Goal: Task Accomplishment & Management: Manage account settings

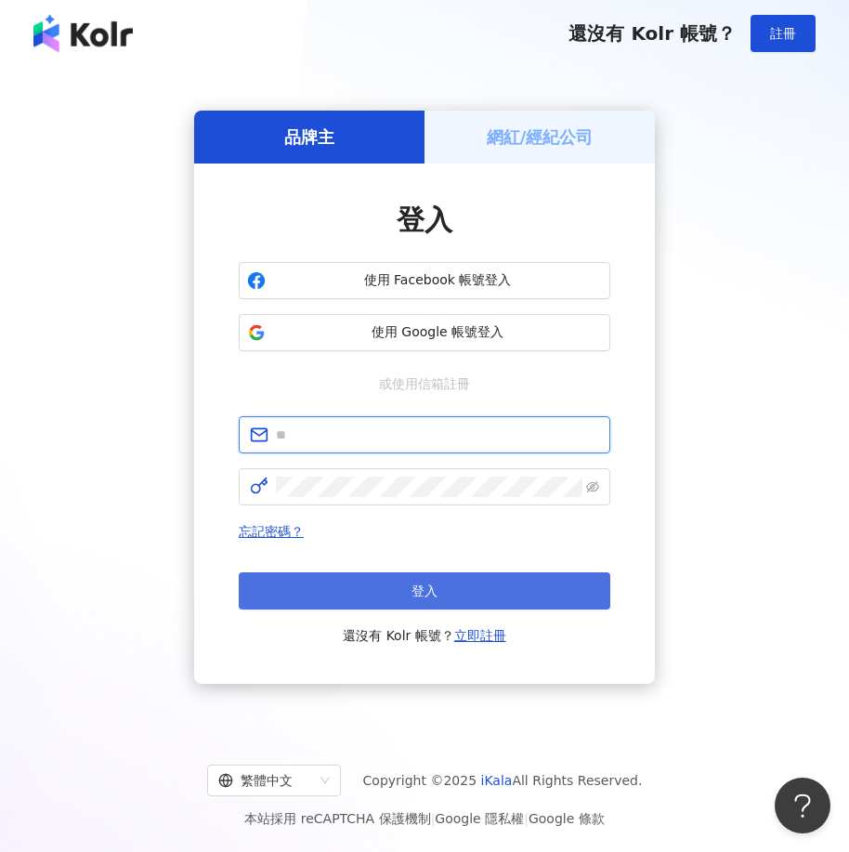
type input "**********"
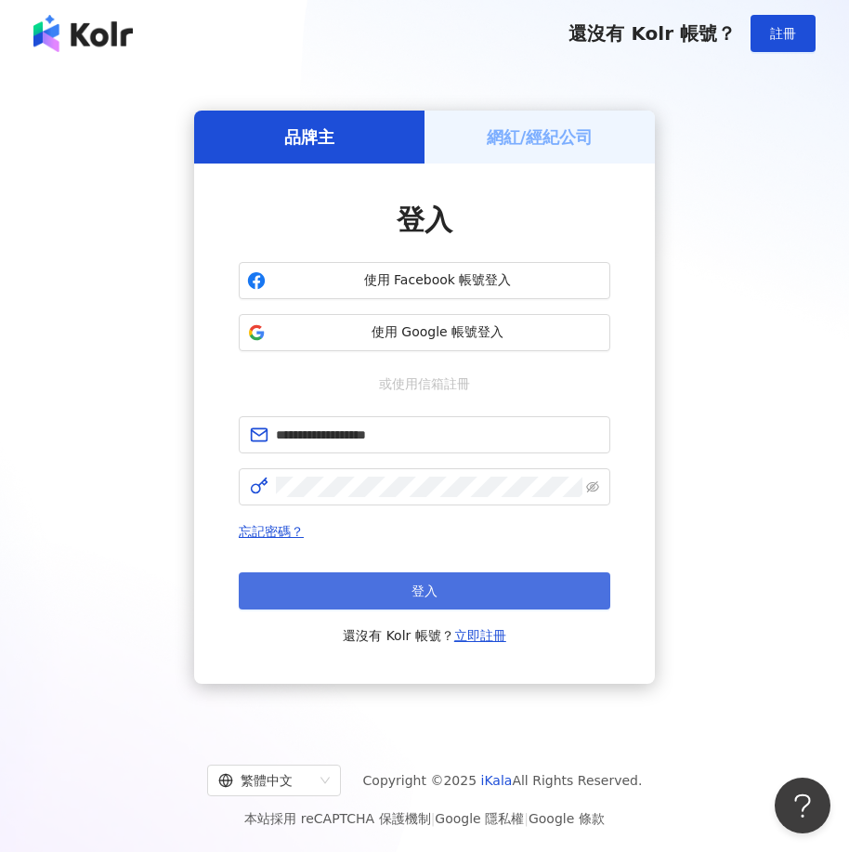
click at [448, 587] on button "登入" at bounding box center [424, 590] width 371 height 37
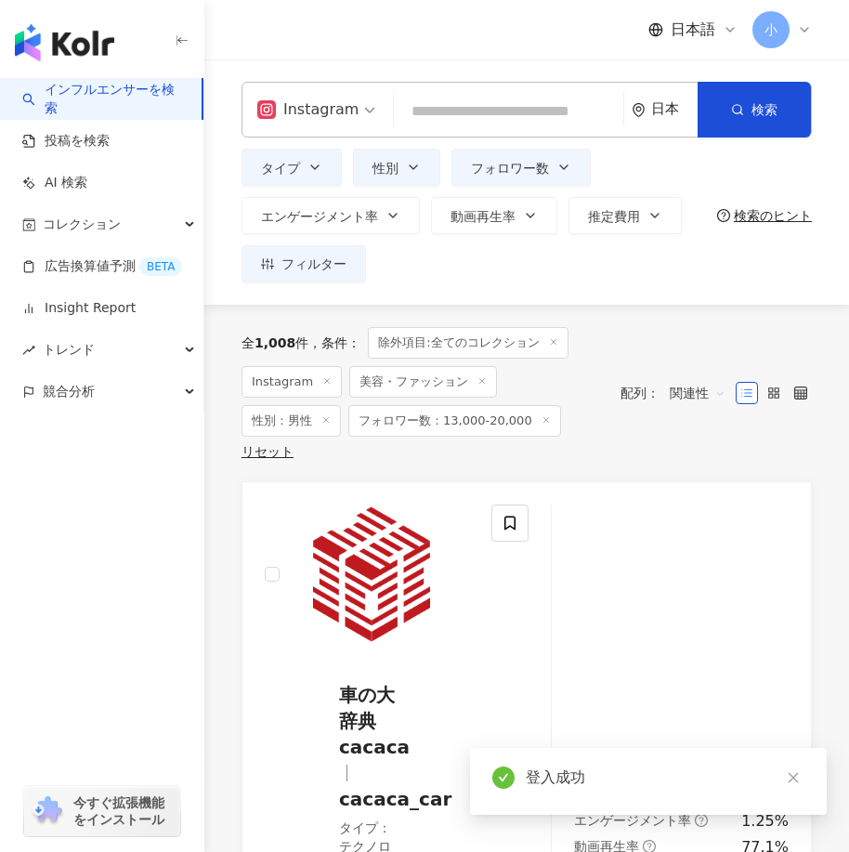
click at [180, 45] on icon "button" at bounding box center [182, 40] width 15 height 15
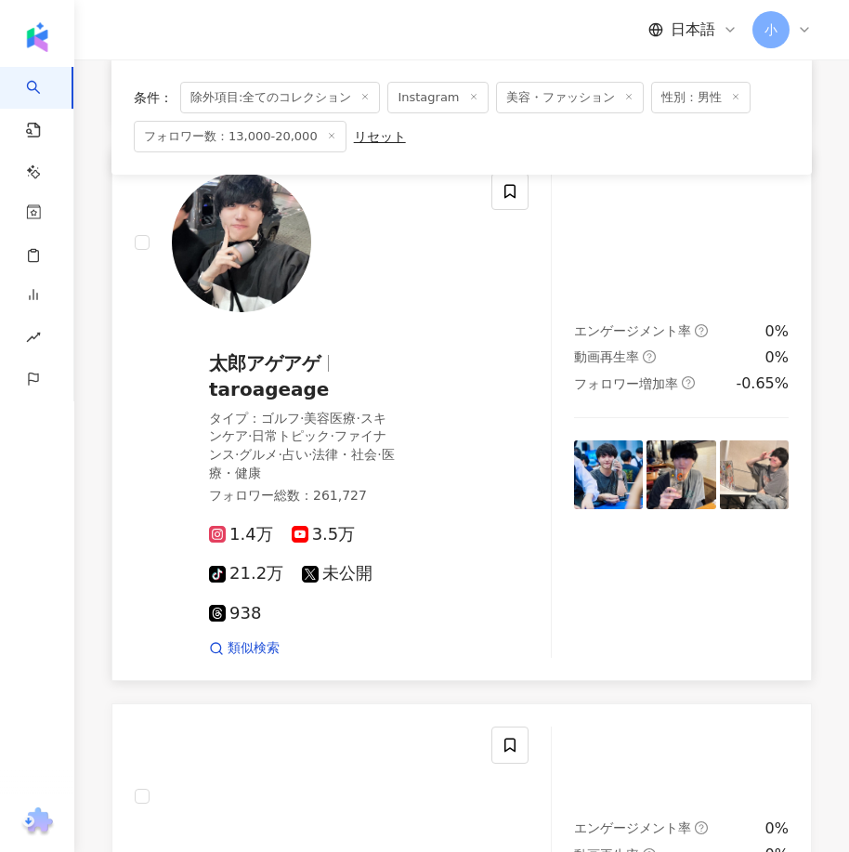
scroll to position [650, 0]
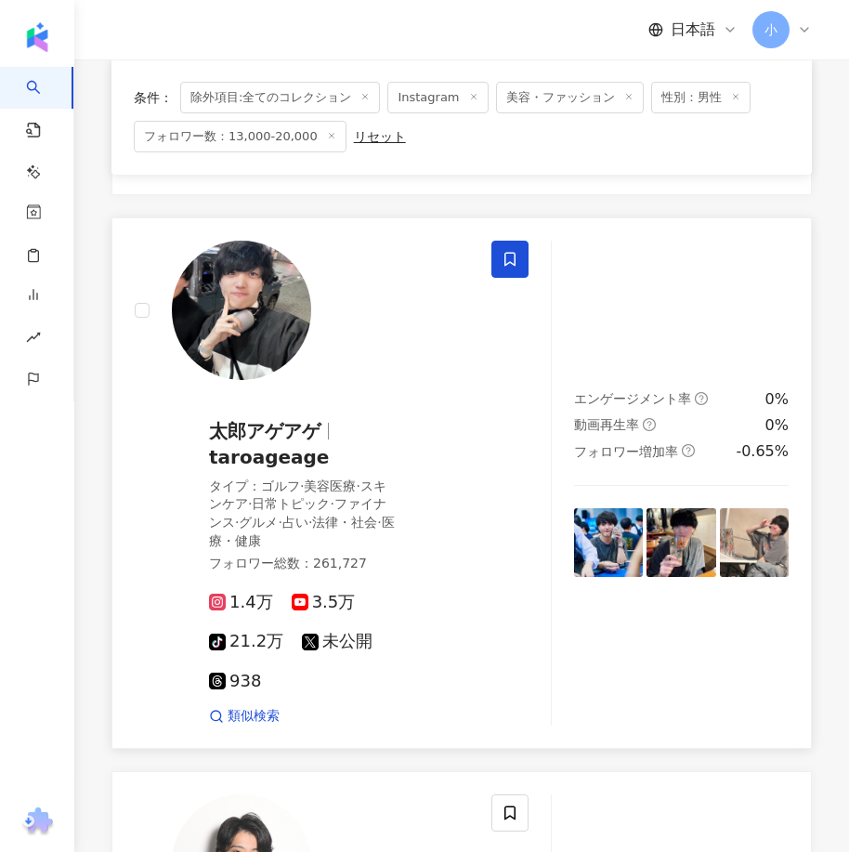
click at [516, 261] on icon at bounding box center [509, 259] width 17 height 17
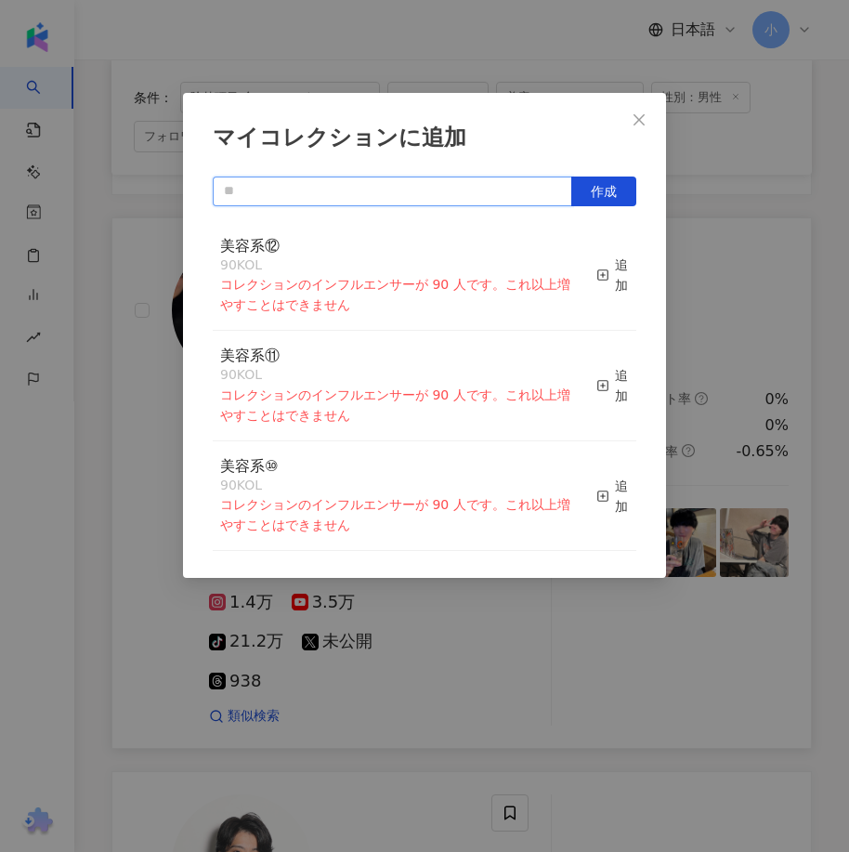
click at [490, 191] on input "text" at bounding box center [392, 191] width 359 height 30
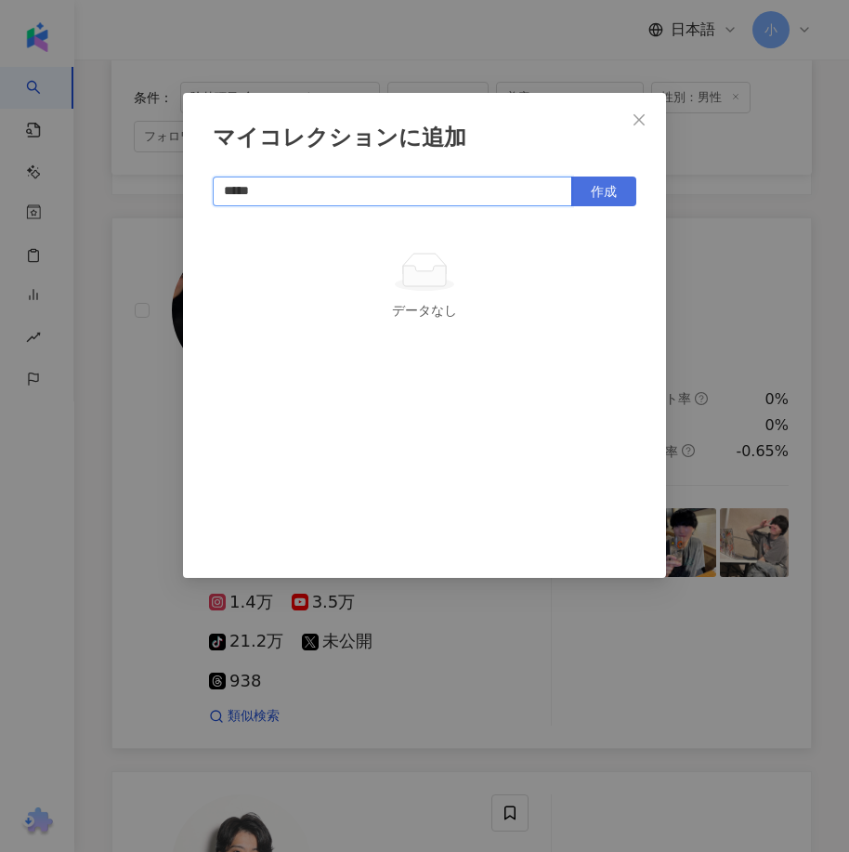
click at [599, 189] on span "作成" at bounding box center [604, 191] width 26 height 15
type input "*****"
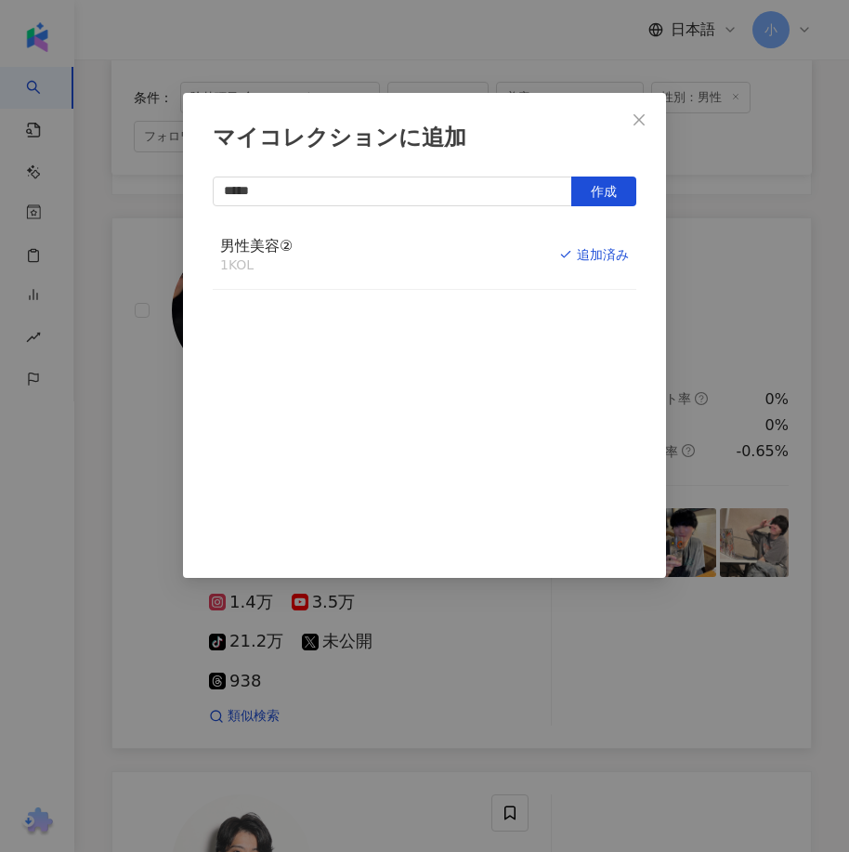
click at [809, 411] on div "マイコレクションに追加 ***** 作成 男性美容② 1 KOL 追加済み" at bounding box center [424, 426] width 849 height 852
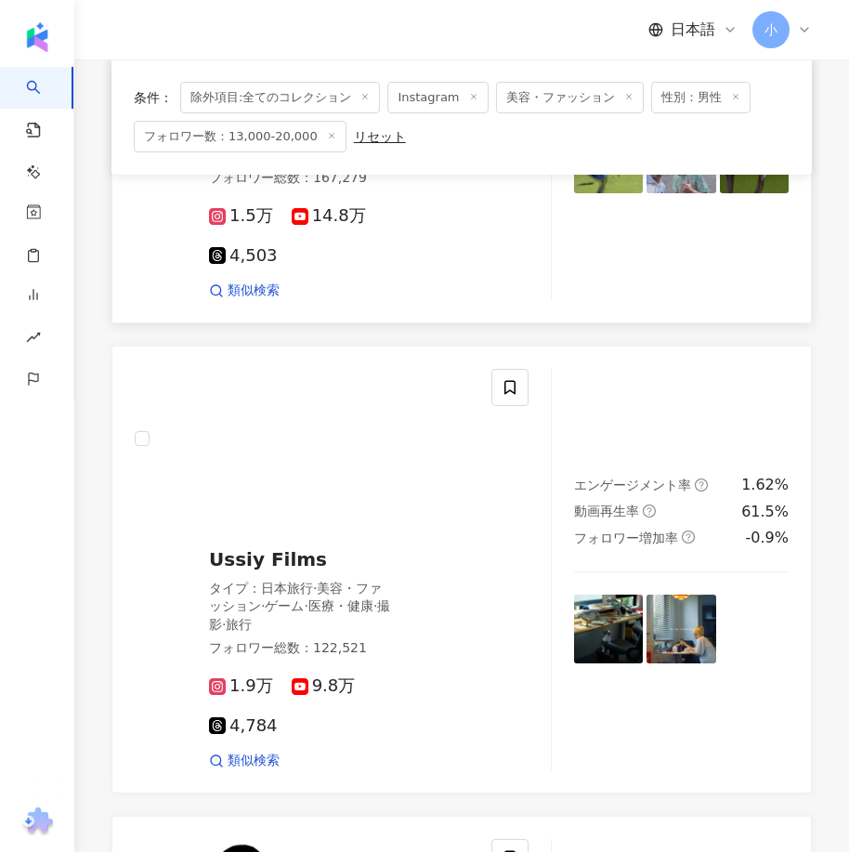
scroll to position [2136, 0]
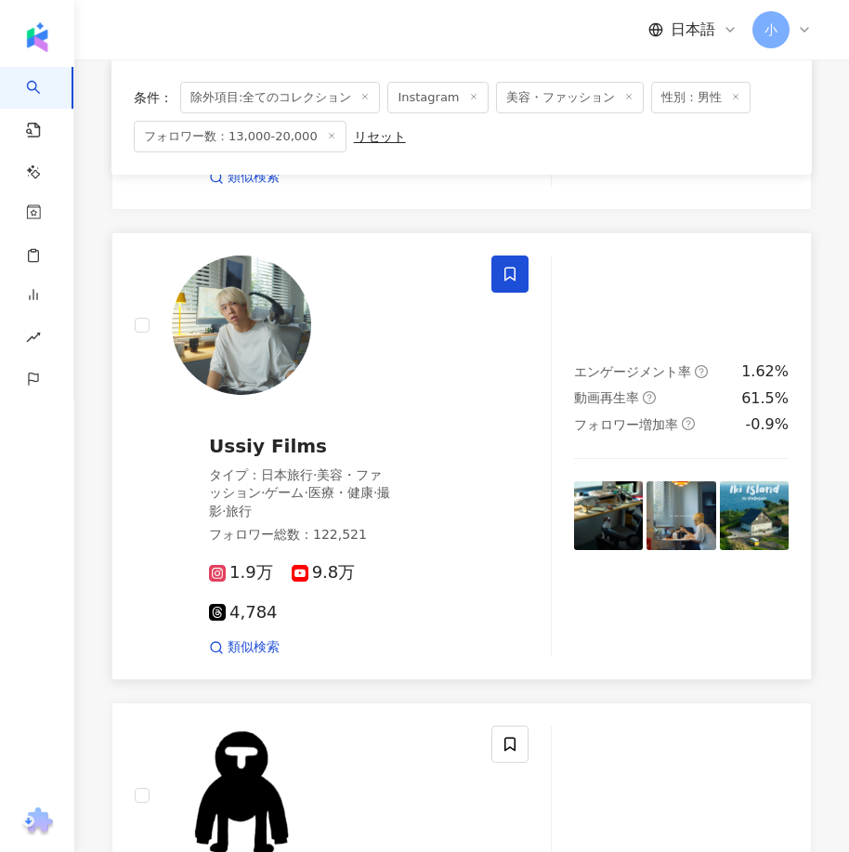
click at [521, 293] on span at bounding box center [509, 273] width 37 height 37
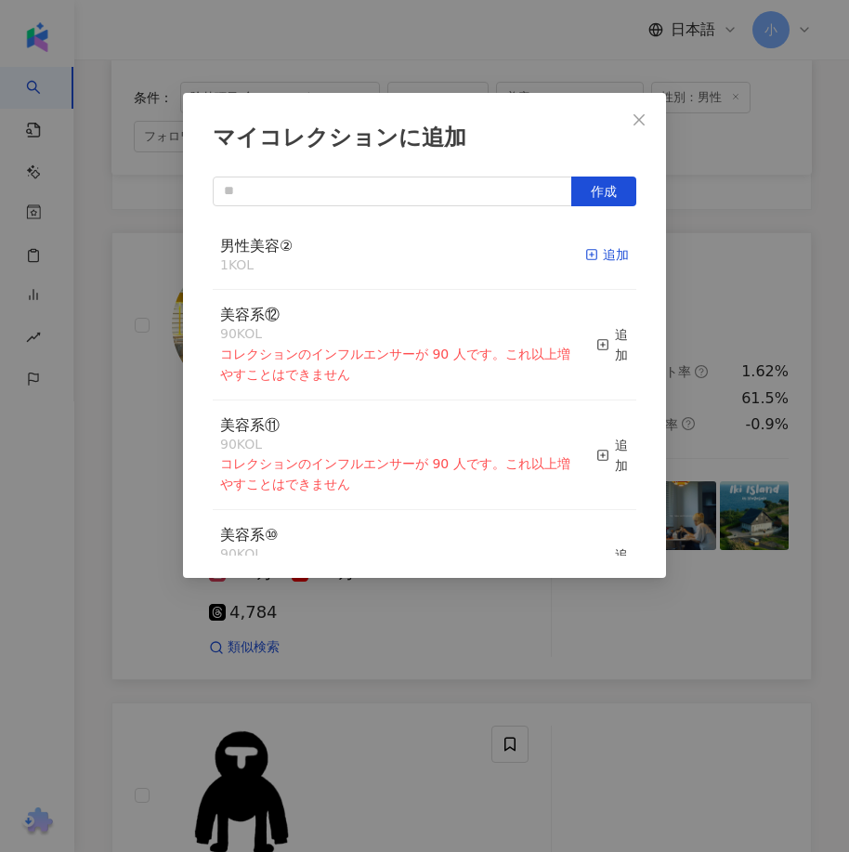
click at [593, 261] on div "追加" at bounding box center [607, 254] width 44 height 20
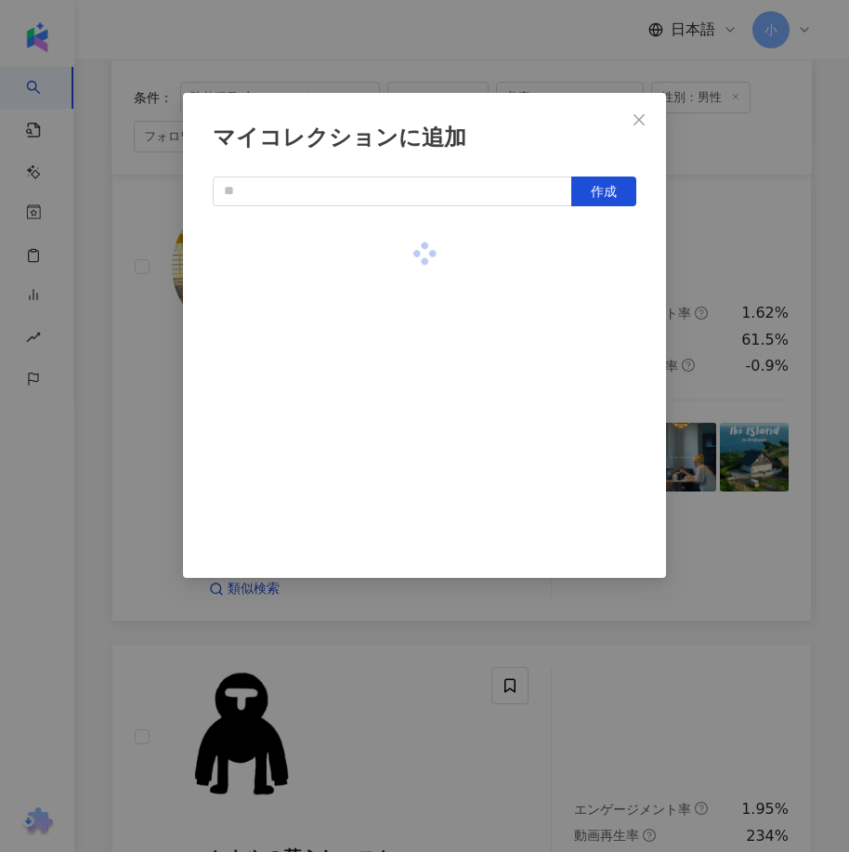
scroll to position [2507, 0]
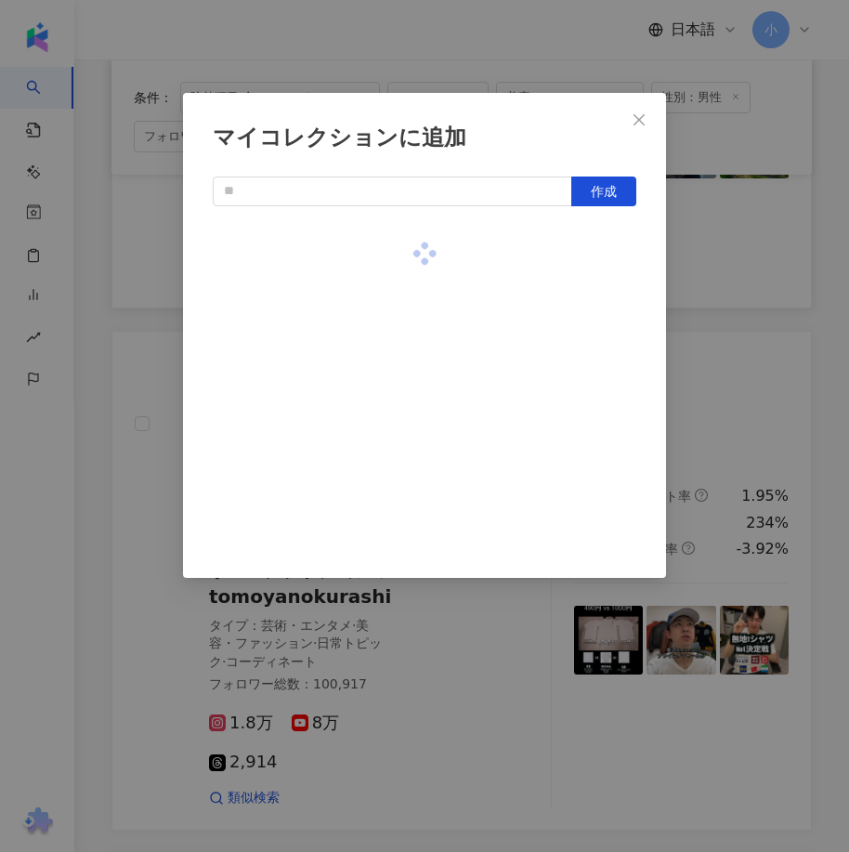
click at [693, 301] on div "マイコレクションに追加 作成" at bounding box center [424, 426] width 849 height 852
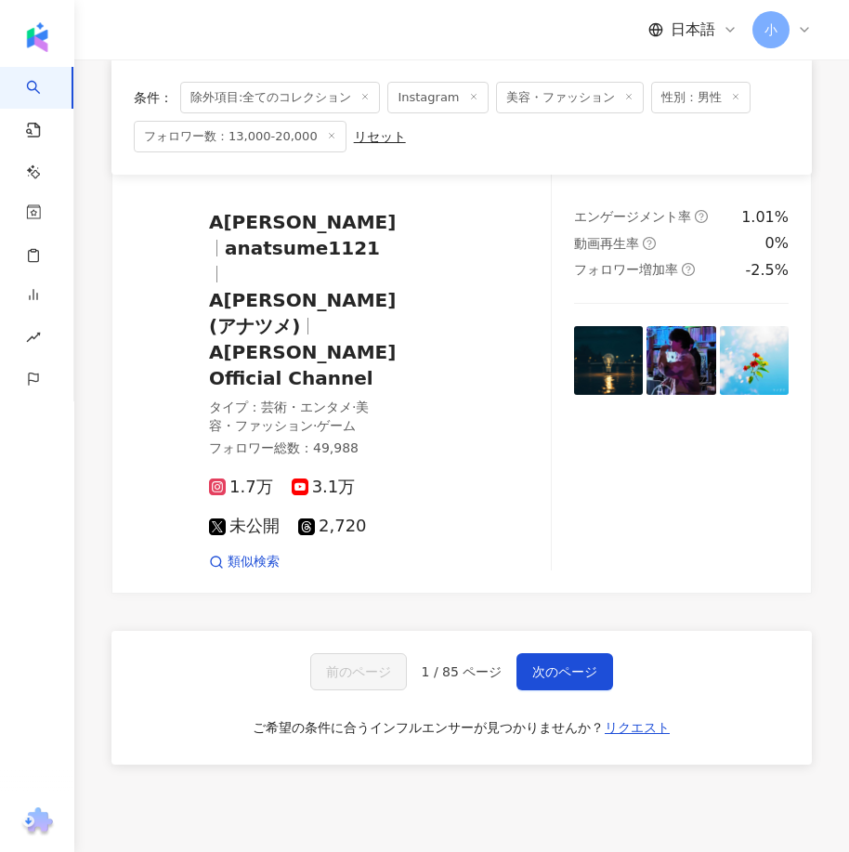
scroll to position [5758, 0]
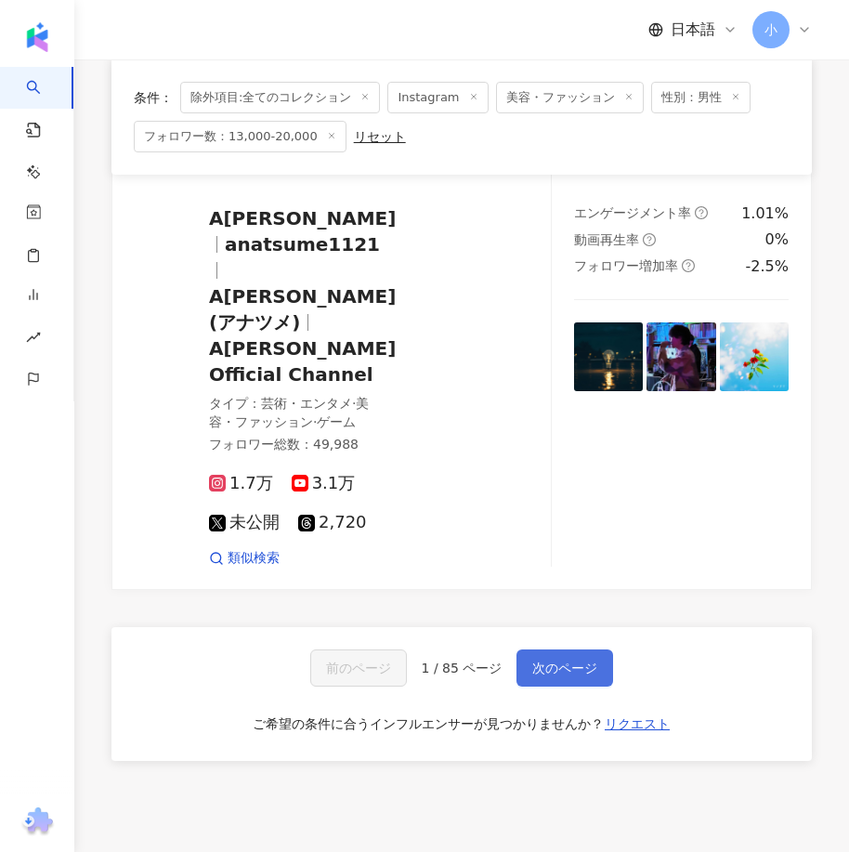
click at [541, 660] on span "次のページ" at bounding box center [564, 667] width 65 height 15
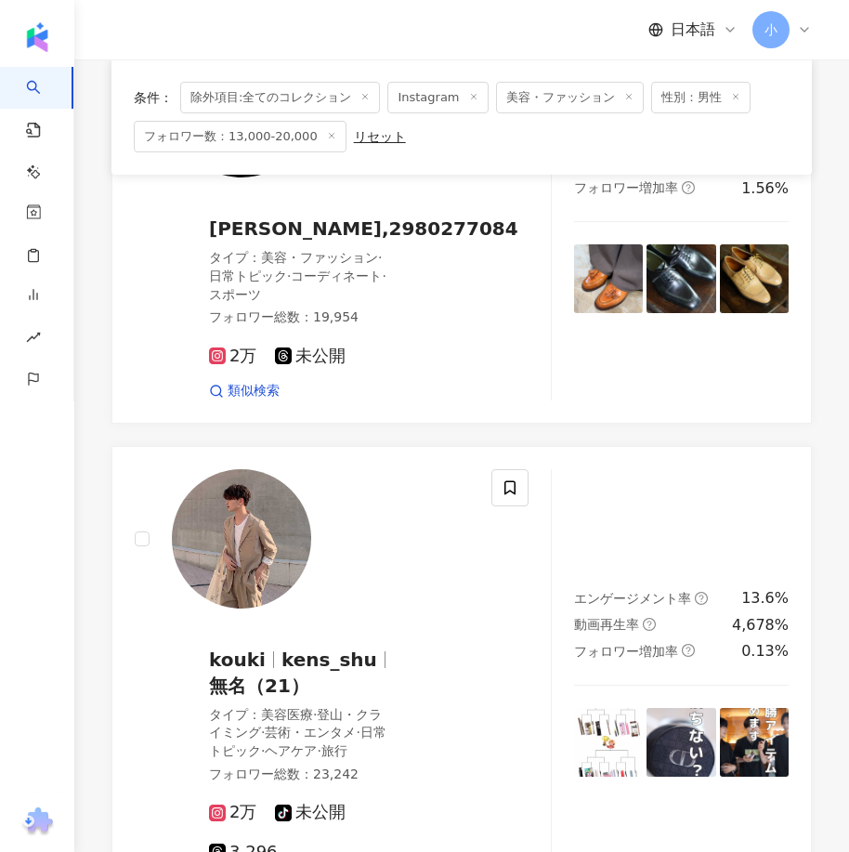
scroll to position [3641, 0]
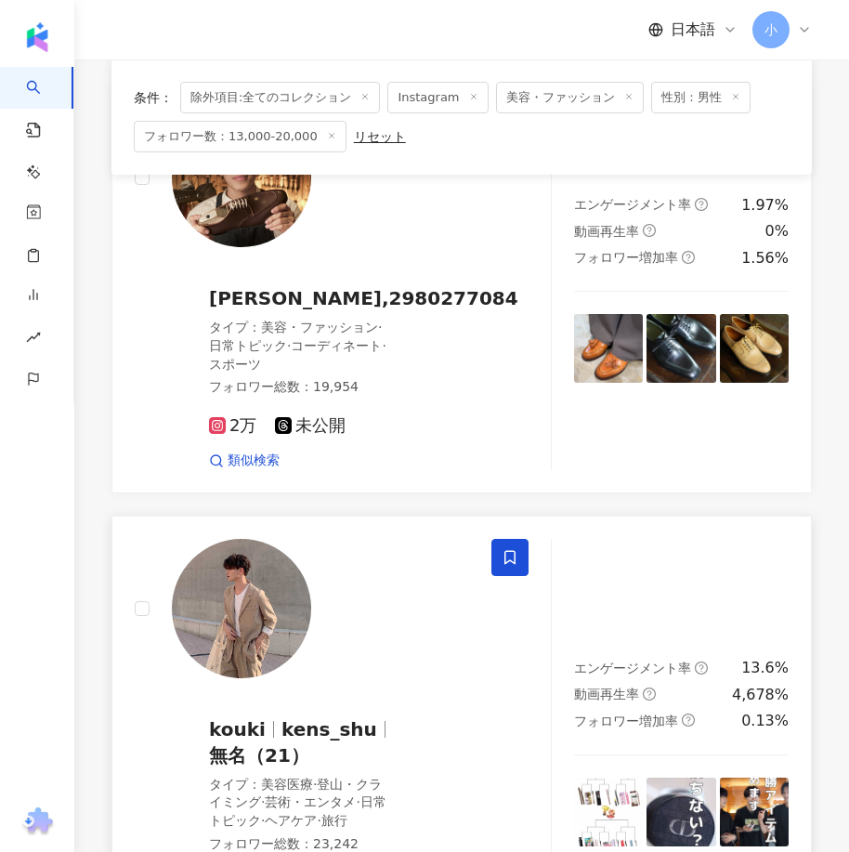
click at [512, 539] on span at bounding box center [509, 557] width 37 height 37
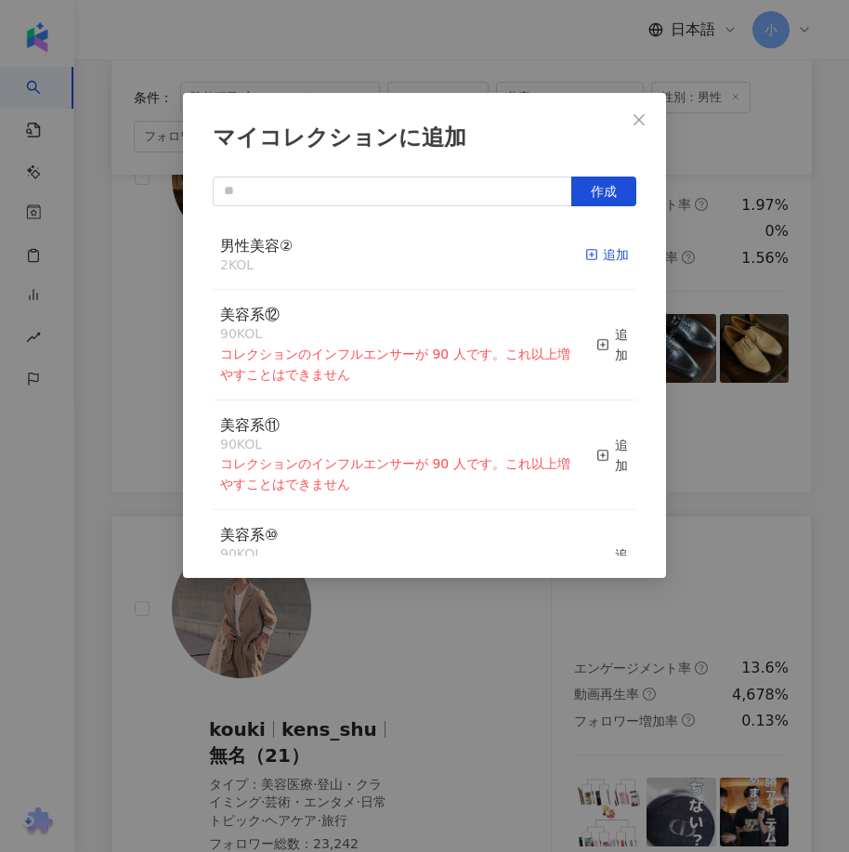
click at [586, 252] on div "追加" at bounding box center [607, 254] width 44 height 20
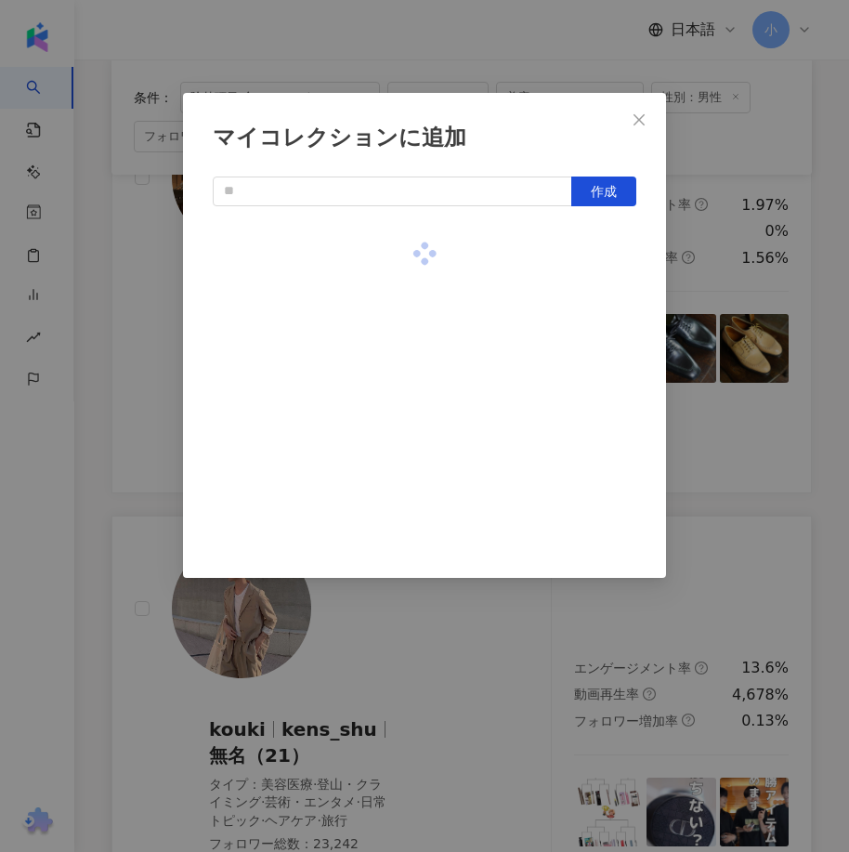
click at [381, 682] on div "マイコレクションに追加 作成" at bounding box center [424, 426] width 849 height 852
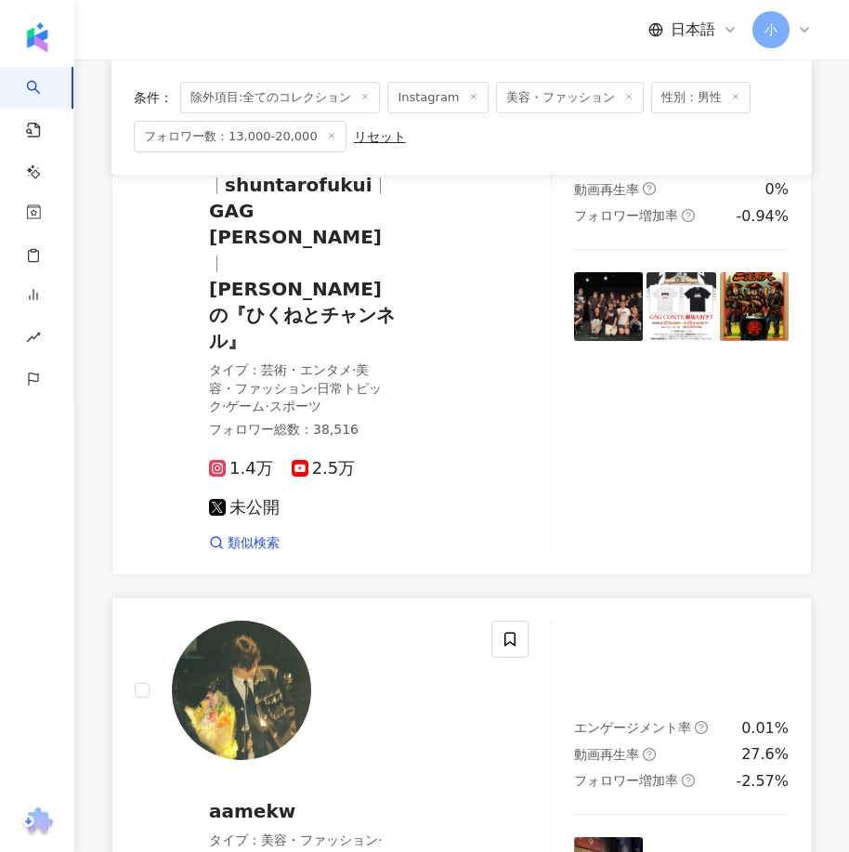
scroll to position [1041, 0]
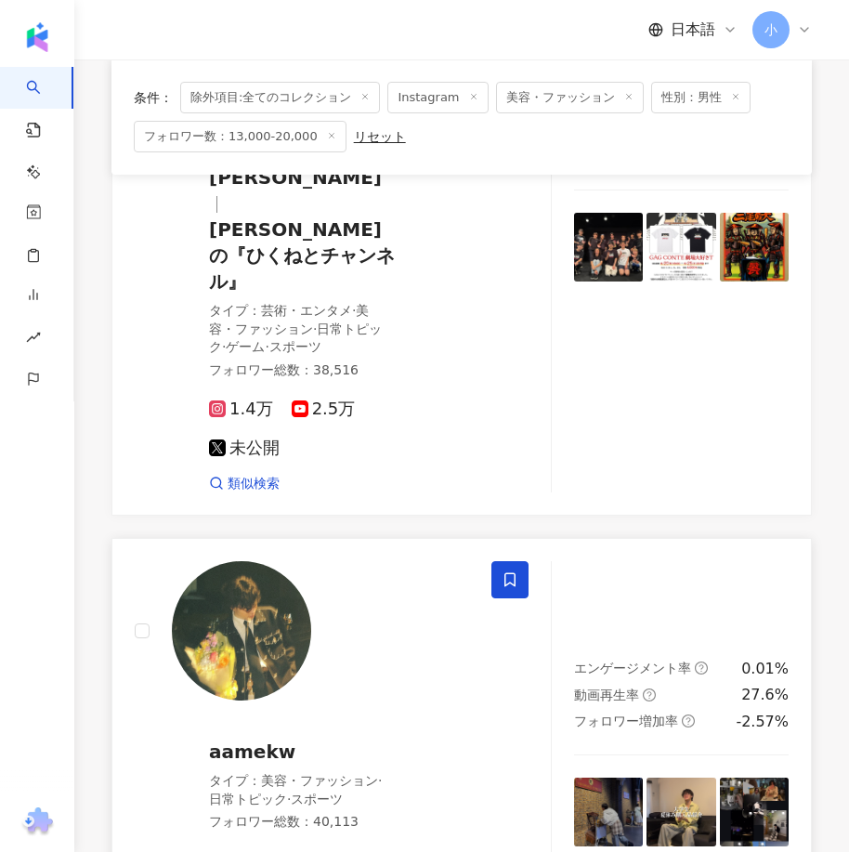
click at [491, 561] on span at bounding box center [509, 579] width 37 height 37
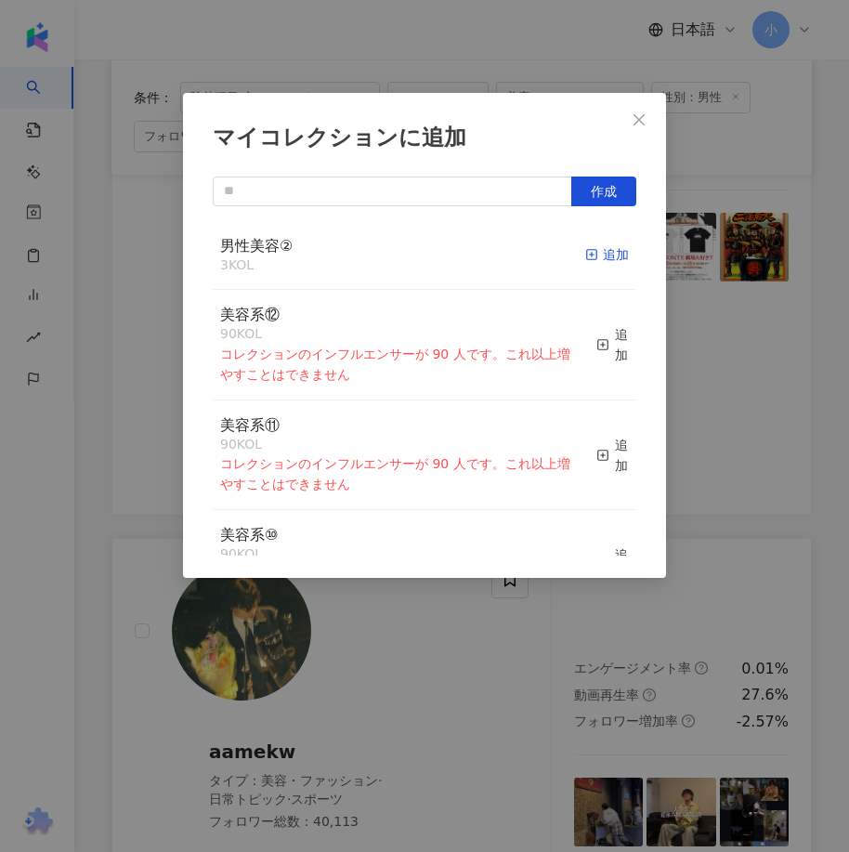
click at [589, 257] on div "追加" at bounding box center [607, 254] width 44 height 20
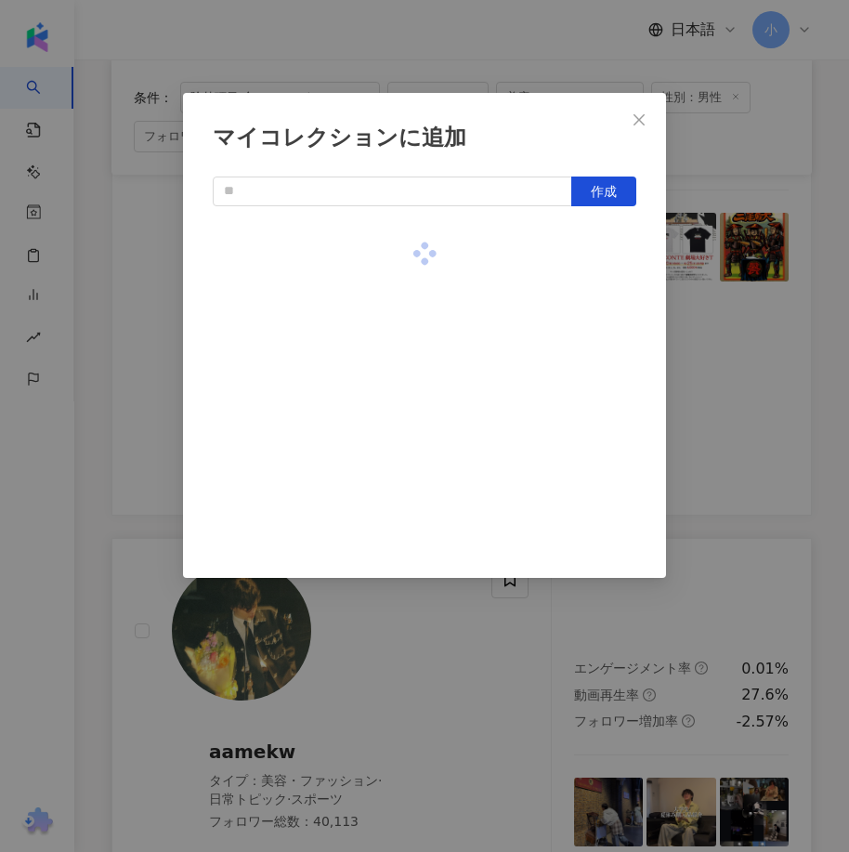
click at [332, 695] on div "マイコレクションに追加 作成" at bounding box center [424, 426] width 849 height 852
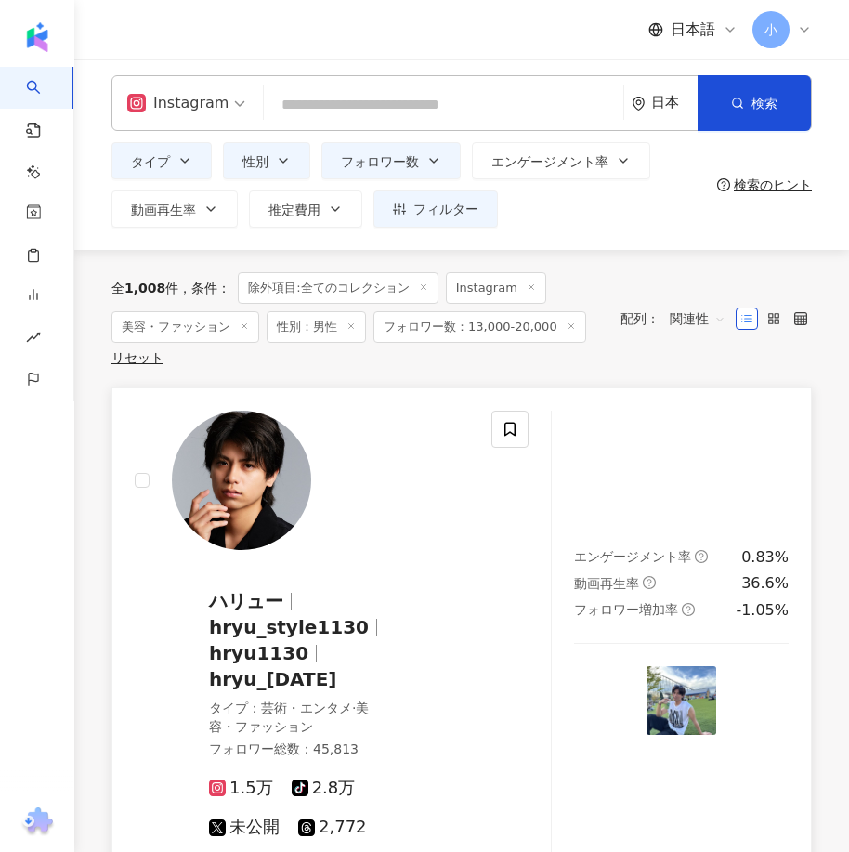
scroll to position [0, 0]
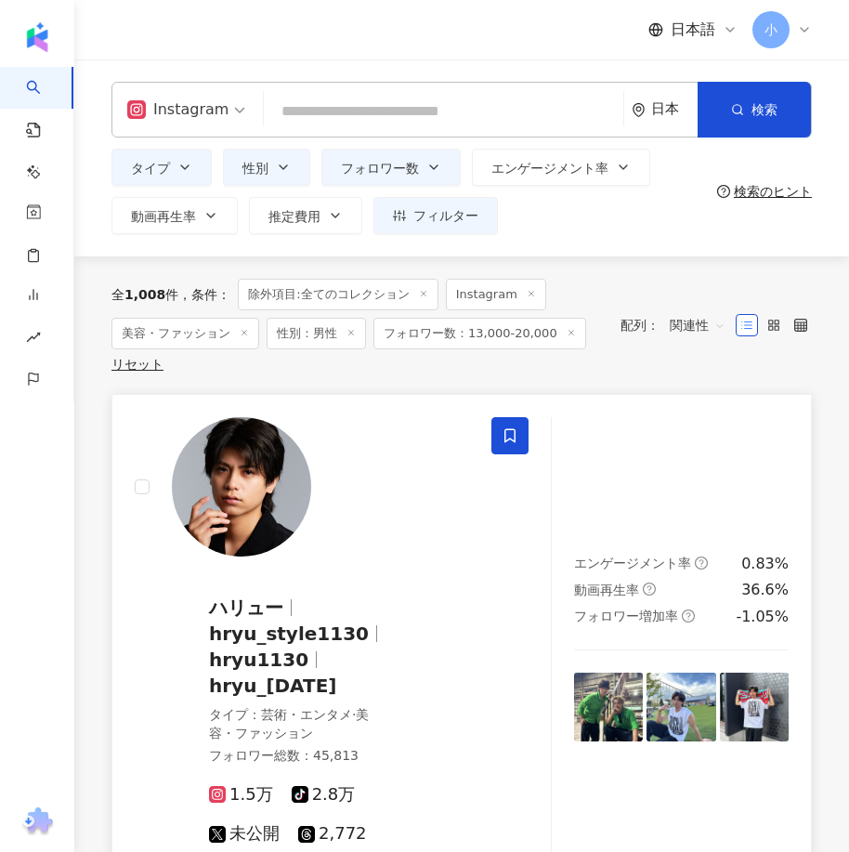
click at [506, 433] on icon at bounding box center [509, 435] width 17 height 17
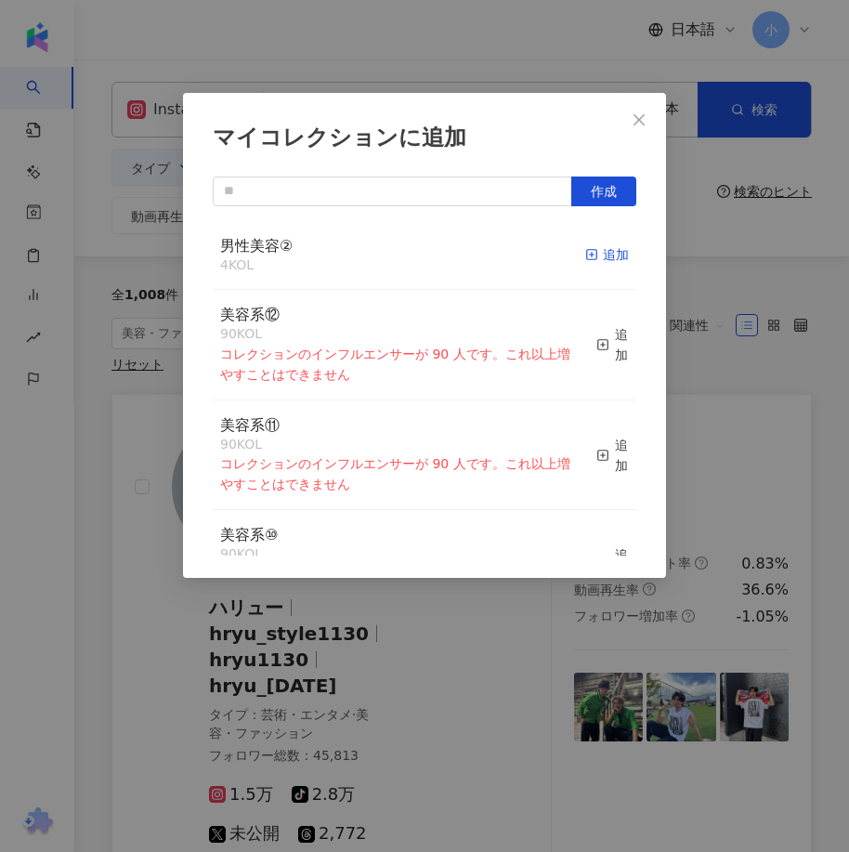
click at [585, 257] on div "追加" at bounding box center [607, 254] width 44 height 20
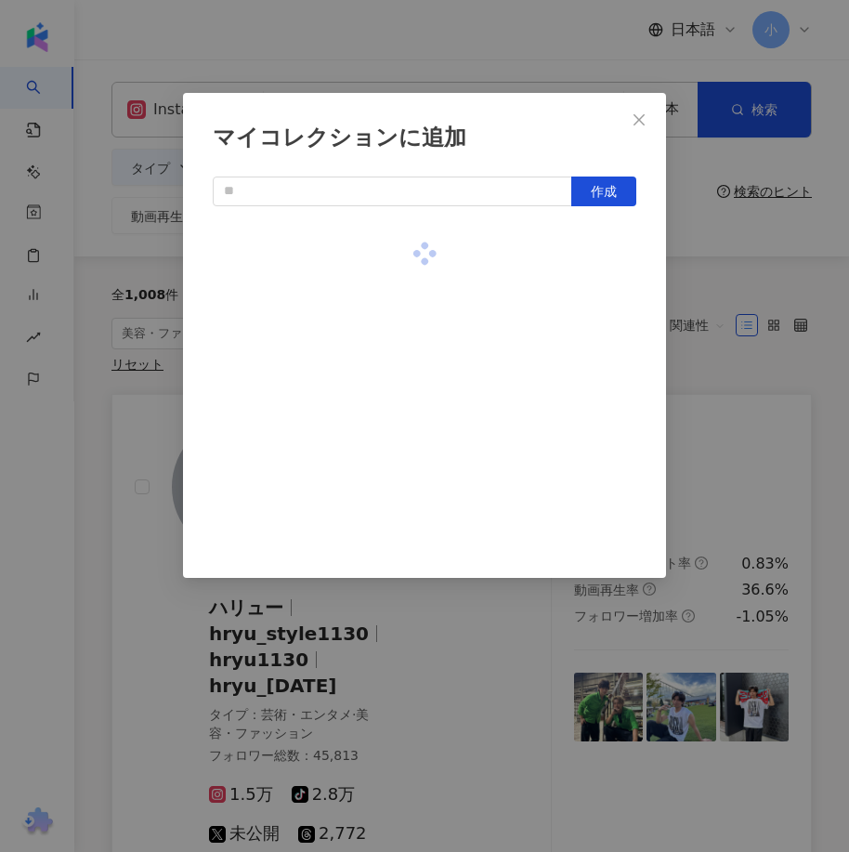
click at [744, 420] on div "マイコレクションに追加 作成" at bounding box center [424, 426] width 849 height 852
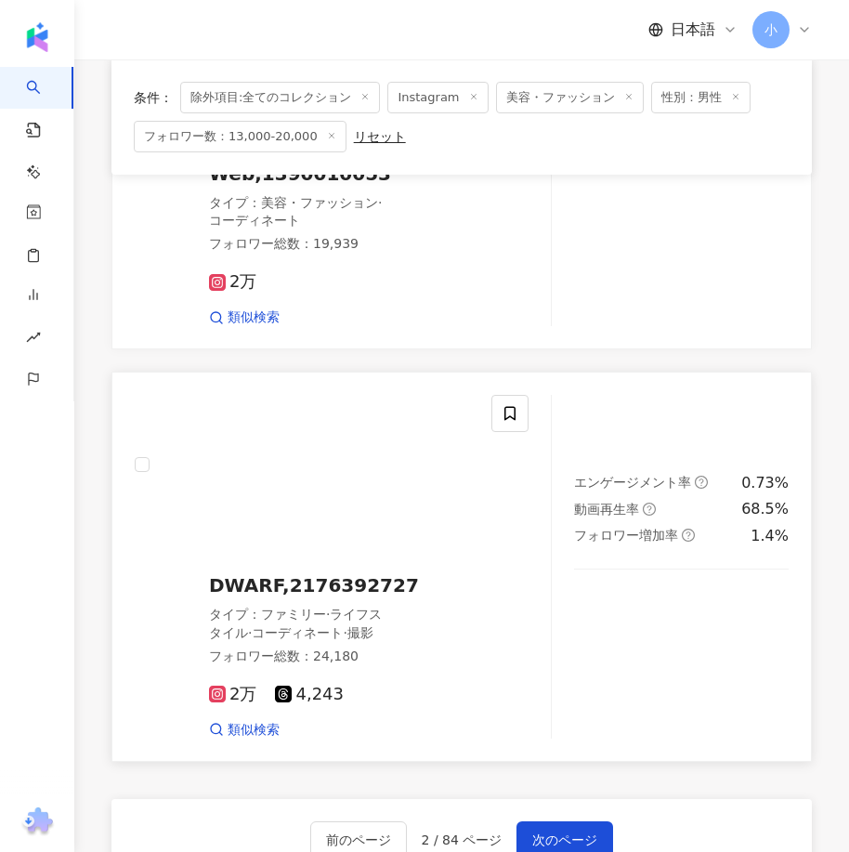
scroll to position [5344, 0]
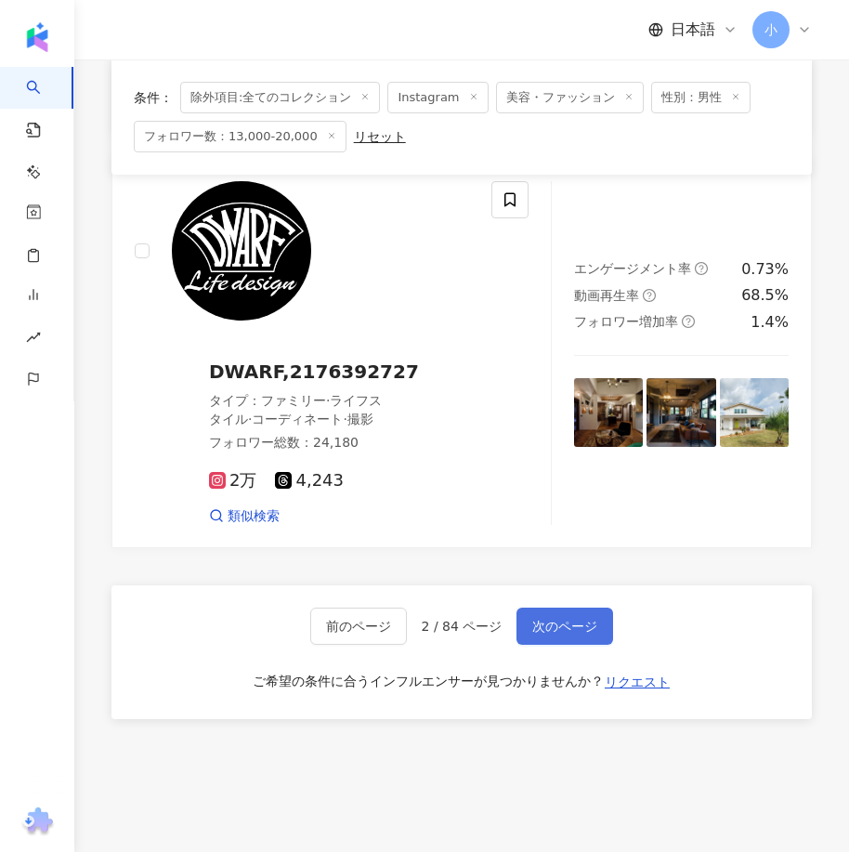
click at [563, 618] on span "次のページ" at bounding box center [564, 625] width 65 height 15
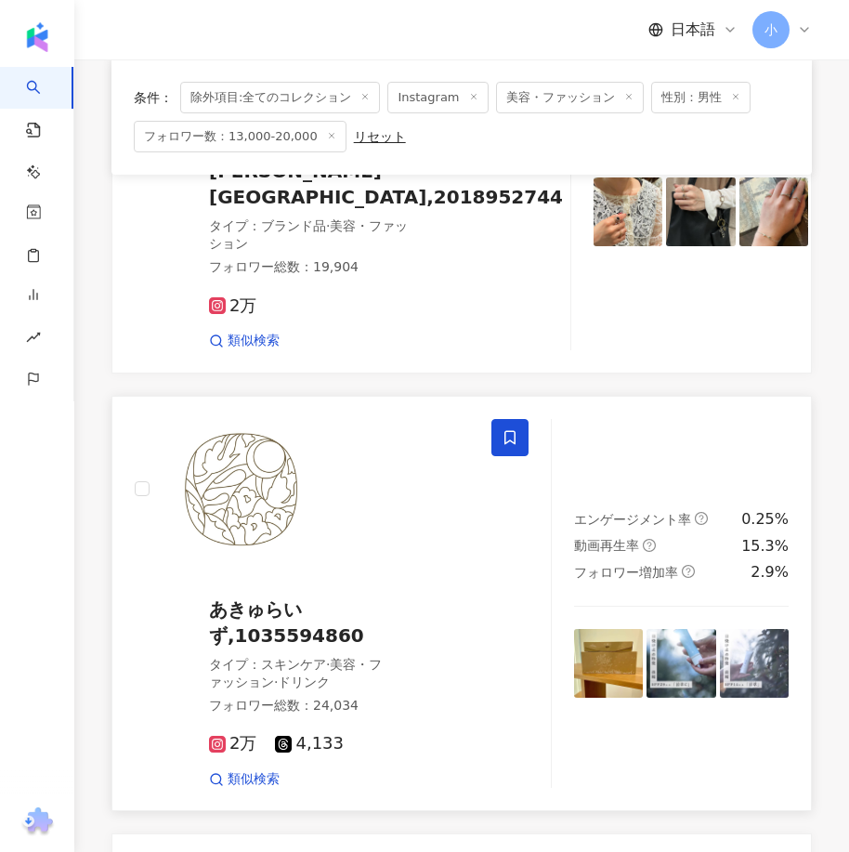
scroll to position [2211, 0]
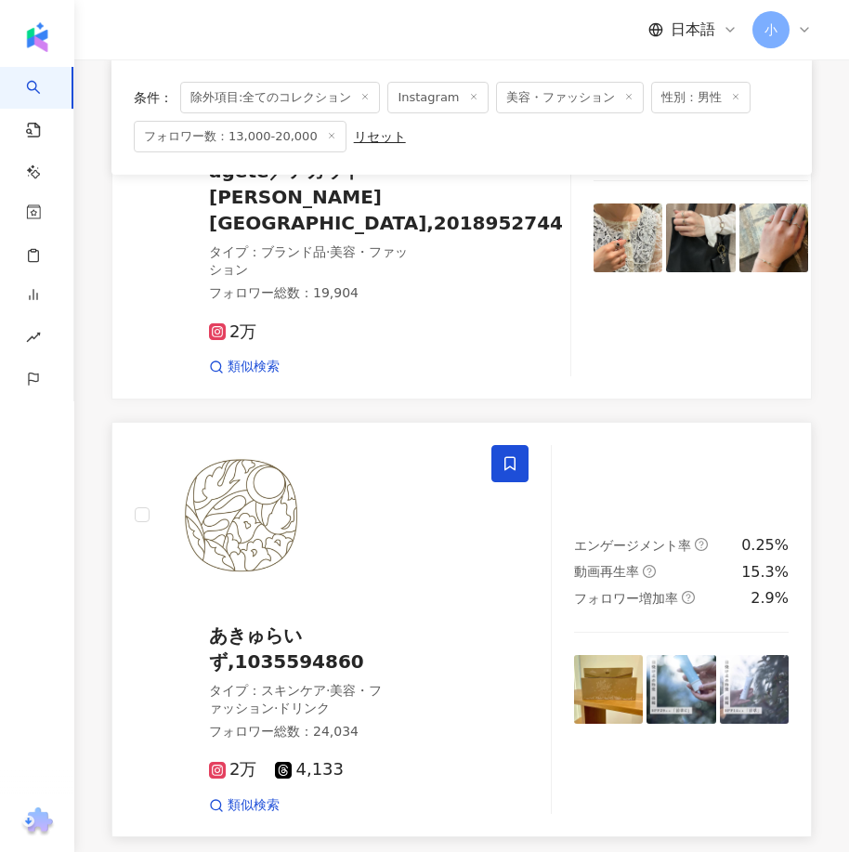
click at [501, 445] on span at bounding box center [509, 463] width 37 height 37
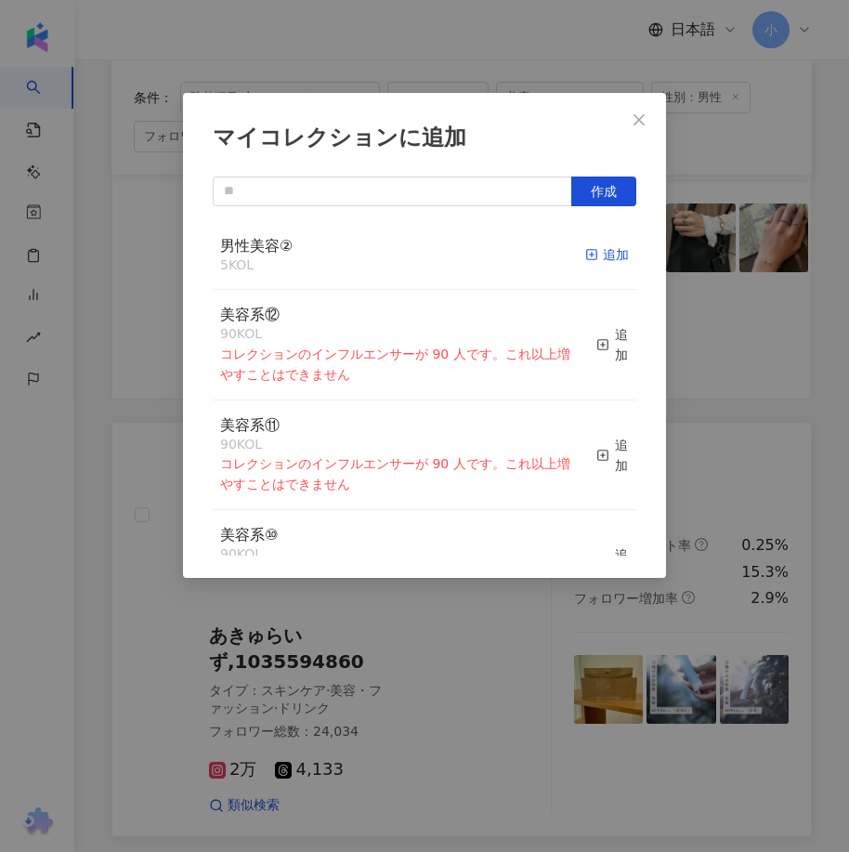
click at [590, 254] on div "追加" at bounding box center [607, 254] width 44 height 20
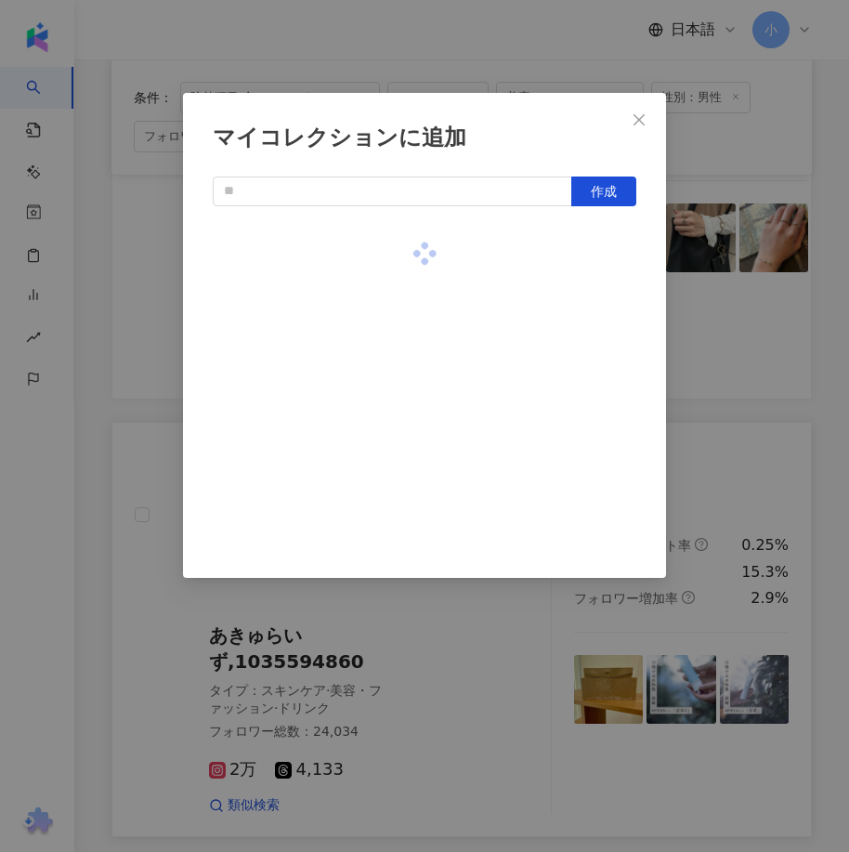
click at [729, 363] on div "マイコレクションに追加 作成" at bounding box center [424, 426] width 849 height 852
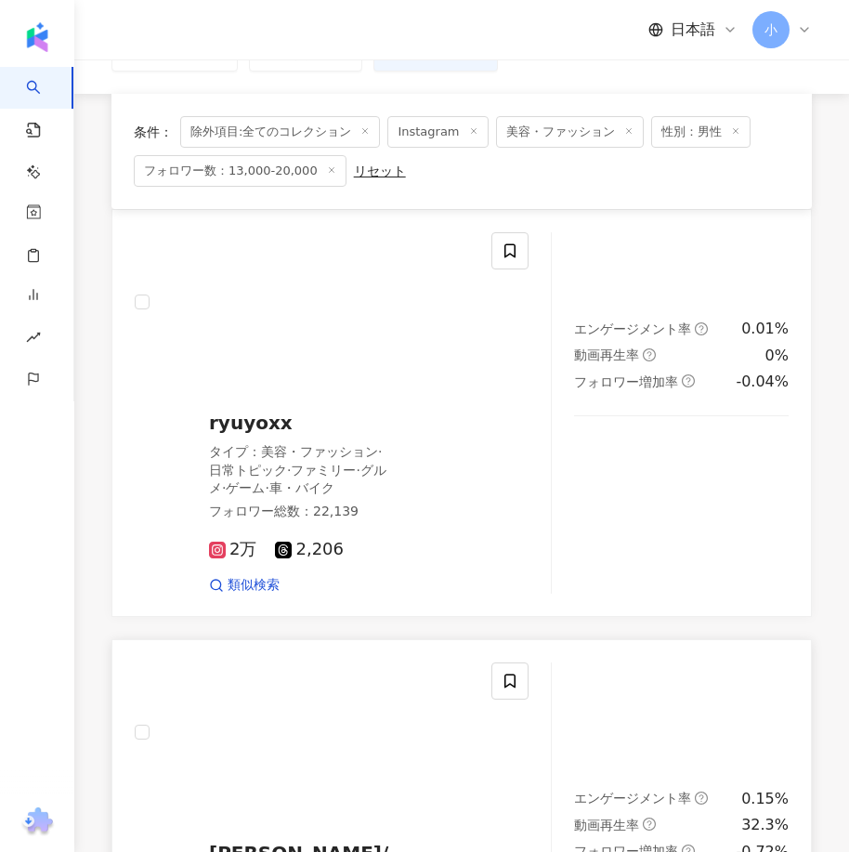
scroll to position [0, 0]
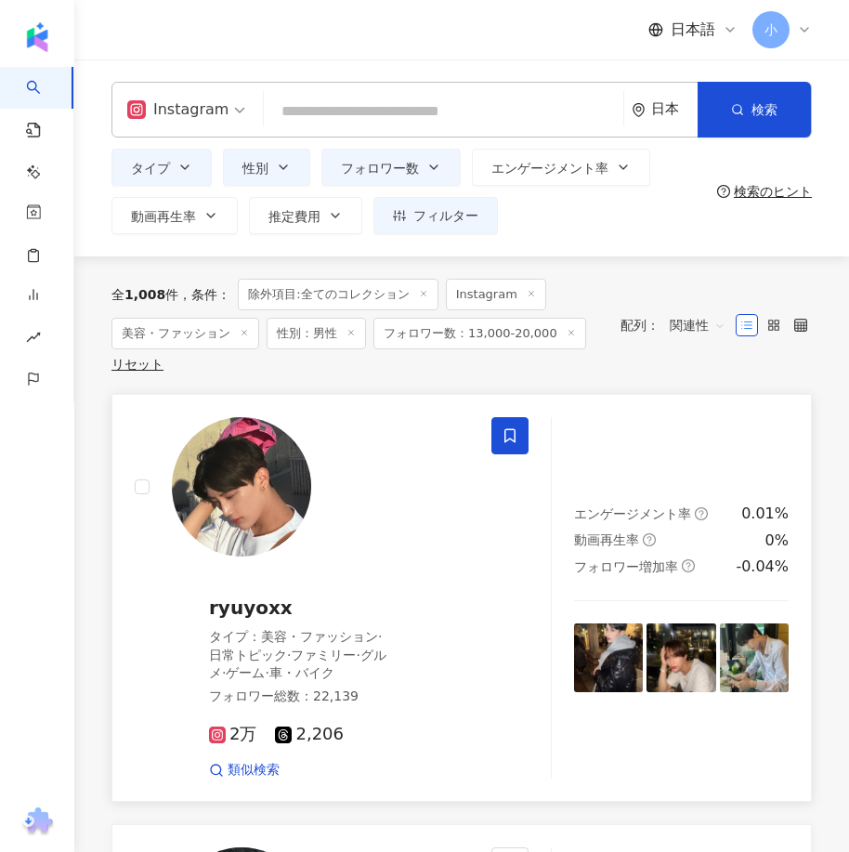
click at [501, 446] on span at bounding box center [509, 435] width 37 height 37
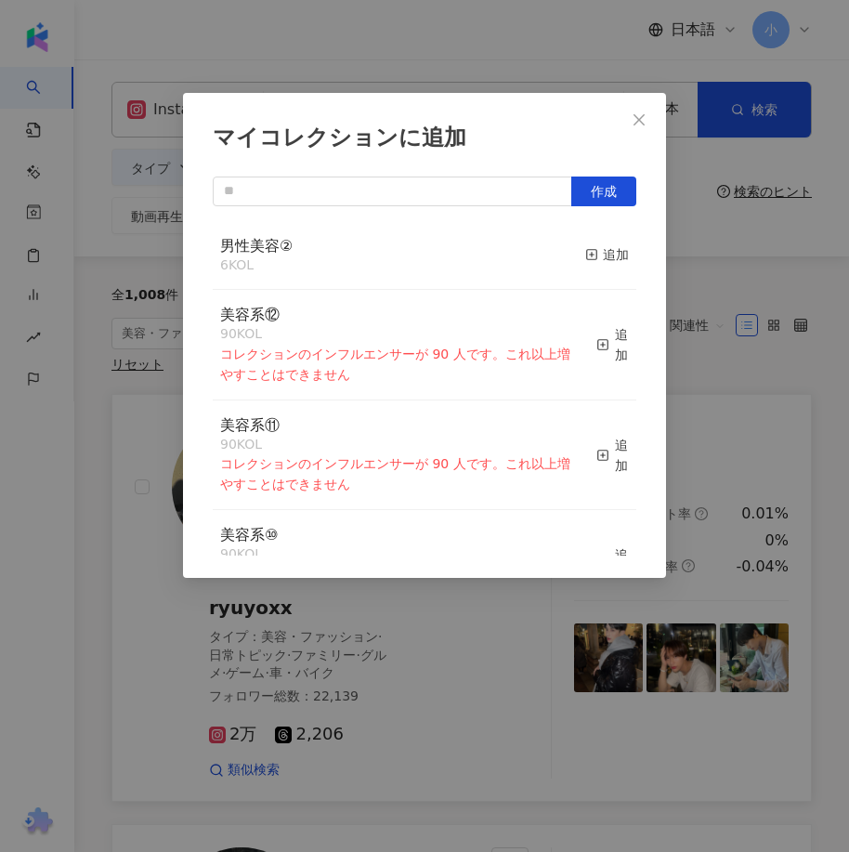
click at [562, 241] on div "男性美容② 6 KOL 追加" at bounding box center [424, 256] width 423 height 70
click at [597, 254] on div "追加" at bounding box center [607, 254] width 44 height 20
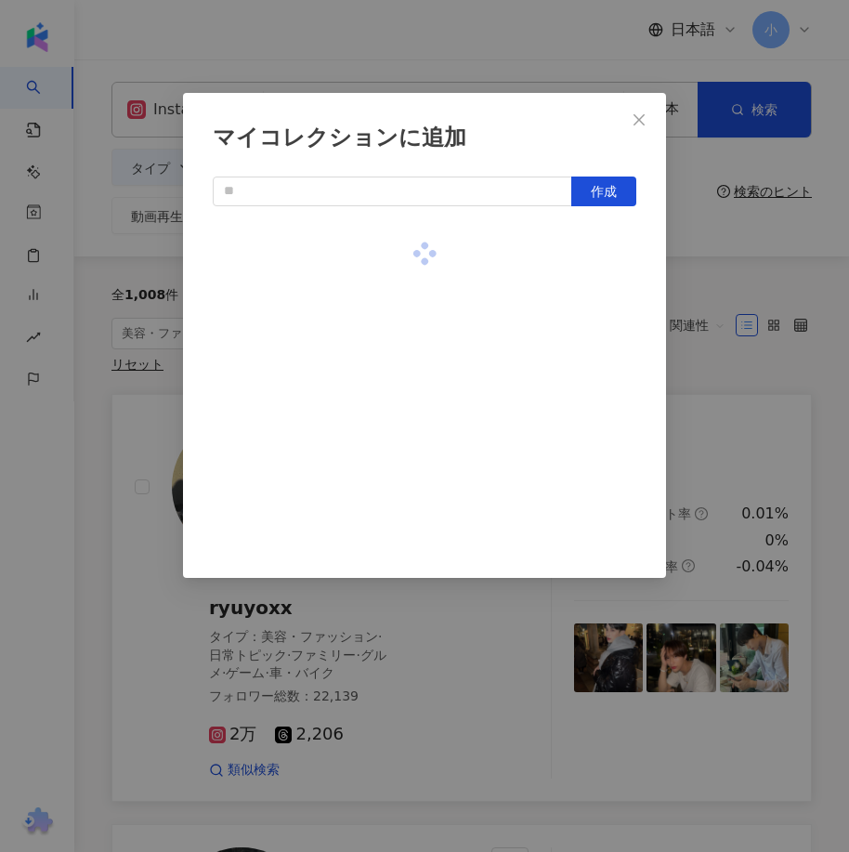
click at [583, 654] on div "マイコレクションに追加 作成" at bounding box center [424, 426] width 849 height 852
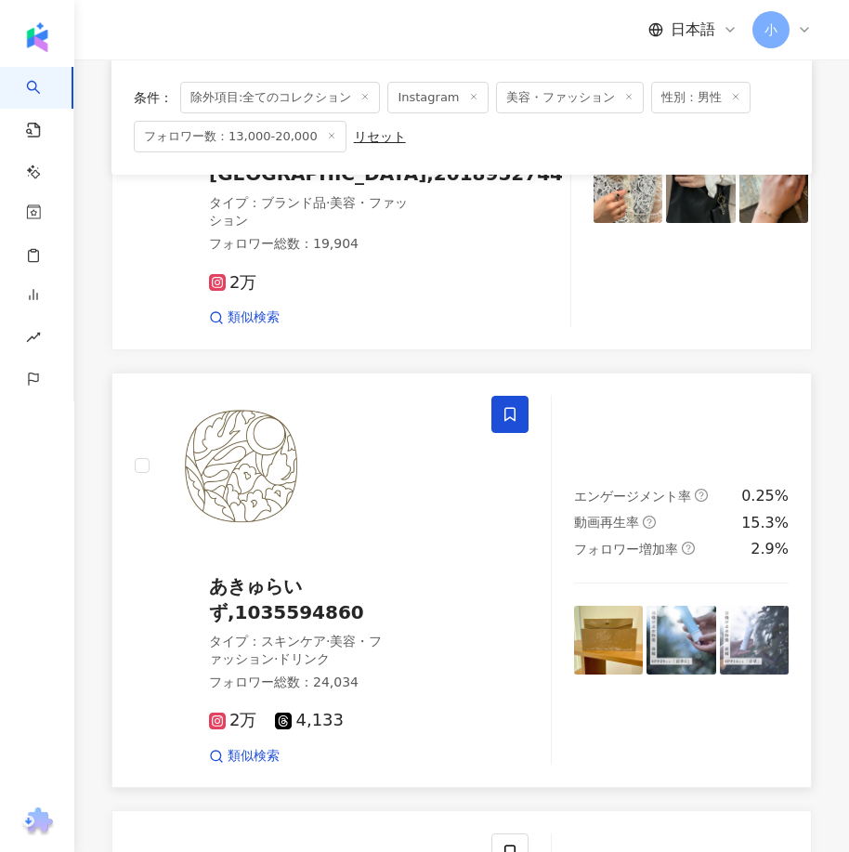
scroll to position [2322, 0]
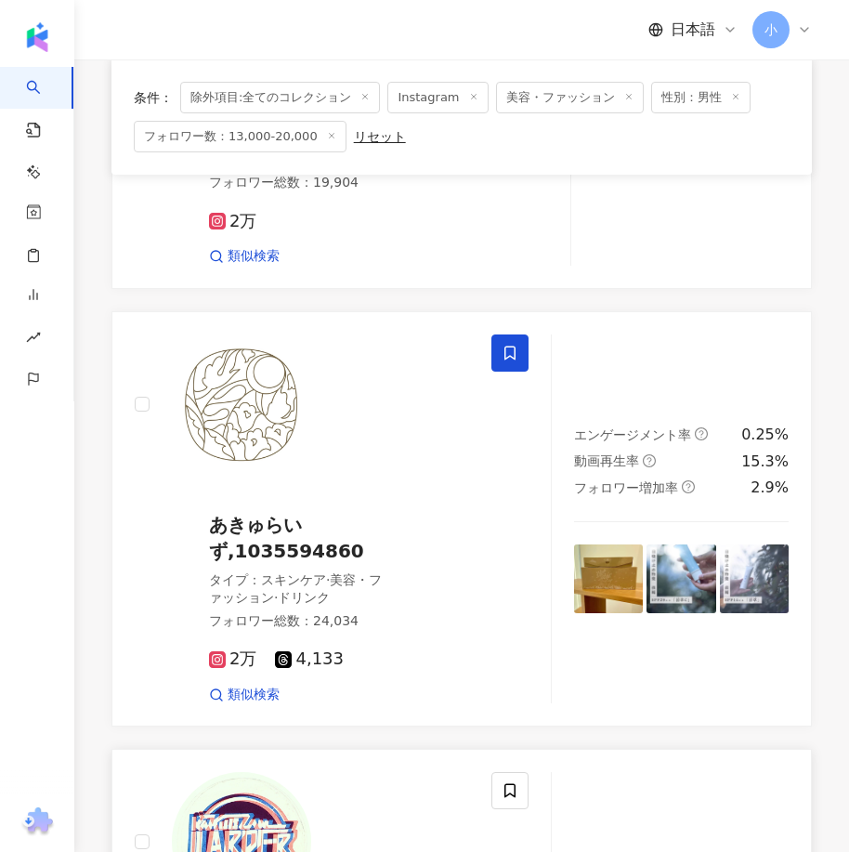
drag, startPoint x: 511, startPoint y: 566, endPoint x: 527, endPoint y: 788, distance: 222.6
drag, startPoint x: 461, startPoint y: 435, endPoint x: 688, endPoint y: 522, distance: 243.7
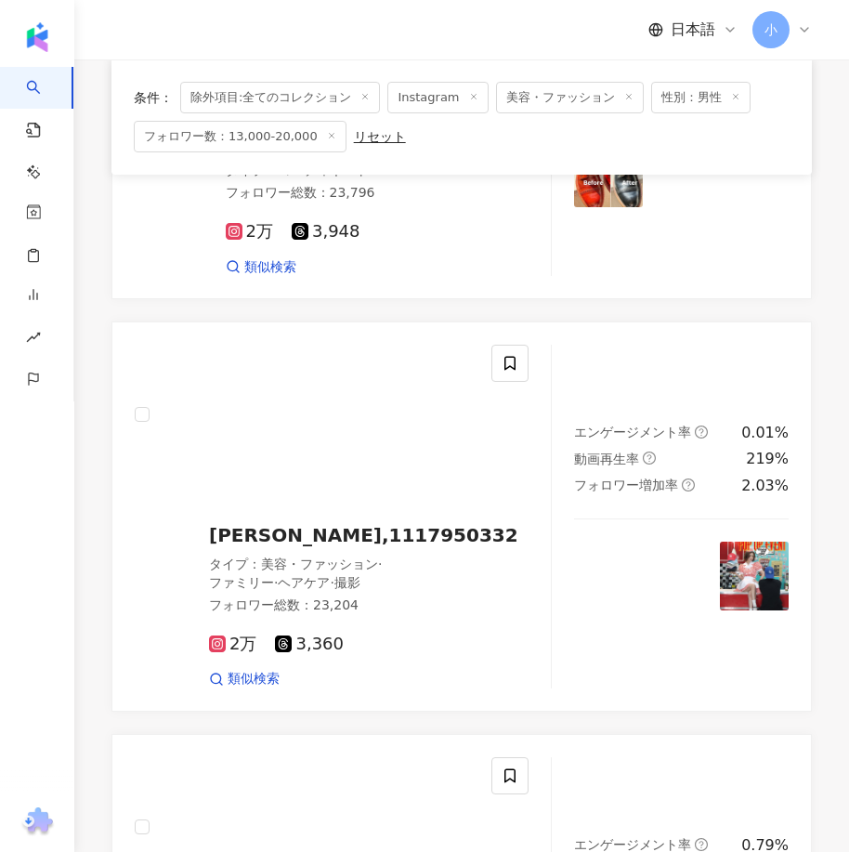
scroll to position [5090, 0]
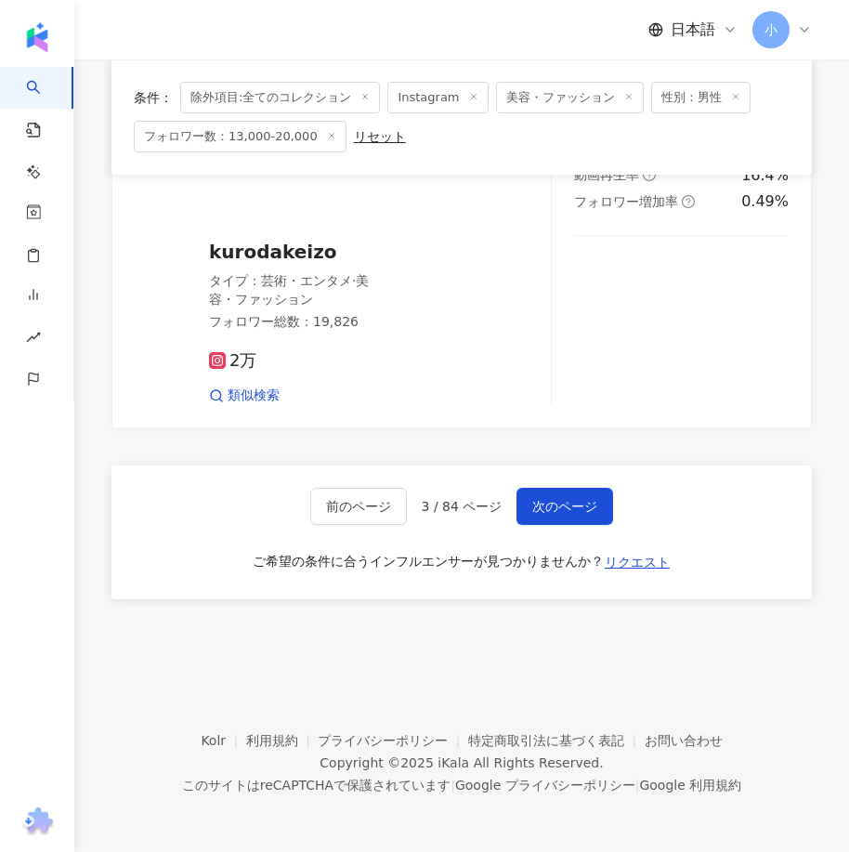
drag, startPoint x: 830, startPoint y: 372, endPoint x: 833, endPoint y: 774, distance: 401.2
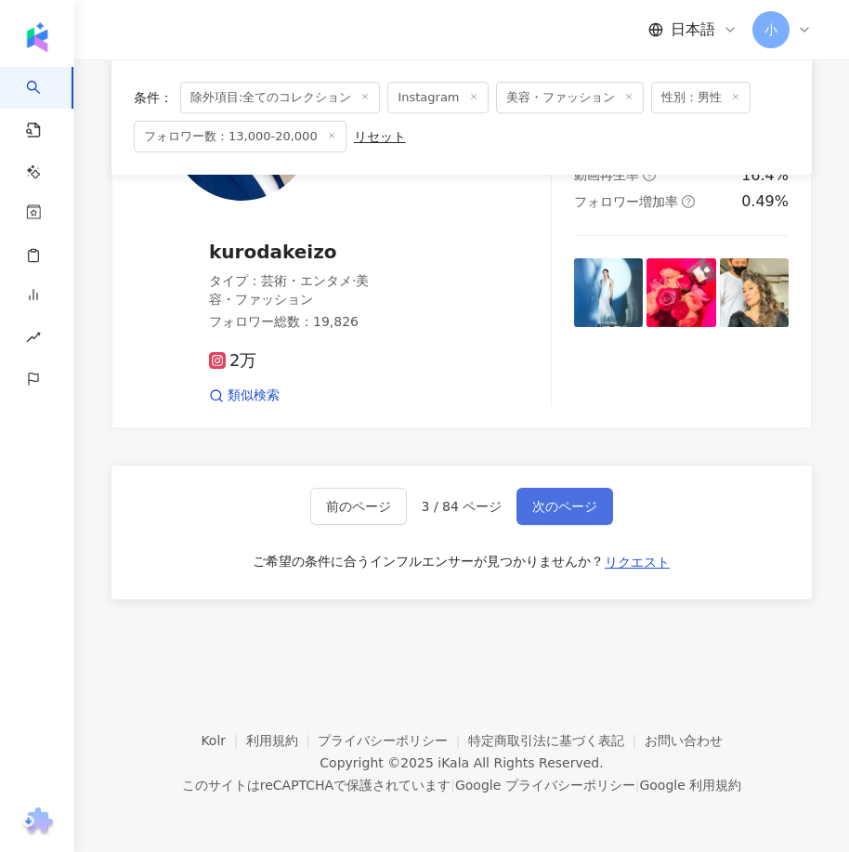
click at [584, 508] on span "次のページ" at bounding box center [564, 506] width 65 height 15
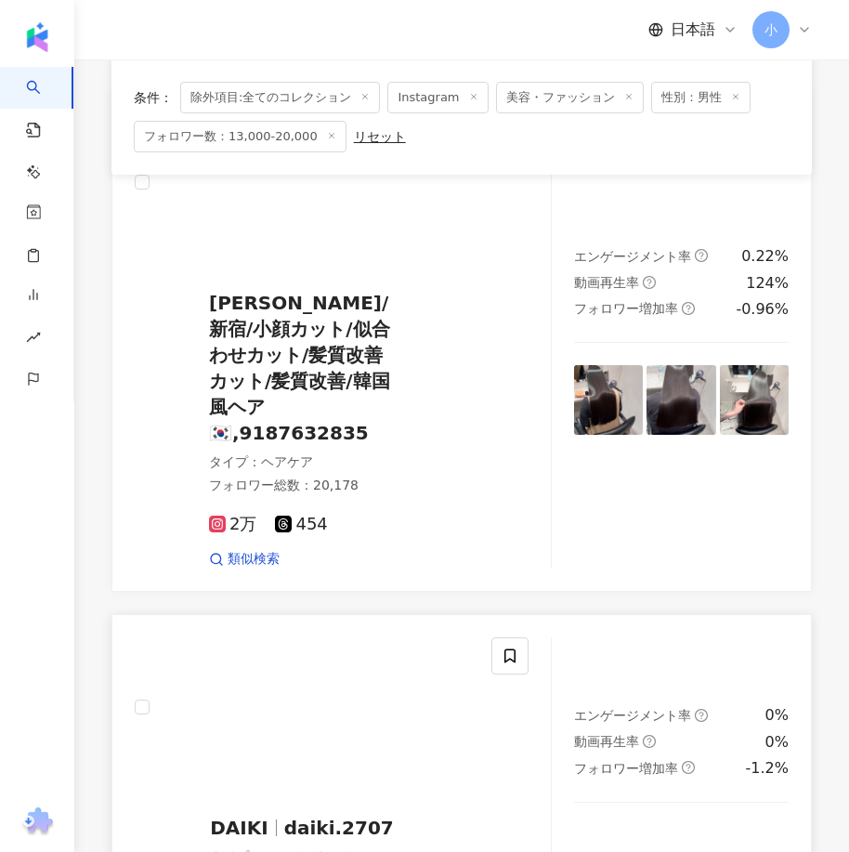
scroll to position [4029, 0]
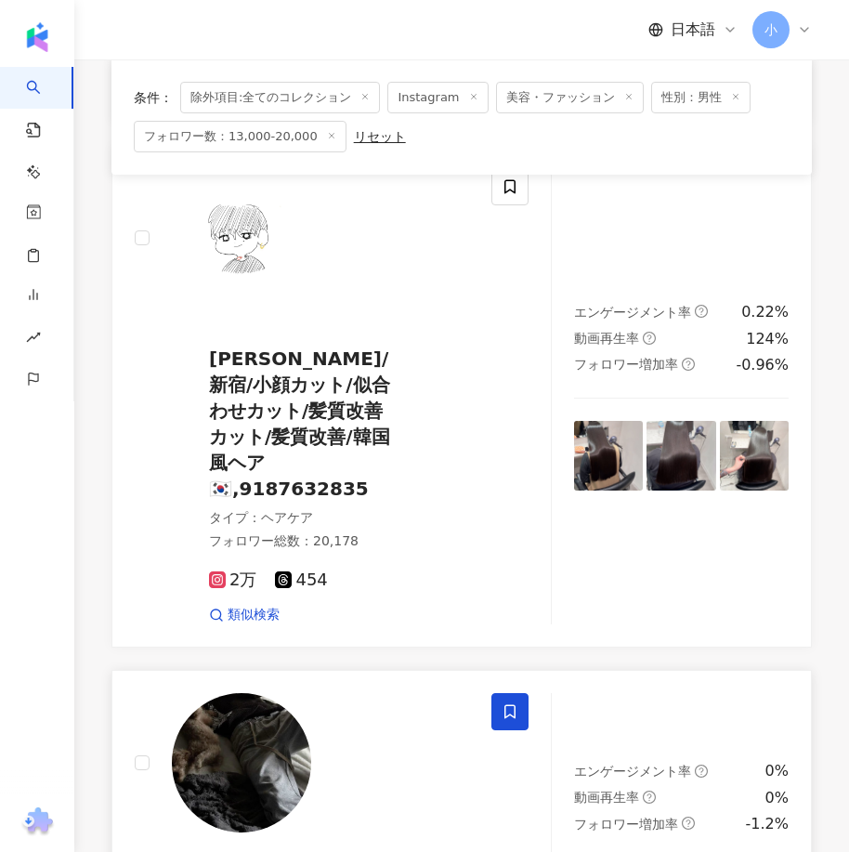
click at [503, 693] on span at bounding box center [509, 711] width 37 height 37
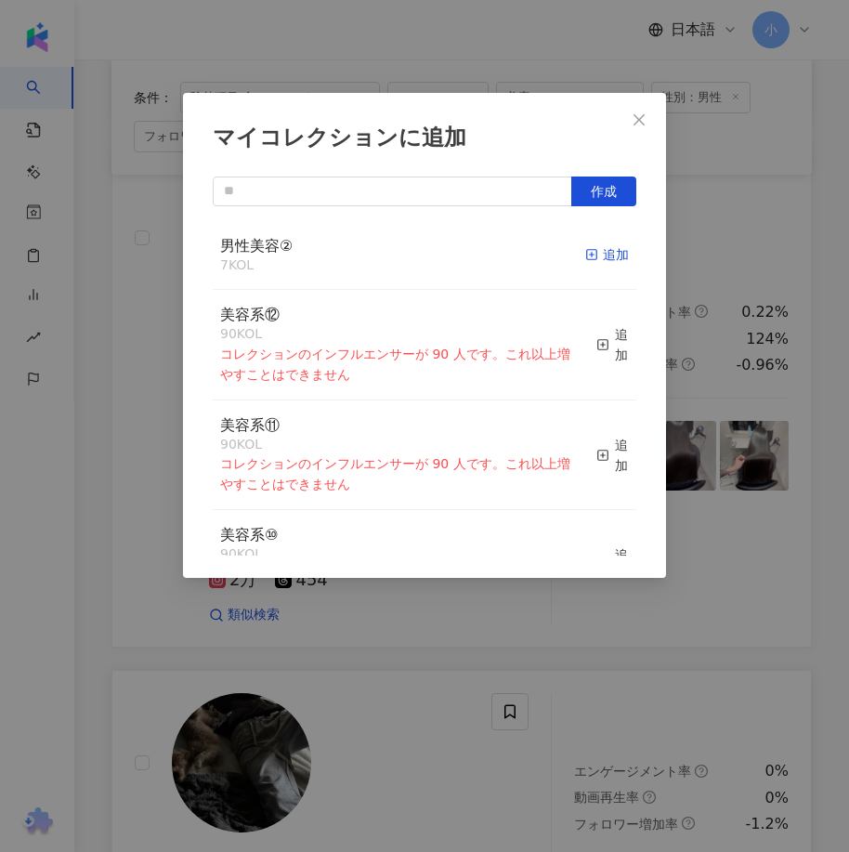
click at [607, 256] on div "追加" at bounding box center [607, 254] width 44 height 20
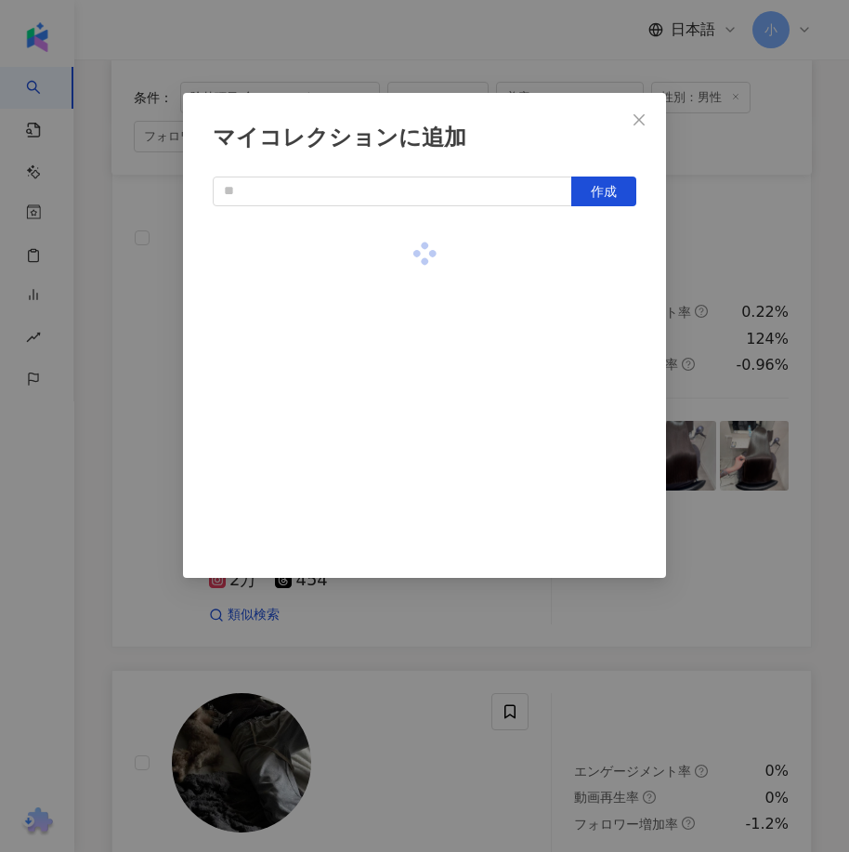
click at [737, 469] on div "マイコレクションに追加 作成" at bounding box center [424, 426] width 849 height 852
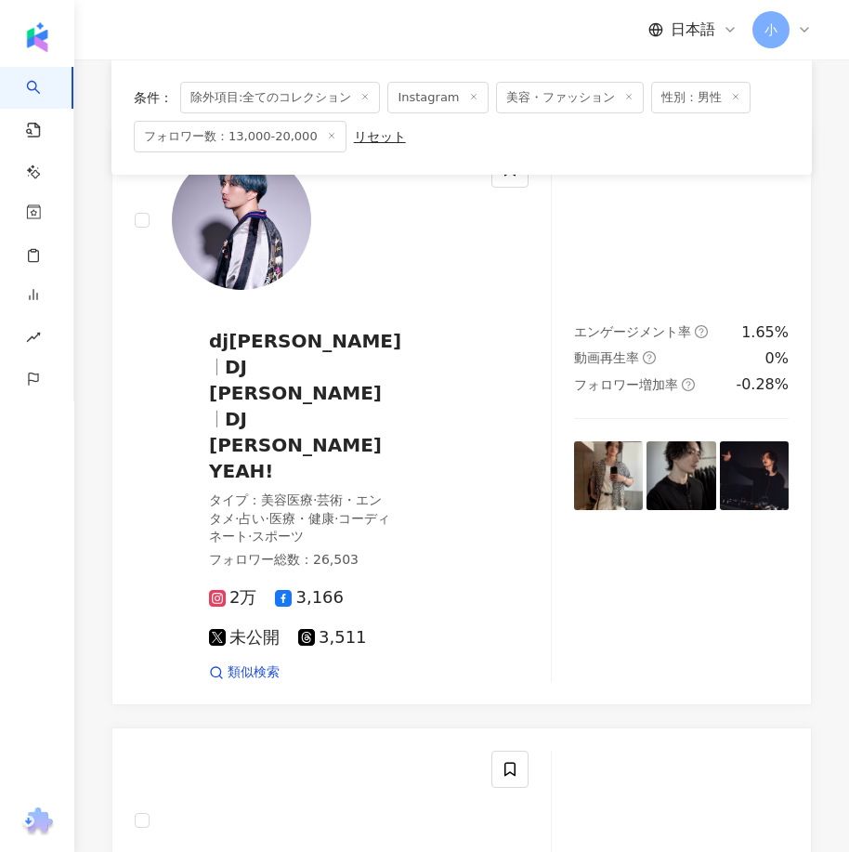
scroll to position [129, 0]
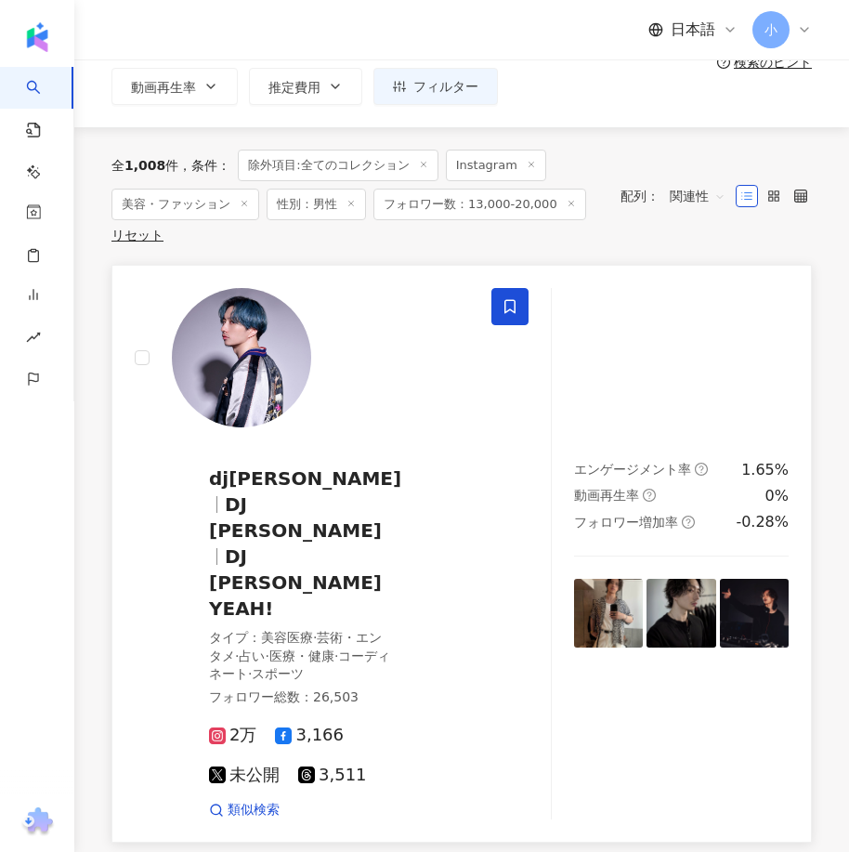
click at [500, 308] on span at bounding box center [509, 306] width 37 height 37
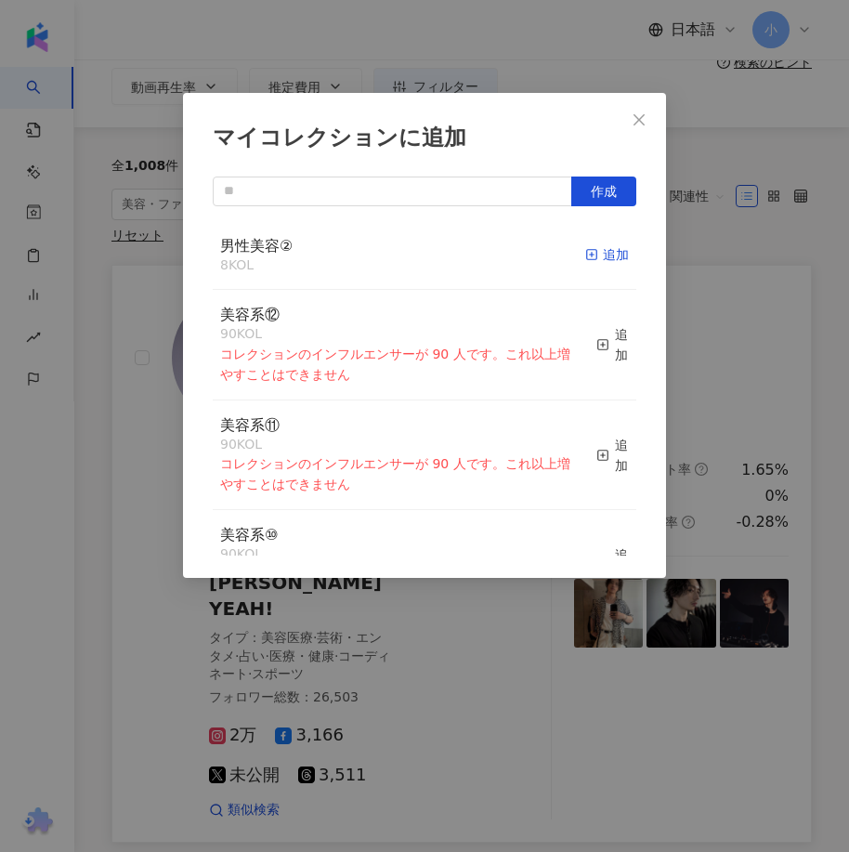
click at [585, 249] on icon "button" at bounding box center [591, 254] width 13 height 13
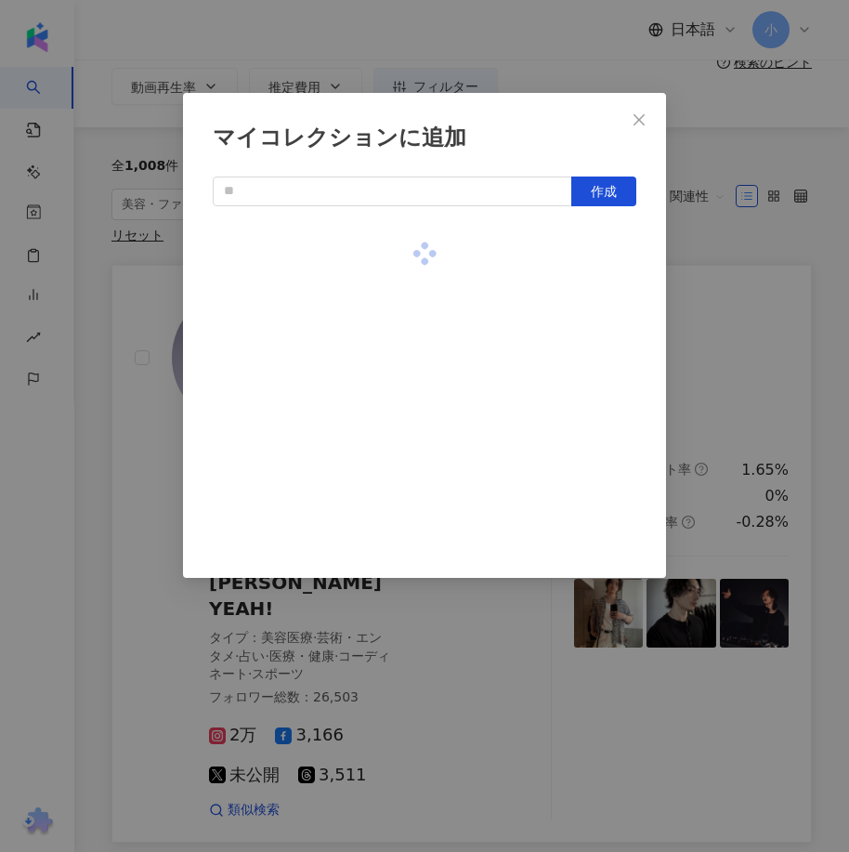
click at [785, 262] on div "マイコレクションに追加 作成" at bounding box center [424, 426] width 849 height 852
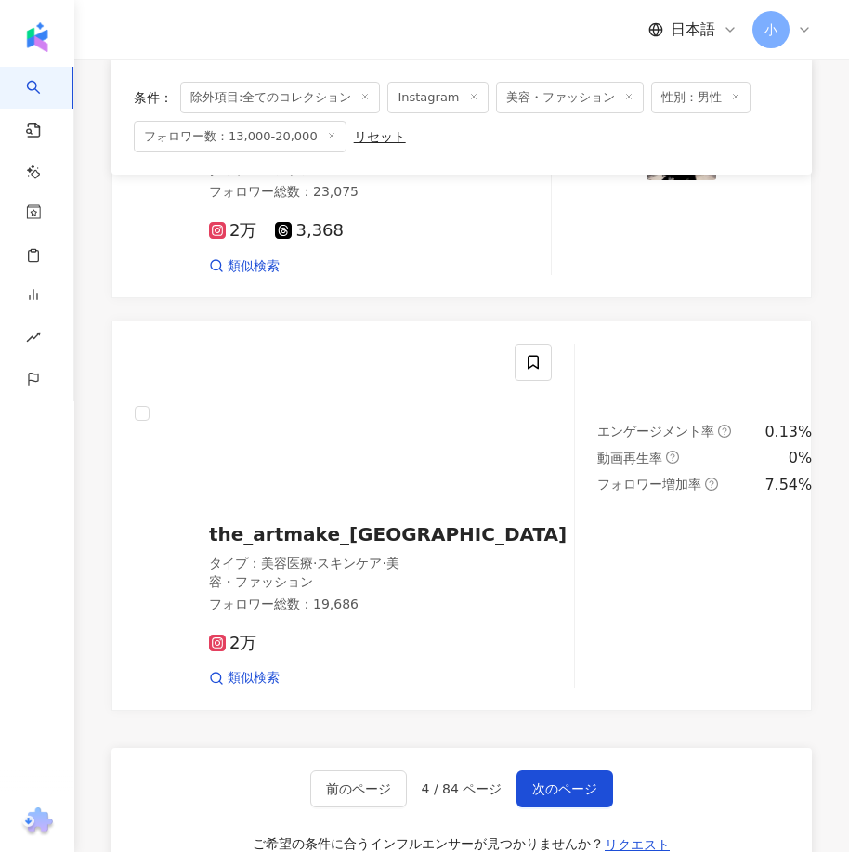
scroll to position [5330, 0]
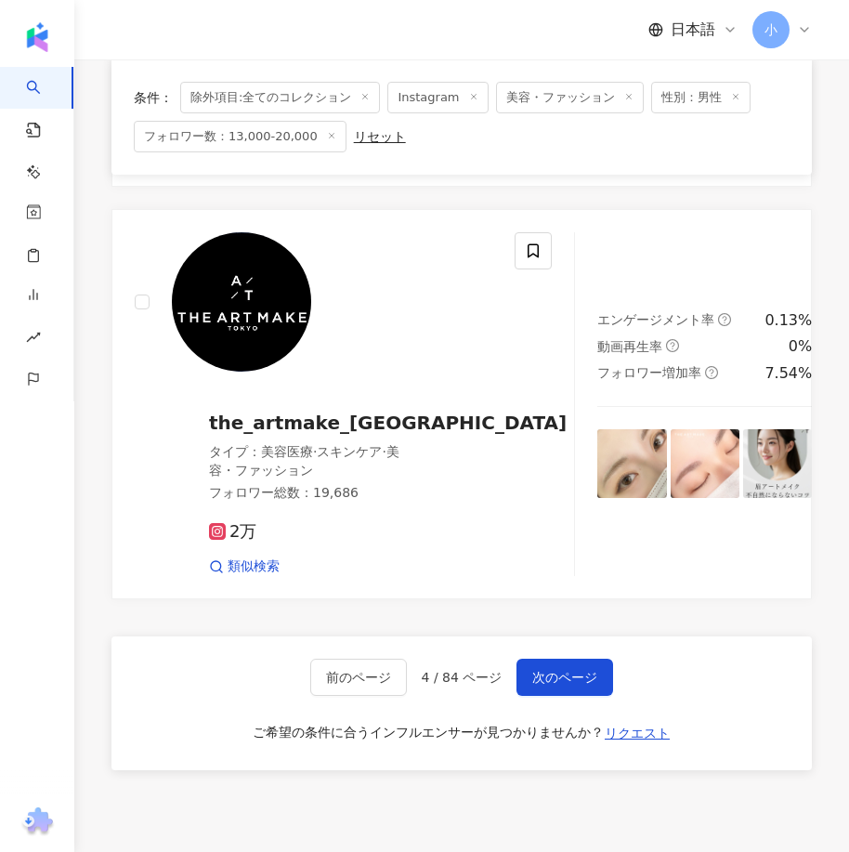
drag, startPoint x: 819, startPoint y: 233, endPoint x: 806, endPoint y: 735, distance: 501.7
click at [599, 658] on button "次のページ" at bounding box center [564, 676] width 97 height 37
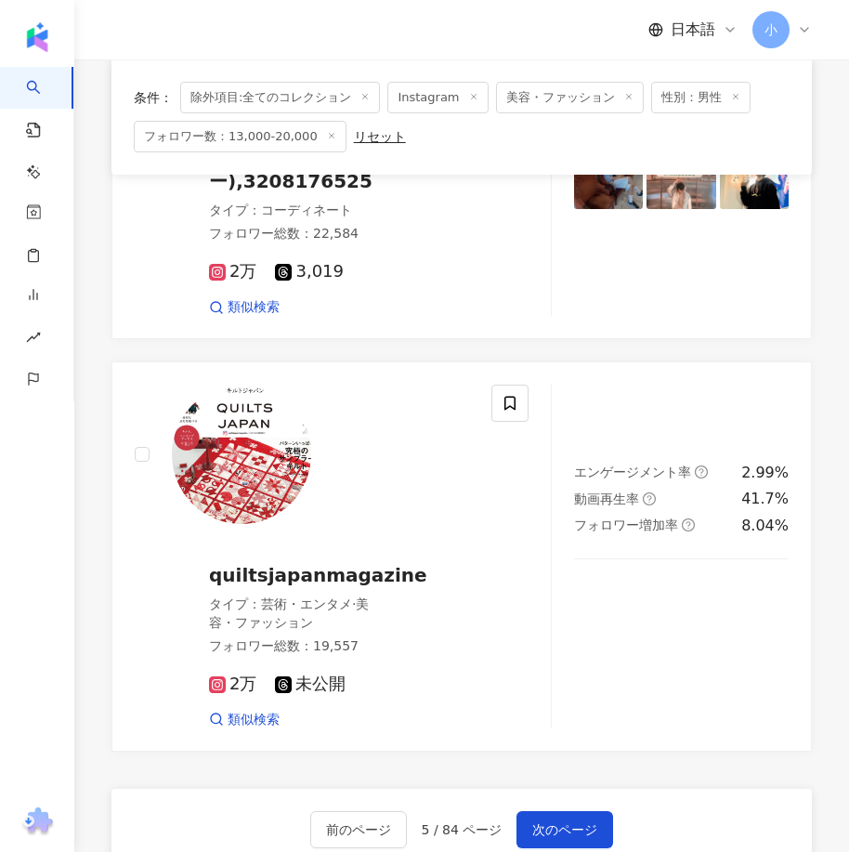
scroll to position [4582, 0]
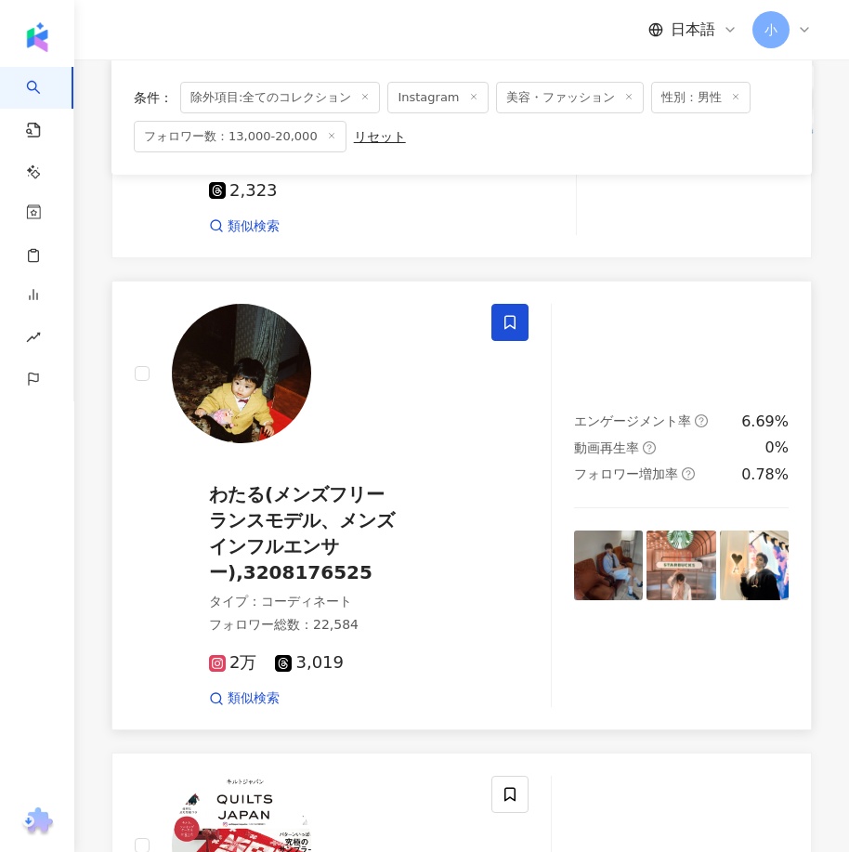
click at [506, 316] on icon at bounding box center [509, 323] width 11 height 14
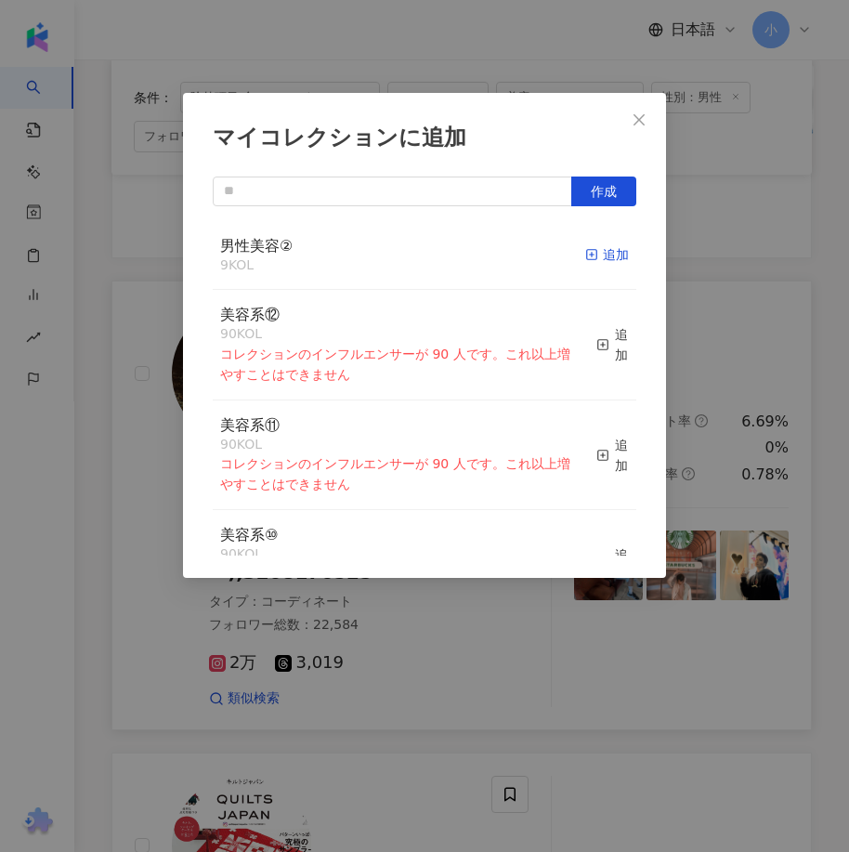
click at [591, 259] on div "追加" at bounding box center [607, 254] width 44 height 20
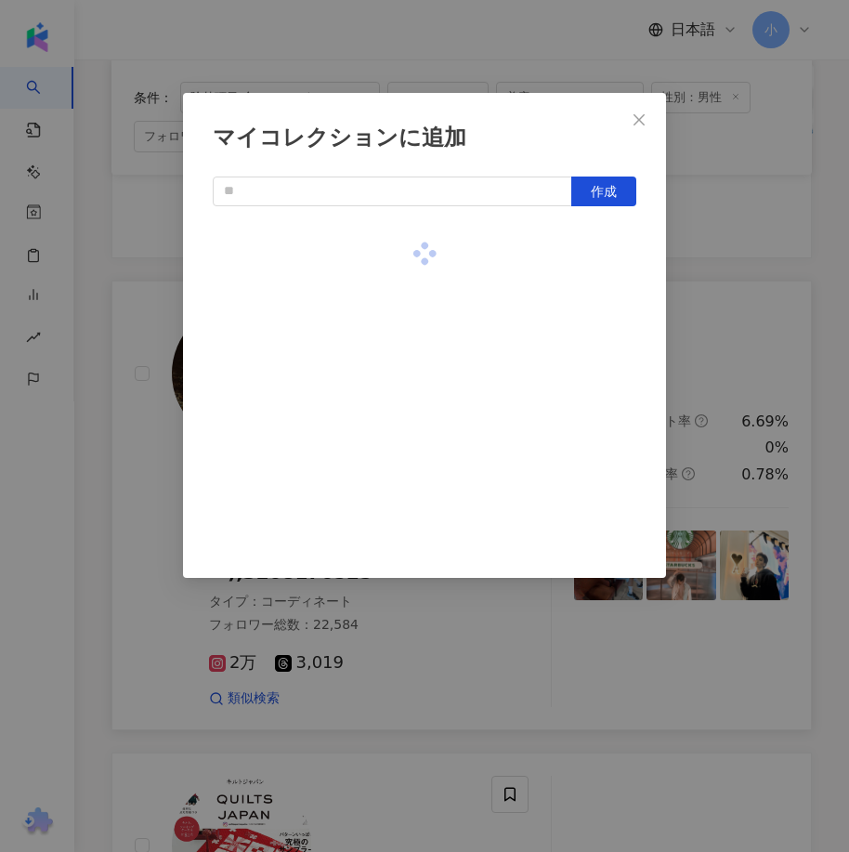
click at [745, 297] on div "マイコレクションに追加 作成" at bounding box center [424, 426] width 849 height 852
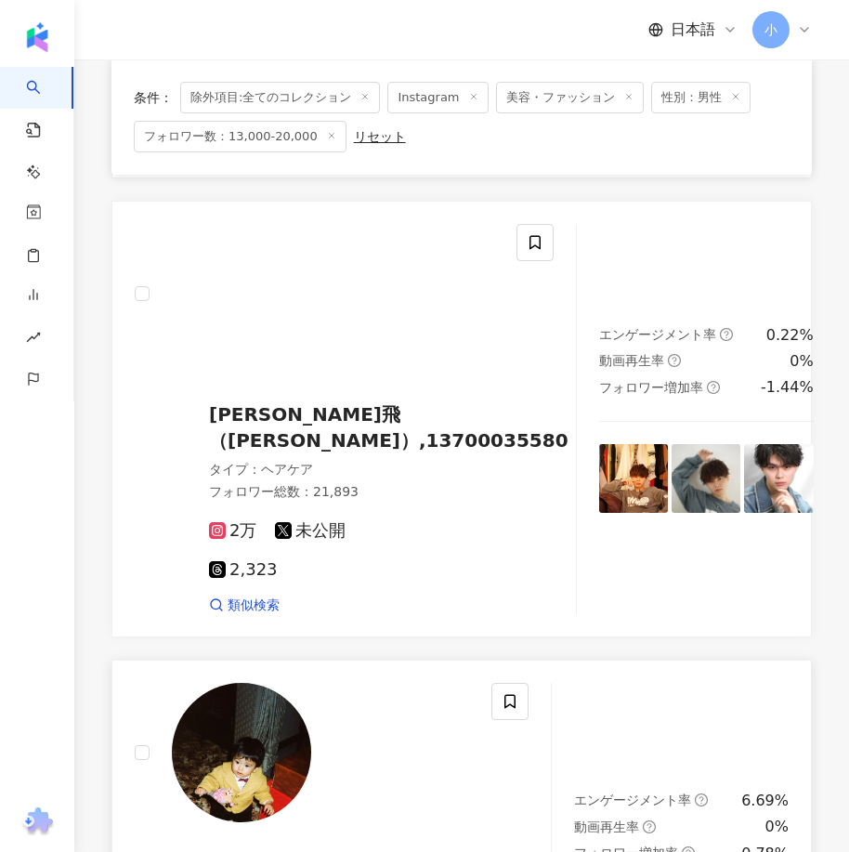
scroll to position [4118, 0]
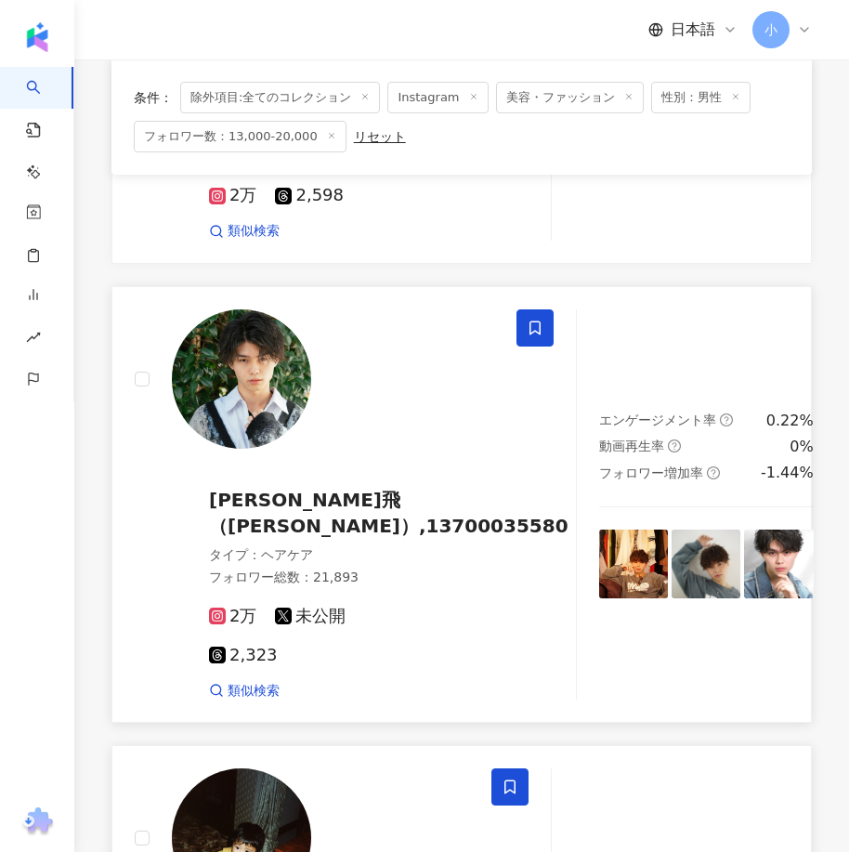
click at [516, 309] on span at bounding box center [534, 327] width 37 height 37
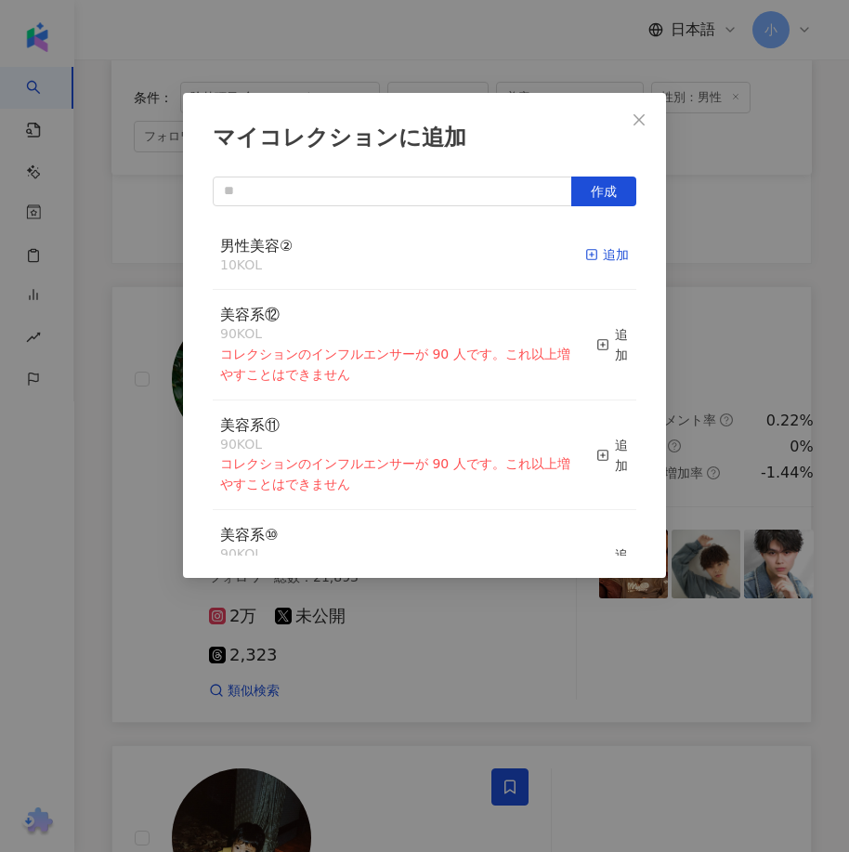
click at [608, 259] on div "追加" at bounding box center [607, 254] width 44 height 20
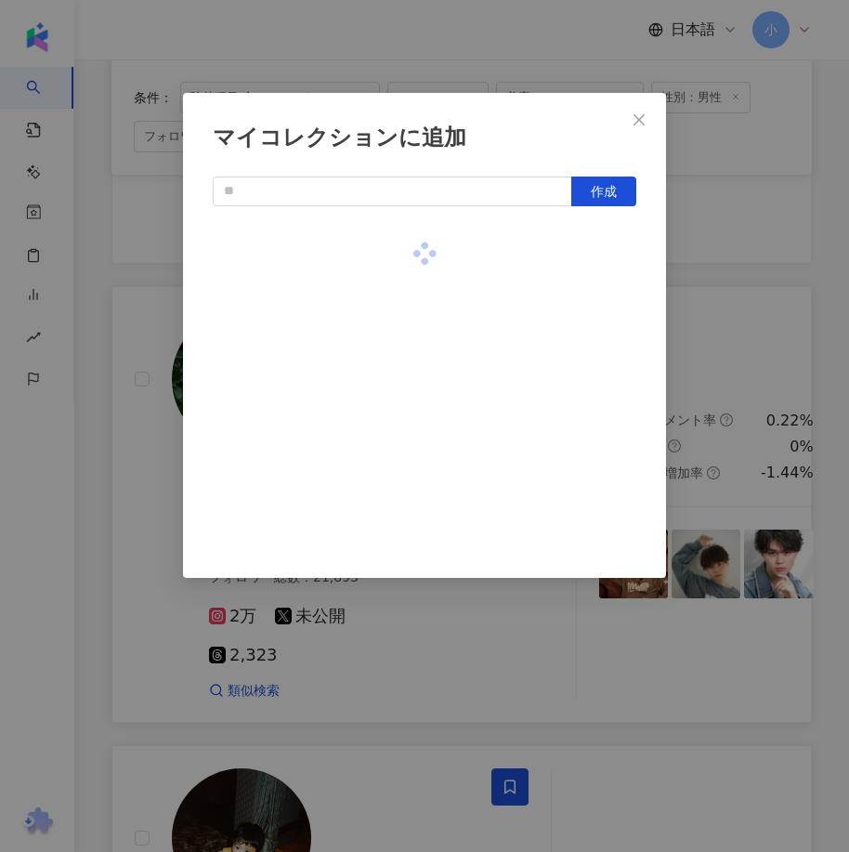
click at [741, 288] on div "マイコレクションに追加 作成" at bounding box center [424, 426] width 849 height 852
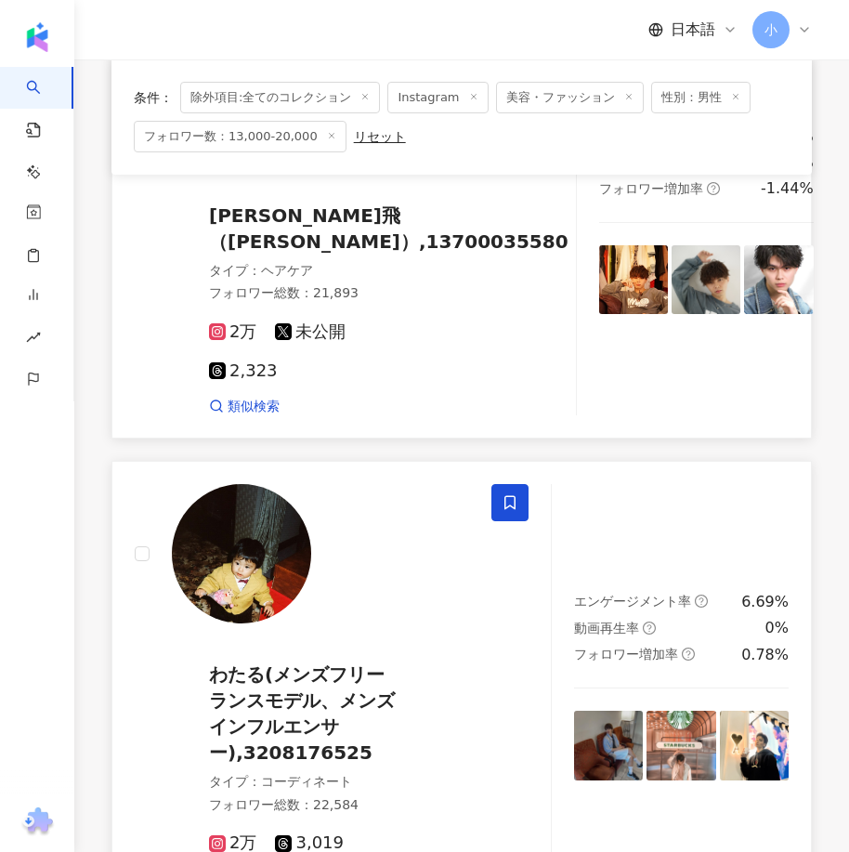
scroll to position [5232, 0]
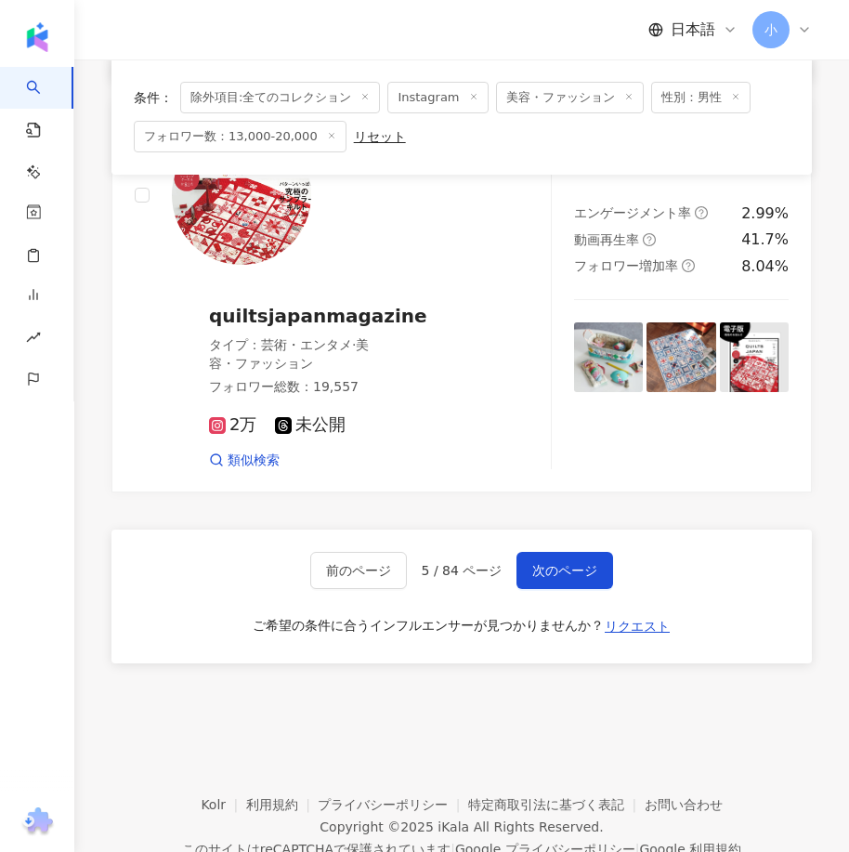
drag, startPoint x: 817, startPoint y: 279, endPoint x: 761, endPoint y: 525, distance: 252.5
click at [553, 552] on button "次のページ" at bounding box center [564, 570] width 97 height 37
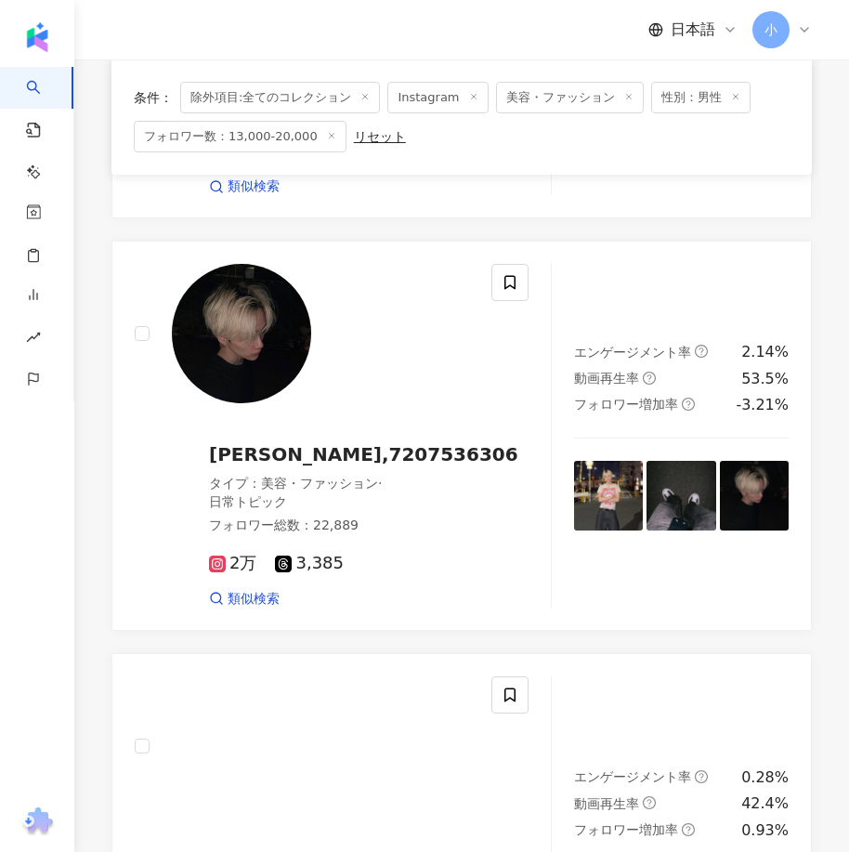
scroll to position [2130, 0]
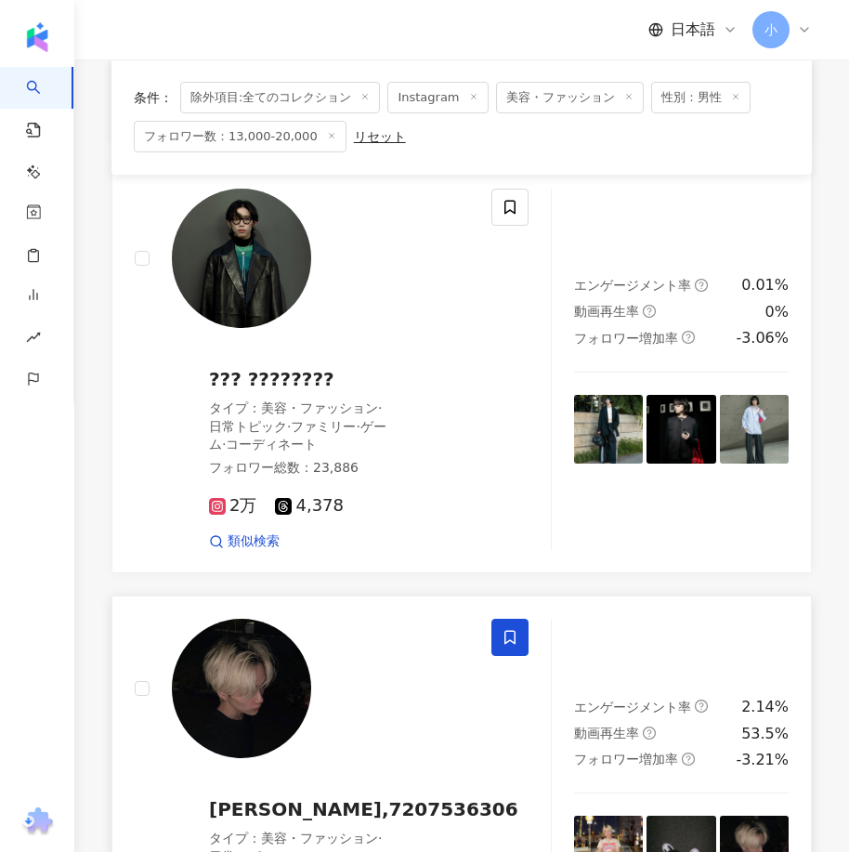
click at [507, 631] on icon at bounding box center [509, 638] width 11 height 14
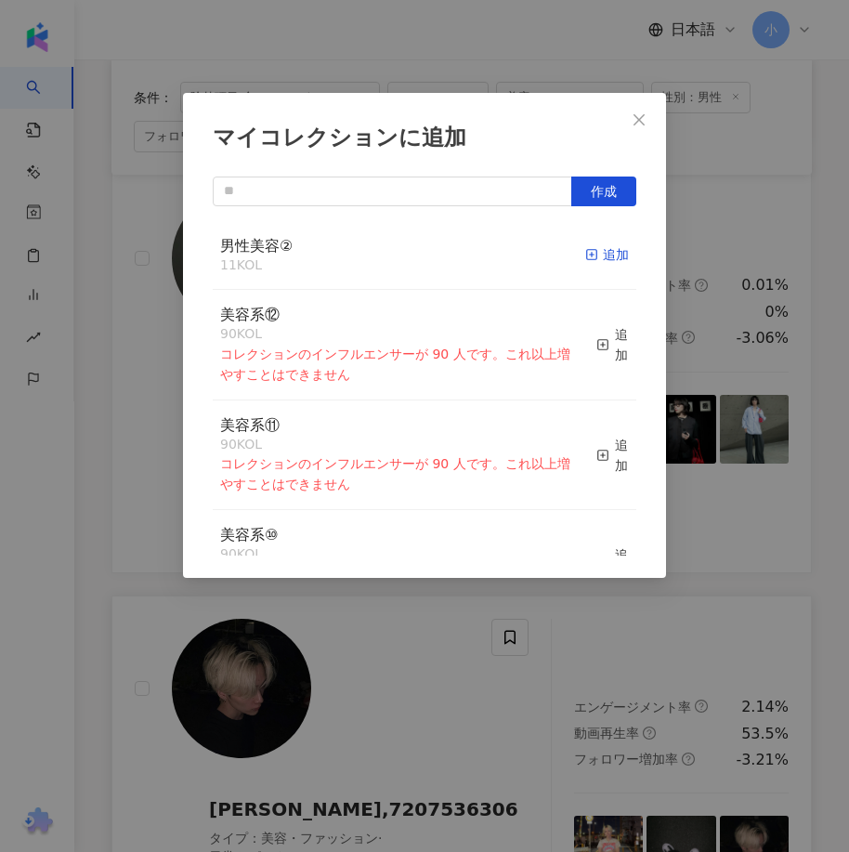
click at [585, 244] on div "追加" at bounding box center [607, 254] width 44 height 20
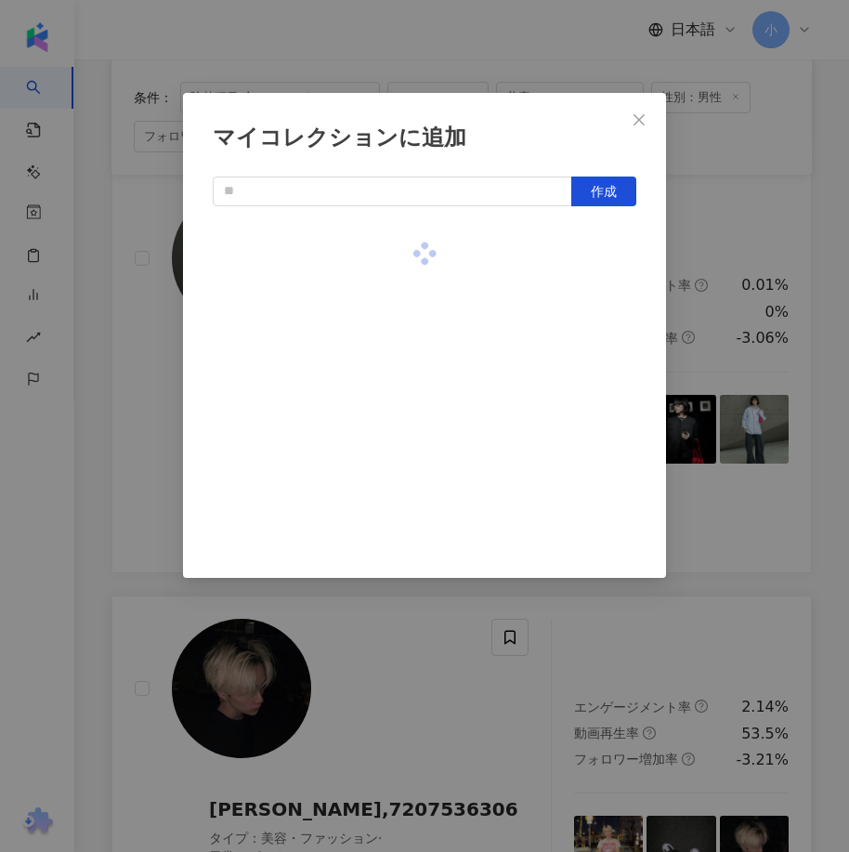
click at [757, 370] on div "マイコレクションに追加 作成" at bounding box center [424, 426] width 849 height 852
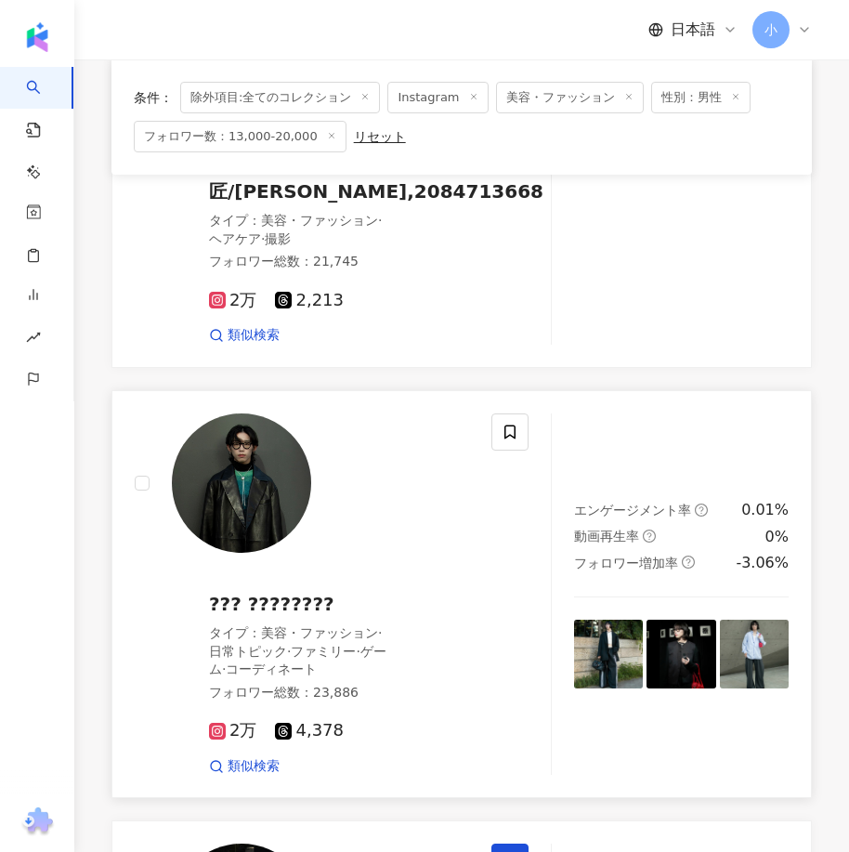
scroll to position [1759, 0]
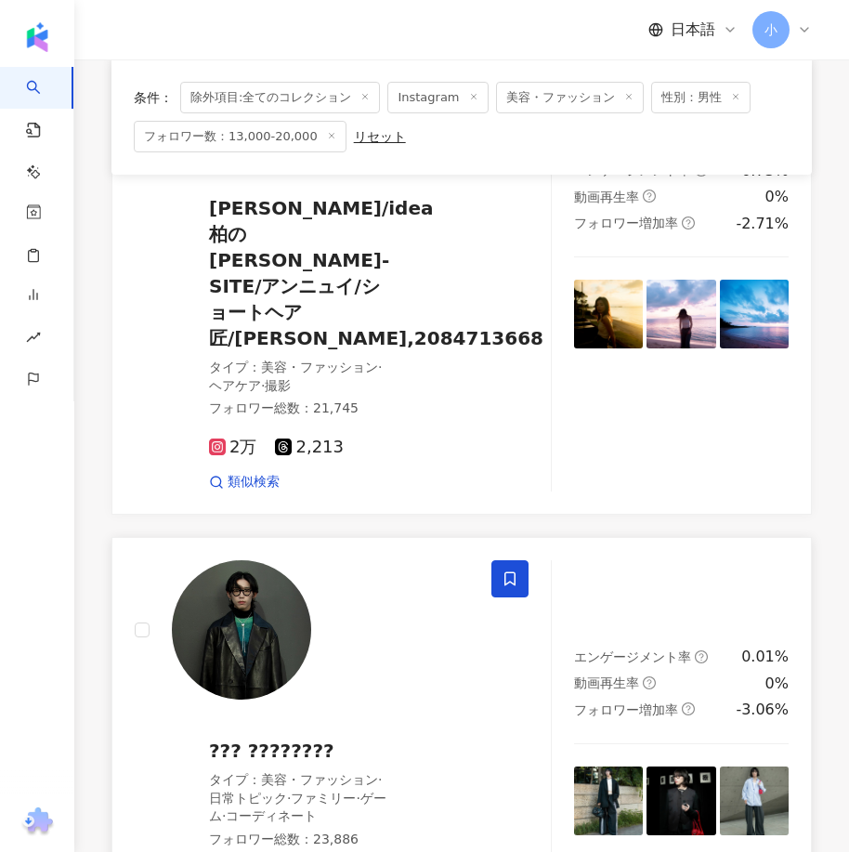
click at [510, 570] on icon at bounding box center [509, 578] width 17 height 17
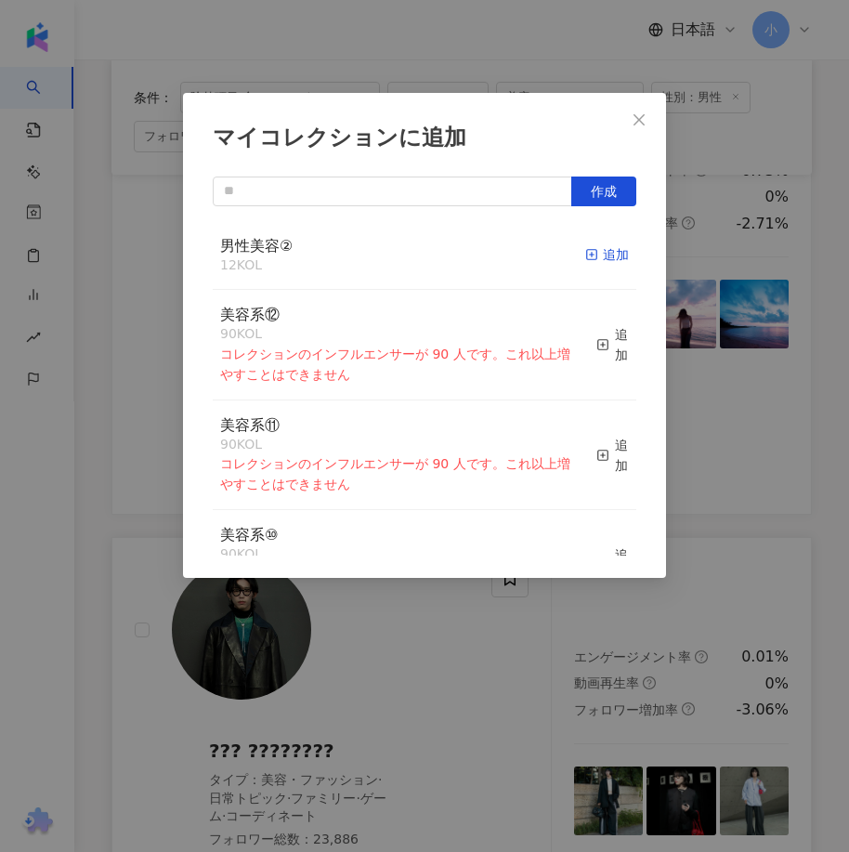
click at [585, 253] on icon "button" at bounding box center [591, 254] width 13 height 13
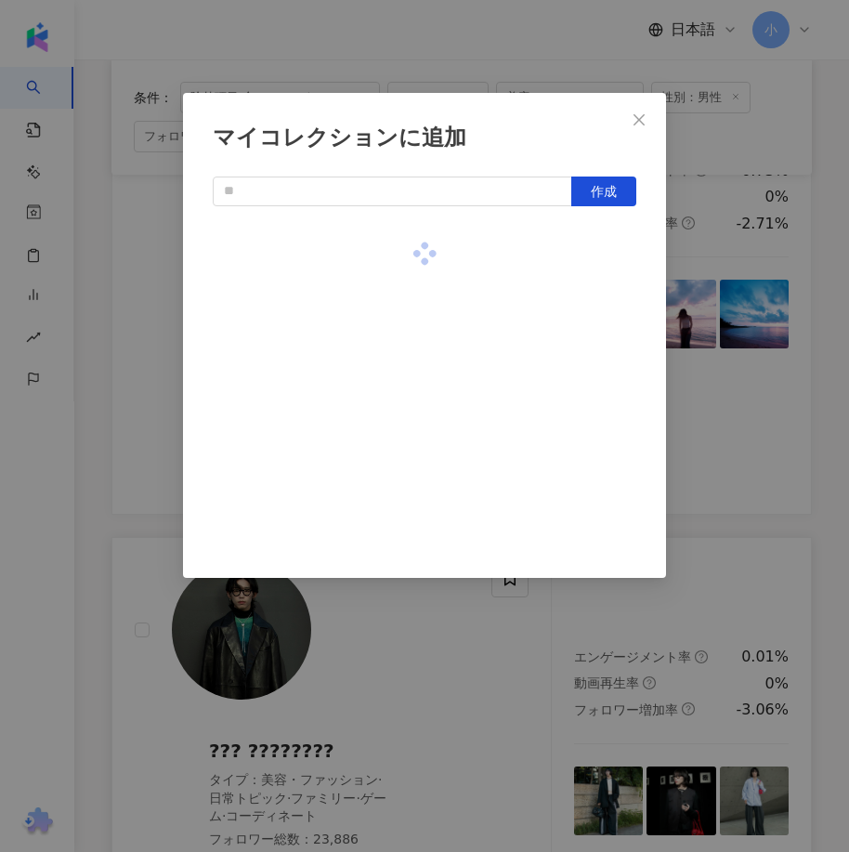
click at [725, 319] on div "マイコレクションに追加 作成" at bounding box center [424, 426] width 849 height 852
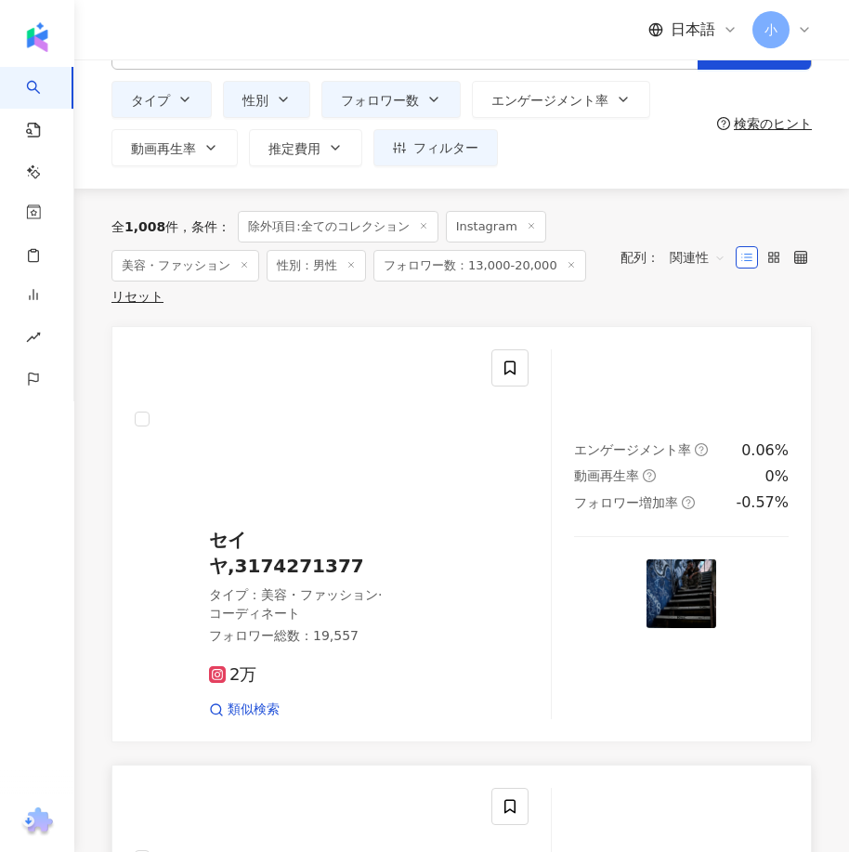
scroll to position [0, 0]
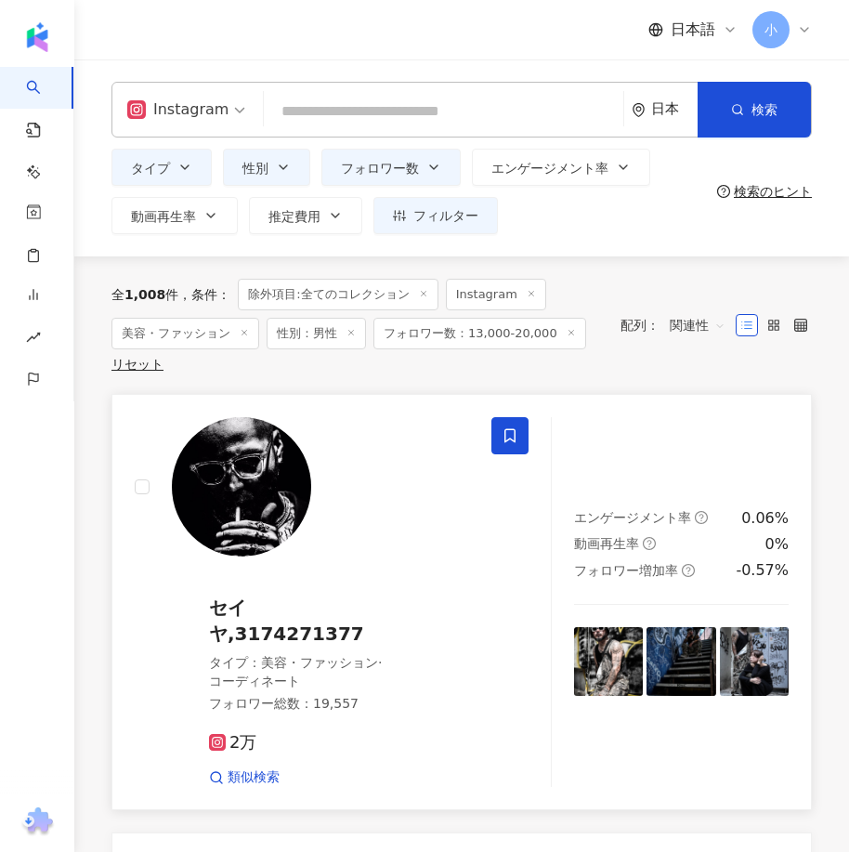
click at [521, 436] on span at bounding box center [509, 435] width 37 height 37
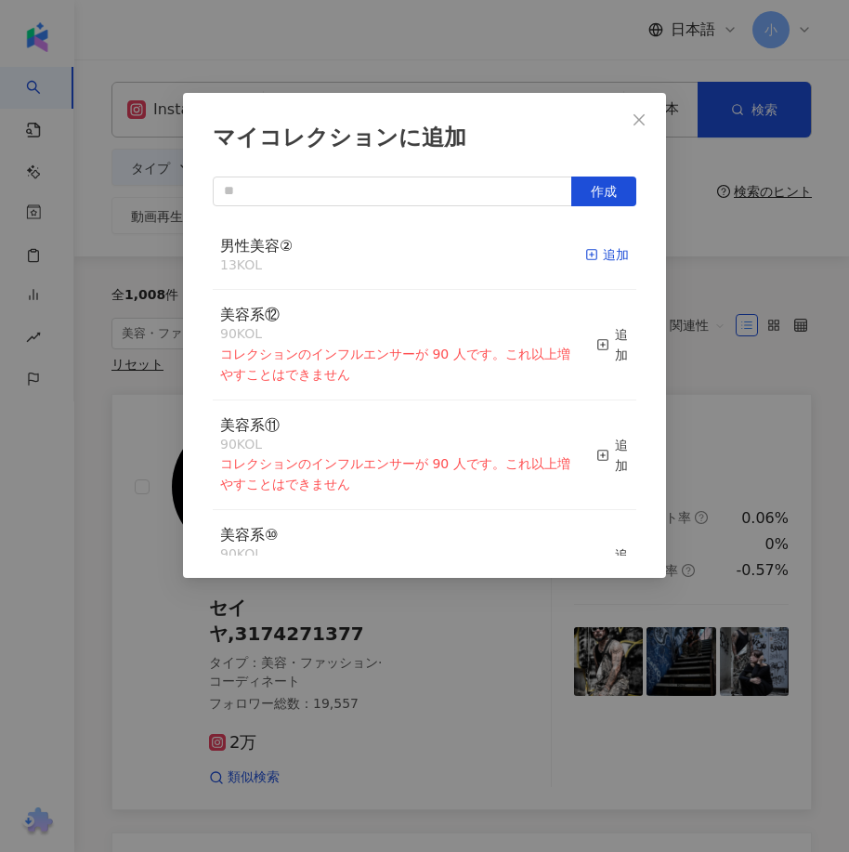
click at [598, 256] on div "追加" at bounding box center [607, 254] width 44 height 20
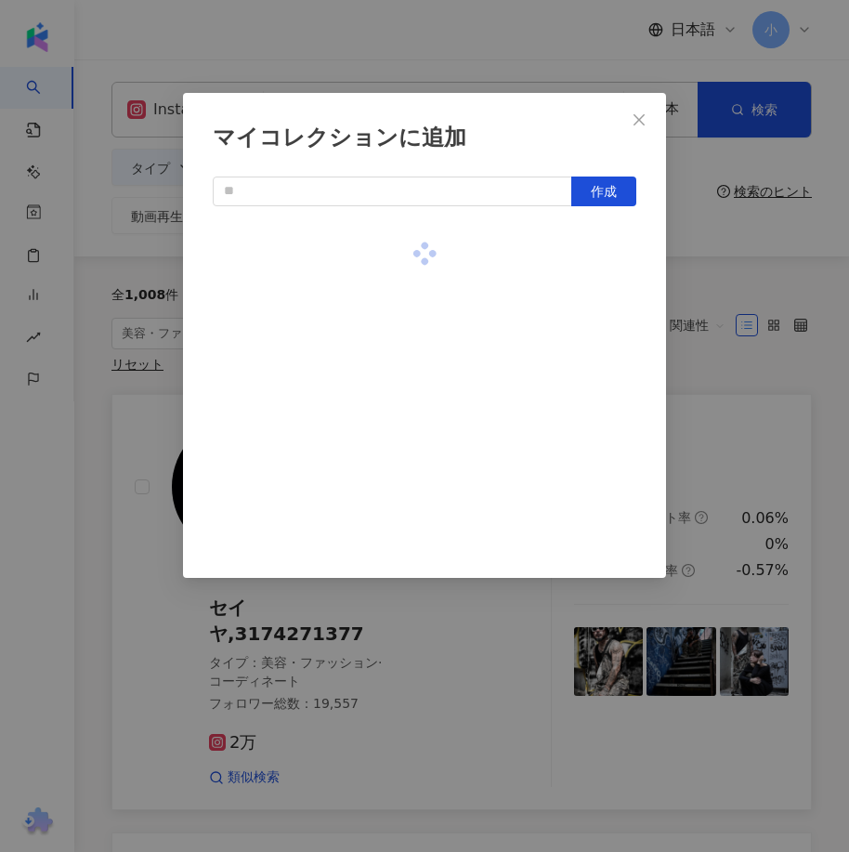
click at [694, 335] on div "マイコレクションに追加 作成" at bounding box center [424, 426] width 849 height 852
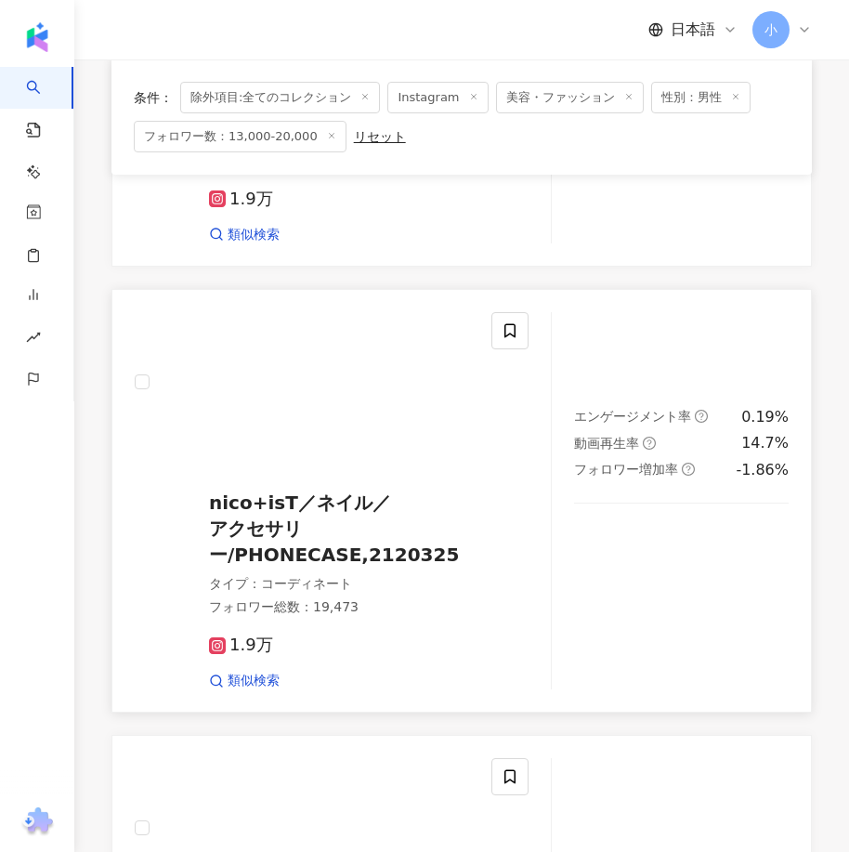
scroll to position [5288, 0]
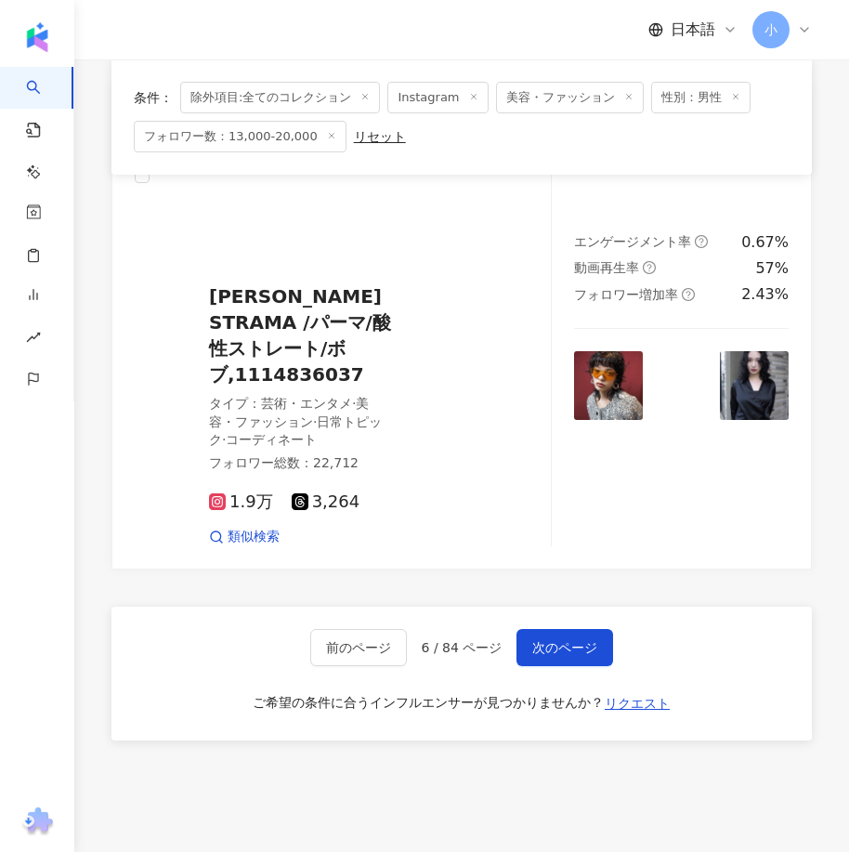
drag, startPoint x: 810, startPoint y: 279, endPoint x: 779, endPoint y: 667, distance: 389.4
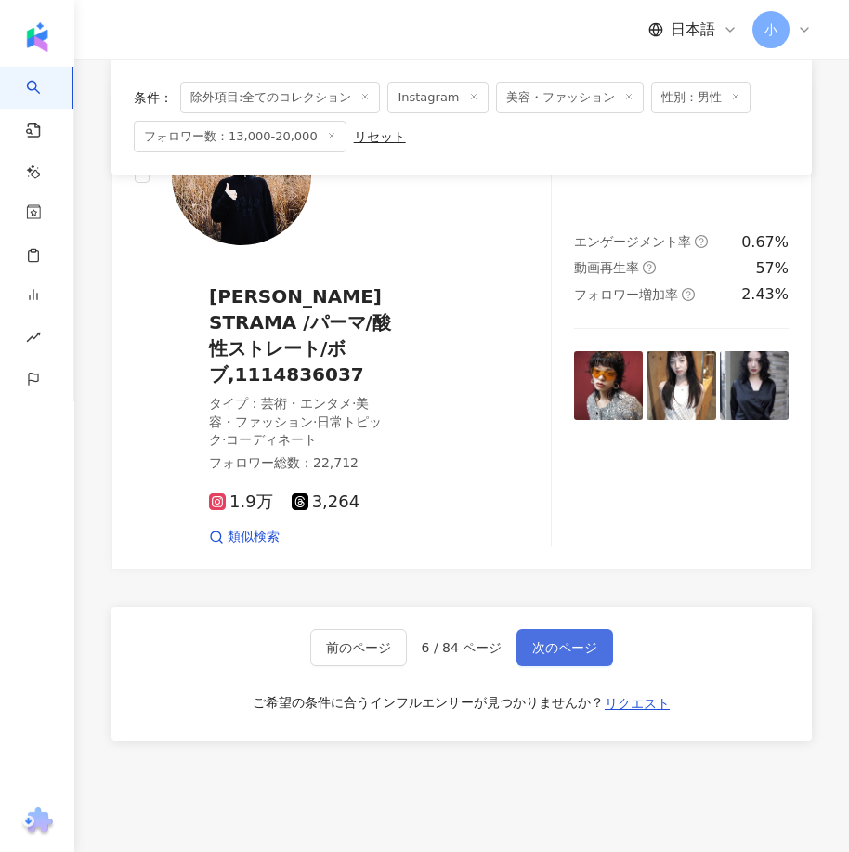
click at [527, 629] on button "次のページ" at bounding box center [564, 647] width 97 height 37
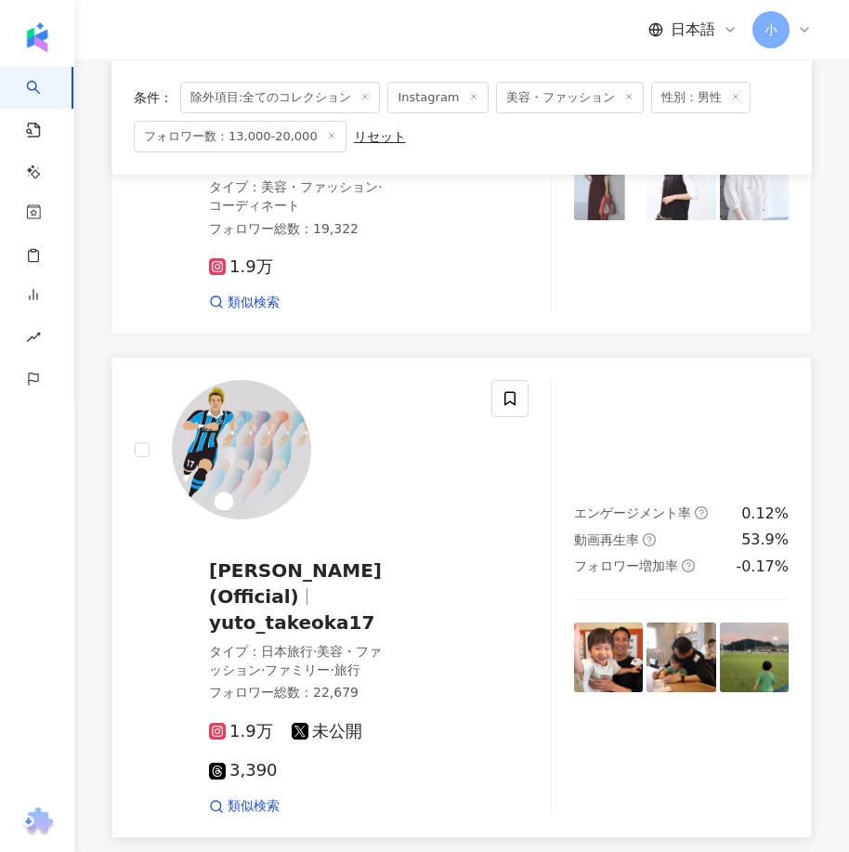
scroll to position [3244, 0]
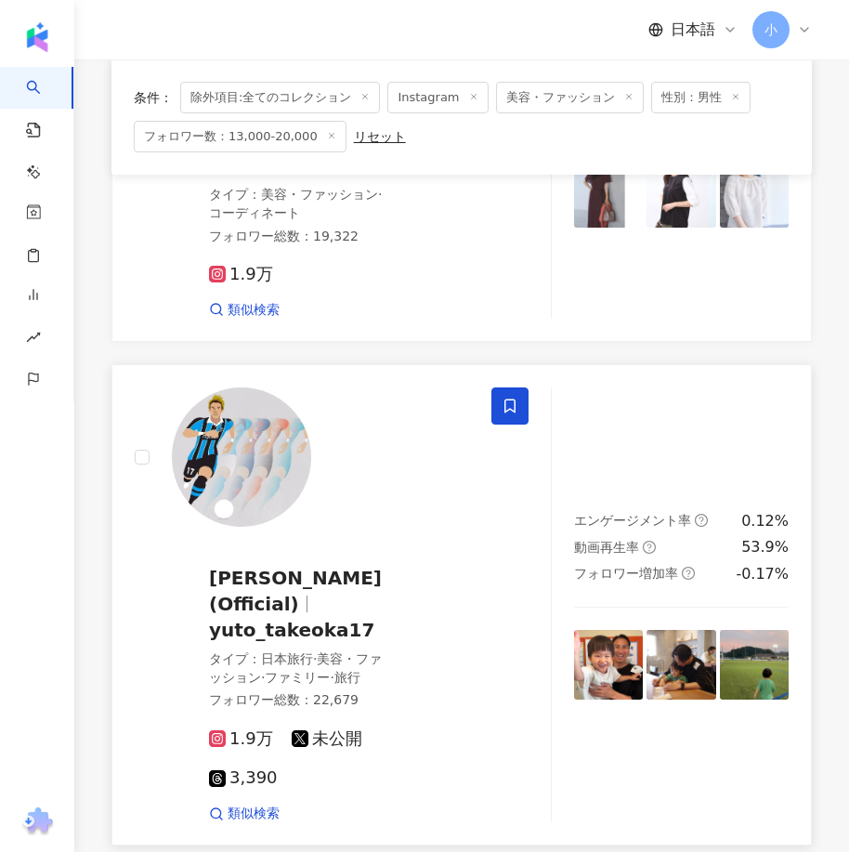
click at [508, 399] on icon at bounding box center [509, 406] width 11 height 14
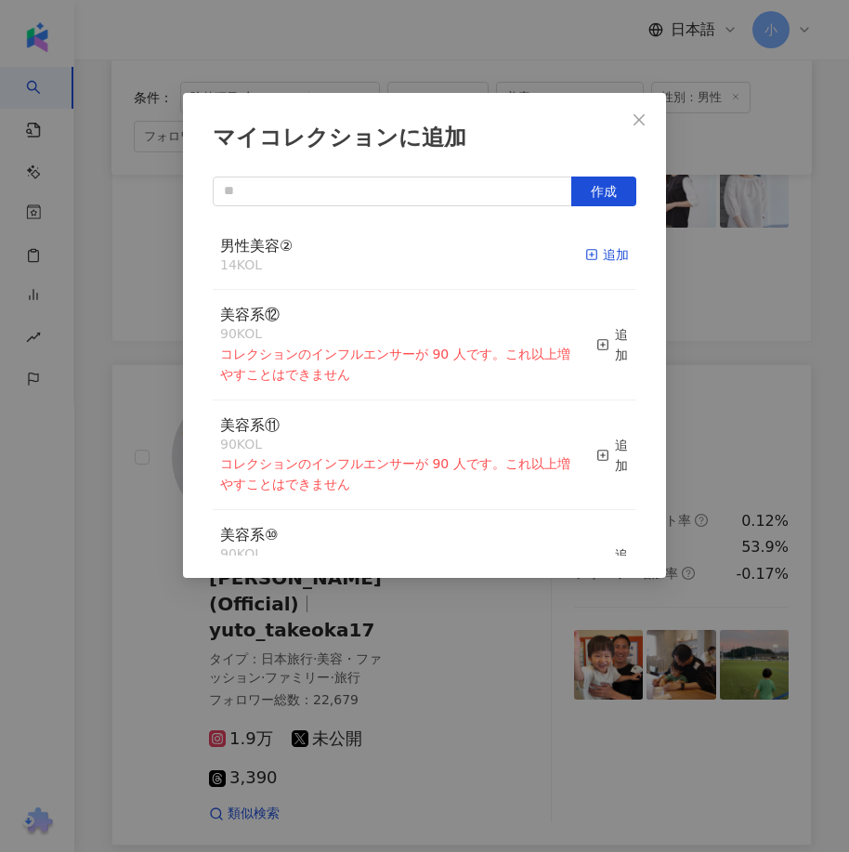
click at [592, 254] on line "button" at bounding box center [592, 255] width 0 height 5
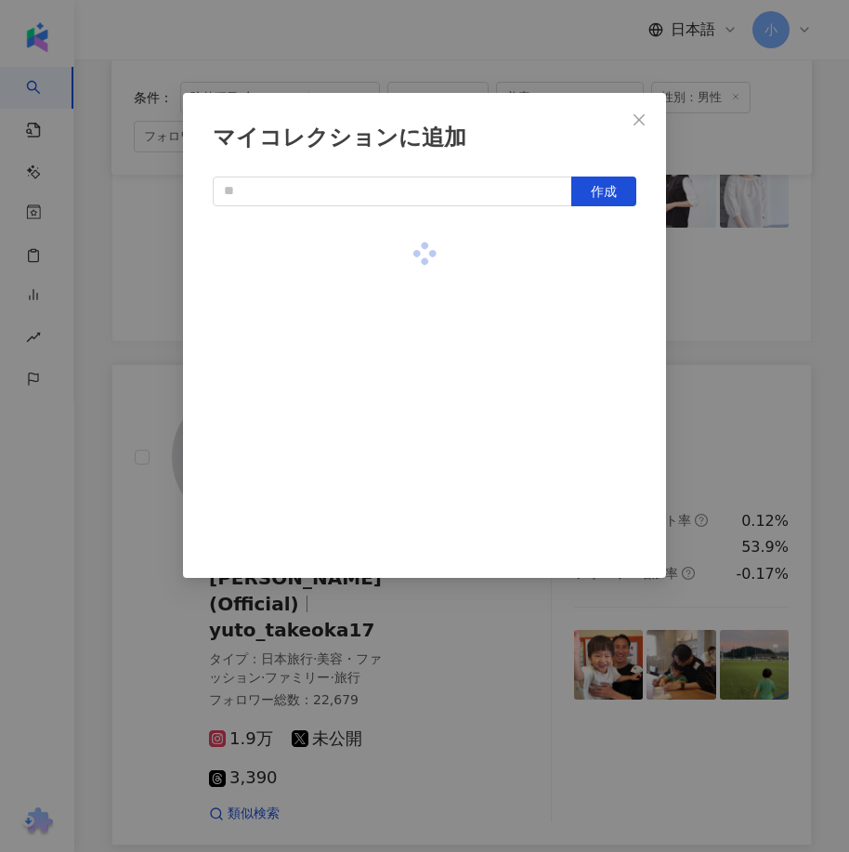
click at [736, 319] on div "マイコレクションに追加 作成" at bounding box center [424, 426] width 849 height 852
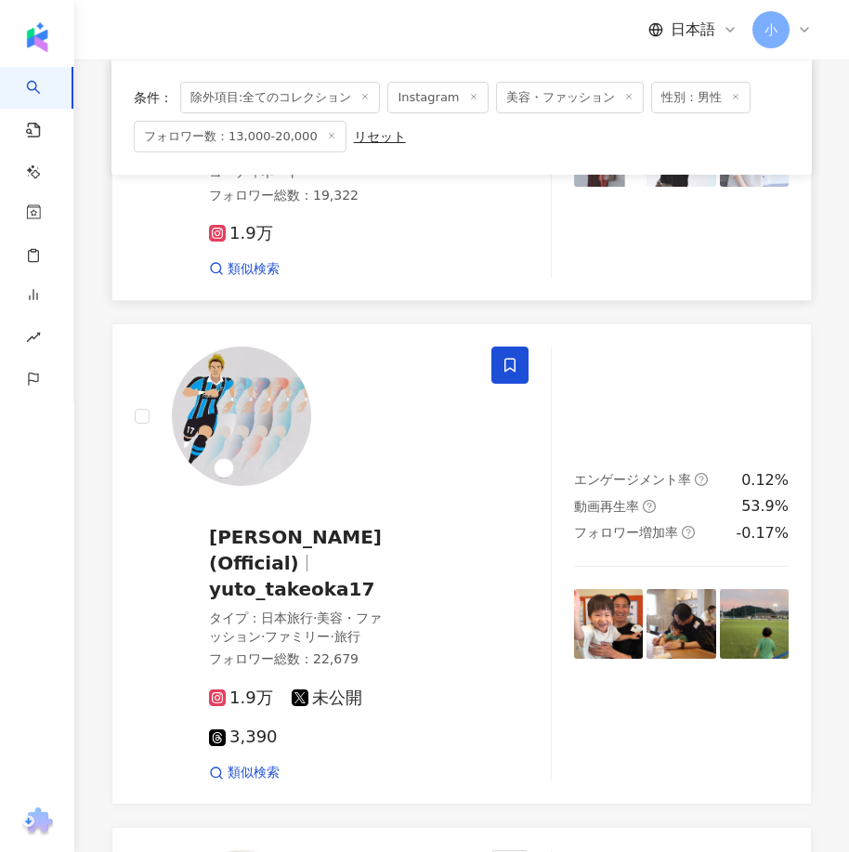
scroll to position [5380, 0]
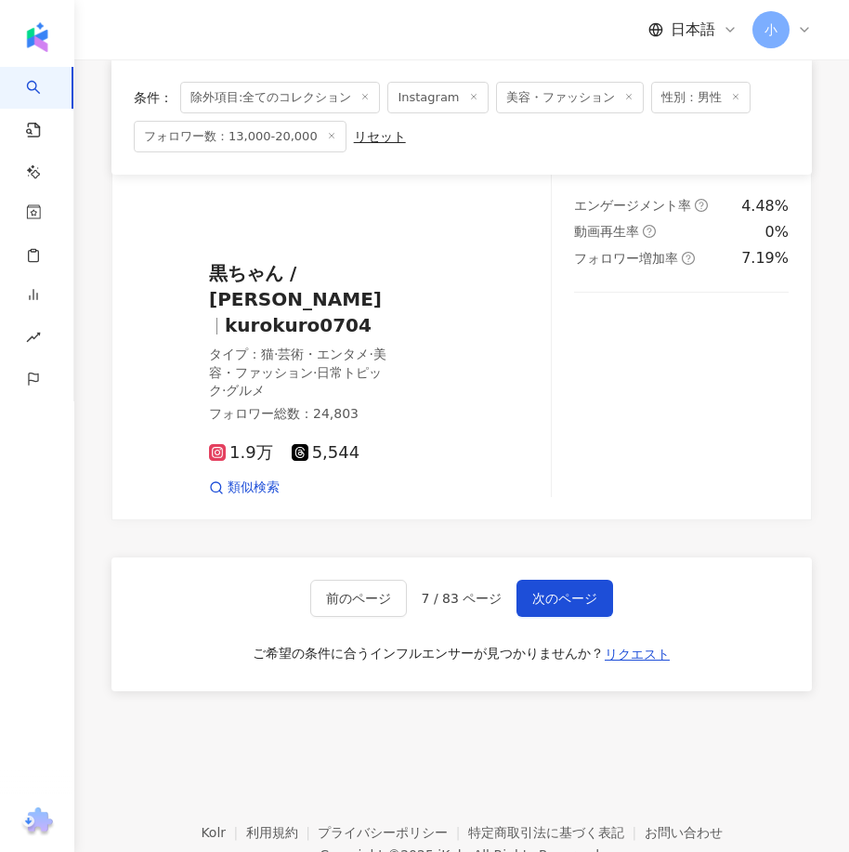
drag, startPoint x: 825, startPoint y: 368, endPoint x: 753, endPoint y: 674, distance: 314.7
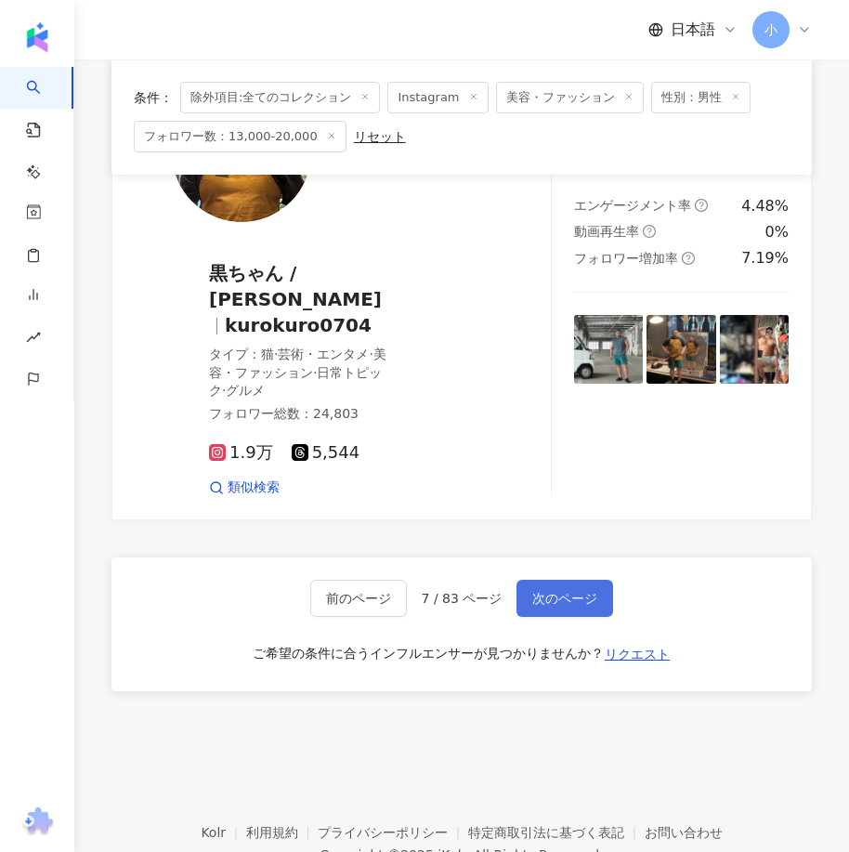
click at [580, 591] on span "次のページ" at bounding box center [564, 598] width 65 height 15
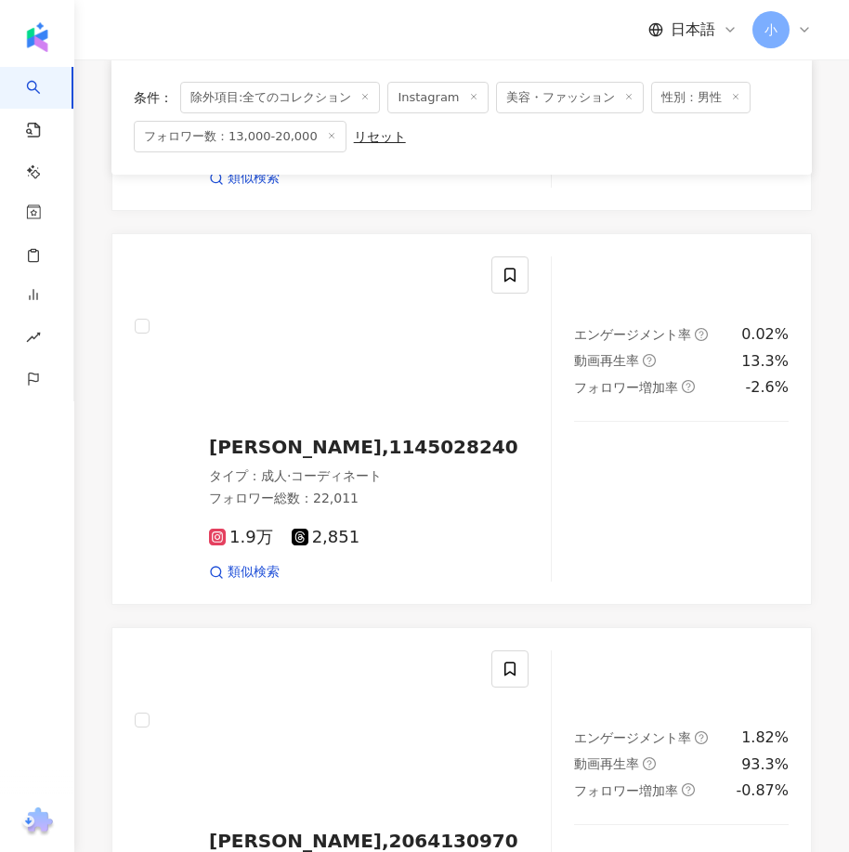
scroll to position [5155, 0]
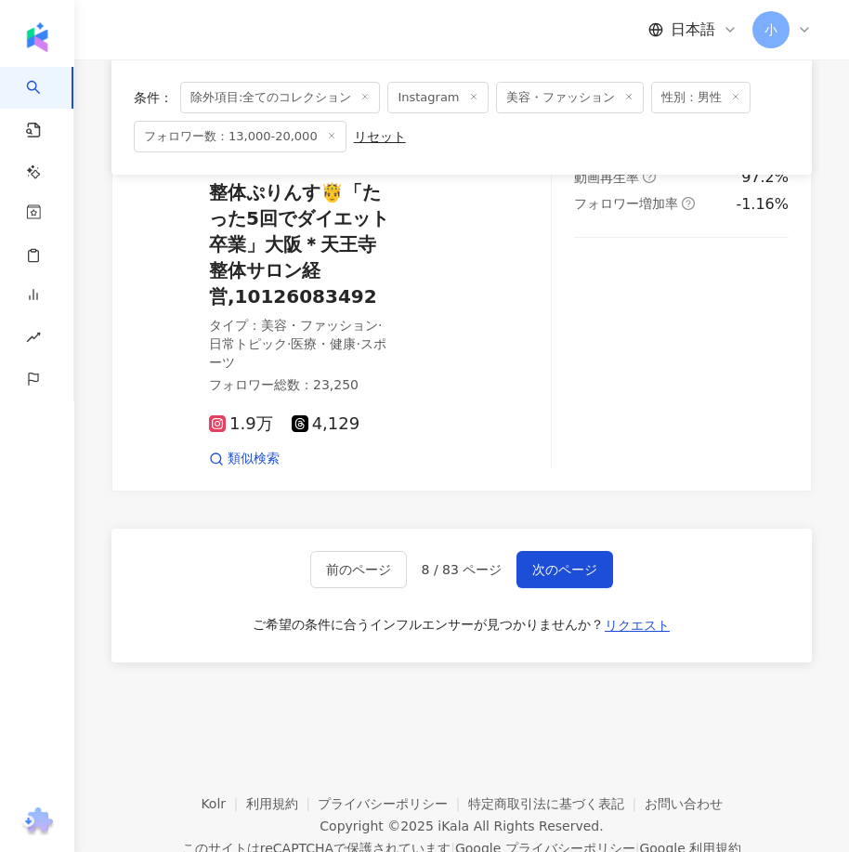
drag, startPoint x: 804, startPoint y: 292, endPoint x: 566, endPoint y: 524, distance: 332.3
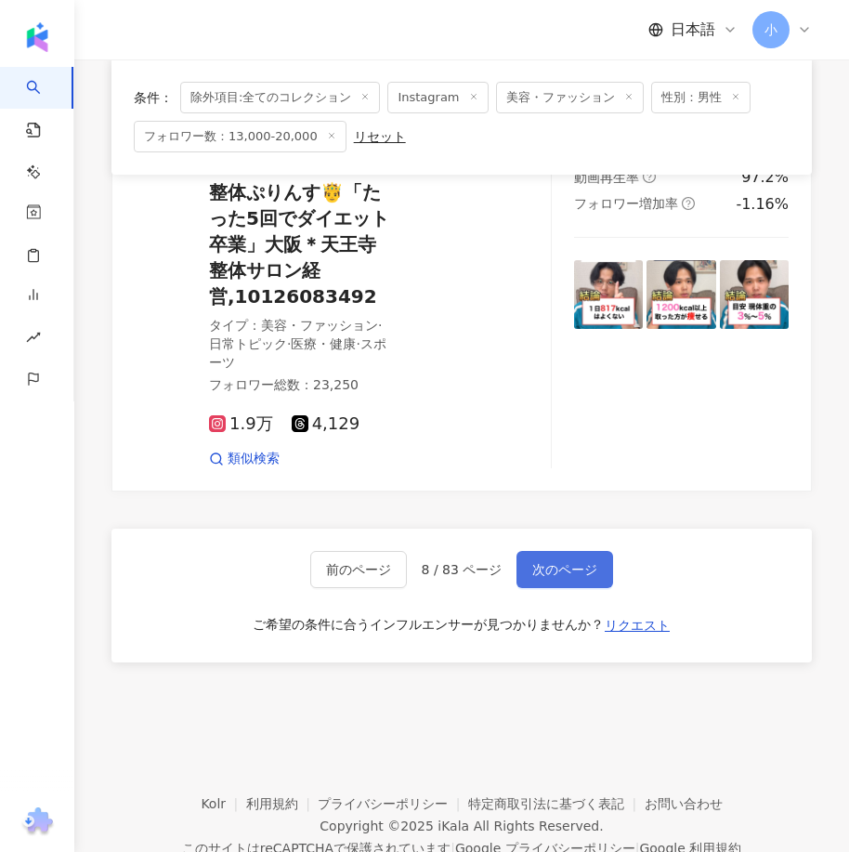
click at [579, 551] on button "次のページ" at bounding box center [564, 569] width 97 height 37
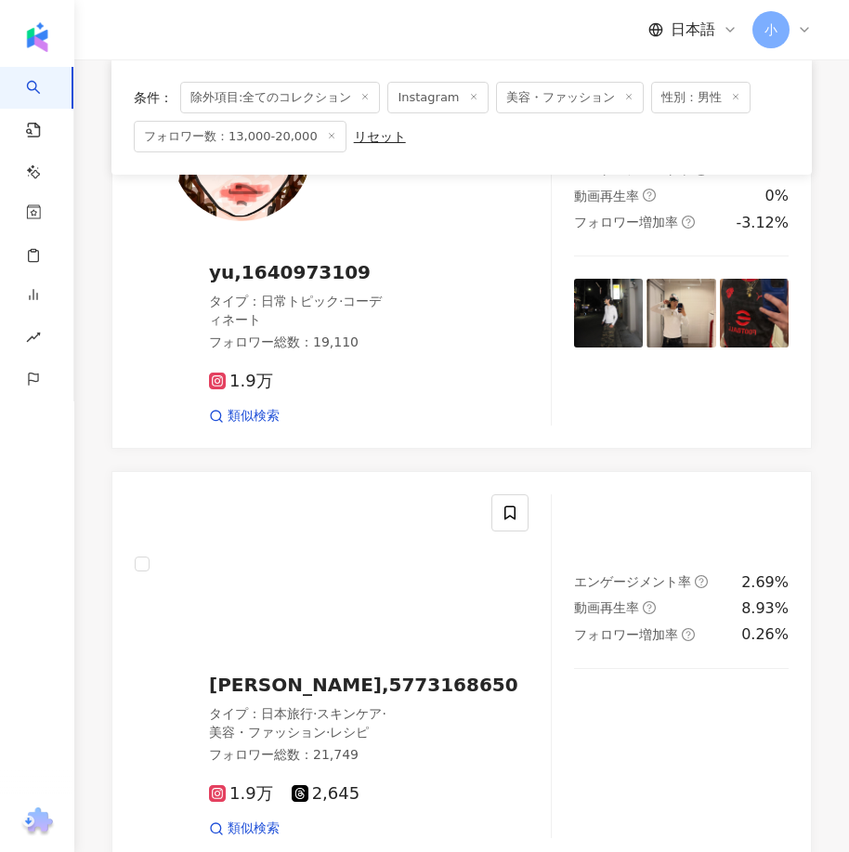
scroll to position [752, 0]
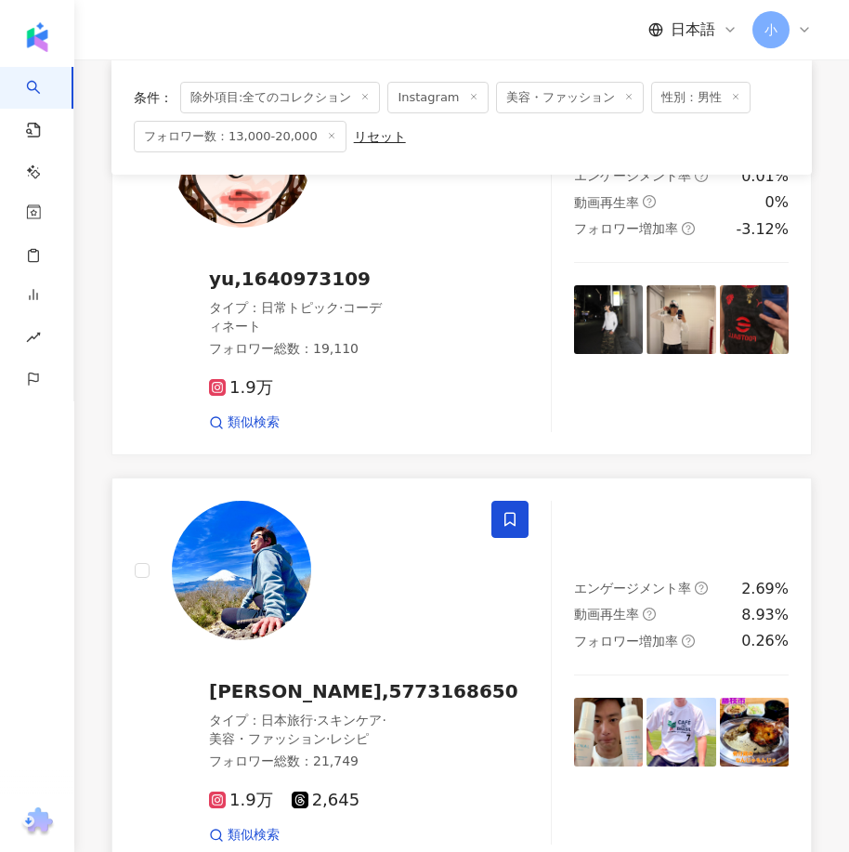
click at [520, 519] on span at bounding box center [509, 519] width 37 height 37
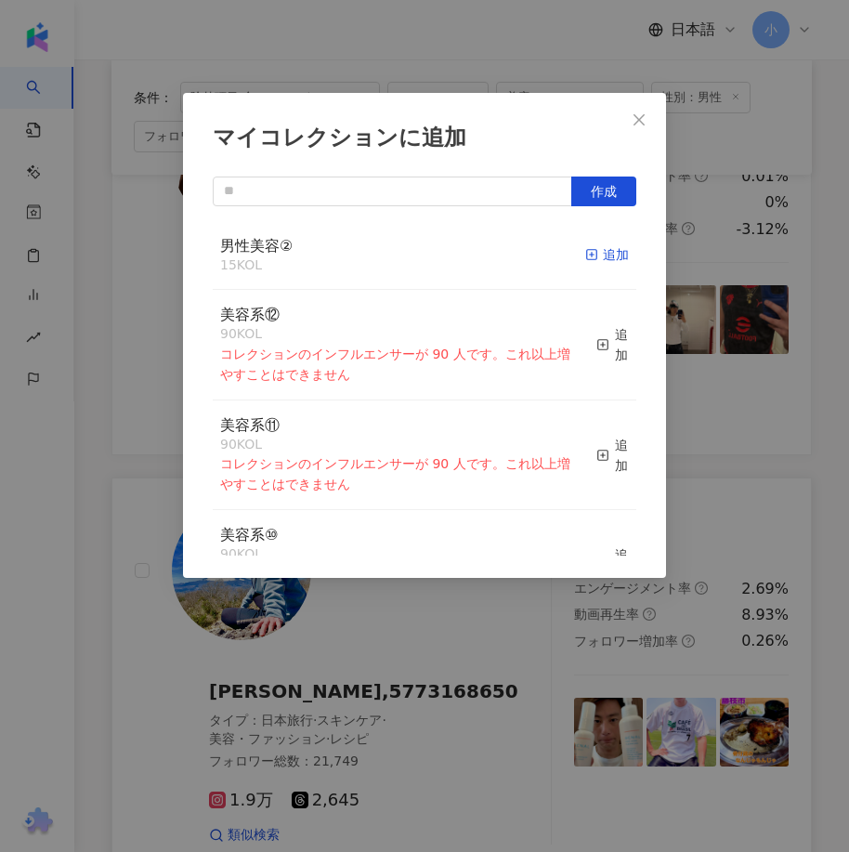
click at [592, 254] on div "追加" at bounding box center [607, 254] width 44 height 20
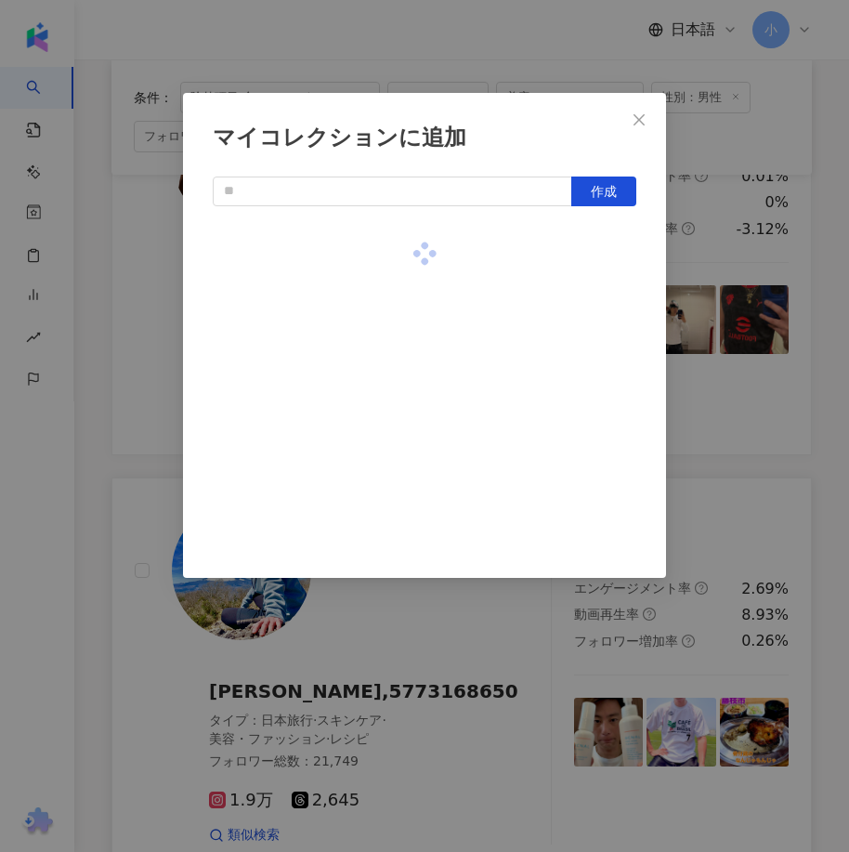
click at [731, 450] on div "マイコレクションに追加 作成" at bounding box center [424, 426] width 849 height 852
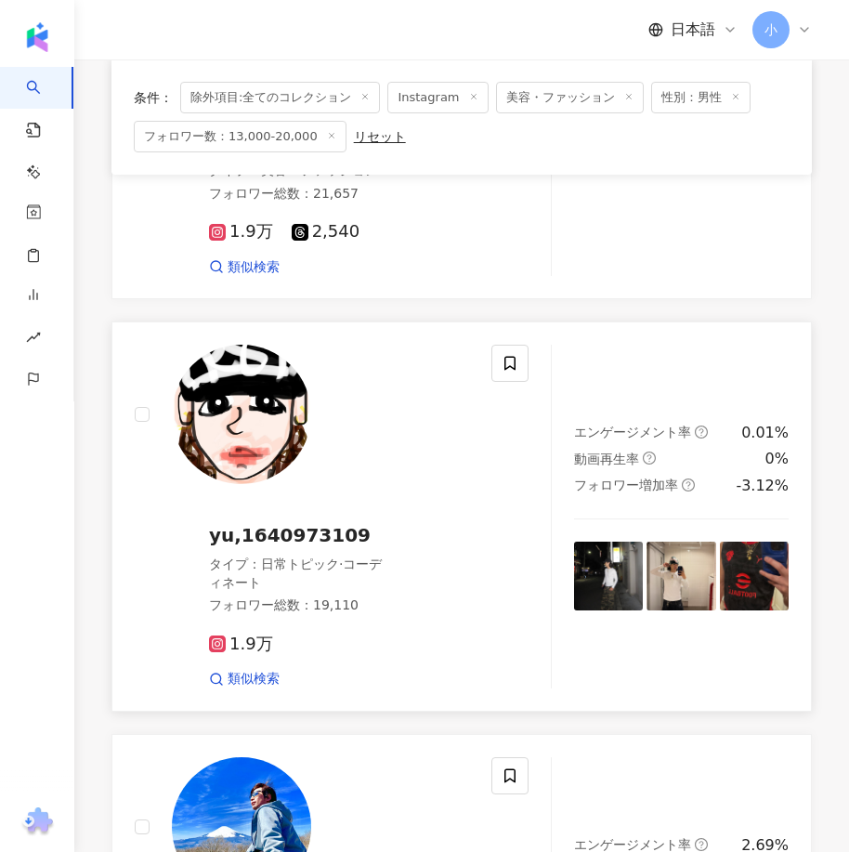
scroll to position [381, 0]
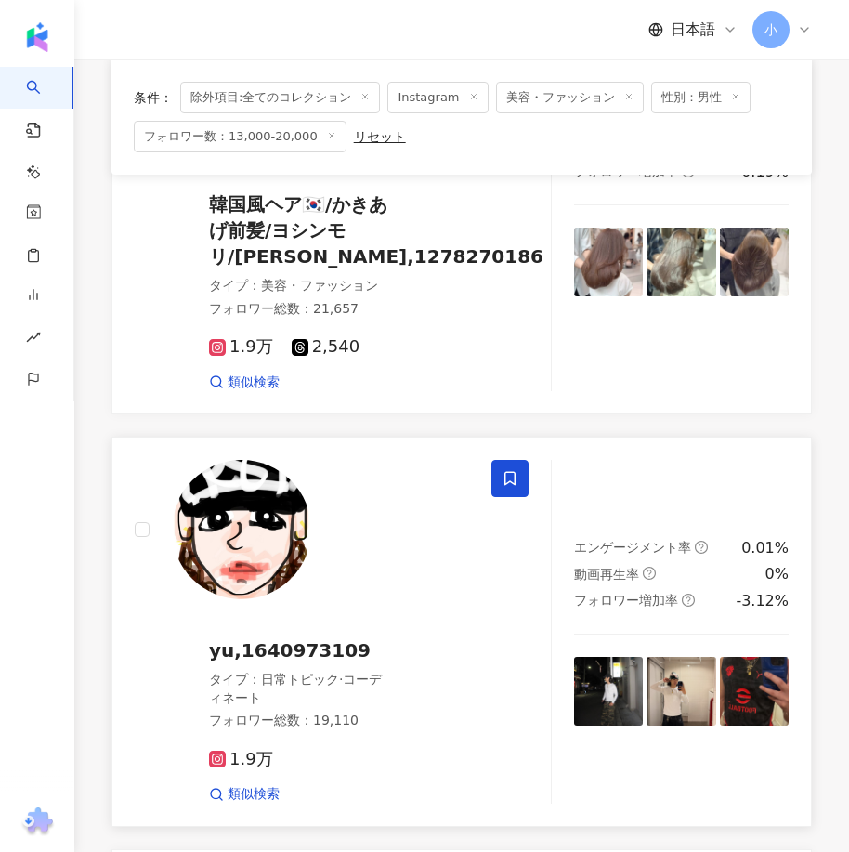
click at [506, 475] on icon at bounding box center [509, 478] width 17 height 17
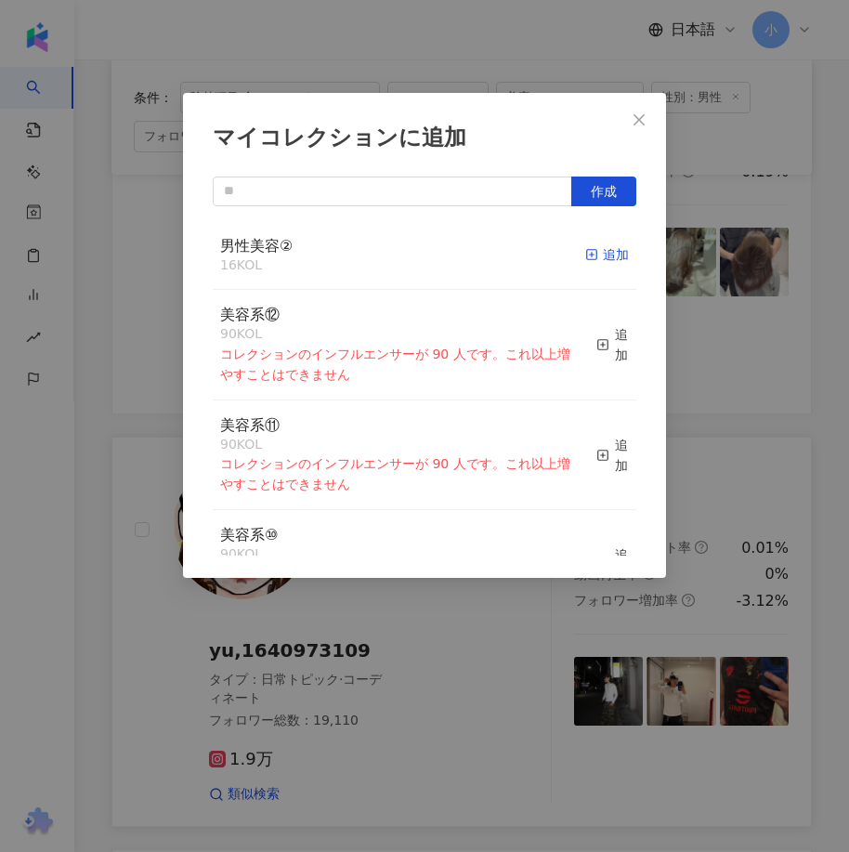
click at [594, 257] on div "追加" at bounding box center [607, 254] width 44 height 20
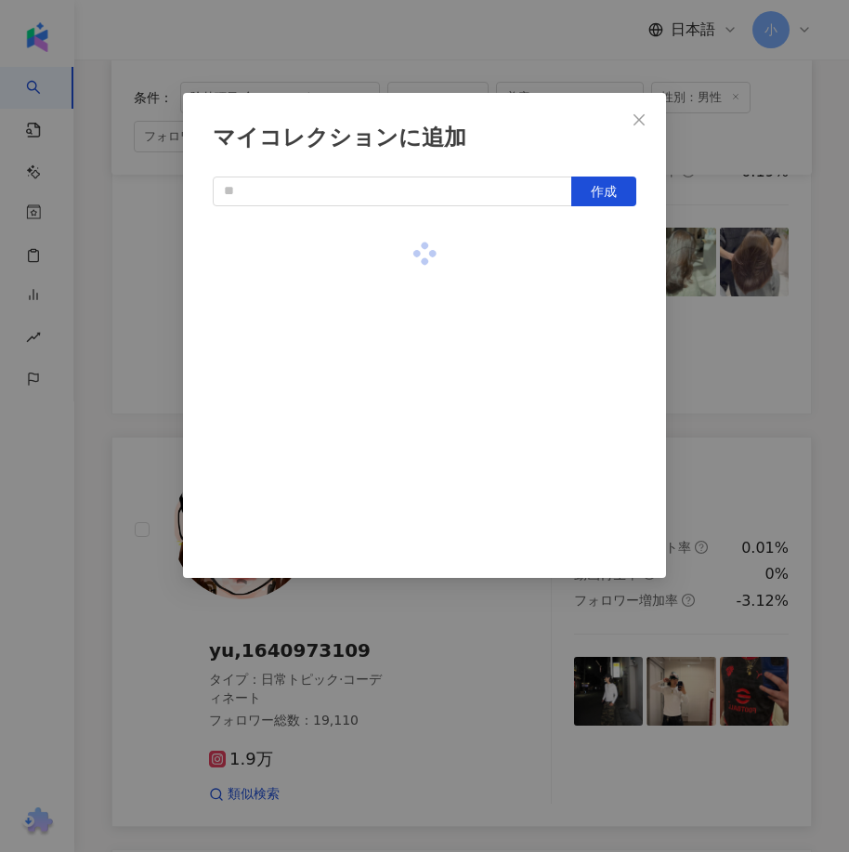
click at [763, 413] on div "マイコレクションに追加 作成" at bounding box center [424, 426] width 849 height 852
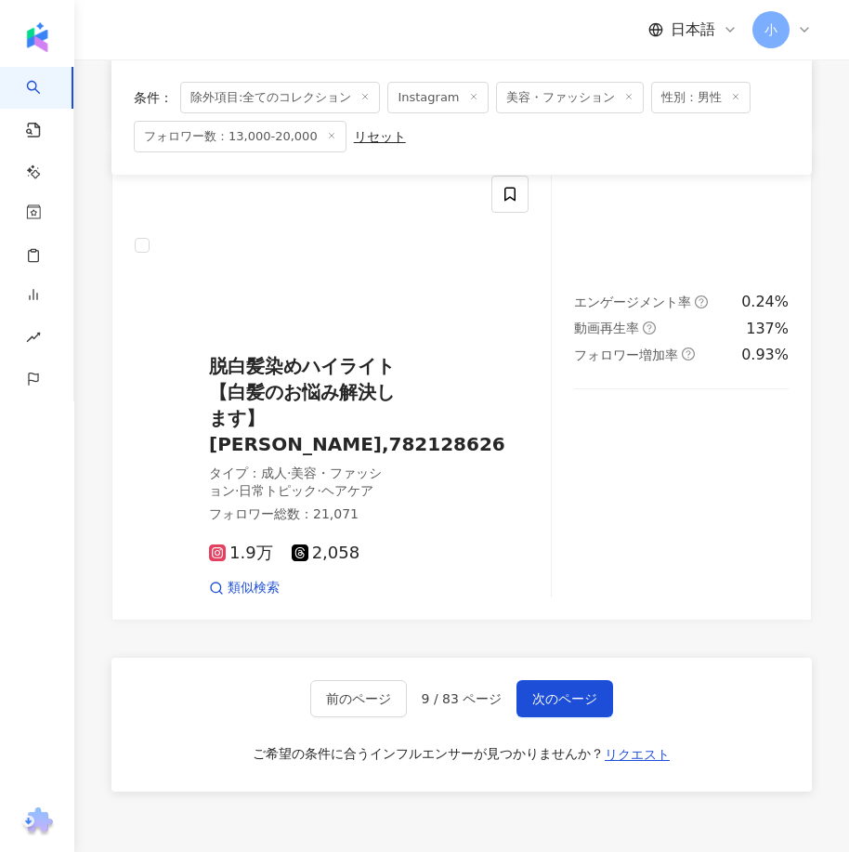
scroll to position [5210, 0]
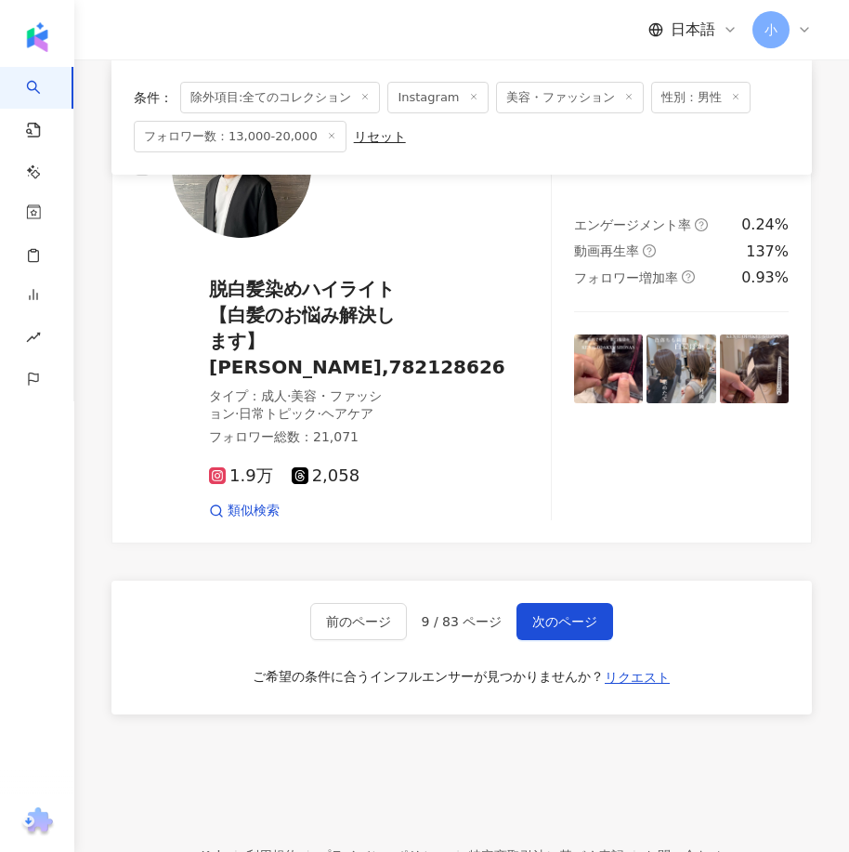
drag, startPoint x: 839, startPoint y: 347, endPoint x: 739, endPoint y: 754, distance: 418.7
click at [567, 614] on span "次のページ" at bounding box center [564, 621] width 65 height 15
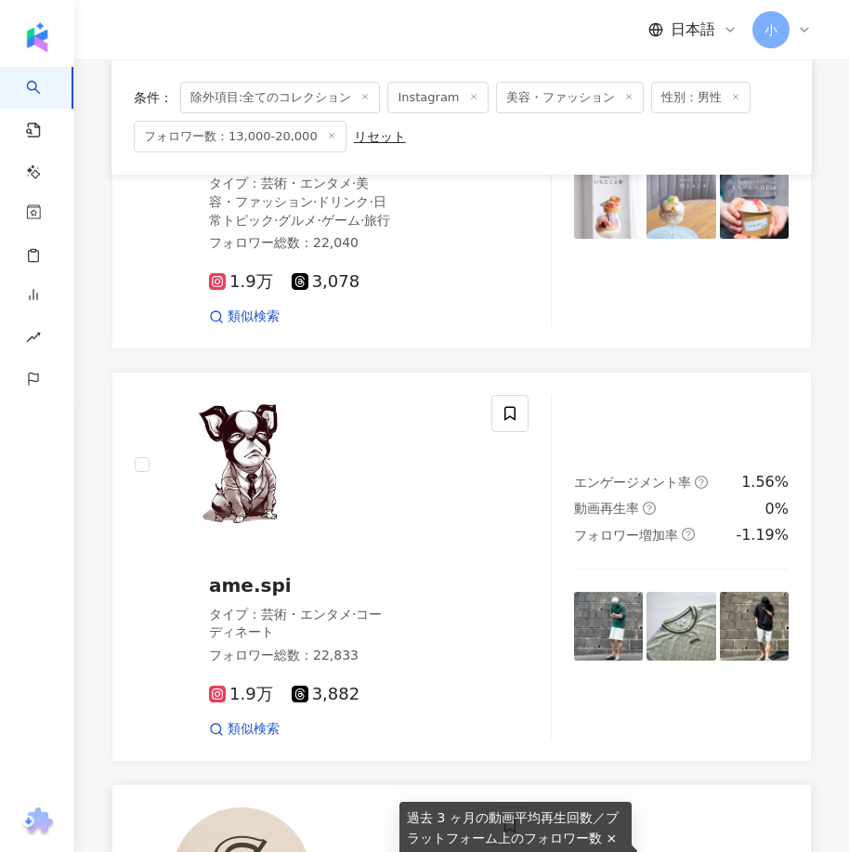
scroll to position [3646, 0]
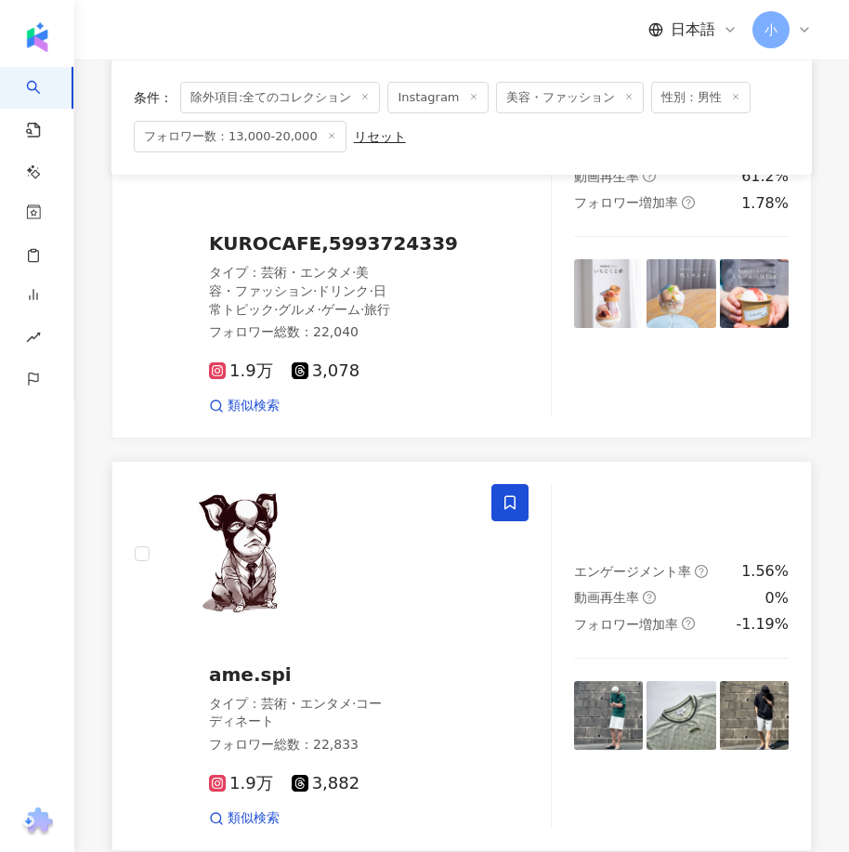
click at [511, 494] on icon at bounding box center [509, 502] width 17 height 17
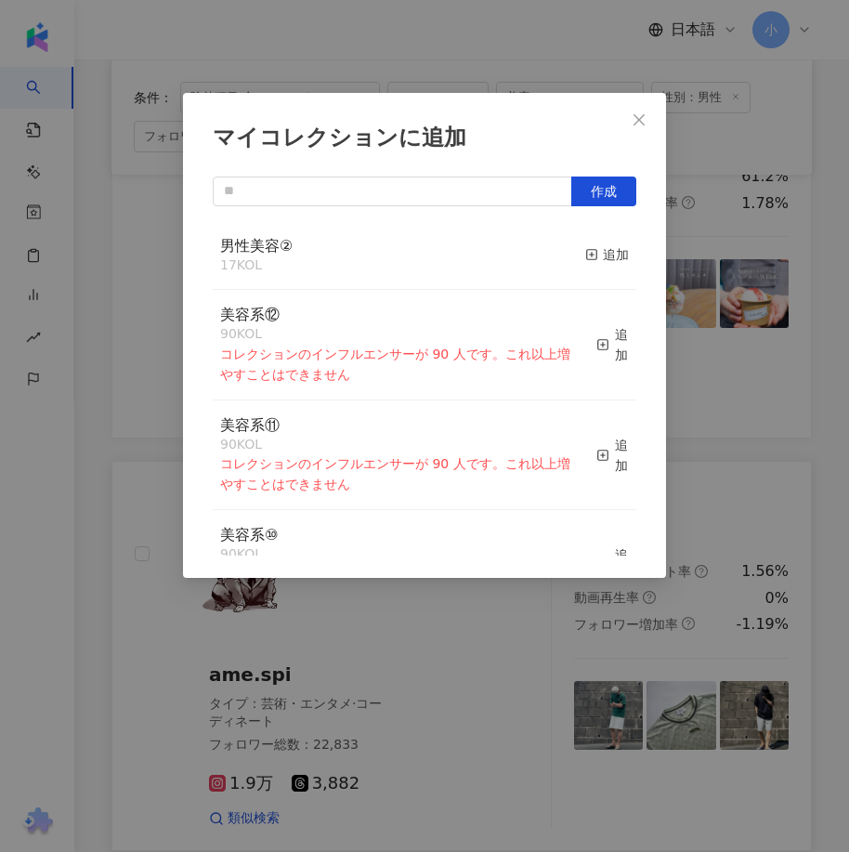
click at [697, 446] on div "マイコレクションに追加 作成 男性美容② 17 KOL 追加 美容系⑫ 90 KOL コレクションのインフルエンサーが 90 人です。これ以上増やすことはでき…" at bounding box center [424, 426] width 849 height 852
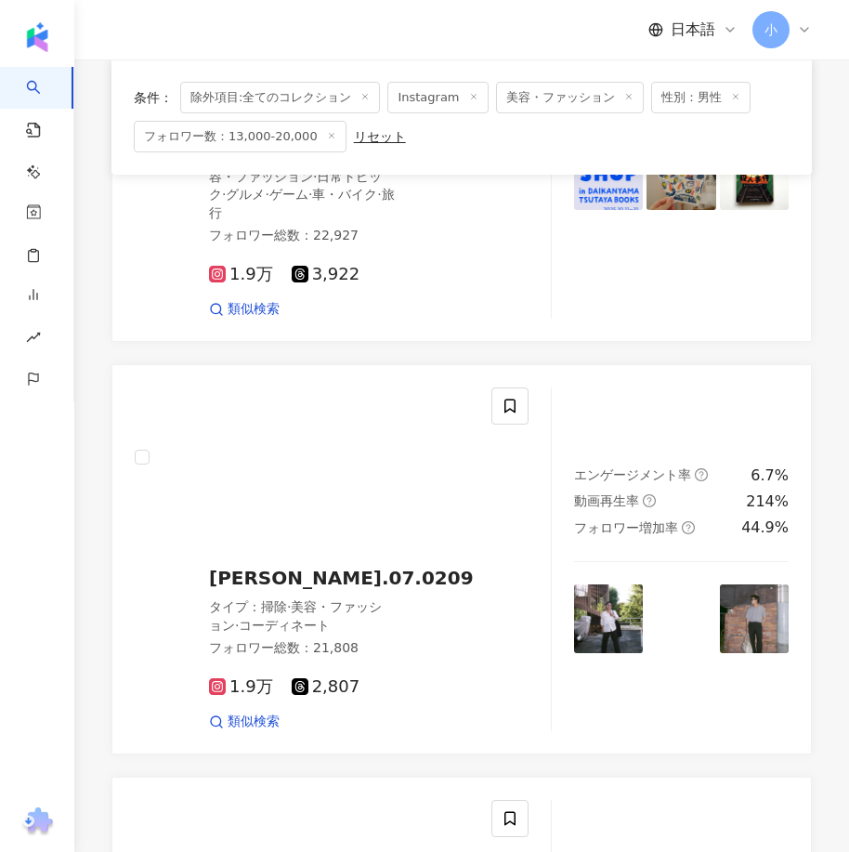
scroll to position [1324, 0]
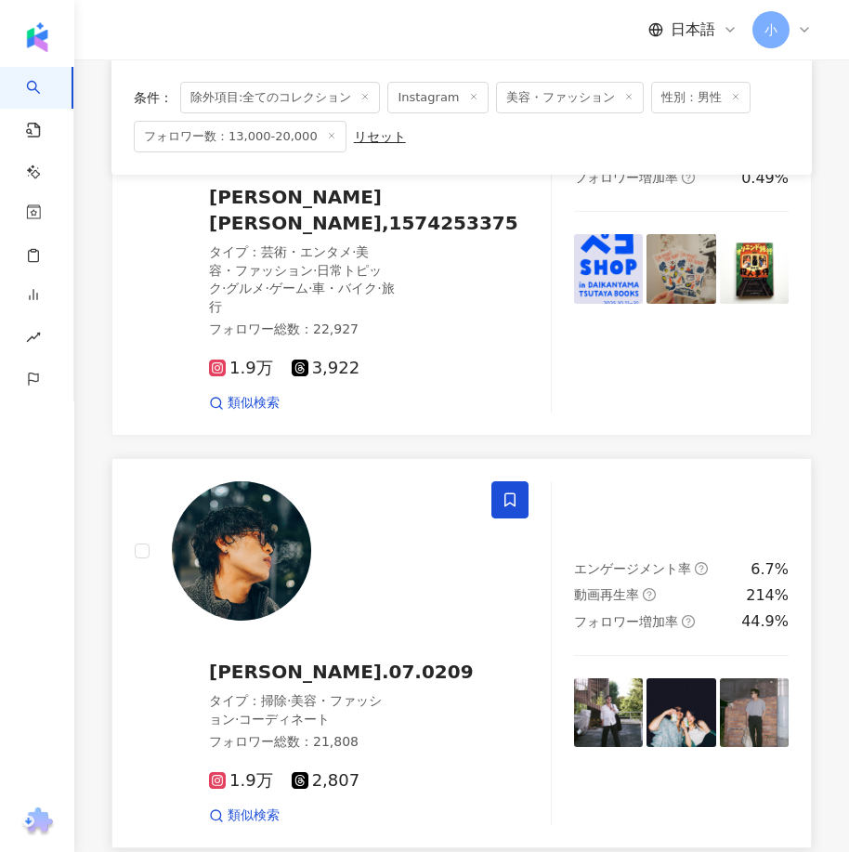
click at [517, 491] on icon at bounding box center [509, 499] width 17 height 17
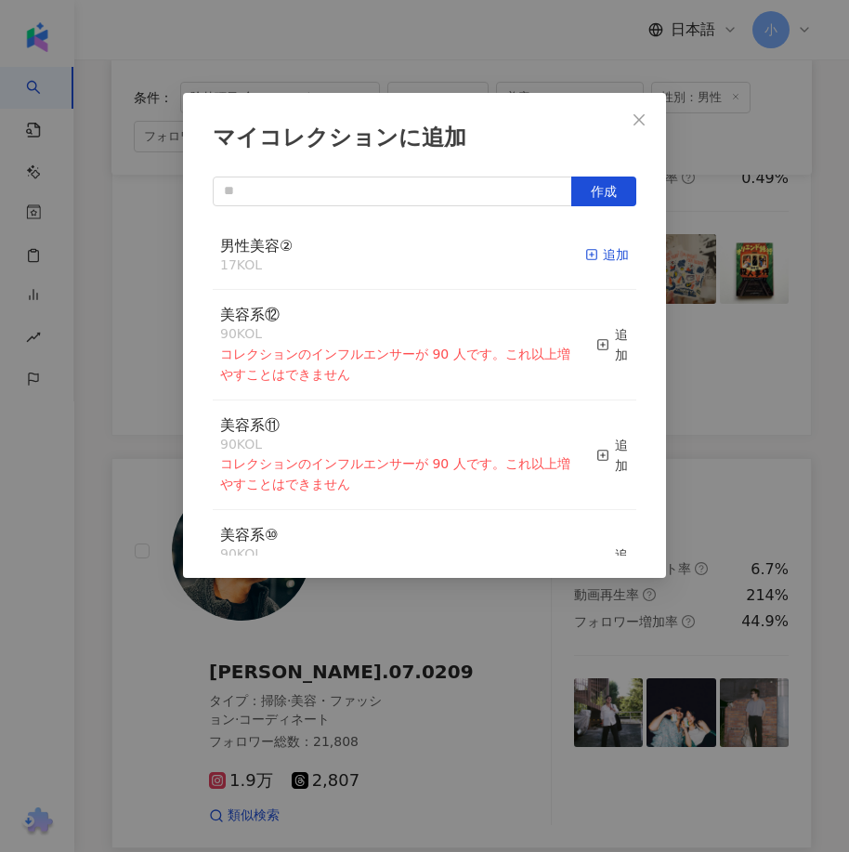
click at [593, 261] on div "追加" at bounding box center [607, 254] width 44 height 20
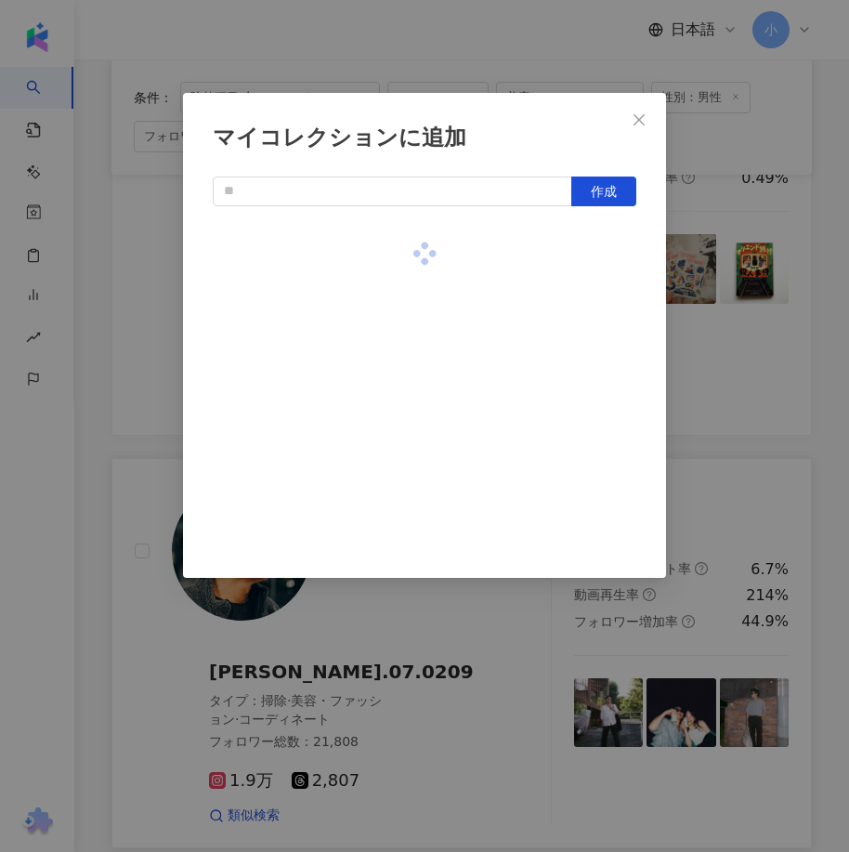
click at [804, 361] on div "マイコレクションに追加 作成" at bounding box center [424, 426] width 849 height 852
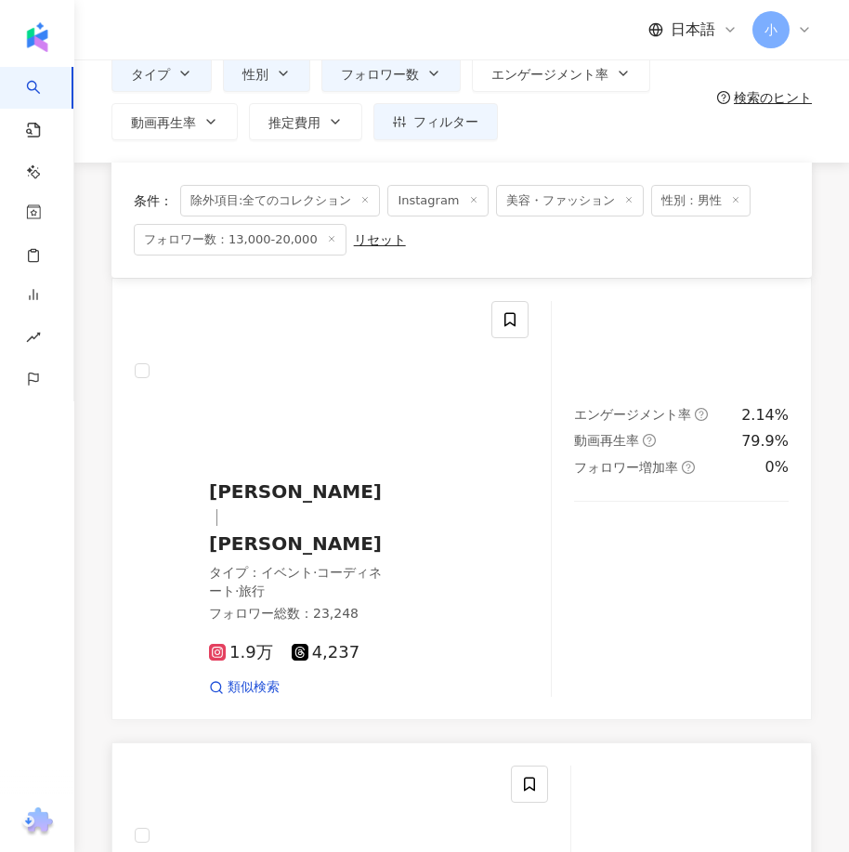
scroll to position [24, 0]
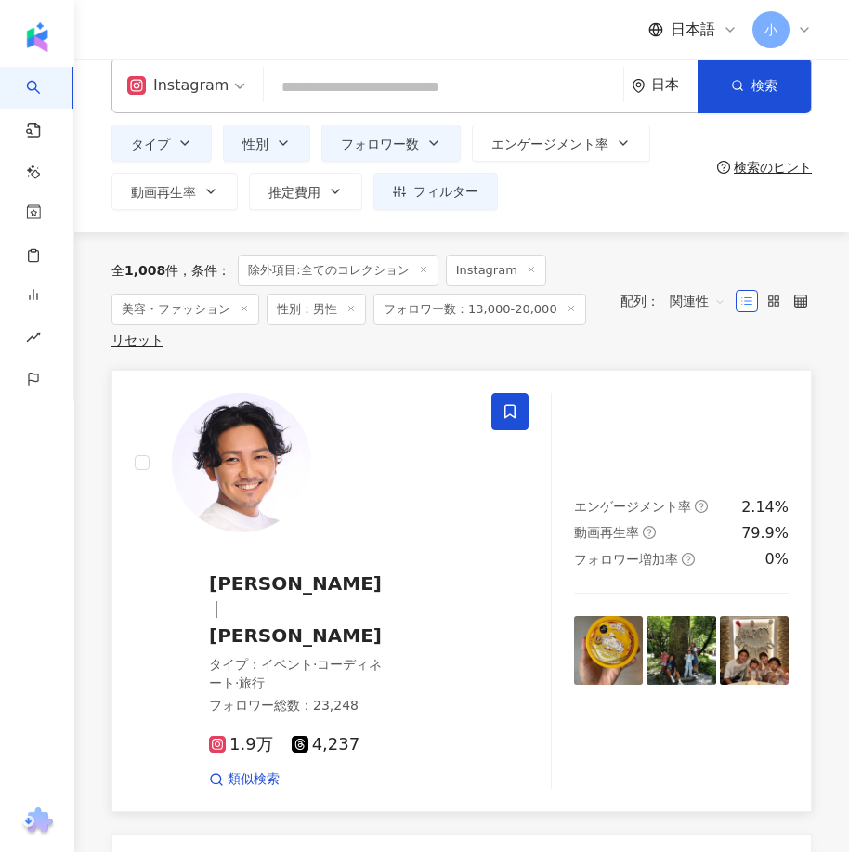
click at [512, 421] on span at bounding box center [509, 411] width 37 height 37
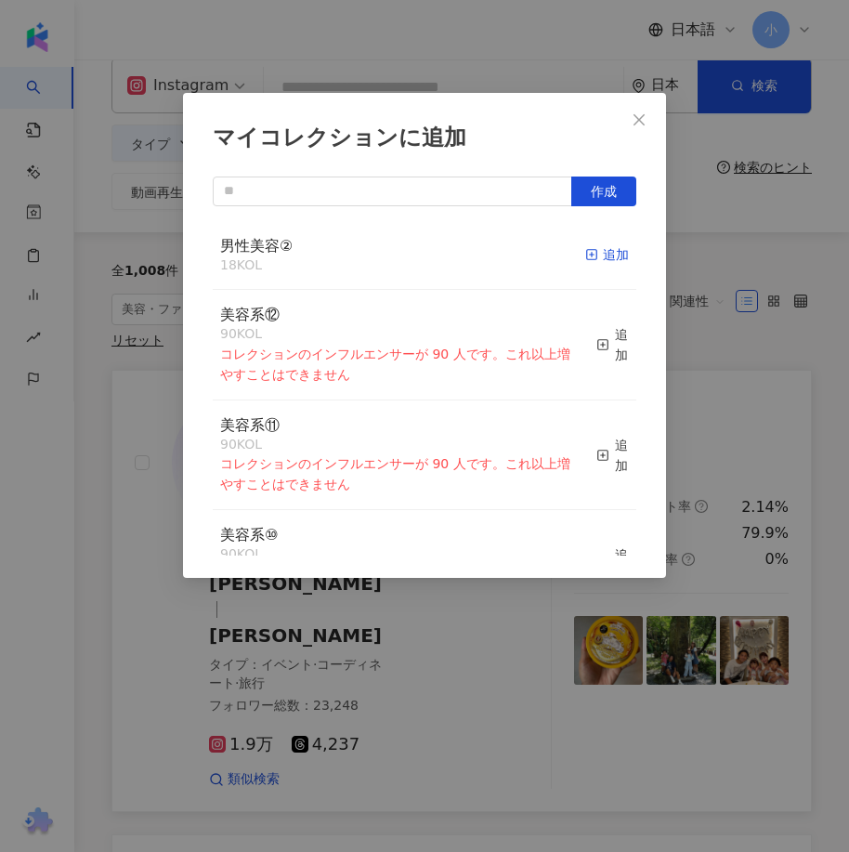
click at [587, 256] on rect "button" at bounding box center [592, 255] width 10 height 10
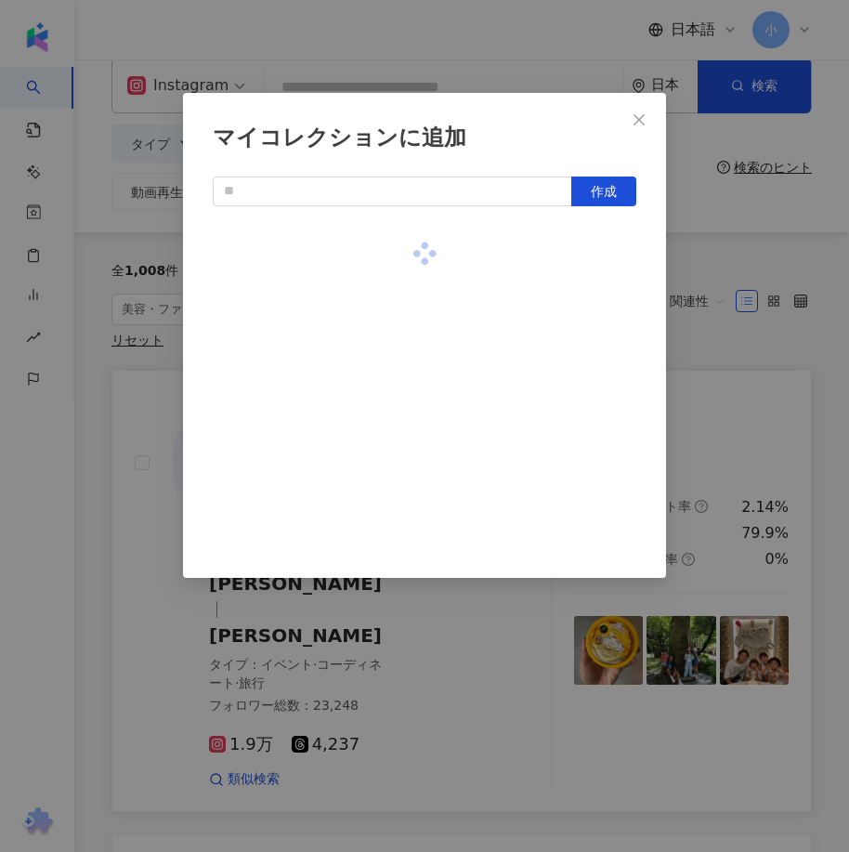
click at [712, 332] on div "マイコレクションに追加 作成" at bounding box center [424, 426] width 849 height 852
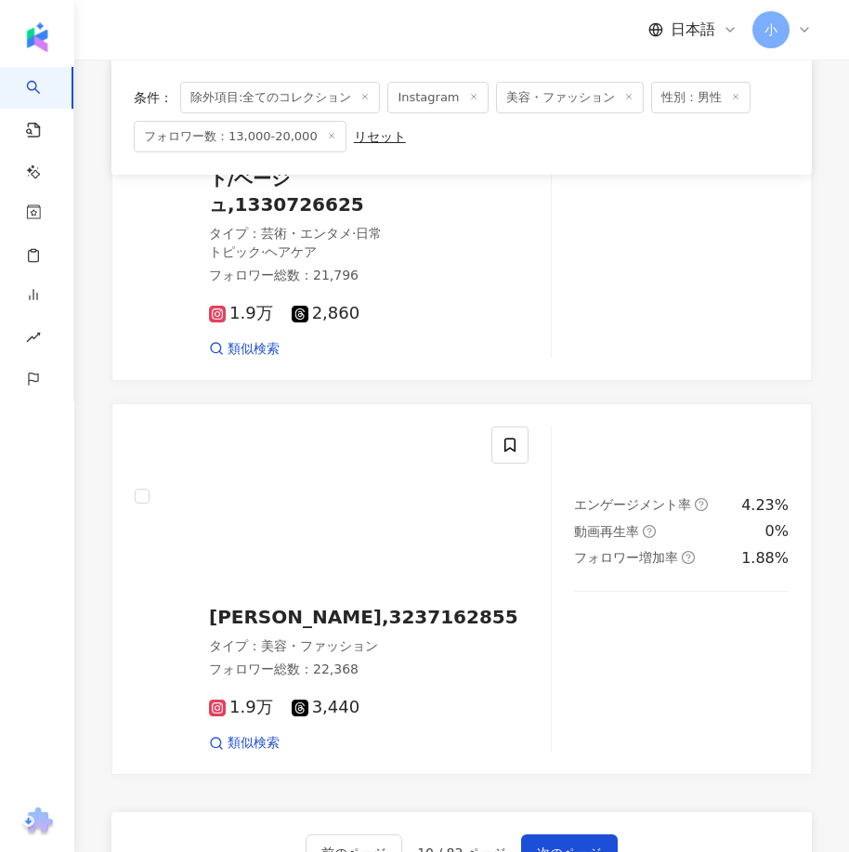
scroll to position [5318, 0]
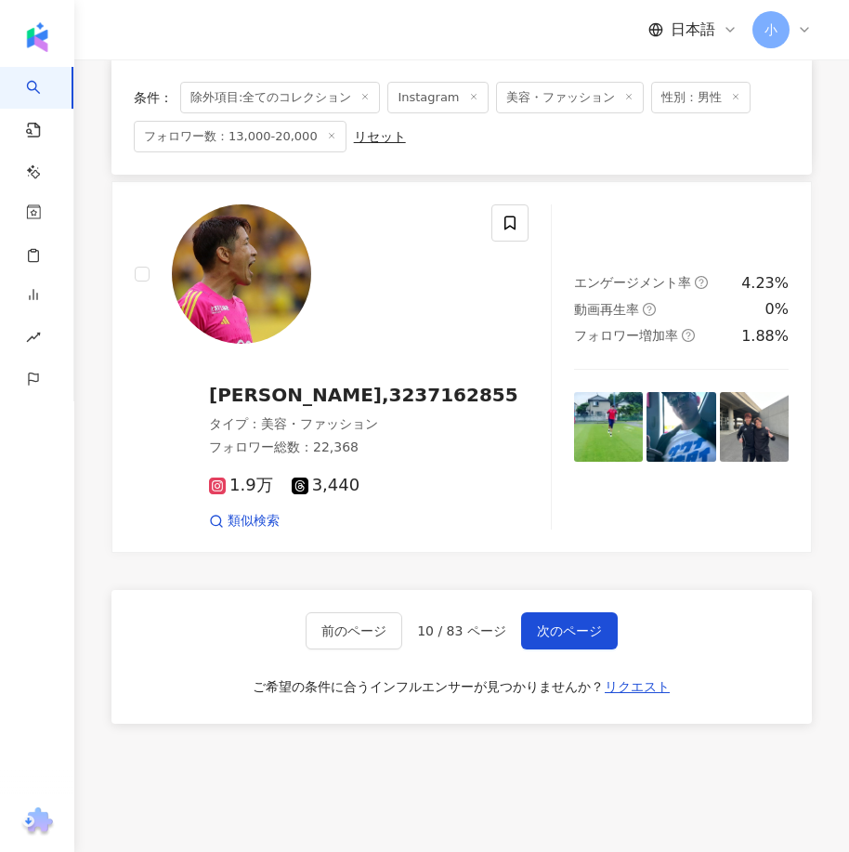
drag, startPoint x: 712, startPoint y: 332, endPoint x: 697, endPoint y: 733, distance: 400.5
click at [574, 623] on span "次のページ" at bounding box center [569, 630] width 65 height 15
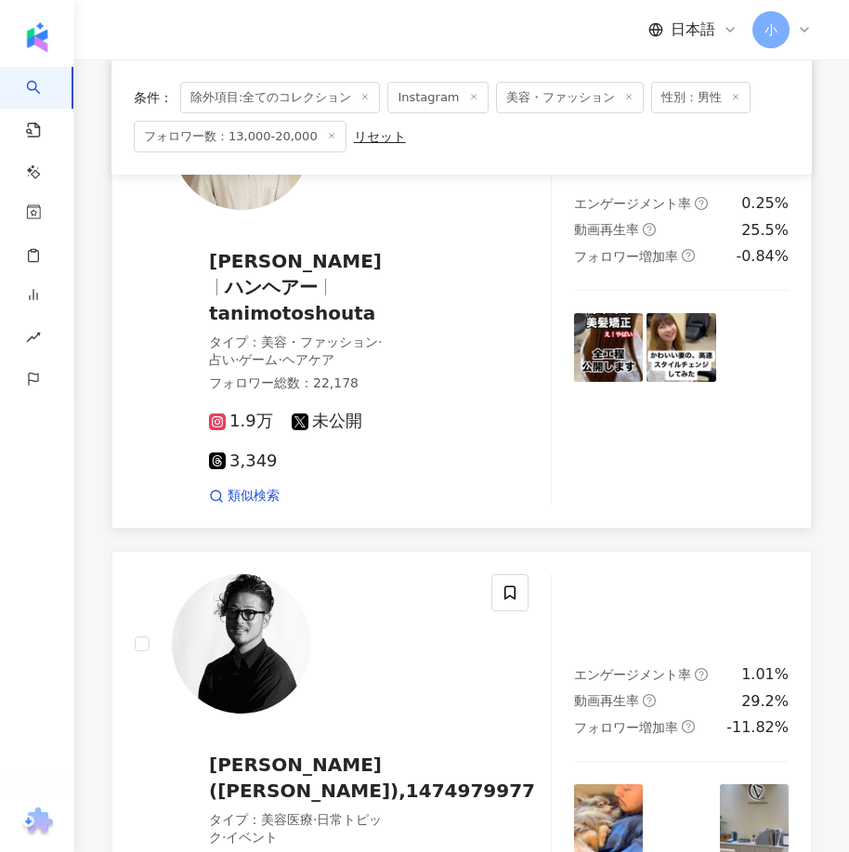
scroll to position [2630, 0]
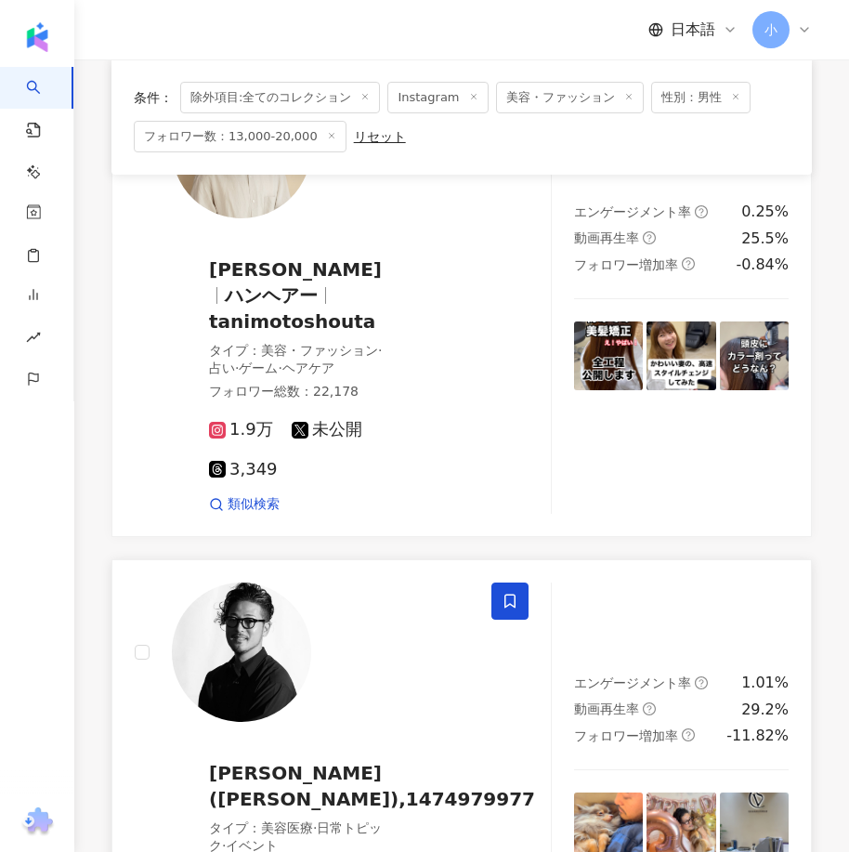
click at [512, 592] on icon at bounding box center [509, 600] width 17 height 17
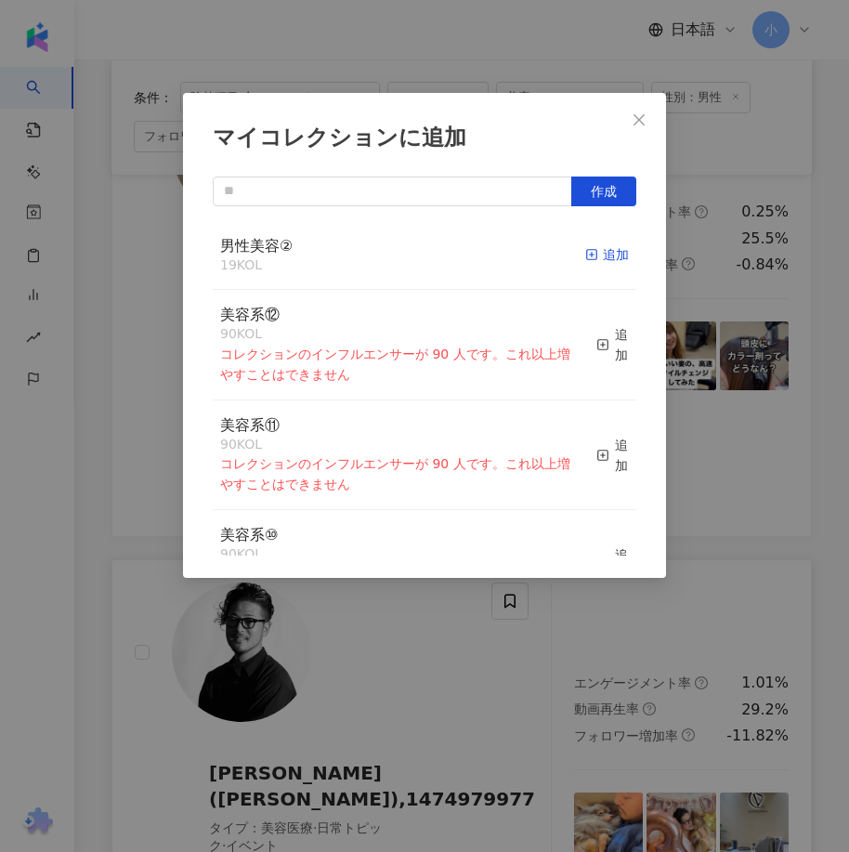
click at [588, 260] on div "追加" at bounding box center [607, 254] width 44 height 20
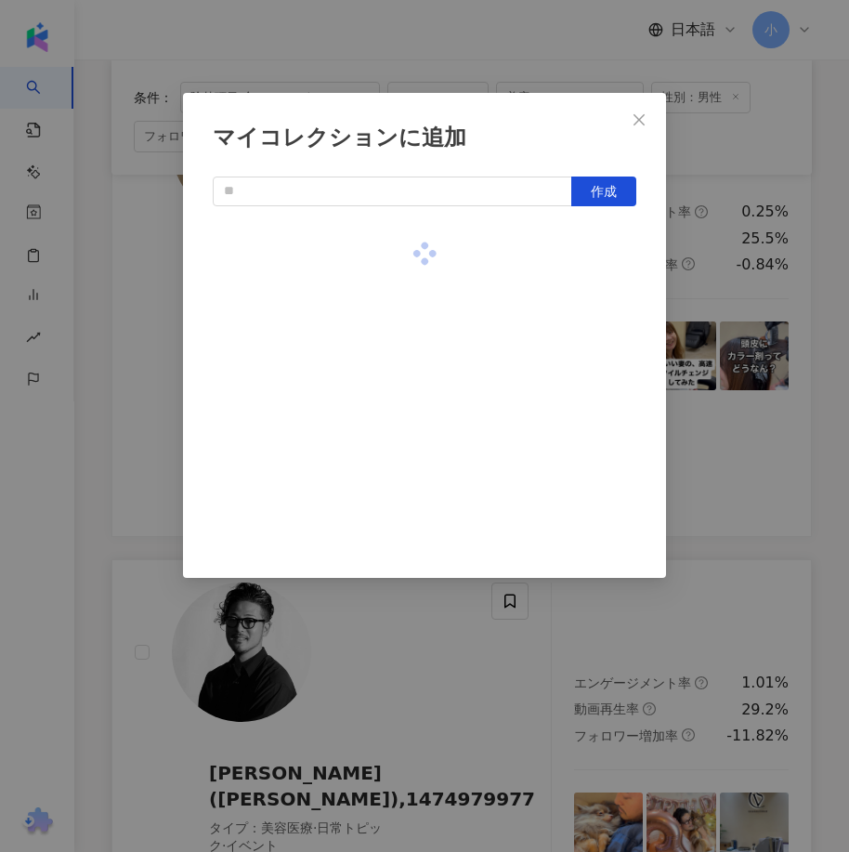
click at [754, 437] on div "マイコレクションに追加 作成" at bounding box center [424, 426] width 849 height 852
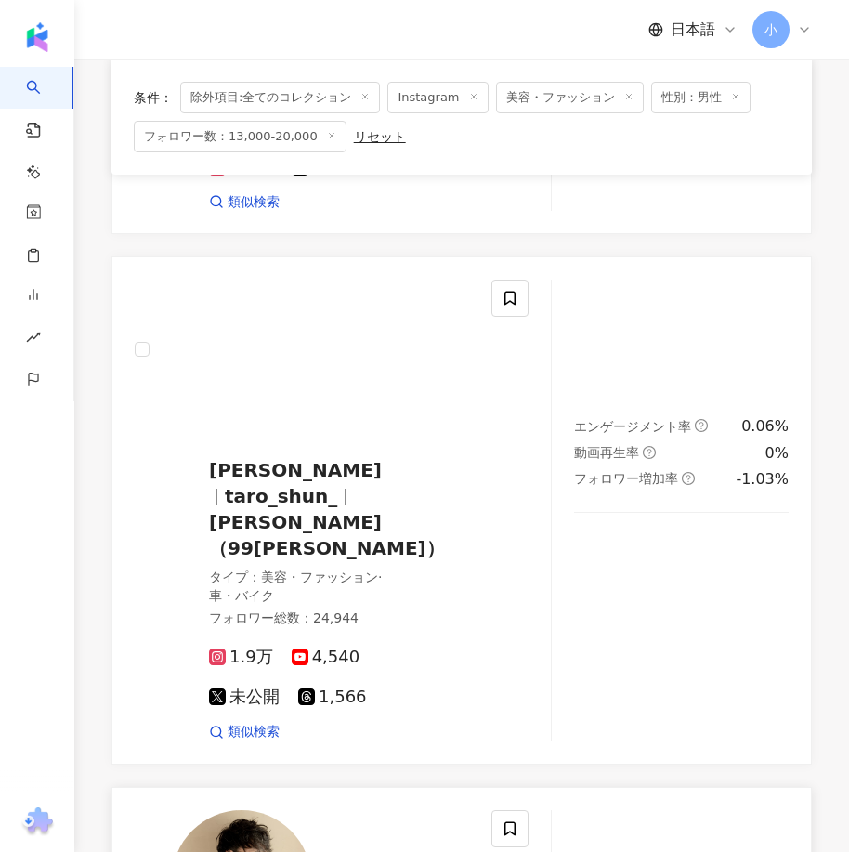
scroll to position [1887, 0]
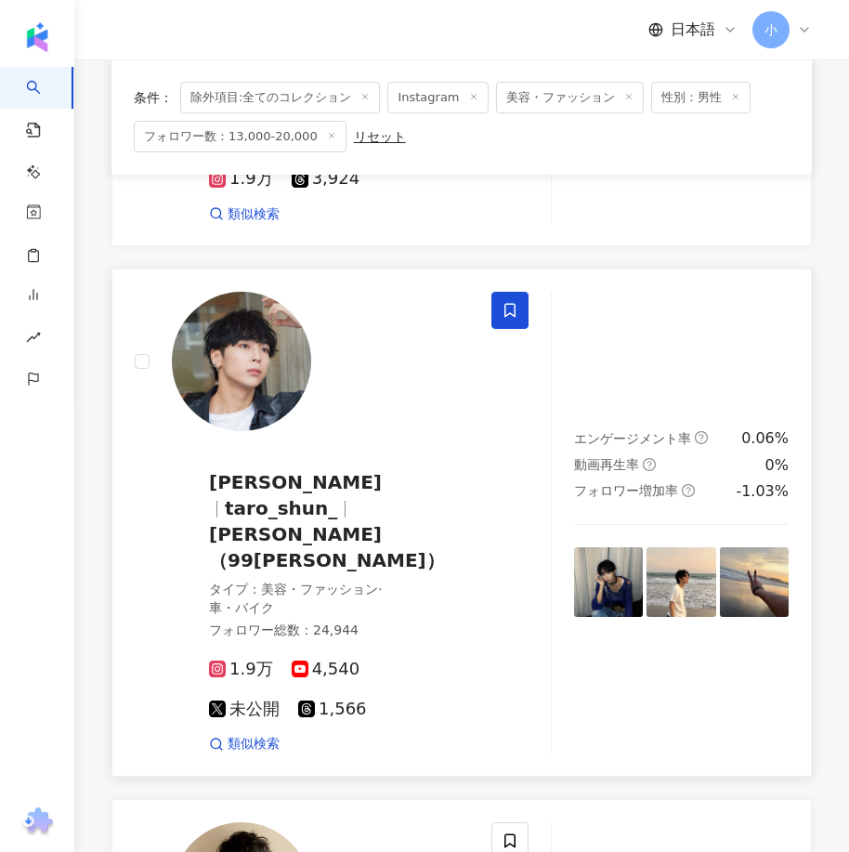
click at [506, 319] on icon at bounding box center [509, 310] width 17 height 17
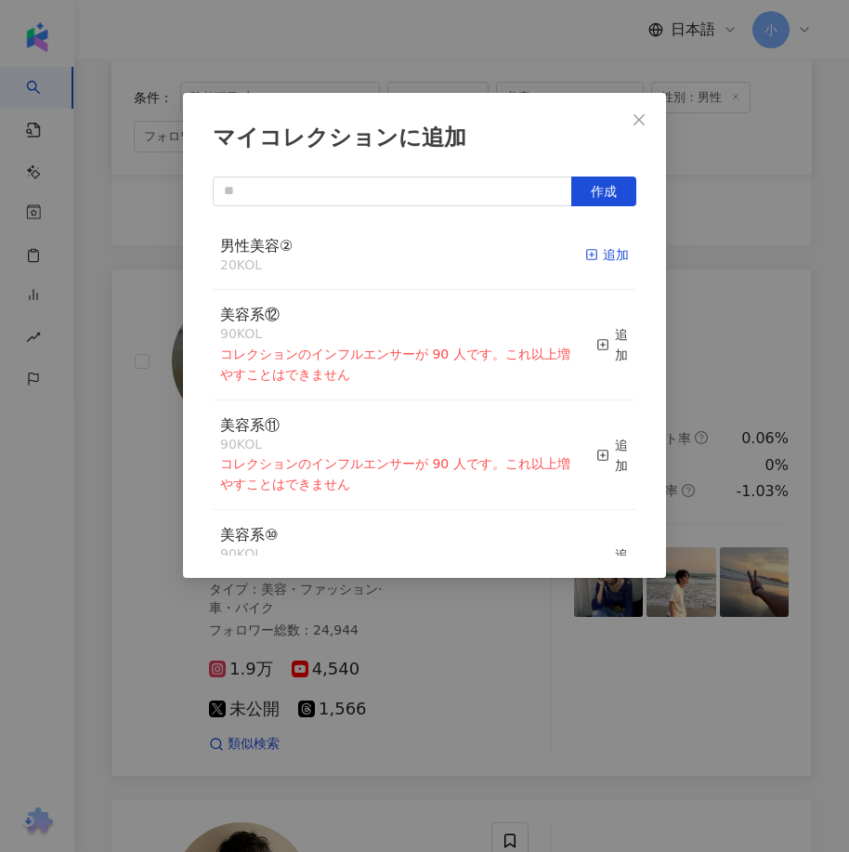
click at [595, 258] on div "追加" at bounding box center [607, 254] width 44 height 20
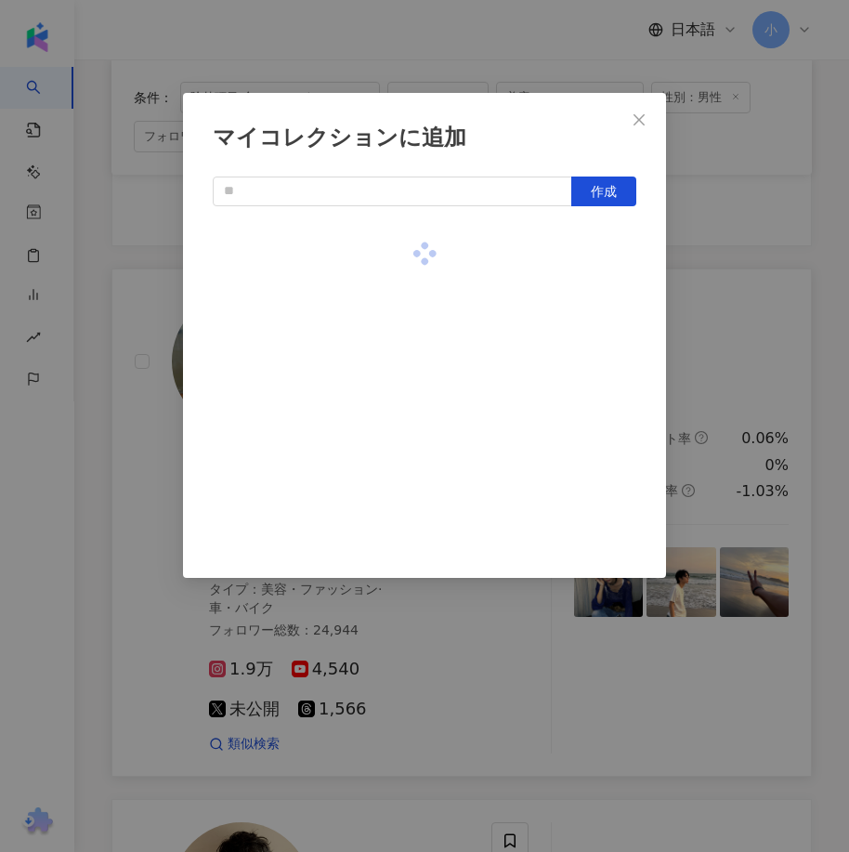
click at [749, 358] on div "マイコレクションに追加 作成" at bounding box center [424, 426] width 849 height 852
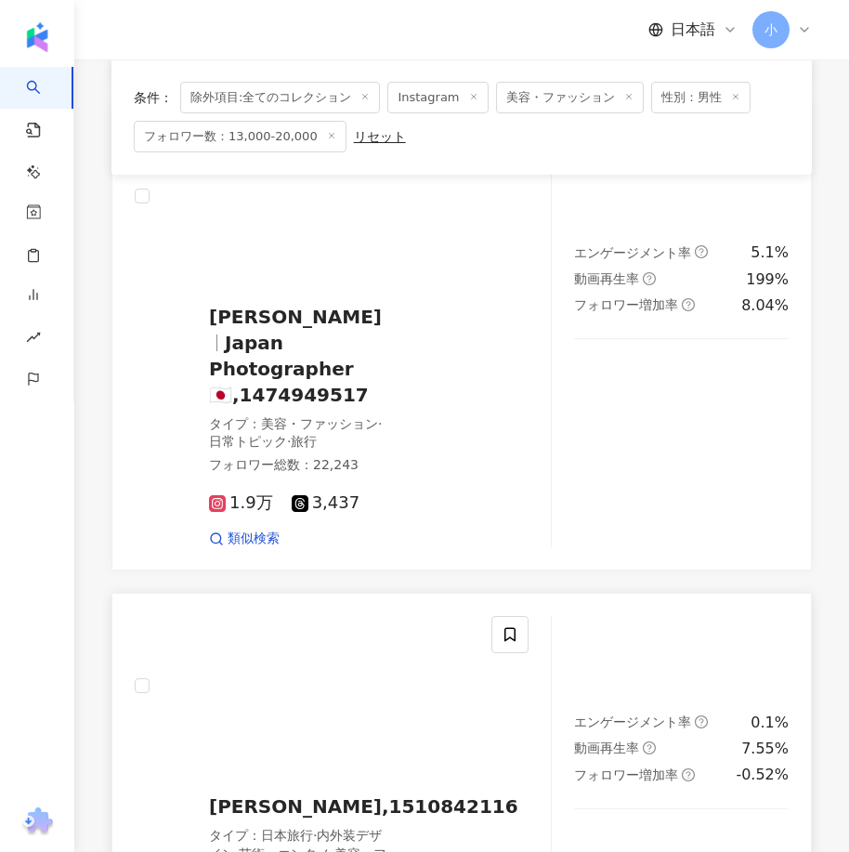
scroll to position [5416, 0]
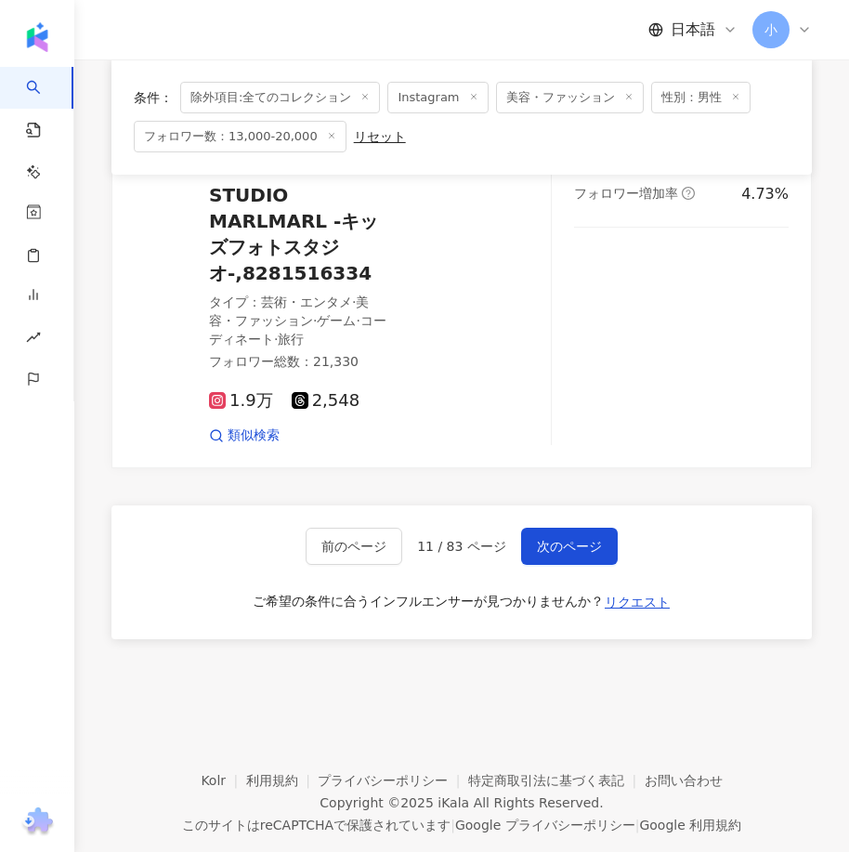
drag, startPoint x: 589, startPoint y: 341, endPoint x: 552, endPoint y: 605, distance: 266.3
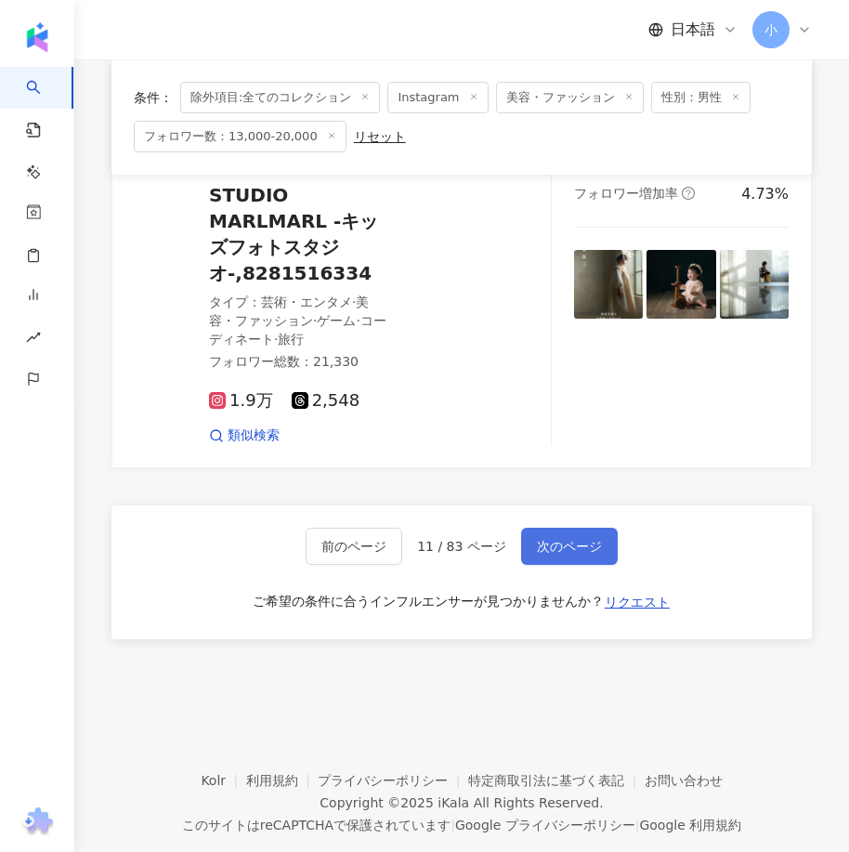
click at [579, 539] on span "次のページ" at bounding box center [569, 546] width 65 height 15
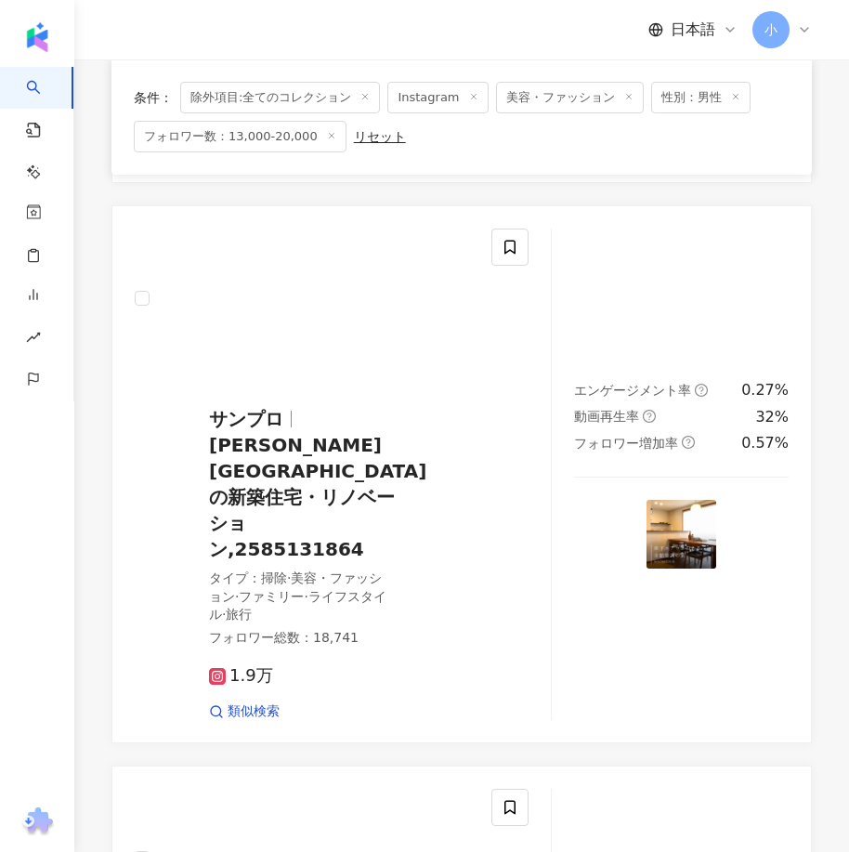
scroll to position [5173, 0]
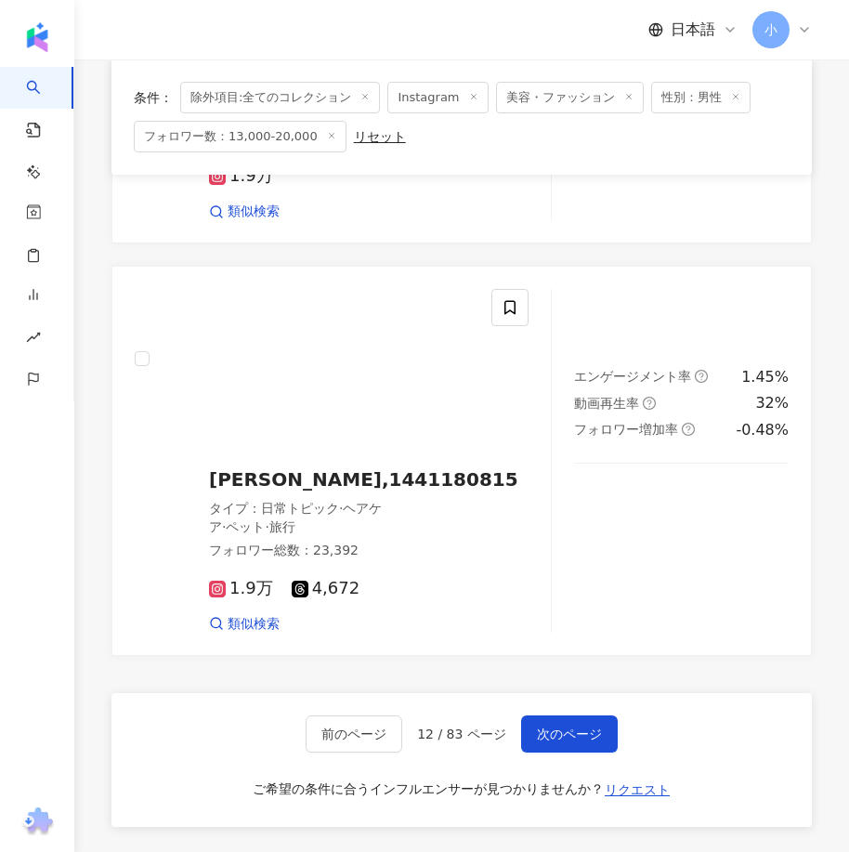
drag, startPoint x: 652, startPoint y: 370, endPoint x: 643, endPoint y: 684, distance: 315.0
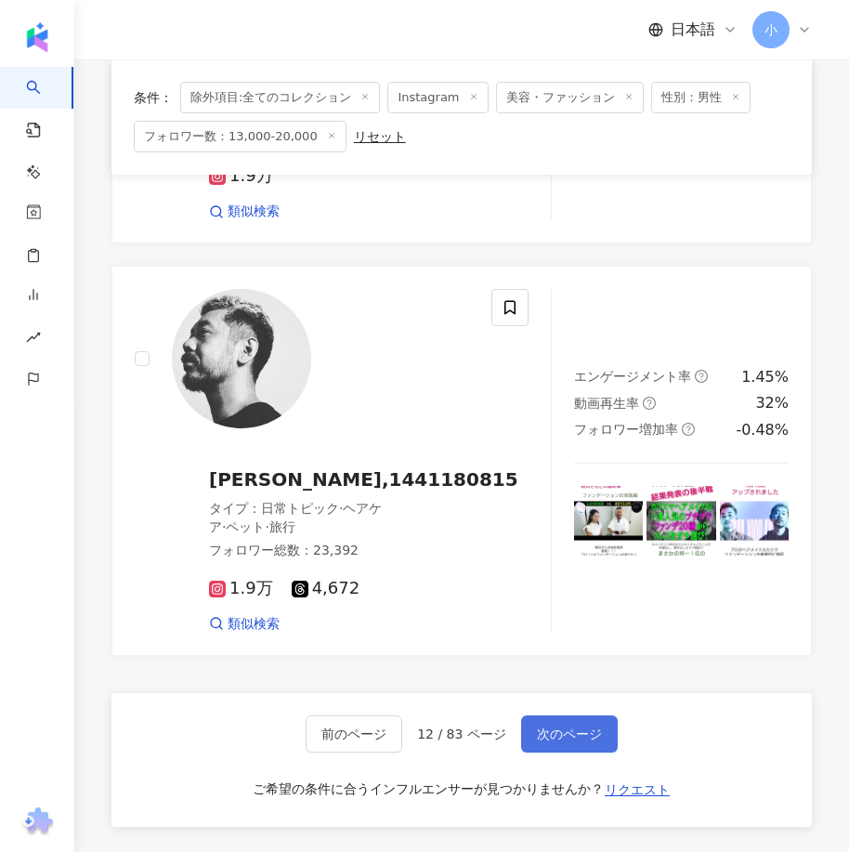
click at [561, 726] on span "次のページ" at bounding box center [569, 733] width 65 height 15
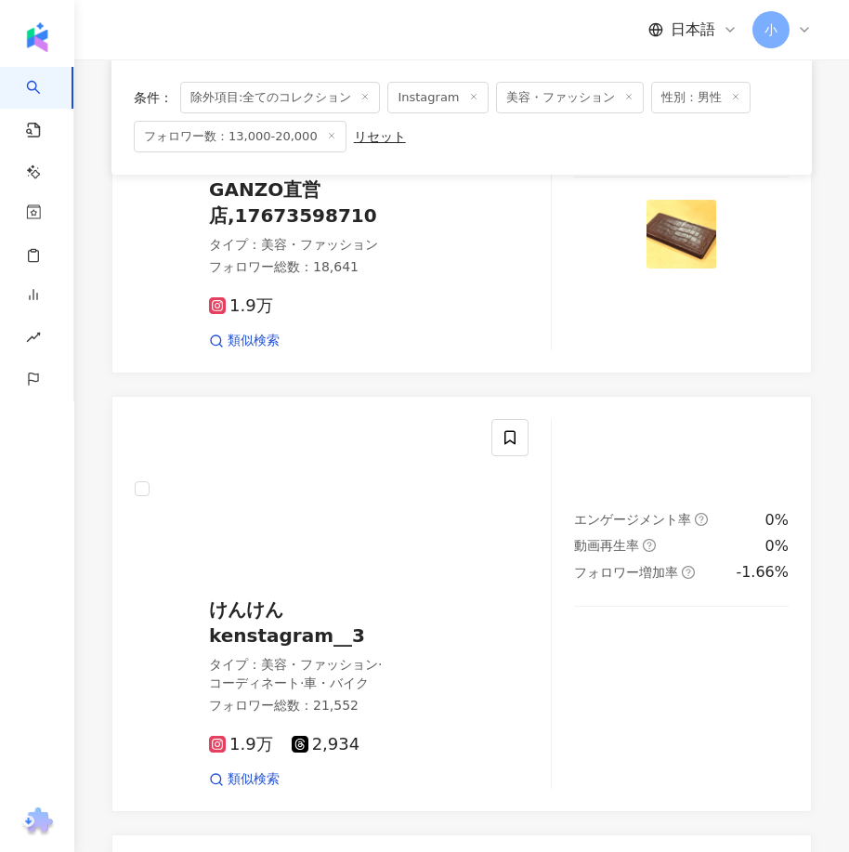
scroll to position [3639, 0]
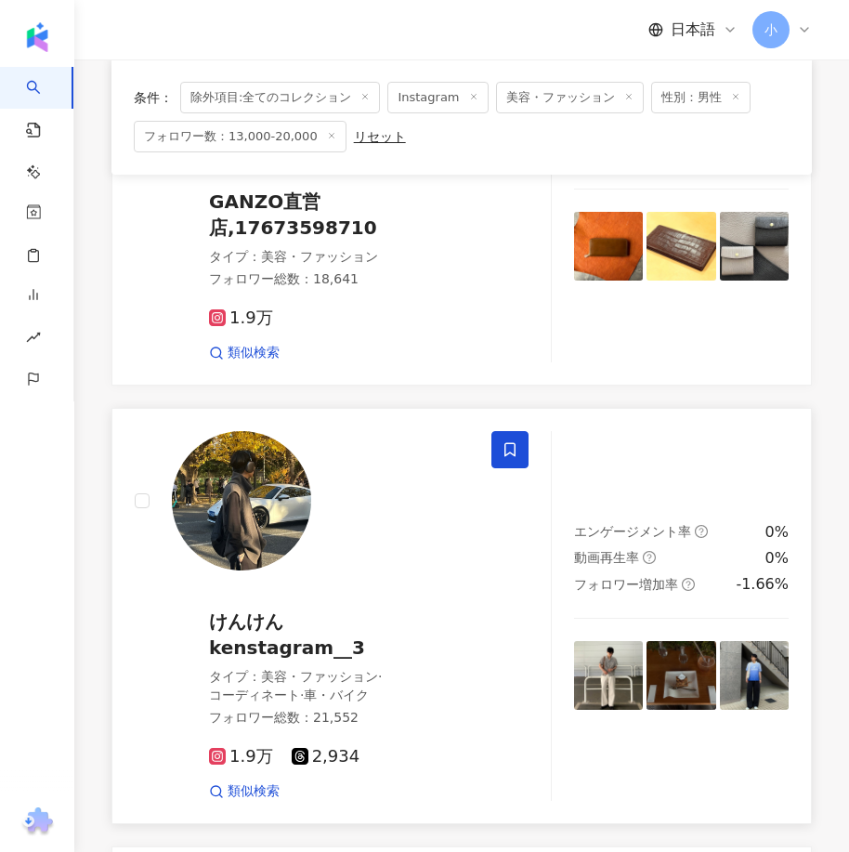
click at [511, 441] on icon at bounding box center [509, 449] width 17 height 17
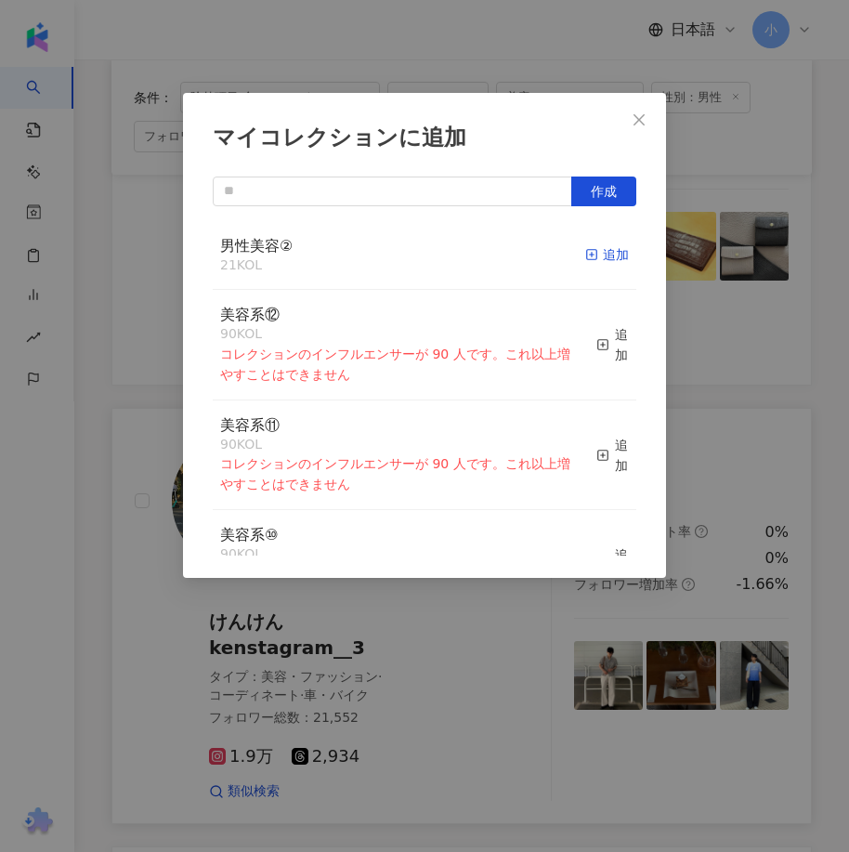
click at [595, 263] on div "追加" at bounding box center [607, 254] width 44 height 20
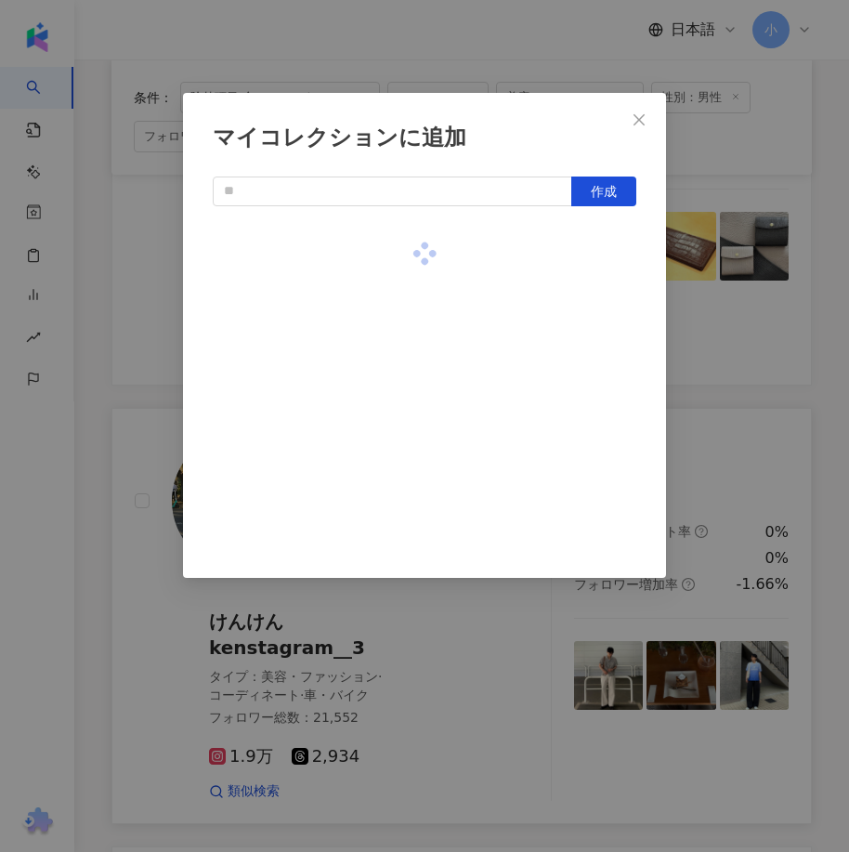
click at [700, 377] on div "マイコレクションに追加 作成" at bounding box center [424, 426] width 849 height 852
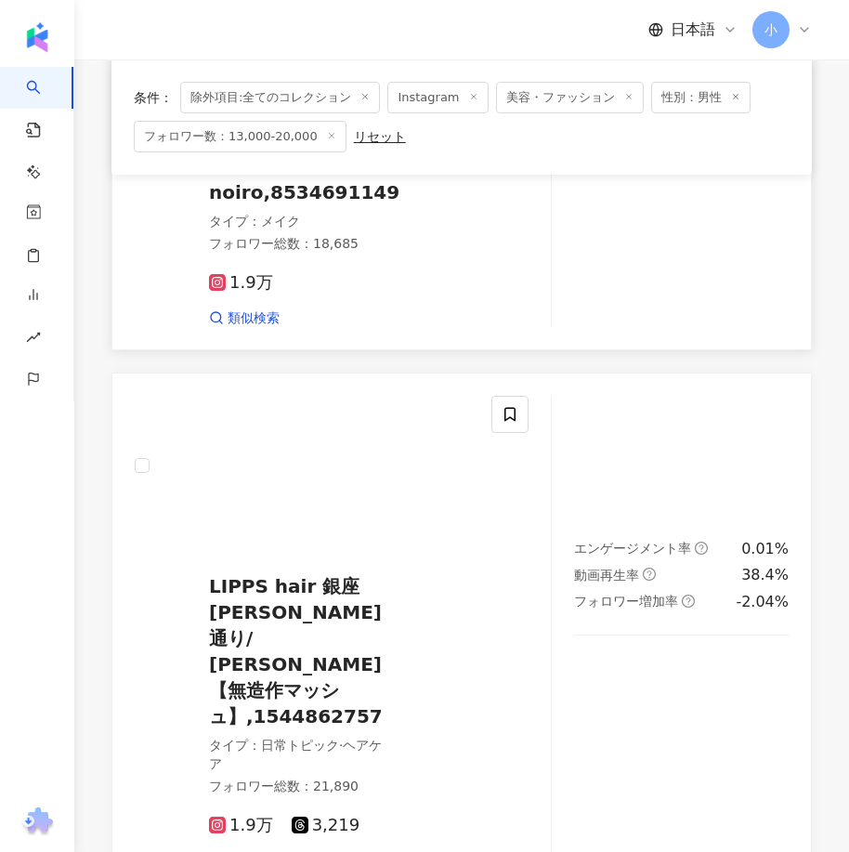
scroll to position [1781, 0]
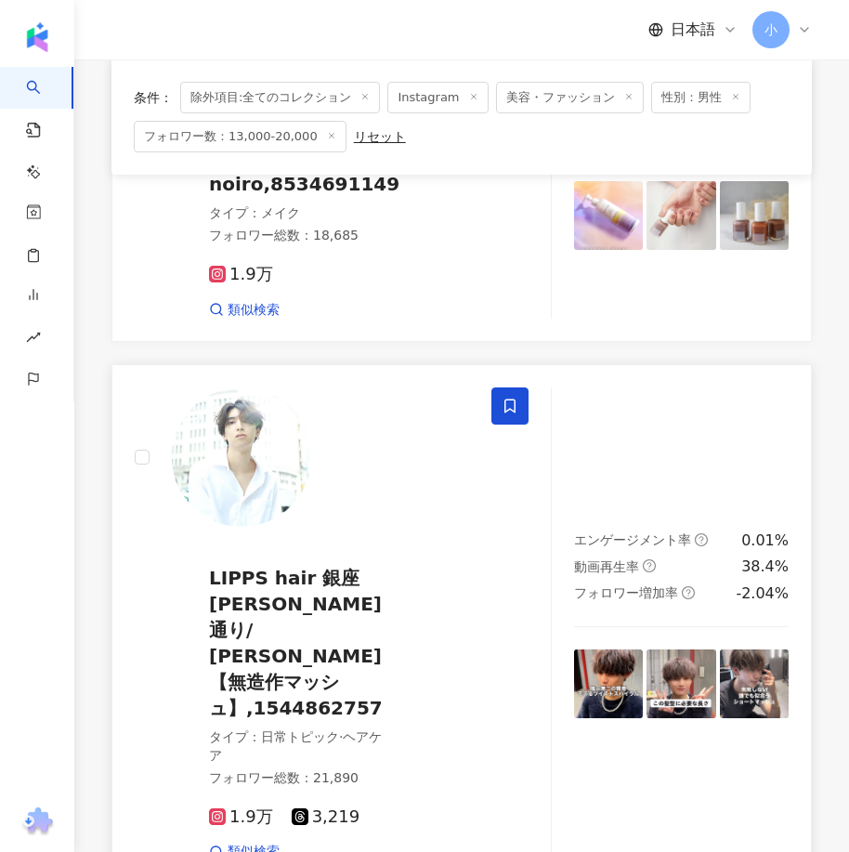
click at [517, 403] on icon at bounding box center [509, 405] width 17 height 17
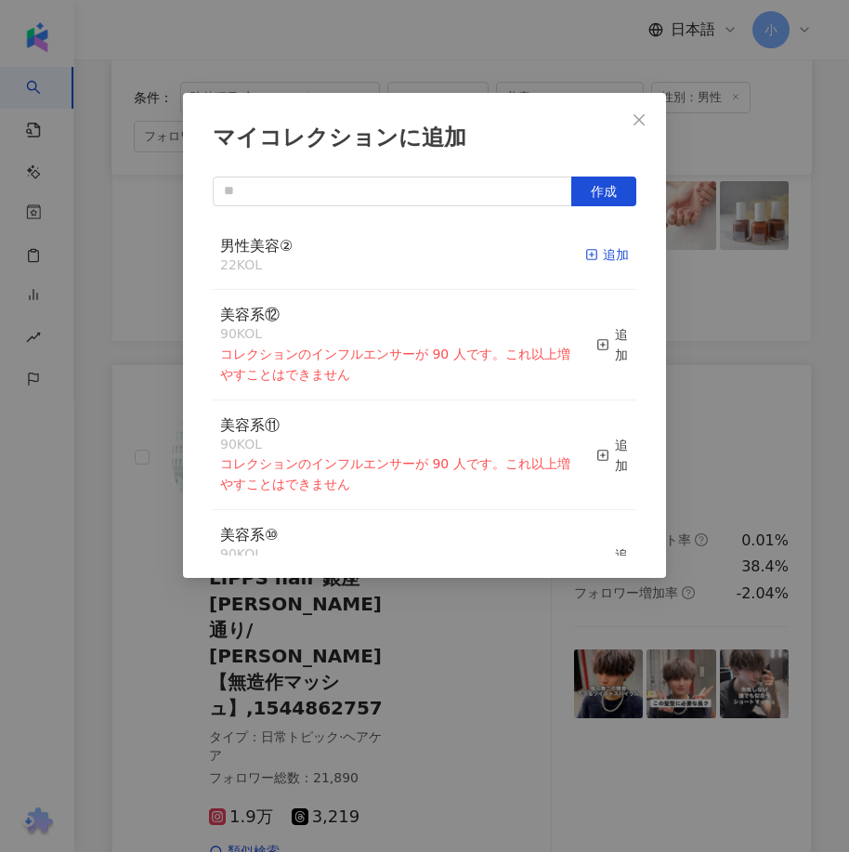
click at [594, 253] on div "追加" at bounding box center [607, 254] width 44 height 20
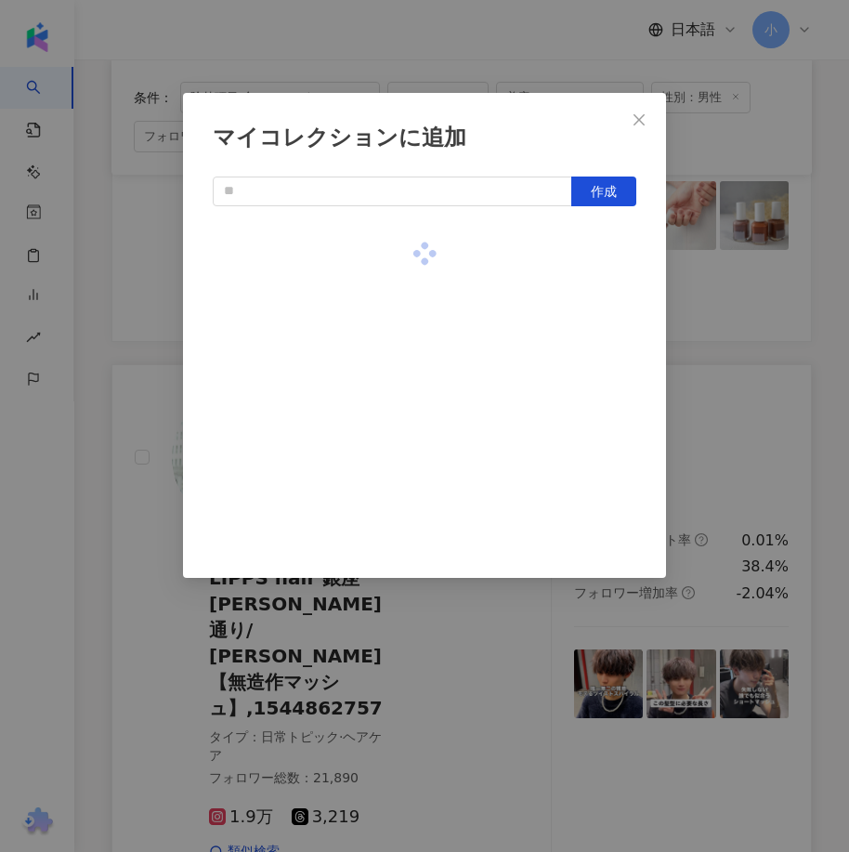
click at [703, 352] on div "マイコレクションに追加 作成" at bounding box center [424, 426] width 849 height 852
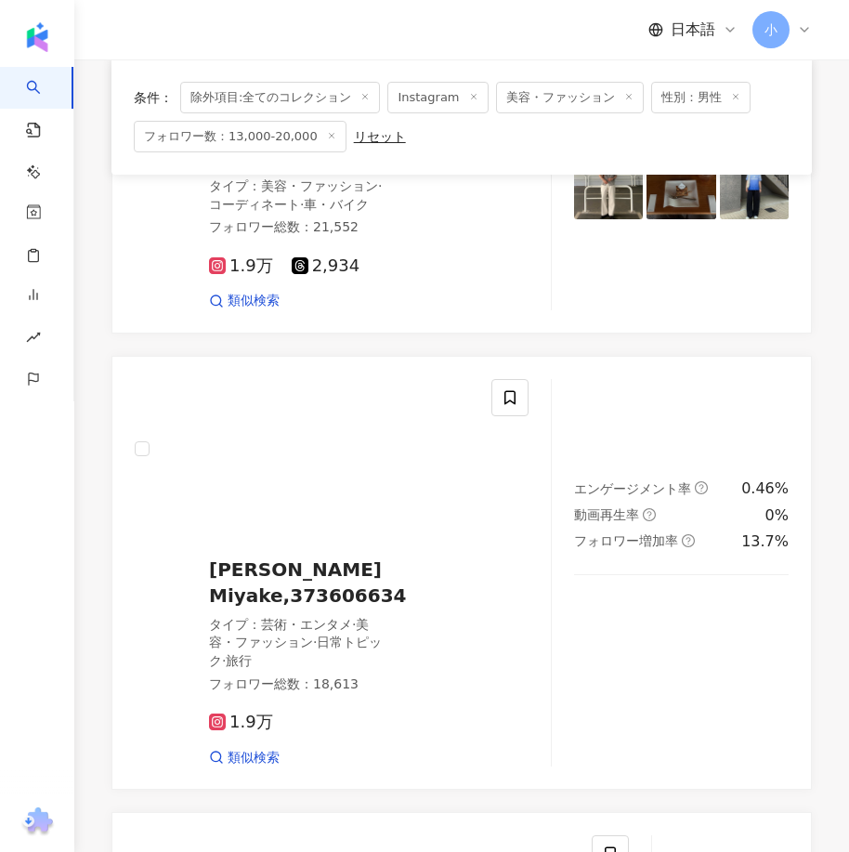
scroll to position [5310, 0]
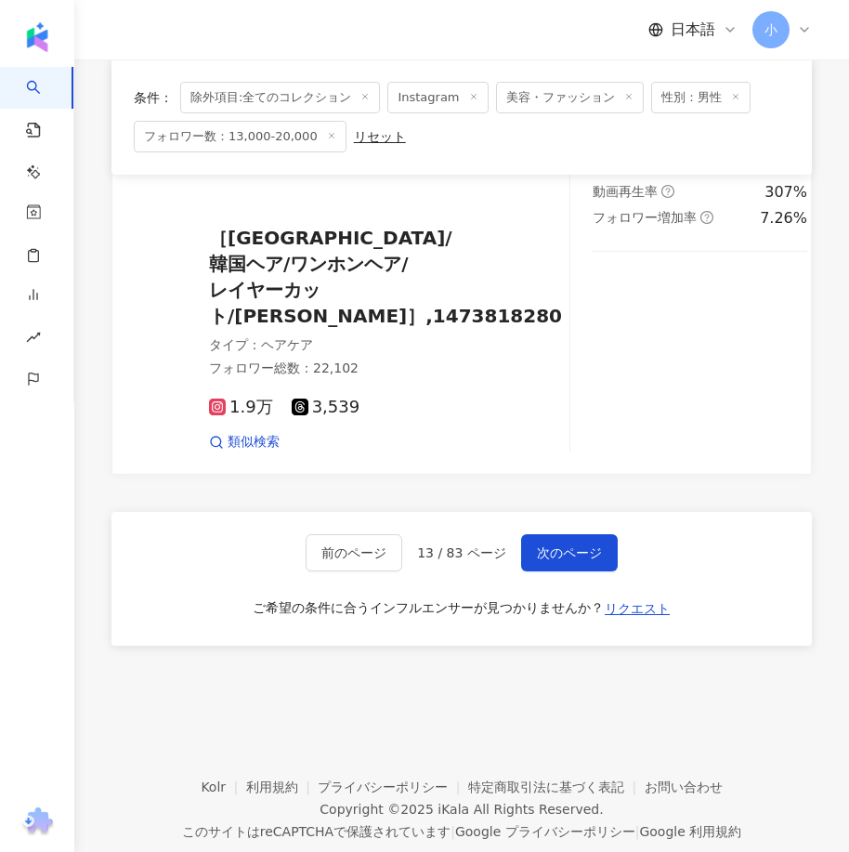
drag, startPoint x: 639, startPoint y: 334, endPoint x: 602, endPoint y: 710, distance: 377.0
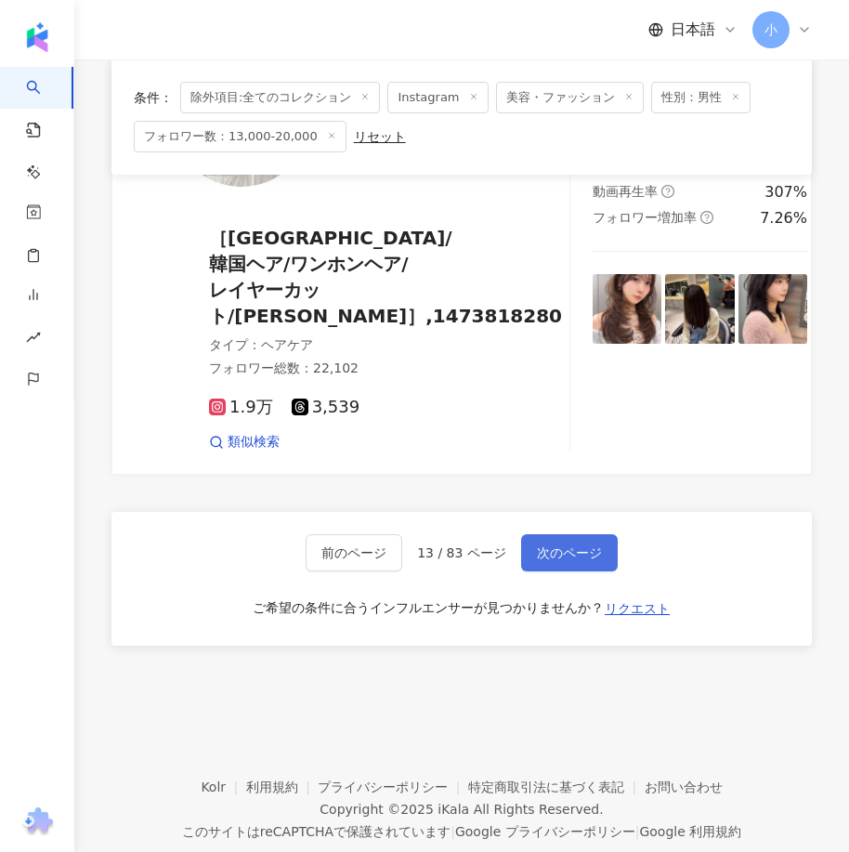
click at [577, 545] on span "次のページ" at bounding box center [569, 552] width 65 height 15
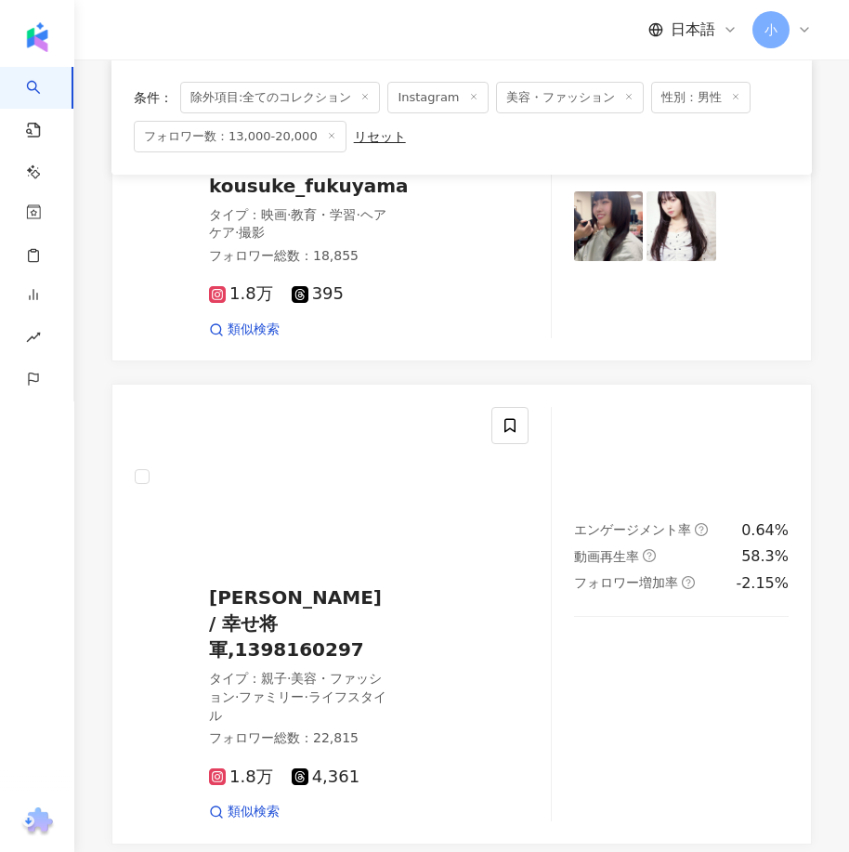
scroll to position [4547, 0]
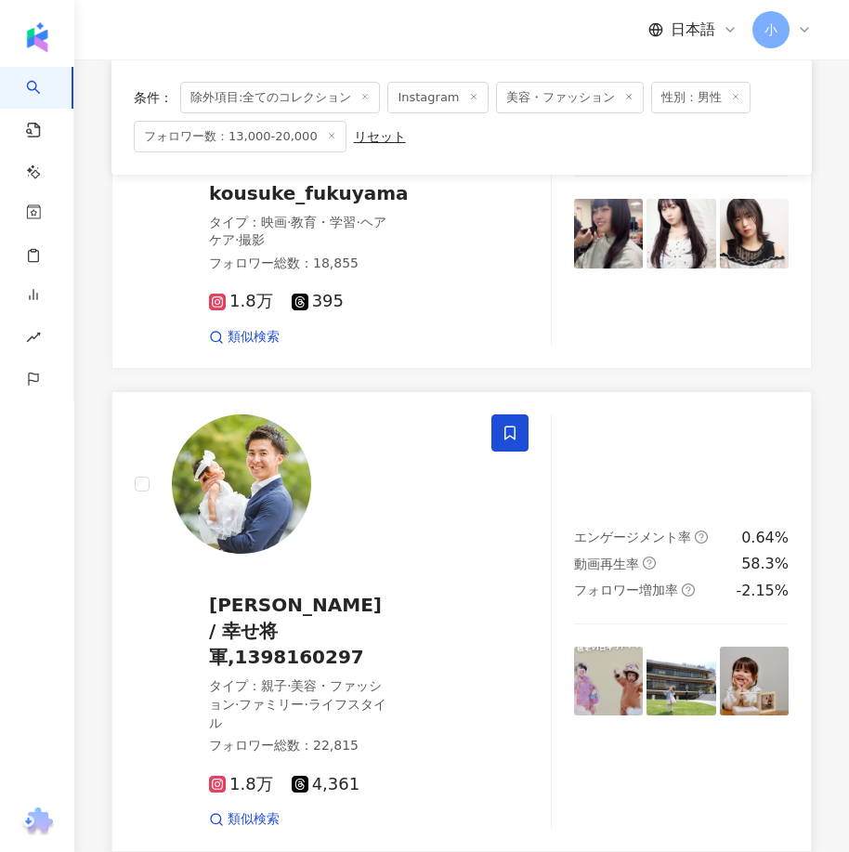
click at [510, 424] on icon at bounding box center [509, 432] width 17 height 17
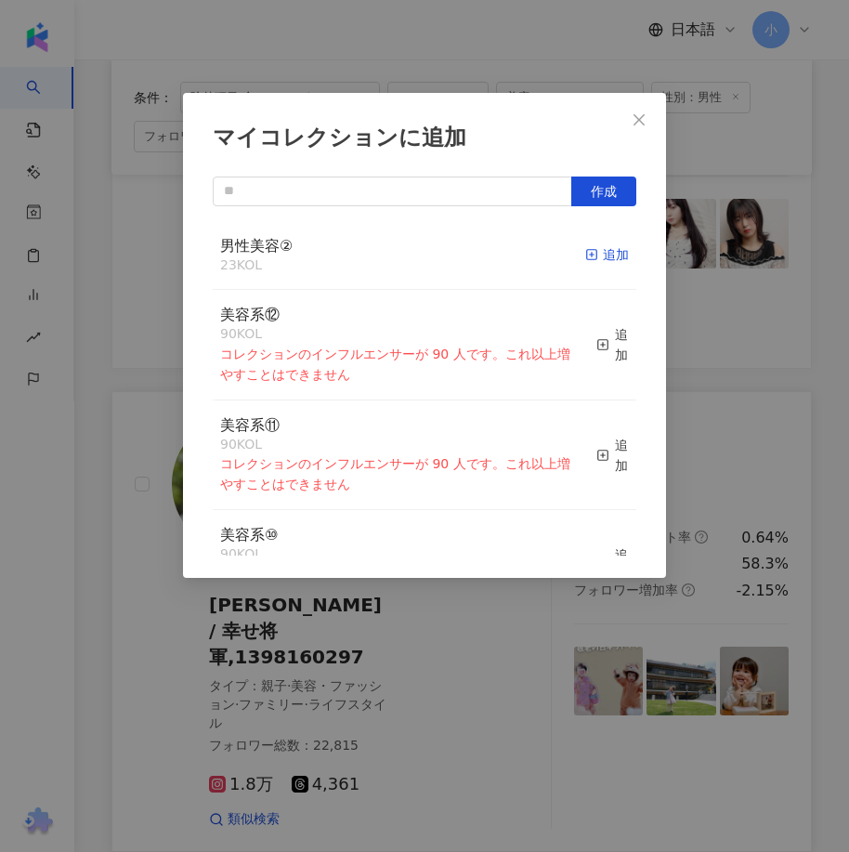
click at [588, 256] on div "追加" at bounding box center [607, 254] width 44 height 20
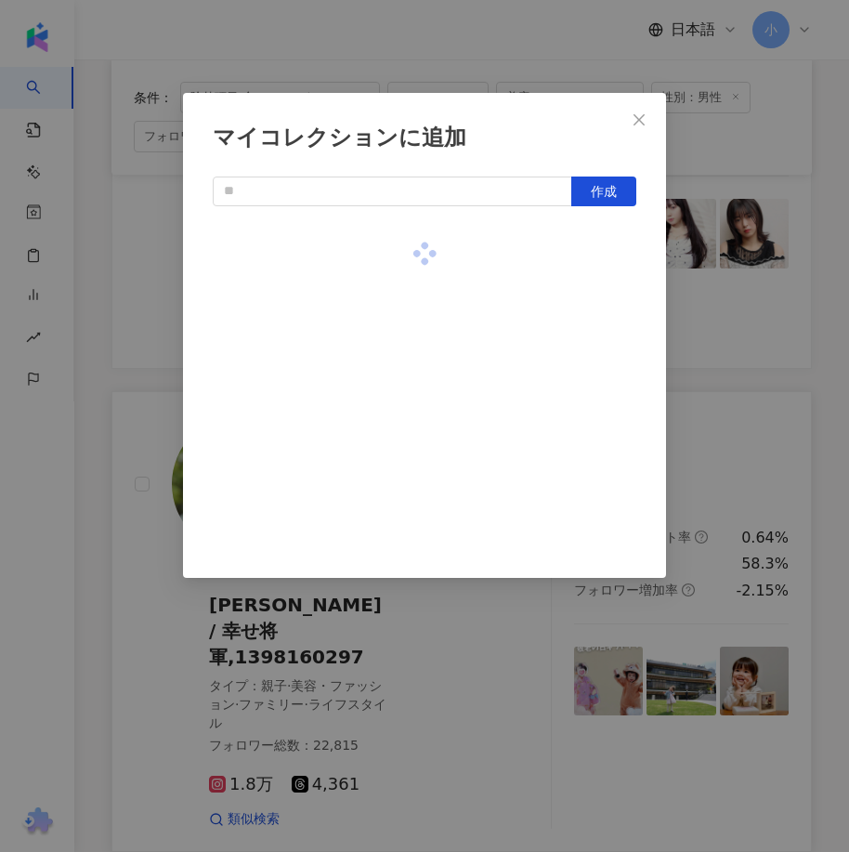
click at [755, 386] on div "マイコレクションに追加 作成" at bounding box center [424, 426] width 849 height 852
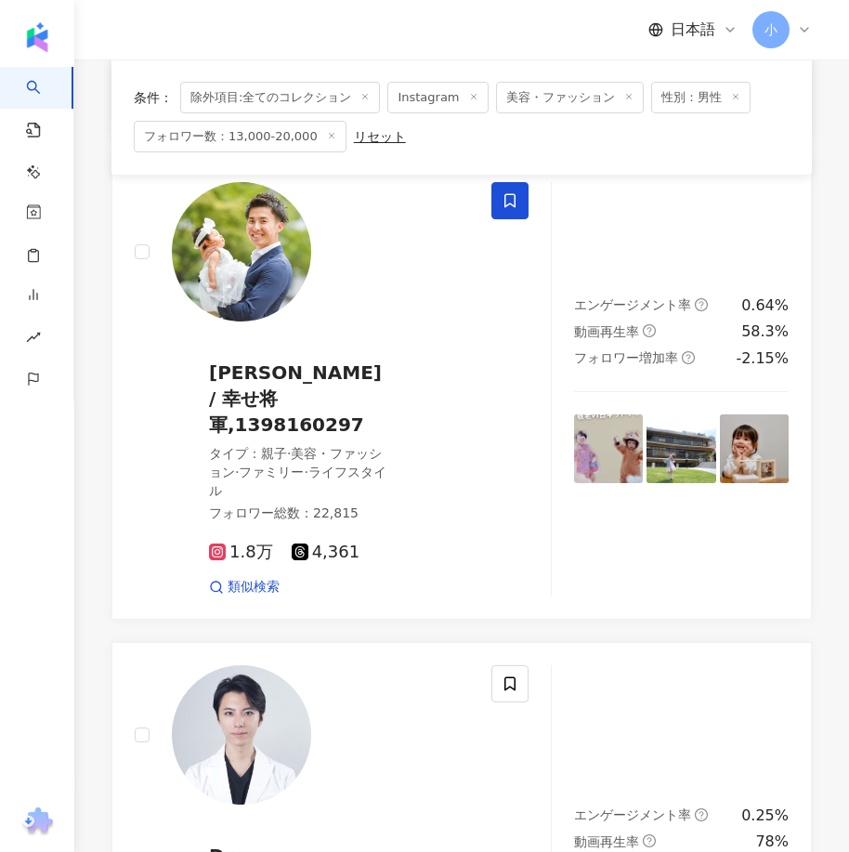
scroll to position [5383, 0]
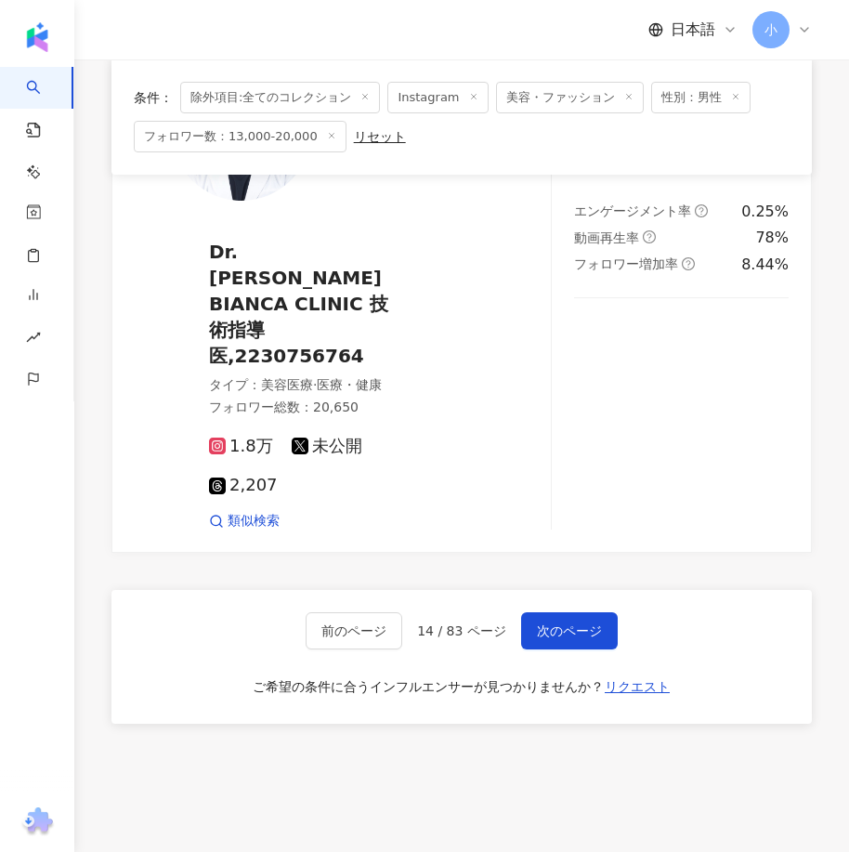
drag, startPoint x: 644, startPoint y: 369, endPoint x: 583, endPoint y: 752, distance: 388.4
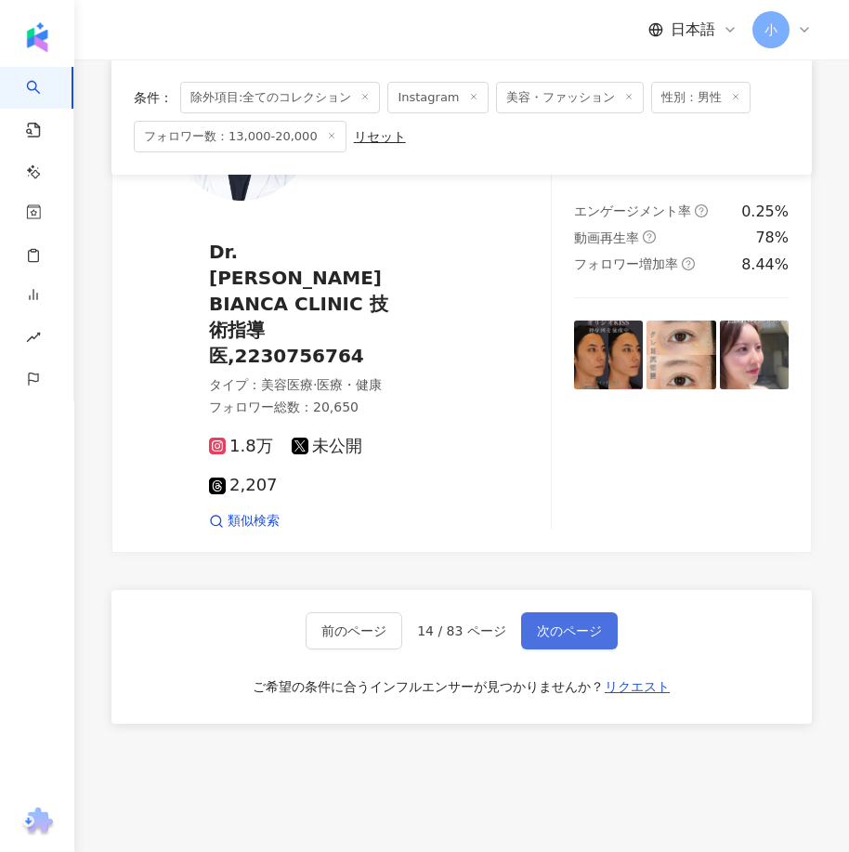
click at [548, 612] on button "次のページ" at bounding box center [569, 630] width 97 height 37
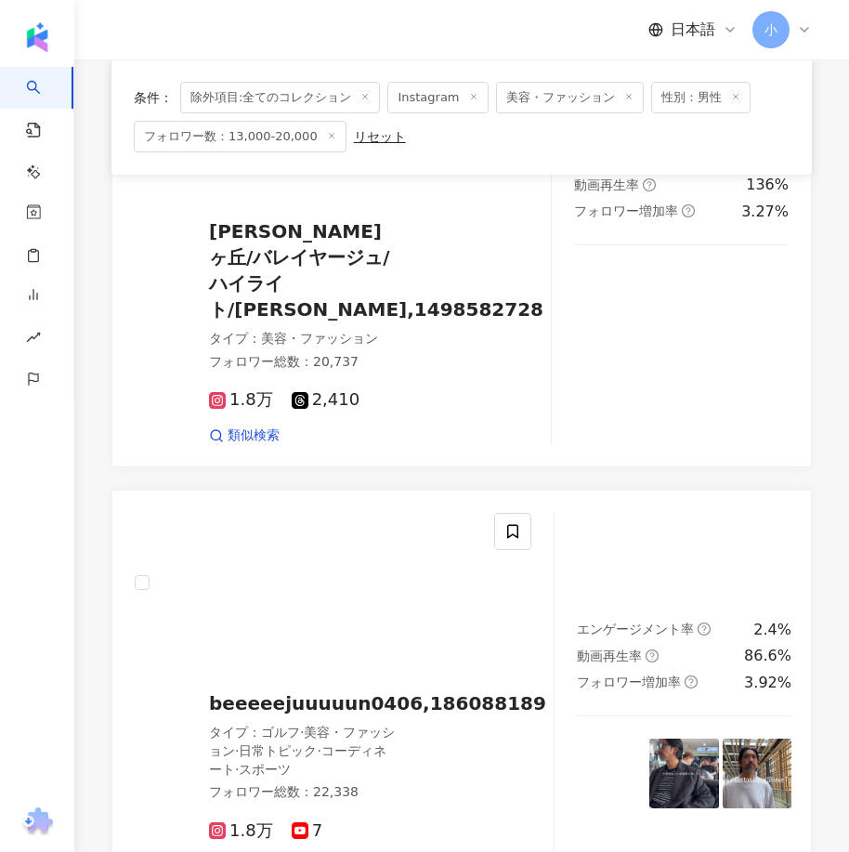
scroll to position [4037, 0]
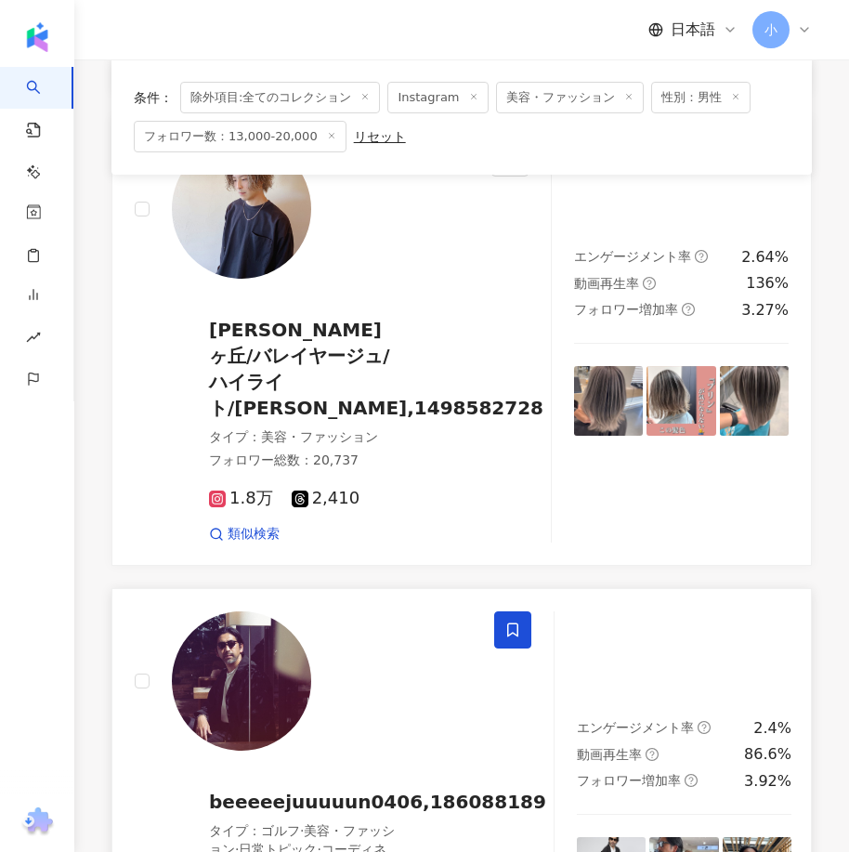
click at [516, 621] on icon at bounding box center [512, 629] width 17 height 17
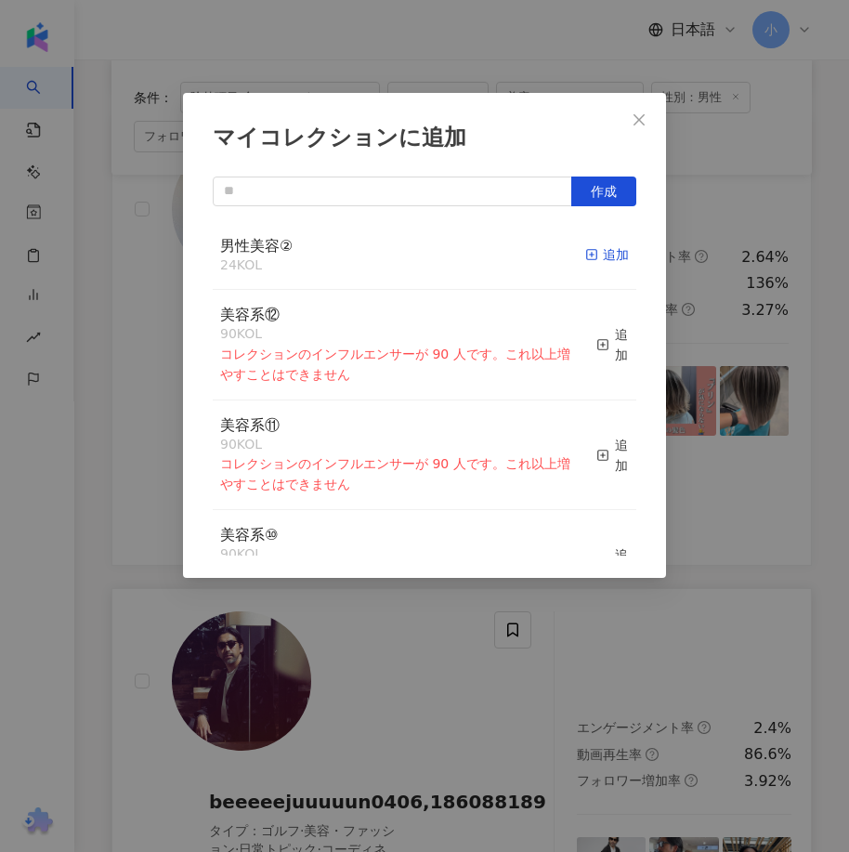
click at [594, 253] on div "追加" at bounding box center [607, 254] width 44 height 20
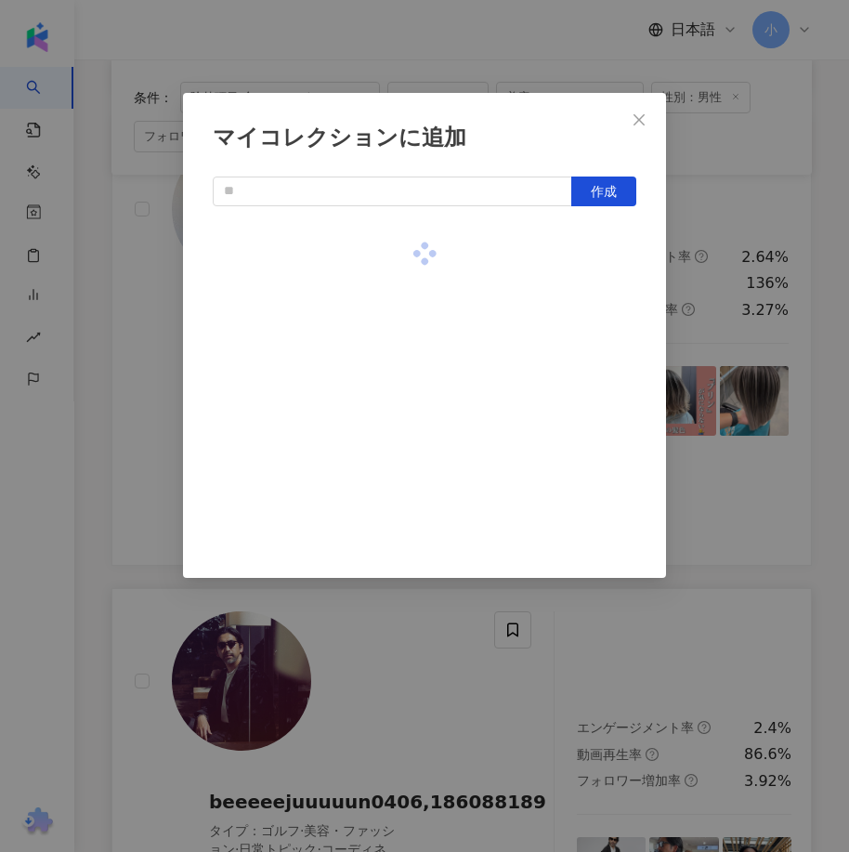
click at [699, 394] on div "マイコレクションに追加 作成" at bounding box center [424, 426] width 849 height 852
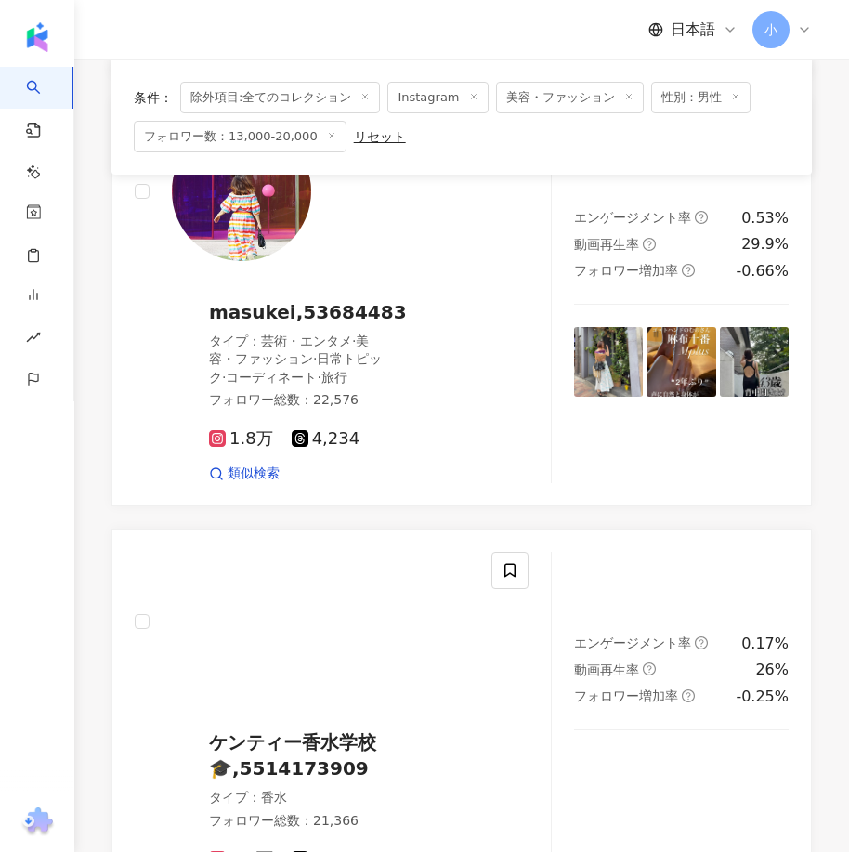
scroll to position [3201, 0]
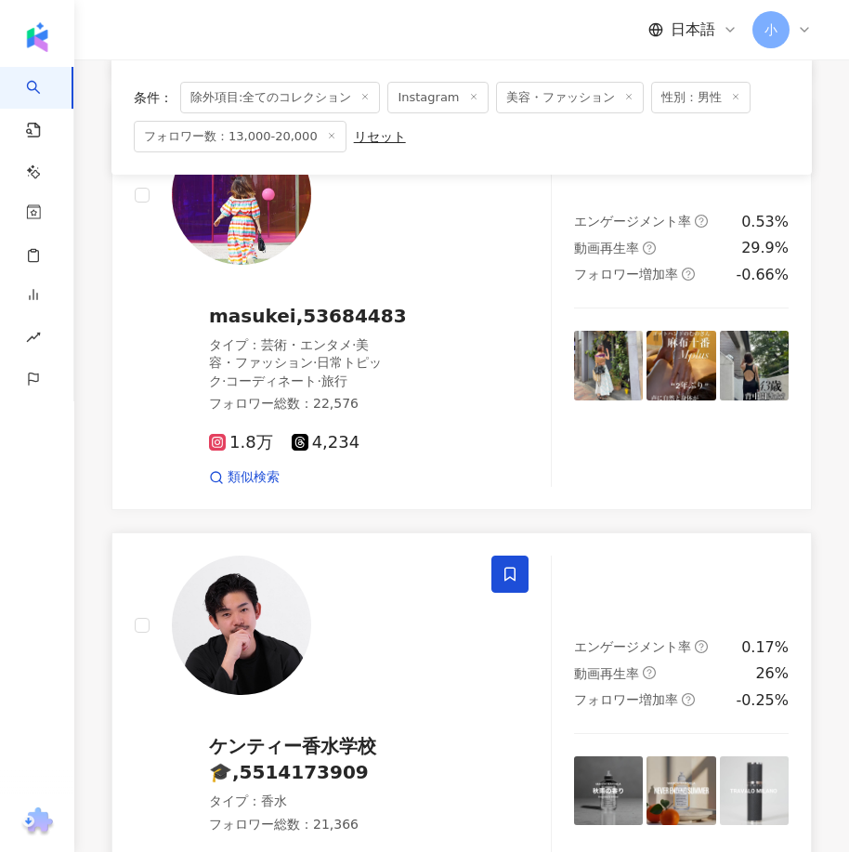
click at [517, 566] on icon at bounding box center [509, 574] width 17 height 17
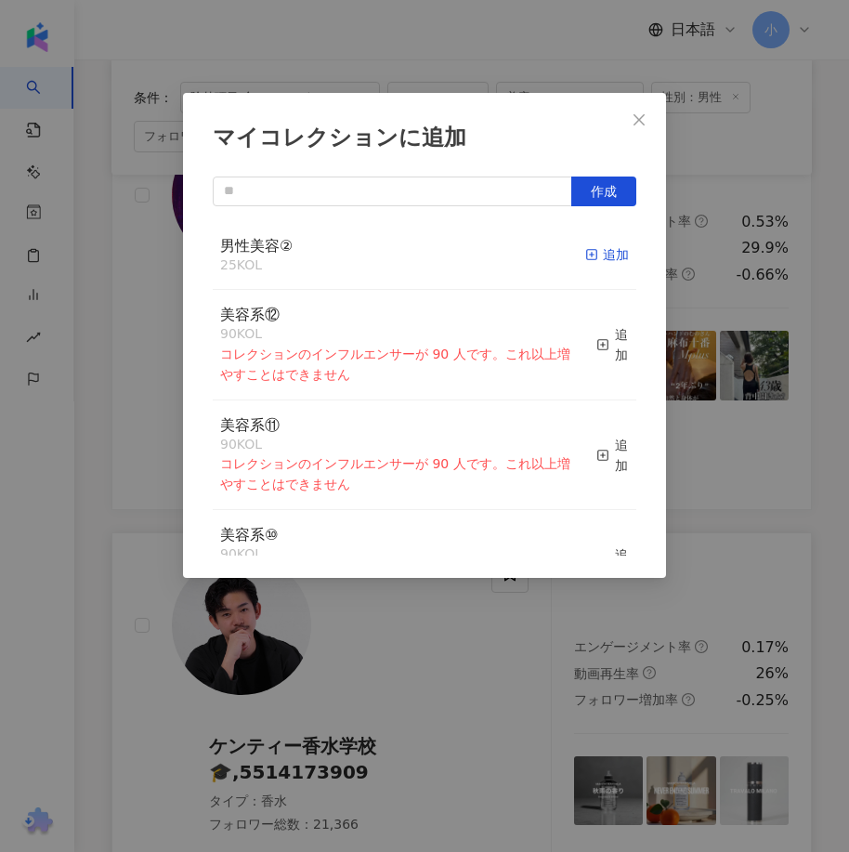
click at [600, 252] on div "追加" at bounding box center [607, 254] width 44 height 20
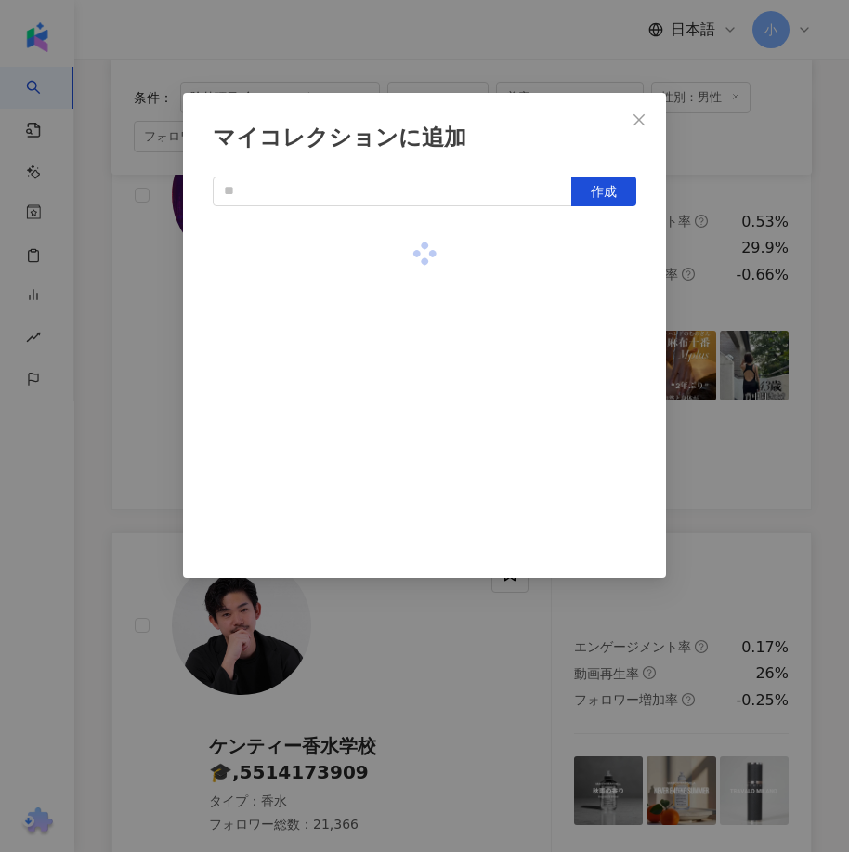
click at [721, 346] on div "マイコレクションに追加 作成" at bounding box center [424, 426] width 849 height 852
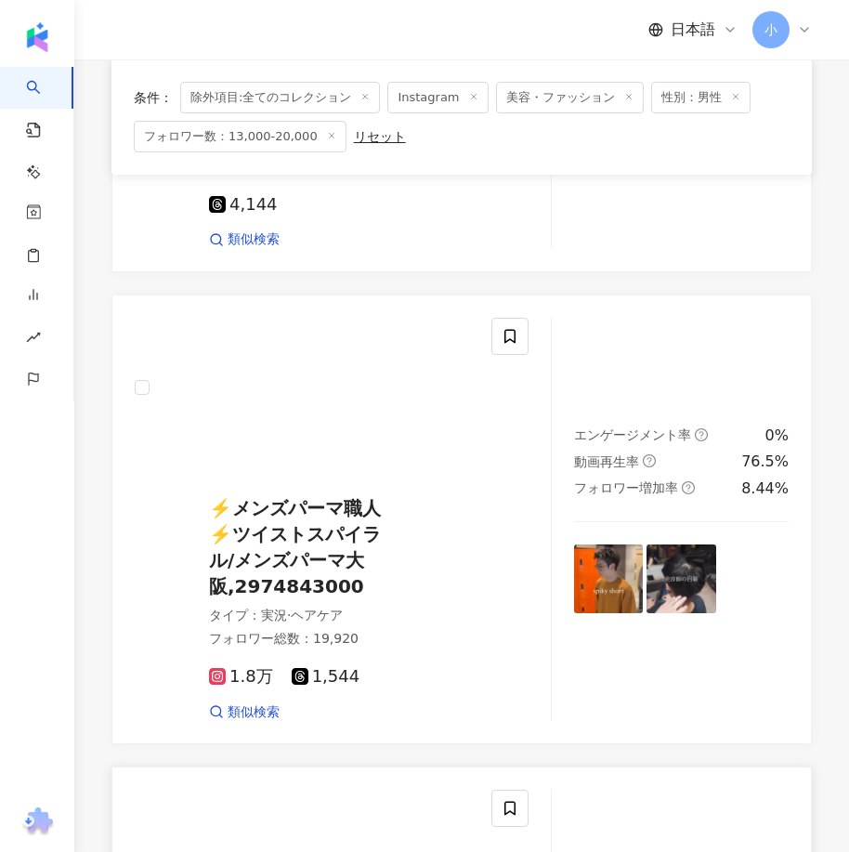
scroll to position [1901, 0]
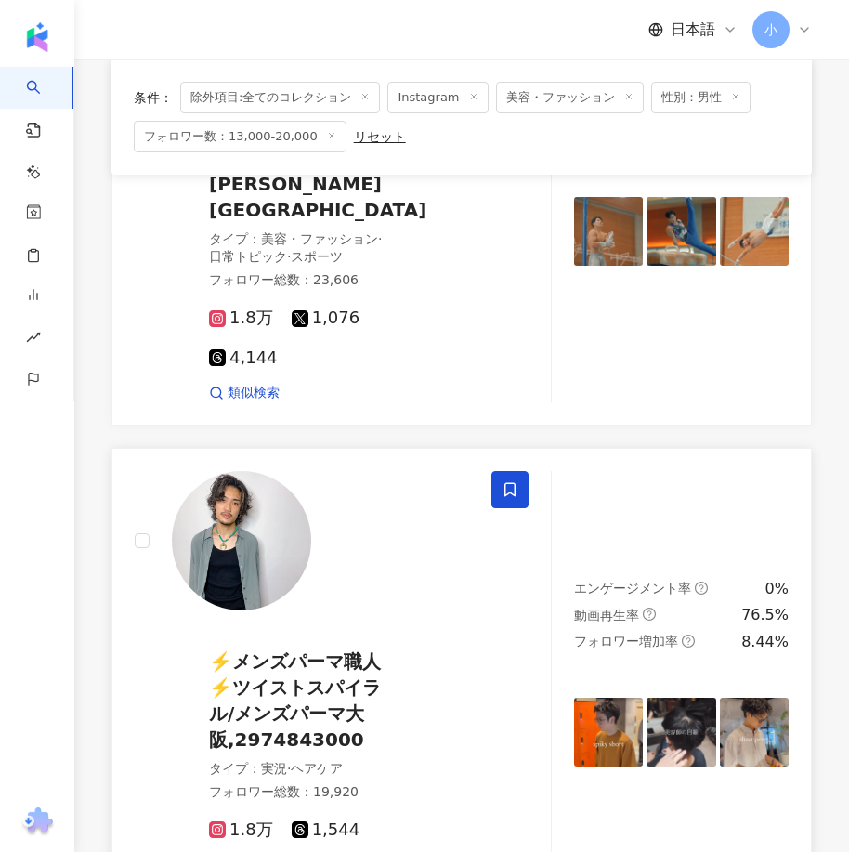
click at [509, 481] on icon at bounding box center [509, 489] width 17 height 17
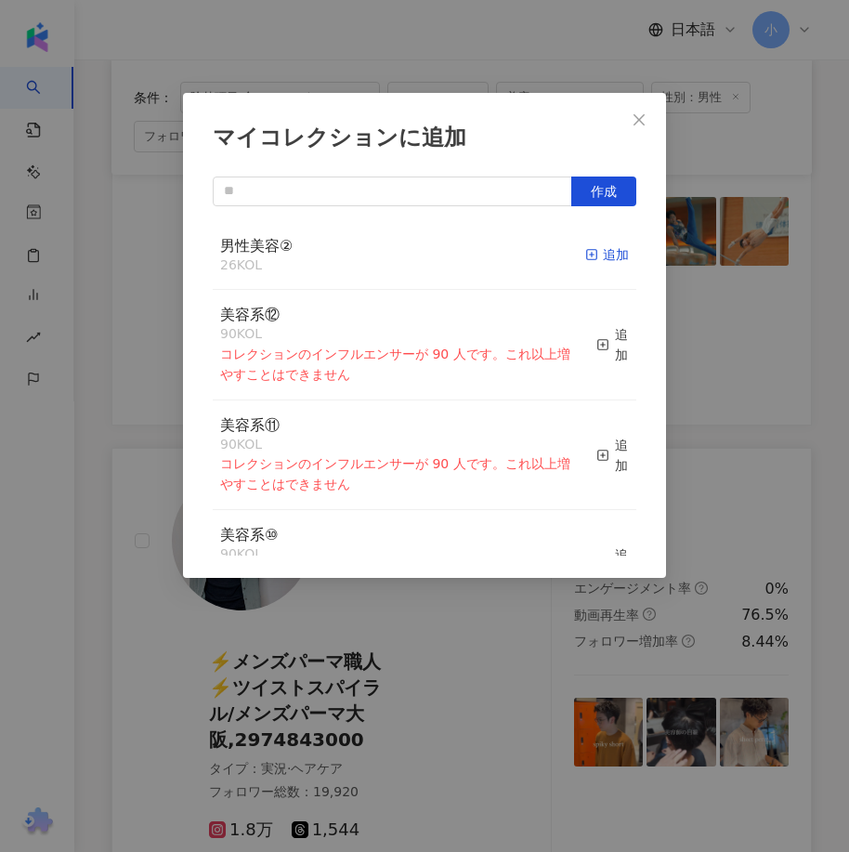
click at [587, 254] on rect "button" at bounding box center [592, 255] width 10 height 10
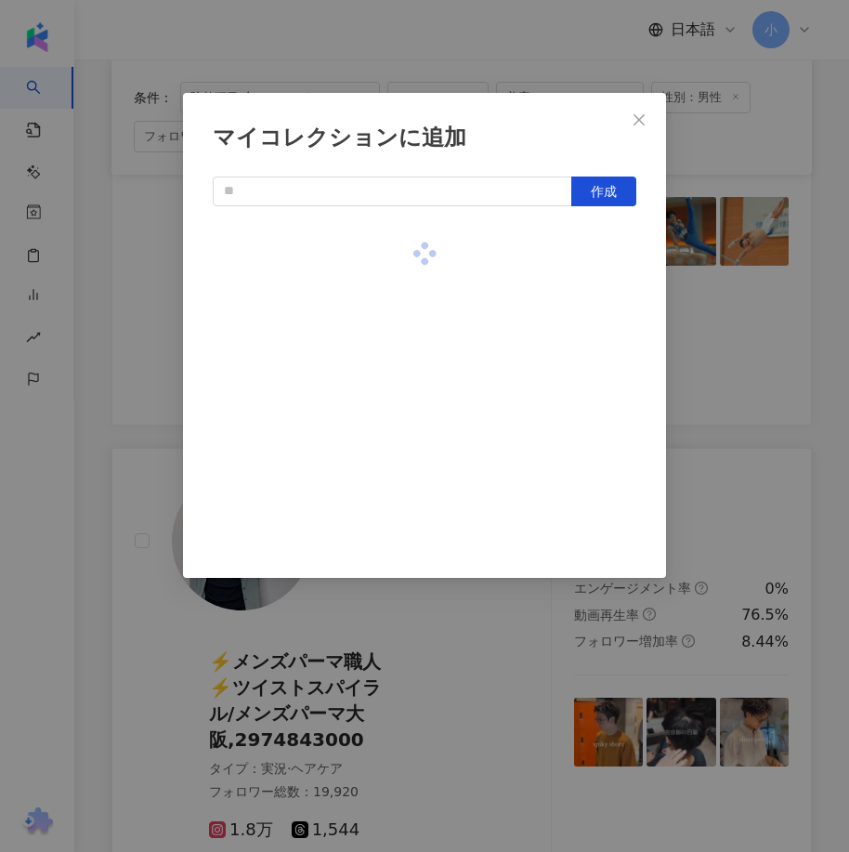
click at [728, 343] on div "マイコレクションに追加 作成" at bounding box center [424, 426] width 849 height 852
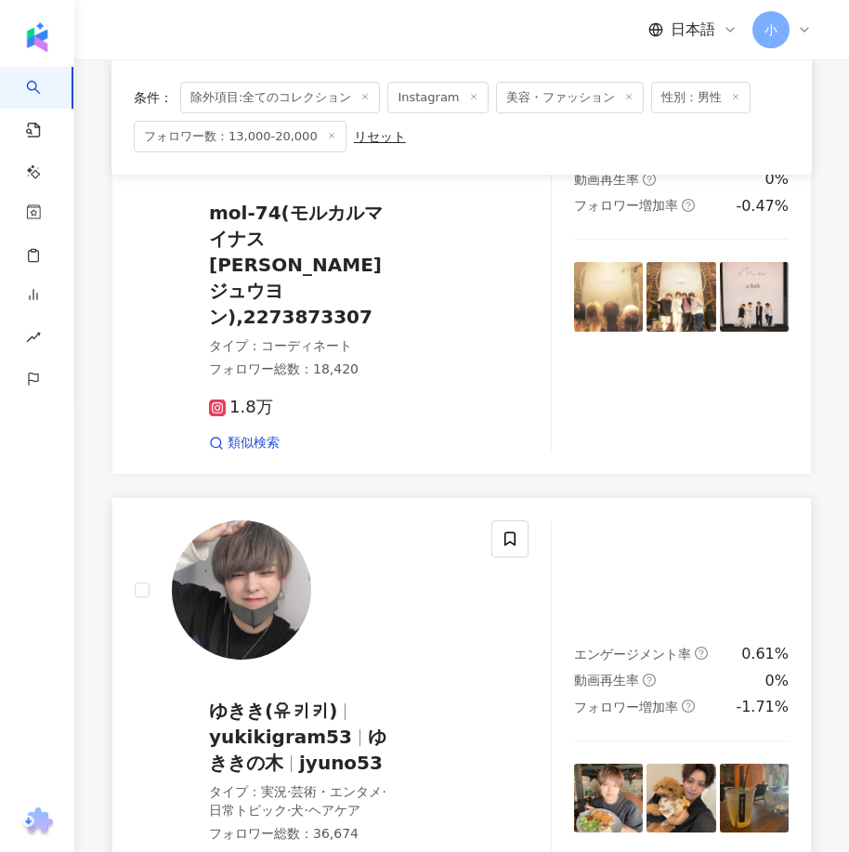
scroll to position [787, 0]
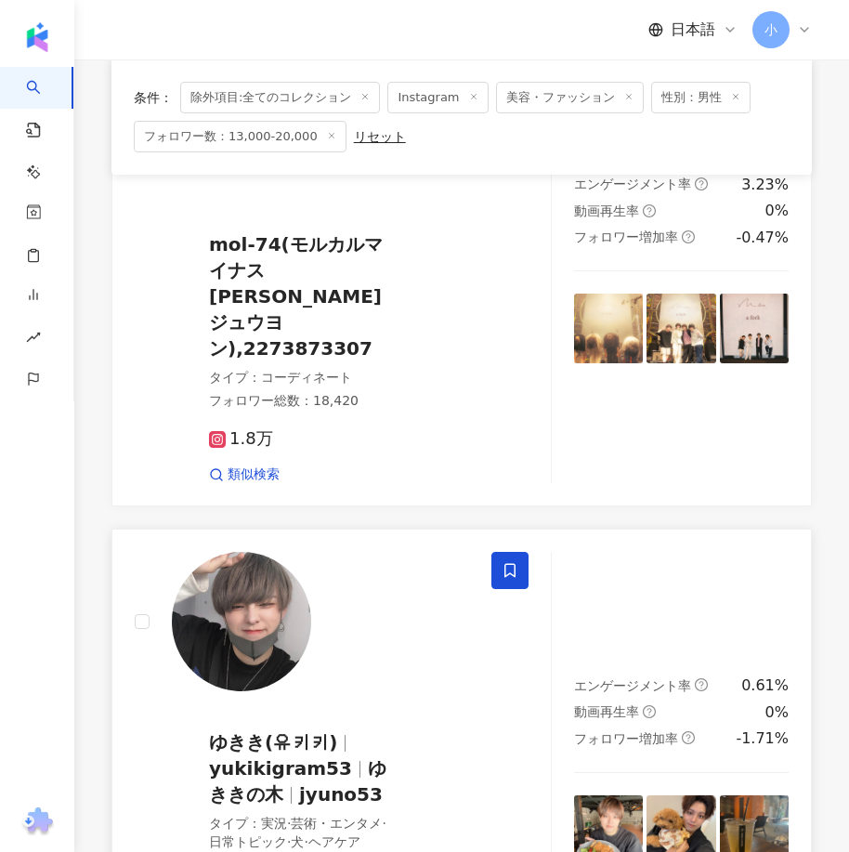
click at [504, 562] on icon at bounding box center [509, 570] width 17 height 17
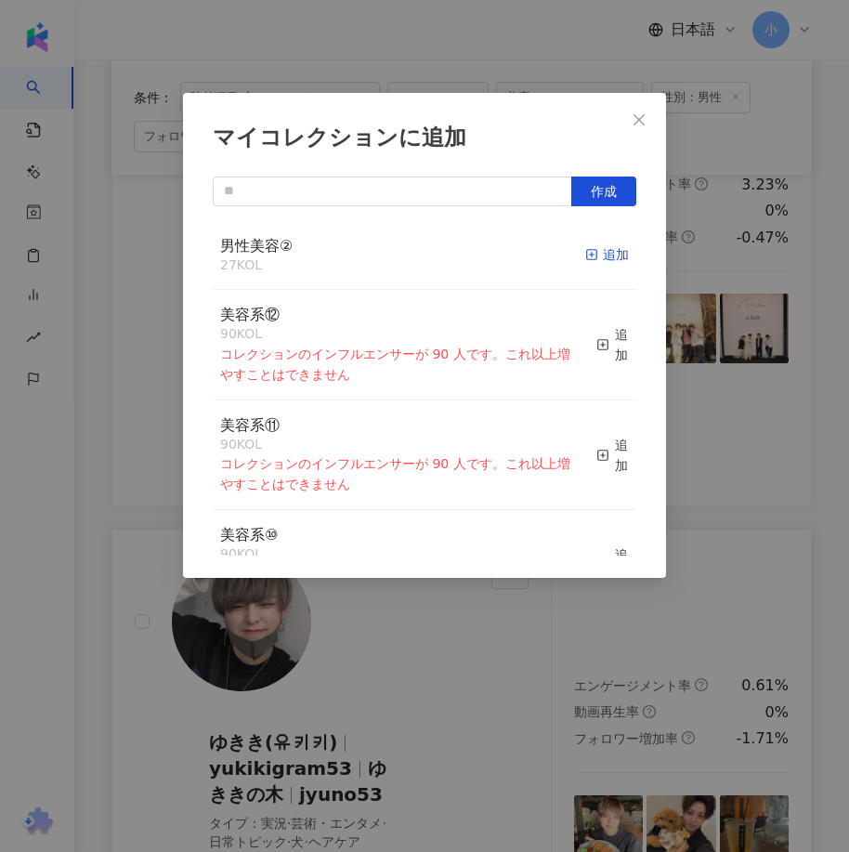
click at [587, 258] on div "追加" at bounding box center [607, 254] width 44 height 20
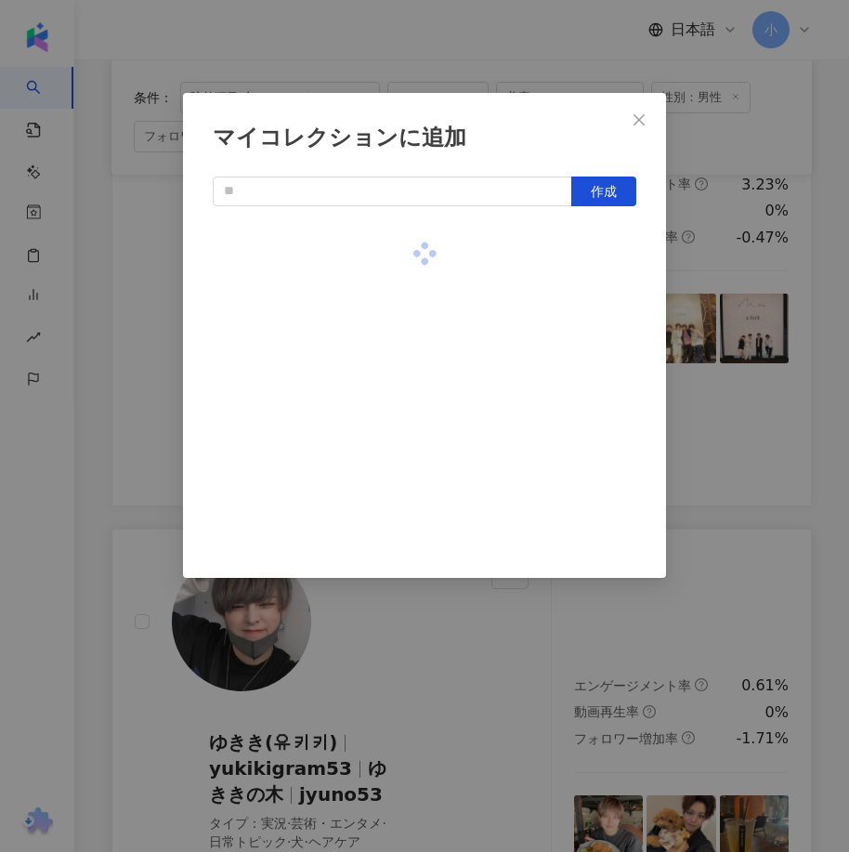
click at [669, 523] on div "マイコレクションに追加 作成" at bounding box center [424, 426] width 849 height 852
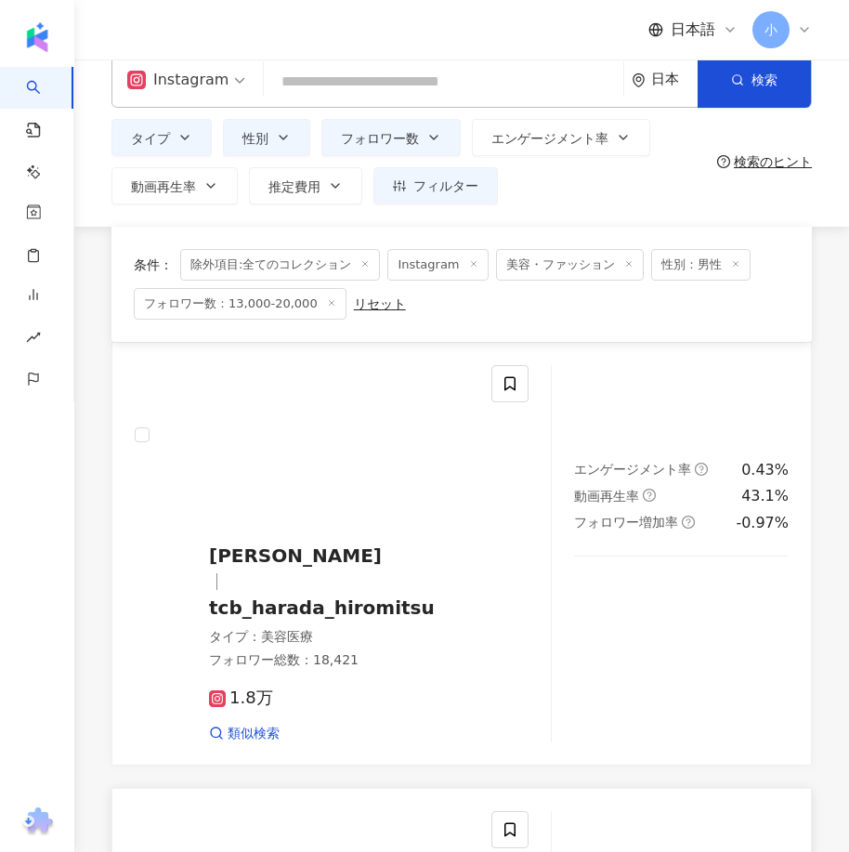
scroll to position [0, 0]
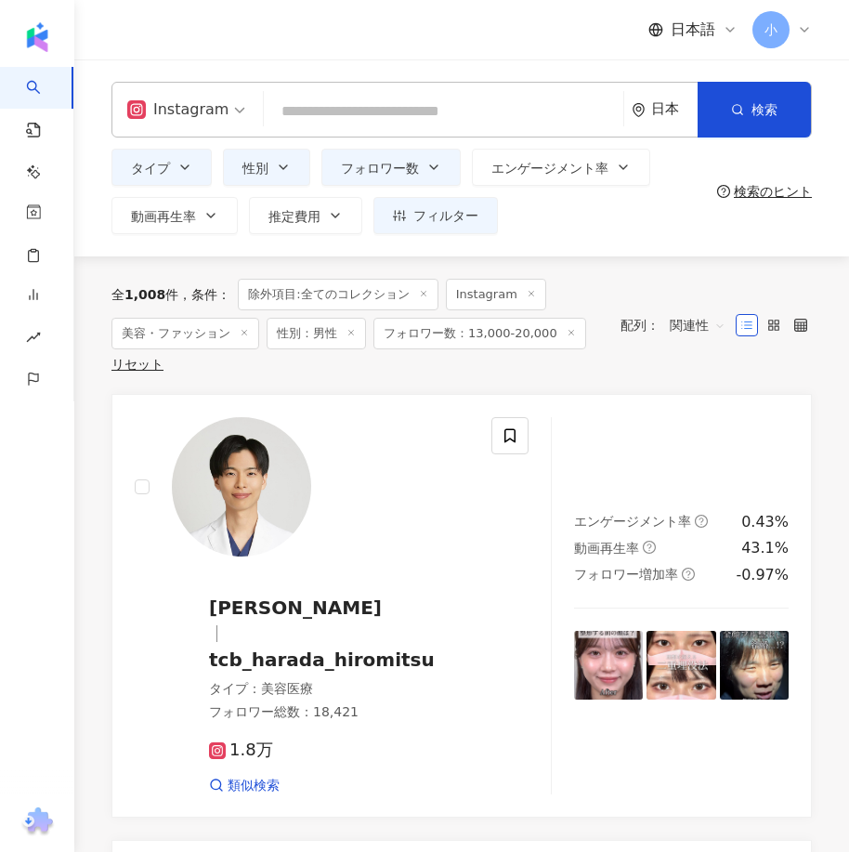
drag, startPoint x: 635, startPoint y: 426, endPoint x: 571, endPoint y: 810, distance: 388.9
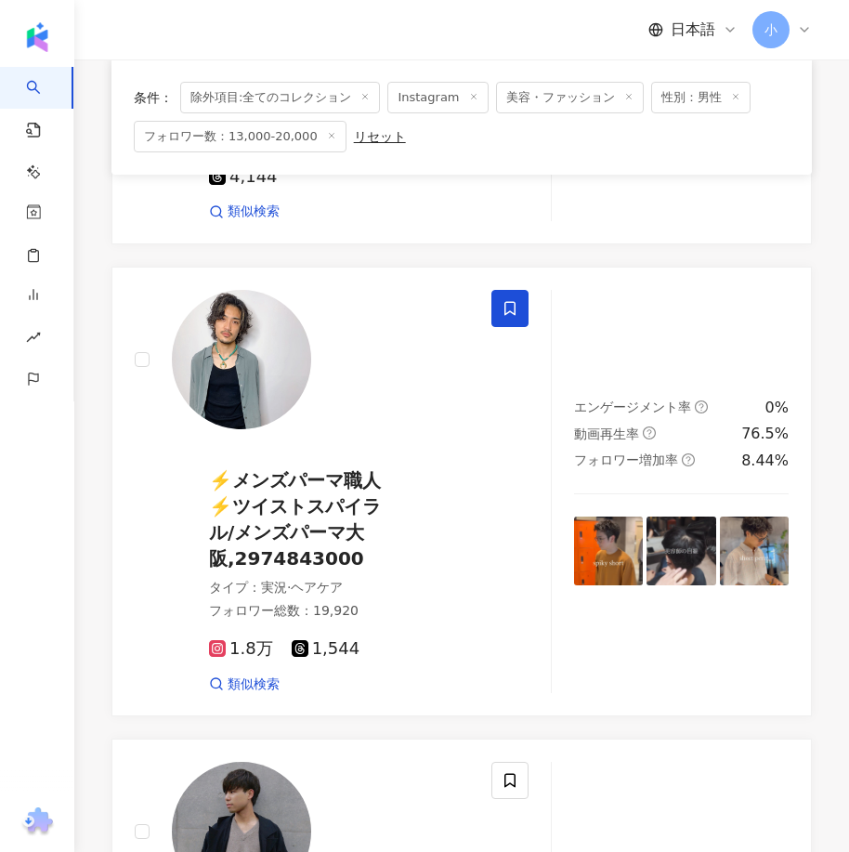
scroll to position [5337, 0]
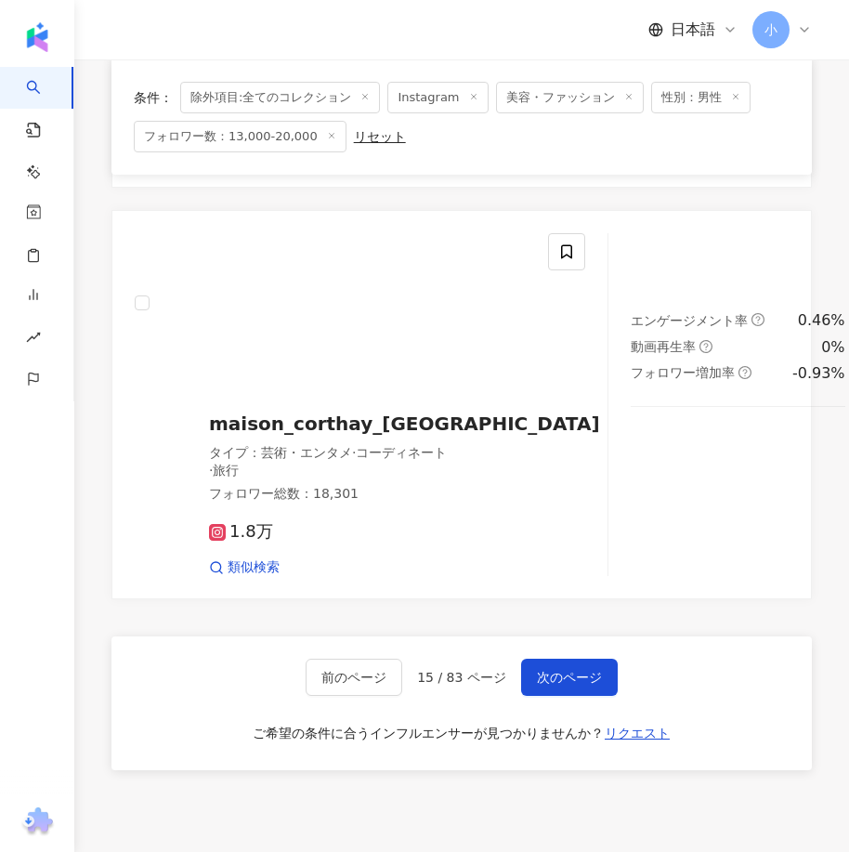
drag, startPoint x: 720, startPoint y: 362, endPoint x: 527, endPoint y: 734, distance: 418.7
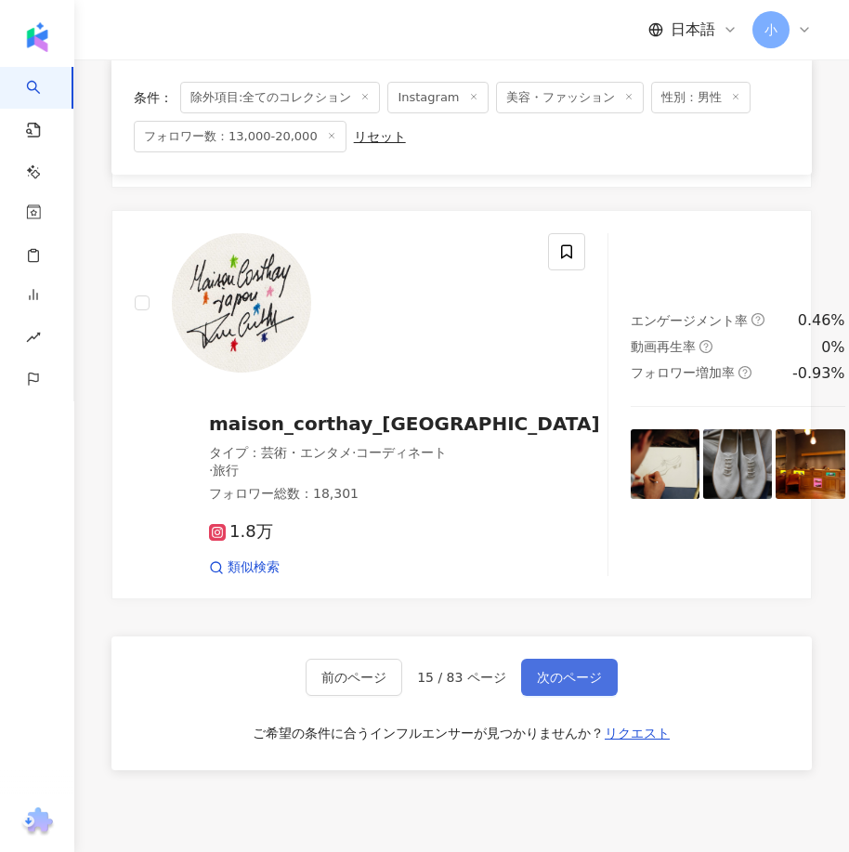
click at [566, 670] on span "次のページ" at bounding box center [569, 677] width 65 height 15
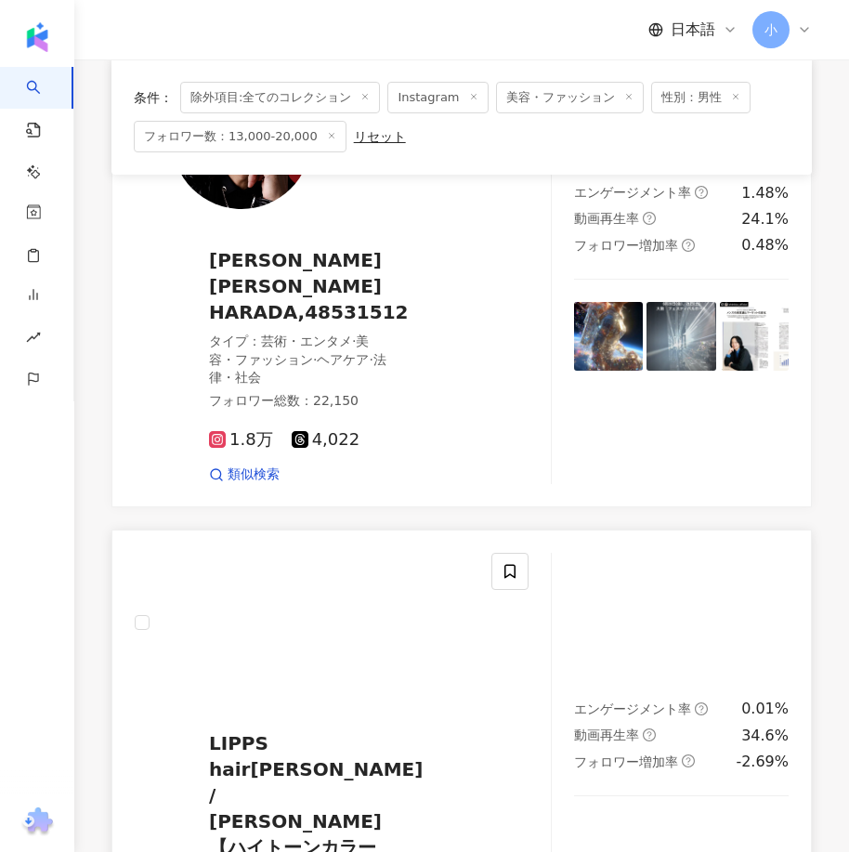
scroll to position [4633, 0]
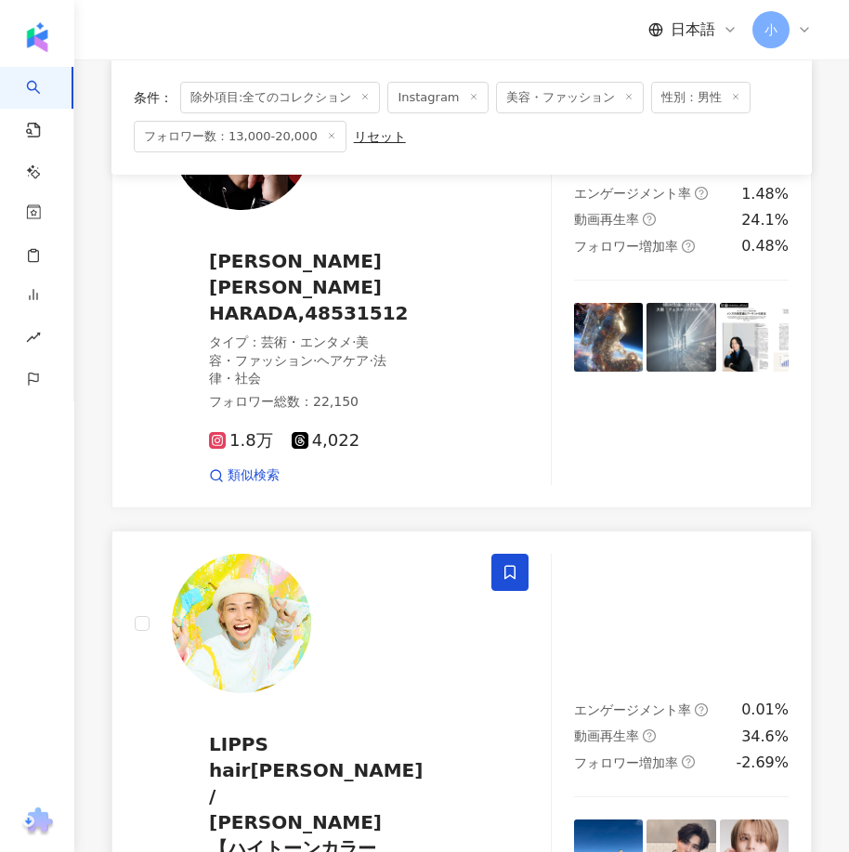
click at [503, 569] on span at bounding box center [509, 571] width 37 height 37
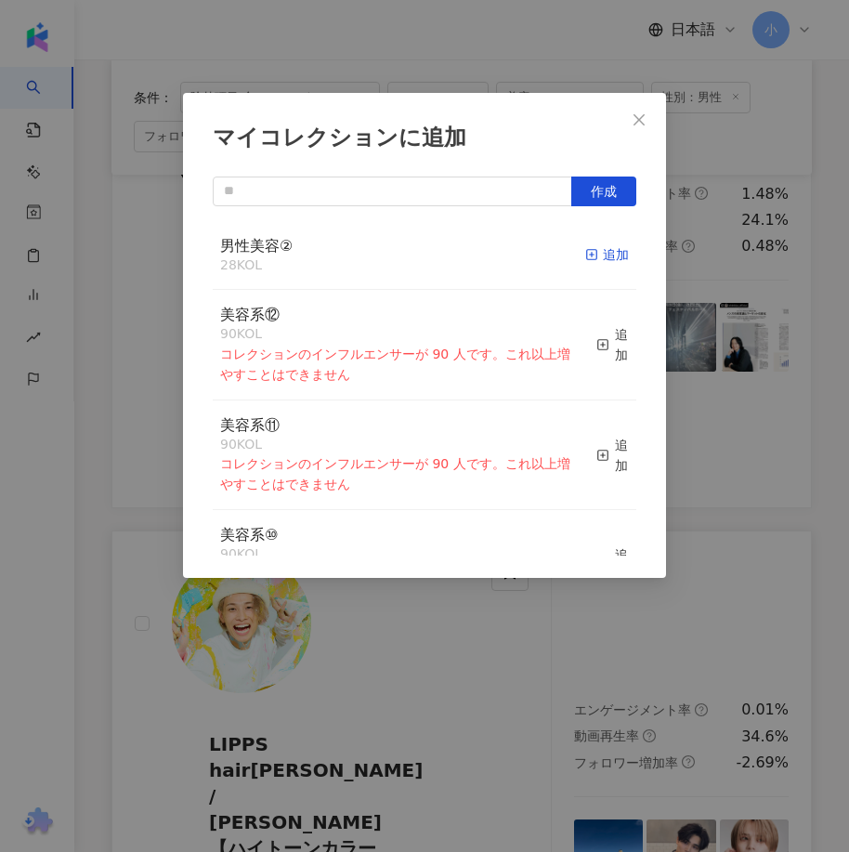
click at [587, 245] on div "追加" at bounding box center [607, 254] width 44 height 20
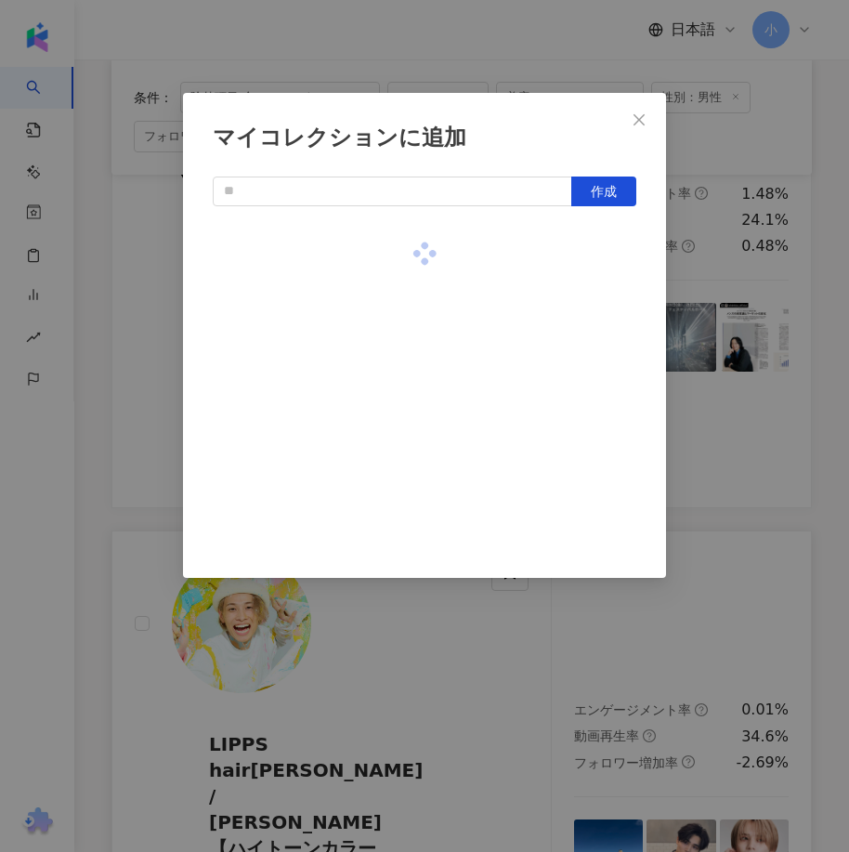
click at [703, 493] on div "マイコレクションに追加 作成" at bounding box center [424, 426] width 849 height 852
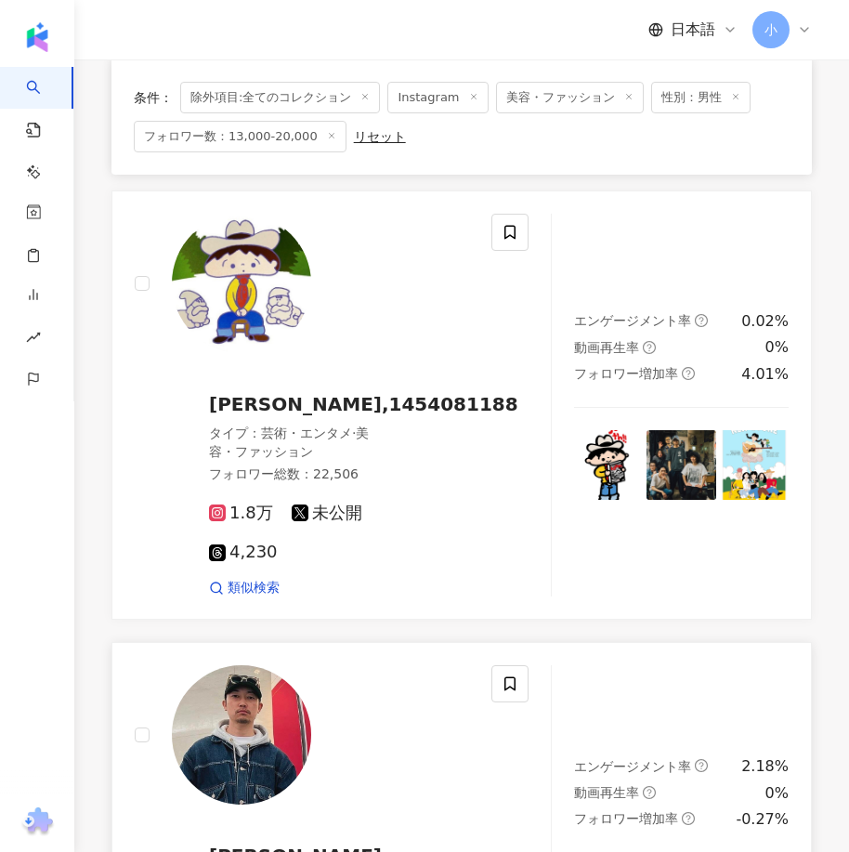
scroll to position [547, 0]
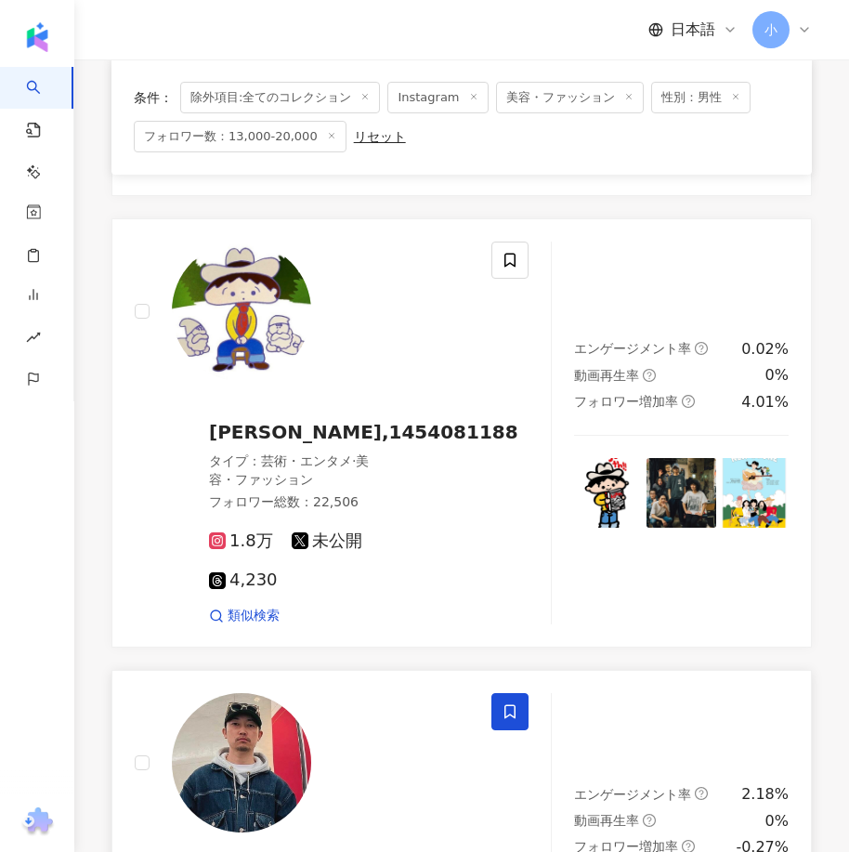
click at [514, 709] on icon at bounding box center [509, 711] width 17 height 17
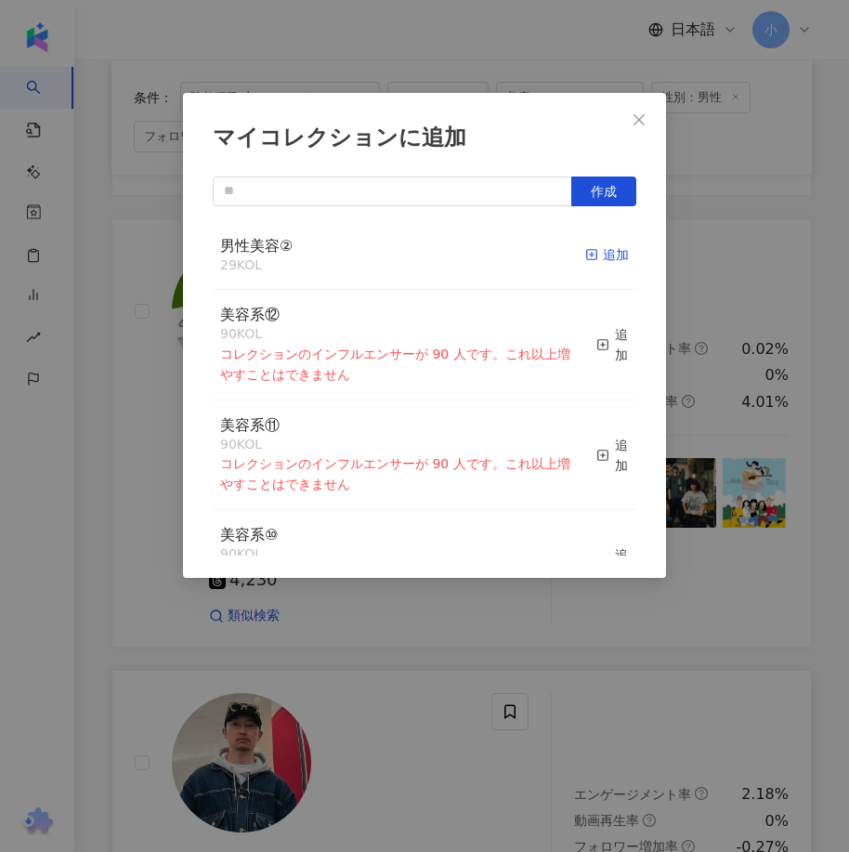
click at [587, 260] on rect "button" at bounding box center [592, 255] width 10 height 10
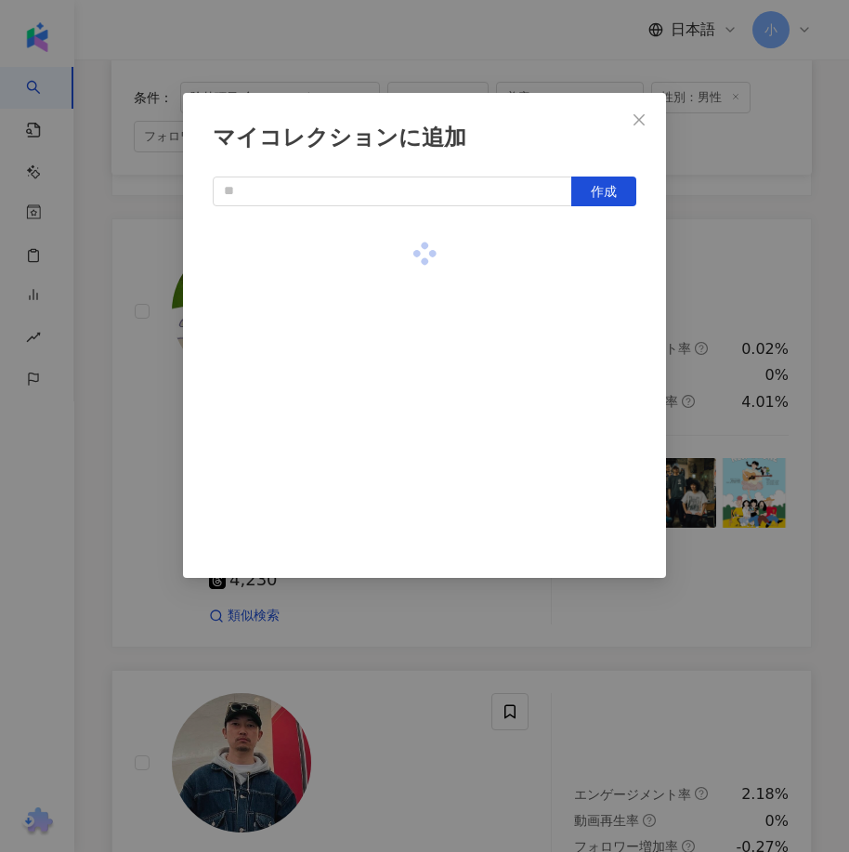
click at [705, 339] on div "マイコレクションに追加 作成" at bounding box center [424, 426] width 849 height 852
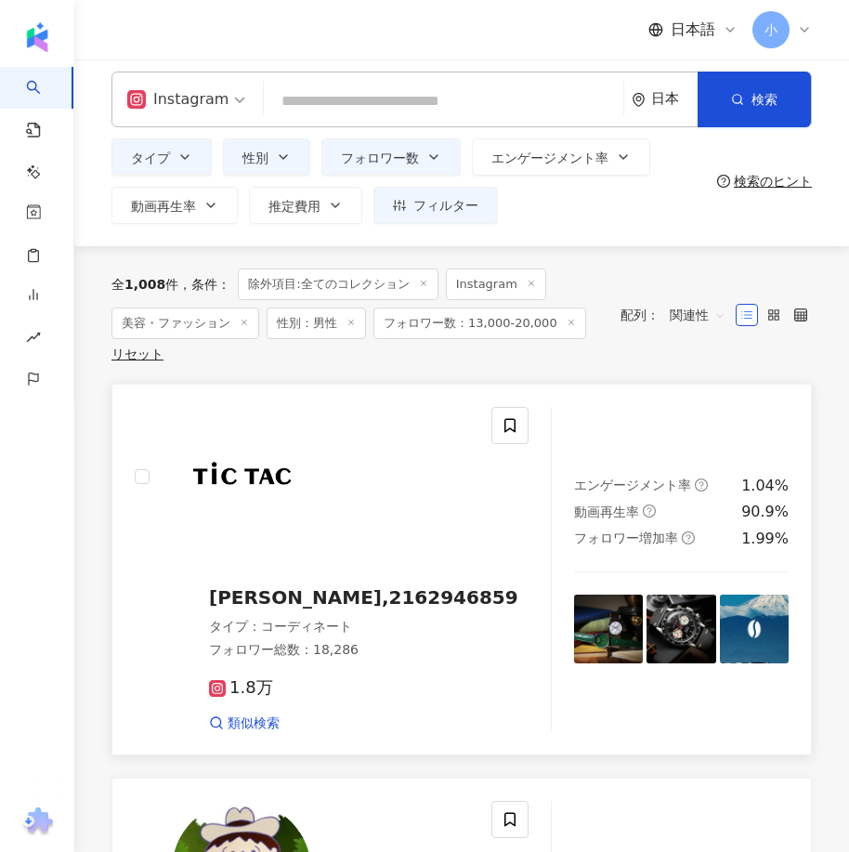
scroll to position [0, 0]
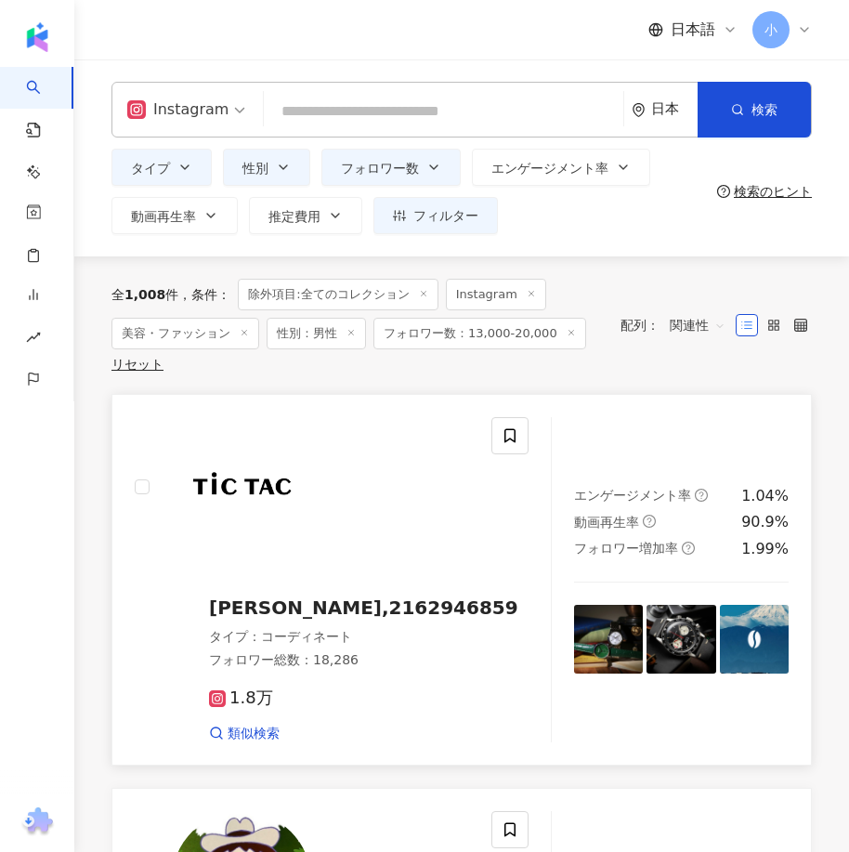
drag, startPoint x: 590, startPoint y: 400, endPoint x: 557, endPoint y: 658, distance: 260.2
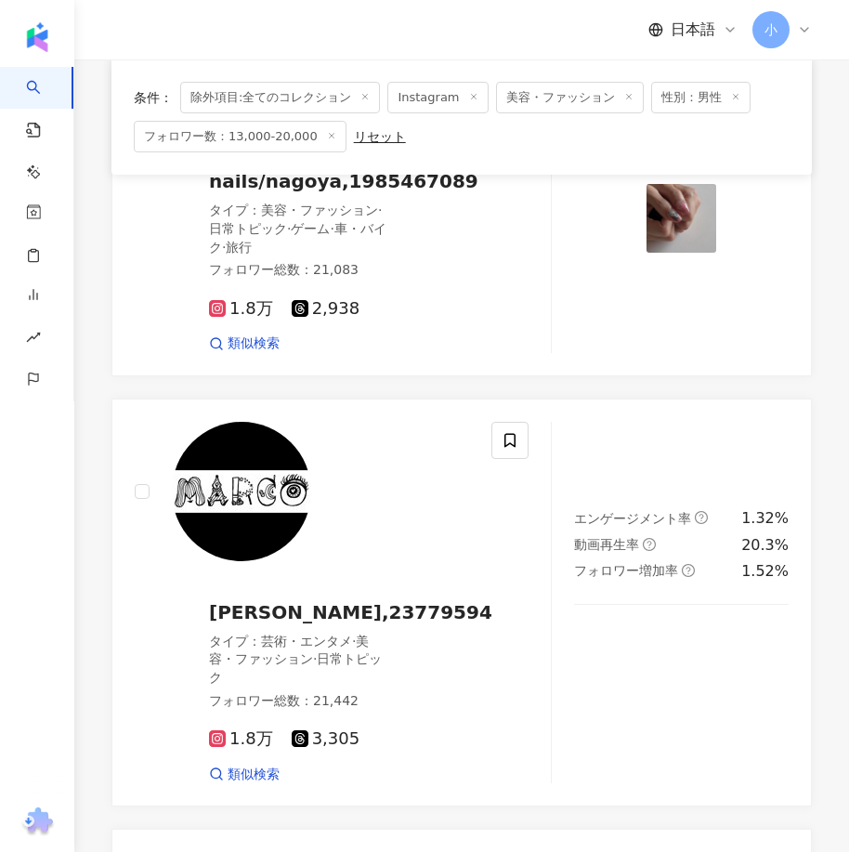
scroll to position [5190, 0]
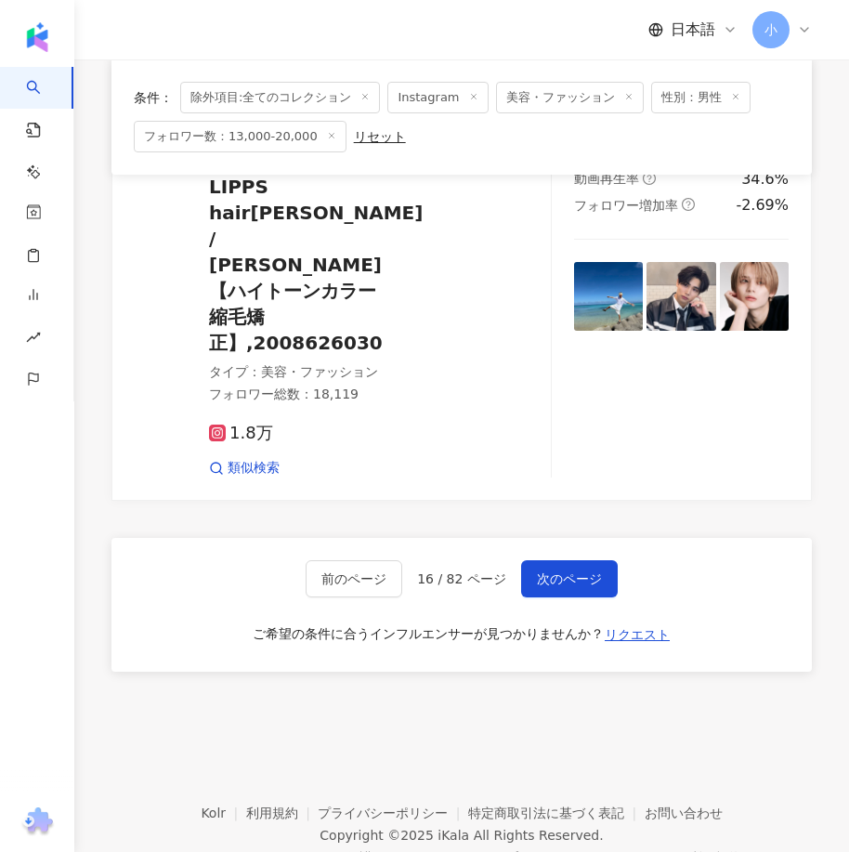
drag, startPoint x: 613, startPoint y: 366, endPoint x: 538, endPoint y: 800, distance: 440.2
click at [578, 560] on button "次のページ" at bounding box center [569, 578] width 97 height 37
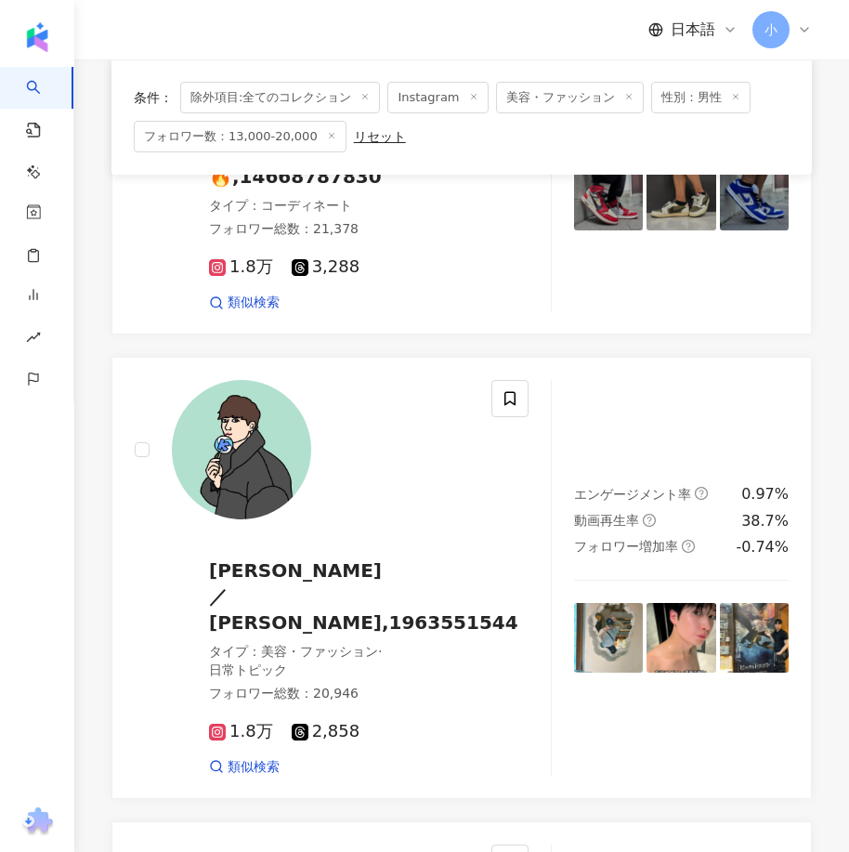
scroll to position [2141, 0]
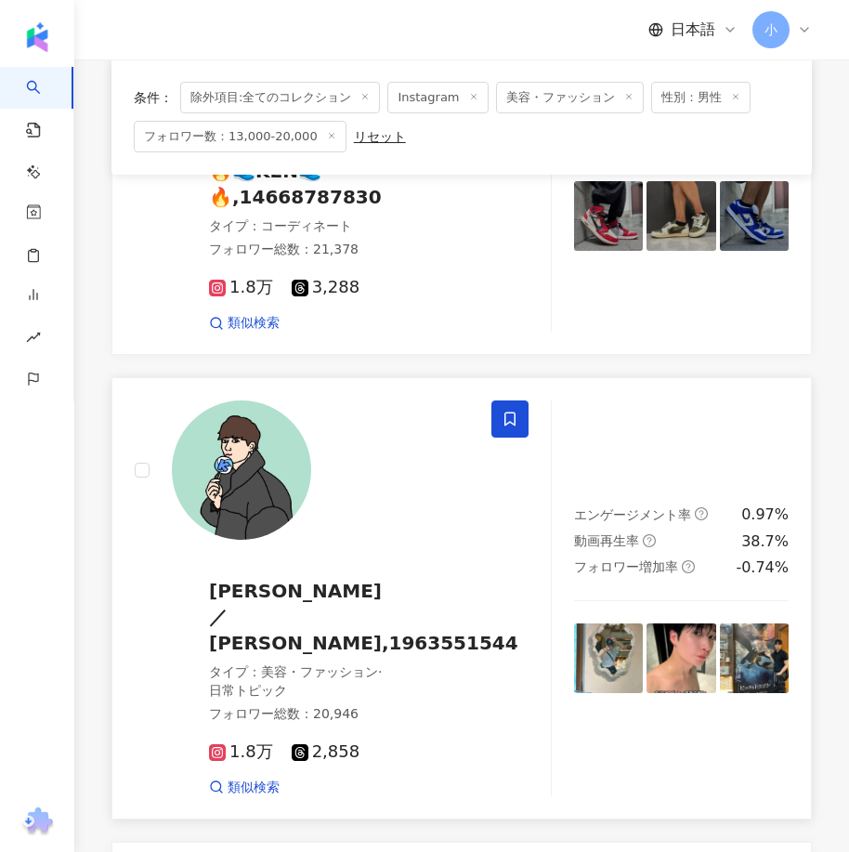
click at [513, 412] on icon at bounding box center [509, 419] width 11 height 14
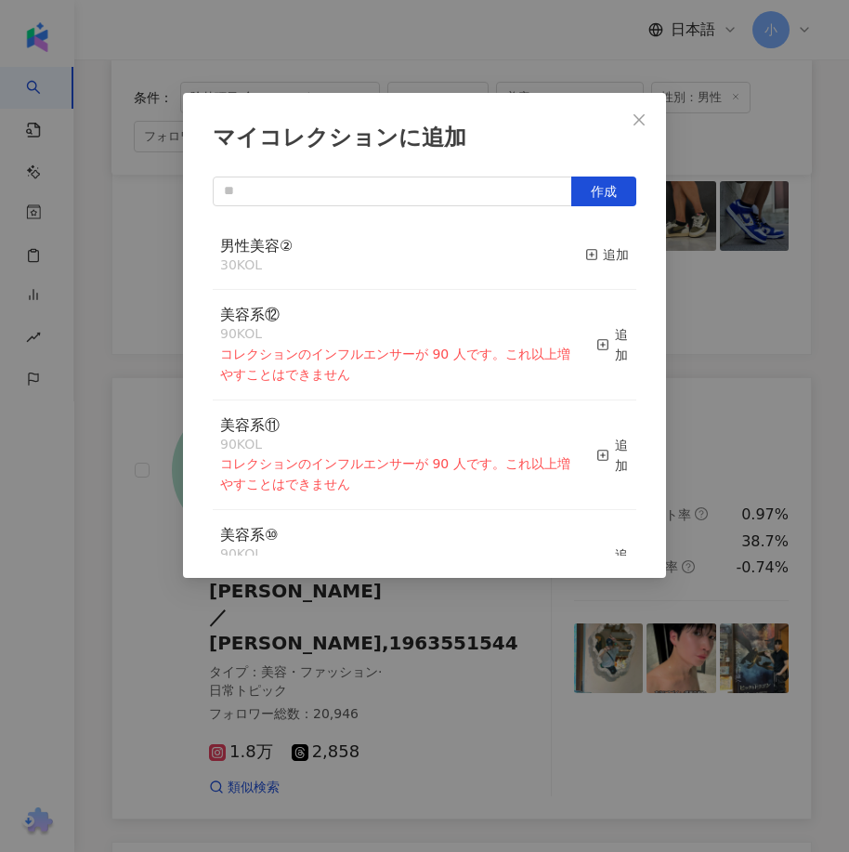
click at [591, 270] on button "追加" at bounding box center [607, 255] width 44 height 39
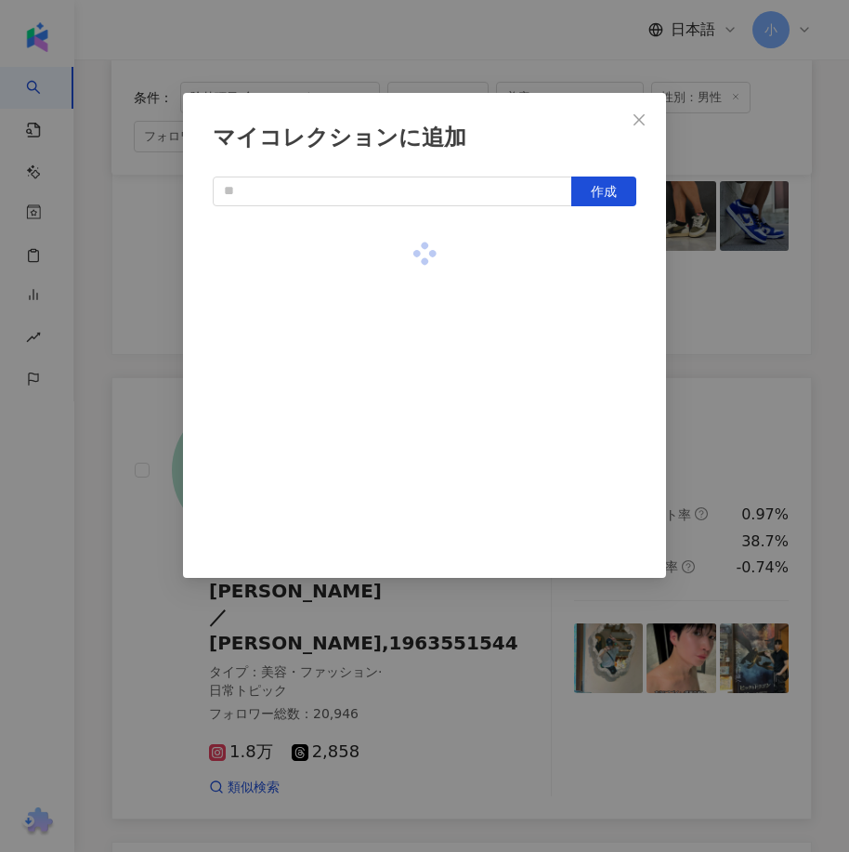
click at [705, 553] on div "マイコレクションに追加 作成" at bounding box center [424, 426] width 849 height 852
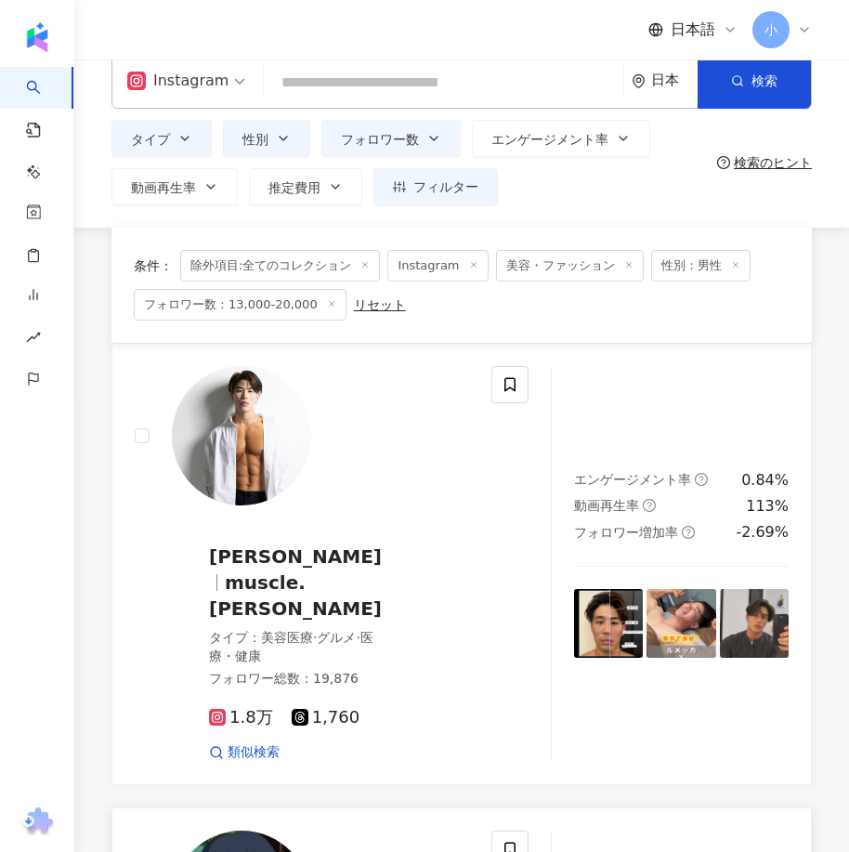
scroll to position [5, 0]
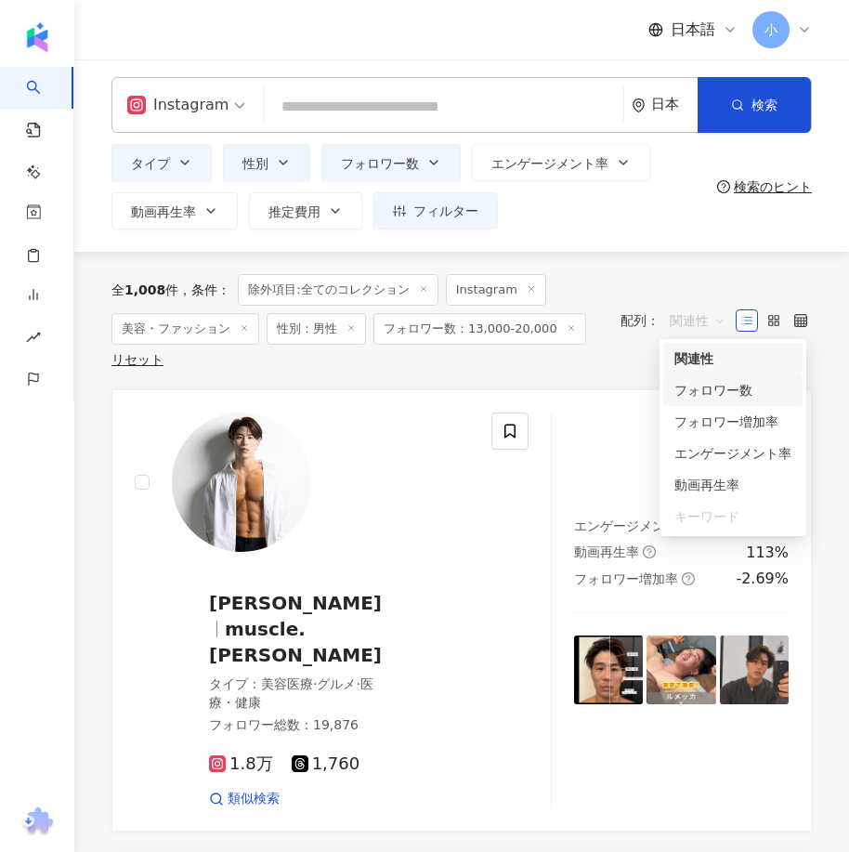
drag, startPoint x: 695, startPoint y: 332, endPoint x: 687, endPoint y: 394, distance: 61.7
click at [598, 357] on div "全 1,008 件 条件 ： 除外項目:全てのコレクション Instagram 美容・ファッション 性別：男性 フォロワー数：13,000-20,000 リセ…" at bounding box center [356, 320] width 490 height 93
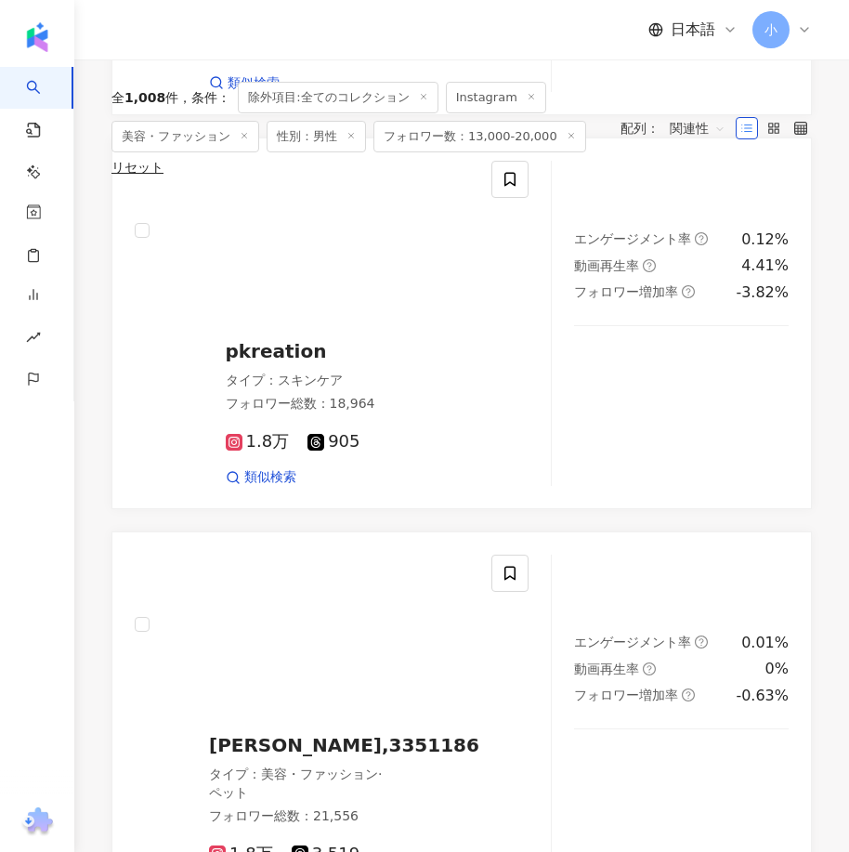
scroll to position [5019, 0]
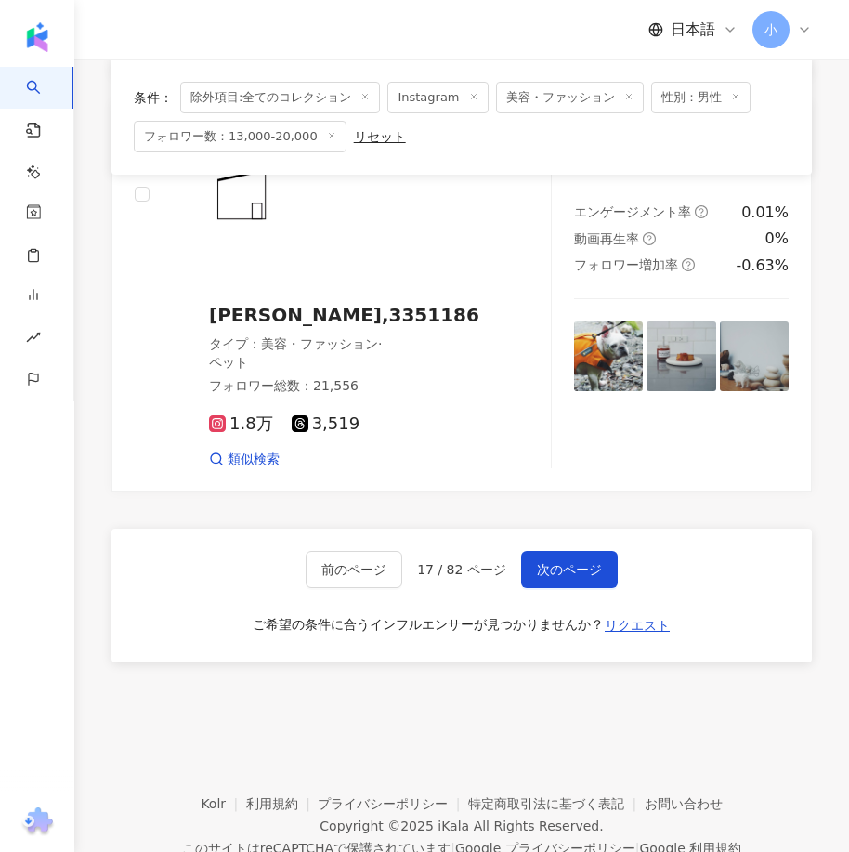
drag, startPoint x: 649, startPoint y: 306, endPoint x: 449, endPoint y: 809, distance: 541.0
click at [561, 562] on span "次のページ" at bounding box center [569, 569] width 65 height 15
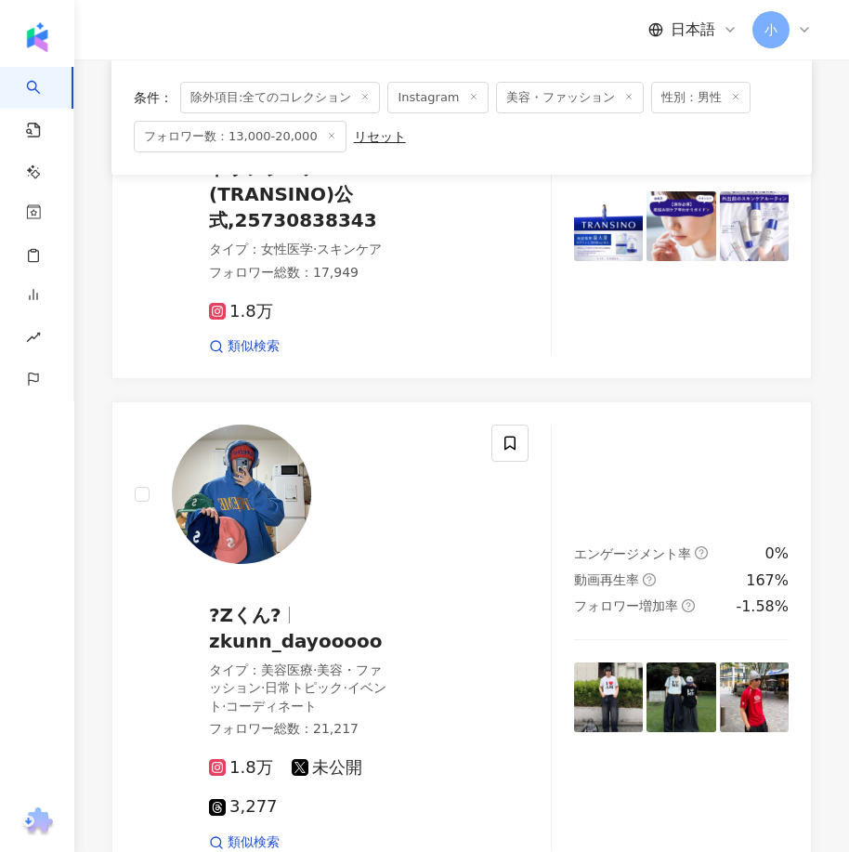
scroll to position [4329, 0]
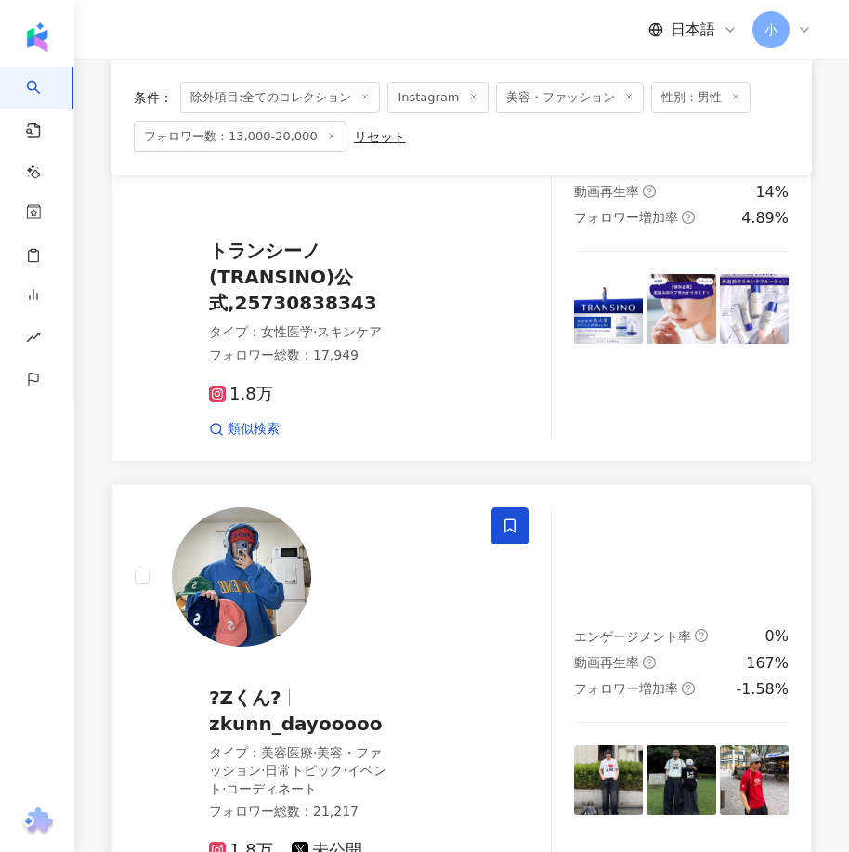
click at [510, 517] on icon at bounding box center [509, 525] width 17 height 17
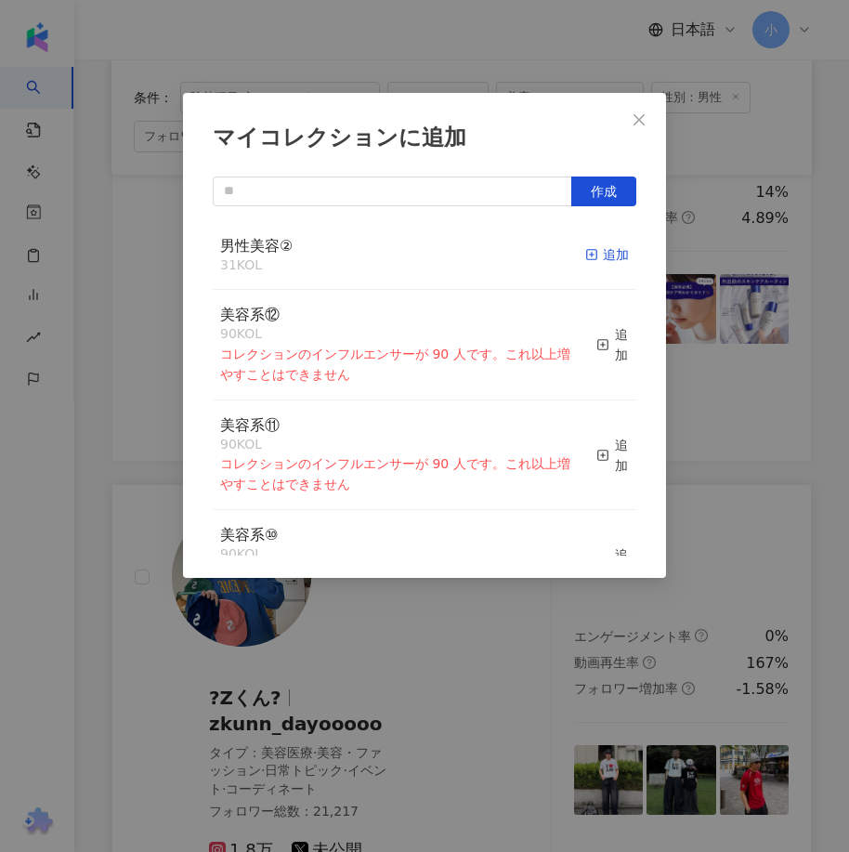
click at [586, 249] on div "追加" at bounding box center [607, 254] width 44 height 20
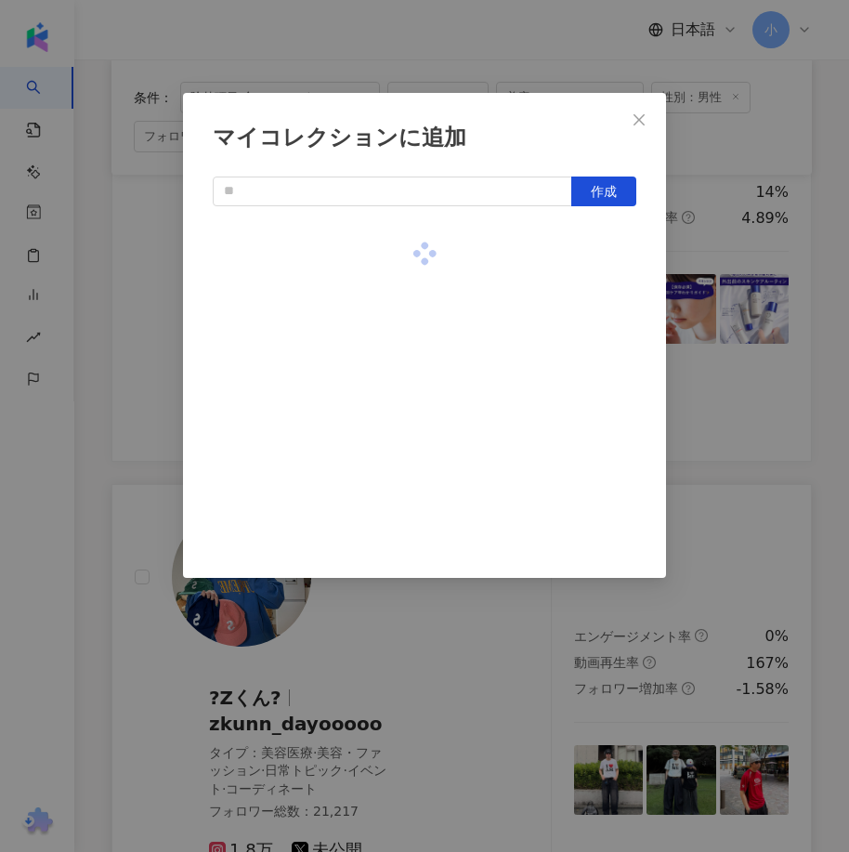
click at [757, 371] on div "マイコレクションに追加 作成" at bounding box center [424, 426] width 849 height 852
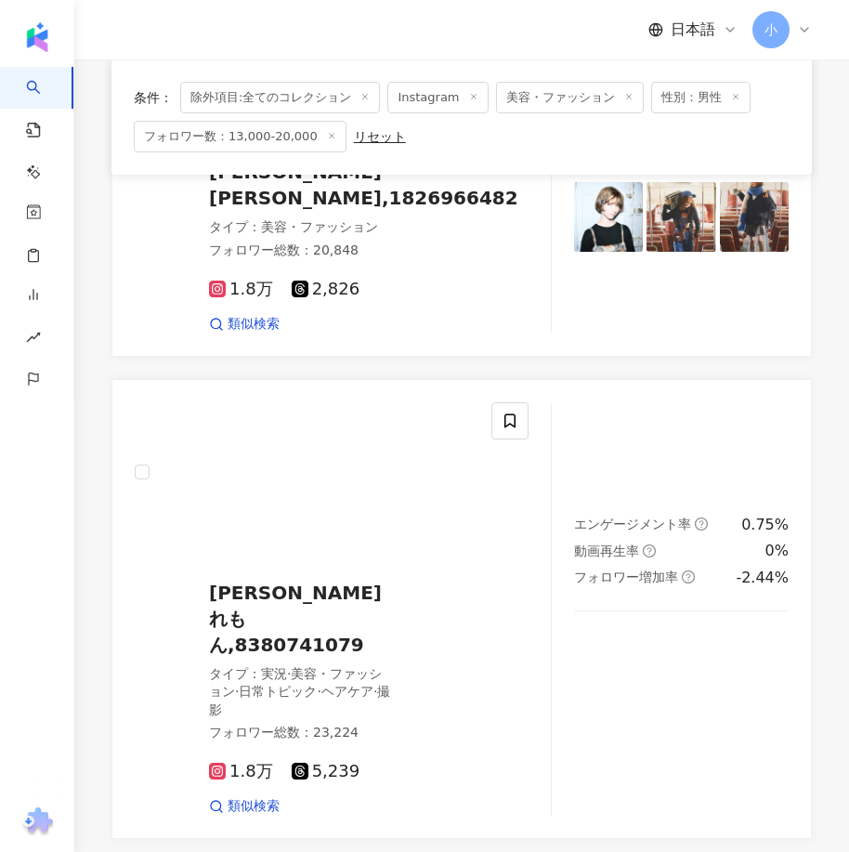
scroll to position [1636, 0]
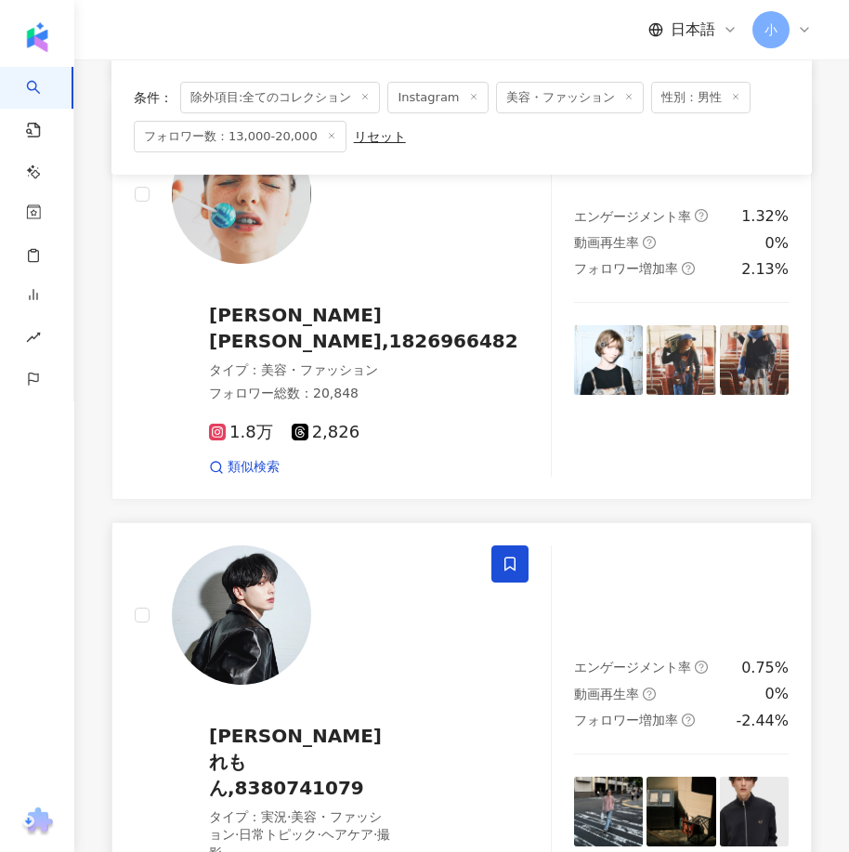
click at [511, 555] on icon at bounding box center [509, 563] width 17 height 17
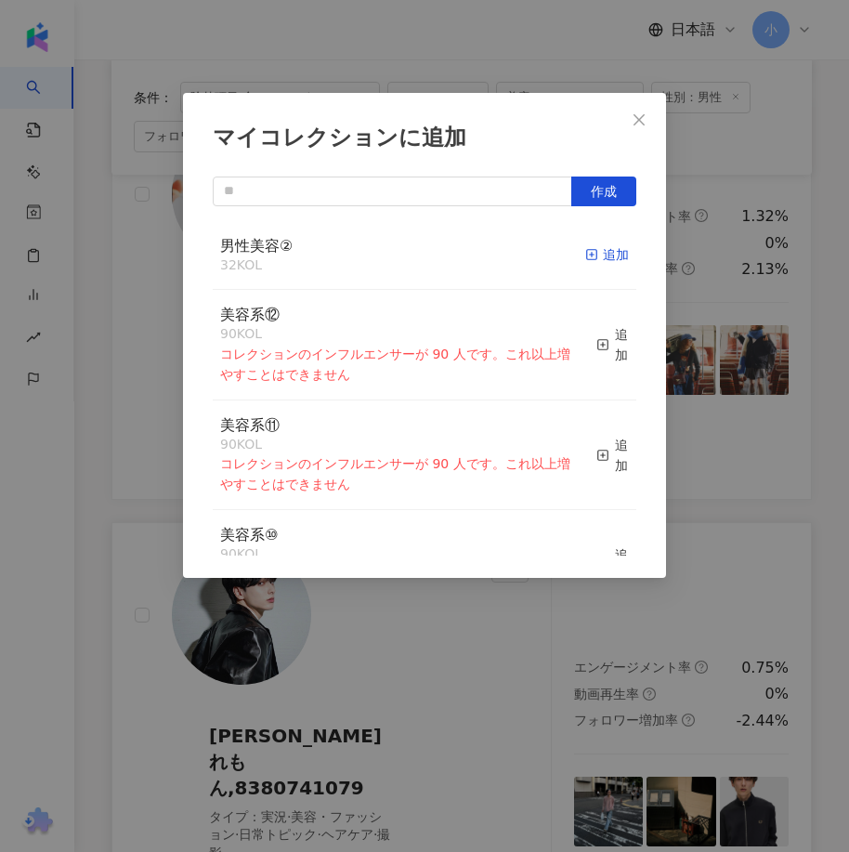
click at [585, 253] on icon "button" at bounding box center [591, 254] width 13 height 13
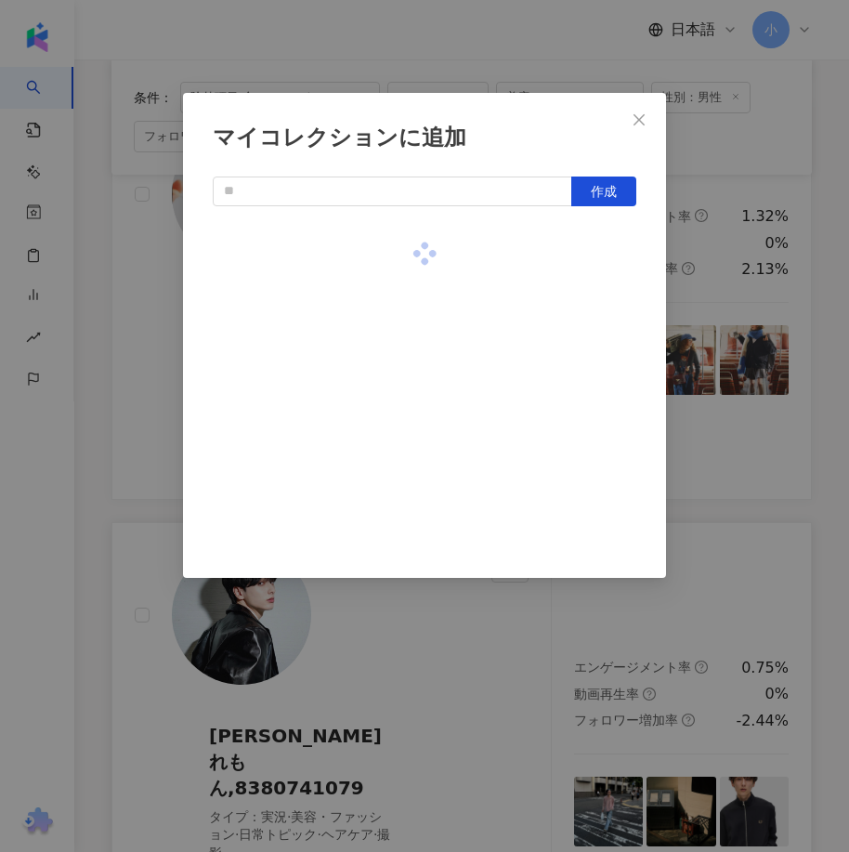
click at [710, 402] on div "マイコレクションに追加 作成" at bounding box center [424, 426] width 849 height 852
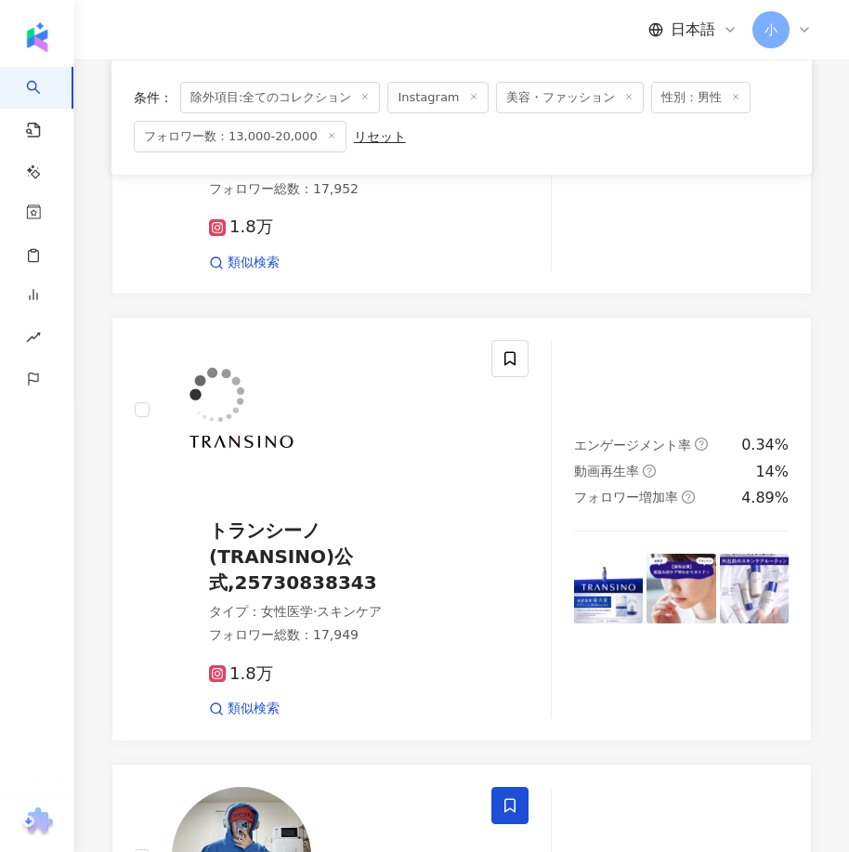
scroll to position [5258, 0]
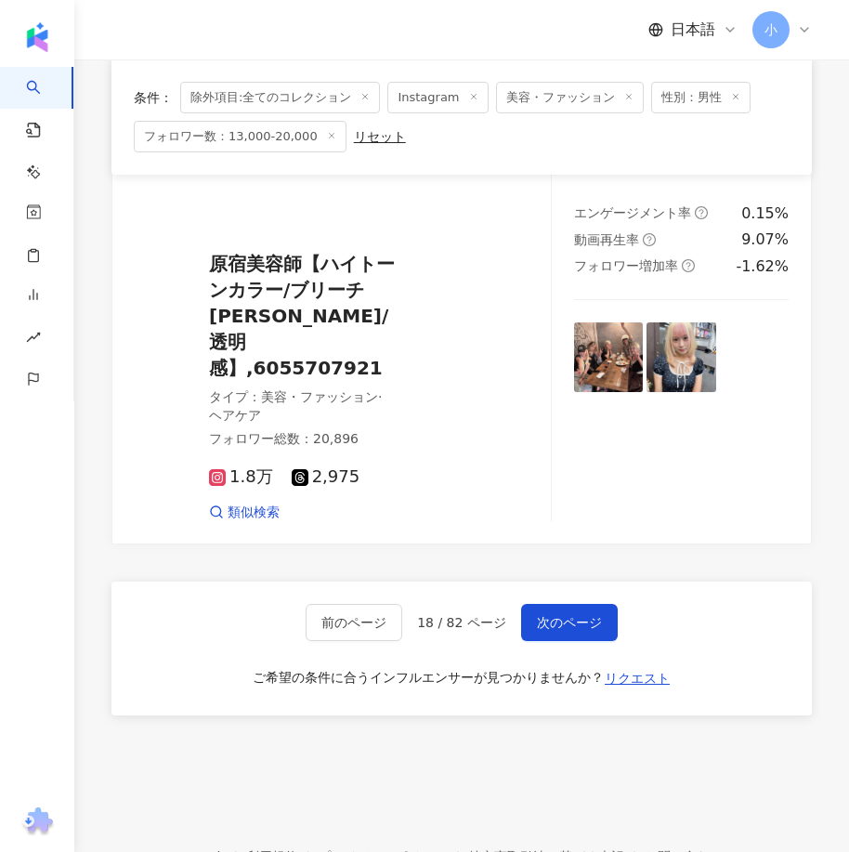
drag, startPoint x: 623, startPoint y: 368, endPoint x: 595, endPoint y: 752, distance: 385.5
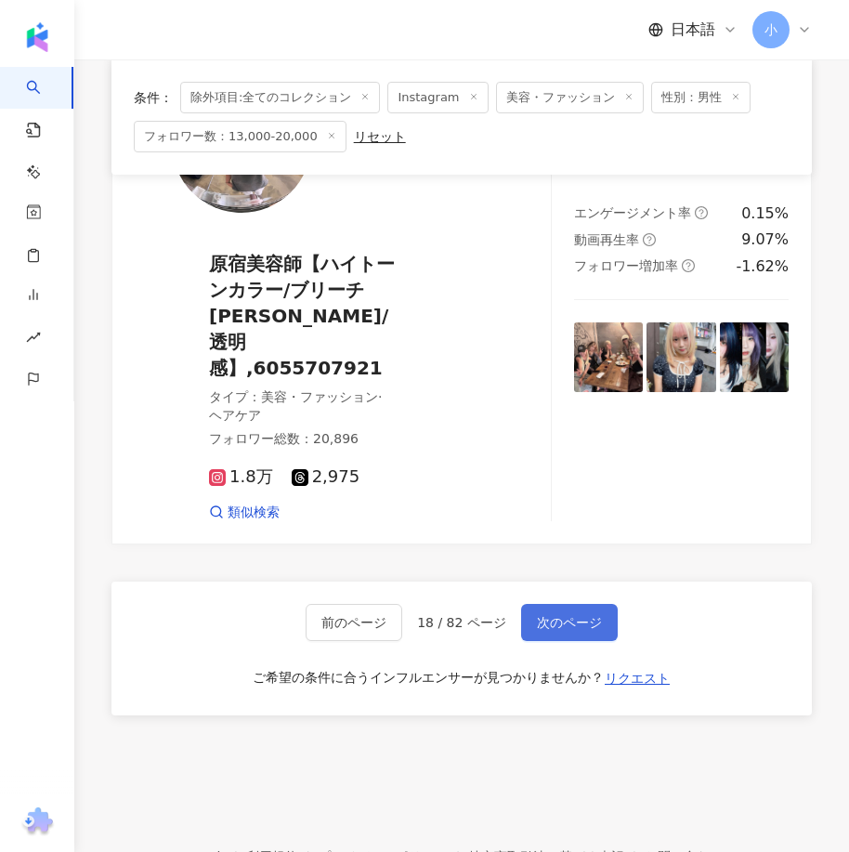
click at [555, 615] on span "次のページ" at bounding box center [569, 622] width 65 height 15
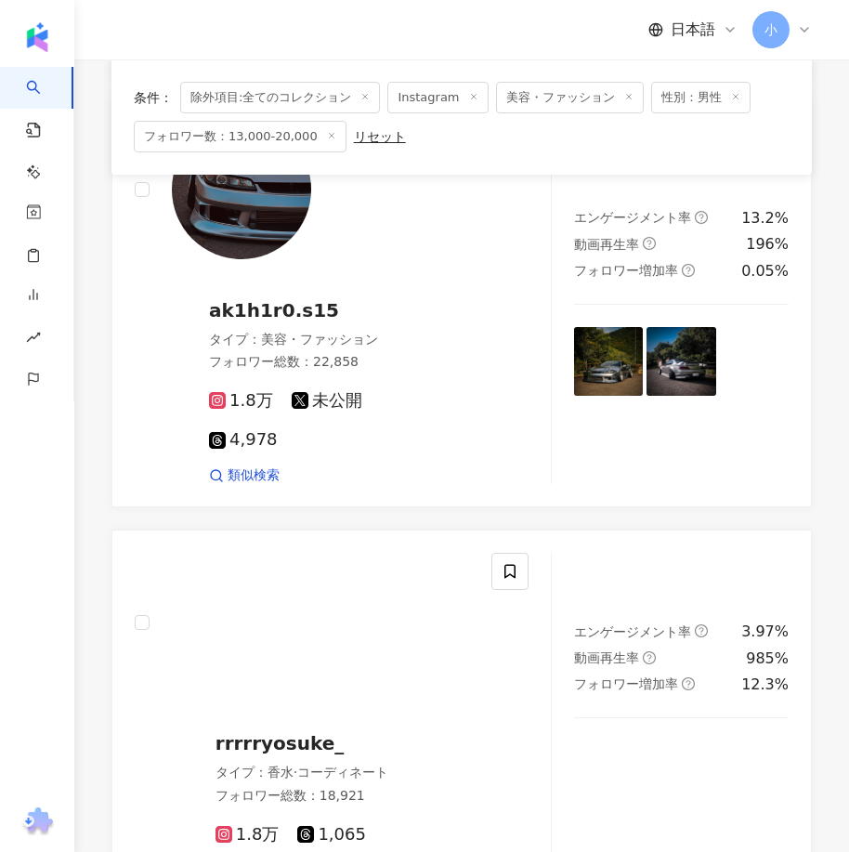
scroll to position [2083, 0]
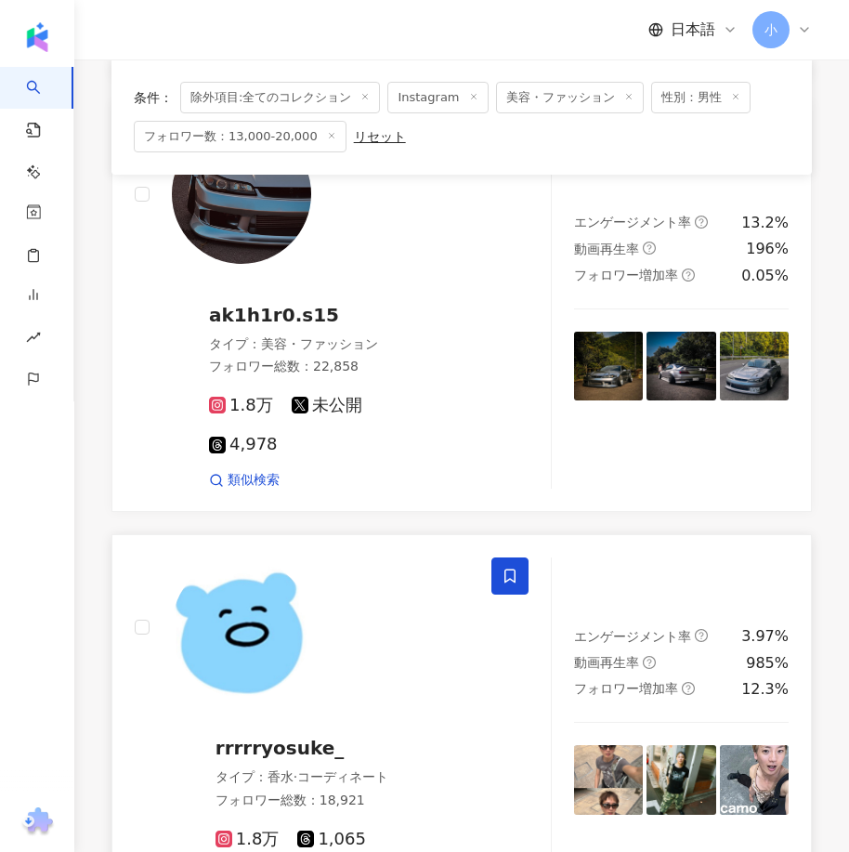
click at [505, 569] on icon at bounding box center [509, 576] width 11 height 14
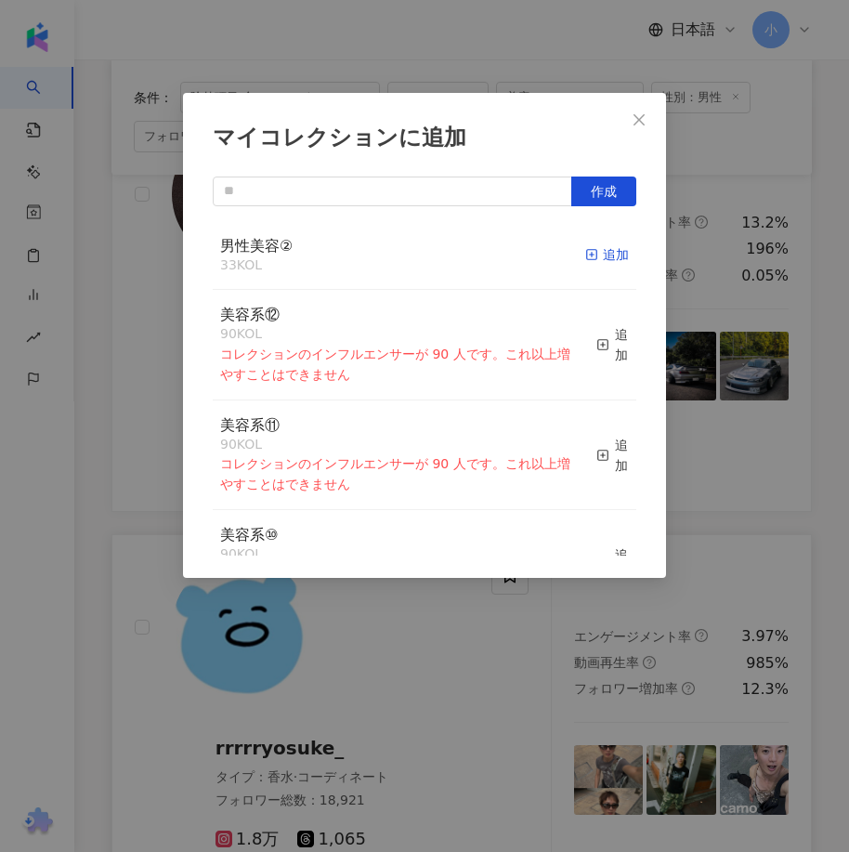
click at [585, 253] on icon "button" at bounding box center [591, 254] width 13 height 13
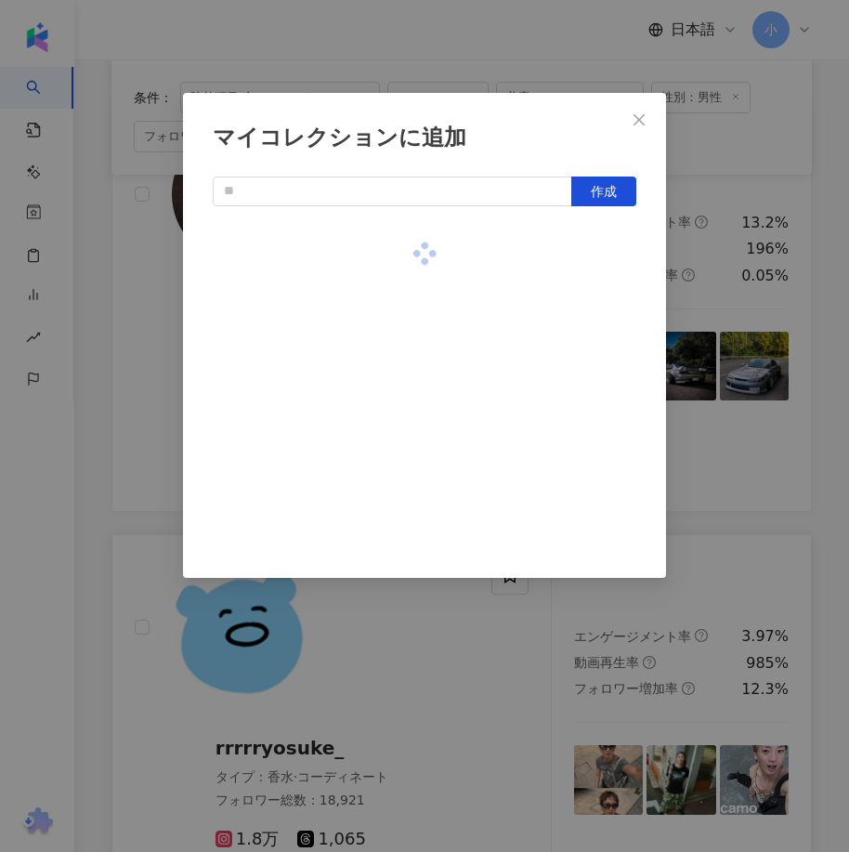
click at [768, 444] on div "マイコレクションに追加 作成" at bounding box center [424, 426] width 849 height 852
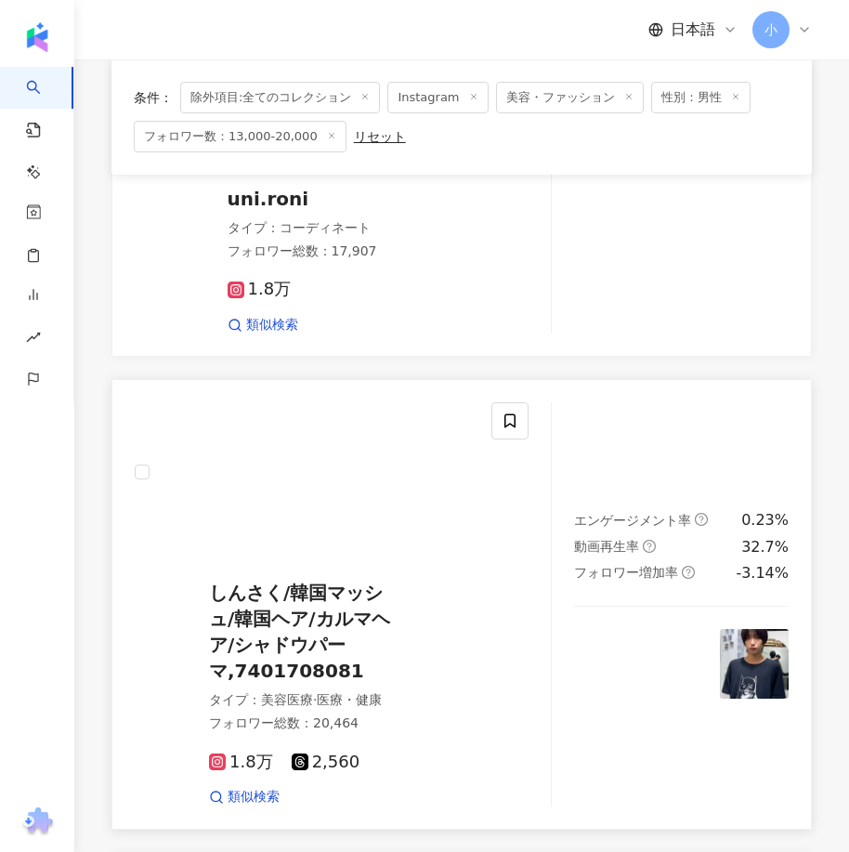
scroll to position [1340, 0]
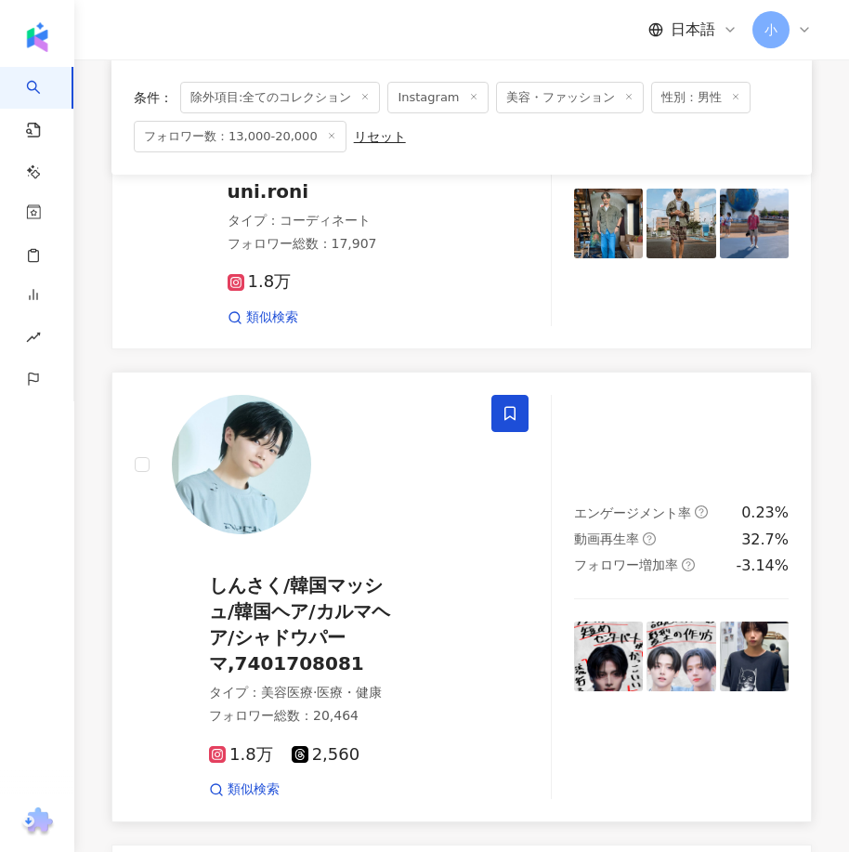
click at [501, 395] on span at bounding box center [509, 413] width 37 height 37
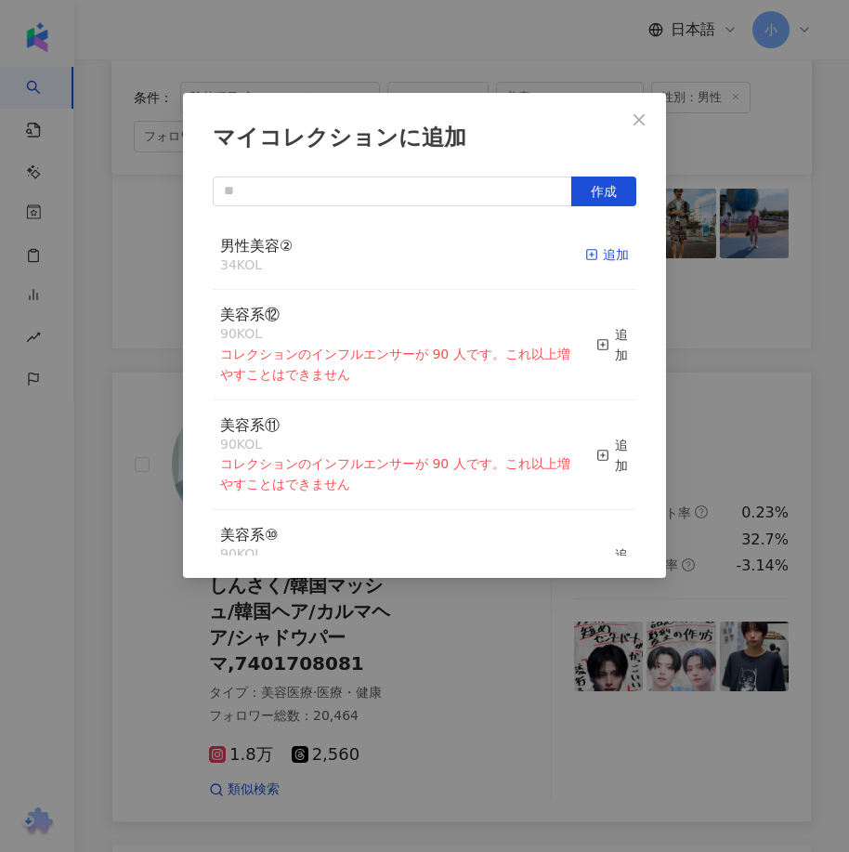
click at [586, 261] on div "追加" at bounding box center [607, 254] width 44 height 20
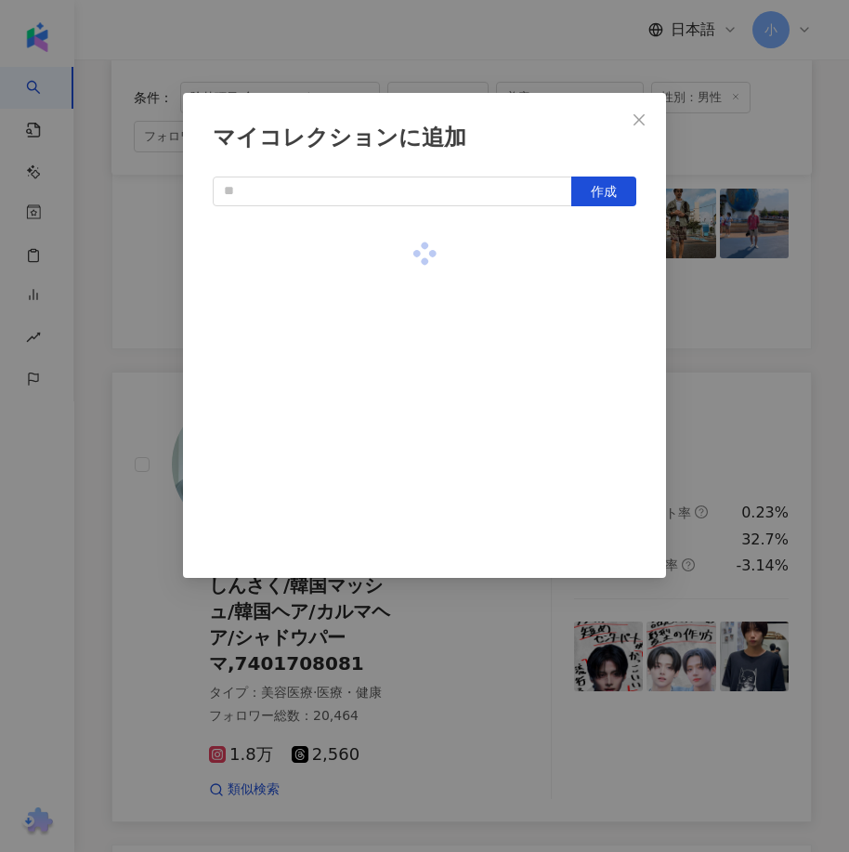
click at [678, 328] on div "マイコレクションに追加 作成" at bounding box center [424, 426] width 849 height 852
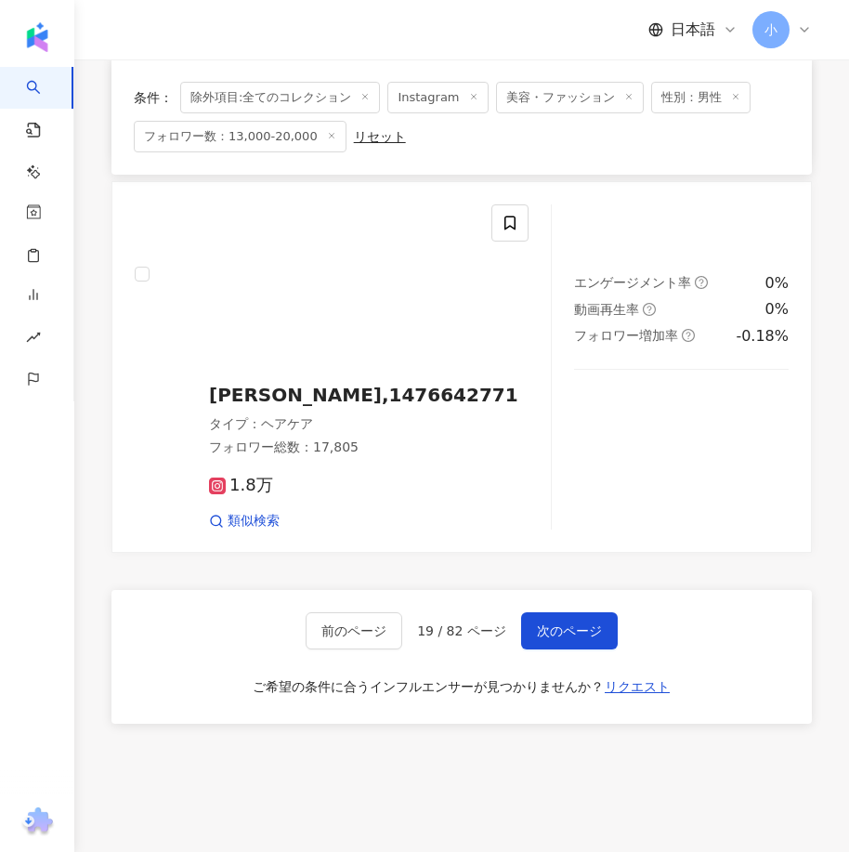
scroll to position [5240, 0]
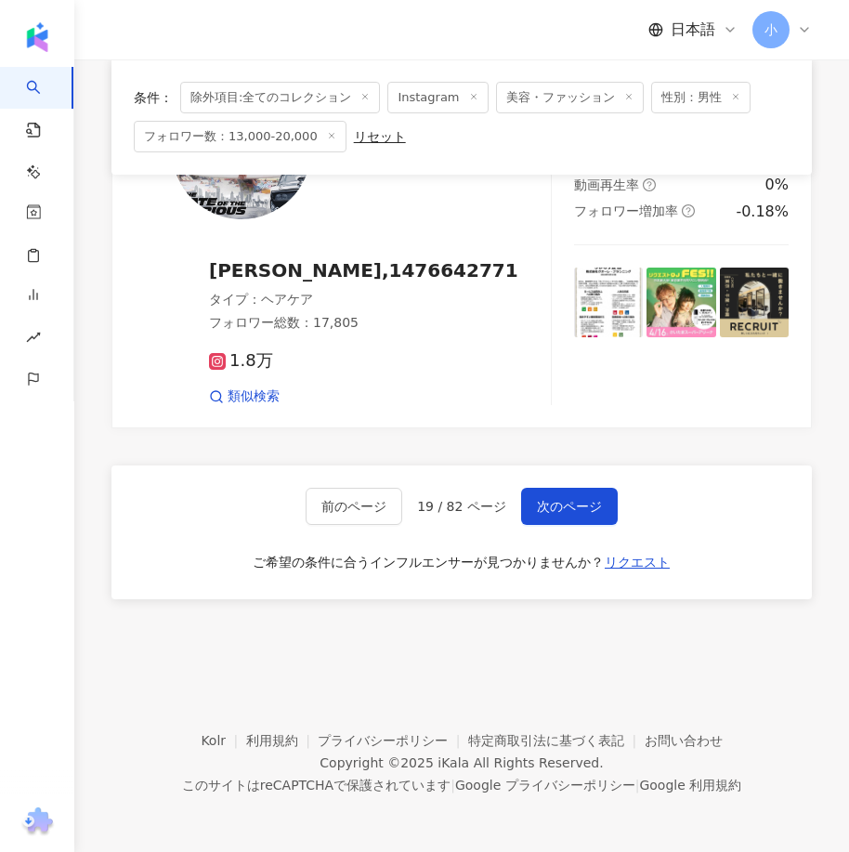
drag, startPoint x: 574, startPoint y: 356, endPoint x: 462, endPoint y: 813, distance: 470.3
click at [540, 493] on button "次のページ" at bounding box center [569, 506] width 97 height 37
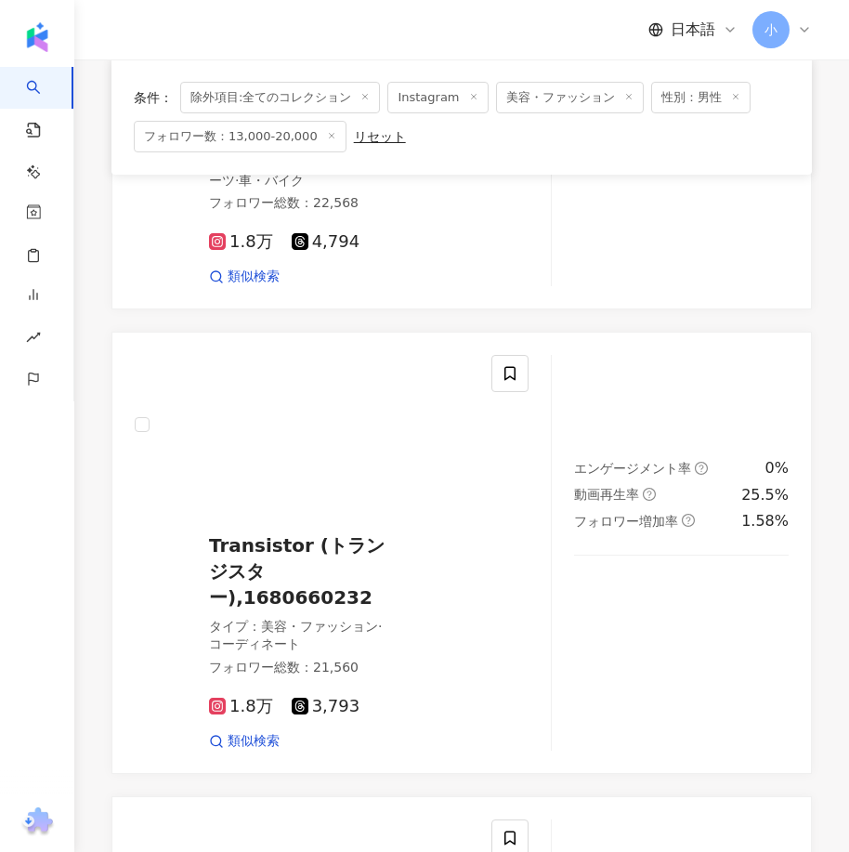
scroll to position [5212, 0]
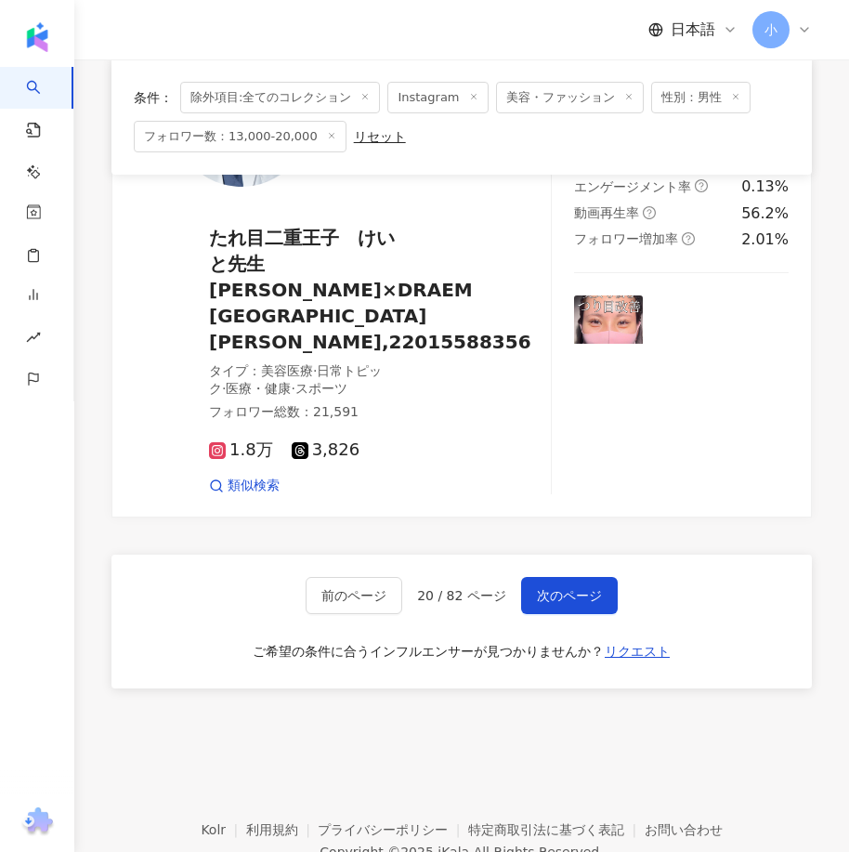
drag, startPoint x: 814, startPoint y: 563, endPoint x: 799, endPoint y: 881, distance: 318.9
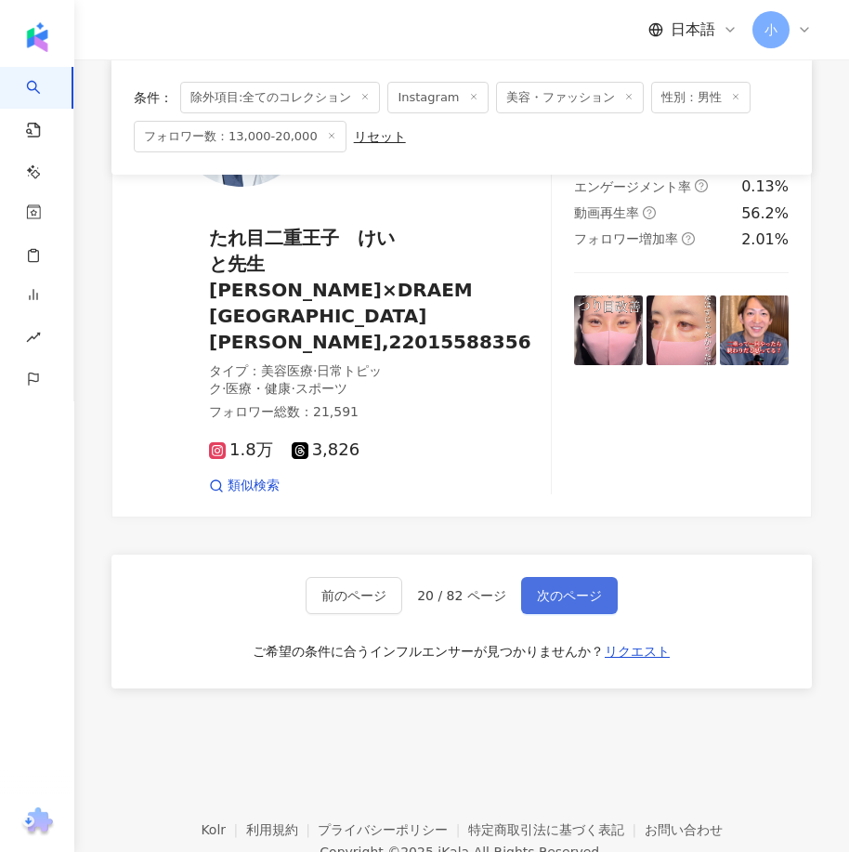
click at [538, 588] on span "次のページ" at bounding box center [569, 595] width 65 height 15
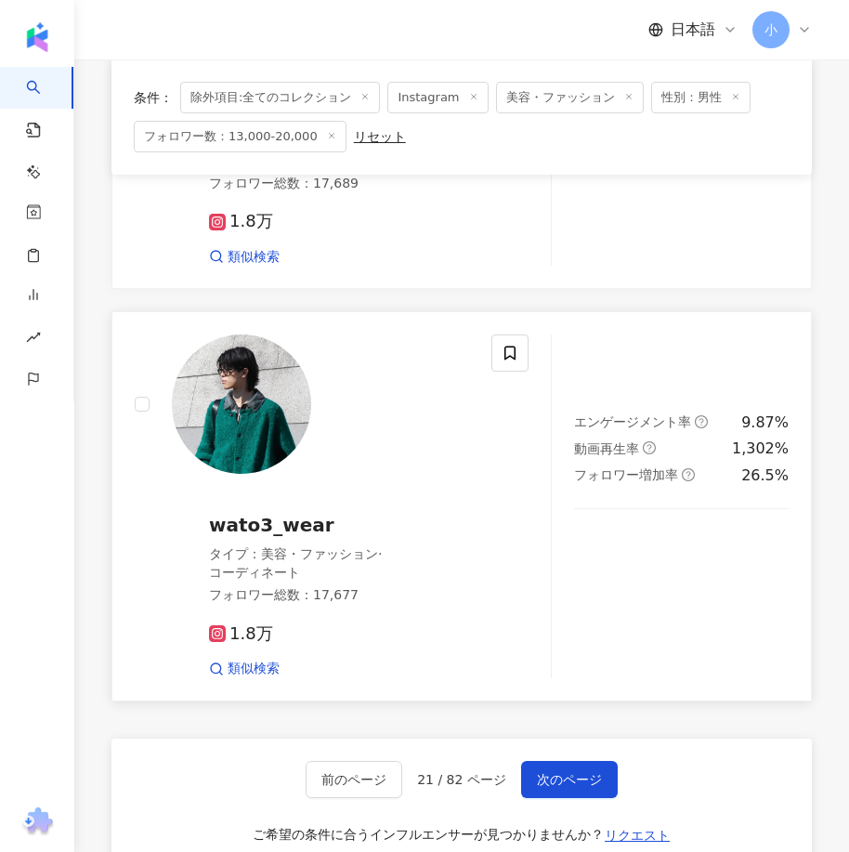
scroll to position [4840, 0]
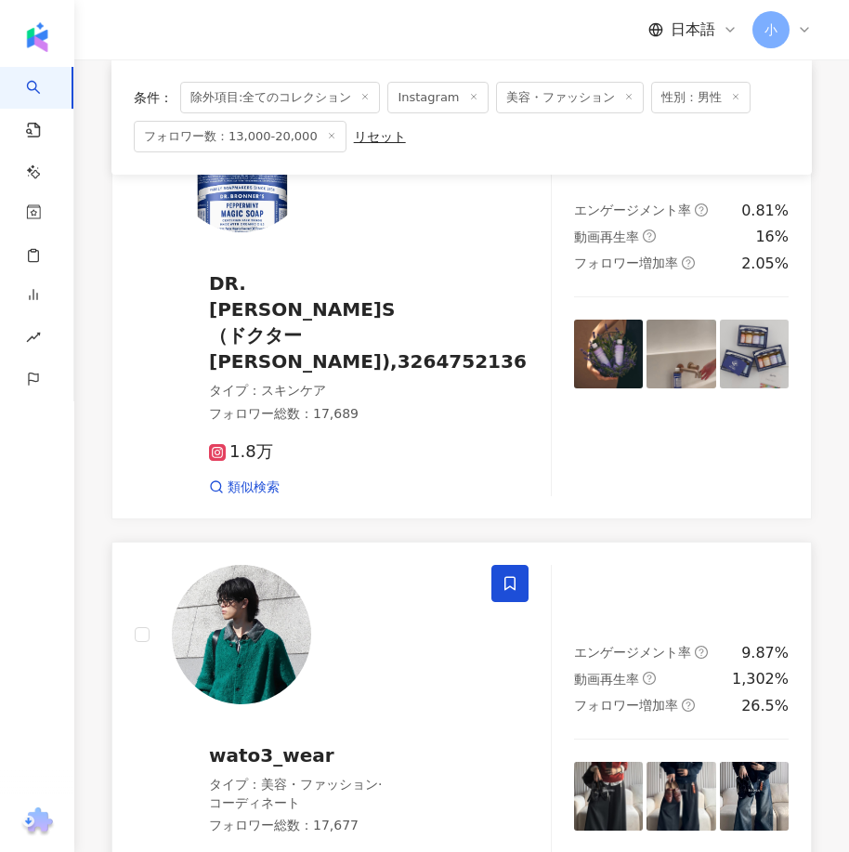
click at [514, 575] on icon at bounding box center [509, 583] width 17 height 17
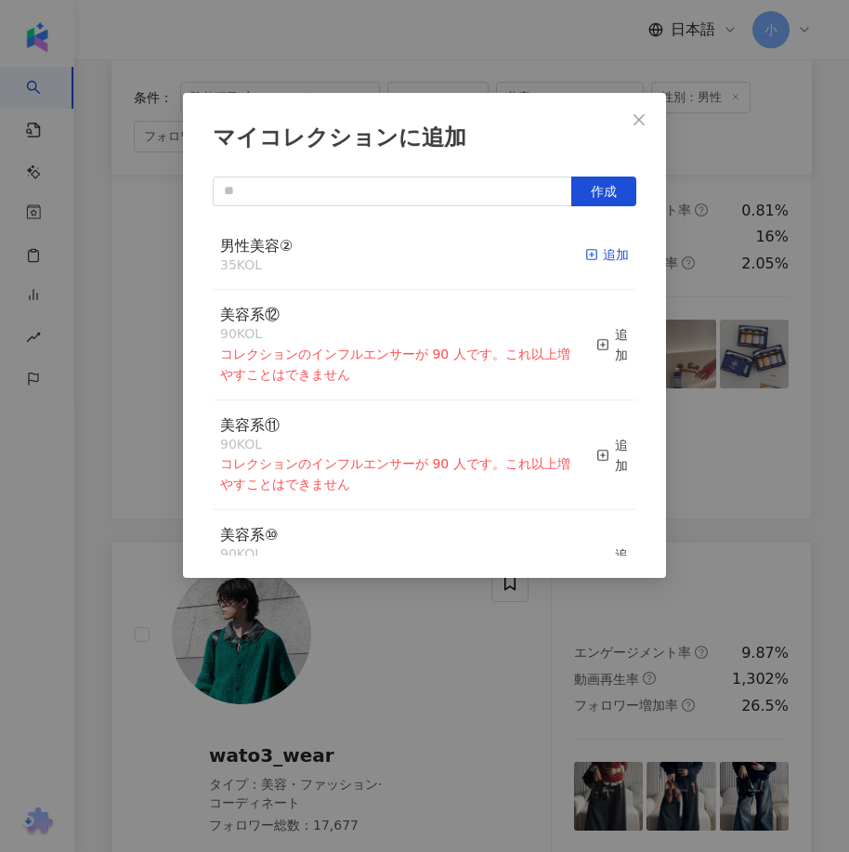
click at [585, 249] on icon "button" at bounding box center [591, 254] width 13 height 13
click at [839, 489] on div "マイコレクションに追加 作成 男性美容② 36 KOL 追加済み 美容系⑫ 90 KOL コレクションのインフルエンサーが 90 人です。これ以上増やすことは…" at bounding box center [424, 426] width 849 height 852
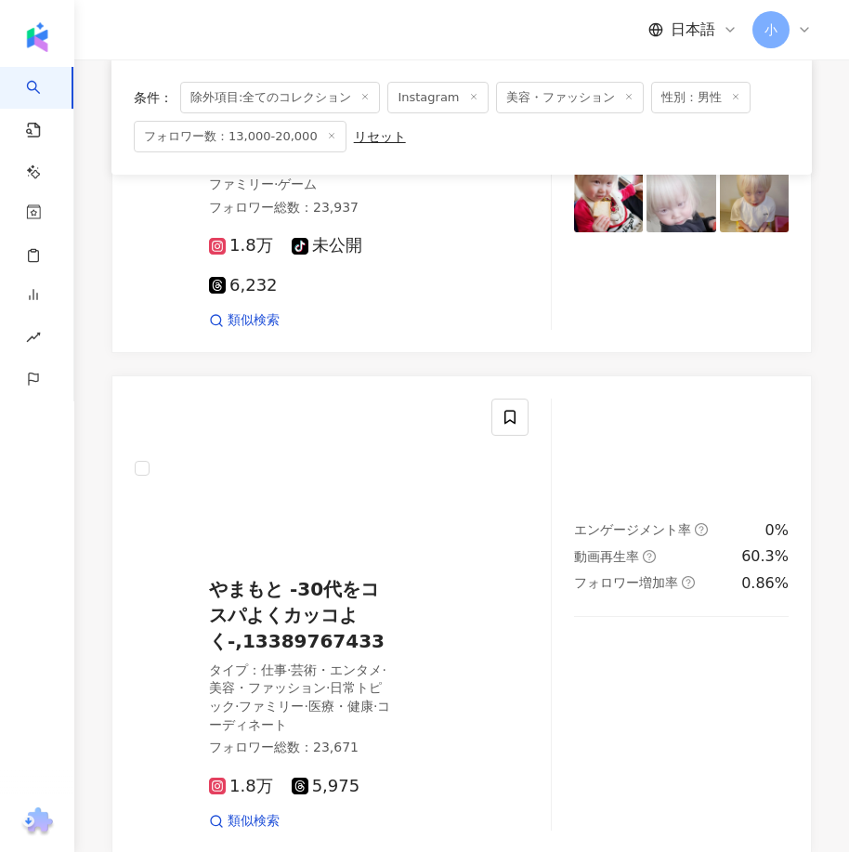
scroll to position [3540, 0]
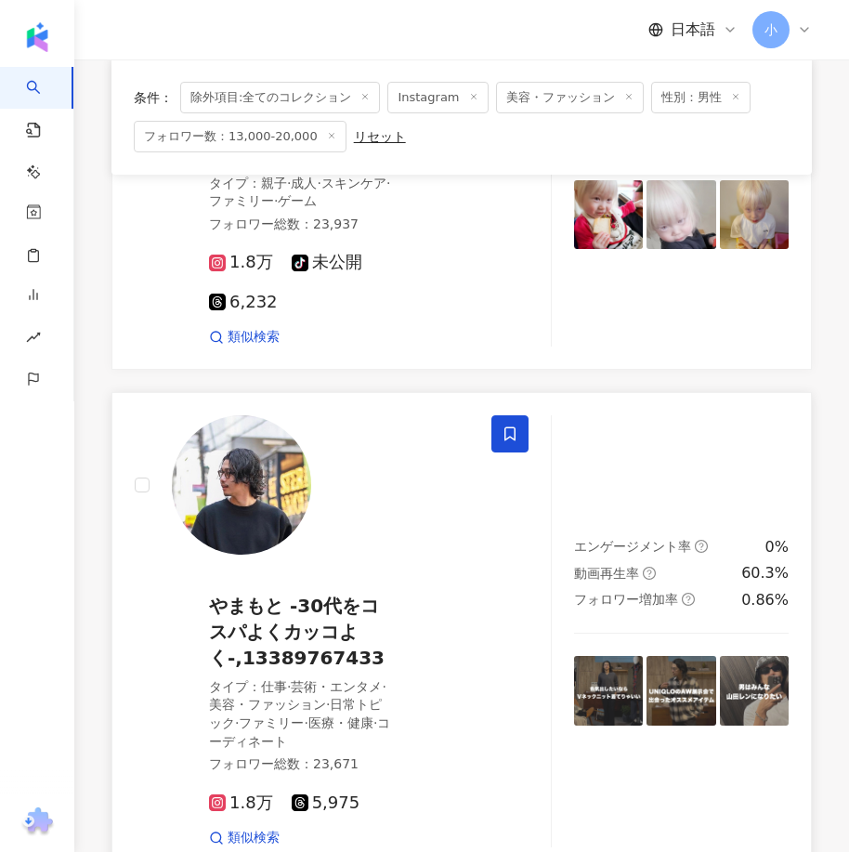
click at [508, 436] on span at bounding box center [509, 433] width 37 height 37
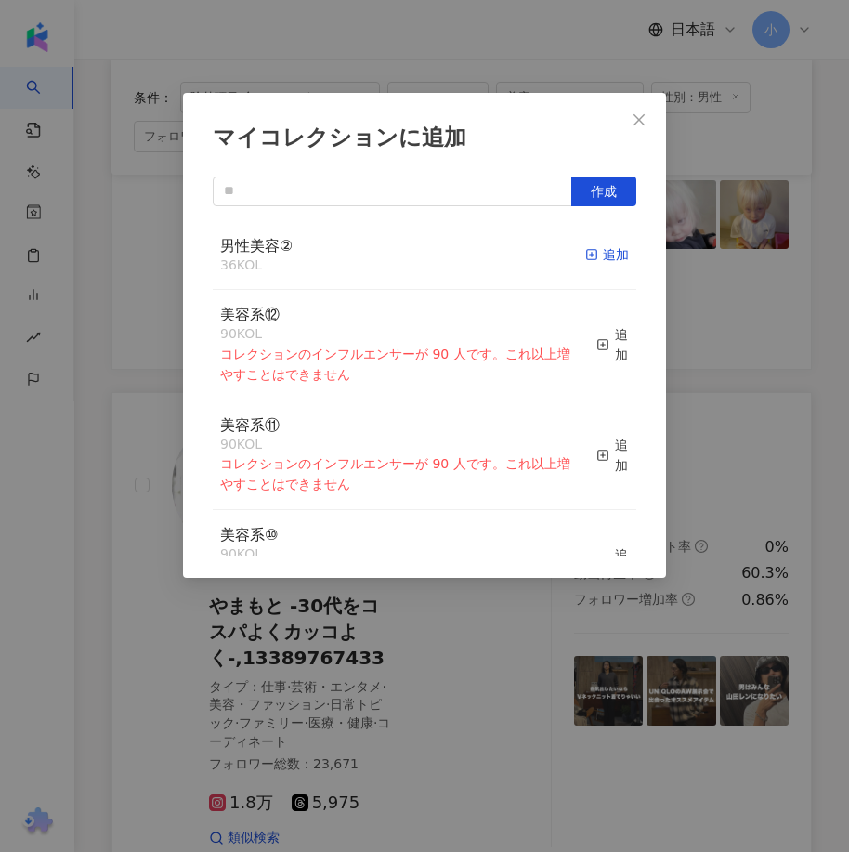
click at [598, 261] on div "追加" at bounding box center [607, 254] width 44 height 20
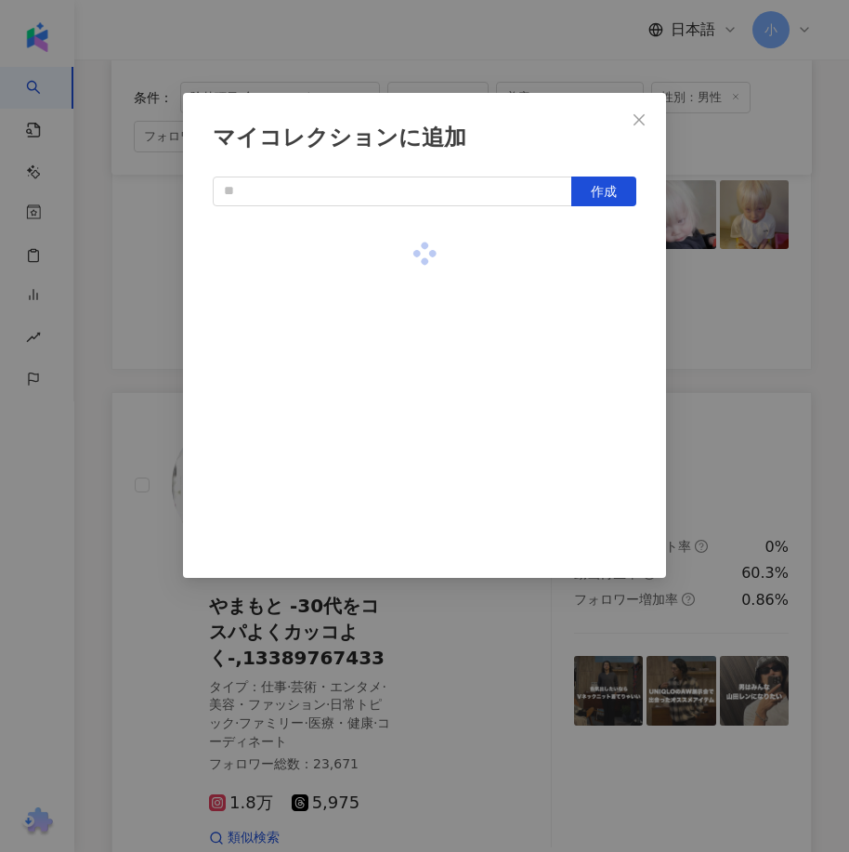
click at [706, 336] on div "マイコレクションに追加 作成" at bounding box center [424, 426] width 849 height 852
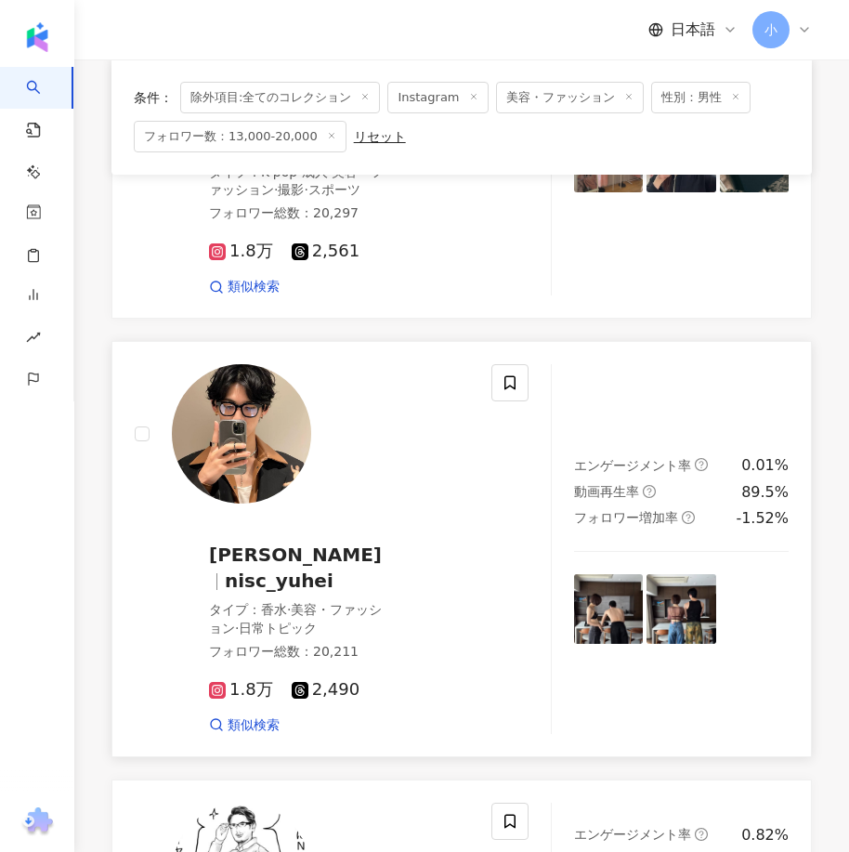
scroll to position [2240, 0]
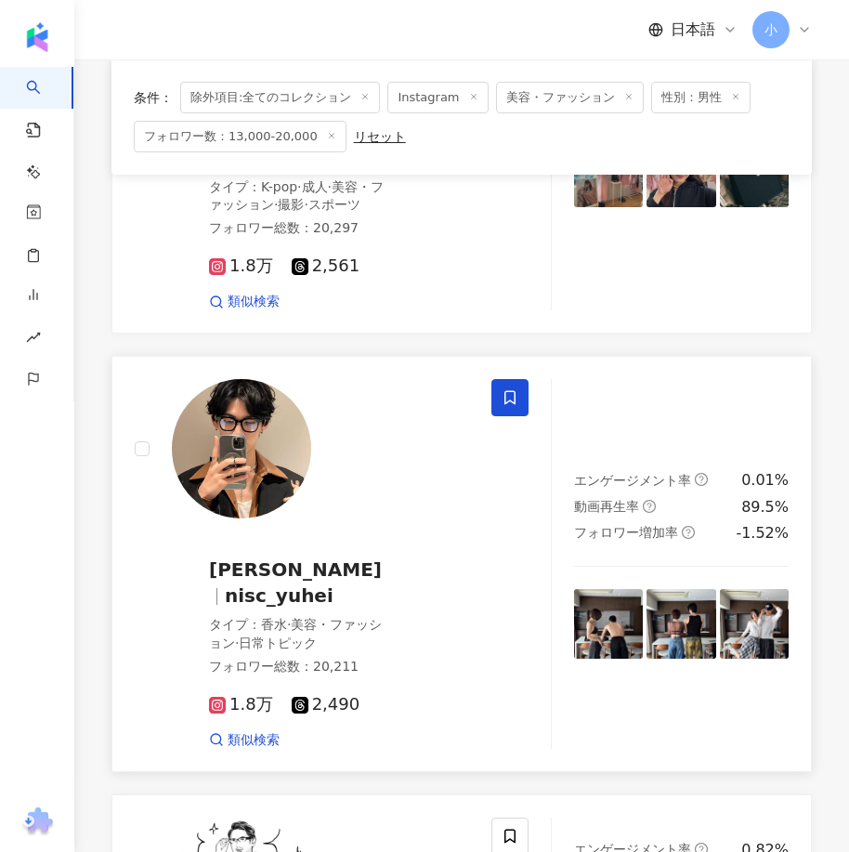
click at [514, 405] on icon at bounding box center [509, 398] width 11 height 14
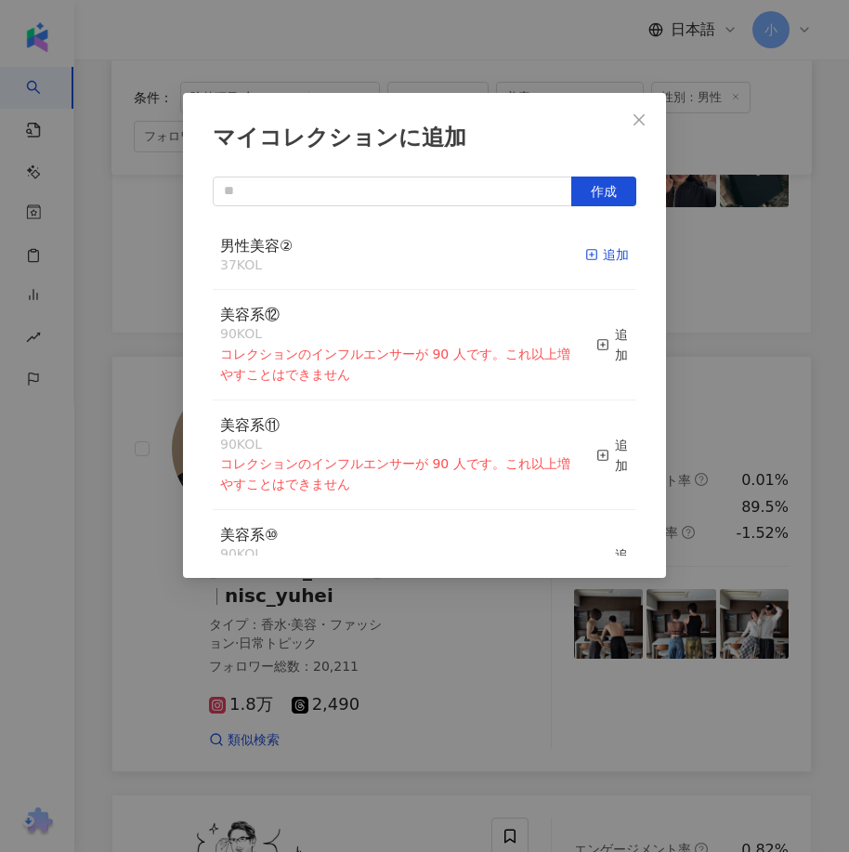
click at [597, 263] on div "追加" at bounding box center [607, 254] width 44 height 20
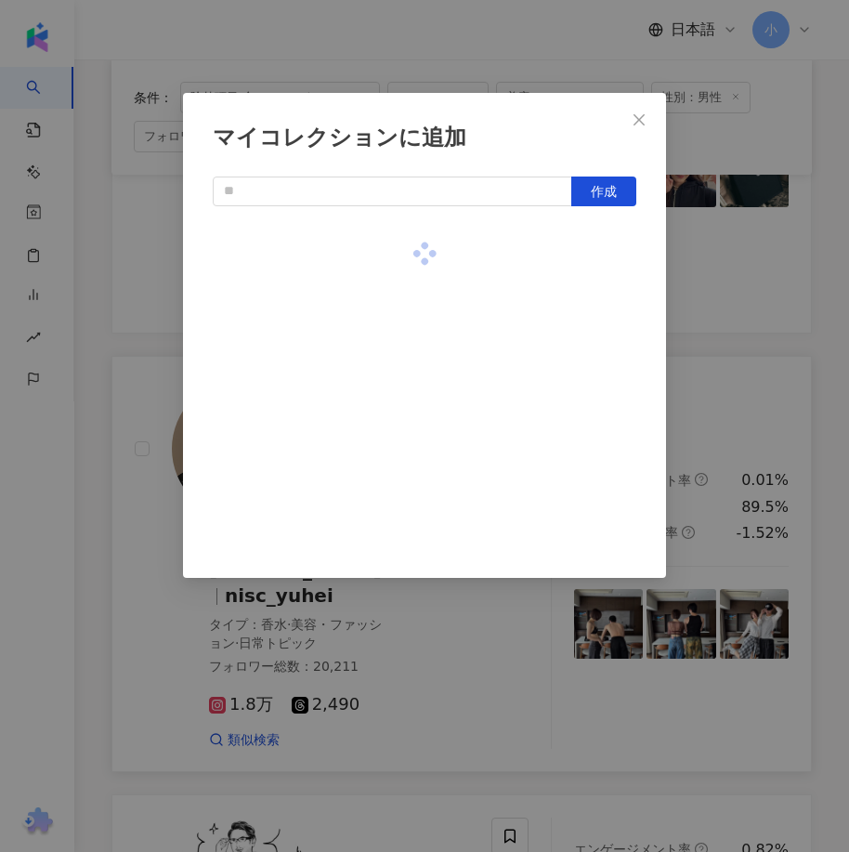
click at [729, 332] on div "マイコレクションに追加 作成" at bounding box center [424, 426] width 849 height 852
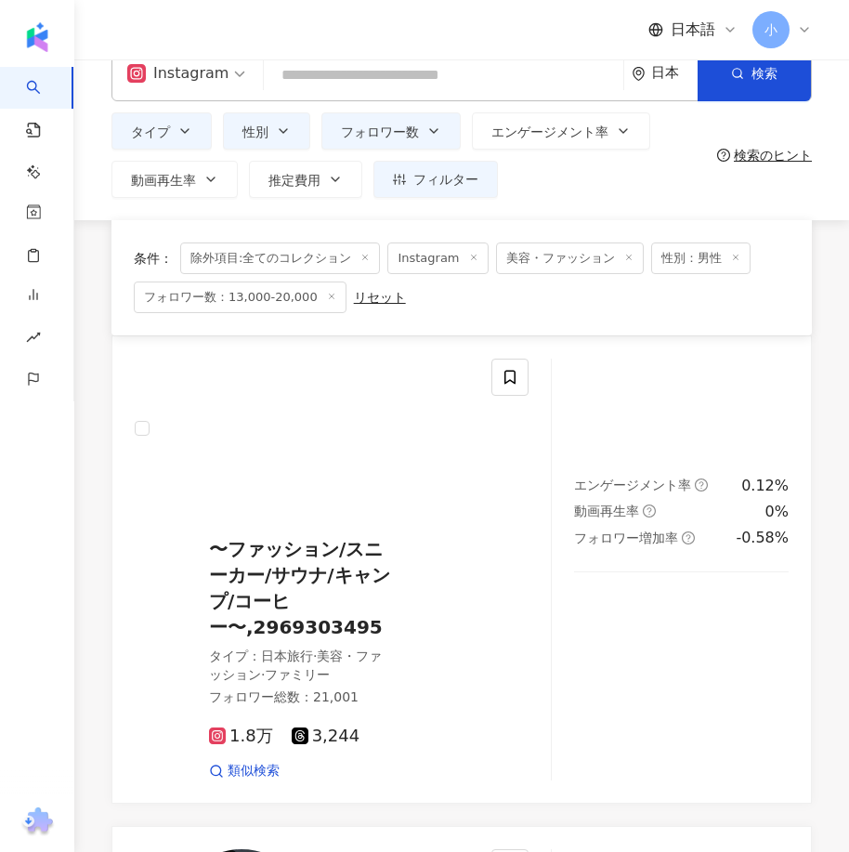
scroll to position [0, 0]
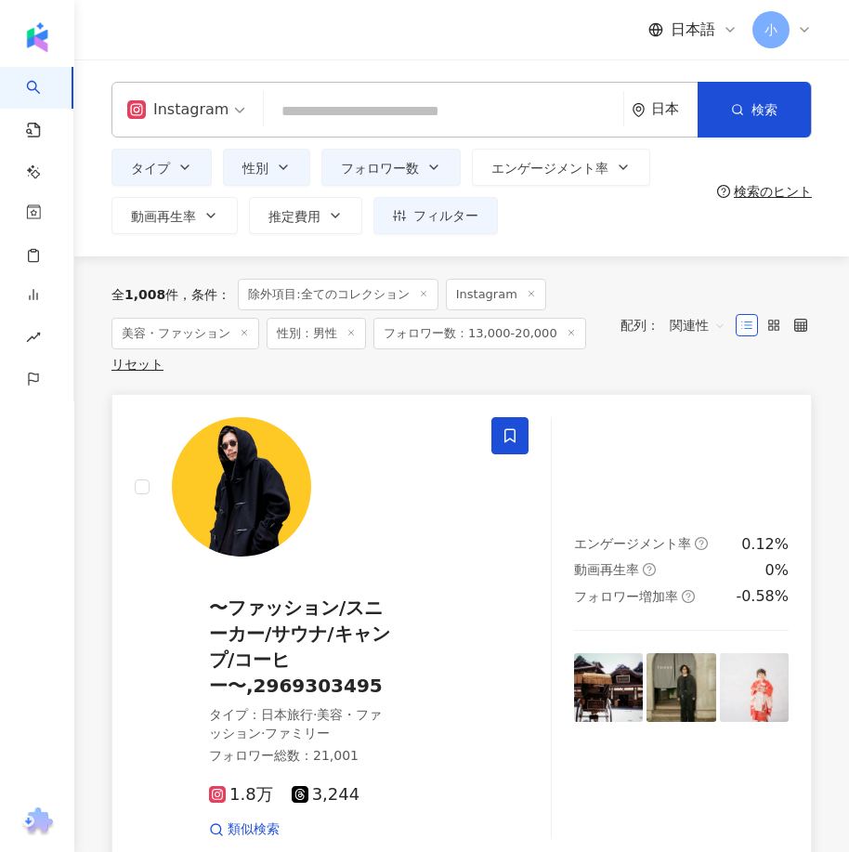
click at [520, 429] on span at bounding box center [509, 435] width 37 height 37
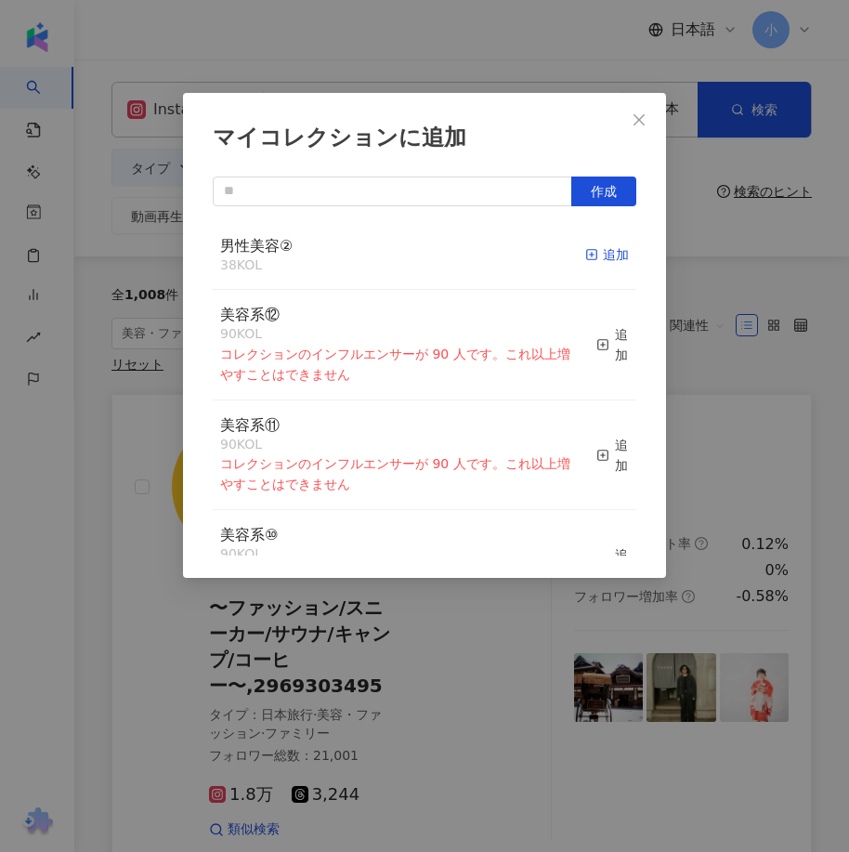
click at [596, 254] on div "追加" at bounding box center [607, 254] width 44 height 20
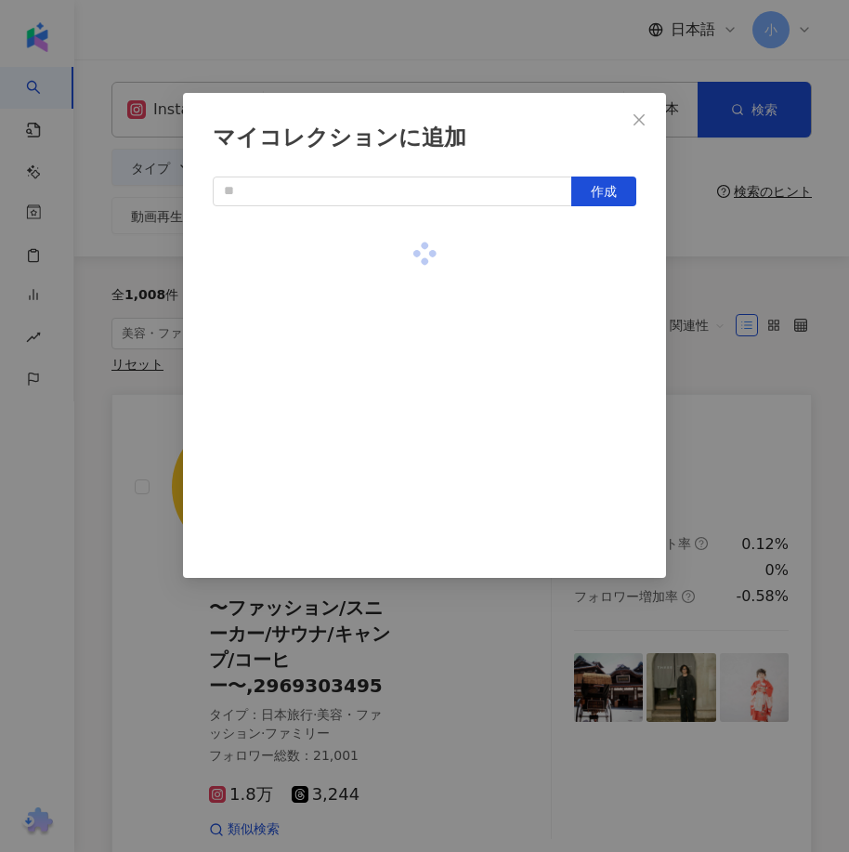
click at [704, 362] on div "マイコレクションに追加 作成" at bounding box center [424, 426] width 849 height 852
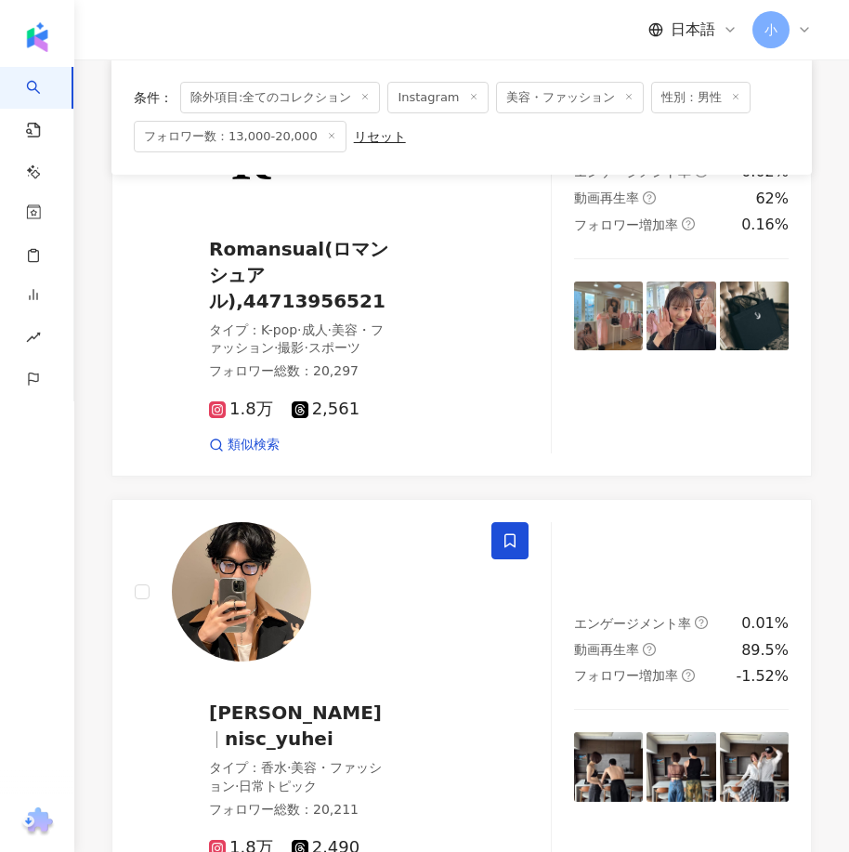
scroll to position [5305, 0]
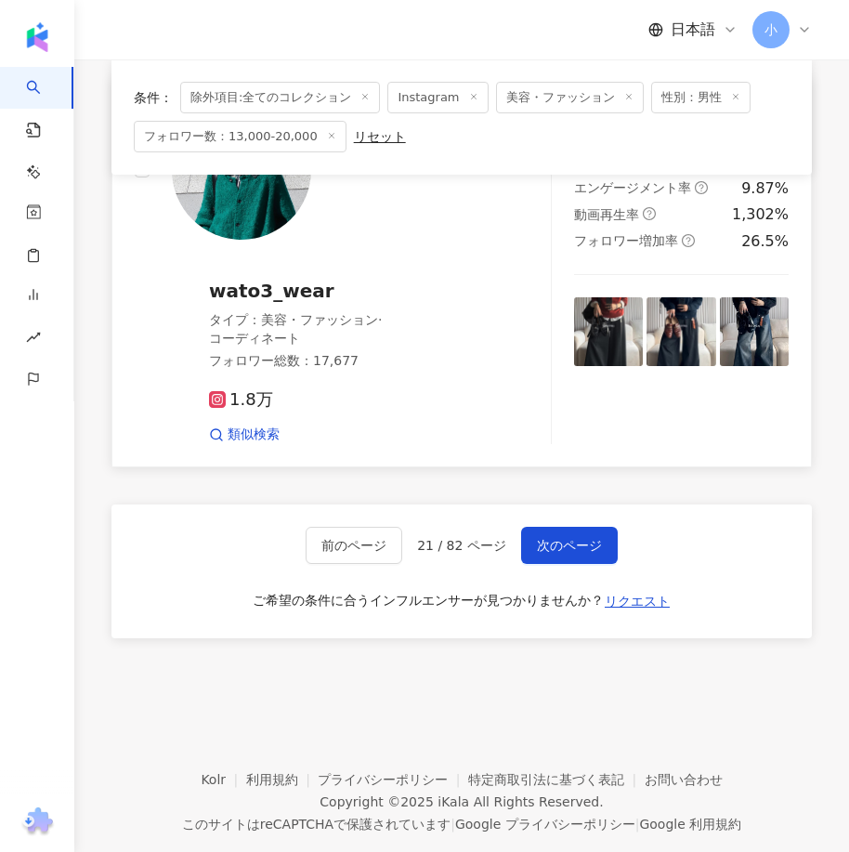
drag, startPoint x: 602, startPoint y: 345, endPoint x: 641, endPoint y: 752, distance: 409.5
click at [543, 538] on span "次のページ" at bounding box center [569, 545] width 65 height 15
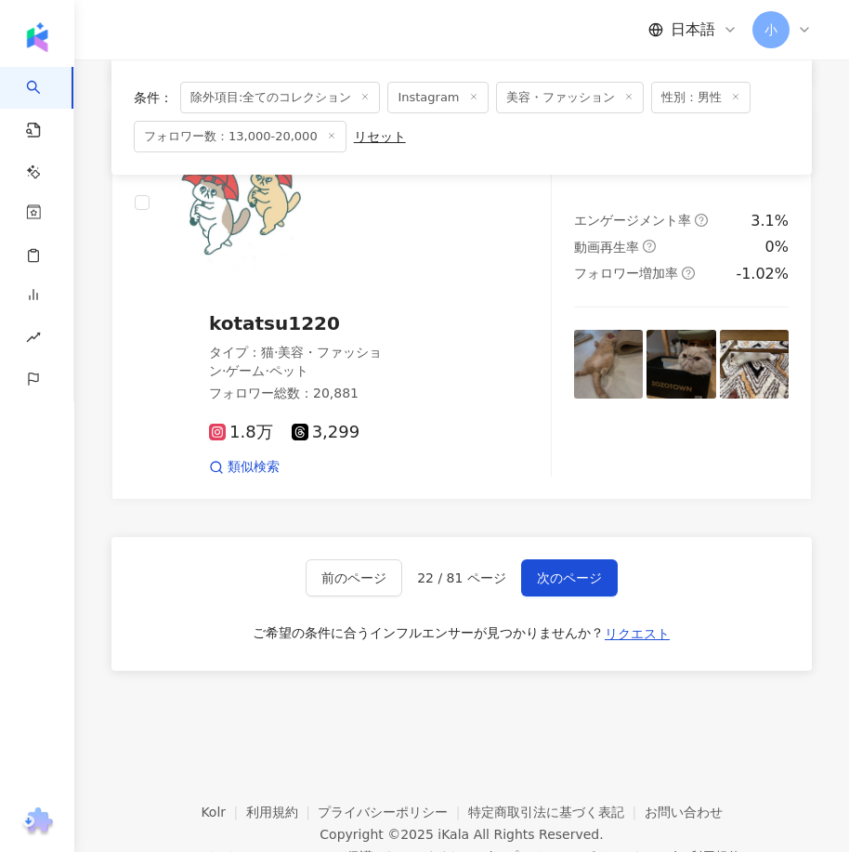
scroll to position [4999, 0]
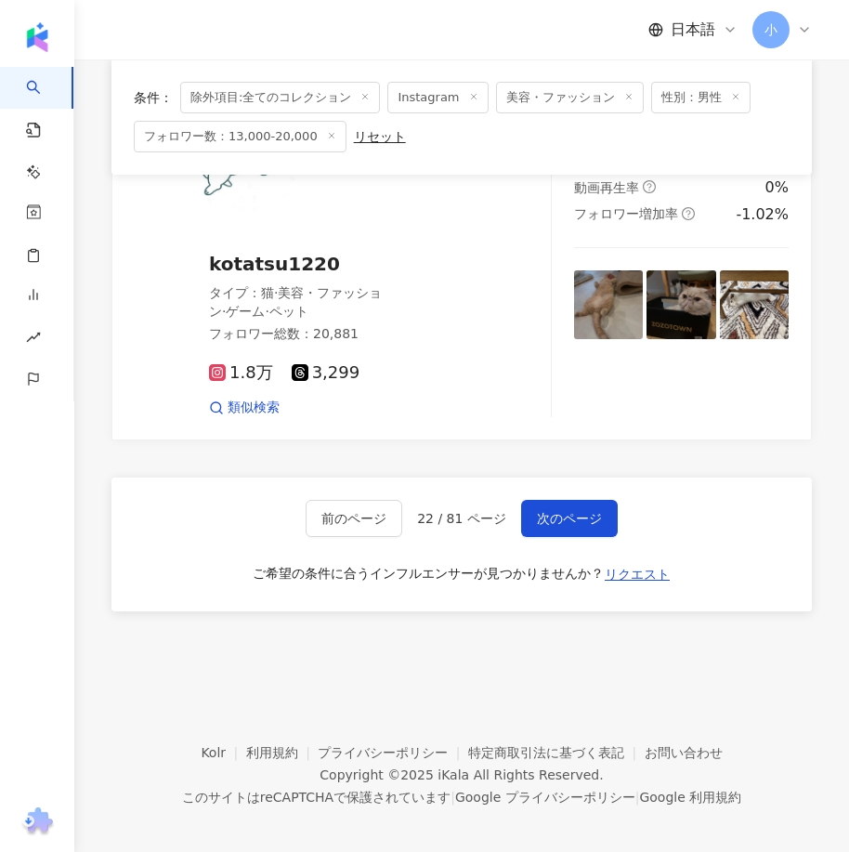
drag, startPoint x: 589, startPoint y: 381, endPoint x: 572, endPoint y: 676, distance: 295.8
click at [537, 511] on span "次のページ" at bounding box center [569, 518] width 65 height 15
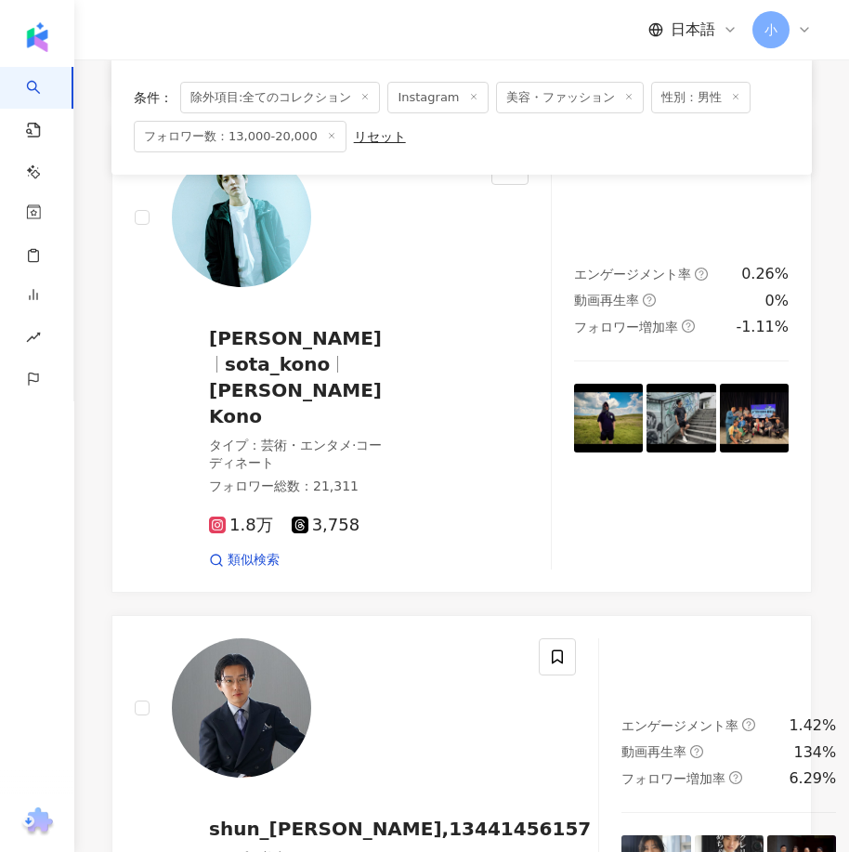
scroll to position [1595, 0]
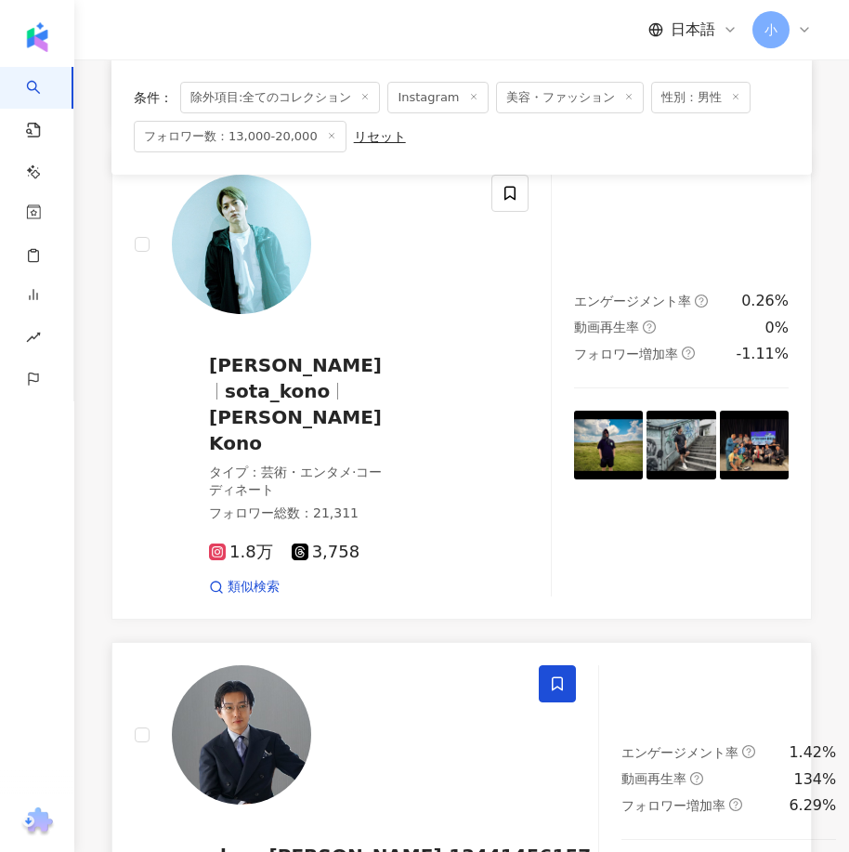
click at [549, 675] on icon at bounding box center [557, 683] width 17 height 17
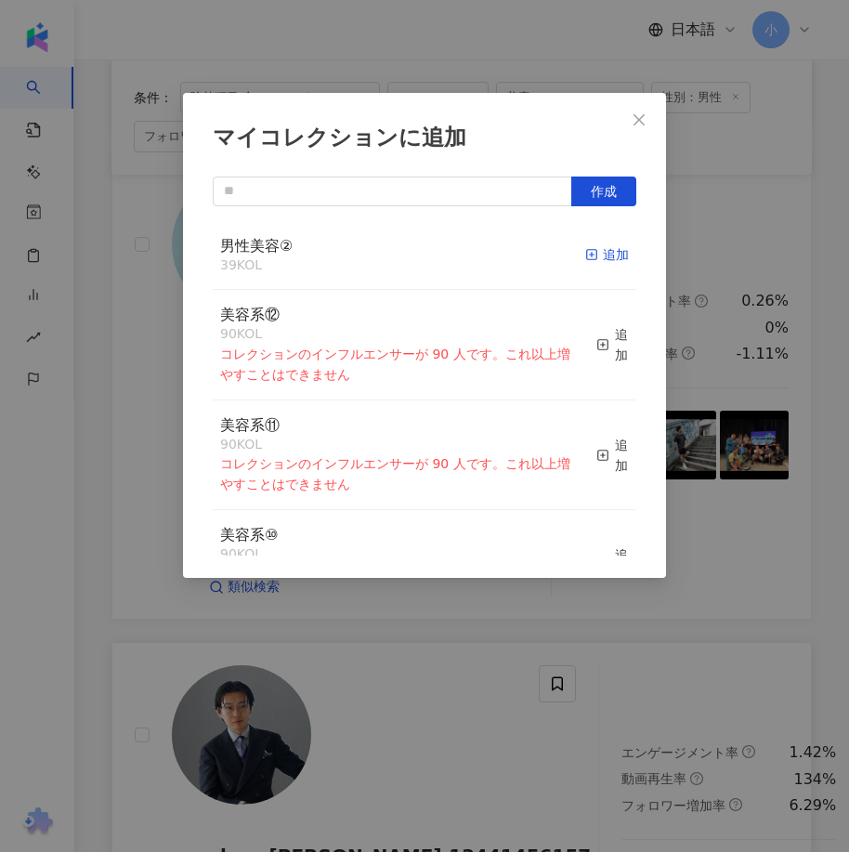
click at [585, 258] on icon "button" at bounding box center [591, 254] width 13 height 13
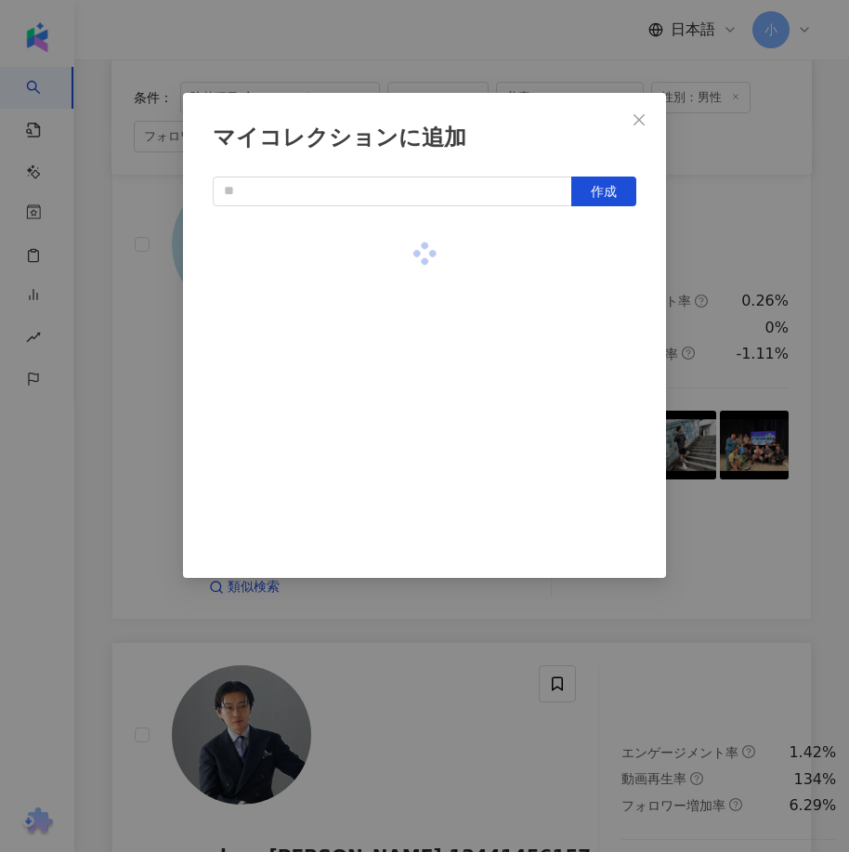
click at [685, 551] on div "マイコレクションに追加 作成" at bounding box center [424, 426] width 849 height 852
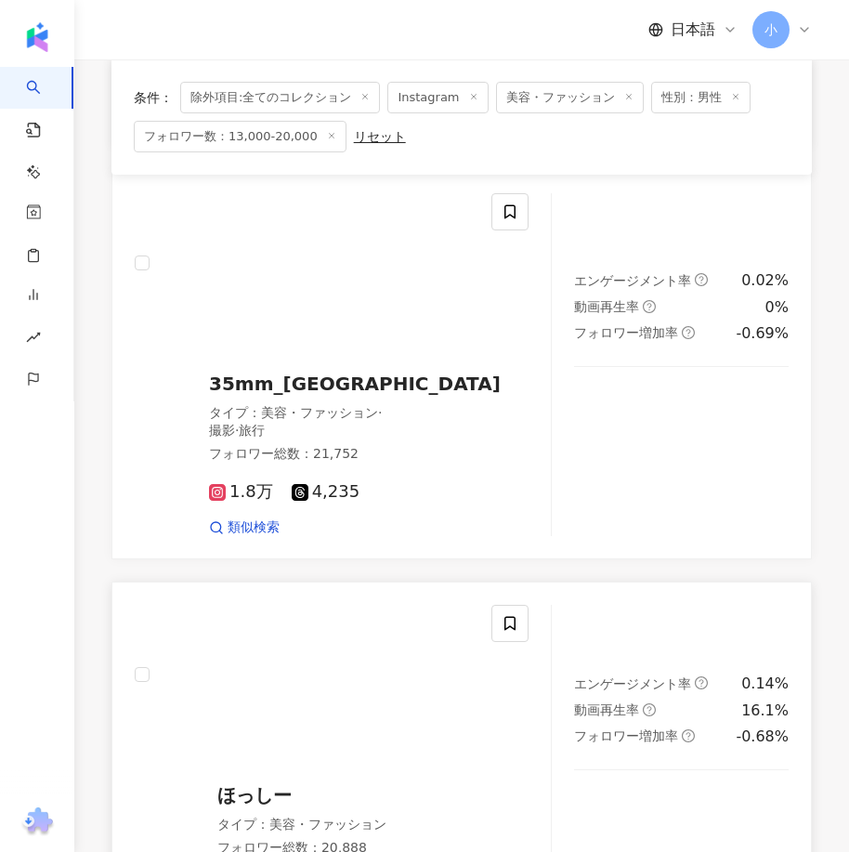
scroll to position [5123, 0]
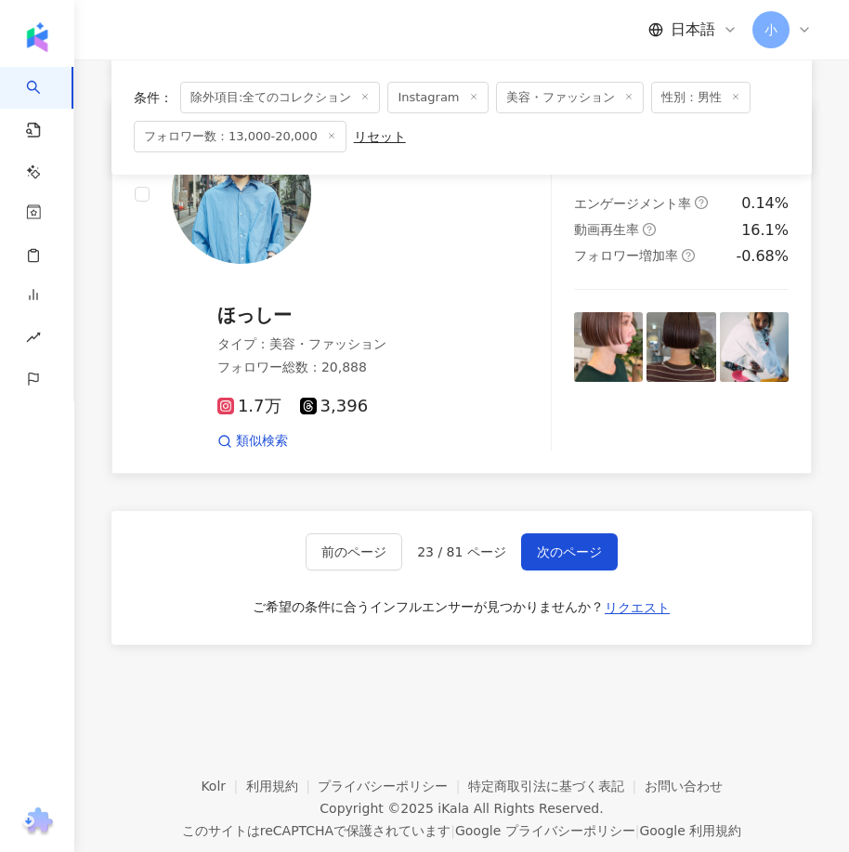
drag, startPoint x: 566, startPoint y: 373, endPoint x: 537, endPoint y: 697, distance: 325.5
click at [558, 544] on span "次のページ" at bounding box center [569, 551] width 65 height 15
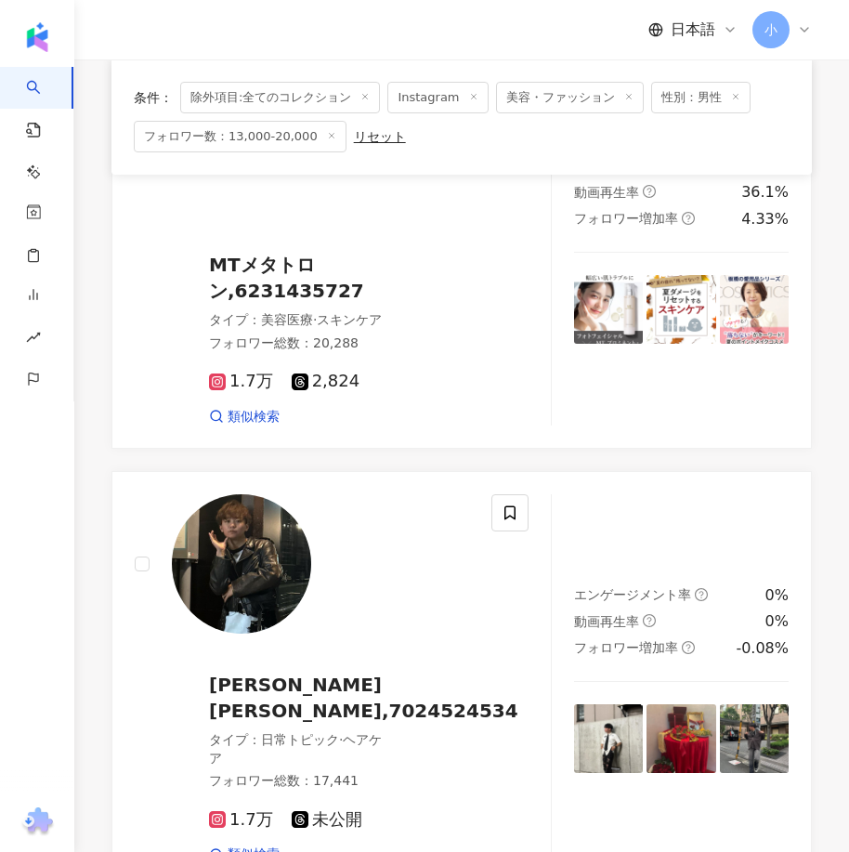
scroll to position [1594, 0]
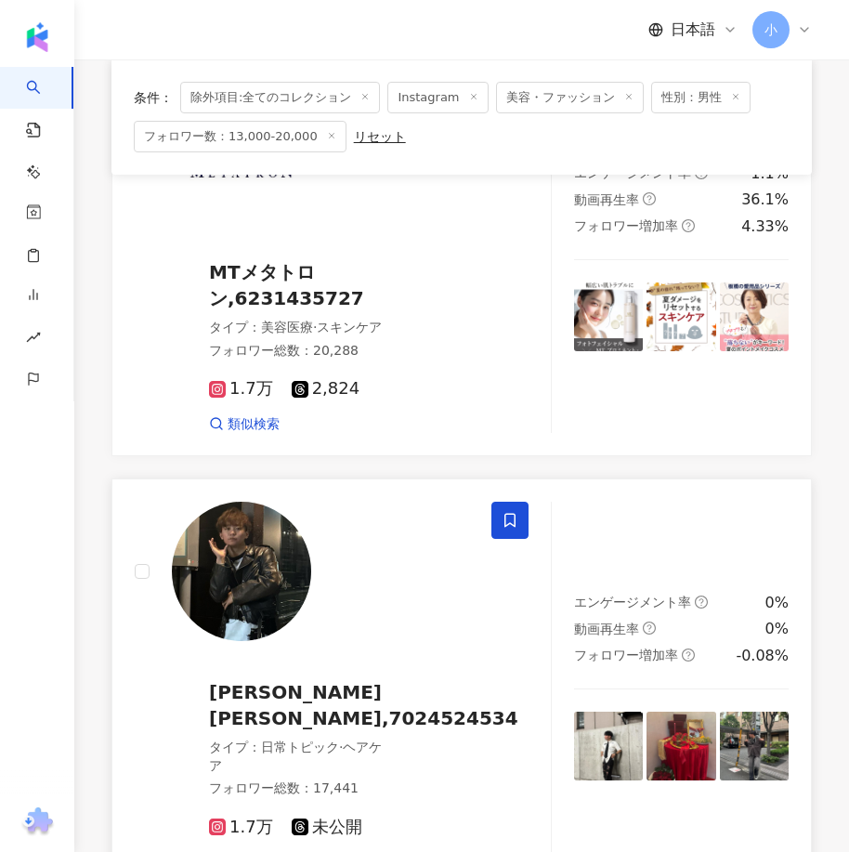
click at [518, 514] on span at bounding box center [509, 519] width 37 height 37
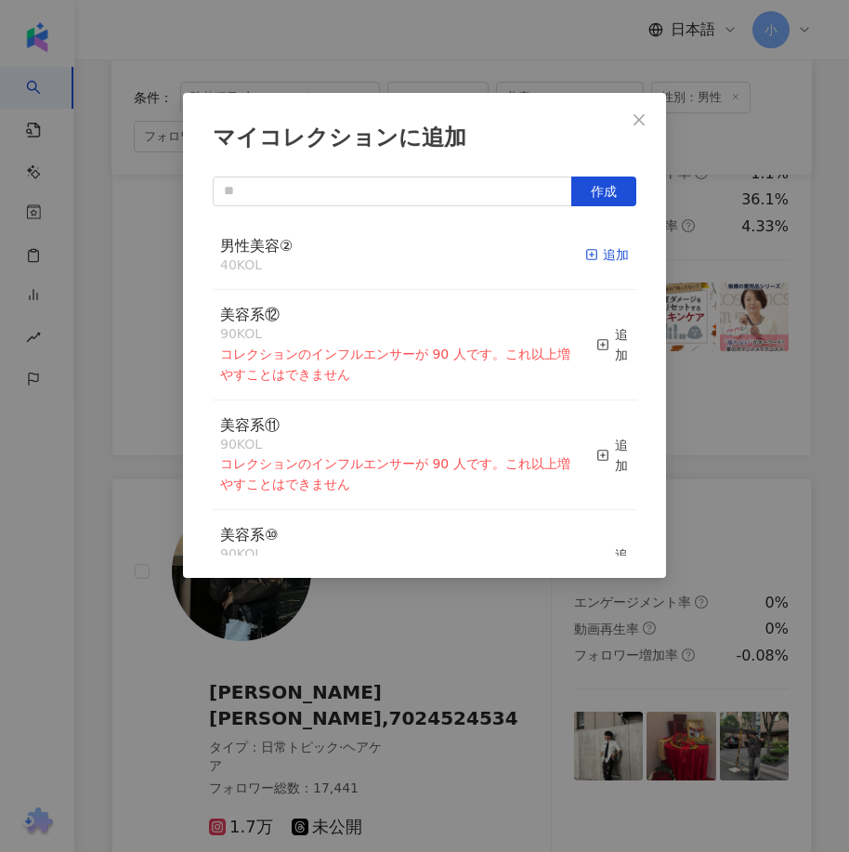
click at [587, 248] on div "追加" at bounding box center [607, 254] width 44 height 20
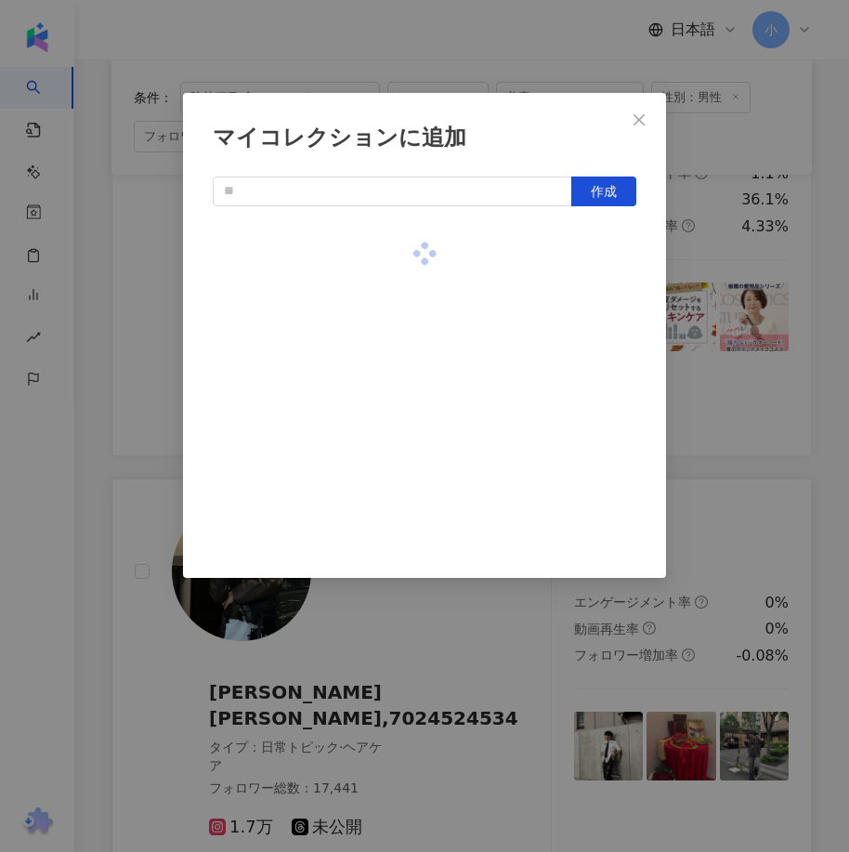
click at [708, 425] on div "マイコレクションに追加 作成" at bounding box center [424, 426] width 849 height 852
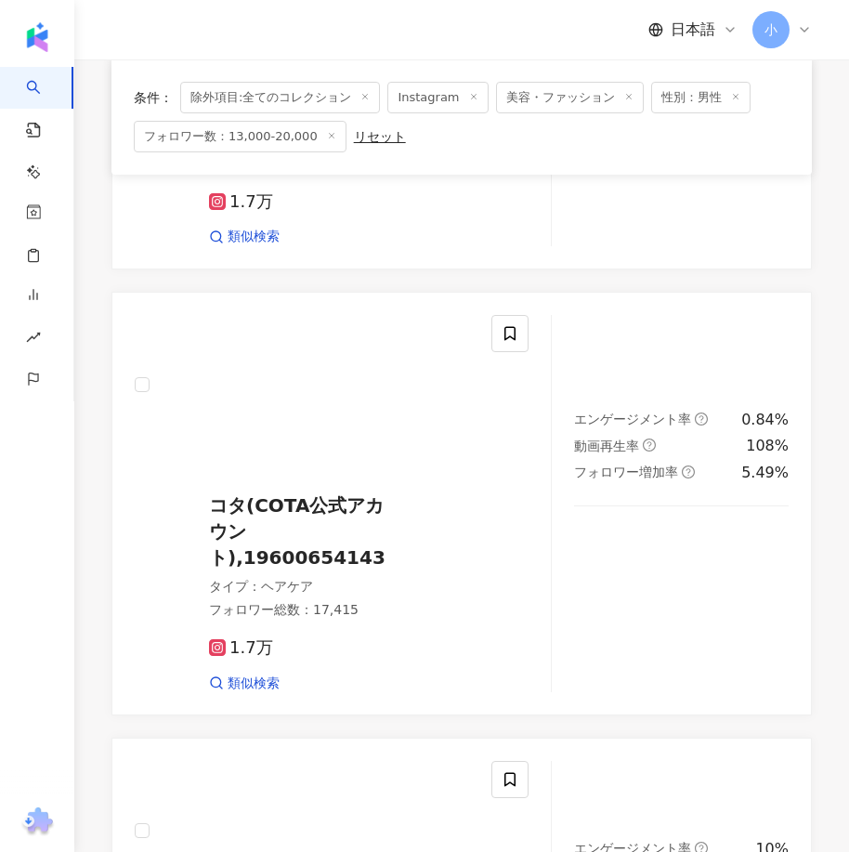
scroll to position [5030, 0]
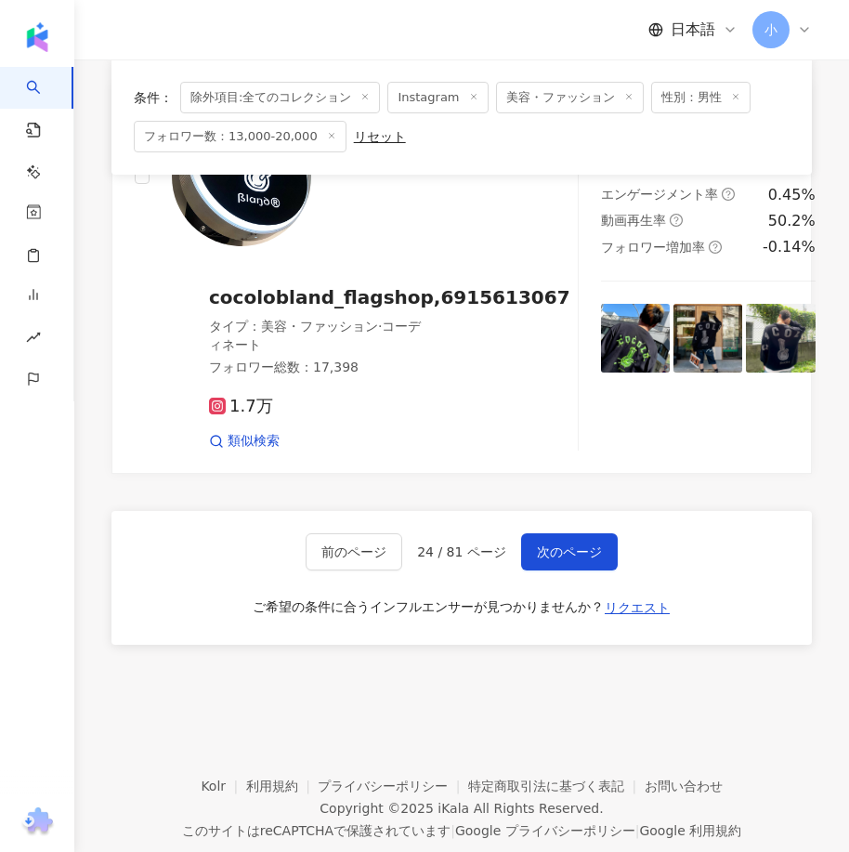
drag, startPoint x: 623, startPoint y: 351, endPoint x: 562, endPoint y: 770, distance: 423.3
click at [581, 544] on span "次のページ" at bounding box center [569, 551] width 65 height 15
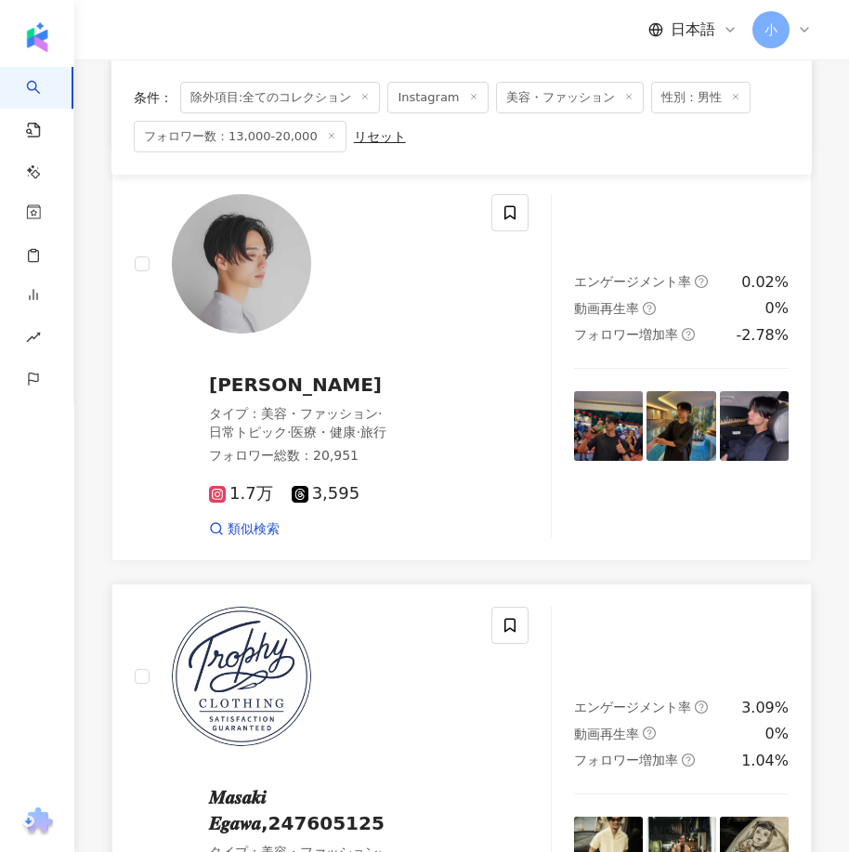
scroll to position [1139, 0]
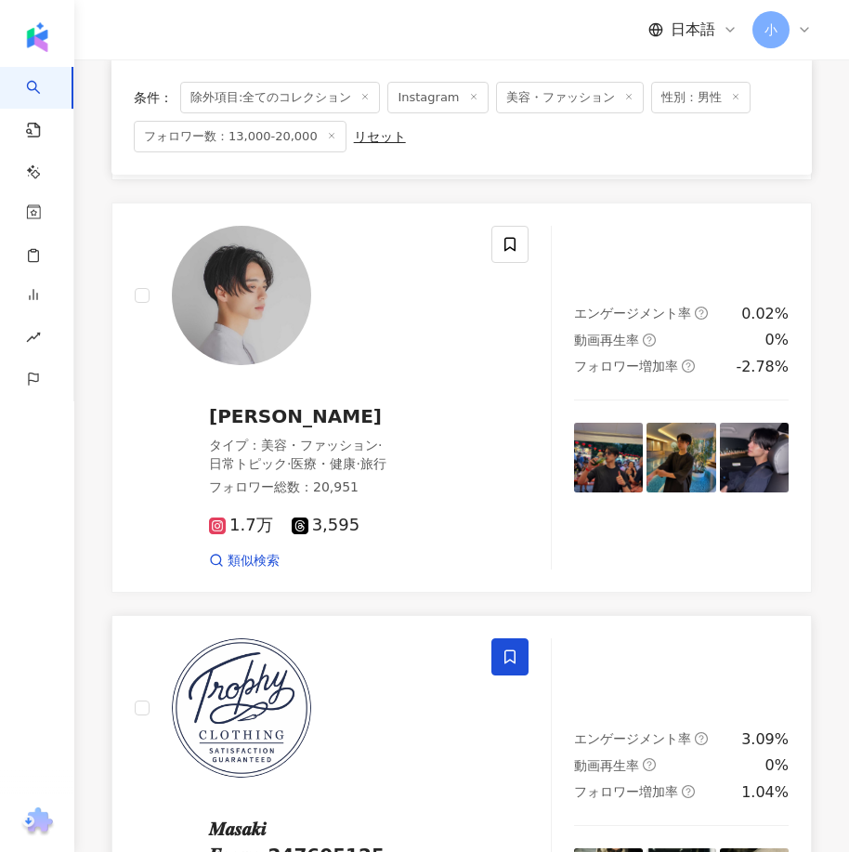
click at [520, 638] on span at bounding box center [509, 656] width 37 height 37
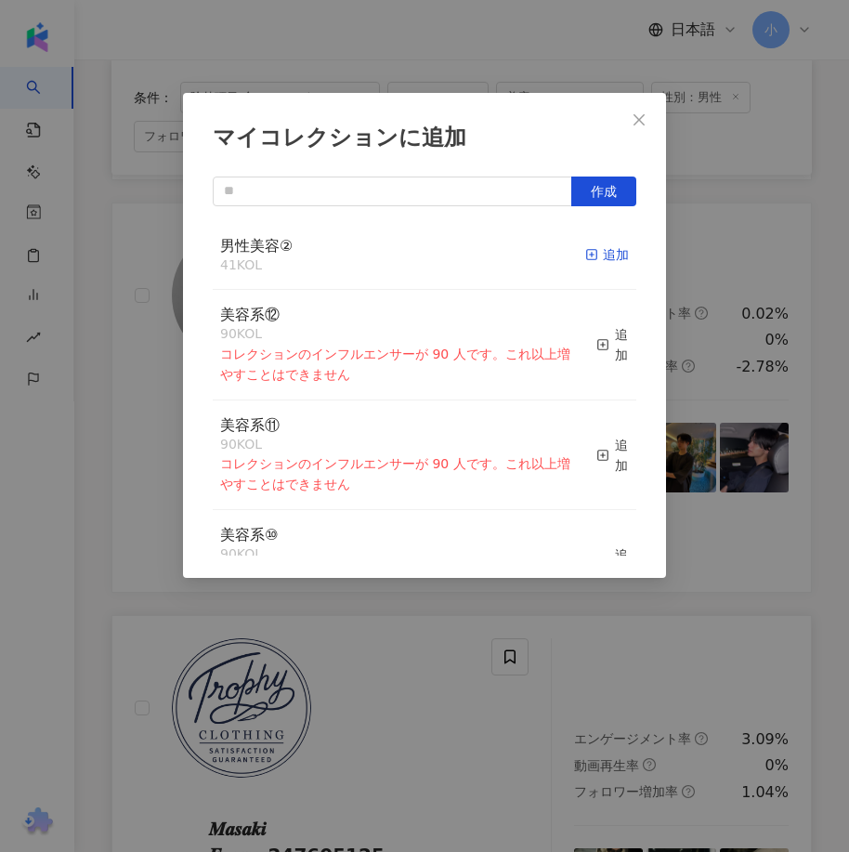
click at [585, 254] on icon "button" at bounding box center [591, 254] width 13 height 13
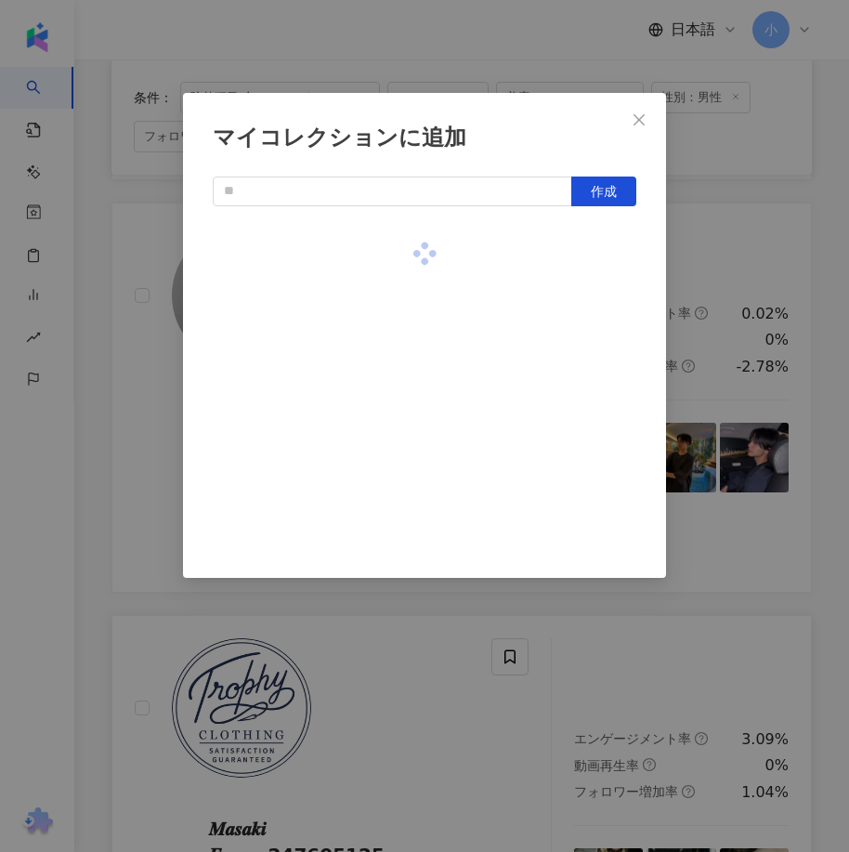
click at [724, 540] on div "マイコレクションに追加 作成" at bounding box center [424, 426] width 849 height 852
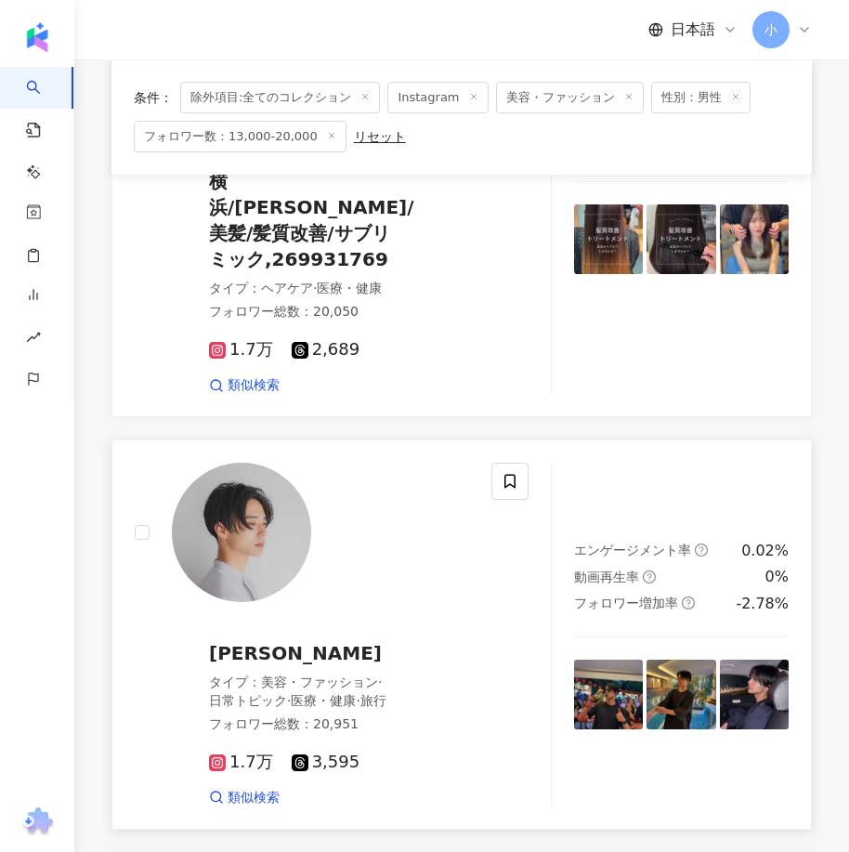
scroll to position [860, 0]
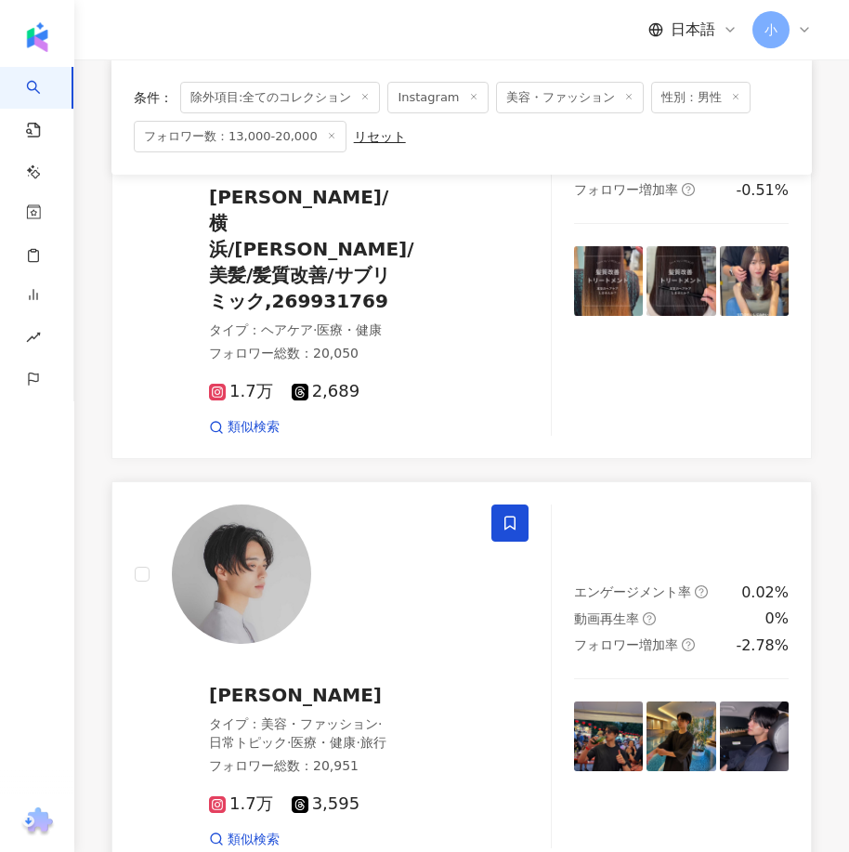
click at [512, 504] on span at bounding box center [509, 522] width 37 height 37
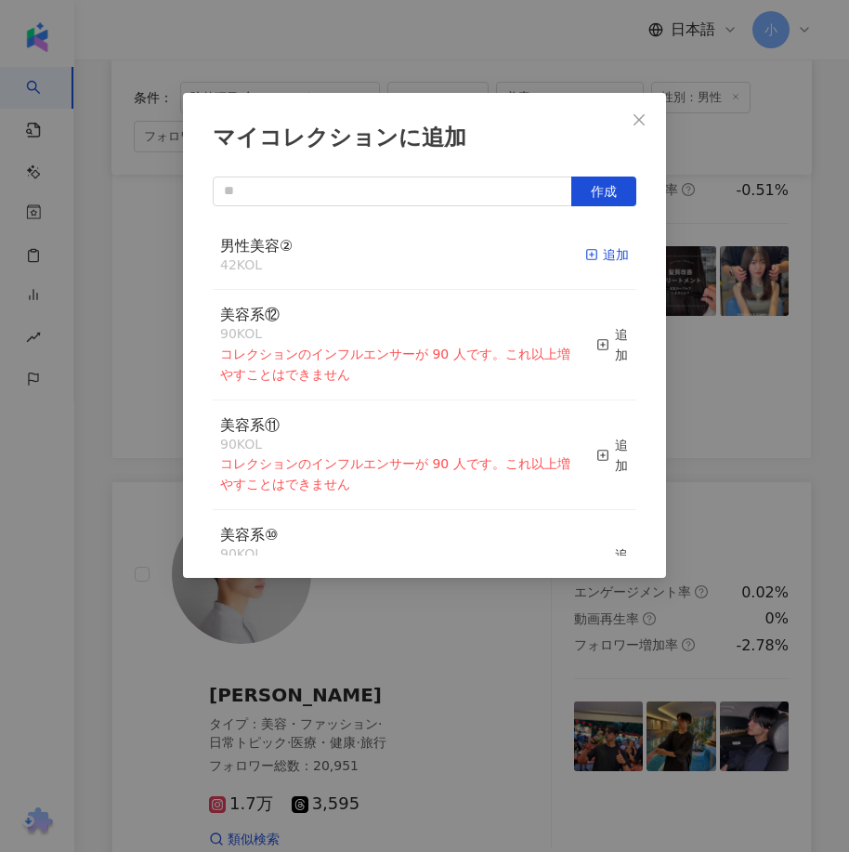
click at [585, 253] on icon "button" at bounding box center [591, 254] width 13 height 13
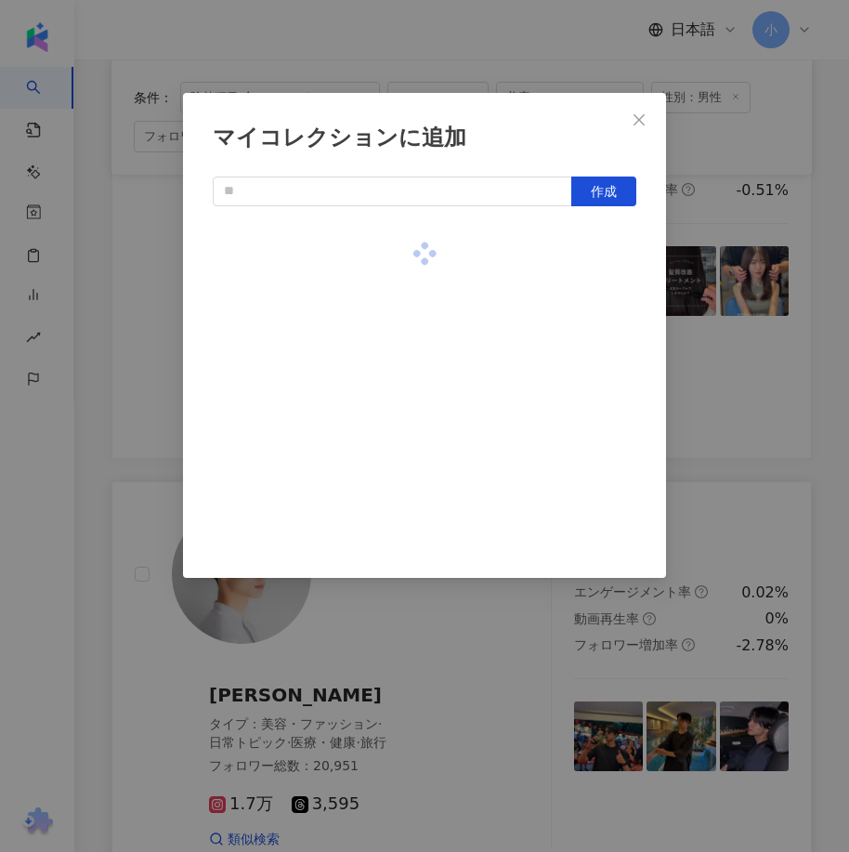
click at [764, 355] on div "マイコレクションに追加 作成" at bounding box center [424, 426] width 849 height 852
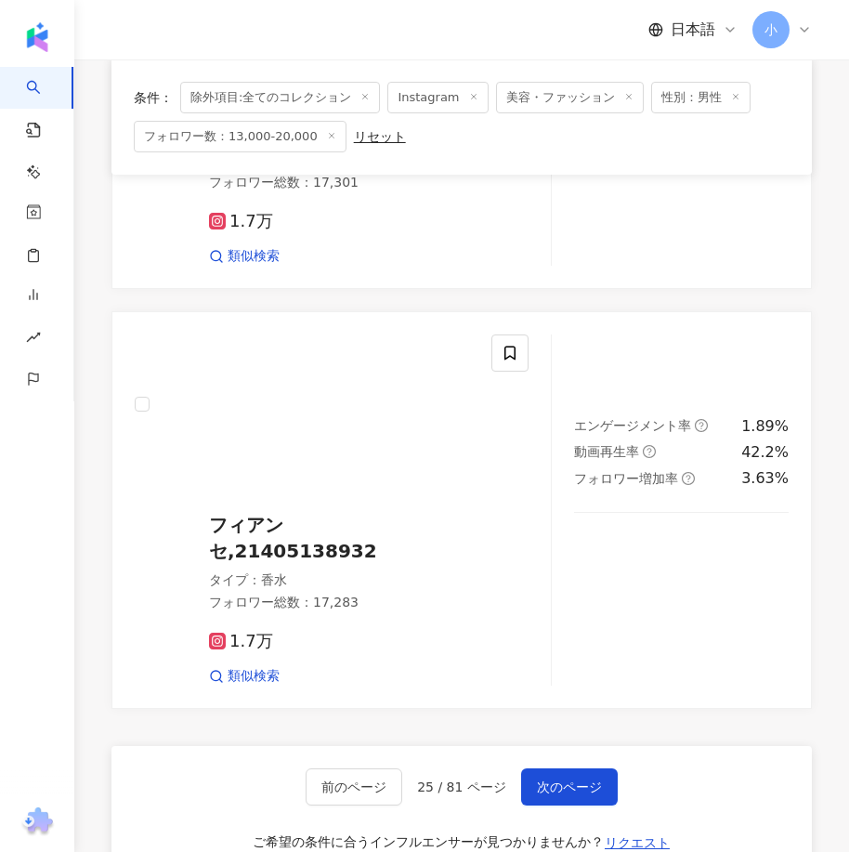
scroll to position [5132, 0]
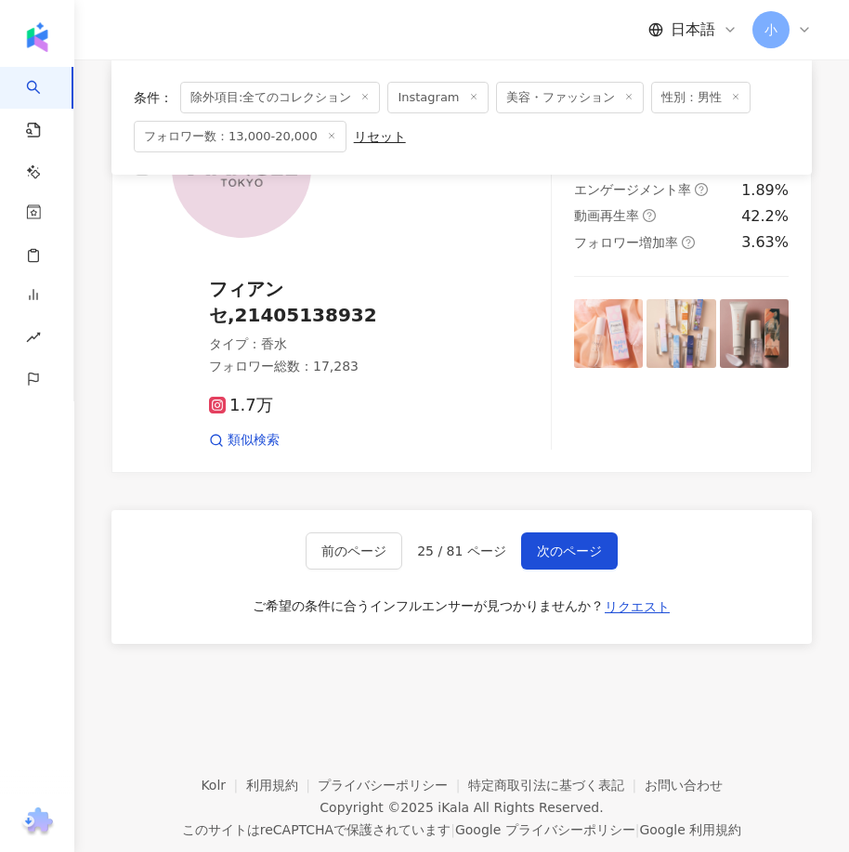
drag, startPoint x: 492, startPoint y: 260, endPoint x: 415, endPoint y: 868, distance: 613.1
click at [579, 532] on button "次のページ" at bounding box center [569, 550] width 97 height 37
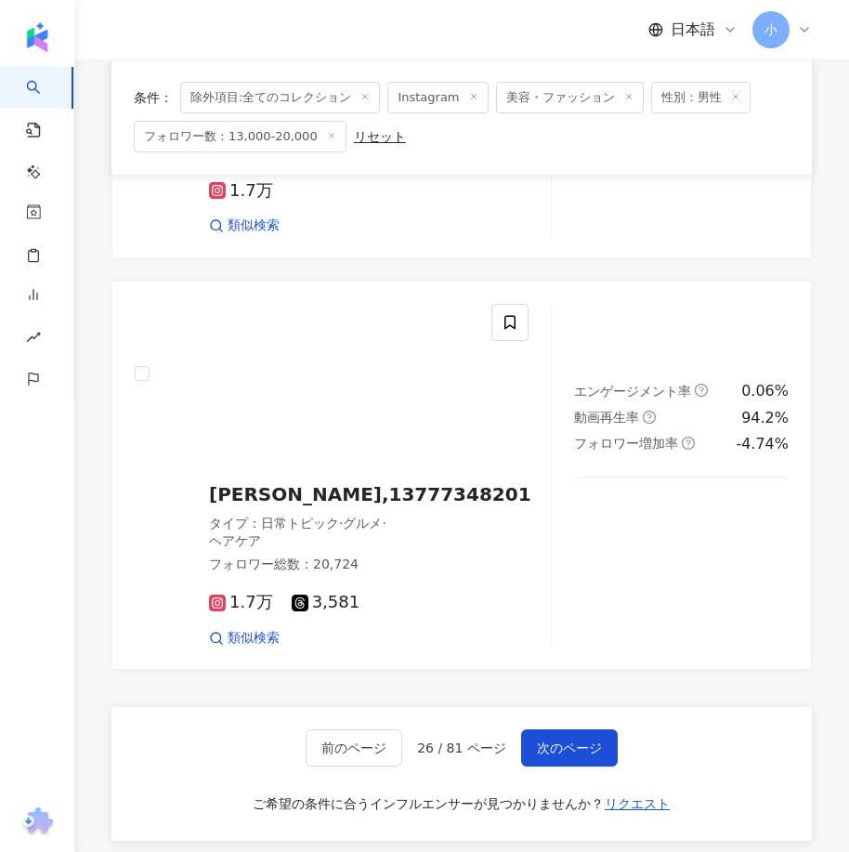
scroll to position [4684, 0]
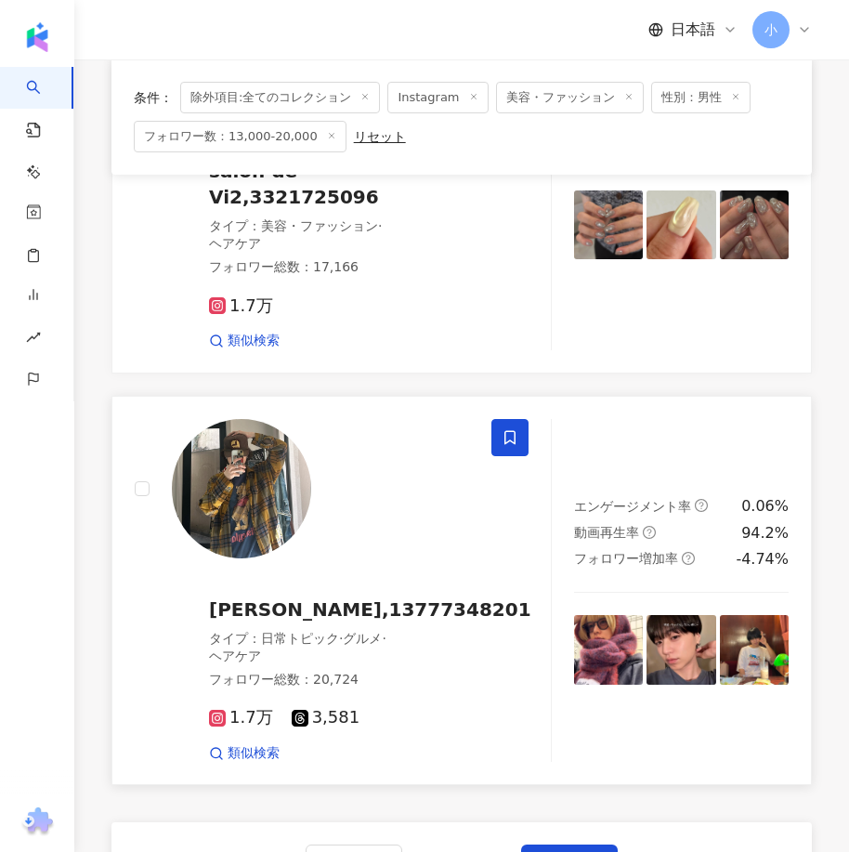
click at [501, 446] on icon at bounding box center [509, 437] width 17 height 17
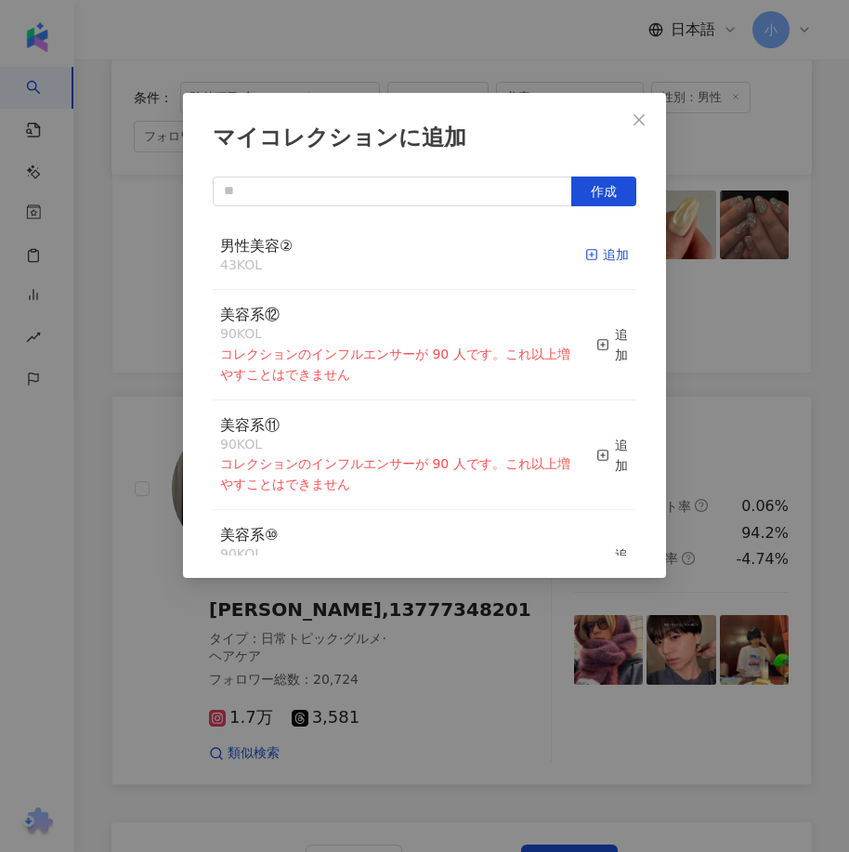
click at [592, 258] on div "追加" at bounding box center [607, 254] width 44 height 20
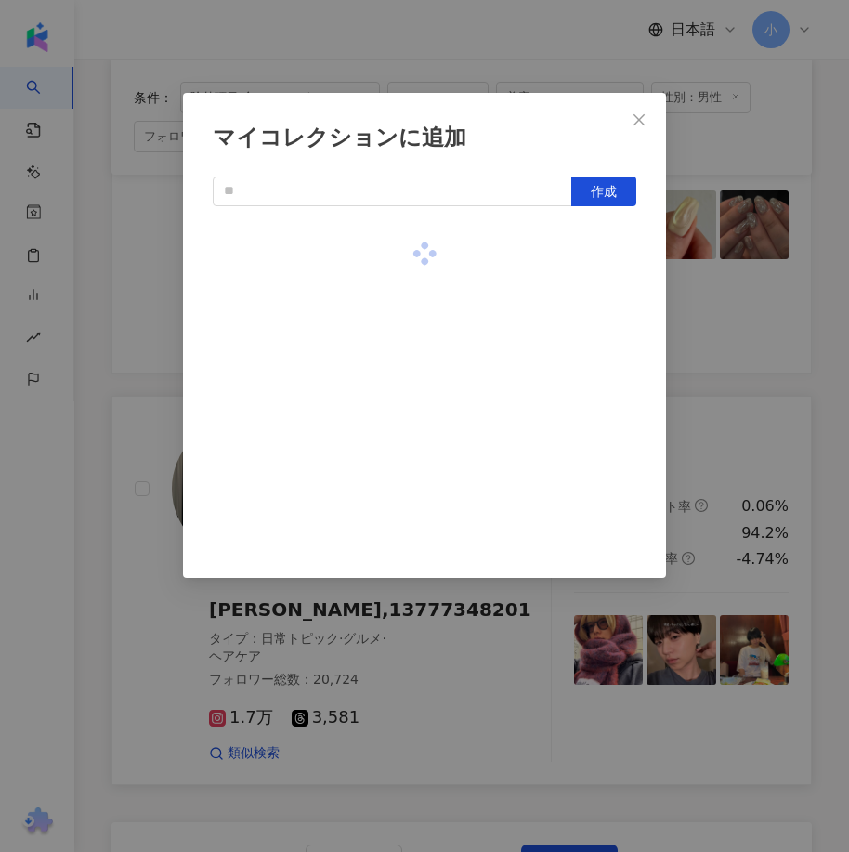
click at [727, 353] on div "マイコレクションに追加 作成" at bounding box center [424, 426] width 849 height 852
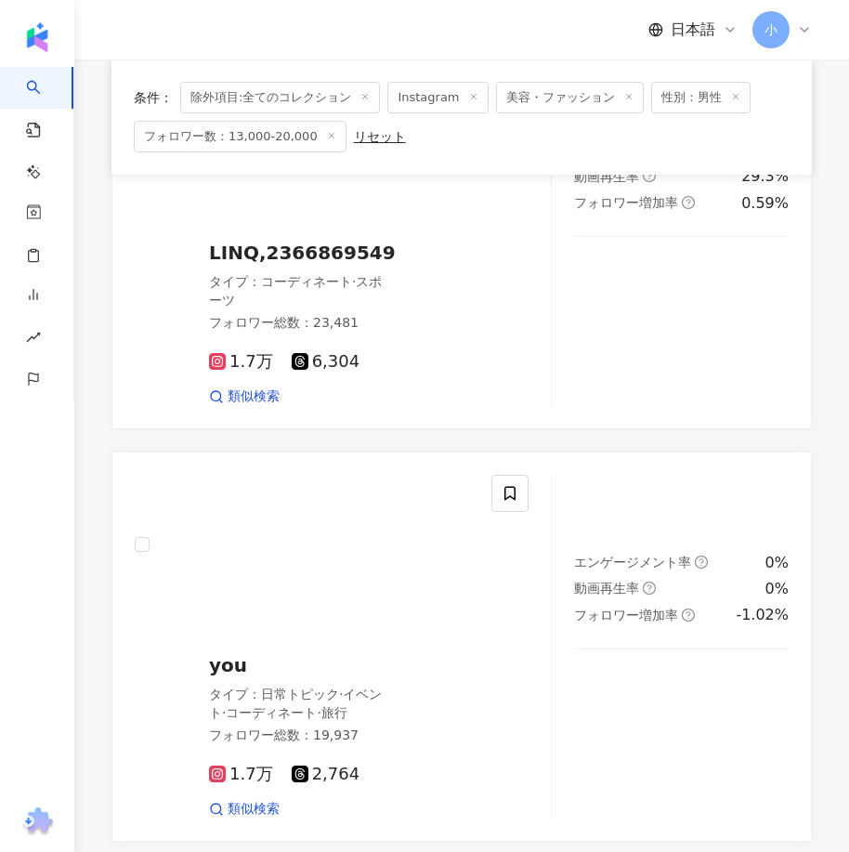
scroll to position [3756, 0]
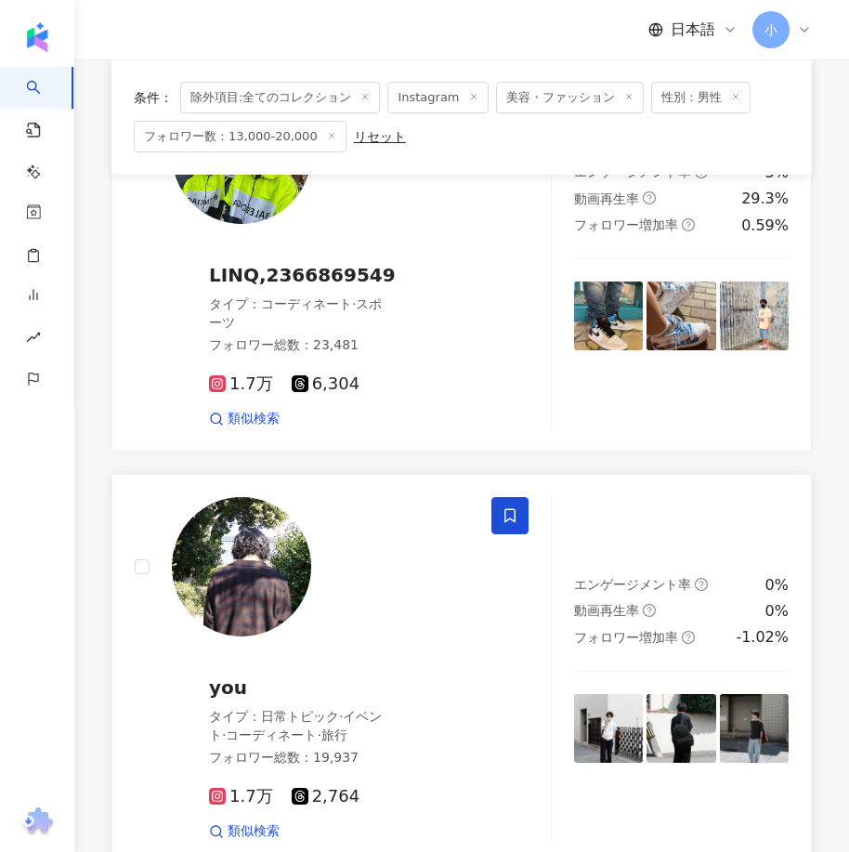
click at [514, 522] on icon at bounding box center [509, 515] width 11 height 14
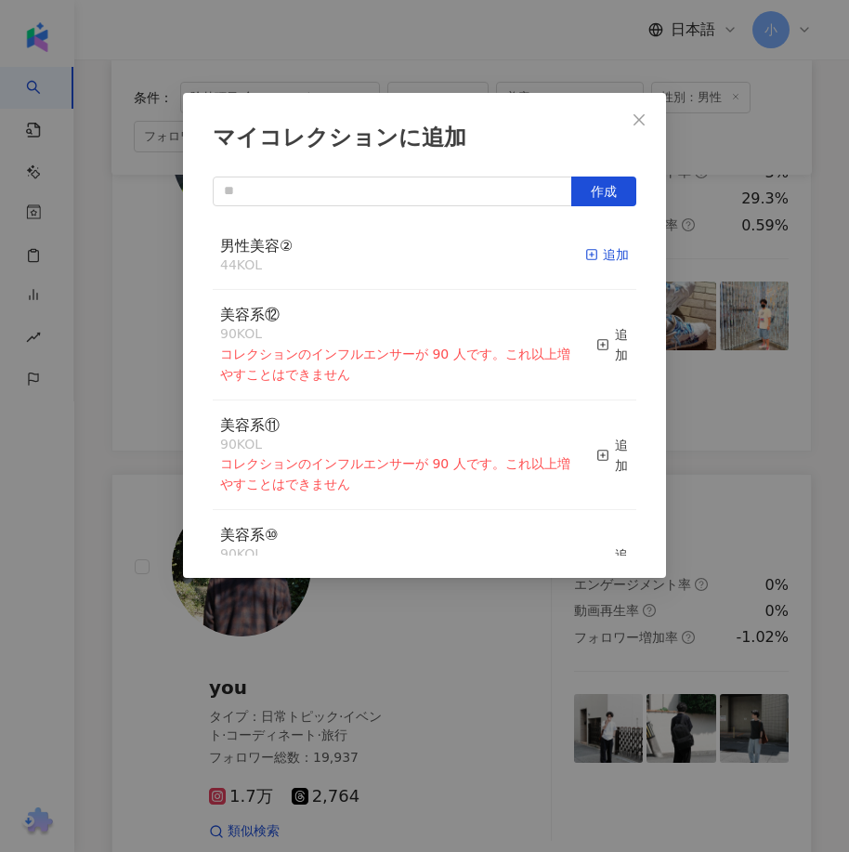
click at [604, 248] on div "追加" at bounding box center [607, 254] width 44 height 20
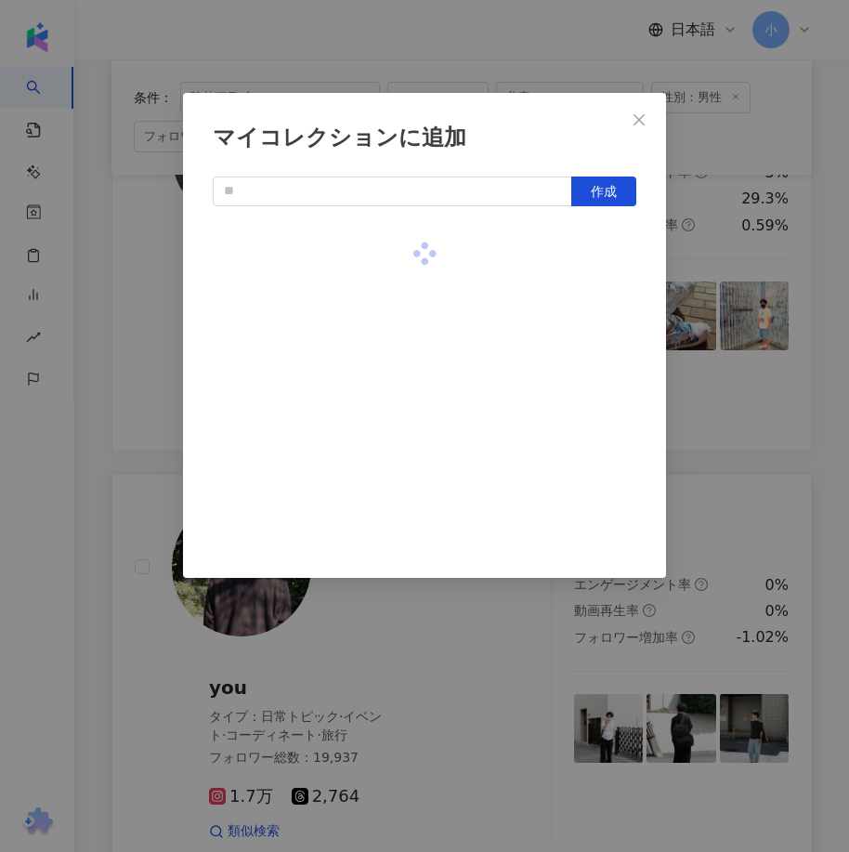
click at [744, 506] on div "マイコレクションに追加 作成" at bounding box center [424, 426] width 849 height 852
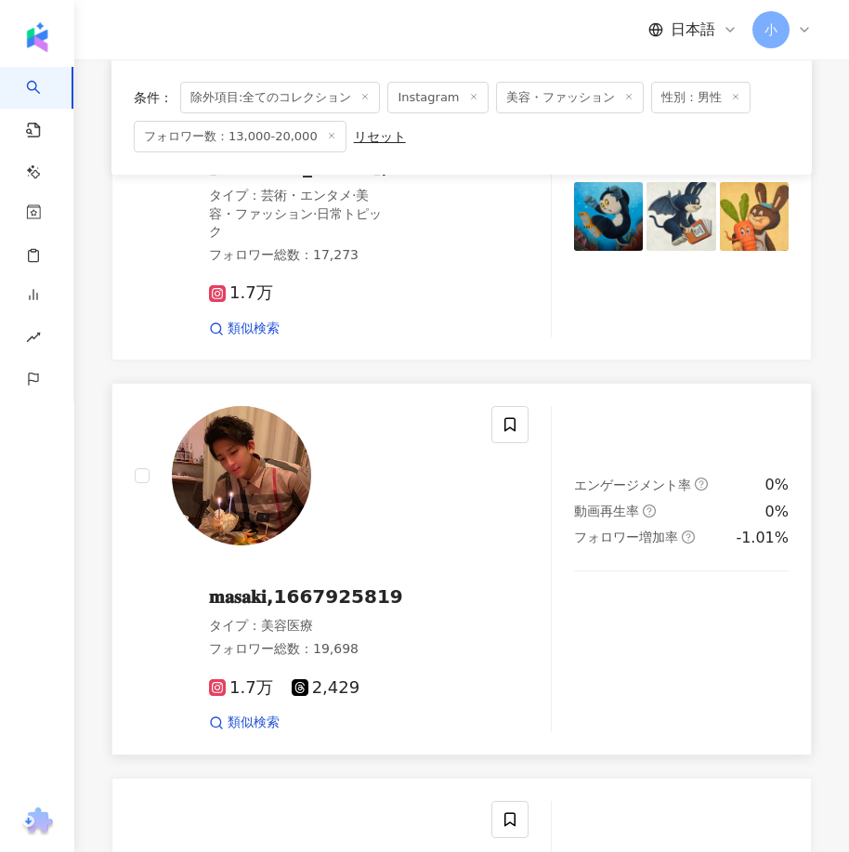
scroll to position [412, 0]
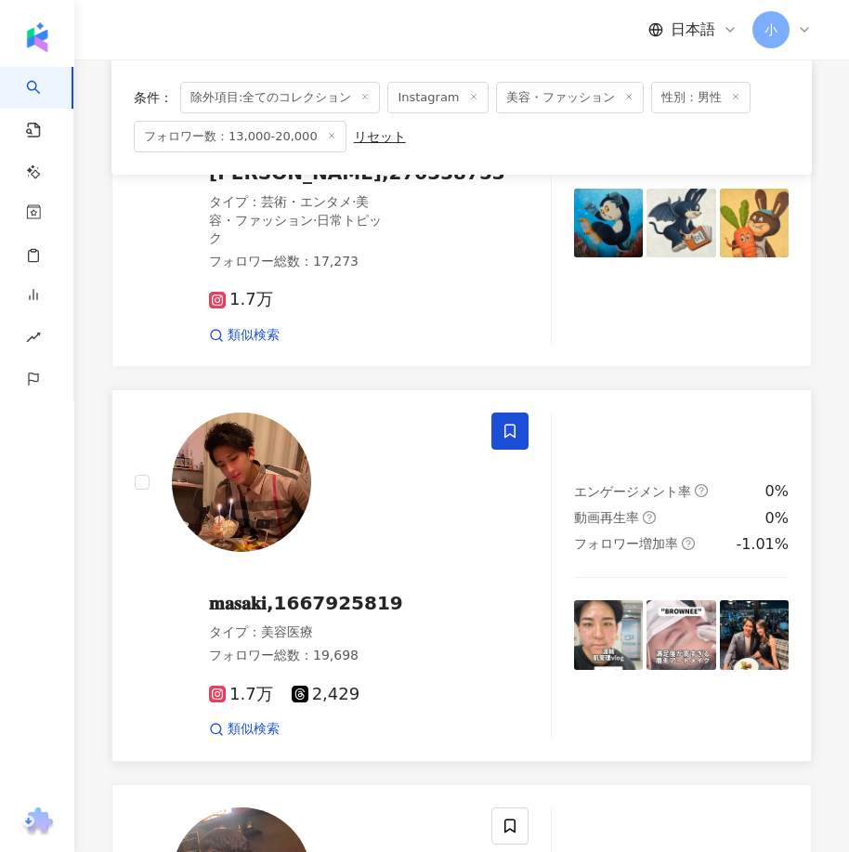
click at [507, 439] on icon at bounding box center [509, 431] width 17 height 17
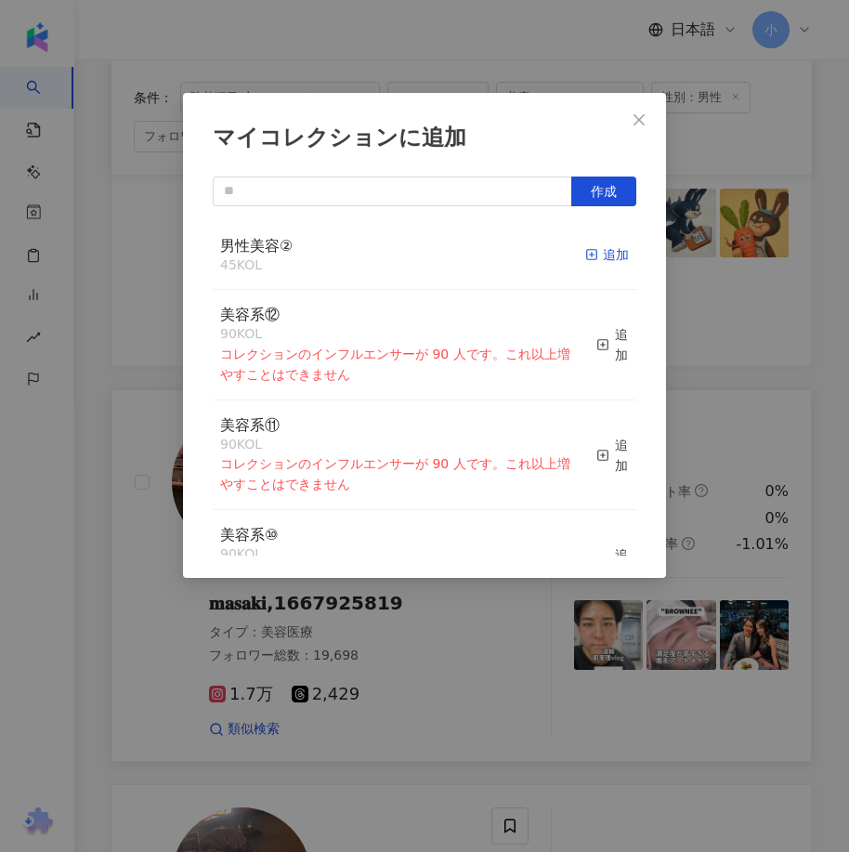
click at [587, 259] on rect "button" at bounding box center [592, 255] width 10 height 10
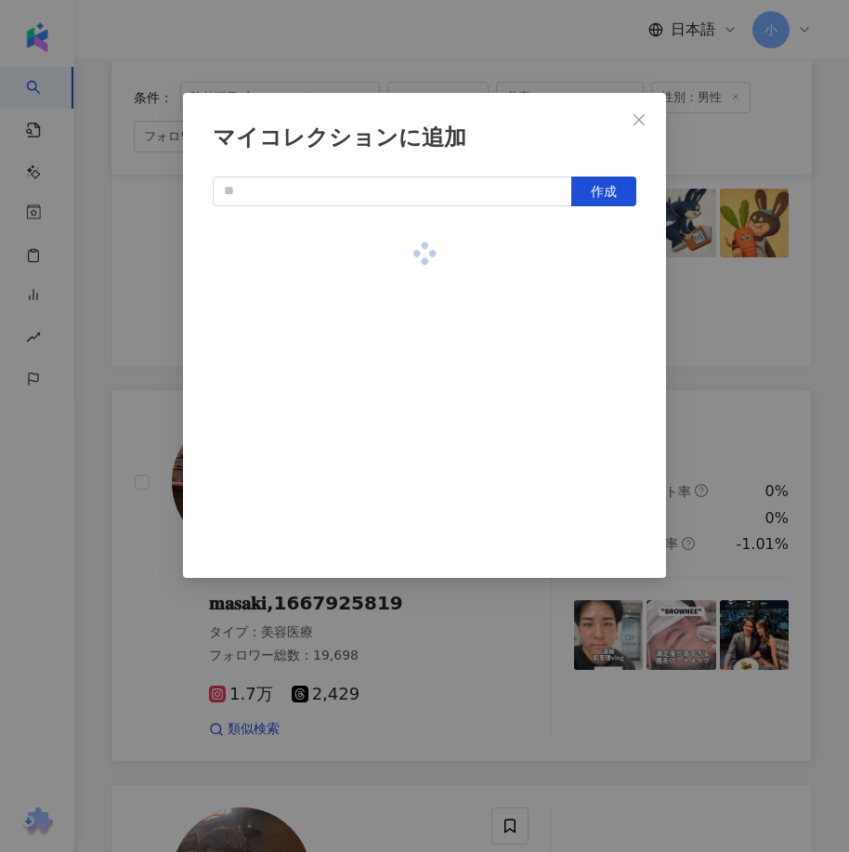
click at [693, 339] on div "マイコレクションに追加 作成" at bounding box center [424, 426] width 849 height 852
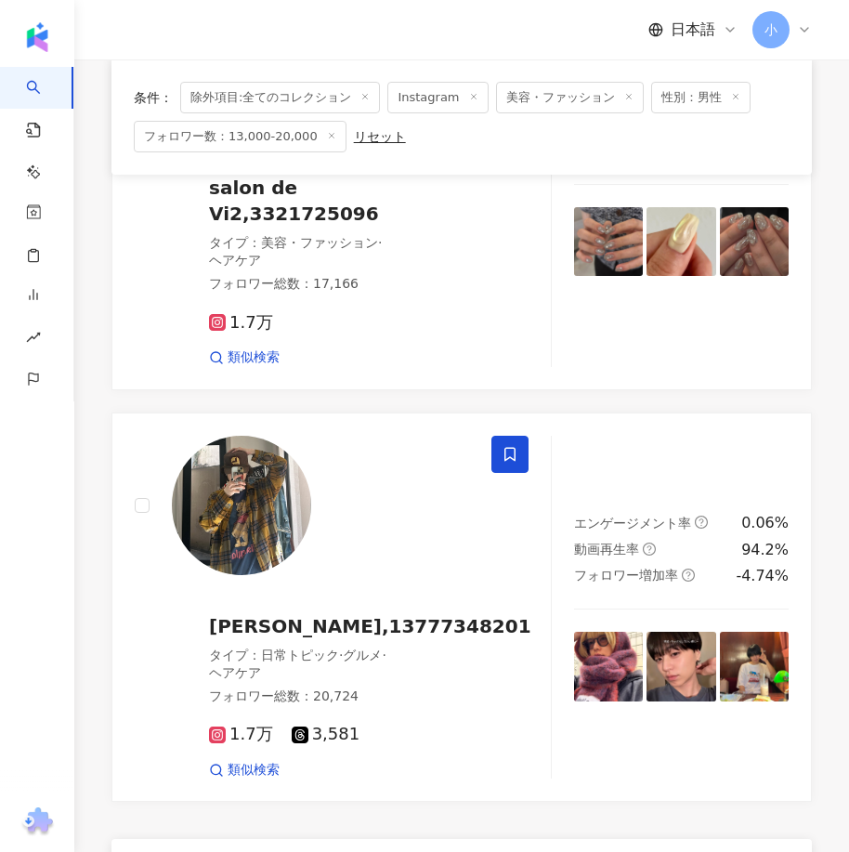
scroll to position [5056, 0]
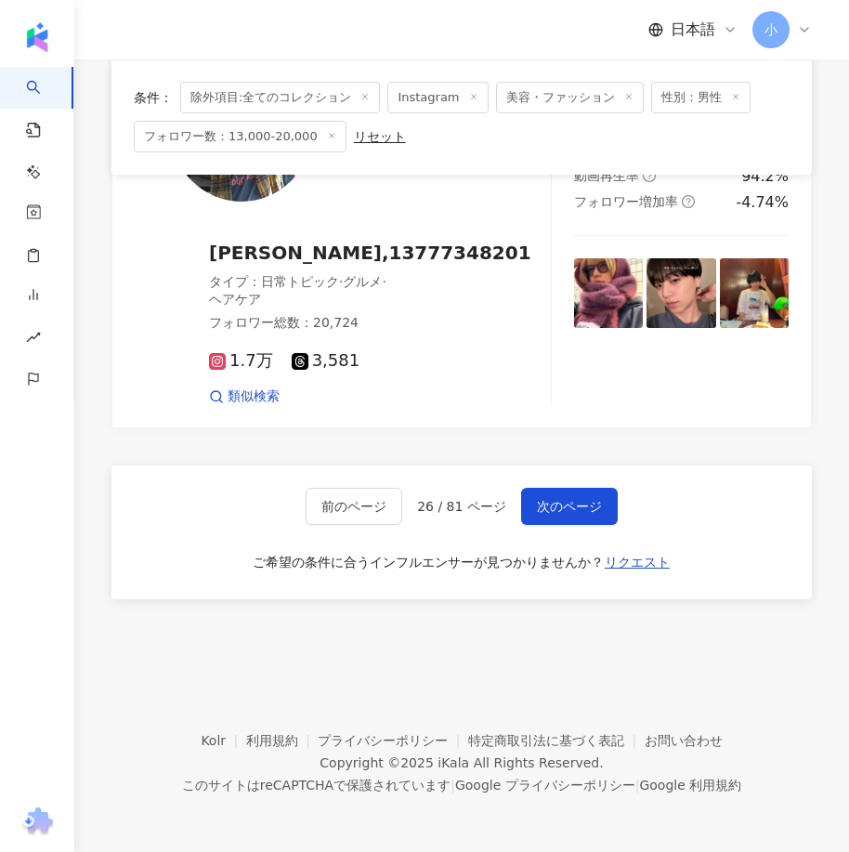
drag, startPoint x: 609, startPoint y: 283, endPoint x: 530, endPoint y: 816, distance: 538.9
click at [580, 501] on span "次のページ" at bounding box center [569, 506] width 65 height 15
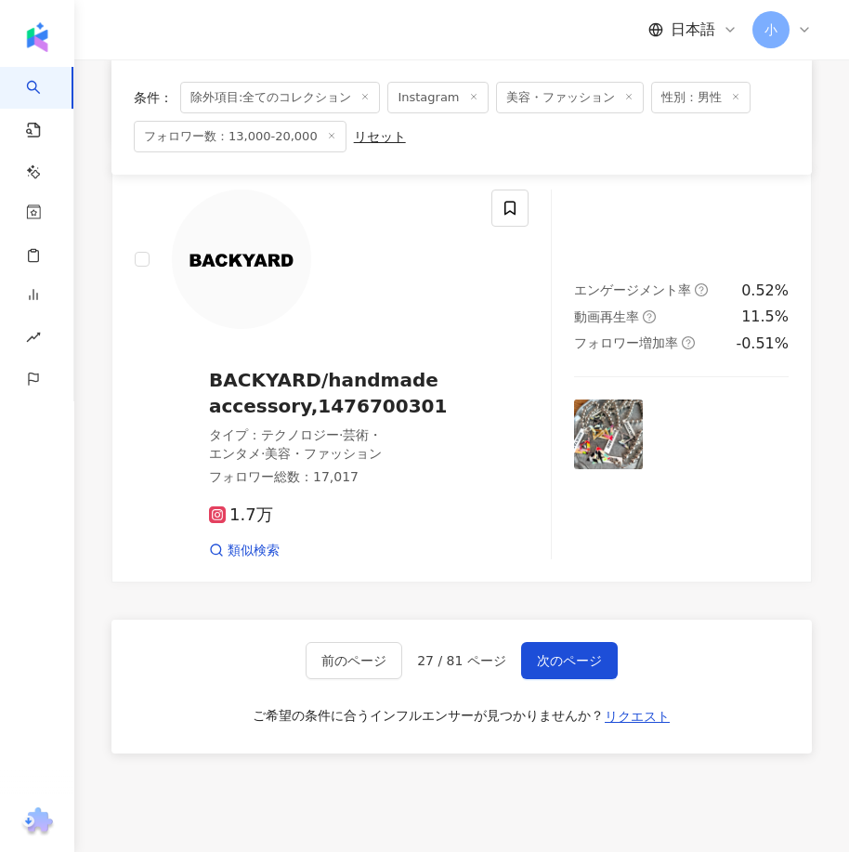
scroll to position [5083, 0]
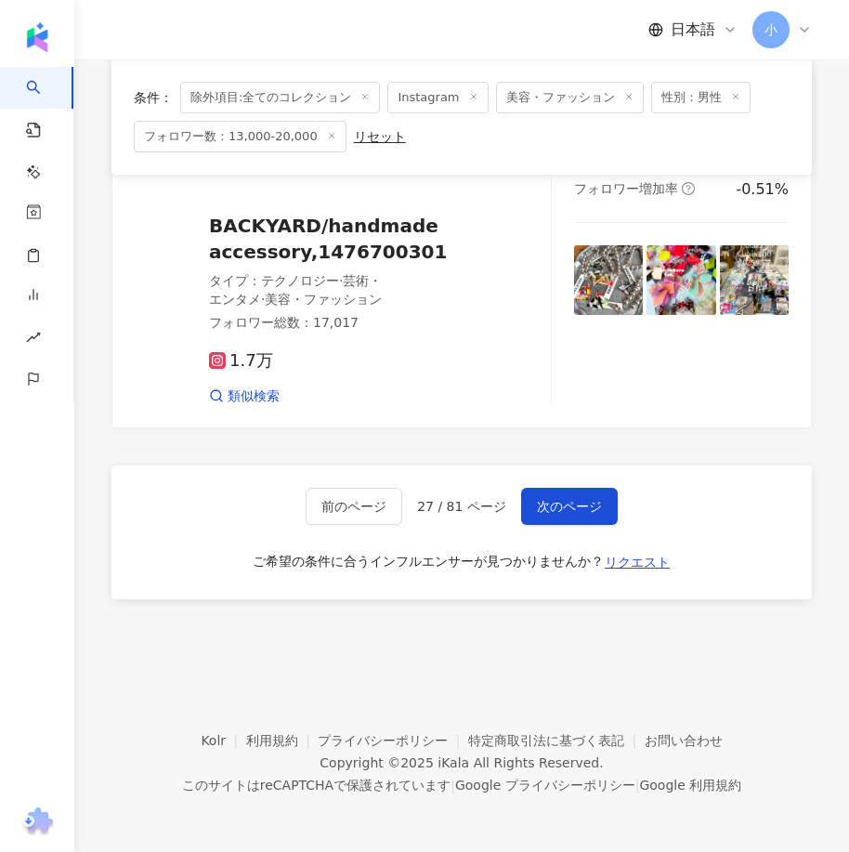
drag, startPoint x: 607, startPoint y: 344, endPoint x: 603, endPoint y: 772, distance: 428.1
click at [564, 501] on span "次のページ" at bounding box center [569, 506] width 65 height 15
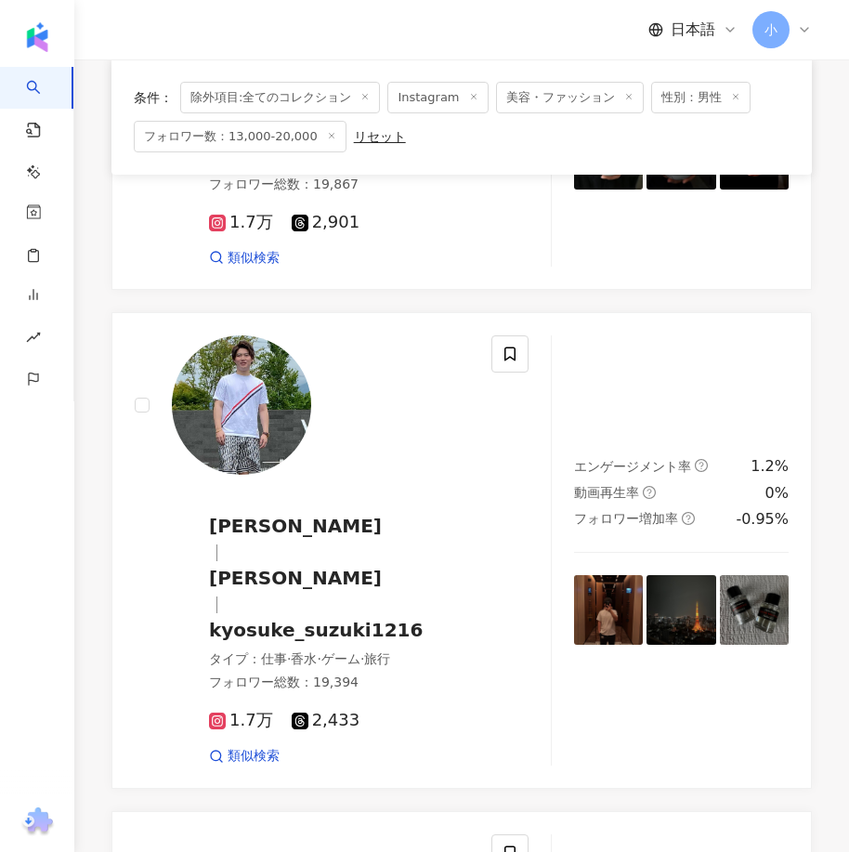
scroll to position [2547, 0]
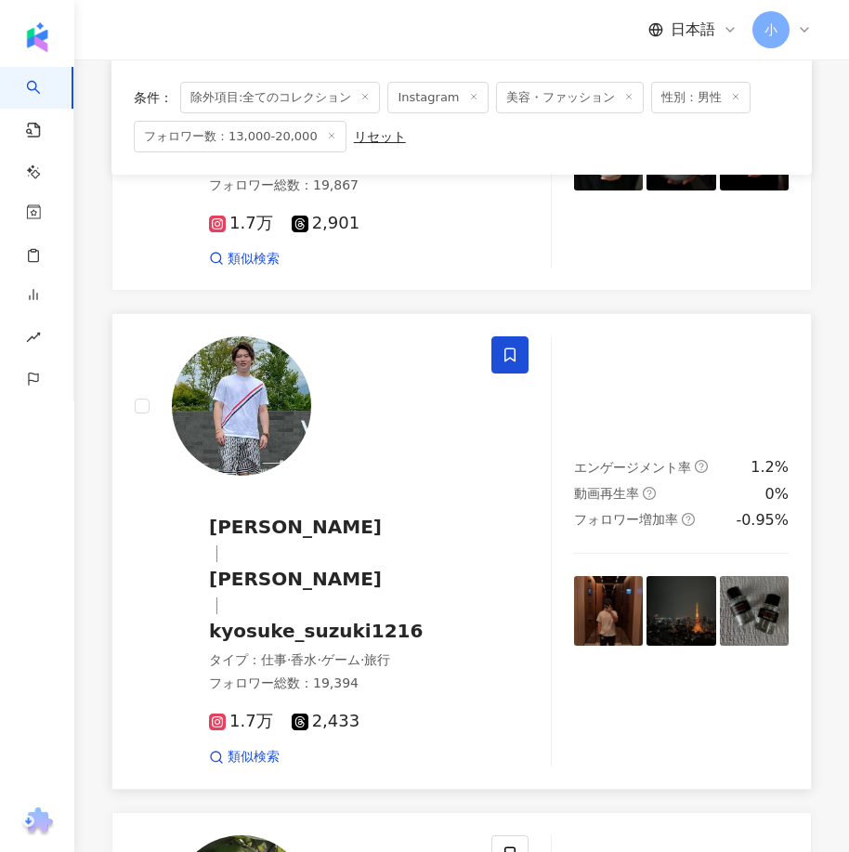
click at [515, 362] on span at bounding box center [509, 354] width 37 height 37
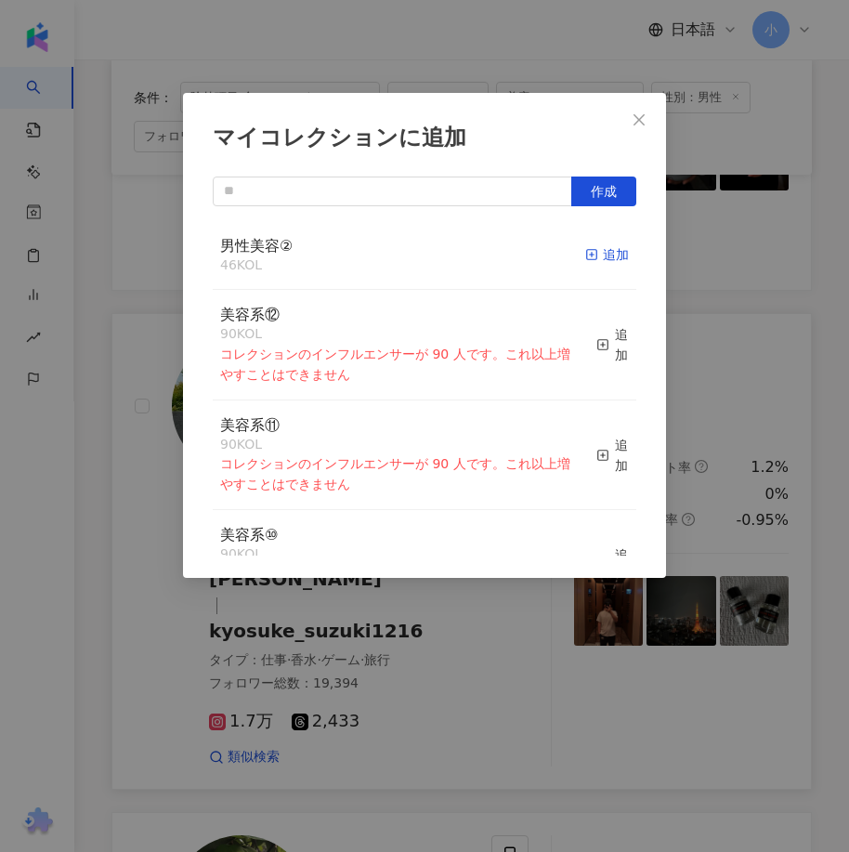
click at [589, 263] on div "追加" at bounding box center [607, 254] width 44 height 20
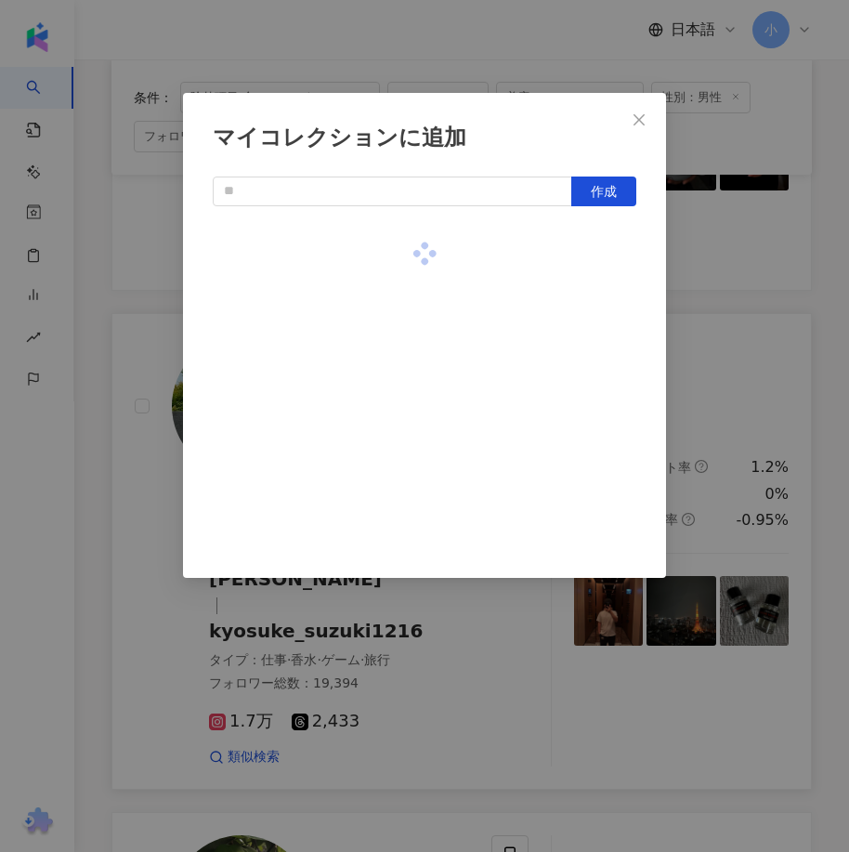
click at [686, 325] on div "マイコレクションに追加 作成" at bounding box center [424, 426] width 849 height 852
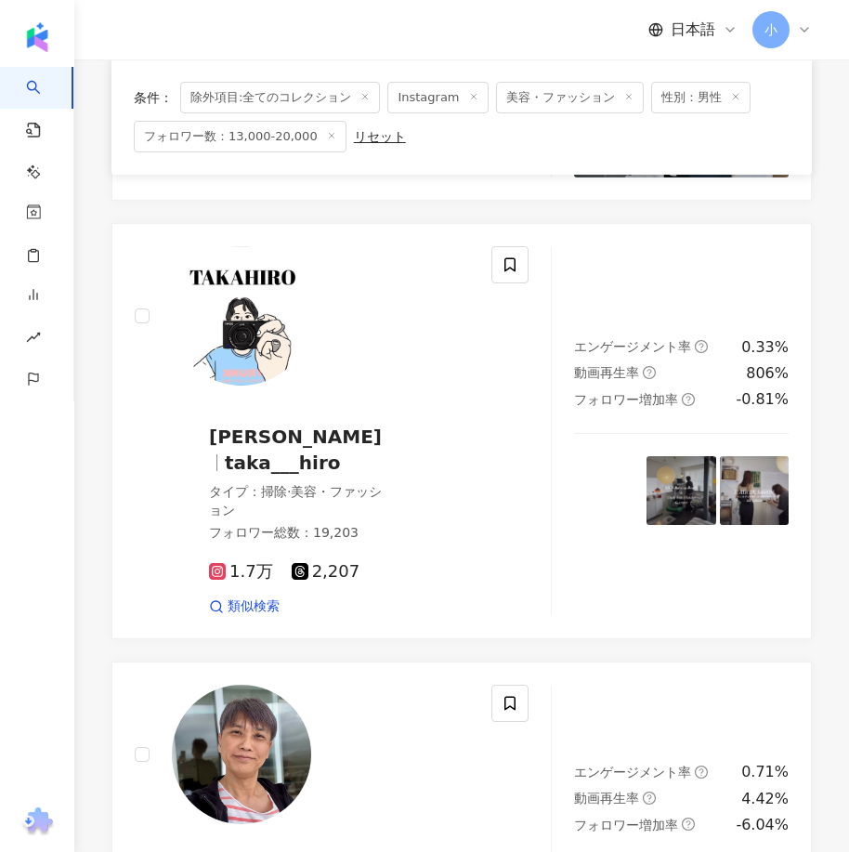
scroll to position [876, 0]
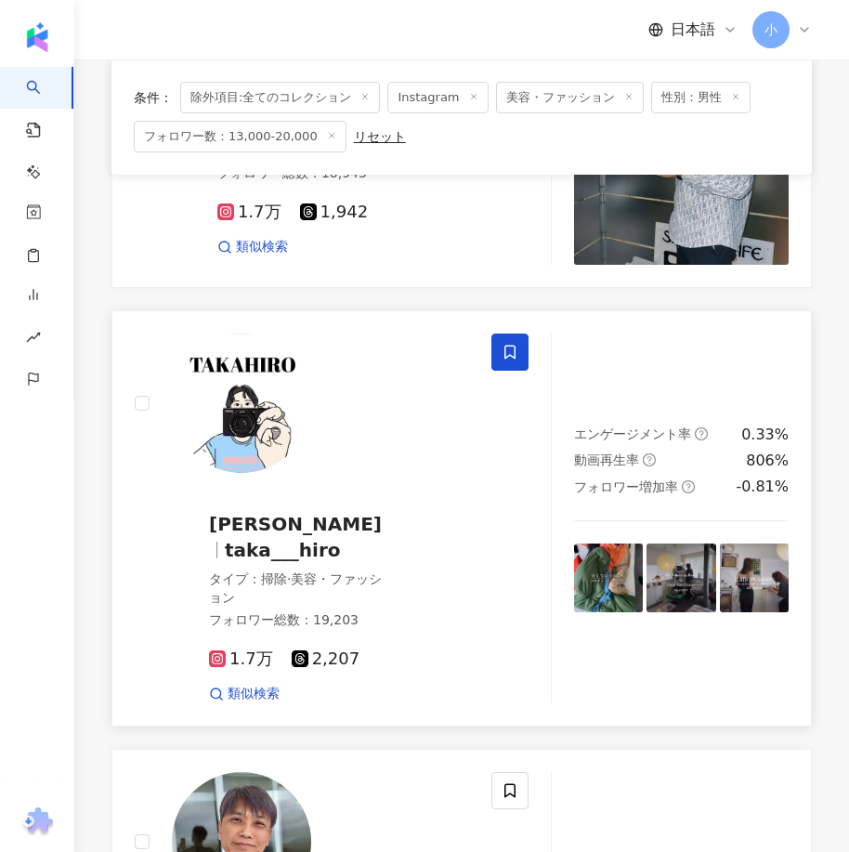
click at [520, 355] on span at bounding box center [509, 351] width 37 height 37
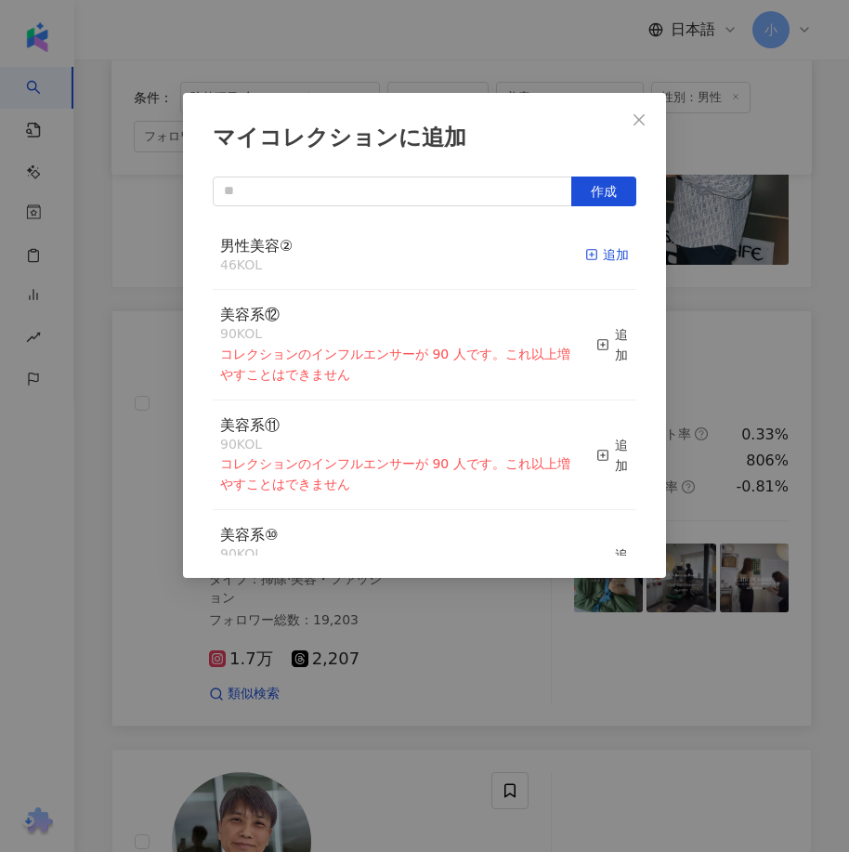
click at [594, 256] on div "追加" at bounding box center [607, 254] width 44 height 20
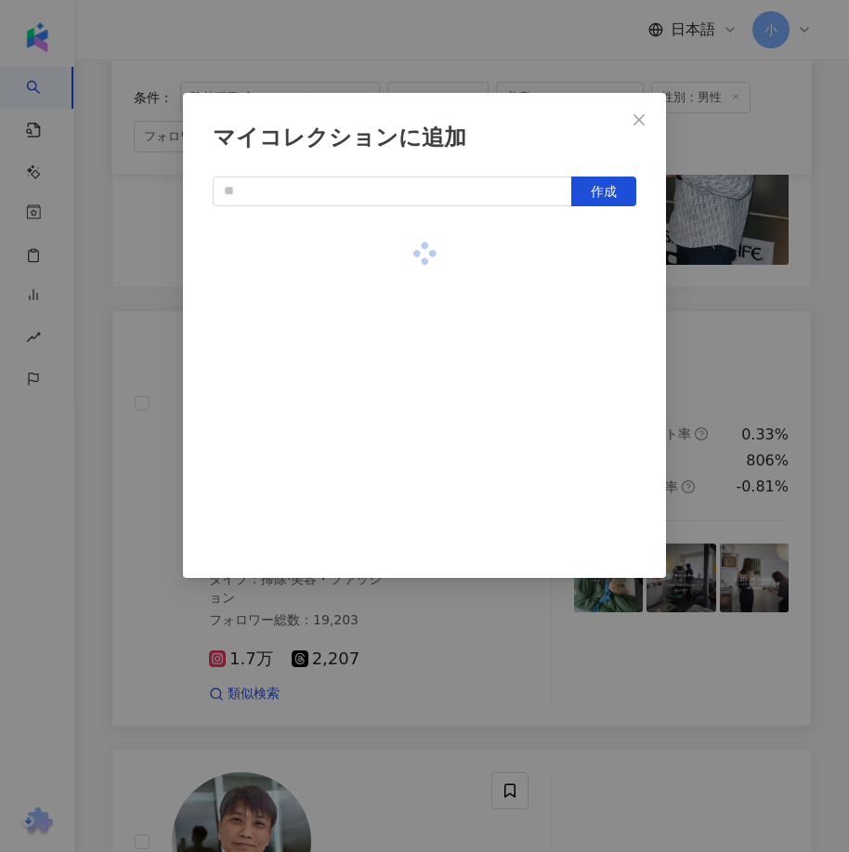
click at [697, 350] on div "マイコレクションに追加 作成" at bounding box center [424, 426] width 849 height 852
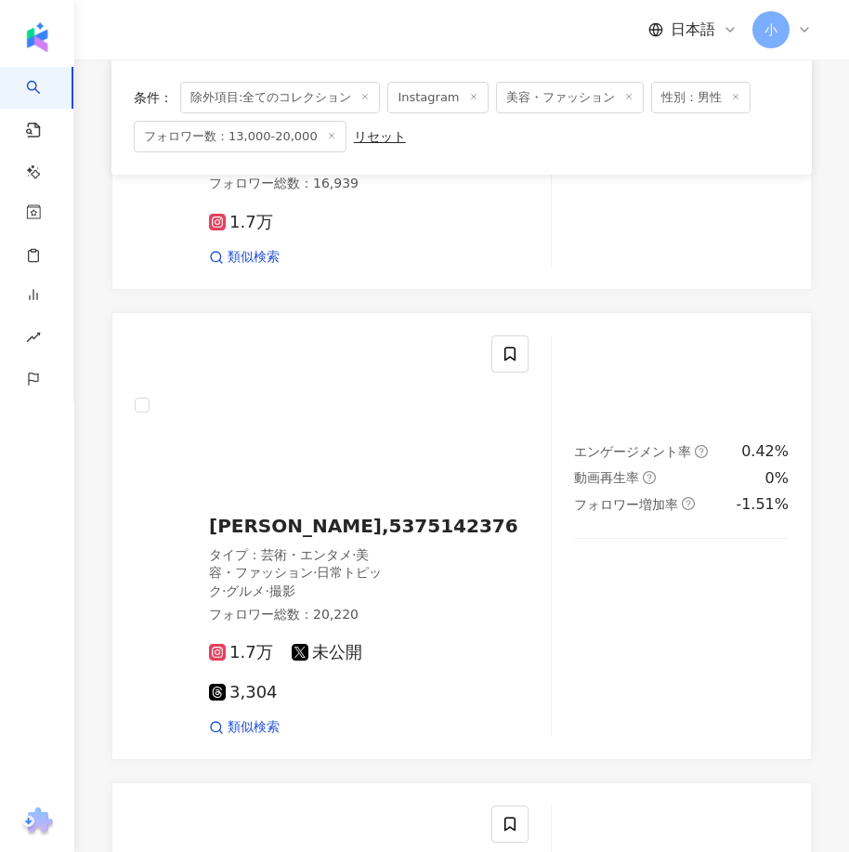
scroll to position [5148, 0]
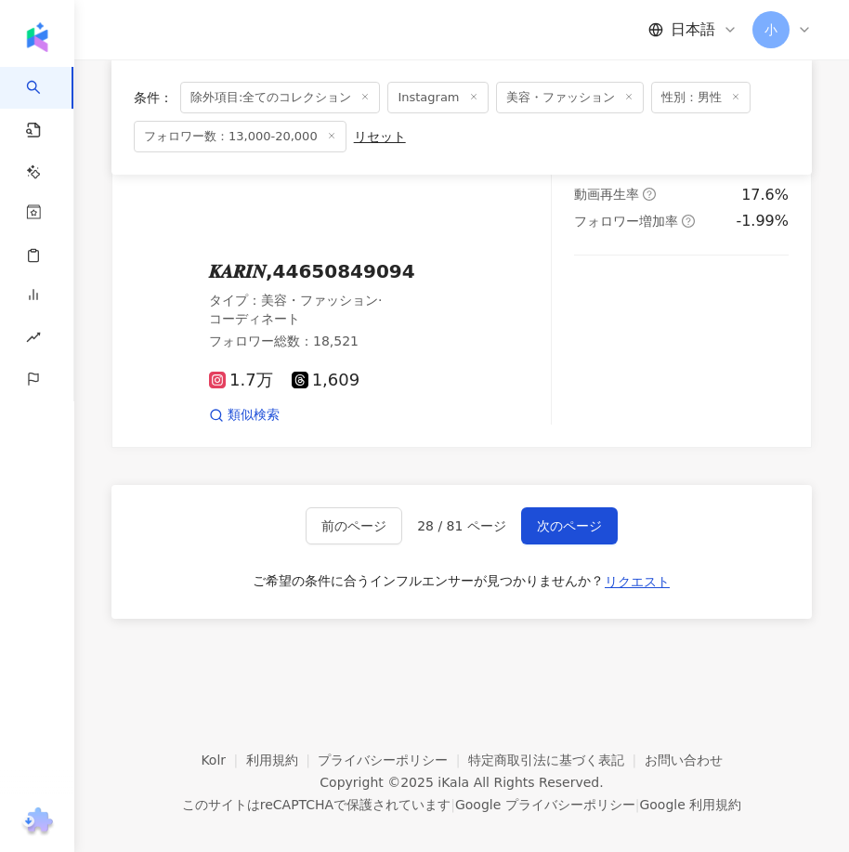
drag, startPoint x: 658, startPoint y: 262, endPoint x: 603, endPoint y: 664, distance: 406.0
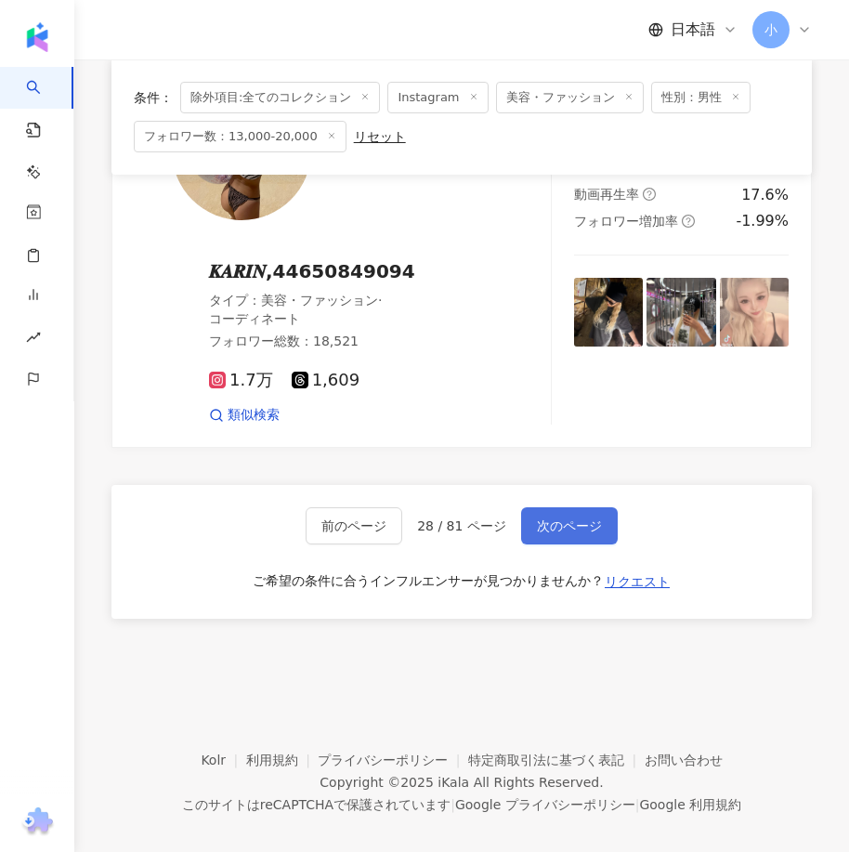
click at [564, 518] on span "次のページ" at bounding box center [569, 525] width 65 height 15
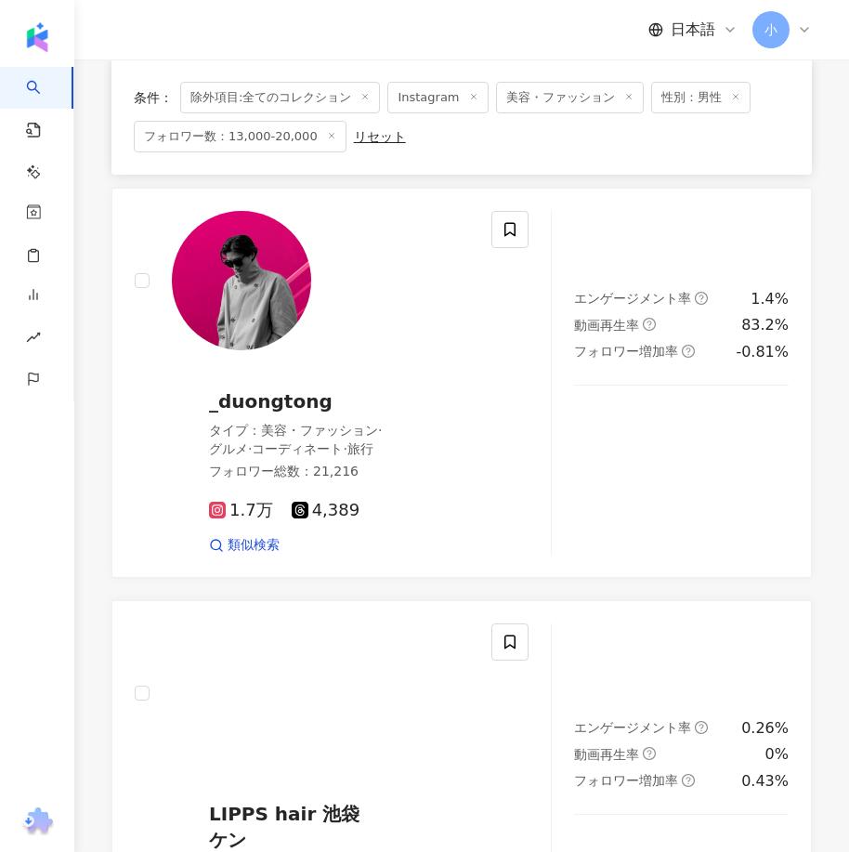
scroll to position [4270, 0]
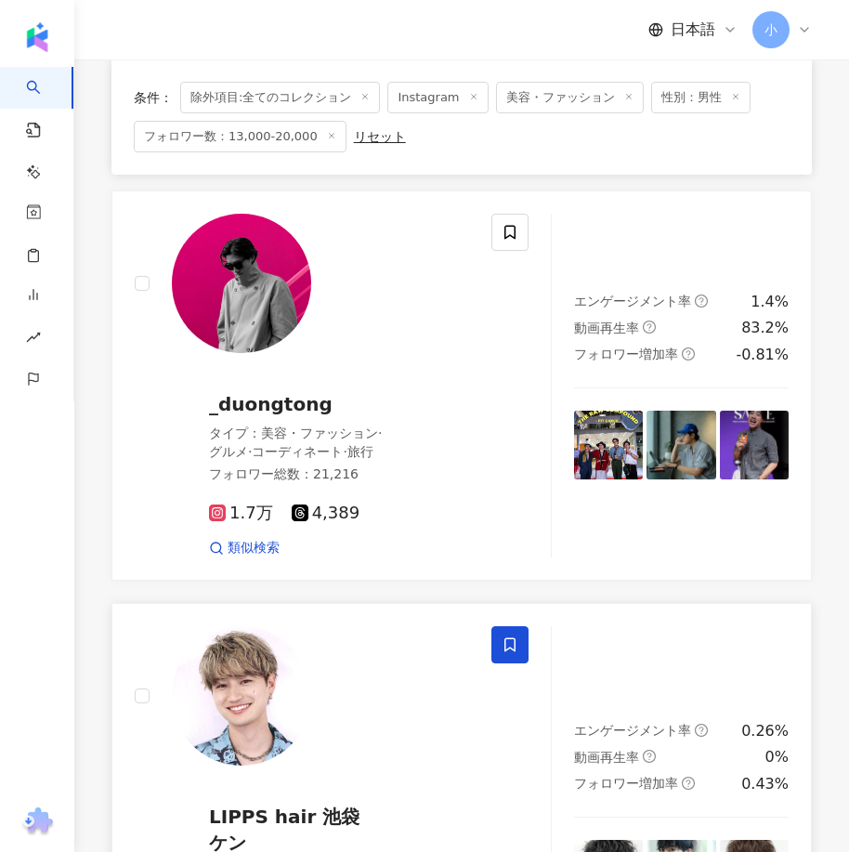
click at [510, 636] on icon at bounding box center [509, 644] width 17 height 17
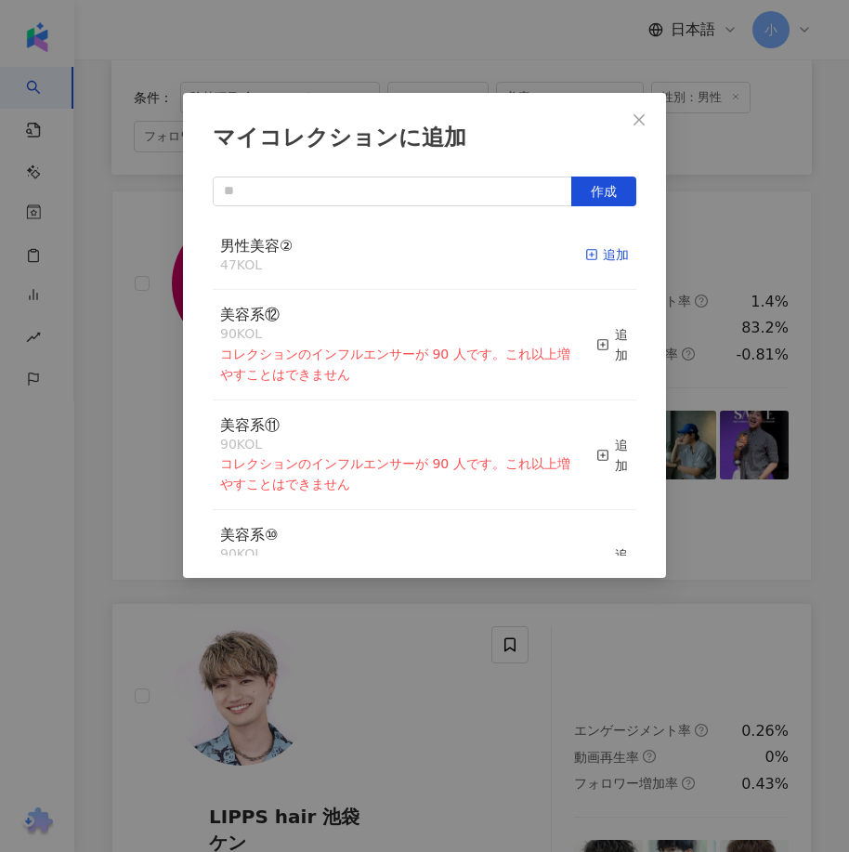
click at [591, 254] on div "追加" at bounding box center [607, 254] width 44 height 20
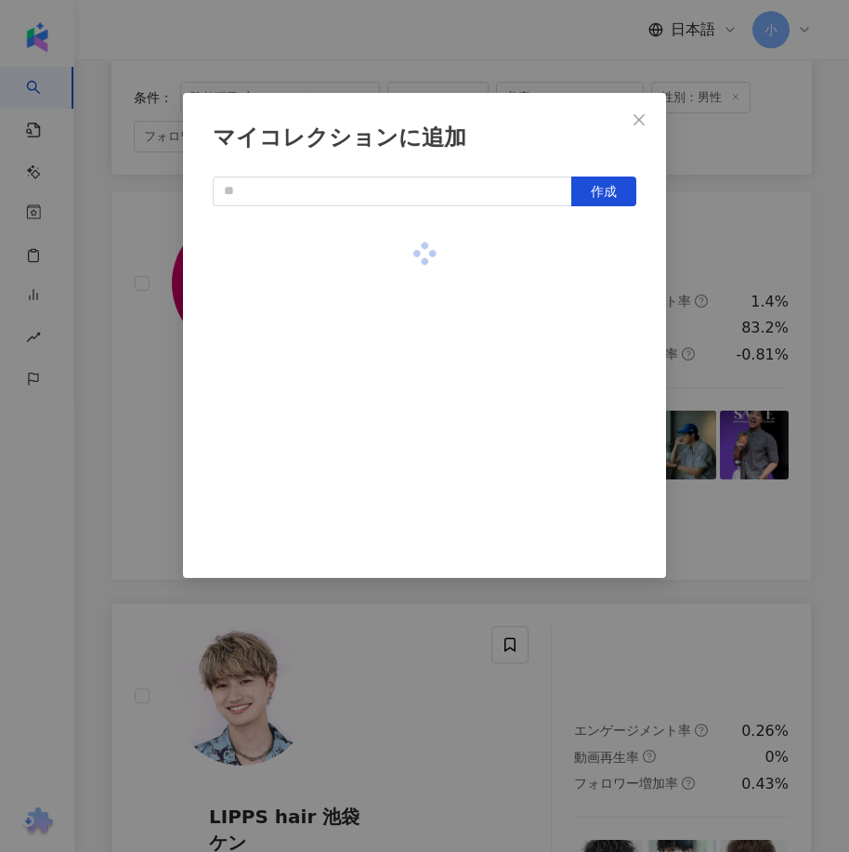
click at [704, 390] on div "マイコレクションに追加 作成" at bounding box center [424, 426] width 849 height 852
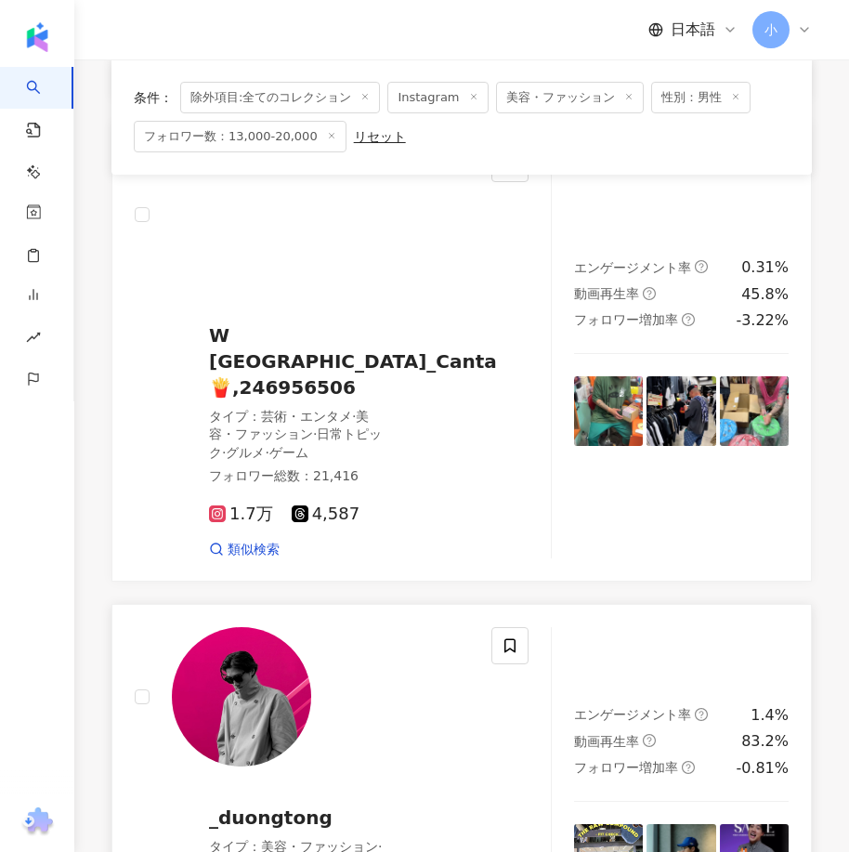
scroll to position [3806, 0]
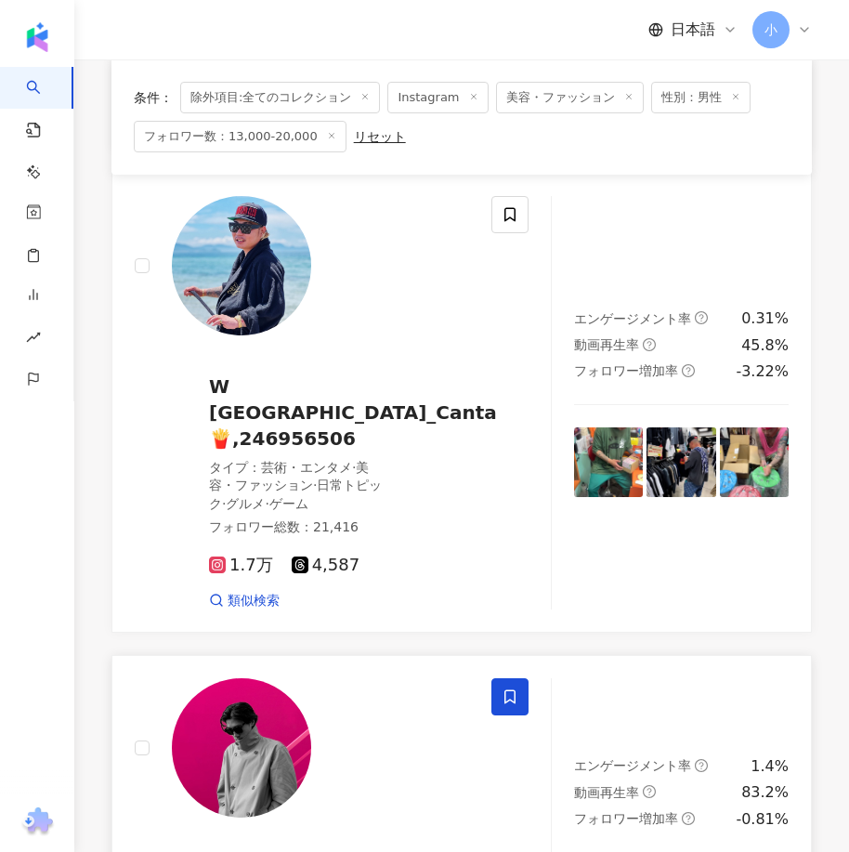
click at [518, 678] on span at bounding box center [509, 696] width 37 height 37
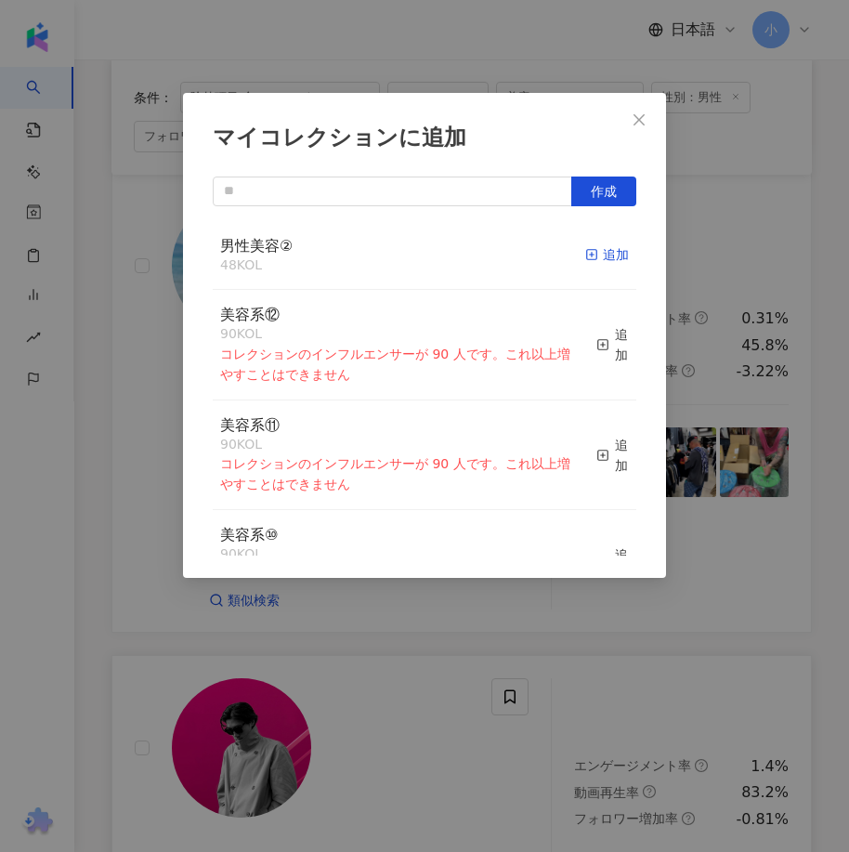
click at [587, 255] on div "追加" at bounding box center [607, 254] width 44 height 20
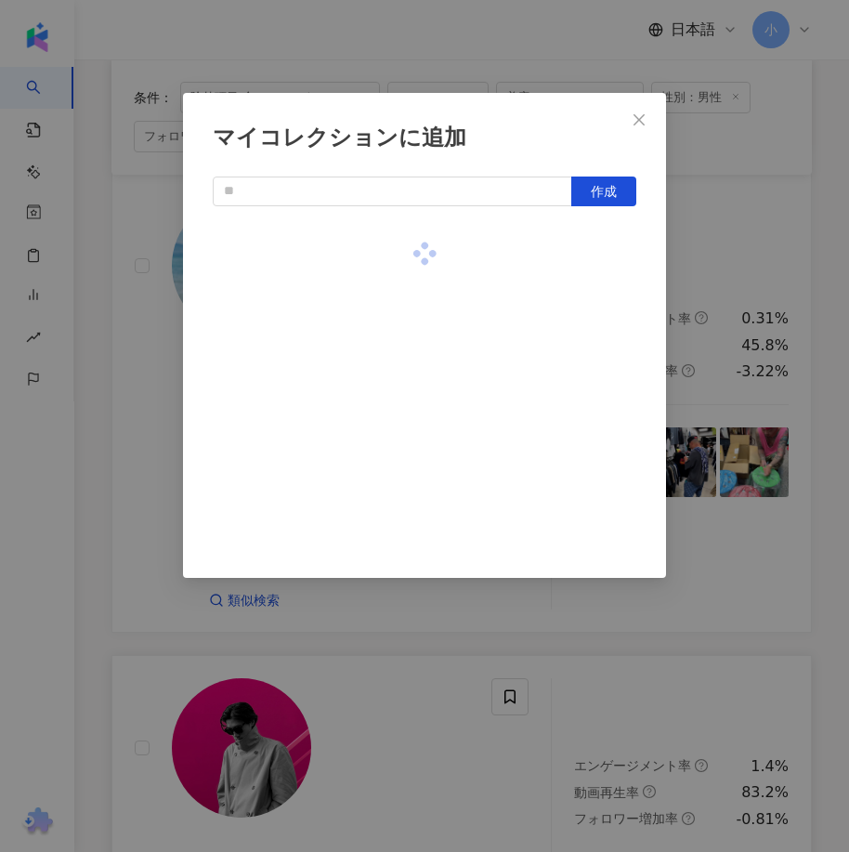
click at [696, 437] on div "マイコレクションに追加 作成" at bounding box center [424, 426] width 849 height 852
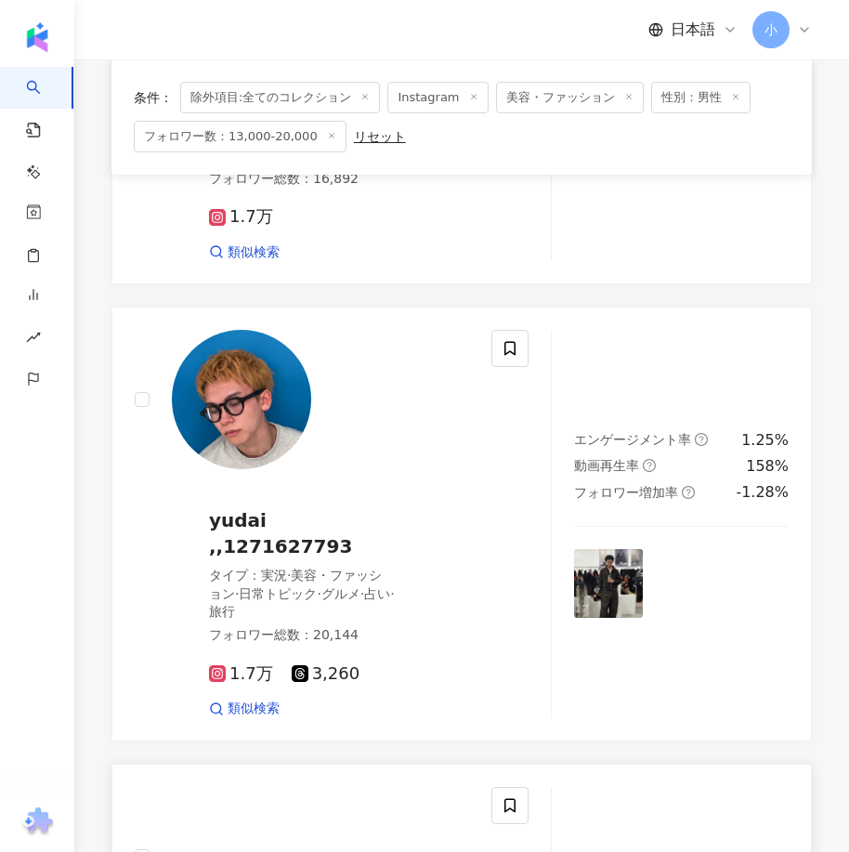
scroll to position [1391, 0]
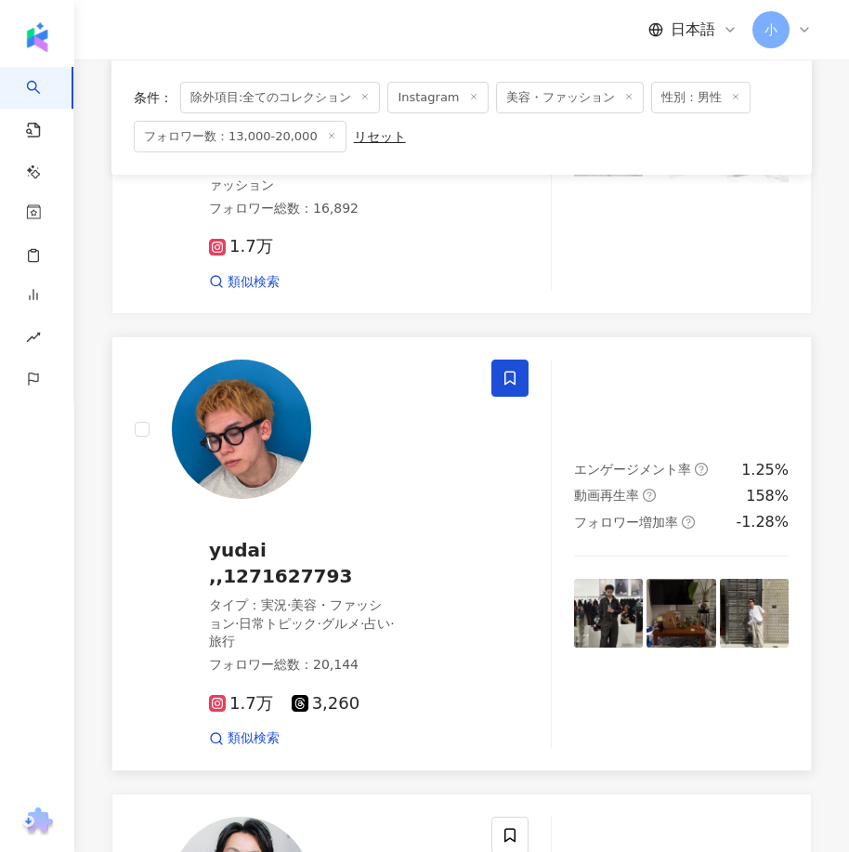
click at [526, 359] on span at bounding box center [509, 377] width 37 height 37
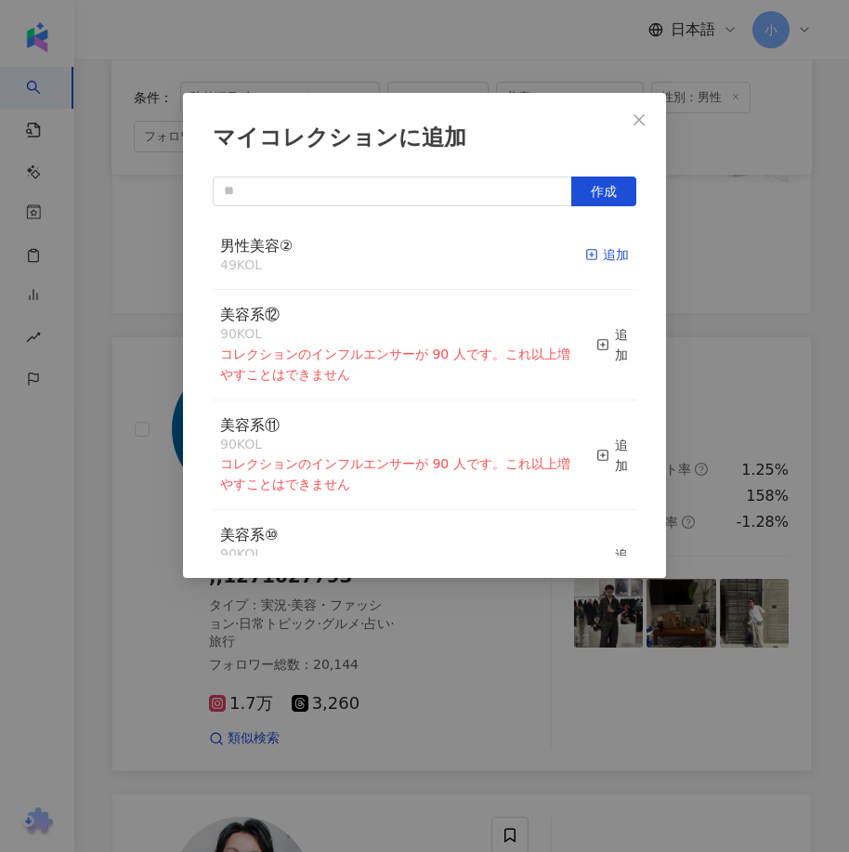
click at [585, 254] on icon "button" at bounding box center [591, 254] width 13 height 13
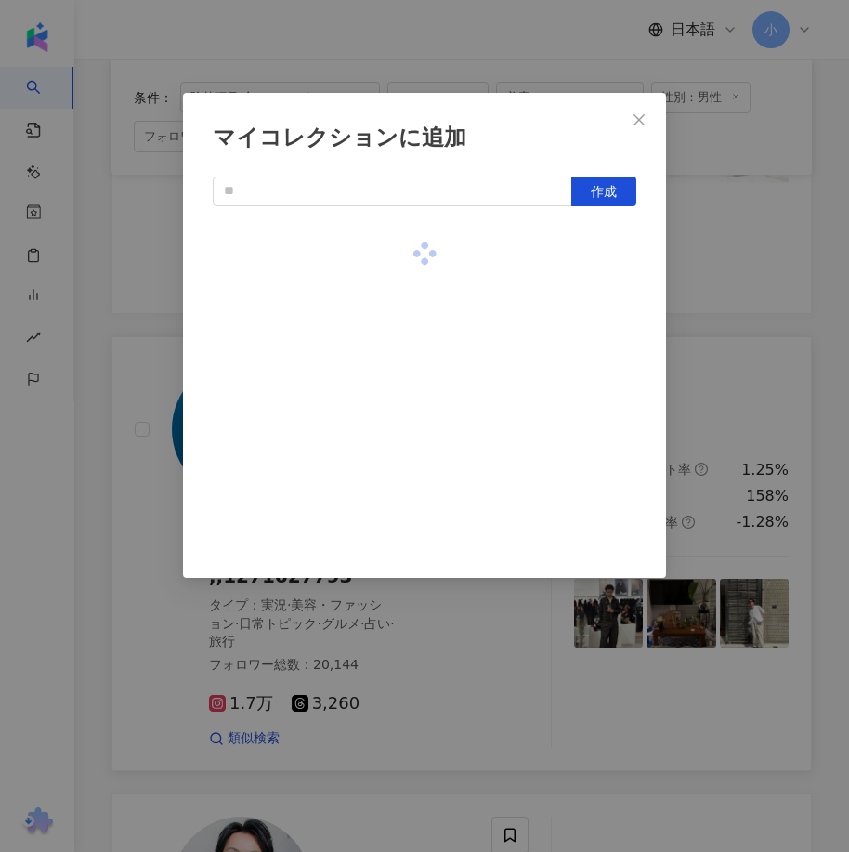
click at [724, 426] on div "マイコレクションに追加 作成" at bounding box center [424, 426] width 849 height 852
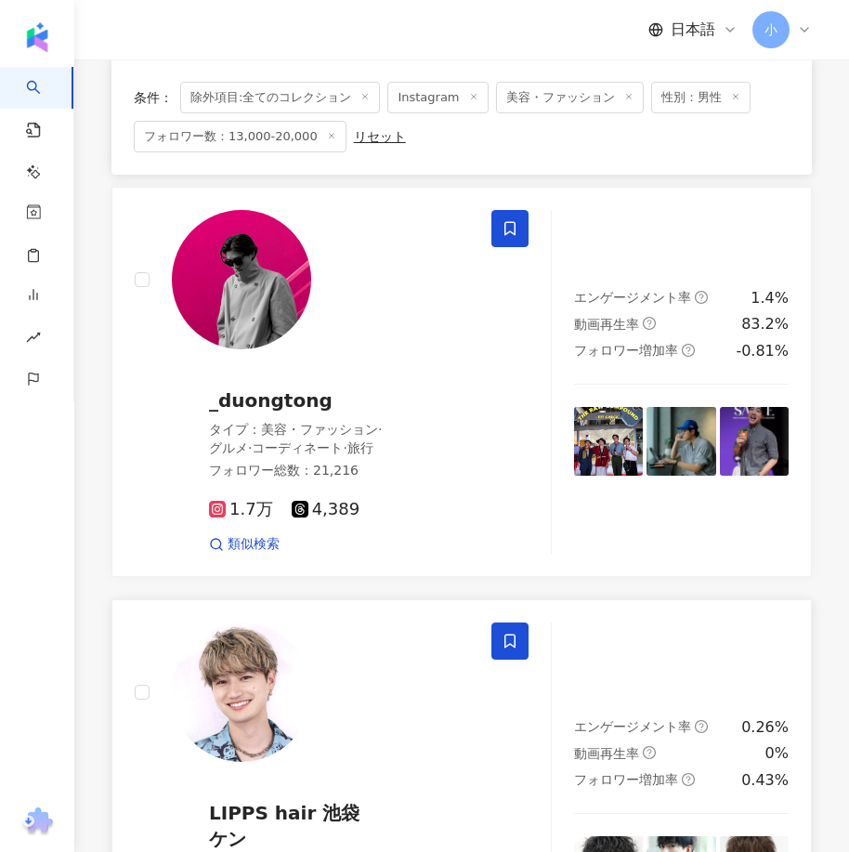
scroll to position [5106, 0]
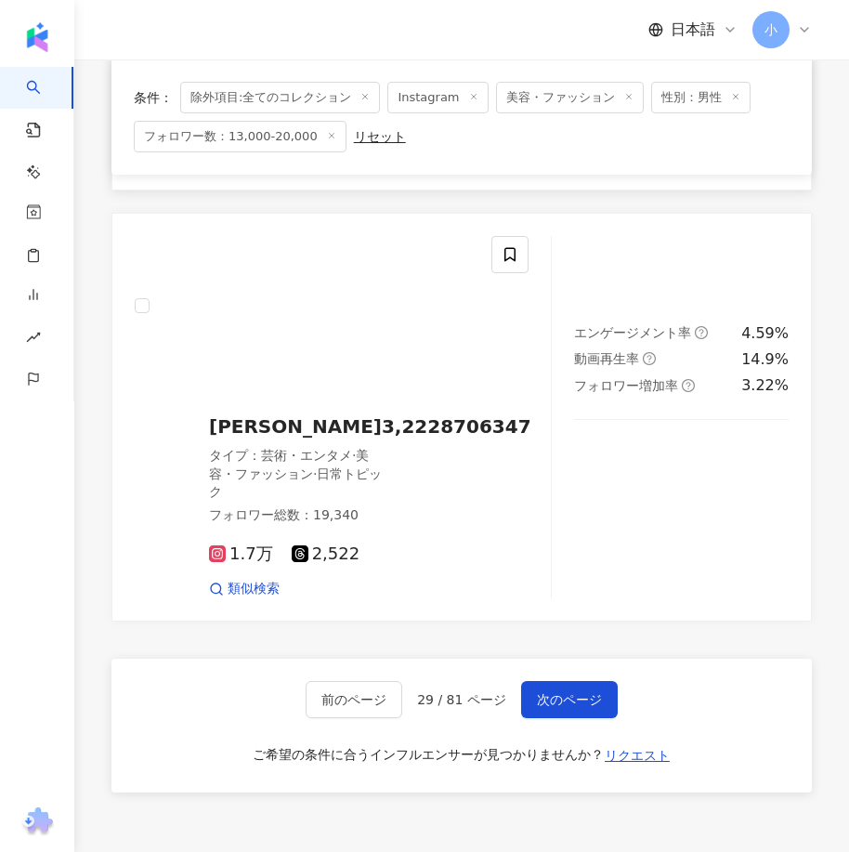
drag, startPoint x: 629, startPoint y: 343, endPoint x: 597, endPoint y: 651, distance: 309.9
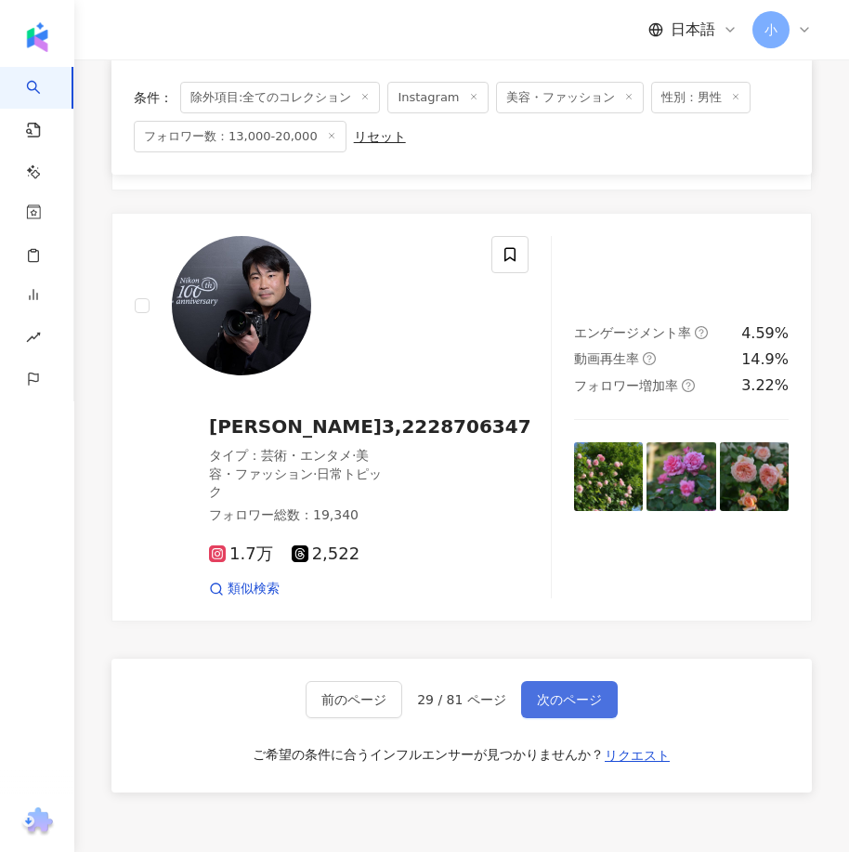
click at [552, 692] on span "次のページ" at bounding box center [569, 699] width 65 height 15
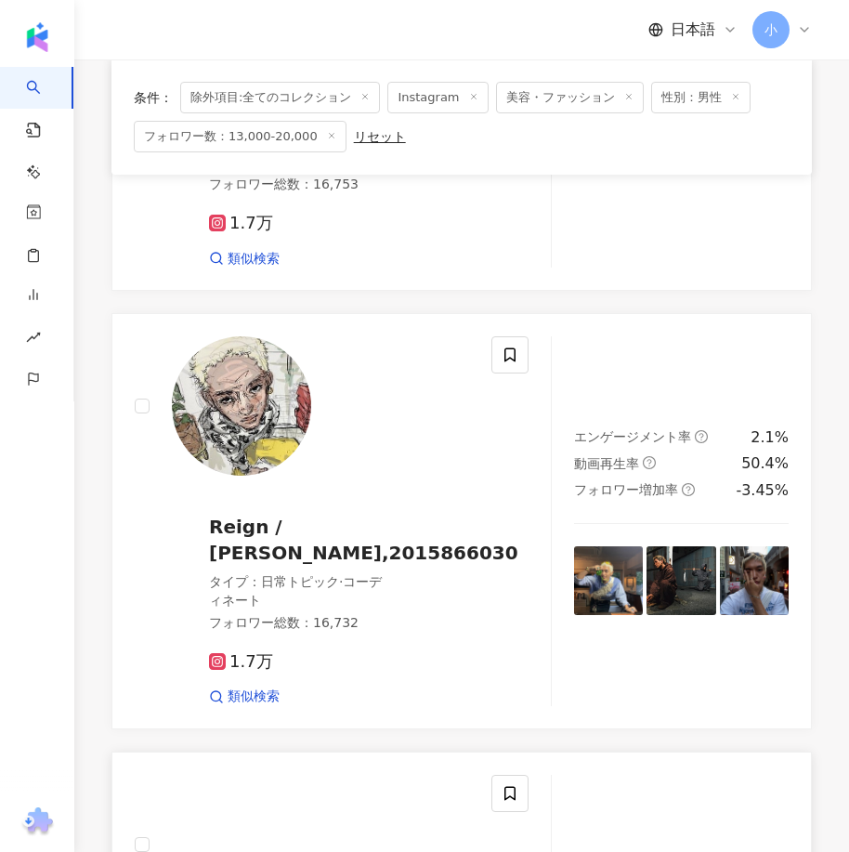
scroll to position [3611, 0]
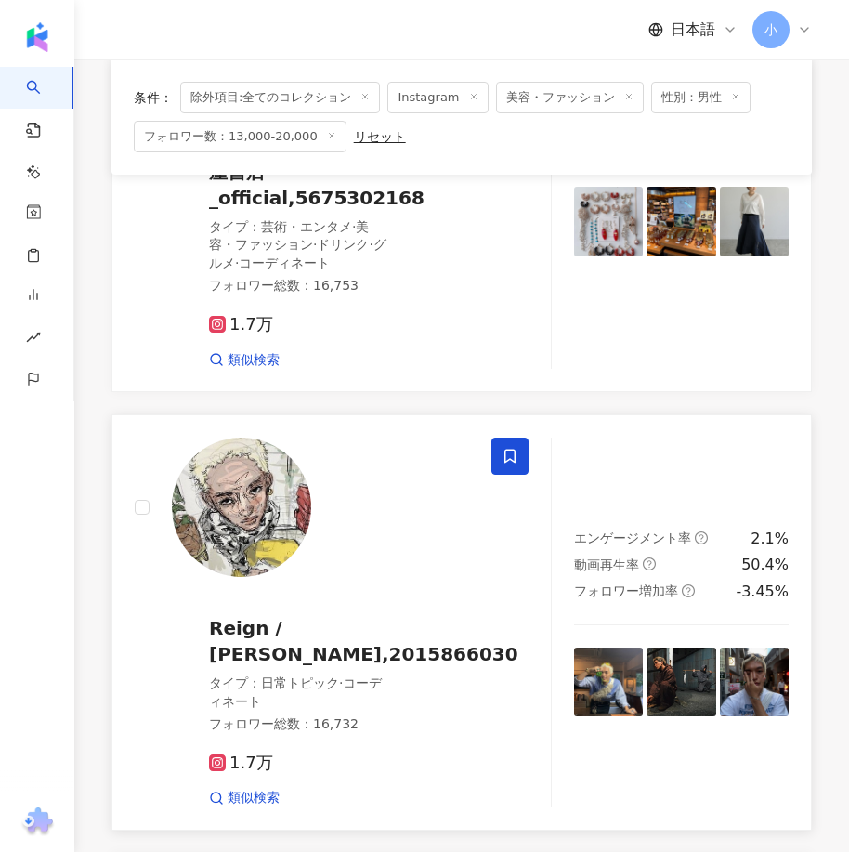
click at [506, 448] on icon at bounding box center [509, 456] width 17 height 17
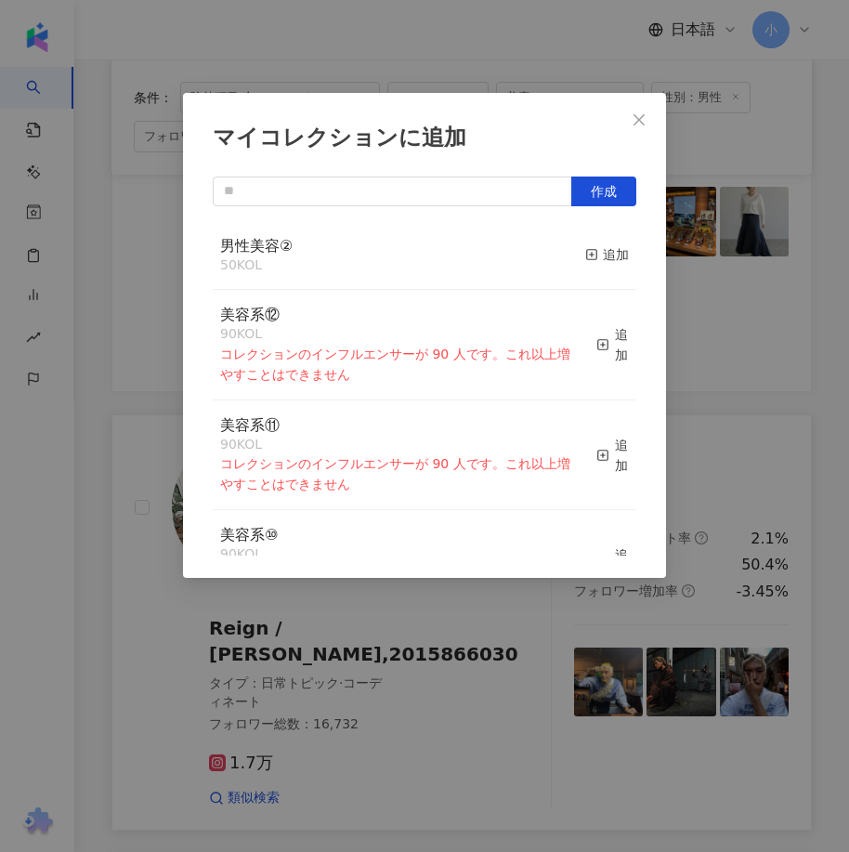
click at [601, 266] on button "追加" at bounding box center [607, 255] width 44 height 39
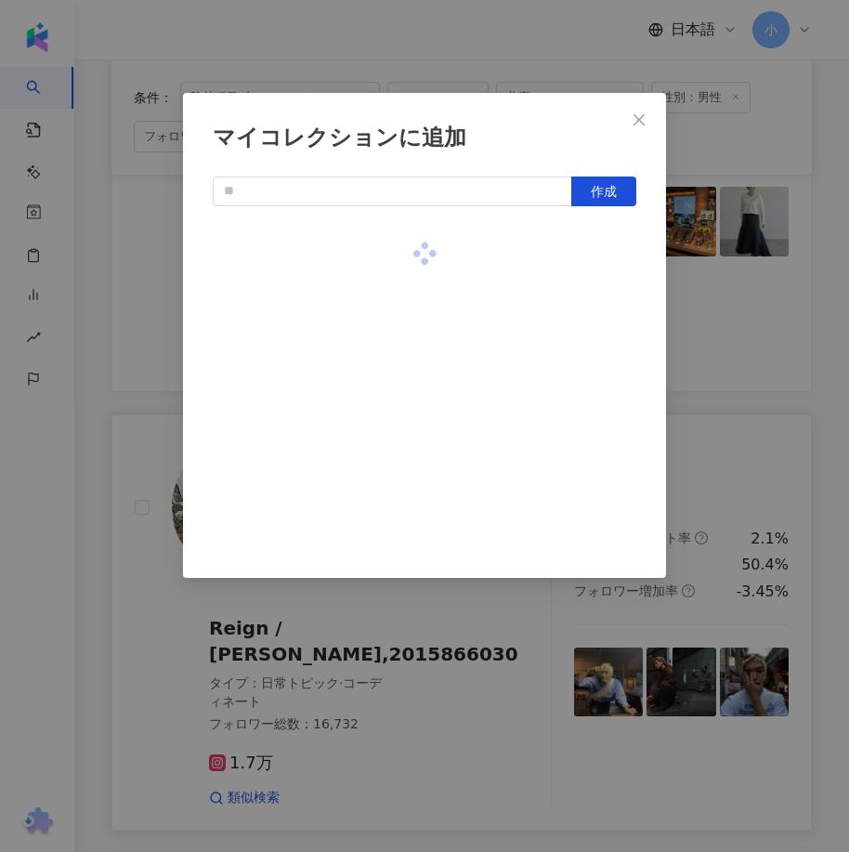
click at [718, 462] on div "マイコレクションに追加 作成" at bounding box center [424, 426] width 849 height 852
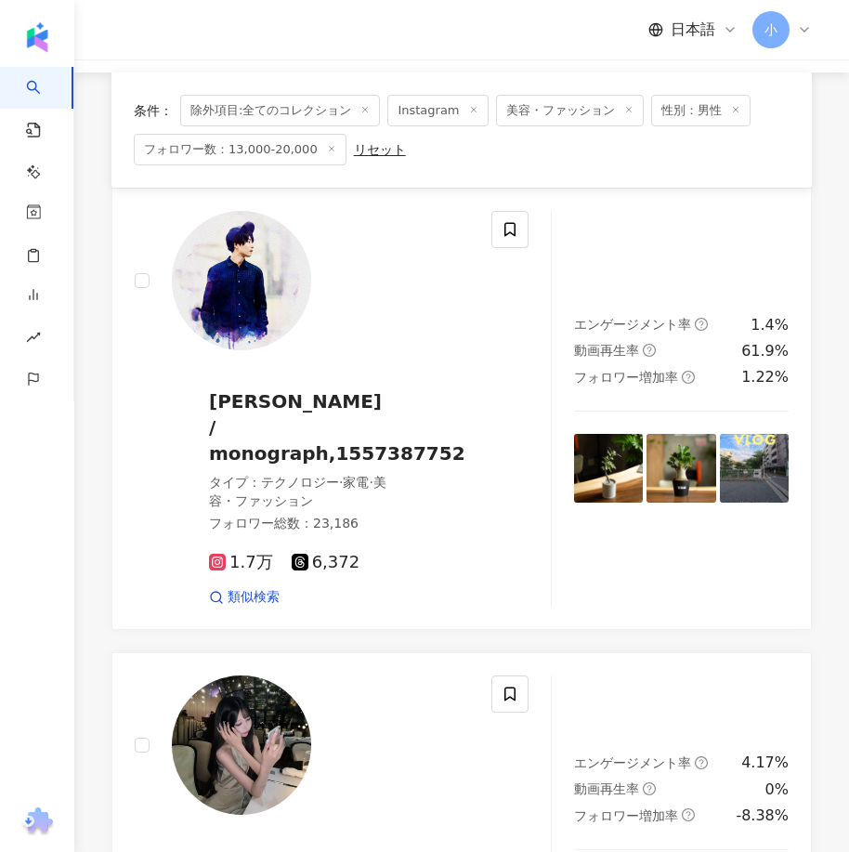
scroll to position [82, 0]
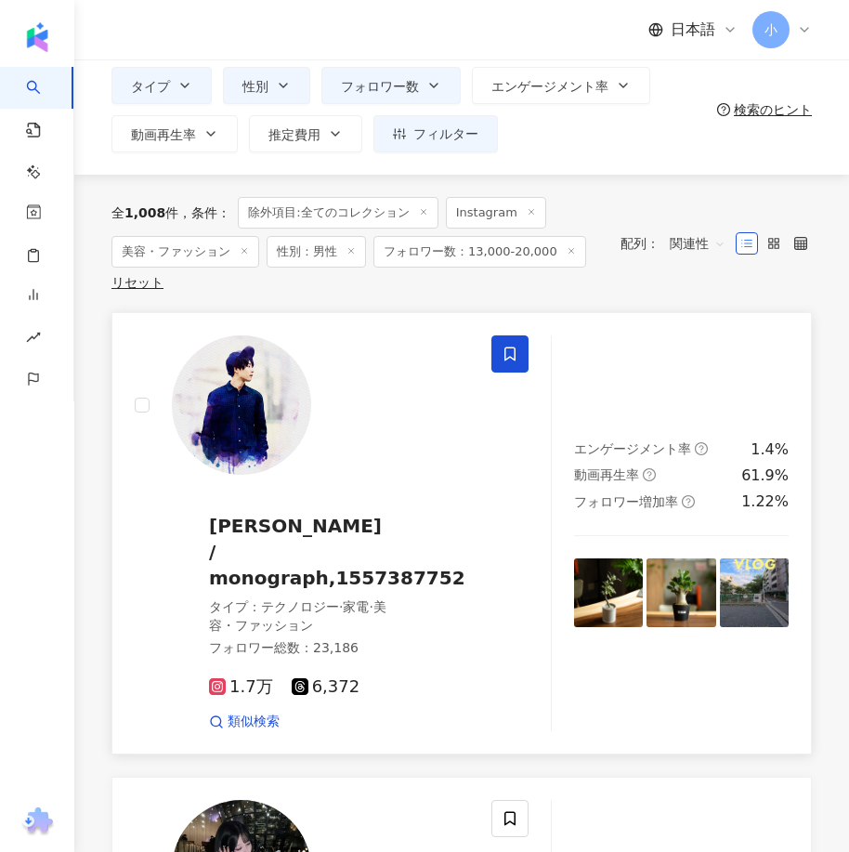
click at [507, 356] on icon at bounding box center [509, 353] width 17 height 17
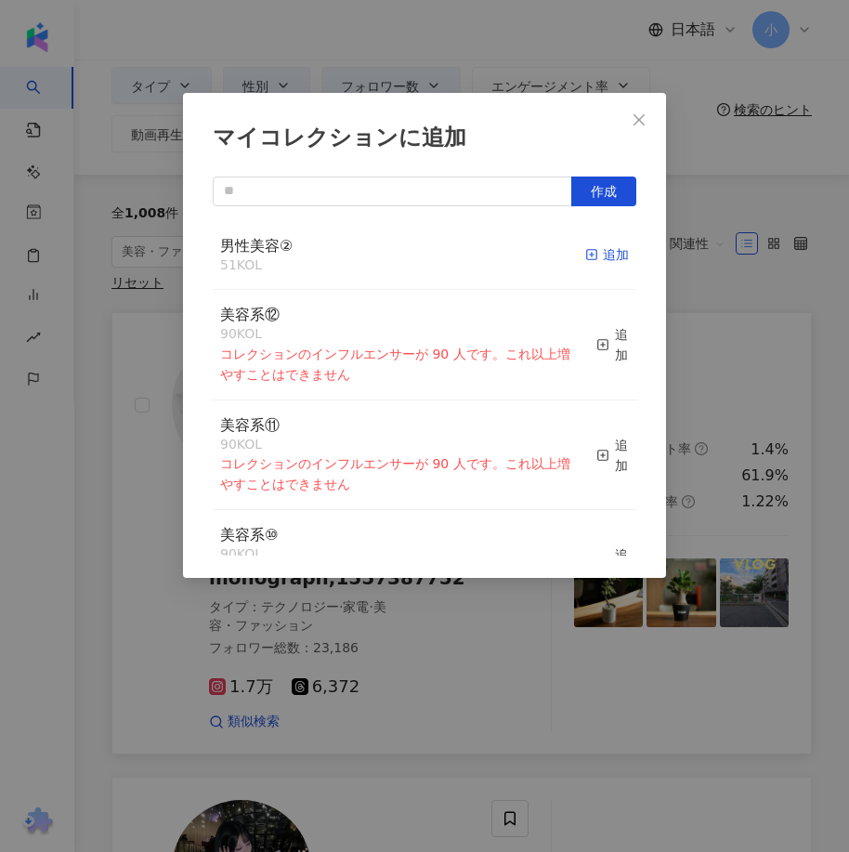
click at [585, 254] on icon "button" at bounding box center [591, 254] width 13 height 13
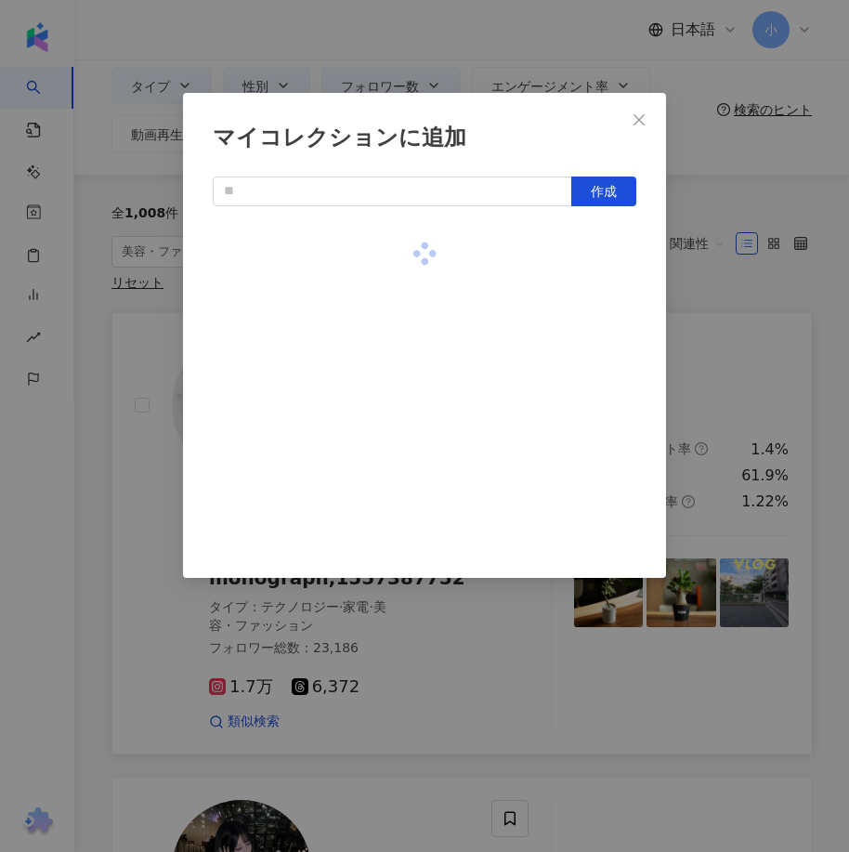
click at [710, 278] on div "マイコレクションに追加 作成" at bounding box center [424, 426] width 849 height 852
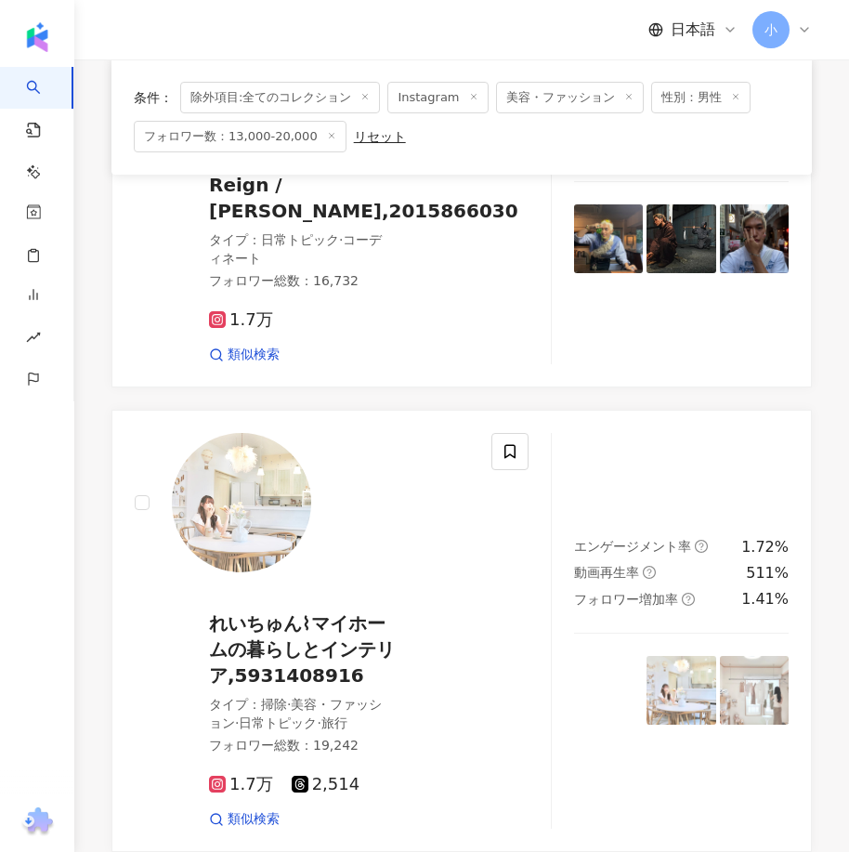
scroll to position [5282, 0]
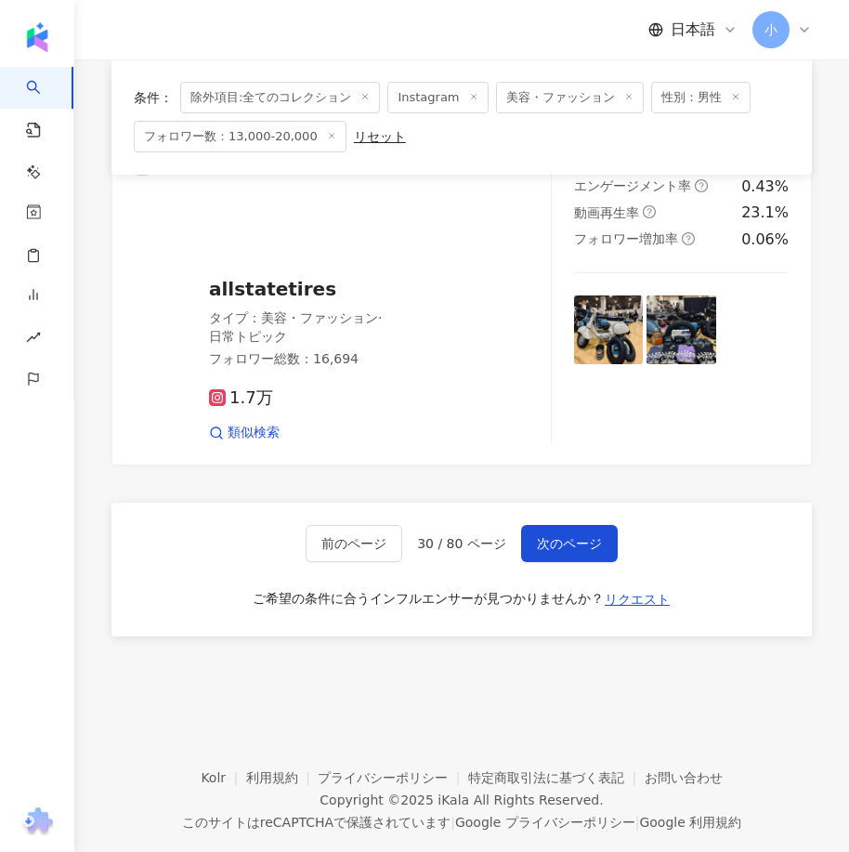
drag, startPoint x: 648, startPoint y: 267, endPoint x: 573, endPoint y: 680, distance: 420.0
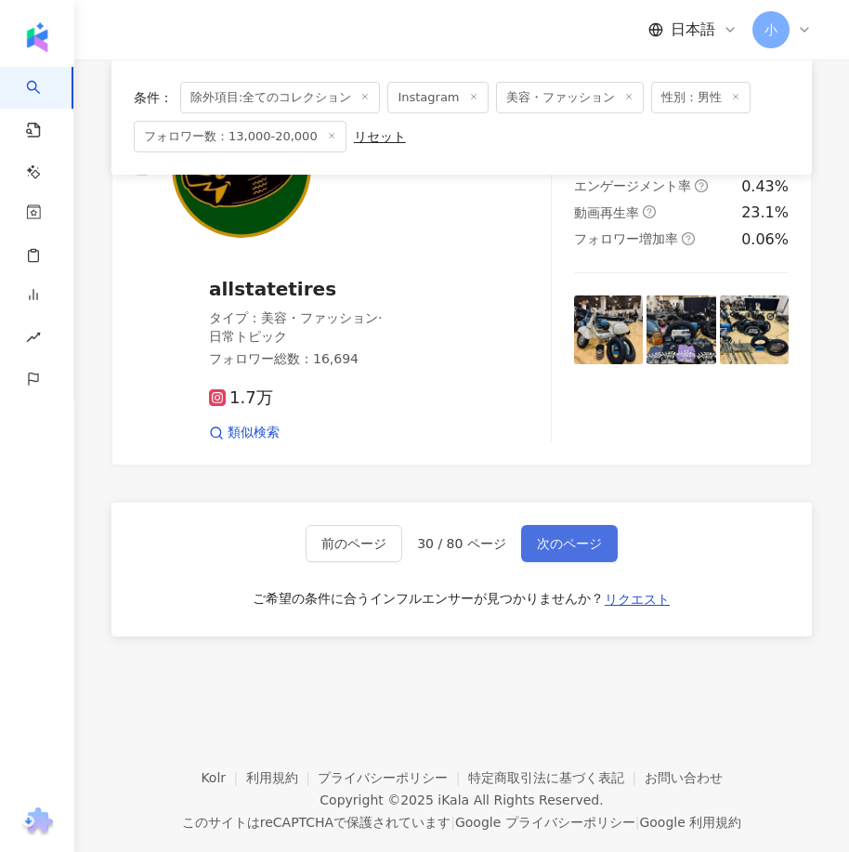
click at [574, 536] on span "次のページ" at bounding box center [569, 543] width 65 height 15
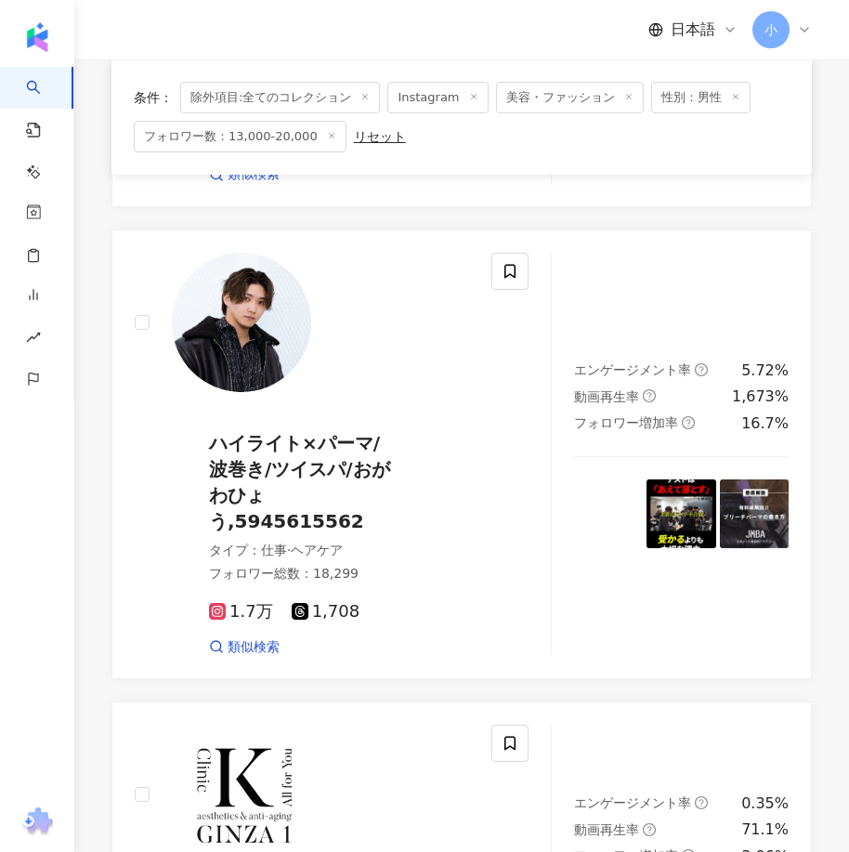
scroll to position [5248, 0]
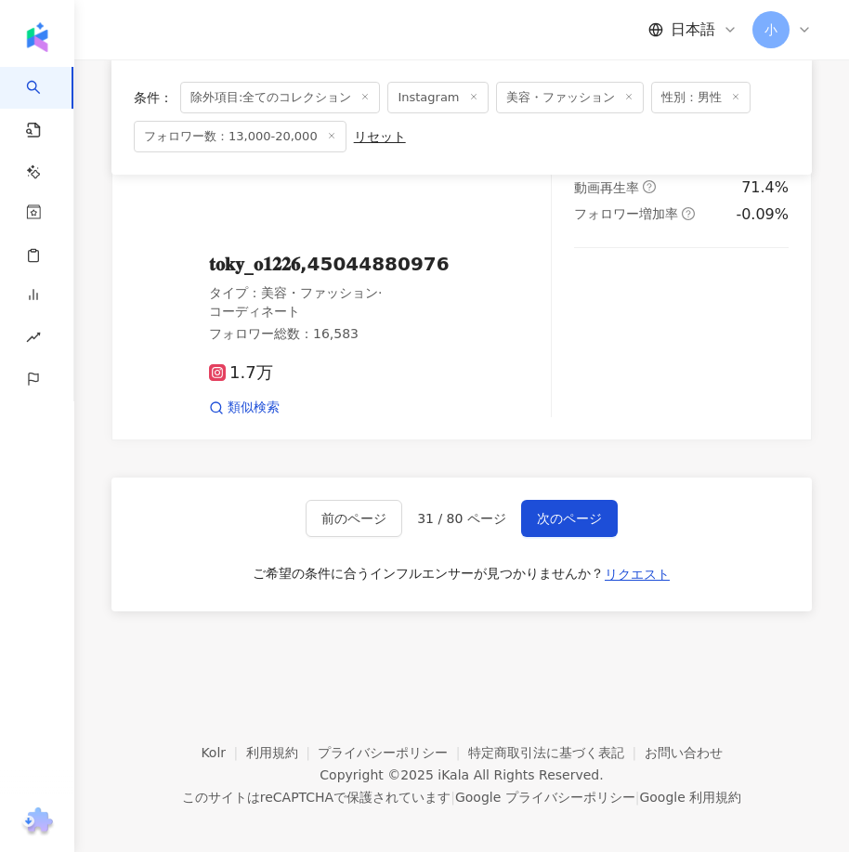
drag, startPoint x: 659, startPoint y: 353, endPoint x: 571, endPoint y: 694, distance: 352.1
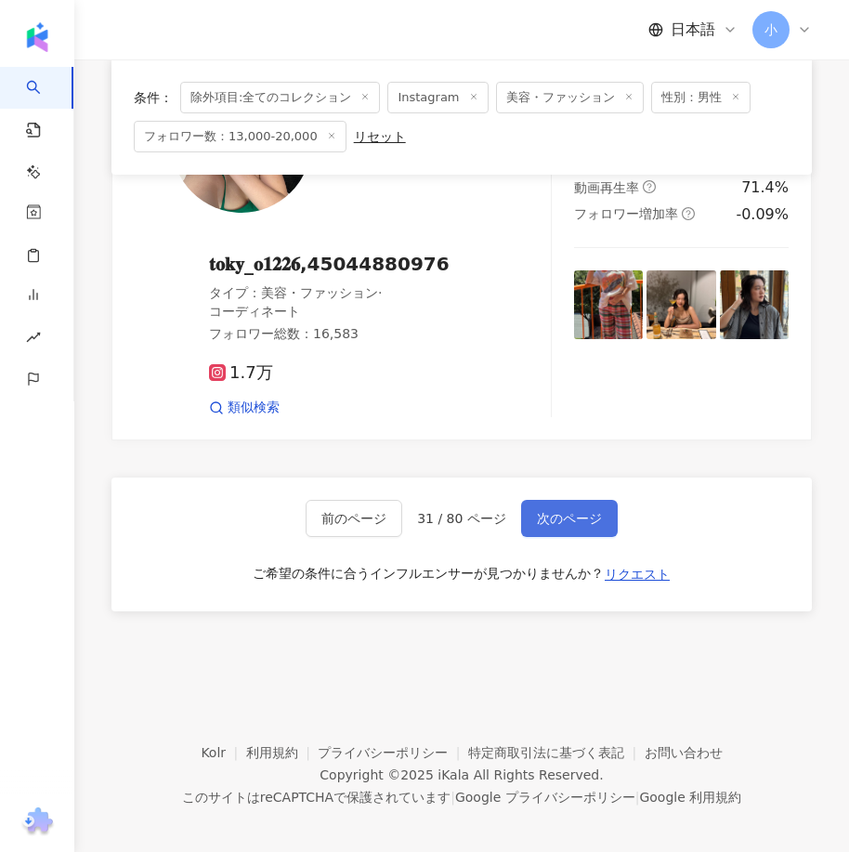
click at [592, 511] on span "次のページ" at bounding box center [569, 518] width 65 height 15
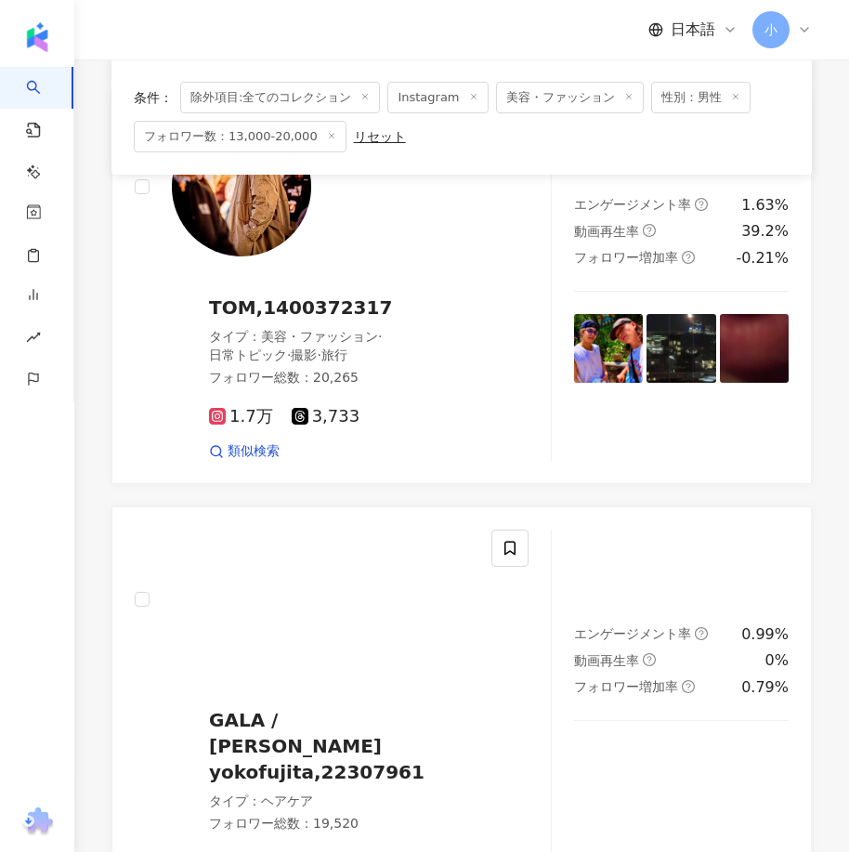
scroll to position [2646, 0]
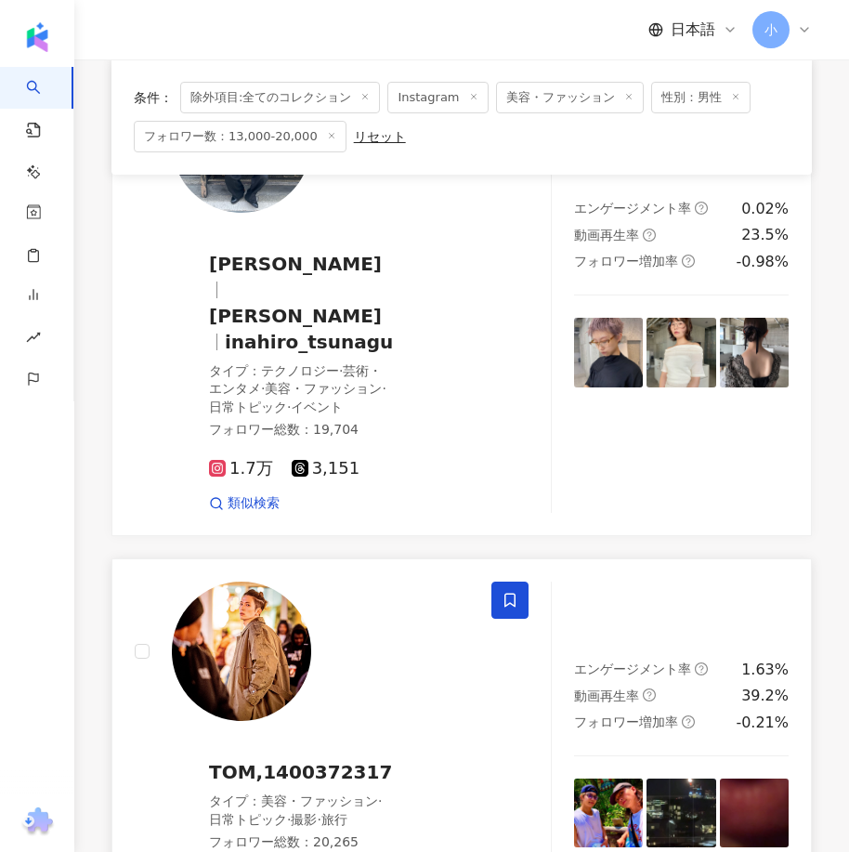
click at [504, 581] on span at bounding box center [509, 599] width 37 height 37
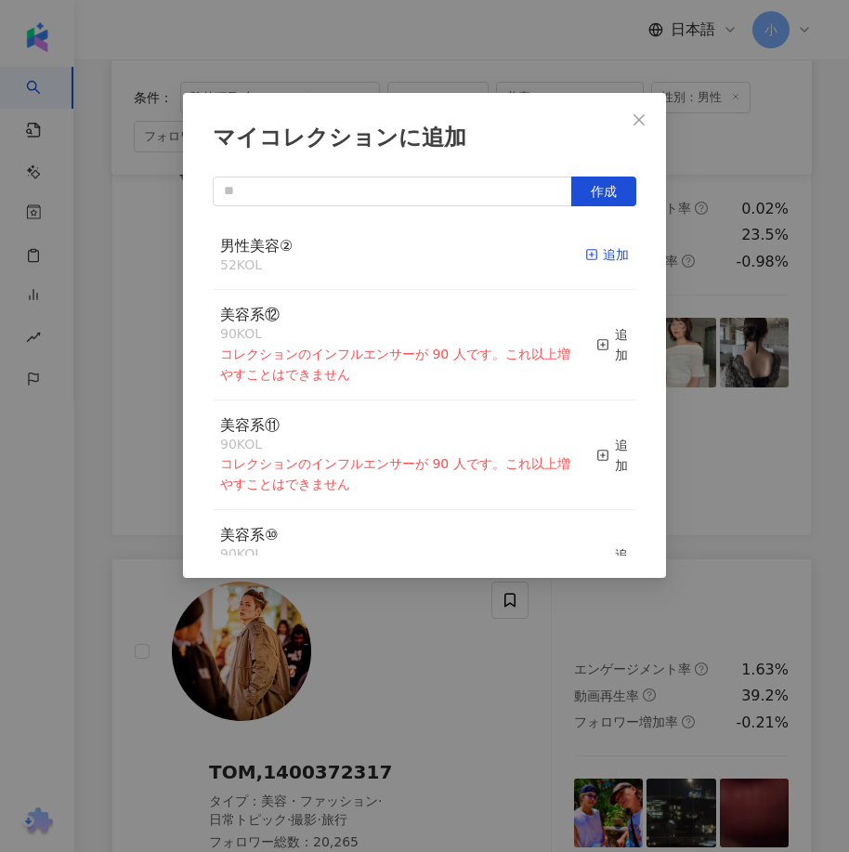
click at [603, 254] on div "追加" at bounding box center [607, 254] width 44 height 20
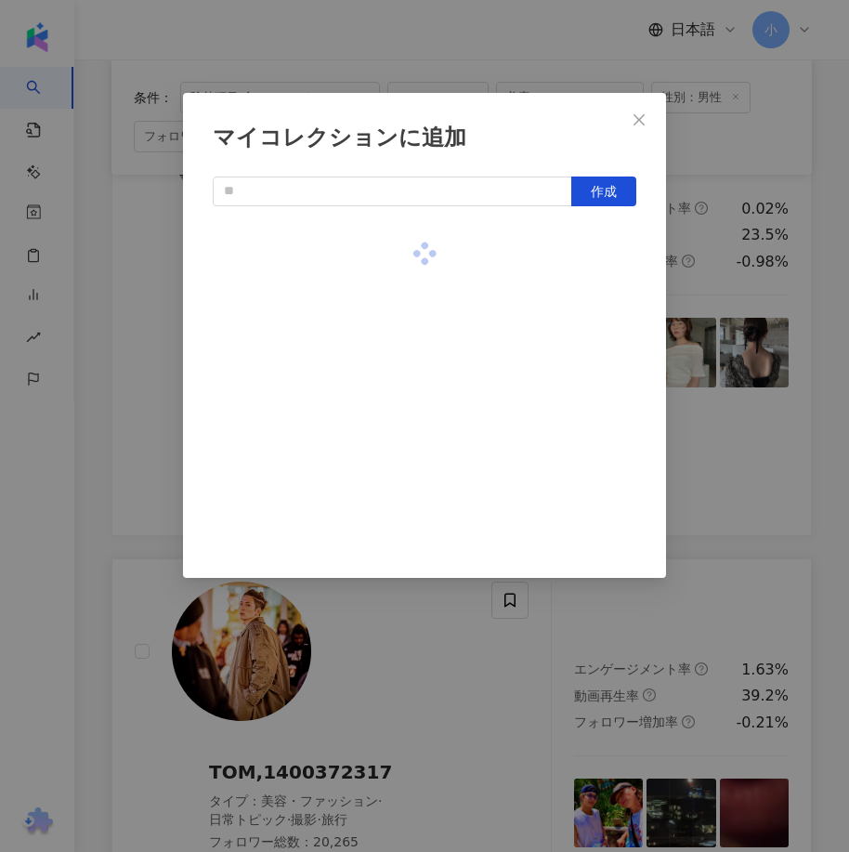
click at [714, 329] on div "マイコレクションに追加 作成" at bounding box center [424, 426] width 849 height 852
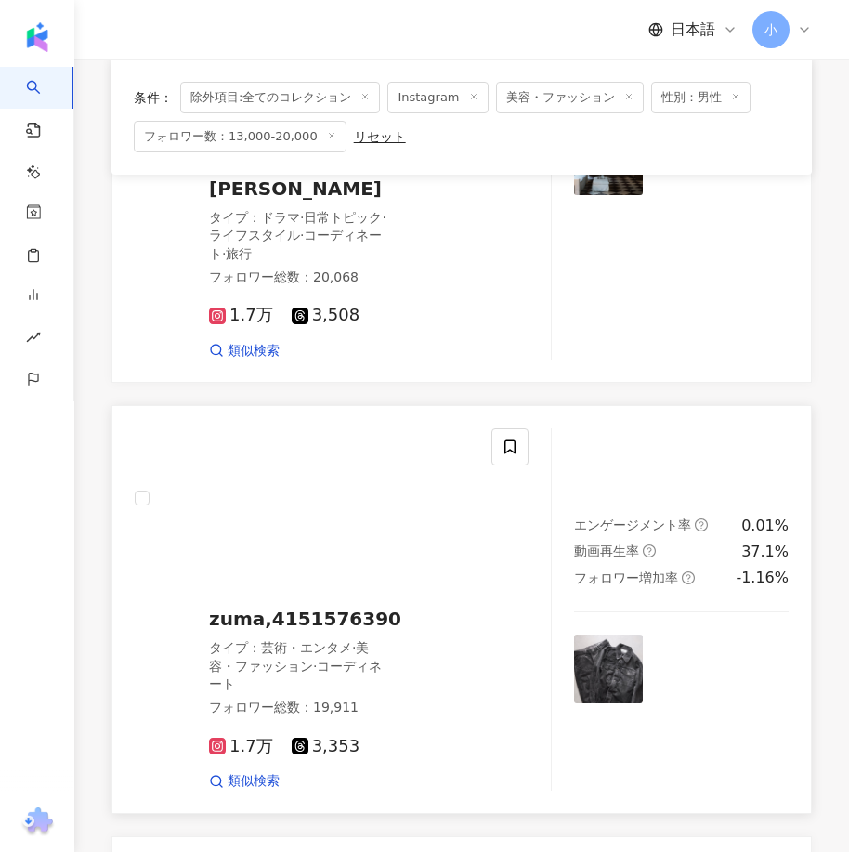
scroll to position [1717, 0]
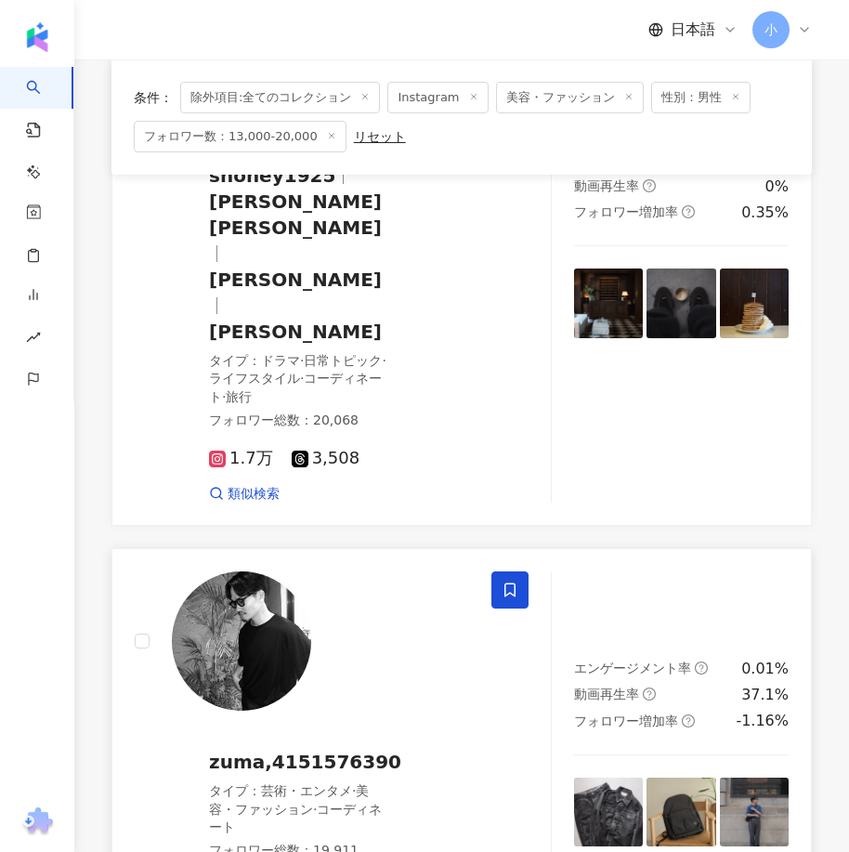
click at [513, 581] on icon at bounding box center [509, 589] width 17 height 17
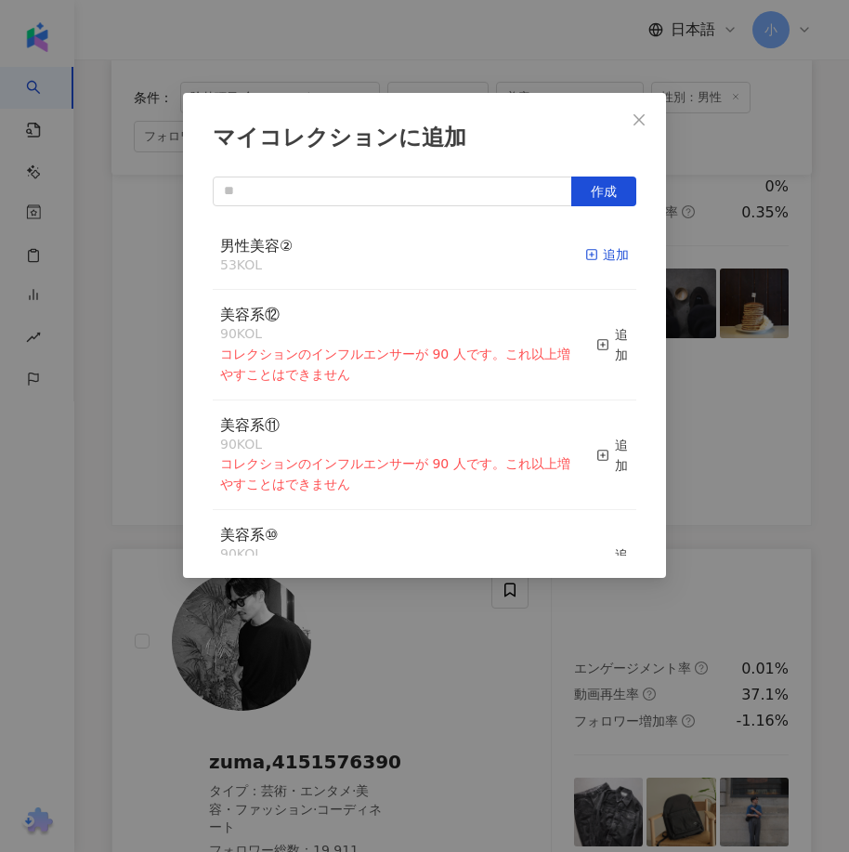
click at [585, 250] on div "追加" at bounding box center [607, 254] width 44 height 20
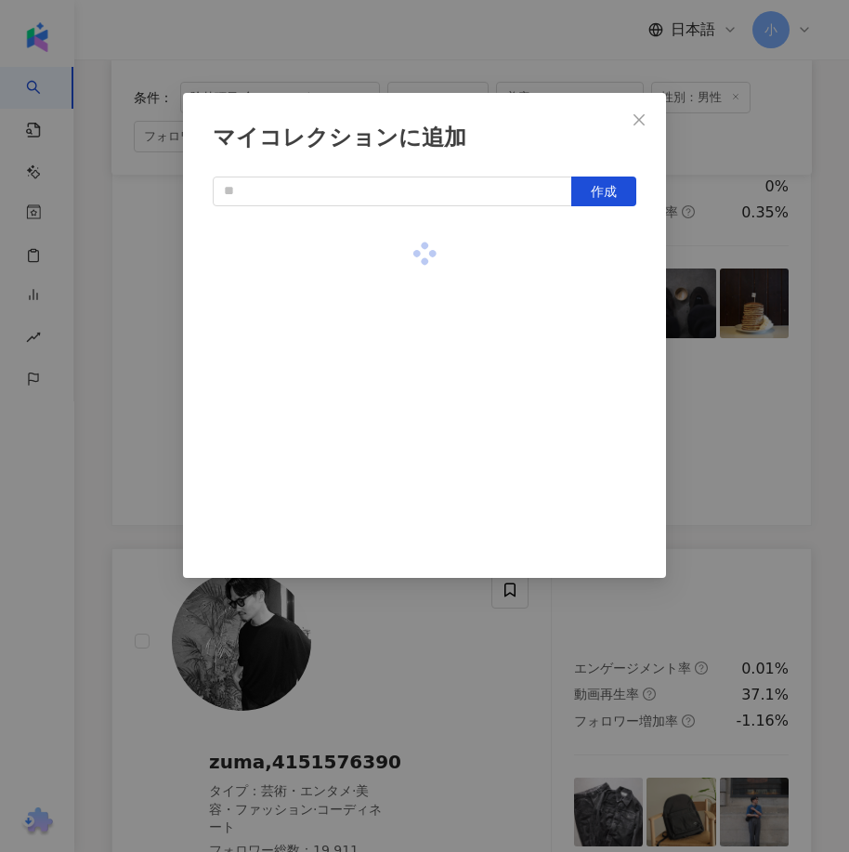
click at [725, 397] on div "マイコレクションに追加 作成" at bounding box center [424, 426] width 849 height 852
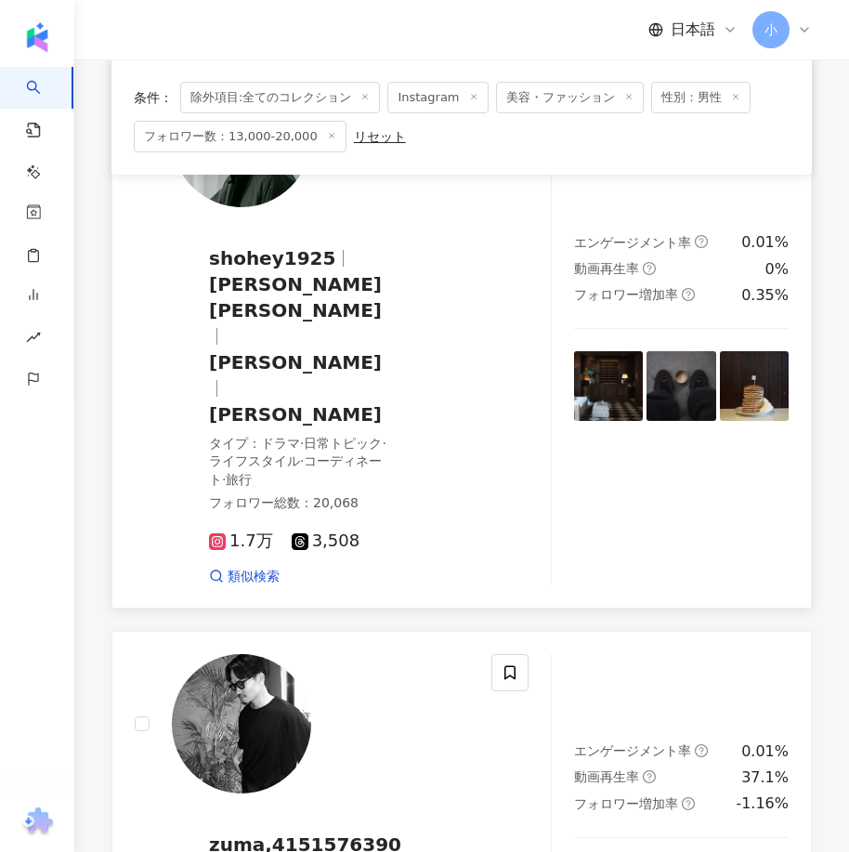
scroll to position [1253, 0]
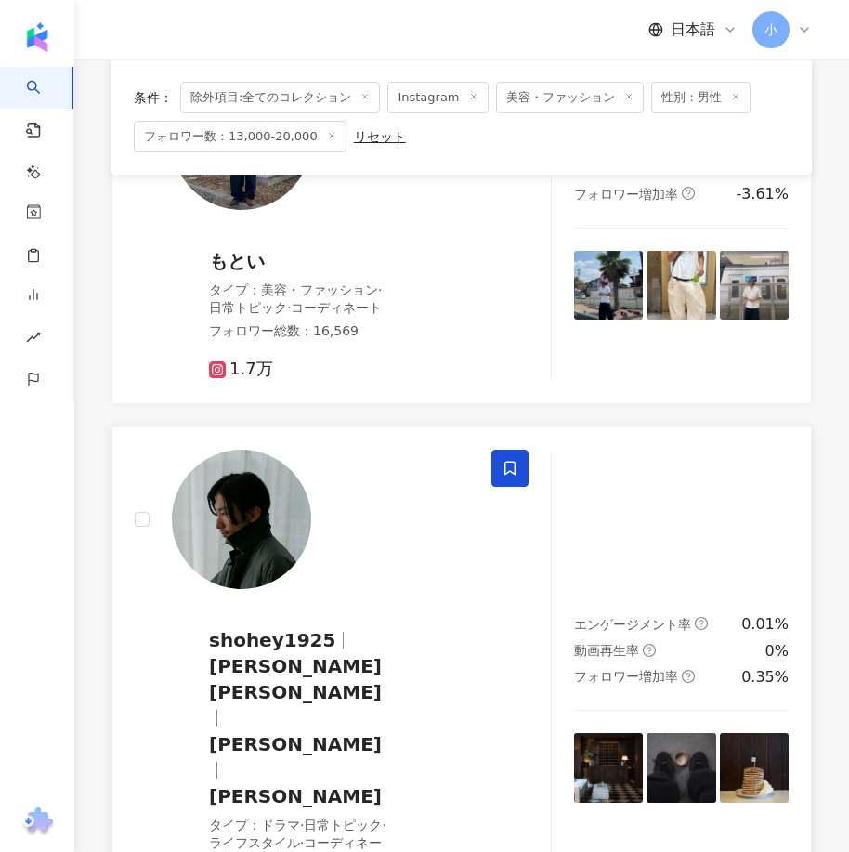
click at [521, 462] on span at bounding box center [509, 467] width 37 height 37
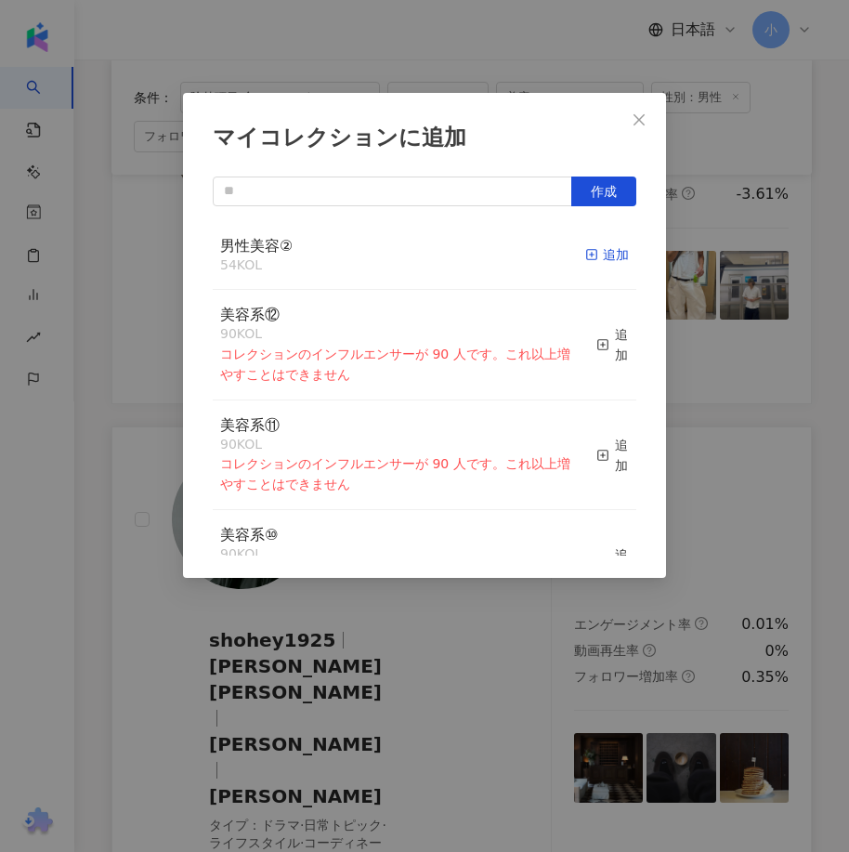
click at [585, 259] on icon "button" at bounding box center [591, 254] width 13 height 13
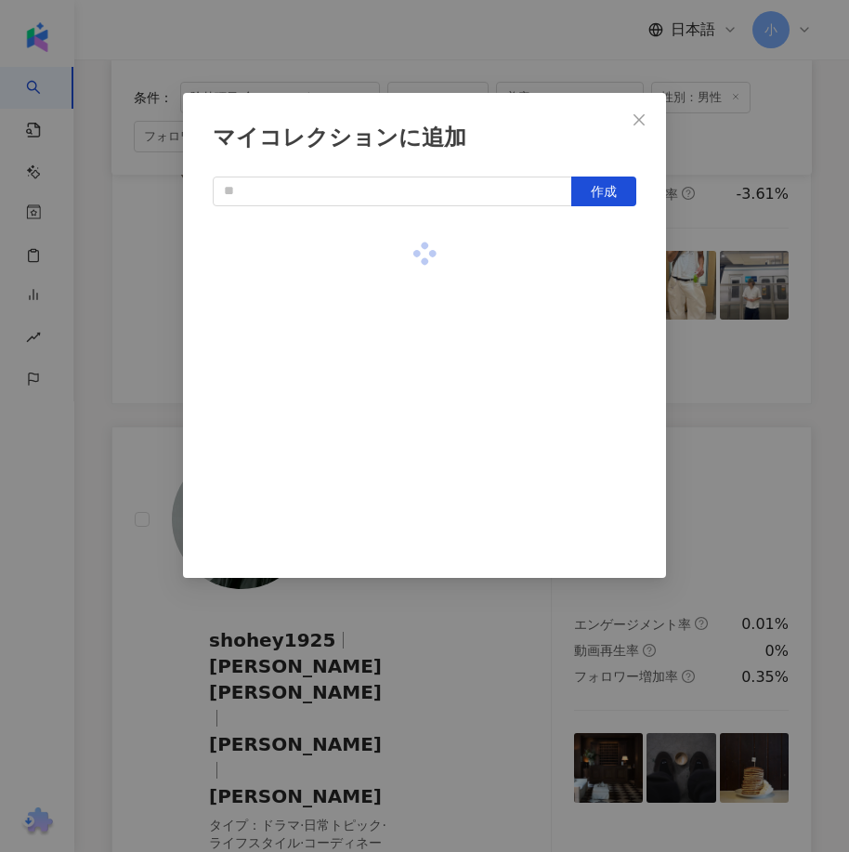
click at [710, 486] on div "マイコレクションに追加 作成" at bounding box center [424, 426] width 849 height 852
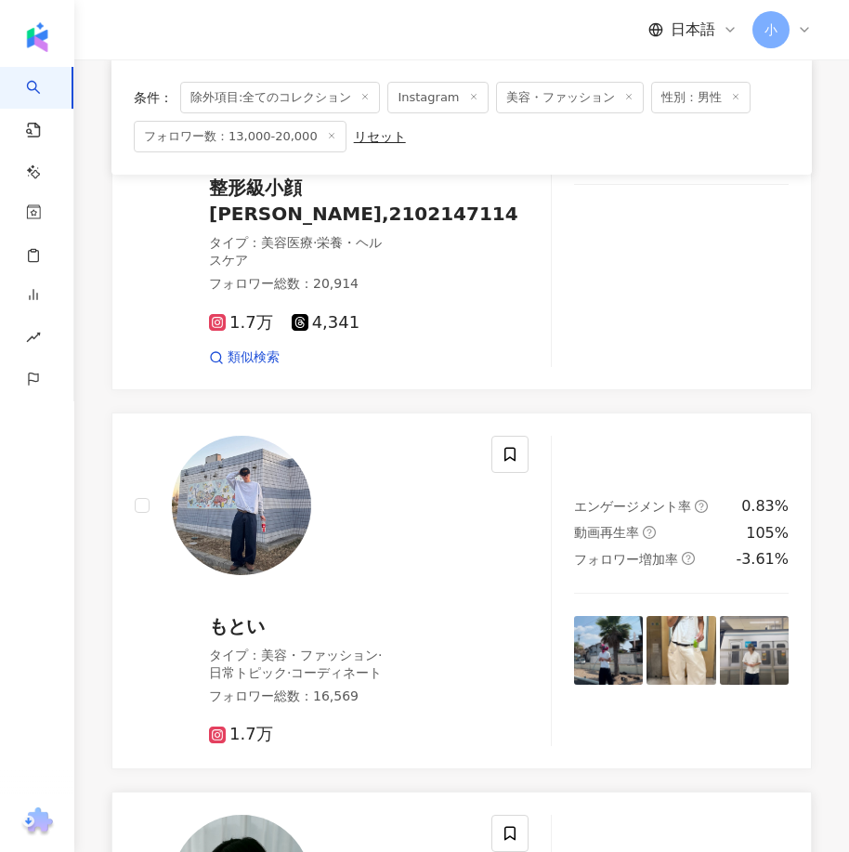
scroll to position [881, 0]
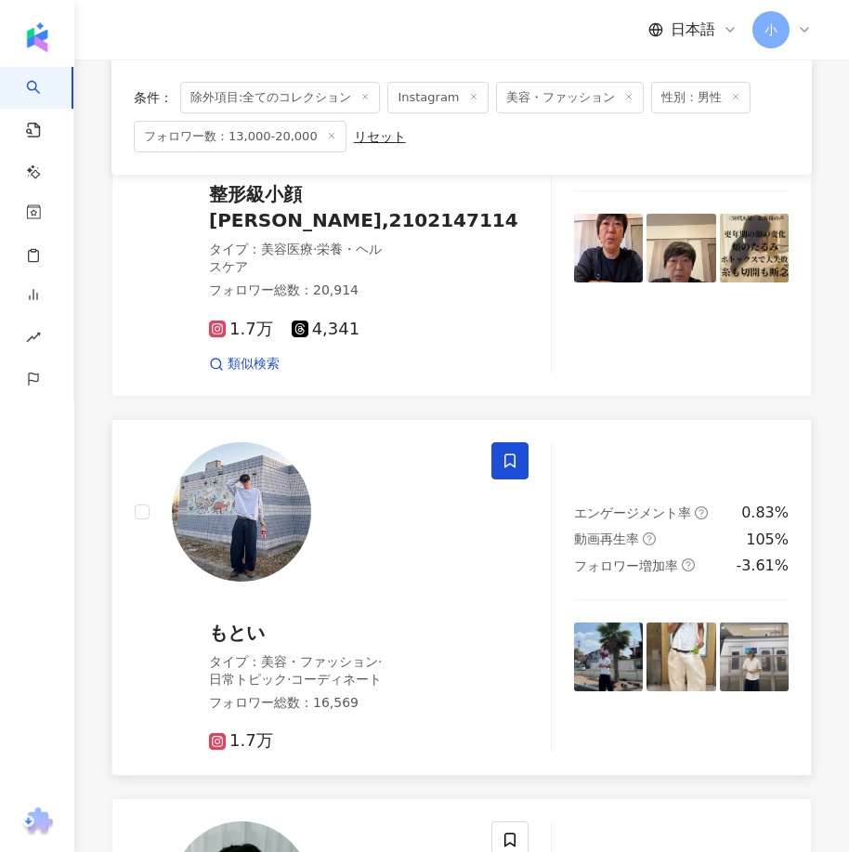
click at [515, 458] on icon at bounding box center [509, 460] width 11 height 14
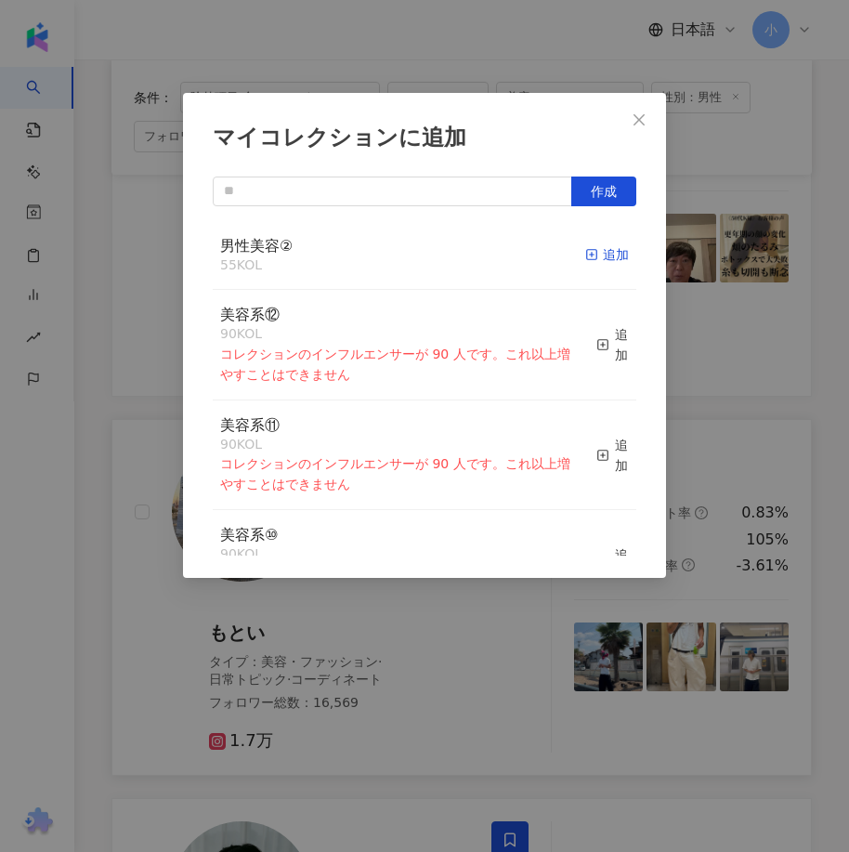
click at [595, 260] on div "追加" at bounding box center [607, 254] width 44 height 20
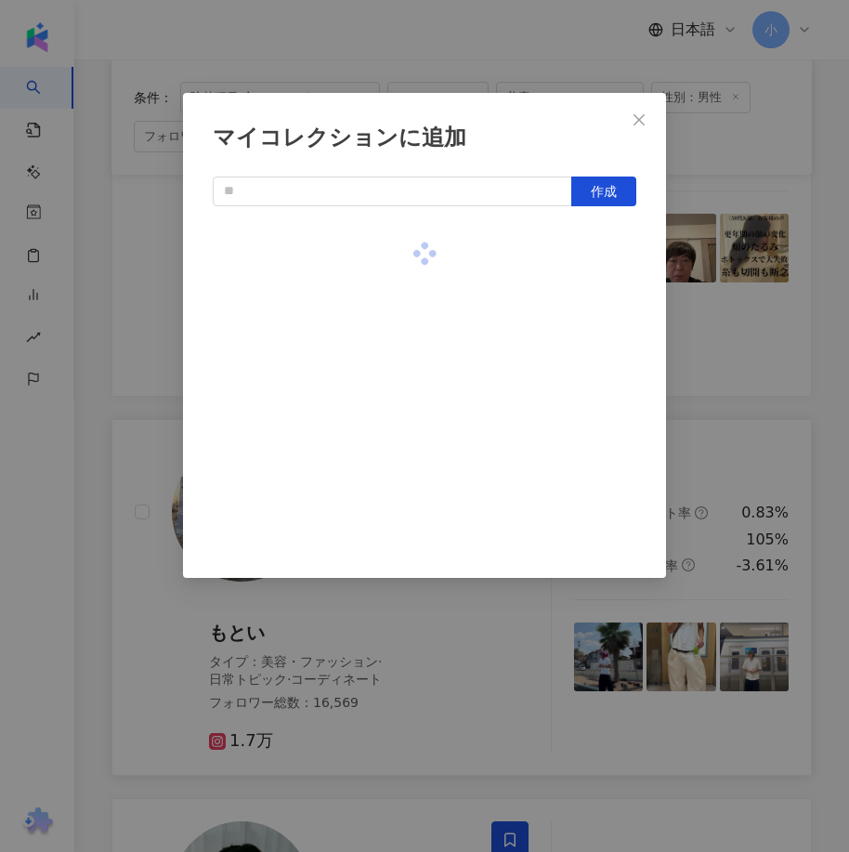
click at [725, 365] on div "マイコレクションに追加 作成" at bounding box center [424, 426] width 849 height 852
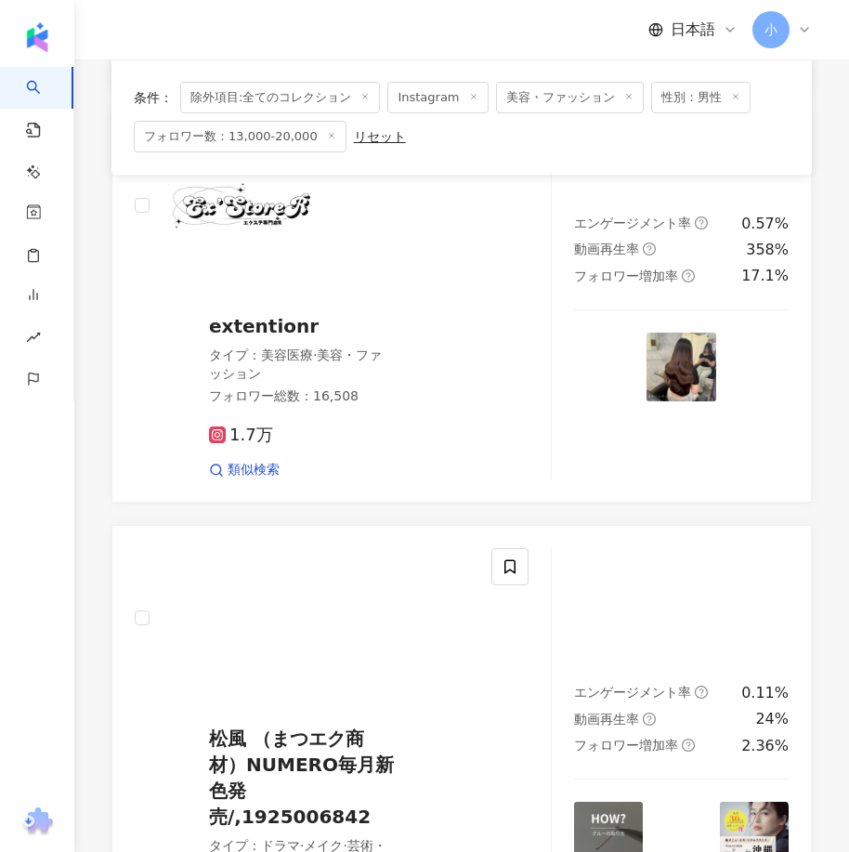
scroll to position [5246, 0]
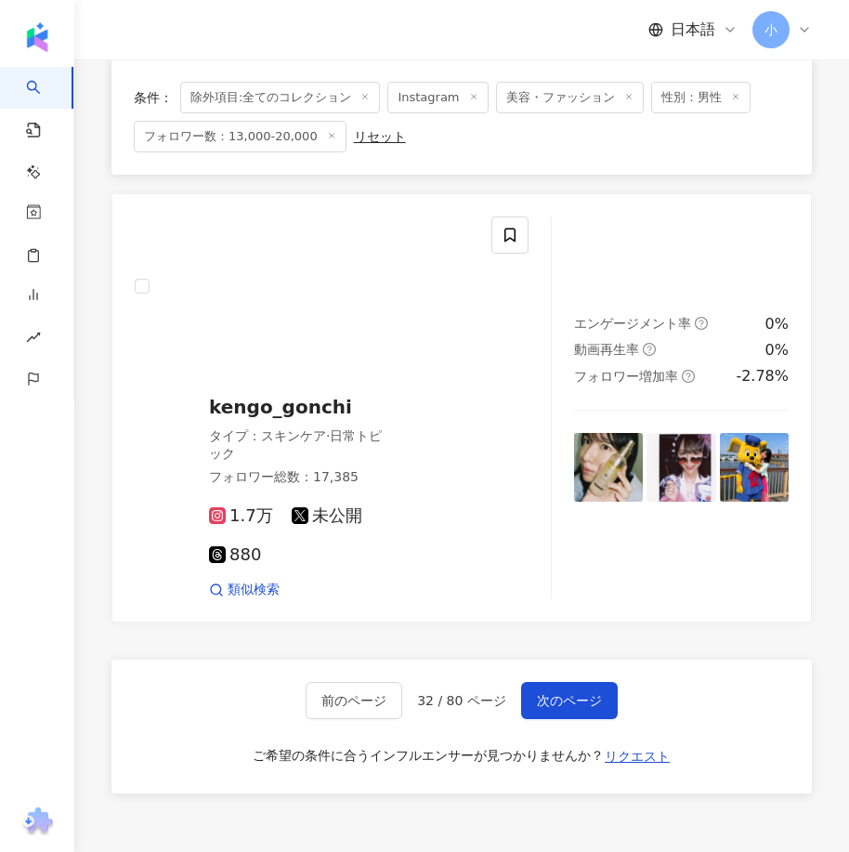
drag, startPoint x: 588, startPoint y: 295, endPoint x: 557, endPoint y: 798, distance: 503.3
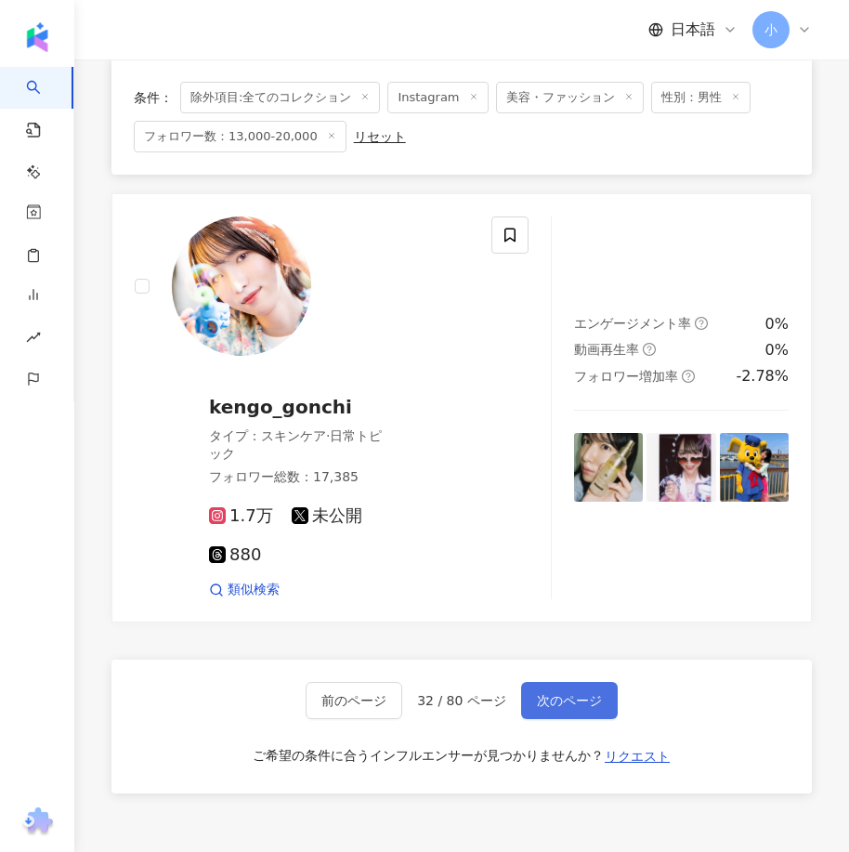
click at [572, 682] on button "次のページ" at bounding box center [569, 700] width 97 height 37
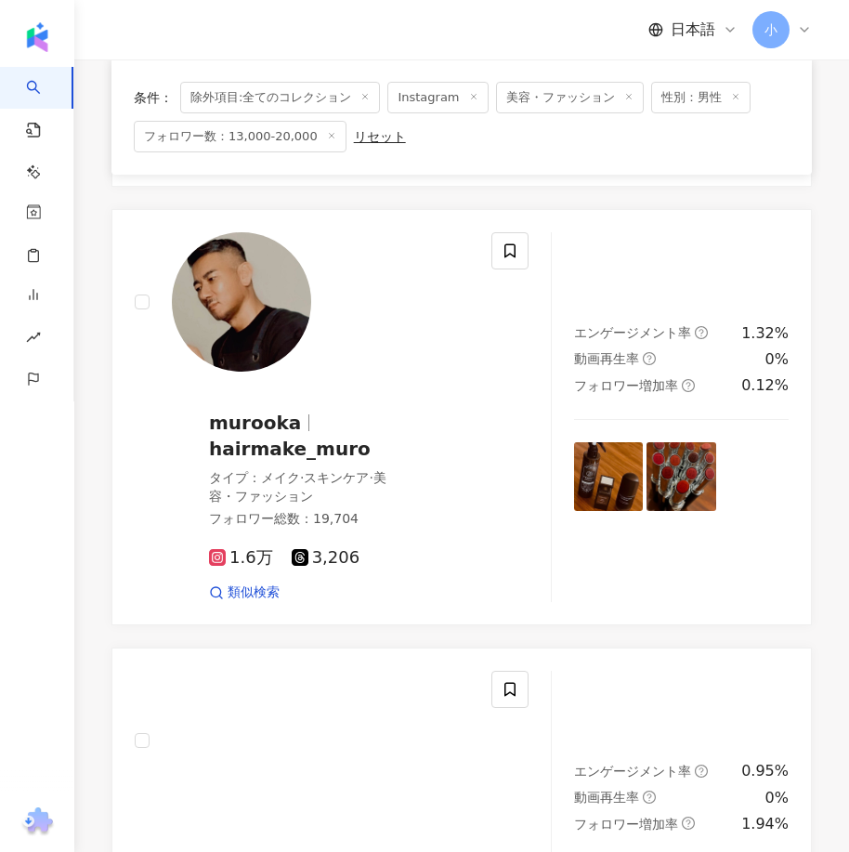
scroll to position [4722, 0]
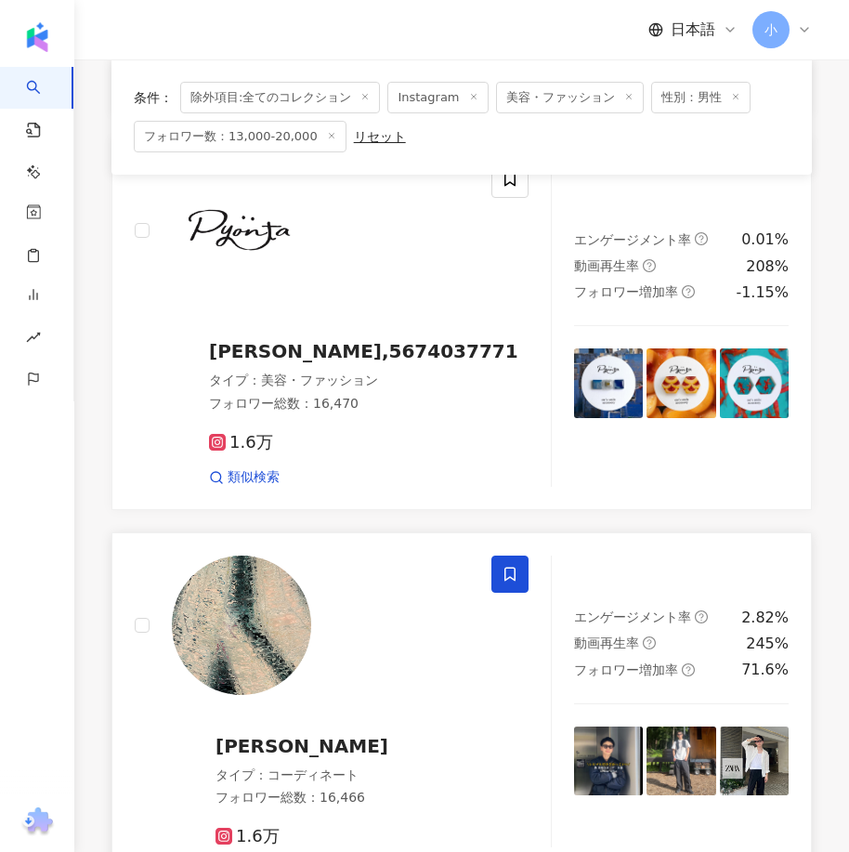
click at [518, 555] on span at bounding box center [509, 573] width 37 height 37
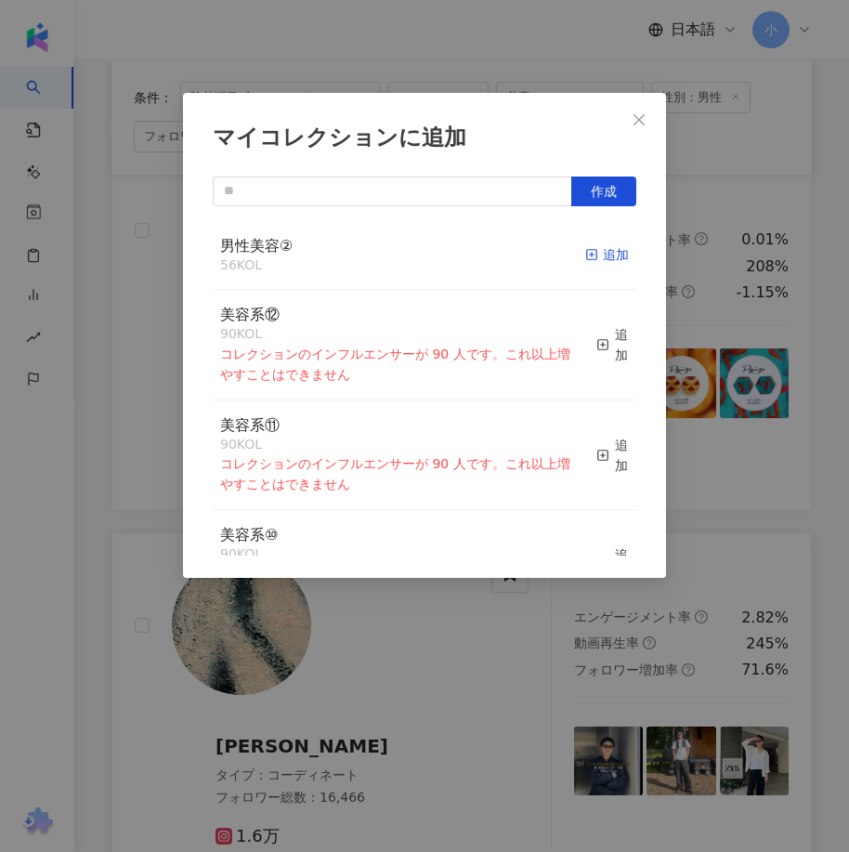
click at [585, 251] on div "追加" at bounding box center [607, 254] width 44 height 20
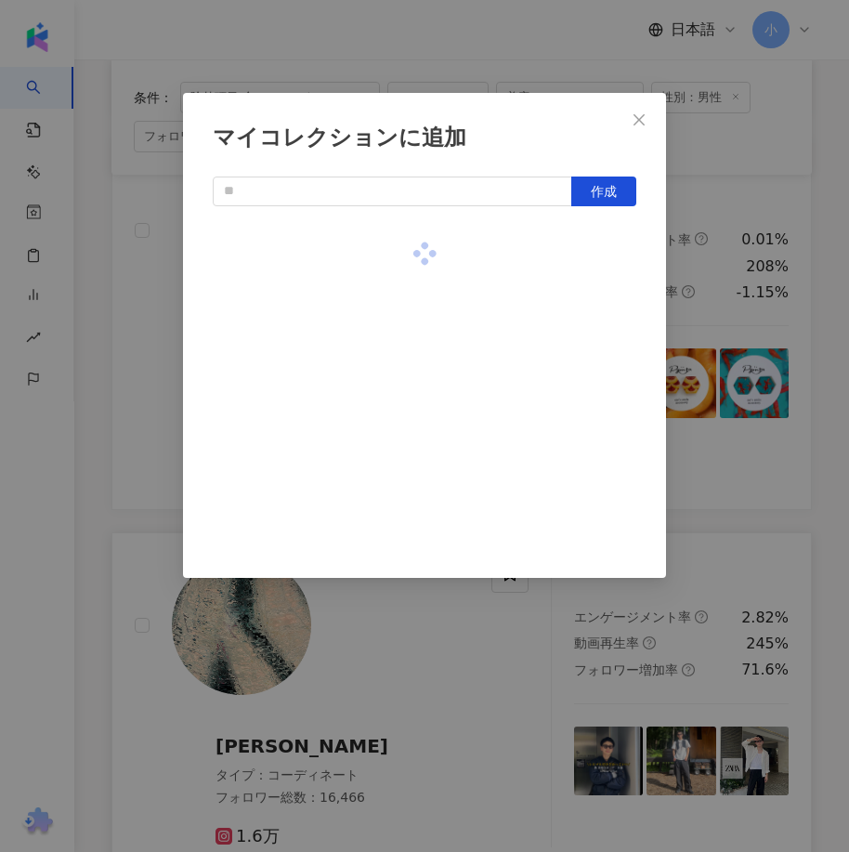
click at [703, 397] on div "マイコレクションに追加 作成" at bounding box center [424, 426] width 849 height 852
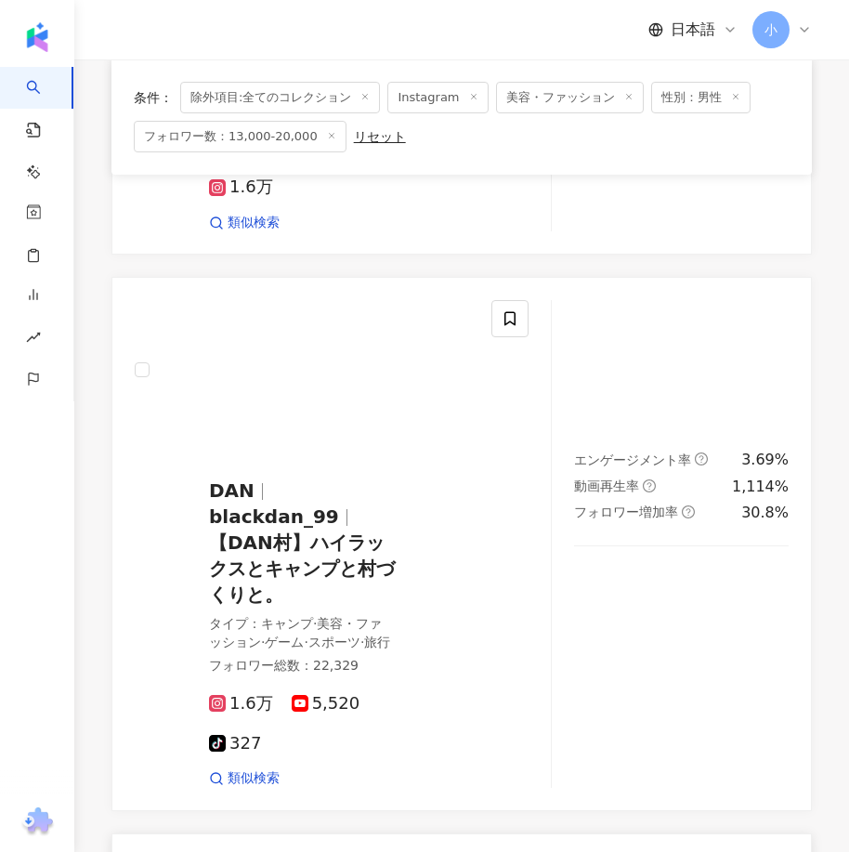
scroll to position [3515, 0]
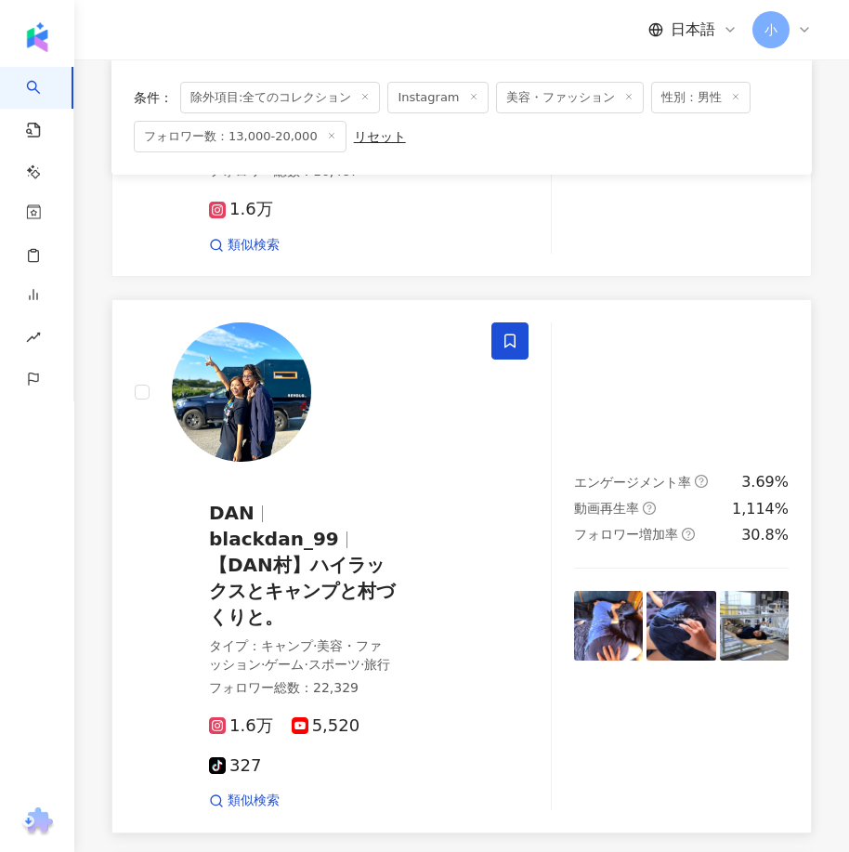
click at [508, 332] on icon at bounding box center [509, 340] width 17 height 17
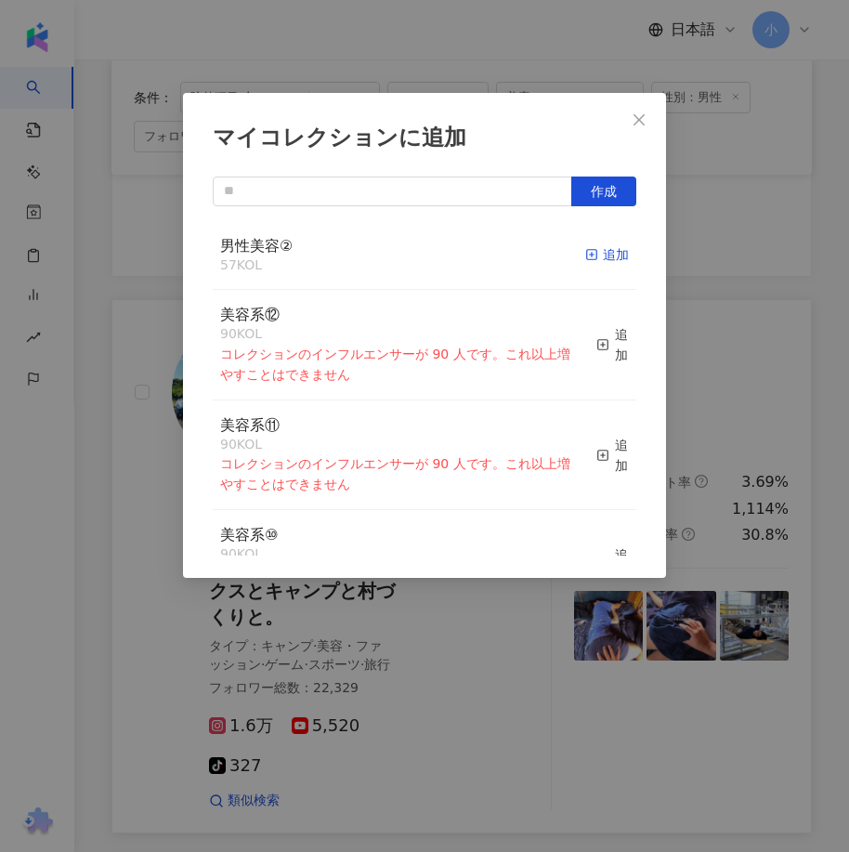
click at [588, 263] on div "追加" at bounding box center [607, 254] width 44 height 20
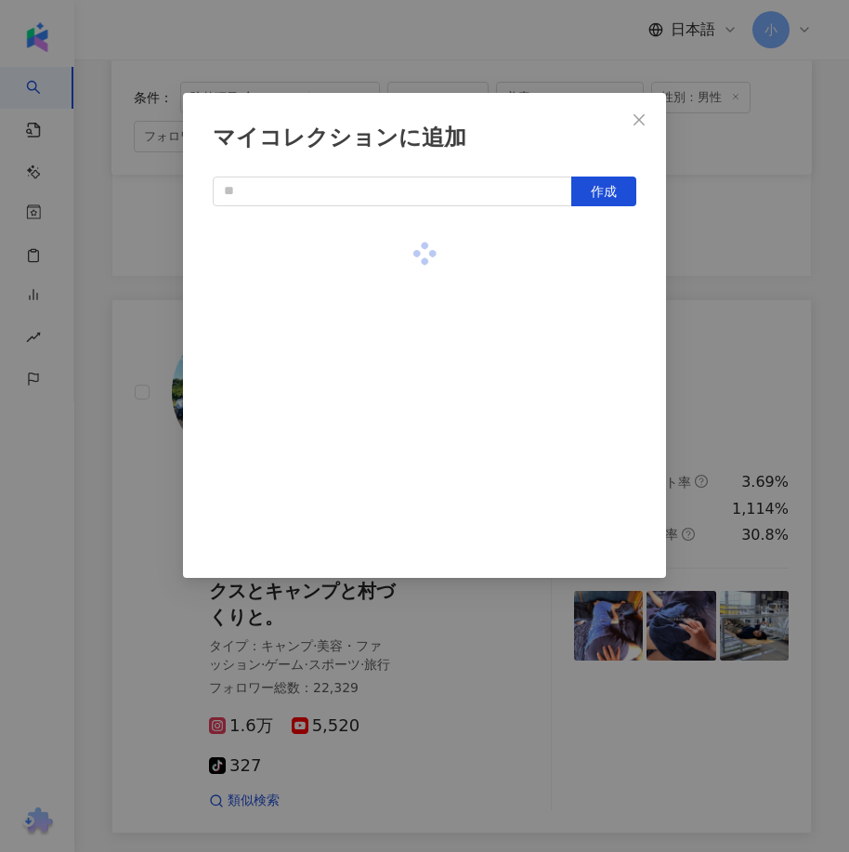
click at [729, 321] on div "マイコレクションに追加 作成" at bounding box center [424, 426] width 849 height 852
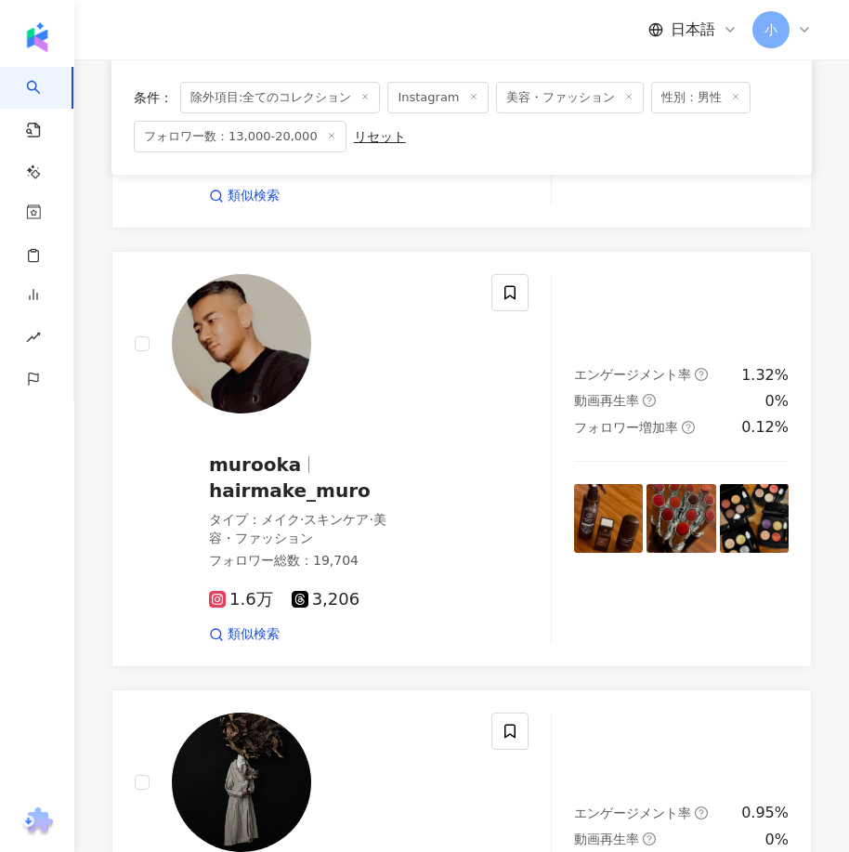
scroll to position [915, 0]
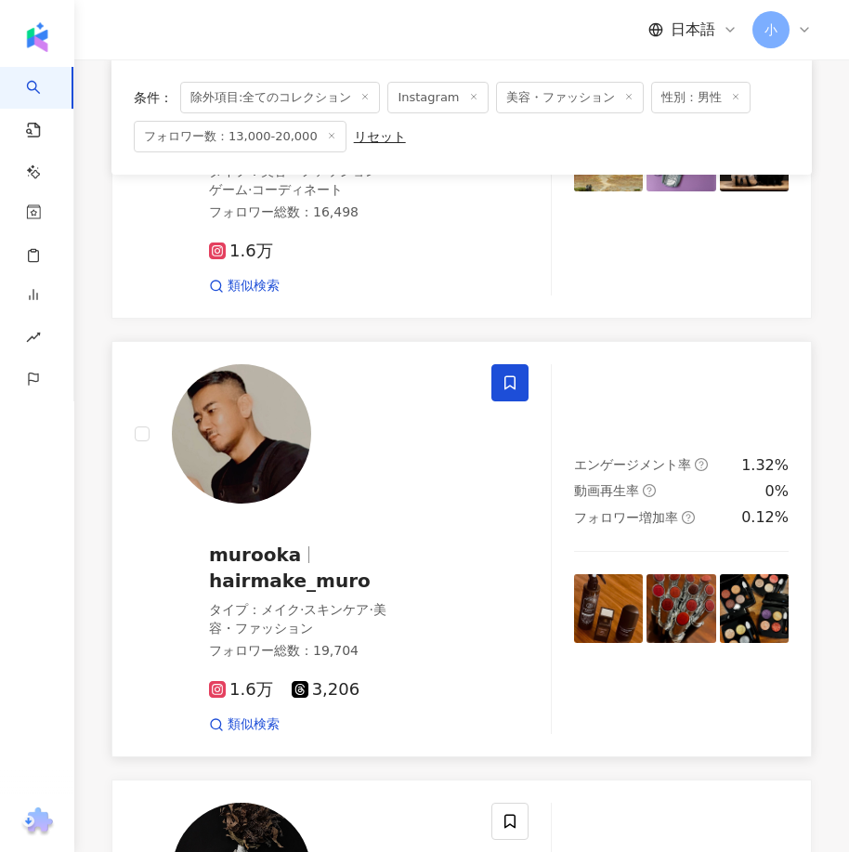
click at [516, 374] on icon at bounding box center [509, 382] width 17 height 17
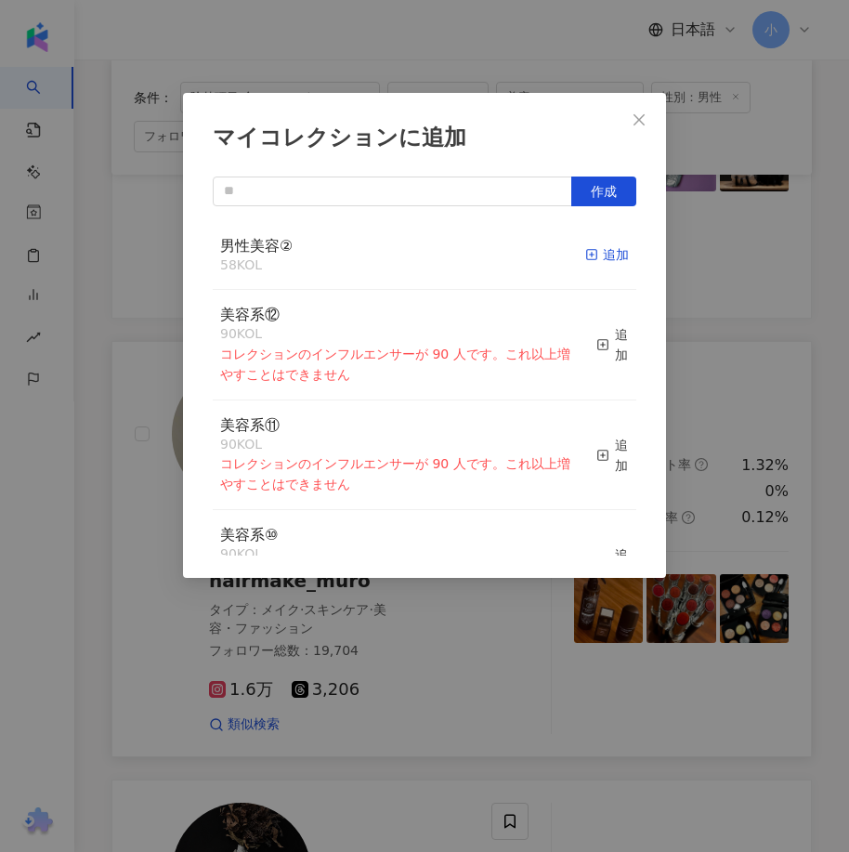
click at [585, 255] on icon "button" at bounding box center [591, 254] width 13 height 13
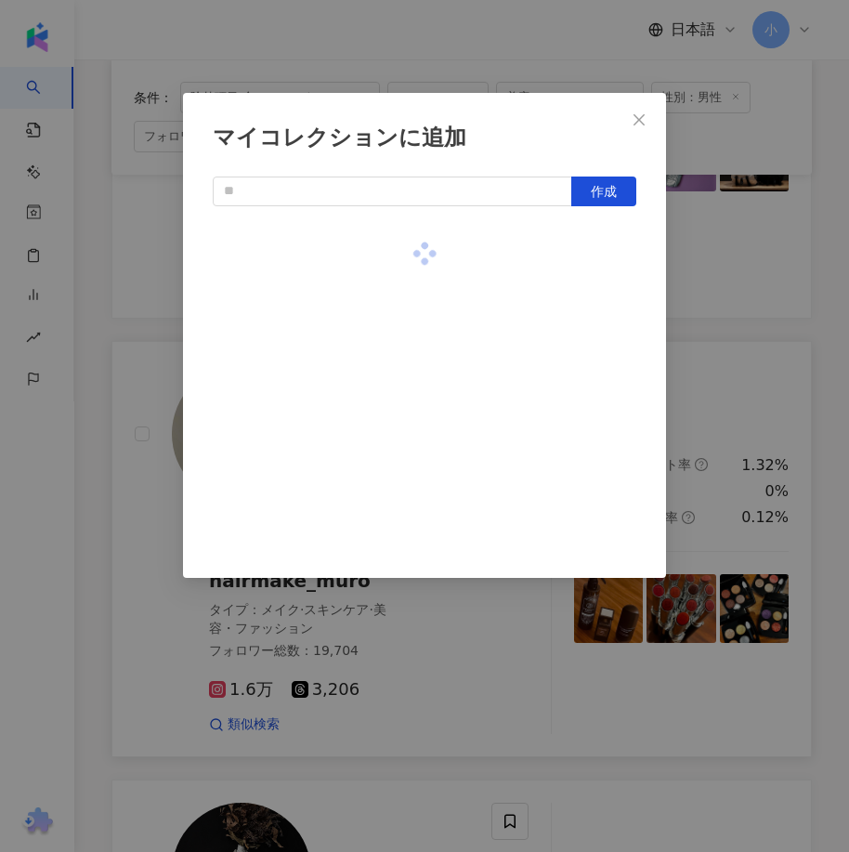
click at [697, 316] on div "マイコレクションに追加 作成" at bounding box center [424, 426] width 849 height 852
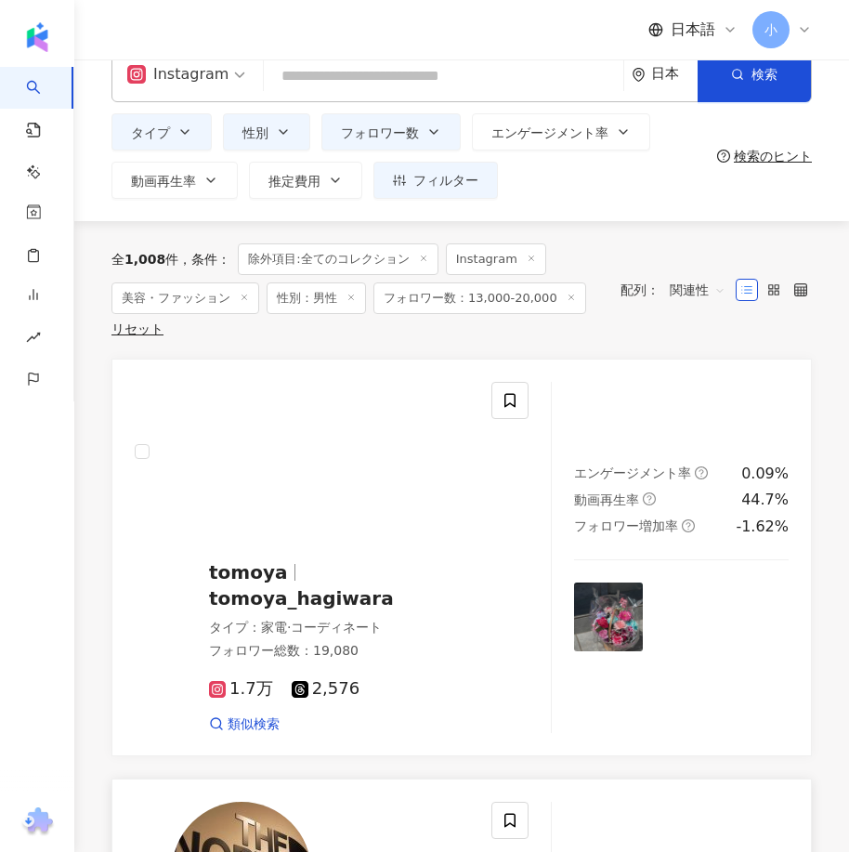
scroll to position [0, 0]
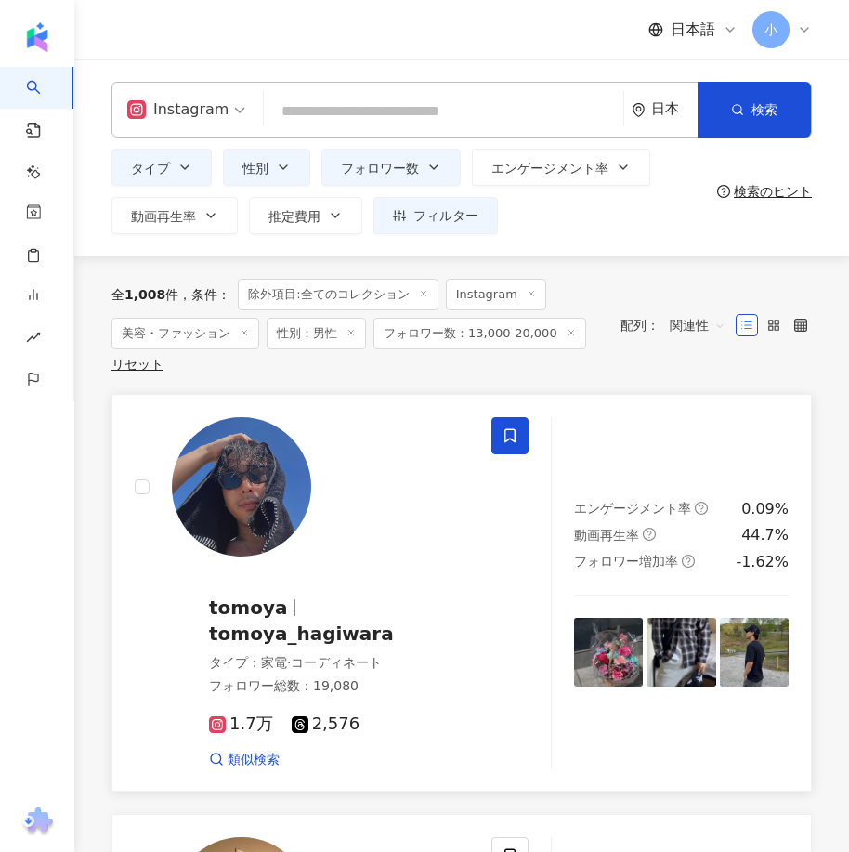
click at [509, 429] on icon at bounding box center [509, 436] width 11 height 14
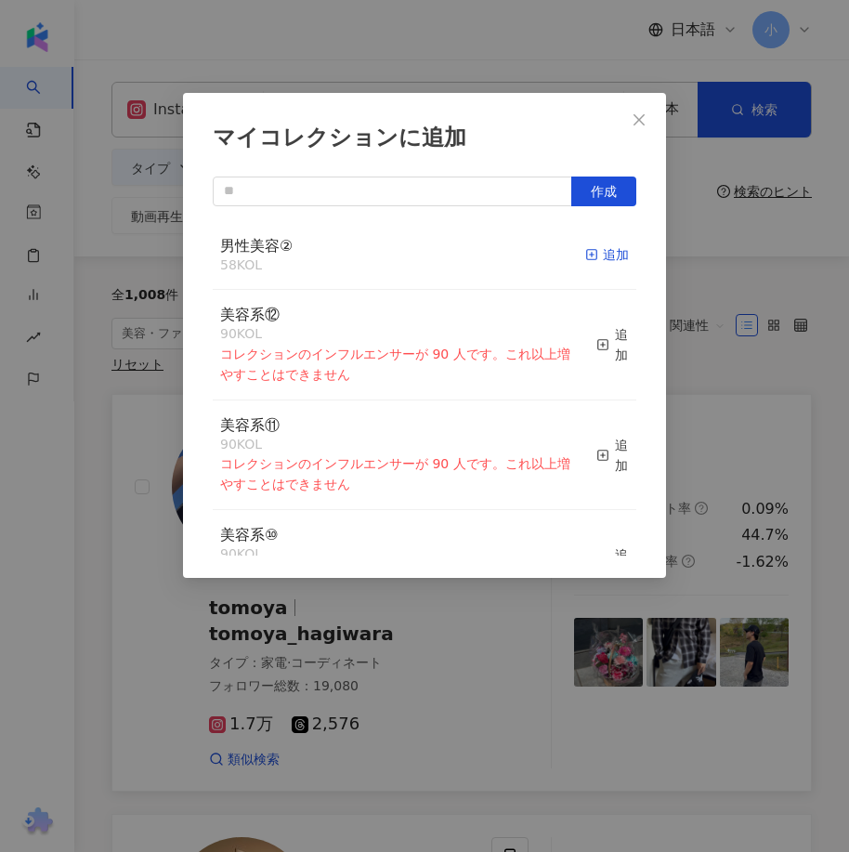
click at [585, 262] on span "button" at bounding box center [591, 254] width 13 height 15
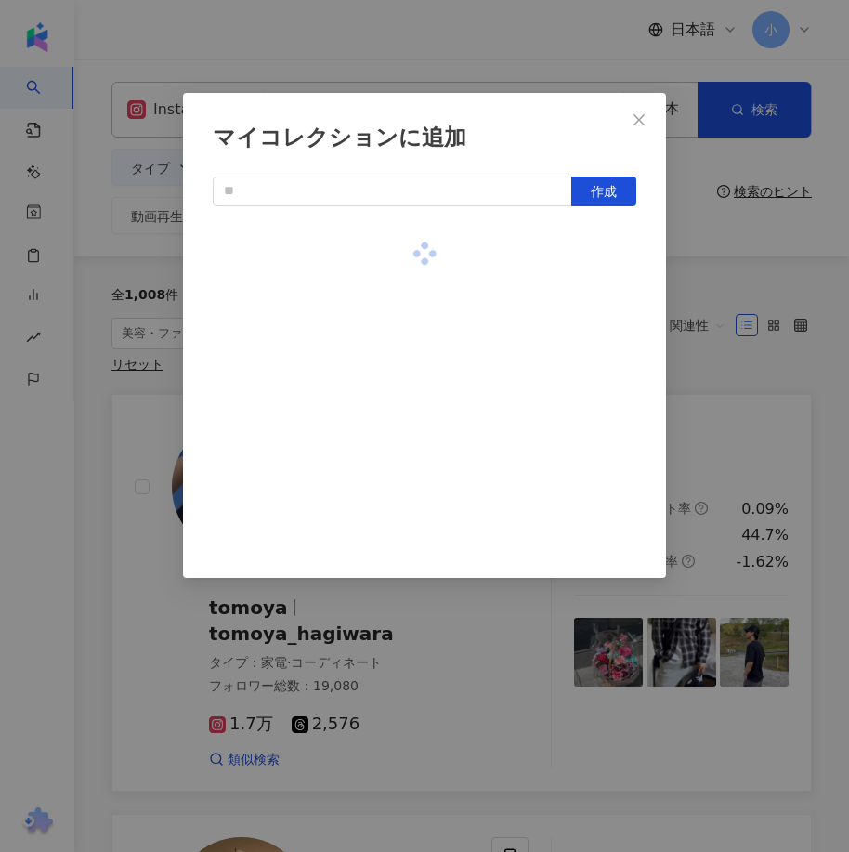
click at [723, 360] on div "マイコレクションに追加 作成" at bounding box center [424, 426] width 849 height 852
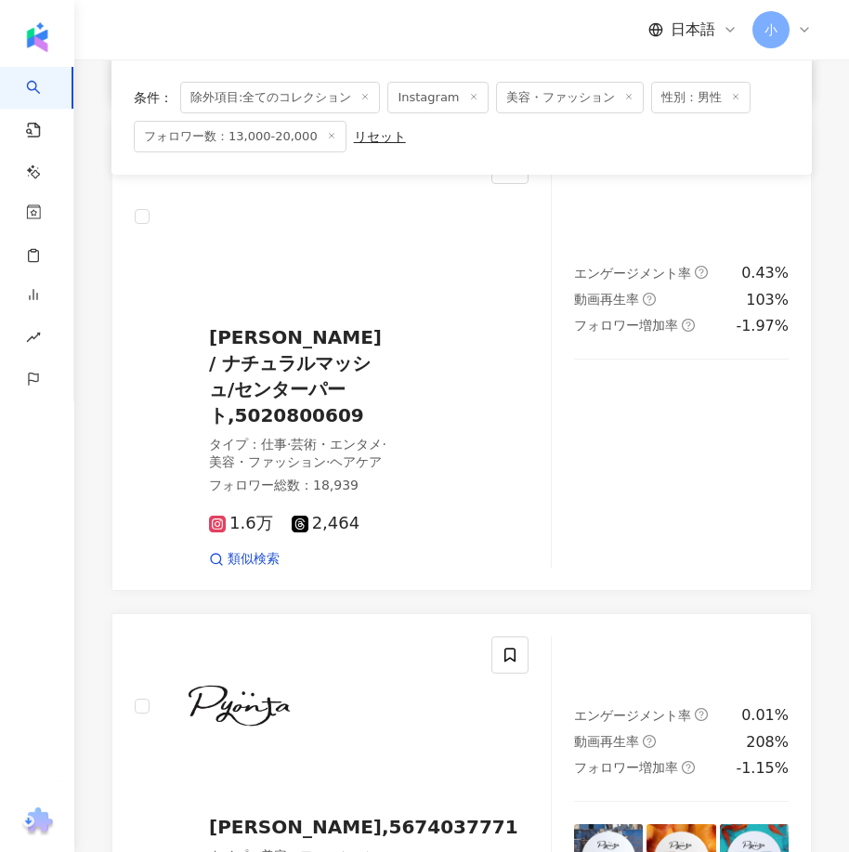
scroll to position [5094, 0]
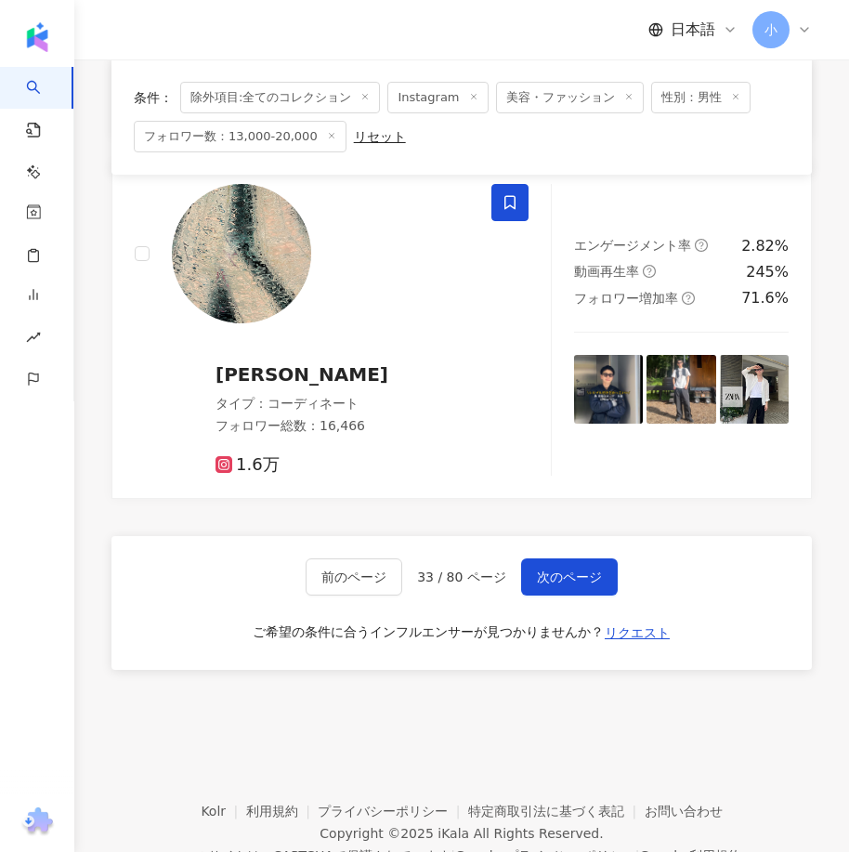
drag, startPoint x: 723, startPoint y: 360, endPoint x: 730, endPoint y: 620, distance: 260.1
click at [578, 558] on button "次のページ" at bounding box center [569, 576] width 97 height 37
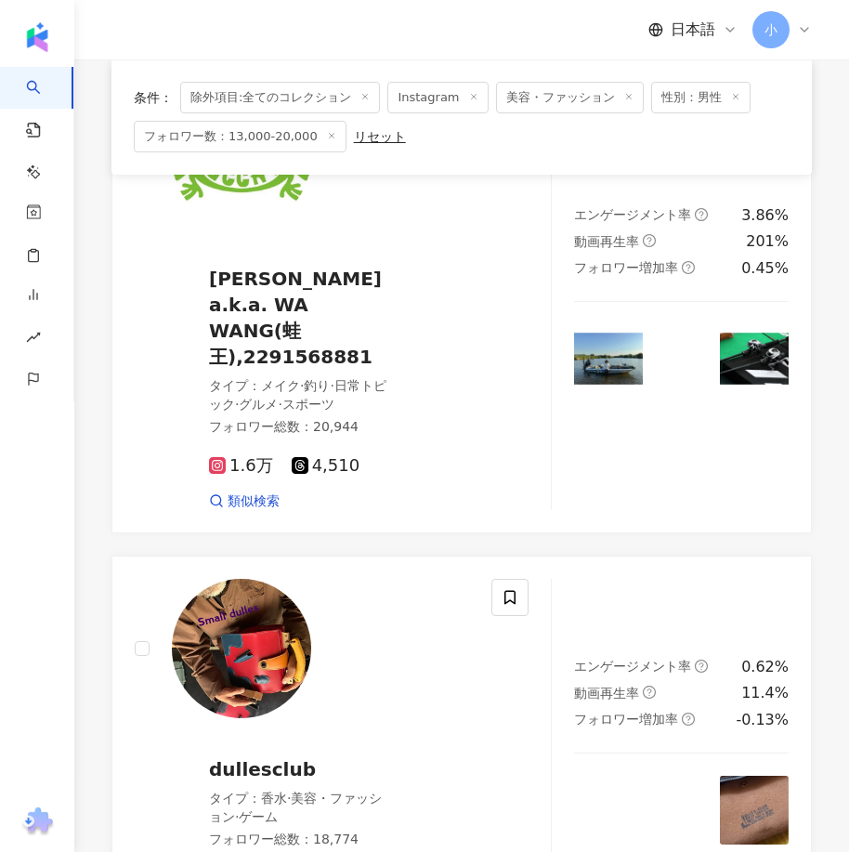
scroll to position [2215, 0]
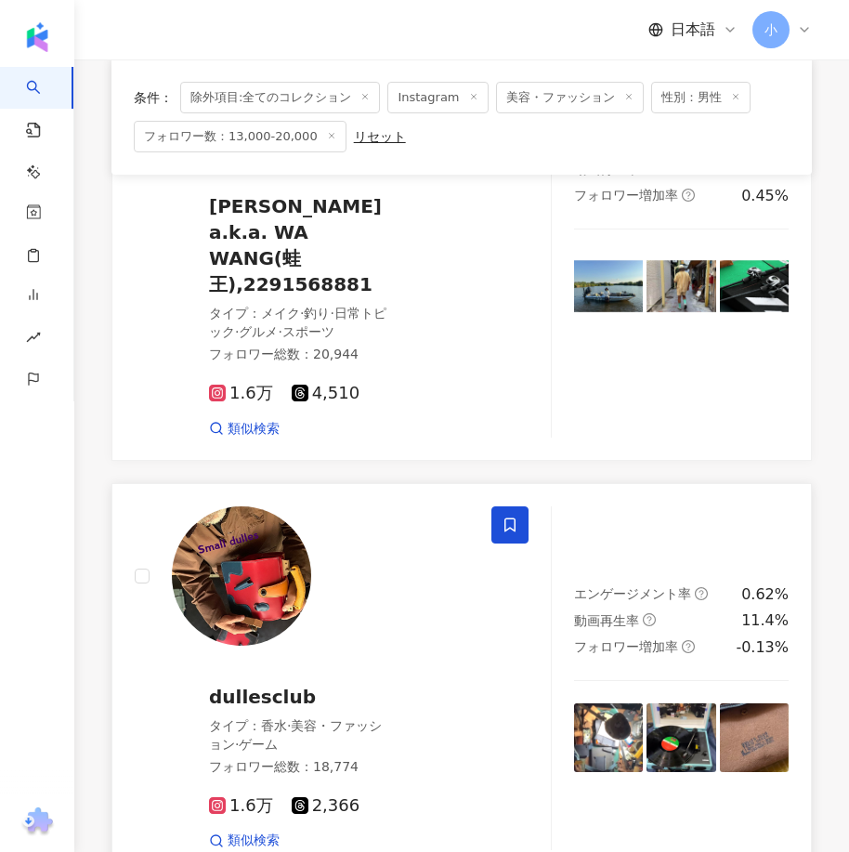
click at [506, 519] on icon at bounding box center [509, 524] width 17 height 17
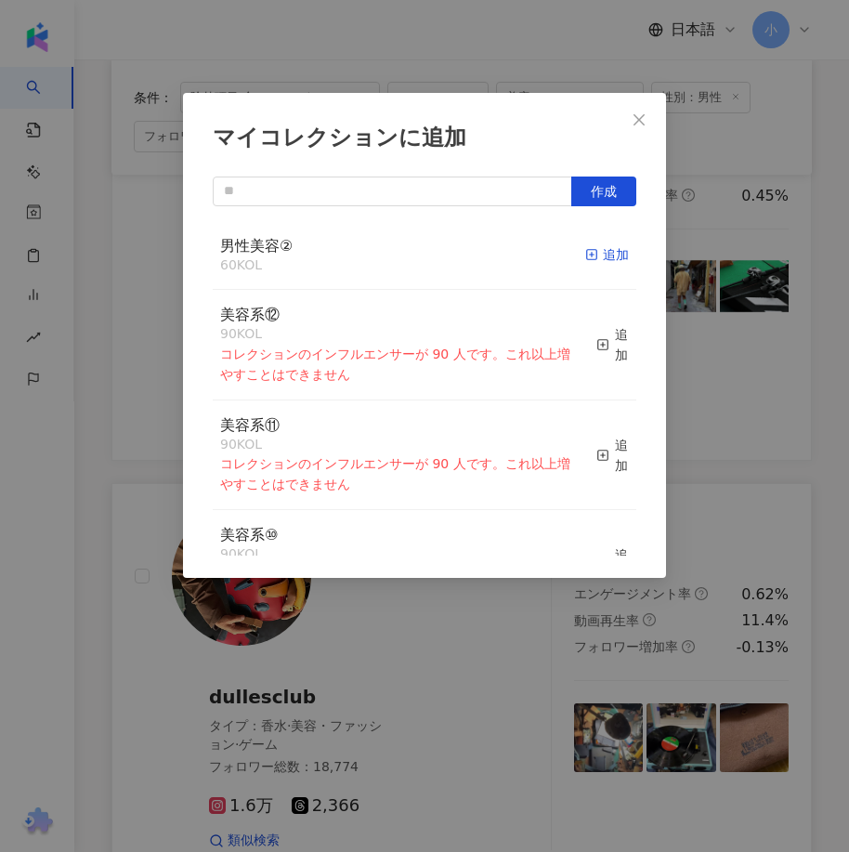
click at [595, 254] on div "追加" at bounding box center [607, 254] width 44 height 20
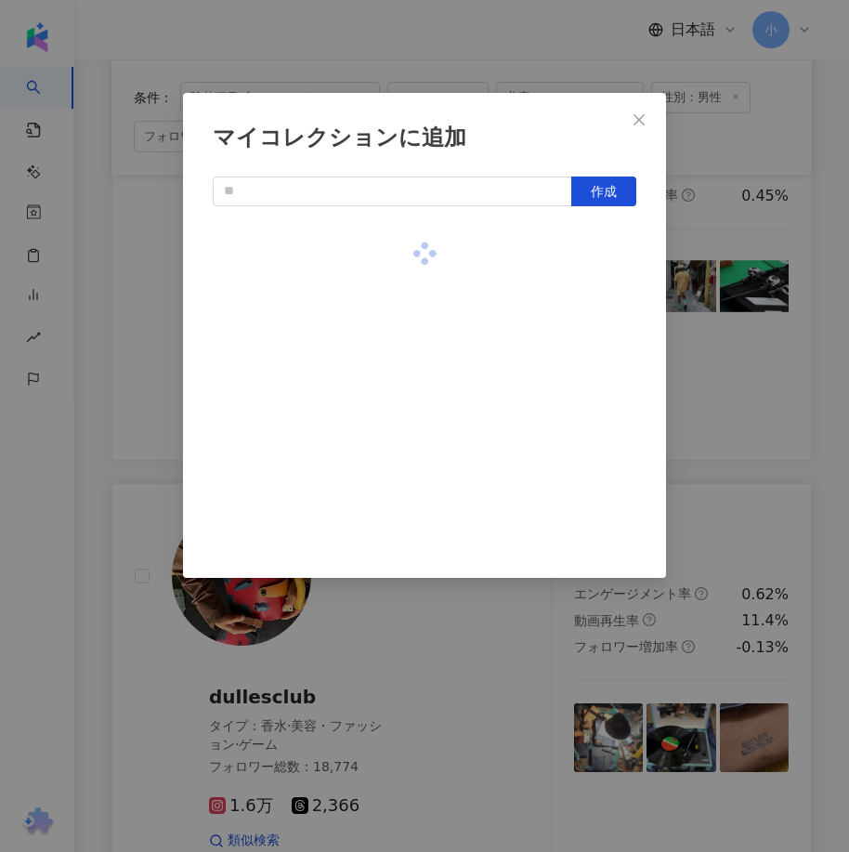
click at [707, 410] on div "マイコレクションに追加 作成" at bounding box center [424, 426] width 849 height 852
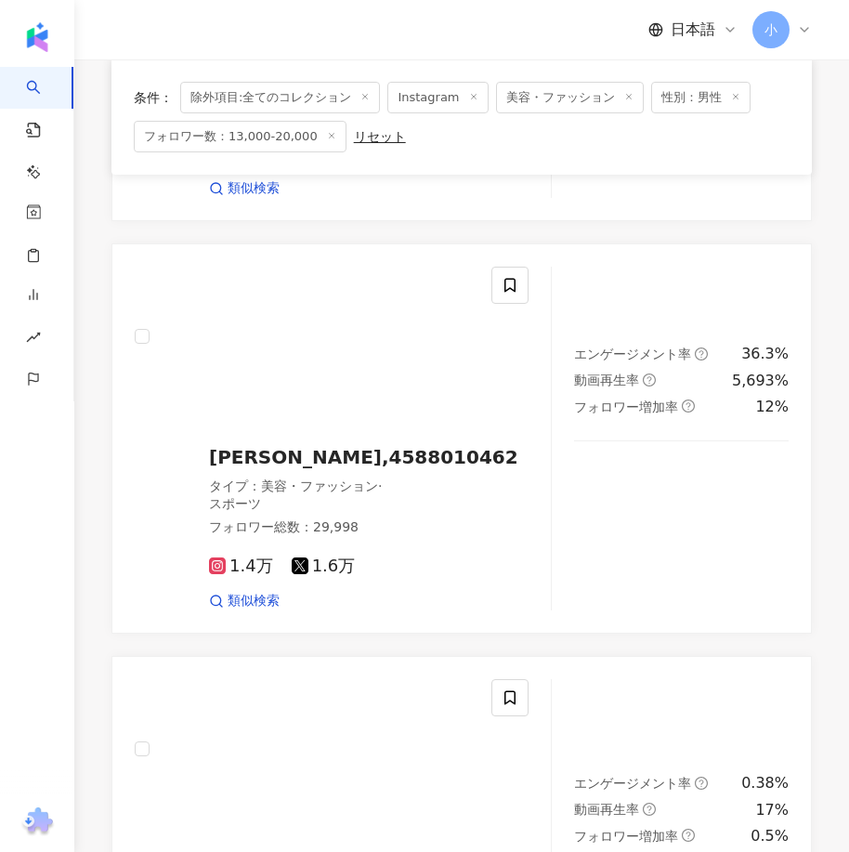
scroll to position [0, 0]
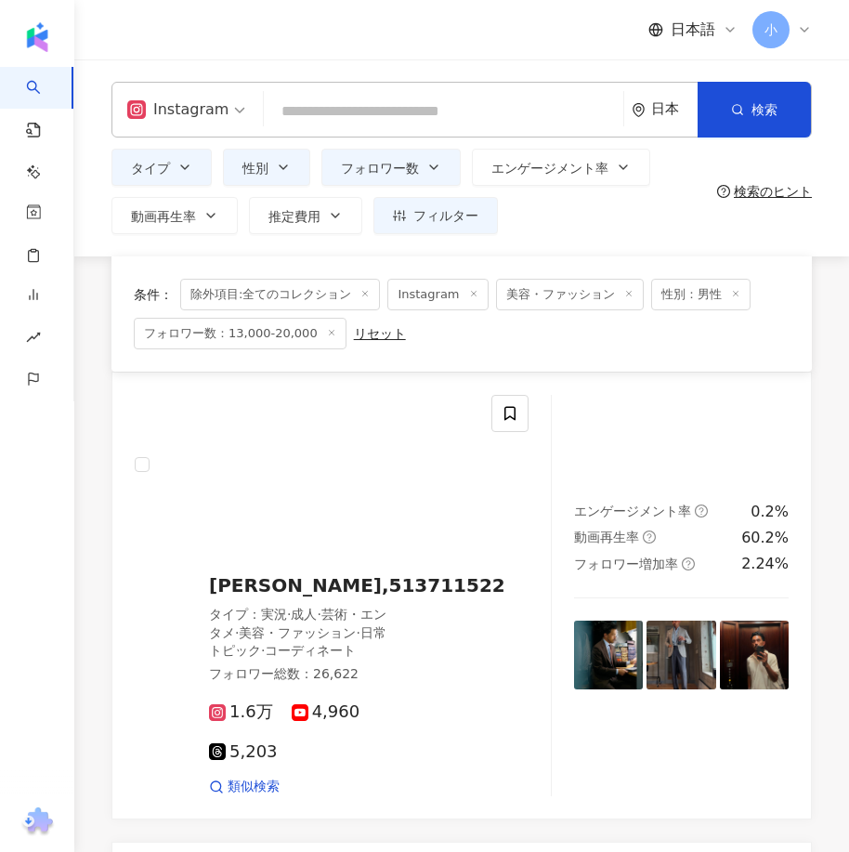
drag, startPoint x: 569, startPoint y: 280, endPoint x: 691, endPoint y: 73, distance: 239.4
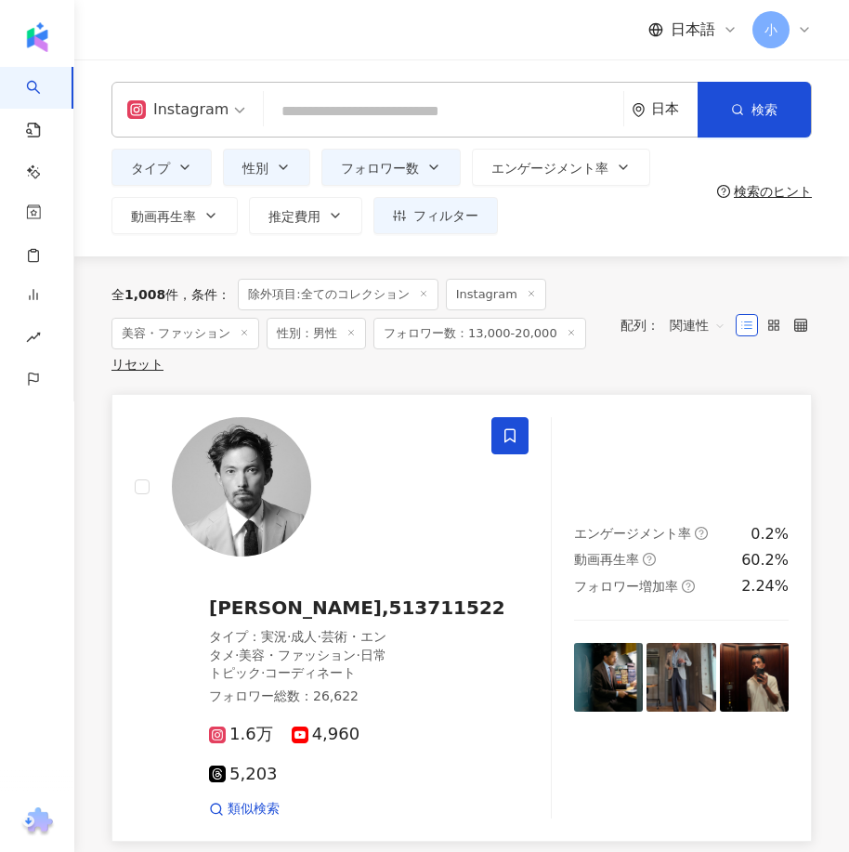
click at [512, 434] on icon at bounding box center [509, 435] width 17 height 17
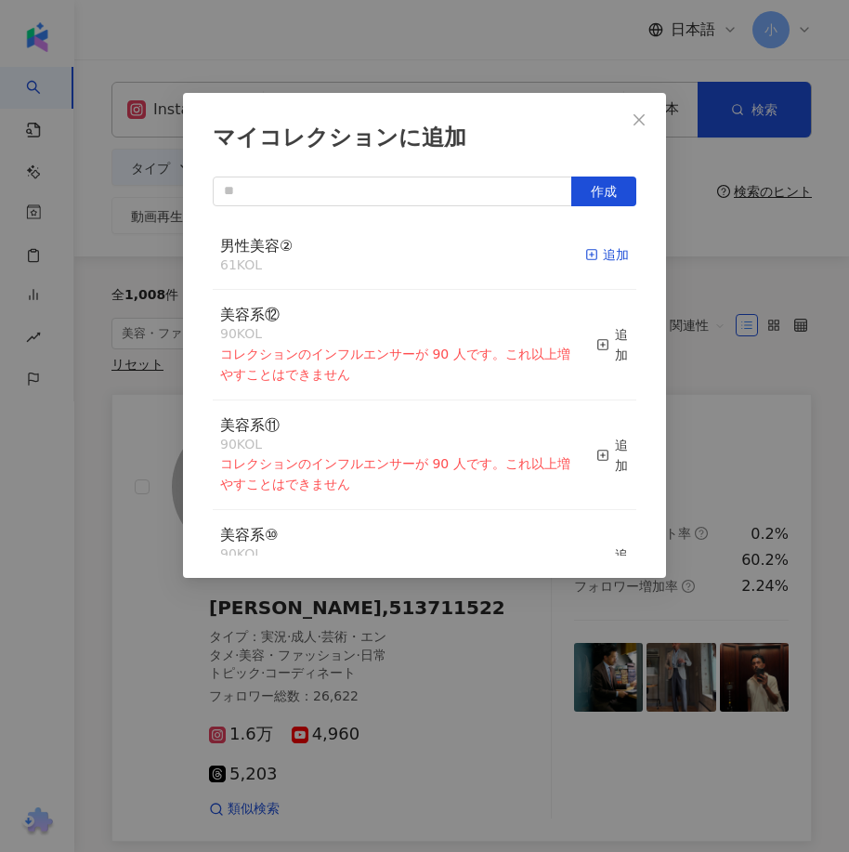
click at [586, 261] on div "追加" at bounding box center [607, 254] width 44 height 20
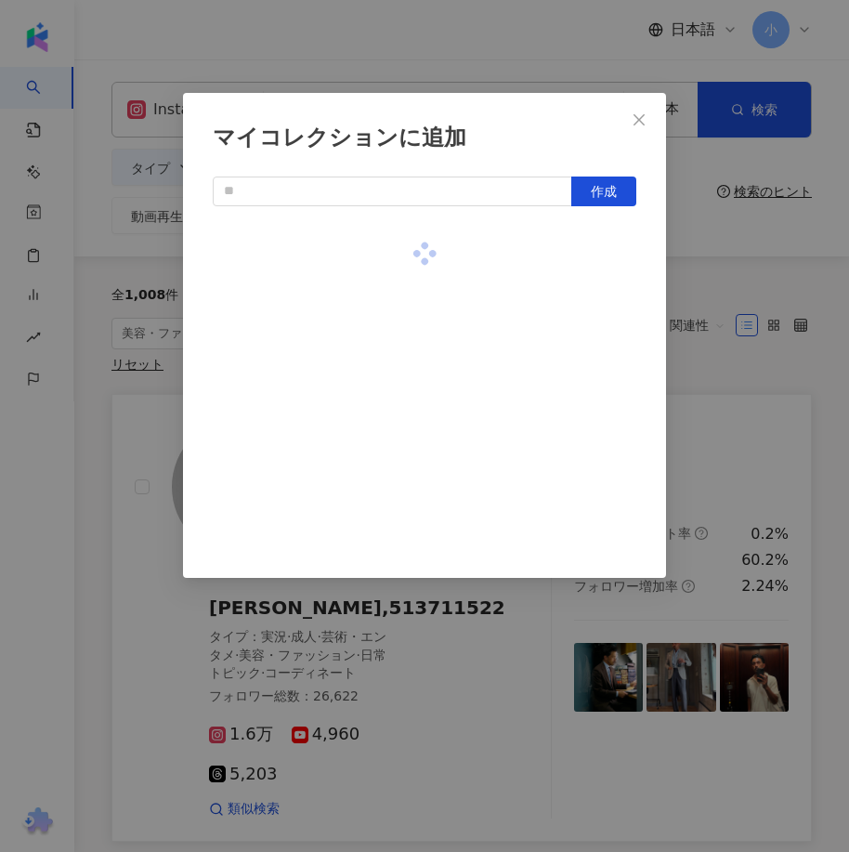
click at [731, 364] on div "マイコレクションに追加 作成" at bounding box center [424, 426] width 849 height 852
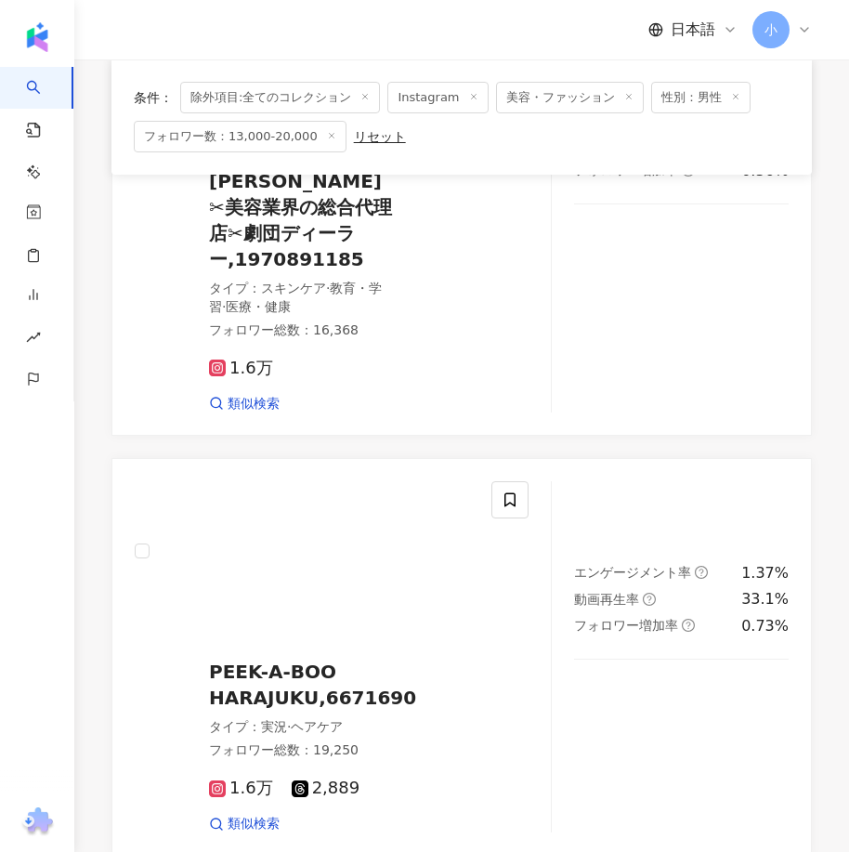
scroll to position [5372, 0]
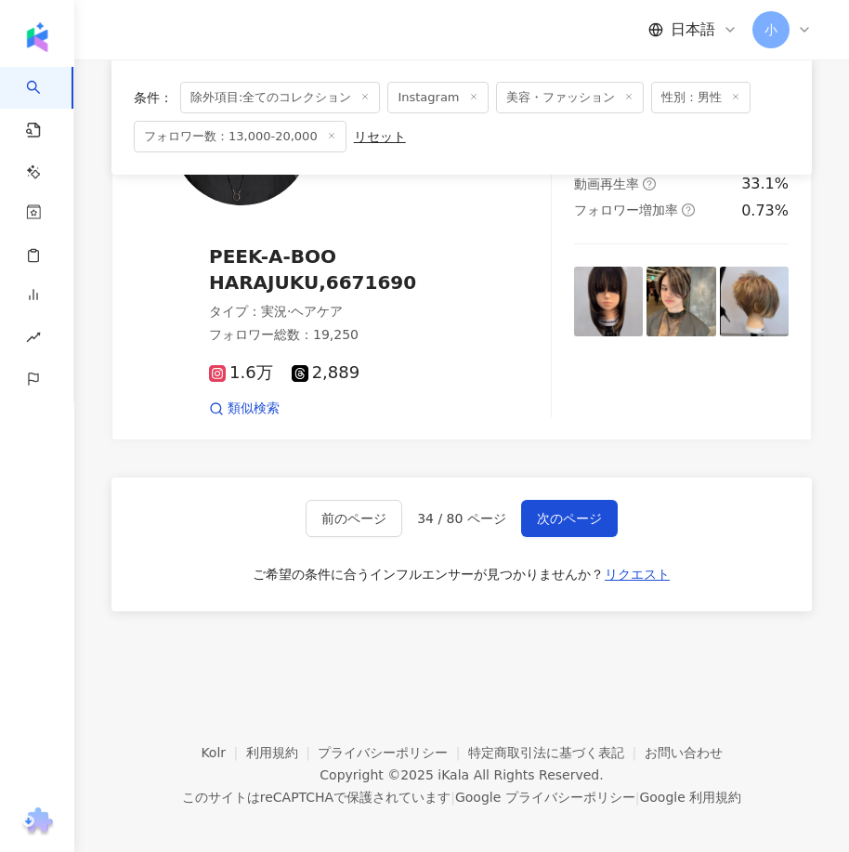
drag, startPoint x: 614, startPoint y: 268, endPoint x: 598, endPoint y: 657, distance: 389.4
click at [545, 511] on span "次のページ" at bounding box center [569, 518] width 65 height 15
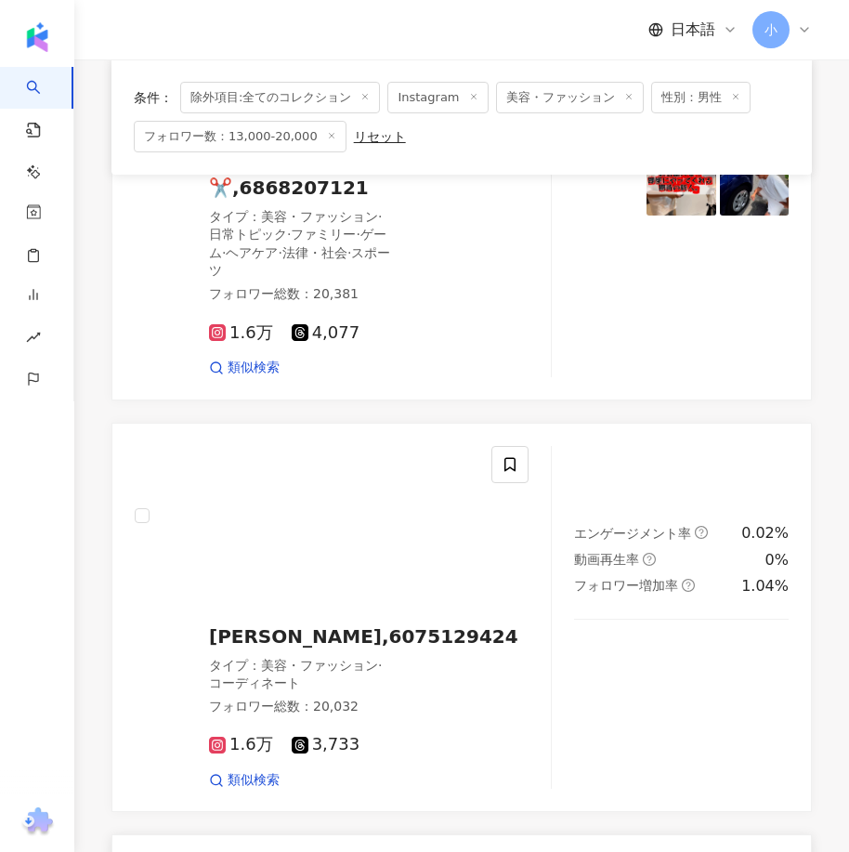
scroll to position [4428, 0]
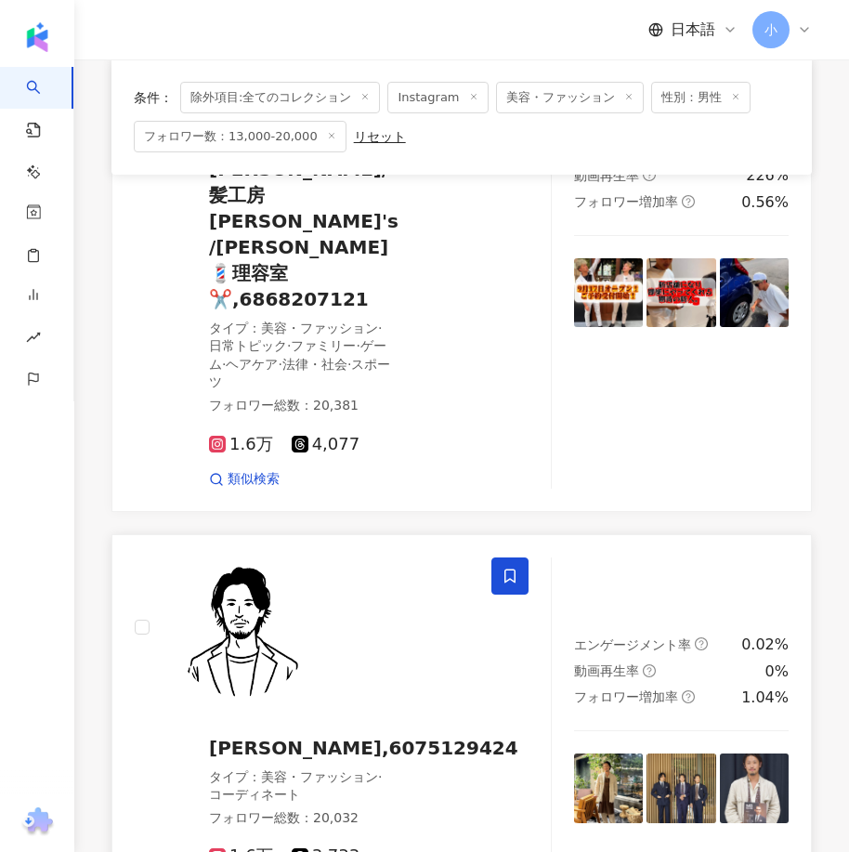
click at [513, 567] on icon at bounding box center [509, 575] width 17 height 17
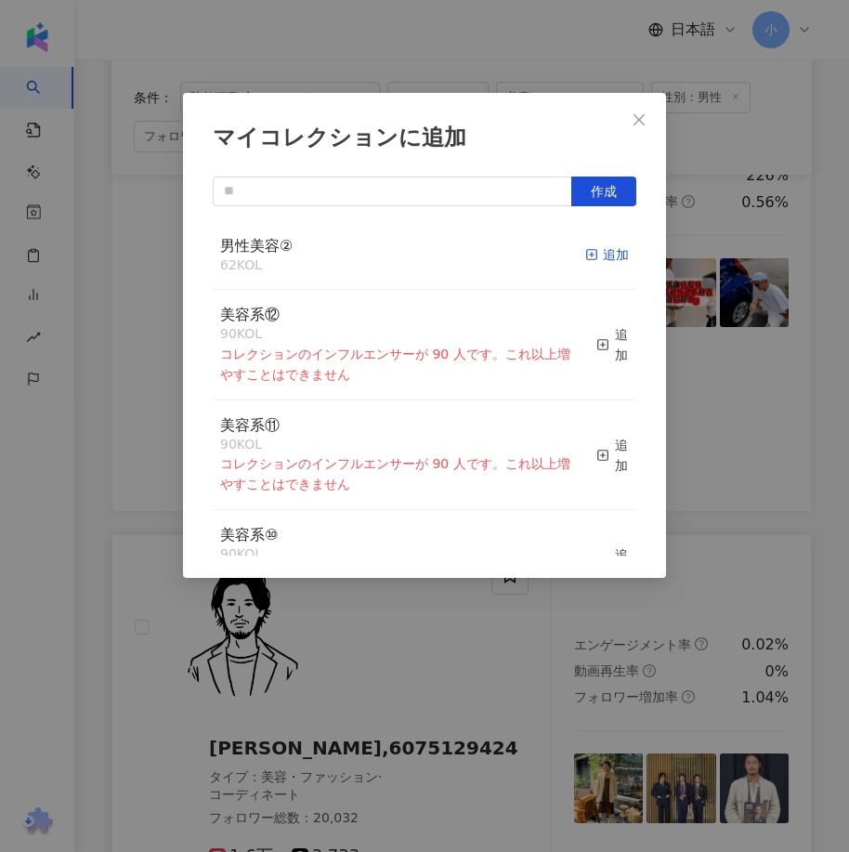
click at [607, 252] on div "追加" at bounding box center [607, 254] width 44 height 20
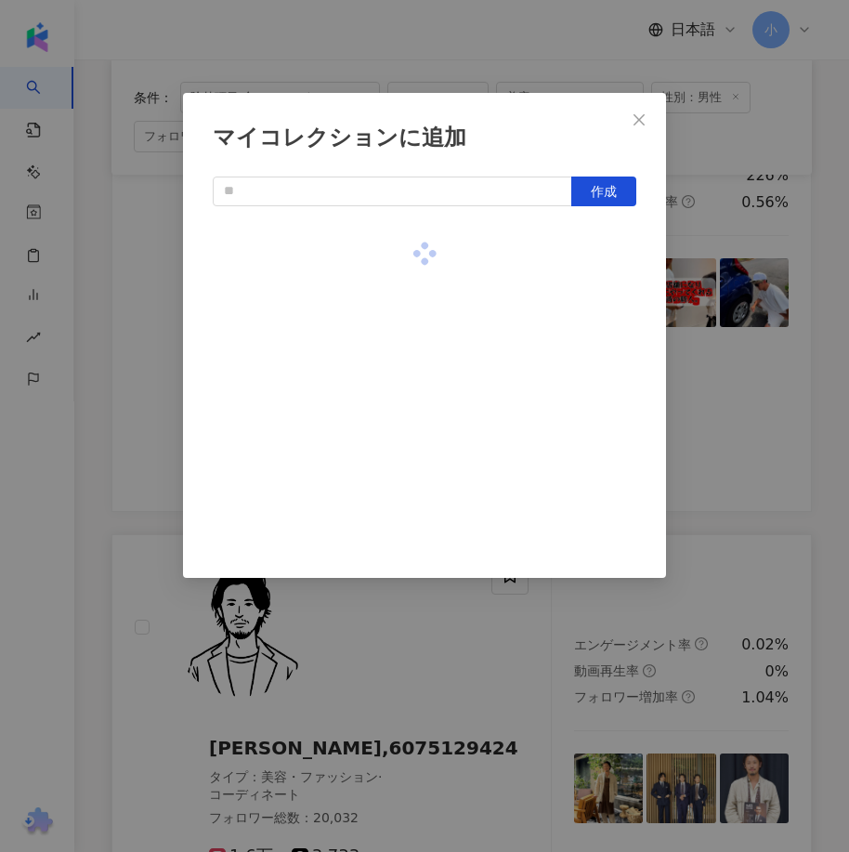
click at [749, 387] on div "マイコレクションに追加 作成" at bounding box center [424, 426] width 849 height 852
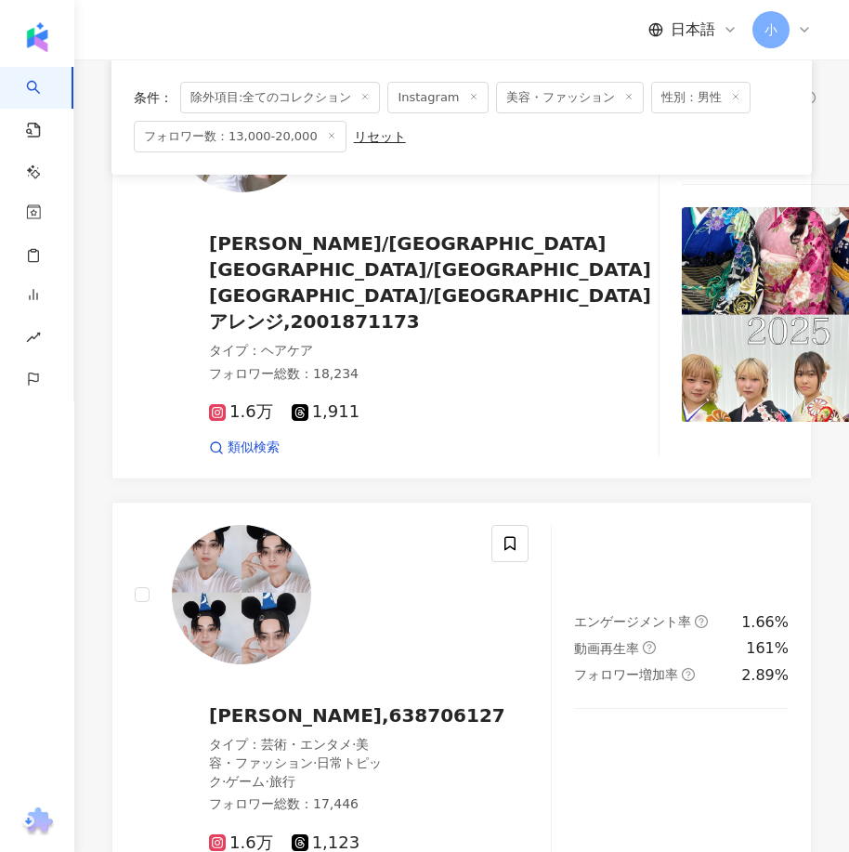
scroll to position [1178, 0]
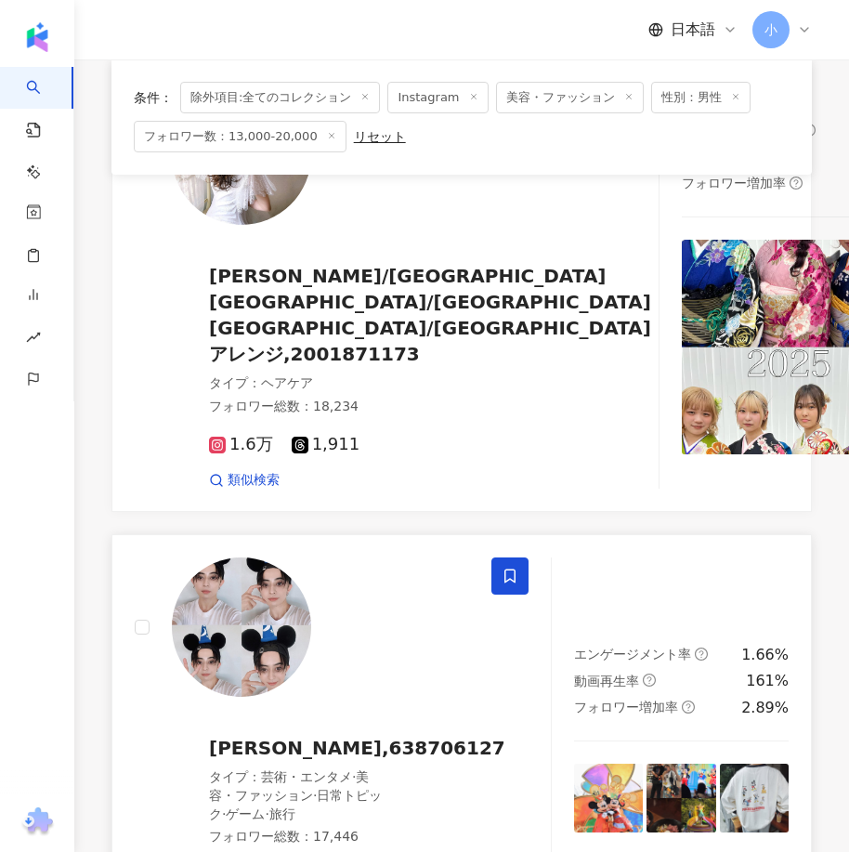
click at [507, 557] on span at bounding box center [509, 575] width 37 height 37
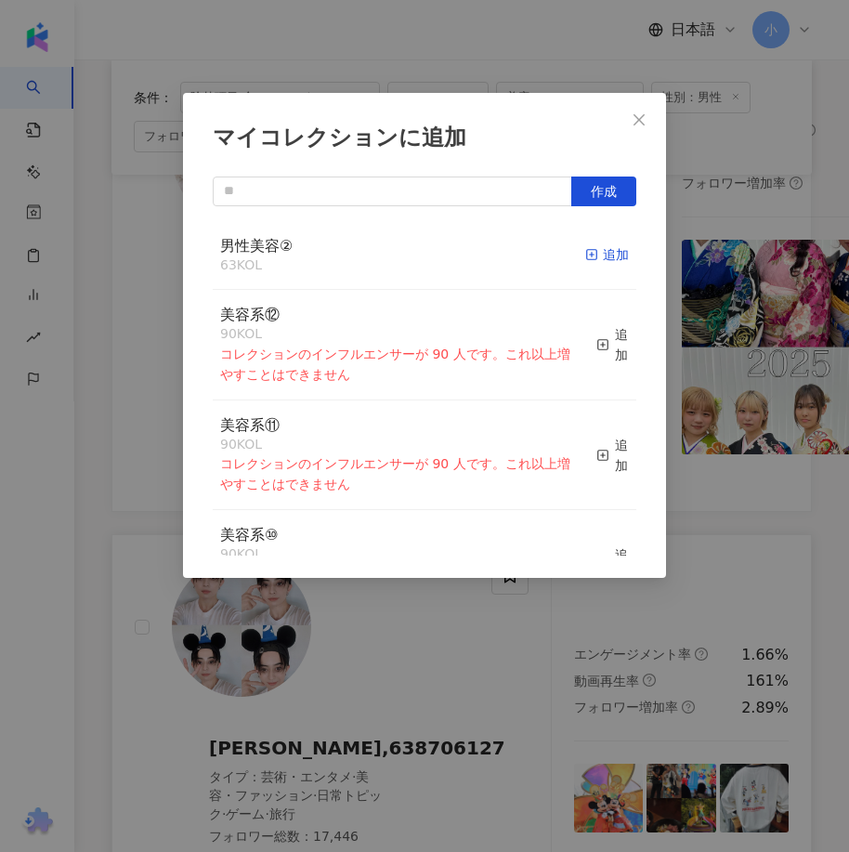
click at [594, 258] on div "追加" at bounding box center [607, 254] width 44 height 20
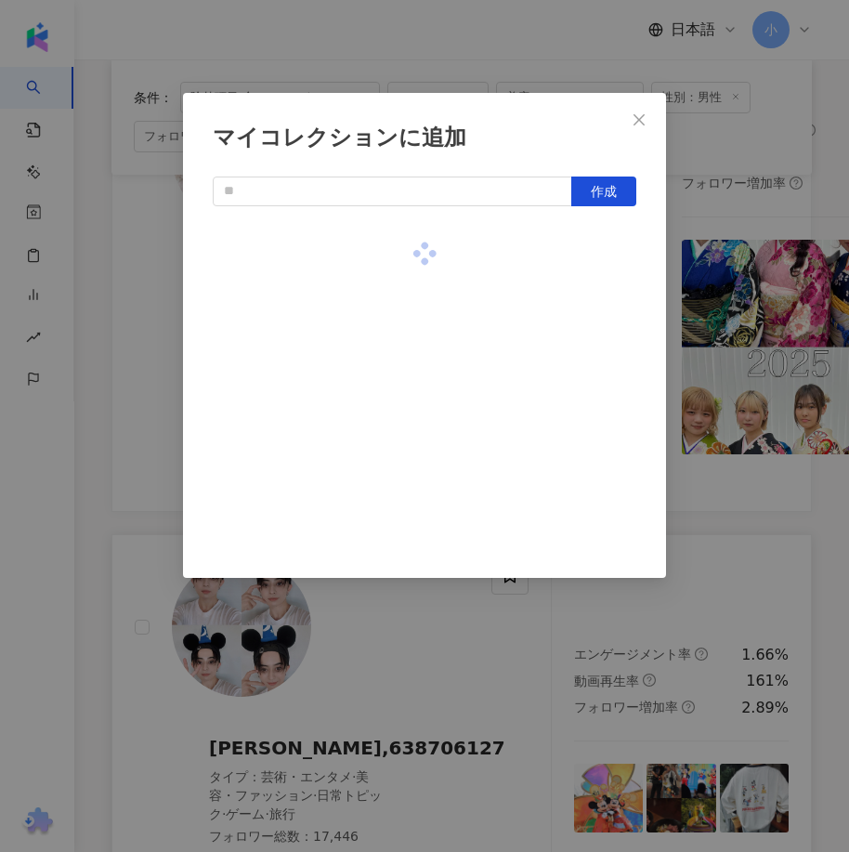
click at [765, 413] on div "マイコレクションに追加 作成" at bounding box center [424, 426] width 849 height 852
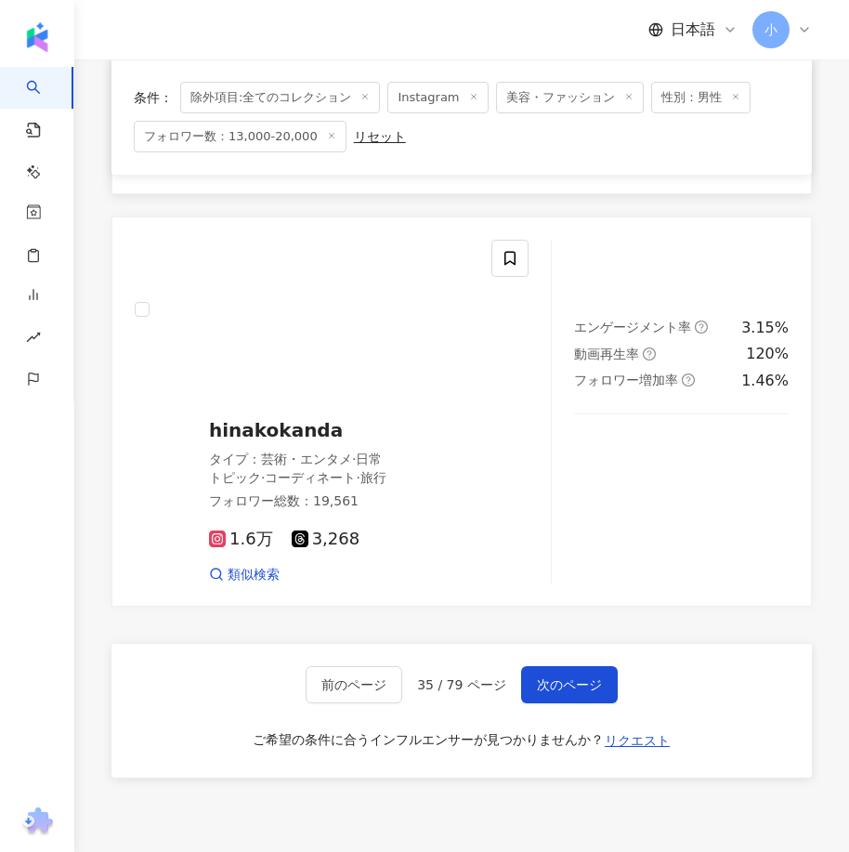
scroll to position [5264, 0]
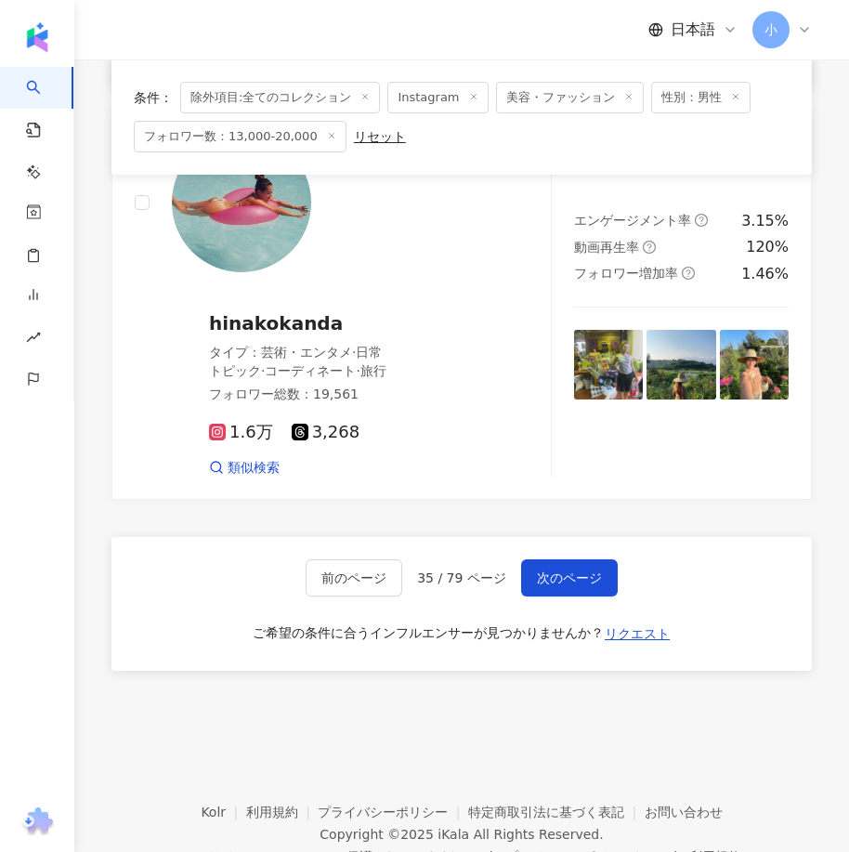
drag, startPoint x: 672, startPoint y: 359, endPoint x: 679, endPoint y: 652, distance: 292.6
click at [592, 570] on span "次のページ" at bounding box center [569, 577] width 65 height 15
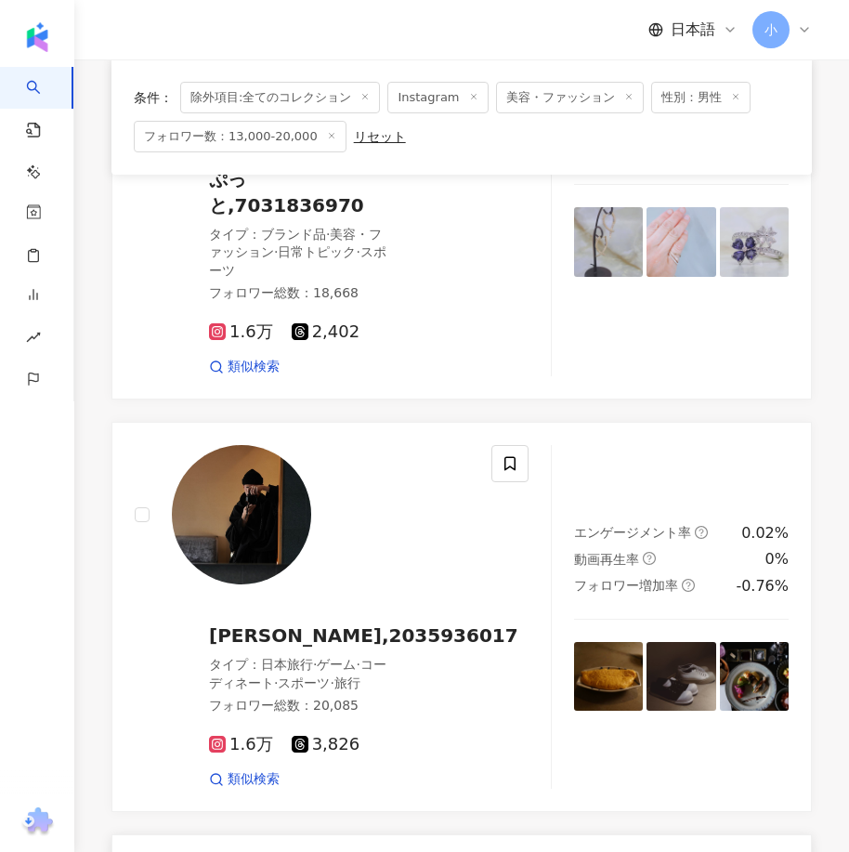
scroll to position [2140, 0]
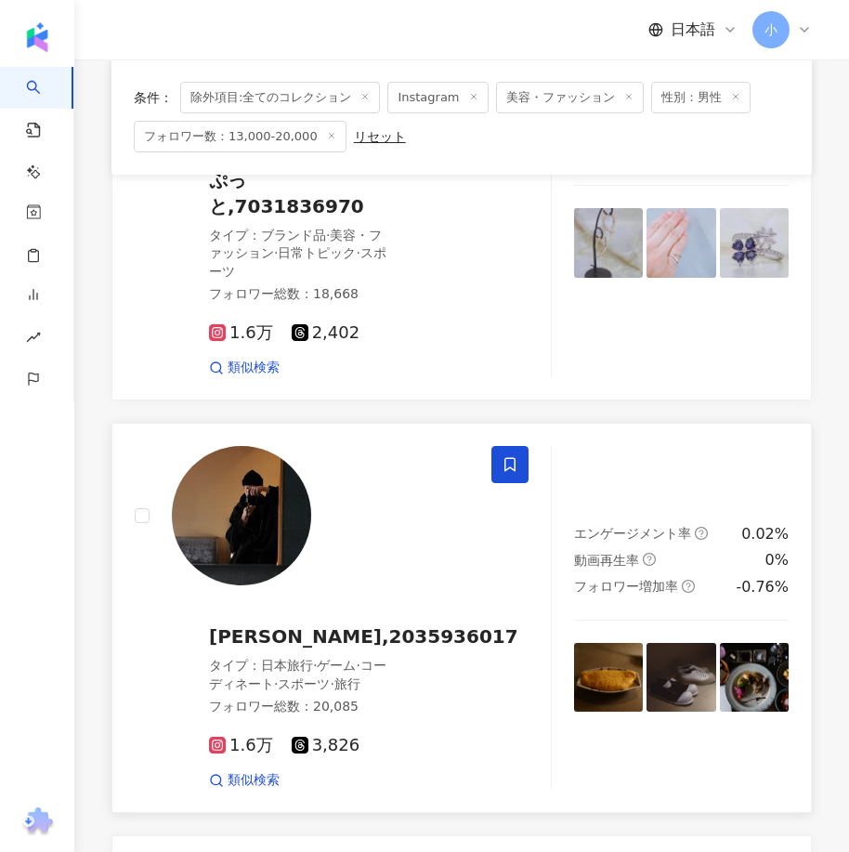
click at [508, 456] on icon at bounding box center [509, 464] width 17 height 17
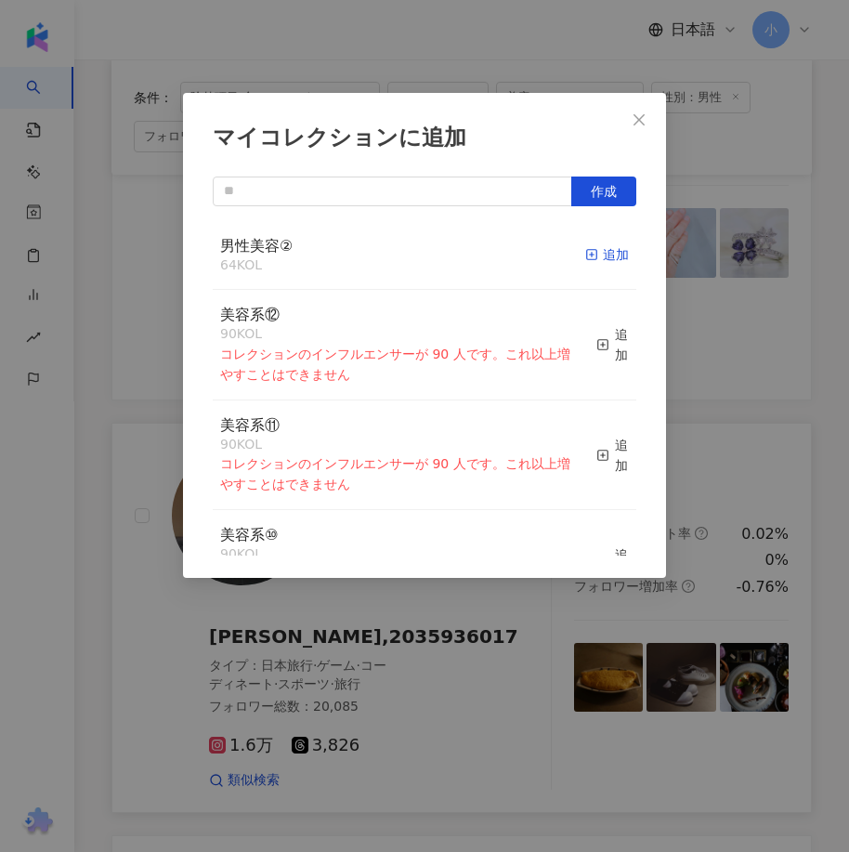
click at [592, 249] on div "追加" at bounding box center [607, 254] width 44 height 20
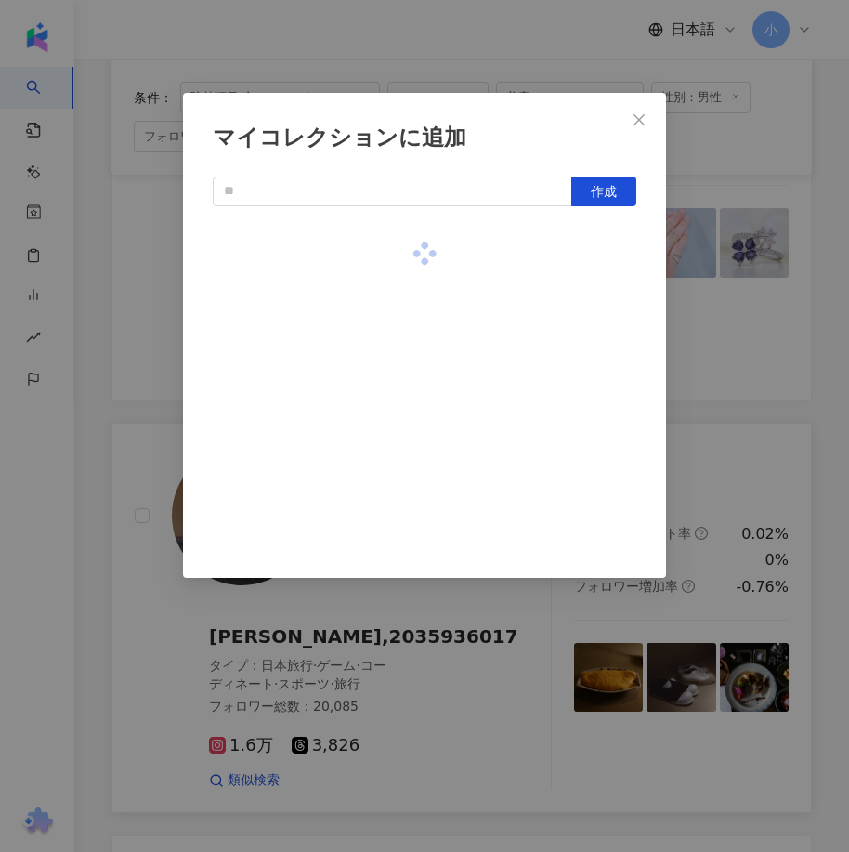
click at [704, 410] on div "マイコレクションに追加 作成" at bounding box center [424, 426] width 849 height 852
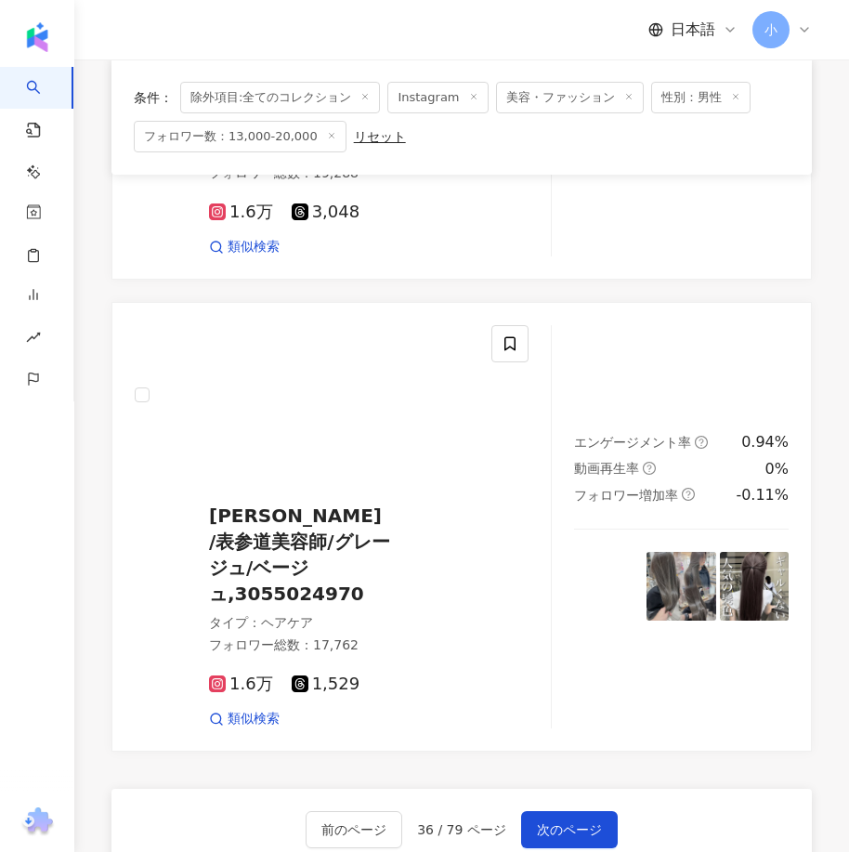
scroll to position [5204, 0]
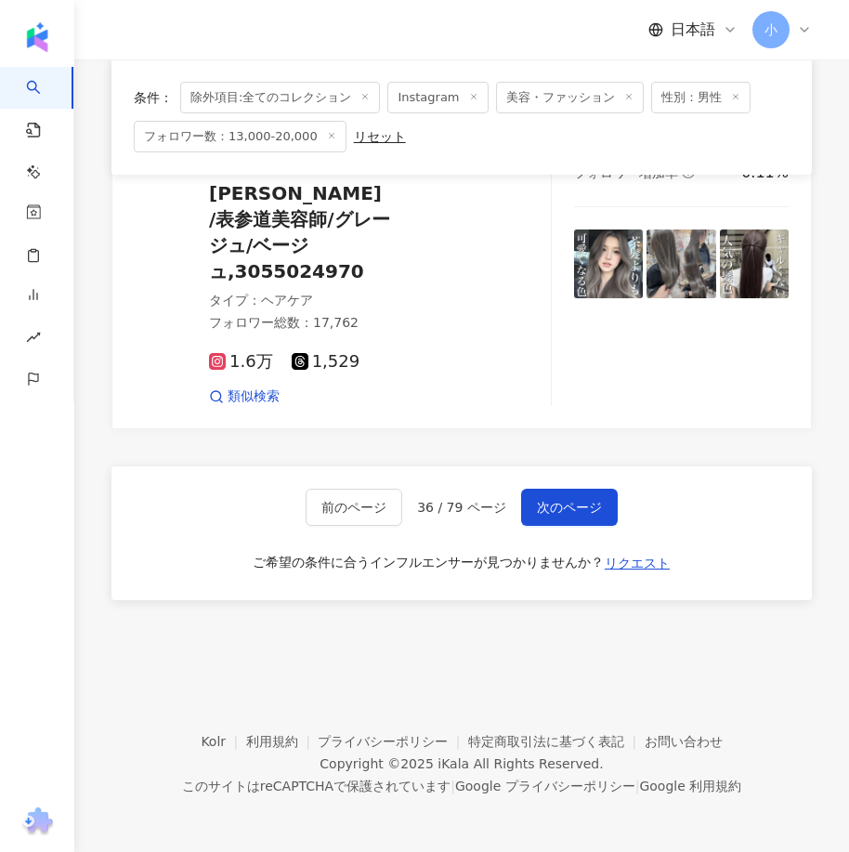
drag, startPoint x: 637, startPoint y: 353, endPoint x: 622, endPoint y: 651, distance: 298.5
click at [570, 501] on span "次のページ" at bounding box center [569, 507] width 65 height 15
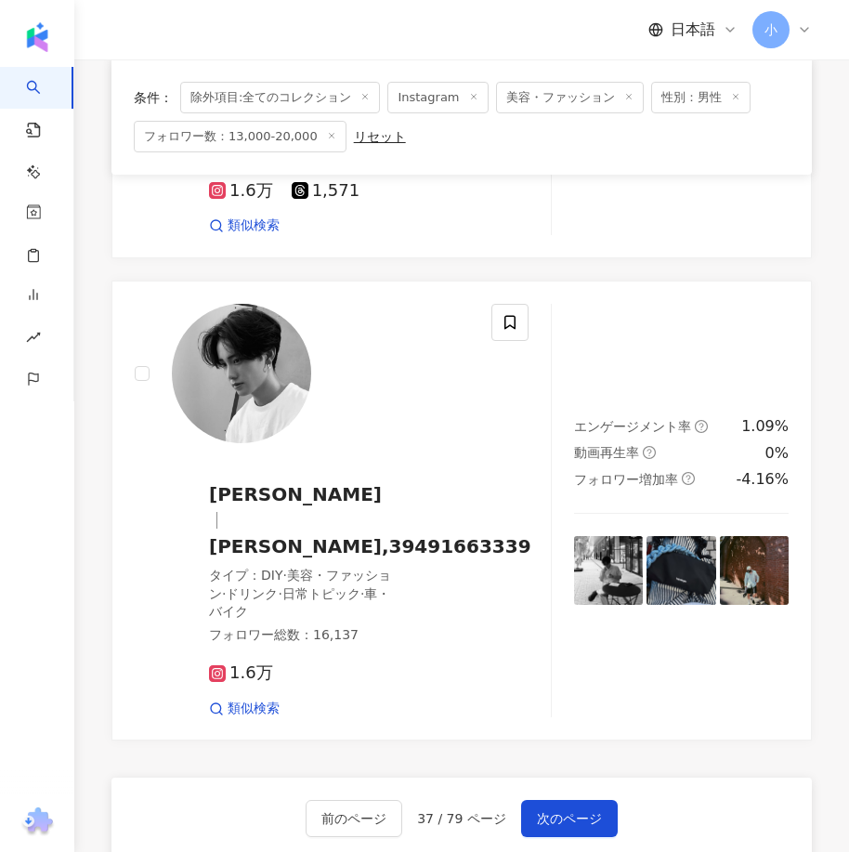
scroll to position [5120, 0]
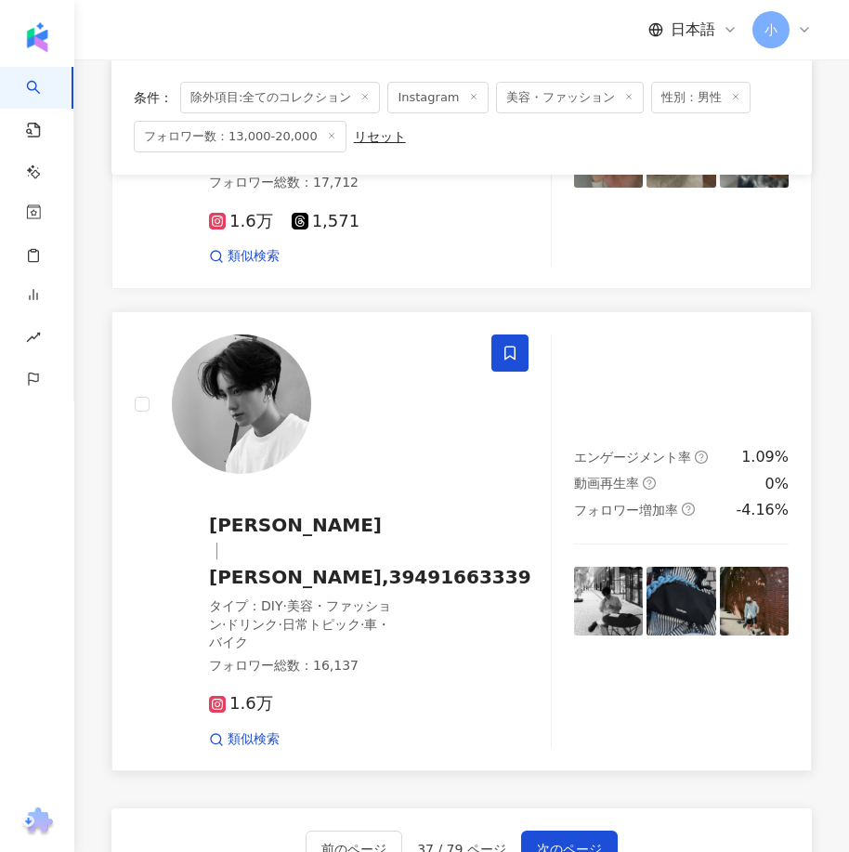
click at [522, 334] on span at bounding box center [509, 352] width 37 height 37
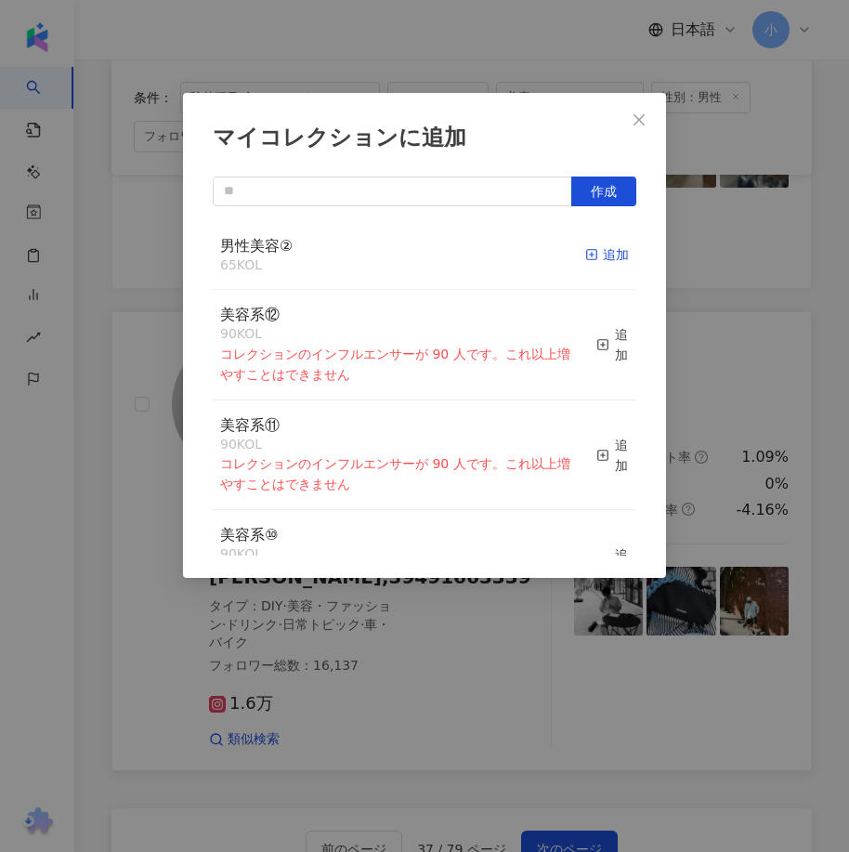
click at [593, 253] on div "追加" at bounding box center [607, 254] width 44 height 20
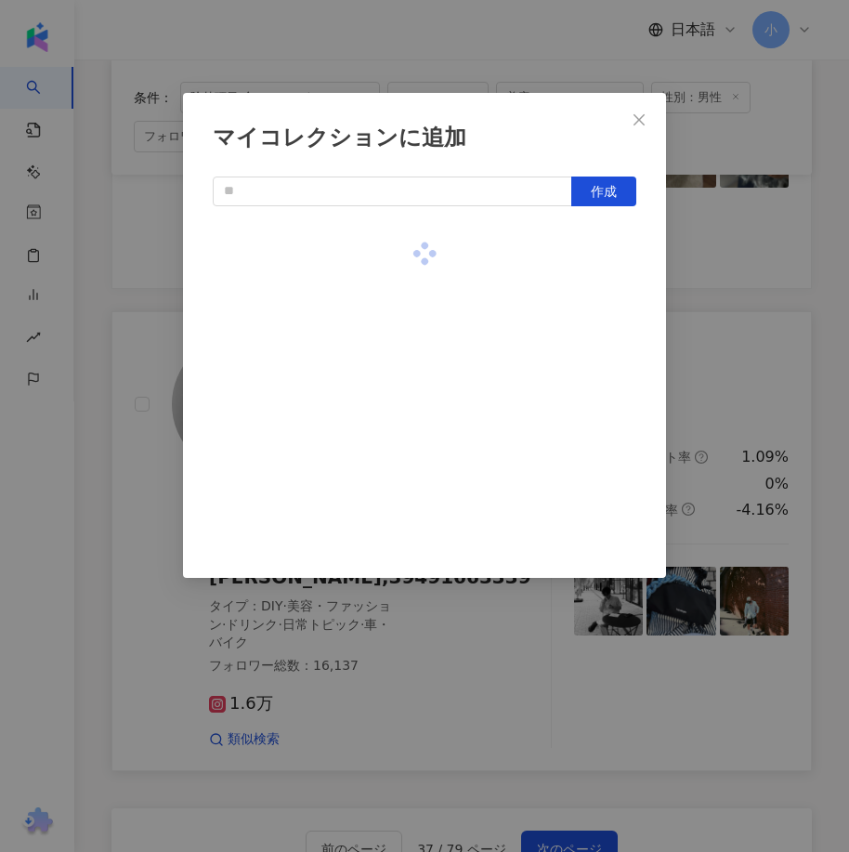
click at [726, 282] on div "マイコレクションに追加 作成" at bounding box center [424, 426] width 849 height 852
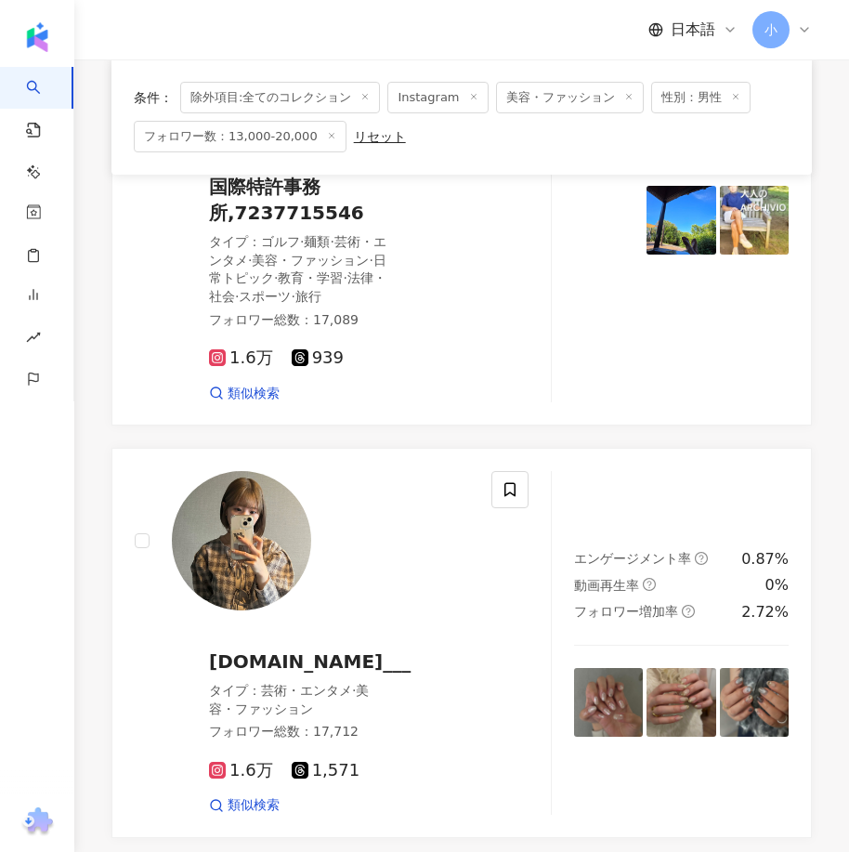
scroll to position [5398, 0]
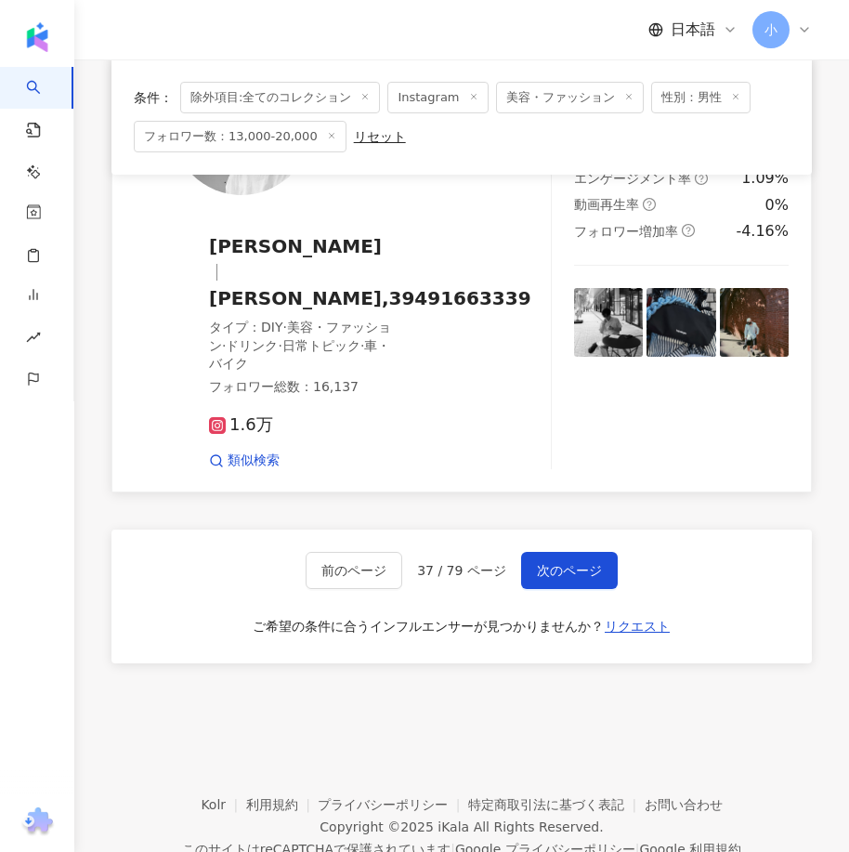
drag, startPoint x: 605, startPoint y: 367, endPoint x: 594, endPoint y: 652, distance: 285.3
click at [561, 552] on button "次のページ" at bounding box center [569, 570] width 97 height 37
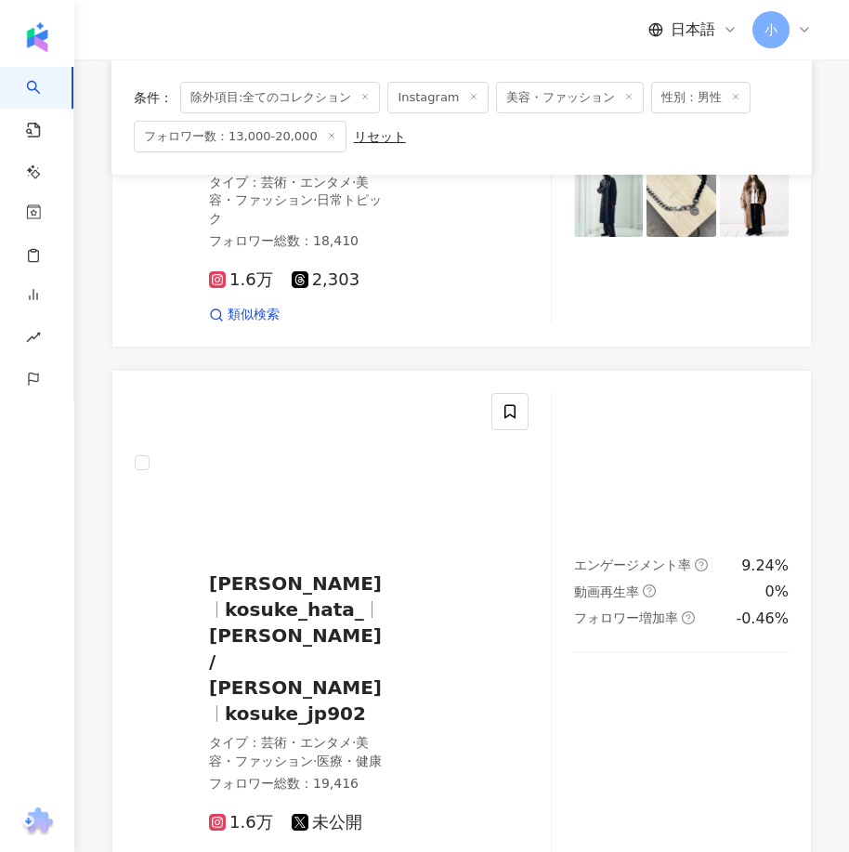
scroll to position [2246, 0]
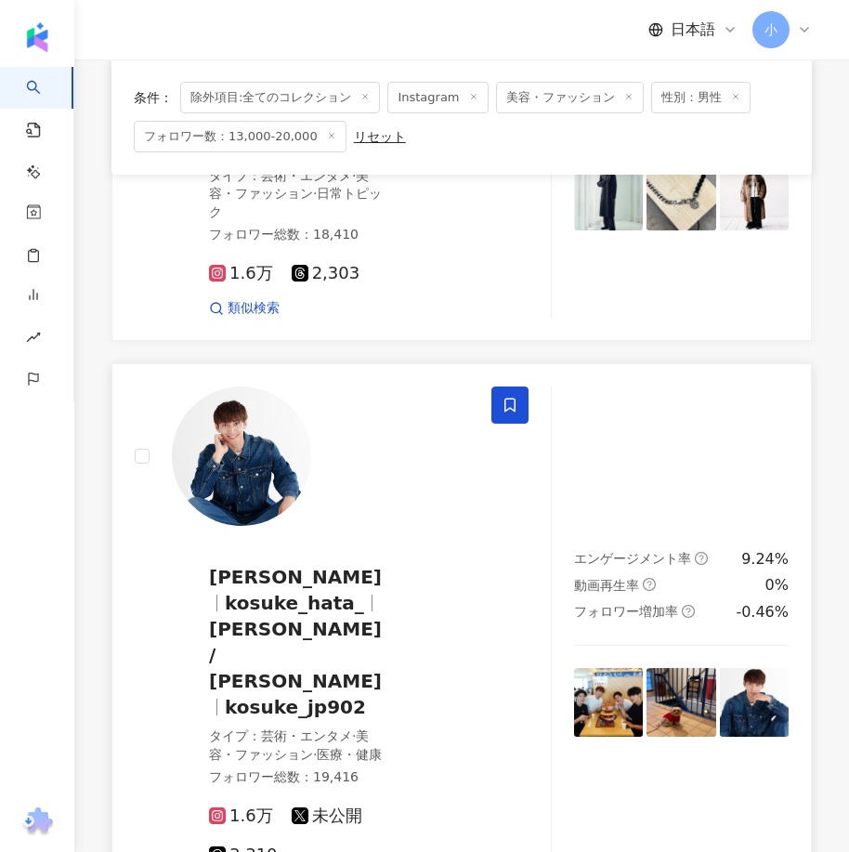
click at [515, 411] on icon at bounding box center [509, 404] width 11 height 14
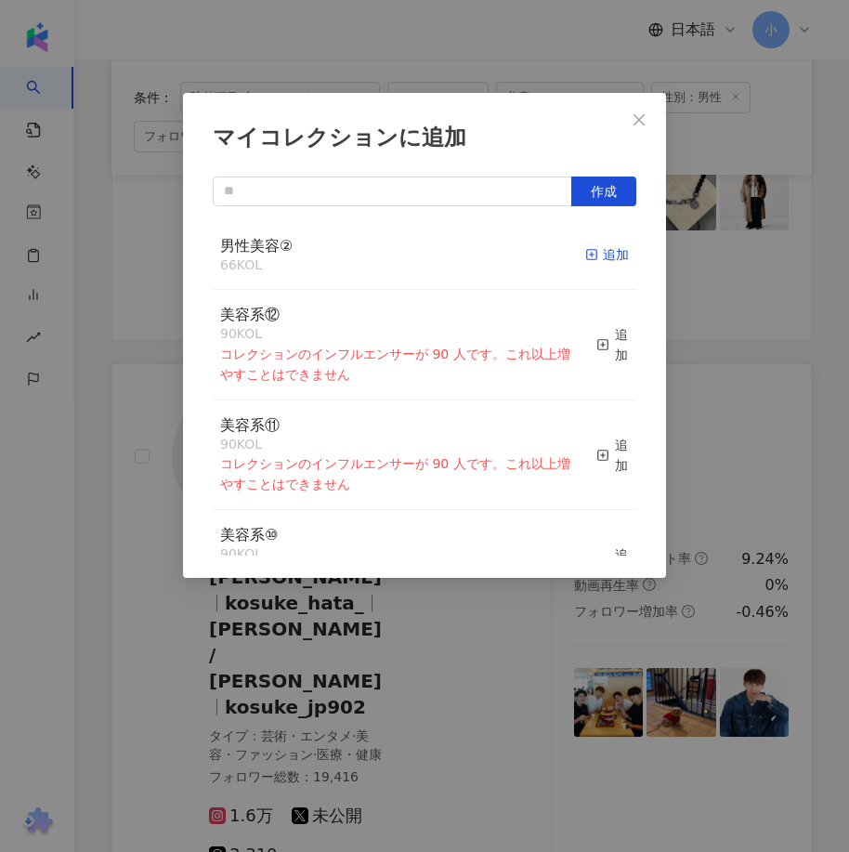
click at [595, 260] on div "追加" at bounding box center [607, 254] width 44 height 20
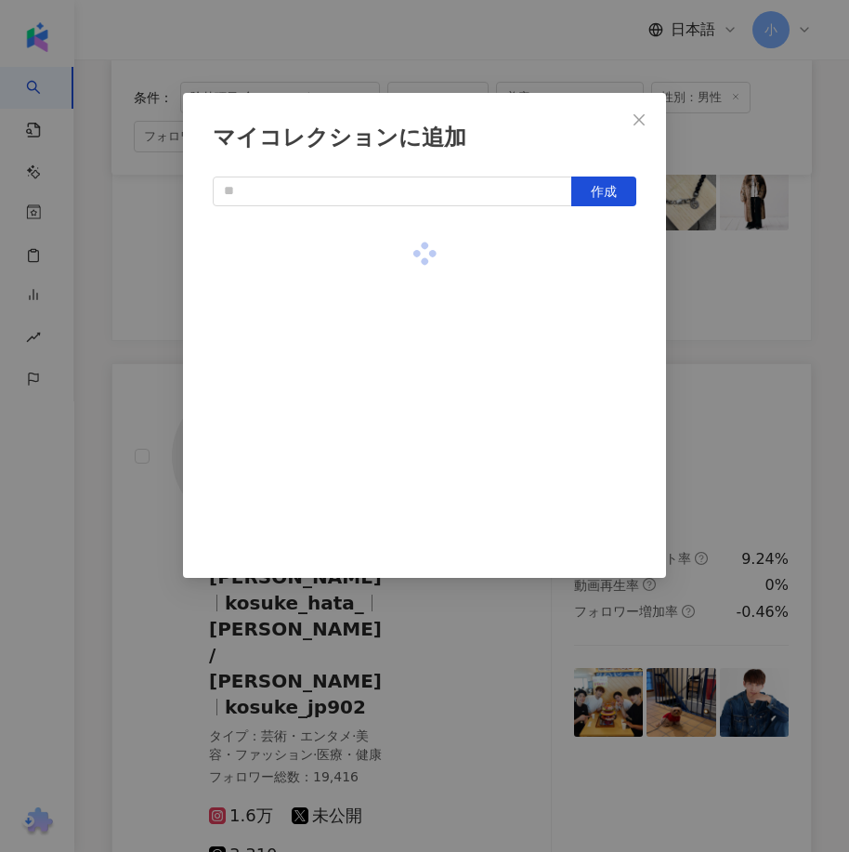
click at [714, 352] on div "マイコレクションに追加 作成" at bounding box center [424, 426] width 849 height 852
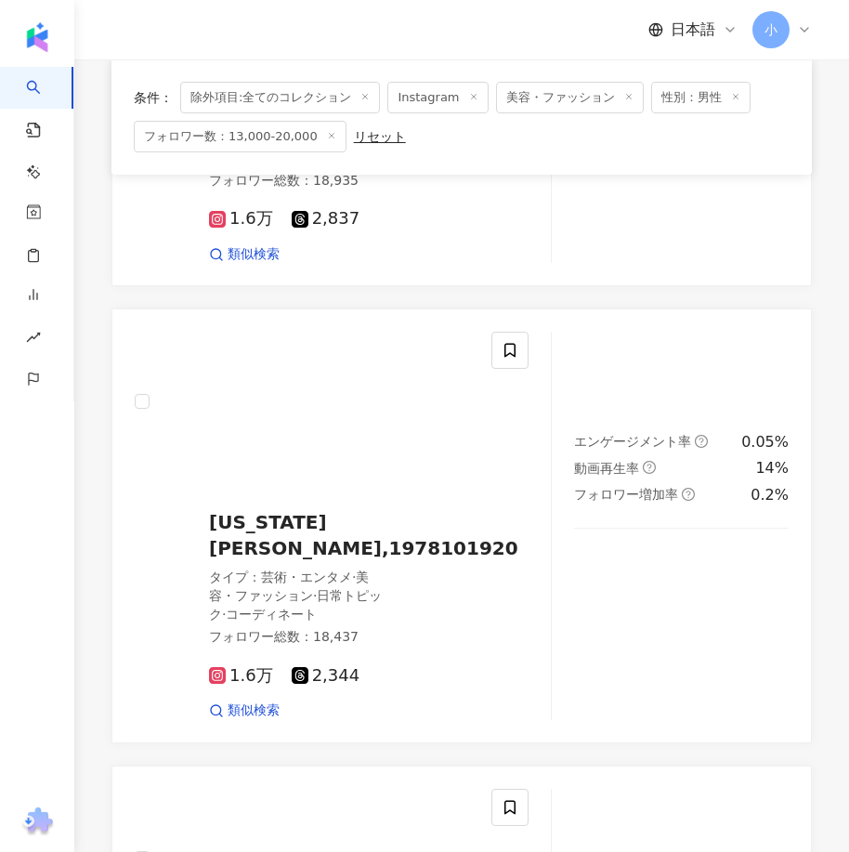
scroll to position [5497, 0]
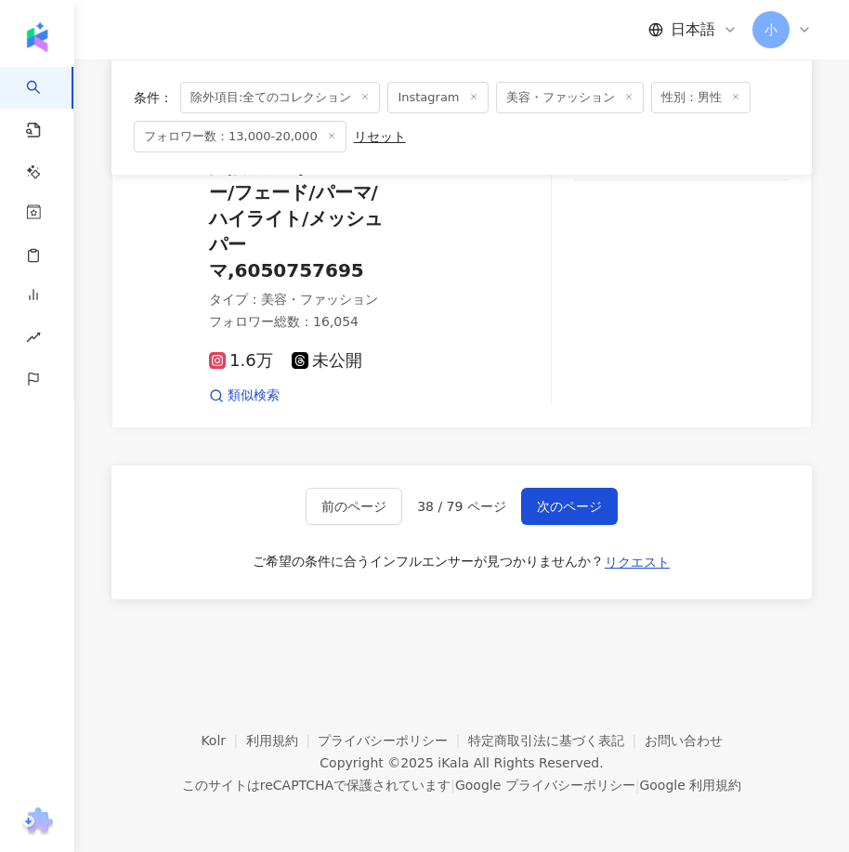
drag, startPoint x: 598, startPoint y: 340, endPoint x: 560, endPoint y: 723, distance: 384.5
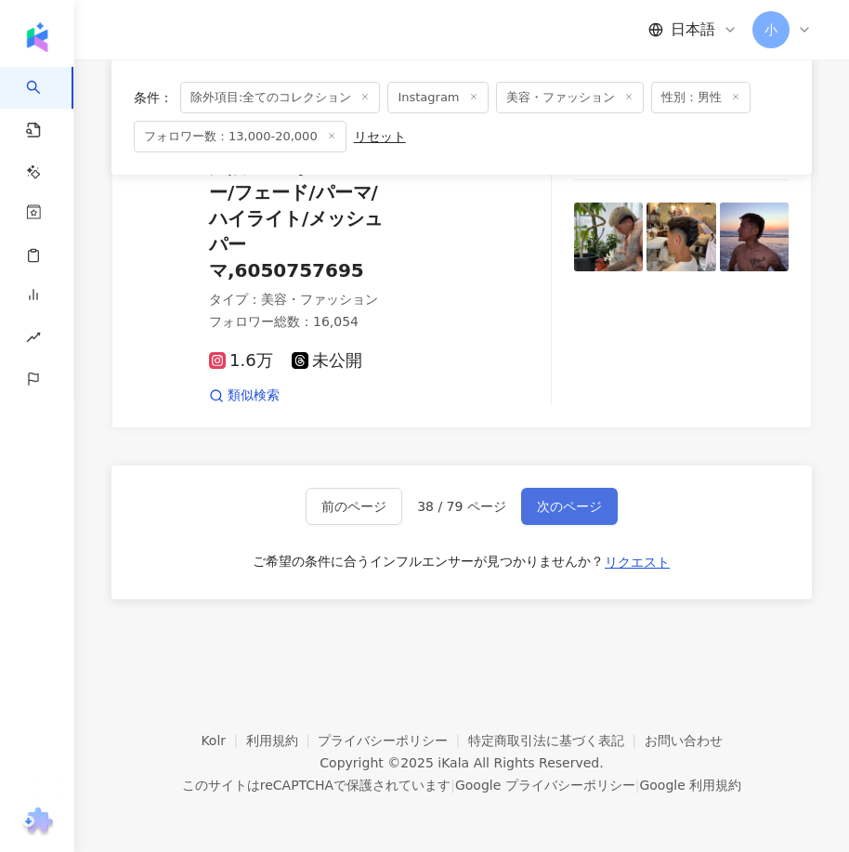
click at [579, 501] on span "次のページ" at bounding box center [569, 506] width 65 height 15
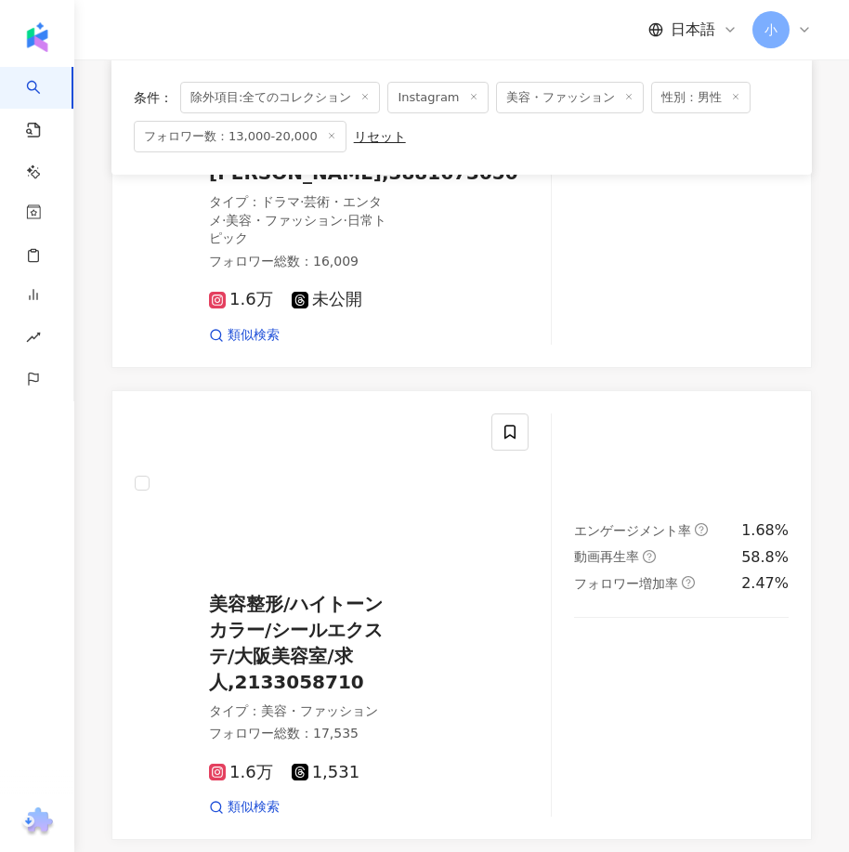
scroll to position [5201, 0]
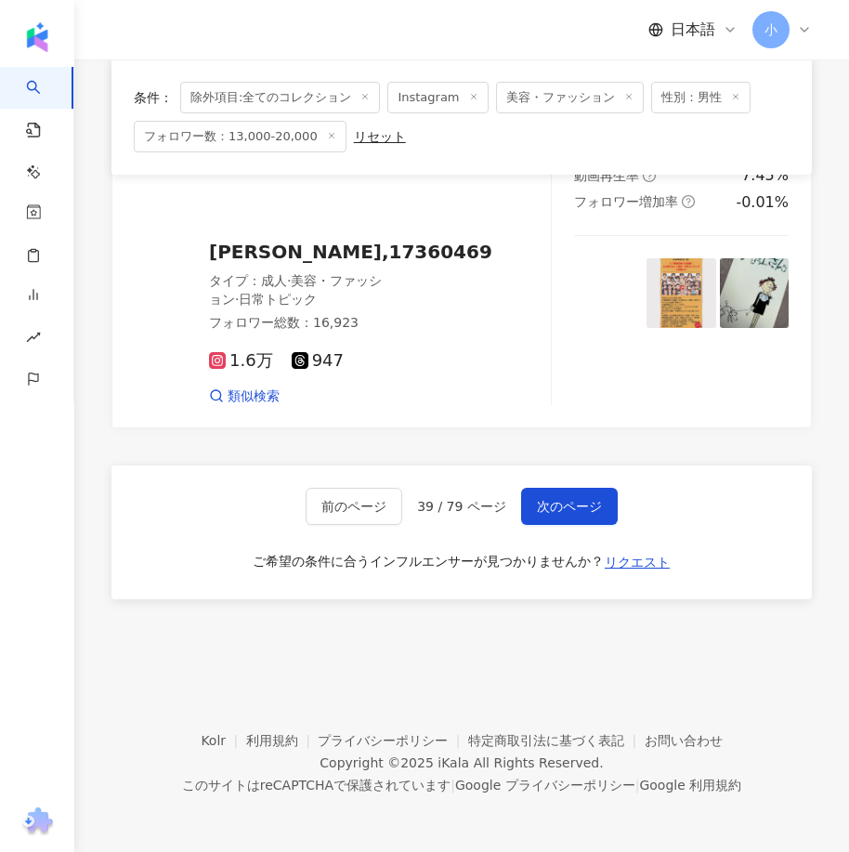
drag, startPoint x: 659, startPoint y: 277, endPoint x: 546, endPoint y: 693, distance: 431.2
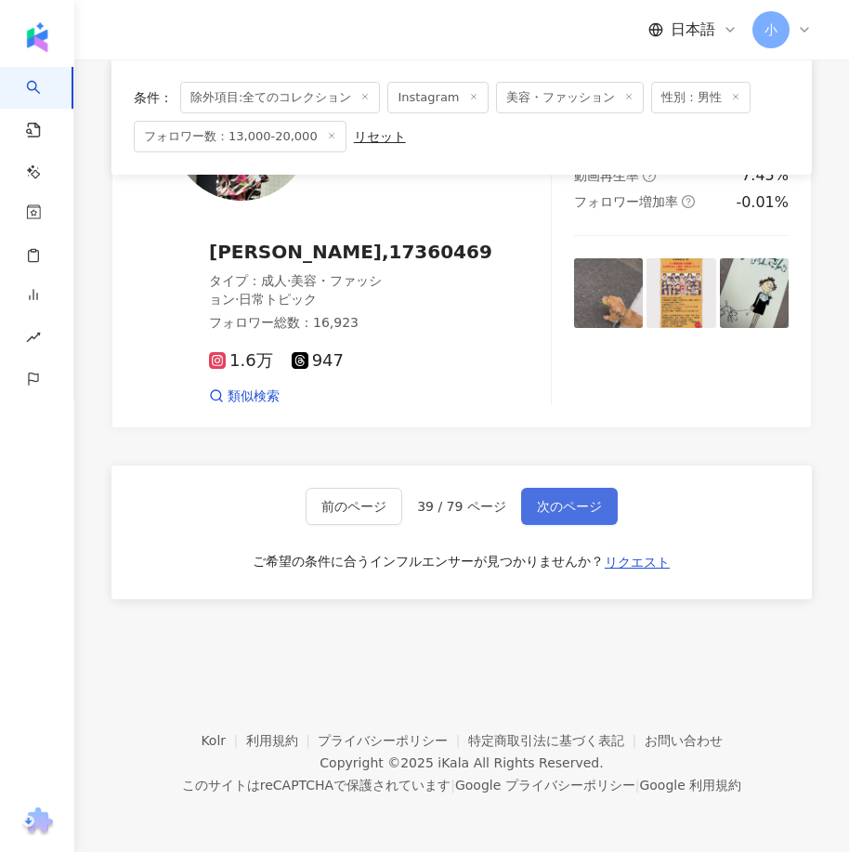
click at [555, 506] on span "次のページ" at bounding box center [569, 506] width 65 height 15
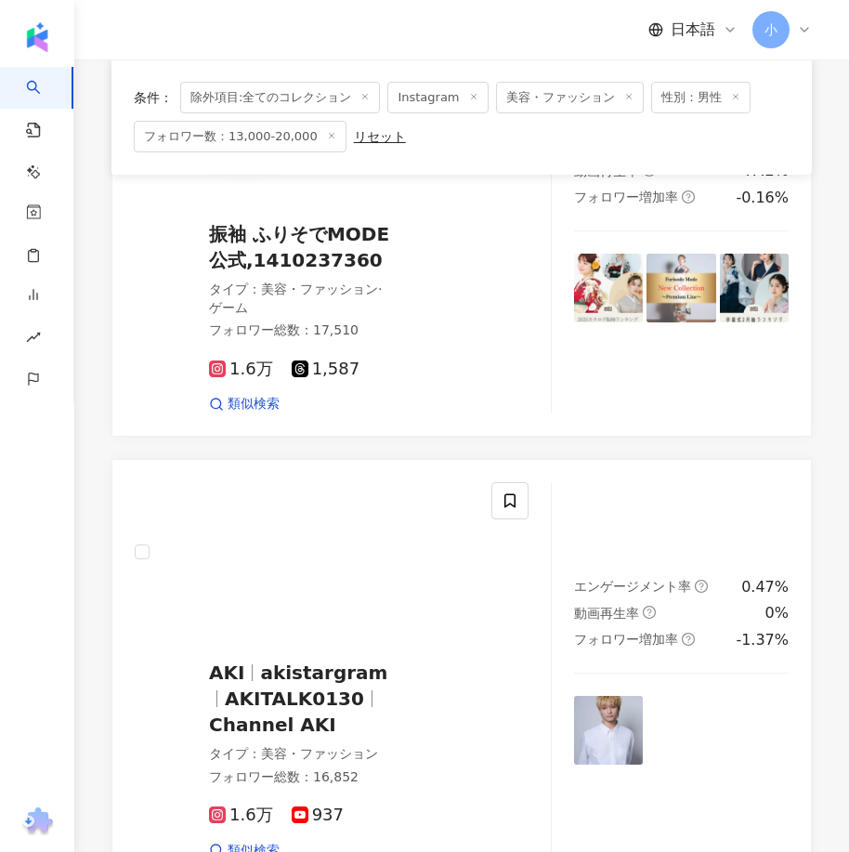
scroll to position [3457, 0]
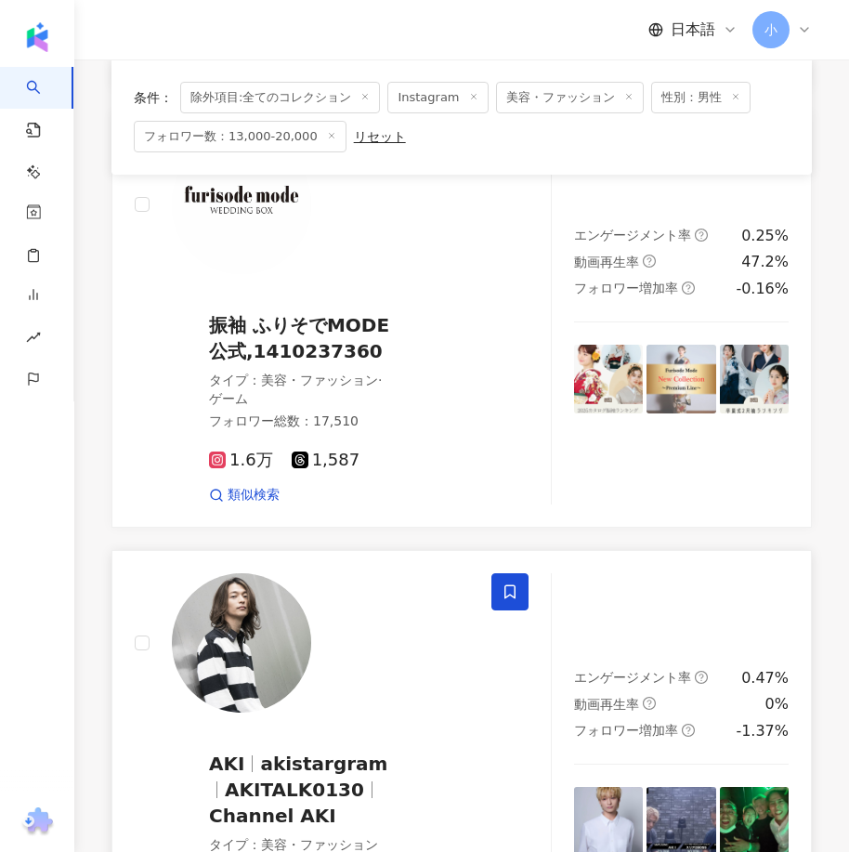
click at [506, 583] on icon at bounding box center [509, 591] width 17 height 17
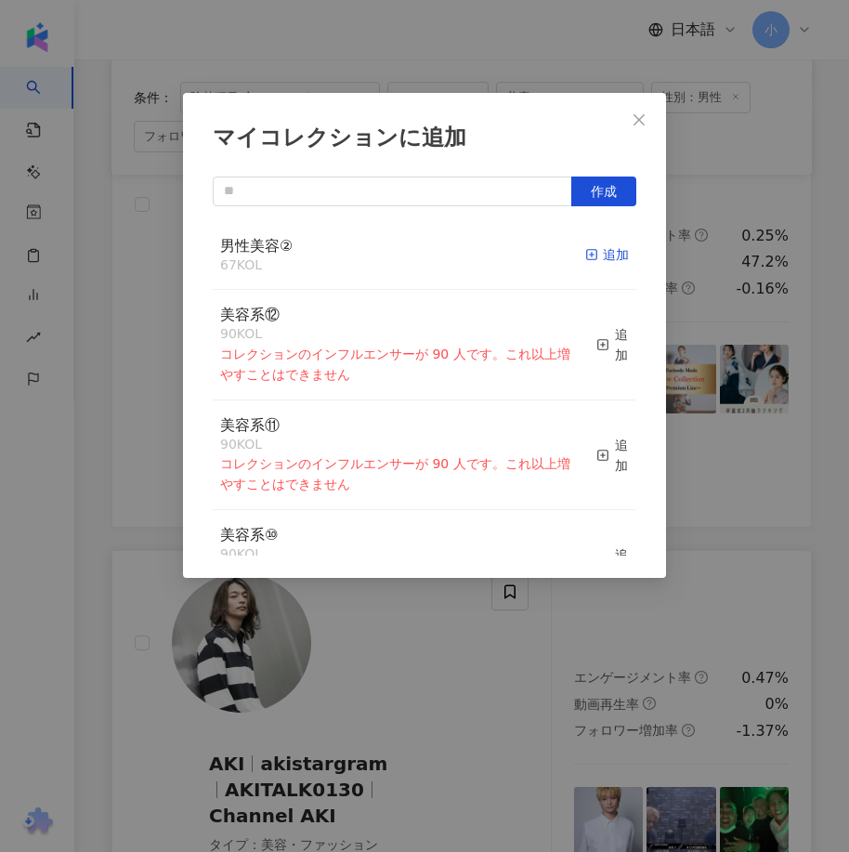
click at [598, 256] on div "追加" at bounding box center [607, 254] width 44 height 20
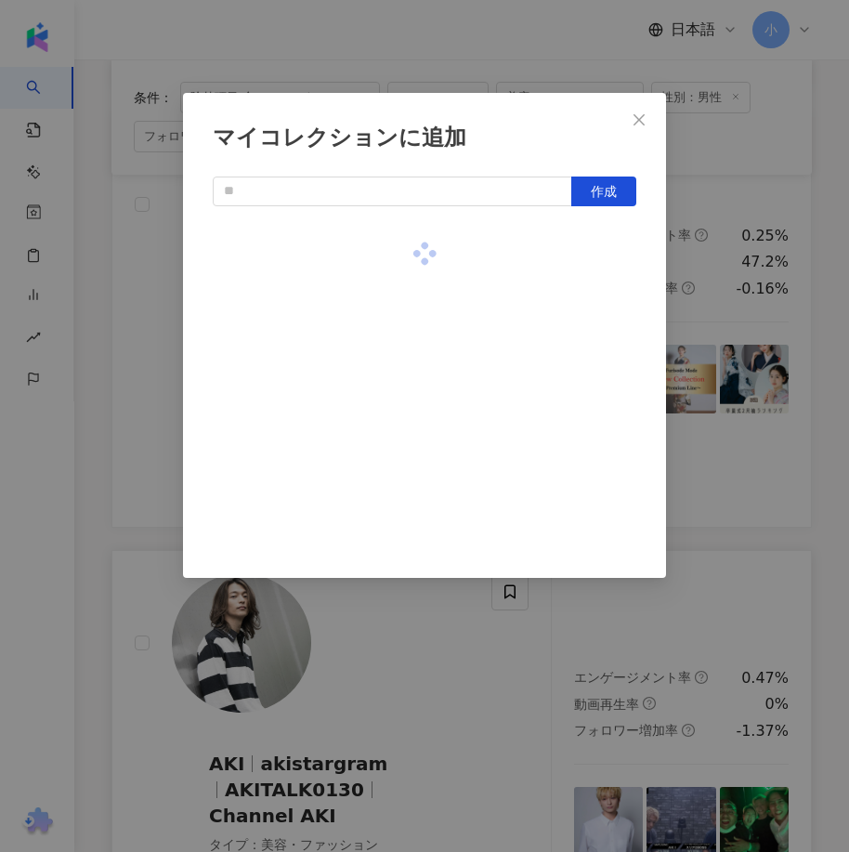
click at [729, 439] on div "マイコレクションに追加 作成" at bounding box center [424, 426] width 849 height 852
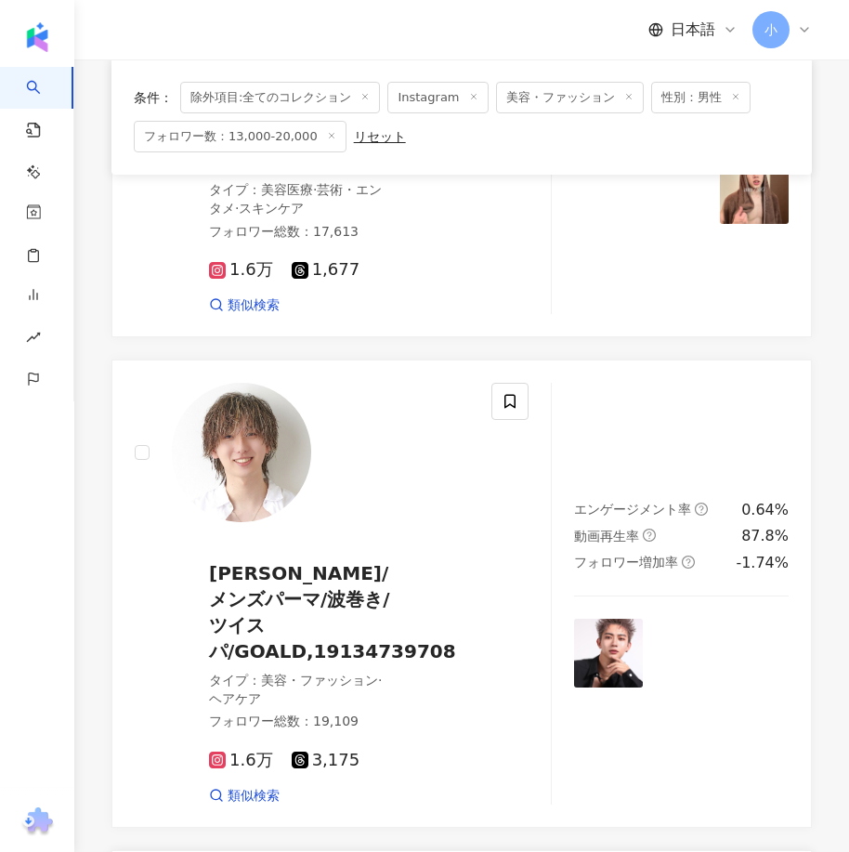
scroll to position [2622, 0]
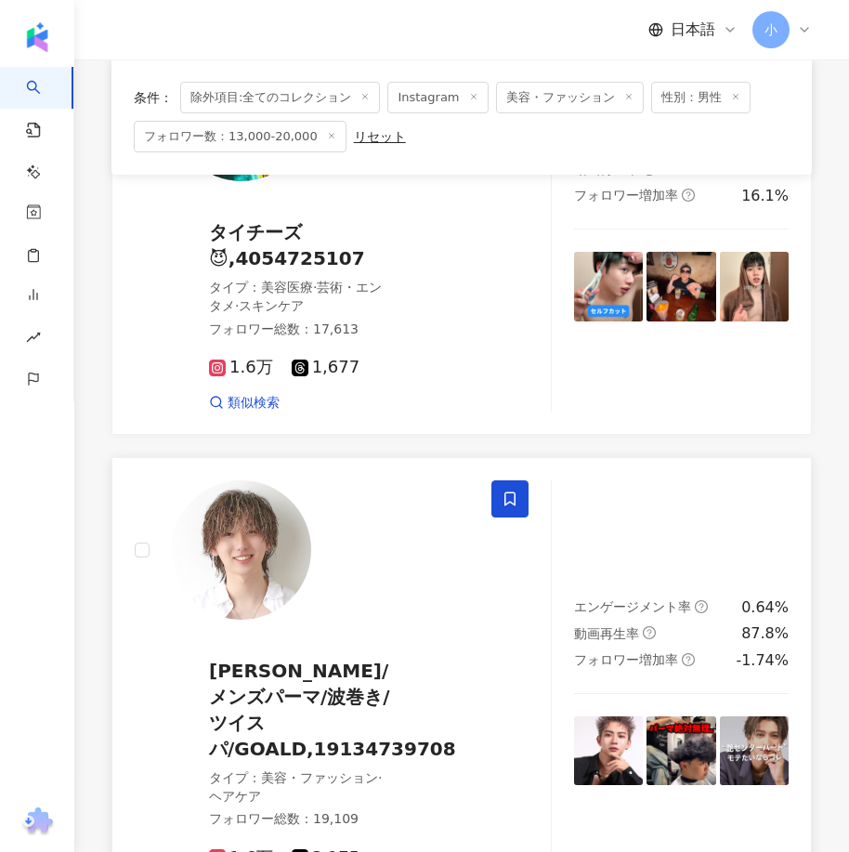
click at [506, 490] on icon at bounding box center [509, 498] width 17 height 17
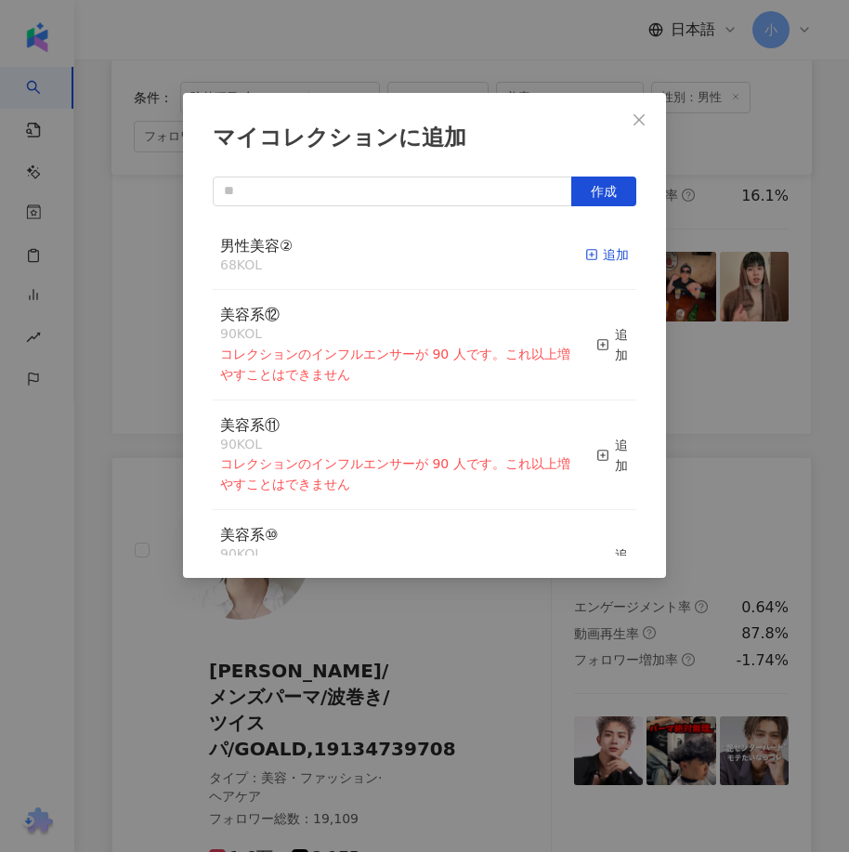
click at [585, 254] on icon "button" at bounding box center [591, 254] width 13 height 13
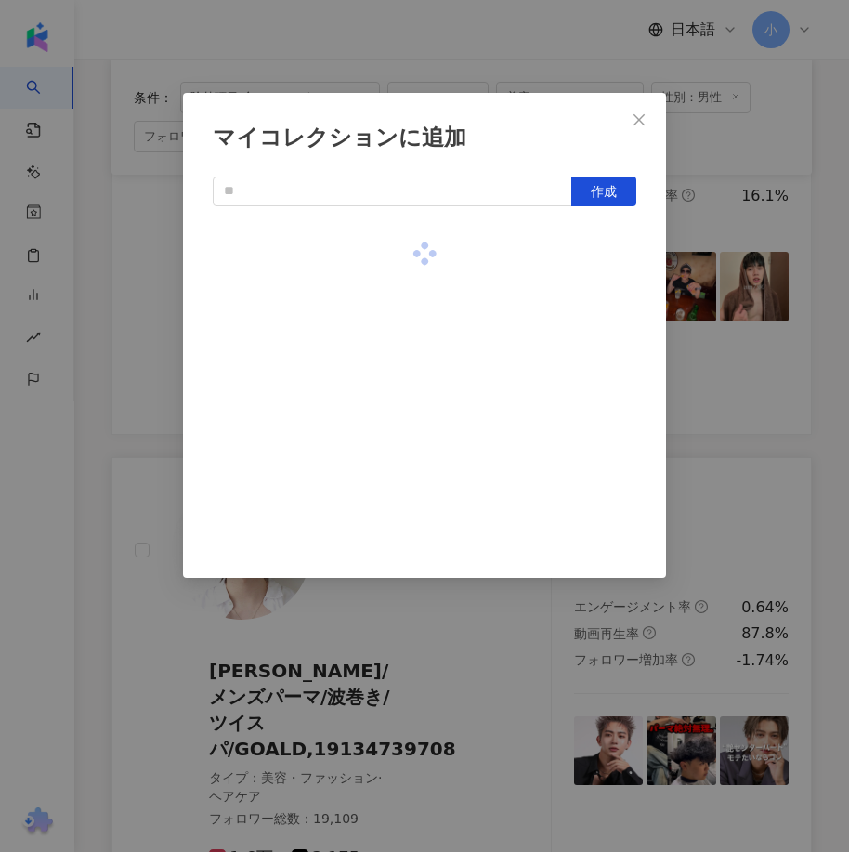
click at [700, 350] on div "マイコレクションに追加 作成" at bounding box center [424, 426] width 849 height 852
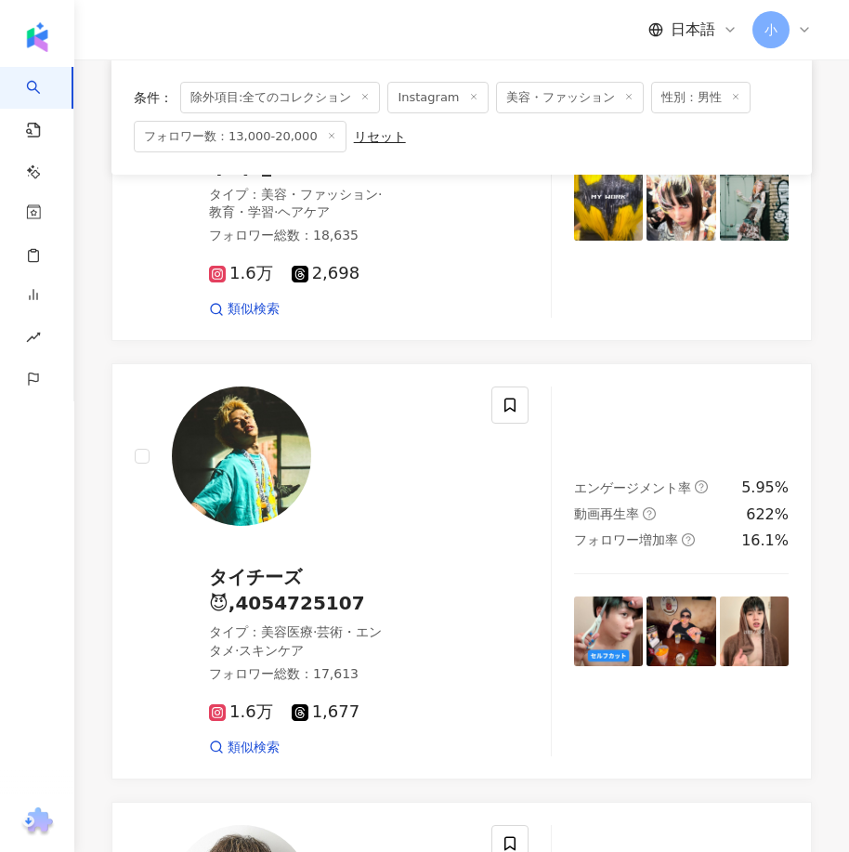
scroll to position [2250, 0]
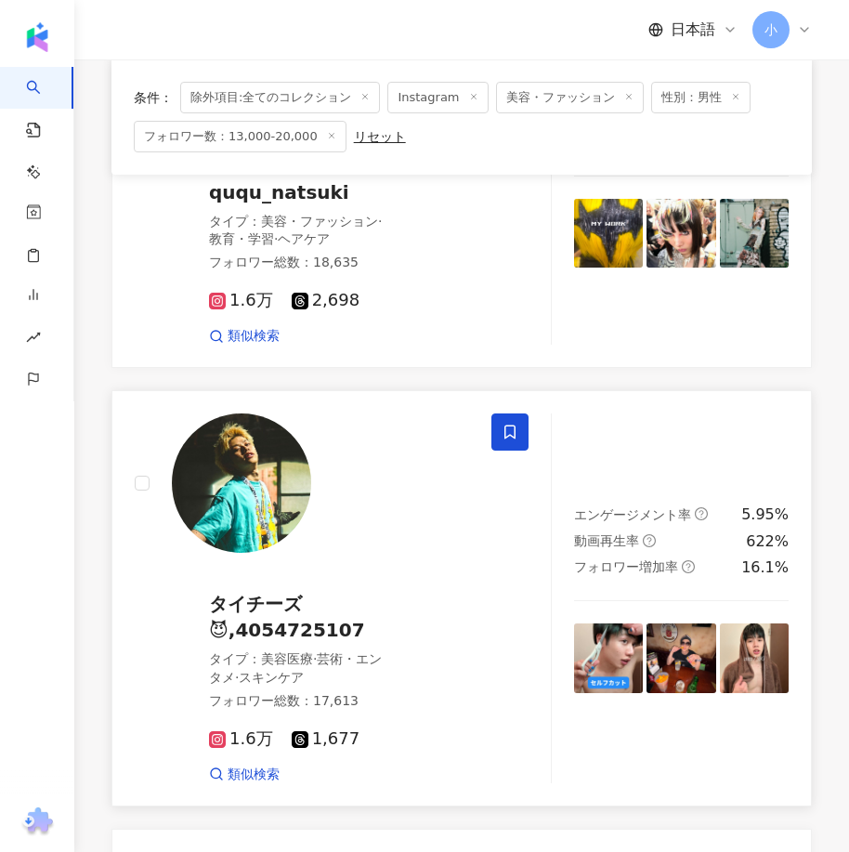
click at [514, 425] on icon at bounding box center [509, 432] width 11 height 14
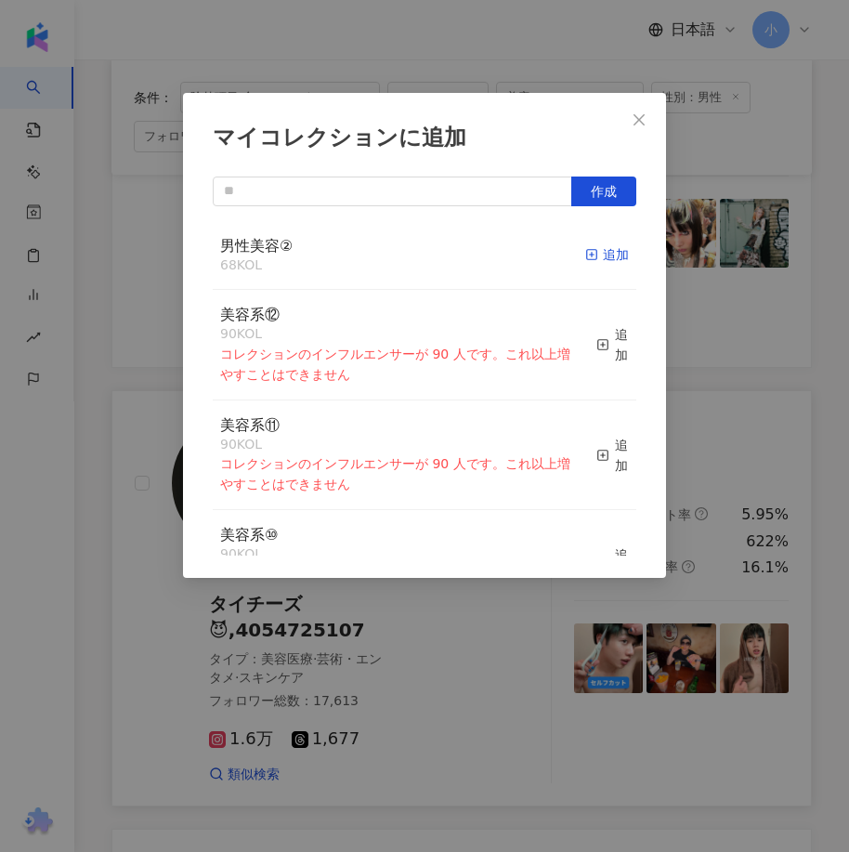
click at [585, 262] on span "button" at bounding box center [591, 254] width 13 height 15
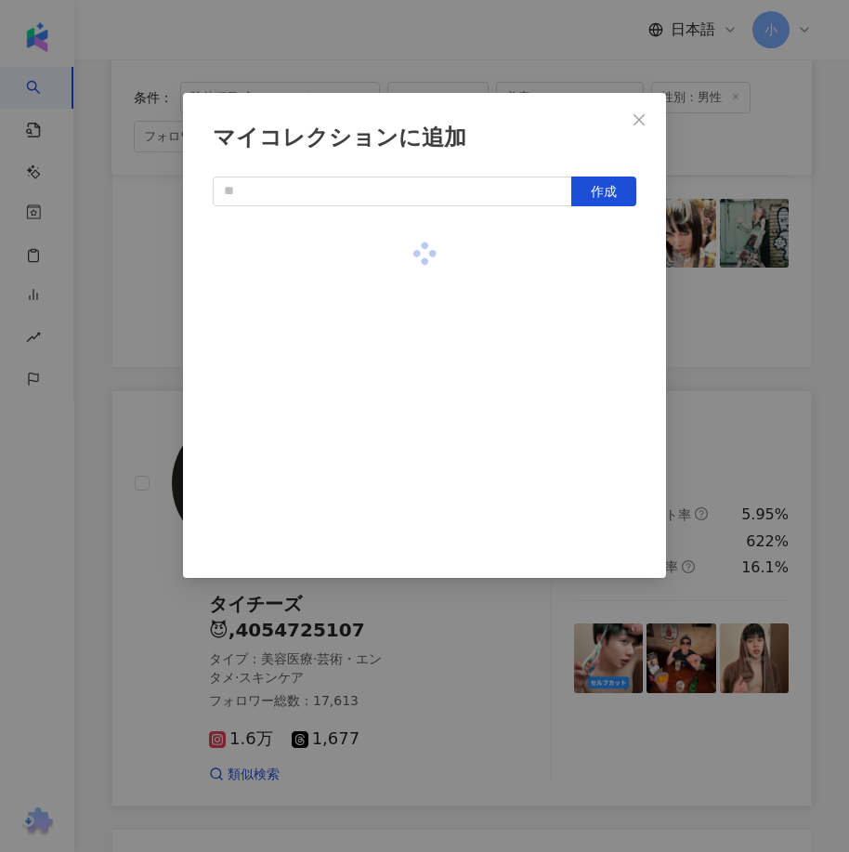
click at [713, 305] on div "マイコレクションに追加 作成" at bounding box center [424, 426] width 849 height 852
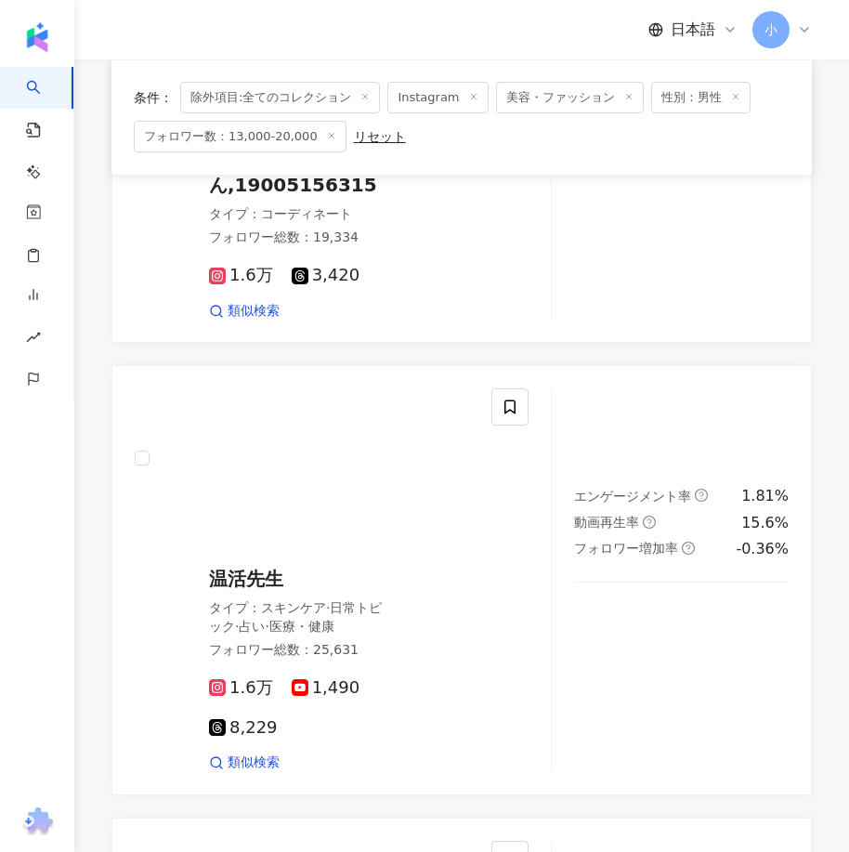
scroll to position [5222, 0]
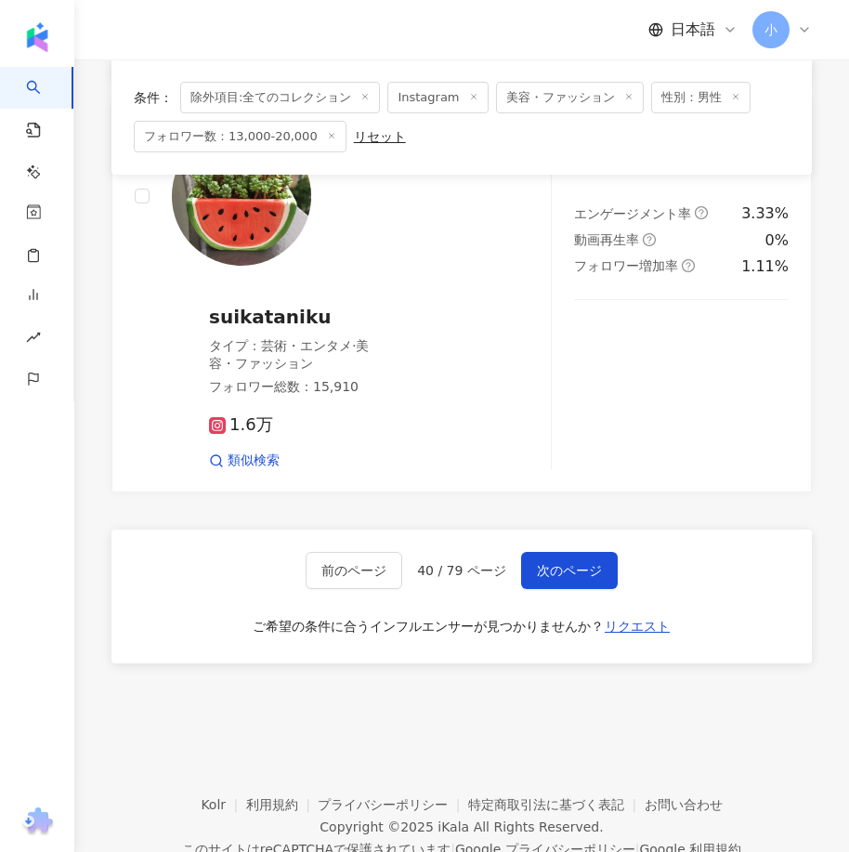
drag, startPoint x: 631, startPoint y: 236, endPoint x: 564, endPoint y: 603, distance: 372.9
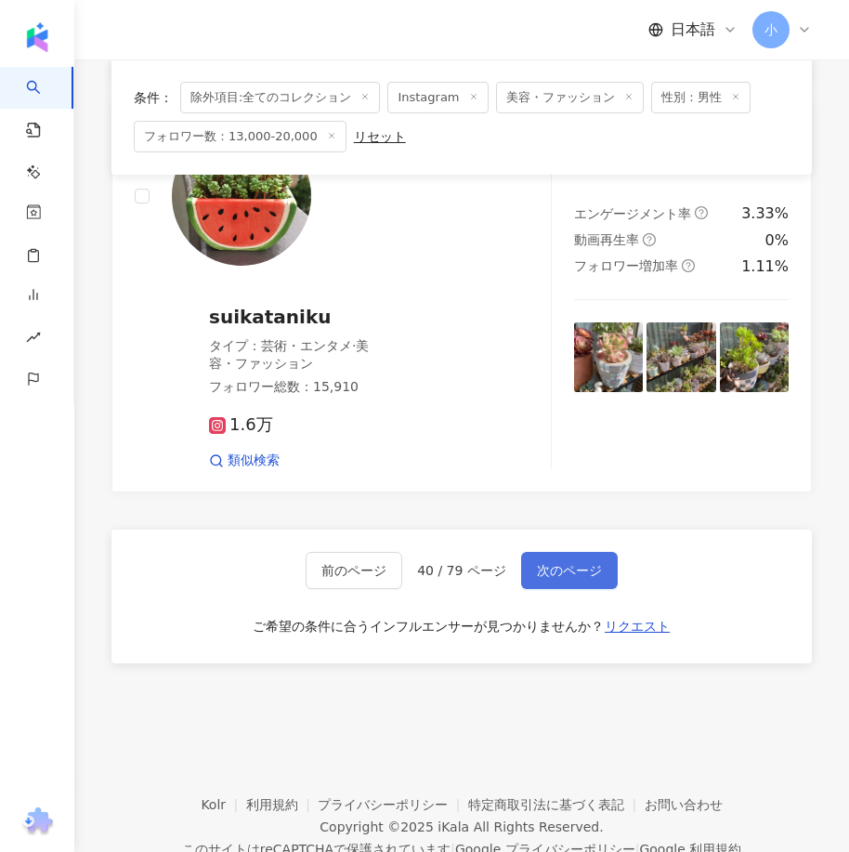
click at [567, 563] on span "次のページ" at bounding box center [569, 570] width 65 height 15
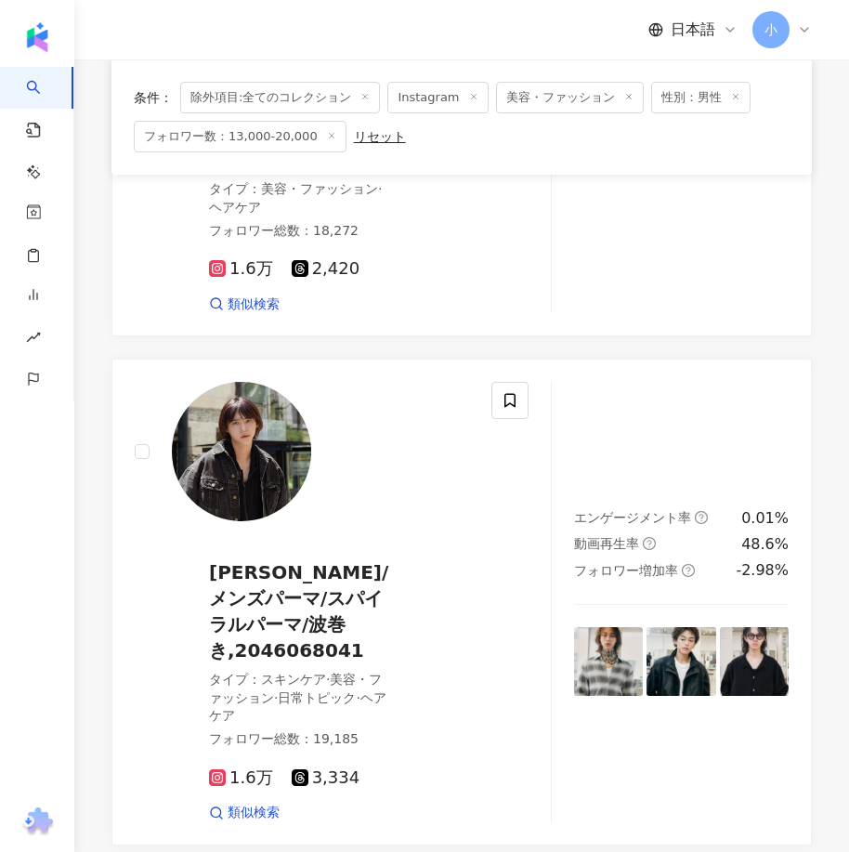
scroll to position [4889, 0]
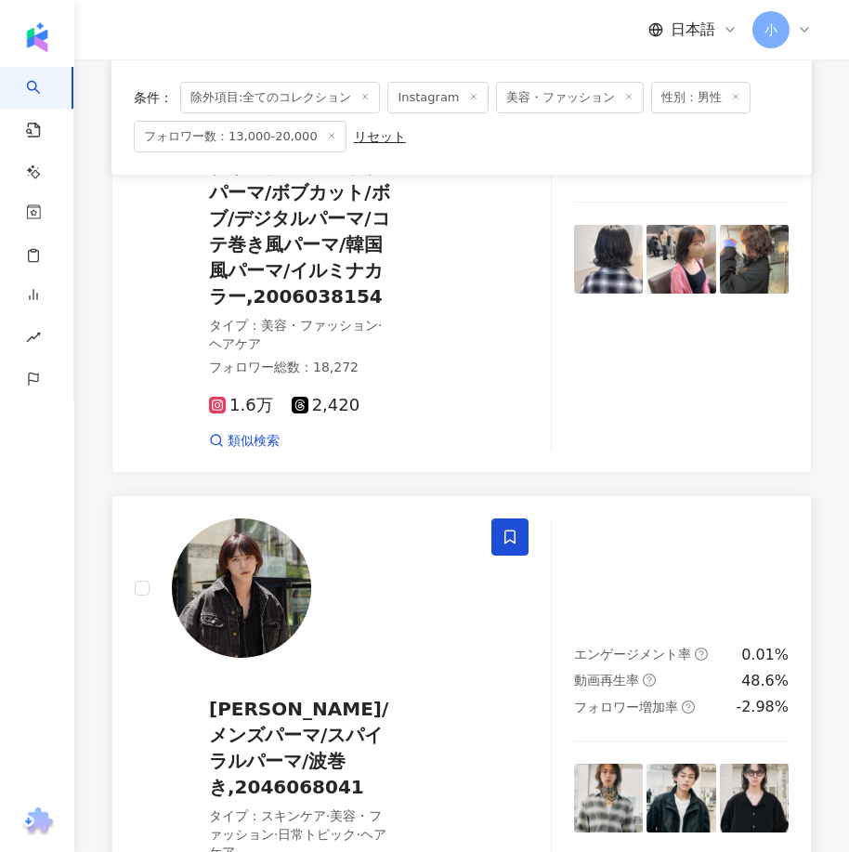
click at [510, 528] on icon at bounding box center [509, 536] width 17 height 17
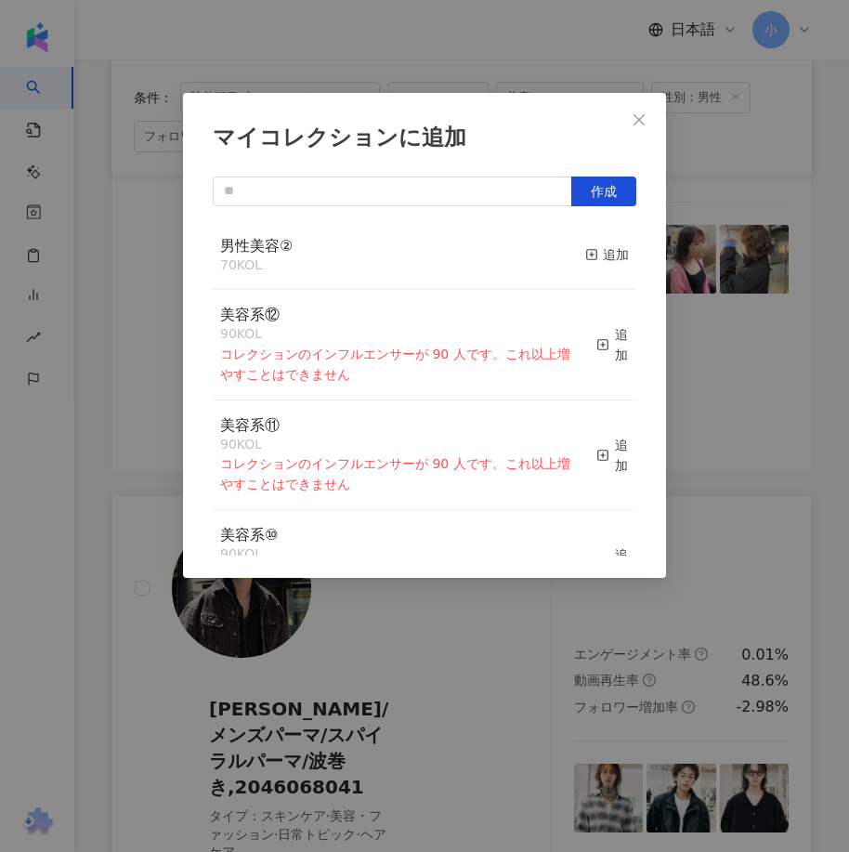
click at [618, 250] on div "男性美容② 70 KOL 追加" at bounding box center [424, 256] width 423 height 70
click at [605, 251] on div "追加" at bounding box center [607, 254] width 44 height 20
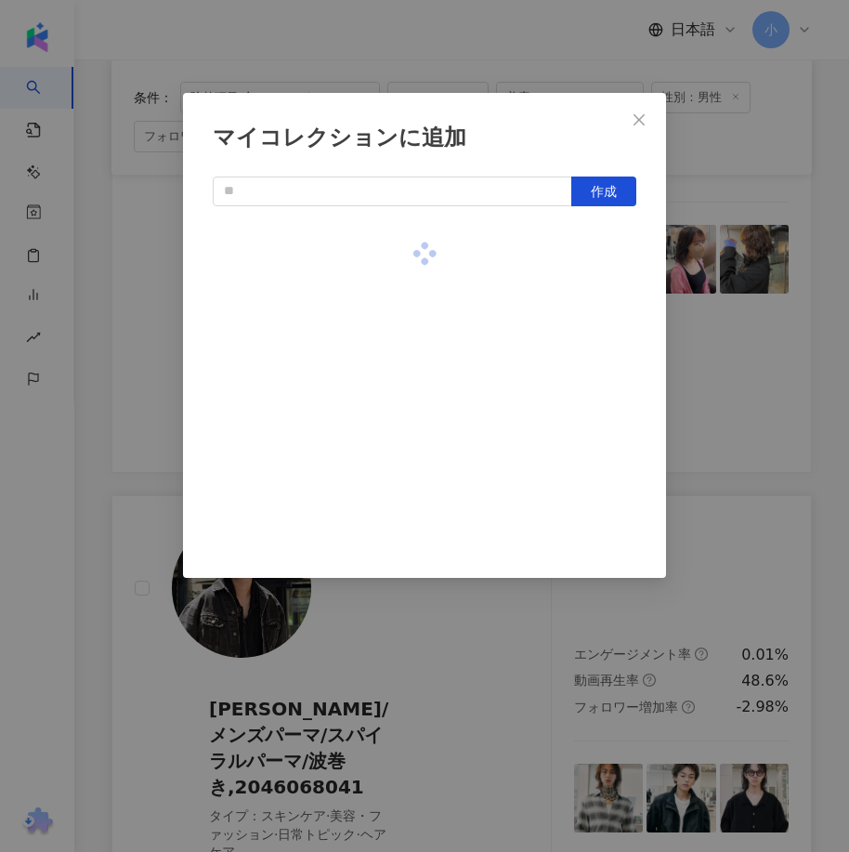
click at [669, 293] on div "マイコレクションに追加 作成" at bounding box center [424, 426] width 849 height 852
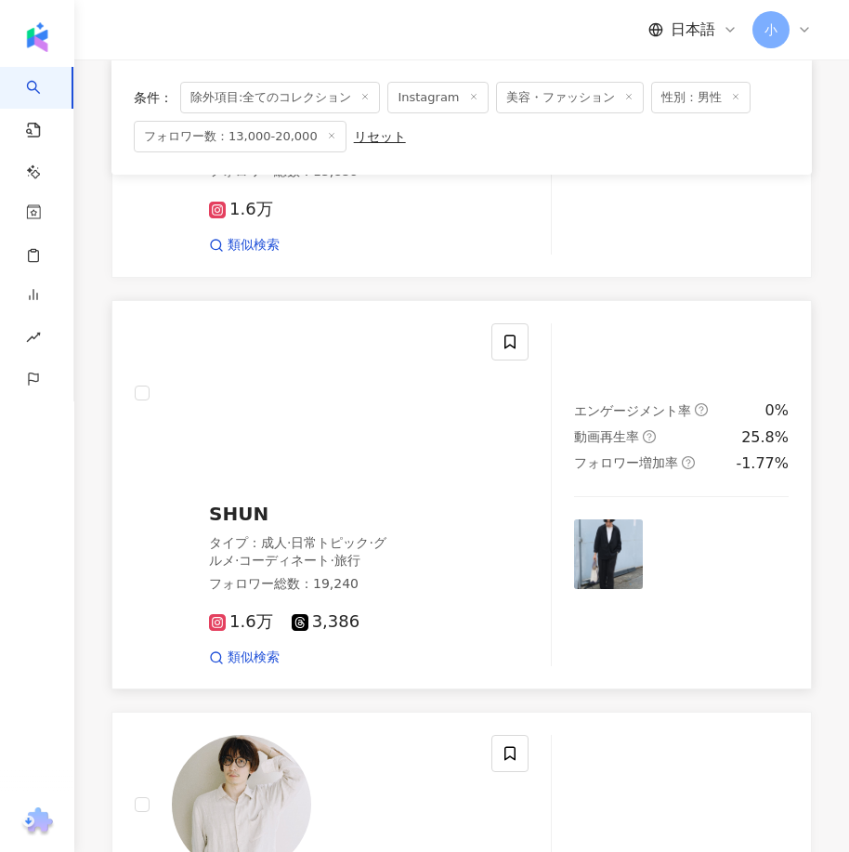
scroll to position [4053, 0]
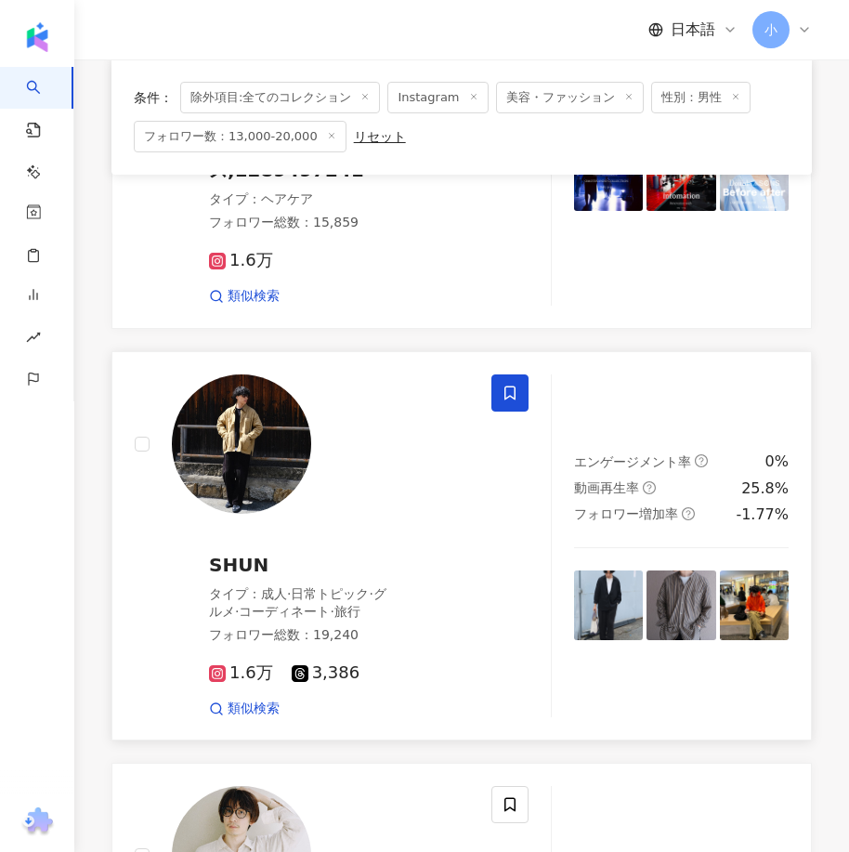
click at [511, 385] on icon at bounding box center [509, 392] width 11 height 14
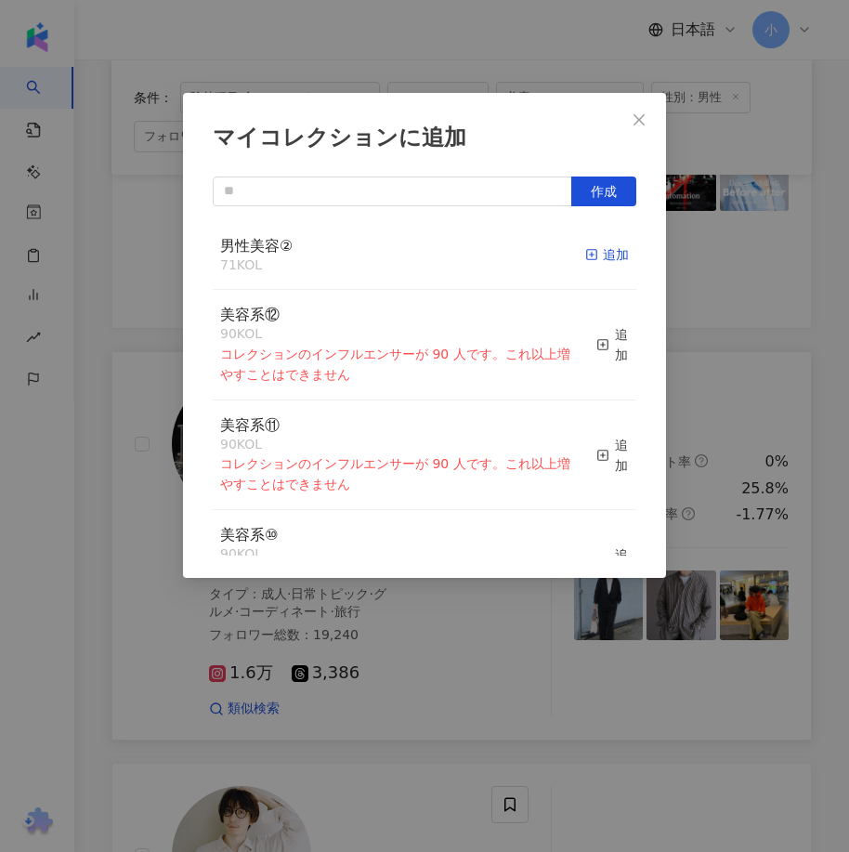
click at [587, 251] on rect "button" at bounding box center [592, 255] width 10 height 10
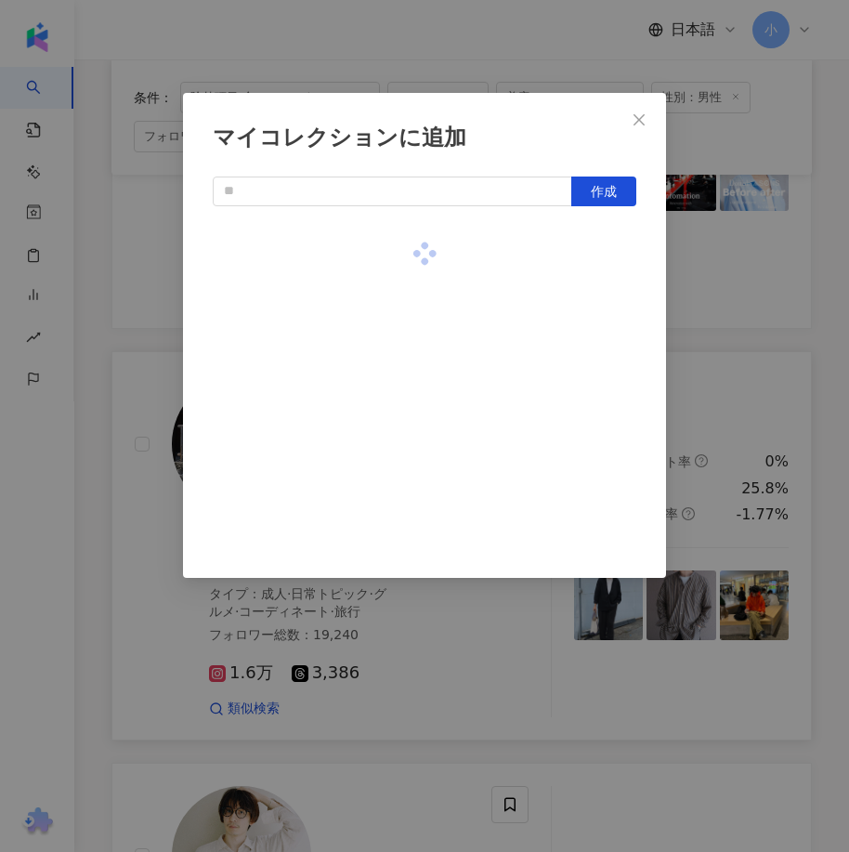
click at [718, 306] on div "マイコレクションに追加 作成" at bounding box center [424, 426] width 849 height 852
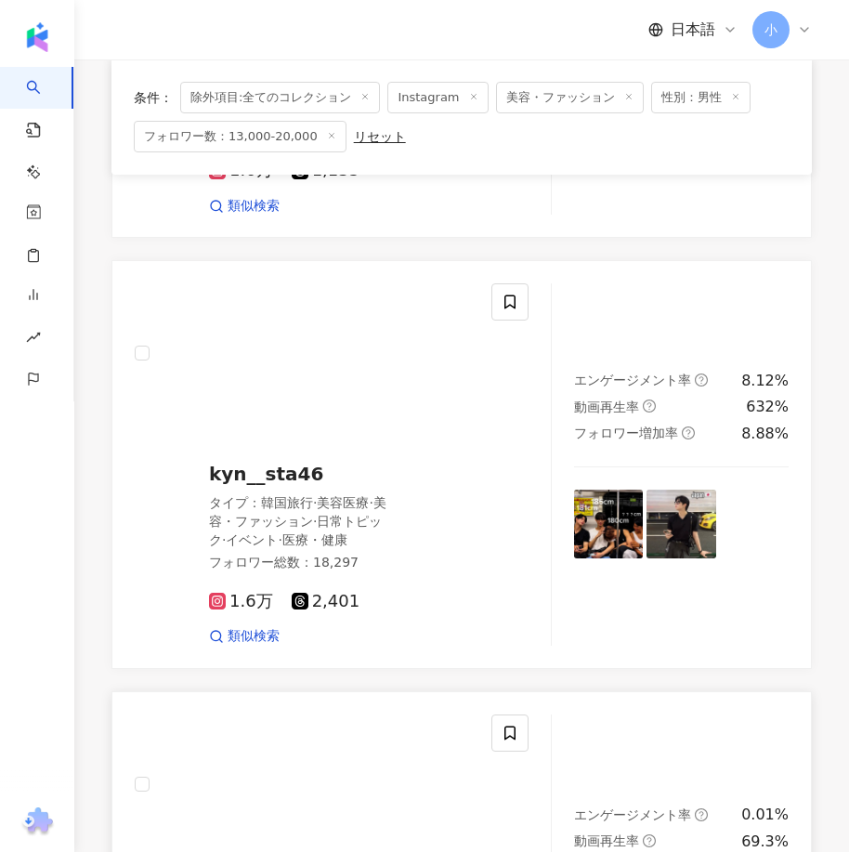
scroll to position [524, 0]
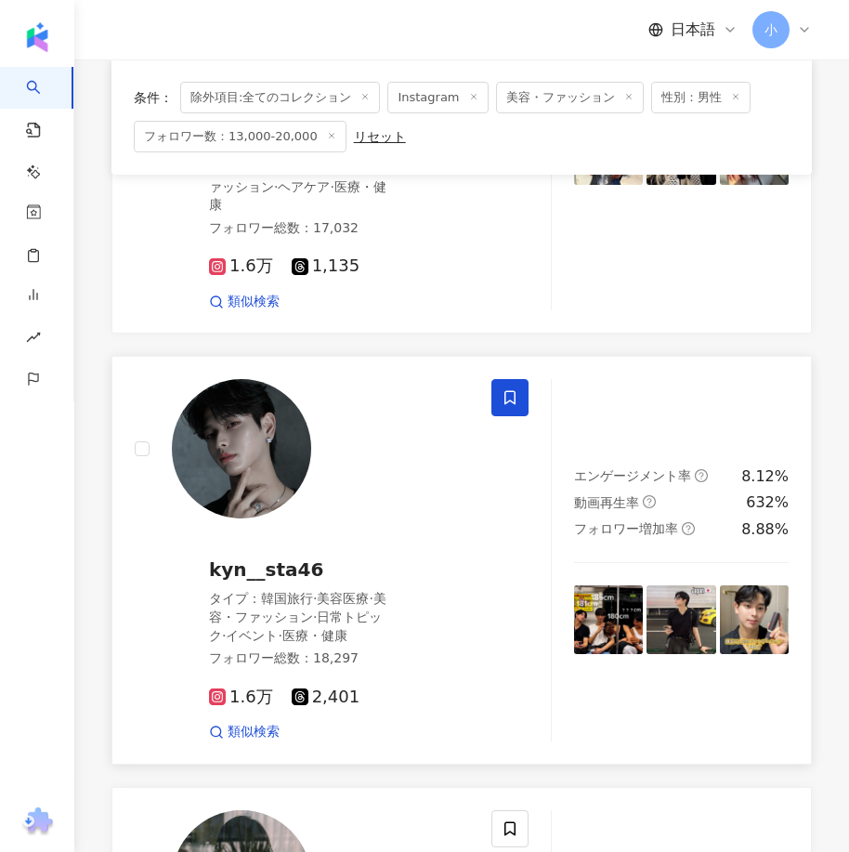
click at [521, 397] on span at bounding box center [509, 397] width 37 height 37
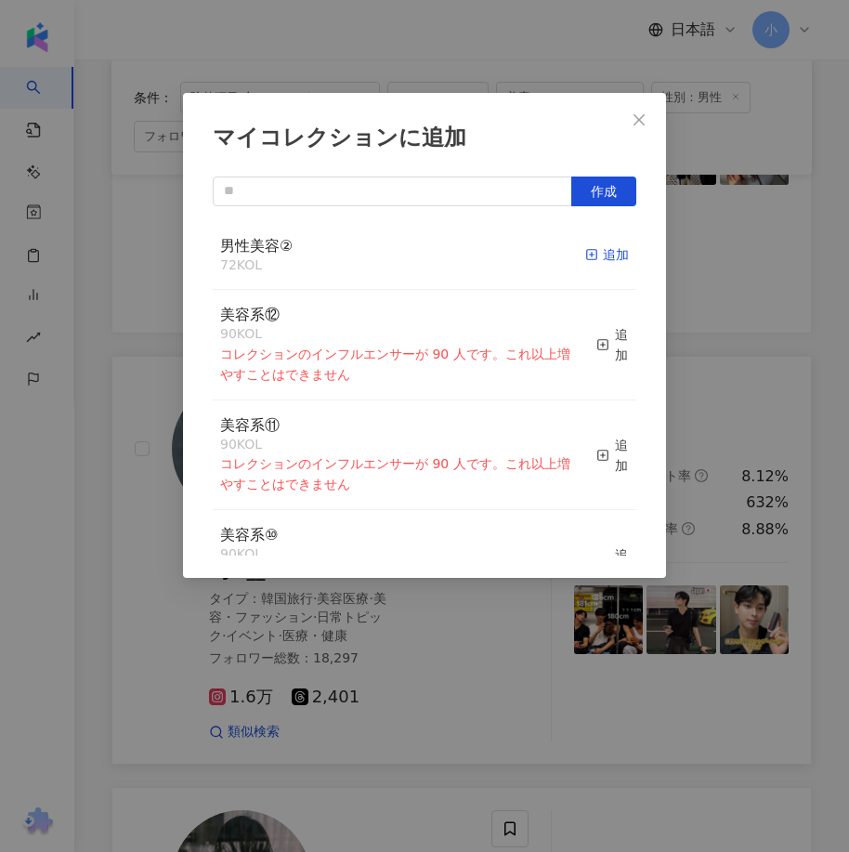
click at [585, 248] on icon "button" at bounding box center [591, 254] width 13 height 13
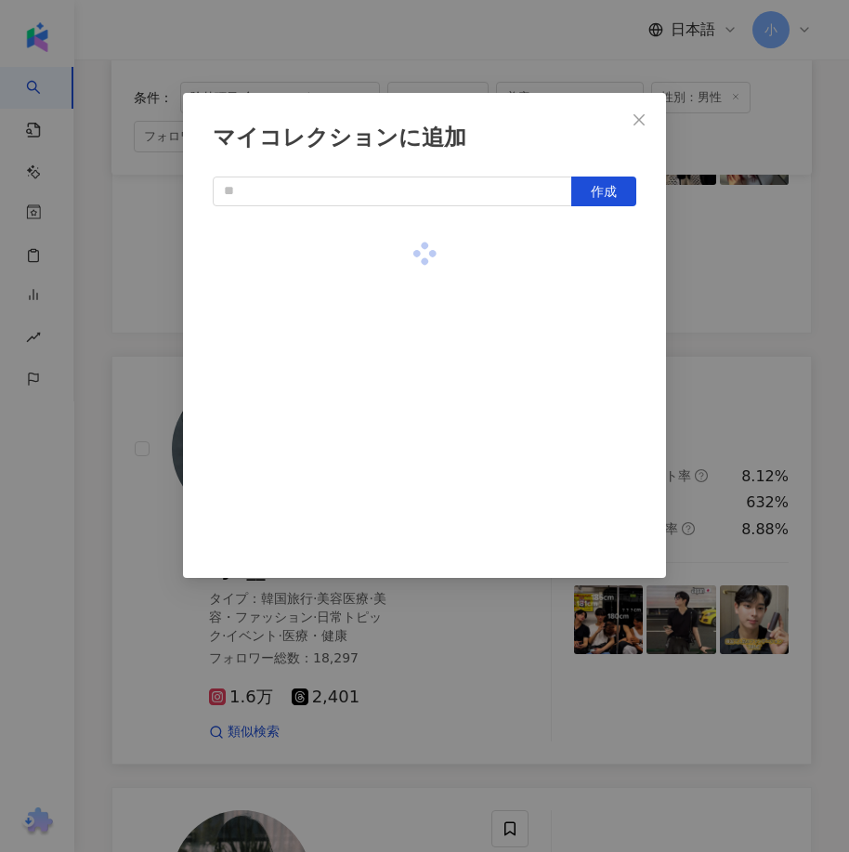
click at [773, 328] on div "マイコレクションに追加 作成" at bounding box center [424, 426] width 849 height 852
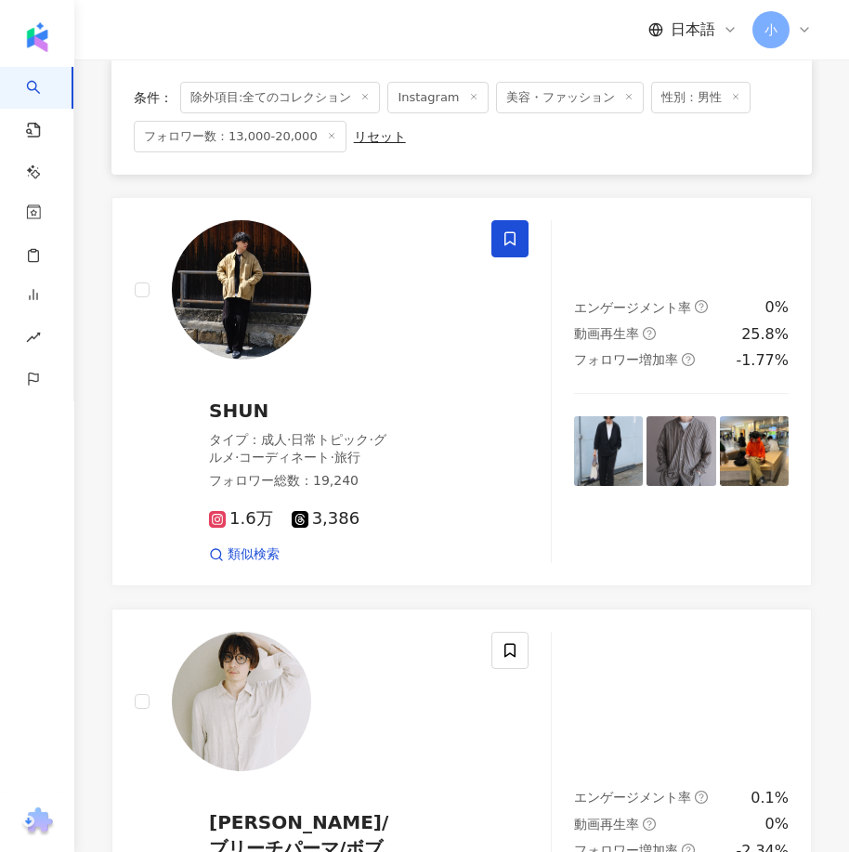
scroll to position [5353, 0]
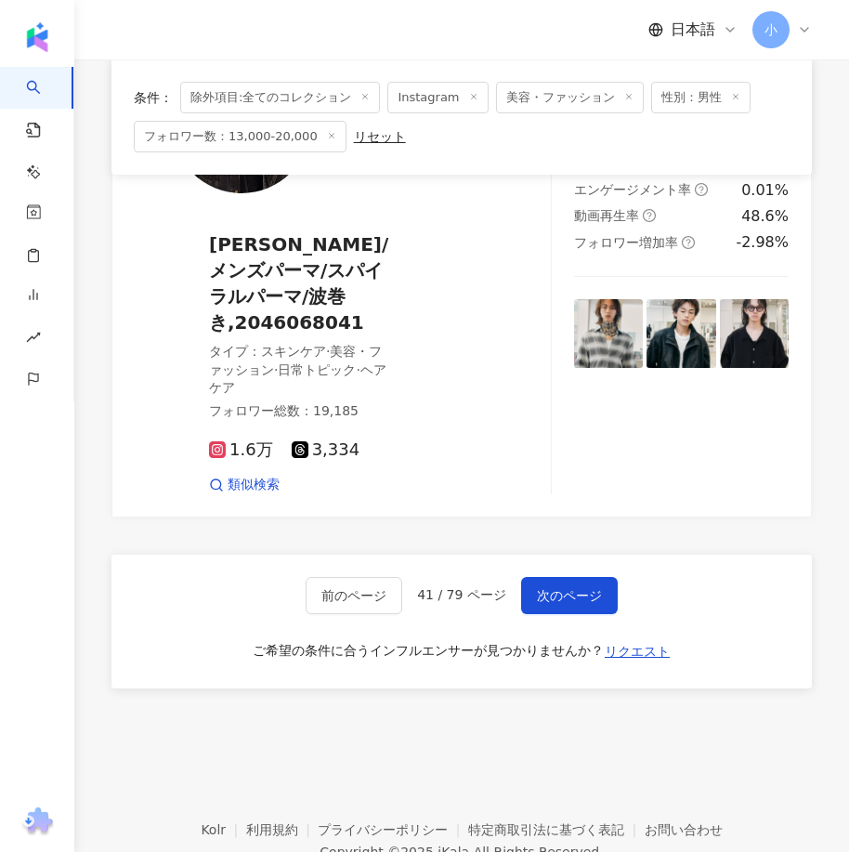
drag, startPoint x: 629, startPoint y: 296, endPoint x: 659, endPoint y: 622, distance: 327.4
click at [566, 588] on span "次のページ" at bounding box center [569, 595] width 65 height 15
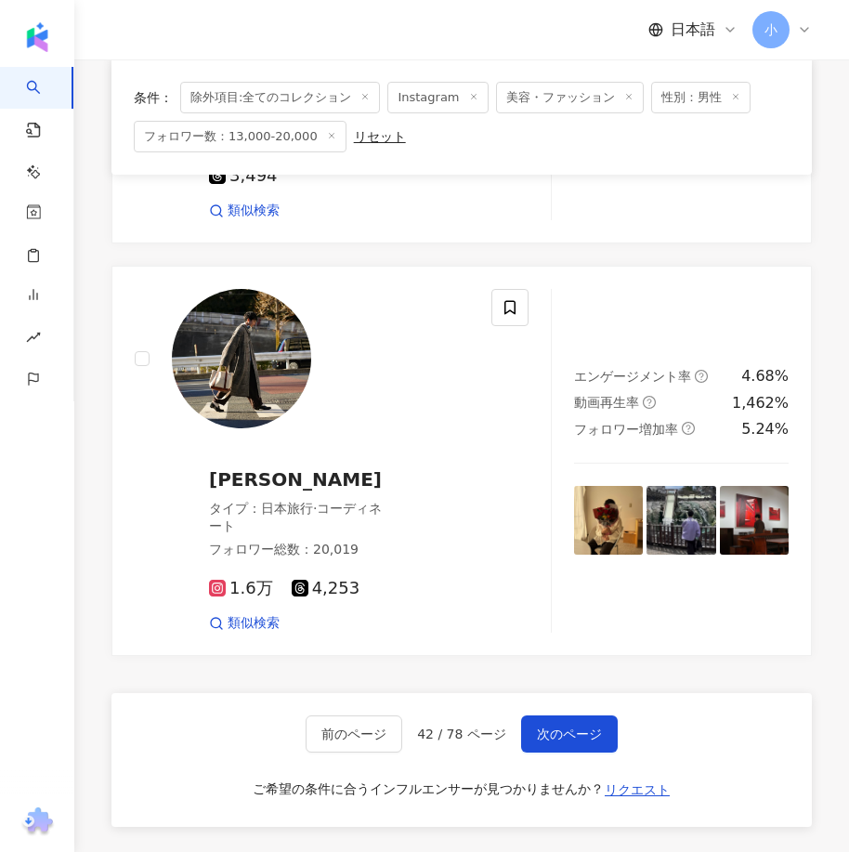
scroll to position [4928, 0]
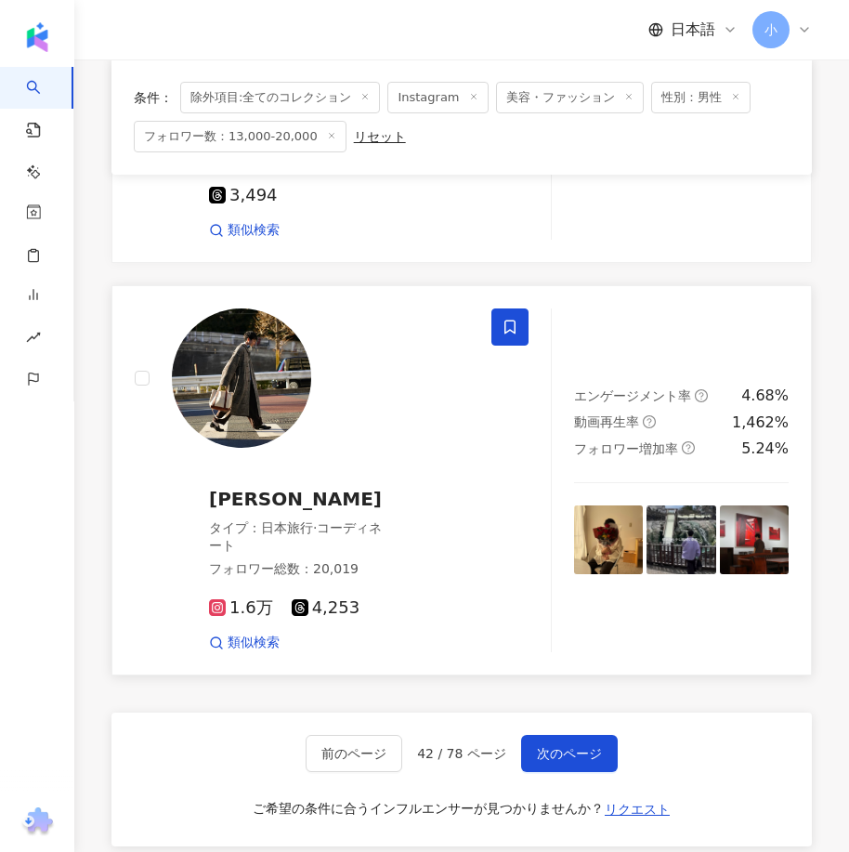
click at [515, 333] on icon at bounding box center [509, 326] width 11 height 14
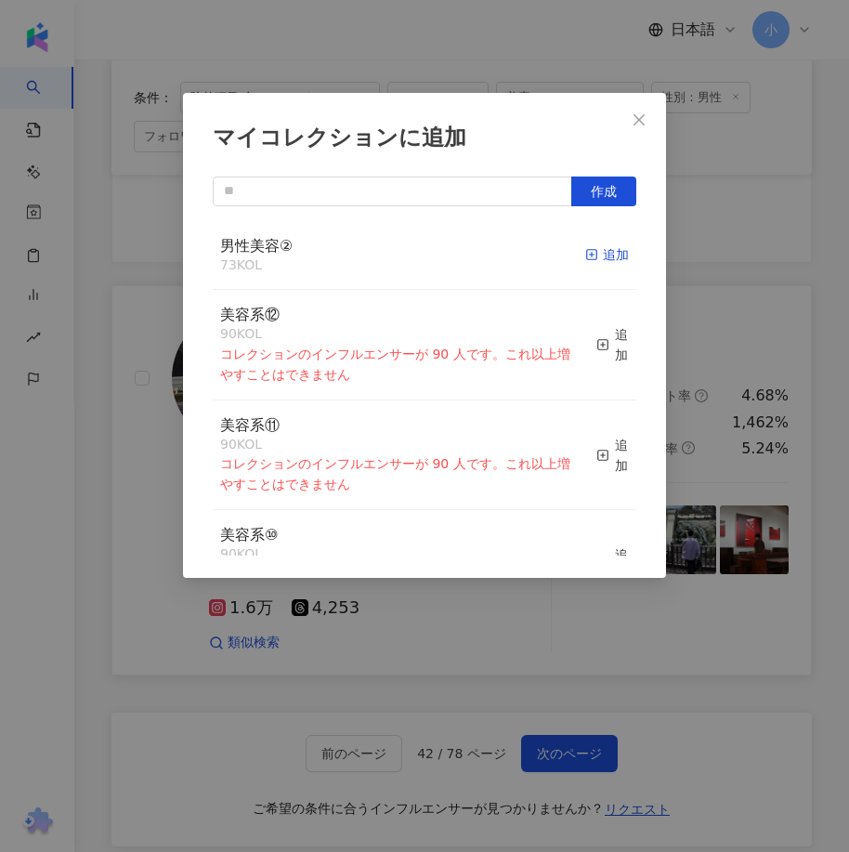
click at [588, 259] on div "追加" at bounding box center [607, 254] width 44 height 20
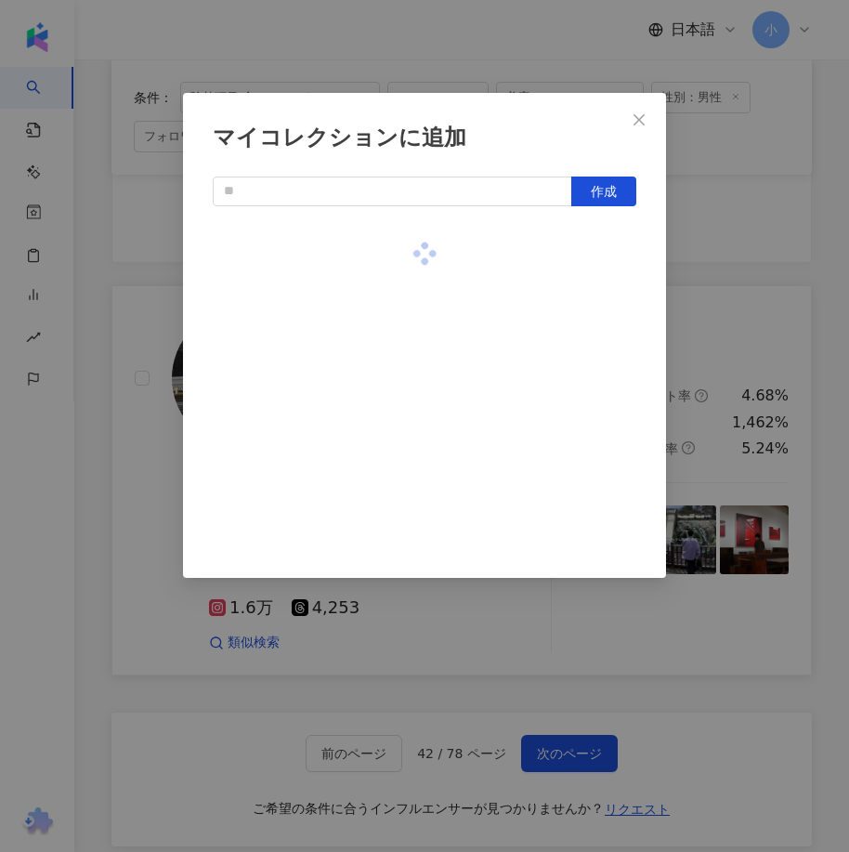
click at [710, 331] on div "マイコレクションに追加 作成" at bounding box center [424, 426] width 849 height 852
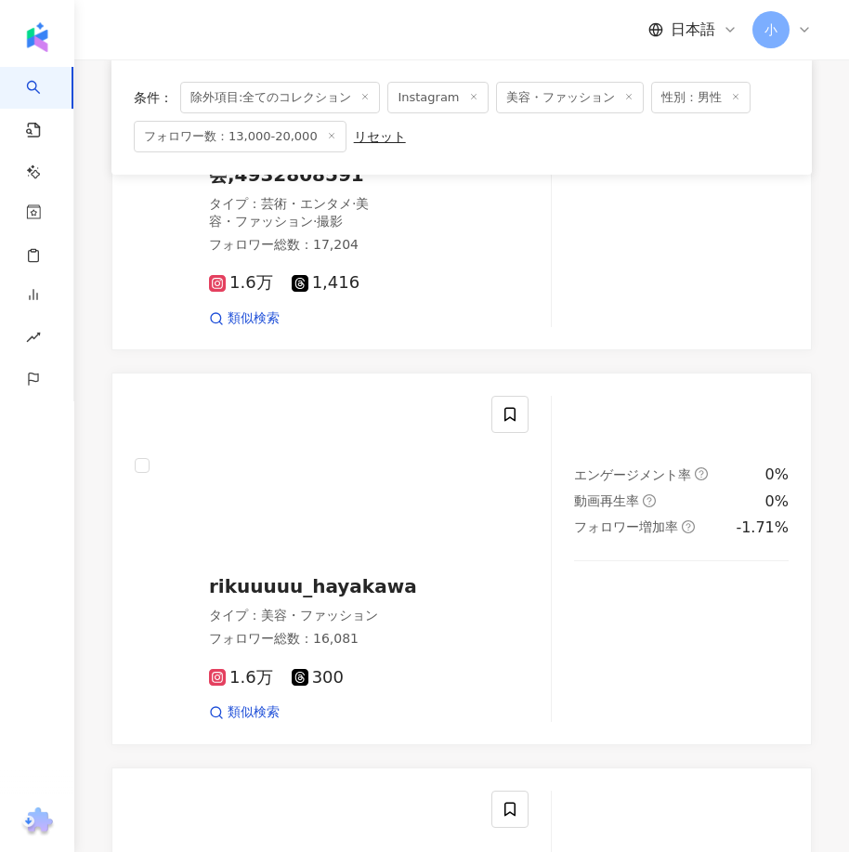
scroll to position [3999, 0]
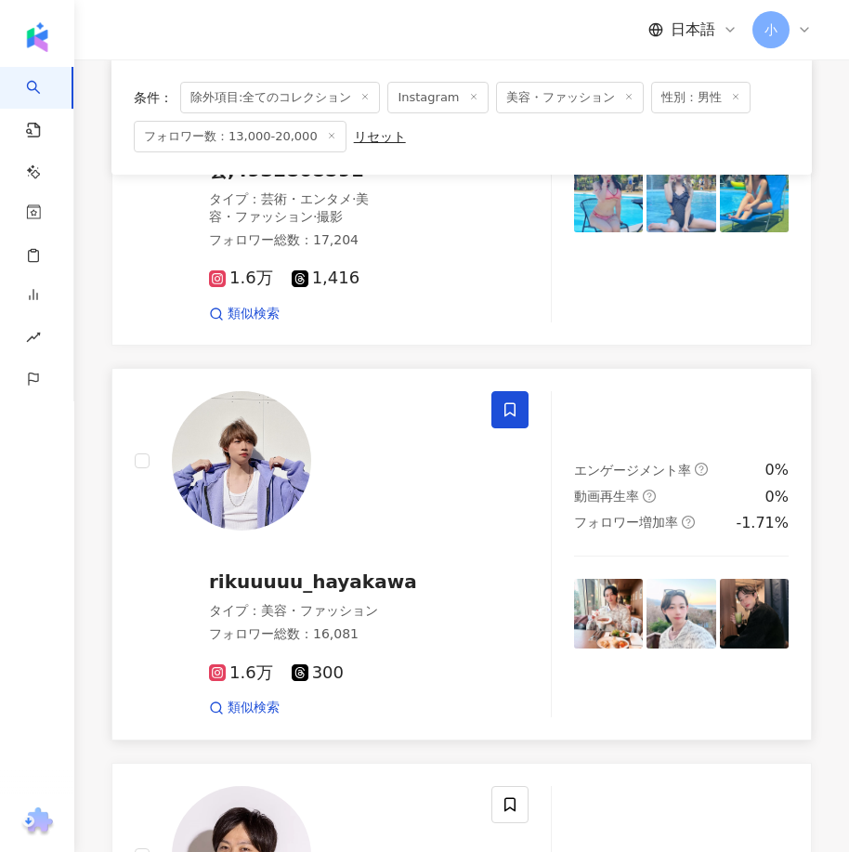
click at [508, 418] on icon at bounding box center [509, 409] width 17 height 17
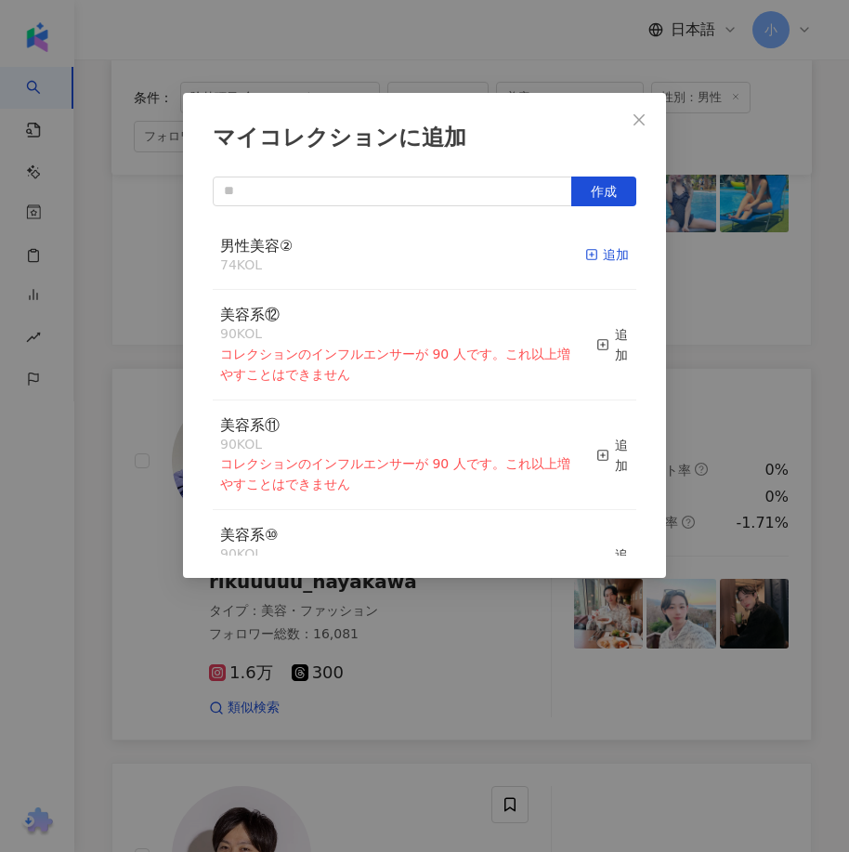
click at [595, 259] on div "追加" at bounding box center [607, 254] width 44 height 20
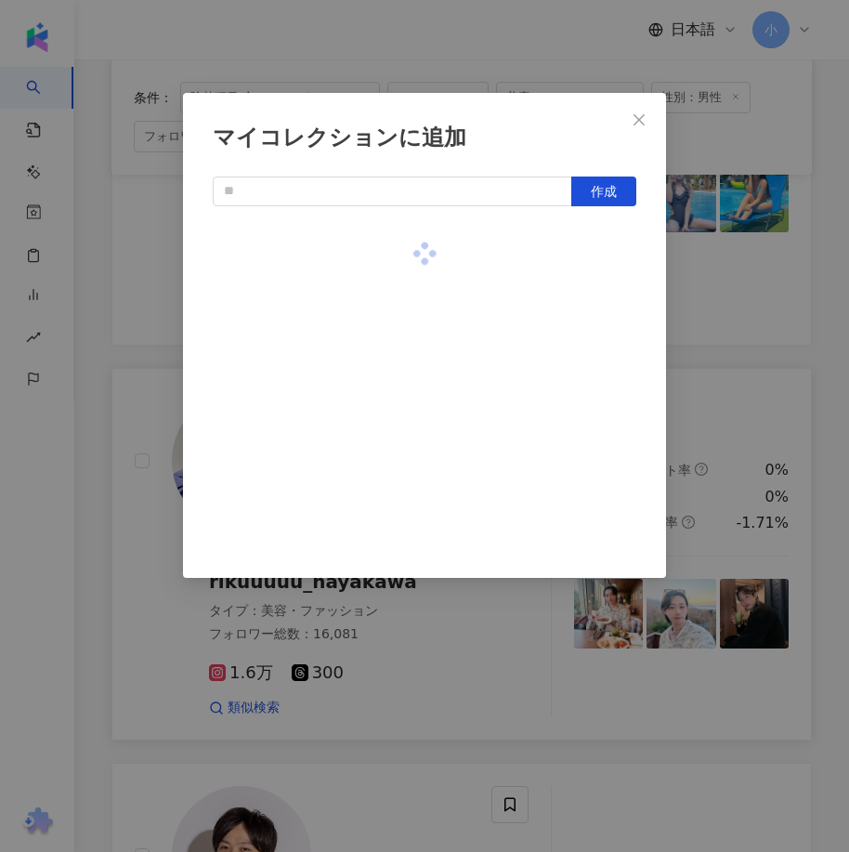
click at [714, 340] on div "マイコレクションに追加 作成" at bounding box center [424, 426] width 849 height 852
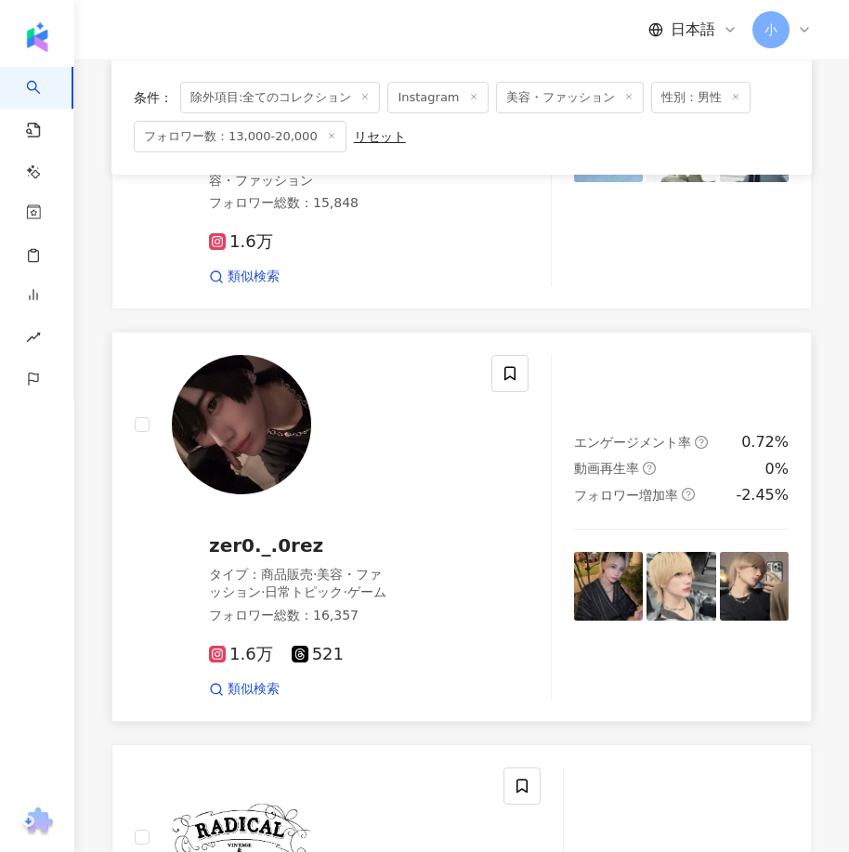
scroll to position [284, 0]
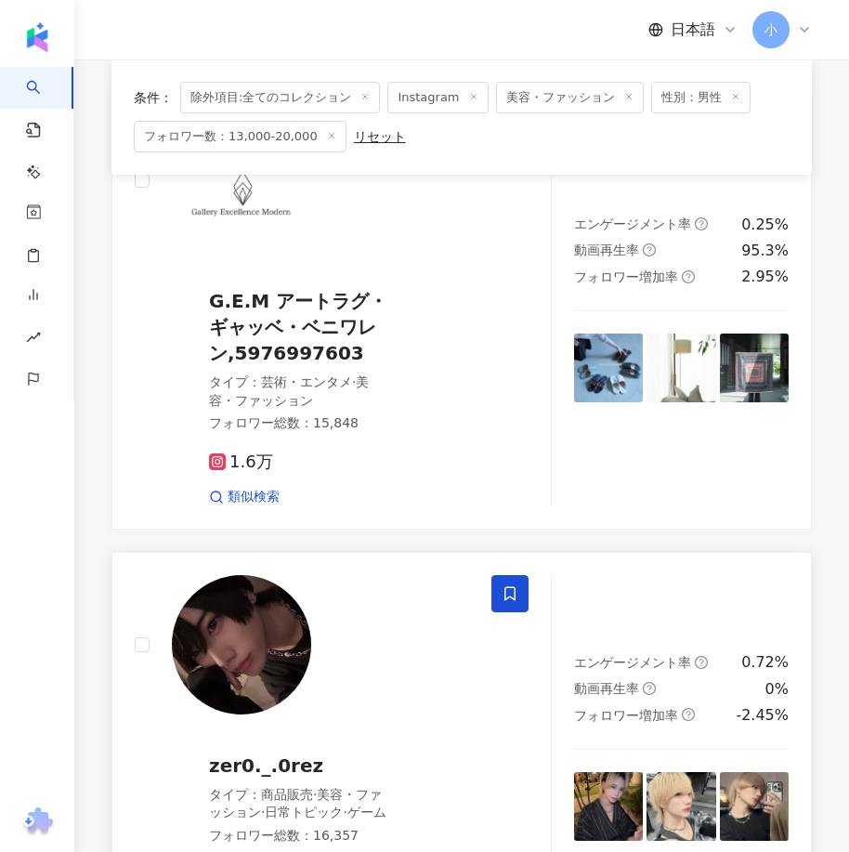
click at [514, 600] on icon at bounding box center [509, 593] width 17 height 17
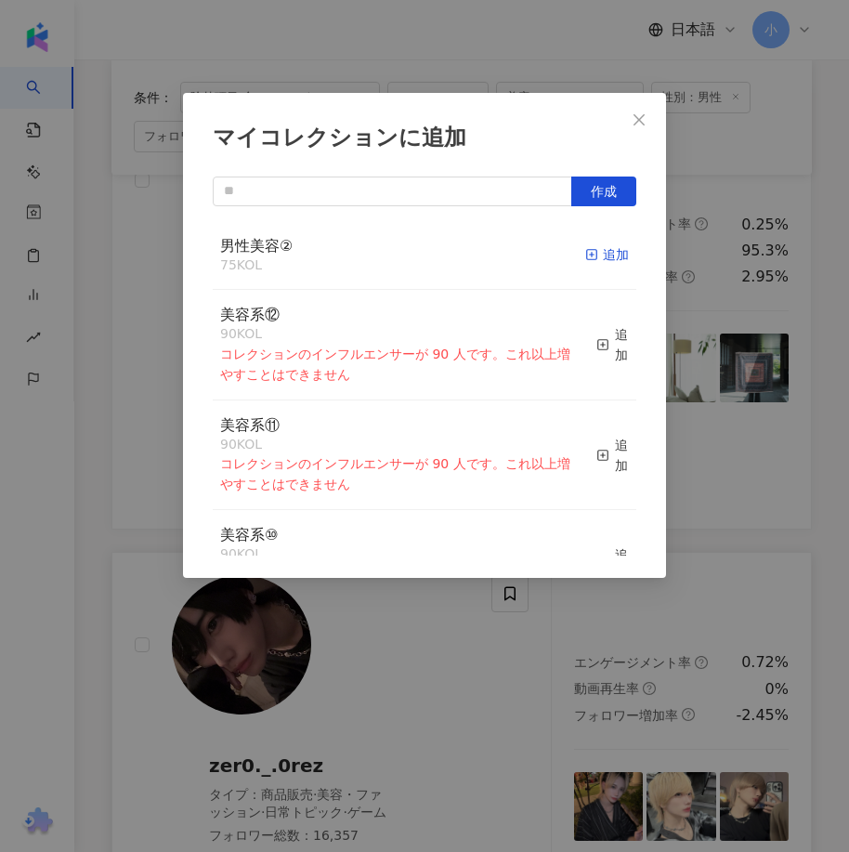
click at [591, 254] on div "追加" at bounding box center [607, 254] width 44 height 20
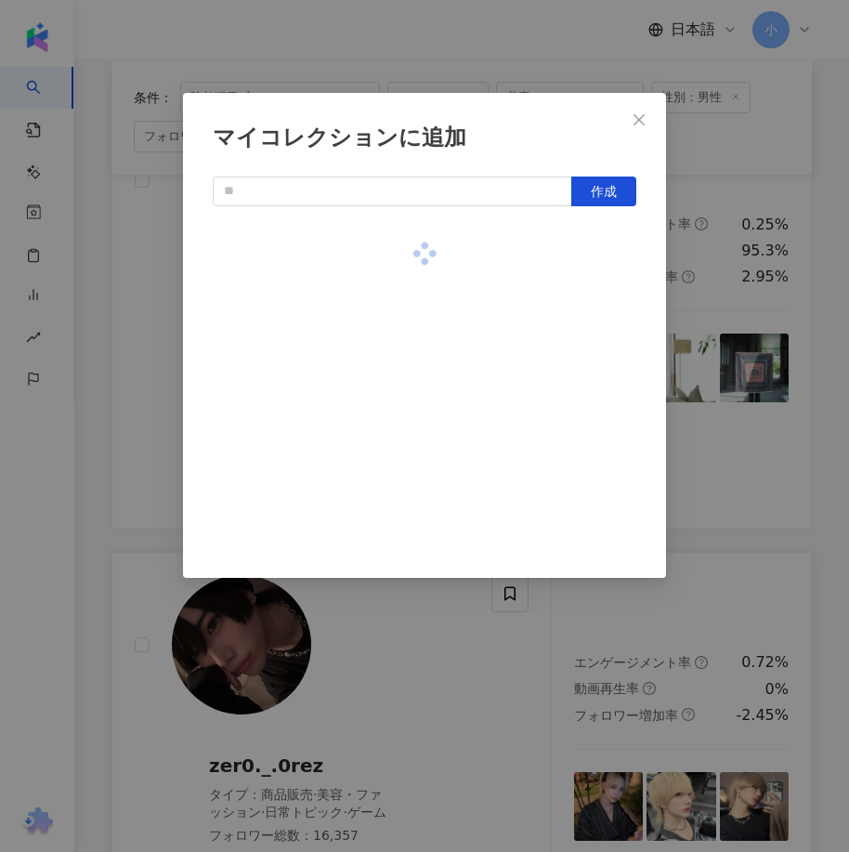
click at [741, 493] on div "マイコレクションに追加 作成" at bounding box center [424, 426] width 849 height 852
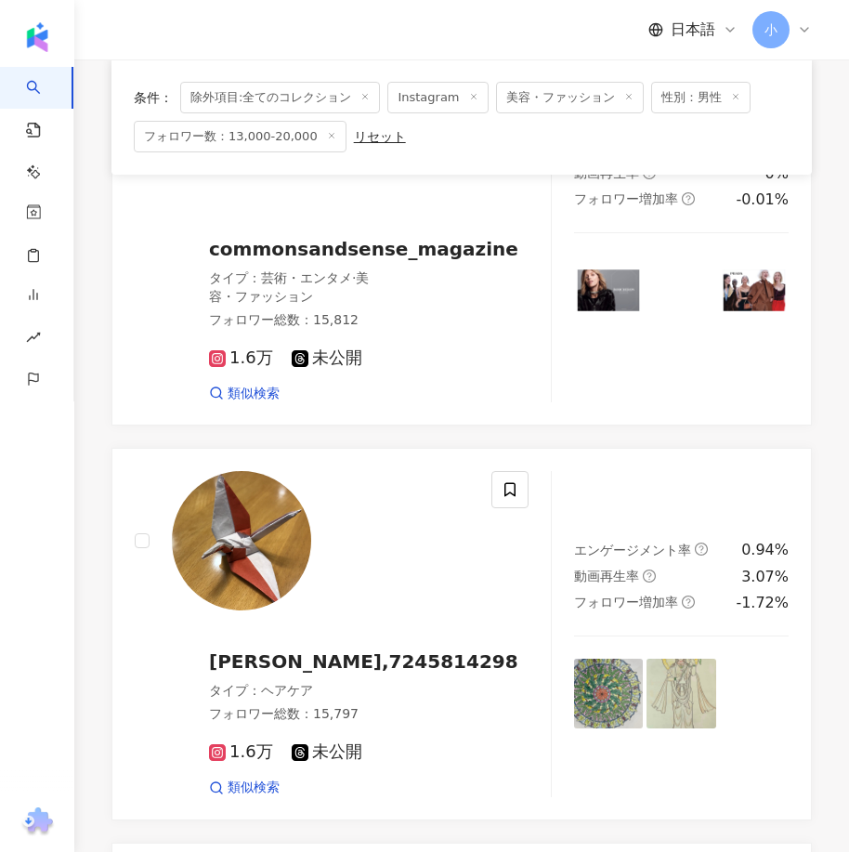
scroll to position [5206, 0]
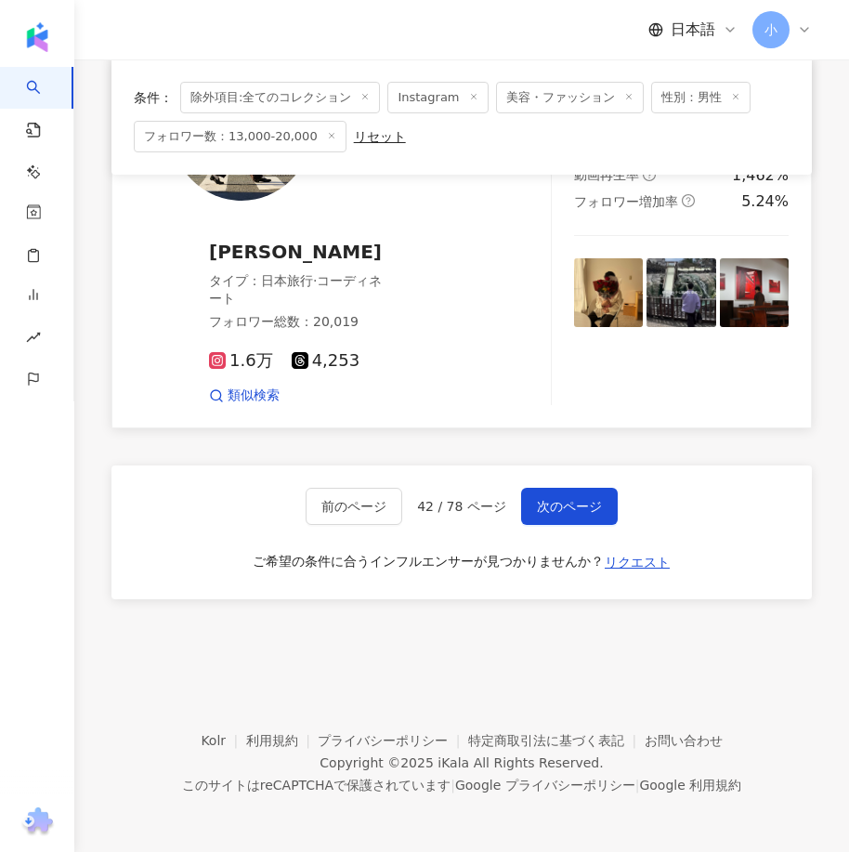
drag, startPoint x: 624, startPoint y: 334, endPoint x: 668, endPoint y: 728, distance: 396.2
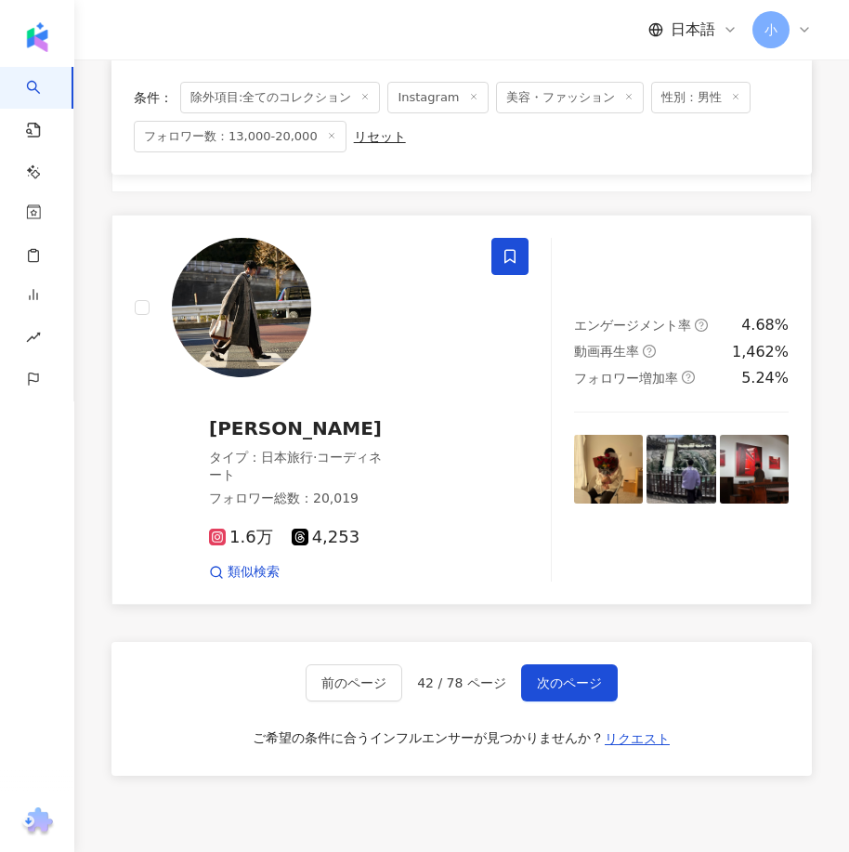
scroll to position [4928, 0]
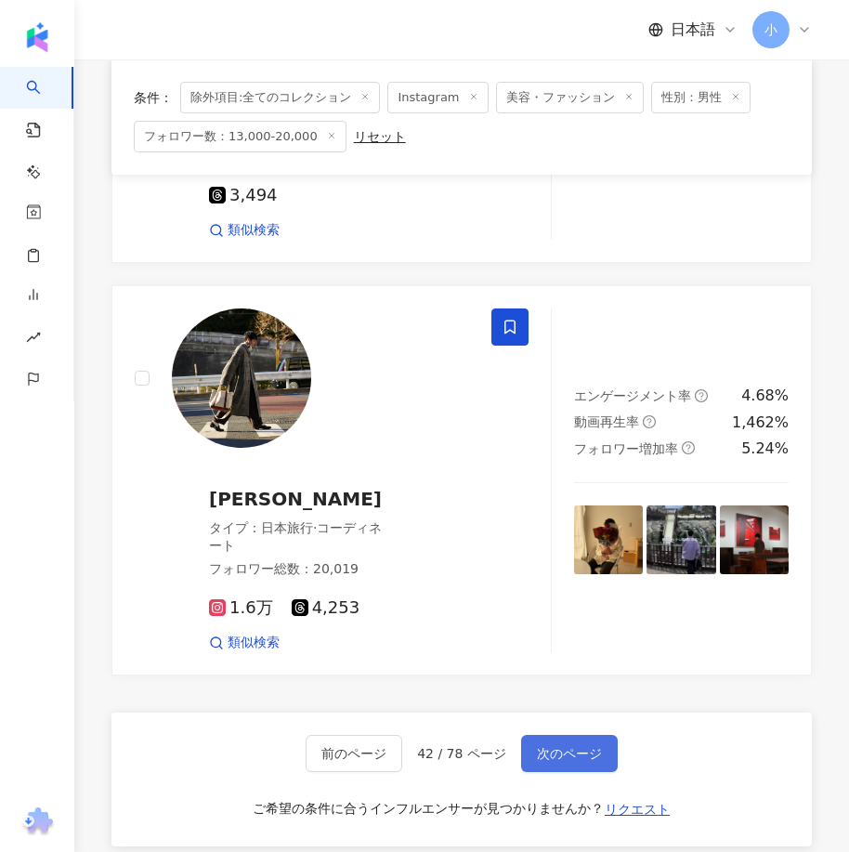
click at [583, 761] on span "次のページ" at bounding box center [569, 753] width 65 height 15
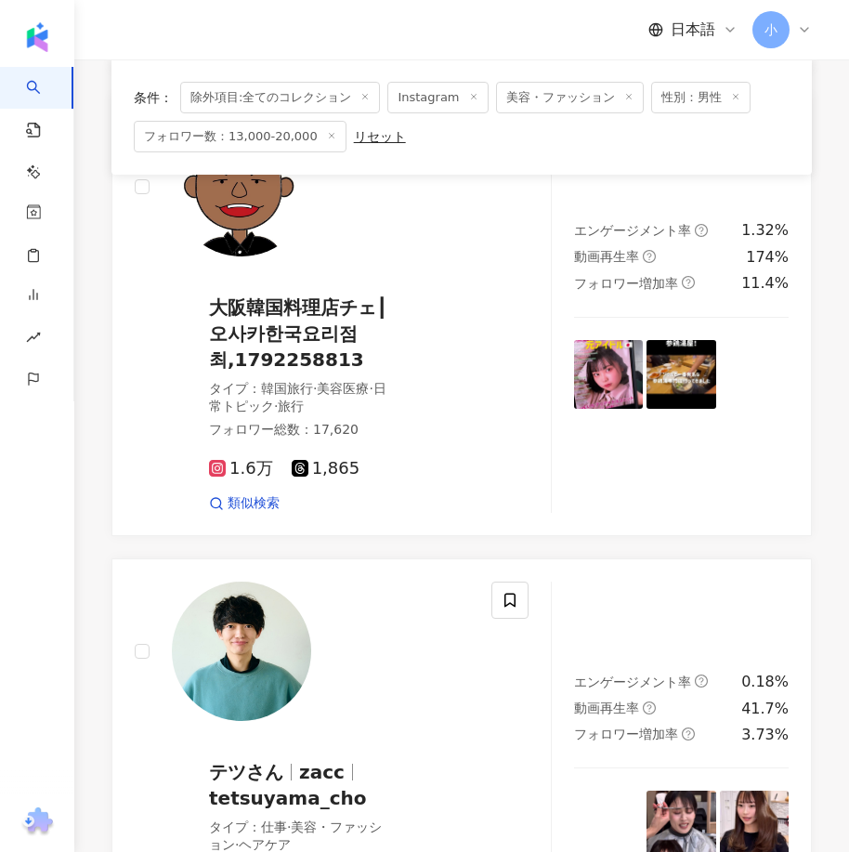
scroll to position [5056, 0]
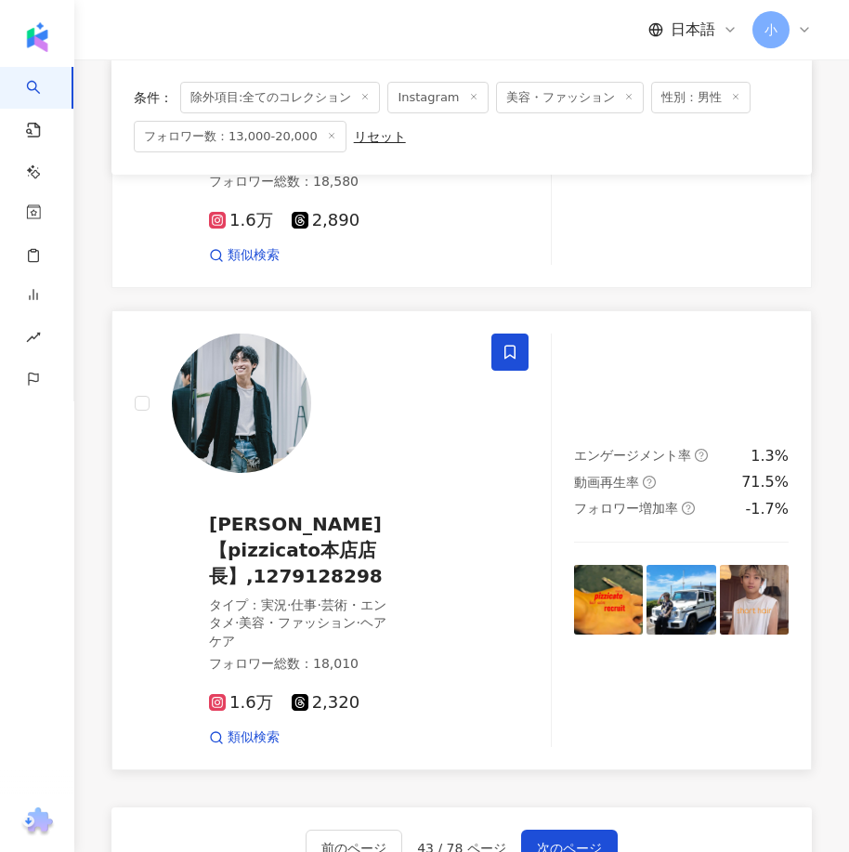
click at [511, 344] on icon at bounding box center [509, 352] width 17 height 17
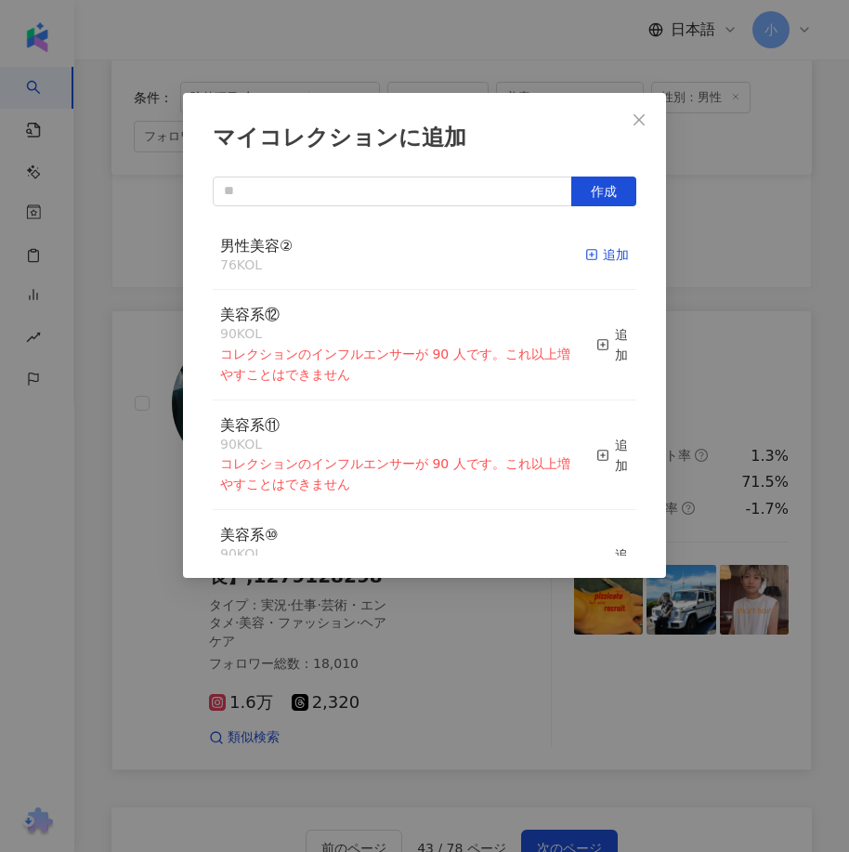
click at [594, 255] on div "追加" at bounding box center [607, 254] width 44 height 20
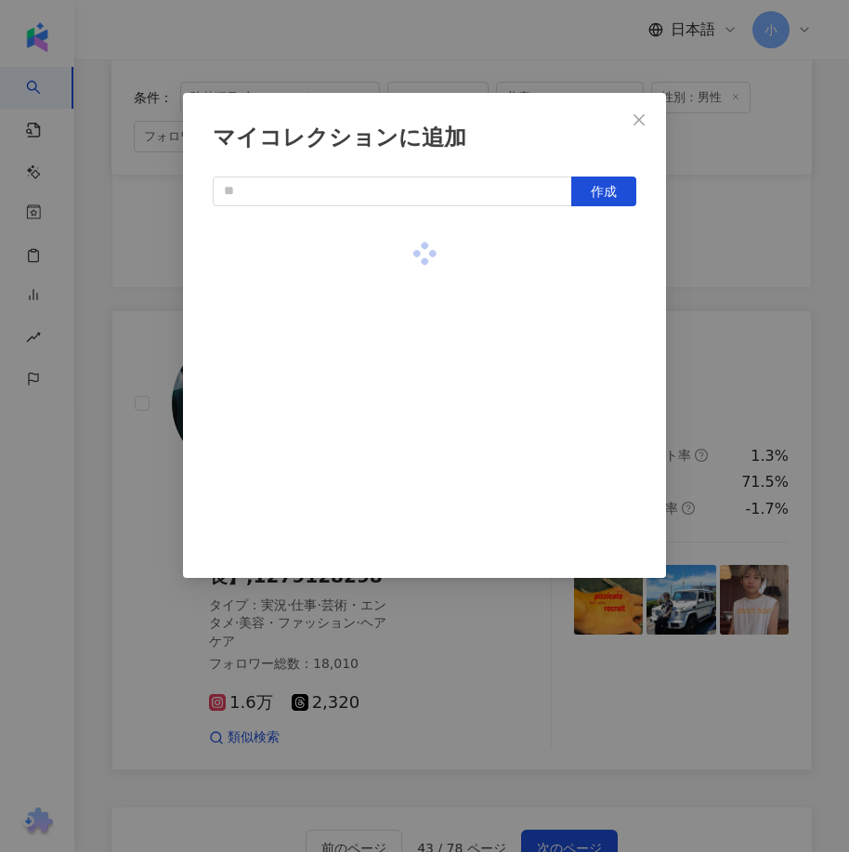
click at [725, 312] on div "マイコレクションに追加 作成" at bounding box center [424, 426] width 849 height 852
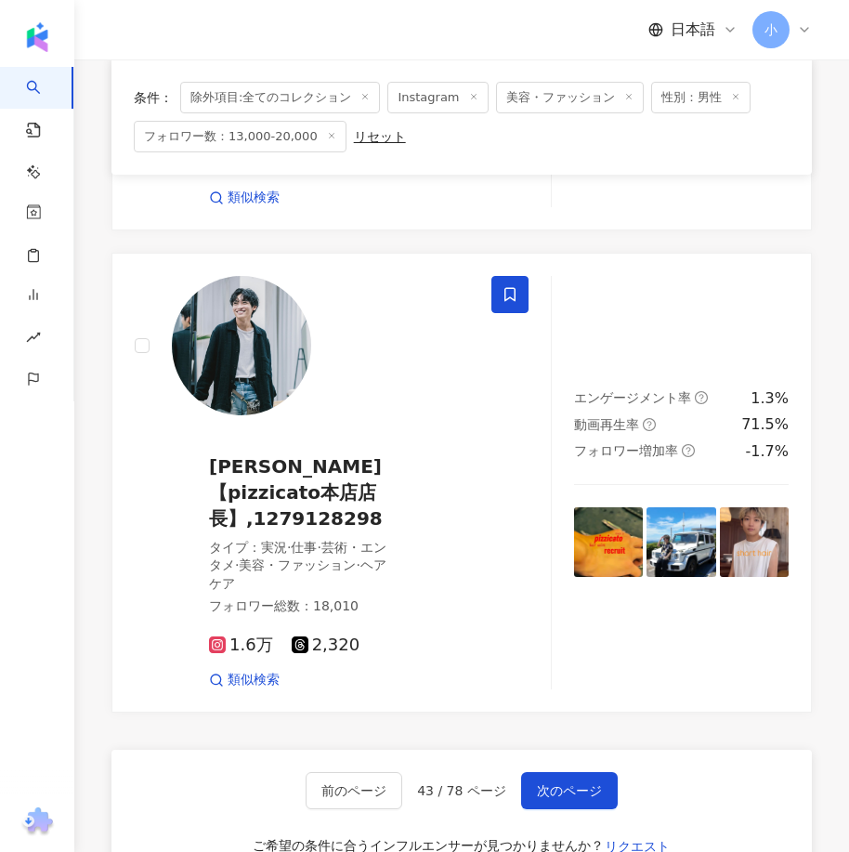
scroll to position [5334, 0]
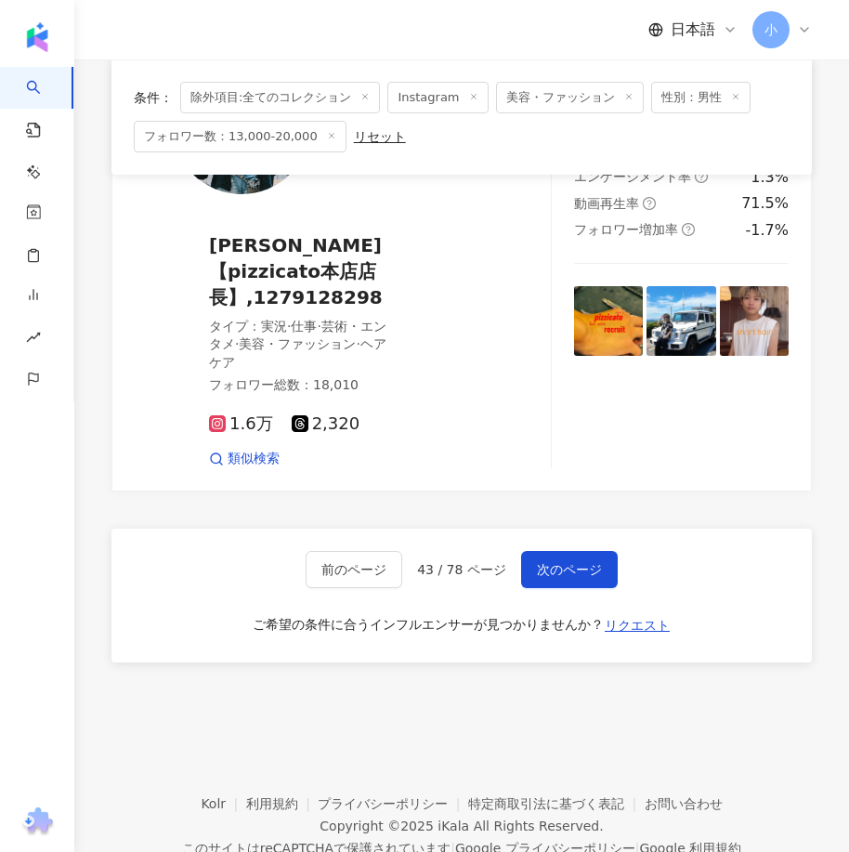
drag, startPoint x: 618, startPoint y: 329, endPoint x: 575, endPoint y: 561, distance: 236.1
click at [569, 562] on span "次のページ" at bounding box center [569, 569] width 65 height 15
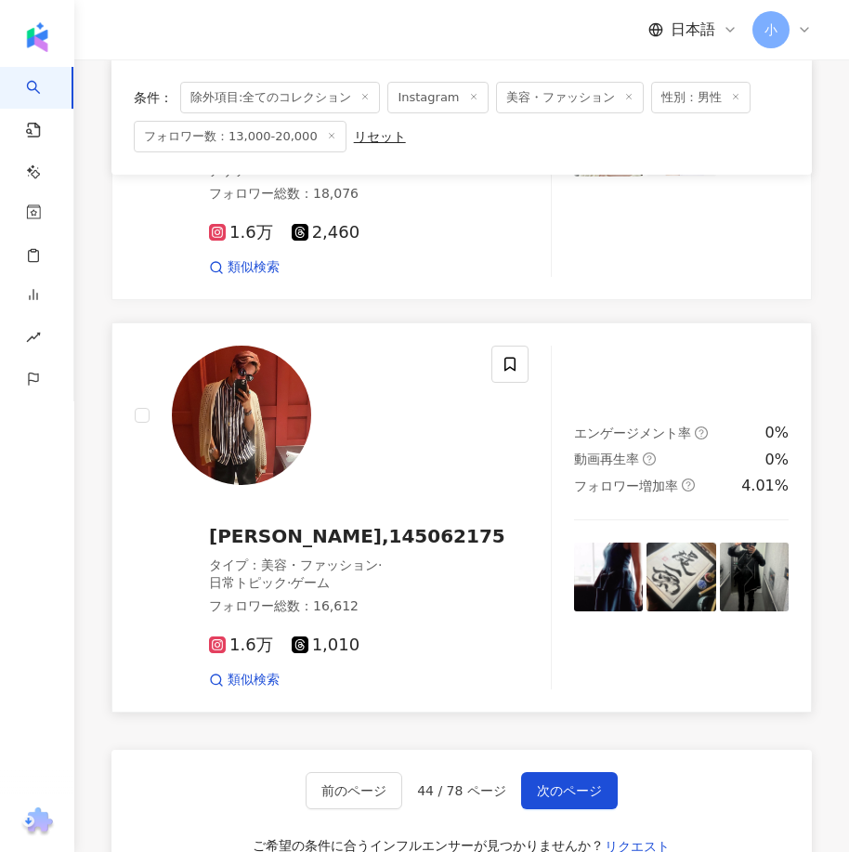
scroll to position [4949, 0]
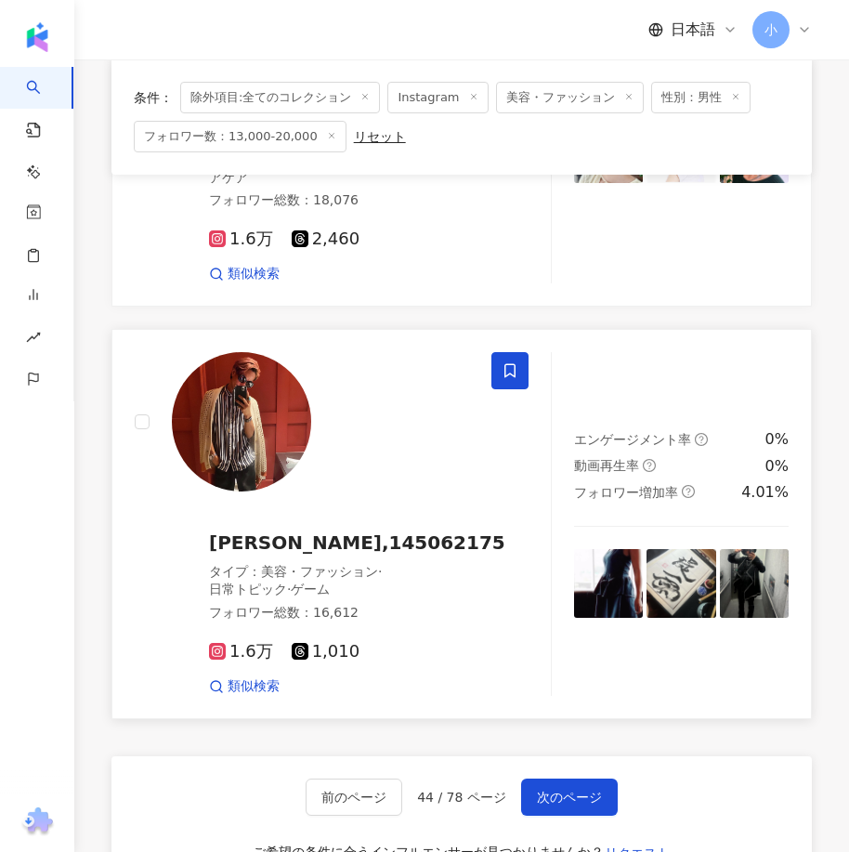
click at [517, 362] on icon at bounding box center [509, 370] width 17 height 17
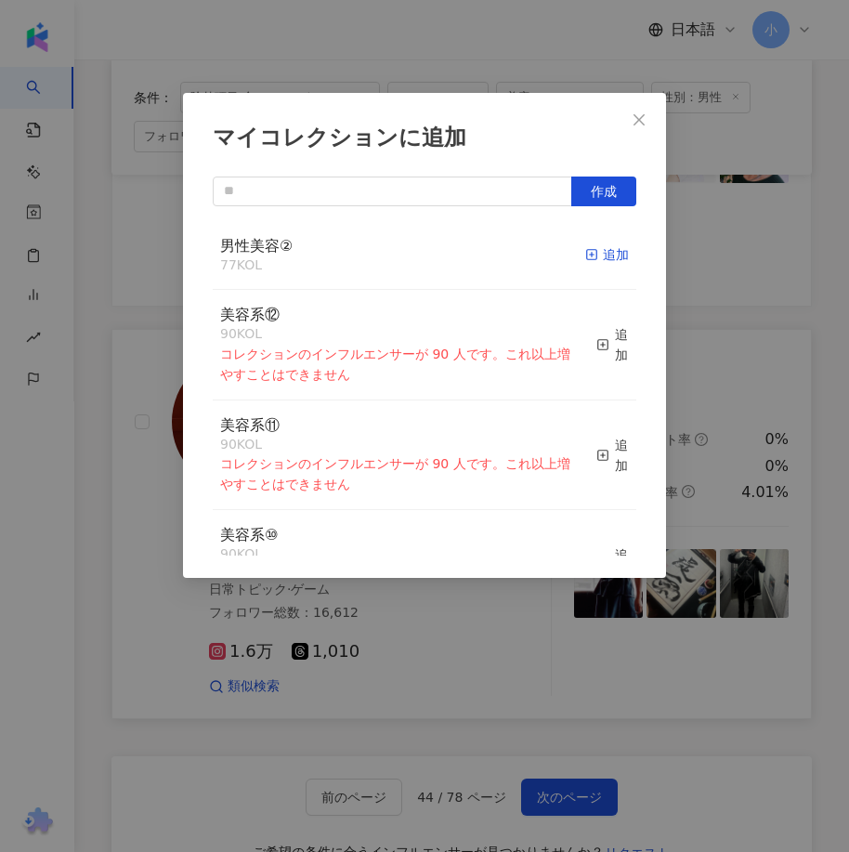
click at [589, 251] on div "追加" at bounding box center [607, 254] width 44 height 20
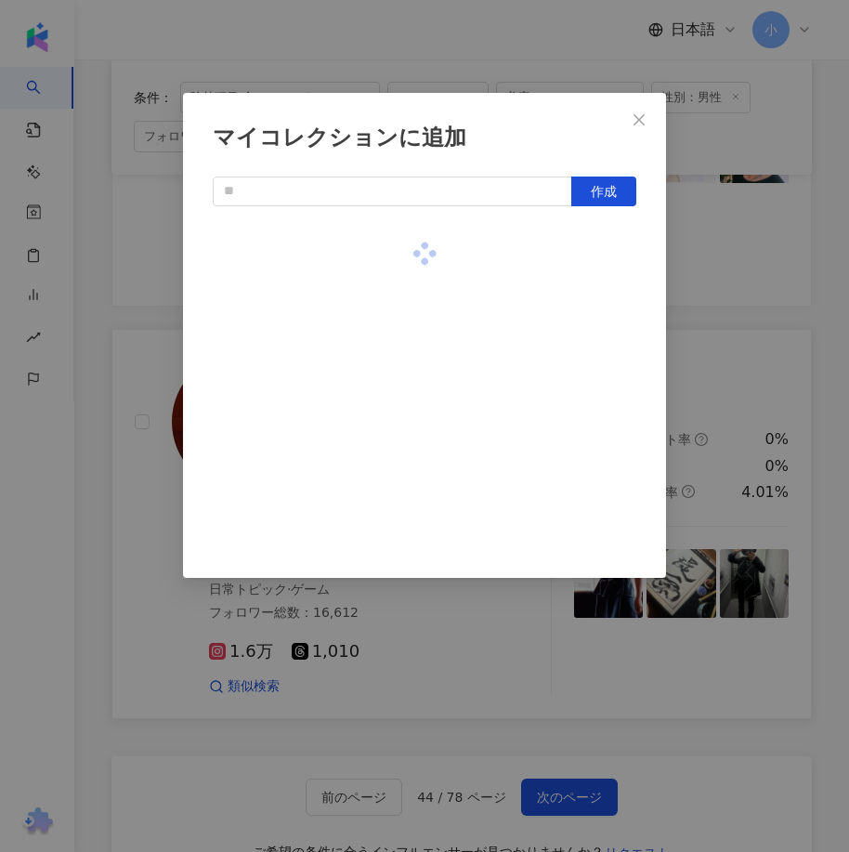
click at [717, 316] on div "マイコレクションに追加 作成" at bounding box center [424, 426] width 849 height 852
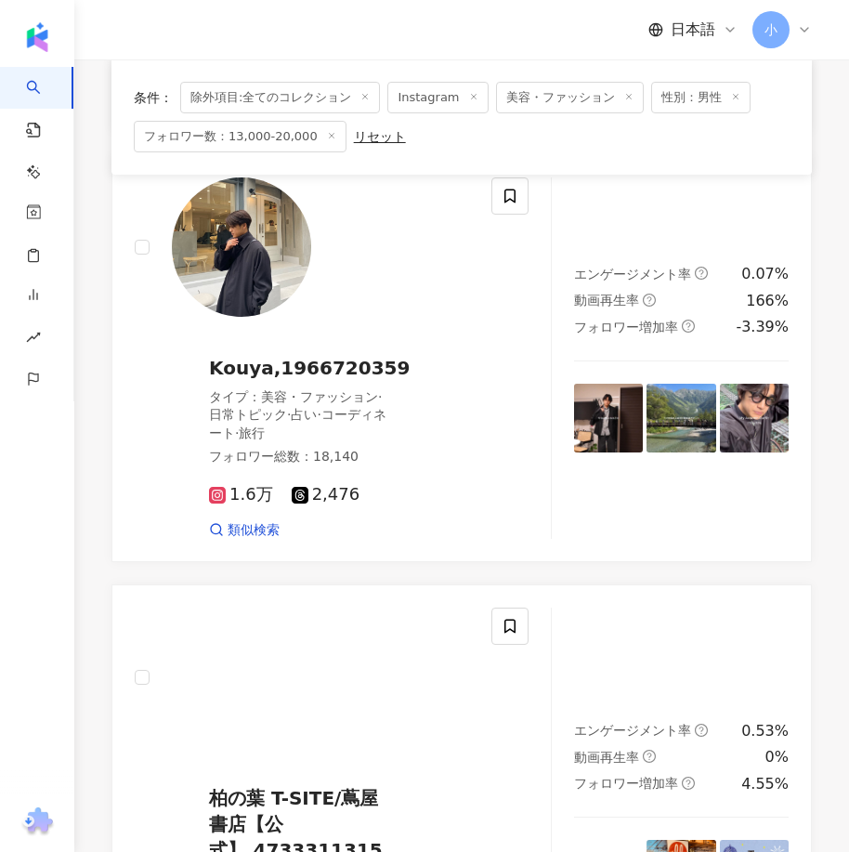
scroll to position [1420, 0]
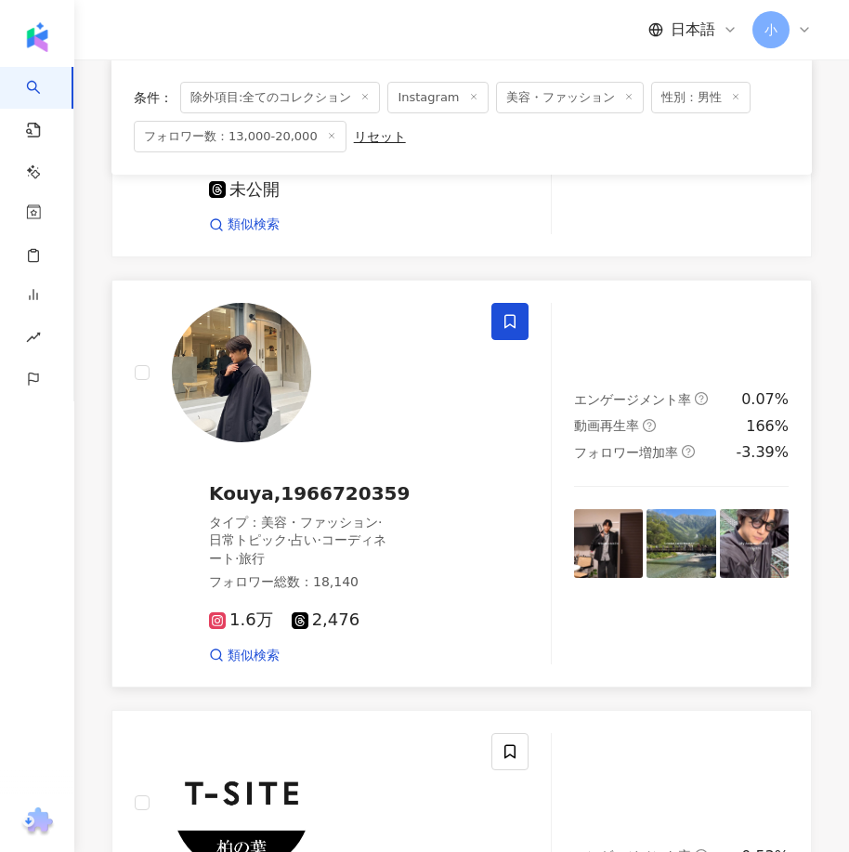
click at [514, 328] on icon at bounding box center [509, 321] width 11 height 14
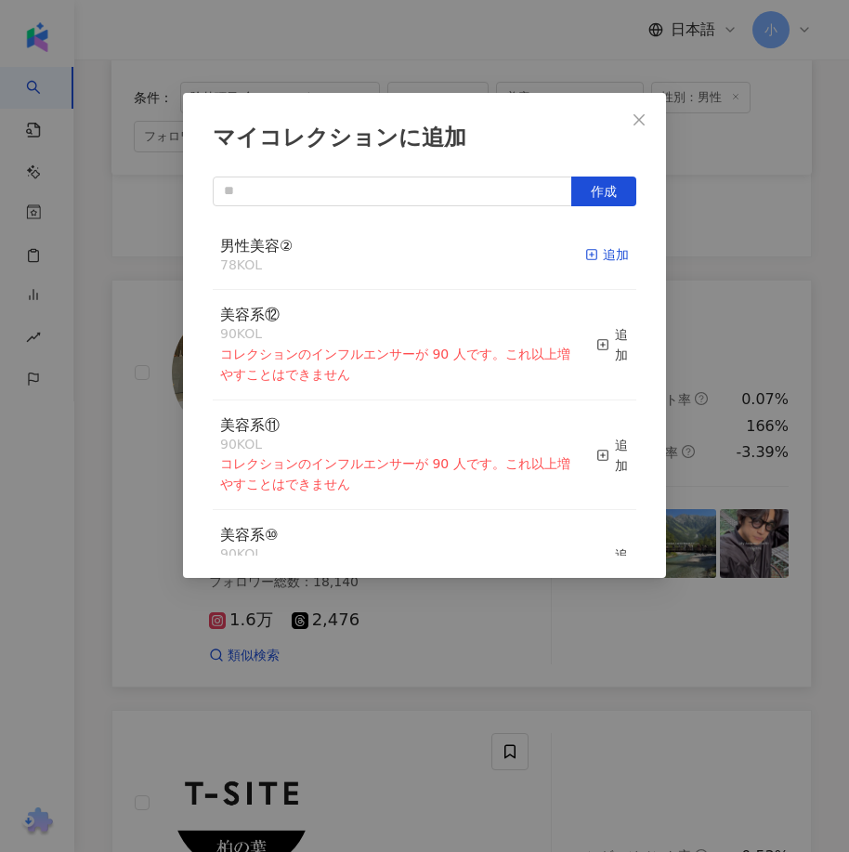
click at [585, 259] on icon "button" at bounding box center [591, 254] width 13 height 13
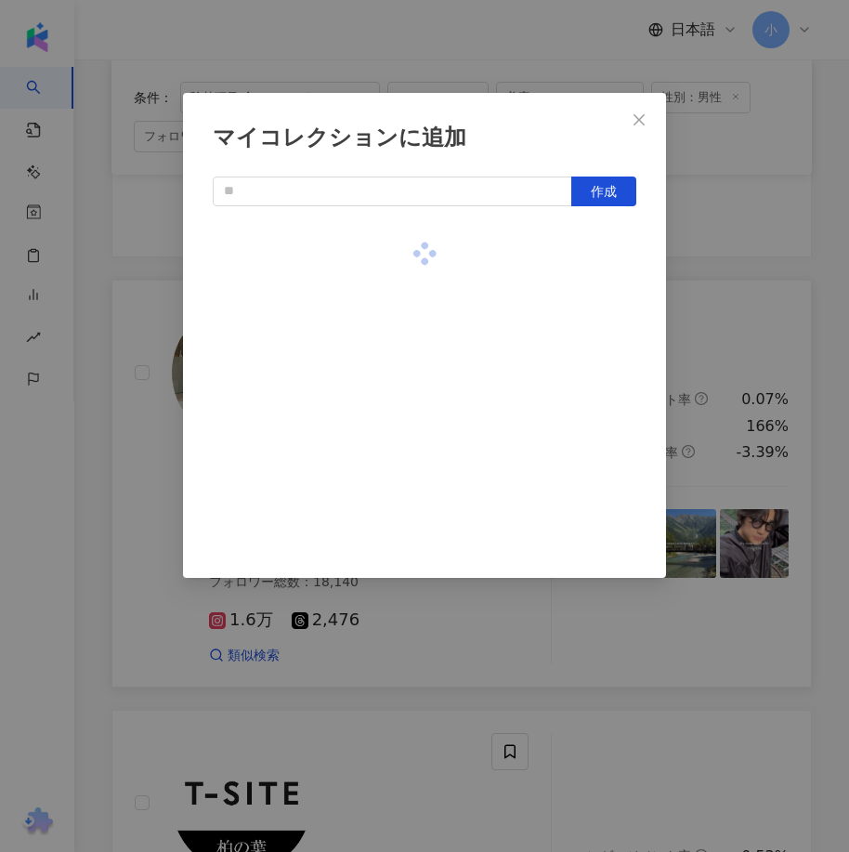
click at [715, 310] on div "マイコレクションに追加 作成" at bounding box center [424, 426] width 849 height 852
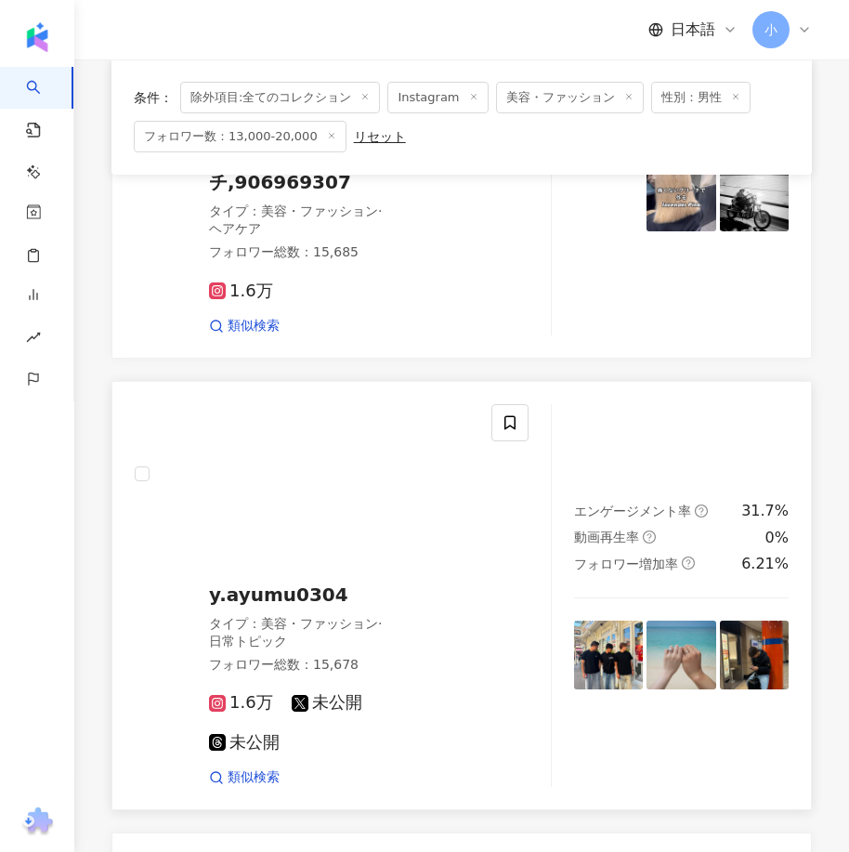
scroll to position [863, 0]
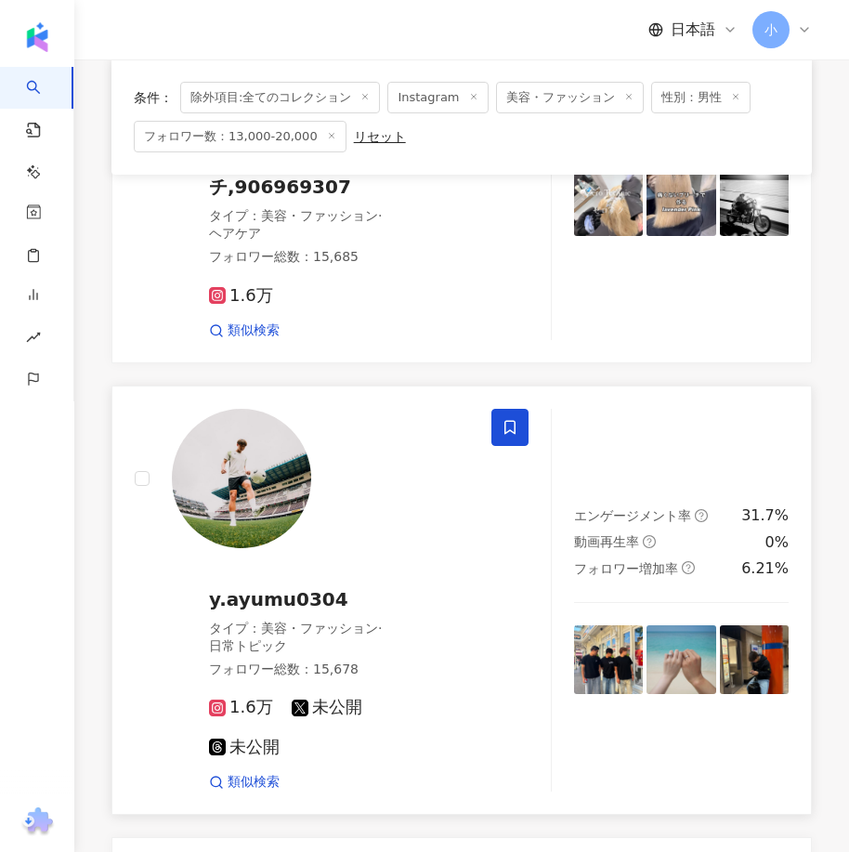
click at [522, 446] on span at bounding box center [509, 427] width 37 height 37
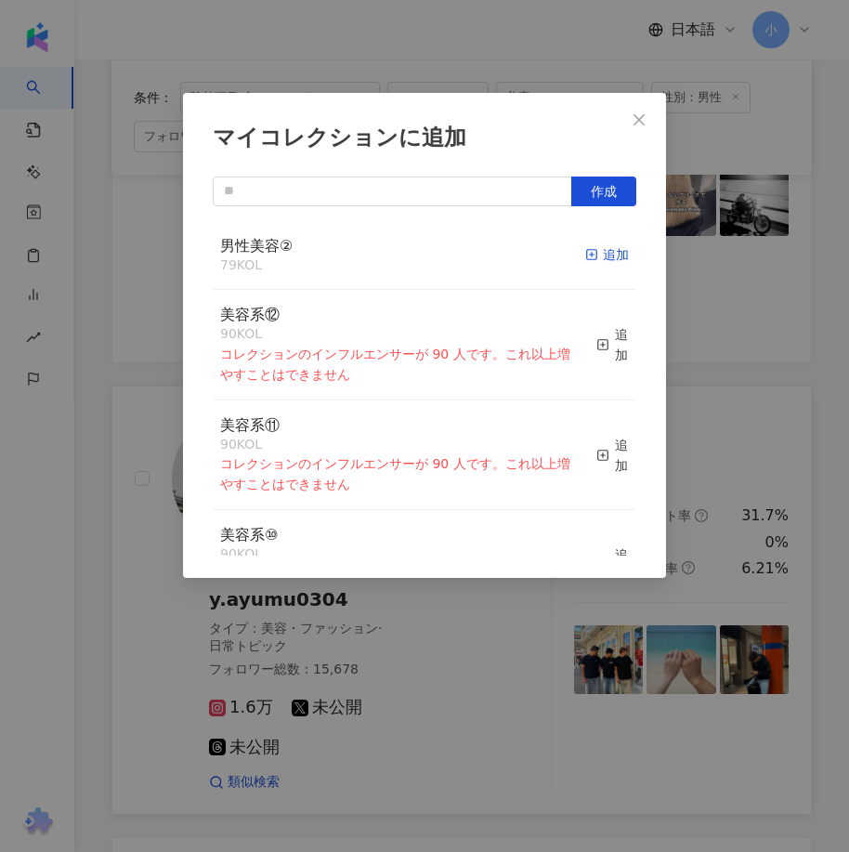
click at [592, 257] on div "追加" at bounding box center [607, 254] width 44 height 20
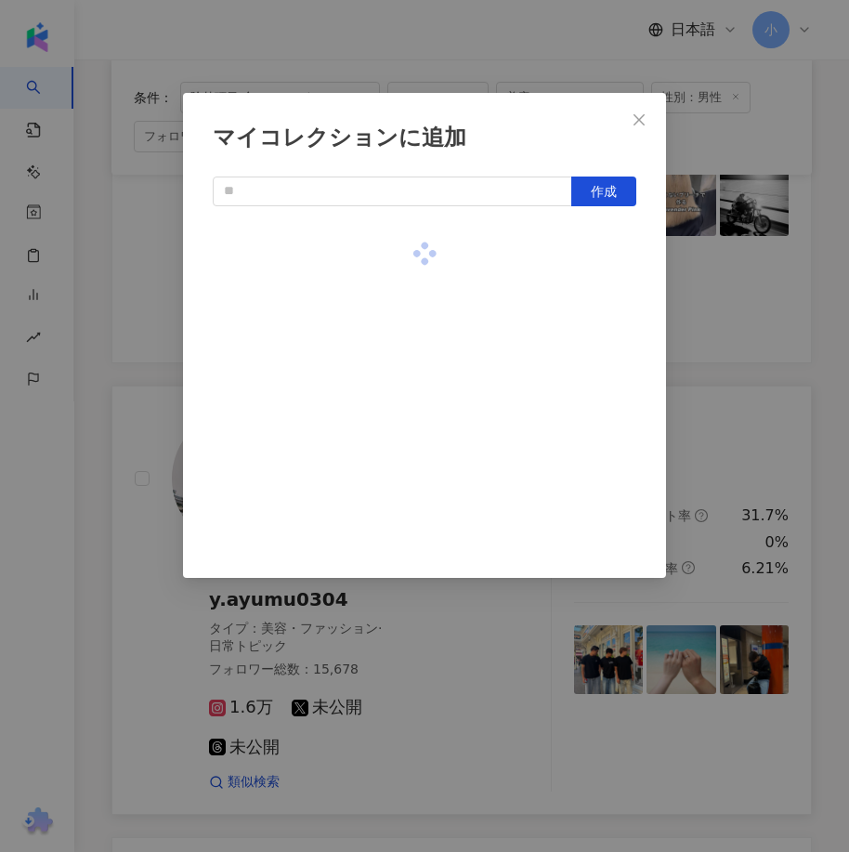
click at [737, 353] on div "マイコレクションに追加 作成" at bounding box center [424, 426] width 849 height 852
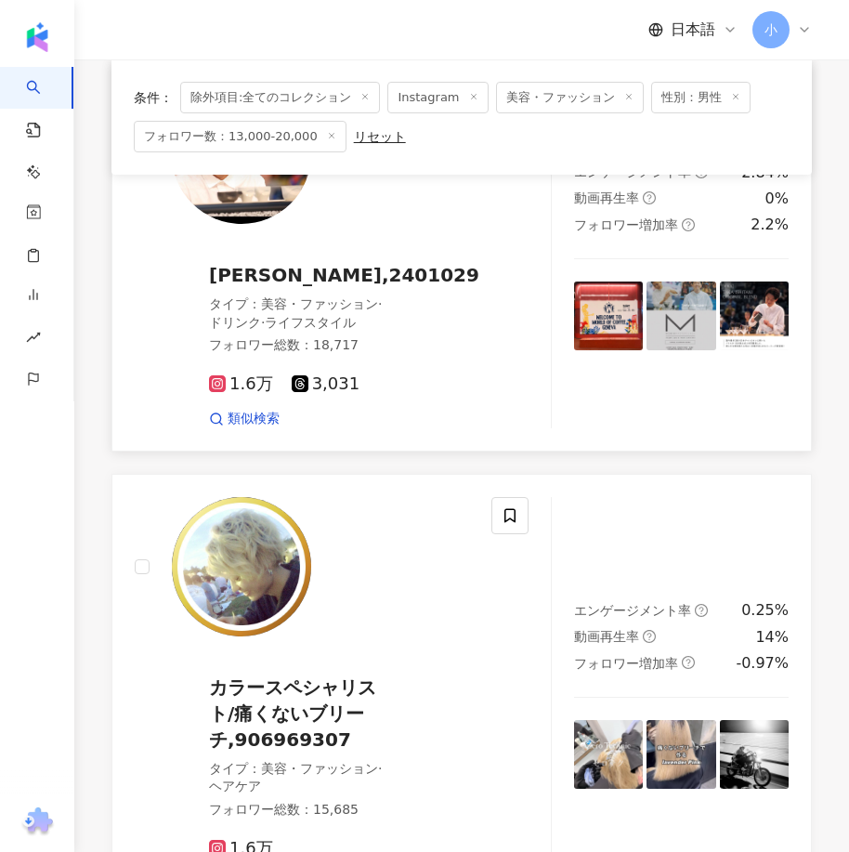
scroll to position [0, 0]
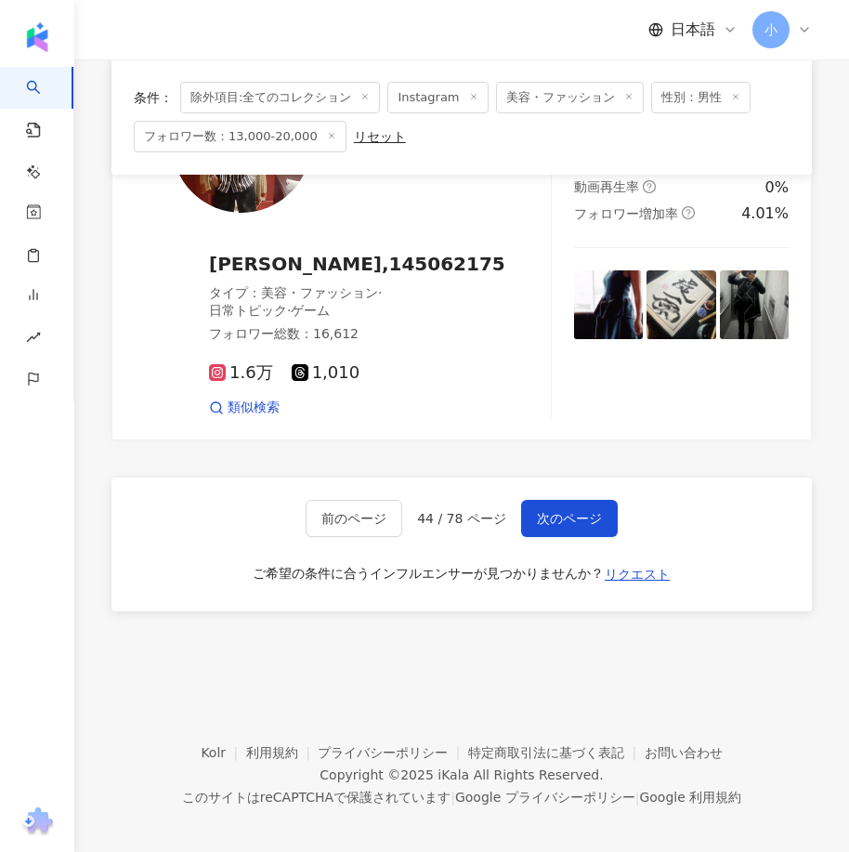
drag, startPoint x: 595, startPoint y: 354, endPoint x: 640, endPoint y: 858, distance: 506.2
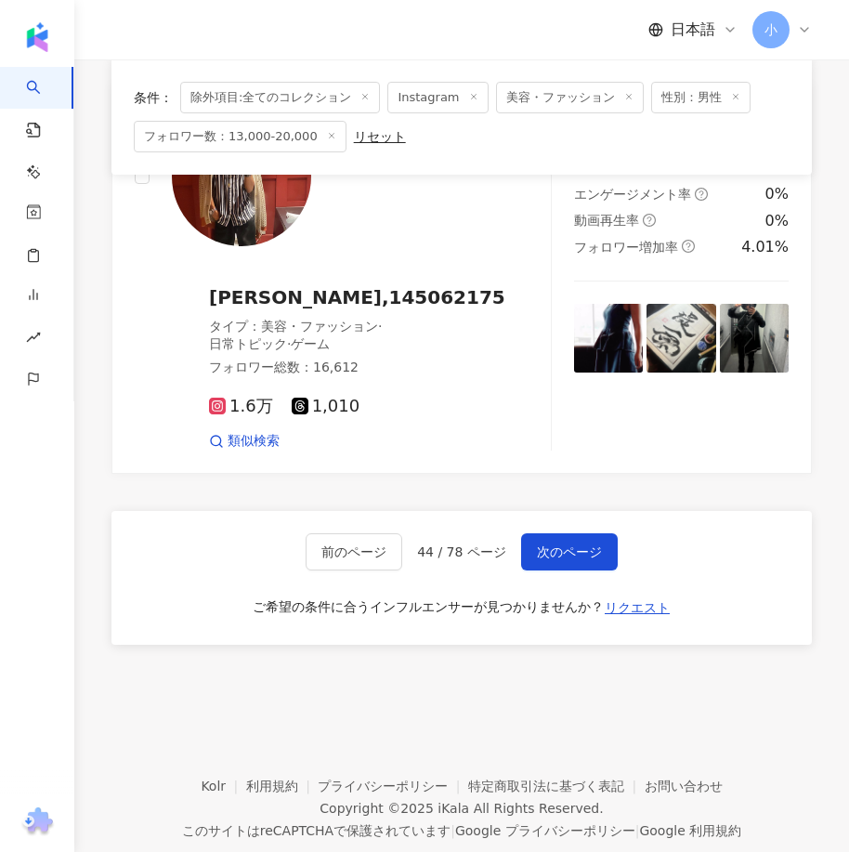
scroll to position [5135, 0]
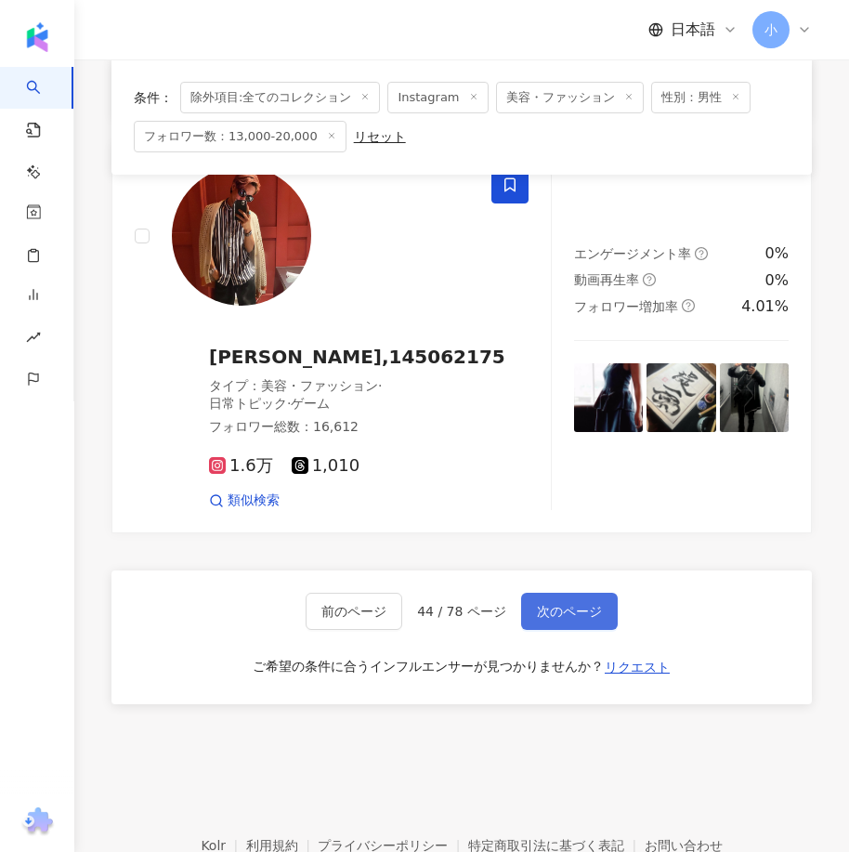
click at [579, 604] on span "次のページ" at bounding box center [569, 611] width 65 height 15
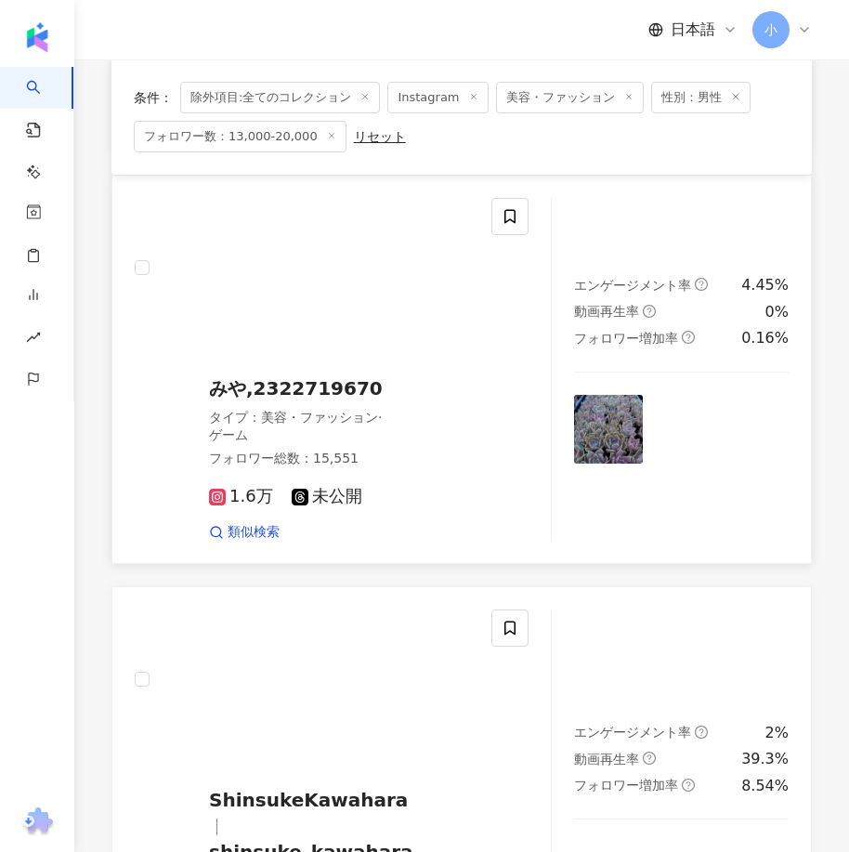
scroll to position [3049, 0]
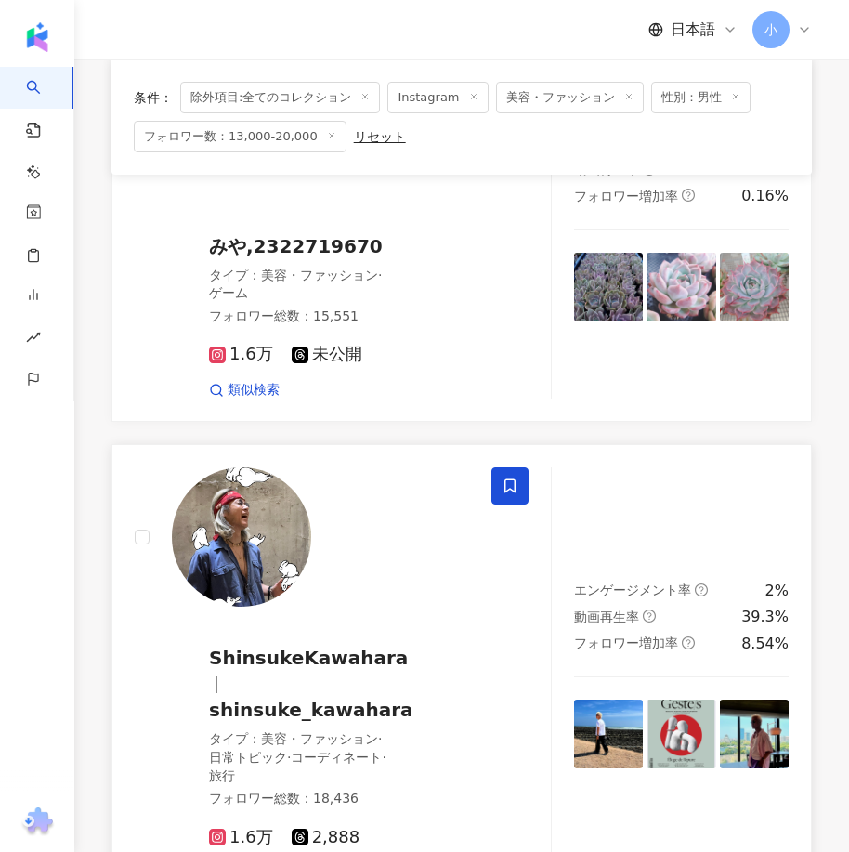
click at [513, 488] on icon at bounding box center [509, 485] width 17 height 17
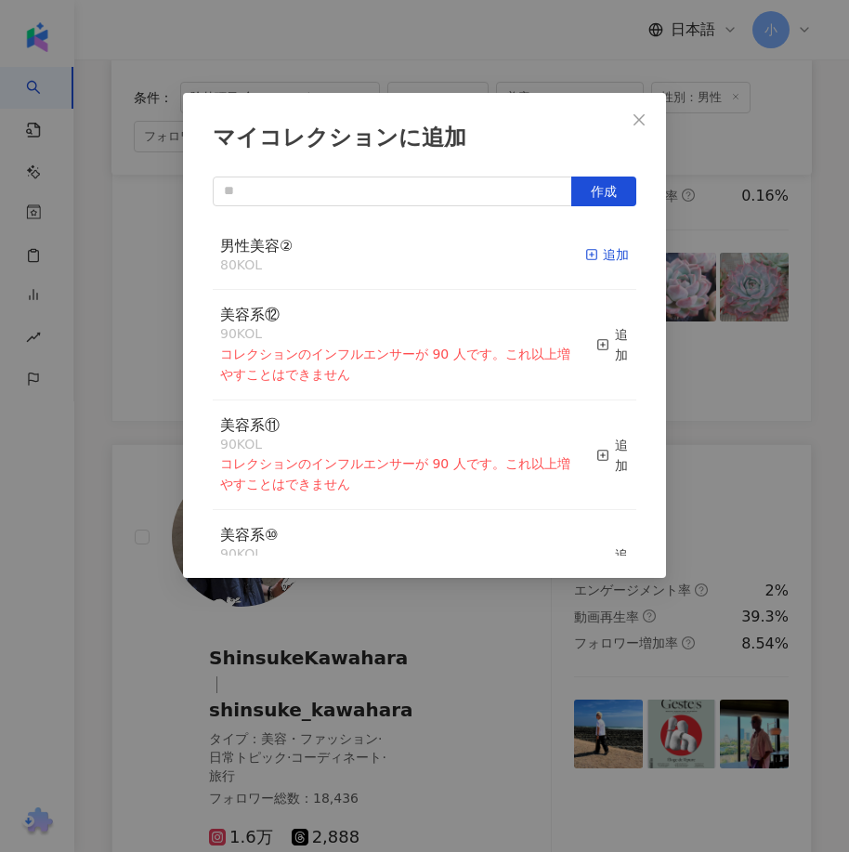
click at [606, 247] on div "追加" at bounding box center [607, 254] width 44 height 20
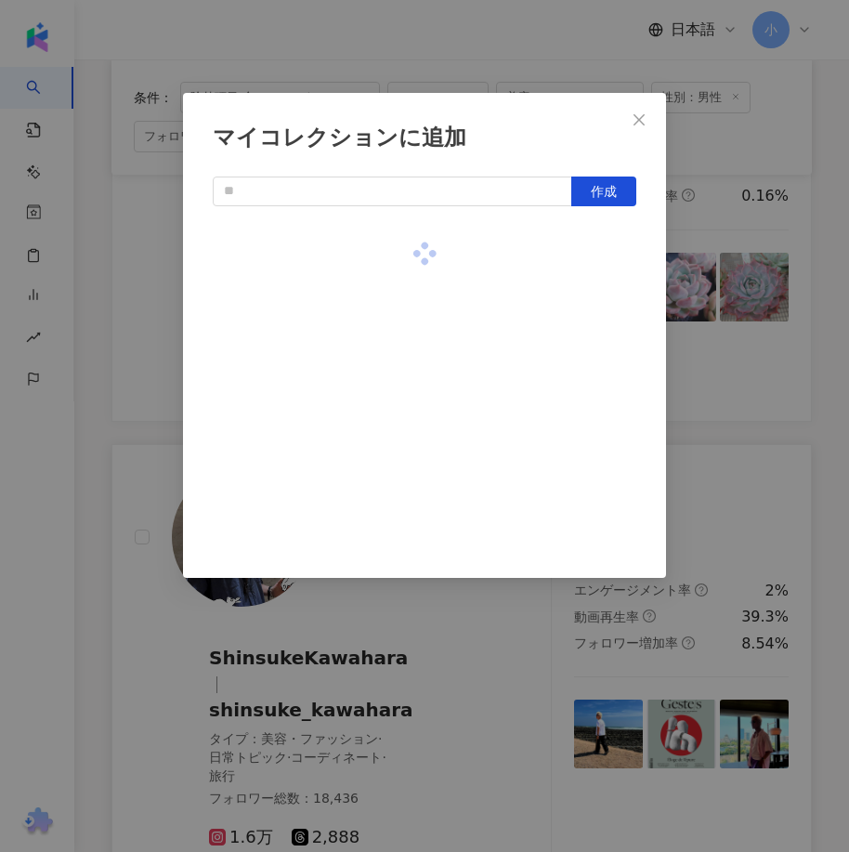
click at [751, 404] on div "マイコレクションに追加 作成" at bounding box center [424, 426] width 849 height 852
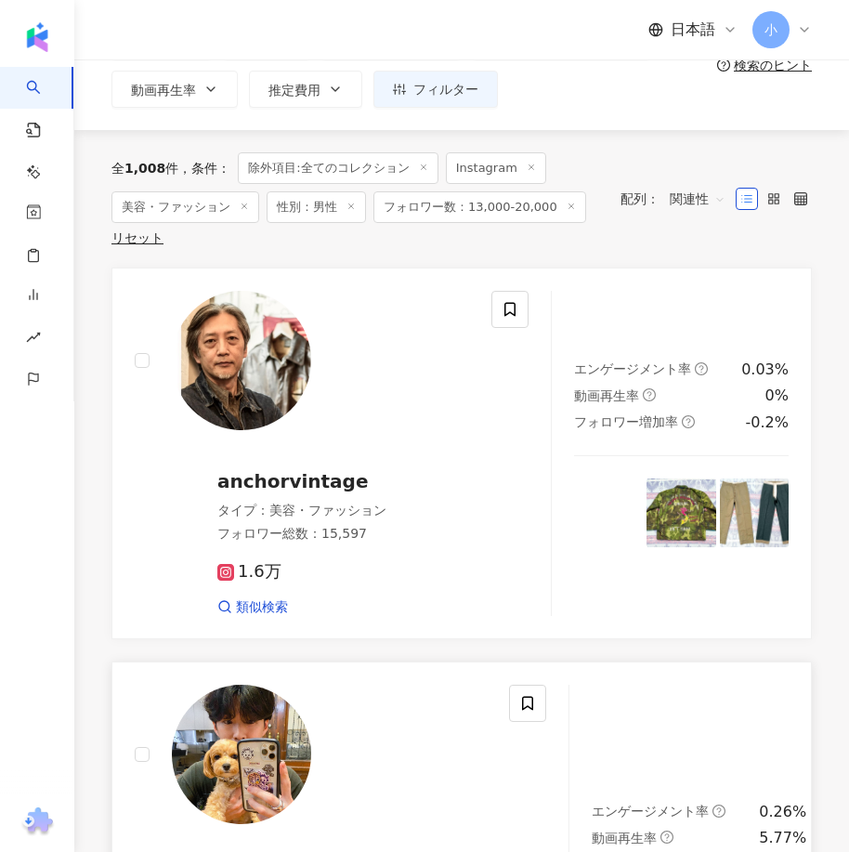
scroll to position [77, 0]
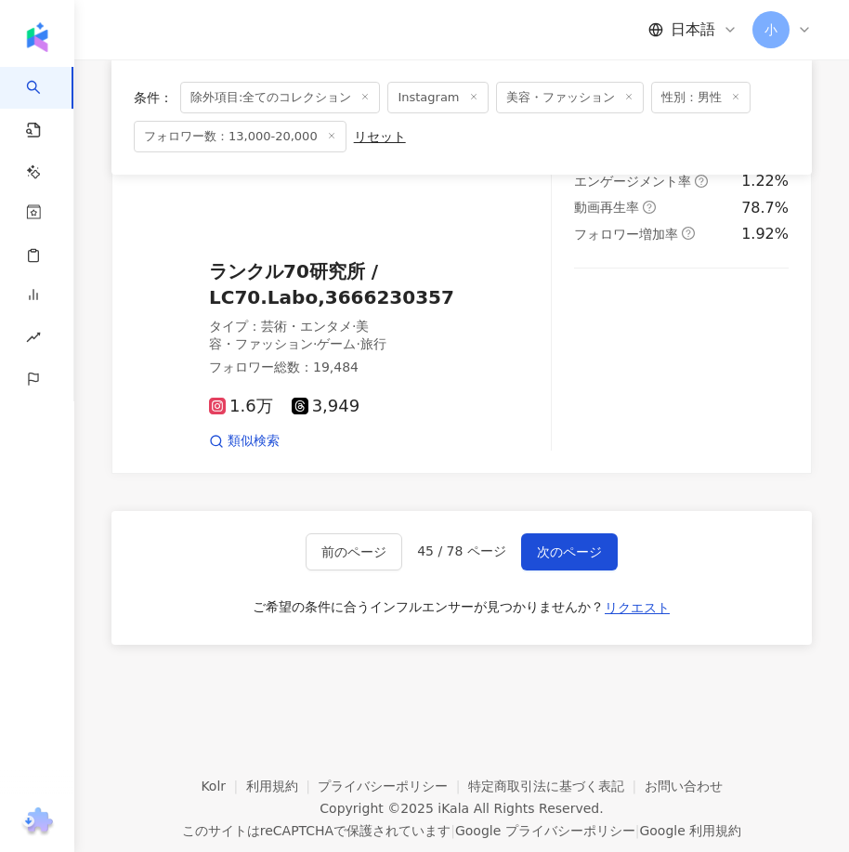
drag, startPoint x: 622, startPoint y: 290, endPoint x: 580, endPoint y: 724, distance: 436.6
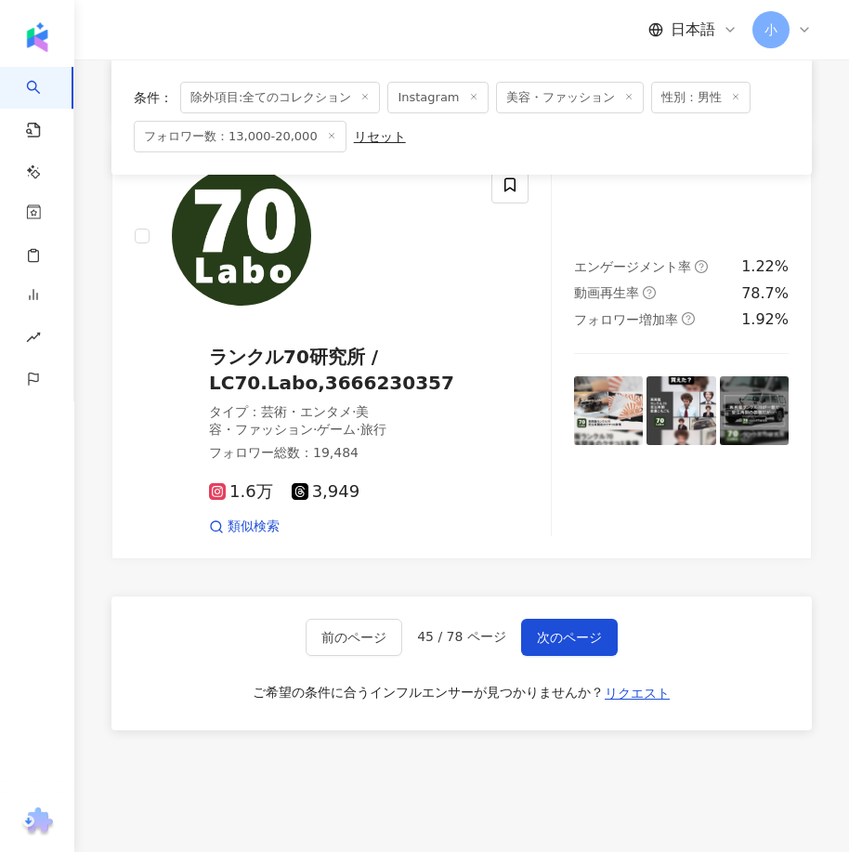
scroll to position [5278, 0]
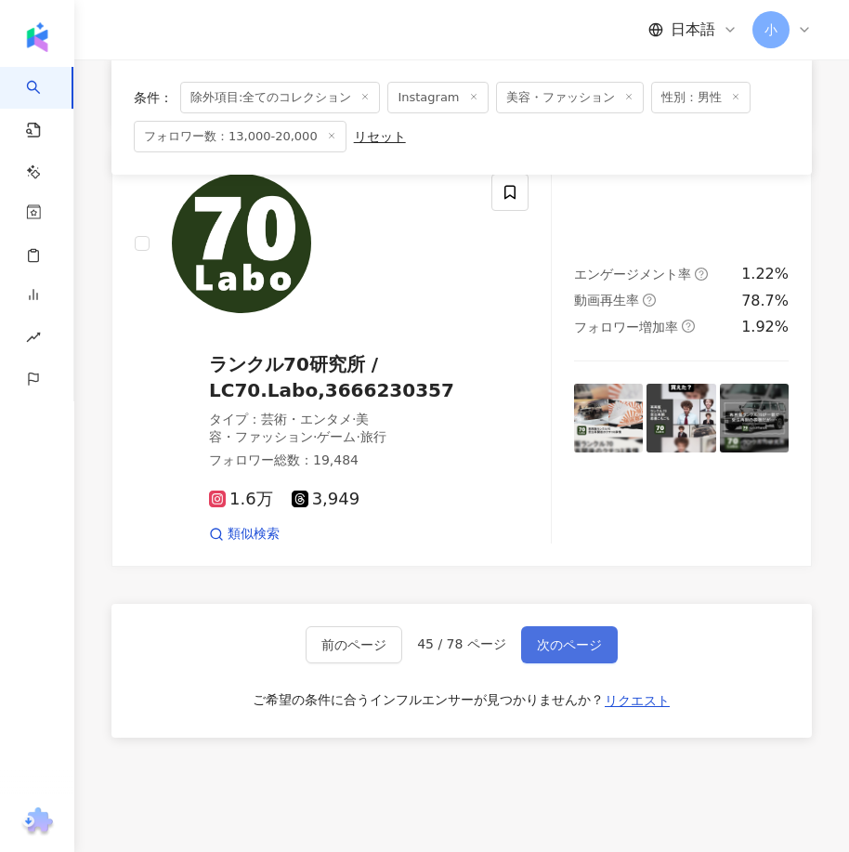
click at [577, 637] on span "次のページ" at bounding box center [569, 644] width 65 height 15
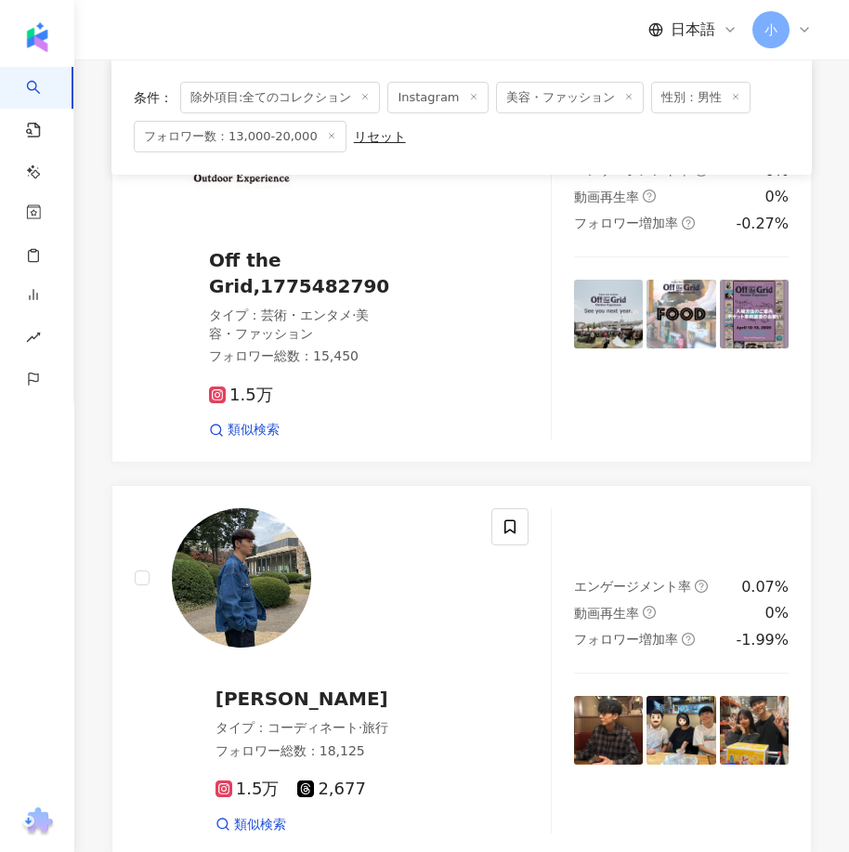
scroll to position [4251, 0]
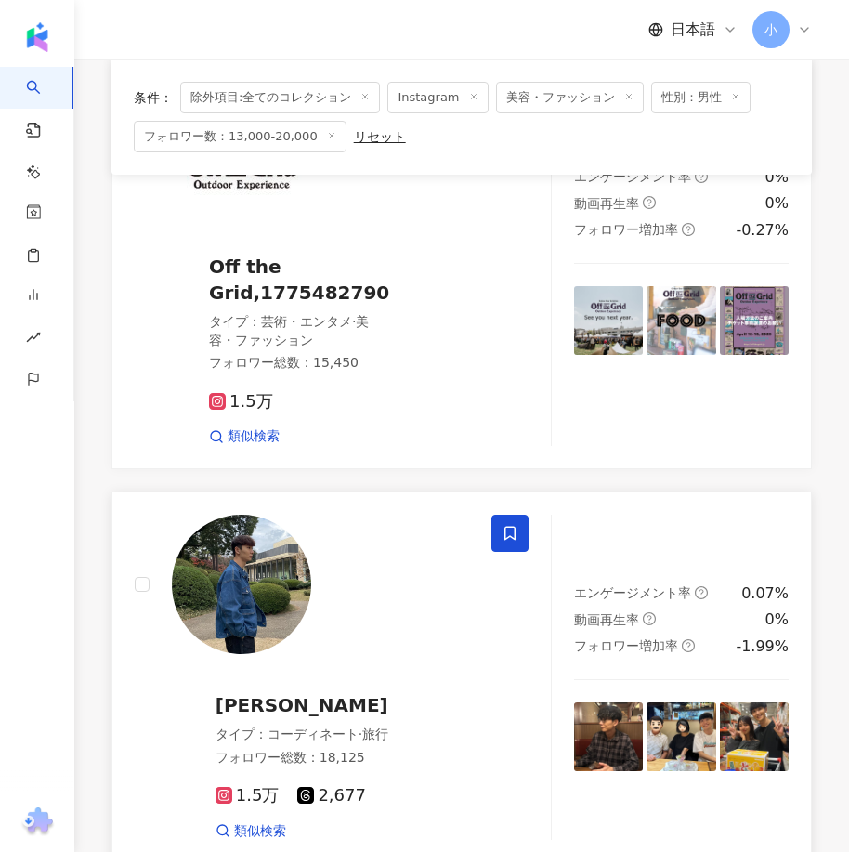
click at [523, 514] on span at bounding box center [509, 532] width 37 height 37
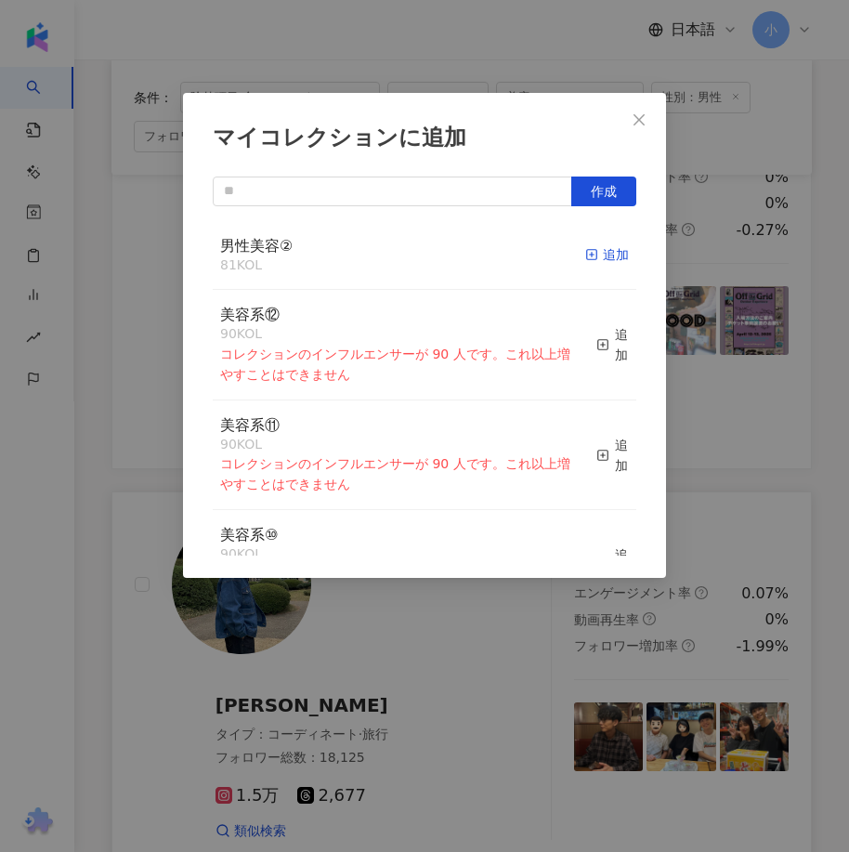
click at [601, 254] on div "追加" at bounding box center [607, 254] width 44 height 20
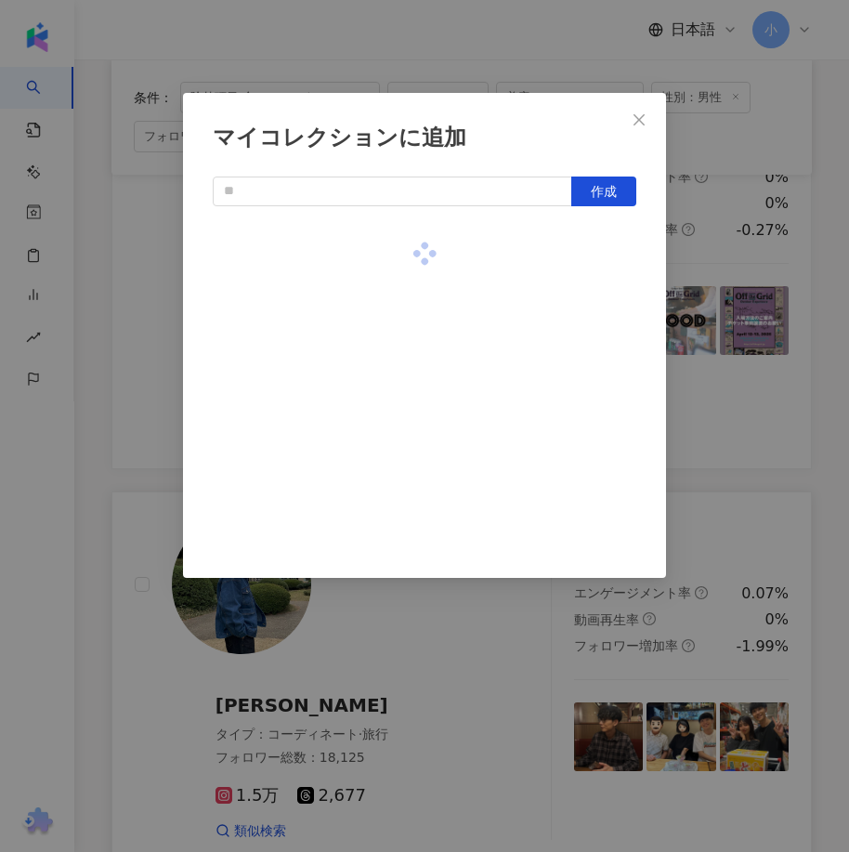
click at [684, 342] on div "マイコレクションに追加 作成" at bounding box center [424, 426] width 849 height 852
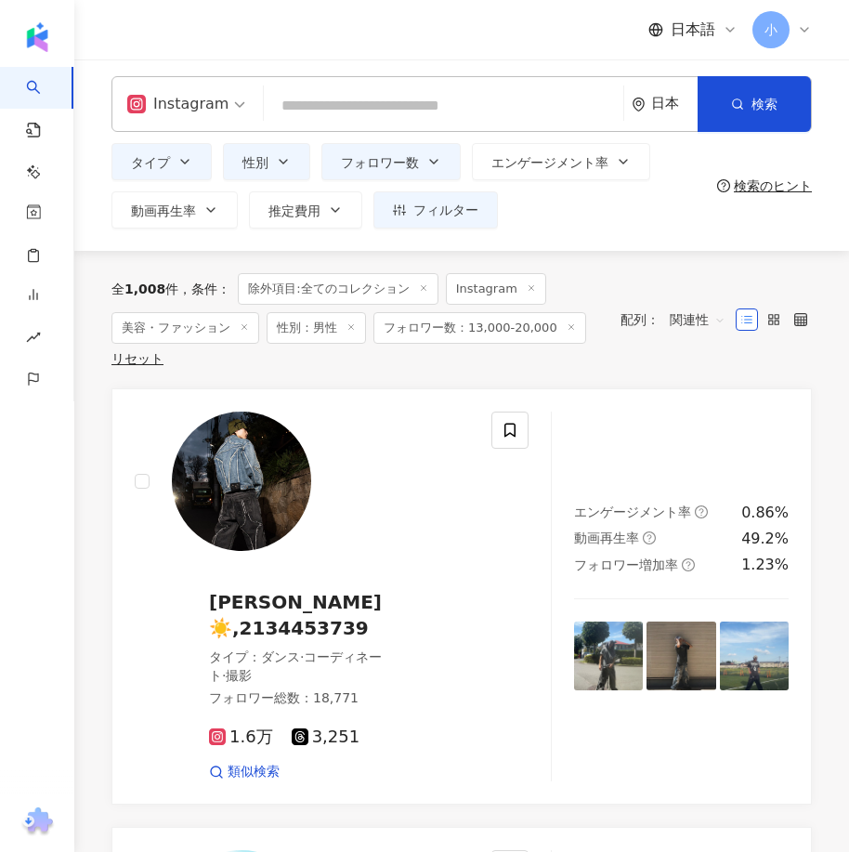
scroll to position [0, 0]
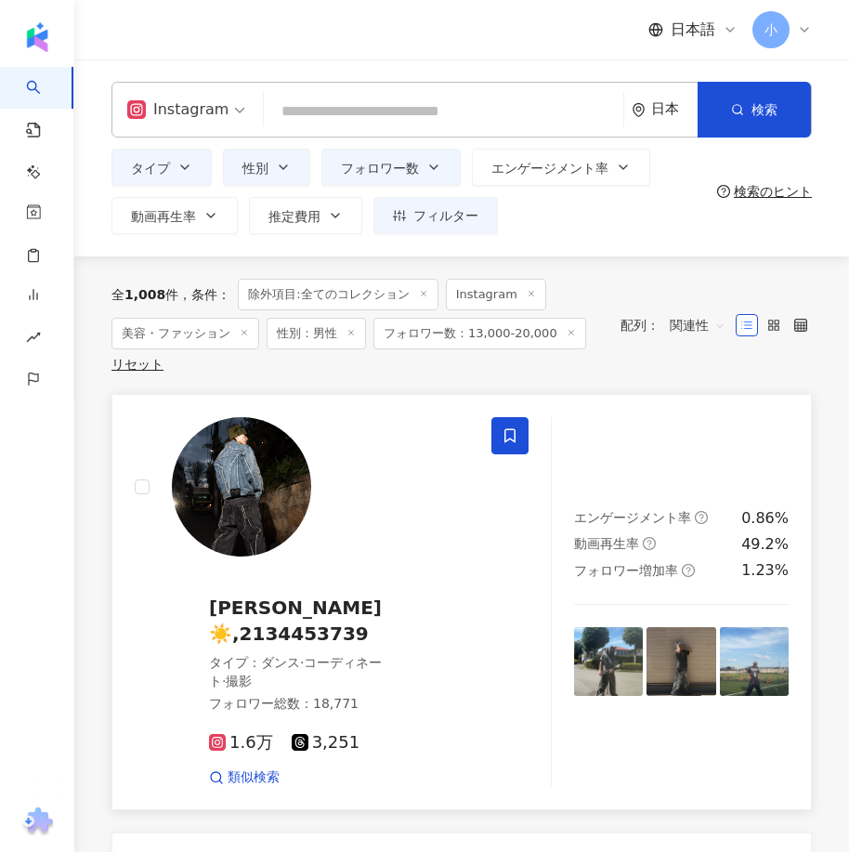
click at [519, 439] on span at bounding box center [509, 435] width 37 height 37
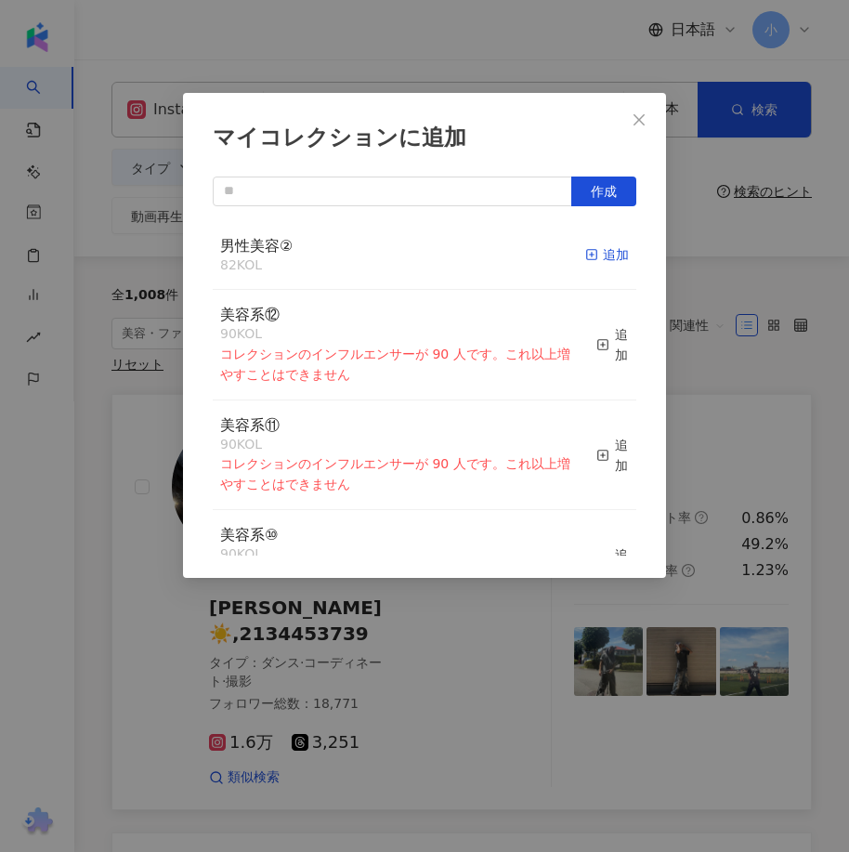
click at [586, 254] on div "追加" at bounding box center [607, 254] width 44 height 20
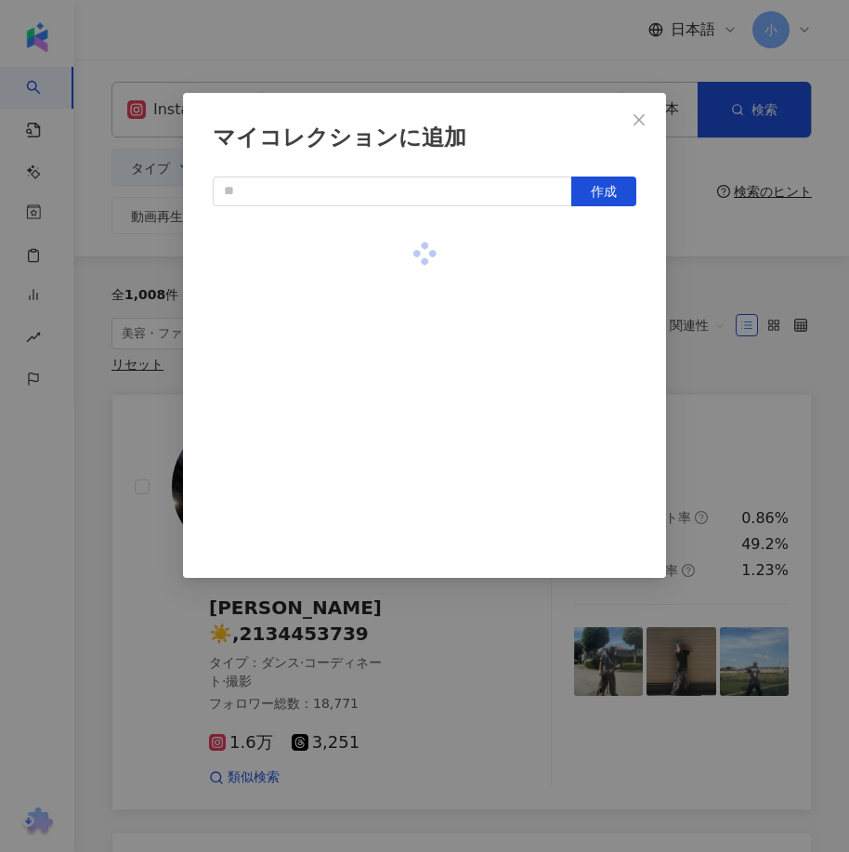
click at [773, 404] on div "マイコレクションに追加 作成" at bounding box center [424, 426] width 849 height 852
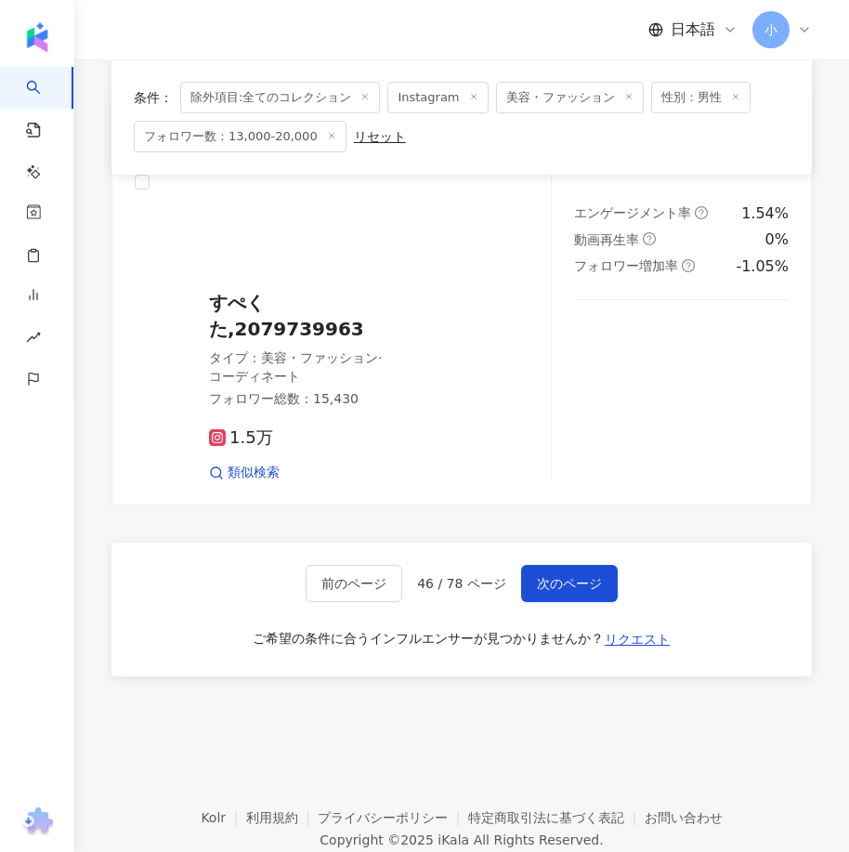
scroll to position [5087, 0]
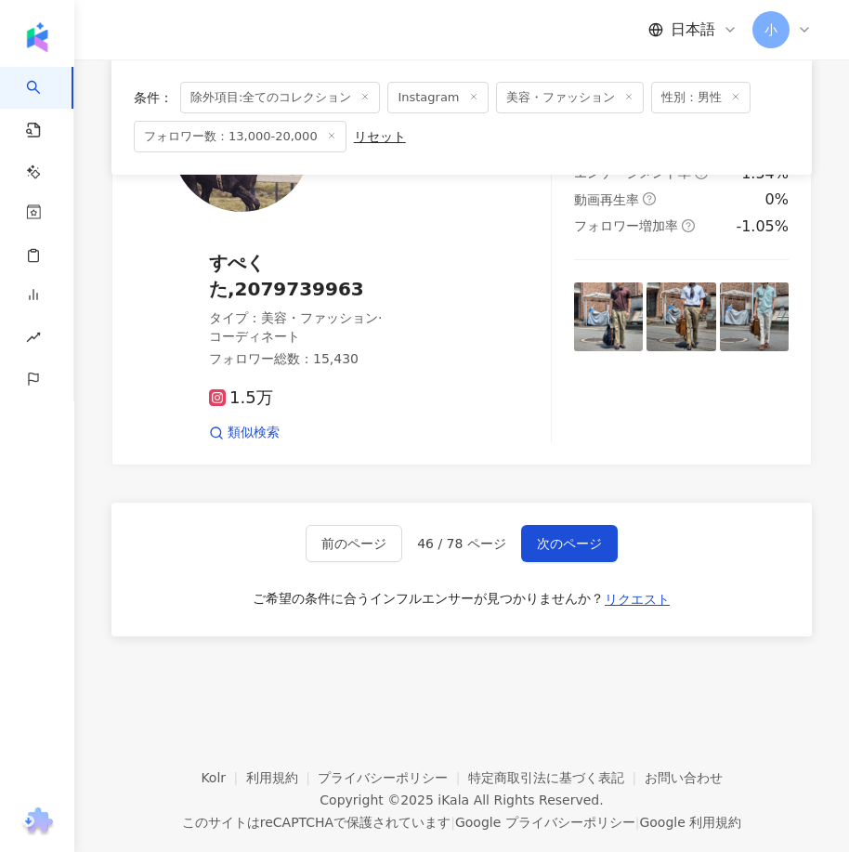
drag, startPoint x: 645, startPoint y: 341, endPoint x: 611, endPoint y: 690, distance: 350.9
click at [568, 536] on span "次のページ" at bounding box center [569, 543] width 65 height 15
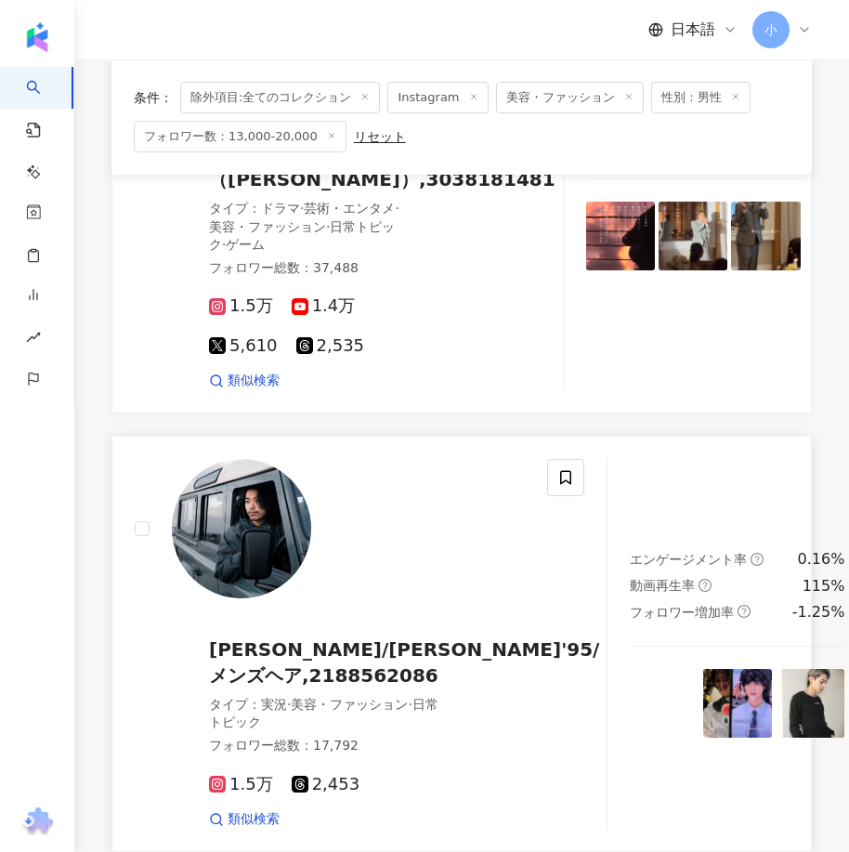
scroll to position [5032, 0]
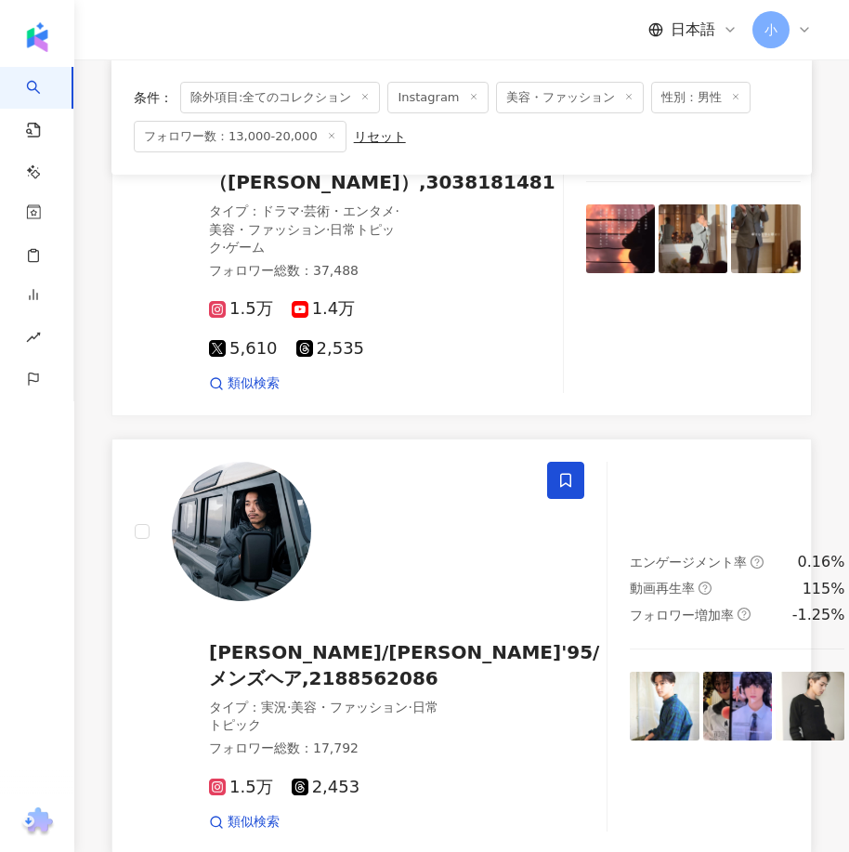
click at [557, 488] on icon at bounding box center [565, 480] width 17 height 17
click at [510, 486] on div "美容系⑪ 90 KOL コレクションのインフルエンサーが 90 人です。これ以上増やすことはできません" at bounding box center [399, 455] width 358 height 80
click at [832, 693] on div "マイコレクションに追加 作成 男性美容② 83 KOL 追加 美容系⑫ 90 KOL コレクションのインフルエンサーが 90 人です。これ以上増やすことはでき…" at bounding box center [424, 426] width 849 height 852
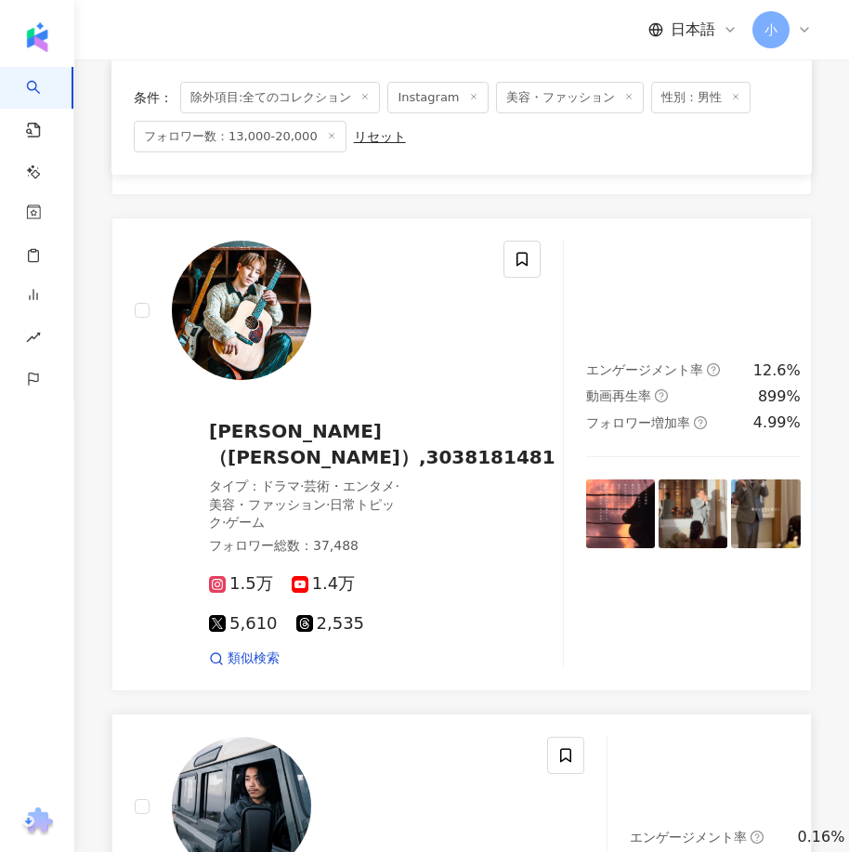
scroll to position [5218, 0]
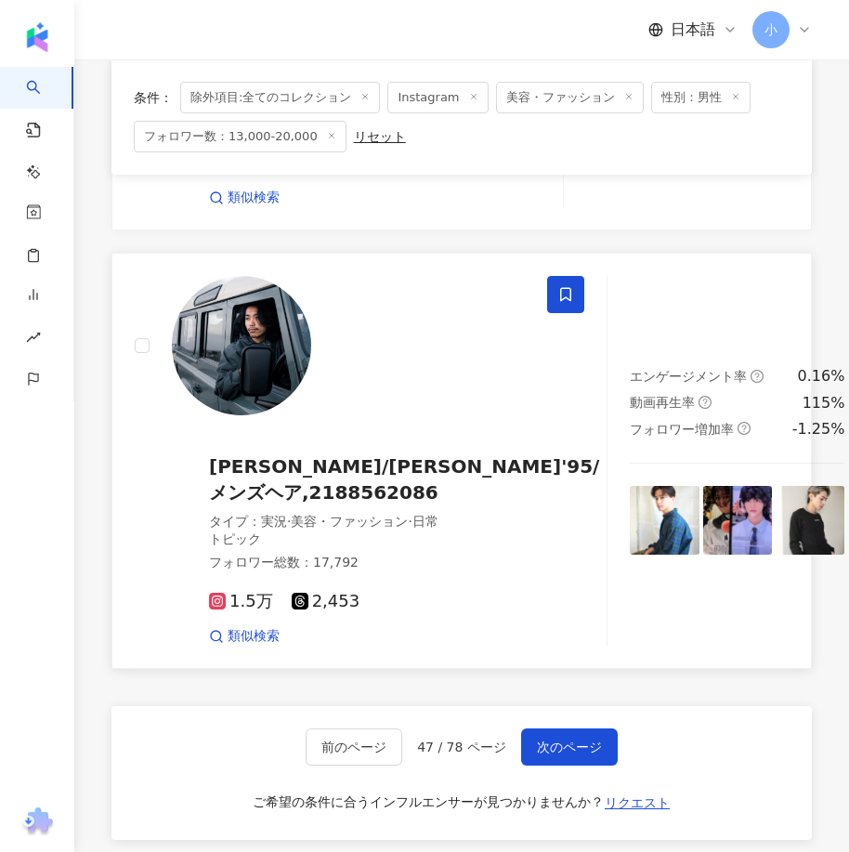
click at [547, 313] on span at bounding box center [565, 294] width 37 height 37
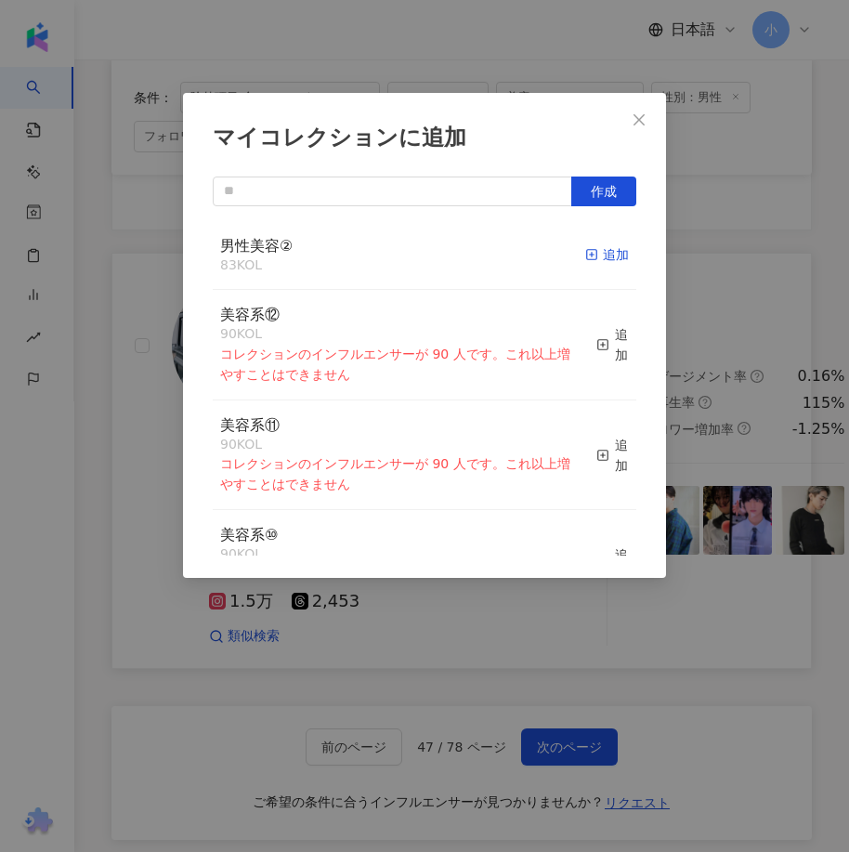
click at [585, 254] on div "追加" at bounding box center [607, 254] width 44 height 20
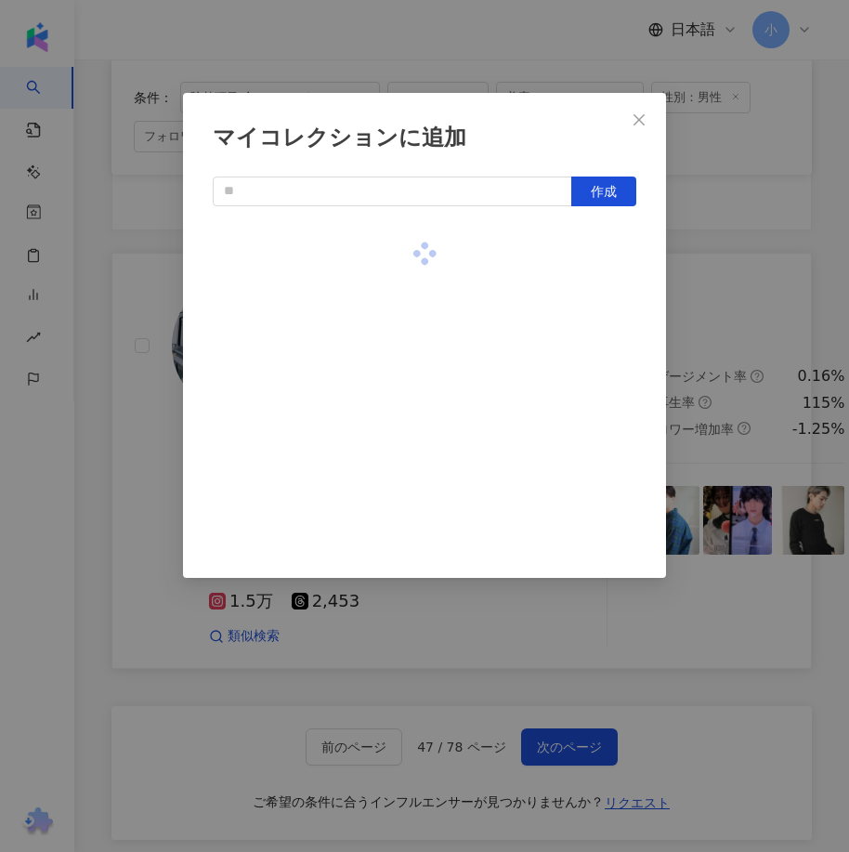
click at [754, 334] on div "マイコレクションに追加 作成" at bounding box center [424, 426] width 849 height 852
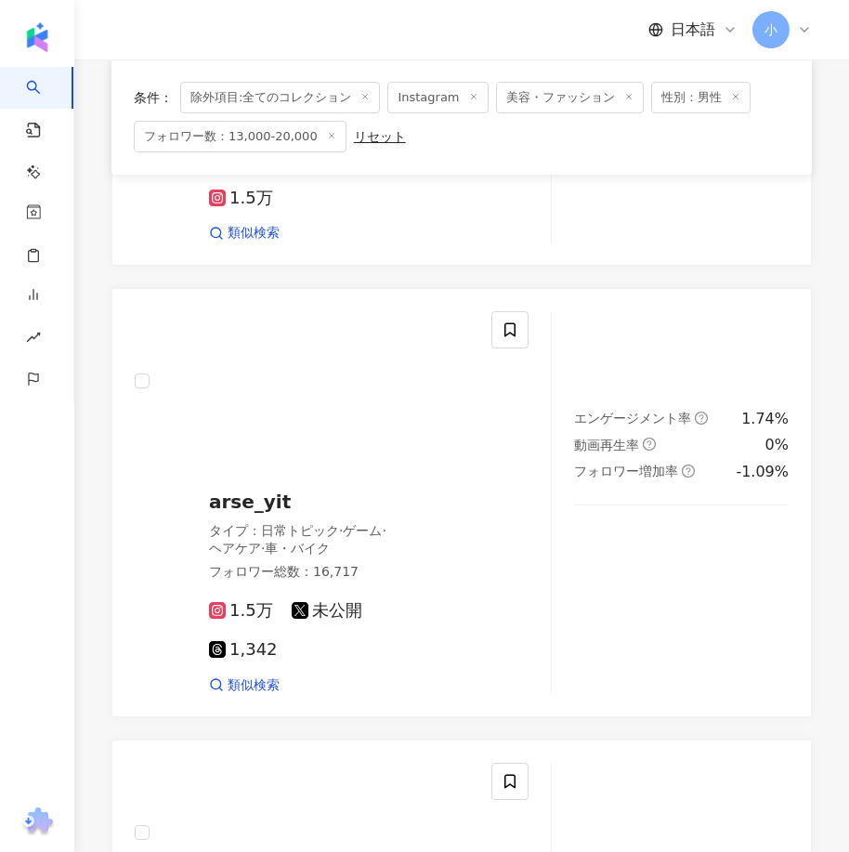
scroll to position [1875, 0]
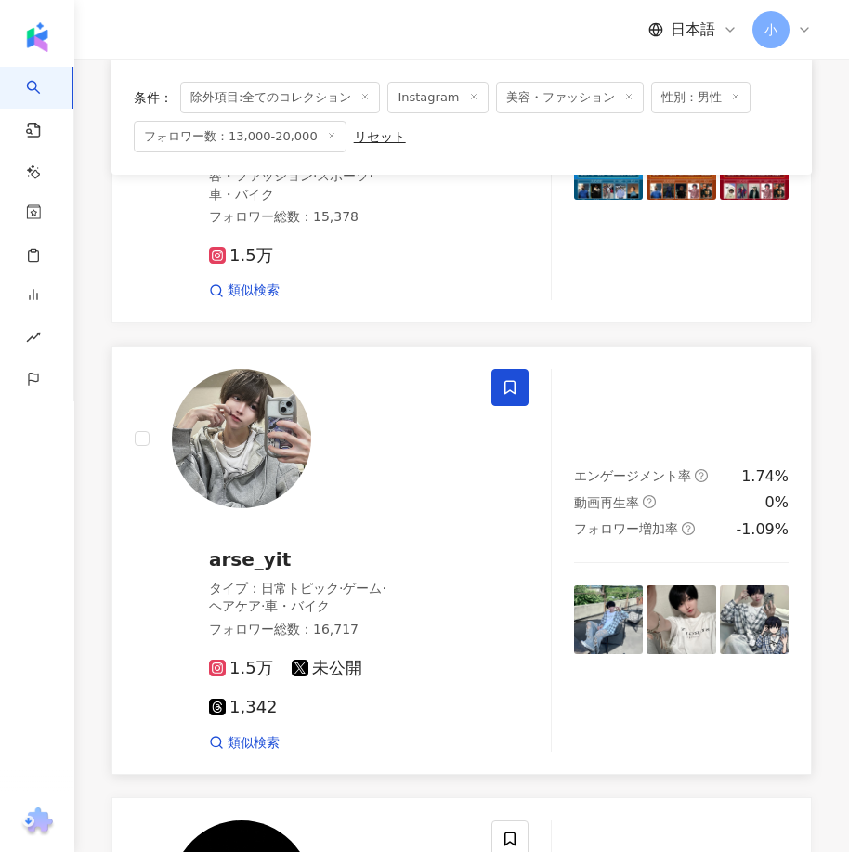
click at [518, 379] on span at bounding box center [509, 387] width 37 height 37
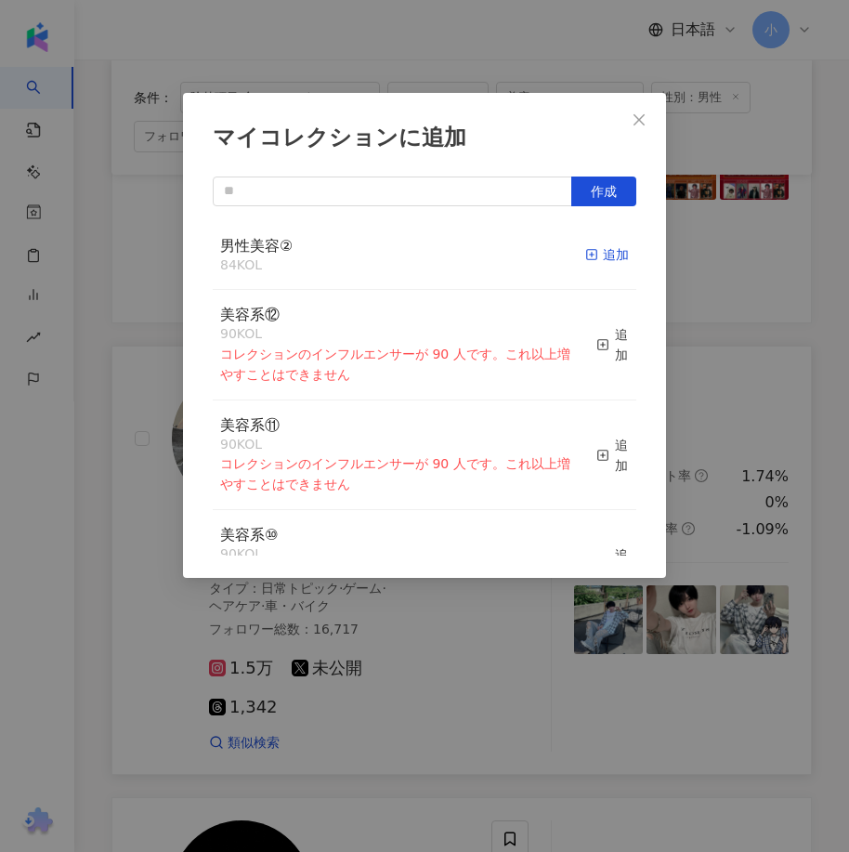
click at [587, 253] on div "追加" at bounding box center [607, 254] width 44 height 20
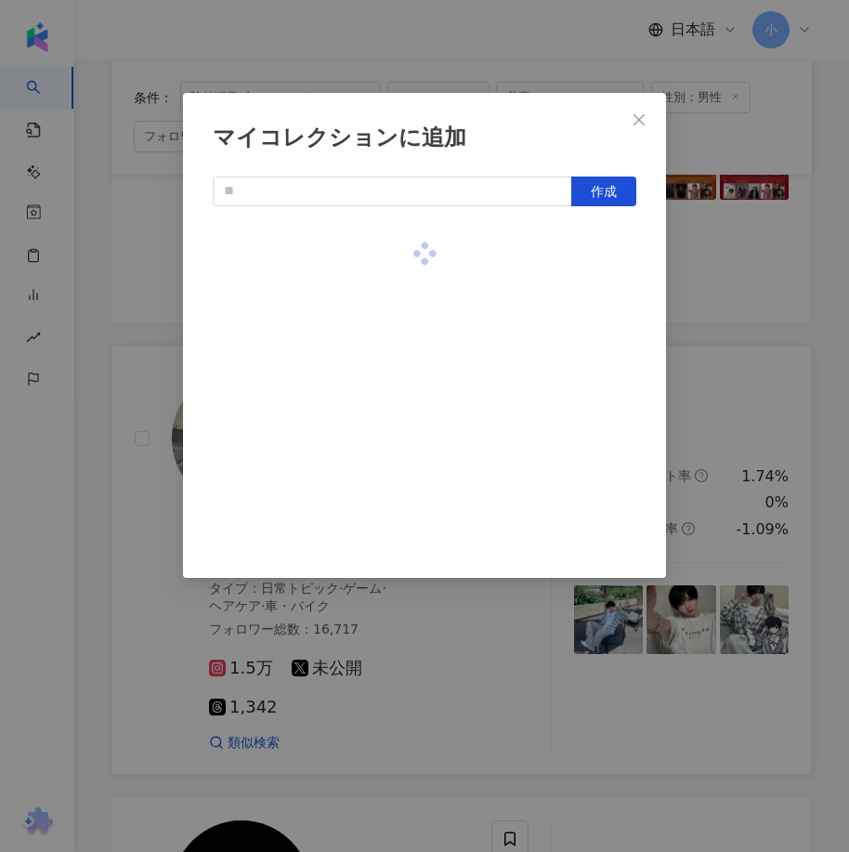
click at [745, 322] on div "マイコレクションに追加 作成" at bounding box center [424, 426] width 849 height 852
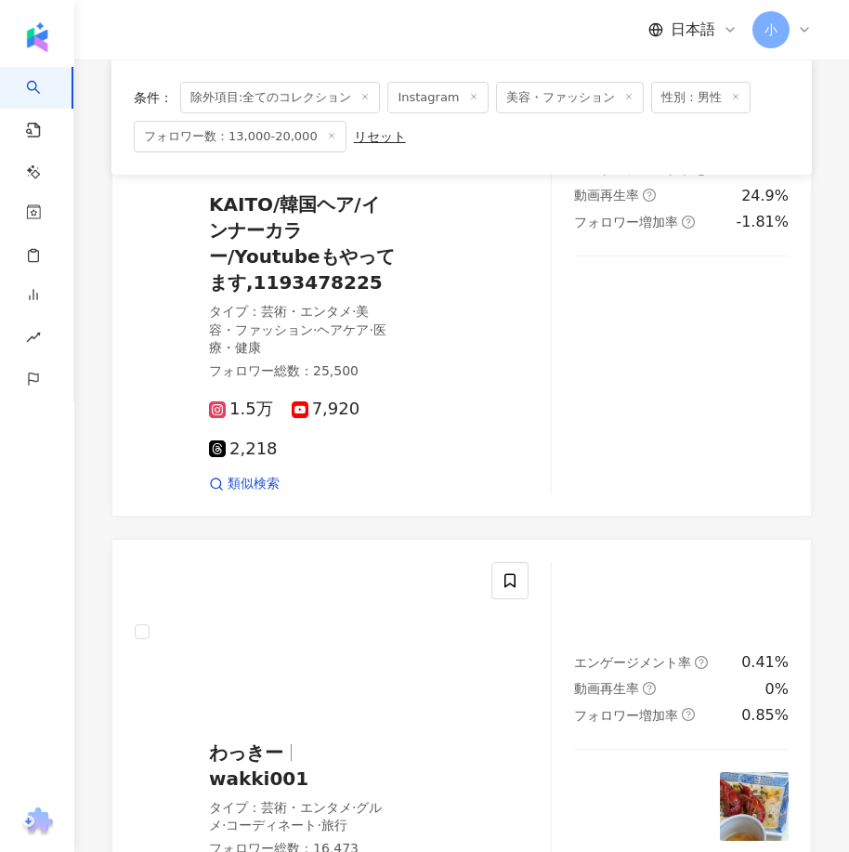
scroll to position [5497, 0]
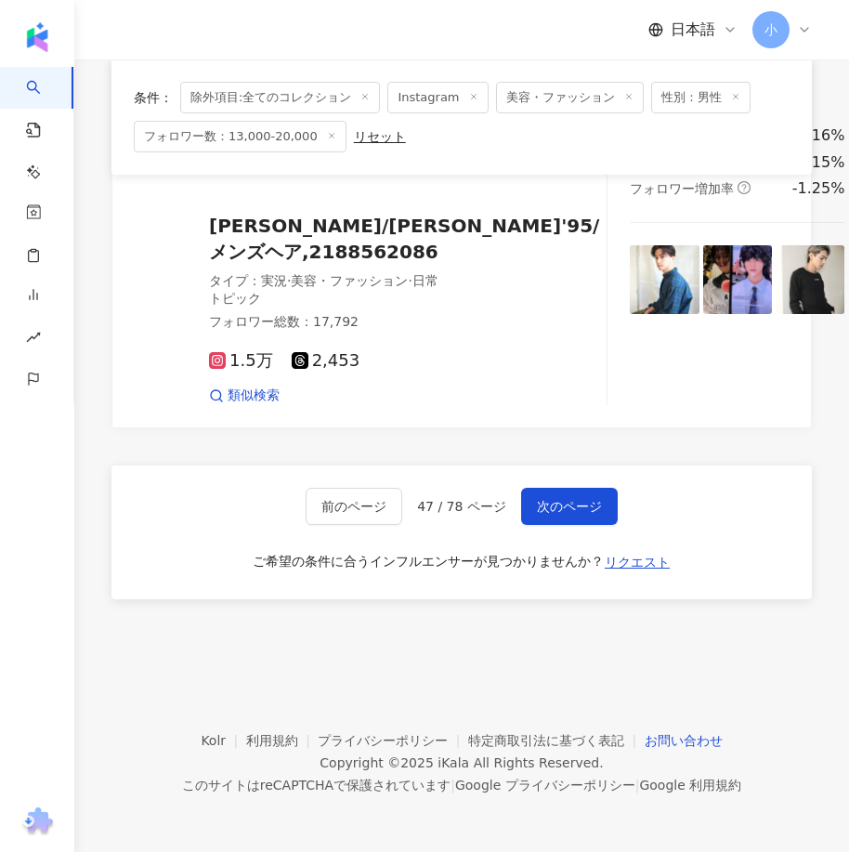
drag, startPoint x: 605, startPoint y: 242, endPoint x: 651, endPoint y: 736, distance: 496.1
click at [556, 499] on span "次のページ" at bounding box center [569, 506] width 65 height 15
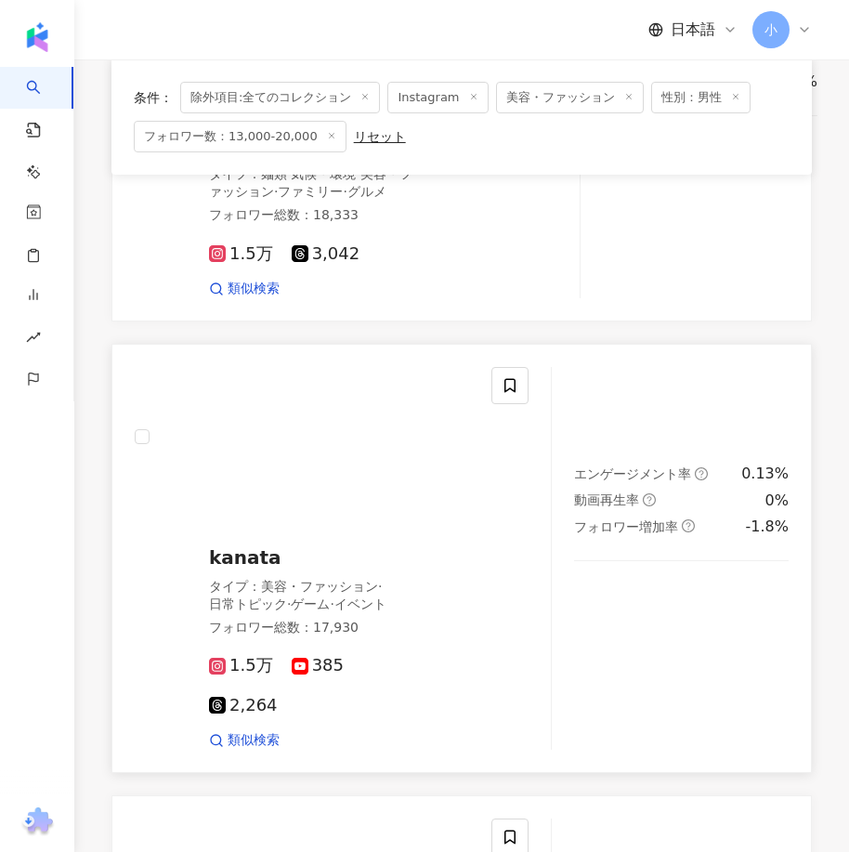
scroll to position [3840, 0]
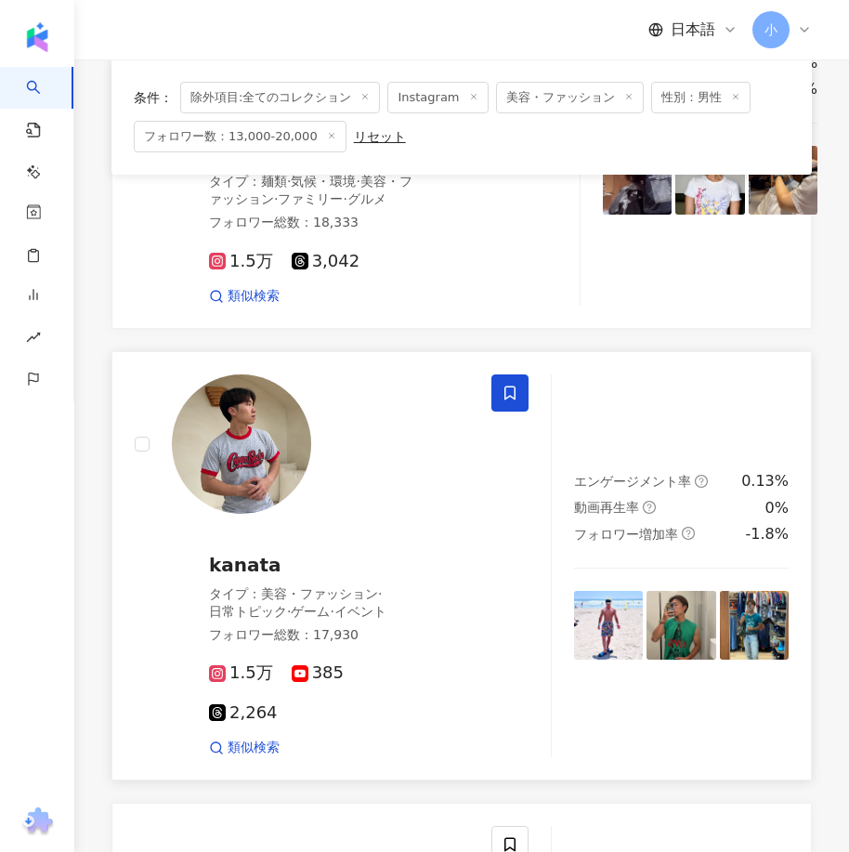
click at [510, 401] on icon at bounding box center [509, 392] width 17 height 17
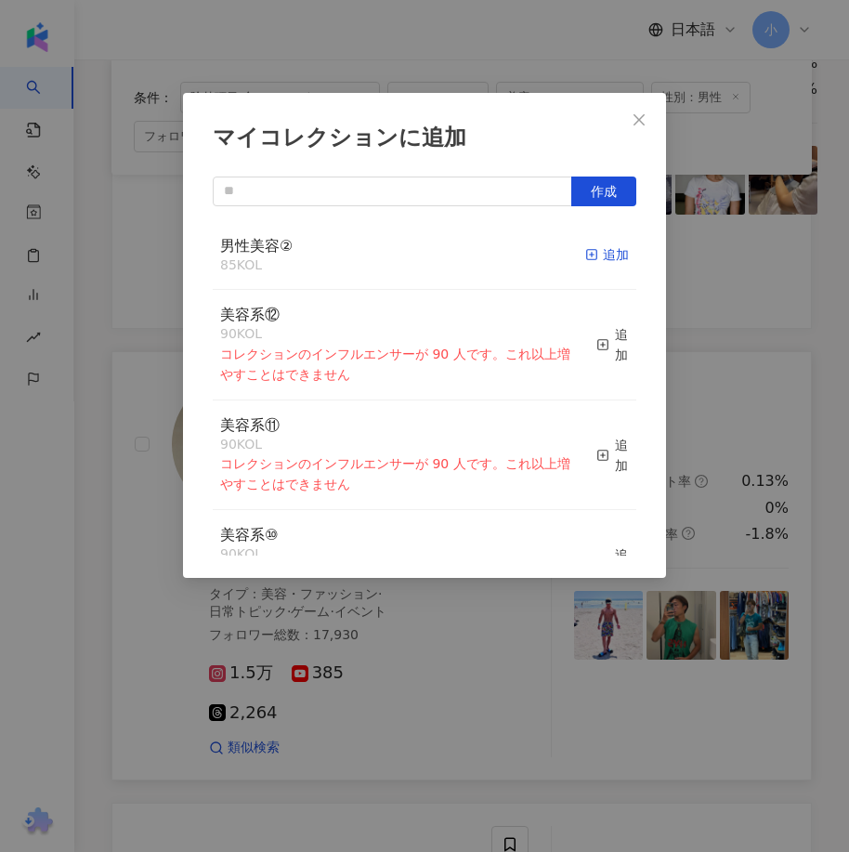
click at [585, 253] on icon "button" at bounding box center [591, 254] width 13 height 13
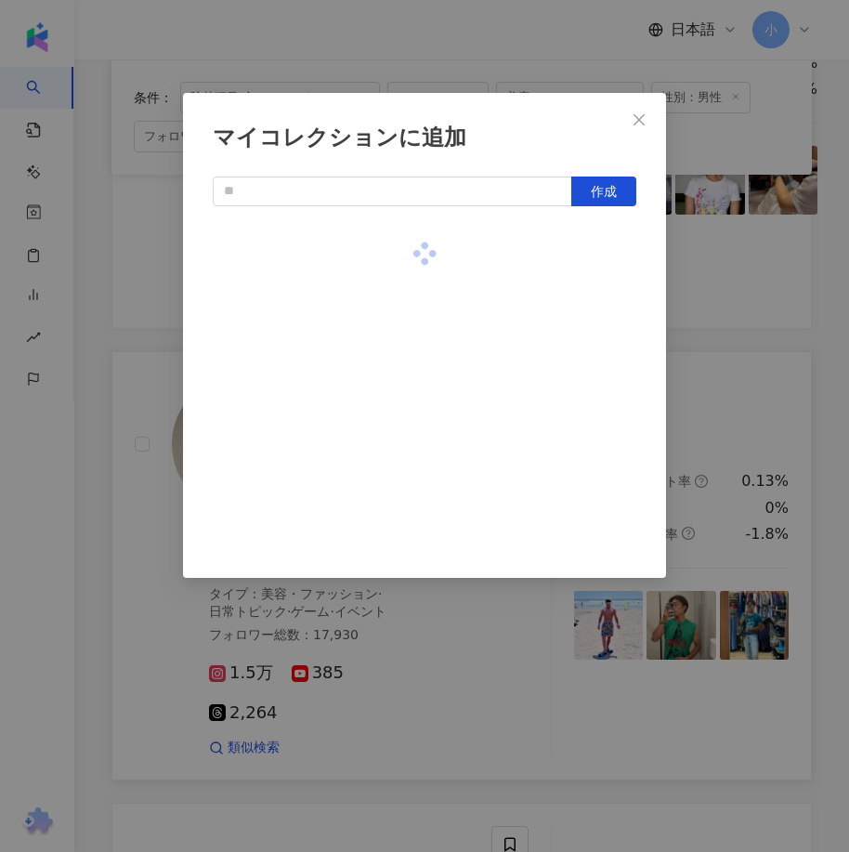
click at [744, 351] on div "マイコレクションに追加 作成" at bounding box center [424, 426] width 849 height 852
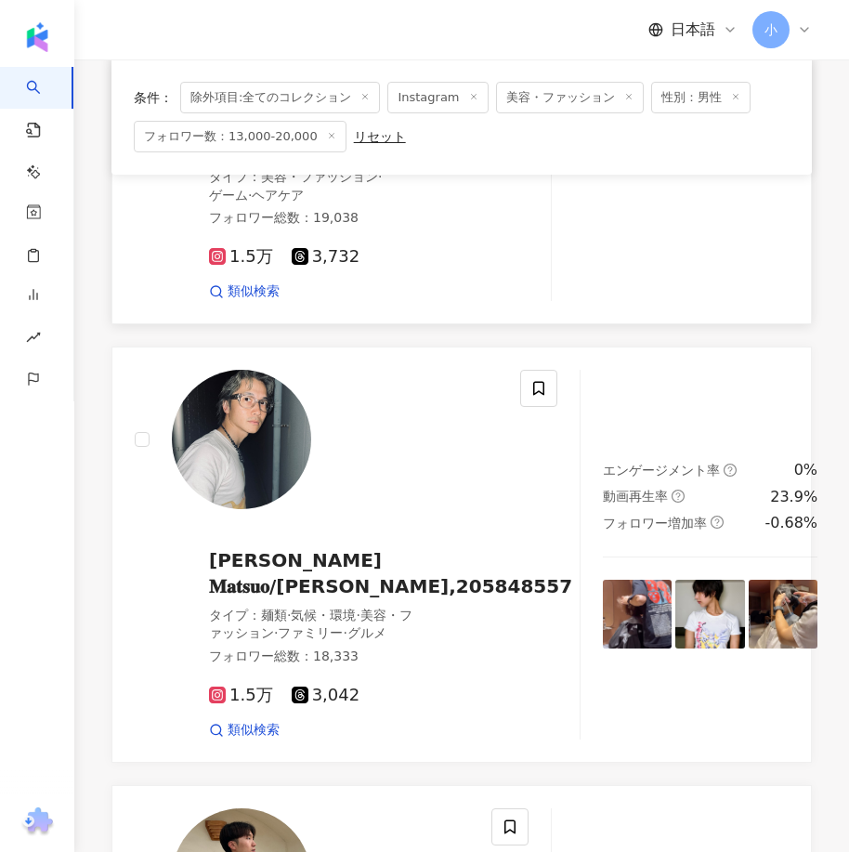
scroll to position [3376, 0]
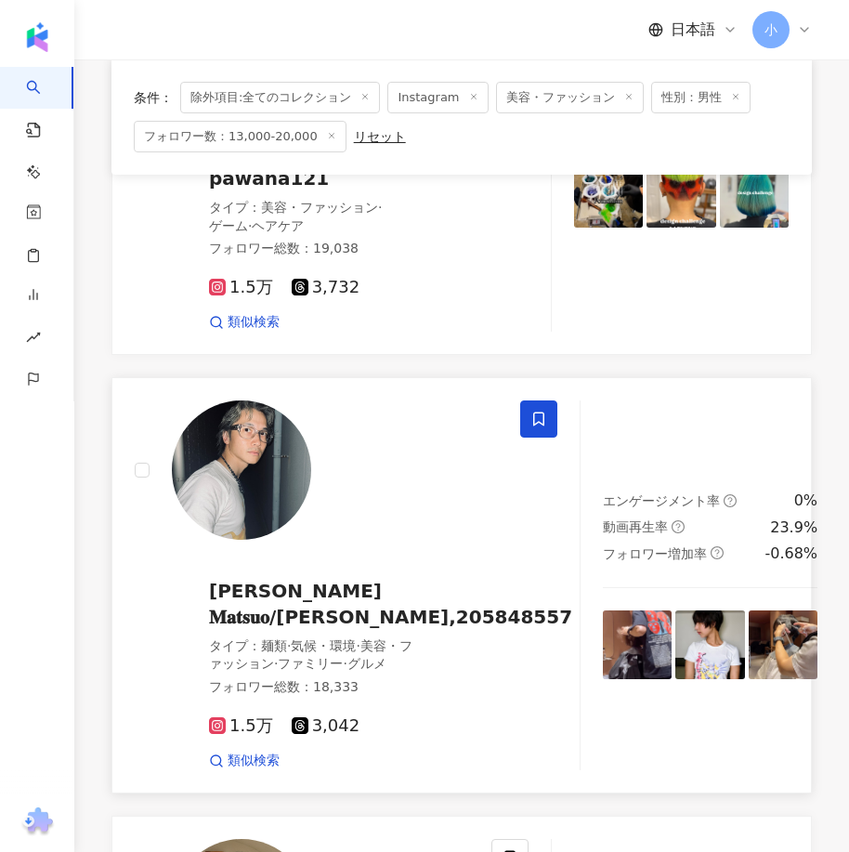
click at [530, 427] on icon at bounding box center [538, 418] width 17 height 17
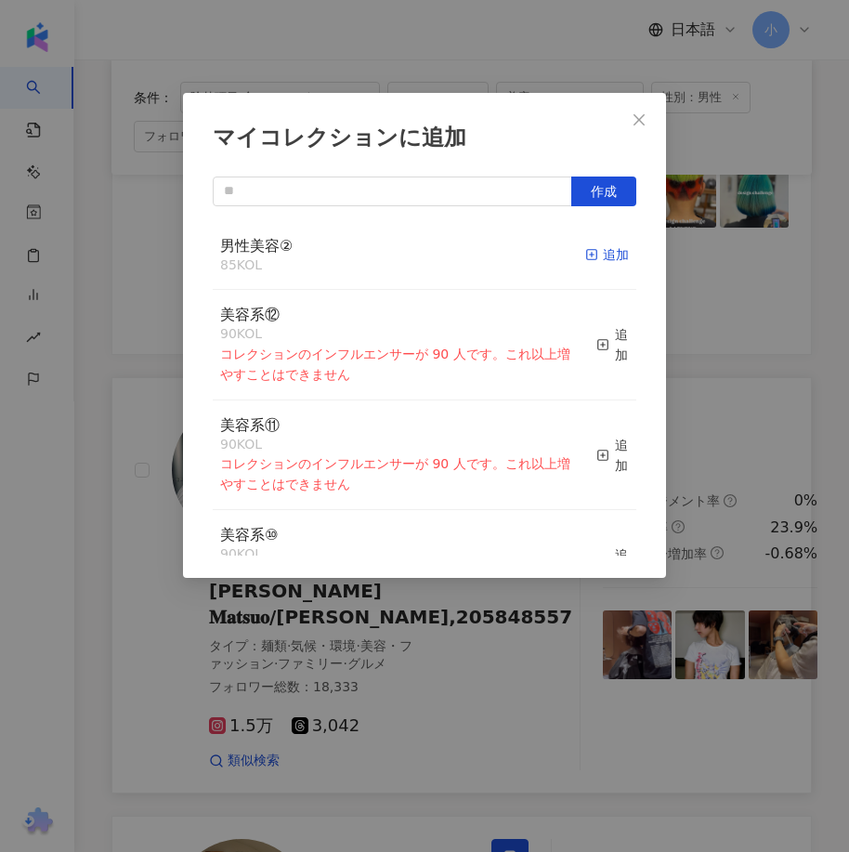
click at [585, 248] on icon "button" at bounding box center [591, 254] width 13 height 13
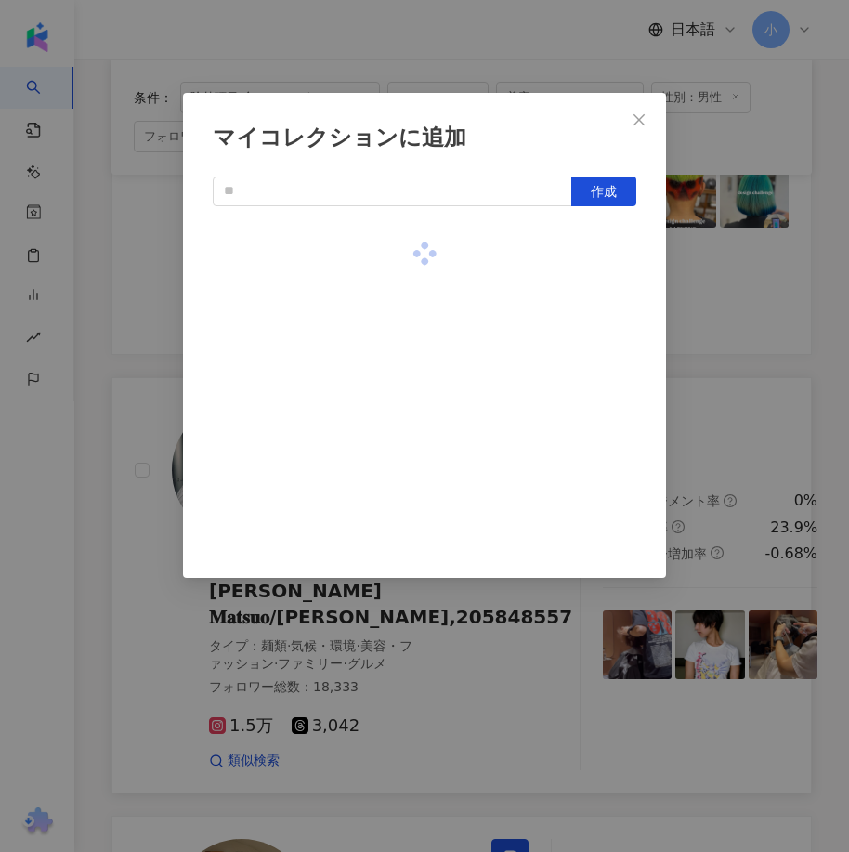
click at [735, 486] on div "マイコレクションに追加 作成" at bounding box center [424, 426] width 849 height 852
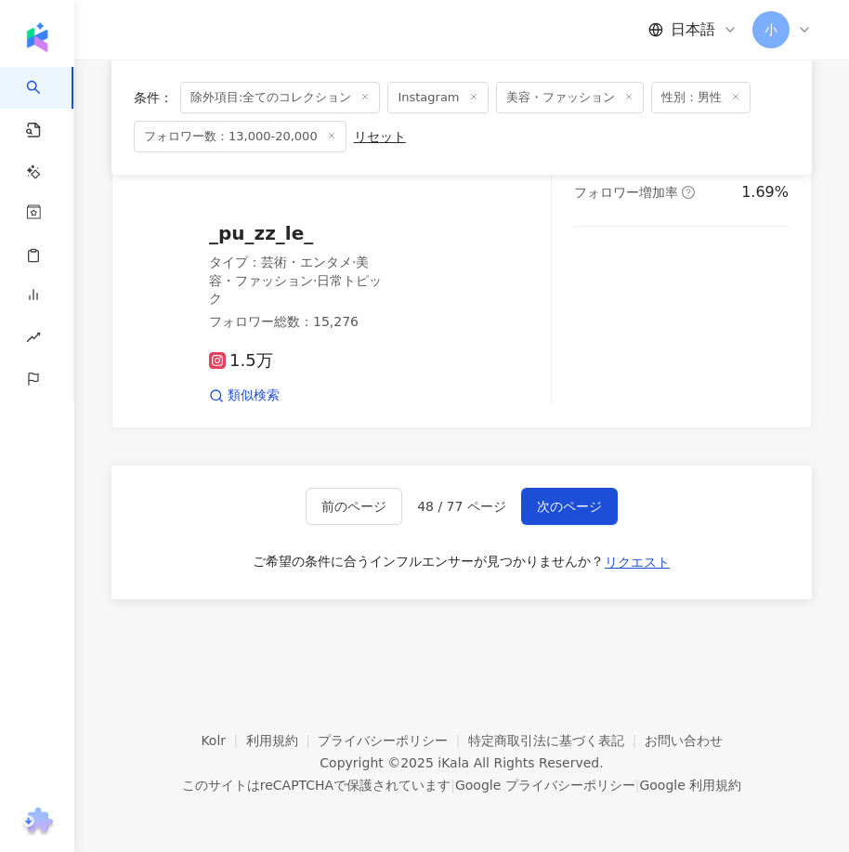
scroll to position [5140, 0]
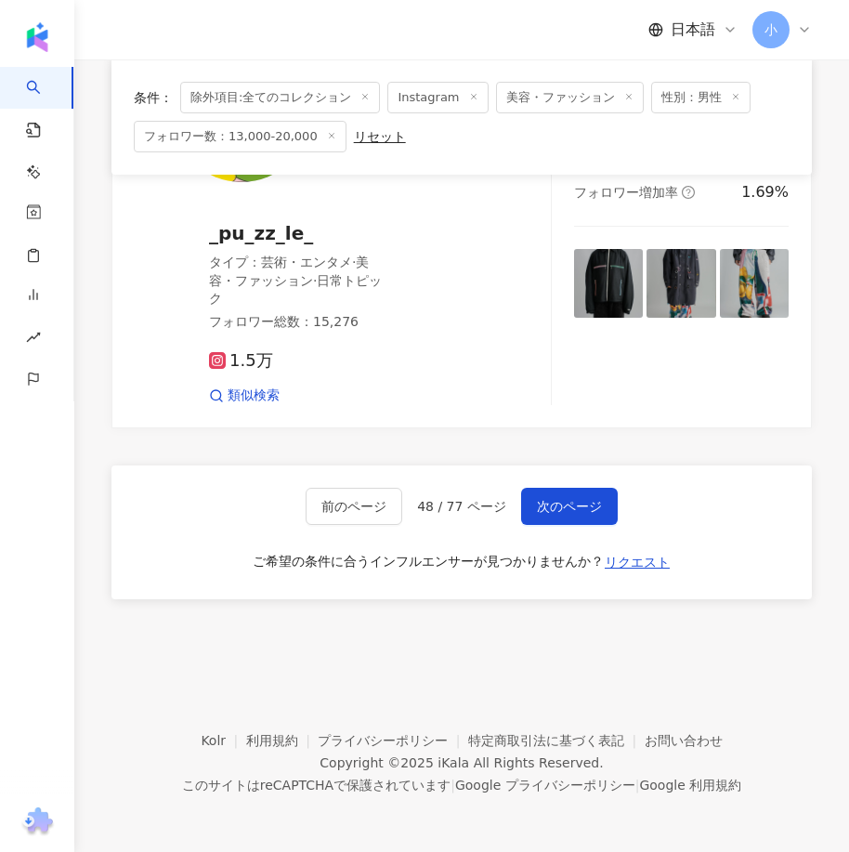
drag, startPoint x: 609, startPoint y: 333, endPoint x: 633, endPoint y: 696, distance: 363.0
click at [578, 510] on span "次のページ" at bounding box center [569, 506] width 65 height 15
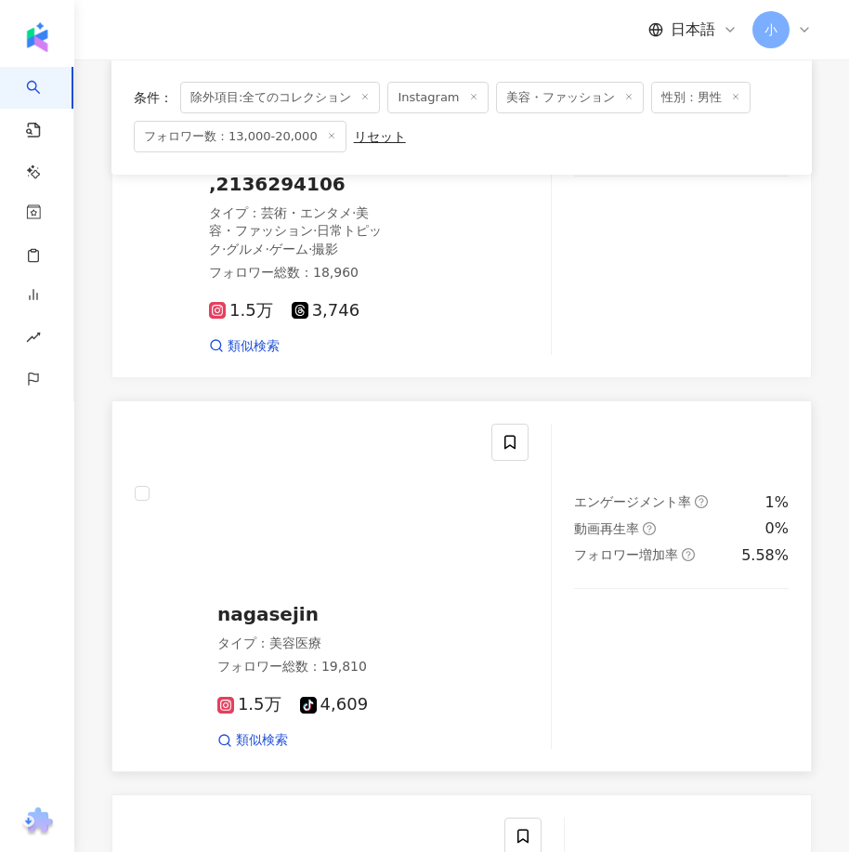
scroll to position [4446, 0]
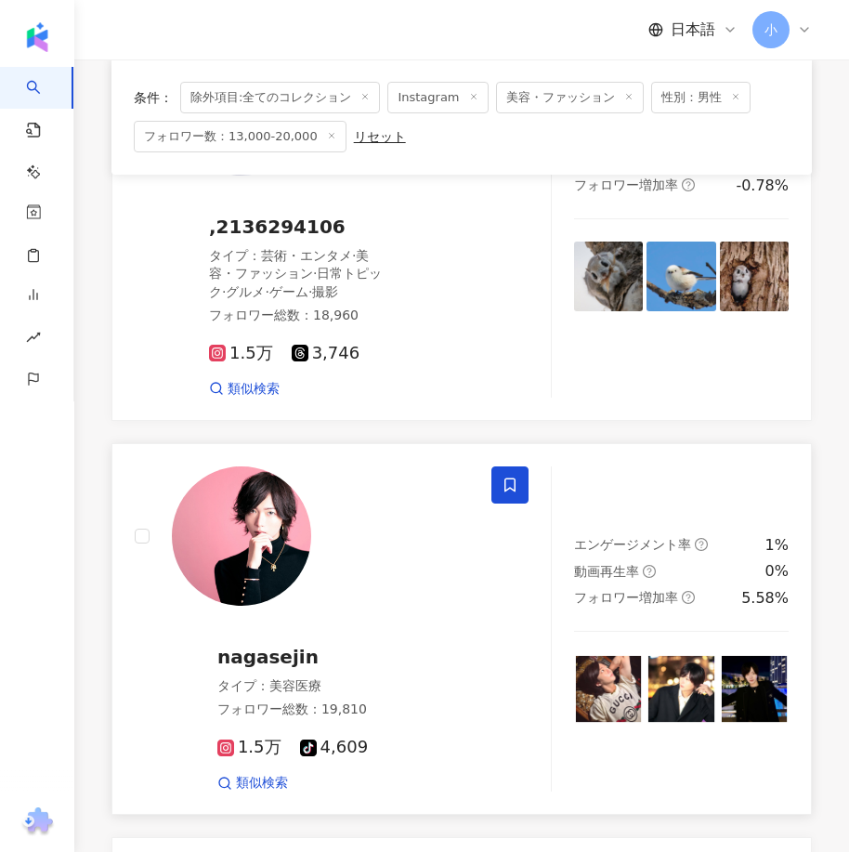
click at [509, 478] on icon at bounding box center [509, 485] width 11 height 14
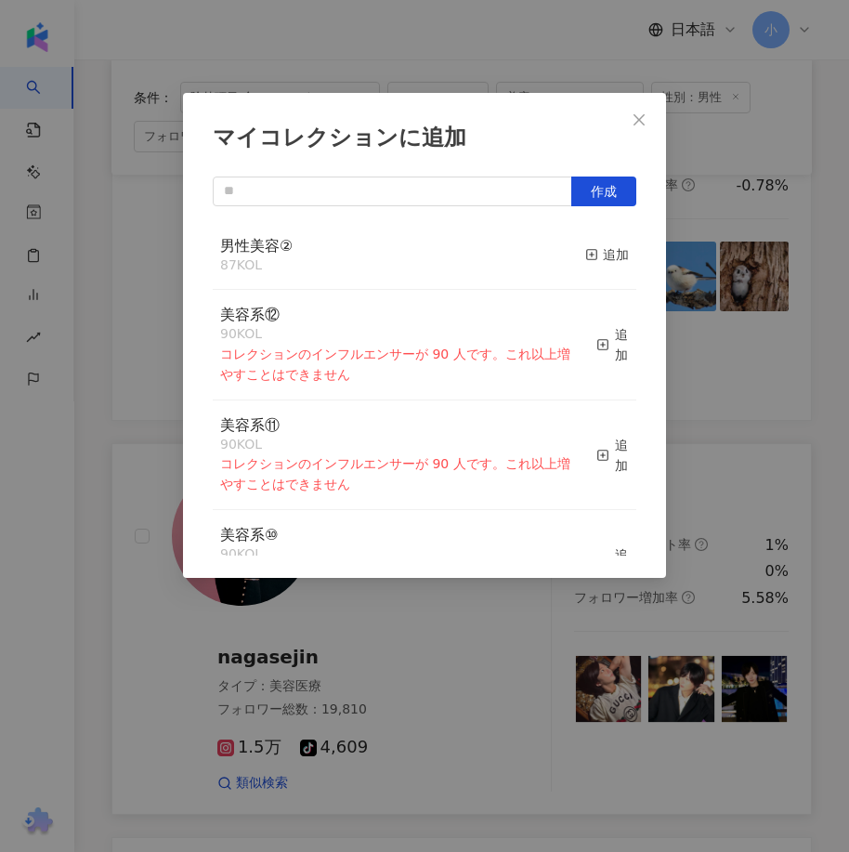
click at [657, 395] on div "マイコレクションに追加 作成 男性美容② 87 KOL 追加 美容系⑫ 90 KOL コレクションのインフルエンサーが 90 人です。これ以上増やすことはでき…" at bounding box center [424, 335] width 483 height 485
click at [714, 404] on div "マイコレクションに追加 作成 男性美容② 87 KOL 追加 美容系⑫ 90 KOL コレクションのインフルエンサーが 90 人です。これ以上増やすことはでき…" at bounding box center [424, 426] width 849 height 852
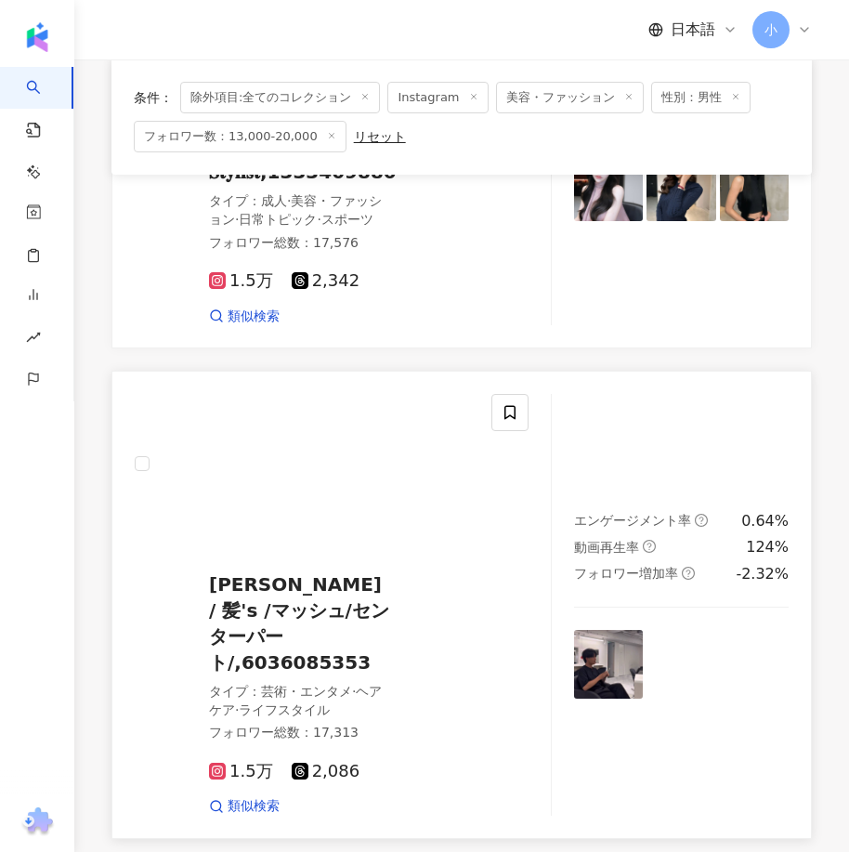
scroll to position [3145, 0]
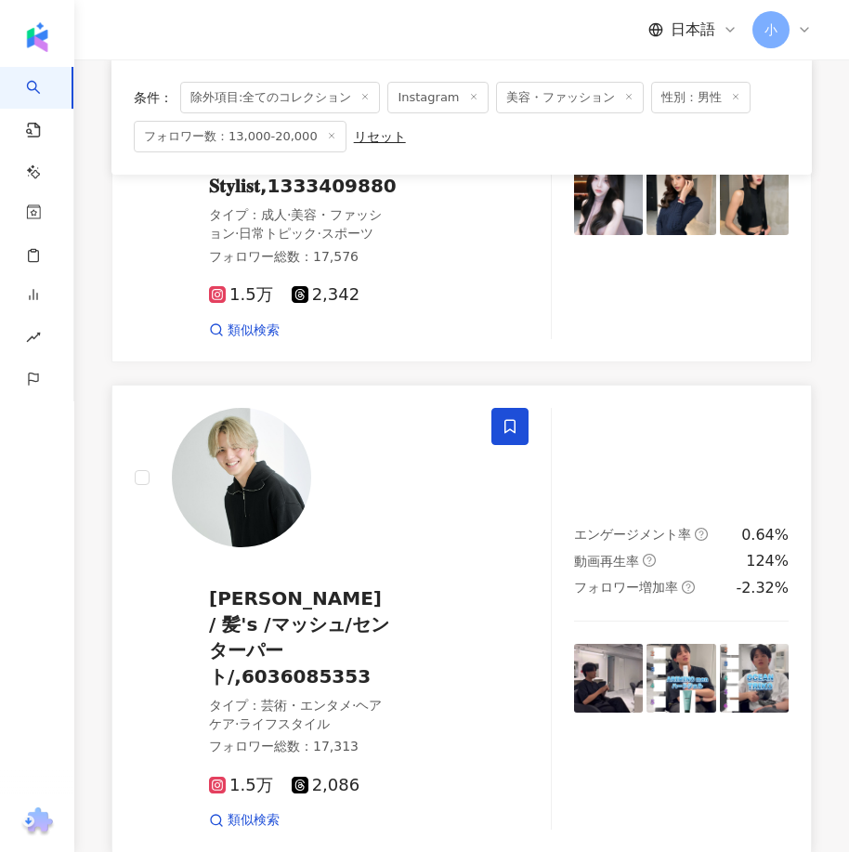
click at [514, 420] on icon at bounding box center [509, 427] width 11 height 14
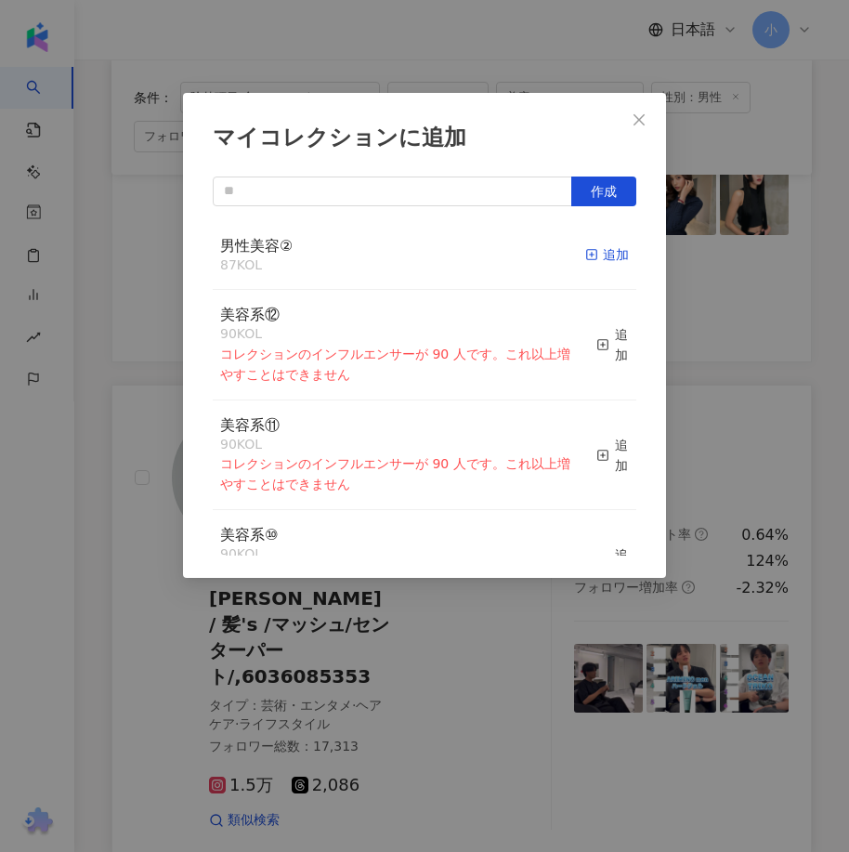
click at [594, 257] on div "追加" at bounding box center [607, 254] width 44 height 20
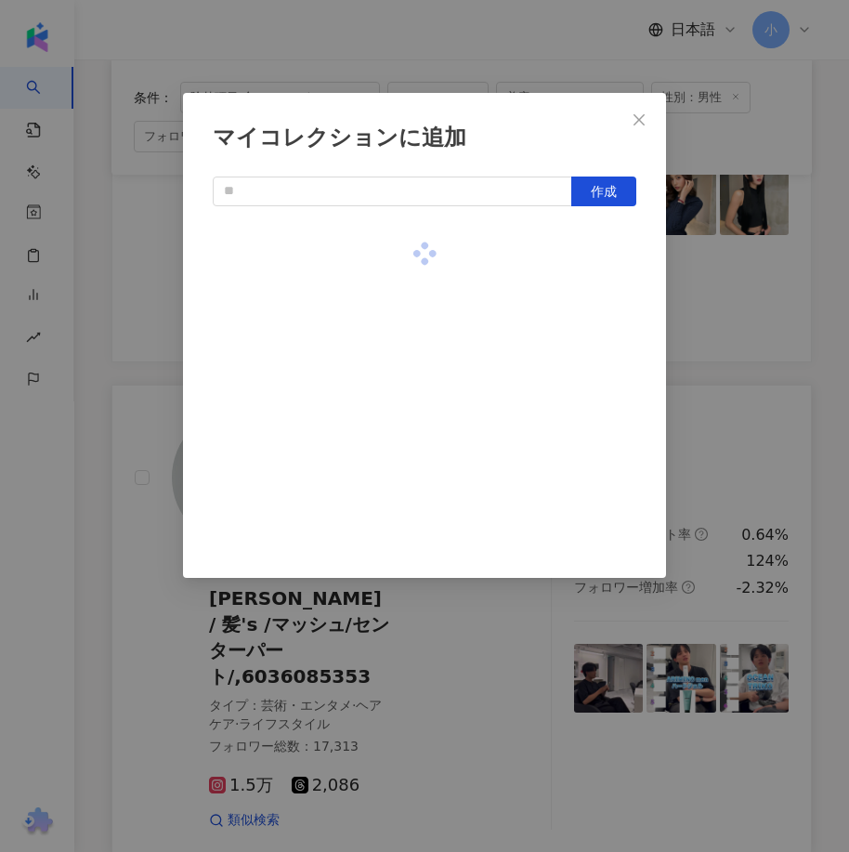
click at [717, 309] on div "マイコレクションに追加 作成" at bounding box center [424, 426] width 849 height 852
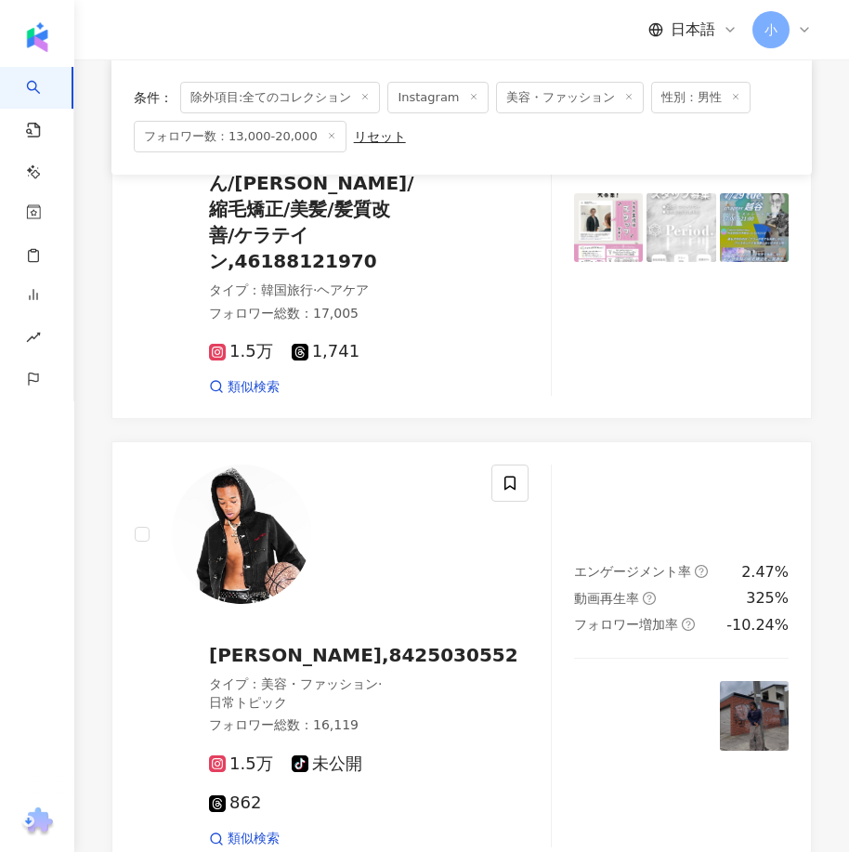
scroll to position [452, 0]
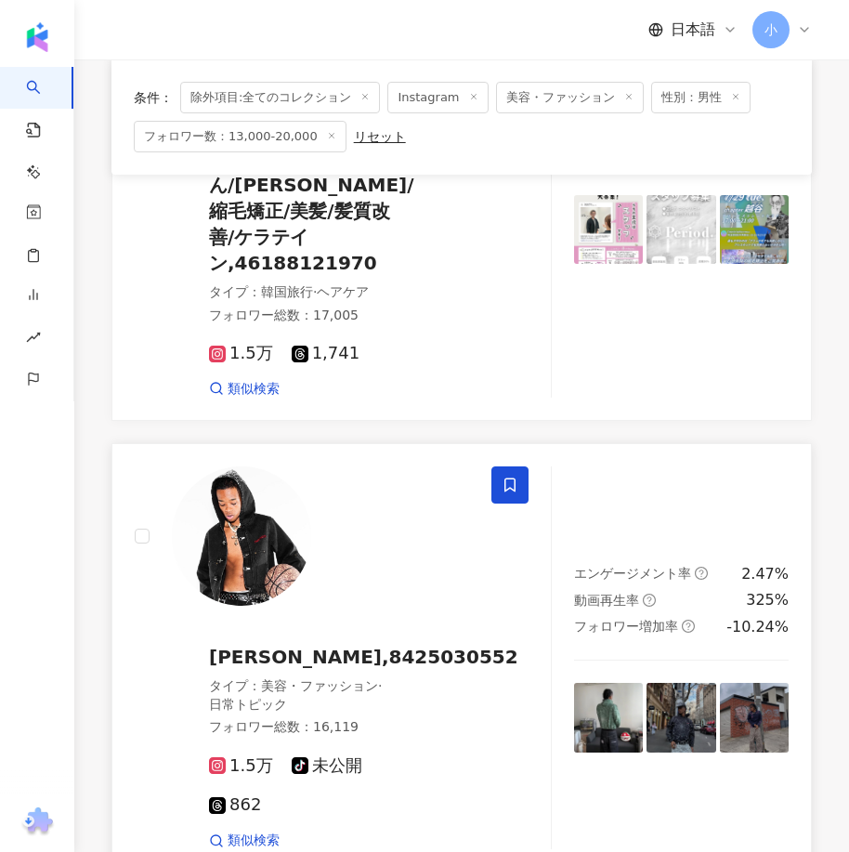
click at [509, 476] on icon at bounding box center [509, 484] width 17 height 17
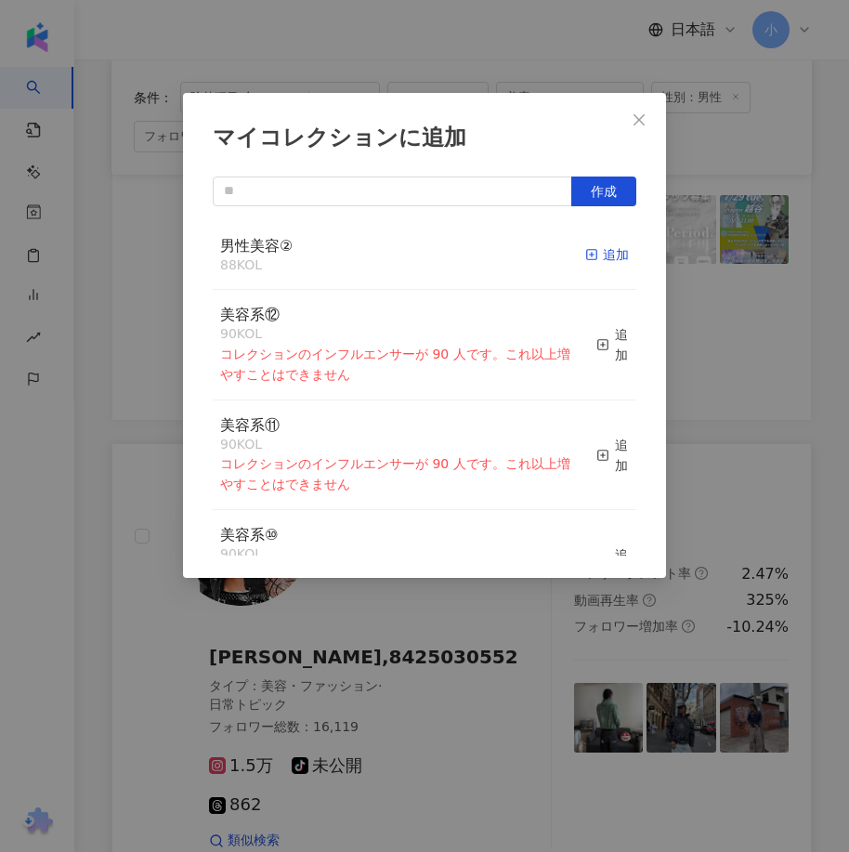
click at [598, 257] on div "追加" at bounding box center [607, 254] width 44 height 20
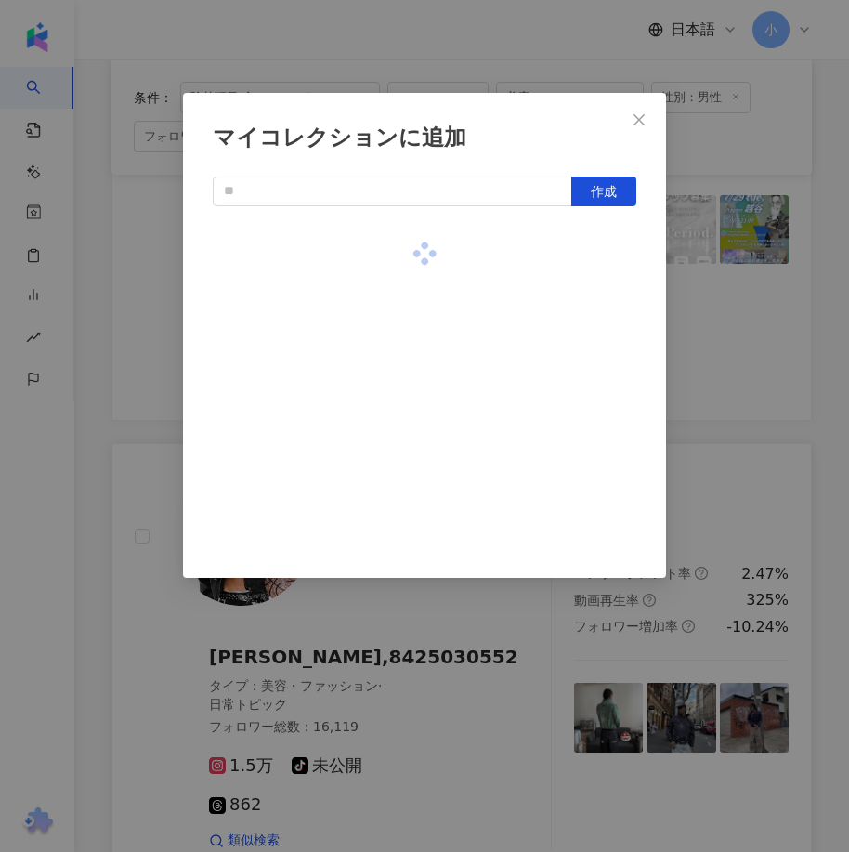
click at [763, 332] on div "マイコレクションに追加 作成" at bounding box center [424, 426] width 849 height 852
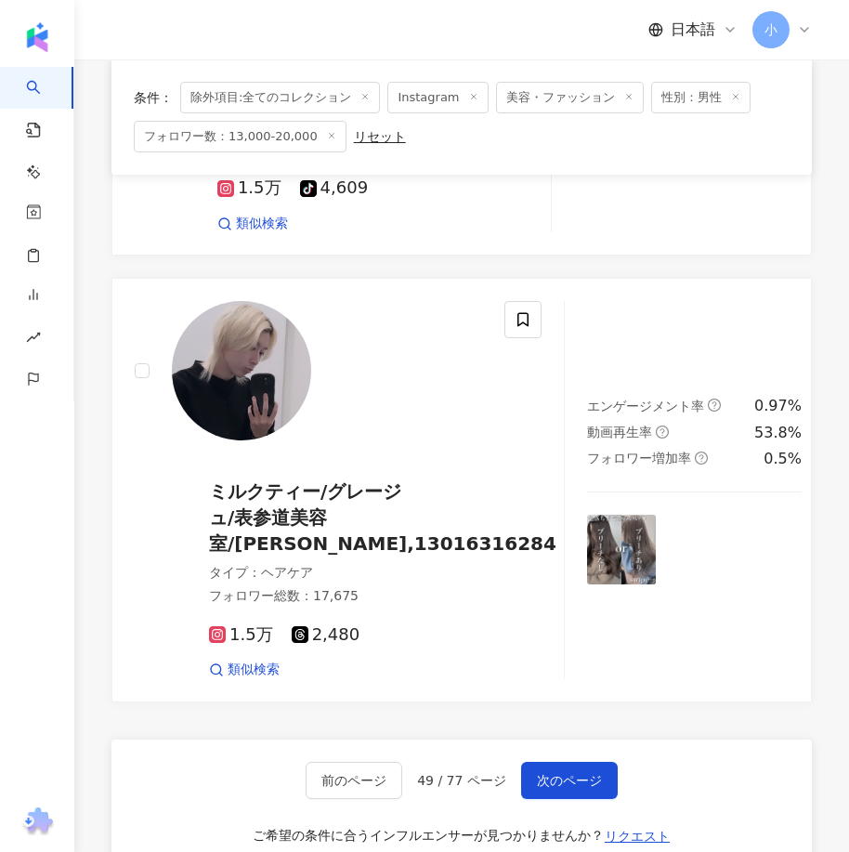
scroll to position [5188, 0]
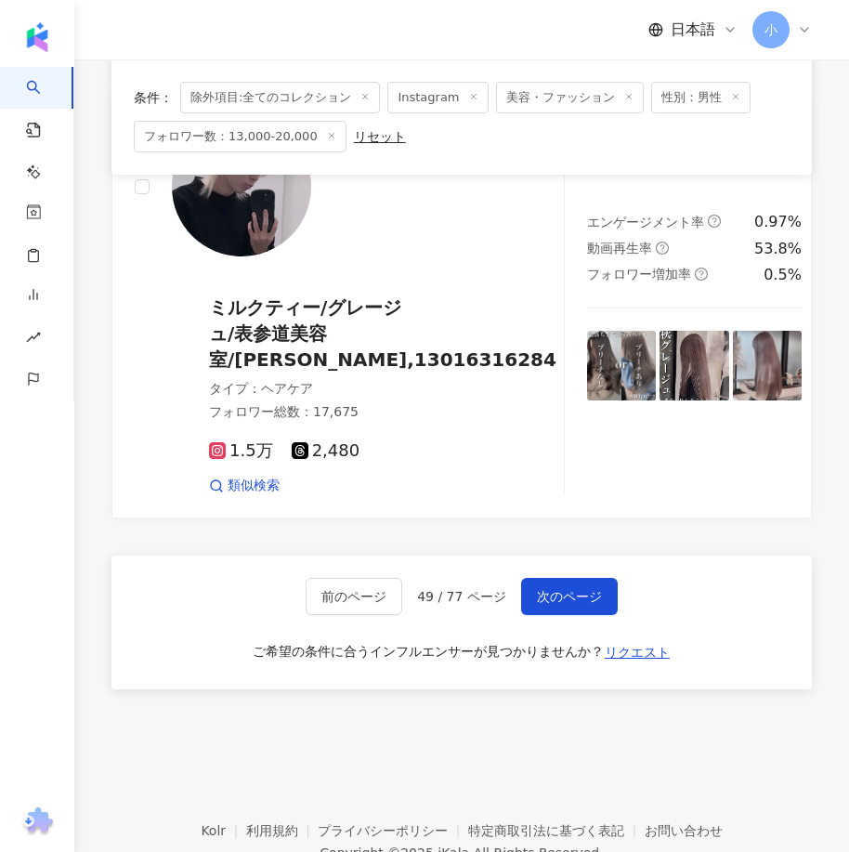
drag, startPoint x: 587, startPoint y: 277, endPoint x: 607, endPoint y: 588, distance: 311.8
click at [567, 578] on button "次のページ" at bounding box center [569, 596] width 97 height 37
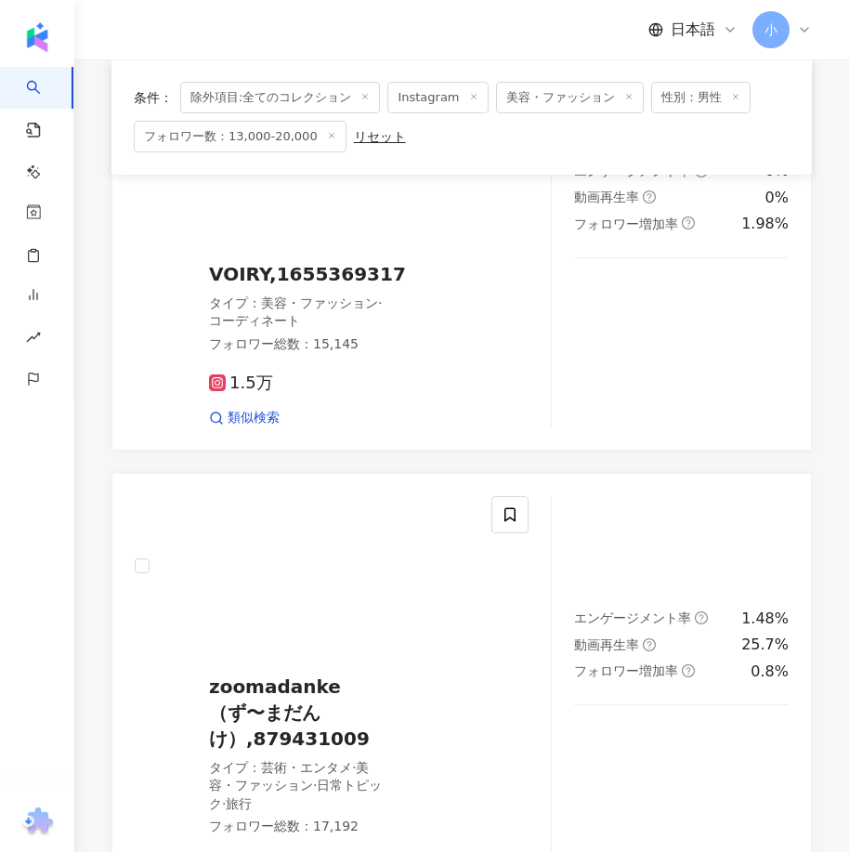
scroll to position [5152, 0]
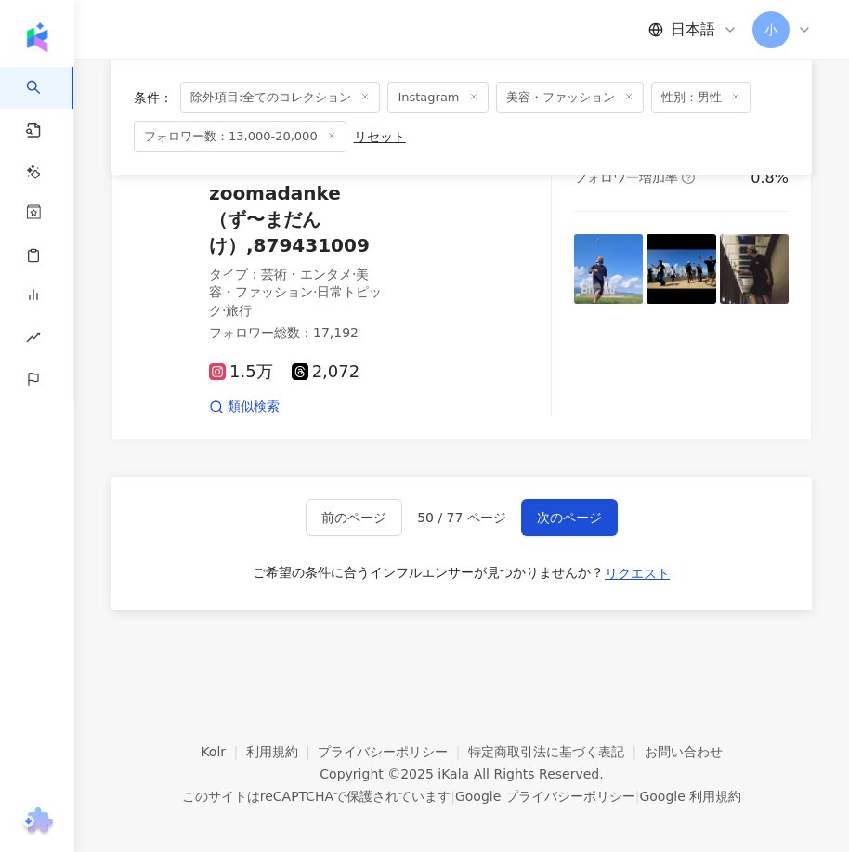
drag, startPoint x: 593, startPoint y: 299, endPoint x: 568, endPoint y: 702, distance: 403.8
click at [523, 516] on button "次のページ" at bounding box center [569, 517] width 97 height 37
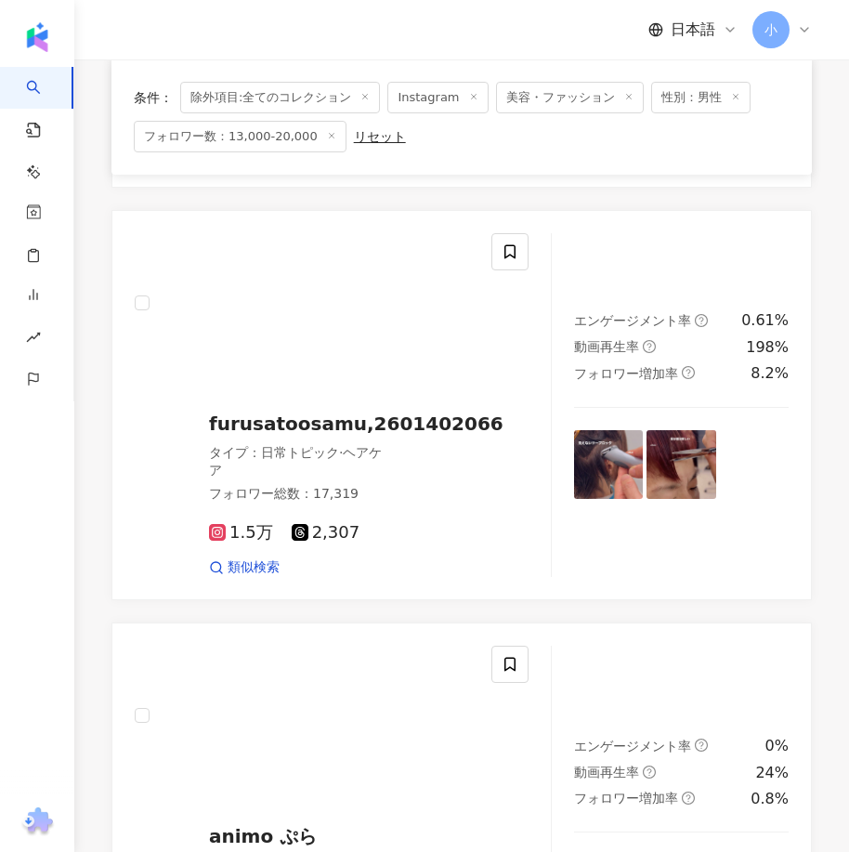
scroll to position [5311, 0]
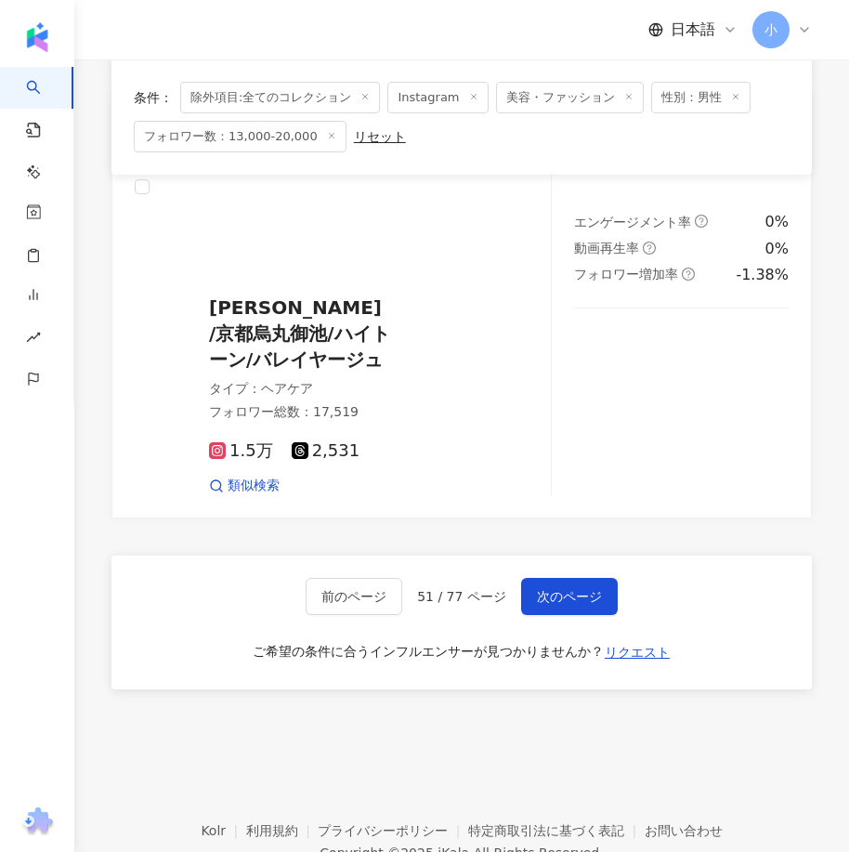
drag, startPoint x: 615, startPoint y: 351, endPoint x: 592, endPoint y: 783, distance: 432.5
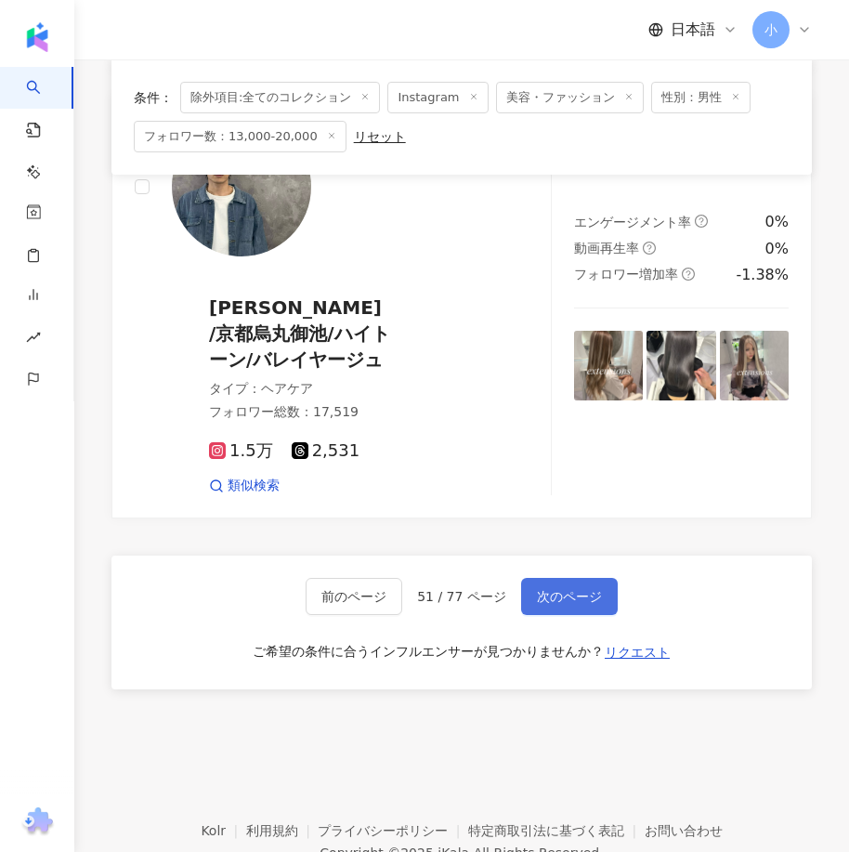
click at [553, 578] on button "次のページ" at bounding box center [569, 596] width 97 height 37
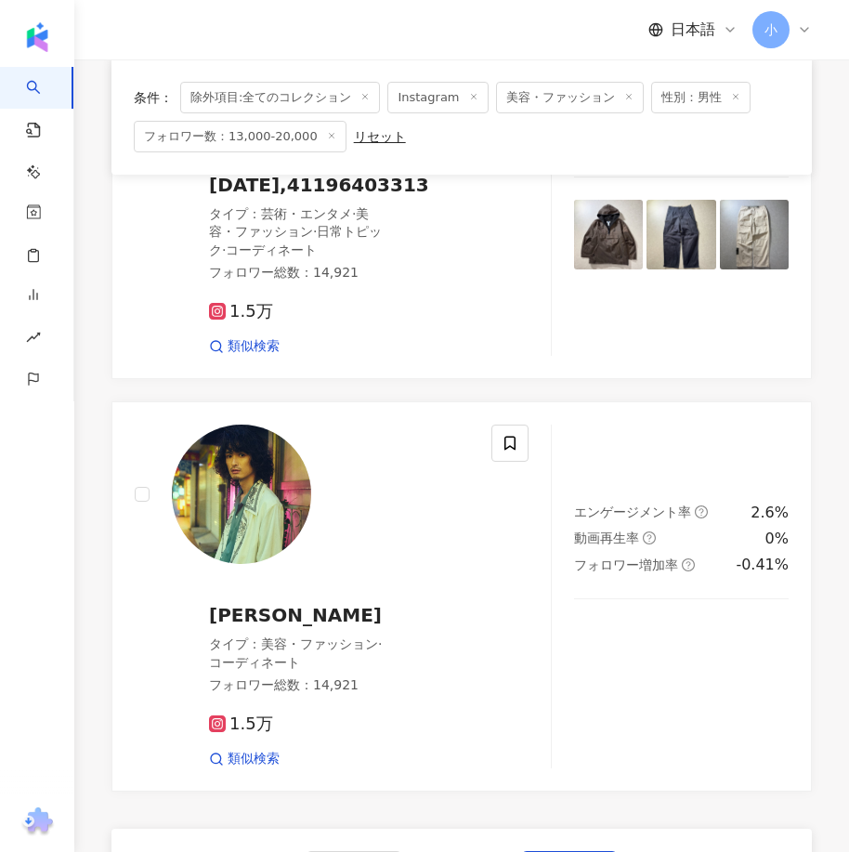
scroll to position [4671, 0]
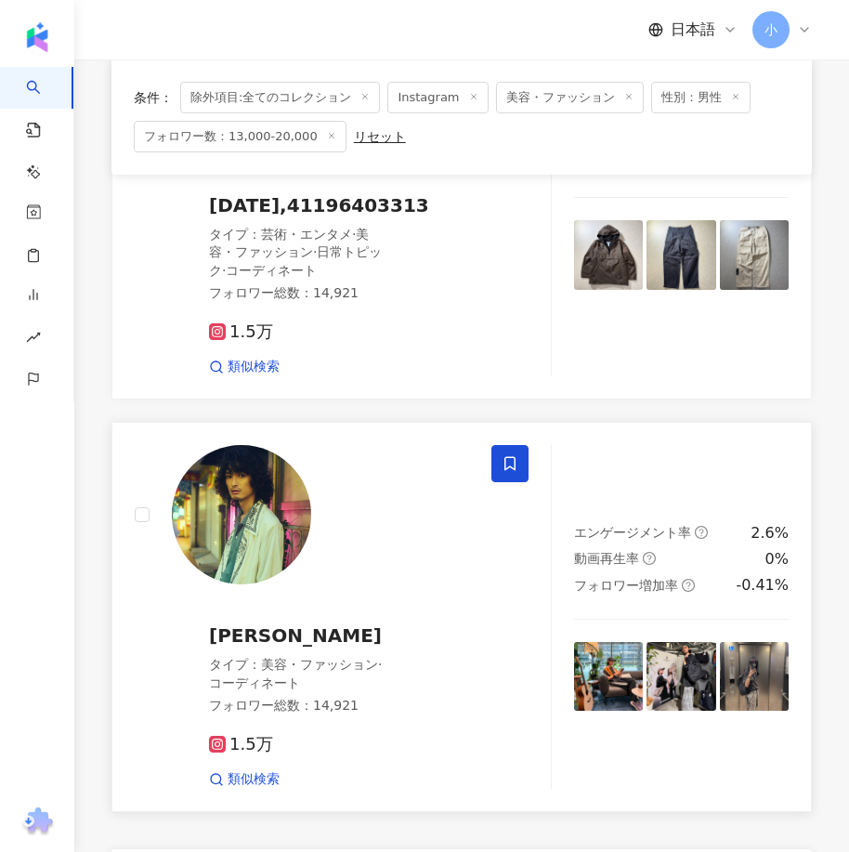
click at [506, 455] on icon at bounding box center [509, 463] width 17 height 17
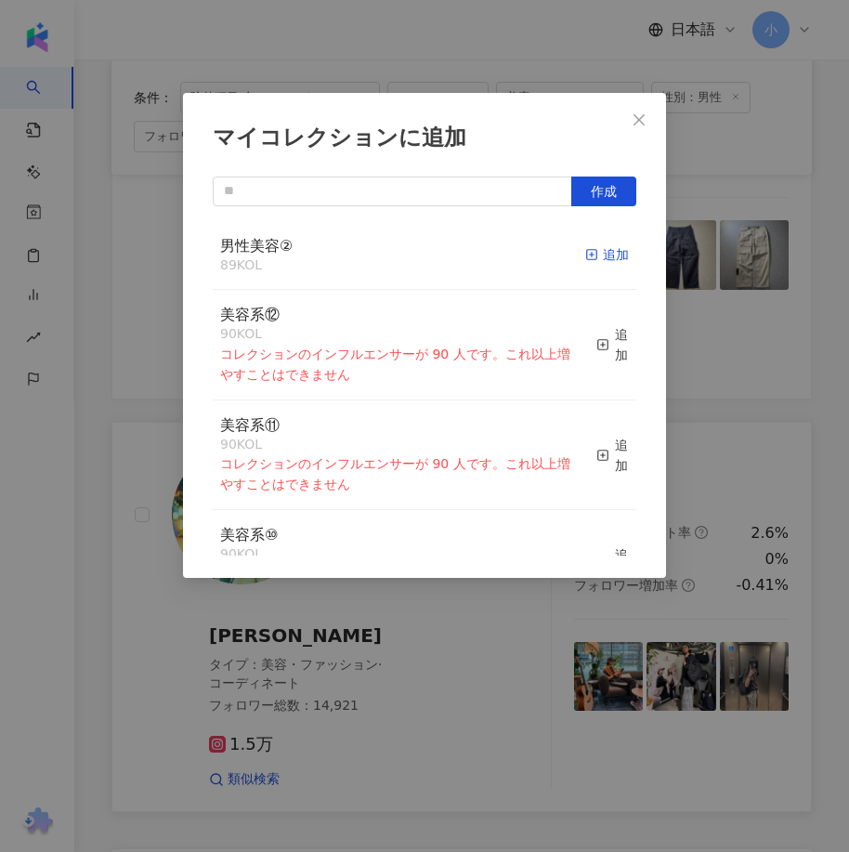
click at [598, 261] on div "追加" at bounding box center [607, 254] width 44 height 20
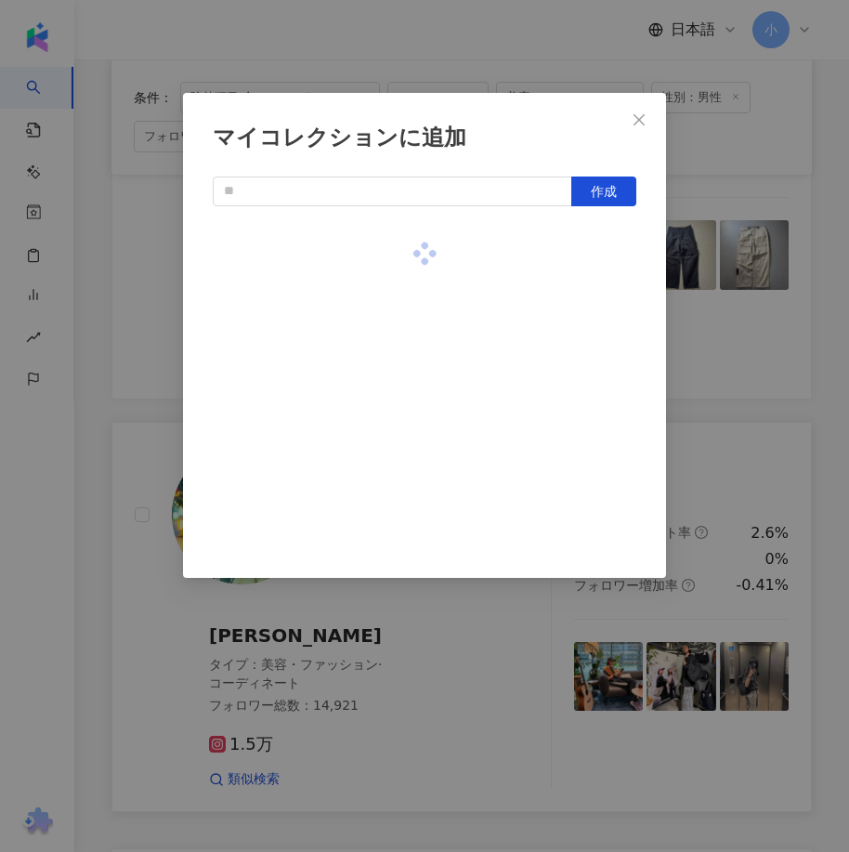
click at [703, 471] on div "マイコレクションに追加 作成" at bounding box center [424, 426] width 849 height 852
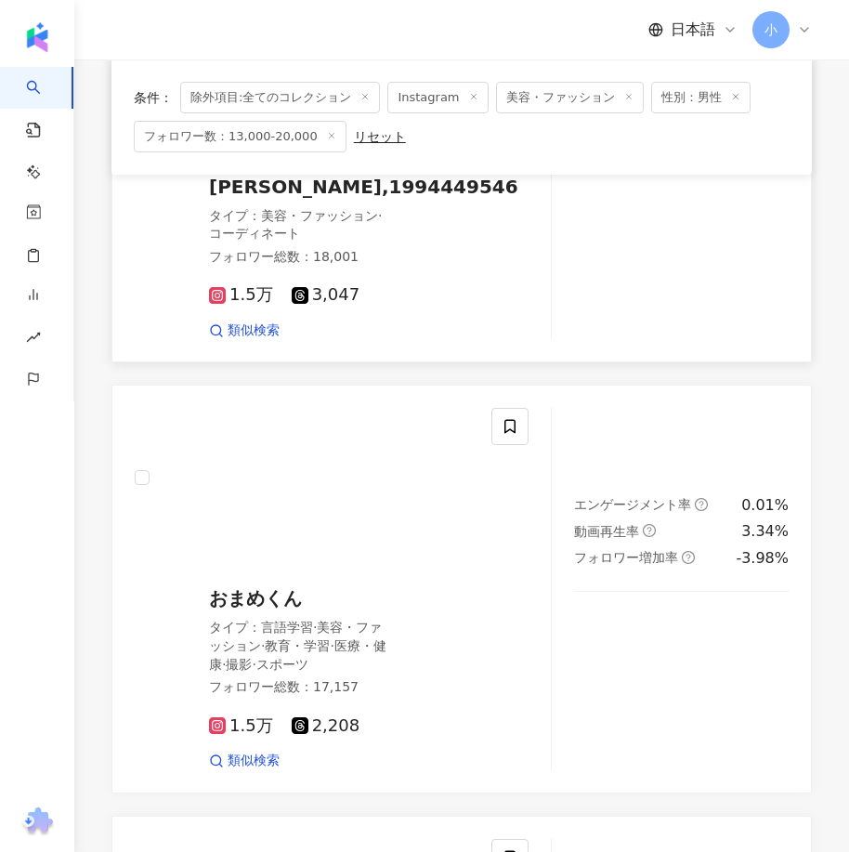
scroll to position [2257, 0]
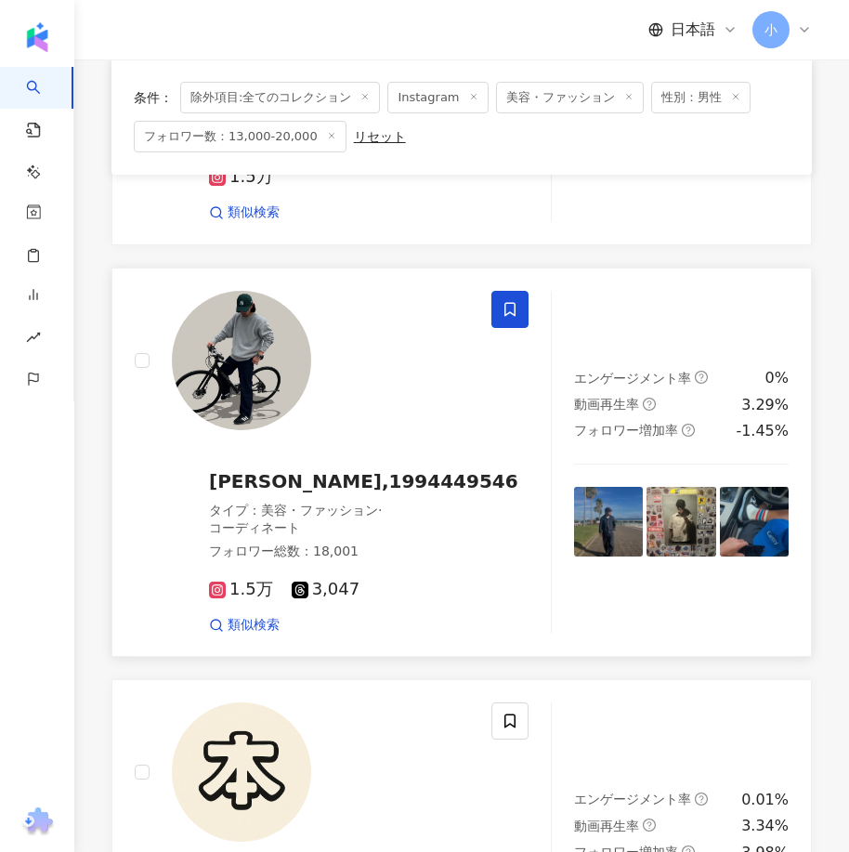
click at [509, 303] on icon at bounding box center [509, 309] width 17 height 17
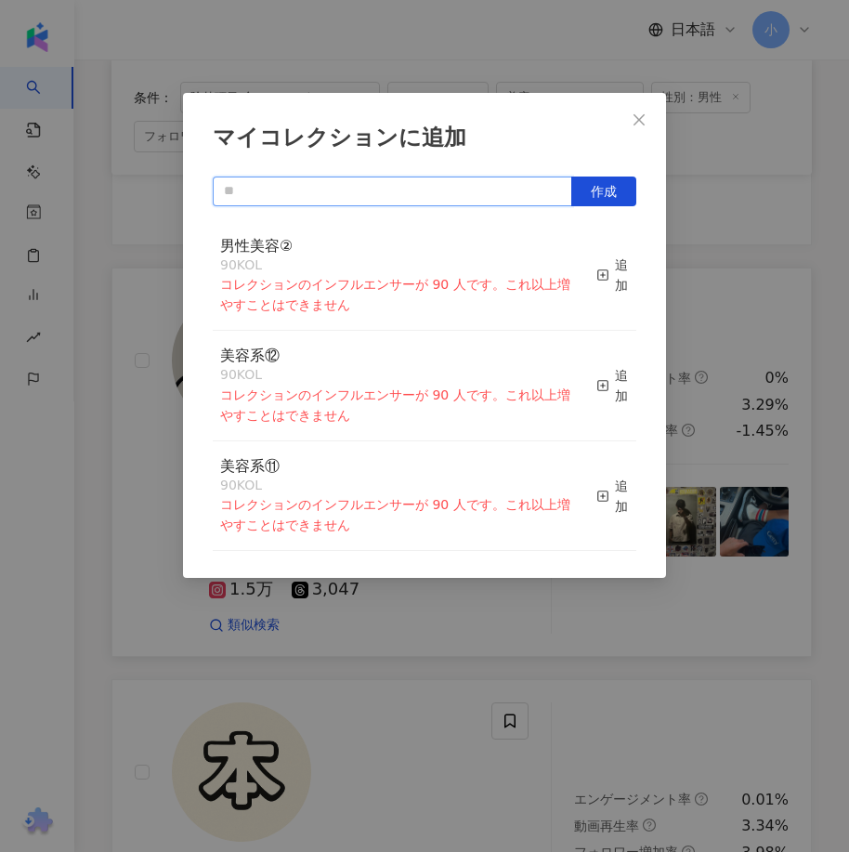
click at [530, 204] on input "text" at bounding box center [392, 191] width 359 height 30
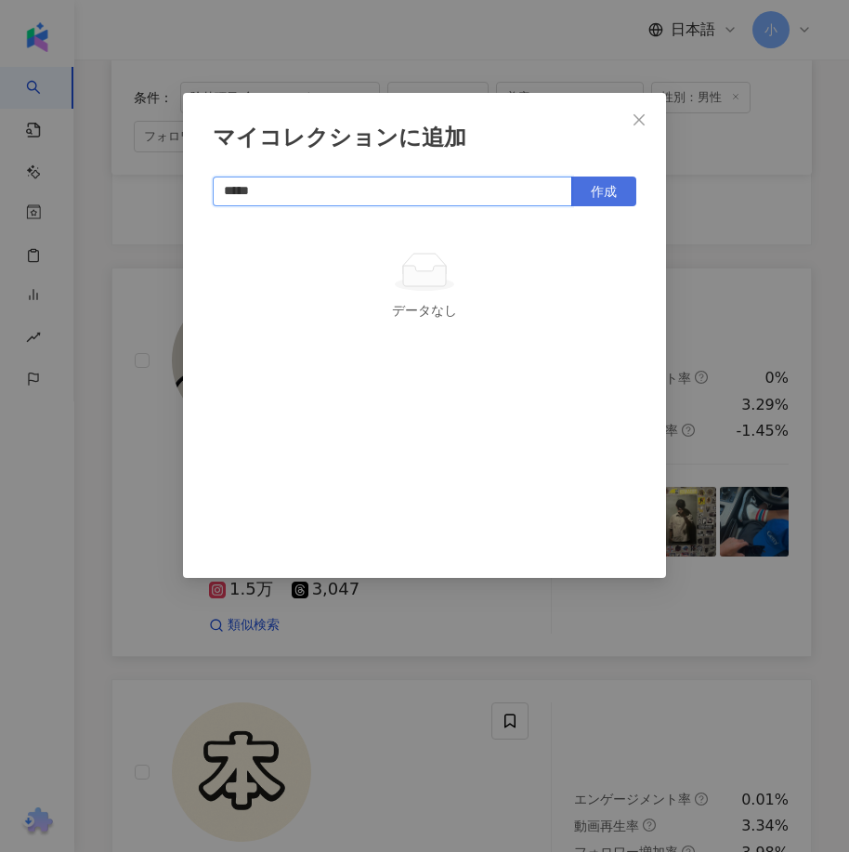
click at [613, 195] on span "作成" at bounding box center [604, 191] width 26 height 15
type input "*****"
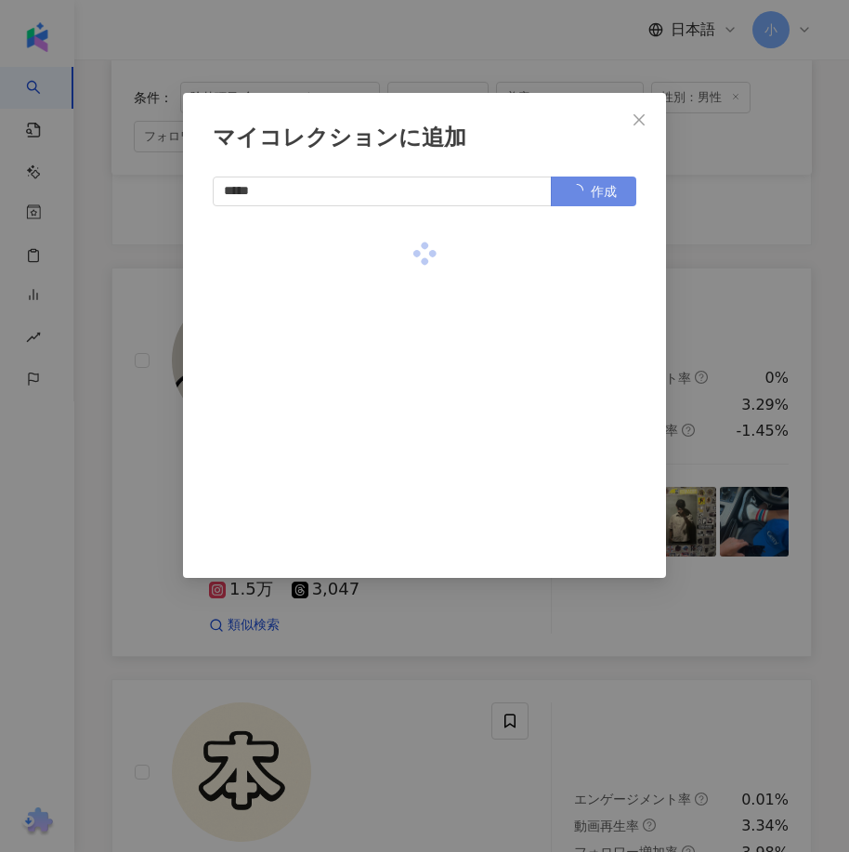
click at [812, 315] on div "マイコレクションに追加 ***** 作成" at bounding box center [424, 426] width 849 height 852
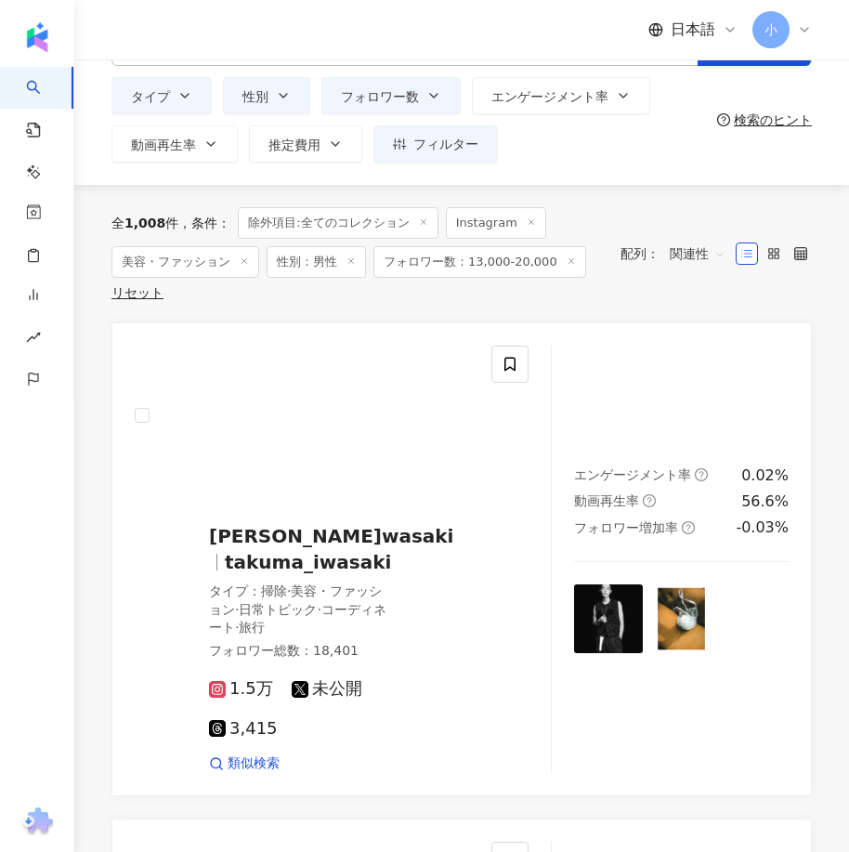
scroll to position [28, 0]
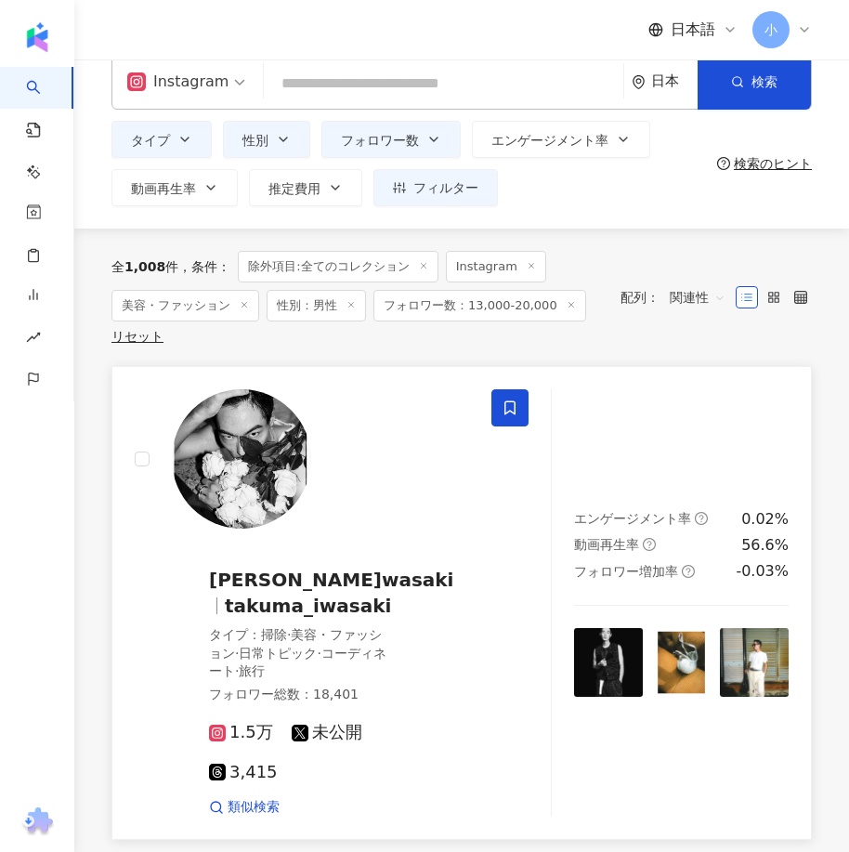
click at [506, 409] on icon at bounding box center [509, 407] width 17 height 17
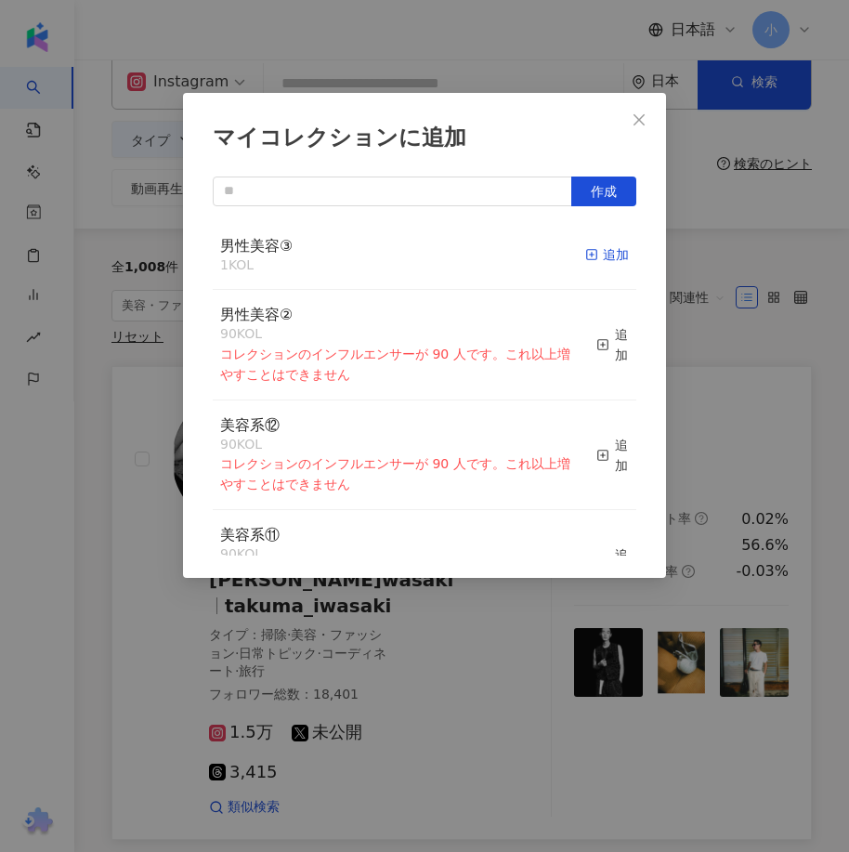
click at [603, 254] on div "追加" at bounding box center [607, 254] width 44 height 20
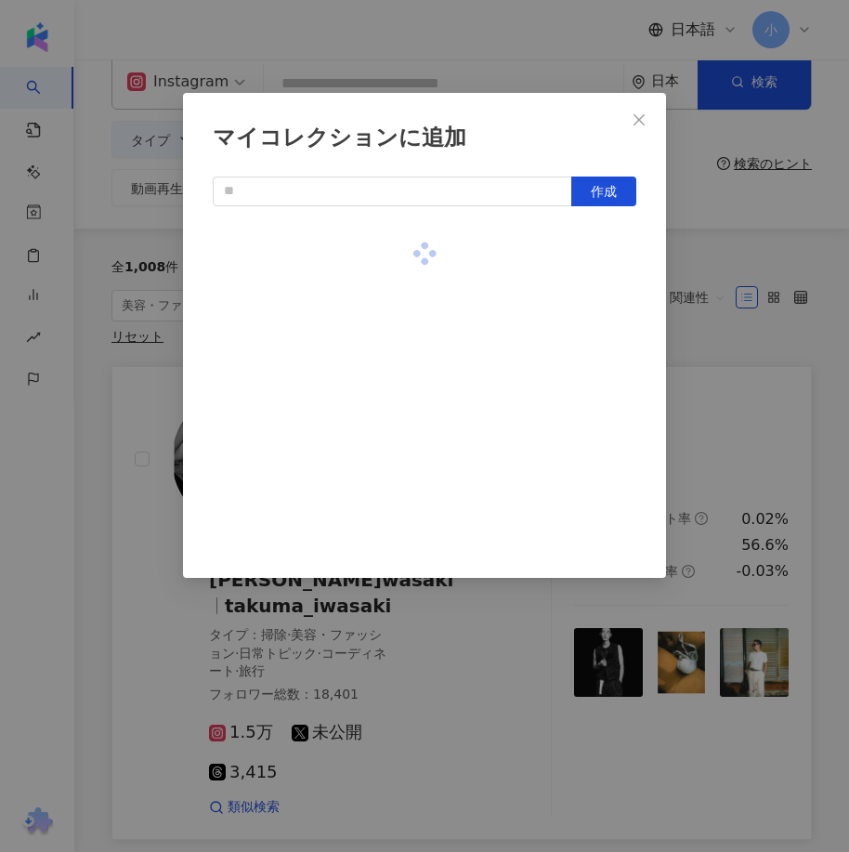
click at [714, 240] on div "マイコレクションに追加 作成" at bounding box center [424, 426] width 849 height 852
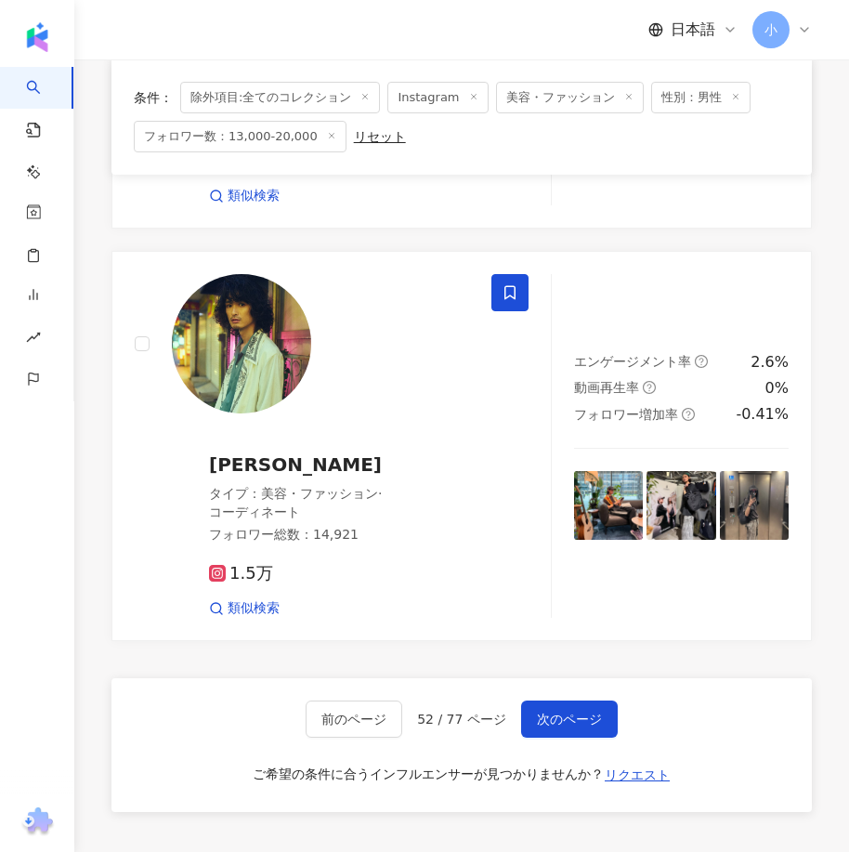
scroll to position [5043, 0]
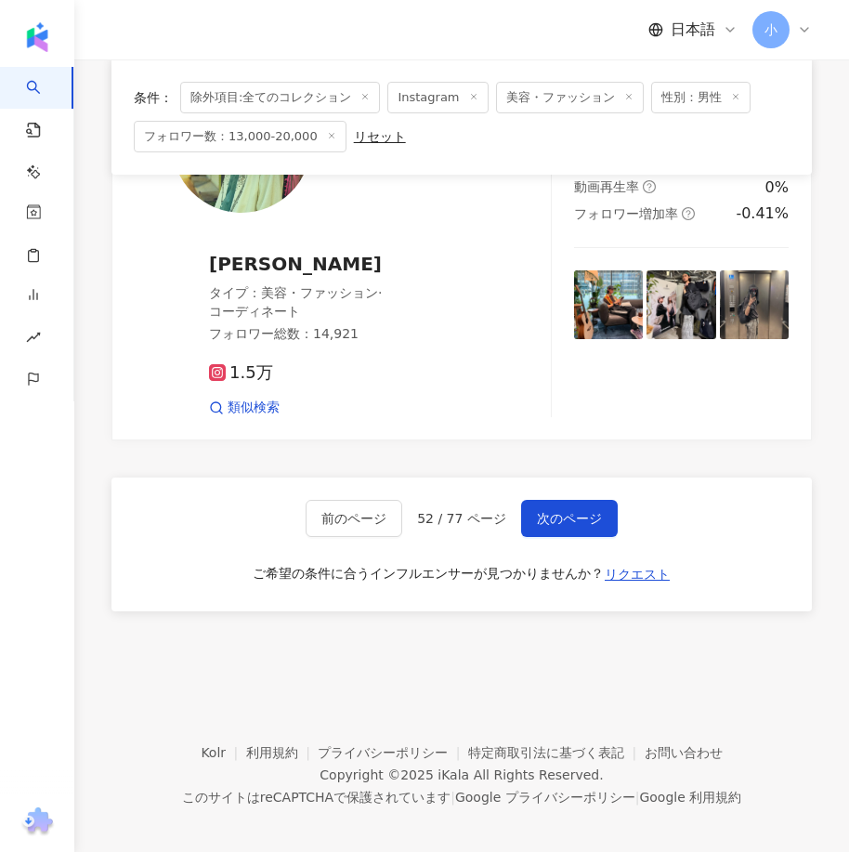
drag, startPoint x: 714, startPoint y: 241, endPoint x: 686, endPoint y: 613, distance: 372.5
click at [581, 512] on span "次のページ" at bounding box center [569, 518] width 65 height 15
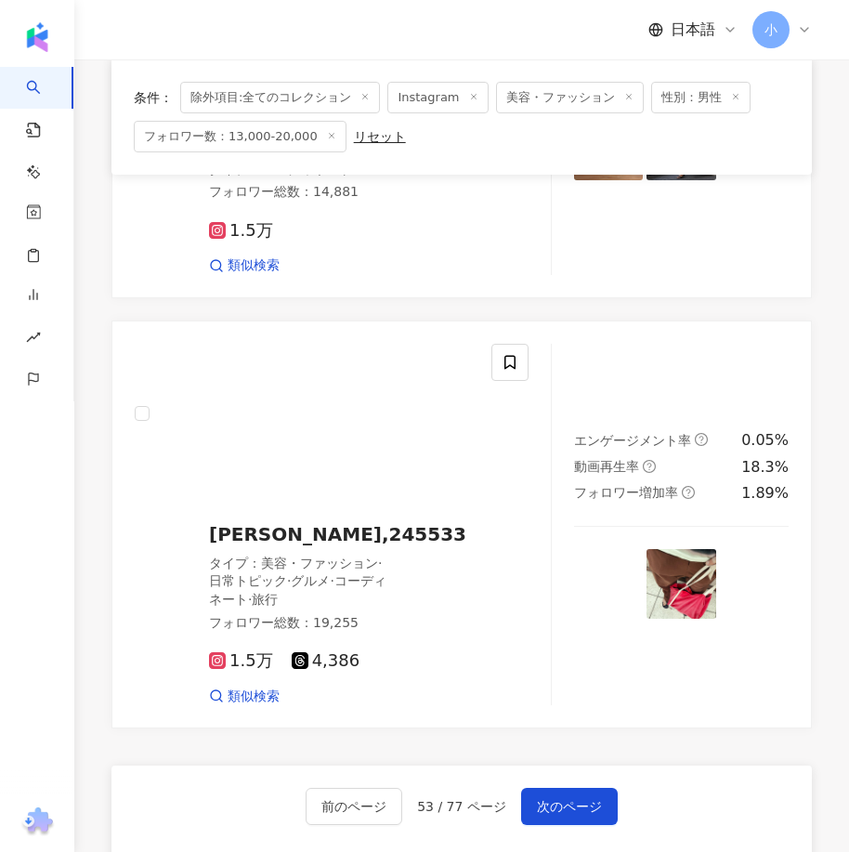
scroll to position [5383, 0]
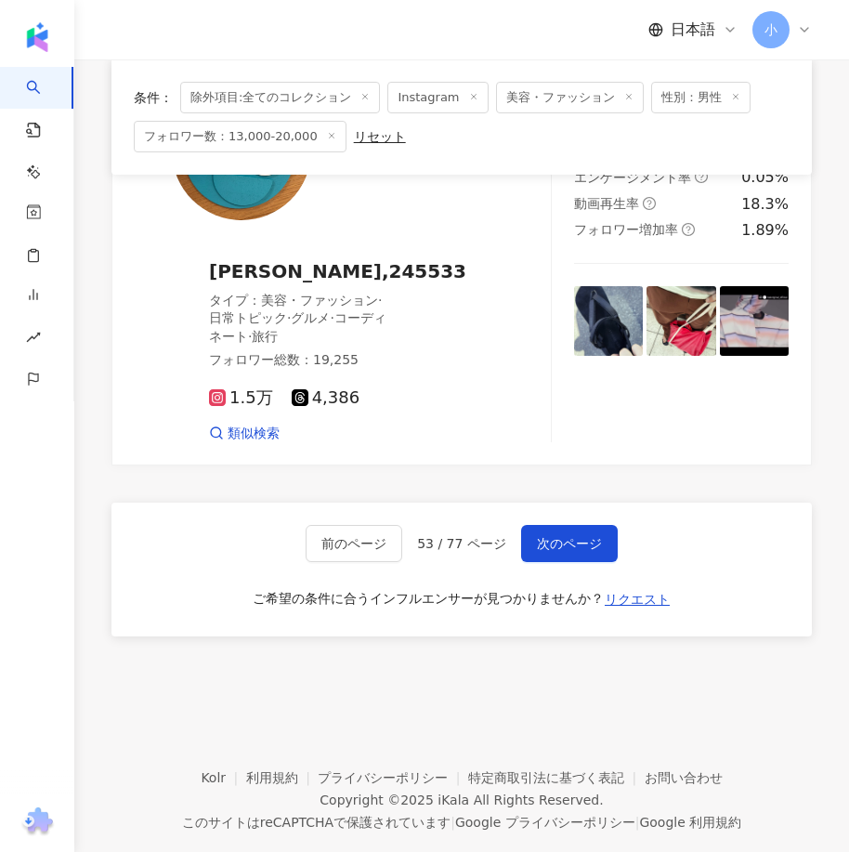
drag, startPoint x: 602, startPoint y: 279, endPoint x: 562, endPoint y: 615, distance: 338.5
click at [582, 536] on span "次のページ" at bounding box center [569, 543] width 65 height 15
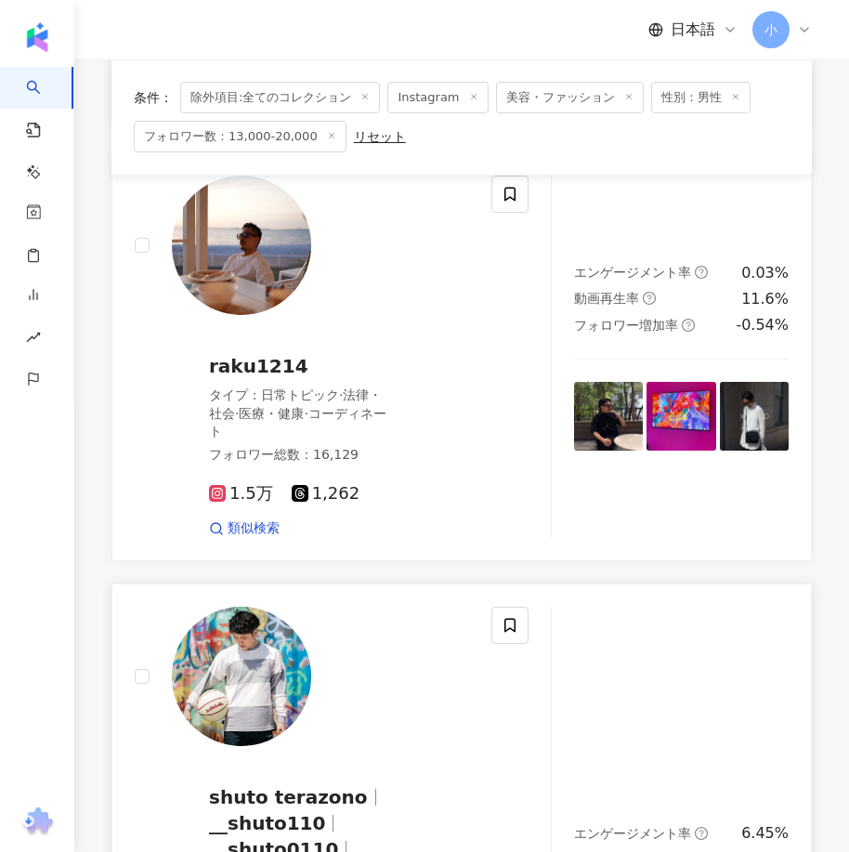
scroll to position [548, 0]
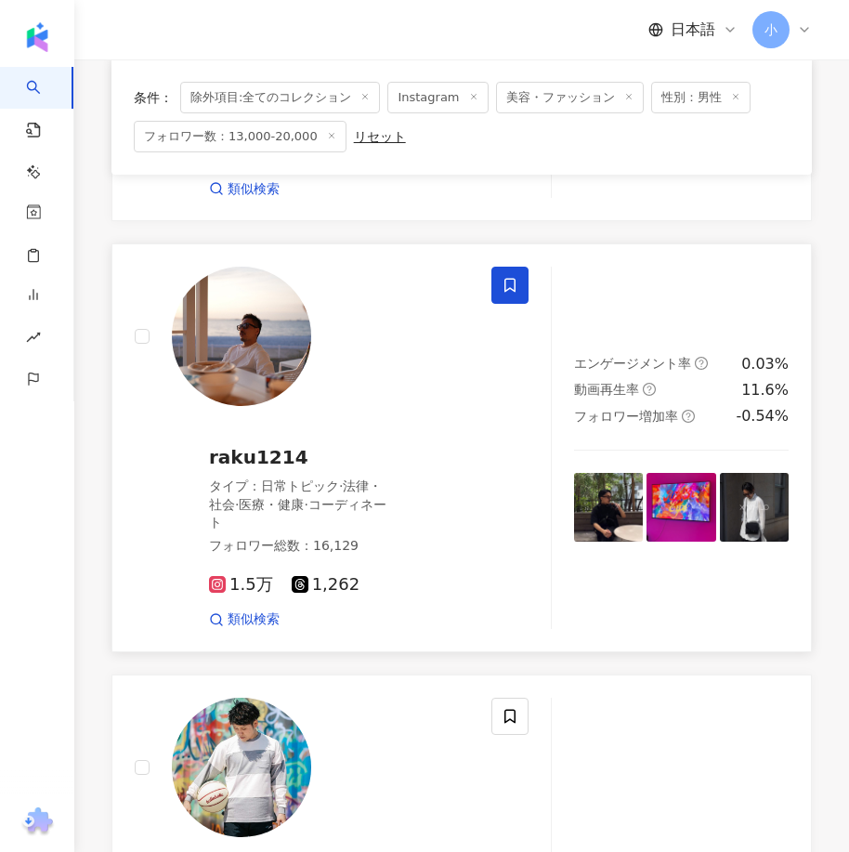
click at [509, 279] on icon at bounding box center [509, 286] width 11 height 14
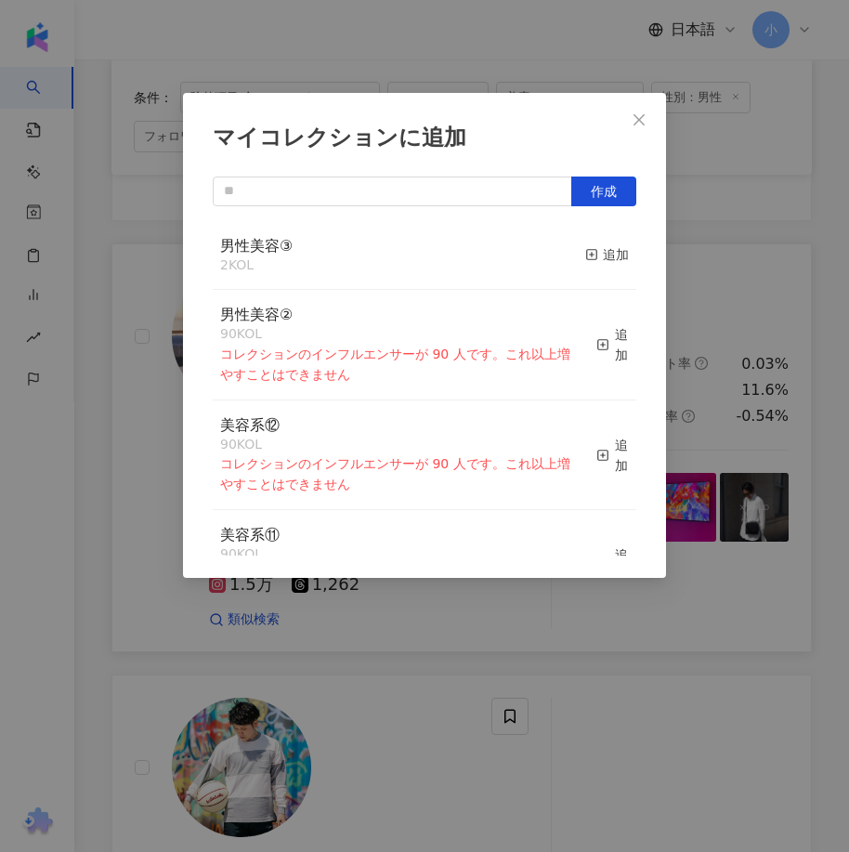
click at [559, 246] on div "男性美容③ 2 KOL 追加" at bounding box center [424, 256] width 423 height 70
click at [603, 258] on div "追加" at bounding box center [607, 254] width 44 height 20
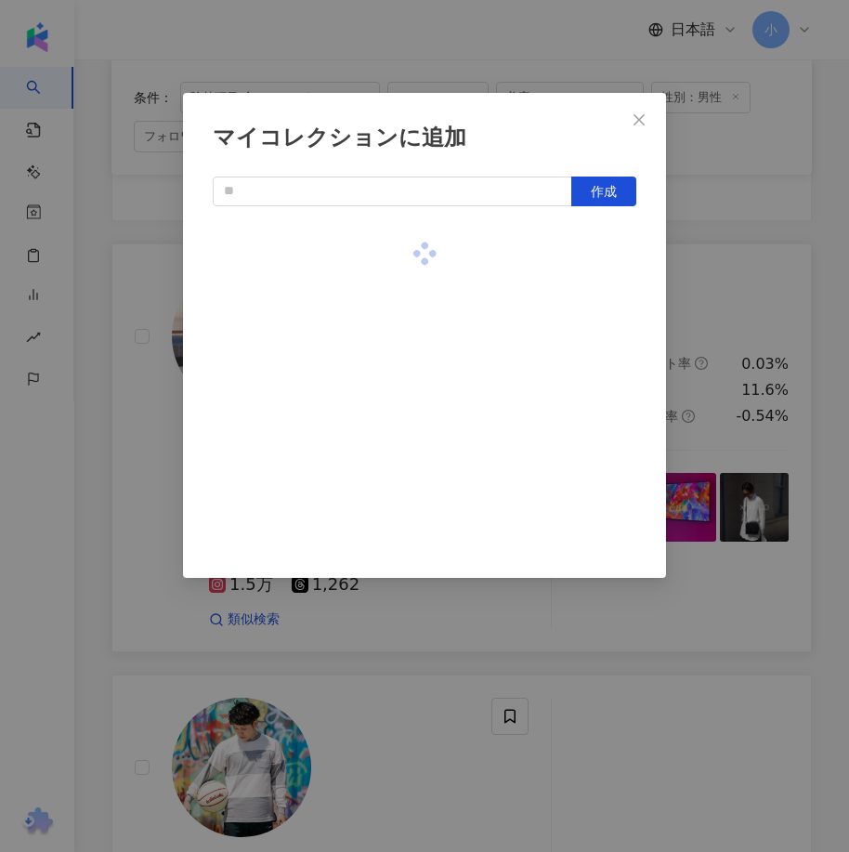
click at [694, 293] on div "マイコレクションに追加 作成" at bounding box center [424, 426] width 849 height 852
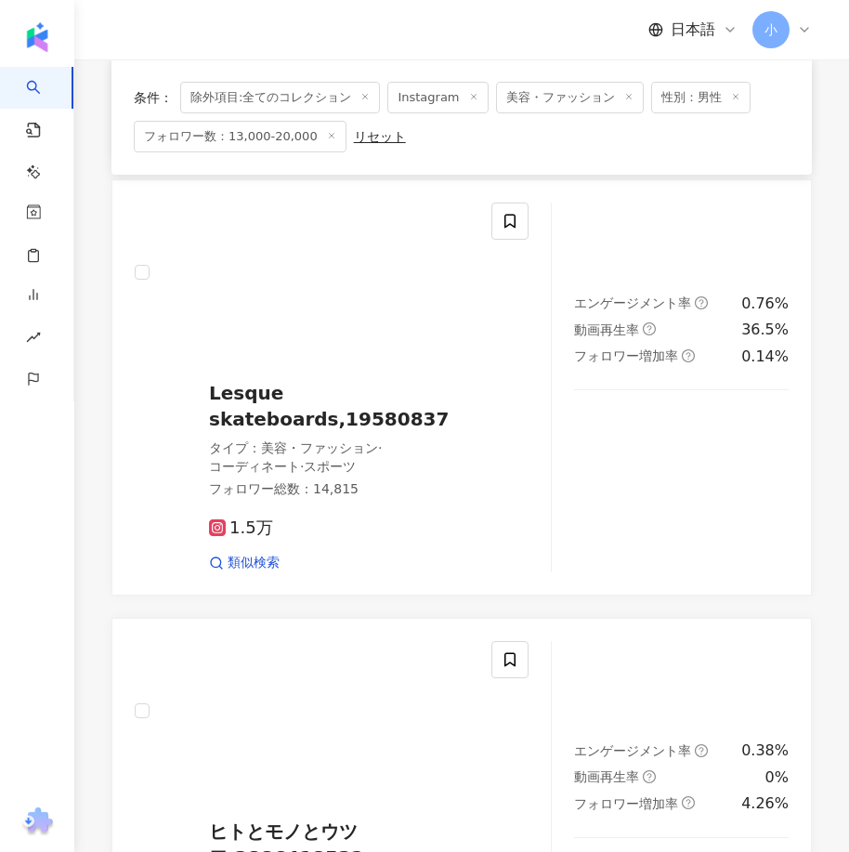
scroll to position [5377, 0]
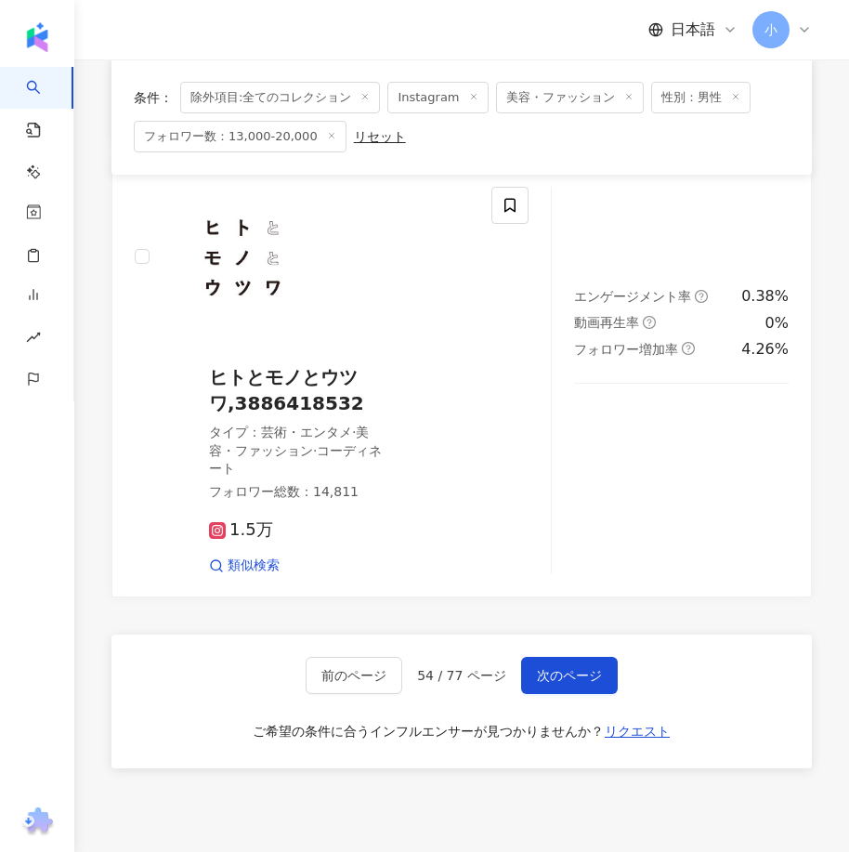
drag, startPoint x: 614, startPoint y: 289, endPoint x: 535, endPoint y: 737, distance: 455.4
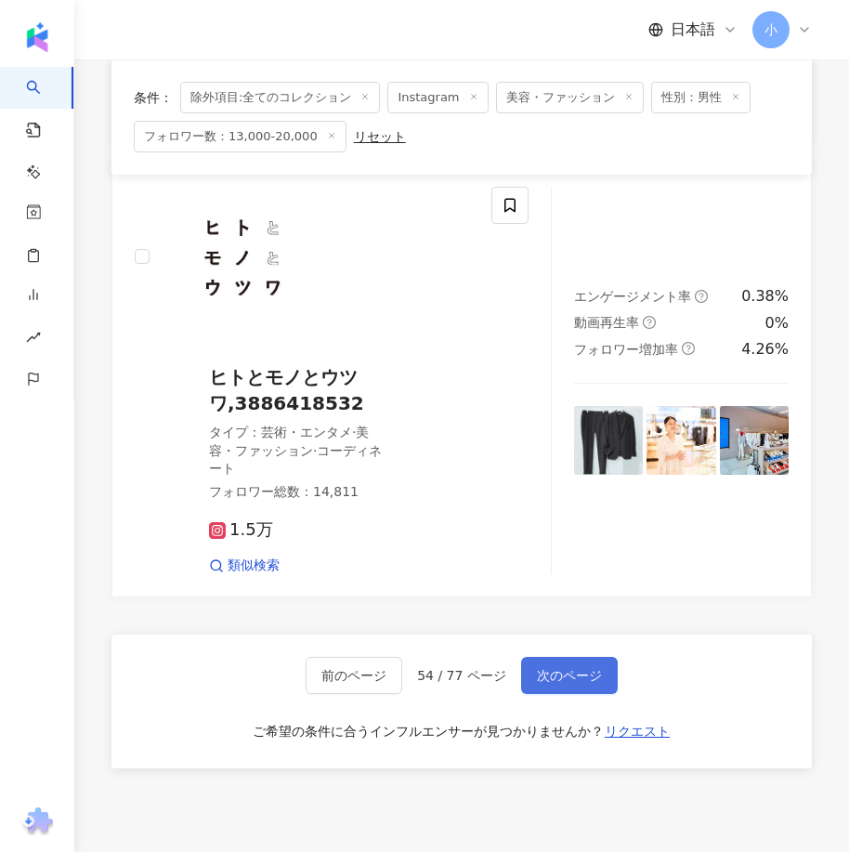
click at [565, 668] on span "次のページ" at bounding box center [569, 675] width 65 height 15
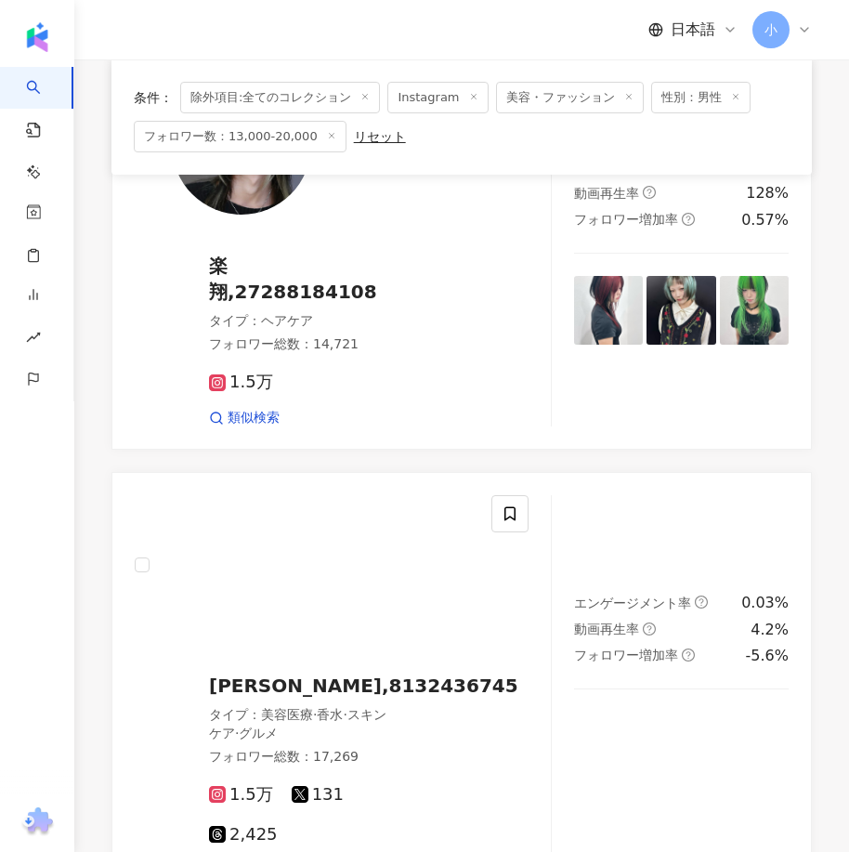
scroll to position [3854, 0]
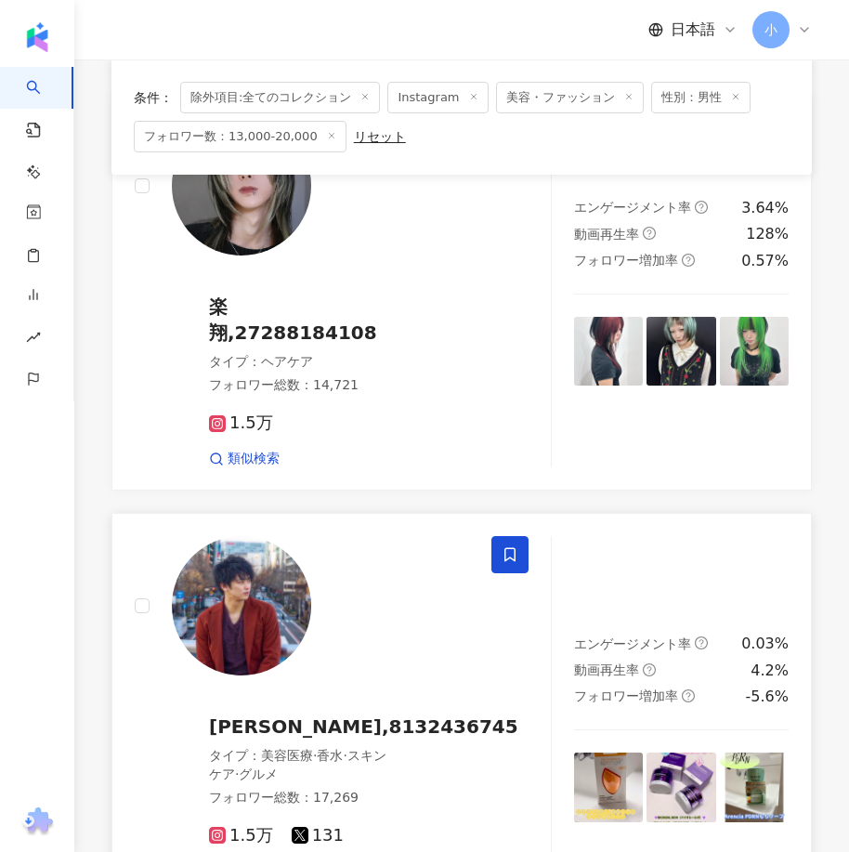
click at [519, 536] on span at bounding box center [509, 554] width 37 height 37
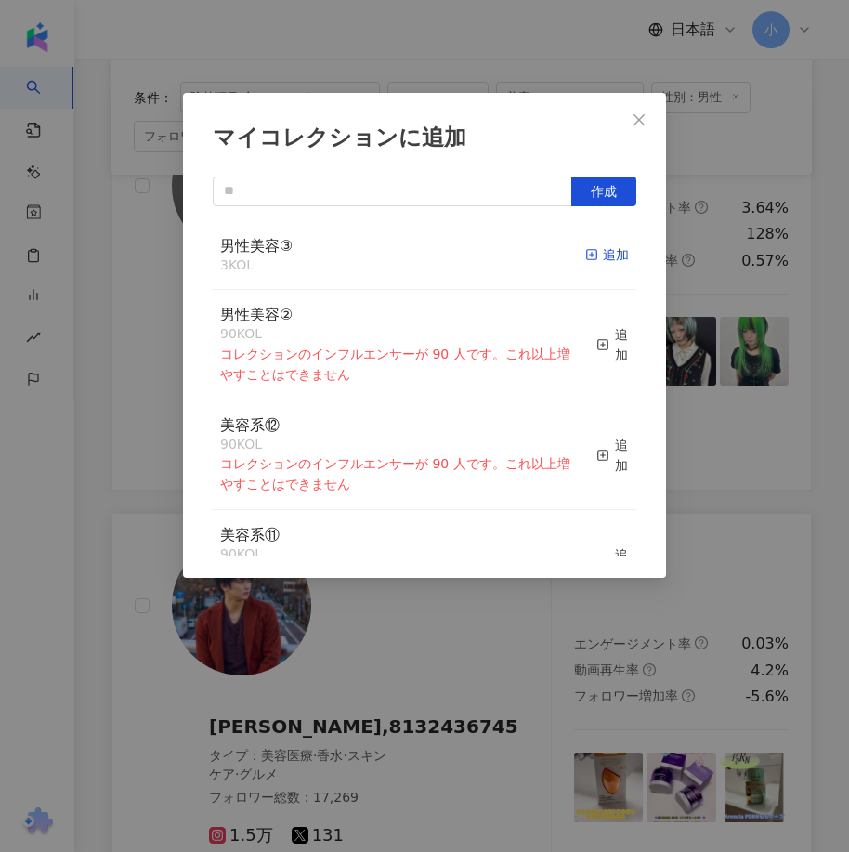
click at [585, 250] on div "追加" at bounding box center [607, 254] width 44 height 20
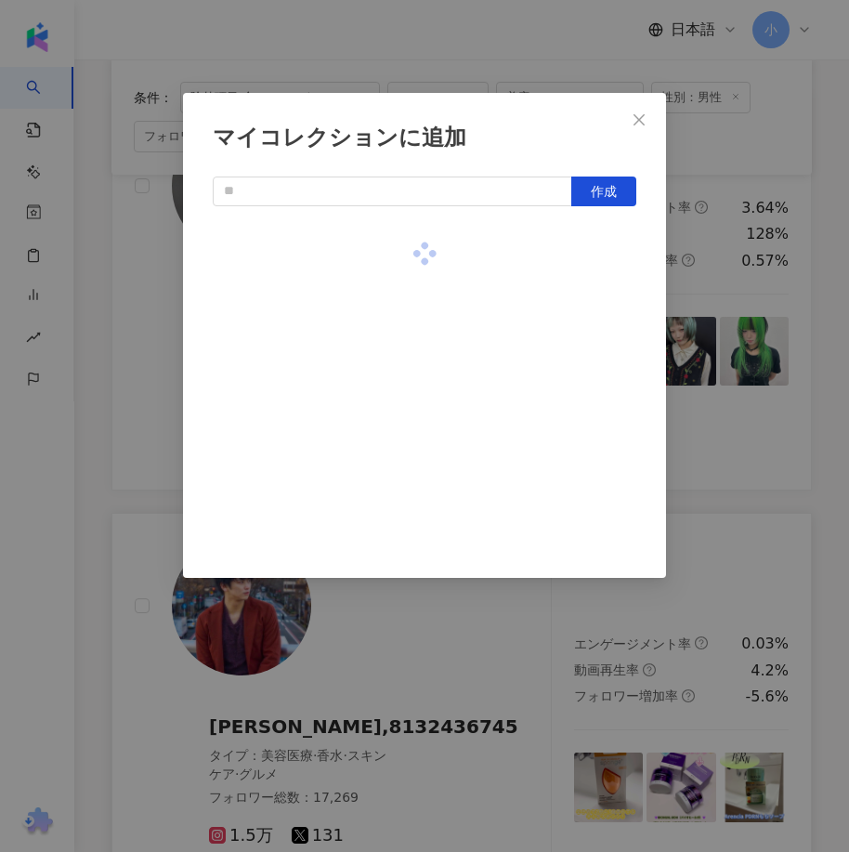
click at [717, 338] on div "マイコレクションに追加 作成" at bounding box center [424, 426] width 849 height 852
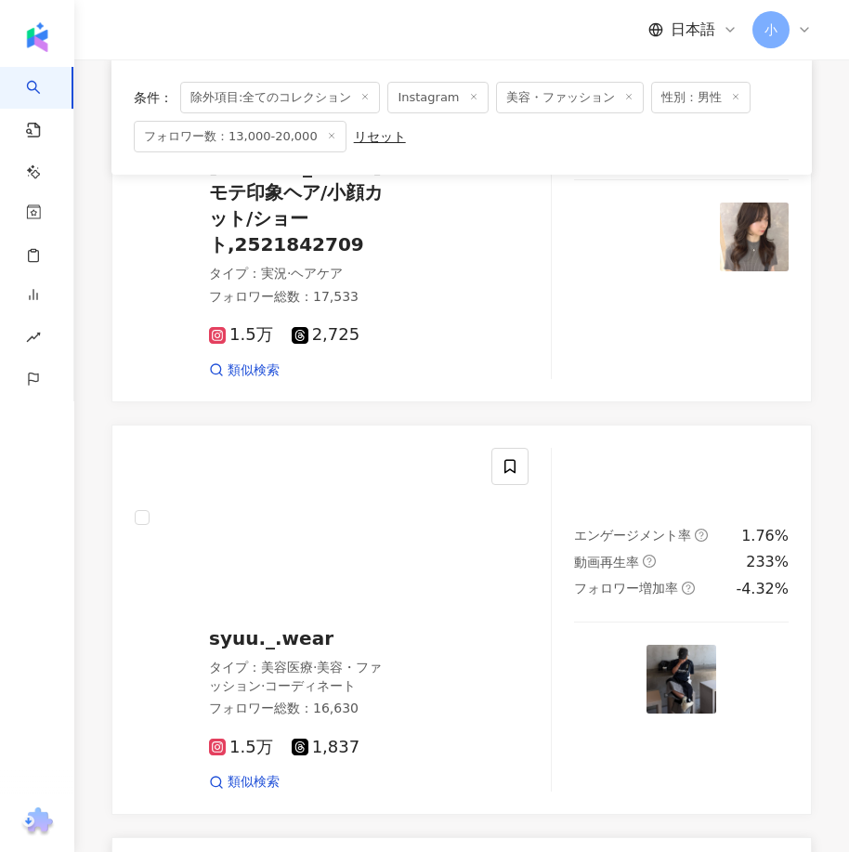
scroll to position [418, 0]
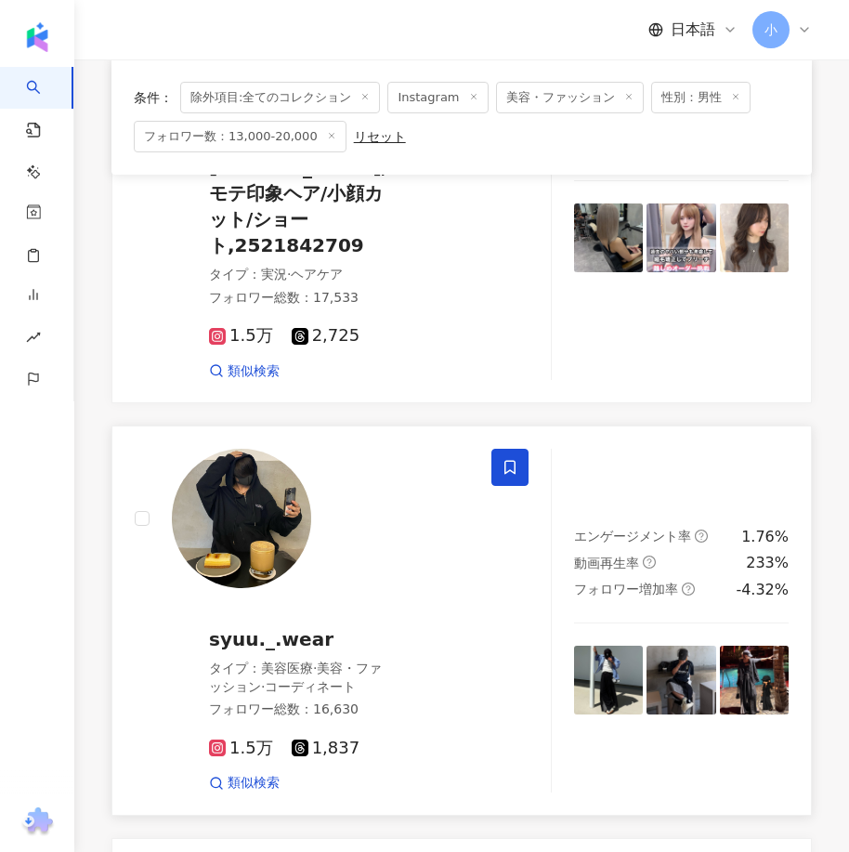
click at [509, 459] on icon at bounding box center [509, 467] width 17 height 17
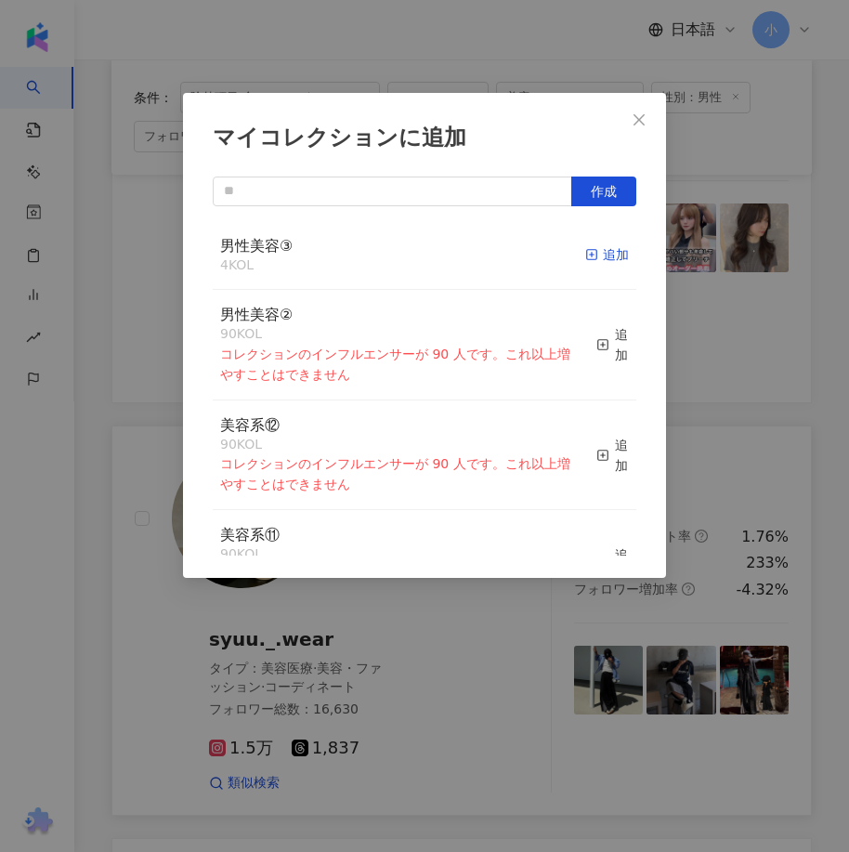
click at [593, 254] on div "追加" at bounding box center [607, 254] width 44 height 20
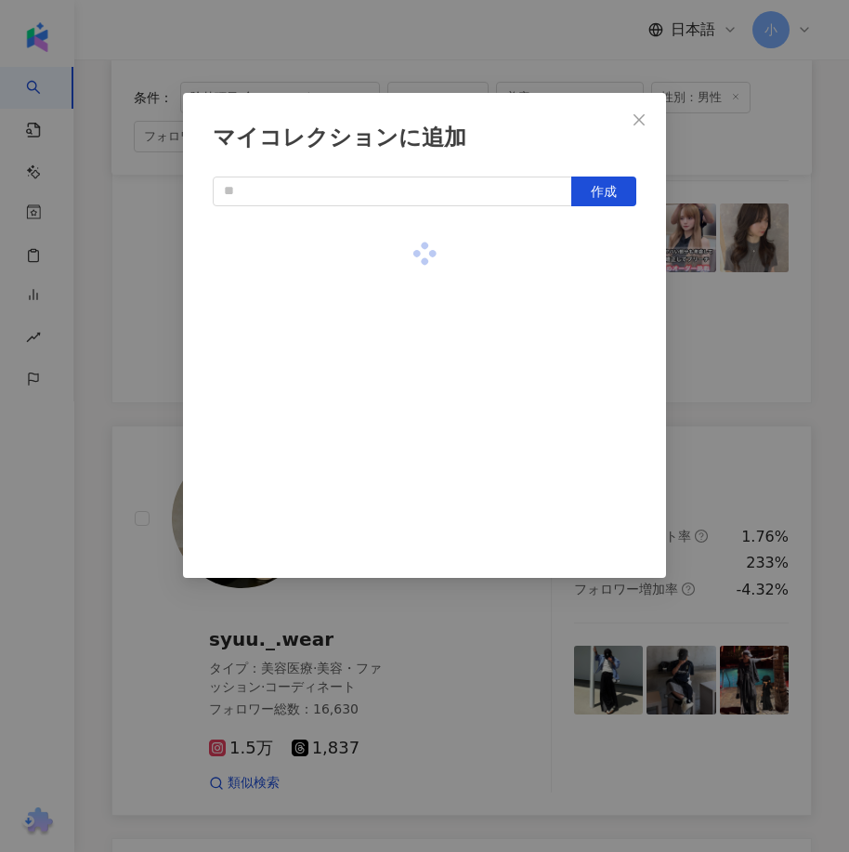
click at [702, 551] on div "マイコレクションに追加 作成" at bounding box center [424, 426] width 849 height 852
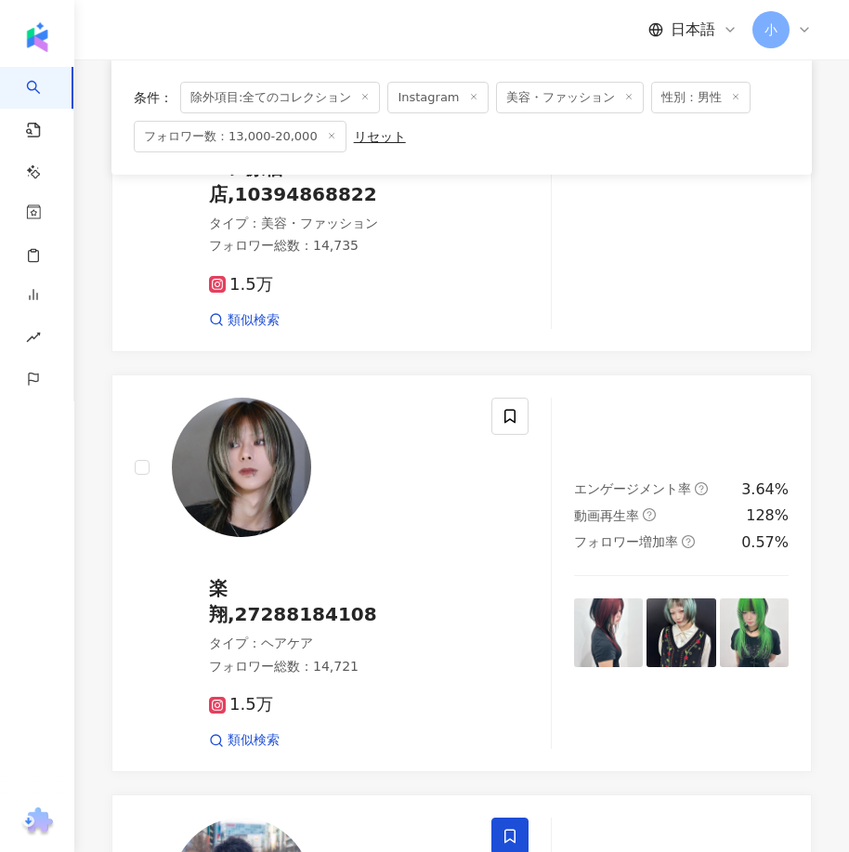
scroll to position [5154, 0]
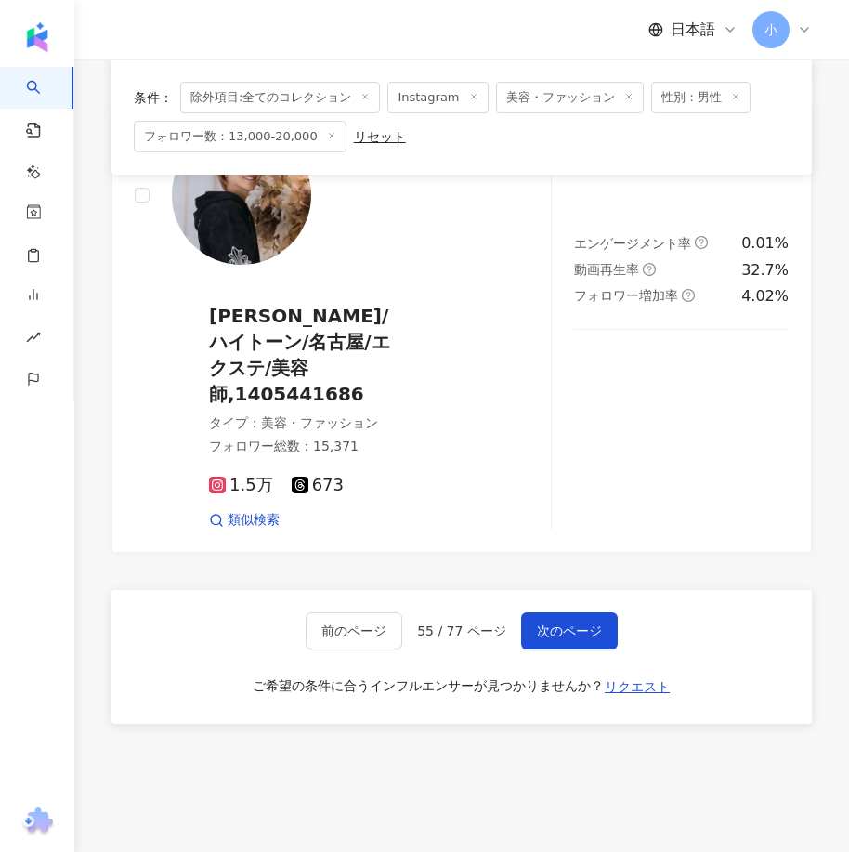
drag, startPoint x: 618, startPoint y: 355, endPoint x: 558, endPoint y: 773, distance: 422.2
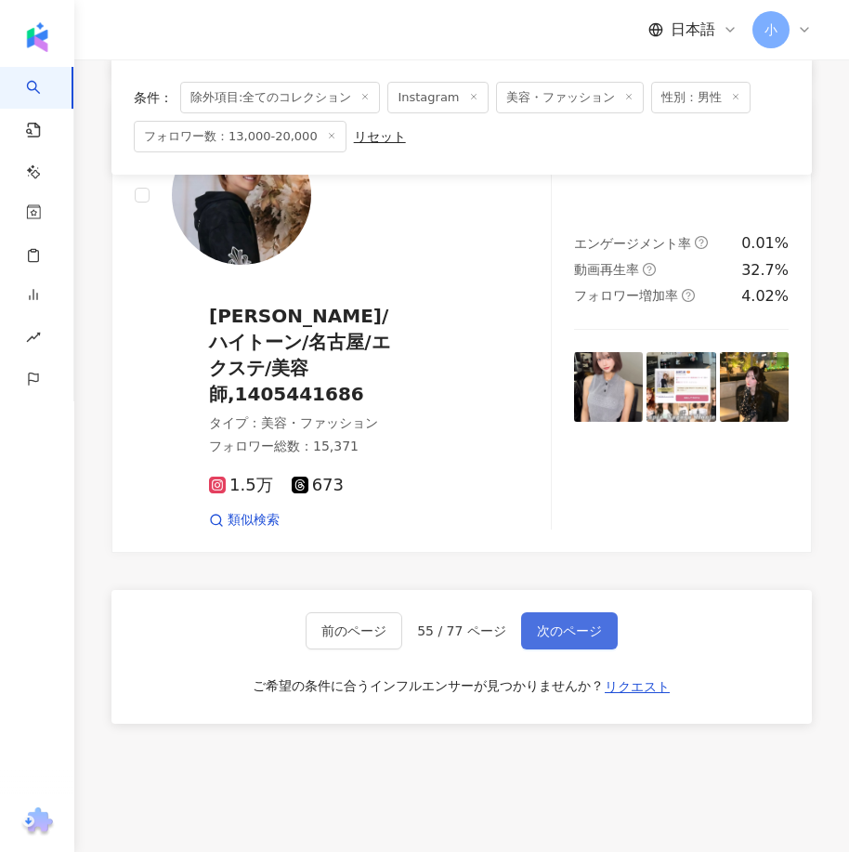
click at [573, 623] on span "次のページ" at bounding box center [569, 630] width 65 height 15
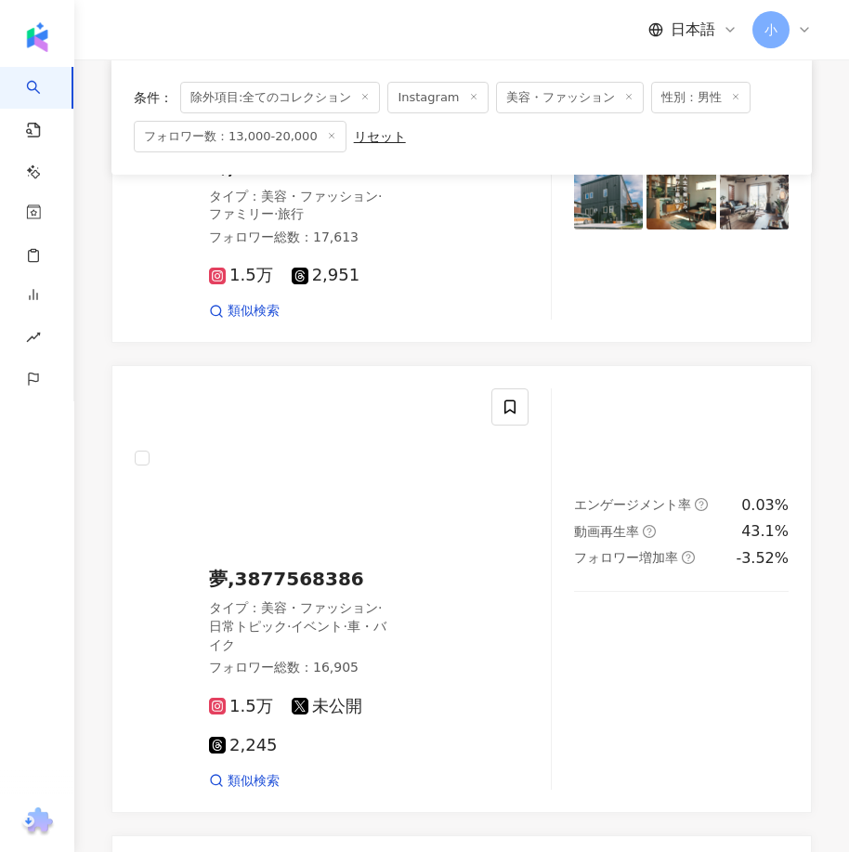
scroll to position [3472, 0]
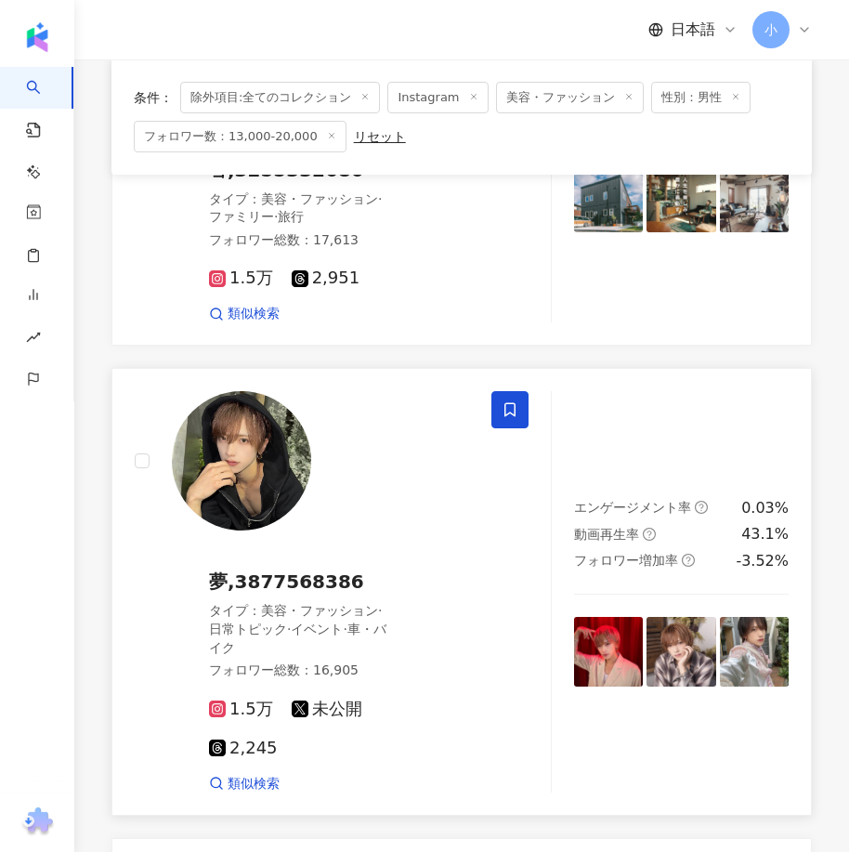
click at [513, 418] on icon at bounding box center [509, 409] width 17 height 17
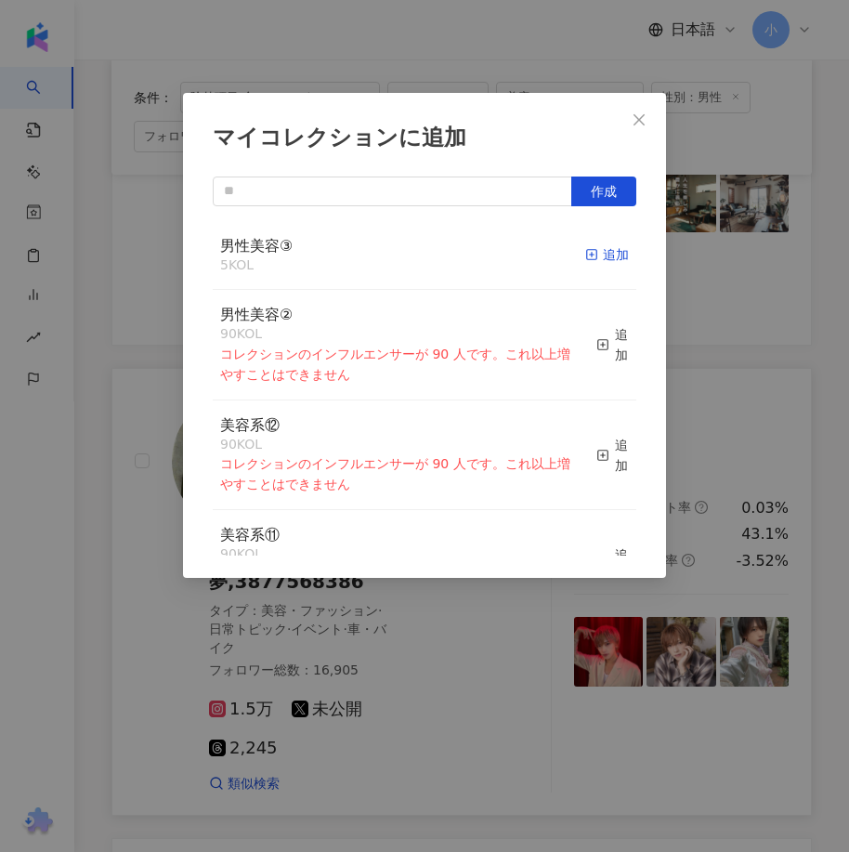
click at [585, 254] on icon "button" at bounding box center [591, 254] width 13 height 13
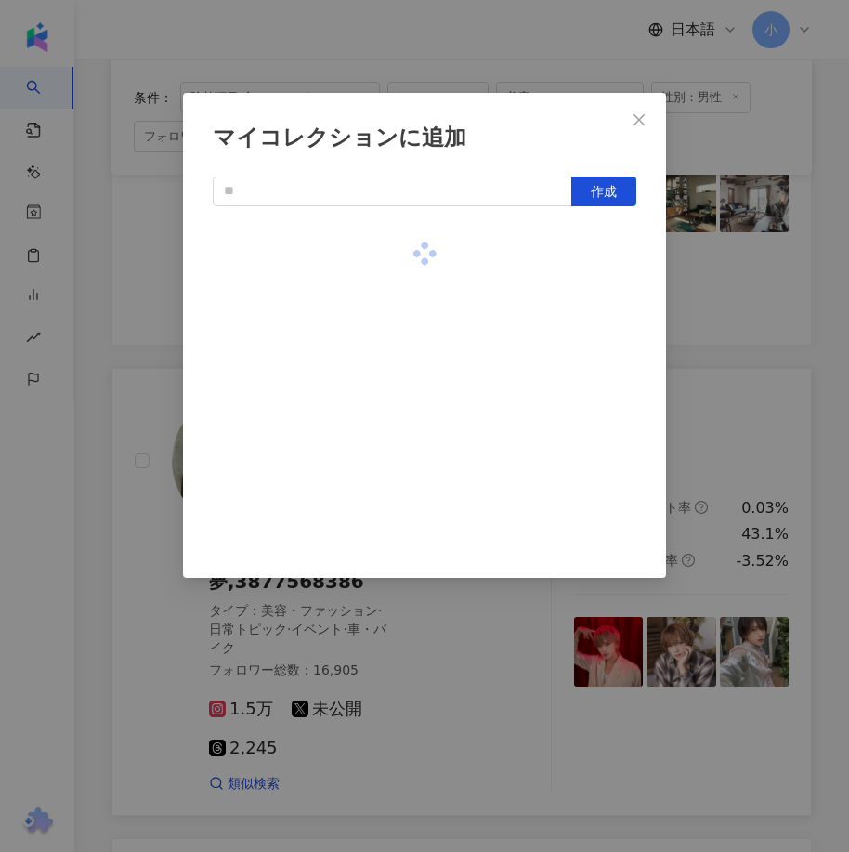
click at [747, 304] on div "マイコレクションに追加 作成" at bounding box center [424, 426] width 849 height 852
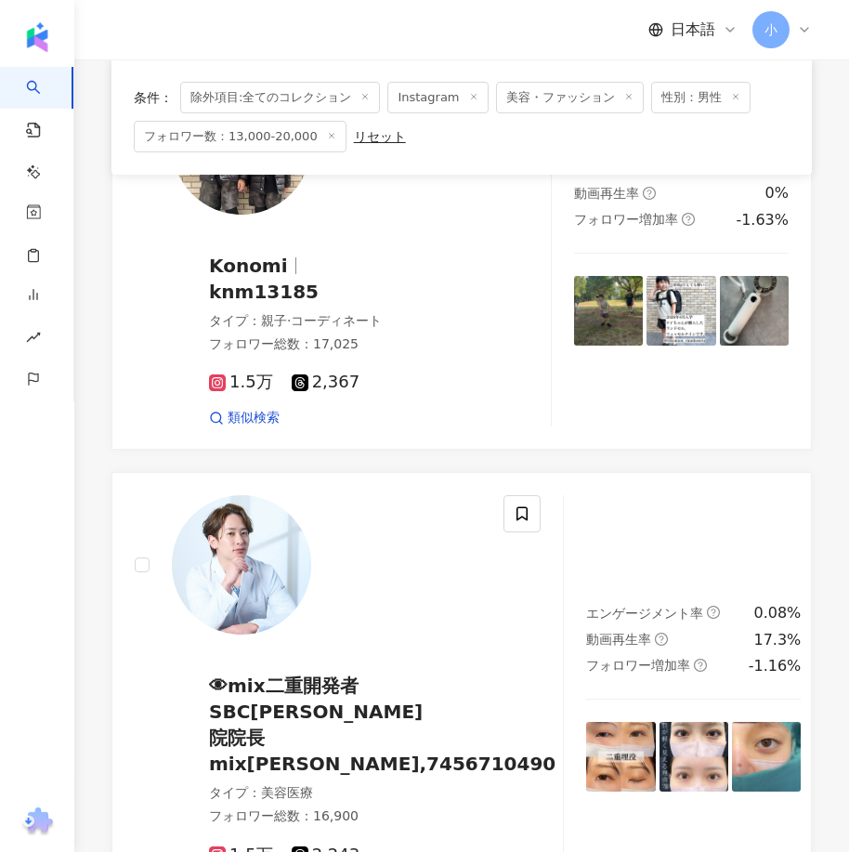
scroll to position [5144, 0]
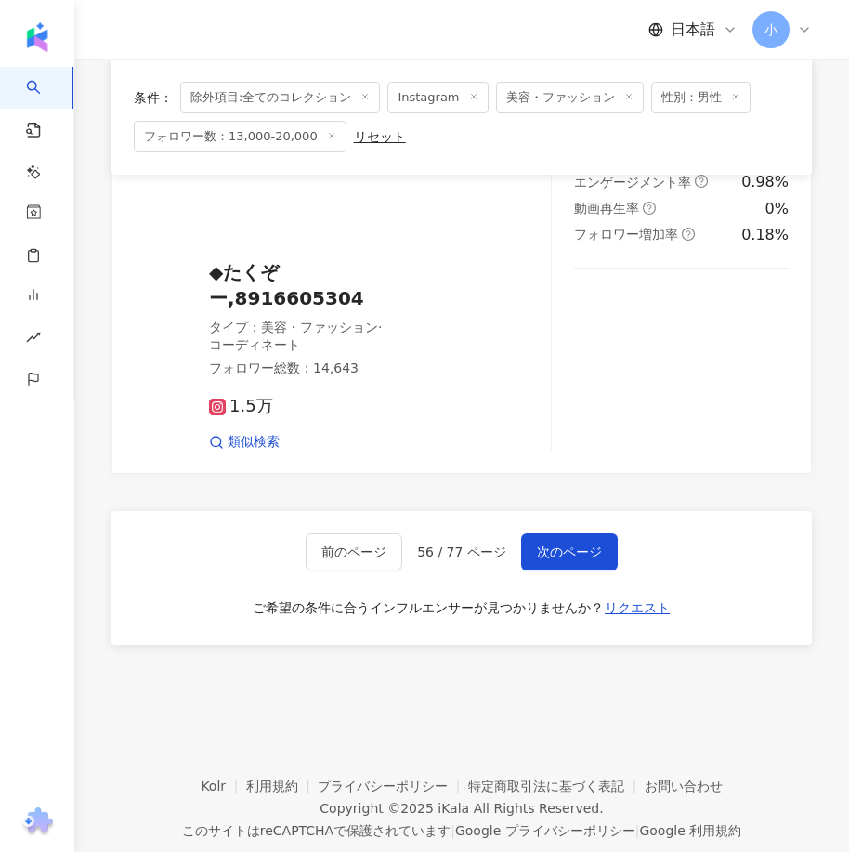
drag, startPoint x: 614, startPoint y: 361, endPoint x: 565, endPoint y: 755, distance: 396.8
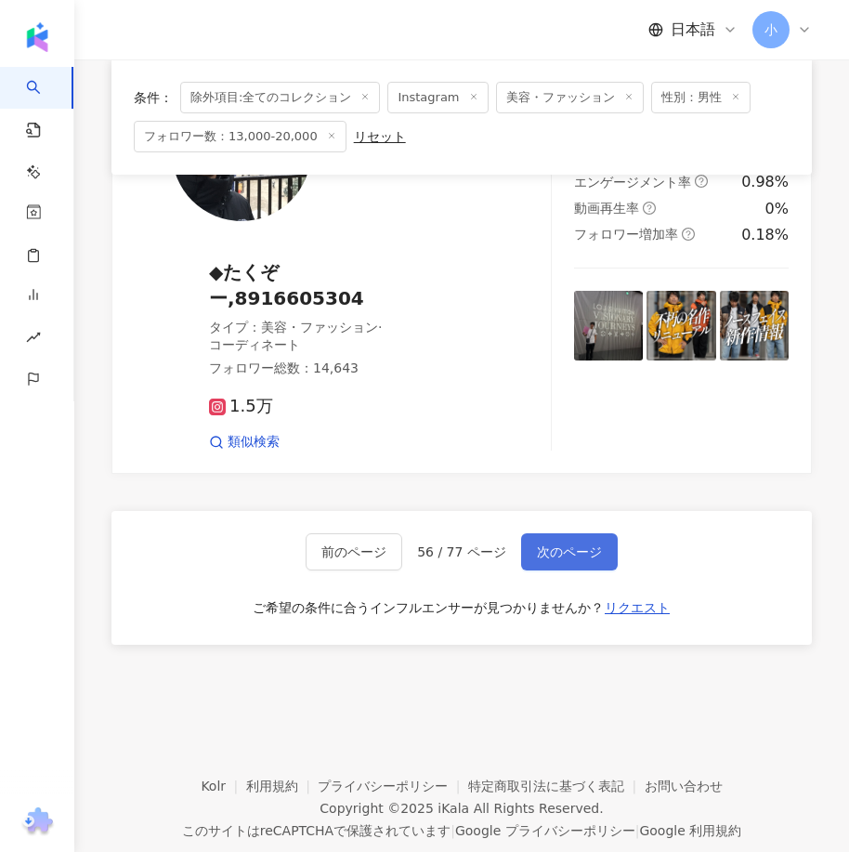
click at [563, 544] on span "次のページ" at bounding box center [569, 551] width 65 height 15
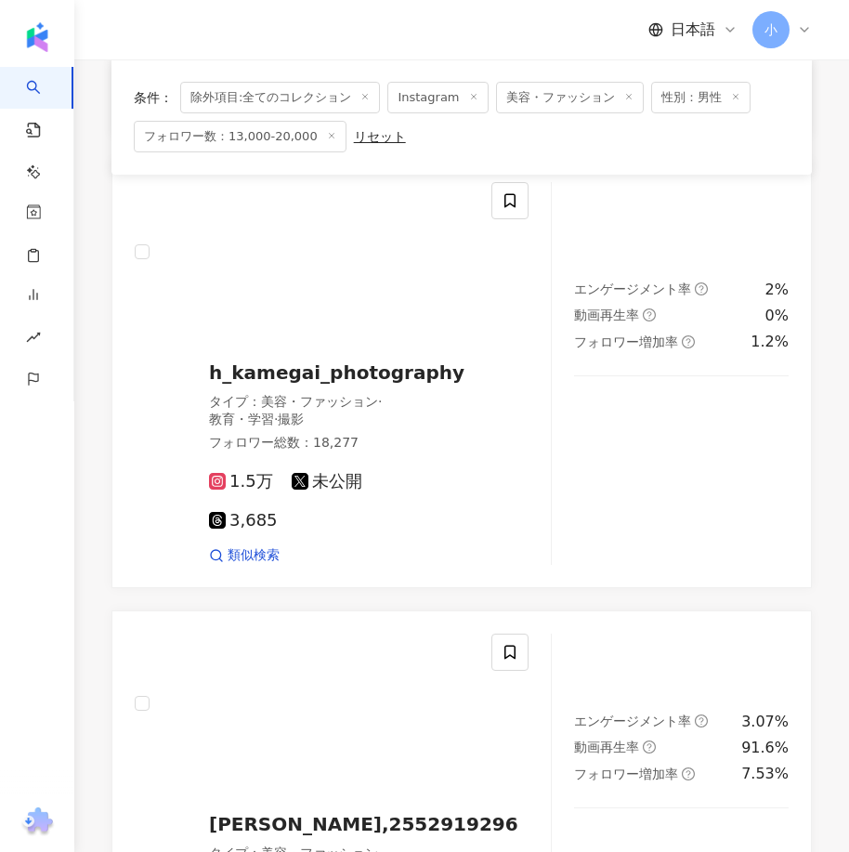
scroll to position [5042, 0]
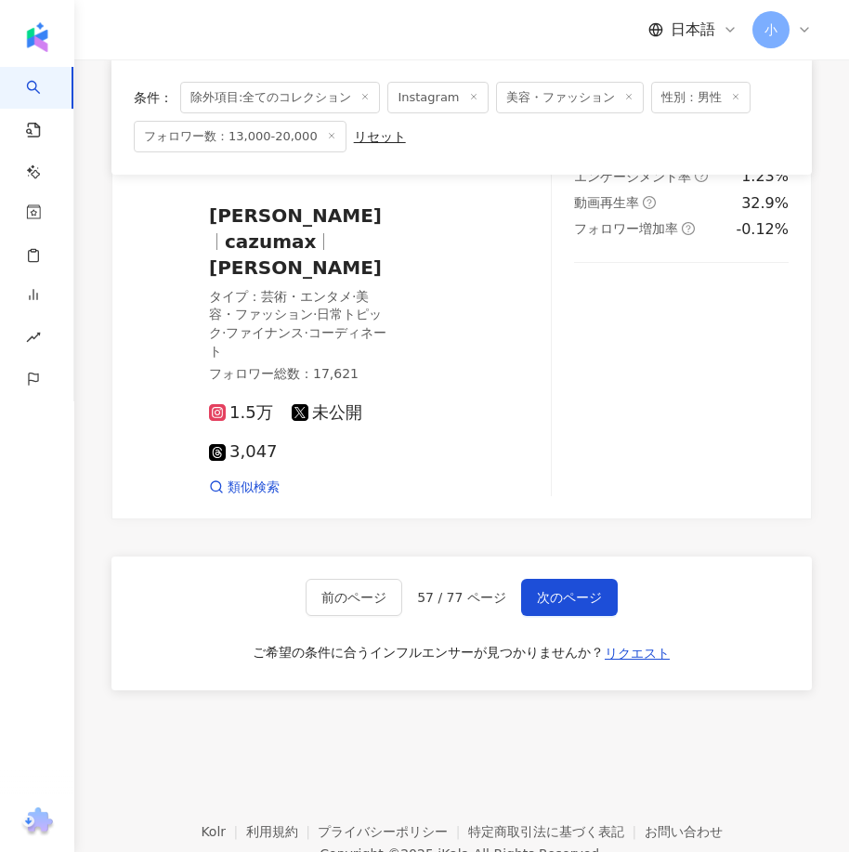
drag, startPoint x: 617, startPoint y: 363, endPoint x: 553, endPoint y: 761, distance: 402.5
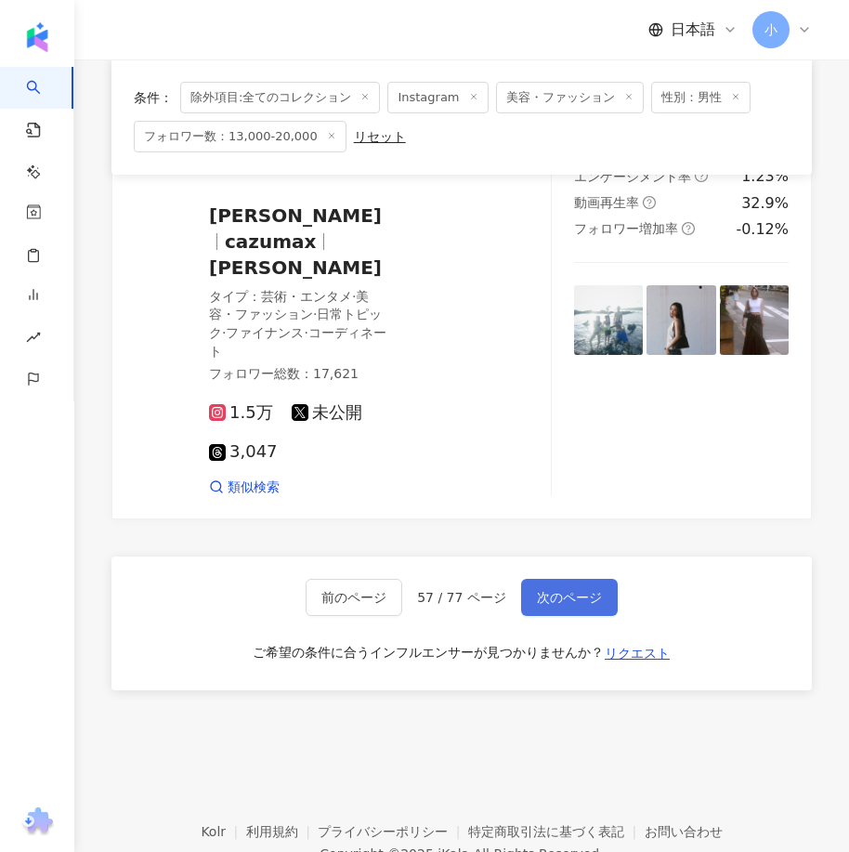
click at [546, 590] on span "次のページ" at bounding box center [569, 597] width 65 height 15
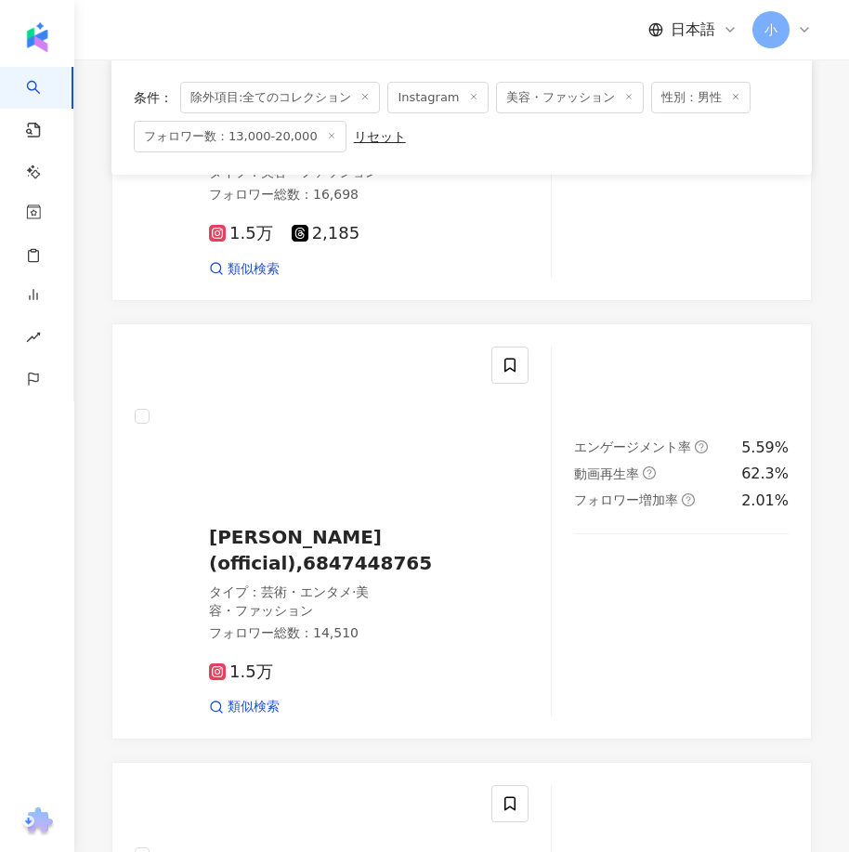
scroll to position [3527, 0]
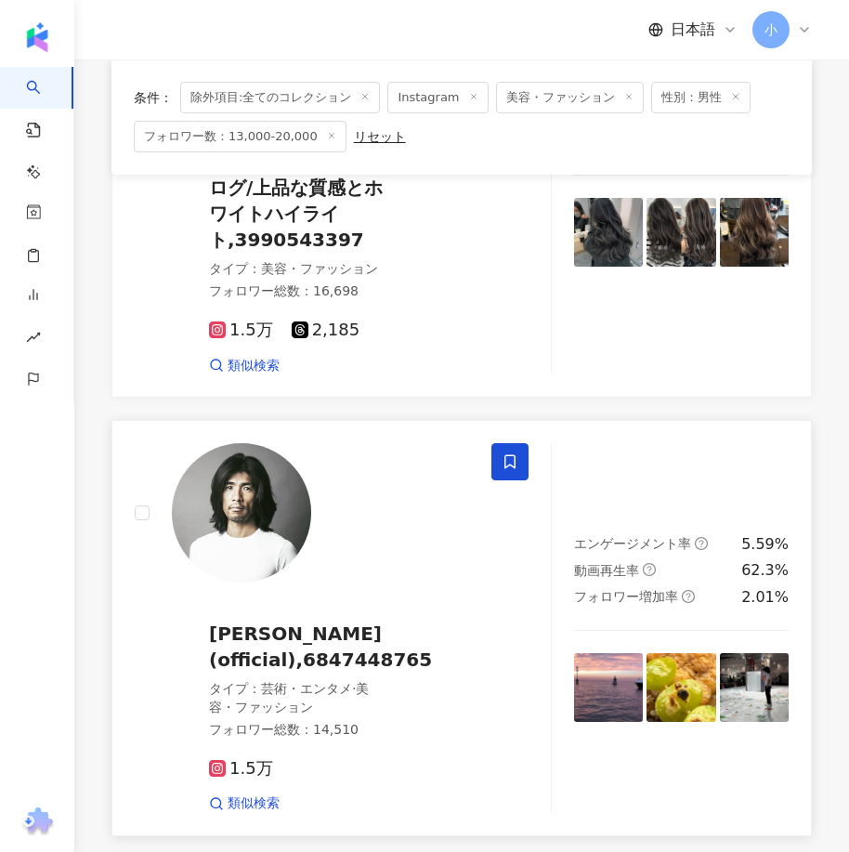
click at [514, 455] on icon at bounding box center [509, 462] width 11 height 14
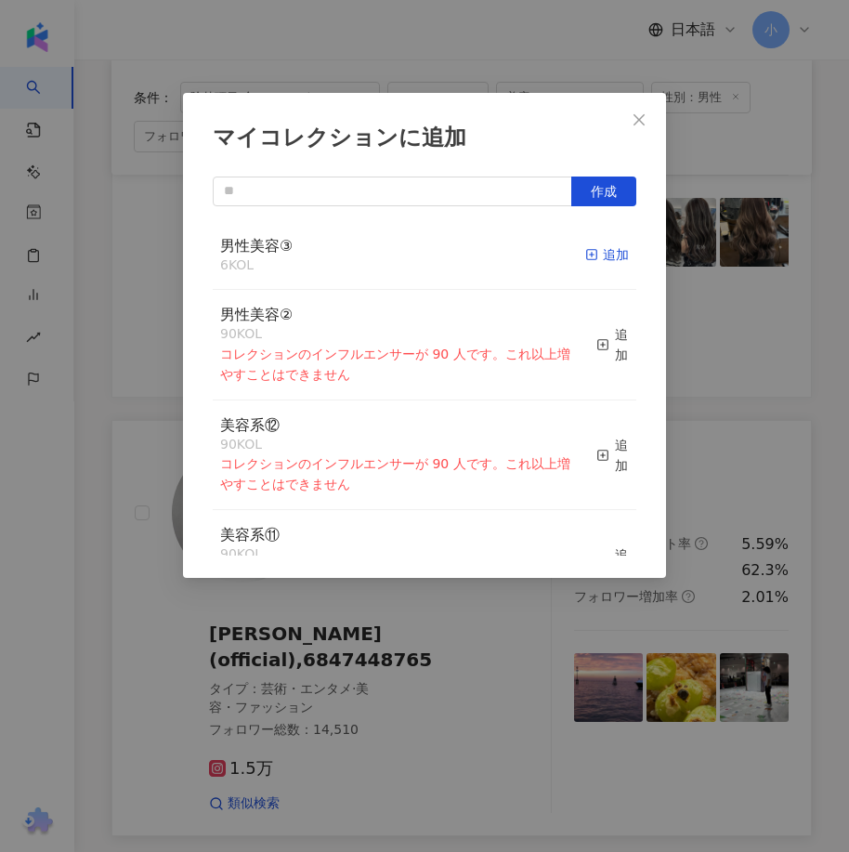
click at [585, 249] on icon "button" at bounding box center [591, 254] width 13 height 13
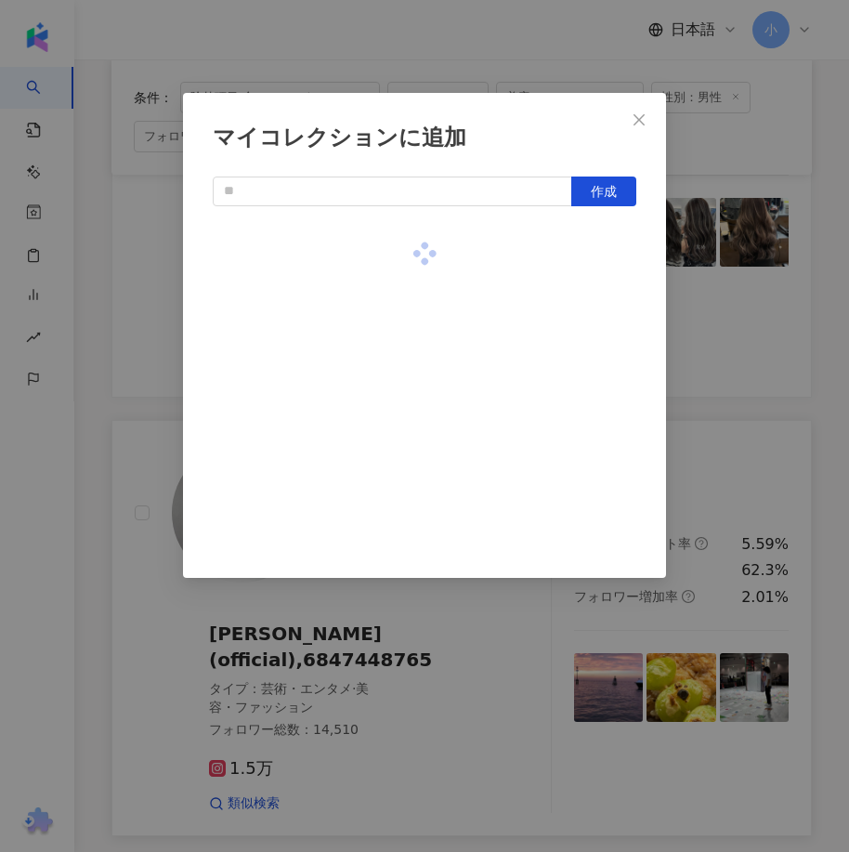
click at [693, 313] on div "マイコレクションに追加 作成" at bounding box center [424, 426] width 849 height 852
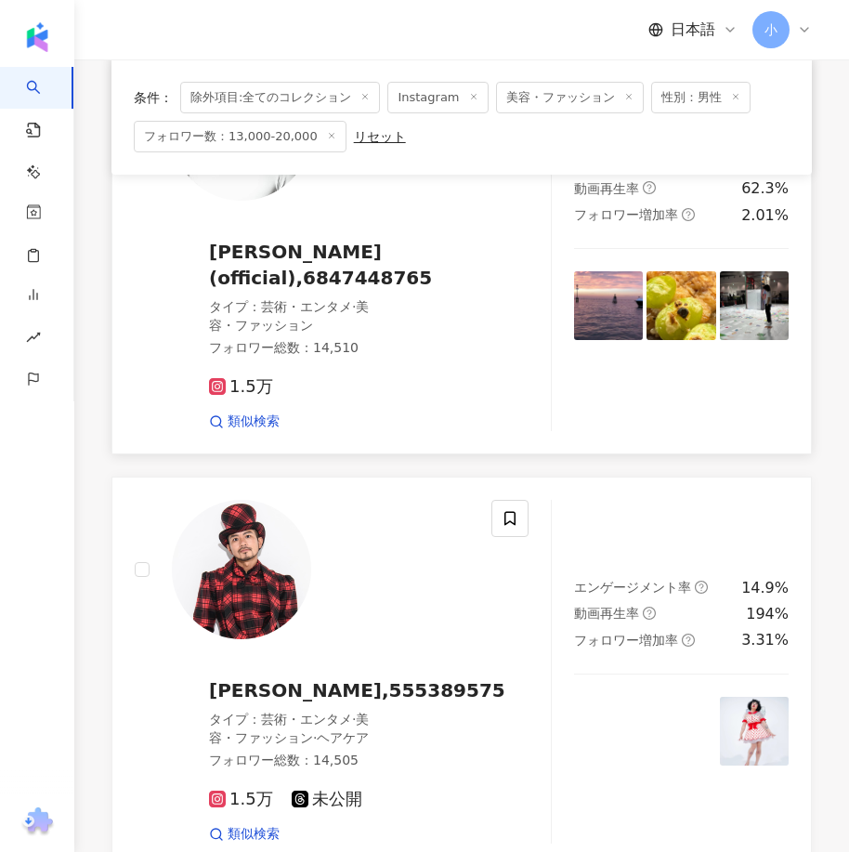
scroll to position [5199, 0]
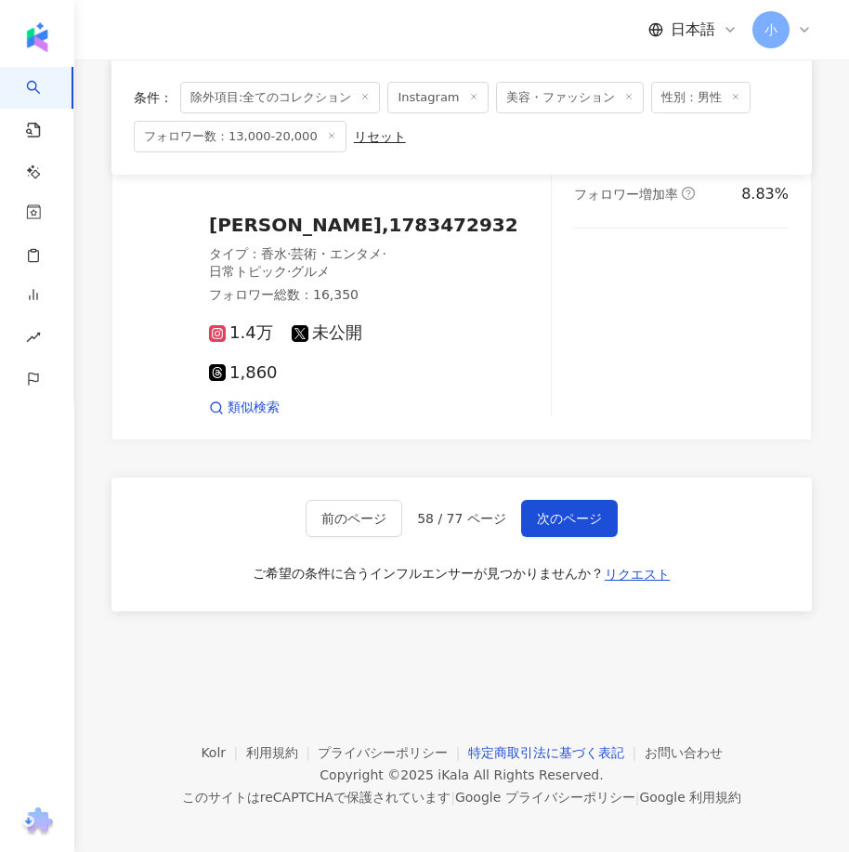
drag, startPoint x: 596, startPoint y: 374, endPoint x: 566, endPoint y: 732, distance: 358.8
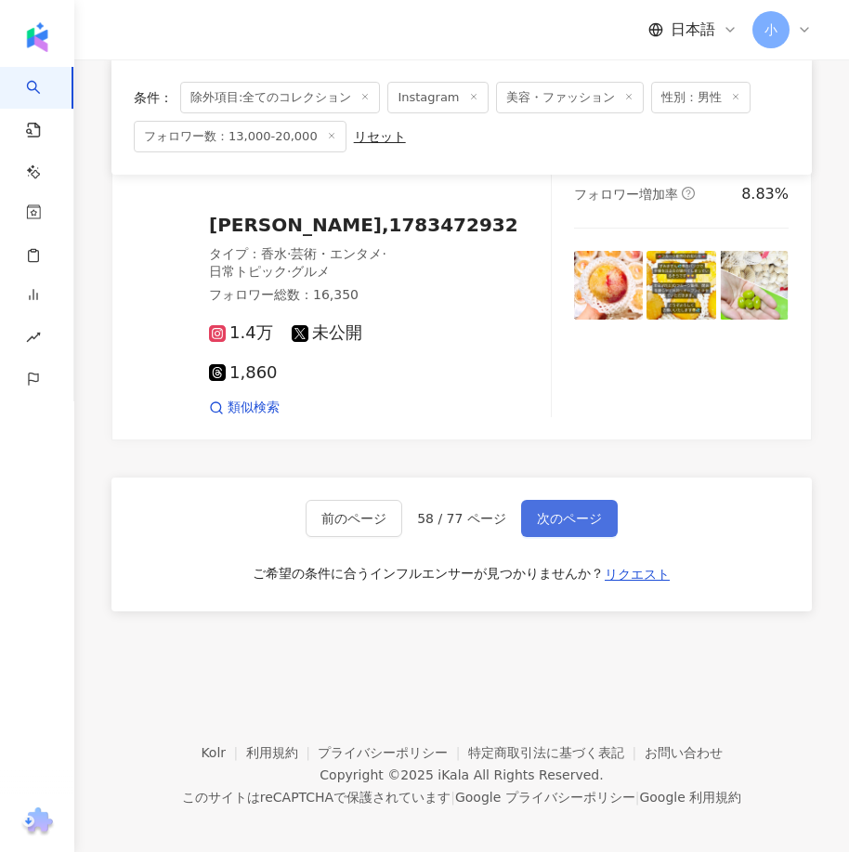
click at [550, 511] on span "次のページ" at bounding box center [569, 518] width 65 height 15
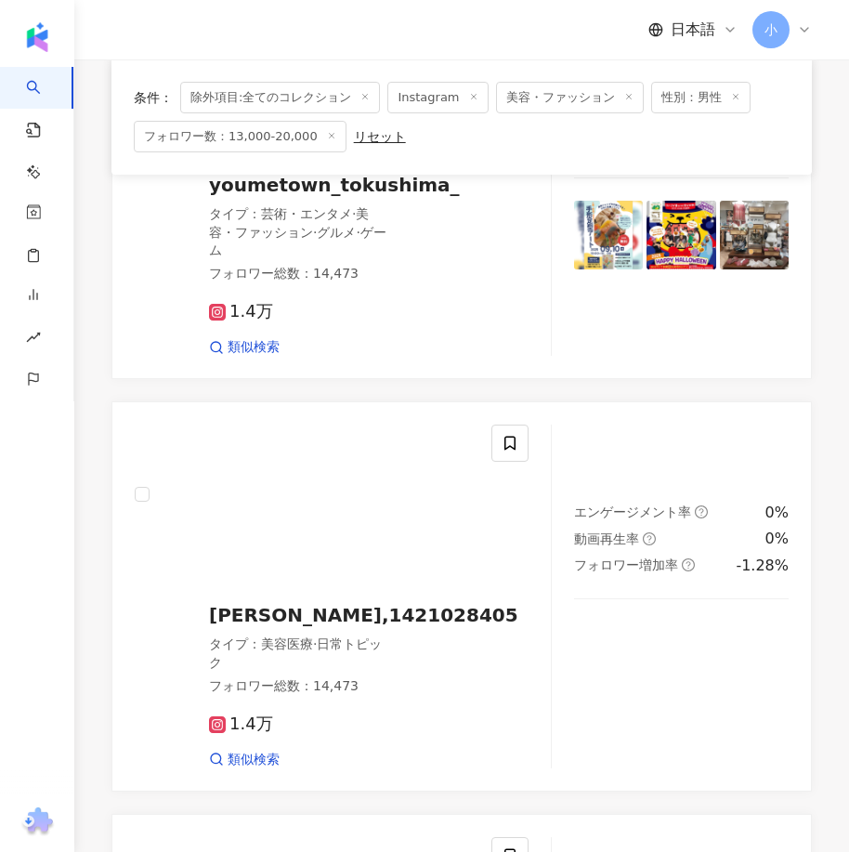
scroll to position [1201, 0]
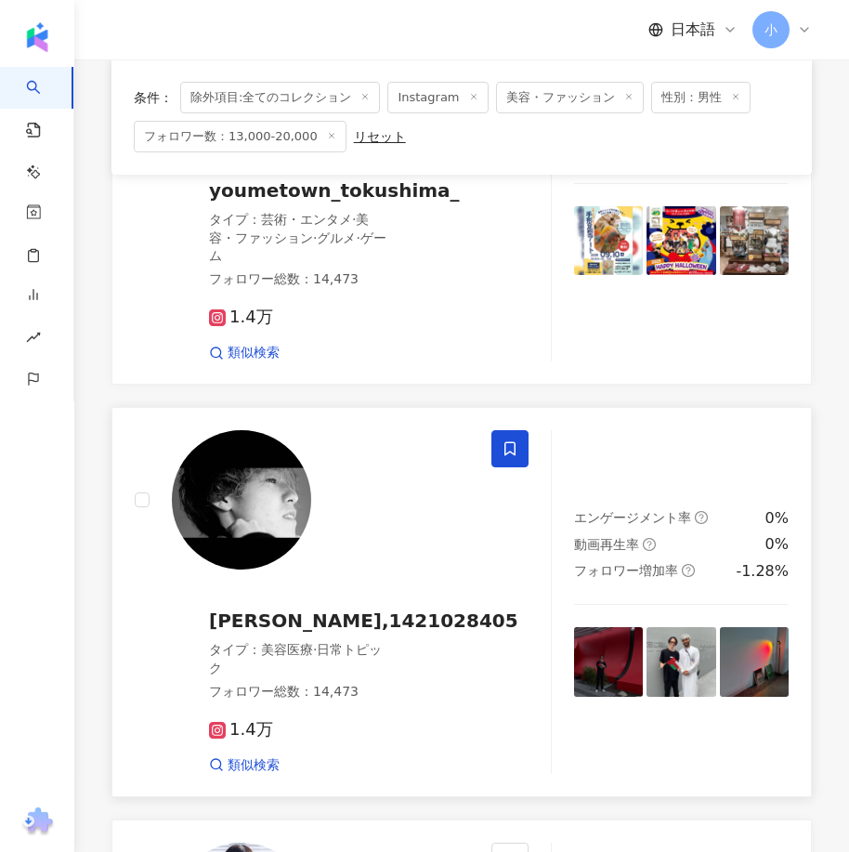
click at [517, 445] on span at bounding box center [509, 448] width 37 height 37
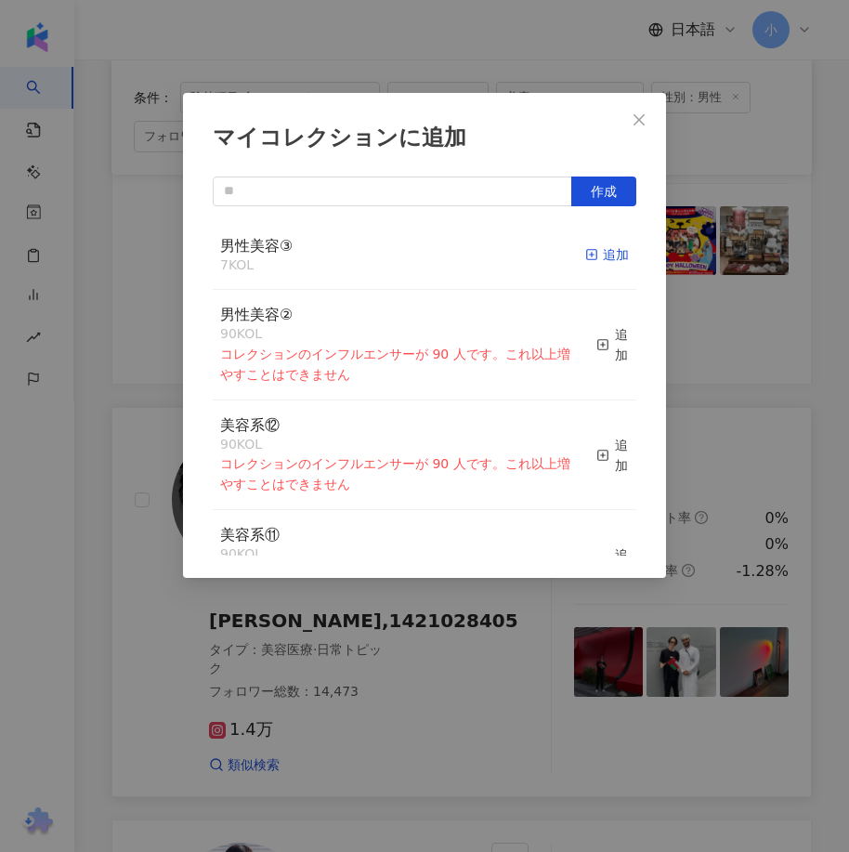
click at [585, 245] on div "追加" at bounding box center [607, 254] width 44 height 20
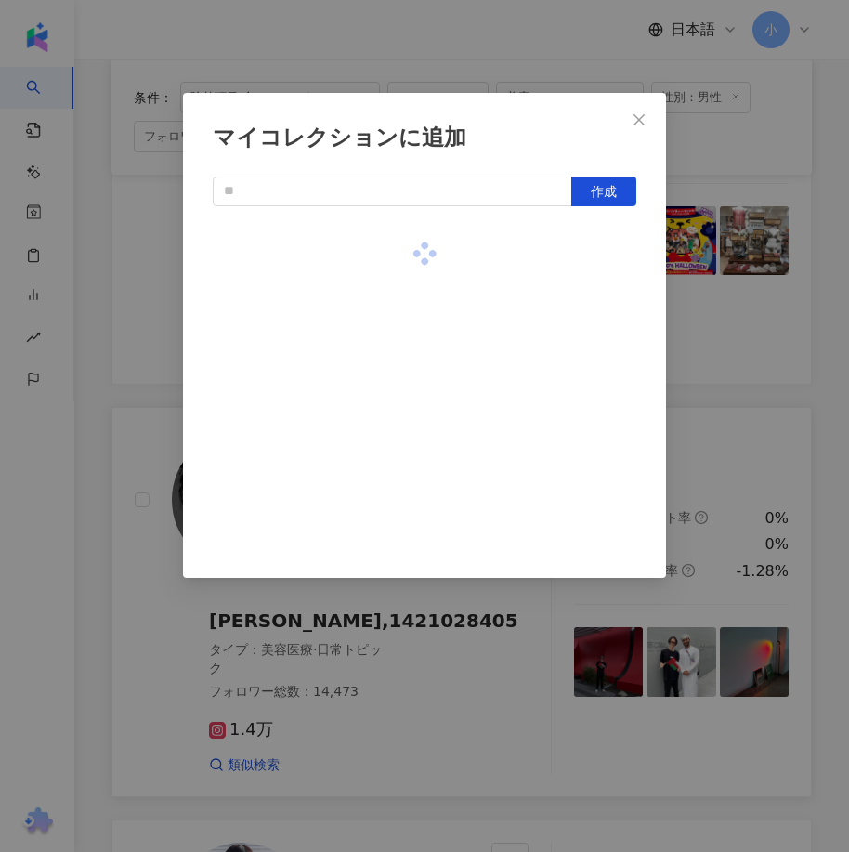
click at [732, 348] on div "マイコレクションに追加 作成" at bounding box center [424, 426] width 849 height 852
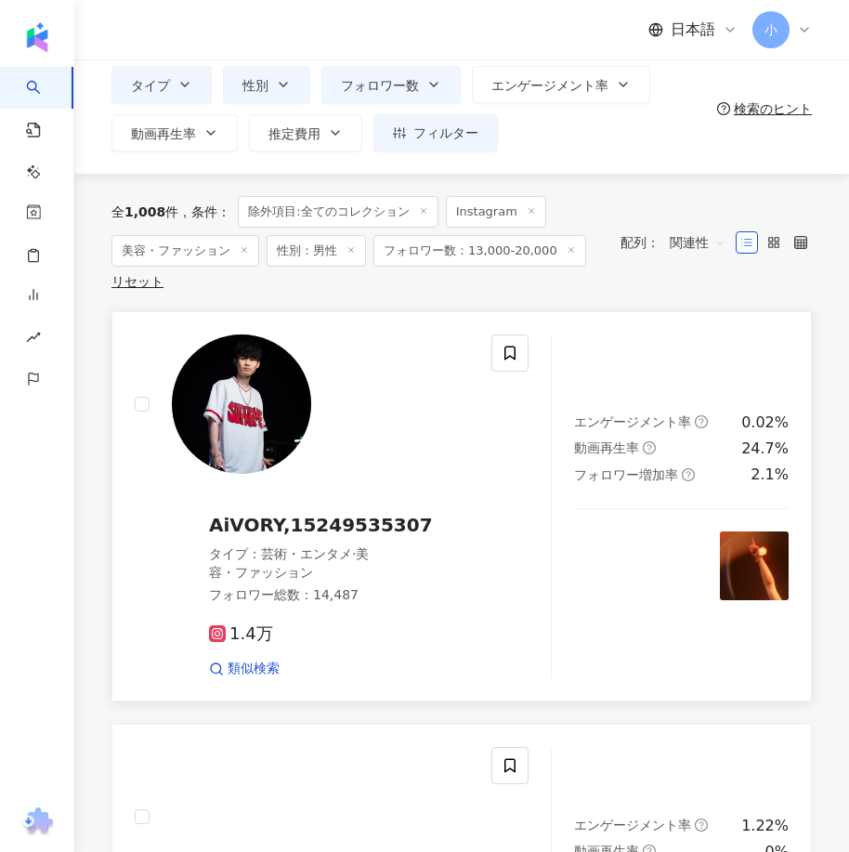
scroll to position [93, 0]
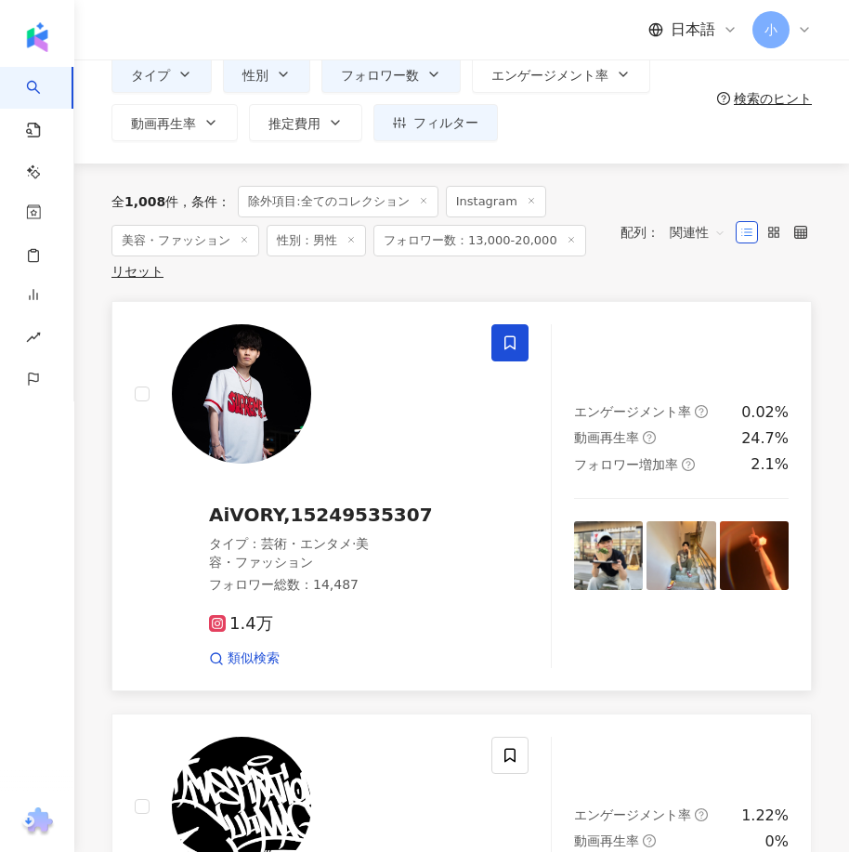
click at [509, 348] on icon at bounding box center [509, 342] width 17 height 17
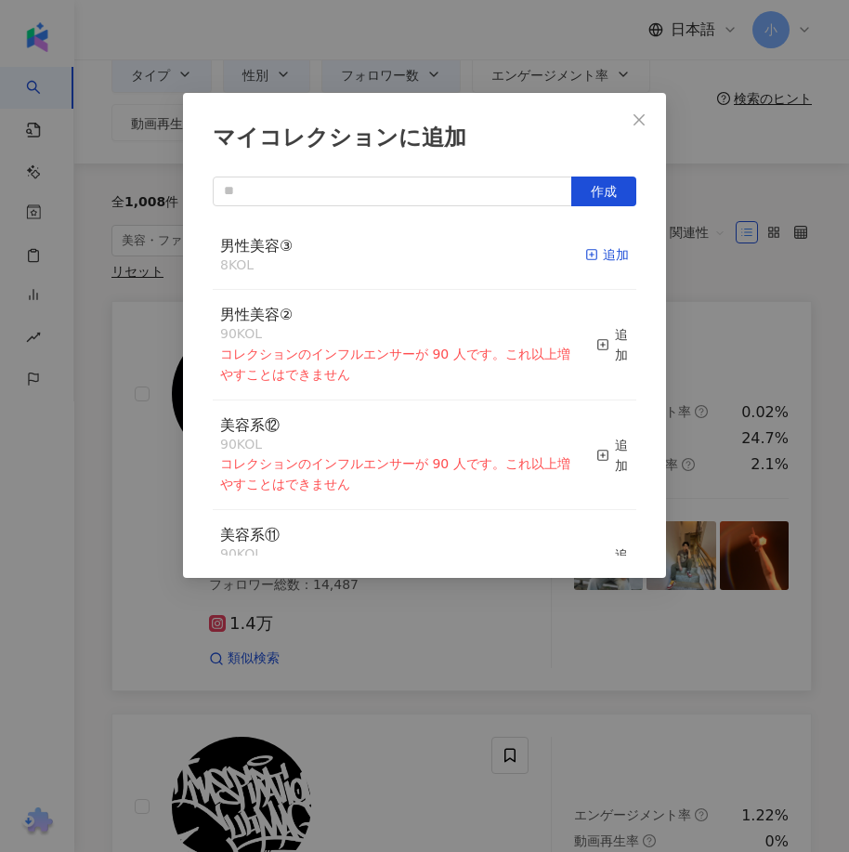
click at [595, 257] on div "追加" at bounding box center [607, 254] width 44 height 20
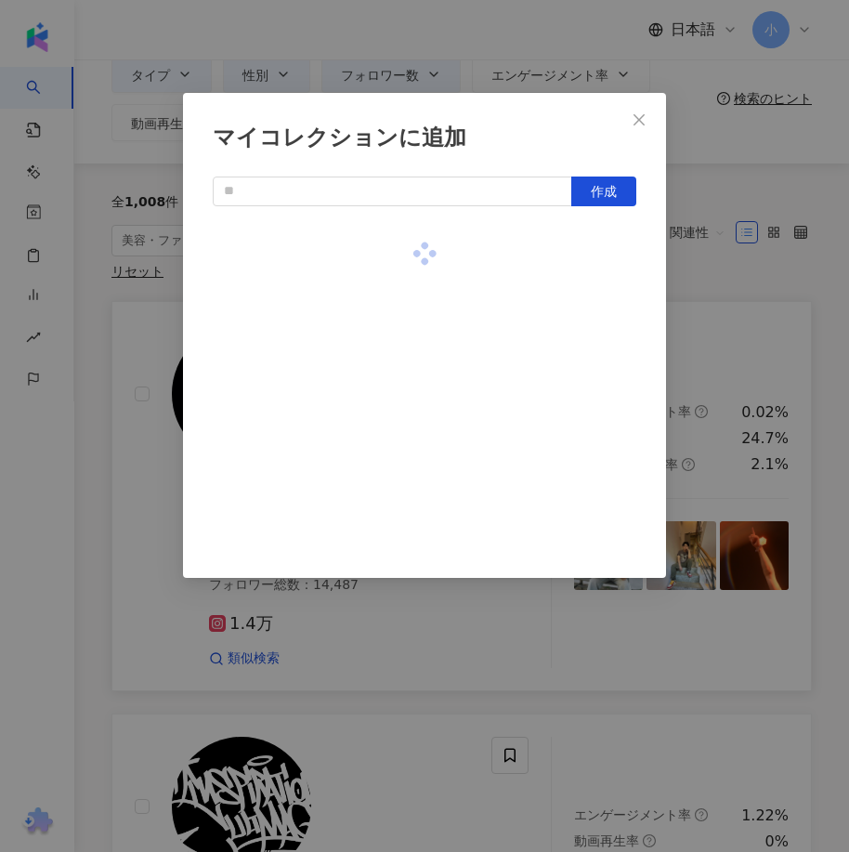
click at [697, 324] on div "マイコレクションに追加 作成" at bounding box center [424, 426] width 849 height 852
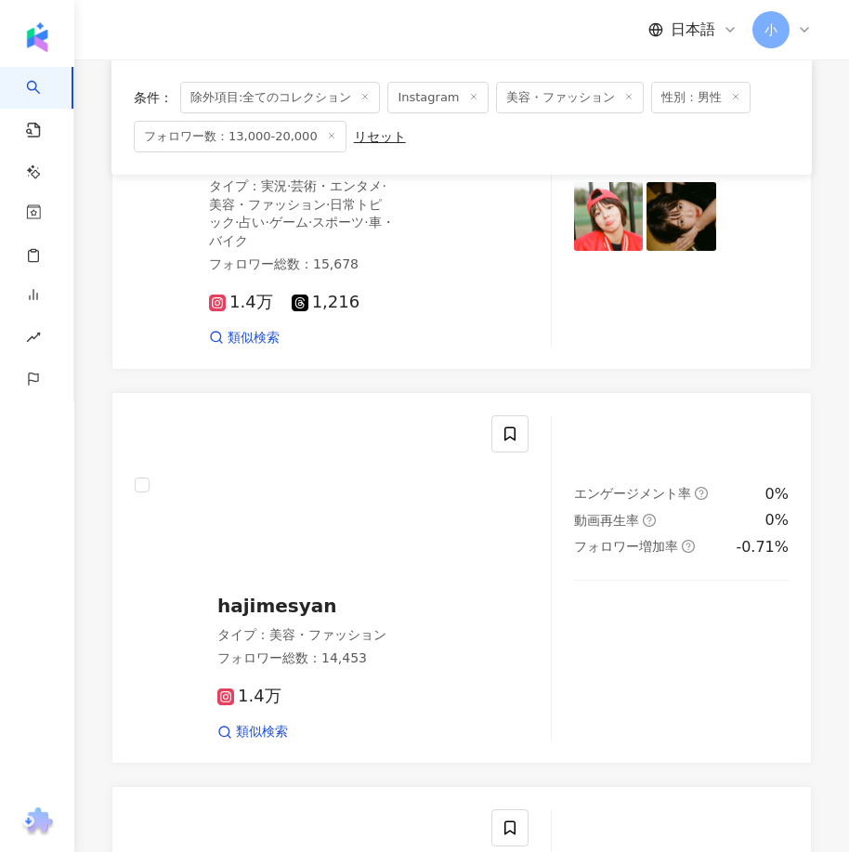
scroll to position [5008, 0]
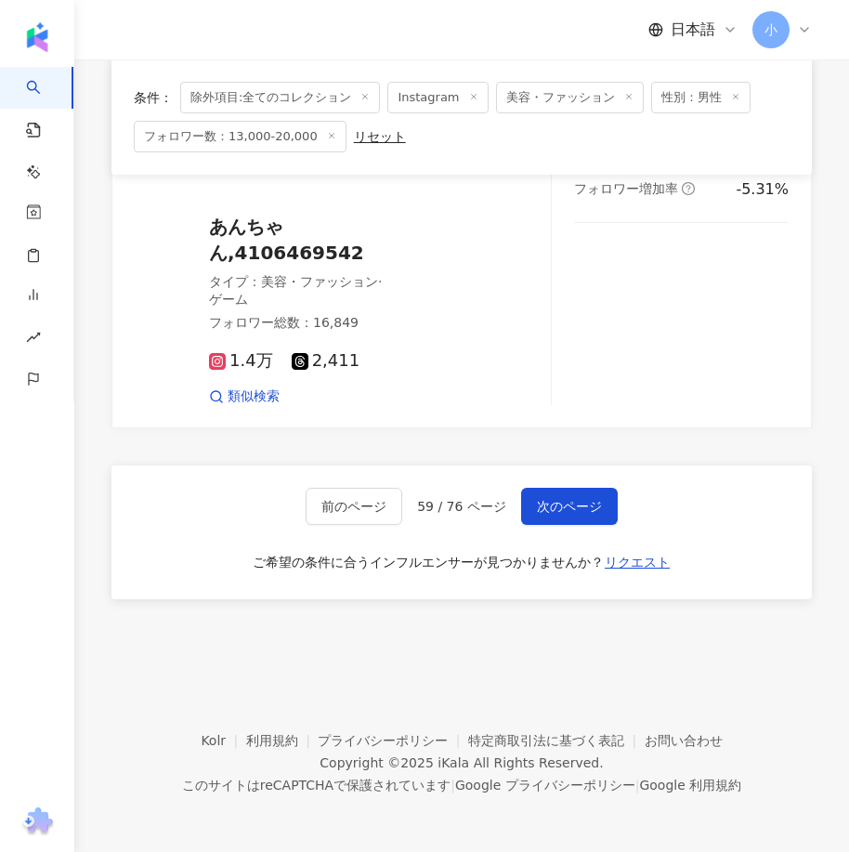
drag, startPoint x: 668, startPoint y: 362, endPoint x: 637, endPoint y: 762, distance: 401.4
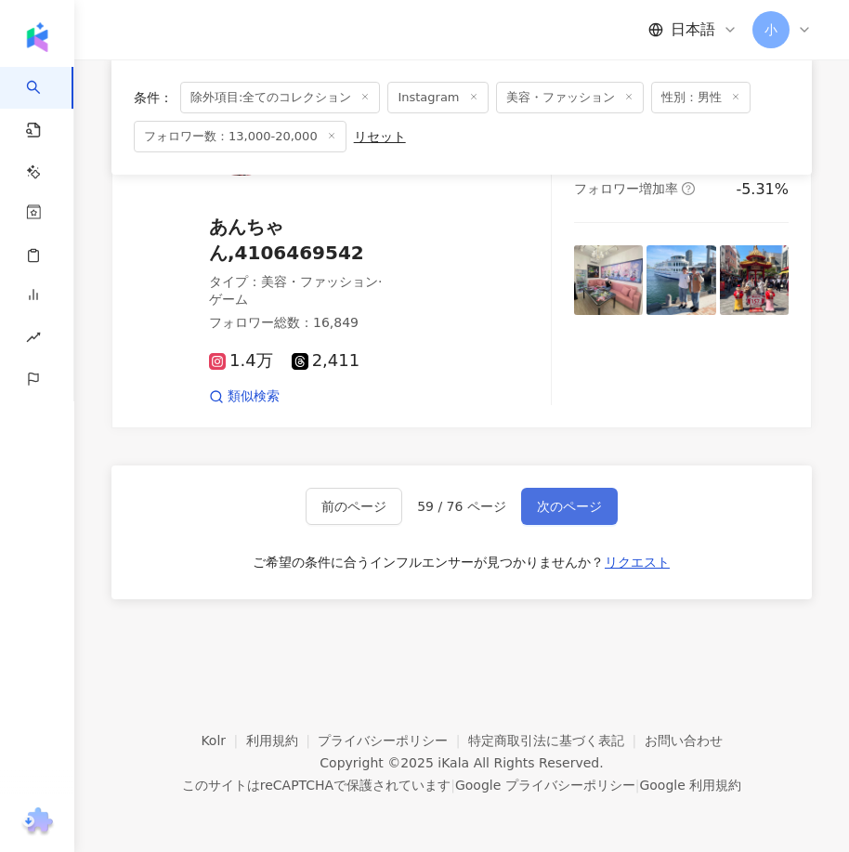
click at [580, 501] on span "次のページ" at bounding box center [569, 506] width 65 height 15
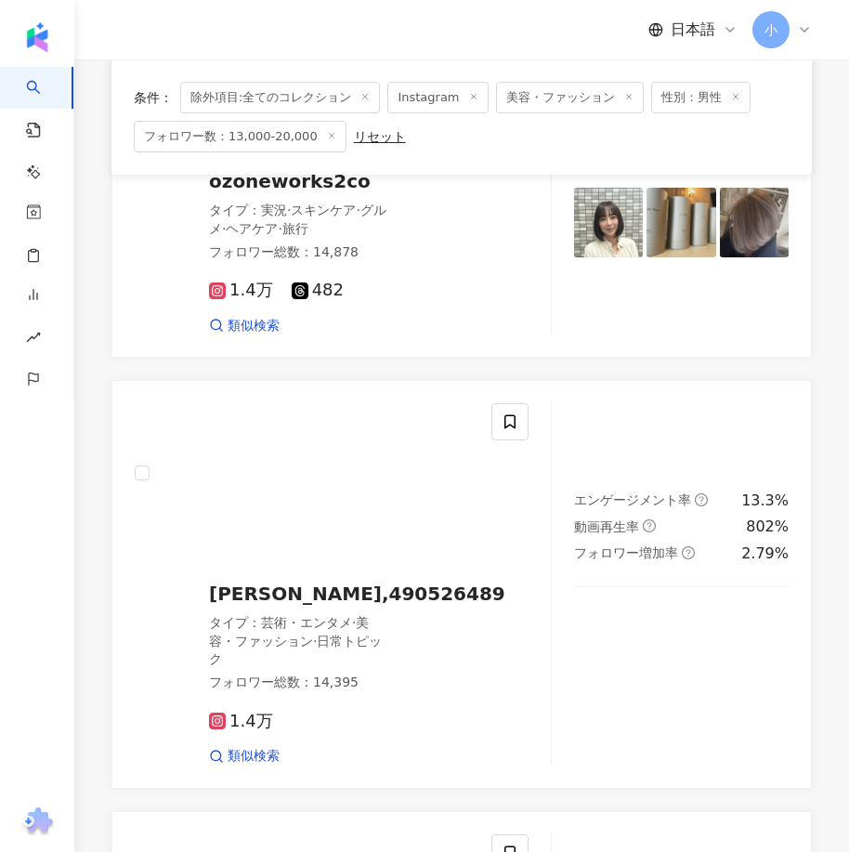
scroll to position [2000, 0]
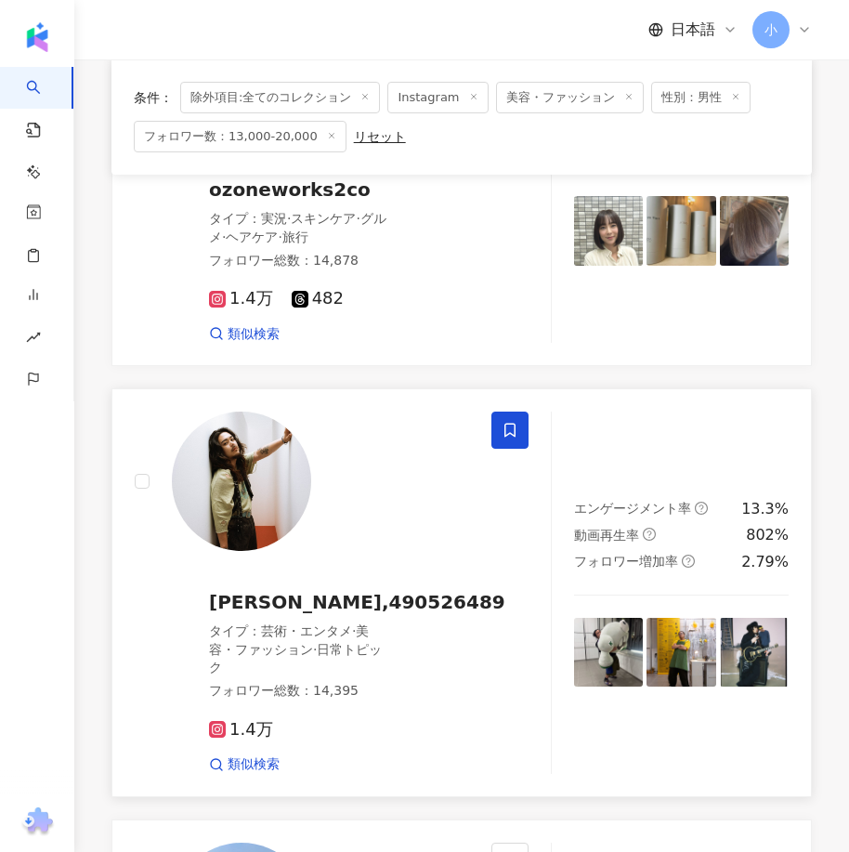
click at [514, 437] on icon at bounding box center [509, 430] width 11 height 14
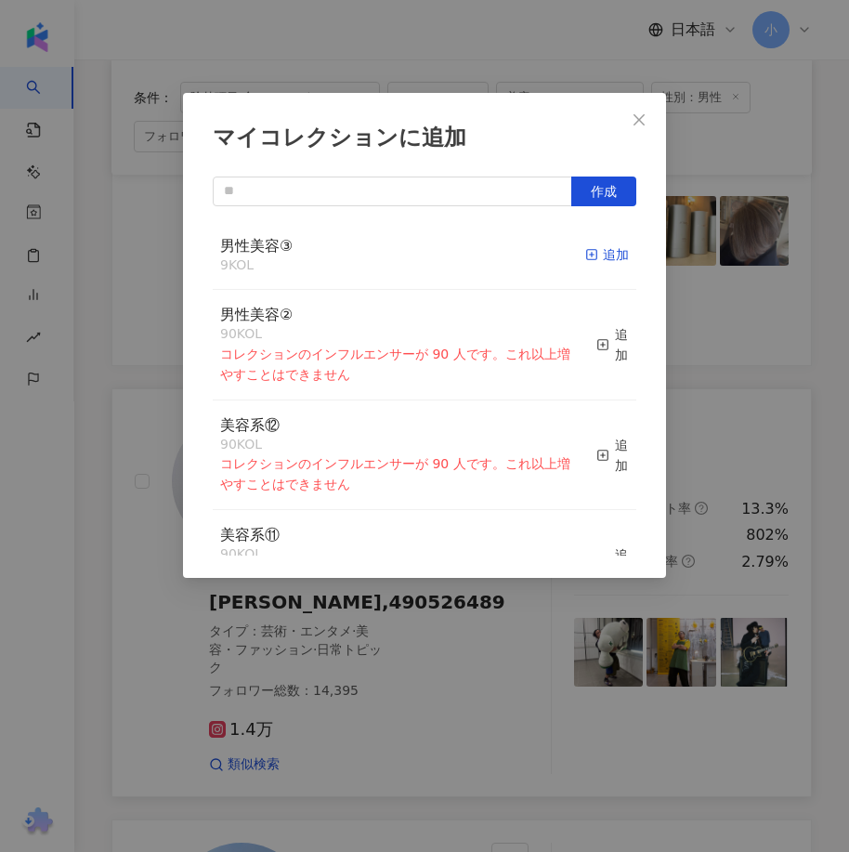
click at [601, 255] on div "追加" at bounding box center [607, 254] width 44 height 20
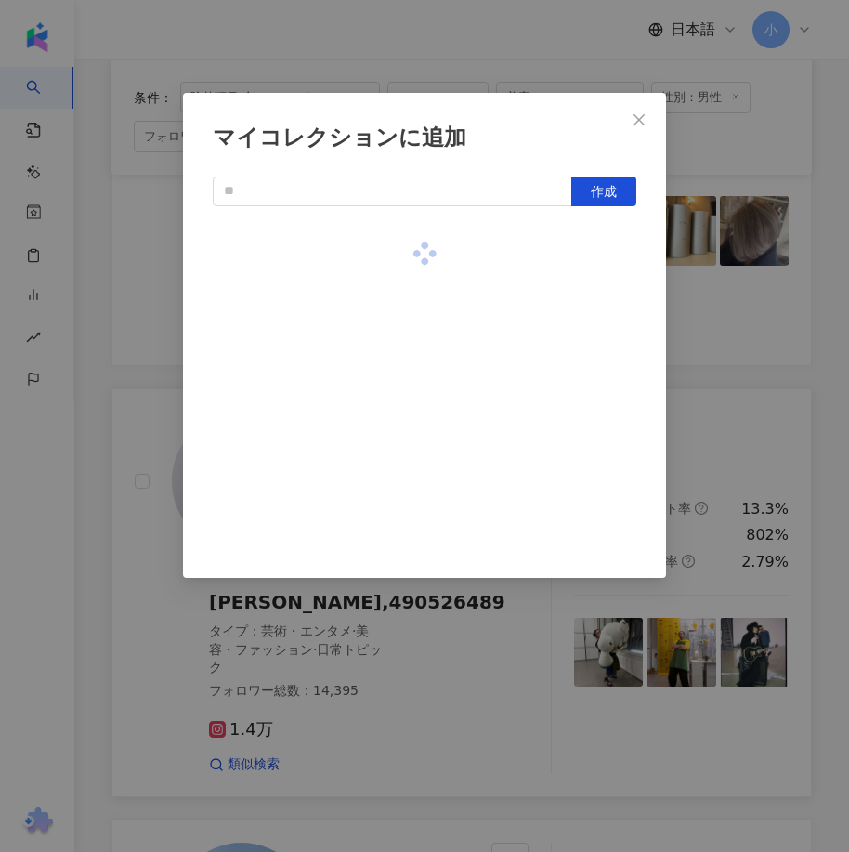
click at [762, 344] on div "マイコレクションに追加 作成" at bounding box center [424, 426] width 849 height 852
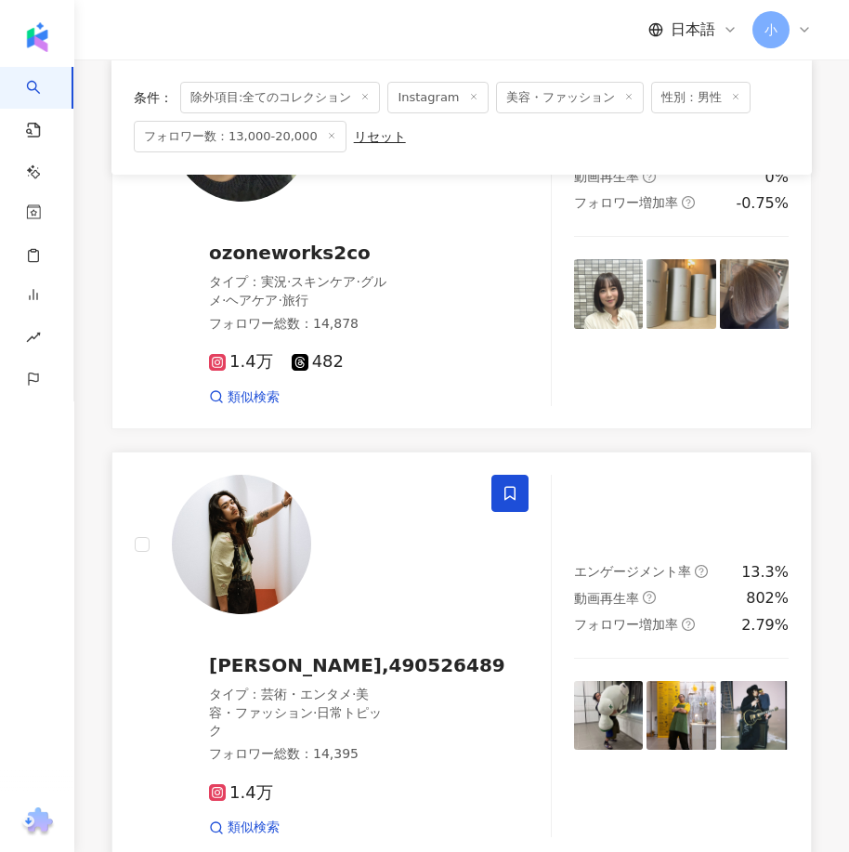
scroll to position [1629, 0]
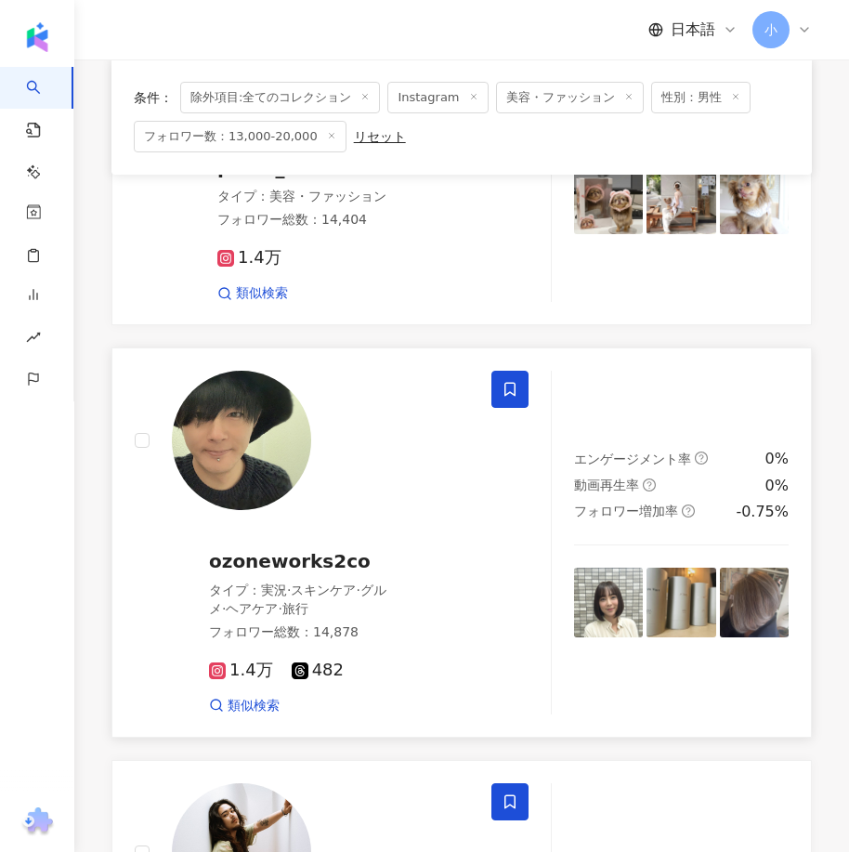
click at [527, 408] on span at bounding box center [509, 389] width 37 height 37
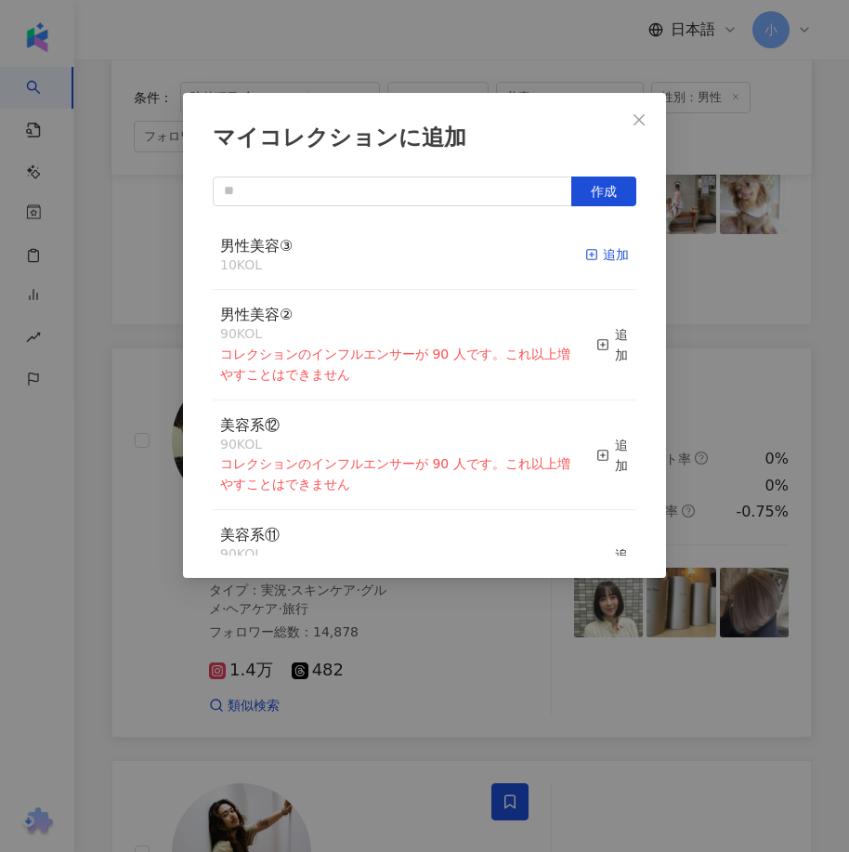
click at [585, 261] on div "追加" at bounding box center [607, 254] width 44 height 20
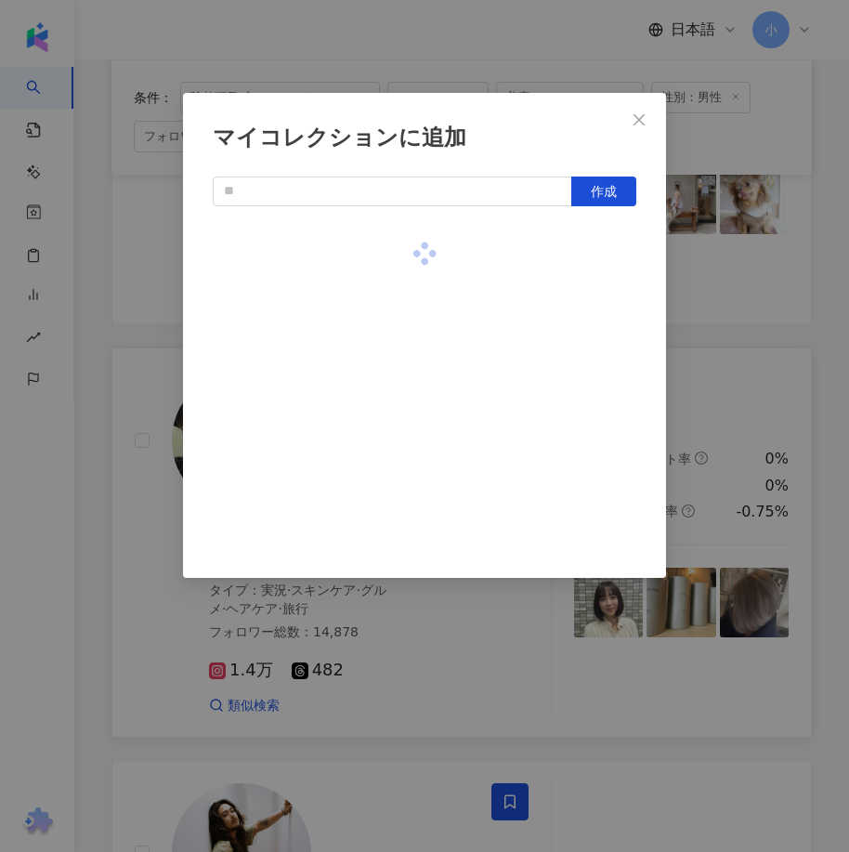
click at [742, 328] on div "マイコレクションに追加 作成" at bounding box center [424, 426] width 849 height 852
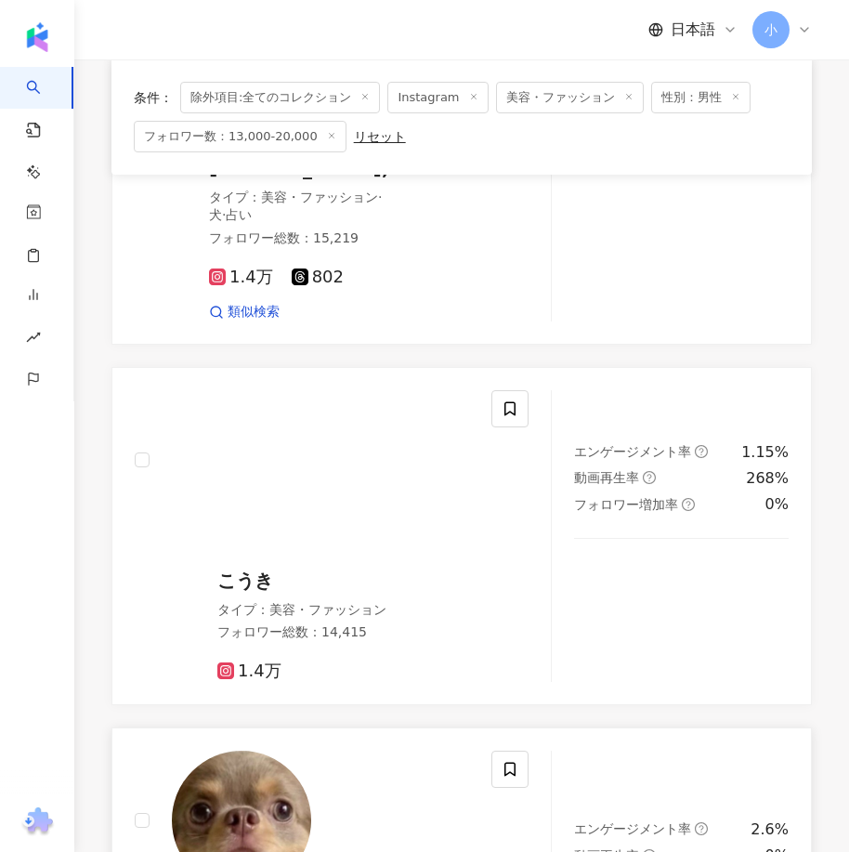
scroll to position [793, 0]
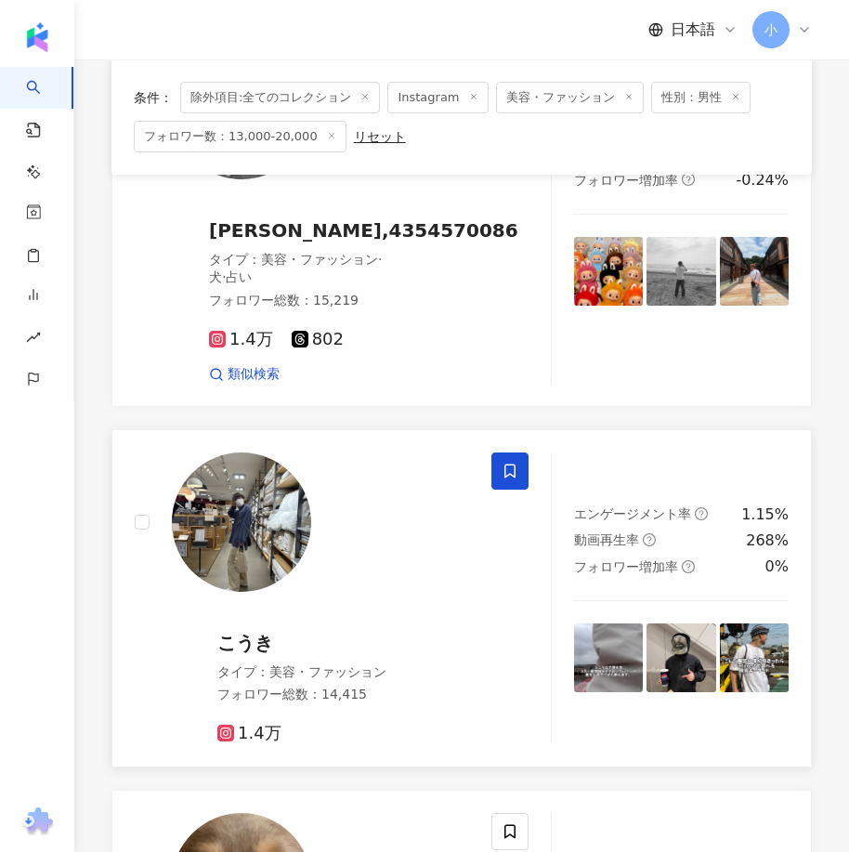
click at [504, 479] on icon at bounding box center [509, 470] width 17 height 17
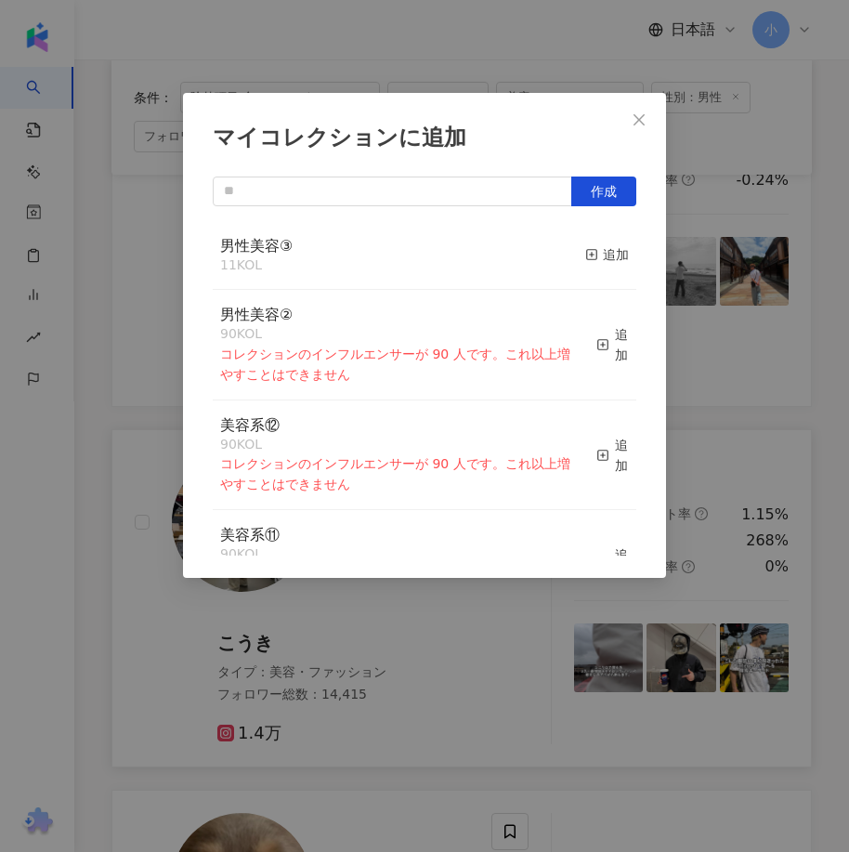
click at [585, 267] on button "追加" at bounding box center [607, 255] width 44 height 39
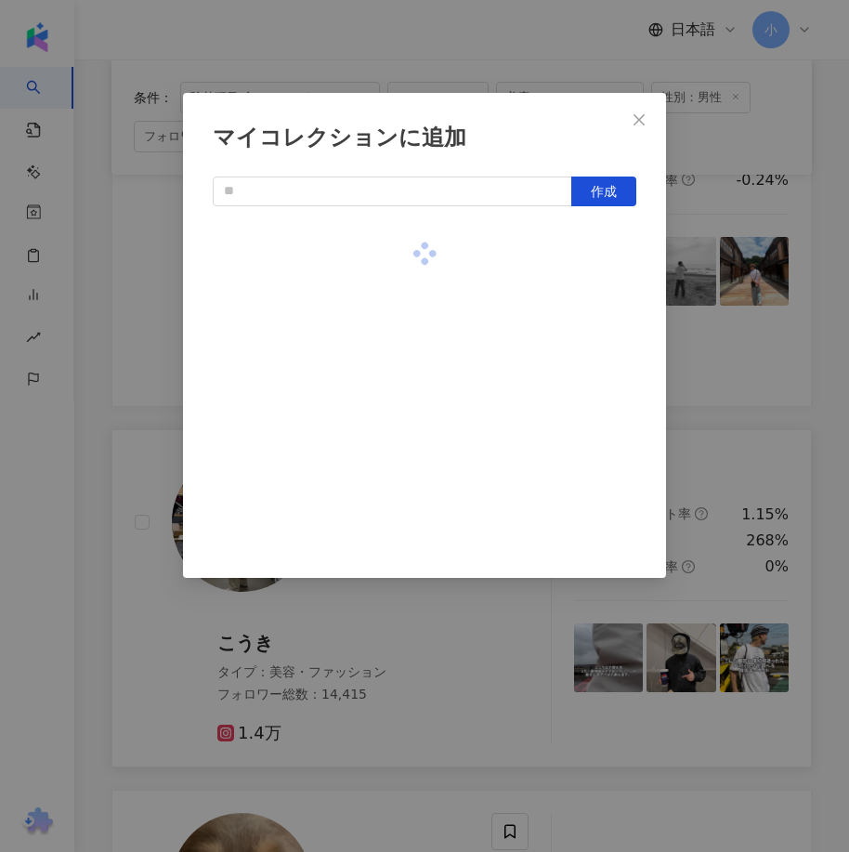
click at [720, 316] on div "マイコレクションに追加 作成" at bounding box center [424, 426] width 849 height 852
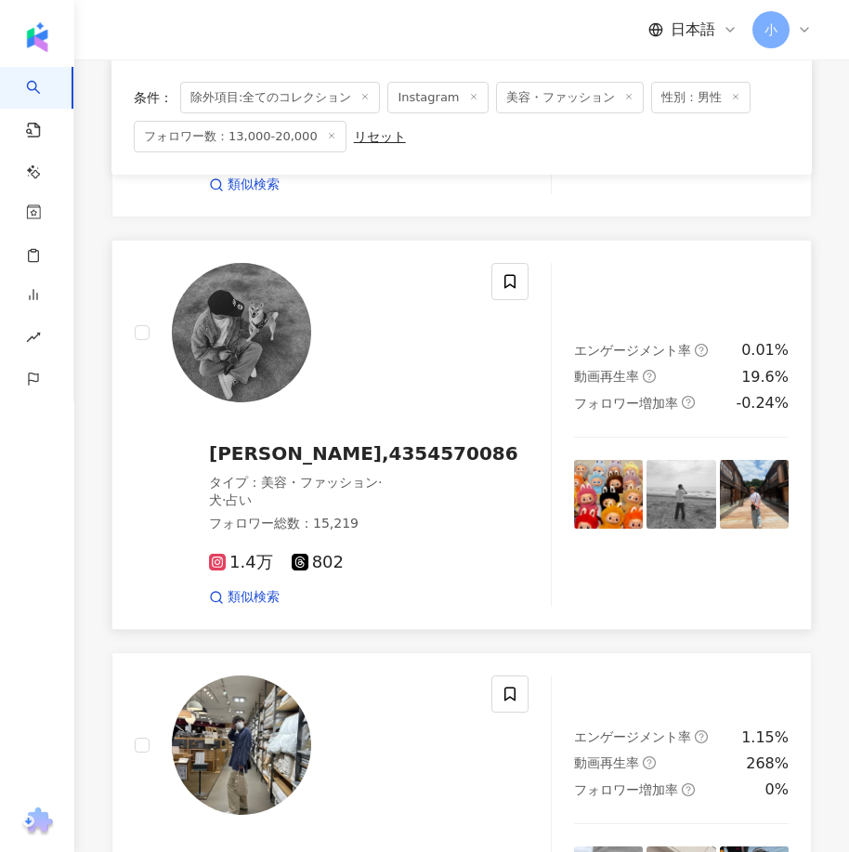
scroll to position [422, 0]
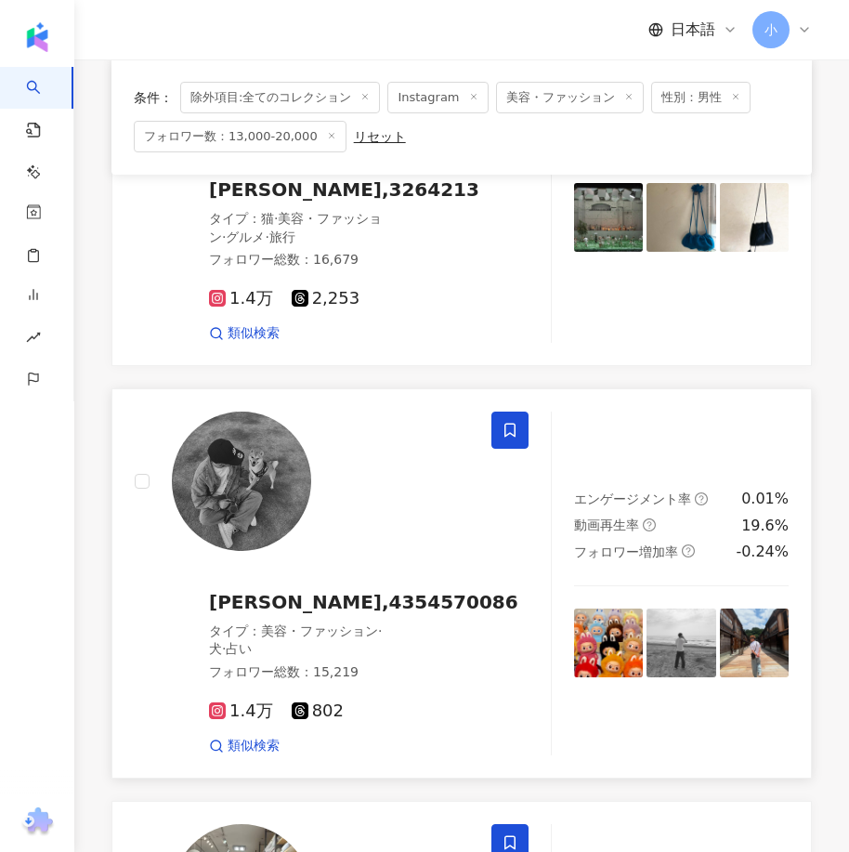
click at [506, 425] on icon at bounding box center [509, 430] width 17 height 17
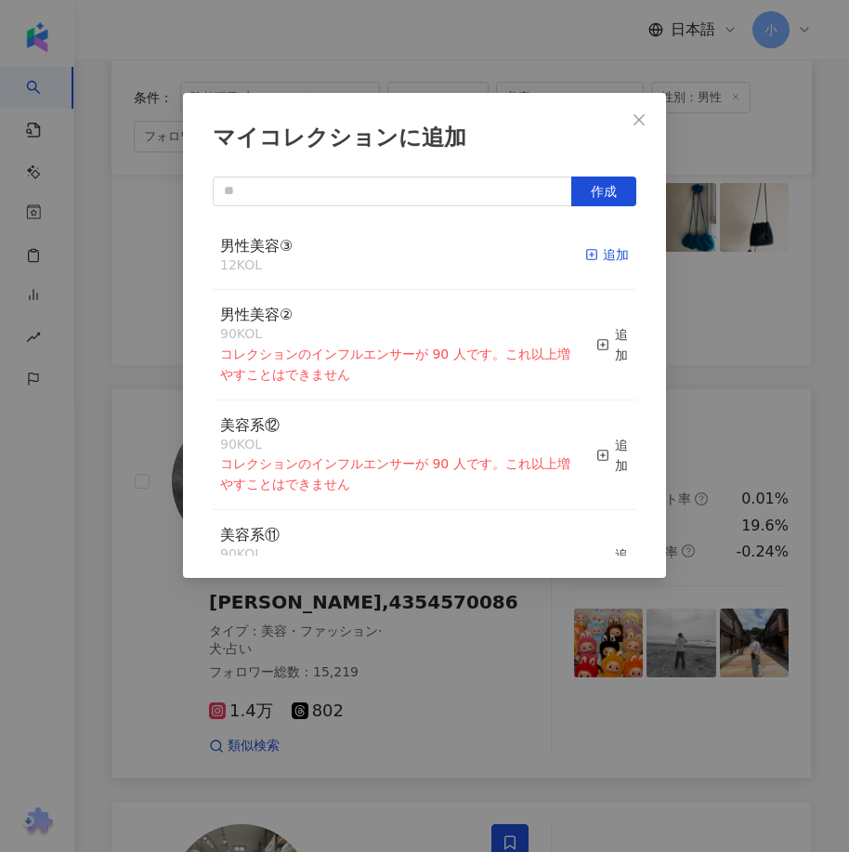
click at [591, 260] on div "追加" at bounding box center [607, 254] width 44 height 20
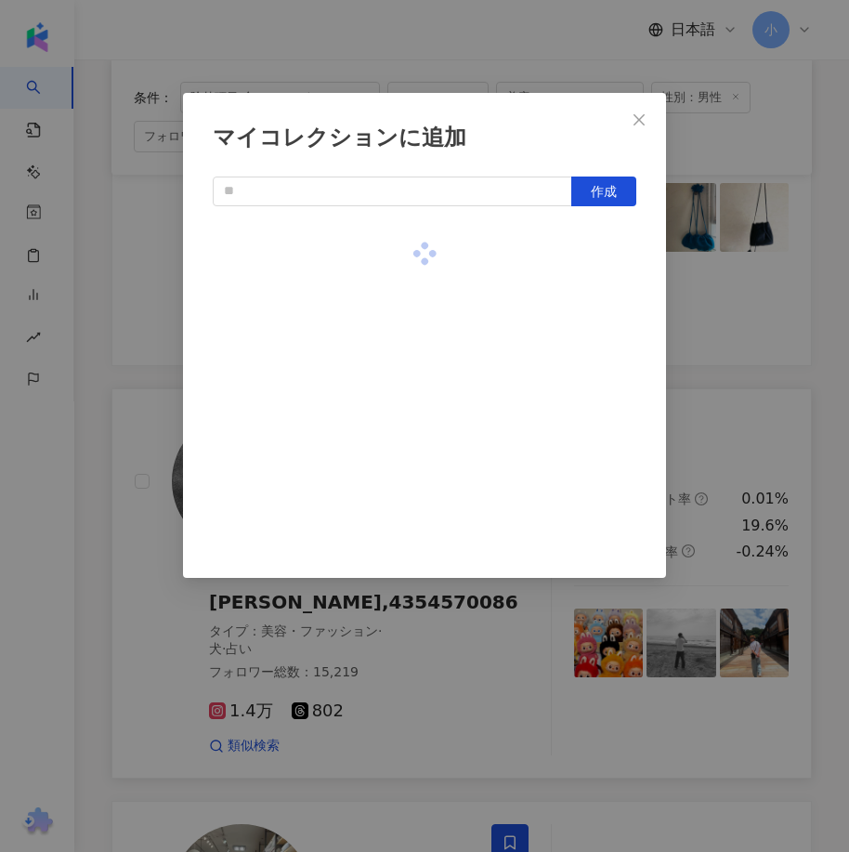
click at [732, 529] on div "マイコレクションに追加 作成" at bounding box center [424, 426] width 849 height 852
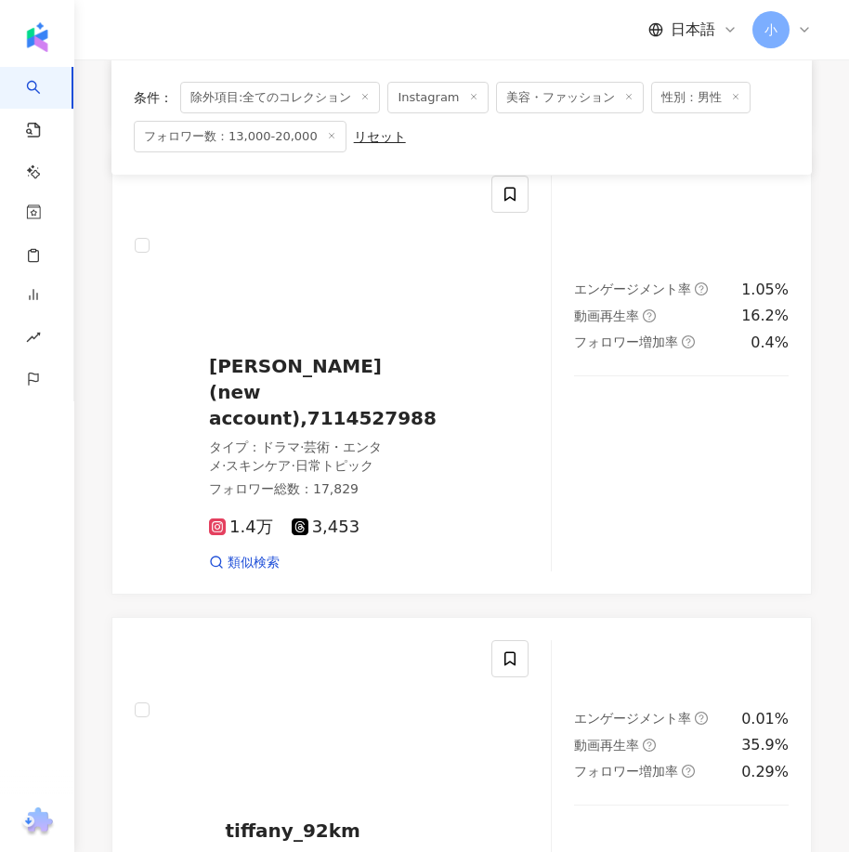
scroll to position [5065, 0]
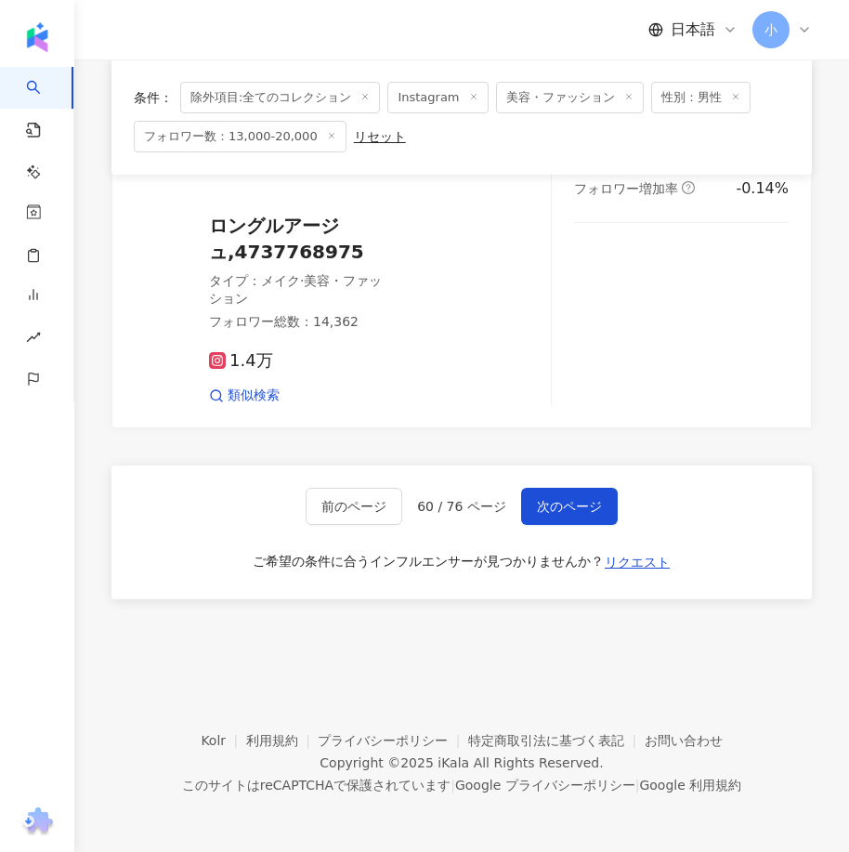
drag, startPoint x: 579, startPoint y: 256, endPoint x: 555, endPoint y: 685, distance: 429.7
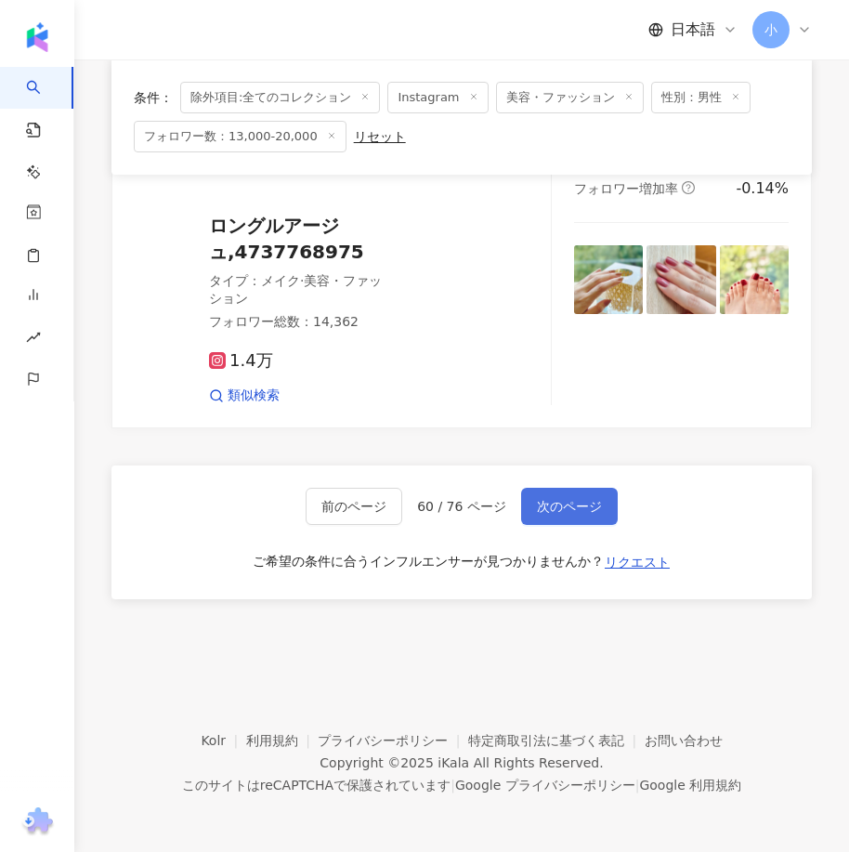
click at [549, 510] on span "次のページ" at bounding box center [569, 506] width 65 height 15
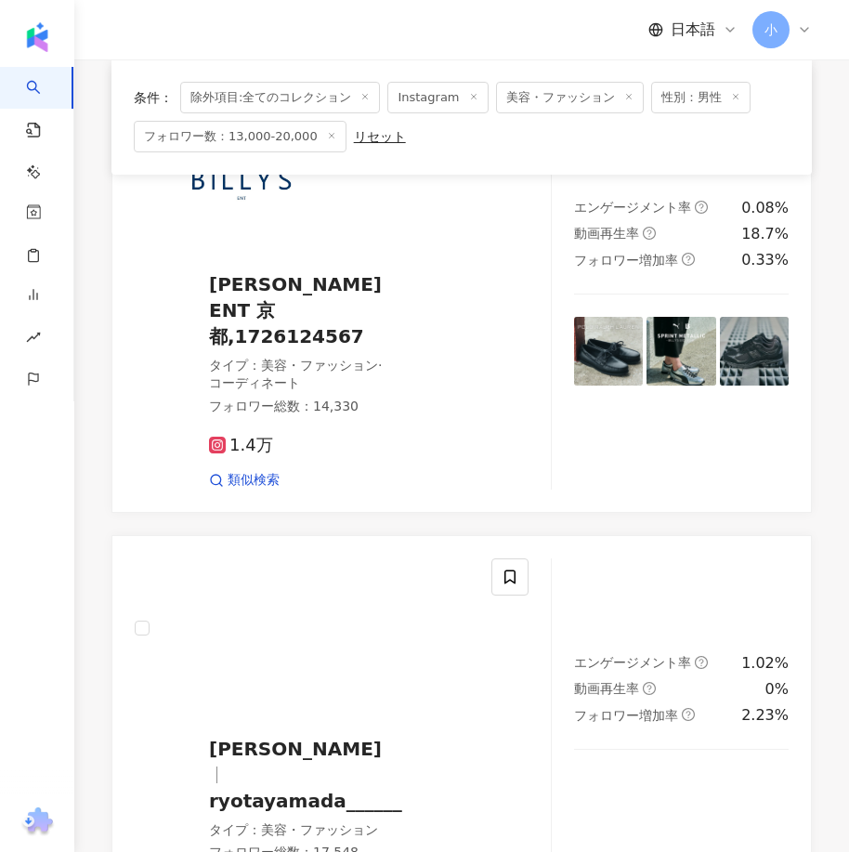
scroll to position [2621, 0]
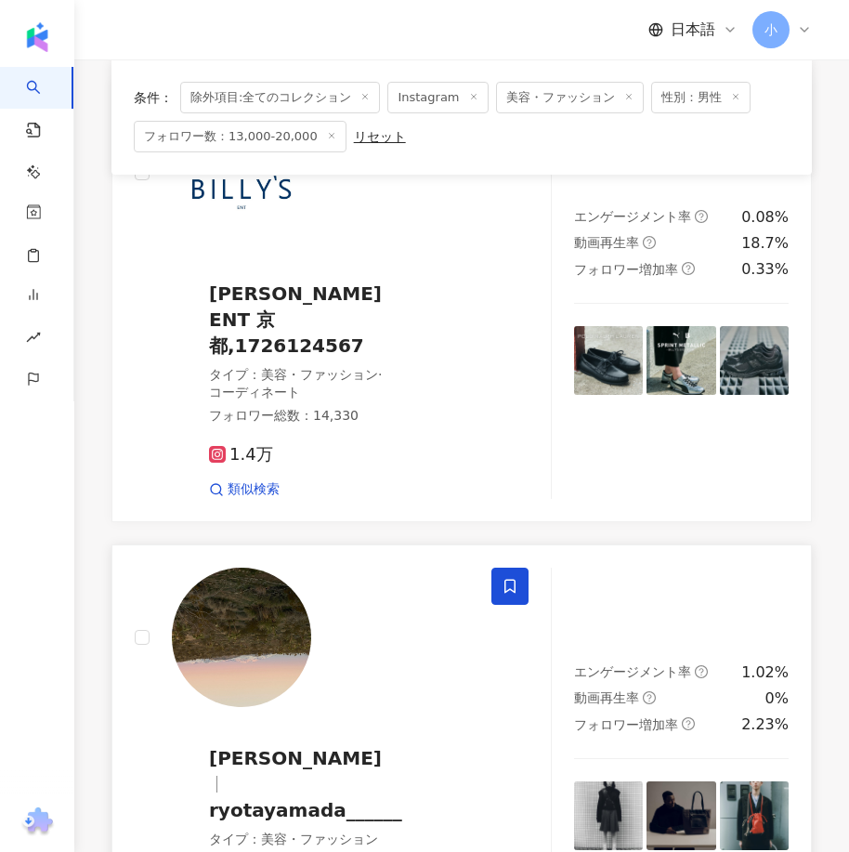
click at [502, 578] on icon at bounding box center [509, 586] width 17 height 17
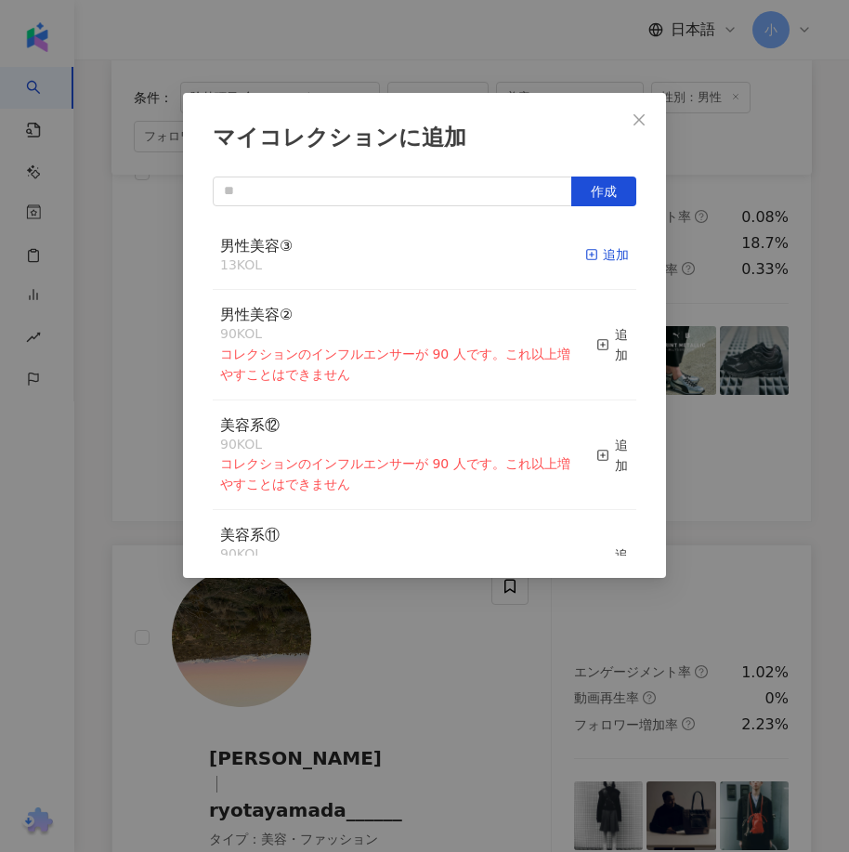
click at [590, 258] on div "追加" at bounding box center [607, 254] width 44 height 20
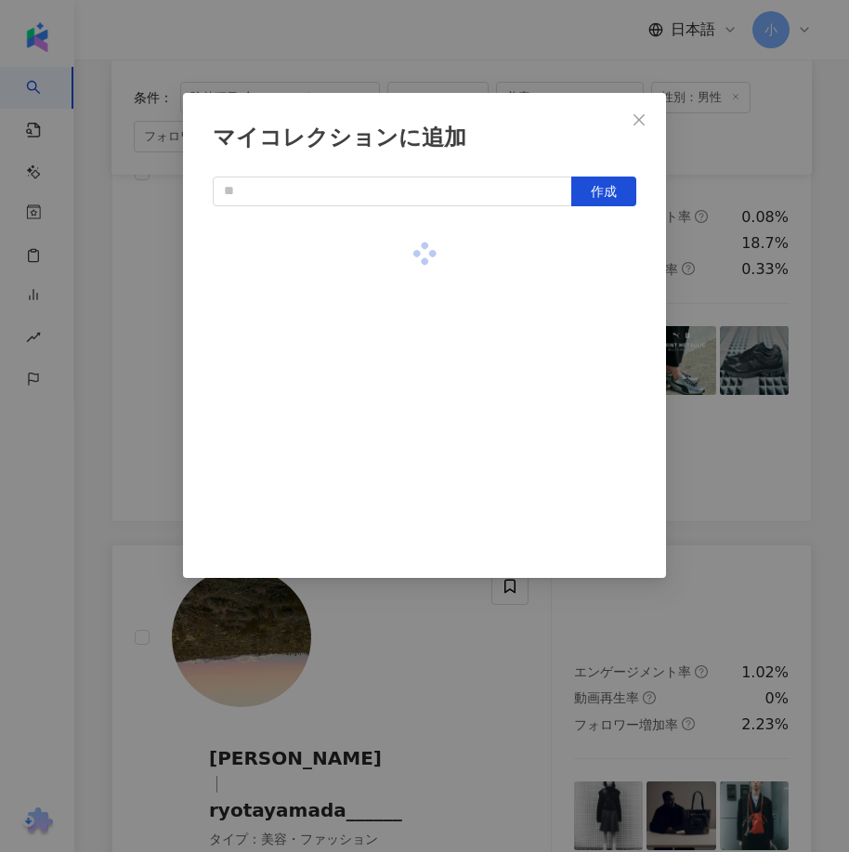
click at [746, 412] on div "マイコレクションに追加 作成" at bounding box center [424, 426] width 849 height 852
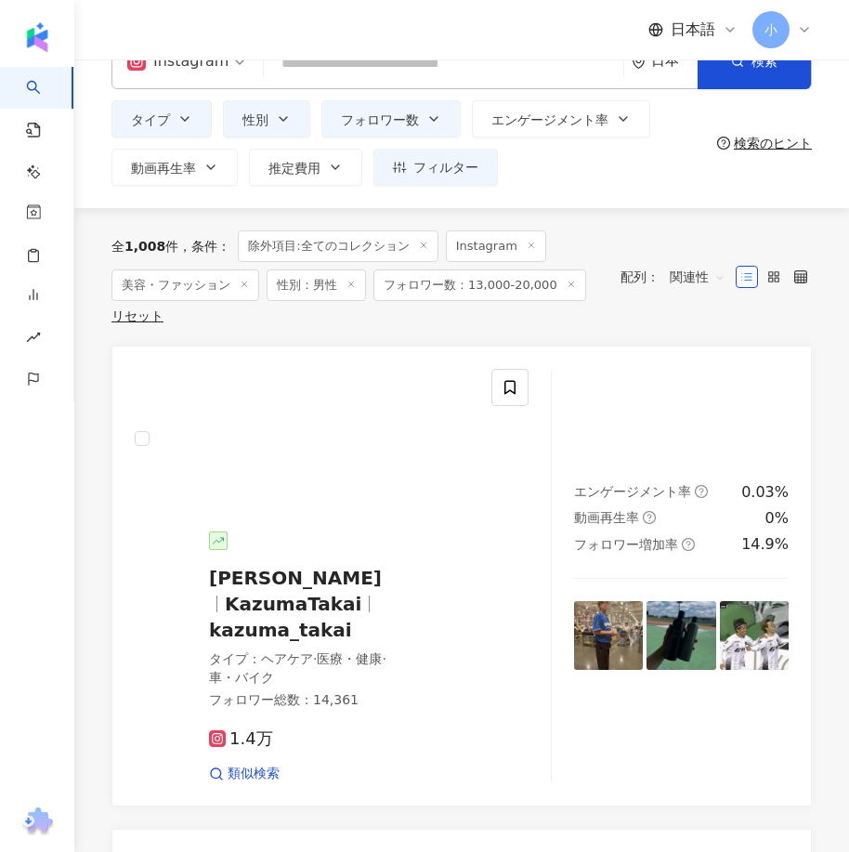
scroll to position [0, 0]
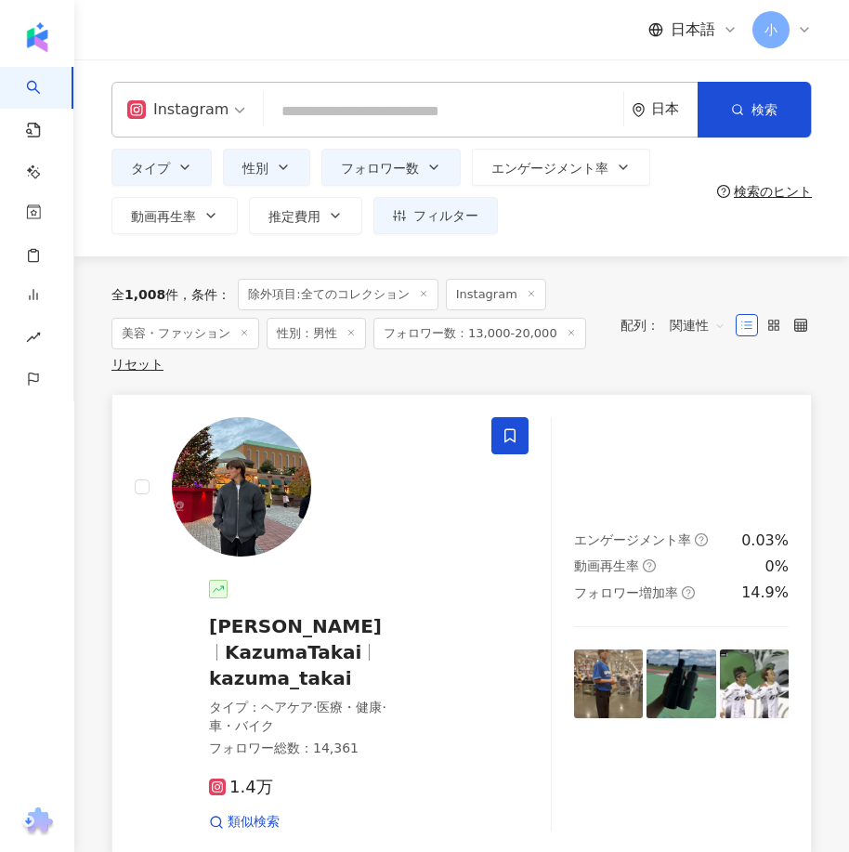
click at [512, 425] on span at bounding box center [509, 435] width 37 height 37
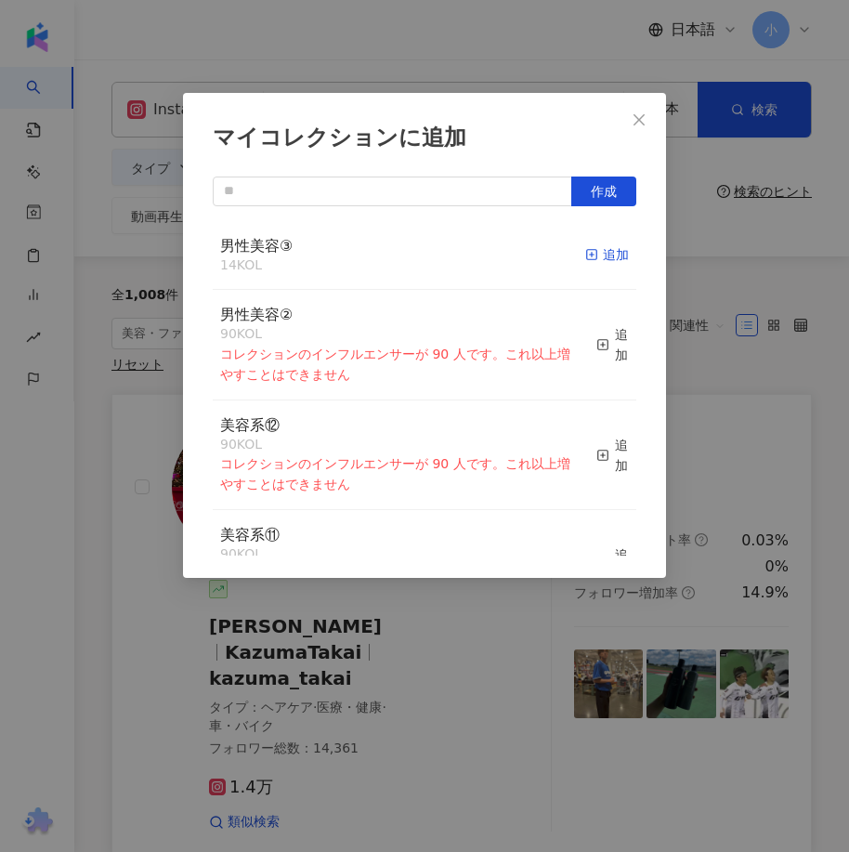
click at [592, 261] on div "追加" at bounding box center [607, 254] width 44 height 20
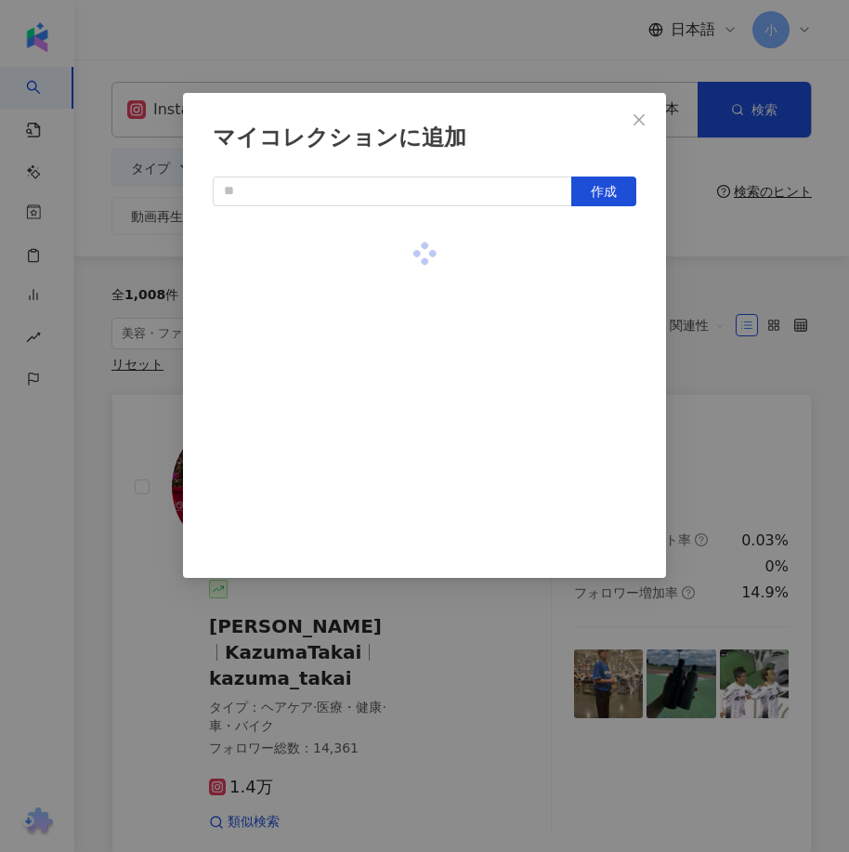
click at [736, 280] on div "マイコレクションに追加 作成" at bounding box center [424, 426] width 849 height 852
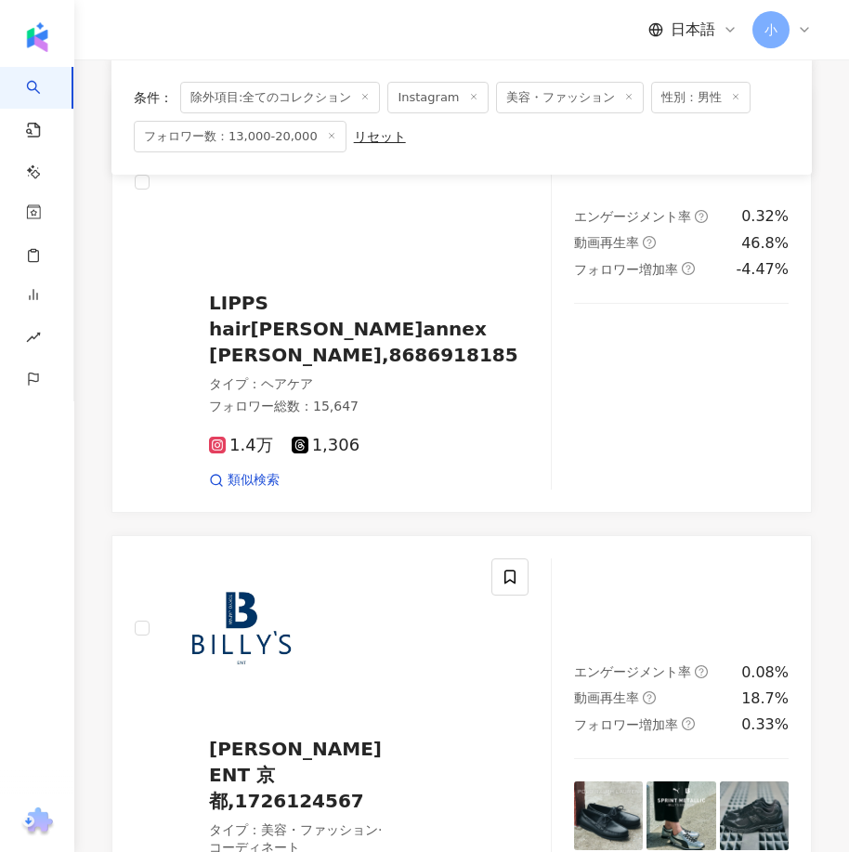
scroll to position [5314, 0]
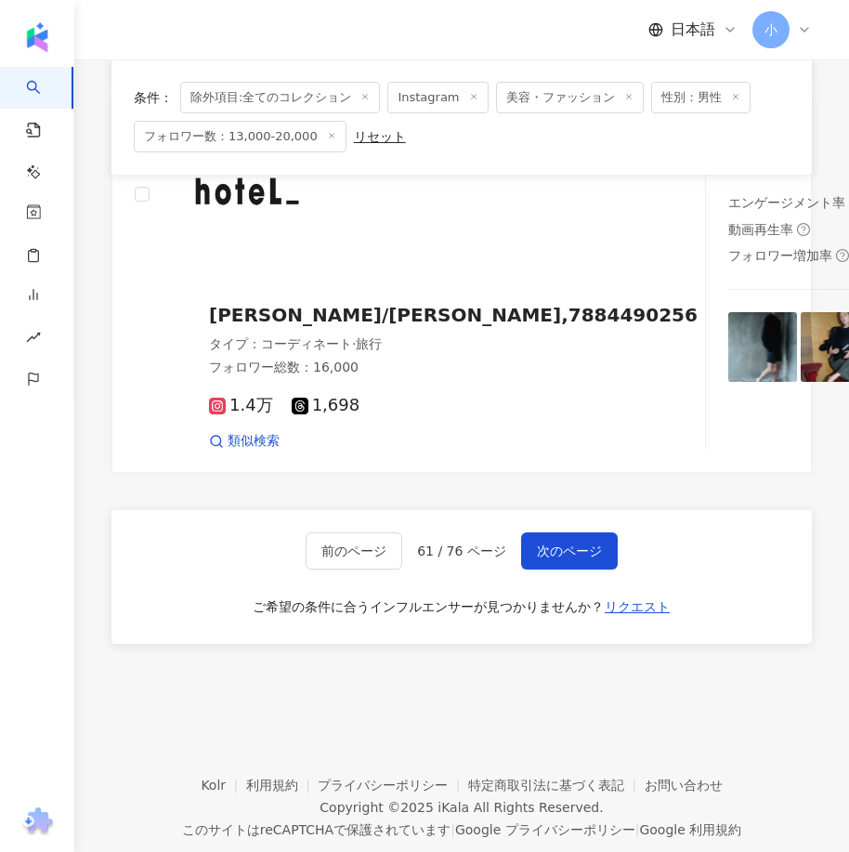
drag, startPoint x: 654, startPoint y: 280, endPoint x: 637, endPoint y: 777, distance: 497.1
click at [573, 543] on span "次のページ" at bounding box center [569, 550] width 65 height 15
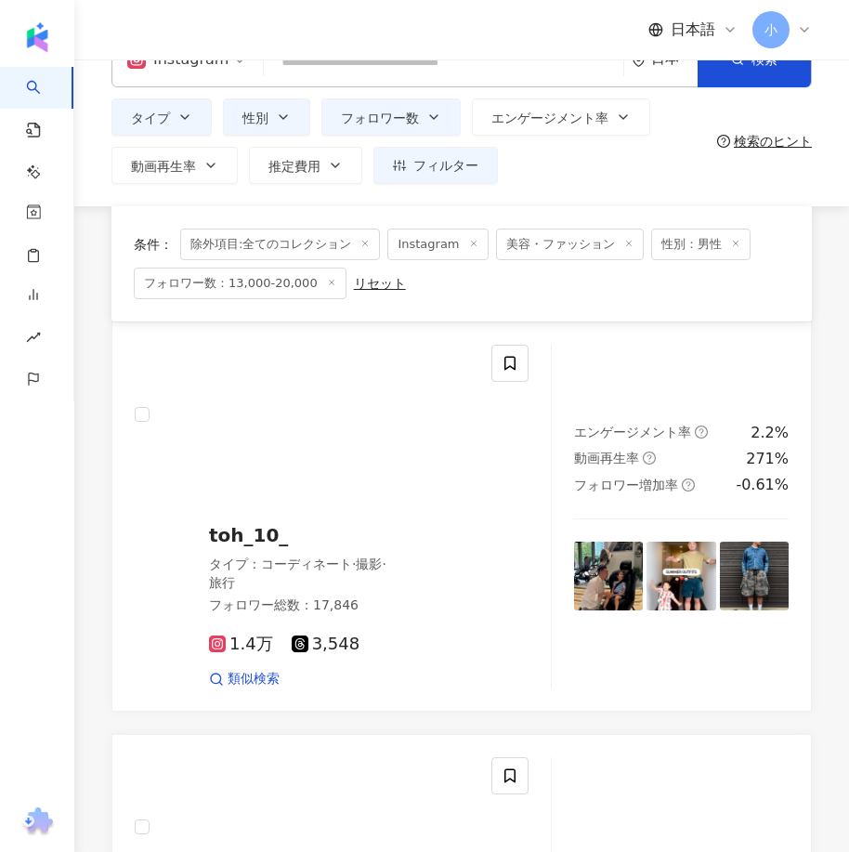
scroll to position [0, 0]
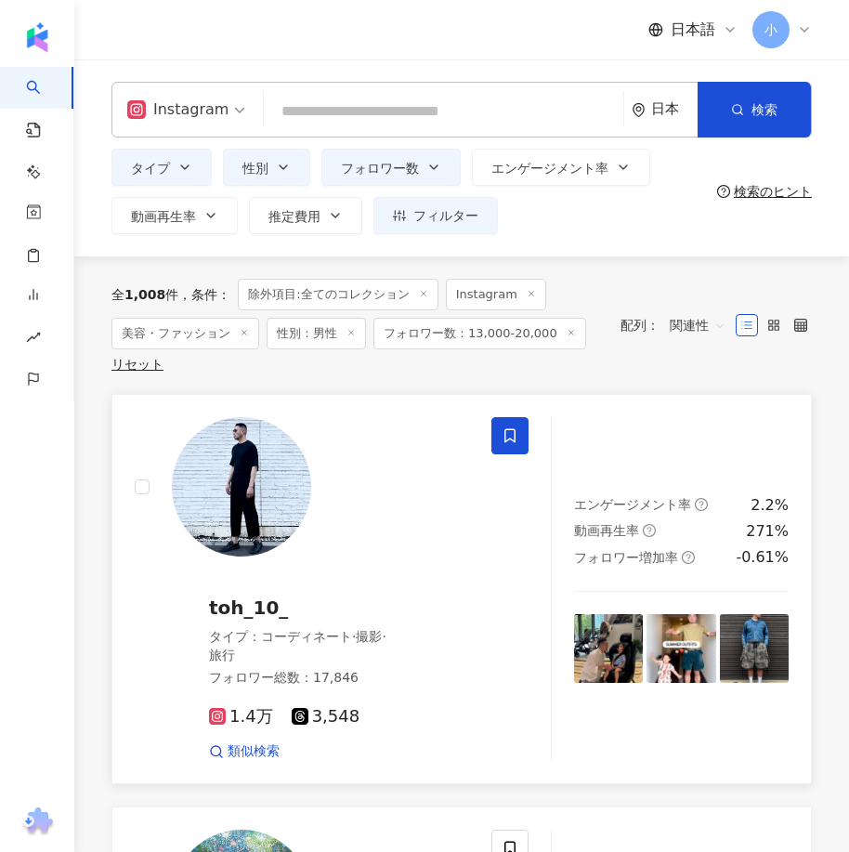
click at [520, 436] on span at bounding box center [509, 435] width 37 height 37
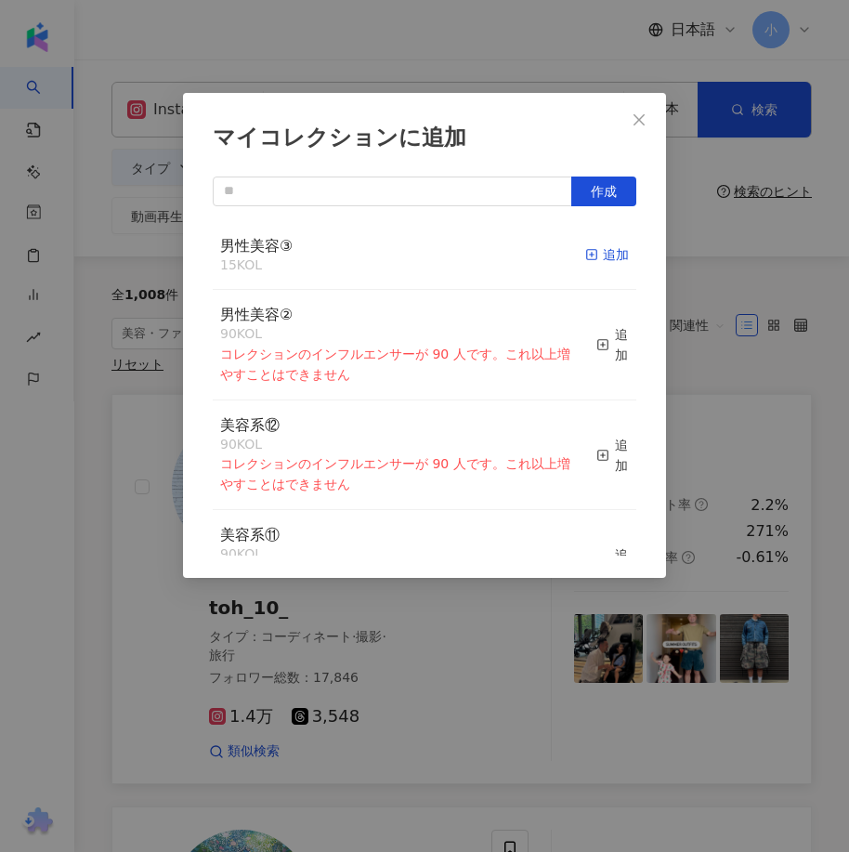
click at [592, 257] on div "追加" at bounding box center [607, 254] width 44 height 20
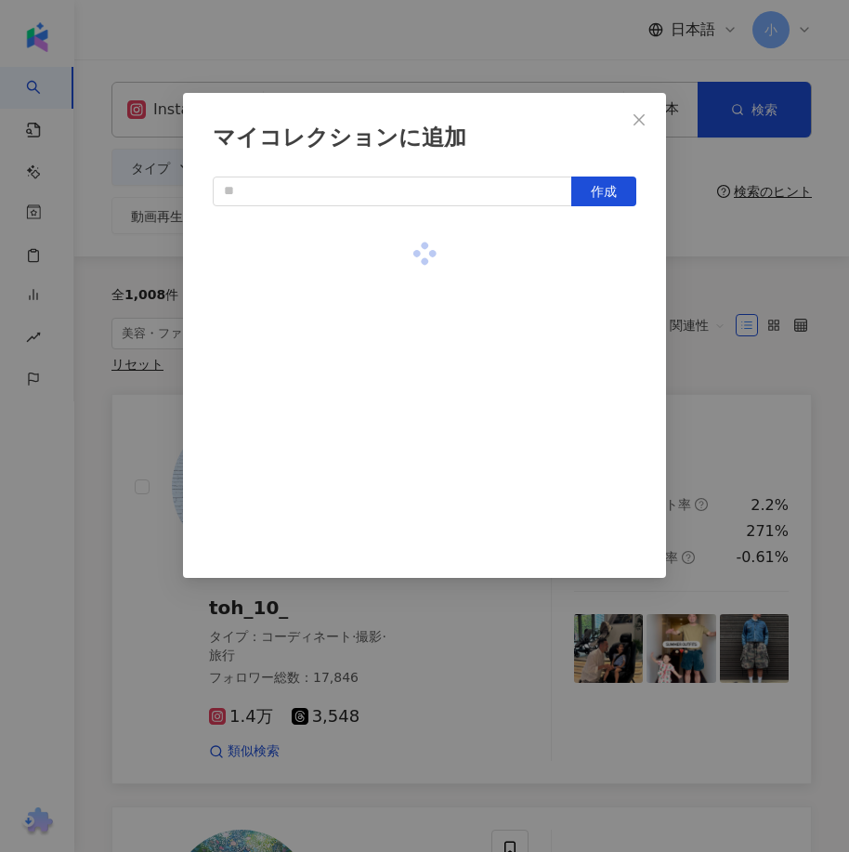
click at [701, 346] on div "マイコレクションに追加 作成" at bounding box center [424, 426] width 849 height 852
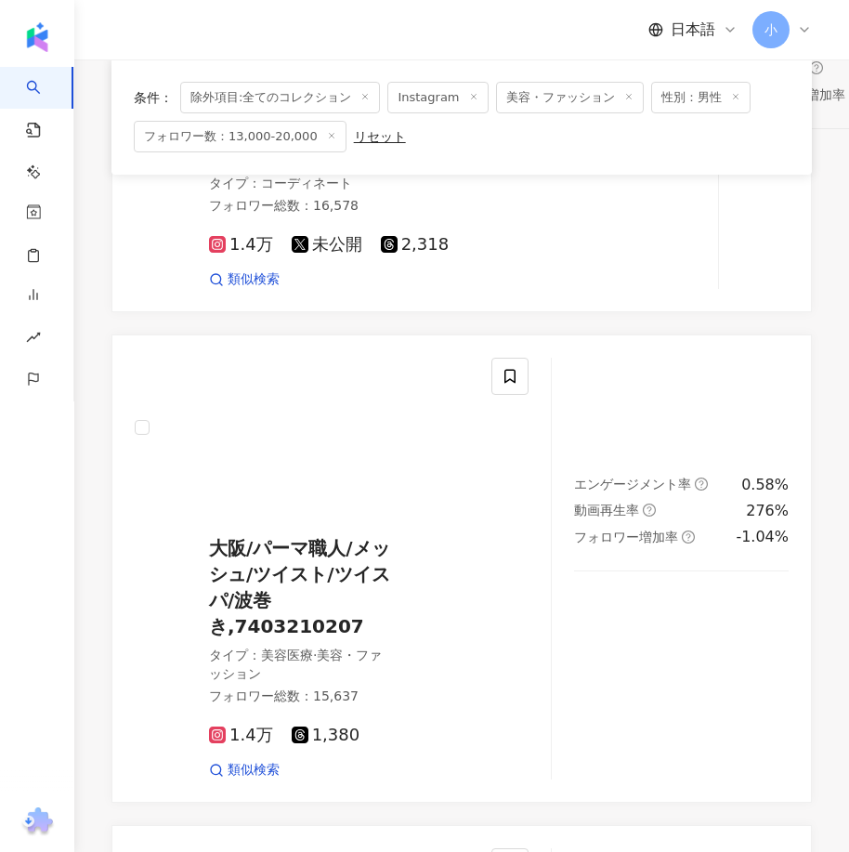
scroll to position [5175, 0]
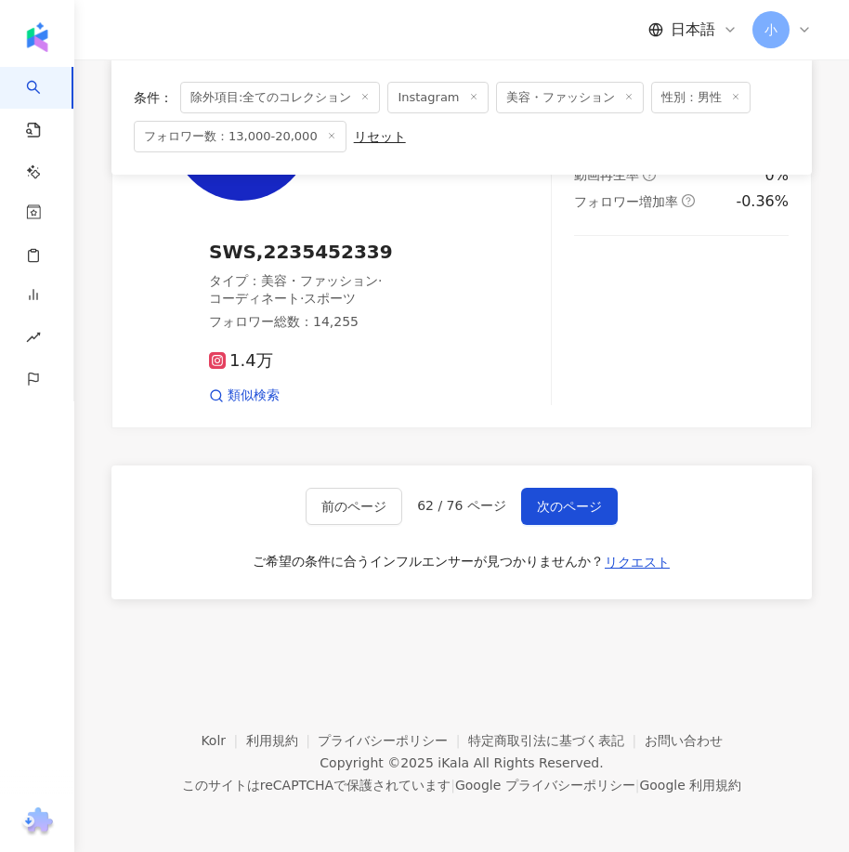
drag, startPoint x: 658, startPoint y: 330, endPoint x: 635, endPoint y: 801, distance: 472.3
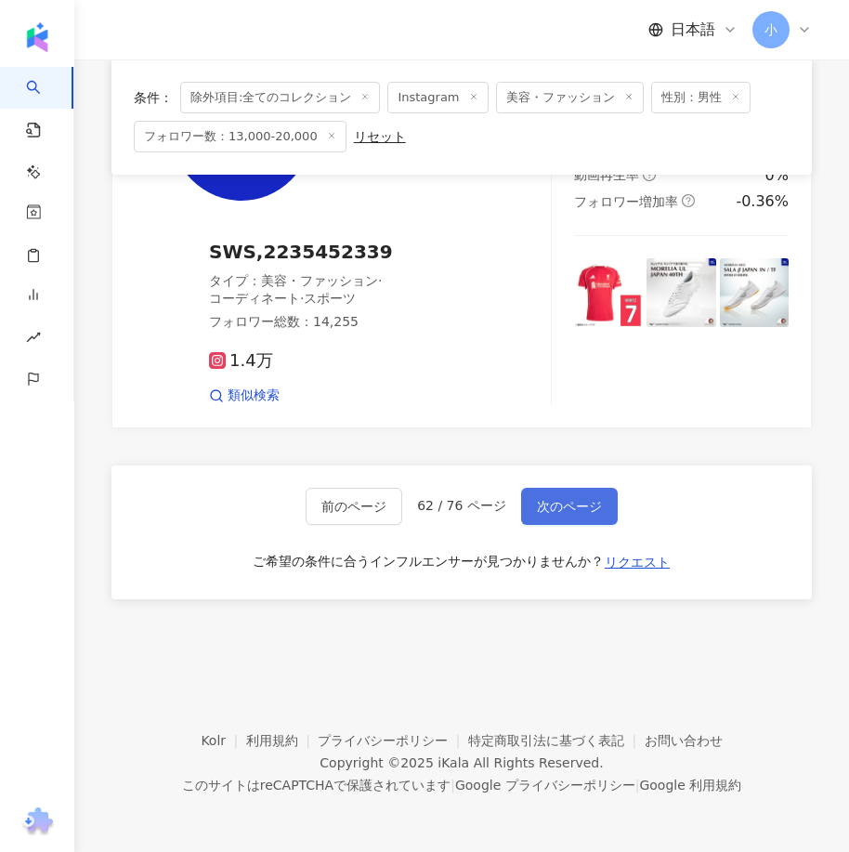
click at [560, 495] on button "次のページ" at bounding box center [569, 506] width 97 height 37
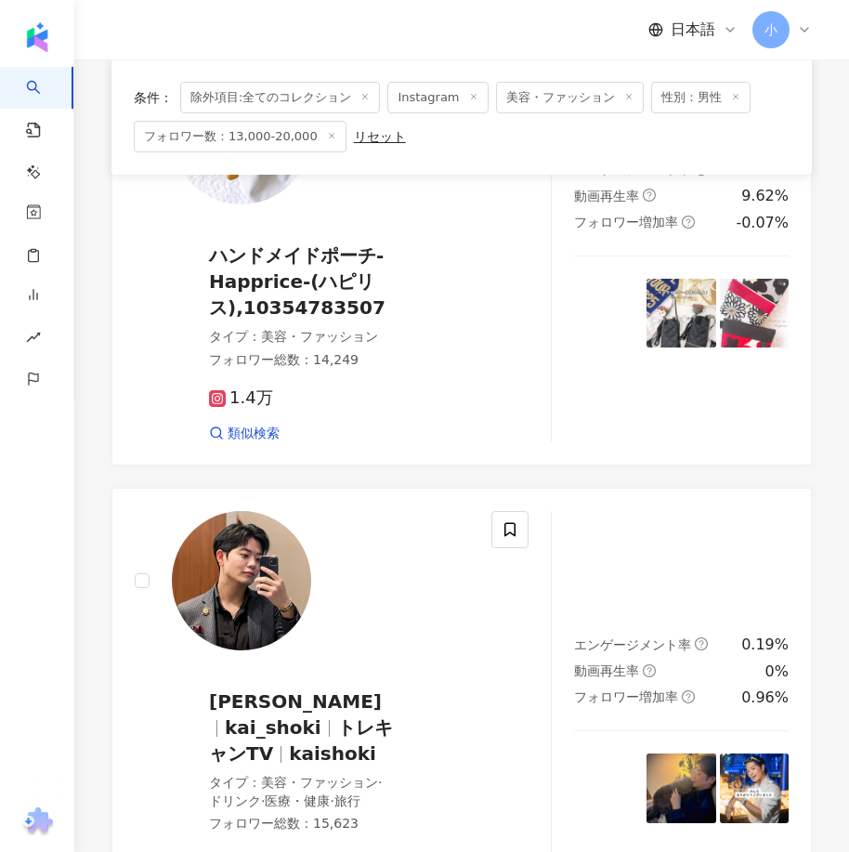
scroll to position [1238, 0]
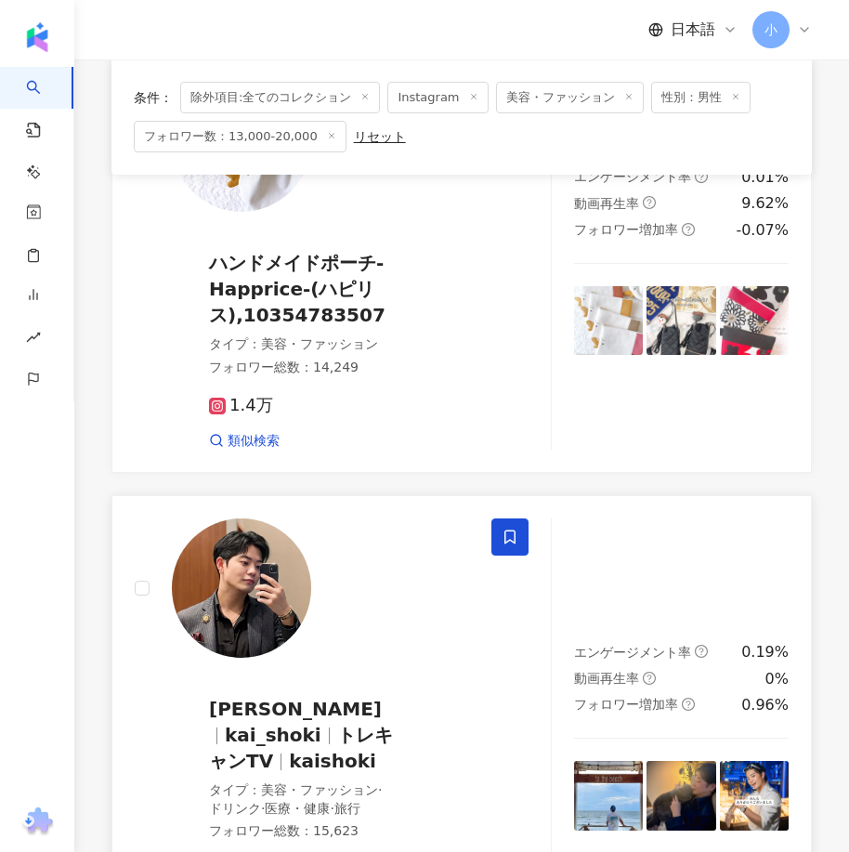
click at [508, 545] on icon at bounding box center [509, 536] width 17 height 17
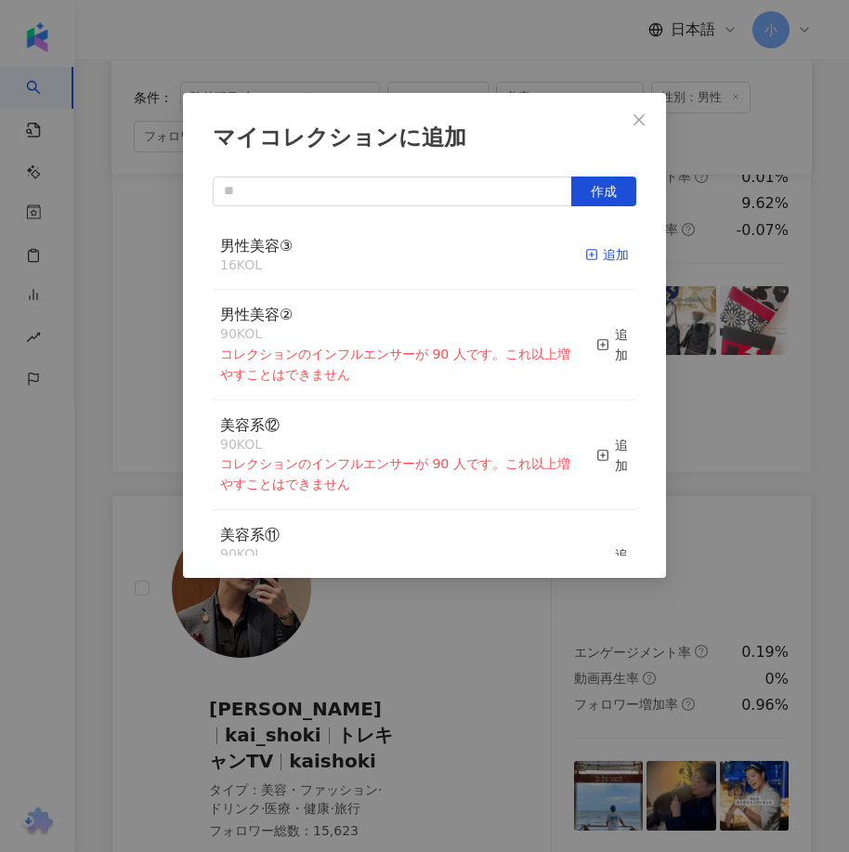
click at [585, 253] on icon "button" at bounding box center [591, 254] width 13 height 13
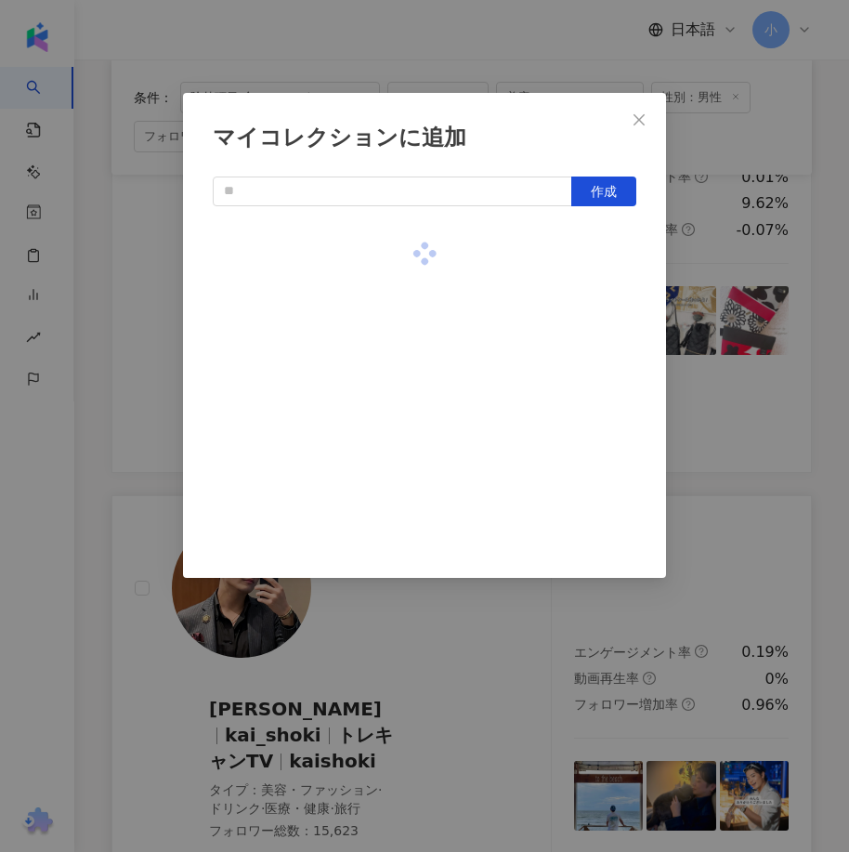
click at [730, 510] on div "マイコレクションに追加 作成" at bounding box center [424, 426] width 849 height 852
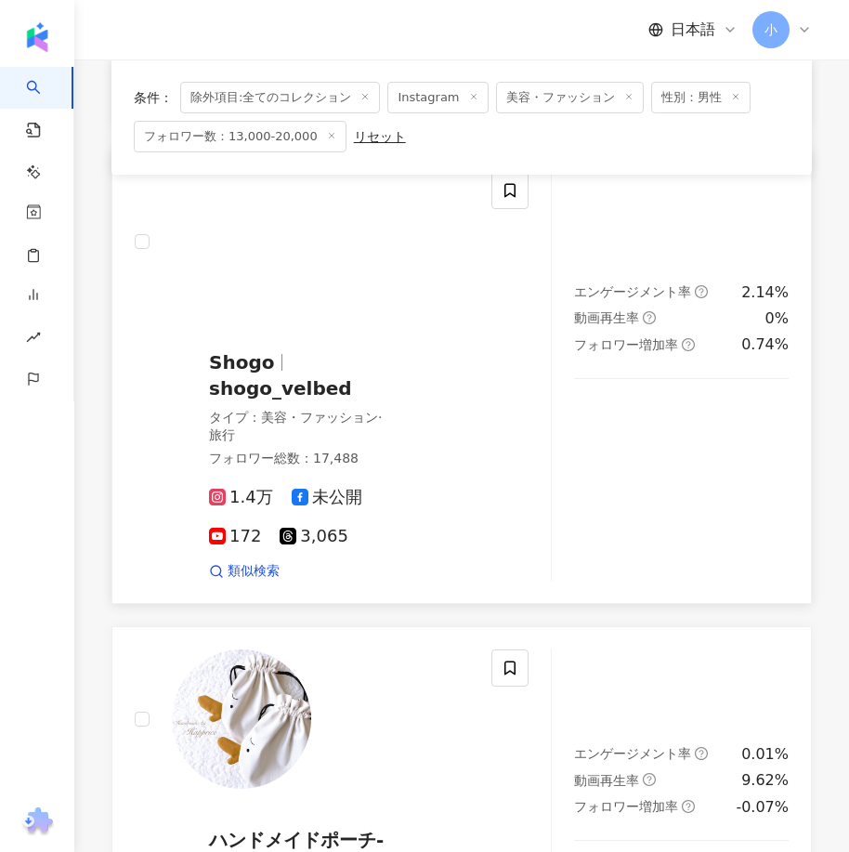
scroll to position [495, 0]
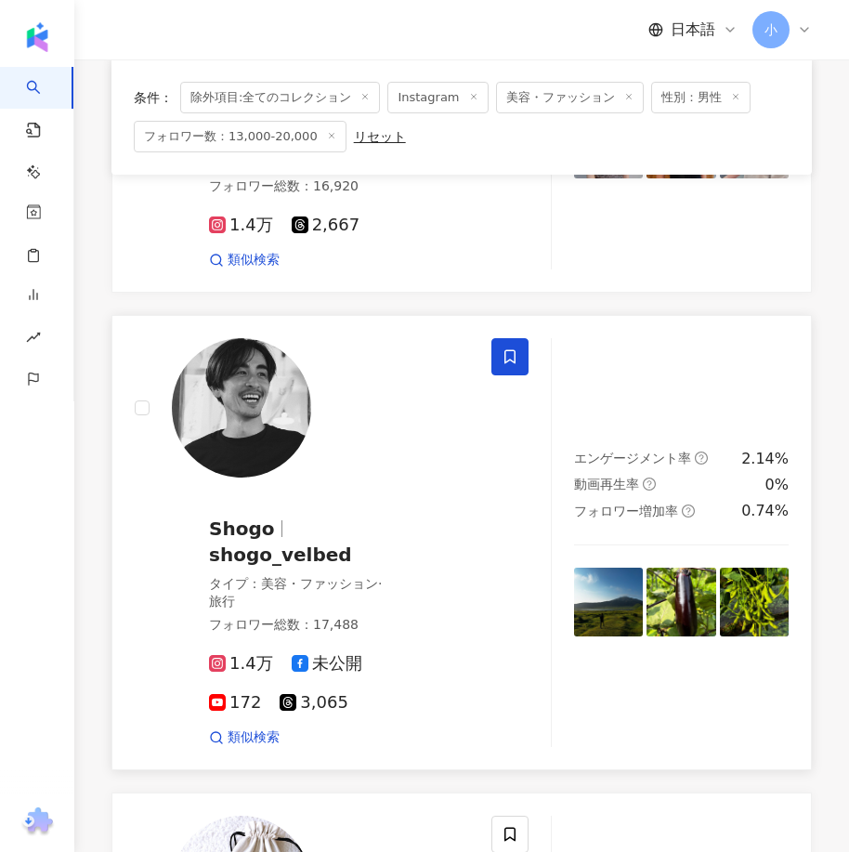
click at [505, 363] on icon at bounding box center [509, 356] width 11 height 14
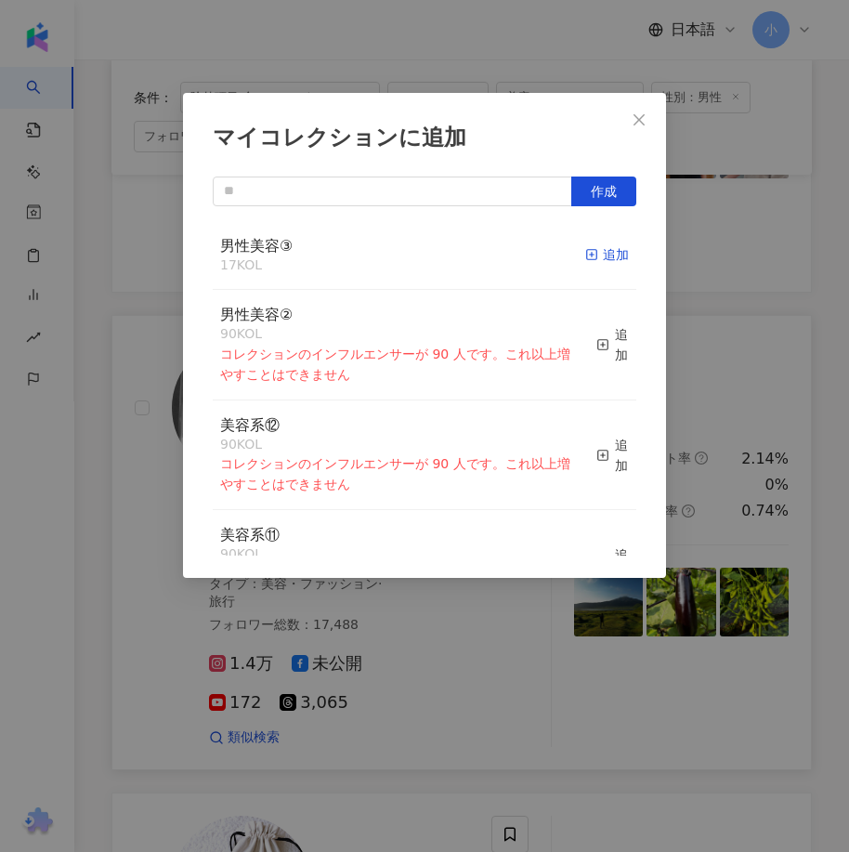
click at [585, 254] on div "追加" at bounding box center [607, 254] width 44 height 20
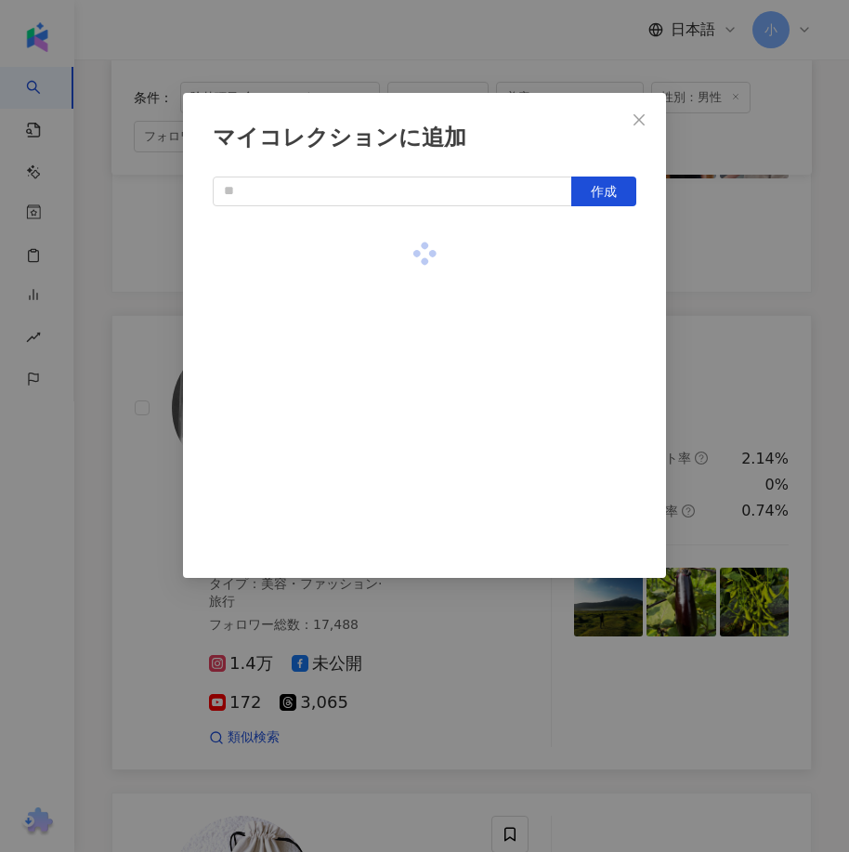
click at [702, 339] on div "マイコレクションに追加 作成" at bounding box center [424, 426] width 849 height 852
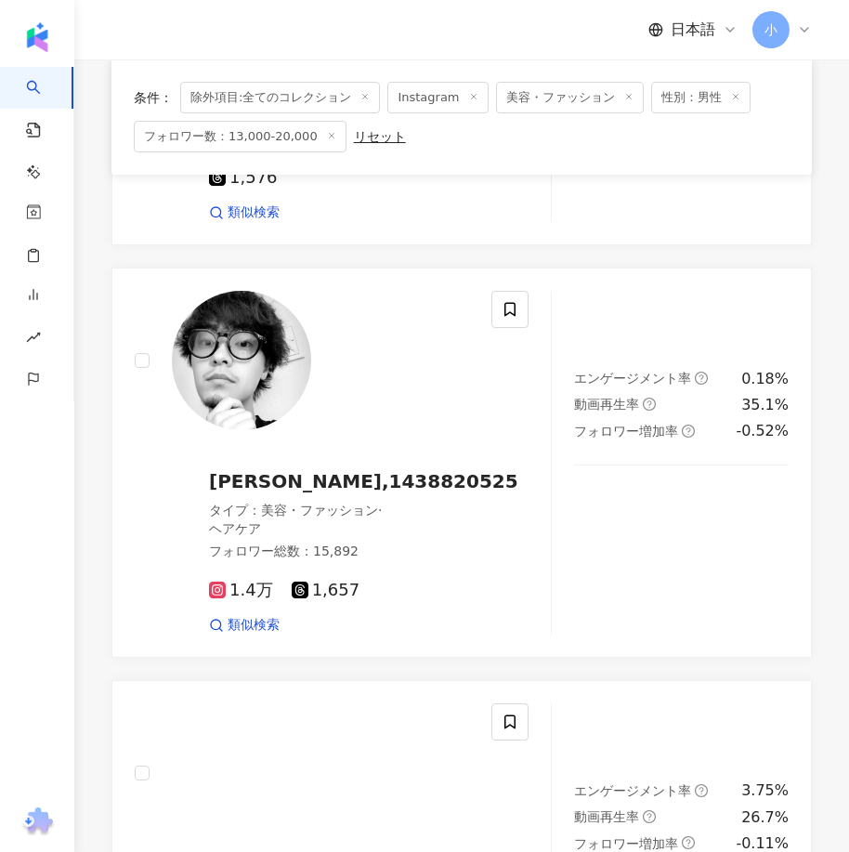
scroll to position [5324, 0]
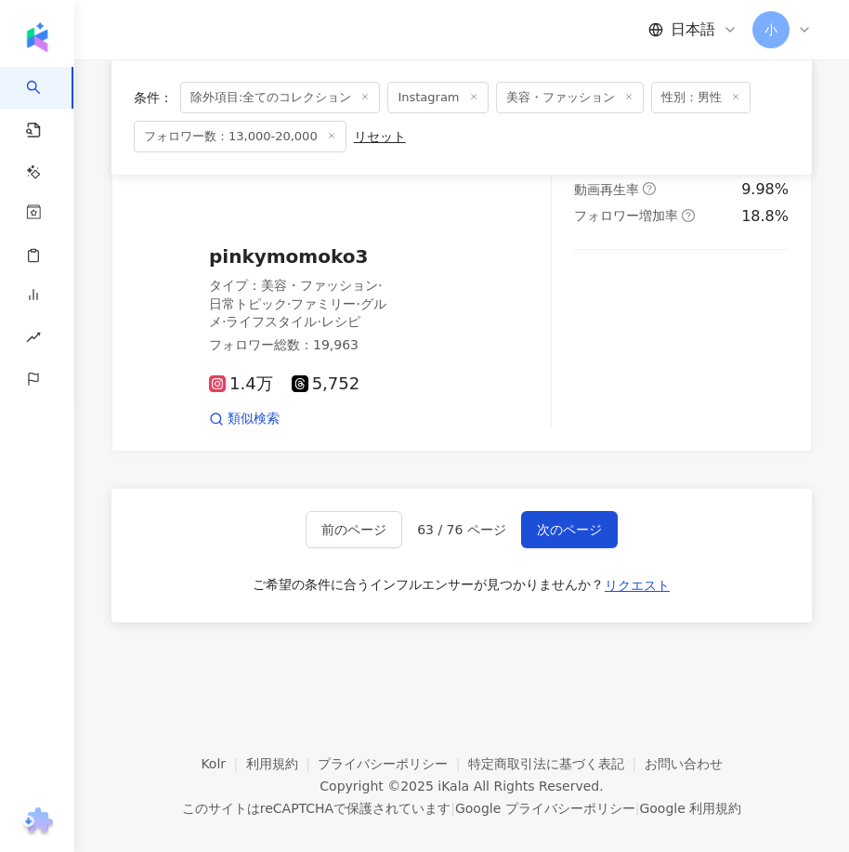
drag, startPoint x: 613, startPoint y: 311, endPoint x: 619, endPoint y: 651, distance: 340.0
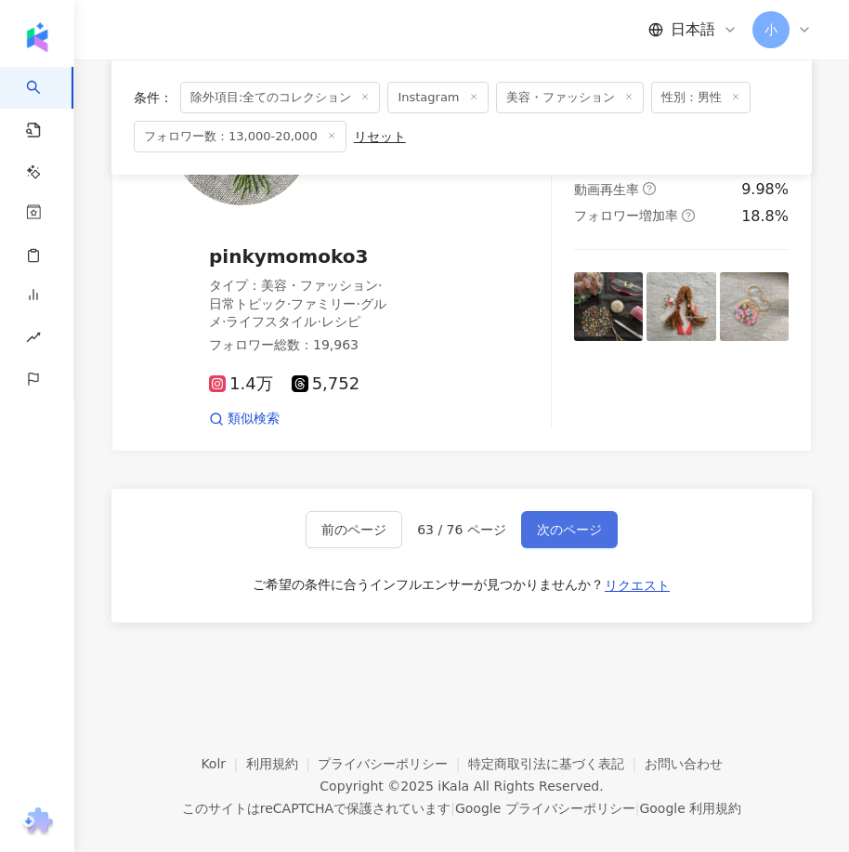
click at [589, 522] on span "次のページ" at bounding box center [569, 529] width 65 height 15
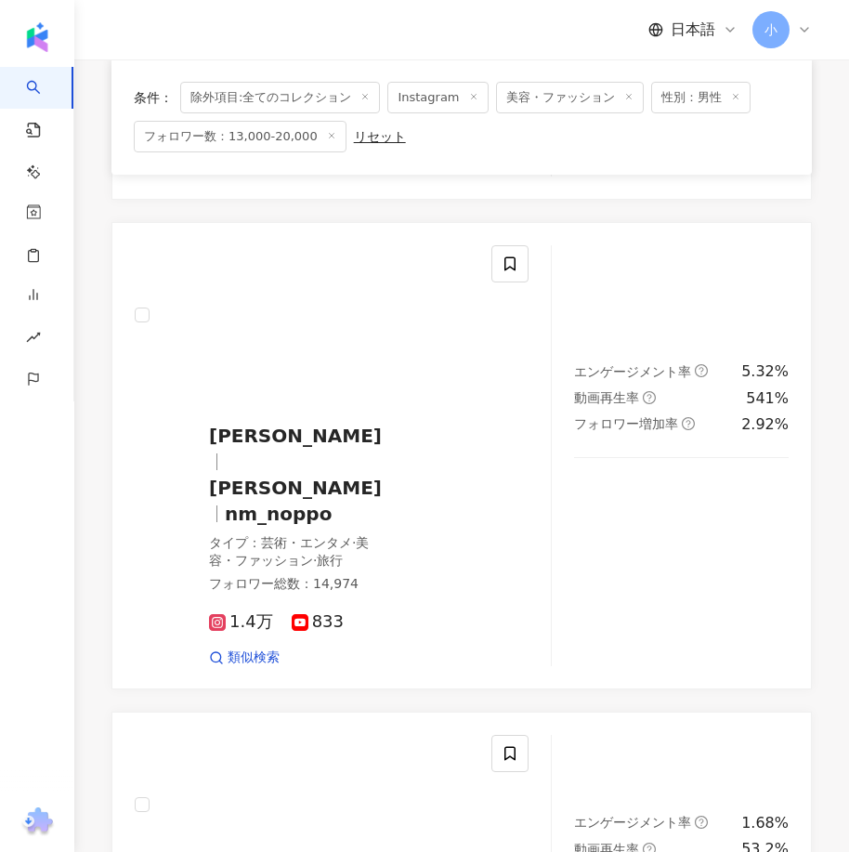
scroll to position [3127, 0]
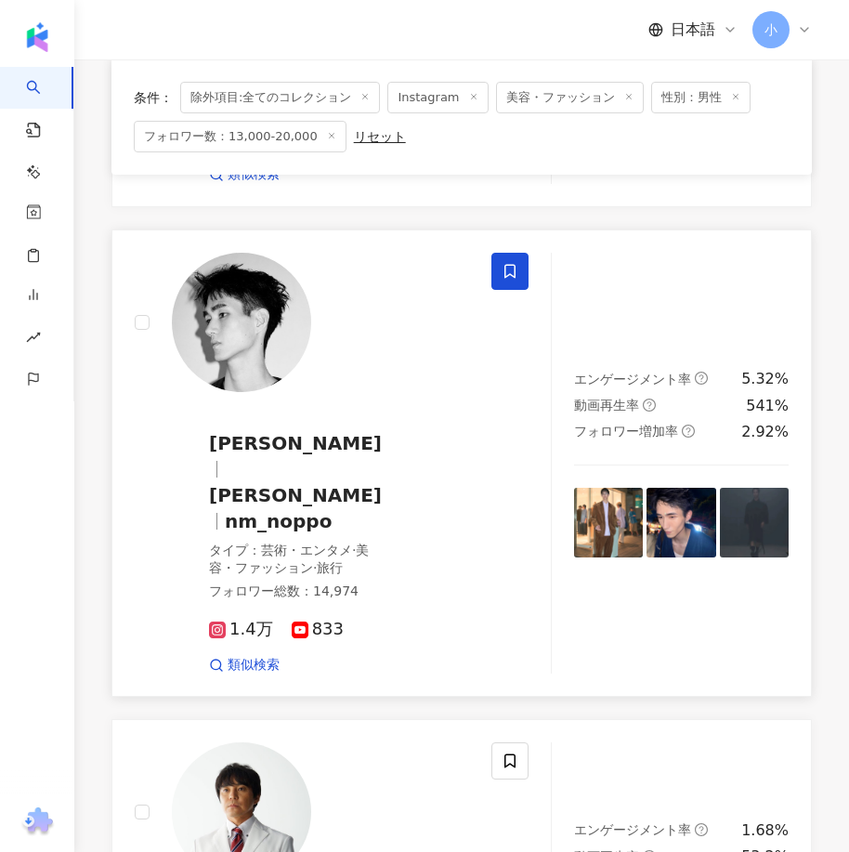
click at [512, 280] on icon at bounding box center [509, 271] width 17 height 17
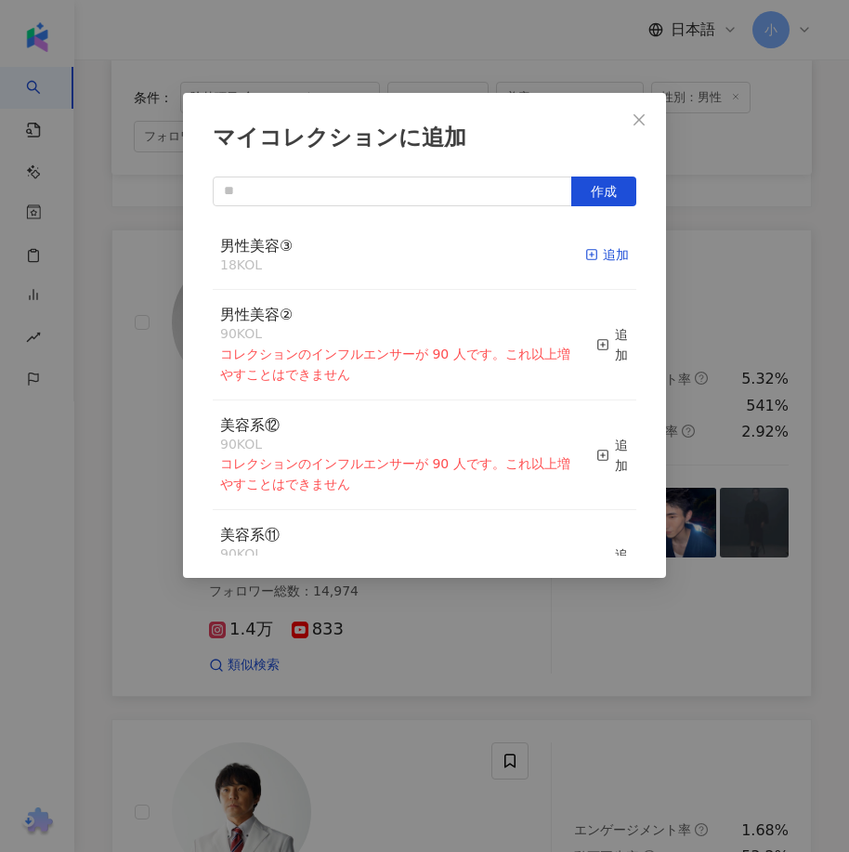
click at [586, 248] on div "追加" at bounding box center [607, 254] width 44 height 20
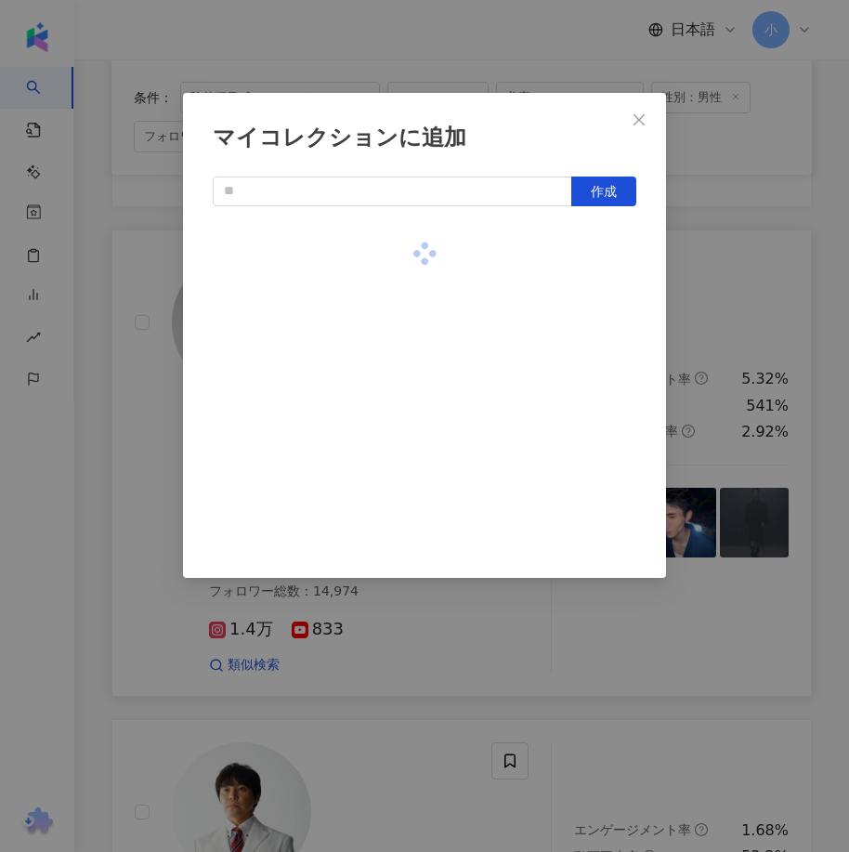
click at [721, 290] on div "マイコレクションに追加 作成" at bounding box center [424, 426] width 849 height 852
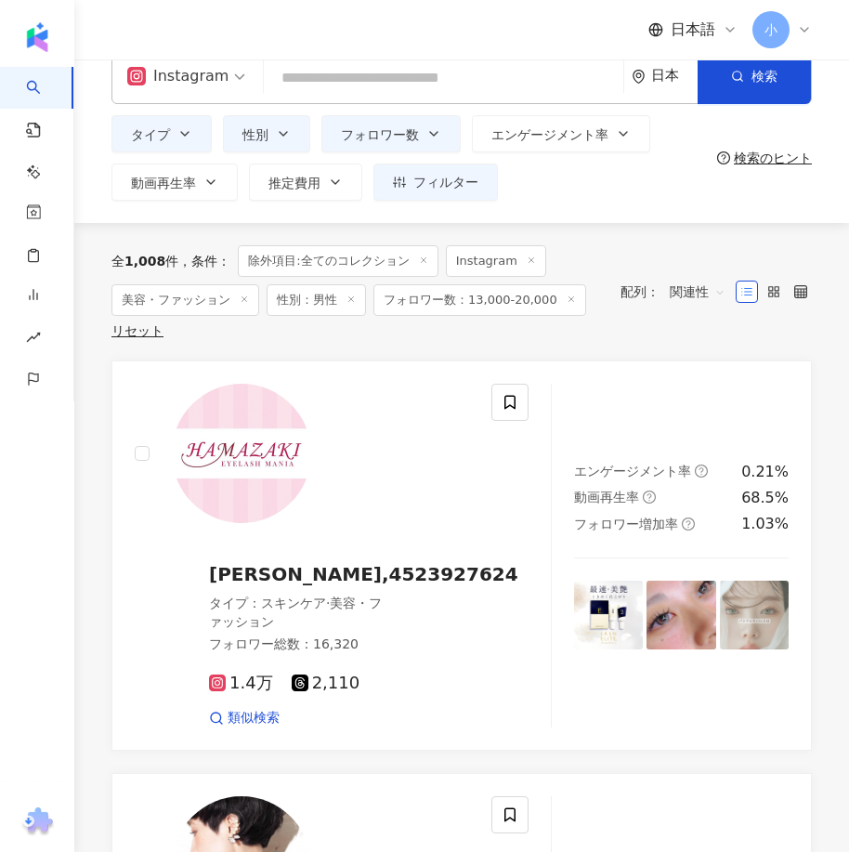
scroll to position [0, 0]
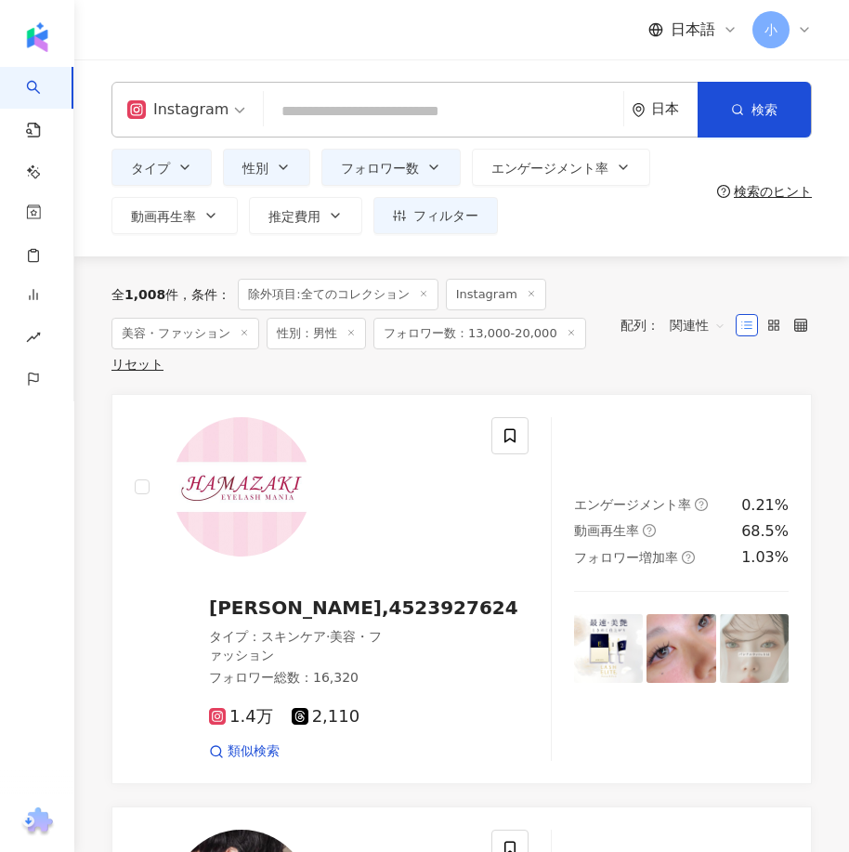
drag, startPoint x: 608, startPoint y: 263, endPoint x: 626, endPoint y: 352, distance: 90.9
click at [600, 380] on div "全 1,008 件 条件 ： 除外項目:全てのコレクション Instagram 美容・ファッション 性別：男性 フォロワー数：13,000-20,000 リセ…" at bounding box center [461, 324] width 700 height 137
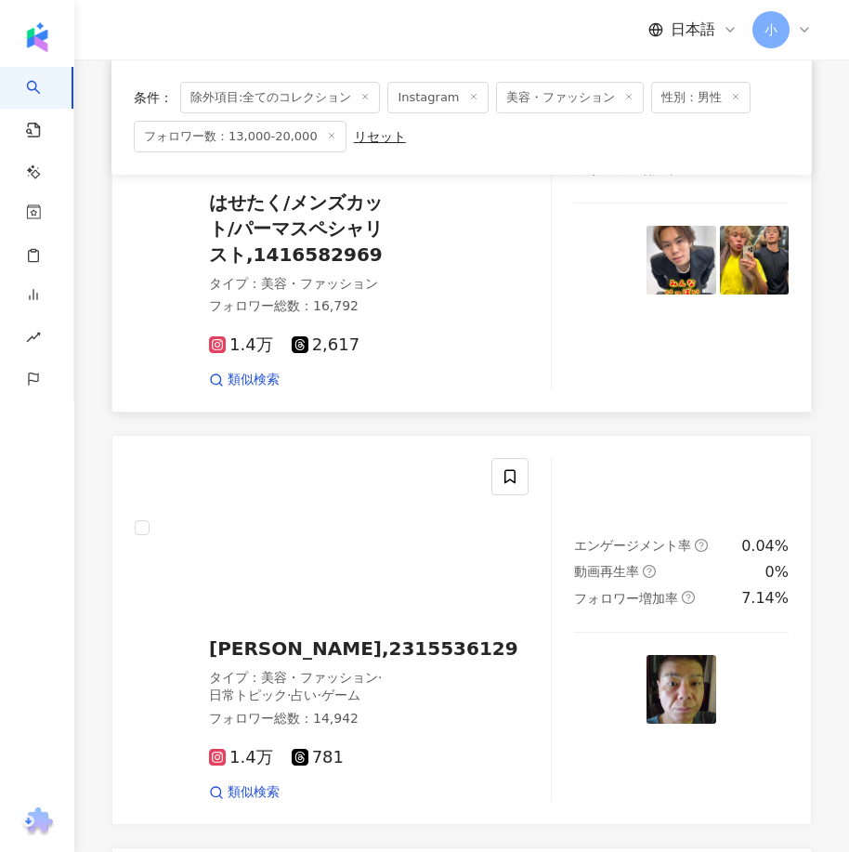
scroll to position [1300, 0]
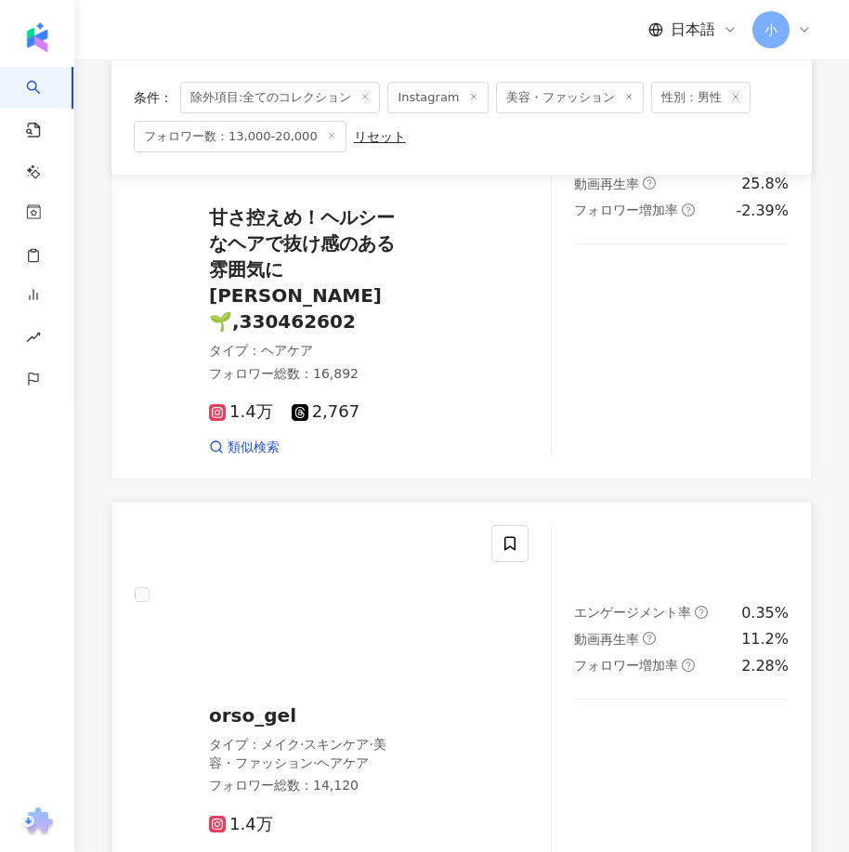
drag, startPoint x: 837, startPoint y: 197, endPoint x: 803, endPoint y: 505, distance: 310.1
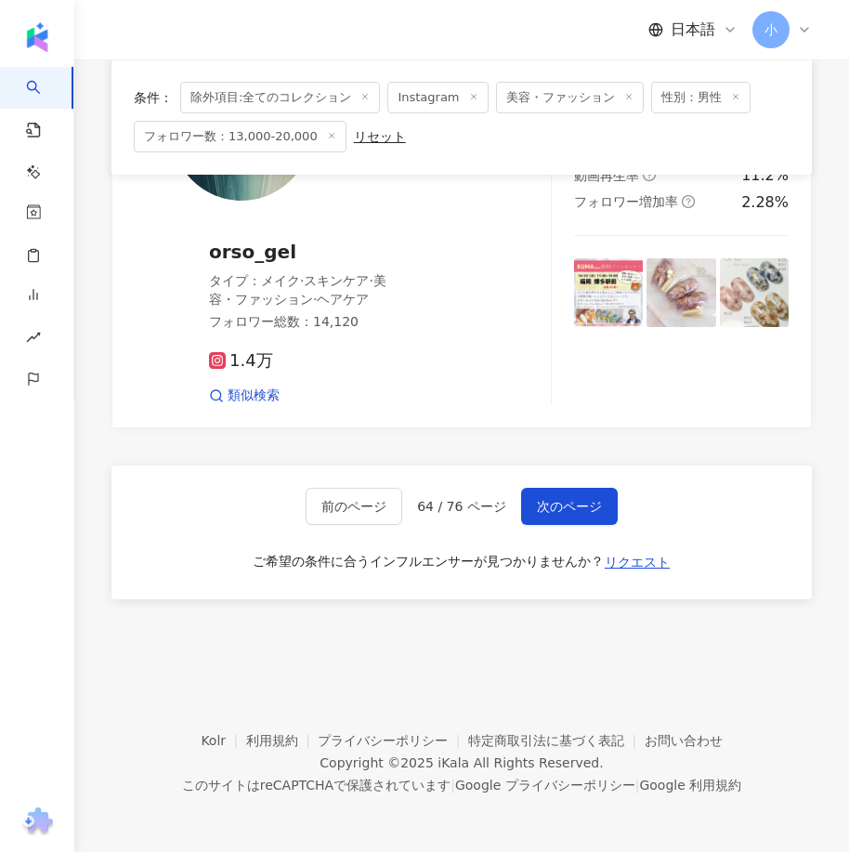
scroll to position [5170, 0]
click at [592, 489] on button "次のページ" at bounding box center [569, 506] width 97 height 37
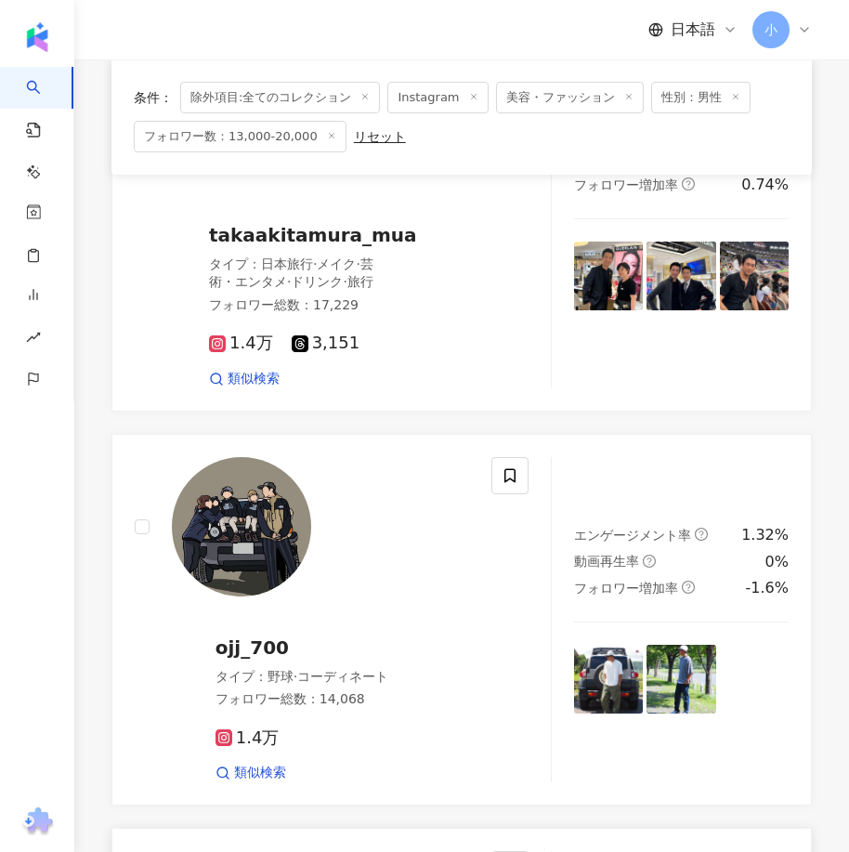
scroll to position [3296, 0]
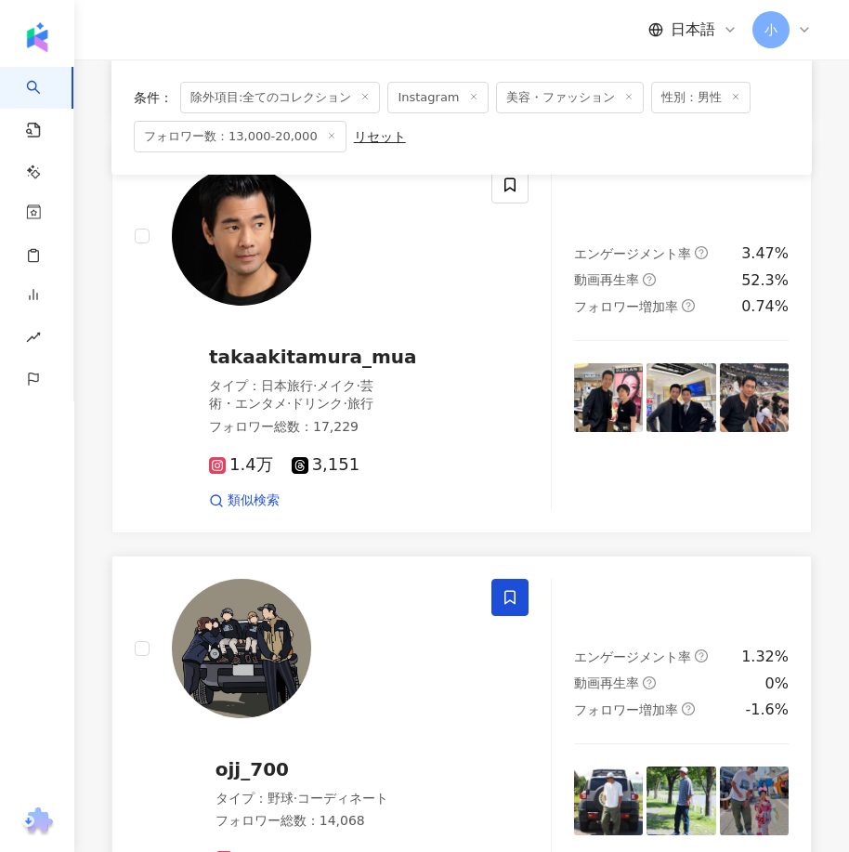
click at [513, 589] on icon at bounding box center [509, 597] width 17 height 17
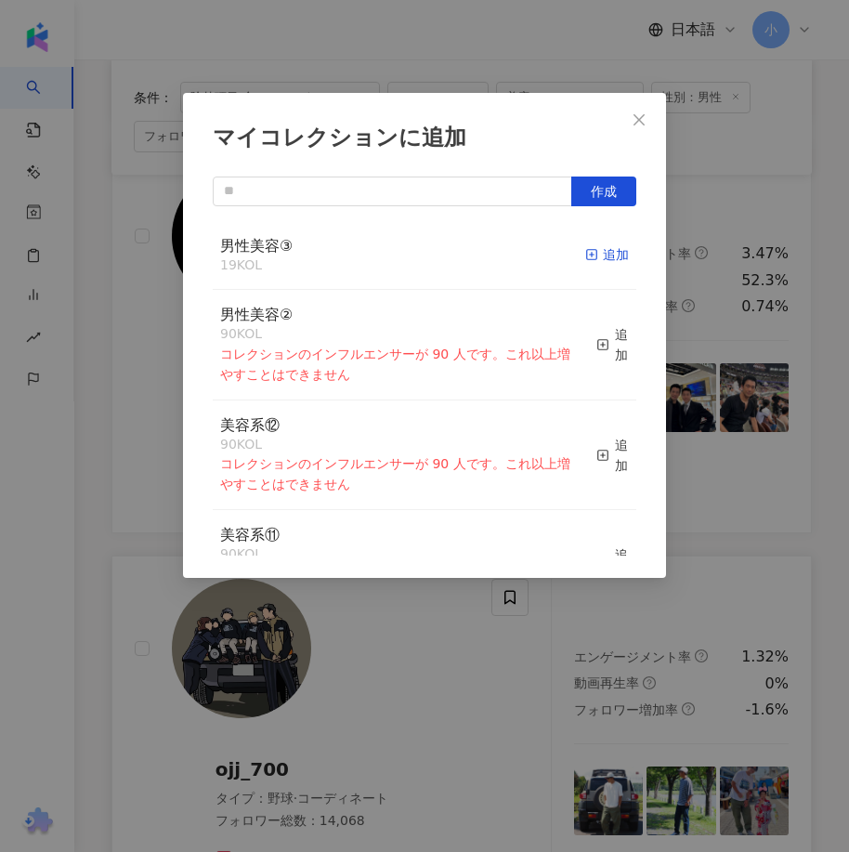
click at [604, 256] on div "追加" at bounding box center [607, 254] width 44 height 20
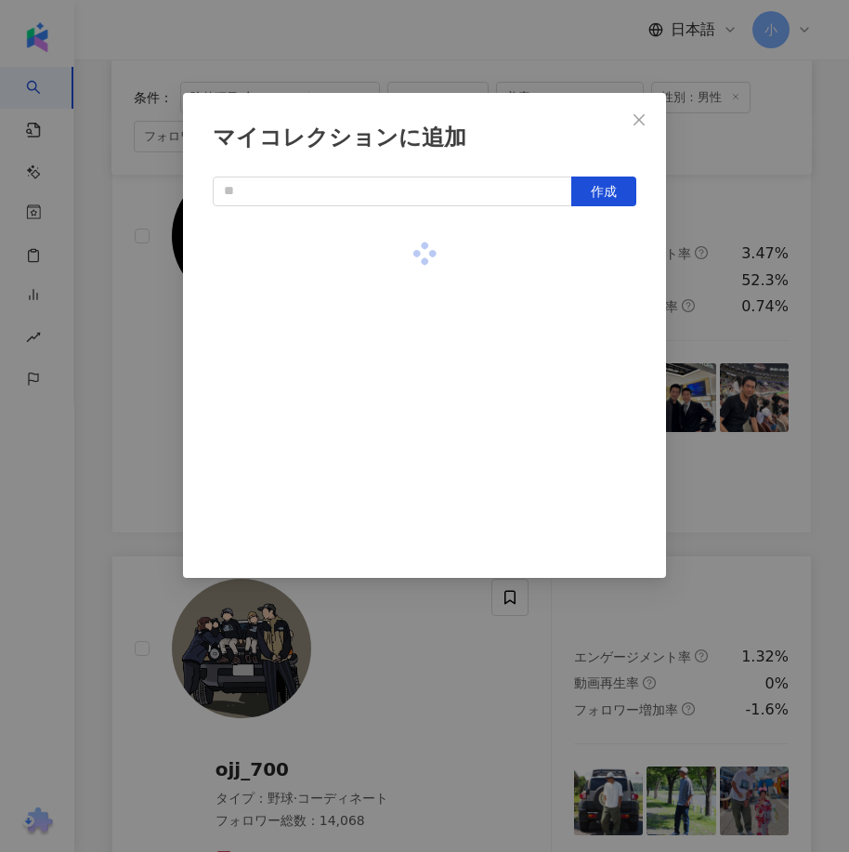
click at [761, 385] on div "マイコレクションに追加 作成" at bounding box center [424, 426] width 849 height 852
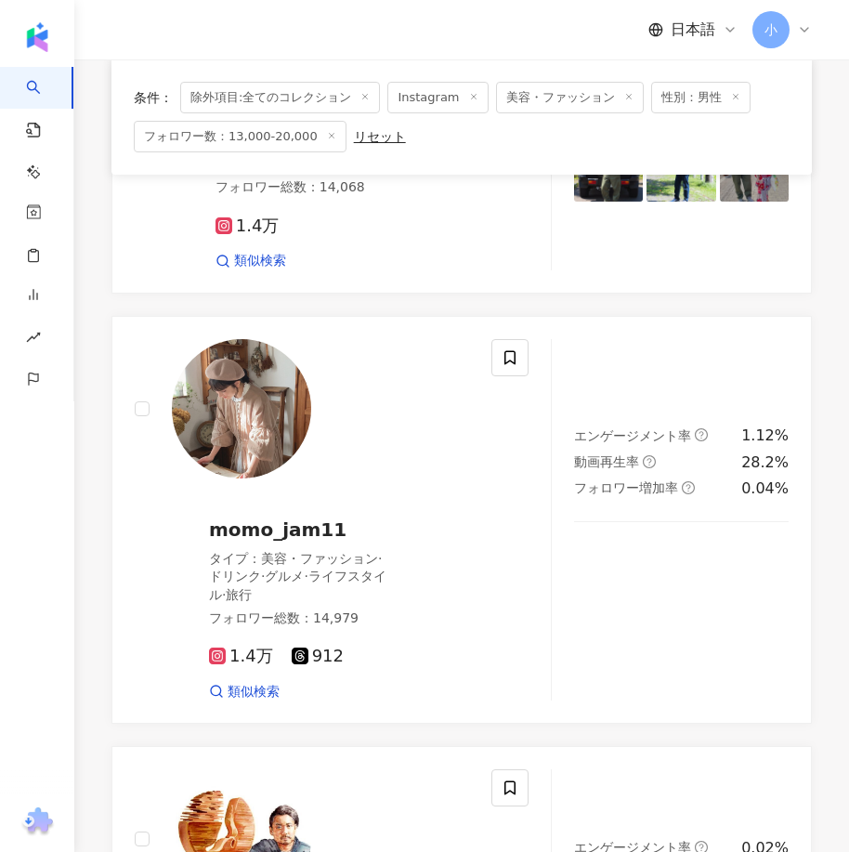
scroll to position [4967, 0]
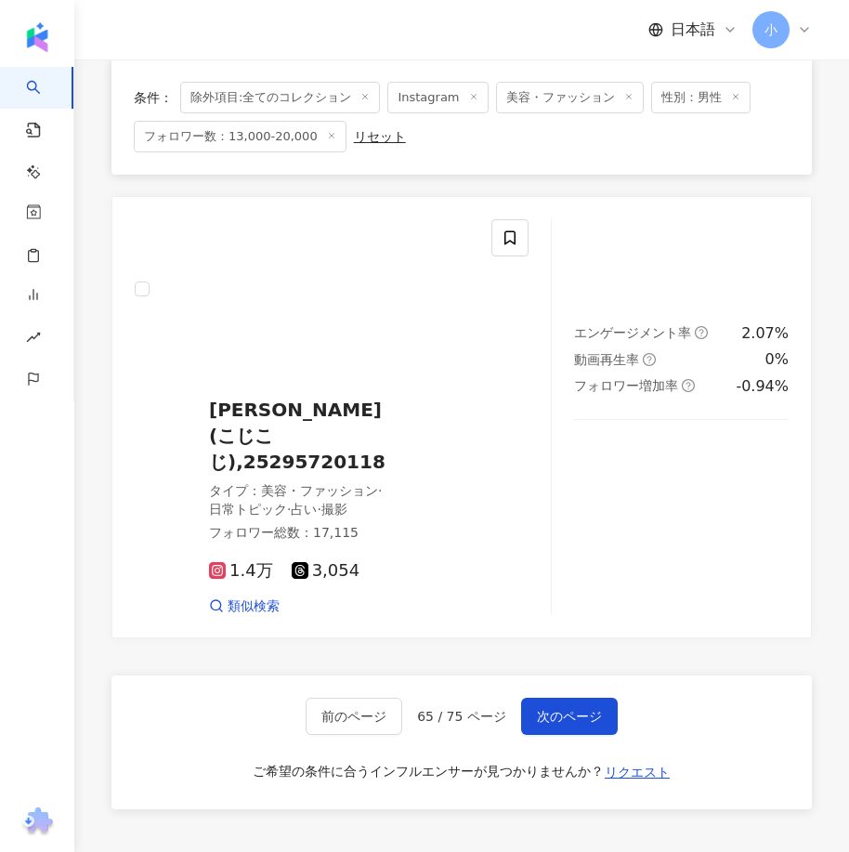
drag, startPoint x: 546, startPoint y: 334, endPoint x: 513, endPoint y: 571, distance: 239.2
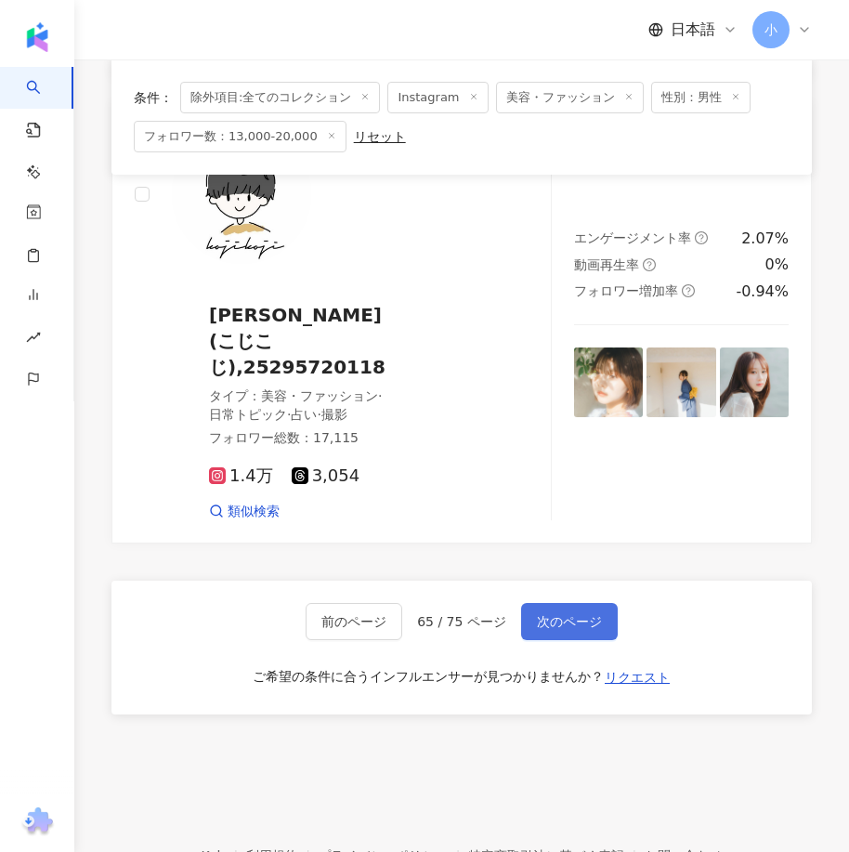
click at [566, 614] on span "次のページ" at bounding box center [569, 621] width 65 height 15
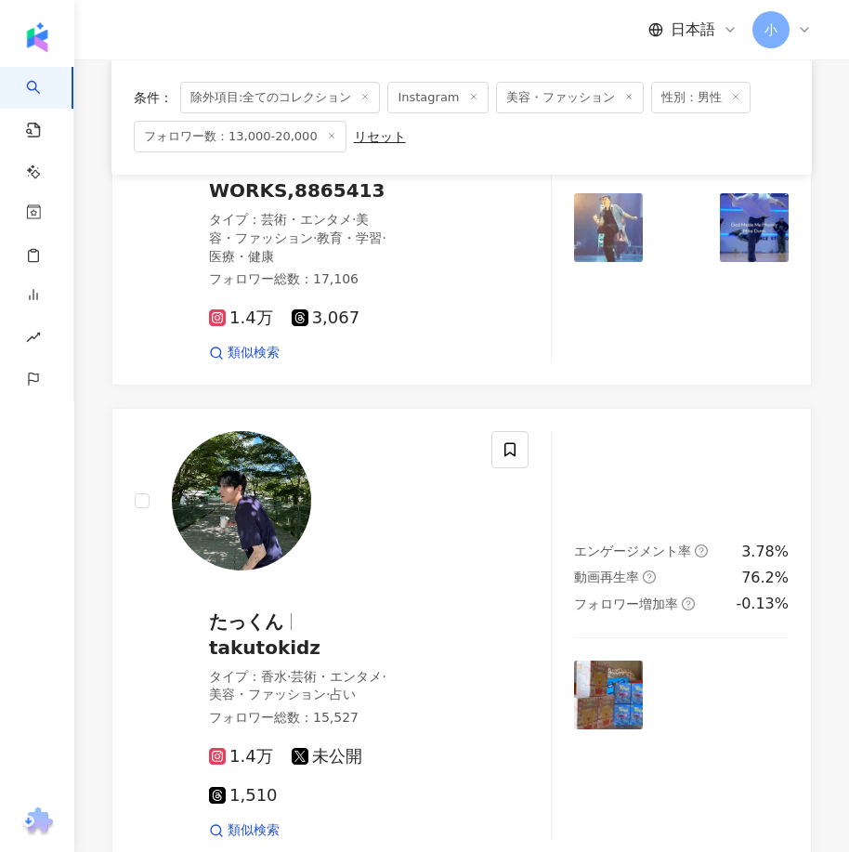
scroll to position [4448, 0]
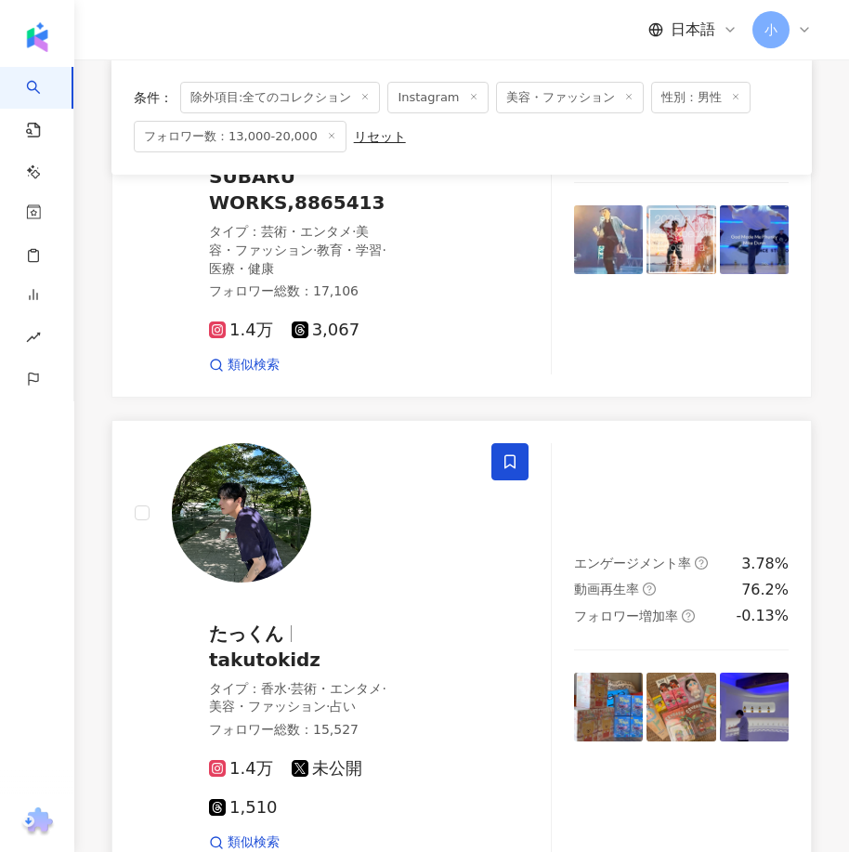
click at [503, 453] on icon at bounding box center [509, 461] width 17 height 17
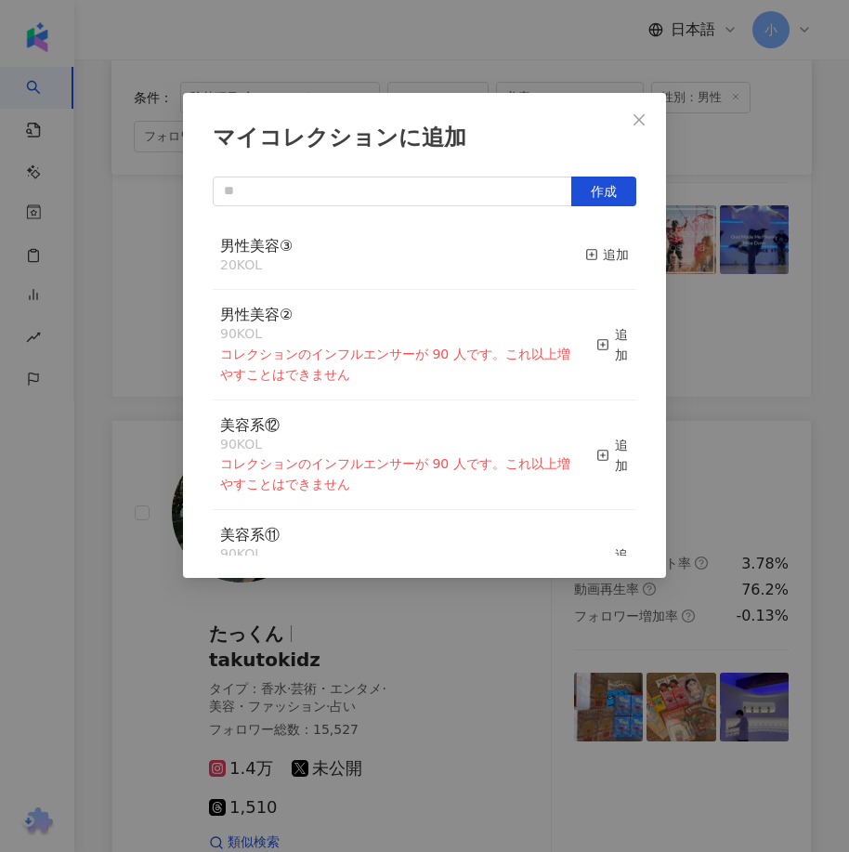
click at [570, 254] on div "男性美容③ 20 KOL 追加" at bounding box center [424, 256] width 423 height 70
click at [588, 256] on div "追加" at bounding box center [607, 254] width 44 height 20
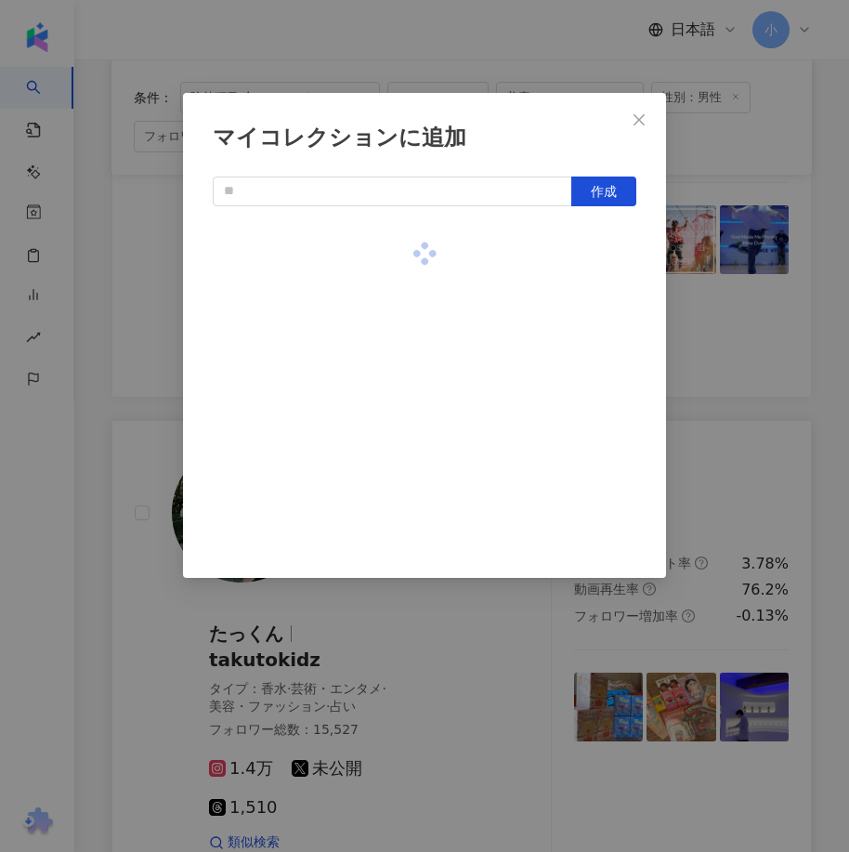
click at [693, 296] on div "マイコレクションに追加 作成" at bounding box center [424, 426] width 849 height 852
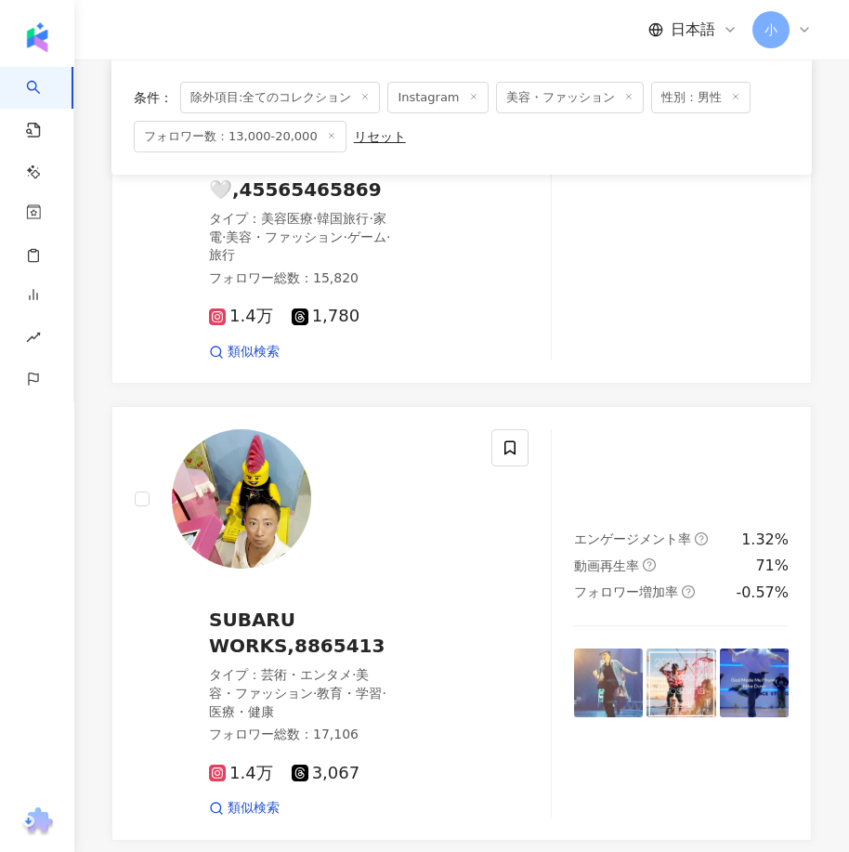
scroll to position [5191, 0]
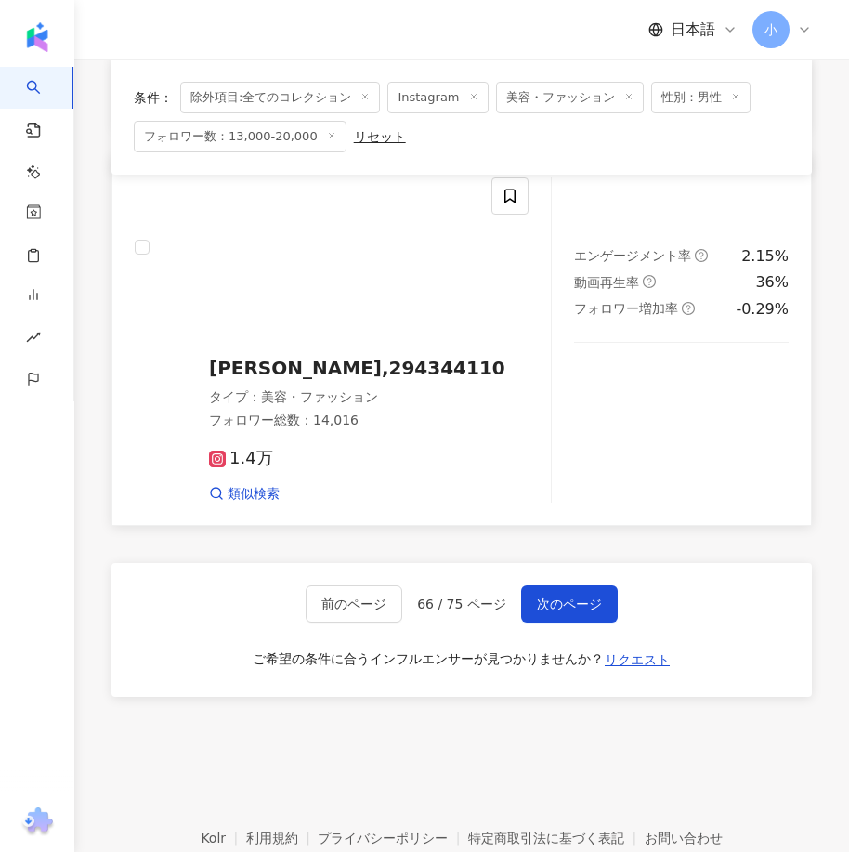
drag, startPoint x: 598, startPoint y: 297, endPoint x: 519, endPoint y: 619, distance: 331.8
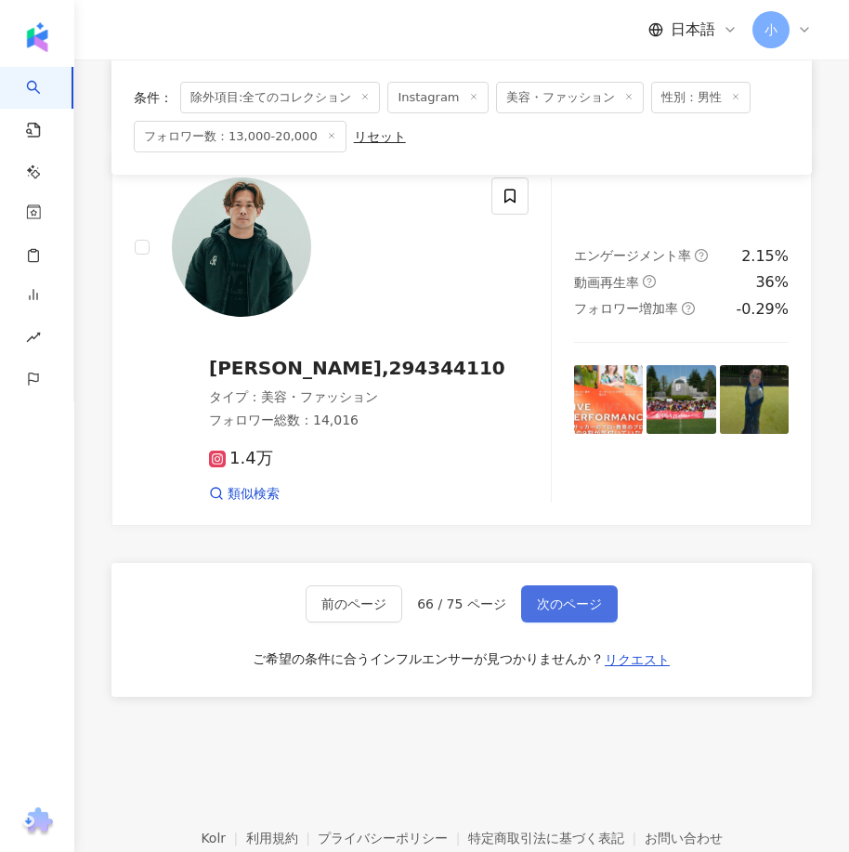
click at [561, 596] on span "次のページ" at bounding box center [569, 603] width 65 height 15
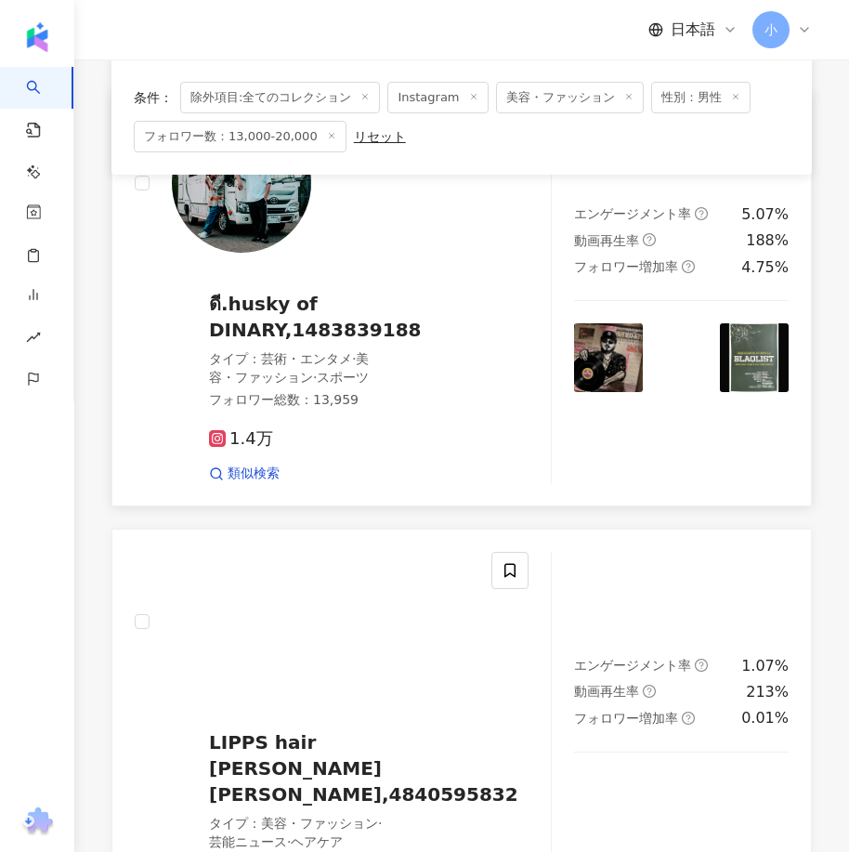
scroll to position [4507, 0]
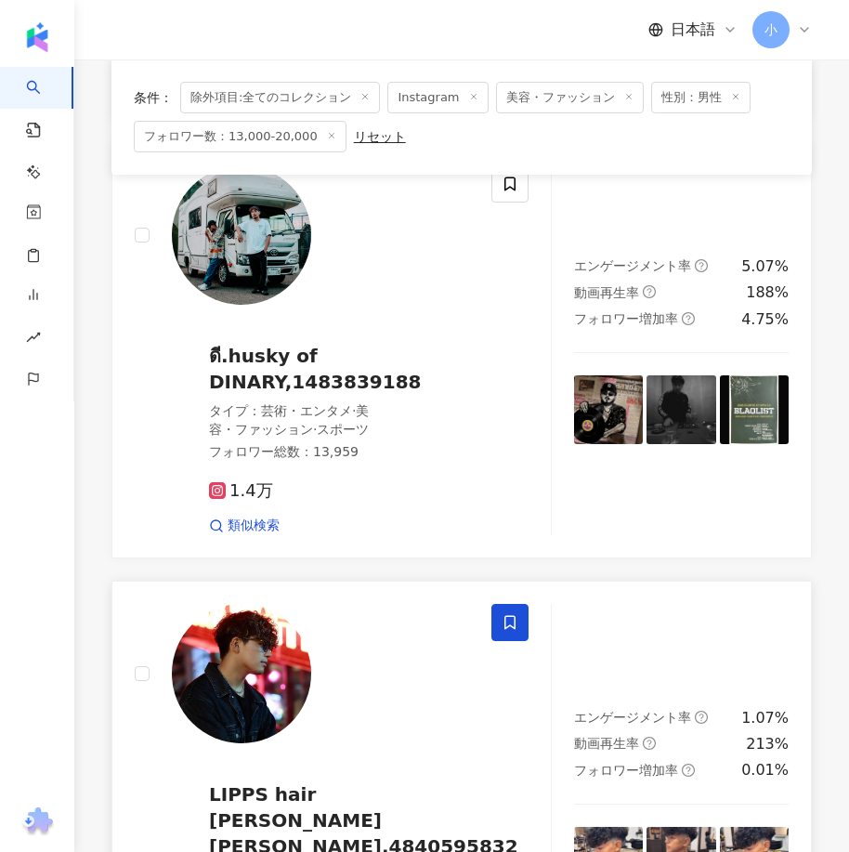
click at [509, 616] on icon at bounding box center [509, 622] width 11 height 14
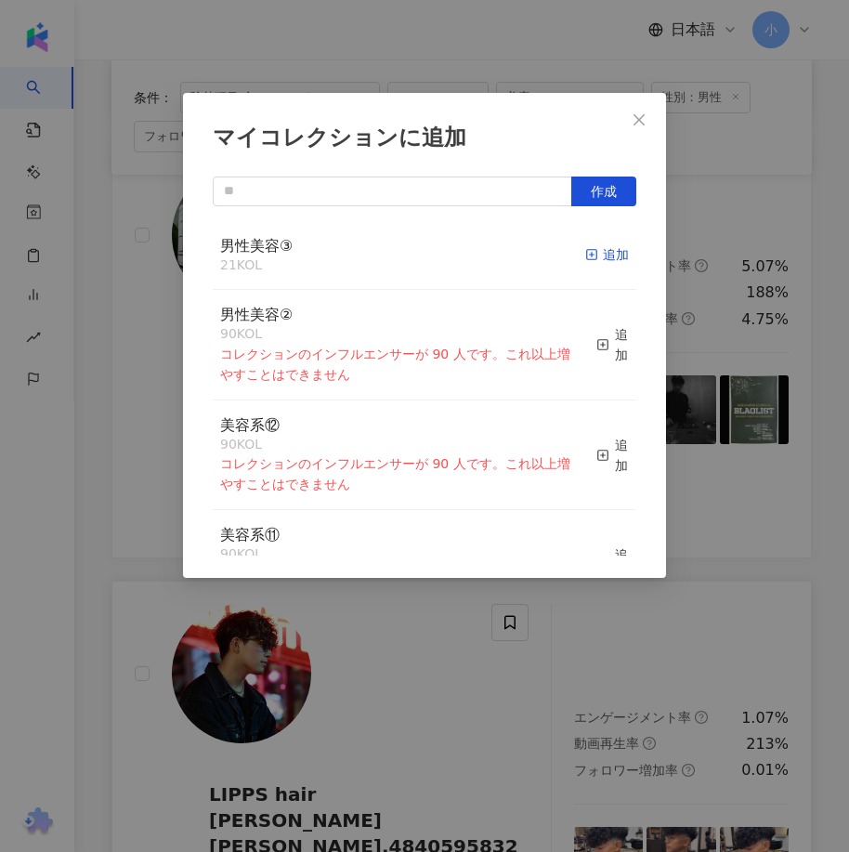
click at [586, 258] on div "追加" at bounding box center [607, 254] width 44 height 20
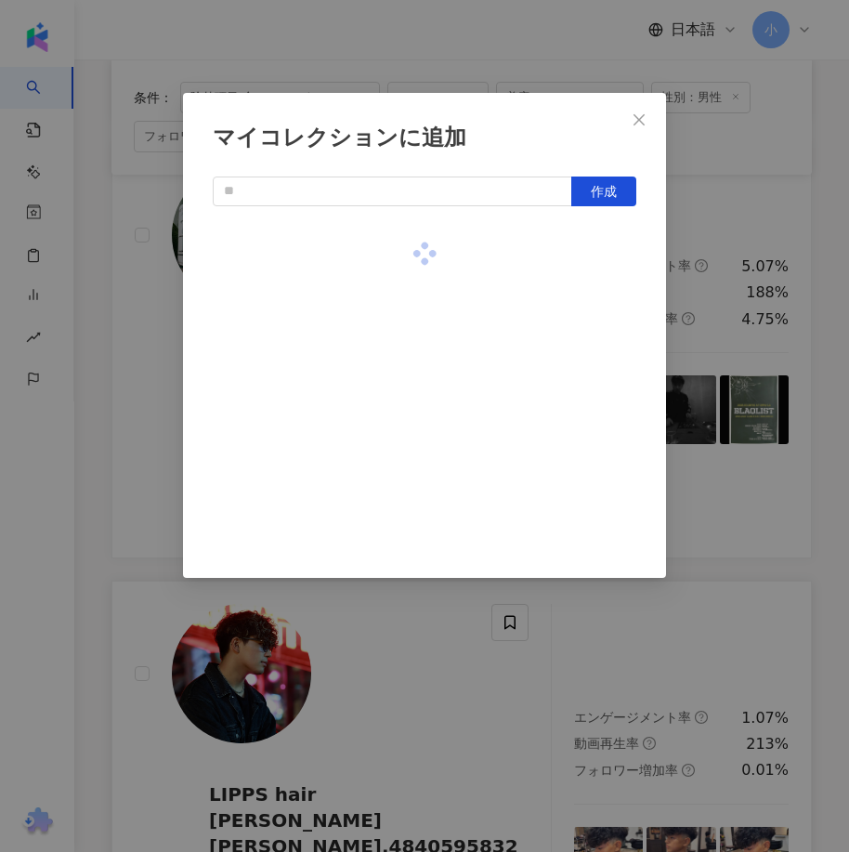
click at [749, 484] on div "マイコレクションに追加 作成" at bounding box center [424, 426] width 849 height 852
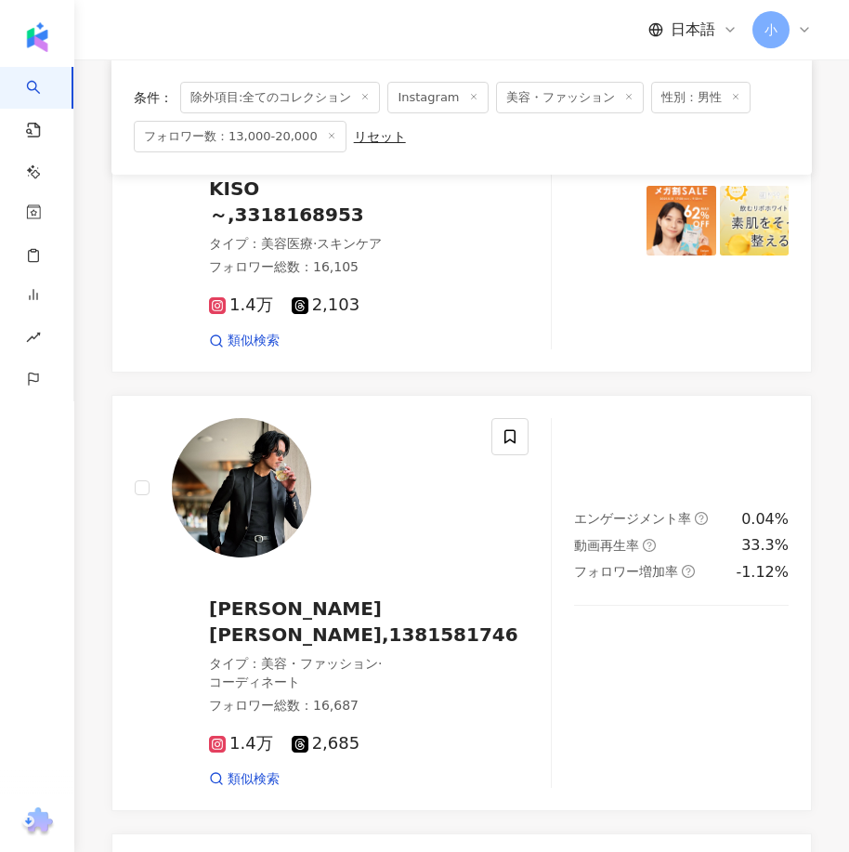
scroll to position [1256, 0]
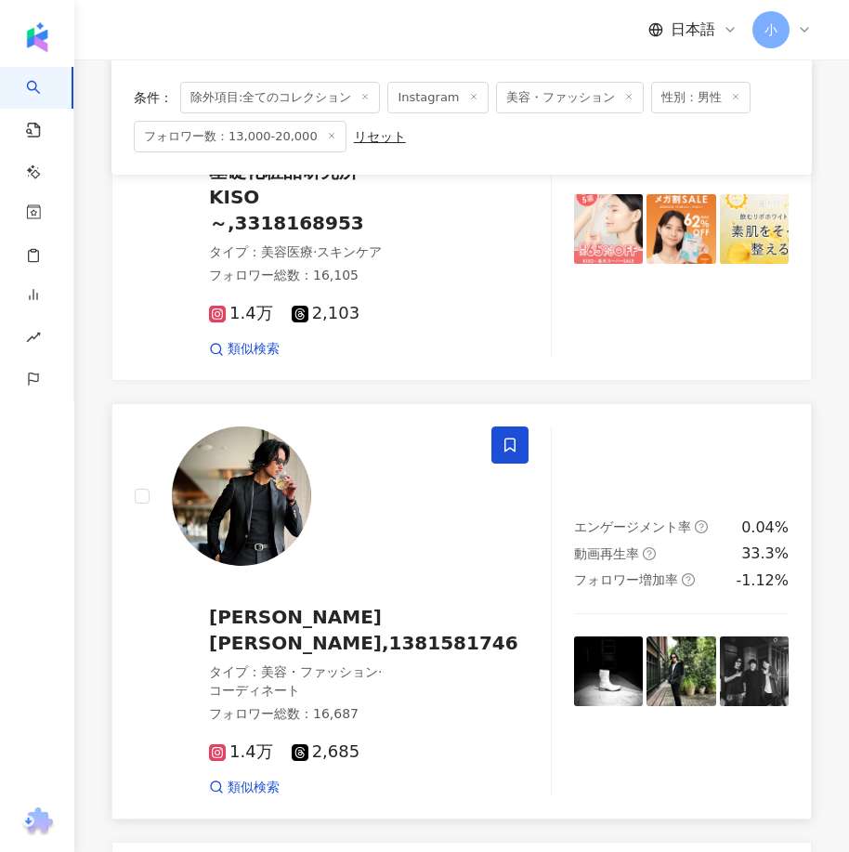
click at [509, 436] on icon at bounding box center [509, 444] width 17 height 17
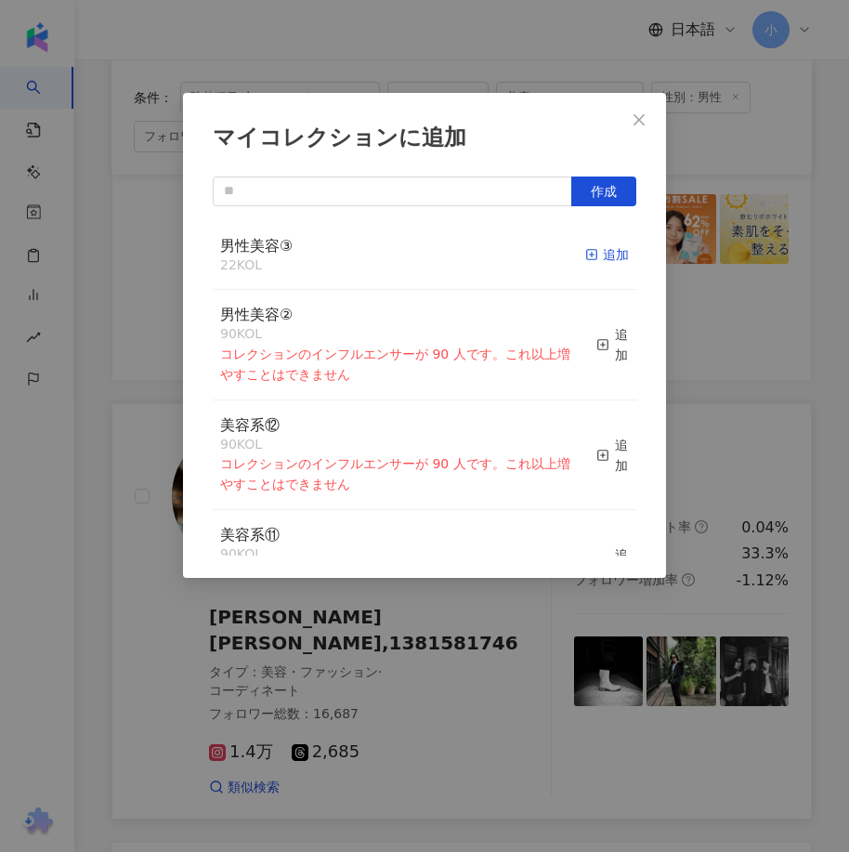
click at [593, 254] on div "追加" at bounding box center [607, 254] width 44 height 20
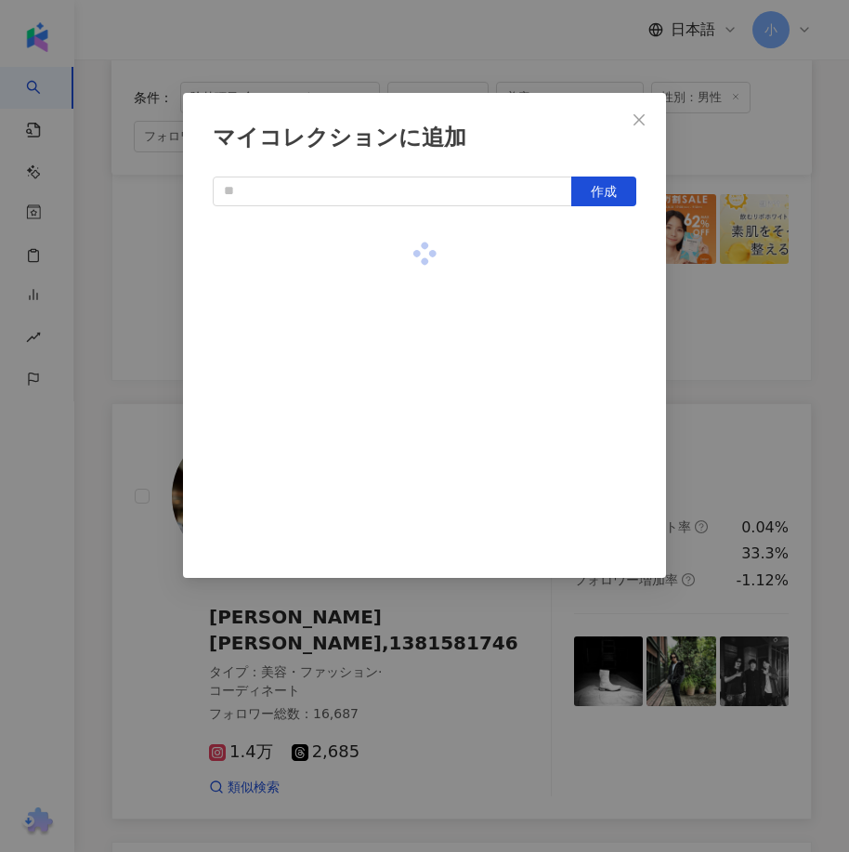
click at [723, 372] on div "マイコレクションに追加 作成" at bounding box center [424, 426] width 849 height 852
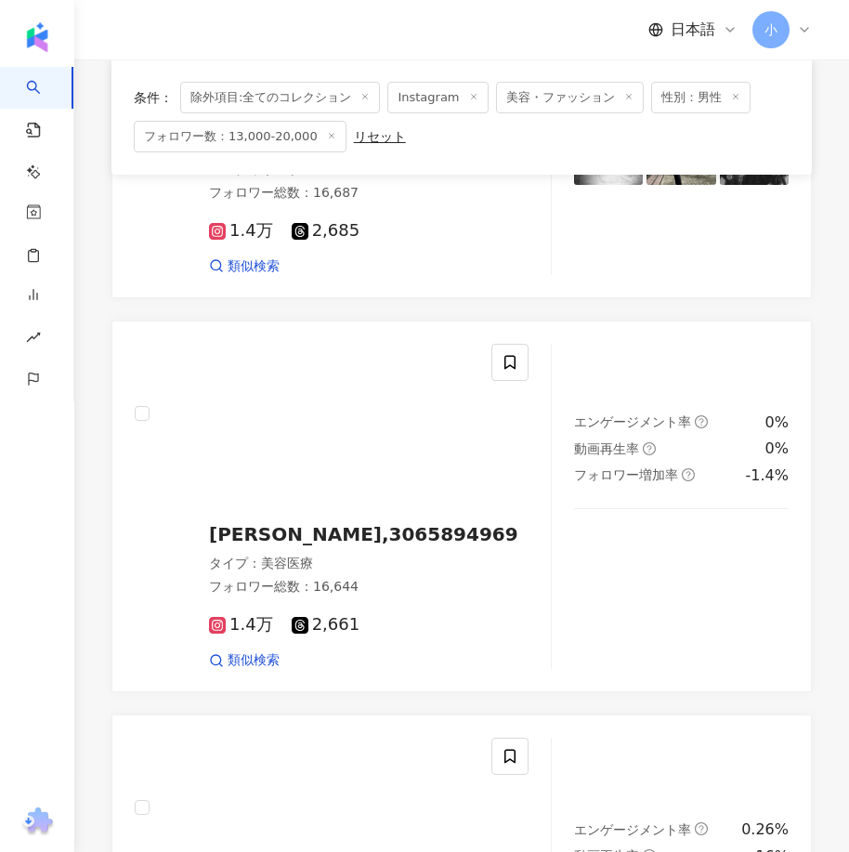
scroll to position [5064, 0]
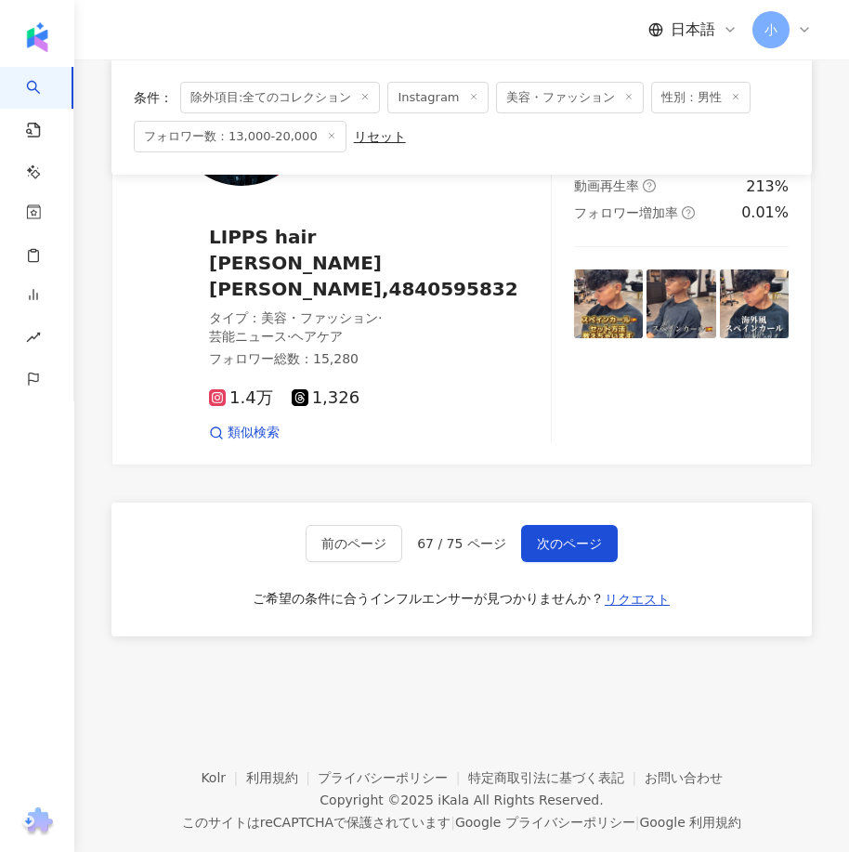
drag, startPoint x: 594, startPoint y: 252, endPoint x: 527, endPoint y: 677, distance: 430.7
click at [539, 525] on button "次のページ" at bounding box center [569, 543] width 97 height 37
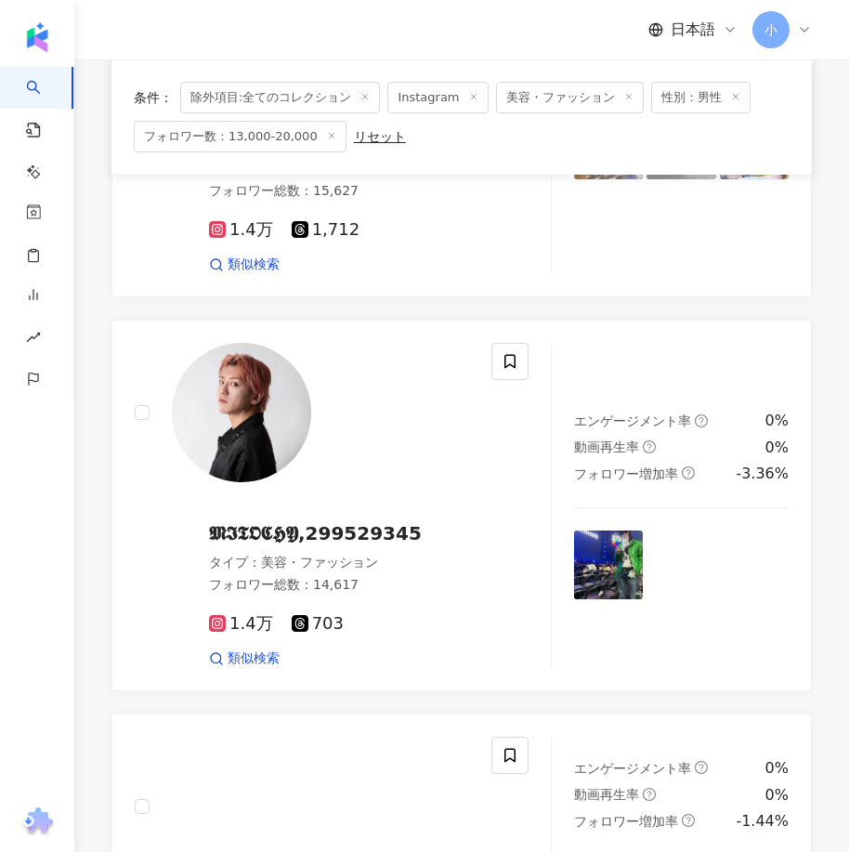
scroll to position [4011, 0]
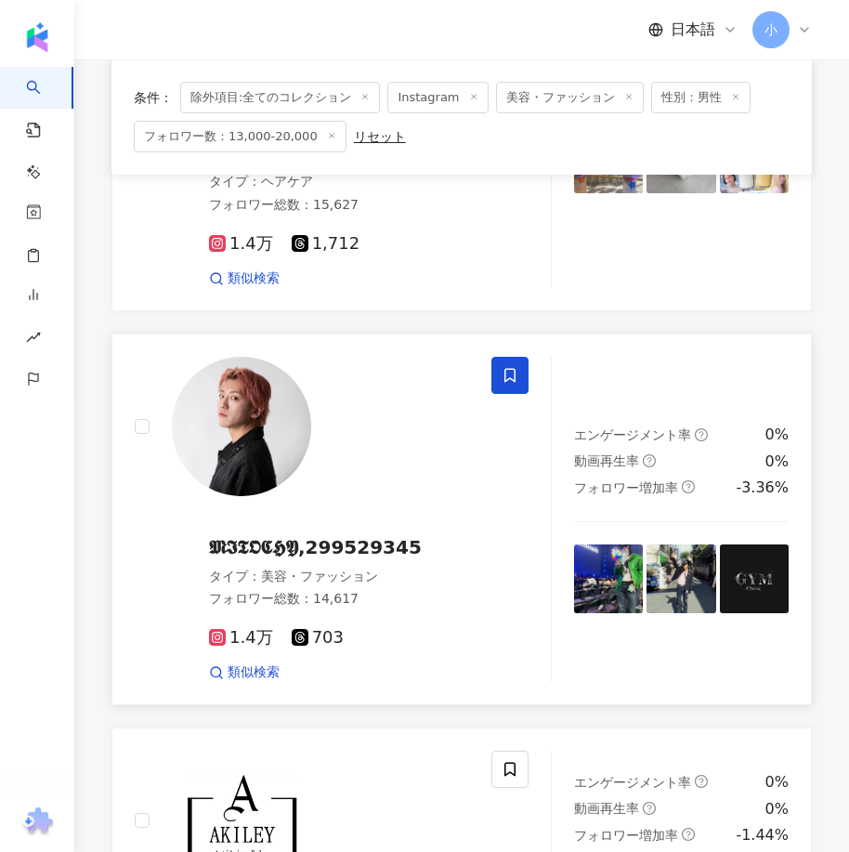
click at [509, 367] on icon at bounding box center [509, 375] width 17 height 17
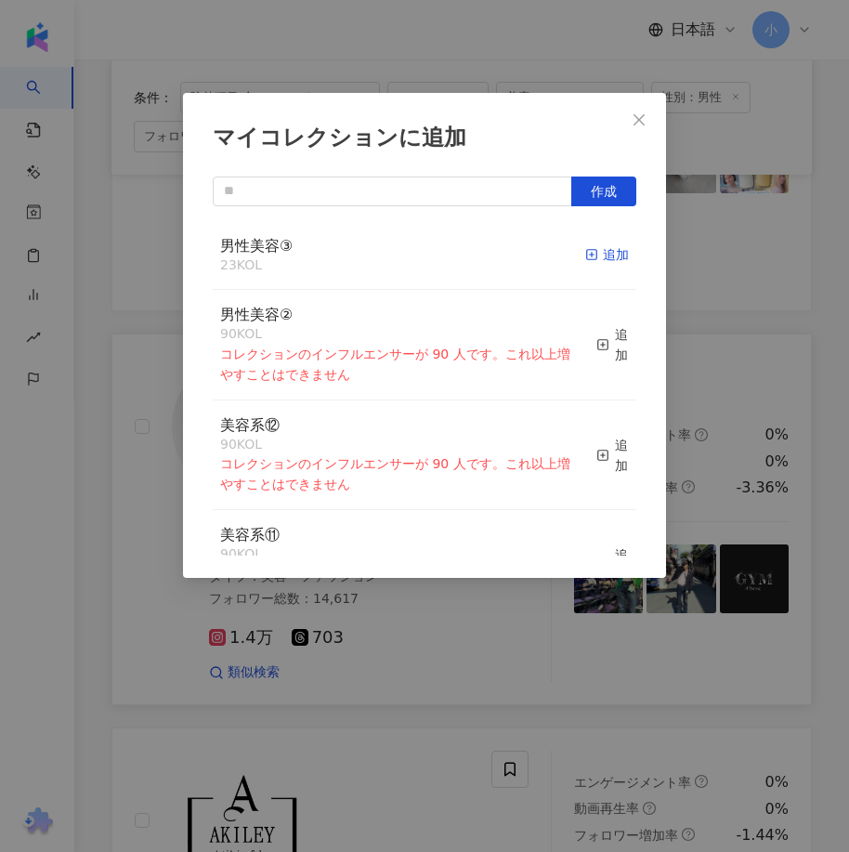
click at [585, 254] on icon "button" at bounding box center [591, 254] width 13 height 13
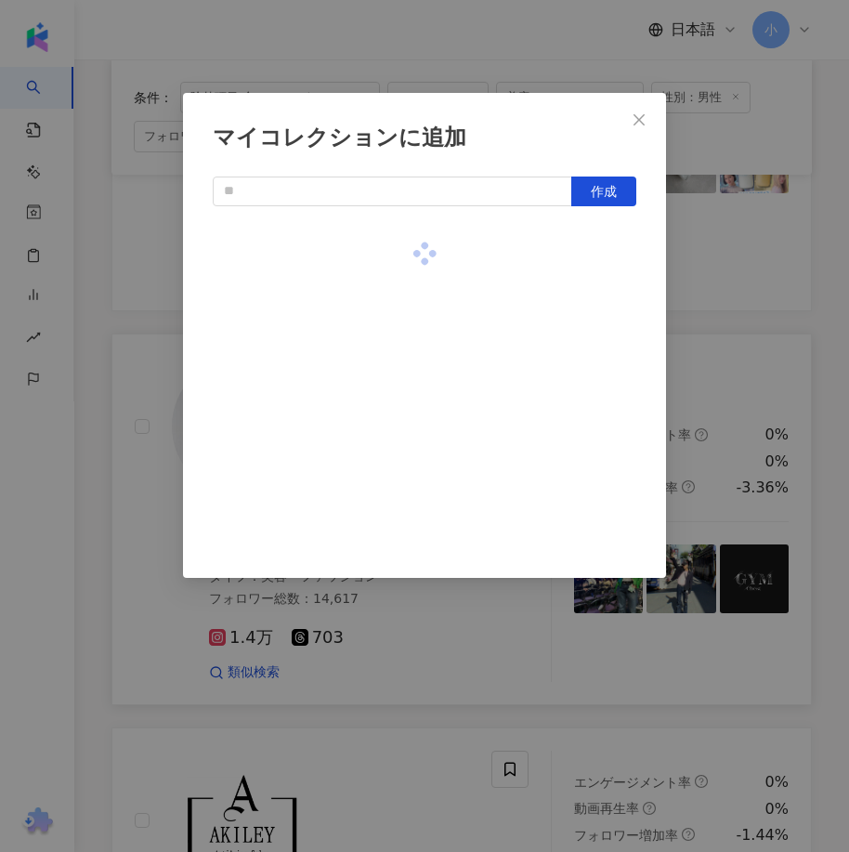
click at [718, 343] on div "マイコレクションに追加 作成" at bounding box center [424, 426] width 849 height 852
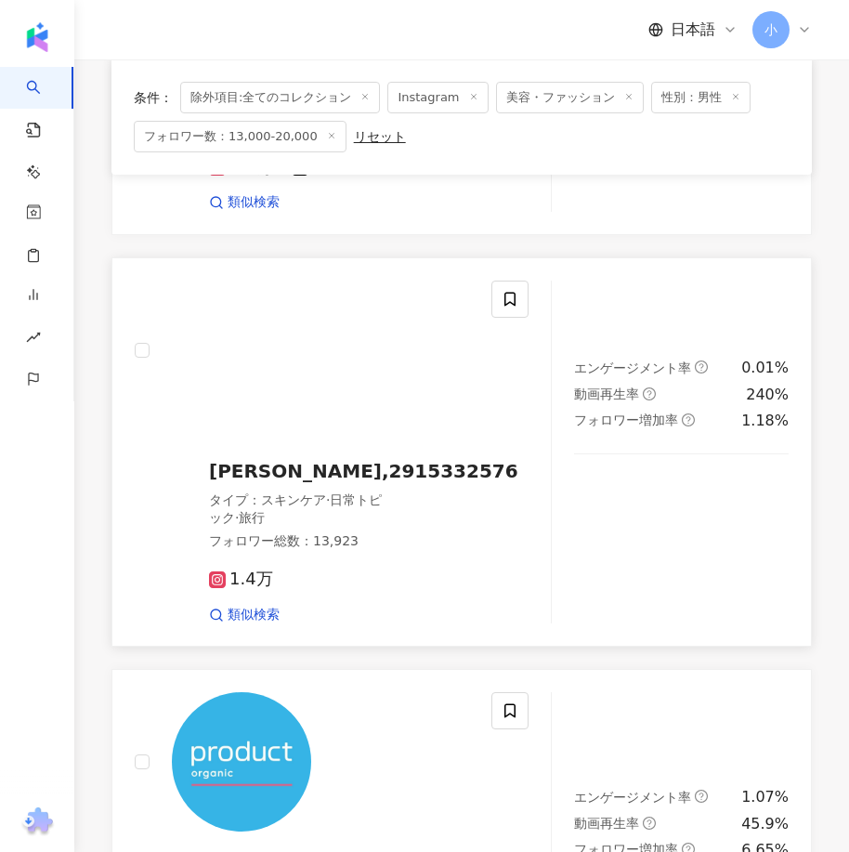
scroll to position [3175, 0]
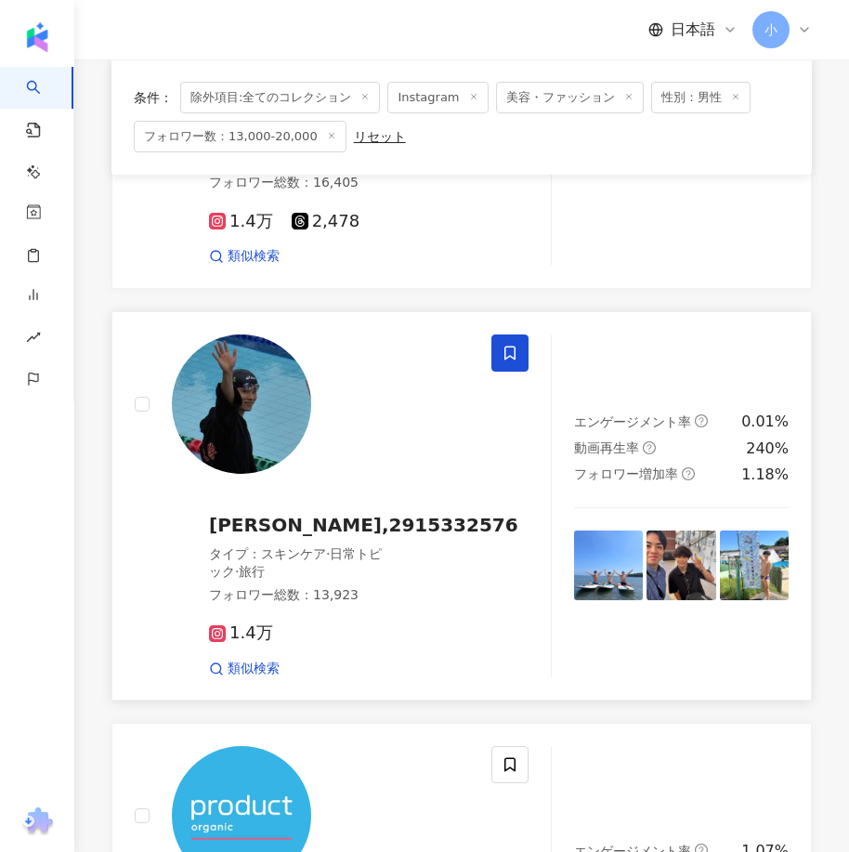
click at [508, 345] on icon at bounding box center [509, 353] width 17 height 17
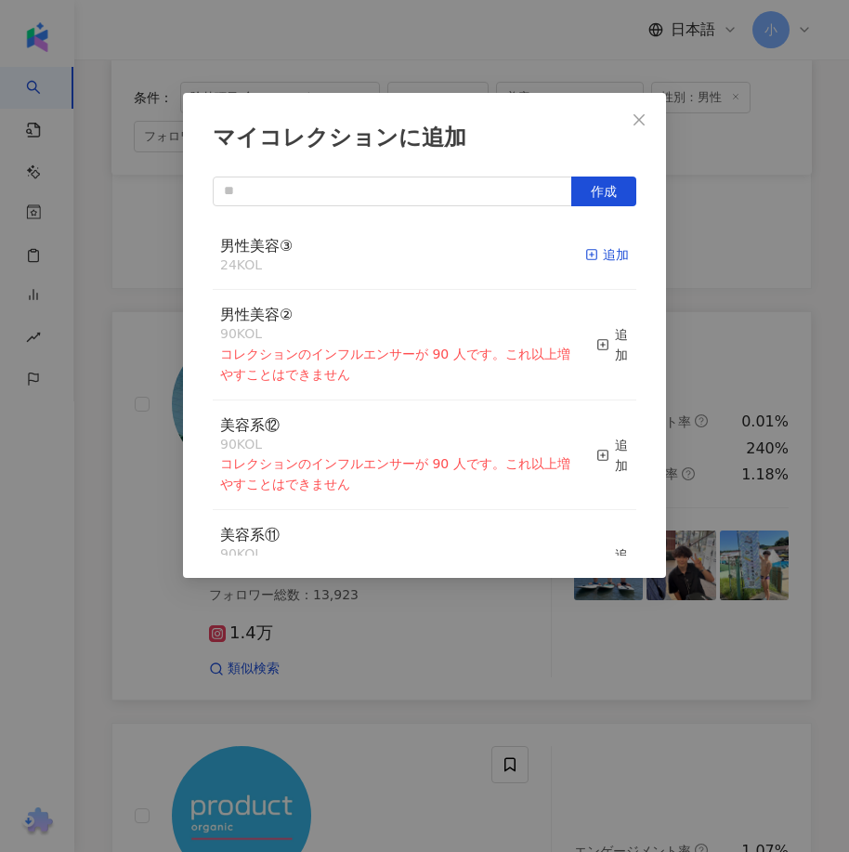
click at [613, 255] on div "追加" at bounding box center [607, 254] width 44 height 20
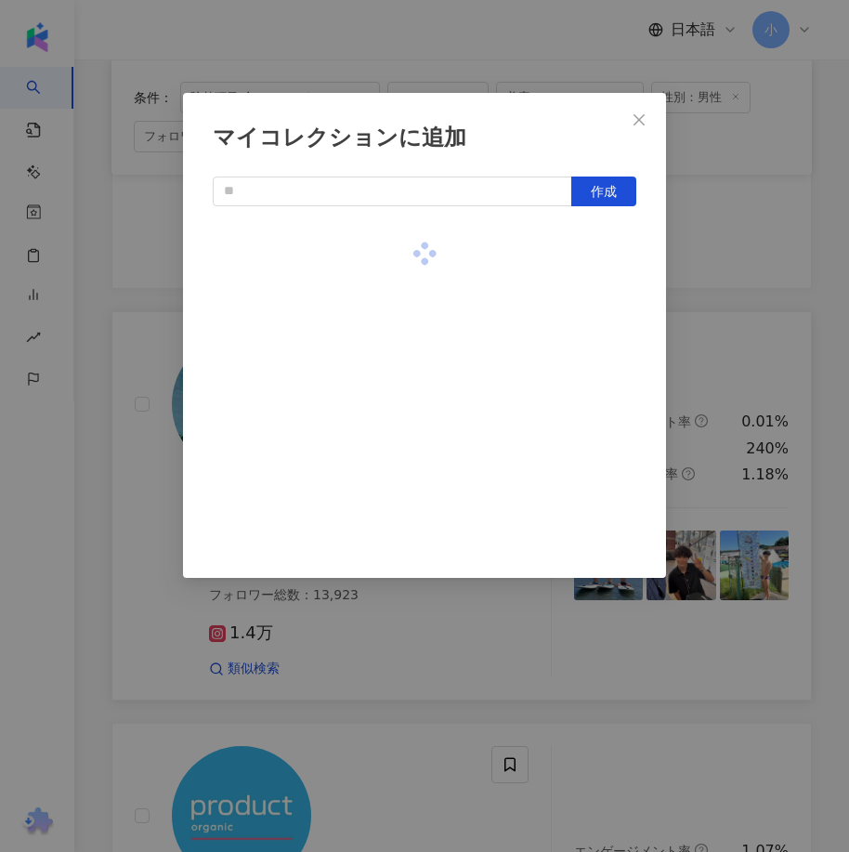
click at [715, 295] on div "マイコレクションに追加 作成" at bounding box center [424, 426] width 849 height 852
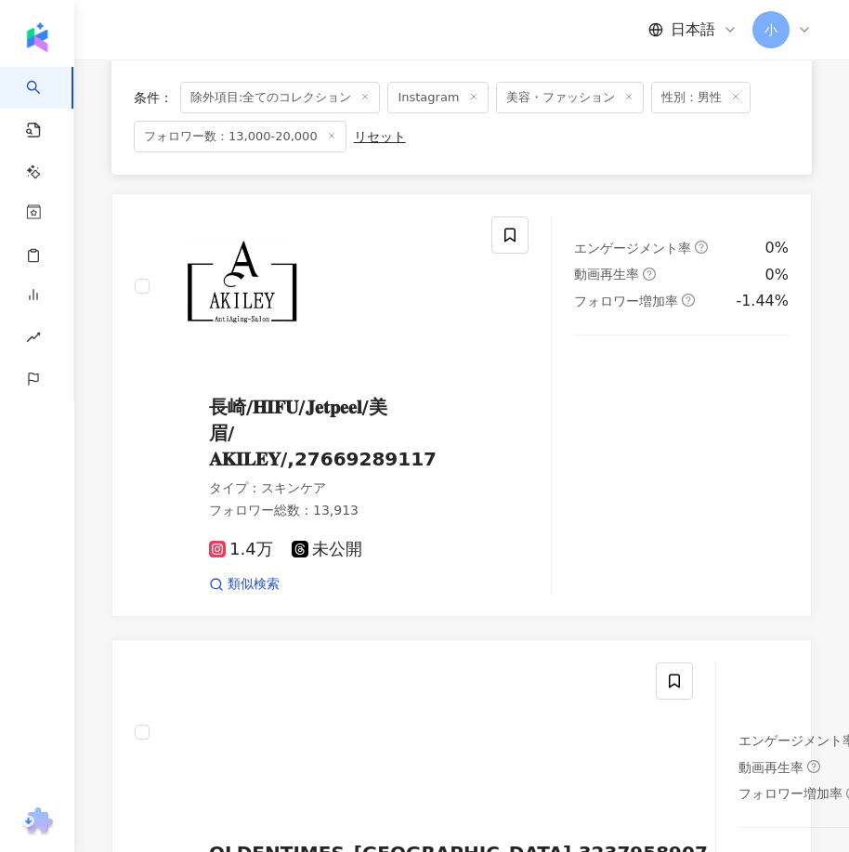
scroll to position [5125, 0]
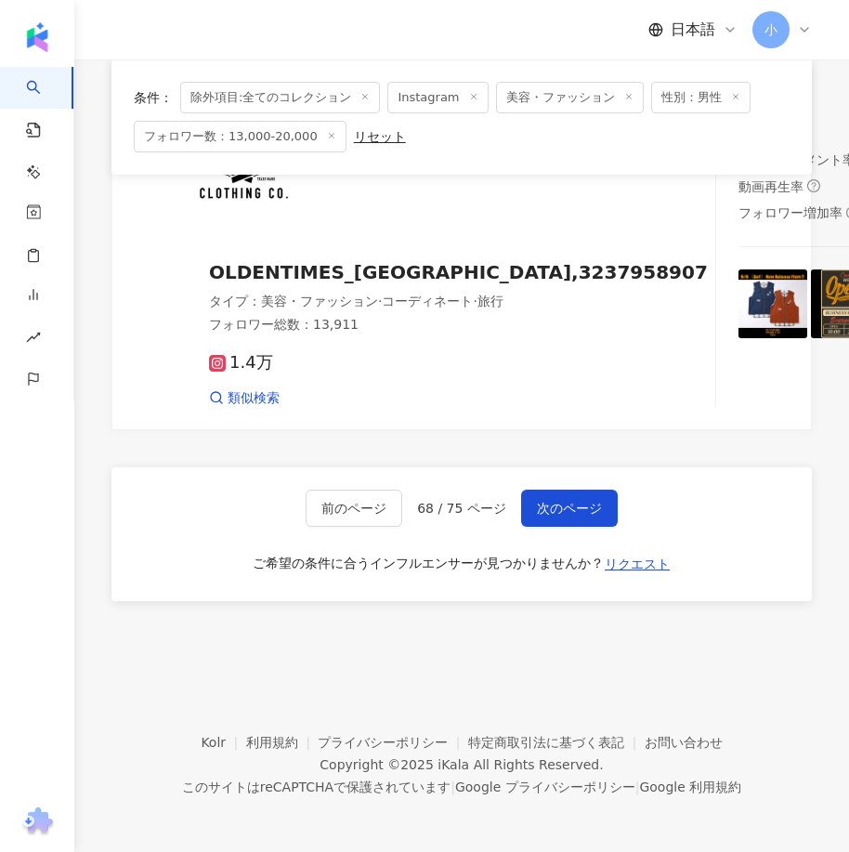
drag, startPoint x: 606, startPoint y: 291, endPoint x: 570, endPoint y: 518, distance: 230.4
click at [580, 513] on span "次のページ" at bounding box center [569, 508] width 65 height 15
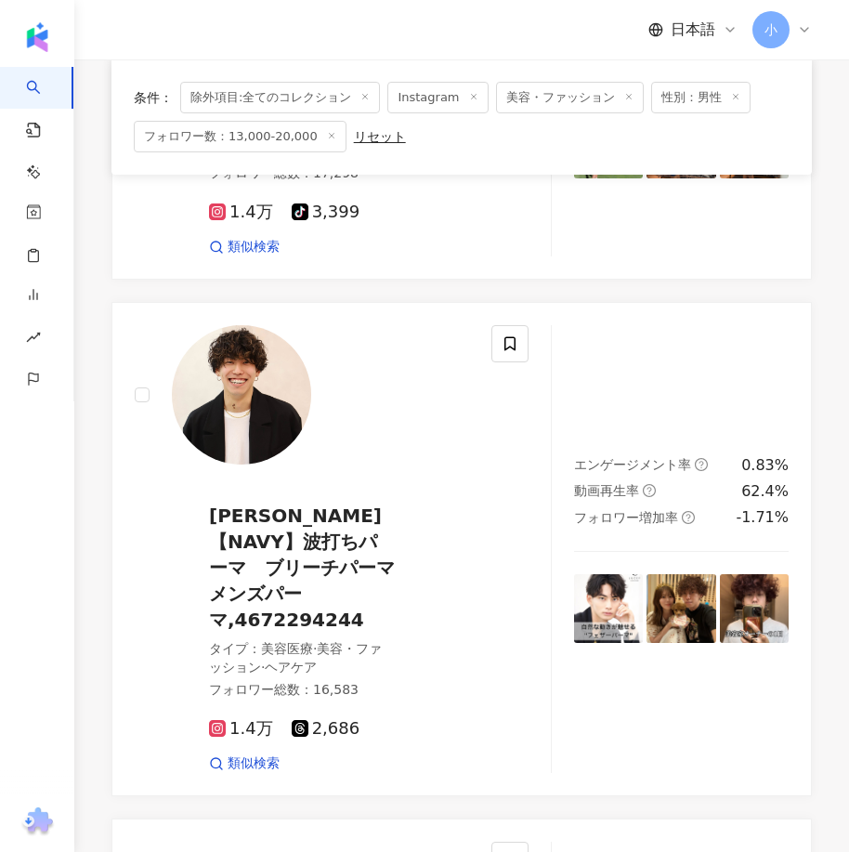
scroll to position [852, 0]
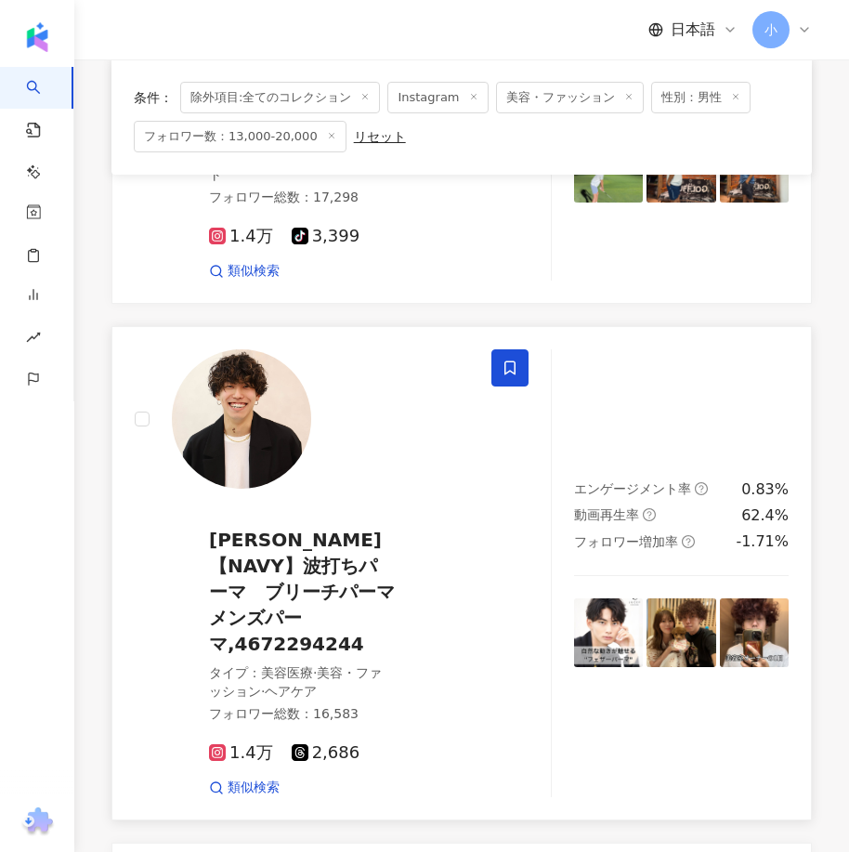
click at [501, 371] on span at bounding box center [509, 367] width 37 height 37
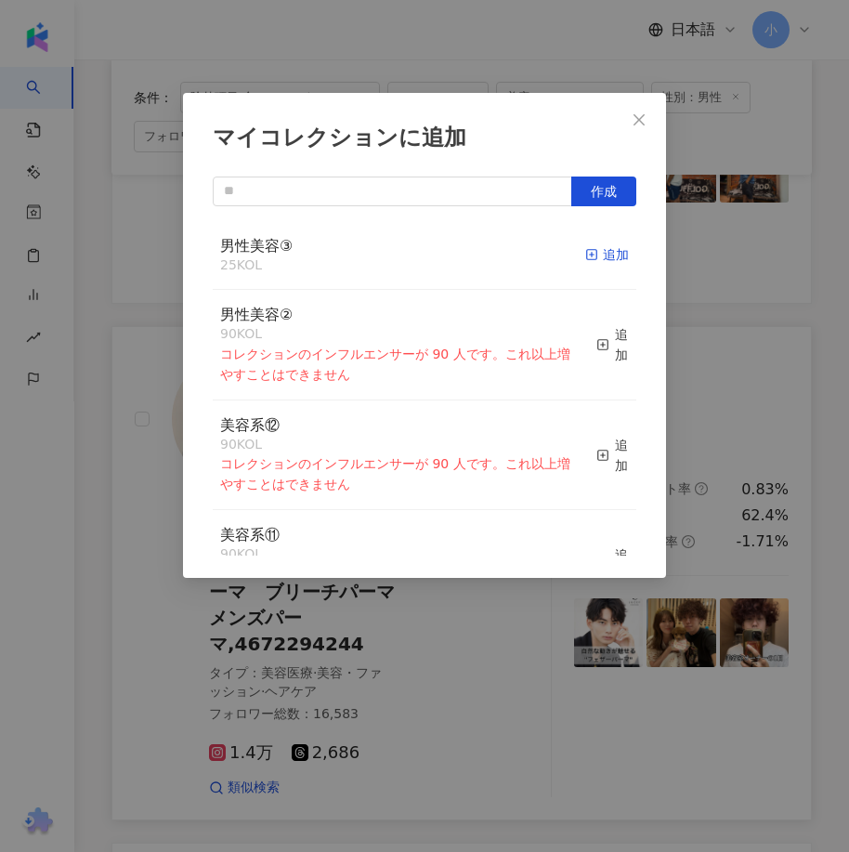
click at [602, 254] on div "追加" at bounding box center [607, 254] width 44 height 20
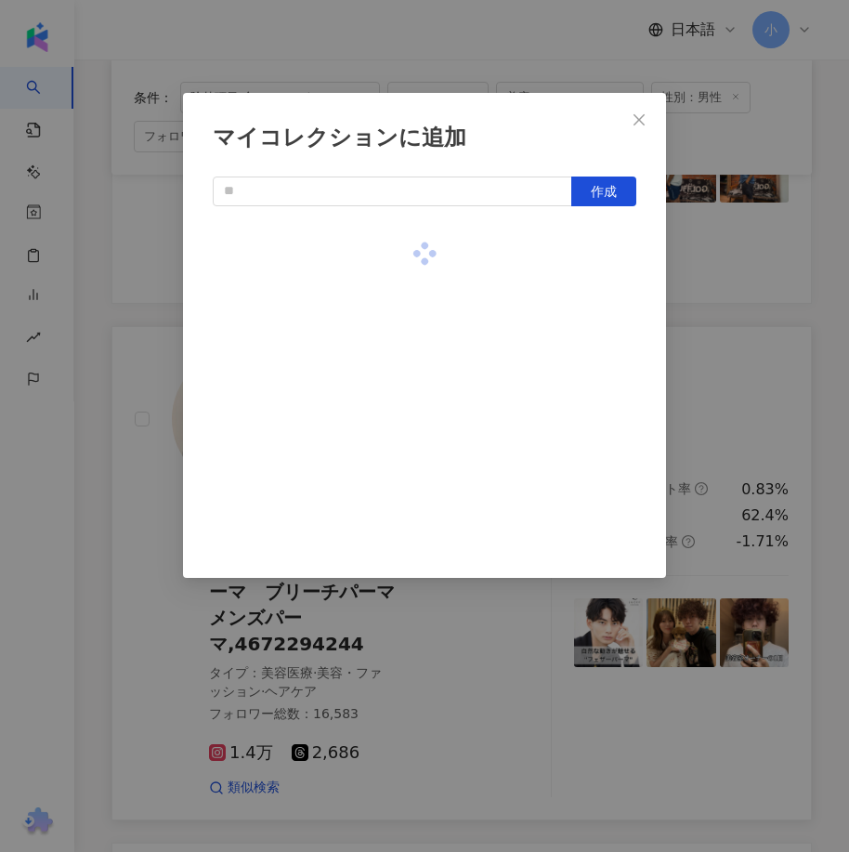
click at [747, 306] on div "マイコレクションに追加 作成" at bounding box center [424, 426] width 849 height 852
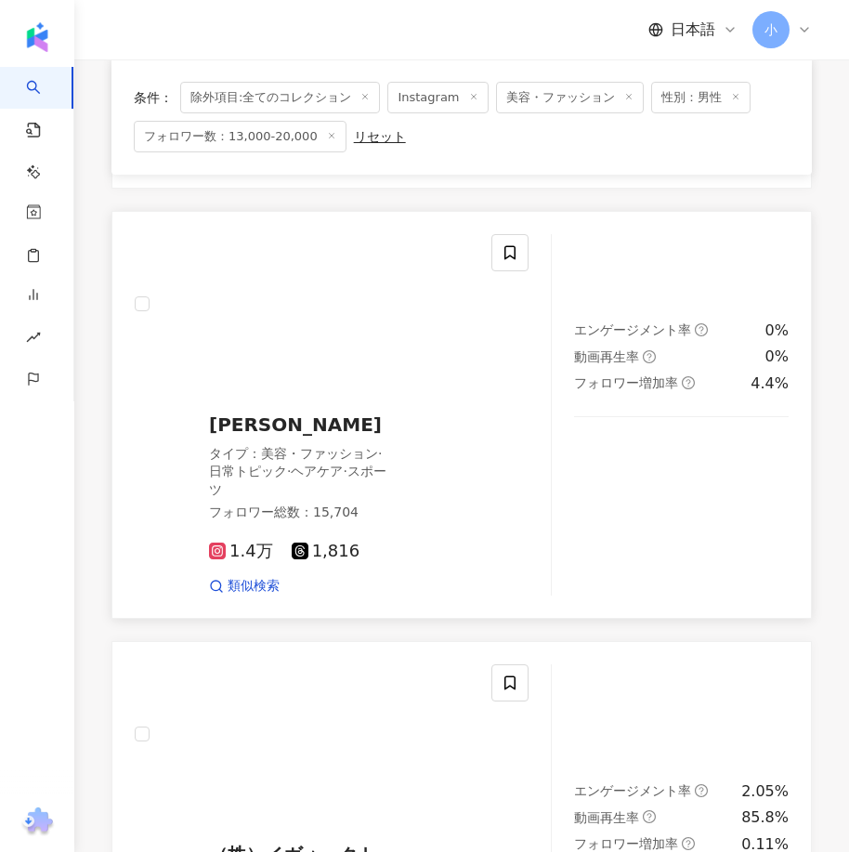
scroll to position [1966, 0]
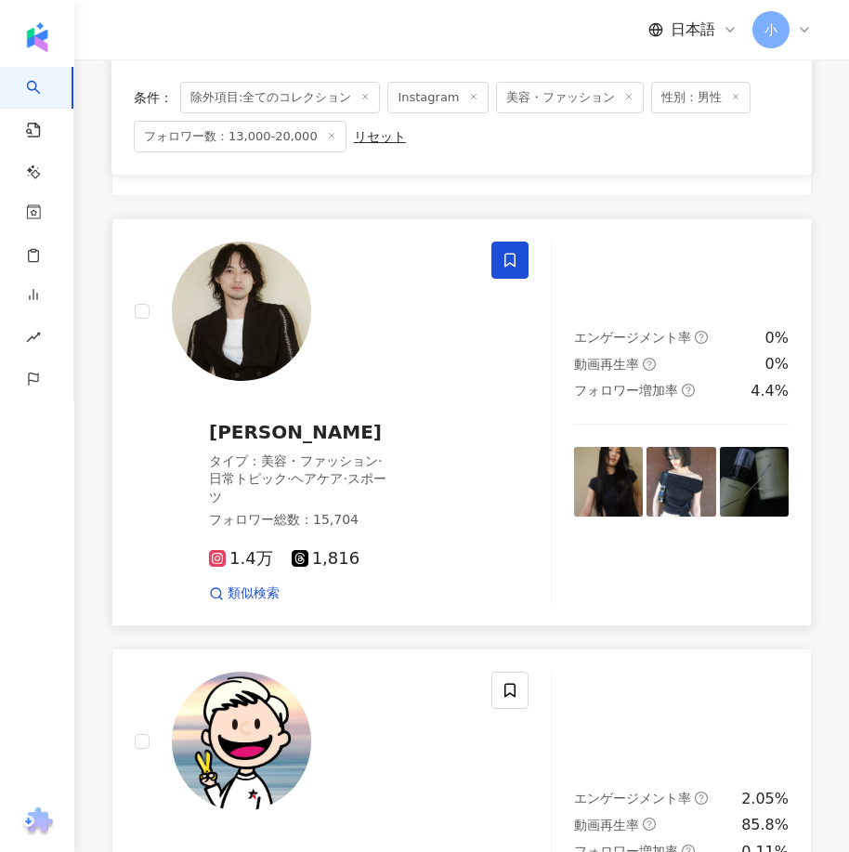
click at [510, 252] on icon at bounding box center [509, 260] width 17 height 17
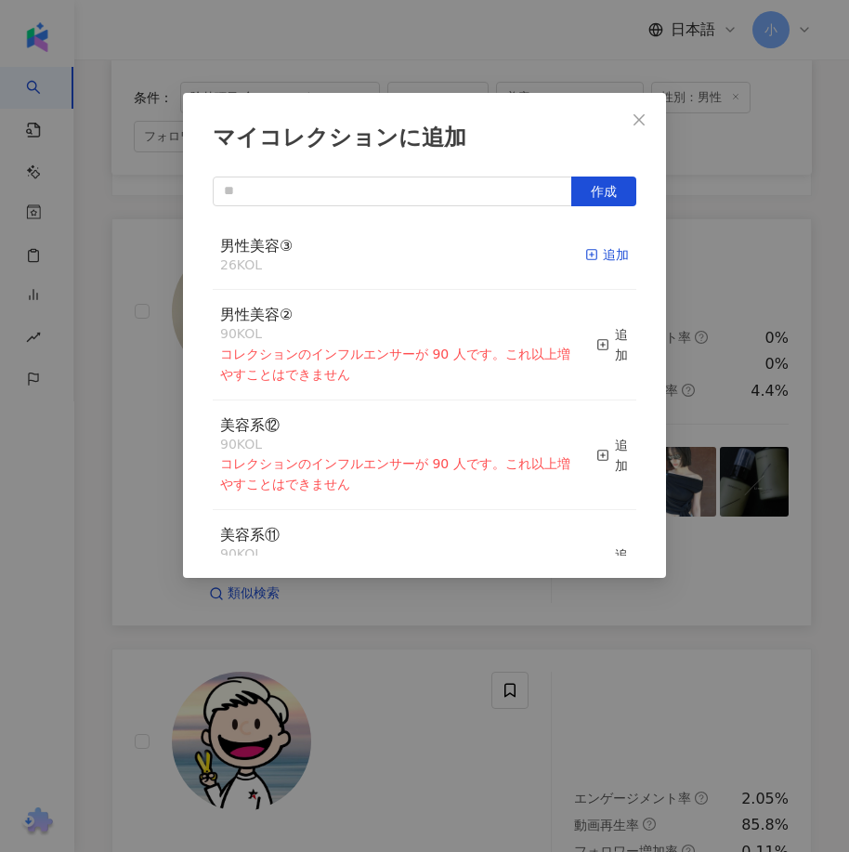
click at [587, 254] on div "追加" at bounding box center [607, 254] width 44 height 20
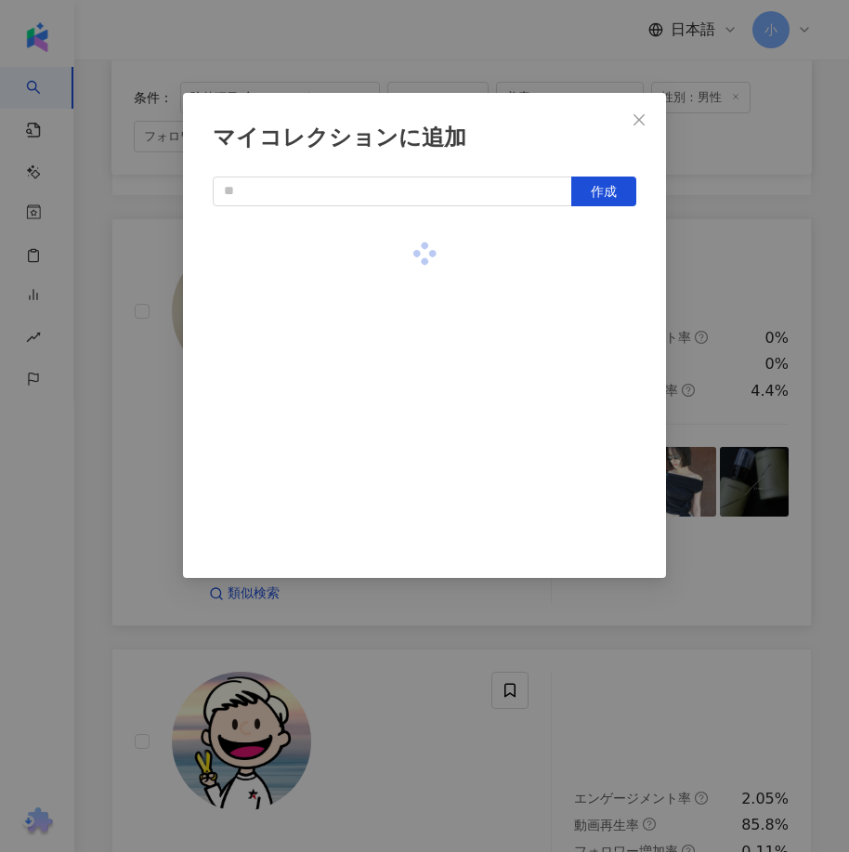
click at [785, 327] on div "マイコレクションに追加 作成" at bounding box center [424, 426] width 849 height 852
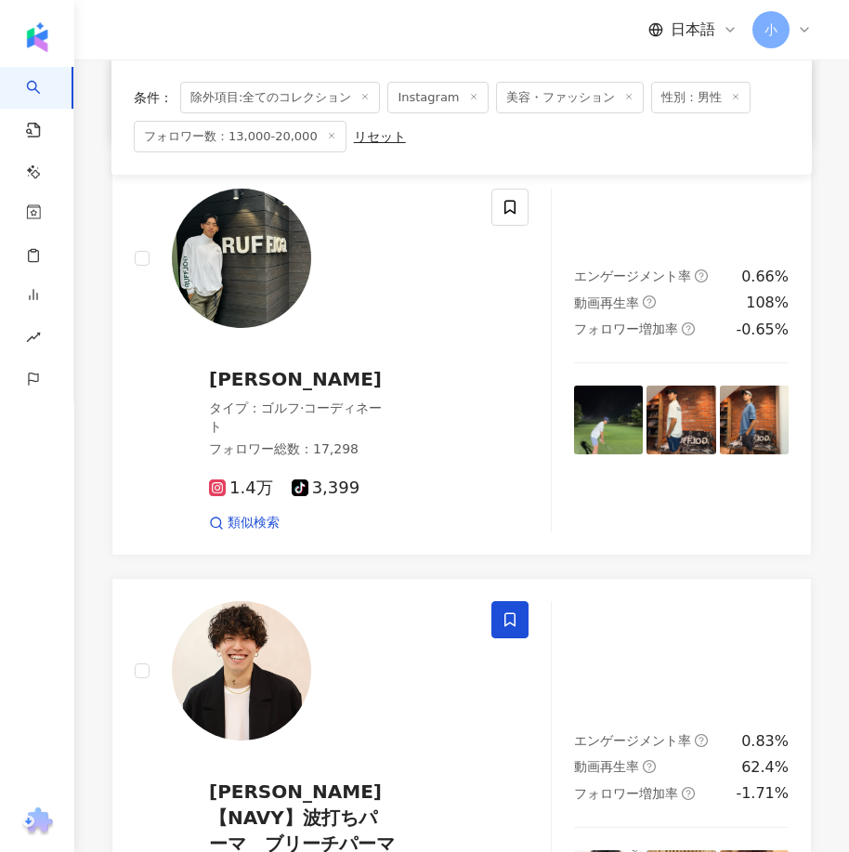
scroll to position [710, 0]
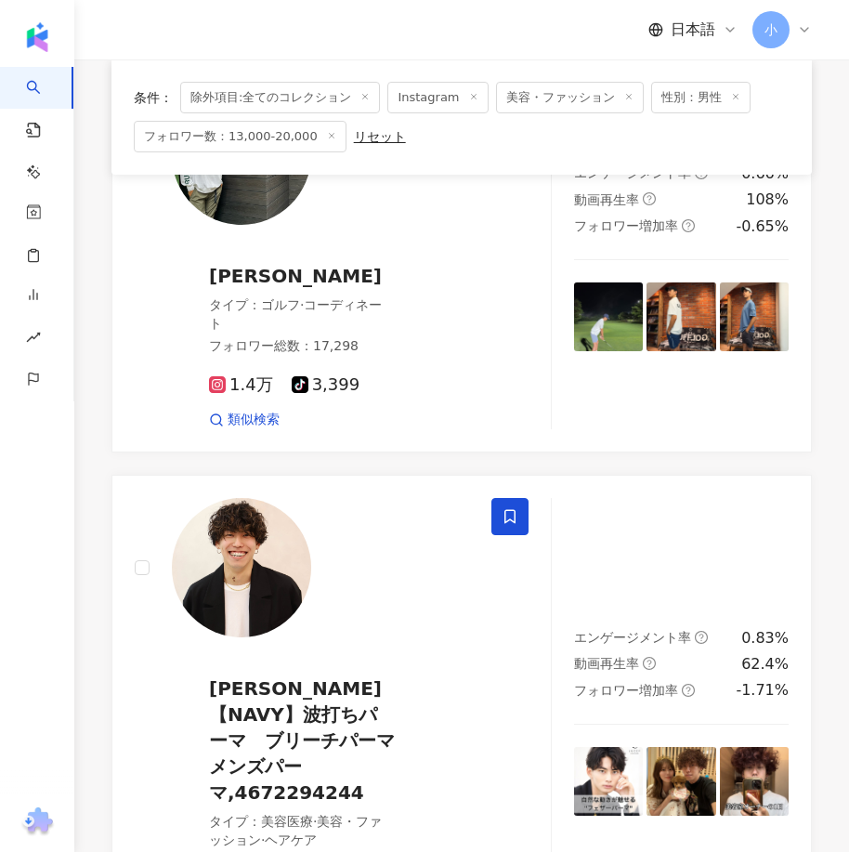
drag, startPoint x: 593, startPoint y: 192, endPoint x: 603, endPoint y: 277, distance: 85.0
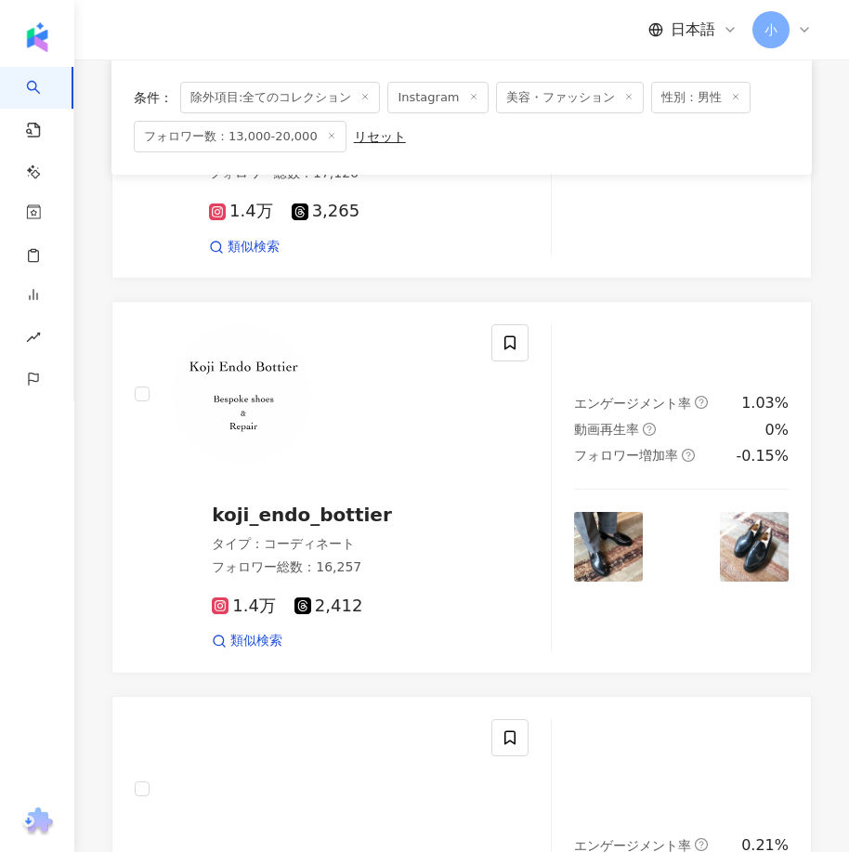
scroll to position [5216, 0]
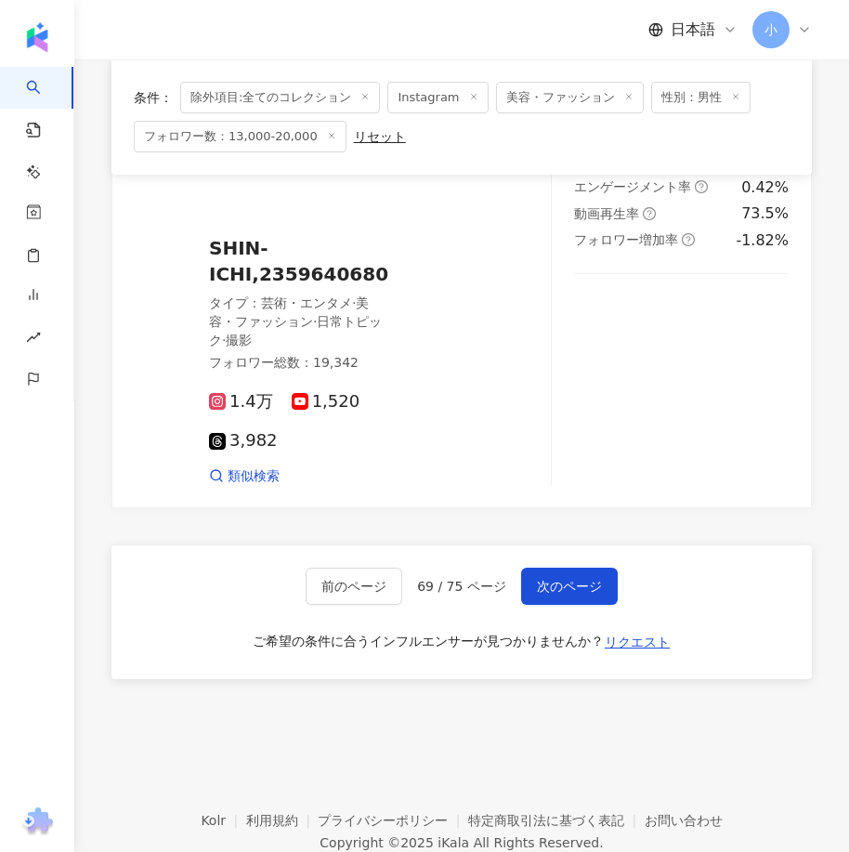
drag, startPoint x: 823, startPoint y: 272, endPoint x: 845, endPoint y: 615, distance: 343.4
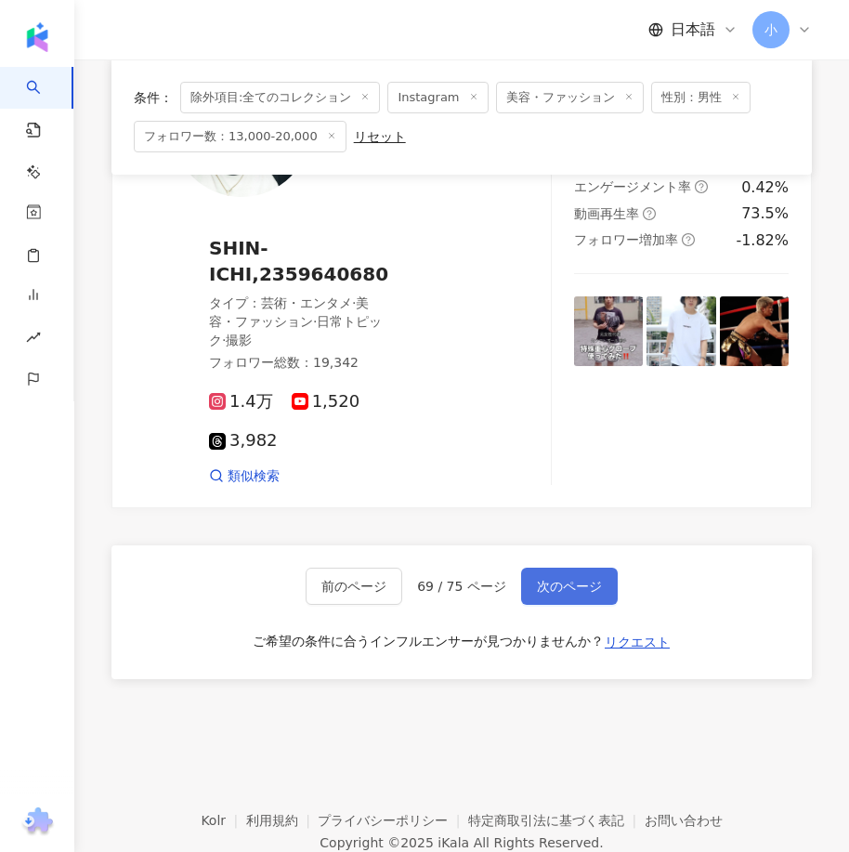
click at [566, 567] on button "次のページ" at bounding box center [569, 585] width 97 height 37
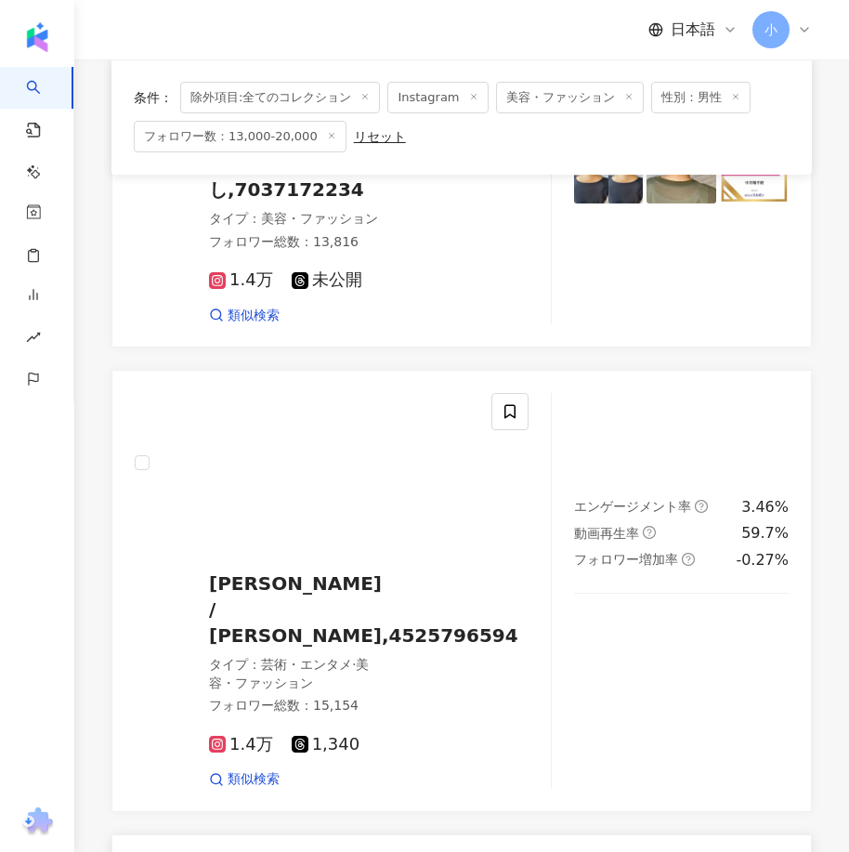
scroll to position [1825, 0]
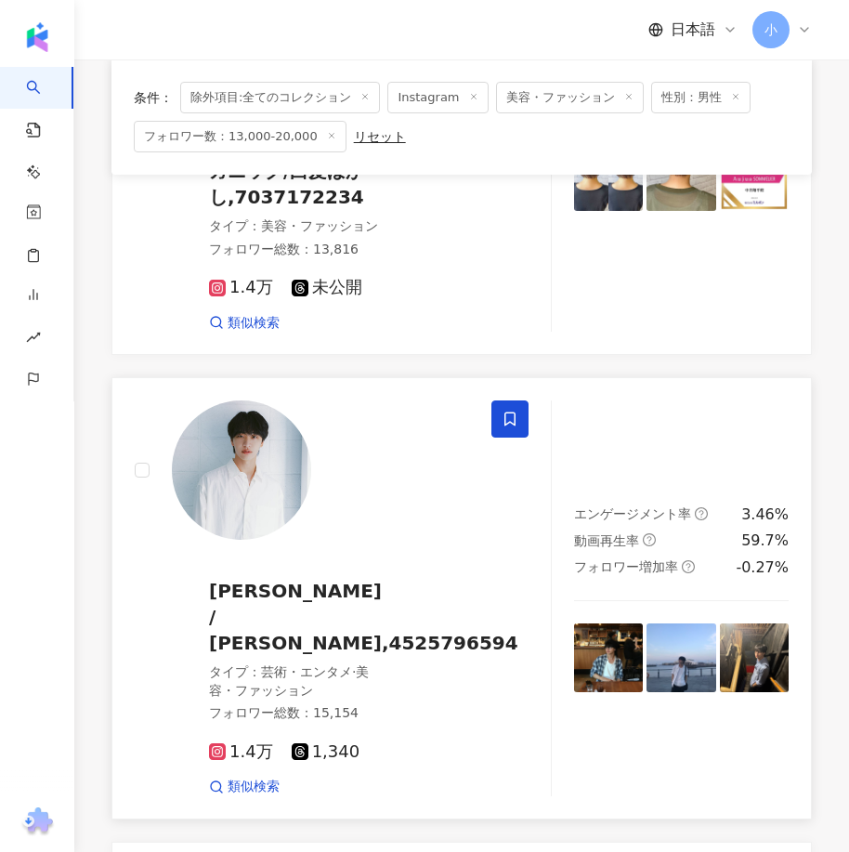
click at [513, 400] on span at bounding box center [509, 418] width 37 height 37
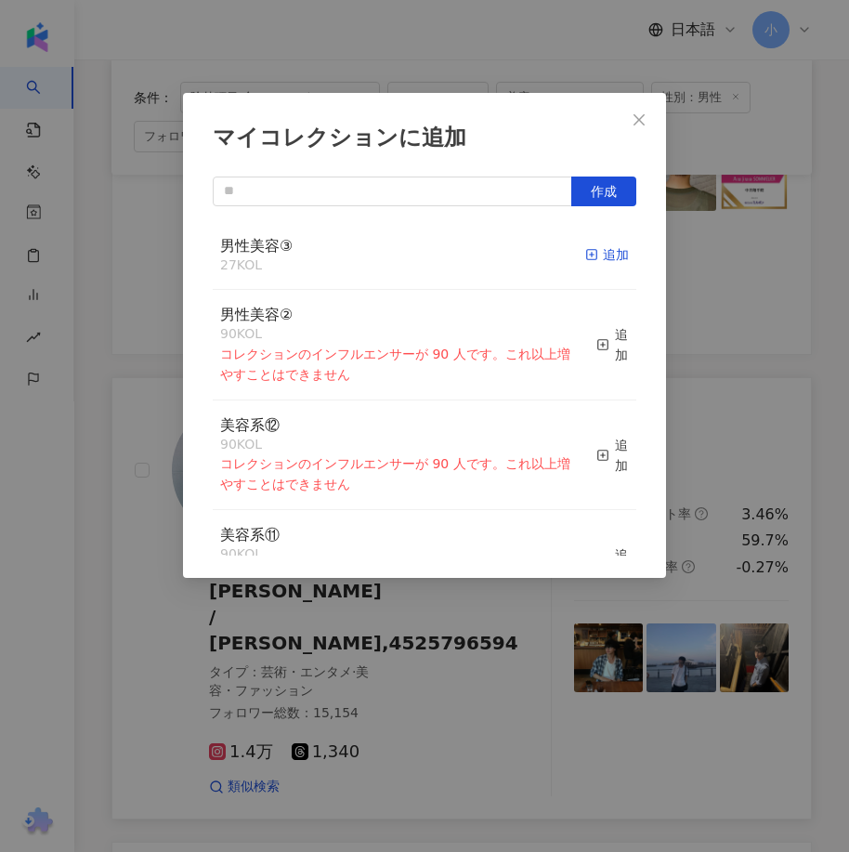
click at [596, 246] on div "追加" at bounding box center [607, 254] width 44 height 20
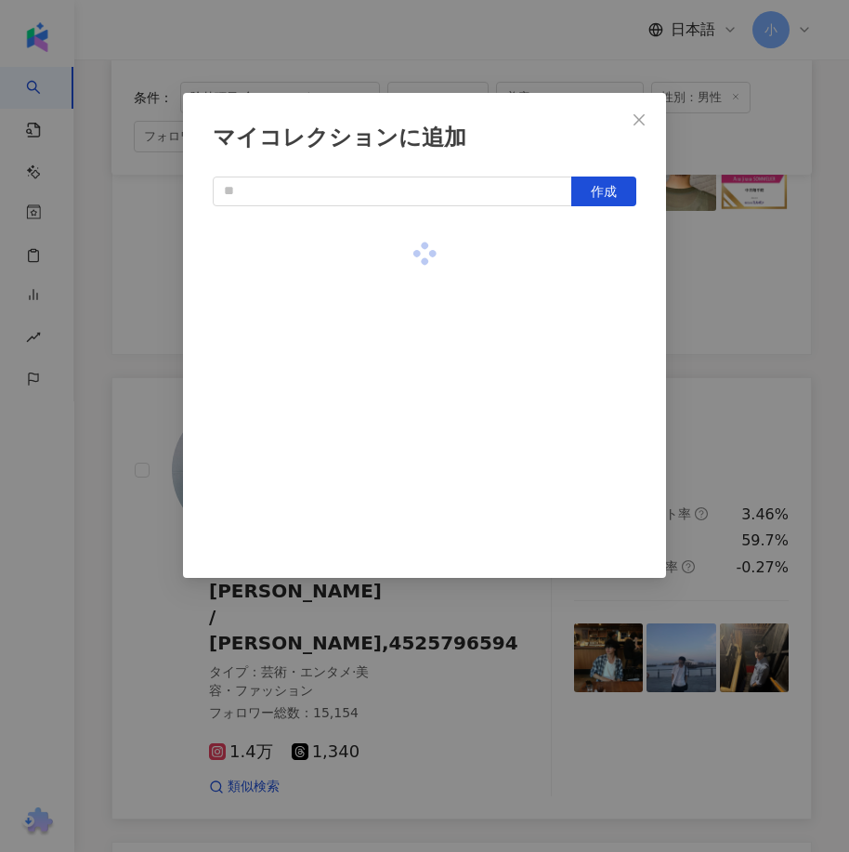
click at [710, 283] on div "マイコレクションに追加 作成" at bounding box center [424, 426] width 849 height 852
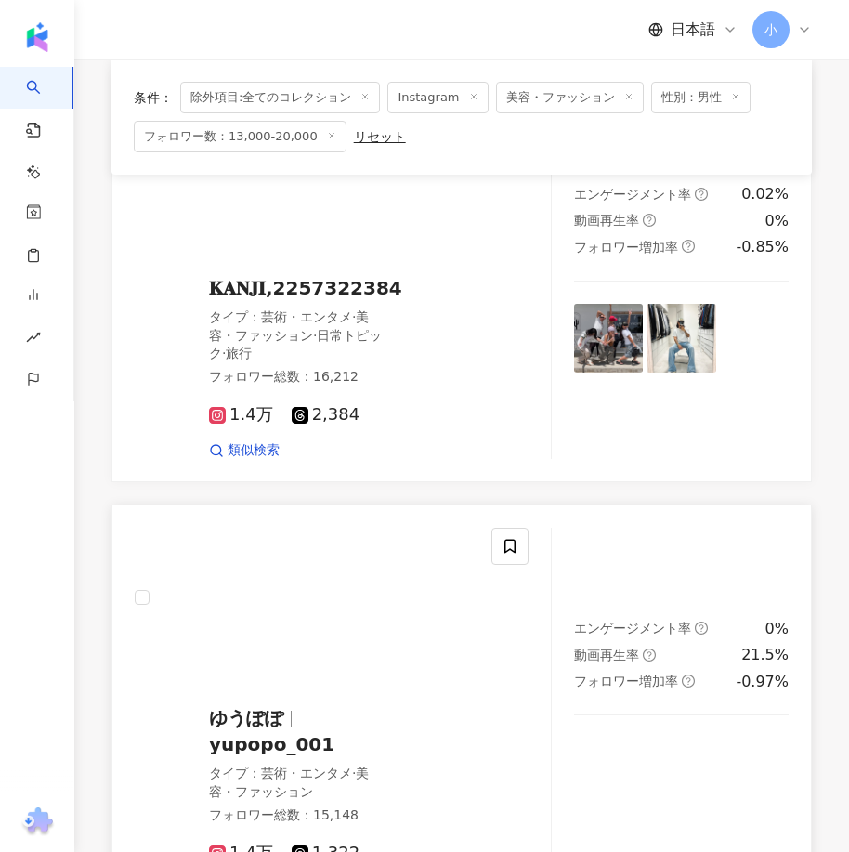
scroll to position [246, 0]
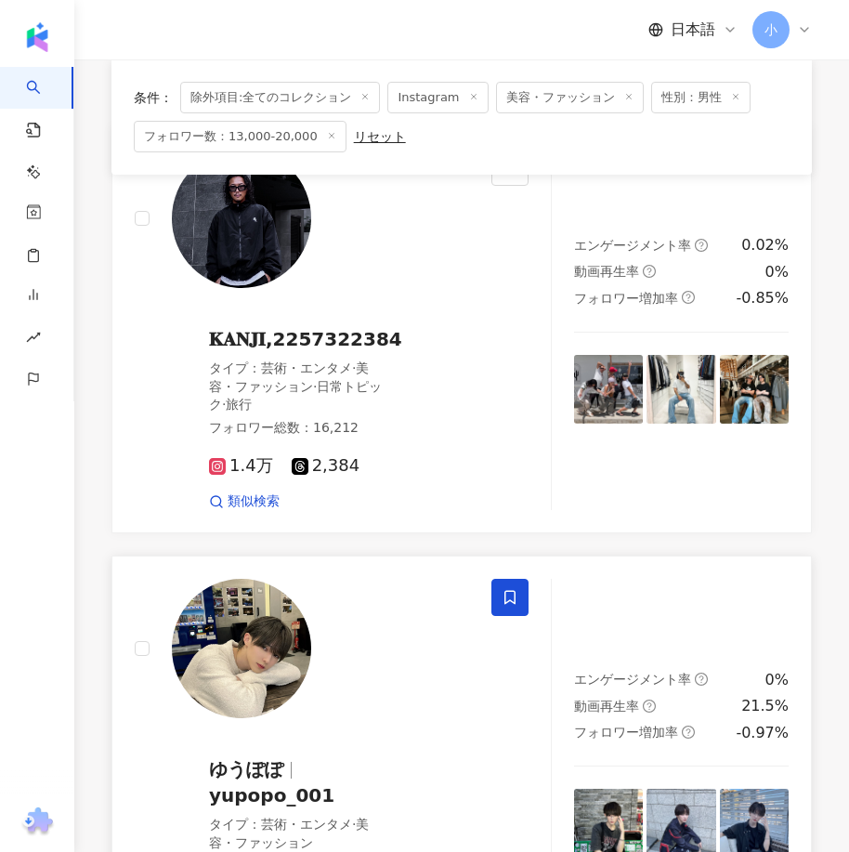
click at [510, 594] on icon at bounding box center [509, 597] width 17 height 17
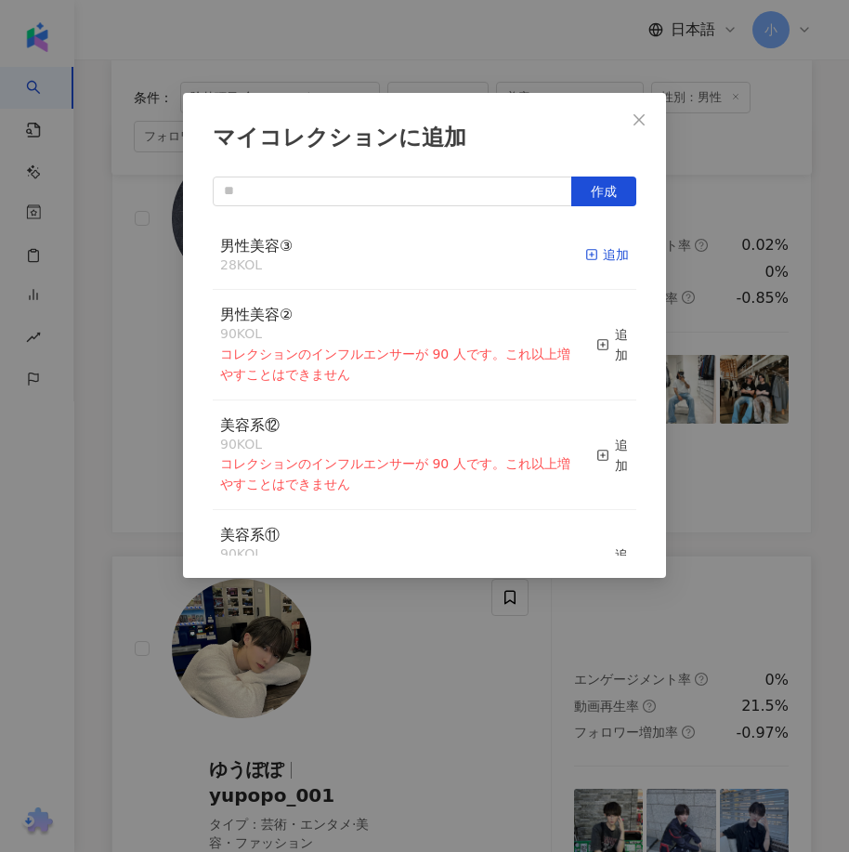
click at [592, 252] on div "追加" at bounding box center [607, 254] width 44 height 20
click at [756, 534] on div "マイコレクションに追加 作成 男性美容③ 28 KOL 追加 男性美容② 90 KOL コレクションのインフルエンサーが 90 人です。これ以上増やすことはで…" at bounding box center [424, 426] width 849 height 852
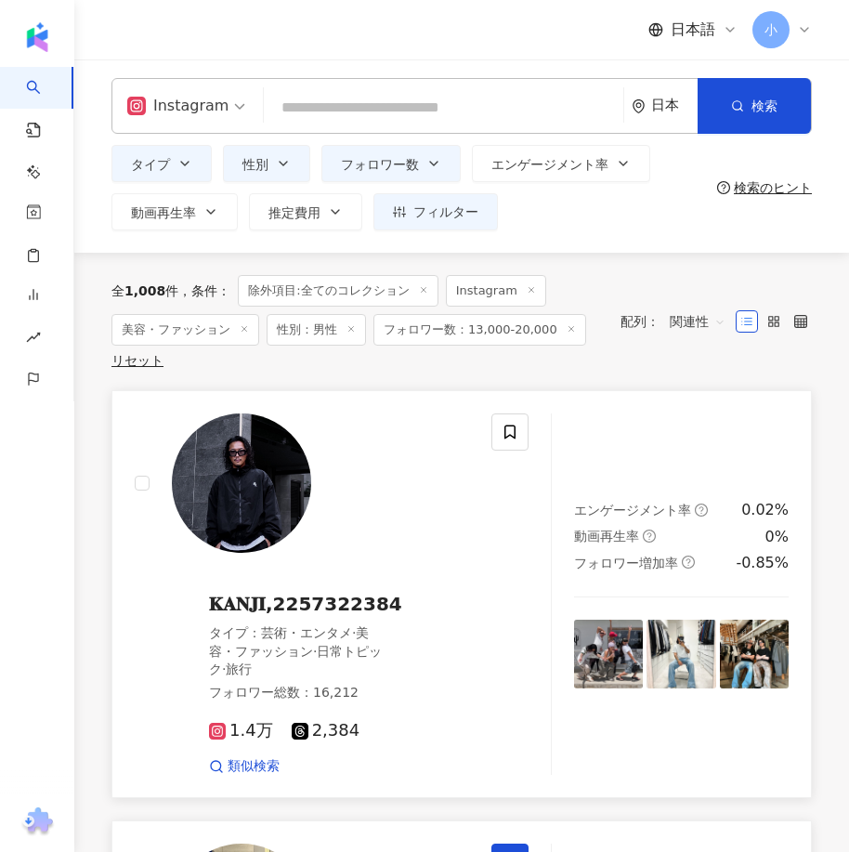
scroll to position [0, 0]
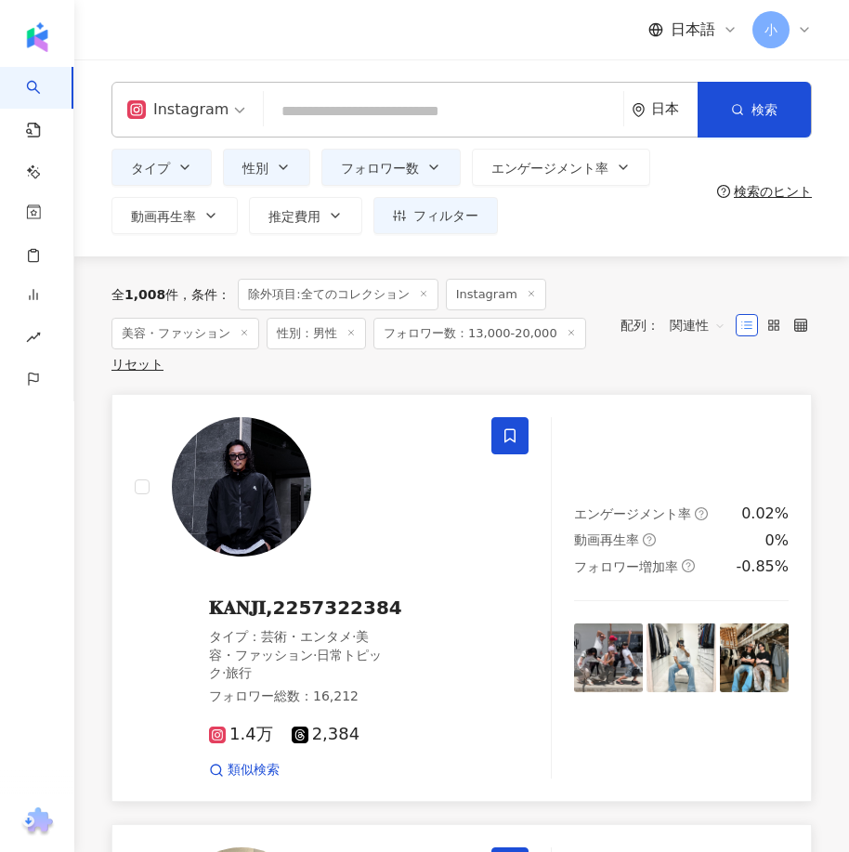
click at [504, 440] on icon at bounding box center [509, 435] width 17 height 17
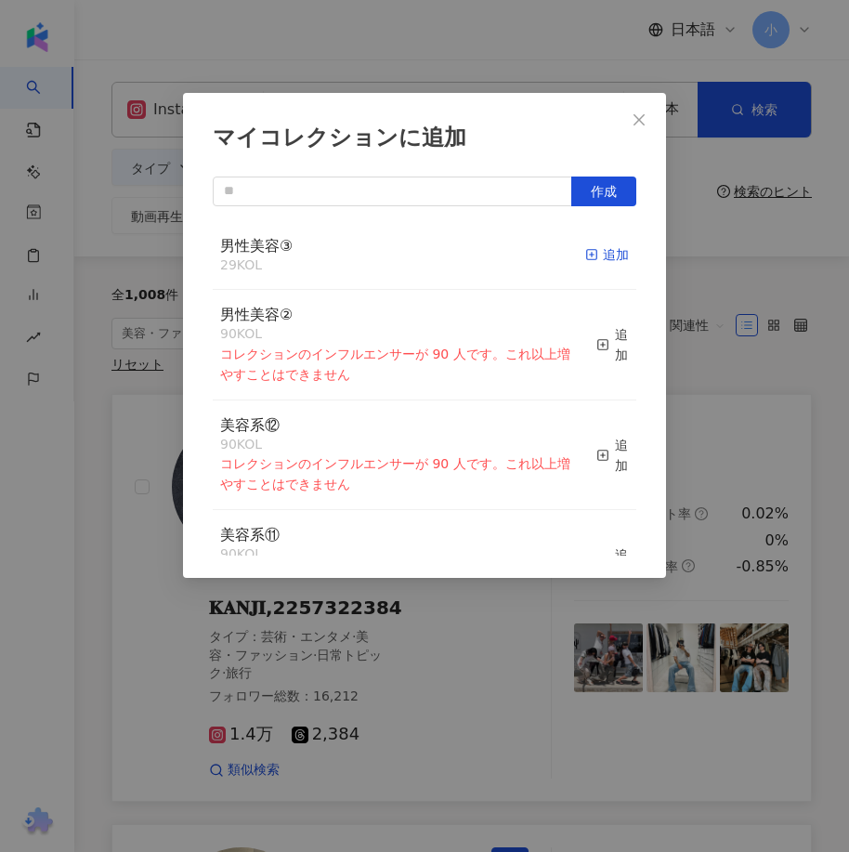
click at [588, 261] on div "追加" at bounding box center [607, 254] width 44 height 20
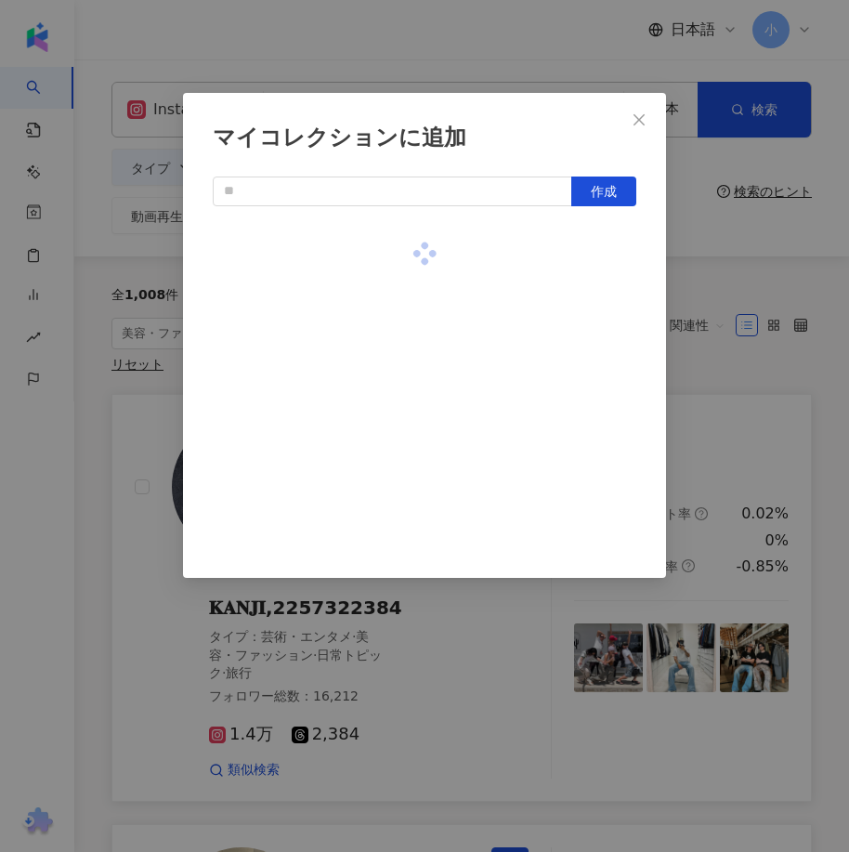
click at [723, 363] on div "マイコレクションに追加 作成" at bounding box center [424, 426] width 849 height 852
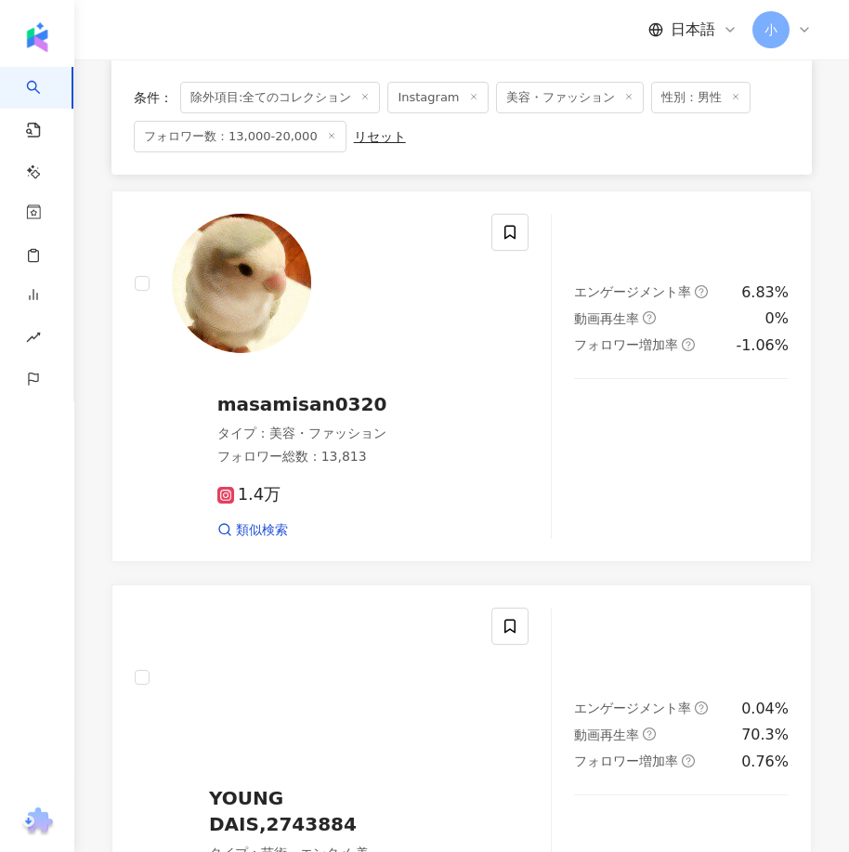
scroll to position [5168, 0]
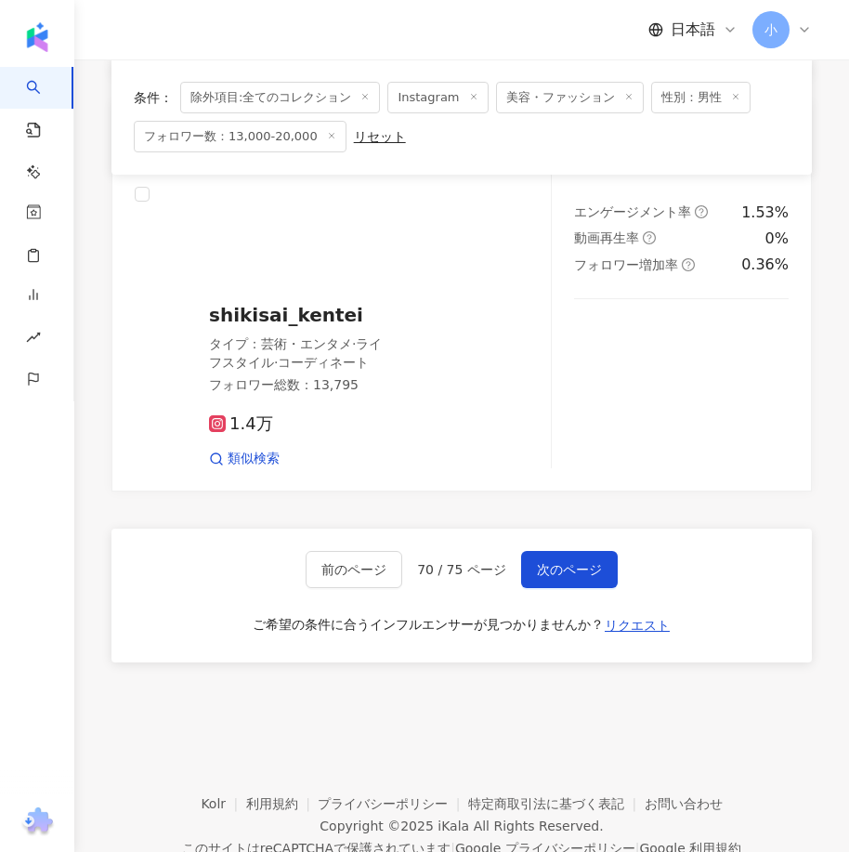
drag, startPoint x: 718, startPoint y: 362, endPoint x: 807, endPoint y: 781, distance: 428.2
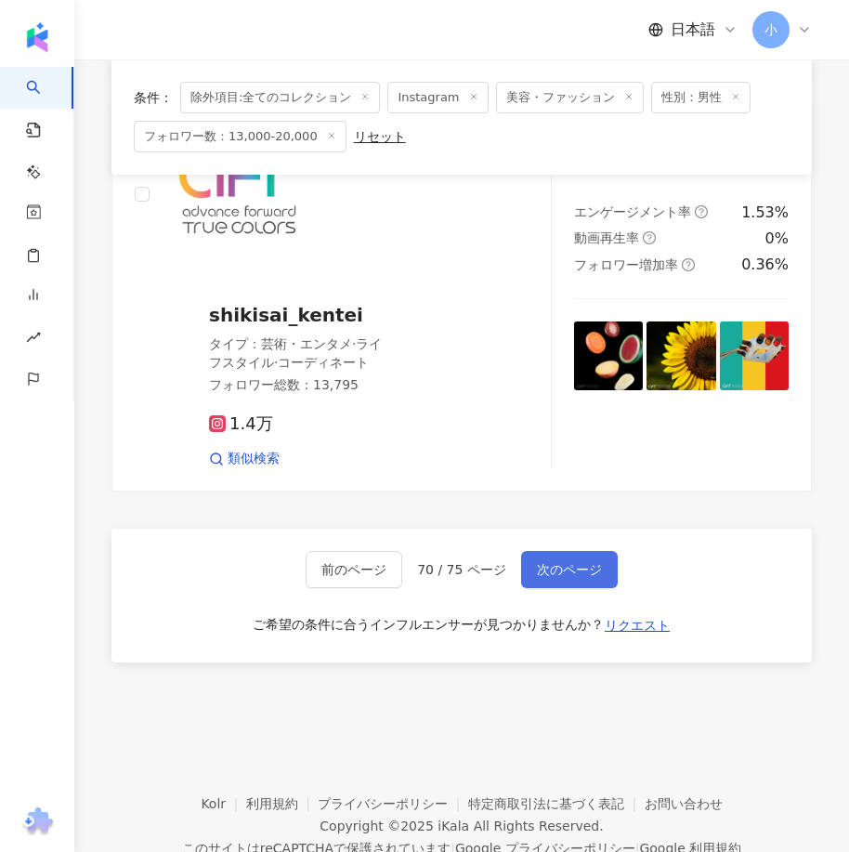
click at [554, 562] on span "次のページ" at bounding box center [569, 569] width 65 height 15
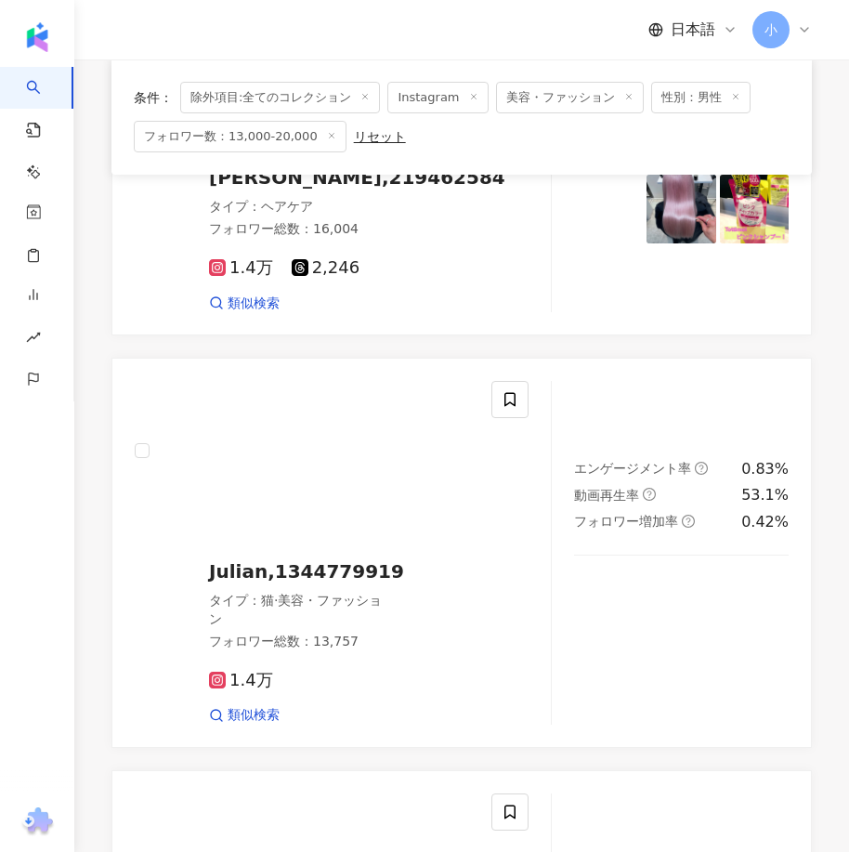
scroll to position [3476, 0]
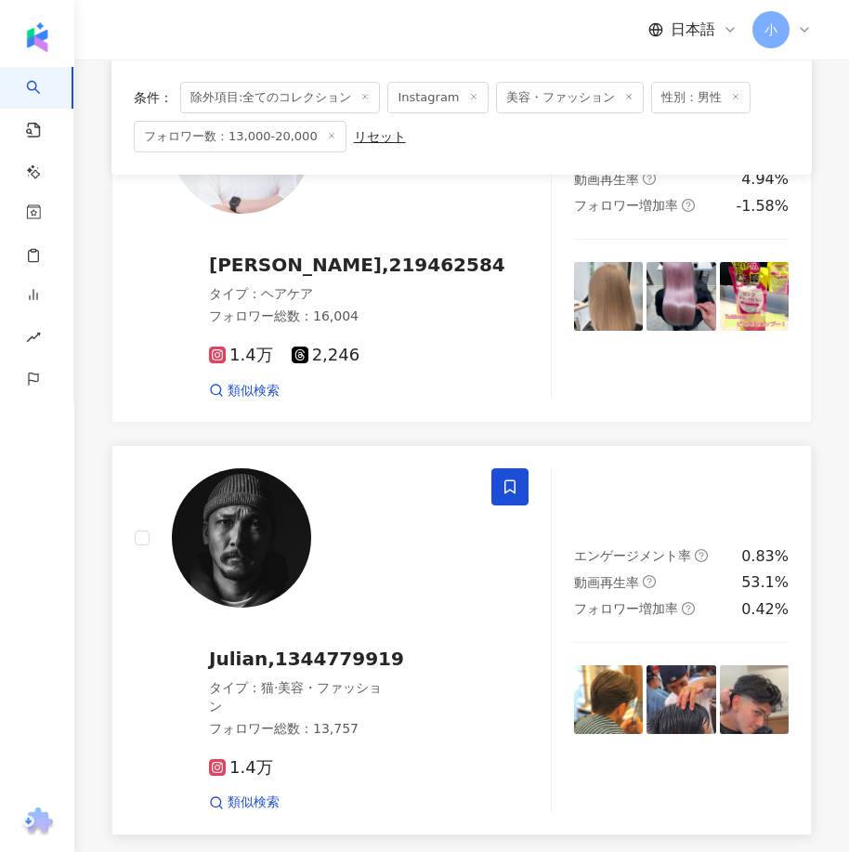
click at [510, 478] on icon at bounding box center [509, 486] width 17 height 17
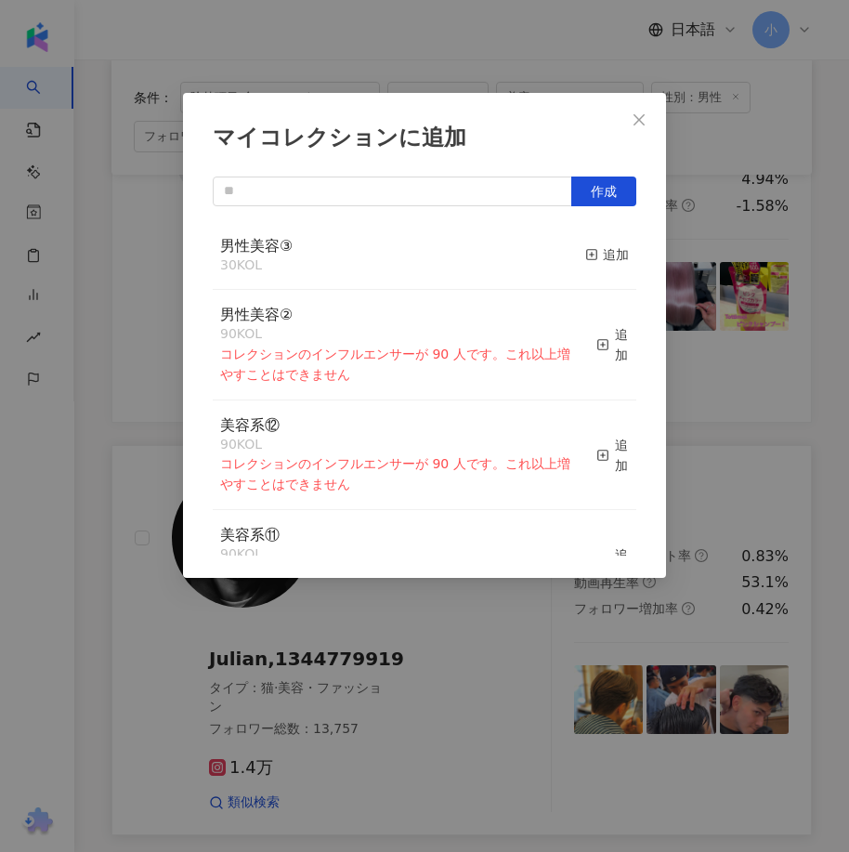
click at [567, 258] on div "男性美容③ 30 KOL 追加" at bounding box center [424, 256] width 423 height 70
click at [592, 254] on div "追加" at bounding box center [607, 254] width 44 height 20
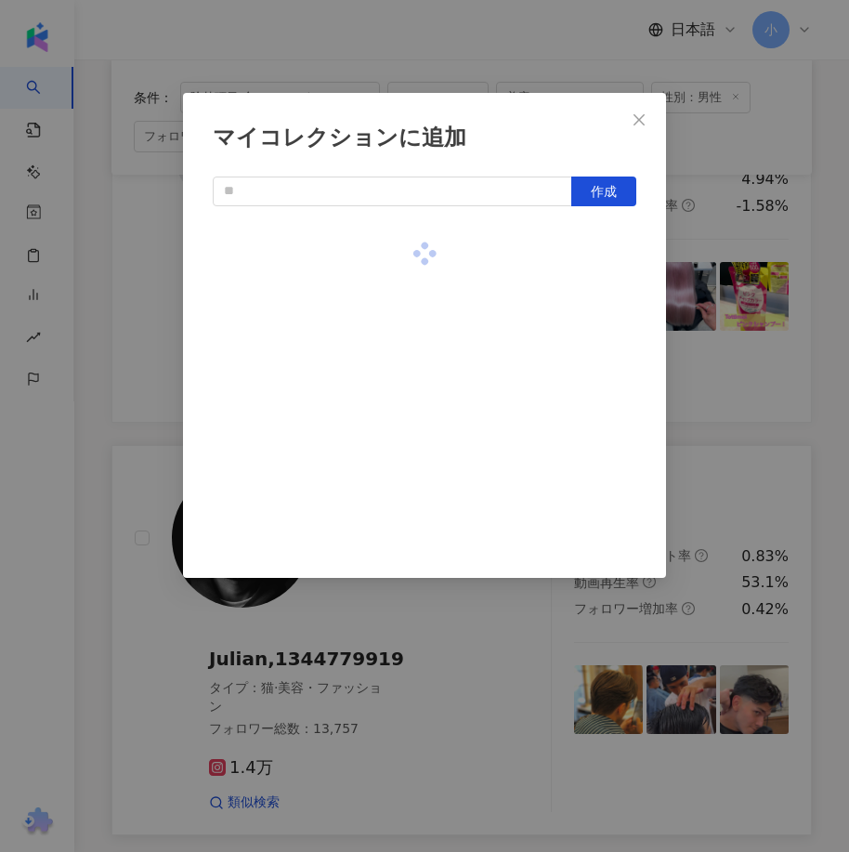
click at [723, 337] on div "マイコレクションに追加 作成" at bounding box center [424, 426] width 849 height 852
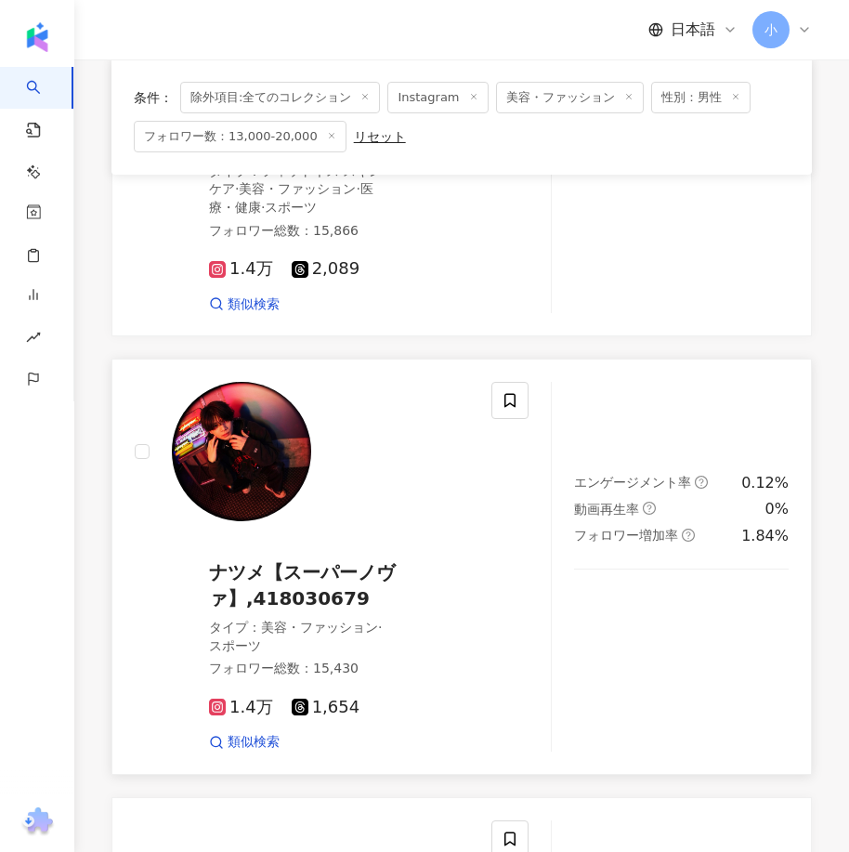
scroll to position [1340, 0]
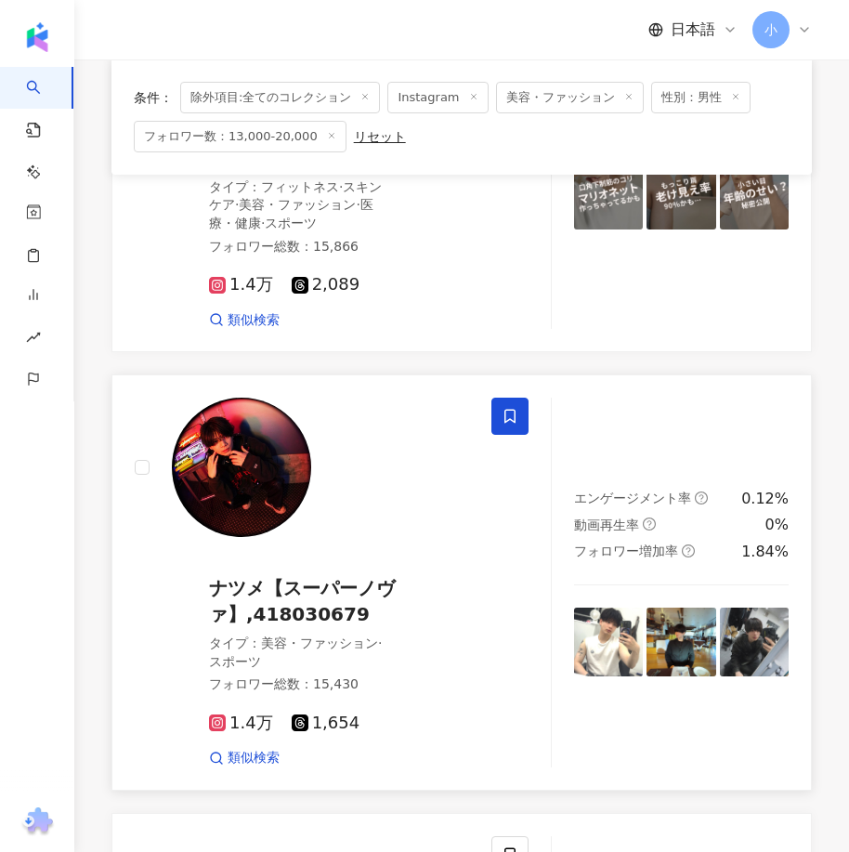
click at [500, 435] on span at bounding box center [509, 415] width 37 height 37
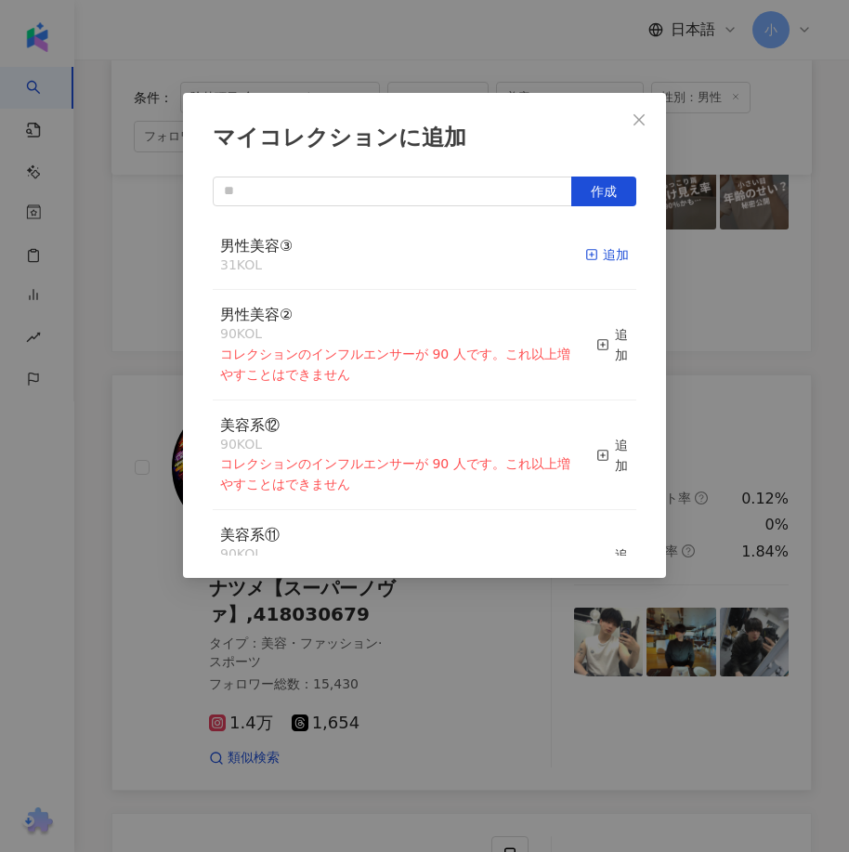
click at [585, 262] on span "button" at bounding box center [591, 254] width 13 height 15
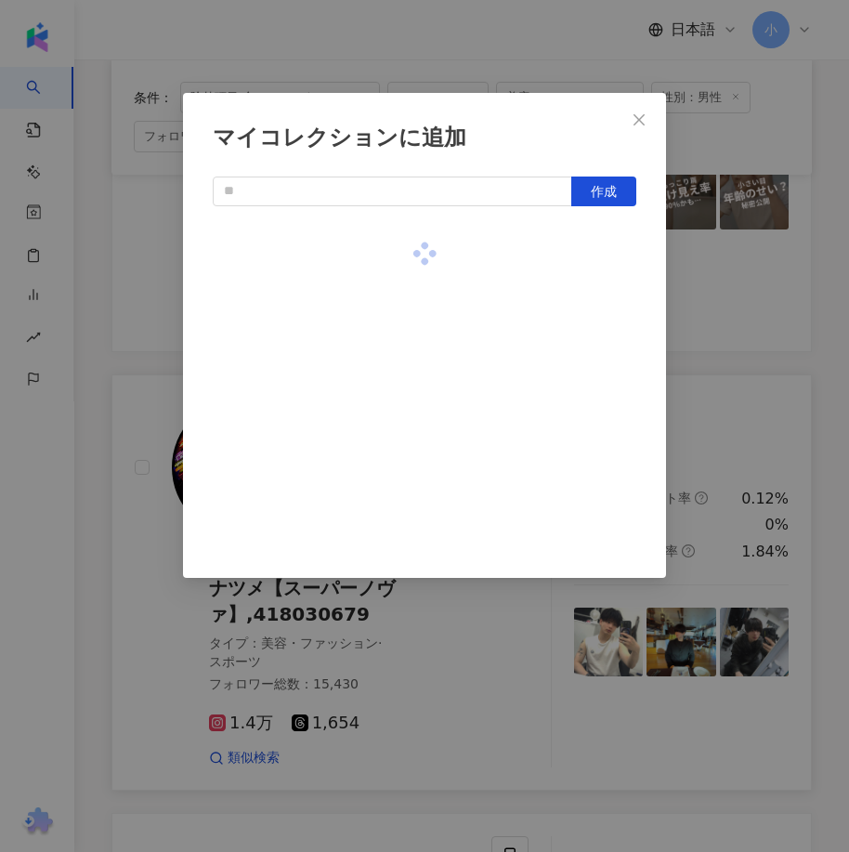
click at [723, 325] on div "マイコレクションに追加 作成" at bounding box center [424, 426] width 849 height 852
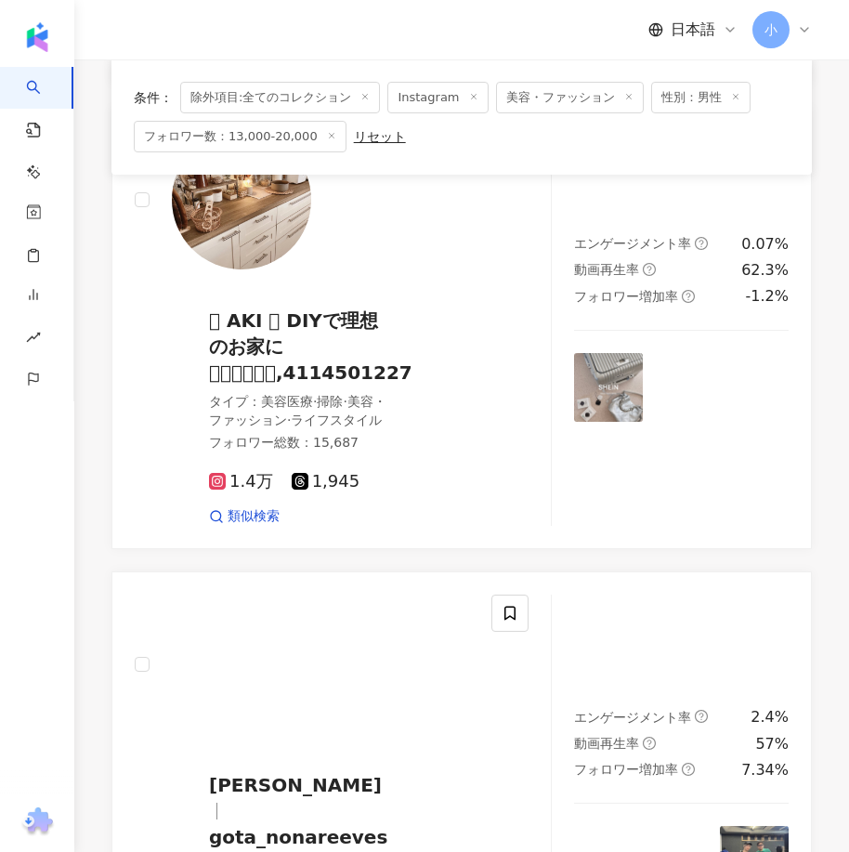
scroll to position [5240, 0]
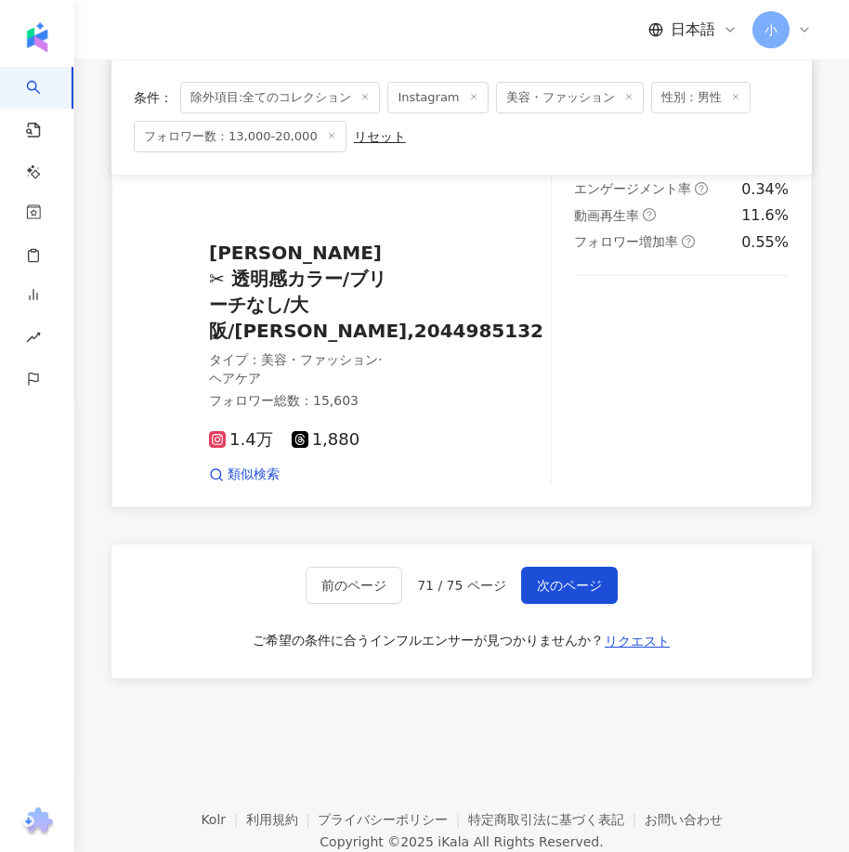
drag, startPoint x: 598, startPoint y: 296, endPoint x: 565, endPoint y: 695, distance: 399.8
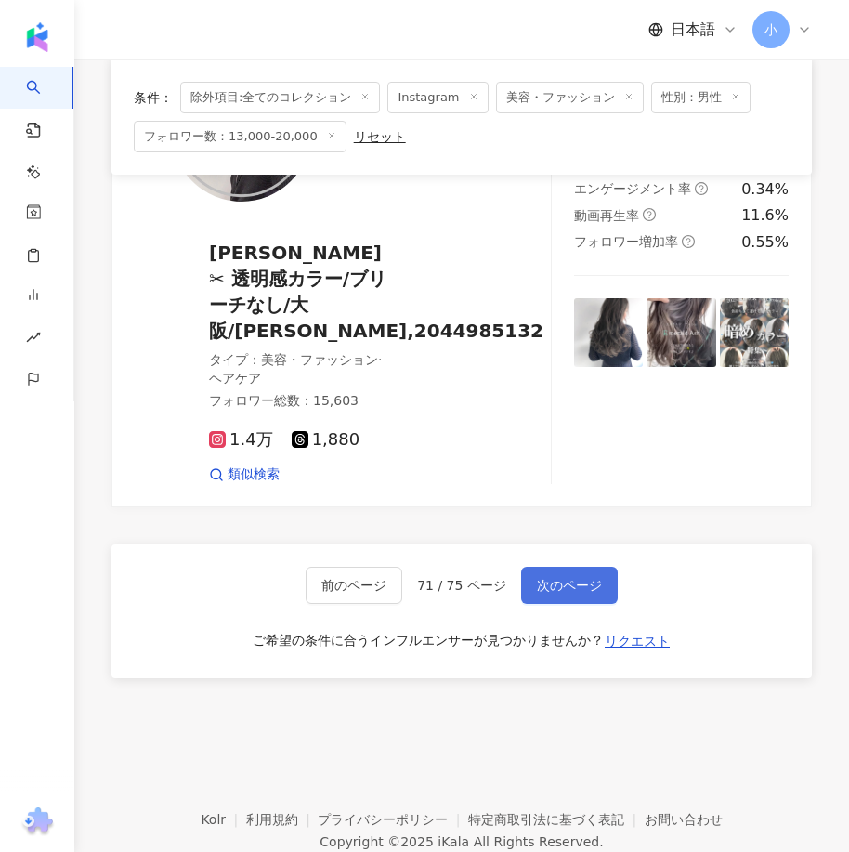
click at [579, 578] on span "次のページ" at bounding box center [569, 585] width 65 height 15
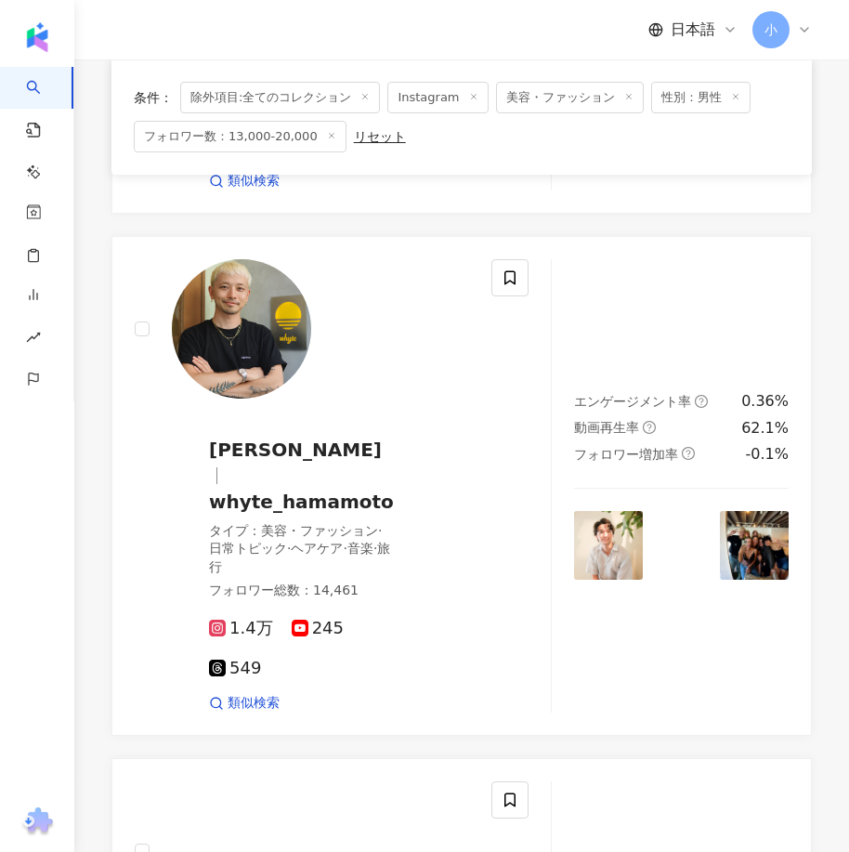
scroll to position [4108, 0]
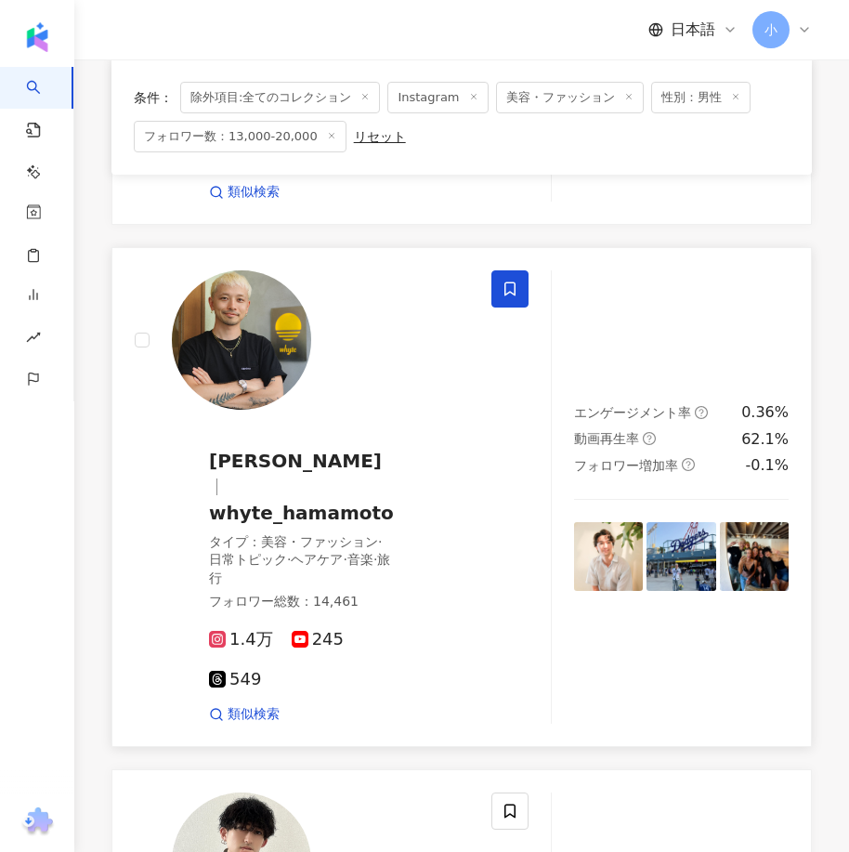
click at [493, 270] on span at bounding box center [509, 288] width 37 height 37
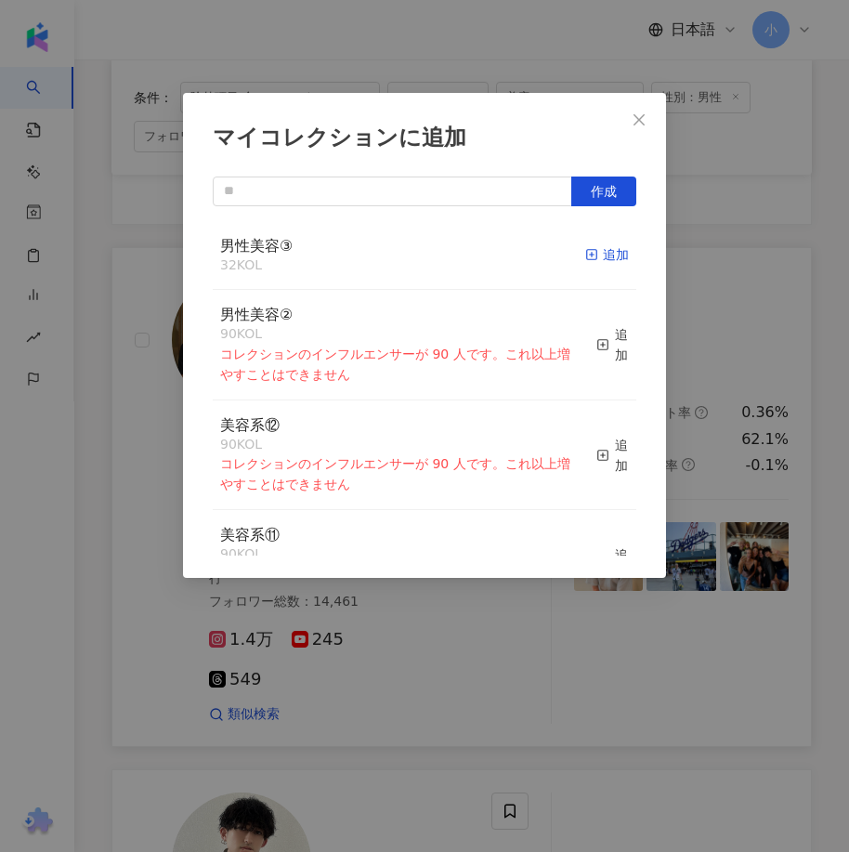
click at [588, 255] on div "追加" at bounding box center [607, 254] width 44 height 20
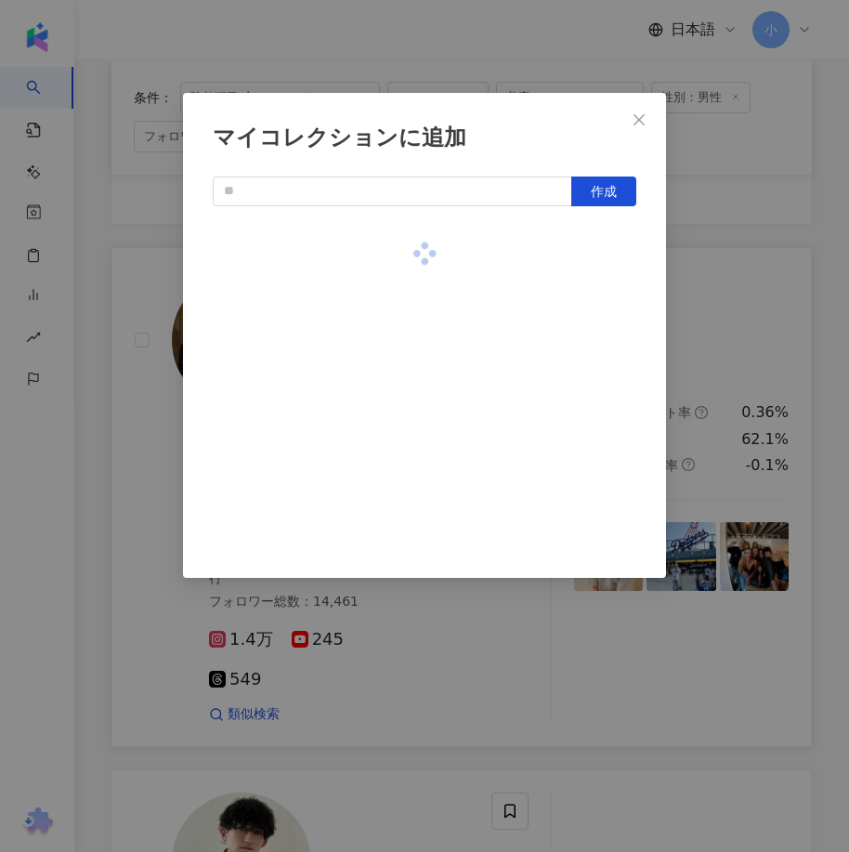
click at [789, 330] on div "マイコレクションに追加 作成" at bounding box center [424, 426] width 849 height 852
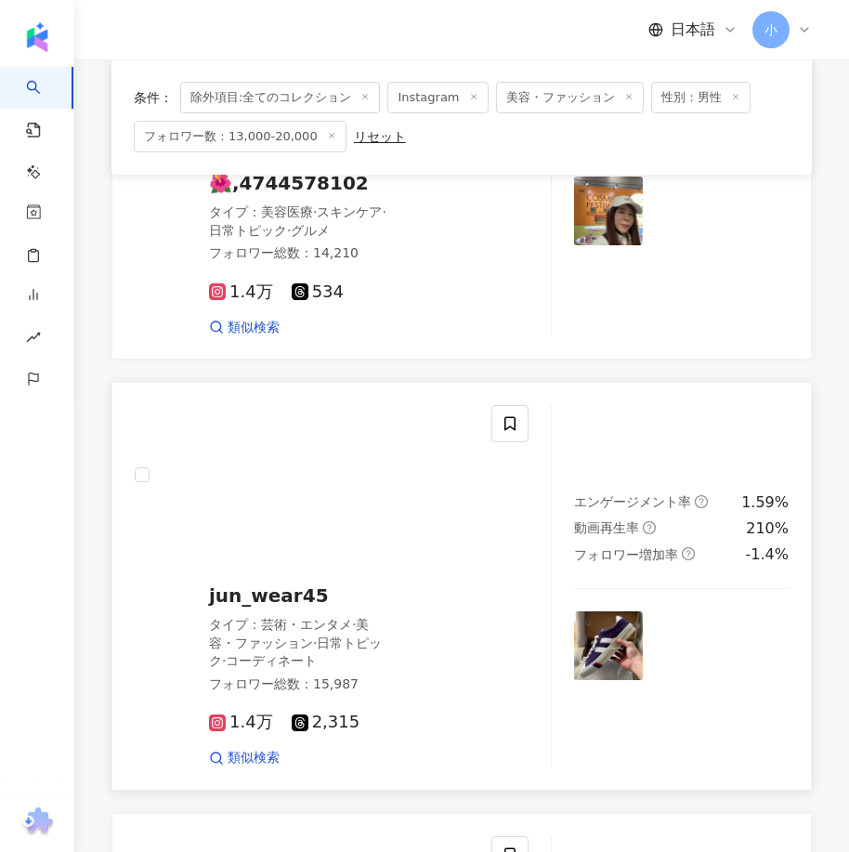
scroll to position [3086, 0]
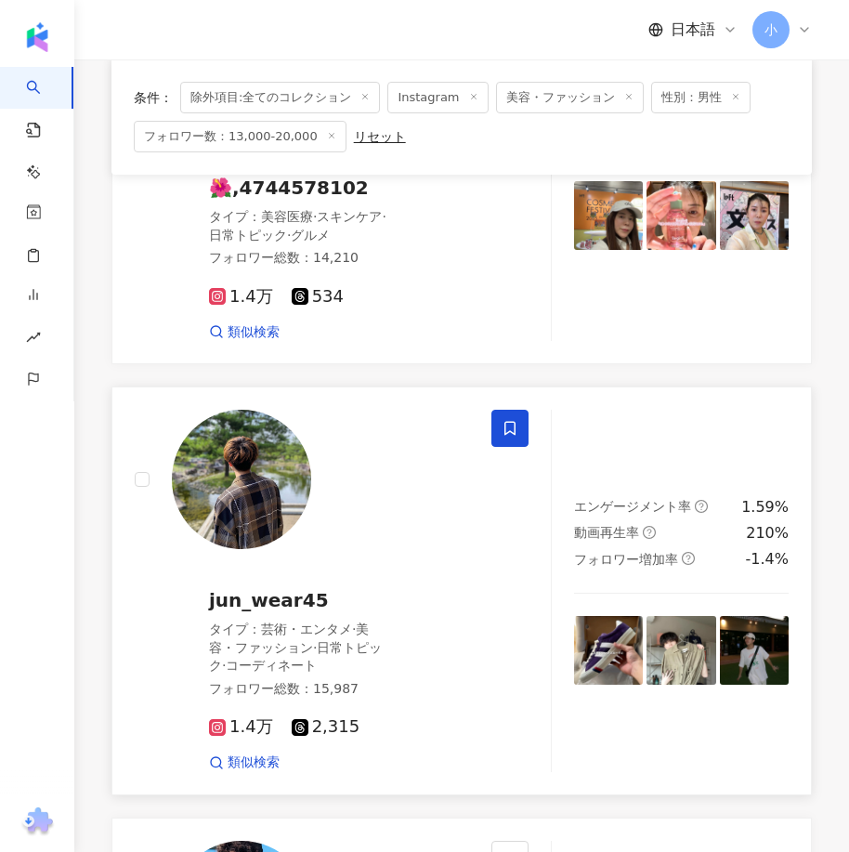
click at [514, 422] on icon at bounding box center [509, 429] width 11 height 14
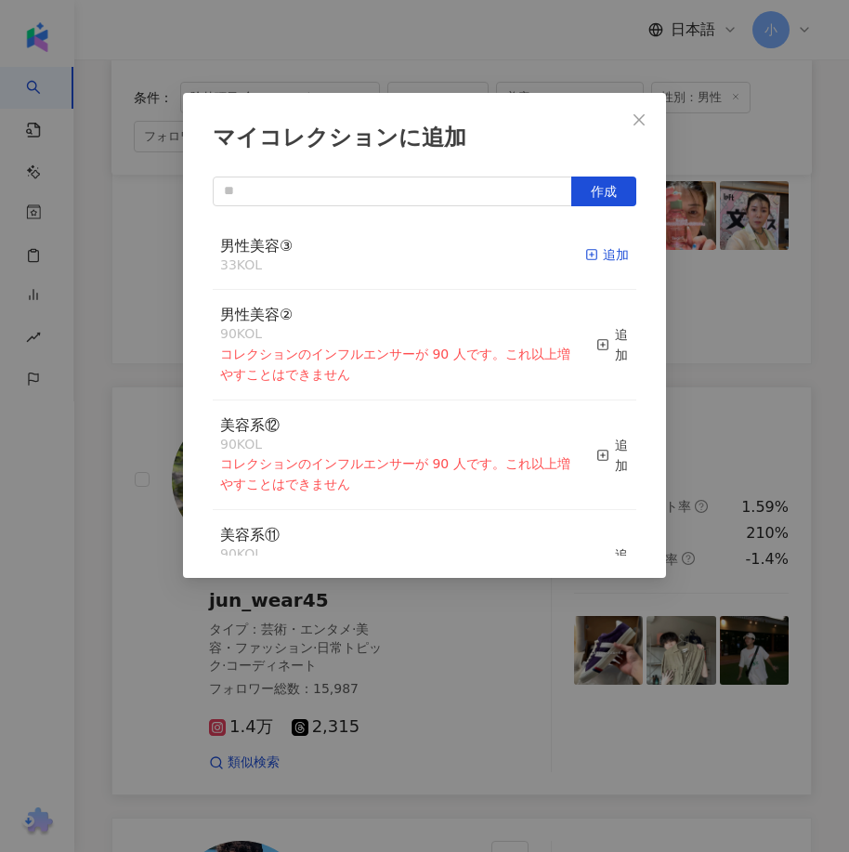
click at [589, 258] on div "追加" at bounding box center [607, 254] width 44 height 20
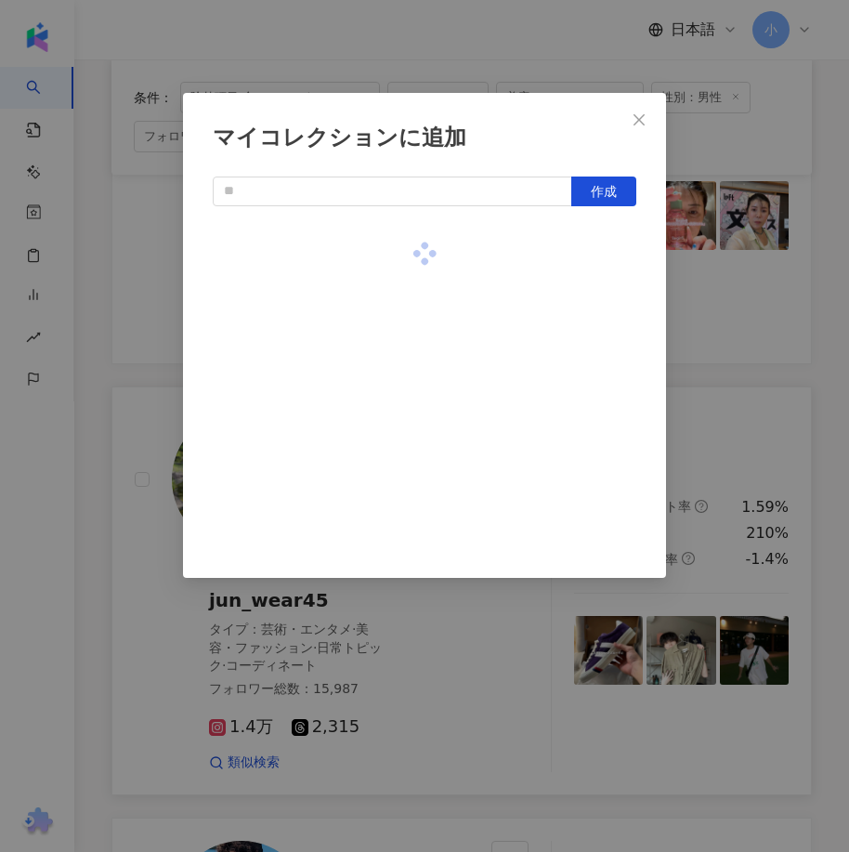
click at [790, 370] on div "マイコレクションに追加 作成" at bounding box center [424, 426] width 849 height 852
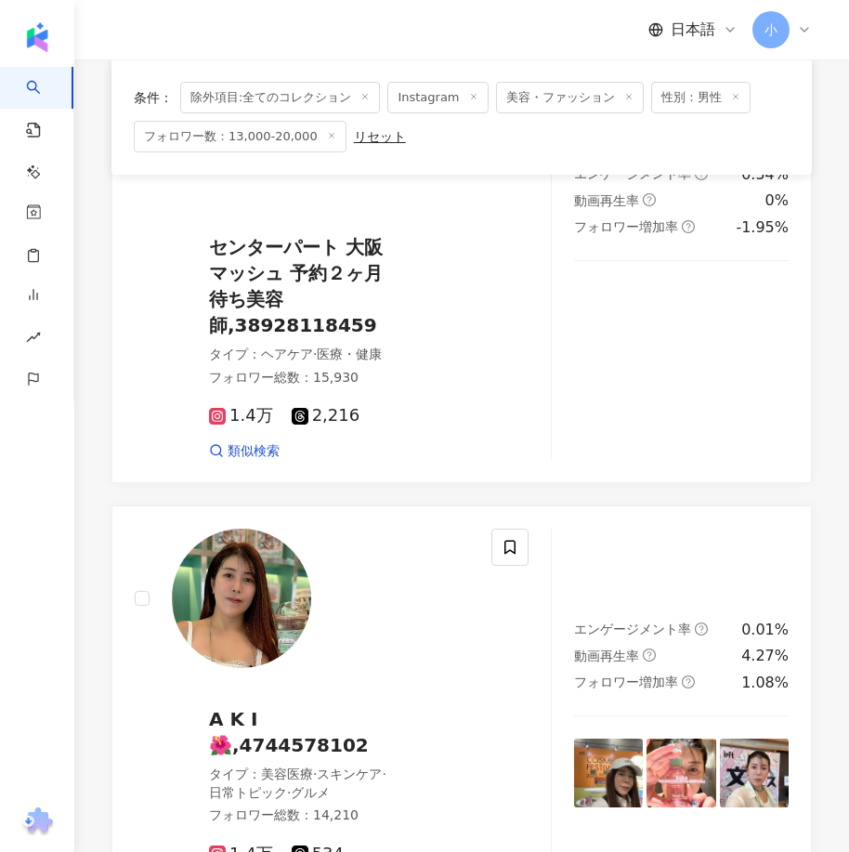
scroll to position [5315, 0]
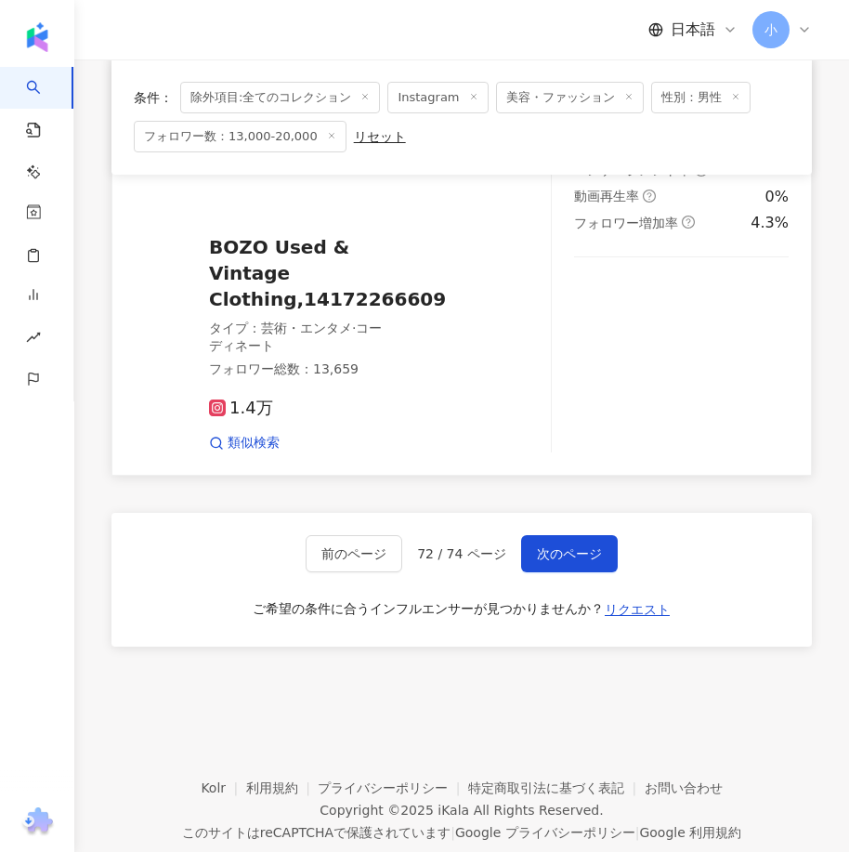
drag, startPoint x: 620, startPoint y: 262, endPoint x: 602, endPoint y: 637, distance: 375.6
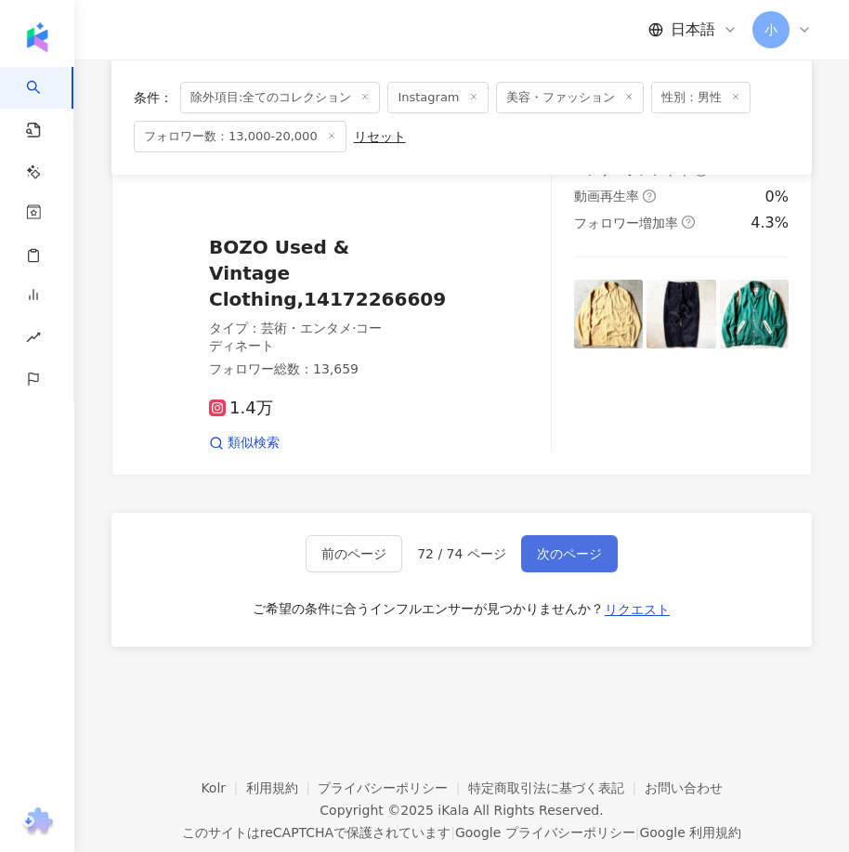
click at [605, 535] on button "次のページ" at bounding box center [569, 553] width 97 height 37
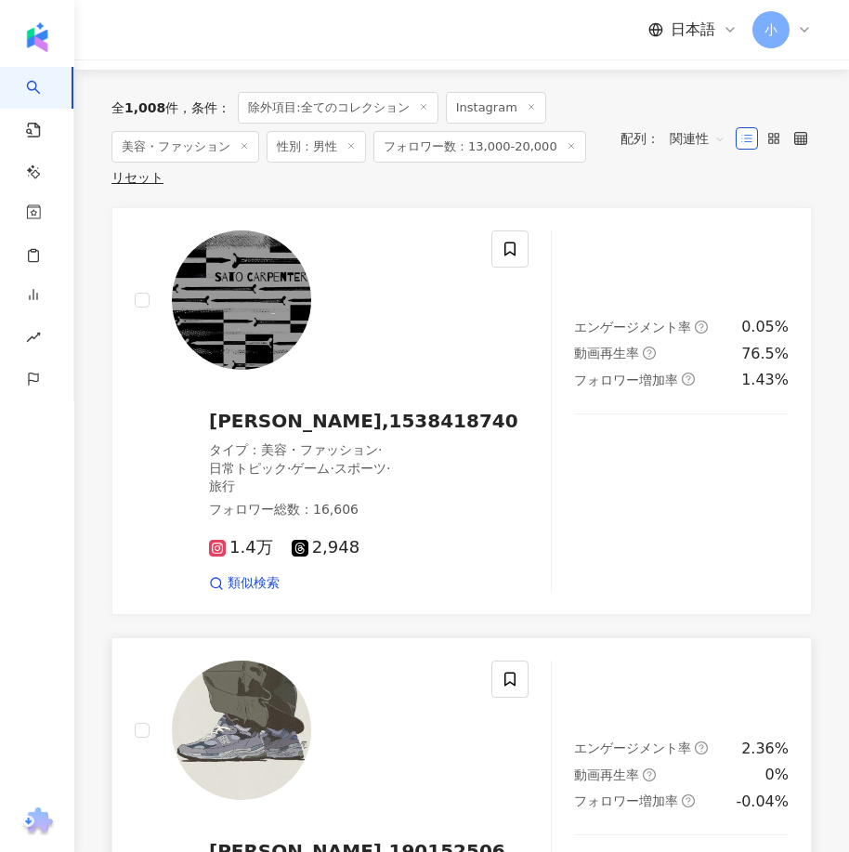
scroll to position [159, 0]
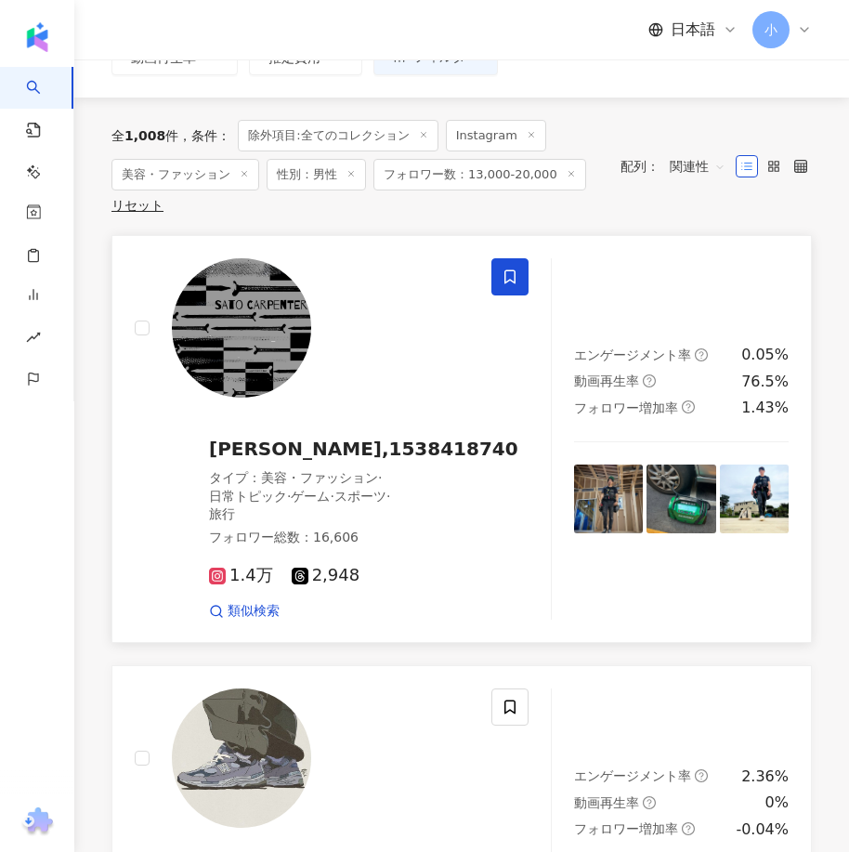
click at [507, 269] on icon at bounding box center [509, 276] width 17 height 17
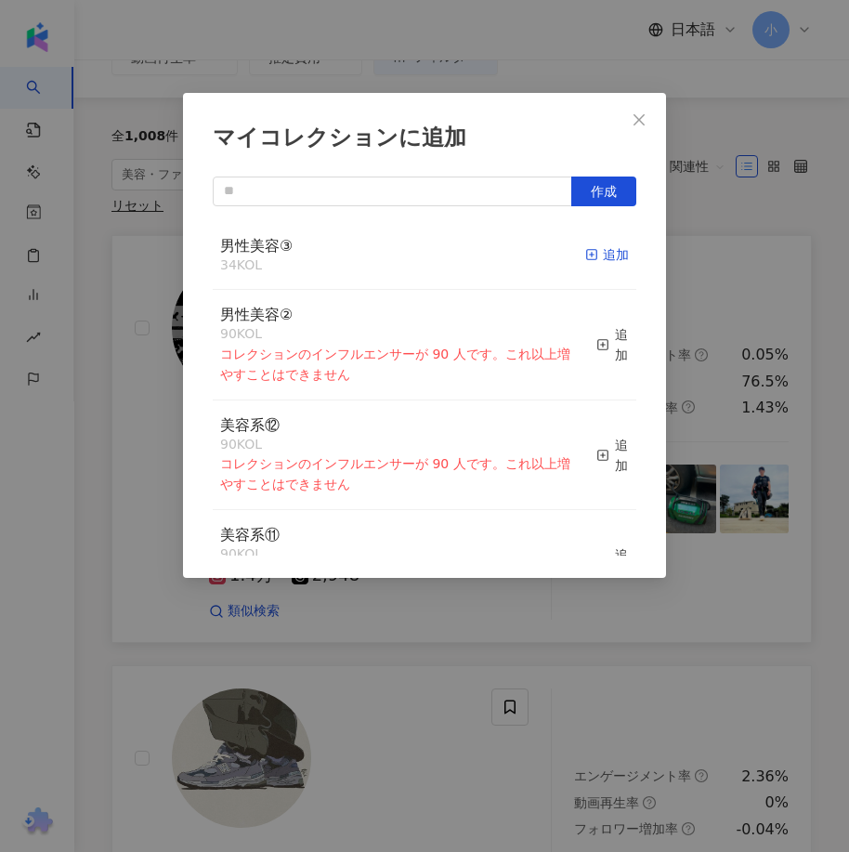
click at [587, 251] on rect "button" at bounding box center [592, 255] width 10 height 10
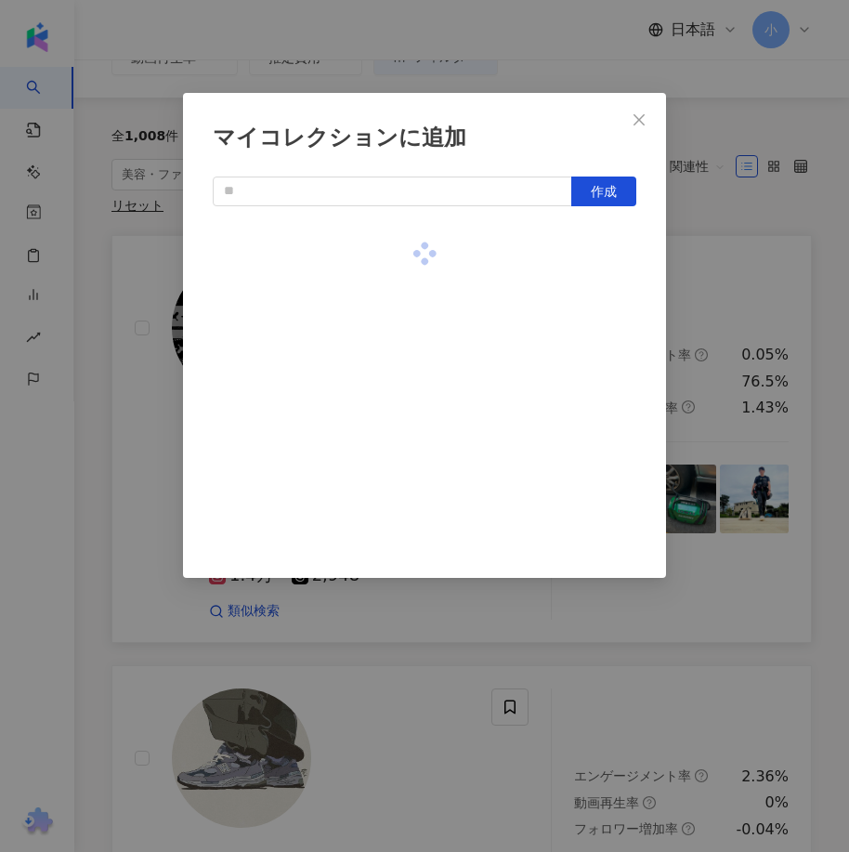
click at [744, 295] on div "マイコレクションに追加 作成" at bounding box center [424, 426] width 849 height 852
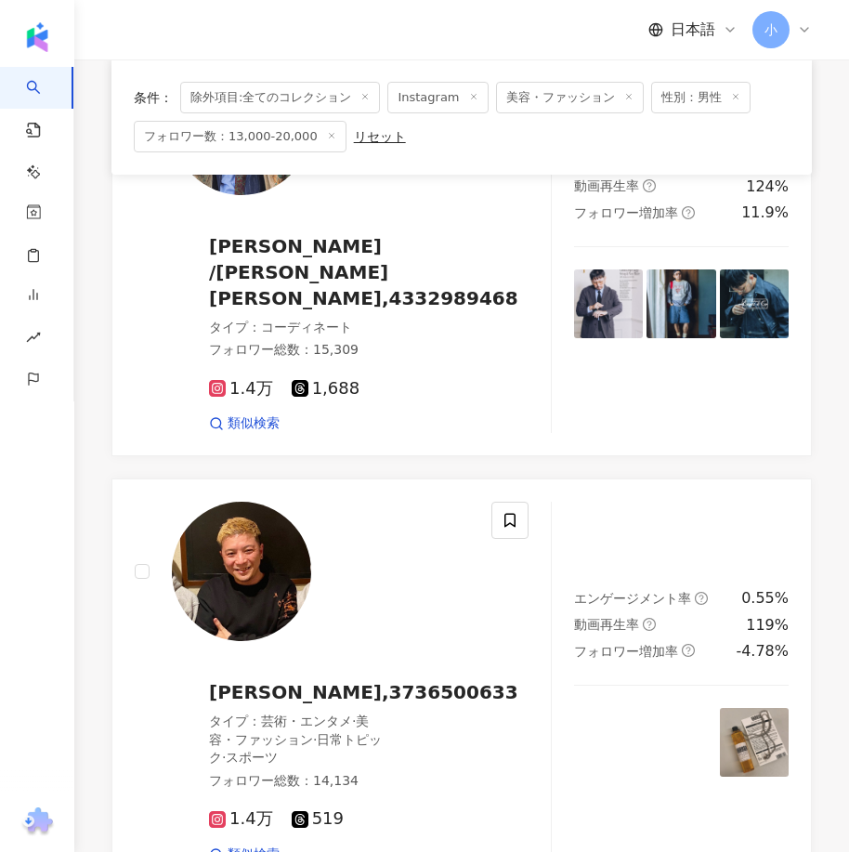
scroll to position [5359, 0]
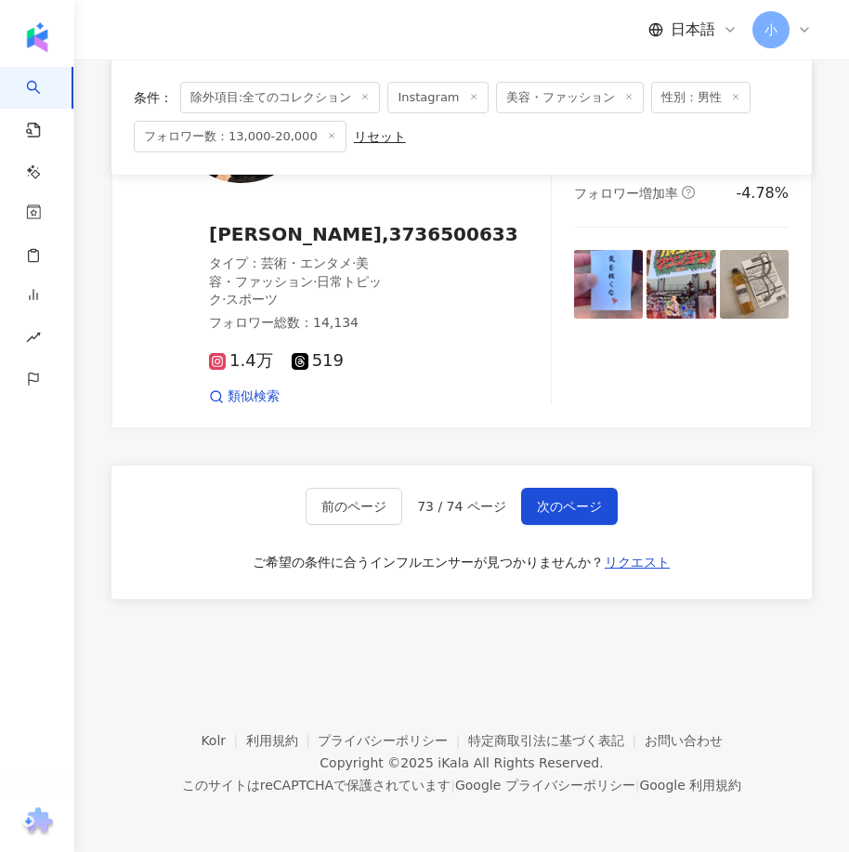
drag, startPoint x: 609, startPoint y: 177, endPoint x: 605, endPoint y: 603, distance: 425.4
click at [545, 495] on button "次のページ" at bounding box center [569, 506] width 97 height 37
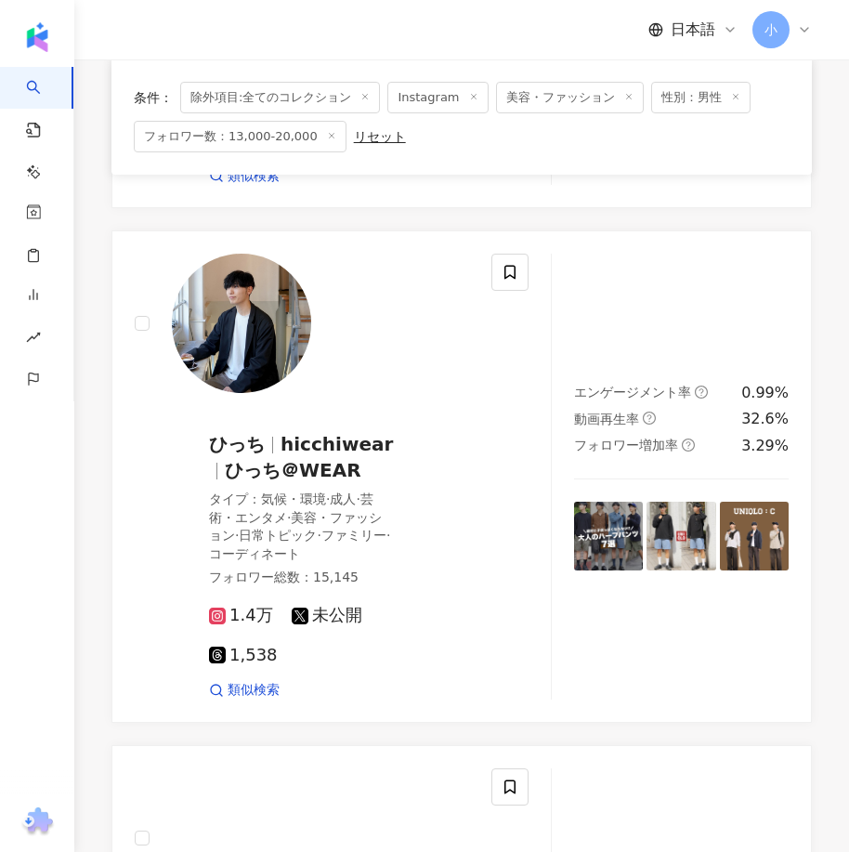
scroll to position [1285, 0]
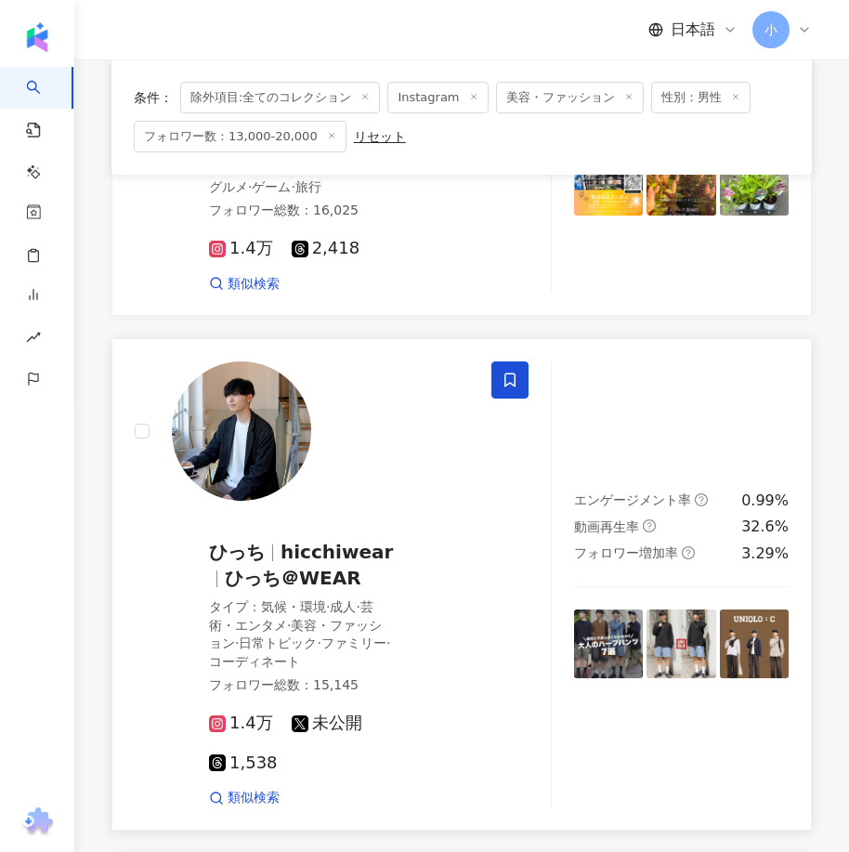
click at [516, 380] on icon at bounding box center [509, 379] width 17 height 17
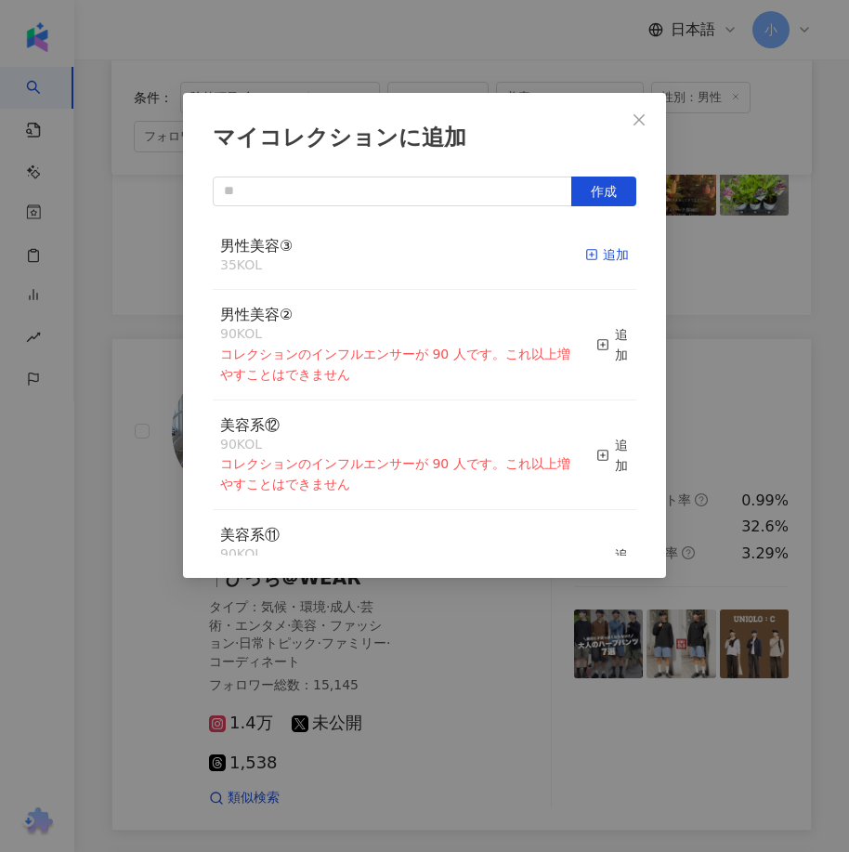
click at [585, 254] on icon "button" at bounding box center [591, 254] width 13 height 13
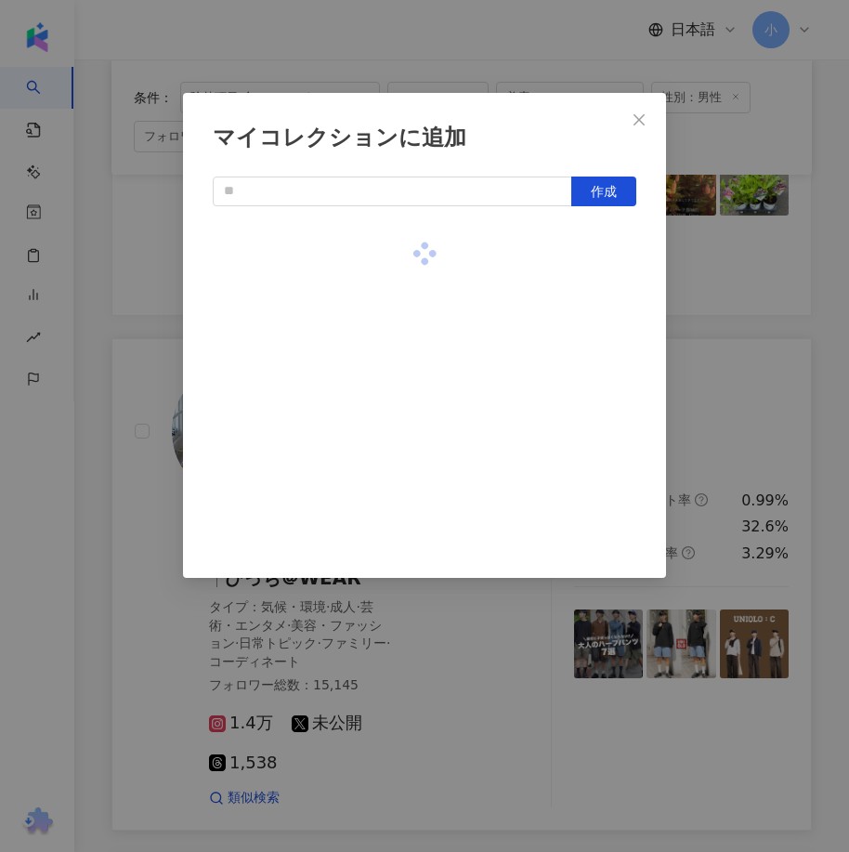
click at [755, 444] on div "マイコレクションに追加 作成" at bounding box center [424, 426] width 849 height 852
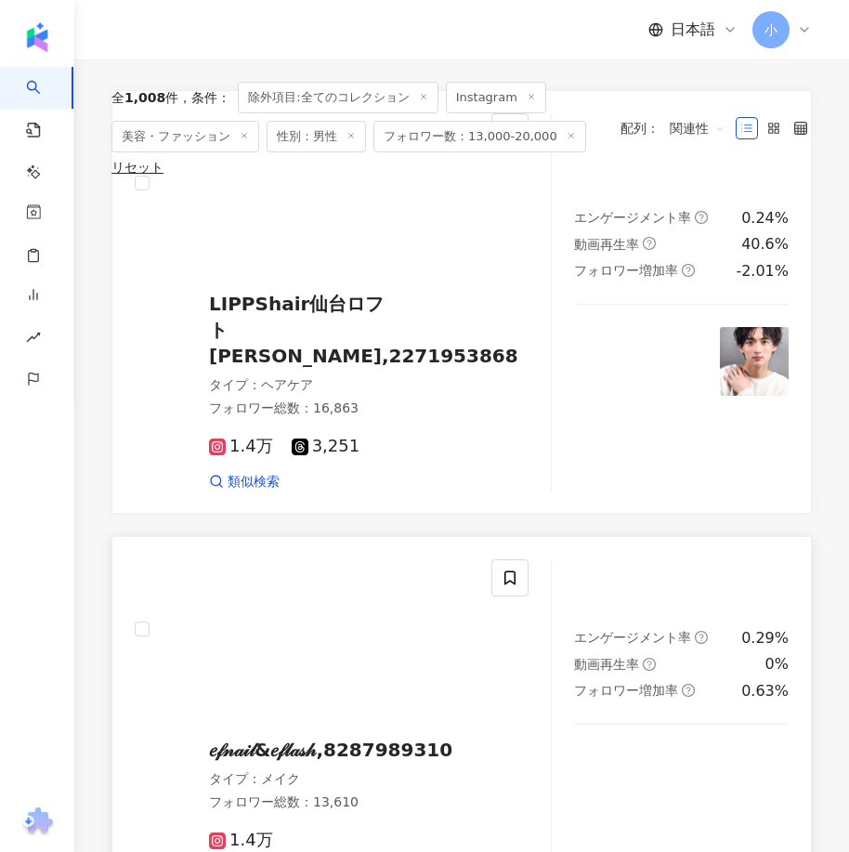
scroll to position [0, 0]
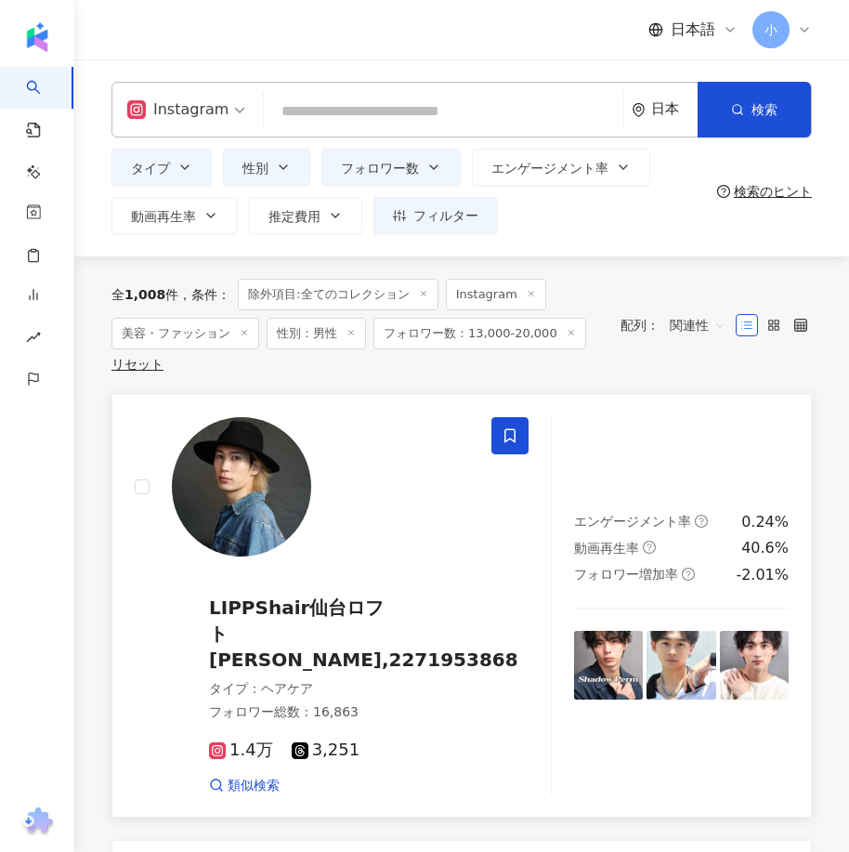
click at [506, 436] on icon at bounding box center [509, 435] width 17 height 17
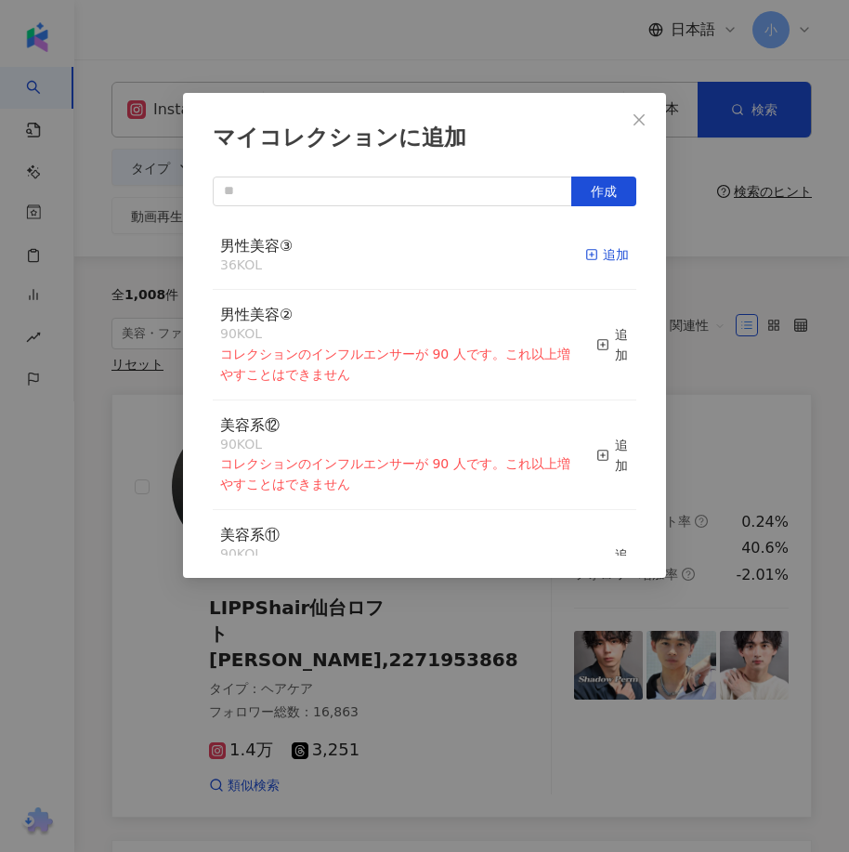
click at [614, 262] on div "追加" at bounding box center [607, 254] width 44 height 20
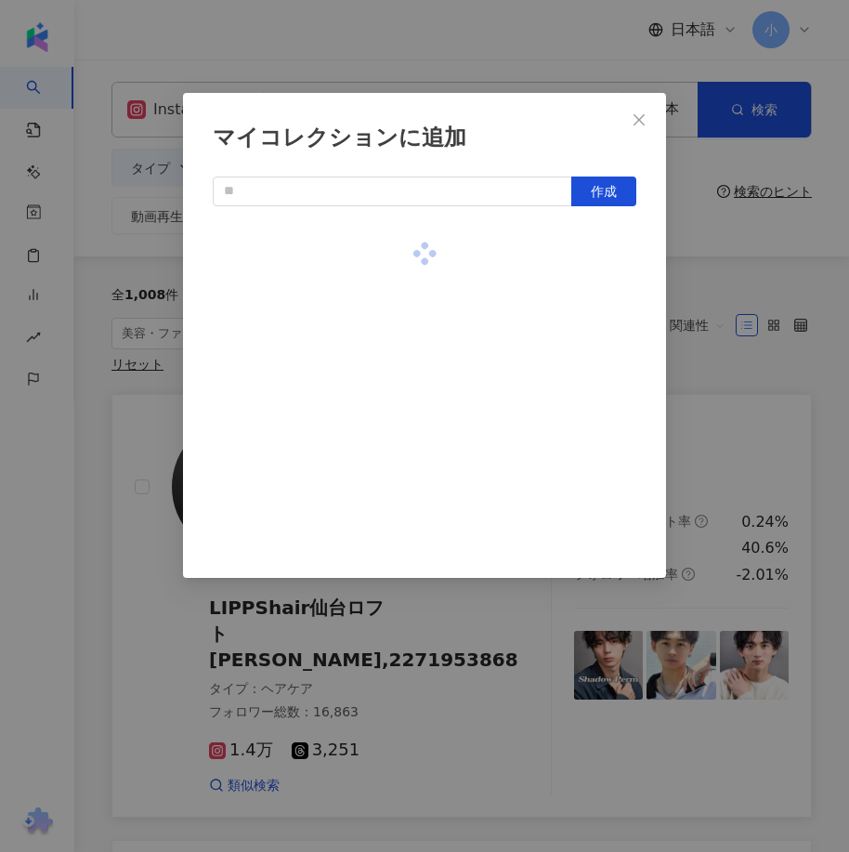
click at [720, 386] on div "マイコレクションに追加 作成" at bounding box center [424, 426] width 849 height 852
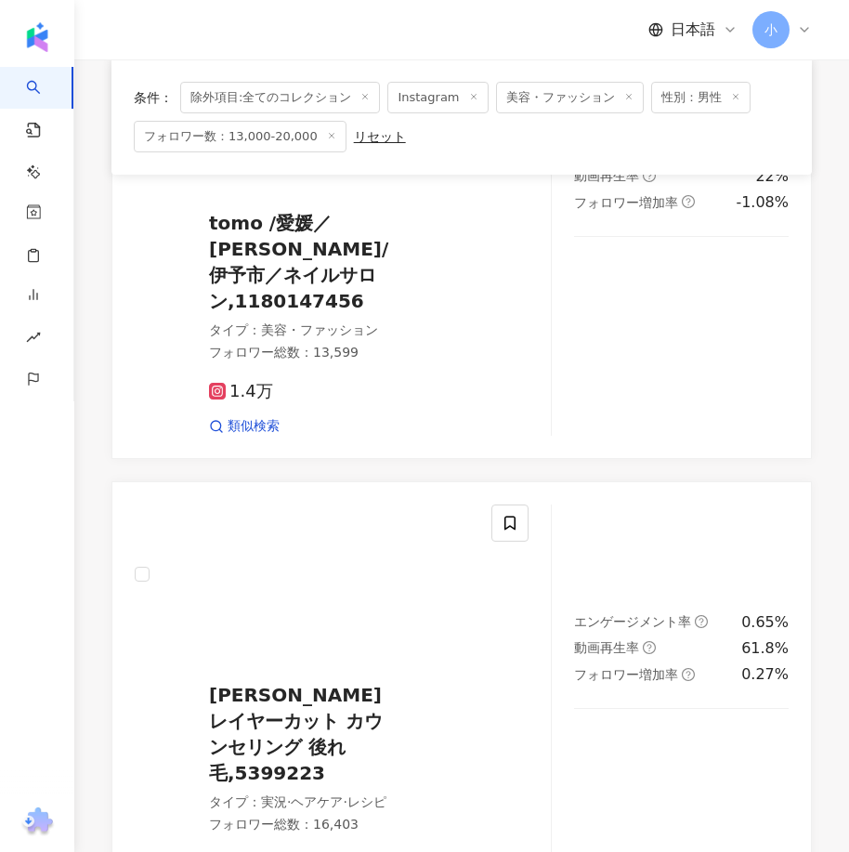
scroll to position [5186, 0]
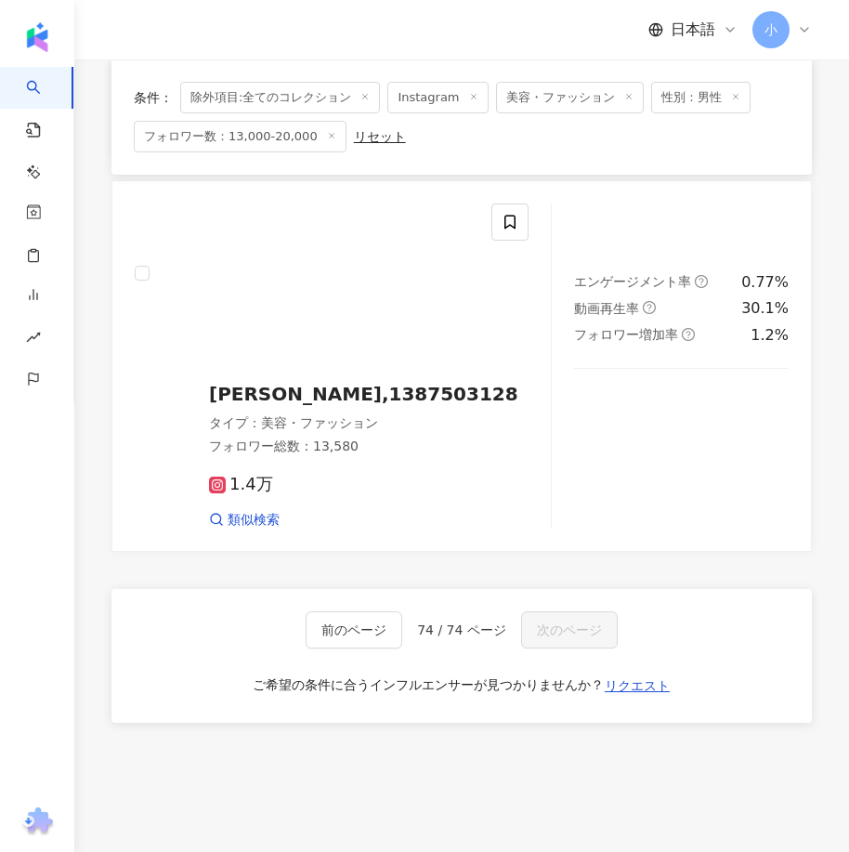
drag, startPoint x: 634, startPoint y: 299, endPoint x: 640, endPoint y: 708, distance: 408.7
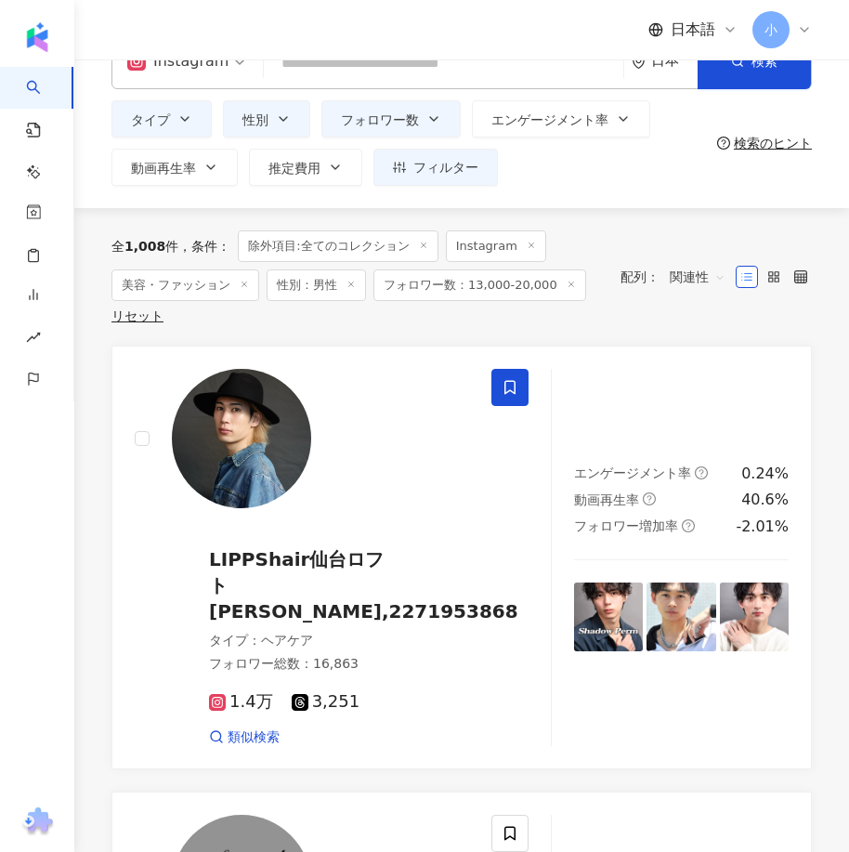
scroll to position [0, 0]
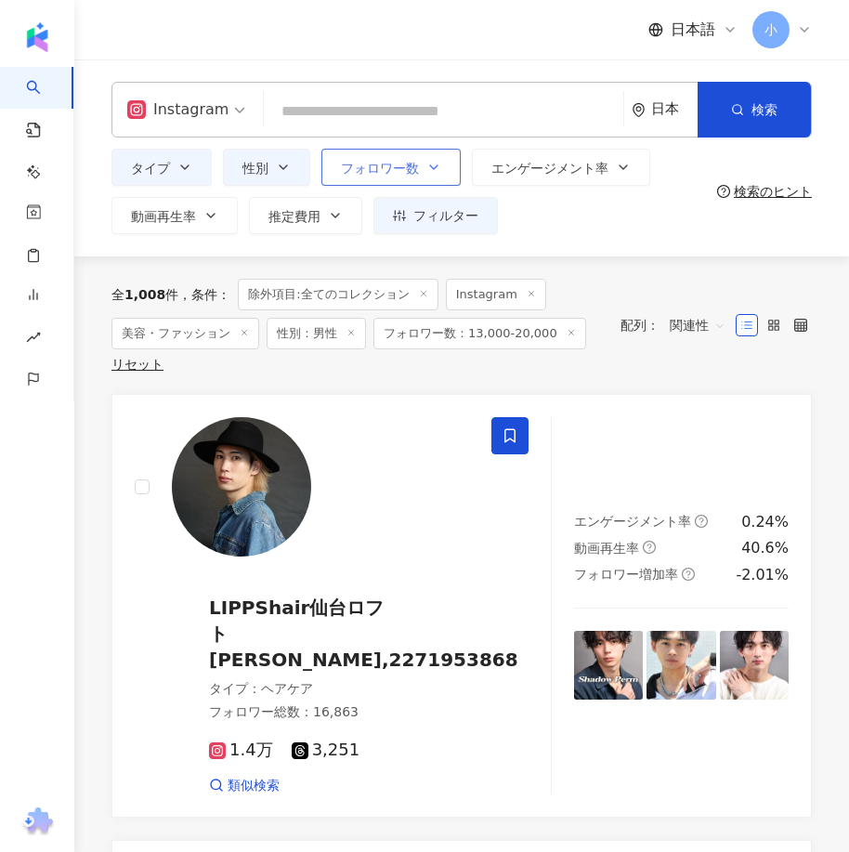
click at [399, 176] on span "フォロワー数" at bounding box center [380, 168] width 78 height 15
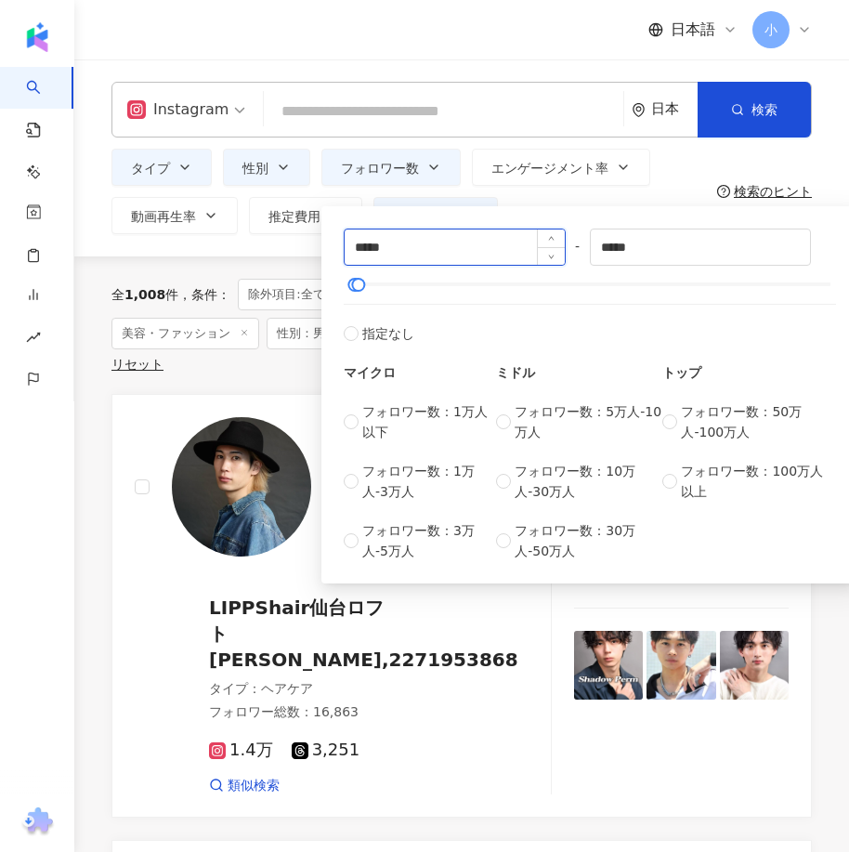
click at [406, 246] on input "*****" at bounding box center [455, 246] width 220 height 35
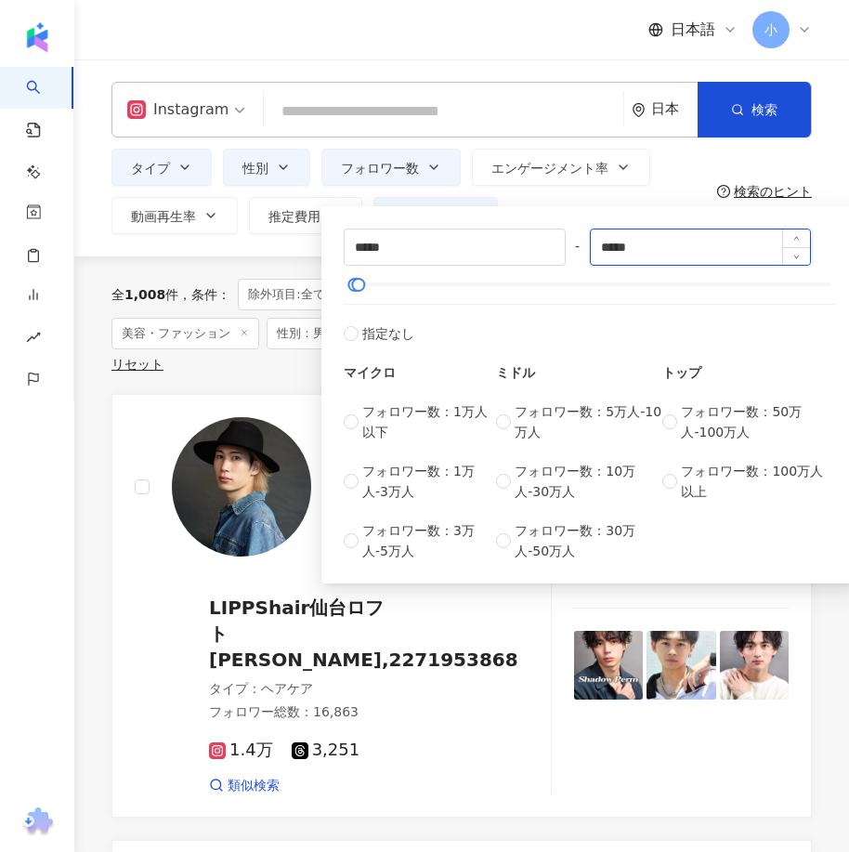
click at [613, 246] on input "*****" at bounding box center [701, 246] width 220 height 35
type input "*****"
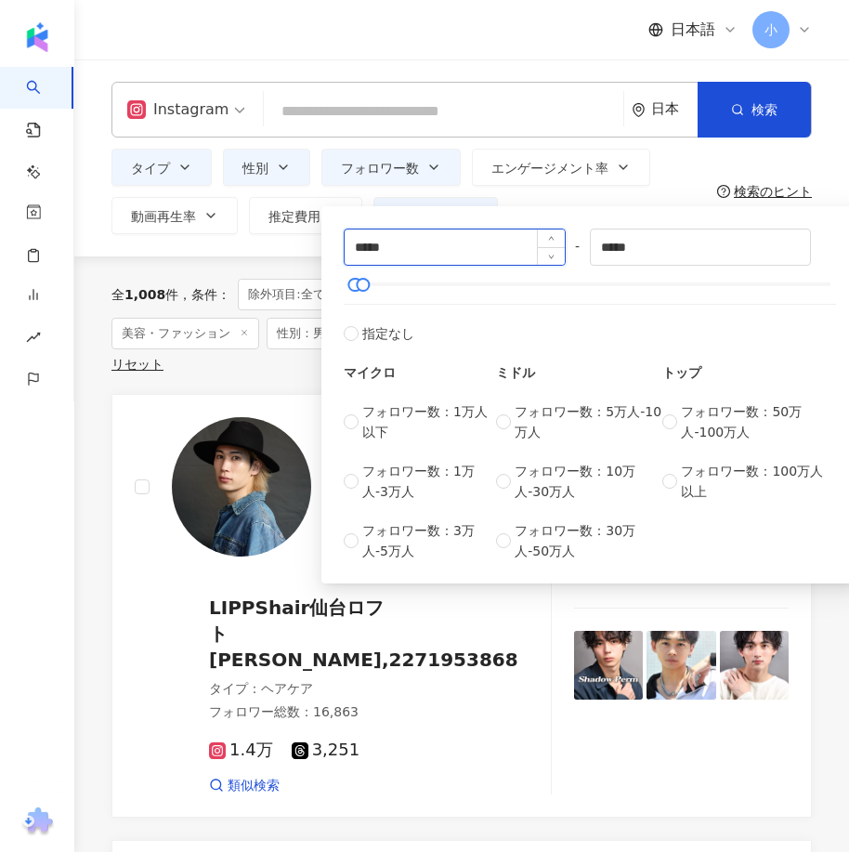
click at [414, 253] on input "*****" at bounding box center [455, 246] width 220 height 35
click at [358, 248] on input "*****" at bounding box center [455, 246] width 220 height 35
click at [390, 240] on input "*****" at bounding box center [455, 246] width 220 height 35
type input "*****"
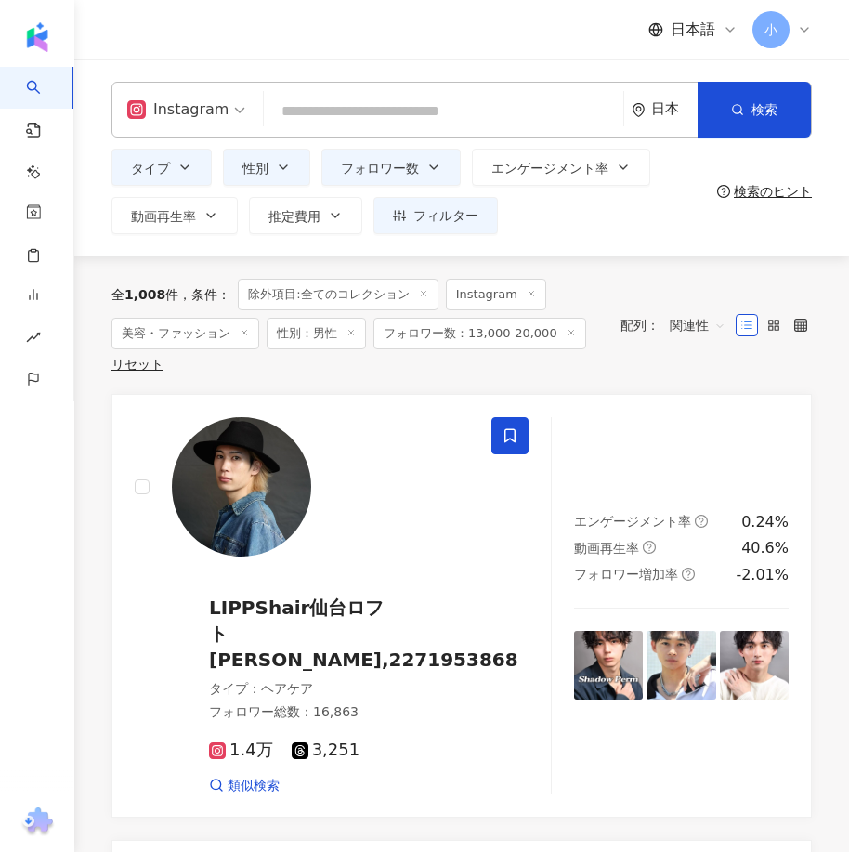
click at [253, 261] on div "全 1,008 件 条件 ： 除外項目:全てのコレクション Instagram 美容・ファッション 性別：男性 フォロワー数：13,000-20,000 リセ…" at bounding box center [461, 324] width 700 height 137
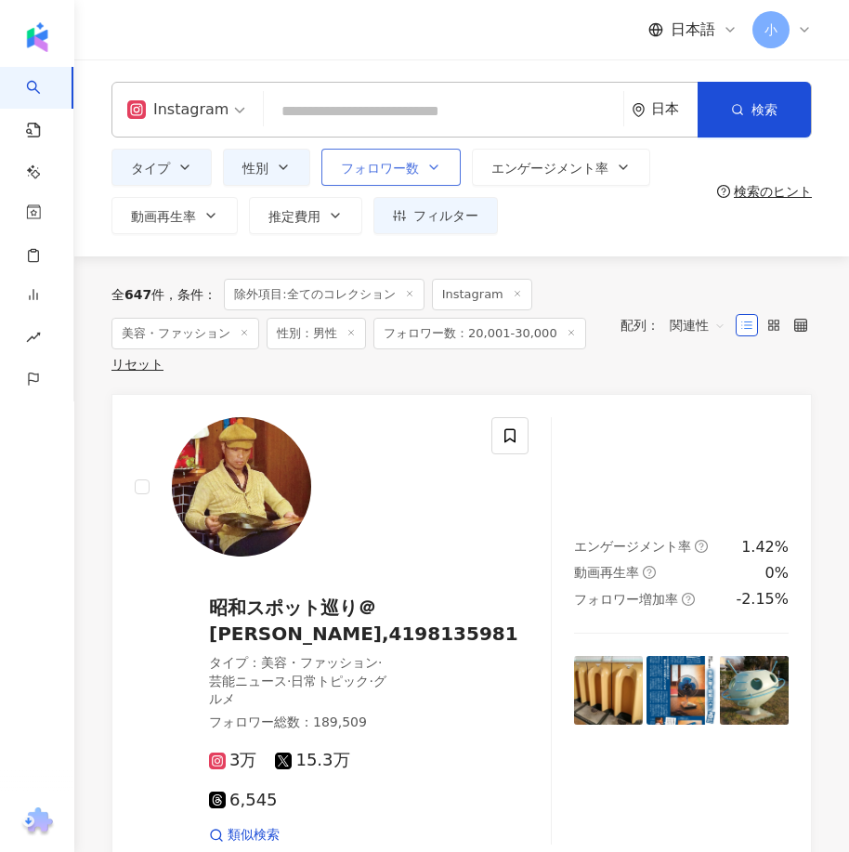
click at [394, 162] on span "フォロワー数" at bounding box center [380, 168] width 78 height 15
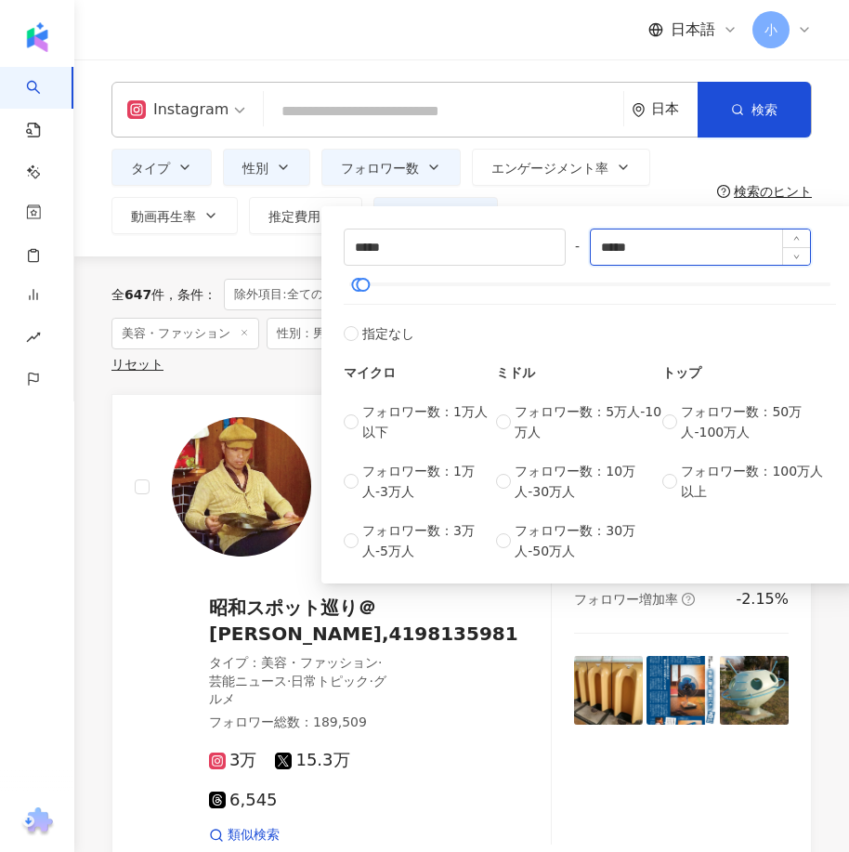
click at [614, 243] on input "*****" at bounding box center [701, 246] width 220 height 35
type input "*****"
click at [266, 262] on div "全 647 件 条件 ： 除外項目:全てのコレクション Instagram 美容・ファッション 性別：男性 フォロワー数：20,001-30,000 リセット…" at bounding box center [461, 324] width 700 height 137
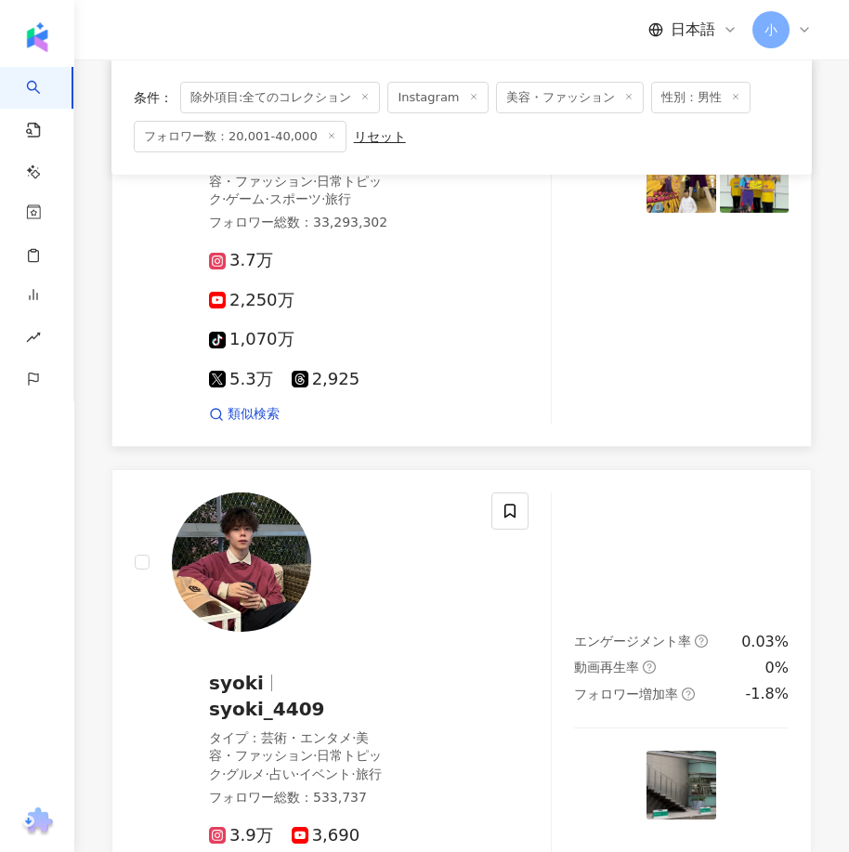
scroll to position [650, 0]
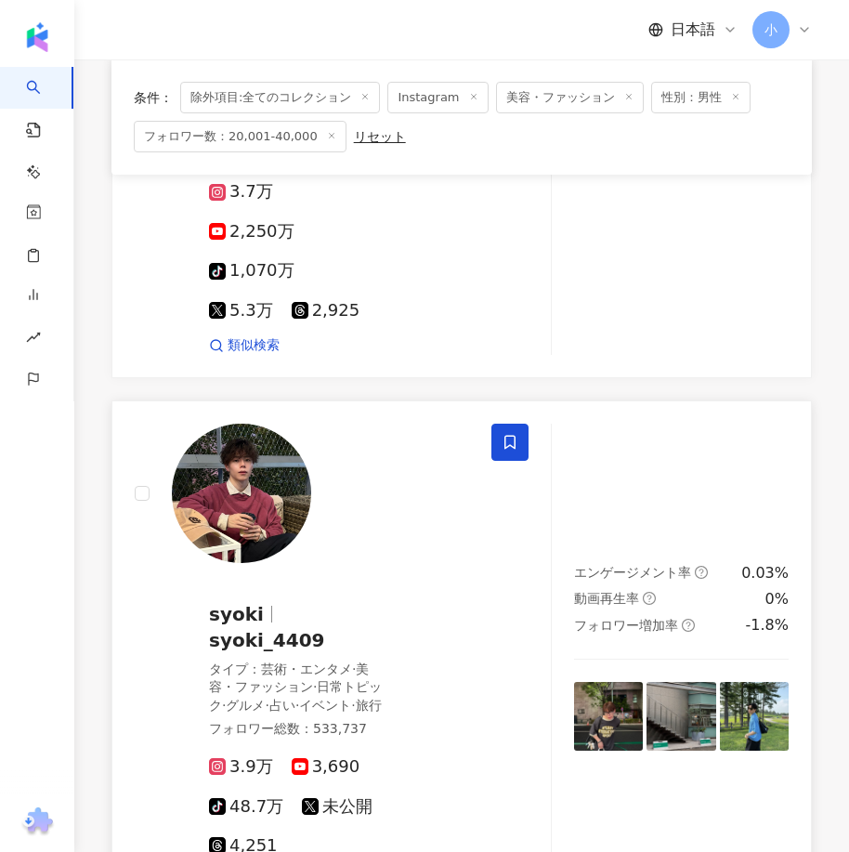
click at [502, 434] on icon at bounding box center [509, 442] width 17 height 17
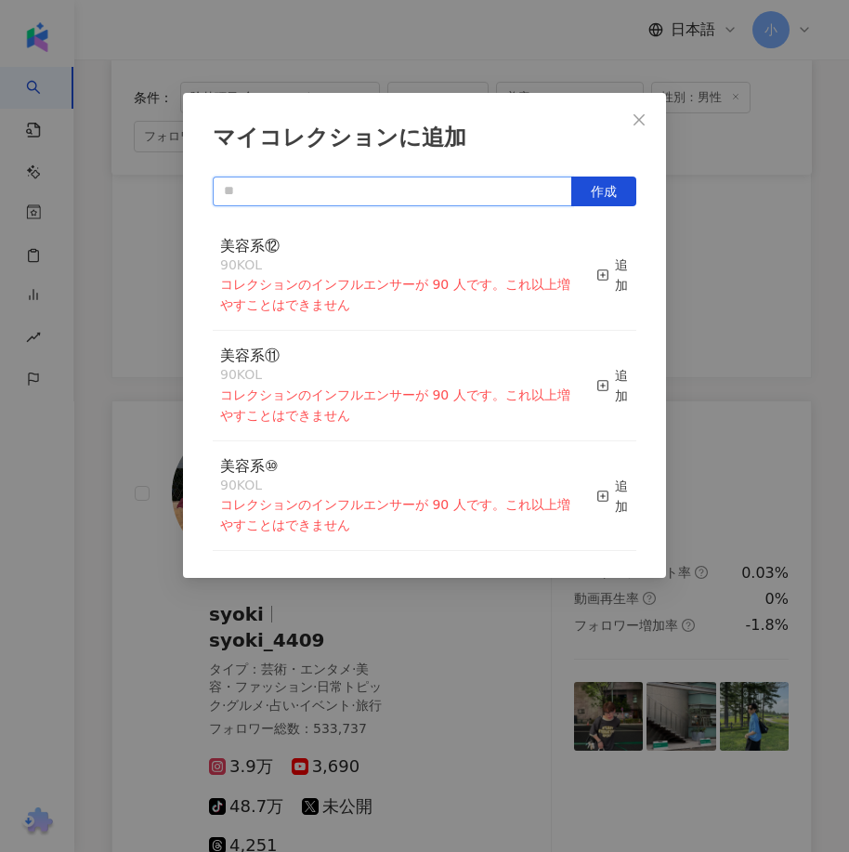
click at [461, 194] on input "text" at bounding box center [392, 191] width 359 height 30
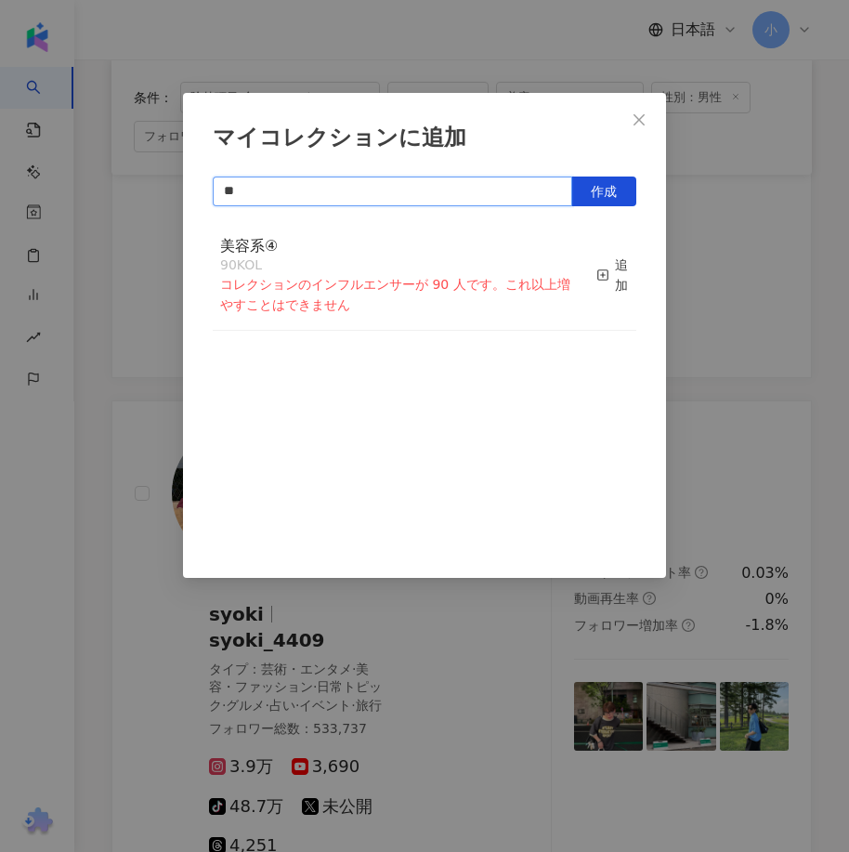
type input "*"
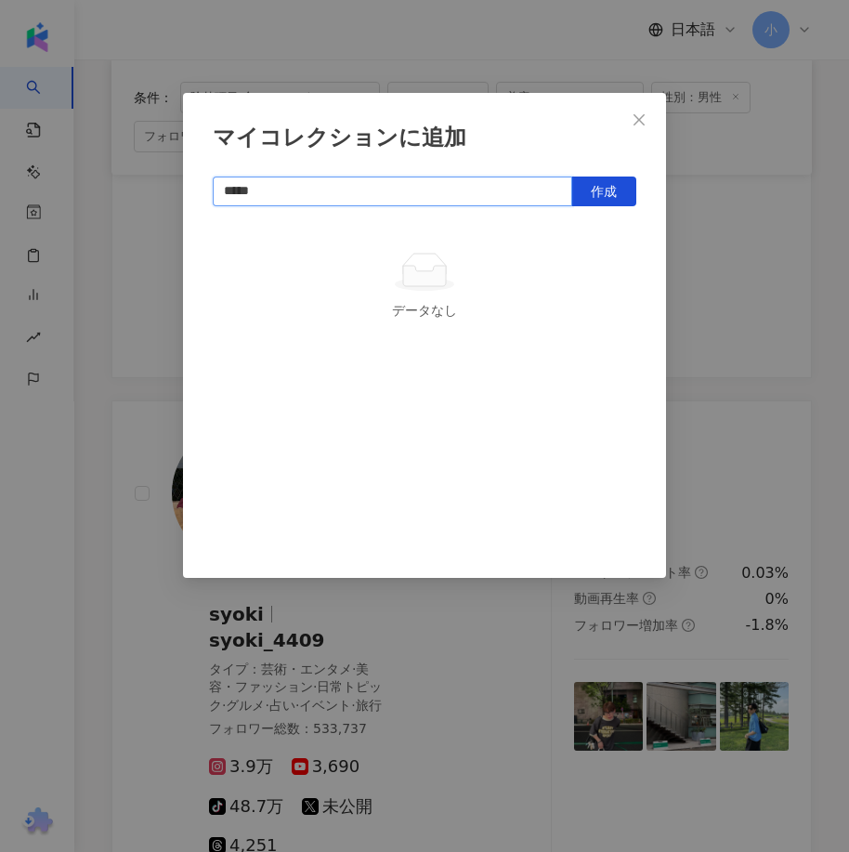
type input "*****"
click at [593, 190] on span "作成" at bounding box center [604, 191] width 26 height 15
click at [816, 349] on div "マイコレクションに追加 ***** 作成 男性美容④ 1 KOL 追加済み" at bounding box center [424, 426] width 849 height 852
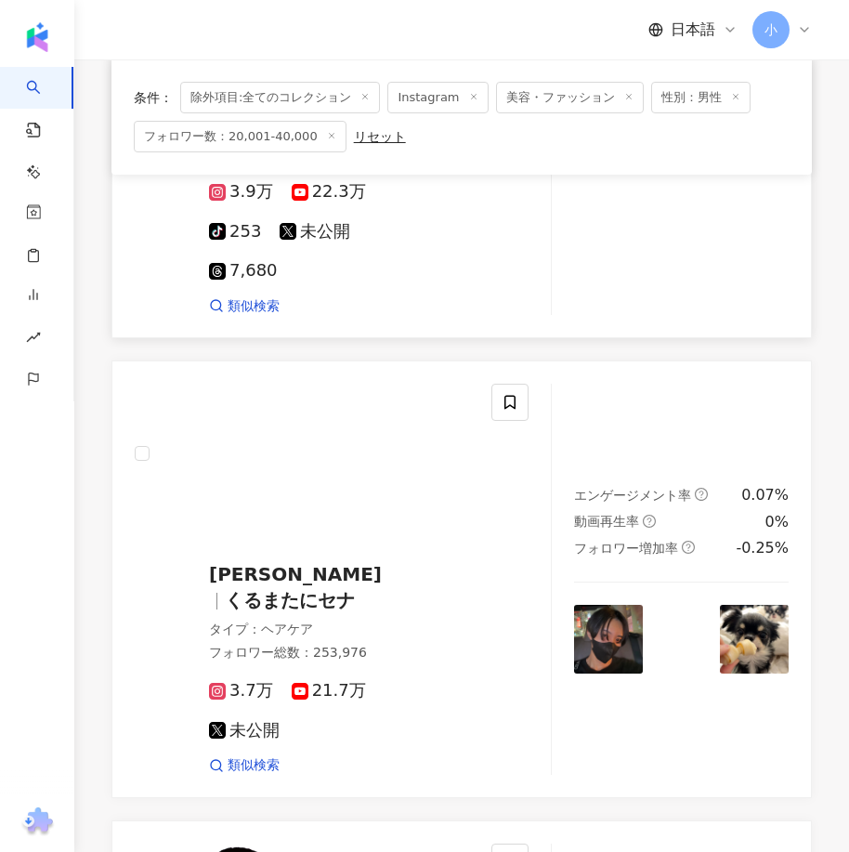
scroll to position [1857, 0]
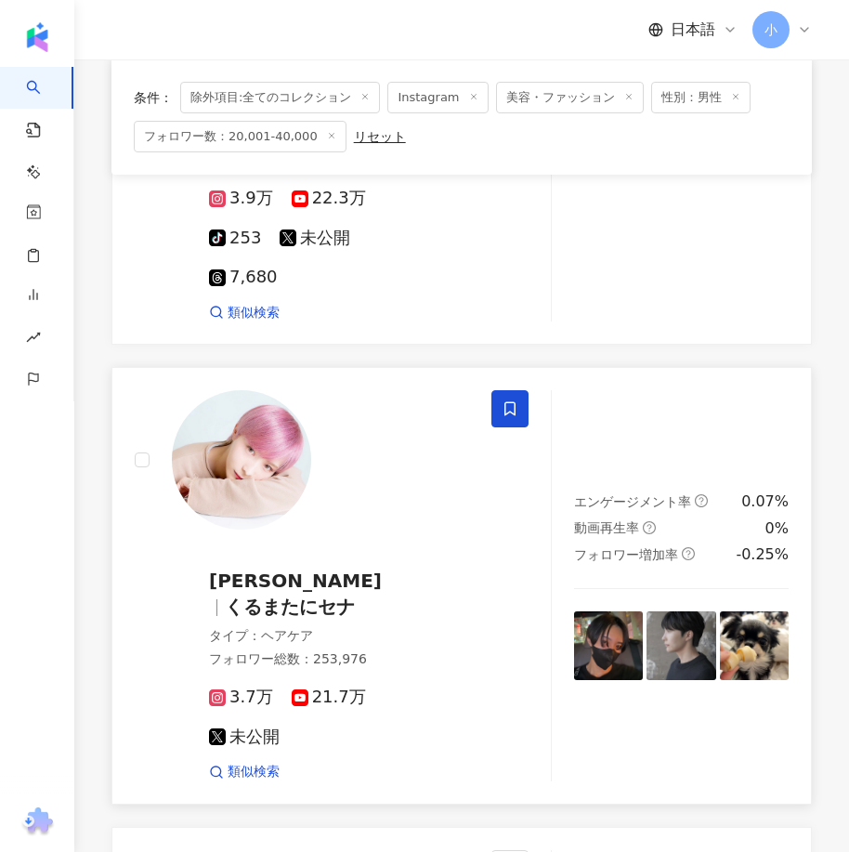
click at [500, 390] on span at bounding box center [509, 408] width 37 height 37
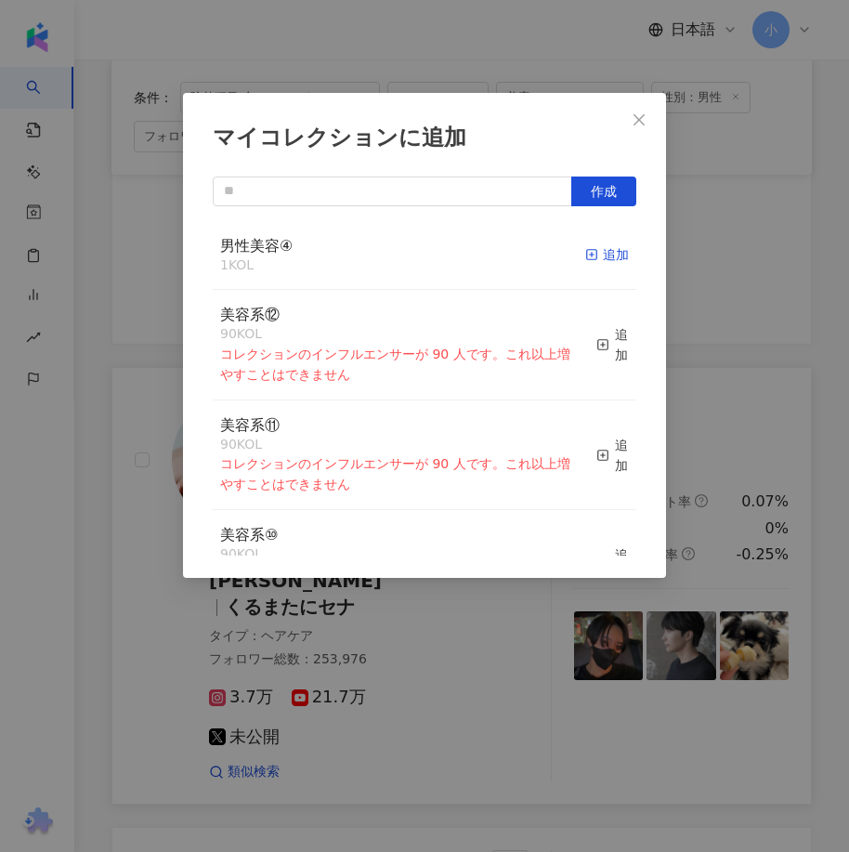
click at [597, 251] on div "追加" at bounding box center [607, 254] width 44 height 20
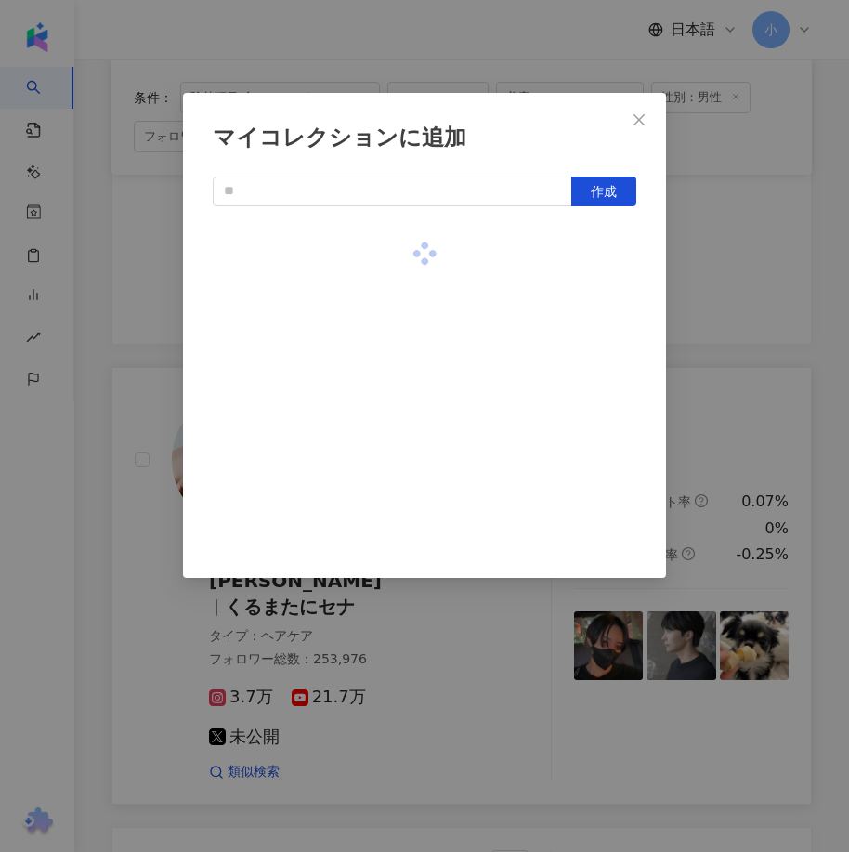
click at [730, 280] on div "マイコレクションに追加 作成" at bounding box center [424, 426] width 849 height 852
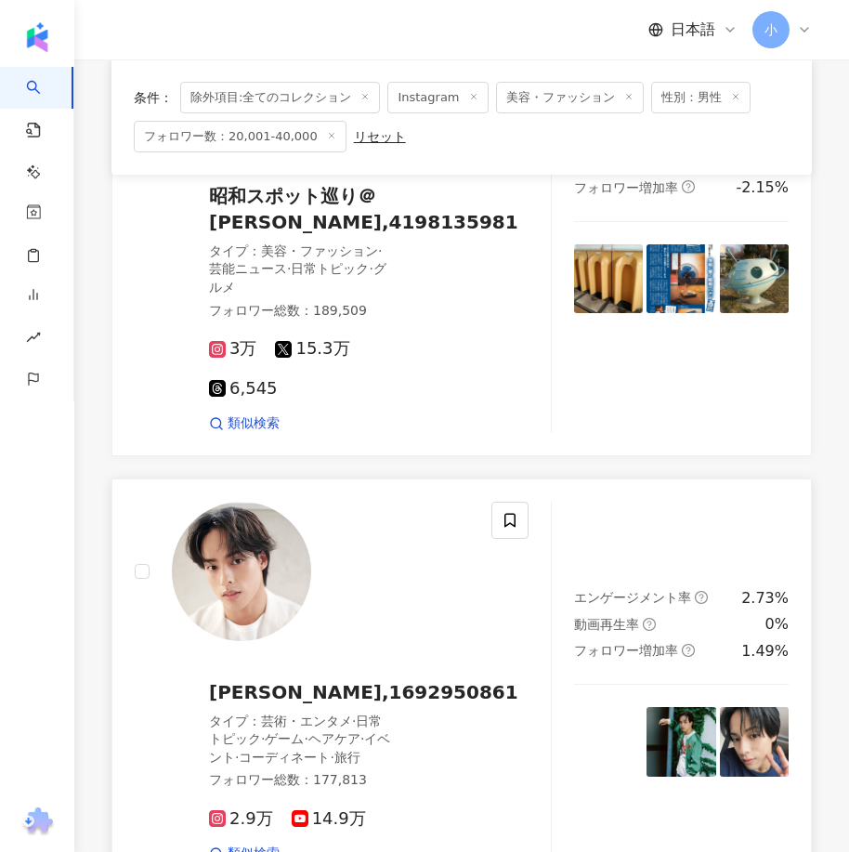
scroll to position [3157, 0]
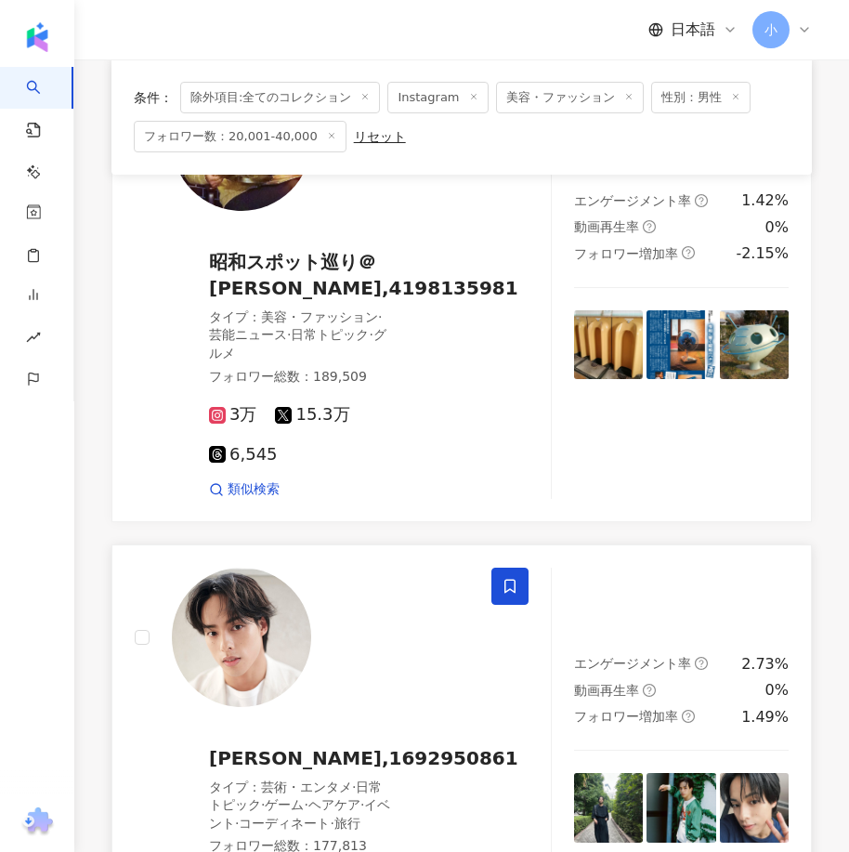
click at [501, 567] on span at bounding box center [509, 585] width 37 height 37
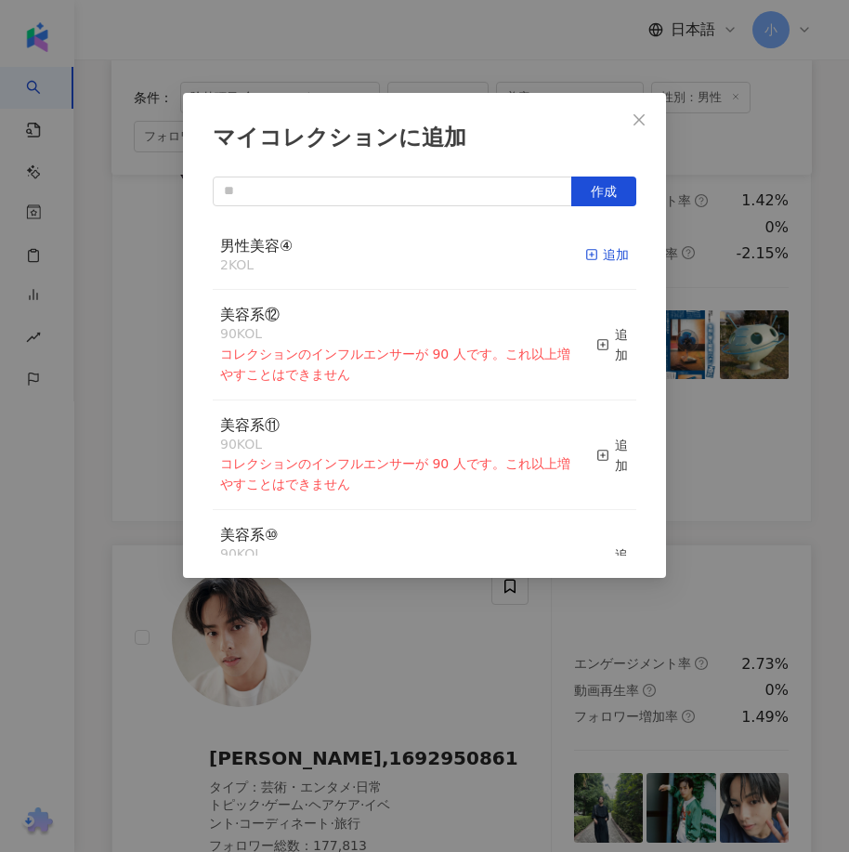
click at [585, 262] on div "追加" at bounding box center [607, 254] width 44 height 20
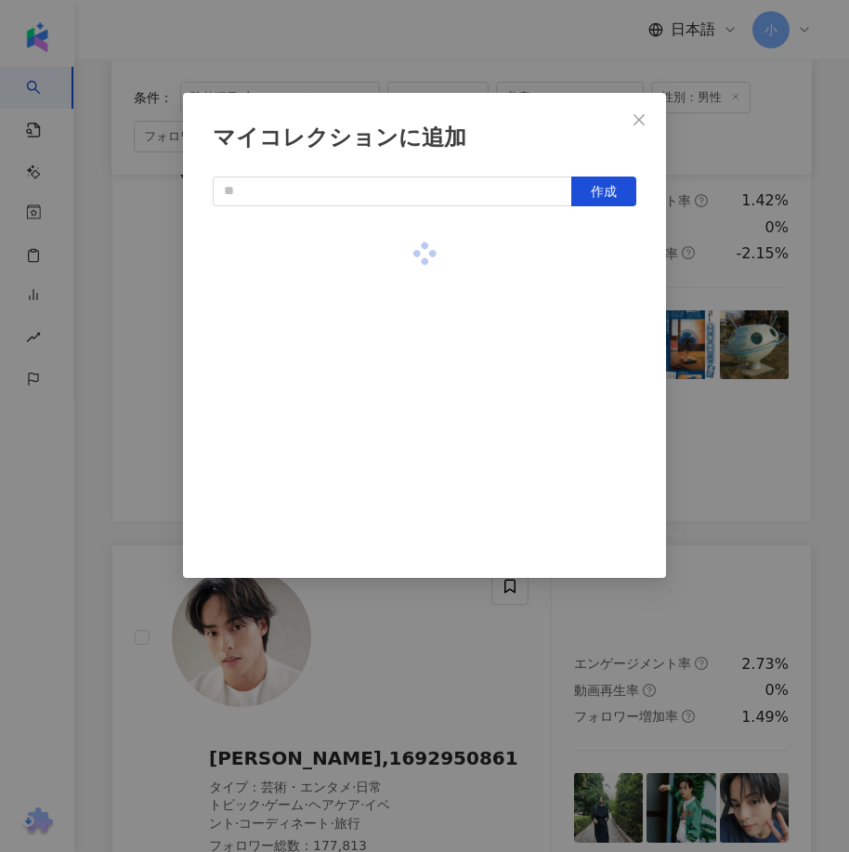
click at [748, 314] on div "マイコレクションに追加 作成" at bounding box center [424, 426] width 849 height 852
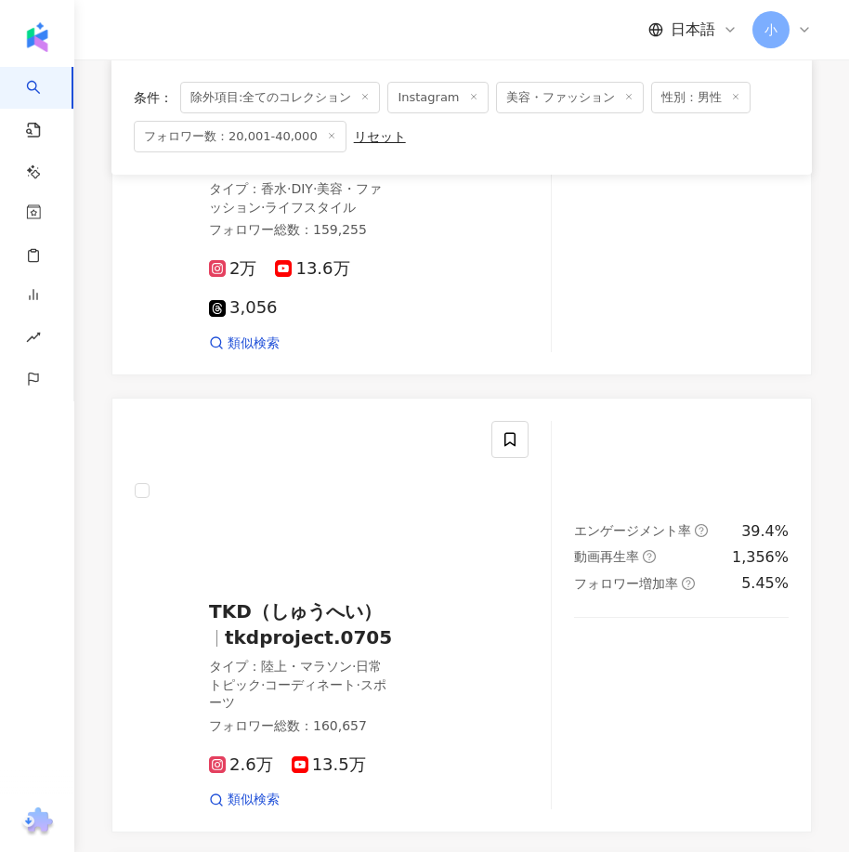
scroll to position [5665, 0]
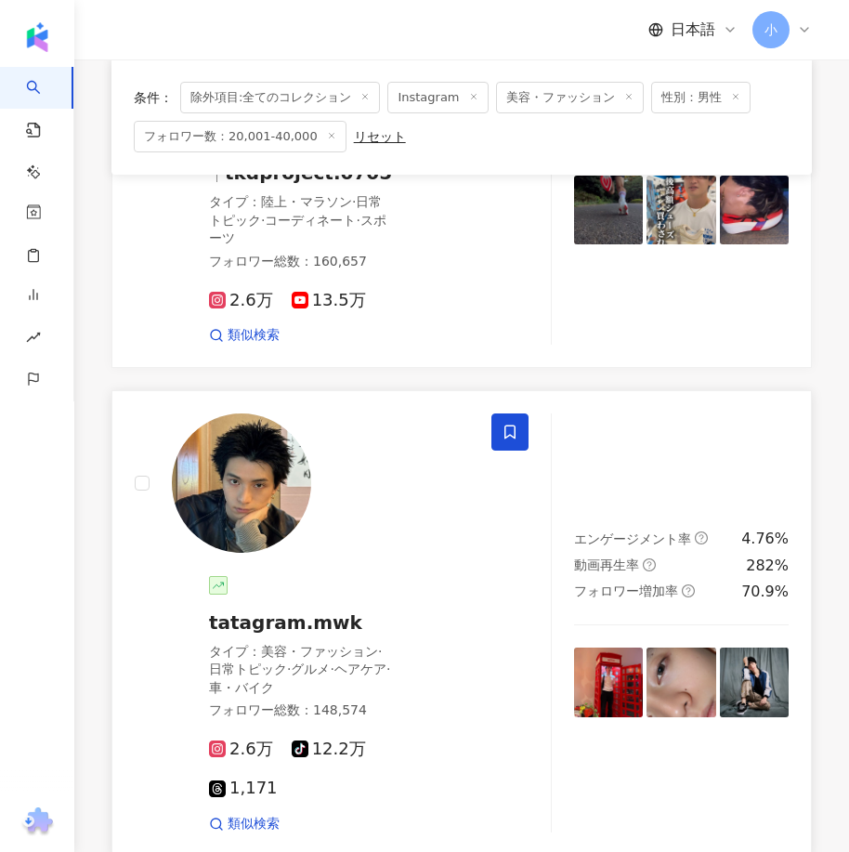
click at [511, 423] on icon at bounding box center [509, 431] width 17 height 17
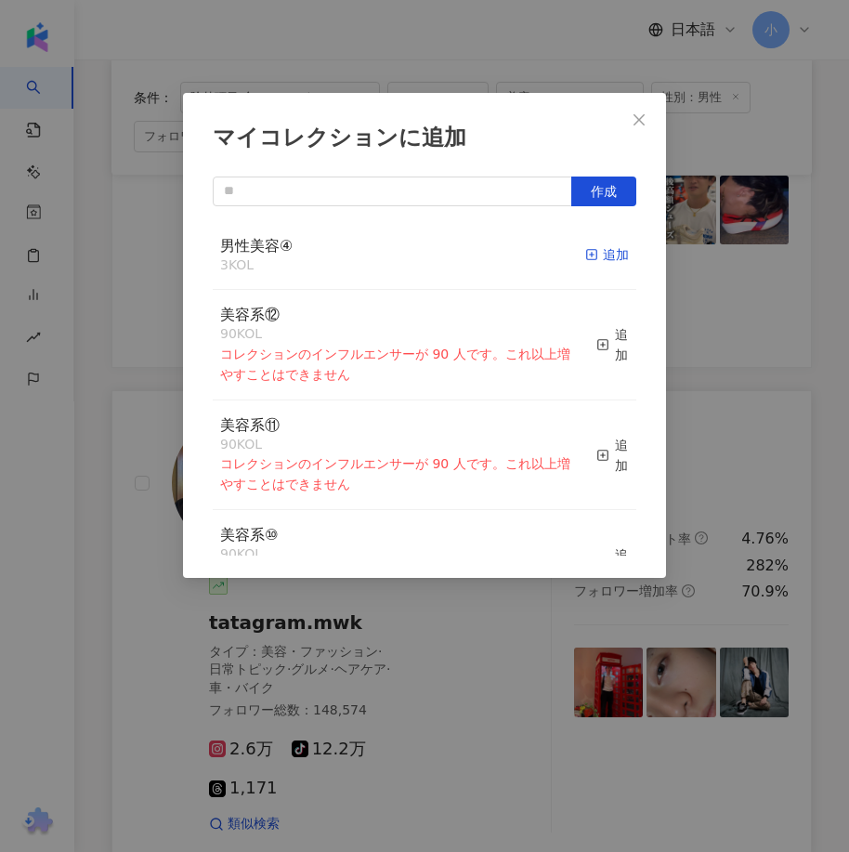
click at [596, 255] on div "追加" at bounding box center [607, 254] width 44 height 20
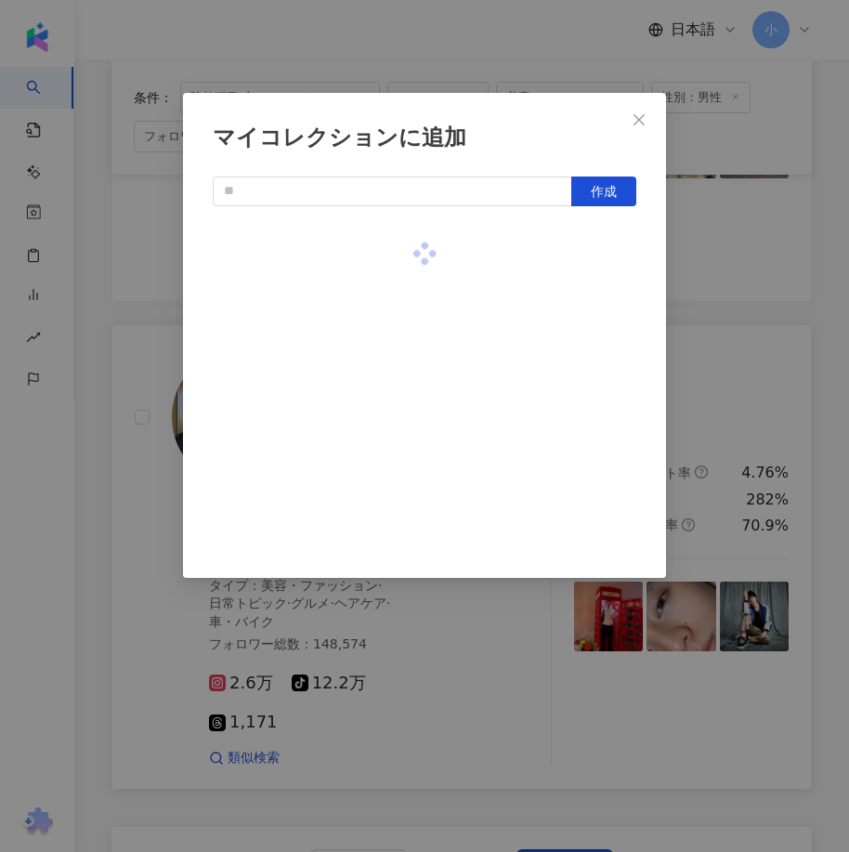
scroll to position [5903, 0]
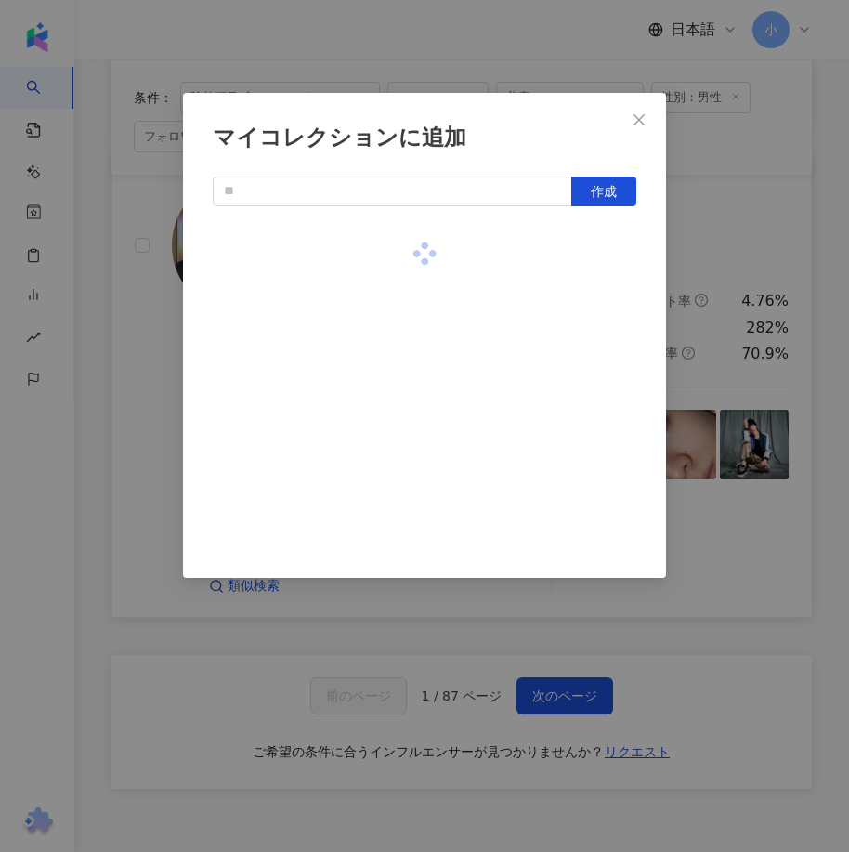
click at [711, 312] on div "マイコレクションに追加 作成" at bounding box center [424, 426] width 849 height 852
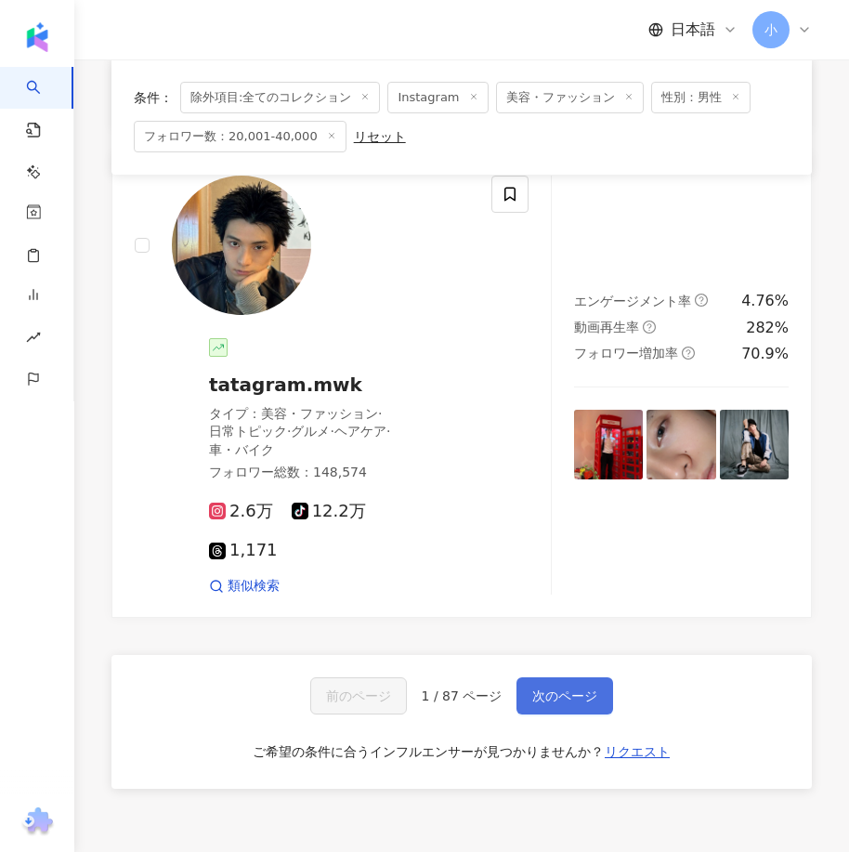
click at [536, 688] on span "次のページ" at bounding box center [564, 695] width 65 height 15
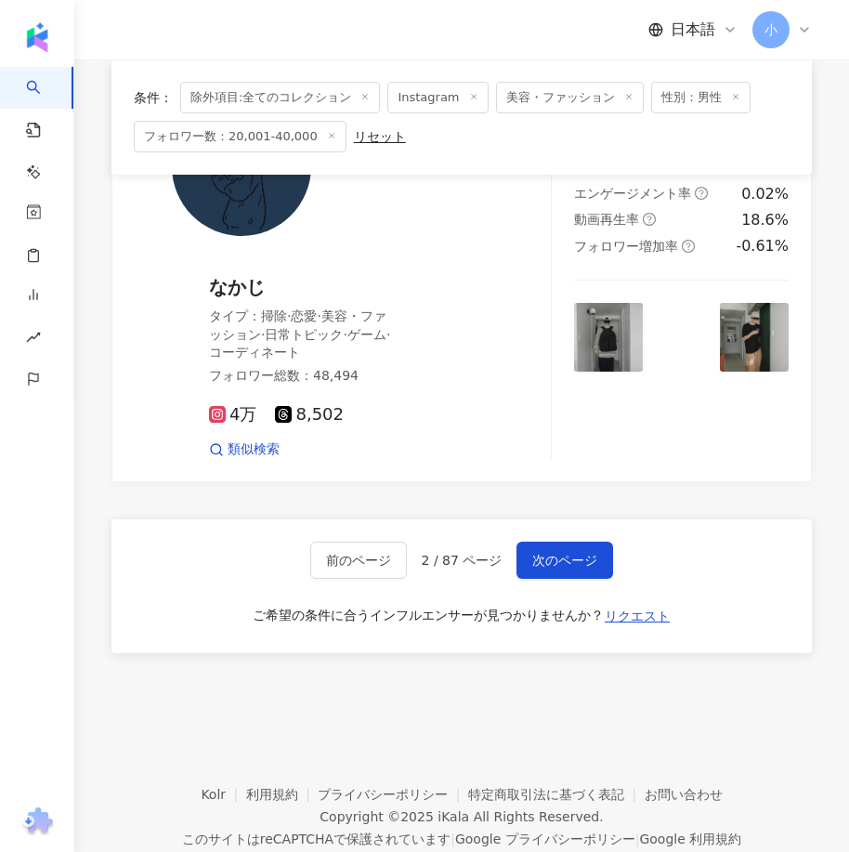
scroll to position [5304, 0]
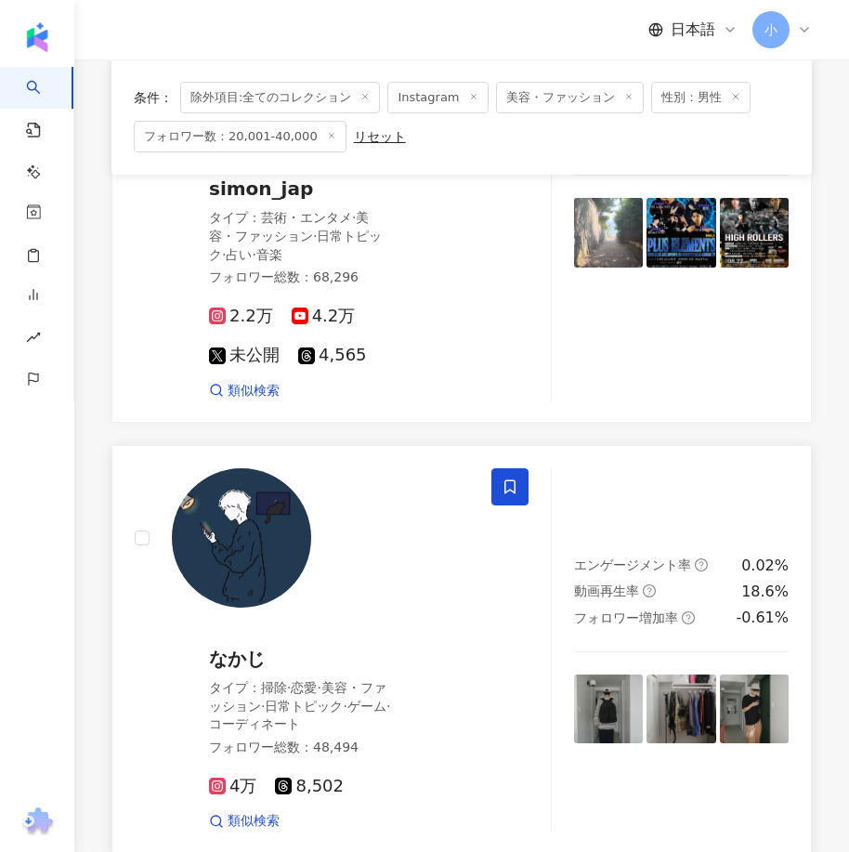
click at [513, 480] on icon at bounding box center [509, 487] width 11 height 14
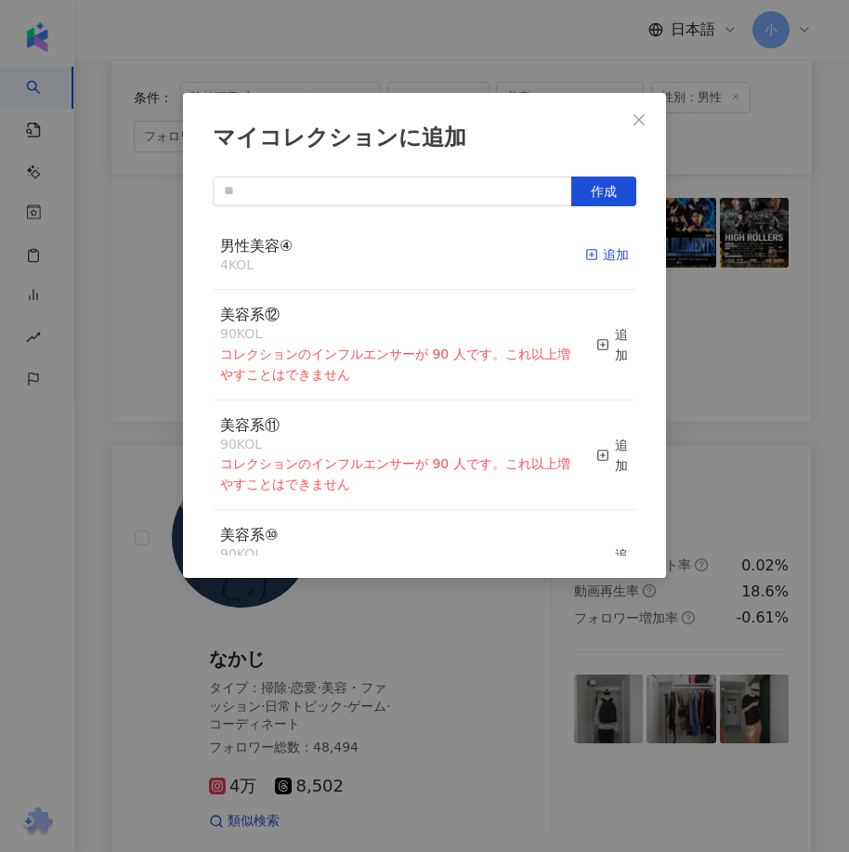
click at [587, 252] on div "追加" at bounding box center [607, 254] width 44 height 20
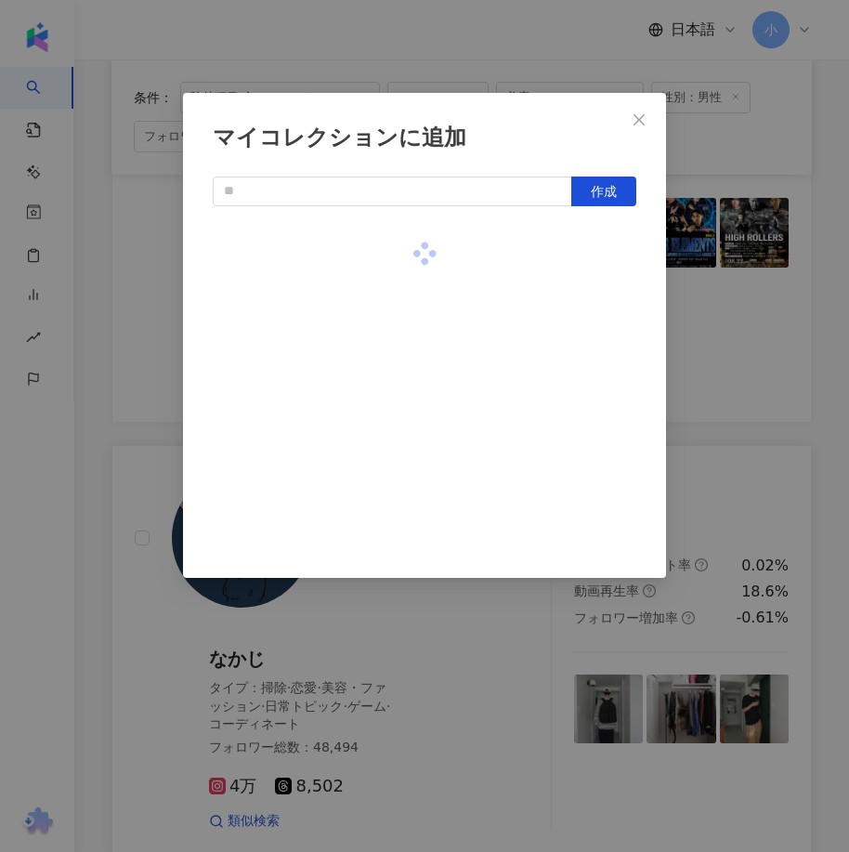
click at [762, 316] on div "マイコレクションに追加 作成" at bounding box center [424, 426] width 849 height 852
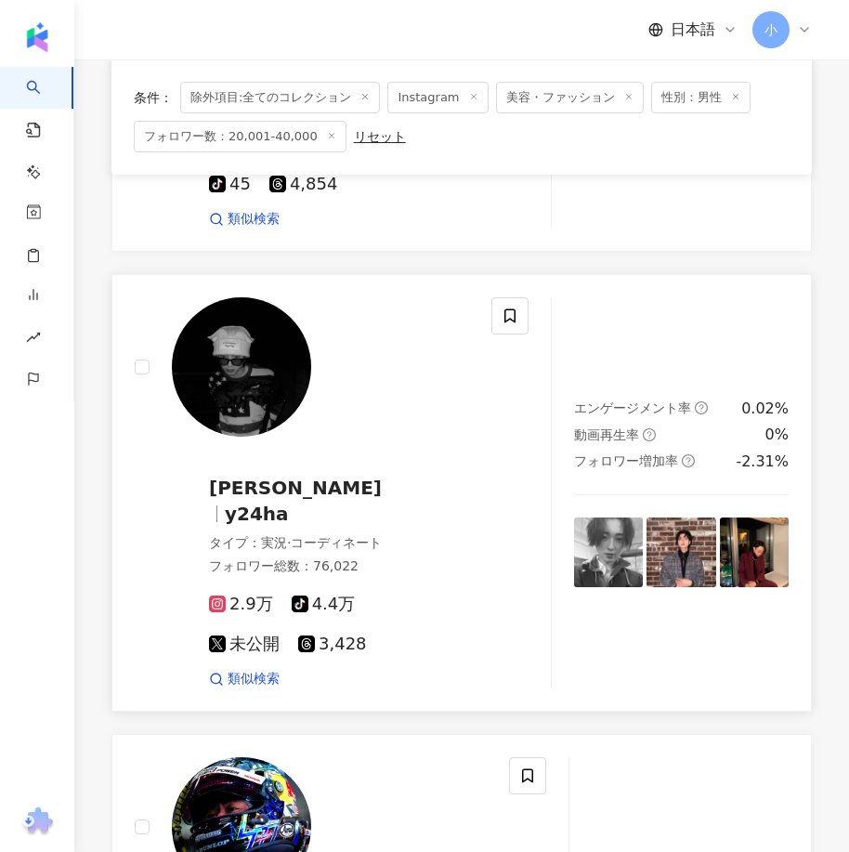
scroll to position [4003, 0]
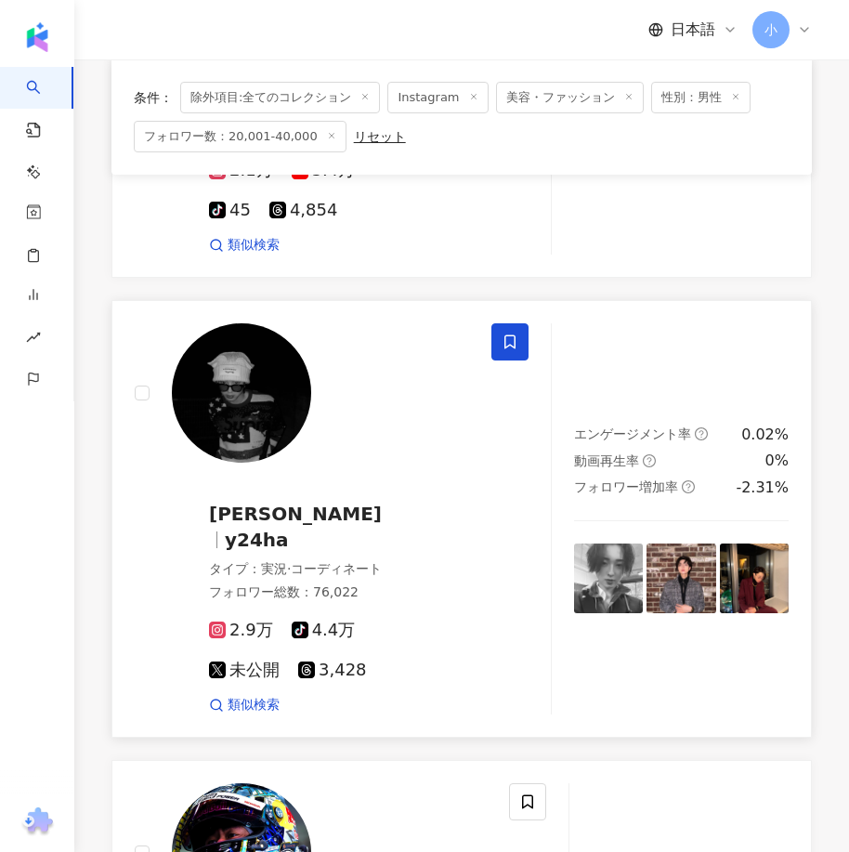
click at [512, 333] on icon at bounding box center [509, 341] width 17 height 17
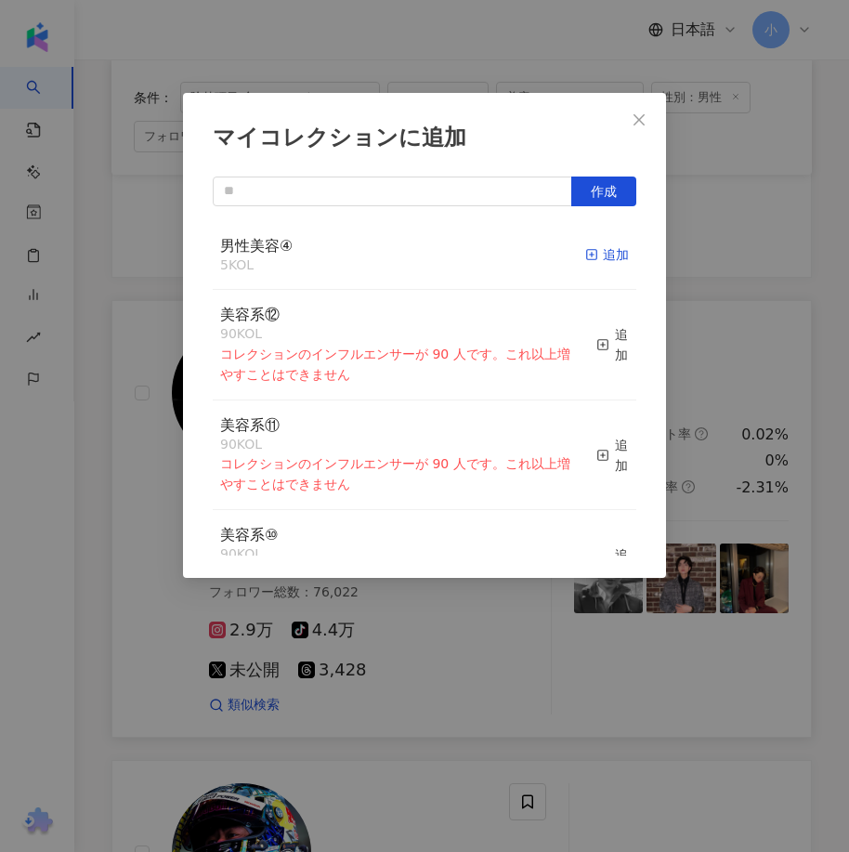
click at [605, 260] on div "追加" at bounding box center [607, 254] width 44 height 20
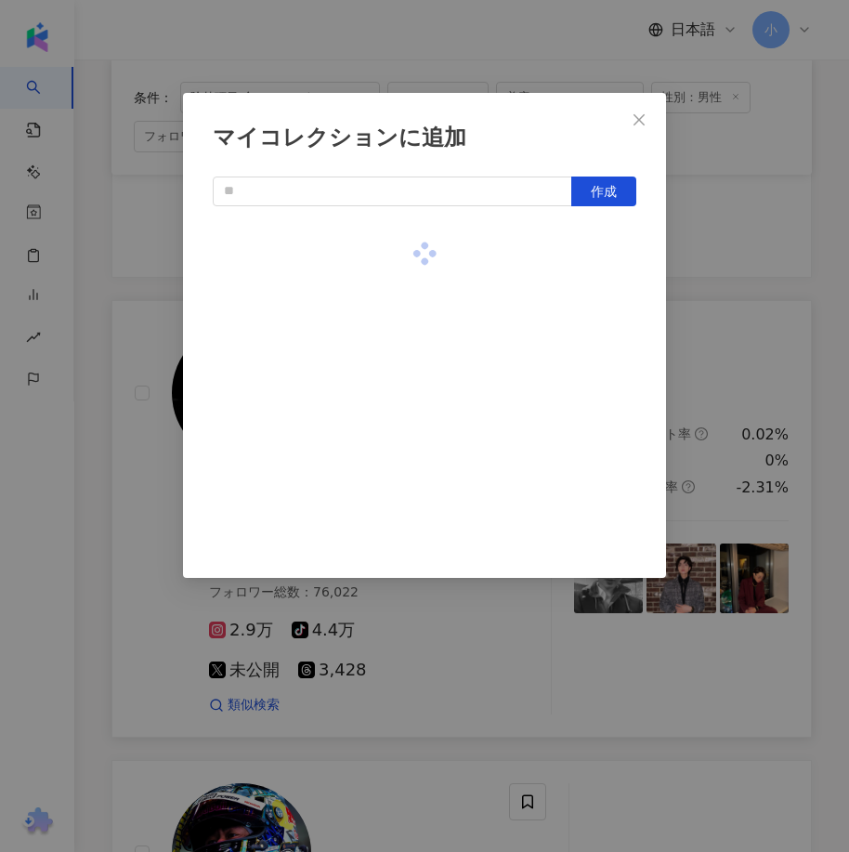
click at [832, 350] on div "マイコレクションに追加 作成" at bounding box center [424, 426] width 849 height 852
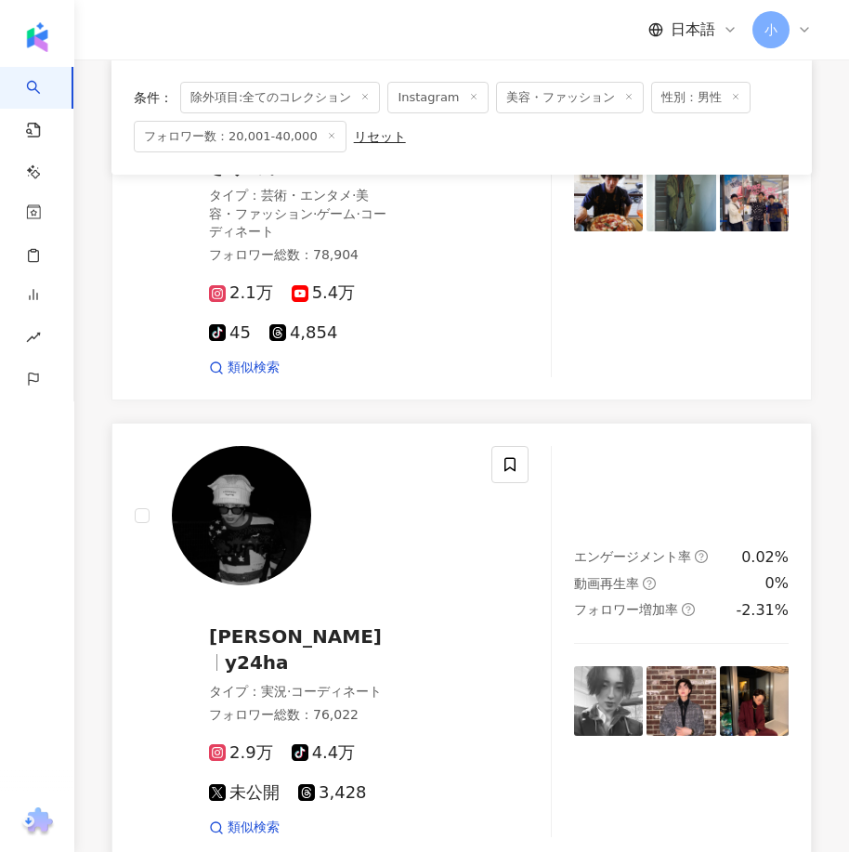
scroll to position [3539, 0]
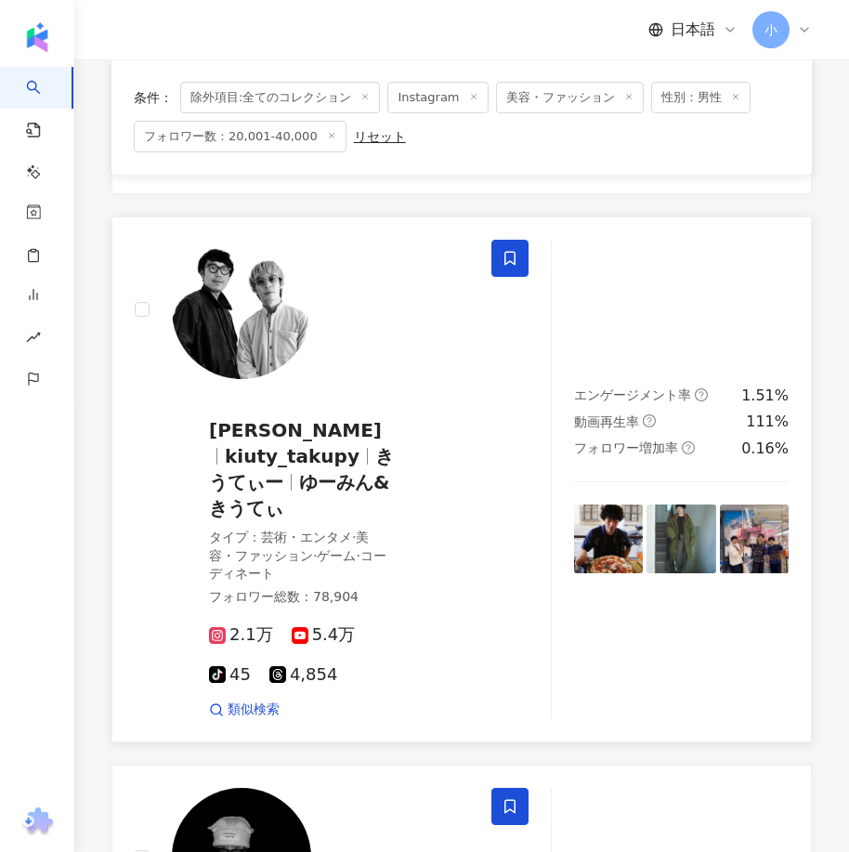
click at [511, 250] on icon at bounding box center [509, 258] width 17 height 17
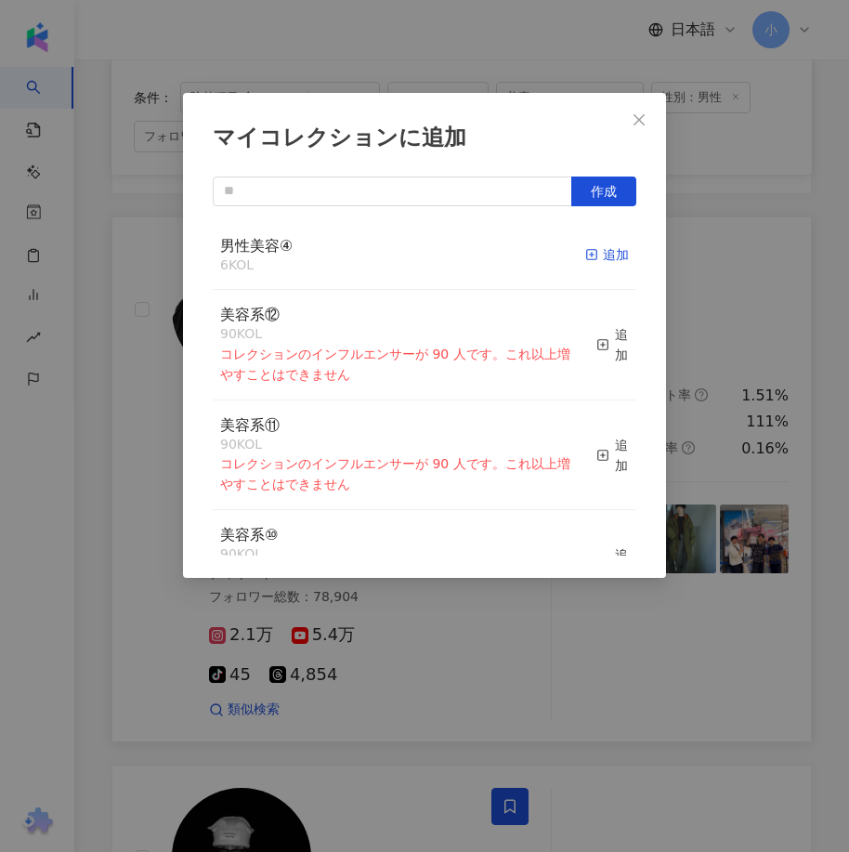
click at [600, 261] on div "追加" at bounding box center [607, 254] width 44 height 20
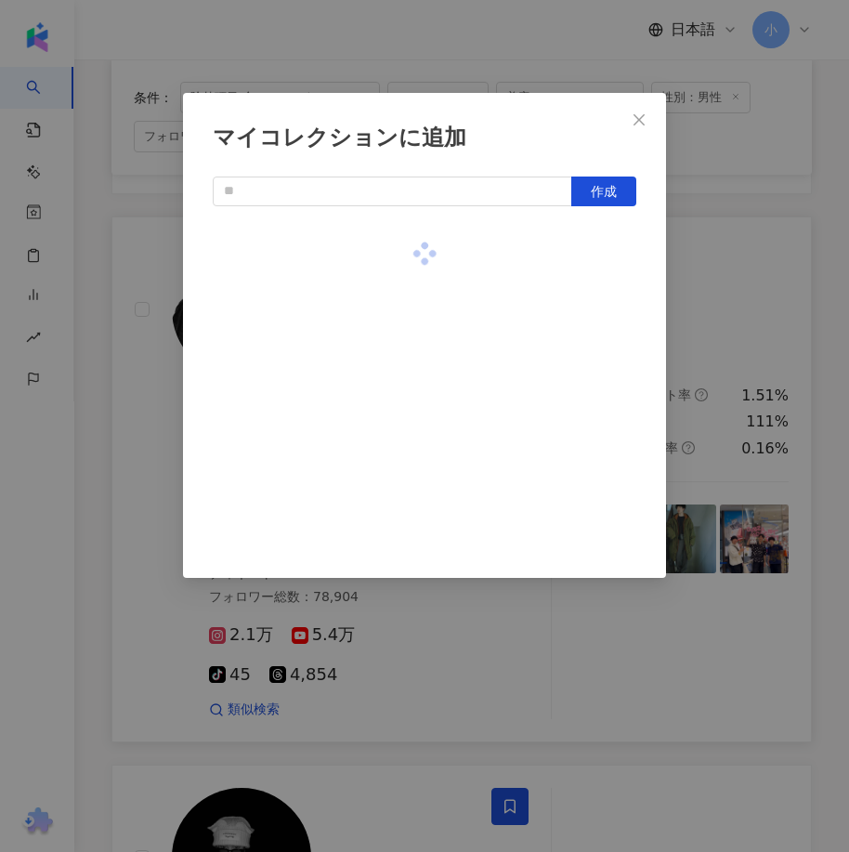
click at [780, 318] on div "マイコレクションに追加 作成" at bounding box center [424, 426] width 849 height 852
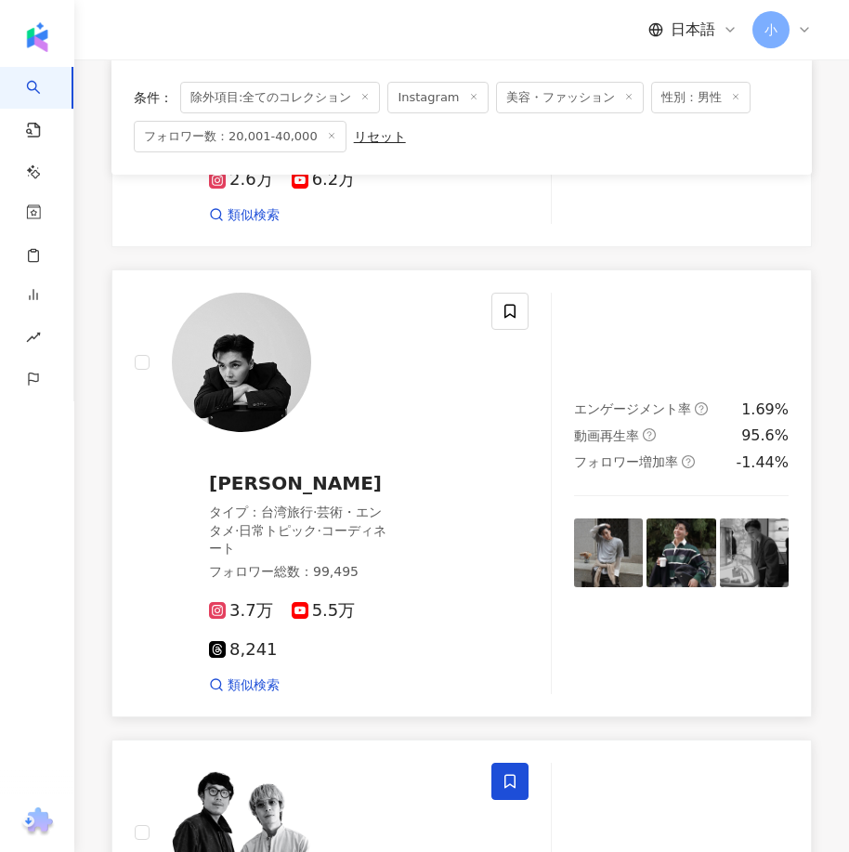
scroll to position [2982, 0]
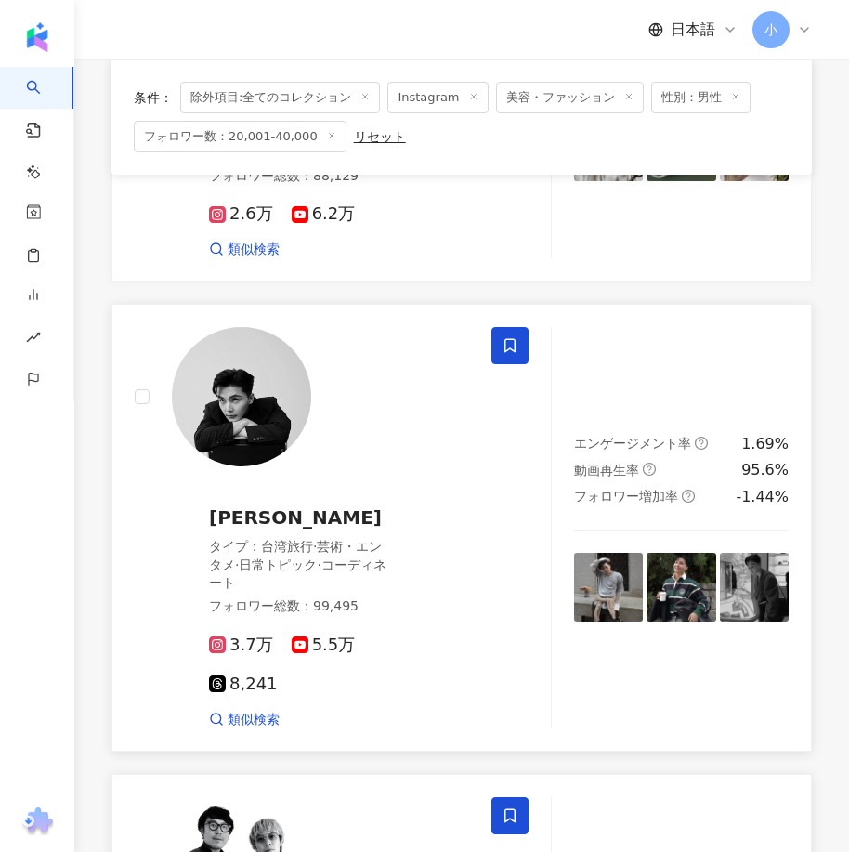
click at [507, 337] on icon at bounding box center [509, 345] width 17 height 17
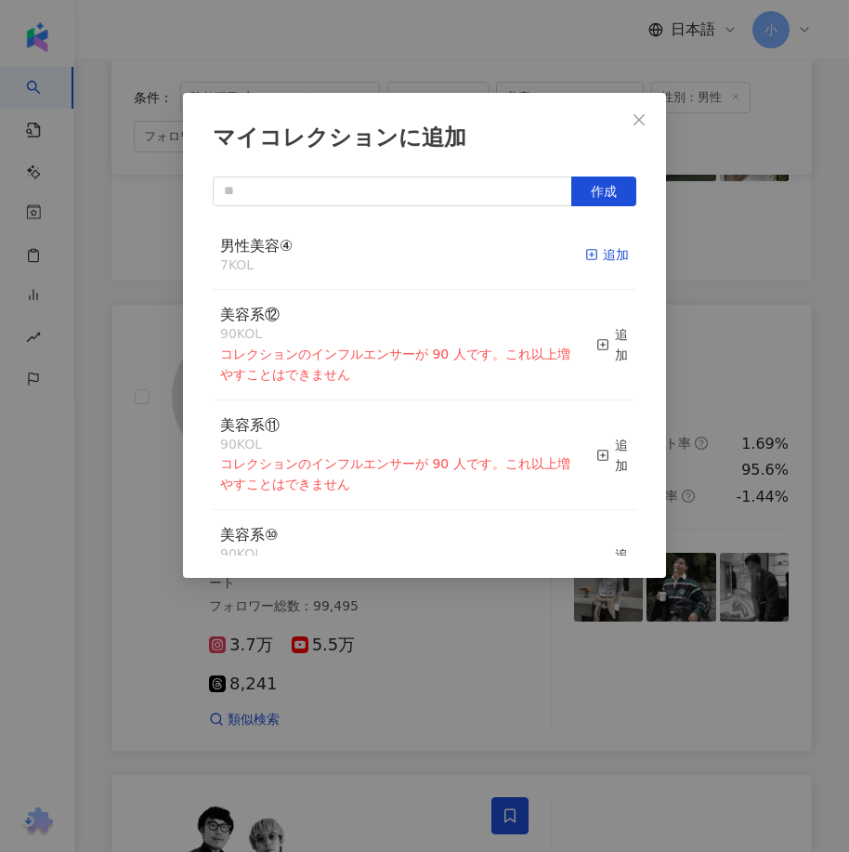
click at [590, 257] on div "追加" at bounding box center [607, 254] width 44 height 20
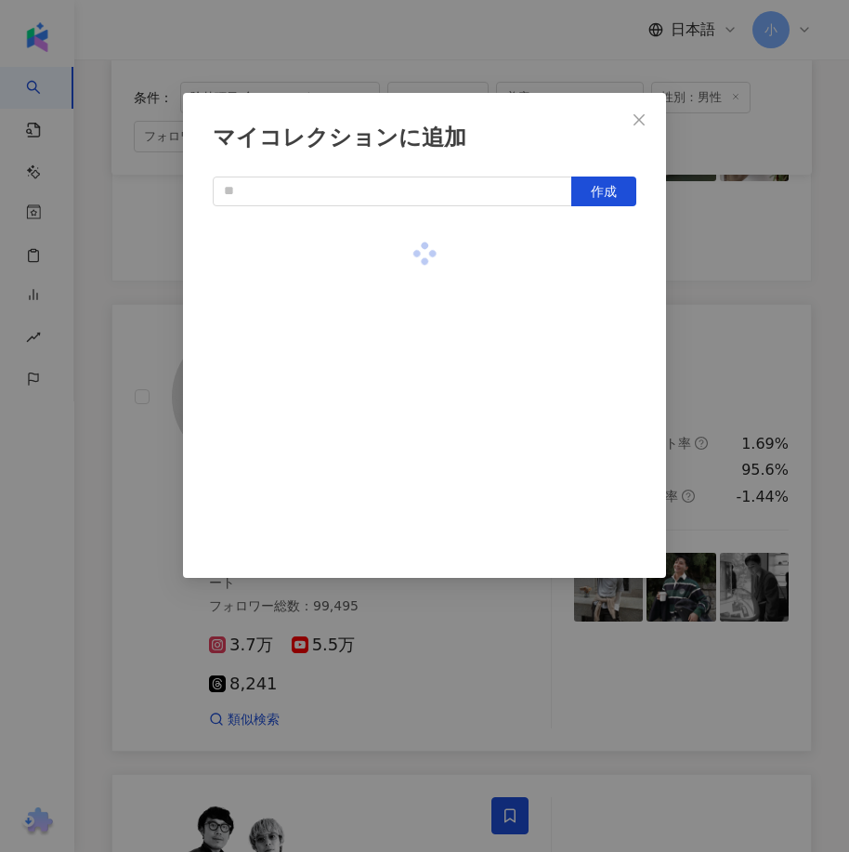
click at [726, 303] on div "マイコレクションに追加 作成" at bounding box center [424, 426] width 849 height 852
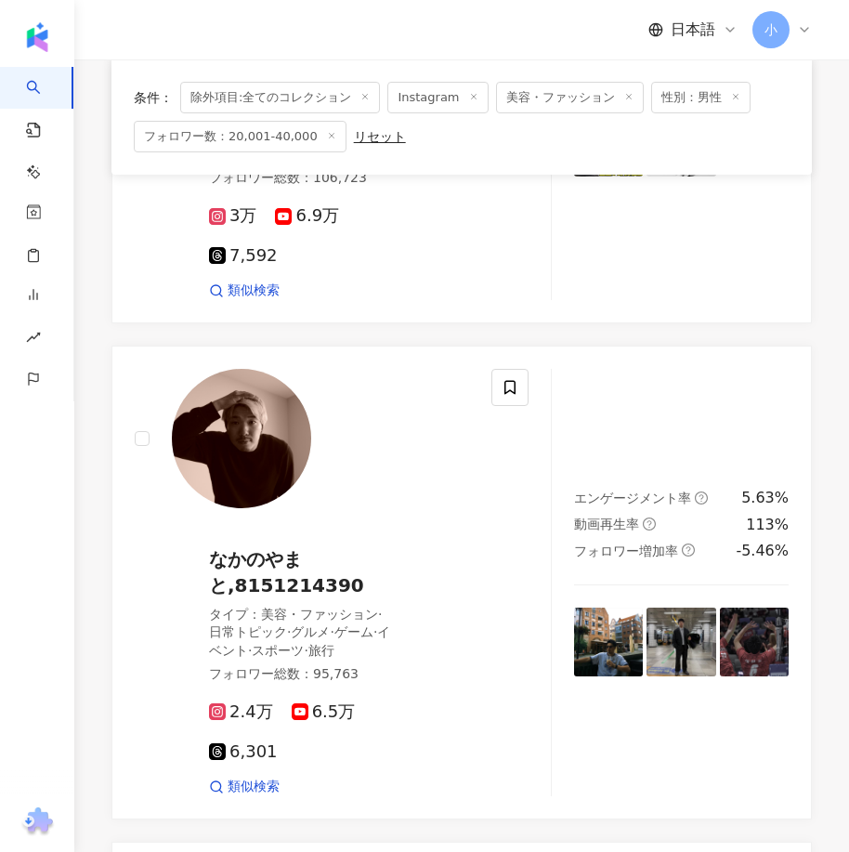
scroll to position [1496, 0]
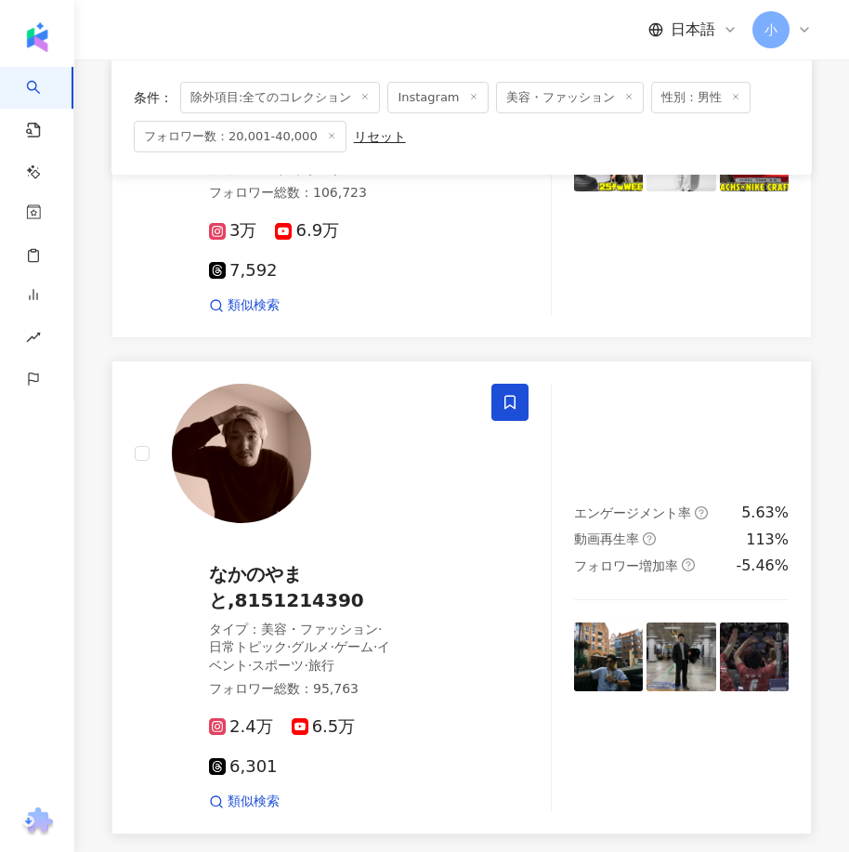
click at [507, 394] on icon at bounding box center [509, 402] width 17 height 17
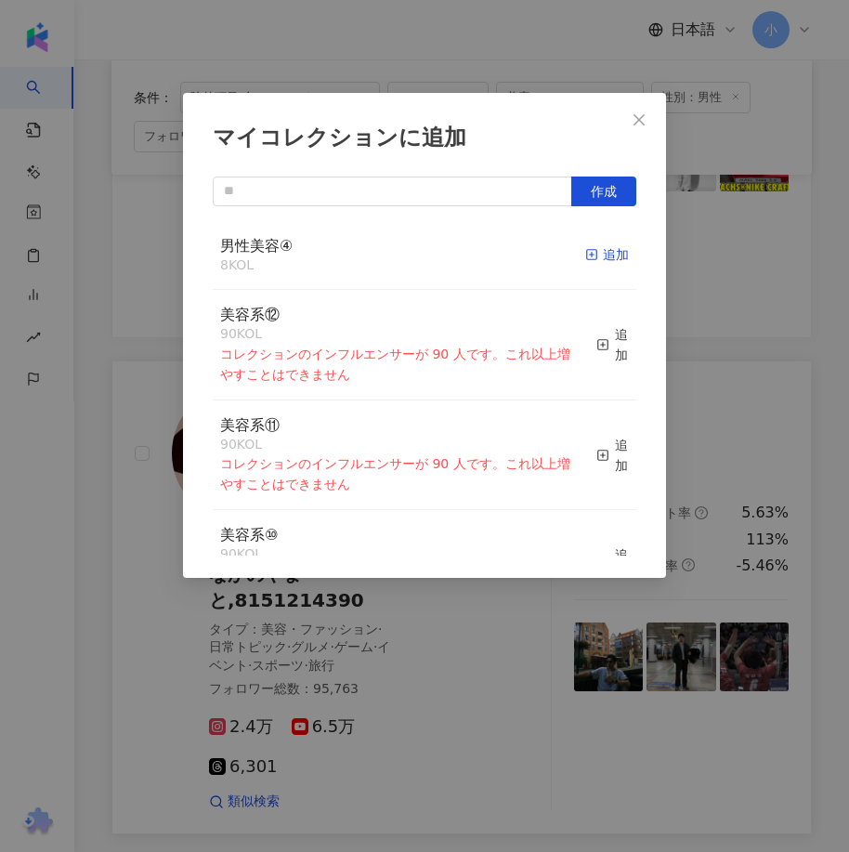
click at [590, 264] on div "追加" at bounding box center [607, 254] width 44 height 20
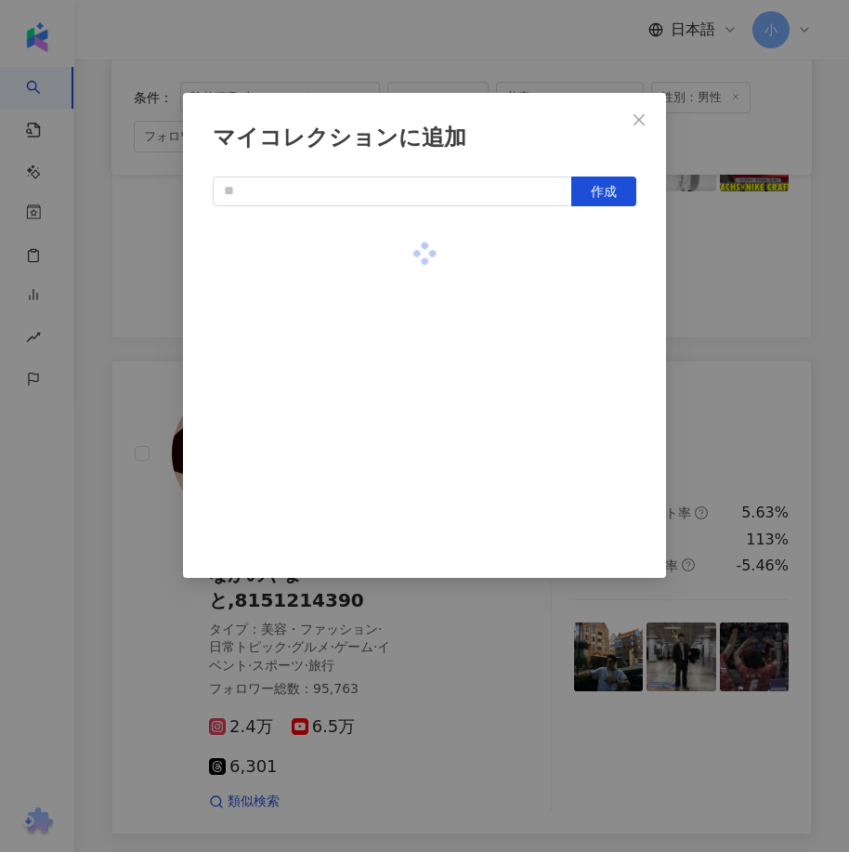
click at [739, 291] on div "マイコレクションに追加 作成" at bounding box center [424, 426] width 849 height 852
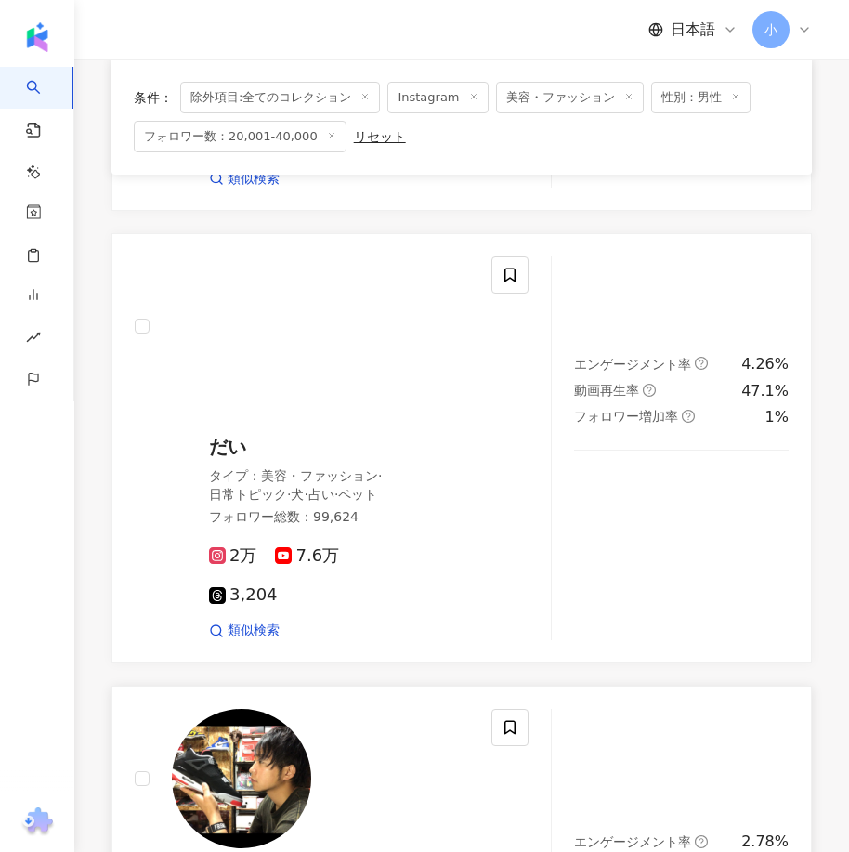
scroll to position [660, 0]
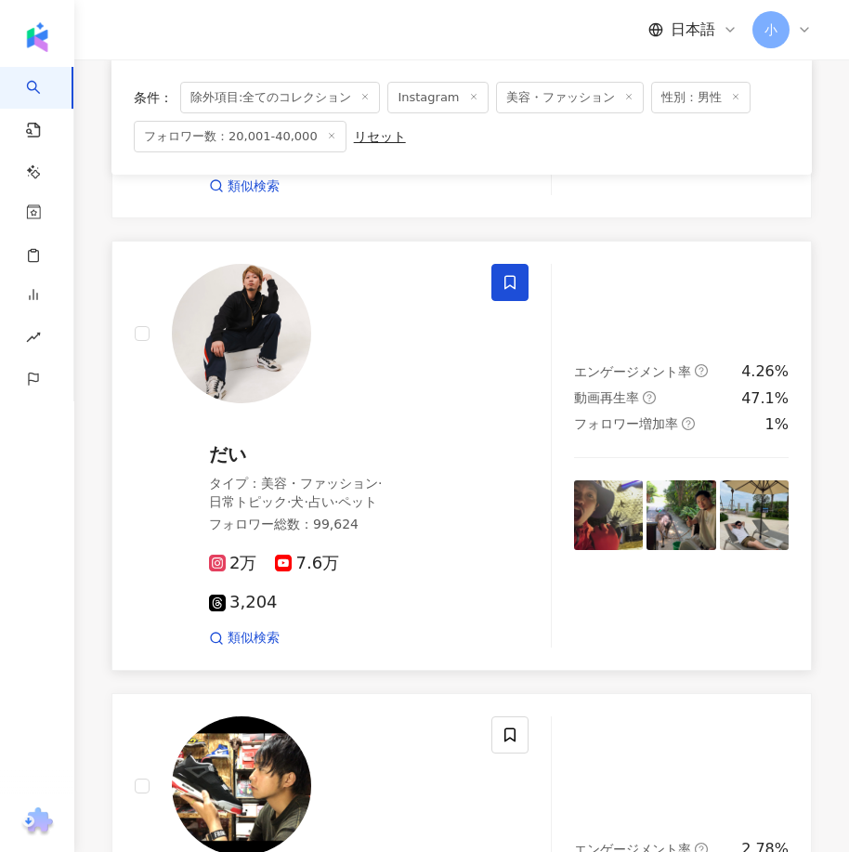
click at [503, 282] on icon at bounding box center [509, 282] width 17 height 17
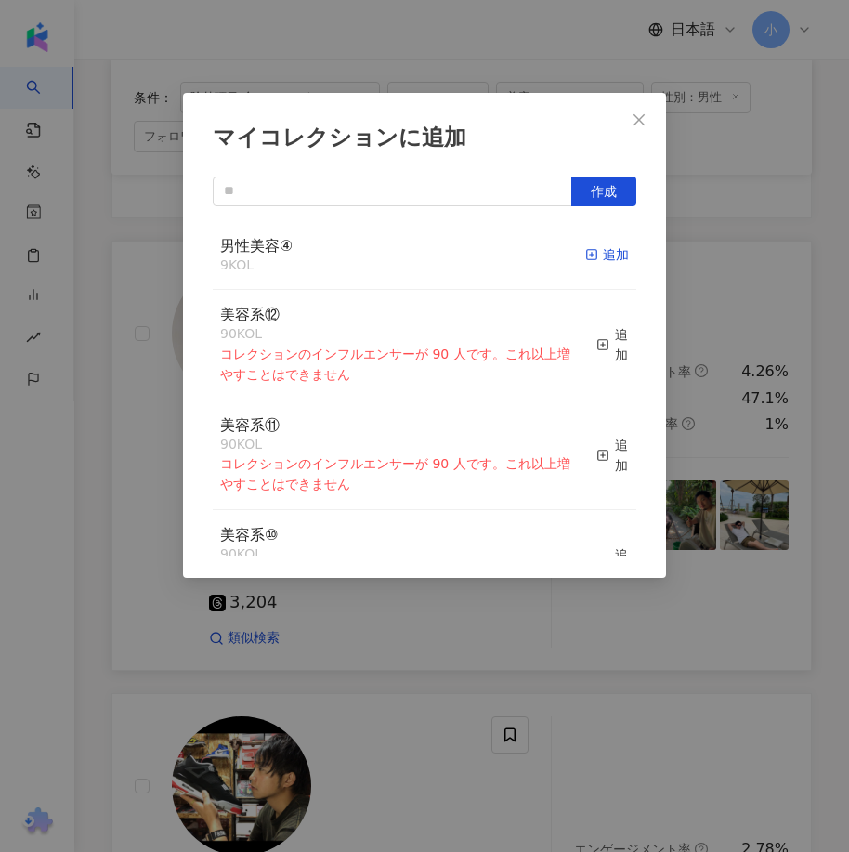
click at [598, 254] on div "追加" at bounding box center [607, 254] width 44 height 20
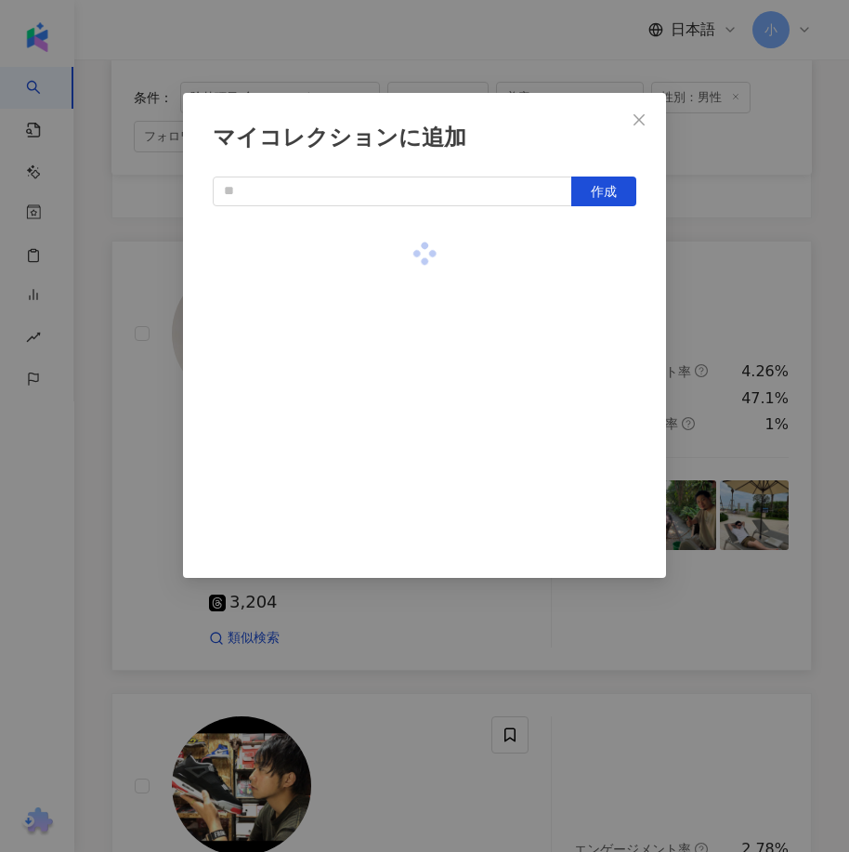
click at [763, 297] on div "マイコレクションに追加 作成" at bounding box center [424, 426] width 849 height 852
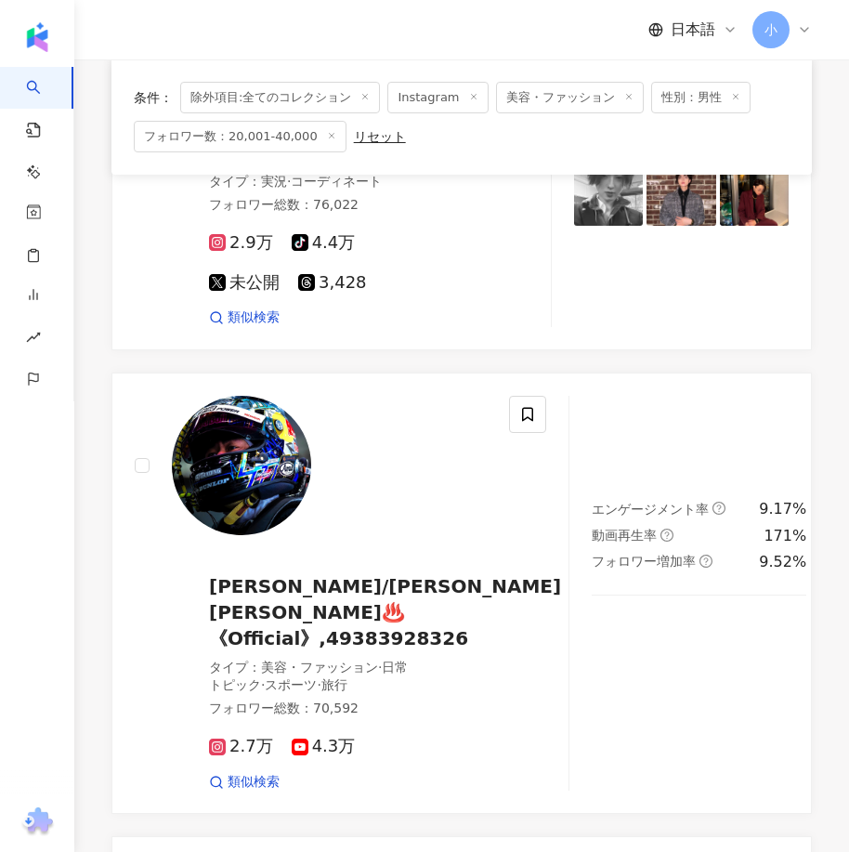
scroll to position [5675, 0]
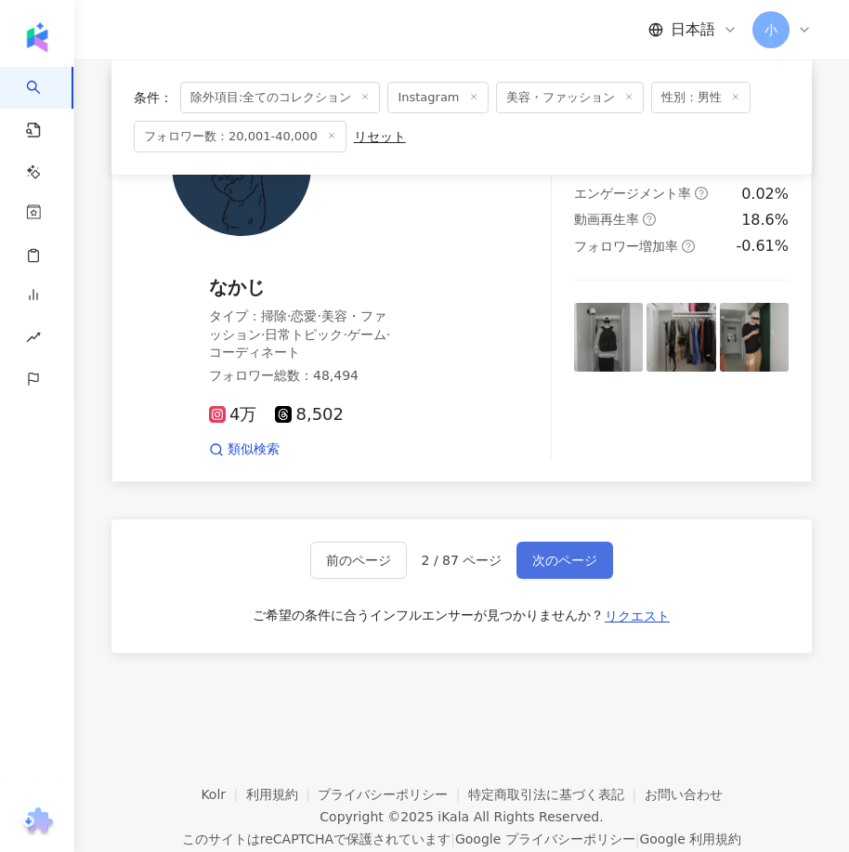
drag, startPoint x: 615, startPoint y: 255, endPoint x: 601, endPoint y: 514, distance: 258.5
click at [579, 553] on span "次のページ" at bounding box center [564, 560] width 65 height 15
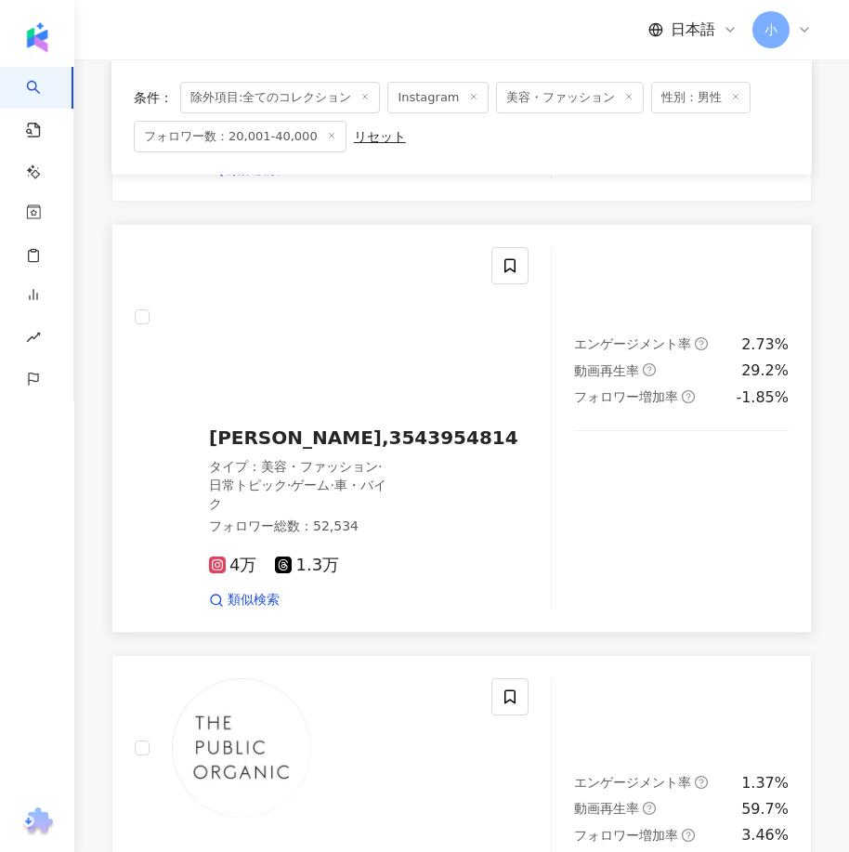
scroll to position [3734, 0]
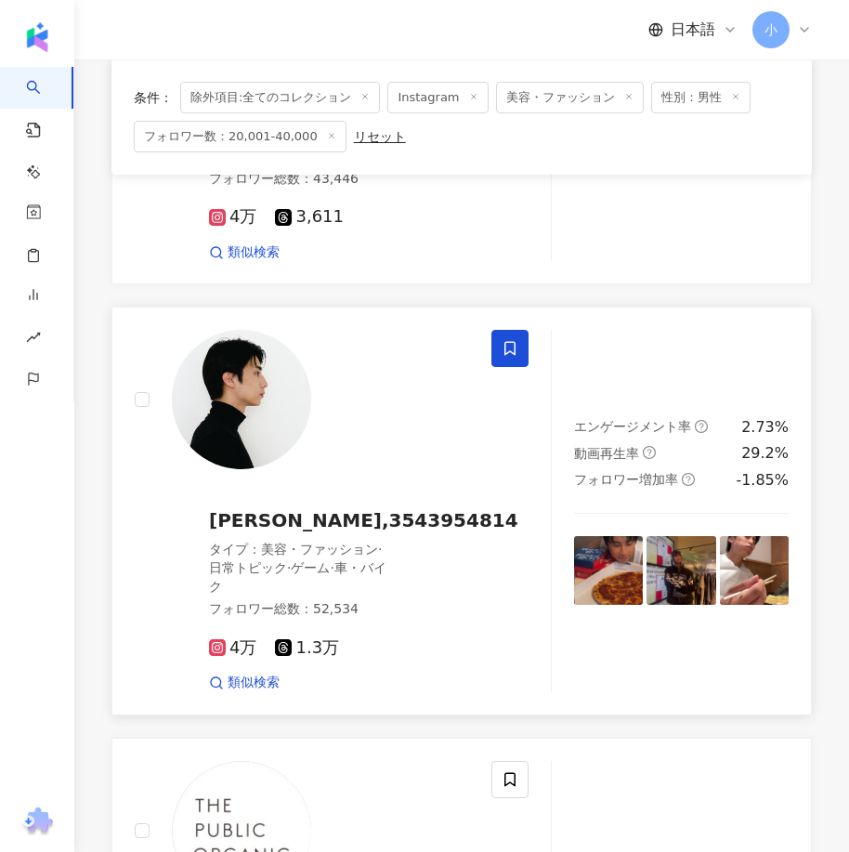
click at [516, 357] on icon at bounding box center [509, 348] width 17 height 17
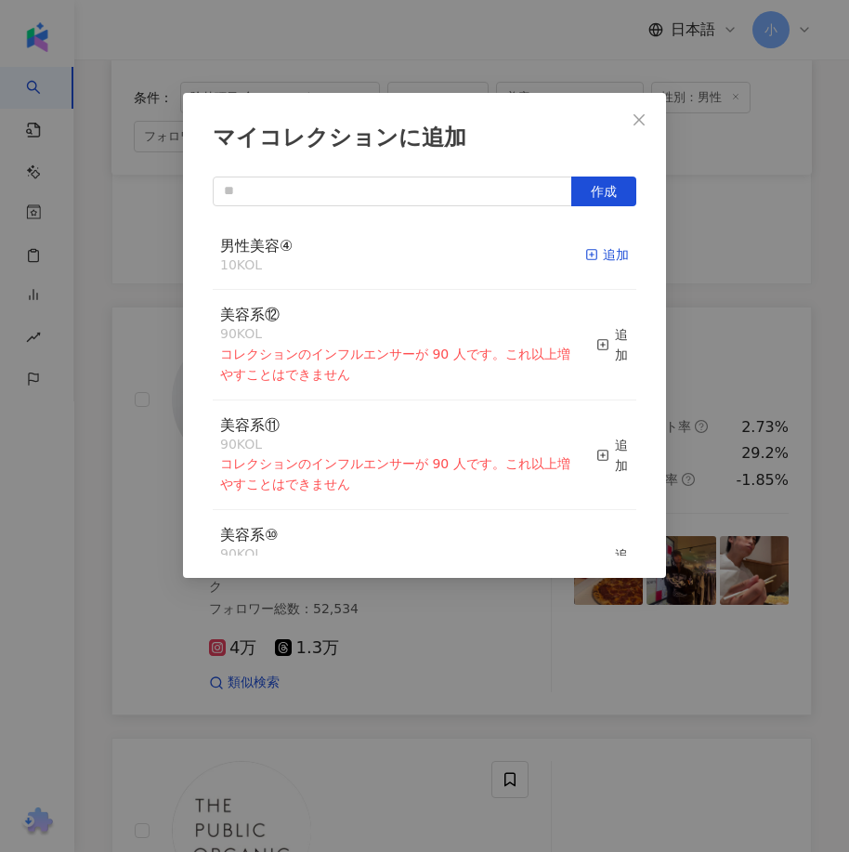
click at [585, 254] on div "追加" at bounding box center [607, 254] width 44 height 20
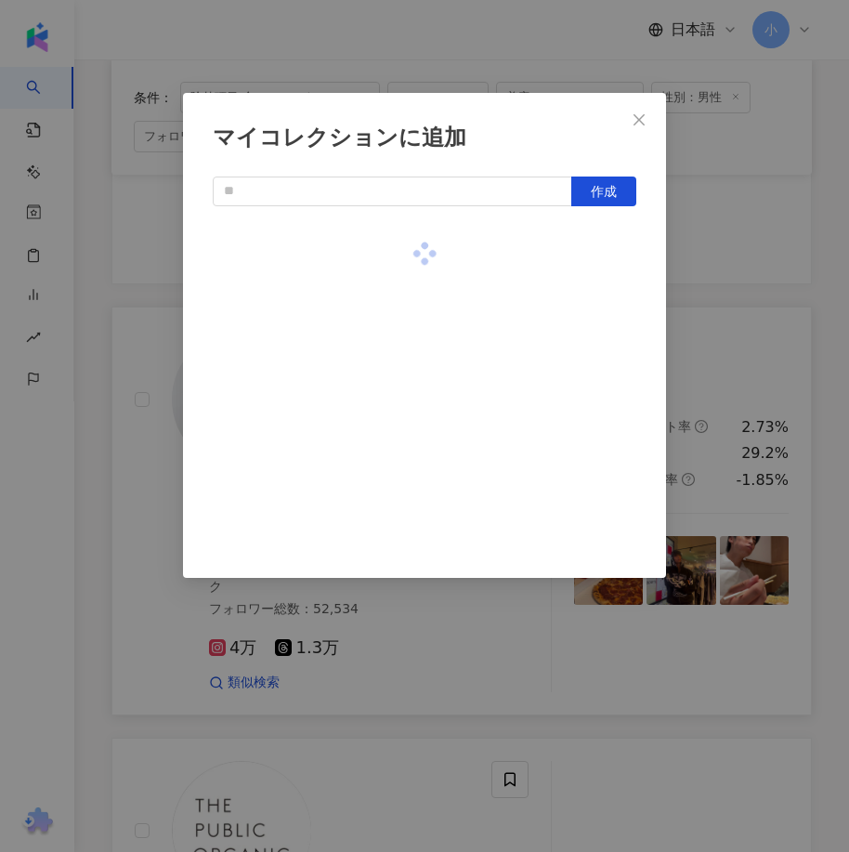
click at [776, 317] on div "マイコレクションに追加 作成" at bounding box center [424, 426] width 849 height 852
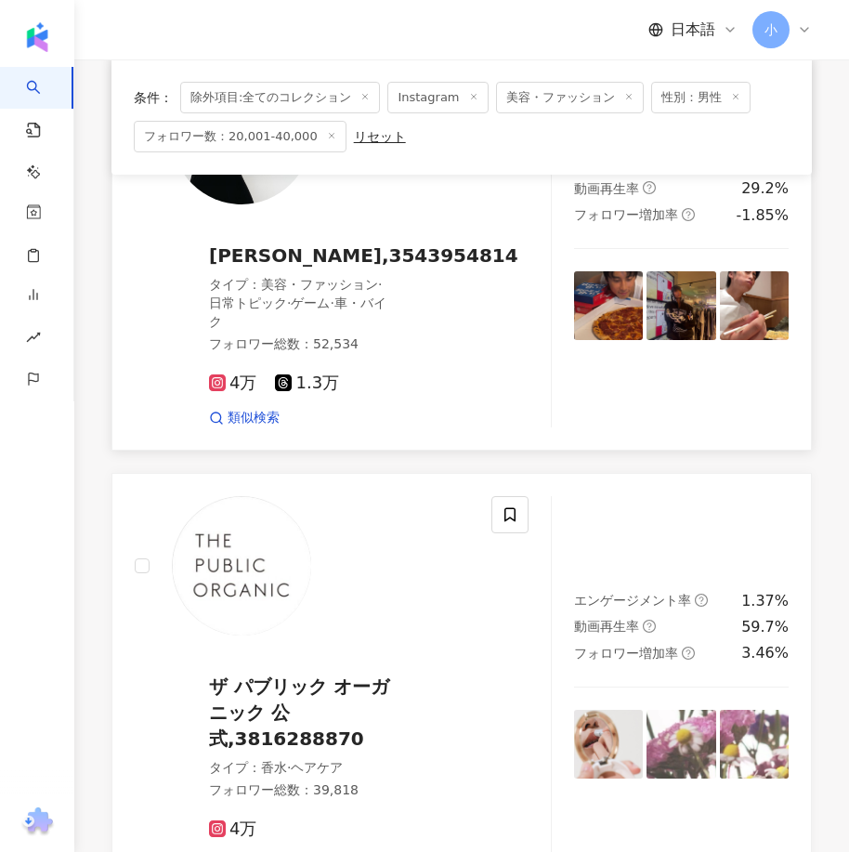
scroll to position [5313, 0]
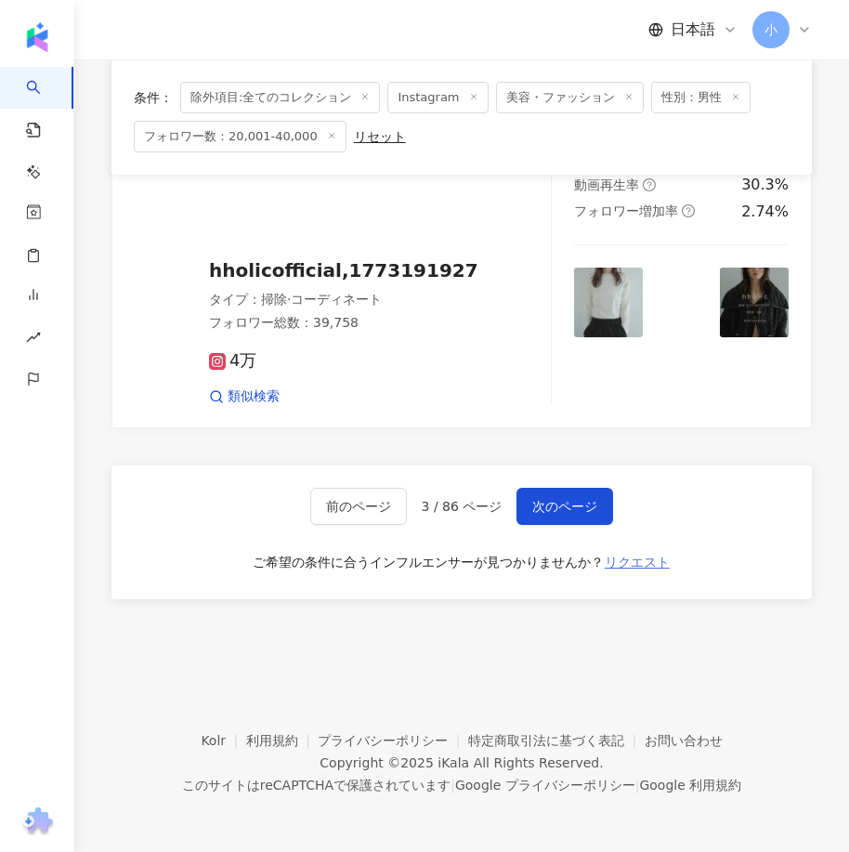
drag, startPoint x: 585, startPoint y: 287, endPoint x: 627, endPoint y: 554, distance: 270.7
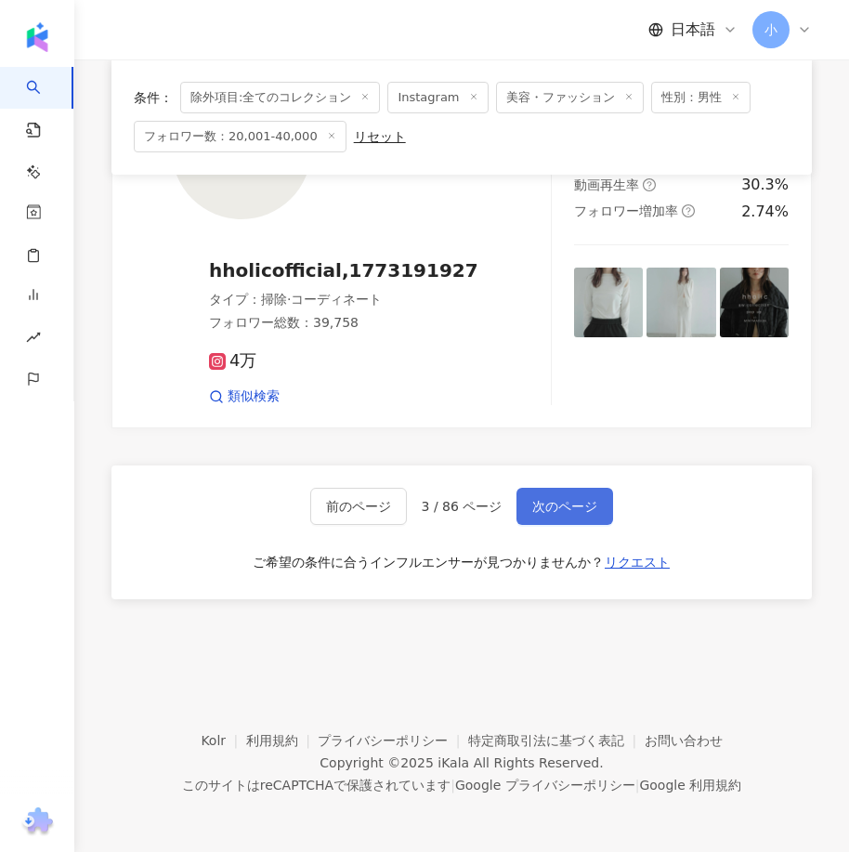
click at [576, 501] on span "次のページ" at bounding box center [564, 506] width 65 height 15
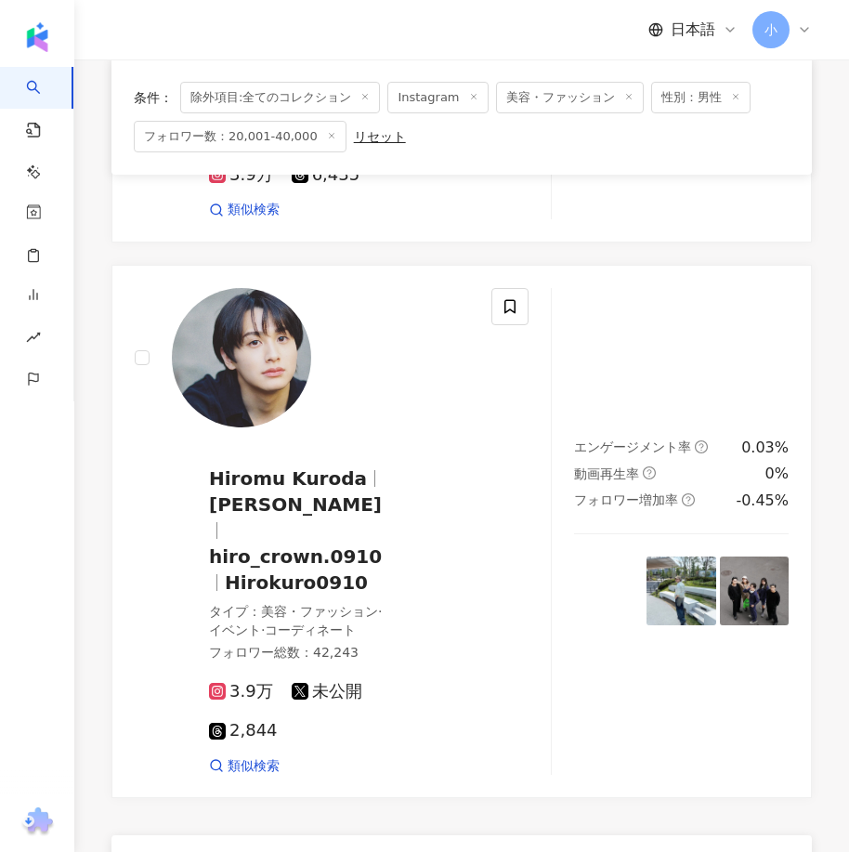
scroll to position [5111, 0]
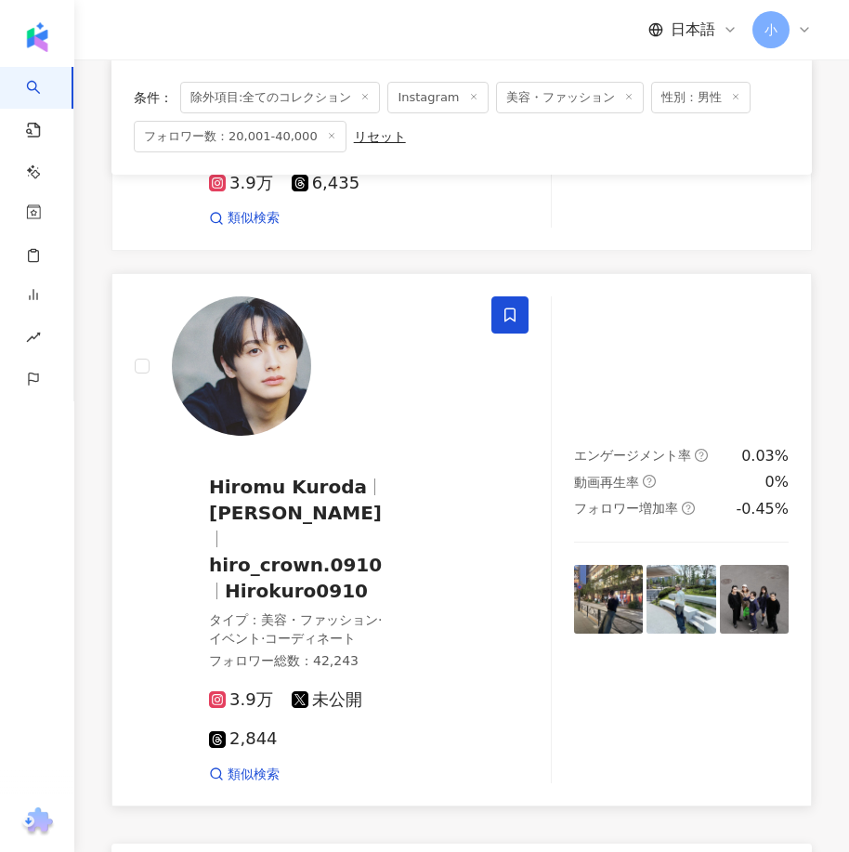
click at [516, 306] on icon at bounding box center [509, 314] width 17 height 17
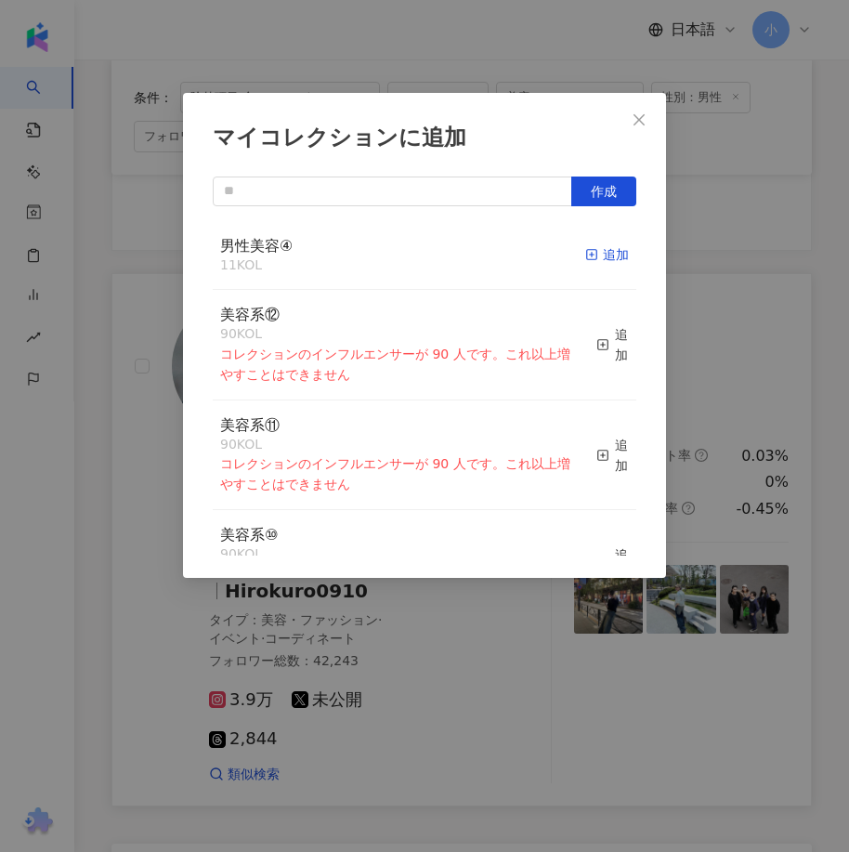
click at [591, 259] on div "追加" at bounding box center [607, 254] width 44 height 20
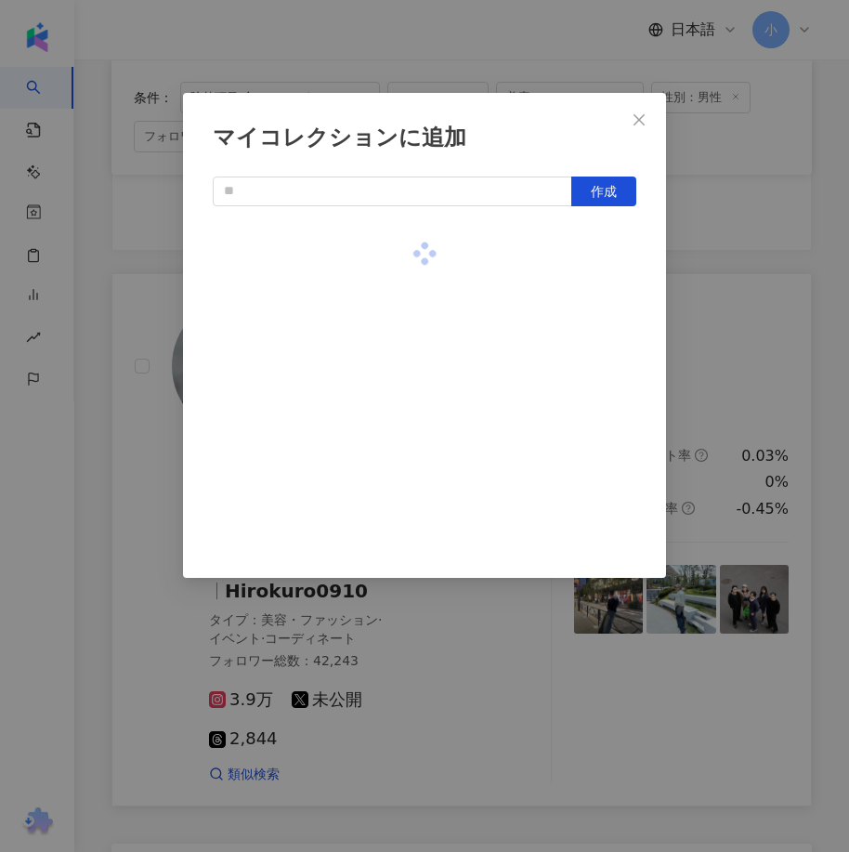
click at [770, 310] on div "マイコレクションに追加 作成" at bounding box center [424, 426] width 849 height 852
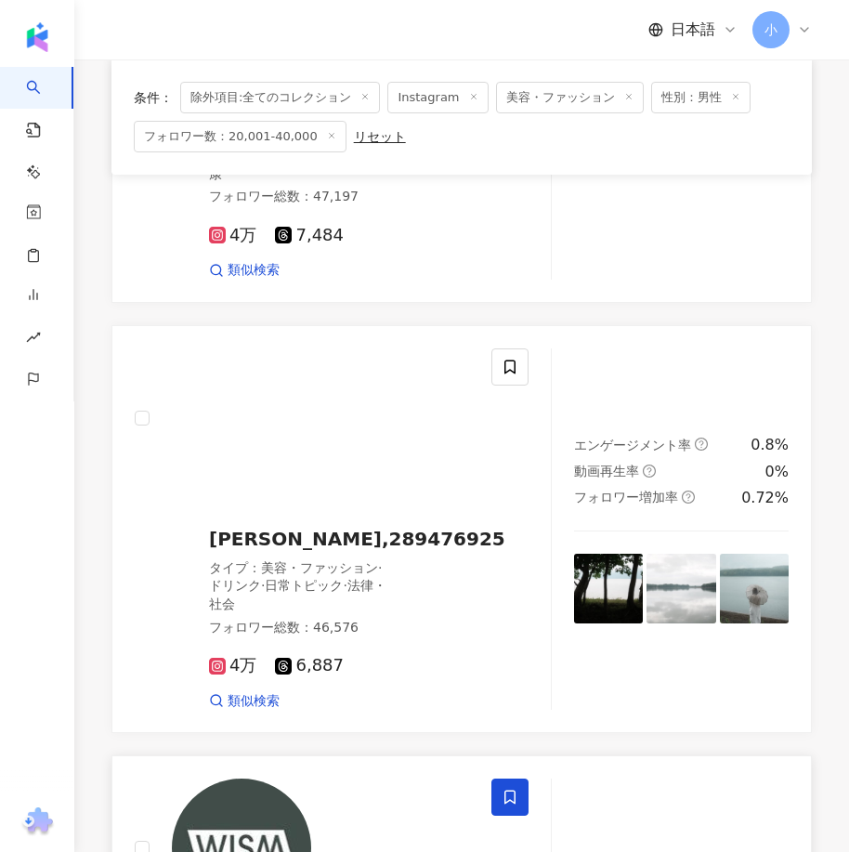
scroll to position [932, 0]
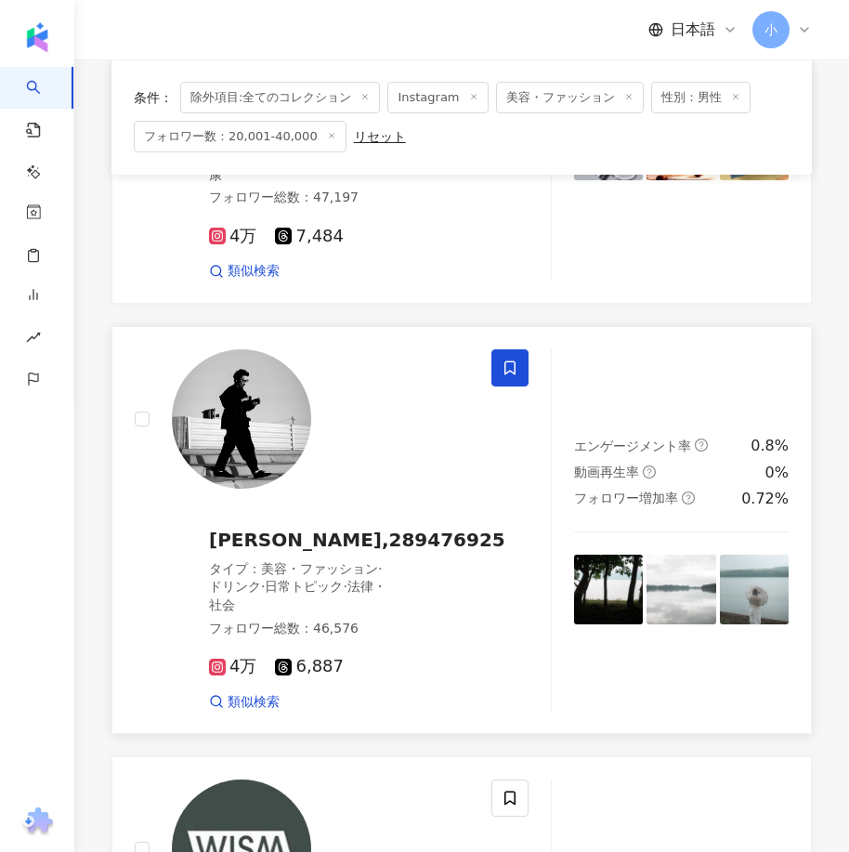
click at [506, 363] on icon at bounding box center [509, 367] width 17 height 17
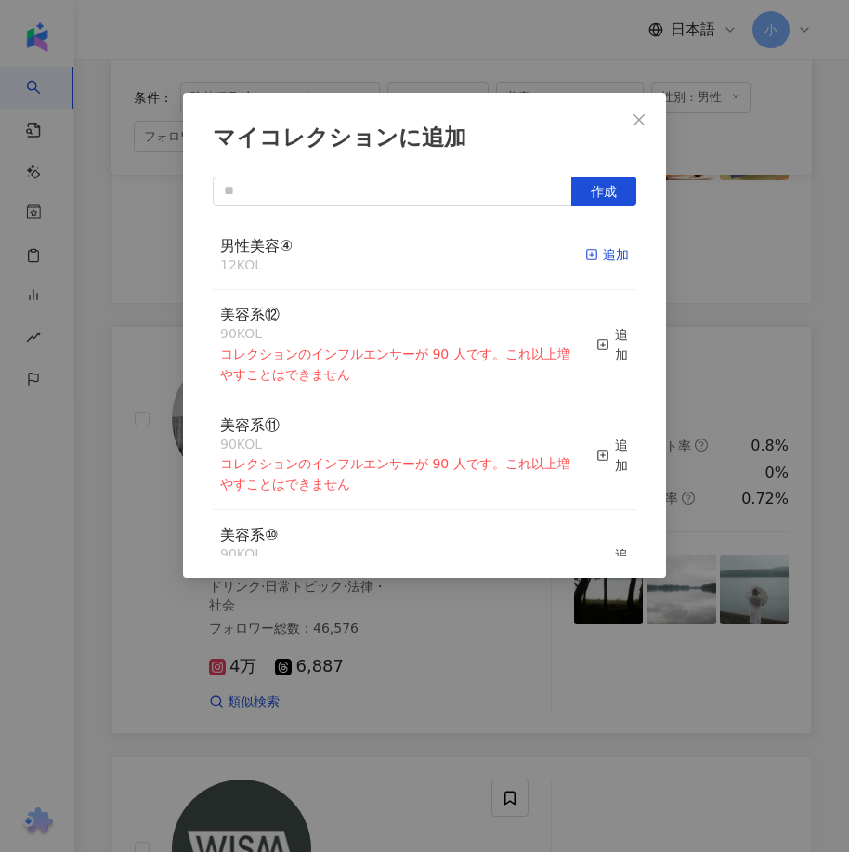
click at [589, 259] on div "追加" at bounding box center [607, 254] width 44 height 20
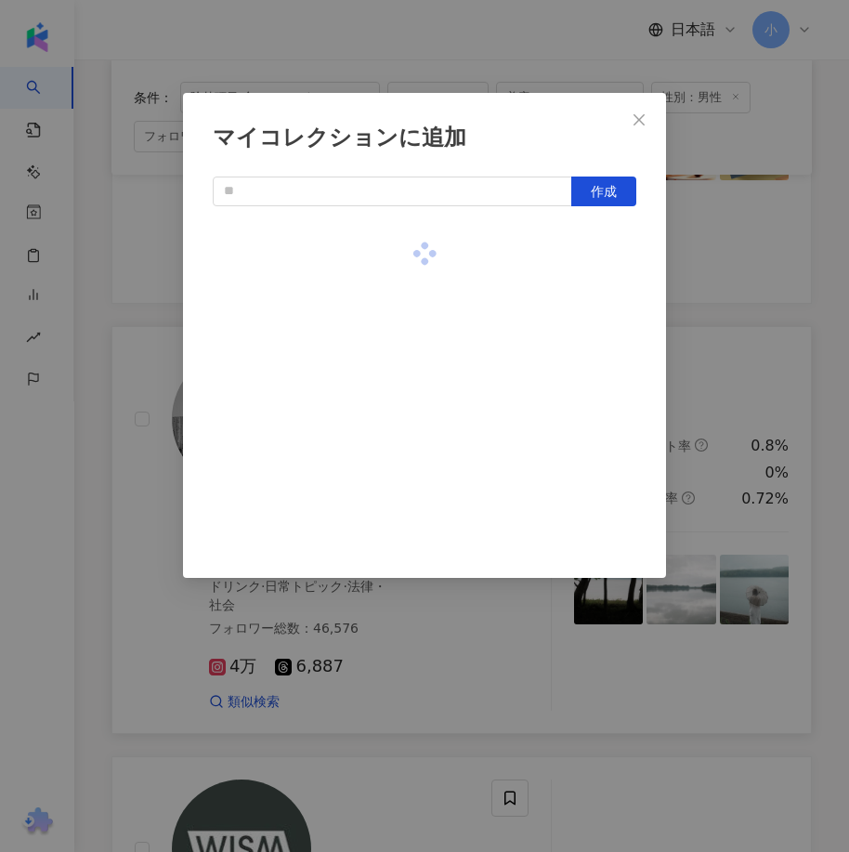
click at [766, 343] on div "マイコレクションに追加 作成" at bounding box center [424, 426] width 849 height 852
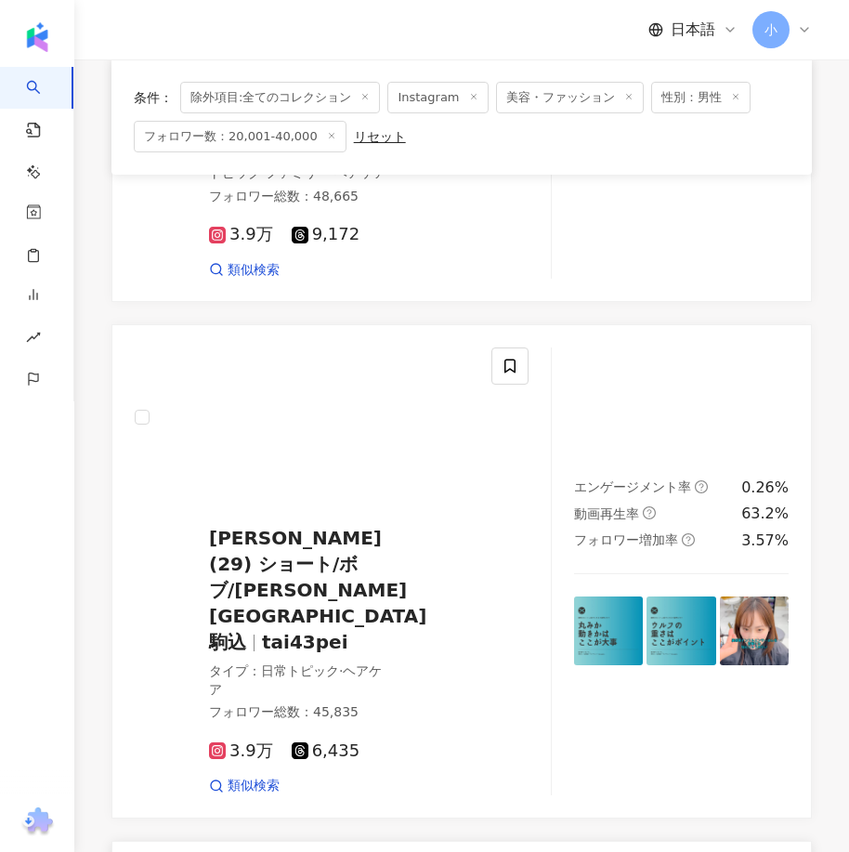
scroll to position [5390, 0]
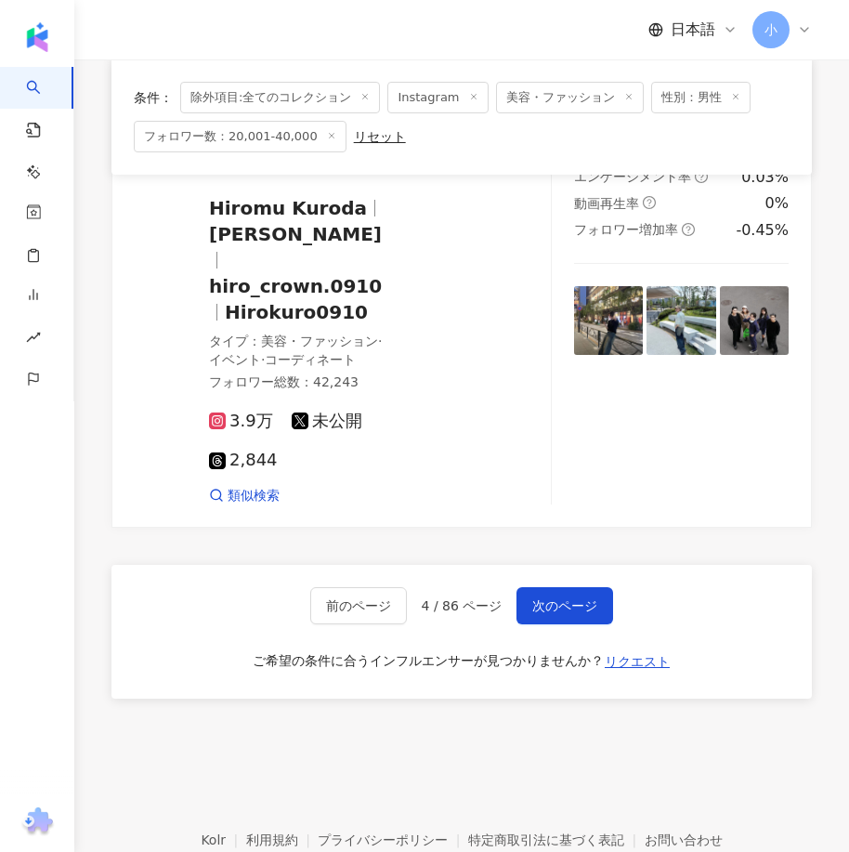
drag, startPoint x: 577, startPoint y: 258, endPoint x: 562, endPoint y: 566, distance: 307.7
click at [577, 598] on span "次のページ" at bounding box center [564, 605] width 65 height 15
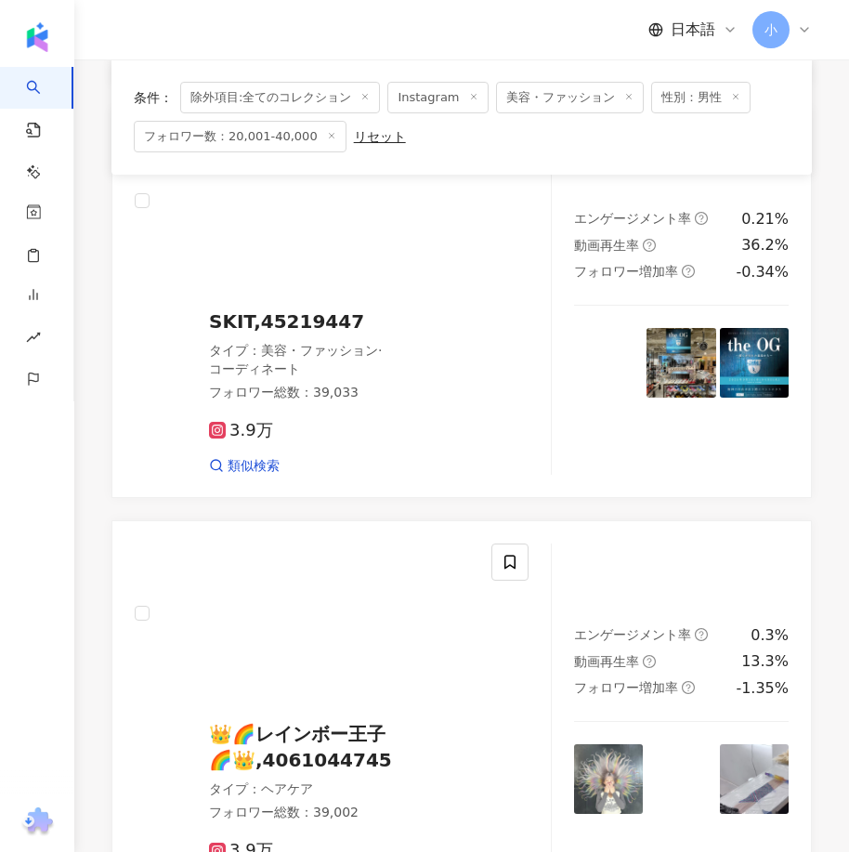
scroll to position [5032, 0]
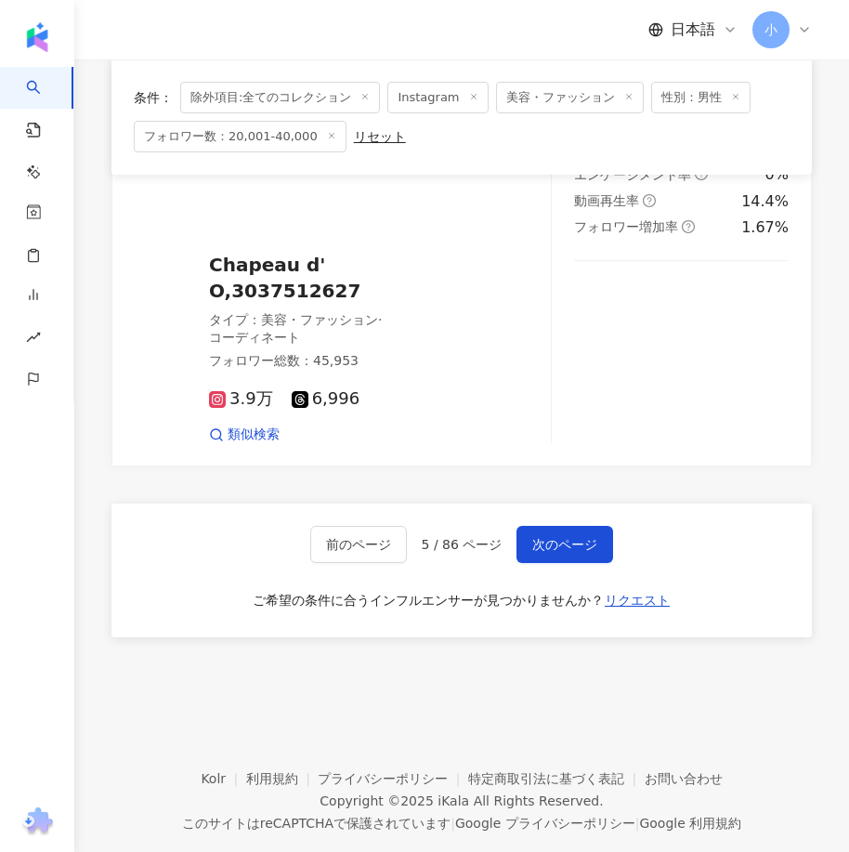
drag, startPoint x: 609, startPoint y: 385, endPoint x: 597, endPoint y: 691, distance: 305.8
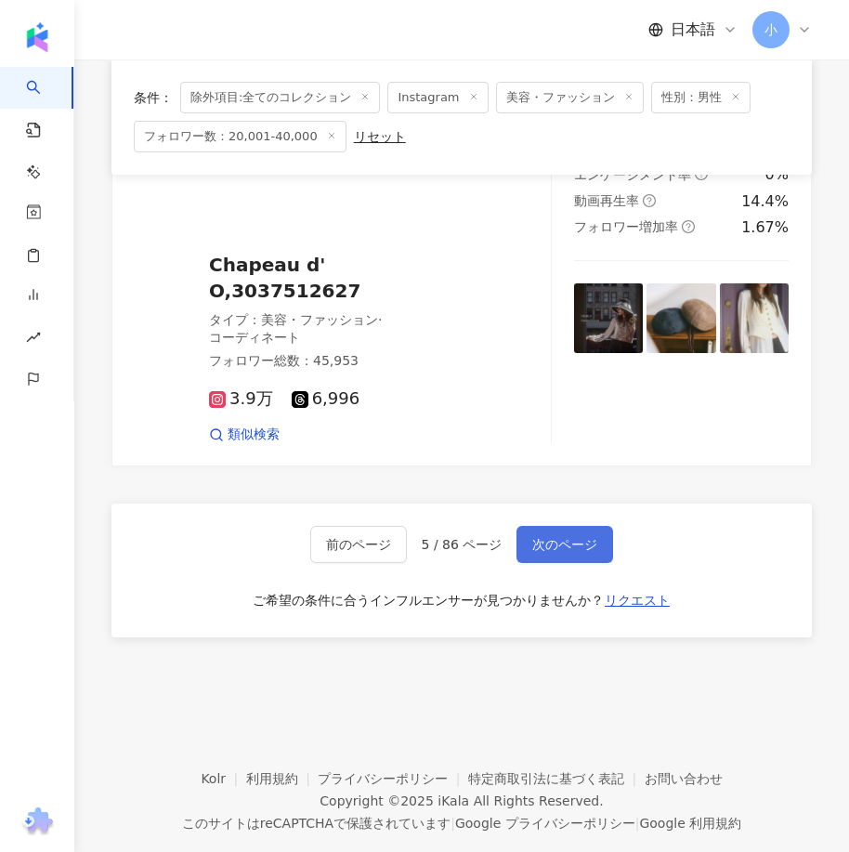
click at [592, 537] on span "次のページ" at bounding box center [564, 544] width 65 height 15
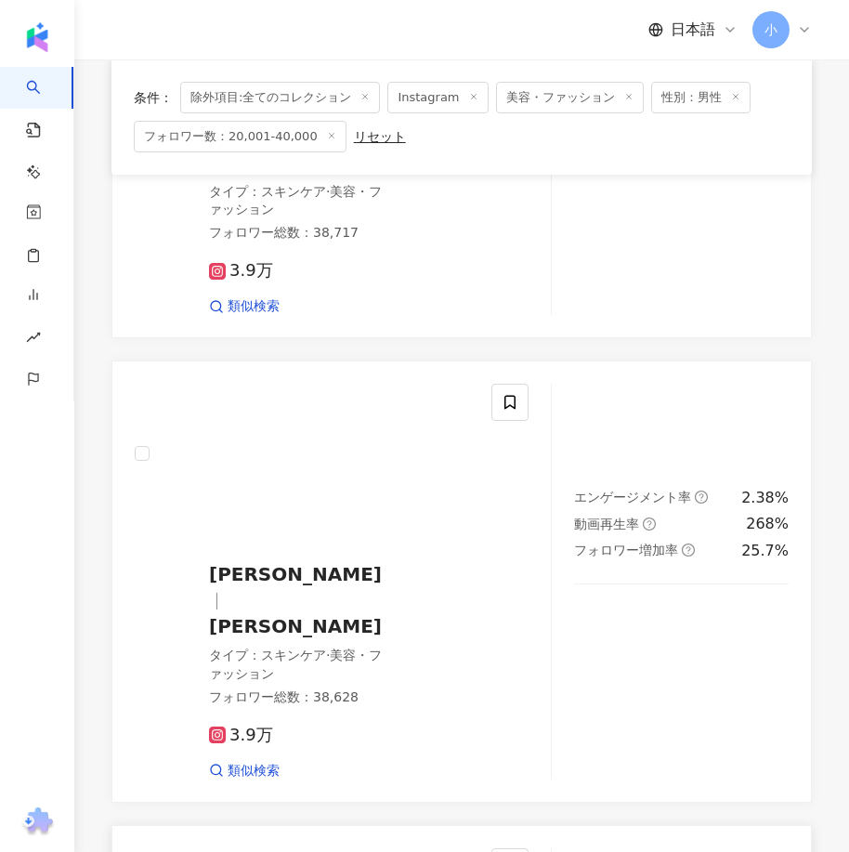
scroll to position [3947, 0]
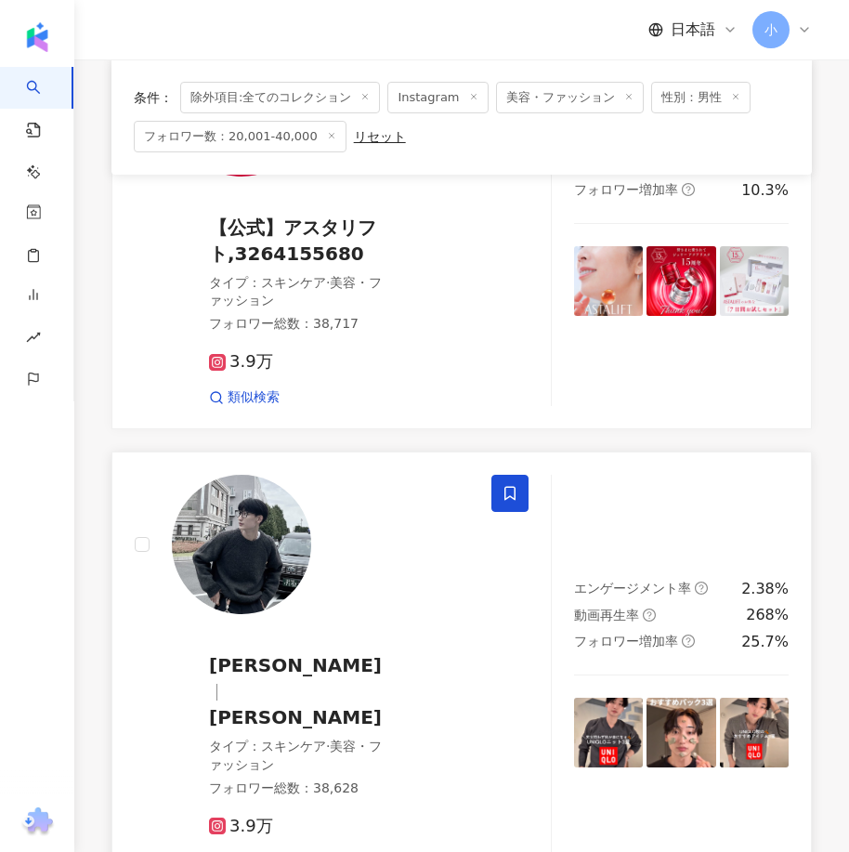
click at [524, 475] on span at bounding box center [509, 493] width 37 height 37
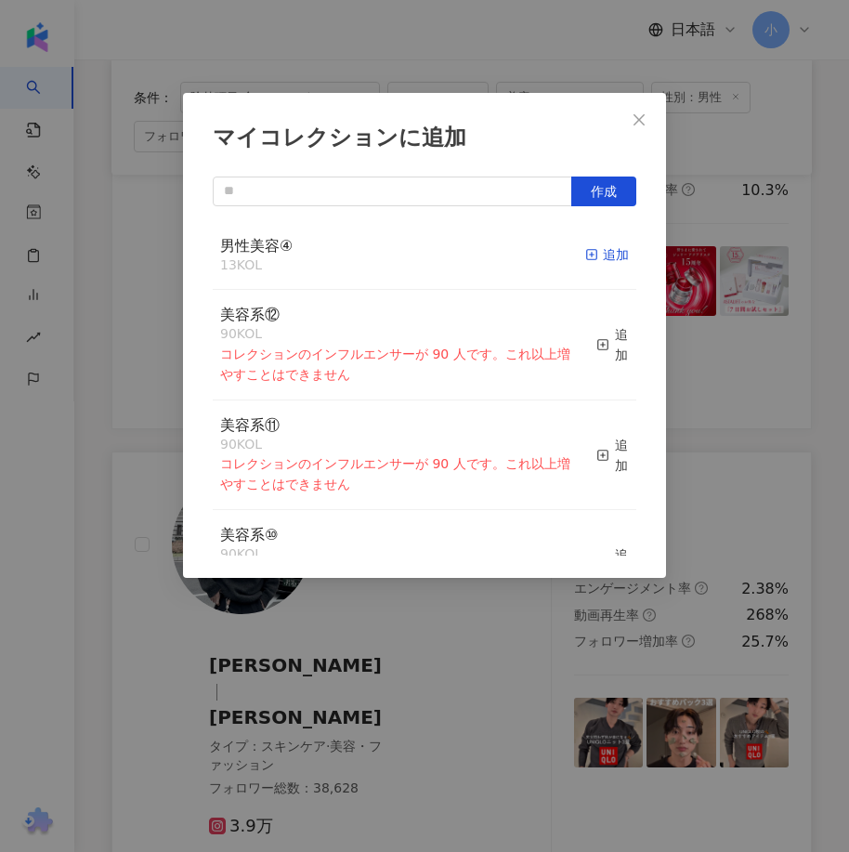
click at [598, 250] on div "追加" at bounding box center [607, 254] width 44 height 20
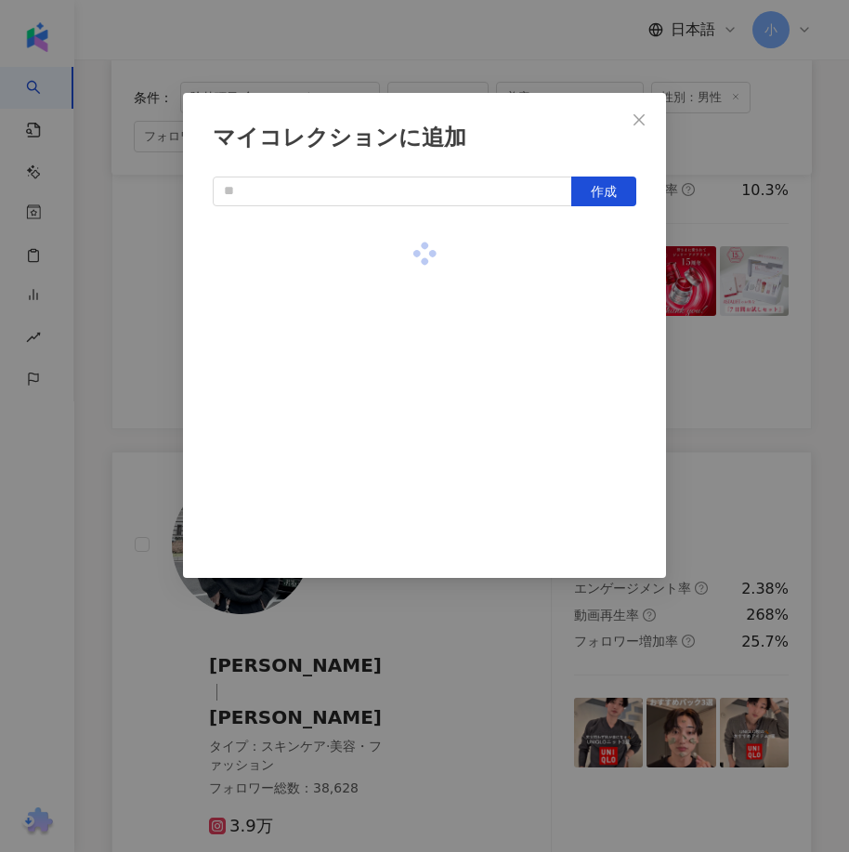
click at [739, 332] on div "マイコレクションに追加 作成" at bounding box center [424, 426] width 849 height 852
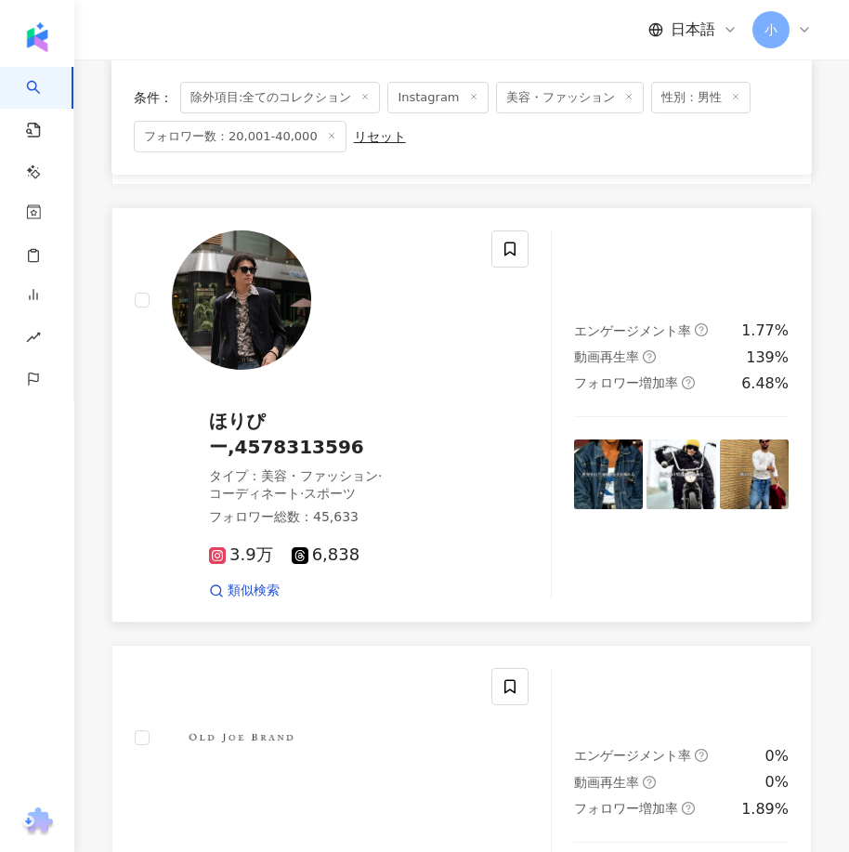
scroll to position [2368, 0]
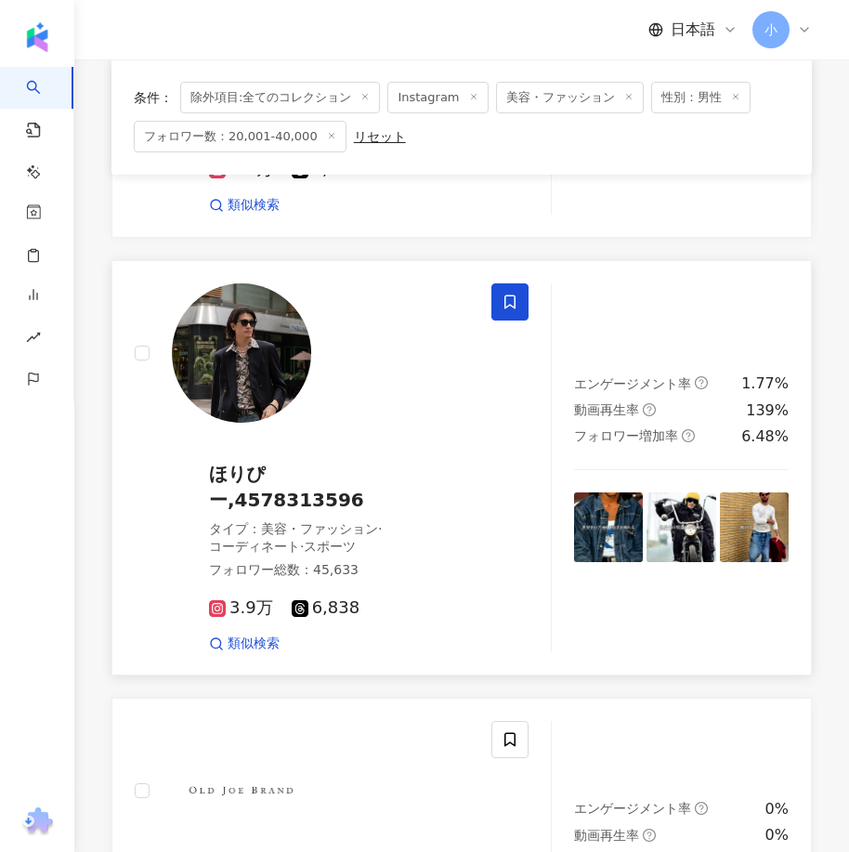
click at [513, 293] on icon at bounding box center [509, 301] width 17 height 17
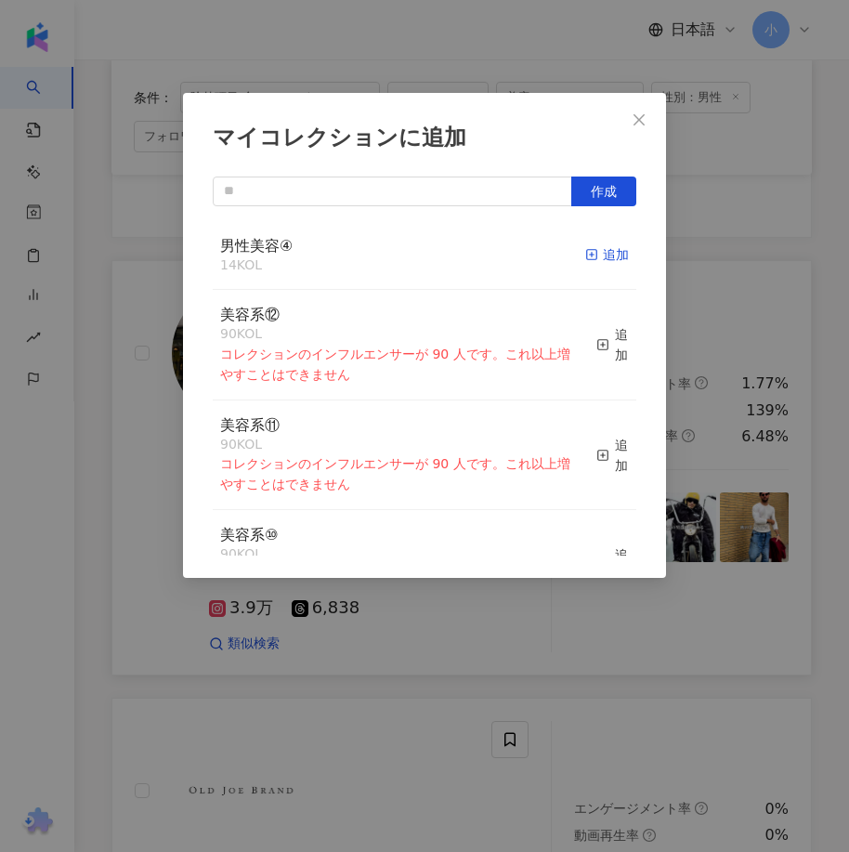
click at [588, 256] on div "追加" at bounding box center [607, 254] width 44 height 20
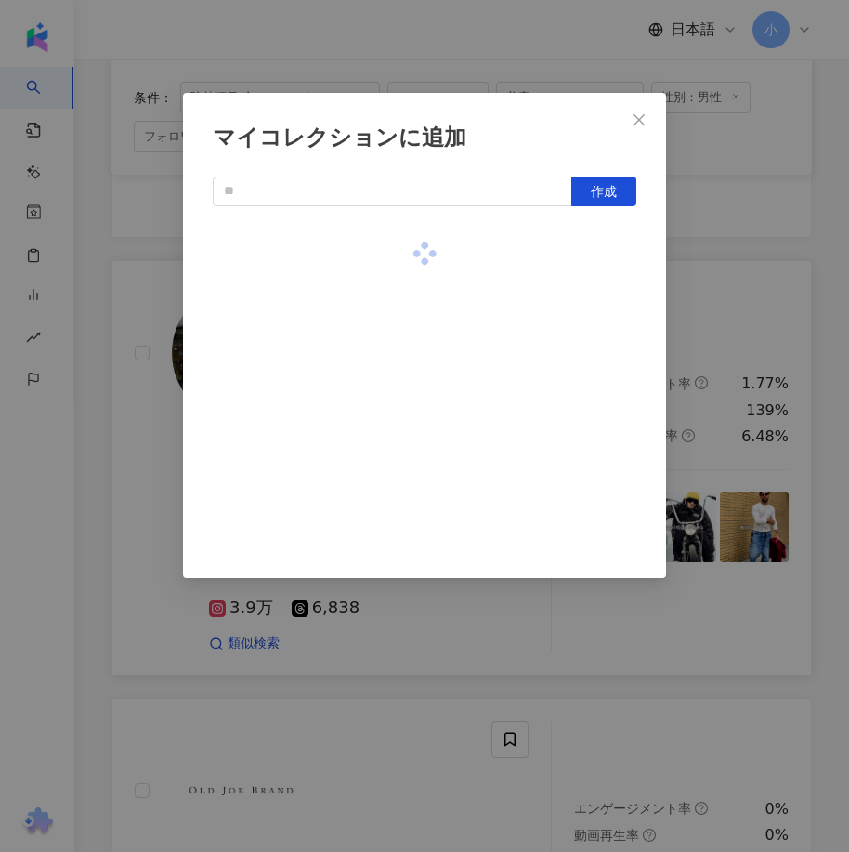
click at [759, 293] on div "マイコレクションに追加 作成" at bounding box center [424, 426] width 849 height 852
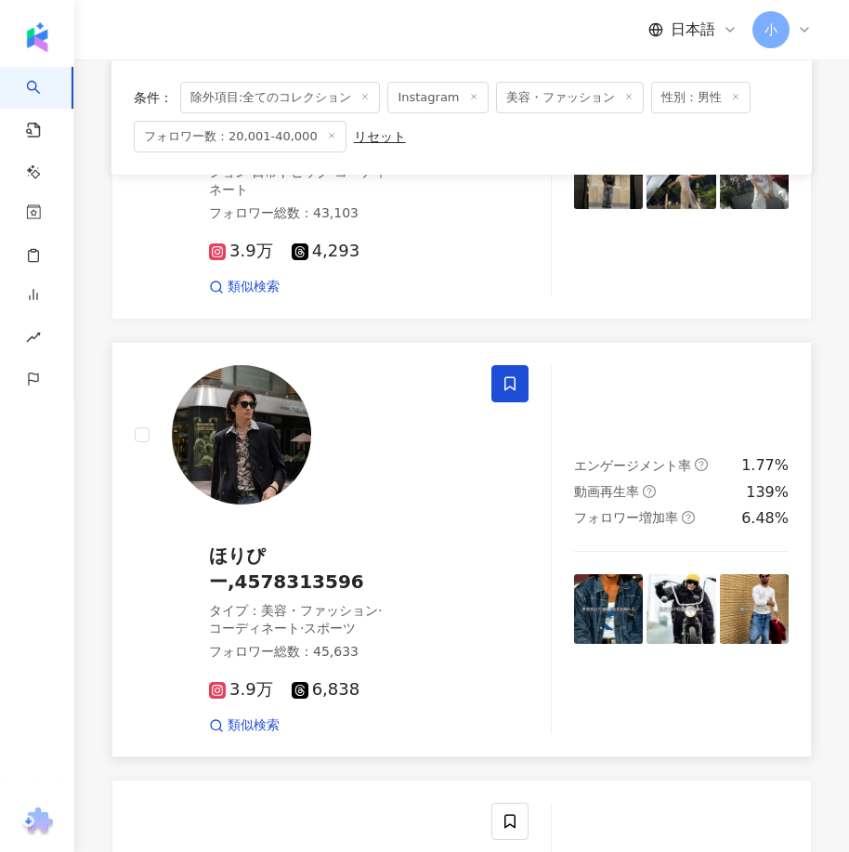
scroll to position [1904, 0]
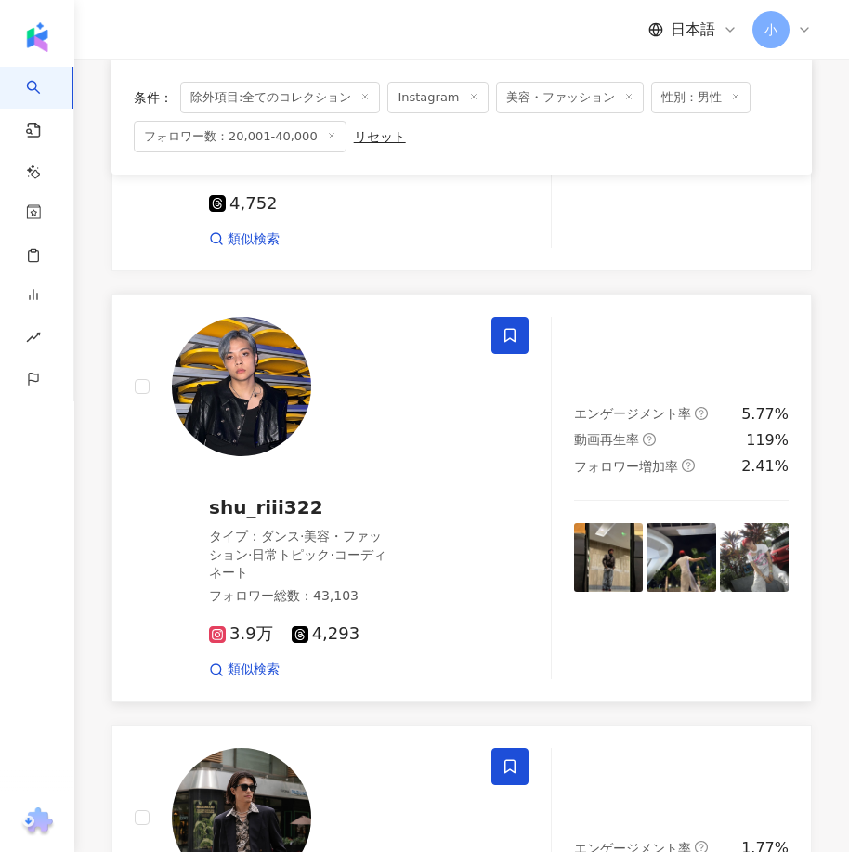
click at [512, 327] on icon at bounding box center [509, 335] width 17 height 17
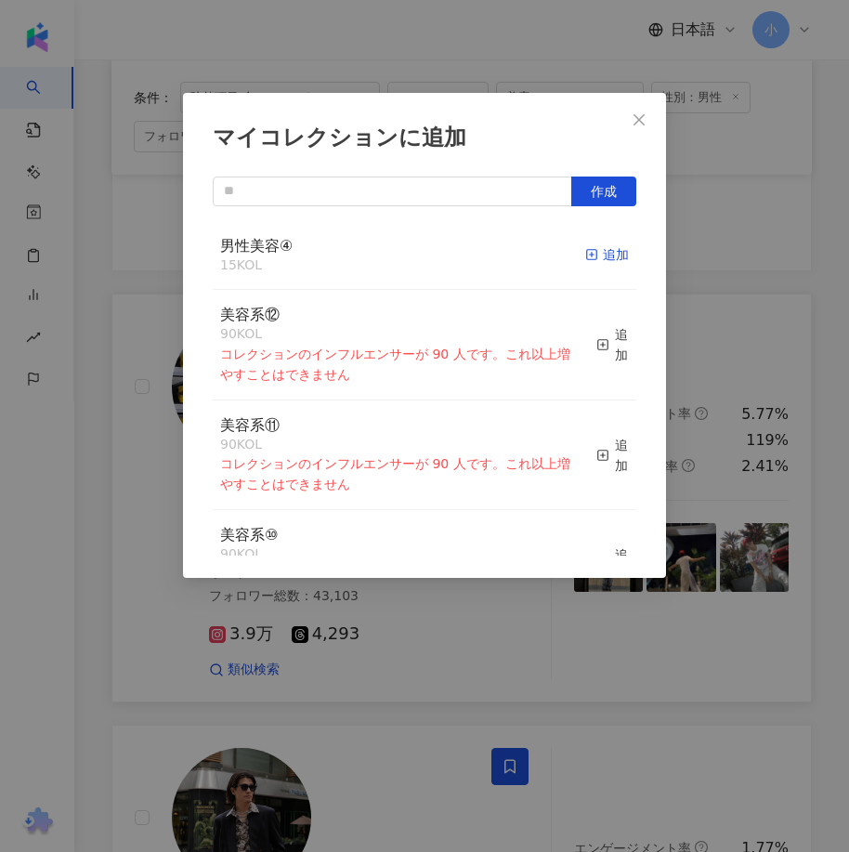
click at [594, 257] on div "追加" at bounding box center [607, 254] width 44 height 20
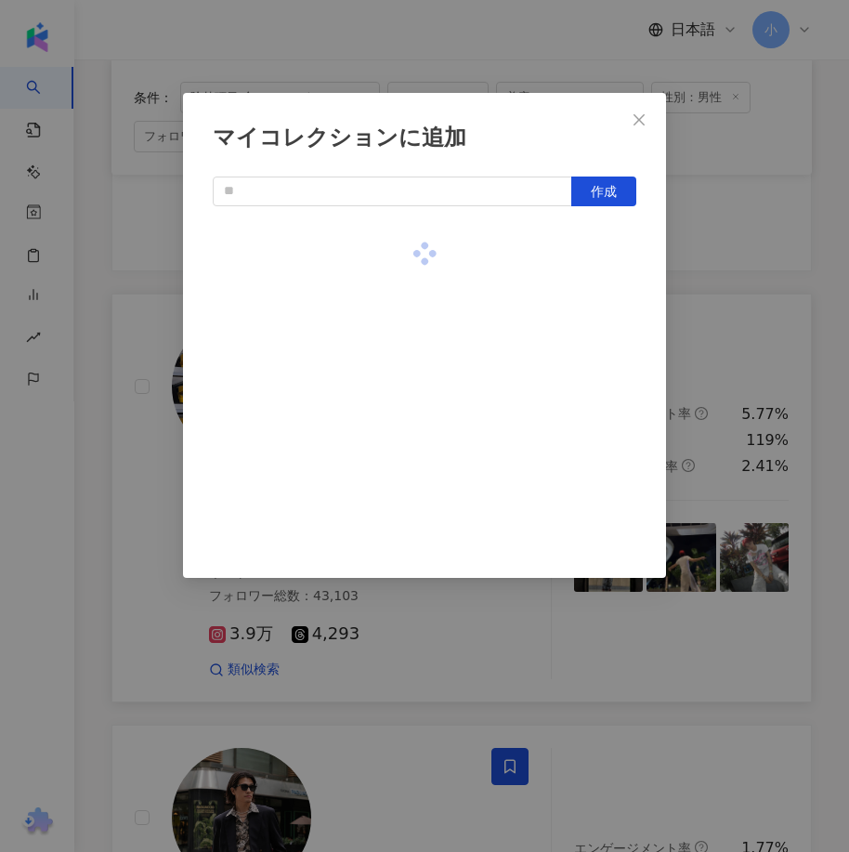
click at [783, 318] on div "マイコレクションに追加 作成" at bounding box center [424, 426] width 849 height 852
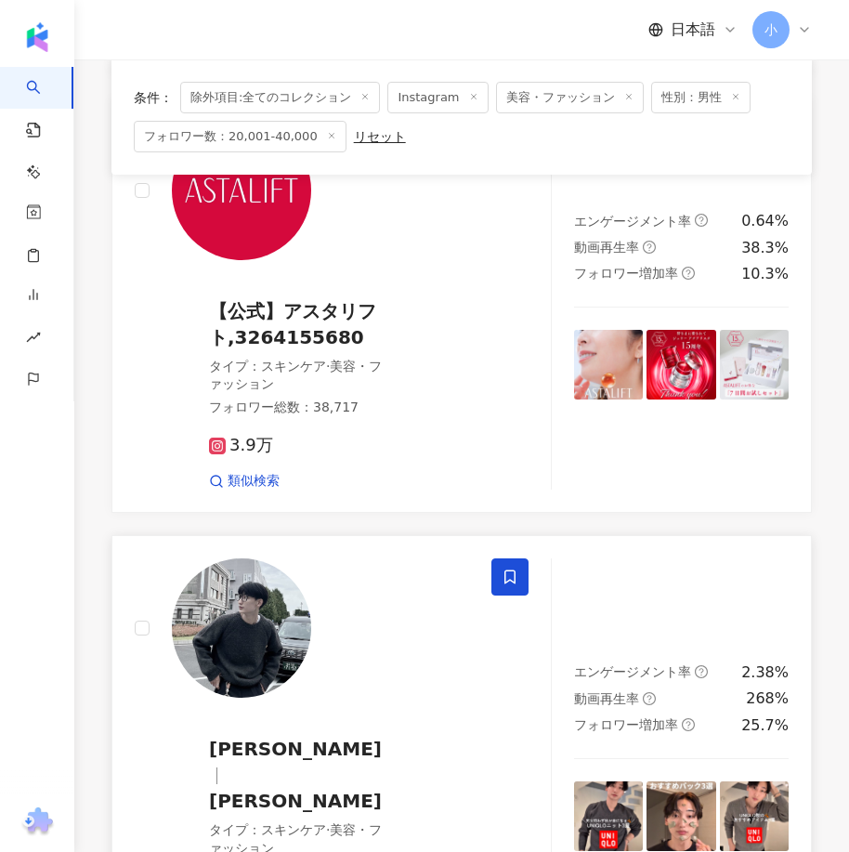
scroll to position [5154, 0]
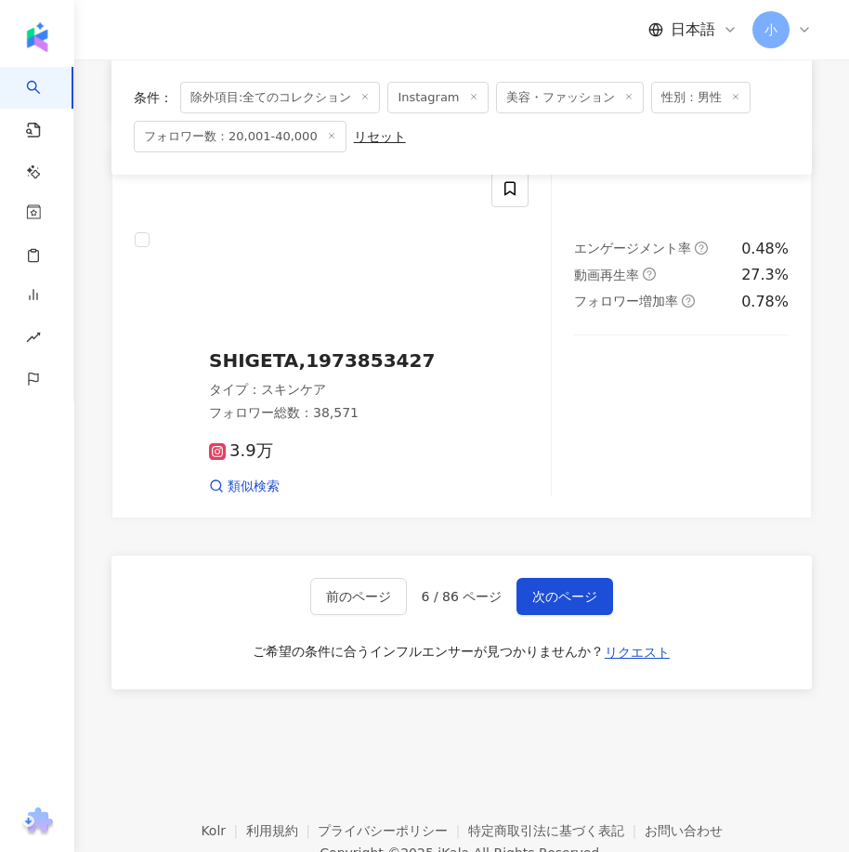
drag, startPoint x: 624, startPoint y: 322, endPoint x: 591, endPoint y: 605, distance: 285.2
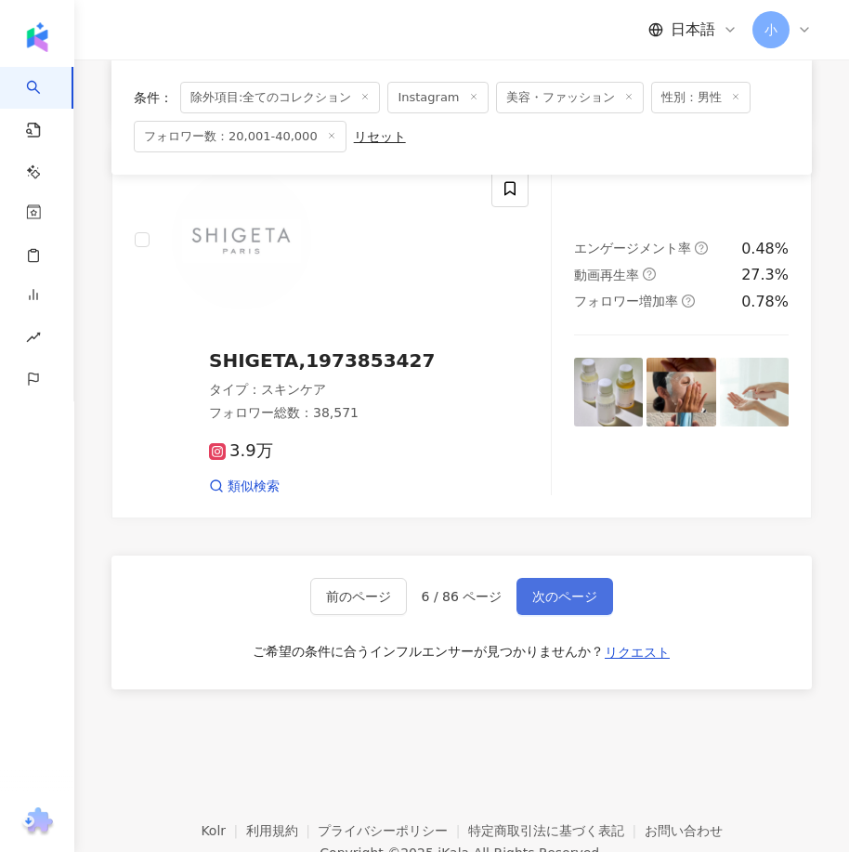
click at [570, 589] on span "次のページ" at bounding box center [564, 596] width 65 height 15
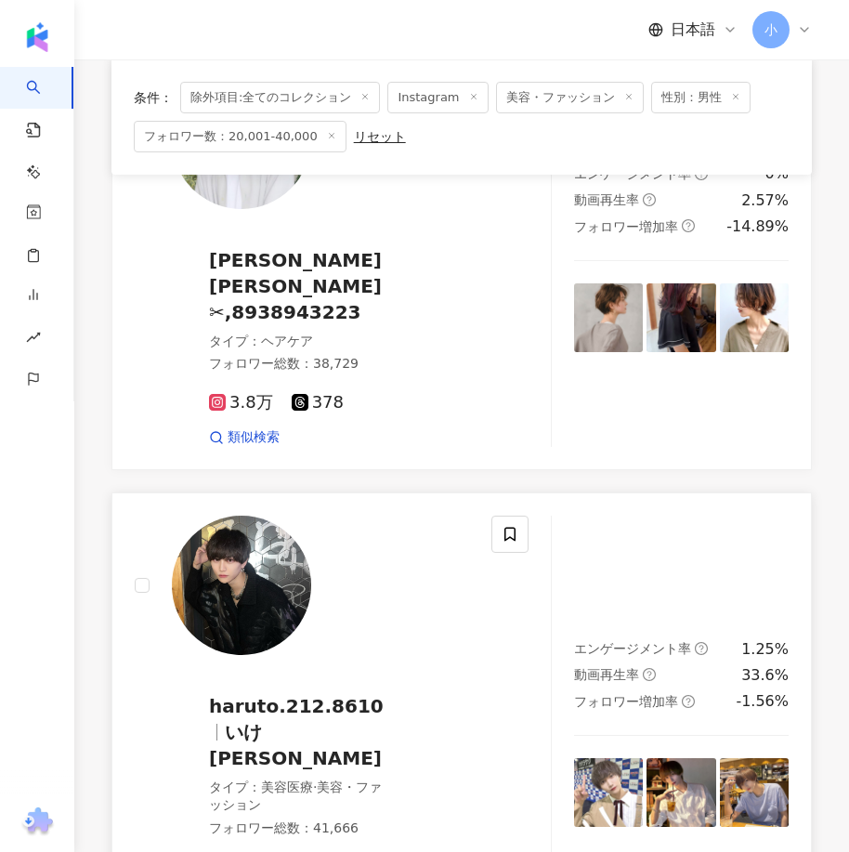
scroll to position [3118, 0]
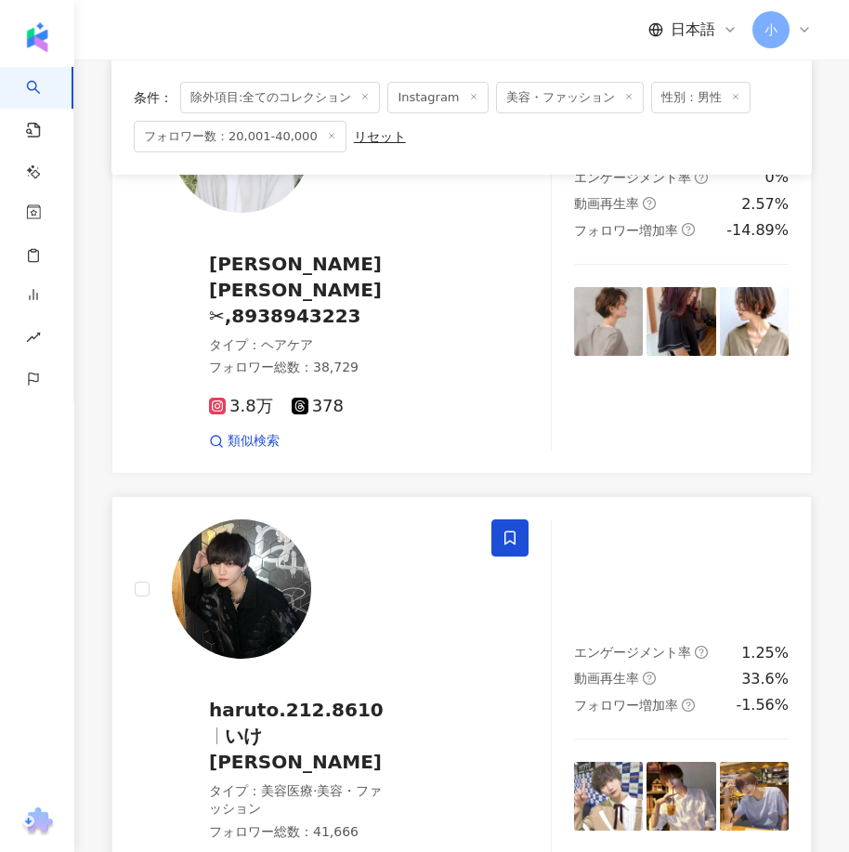
click at [519, 519] on span at bounding box center [509, 537] width 37 height 37
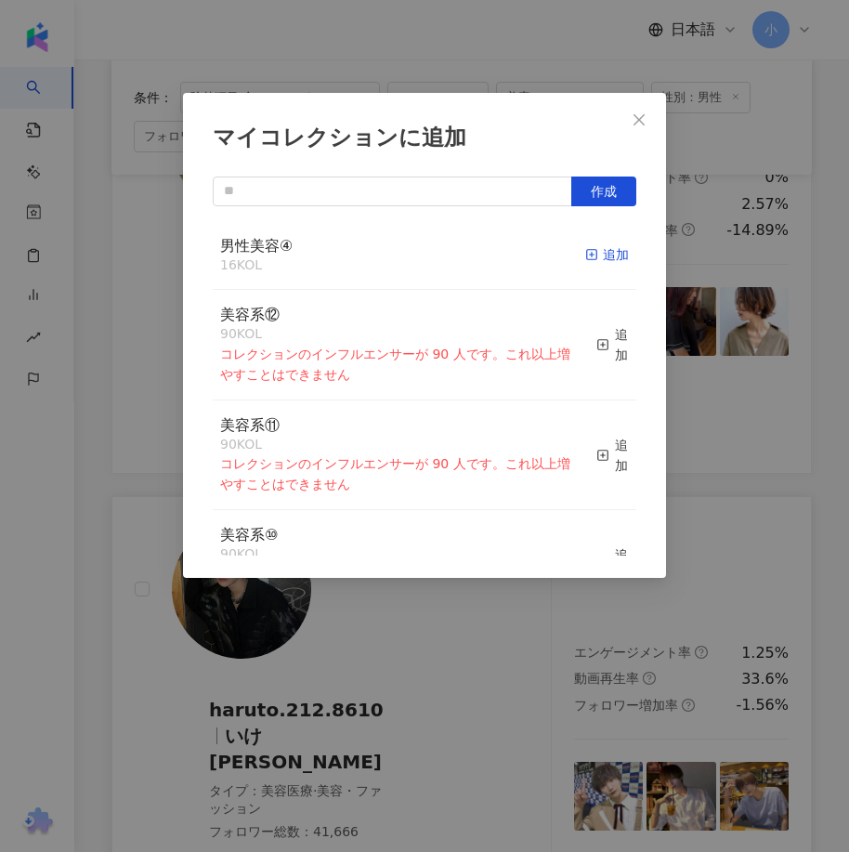
click at [605, 253] on div "追加" at bounding box center [607, 254] width 44 height 20
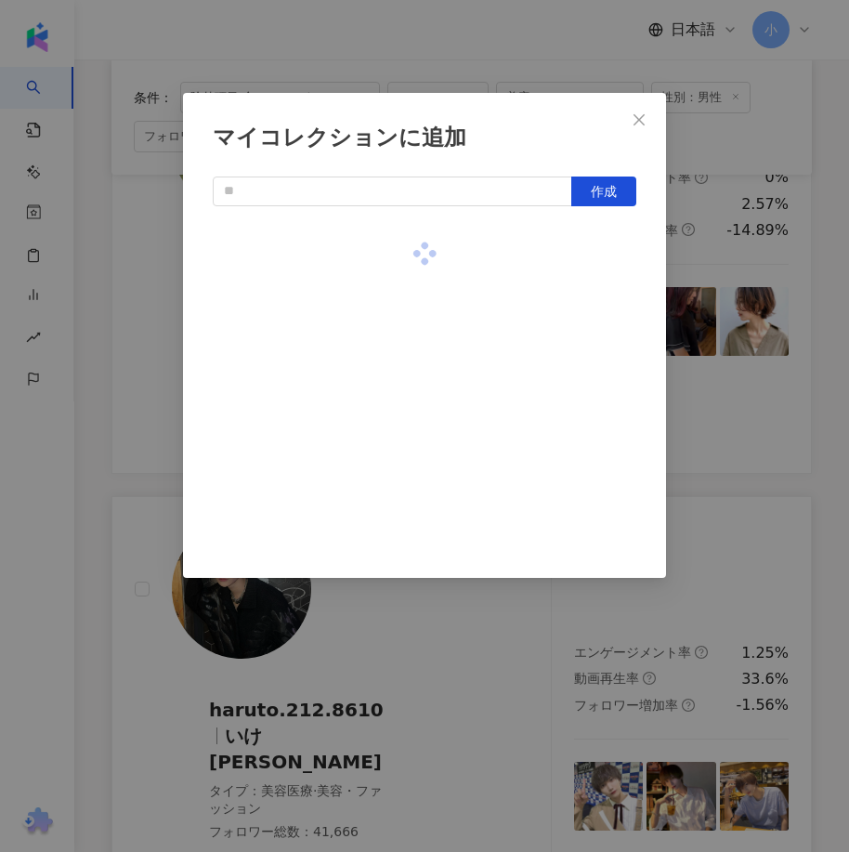
click at [754, 325] on div "マイコレクションに追加 作成" at bounding box center [424, 426] width 849 height 852
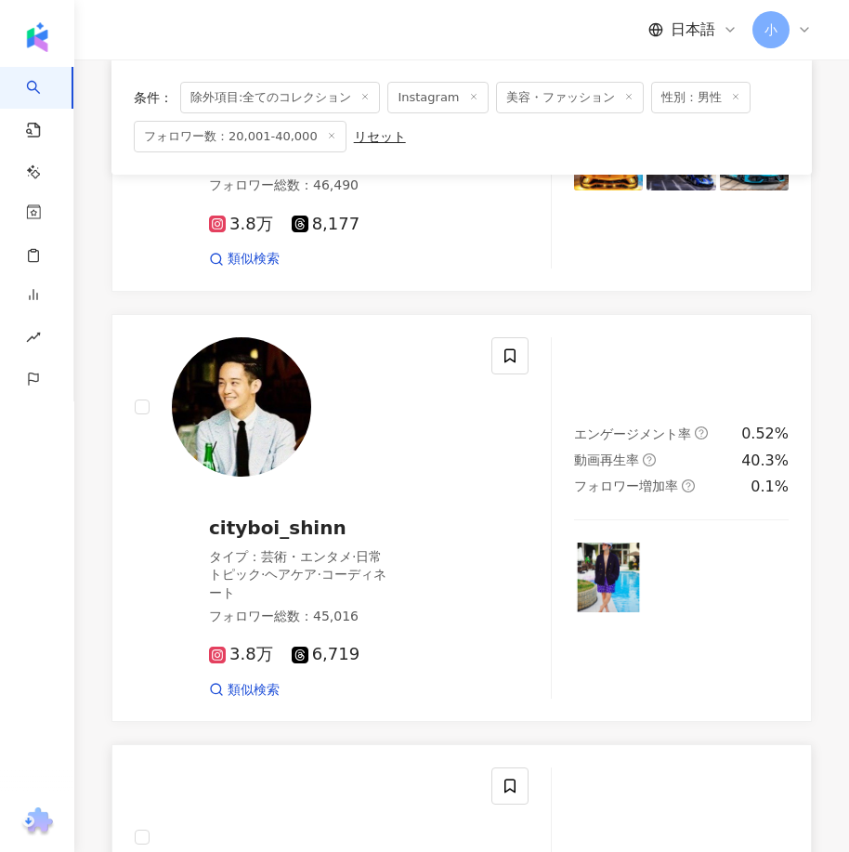
scroll to position [5346, 0]
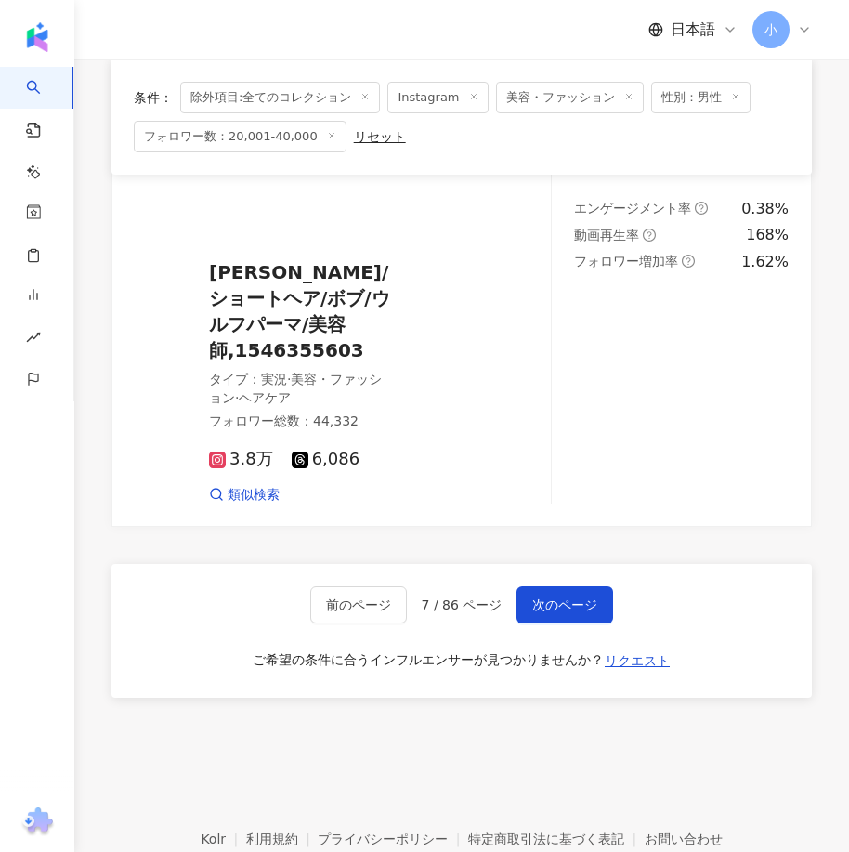
drag, startPoint x: 605, startPoint y: 274, endPoint x: 569, endPoint y: 621, distance: 349.1
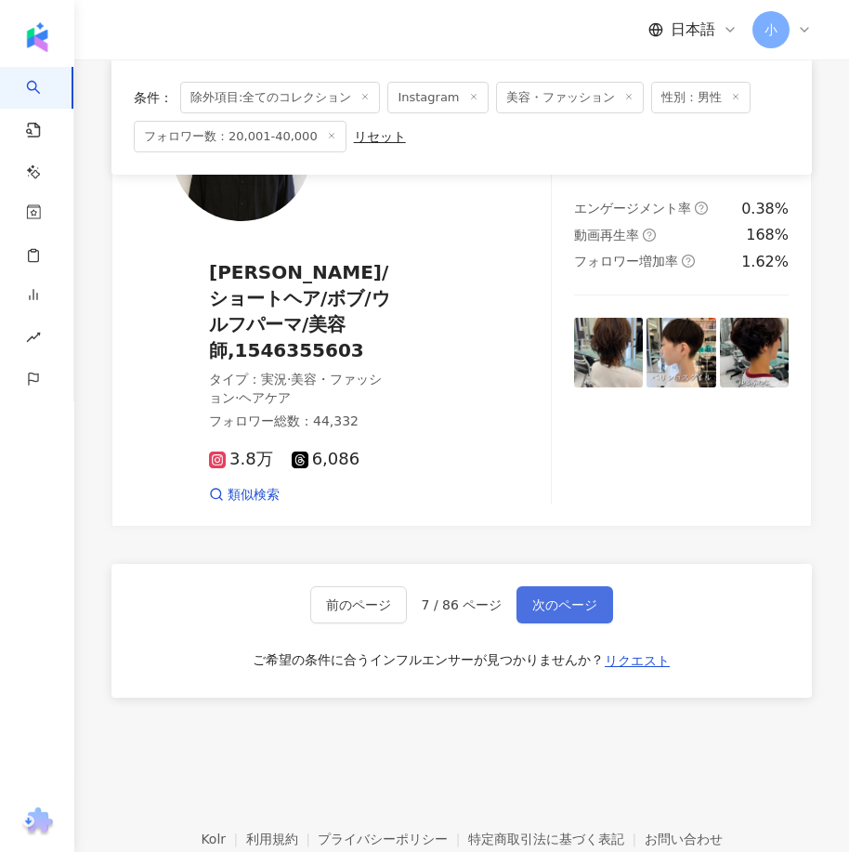
click at [590, 597] on span "次のページ" at bounding box center [564, 604] width 65 height 15
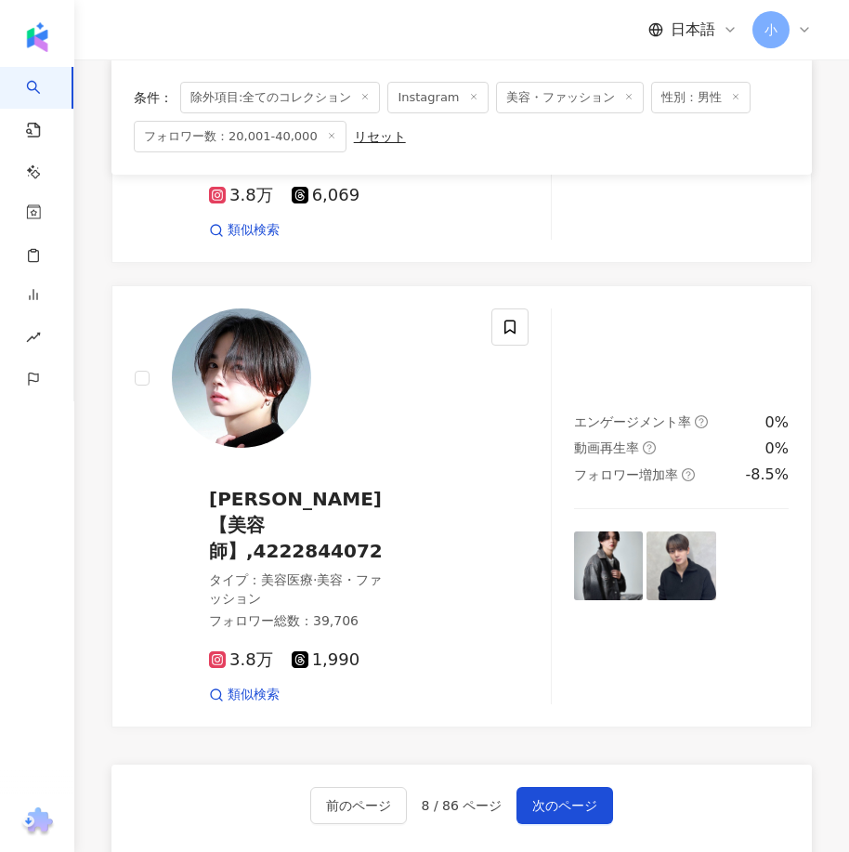
scroll to position [4826, 0]
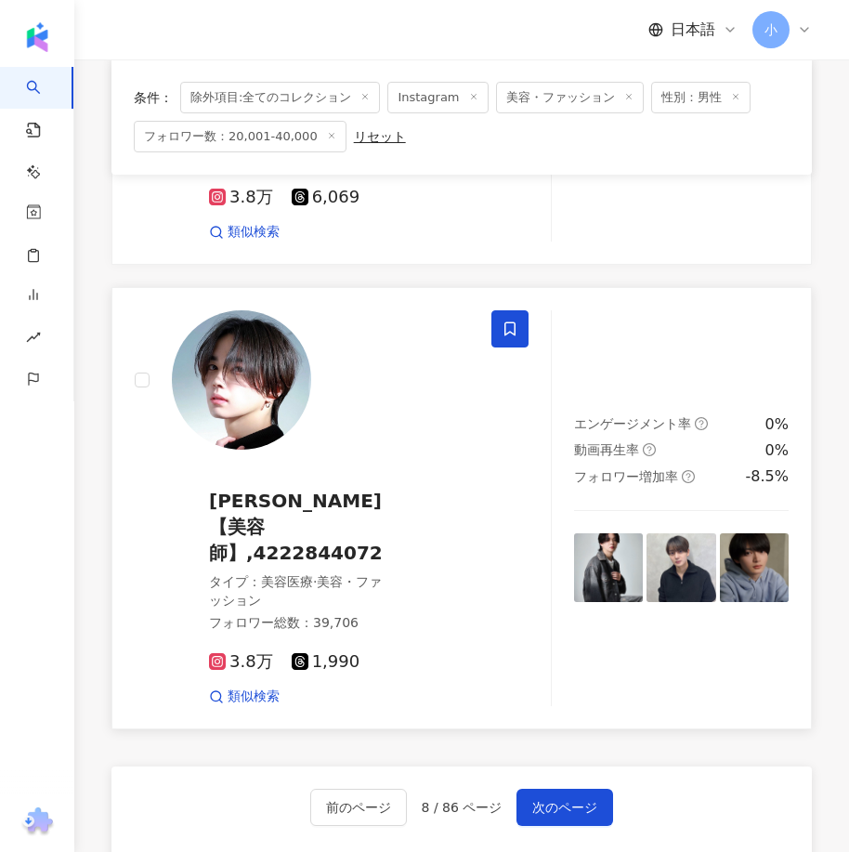
click at [522, 310] on span at bounding box center [509, 328] width 37 height 37
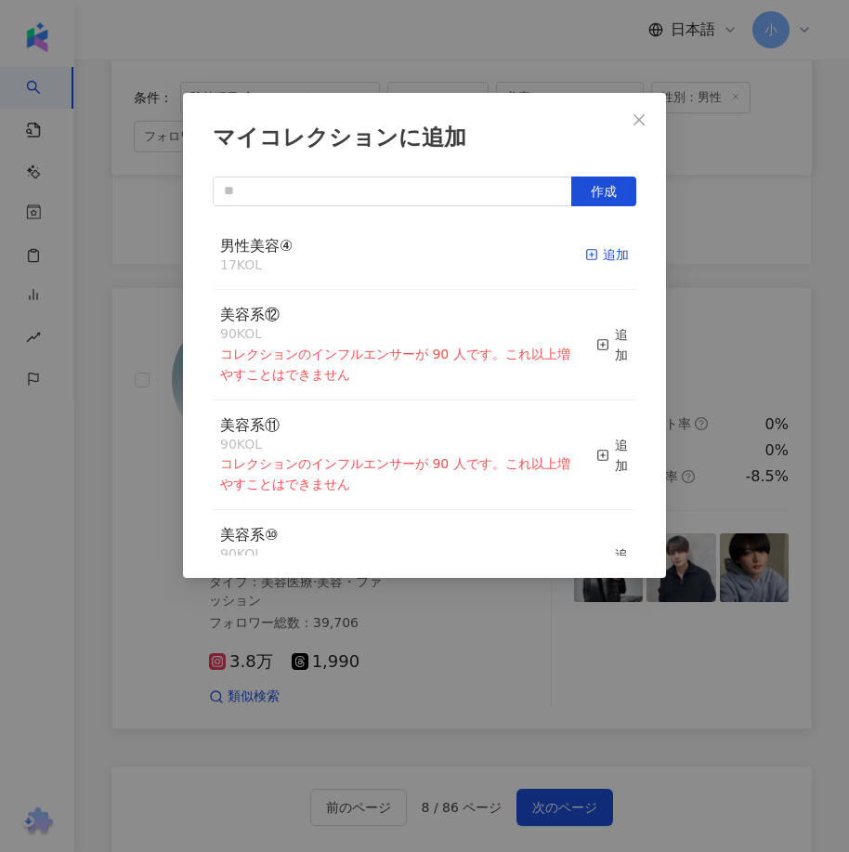
click at [605, 258] on div "追加" at bounding box center [607, 254] width 44 height 20
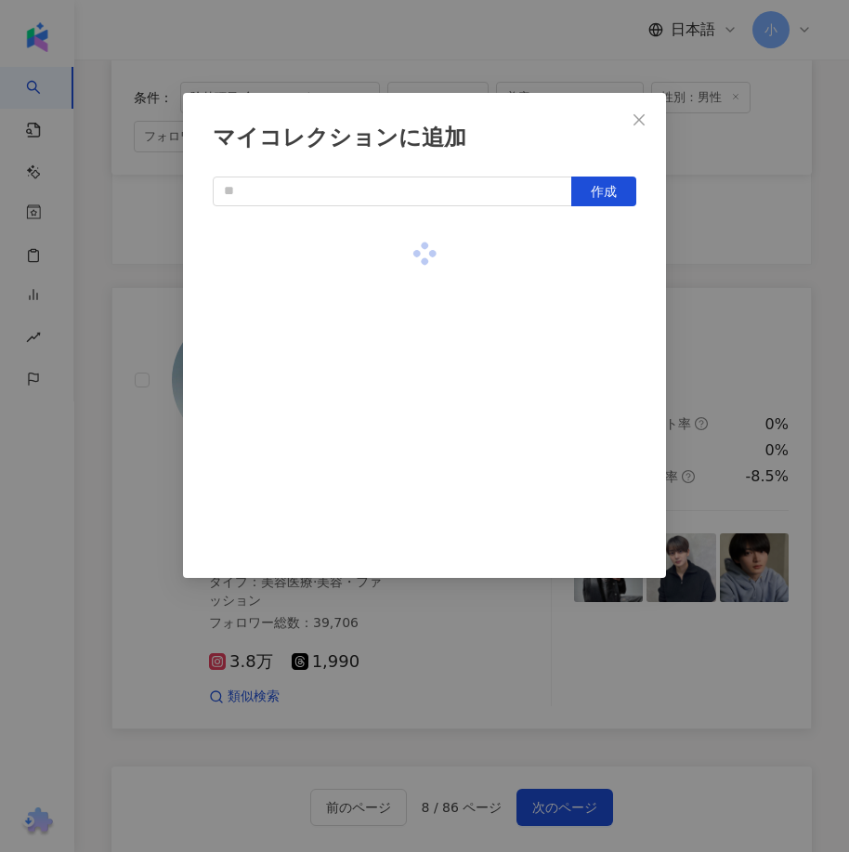
click at [690, 267] on div "マイコレクションに追加 作成" at bounding box center [424, 426] width 849 height 852
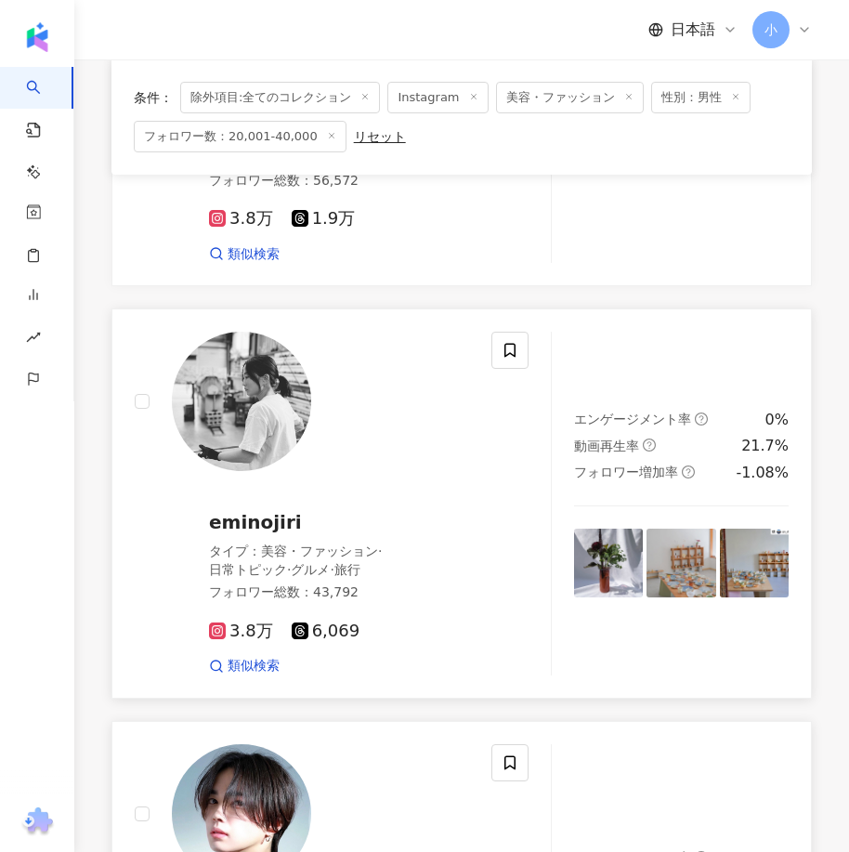
scroll to position [3990, 0]
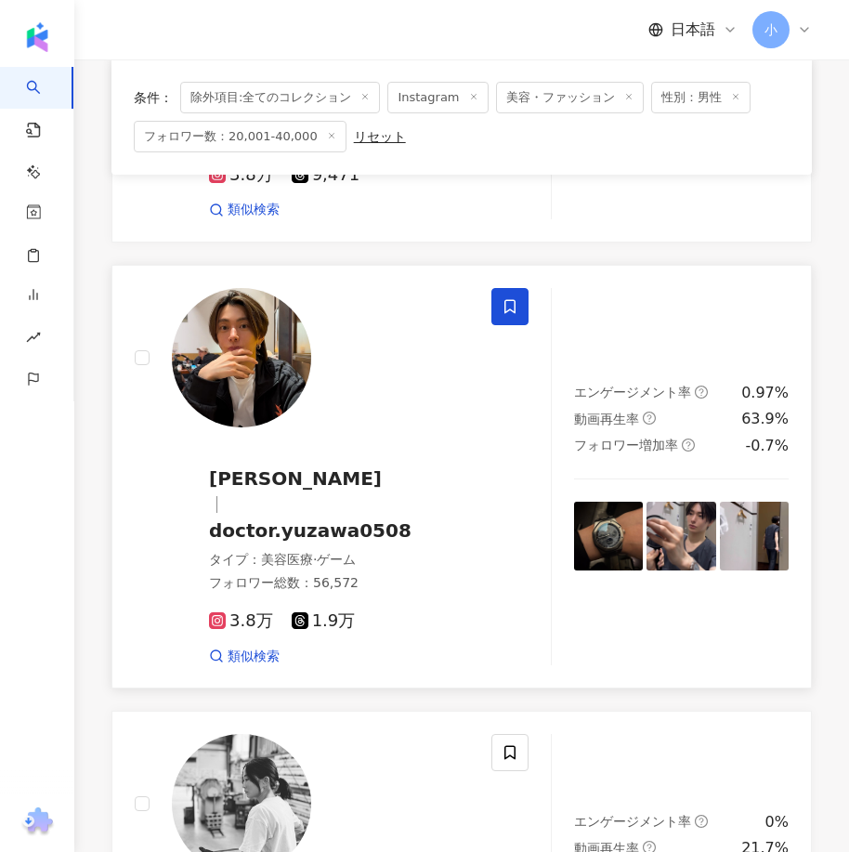
click at [511, 298] on icon at bounding box center [509, 306] width 17 height 17
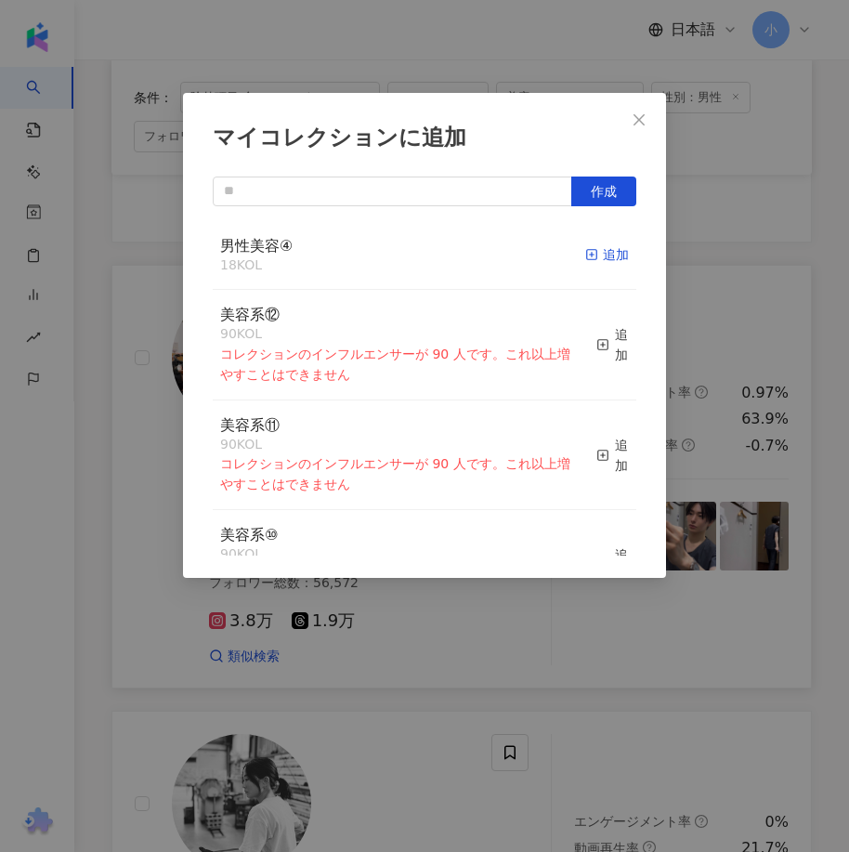
click at [587, 252] on div "追加" at bounding box center [607, 254] width 44 height 20
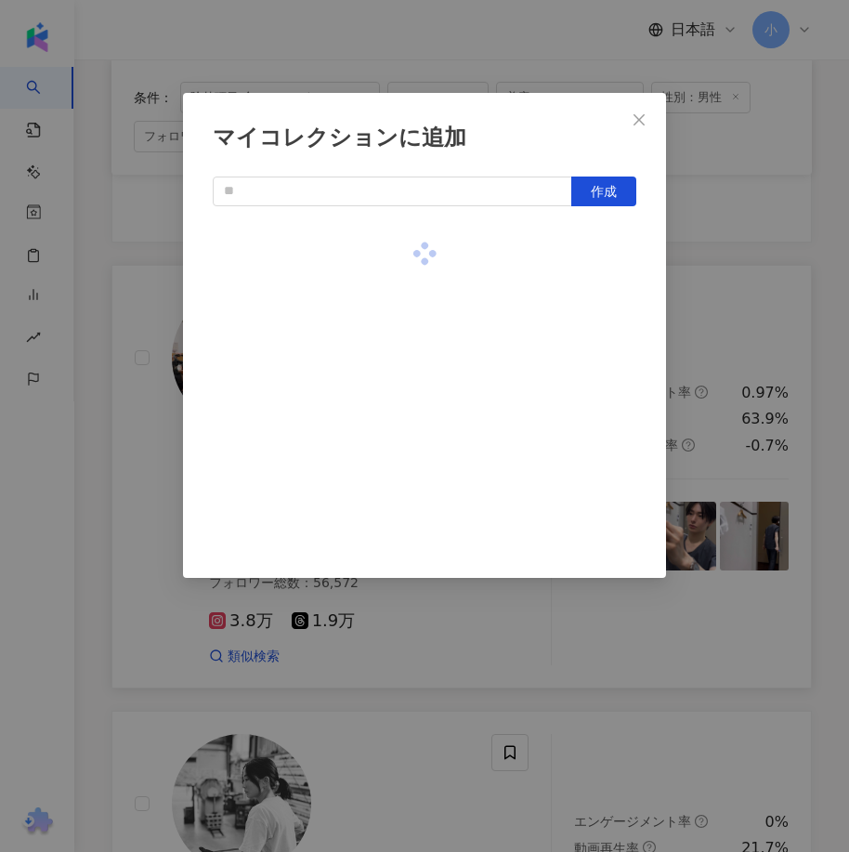
click at [728, 279] on div "マイコレクションに追加 作成" at bounding box center [424, 426] width 849 height 852
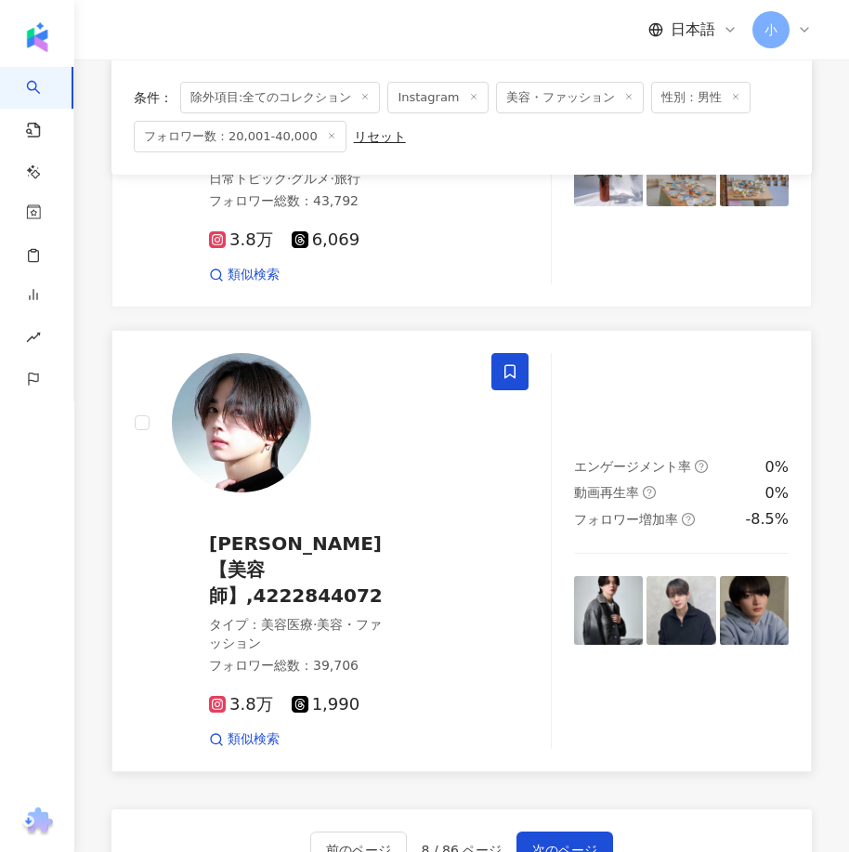
scroll to position [5012, 0]
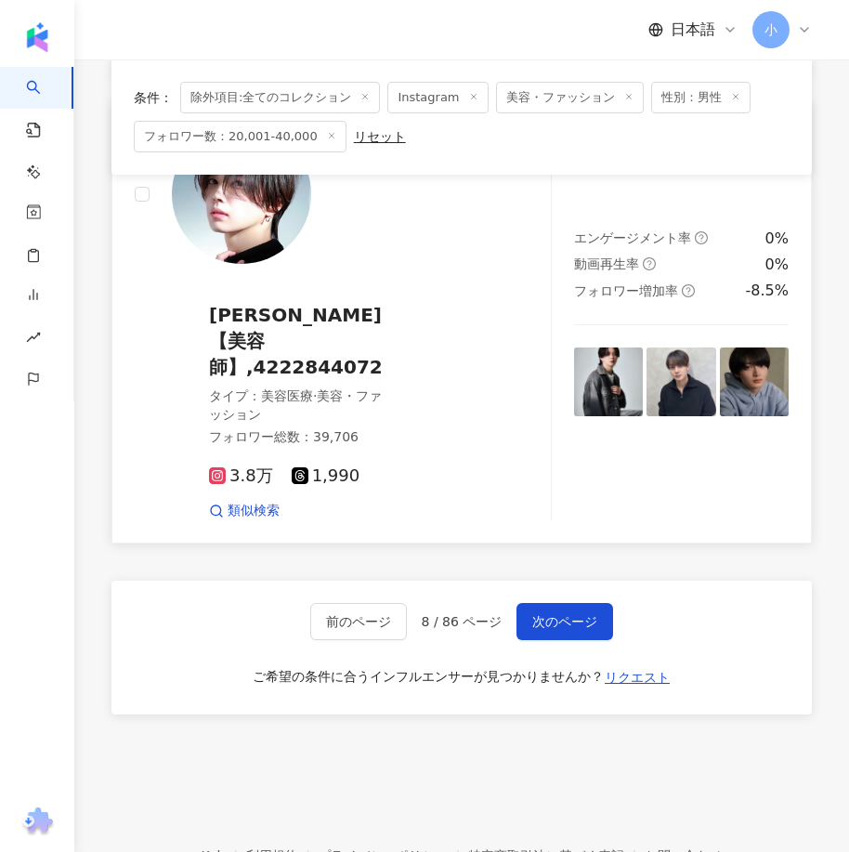
drag, startPoint x: 695, startPoint y: 266, endPoint x: 670, endPoint y: 562, distance: 297.2
click at [577, 614] on span "次のページ" at bounding box center [564, 621] width 65 height 15
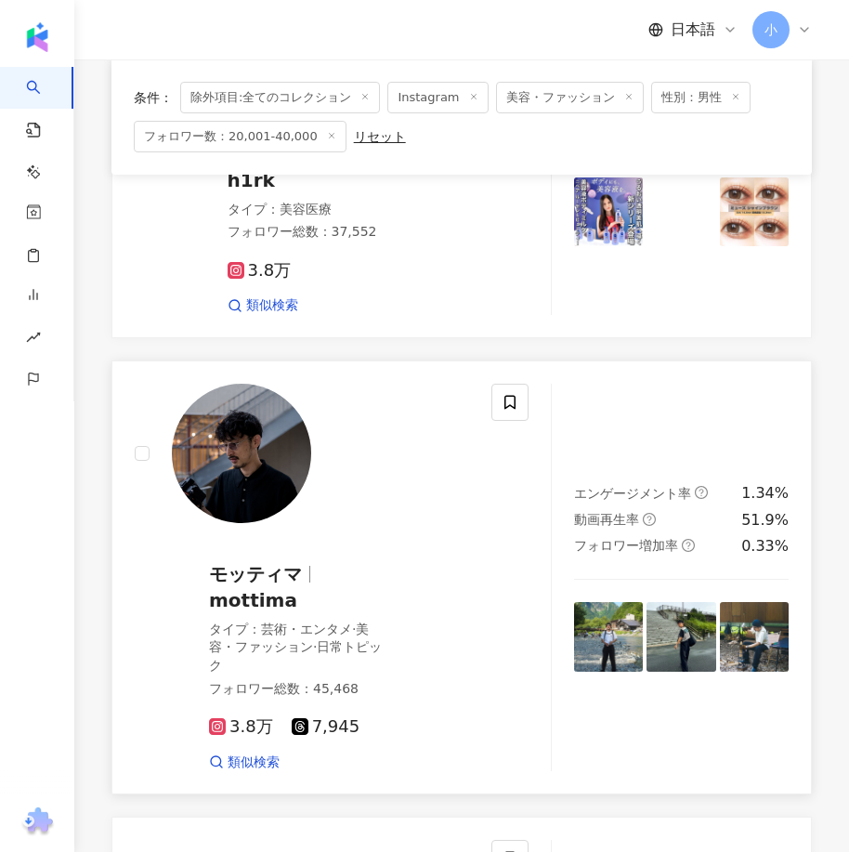
scroll to position [3638, 0]
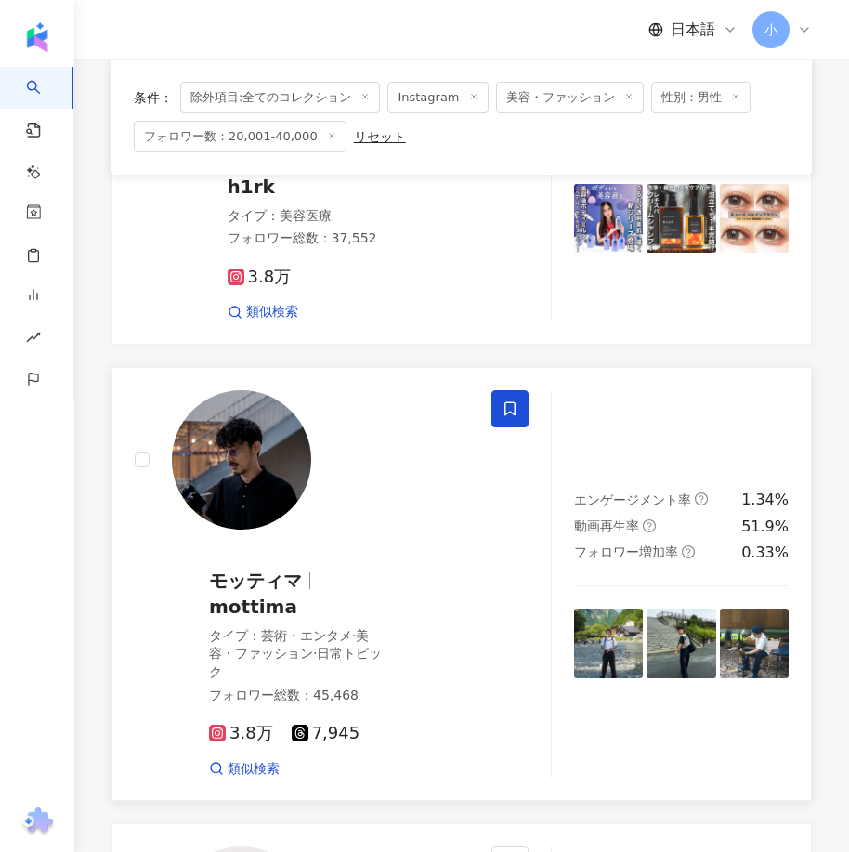
click at [507, 400] on icon at bounding box center [509, 408] width 17 height 17
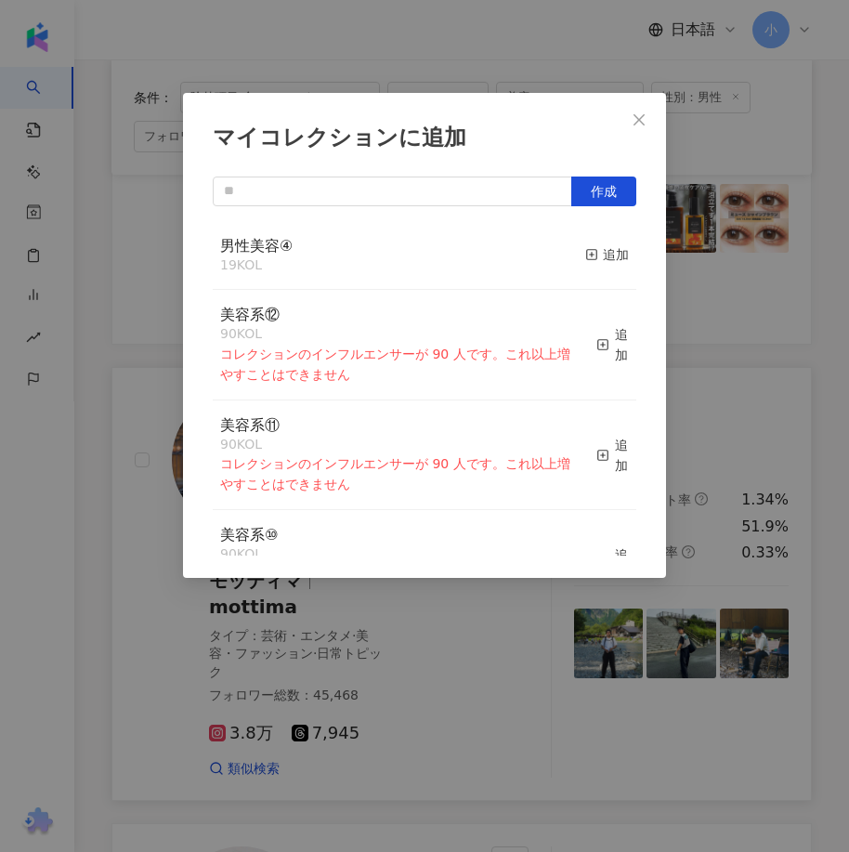
click at [618, 249] on div "男性美容④ 19 KOL 追加" at bounding box center [424, 256] width 423 height 70
click at [588, 254] on div "追加" at bounding box center [607, 254] width 44 height 20
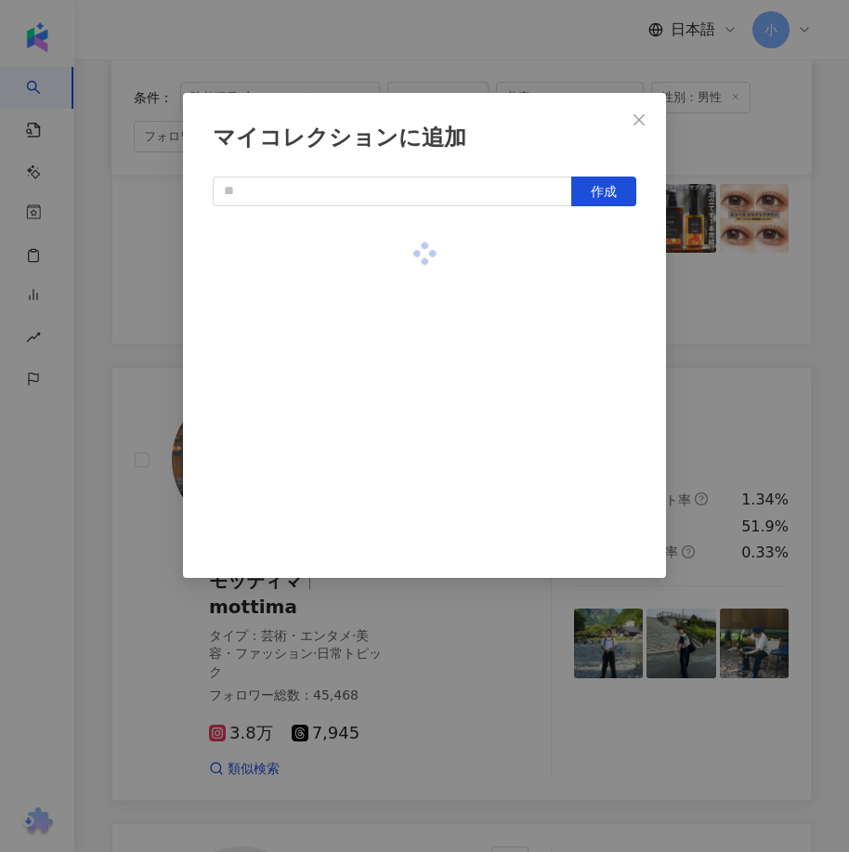
click at [750, 300] on div "マイコレクションに追加 作成" at bounding box center [424, 426] width 849 height 852
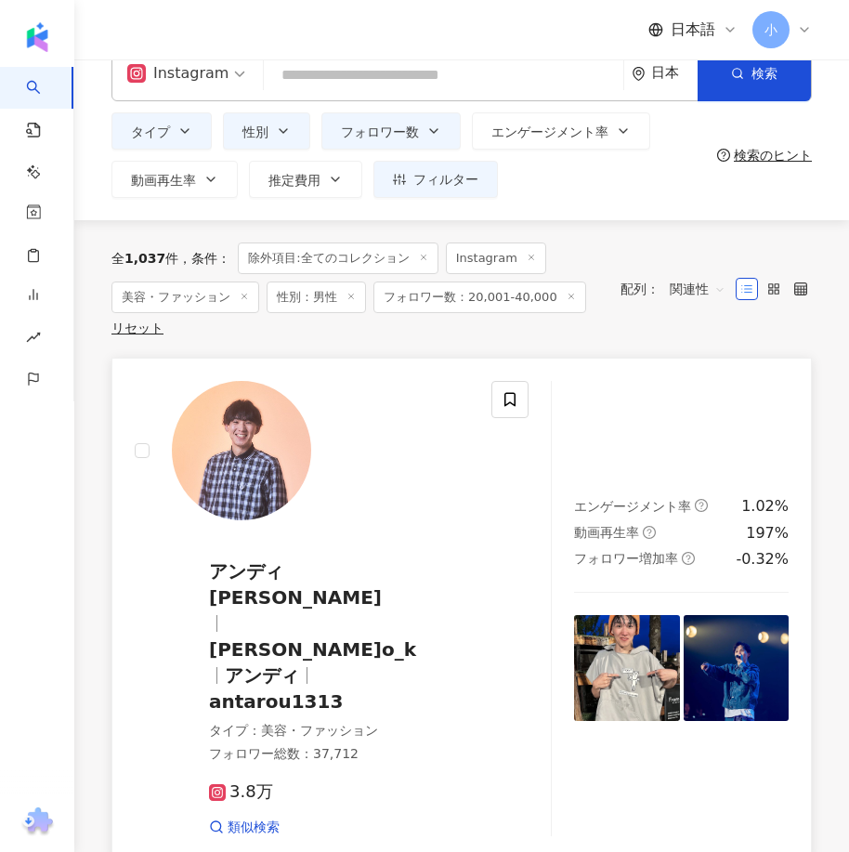
scroll to position [0, 0]
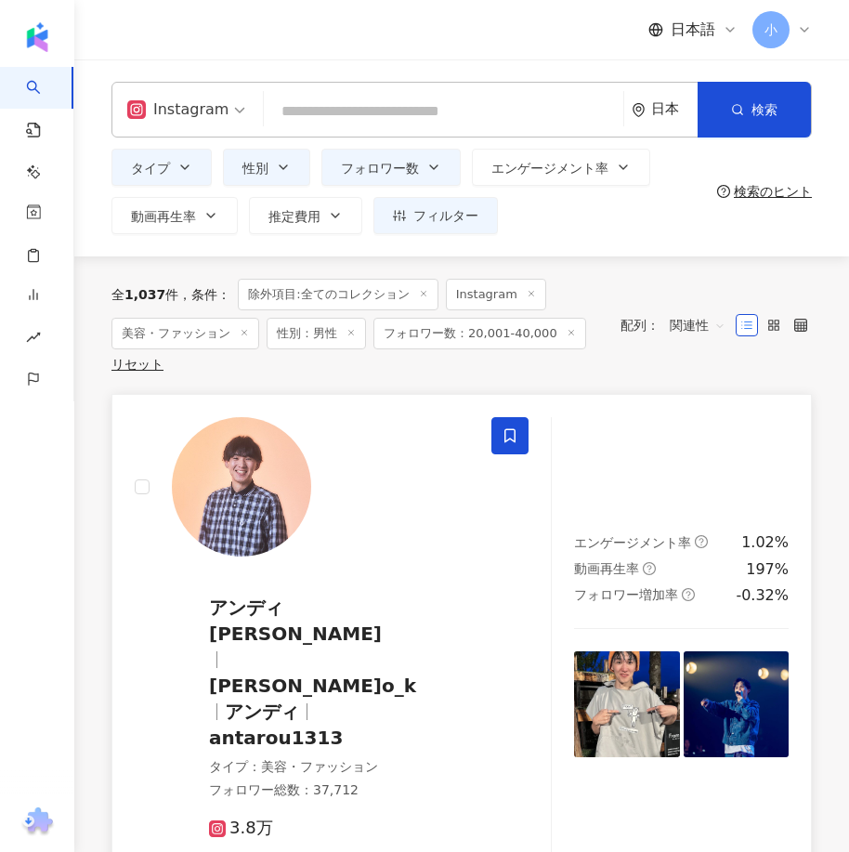
click at [518, 438] on span at bounding box center [509, 435] width 37 height 37
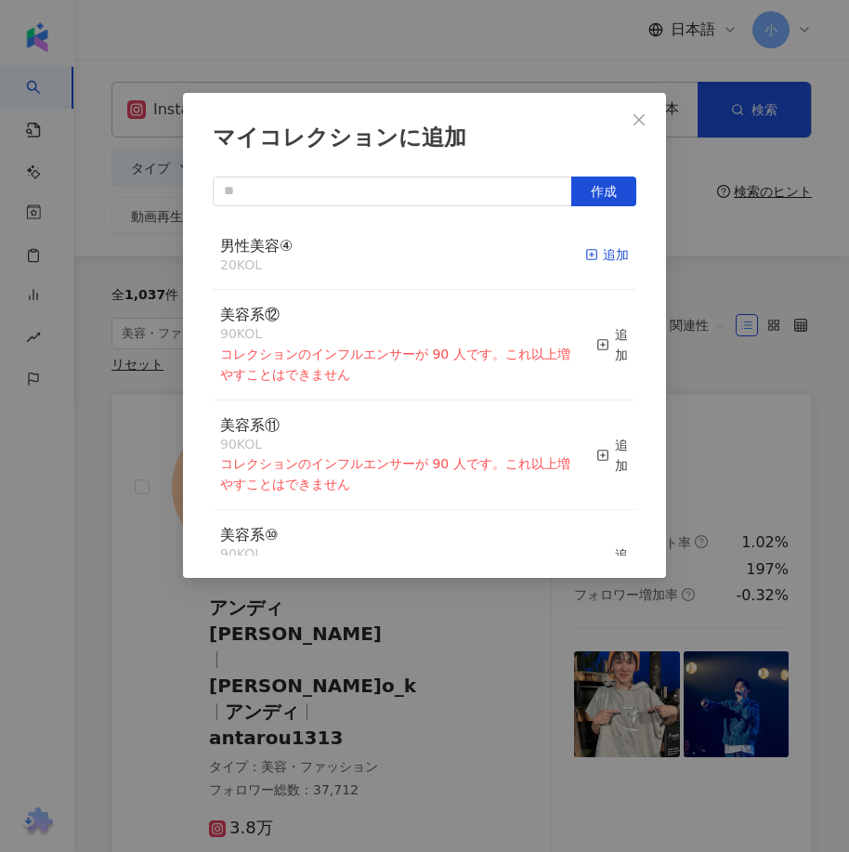
click at [589, 259] on div "追加" at bounding box center [607, 254] width 44 height 20
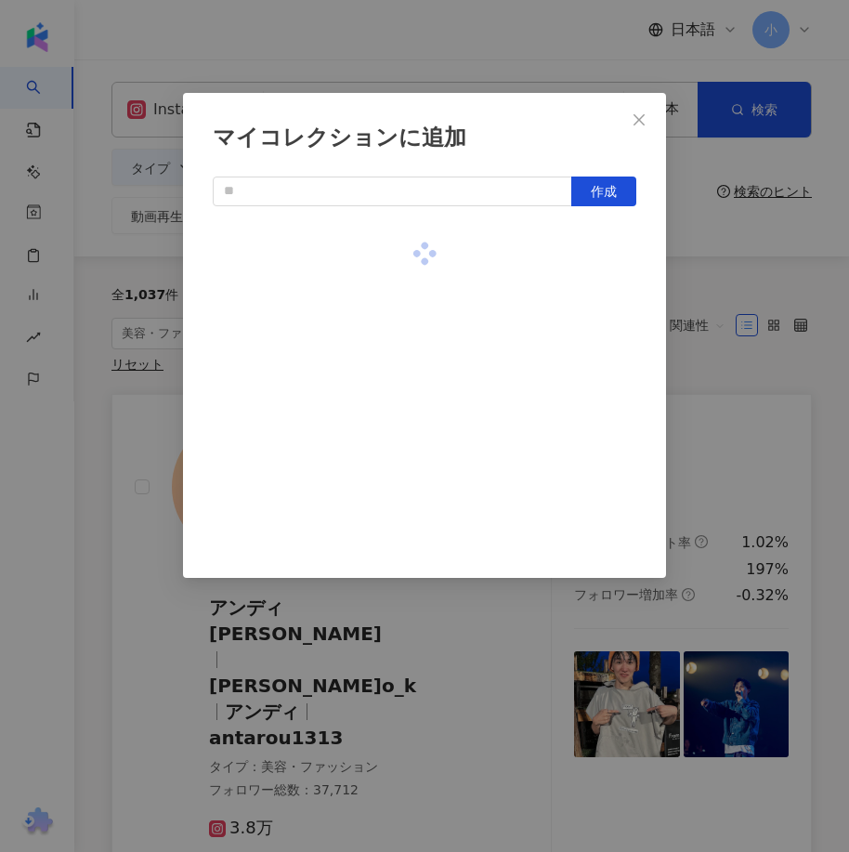
click at [780, 397] on div "マイコレクションに追加 作成" at bounding box center [424, 426] width 849 height 852
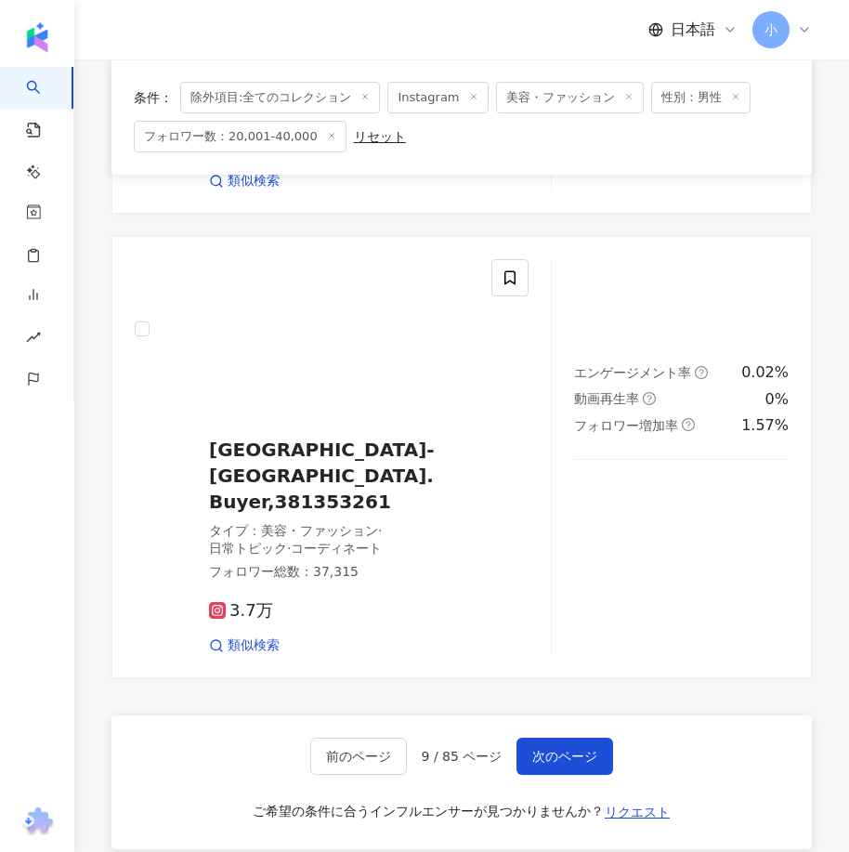
scroll to position [5123, 0]
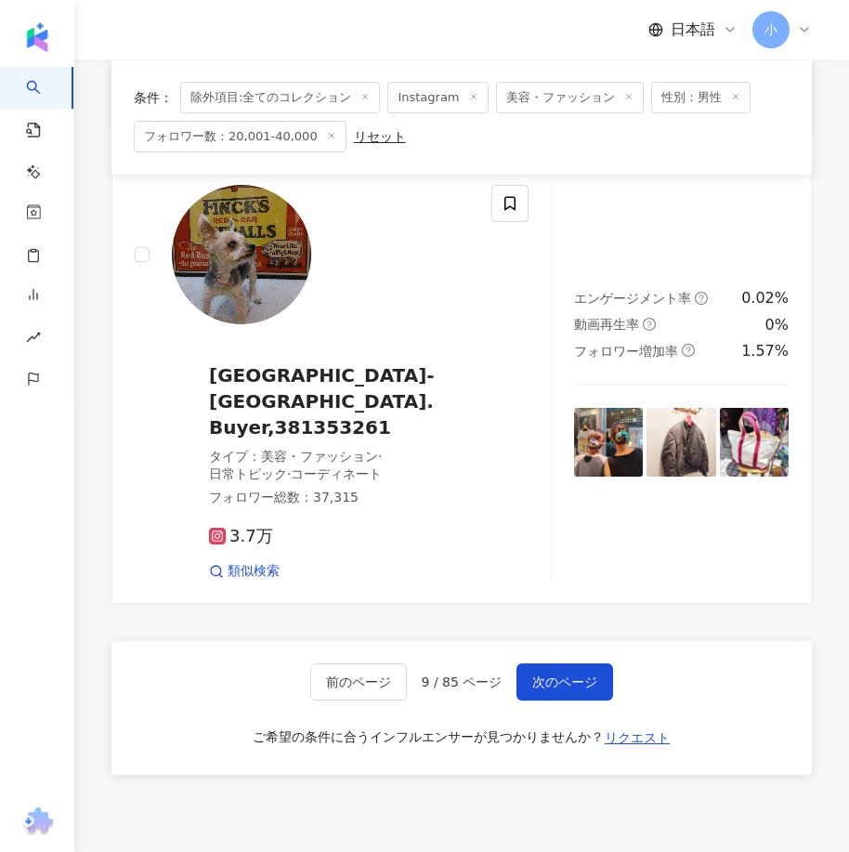
drag, startPoint x: 592, startPoint y: 277, endPoint x: 613, endPoint y: 580, distance: 304.4
click at [556, 674] on span "次のページ" at bounding box center [564, 681] width 65 height 15
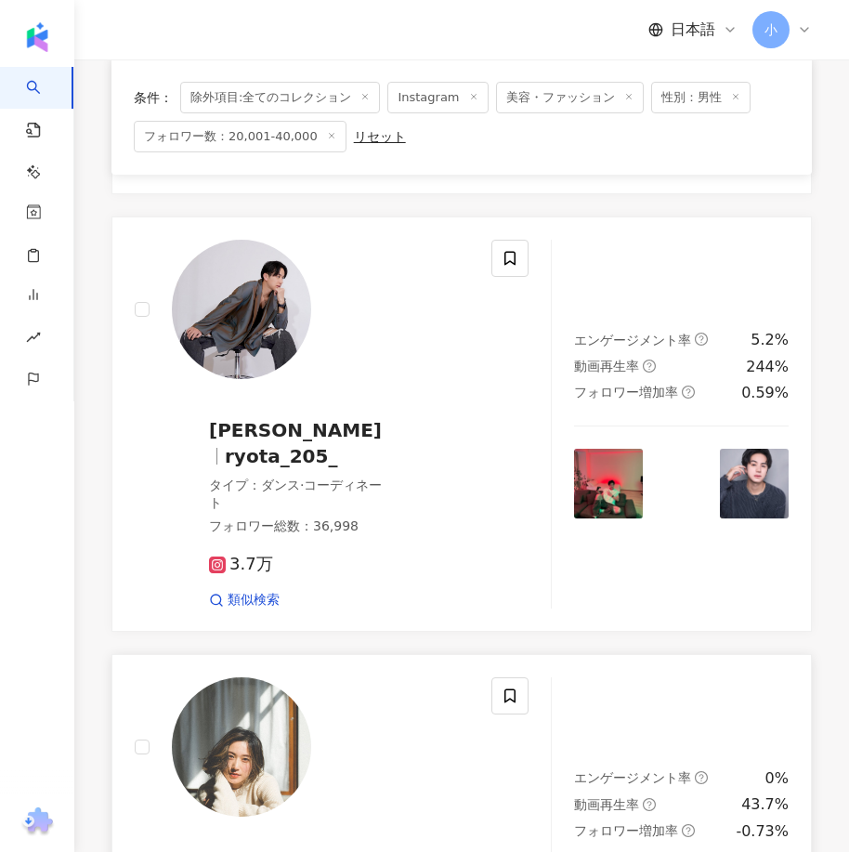
scroll to position [4300, 0]
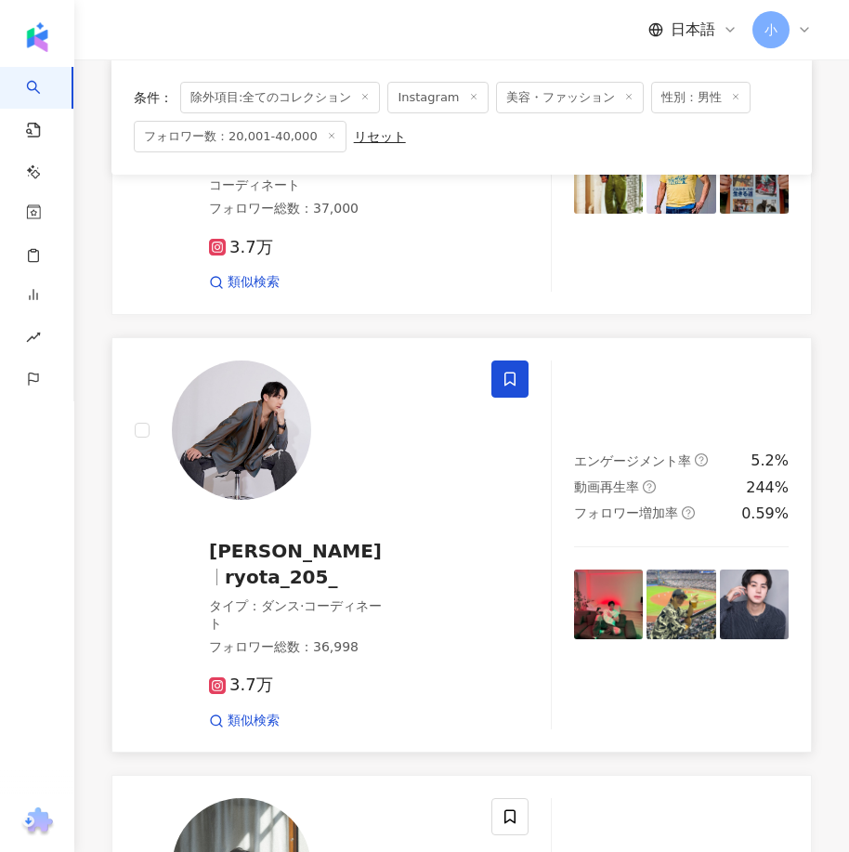
click at [518, 366] on span at bounding box center [509, 378] width 37 height 37
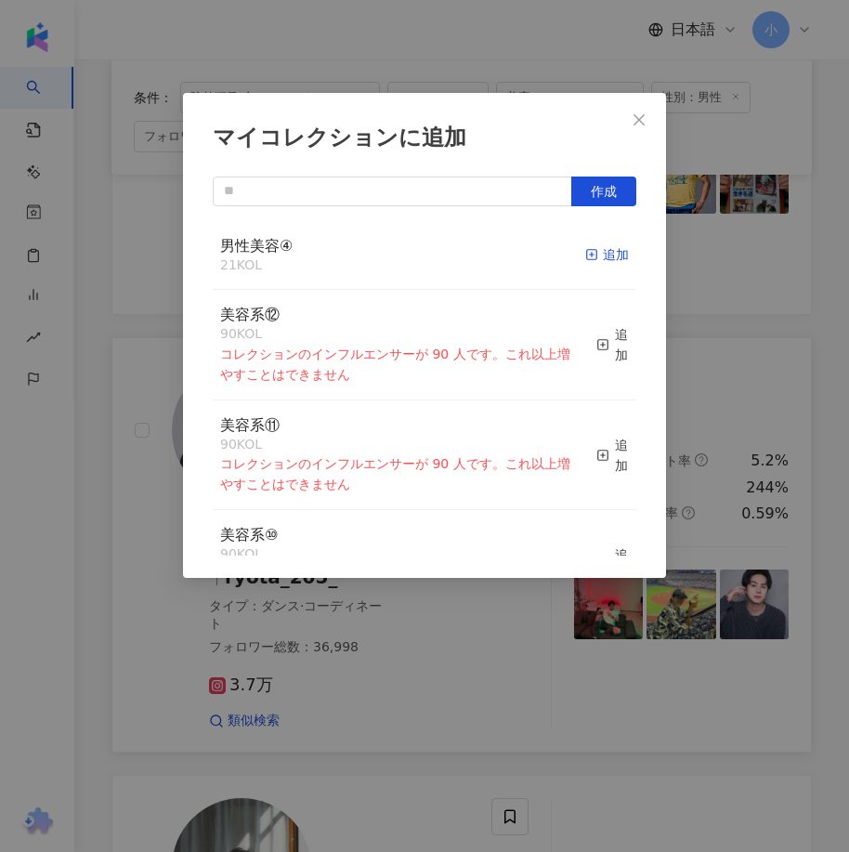
click at [587, 261] on div "追加" at bounding box center [607, 254] width 44 height 20
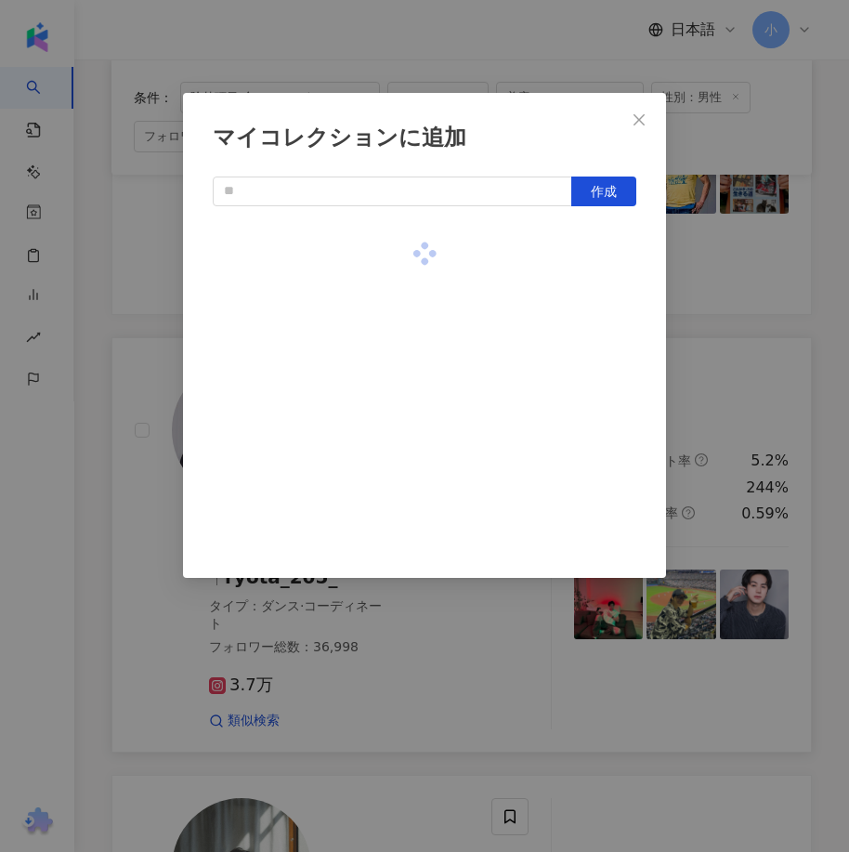
click at [740, 280] on div "マイコレクションに追加 作成" at bounding box center [424, 426] width 849 height 852
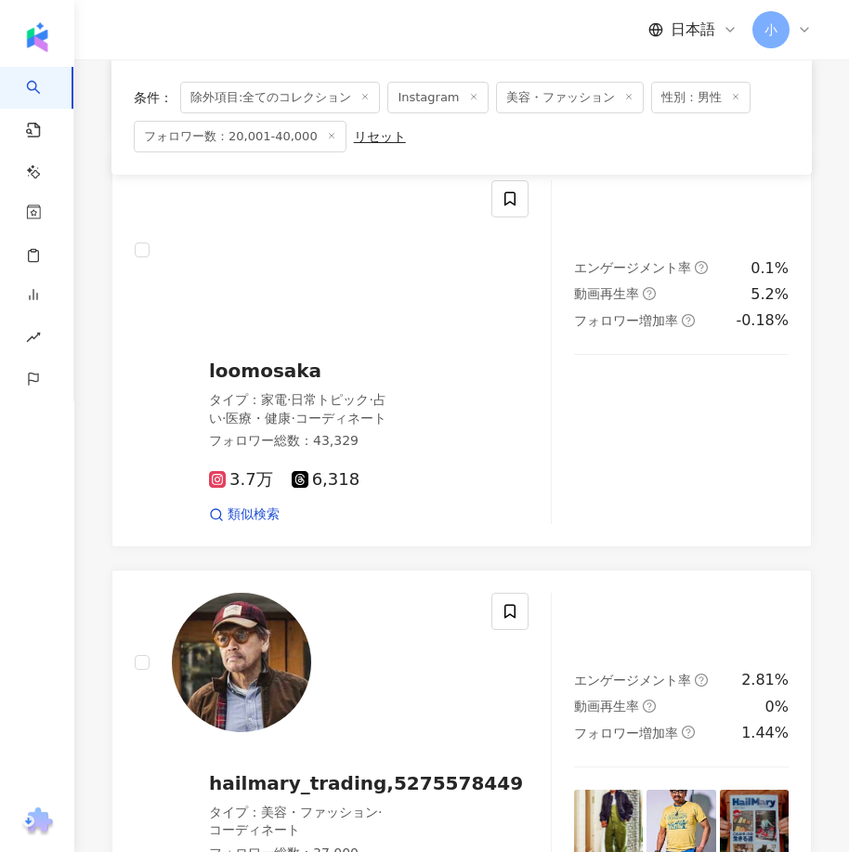
scroll to position [5043, 0]
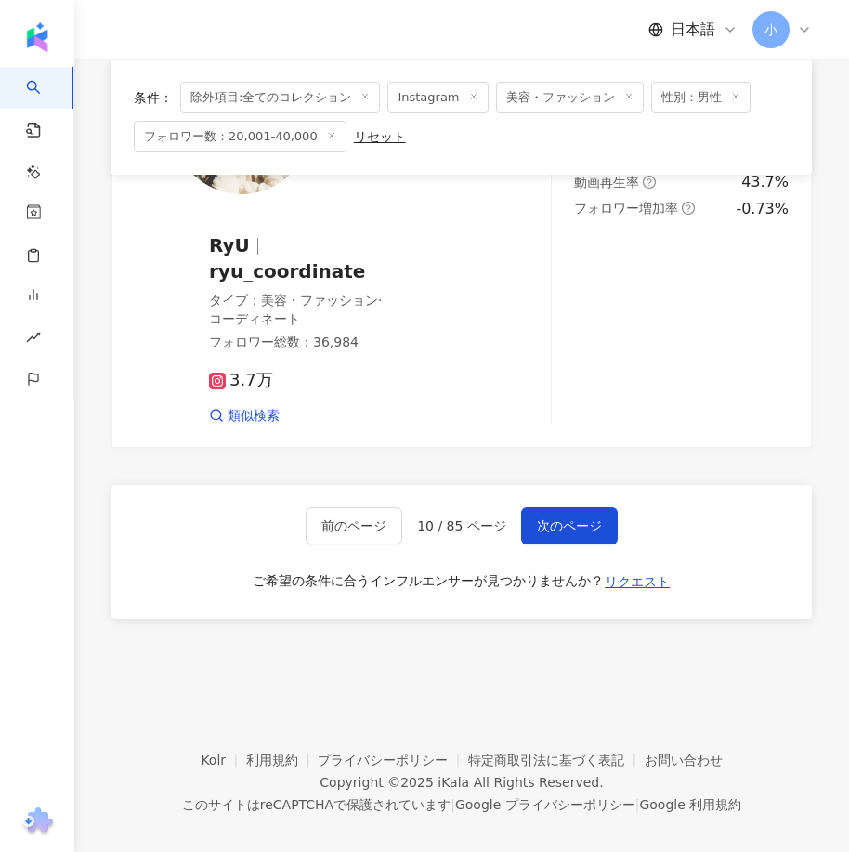
drag, startPoint x: 560, startPoint y: 273, endPoint x: 541, endPoint y: 564, distance: 291.3
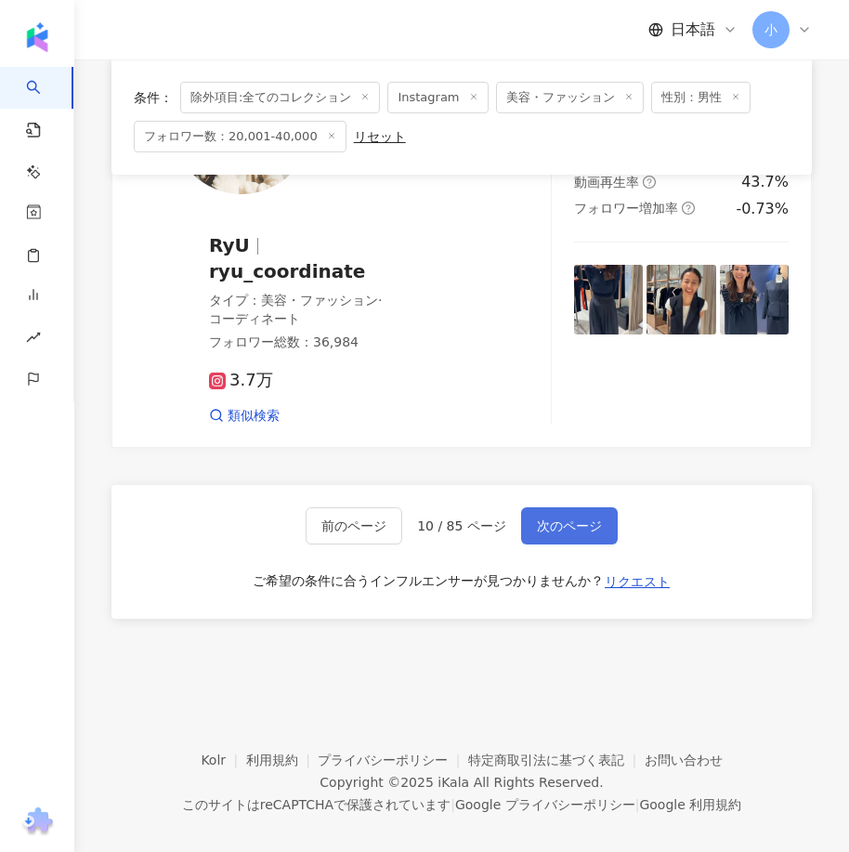
click at [551, 518] on span "次のページ" at bounding box center [569, 525] width 65 height 15
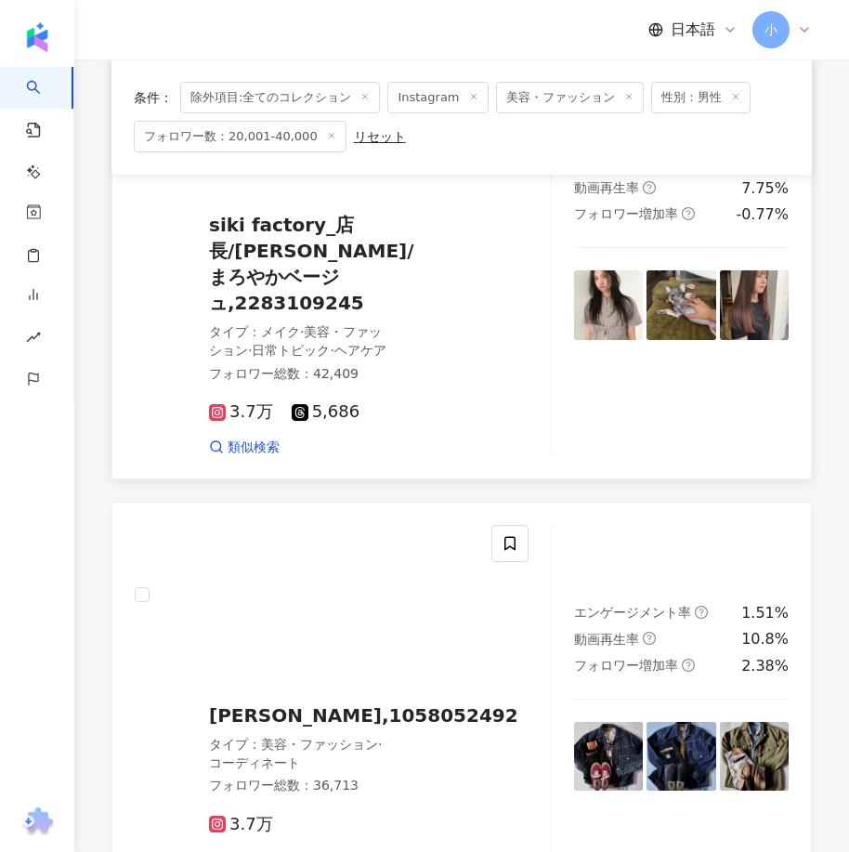
scroll to position [3482, 0]
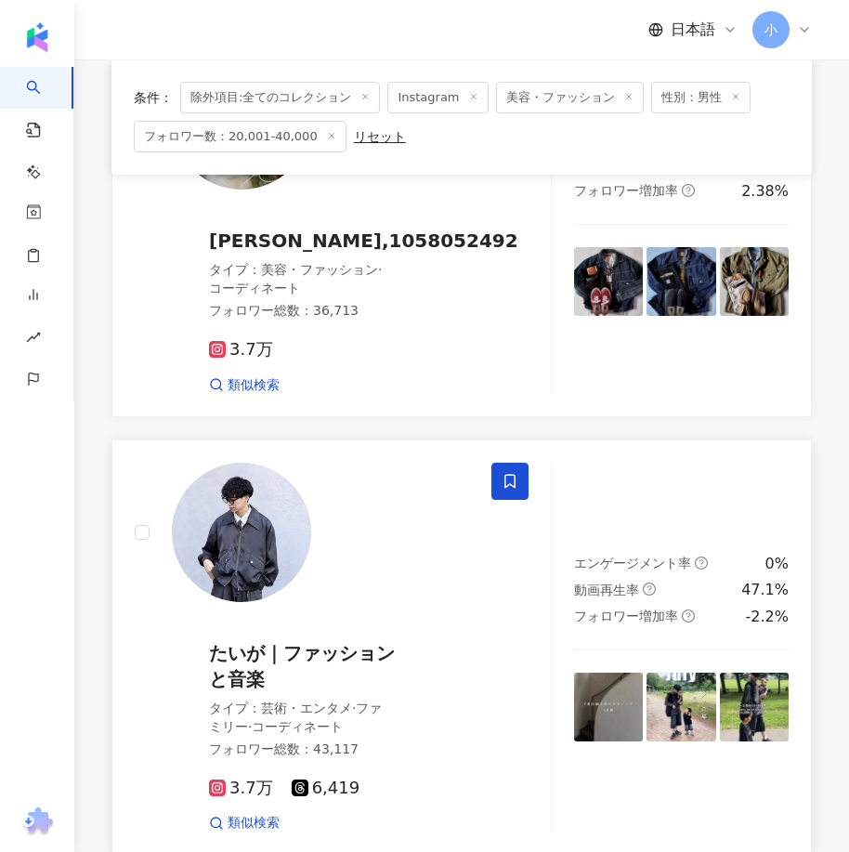
click at [521, 462] on span at bounding box center [509, 480] width 37 height 37
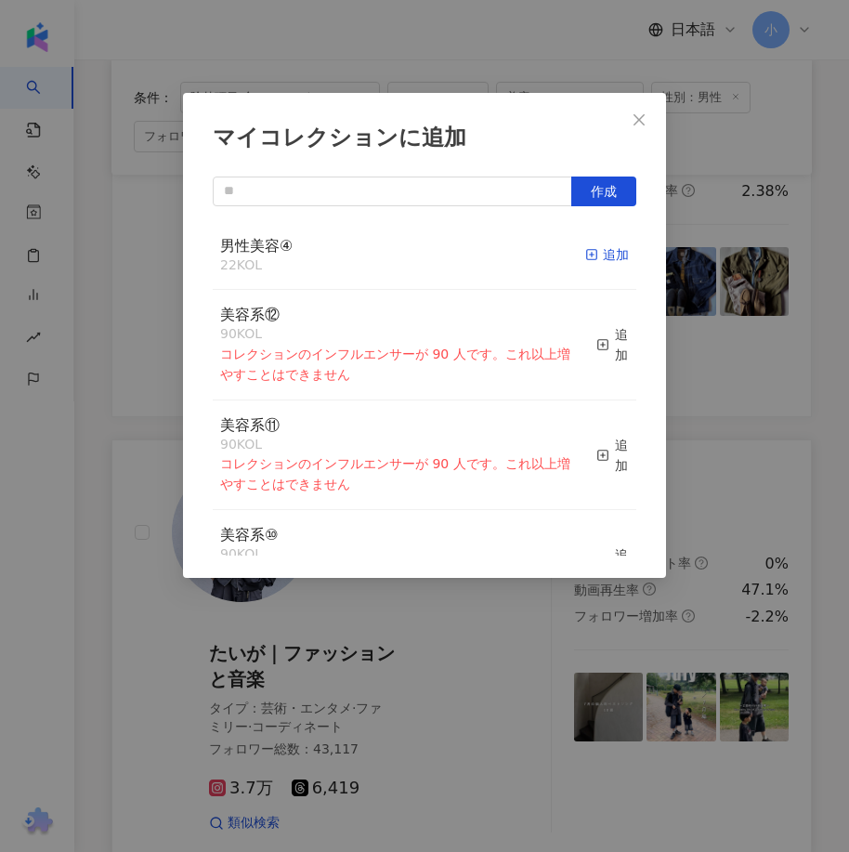
click at [589, 256] on div "追加" at bounding box center [607, 254] width 44 height 20
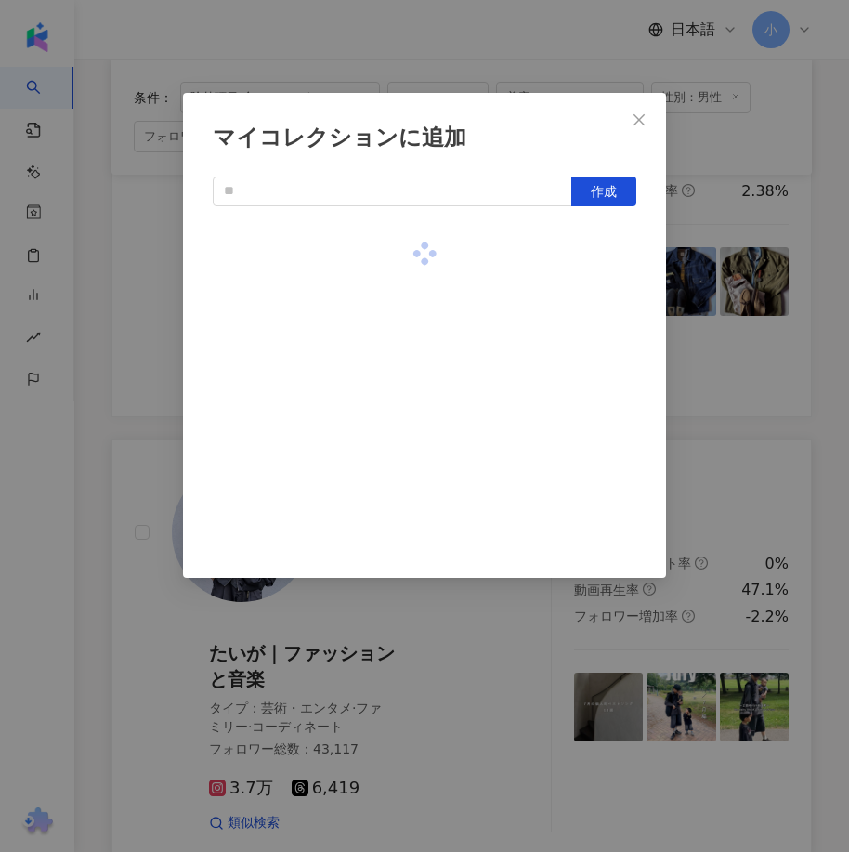
click at [728, 302] on div "マイコレクションに追加 作成" at bounding box center [424, 426] width 849 height 852
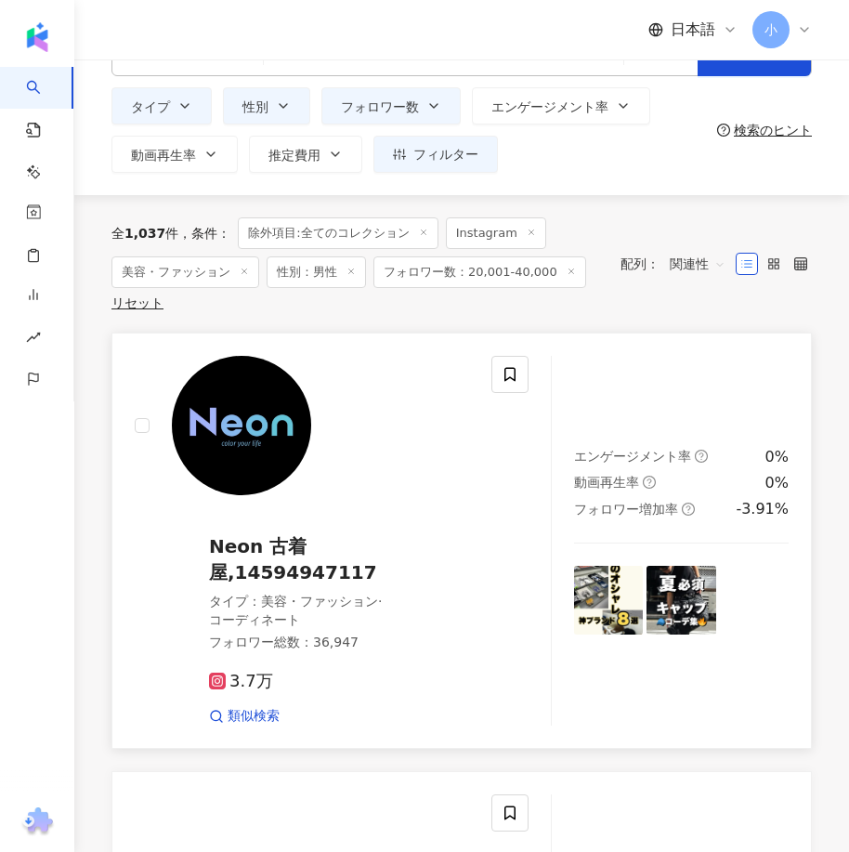
scroll to position [46, 0]
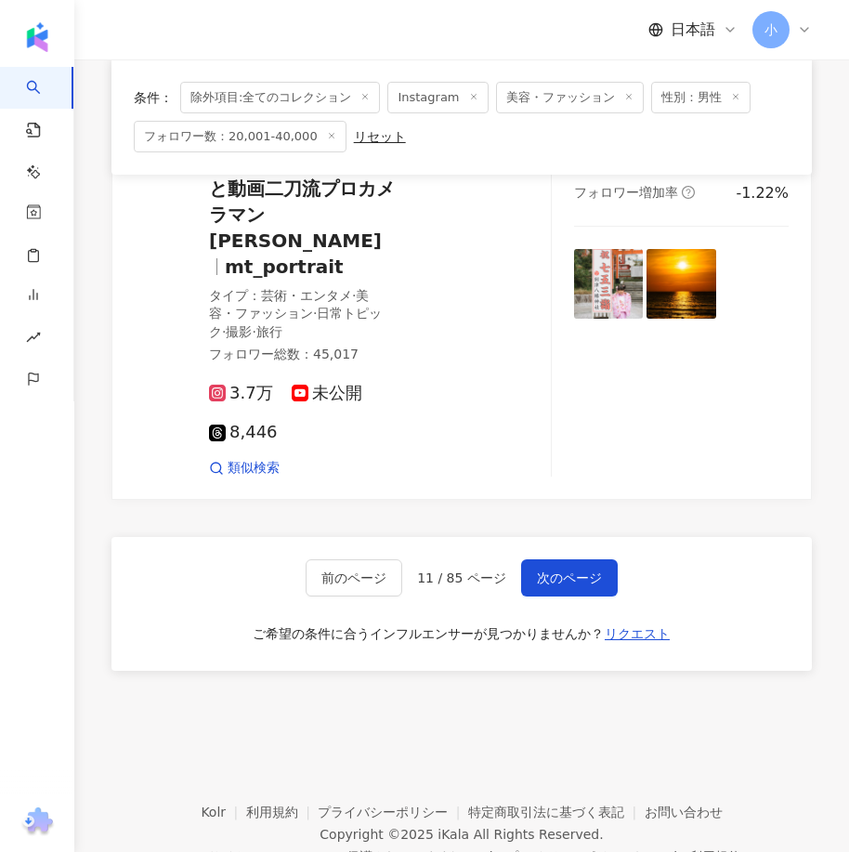
drag, startPoint x: 601, startPoint y: 259, endPoint x: 560, endPoint y: 594, distance: 337.7
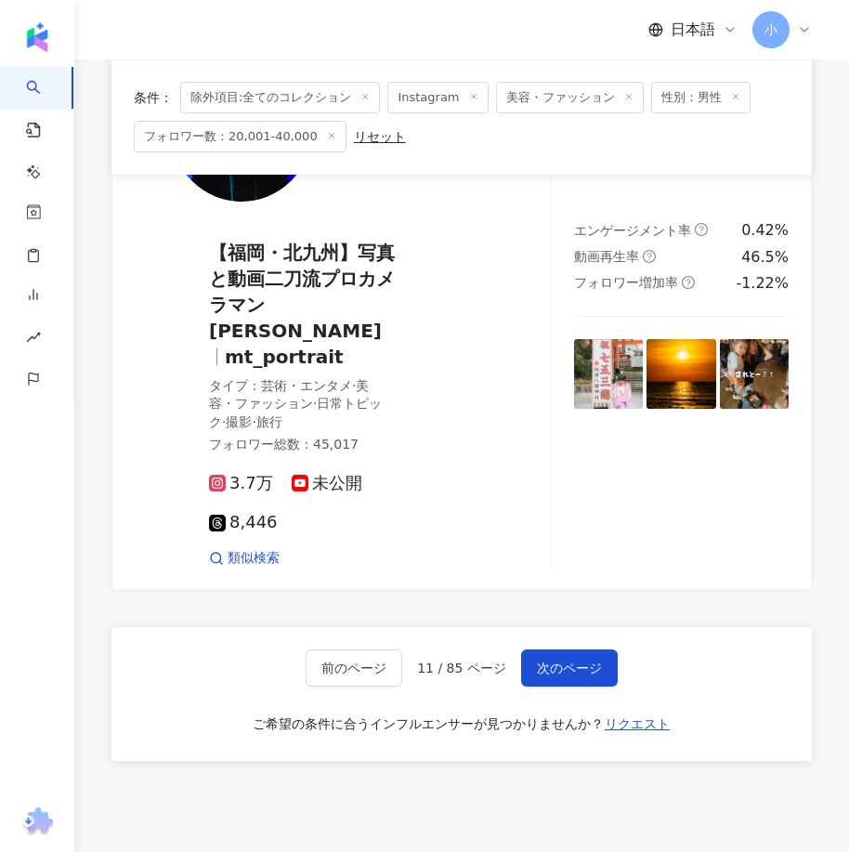
scroll to position [5246, 0]
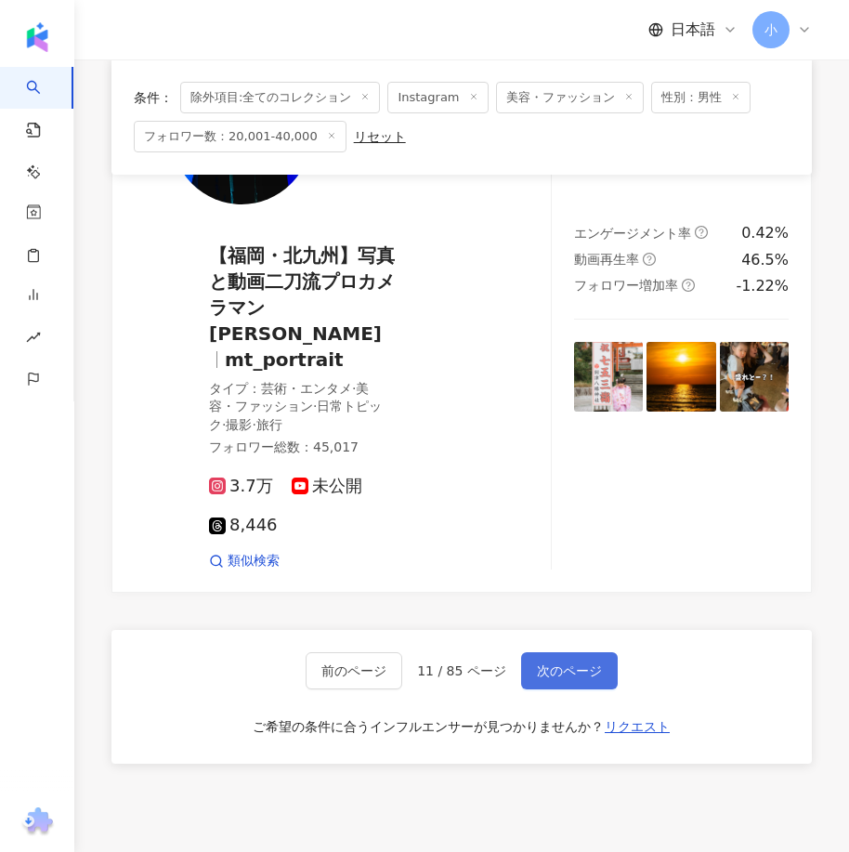
click at [563, 663] on span "次のページ" at bounding box center [569, 670] width 65 height 15
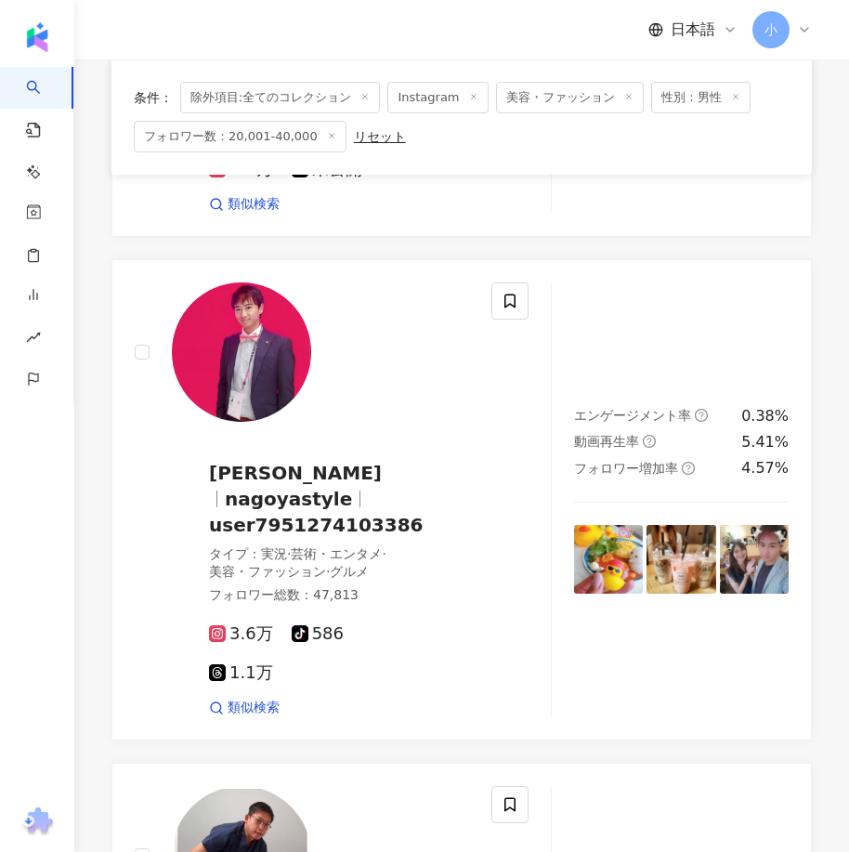
scroll to position [4323, 0]
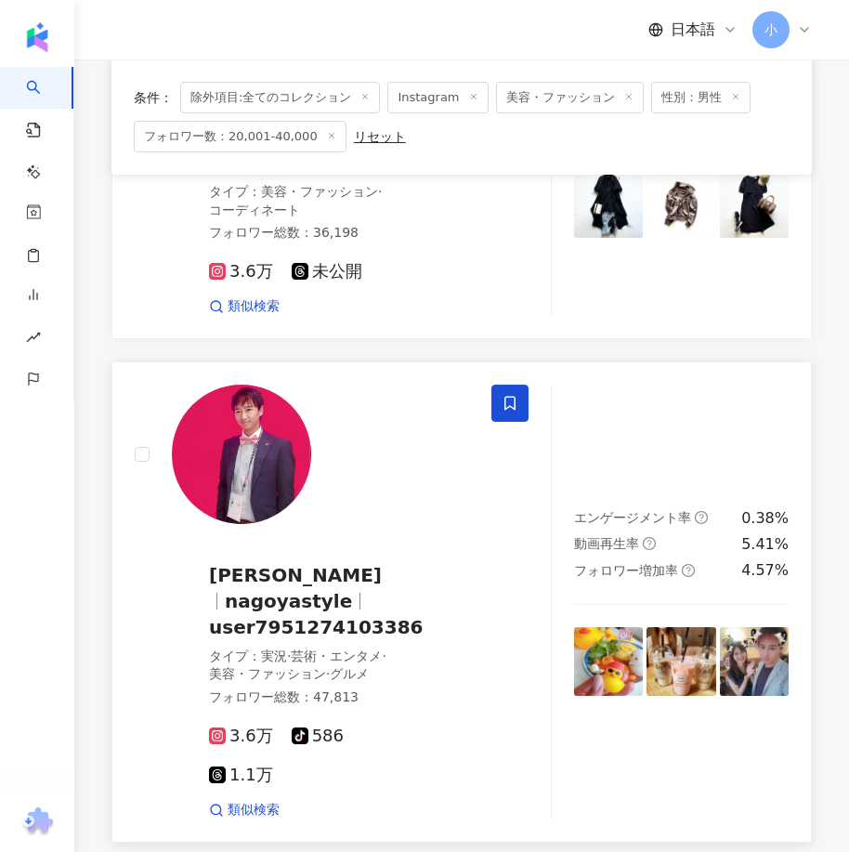
click at [501, 422] on span at bounding box center [509, 402] width 37 height 37
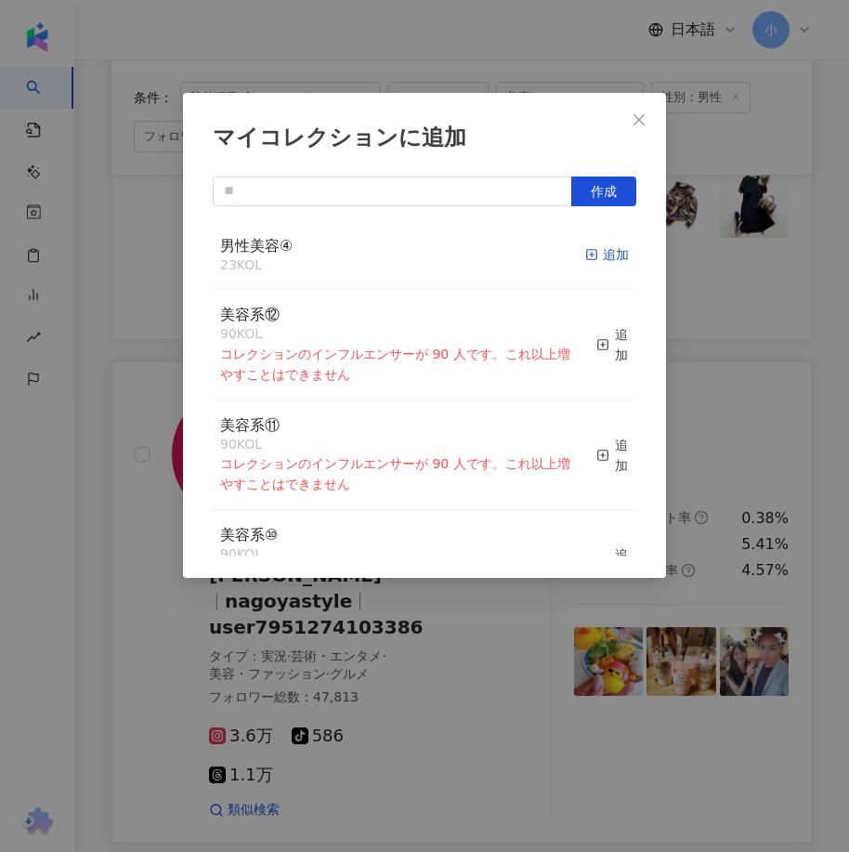
click at [585, 247] on span "button" at bounding box center [591, 254] width 13 height 15
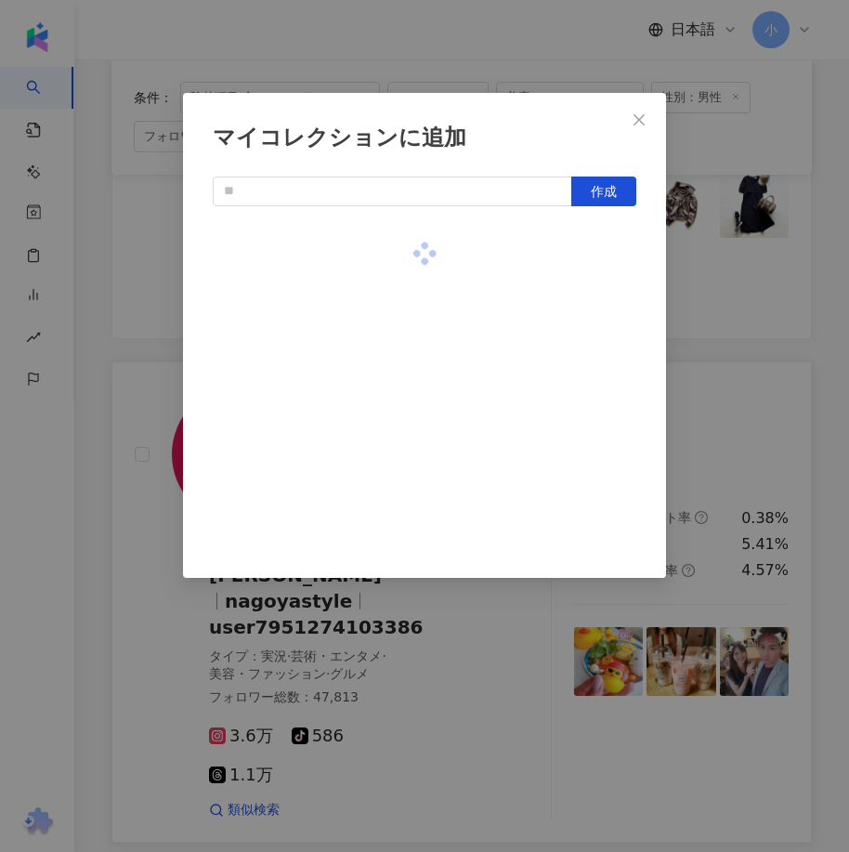
click at [710, 306] on div "マイコレクションに追加 作成" at bounding box center [424, 426] width 849 height 852
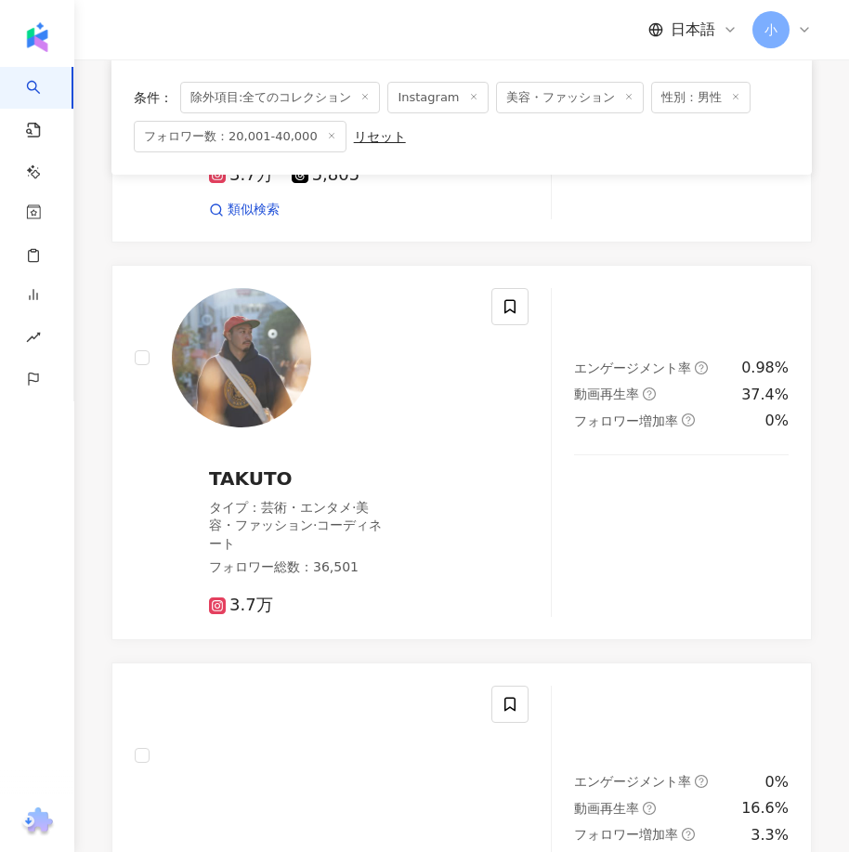
scroll to position [515, 0]
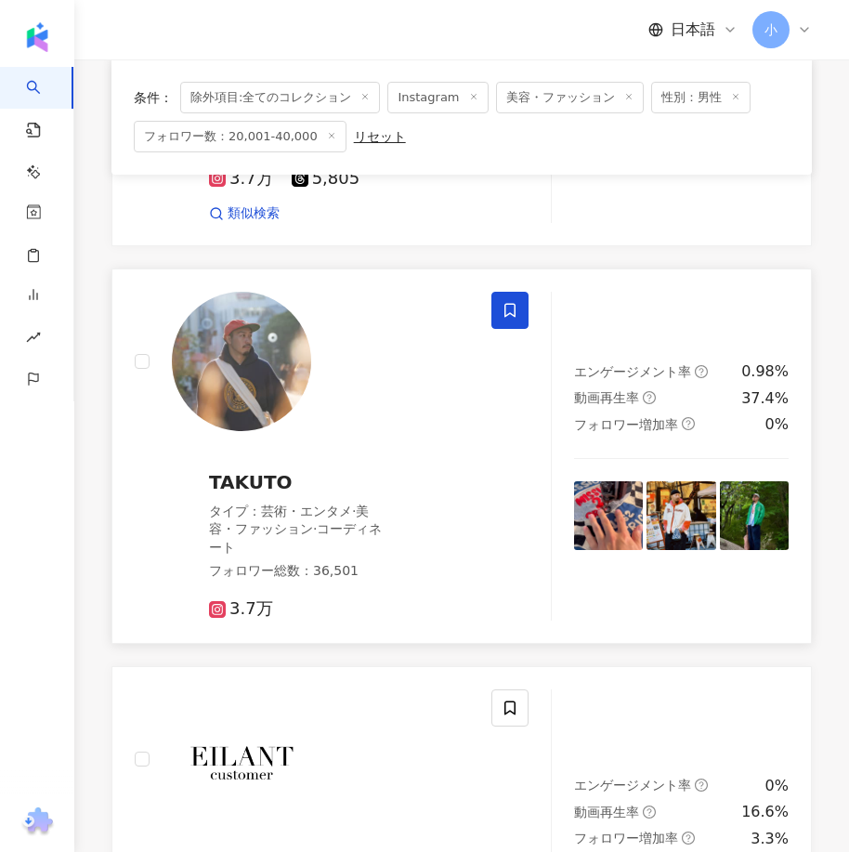
click at [508, 319] on icon at bounding box center [509, 310] width 17 height 17
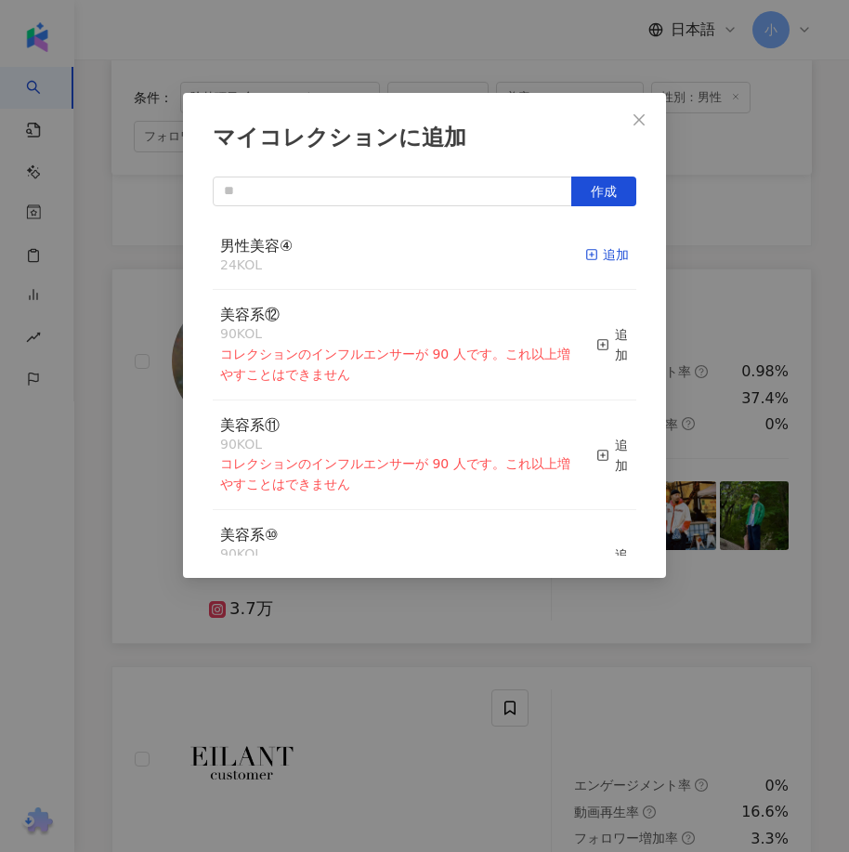
click at [585, 254] on icon "button" at bounding box center [591, 254] width 13 height 13
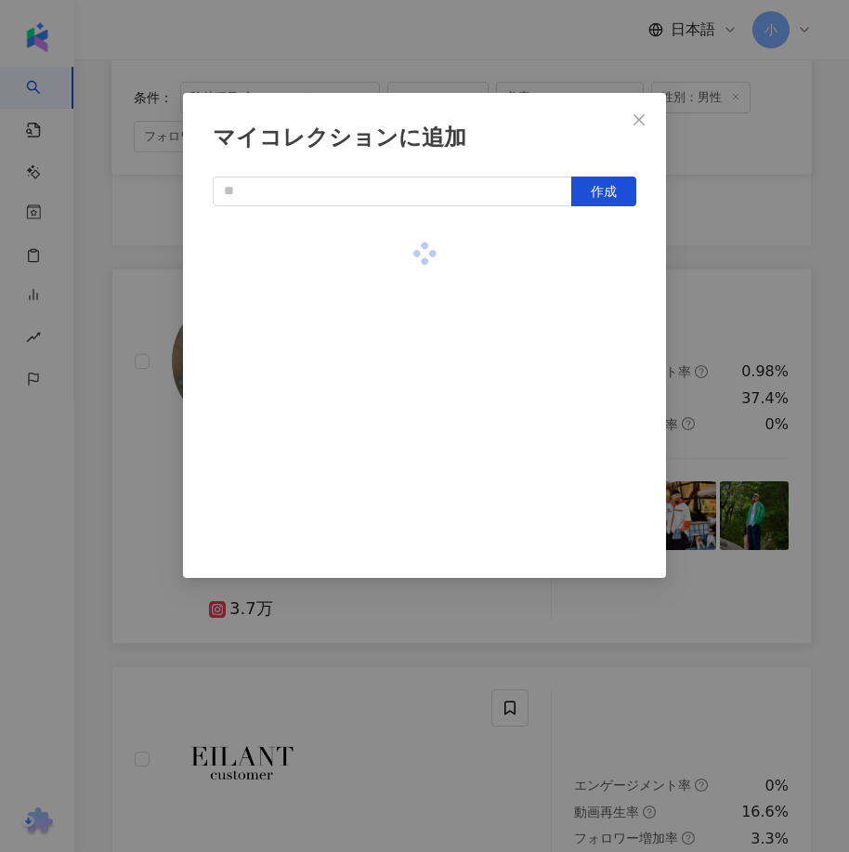
click at [713, 301] on div "マイコレクションに追加 作成" at bounding box center [424, 426] width 849 height 852
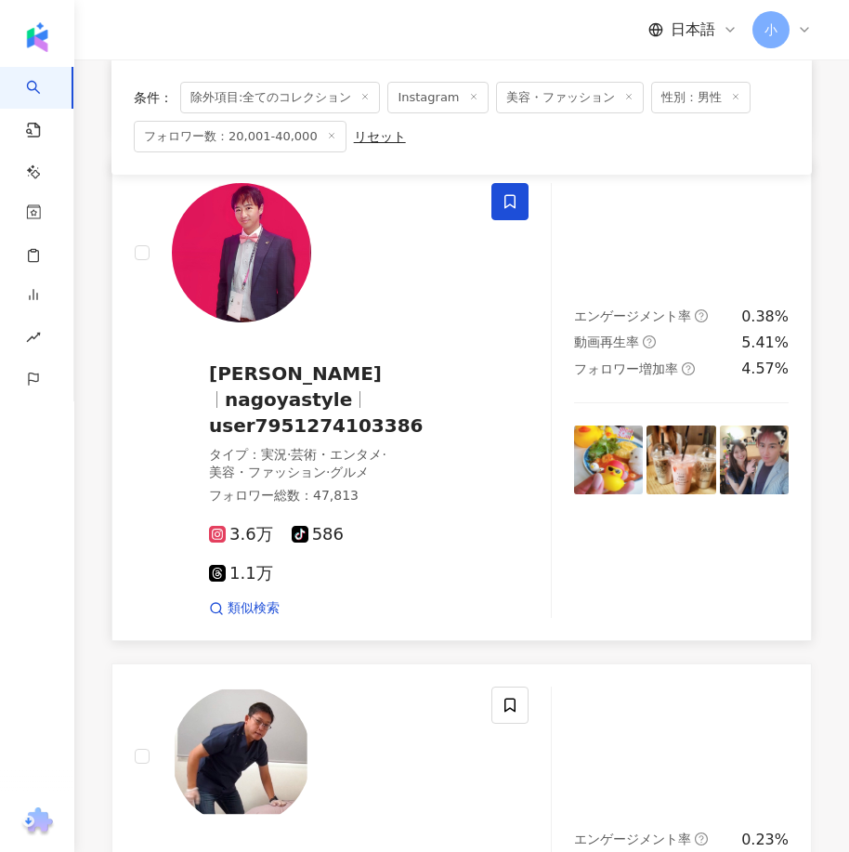
scroll to position [5344, 0]
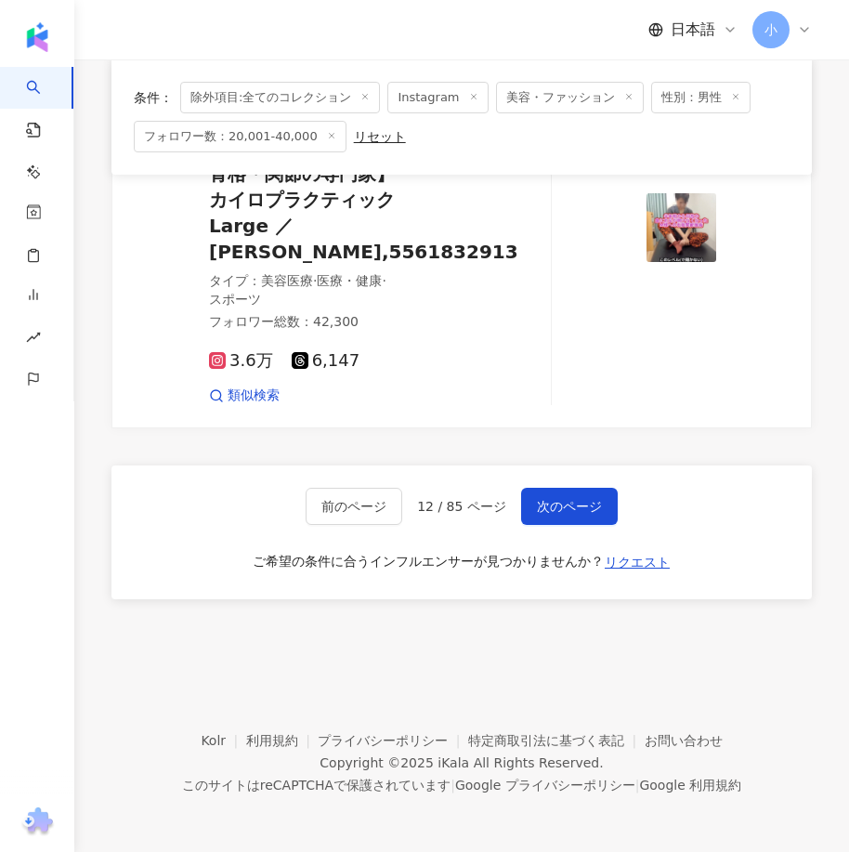
drag, startPoint x: 594, startPoint y: 286, endPoint x: 556, endPoint y: 710, distance: 426.1
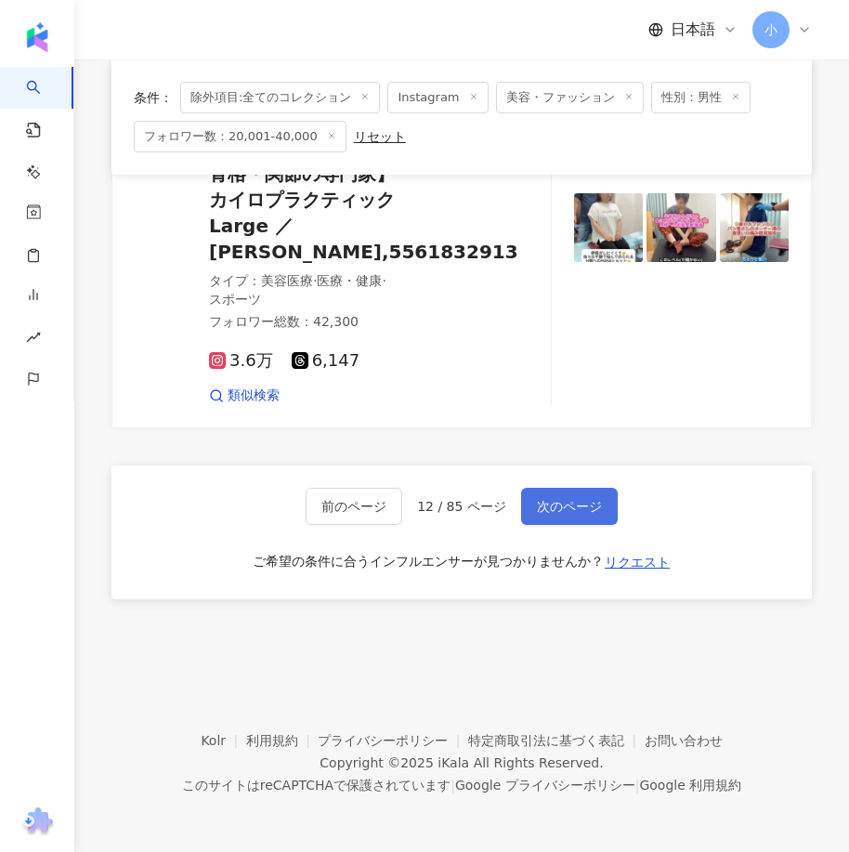
click at [569, 511] on span "次のページ" at bounding box center [569, 506] width 65 height 15
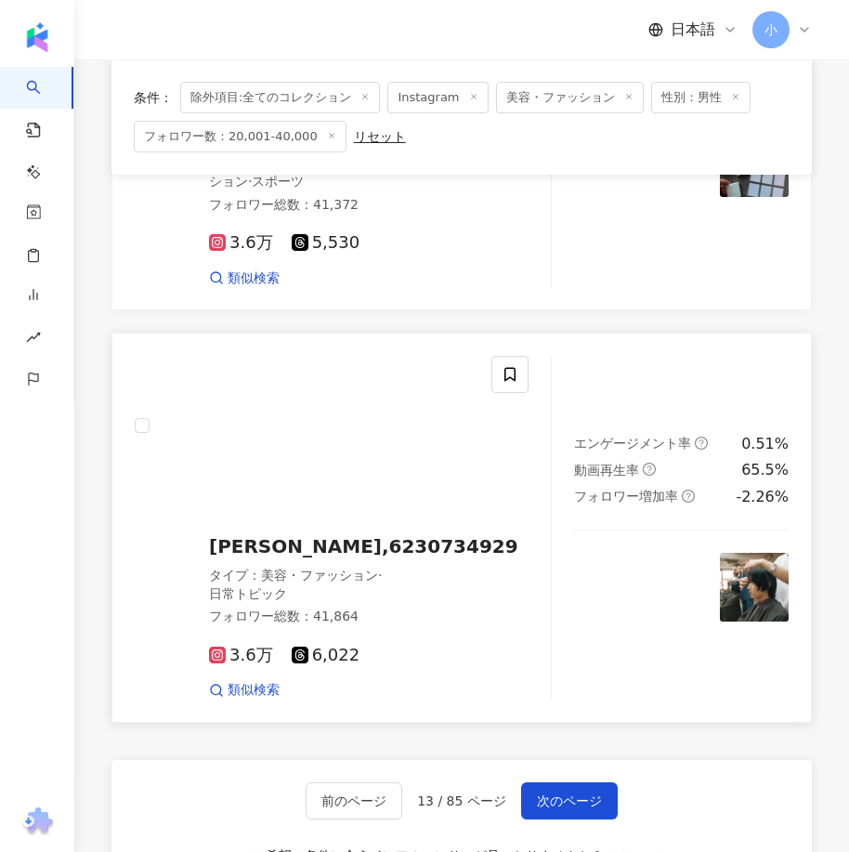
scroll to position [5153, 0]
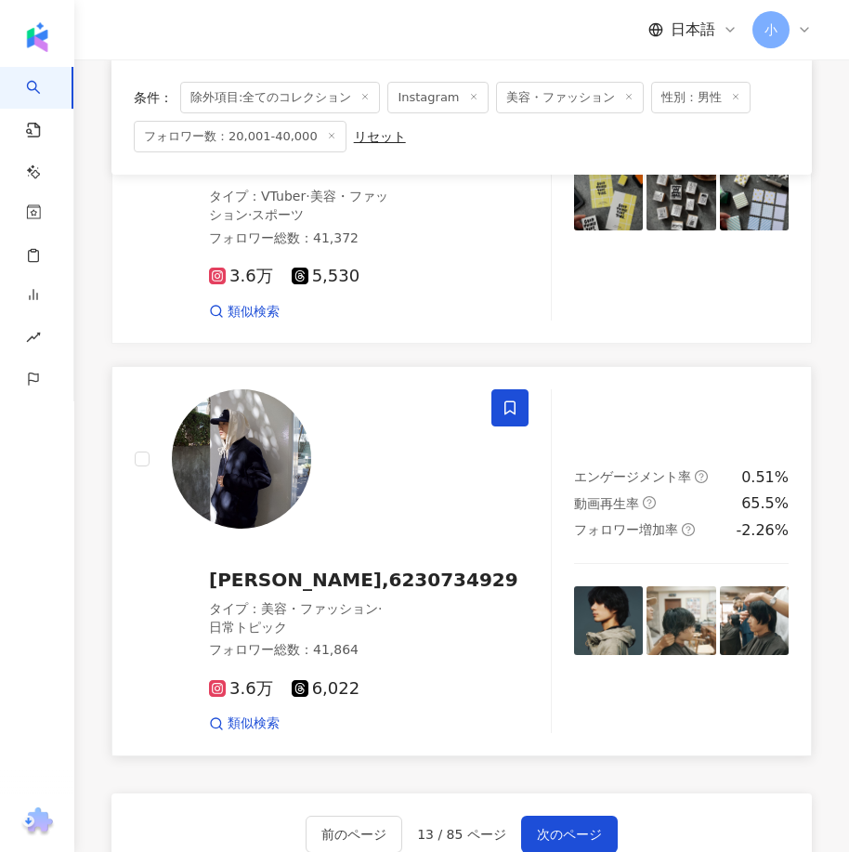
click at [514, 399] on icon at bounding box center [509, 407] width 17 height 17
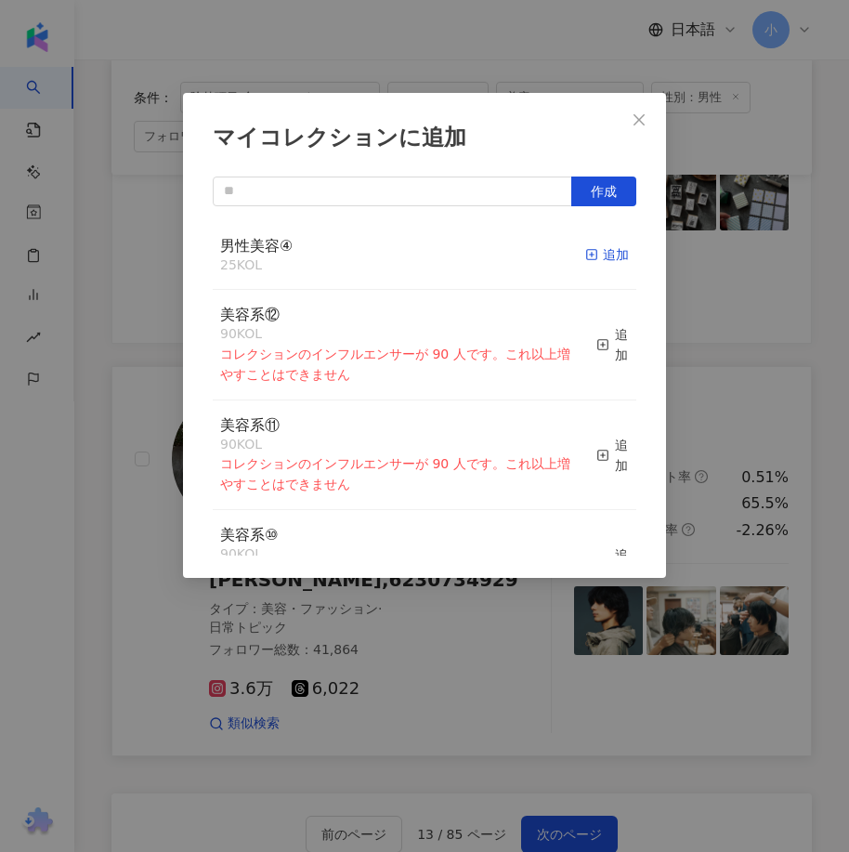
click at [604, 259] on div "追加" at bounding box center [607, 254] width 44 height 20
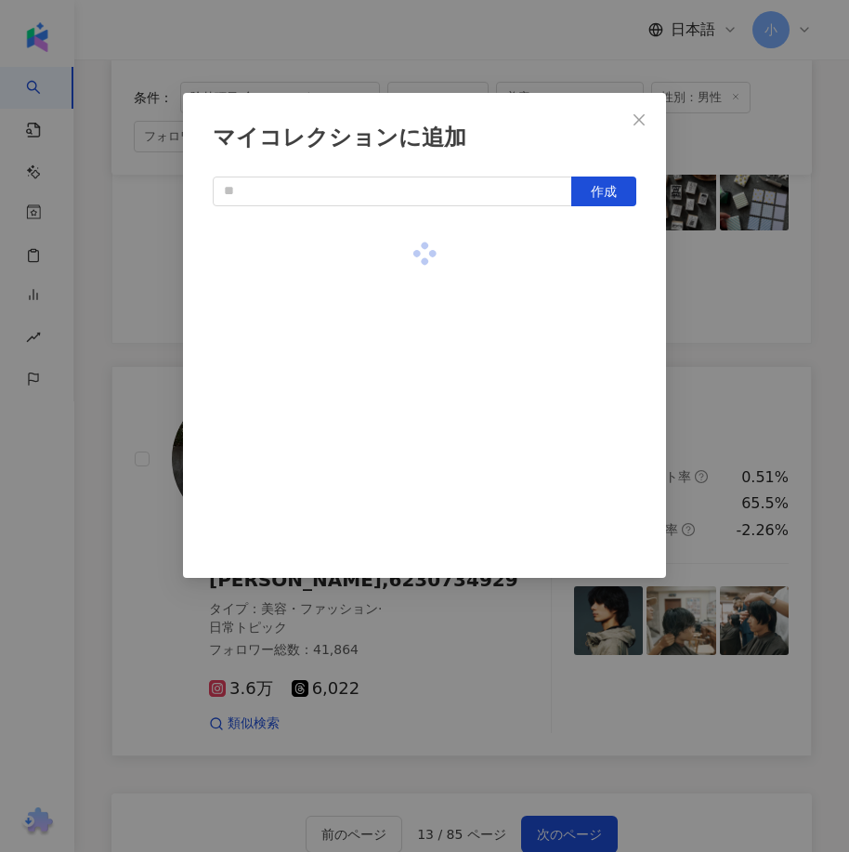
click at [710, 298] on div "マイコレクションに追加 作成" at bounding box center [424, 426] width 849 height 852
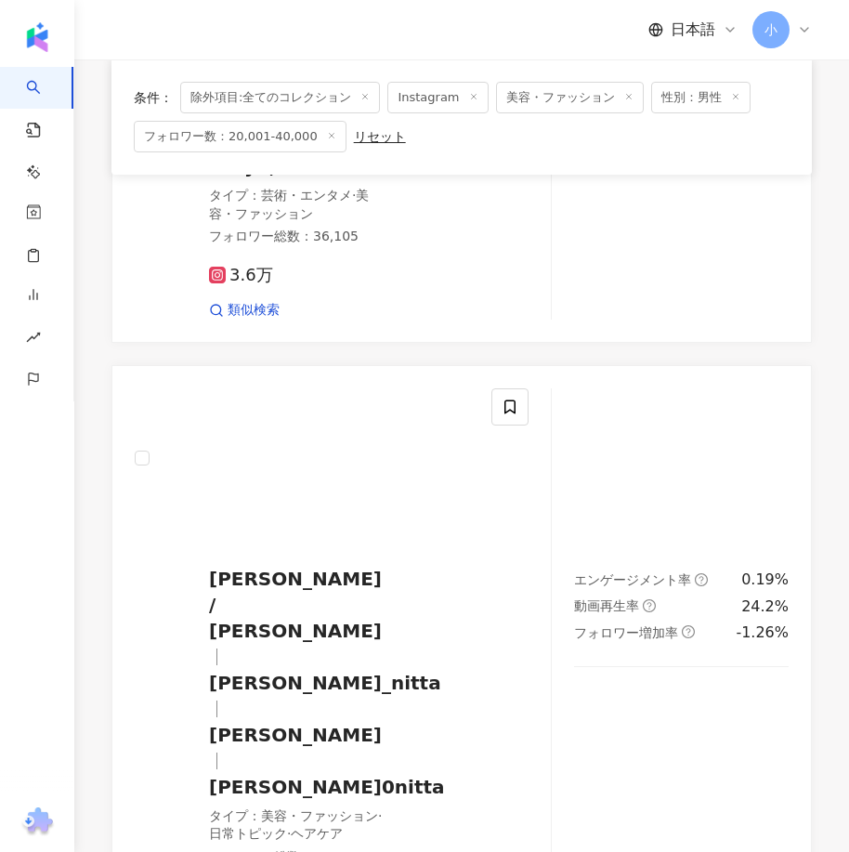
scroll to position [417, 0]
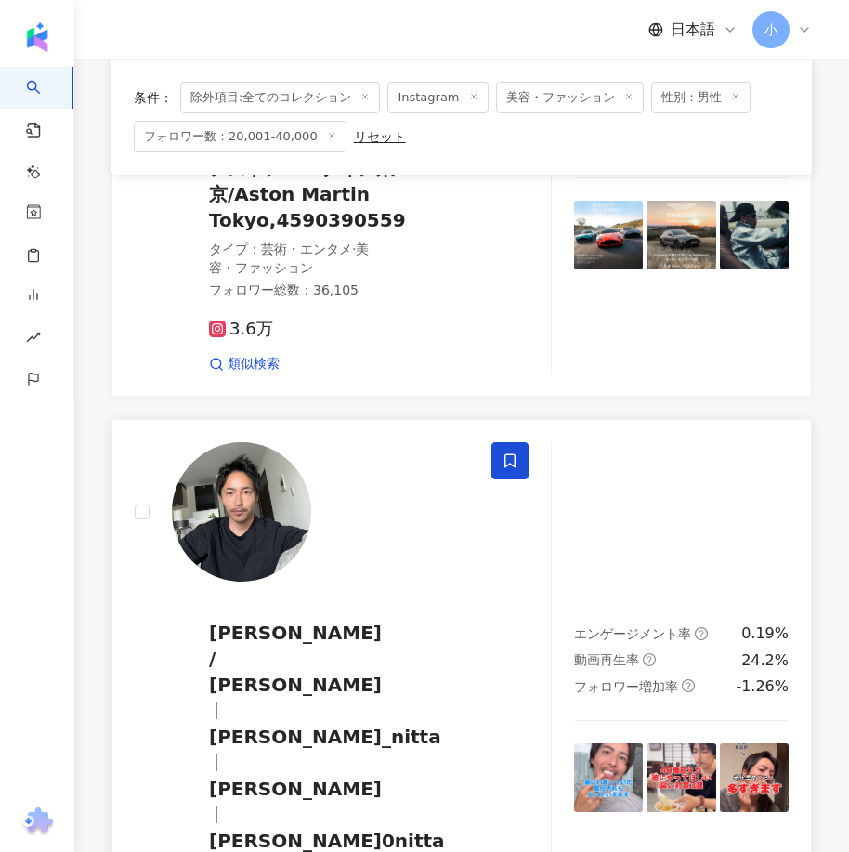
click at [504, 462] on icon at bounding box center [509, 460] width 17 height 17
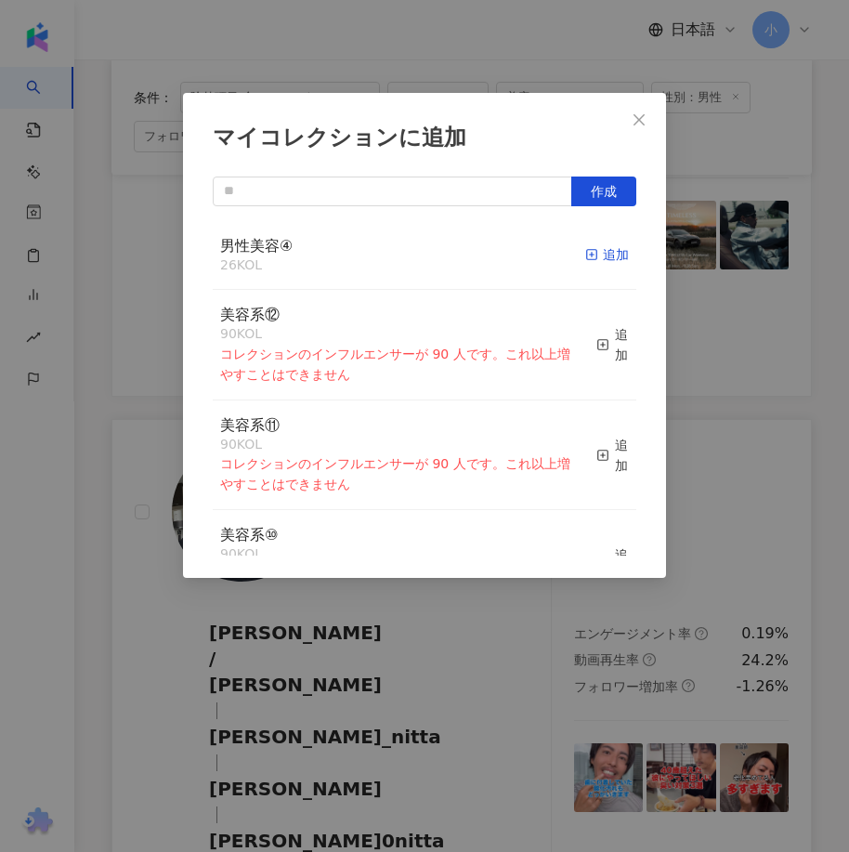
click at [585, 260] on icon "button" at bounding box center [591, 254] width 13 height 13
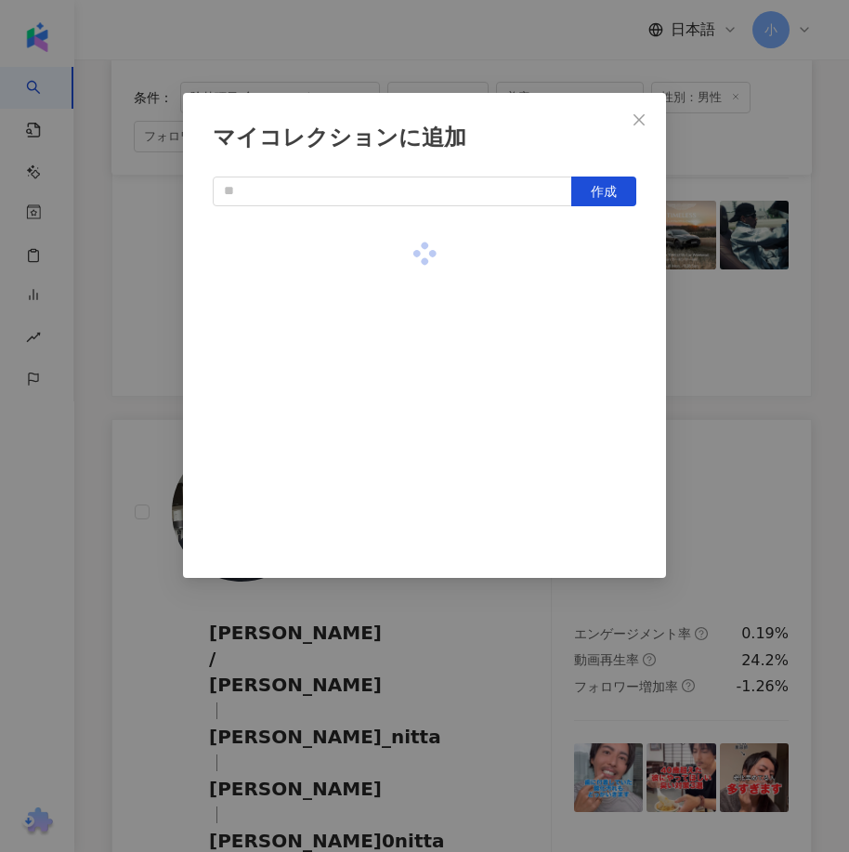
click at [759, 329] on div "マイコレクションに追加 作成" at bounding box center [424, 426] width 849 height 852
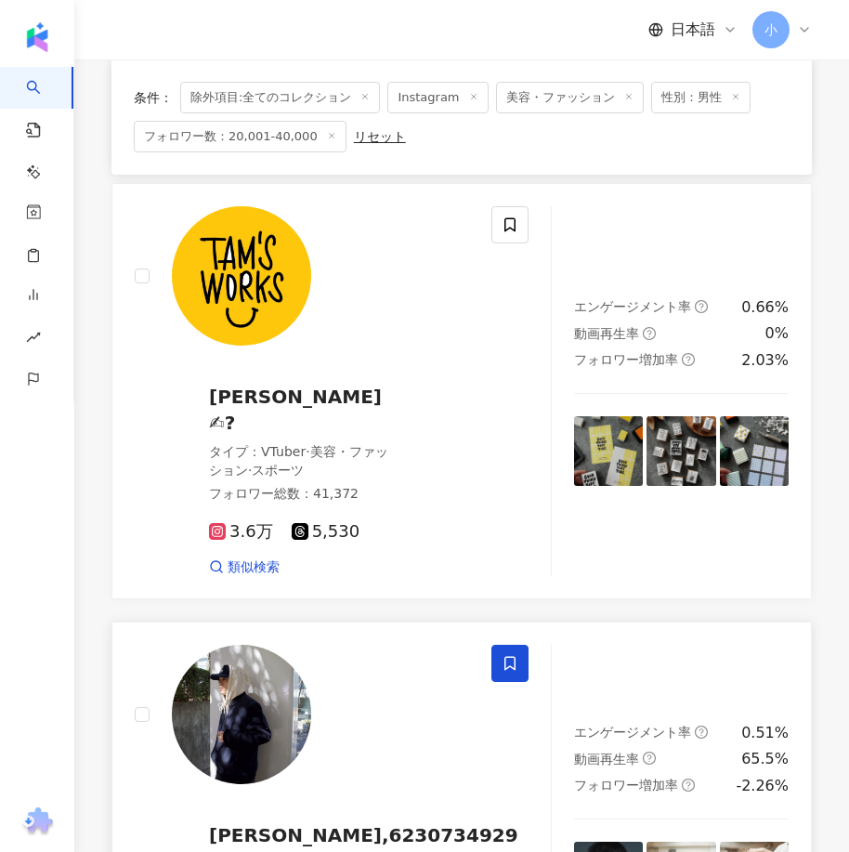
scroll to position [5339, 0]
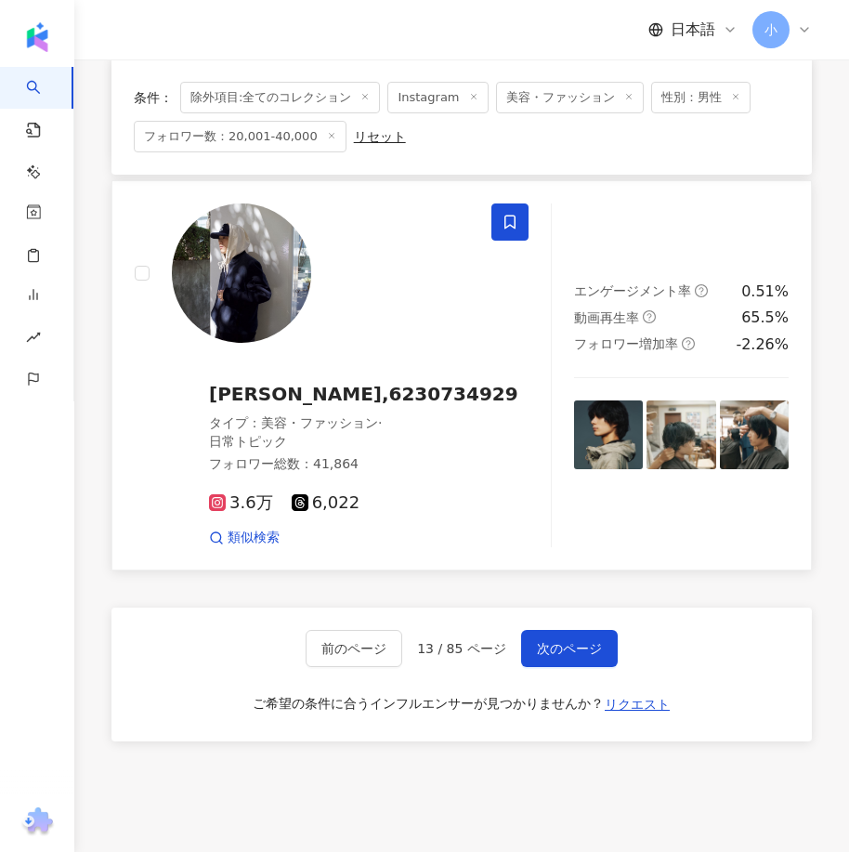
drag, startPoint x: 601, startPoint y: 280, endPoint x: 536, endPoint y: 664, distance: 389.9
click at [570, 641] on span "次のページ" at bounding box center [569, 648] width 65 height 15
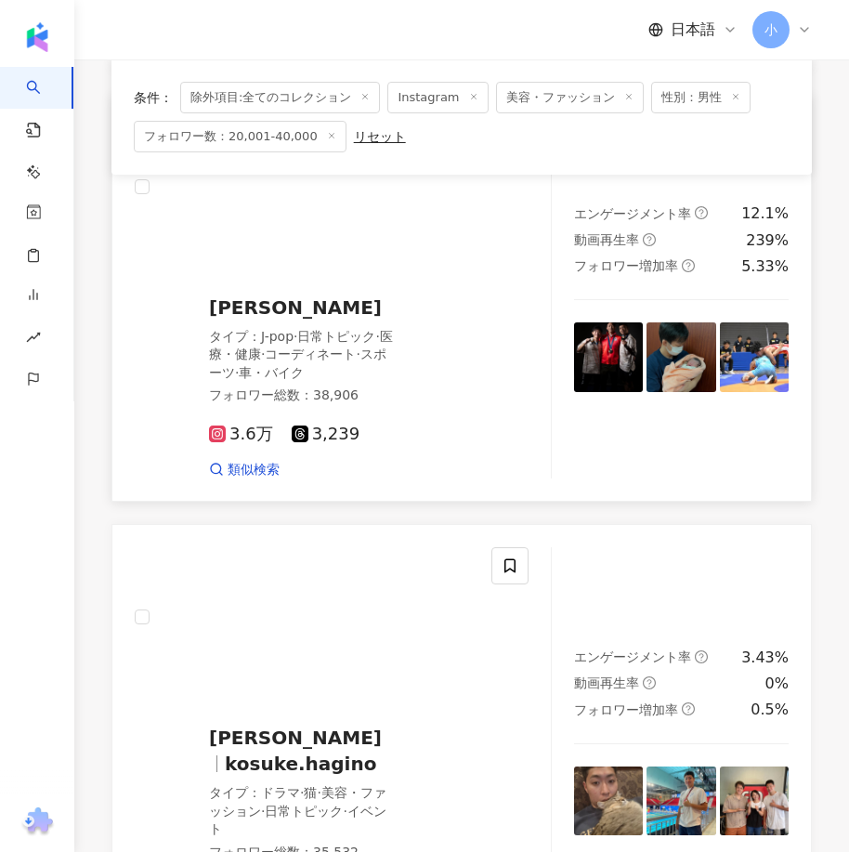
scroll to position [3399, 0]
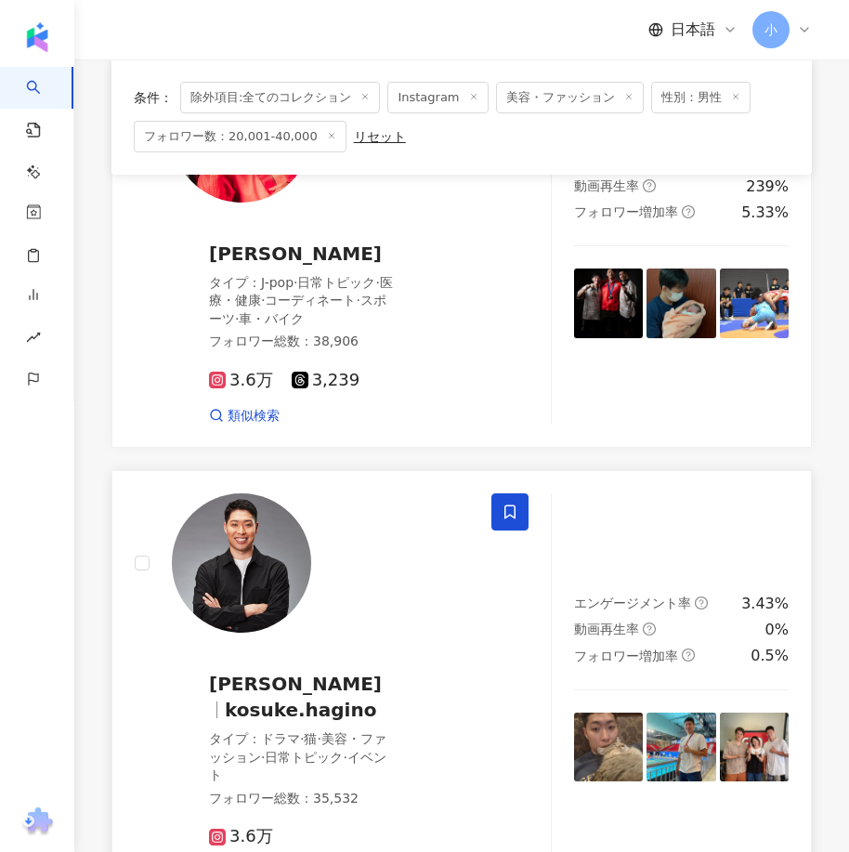
click at [515, 503] on icon at bounding box center [509, 511] width 17 height 17
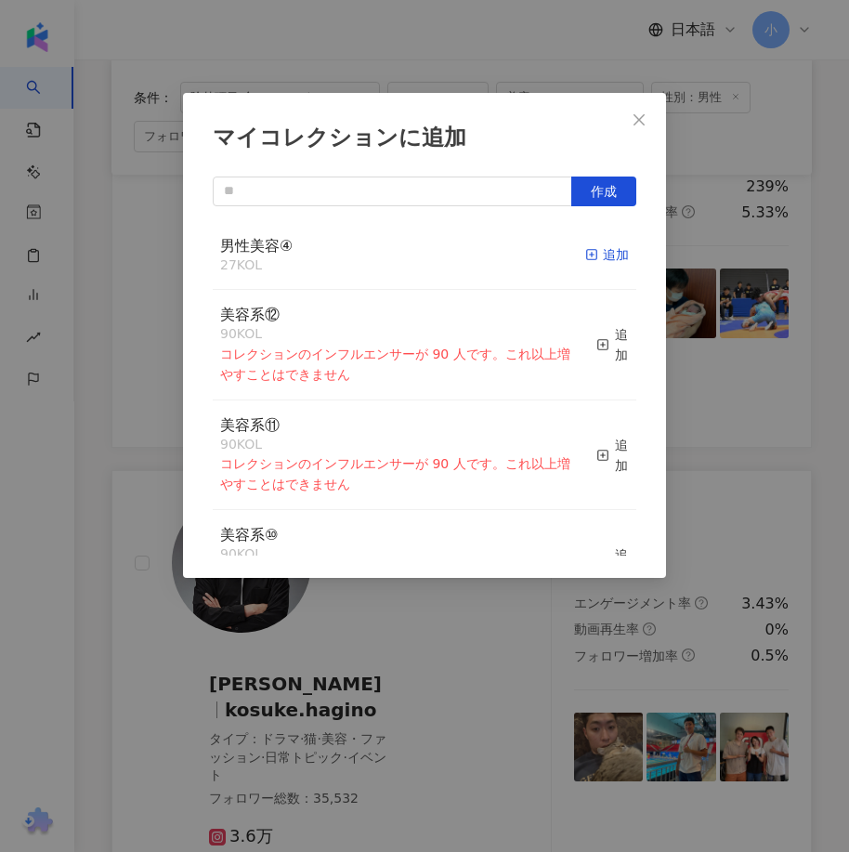
click at [593, 244] on div "追加" at bounding box center [607, 254] width 44 height 20
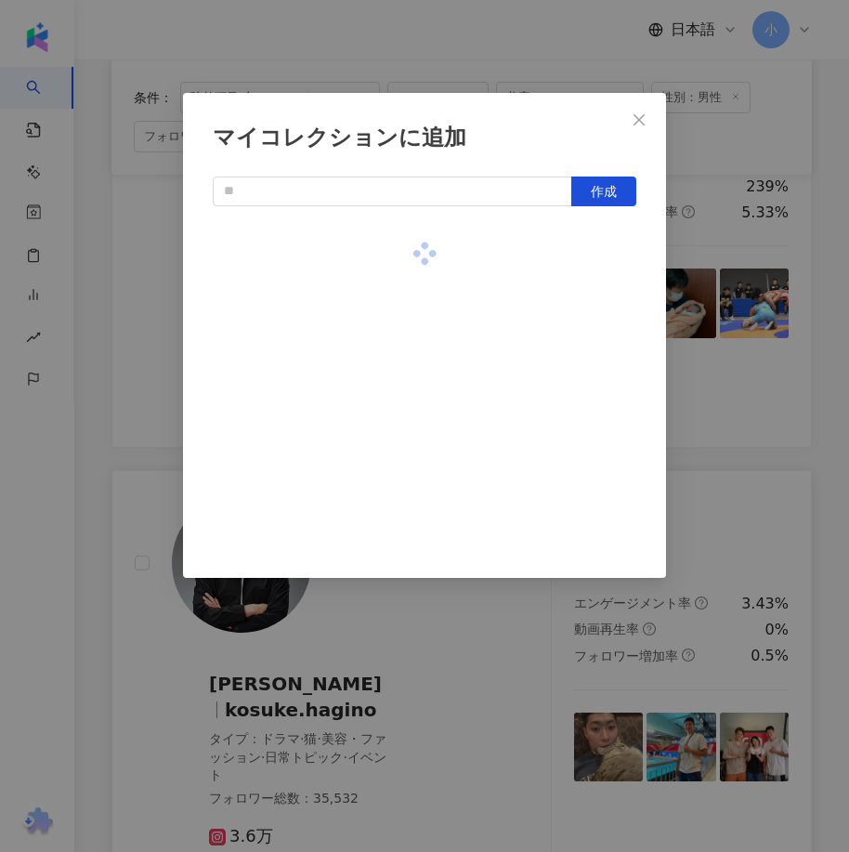
click at [679, 304] on div "マイコレクションに追加 作成" at bounding box center [424, 426] width 849 height 852
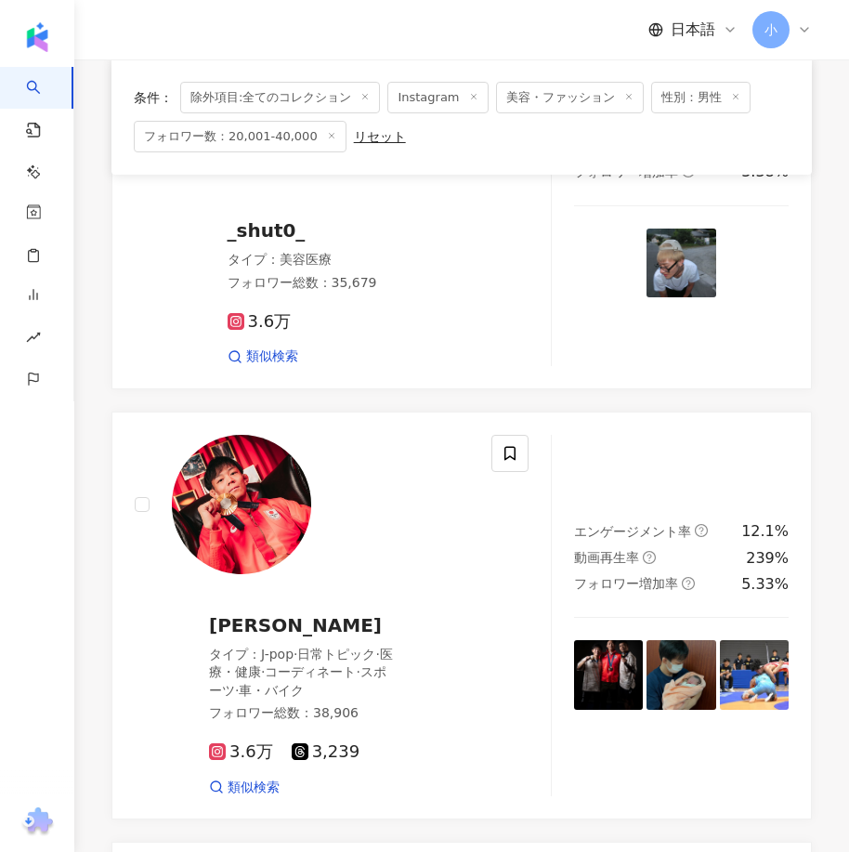
scroll to position [2563, 0]
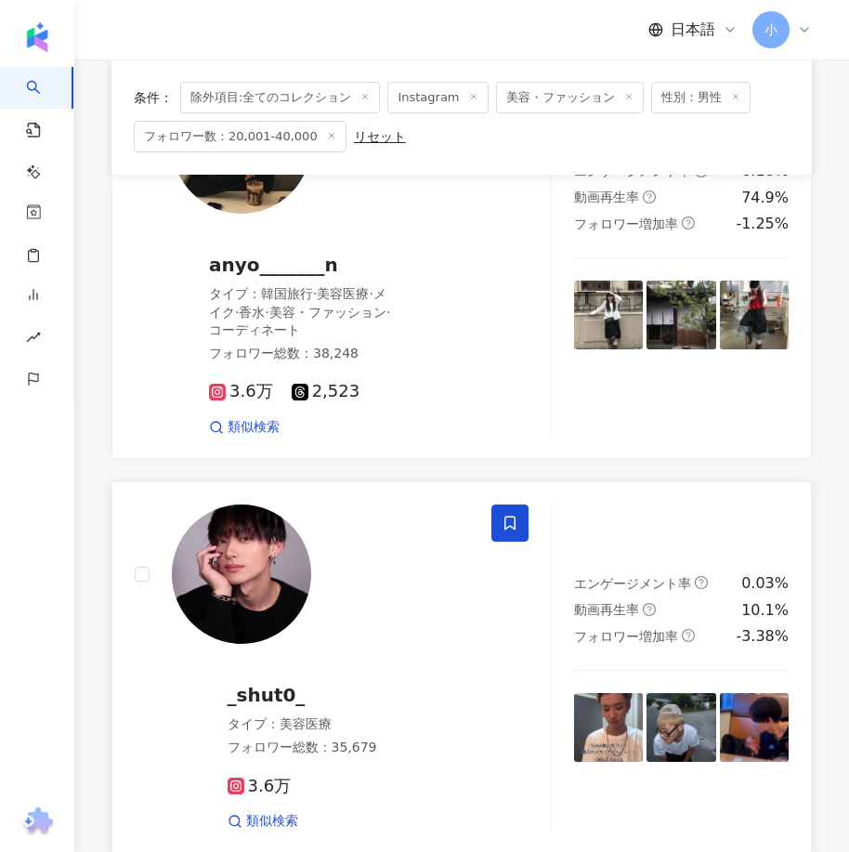
click at [518, 515] on span at bounding box center [509, 522] width 37 height 37
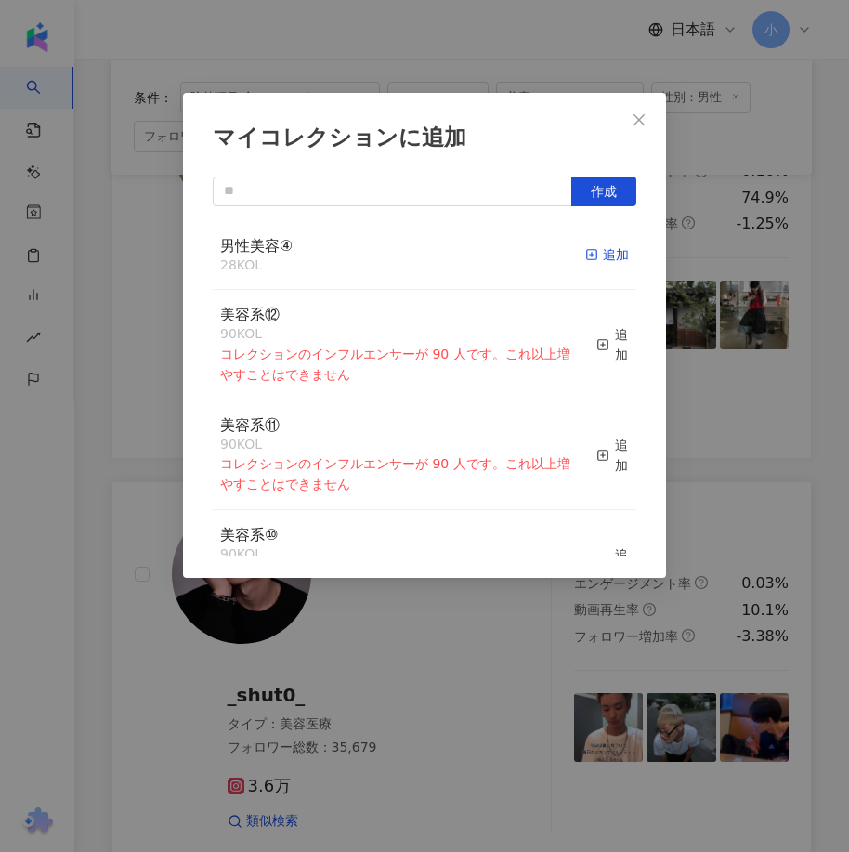
click at [598, 245] on div "追加" at bounding box center [607, 254] width 44 height 20
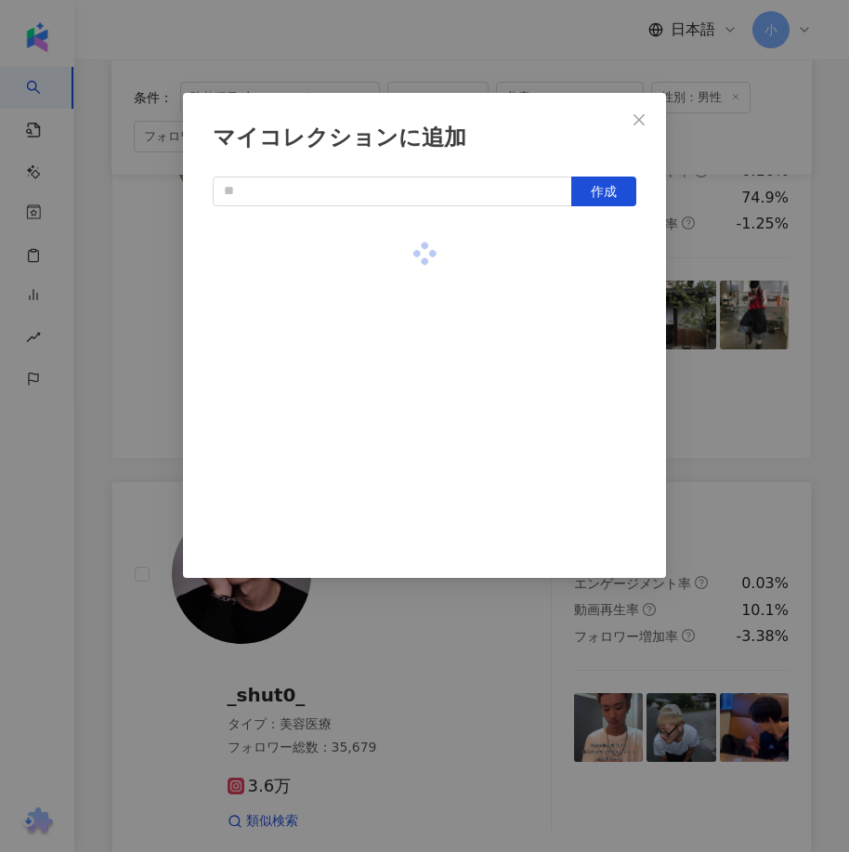
click at [725, 287] on div "マイコレクションに追加 作成" at bounding box center [424, 426] width 849 height 852
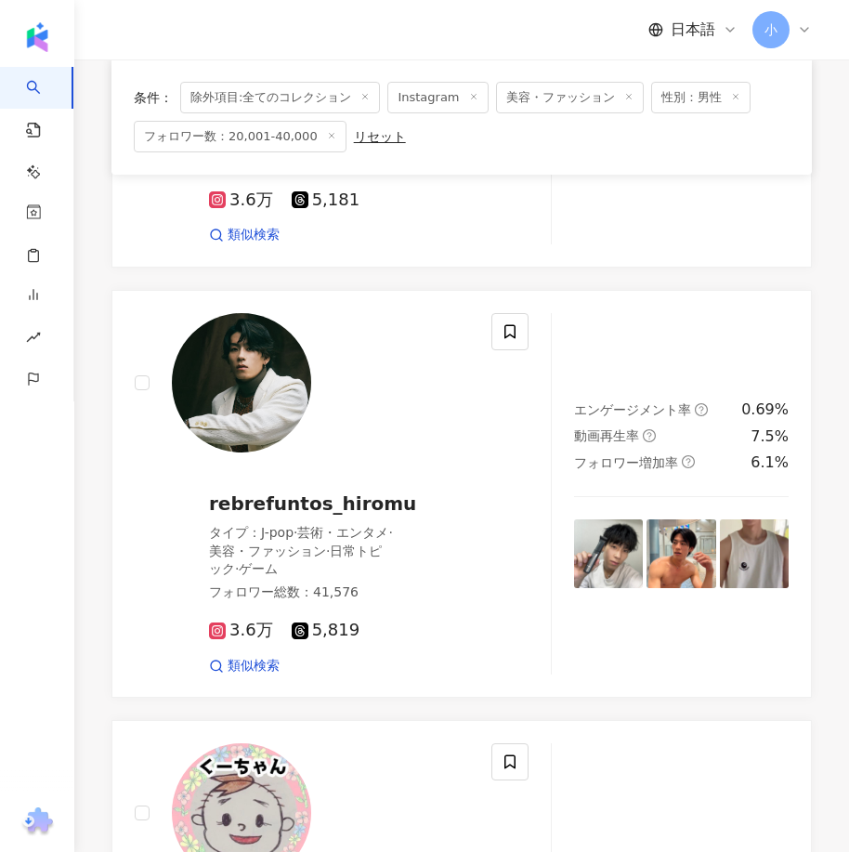
scroll to position [984, 0]
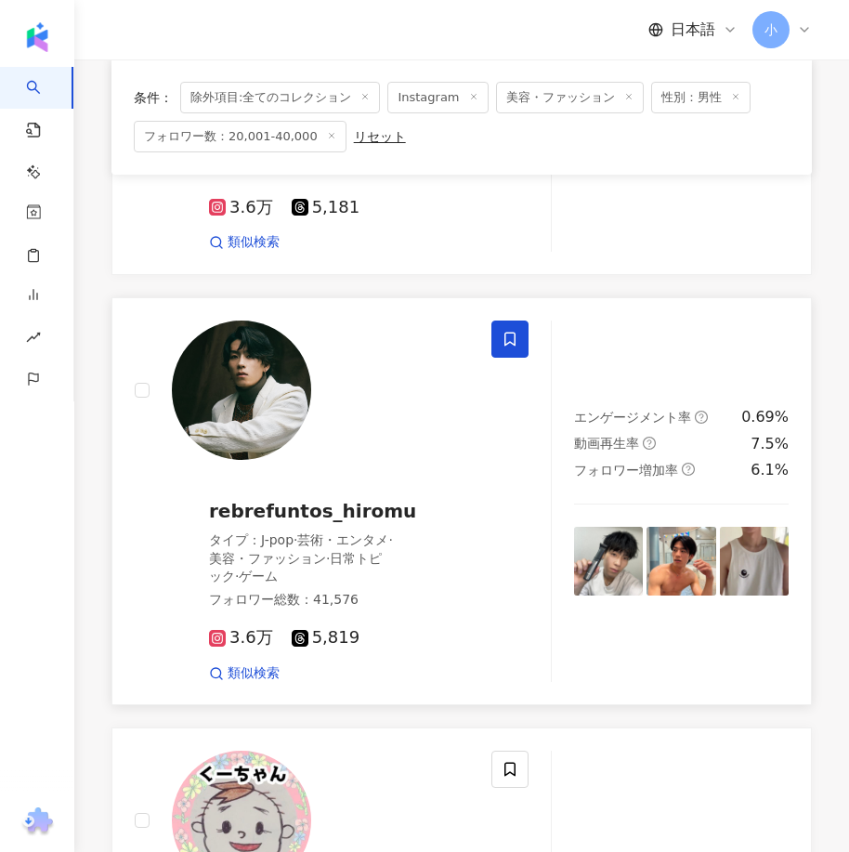
click at [505, 331] on icon at bounding box center [509, 339] width 17 height 17
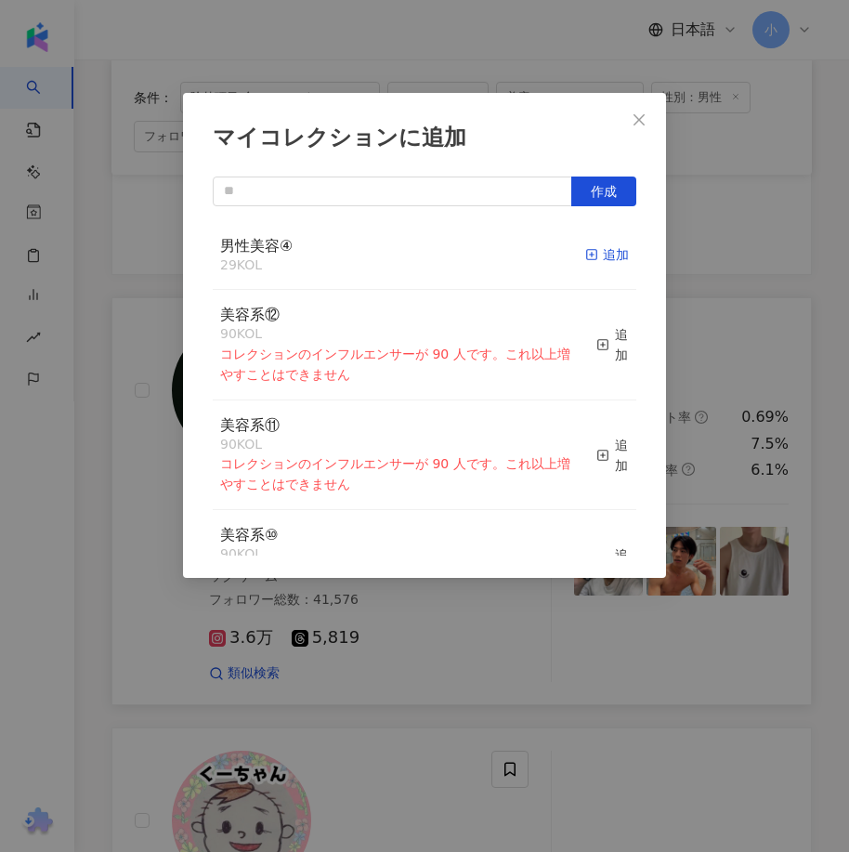
click at [588, 256] on div "追加" at bounding box center [607, 254] width 44 height 20
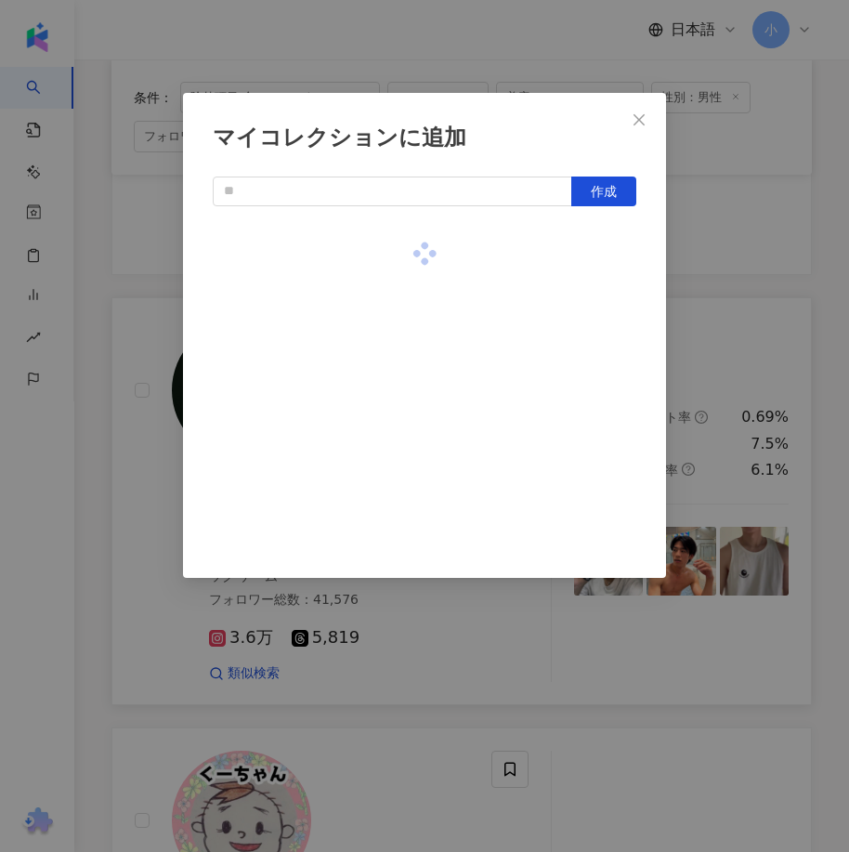
click at [739, 334] on div "マイコレクションに追加 作成" at bounding box center [424, 426] width 849 height 852
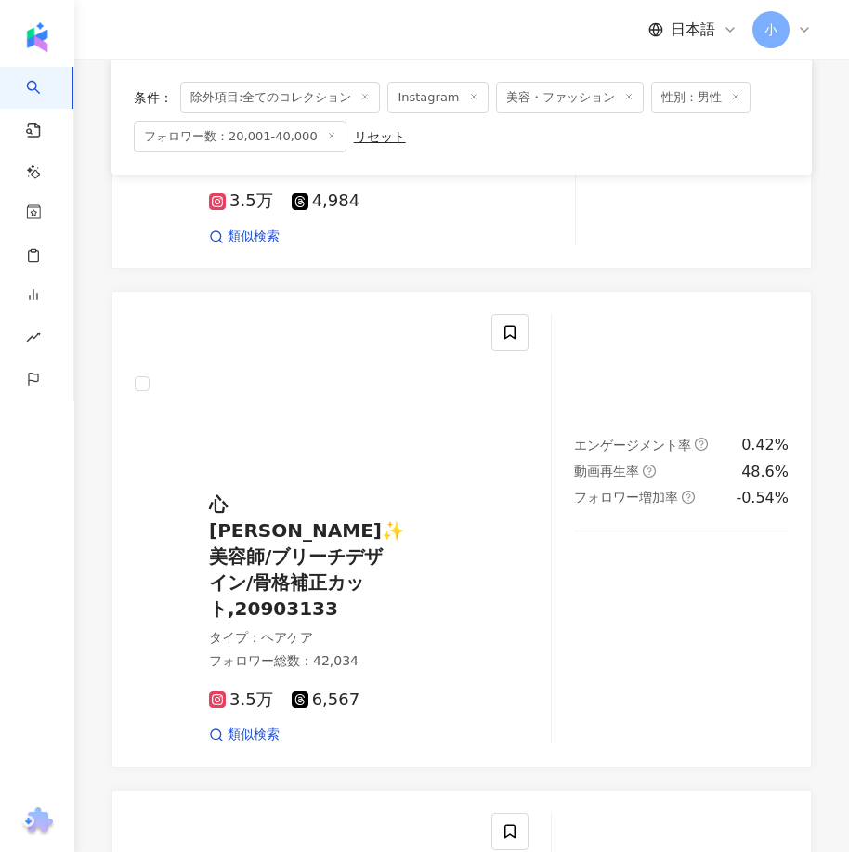
scroll to position [5256, 0]
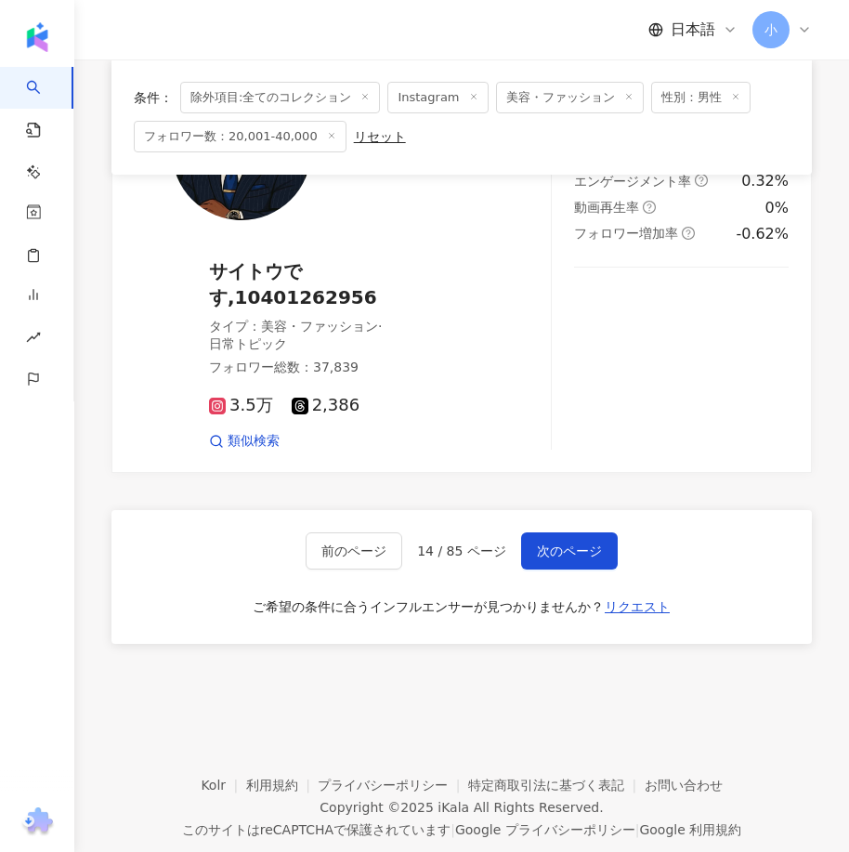
drag, startPoint x: 598, startPoint y: 238, endPoint x: 551, endPoint y: 574, distance: 339.5
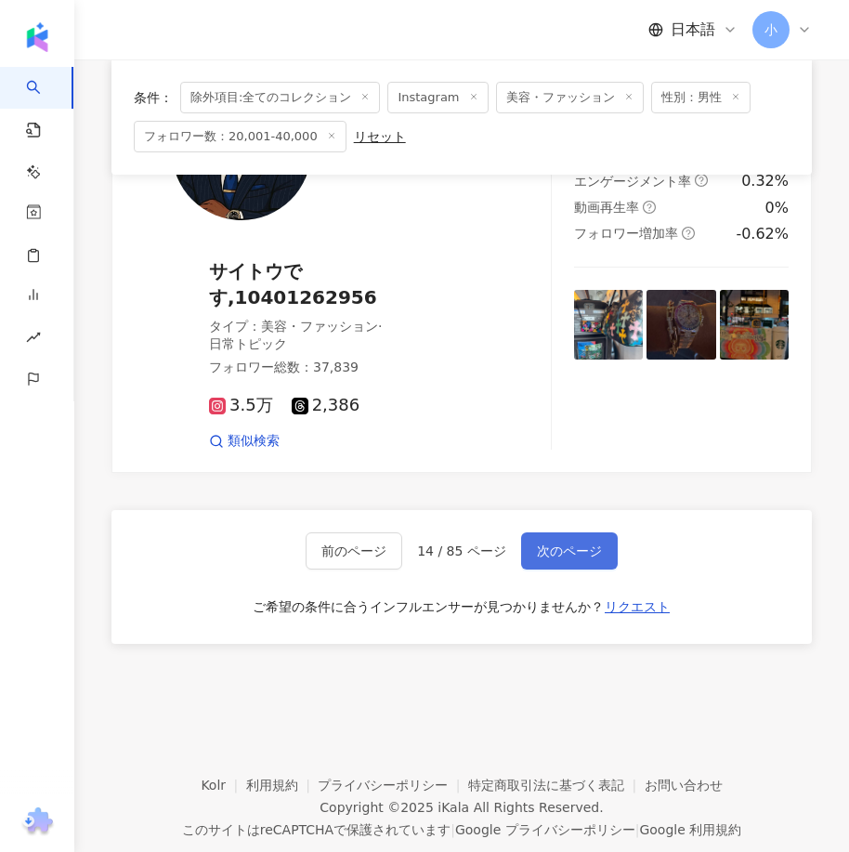
click at [566, 543] on span "次のページ" at bounding box center [569, 550] width 65 height 15
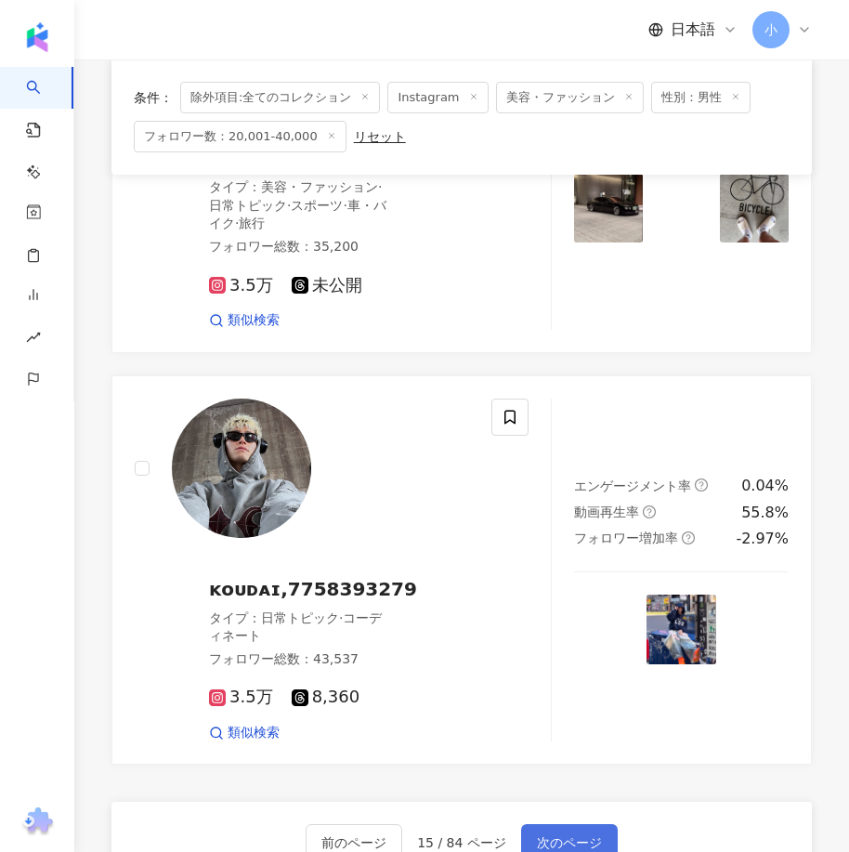
scroll to position [4968, 0]
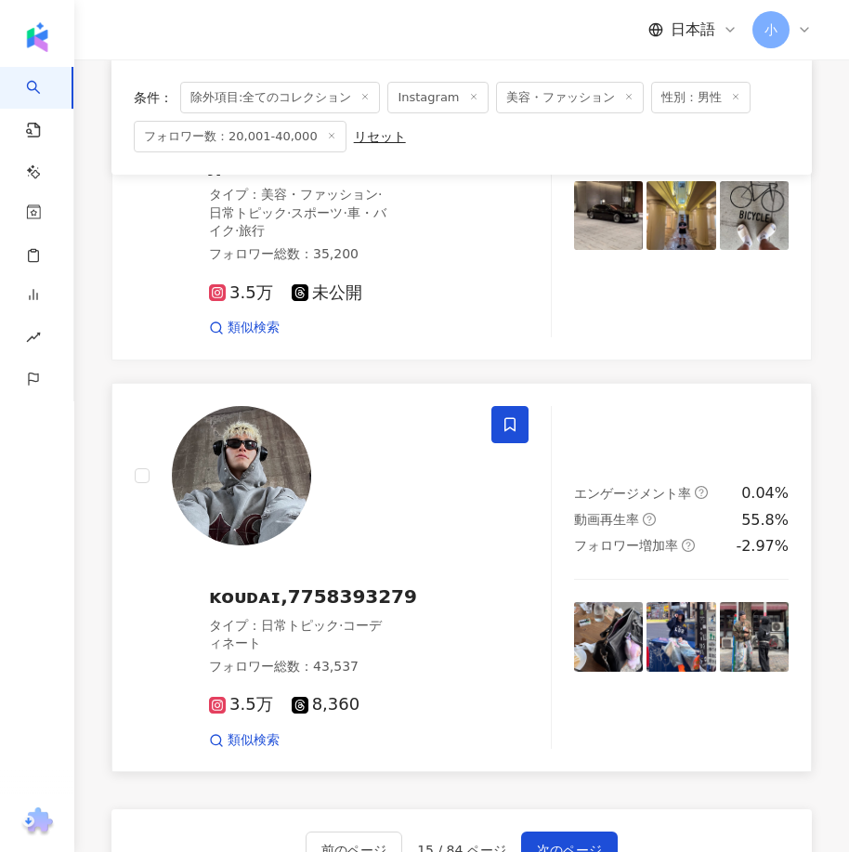
click at [500, 406] on span at bounding box center [509, 424] width 37 height 37
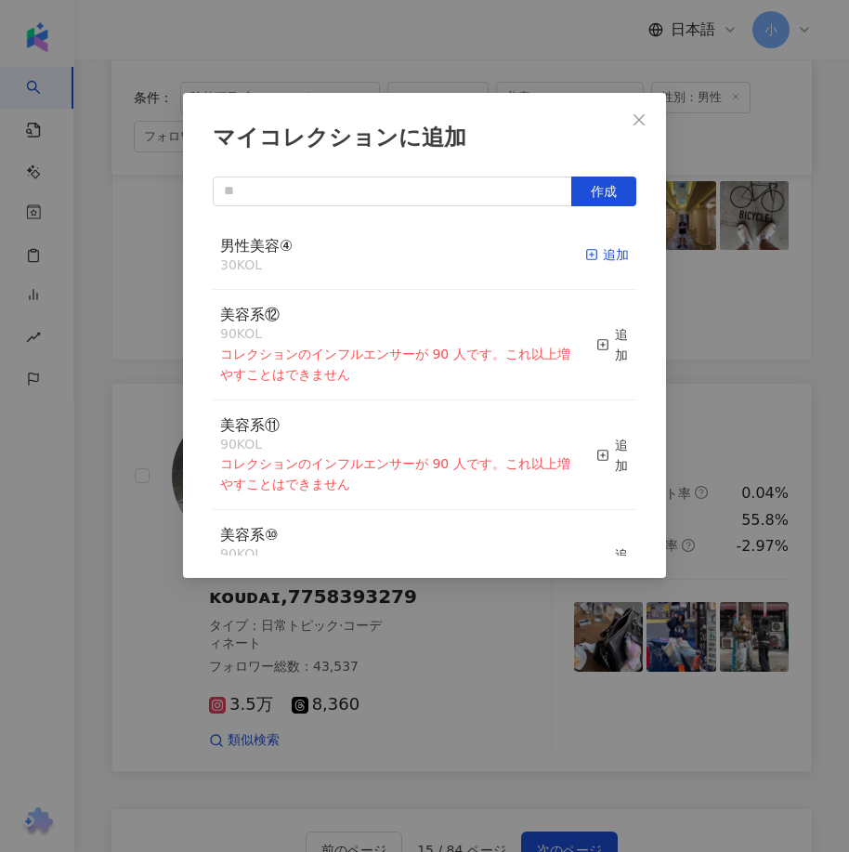
click at [605, 256] on div "追加" at bounding box center [607, 254] width 44 height 20
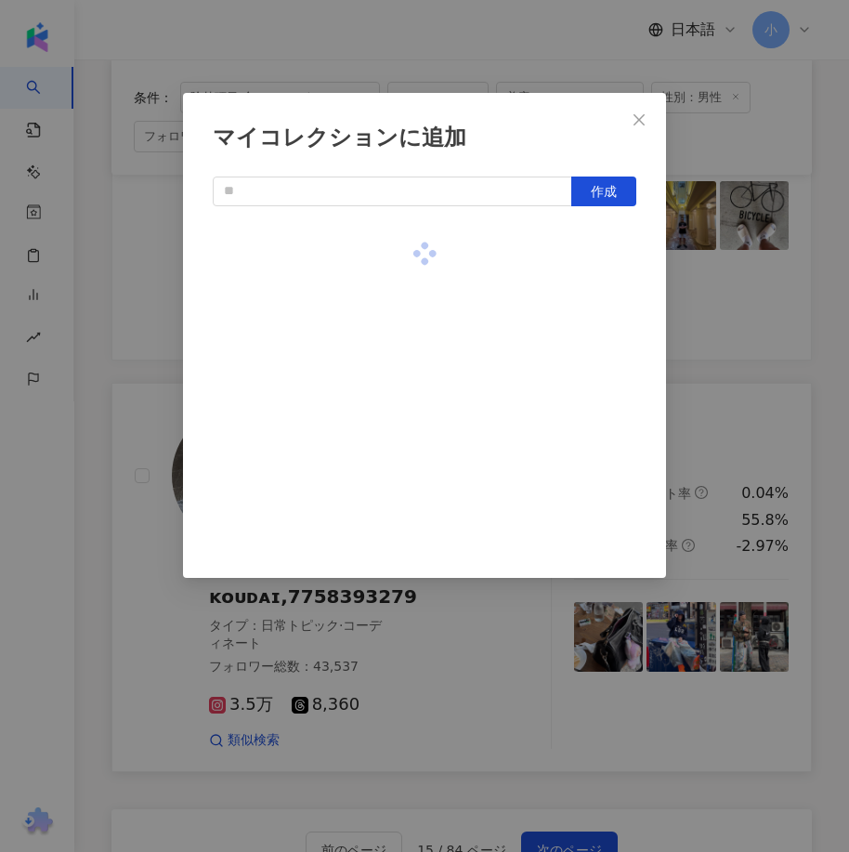
click at [723, 303] on div "マイコレクションに追加 作成" at bounding box center [424, 426] width 849 height 852
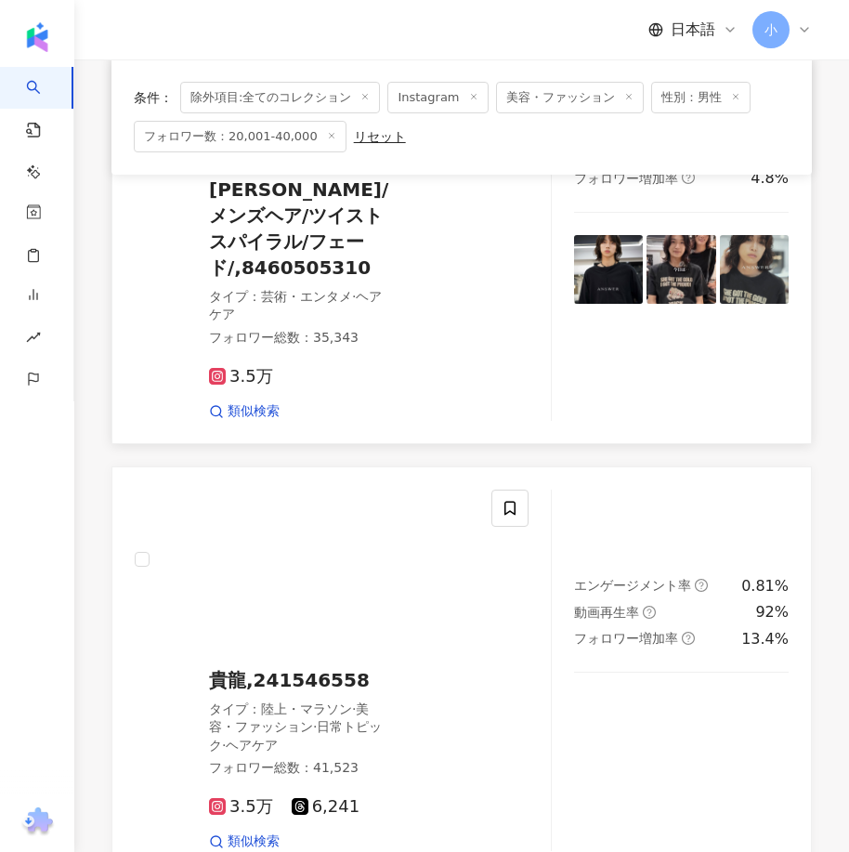
scroll to position [3111, 0]
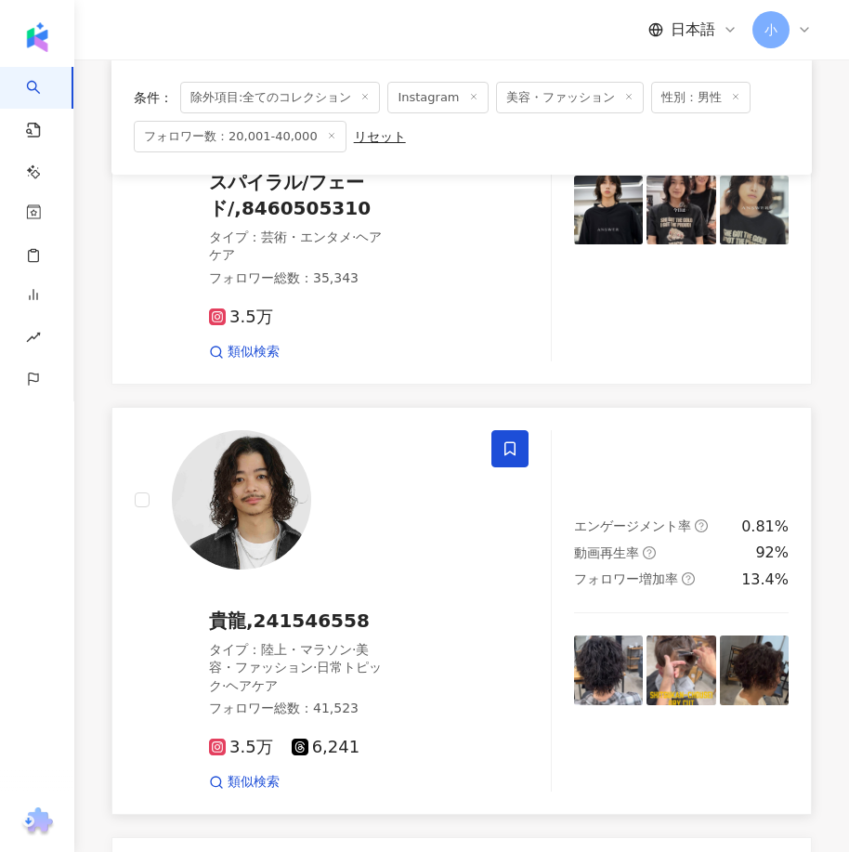
click at [514, 449] on span at bounding box center [509, 448] width 37 height 37
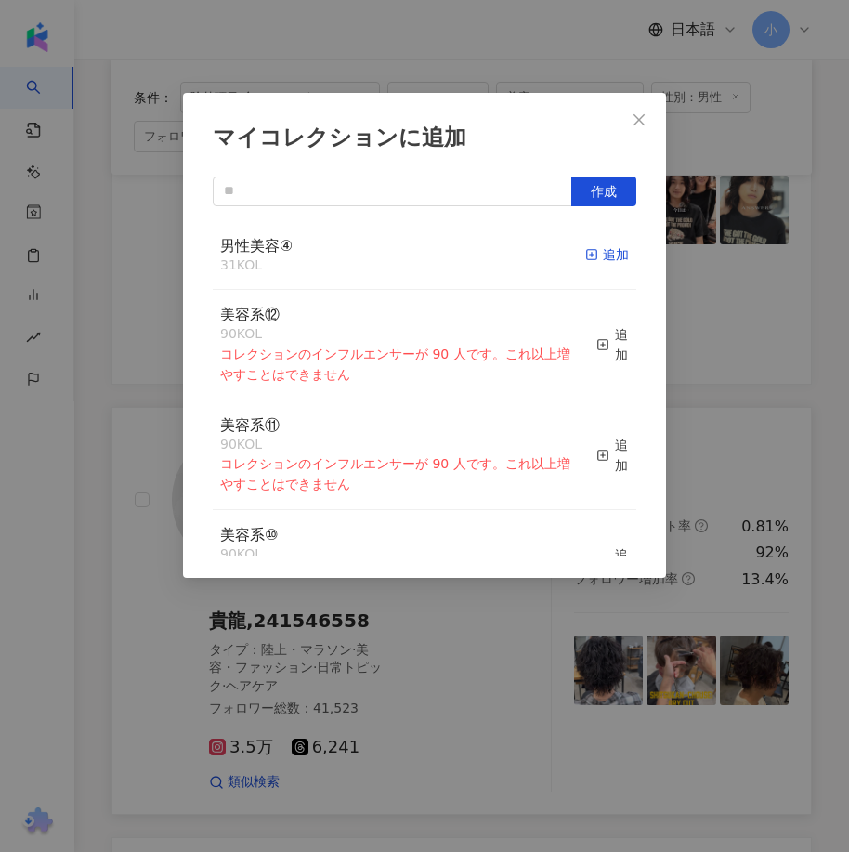
click at [588, 262] on div "追加" at bounding box center [607, 254] width 44 height 20
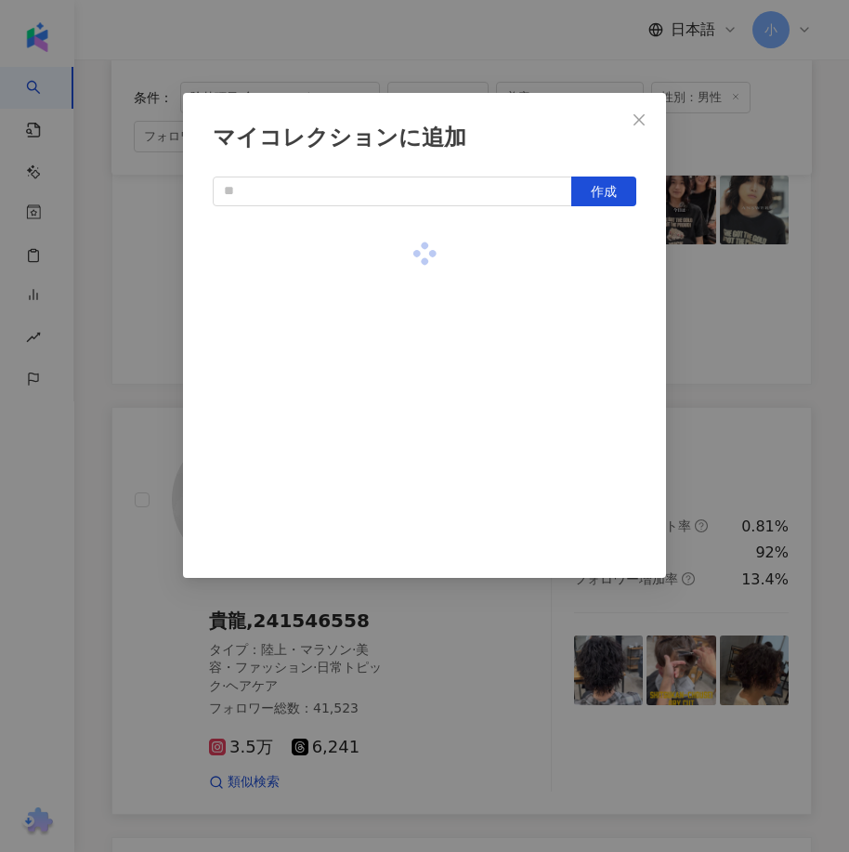
click at [749, 304] on div "マイコレクションに追加 作成" at bounding box center [424, 426] width 849 height 852
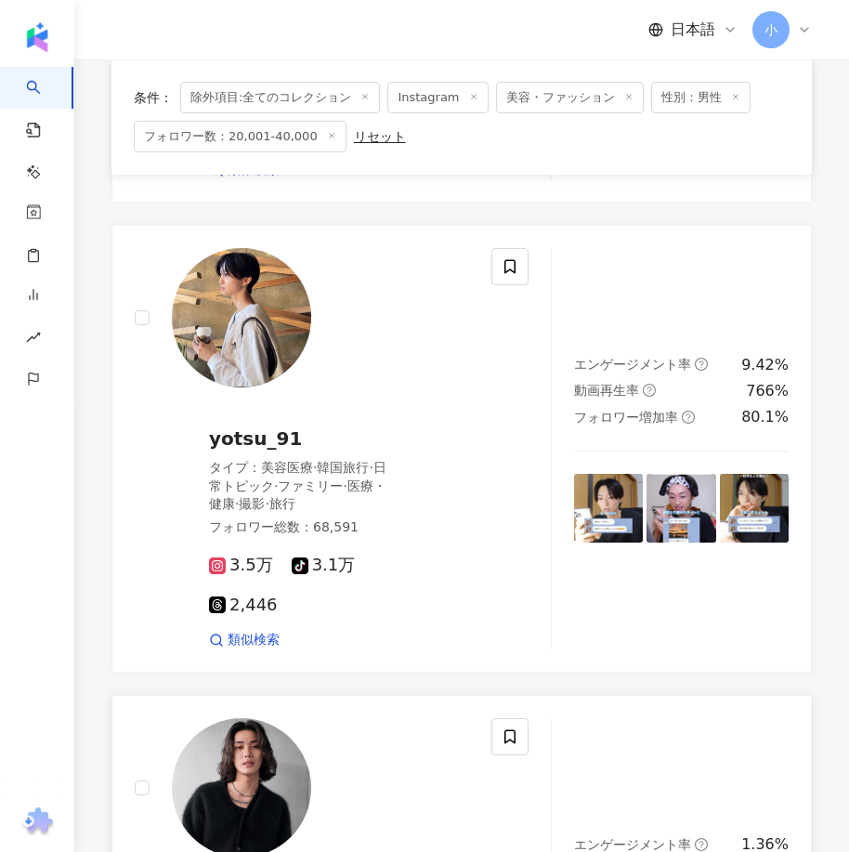
scroll to position [2275, 0]
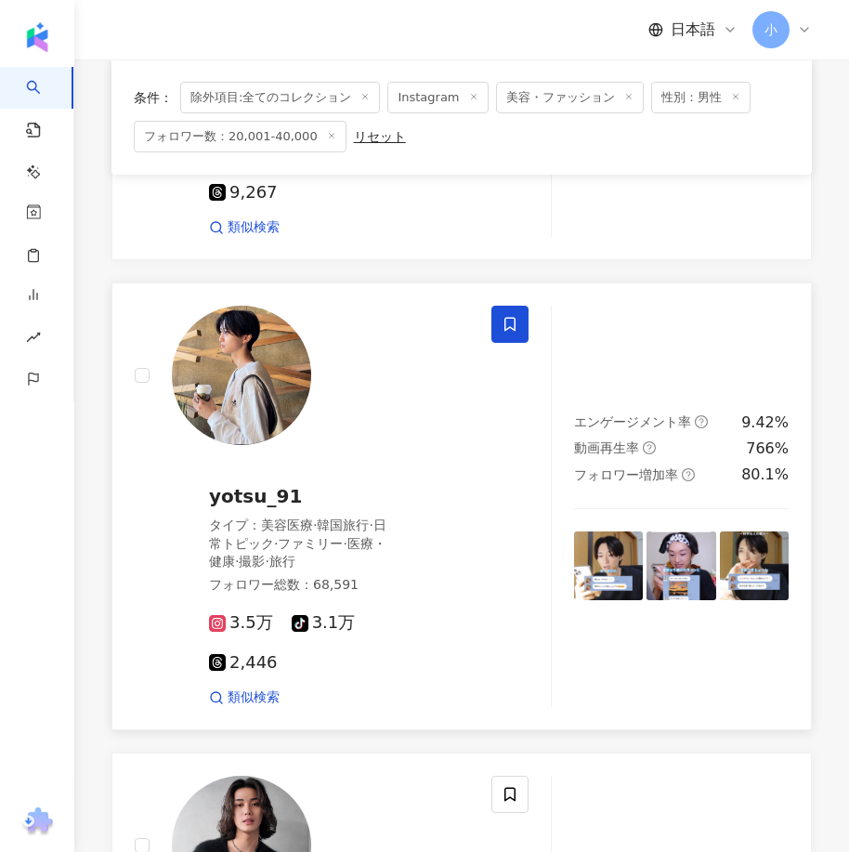
click at [513, 319] on icon at bounding box center [509, 324] width 17 height 17
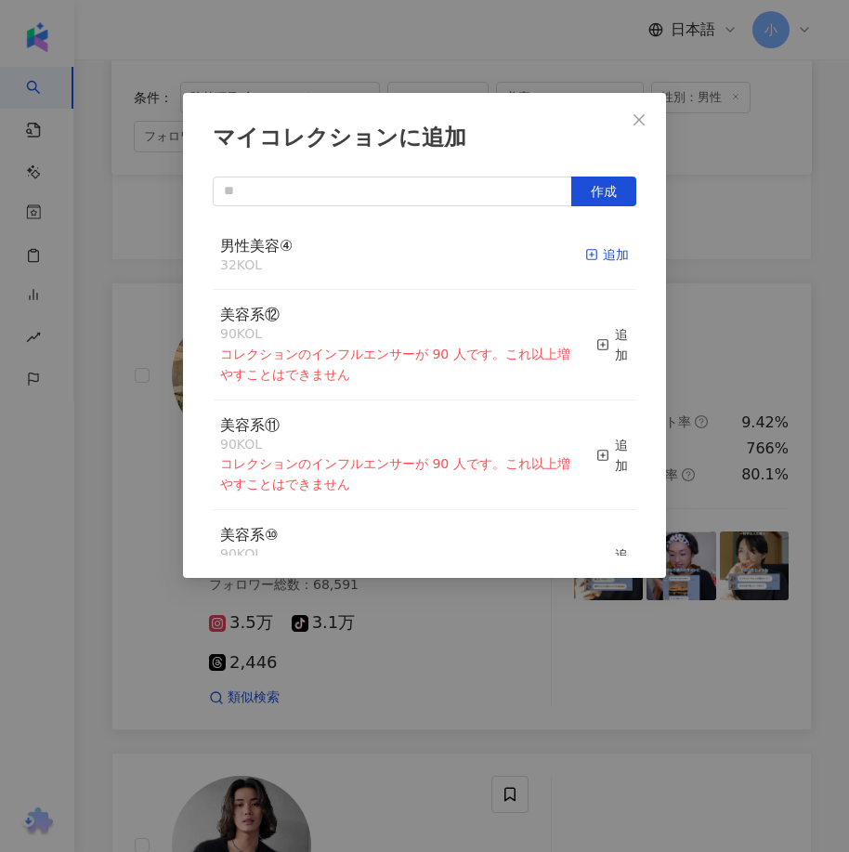
click at [585, 262] on span "button" at bounding box center [591, 254] width 13 height 15
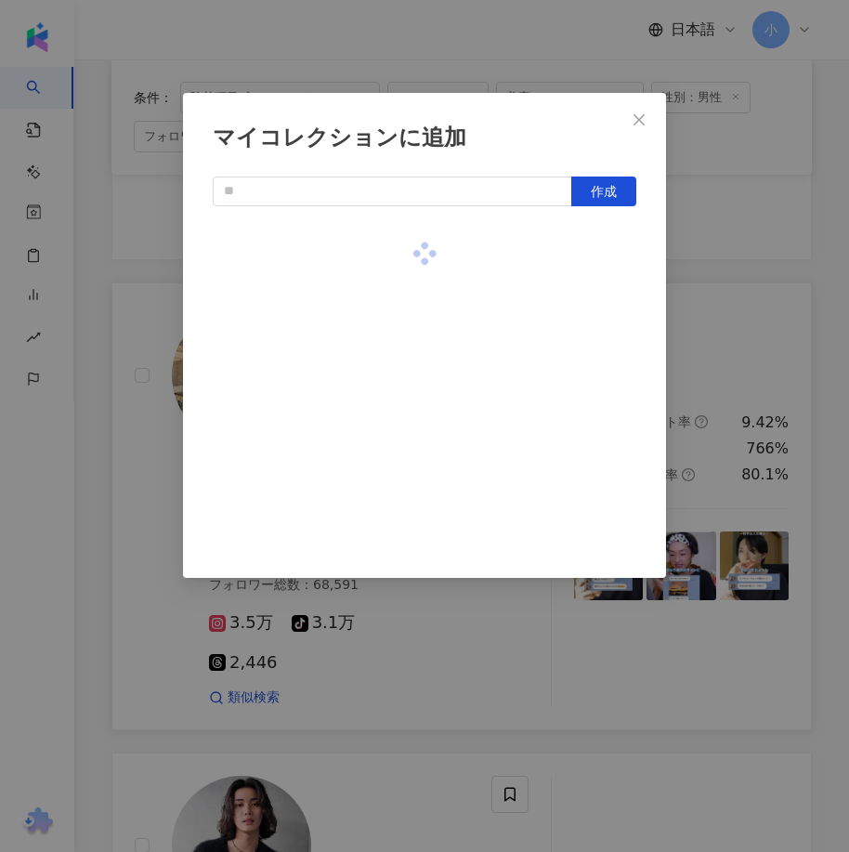
click at [722, 311] on div "マイコレクションに追加 作成" at bounding box center [424, 426] width 849 height 852
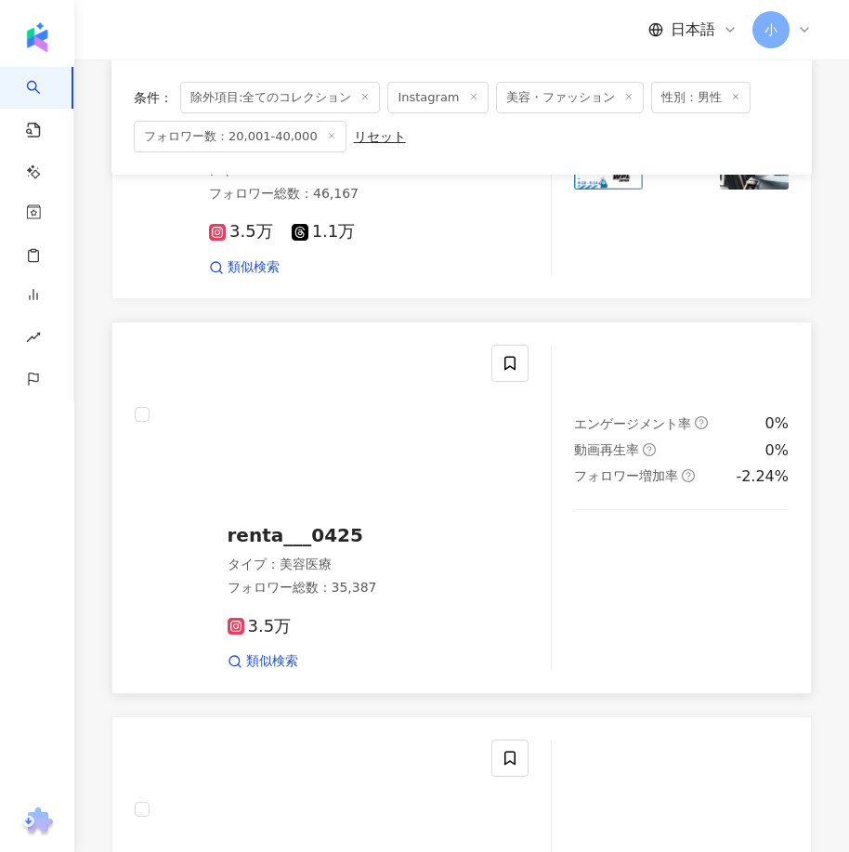
scroll to position [1347, 0]
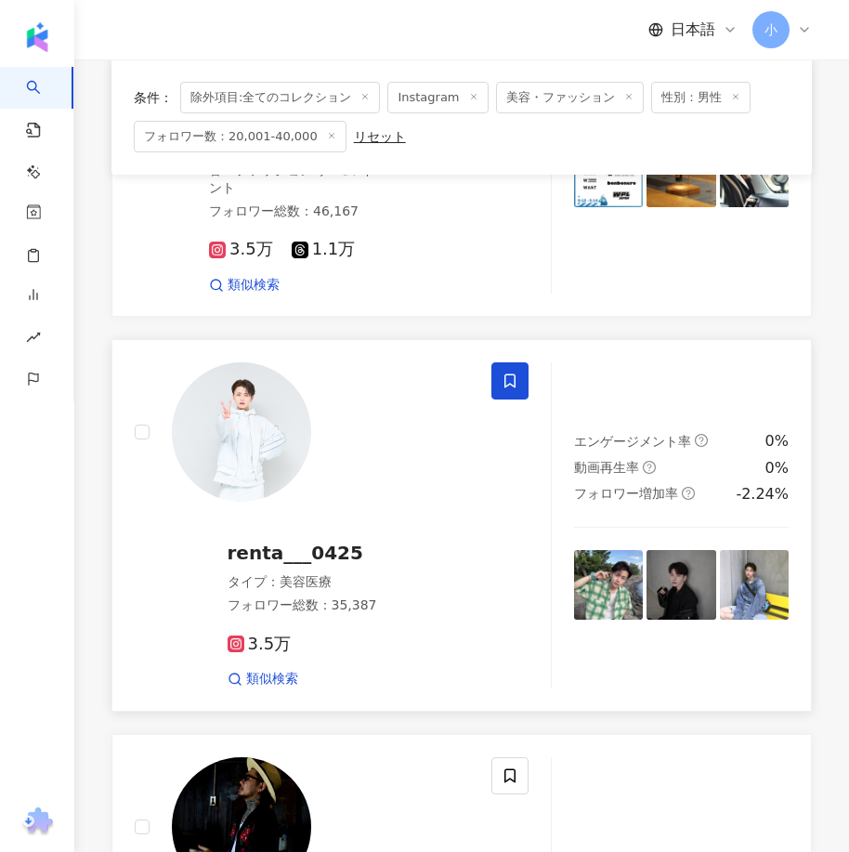
click at [511, 379] on icon at bounding box center [509, 380] width 17 height 17
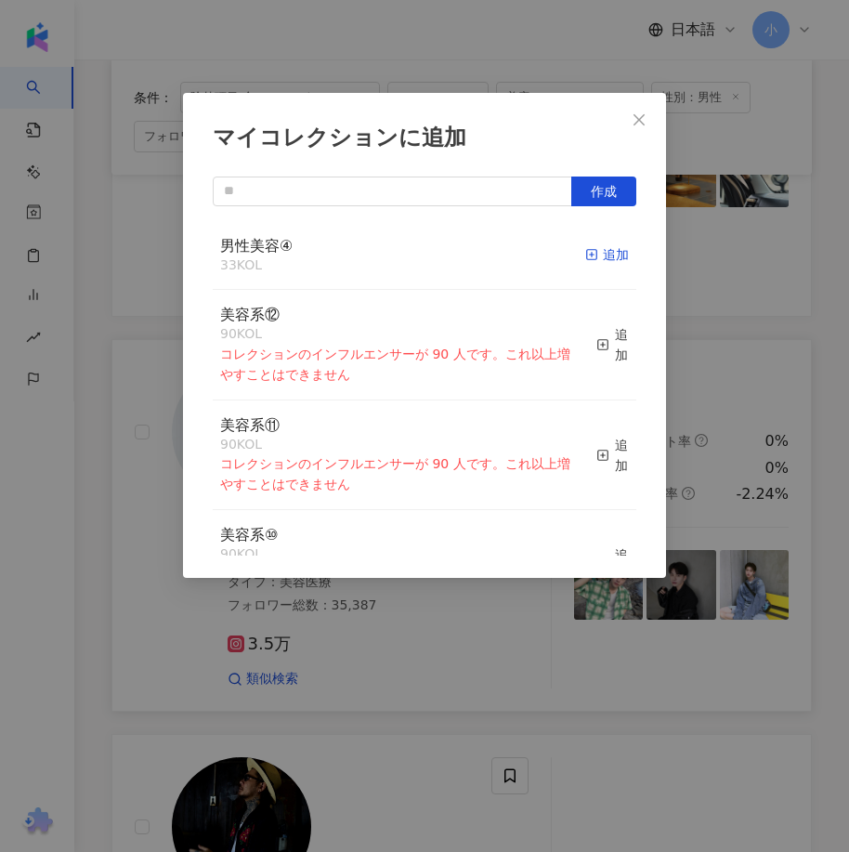
click at [585, 261] on icon "button" at bounding box center [591, 254] width 13 height 13
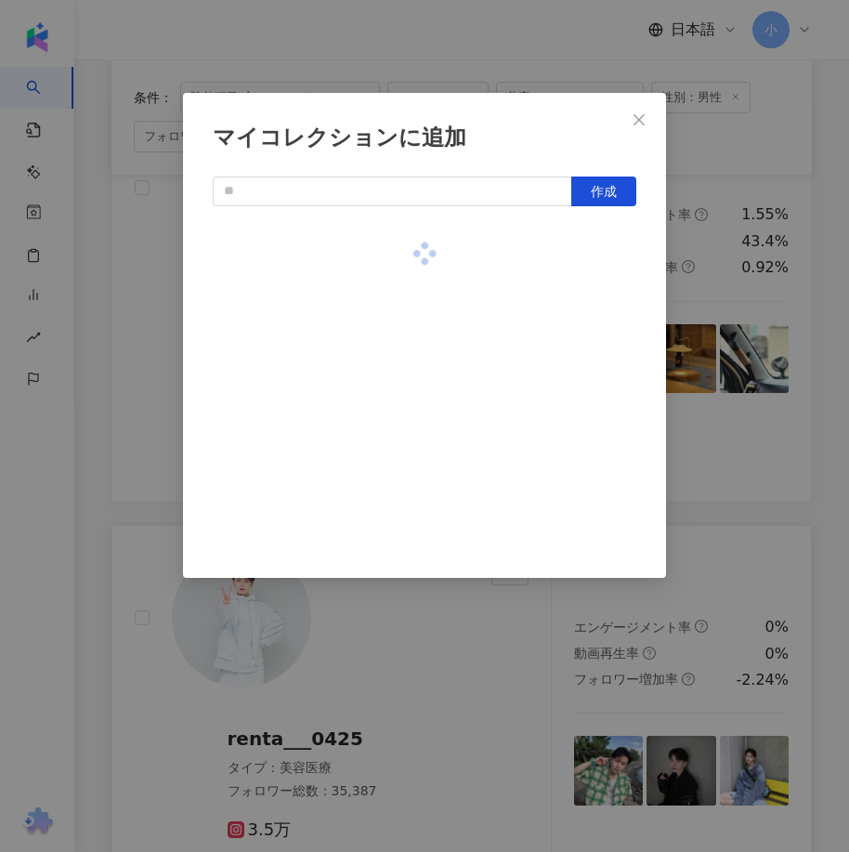
click at [734, 316] on div "マイコレクションに追加 作成" at bounding box center [424, 426] width 849 height 852
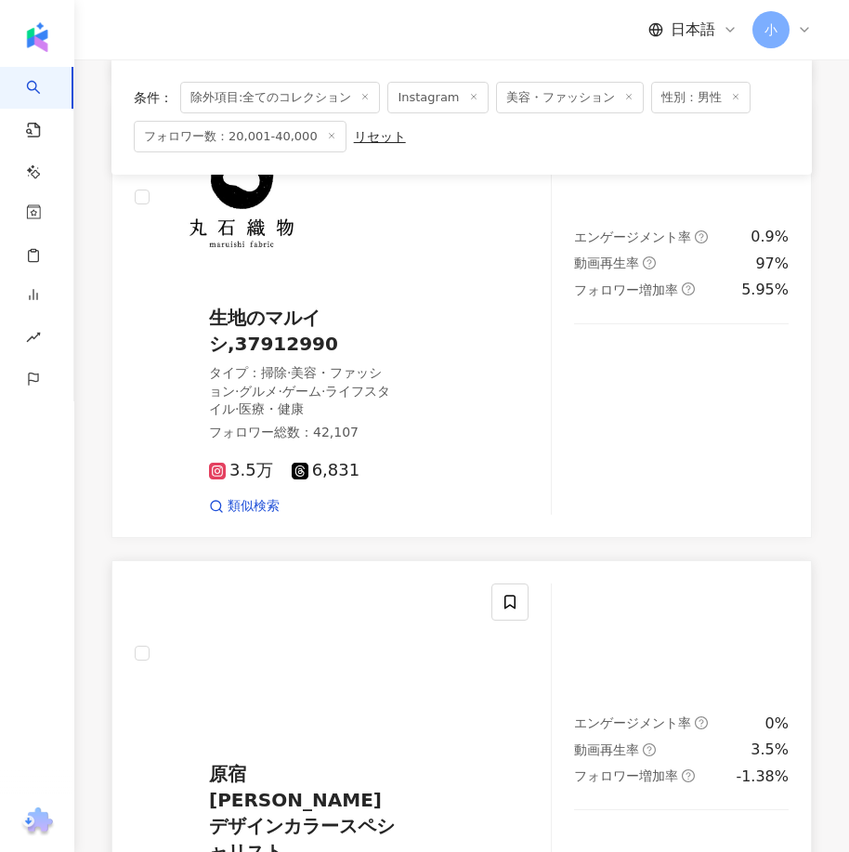
scroll to position [5247, 0]
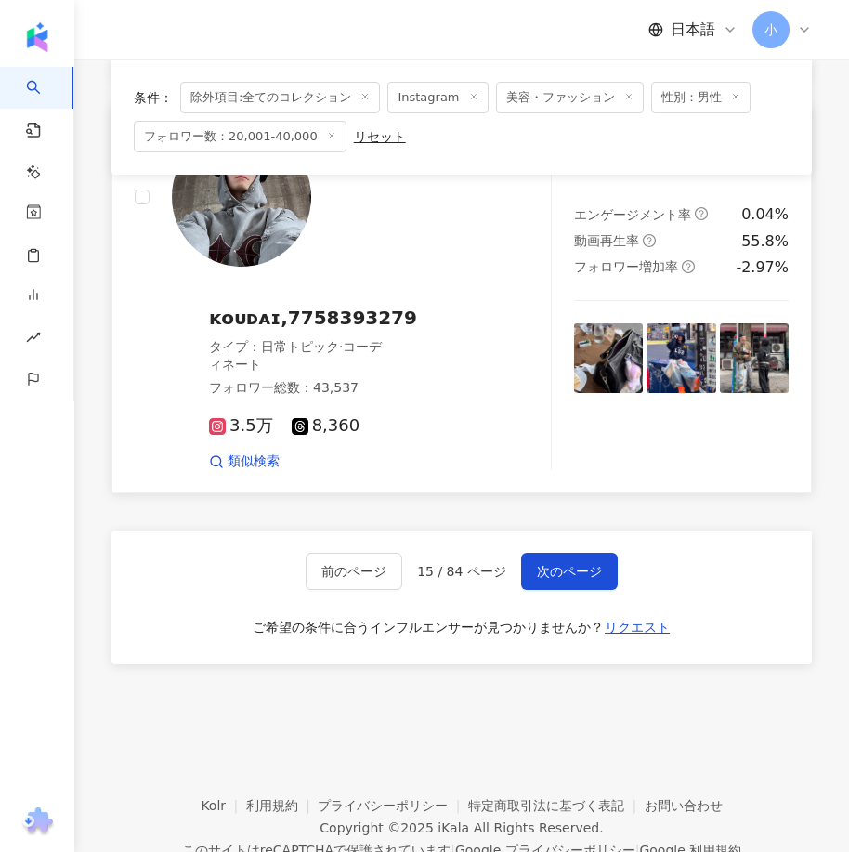
drag, startPoint x: 603, startPoint y: 267, endPoint x: 589, endPoint y: 549, distance: 281.7
click at [557, 564] on span "次のページ" at bounding box center [569, 571] width 65 height 15
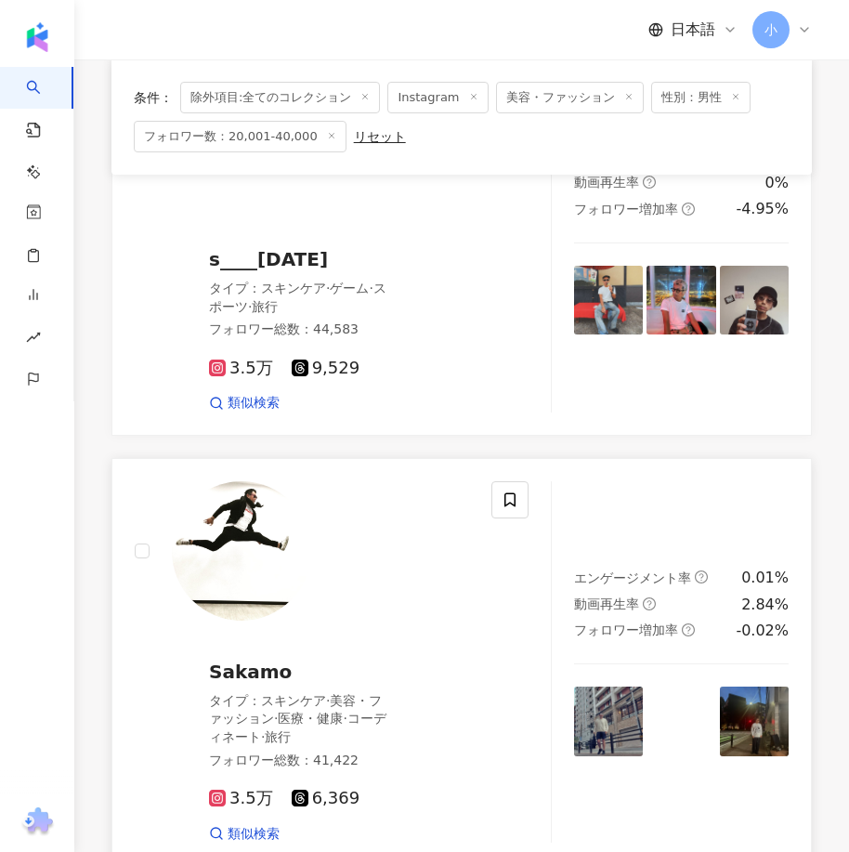
scroll to position [3468, 0]
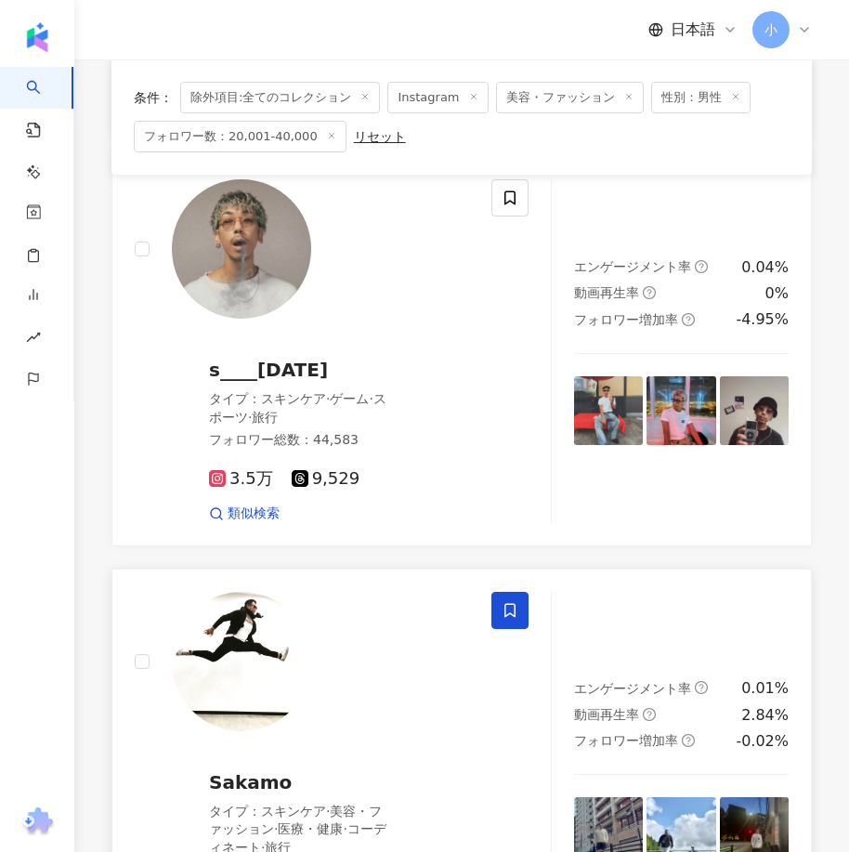
click at [519, 592] on span at bounding box center [509, 610] width 37 height 37
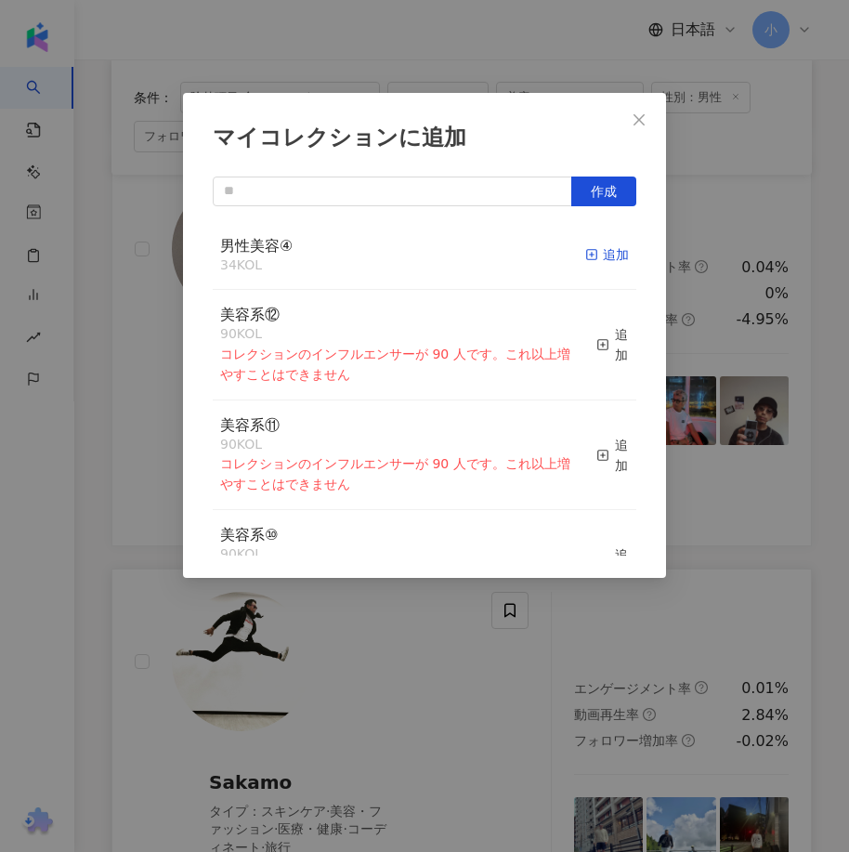
click at [585, 256] on icon "button" at bounding box center [591, 254] width 13 height 13
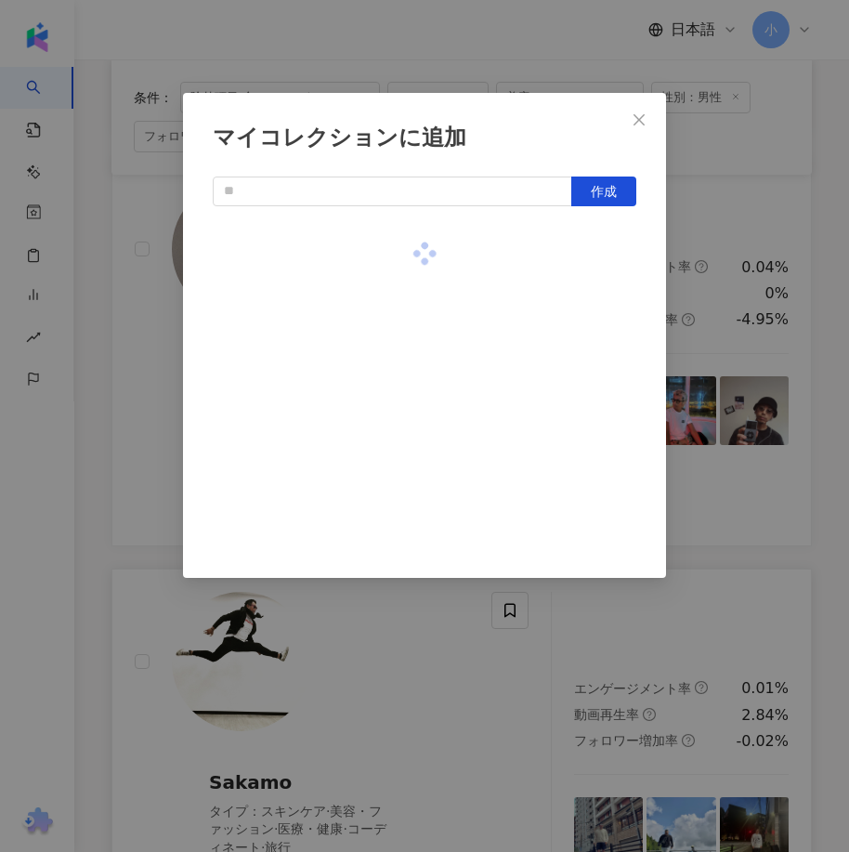
click at [775, 345] on div "マイコレクションに追加 作成" at bounding box center [424, 426] width 849 height 852
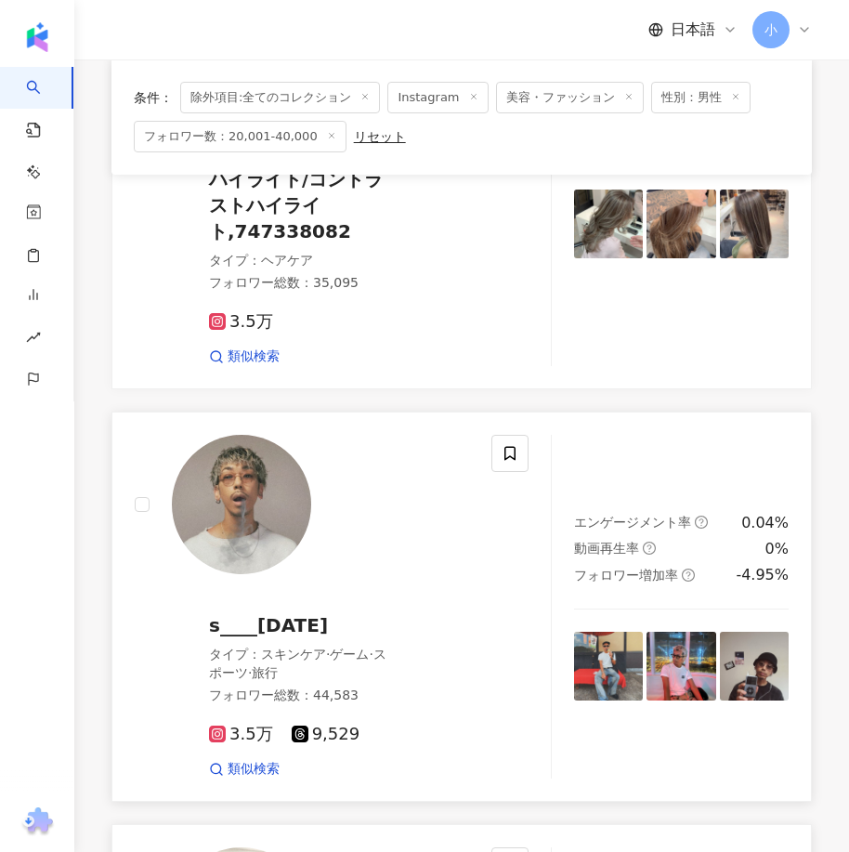
scroll to position [3189, 0]
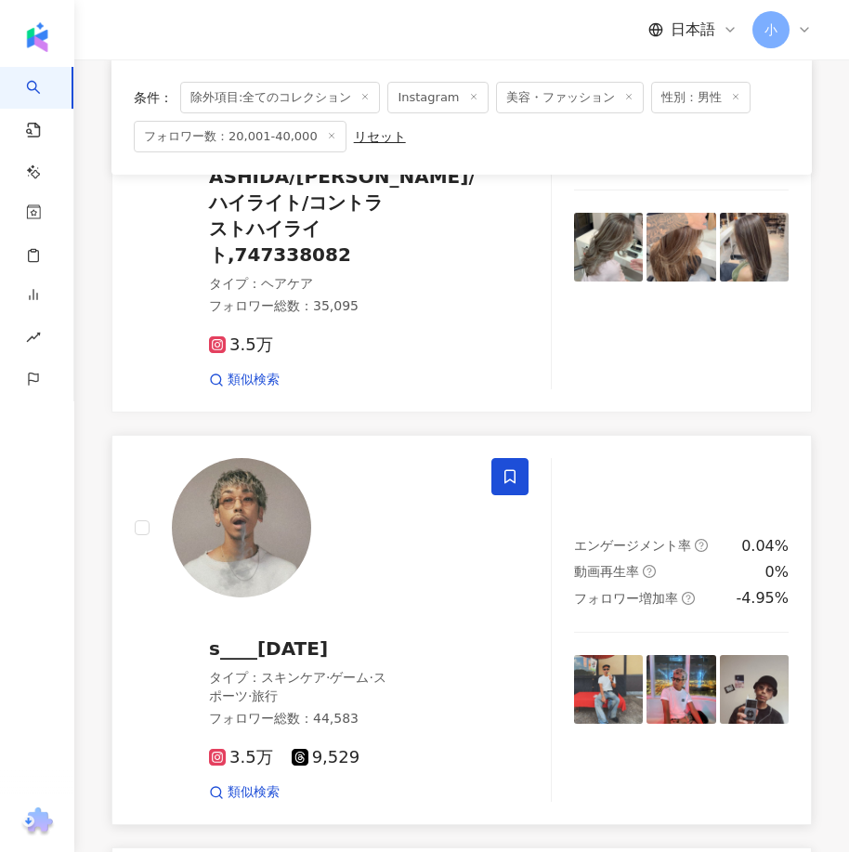
click at [503, 468] on icon at bounding box center [509, 476] width 17 height 17
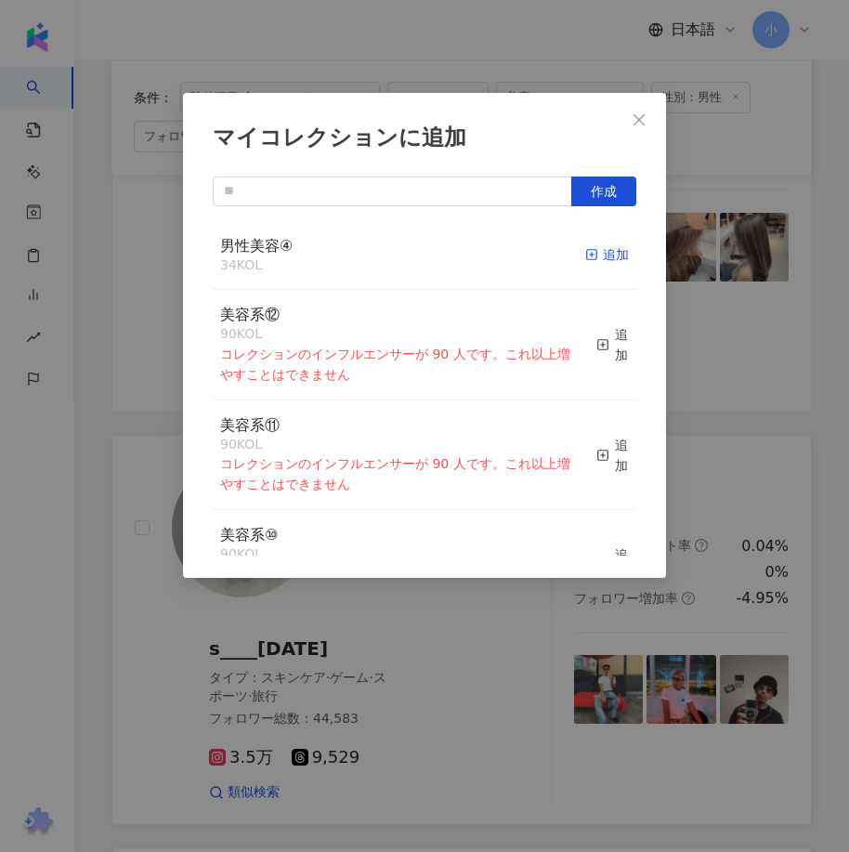
click at [585, 252] on div "追加" at bounding box center [607, 254] width 44 height 20
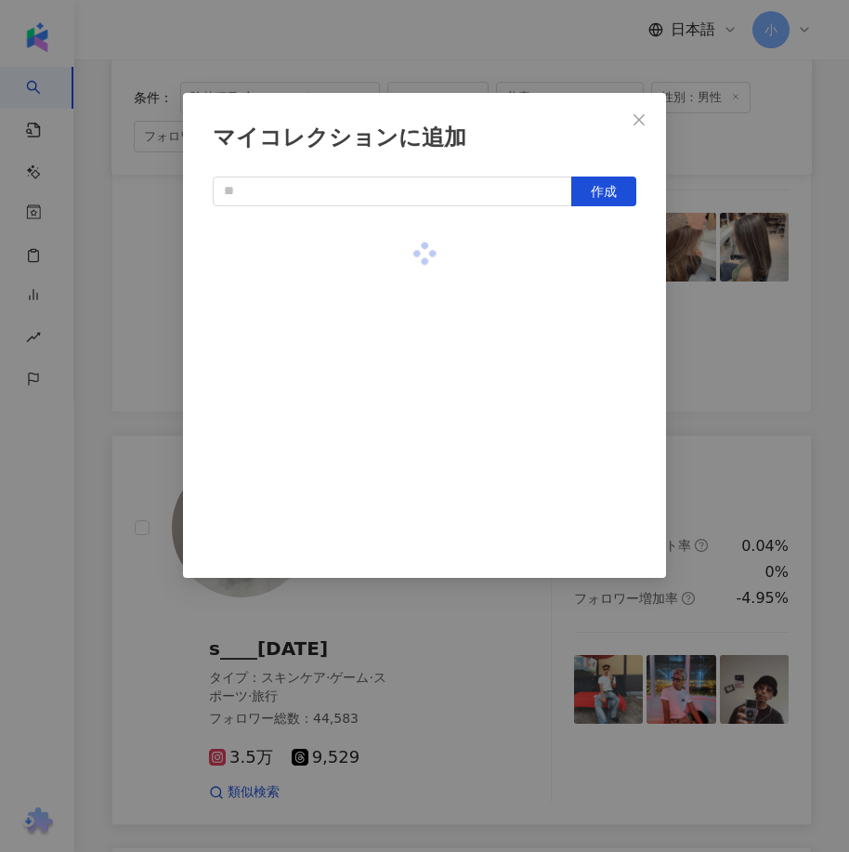
click at [761, 343] on div "マイコレクションに追加 作成" at bounding box center [424, 426] width 849 height 852
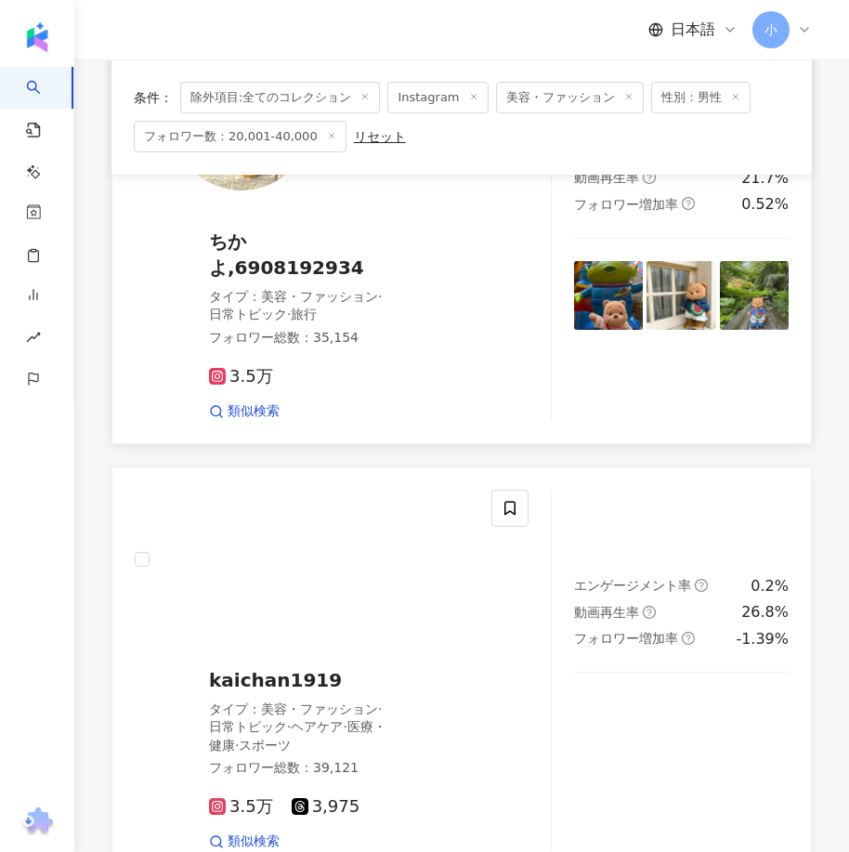
scroll to position [867, 0]
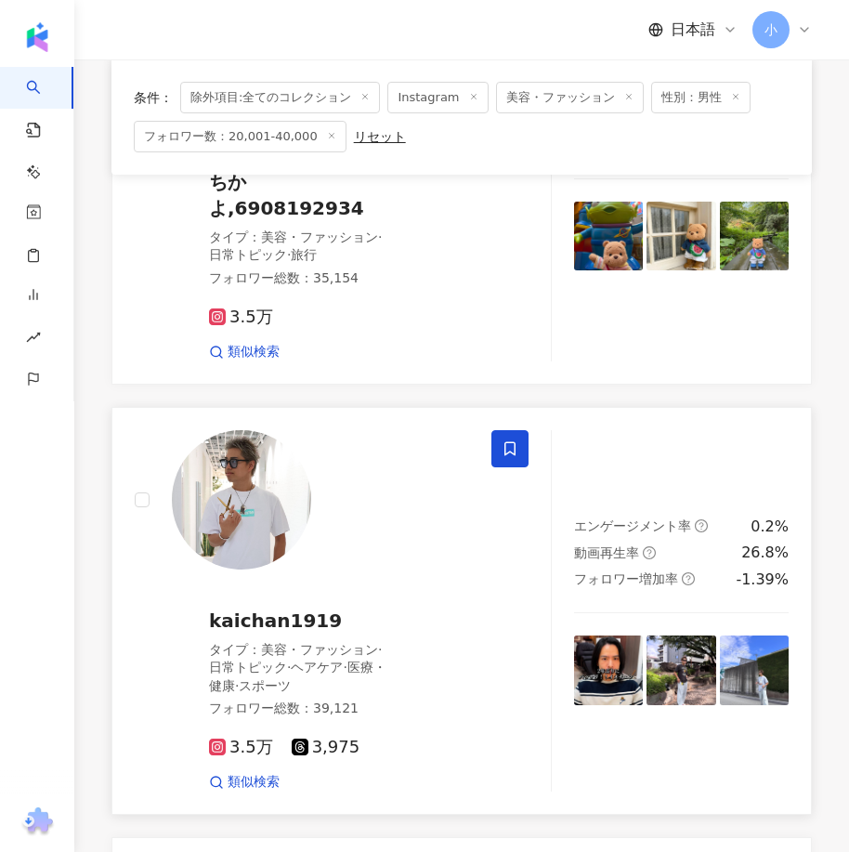
click at [520, 430] on span at bounding box center [509, 448] width 37 height 37
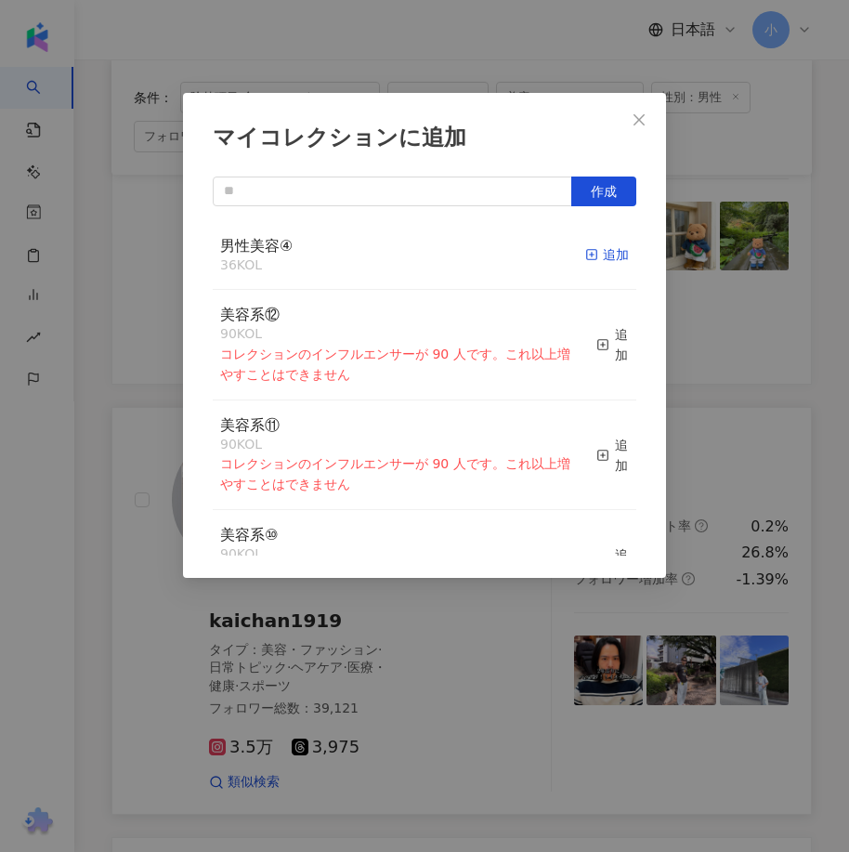
click at [593, 251] on div "追加" at bounding box center [607, 254] width 44 height 20
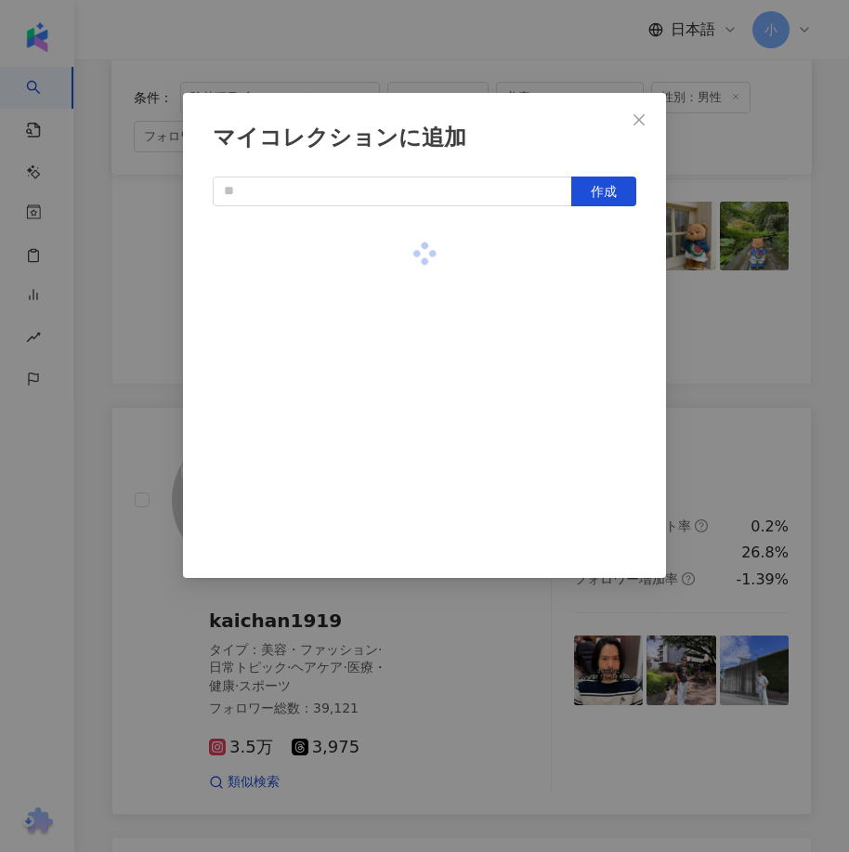
click at [733, 288] on div "マイコレクションに追加 作成" at bounding box center [424, 426] width 849 height 852
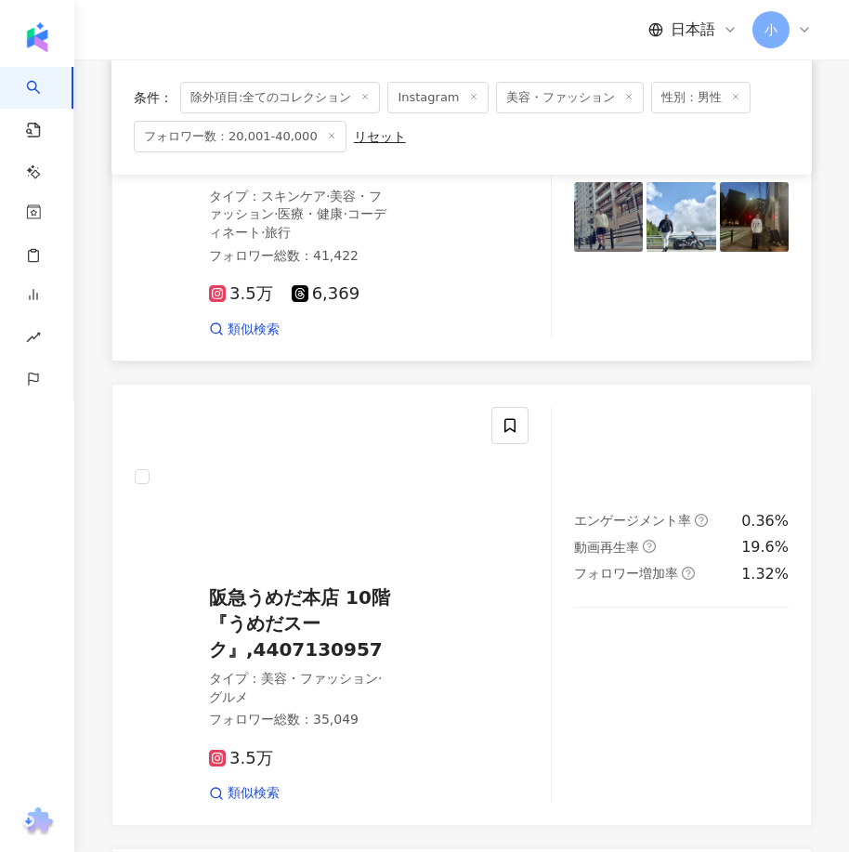
scroll to position [5232, 0]
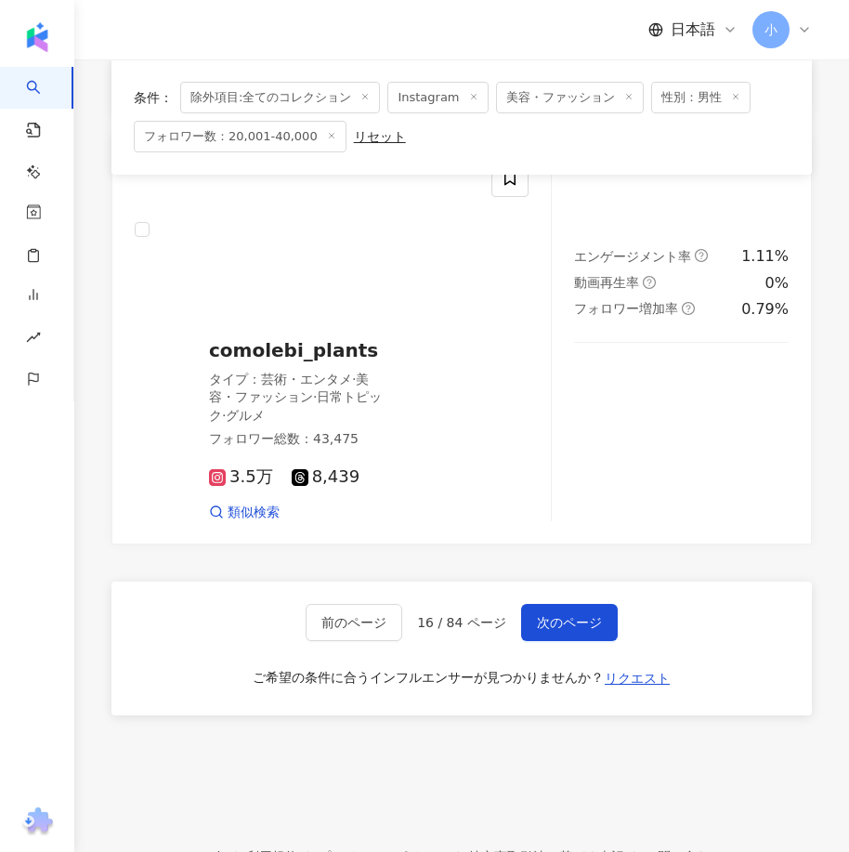
drag, startPoint x: 617, startPoint y: 188, endPoint x: 553, endPoint y: 564, distance: 381.5
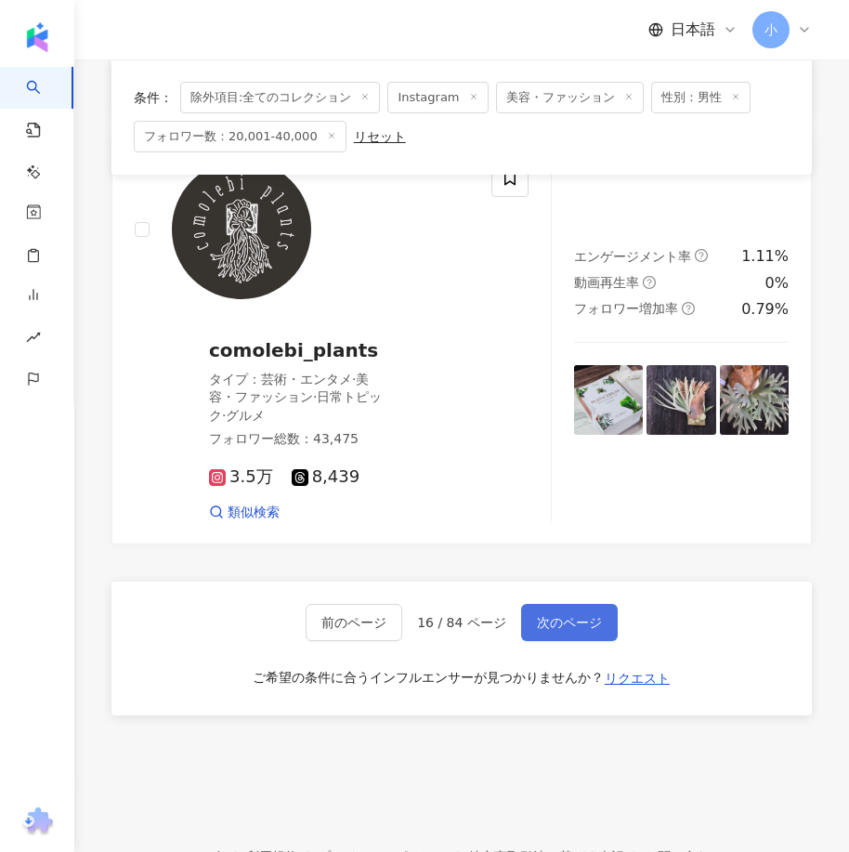
click at [579, 615] on span "次のページ" at bounding box center [569, 622] width 65 height 15
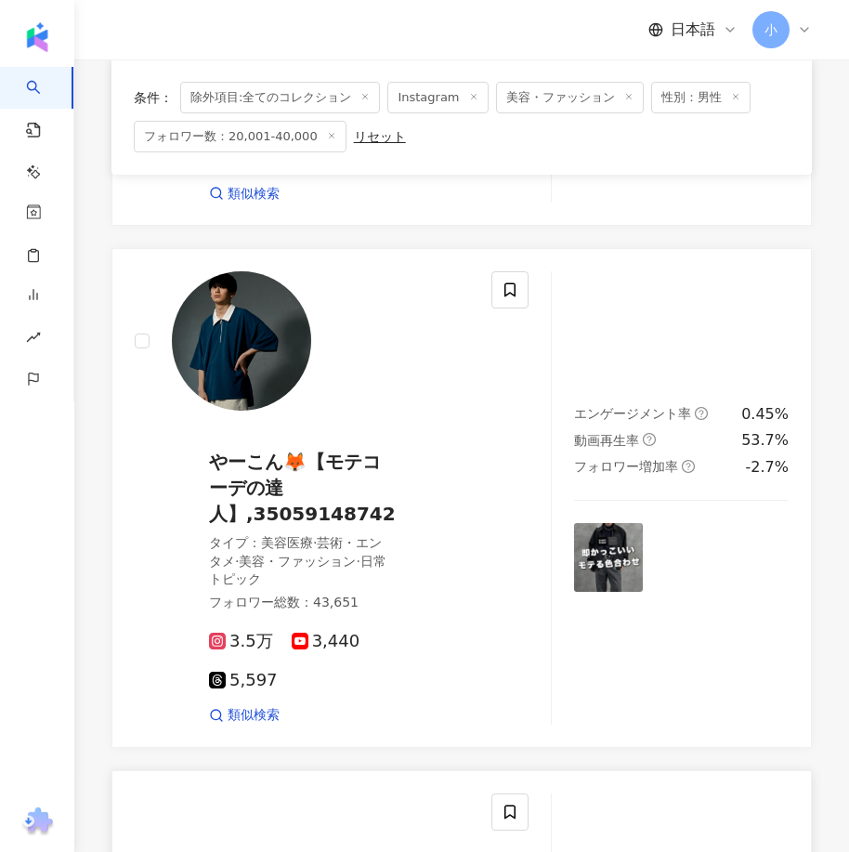
scroll to position [4452, 0]
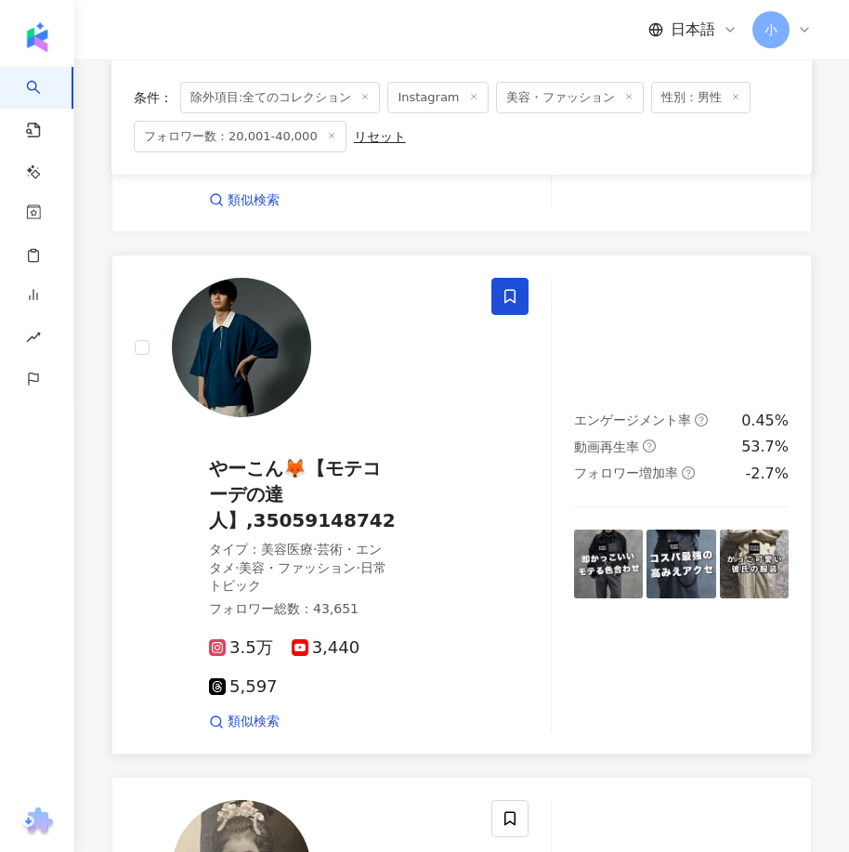
click at [516, 315] on span at bounding box center [509, 296] width 37 height 37
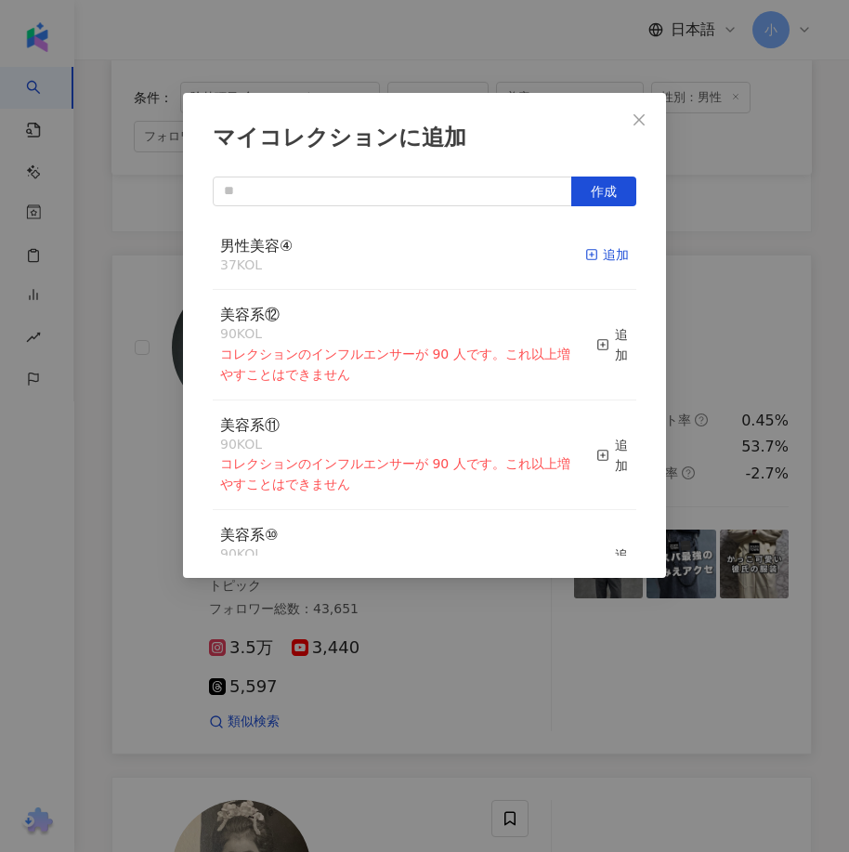
click at [598, 245] on div "追加" at bounding box center [607, 254] width 44 height 20
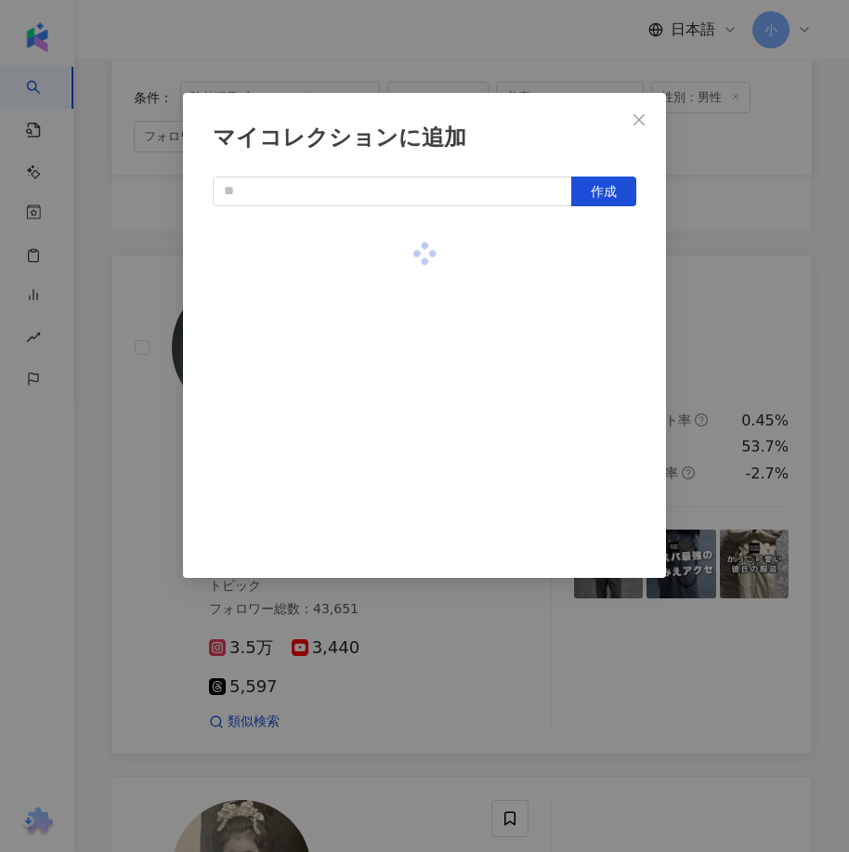
click at [693, 305] on div "マイコレクションに追加 作成" at bounding box center [424, 426] width 849 height 852
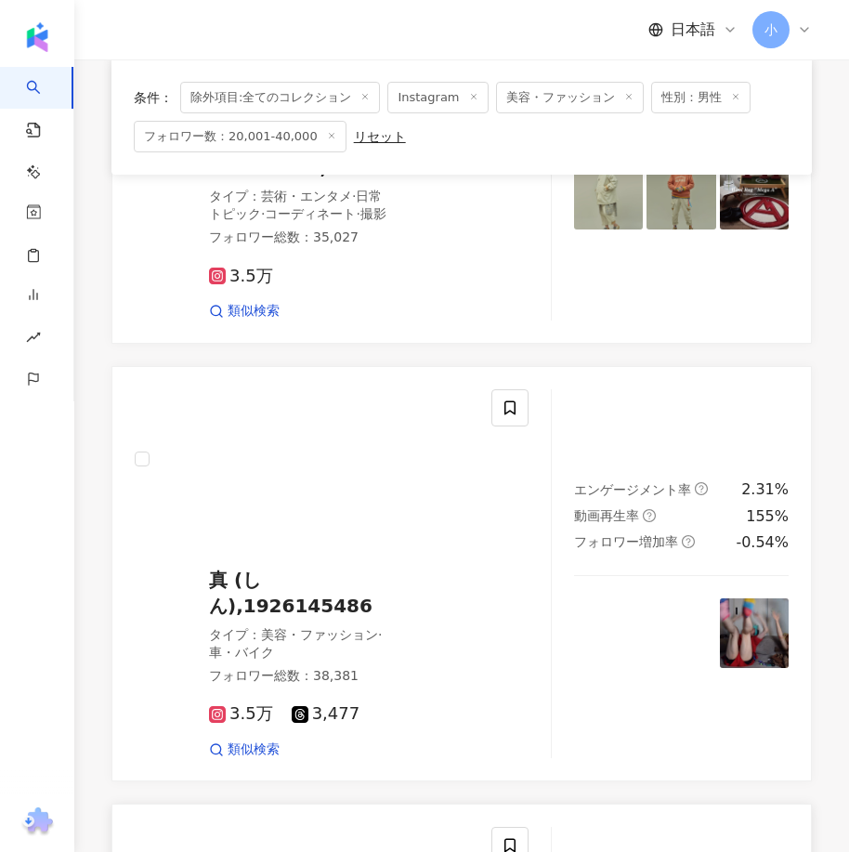
scroll to position [923, 0]
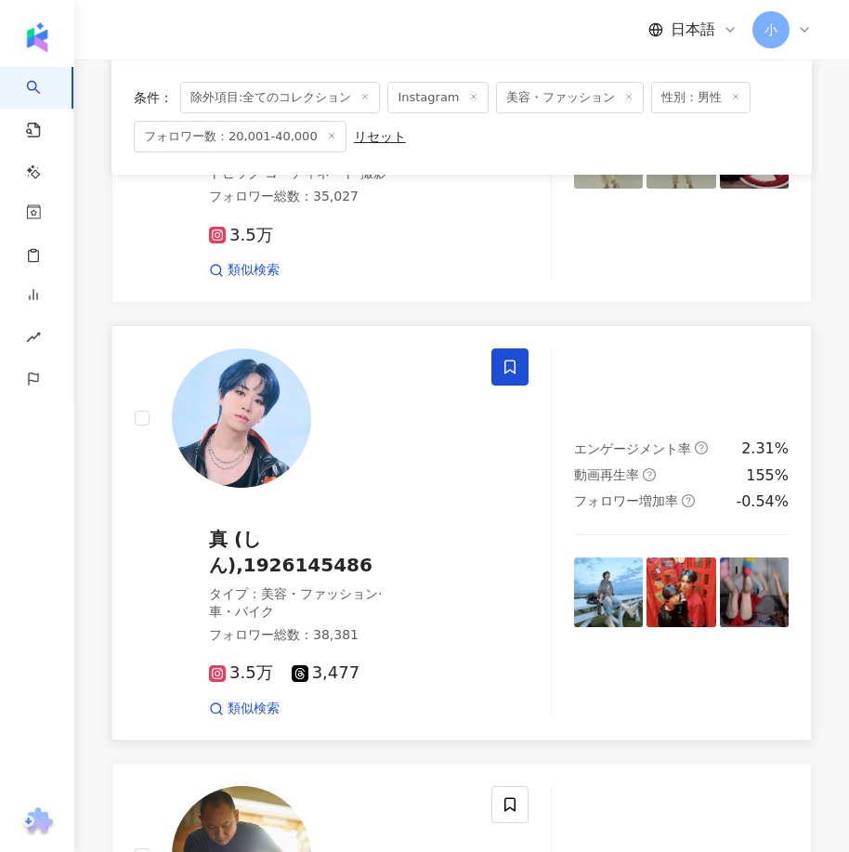
click at [519, 362] on span at bounding box center [509, 366] width 37 height 37
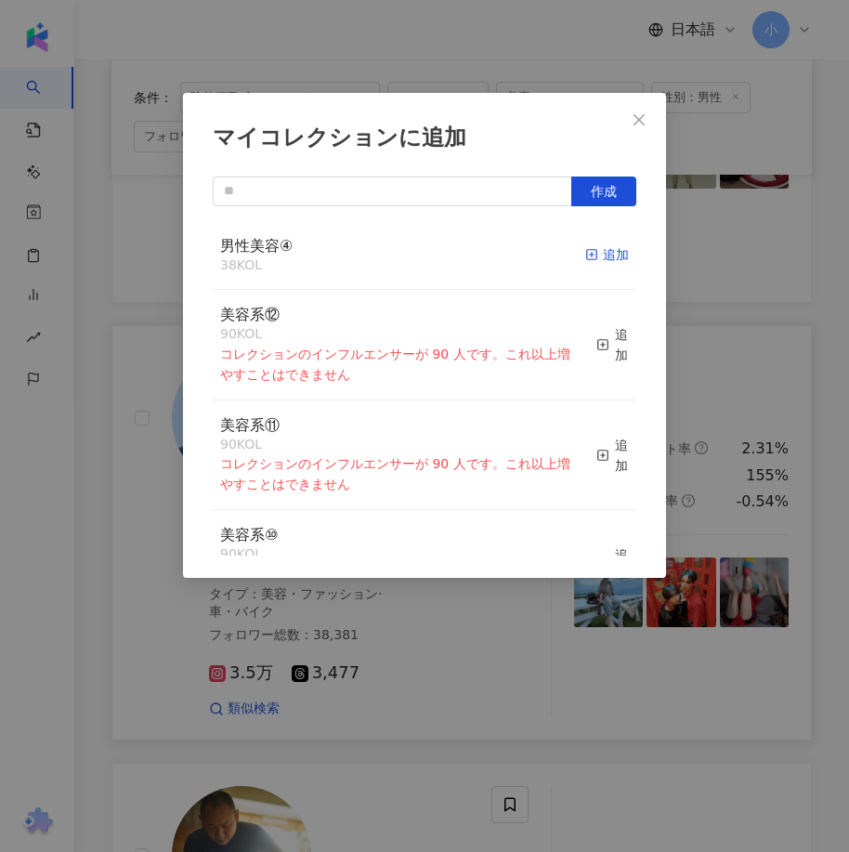
click at [585, 252] on icon "button" at bounding box center [591, 254] width 13 height 13
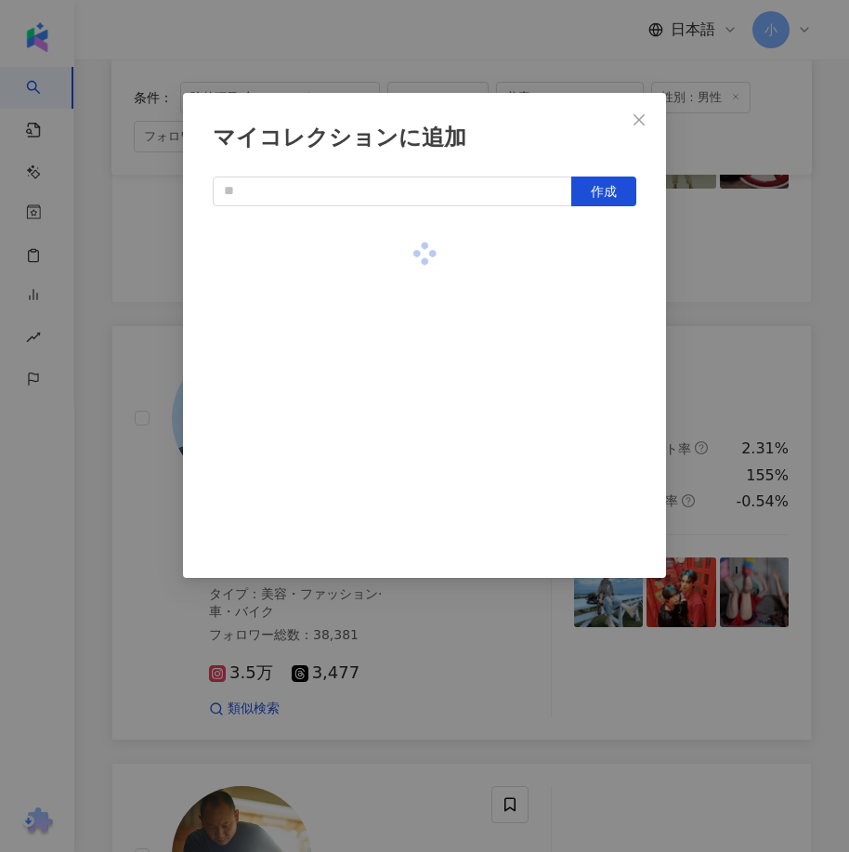
click at [741, 309] on div "マイコレクションに追加 作成" at bounding box center [424, 426] width 849 height 852
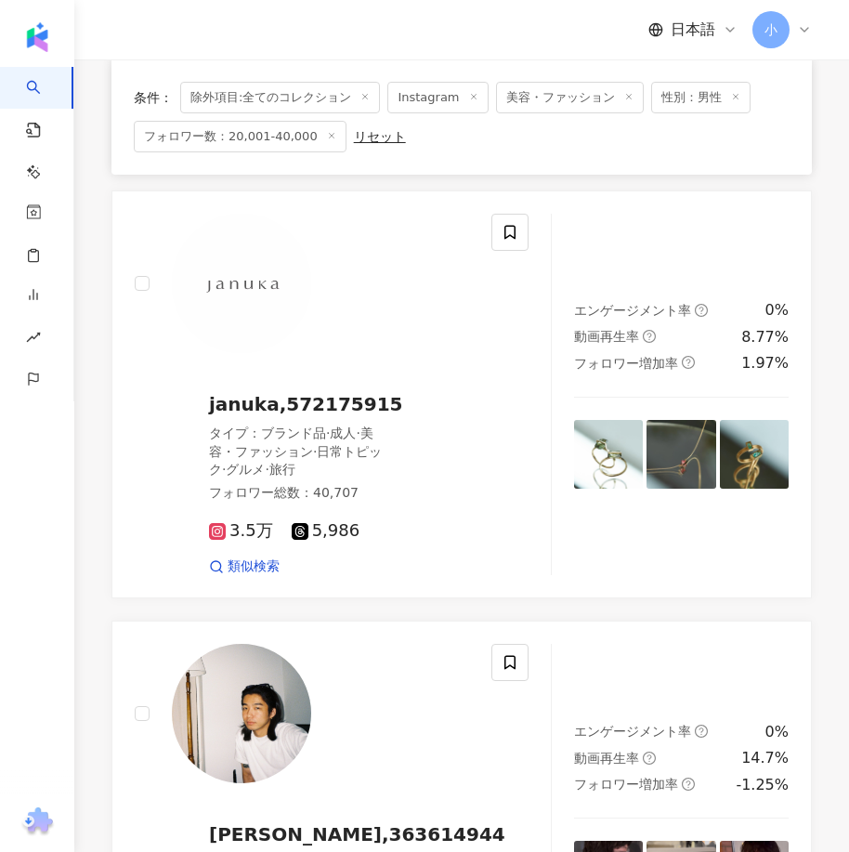
scroll to position [5195, 0]
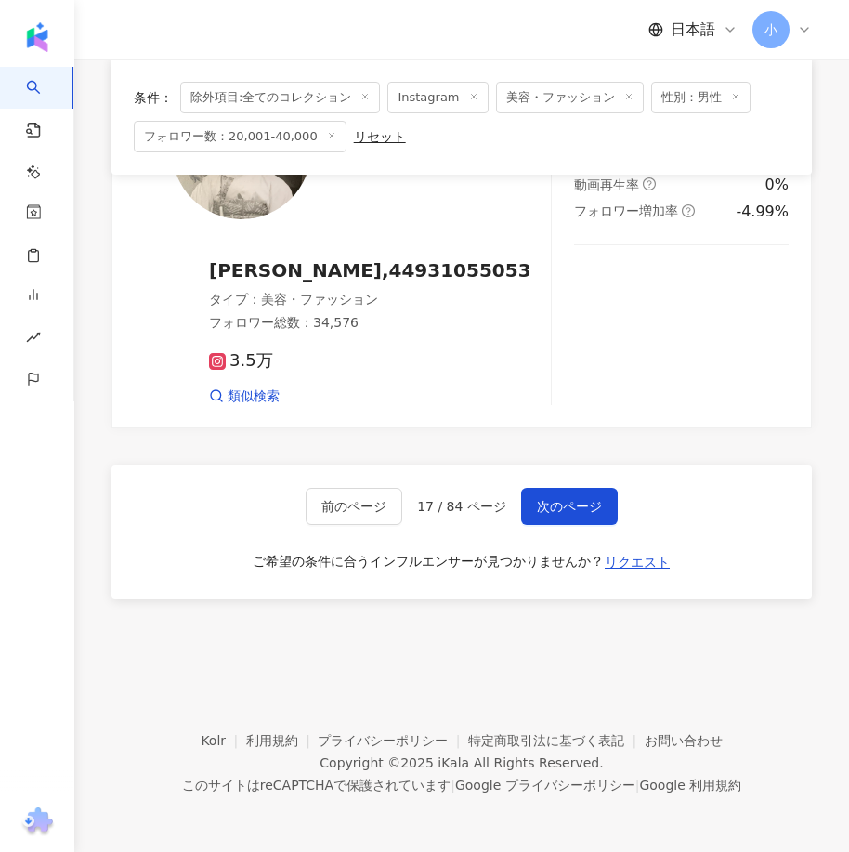
drag, startPoint x: 655, startPoint y: 284, endPoint x: 639, endPoint y: 592, distance: 307.8
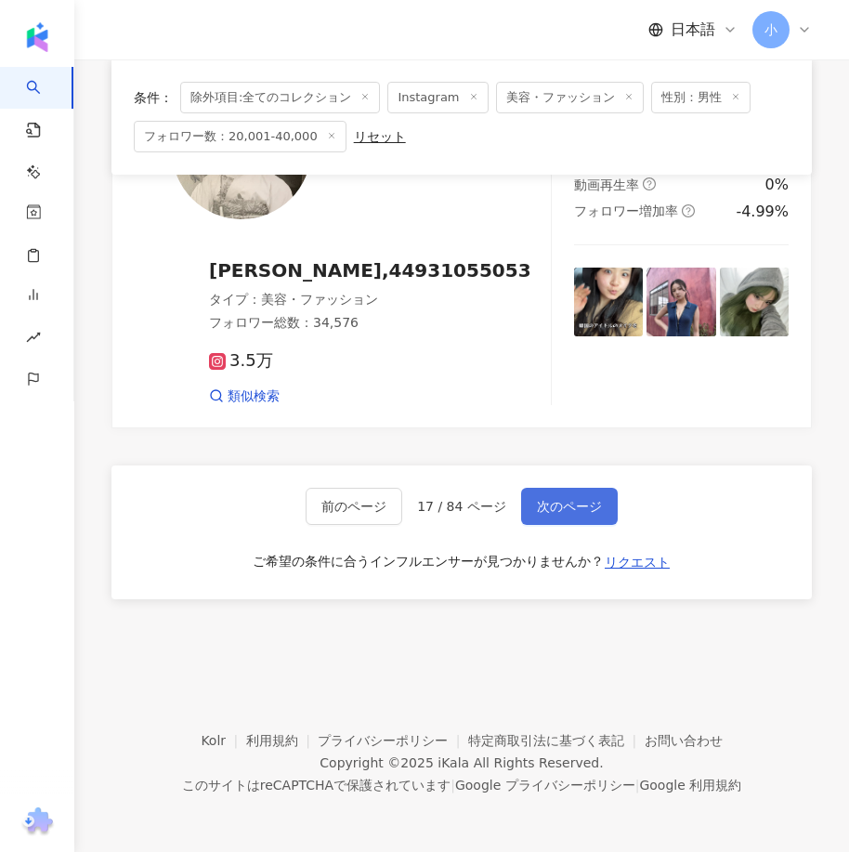
click at [546, 507] on span "次のページ" at bounding box center [569, 506] width 65 height 15
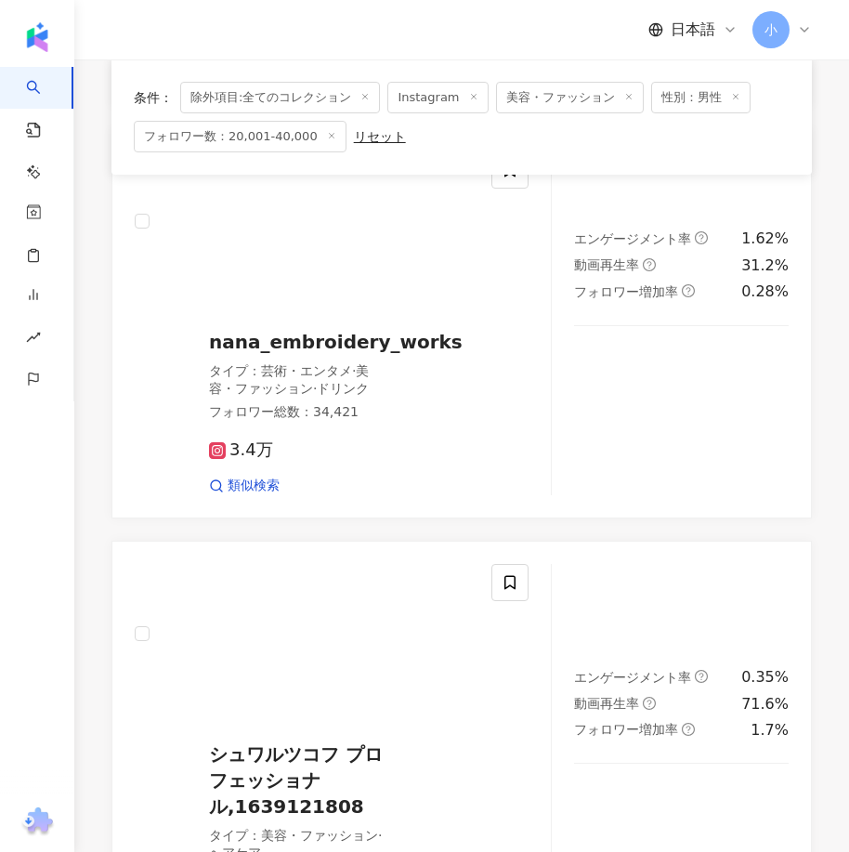
scroll to position [5397, 0]
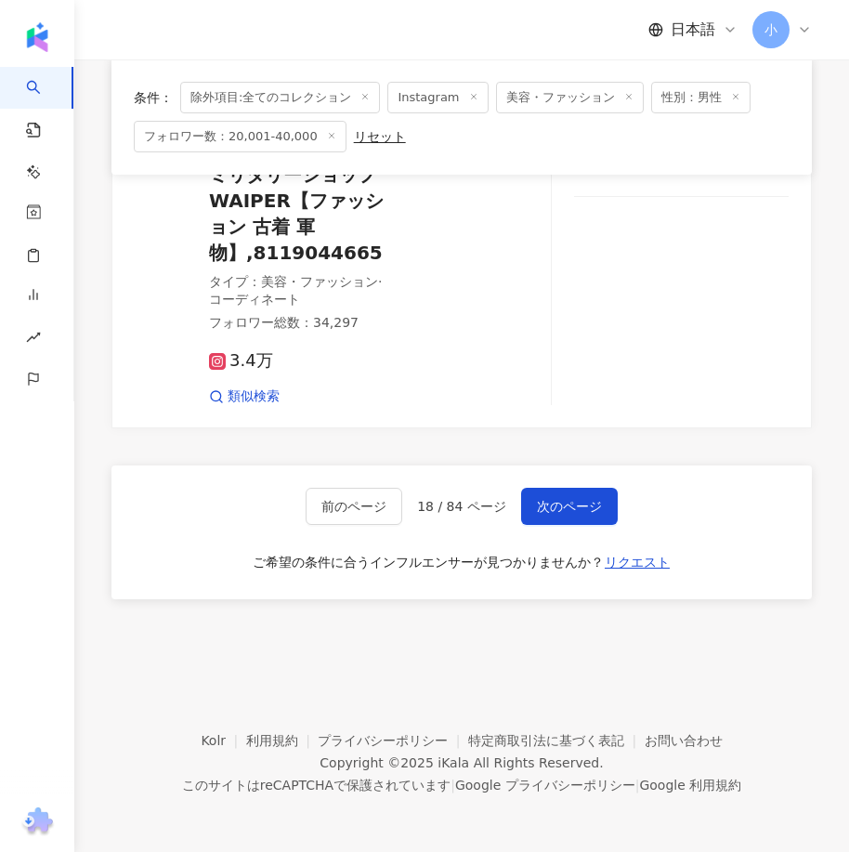
drag, startPoint x: 579, startPoint y: 348, endPoint x: 571, endPoint y: 684, distance: 336.3
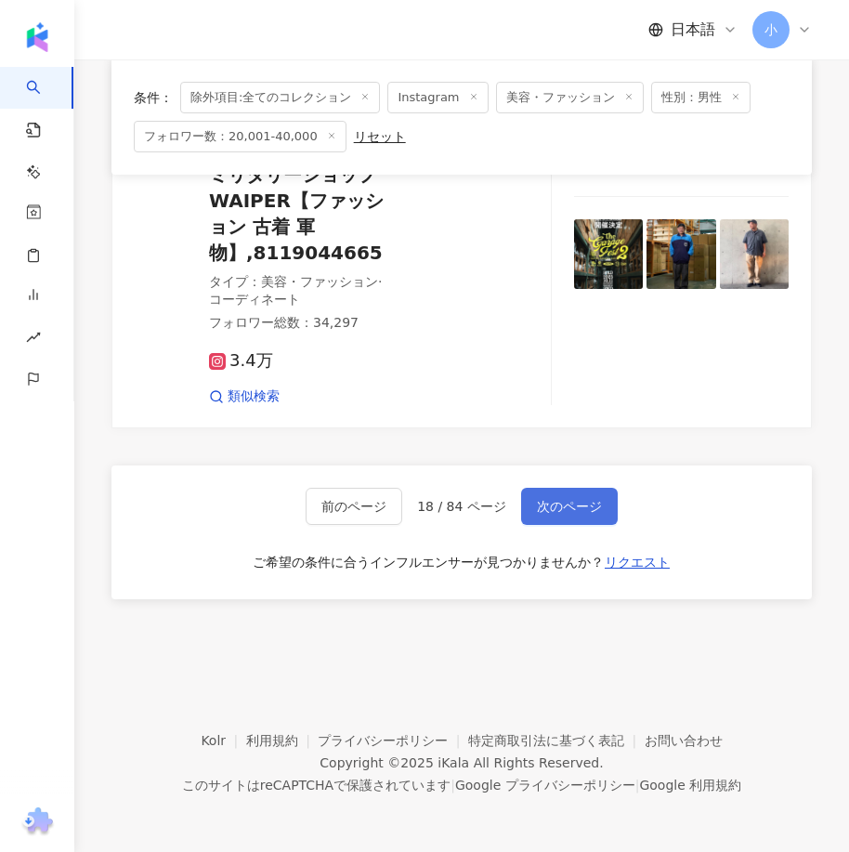
click at [566, 511] on span "次のページ" at bounding box center [569, 506] width 65 height 15
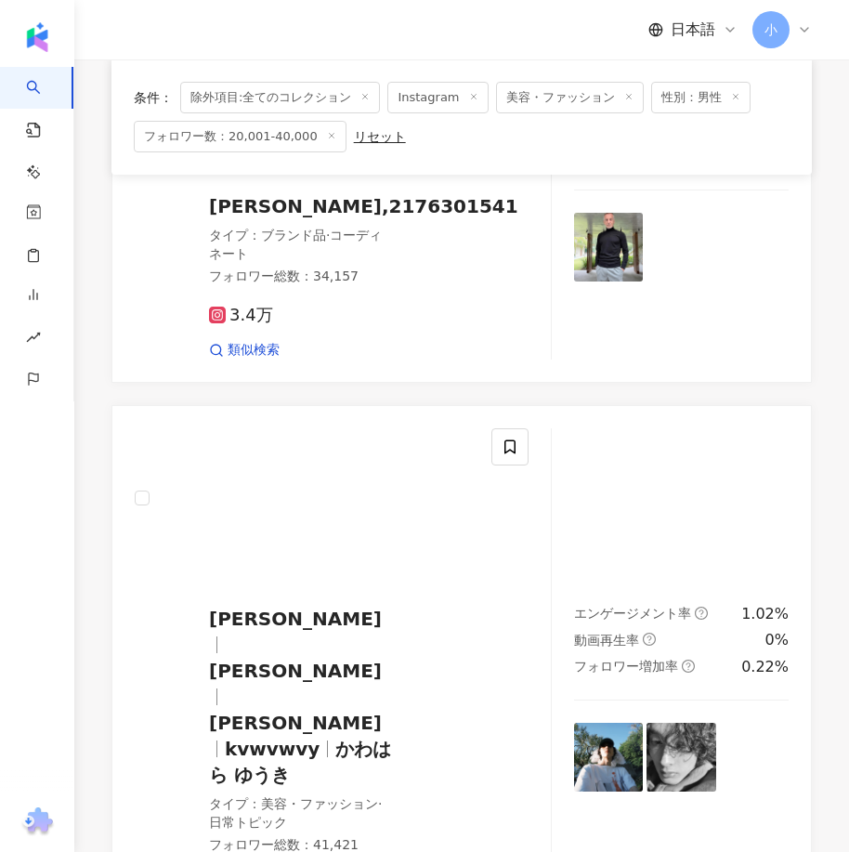
scroll to position [3979, 0]
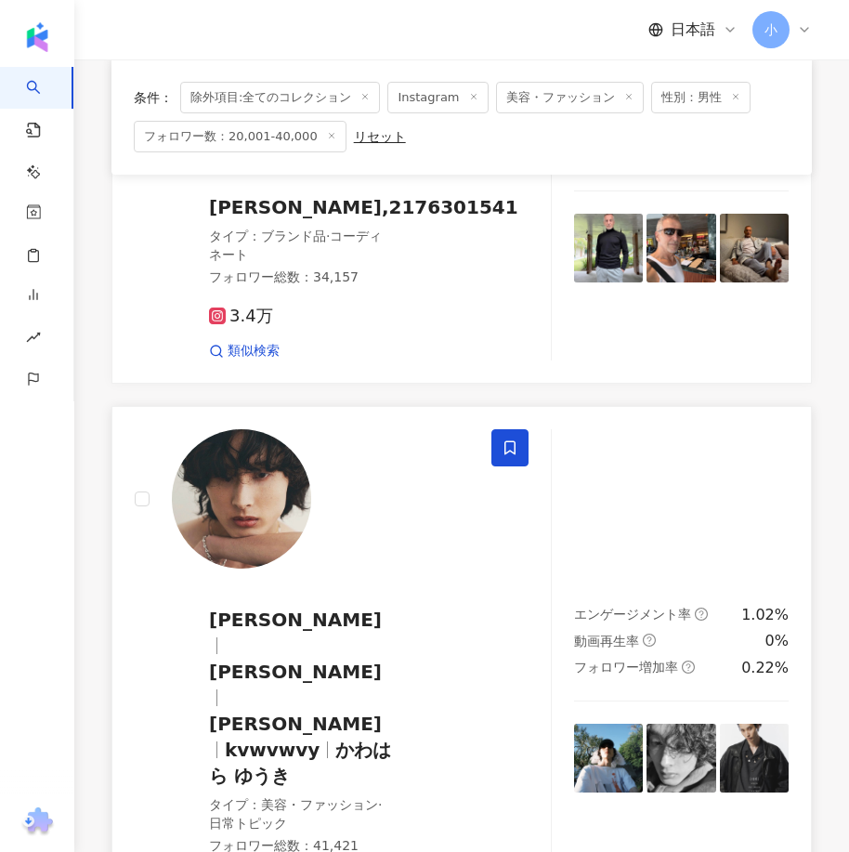
click at [508, 439] on icon at bounding box center [509, 447] width 17 height 17
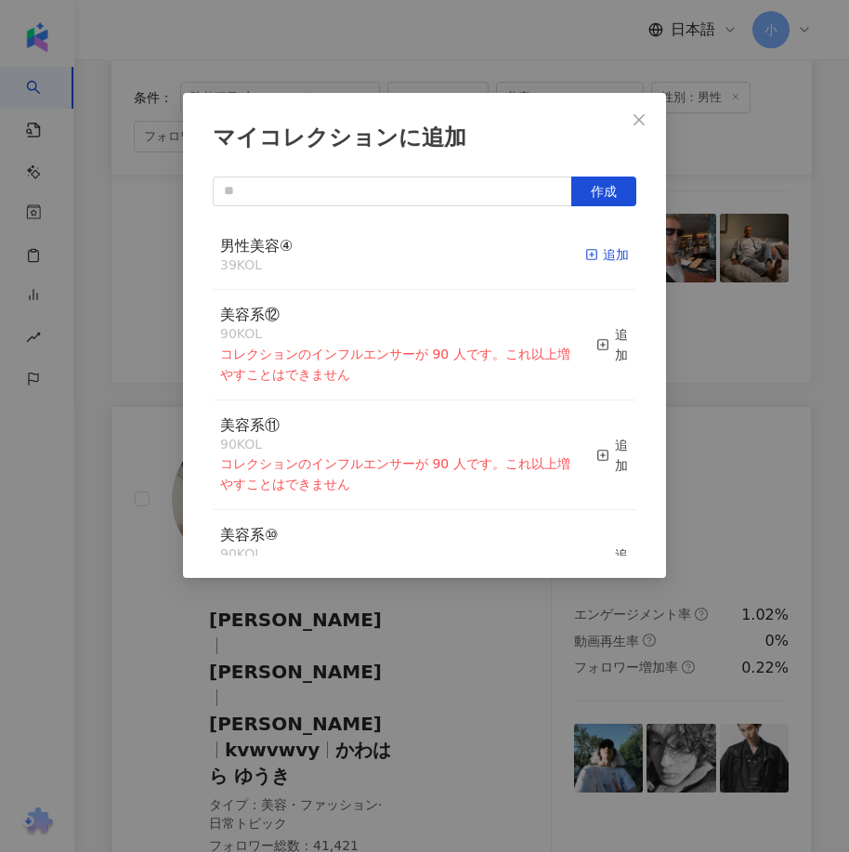
click at [587, 251] on rect "button" at bounding box center [592, 255] width 10 height 10
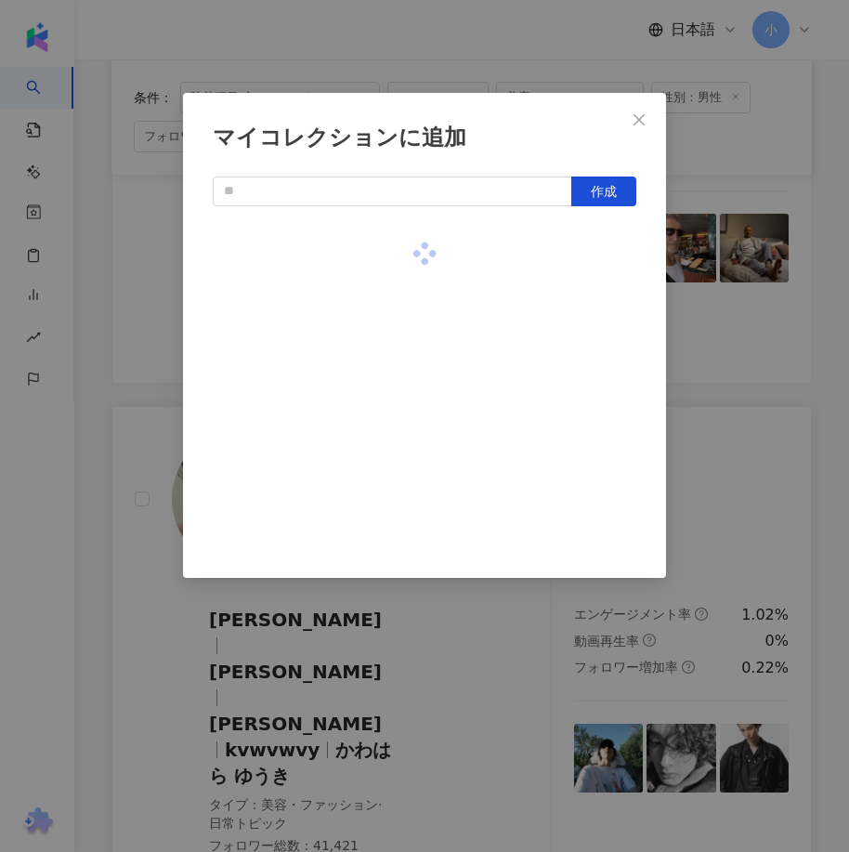
click at [728, 570] on div "マイコレクションに追加 作成" at bounding box center [424, 426] width 849 height 852
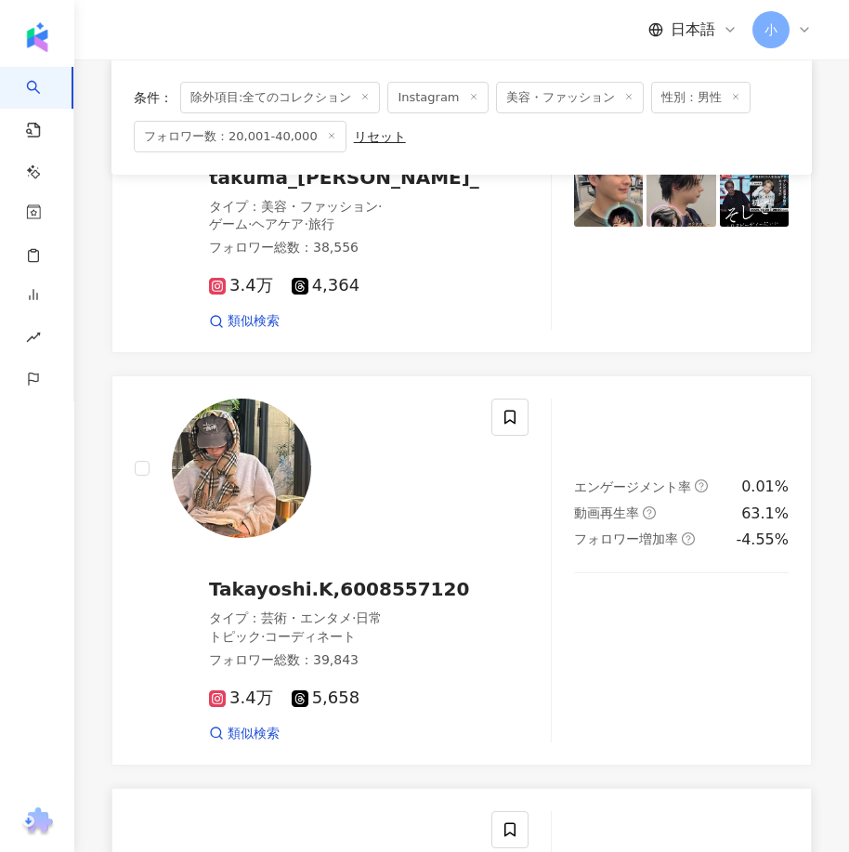
scroll to position [2679, 0]
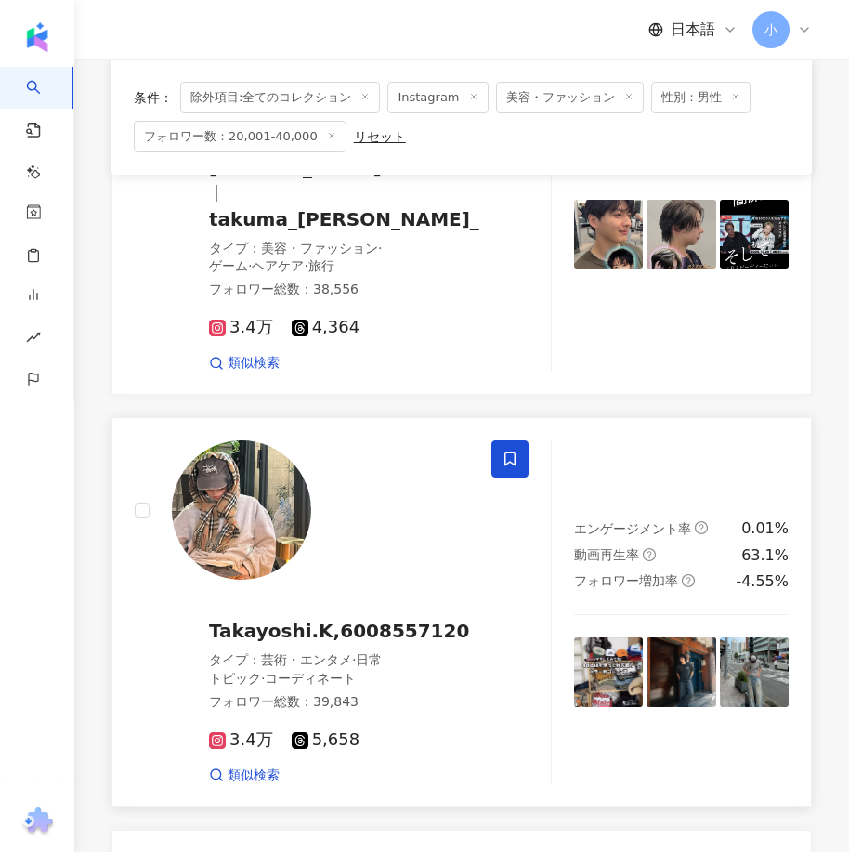
click at [504, 450] on icon at bounding box center [509, 458] width 17 height 17
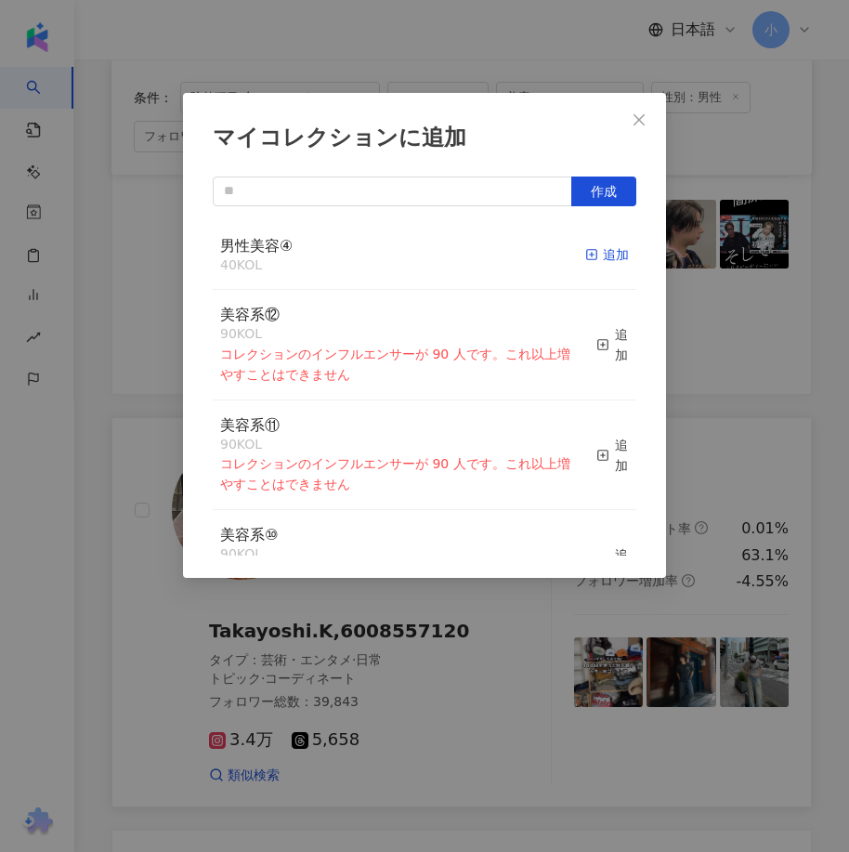
click at [592, 246] on div "追加" at bounding box center [607, 254] width 44 height 20
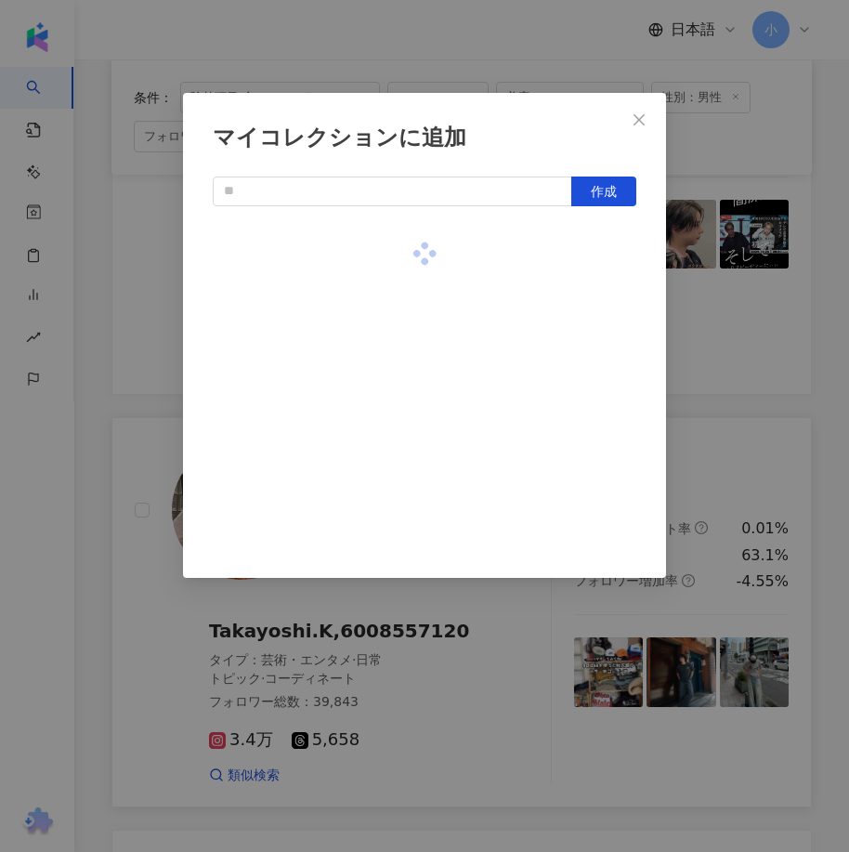
click at [735, 387] on div "マイコレクションに追加 作成" at bounding box center [424, 426] width 849 height 852
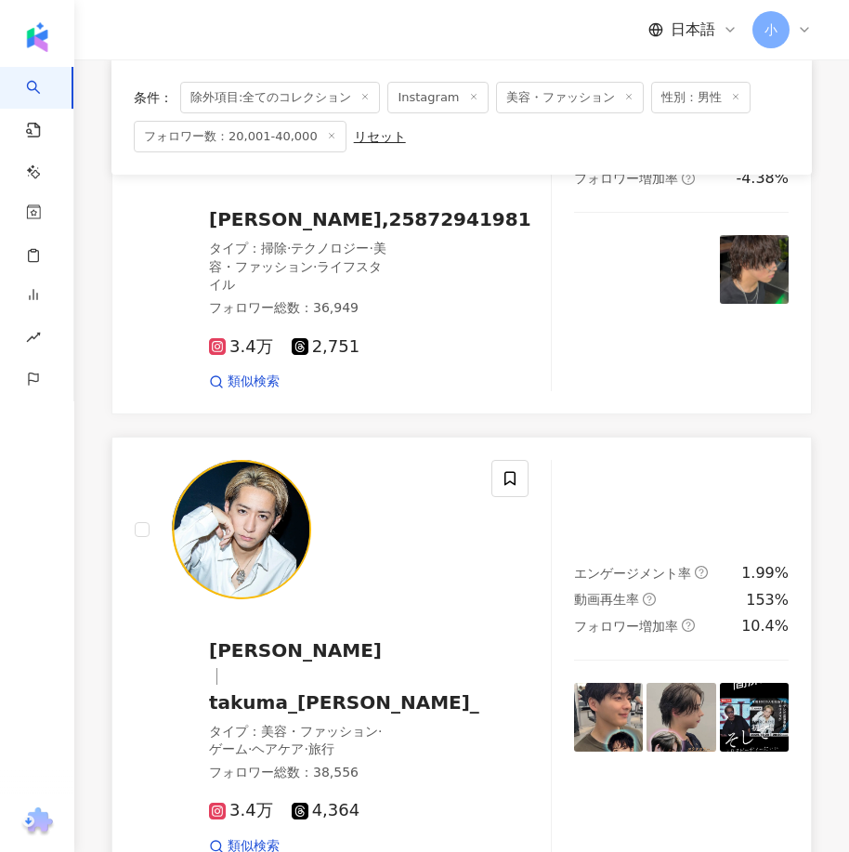
scroll to position [2122, 0]
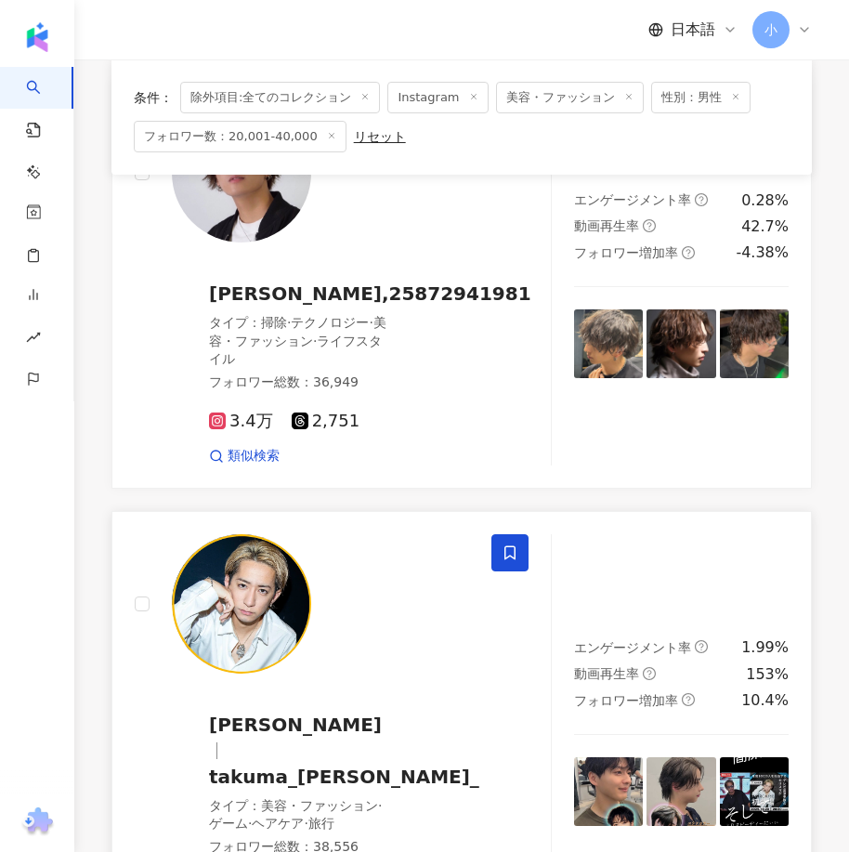
click at [517, 534] on span at bounding box center [509, 552] width 37 height 37
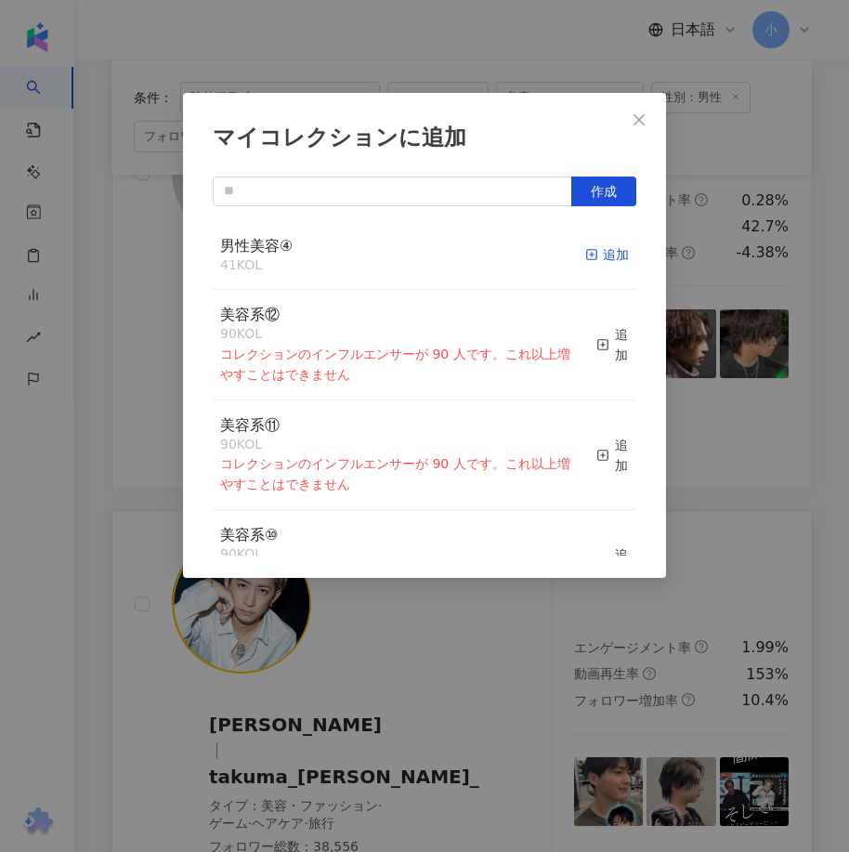
click at [591, 254] on div "追加" at bounding box center [607, 254] width 44 height 20
click at [711, 437] on div "マイコレクションに追加 作成 男性美容④ 41 KOL 追加 美容系⑫ 90 KOL コレクションのインフルエンサーが 90 人です。これ以上増やすことはでき…" at bounding box center [424, 426] width 849 height 852
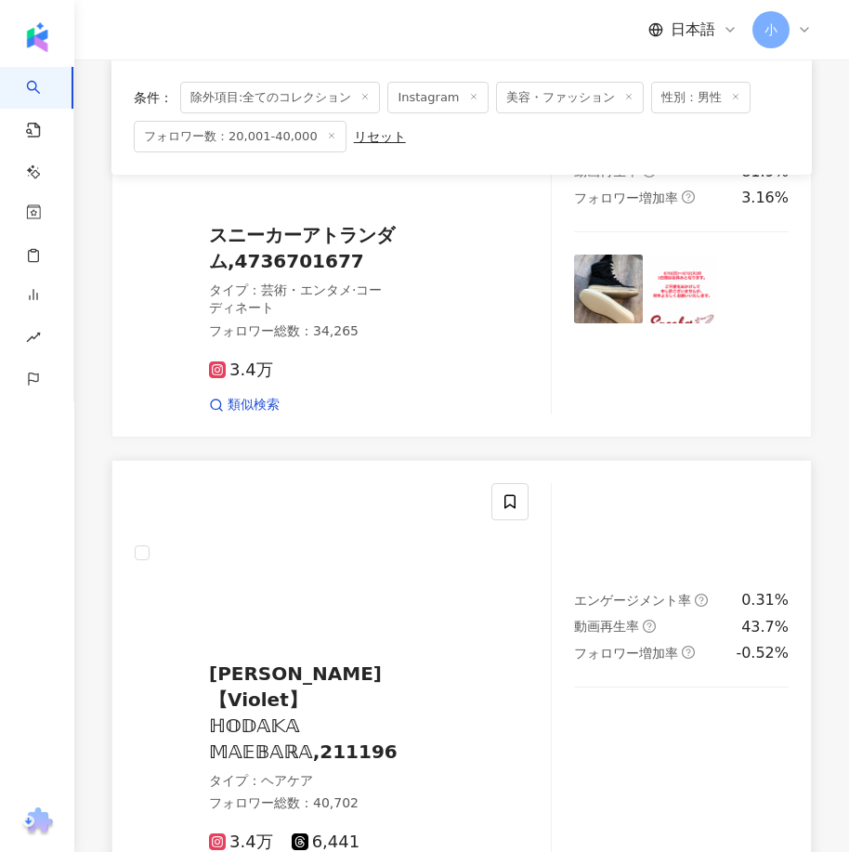
scroll to position [729, 0]
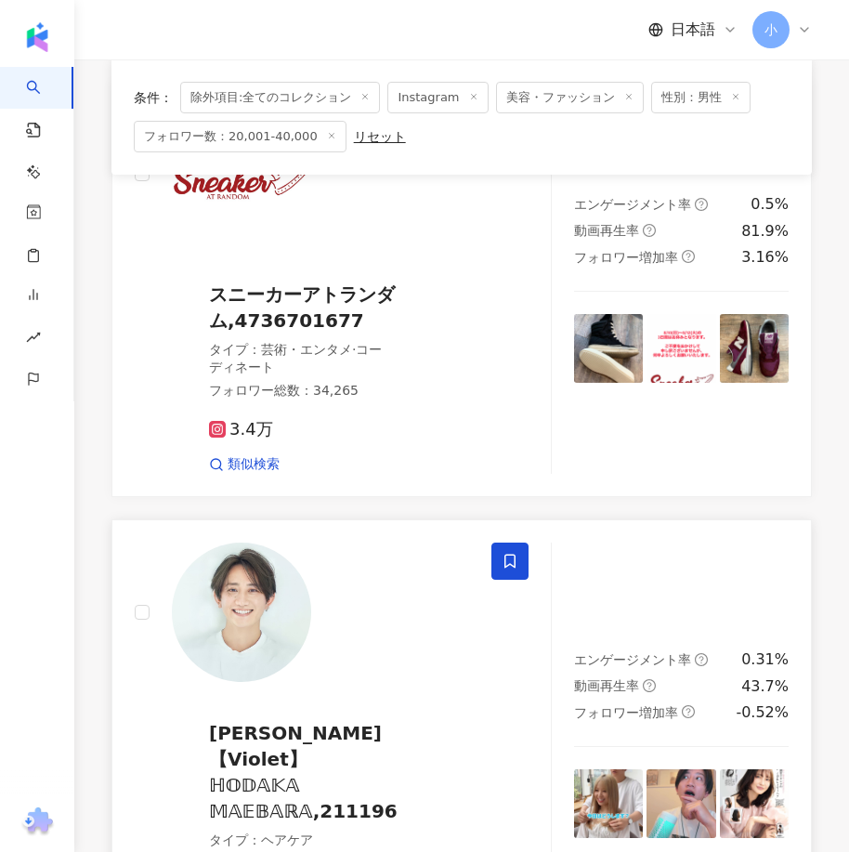
click at [508, 565] on icon at bounding box center [509, 561] width 17 height 17
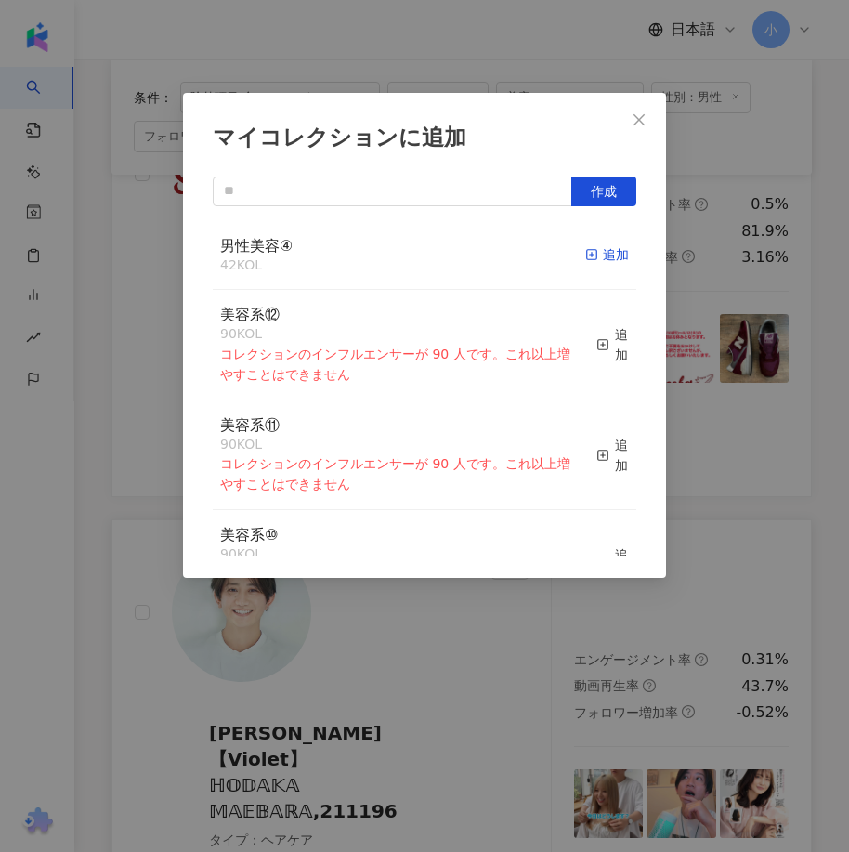
click at [592, 254] on div "追加" at bounding box center [607, 254] width 44 height 20
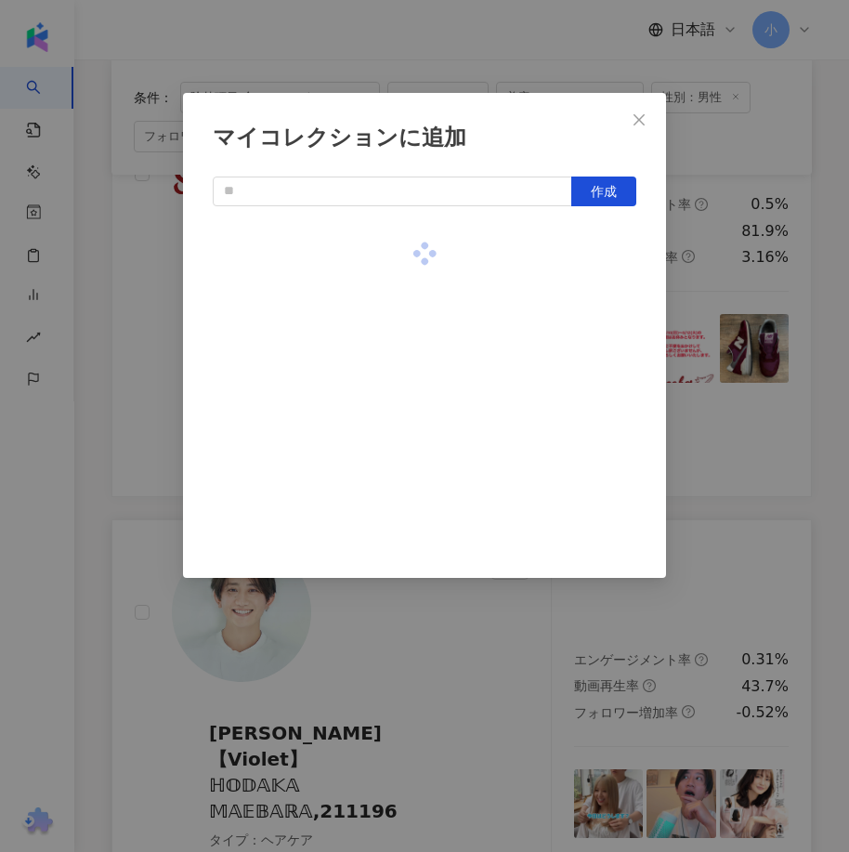
click at [717, 290] on div "マイコレクションに追加 作成" at bounding box center [424, 426] width 849 height 852
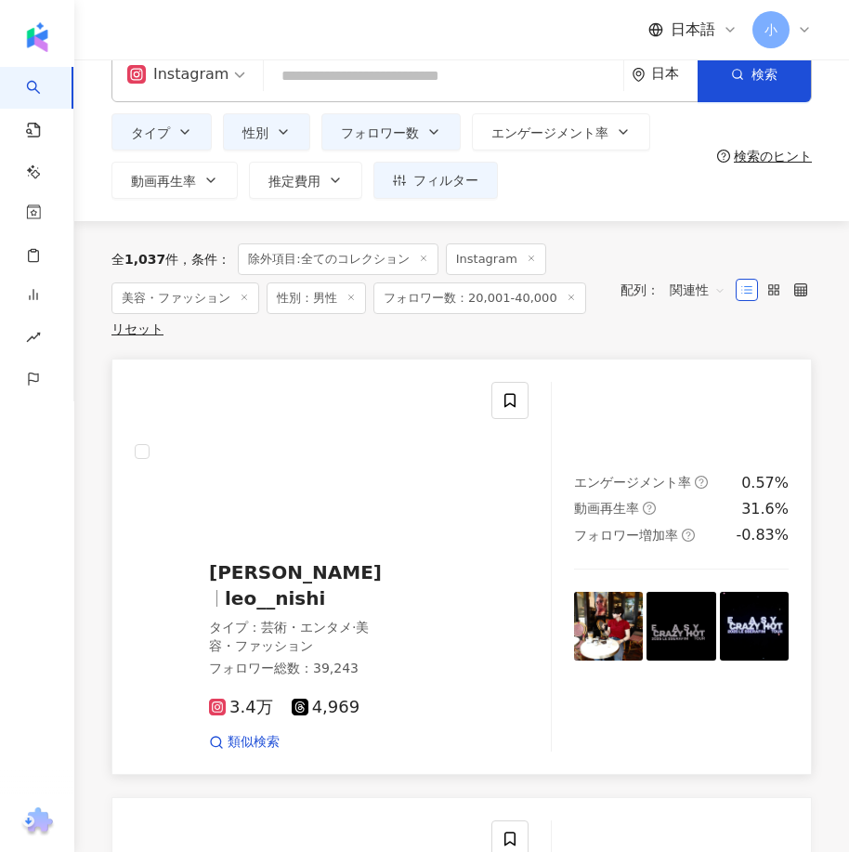
scroll to position [0, 0]
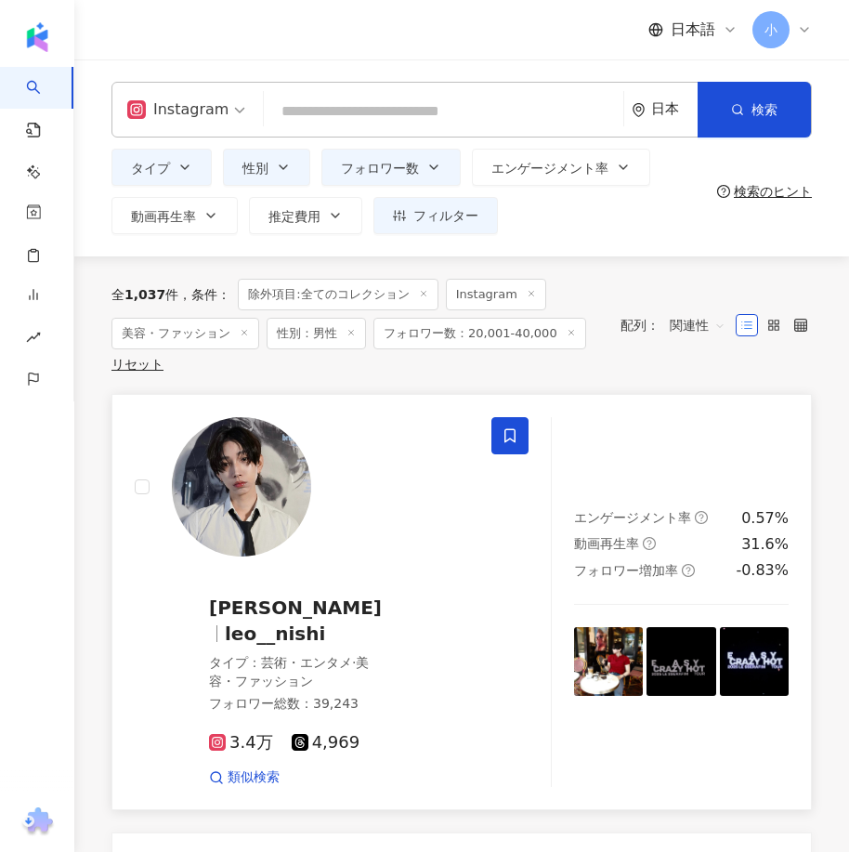
click at [502, 437] on icon at bounding box center [509, 435] width 17 height 17
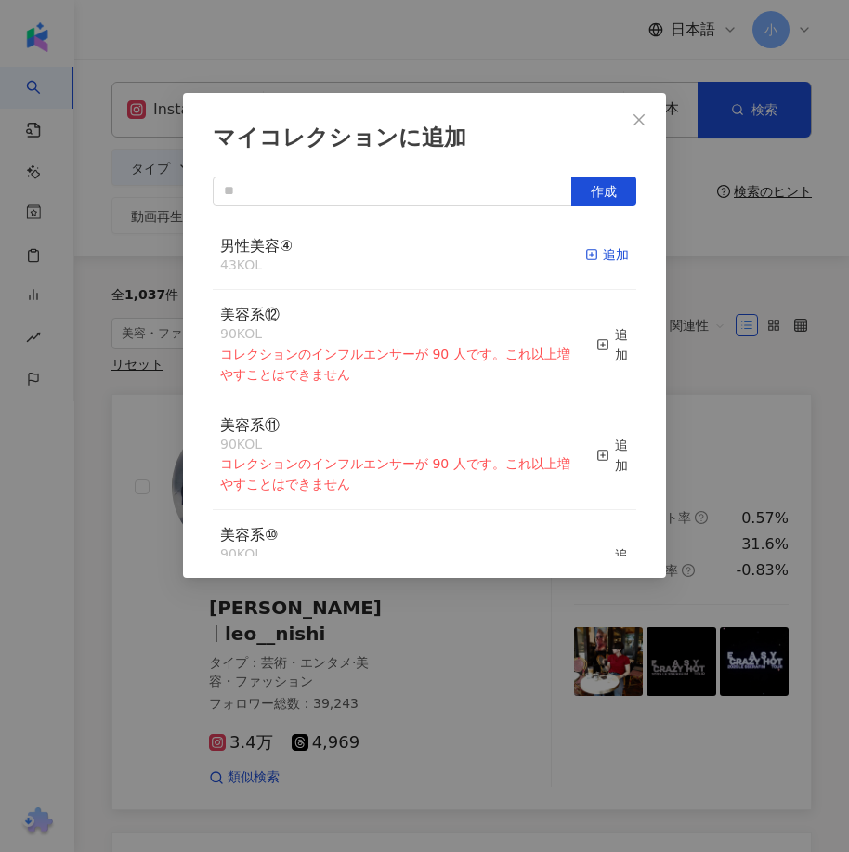
click at [594, 255] on div "追加" at bounding box center [607, 254] width 44 height 20
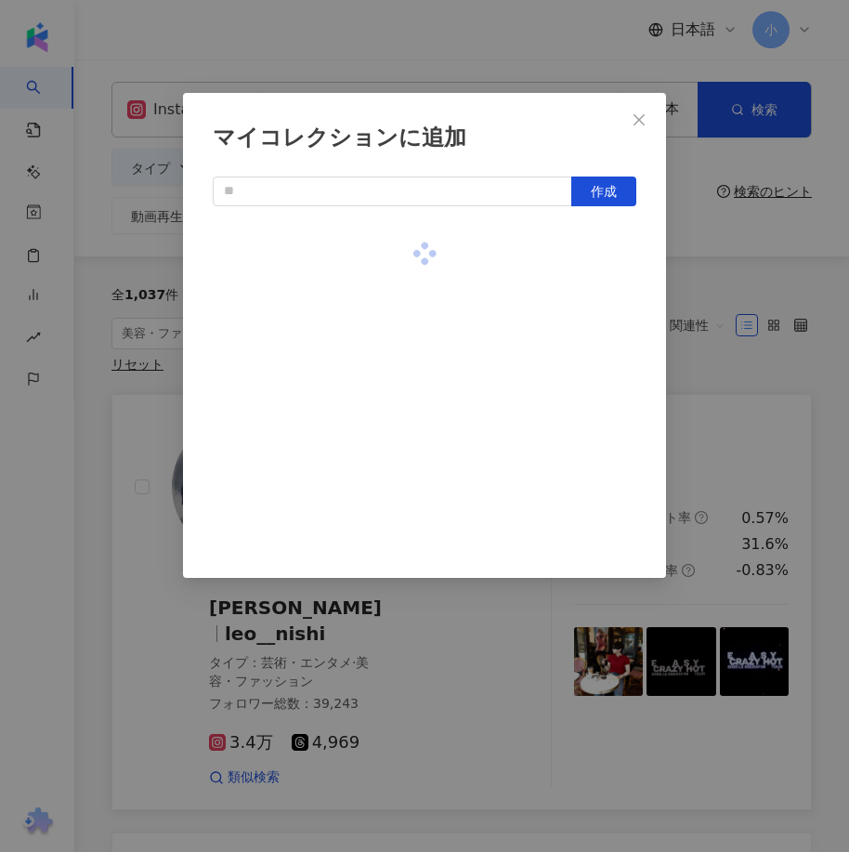
click at [691, 276] on div "マイコレクションに追加 作成" at bounding box center [424, 426] width 849 height 852
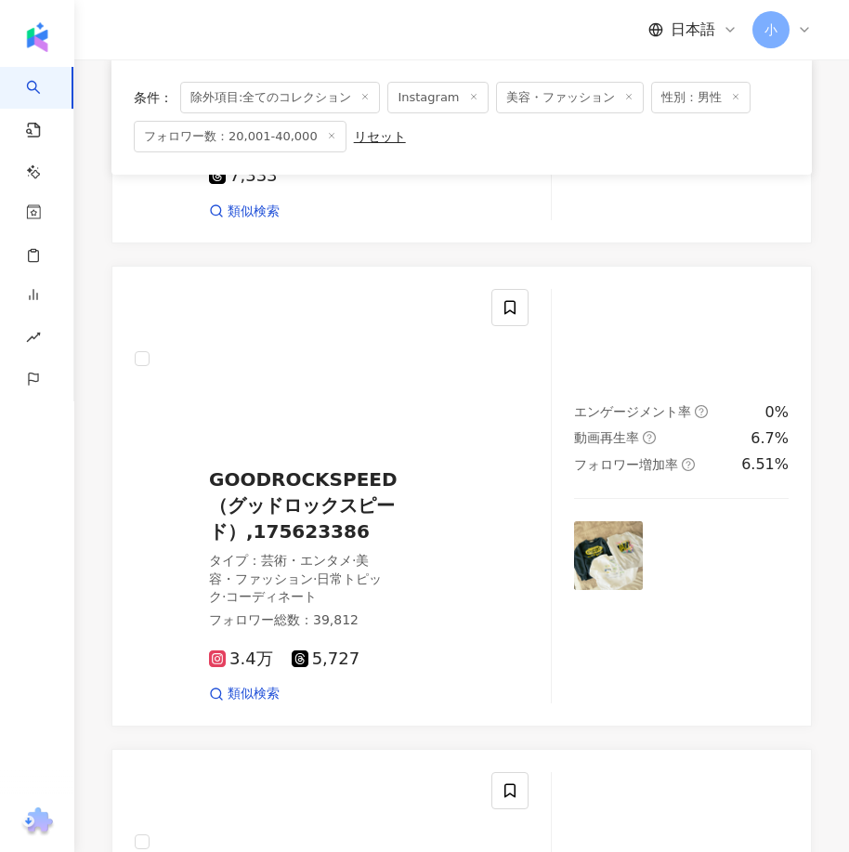
scroll to position [5372, 0]
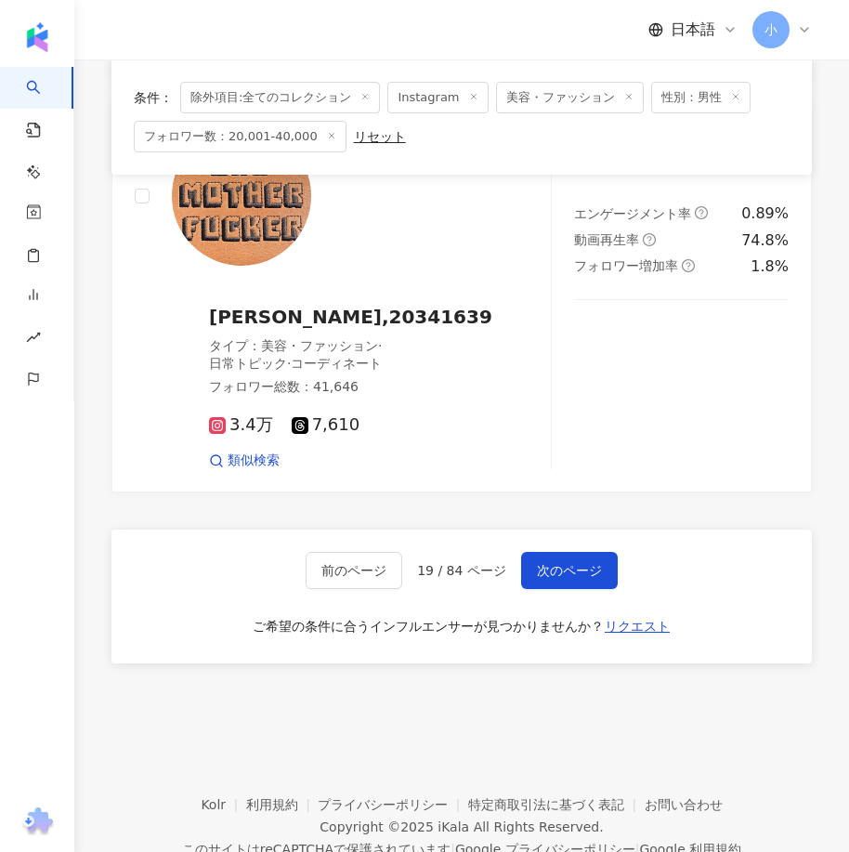
drag, startPoint x: 659, startPoint y: 276, endPoint x: 693, endPoint y: 688, distance: 413.7
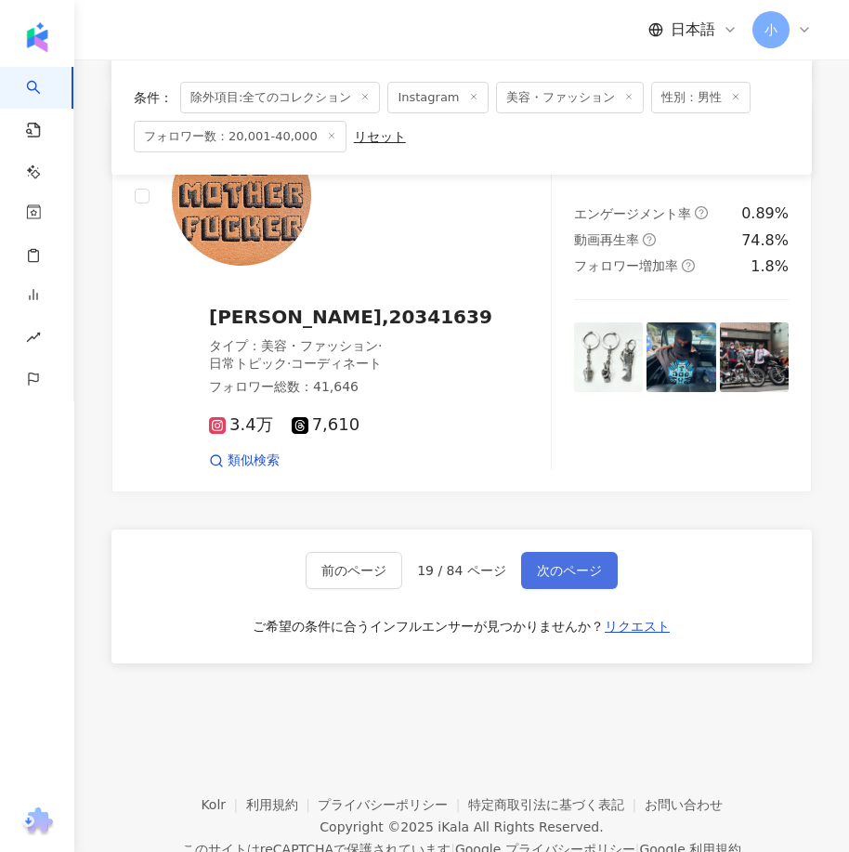
click at [579, 552] on button "次のページ" at bounding box center [569, 570] width 97 height 37
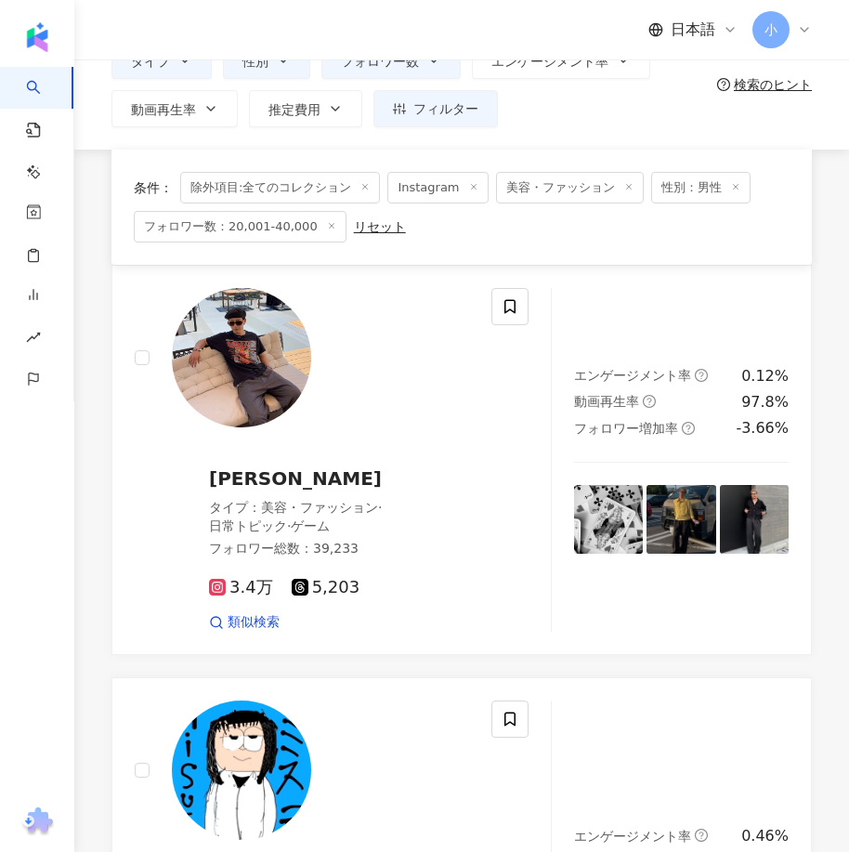
scroll to position [83, 0]
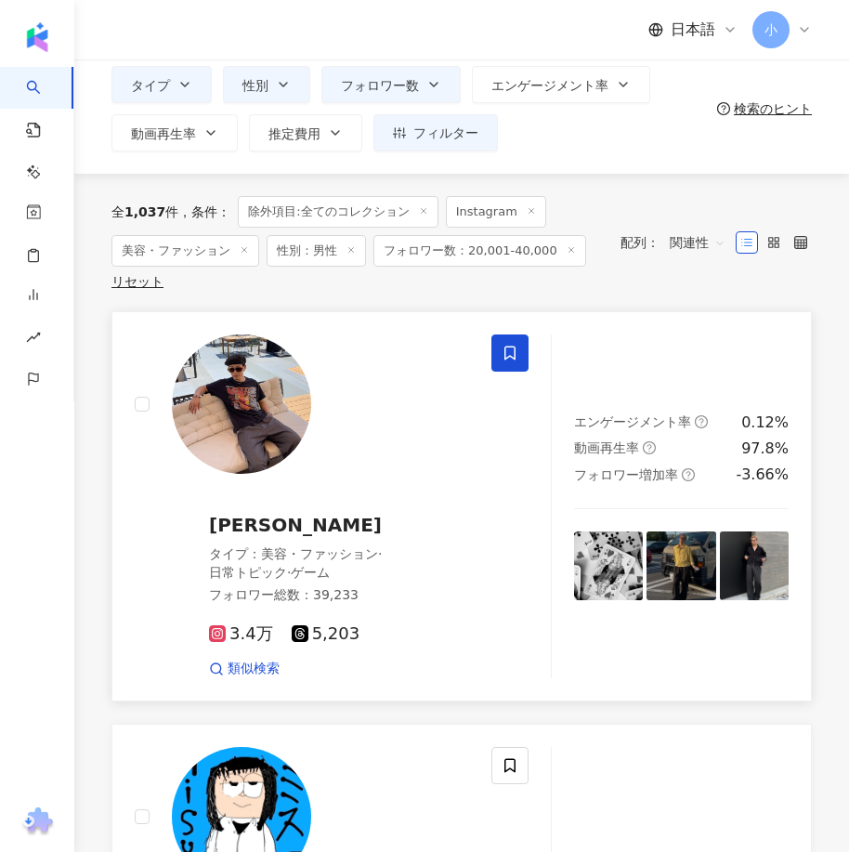
click at [516, 357] on icon at bounding box center [509, 353] width 17 height 17
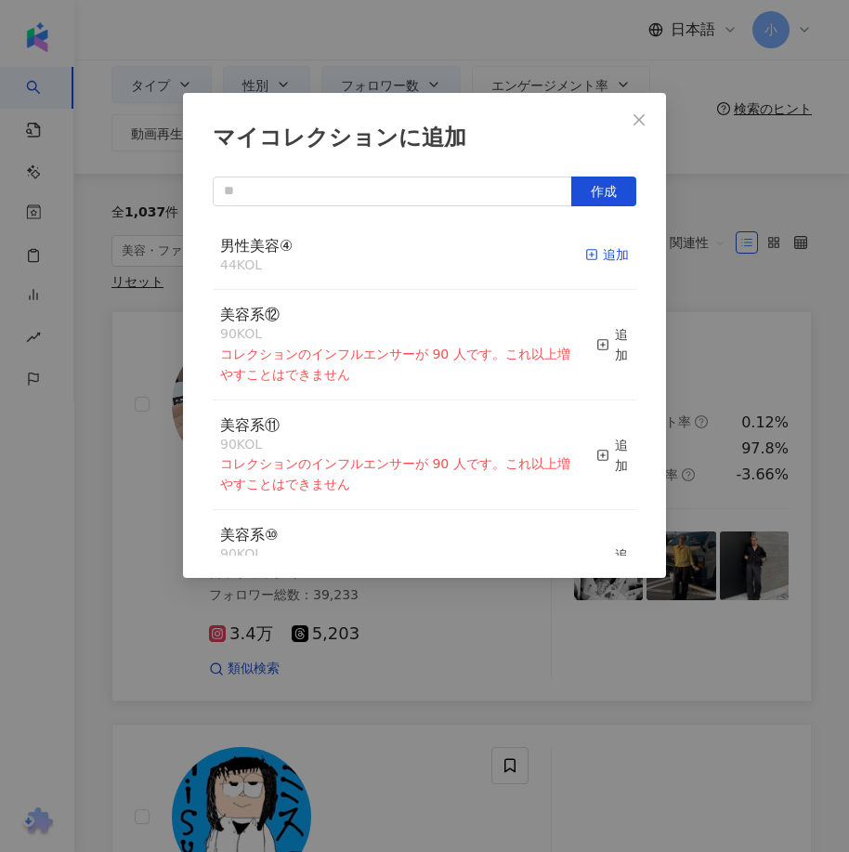
click at [585, 248] on icon "button" at bounding box center [591, 254] width 13 height 13
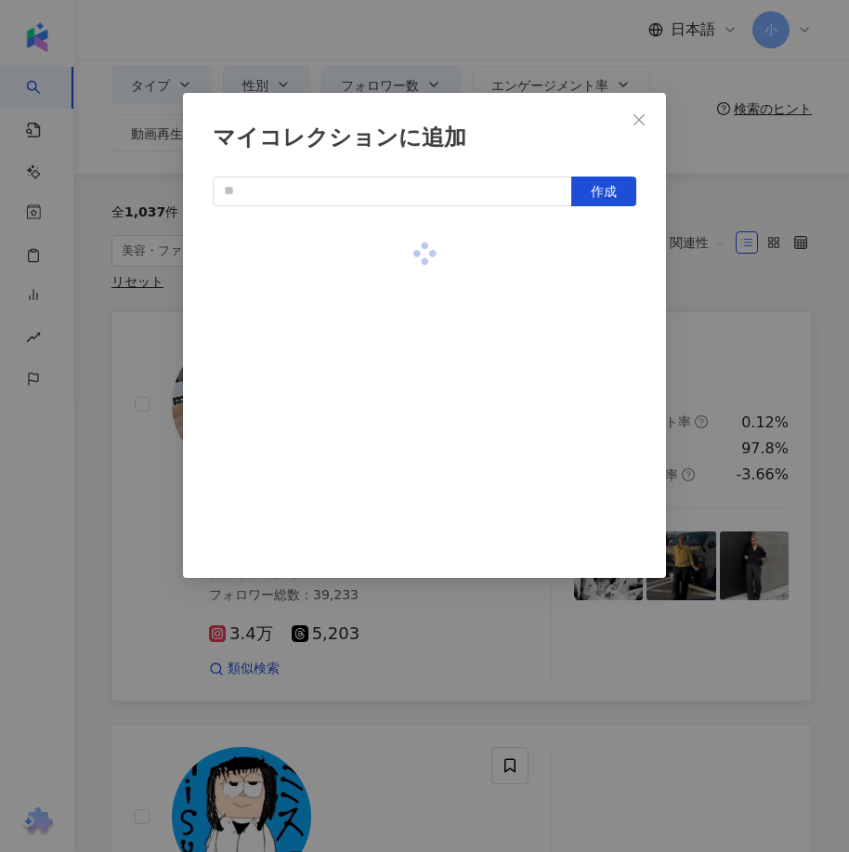
click at [764, 299] on div "マイコレクションに追加 作成" at bounding box center [424, 426] width 849 height 852
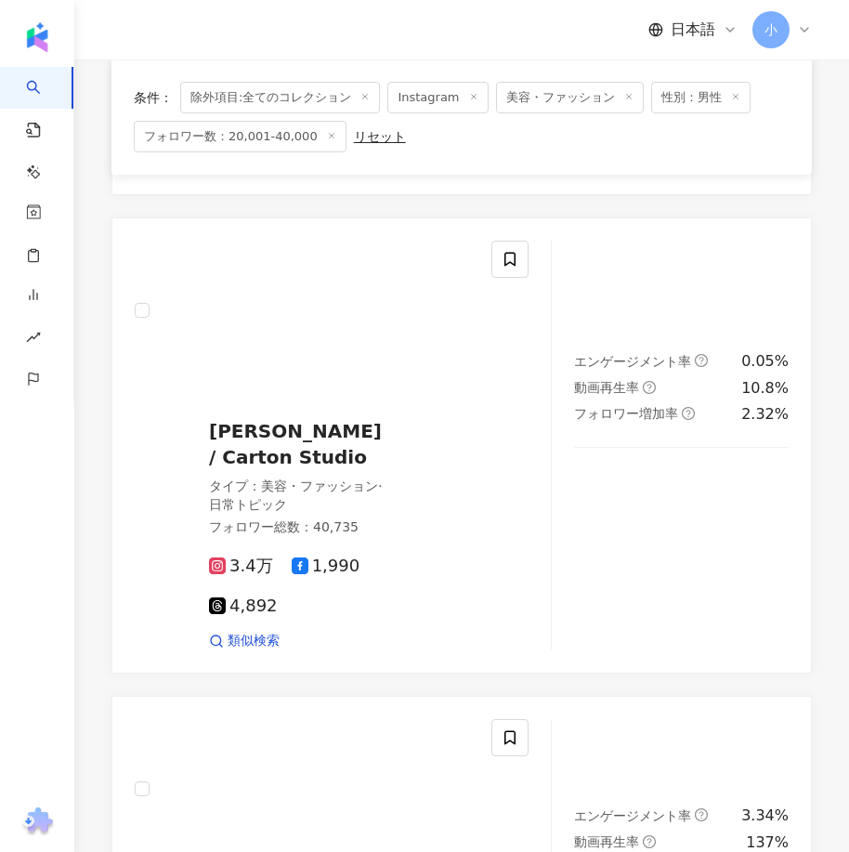
scroll to position [5469, 0]
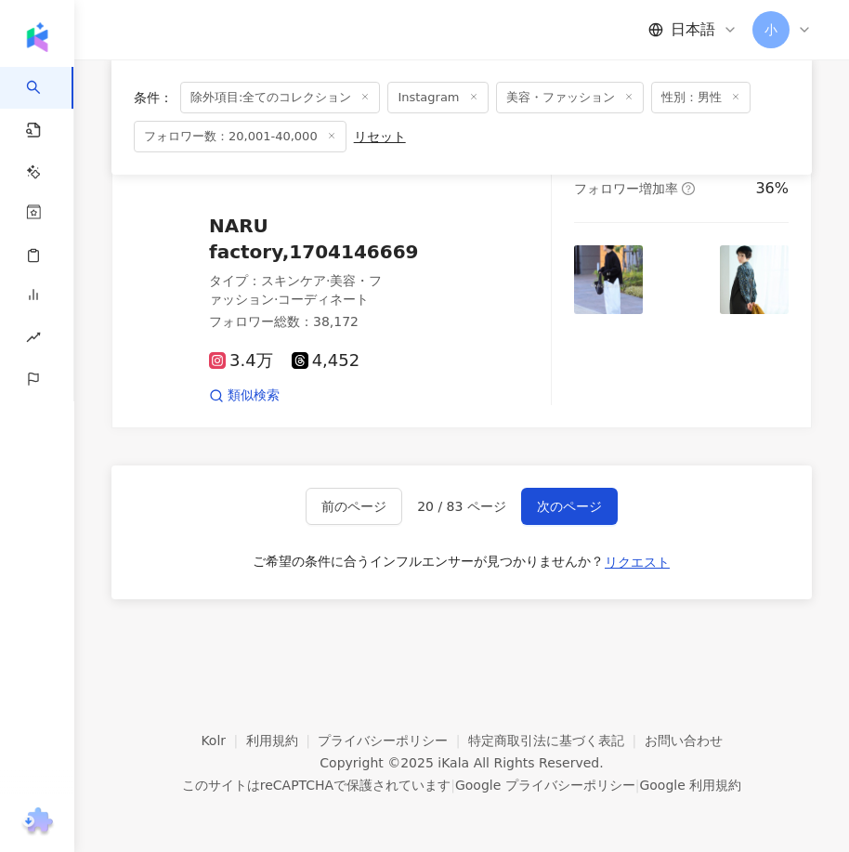
drag, startPoint x: 590, startPoint y: 210, endPoint x: 554, endPoint y: 618, distance: 409.2
click at [540, 499] on span "次のページ" at bounding box center [569, 506] width 65 height 15
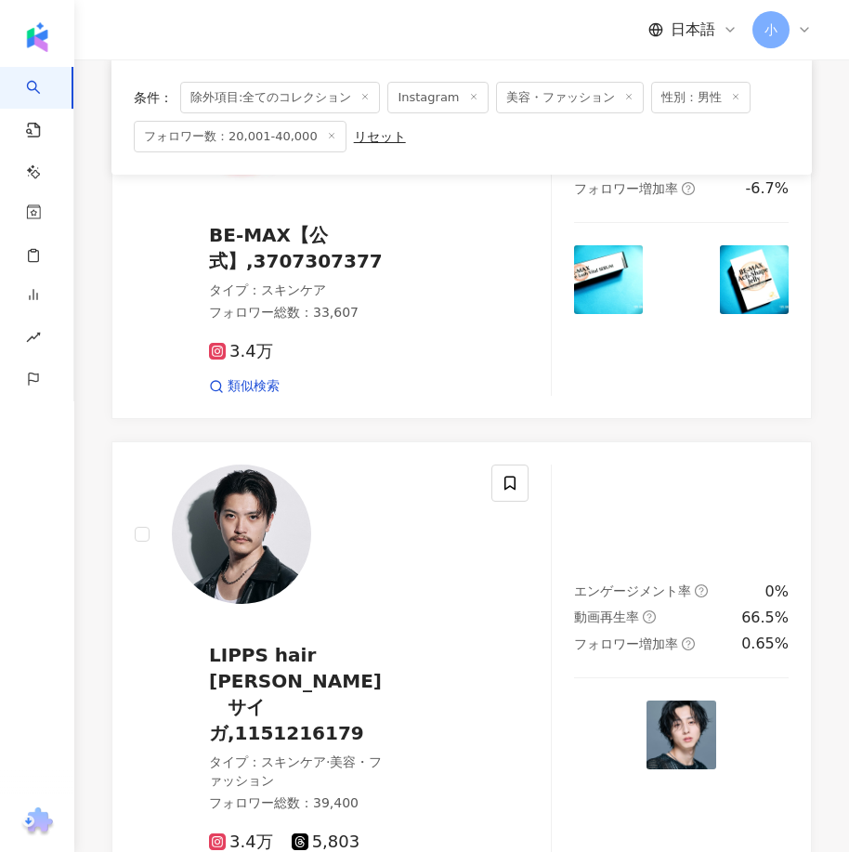
scroll to position [4005, 0]
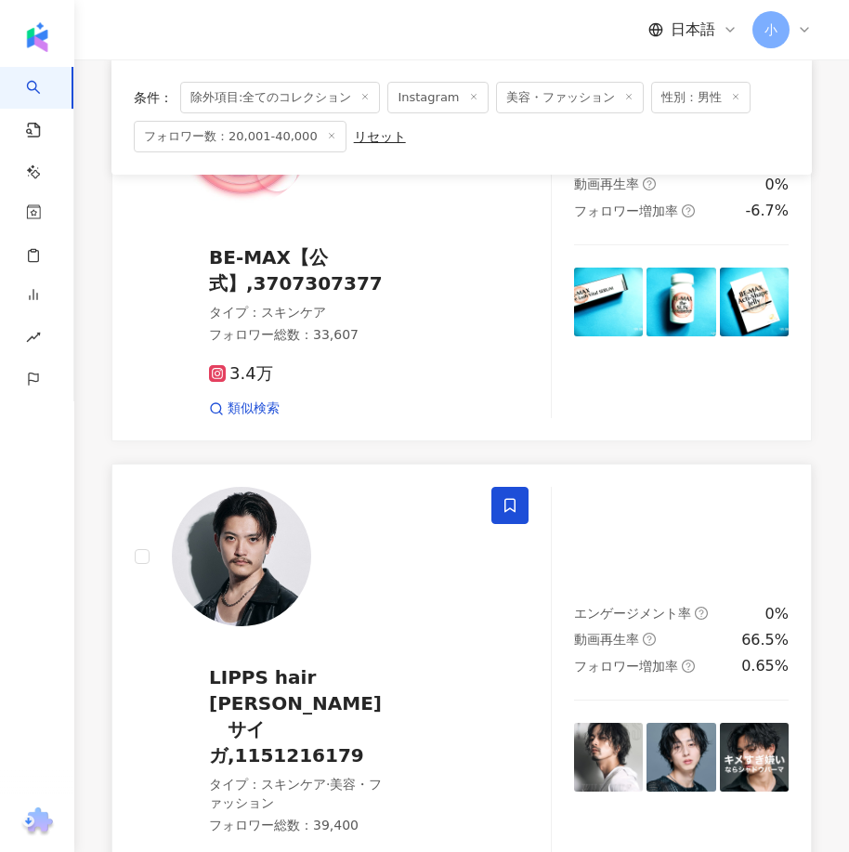
click at [501, 487] on span at bounding box center [509, 505] width 37 height 37
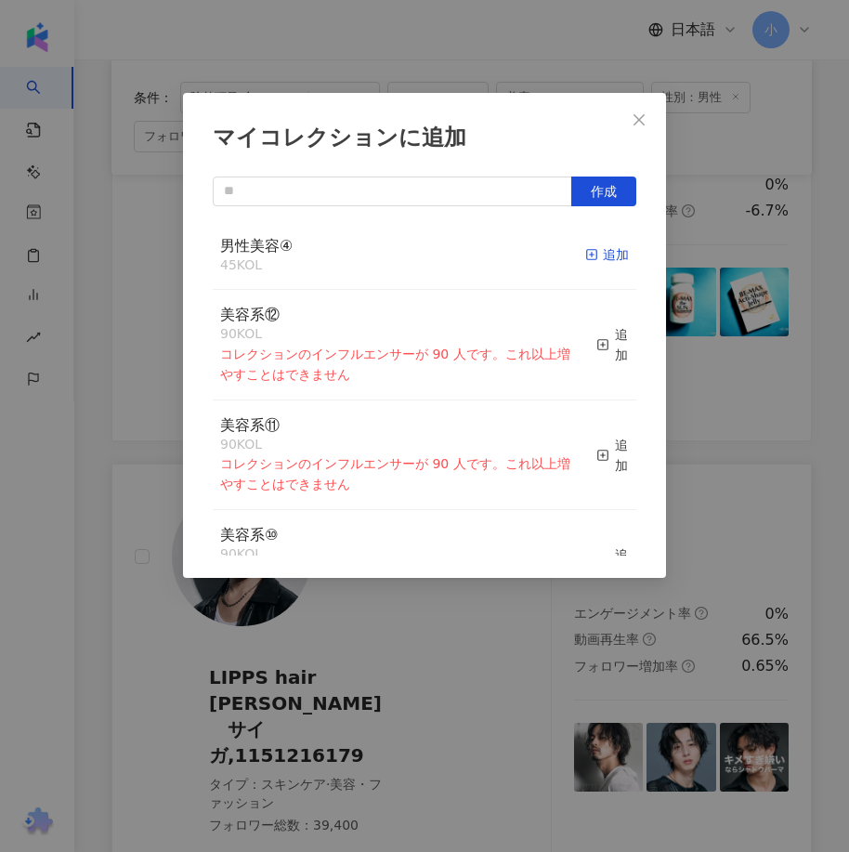
click at [588, 252] on div "追加" at bounding box center [607, 254] width 44 height 20
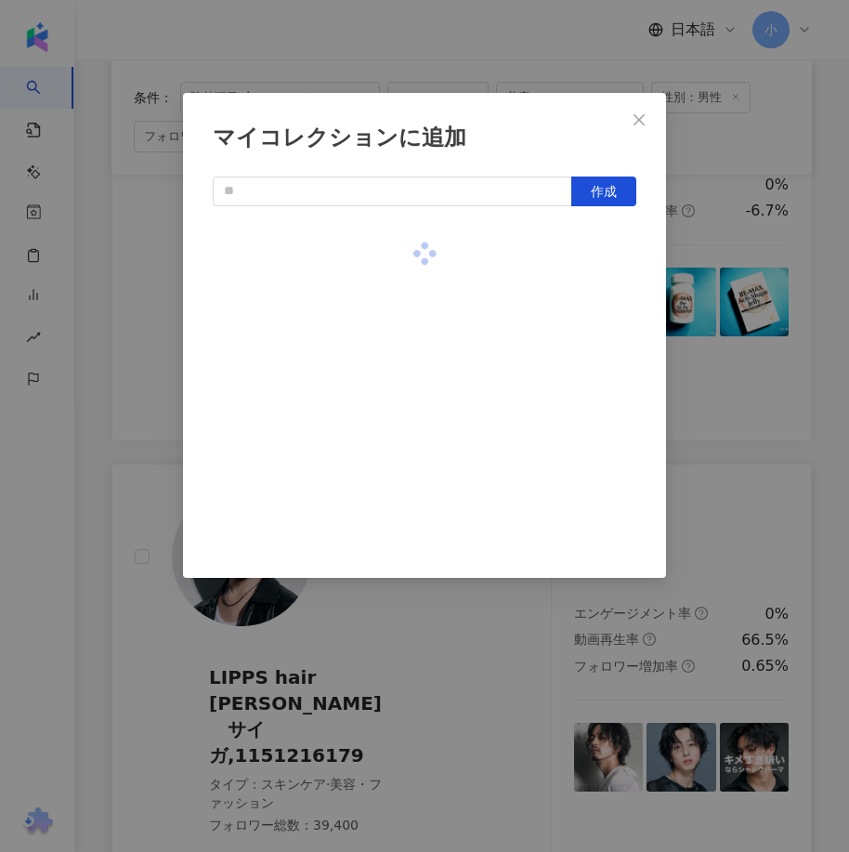
click at [742, 341] on div "マイコレクションに追加 作成" at bounding box center [424, 426] width 849 height 852
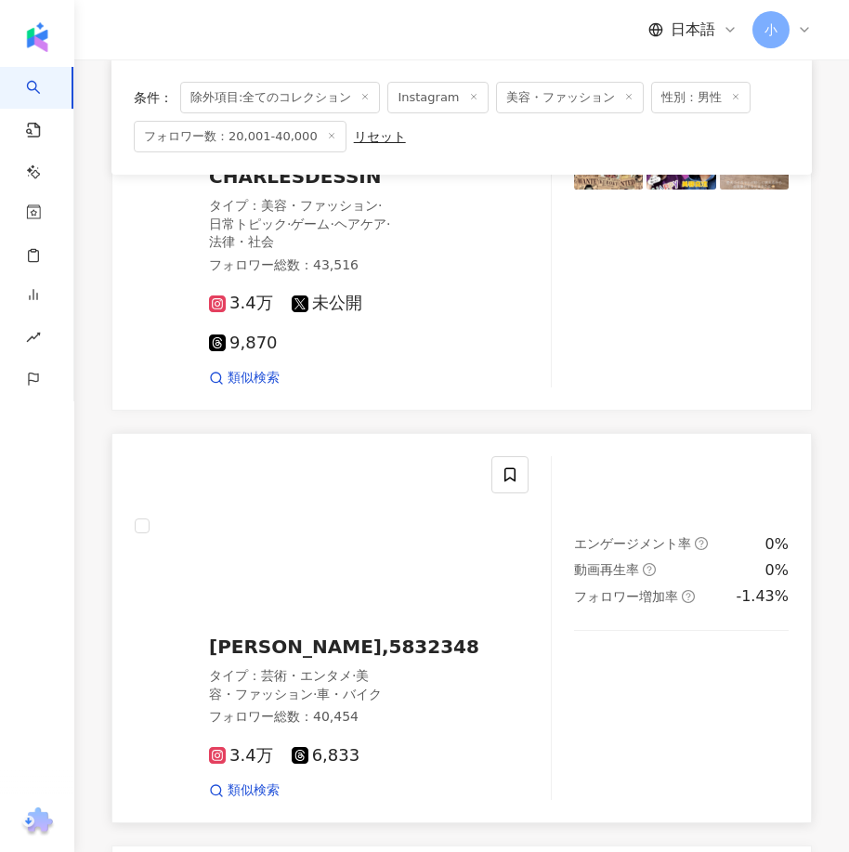
scroll to position [3170, 0]
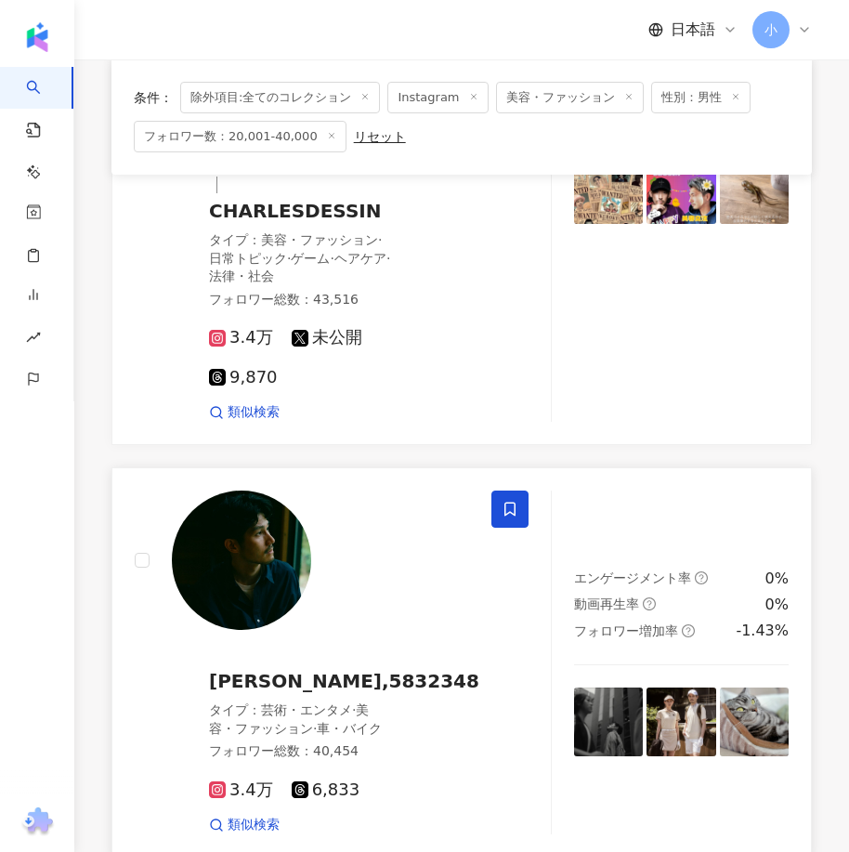
click at [501, 501] on icon at bounding box center [509, 509] width 17 height 17
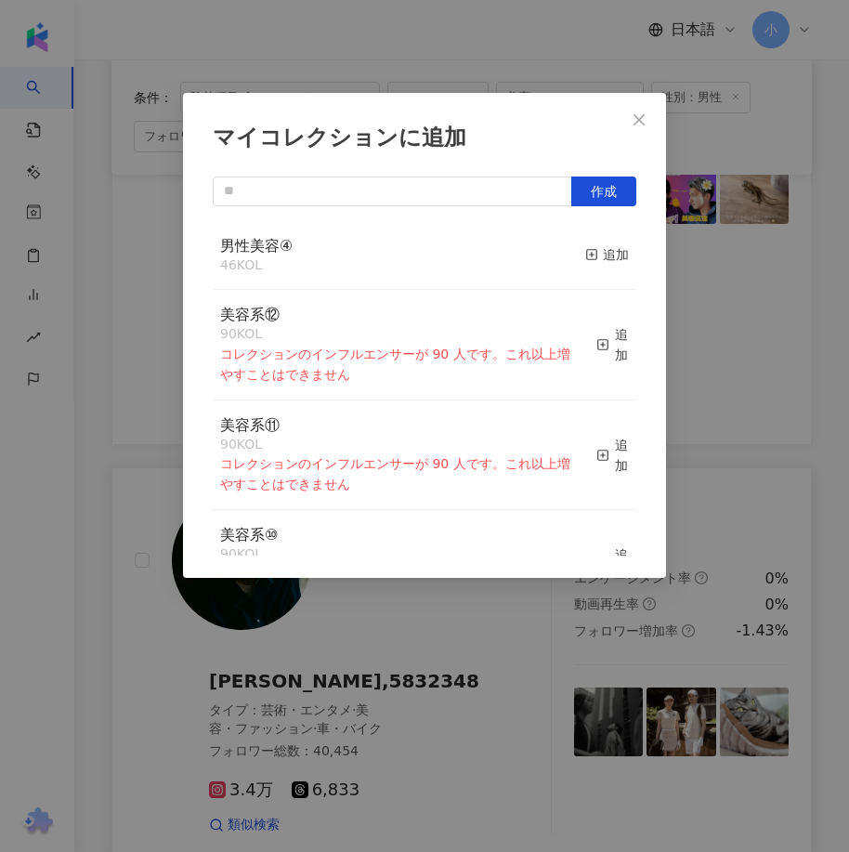
click at [585, 266] on button "追加" at bounding box center [607, 255] width 44 height 39
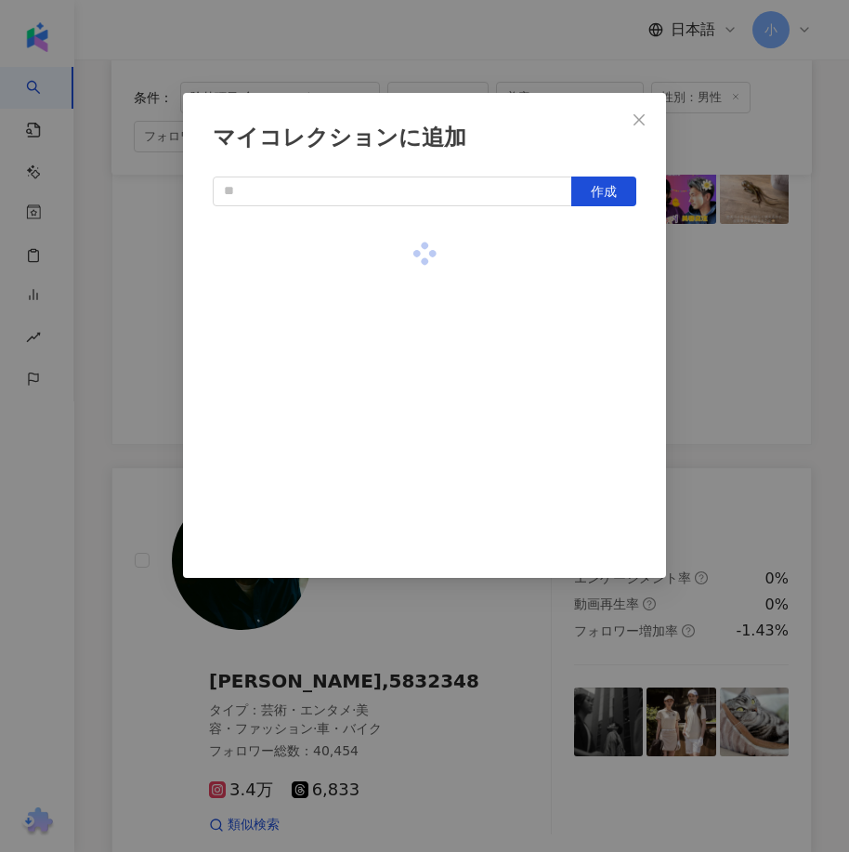
click at [774, 313] on div "マイコレクションに追加 作成" at bounding box center [424, 426] width 849 height 852
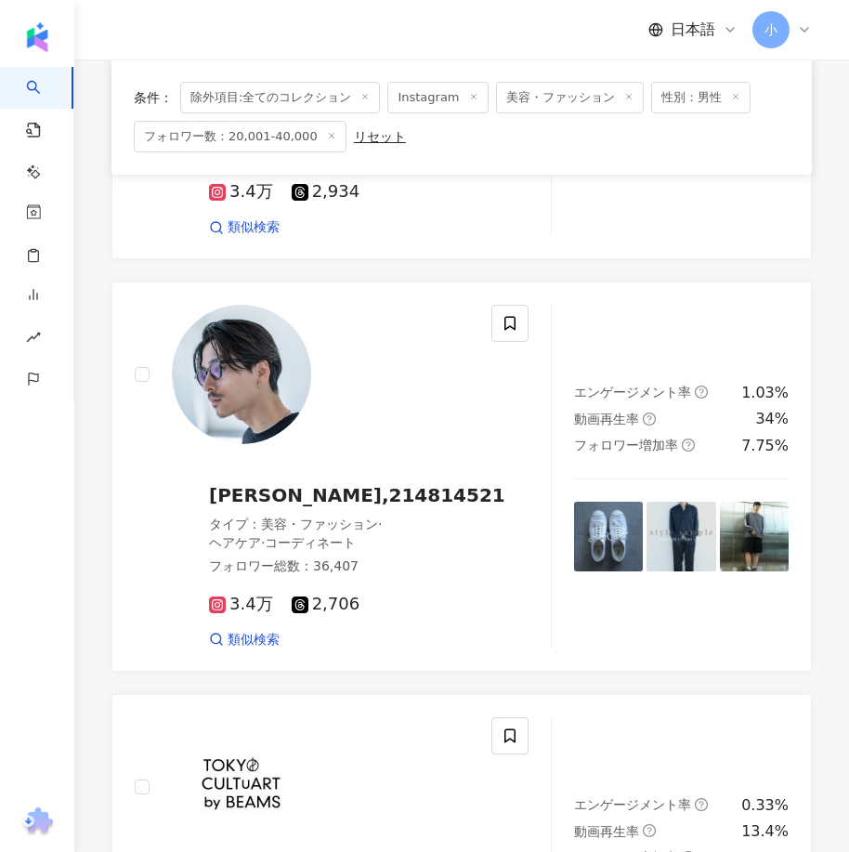
scroll to position [1777, 0]
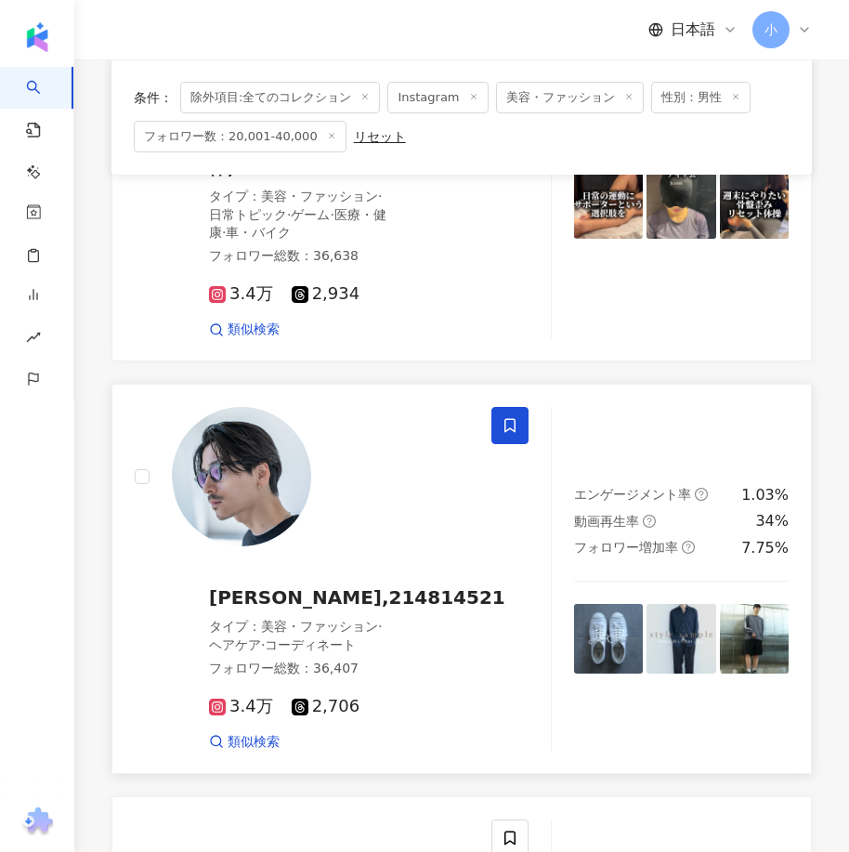
click at [498, 416] on span at bounding box center [509, 425] width 37 height 37
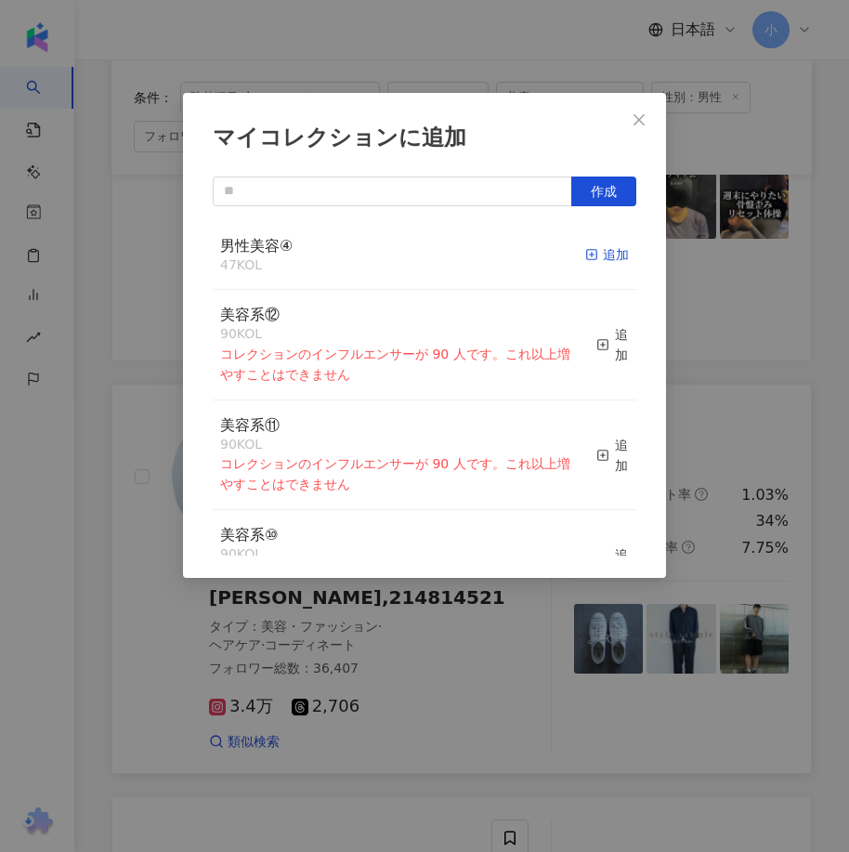
click at [590, 250] on div "追加" at bounding box center [607, 254] width 44 height 20
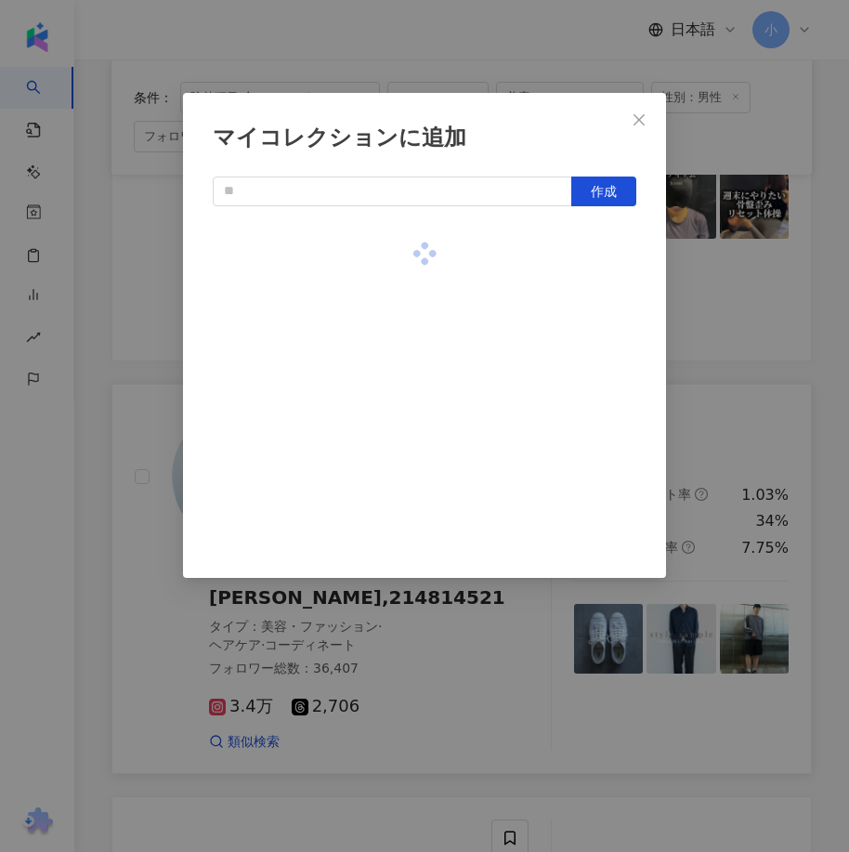
click at [721, 287] on div "マイコレクションに追加 作成" at bounding box center [424, 426] width 849 height 852
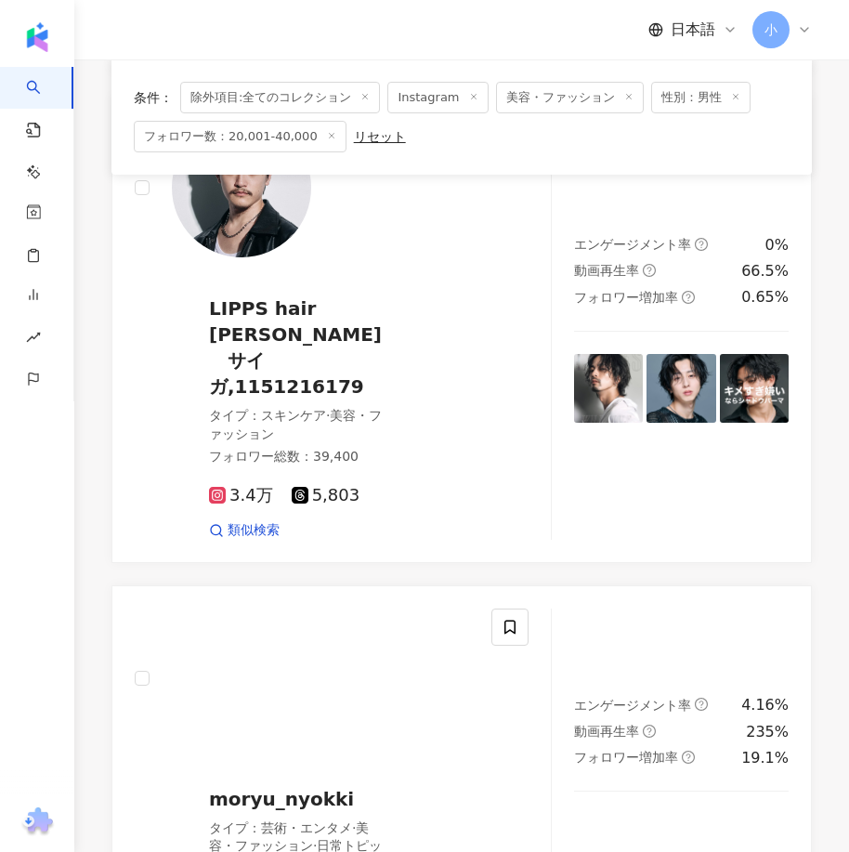
scroll to position [5305, 0]
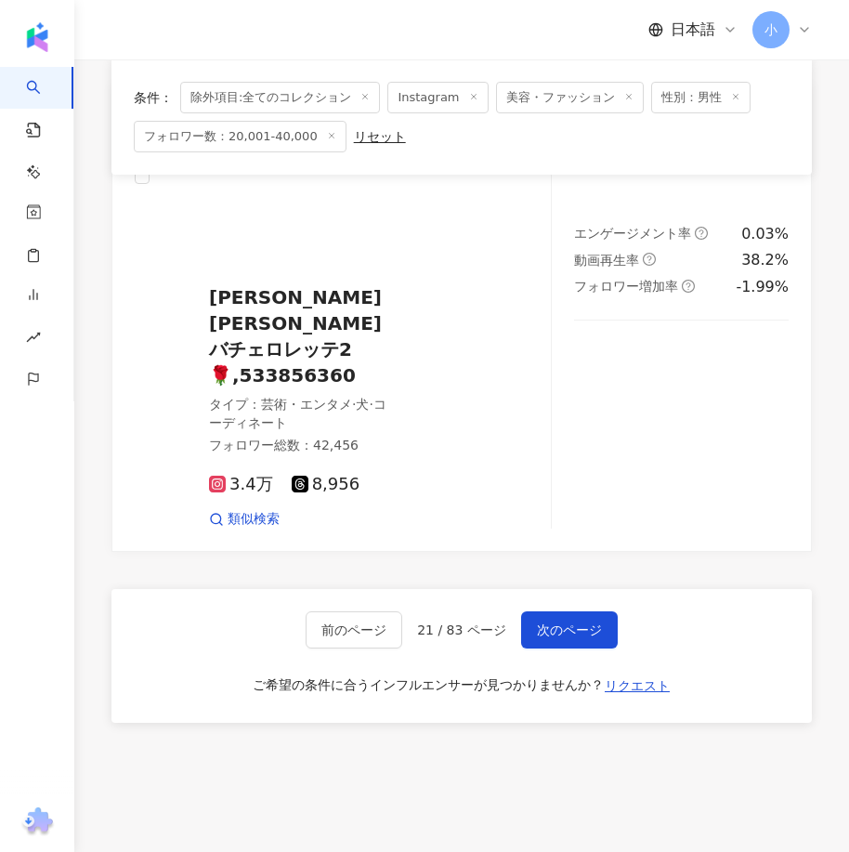
drag, startPoint x: 576, startPoint y: 296, endPoint x: 496, endPoint y: 628, distance: 341.0
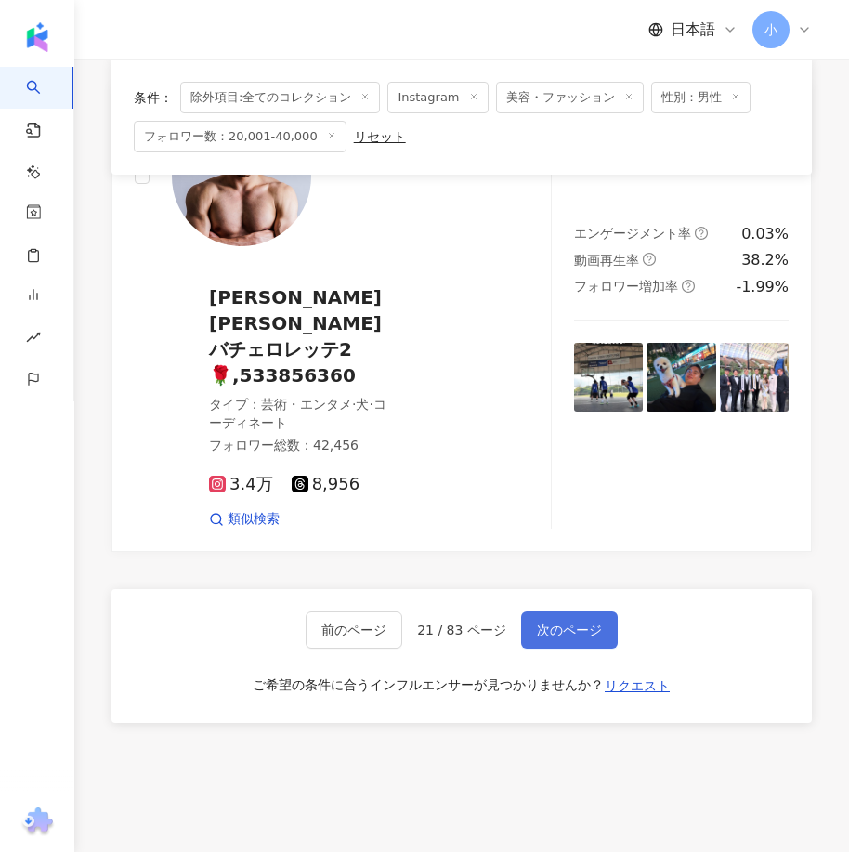
click at [544, 622] on span "次のページ" at bounding box center [569, 629] width 65 height 15
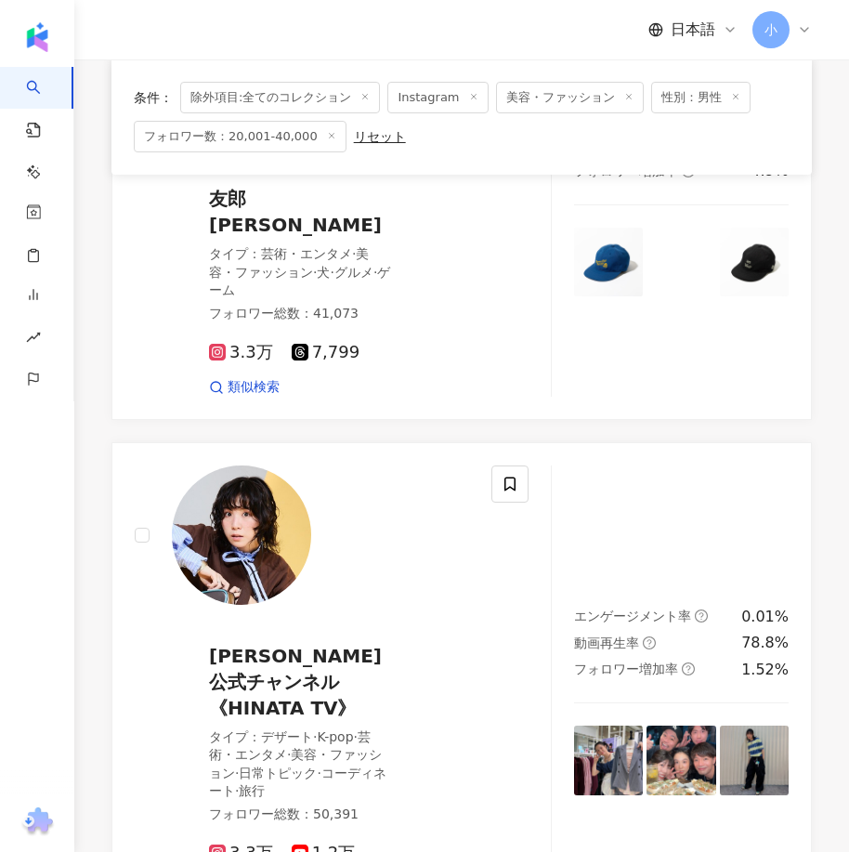
scroll to position [5292, 0]
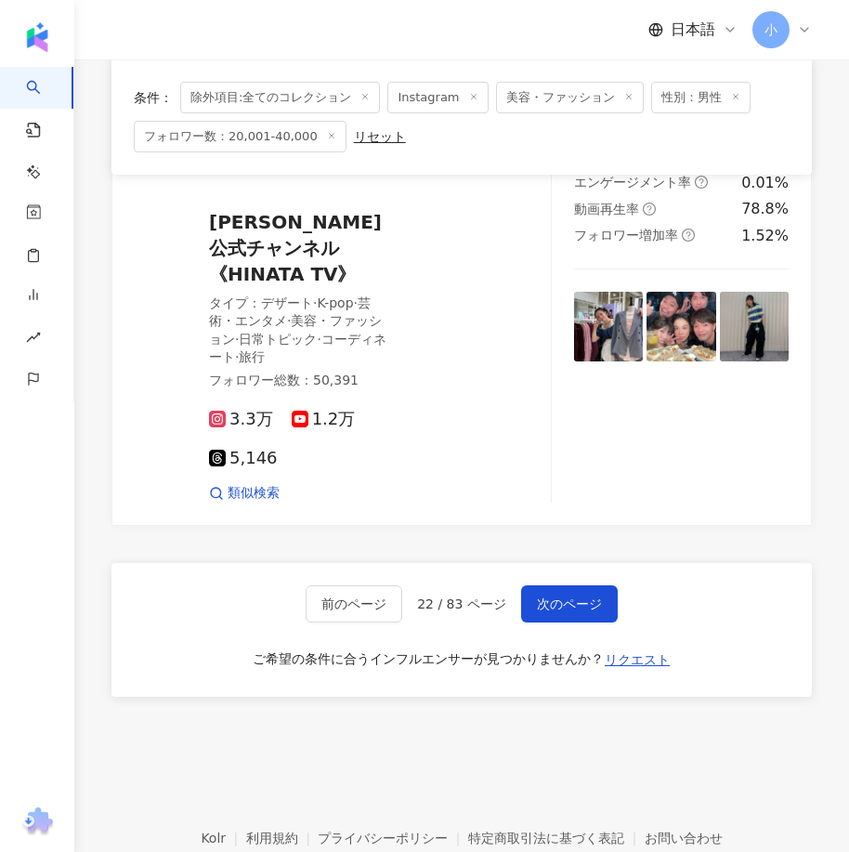
drag, startPoint x: 597, startPoint y: 358, endPoint x: 592, endPoint y: 634, distance: 275.9
click at [566, 596] on span "次のページ" at bounding box center [569, 603] width 65 height 15
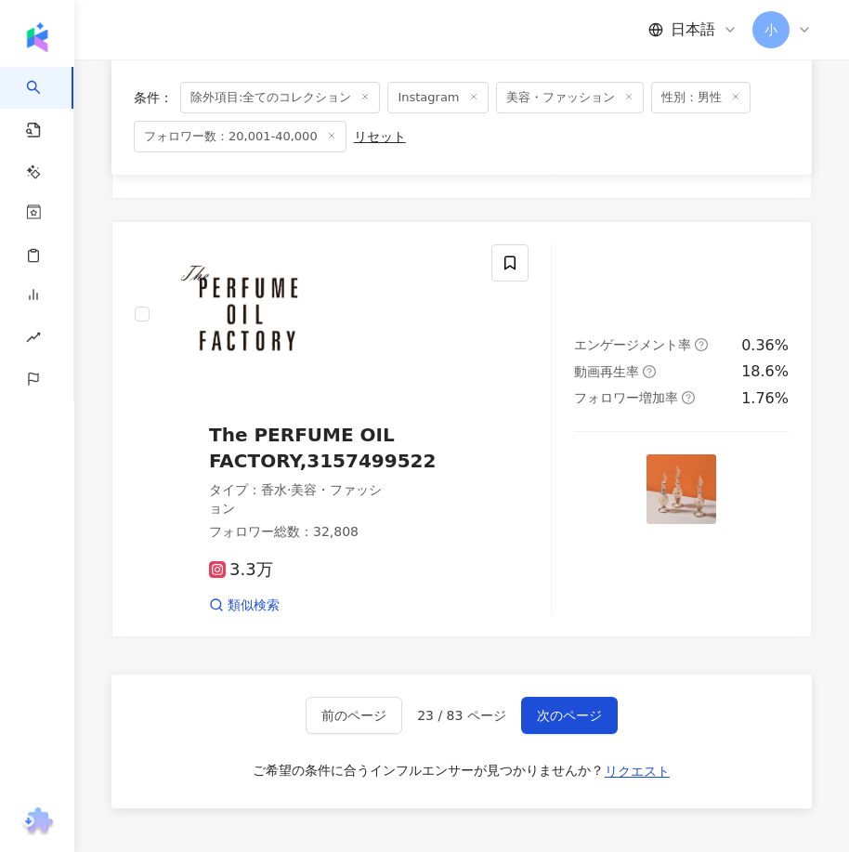
scroll to position [5097, 0]
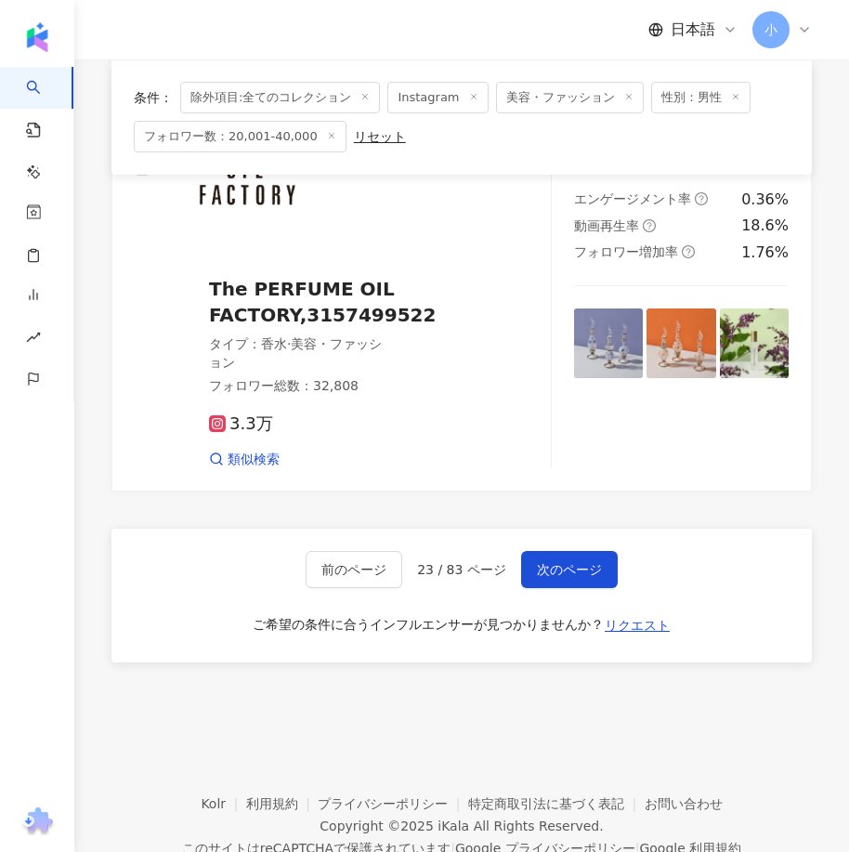
drag, startPoint x: 592, startPoint y: 278, endPoint x: 530, endPoint y: 627, distance: 354.5
click at [578, 551] on button "次のページ" at bounding box center [569, 569] width 97 height 37
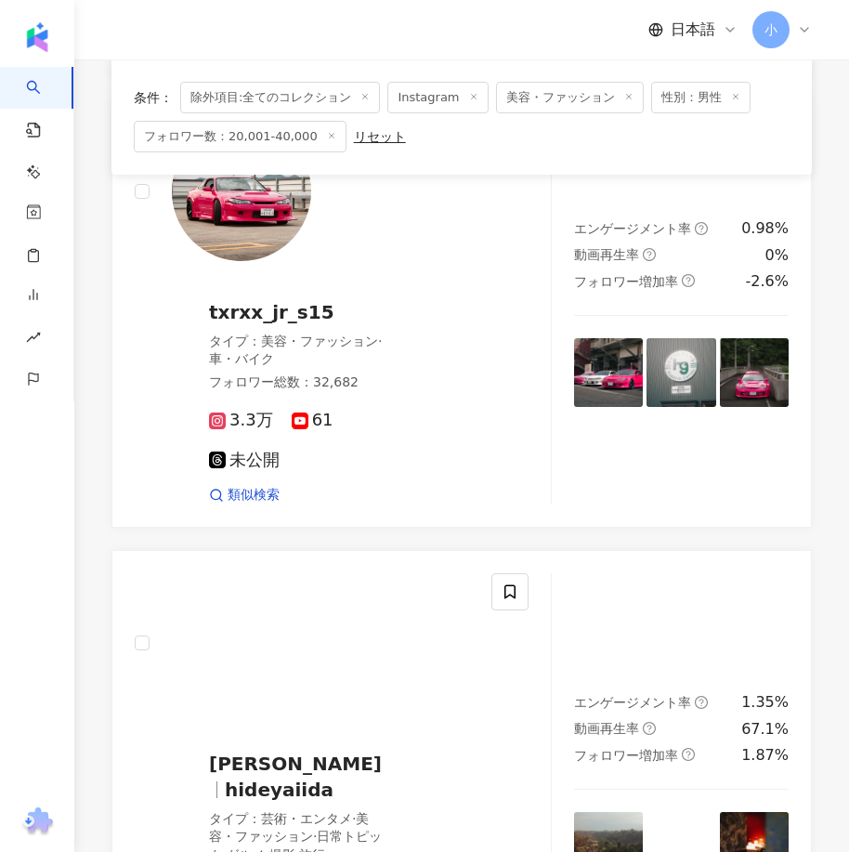
scroll to position [3589, 0]
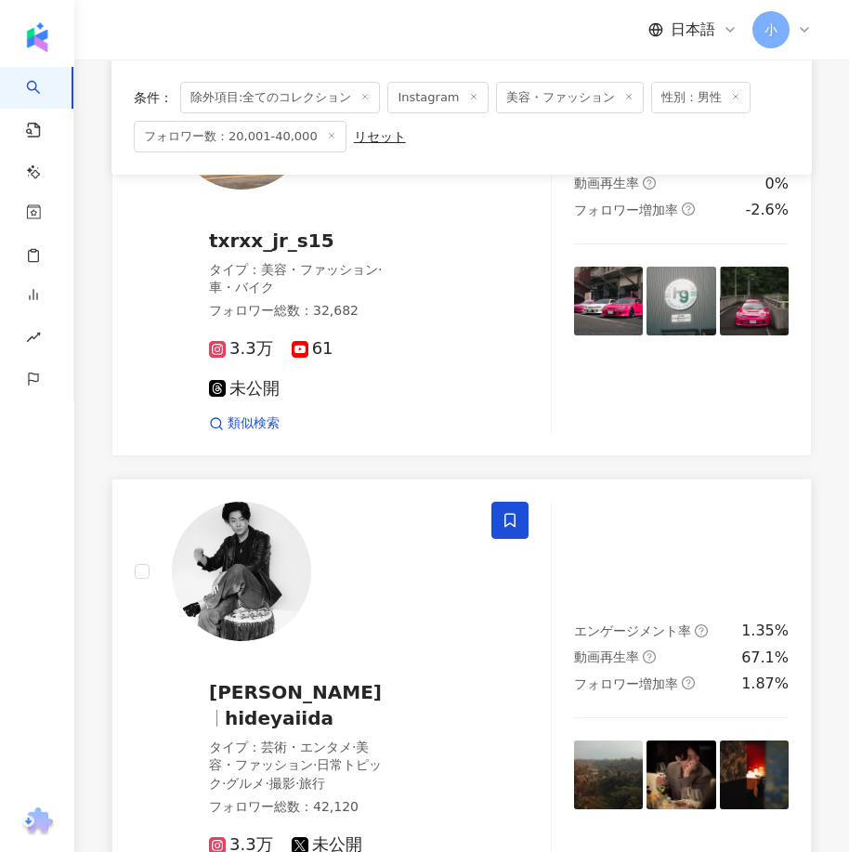
click at [518, 501] on span at bounding box center [509, 519] width 37 height 37
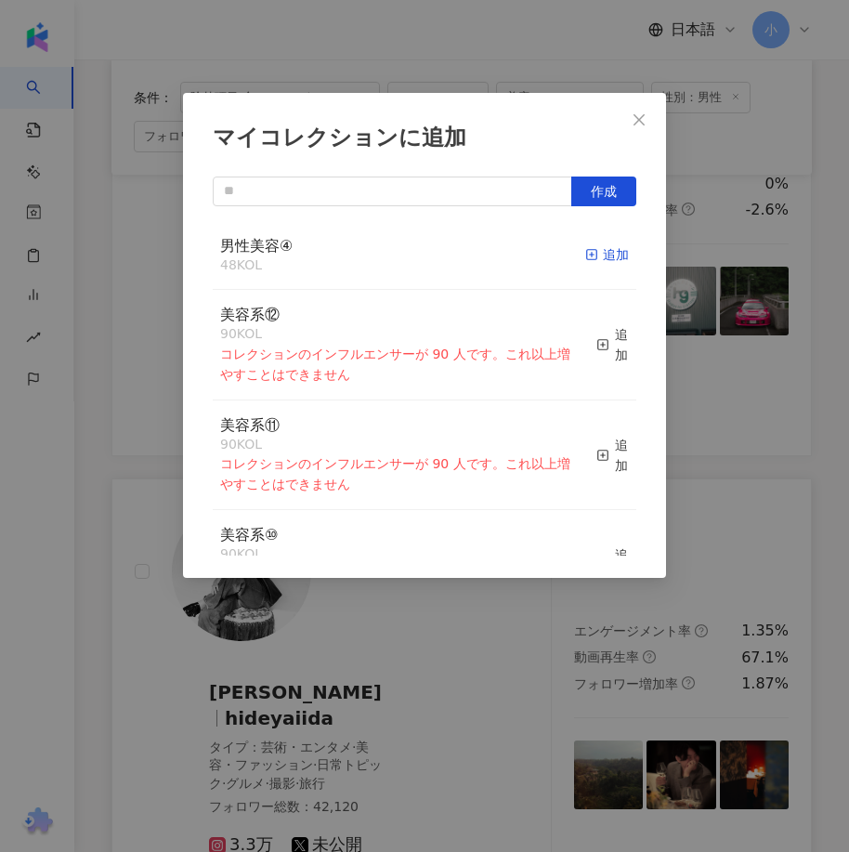
click at [598, 252] on div "追加" at bounding box center [607, 254] width 44 height 20
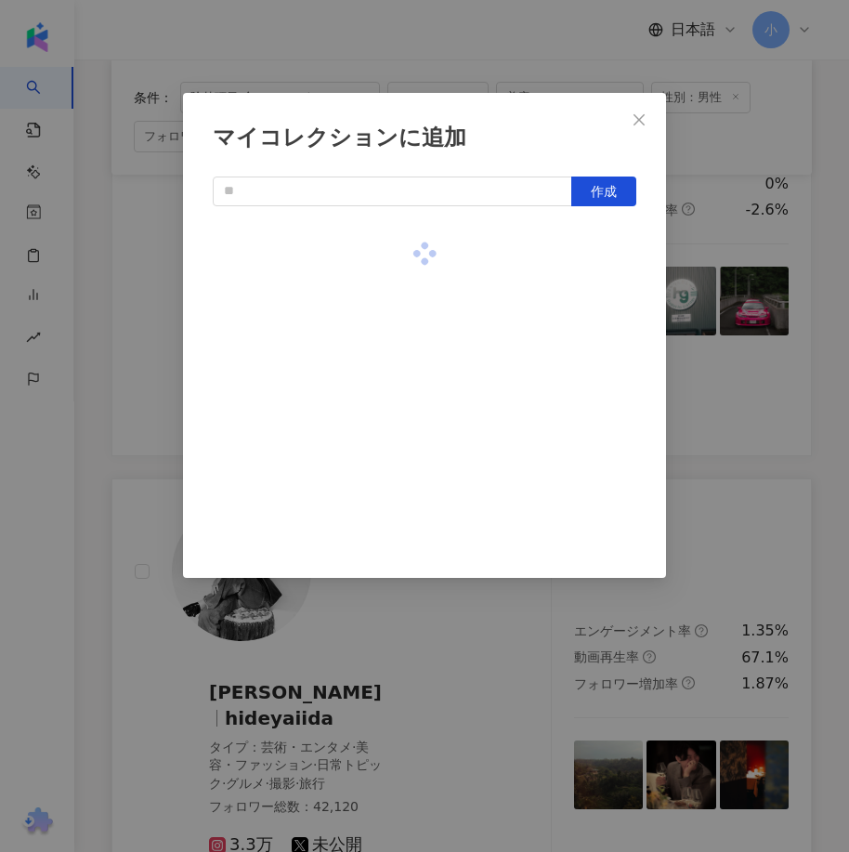
click at [797, 357] on div "マイコレクションに追加 作成" at bounding box center [424, 426] width 849 height 852
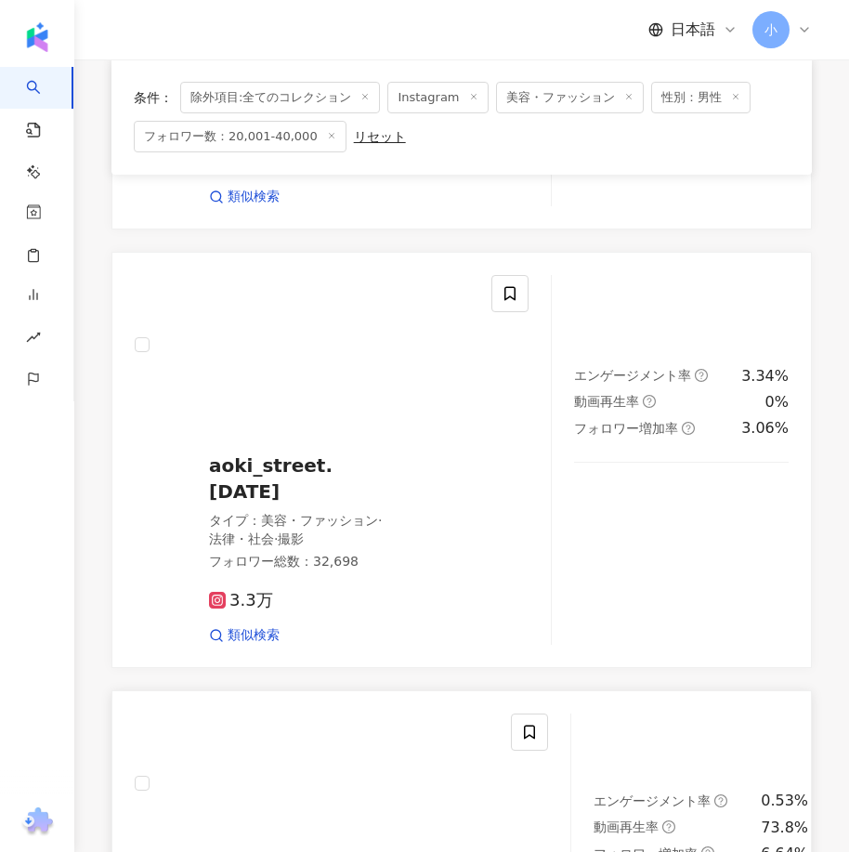
scroll to position [2475, 0]
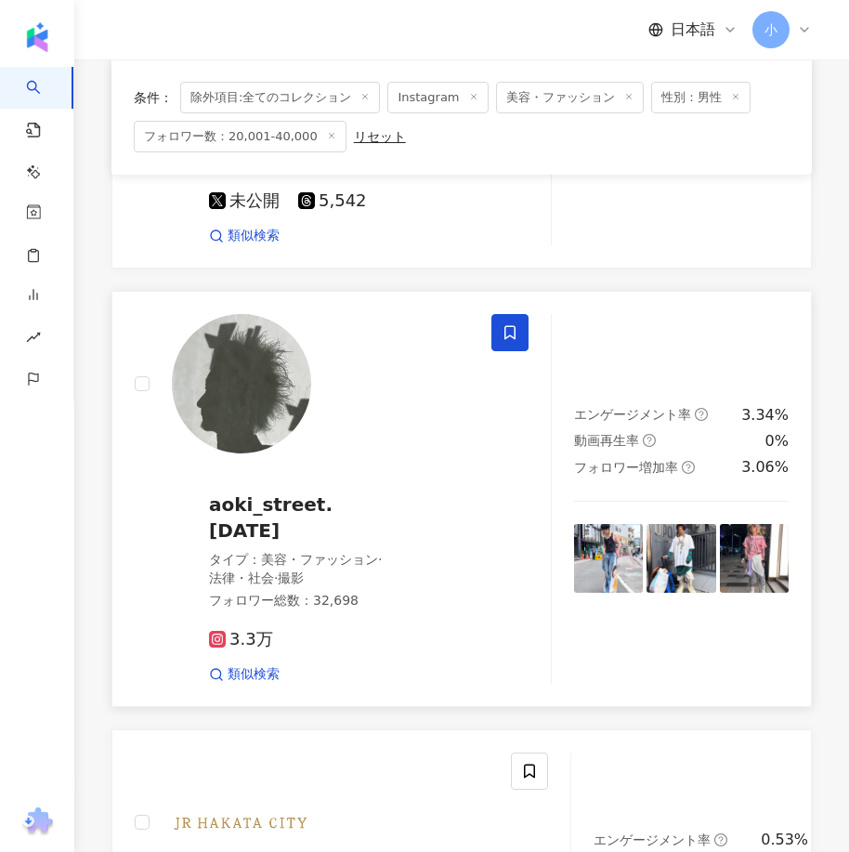
click at [511, 324] on icon at bounding box center [509, 332] width 17 height 17
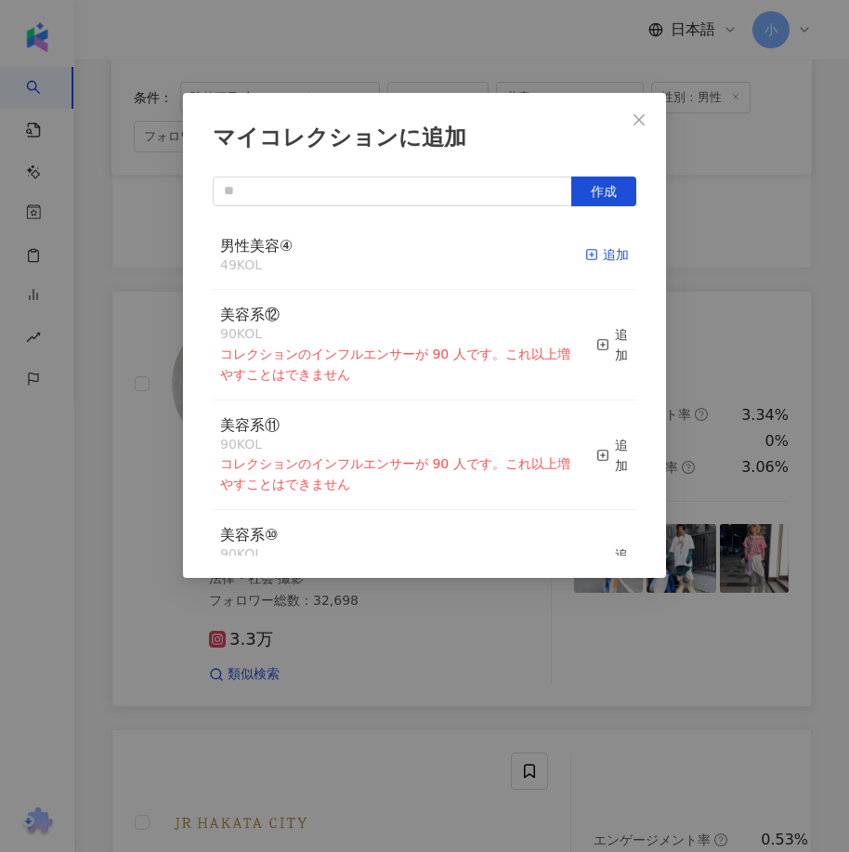
click at [607, 263] on div "追加" at bounding box center [607, 254] width 44 height 20
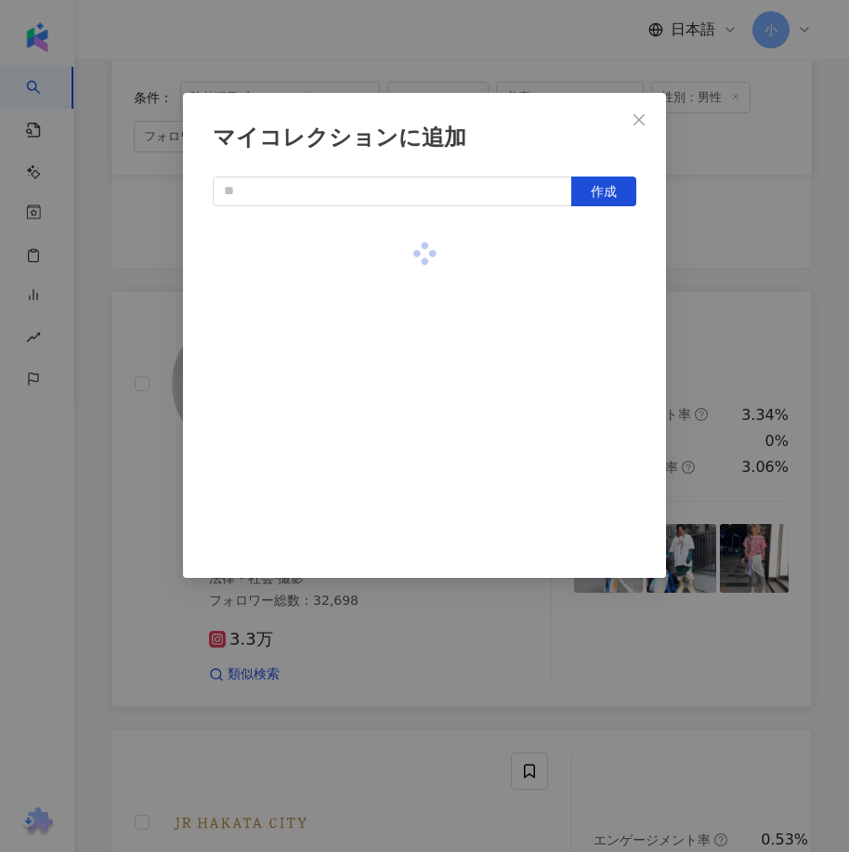
click at [740, 278] on div "マイコレクションに追加 作成" at bounding box center [424, 426] width 849 height 852
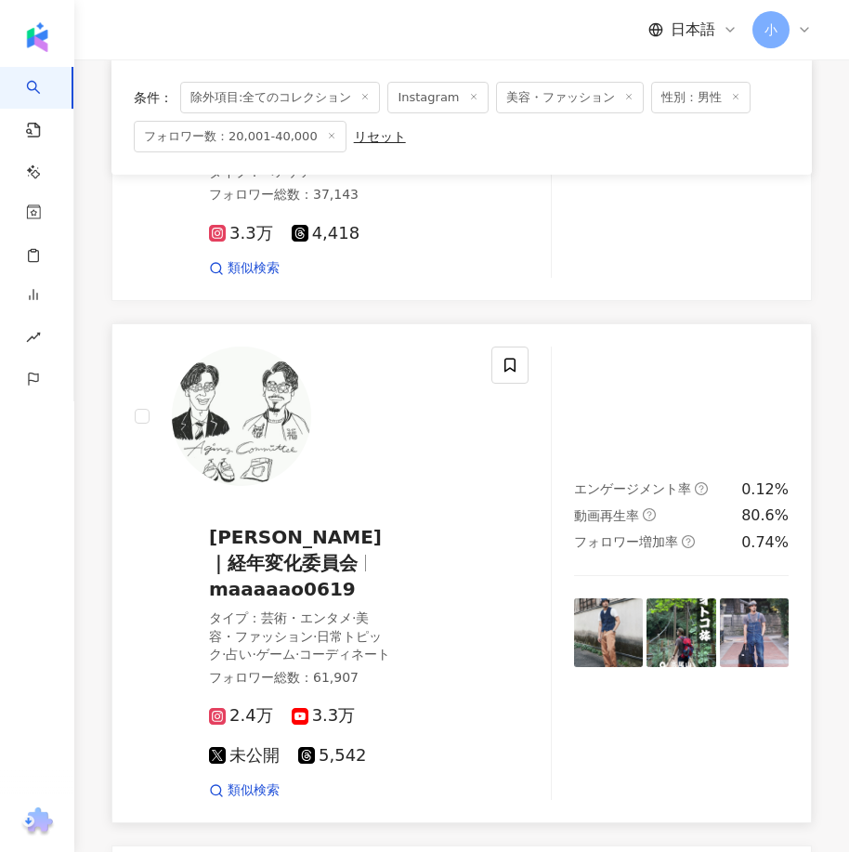
scroll to position [1918, 0]
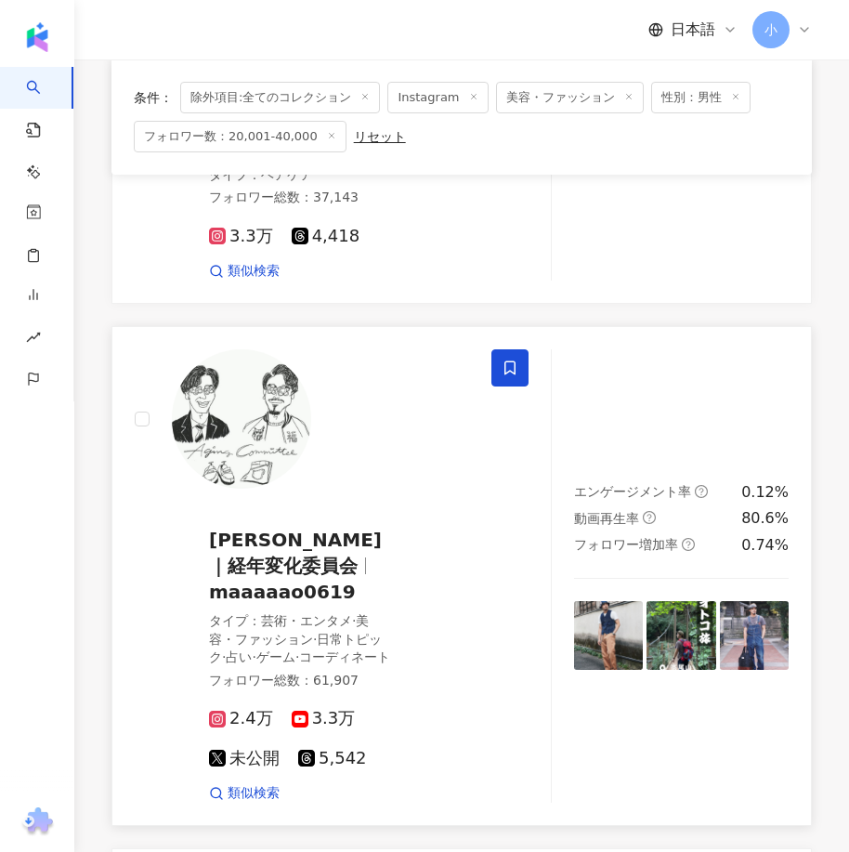
click at [511, 359] on icon at bounding box center [509, 367] width 17 height 17
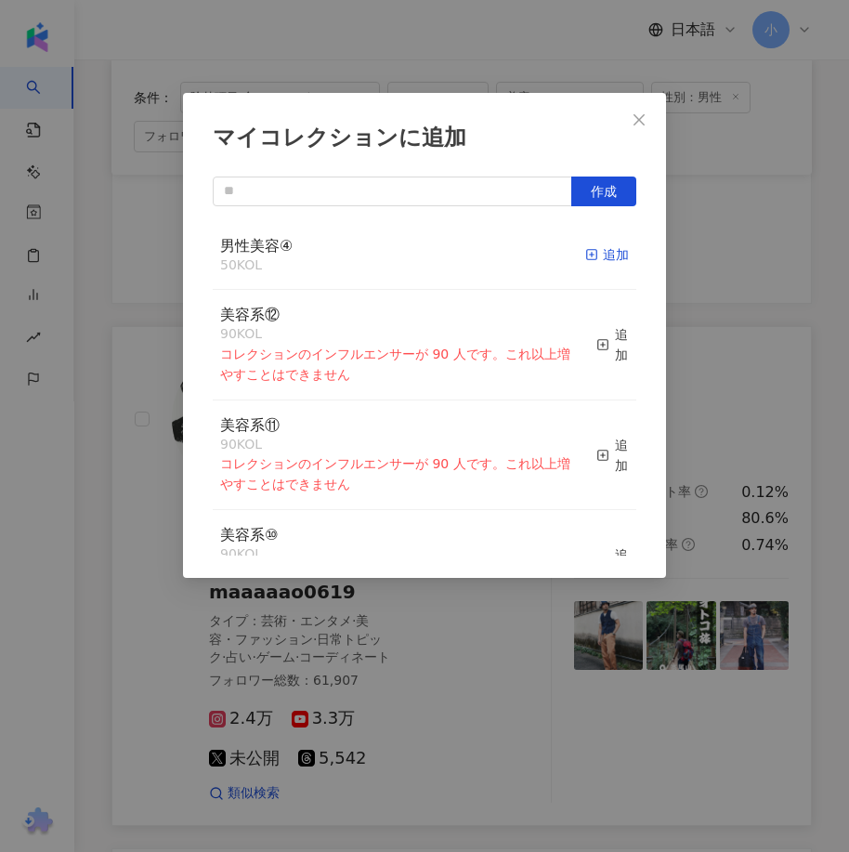
click at [596, 260] on div "追加" at bounding box center [607, 254] width 44 height 20
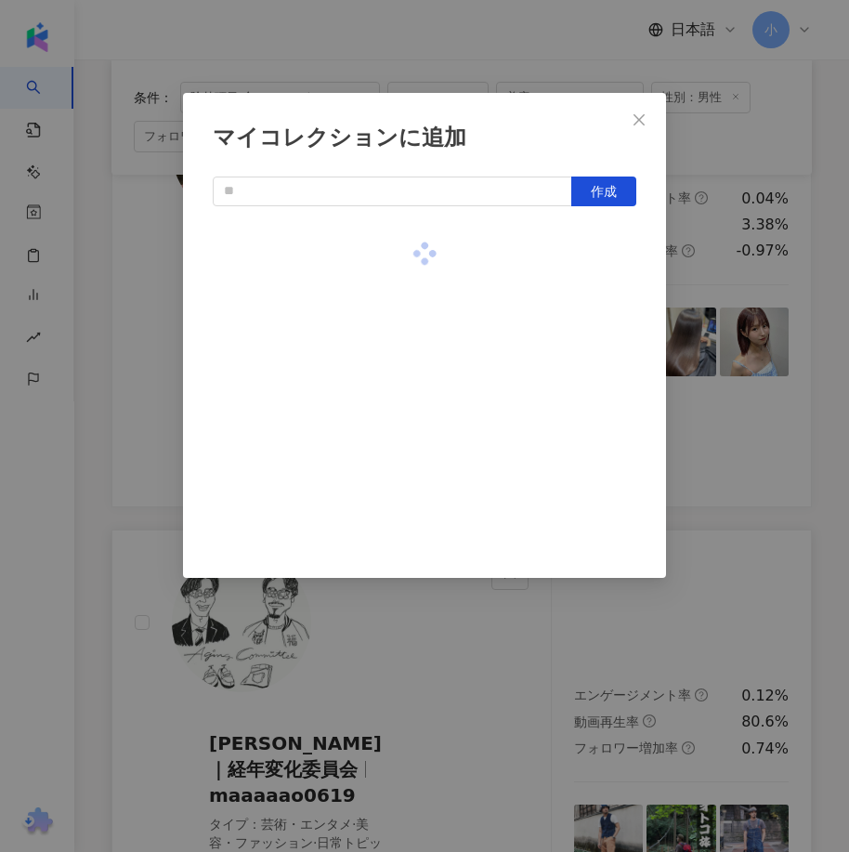
scroll to position [1639, 0]
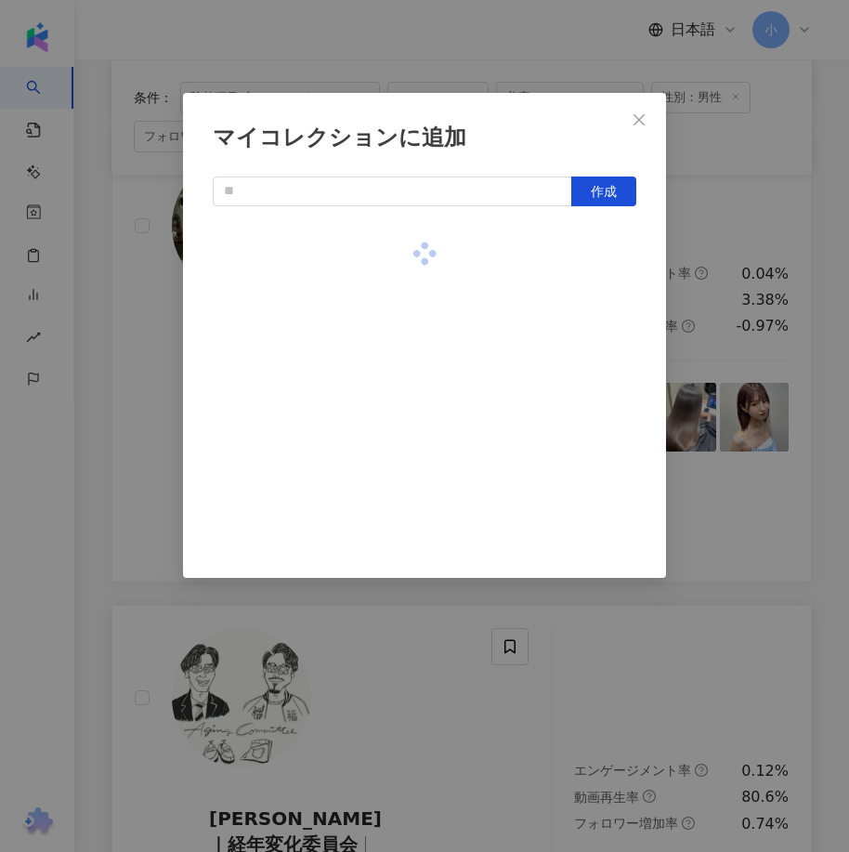
click at [736, 422] on div "マイコレクションに追加 作成" at bounding box center [424, 426] width 849 height 852
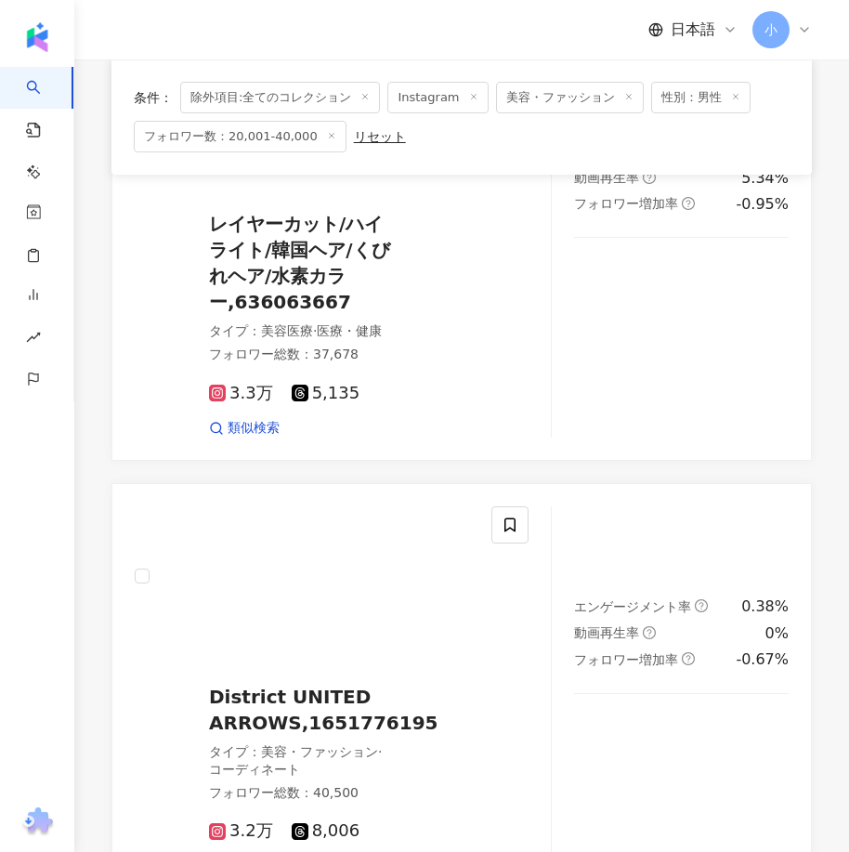
scroll to position [5354, 0]
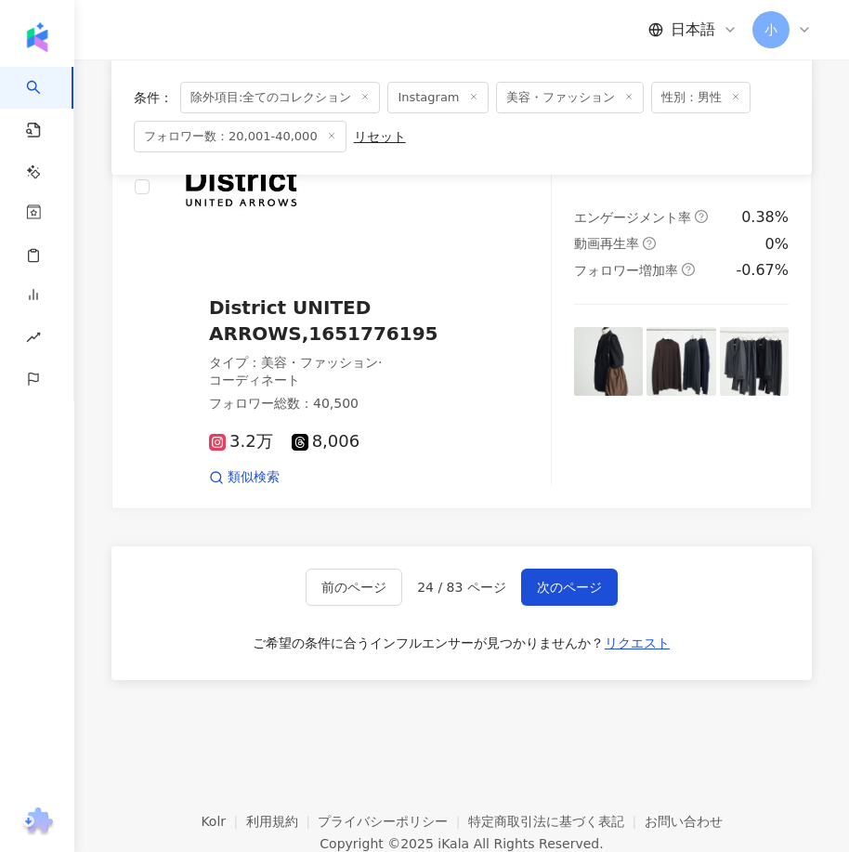
drag, startPoint x: 592, startPoint y: 273, endPoint x: 510, endPoint y: 640, distance: 376.0
click at [553, 568] on button "次のページ" at bounding box center [569, 586] width 97 height 37
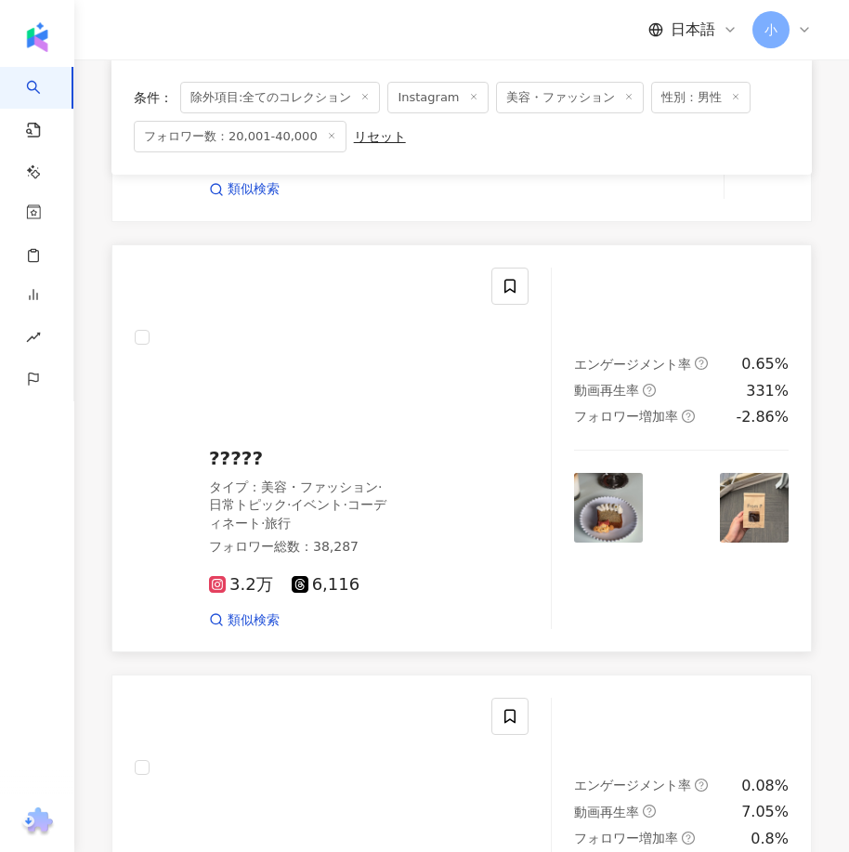
scroll to position [4344, 0]
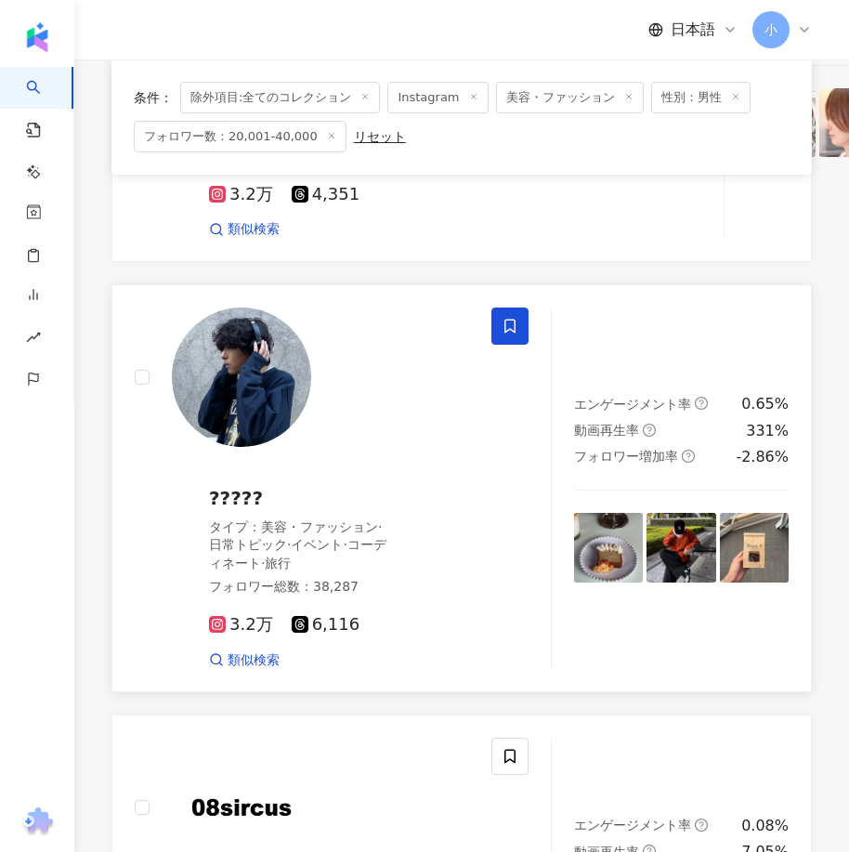
click at [518, 345] on span at bounding box center [509, 325] width 37 height 37
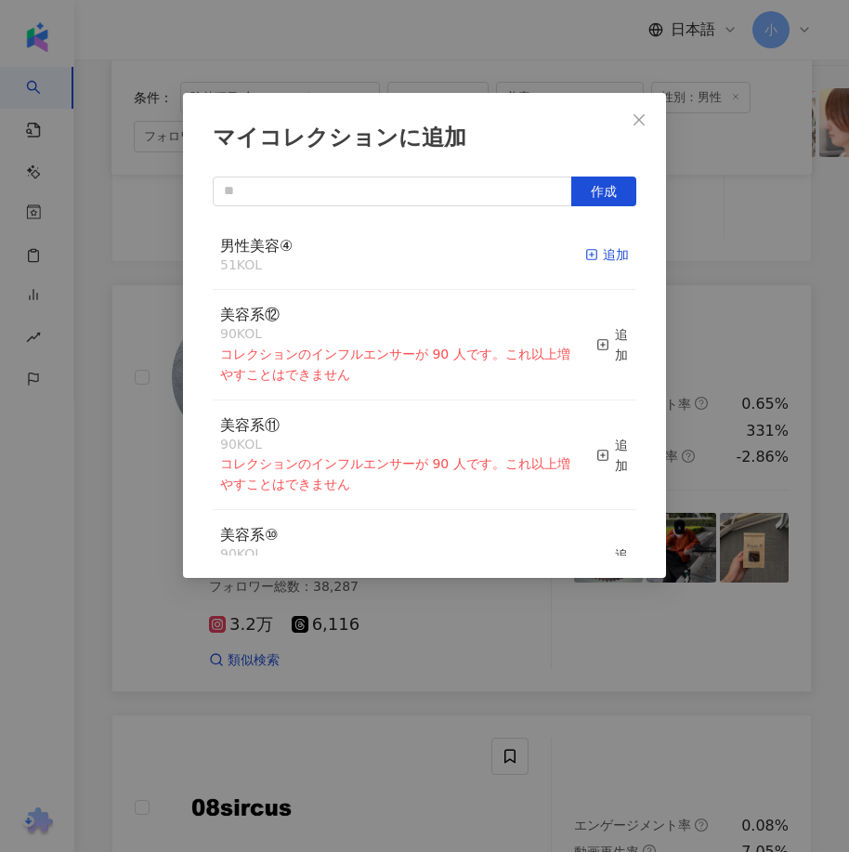
click at [599, 258] on div "追加" at bounding box center [607, 254] width 44 height 20
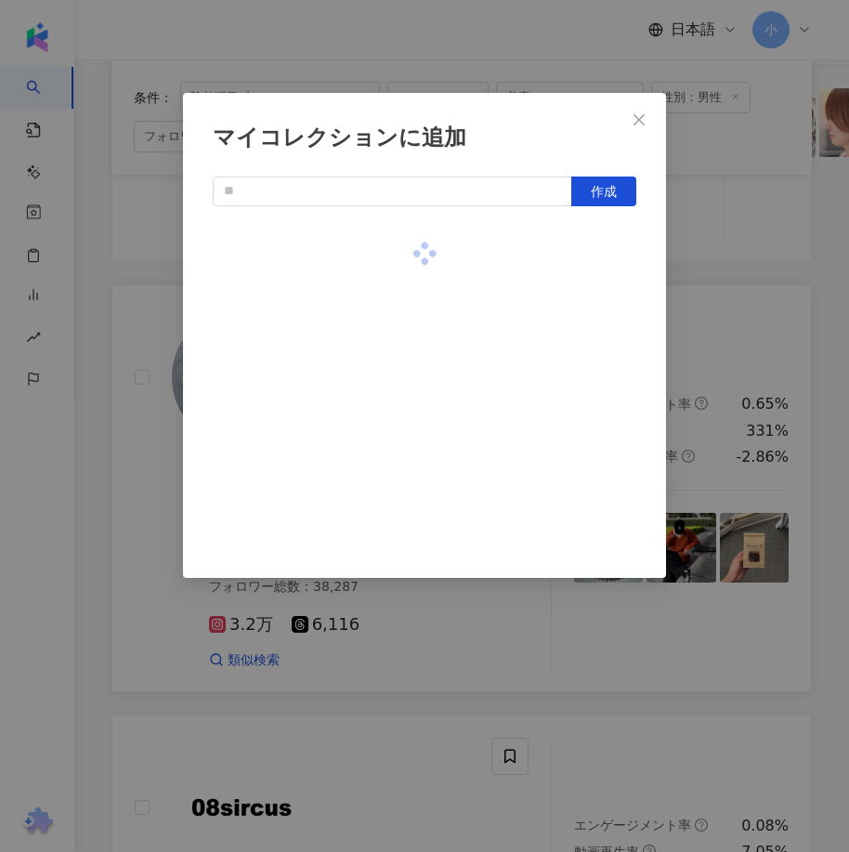
click at [756, 313] on div "マイコレクションに追加 作成" at bounding box center [424, 426] width 849 height 852
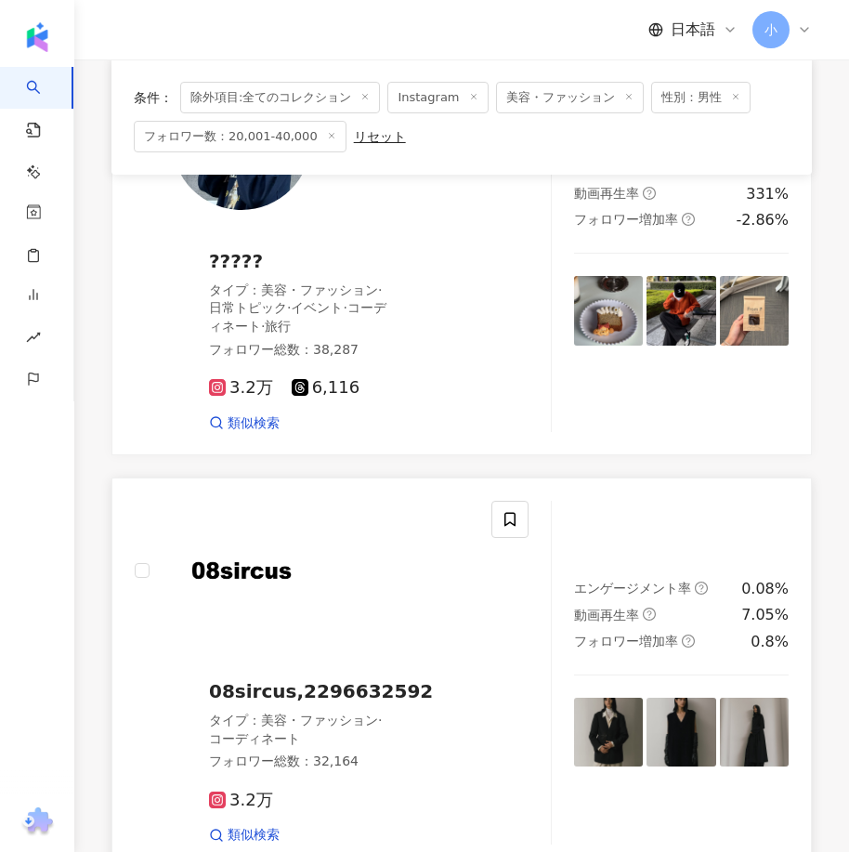
scroll to position [5087, 0]
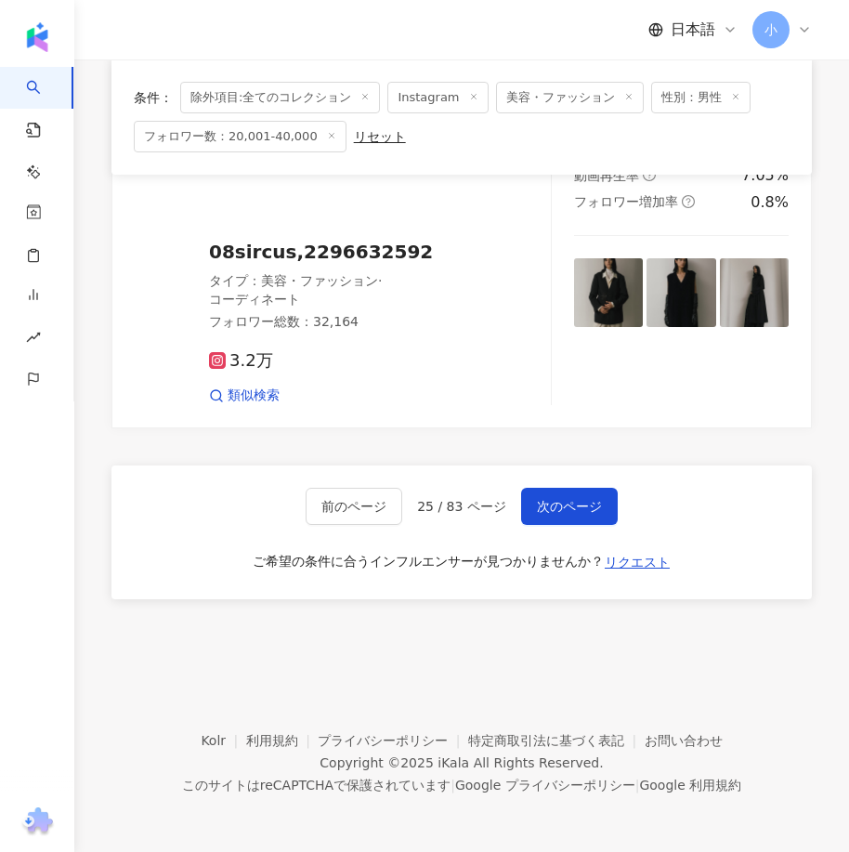
drag, startPoint x: 589, startPoint y: 343, endPoint x: 511, endPoint y: 699, distance: 365.0
click at [574, 509] on span "次のページ" at bounding box center [569, 506] width 65 height 15
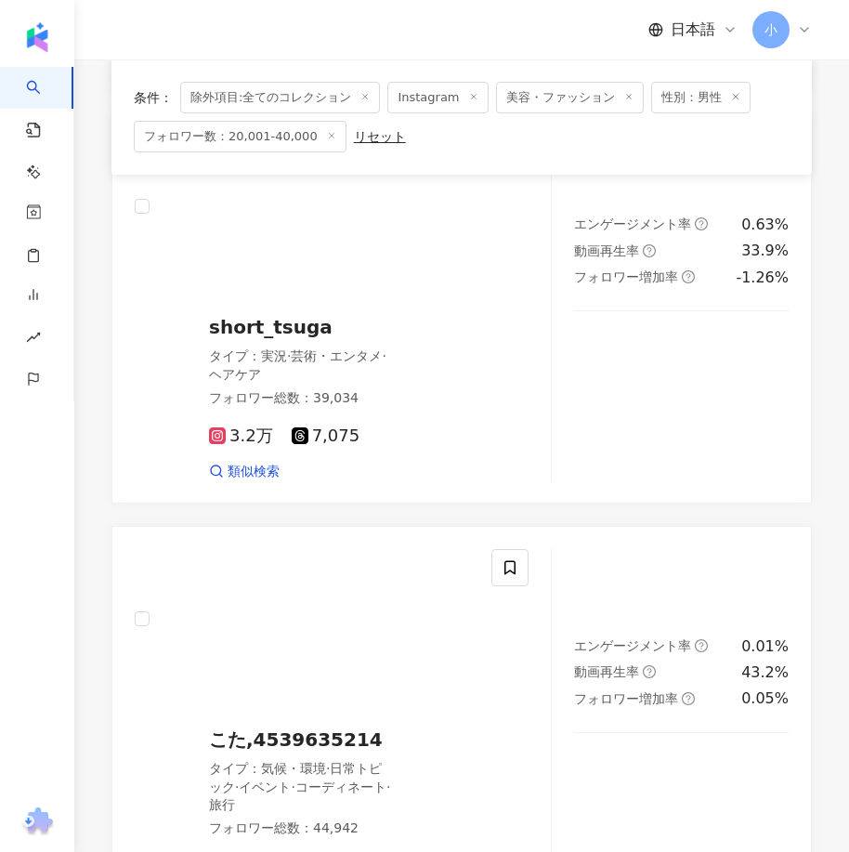
scroll to position [4299, 0]
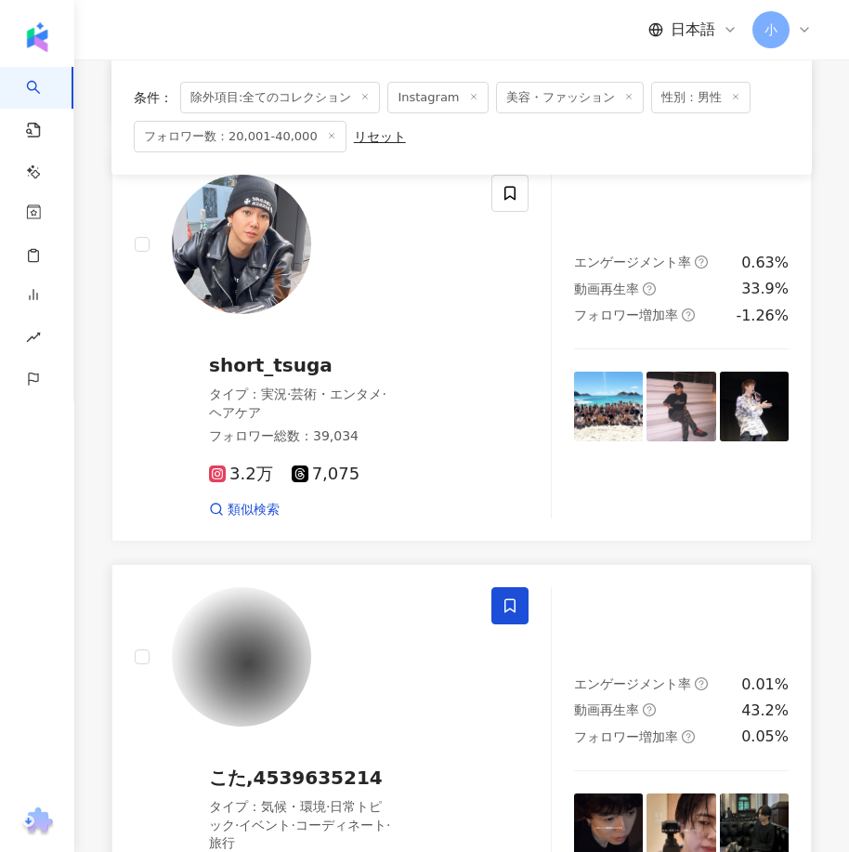
click at [516, 597] on icon at bounding box center [509, 605] width 17 height 17
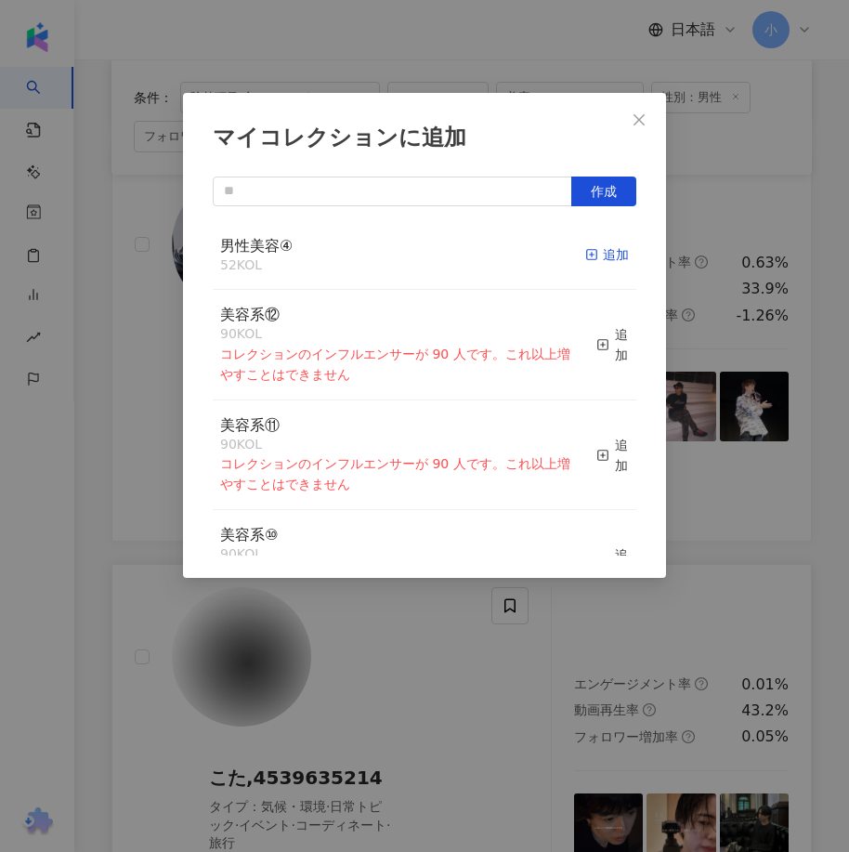
click at [599, 249] on div "追加" at bounding box center [607, 254] width 44 height 20
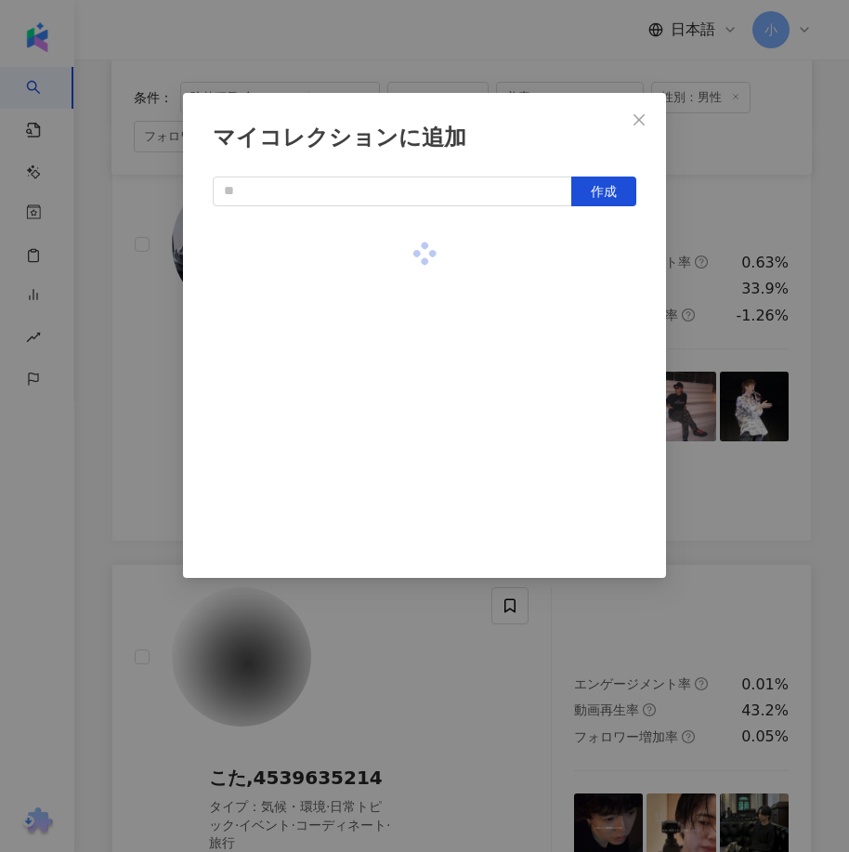
click at [748, 403] on div "マイコレクションに追加 作成" at bounding box center [424, 426] width 849 height 852
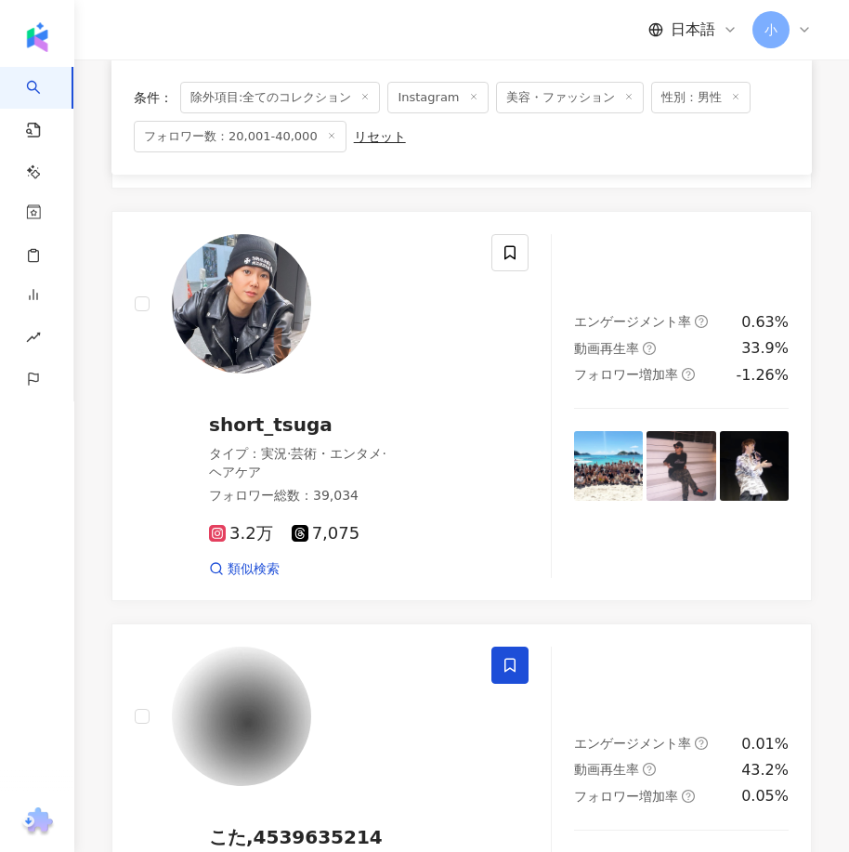
scroll to position [5227, 0]
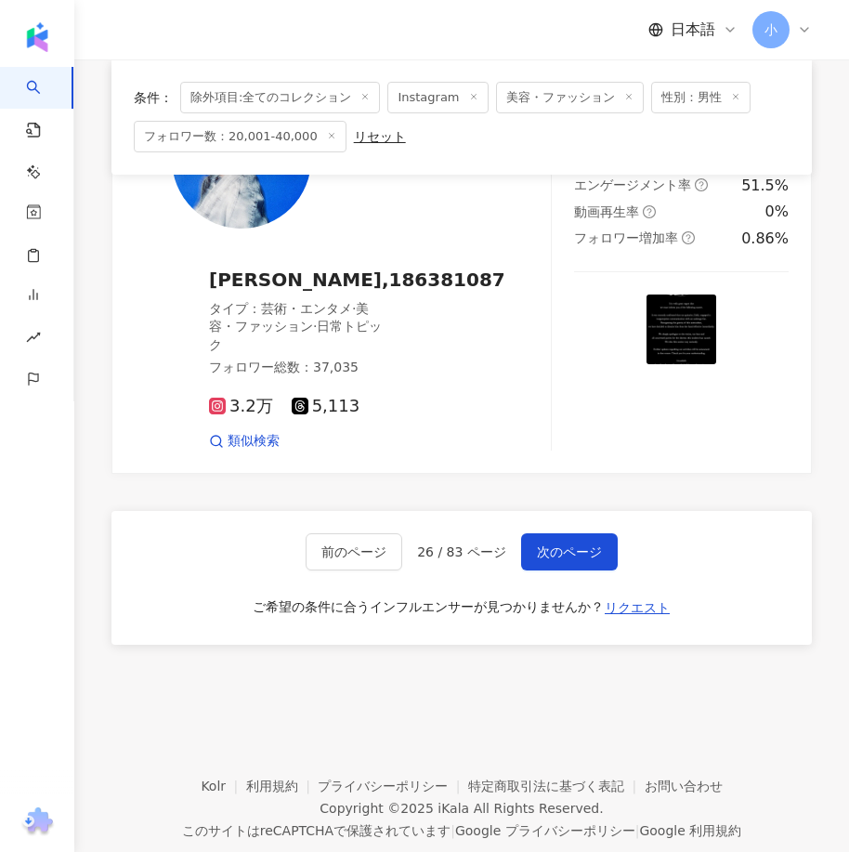
drag, startPoint x: 583, startPoint y: 235, endPoint x: 558, endPoint y: 660, distance: 426.1
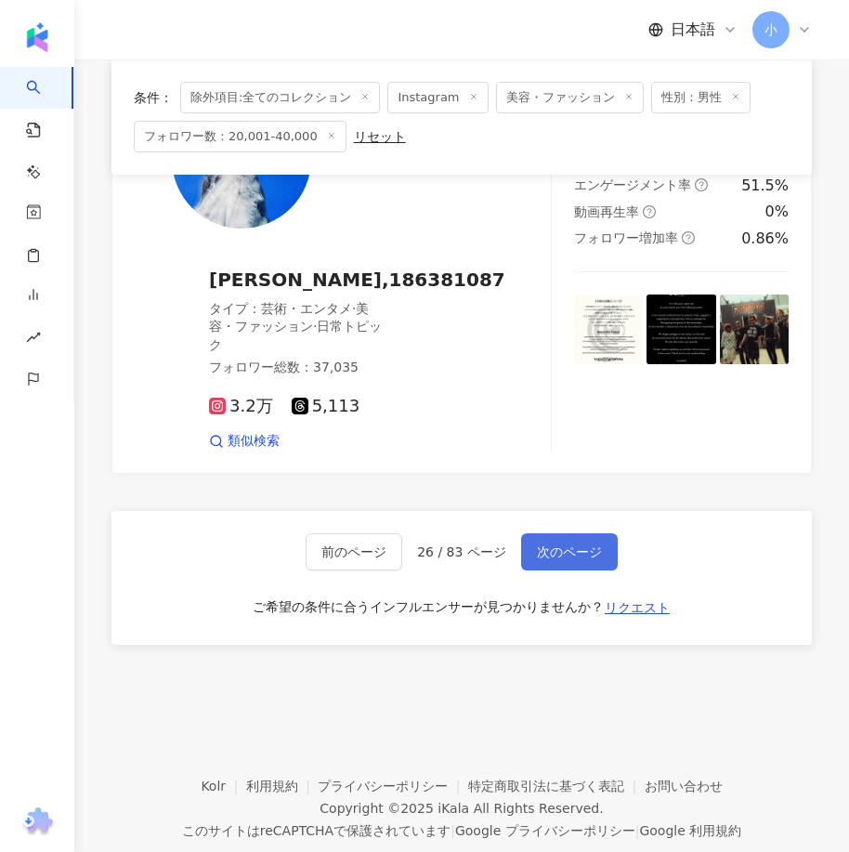
click at [576, 544] on span "次のページ" at bounding box center [569, 551] width 65 height 15
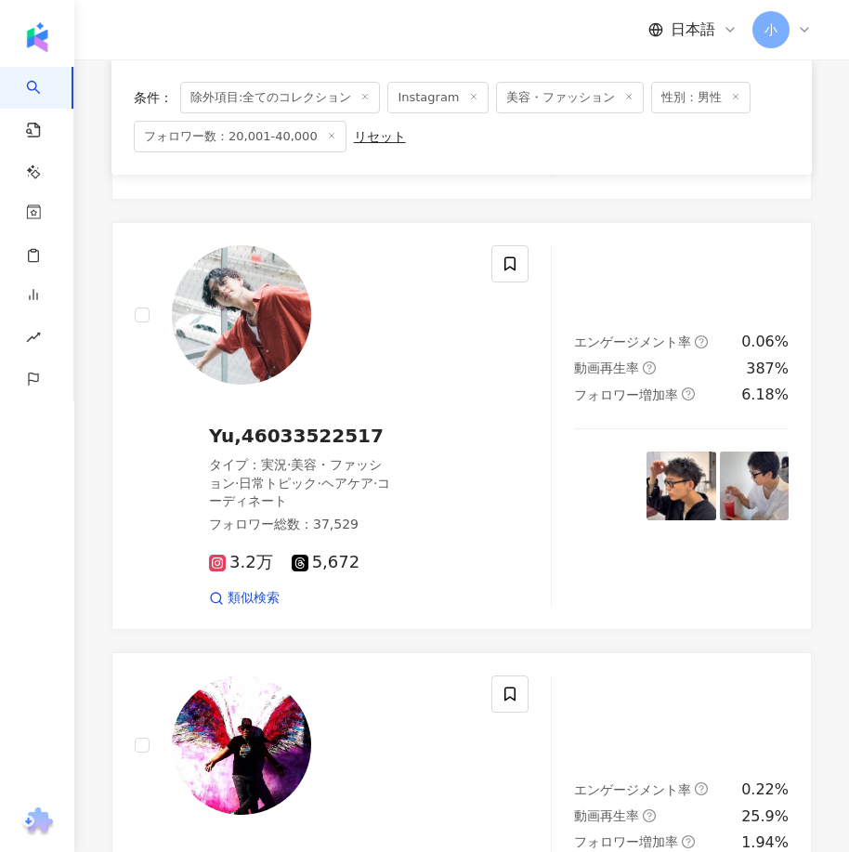
scroll to position [2362, 0]
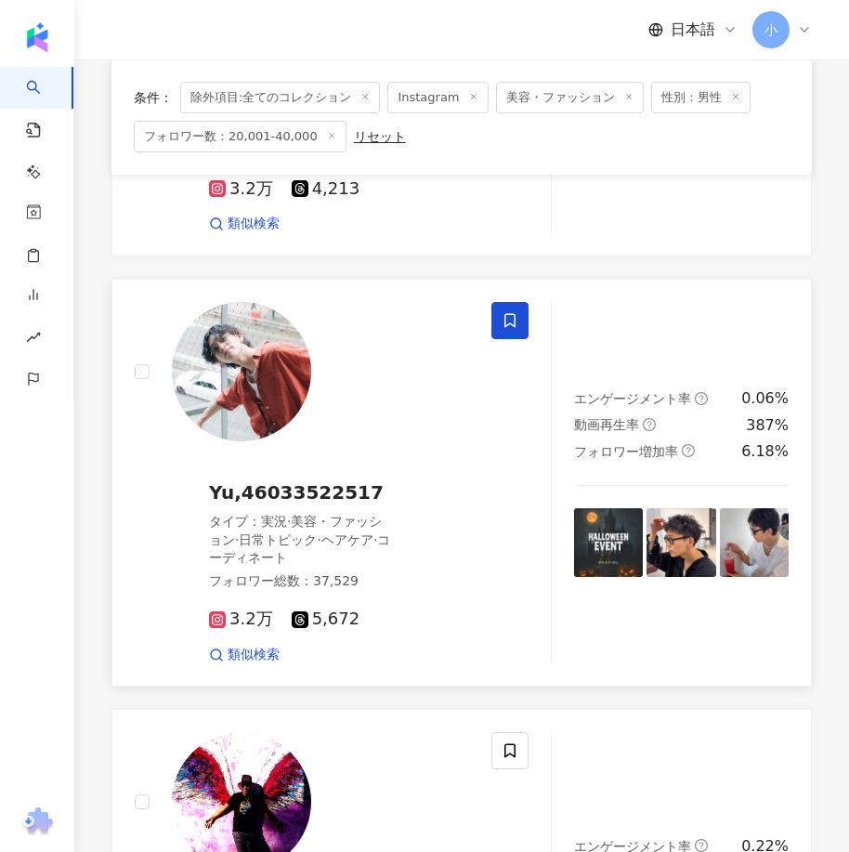
click at [510, 312] on icon at bounding box center [509, 320] width 17 height 17
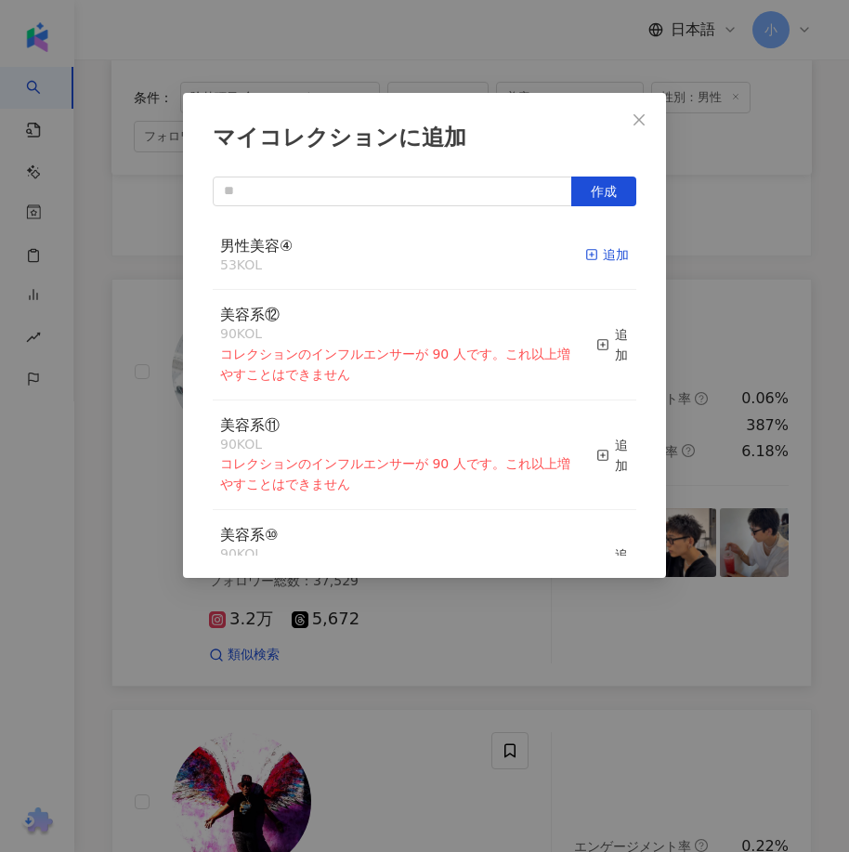
click at [598, 252] on div "追加" at bounding box center [607, 254] width 44 height 20
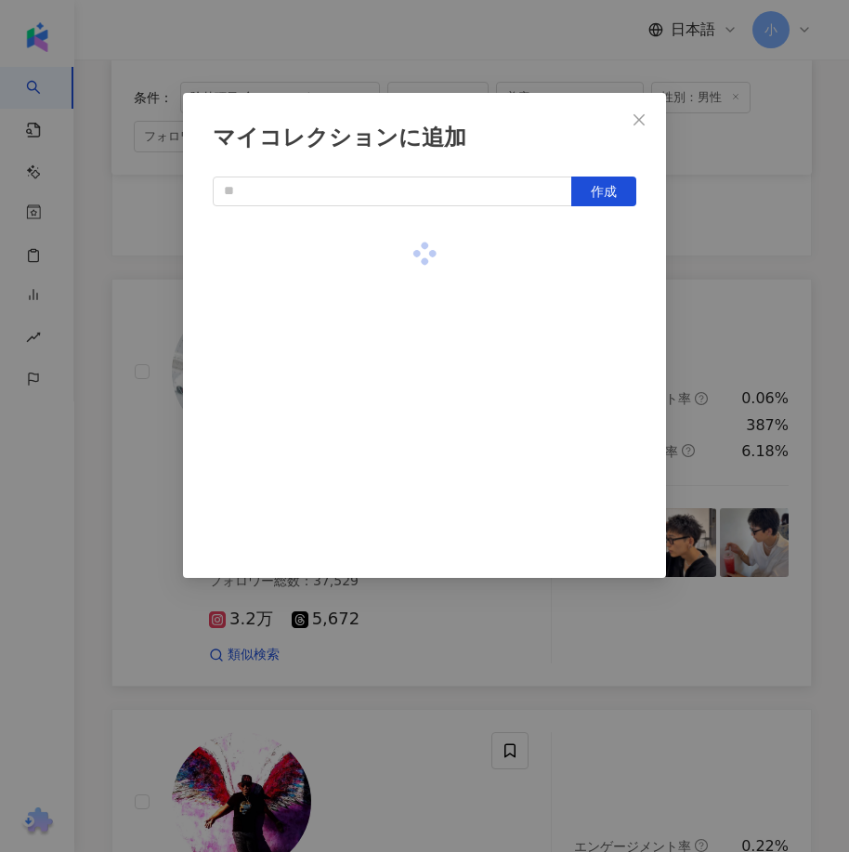
click at [804, 464] on div "マイコレクションに追加 作成" at bounding box center [424, 426] width 849 height 852
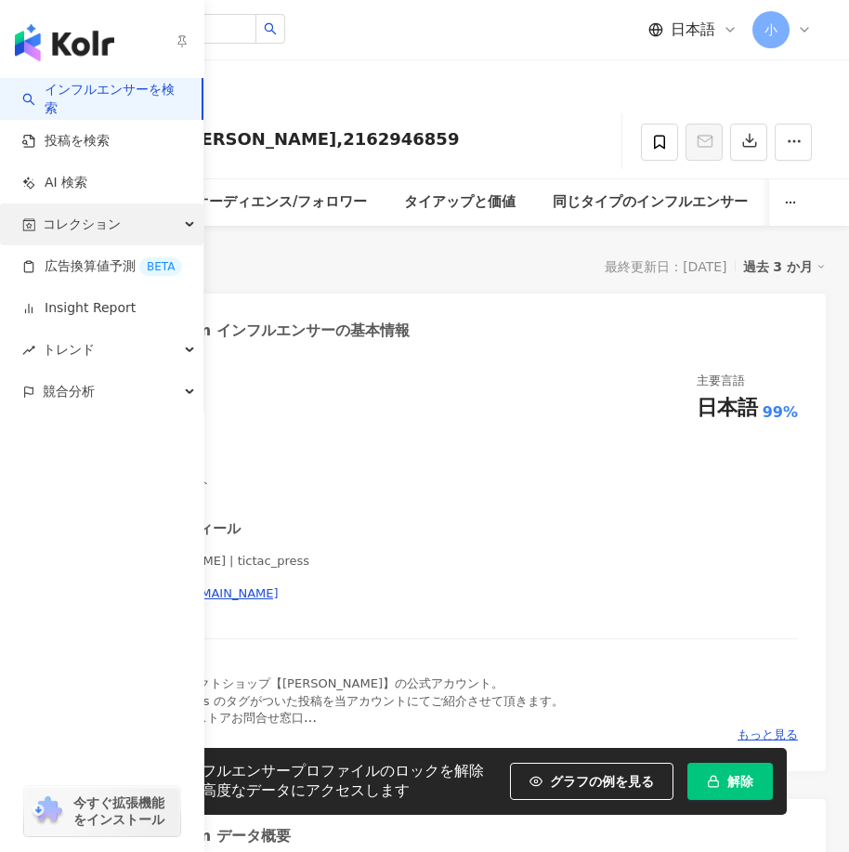
click at [93, 218] on span "コレクション" at bounding box center [82, 224] width 78 height 42
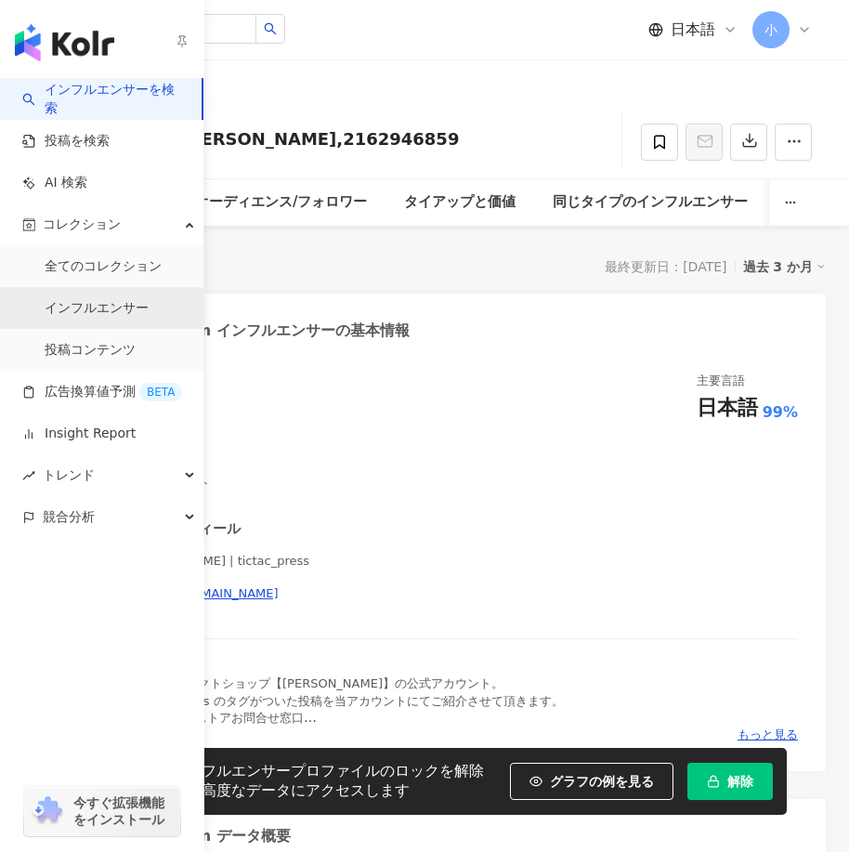
click at [87, 306] on link "インフルエンサー" at bounding box center [97, 308] width 104 height 19
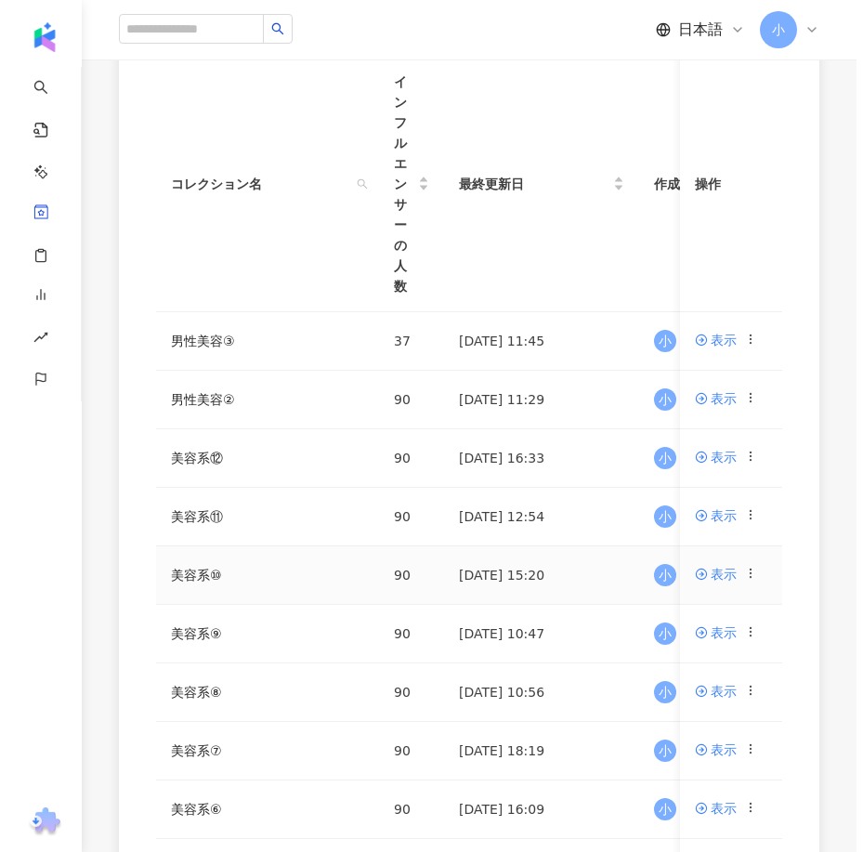
scroll to position [371, 0]
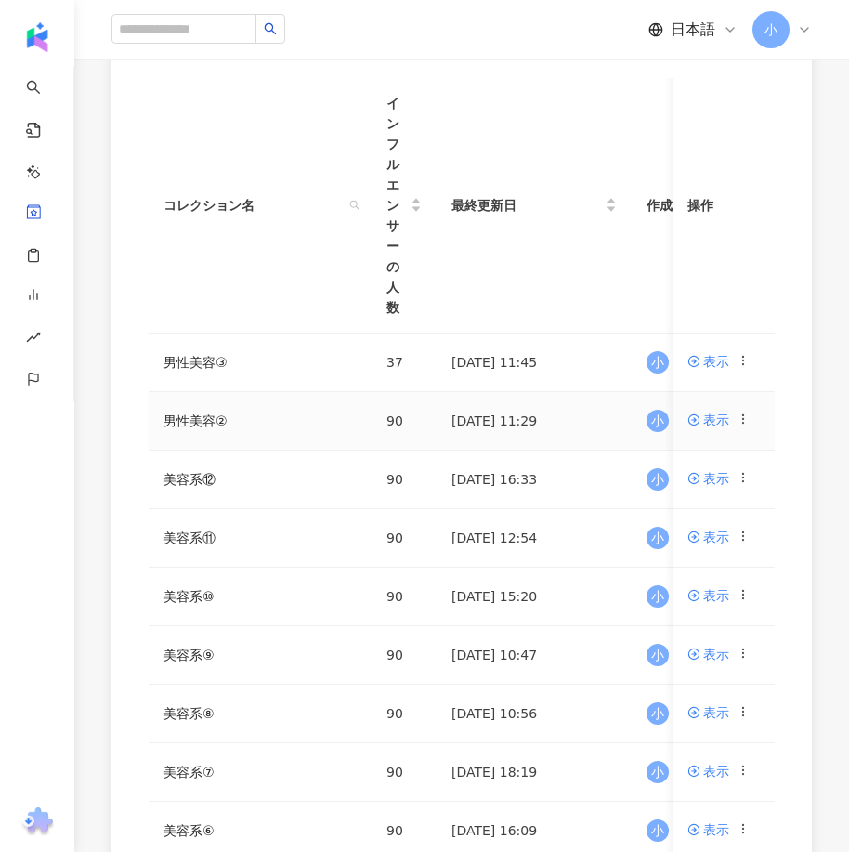
click at [743, 420] on circle at bounding box center [742, 419] width 1 height 1
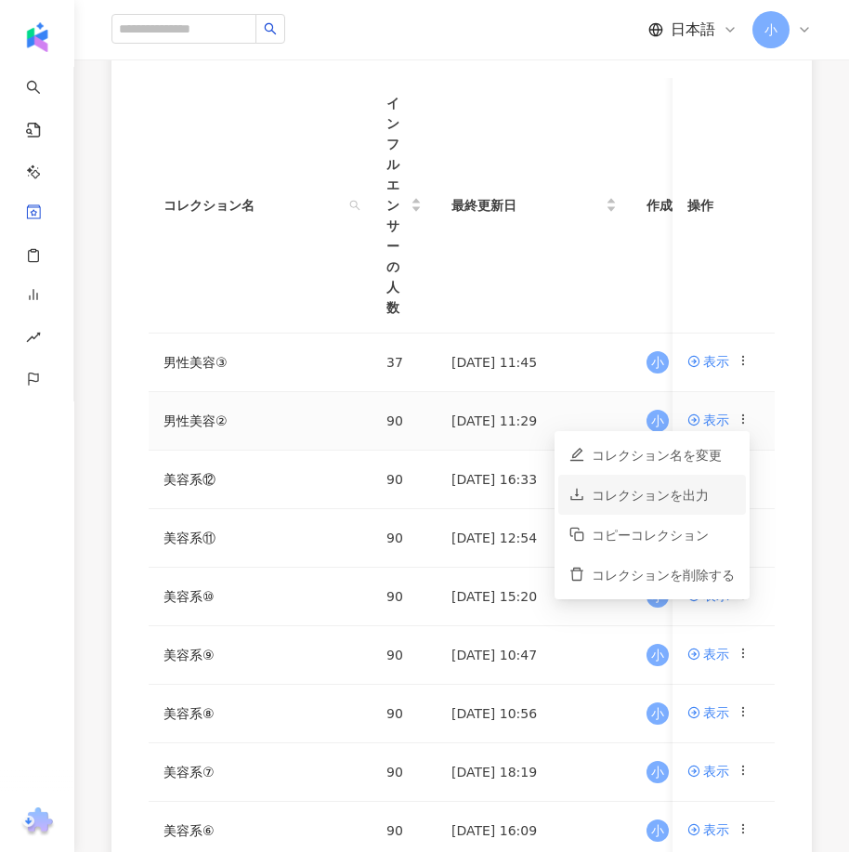
click at [687, 493] on div "コレクションを出力" at bounding box center [663, 495] width 143 height 20
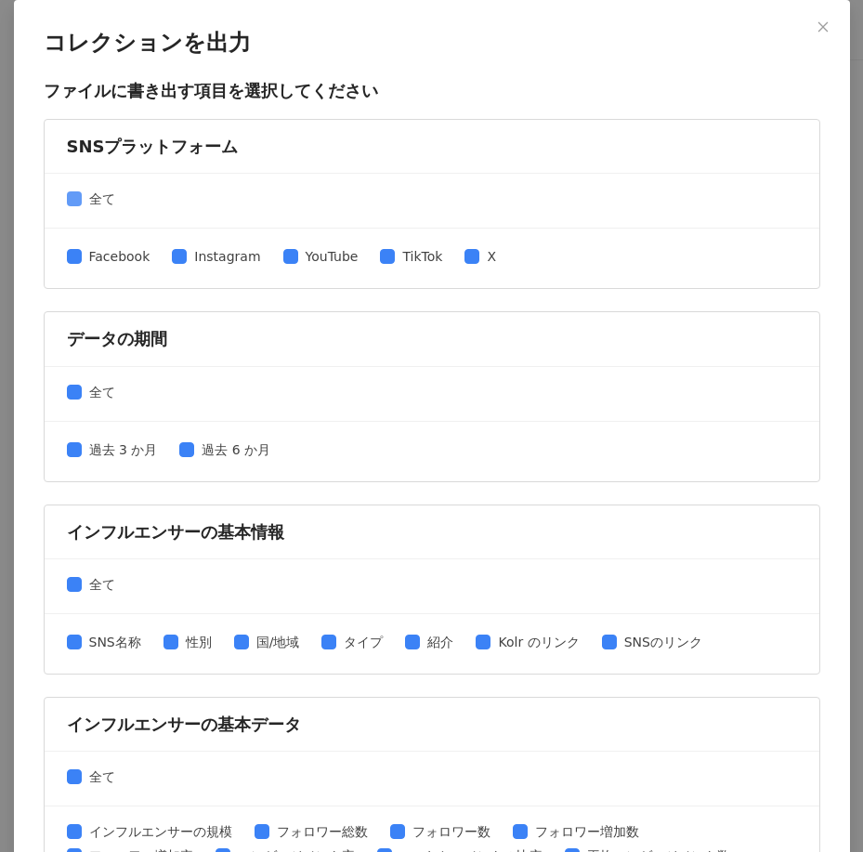
click at [86, 201] on span "全て" at bounding box center [102, 199] width 41 height 20
click at [215, 256] on span "Instagram" at bounding box center [227, 256] width 81 height 20
click at [424, 264] on span "TikTok" at bounding box center [422, 256] width 55 height 20
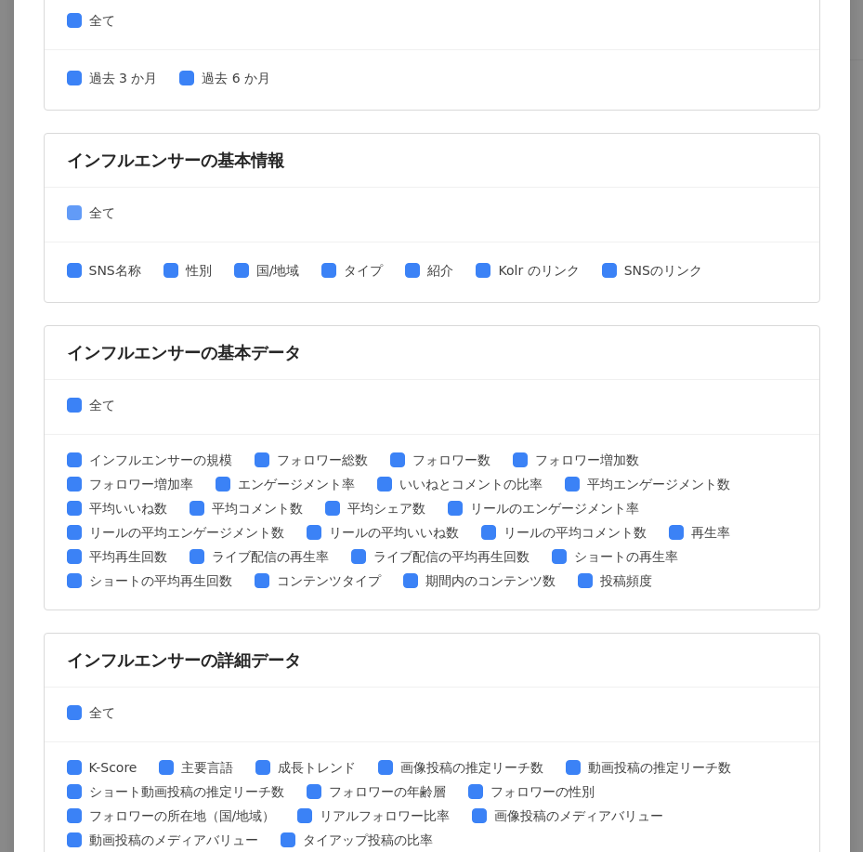
click at [111, 216] on span "全て" at bounding box center [102, 212] width 41 height 20
click at [100, 264] on span "SNS名称" at bounding box center [115, 270] width 67 height 20
click at [203, 270] on span "性別" at bounding box center [198, 270] width 41 height 20
click at [663, 270] on span "SNSのリンク" at bounding box center [663, 270] width 93 height 20
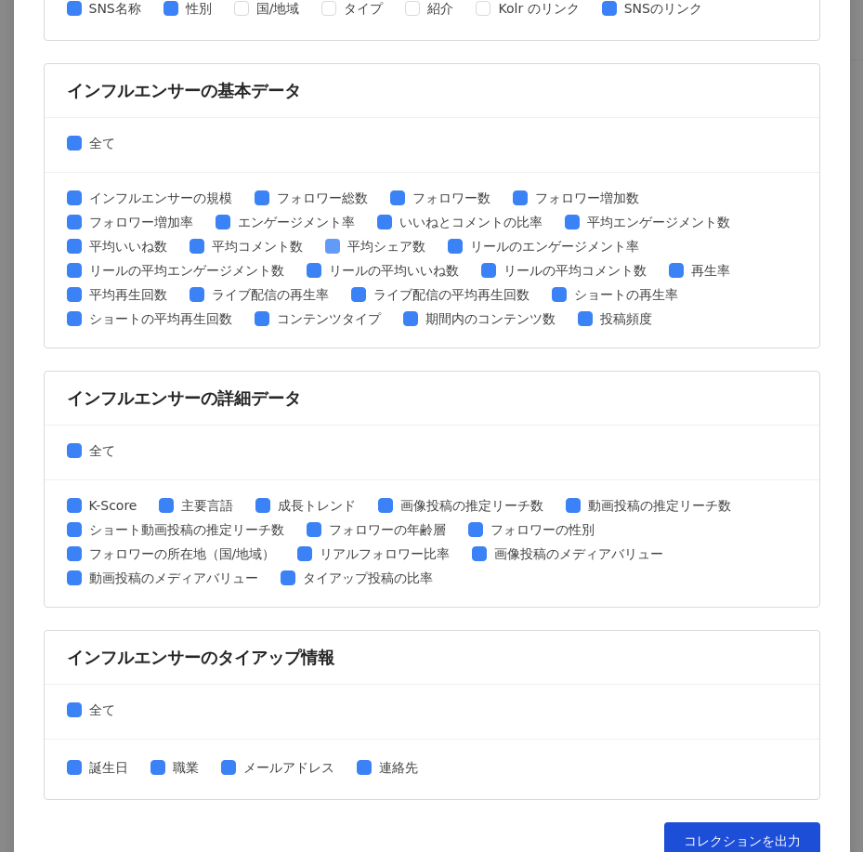
scroll to position [663, 0]
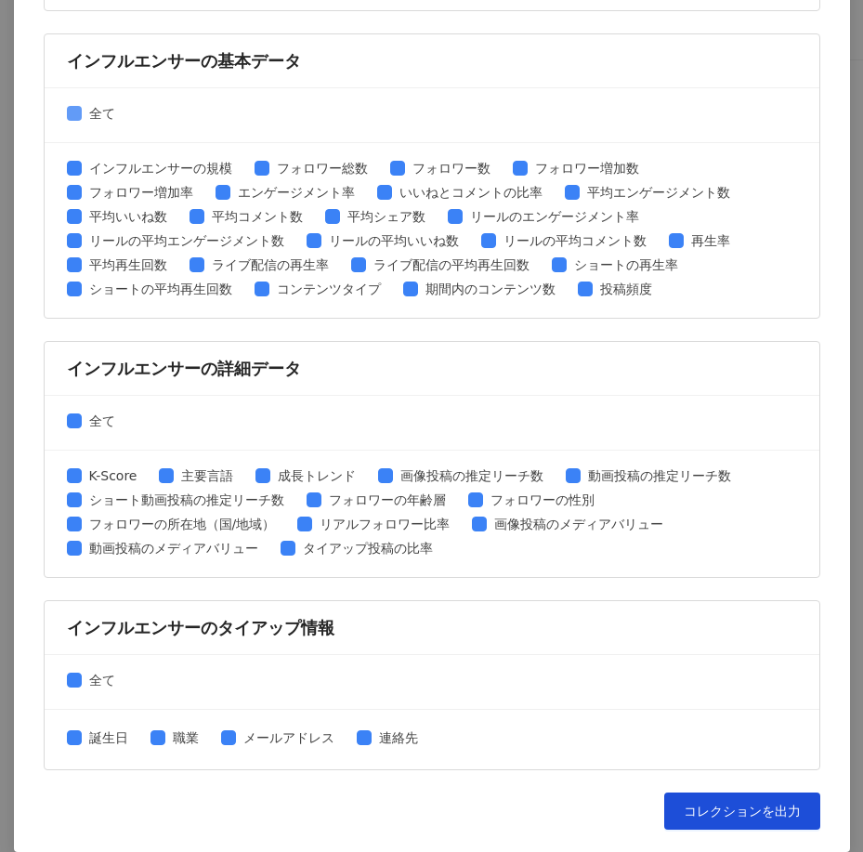
click at [103, 118] on span "全て" at bounding box center [102, 113] width 41 height 20
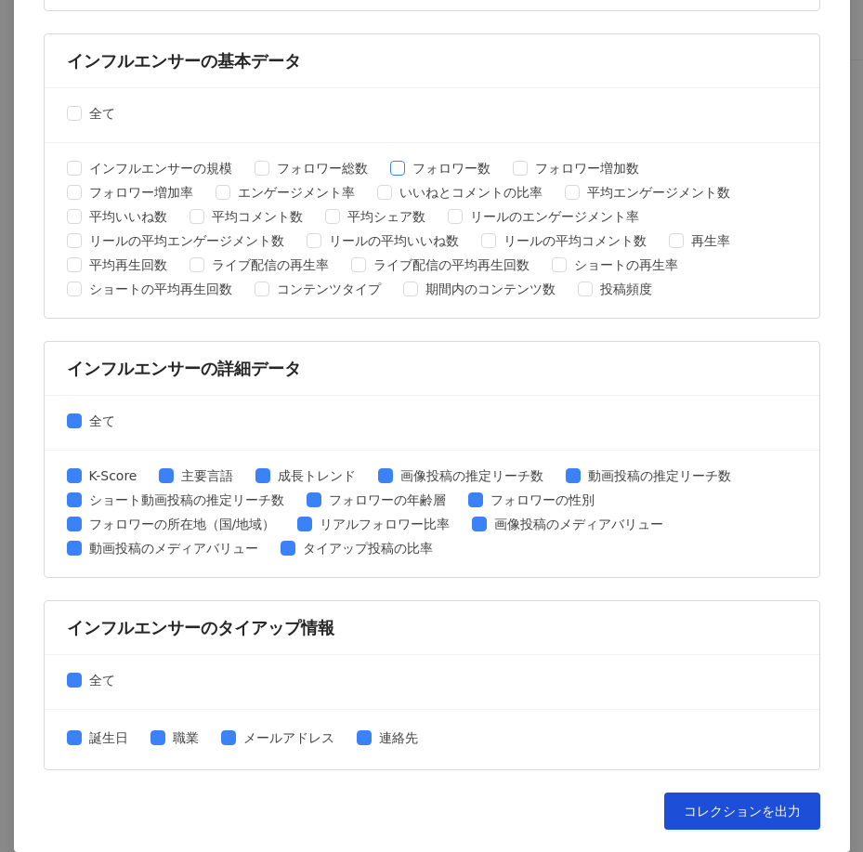
click at [459, 170] on span "フォロワー数" at bounding box center [451, 168] width 93 height 20
click at [617, 187] on span "平均エンゲージメント数" at bounding box center [658, 192] width 158 height 20
click at [142, 213] on span "平均いいね数" at bounding box center [128, 216] width 93 height 20
click at [220, 217] on span "平均コメント数" at bounding box center [257, 216] width 106 height 20
click at [89, 415] on span "全て" at bounding box center [102, 420] width 41 height 20
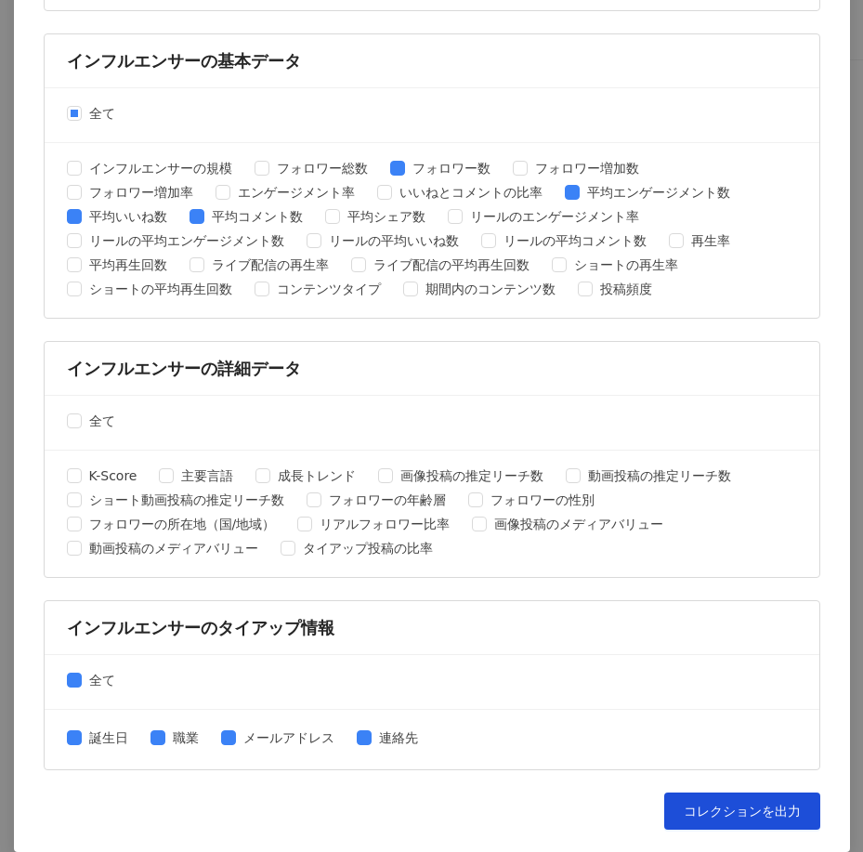
click at [93, 694] on div "全て" at bounding box center [432, 682] width 775 height 55
click at [93, 685] on span "全て" at bounding box center [102, 680] width 41 height 20
click at [780, 805] on span "コレクションを出力" at bounding box center [742, 810] width 117 height 15
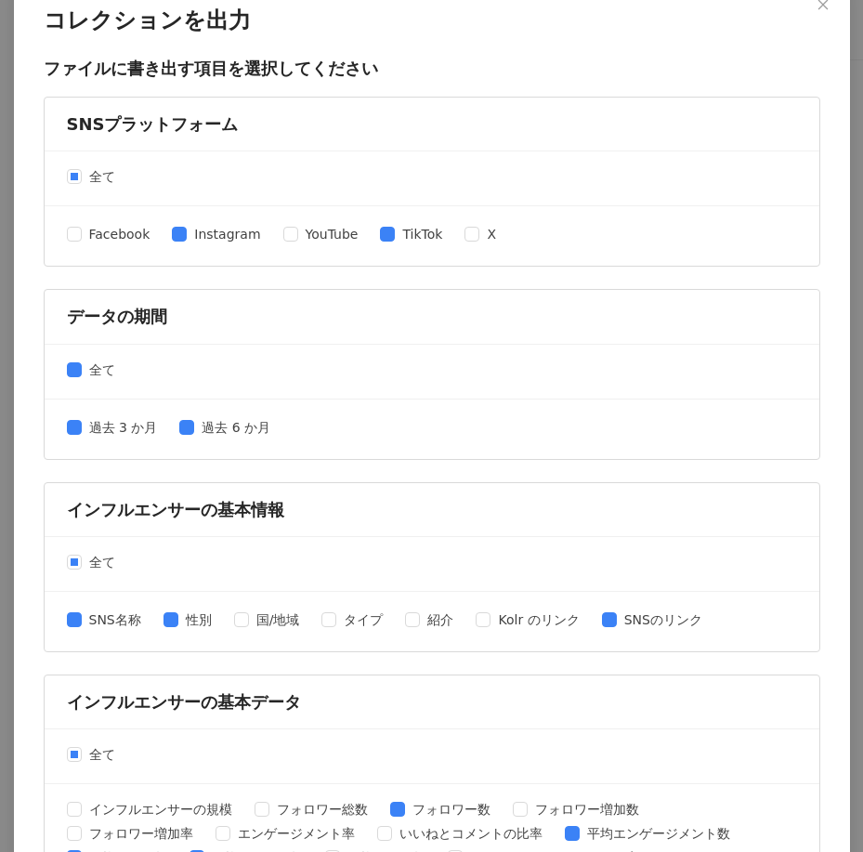
scroll to position [0, 0]
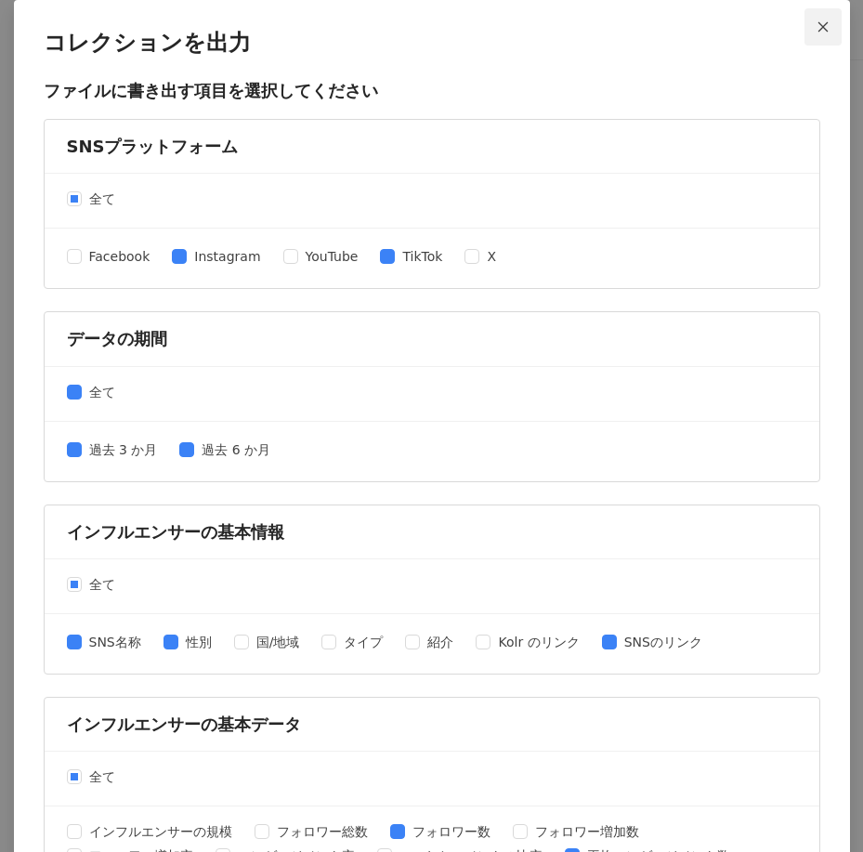
click at [823, 34] on button "Close" at bounding box center [822, 26] width 37 height 37
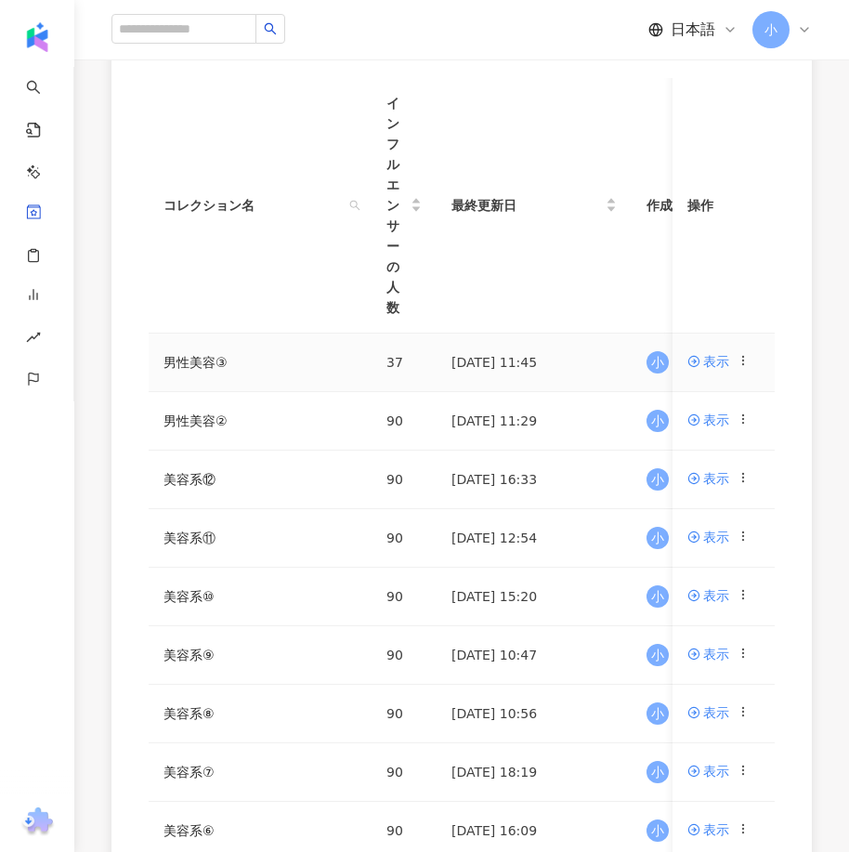
click at [745, 363] on icon at bounding box center [742, 360] width 13 height 13
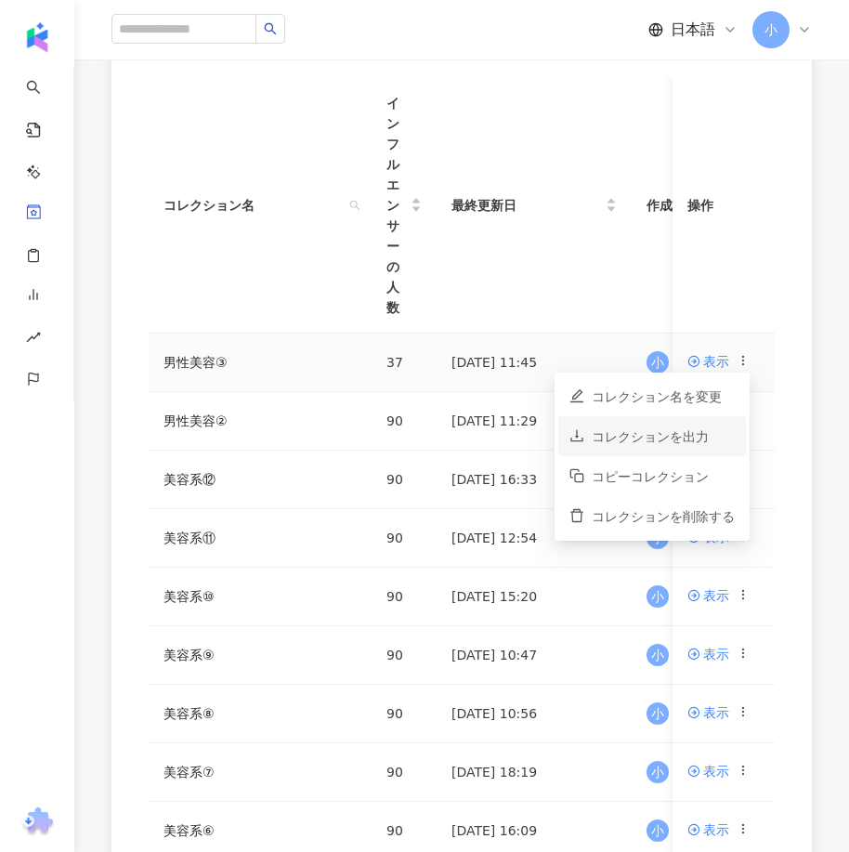
click at [688, 436] on div "コレクションを出力" at bounding box center [663, 436] width 143 height 20
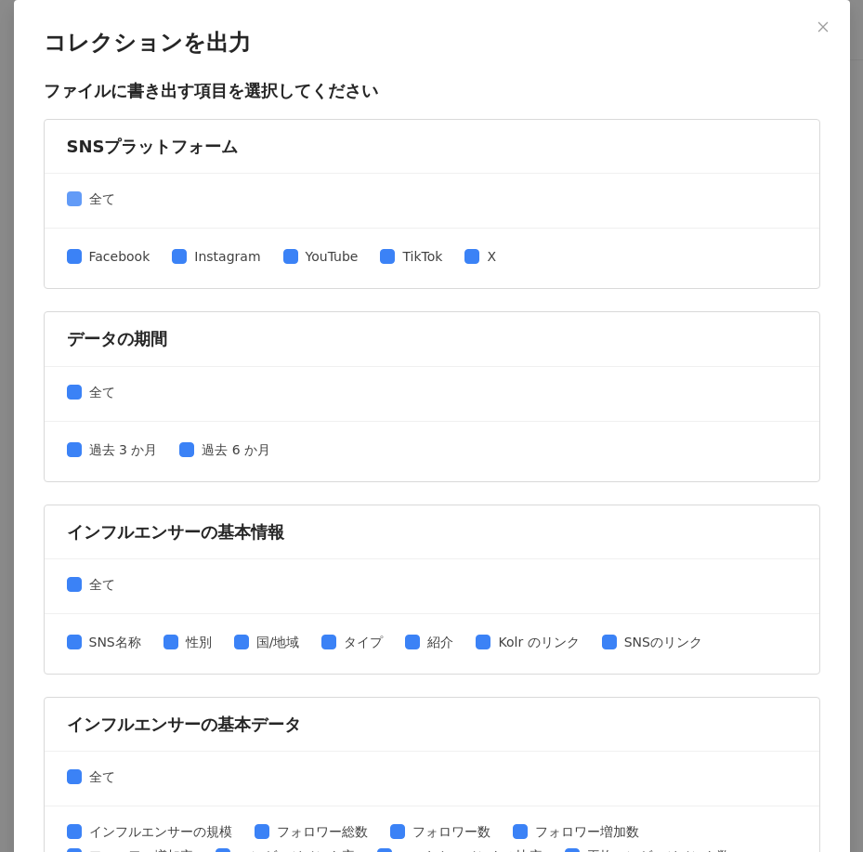
click at [101, 195] on span "全て" at bounding box center [102, 199] width 41 height 20
click at [223, 245] on div "Facebook Instagram YouTube TikTok X" at bounding box center [432, 258] width 730 height 30
click at [228, 257] on span "Instagram" at bounding box center [227, 256] width 81 height 20
click at [411, 256] on span "TikTok" at bounding box center [422, 256] width 55 height 20
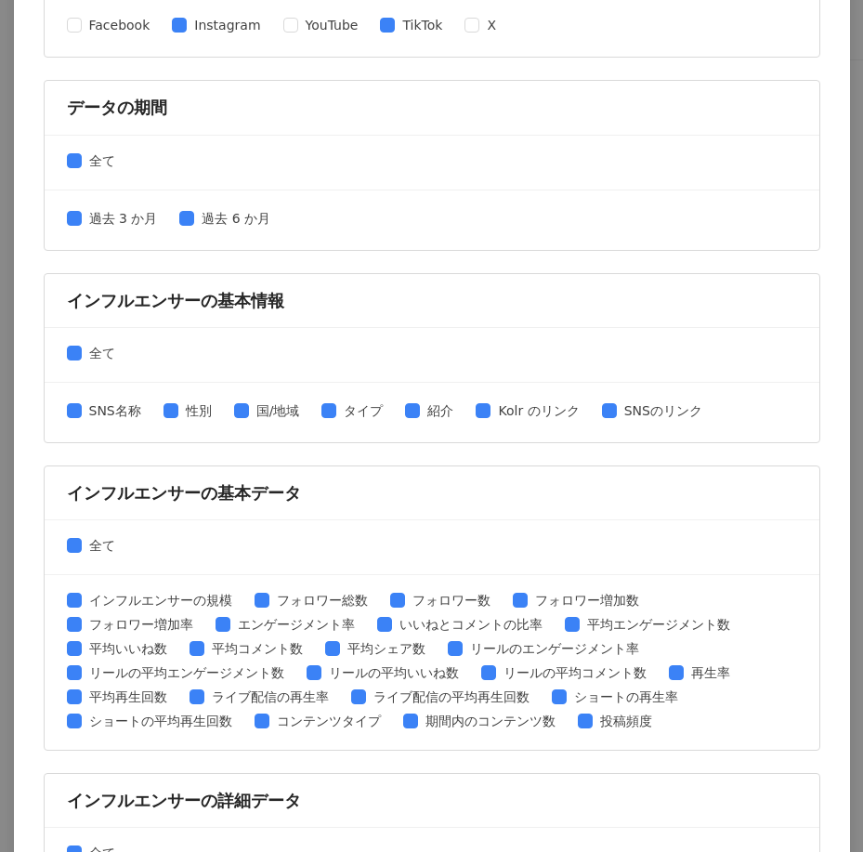
scroll to position [371, 0]
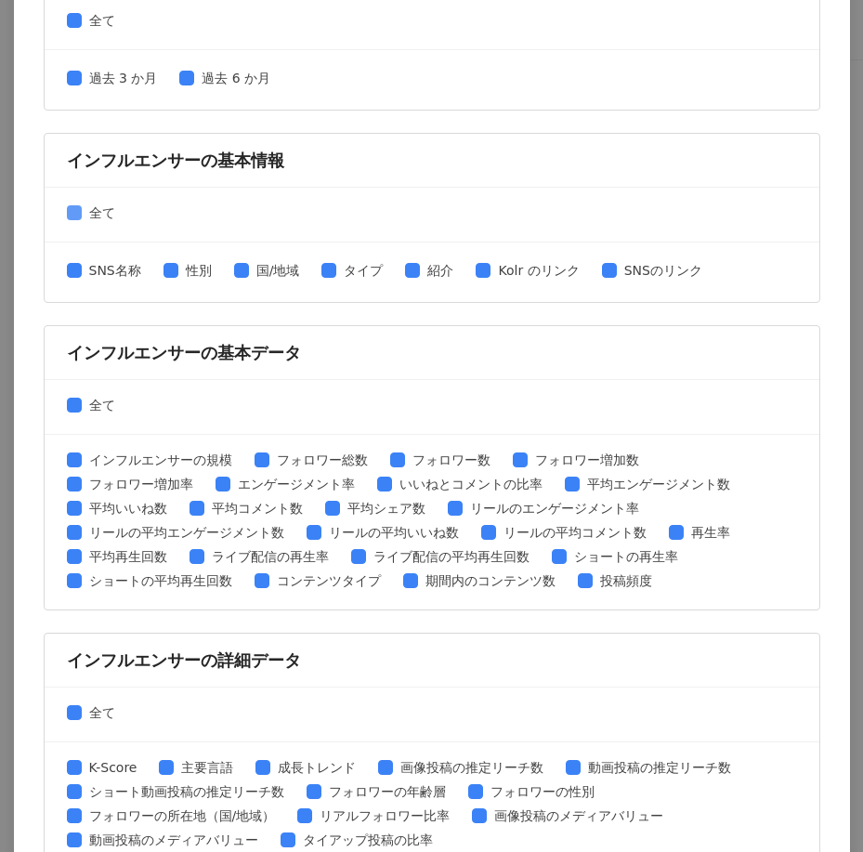
click at [93, 216] on span "全て" at bounding box center [102, 212] width 41 height 20
click at [125, 273] on span "SNS名称" at bounding box center [115, 270] width 67 height 20
click at [194, 271] on span "性別" at bounding box center [198, 270] width 41 height 20
click at [636, 265] on span "SNSのリンク" at bounding box center [663, 270] width 93 height 20
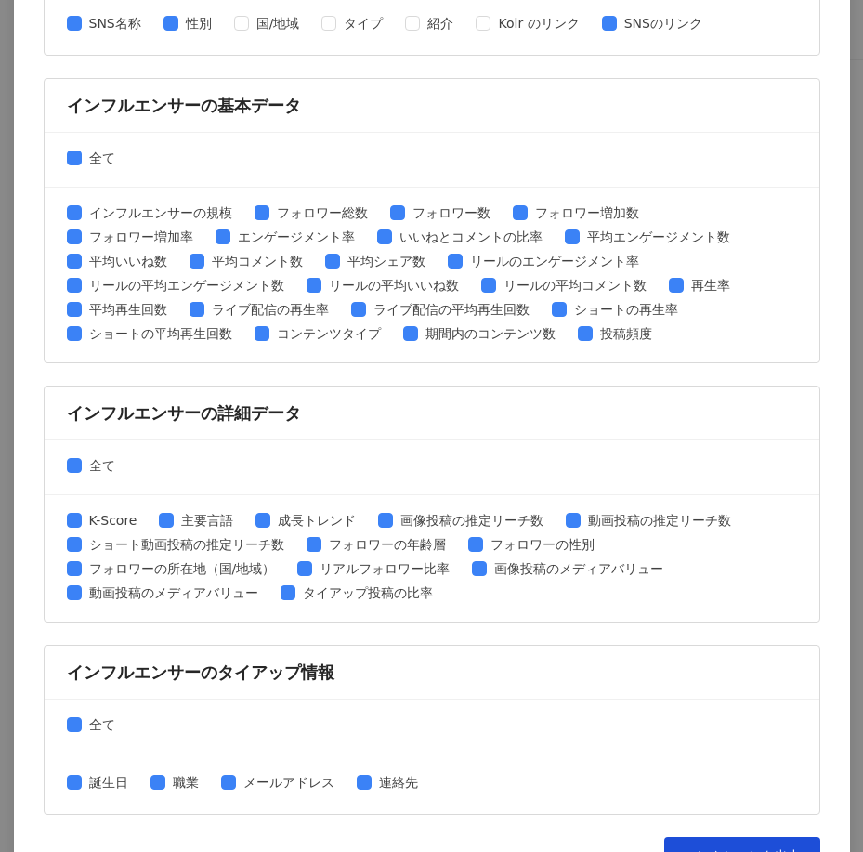
scroll to position [650, 0]
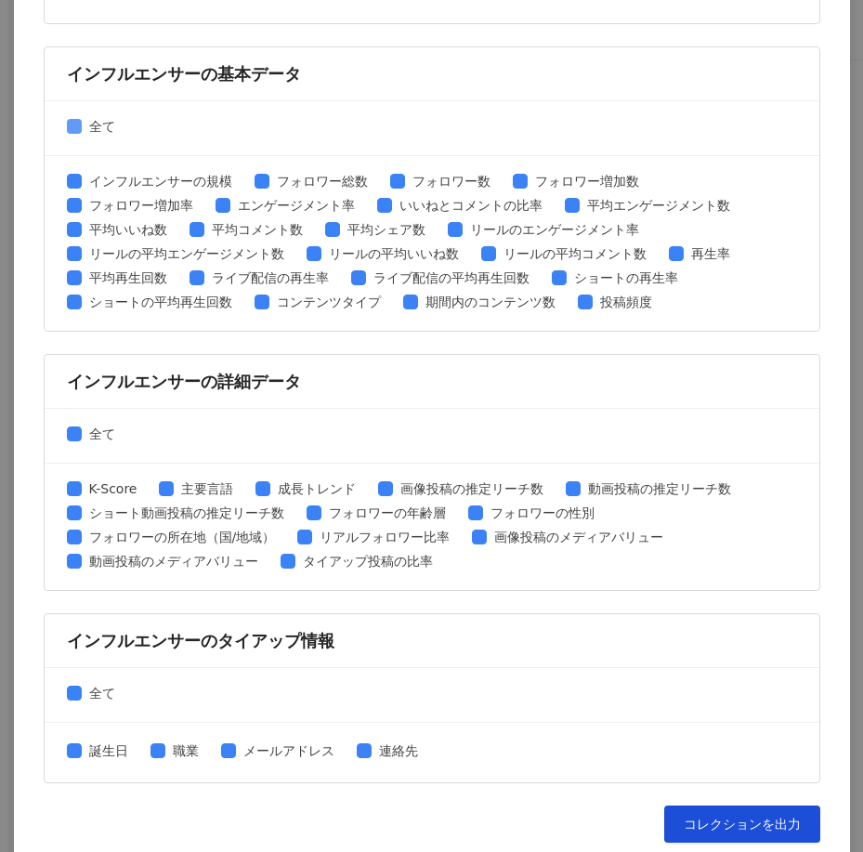
click at [91, 121] on span "全て" at bounding box center [102, 126] width 41 height 20
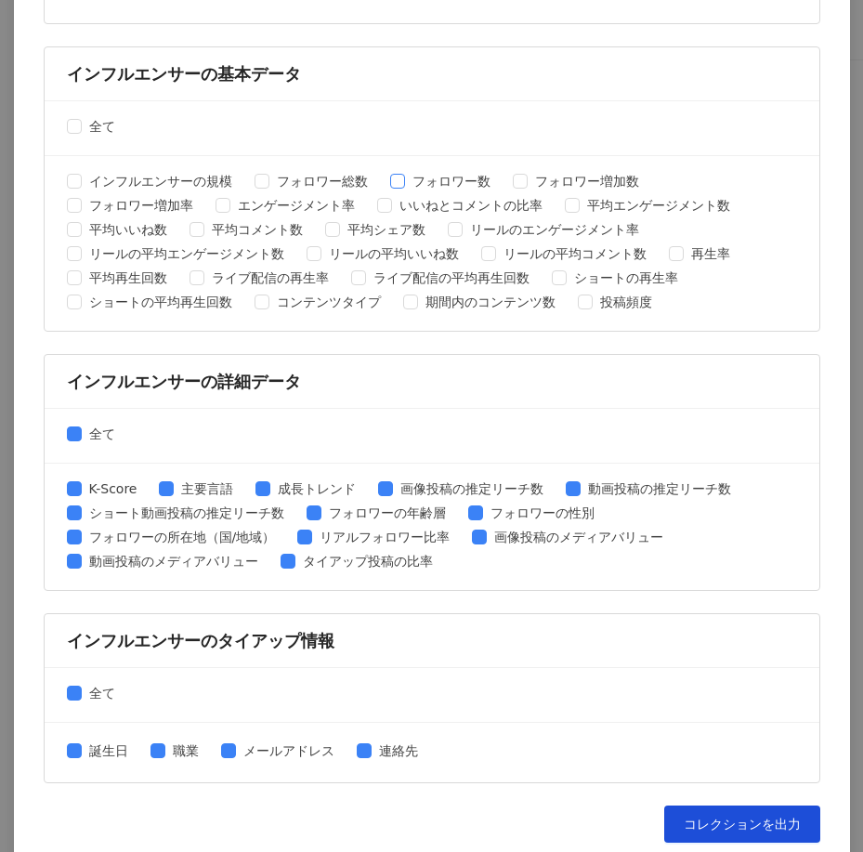
click at [461, 185] on span "フォロワー数" at bounding box center [451, 181] width 93 height 20
click at [604, 209] on span "平均エンゲージメント数" at bounding box center [658, 205] width 158 height 20
click at [157, 237] on span "平均いいね数" at bounding box center [128, 229] width 93 height 20
click at [236, 230] on span "平均コメント数" at bounding box center [257, 229] width 106 height 20
click at [95, 443] on span "全て" at bounding box center [102, 433] width 41 height 20
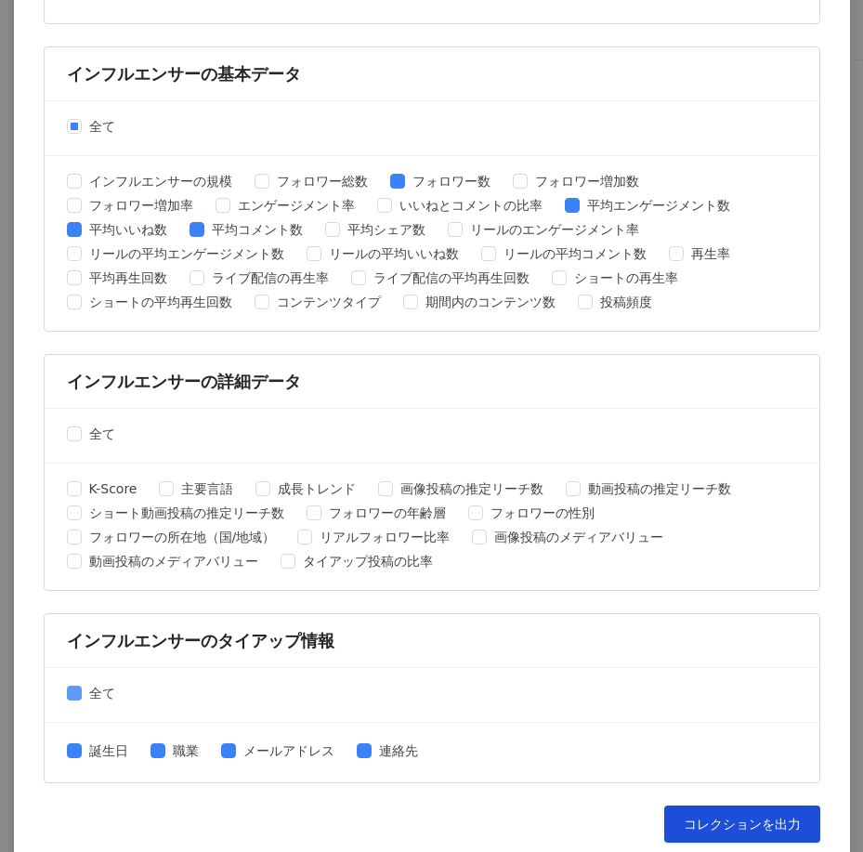
click at [93, 690] on span "全て" at bounding box center [102, 693] width 41 height 20
click at [719, 805] on button "コレクションを出力" at bounding box center [742, 823] width 156 height 37
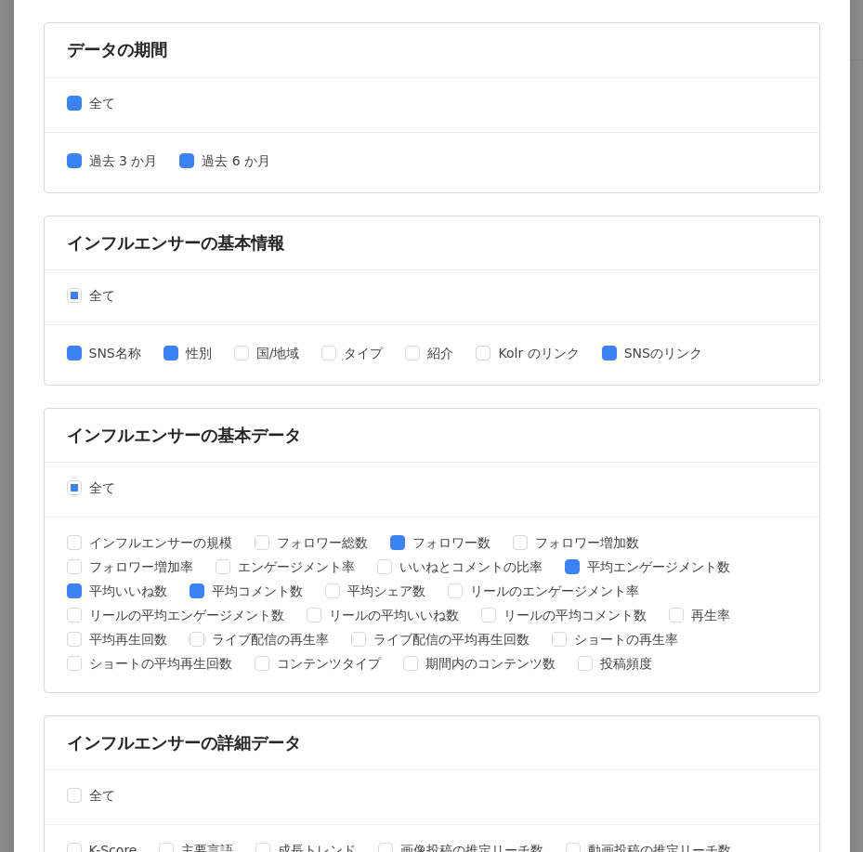
scroll to position [0, 0]
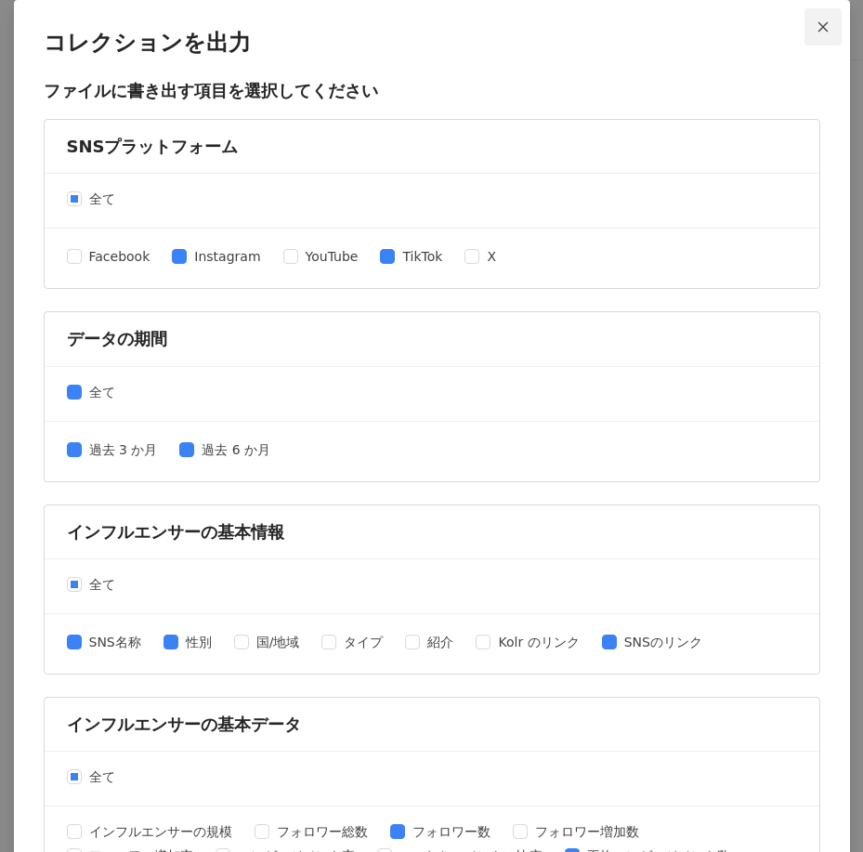
click at [818, 30] on icon "close" at bounding box center [823, 26] width 10 height 10
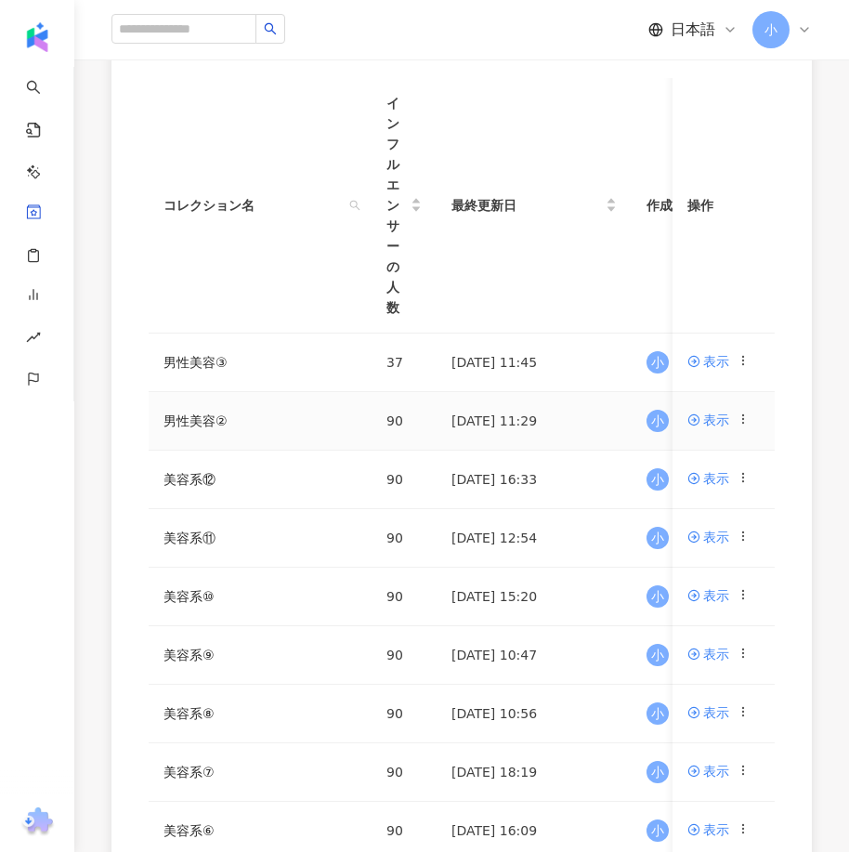
click at [741, 420] on icon at bounding box center [742, 418] width 13 height 13
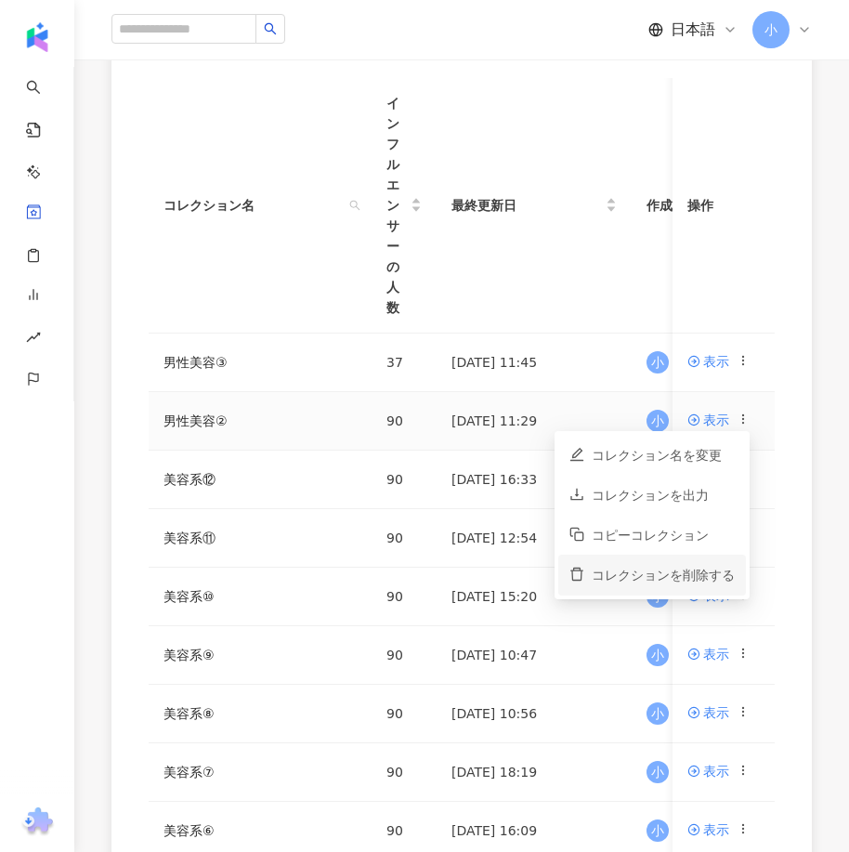
click at [677, 579] on div "コレクションを削除する" at bounding box center [663, 575] width 143 height 20
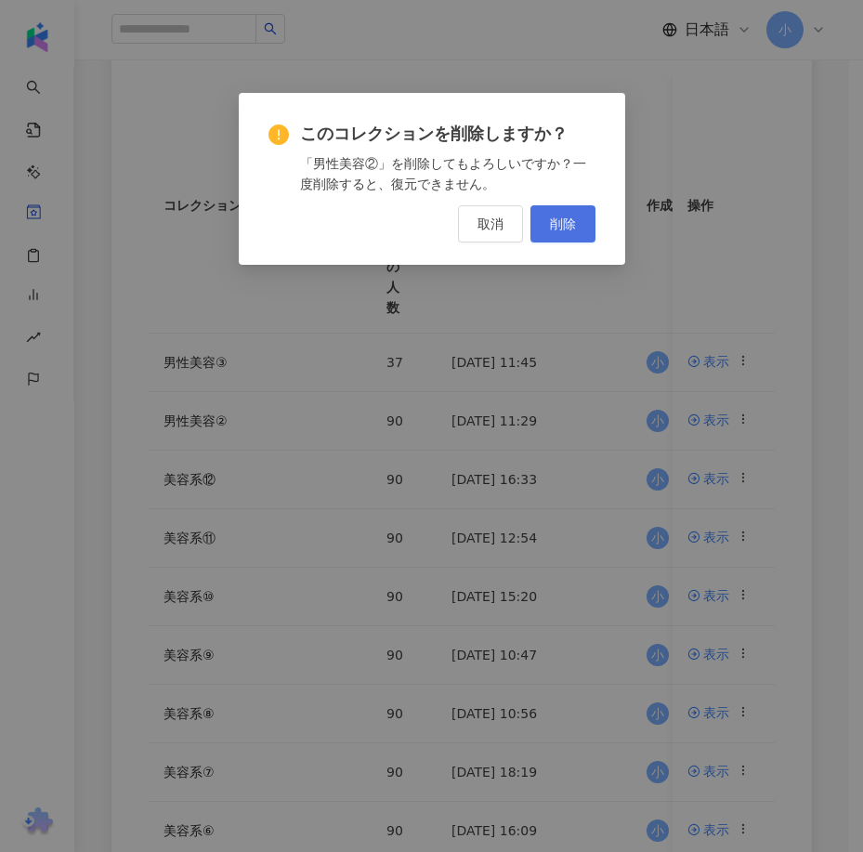
click at [565, 226] on span "削除" at bounding box center [563, 223] width 26 height 15
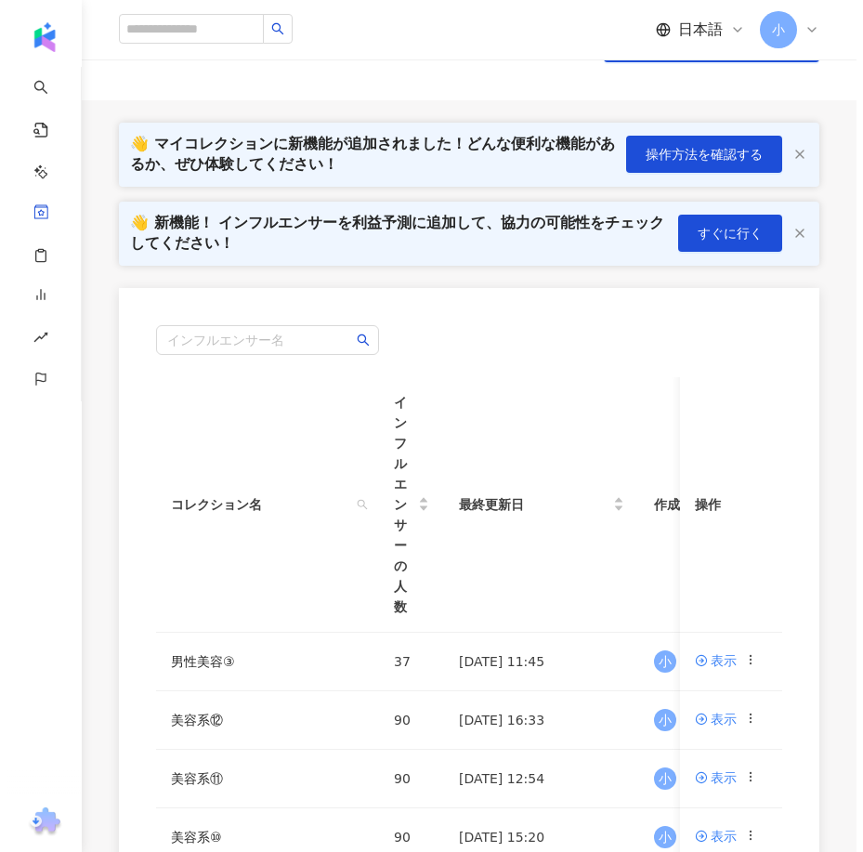
scroll to position [186, 0]
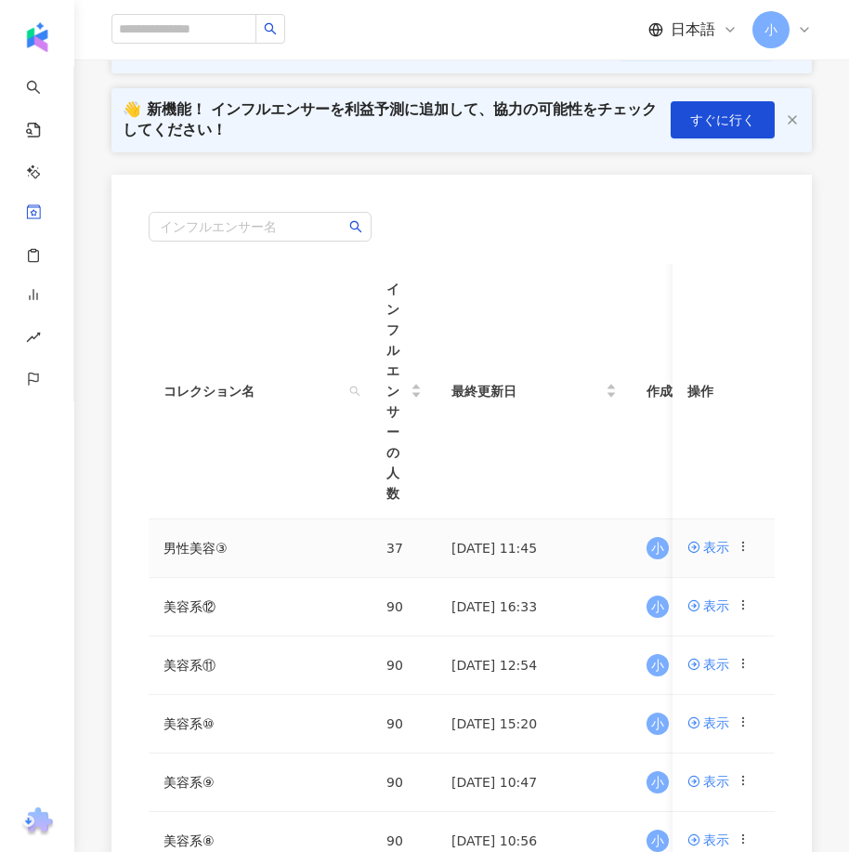
click at [745, 541] on icon at bounding box center [742, 546] width 13 height 13
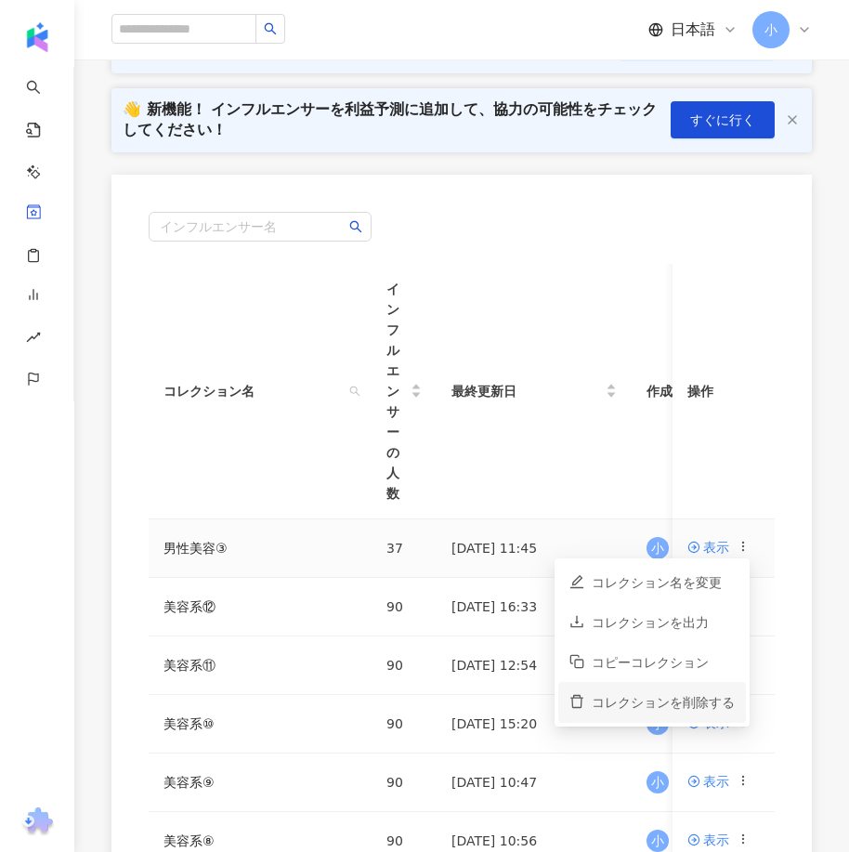
click at [661, 709] on div "コレクションを削除する" at bounding box center [663, 702] width 143 height 20
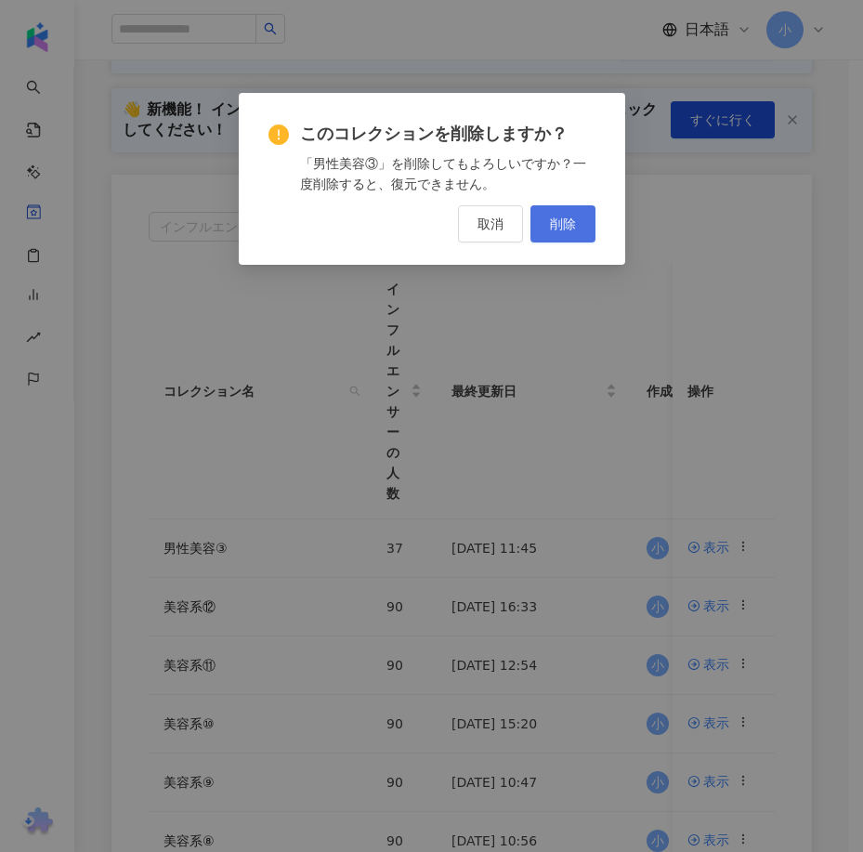
click at [544, 230] on button "削除" at bounding box center [562, 223] width 65 height 37
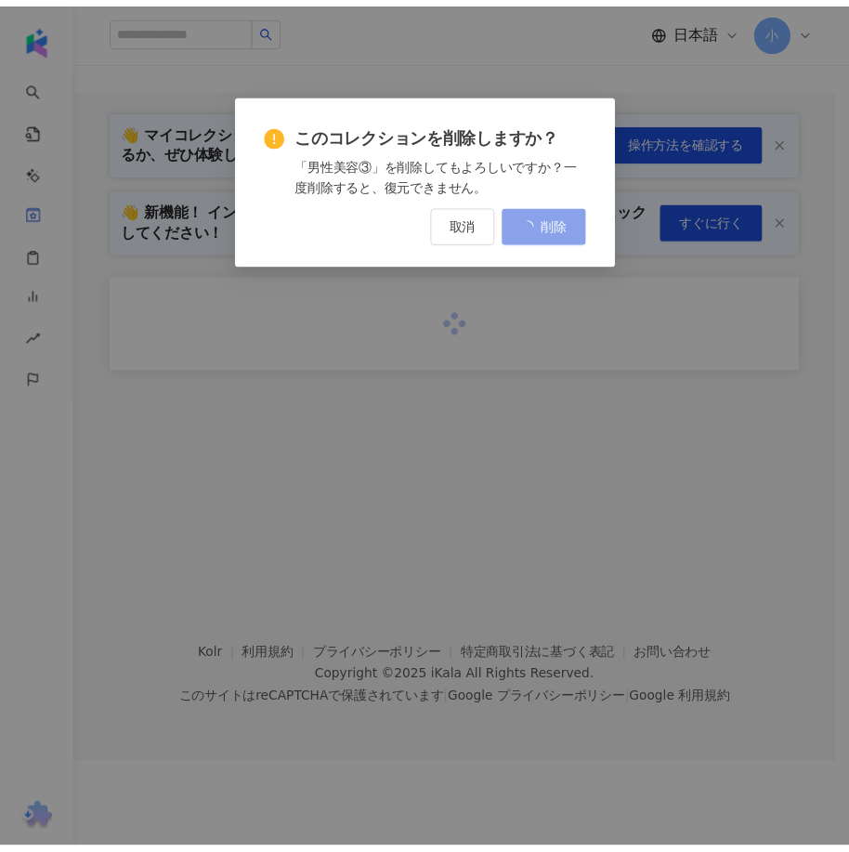
scroll to position [0, 0]
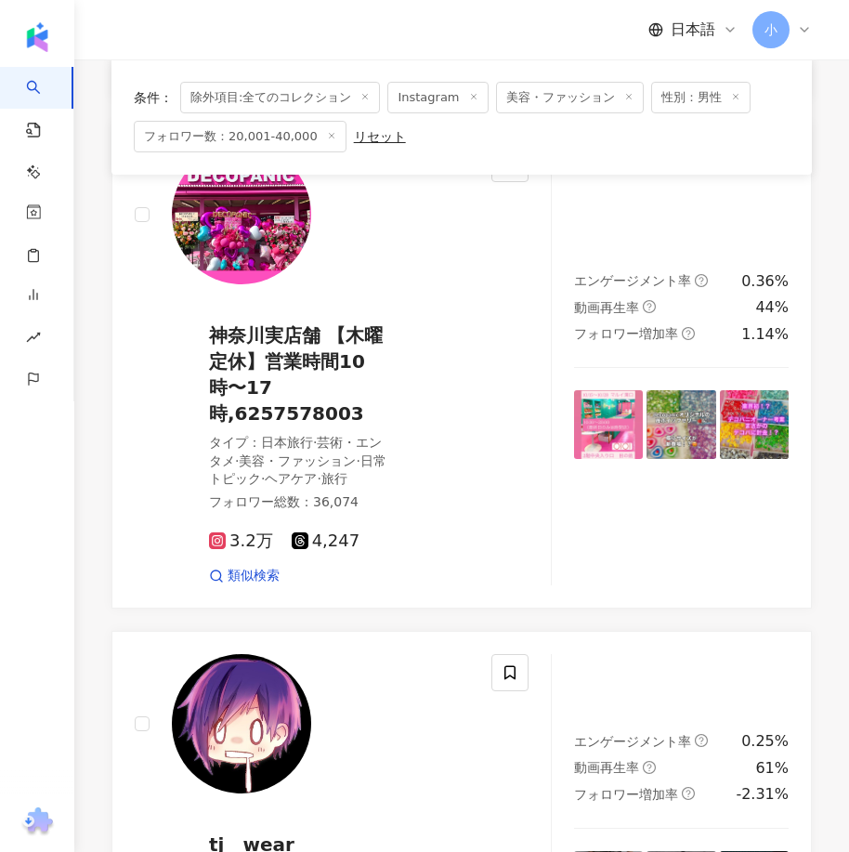
scroll to position [5240, 0]
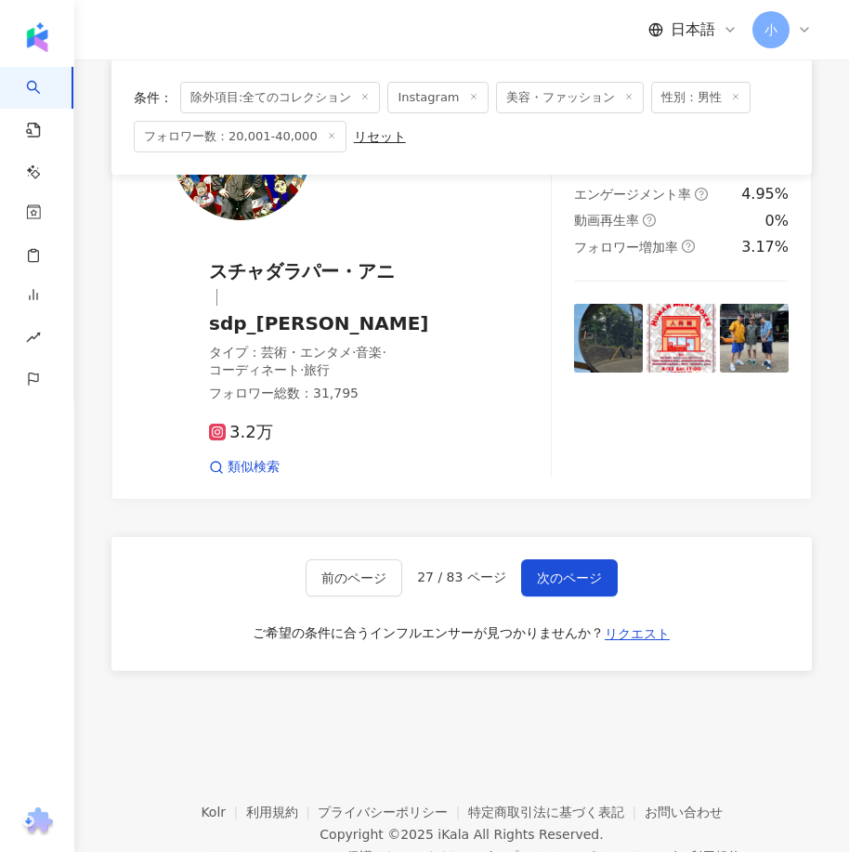
drag, startPoint x: 590, startPoint y: 300, endPoint x: 593, endPoint y: 655, distance: 354.8
click at [547, 570] on span "次のページ" at bounding box center [569, 577] width 65 height 15
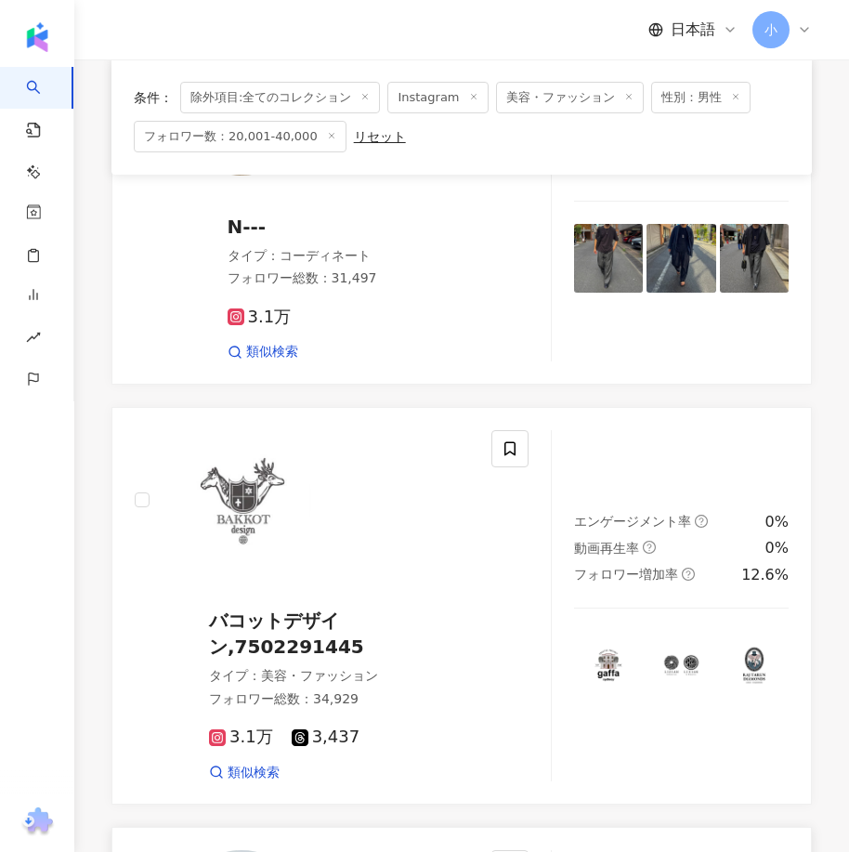
scroll to position [5355, 0]
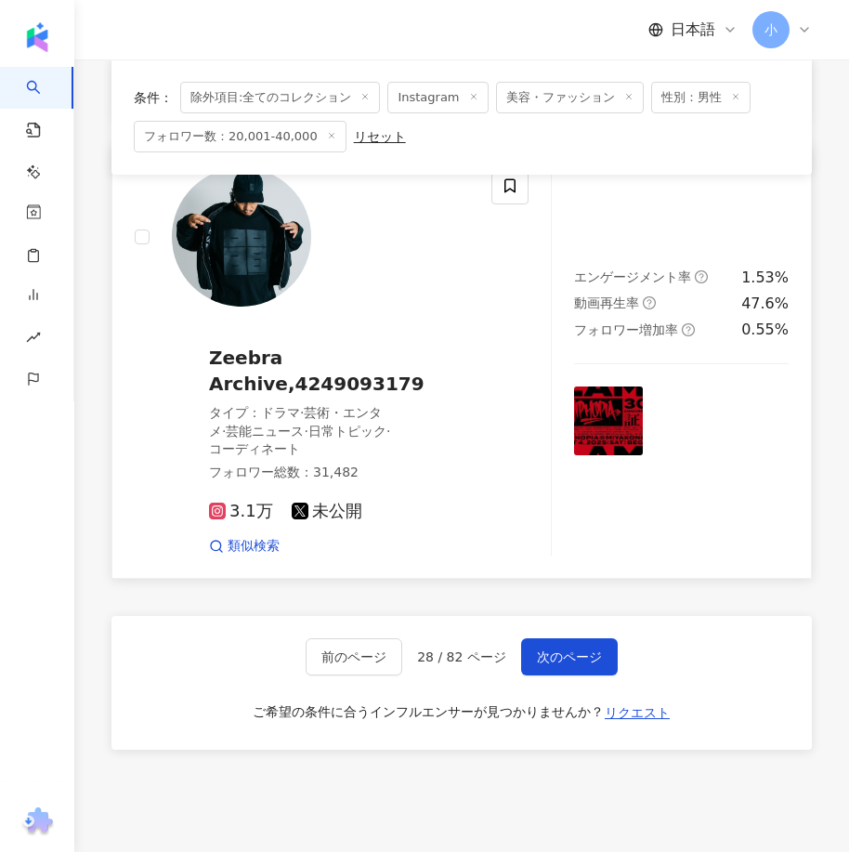
drag, startPoint x: 592, startPoint y: 345, endPoint x: 592, endPoint y: 707, distance: 362.2
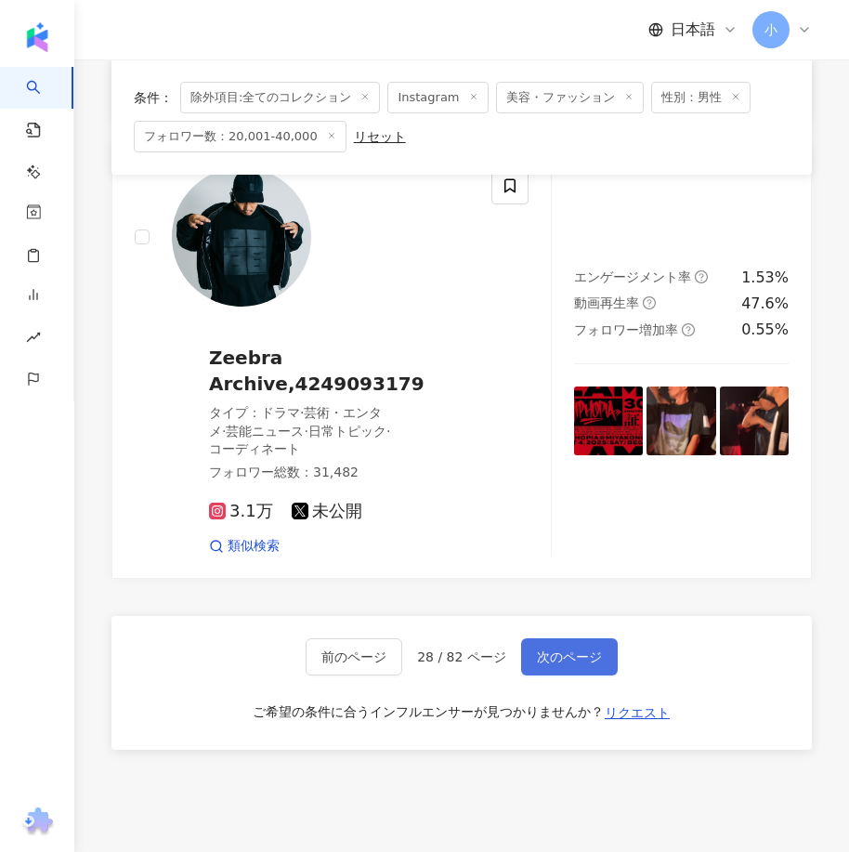
click at [559, 649] on span "次のページ" at bounding box center [569, 656] width 65 height 15
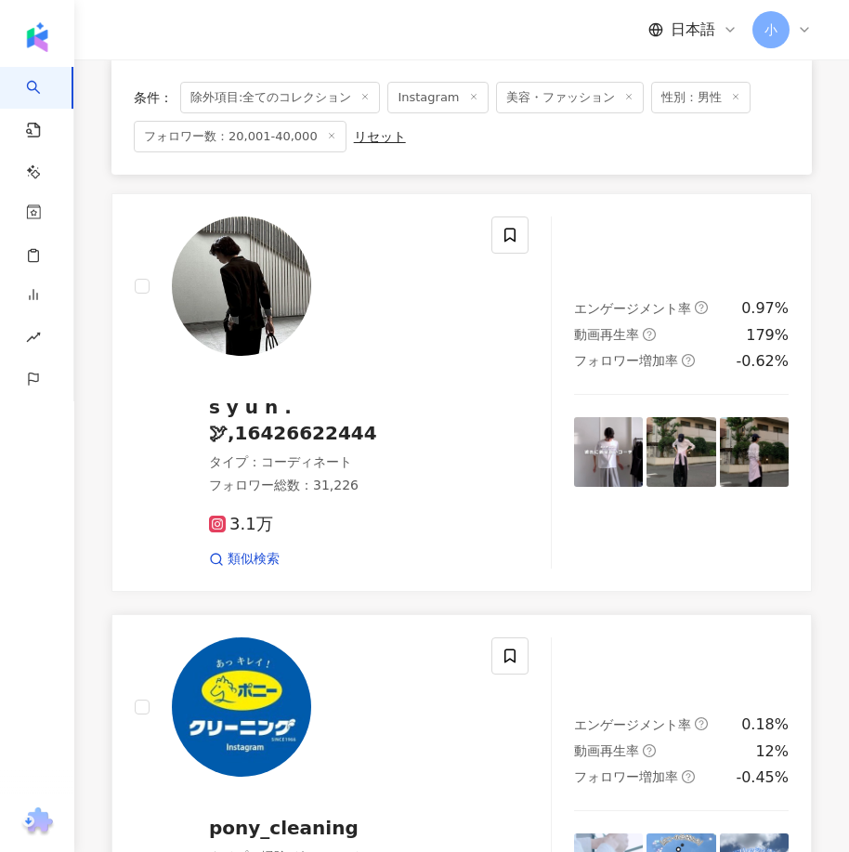
scroll to position [2704, 0]
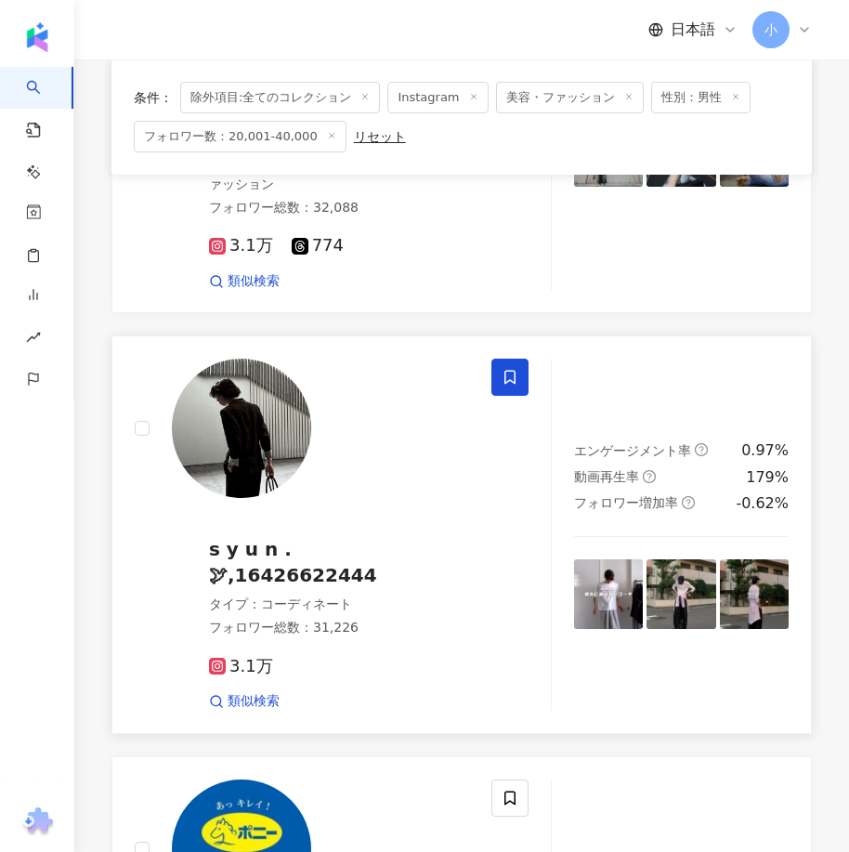
click at [501, 385] on icon at bounding box center [509, 377] width 17 height 17
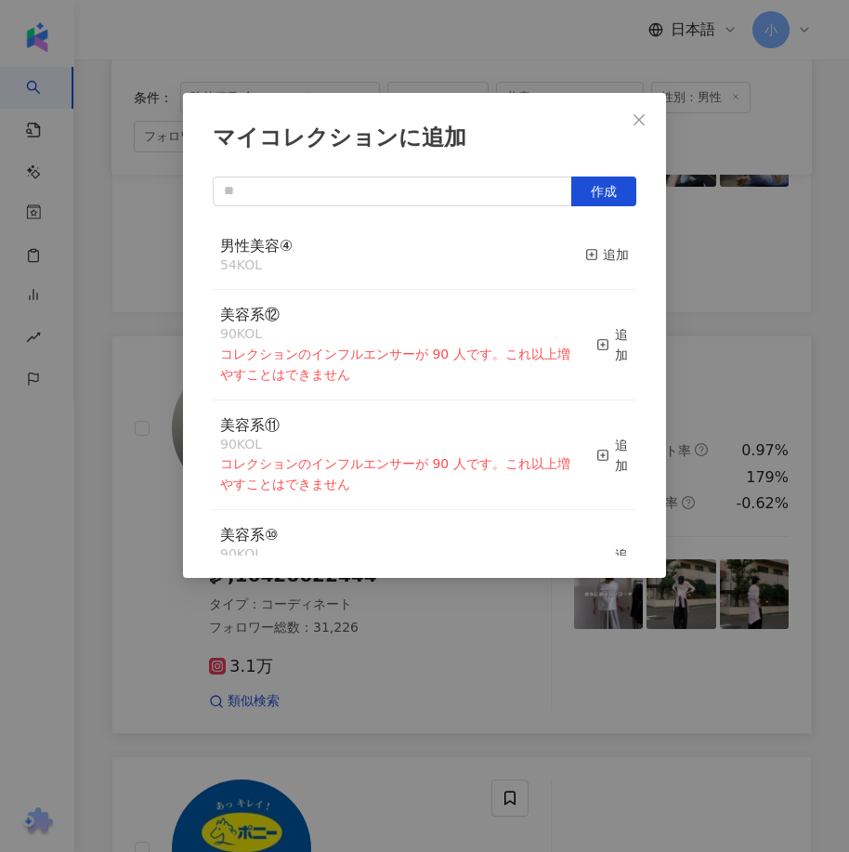
click at [570, 253] on div "男性美容④ 54 KOL 追加" at bounding box center [424, 256] width 423 height 70
click at [602, 263] on div "追加" at bounding box center [607, 254] width 44 height 20
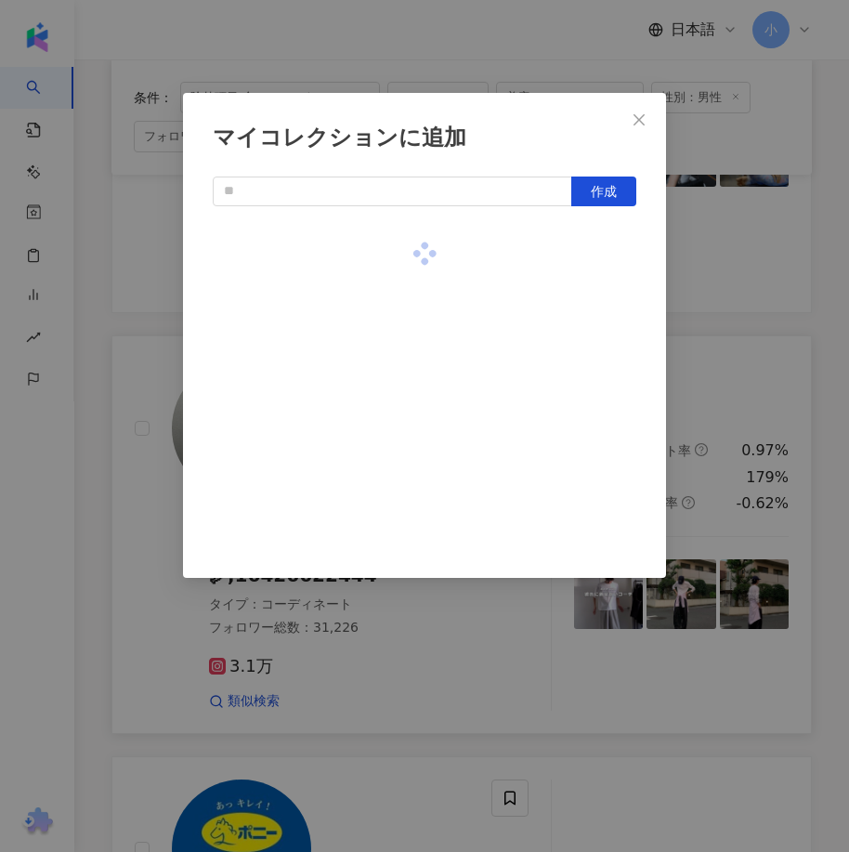
click at [694, 312] on div "マイコレクションに追加 作成" at bounding box center [424, 426] width 849 height 852
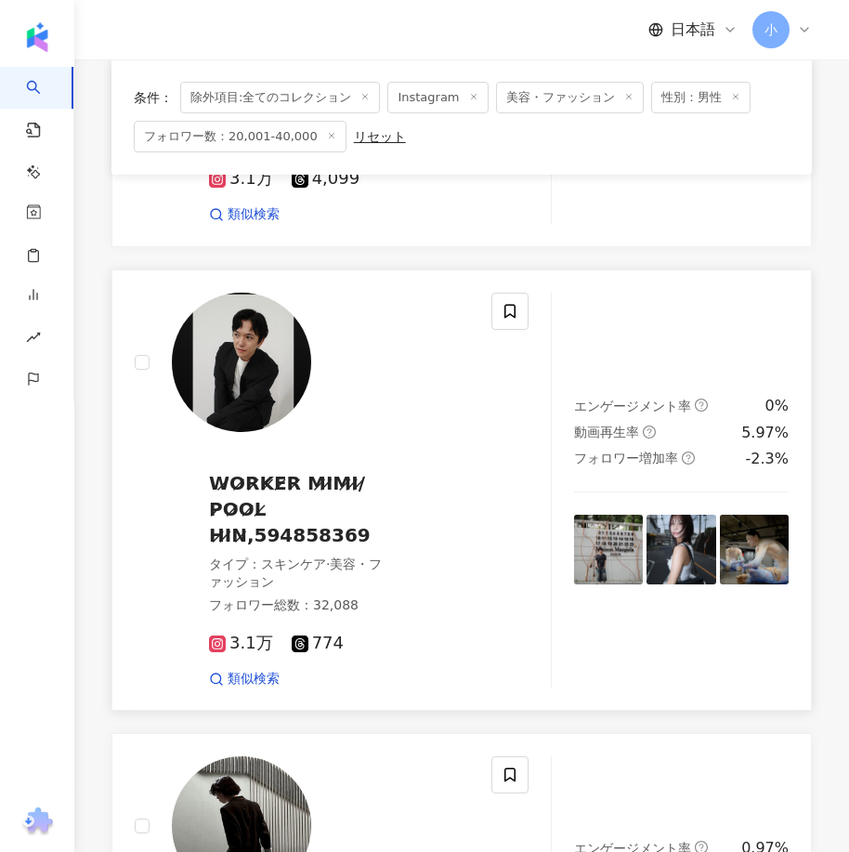
scroll to position [2240, 0]
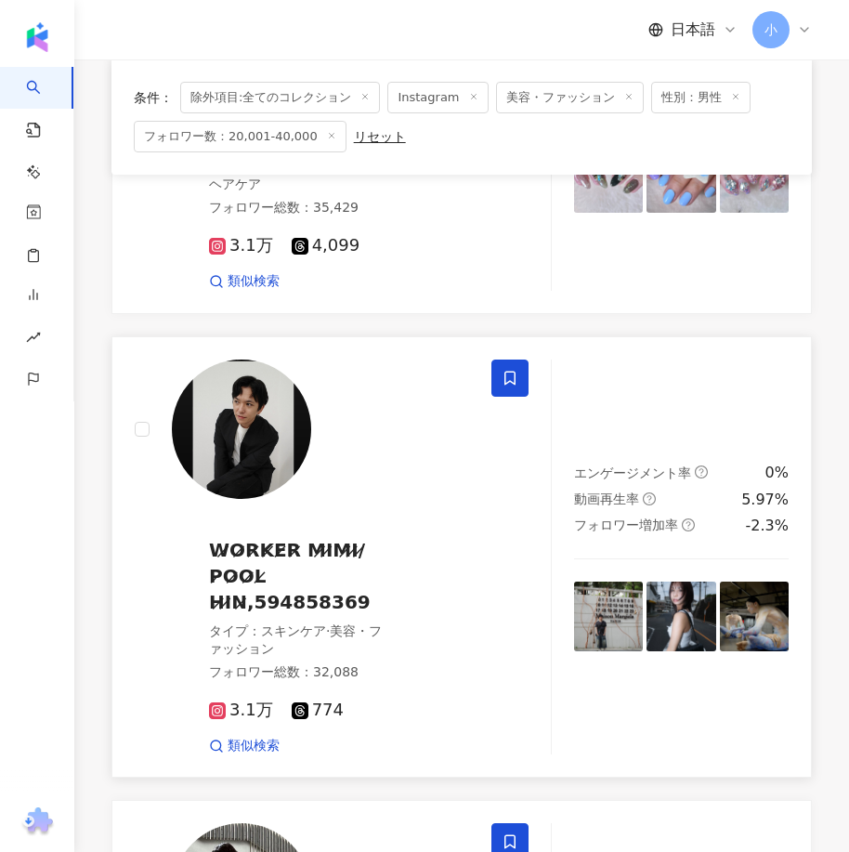
click at [513, 384] on icon at bounding box center [509, 378] width 11 height 14
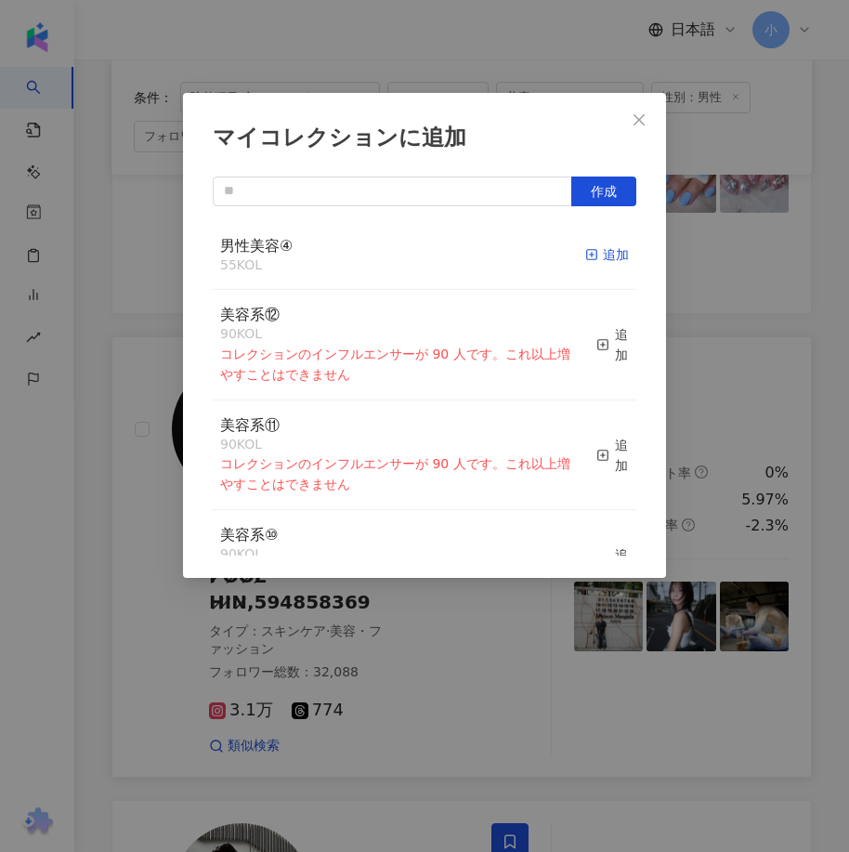
click at [585, 253] on icon "button" at bounding box center [591, 254] width 13 height 13
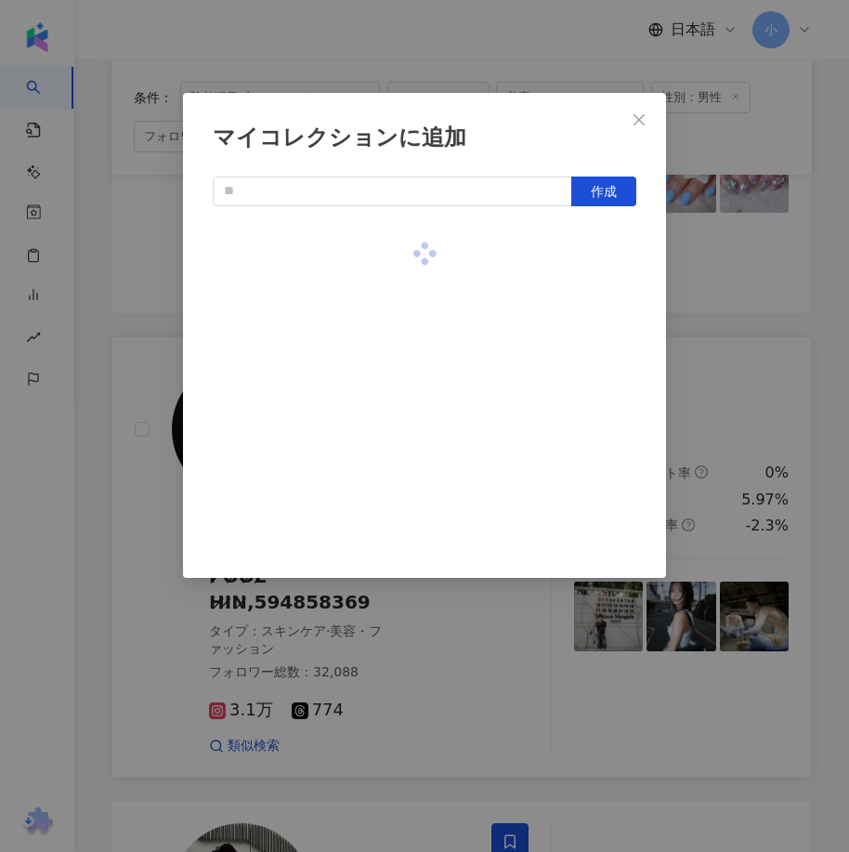
click at [733, 287] on div "マイコレクションに追加 作成" at bounding box center [424, 426] width 849 height 852
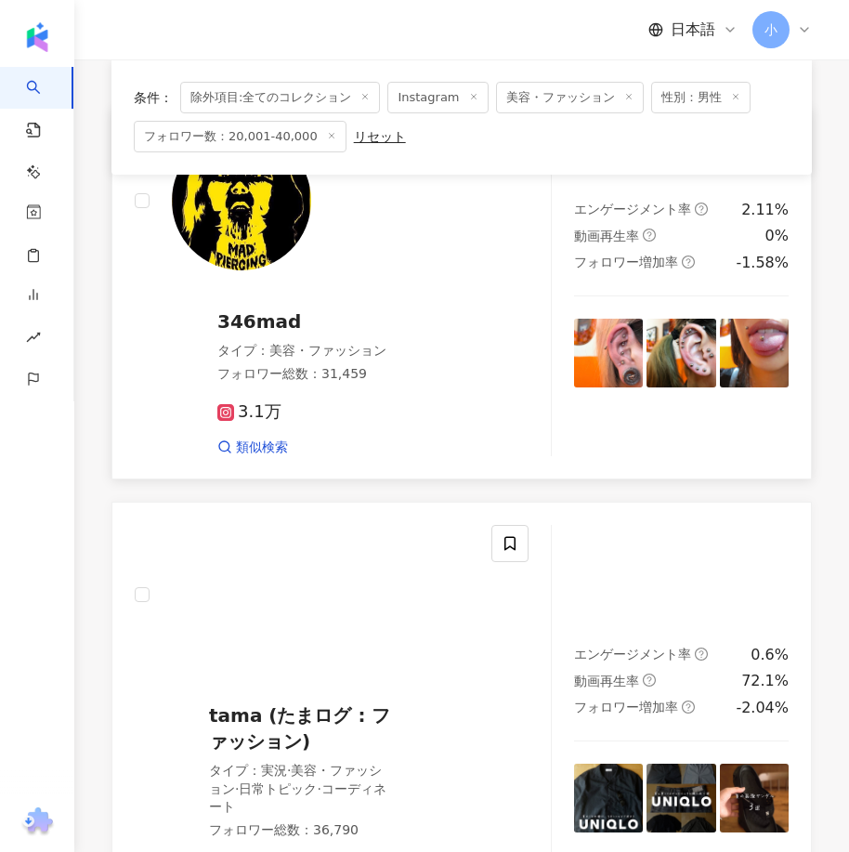
scroll to position [290, 0]
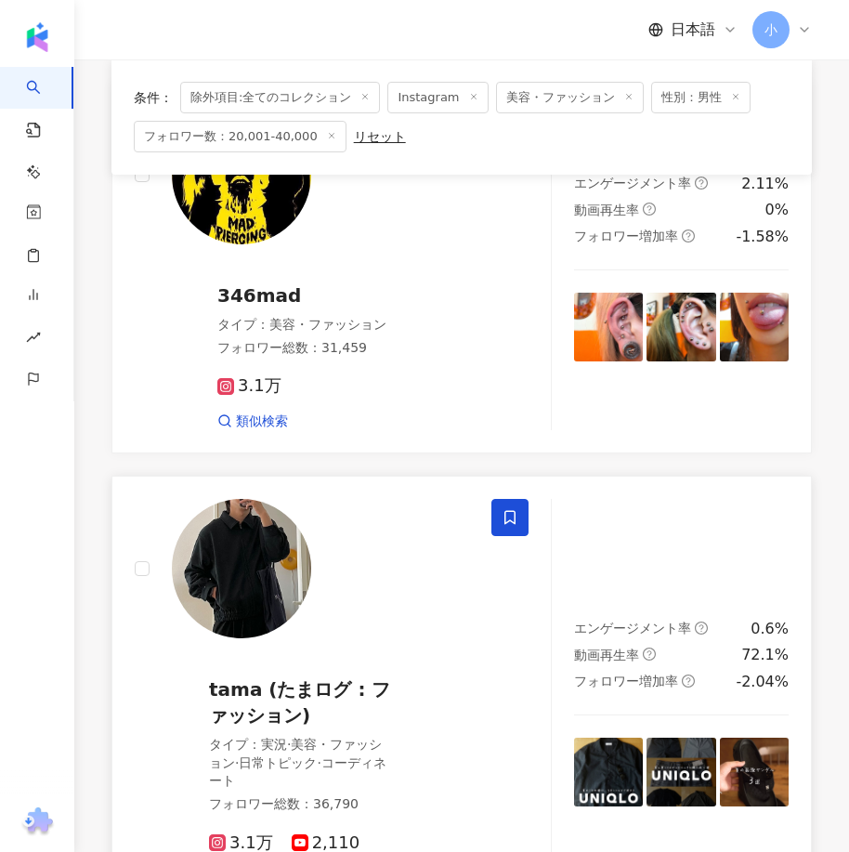
click at [501, 525] on icon at bounding box center [509, 517] width 17 height 17
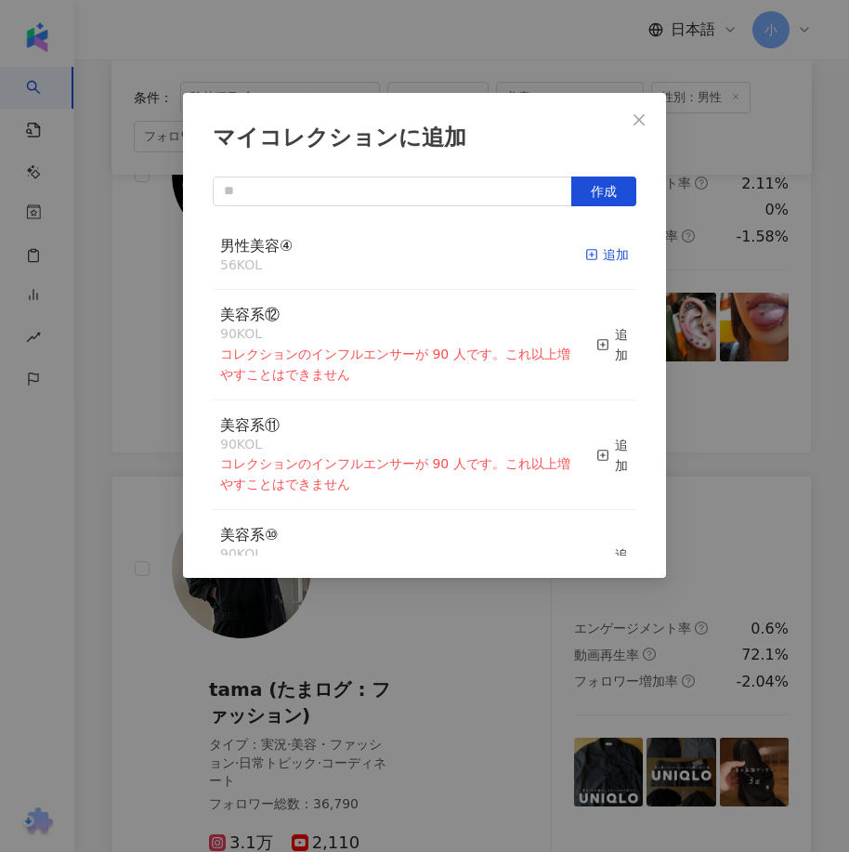
click at [585, 262] on span "button" at bounding box center [591, 254] width 13 height 15
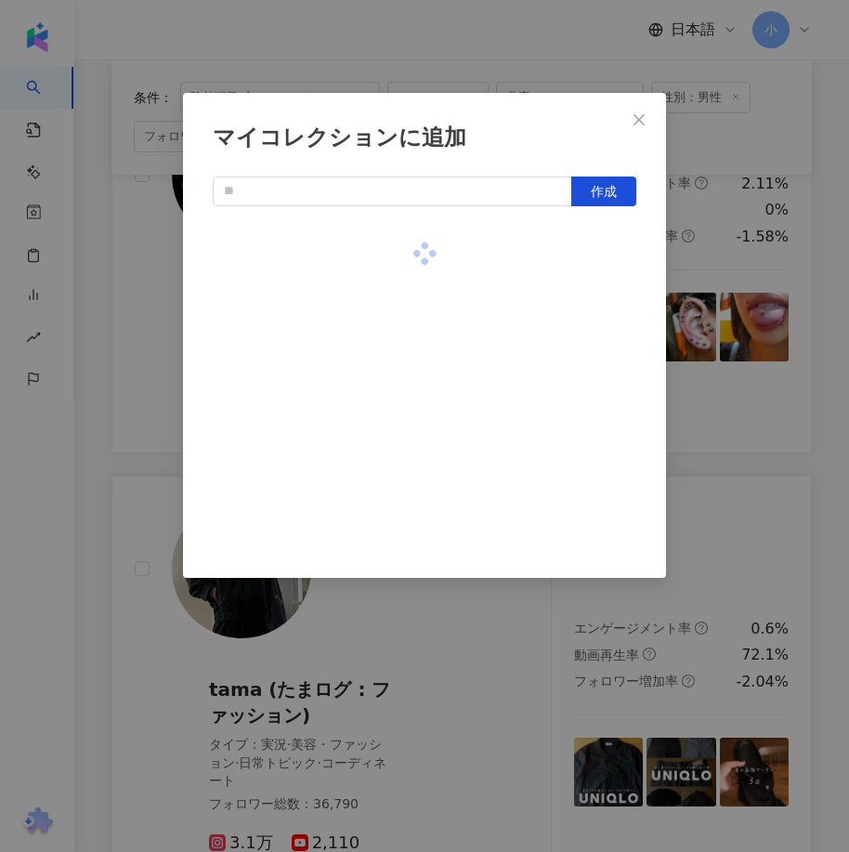
click at [759, 320] on div "マイコレクションに追加 作成" at bounding box center [424, 426] width 849 height 852
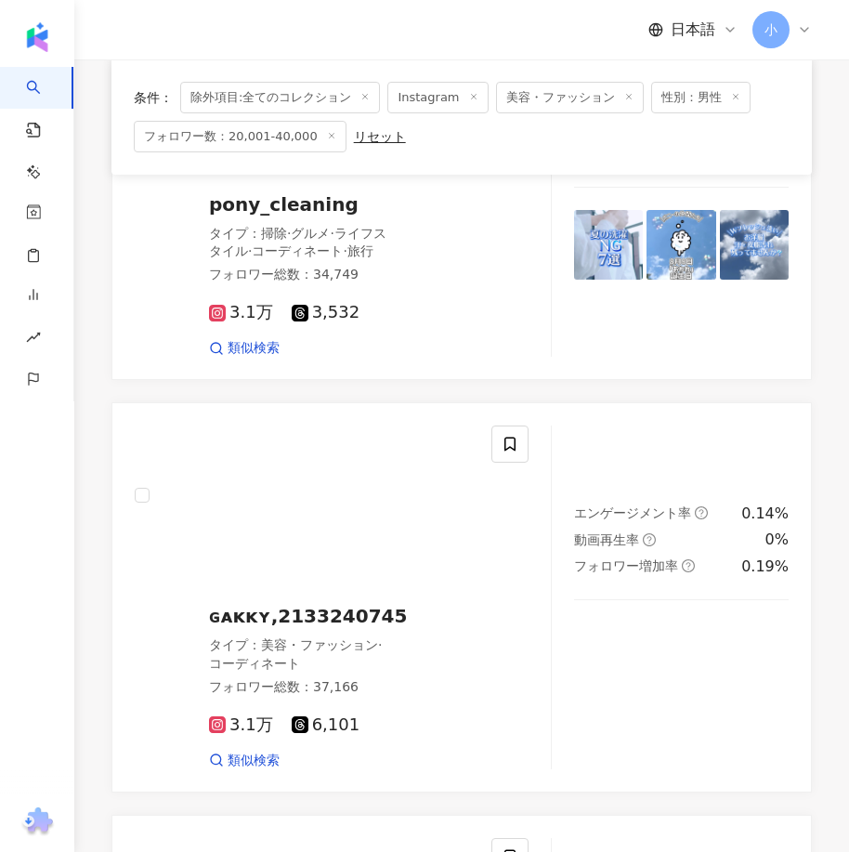
scroll to position [5212, 0]
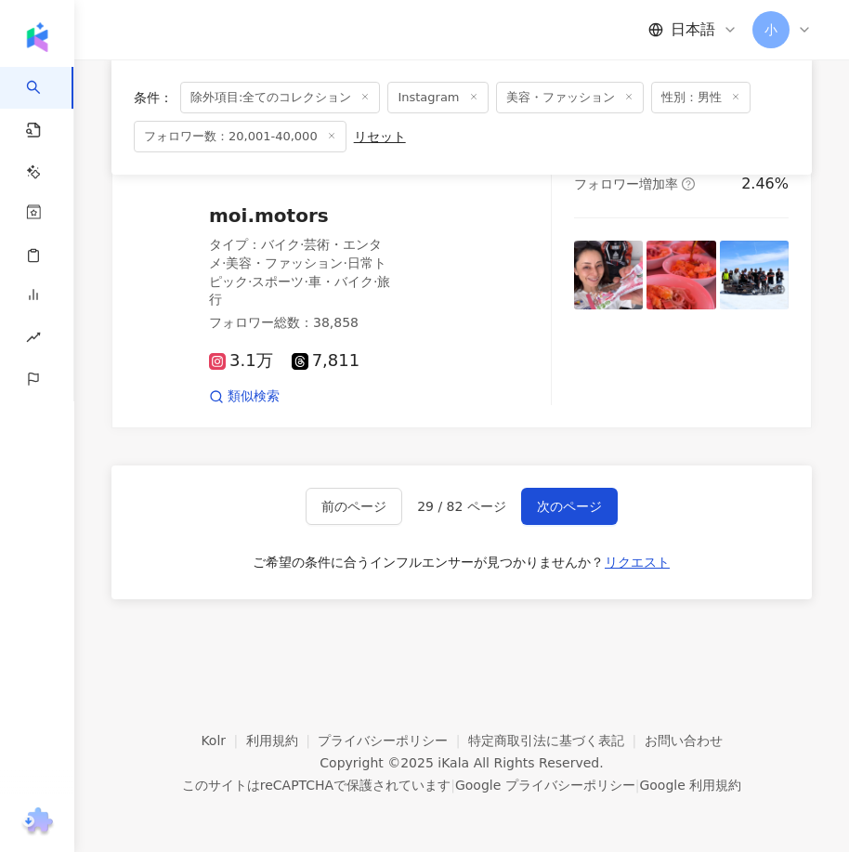
drag, startPoint x: 623, startPoint y: 254, endPoint x: 622, endPoint y: 749, distance: 495.9
click at [550, 505] on span "次のページ" at bounding box center [569, 506] width 65 height 15
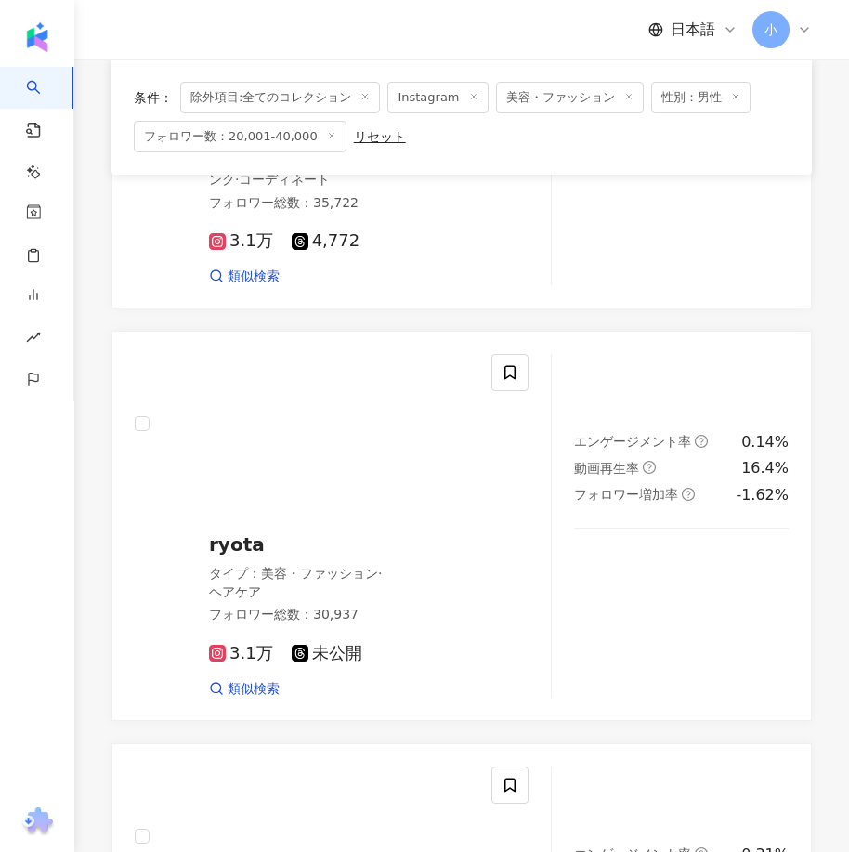
scroll to position [5214, 0]
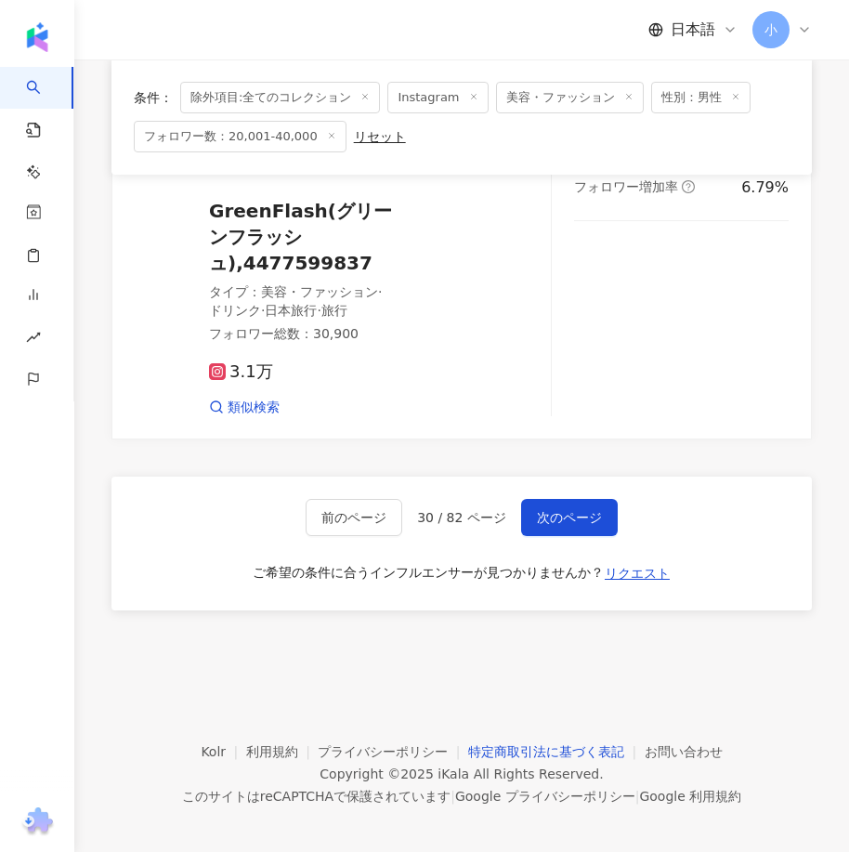
drag, startPoint x: 602, startPoint y: 340, endPoint x: 557, endPoint y: 740, distance: 402.7
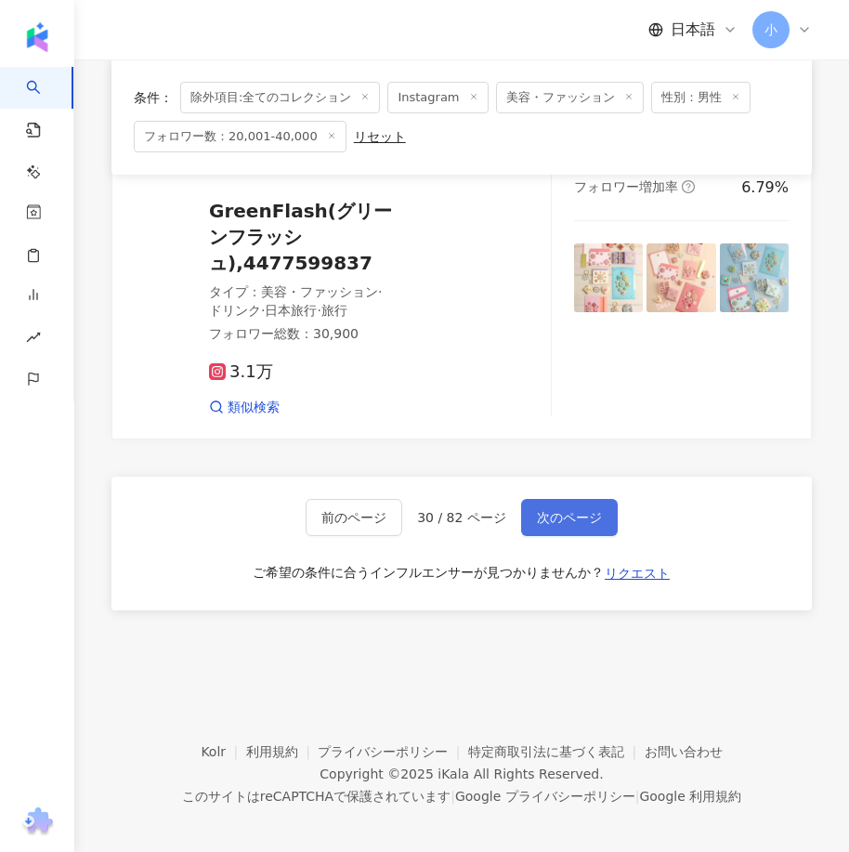
click at [540, 499] on button "次のページ" at bounding box center [569, 517] width 97 height 37
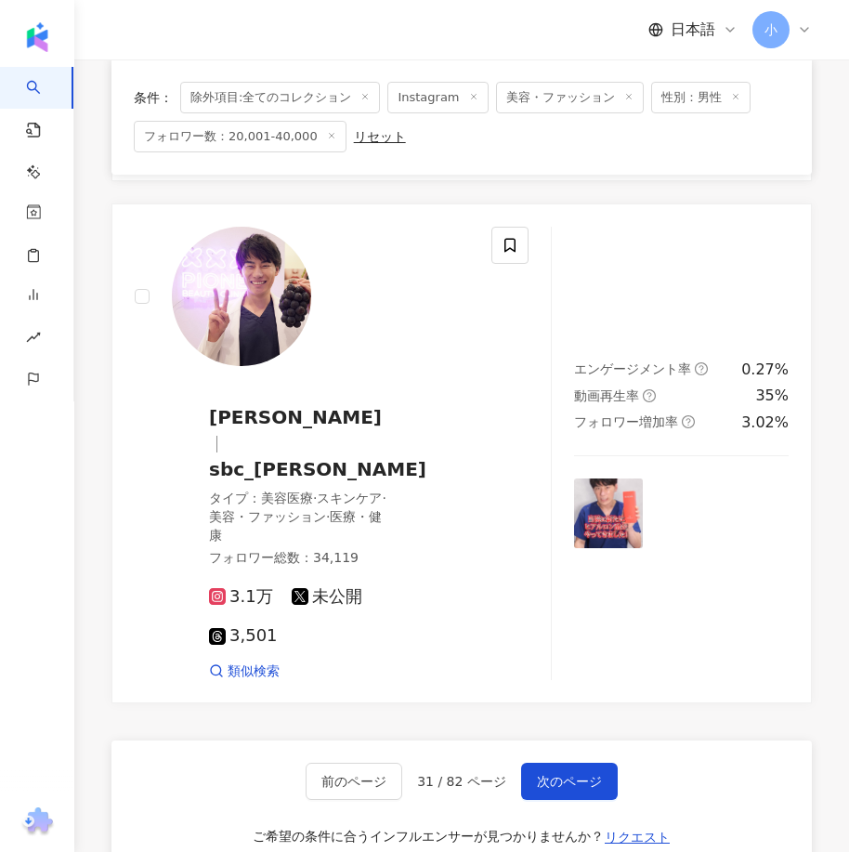
scroll to position [4824, 0]
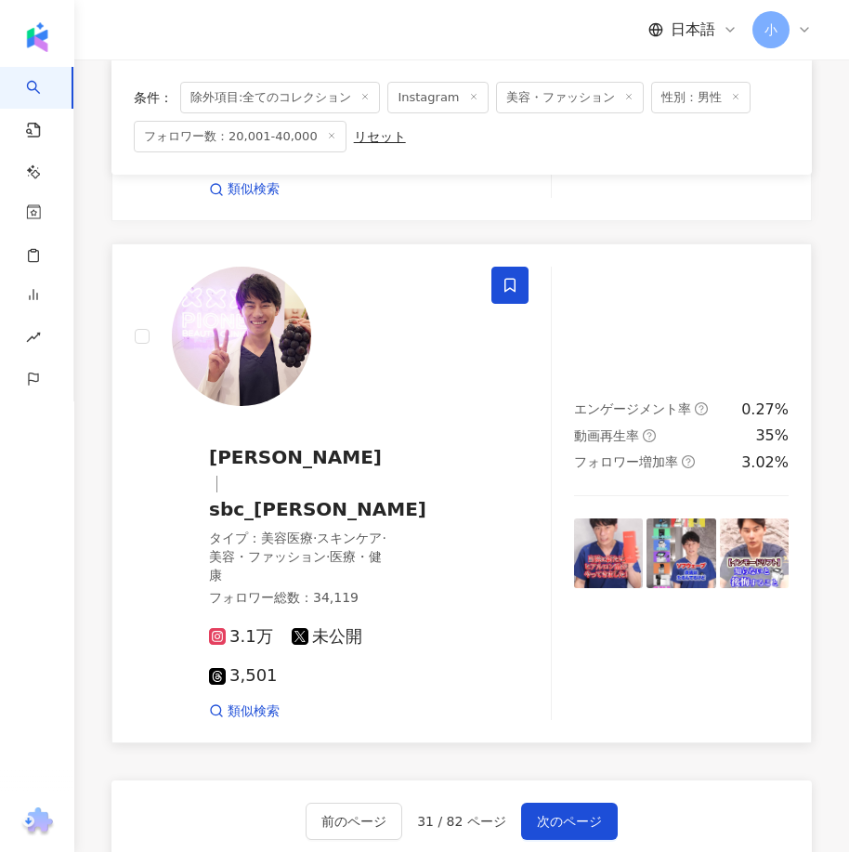
click at [504, 293] on icon at bounding box center [509, 285] width 17 height 17
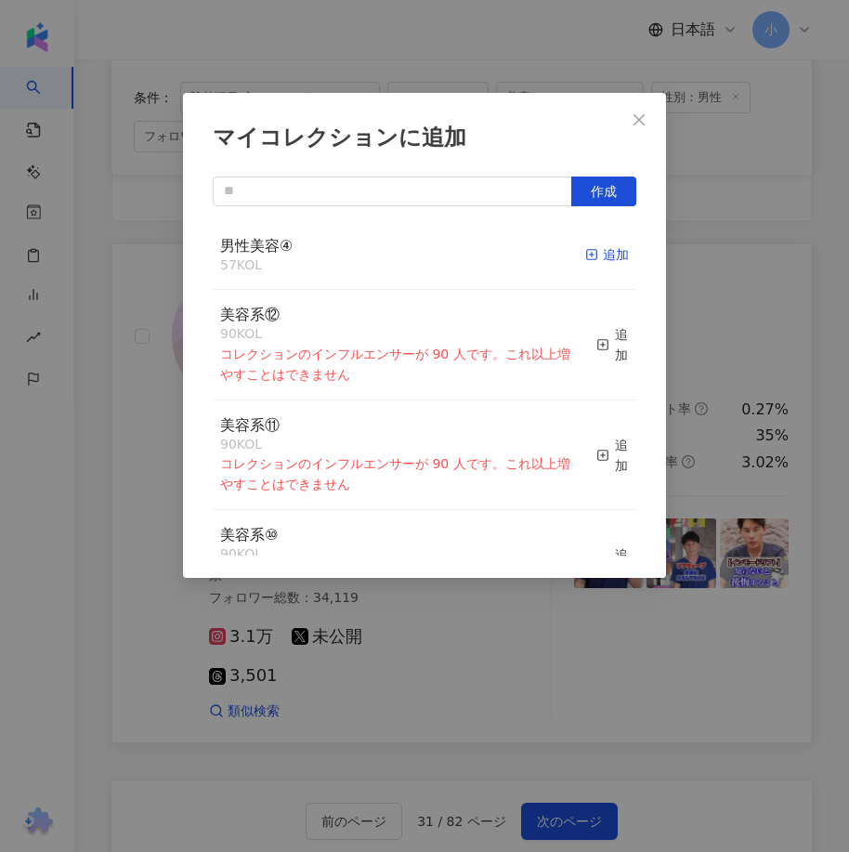
click at [585, 247] on span "button" at bounding box center [591, 254] width 13 height 15
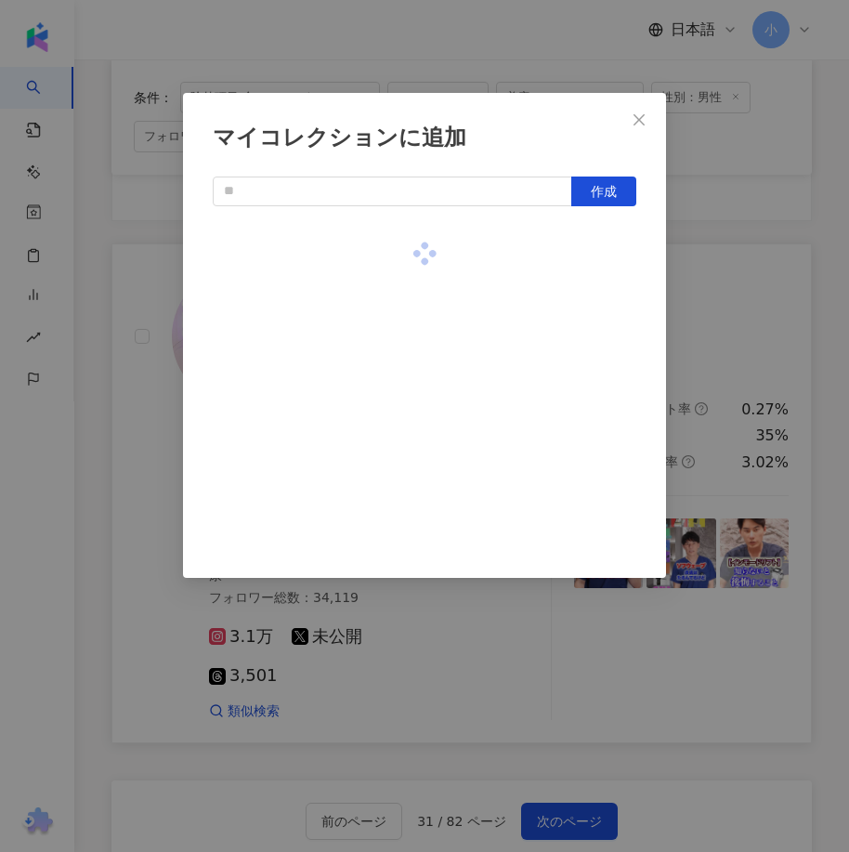
click at [718, 309] on div "マイコレクションに追加 作成" at bounding box center [424, 426] width 849 height 852
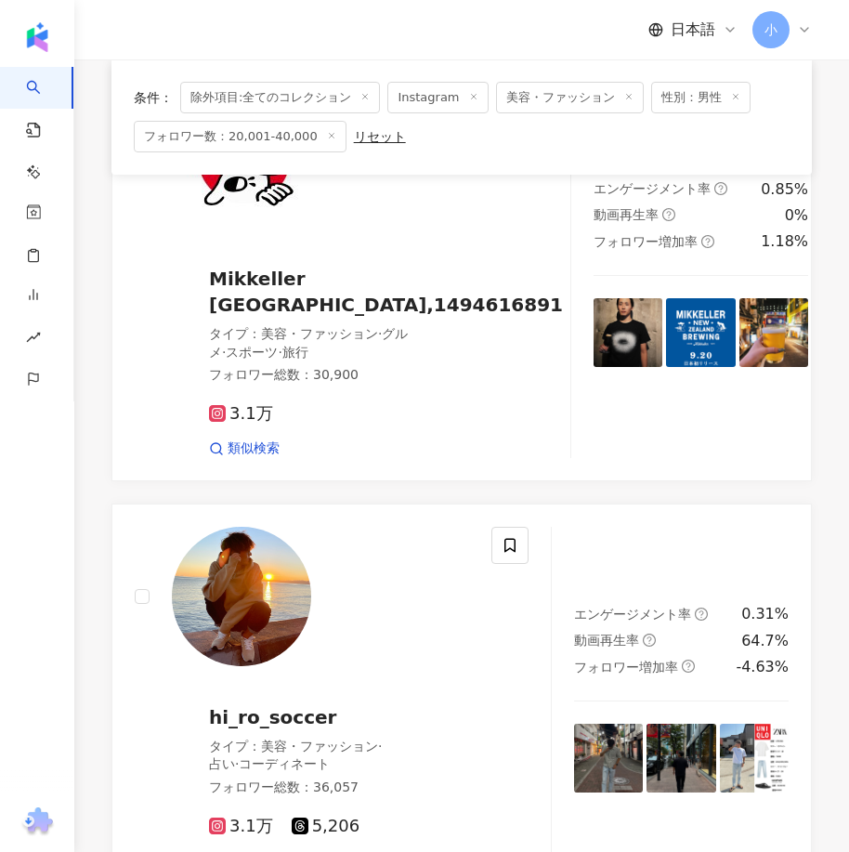
scroll to position [366, 0]
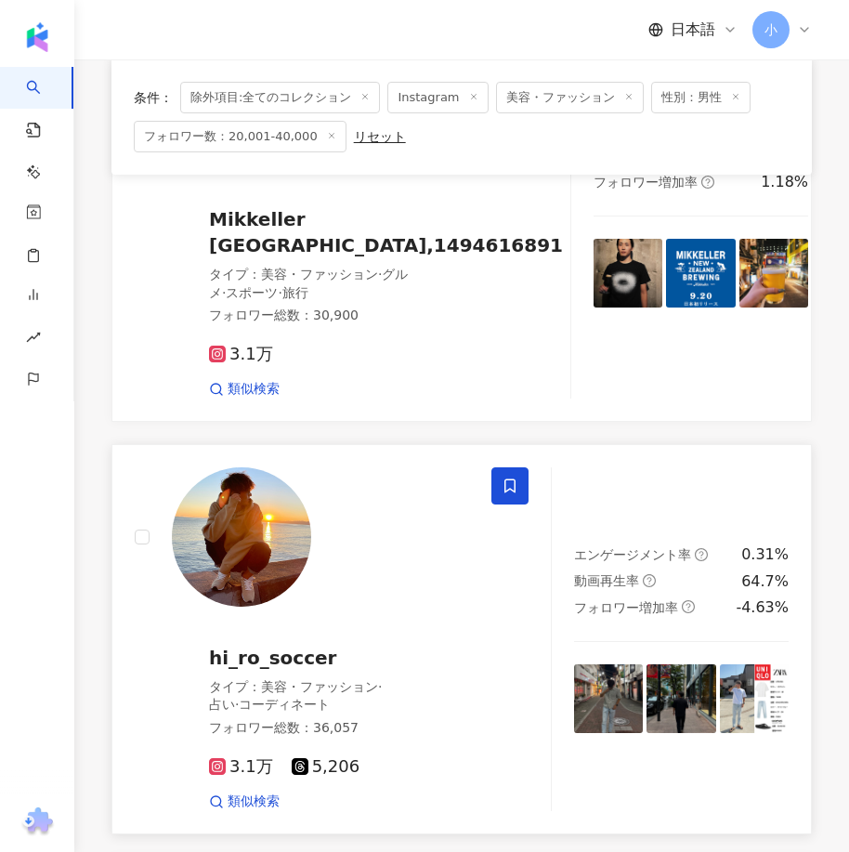
click at [506, 486] on icon at bounding box center [509, 485] width 17 height 17
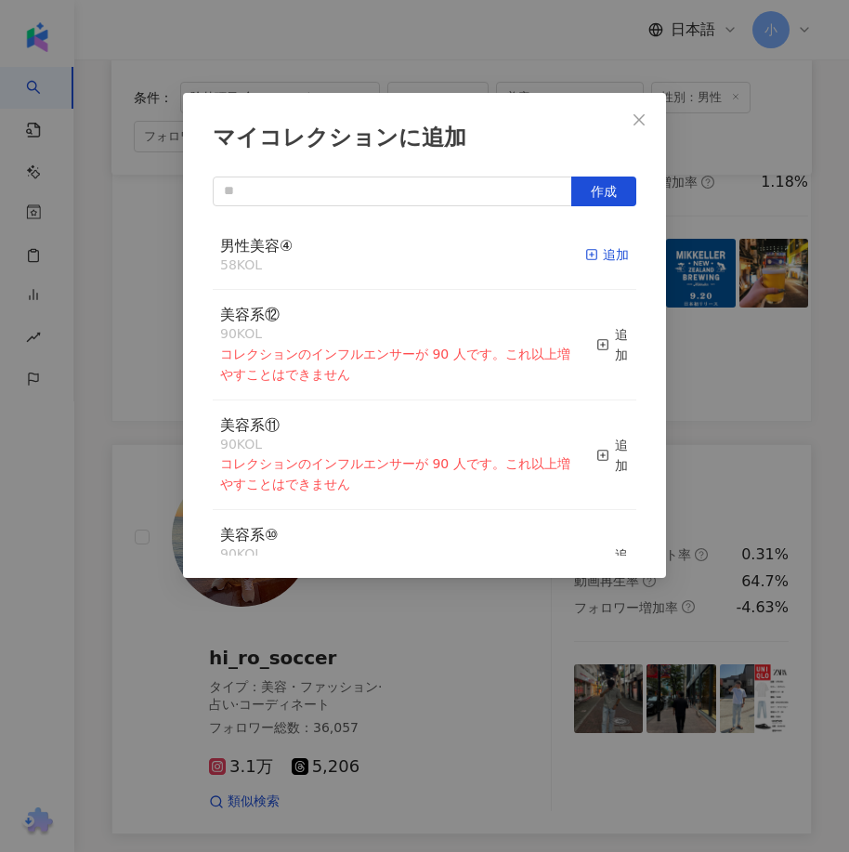
click at [590, 252] on div "追加" at bounding box center [607, 254] width 44 height 20
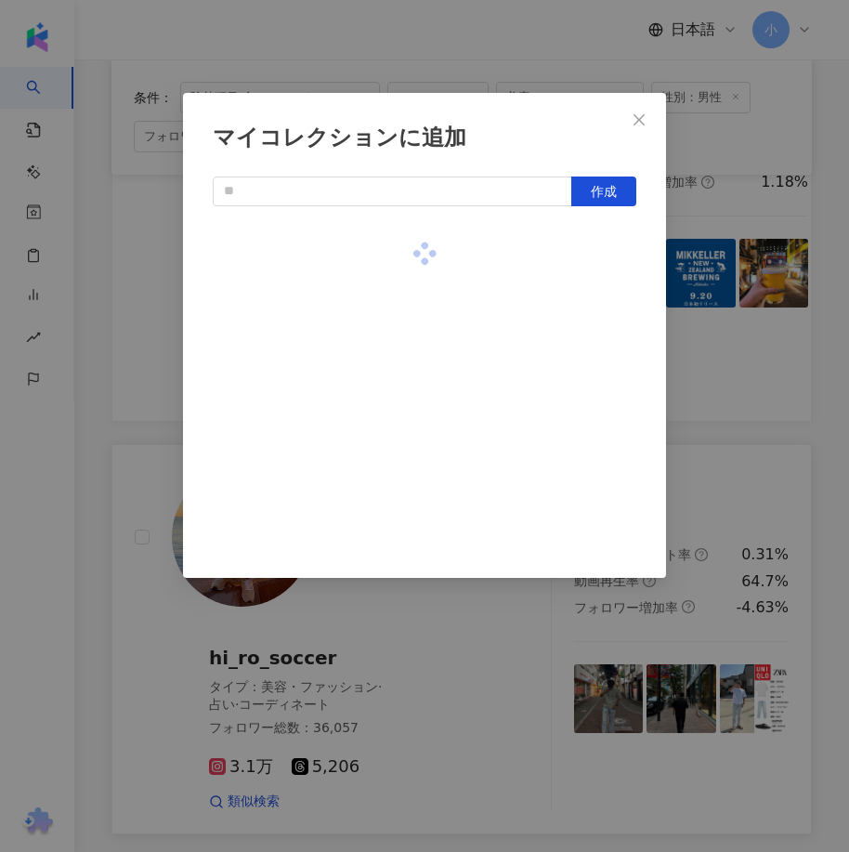
click at [762, 527] on div "マイコレクションに追加 作成" at bounding box center [424, 426] width 849 height 852
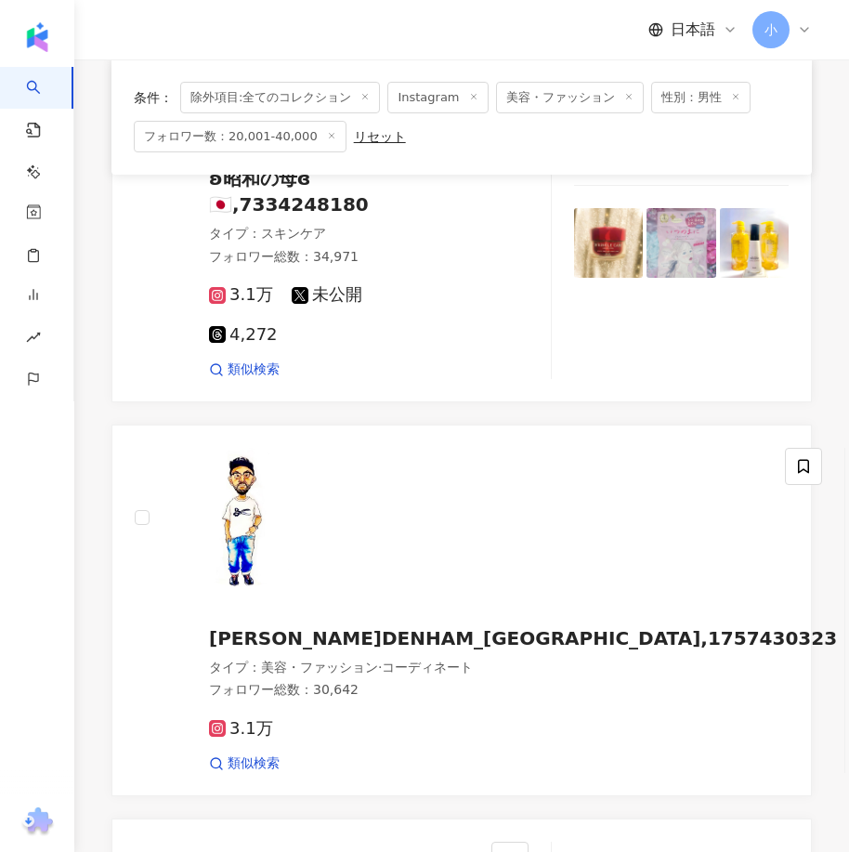
scroll to position [5195, 0]
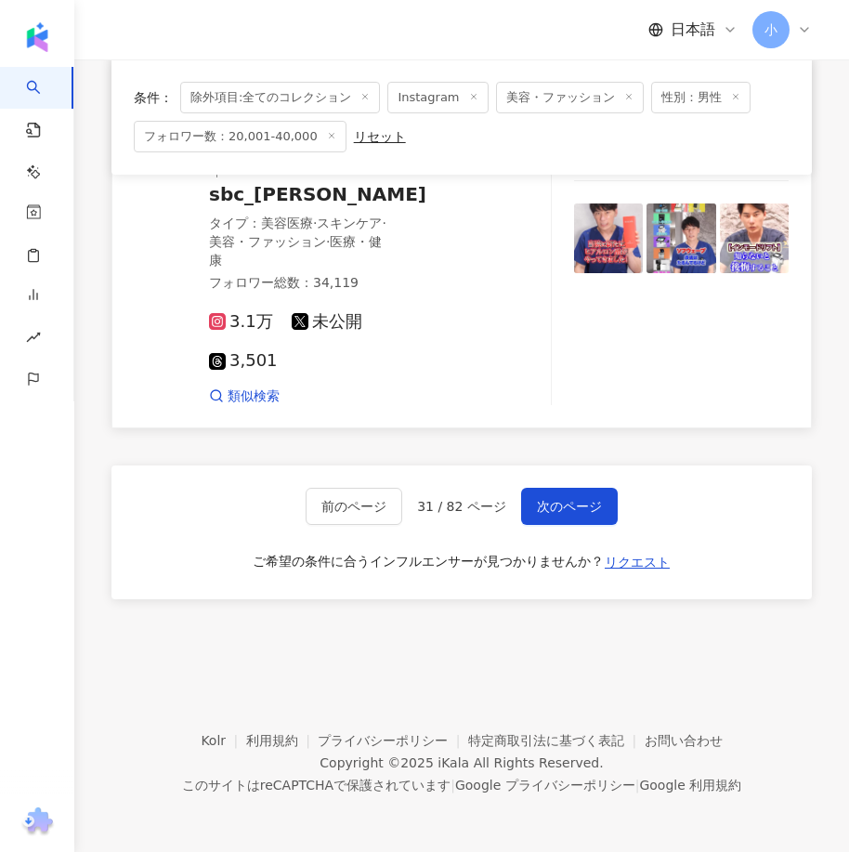
drag, startPoint x: 586, startPoint y: 293, endPoint x: 578, endPoint y: 638, distance: 344.6
click at [537, 499] on span "次のページ" at bounding box center [569, 506] width 65 height 15
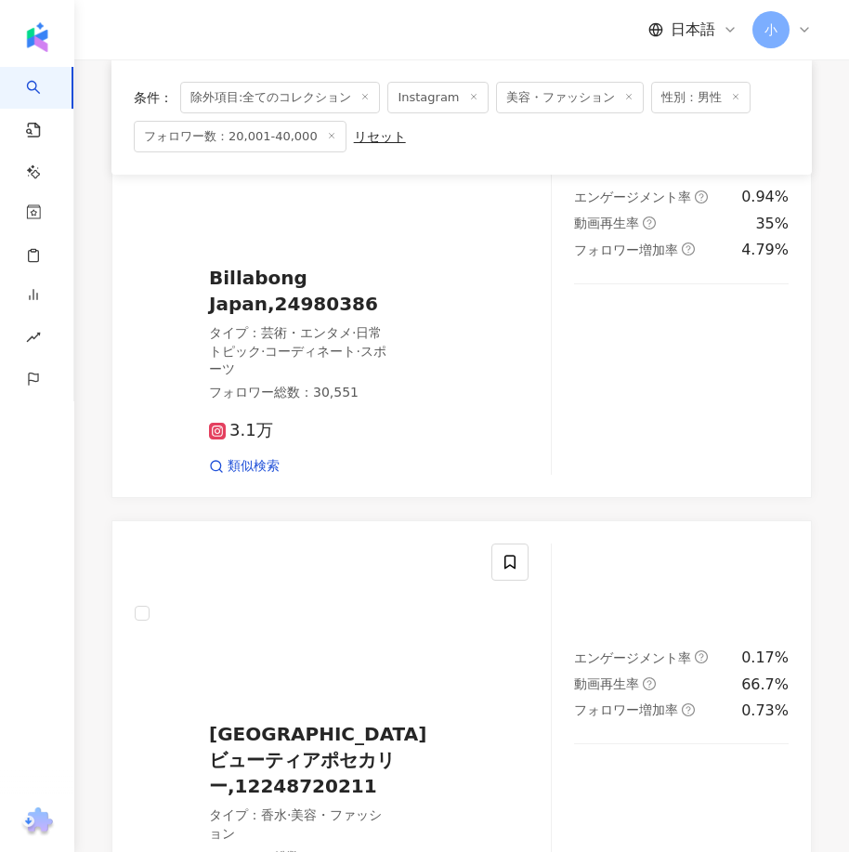
scroll to position [5131, 0]
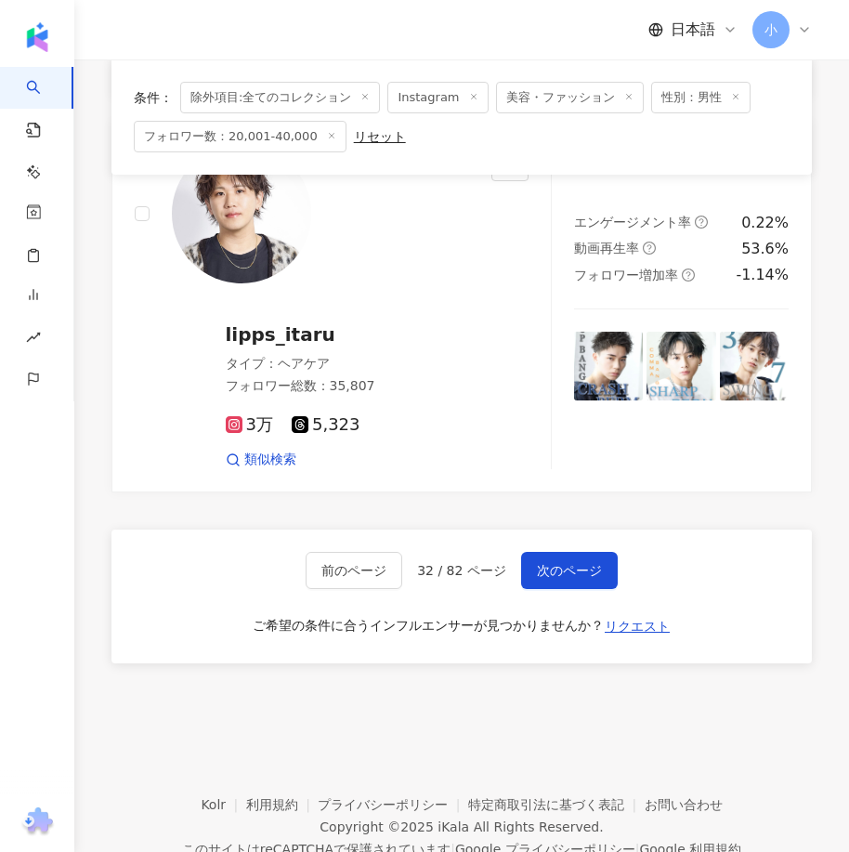
drag, startPoint x: 626, startPoint y: 315, endPoint x: 547, endPoint y: 728, distance: 420.7
click at [580, 563] on span "次のページ" at bounding box center [569, 570] width 65 height 15
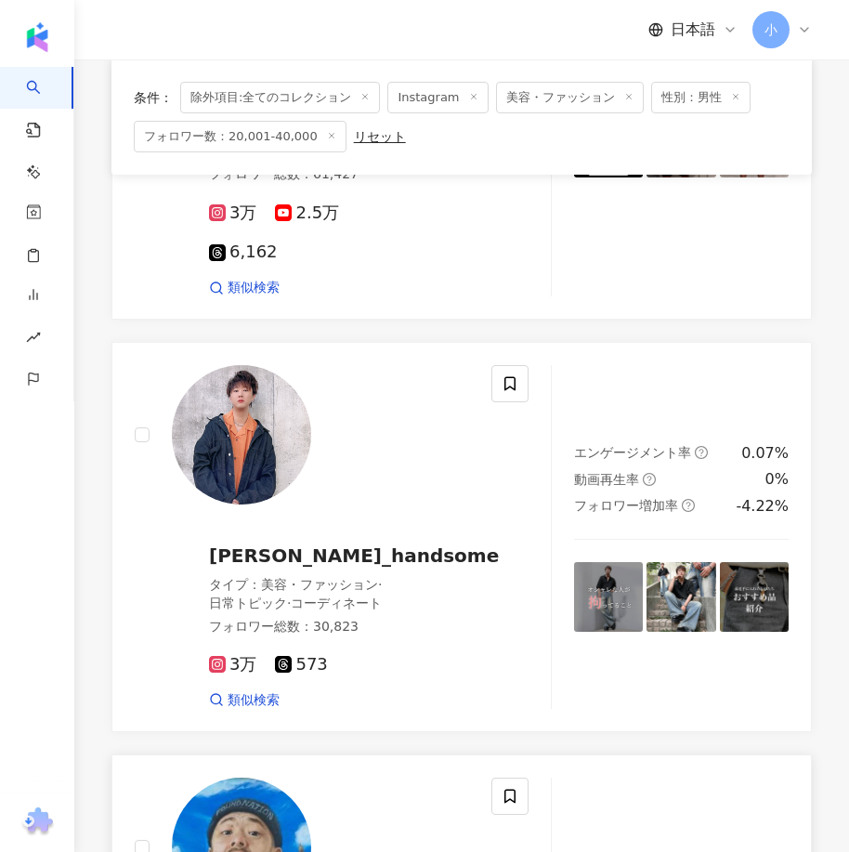
scroll to position [2224, 0]
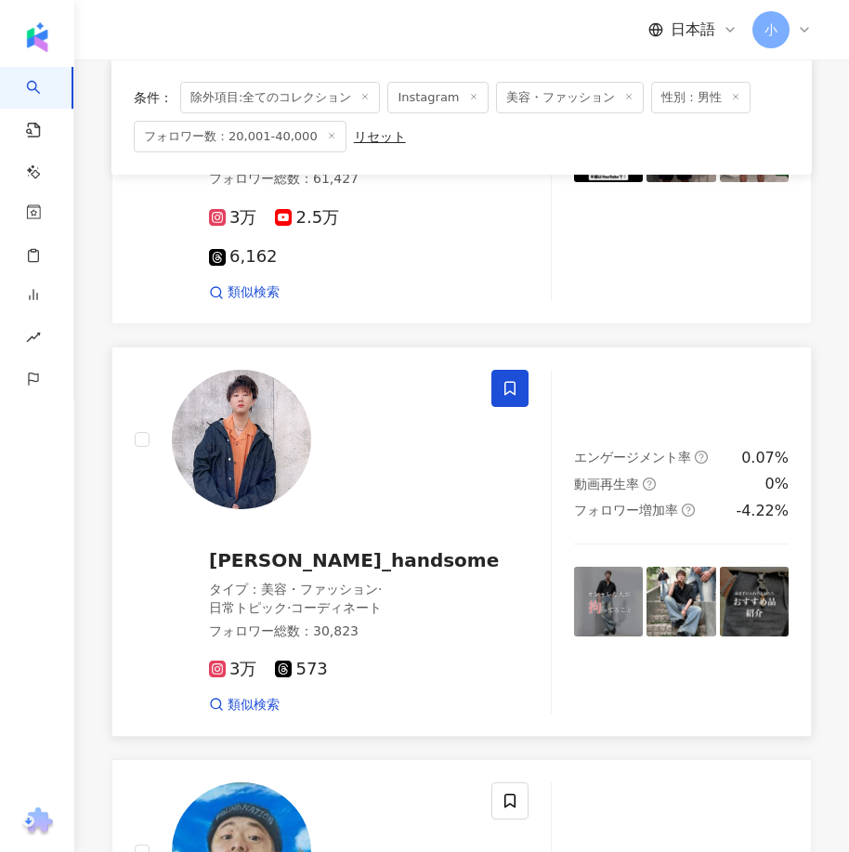
click at [495, 407] on span at bounding box center [509, 388] width 37 height 37
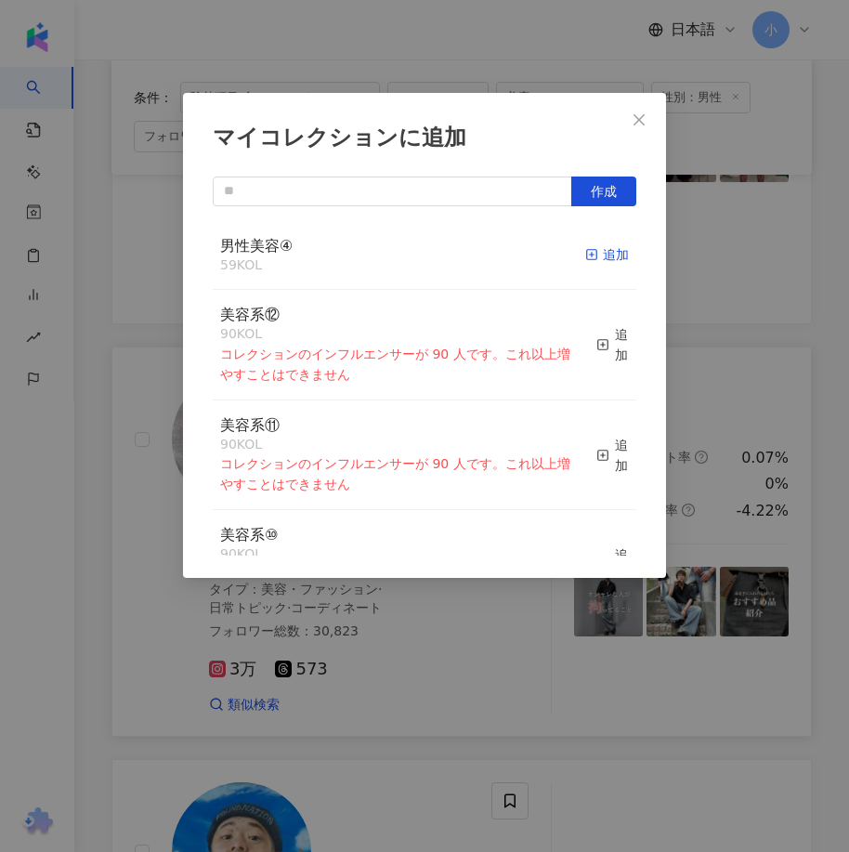
click at [587, 259] on rect "button" at bounding box center [592, 255] width 10 height 10
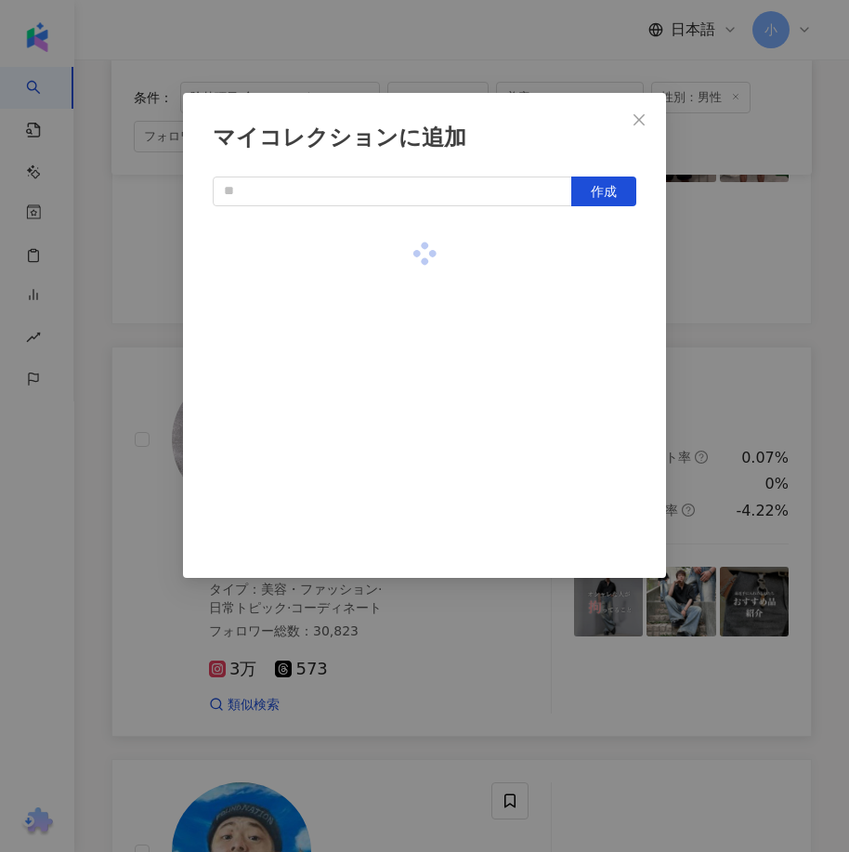
click at [713, 318] on div "マイコレクションに追加 作成" at bounding box center [424, 426] width 849 height 852
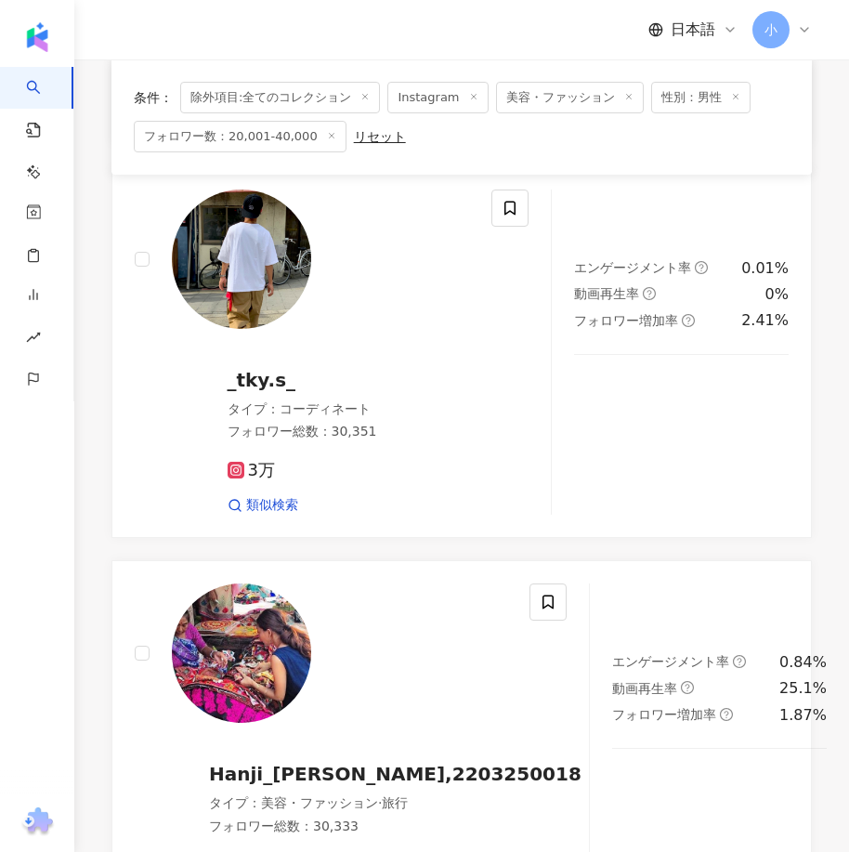
scroll to position [460, 0]
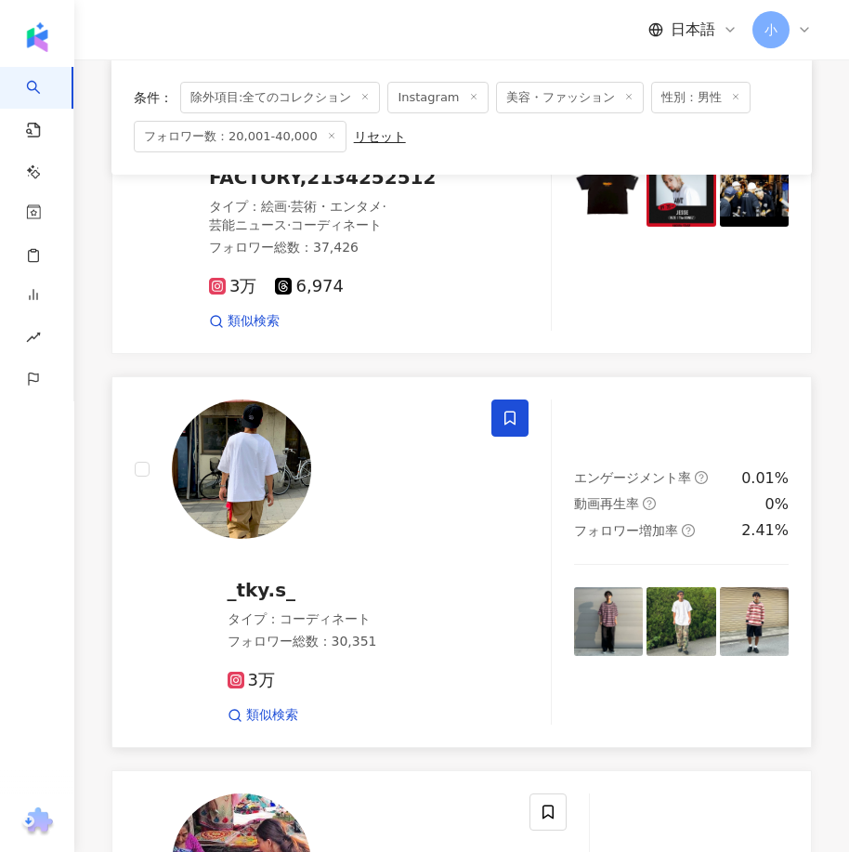
click at [517, 415] on icon at bounding box center [509, 418] width 17 height 17
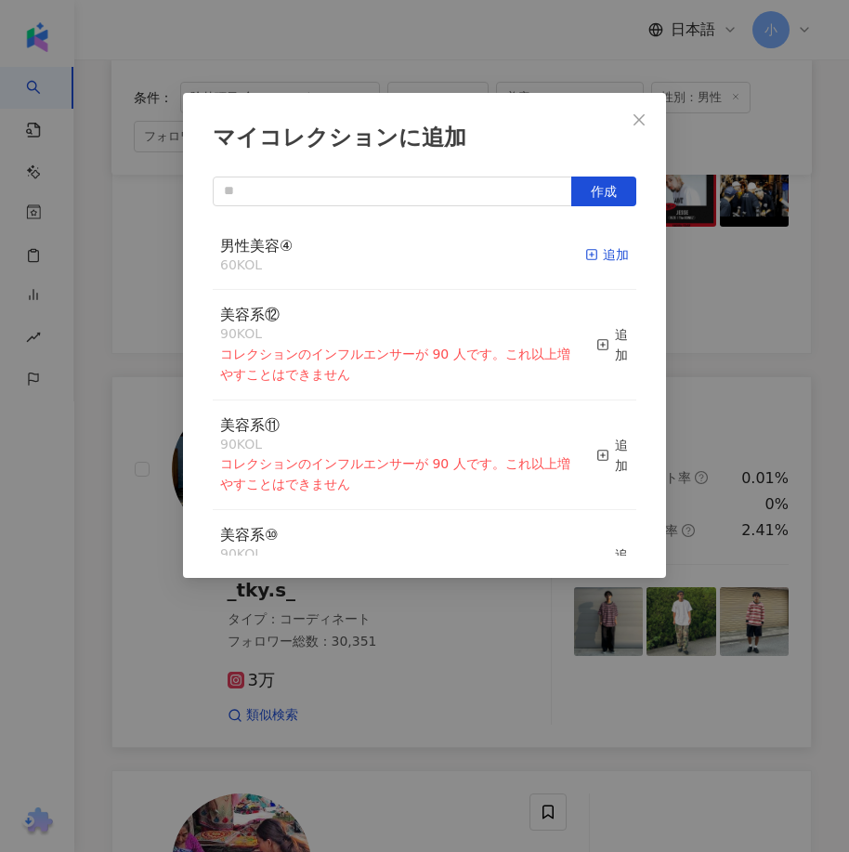
click at [595, 256] on div "追加" at bounding box center [607, 254] width 44 height 20
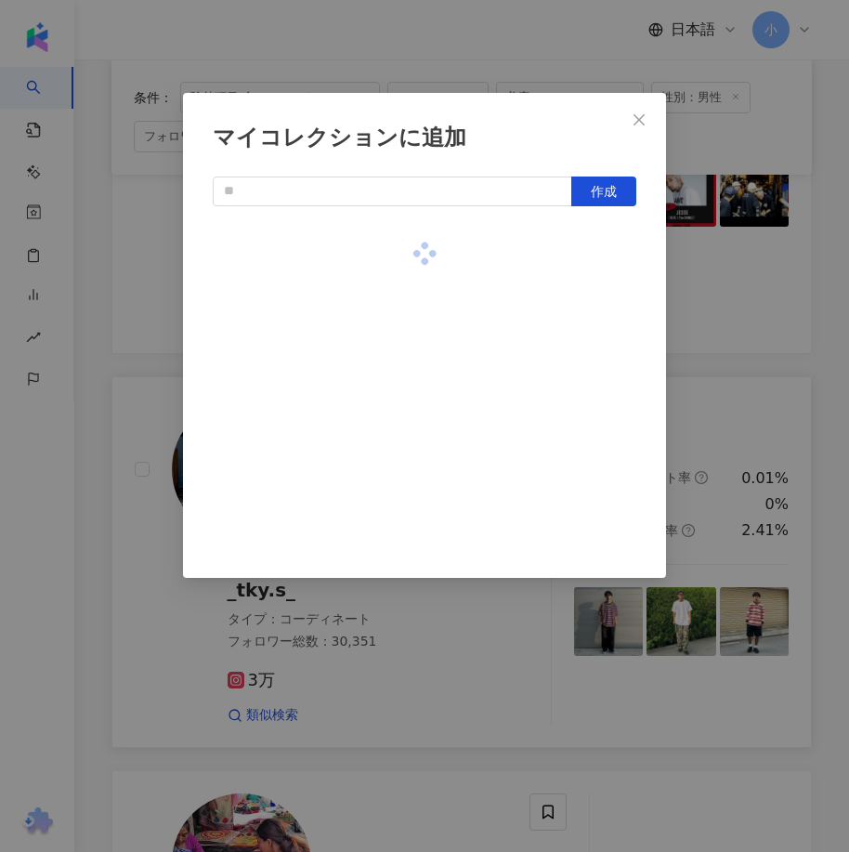
click at [736, 313] on div "マイコレクションに追加 作成" at bounding box center [424, 426] width 849 height 852
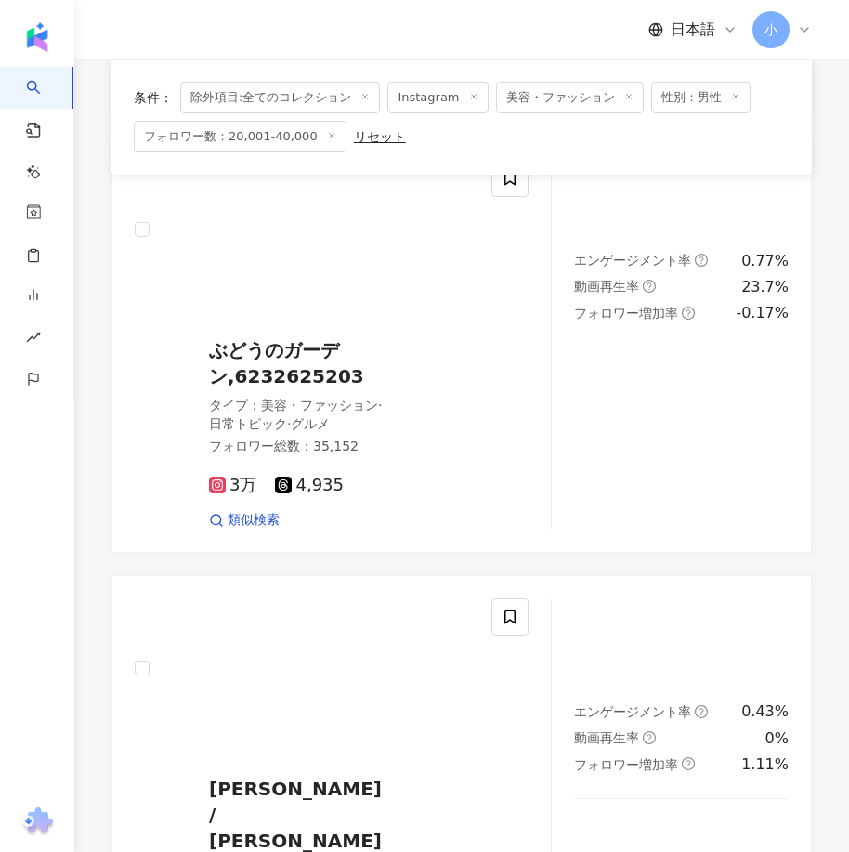
scroll to position [5382, 0]
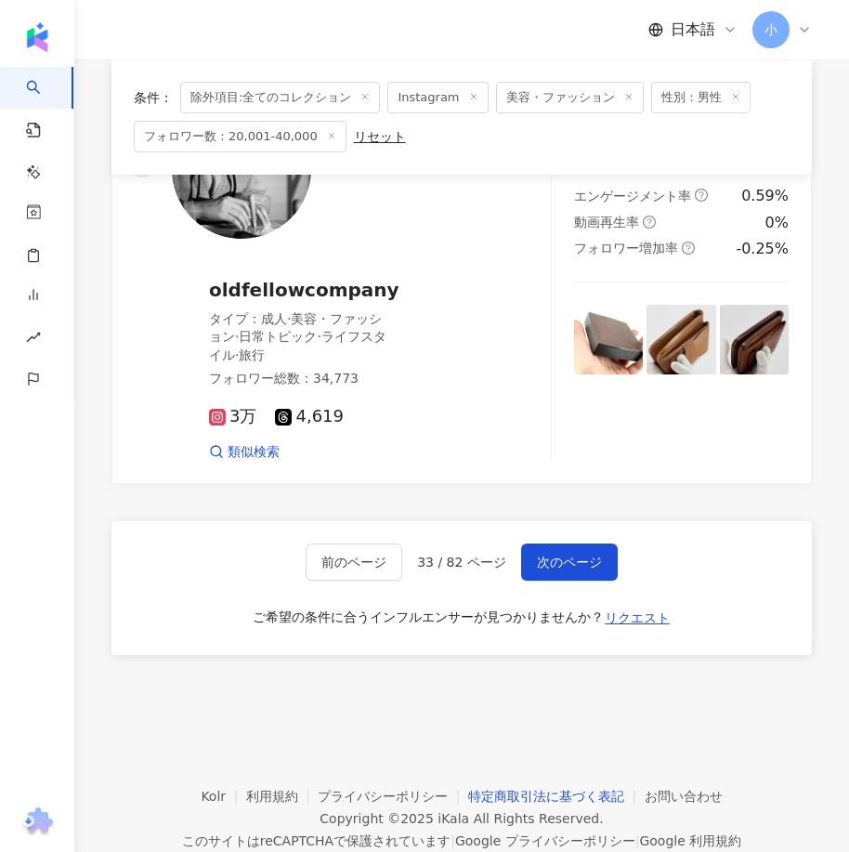
drag, startPoint x: 592, startPoint y: 260, endPoint x: 580, endPoint y: 740, distance: 480.3
click at [574, 554] on span "次のページ" at bounding box center [569, 561] width 65 height 15
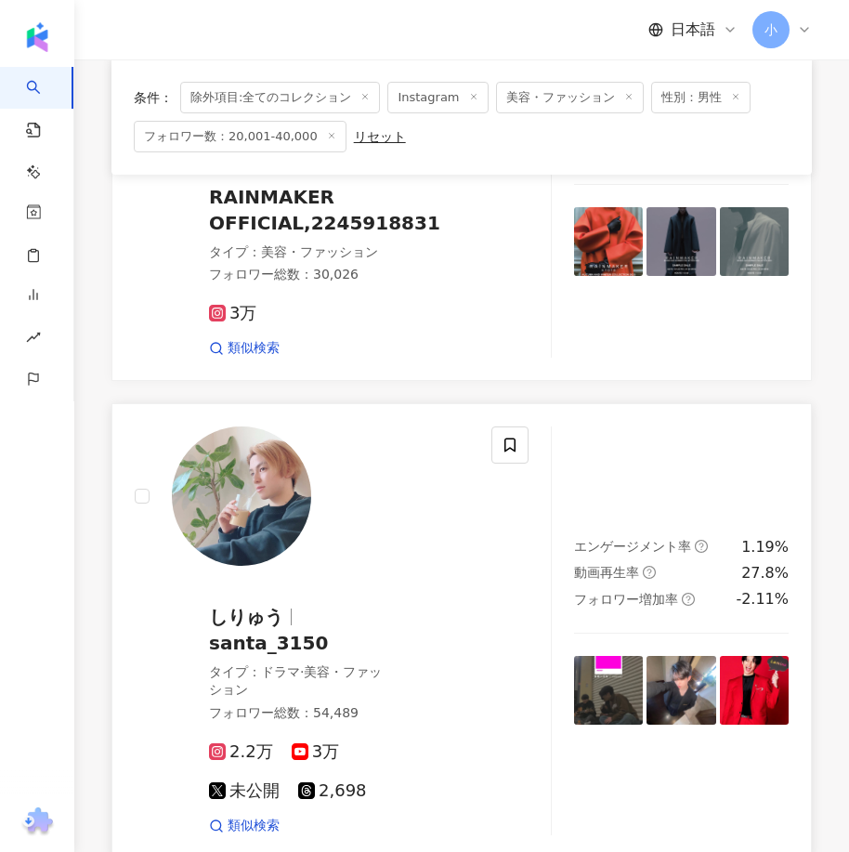
scroll to position [3574, 0]
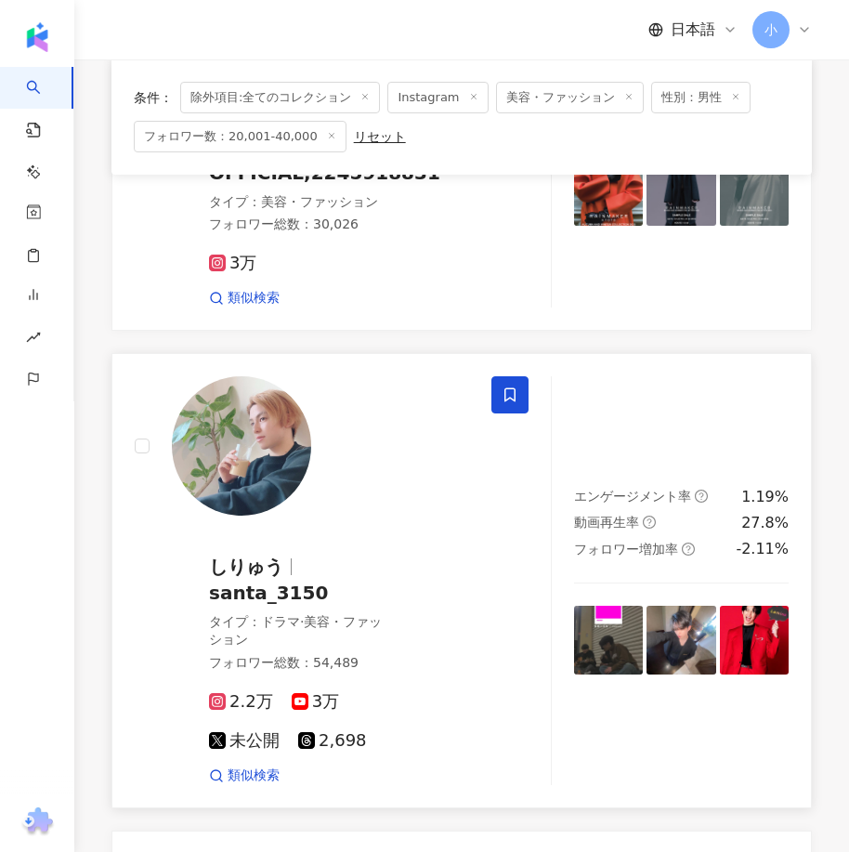
click at [520, 376] on span at bounding box center [509, 394] width 37 height 37
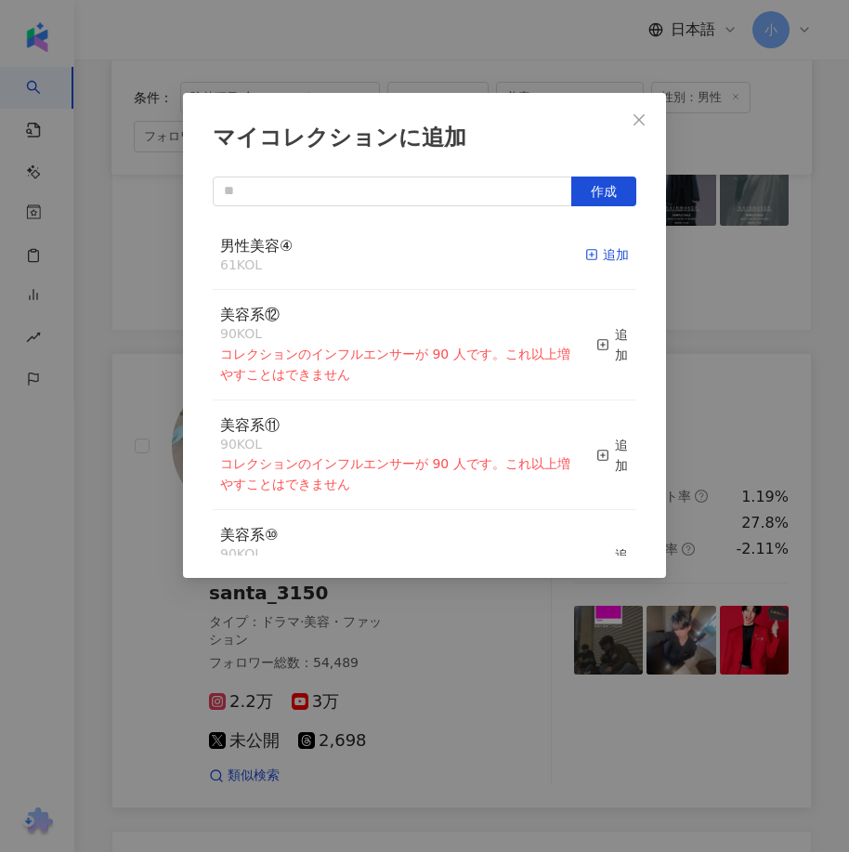
click at [589, 261] on div "追加" at bounding box center [607, 254] width 44 height 20
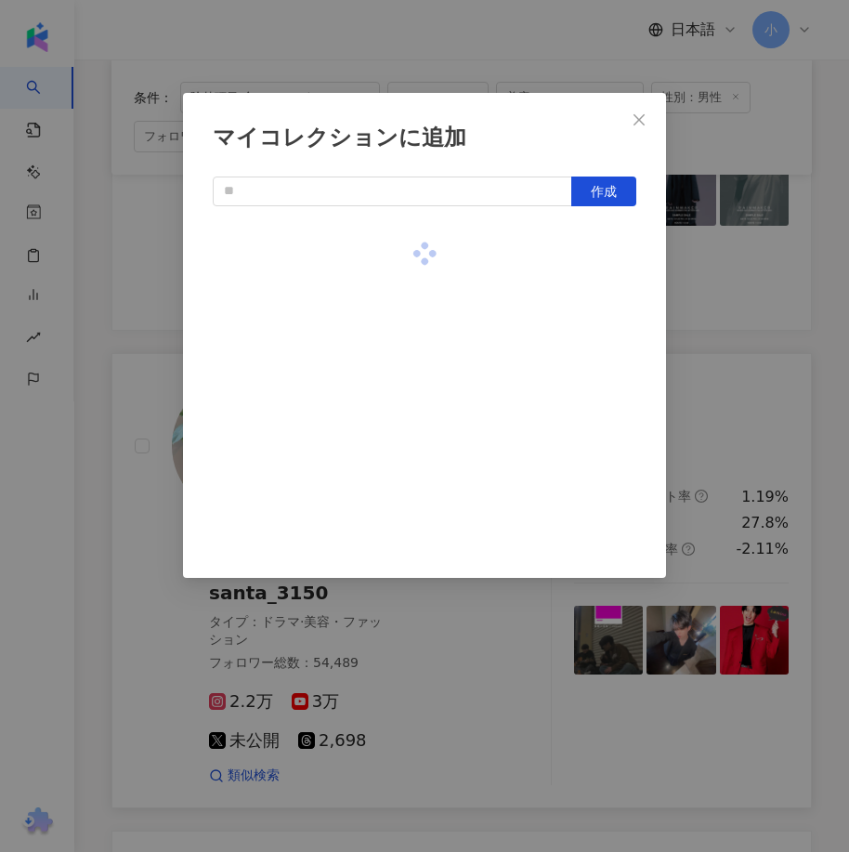
click at [719, 296] on div "マイコレクションに追加 作成" at bounding box center [424, 426] width 849 height 852
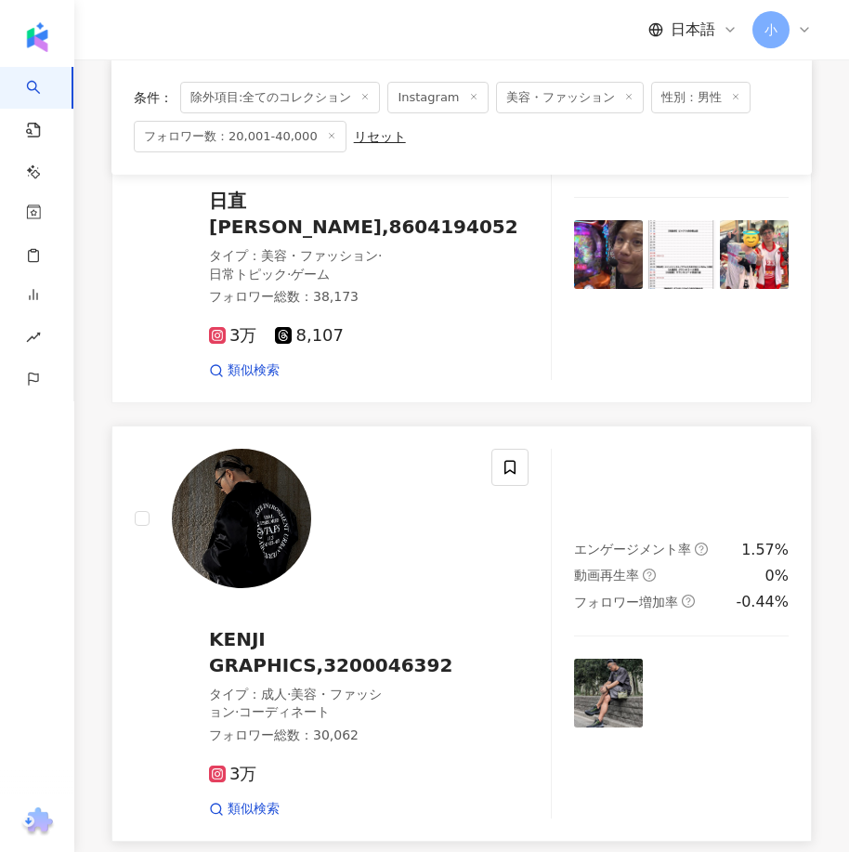
scroll to position [2181, 0]
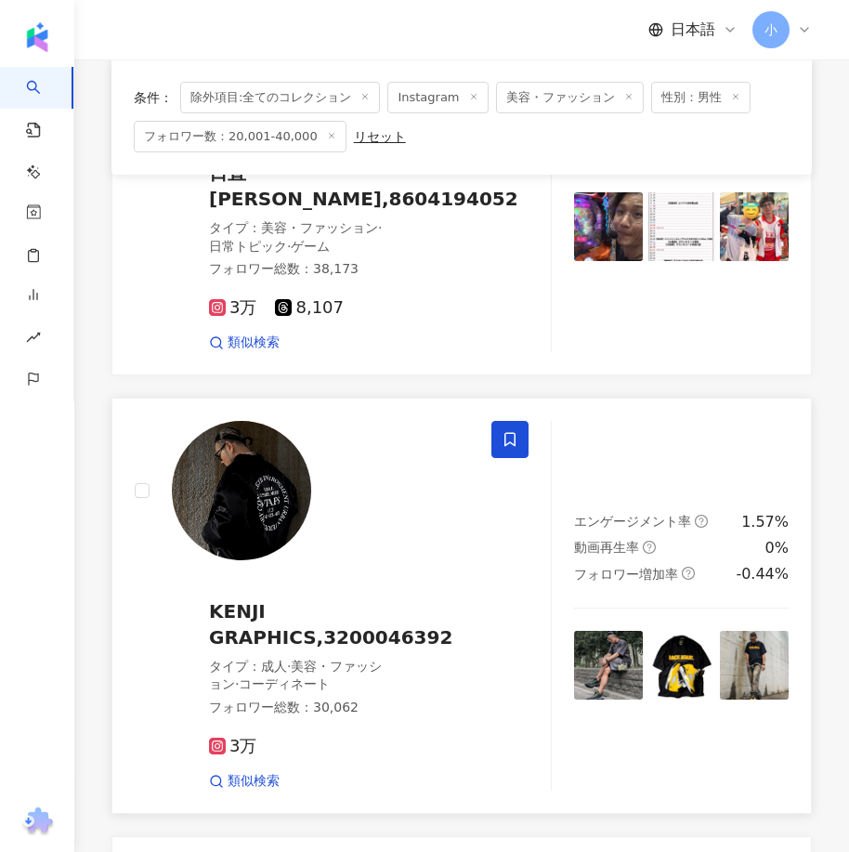
click at [511, 436] on icon at bounding box center [509, 439] width 17 height 17
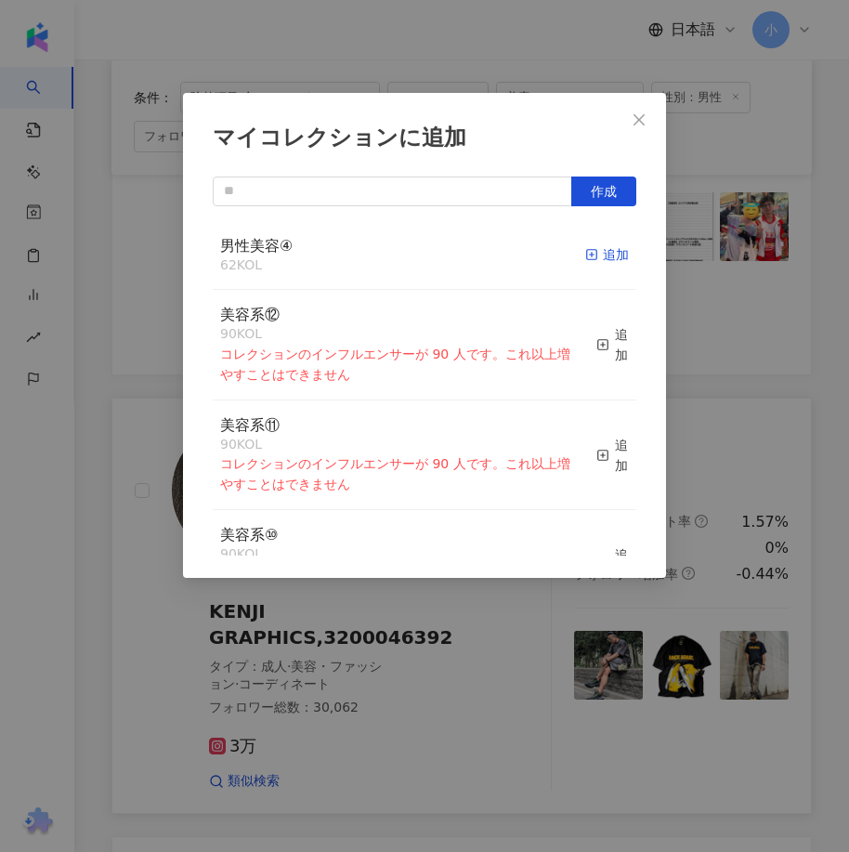
click at [585, 254] on icon "button" at bounding box center [591, 254] width 13 height 13
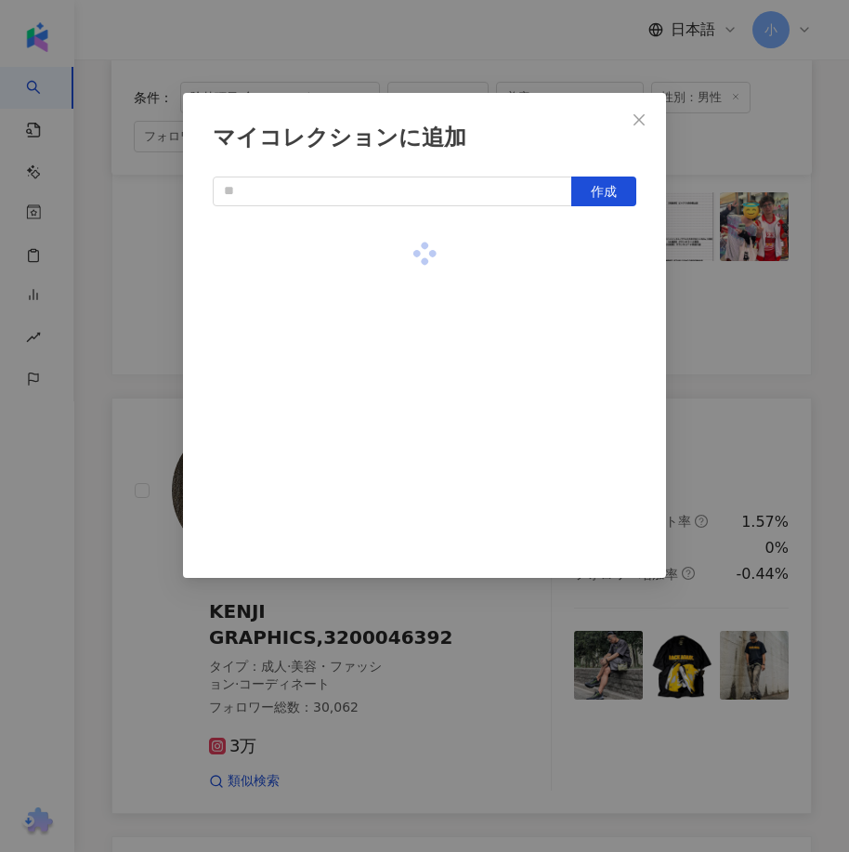
click at [821, 338] on div "マイコレクションに追加 作成" at bounding box center [424, 426] width 849 height 852
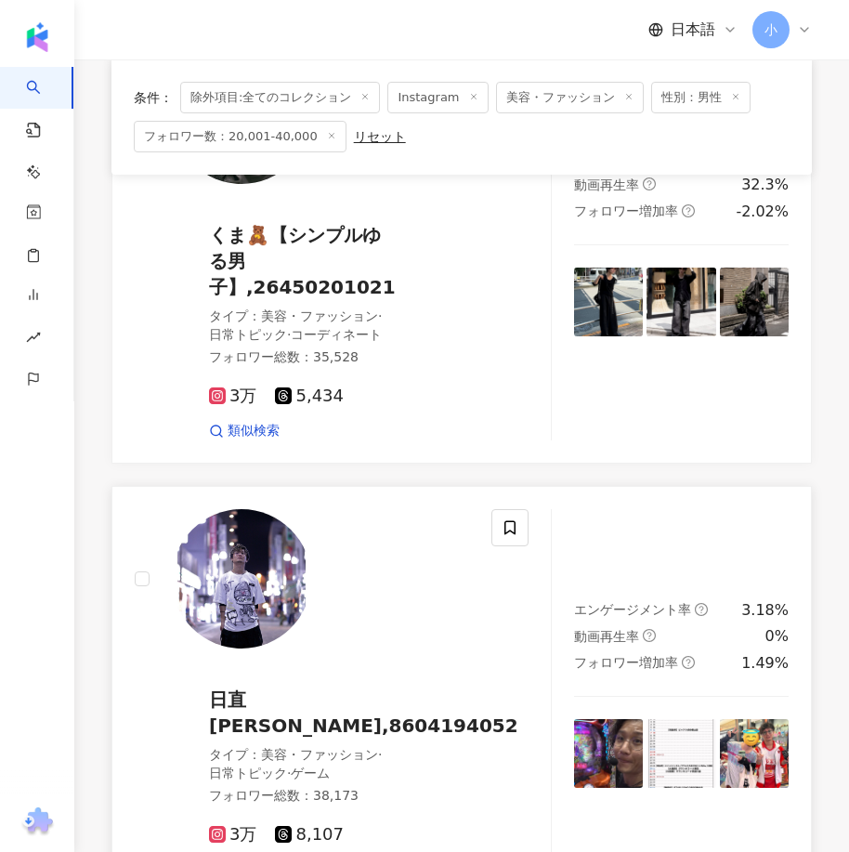
scroll to position [1345, 0]
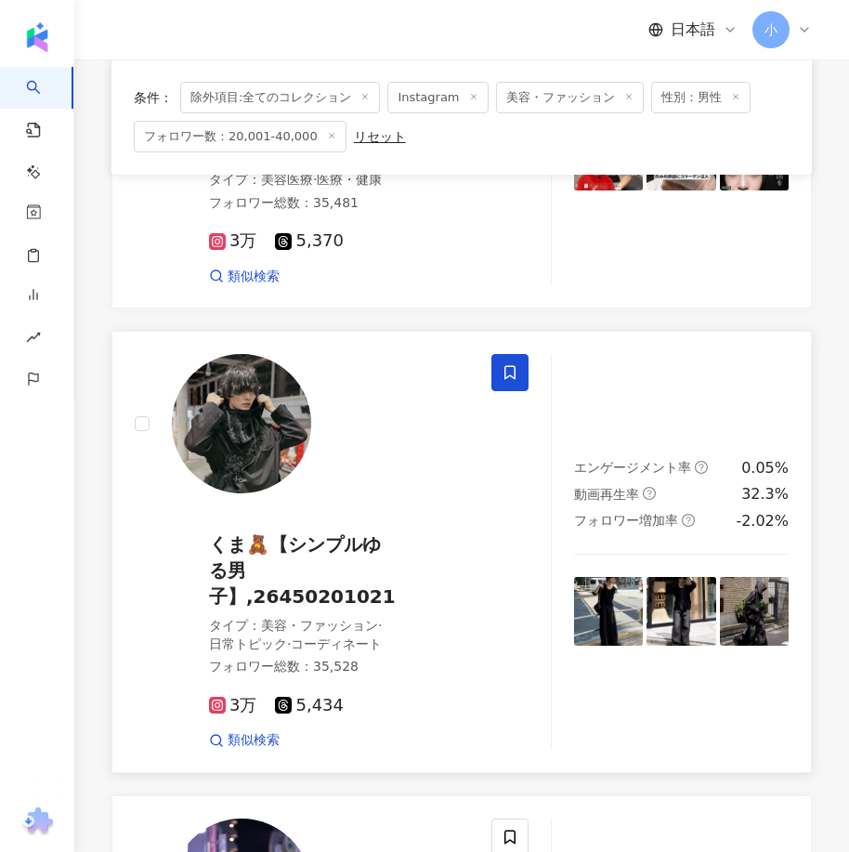
click at [505, 364] on icon at bounding box center [509, 372] width 17 height 17
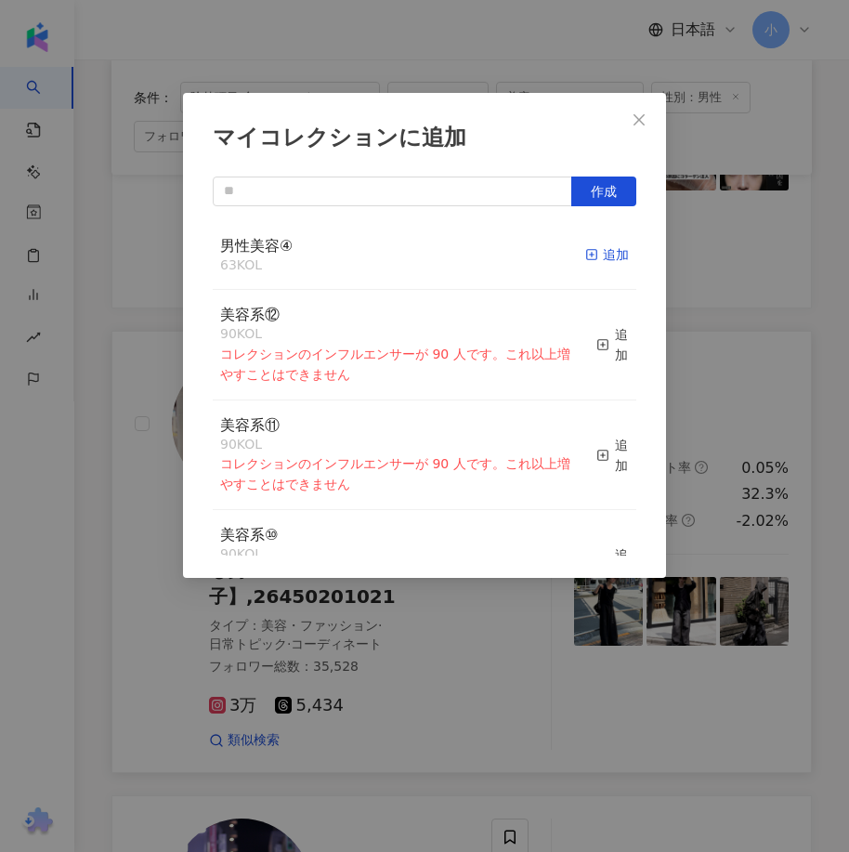
click at [585, 258] on icon "button" at bounding box center [591, 254] width 13 height 13
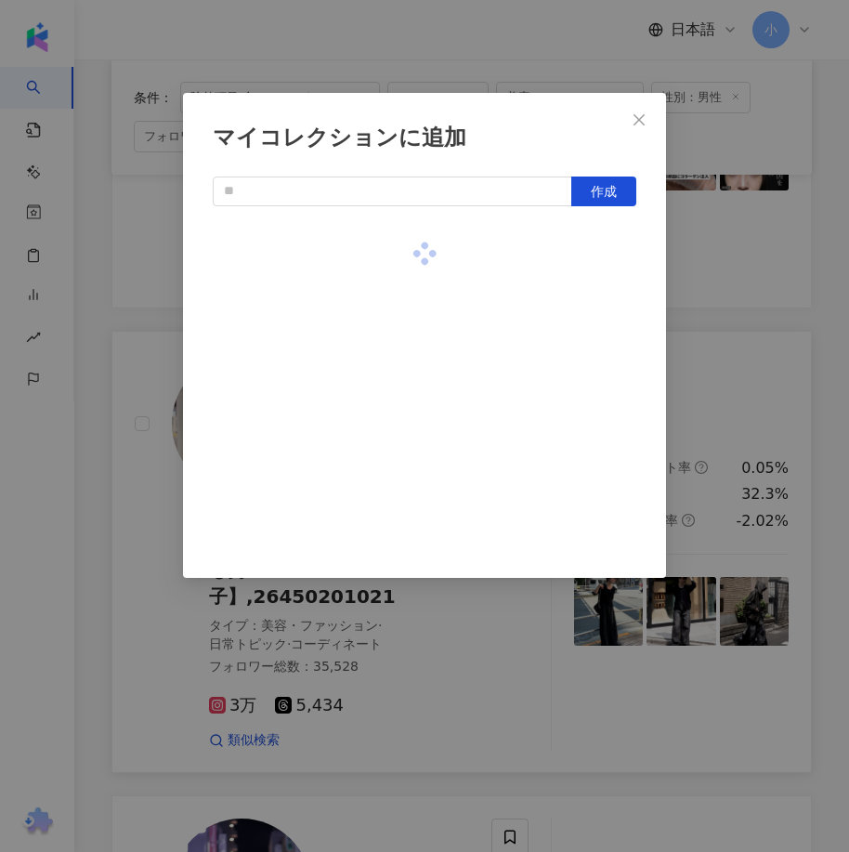
click at [720, 374] on div "マイコレクションに追加 作成" at bounding box center [424, 426] width 849 height 852
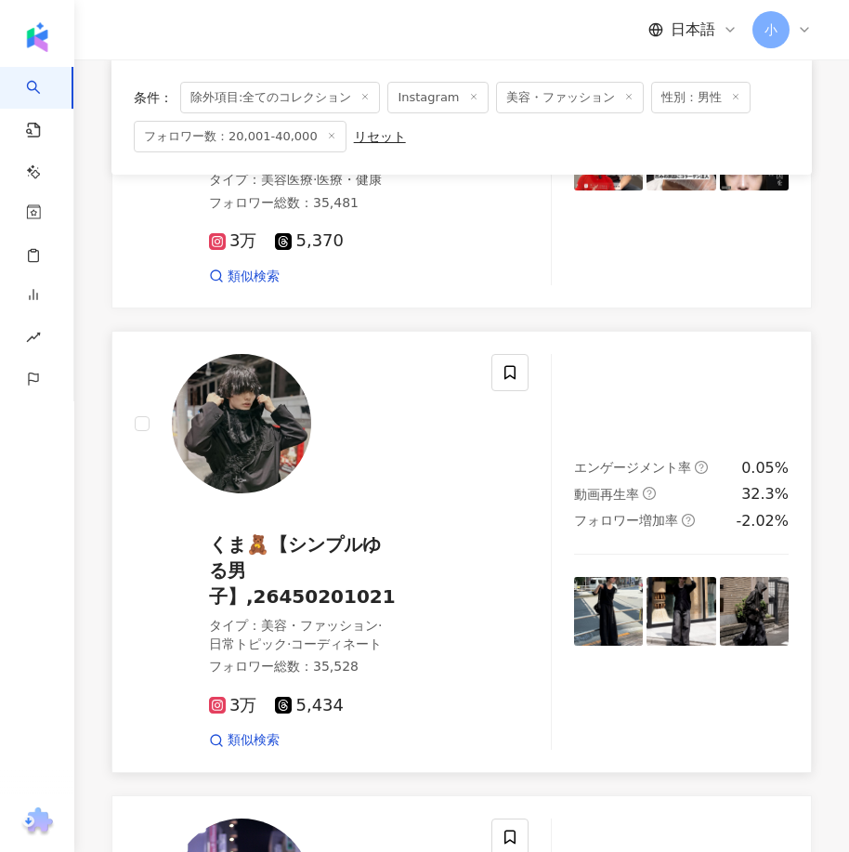
scroll to position [880, 0]
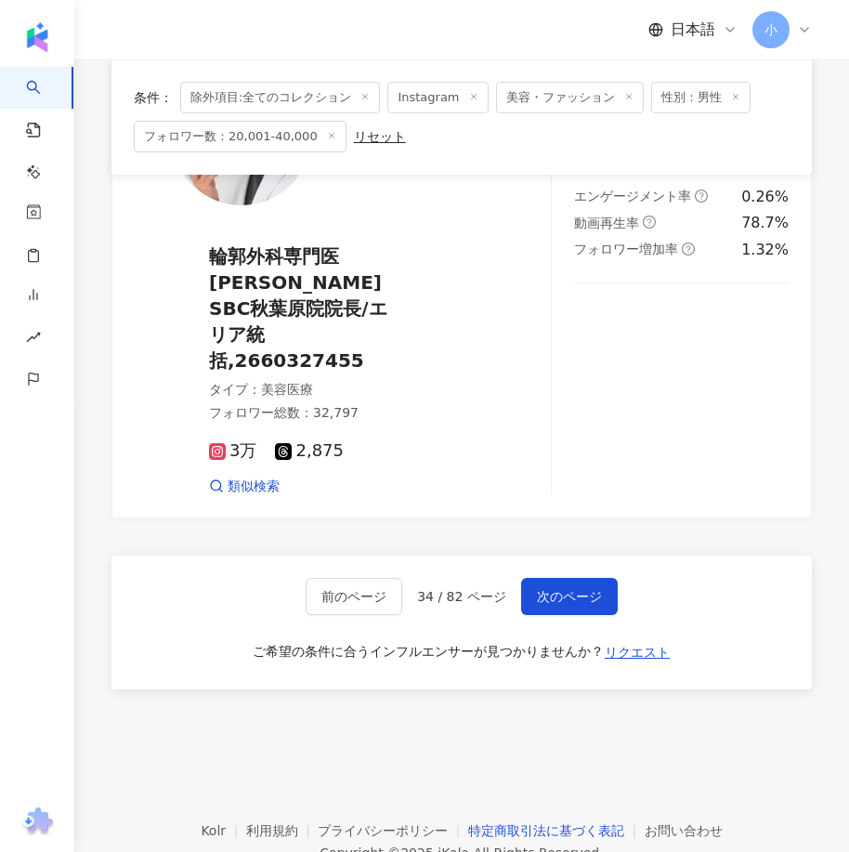
drag, startPoint x: 592, startPoint y: 234, endPoint x: 600, endPoint y: 734, distance: 499.7
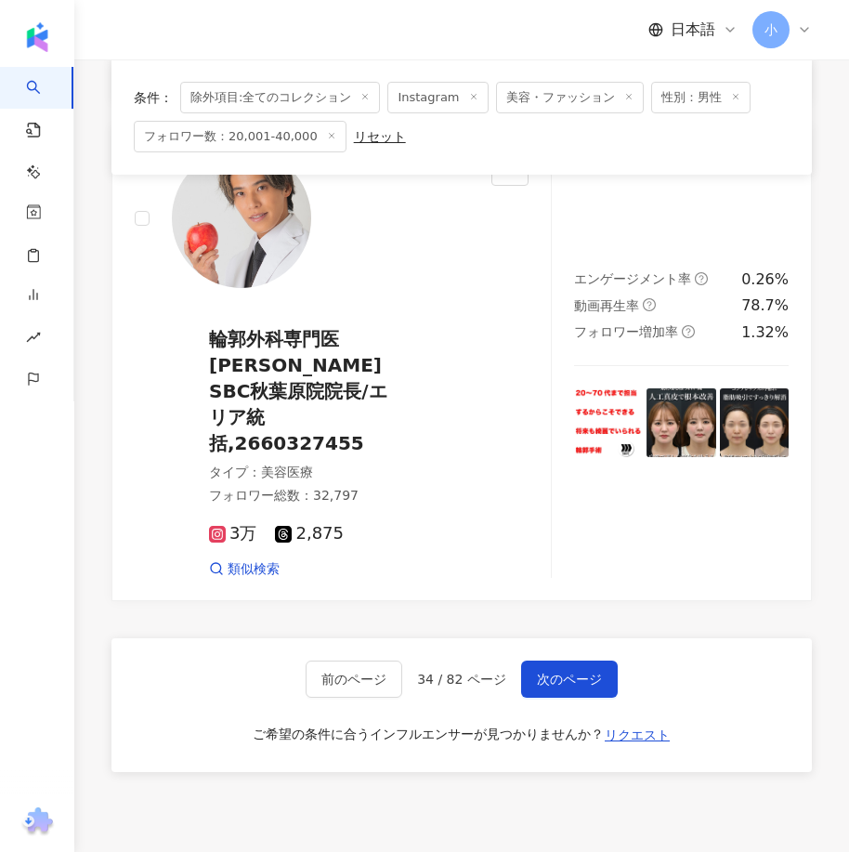
scroll to position [5152, 0]
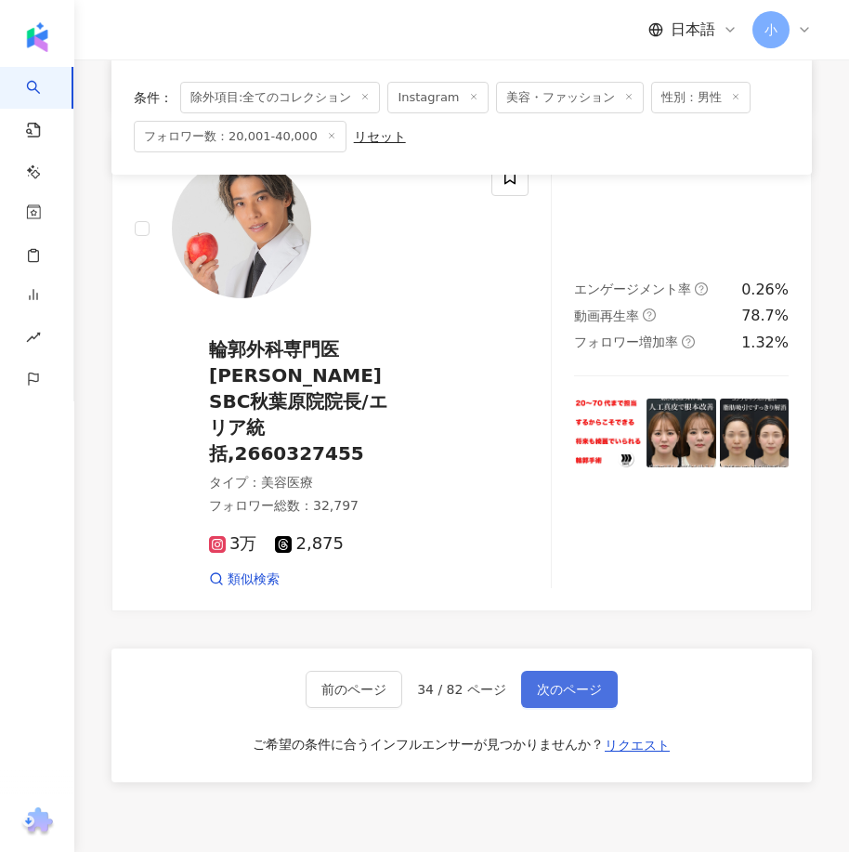
click at [579, 682] on span "次のページ" at bounding box center [569, 689] width 65 height 15
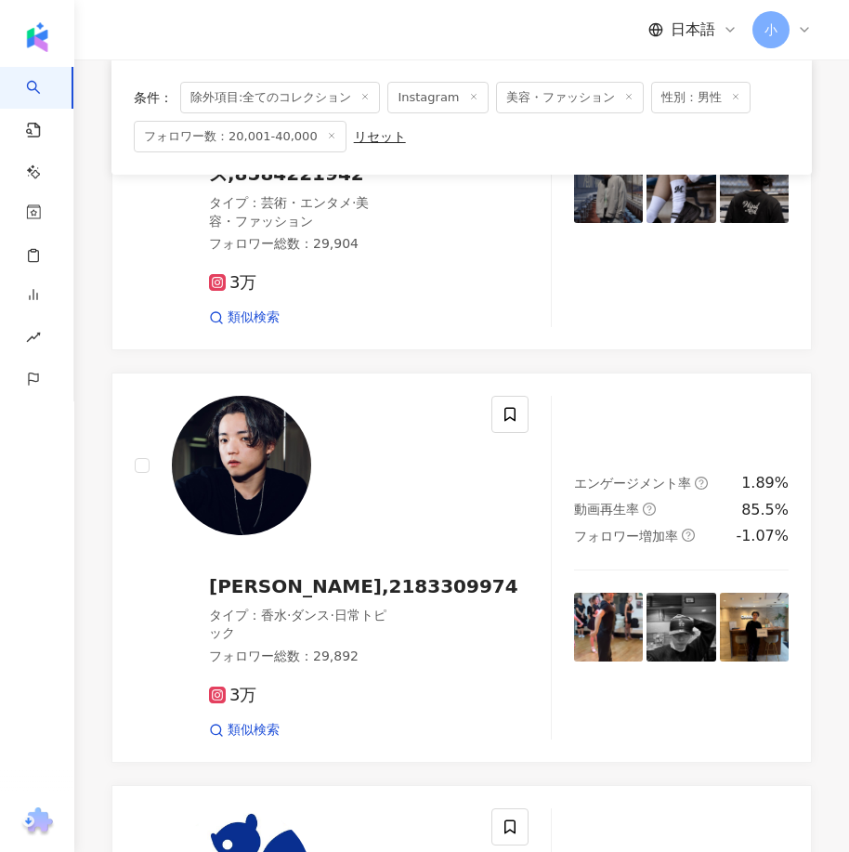
scroll to position [853, 0]
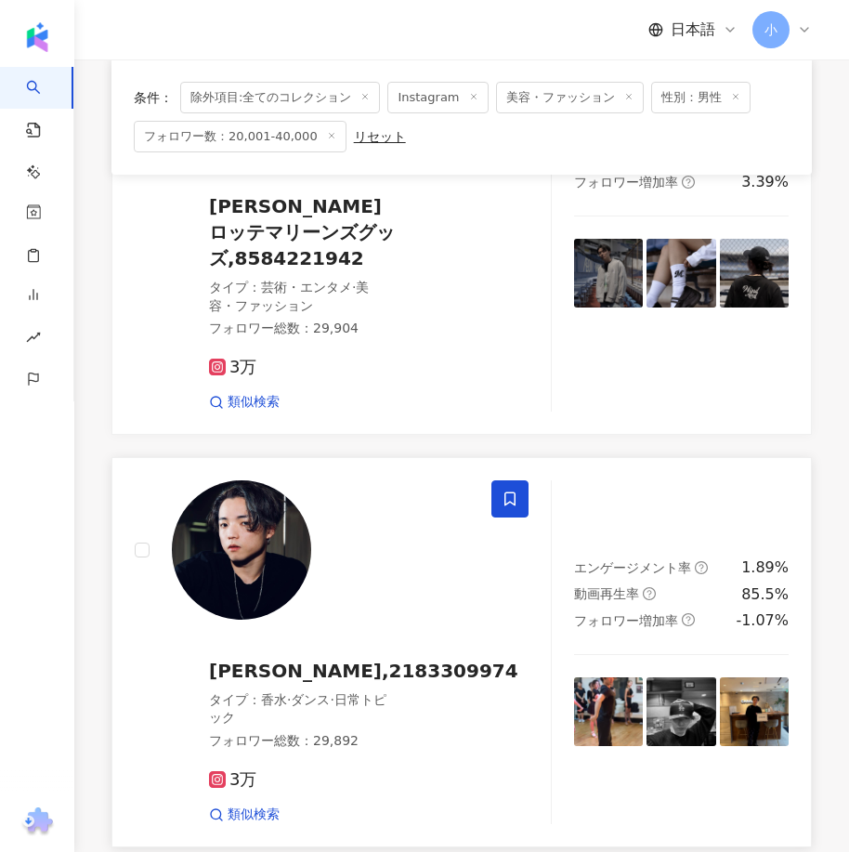
click at [510, 482] on span at bounding box center [509, 498] width 37 height 37
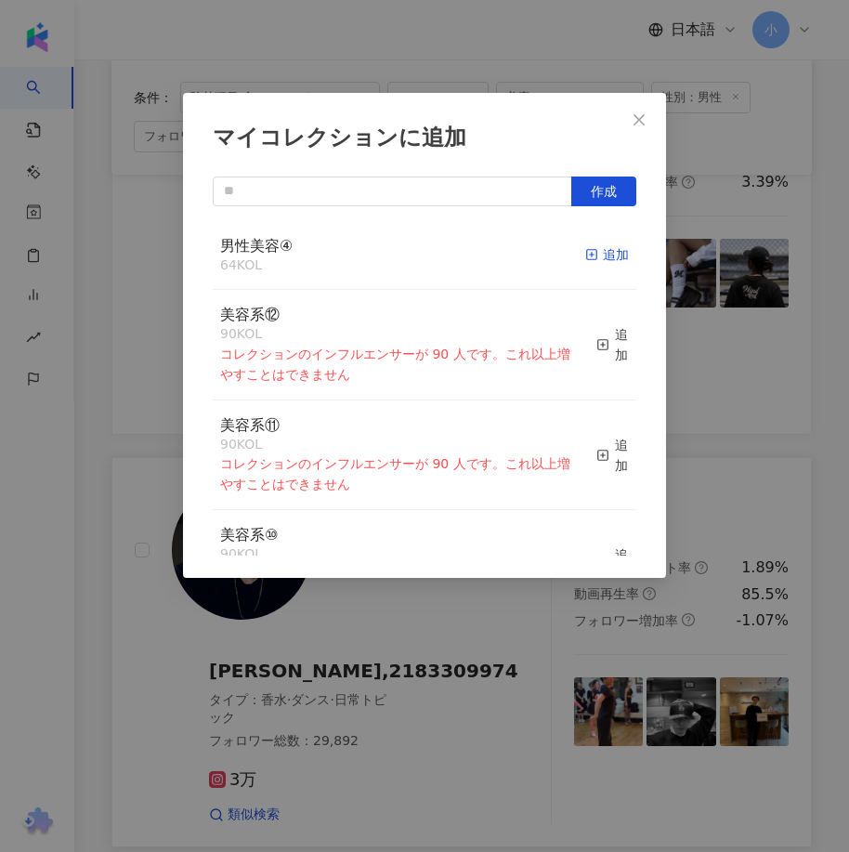
click at [589, 252] on div "追加" at bounding box center [607, 254] width 44 height 20
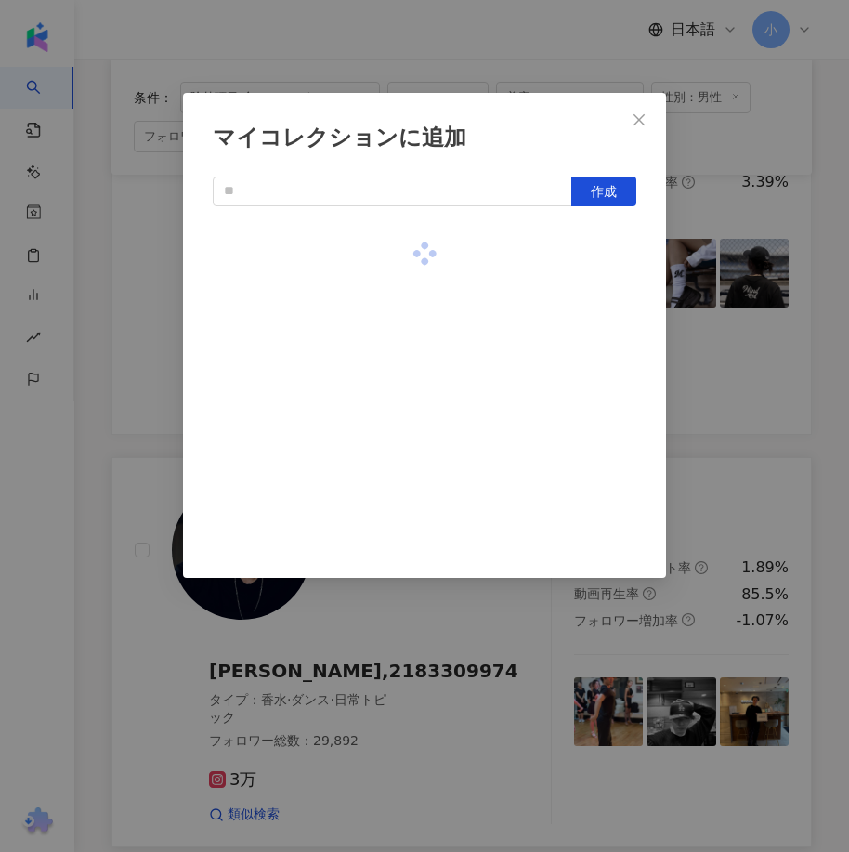
click at [733, 321] on div "マイコレクションに追加 作成" at bounding box center [424, 426] width 849 height 852
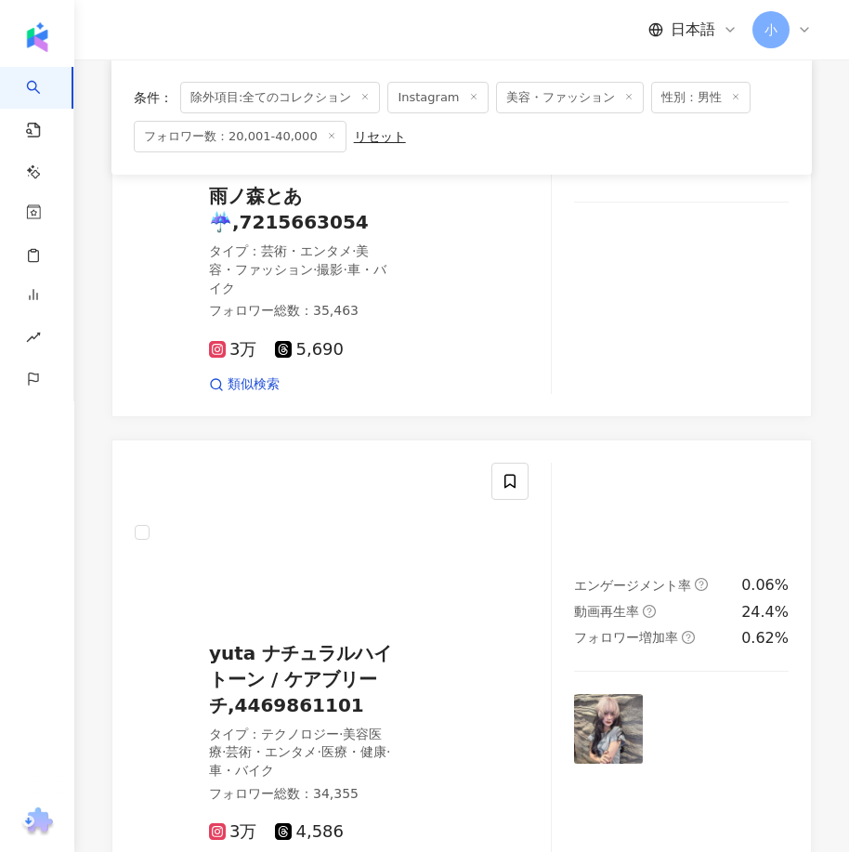
scroll to position [5311, 0]
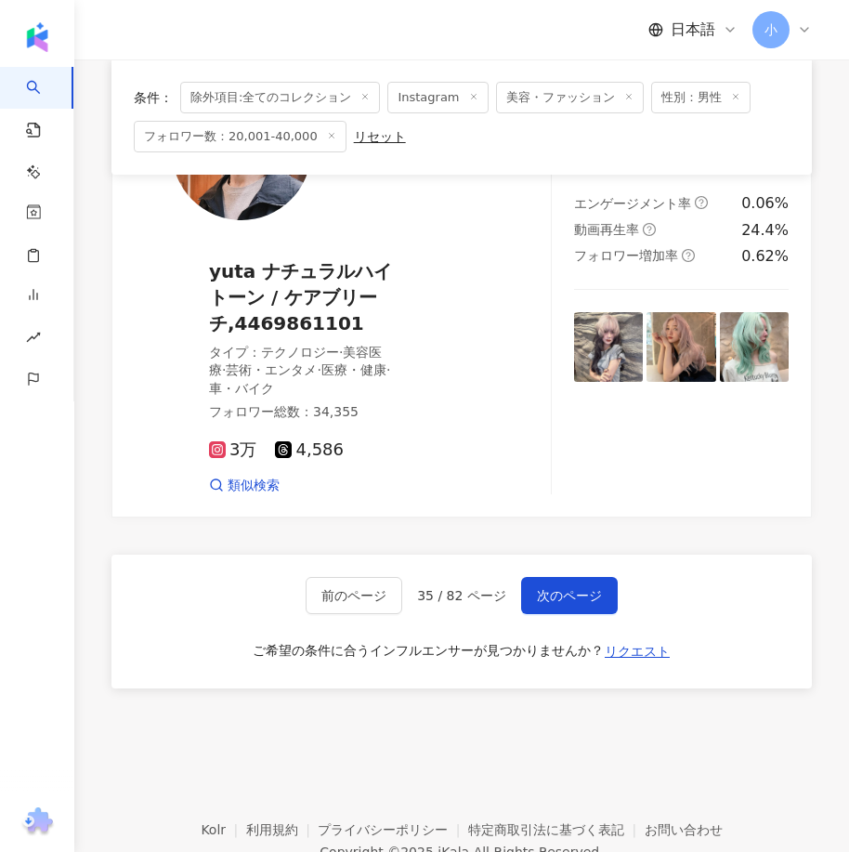
drag, startPoint x: 552, startPoint y: 303, endPoint x: 503, endPoint y: 598, distance: 299.2
click at [577, 577] on button "次のページ" at bounding box center [569, 595] width 97 height 37
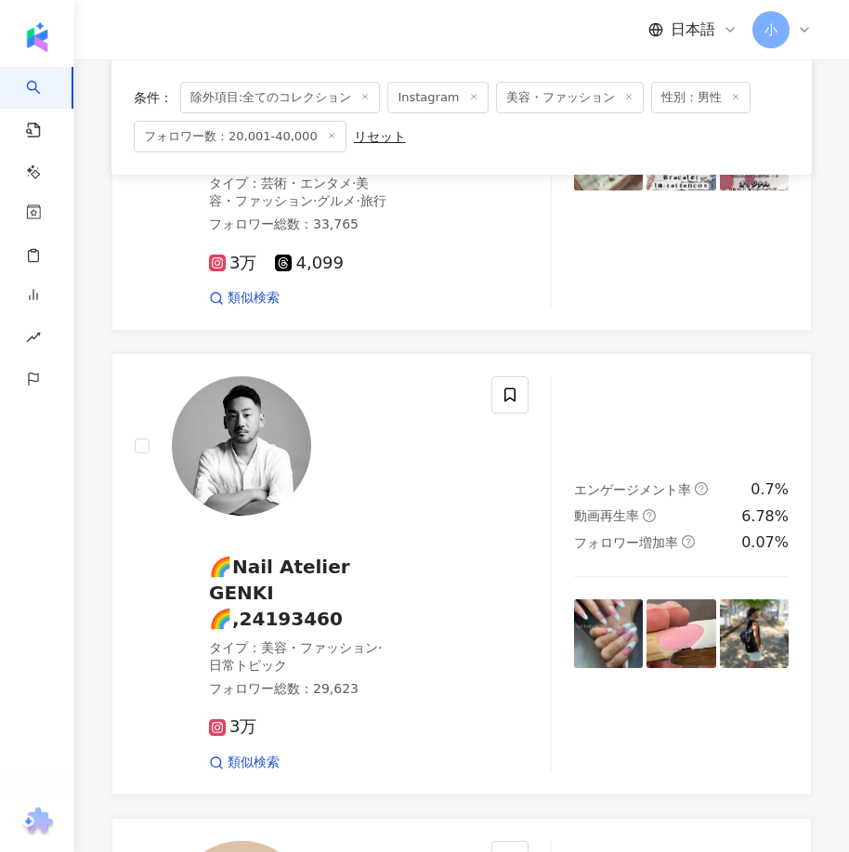
scroll to position [2620, 0]
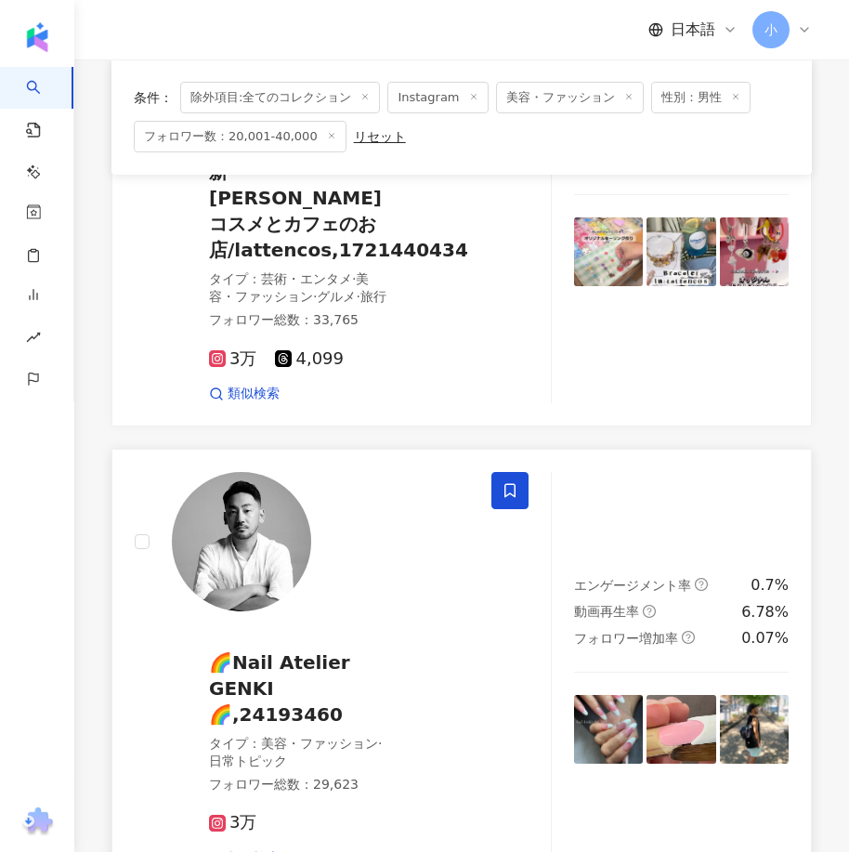
click at [527, 472] on span at bounding box center [509, 490] width 37 height 37
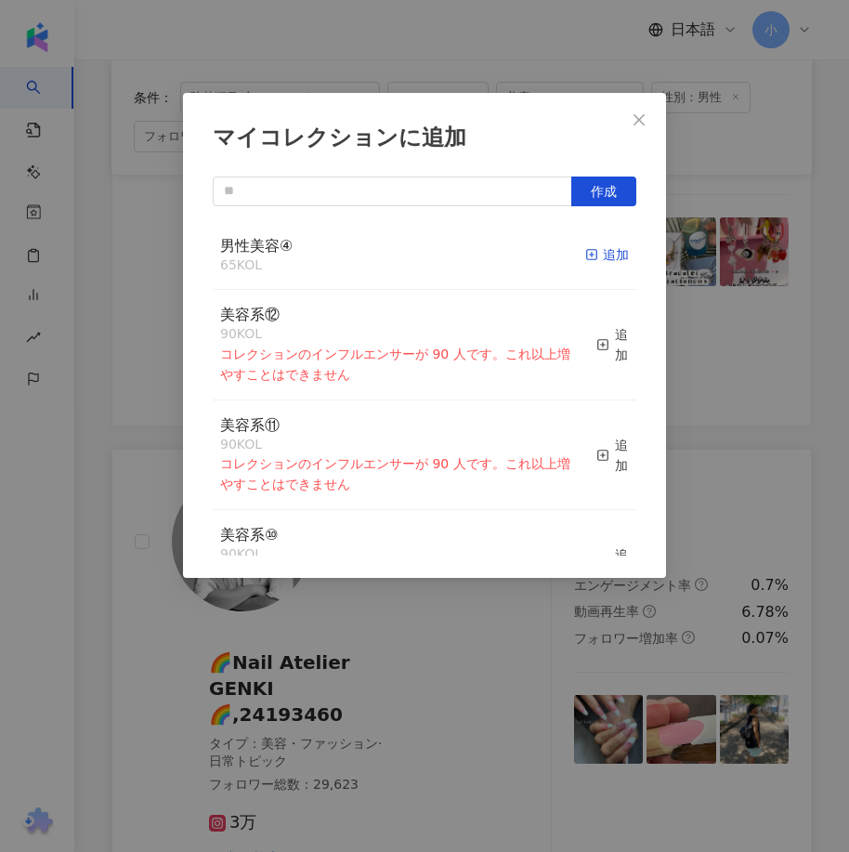
click at [605, 254] on div "追加" at bounding box center [607, 254] width 44 height 20
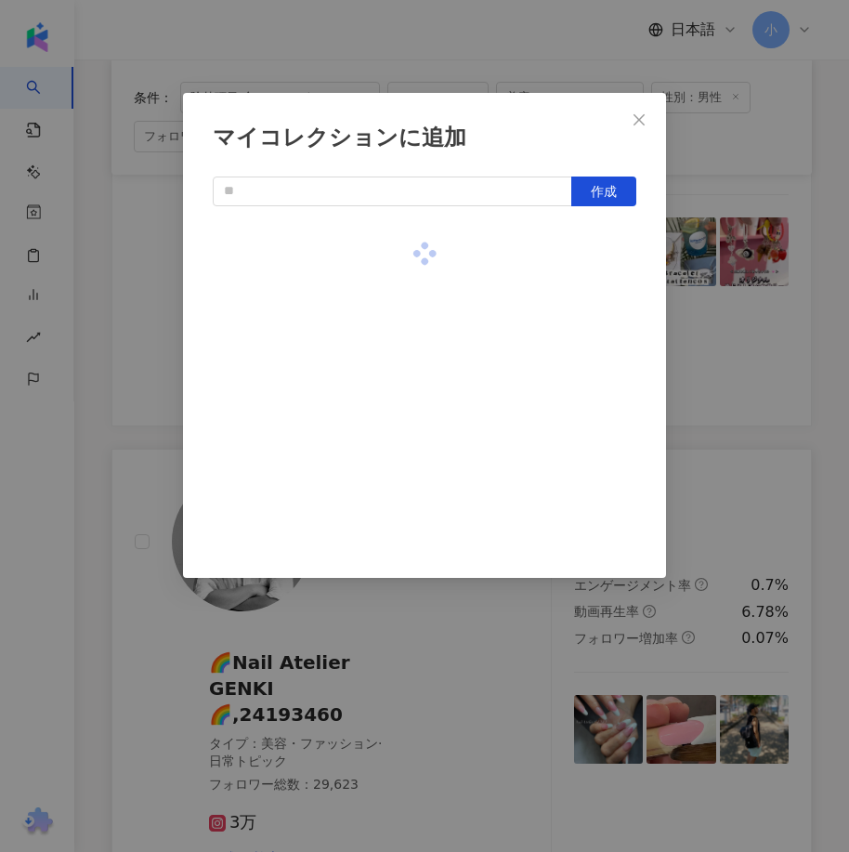
click at [755, 421] on div "マイコレクションに追加 作成" at bounding box center [424, 426] width 849 height 852
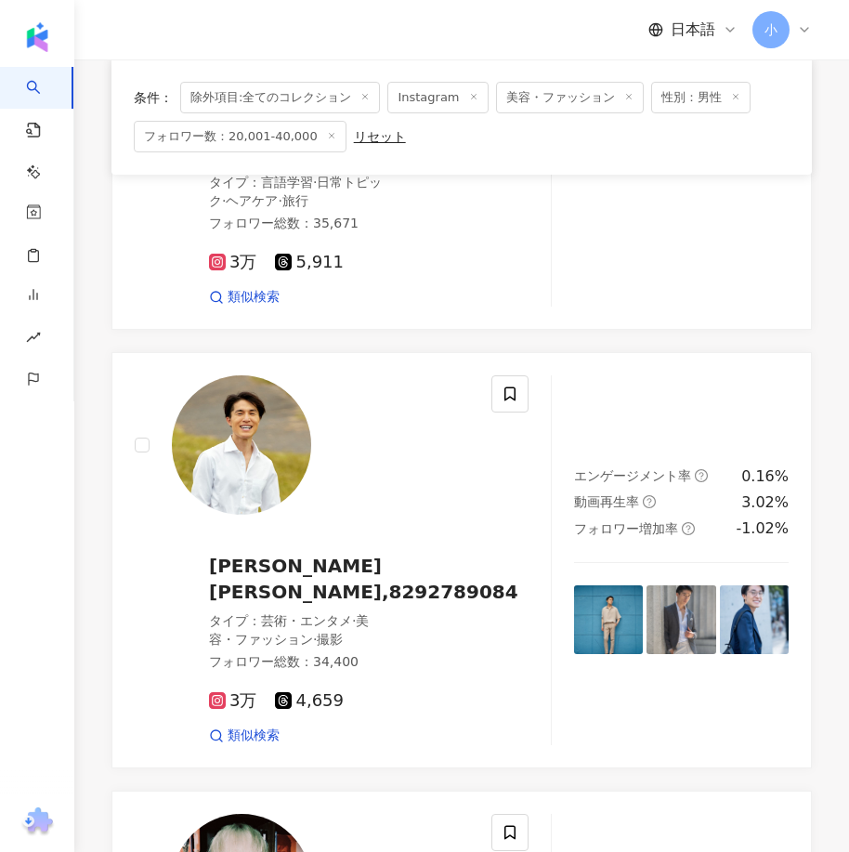
scroll to position [948, 0]
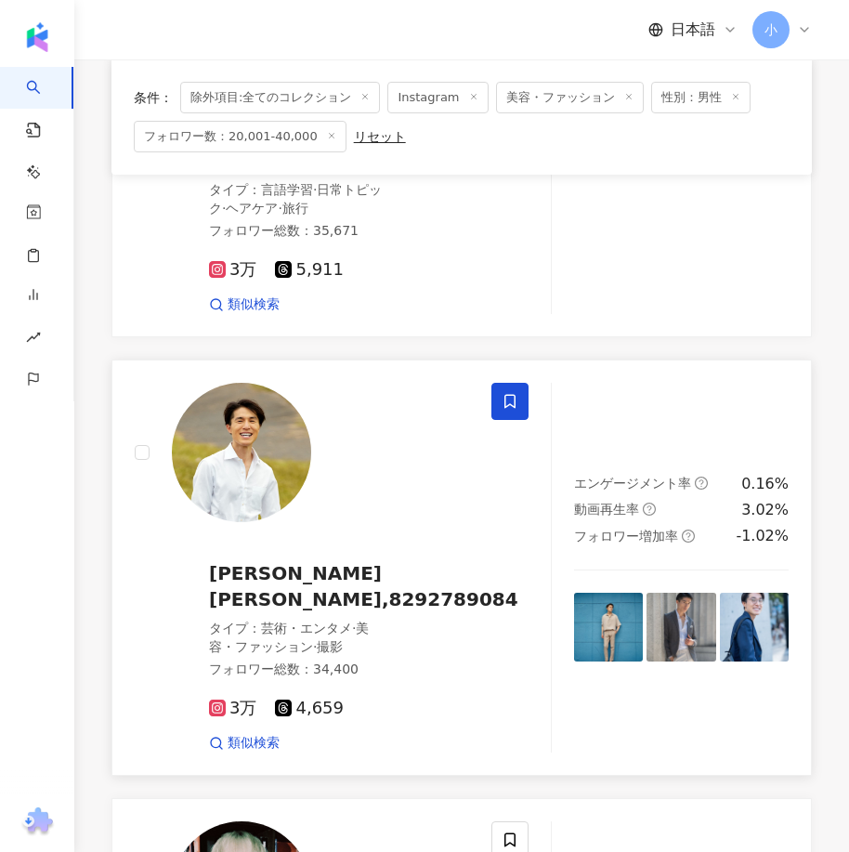
click at [515, 393] on icon at bounding box center [509, 401] width 17 height 17
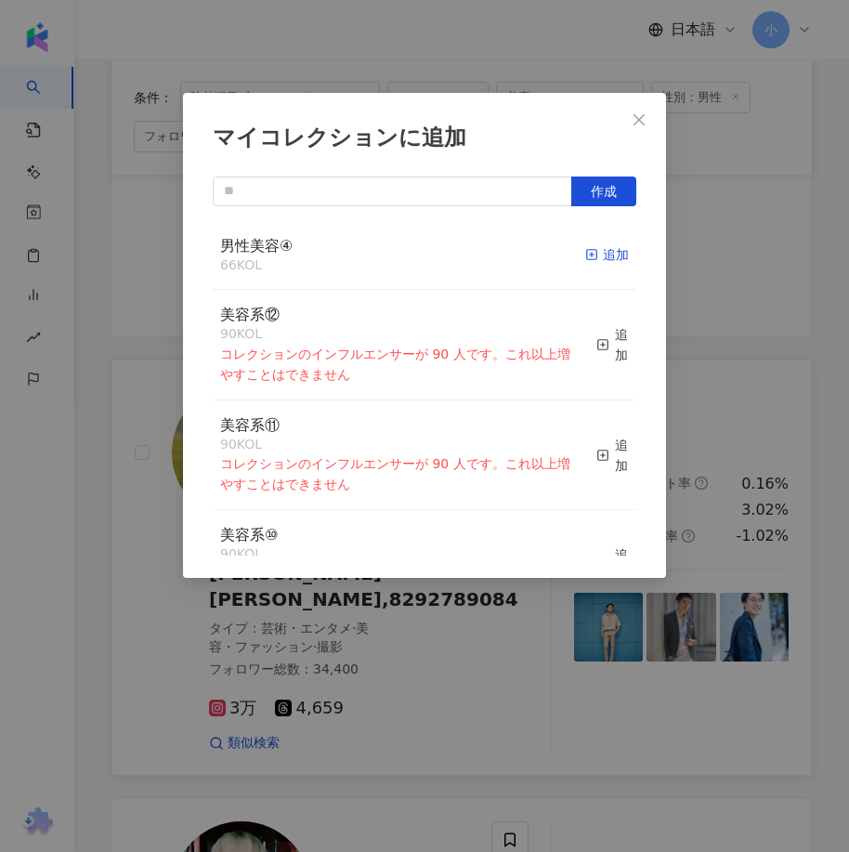
click at [600, 255] on div "追加" at bounding box center [607, 254] width 44 height 20
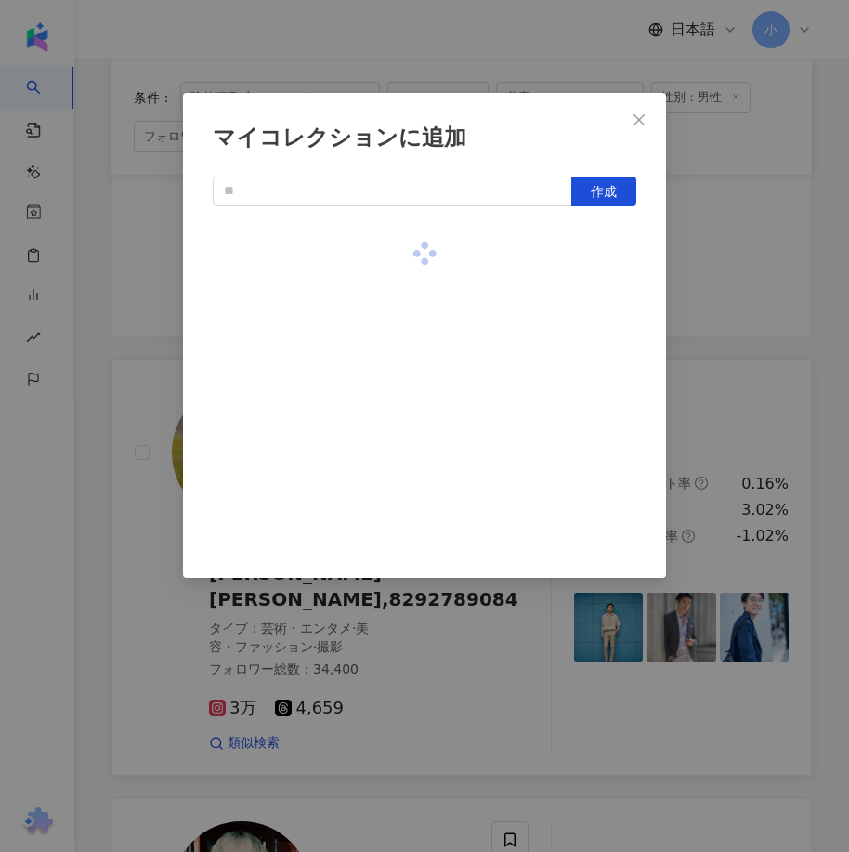
click at [759, 321] on div "マイコレクションに追加 作成" at bounding box center [424, 426] width 849 height 852
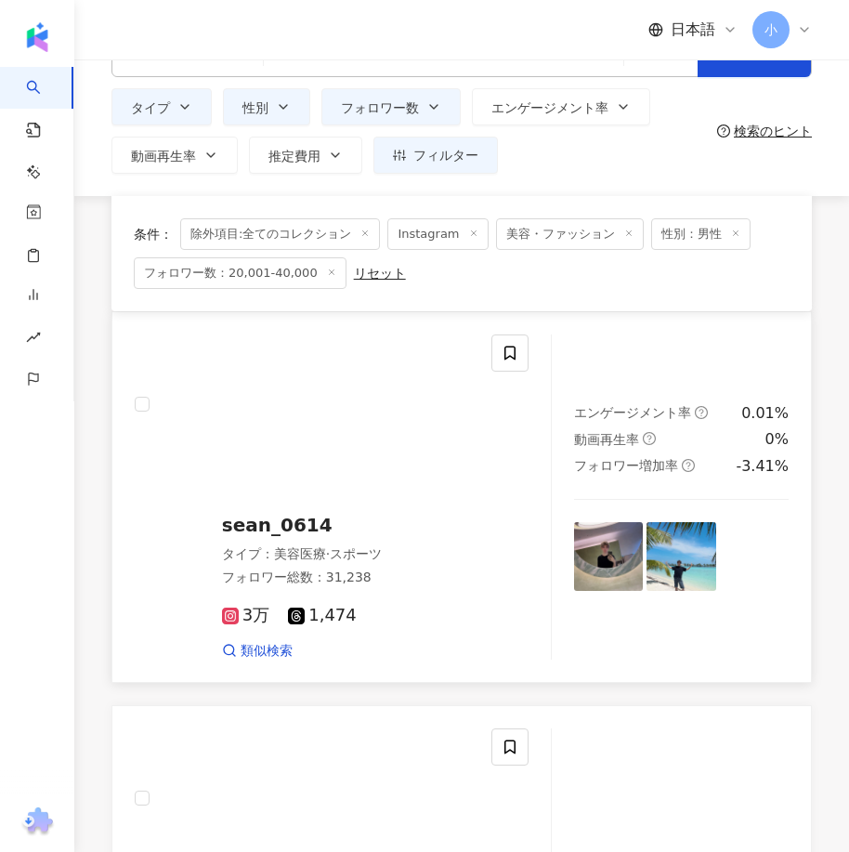
scroll to position [0, 0]
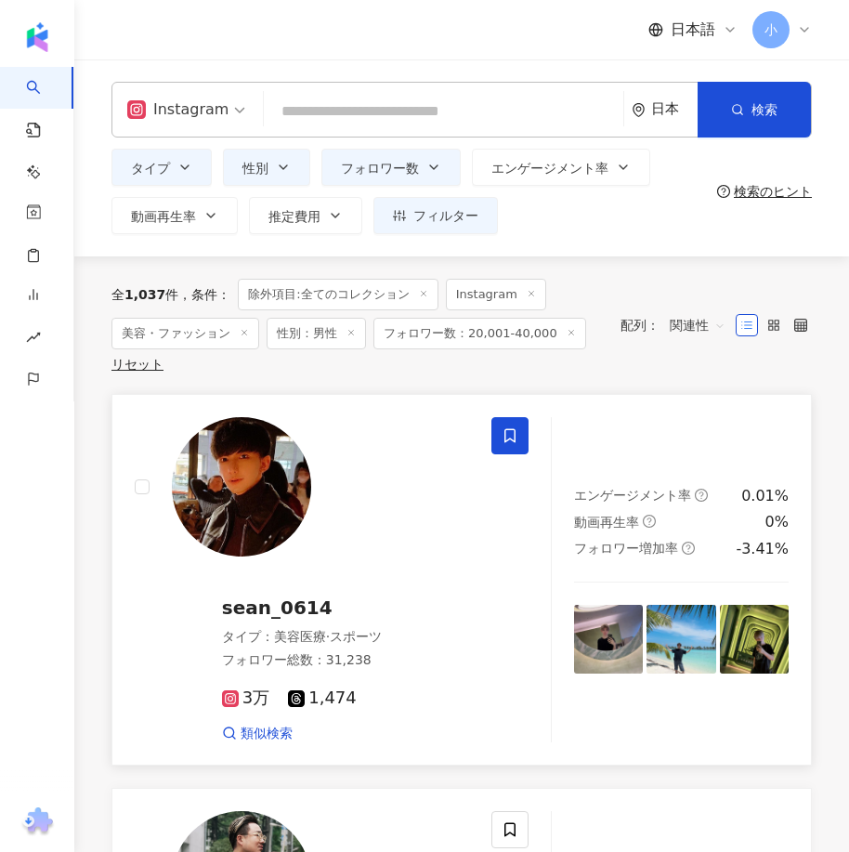
click at [496, 434] on span at bounding box center [509, 435] width 37 height 37
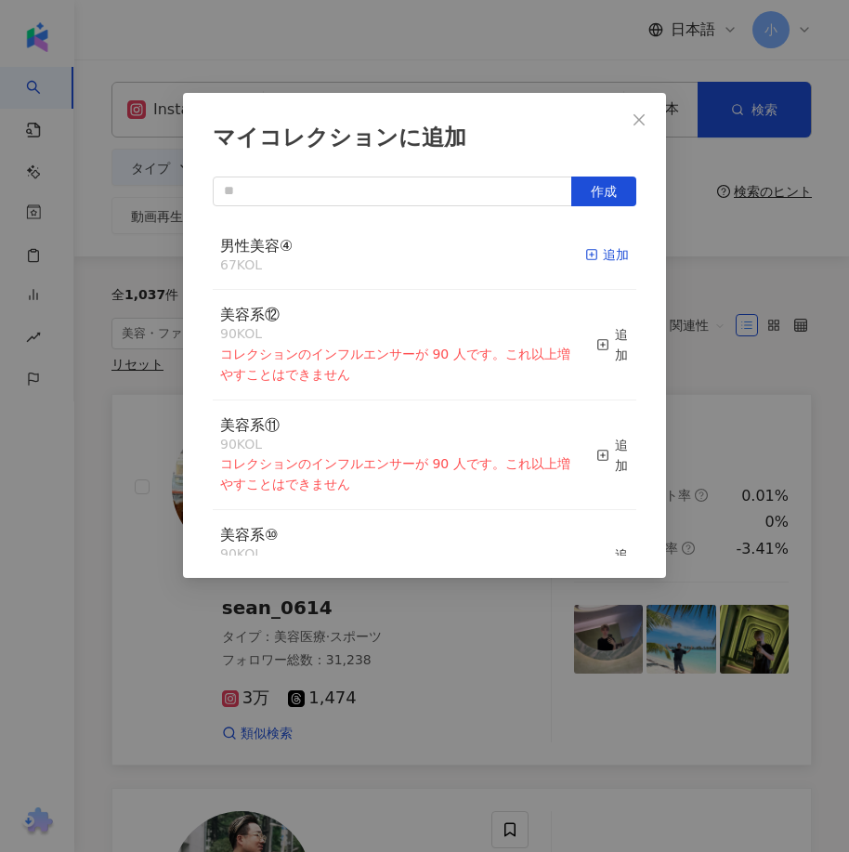
click at [601, 252] on div "追加" at bounding box center [607, 254] width 44 height 20
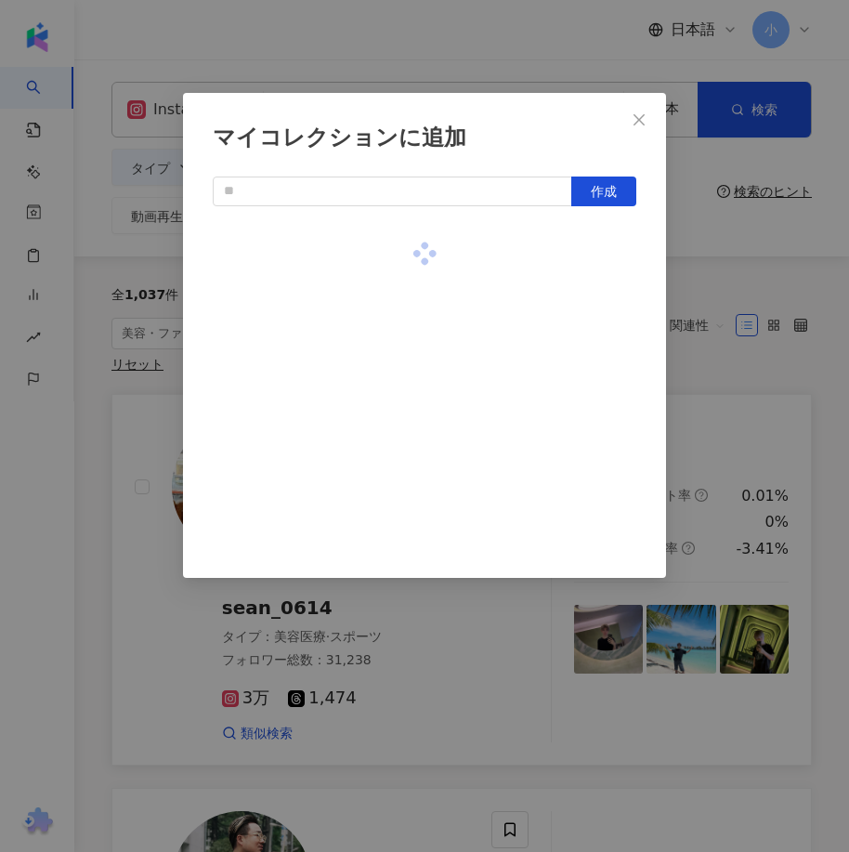
click at [687, 297] on div "マイコレクションに追加 作成" at bounding box center [424, 426] width 849 height 852
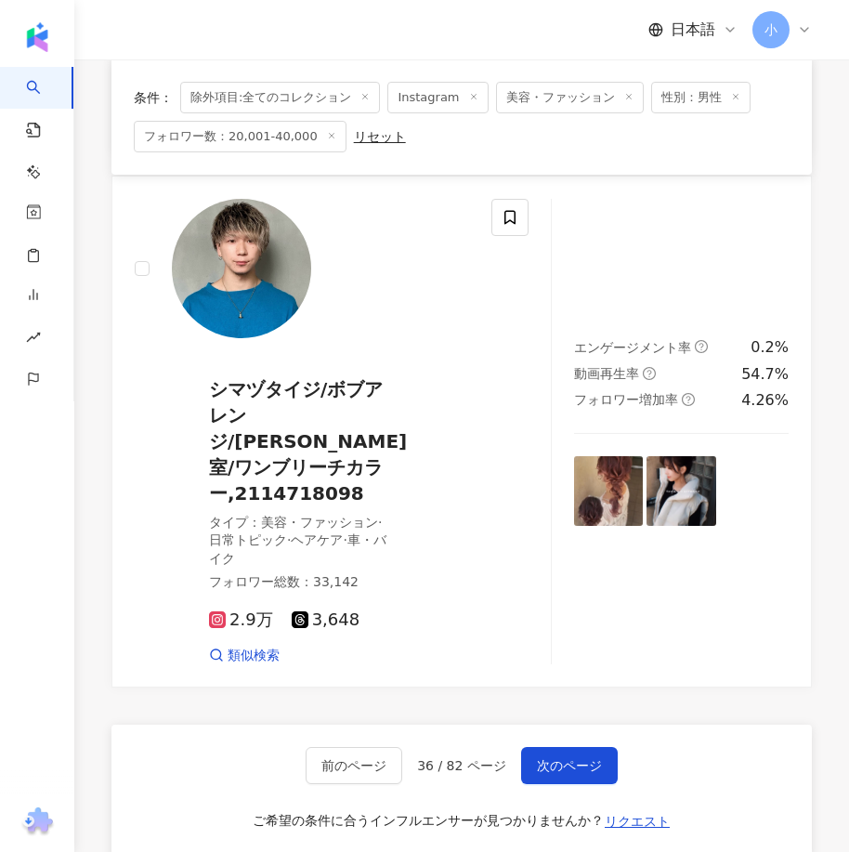
scroll to position [5220, 0]
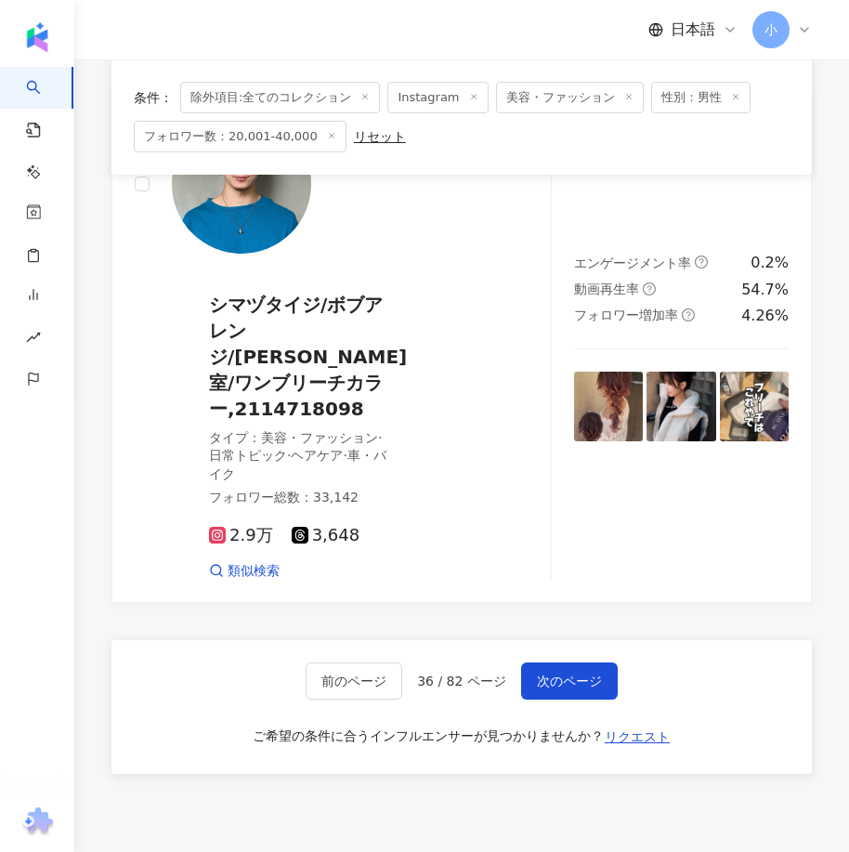
drag, startPoint x: 644, startPoint y: 291, endPoint x: 606, endPoint y: 673, distance: 384.4
click at [579, 673] on span "次のページ" at bounding box center [569, 680] width 65 height 15
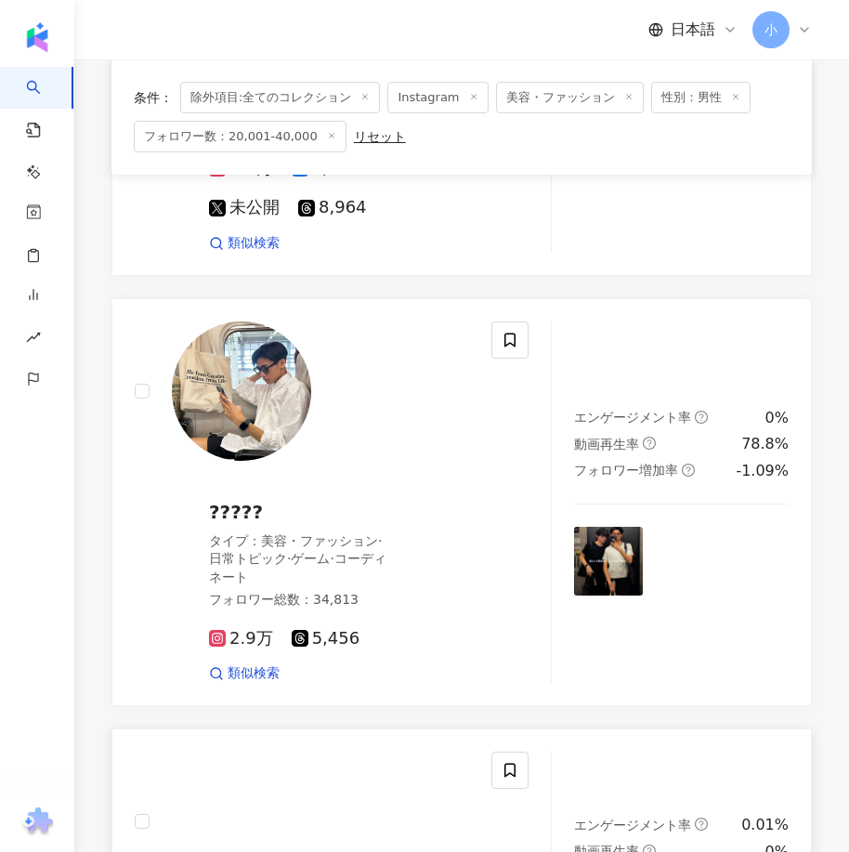
scroll to position [2123, 0]
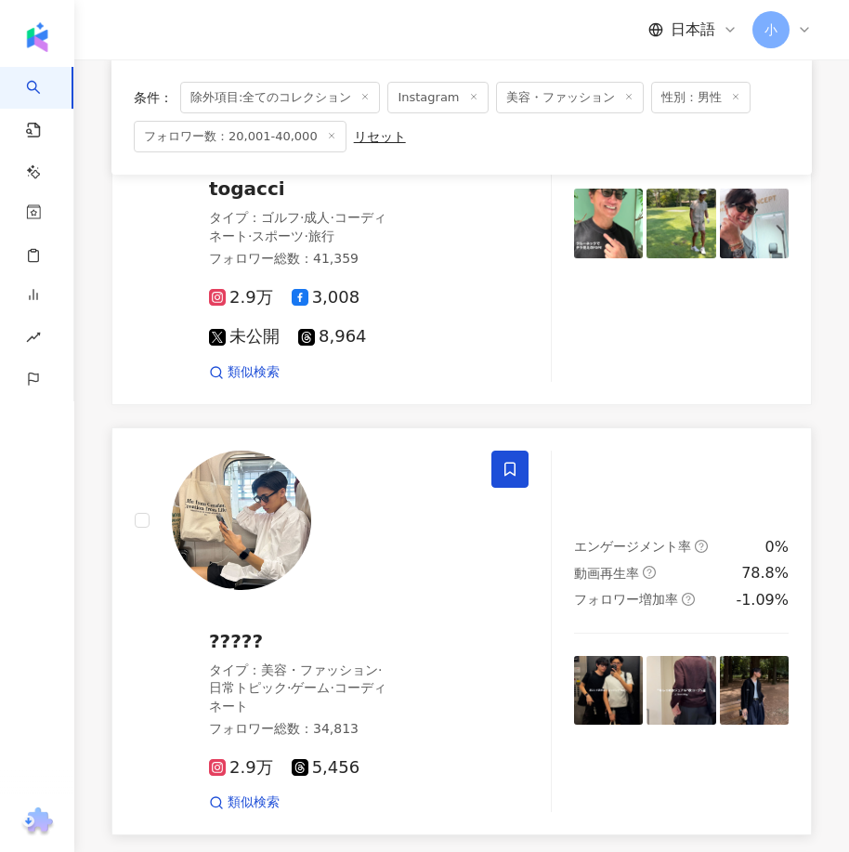
click at [516, 466] on icon at bounding box center [509, 469] width 17 height 17
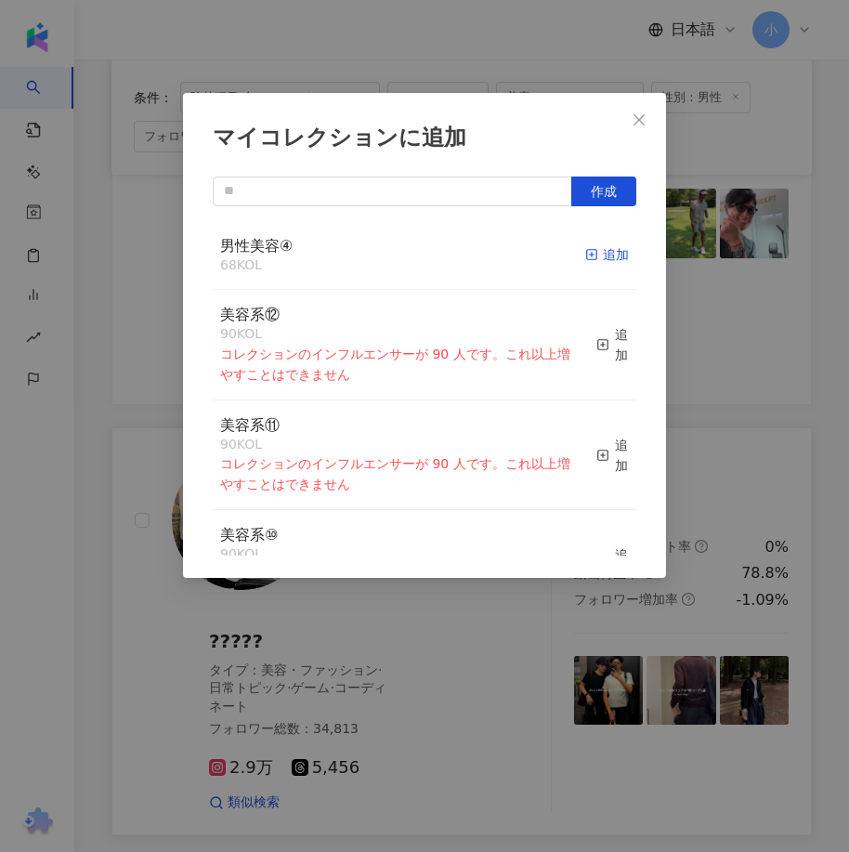
click at [603, 256] on div "追加" at bounding box center [607, 254] width 44 height 20
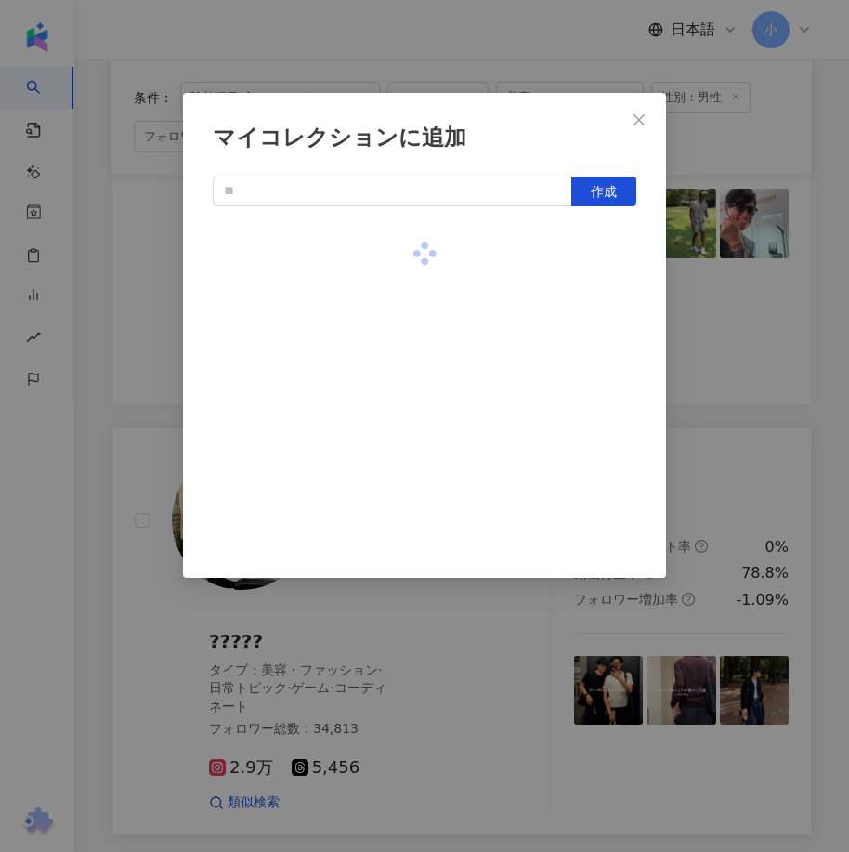
click at [754, 425] on div "マイコレクションに追加 作成" at bounding box center [424, 426] width 849 height 852
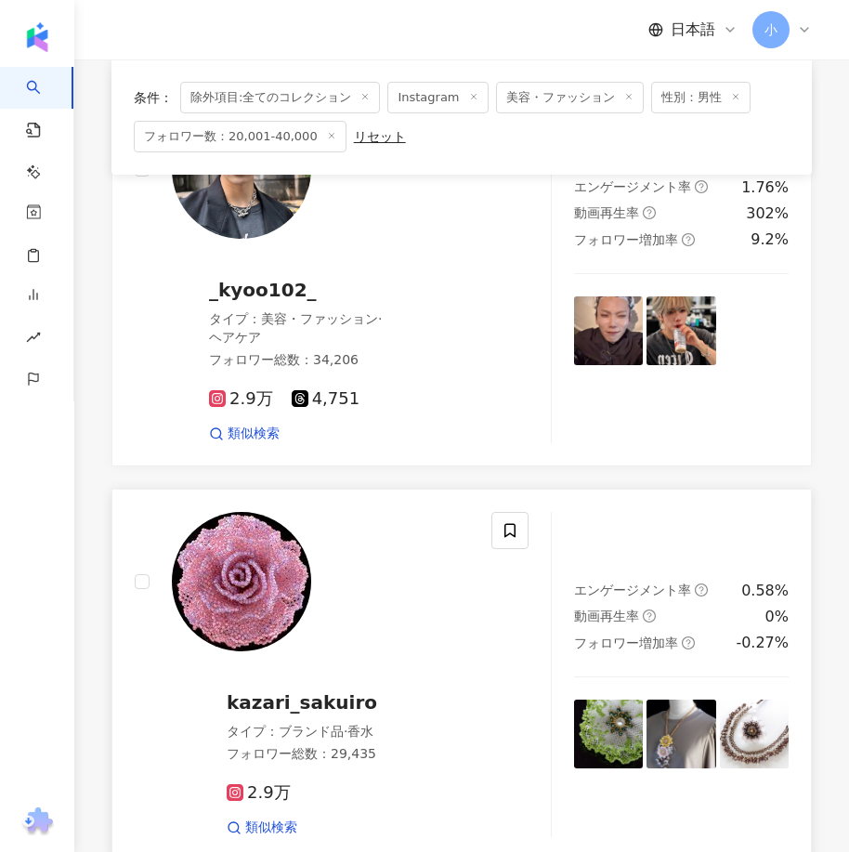
scroll to position [0, 0]
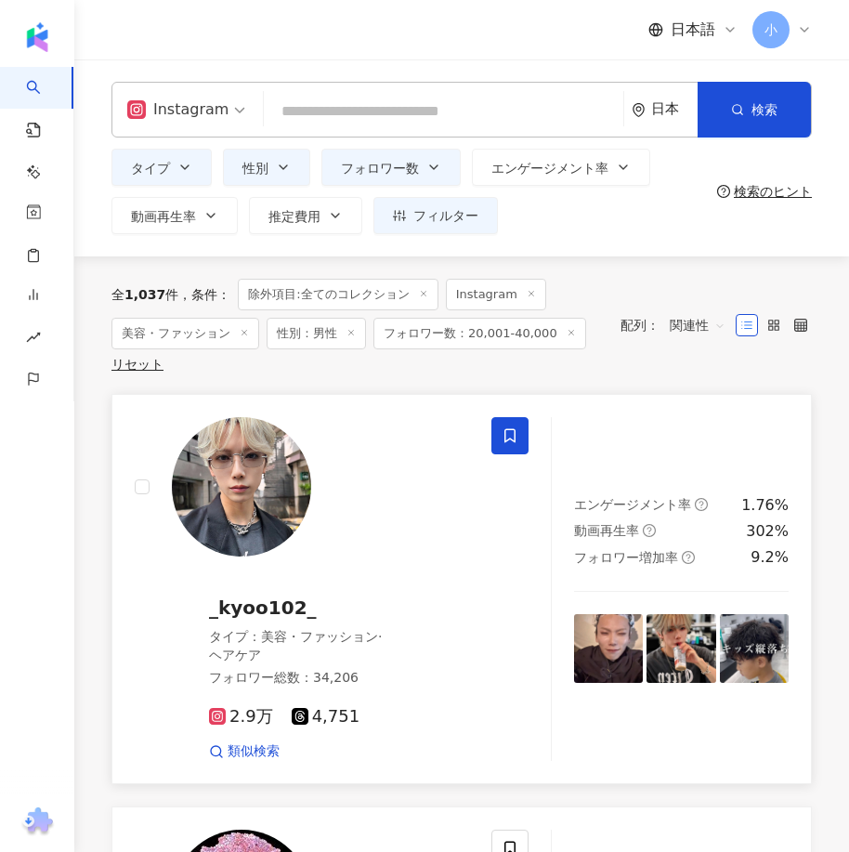
click at [506, 443] on icon at bounding box center [509, 435] width 17 height 17
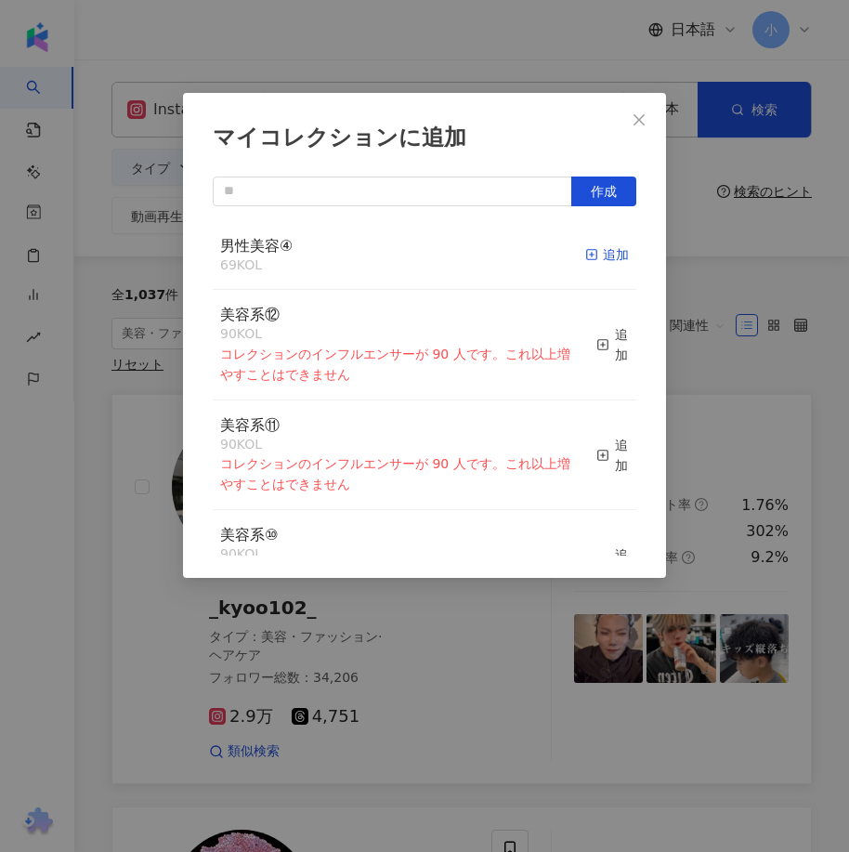
click at [591, 255] on div "追加" at bounding box center [607, 254] width 44 height 20
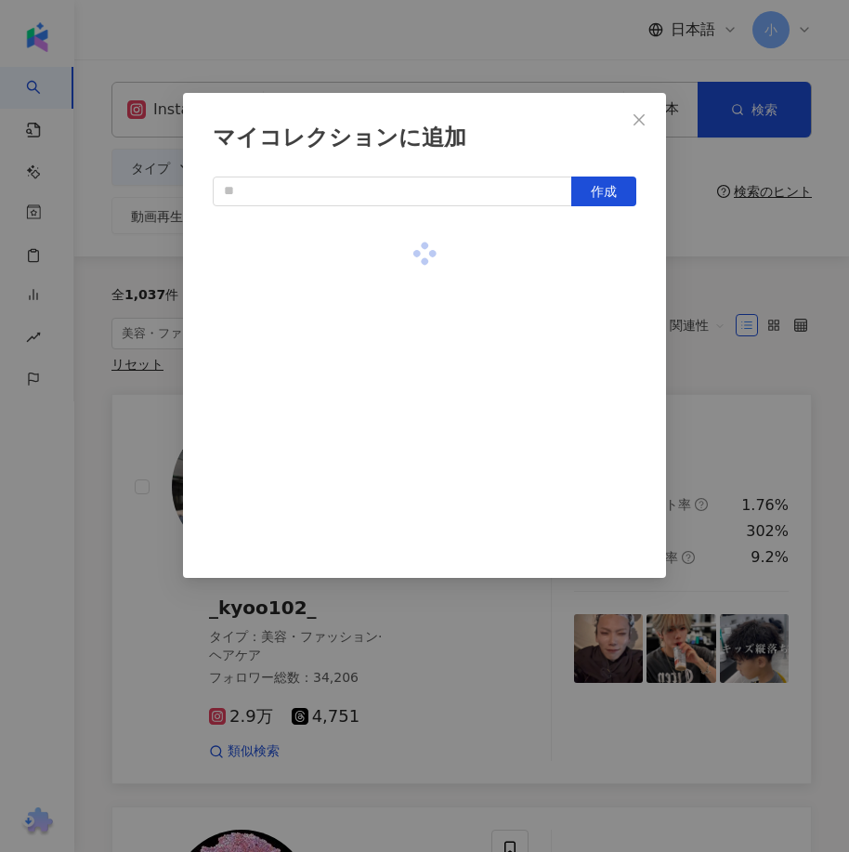
click at [824, 439] on div "マイコレクションに追加 作成" at bounding box center [424, 426] width 849 height 852
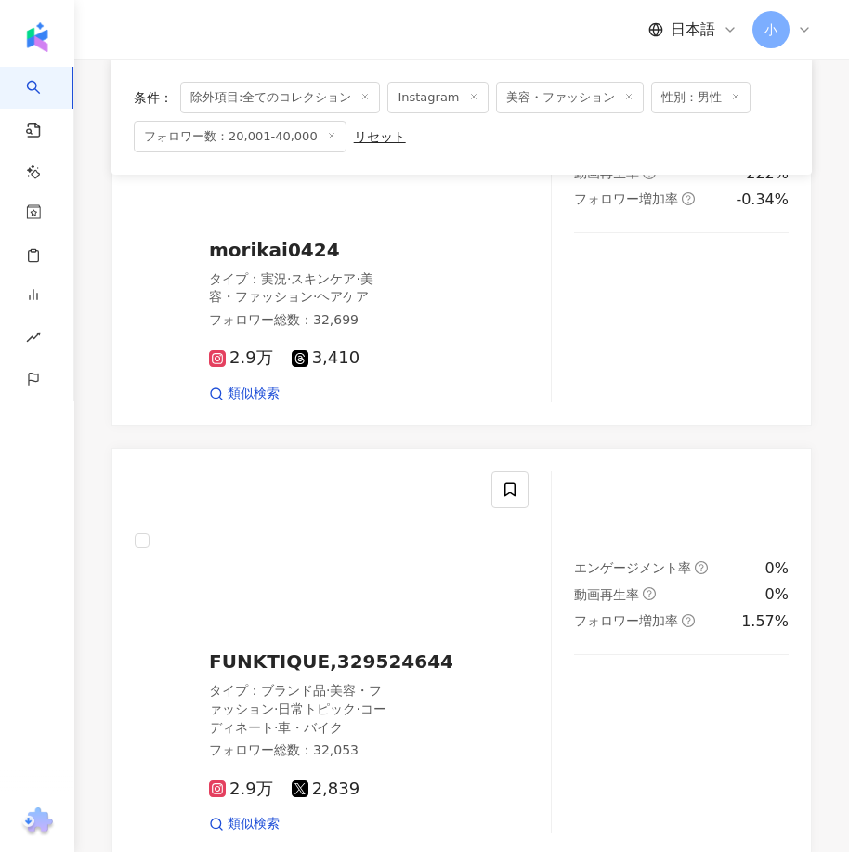
scroll to position [5095, 0]
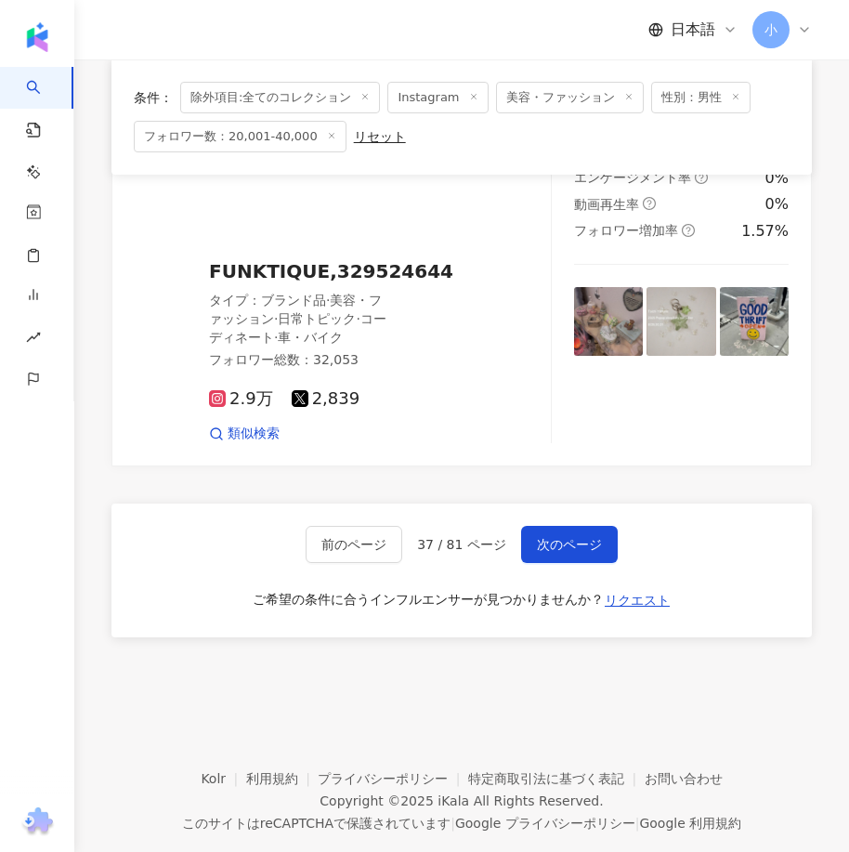
drag, startPoint x: 600, startPoint y: 302, endPoint x: 570, endPoint y: 644, distance: 344.0
click at [571, 537] on span "次のページ" at bounding box center [569, 544] width 65 height 15
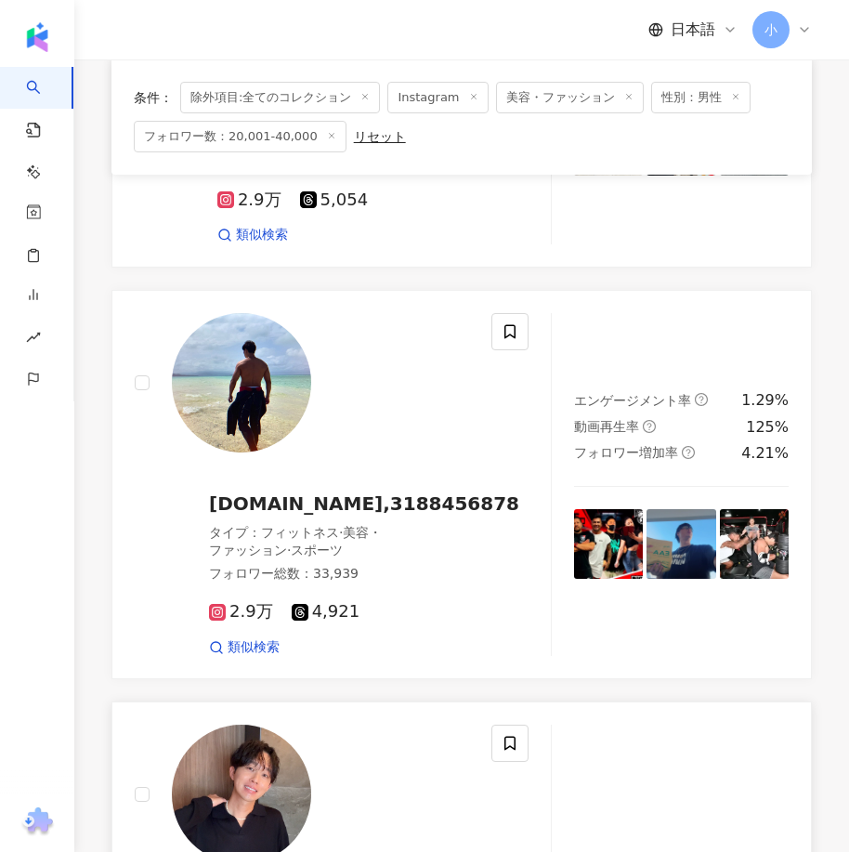
scroll to position [3887, 0]
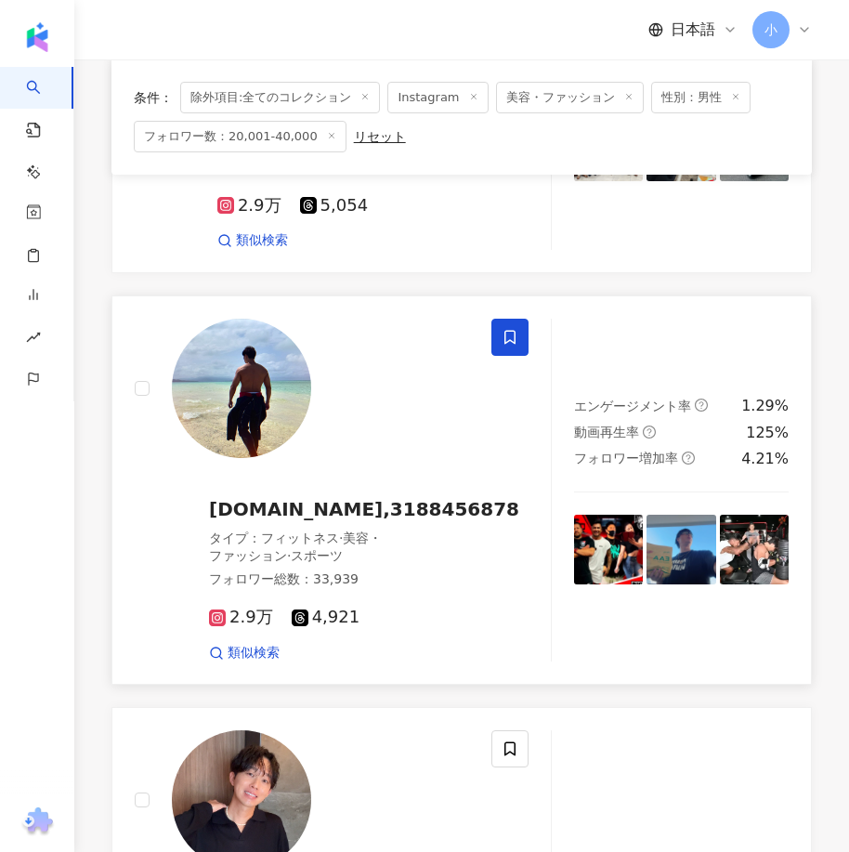
click at [511, 329] on icon at bounding box center [509, 337] width 17 height 17
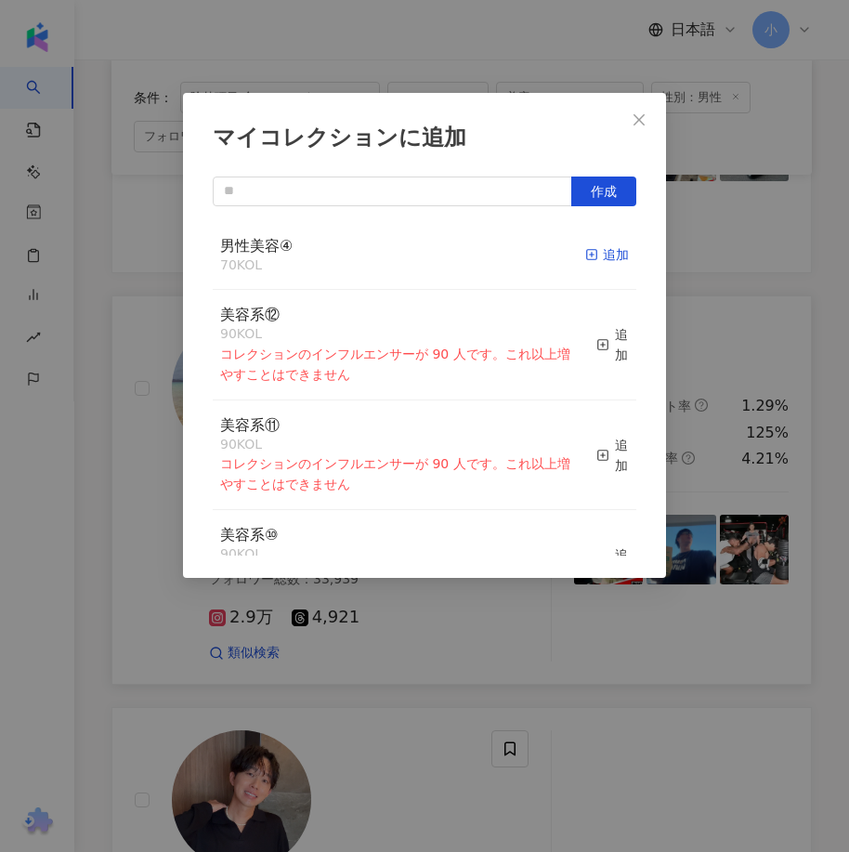
click at [585, 245] on div "追加" at bounding box center [607, 254] width 44 height 20
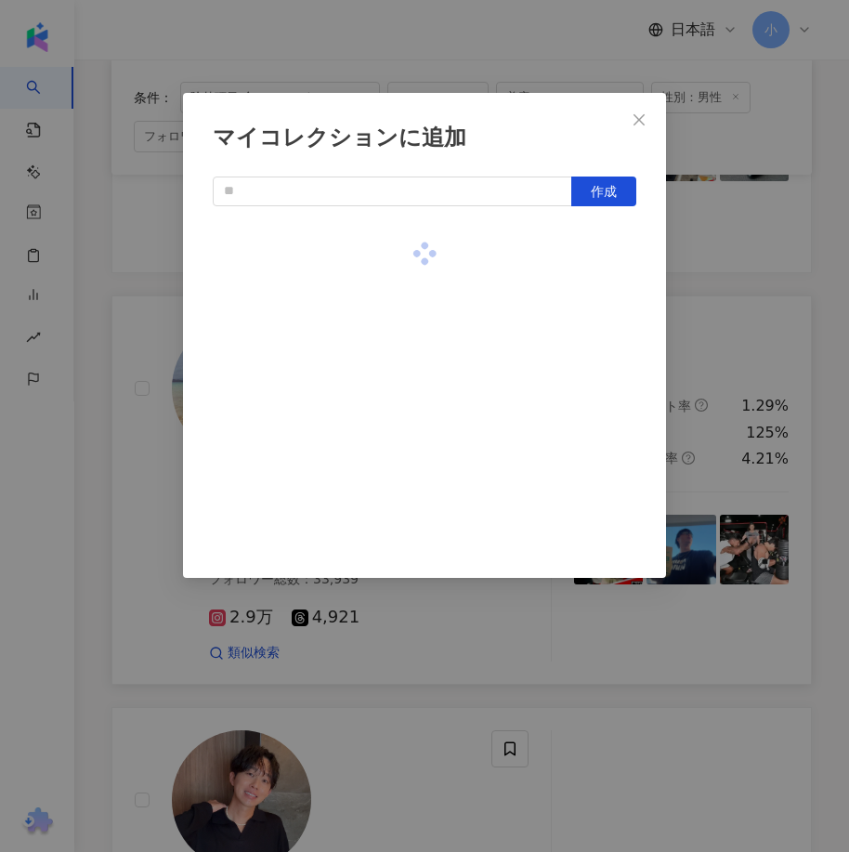
click at [728, 293] on div "マイコレクションに追加 作成" at bounding box center [424, 426] width 849 height 852
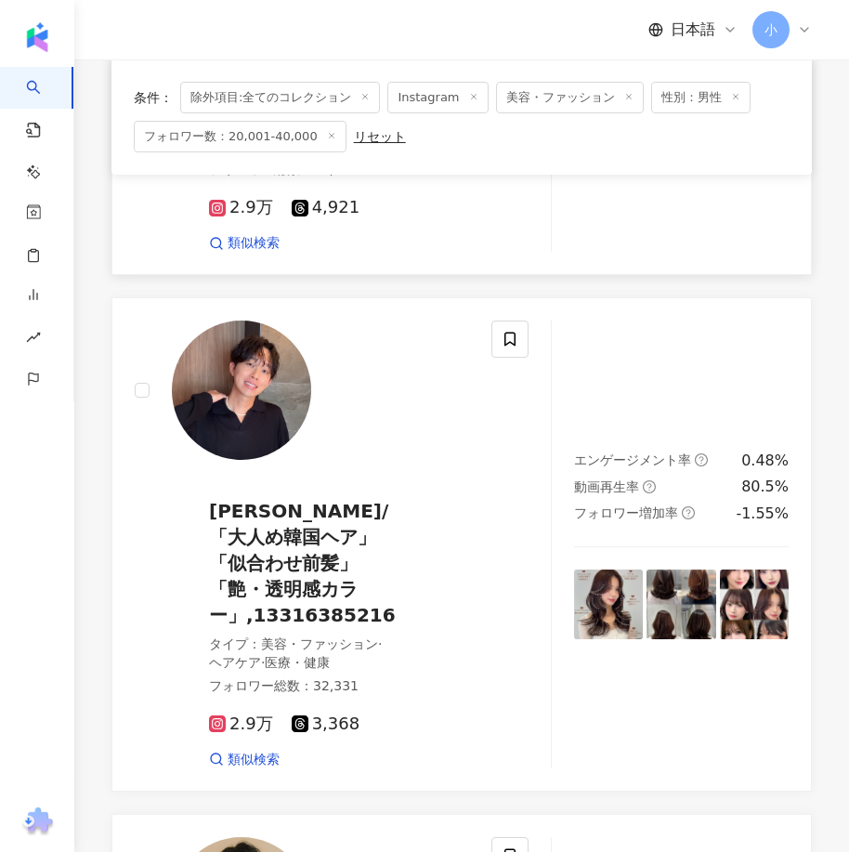
scroll to position [5095, 0]
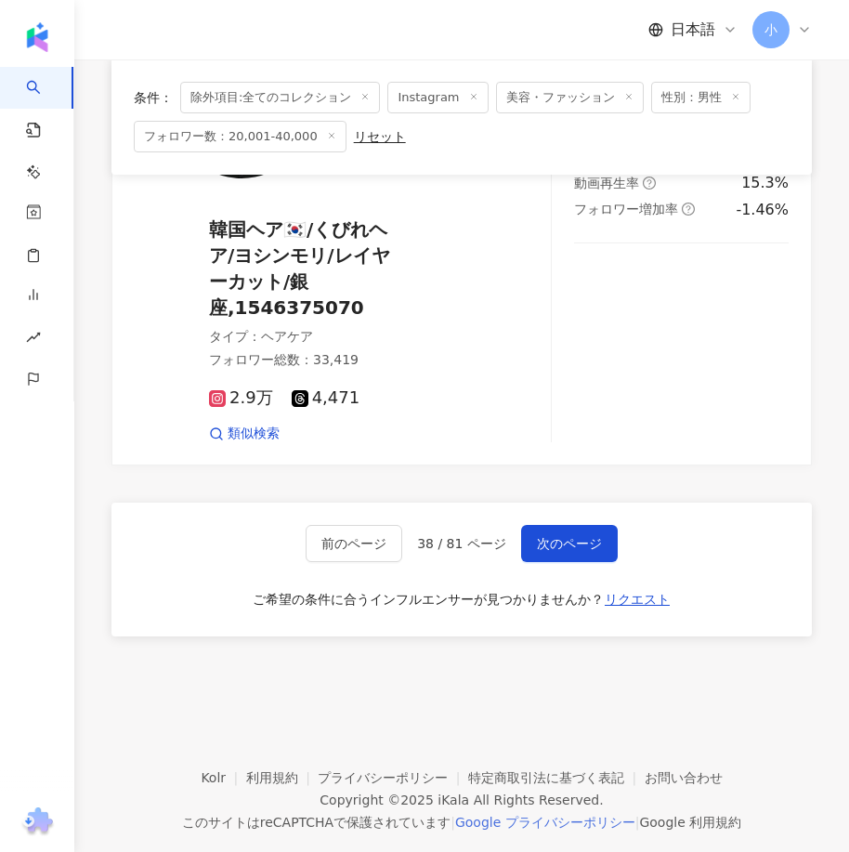
drag, startPoint x: 605, startPoint y: 306, endPoint x: 569, endPoint y: 789, distance: 485.1
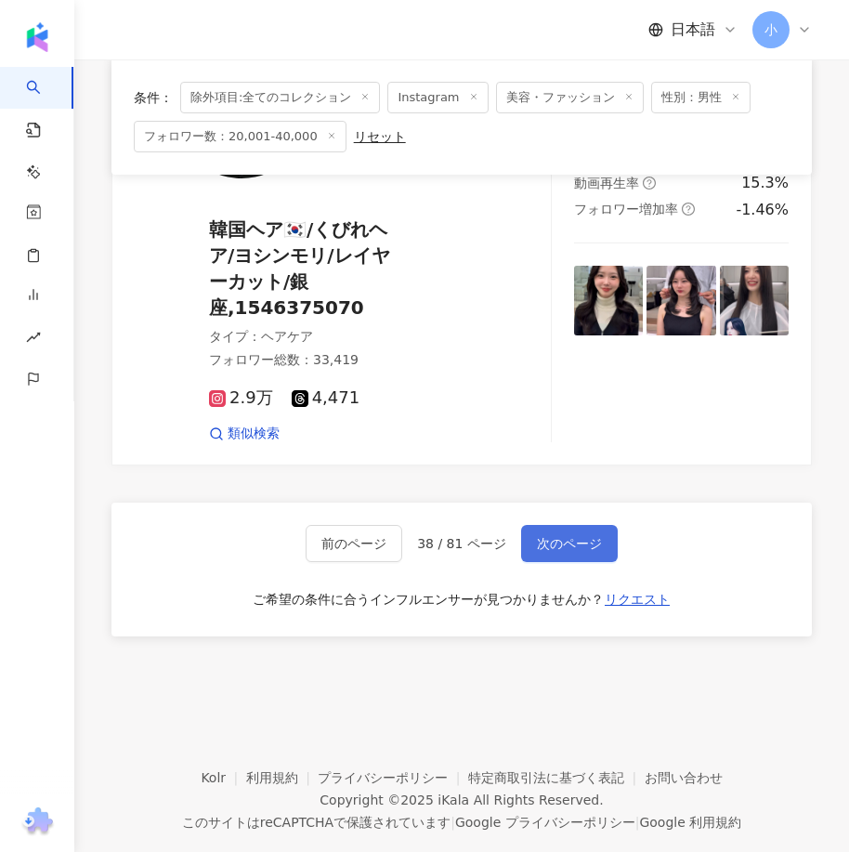
click at [542, 525] on button "次のページ" at bounding box center [569, 543] width 97 height 37
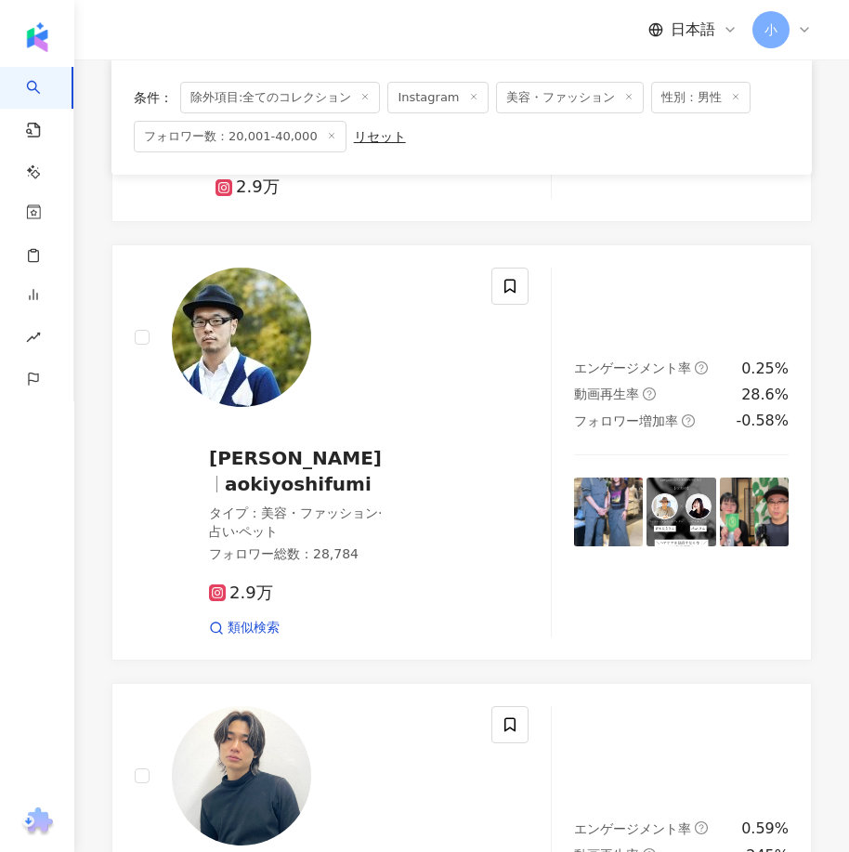
scroll to position [5243, 0]
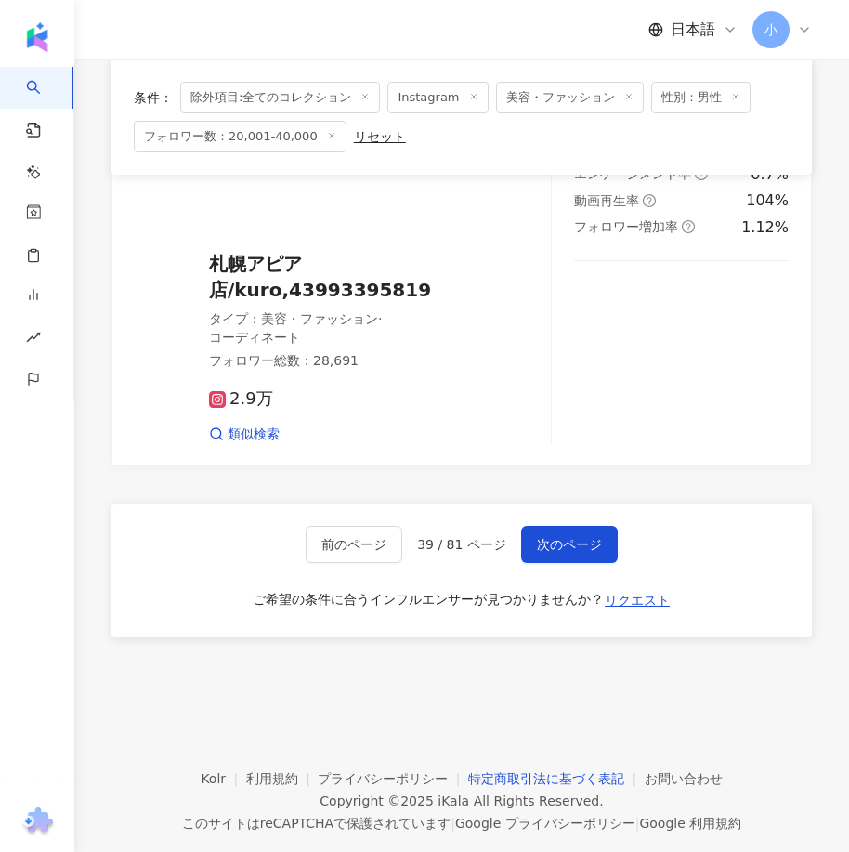
drag, startPoint x: 544, startPoint y: 345, endPoint x: 571, endPoint y: 734, distance: 390.0
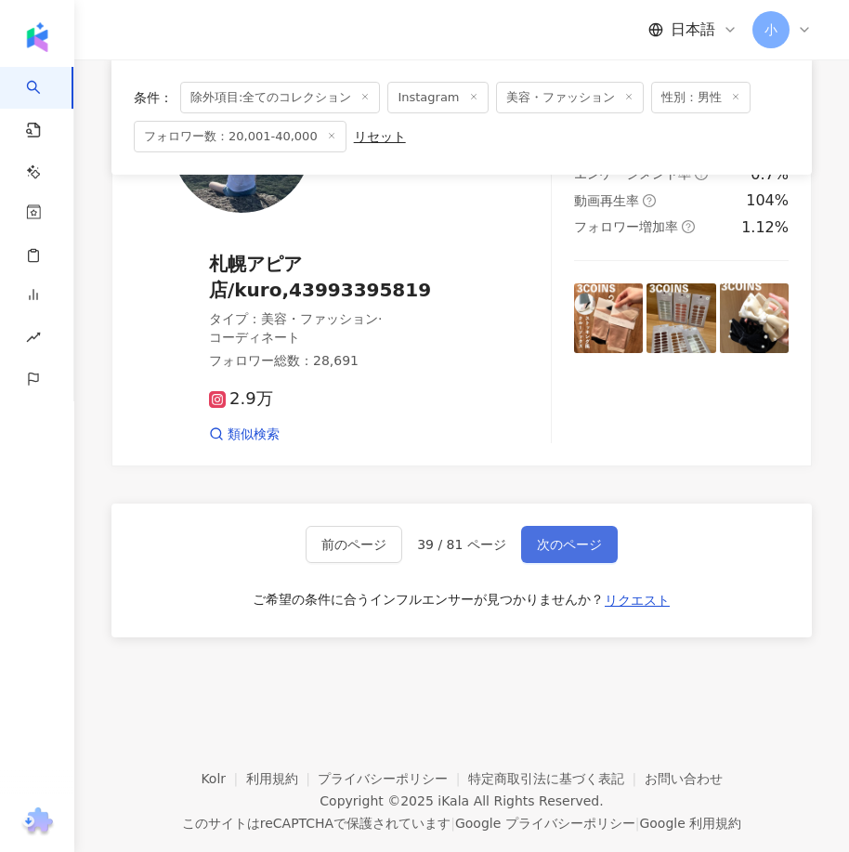
click at [537, 537] on span "次のページ" at bounding box center [569, 544] width 65 height 15
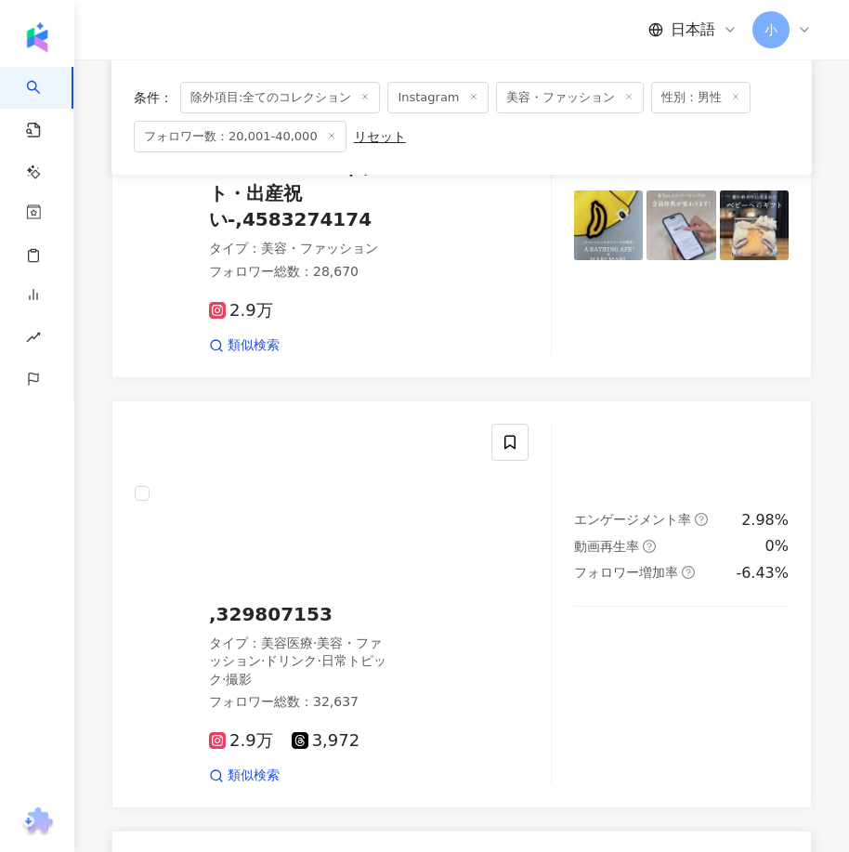
scroll to position [762, 0]
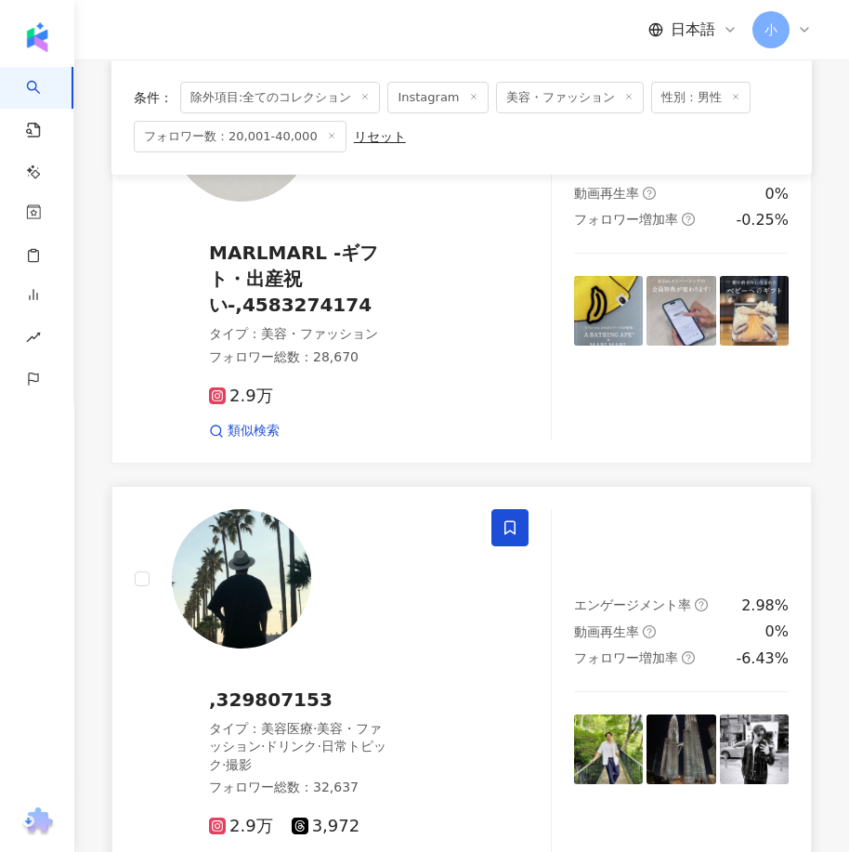
click at [520, 540] on span at bounding box center [509, 527] width 37 height 37
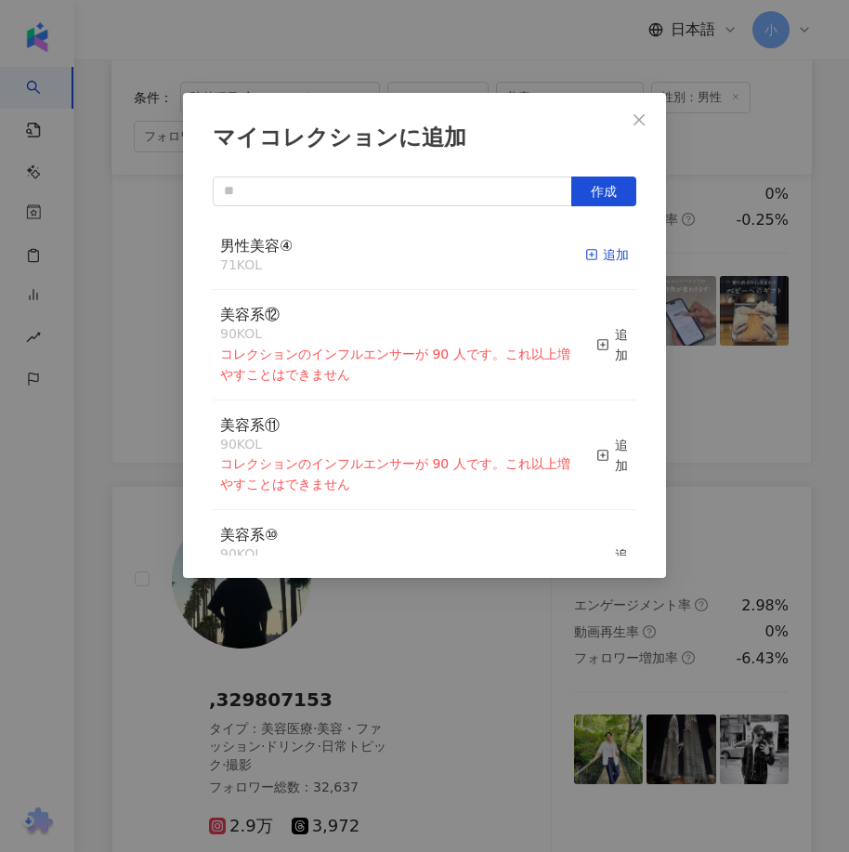
click at [585, 258] on div "追加" at bounding box center [607, 254] width 44 height 20
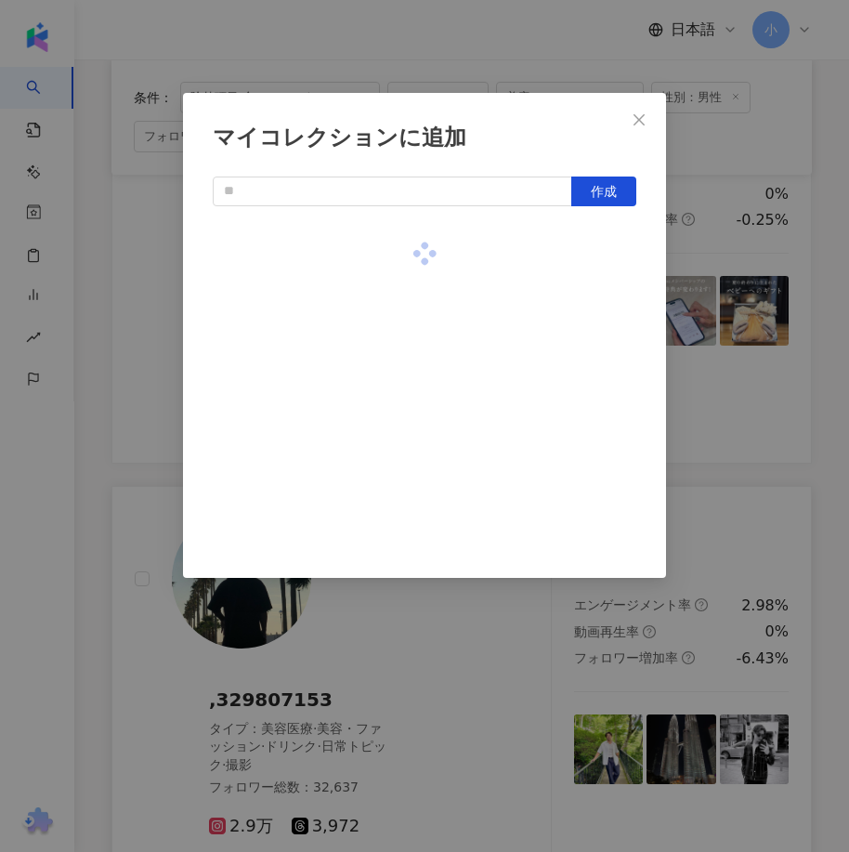
click at [454, 635] on div "マイコレクションに追加 作成" at bounding box center [424, 426] width 849 height 852
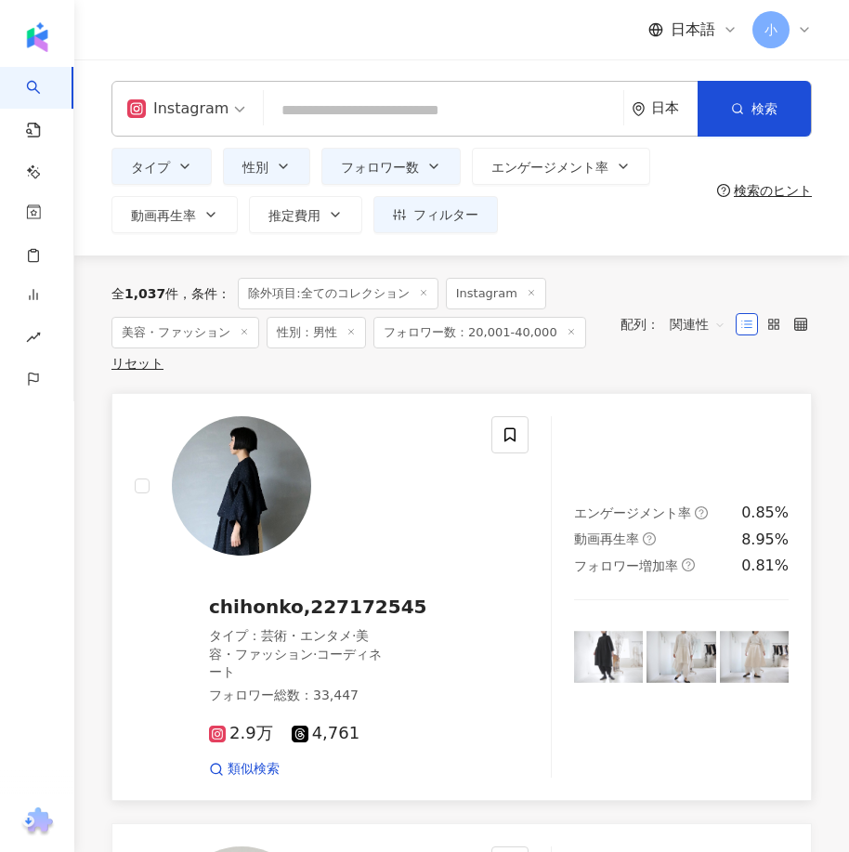
scroll to position [0, 0]
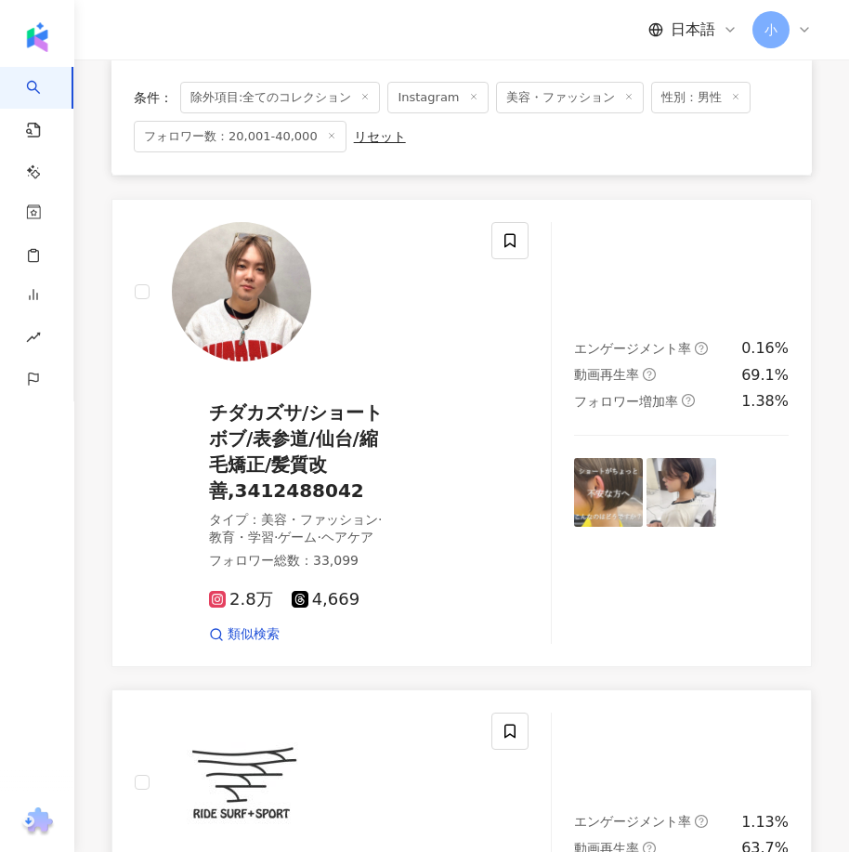
drag, startPoint x: 560, startPoint y: 358, endPoint x: 572, endPoint y: 680, distance: 321.5
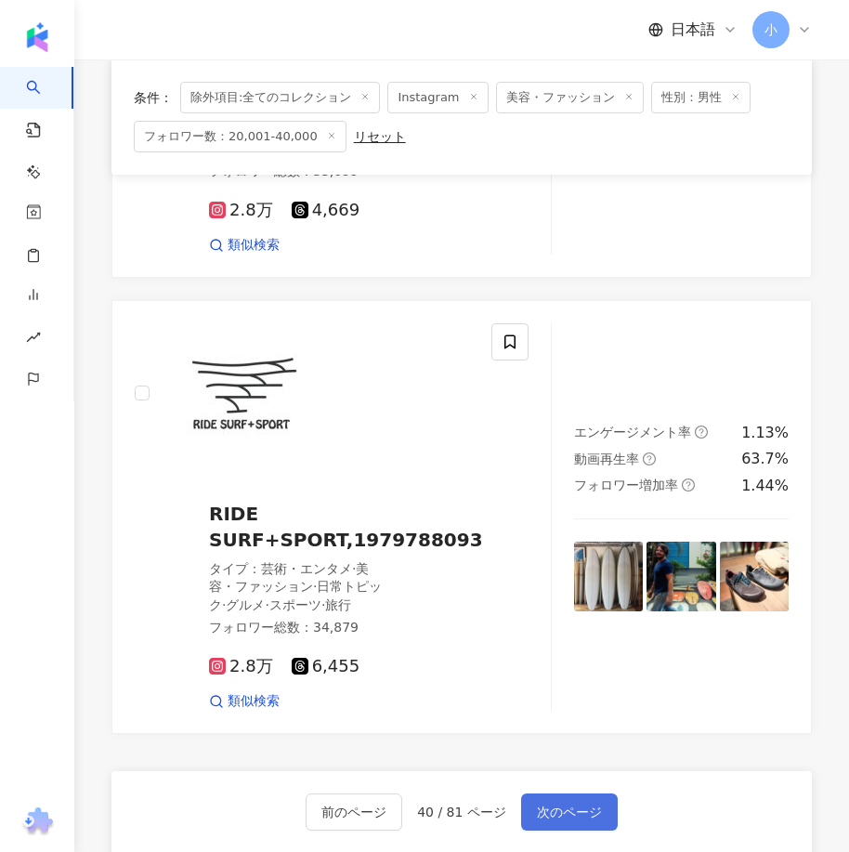
click at [562, 804] on span "次のページ" at bounding box center [569, 811] width 65 height 15
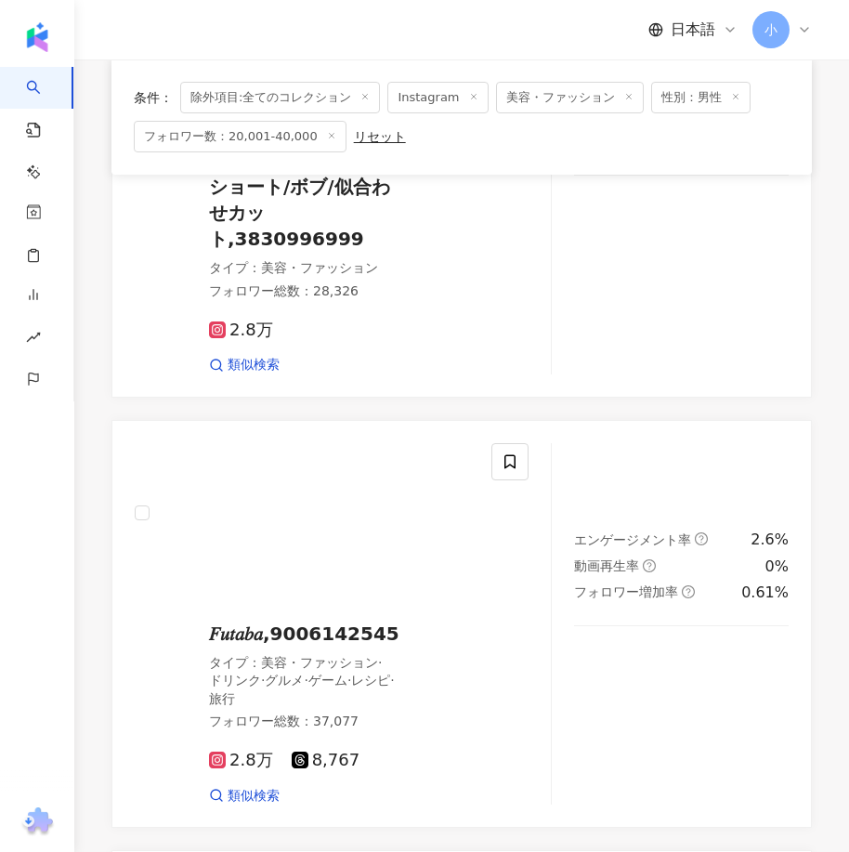
scroll to position [5333, 0]
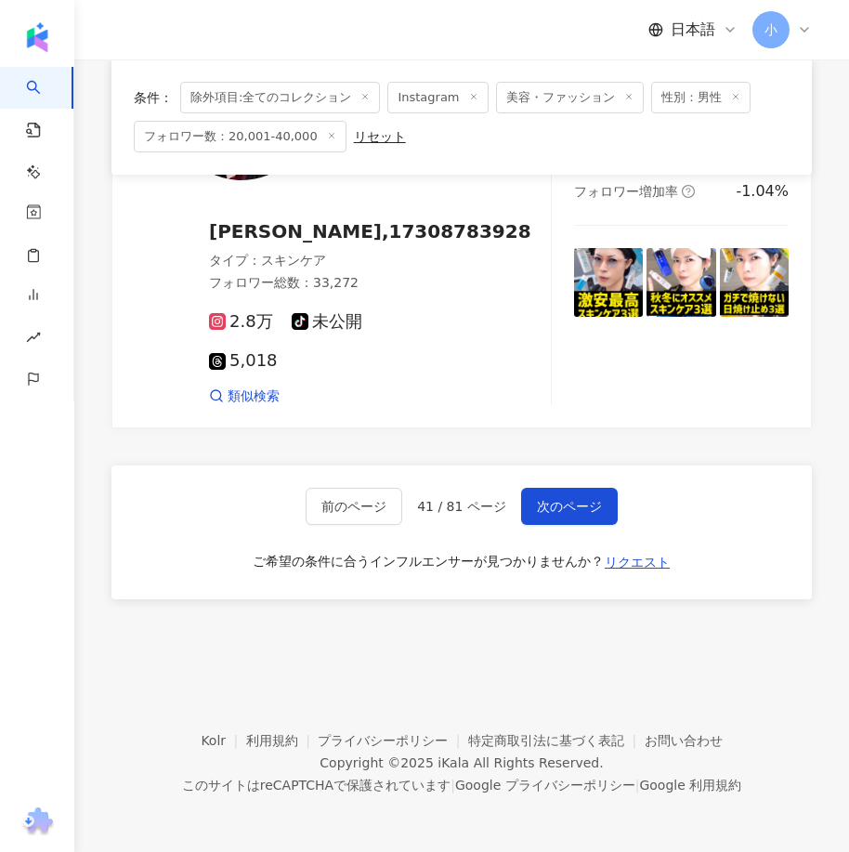
drag, startPoint x: 513, startPoint y: 385, endPoint x: 471, endPoint y: 756, distance: 372.9
click at [513, 514] on div "前のページ 41 / 81 ページ 次のページ" at bounding box center [462, 506] width 312 height 37
click at [537, 514] on span "次のページ" at bounding box center [569, 506] width 65 height 15
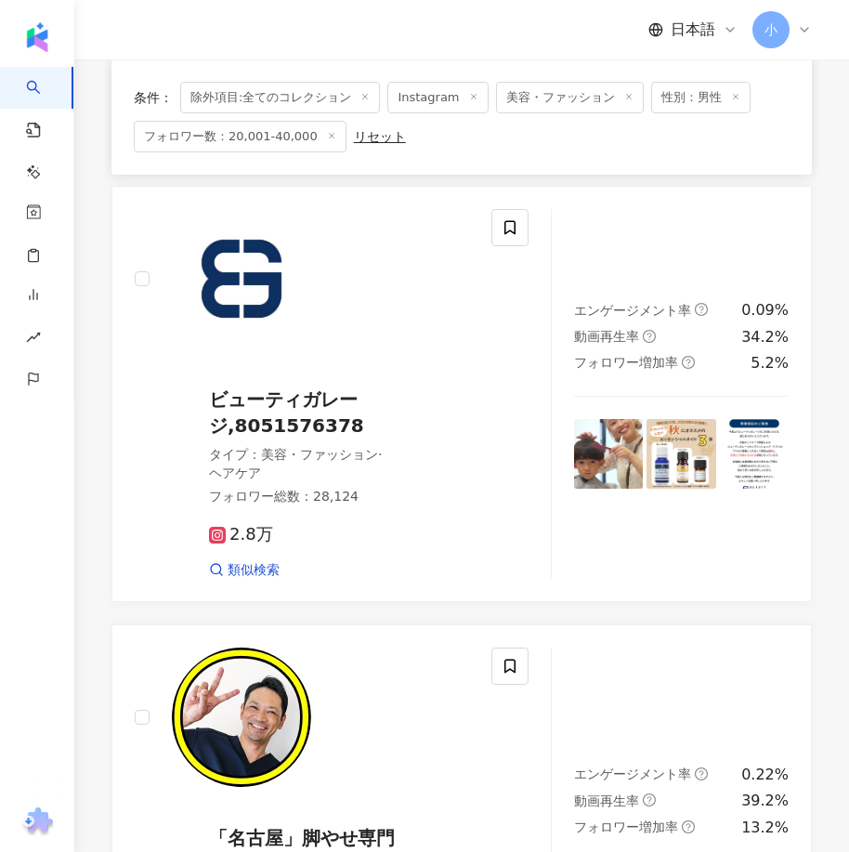
scroll to position [5123, 0]
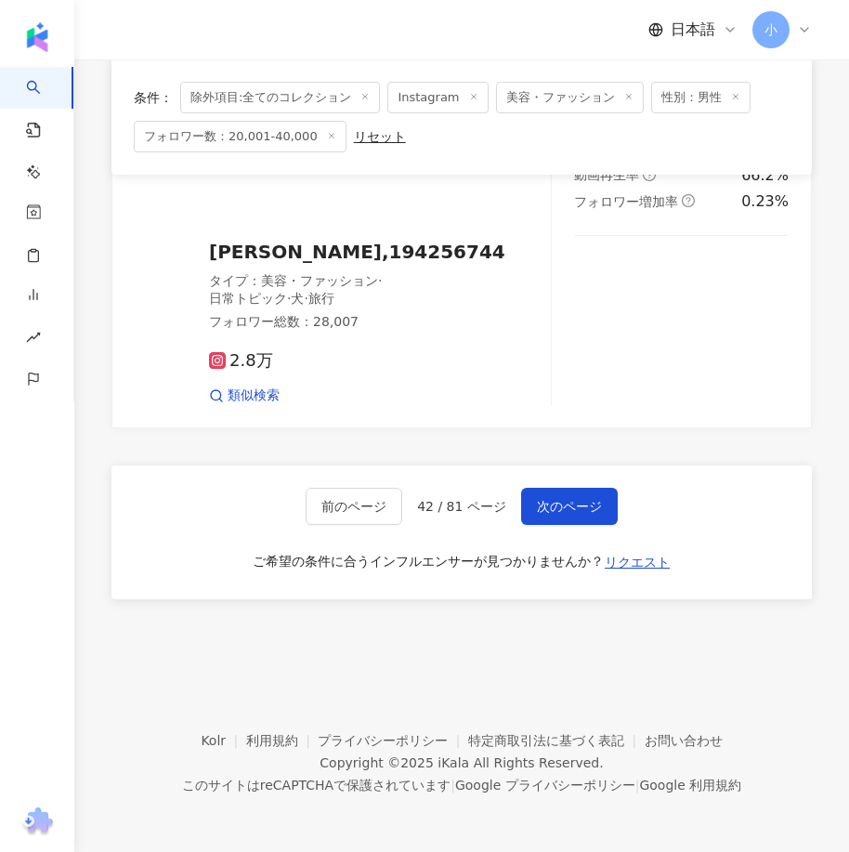
drag, startPoint x: 574, startPoint y: 373, endPoint x: 561, endPoint y: 806, distance: 433.0
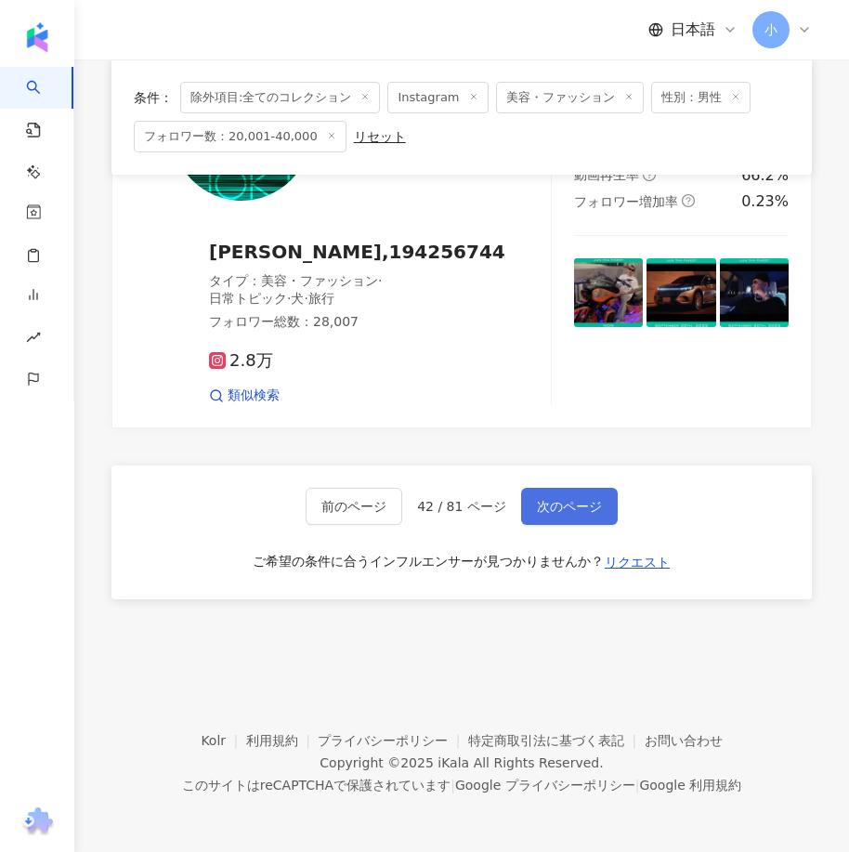
click at [552, 516] on button "次のページ" at bounding box center [569, 506] width 97 height 37
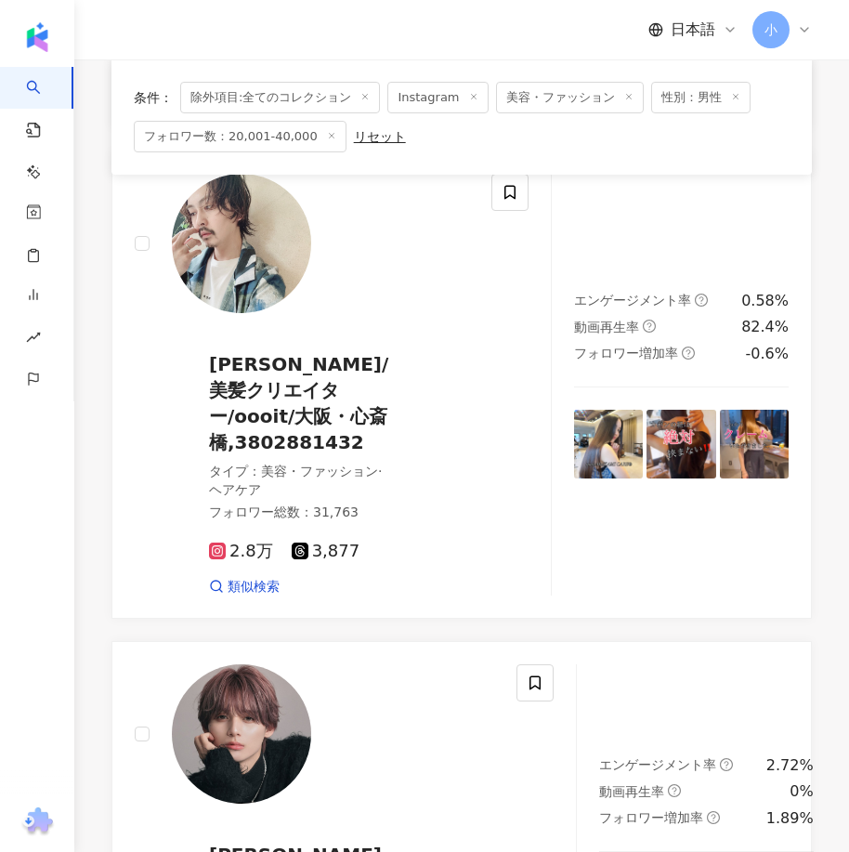
scroll to position [2003, 0]
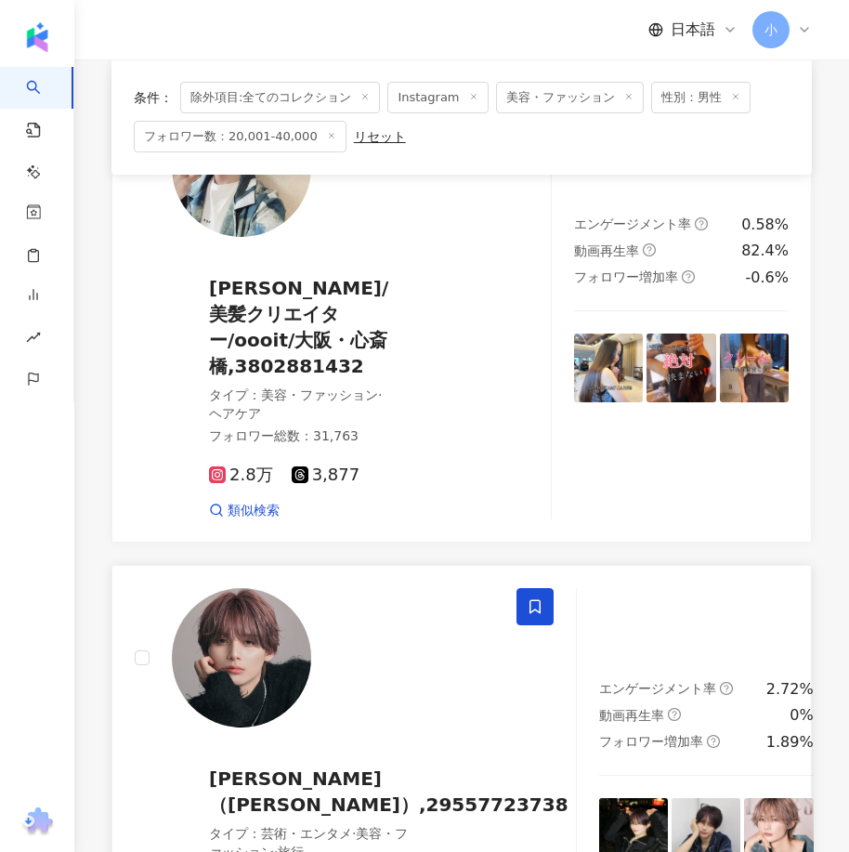
click at [518, 600] on span at bounding box center [534, 606] width 37 height 37
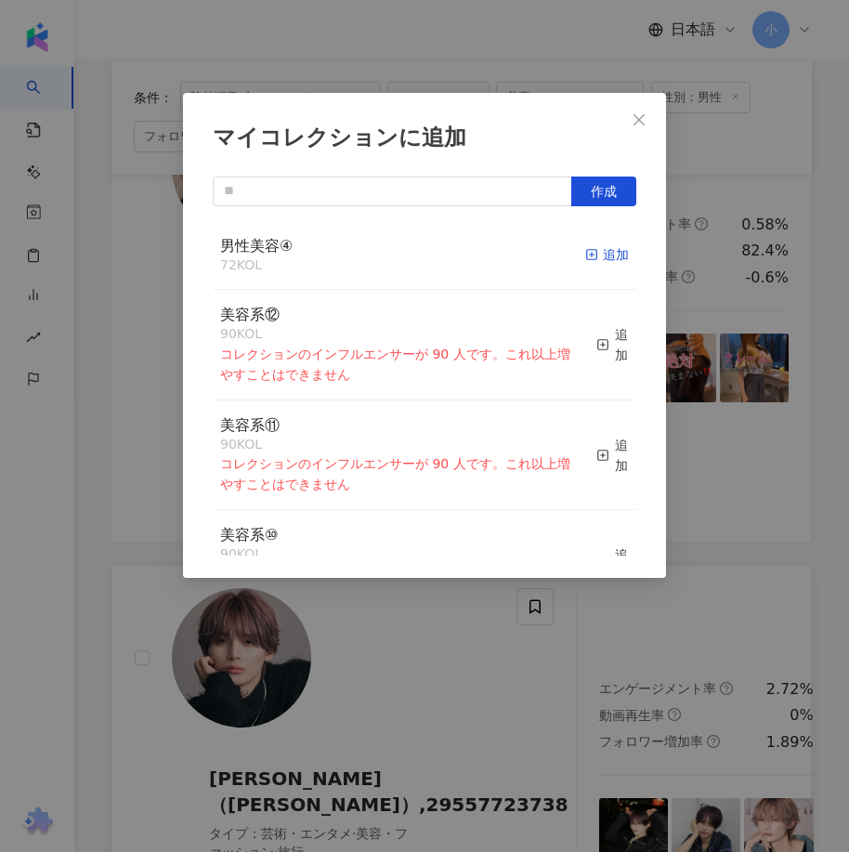
click at [585, 254] on icon "button" at bounding box center [591, 254] width 13 height 13
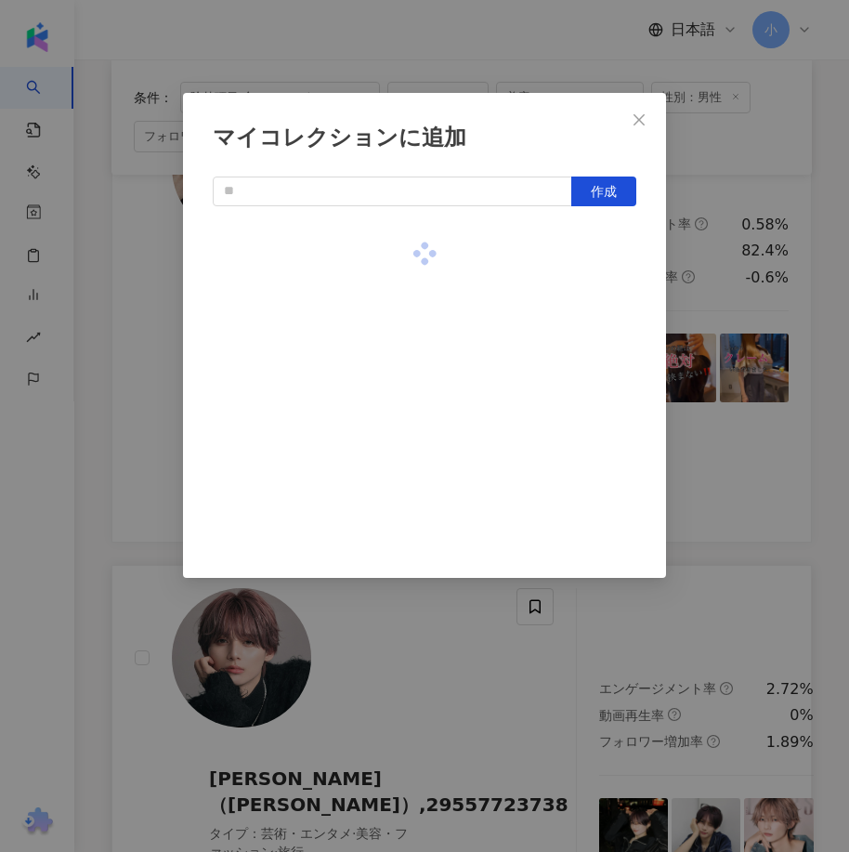
click at [733, 380] on div "マイコレクションに追加 作成" at bounding box center [424, 426] width 849 height 852
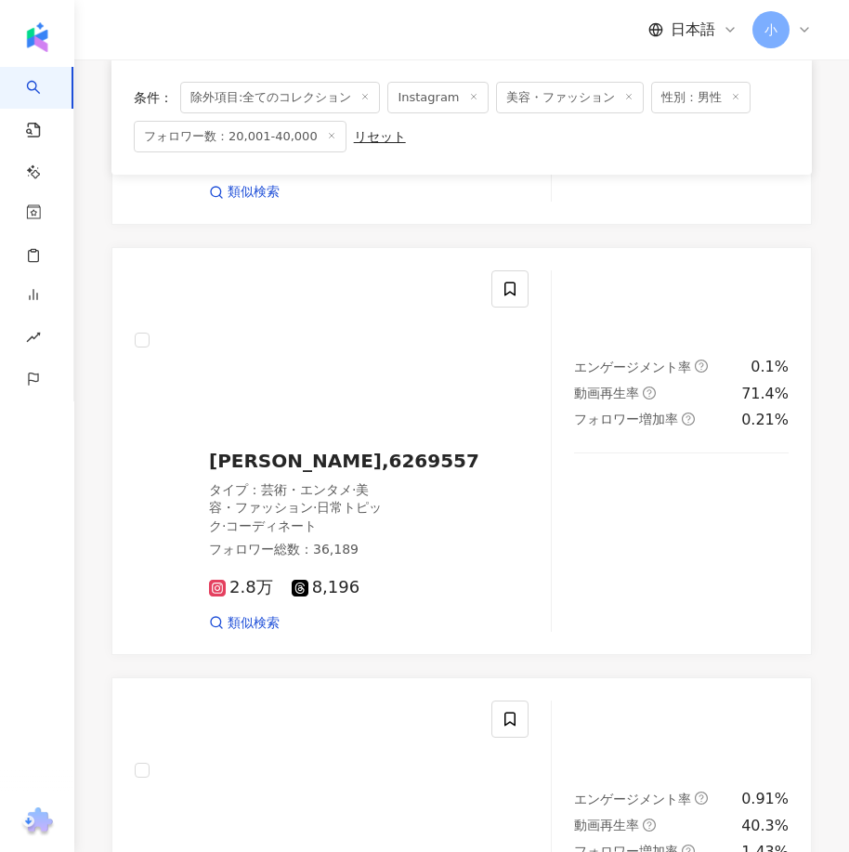
scroll to position [424, 0]
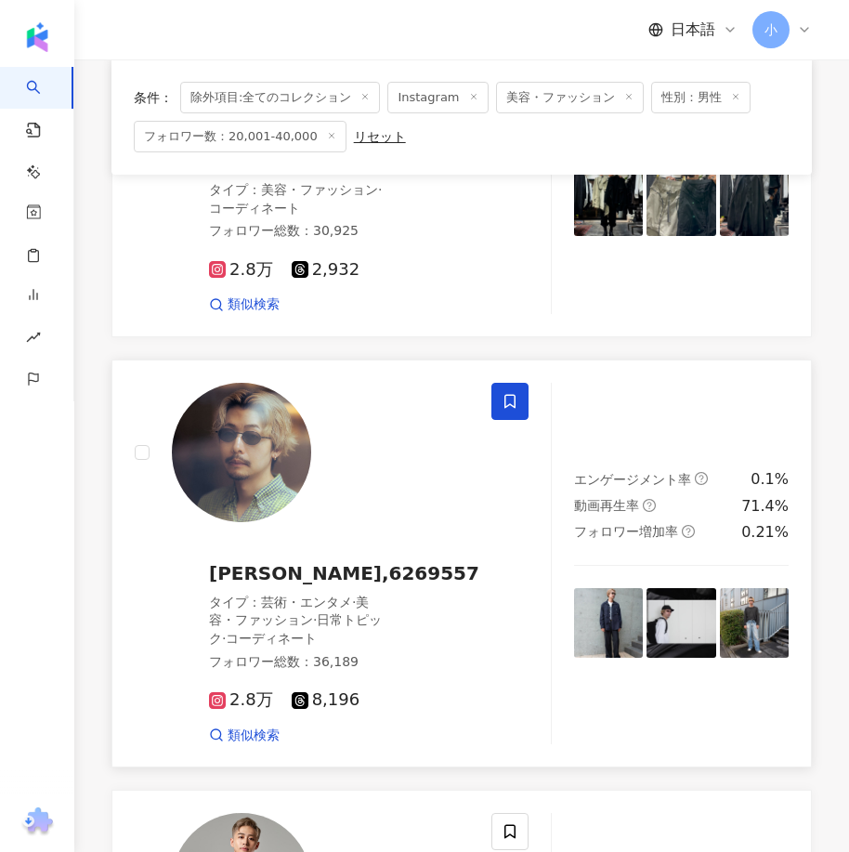
click at [524, 398] on span at bounding box center [509, 401] width 37 height 37
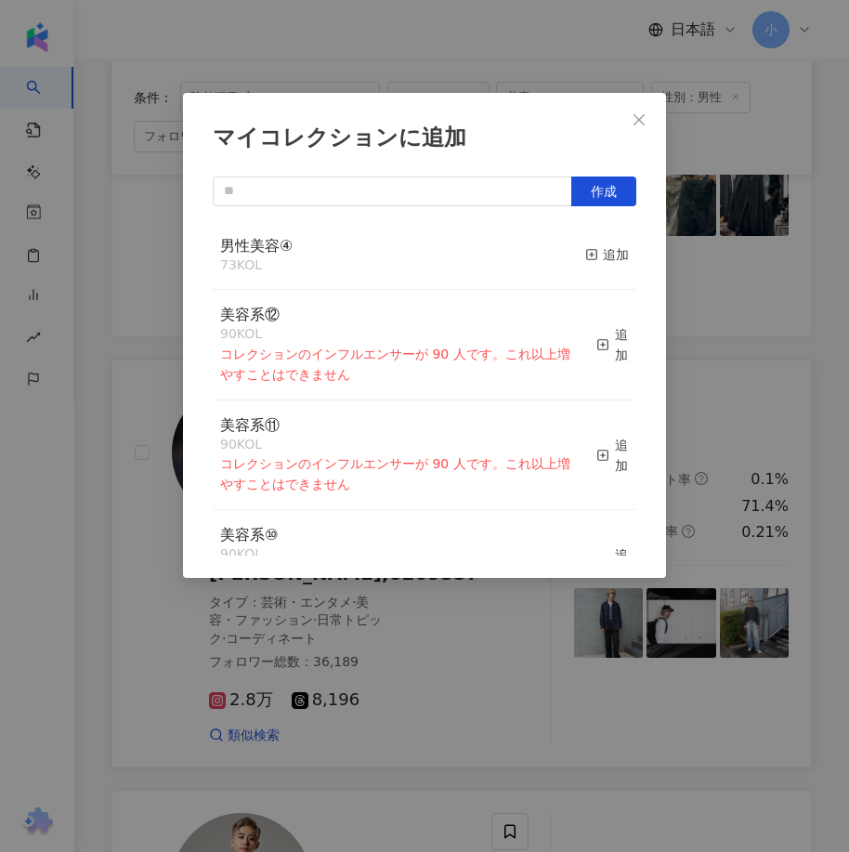
click at [565, 249] on div "男性美容④ 73 KOL 追加" at bounding box center [424, 256] width 423 height 70
click at [590, 262] on div "追加" at bounding box center [607, 254] width 44 height 20
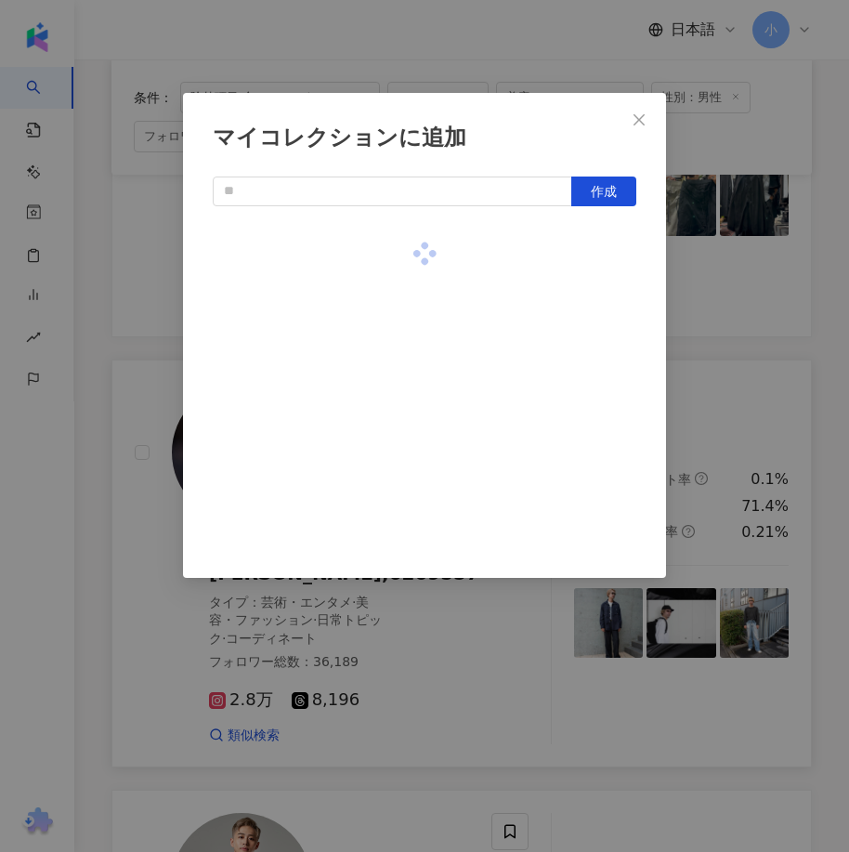
click at [504, 671] on div "マイコレクションに追加 作成" at bounding box center [424, 426] width 849 height 852
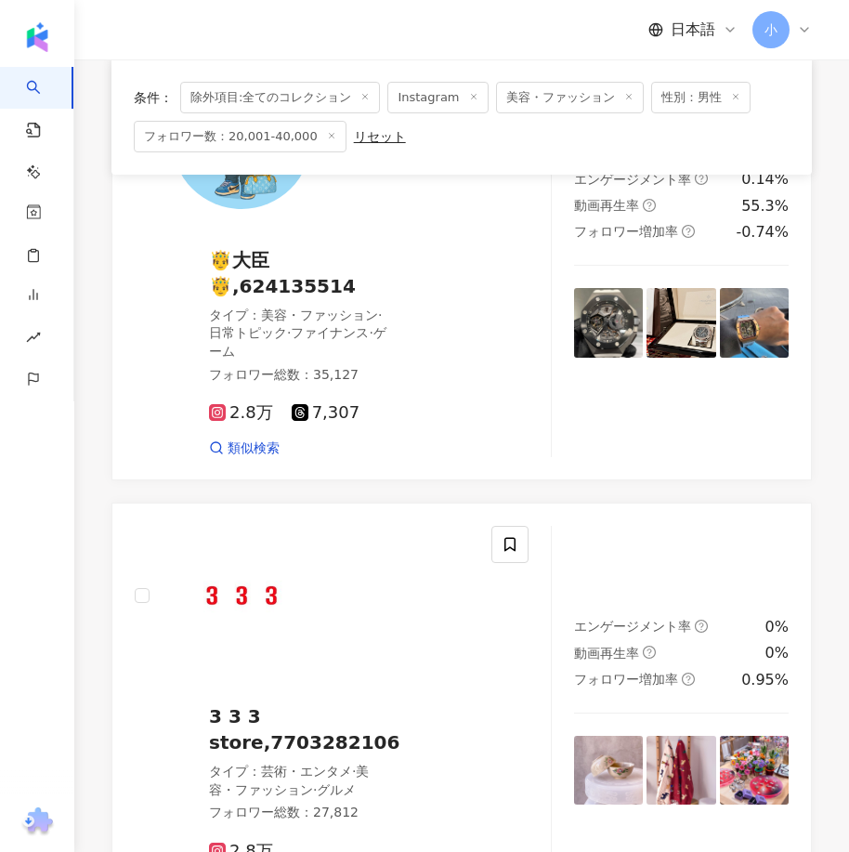
scroll to position [5253, 0]
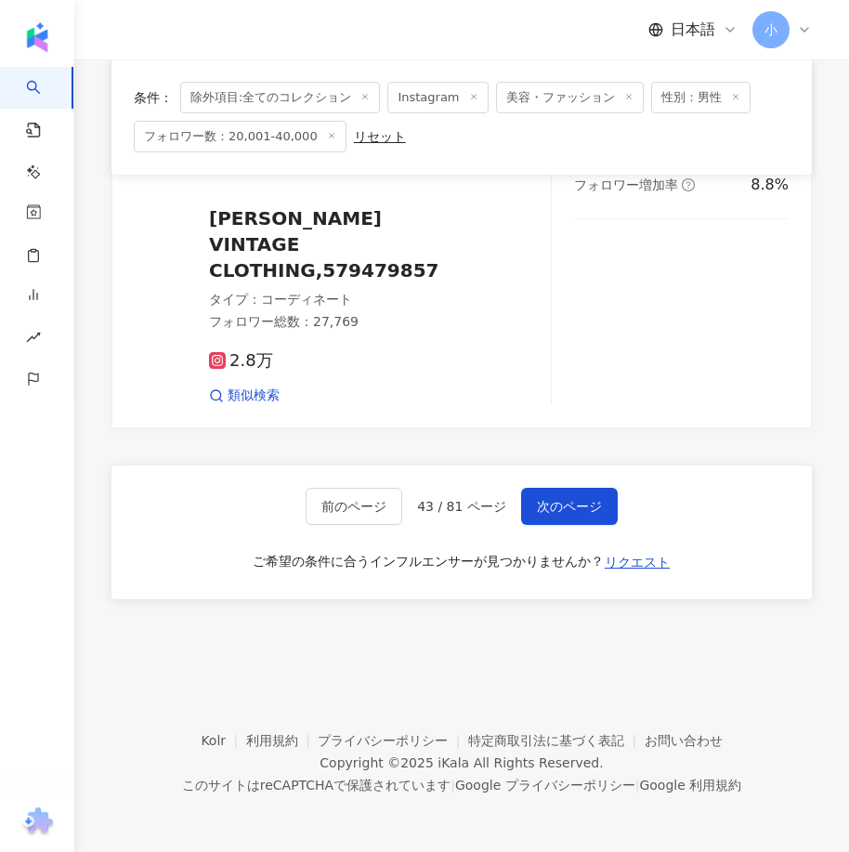
drag, startPoint x: 594, startPoint y: 336, endPoint x: 552, endPoint y: 729, distance: 395.1
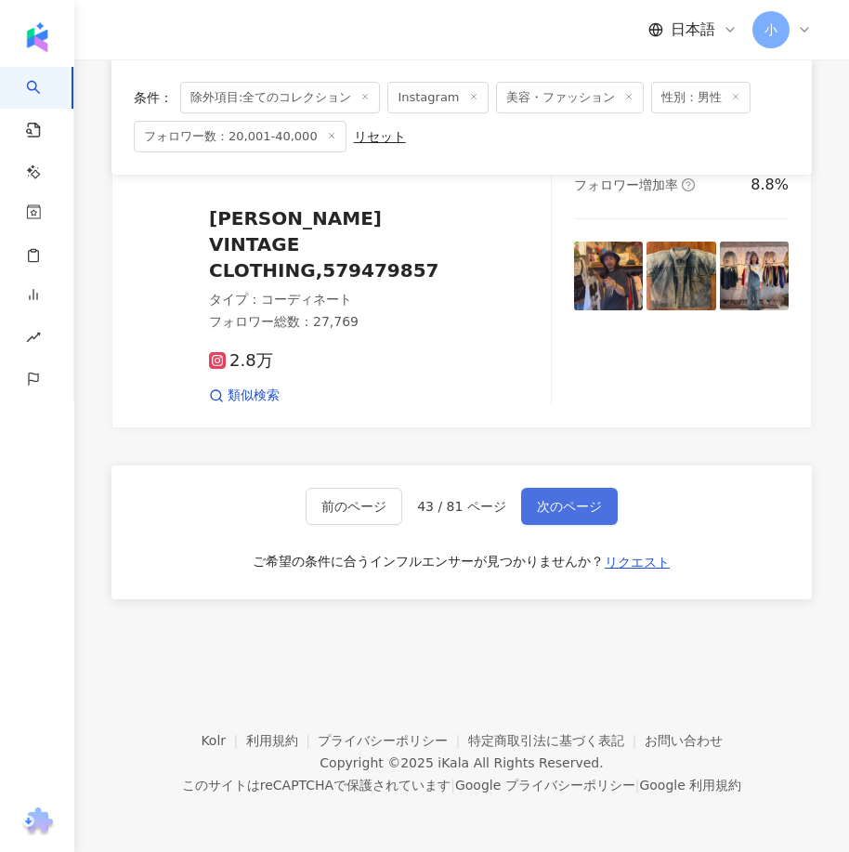
click at [561, 495] on button "次のページ" at bounding box center [569, 506] width 97 height 37
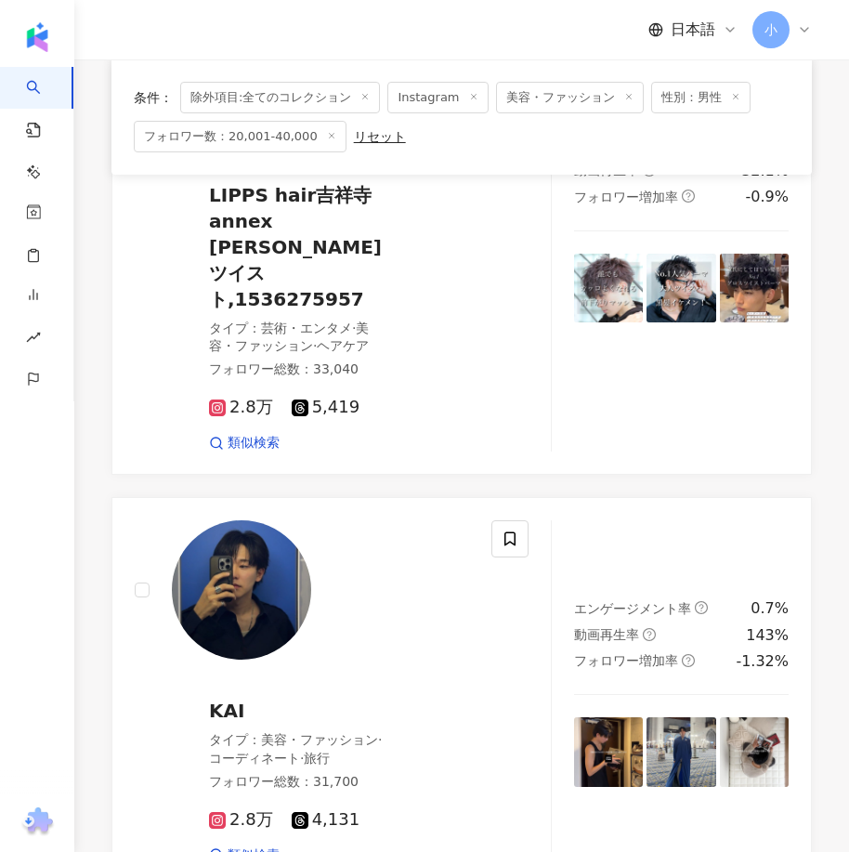
scroll to position [2486, 0]
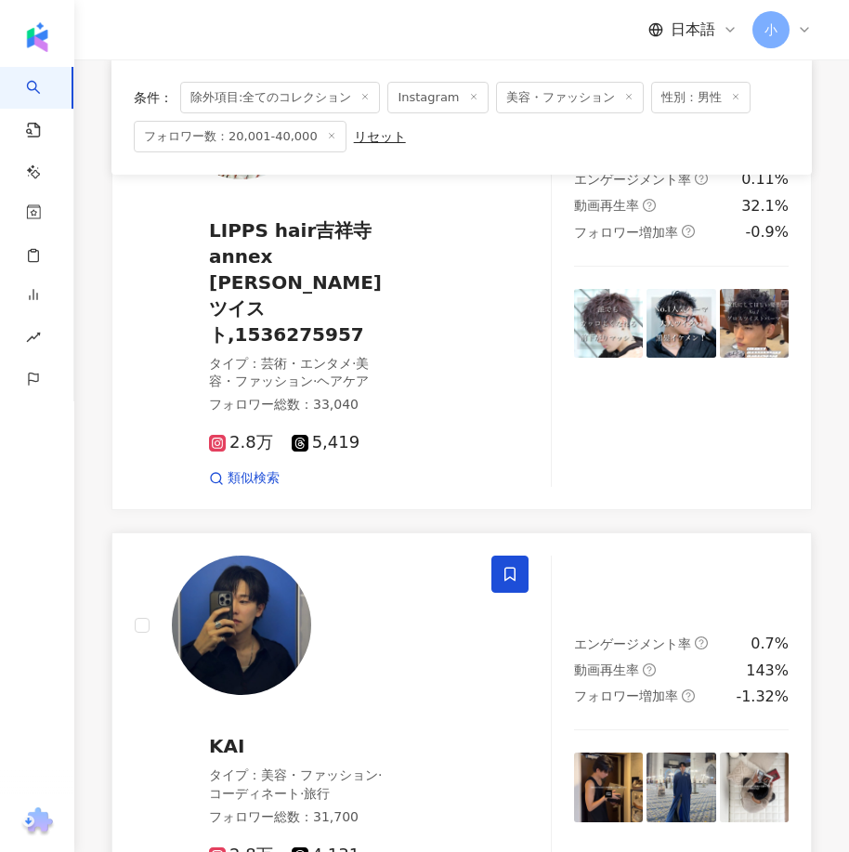
click at [512, 566] on icon at bounding box center [509, 574] width 17 height 17
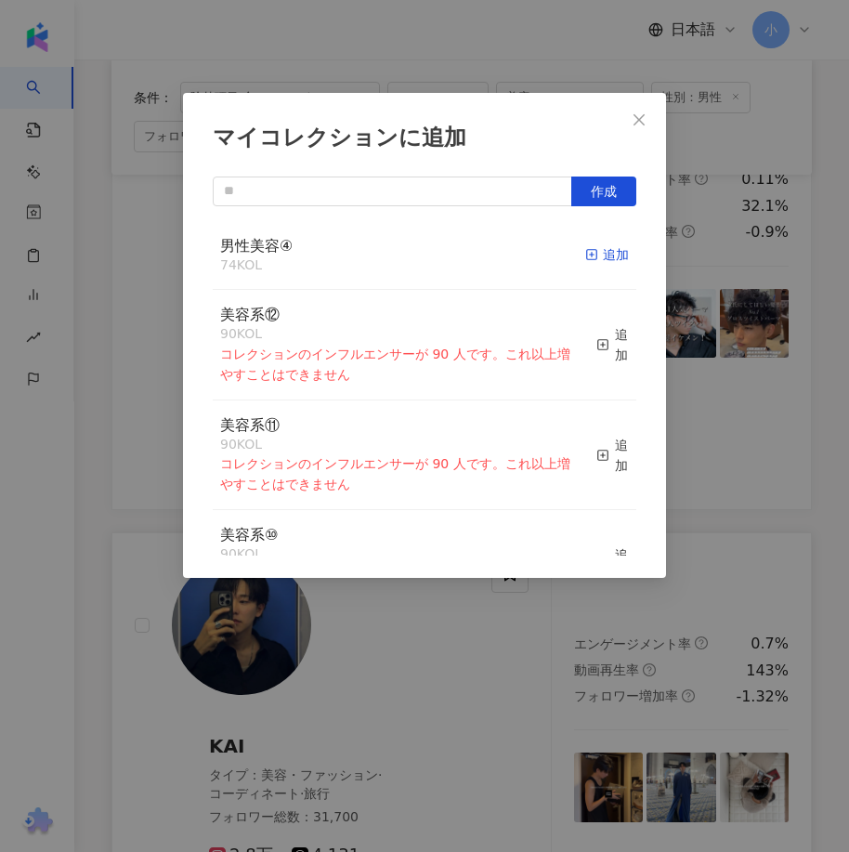
click at [585, 262] on span "button" at bounding box center [591, 254] width 13 height 15
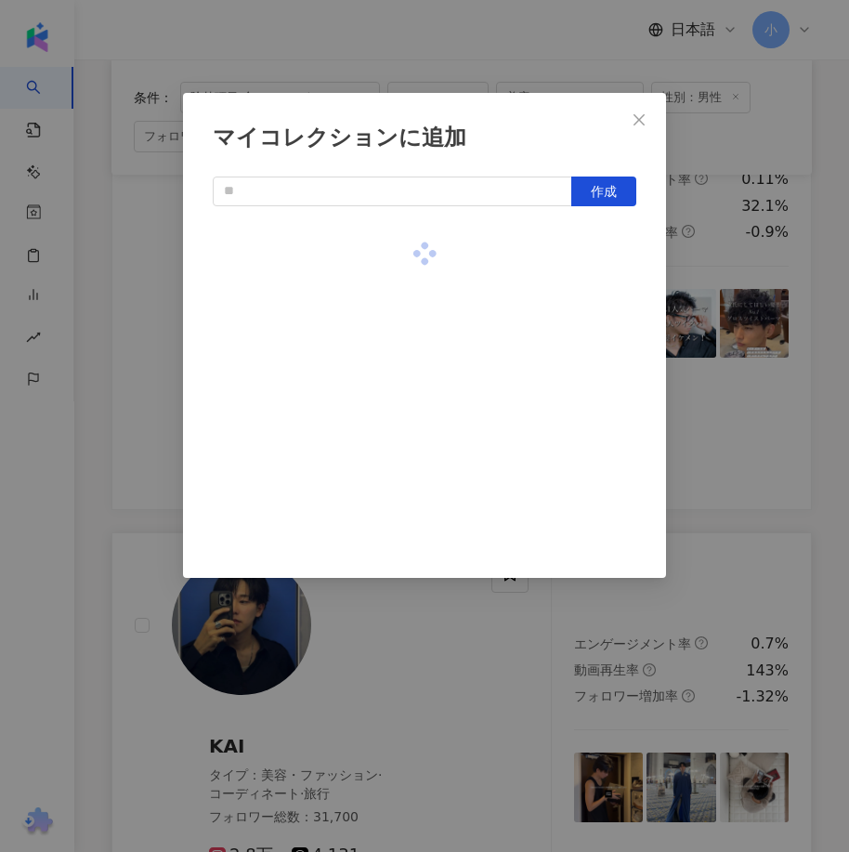
click at [746, 358] on div "マイコレクションに追加 作成" at bounding box center [424, 426] width 849 height 852
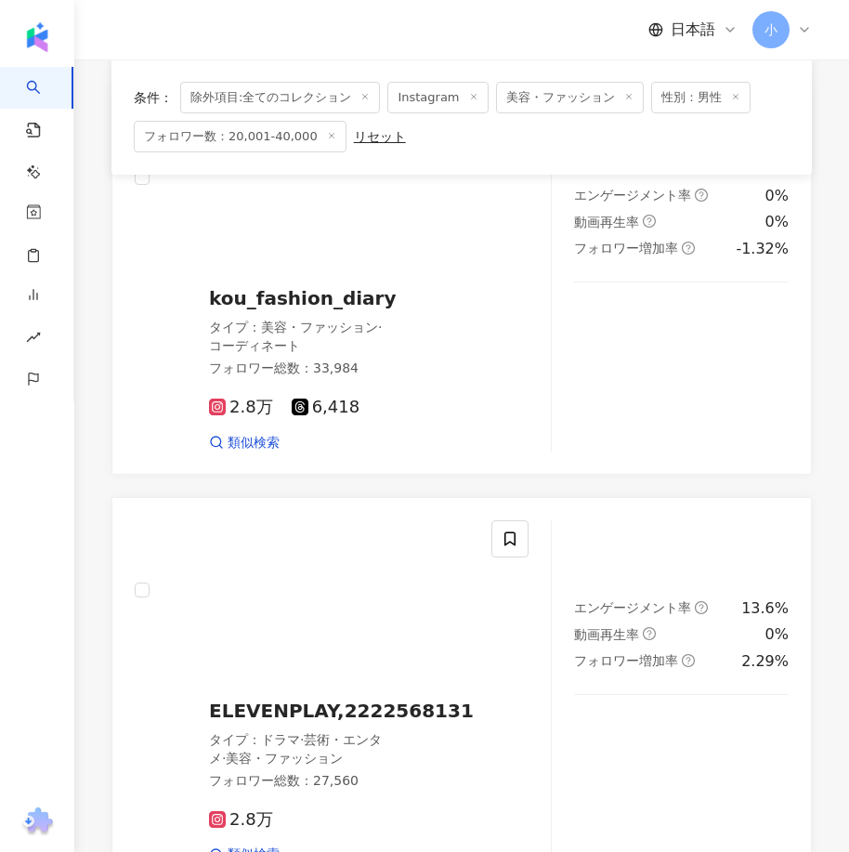
scroll to position [4993, 0]
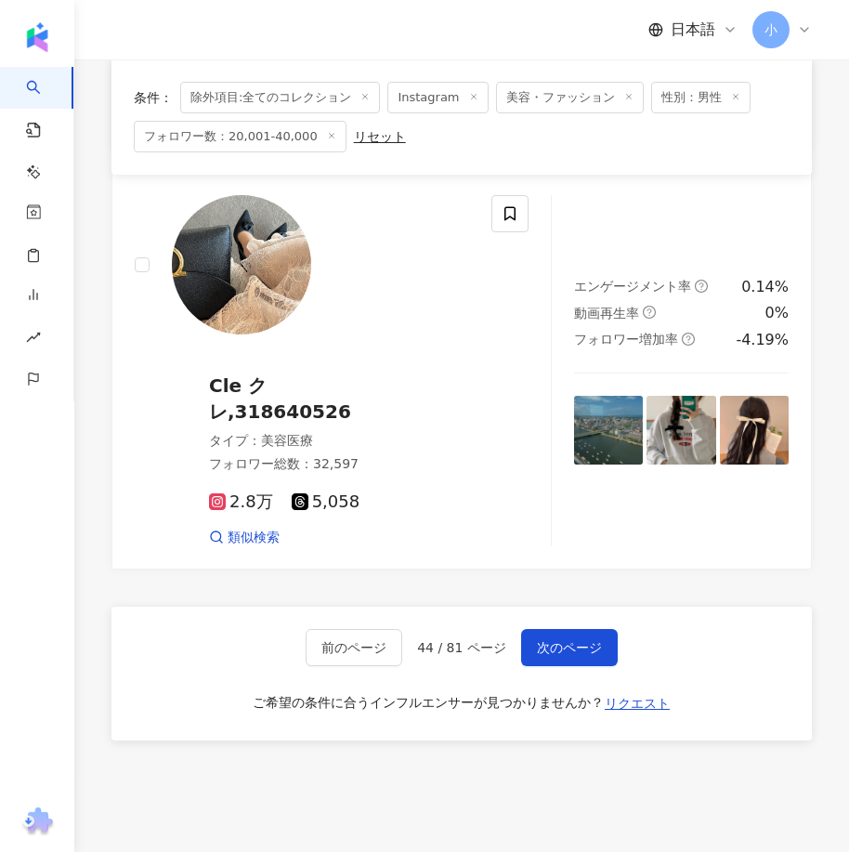
drag, startPoint x: 592, startPoint y: 370, endPoint x: 595, endPoint y: 801, distance: 430.9
click at [584, 629] on button "次のページ" at bounding box center [569, 647] width 97 height 37
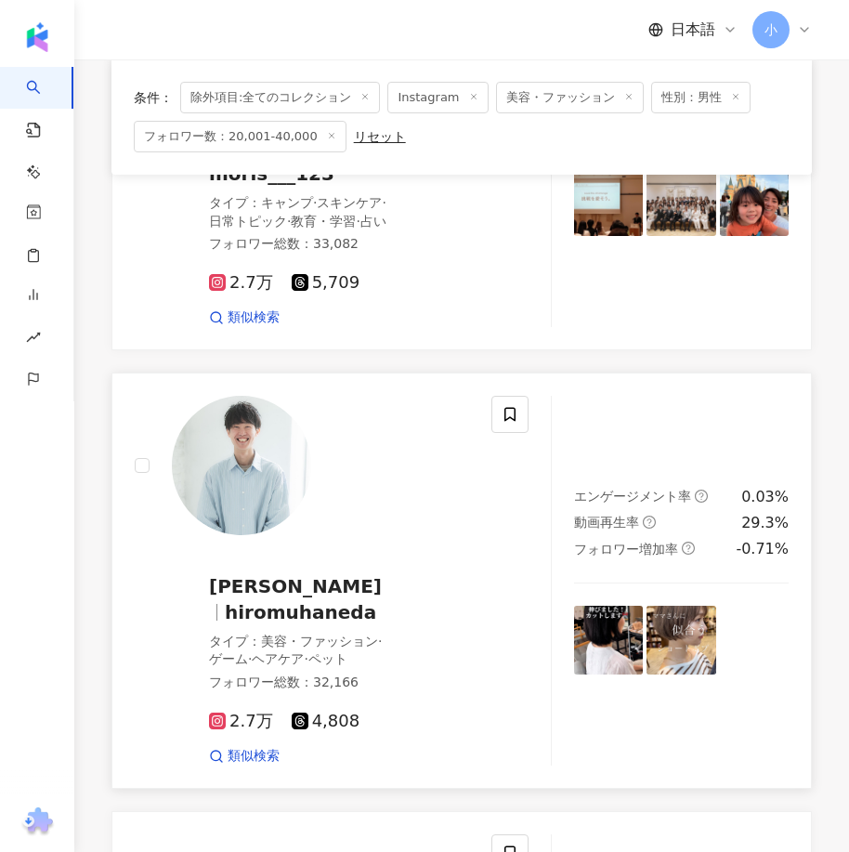
scroll to position [2904, 0]
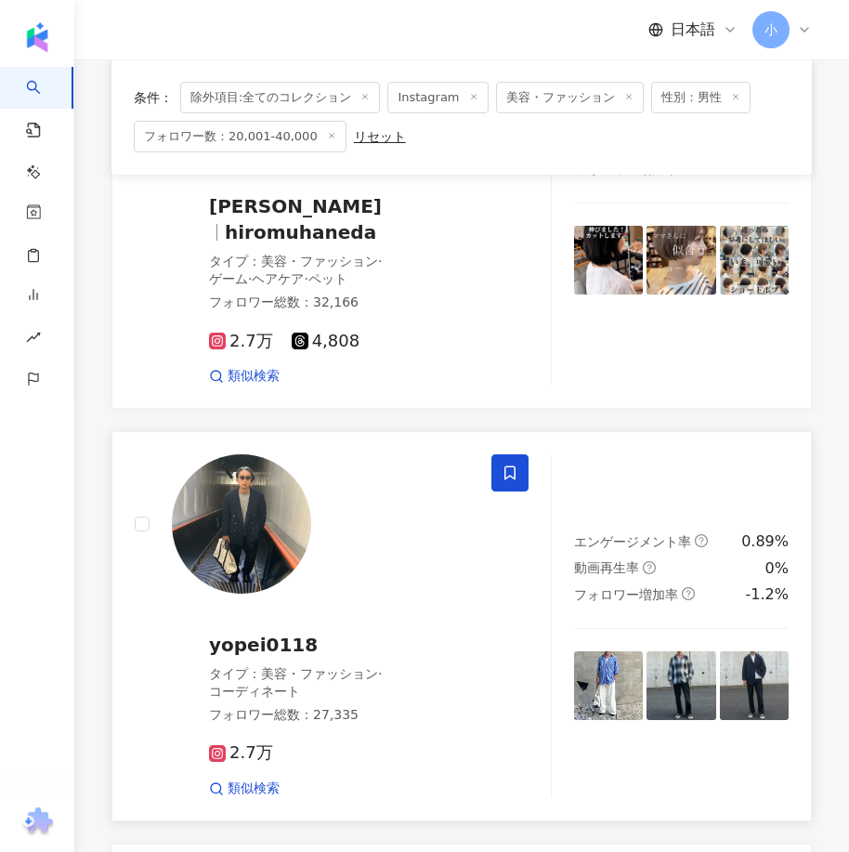
click at [513, 481] on icon at bounding box center [509, 472] width 17 height 17
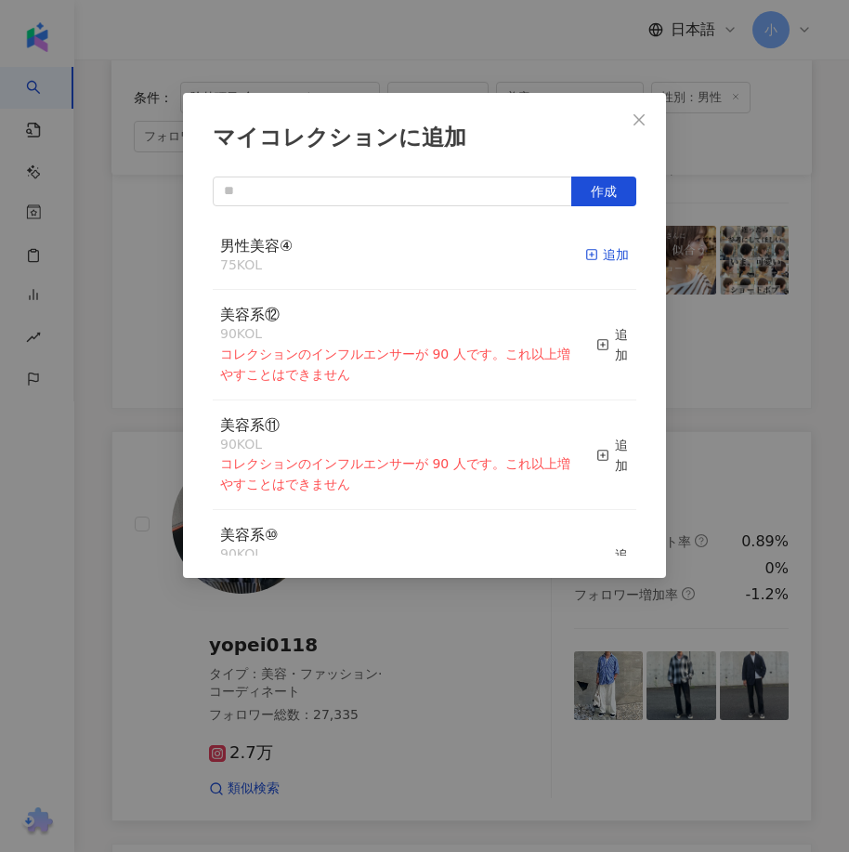
click at [585, 252] on icon "button" at bounding box center [591, 254] width 13 height 13
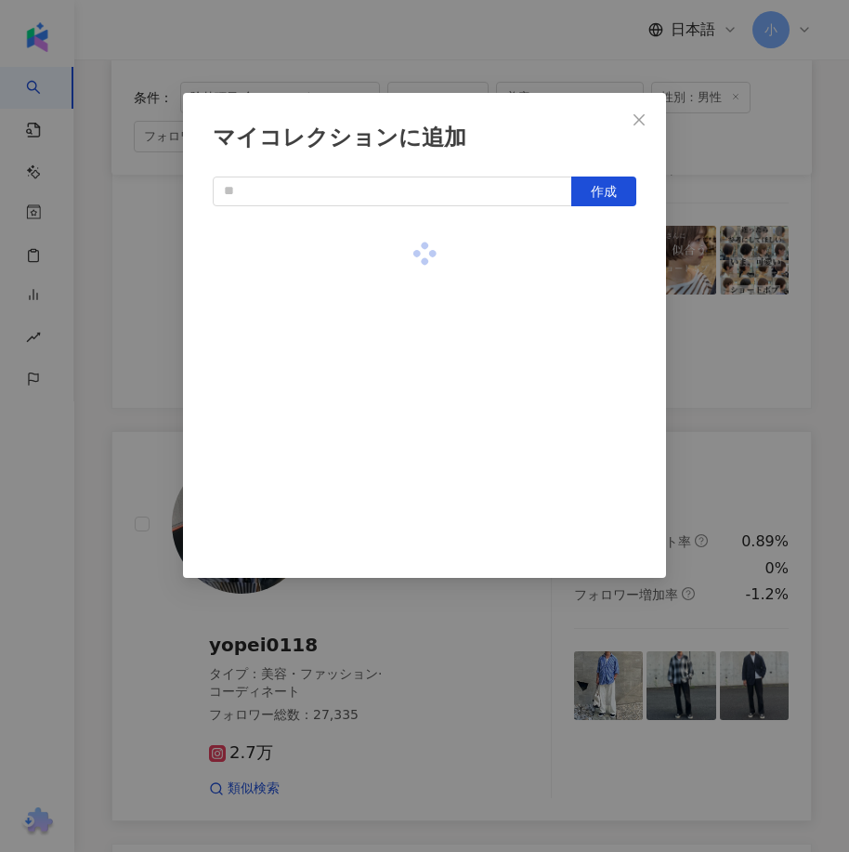
click at [762, 371] on div "マイコレクションに追加 作成" at bounding box center [424, 426] width 849 height 852
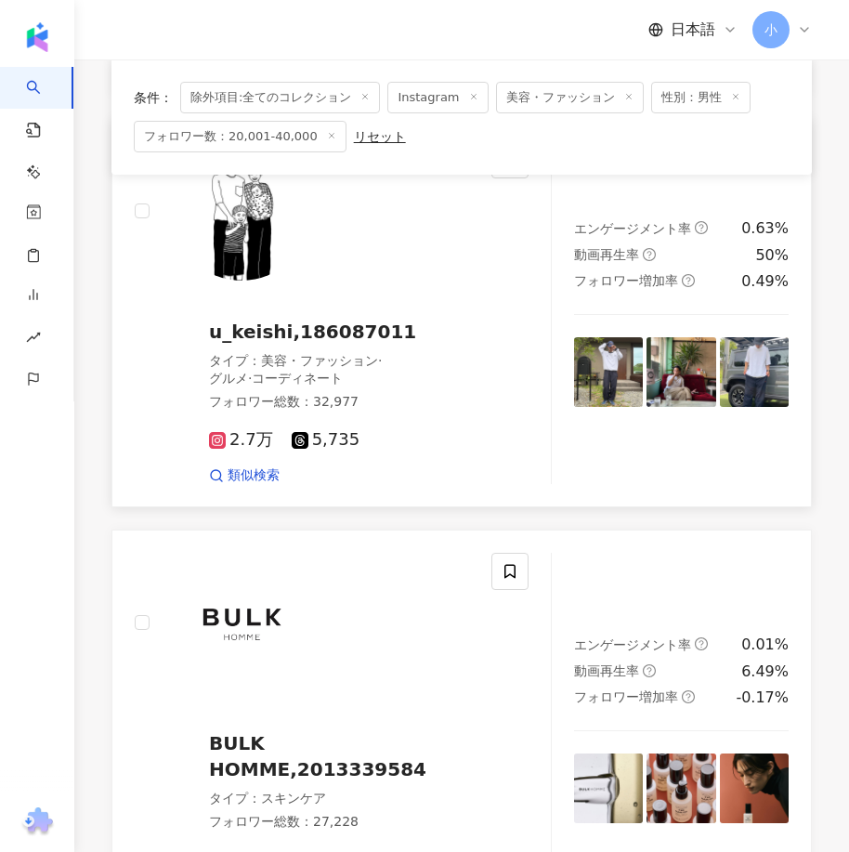
scroll to position [3554, 0]
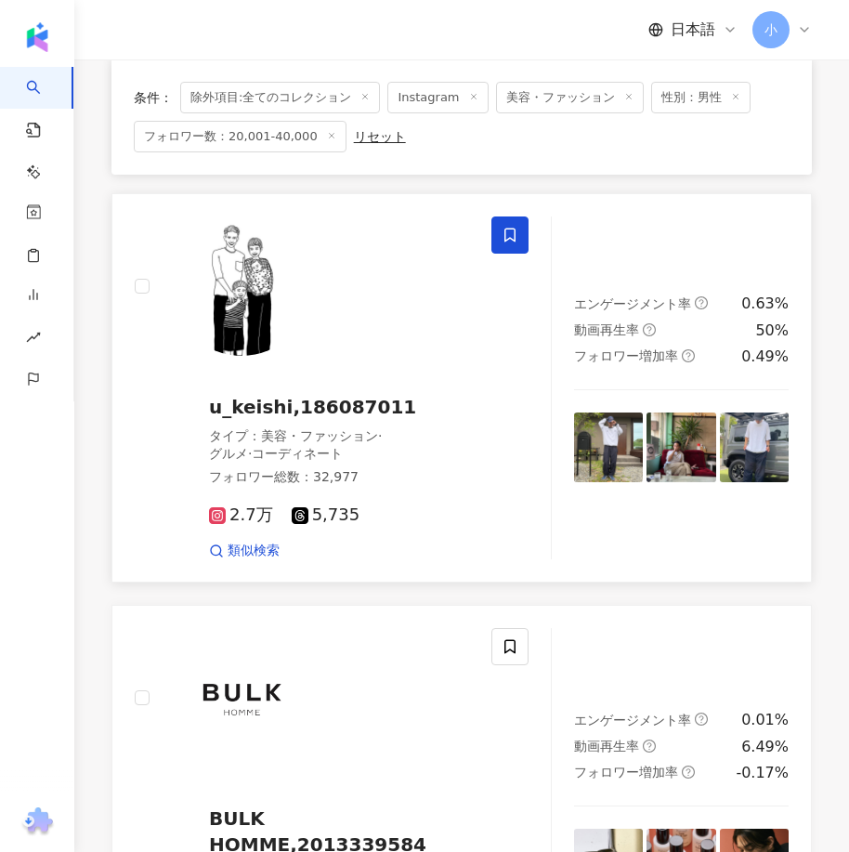
click at [511, 243] on icon at bounding box center [509, 235] width 17 height 17
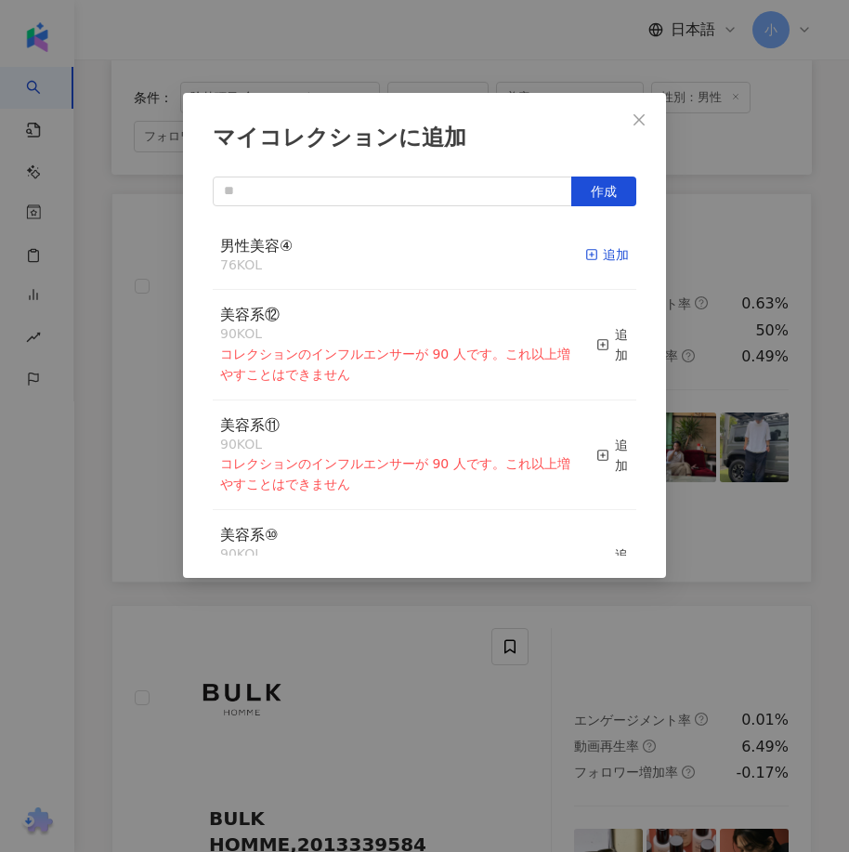
click at [593, 264] on div "追加" at bounding box center [607, 254] width 44 height 20
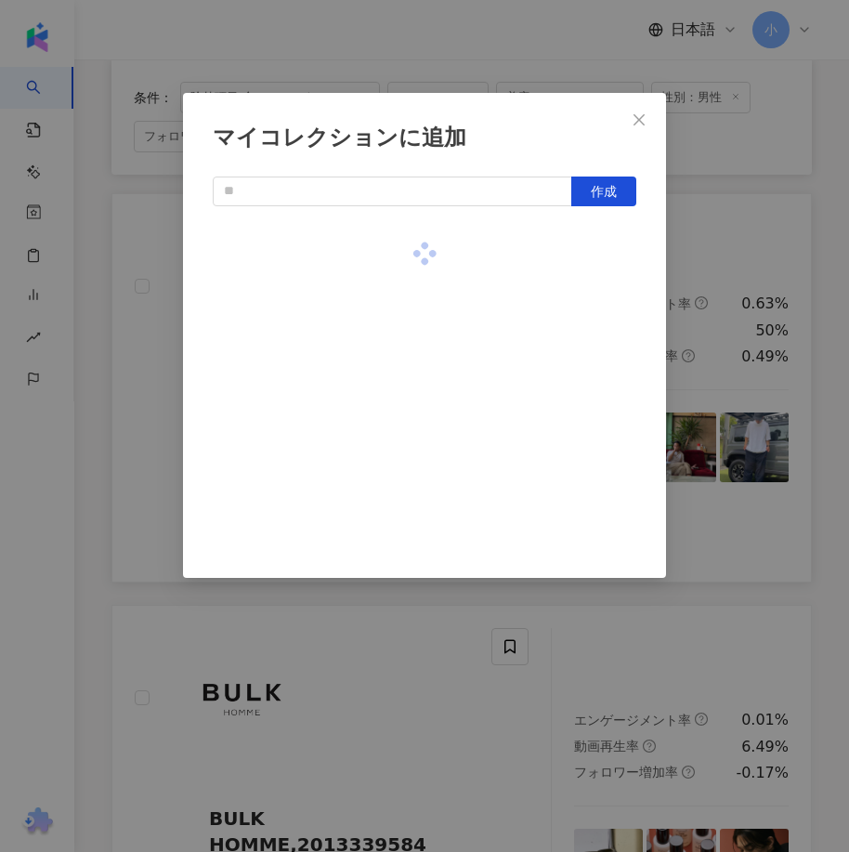
click at [753, 299] on div "マイコレクションに追加 作成" at bounding box center [424, 426] width 849 height 852
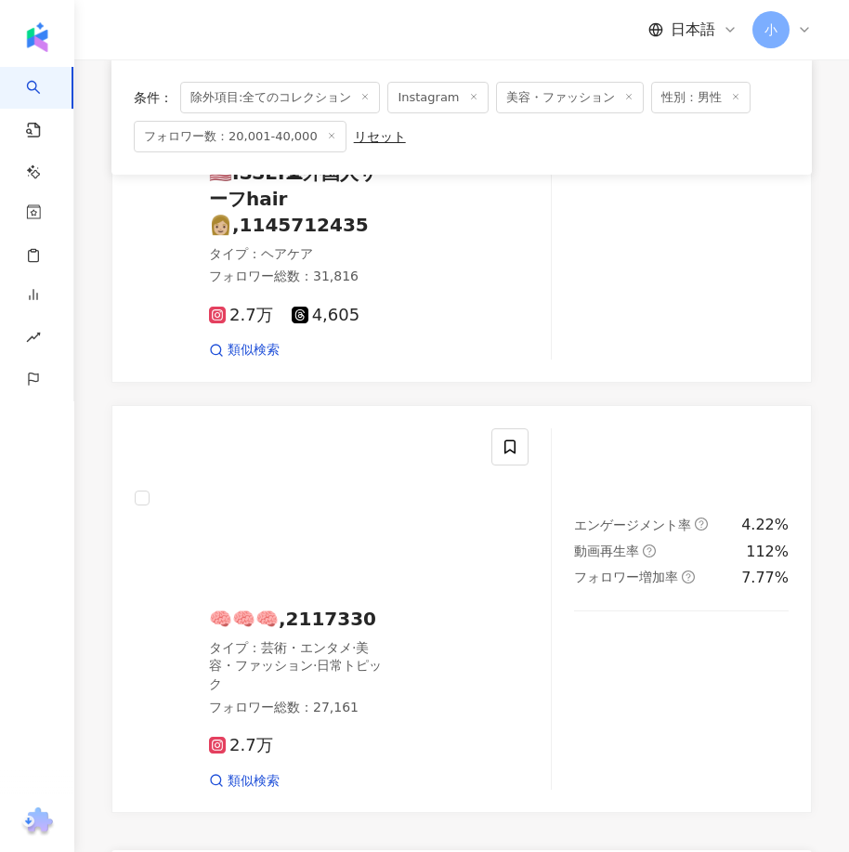
scroll to position [4854, 0]
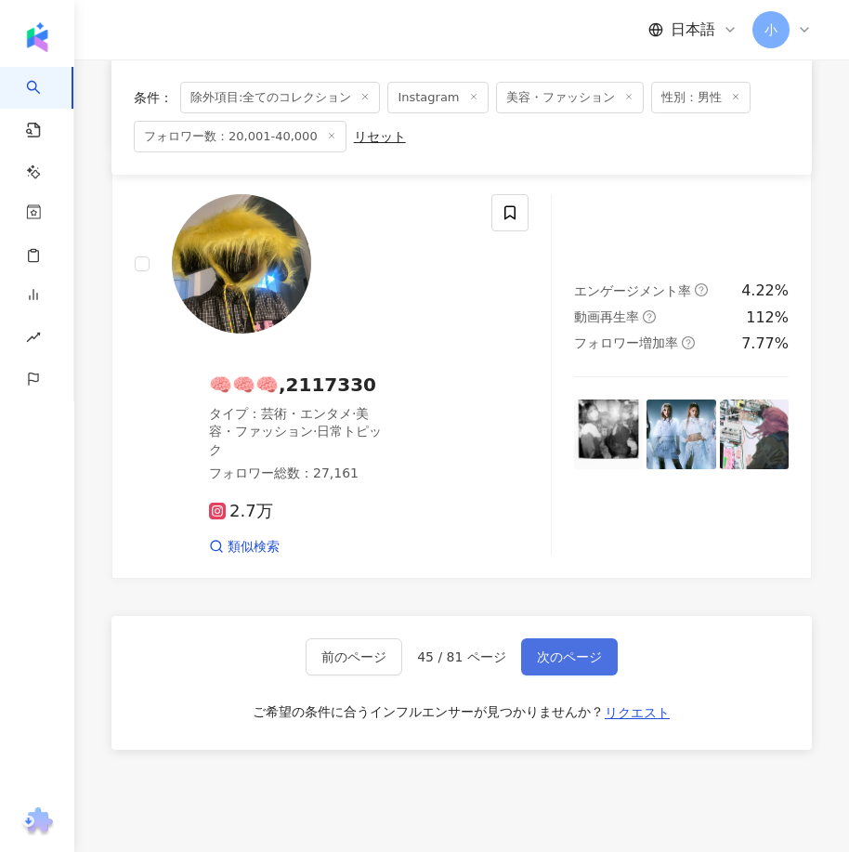
click at [563, 664] on span "次のページ" at bounding box center [569, 656] width 65 height 15
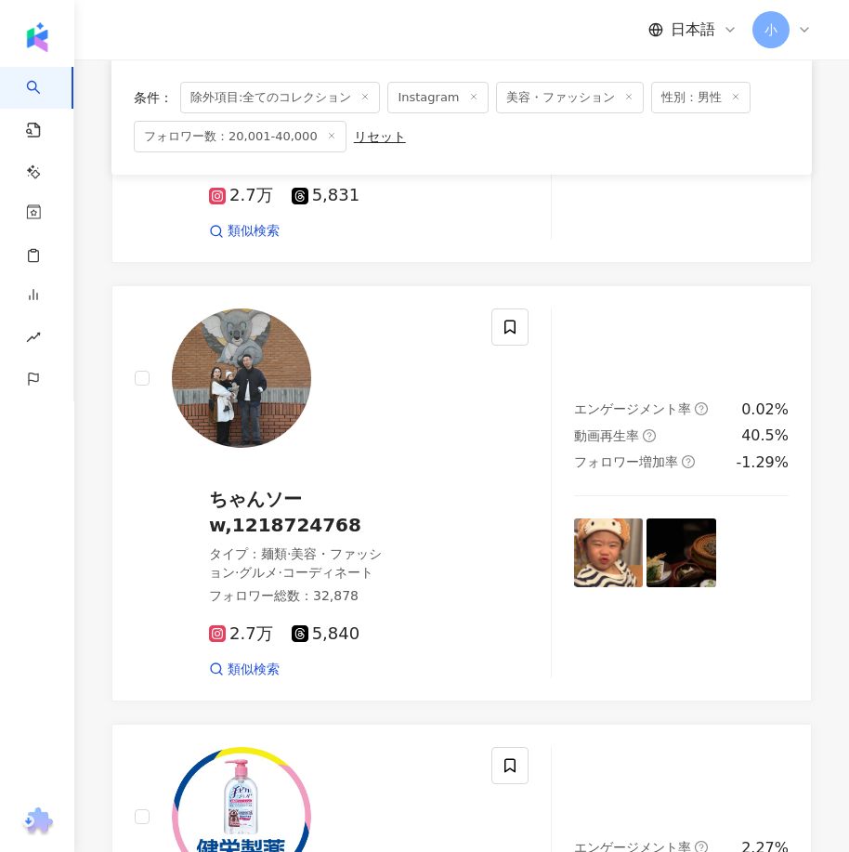
scroll to position [3524, 0]
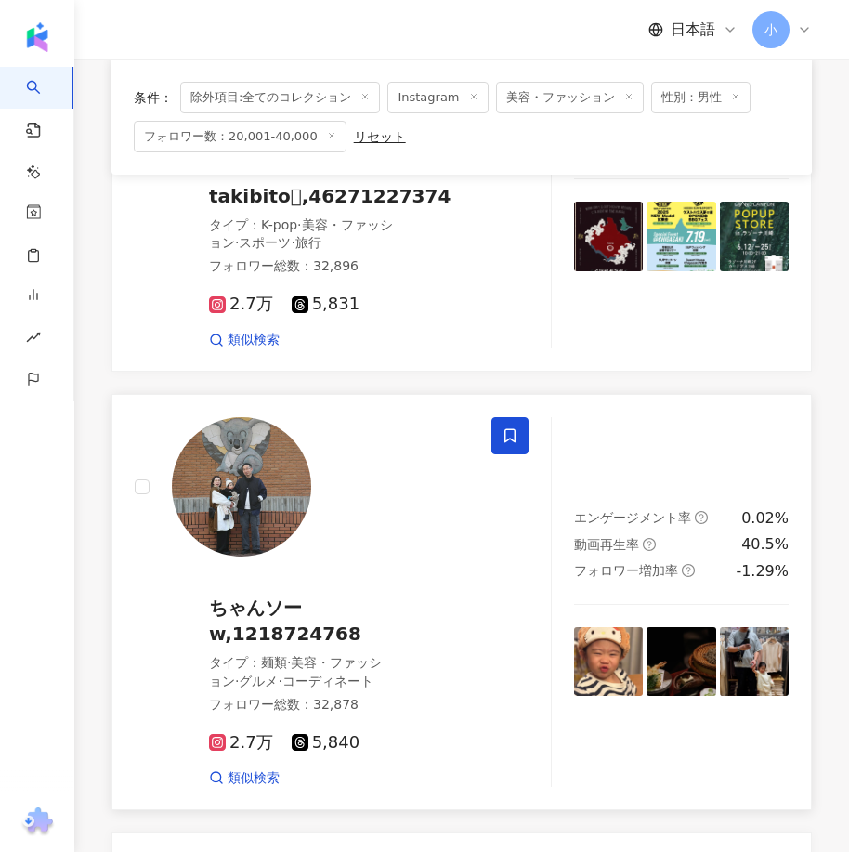
click at [518, 417] on span at bounding box center [509, 435] width 37 height 37
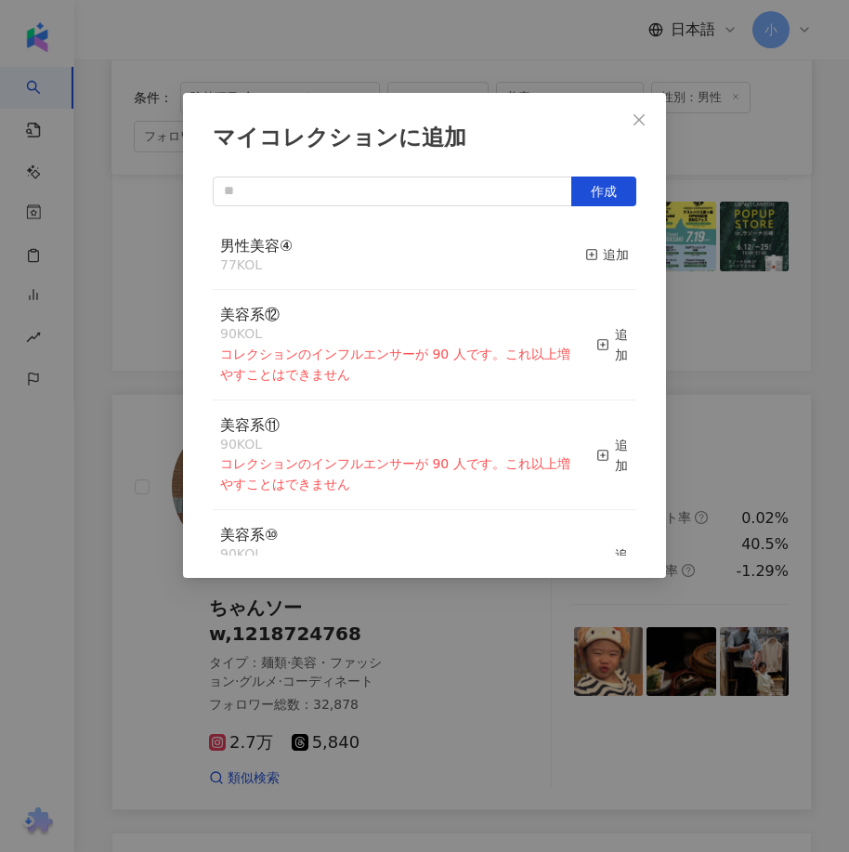
click at [591, 242] on button "追加" at bounding box center [607, 255] width 44 height 39
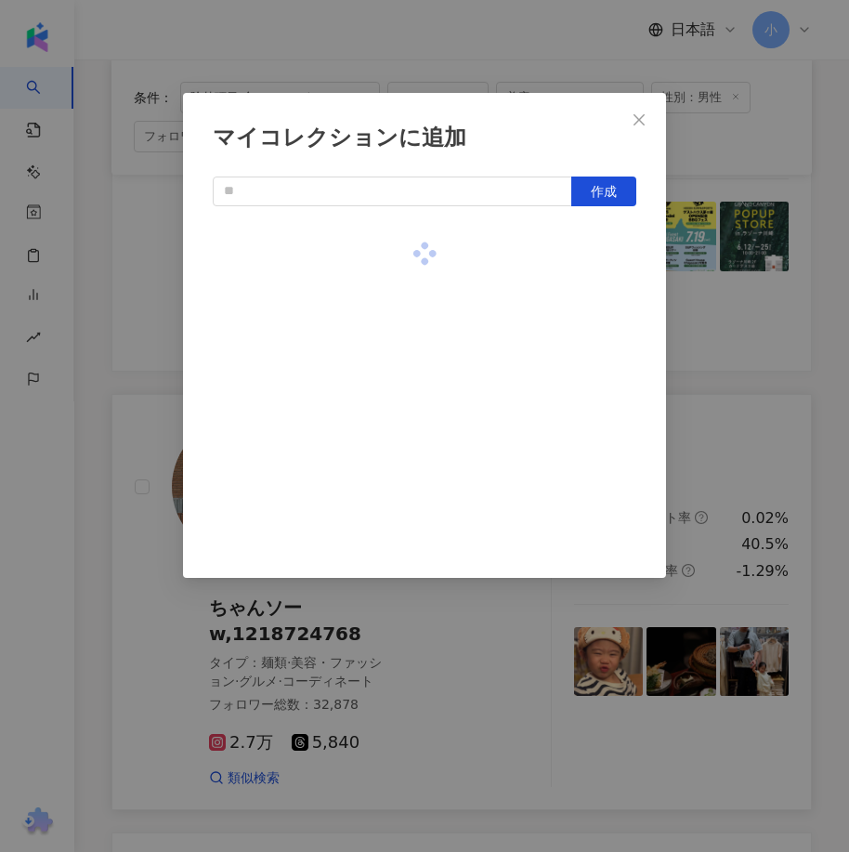
click at [691, 647] on div "マイコレクションに追加 作成" at bounding box center [424, 426] width 849 height 852
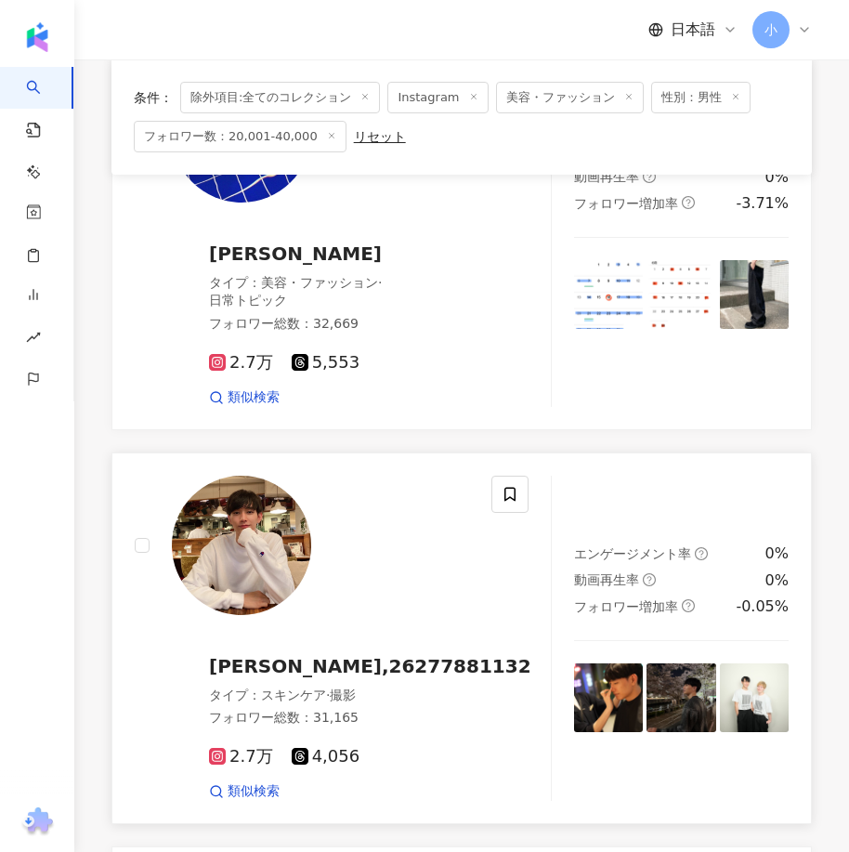
scroll to position [1574, 0]
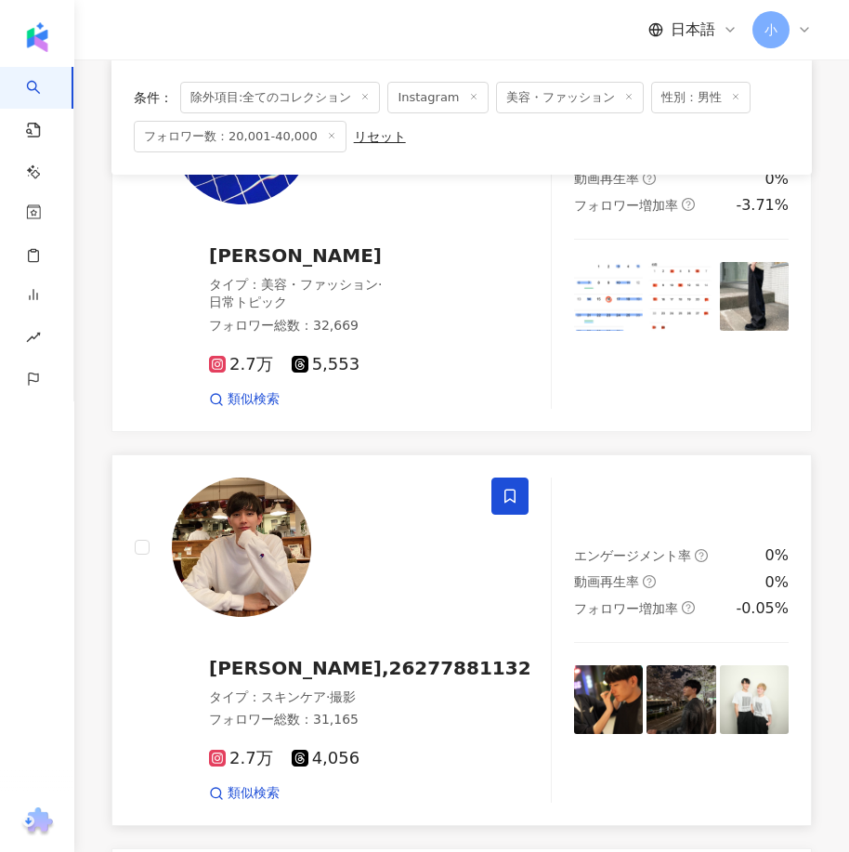
click at [527, 494] on span at bounding box center [509, 495] width 37 height 37
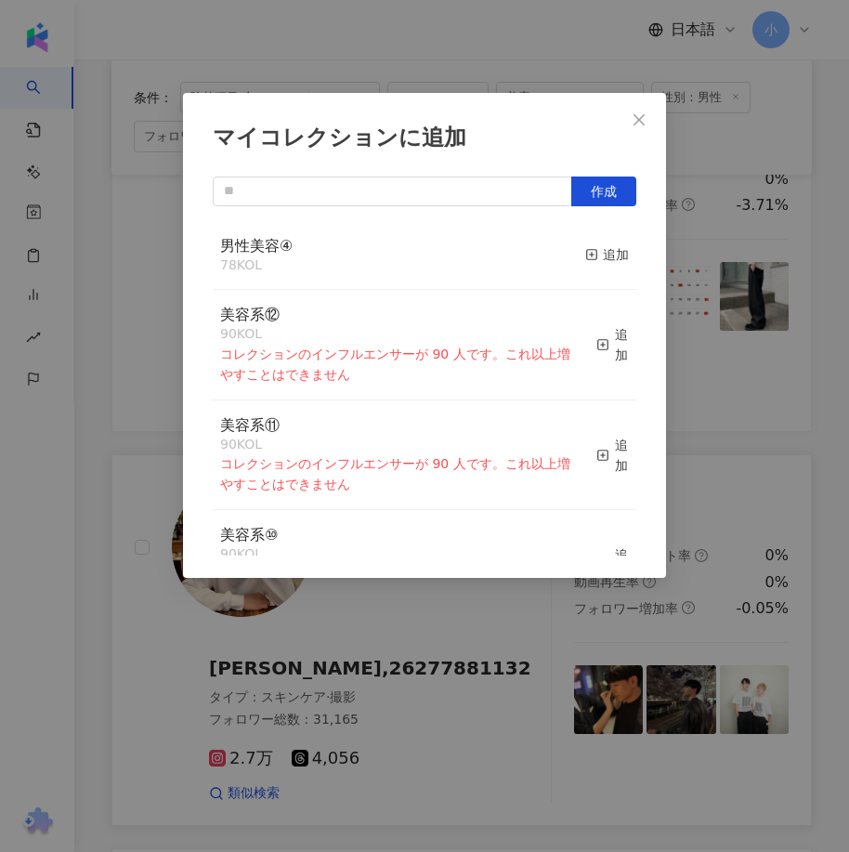
click at [605, 267] on button "追加" at bounding box center [607, 255] width 44 height 39
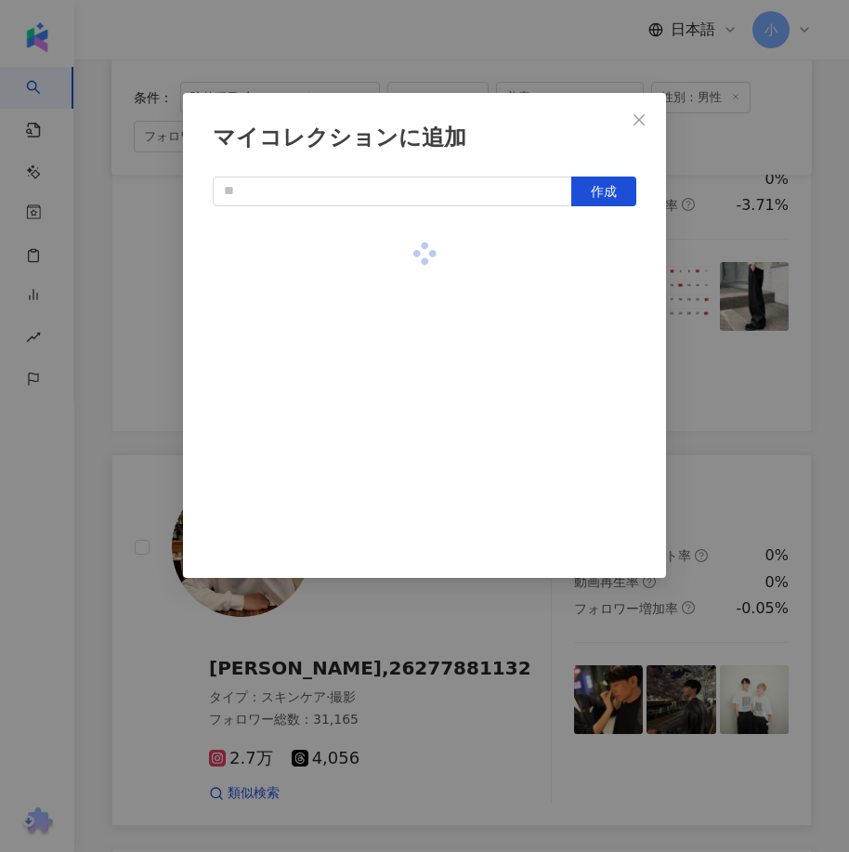
click at [705, 485] on div "マイコレクションに追加 作成" at bounding box center [424, 426] width 849 height 852
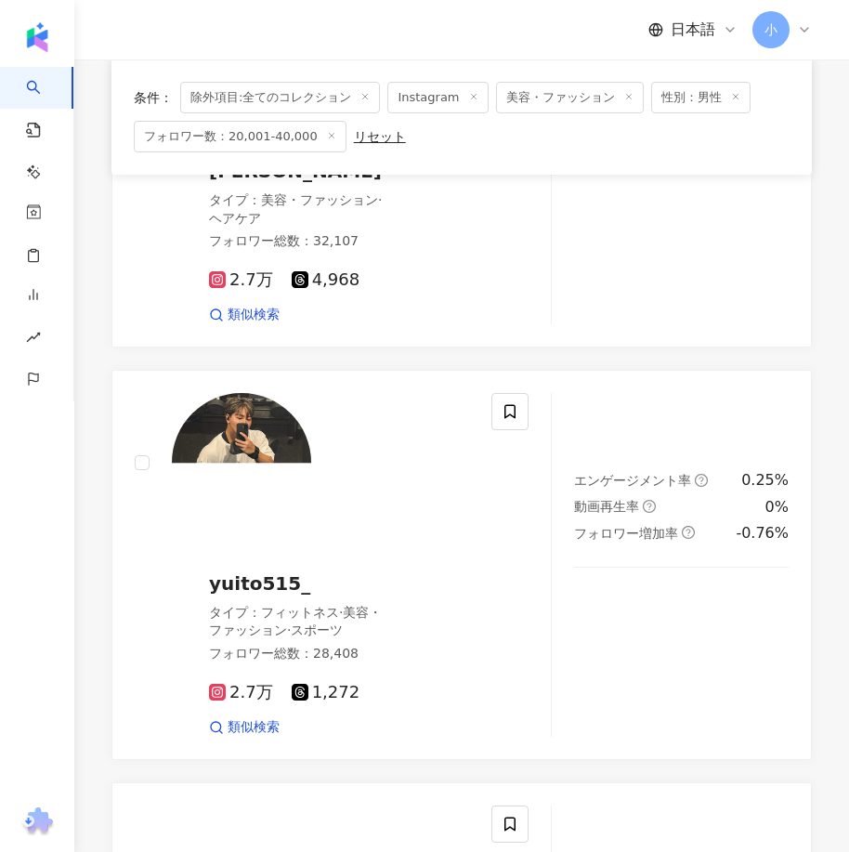
scroll to position [367, 0]
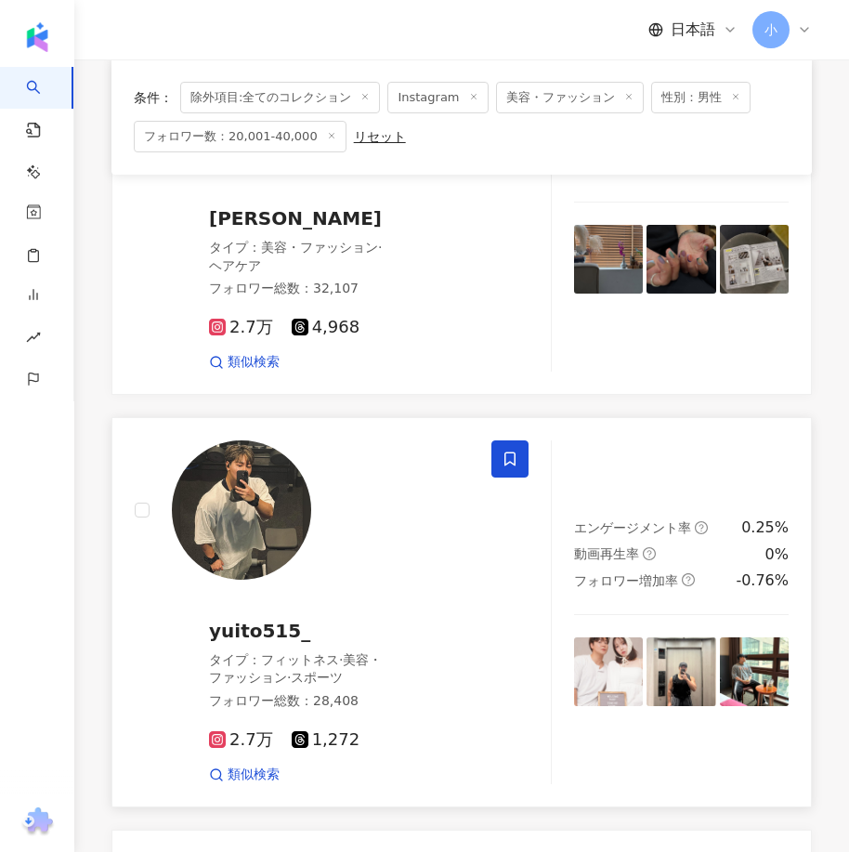
click at [514, 458] on icon at bounding box center [509, 458] width 11 height 14
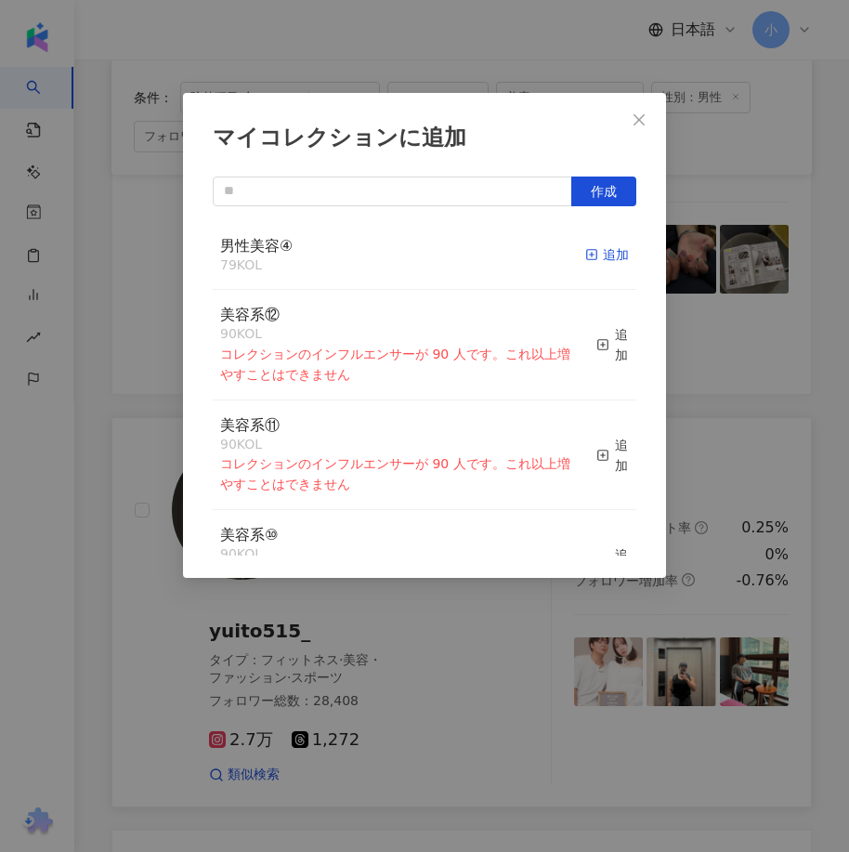
click at [604, 250] on div "追加" at bounding box center [607, 254] width 44 height 20
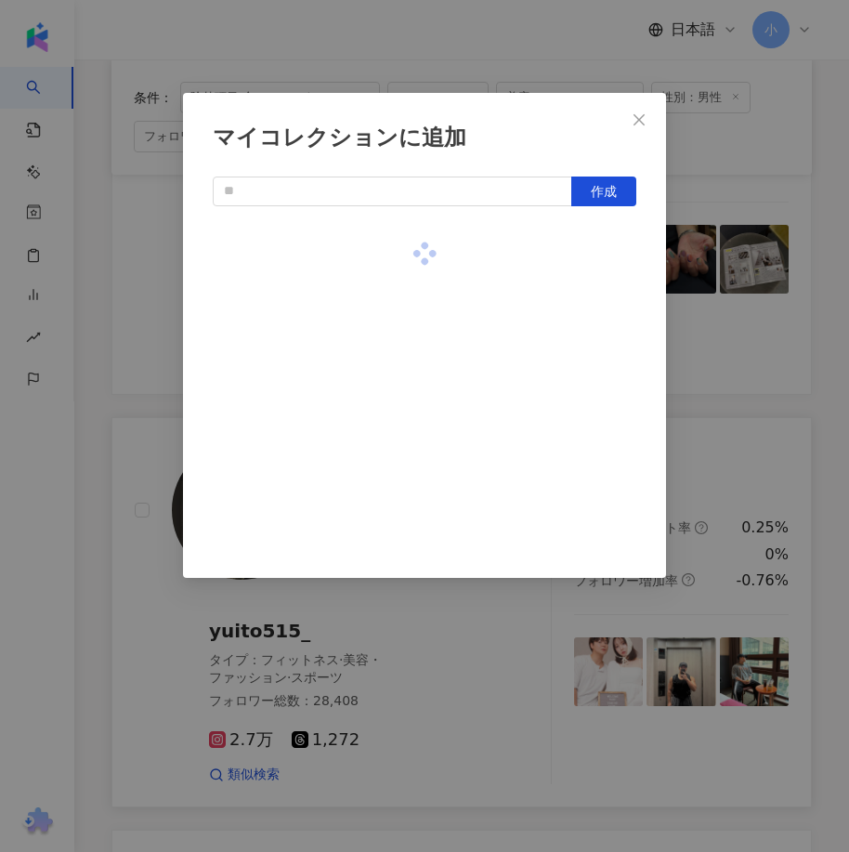
click at [723, 546] on div "マイコレクションに追加 作成" at bounding box center [424, 426] width 849 height 852
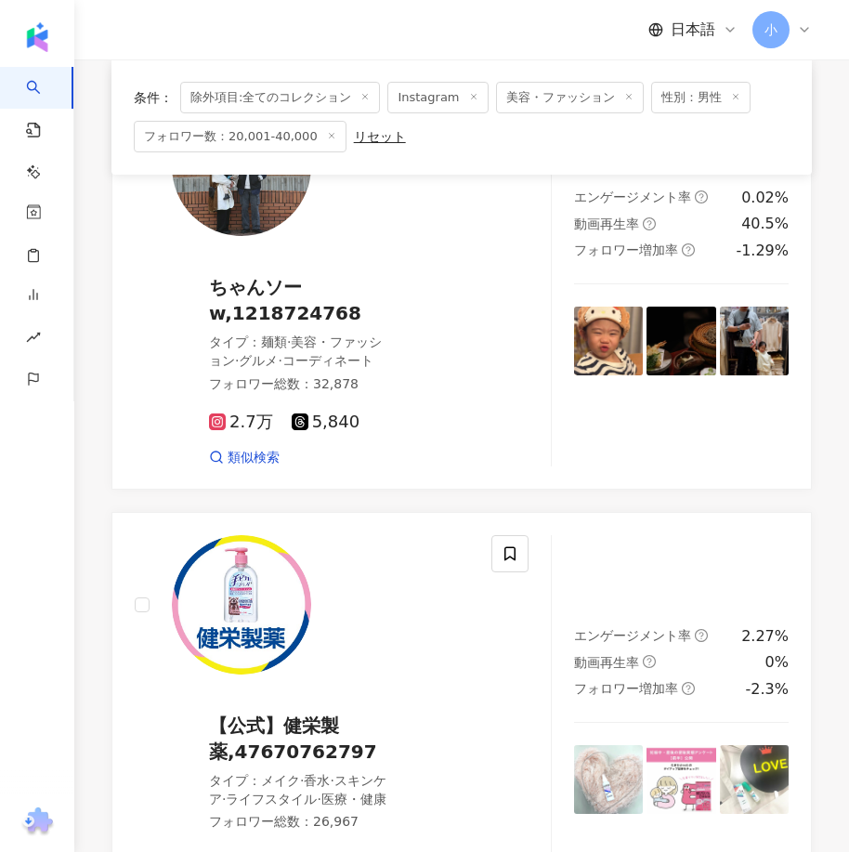
scroll to position [5186, 0]
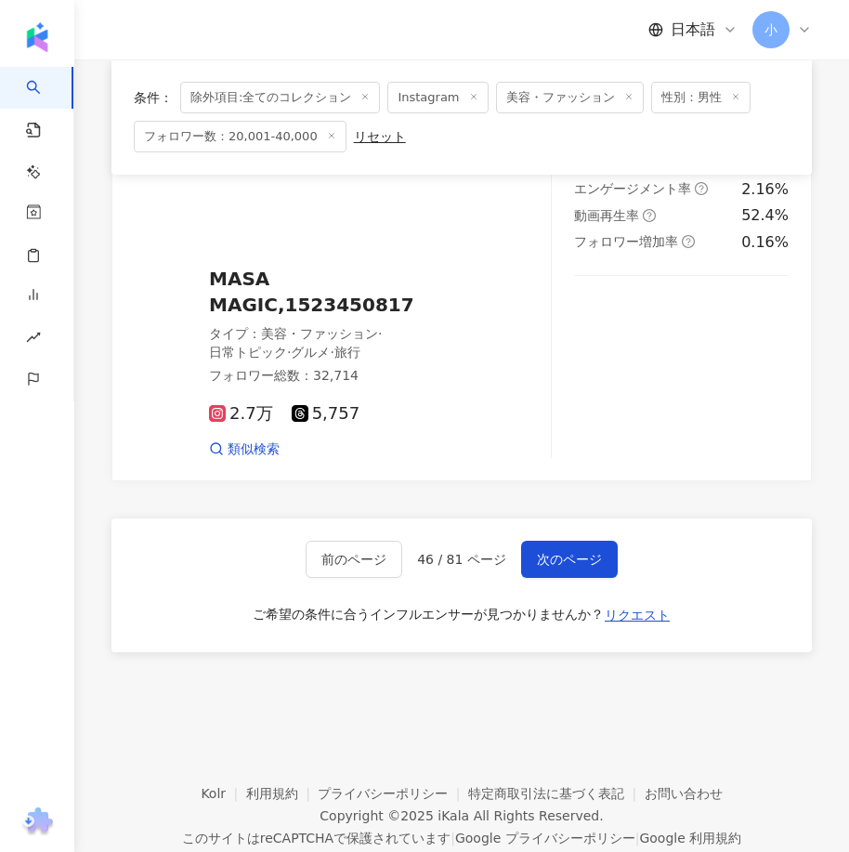
drag, startPoint x: 597, startPoint y: 332, endPoint x: 557, endPoint y: 764, distance: 434.6
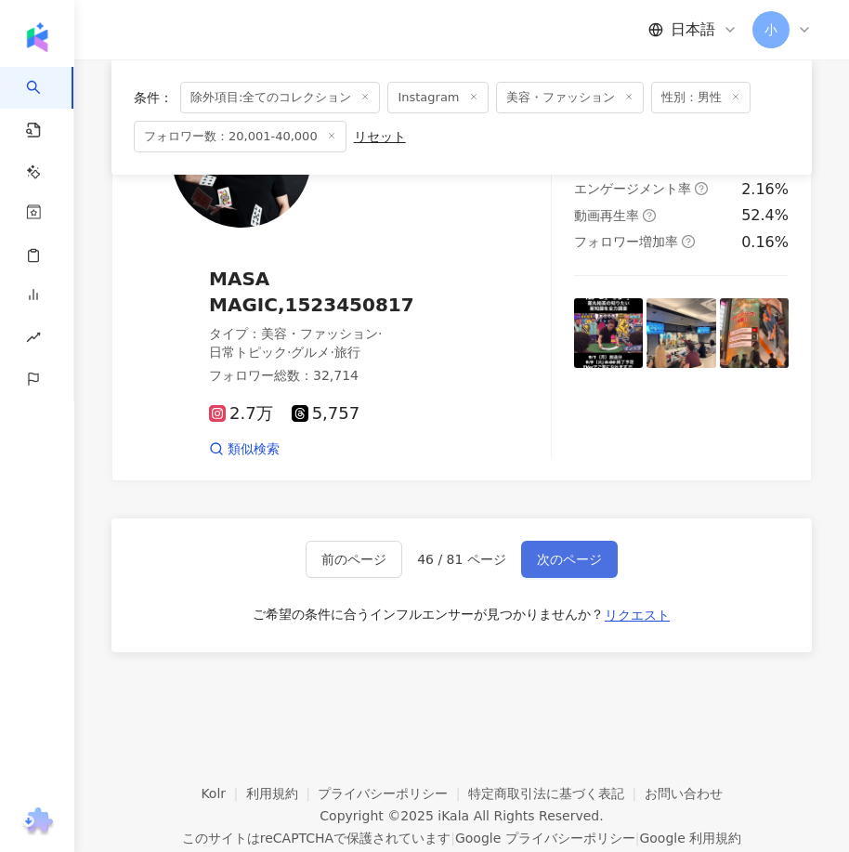
click at [564, 552] on span "次のページ" at bounding box center [569, 559] width 65 height 15
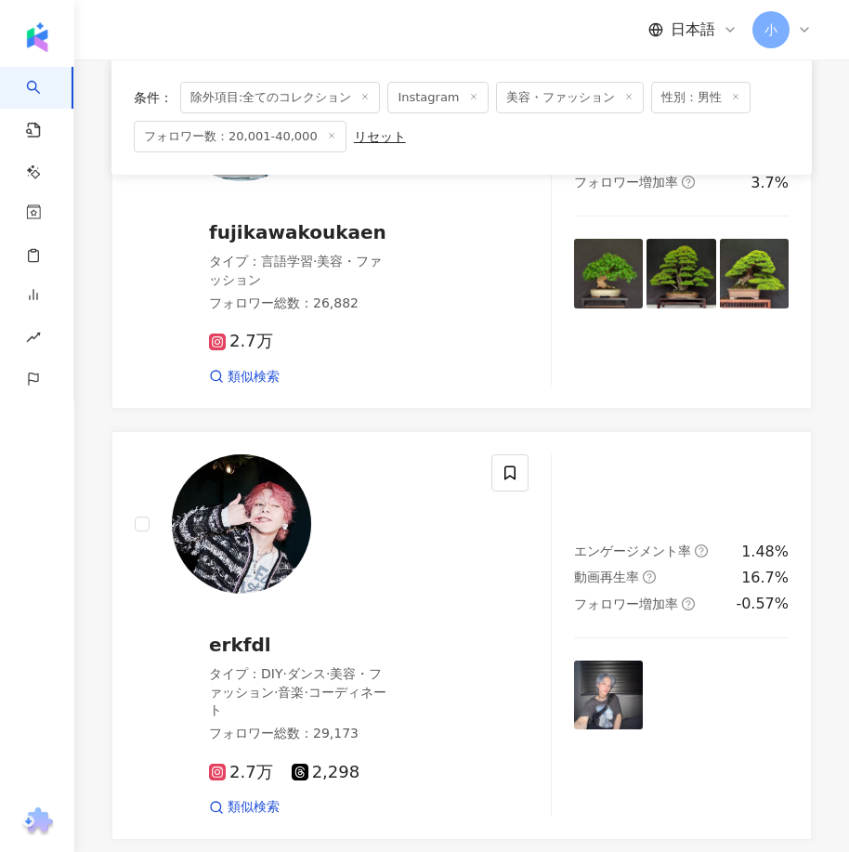
scroll to position [672, 0]
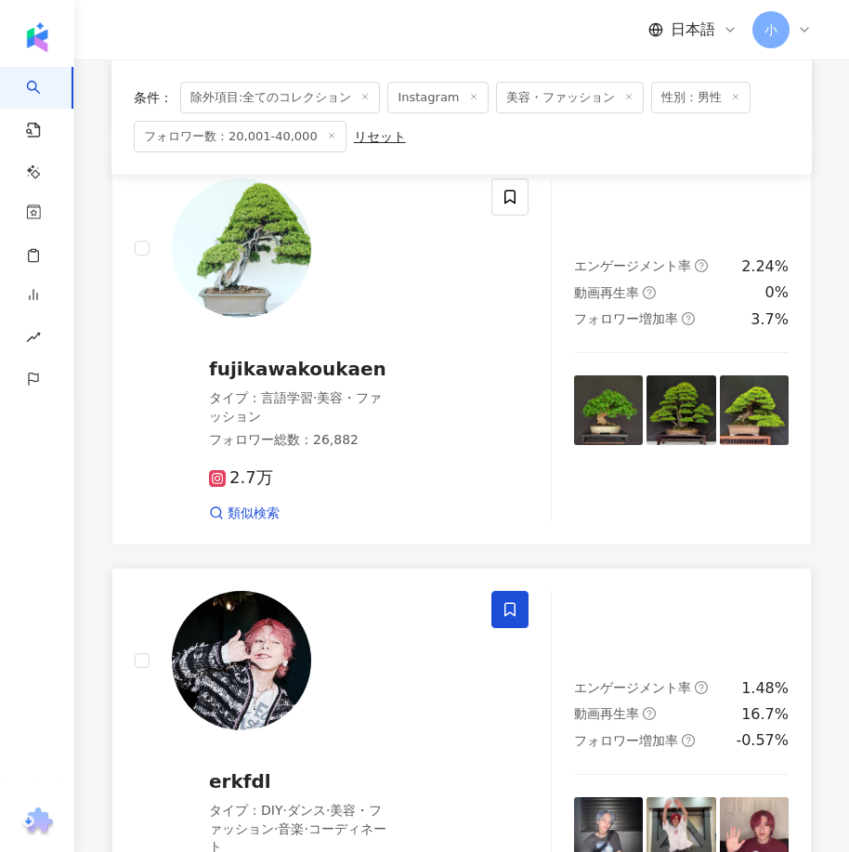
click at [517, 612] on icon at bounding box center [509, 609] width 17 height 17
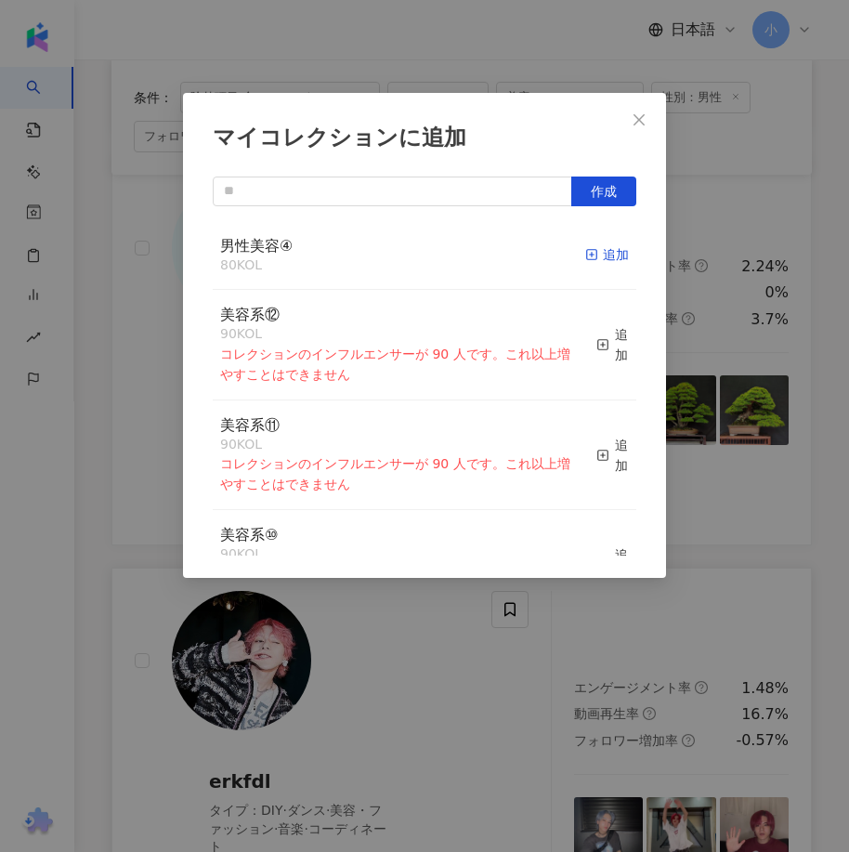
click at [585, 254] on div "追加" at bounding box center [607, 254] width 44 height 20
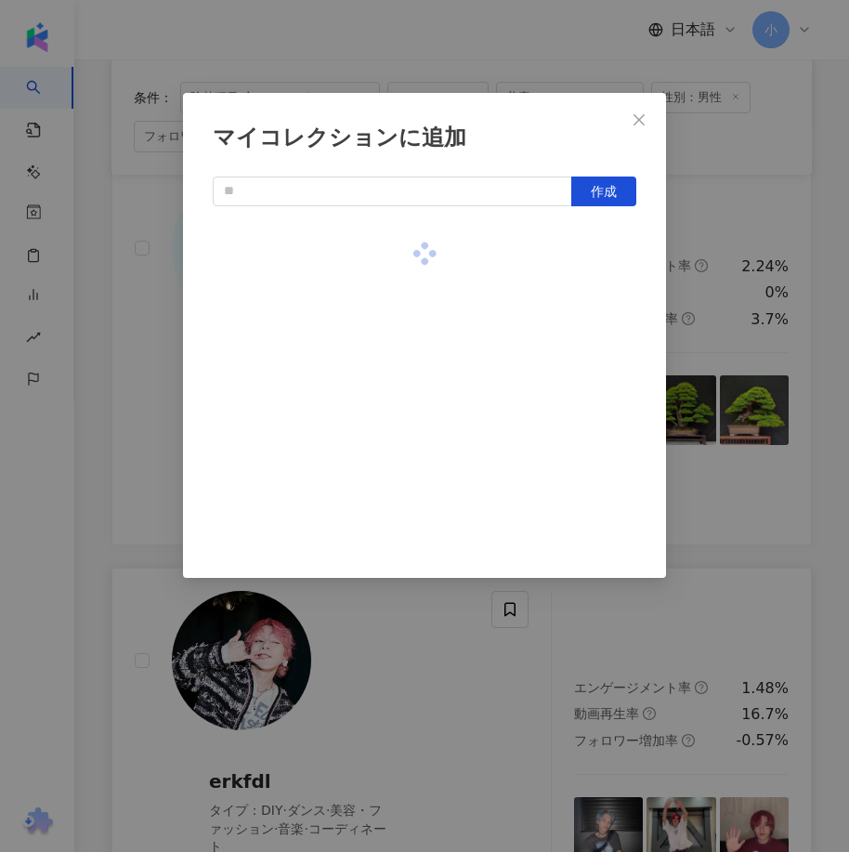
click at [730, 479] on div "マイコレクションに追加 作成" at bounding box center [424, 426] width 849 height 852
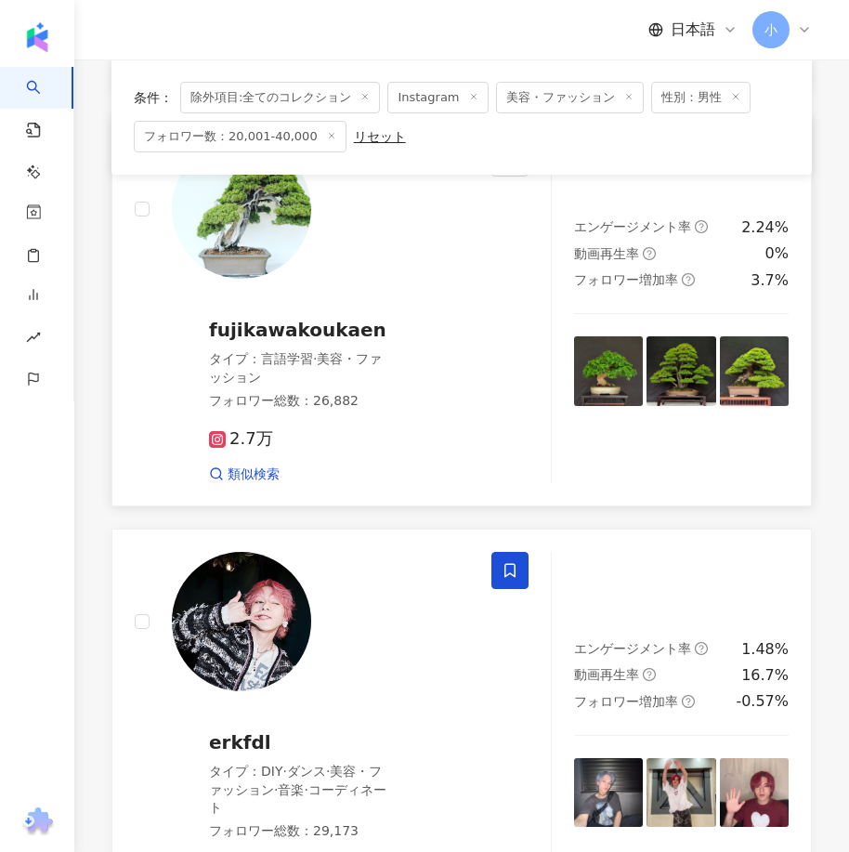
scroll to position [1022, 0]
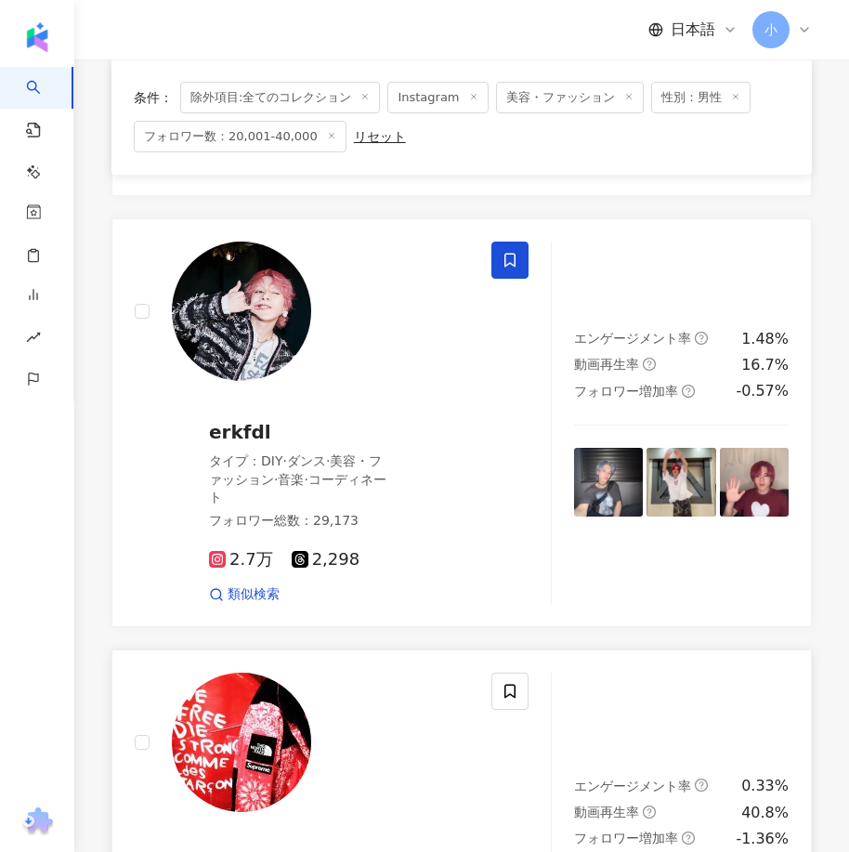
drag, startPoint x: 638, startPoint y: 579, endPoint x: 791, endPoint y: 649, distance: 168.3
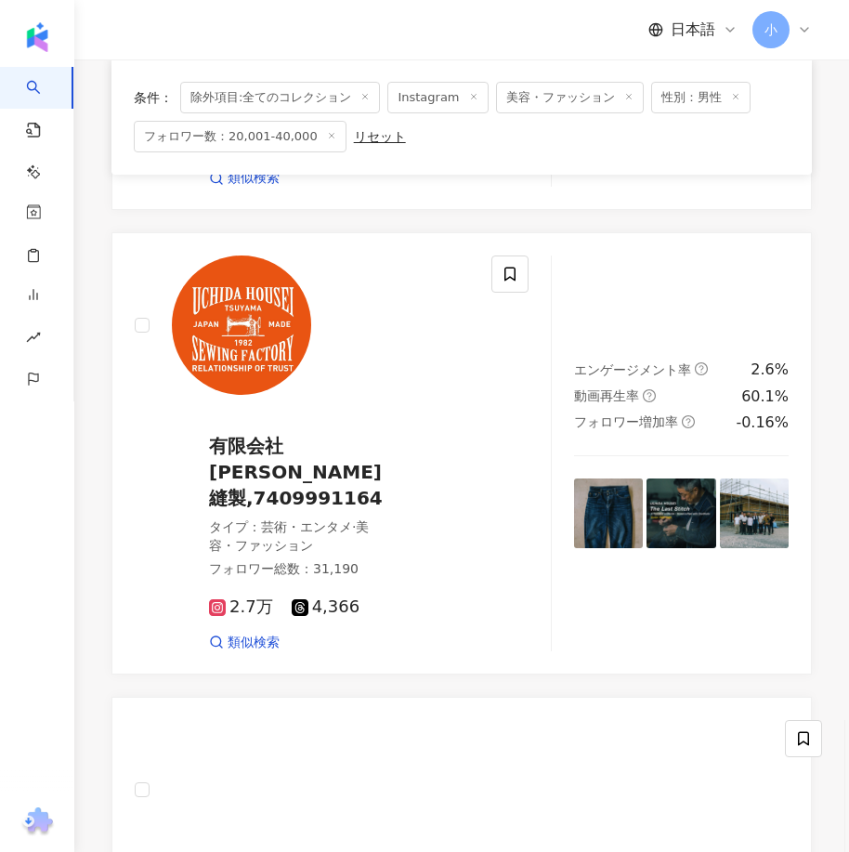
drag, startPoint x: 838, startPoint y: 560, endPoint x: 840, endPoint y: 801, distance: 240.5
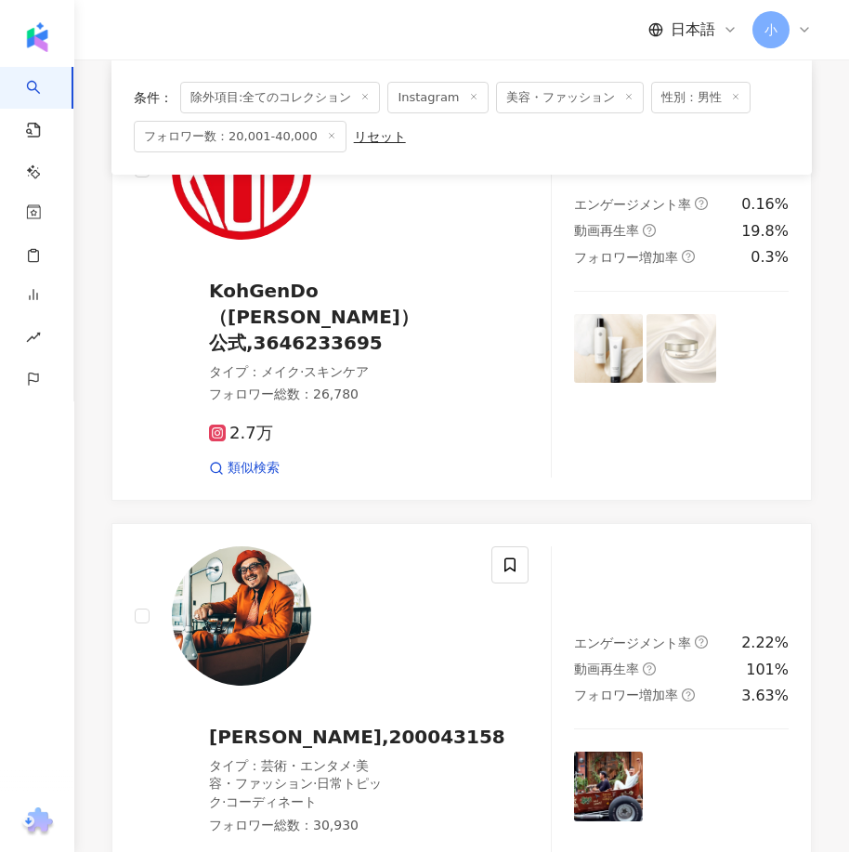
scroll to position [4536, 0]
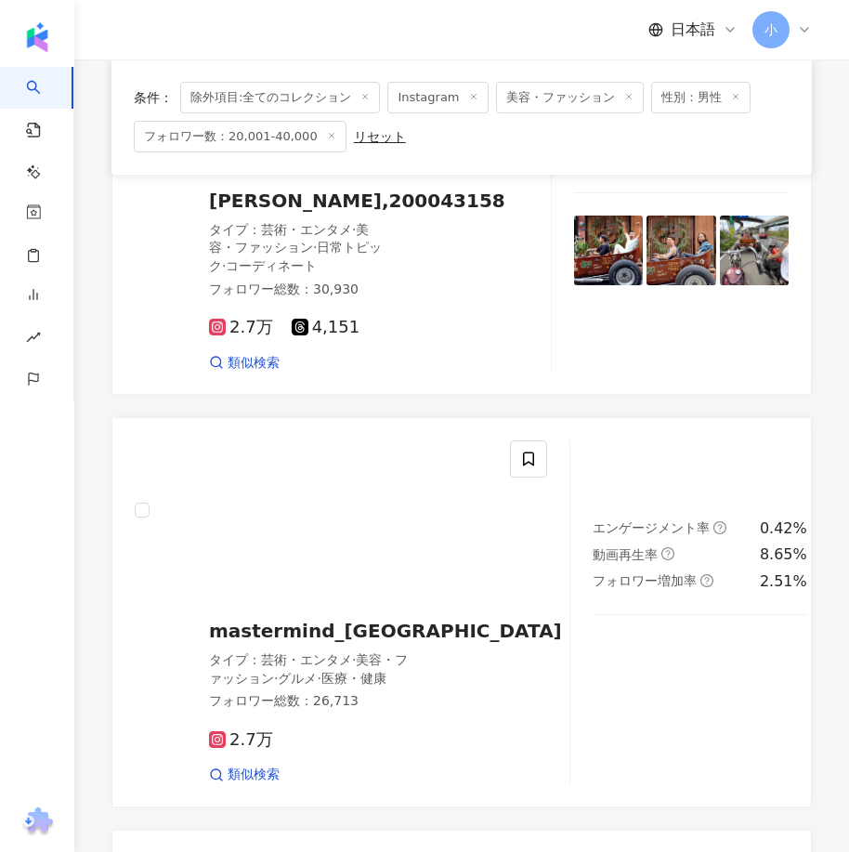
drag, startPoint x: 834, startPoint y: 475, endPoint x: 818, endPoint y: 707, distance: 231.8
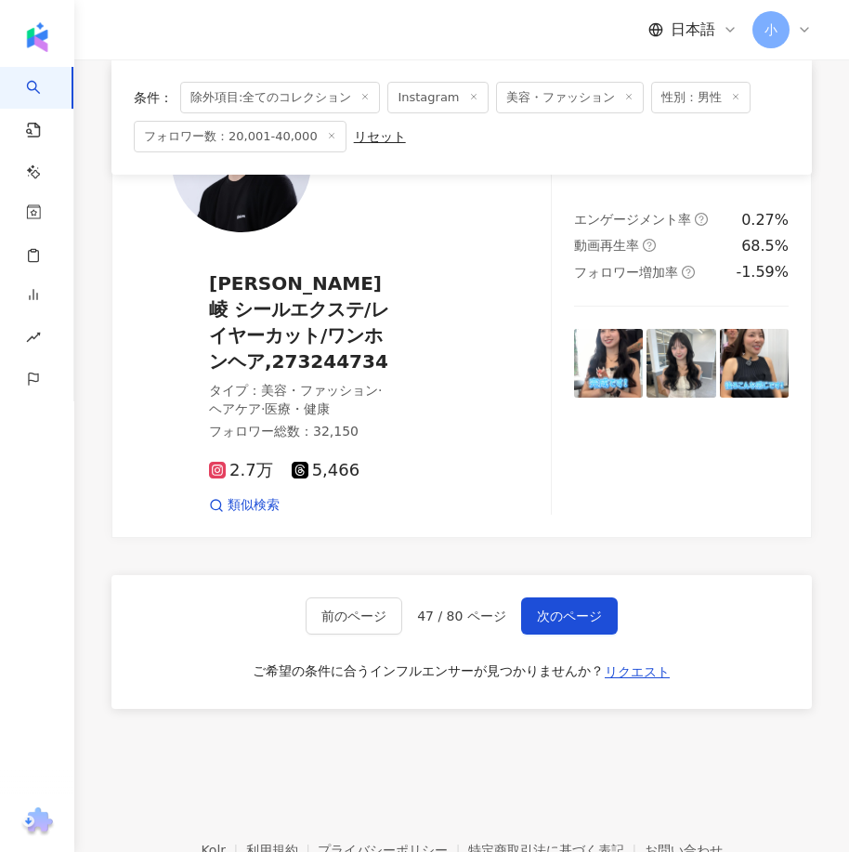
scroll to position [5316, 0]
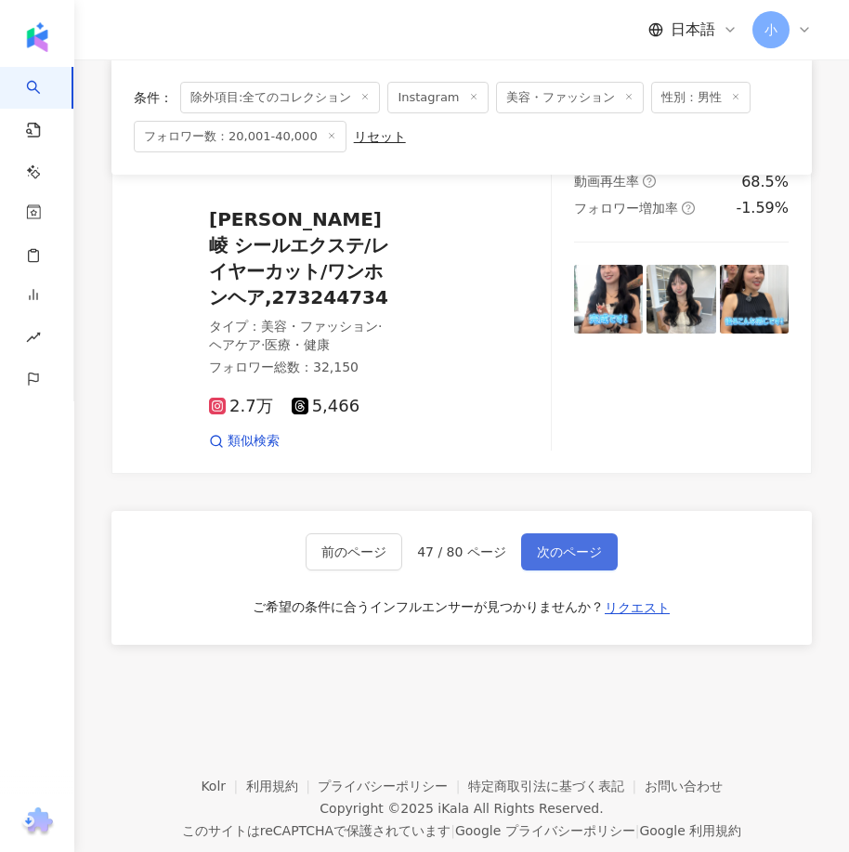
click at [588, 544] on span "次のページ" at bounding box center [569, 551] width 65 height 15
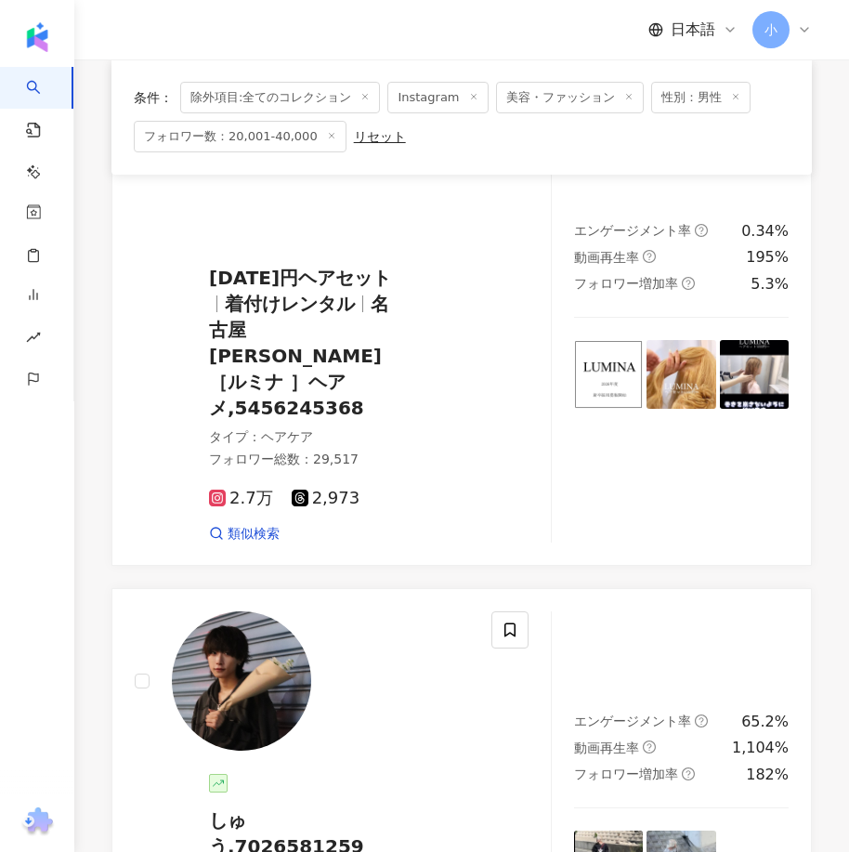
scroll to position [1715, 0]
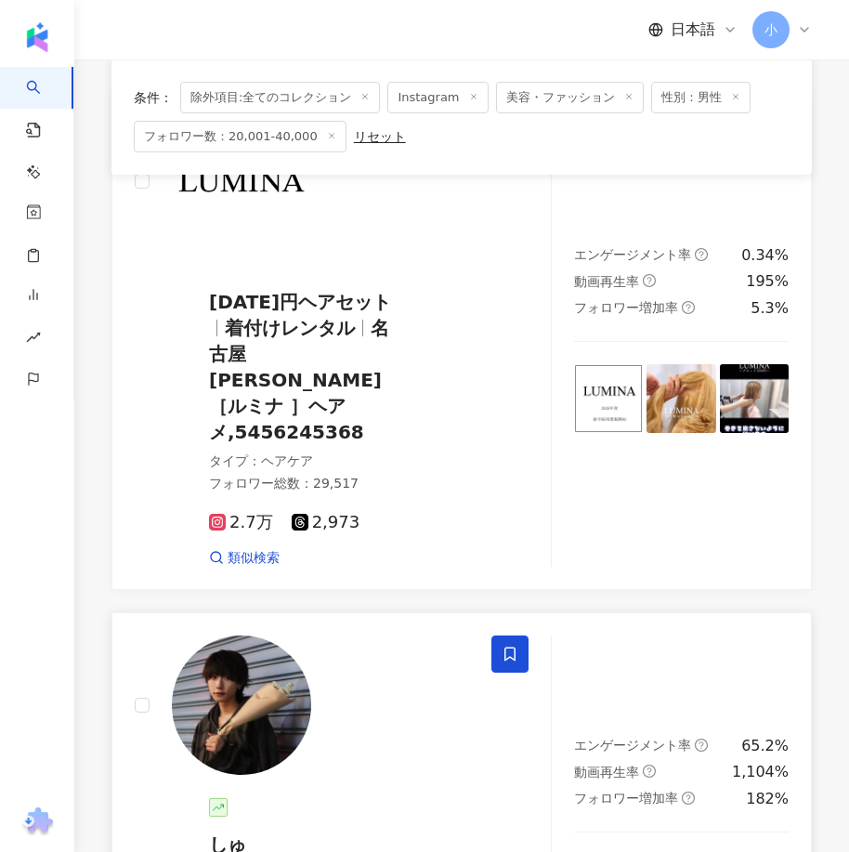
click at [512, 645] on icon at bounding box center [509, 653] width 17 height 17
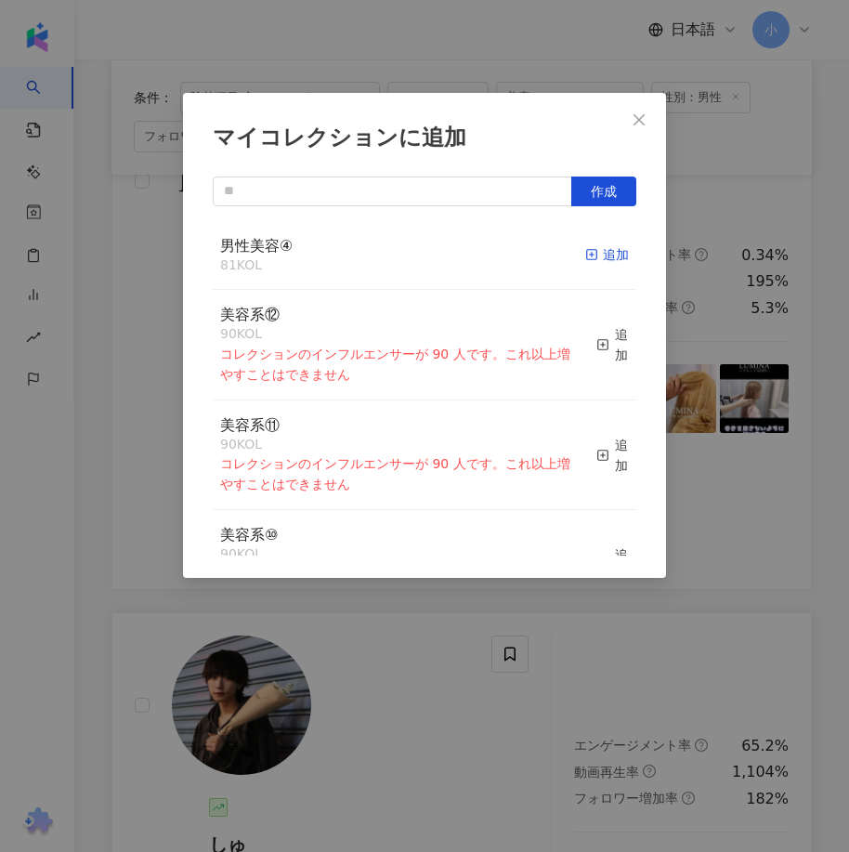
click at [590, 260] on div "追加" at bounding box center [607, 254] width 44 height 20
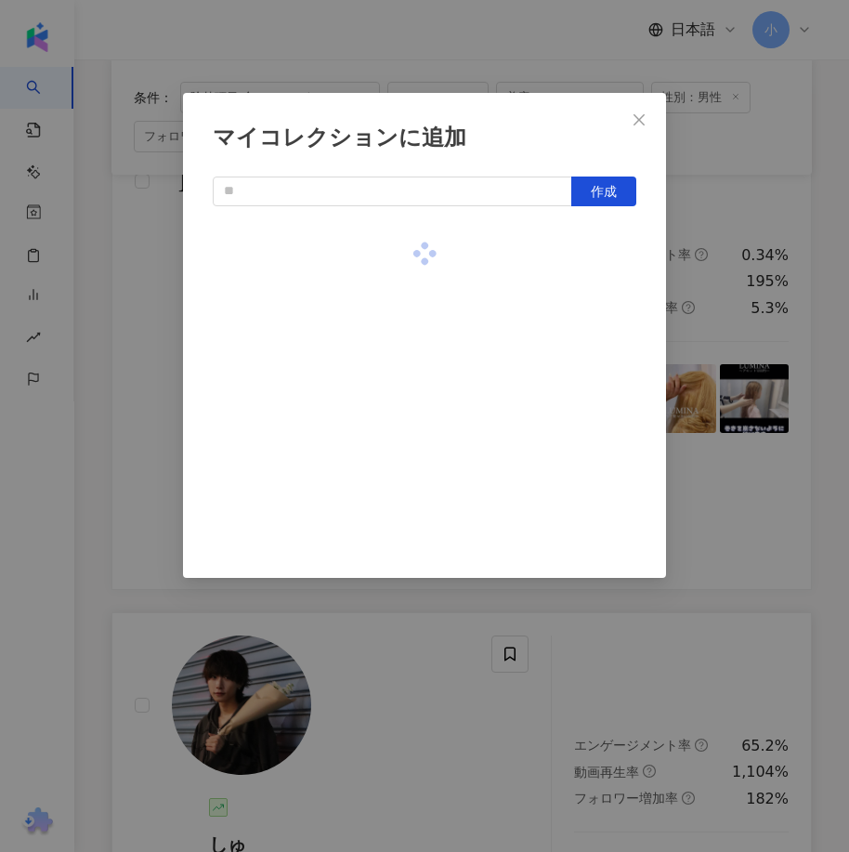
click at [710, 470] on div "マイコレクションに追加 作成" at bounding box center [424, 426] width 849 height 852
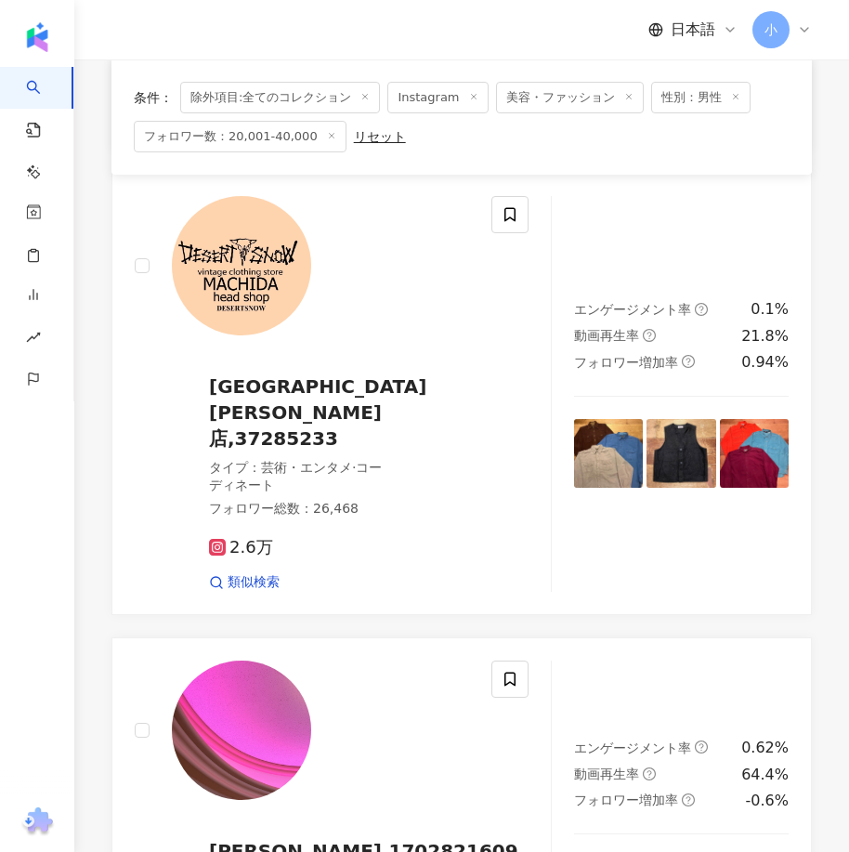
scroll to position [5337, 0]
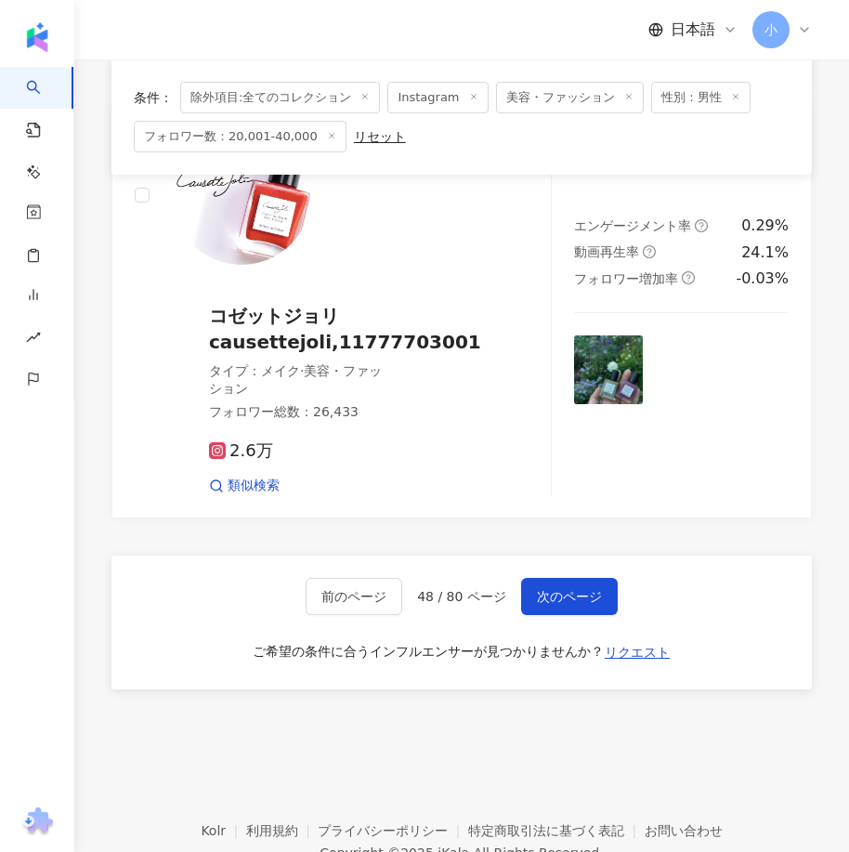
drag, startPoint x: 830, startPoint y: 327, endPoint x: 793, endPoint y: 695, distance: 369.6
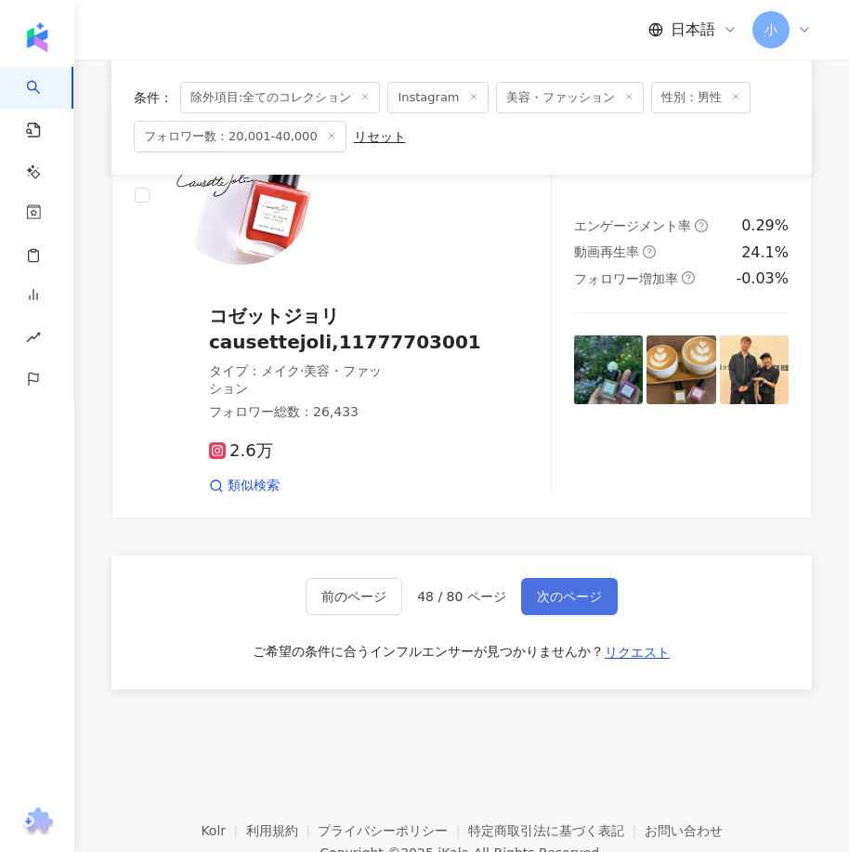
click at [577, 589] on span "次のページ" at bounding box center [569, 596] width 65 height 15
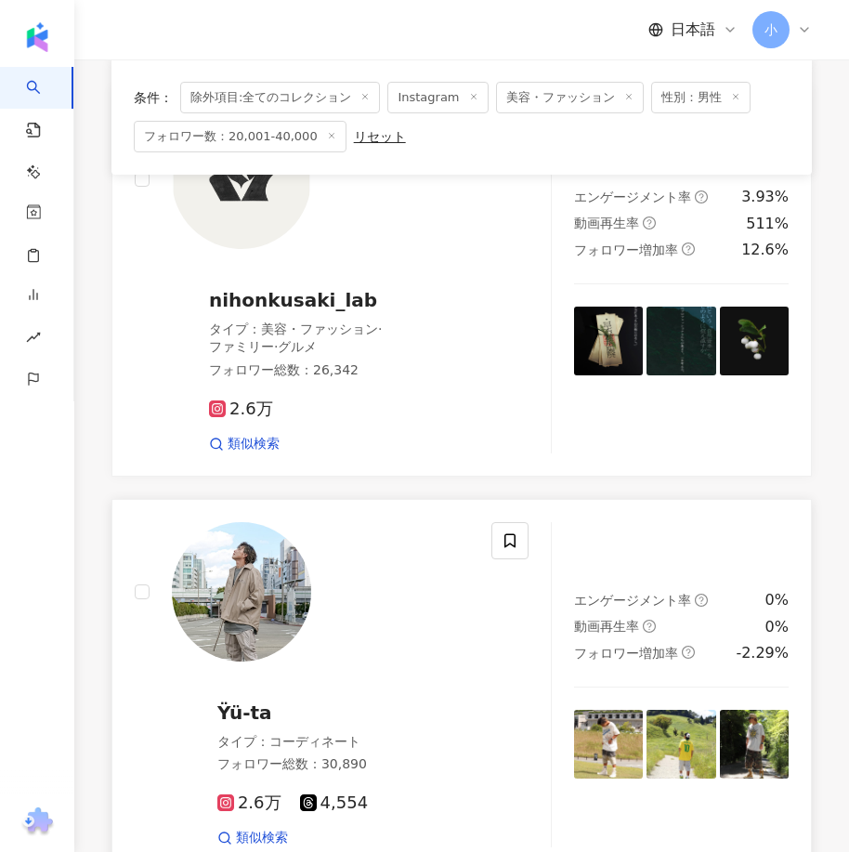
scroll to position [1636, 0]
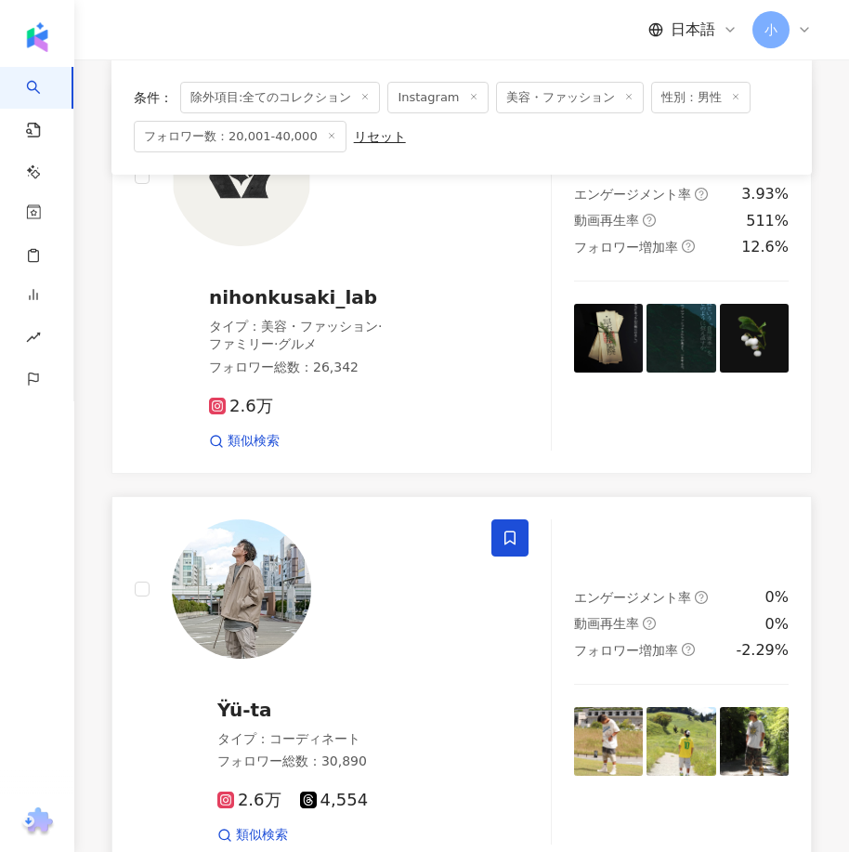
click at [512, 529] on icon at bounding box center [509, 537] width 17 height 17
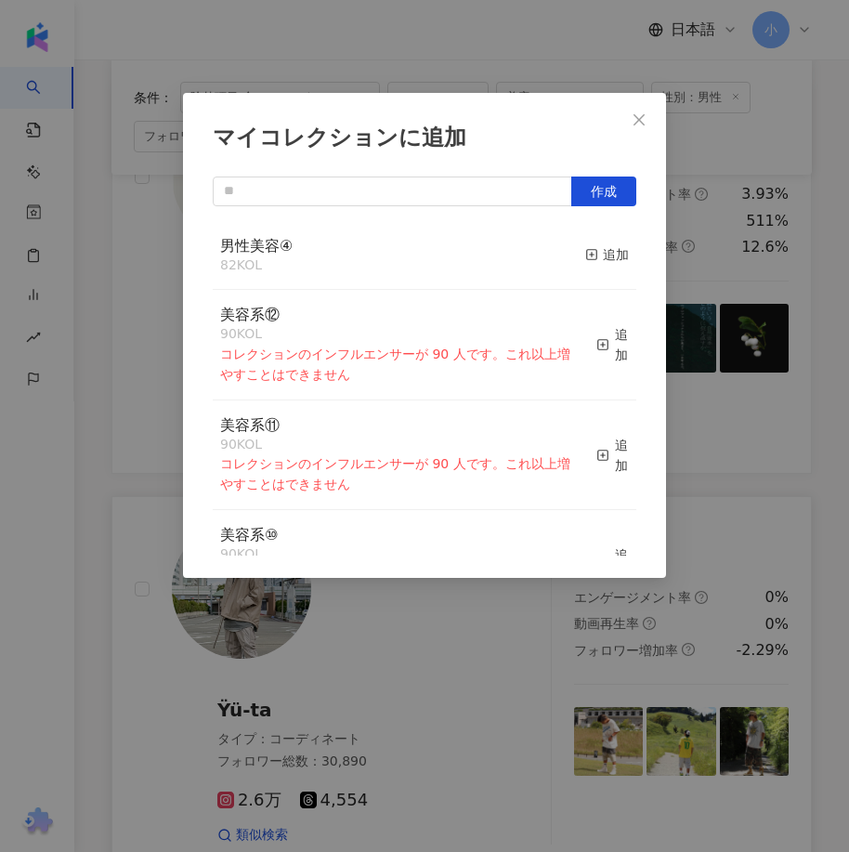
click at [618, 257] on div "男性美容④ 82 KOL 追加" at bounding box center [424, 256] width 423 height 70
click at [604, 256] on div "追加" at bounding box center [607, 254] width 44 height 20
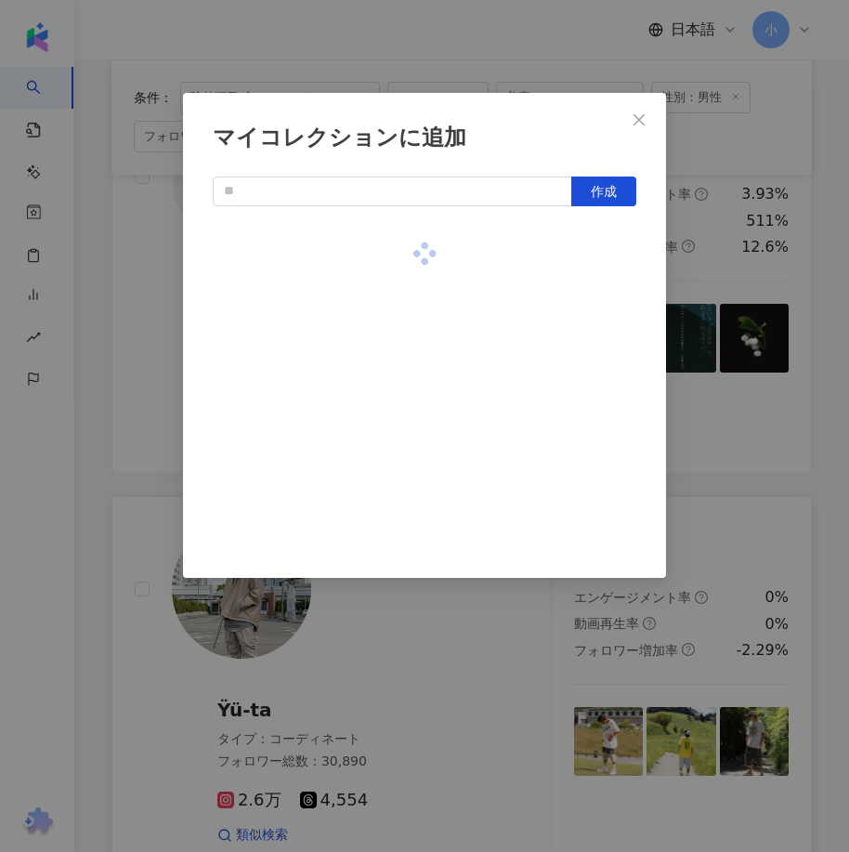
click at [753, 355] on div "マイコレクションに追加 作成" at bounding box center [424, 426] width 849 height 852
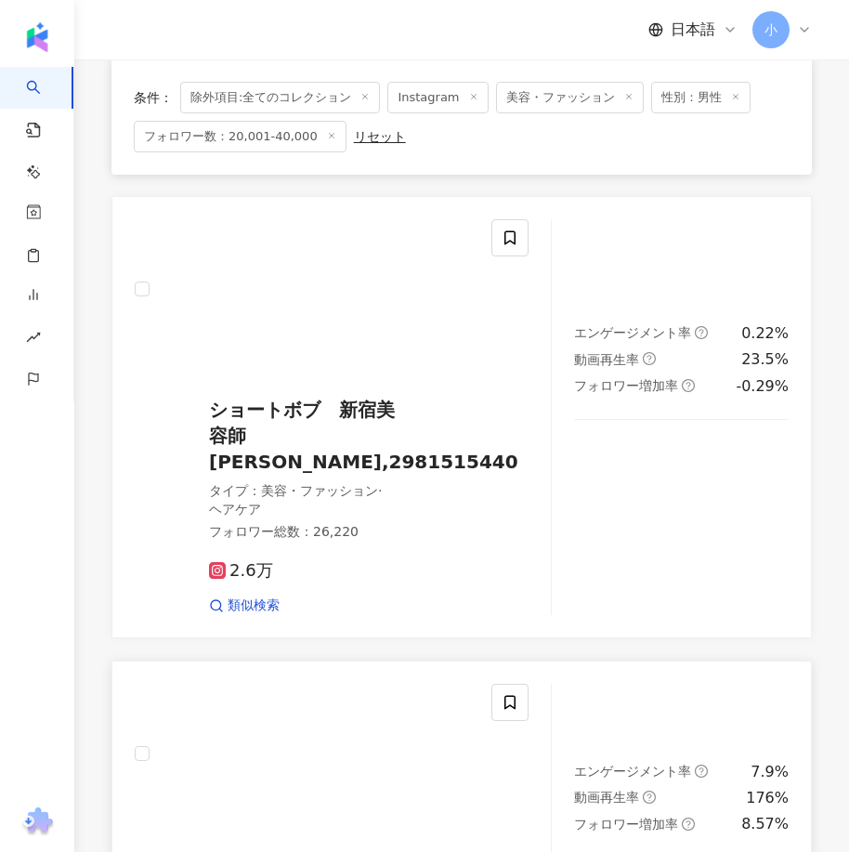
scroll to position [5258, 0]
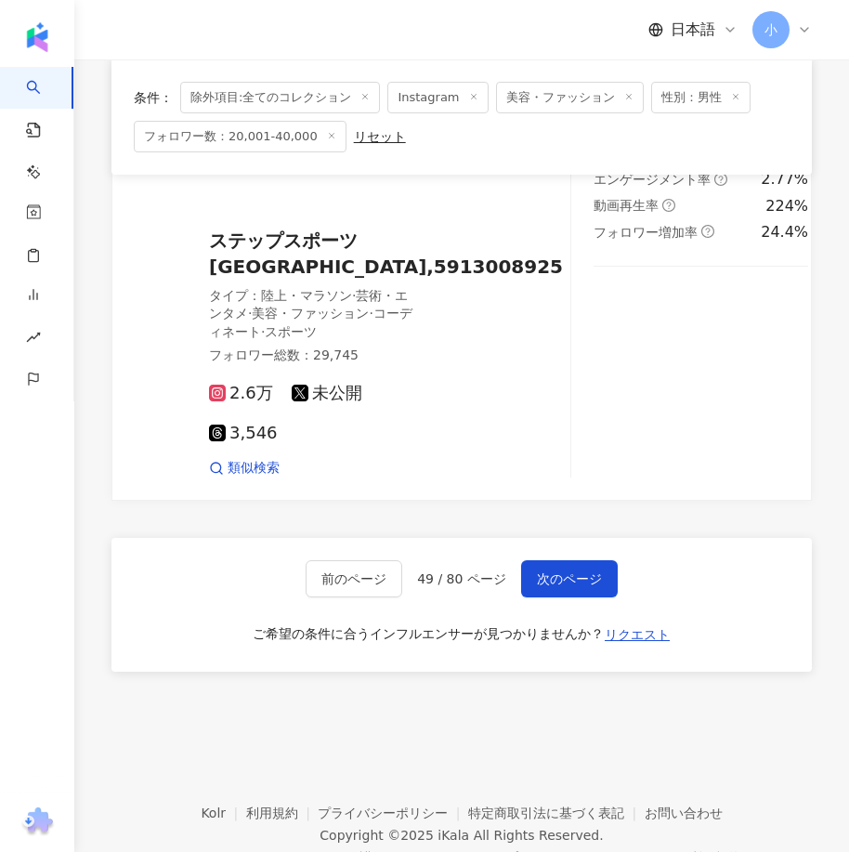
drag, startPoint x: 632, startPoint y: 345, endPoint x: 590, endPoint y: 647, distance: 304.8
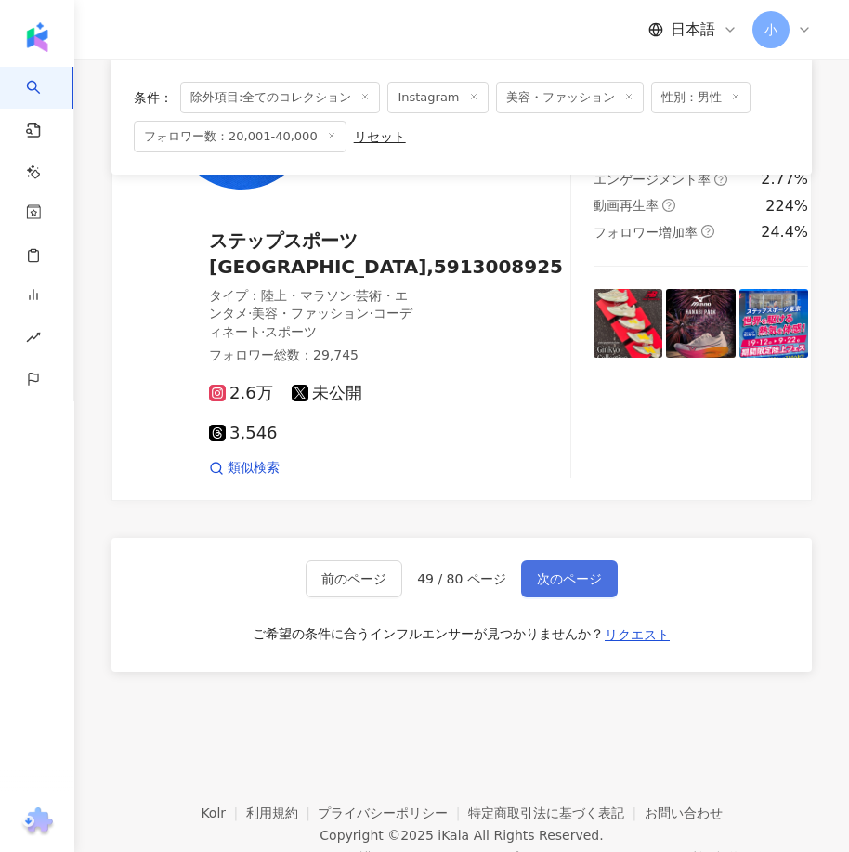
click at [555, 571] on span "次のページ" at bounding box center [569, 578] width 65 height 15
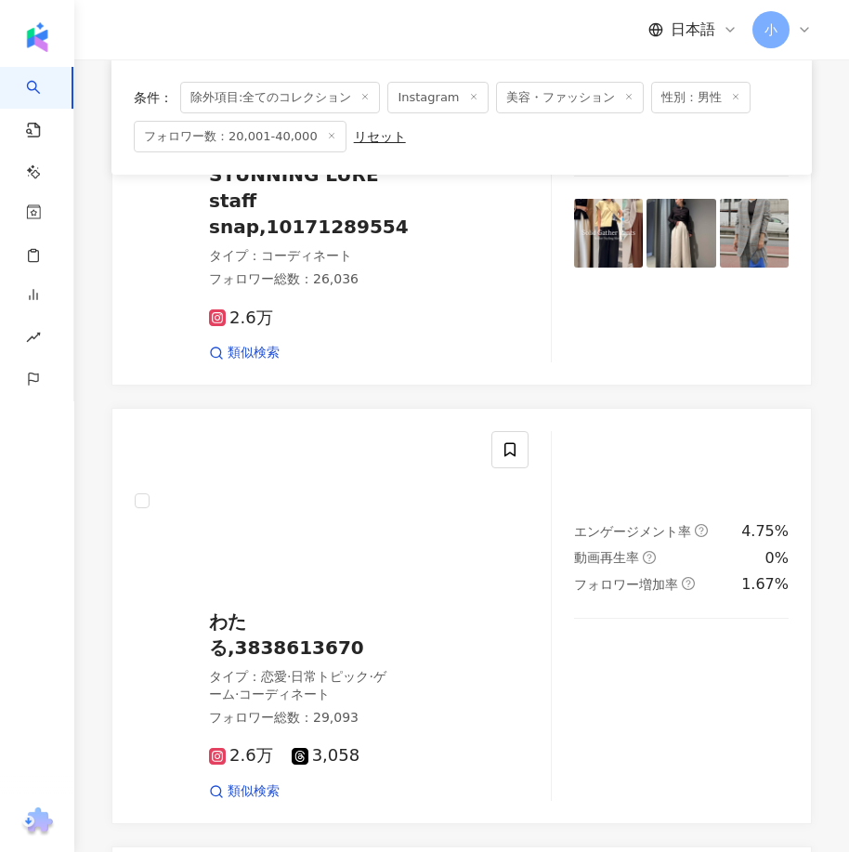
scroll to position [3079, 0]
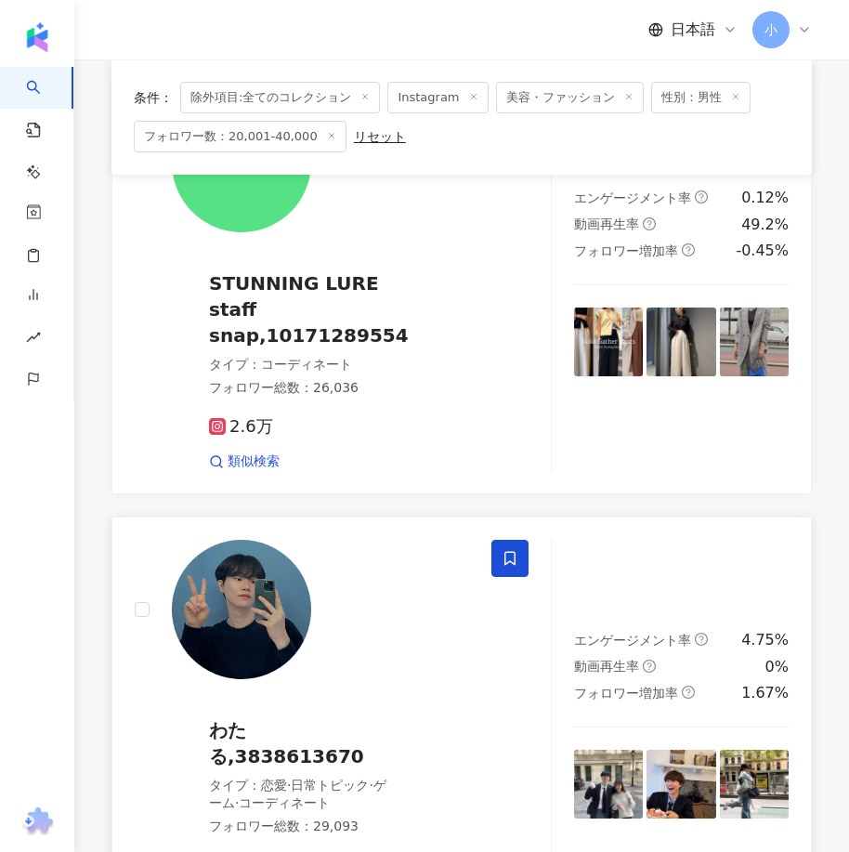
click at [509, 550] on icon at bounding box center [509, 558] width 17 height 17
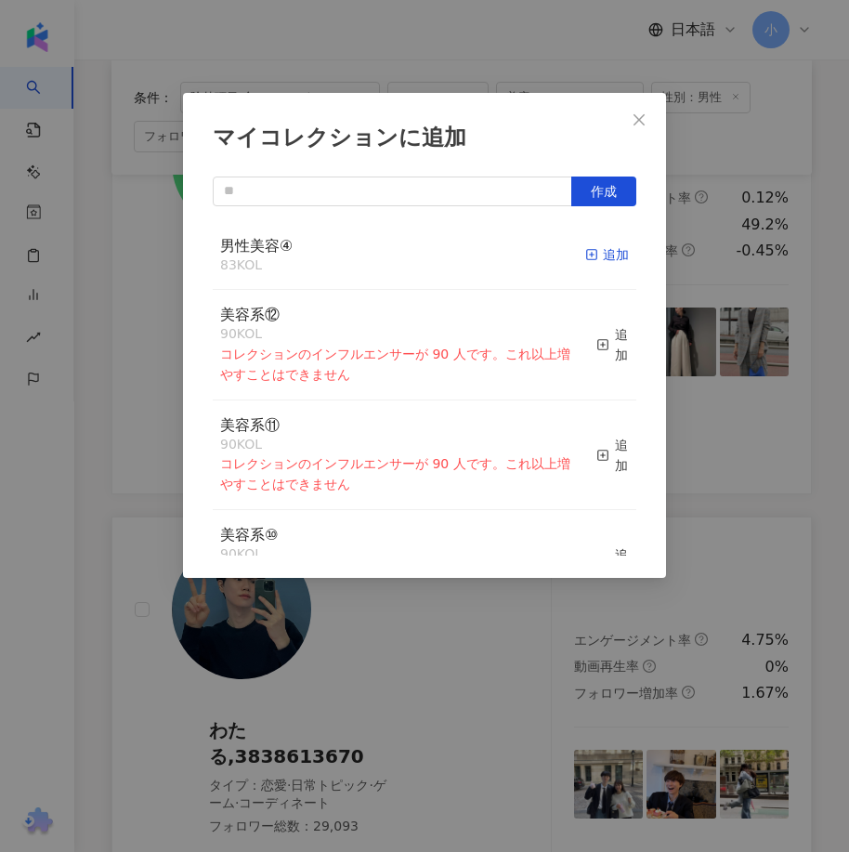
click at [605, 258] on div "追加" at bounding box center [607, 254] width 44 height 20
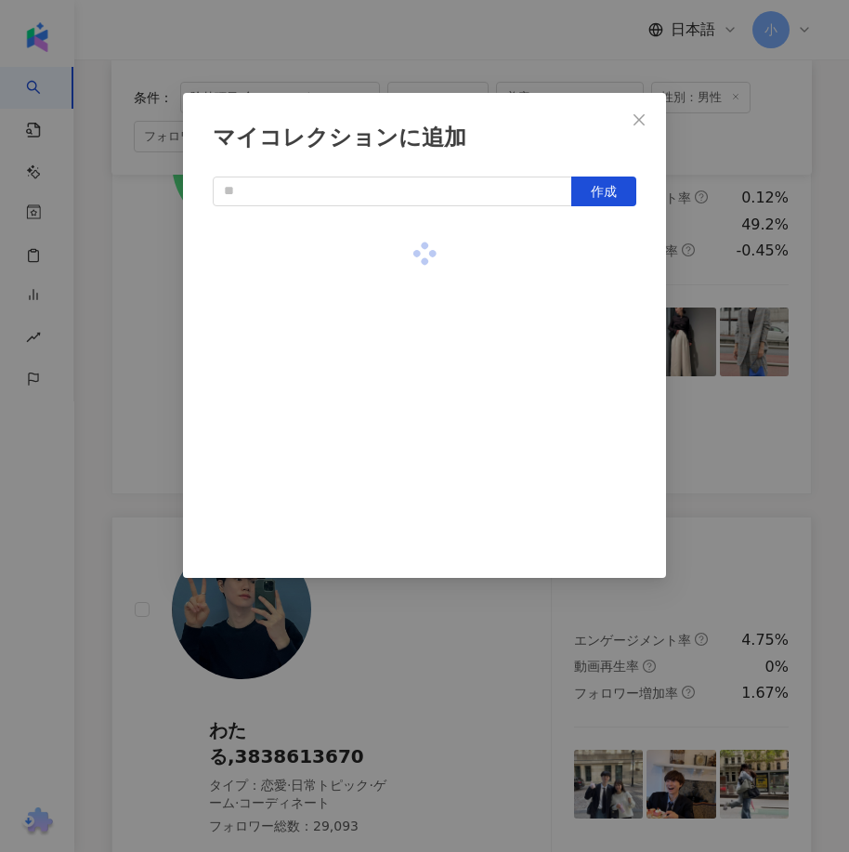
click at [736, 351] on div "マイコレクションに追加 作成" at bounding box center [424, 426] width 849 height 852
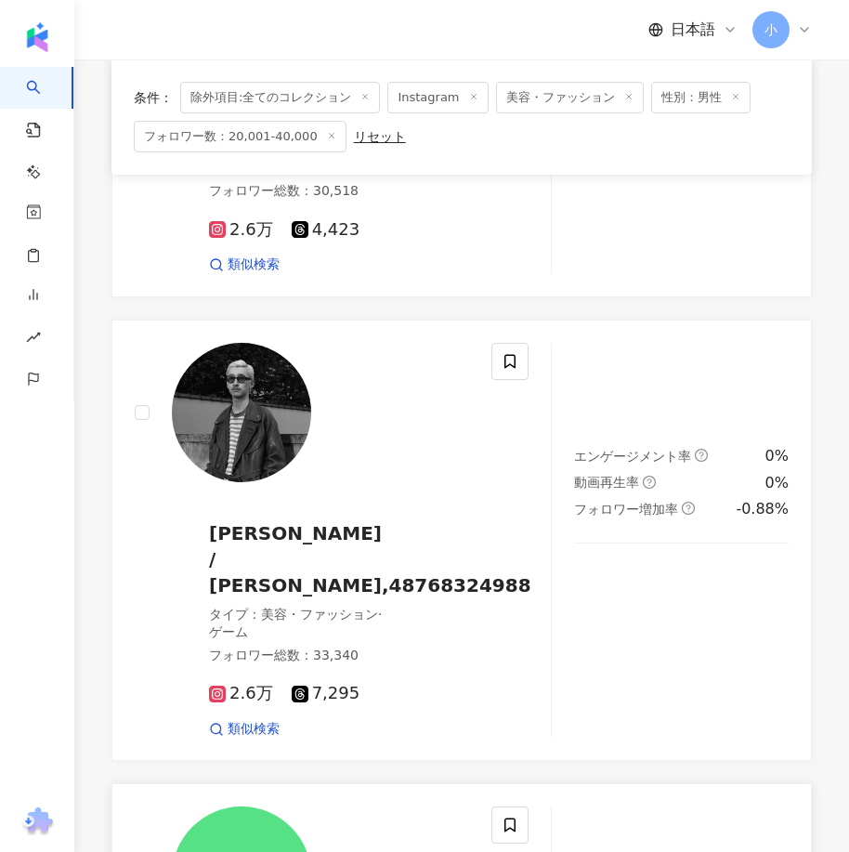
scroll to position [2243, 0]
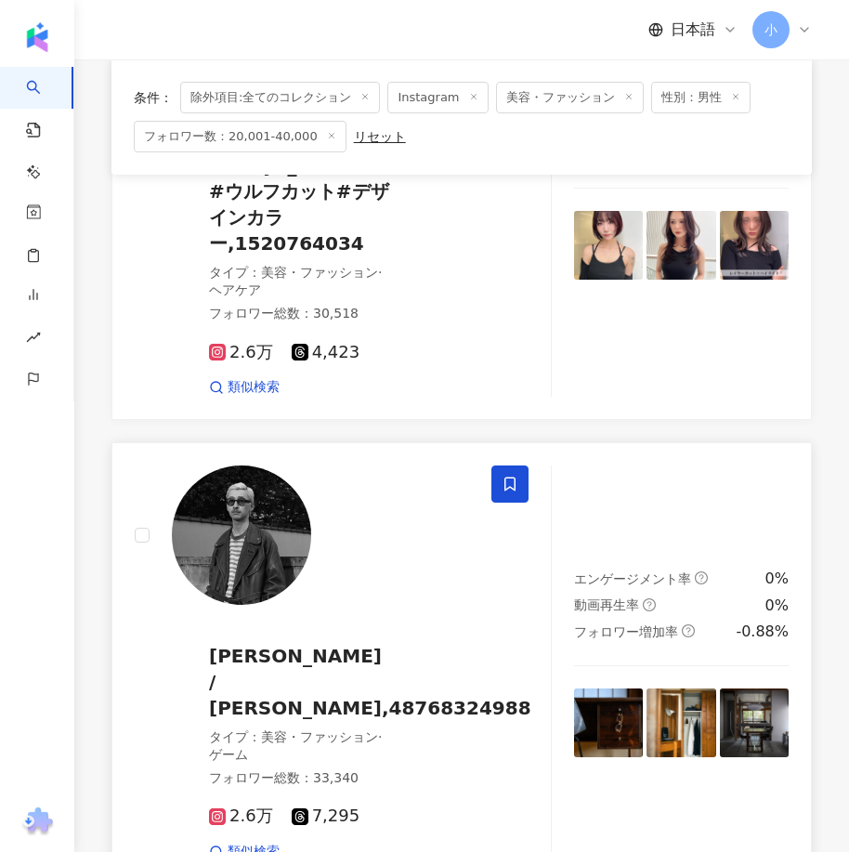
click at [500, 465] on span at bounding box center [509, 483] width 37 height 37
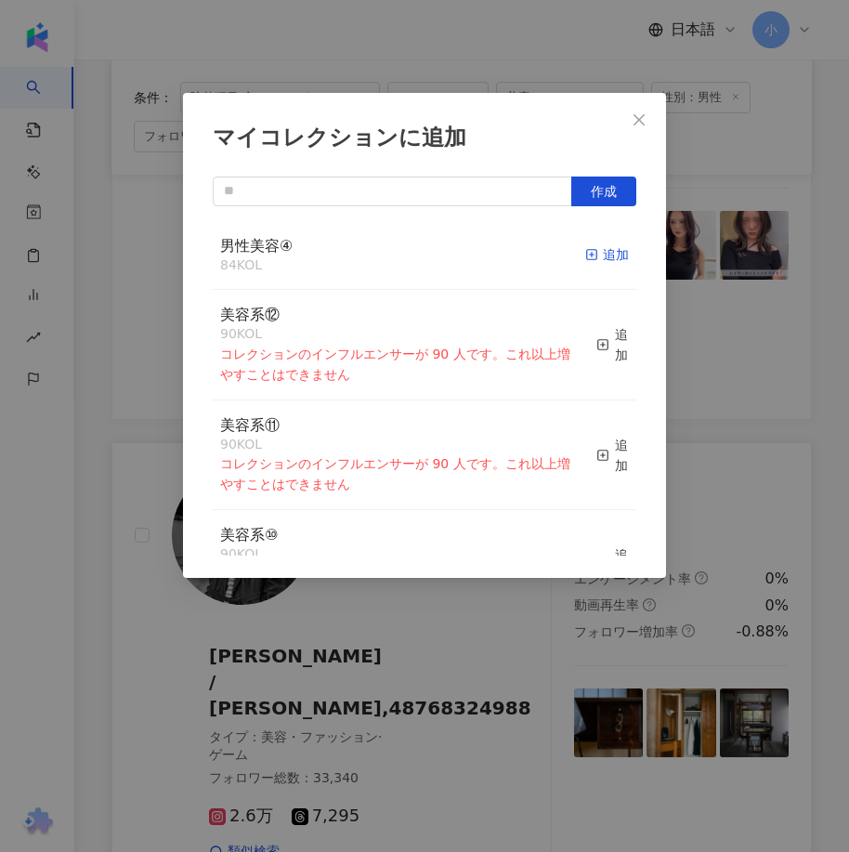
click at [600, 256] on div "追加" at bounding box center [607, 254] width 44 height 20
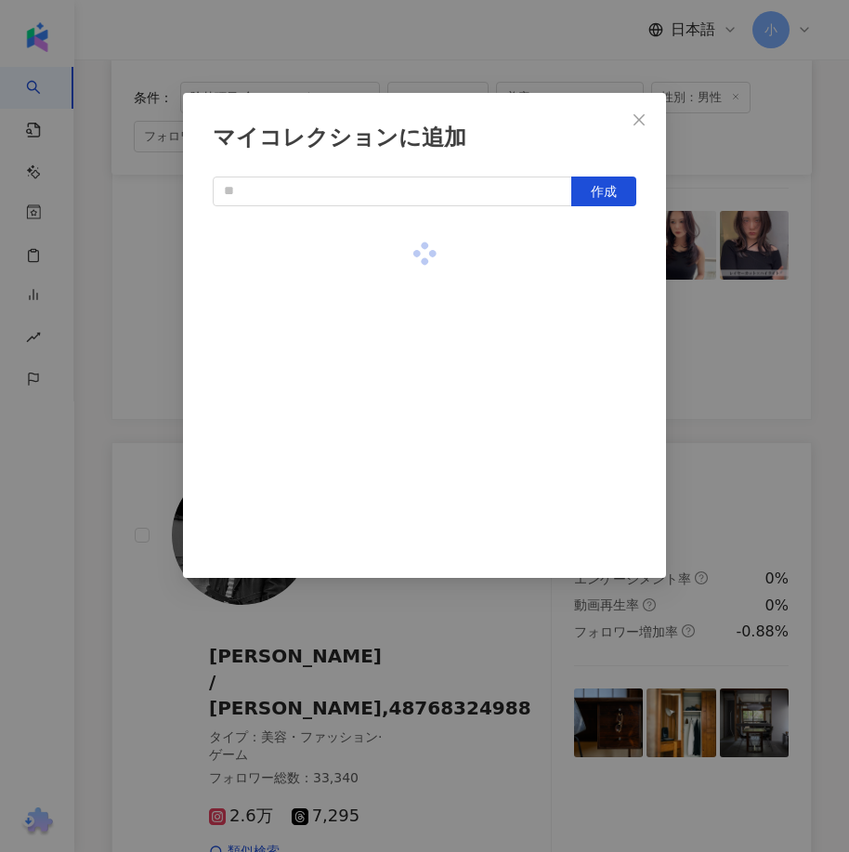
click at [479, 660] on div "マイコレクションに追加 作成" at bounding box center [424, 426] width 849 height 852
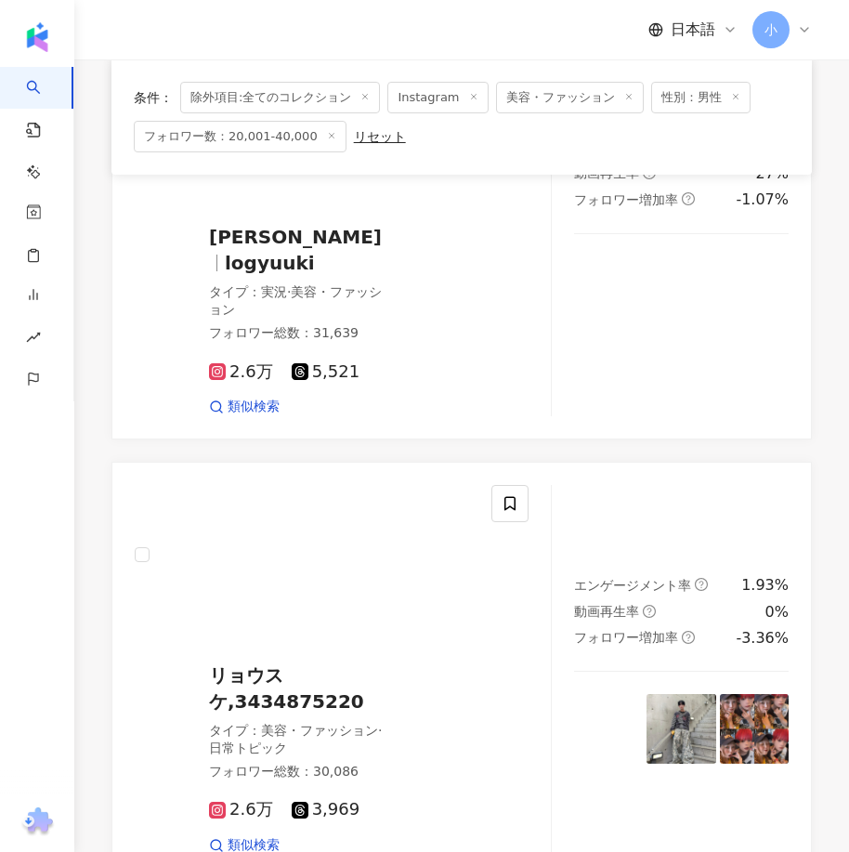
scroll to position [757, 0]
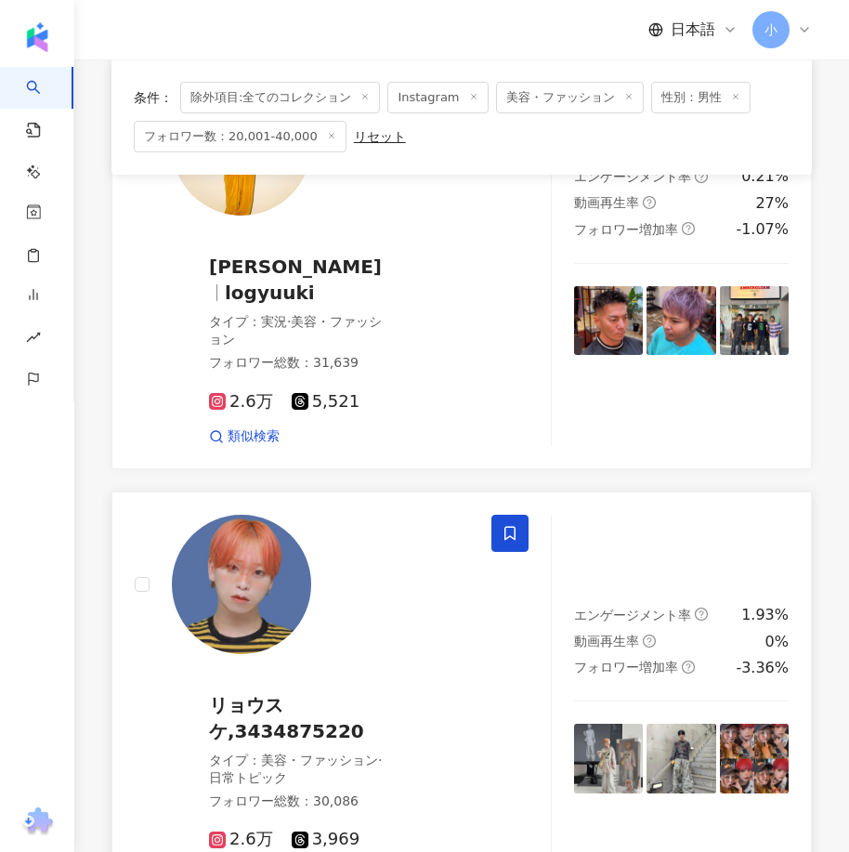
click at [516, 526] on icon at bounding box center [509, 533] width 17 height 17
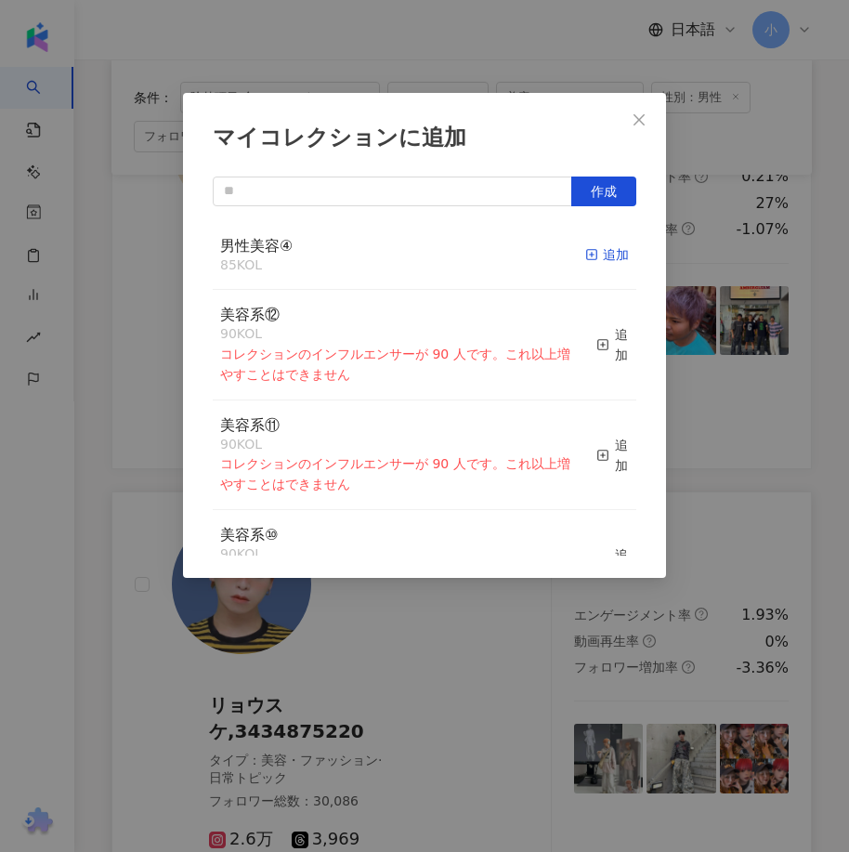
click at [593, 248] on div "追加" at bounding box center [607, 254] width 44 height 20
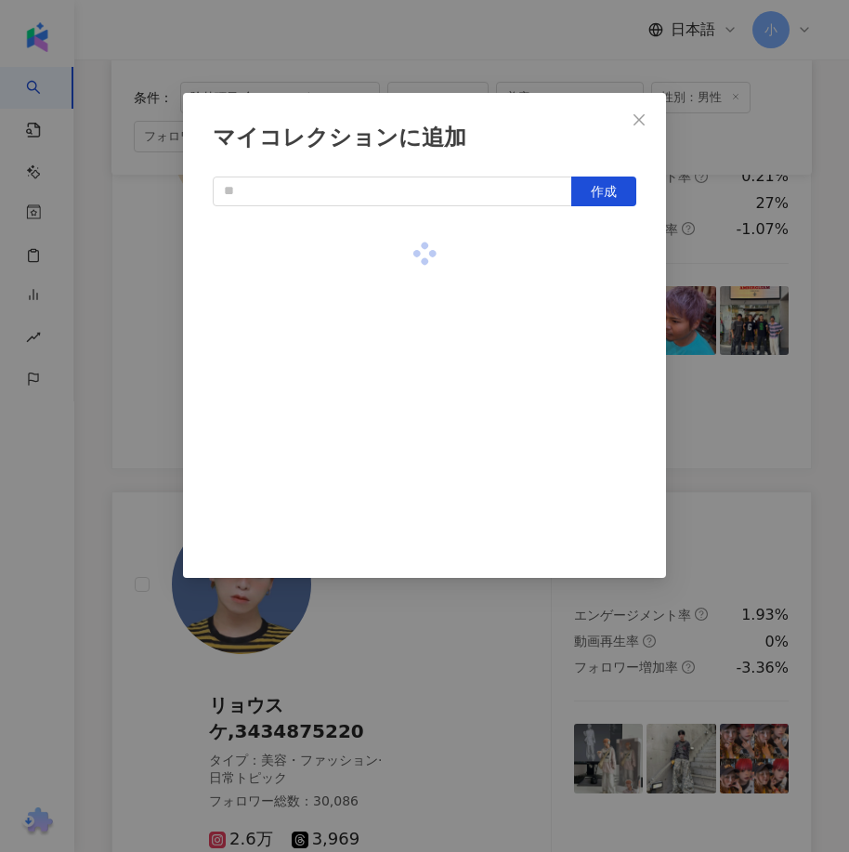
click at [735, 426] on div "マイコレクションに追加 作成" at bounding box center [424, 426] width 849 height 852
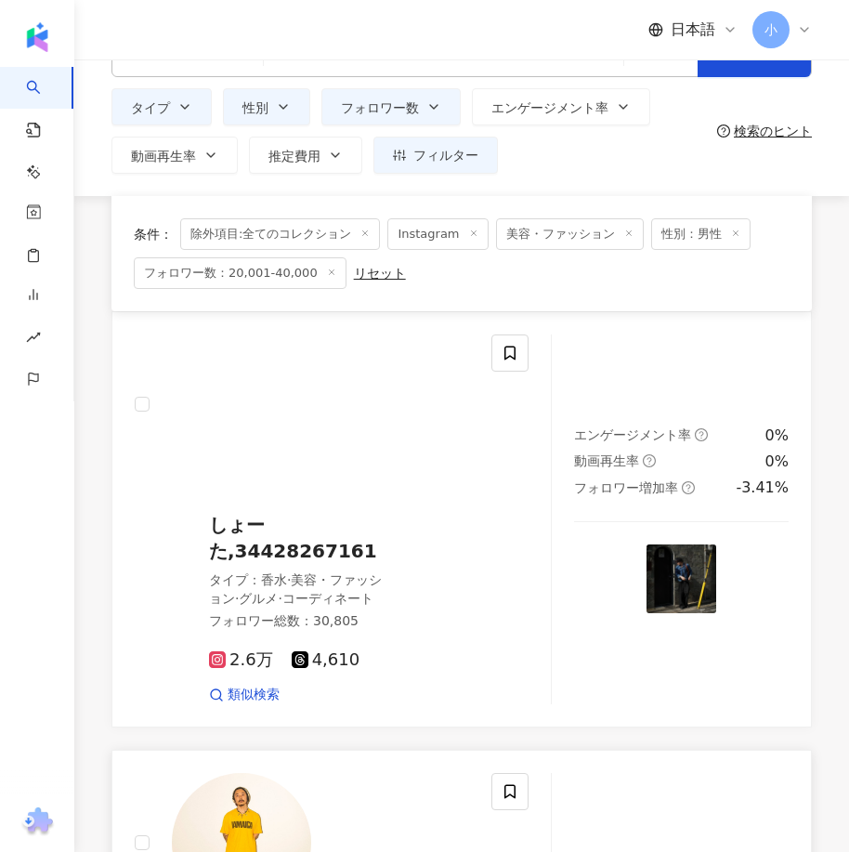
scroll to position [0, 0]
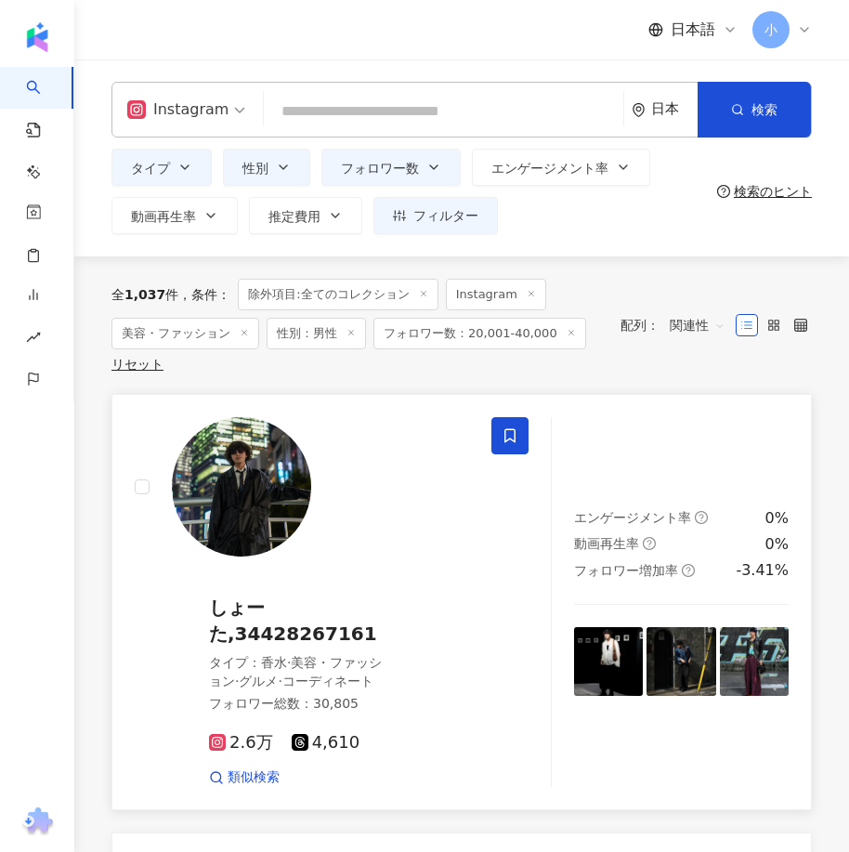
click at [512, 440] on icon at bounding box center [509, 436] width 11 height 14
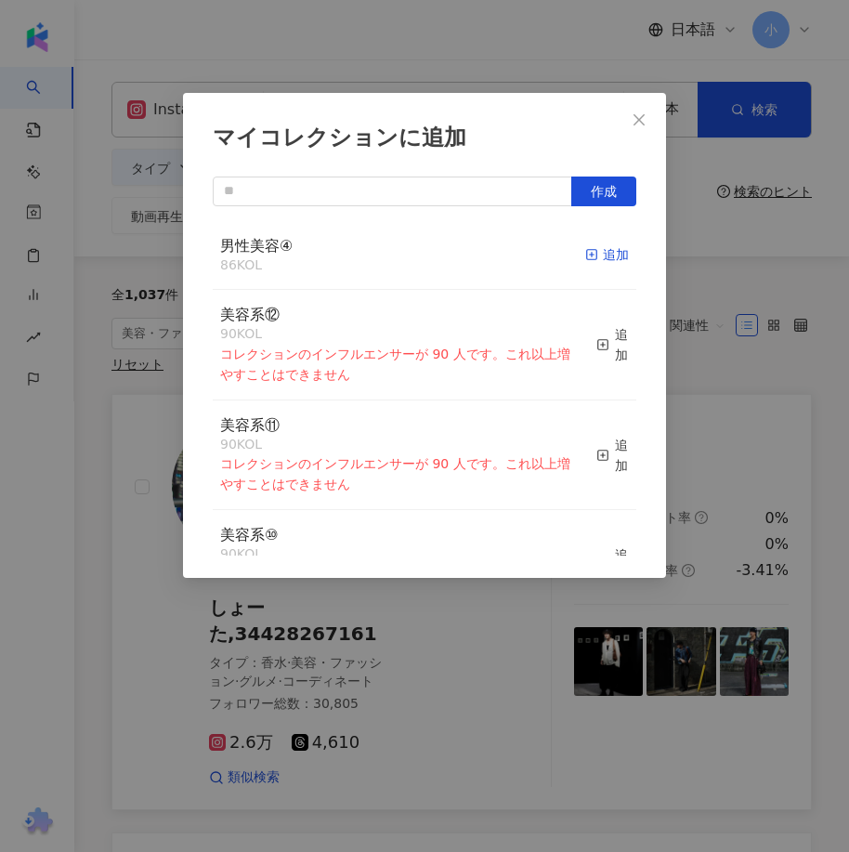
click at [586, 251] on div "追加" at bounding box center [607, 254] width 44 height 20
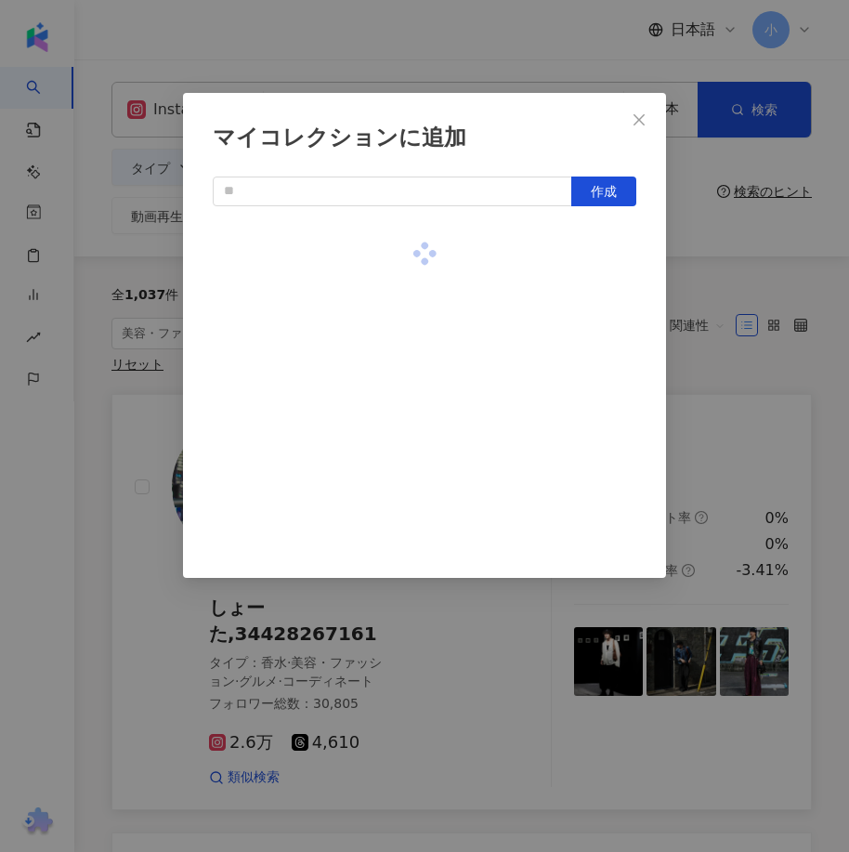
click at [732, 355] on div "マイコレクションに追加 作成" at bounding box center [424, 426] width 849 height 852
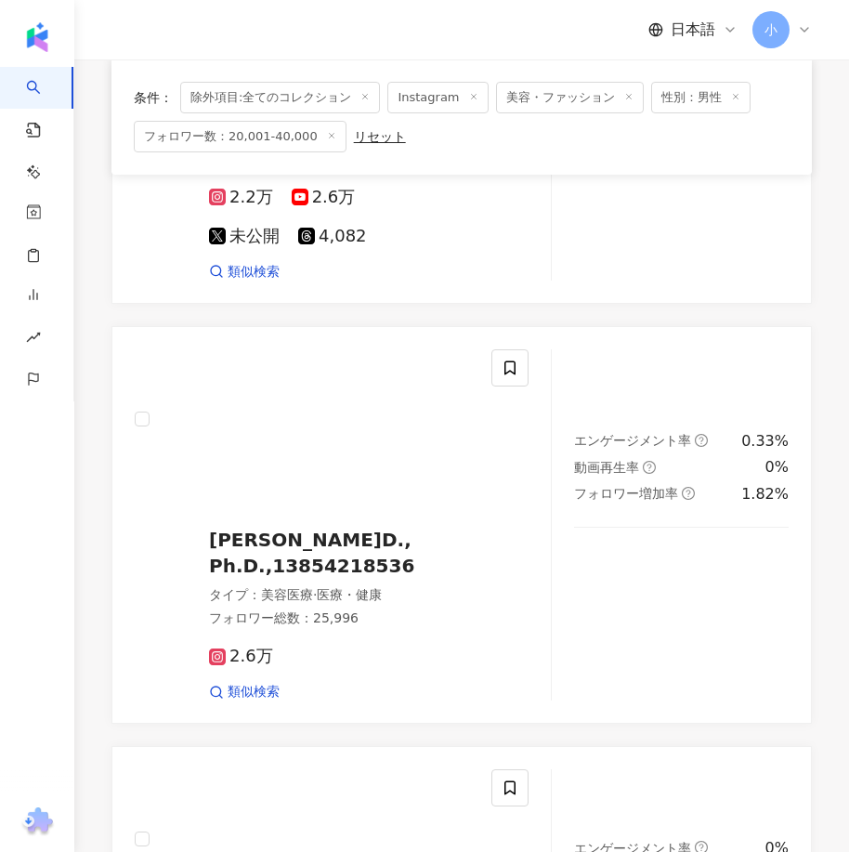
scroll to position [5214, 0]
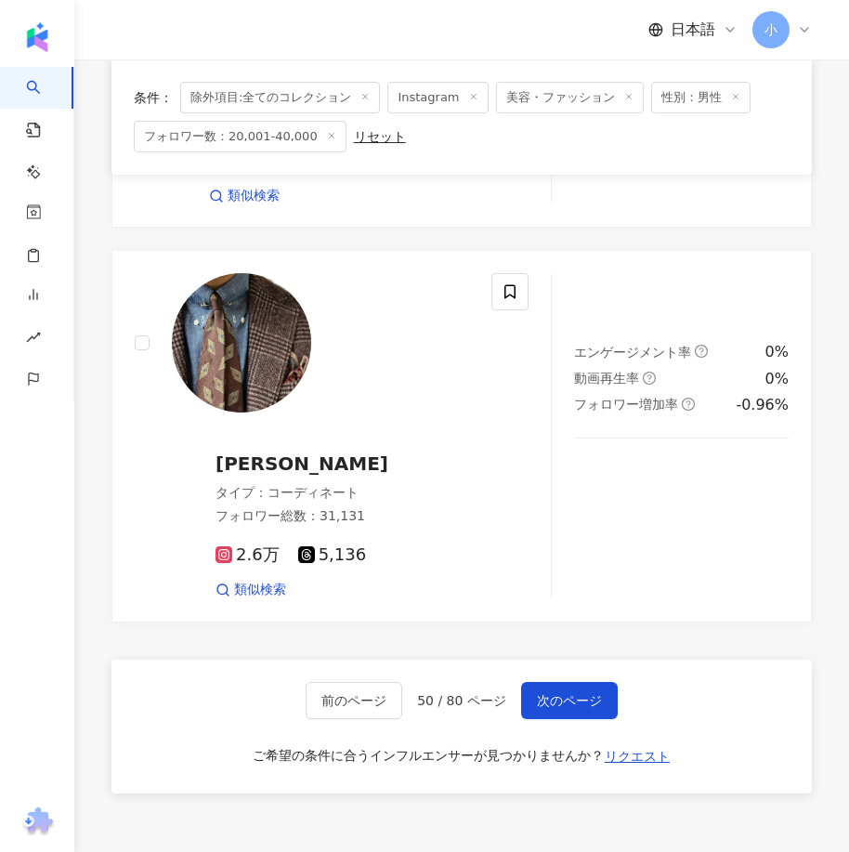
drag, startPoint x: 612, startPoint y: 277, endPoint x: 547, endPoint y: 801, distance: 528.7
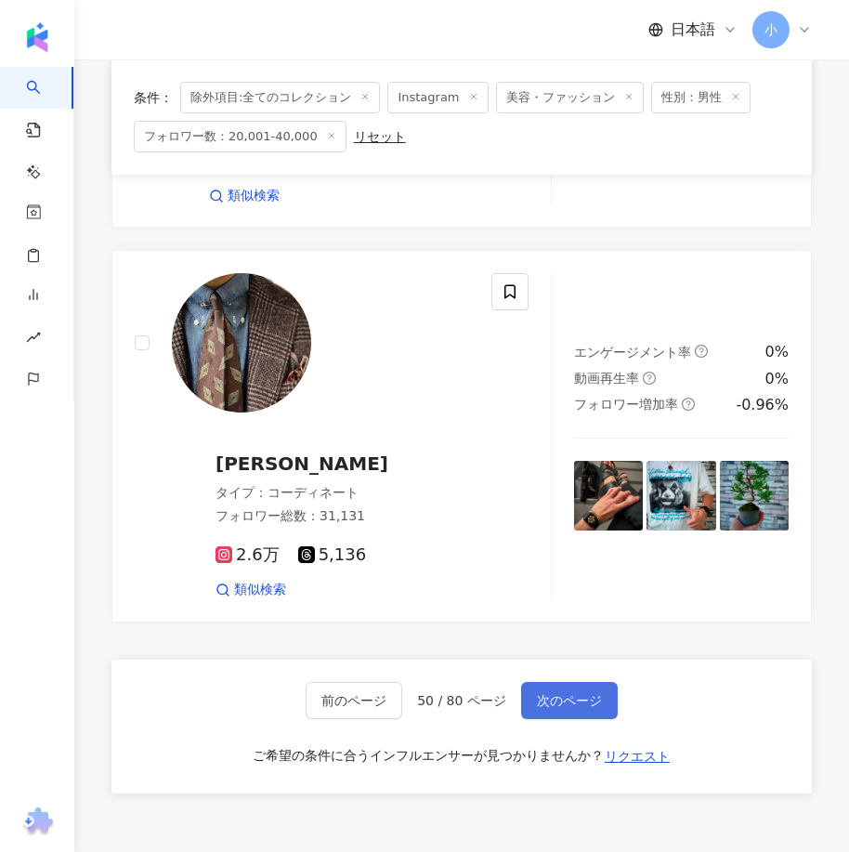
click at [556, 693] on span "次のページ" at bounding box center [569, 700] width 65 height 15
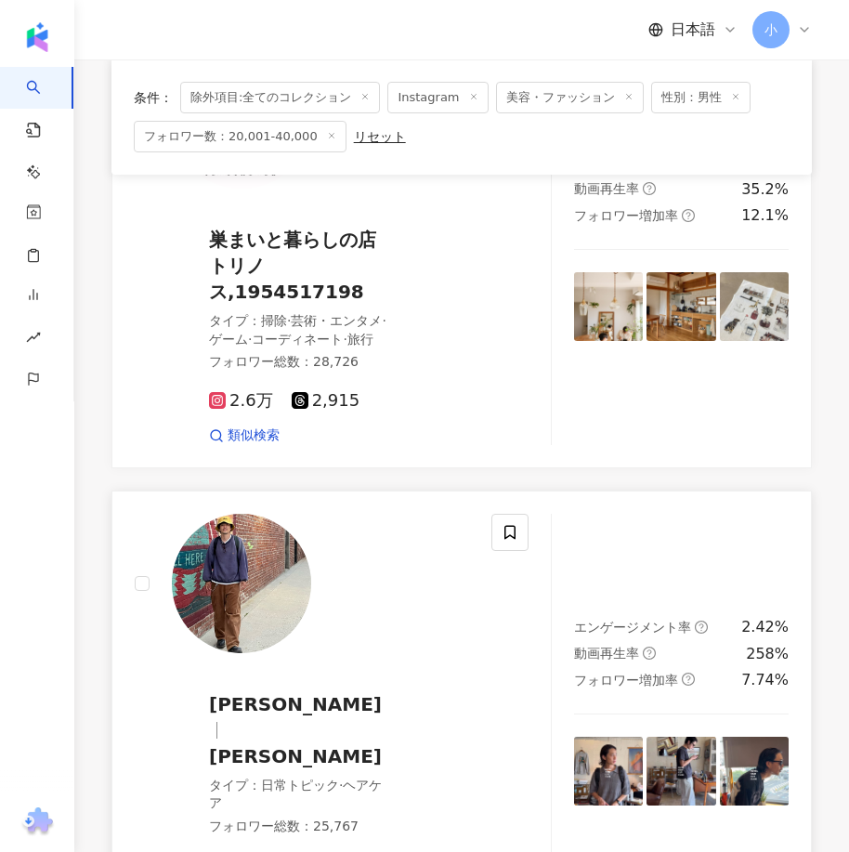
scroll to position [3066, 0]
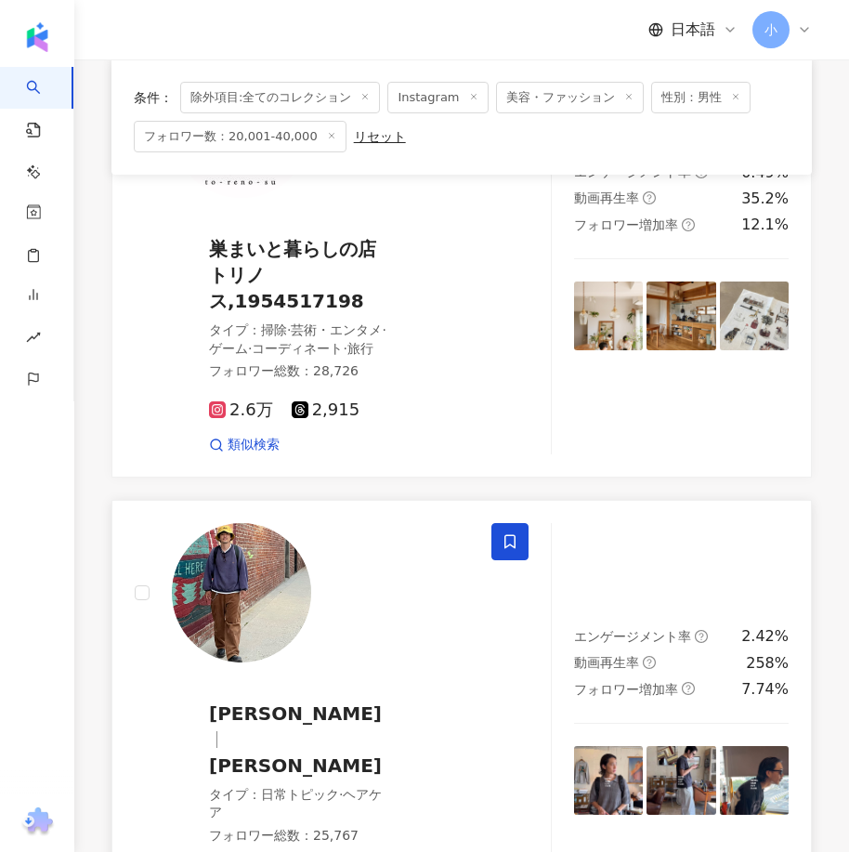
click at [502, 542] on span at bounding box center [509, 541] width 37 height 37
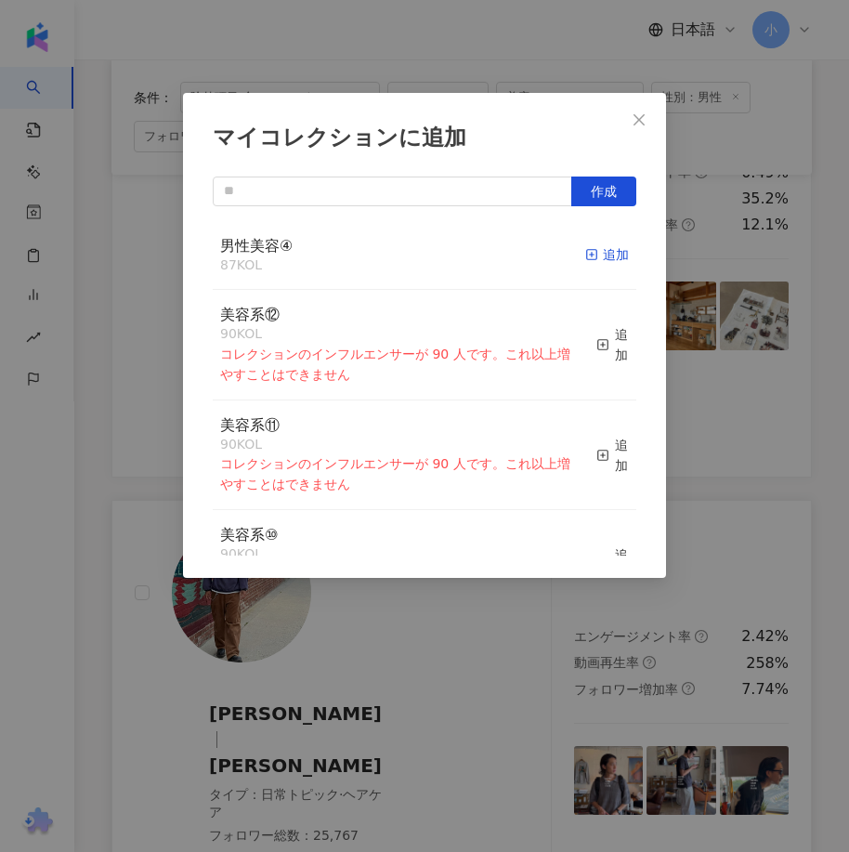
click at [602, 244] on div "追加" at bounding box center [607, 254] width 44 height 20
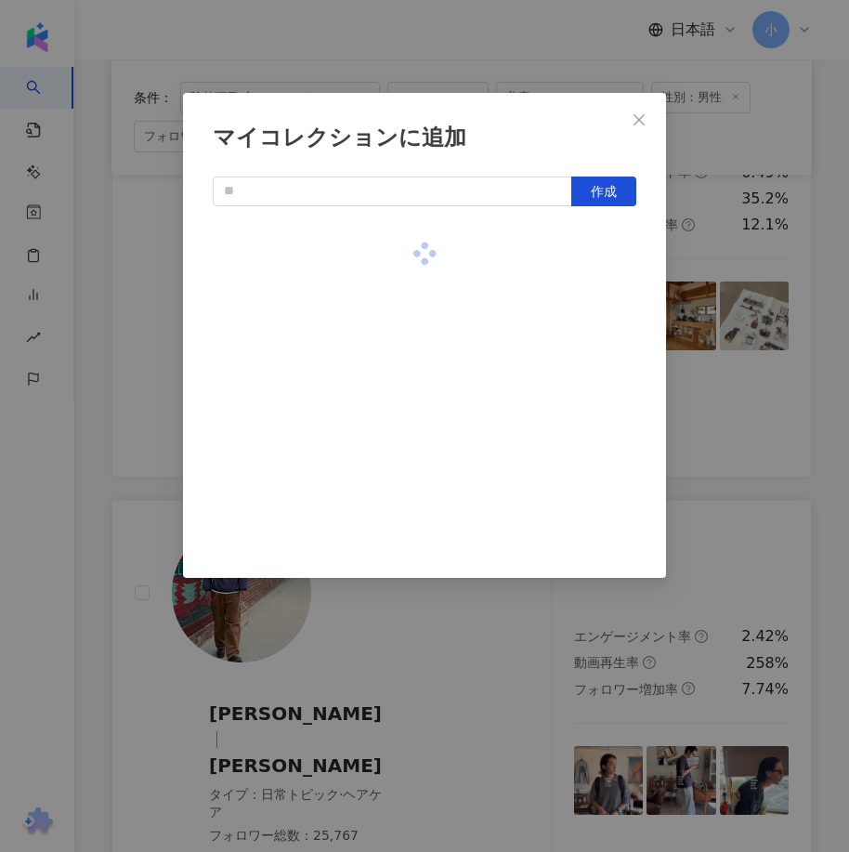
click at [746, 360] on div "マイコレクションに追加 作成" at bounding box center [424, 426] width 849 height 852
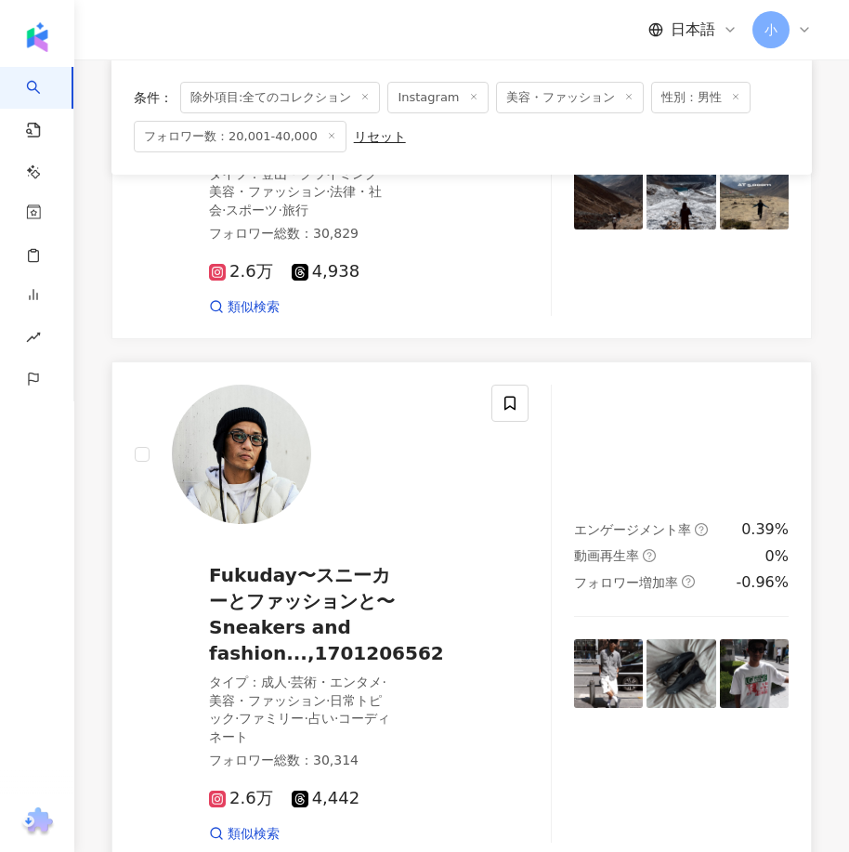
scroll to position [1302, 0]
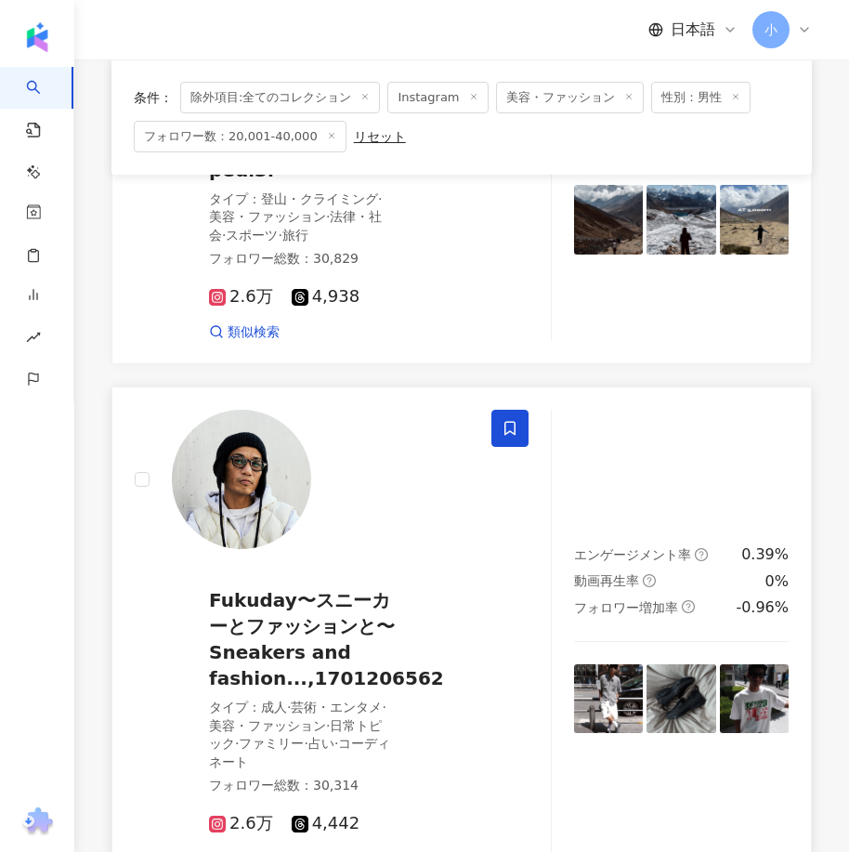
click at [515, 424] on icon at bounding box center [509, 429] width 11 height 14
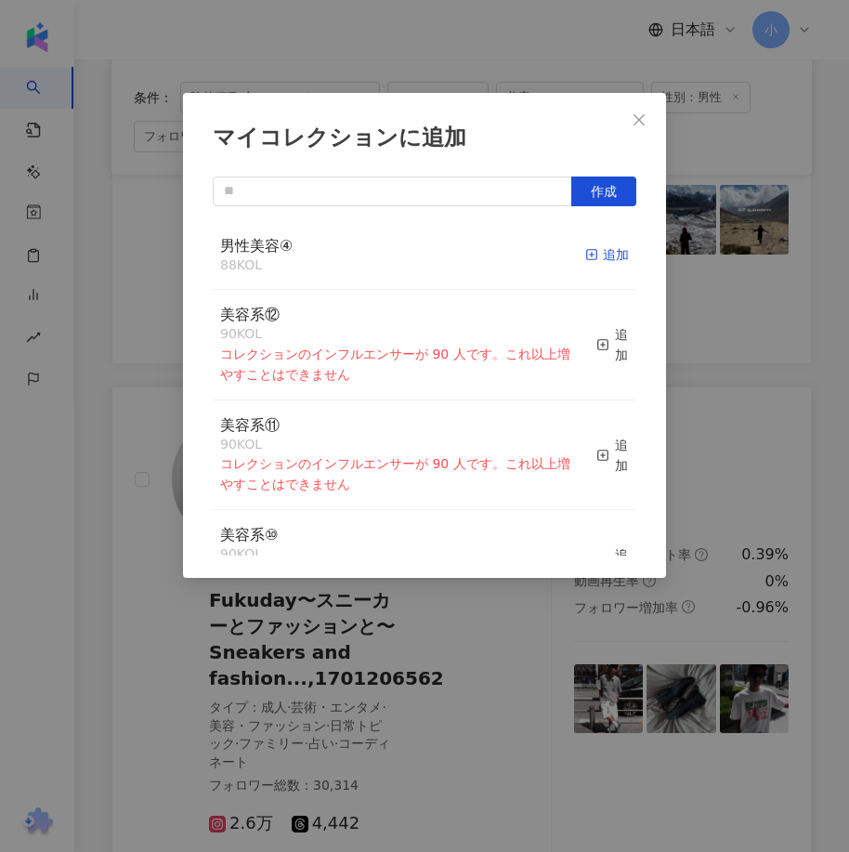
click at [585, 259] on icon "button" at bounding box center [591, 254] width 13 height 13
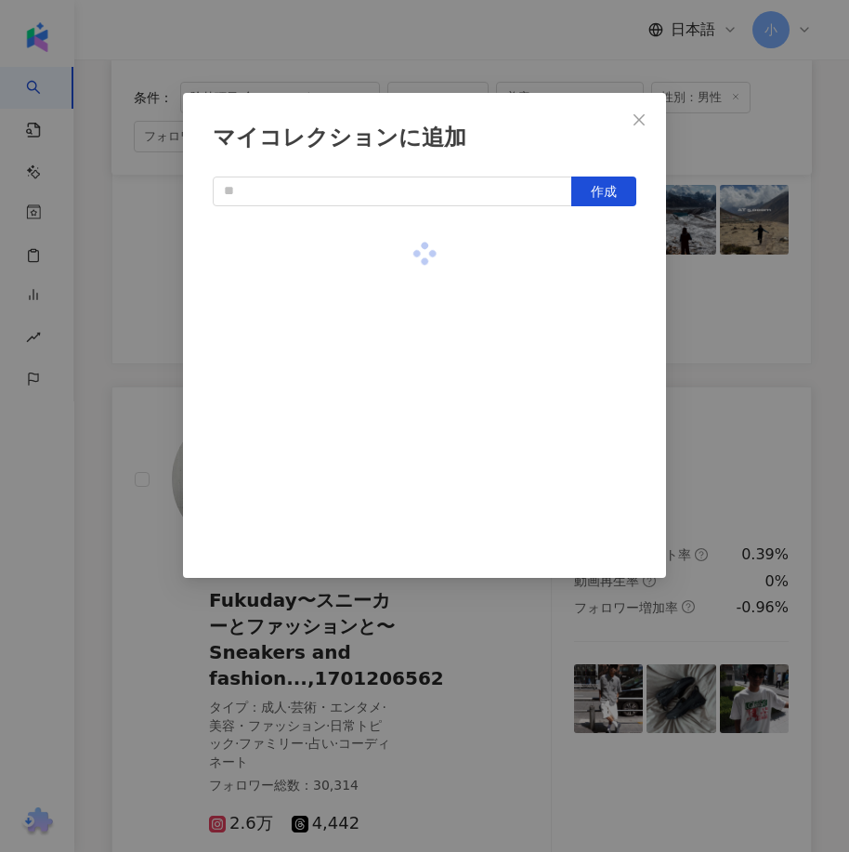
click at [758, 382] on div "マイコレクションに追加 作成" at bounding box center [424, 426] width 849 height 852
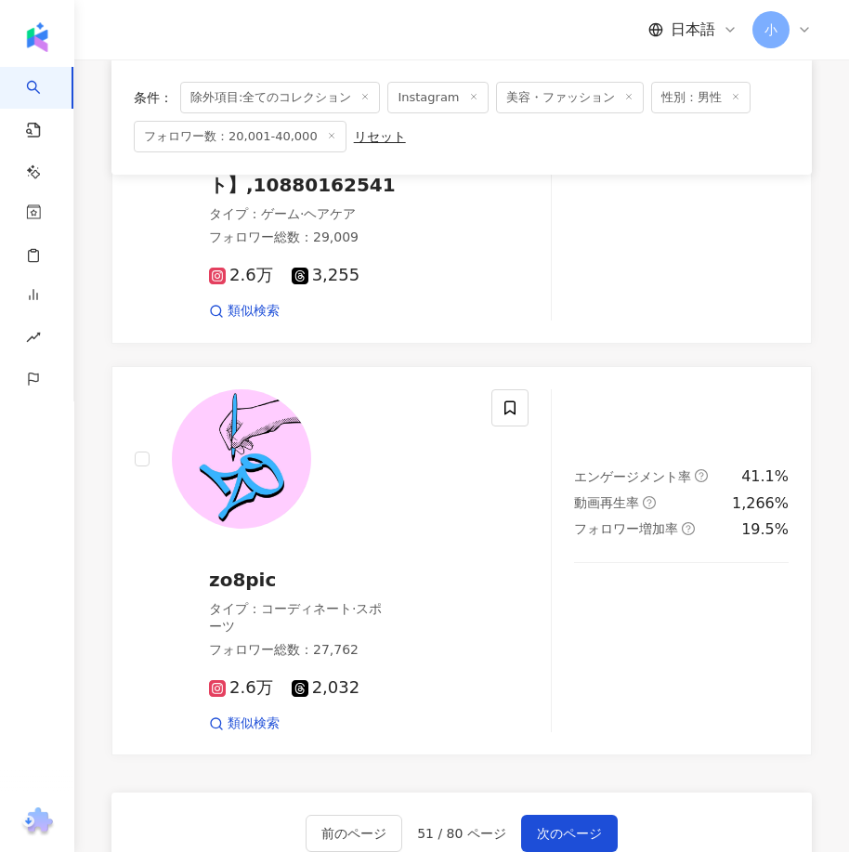
scroll to position [5295, 0]
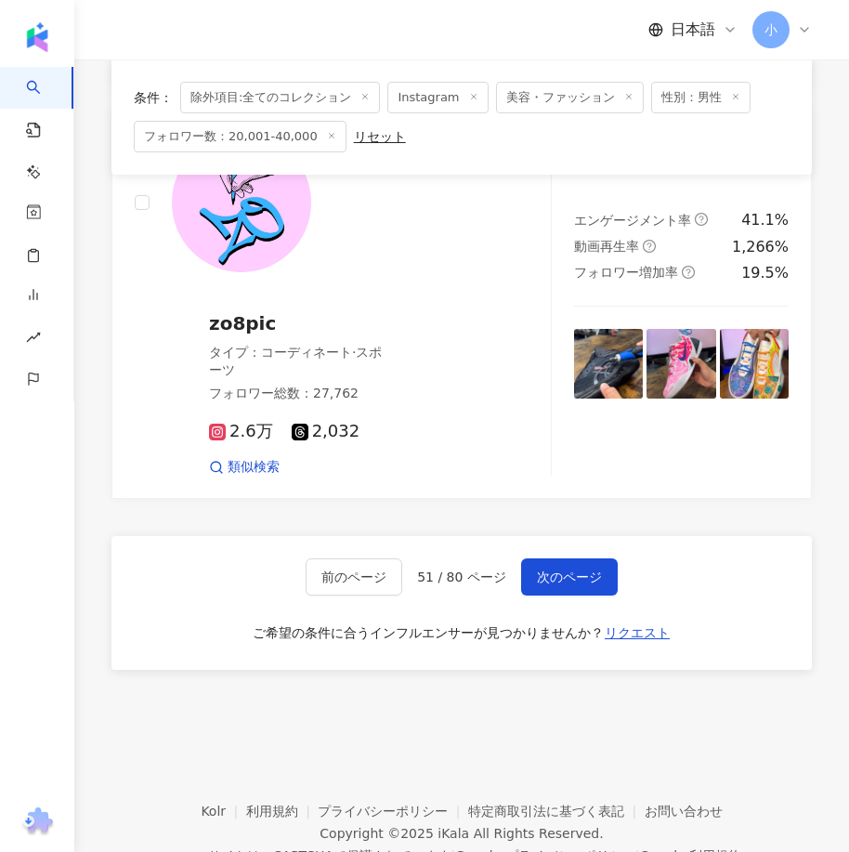
drag, startPoint x: 590, startPoint y: 331, endPoint x: 587, endPoint y: 675, distance: 344.5
click at [577, 569] on span "次のページ" at bounding box center [569, 576] width 65 height 15
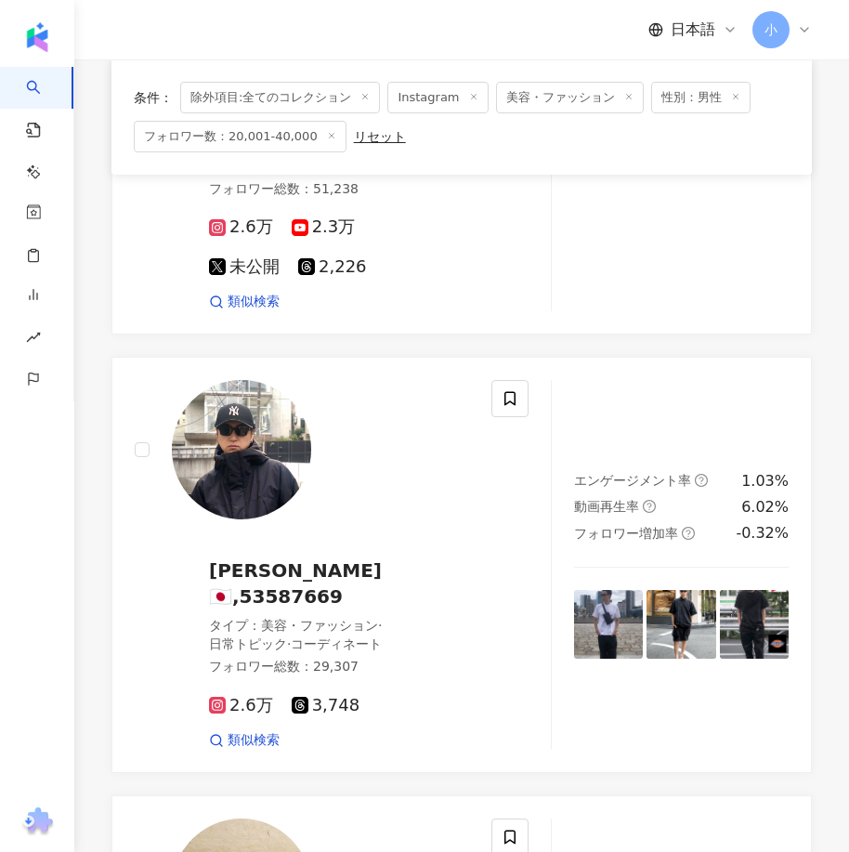
scroll to position [3118, 0]
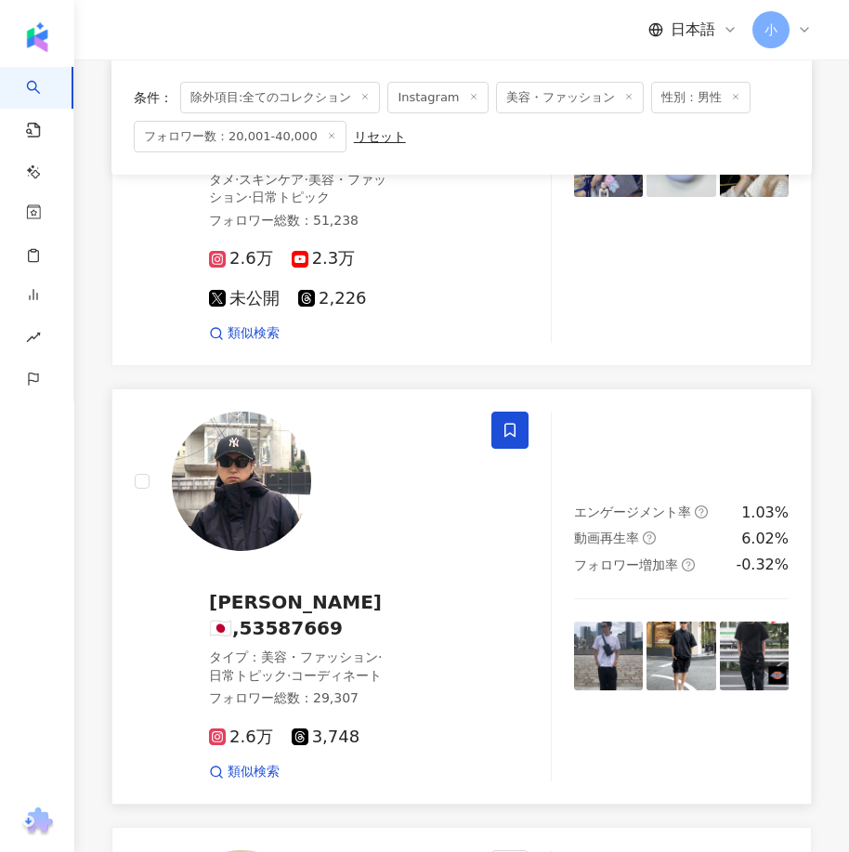
click at [516, 438] on icon at bounding box center [509, 430] width 17 height 17
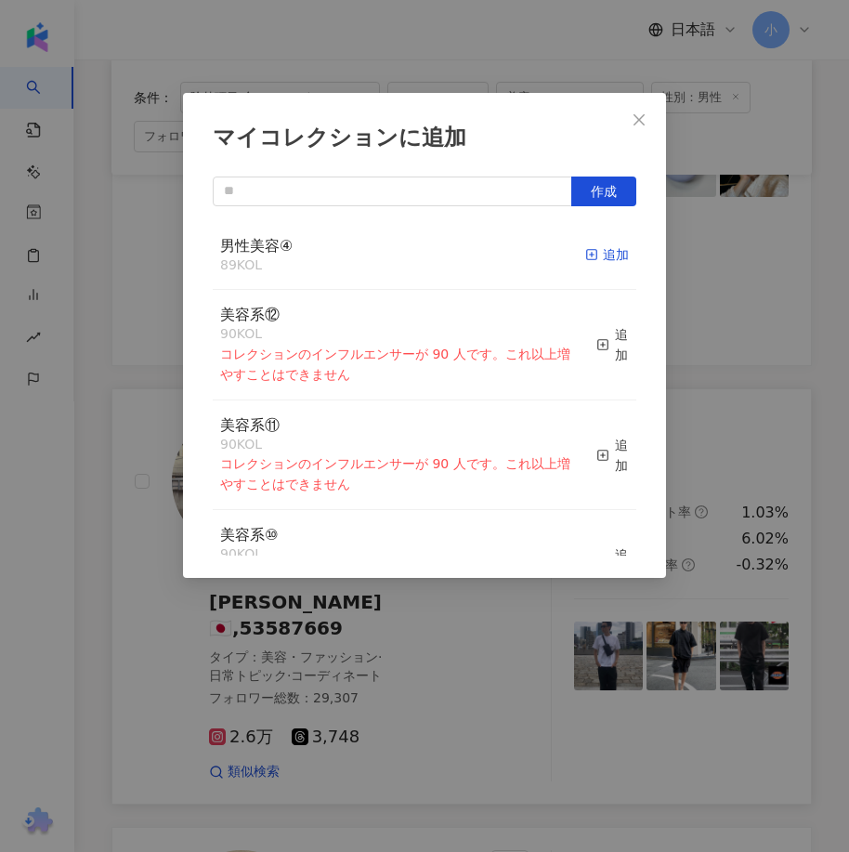
click at [589, 247] on div "追加" at bounding box center [607, 254] width 44 height 20
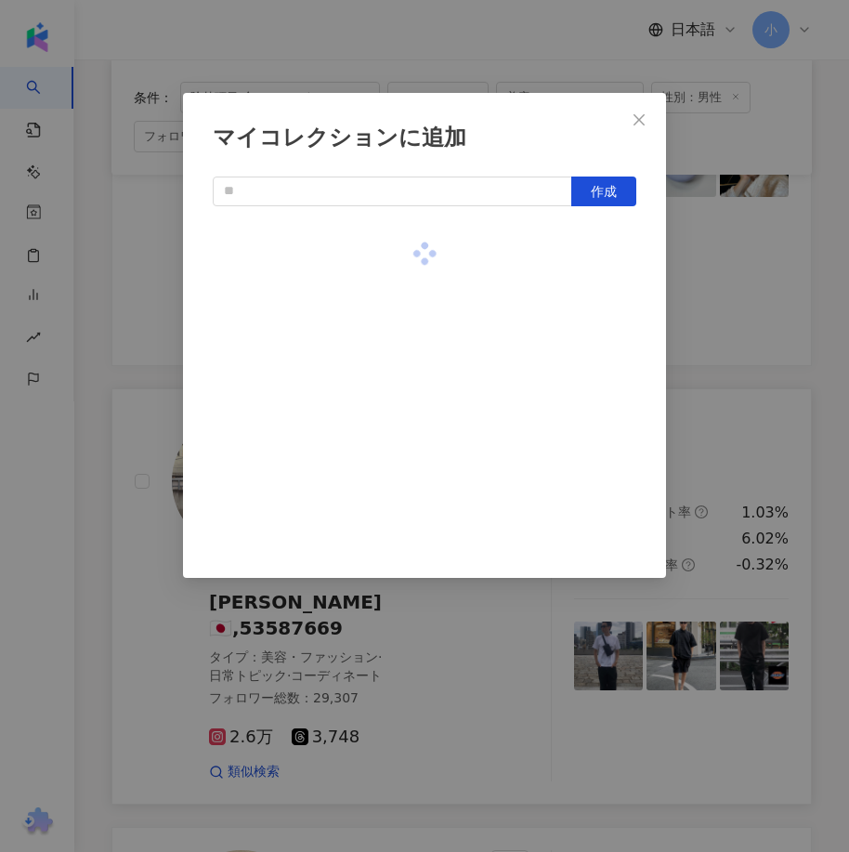
click at [737, 321] on div "マイコレクションに追加 作成" at bounding box center [424, 426] width 849 height 852
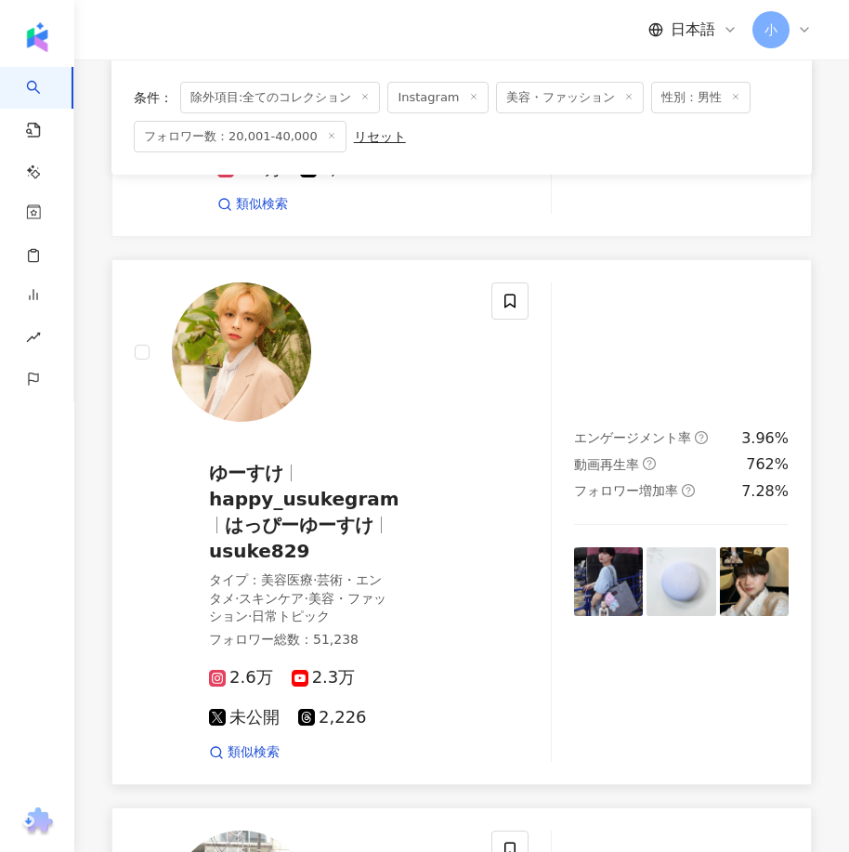
scroll to position [2654, 0]
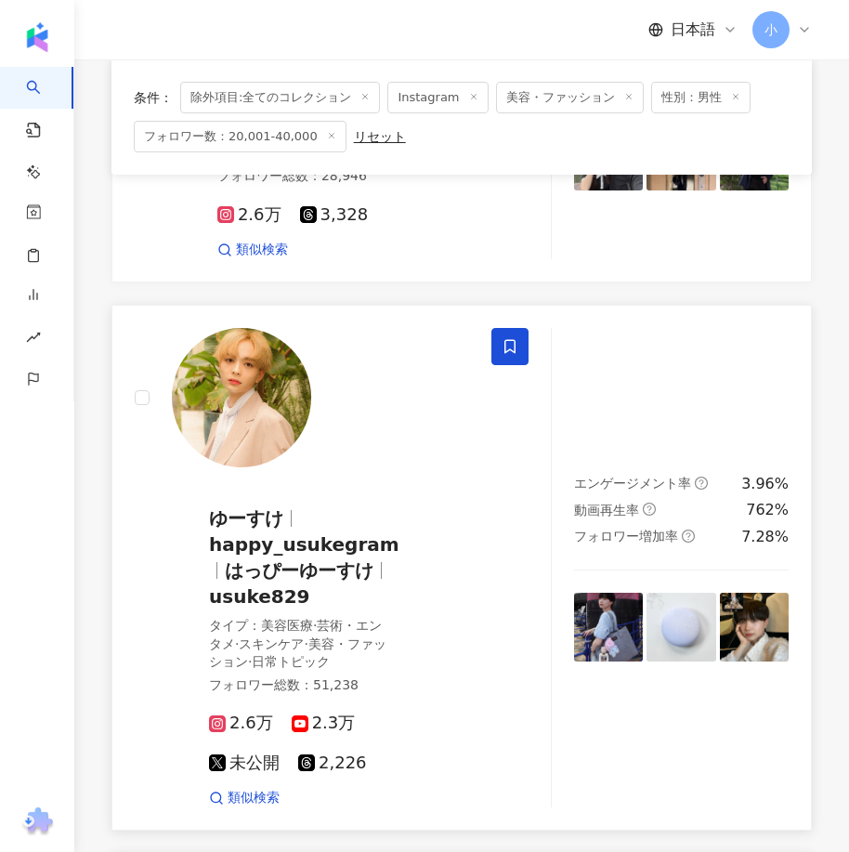
click at [505, 354] on icon at bounding box center [509, 347] width 11 height 14
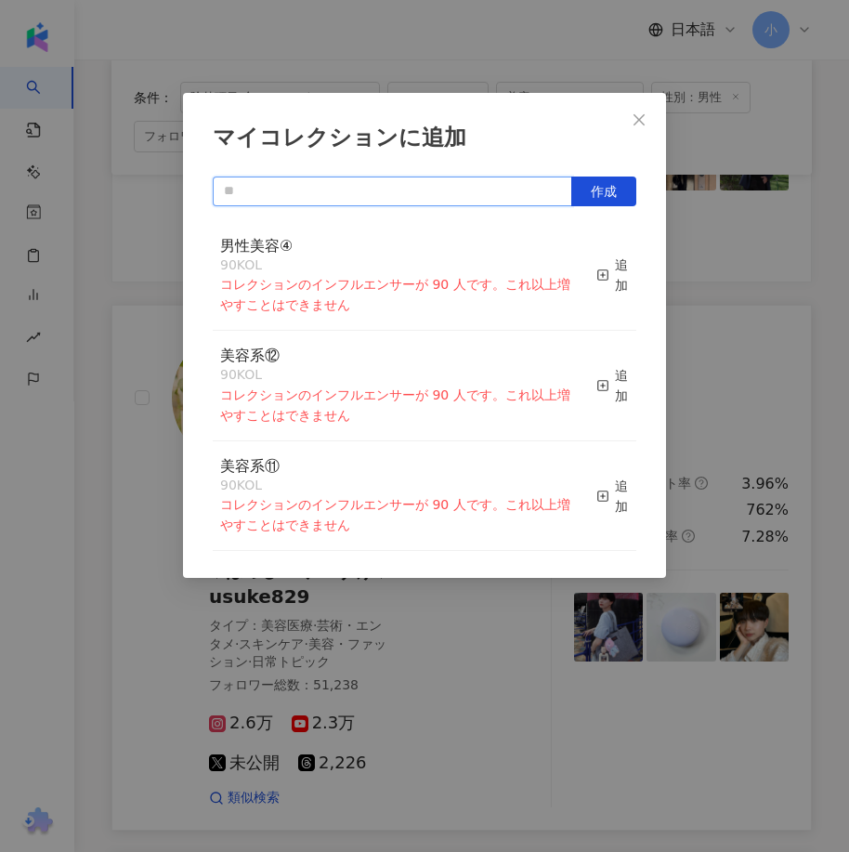
click at [462, 190] on input "text" at bounding box center [392, 191] width 359 height 30
type input "*"
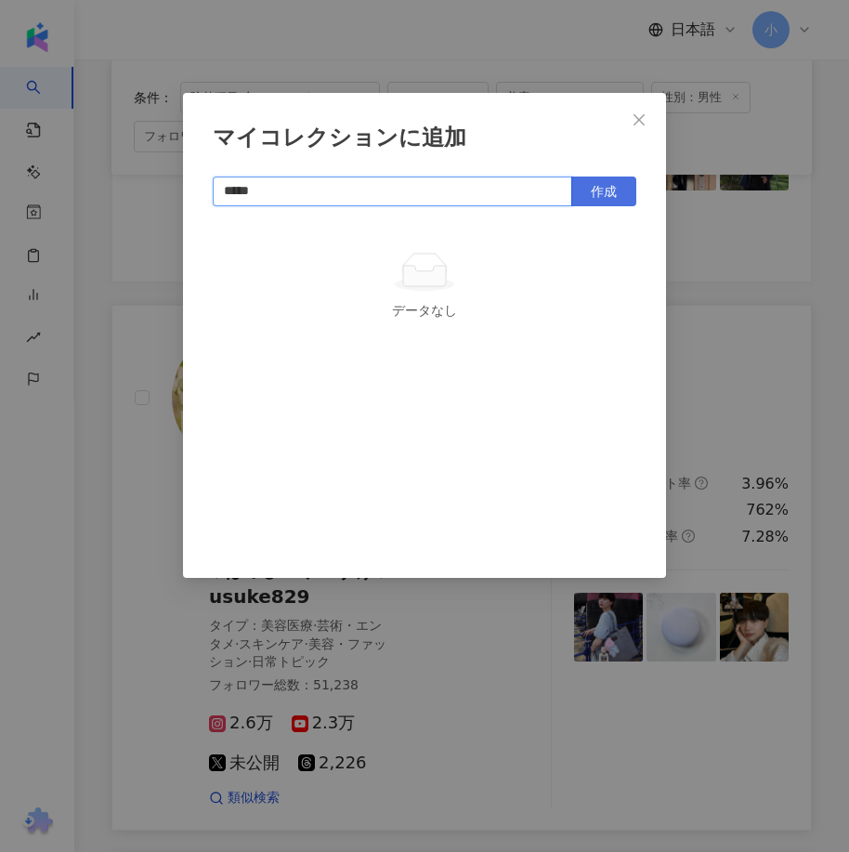
click at [589, 201] on button "作成" at bounding box center [603, 191] width 65 height 30
type input "*****"
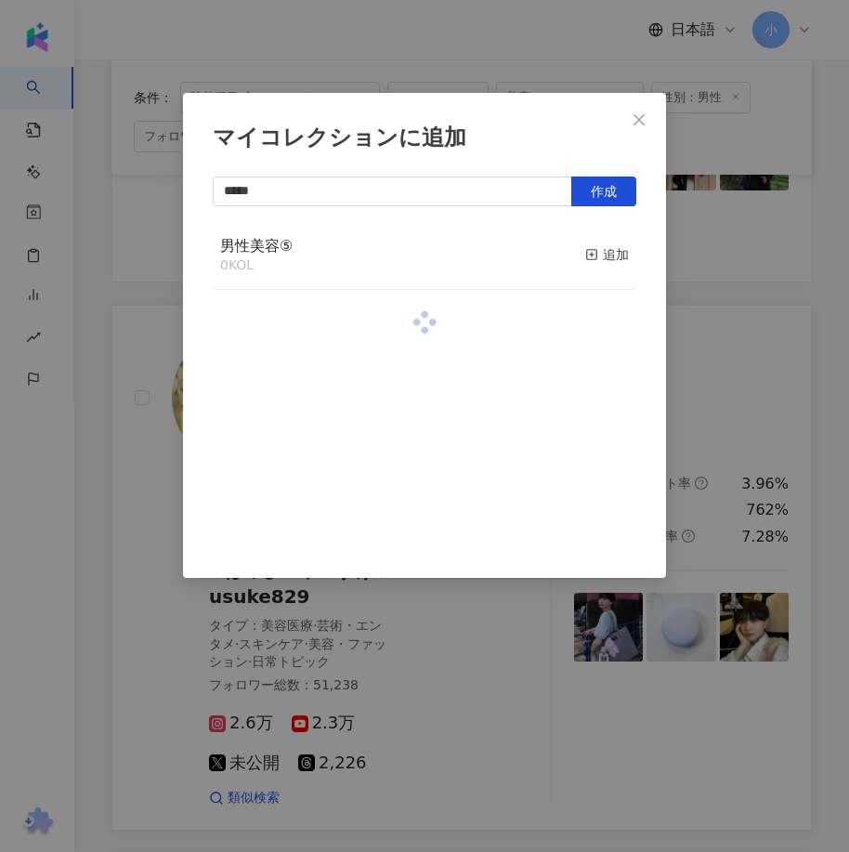
click at [775, 253] on div "マイコレクションに追加 ***** 作成 男性美容⑤ 0 KOL 追加" at bounding box center [424, 426] width 849 height 852
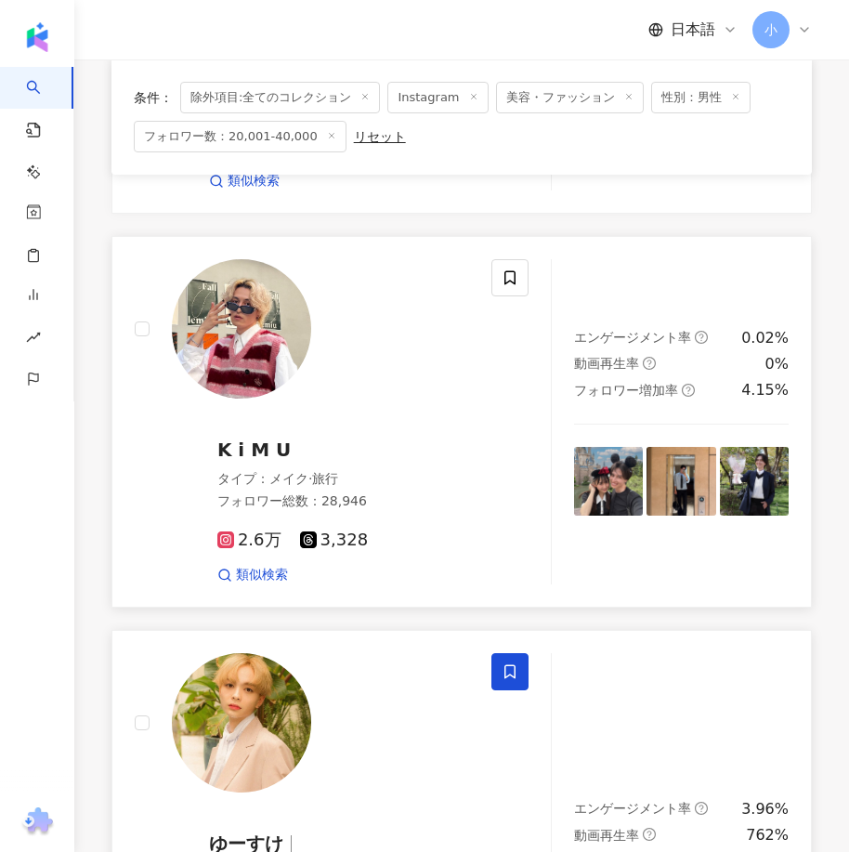
scroll to position [2190, 0]
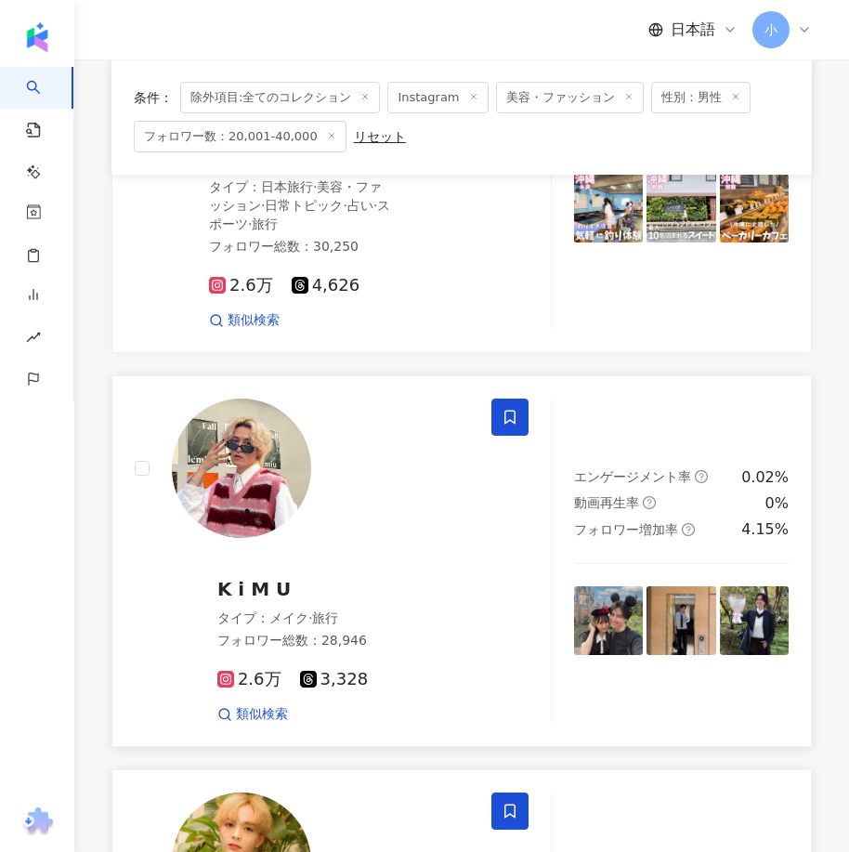
click at [515, 425] on icon at bounding box center [509, 417] width 17 height 17
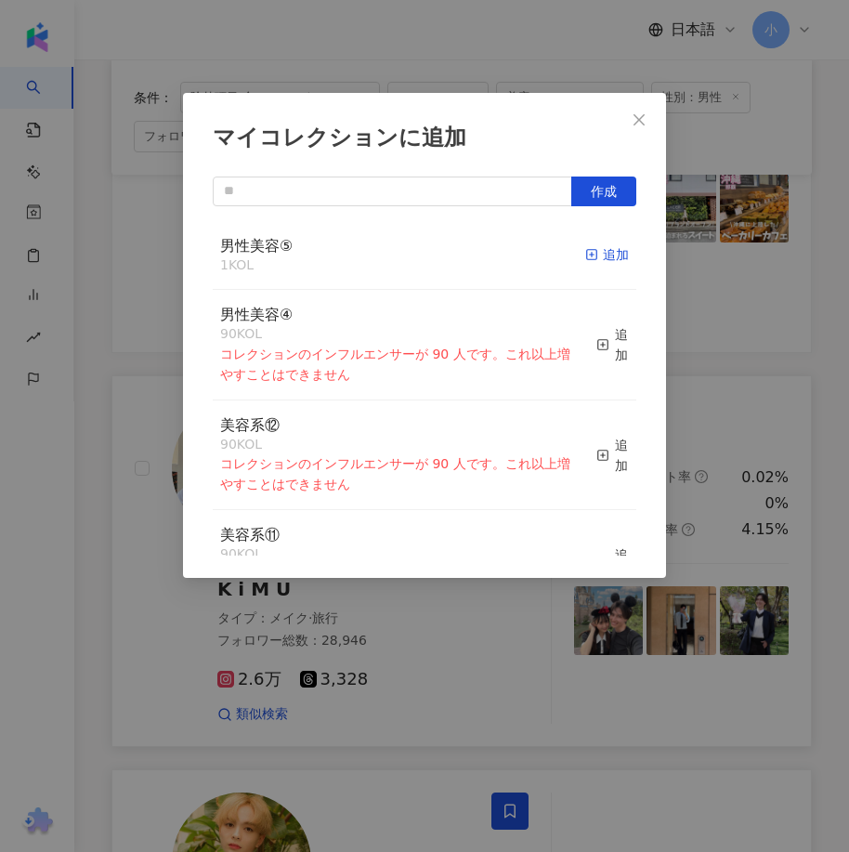
click at [585, 255] on div "追加" at bounding box center [607, 254] width 44 height 20
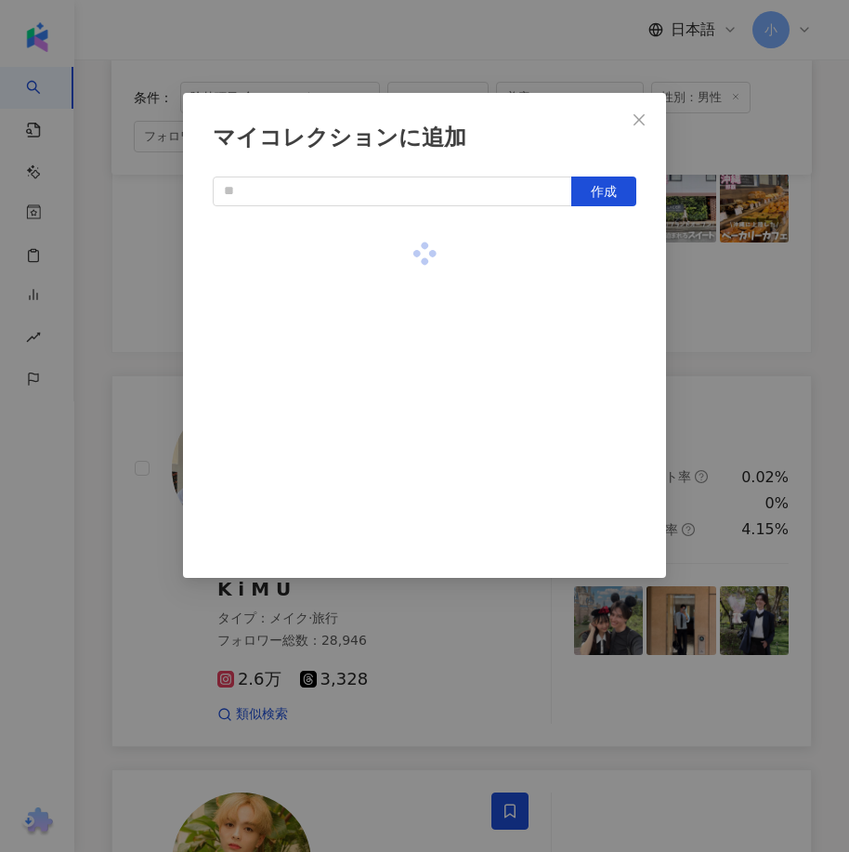
click at [756, 363] on div "マイコレクションに追加 作成" at bounding box center [424, 426] width 849 height 852
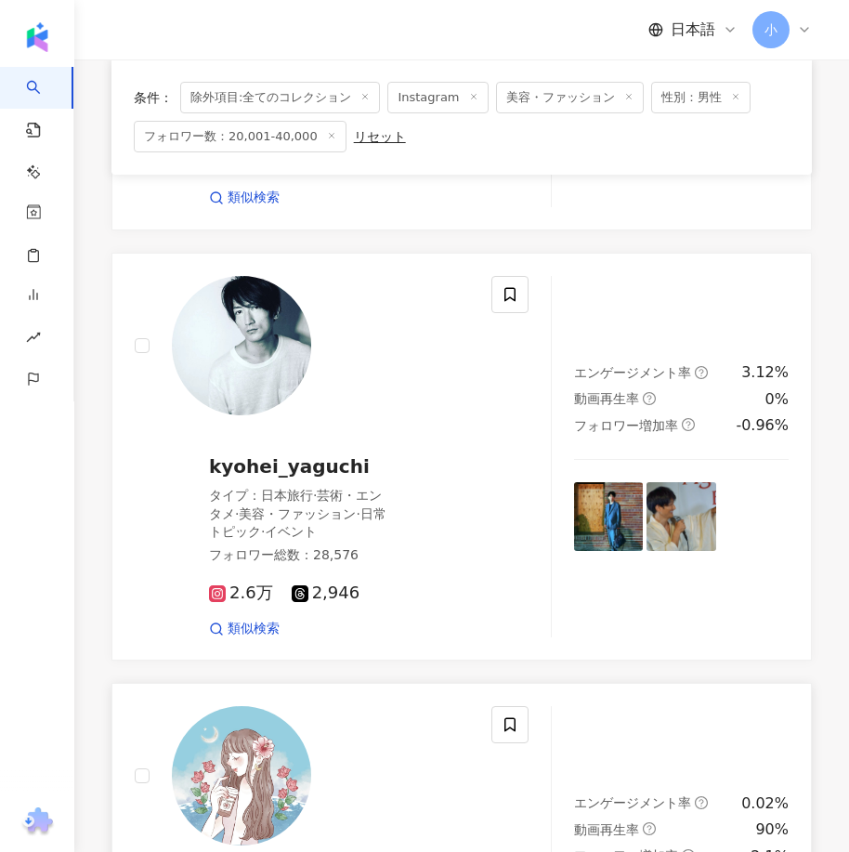
scroll to position [1447, 0]
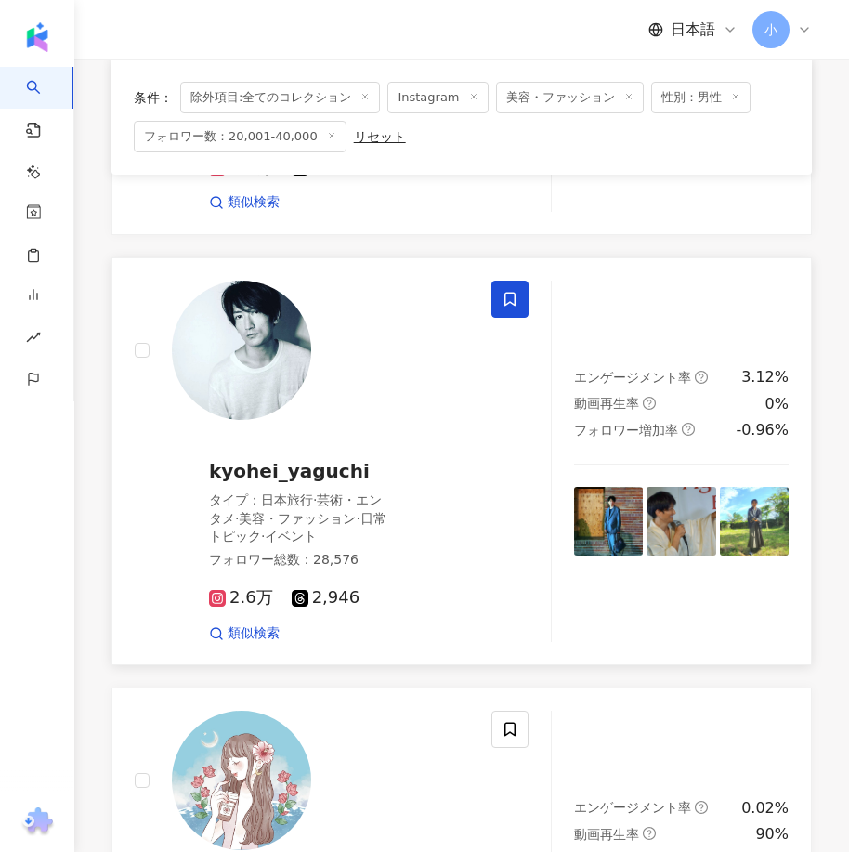
click at [507, 318] on span at bounding box center [509, 298] width 37 height 37
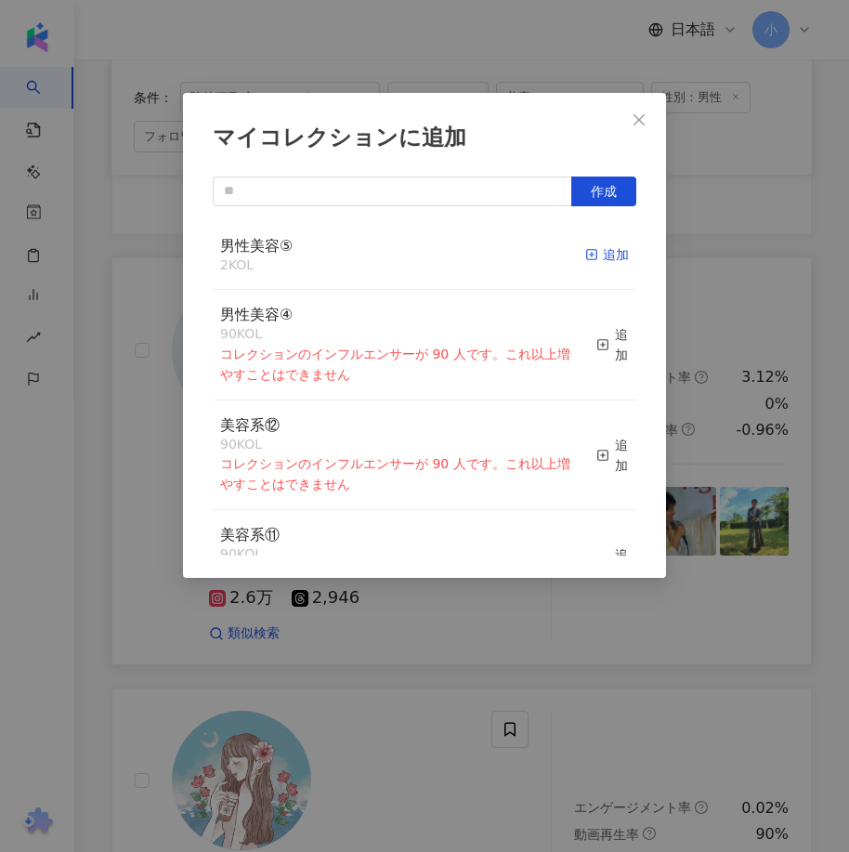
click at [585, 254] on icon "button" at bounding box center [591, 254] width 13 height 13
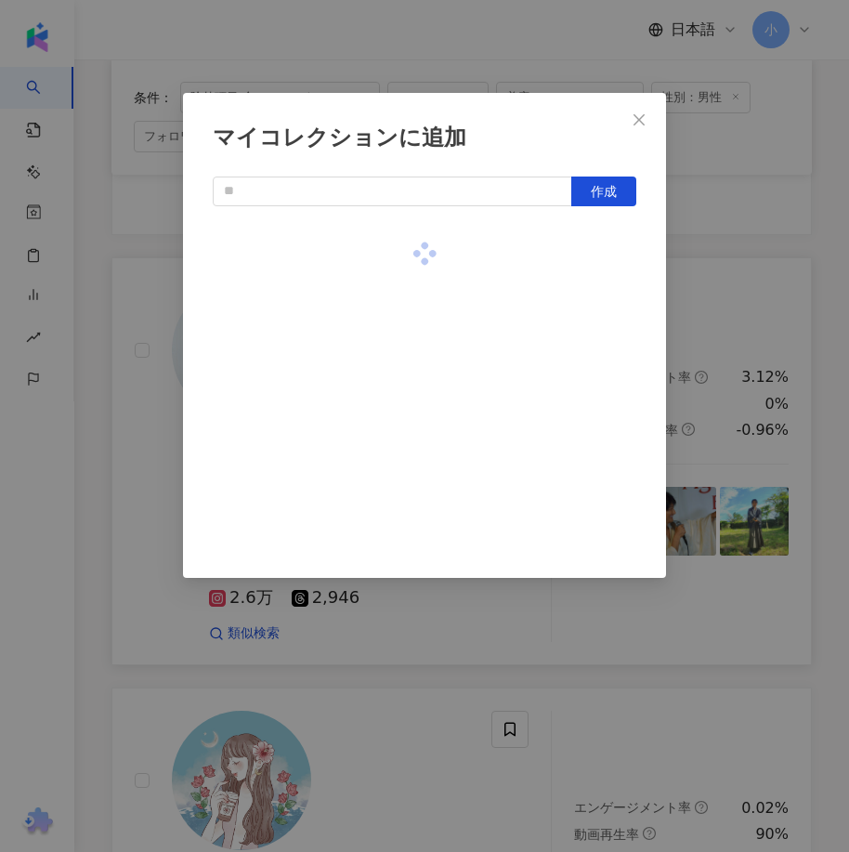
click at [750, 329] on div "マイコレクションに追加 作成" at bounding box center [424, 426] width 849 height 852
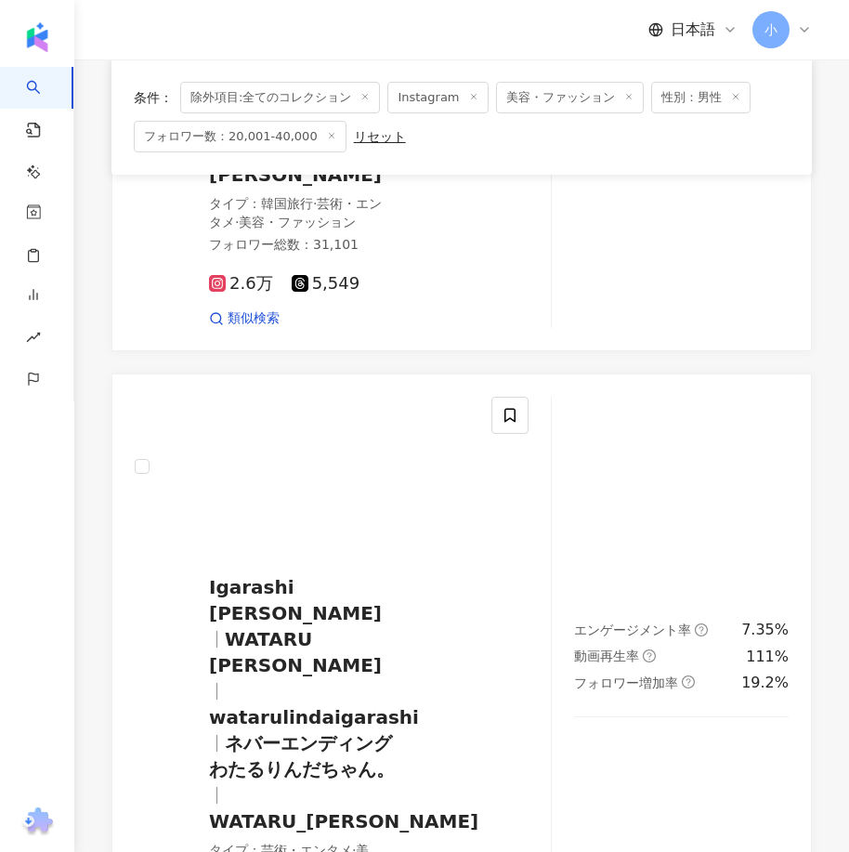
scroll to position [5440, 0]
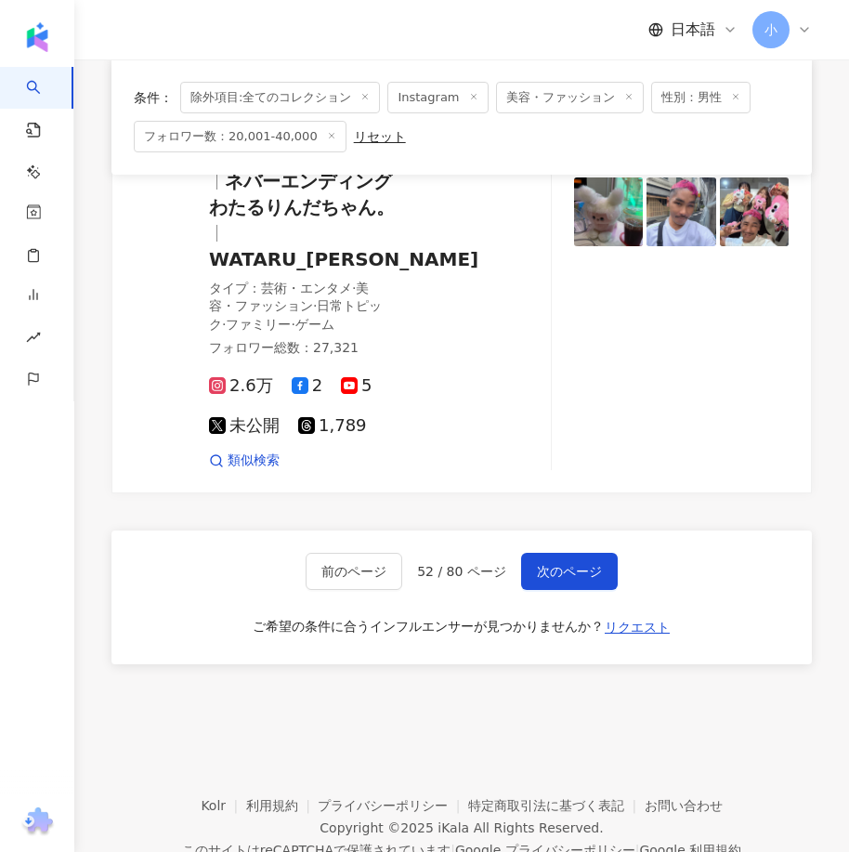
drag, startPoint x: 697, startPoint y: 375, endPoint x: 694, endPoint y: 729, distance: 353.8
click at [593, 564] on span "次のページ" at bounding box center [569, 571] width 65 height 15
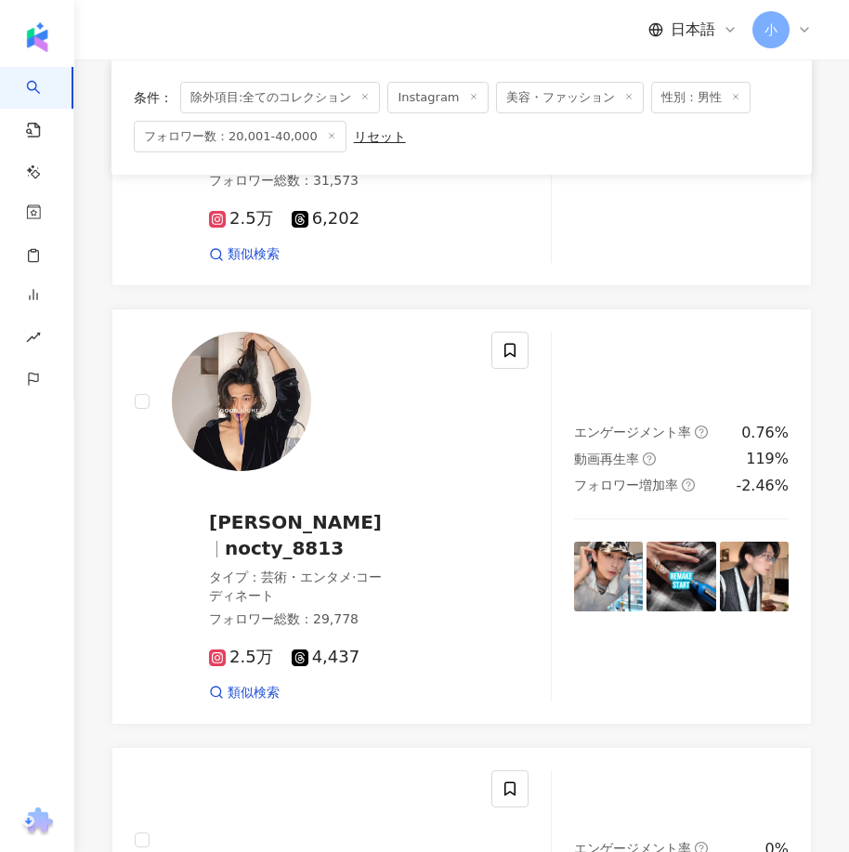
scroll to position [4134, 0]
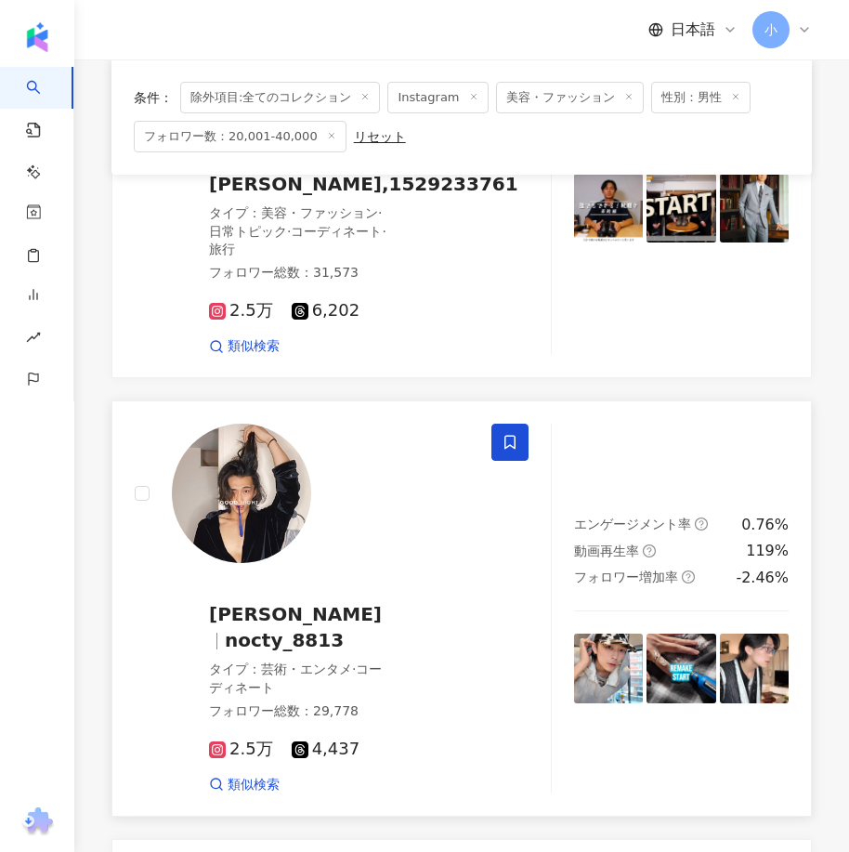
click at [499, 423] on span at bounding box center [509, 441] width 37 height 37
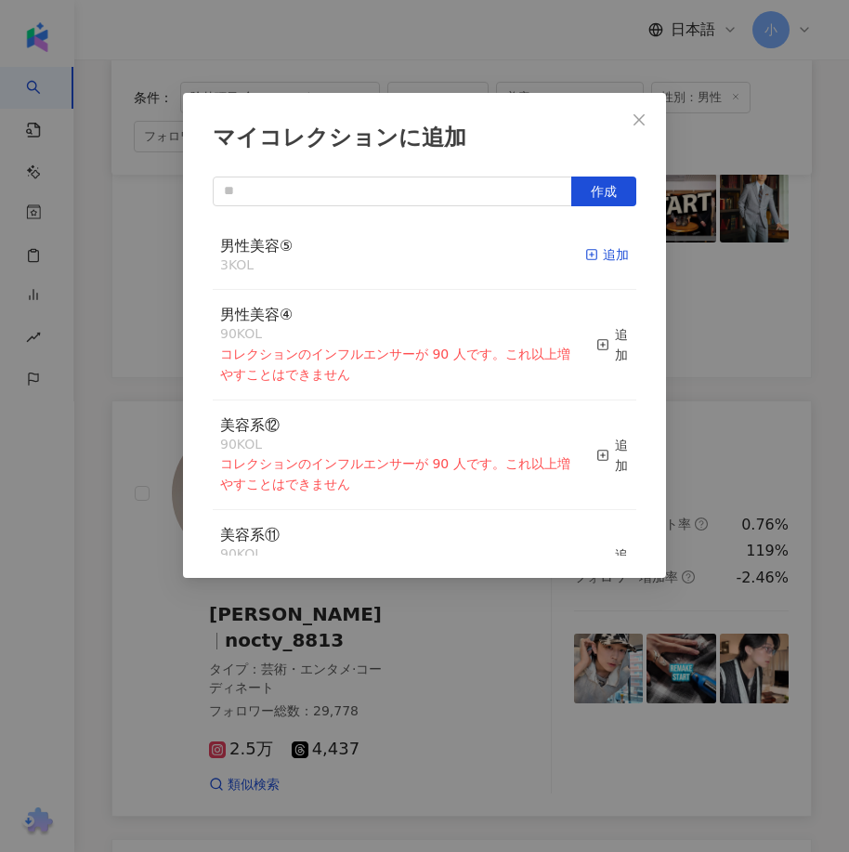
click at [585, 249] on icon "button" at bounding box center [591, 254] width 13 height 13
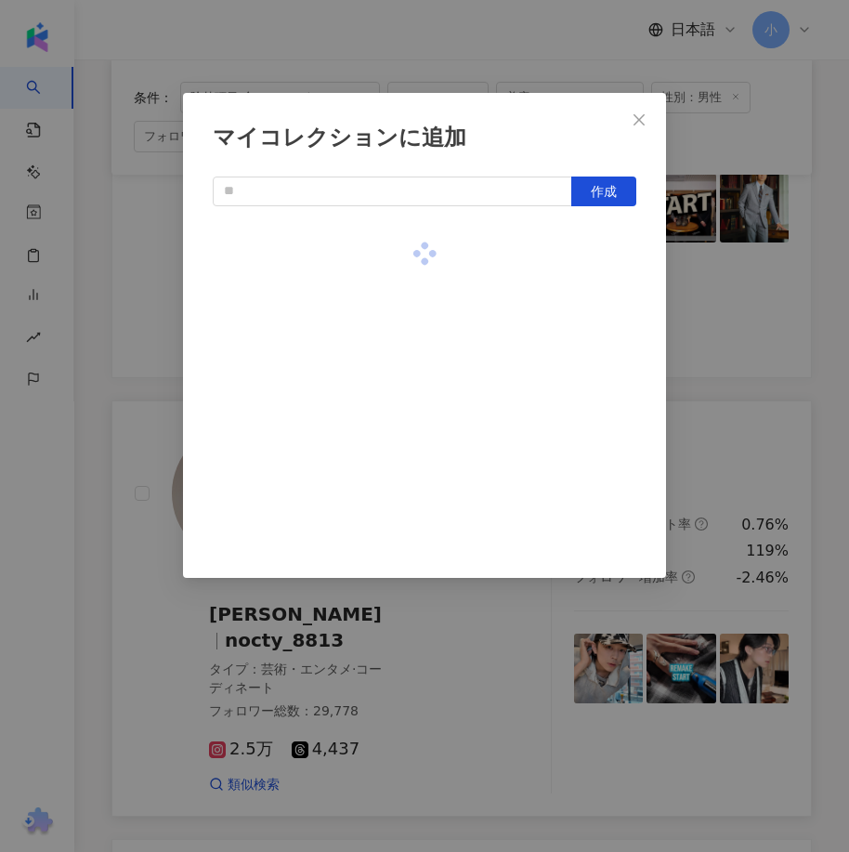
click at [725, 343] on div "マイコレクションに追加 作成" at bounding box center [424, 426] width 849 height 852
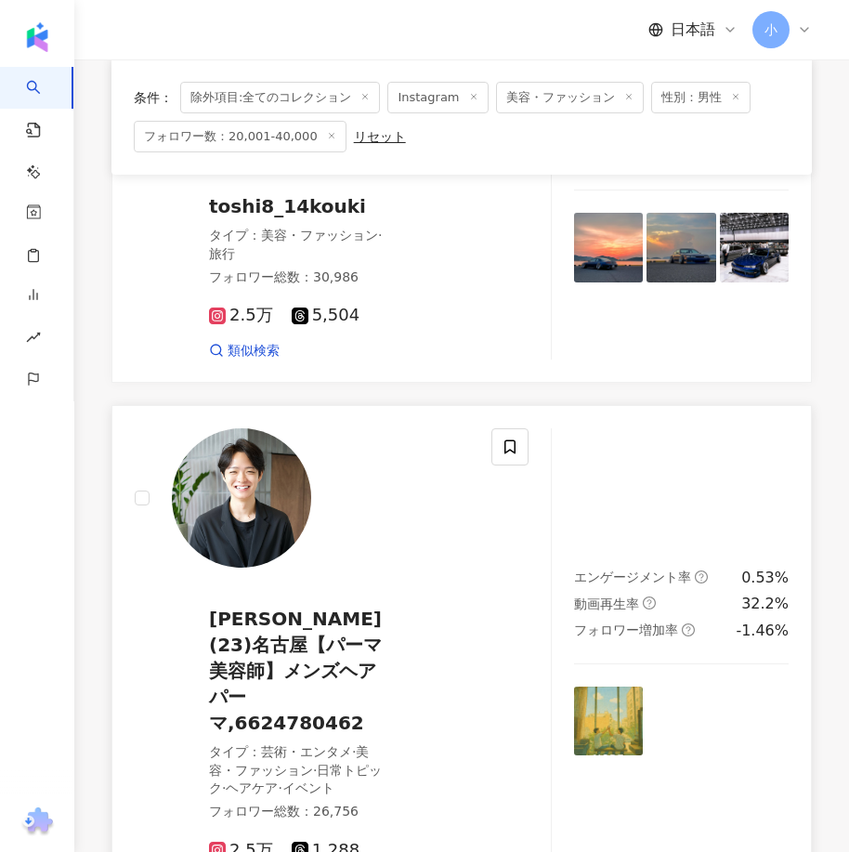
scroll to position [1255, 0]
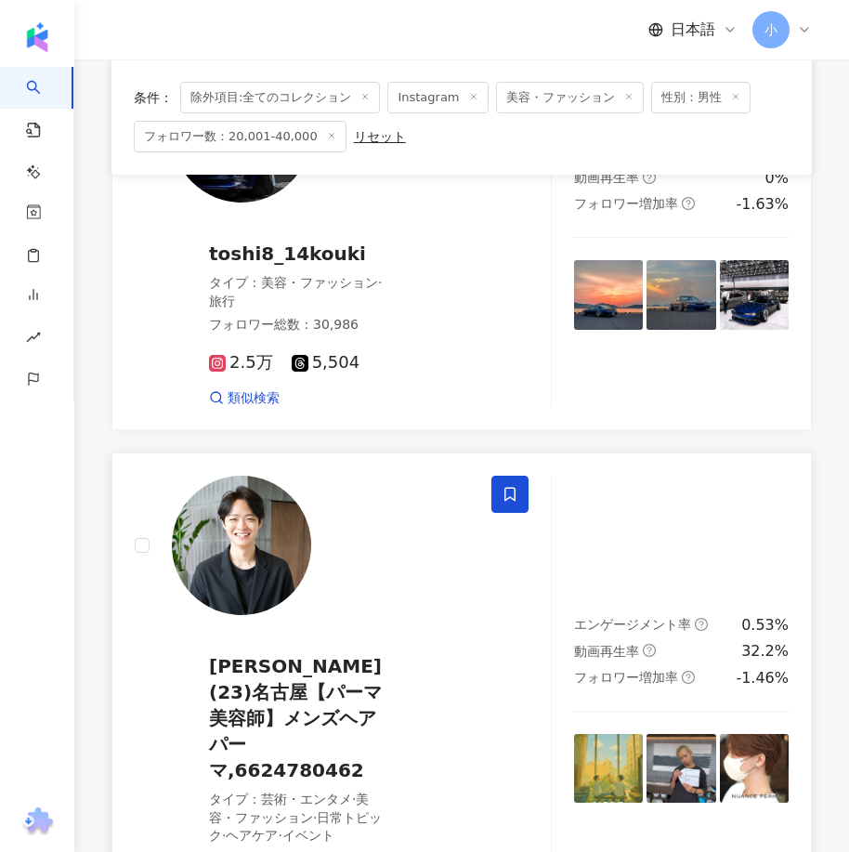
click at [520, 475] on span at bounding box center [509, 493] width 37 height 37
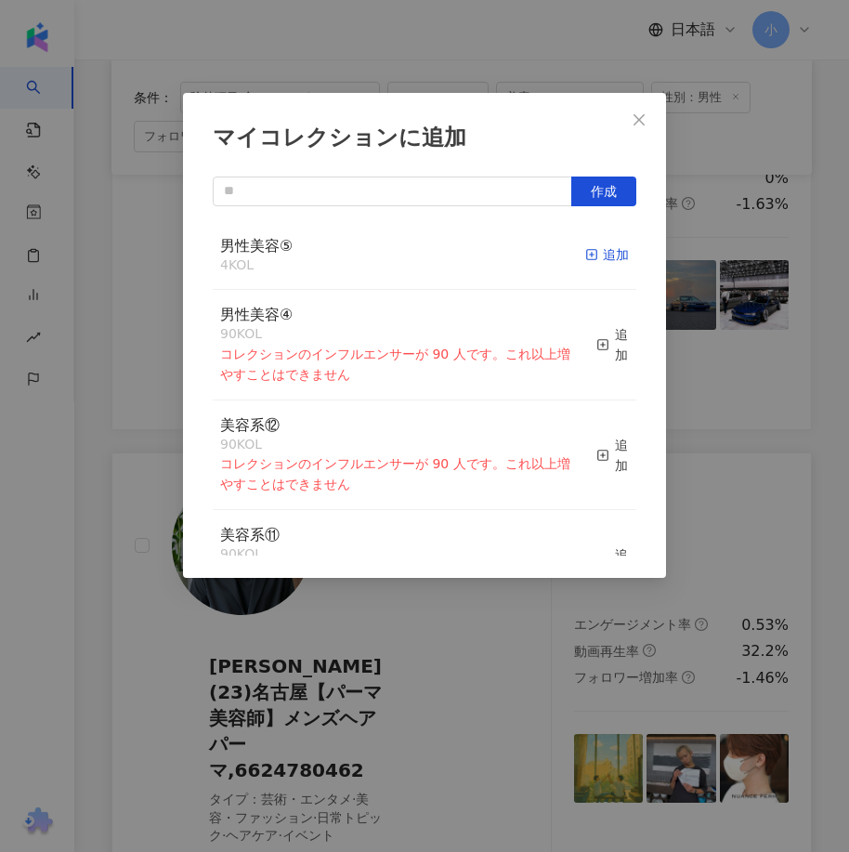
click at [597, 251] on div "追加" at bounding box center [607, 254] width 44 height 20
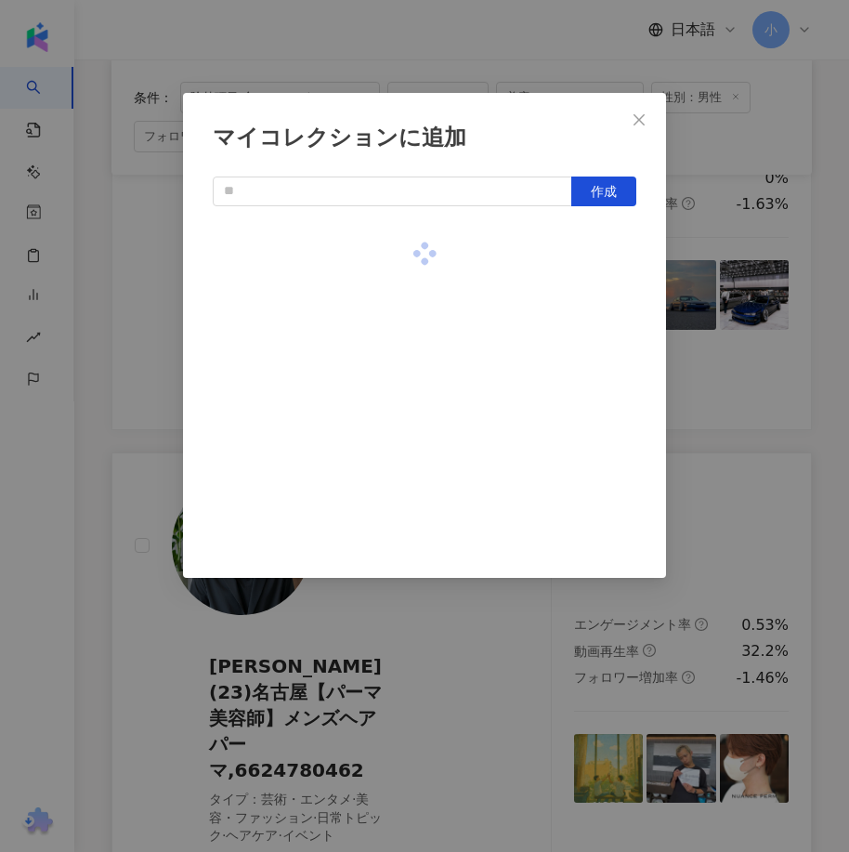
click at [740, 326] on div "マイコレクションに追加 作成" at bounding box center [424, 426] width 849 height 852
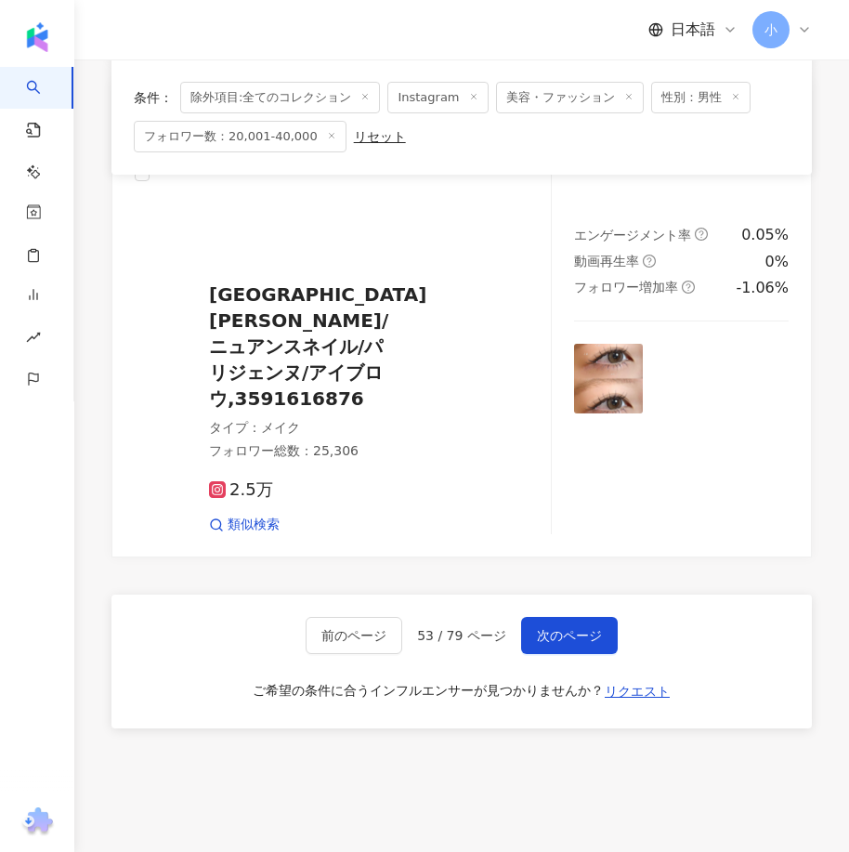
scroll to position [5341, 0]
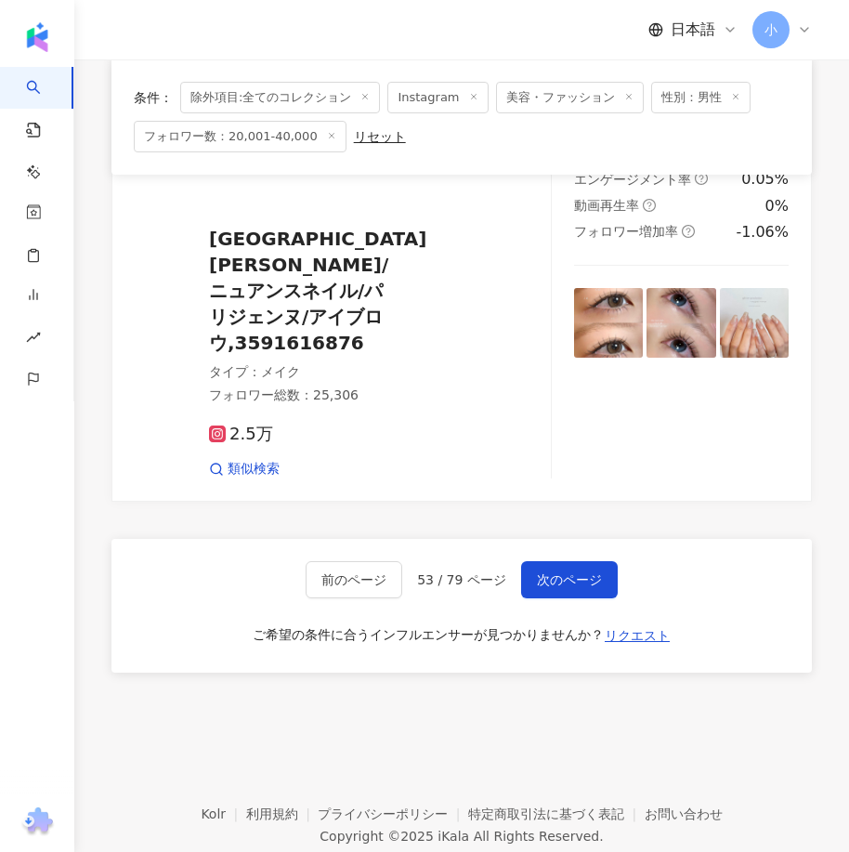
drag, startPoint x: 630, startPoint y: 339, endPoint x: 594, endPoint y: 607, distance: 270.7
click at [543, 572] on span "次のページ" at bounding box center [569, 579] width 65 height 15
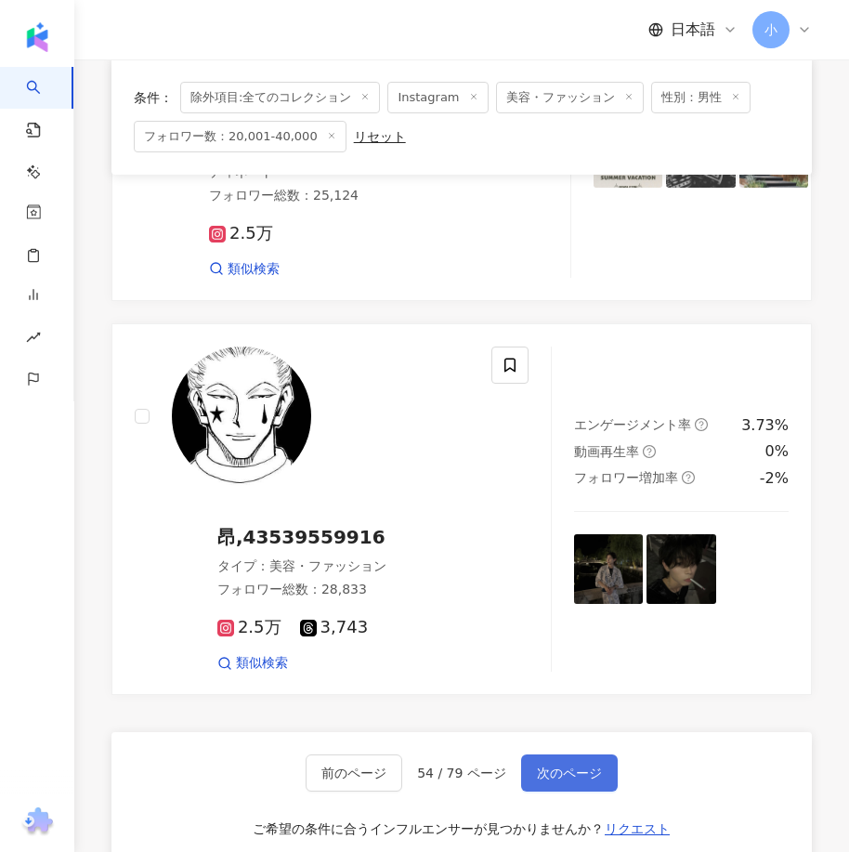
scroll to position [4676, 0]
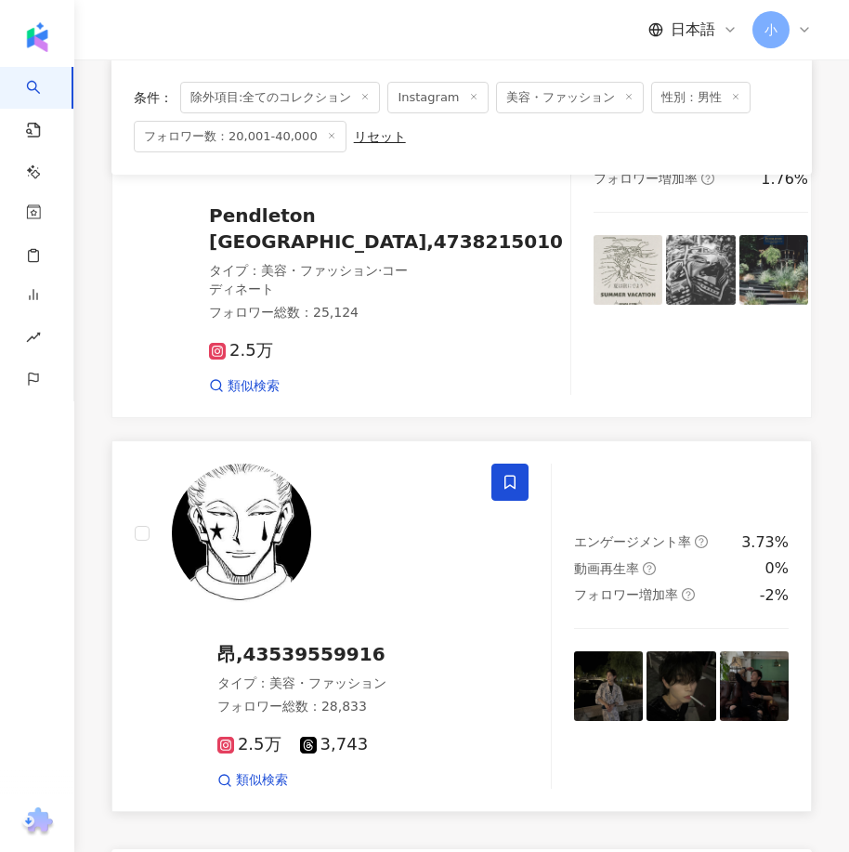
click at [511, 474] on icon at bounding box center [509, 482] width 17 height 17
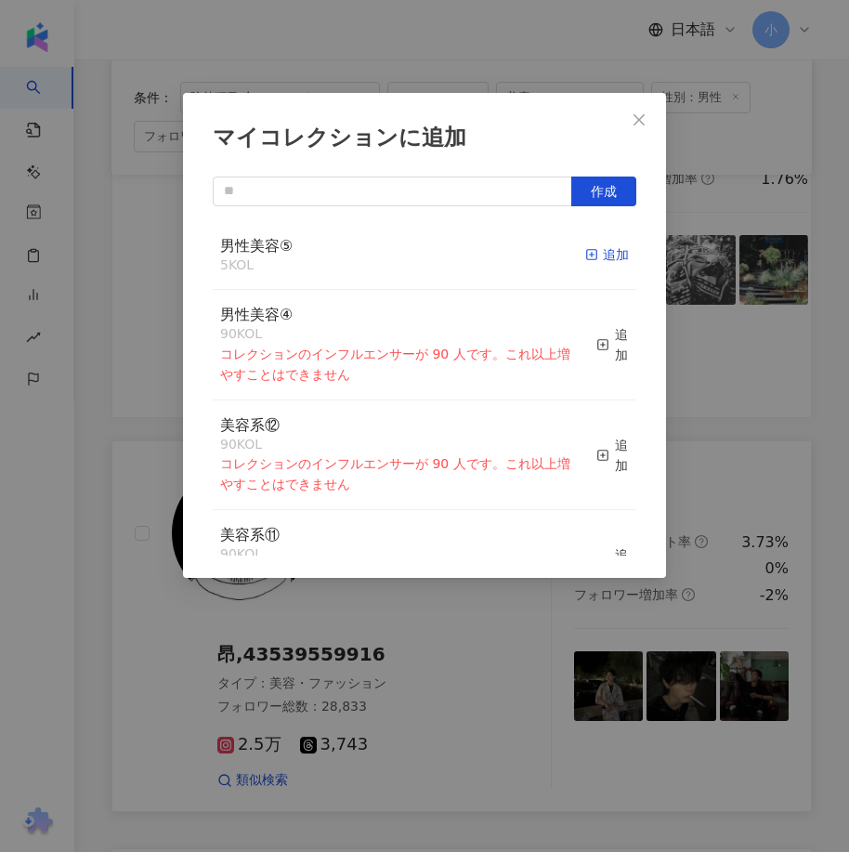
click at [603, 250] on div "追加" at bounding box center [607, 254] width 44 height 20
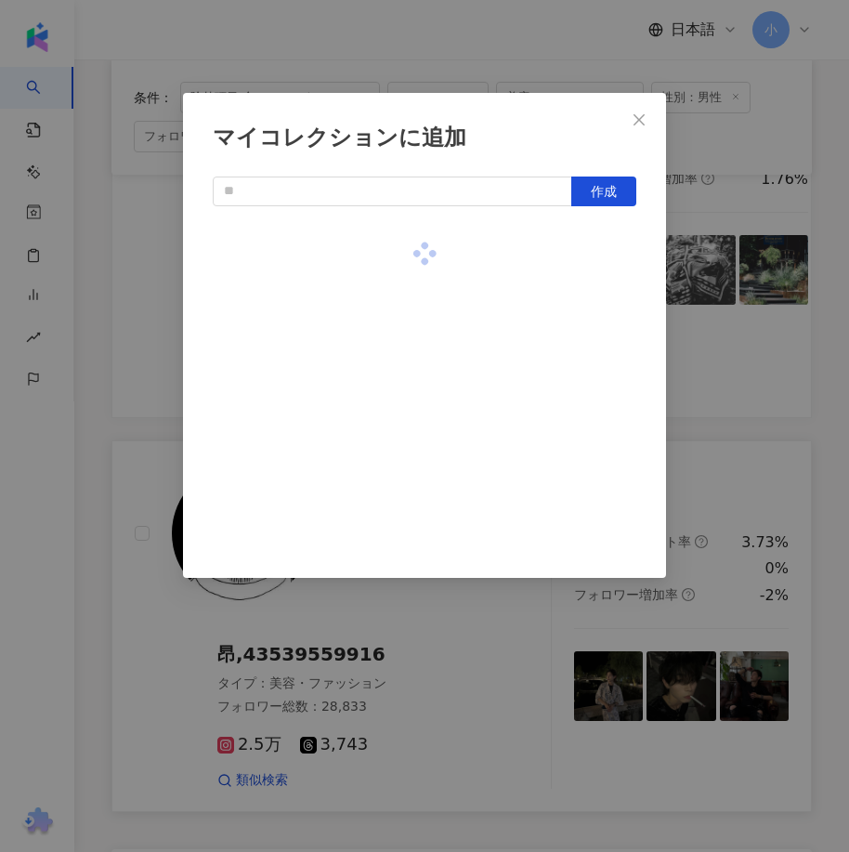
click at [728, 409] on div "マイコレクションに追加 作成" at bounding box center [424, 426] width 849 height 852
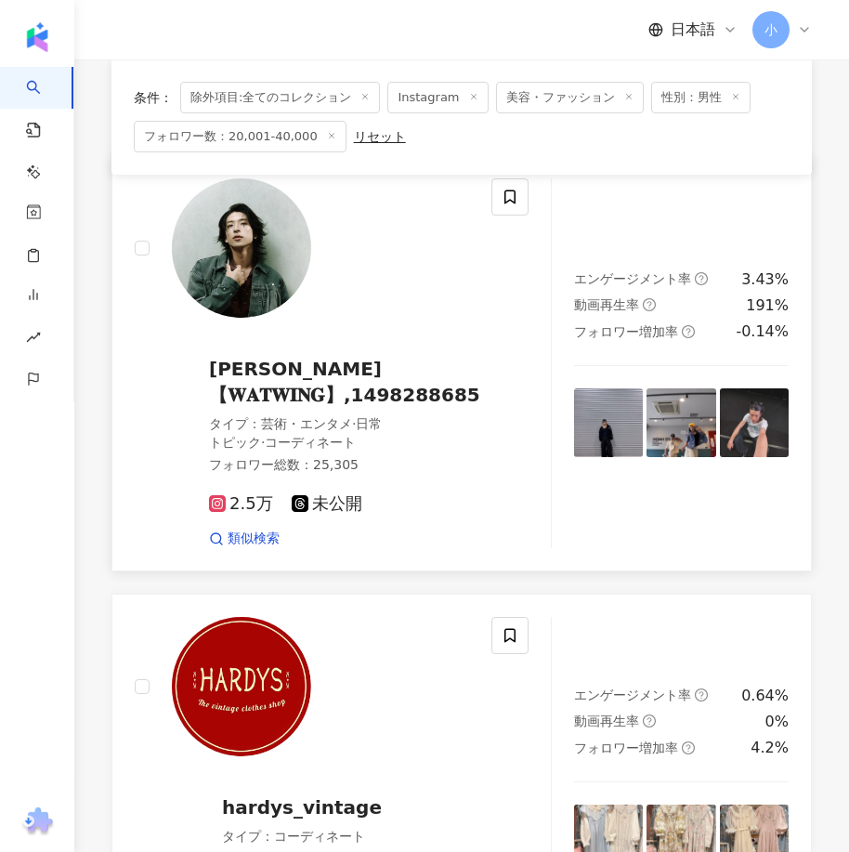
scroll to position [125, 0]
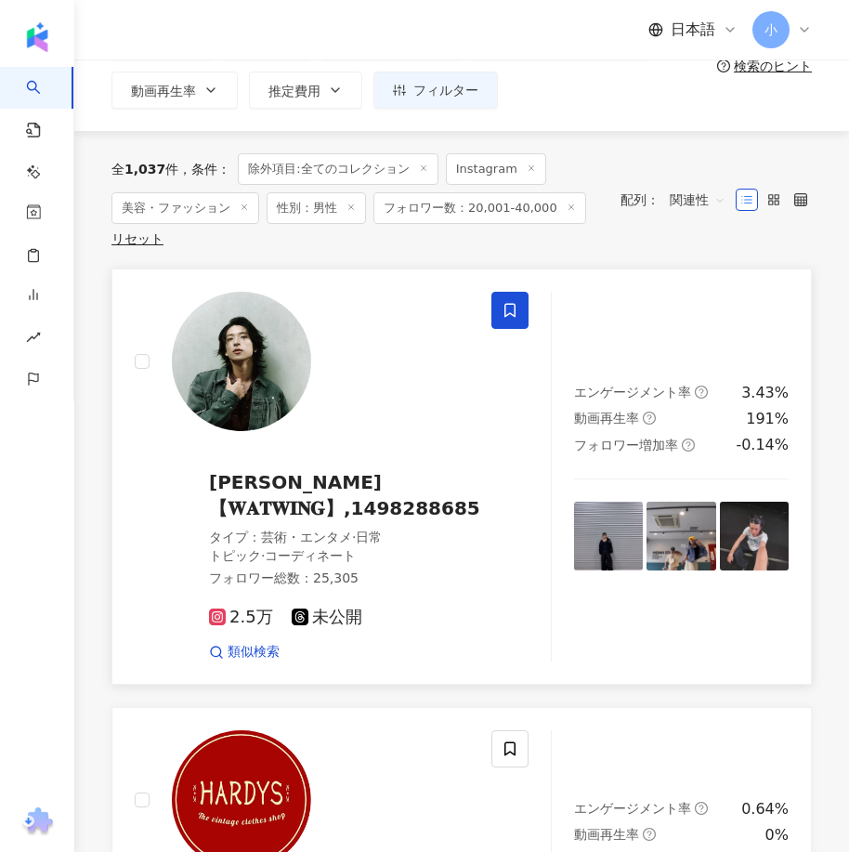
click at [507, 303] on icon at bounding box center [509, 310] width 17 height 17
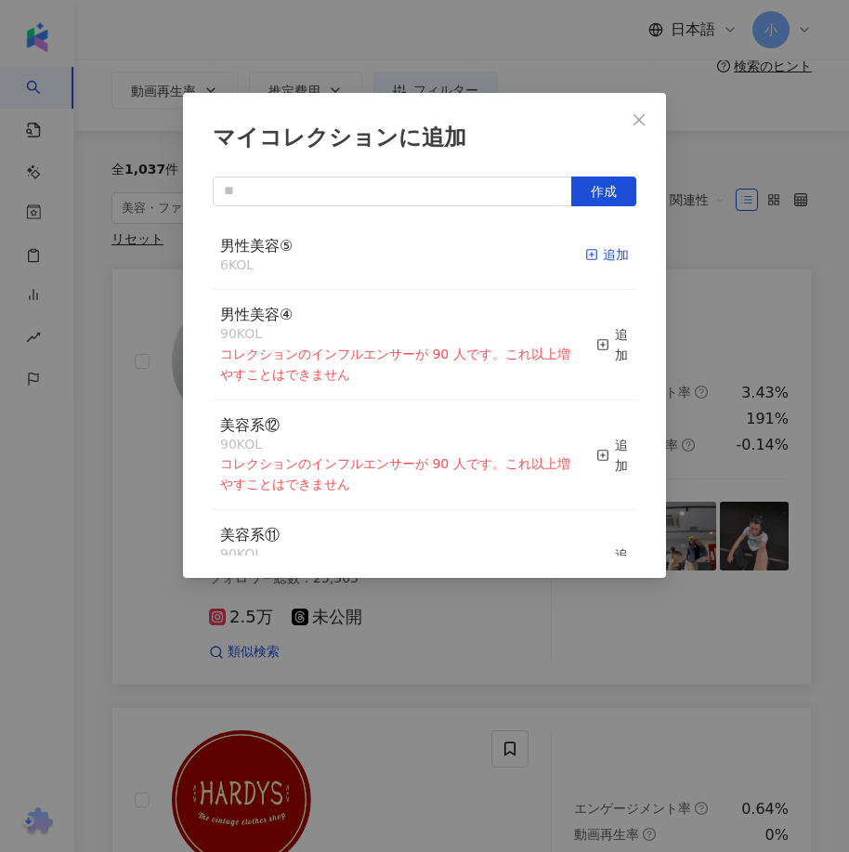
click at [585, 261] on icon "button" at bounding box center [591, 254] width 13 height 13
click at [728, 245] on div "マイコレクションに追加 作成 男性美容⑤ 6 KOL 追加 男性美容④ 90 KOL コレクションのインフルエンサーが 90 人です。これ以上増やすことはでき…" at bounding box center [424, 426] width 849 height 852
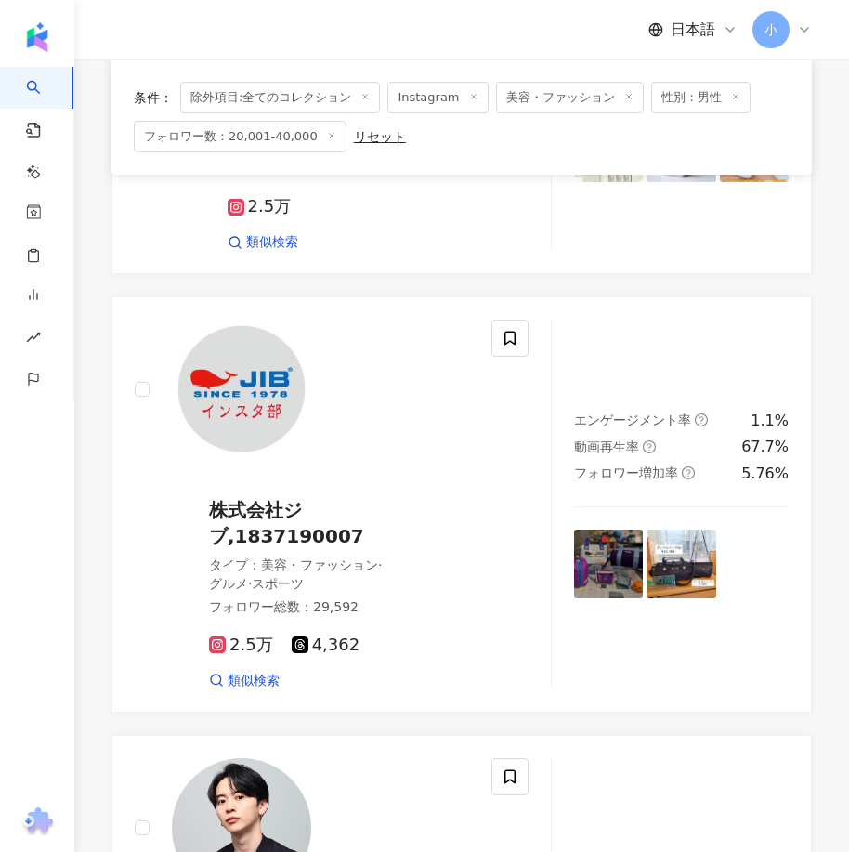
scroll to position [5047, 0]
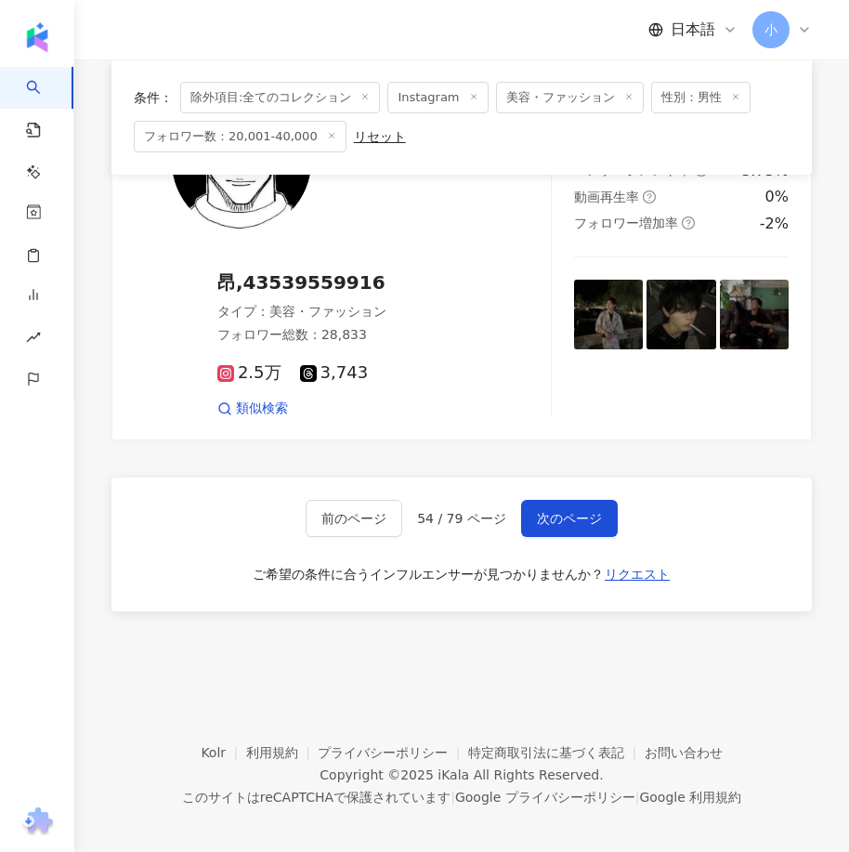
drag, startPoint x: 717, startPoint y: 241, endPoint x: 684, endPoint y: 662, distance: 422.9
click at [597, 511] on span "次のページ" at bounding box center [569, 518] width 65 height 15
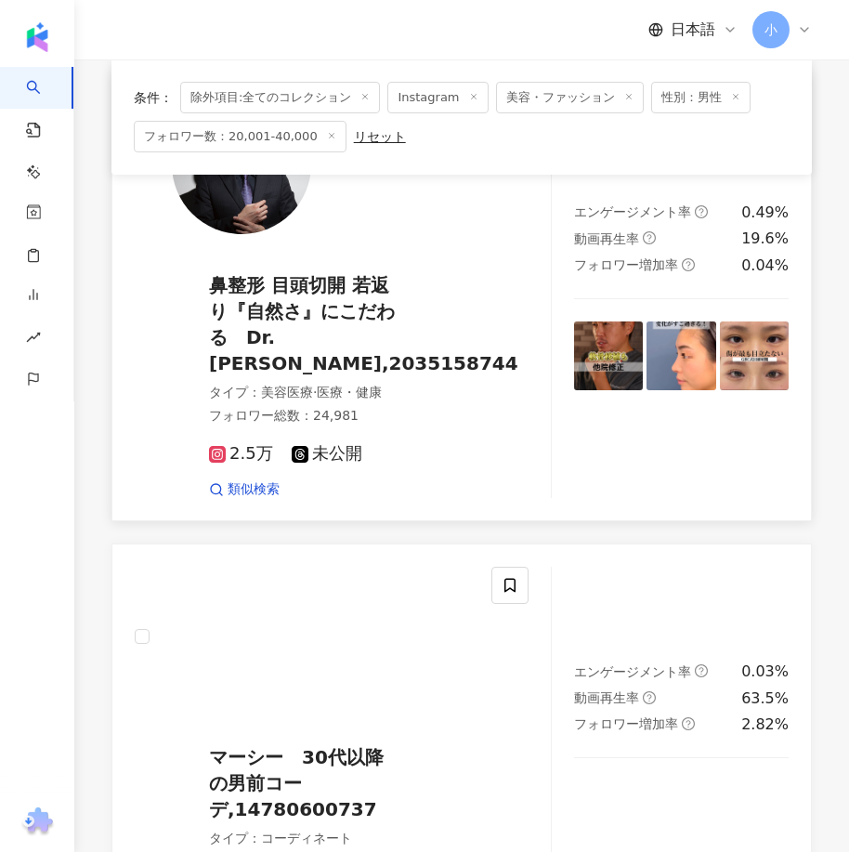
scroll to position [3442, 0]
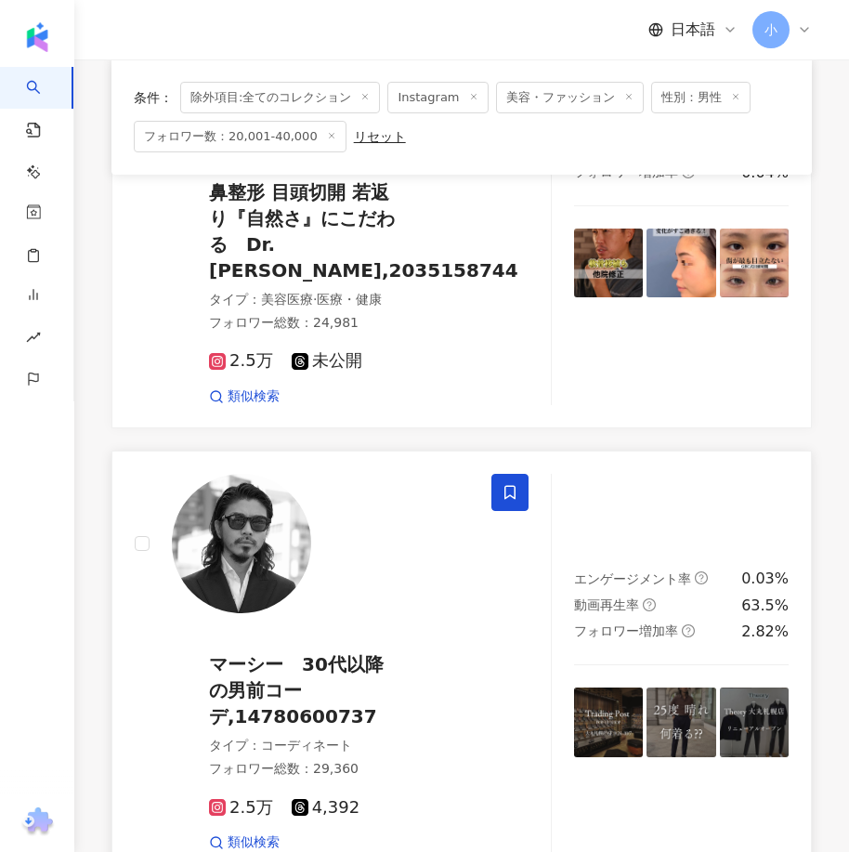
click at [509, 490] on icon at bounding box center [509, 492] width 17 height 17
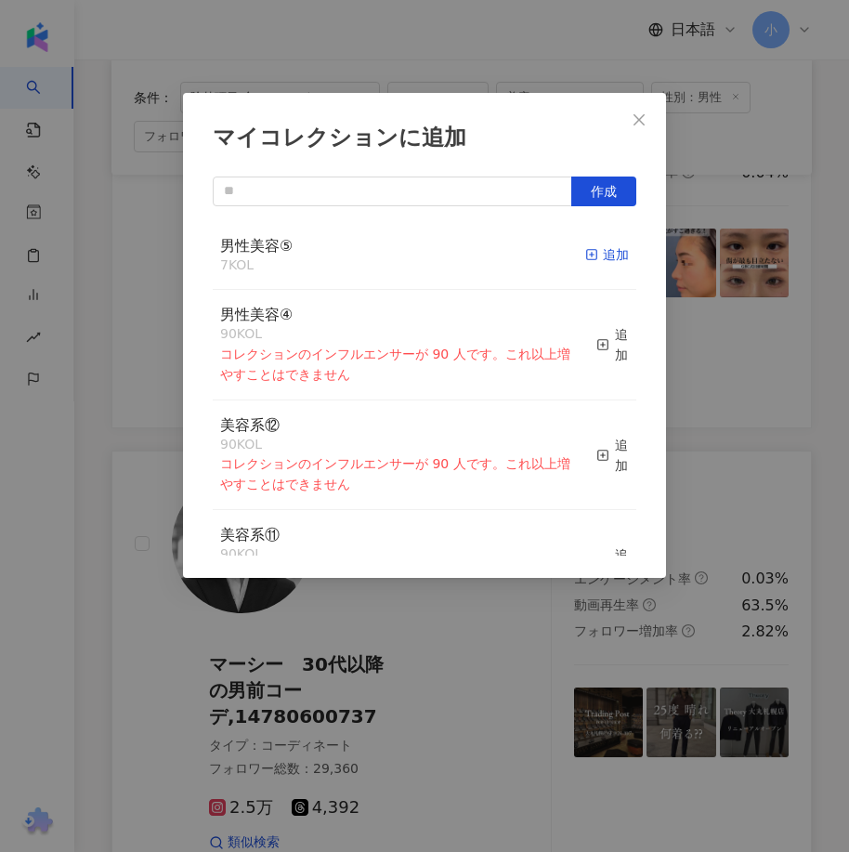
click at [613, 250] on div "追加" at bounding box center [607, 254] width 44 height 20
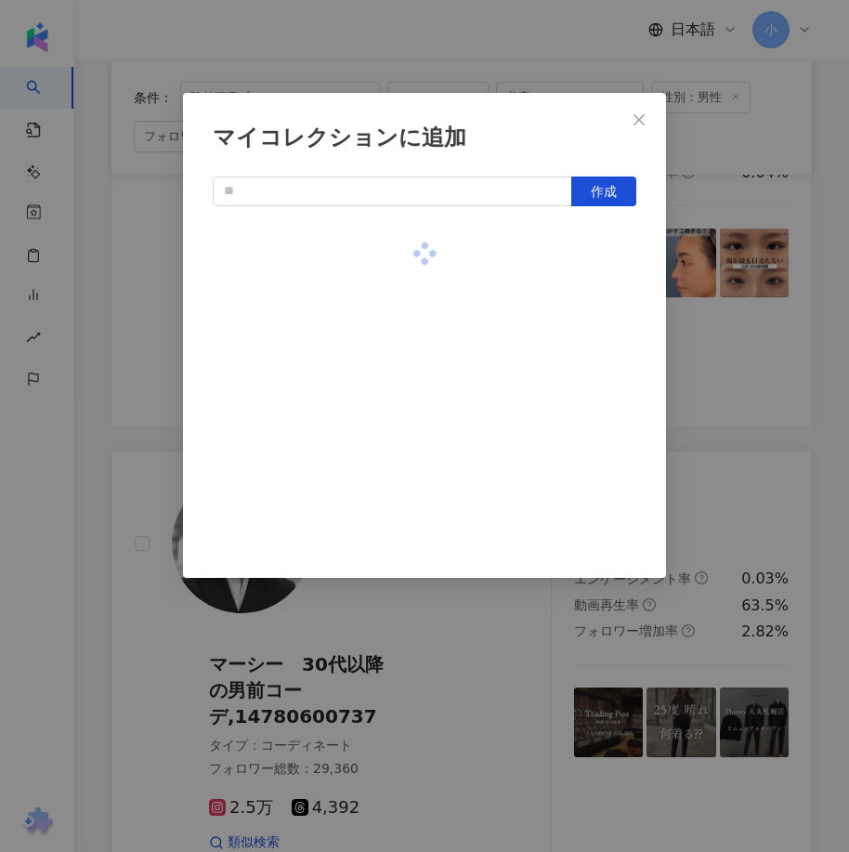
click at [706, 348] on div "マイコレクションに追加 作成" at bounding box center [424, 426] width 849 height 852
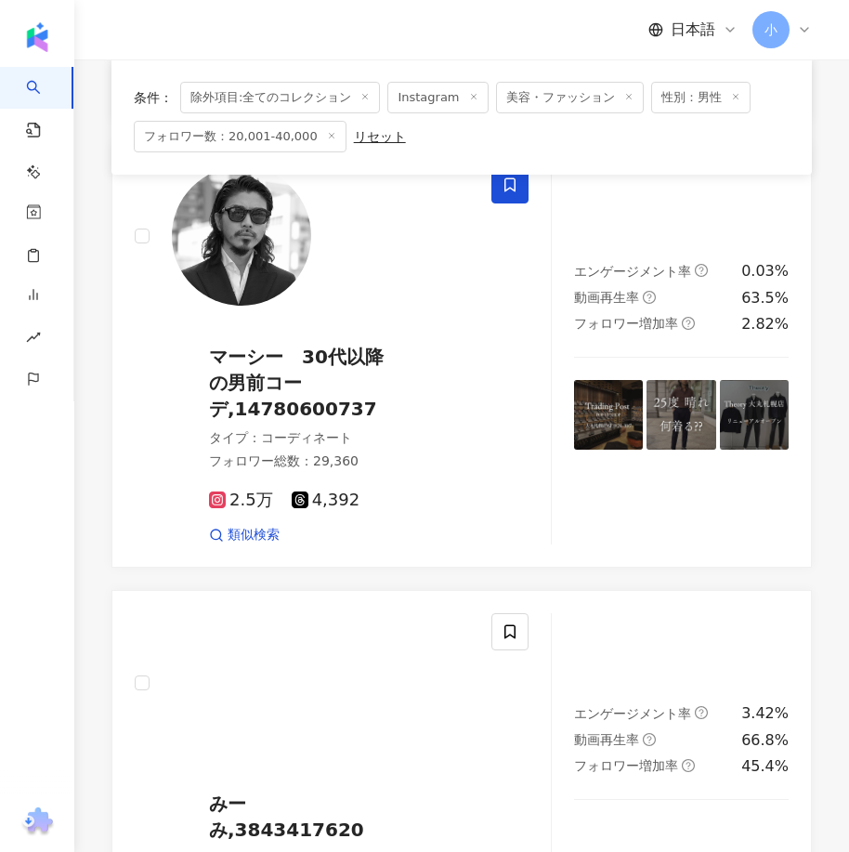
scroll to position [5113, 0]
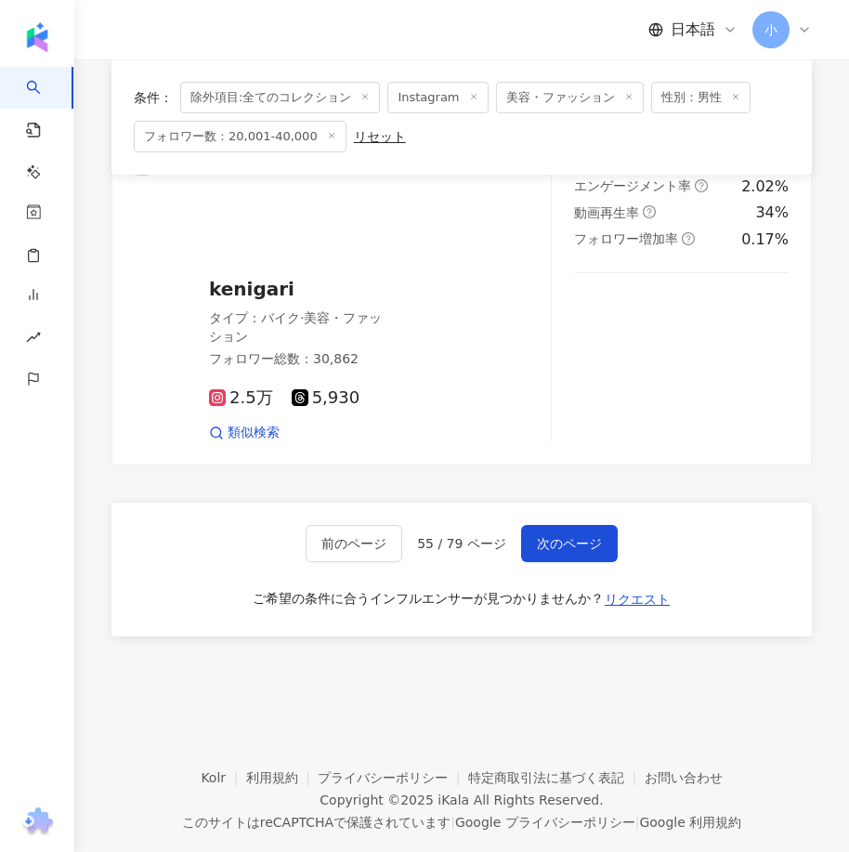
drag, startPoint x: 574, startPoint y: 362, endPoint x: 553, endPoint y: 701, distance: 339.6
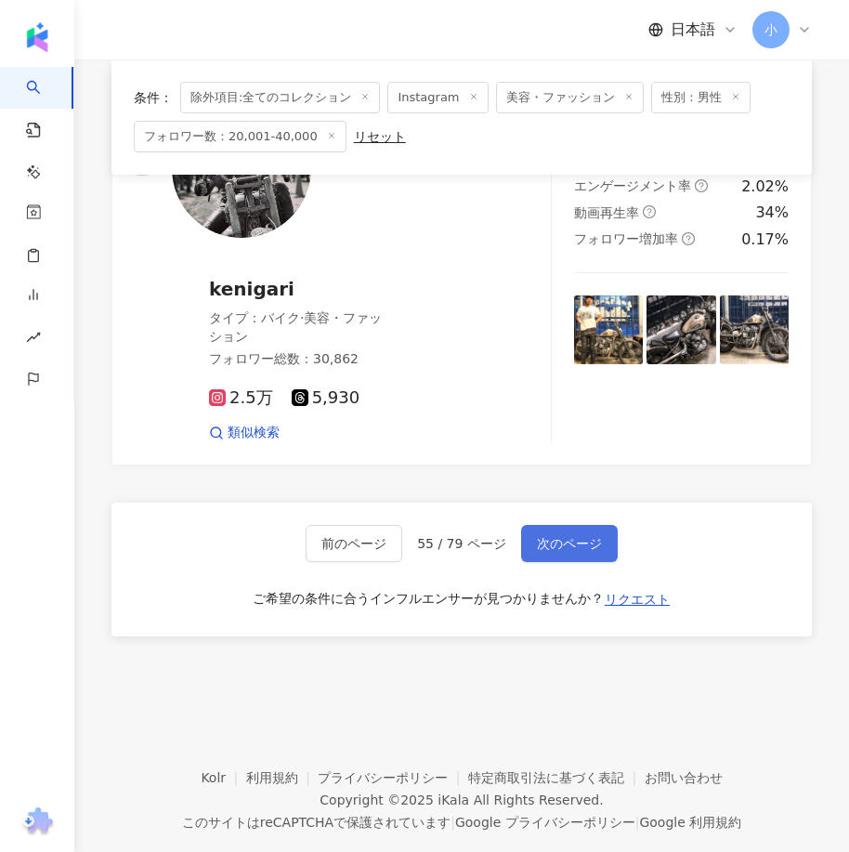
click at [570, 536] on span "次のページ" at bounding box center [569, 543] width 65 height 15
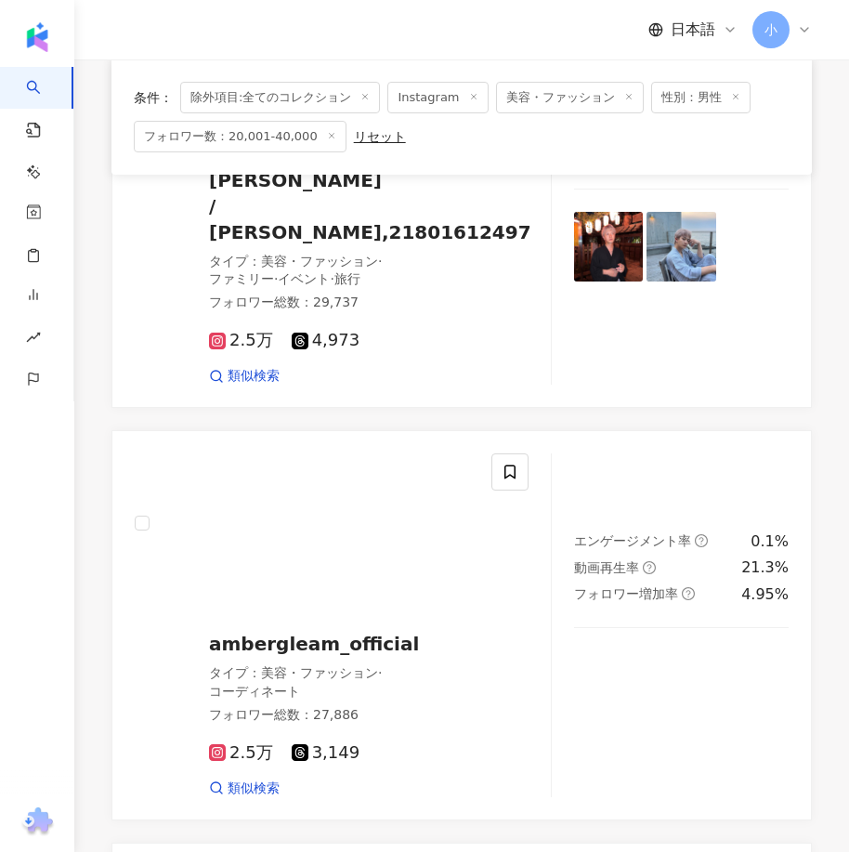
scroll to position [3672, 0]
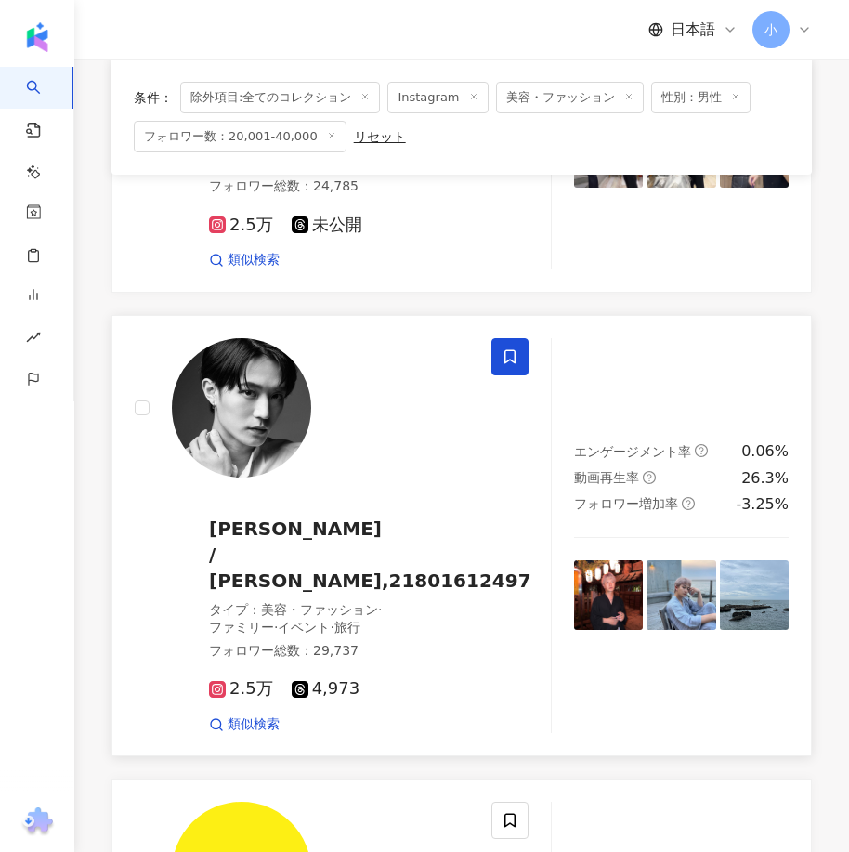
click at [514, 349] on icon at bounding box center [509, 356] width 11 height 14
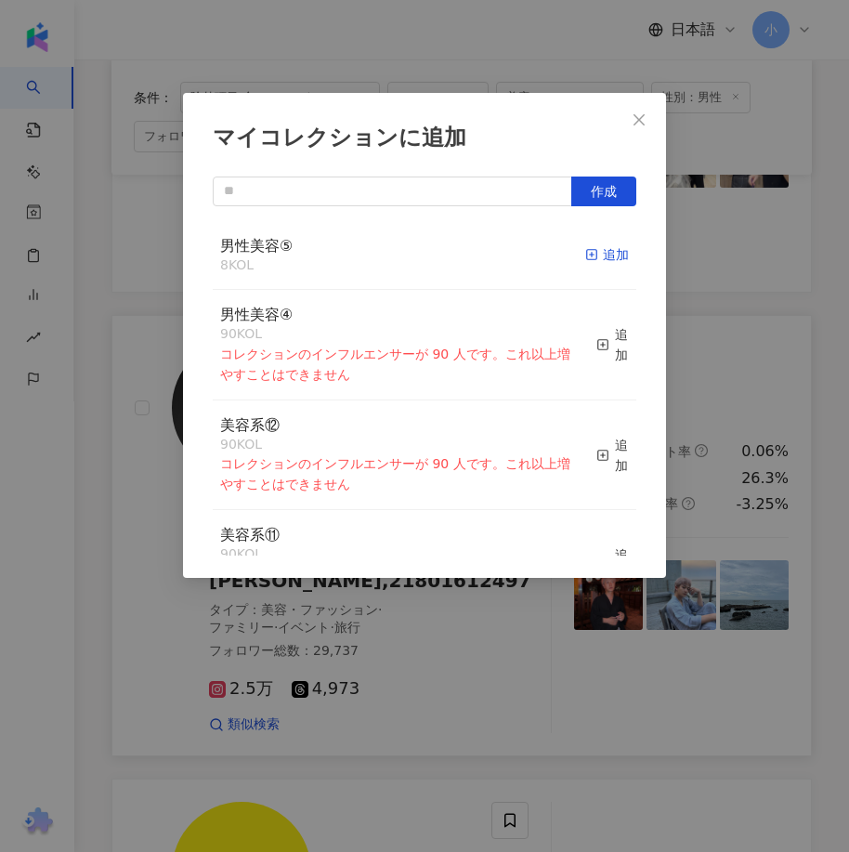
click at [594, 252] on div "追加" at bounding box center [607, 254] width 44 height 20
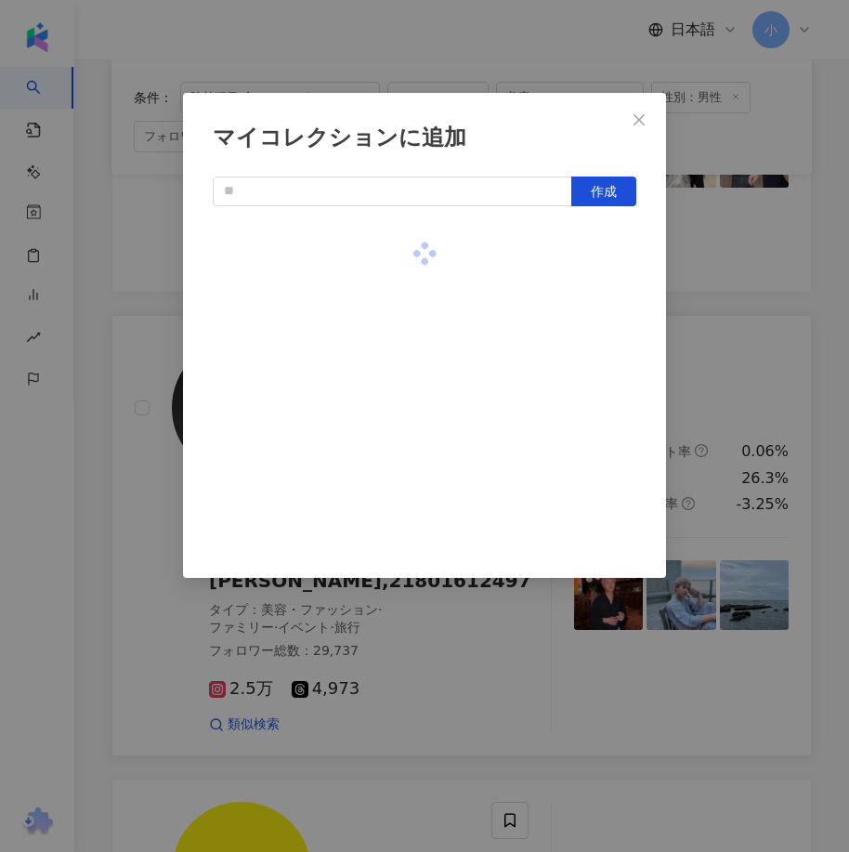
click at [749, 368] on div "マイコレクションに追加 作成" at bounding box center [424, 426] width 849 height 852
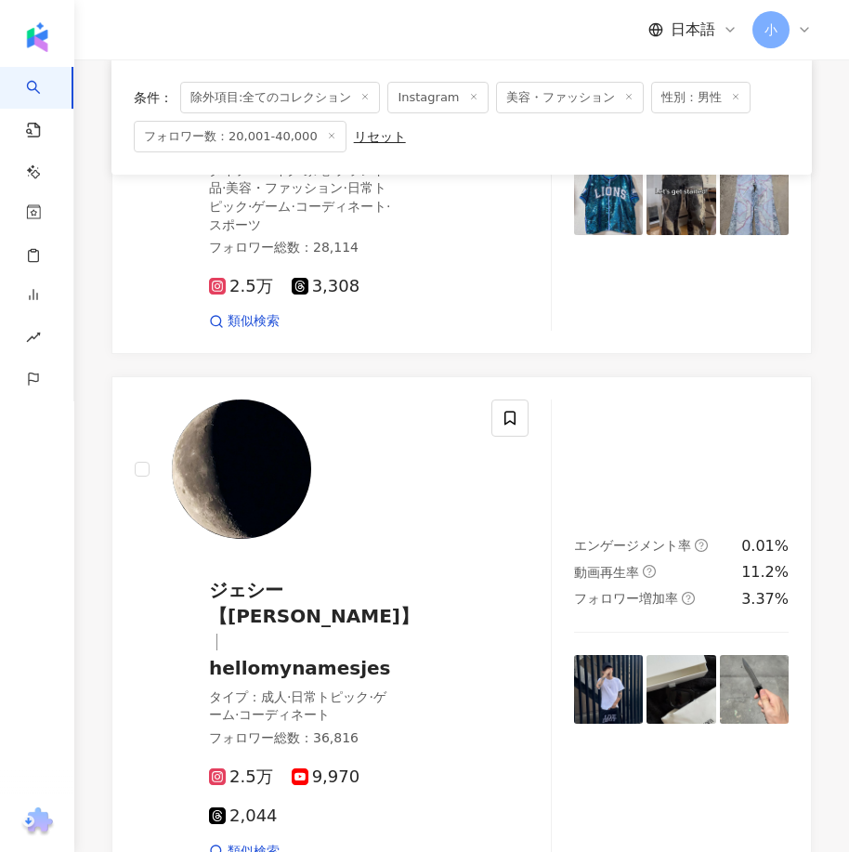
scroll to position [2186, 0]
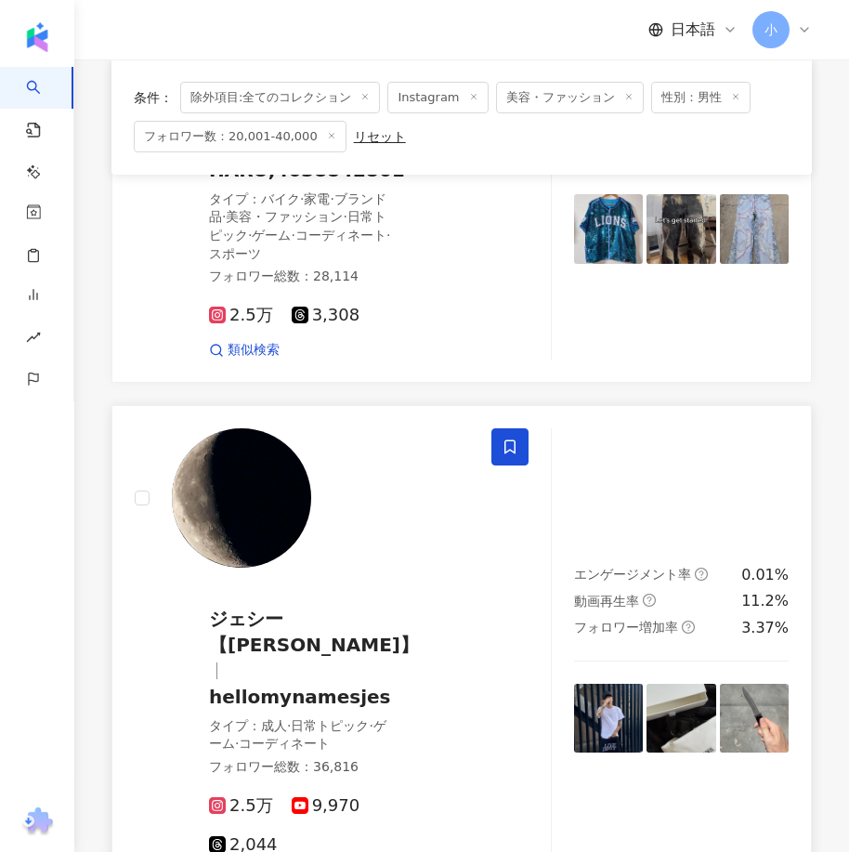
click at [518, 465] on span at bounding box center [509, 446] width 37 height 37
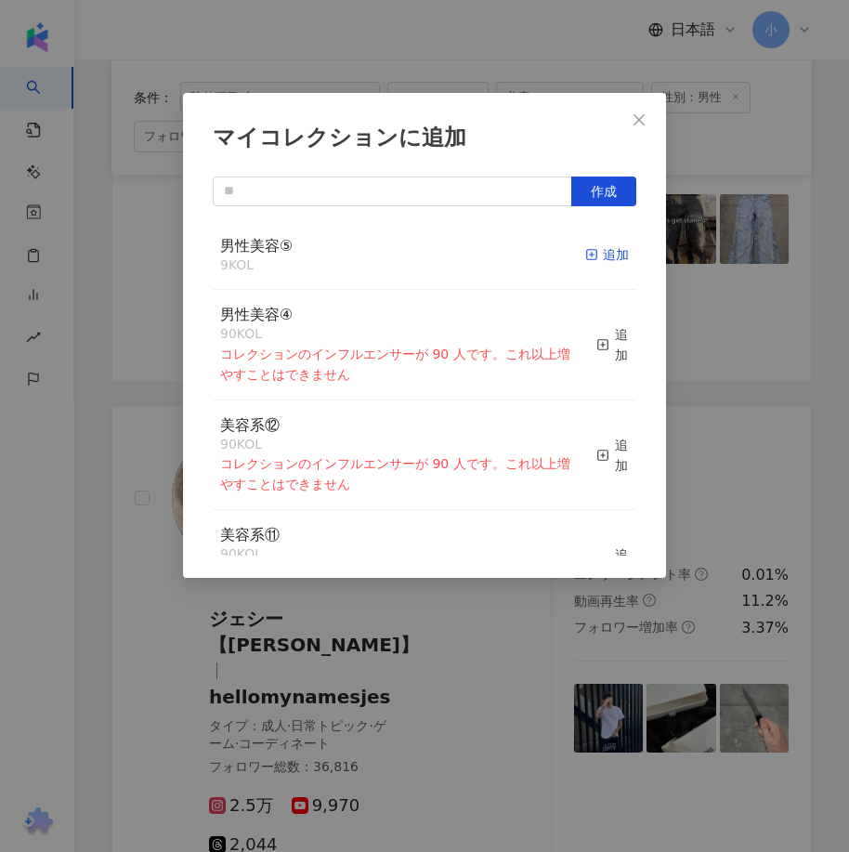
click at [592, 254] on line "button" at bounding box center [592, 255] width 0 height 5
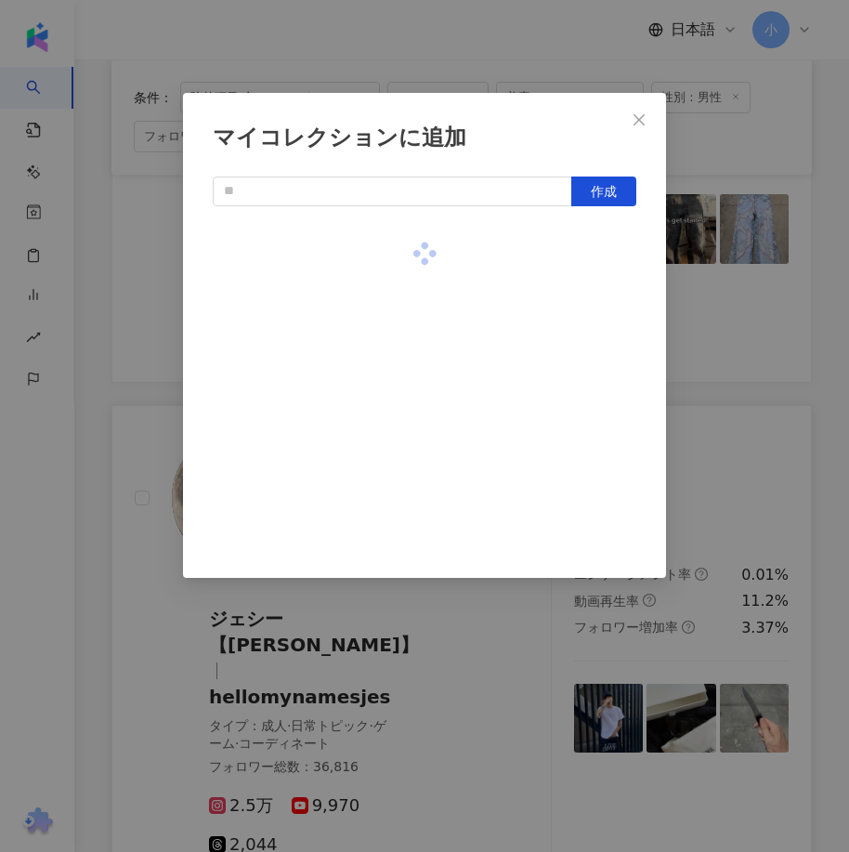
click at [779, 393] on div "マイコレクションに追加 作成" at bounding box center [424, 426] width 849 height 852
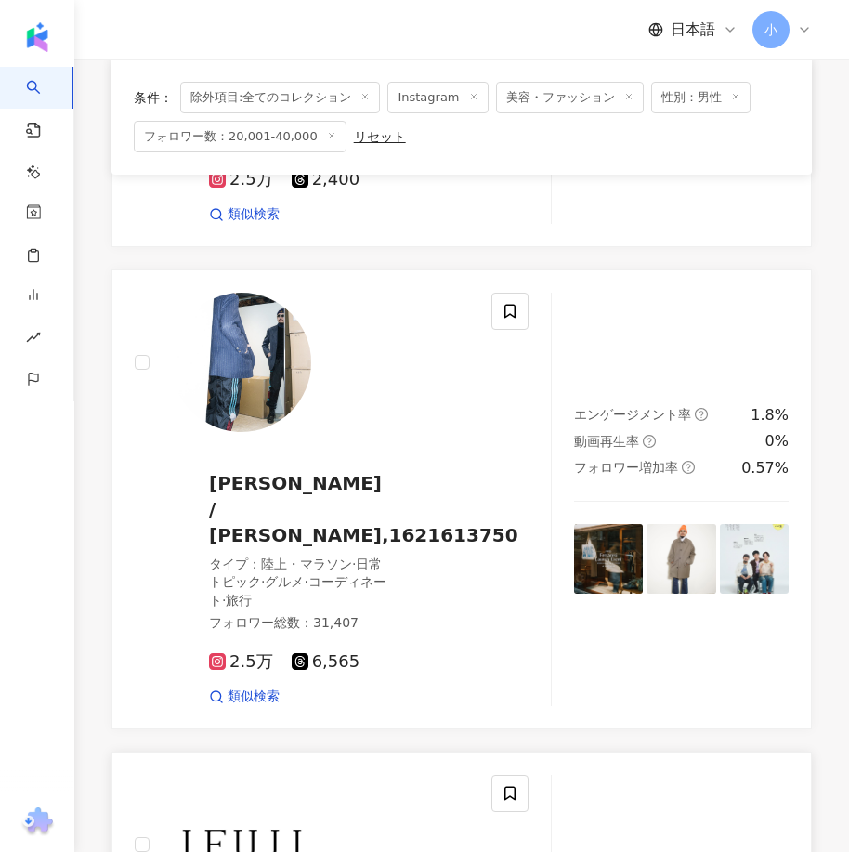
scroll to position [607, 0]
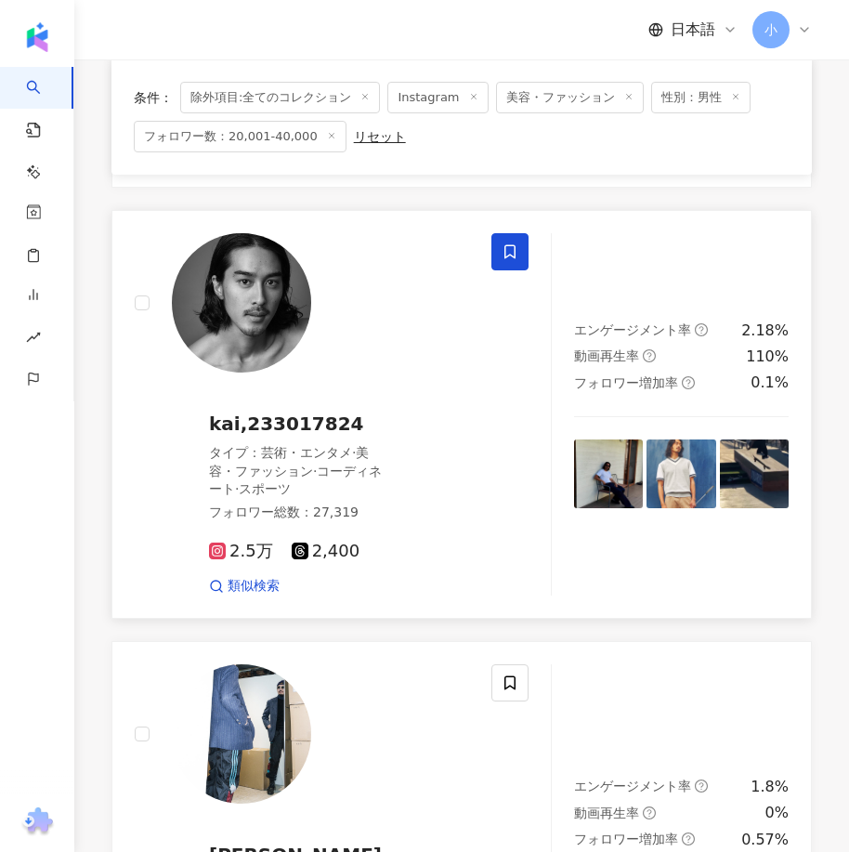
click at [507, 270] on span at bounding box center [509, 251] width 37 height 37
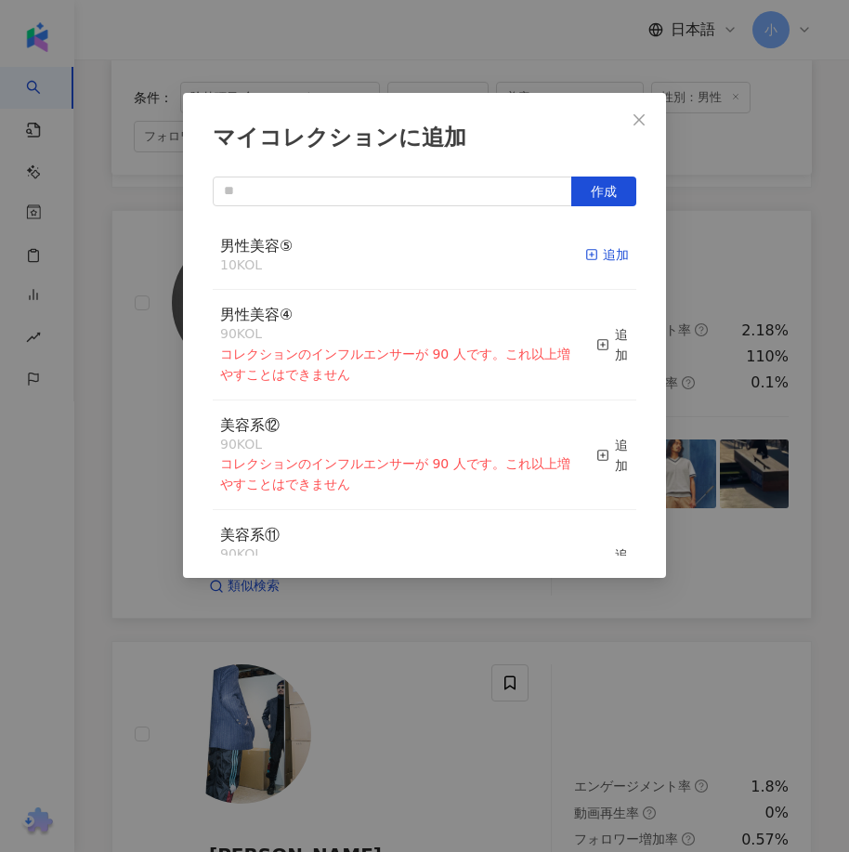
click at [595, 254] on div "追加" at bounding box center [607, 254] width 44 height 20
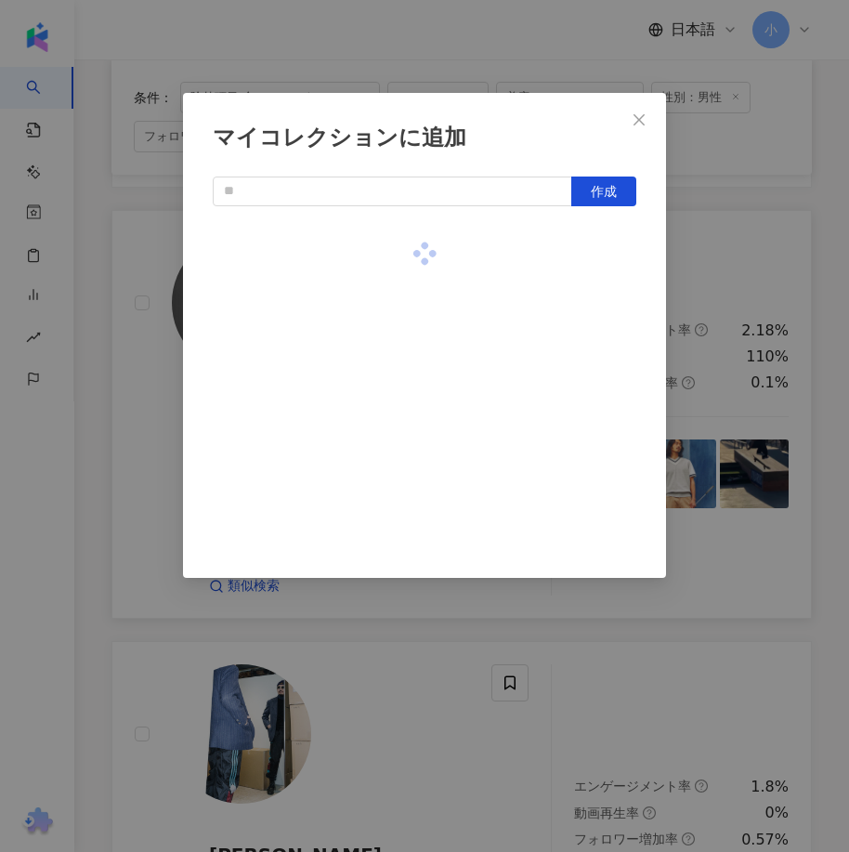
click at [680, 292] on div "マイコレクションに追加 作成" at bounding box center [424, 426] width 849 height 852
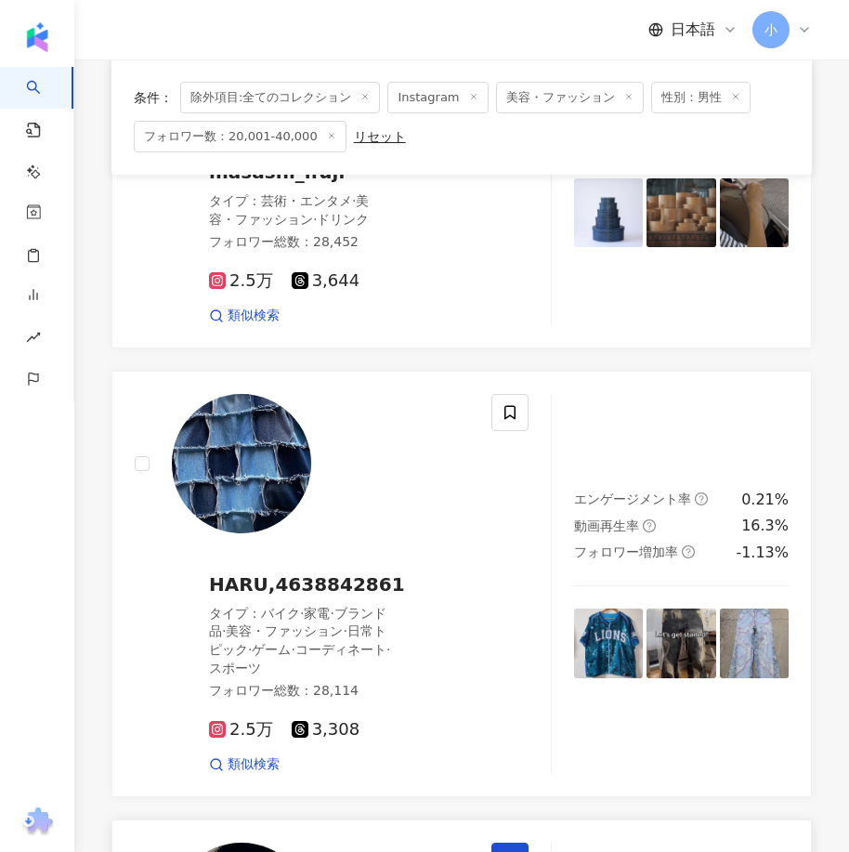
scroll to position [5251, 0]
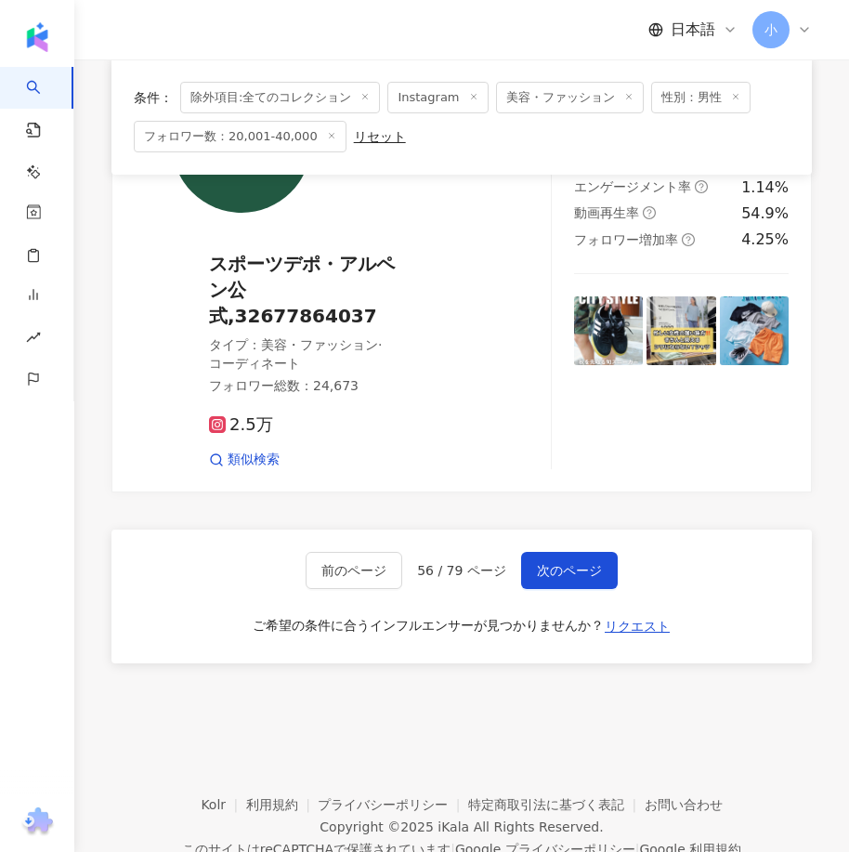
drag, startPoint x: 606, startPoint y: 231, endPoint x: 634, endPoint y: 670, distance: 440.1
click at [553, 552] on button "次のページ" at bounding box center [569, 570] width 97 height 37
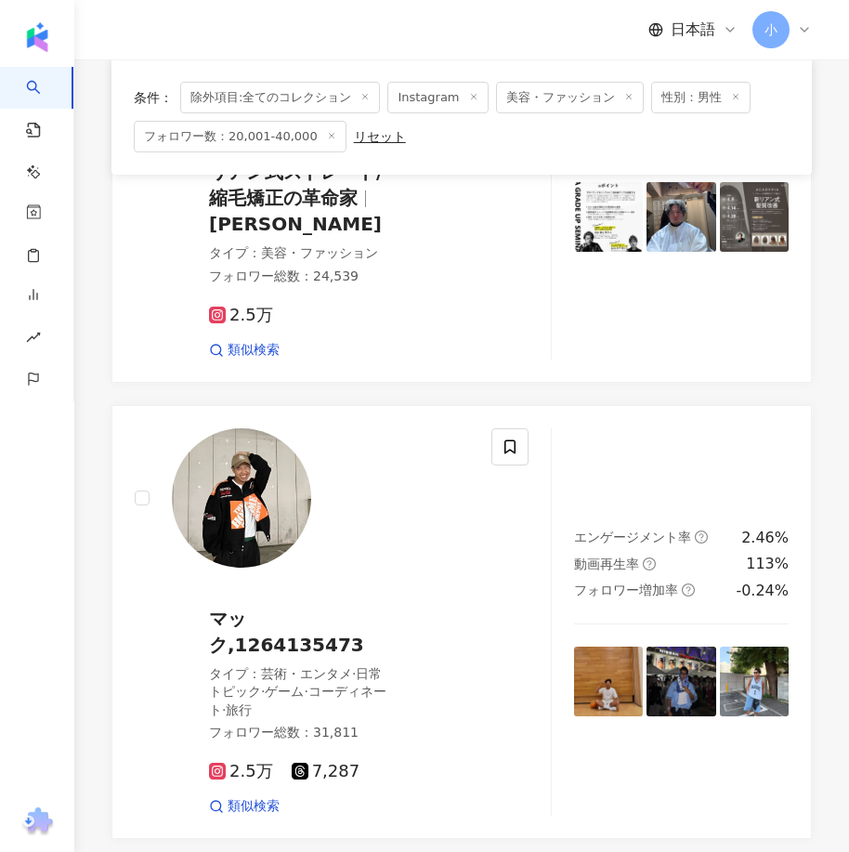
scroll to position [4890, 0]
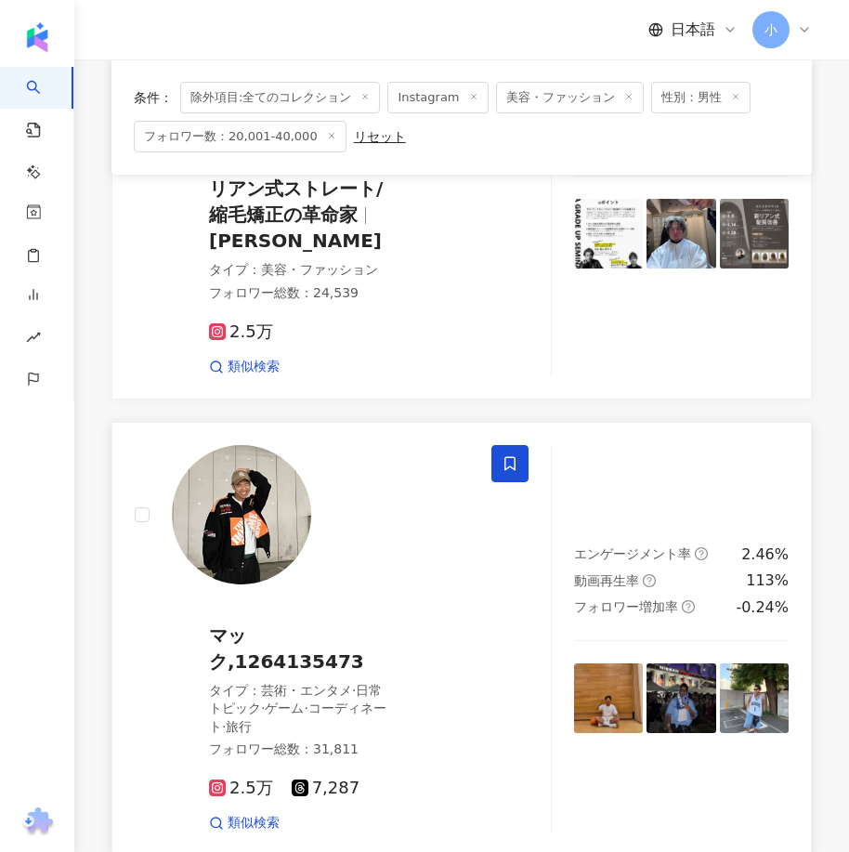
click at [504, 455] on icon at bounding box center [509, 463] width 17 height 17
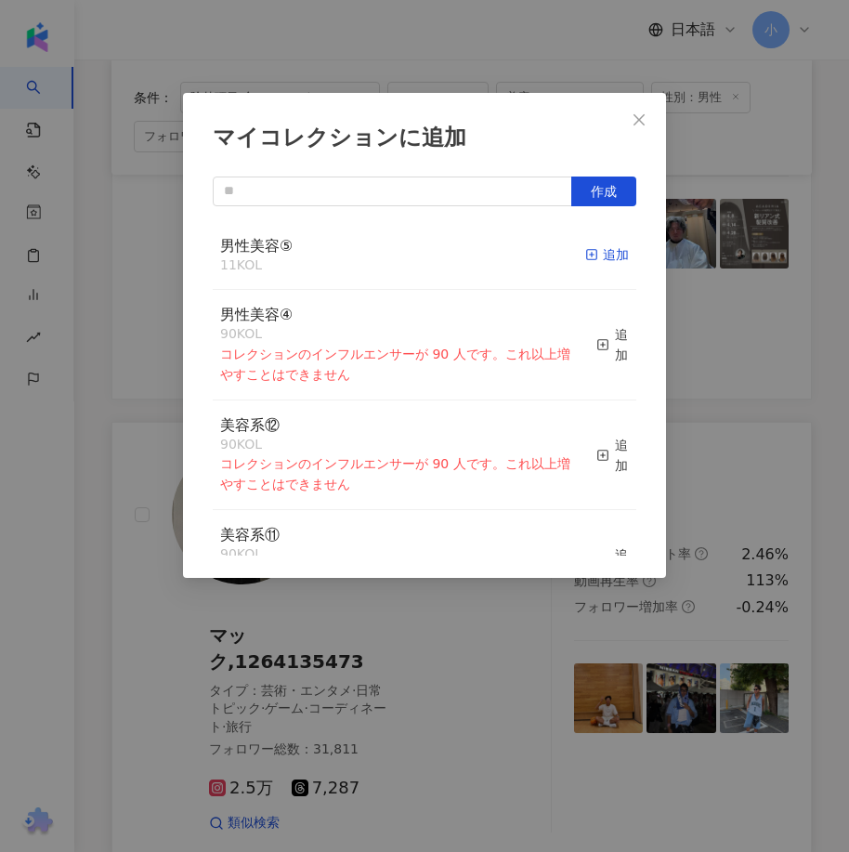
click at [585, 262] on div "追加" at bounding box center [607, 254] width 44 height 20
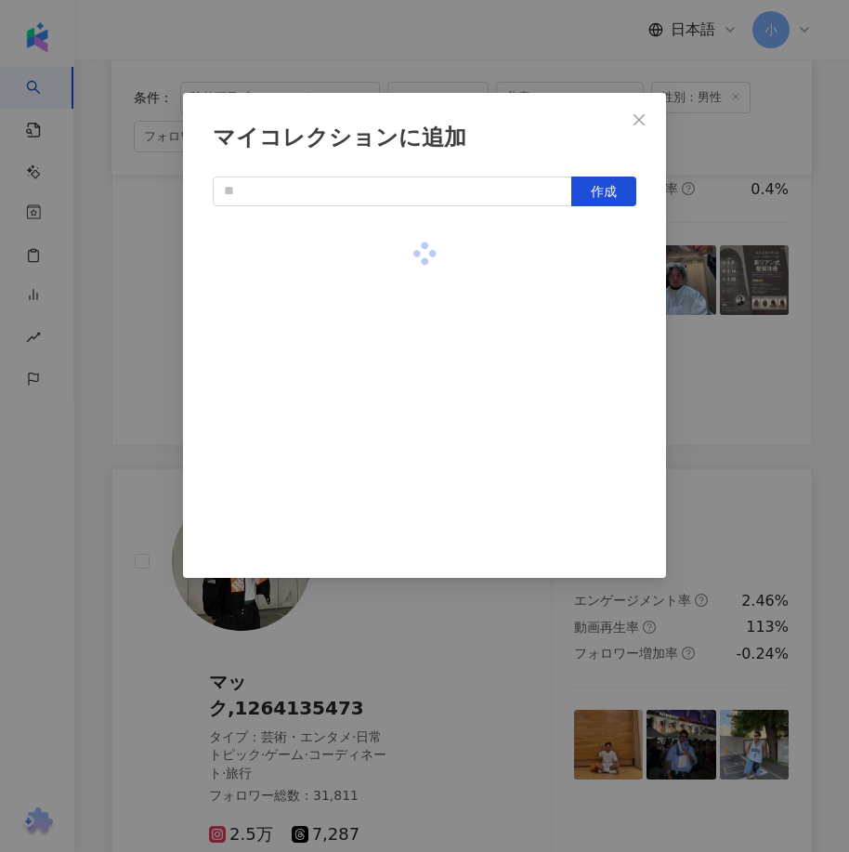
scroll to position [4612, 0]
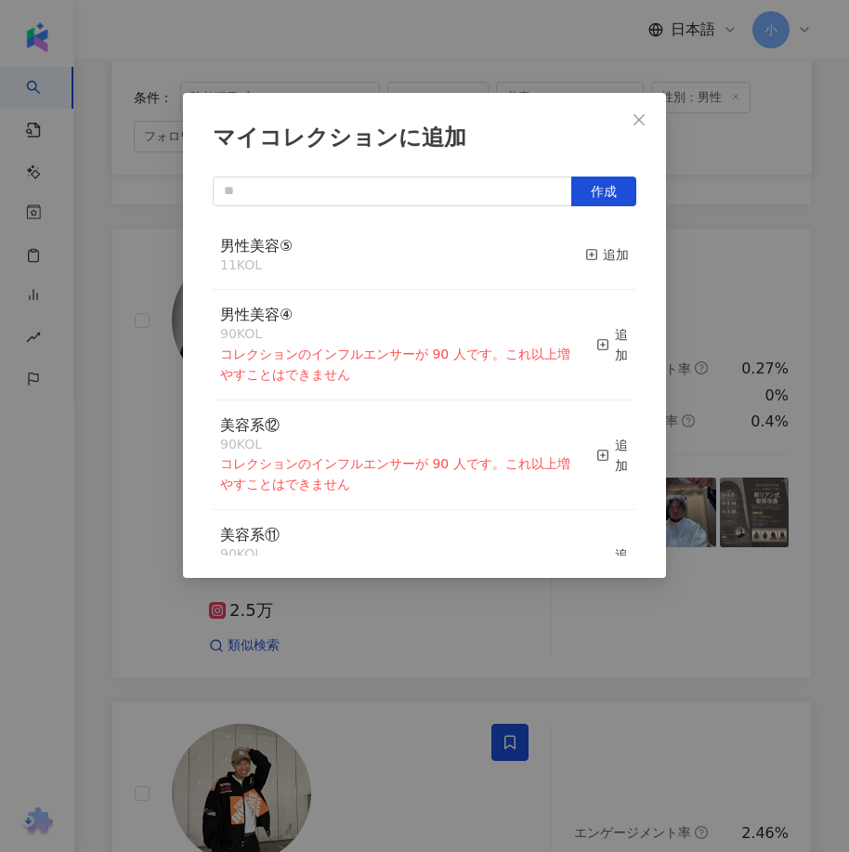
click at [825, 400] on div "マイコレクションに追加 作成 男性美容⑤ 11 KOL 追加 男性美容④ 90 KOL コレクションのインフルエンサーが 90 人です。これ以上増やすことはで…" at bounding box center [424, 426] width 849 height 852
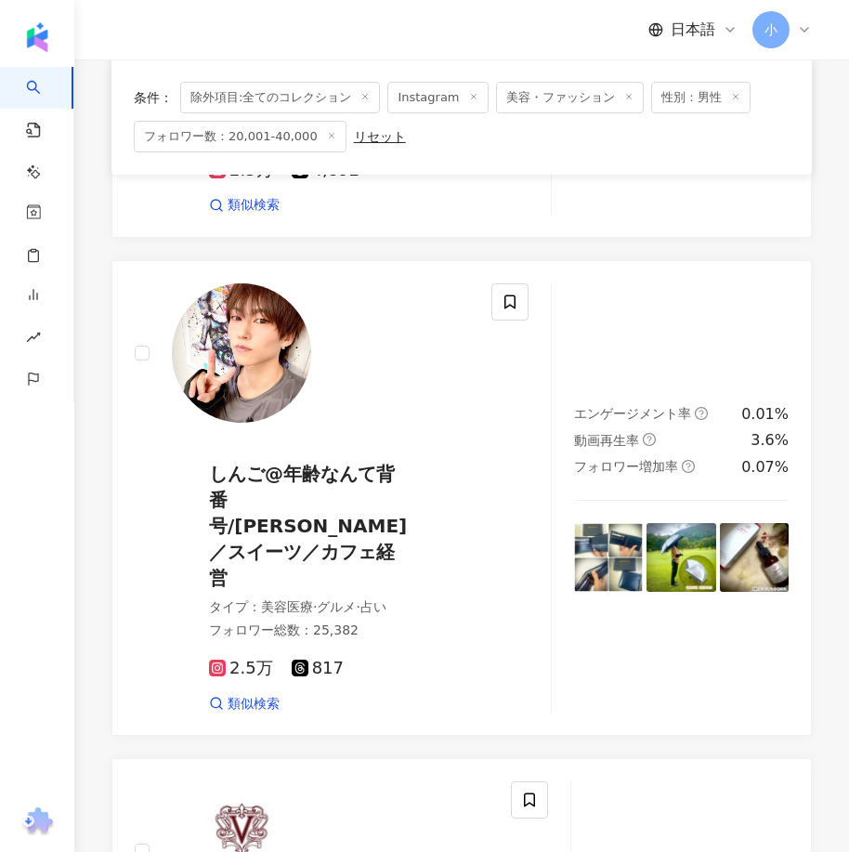
scroll to position [3497, 0]
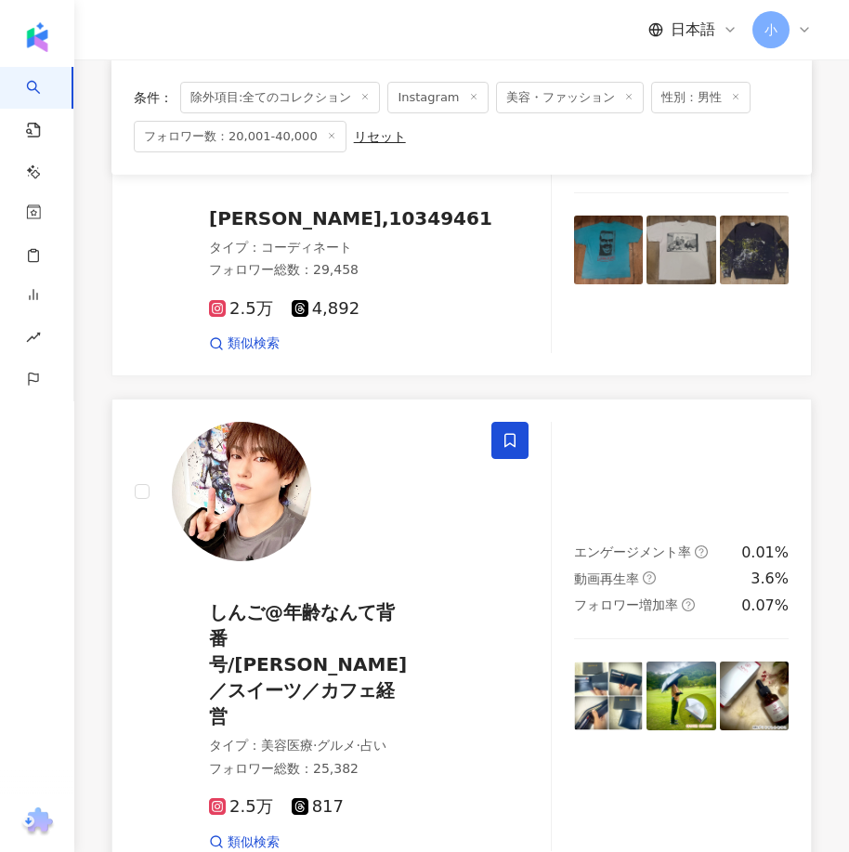
click at [513, 432] on icon at bounding box center [509, 440] width 17 height 17
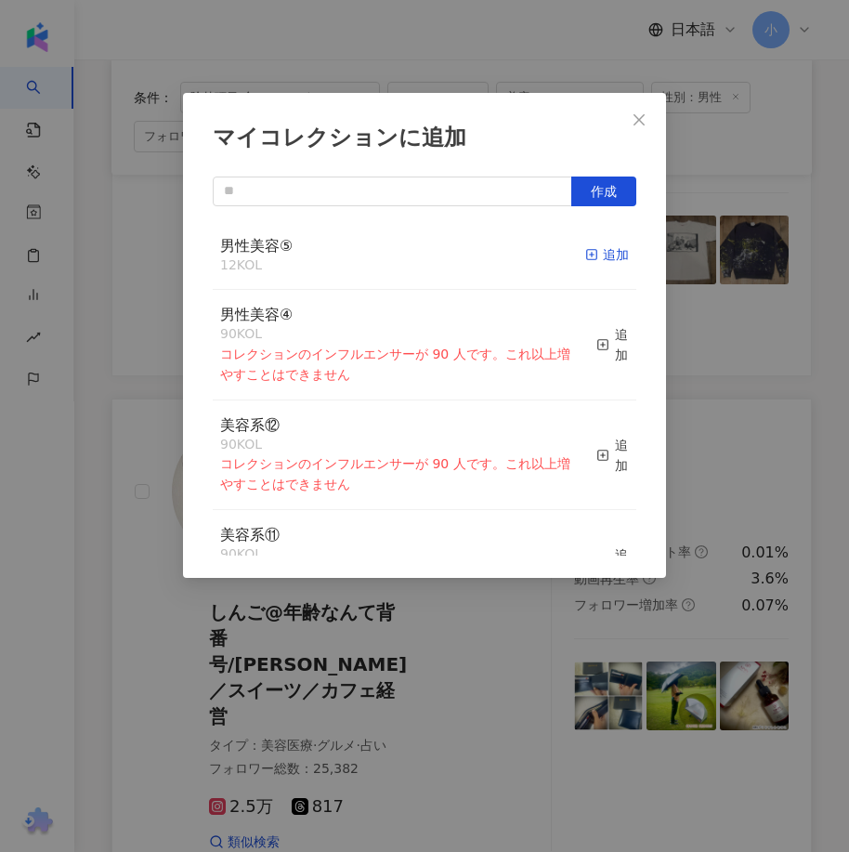
click at [608, 253] on div "追加" at bounding box center [607, 254] width 44 height 20
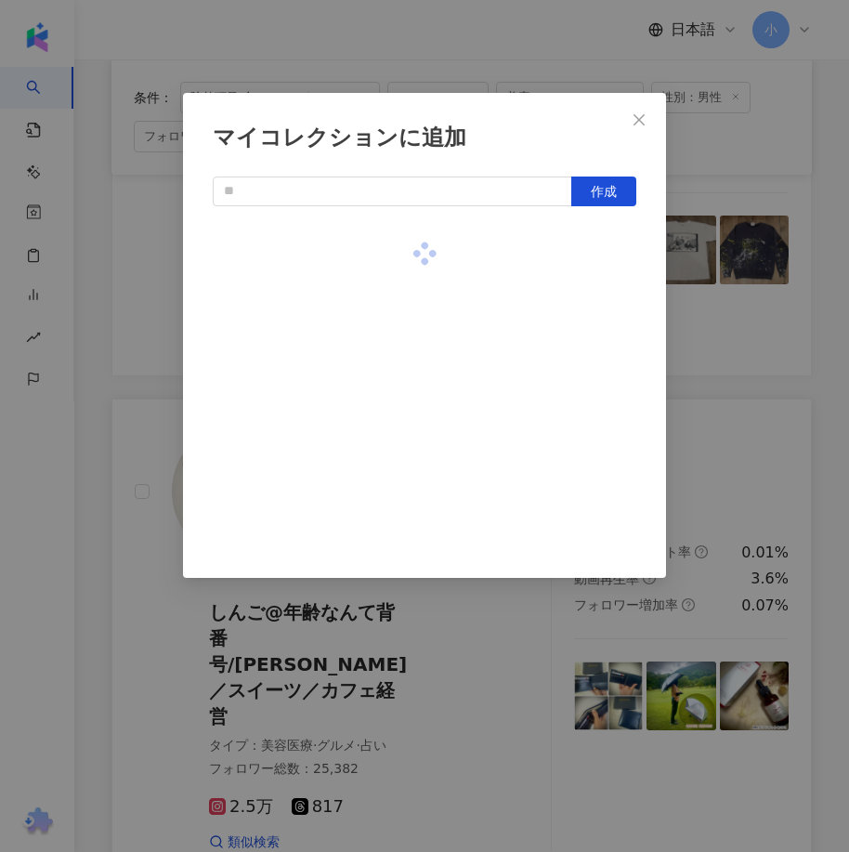
click at [700, 288] on div "マイコレクションに追加 作成" at bounding box center [424, 426] width 849 height 852
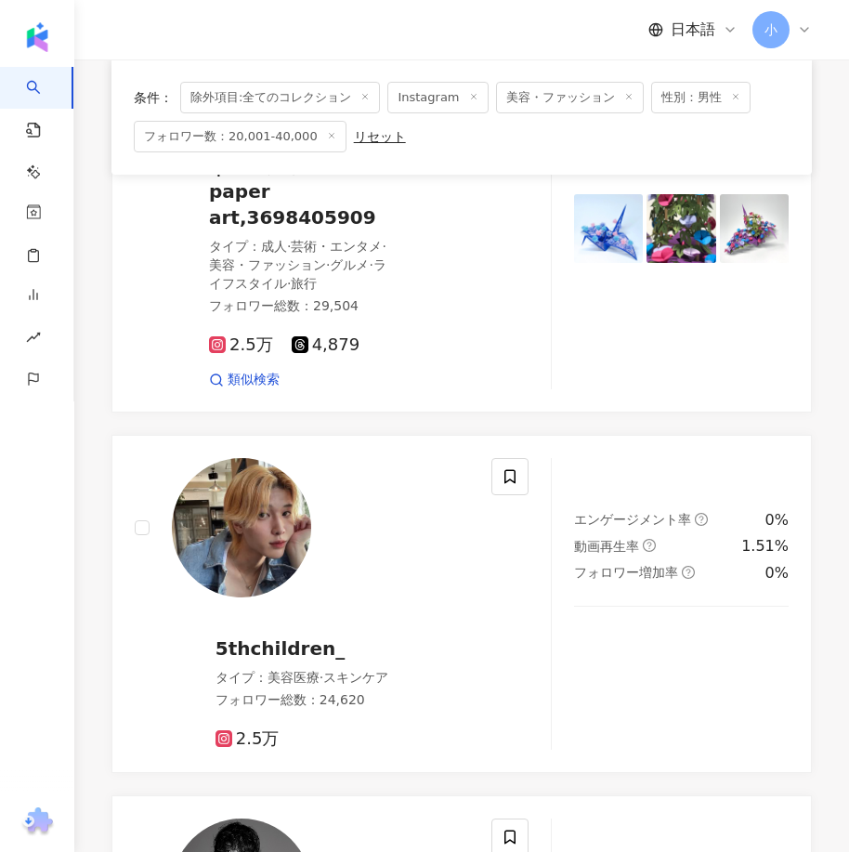
scroll to position [1733, 0]
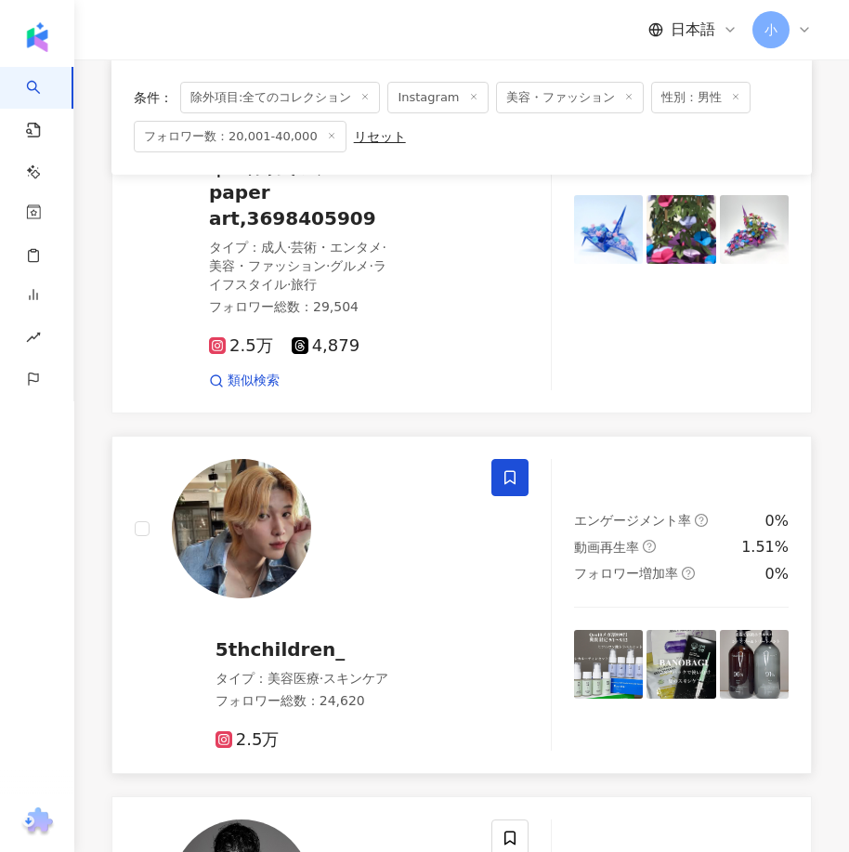
click at [510, 469] on icon at bounding box center [509, 477] width 17 height 17
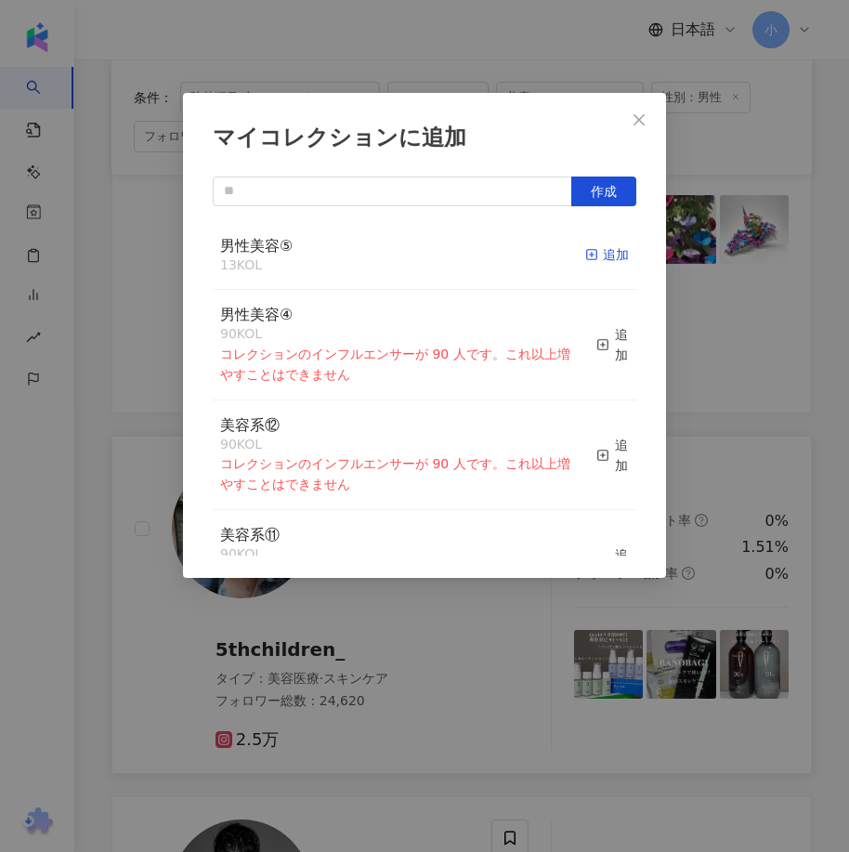
click at [607, 264] on div "追加" at bounding box center [607, 254] width 44 height 20
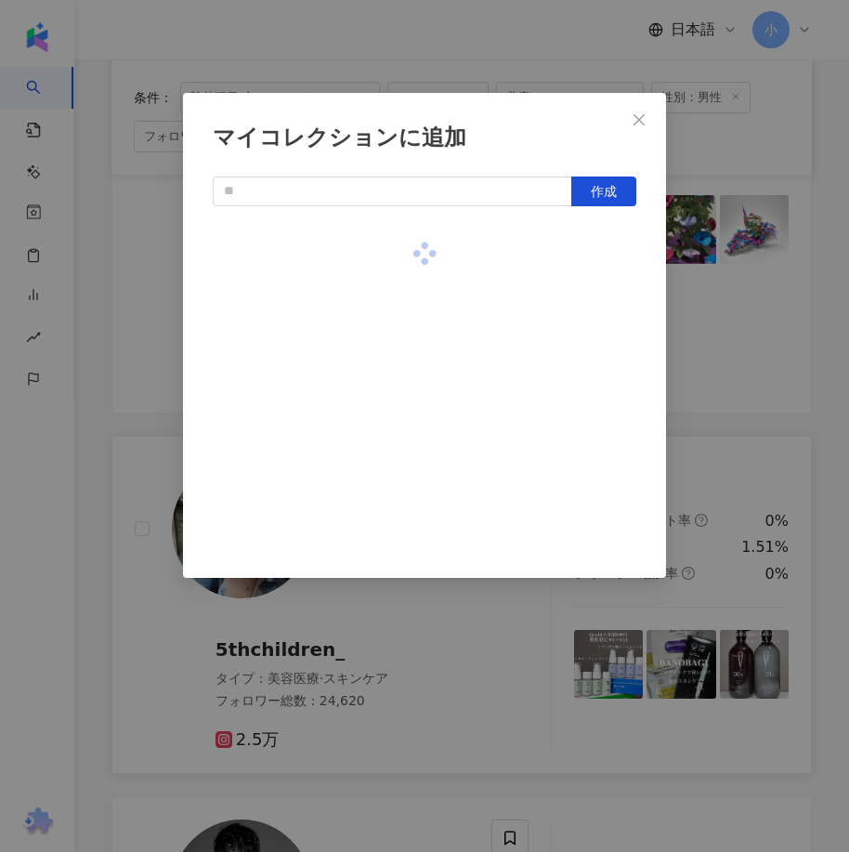
click at [753, 315] on div "マイコレクションに追加 作成" at bounding box center [424, 426] width 849 height 852
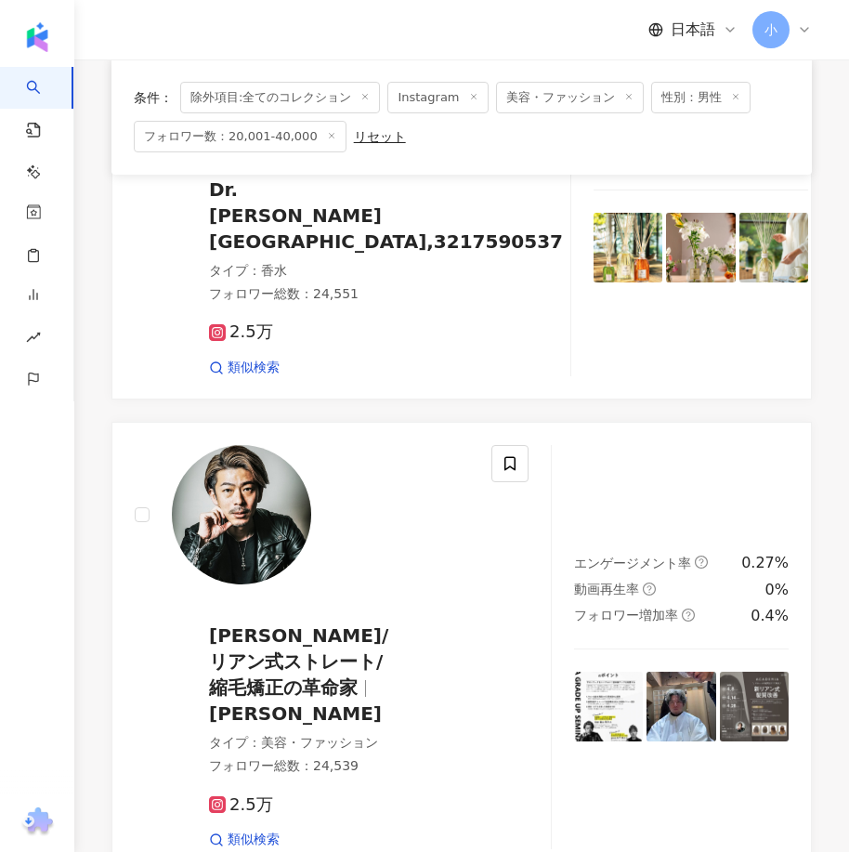
scroll to position [5169, 0]
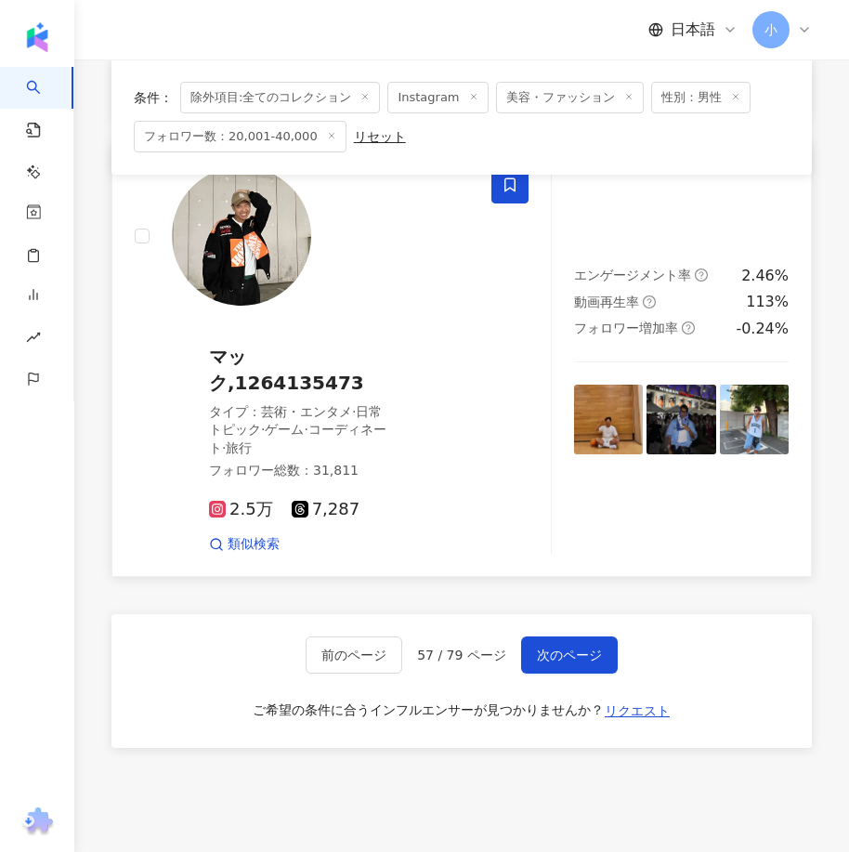
drag, startPoint x: 606, startPoint y: 201, endPoint x: 581, endPoint y: 425, distance: 226.1
click at [596, 647] on span "次のページ" at bounding box center [569, 654] width 65 height 15
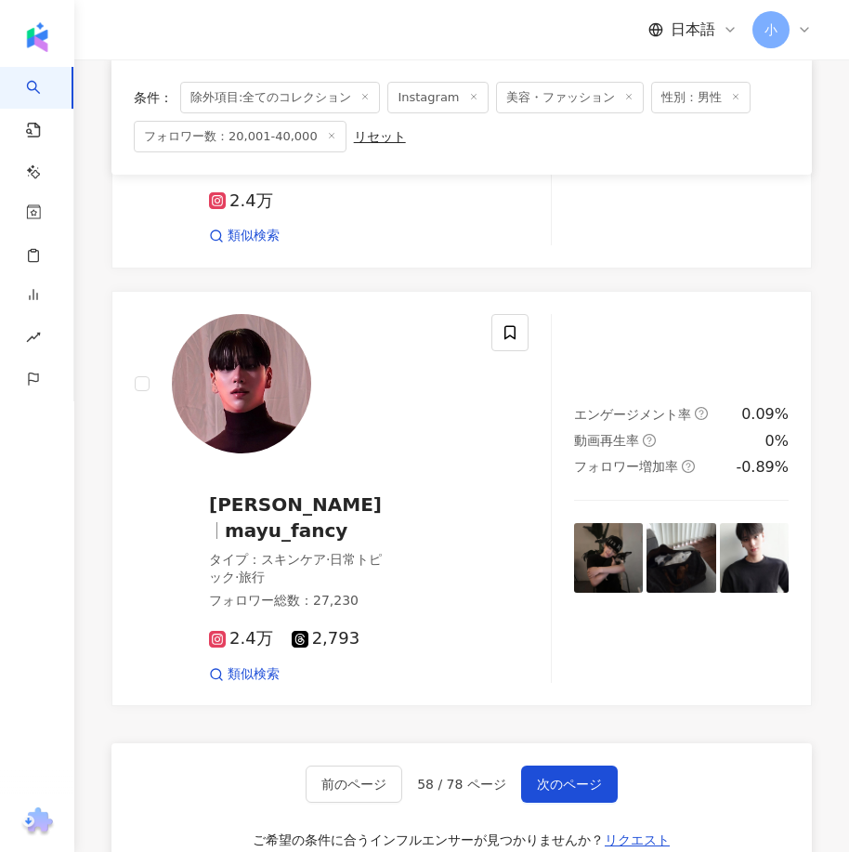
scroll to position [4866, 0]
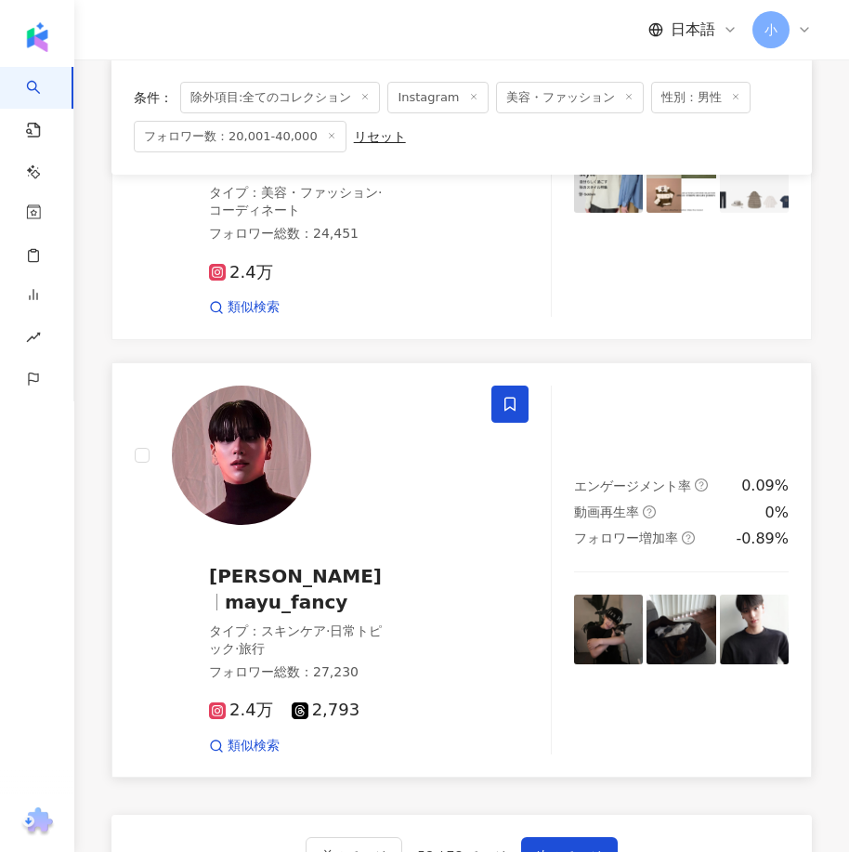
click at [508, 396] on icon at bounding box center [509, 404] width 17 height 17
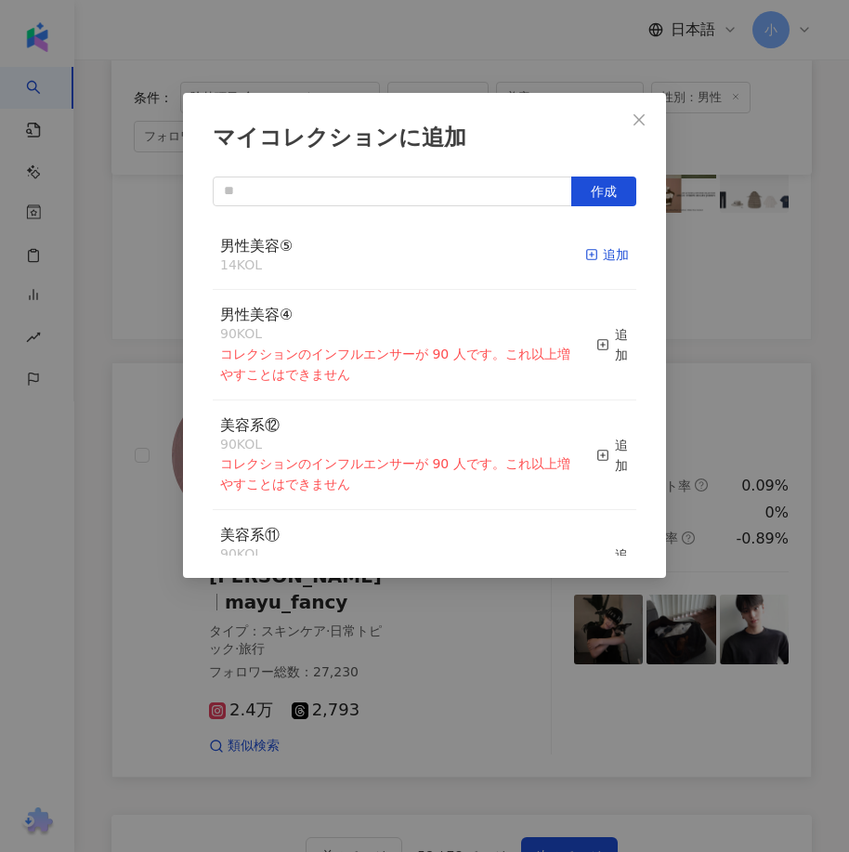
click at [598, 255] on div "追加" at bounding box center [607, 254] width 44 height 20
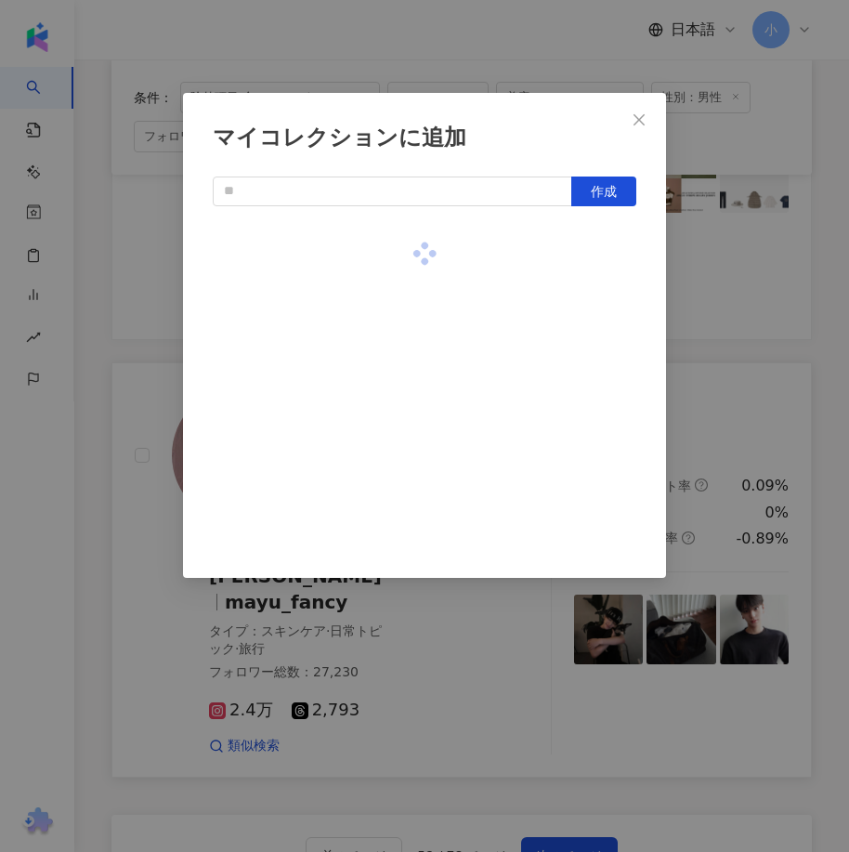
click at [744, 301] on div "マイコレクションに追加 作成" at bounding box center [424, 426] width 849 height 852
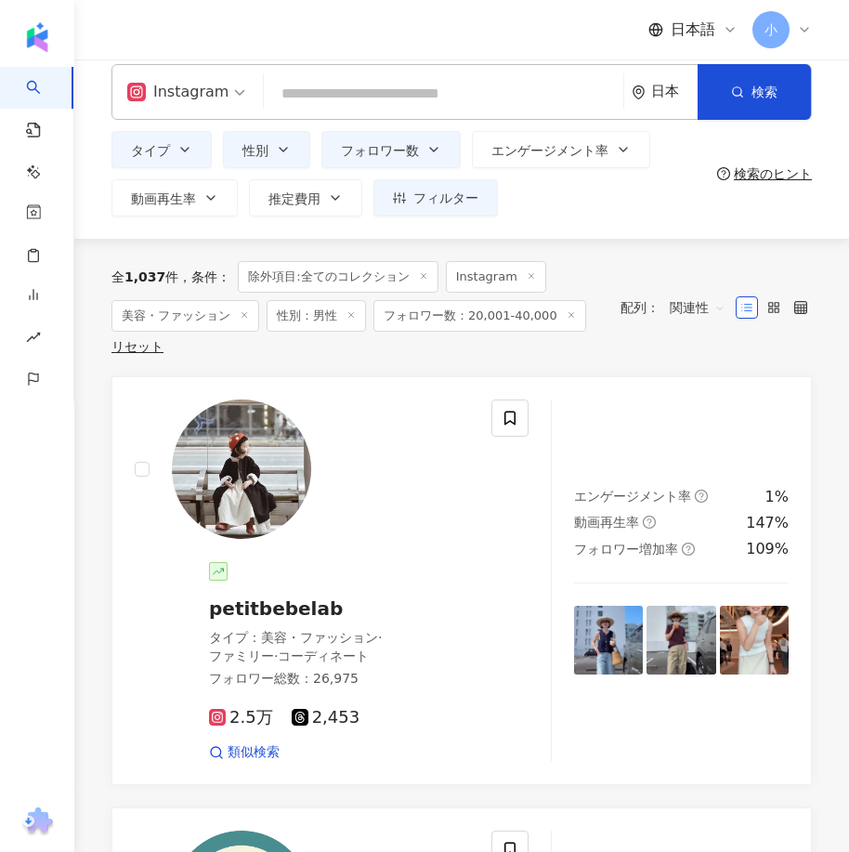
scroll to position [0, 0]
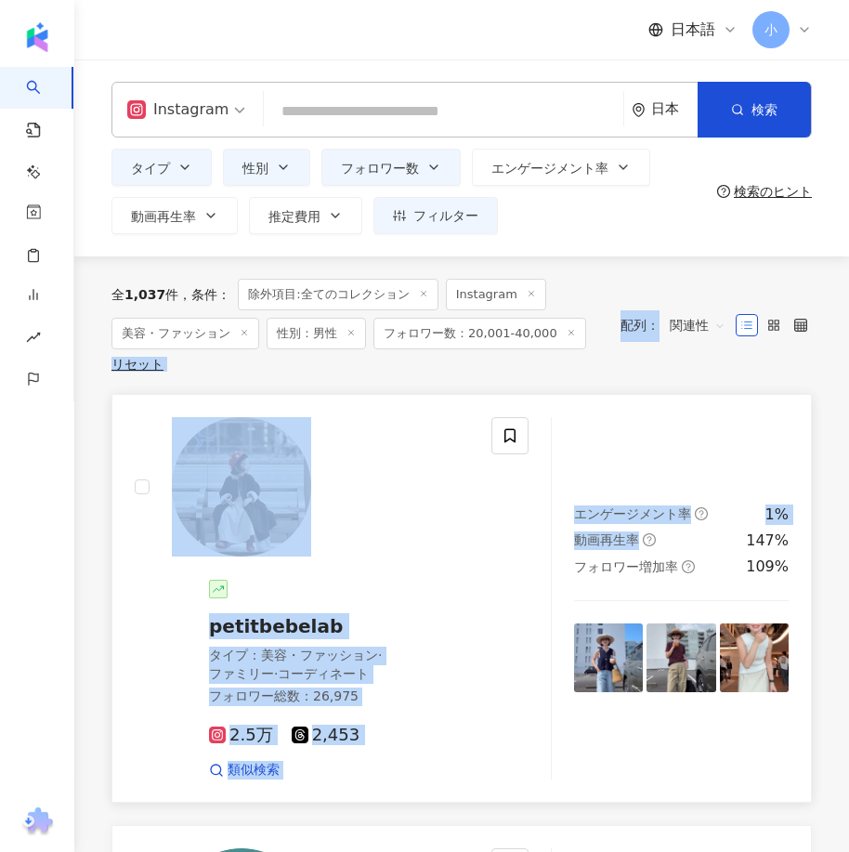
drag, startPoint x: 590, startPoint y: 353, endPoint x: 674, endPoint y: 513, distance: 180.7
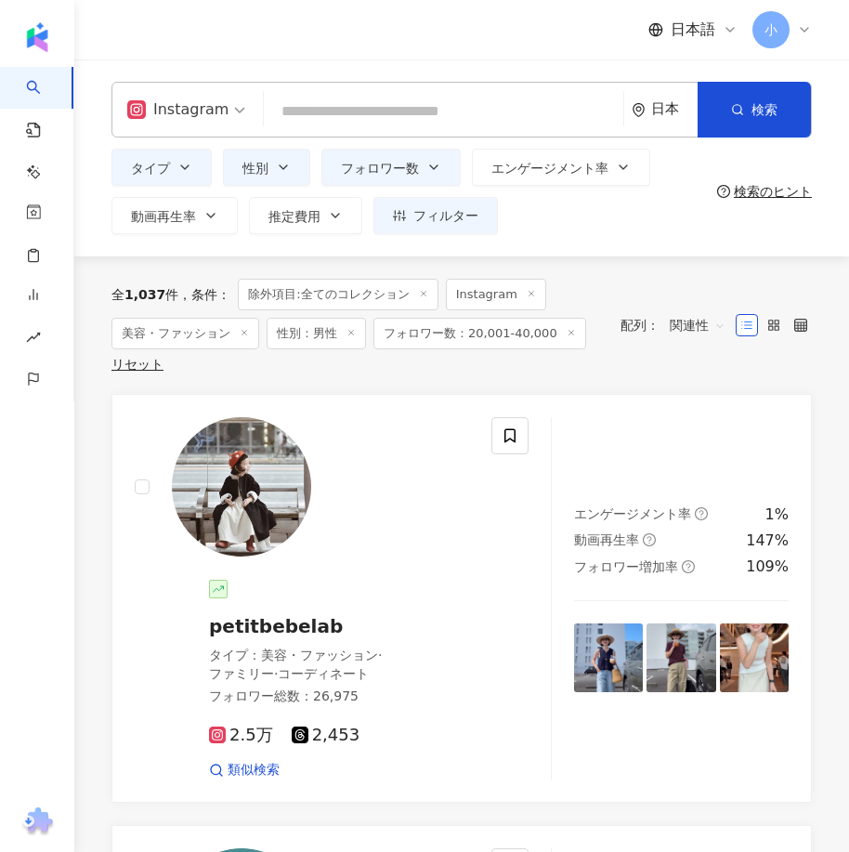
click at [616, 362] on div "全 1,037 件 条件 ： 除外項目:全てのコレクション Instagram 美容・ファッション 性別：男性 フォロワー数：20,001-40,000 リセ…" at bounding box center [461, 325] width 700 height 93
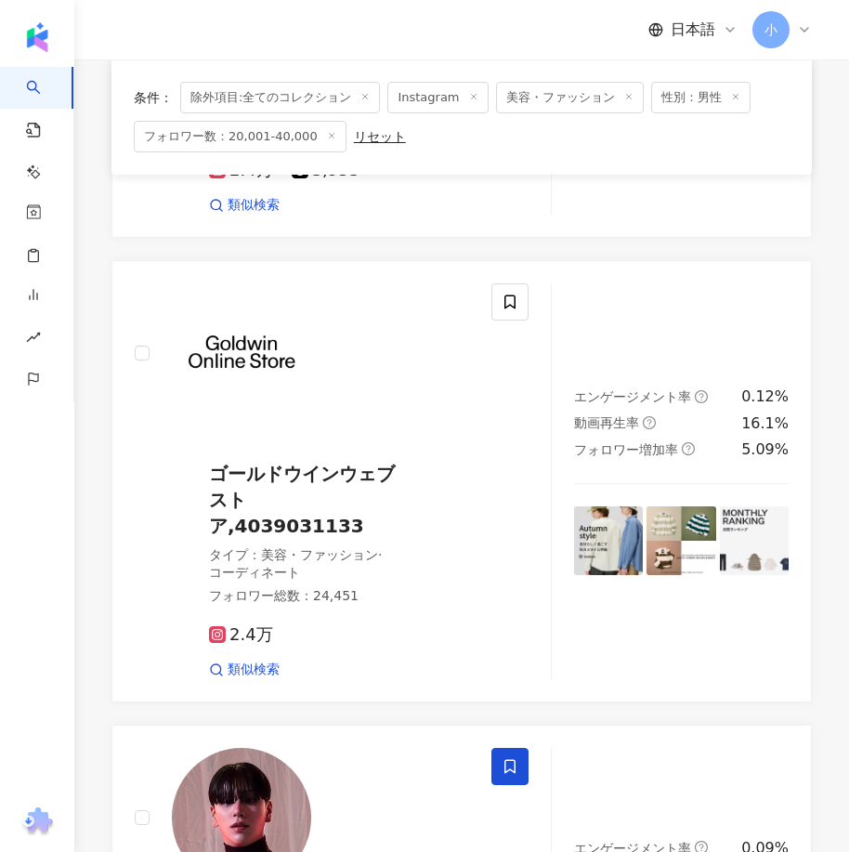
scroll to position [5145, 0]
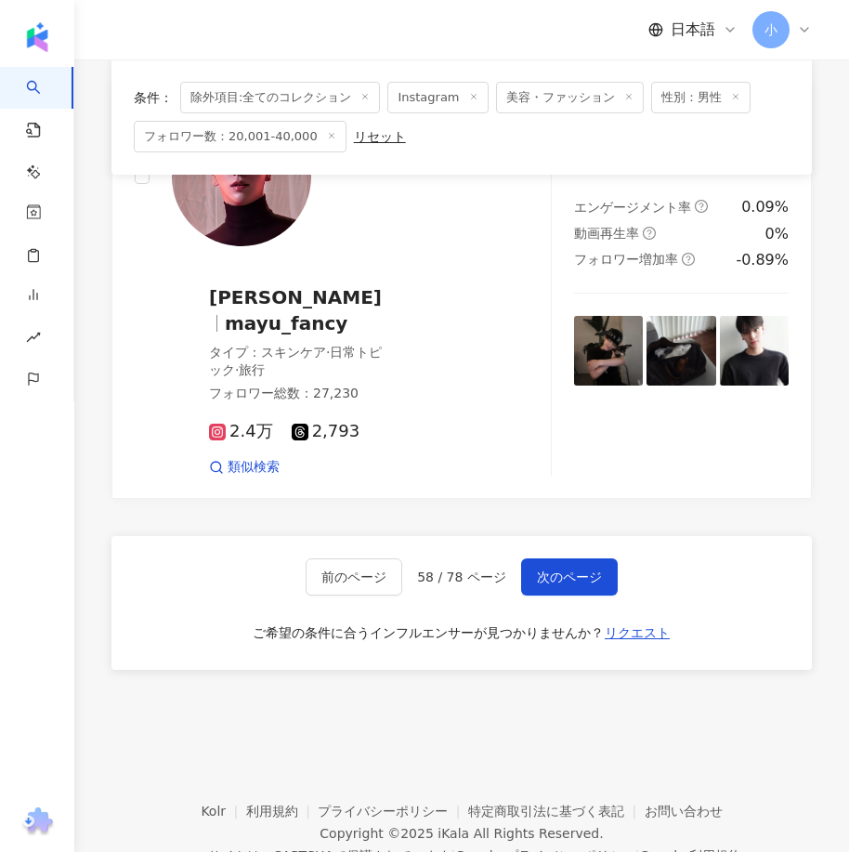
drag, startPoint x: 616, startPoint y: 362, endPoint x: 592, endPoint y: 542, distance: 181.8
click at [563, 569] on span "次のページ" at bounding box center [569, 576] width 65 height 15
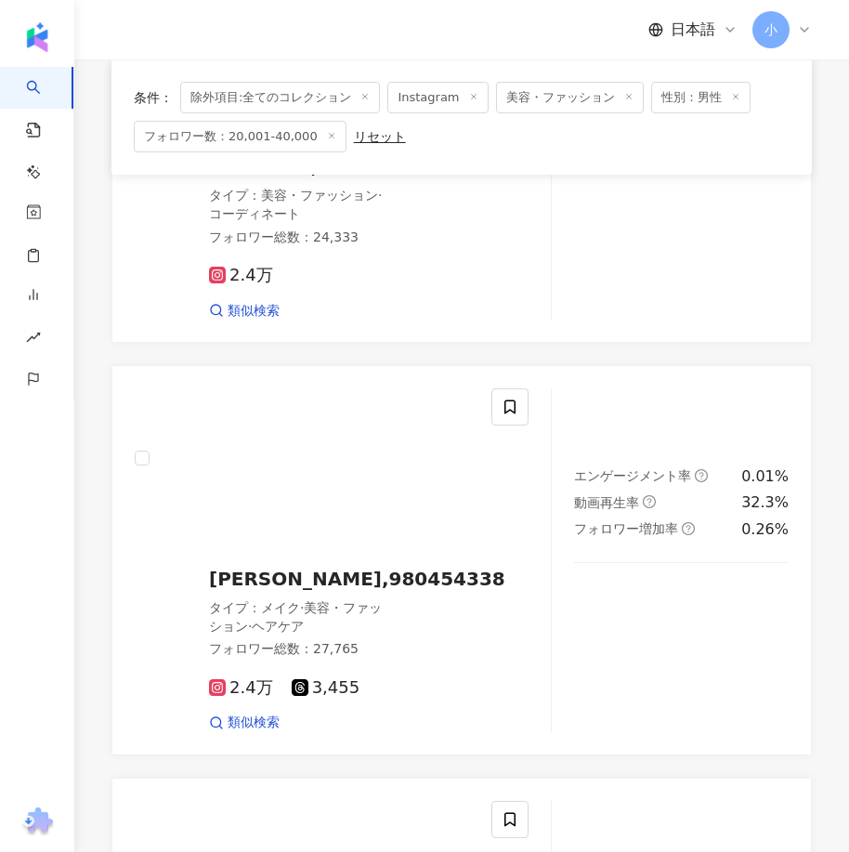
scroll to position [5097, 0]
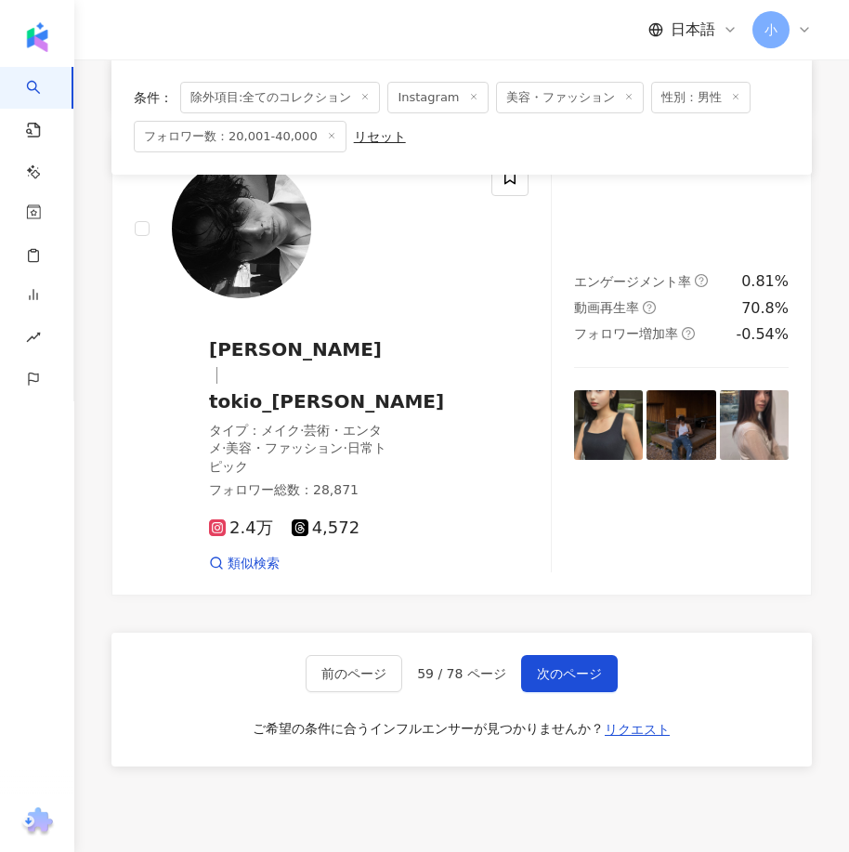
drag, startPoint x: 631, startPoint y: 354, endPoint x: 591, endPoint y: 629, distance: 277.9
click at [559, 666] on span "次のページ" at bounding box center [569, 673] width 65 height 15
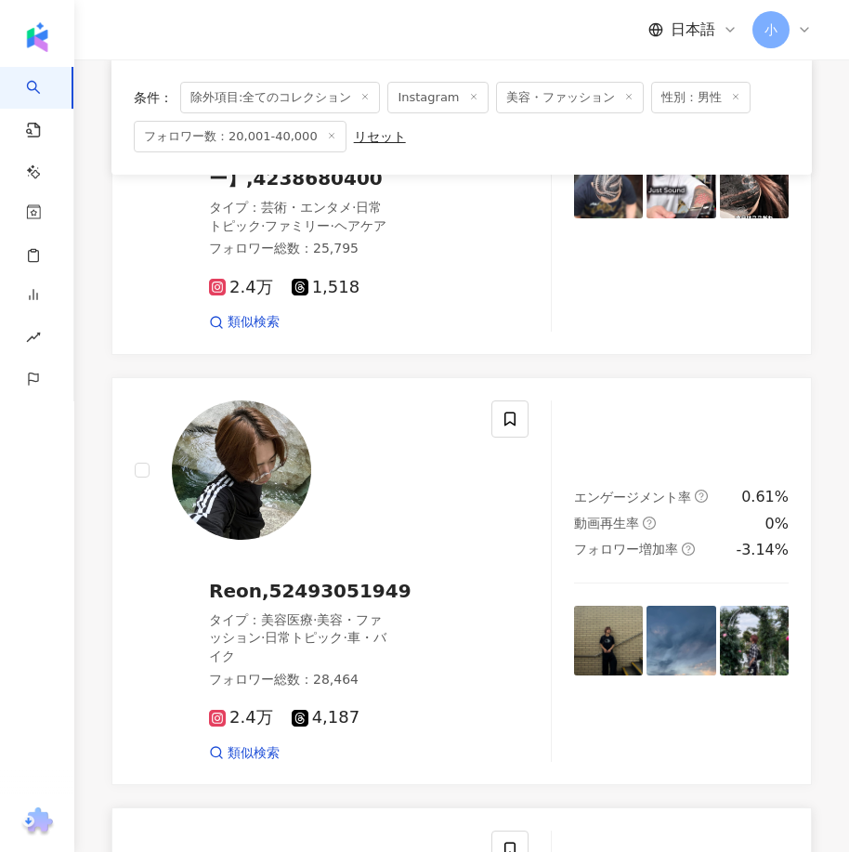
scroll to position [526, 0]
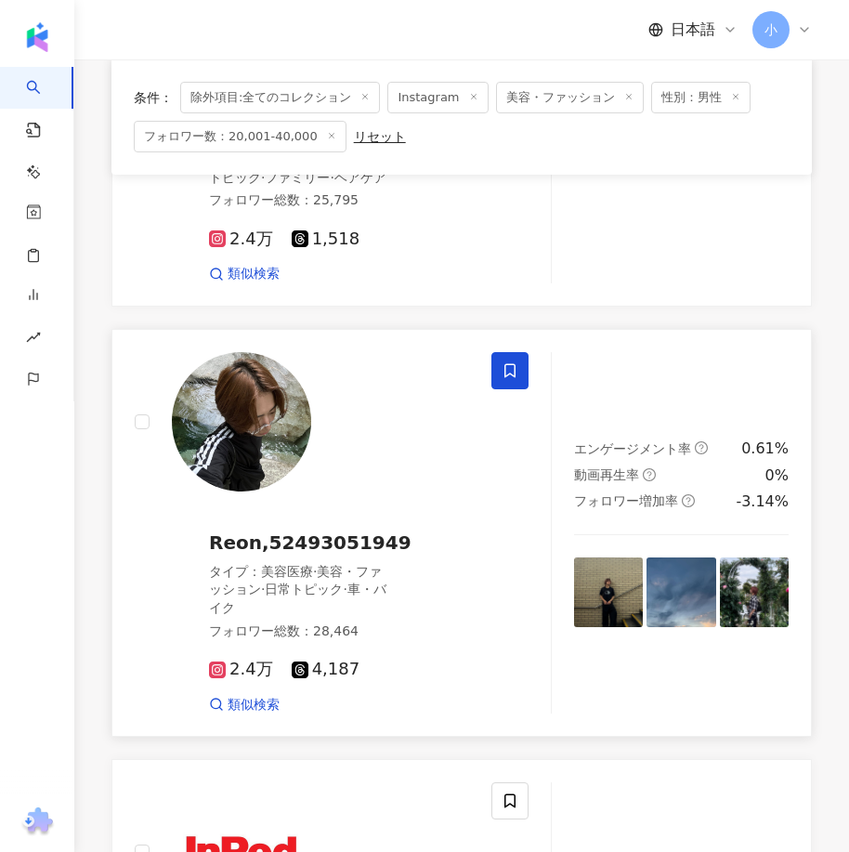
click at [511, 377] on icon at bounding box center [509, 370] width 11 height 14
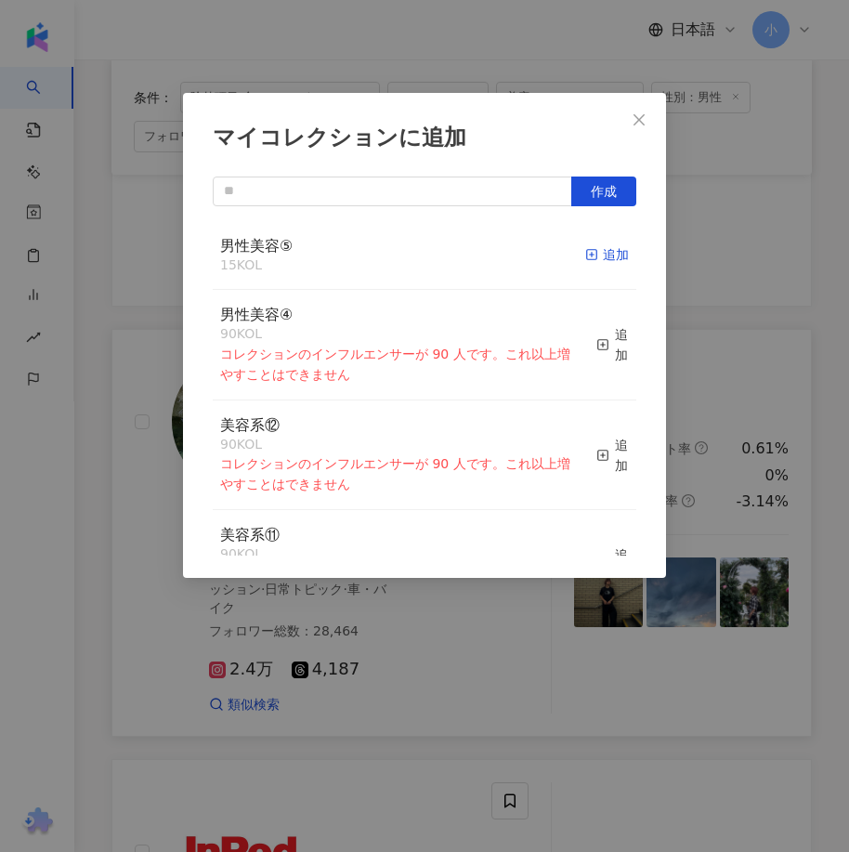
click at [585, 254] on div "追加" at bounding box center [607, 254] width 44 height 20
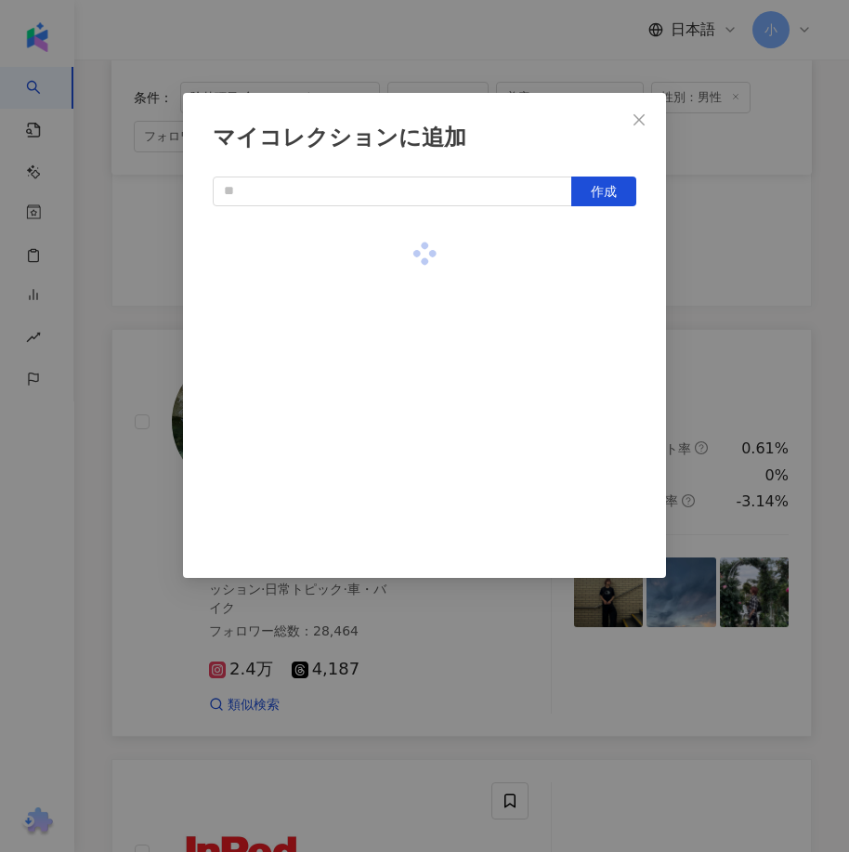
click at [723, 324] on div "マイコレクションに追加 作成" at bounding box center [424, 426] width 849 height 852
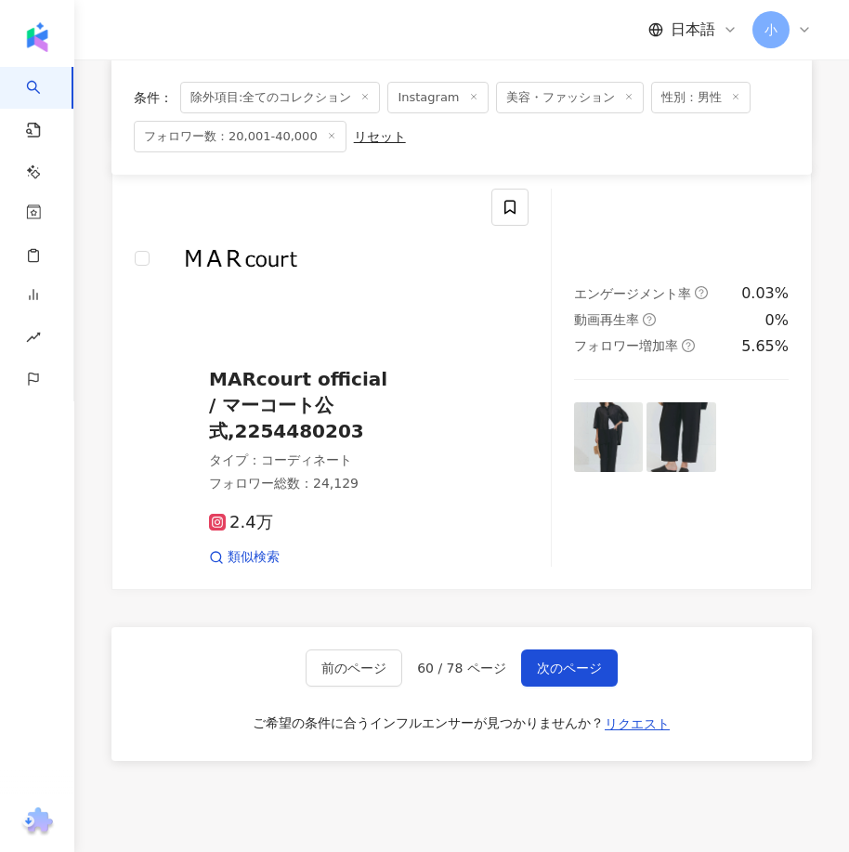
scroll to position [5355, 0]
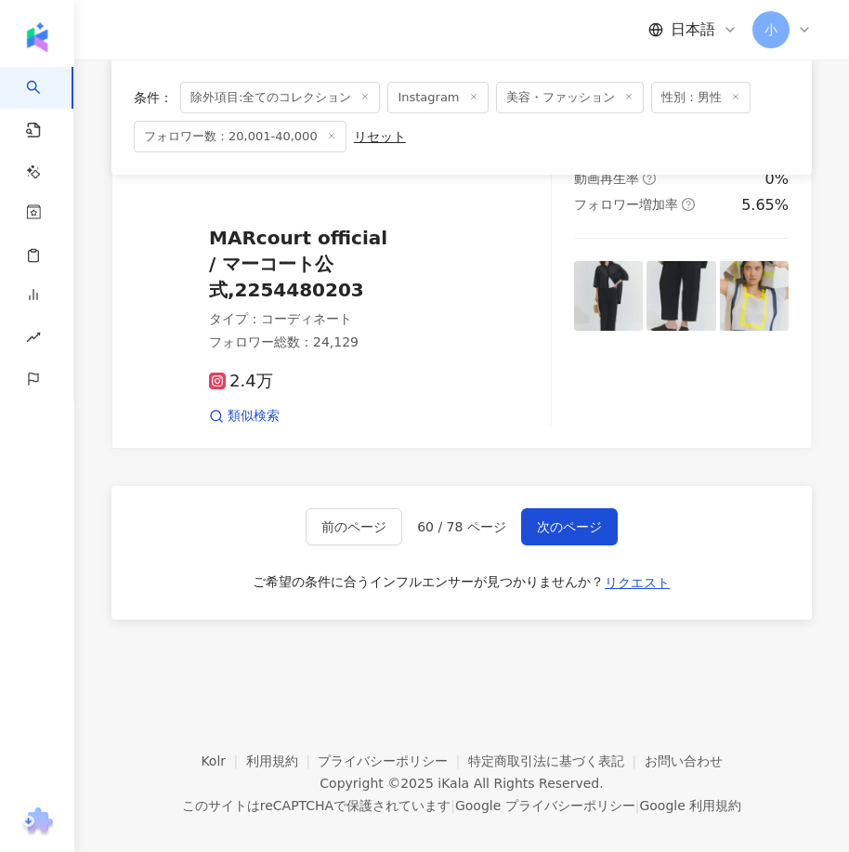
drag, startPoint x: 607, startPoint y: 289, endPoint x: 567, endPoint y: 637, distance: 350.5
click at [550, 519] on span "次のページ" at bounding box center [569, 526] width 65 height 15
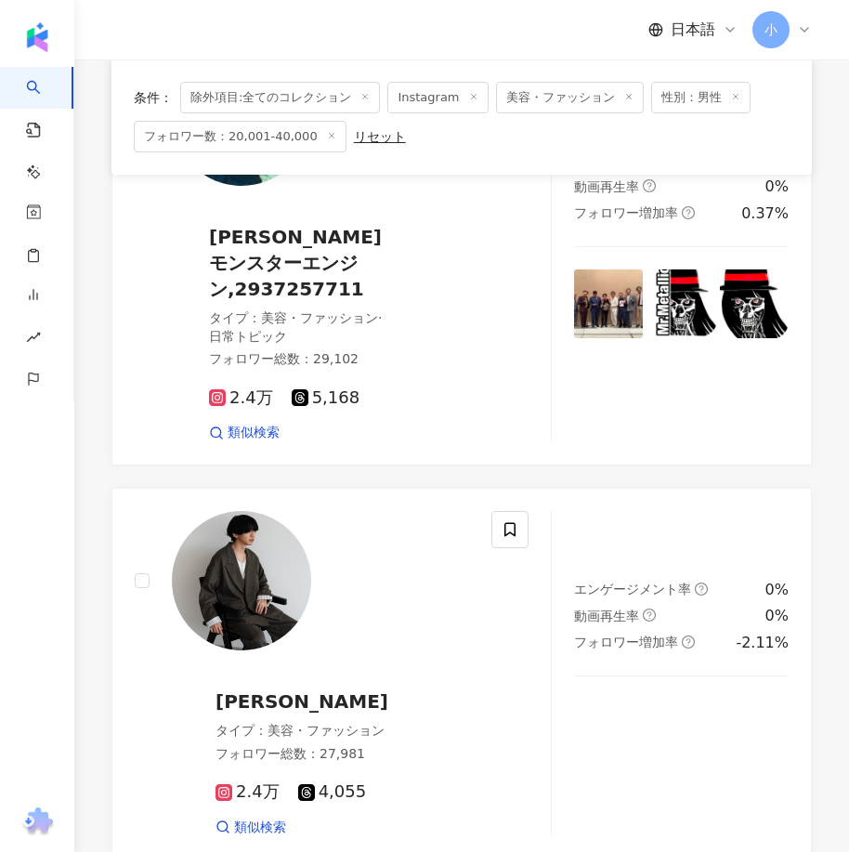
scroll to position [4174, 0]
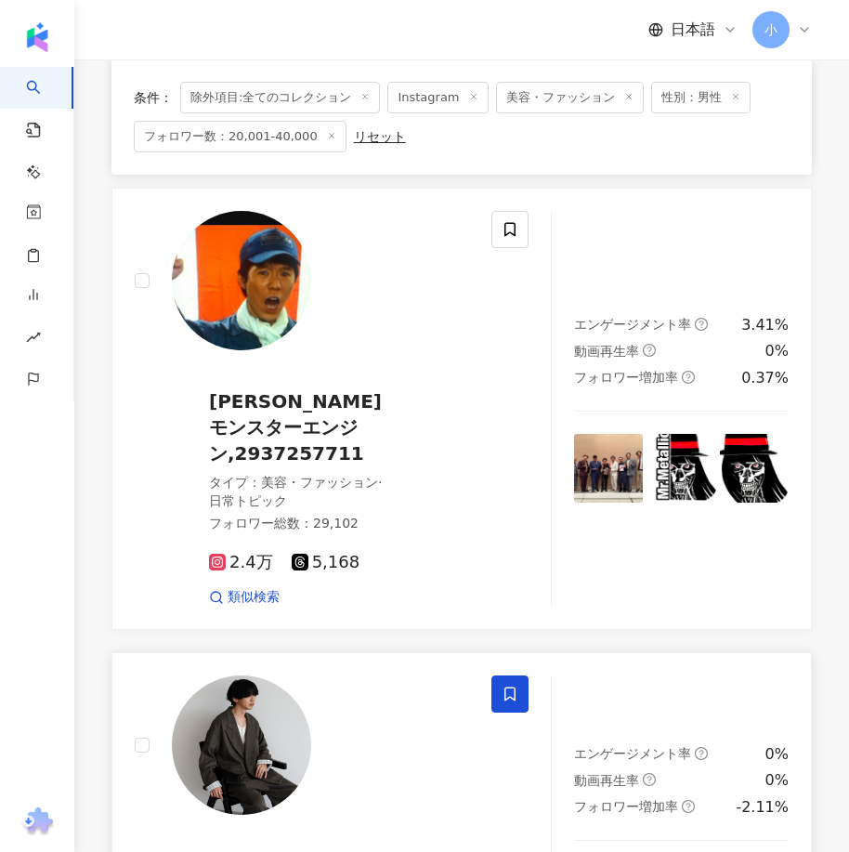
click at [516, 685] on icon at bounding box center [509, 693] width 17 height 17
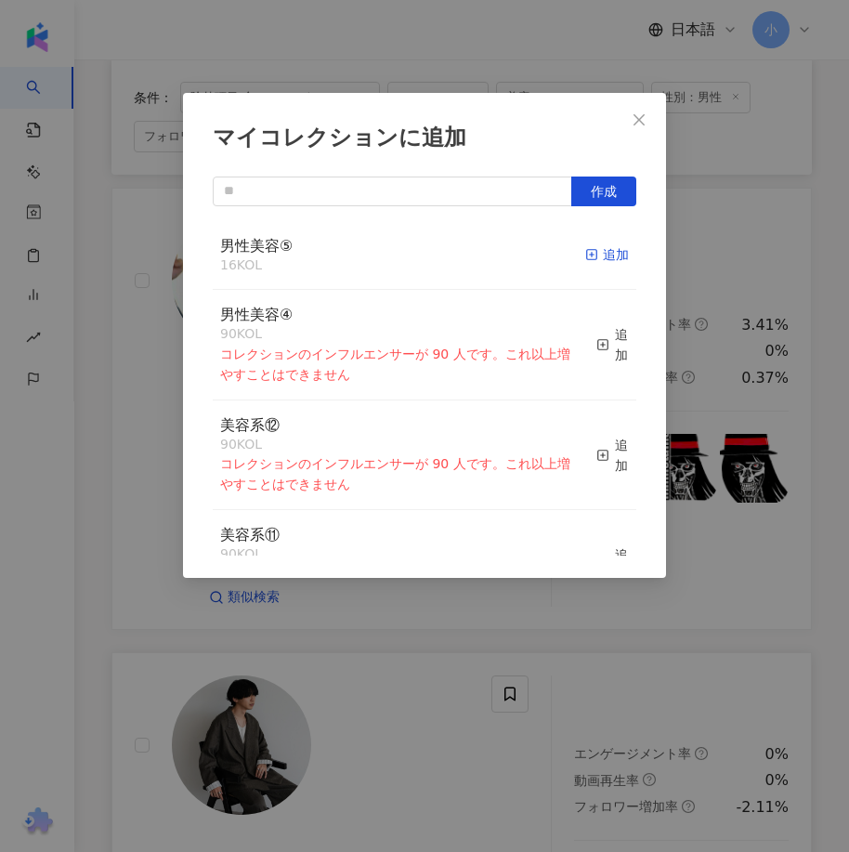
click at [599, 249] on div "追加" at bounding box center [607, 254] width 44 height 20
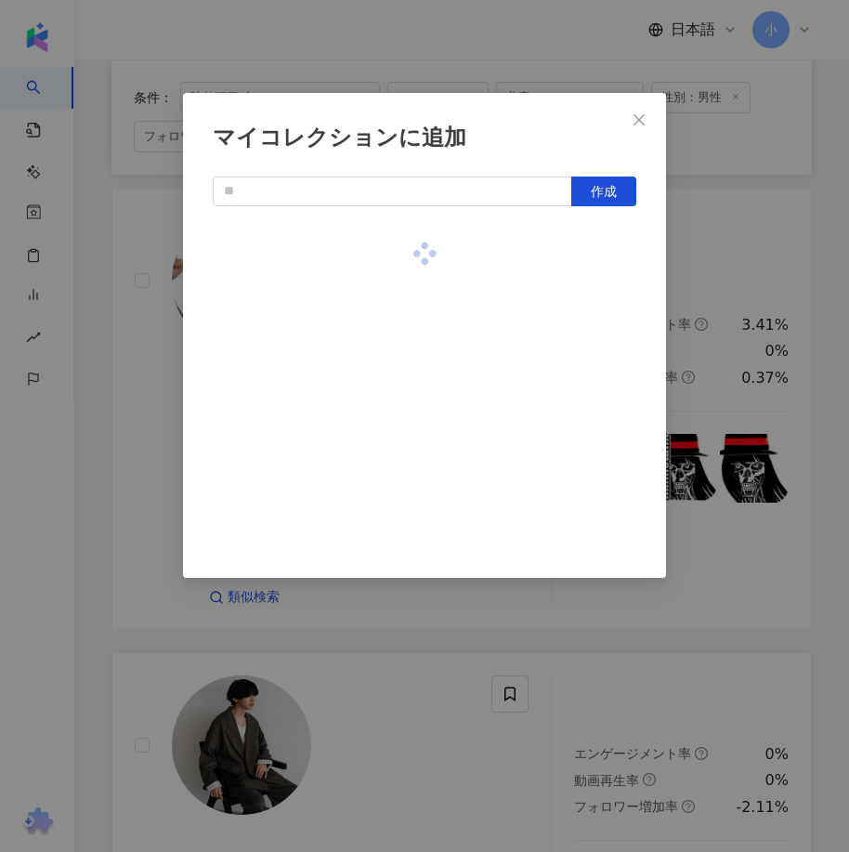
click at [672, 308] on div "マイコレクションに追加 作成" at bounding box center [424, 426] width 849 height 852
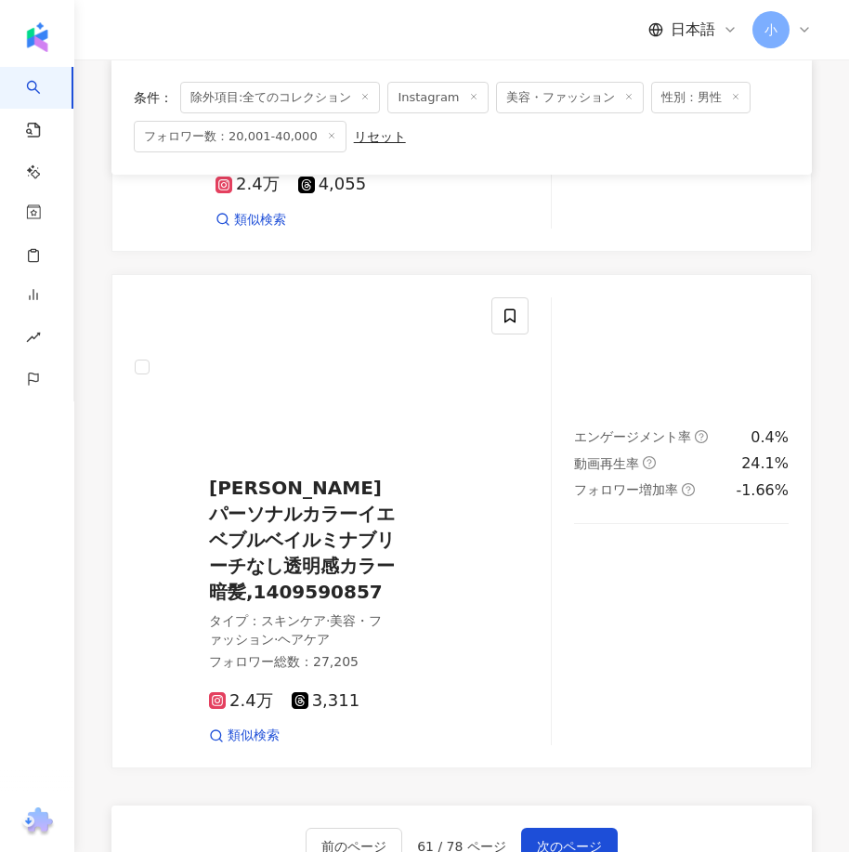
scroll to position [5196, 0]
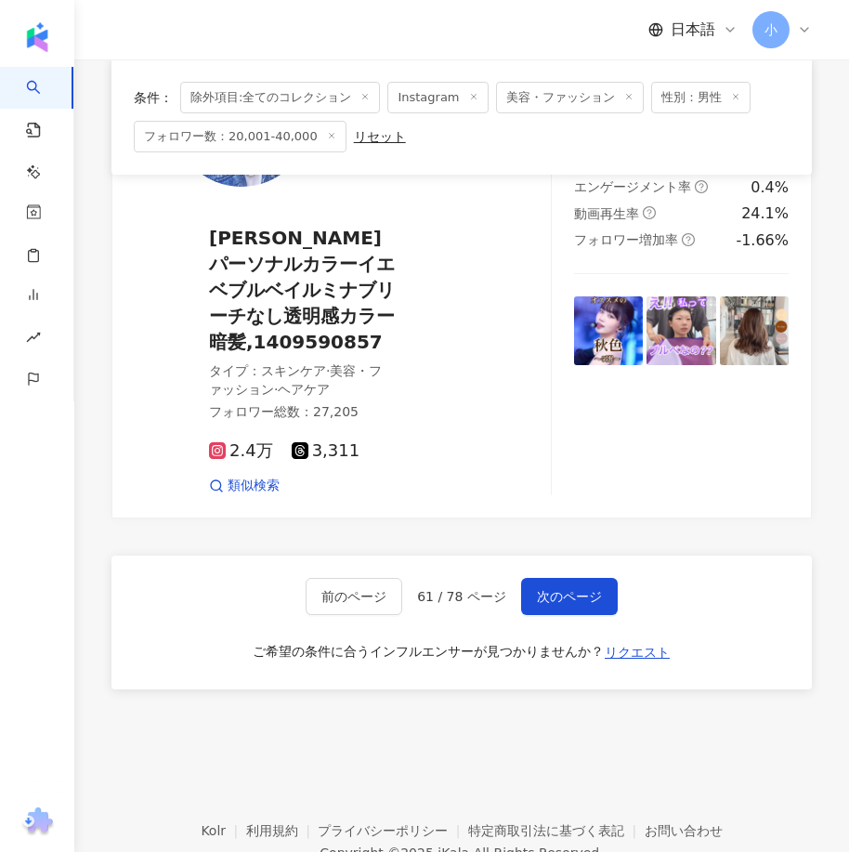
drag, startPoint x: 566, startPoint y: 342, endPoint x: 593, endPoint y: 542, distance: 202.5
click at [595, 589] on span "次のページ" at bounding box center [569, 596] width 65 height 15
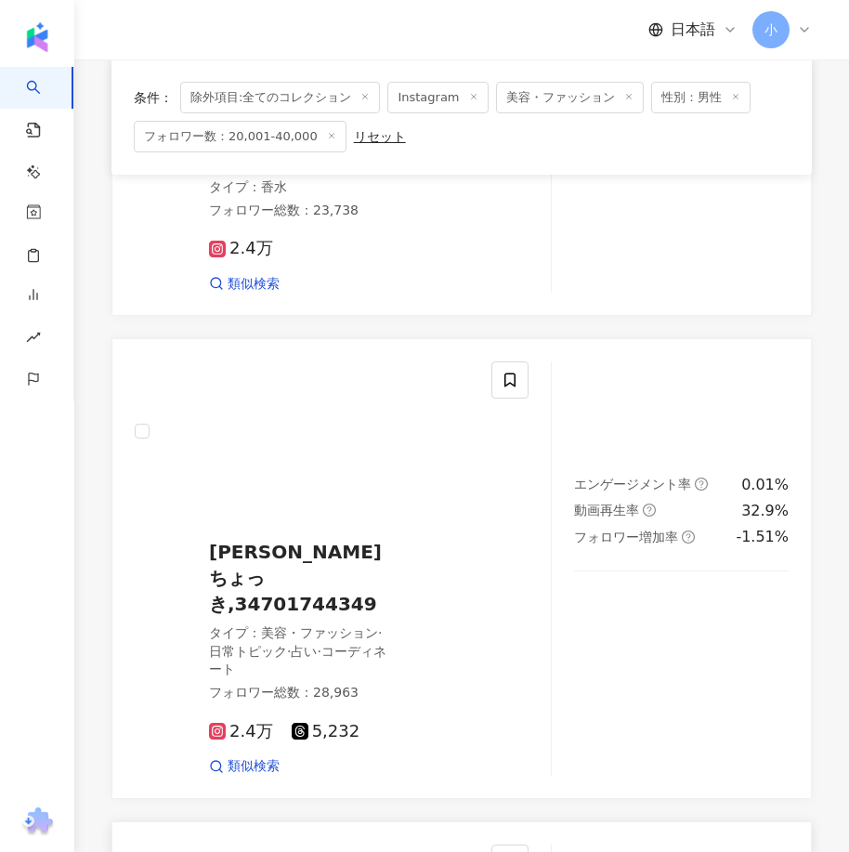
scroll to position [1635, 0]
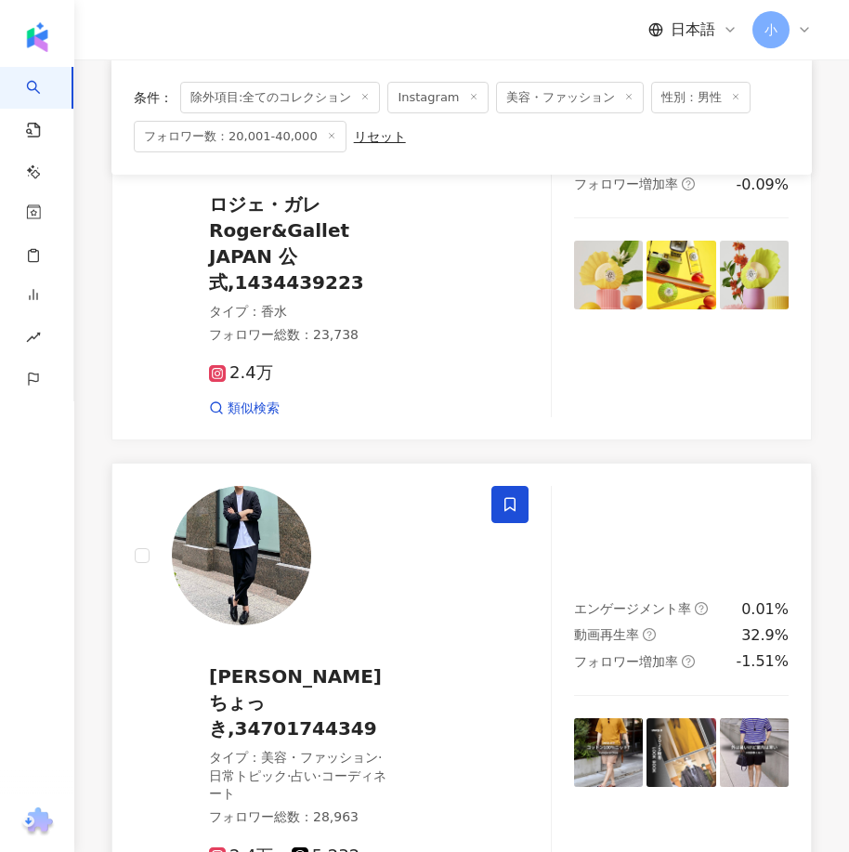
click at [506, 496] on icon at bounding box center [509, 504] width 17 height 17
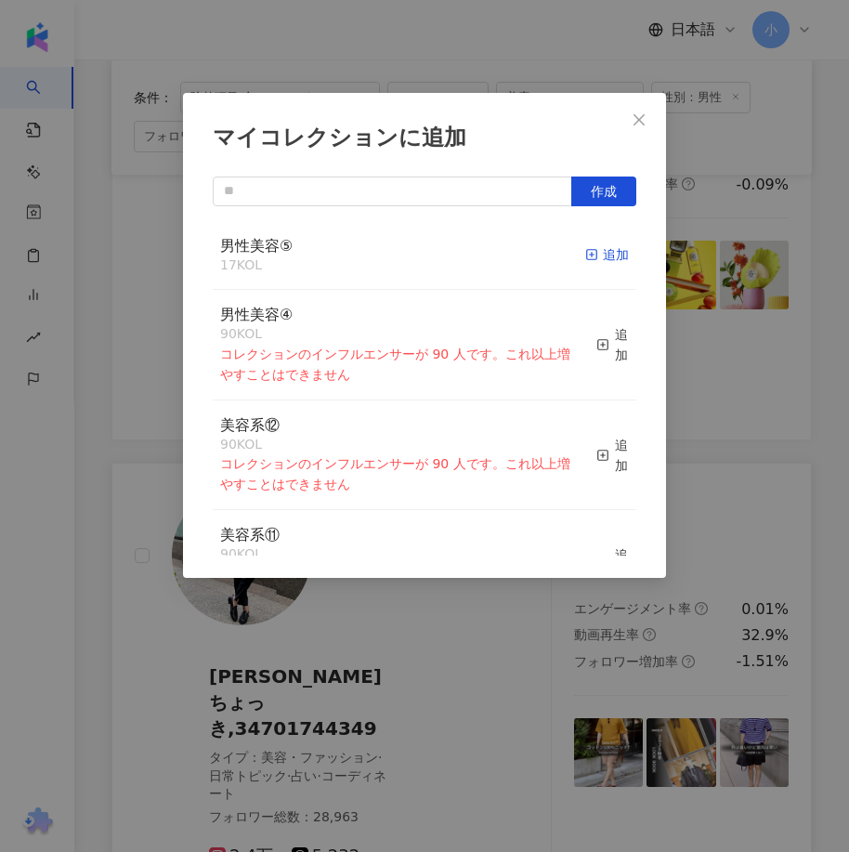
click at [598, 248] on div "追加" at bounding box center [607, 254] width 44 height 20
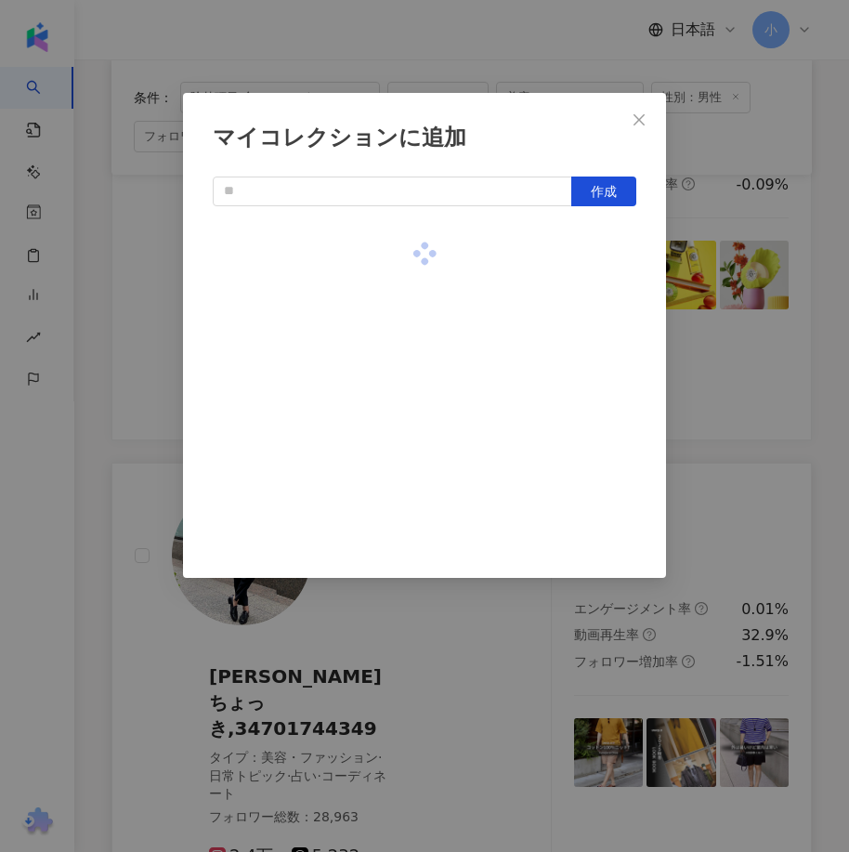
click at [702, 389] on div "マイコレクションに追加 作成" at bounding box center [424, 426] width 849 height 852
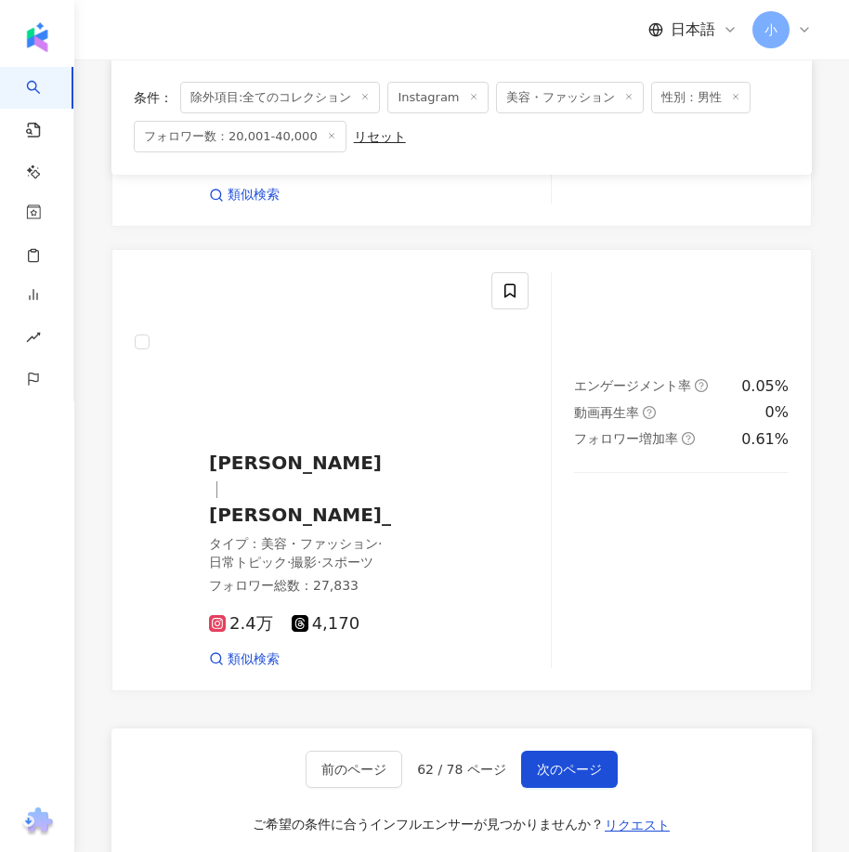
scroll to position [5071, 0]
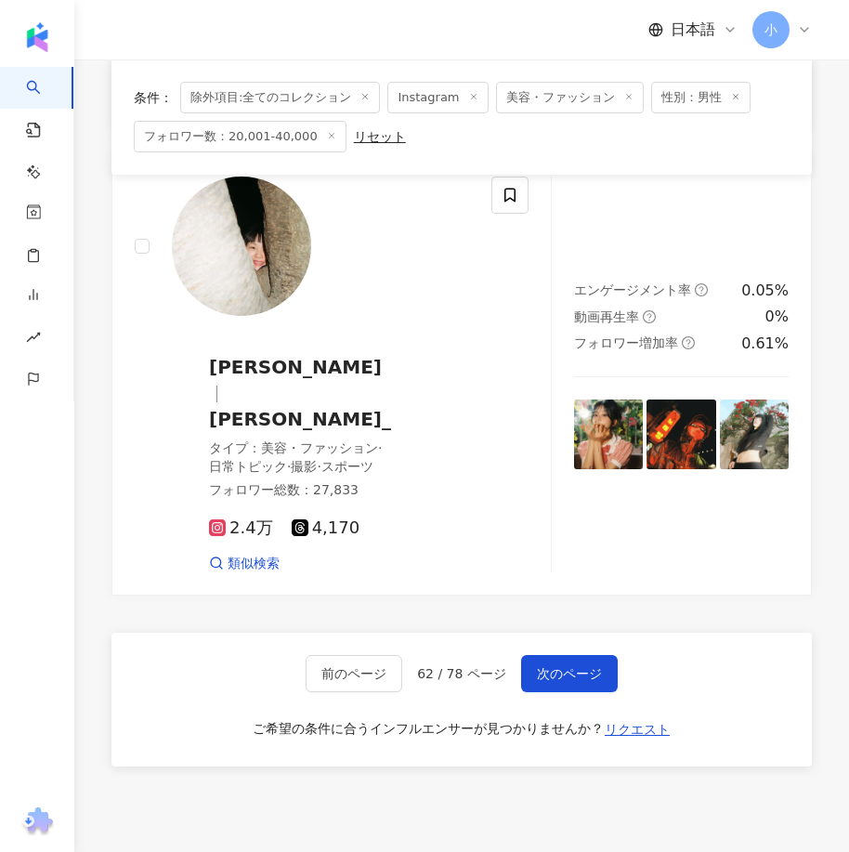
drag, startPoint x: 613, startPoint y: 300, endPoint x: 547, endPoint y: 620, distance: 327.1
click at [587, 655] on button "次のページ" at bounding box center [569, 673] width 97 height 37
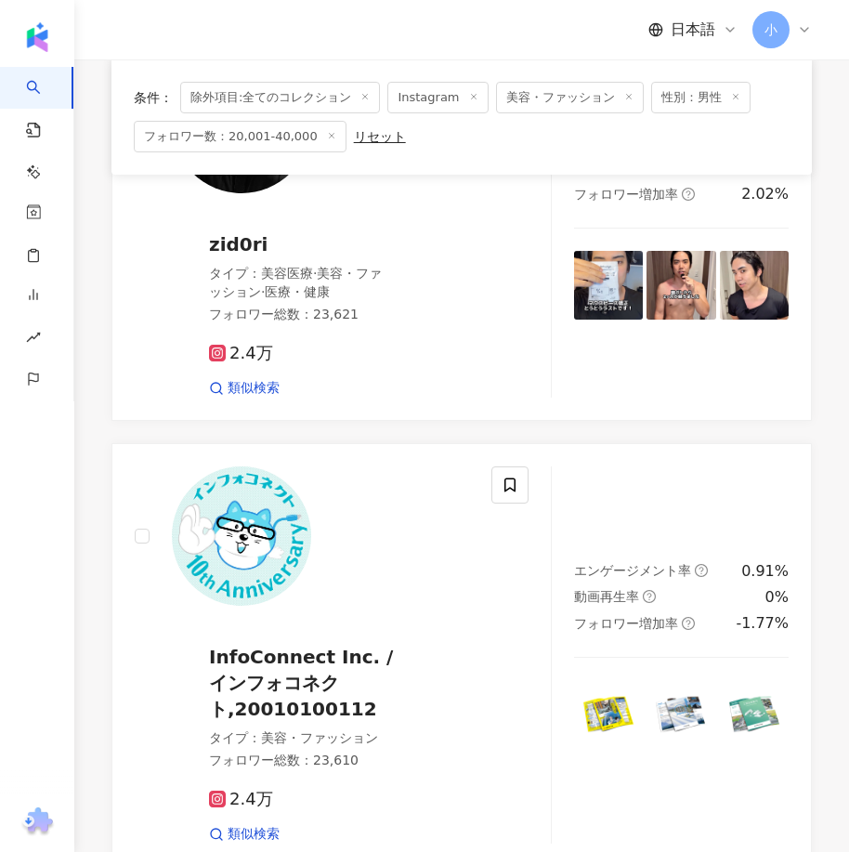
scroll to position [1410, 0]
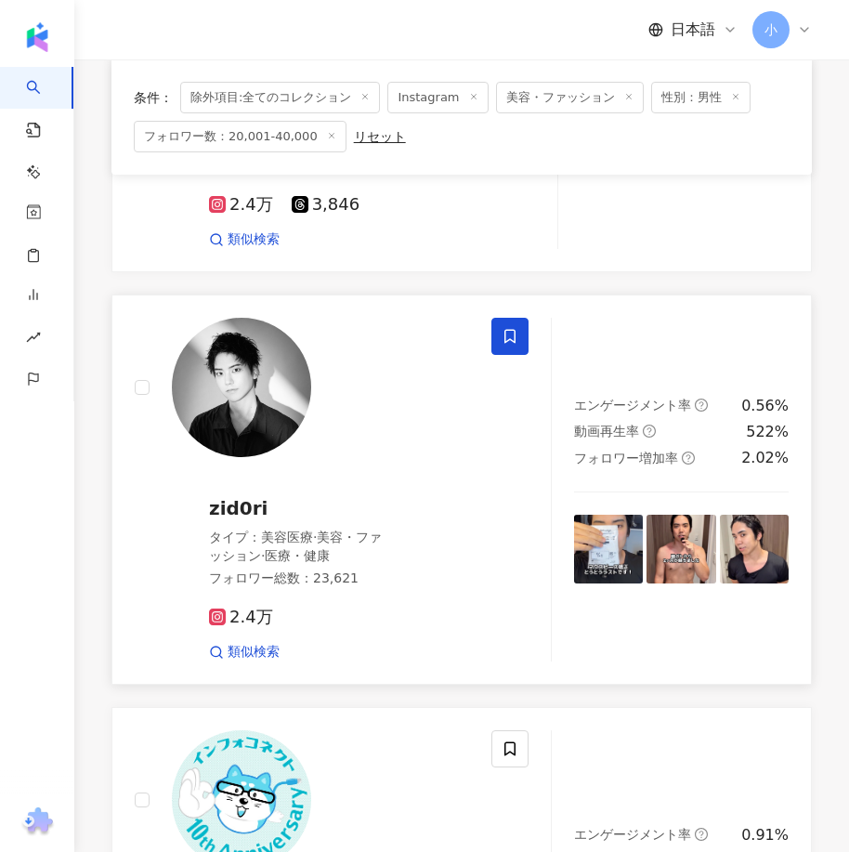
click at [510, 328] on icon at bounding box center [509, 336] width 17 height 17
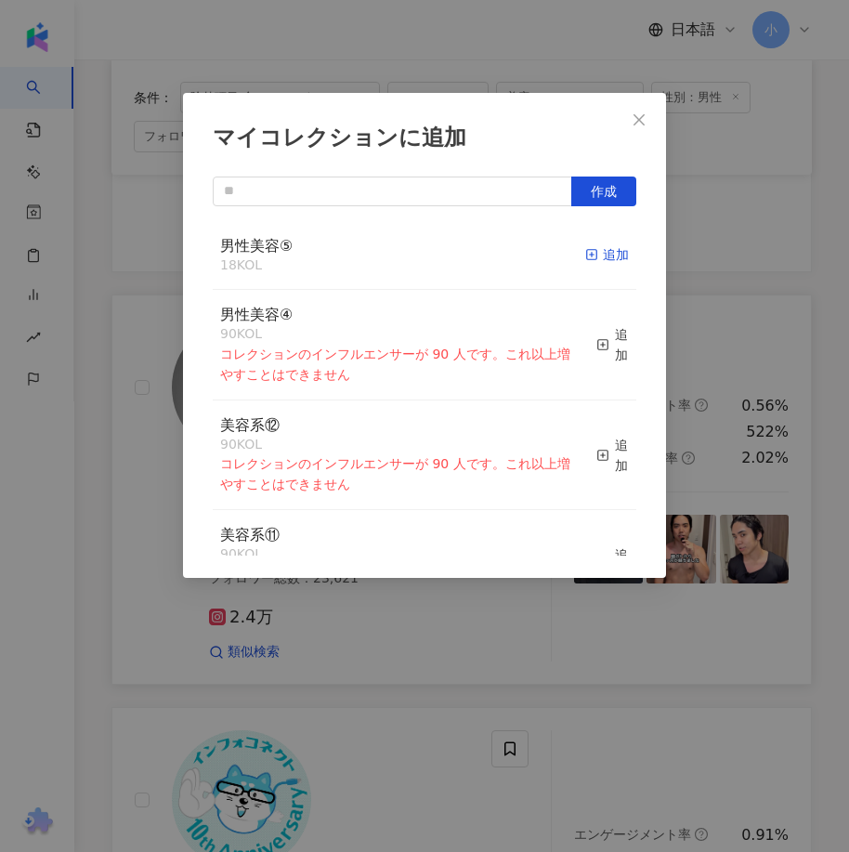
click at [589, 250] on div "追加" at bounding box center [607, 254] width 44 height 20
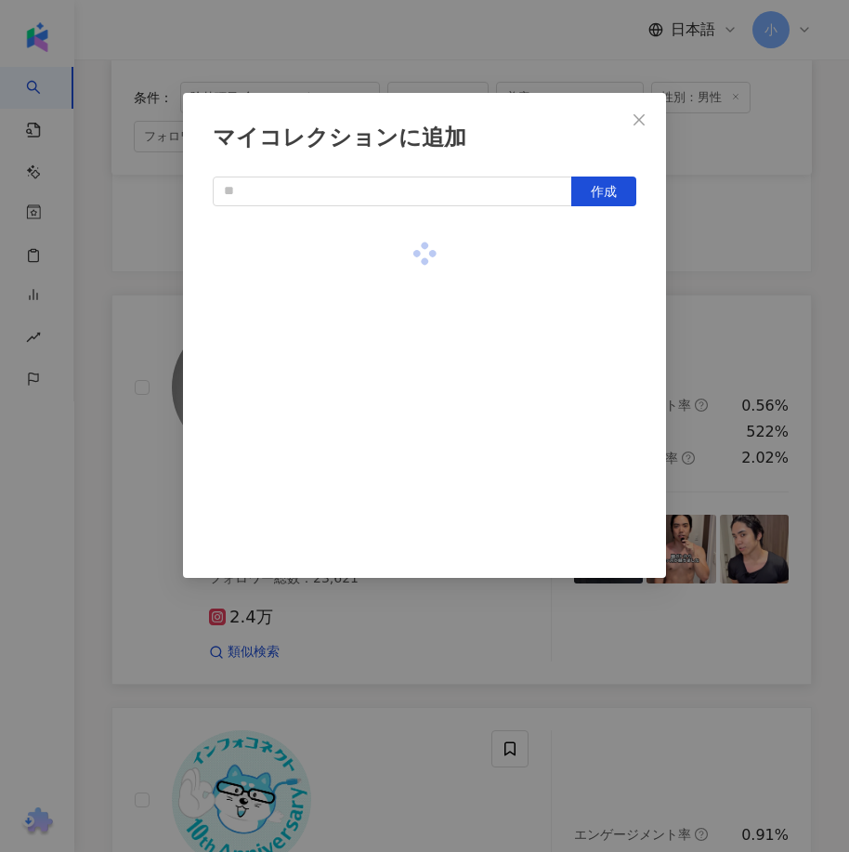
click at [707, 332] on div "マイコレクションに追加 作成" at bounding box center [424, 426] width 849 height 852
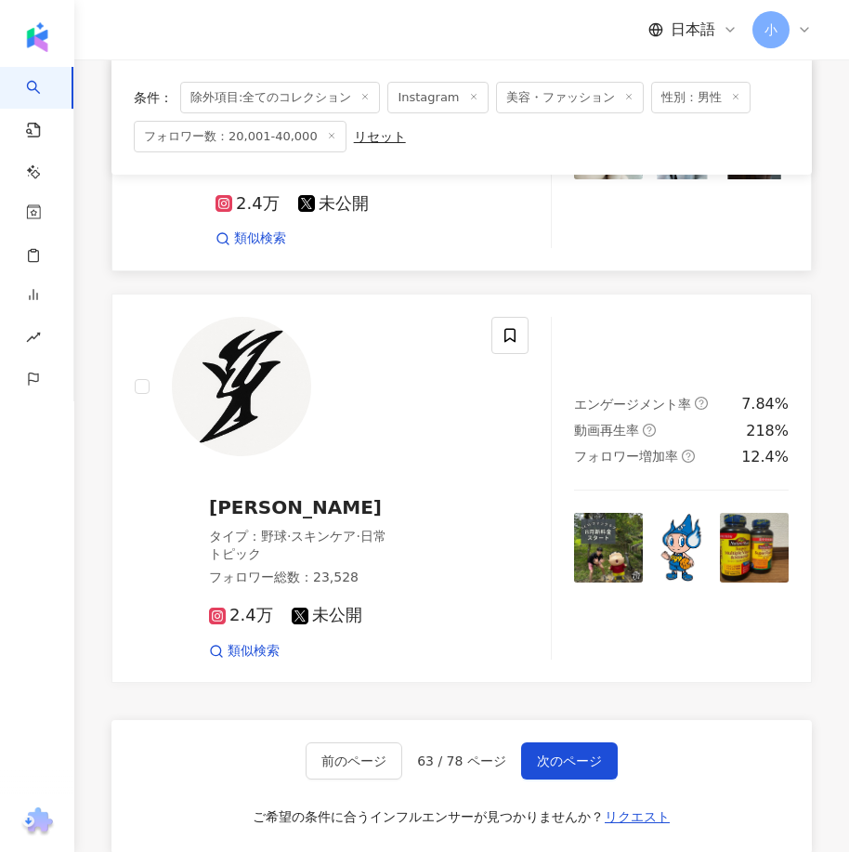
scroll to position [4939, 0]
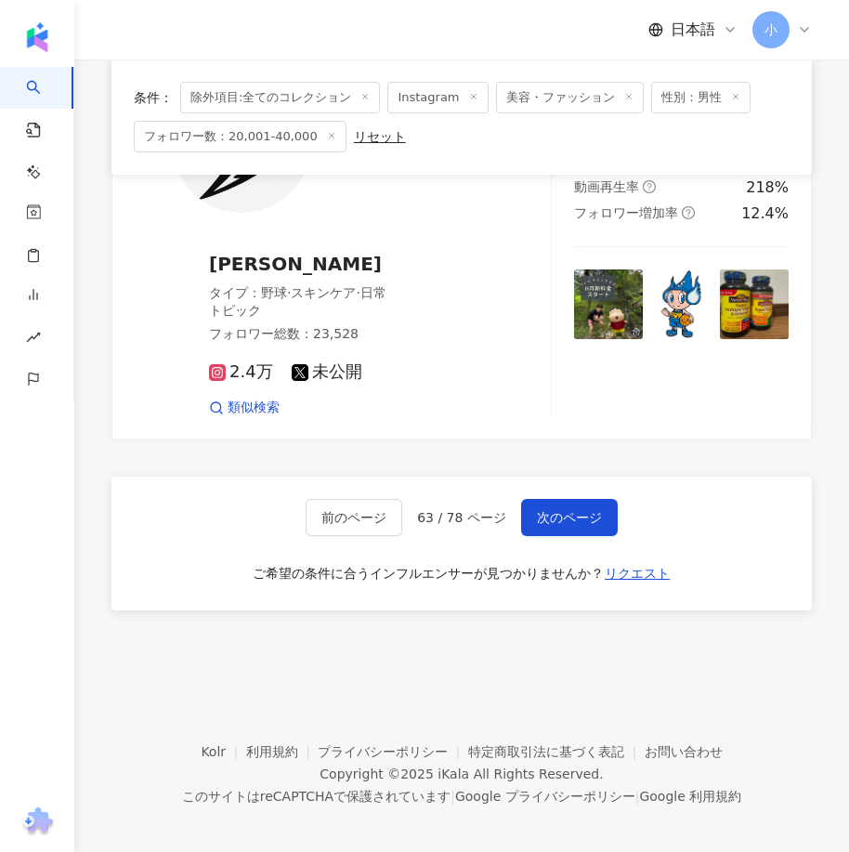
drag, startPoint x: 603, startPoint y: 303, endPoint x: 553, endPoint y: 610, distance: 311.5
click at [571, 512] on span "次のページ" at bounding box center [569, 517] width 65 height 15
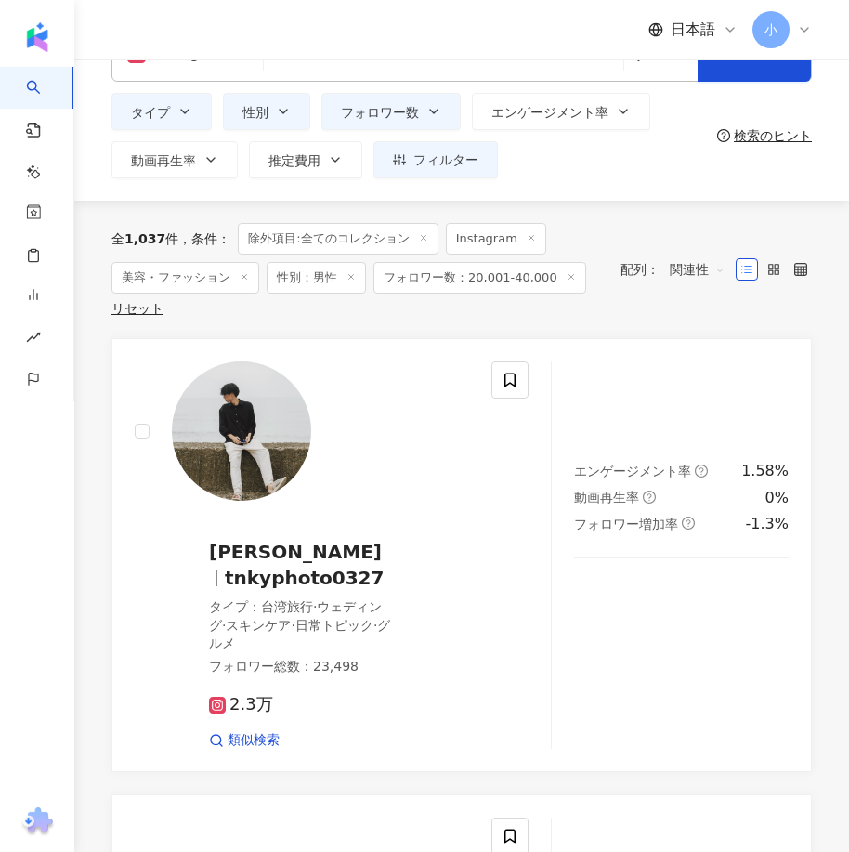
scroll to position [50, 0]
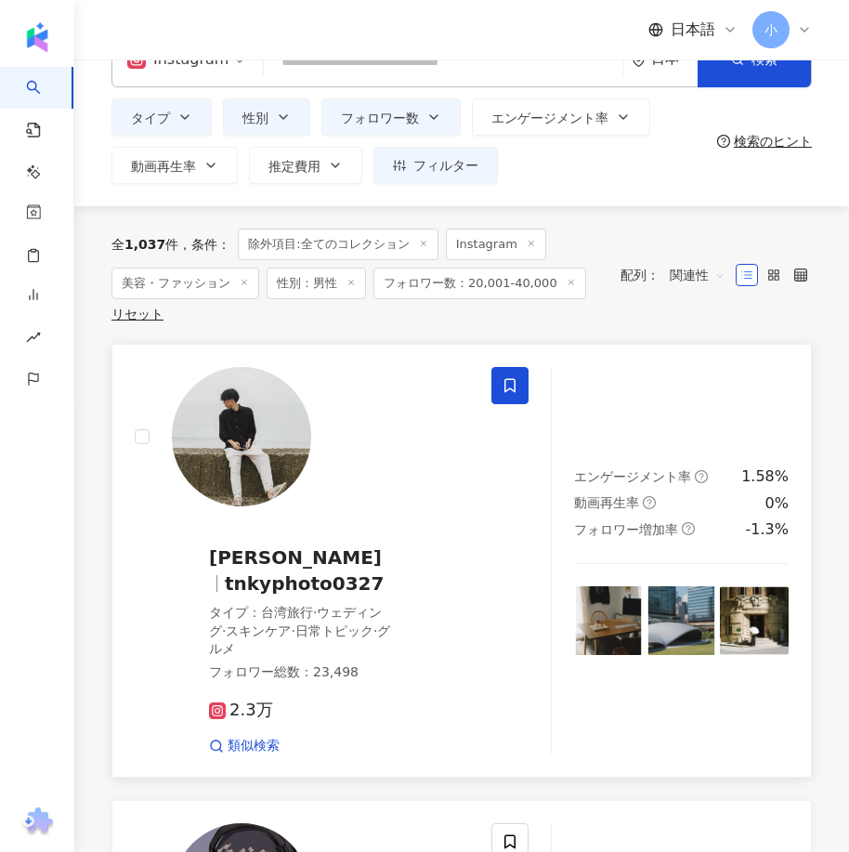
click at [519, 390] on span at bounding box center [509, 385] width 37 height 37
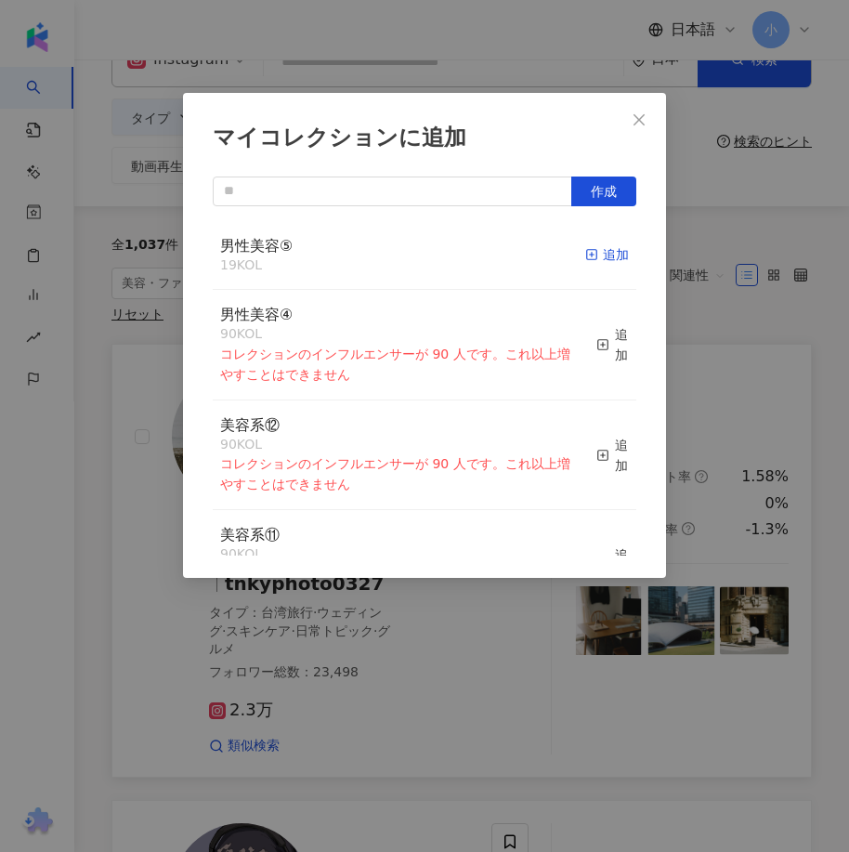
click at [587, 259] on rect "button" at bounding box center [592, 255] width 10 height 10
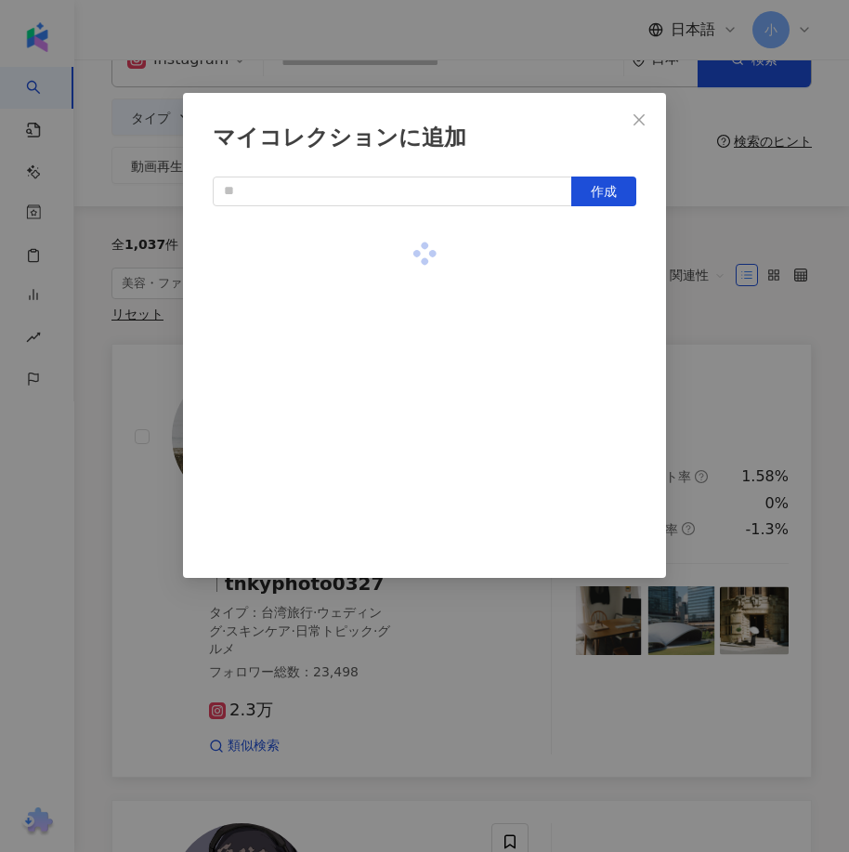
click at [684, 326] on div "マイコレクションに追加 作成" at bounding box center [424, 426] width 849 height 852
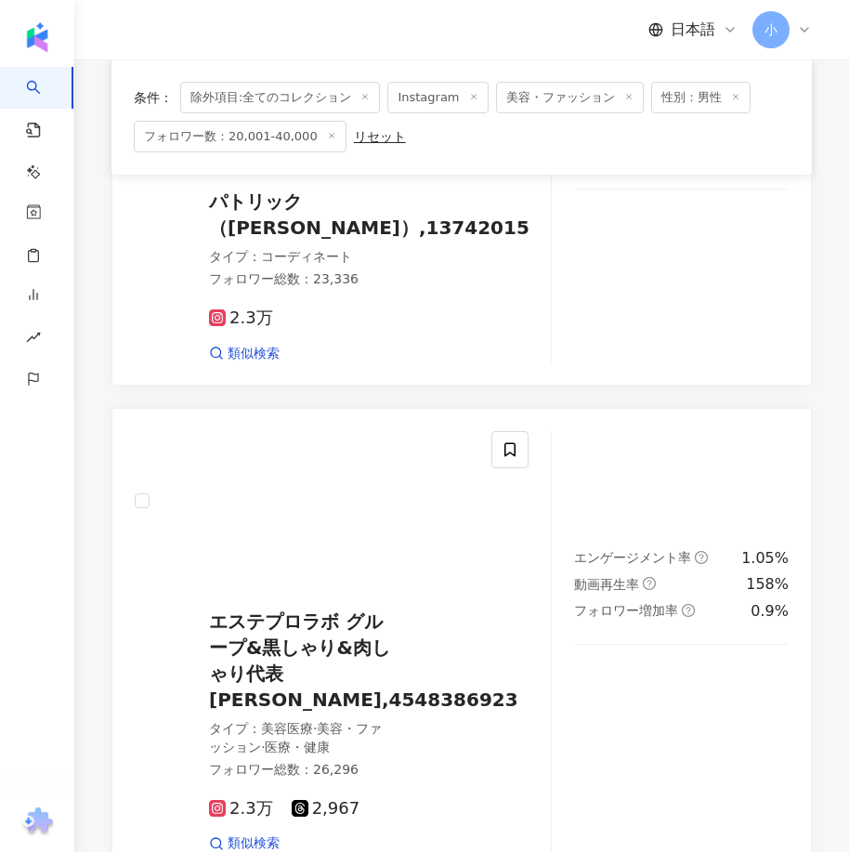
scroll to position [5251, 0]
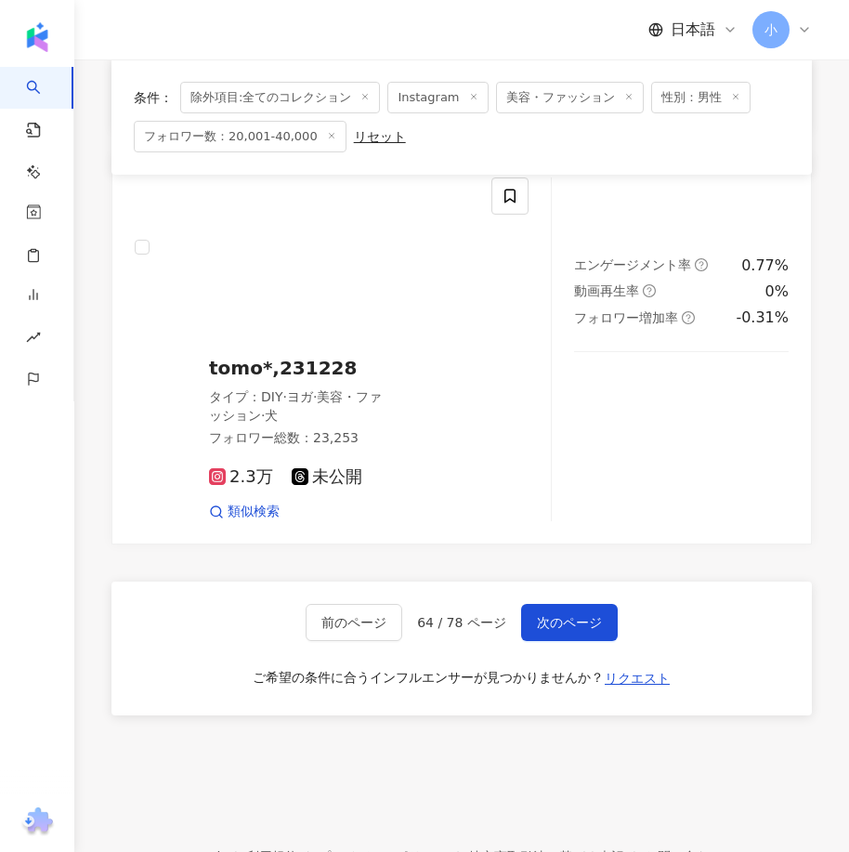
drag, startPoint x: 644, startPoint y: 349, endPoint x: 575, endPoint y: 598, distance: 258.2
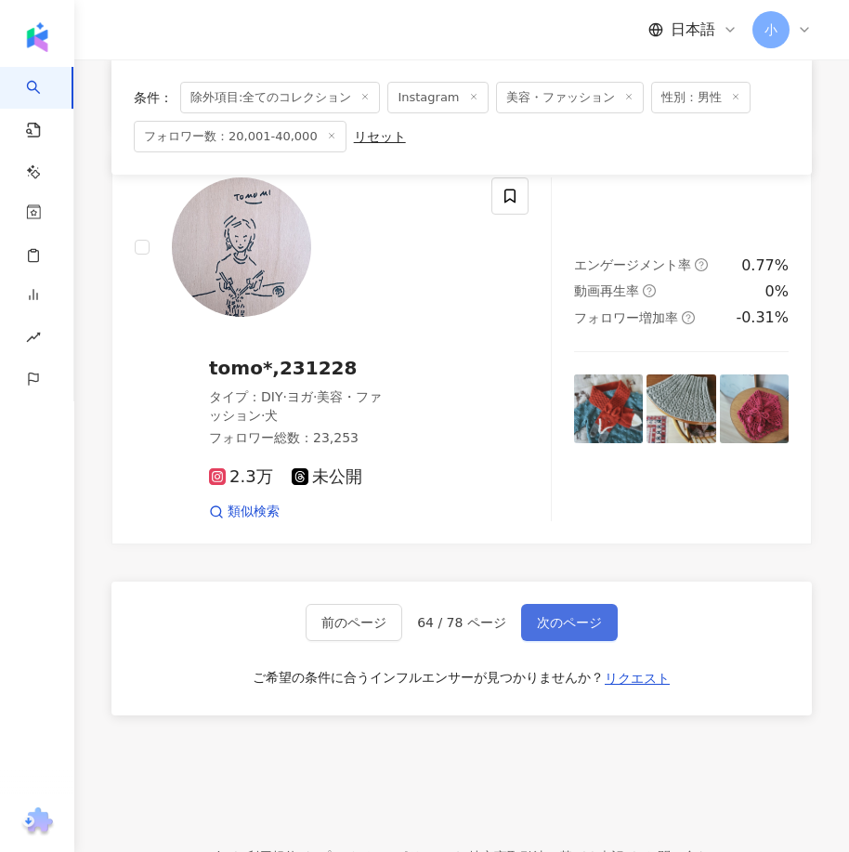
click at [574, 615] on span "次のページ" at bounding box center [569, 622] width 65 height 15
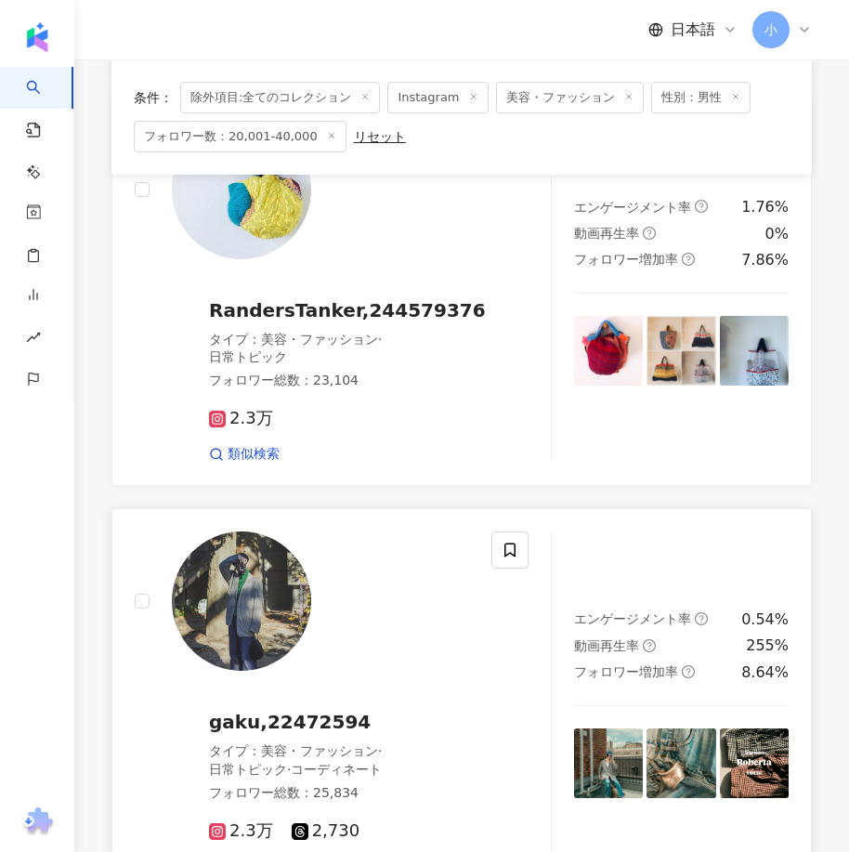
scroll to position [4257, 0]
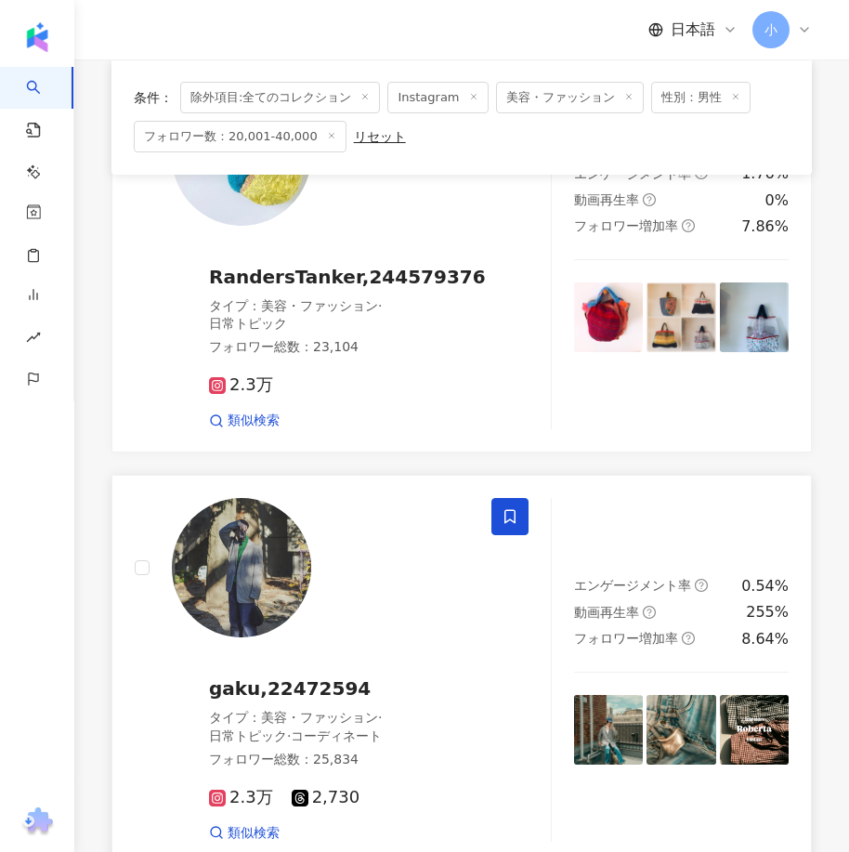
click at [516, 508] on icon at bounding box center [509, 516] width 17 height 17
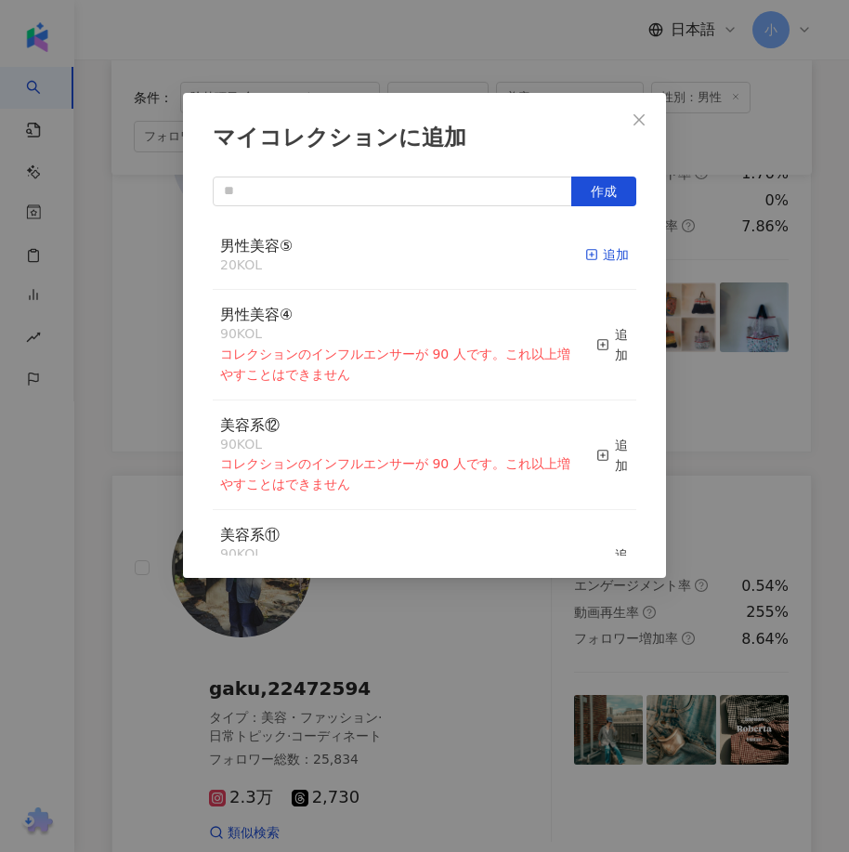
click at [585, 254] on icon "button" at bounding box center [591, 254] width 13 height 13
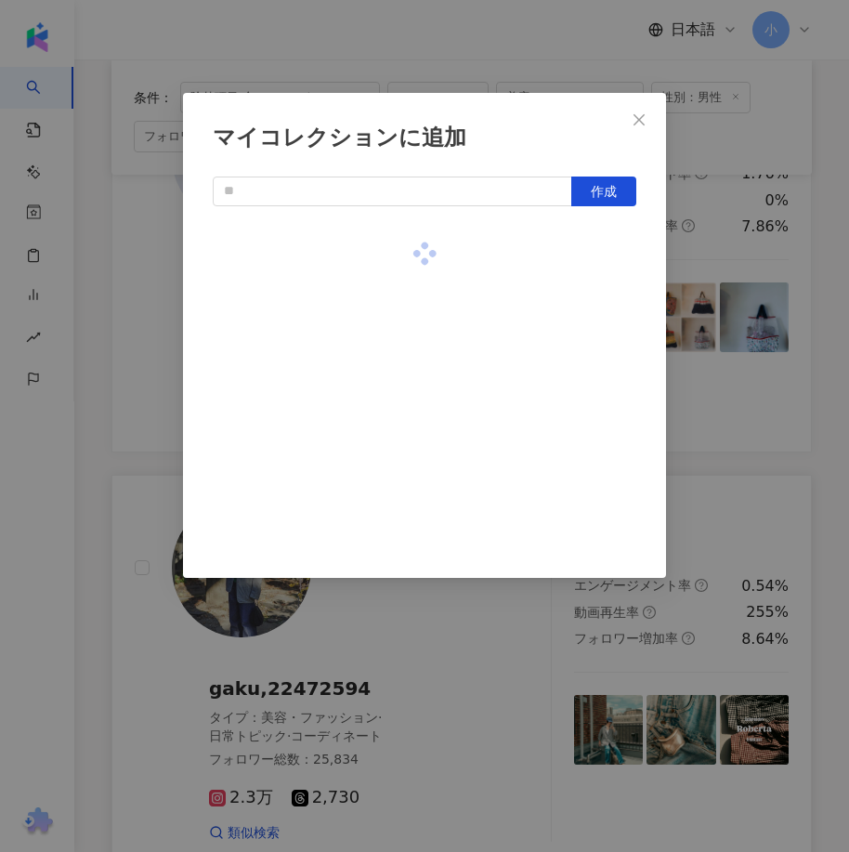
click at [724, 390] on div "マイコレクションに追加 作成" at bounding box center [424, 426] width 849 height 852
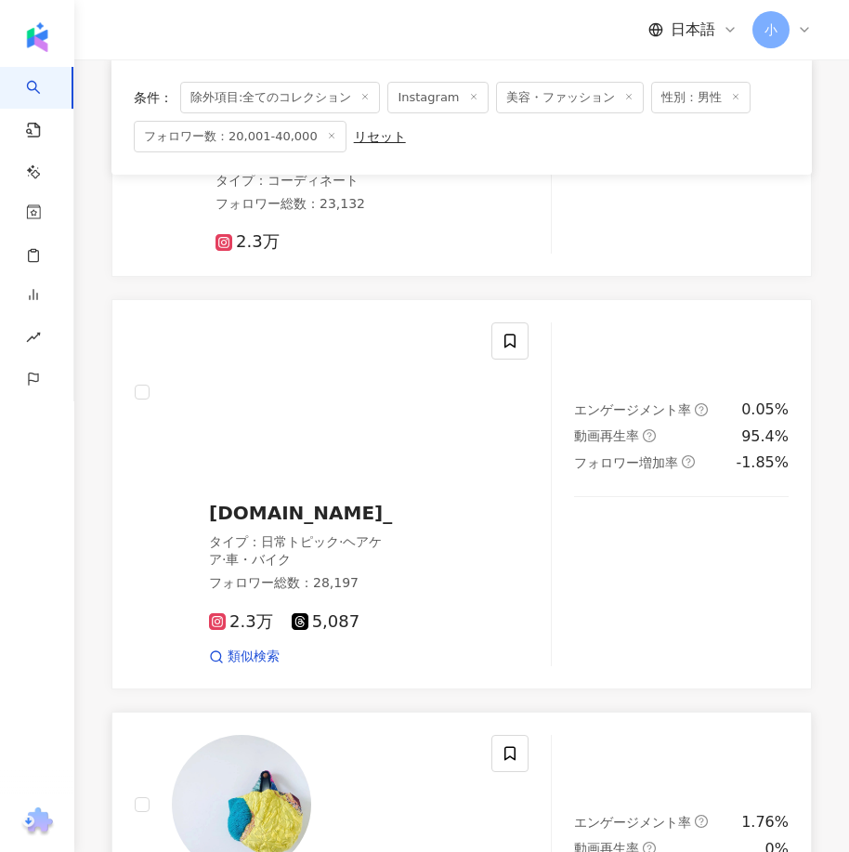
scroll to position [3607, 0]
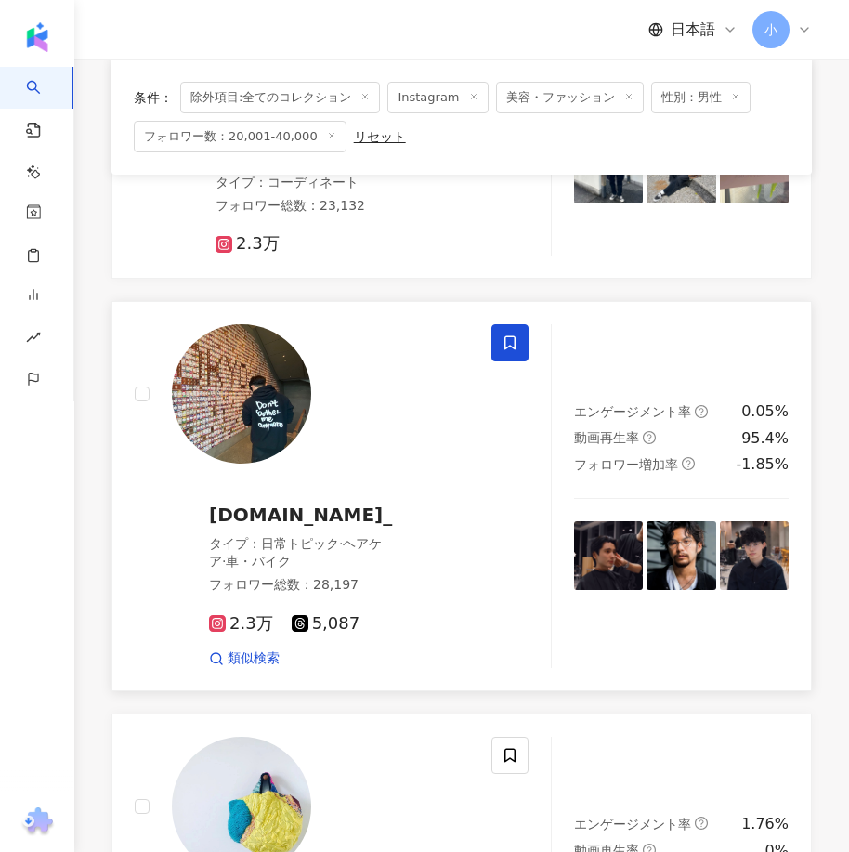
click at [514, 339] on icon at bounding box center [509, 342] width 11 height 14
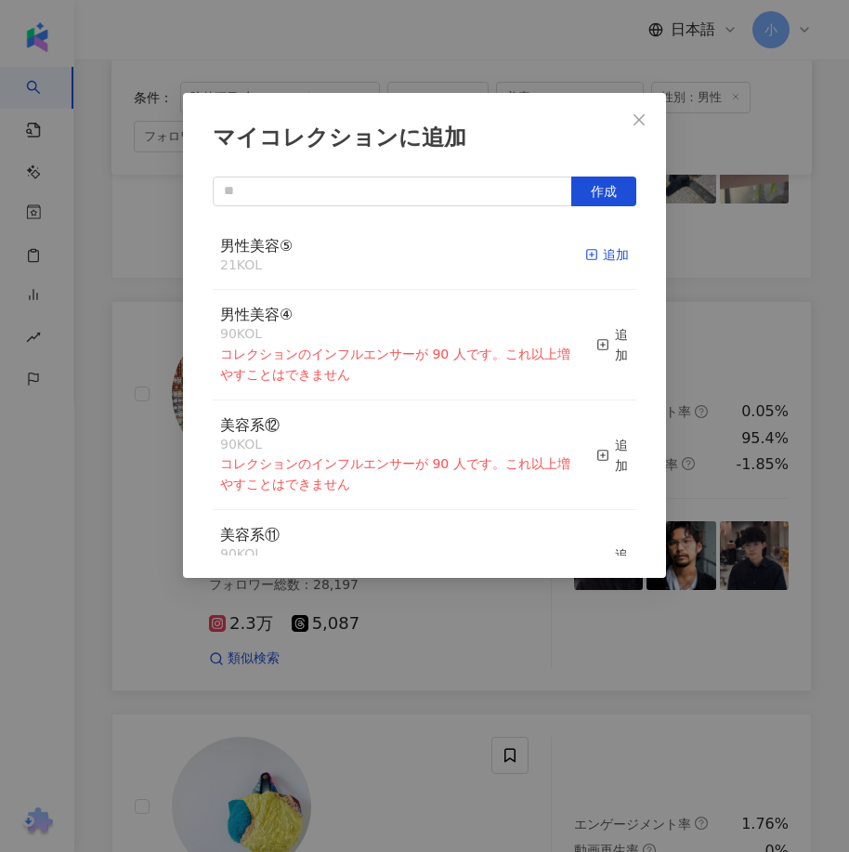
click at [587, 254] on rect "button" at bounding box center [592, 255] width 10 height 10
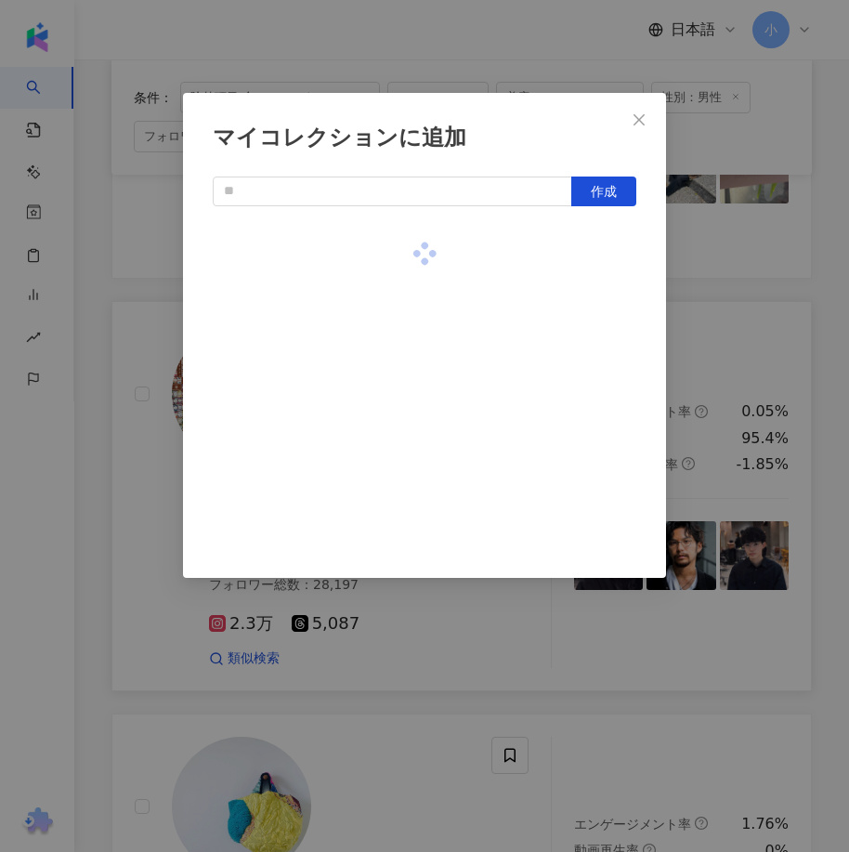
click at [766, 348] on div "マイコレクションに追加 作成" at bounding box center [424, 426] width 849 height 852
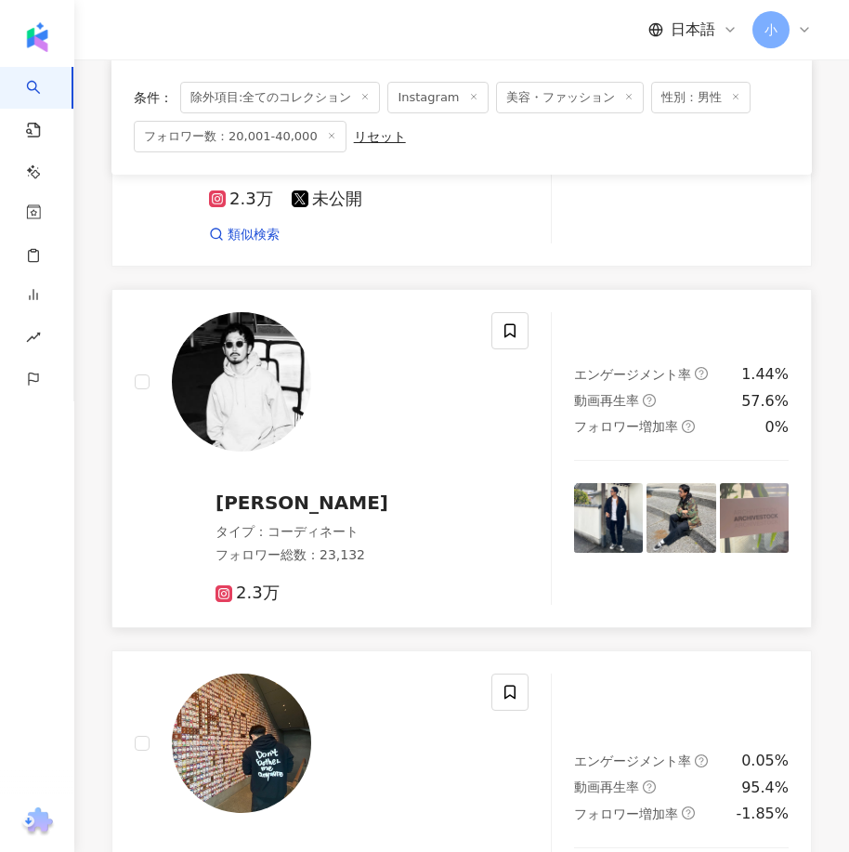
scroll to position [3143, 0]
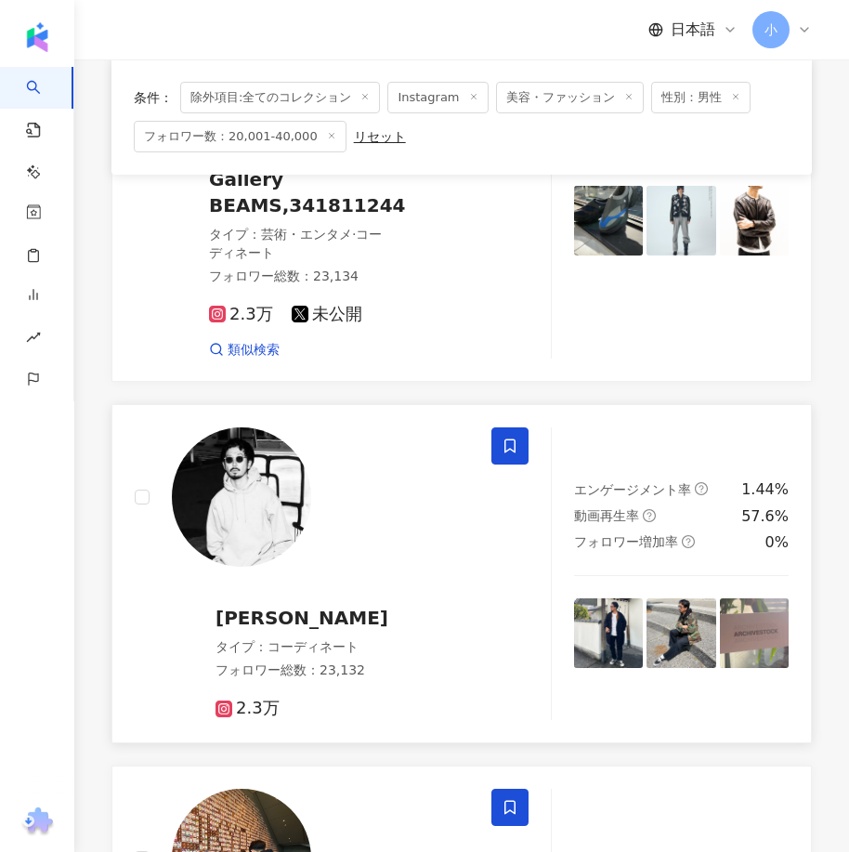
click at [515, 439] on icon at bounding box center [509, 446] width 11 height 14
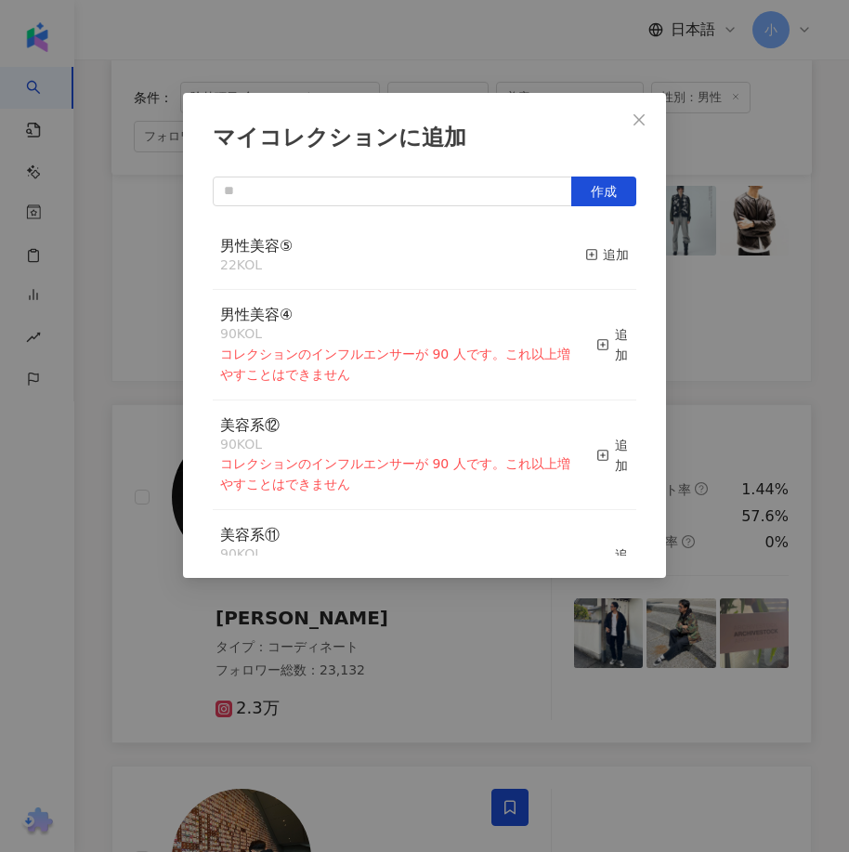
click at [591, 267] on button "追加" at bounding box center [607, 255] width 44 height 39
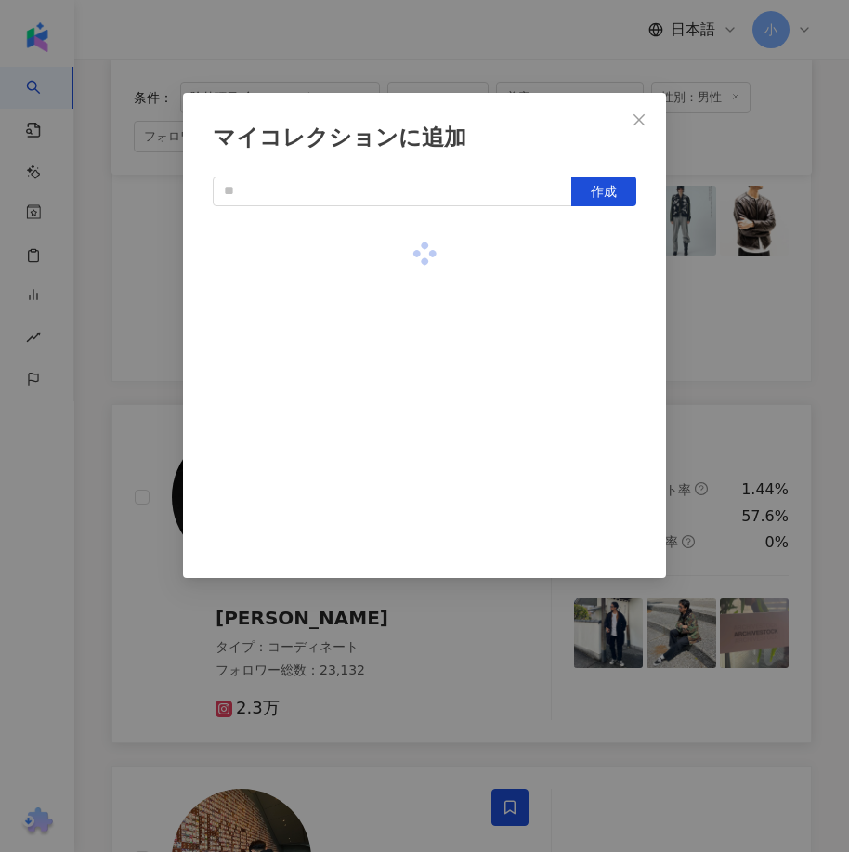
click at [729, 310] on div "マイコレクションに追加 作成" at bounding box center [424, 426] width 849 height 852
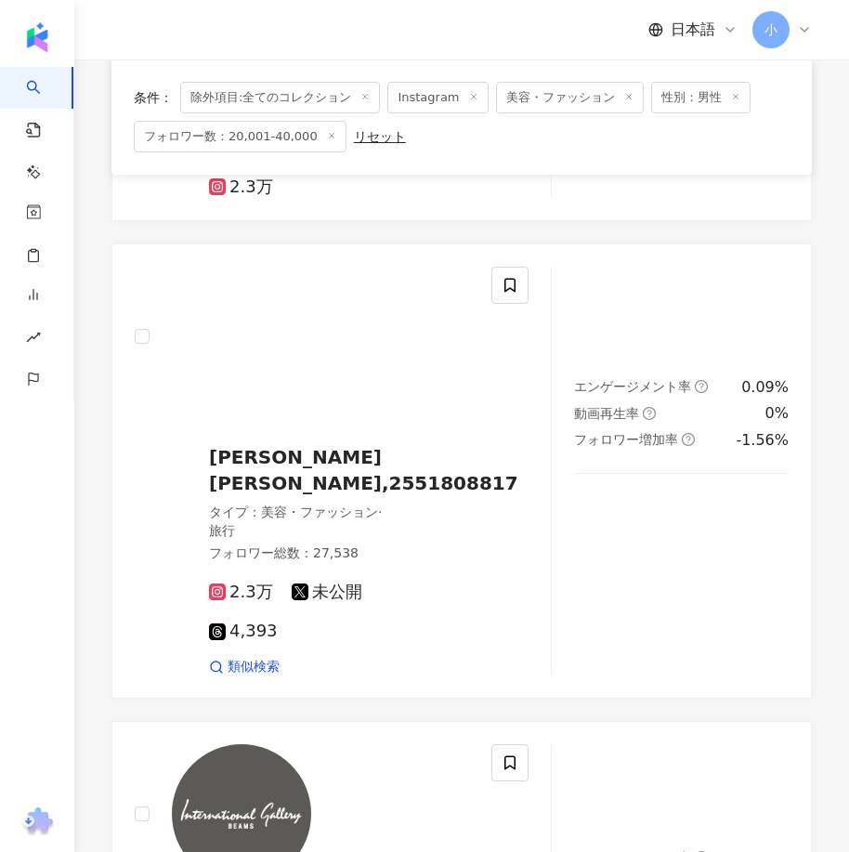
scroll to position [2307, 0]
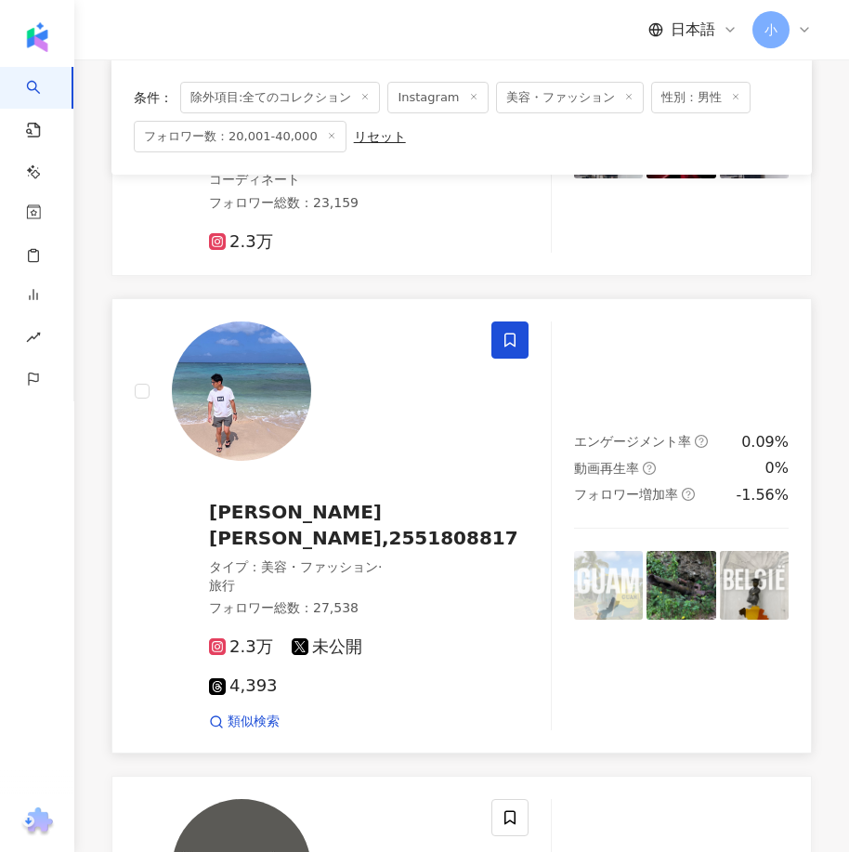
click at [507, 332] on icon at bounding box center [509, 340] width 17 height 17
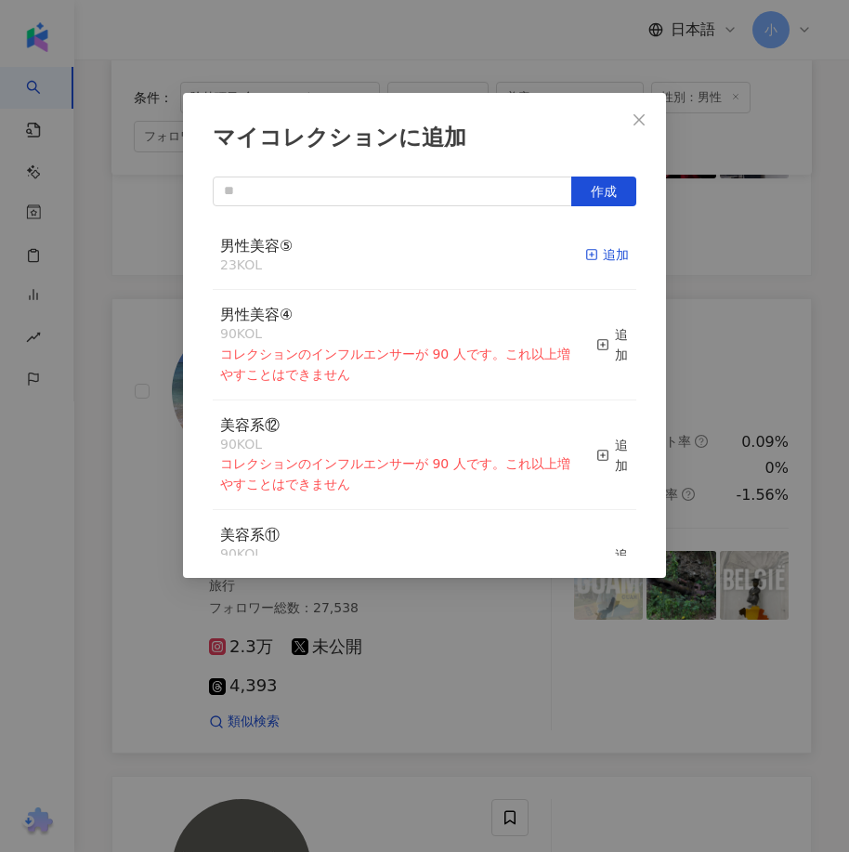
click at [596, 252] on div "追加" at bounding box center [607, 254] width 44 height 20
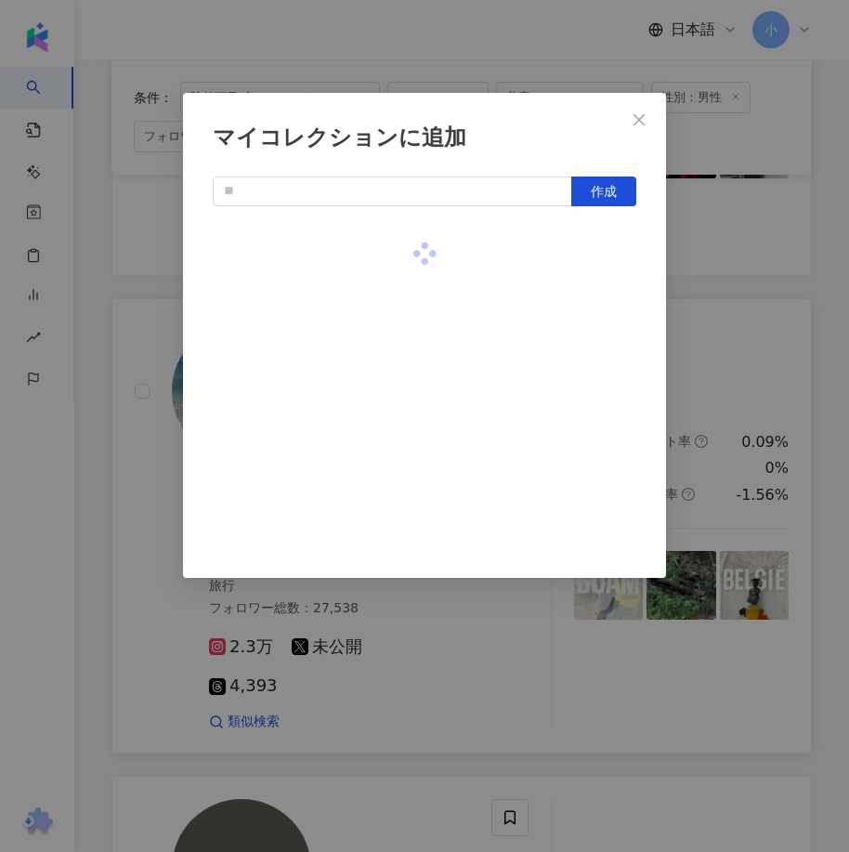
click at [763, 347] on div "マイコレクションに追加 作成" at bounding box center [424, 426] width 849 height 852
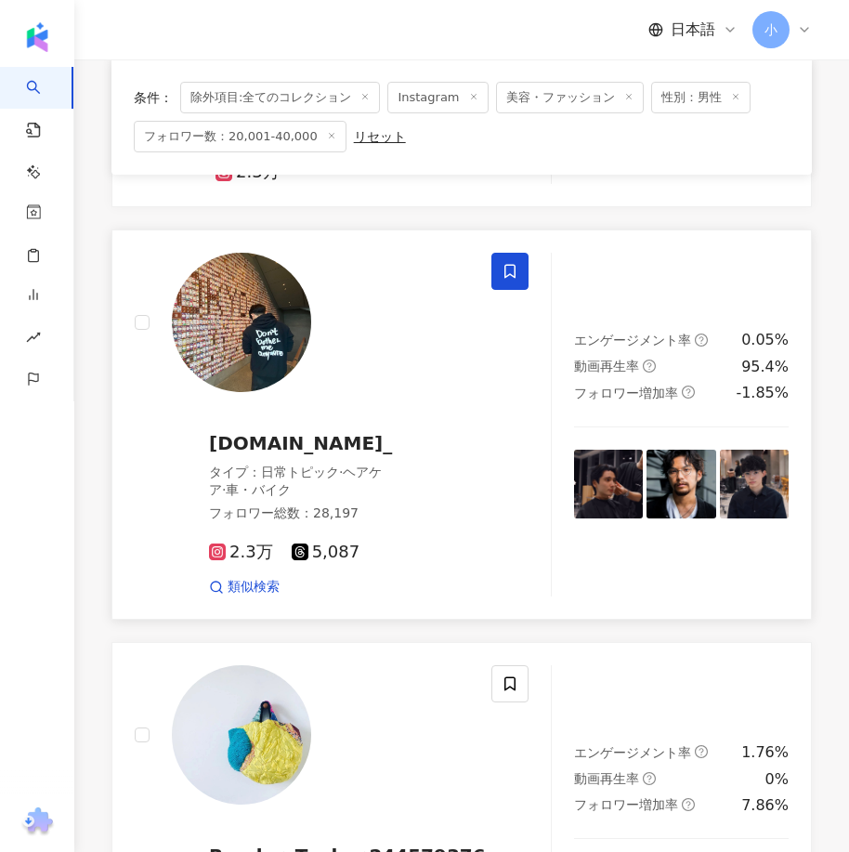
scroll to position [4927, 0]
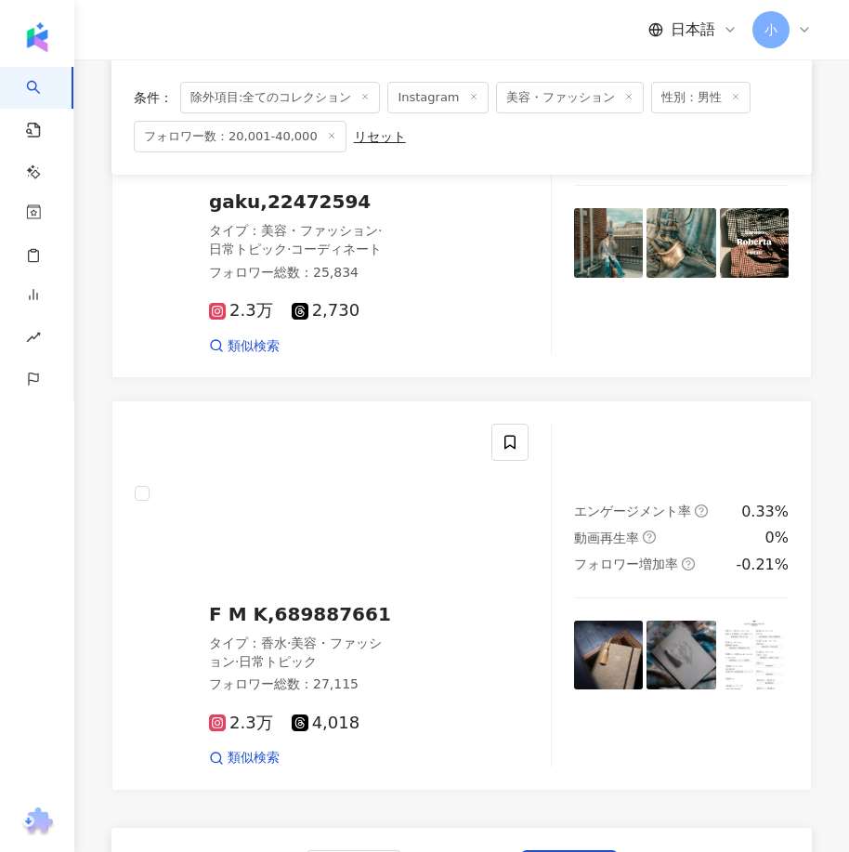
drag, startPoint x: 600, startPoint y: 293, endPoint x: 582, endPoint y: 553, distance: 260.6
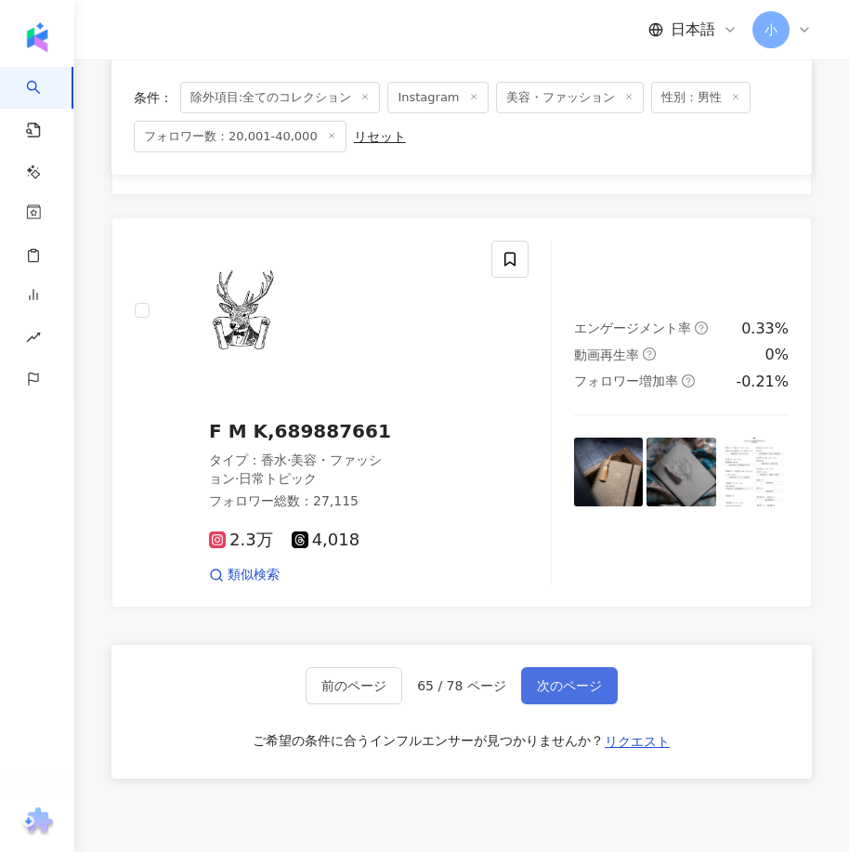
click at [574, 678] on span "次のページ" at bounding box center [569, 685] width 65 height 15
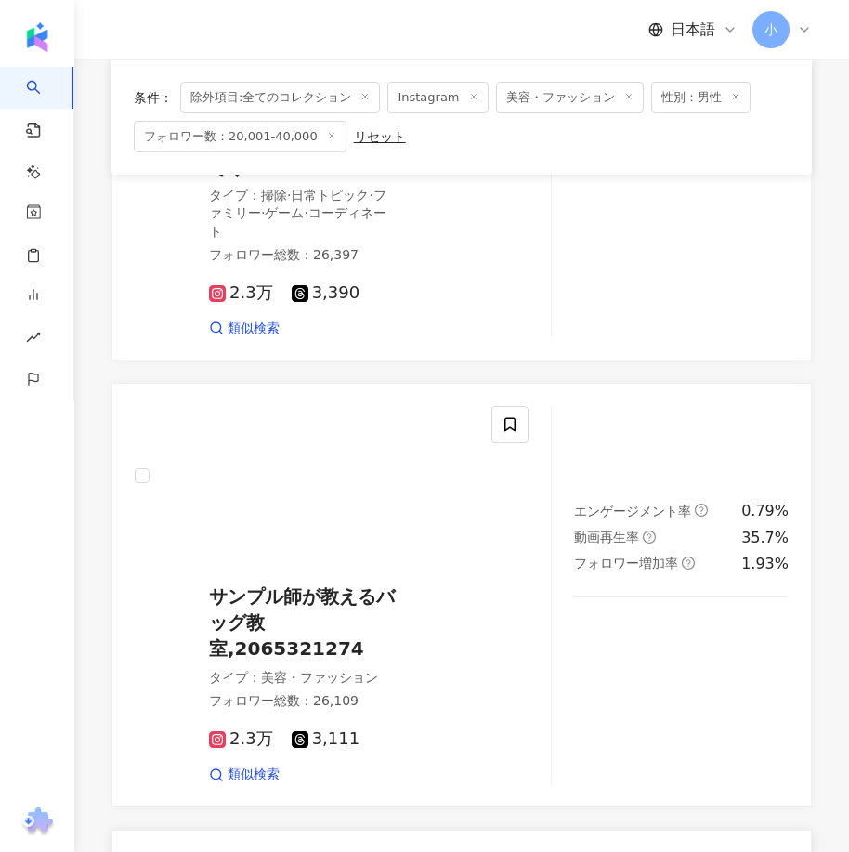
scroll to position [5354, 0]
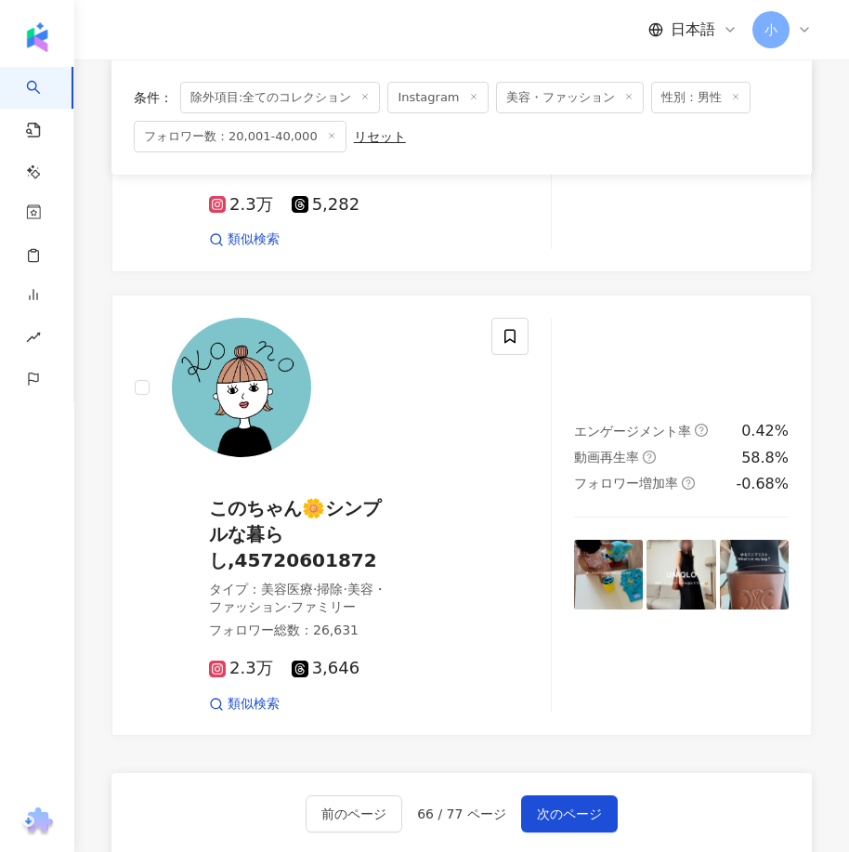
drag, startPoint x: 670, startPoint y: 372, endPoint x: 654, endPoint y: 683, distance: 310.6
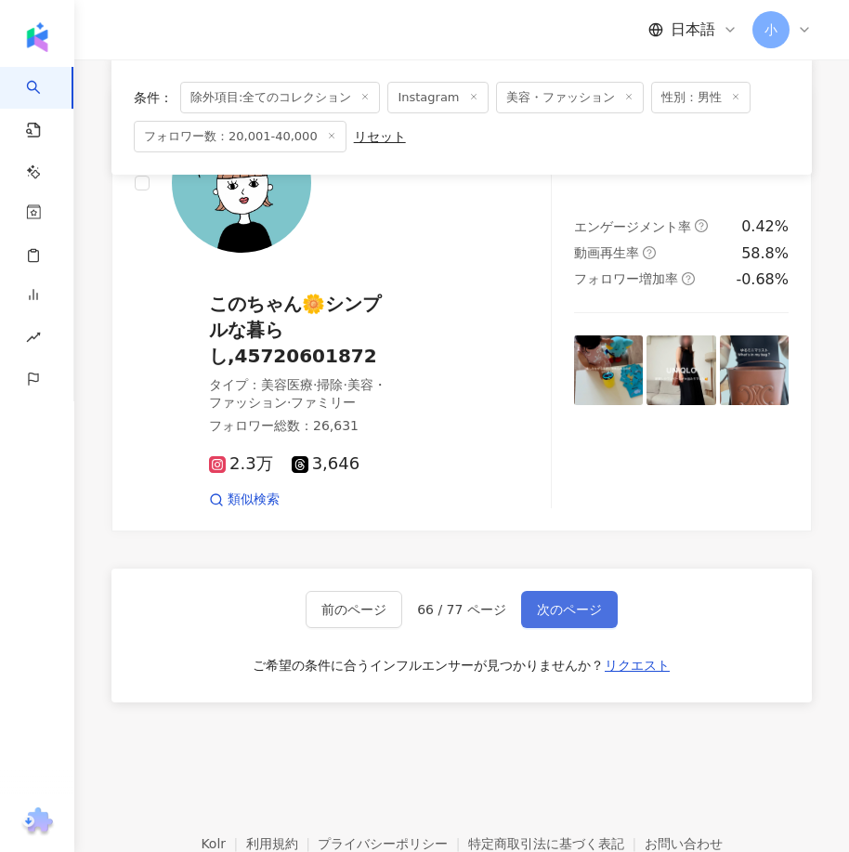
click at [589, 602] on span "次のページ" at bounding box center [569, 609] width 65 height 15
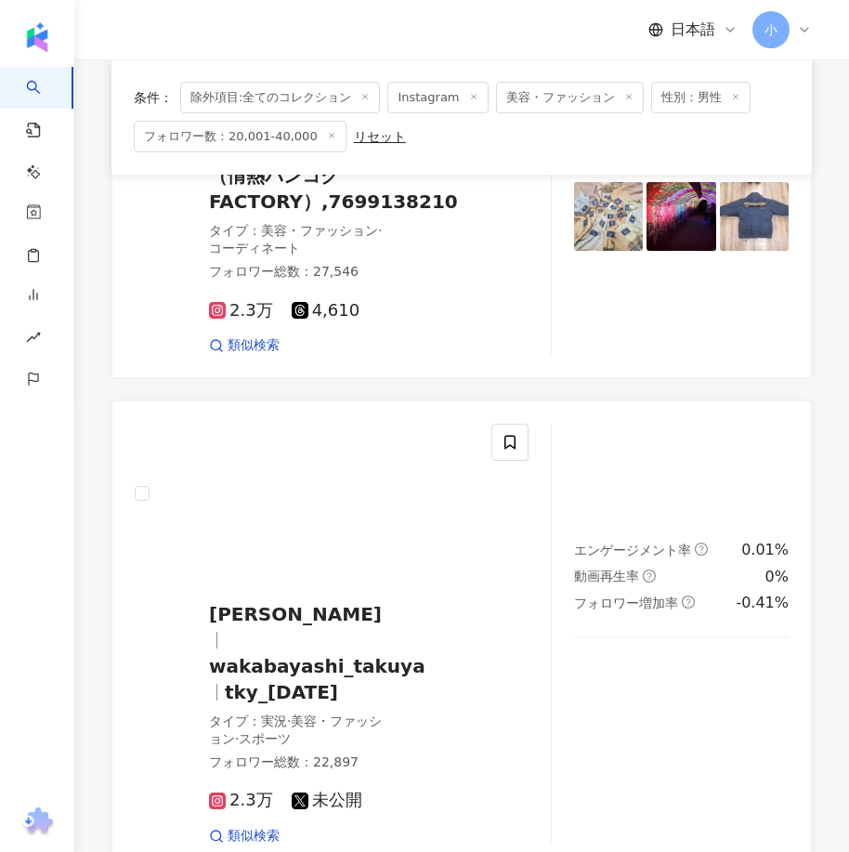
scroll to position [1801, 0]
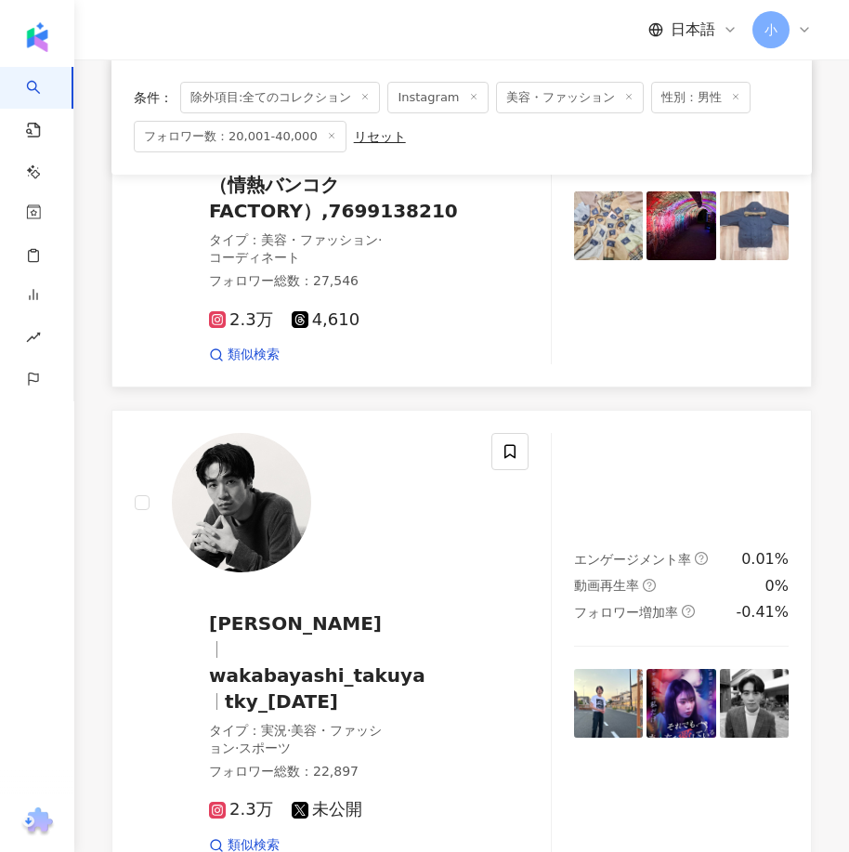
click at [510, 364] on div at bounding box center [509, 166] width 37 height 396
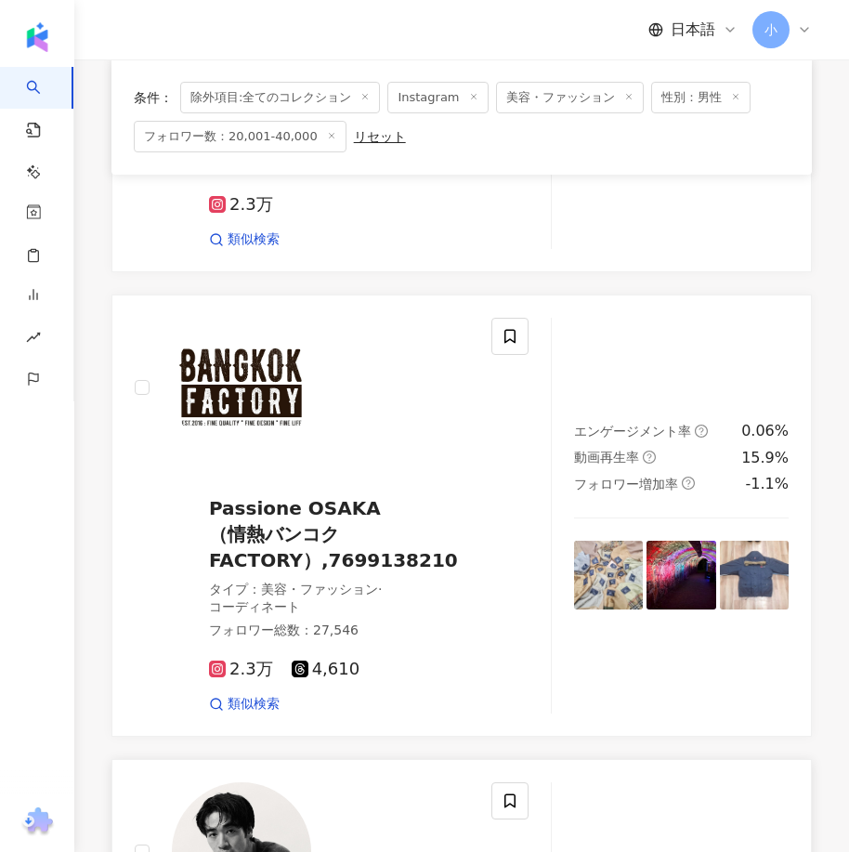
scroll to position [1522, 0]
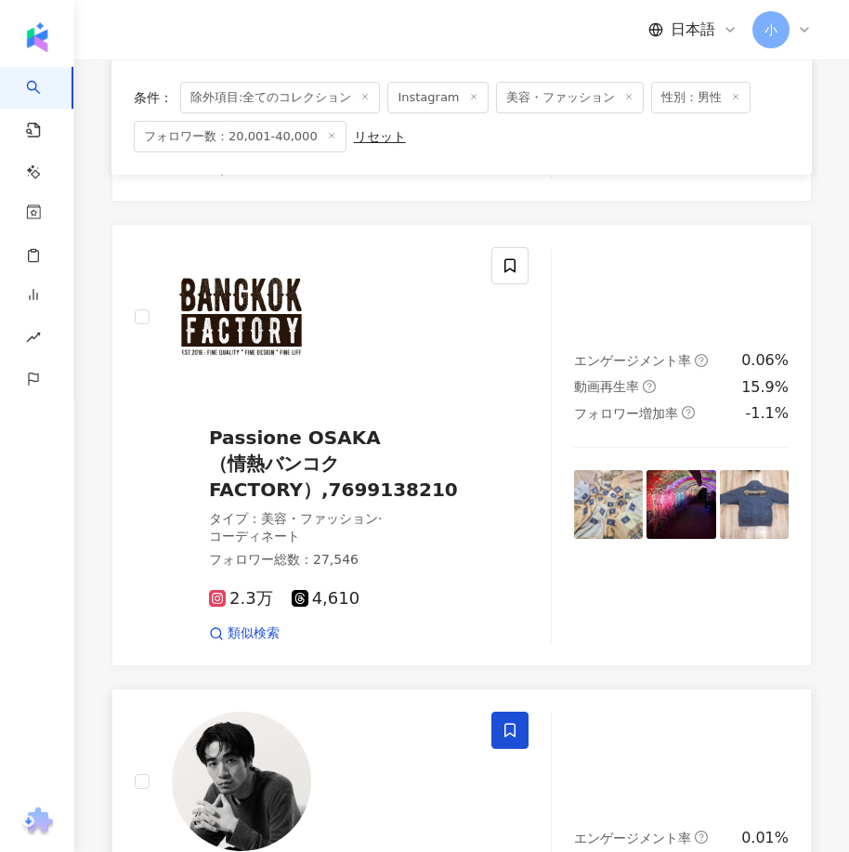
click at [510, 722] on icon at bounding box center [509, 730] width 17 height 17
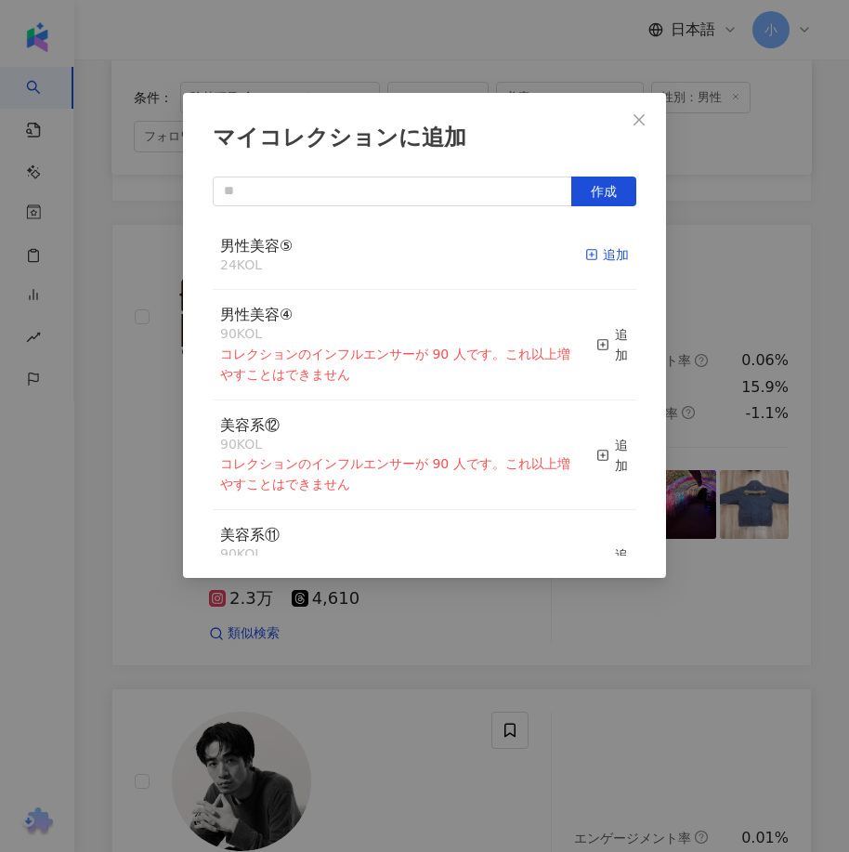
click at [605, 254] on div "追加" at bounding box center [607, 254] width 44 height 20
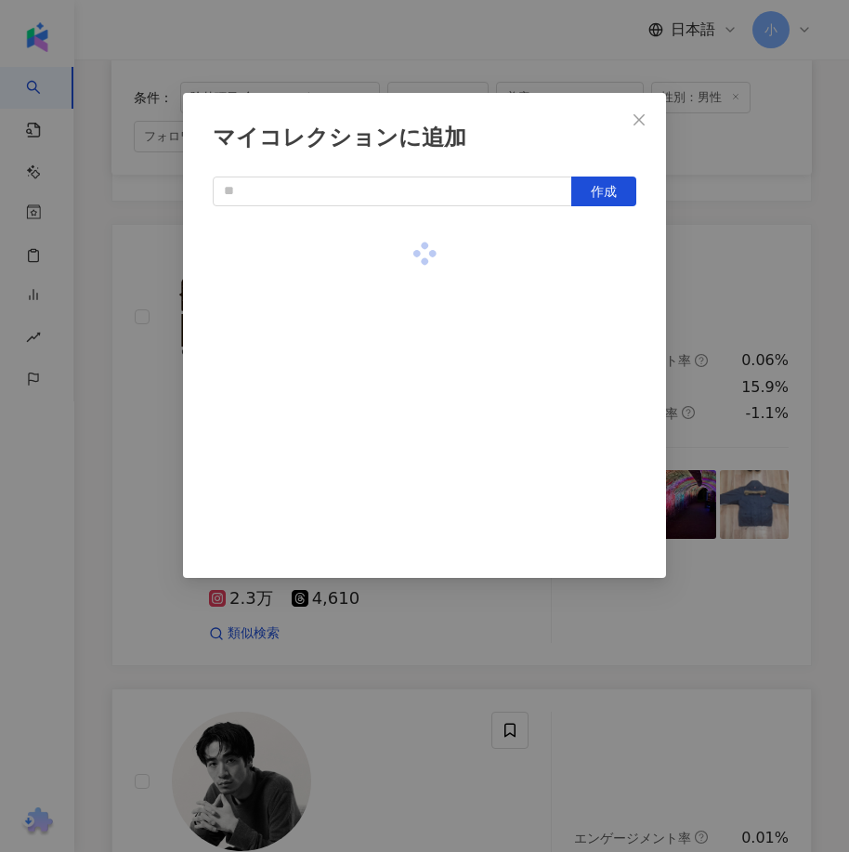
click at [748, 287] on div "マイコレクションに追加 作成" at bounding box center [424, 426] width 849 height 852
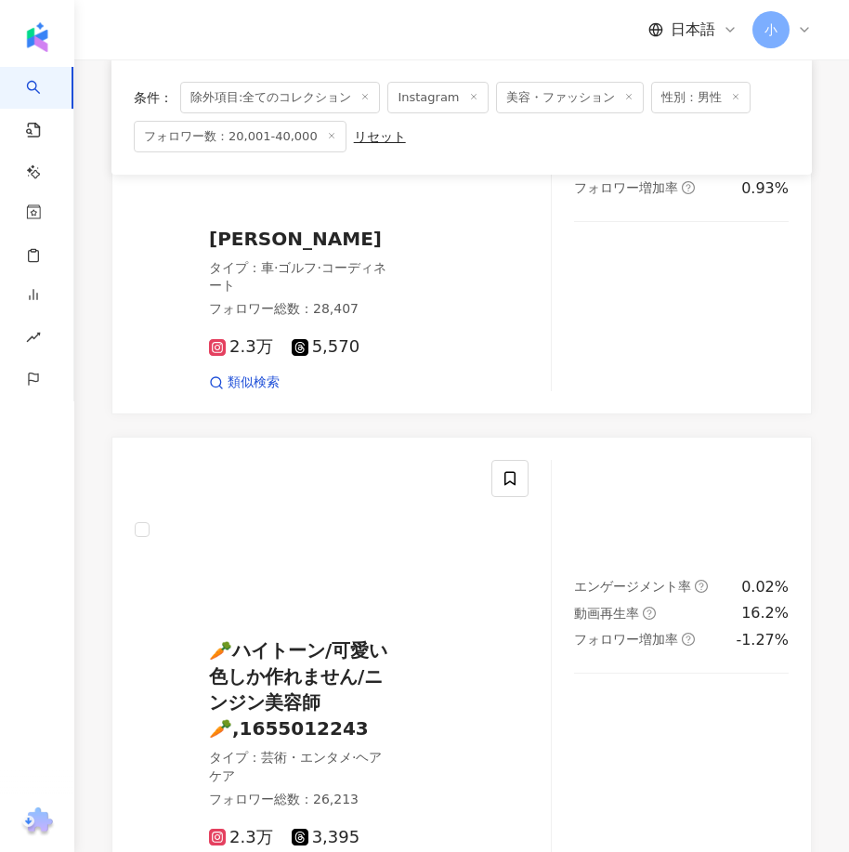
scroll to position [5251, 0]
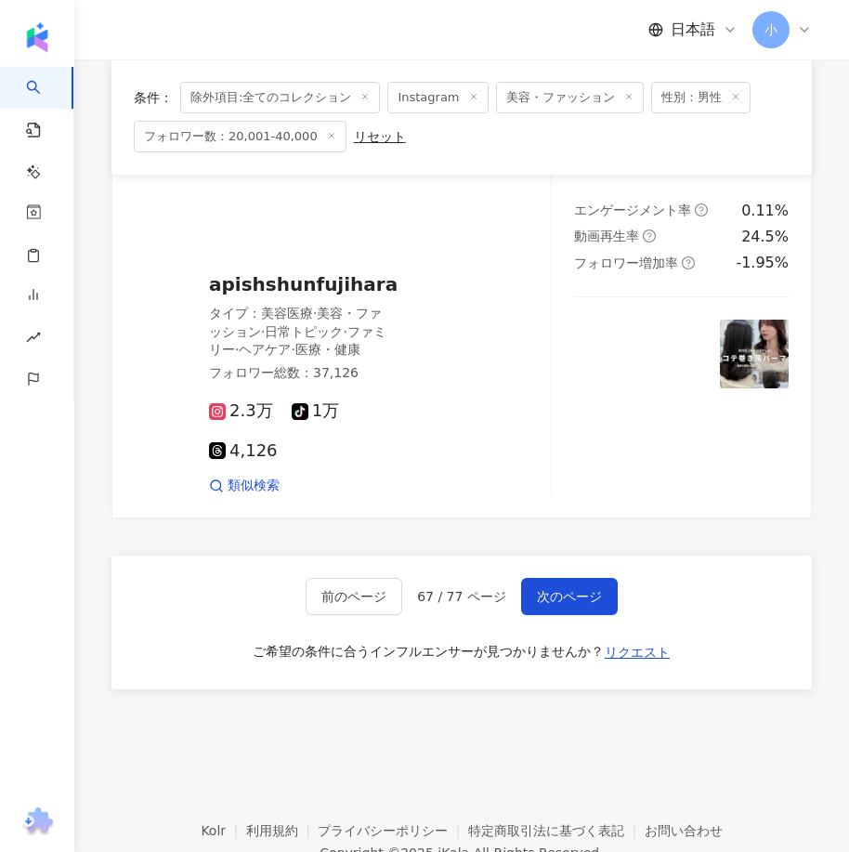
drag, startPoint x: 579, startPoint y: 242, endPoint x: 566, endPoint y: 723, distance: 481.2
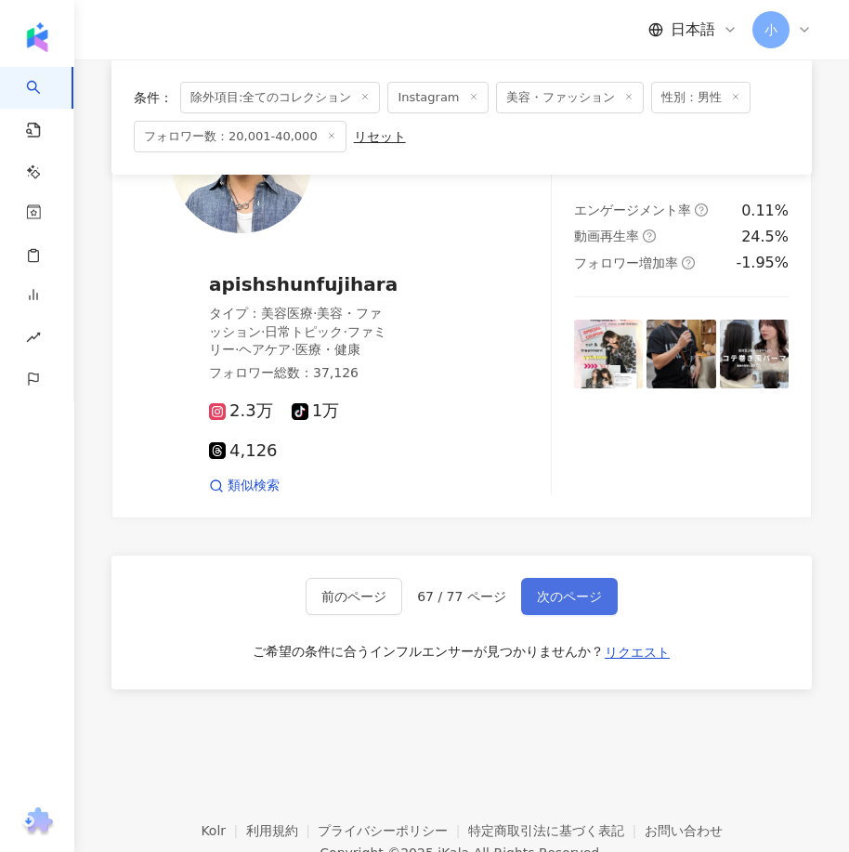
click at [574, 589] on span "次のページ" at bounding box center [569, 596] width 65 height 15
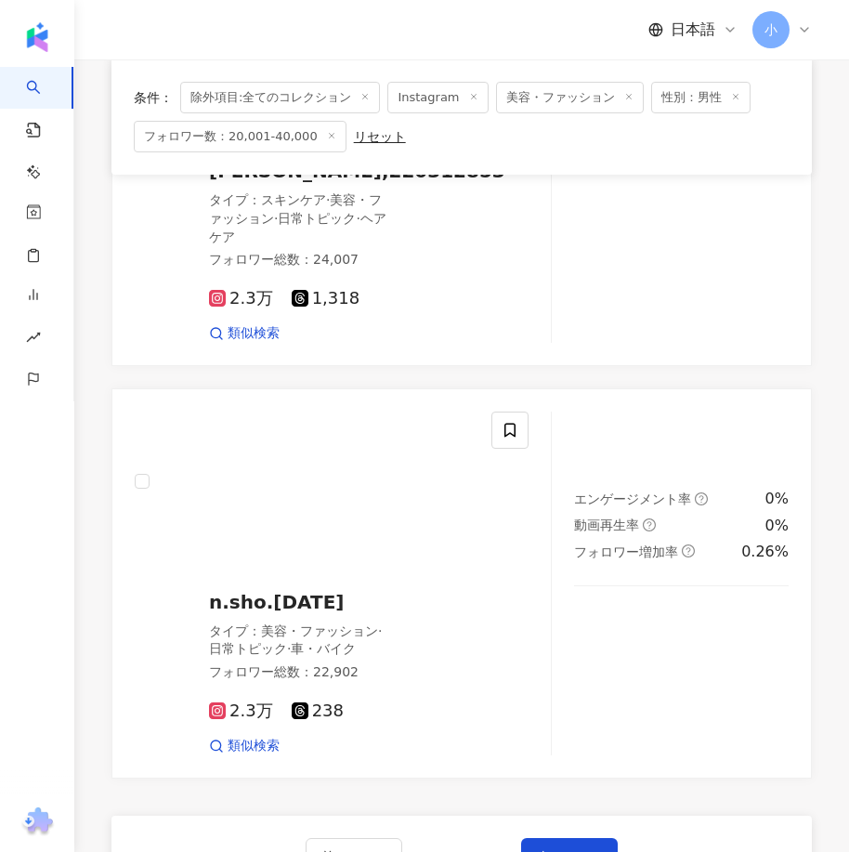
scroll to position [4833, 0]
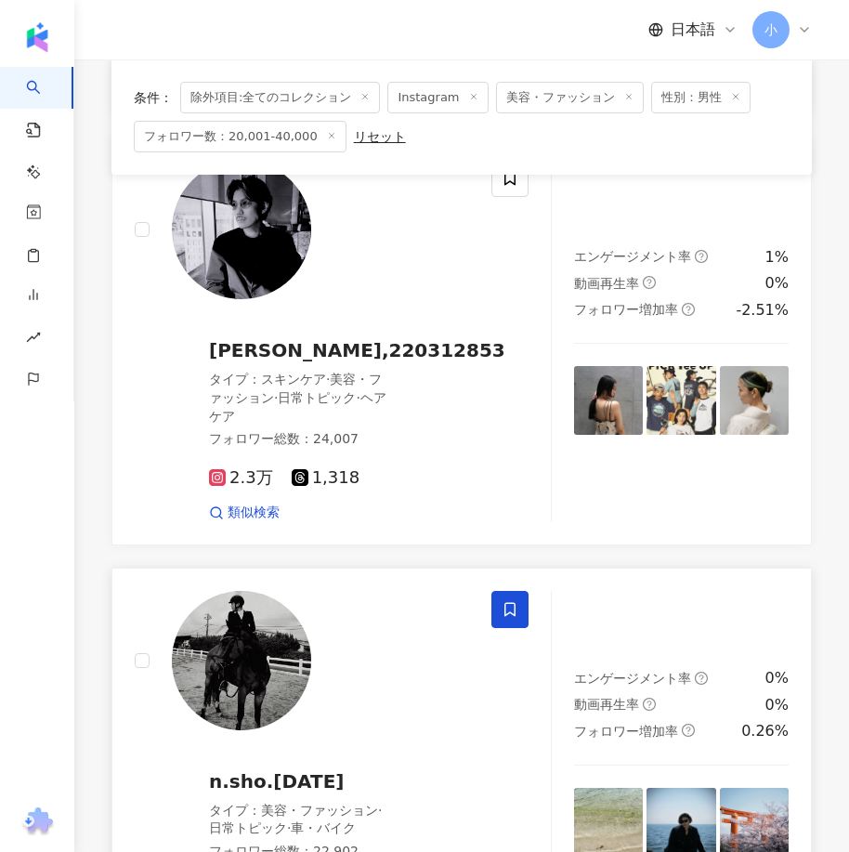
click at [512, 591] on span at bounding box center [509, 609] width 37 height 37
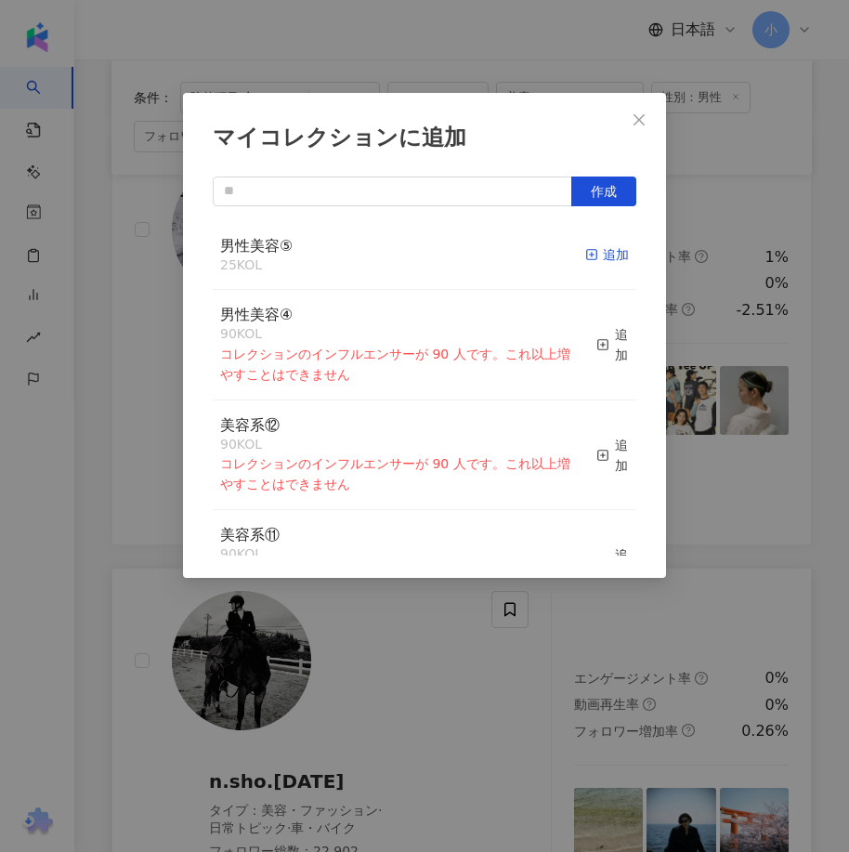
click at [600, 257] on div "追加" at bounding box center [607, 254] width 44 height 20
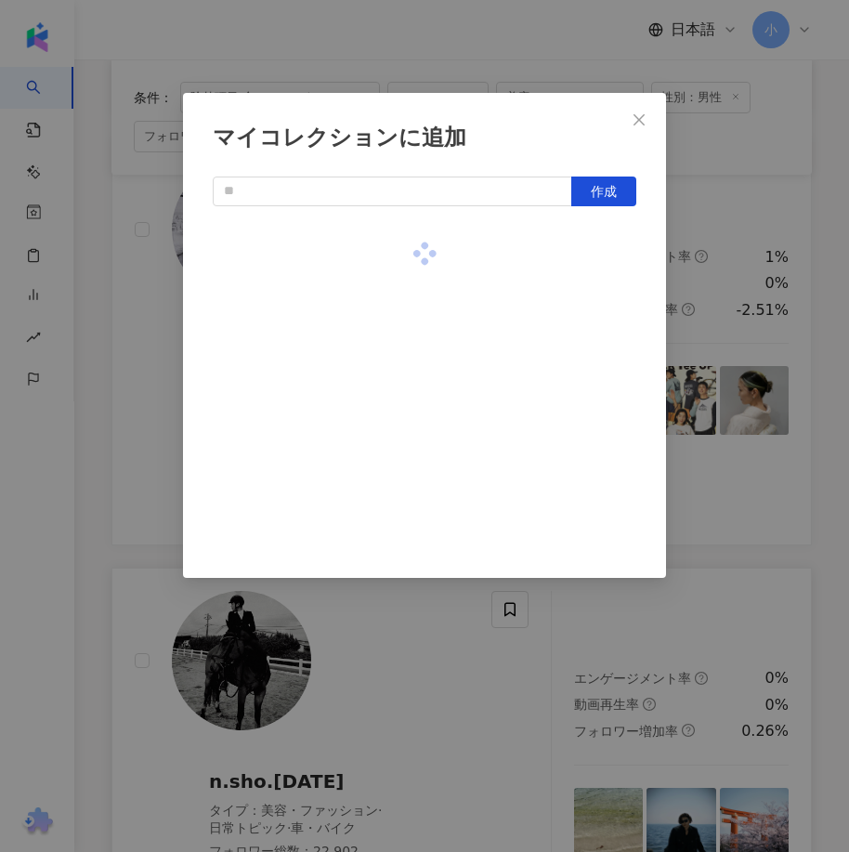
click at [772, 417] on div "マイコレクションに追加 作成" at bounding box center [424, 426] width 849 height 852
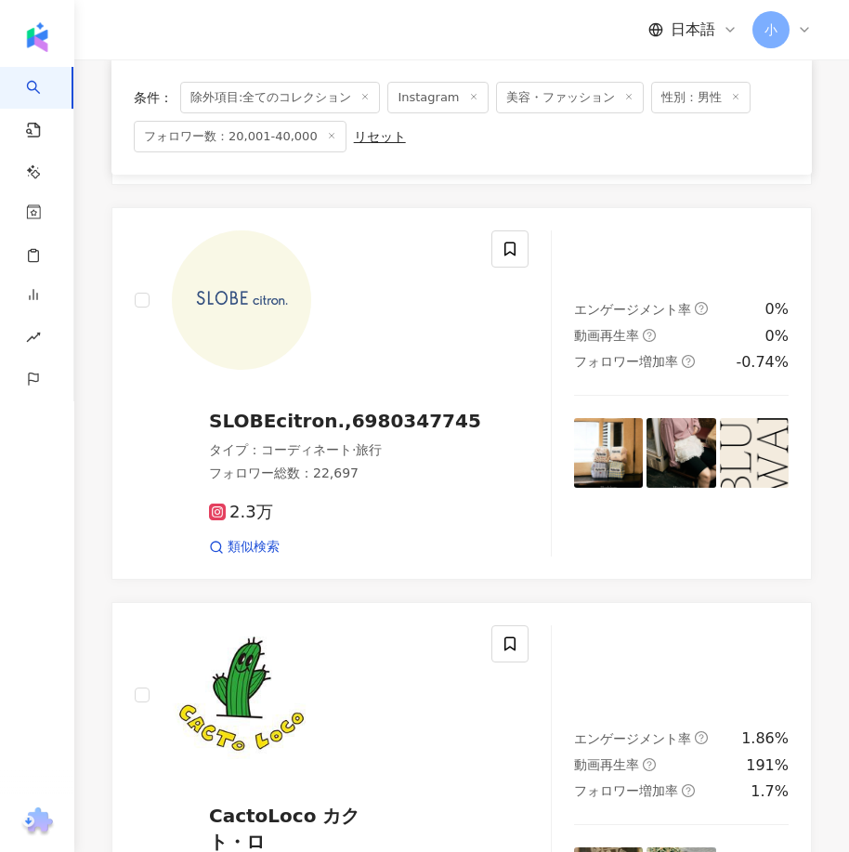
scroll to position [4461, 0]
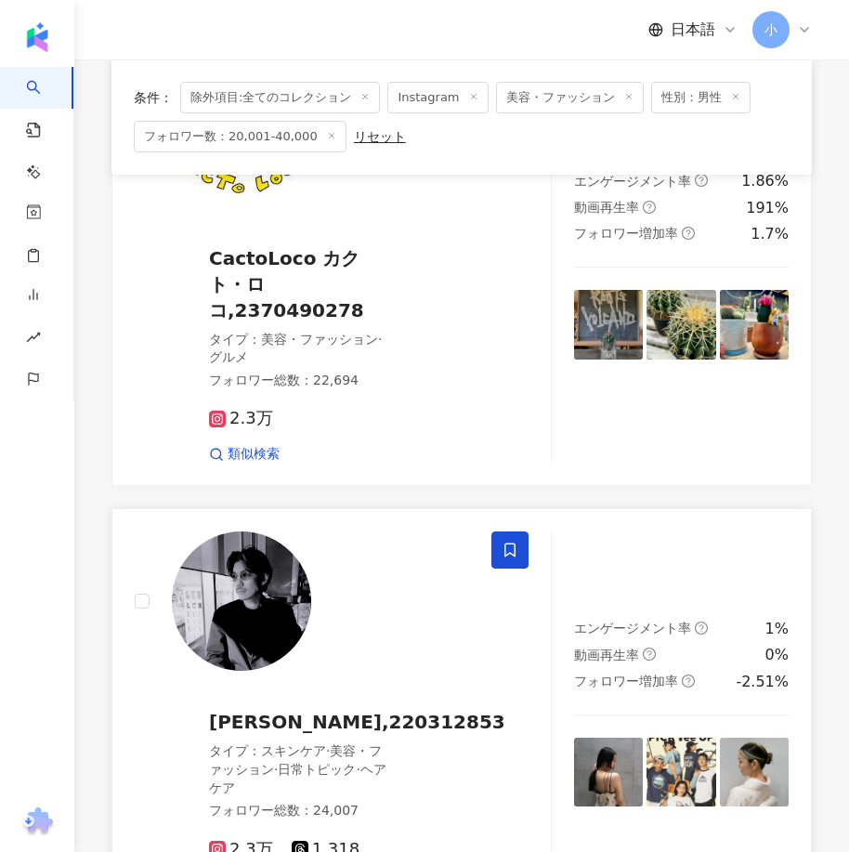
click at [510, 531] on span at bounding box center [509, 549] width 37 height 37
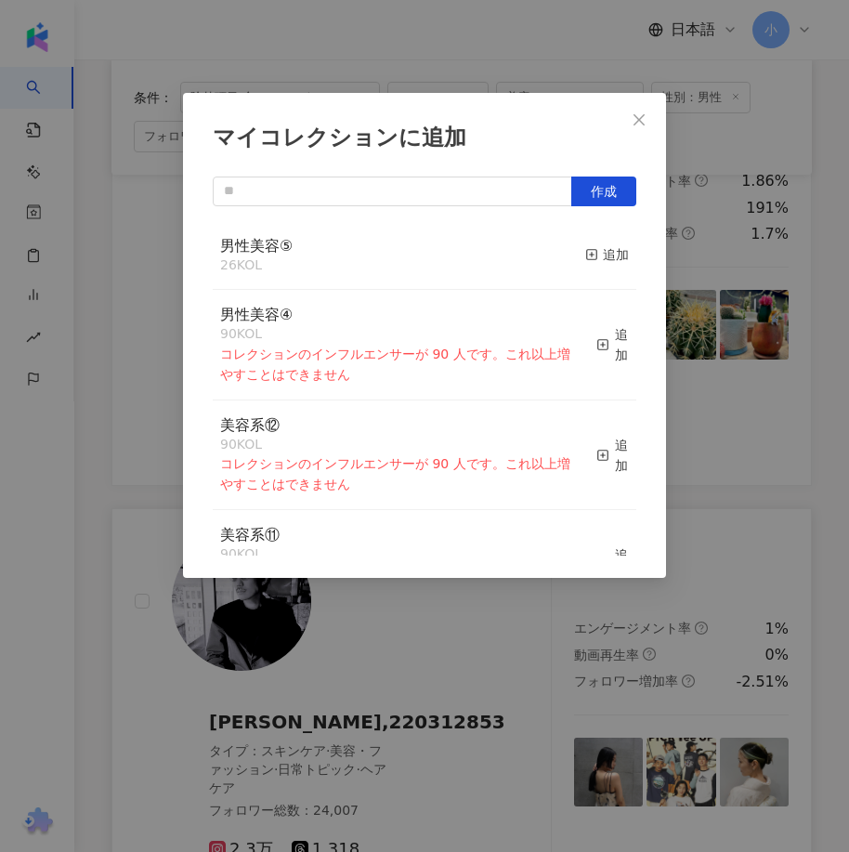
click at [616, 252] on div "男性美容⑤ 26 KOL 追加" at bounding box center [424, 256] width 423 height 70
click at [597, 253] on div "追加" at bounding box center [607, 254] width 44 height 20
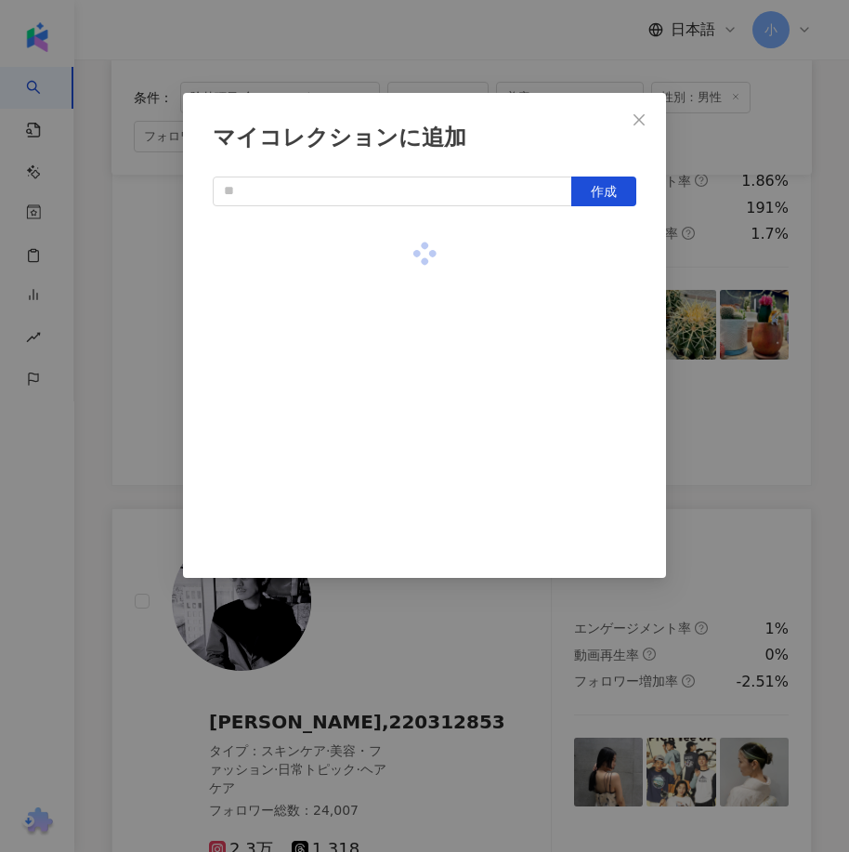
click at [734, 343] on div "マイコレクションに追加 作成" at bounding box center [424, 426] width 849 height 852
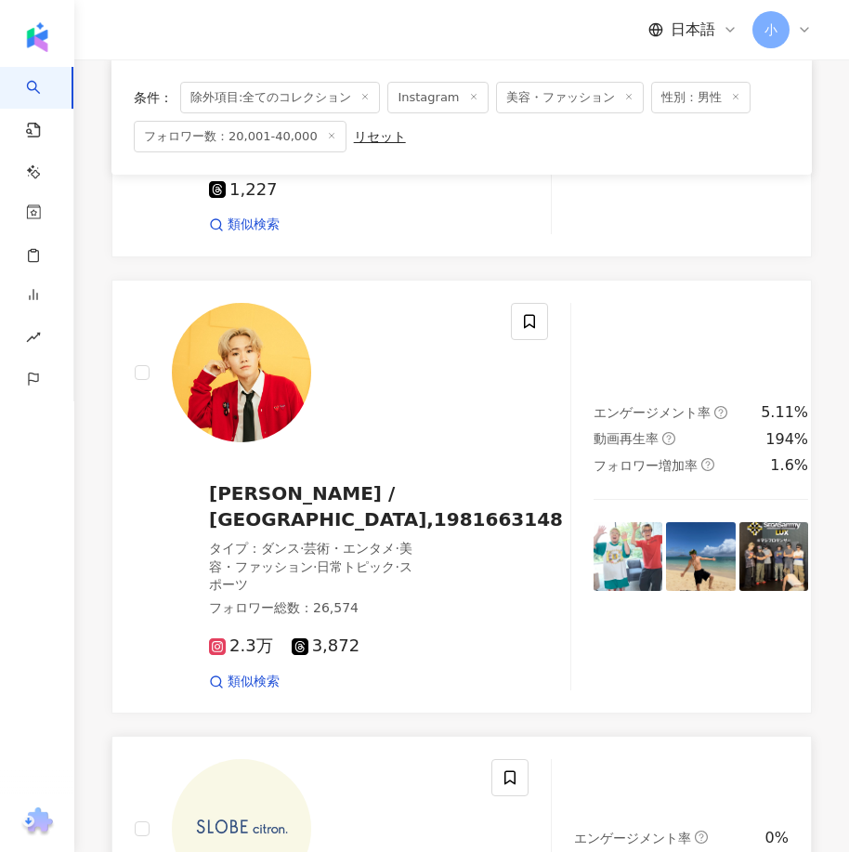
scroll to position [3347, 0]
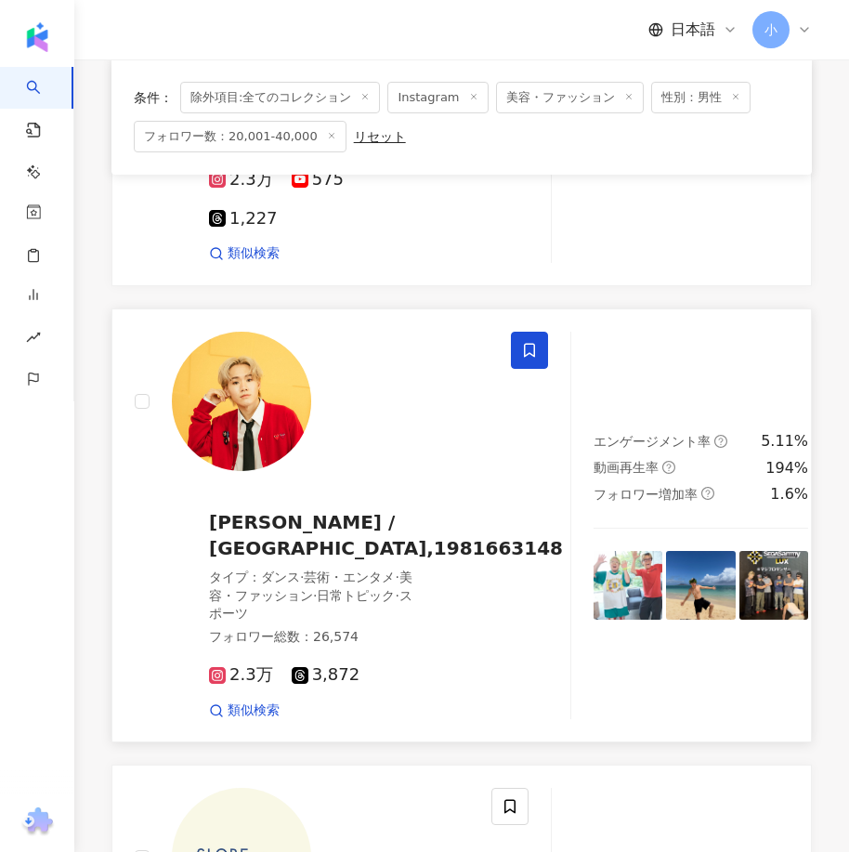
click at [511, 332] on span at bounding box center [529, 350] width 37 height 37
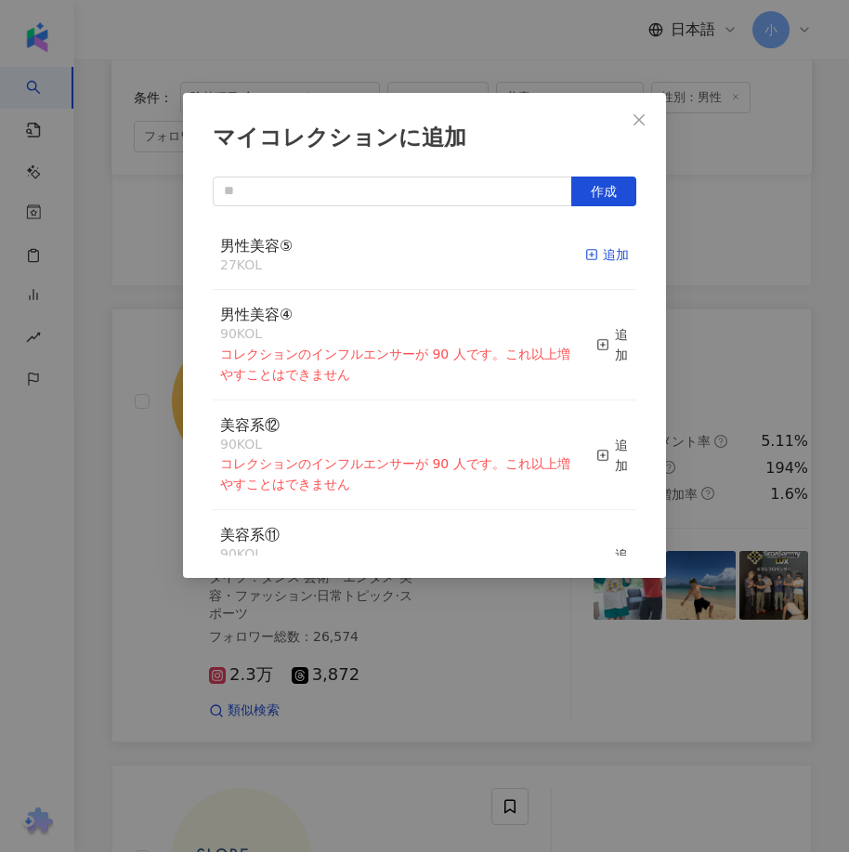
click at [589, 261] on div "追加" at bounding box center [607, 254] width 44 height 20
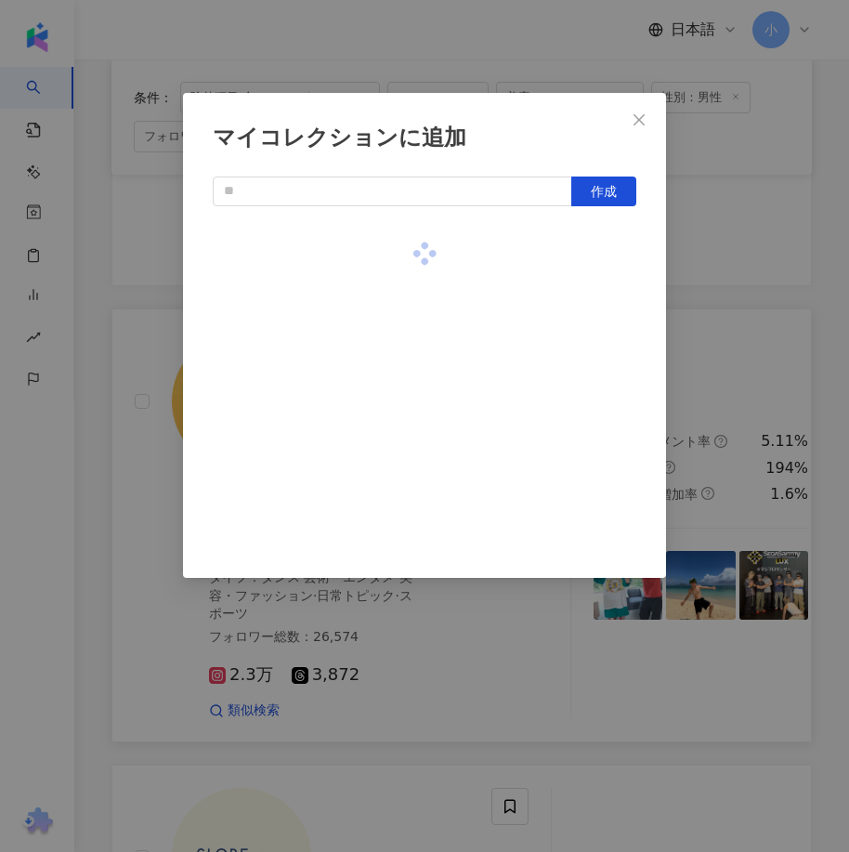
click at [754, 316] on div "マイコレクションに追加 作成" at bounding box center [424, 426] width 849 height 852
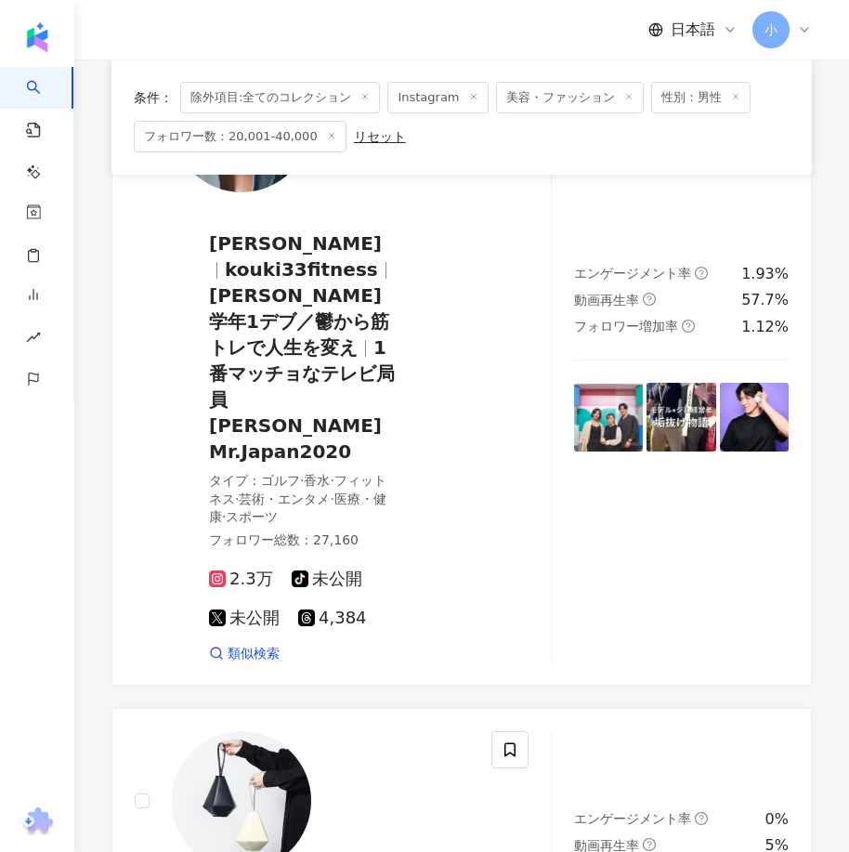
scroll to position [1490, 0]
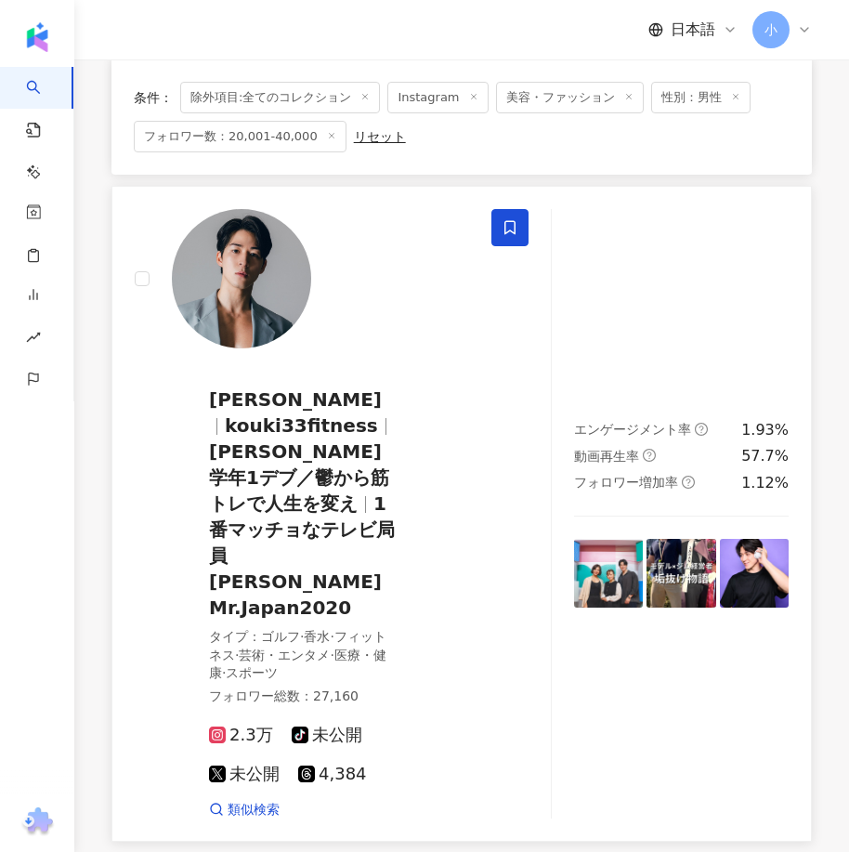
click at [514, 232] on icon at bounding box center [509, 227] width 17 height 17
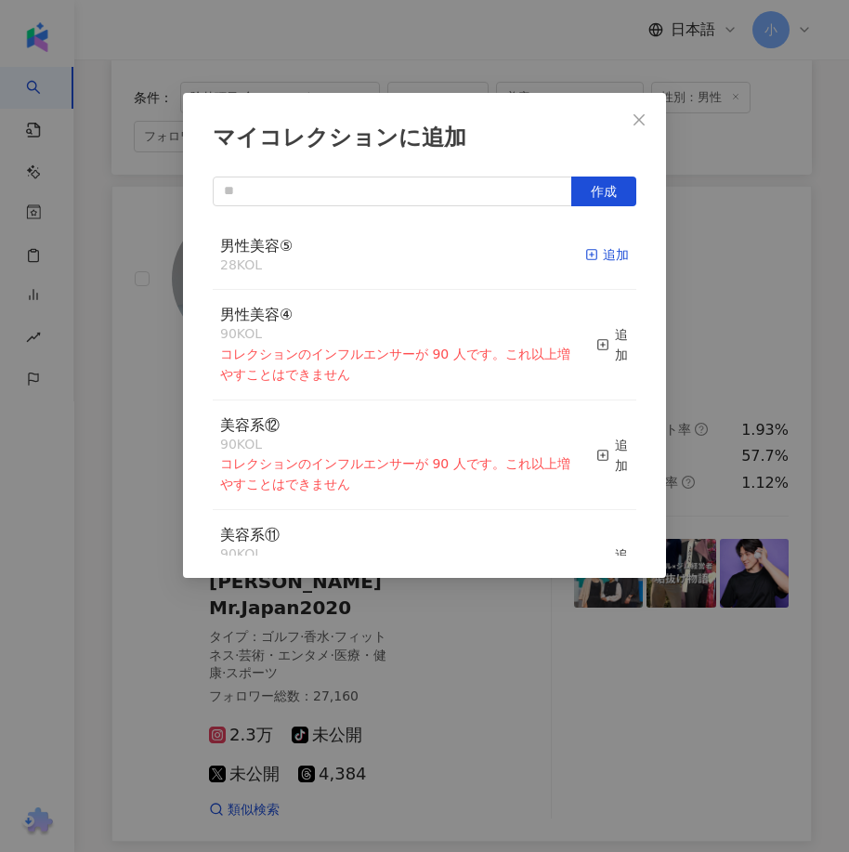
click at [596, 255] on div "追加" at bounding box center [607, 254] width 44 height 20
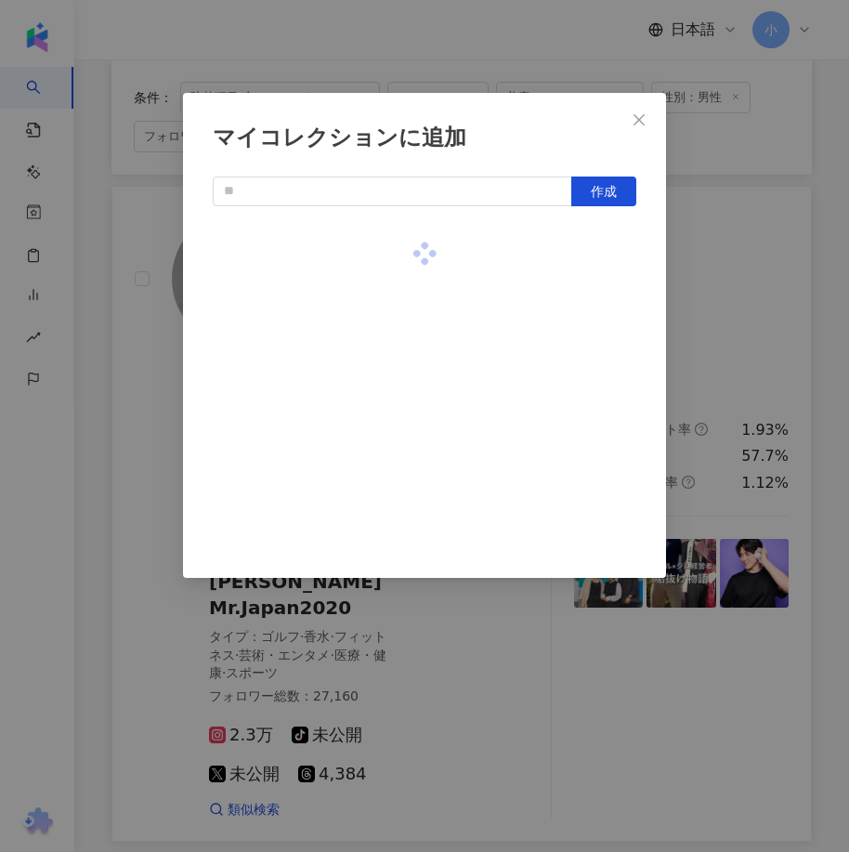
click at [760, 323] on div "マイコレクションに追加 作成" at bounding box center [424, 426] width 849 height 852
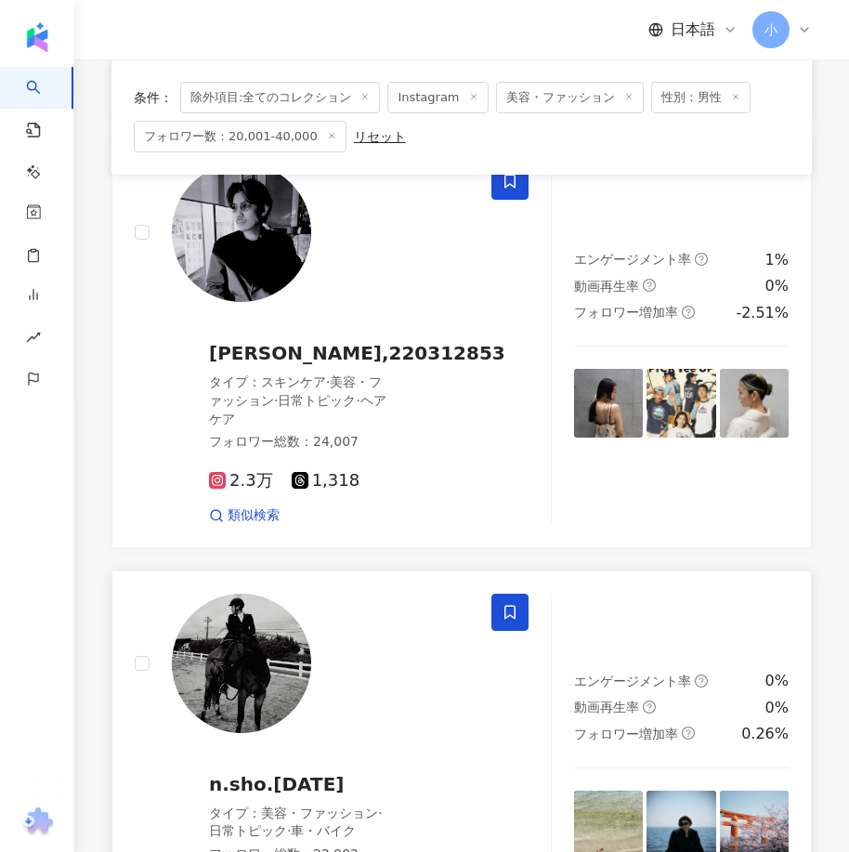
scroll to position [5297, 0]
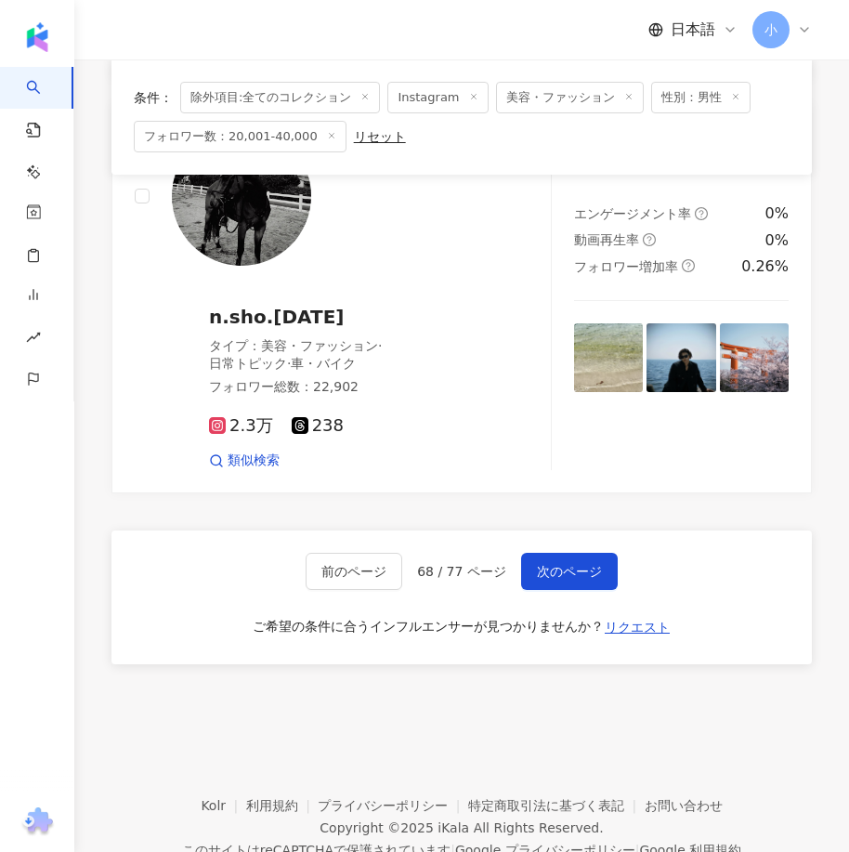
drag, startPoint x: 583, startPoint y: 320, endPoint x: 551, endPoint y: 667, distance: 347.9
click at [576, 564] on span "次のページ" at bounding box center [569, 571] width 65 height 15
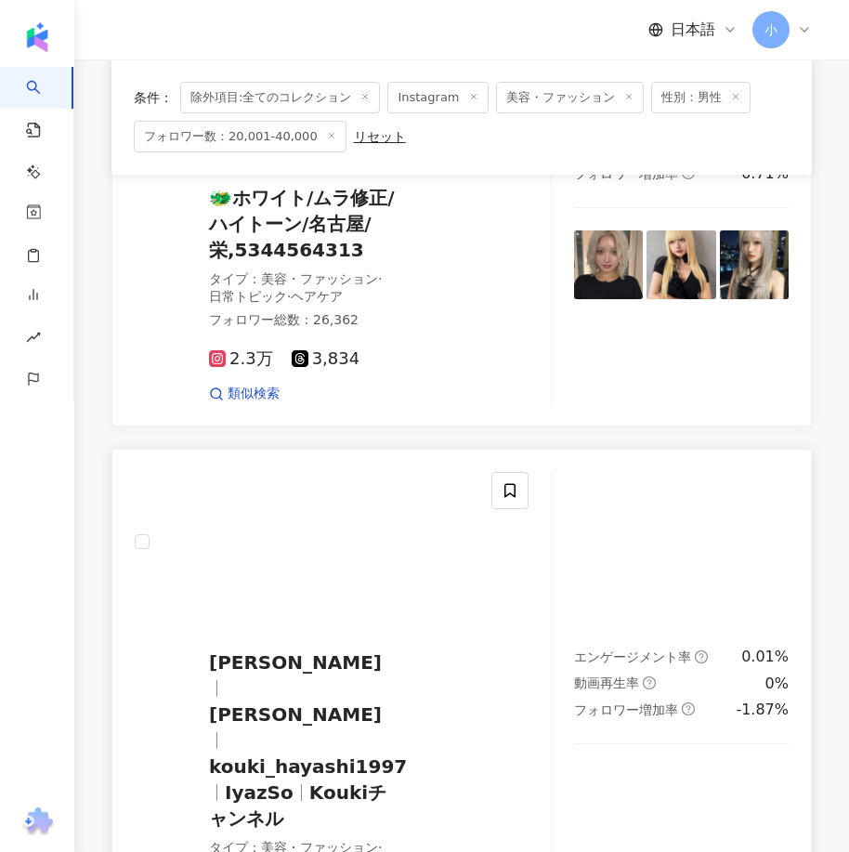
scroll to position [4562, 0]
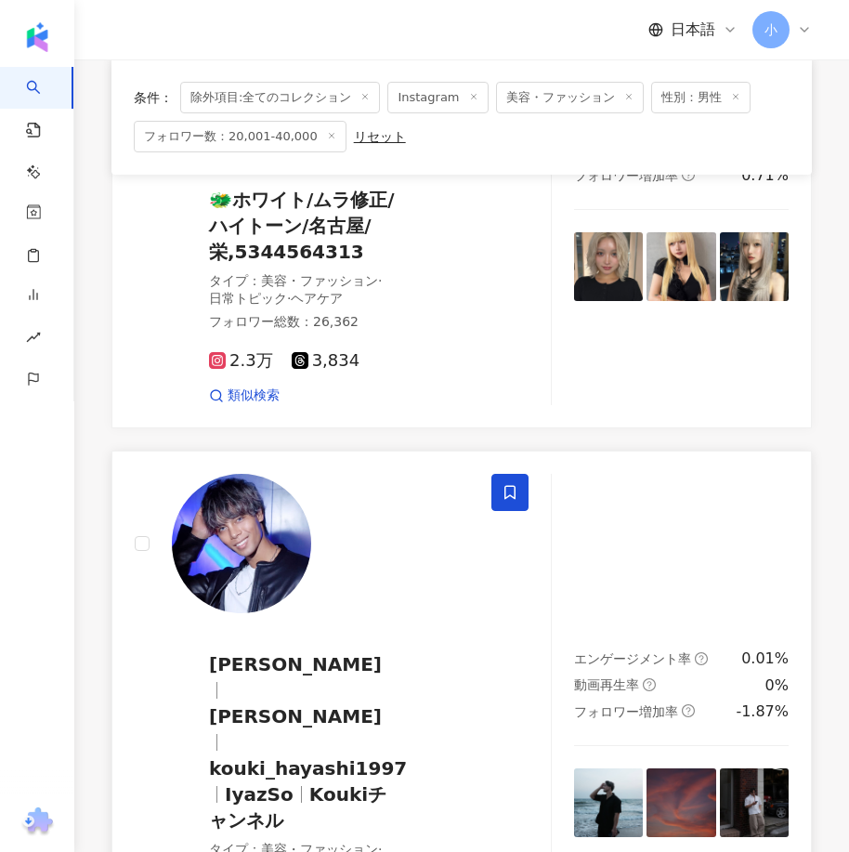
click at [506, 484] on icon at bounding box center [509, 492] width 17 height 17
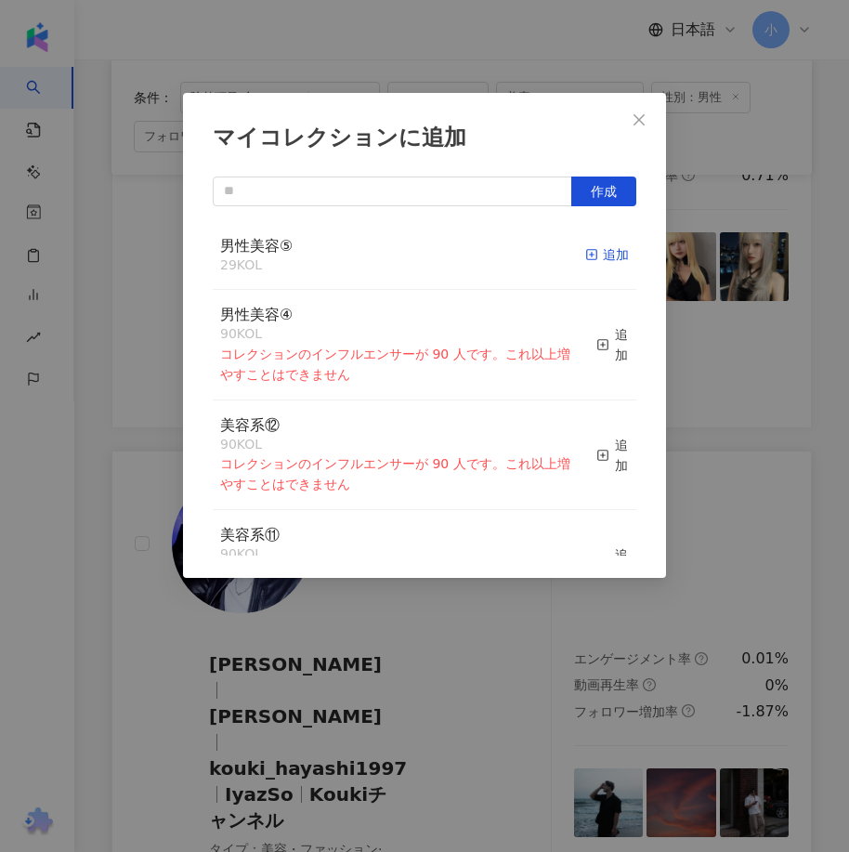
click at [607, 264] on div "追加" at bounding box center [607, 254] width 44 height 20
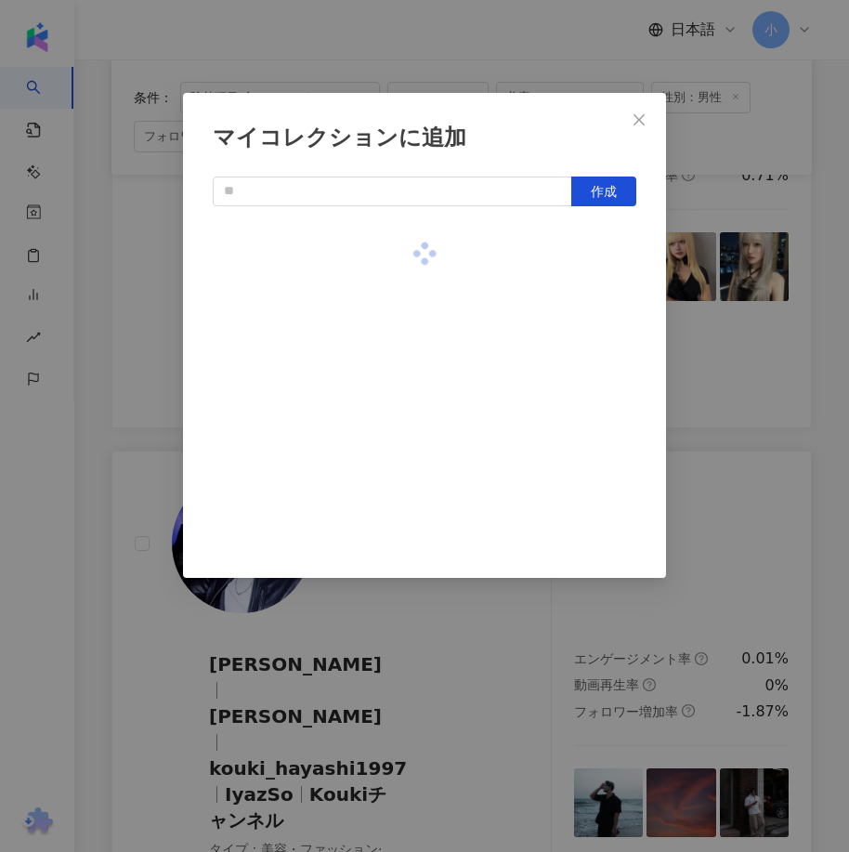
click at [708, 322] on div "マイコレクションに追加 作成" at bounding box center [424, 426] width 849 height 852
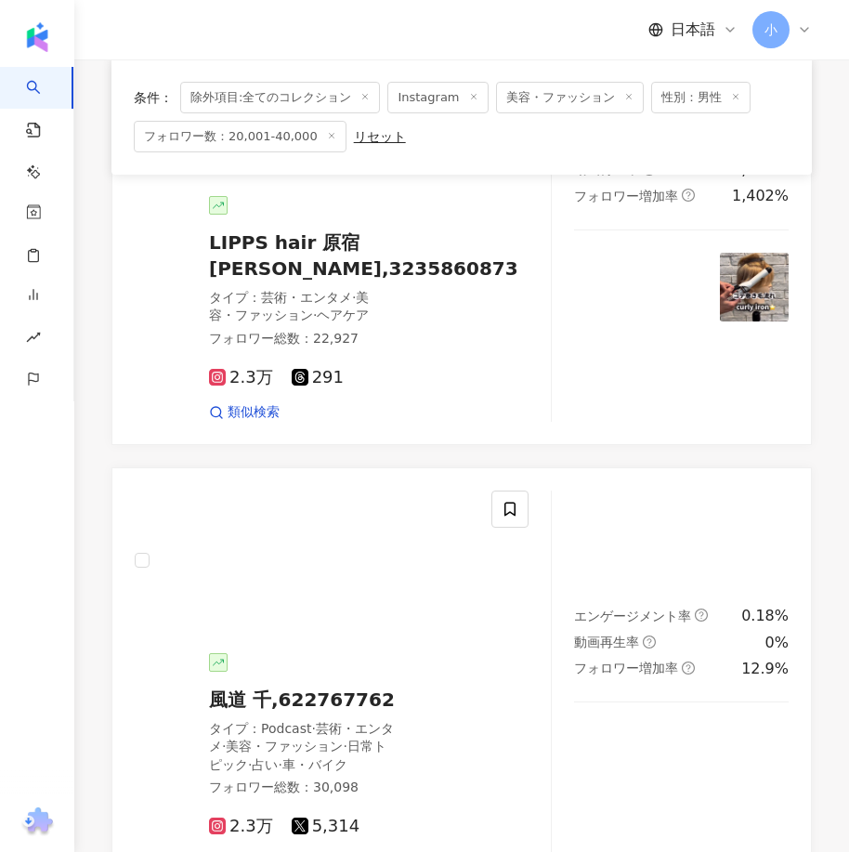
scroll to position [847, 0]
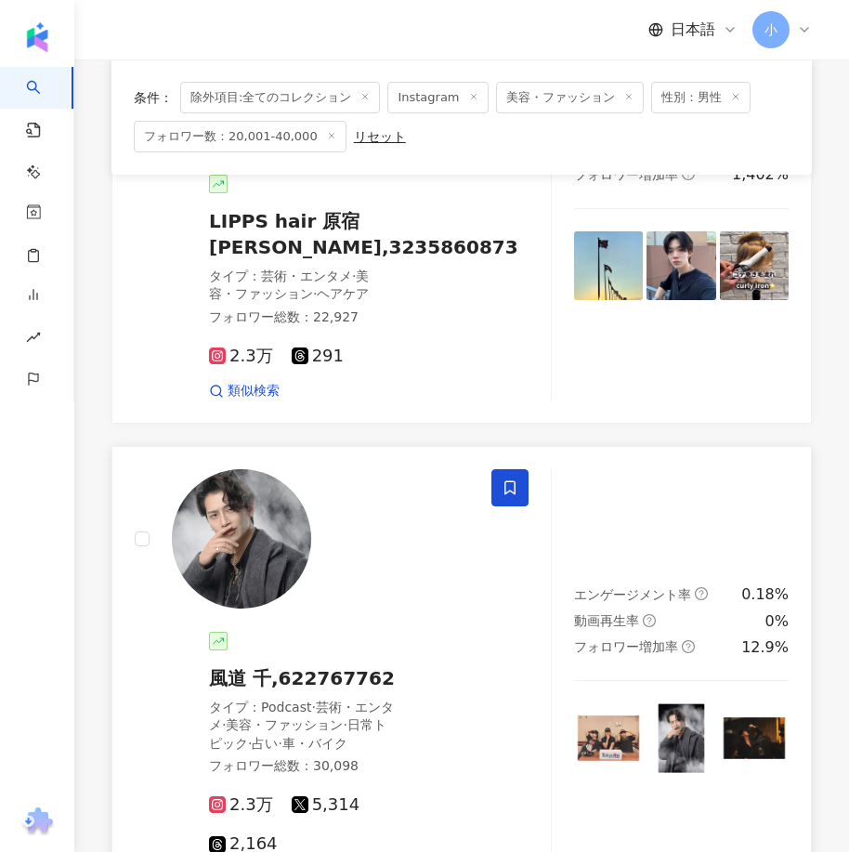
click at [515, 484] on icon at bounding box center [509, 487] width 11 height 14
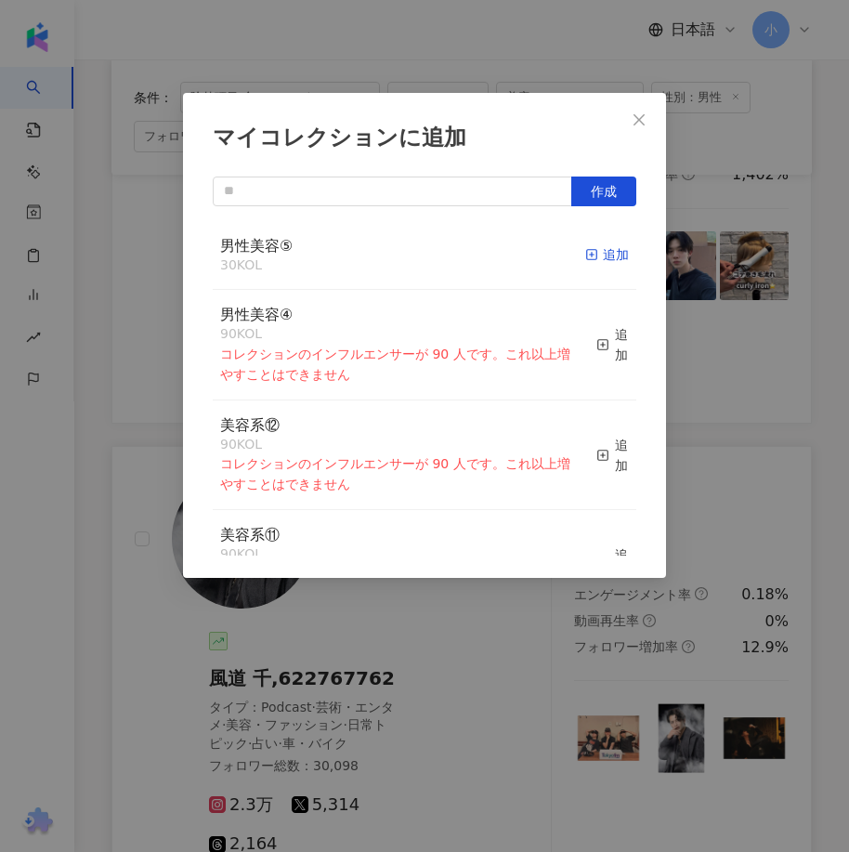
click at [600, 262] on div "追加" at bounding box center [607, 254] width 44 height 20
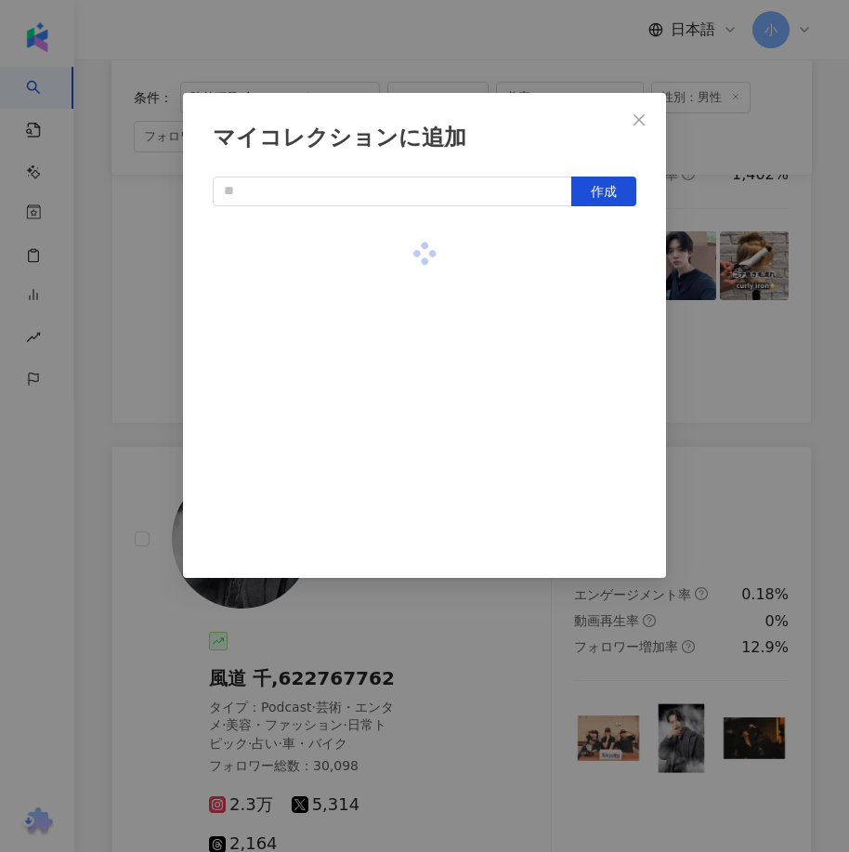
click at [734, 345] on div "マイコレクションに追加 作成" at bounding box center [424, 426] width 849 height 852
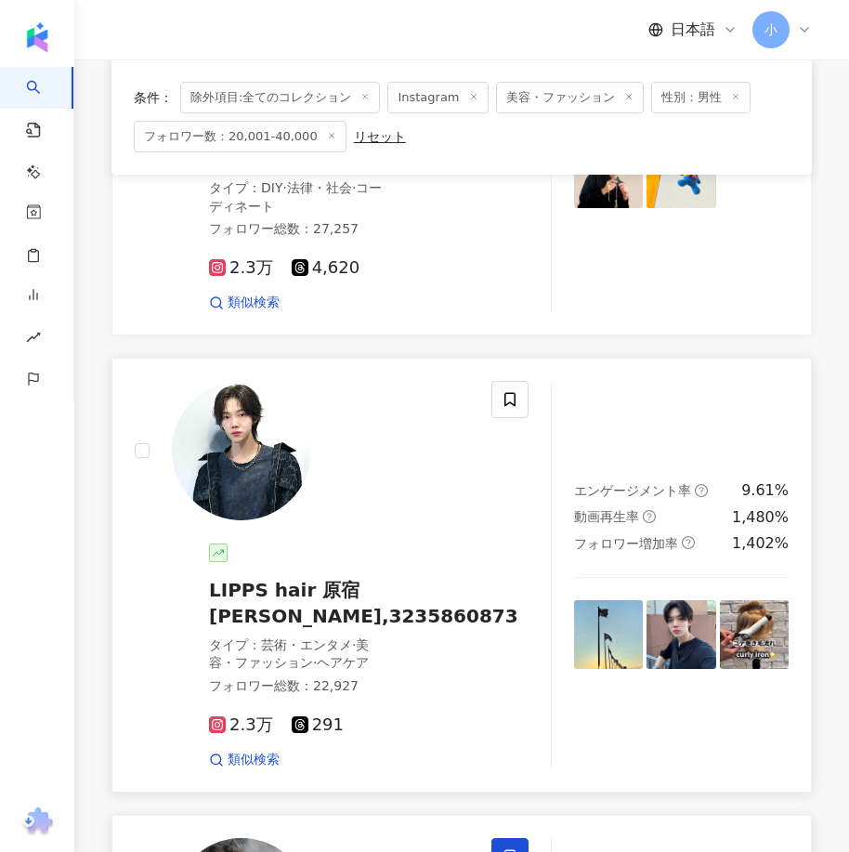
scroll to position [475, 0]
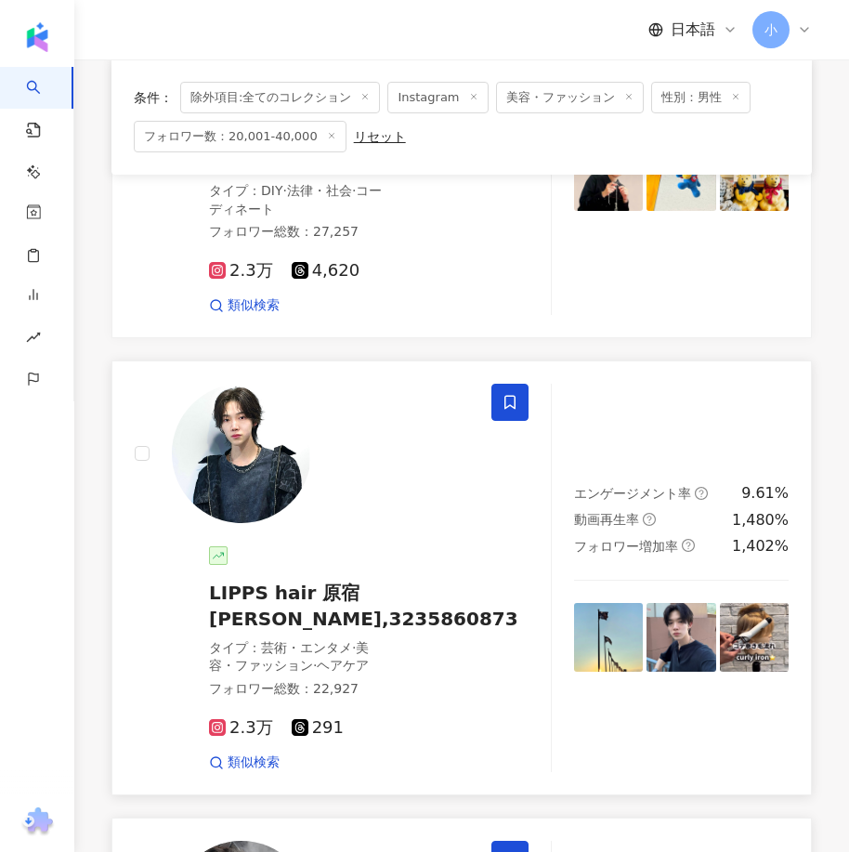
click at [507, 404] on icon at bounding box center [509, 402] width 17 height 17
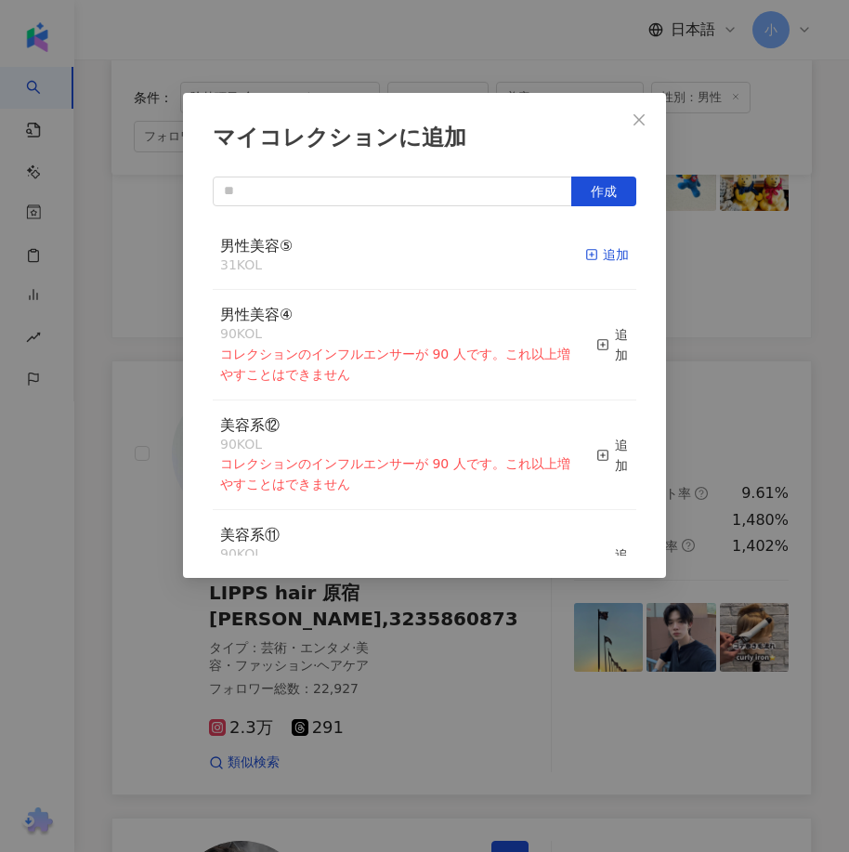
click at [605, 252] on div "追加" at bounding box center [607, 254] width 44 height 20
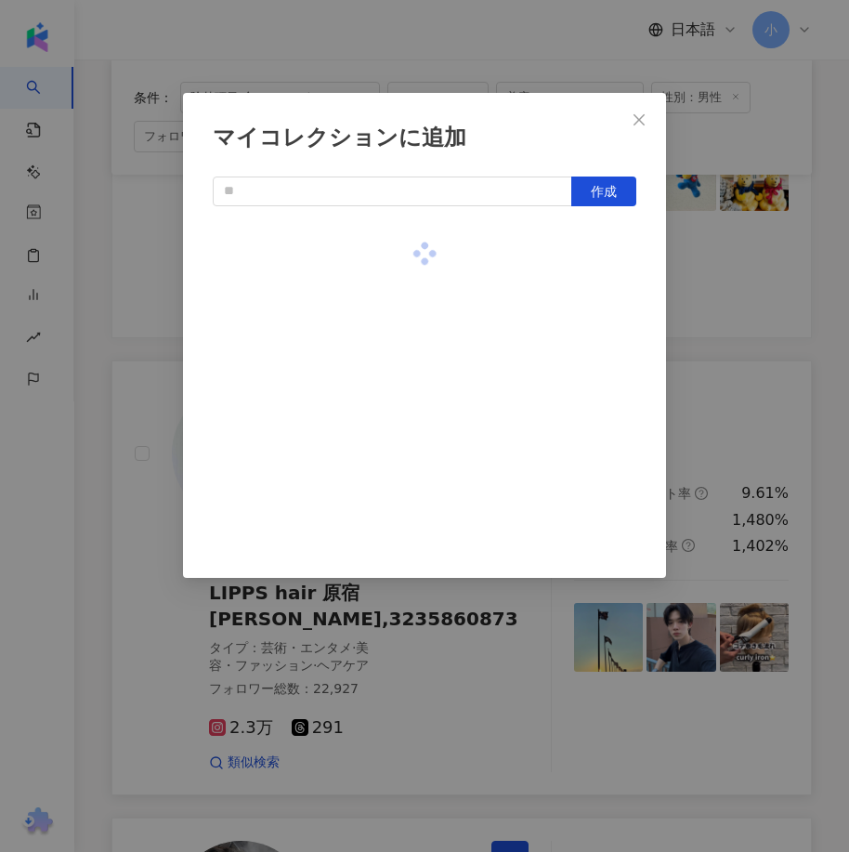
click at [728, 433] on div "マイコレクションに追加 作成" at bounding box center [424, 426] width 849 height 852
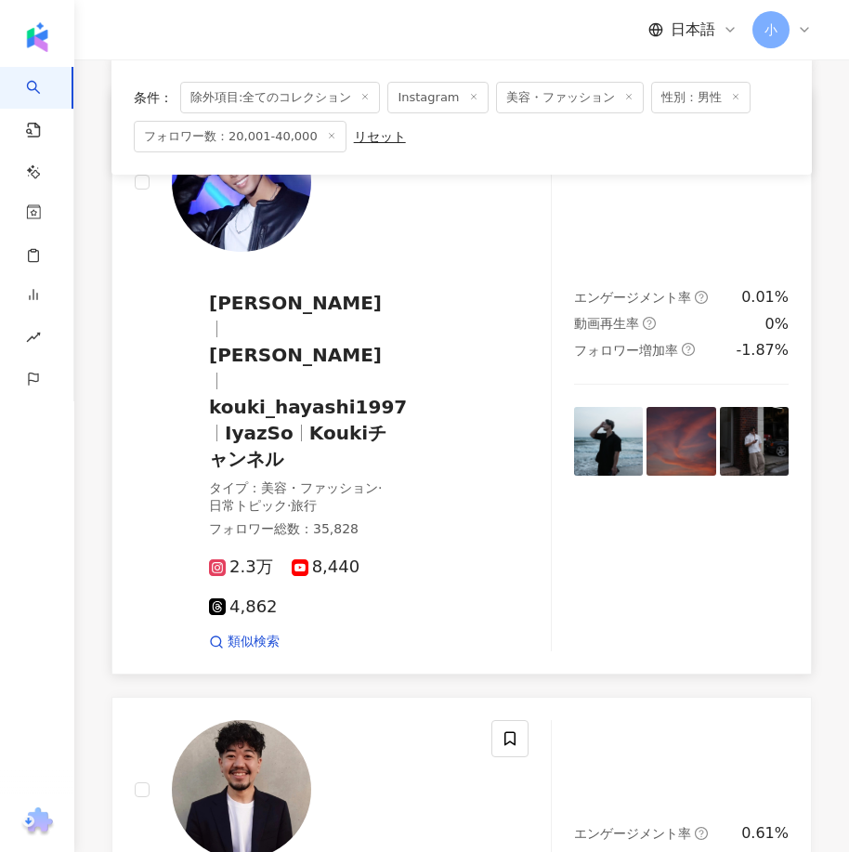
scroll to position [5490, 0]
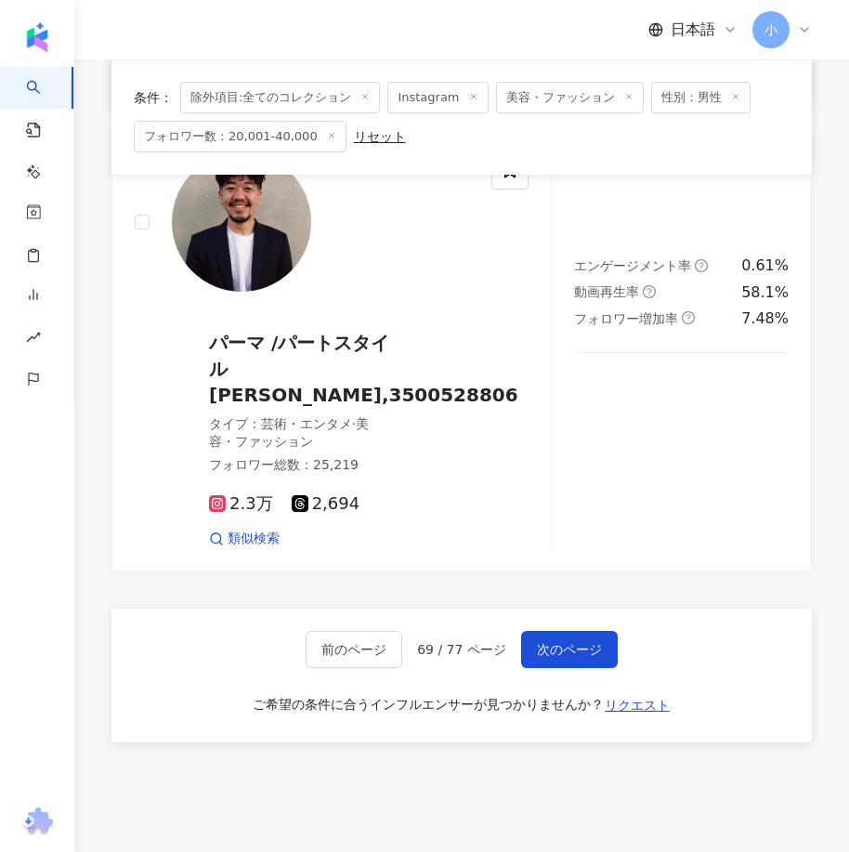
drag, startPoint x: 588, startPoint y: 305, endPoint x: 568, endPoint y: 650, distance: 346.0
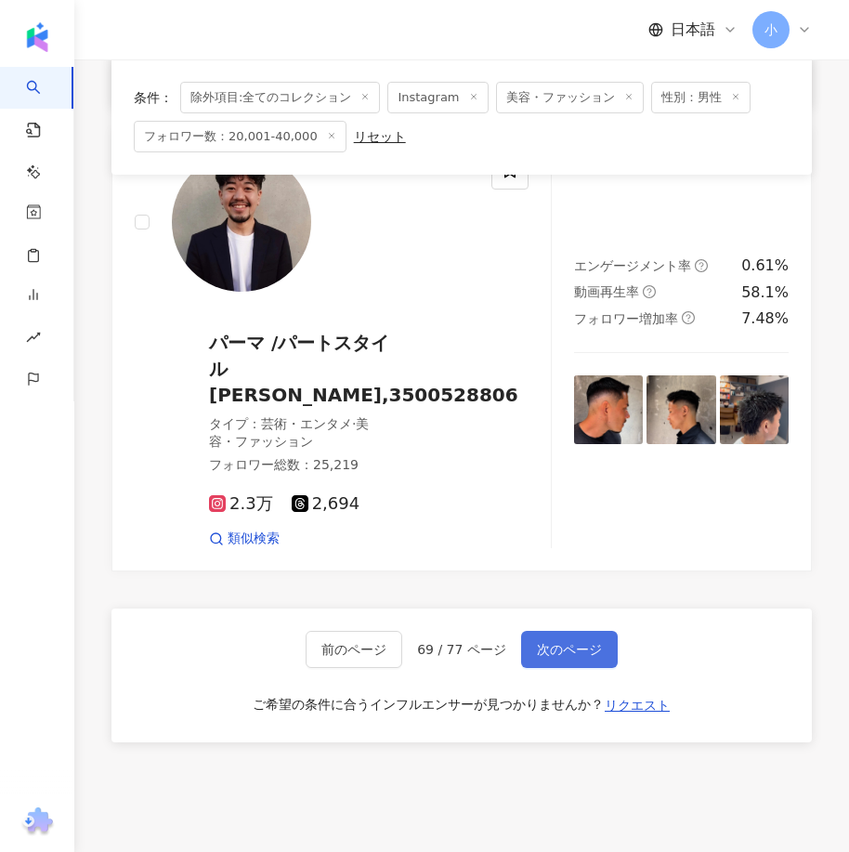
click at [590, 631] on button "次のページ" at bounding box center [569, 649] width 97 height 37
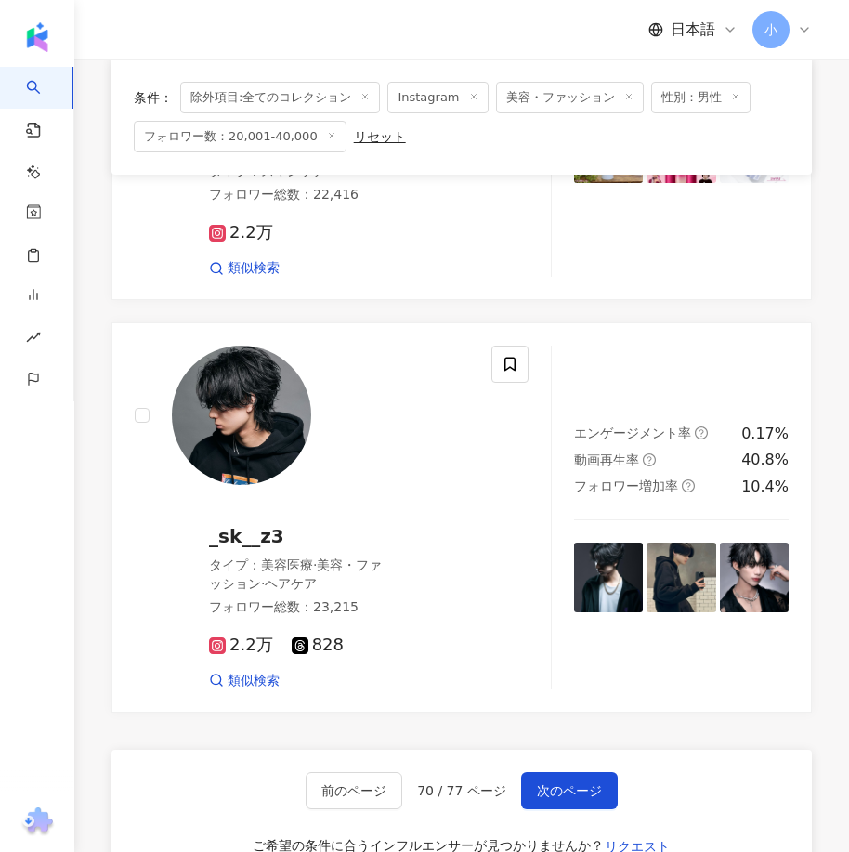
scroll to position [4868, 0]
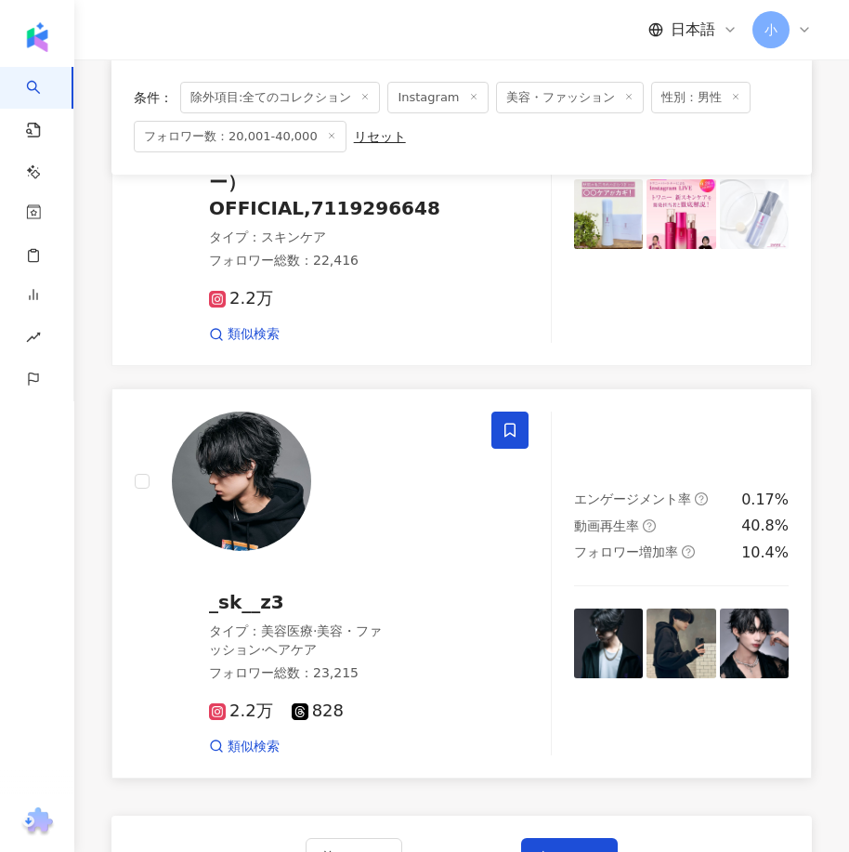
click at [516, 411] on span at bounding box center [509, 429] width 37 height 37
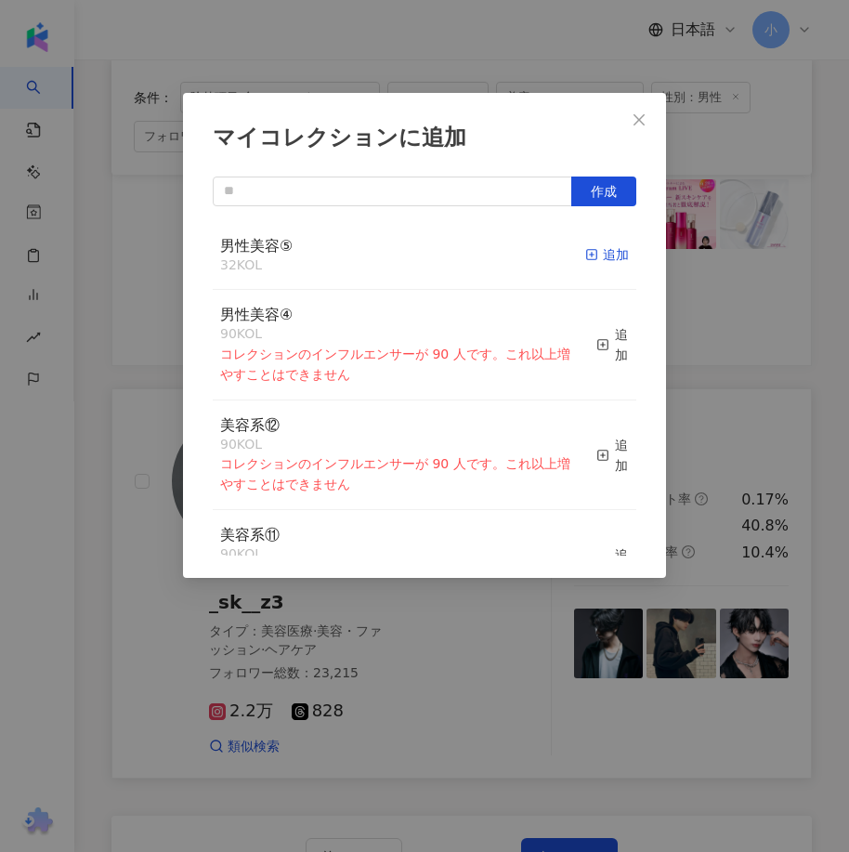
click at [597, 263] on div "追加" at bounding box center [607, 254] width 44 height 20
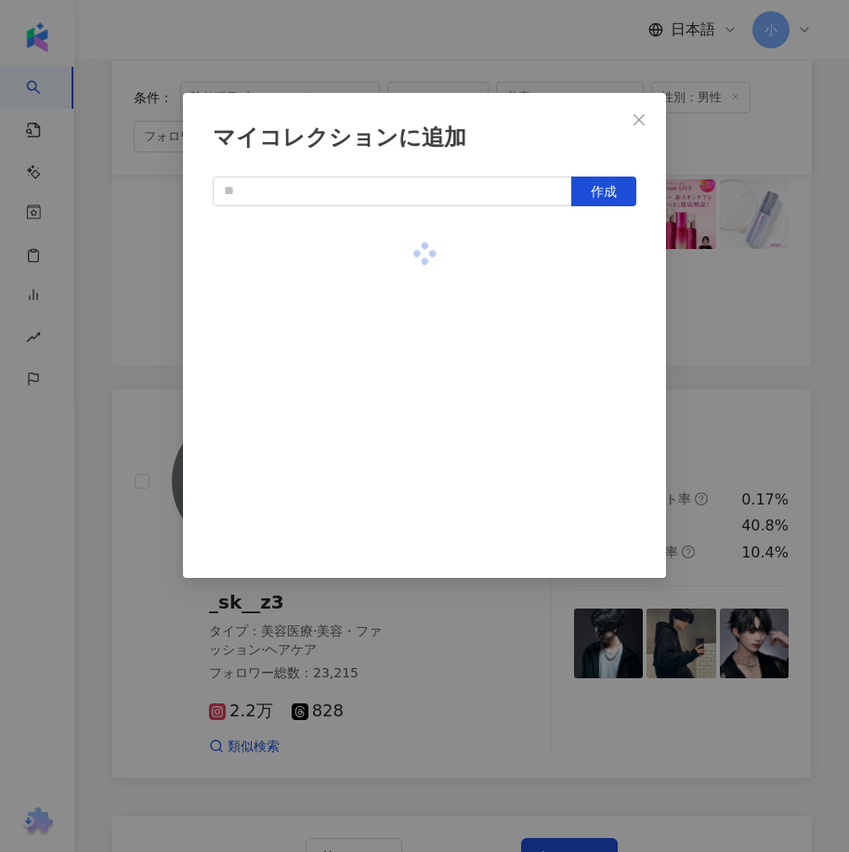
click at [745, 327] on div "マイコレクションに追加 作成" at bounding box center [424, 426] width 849 height 852
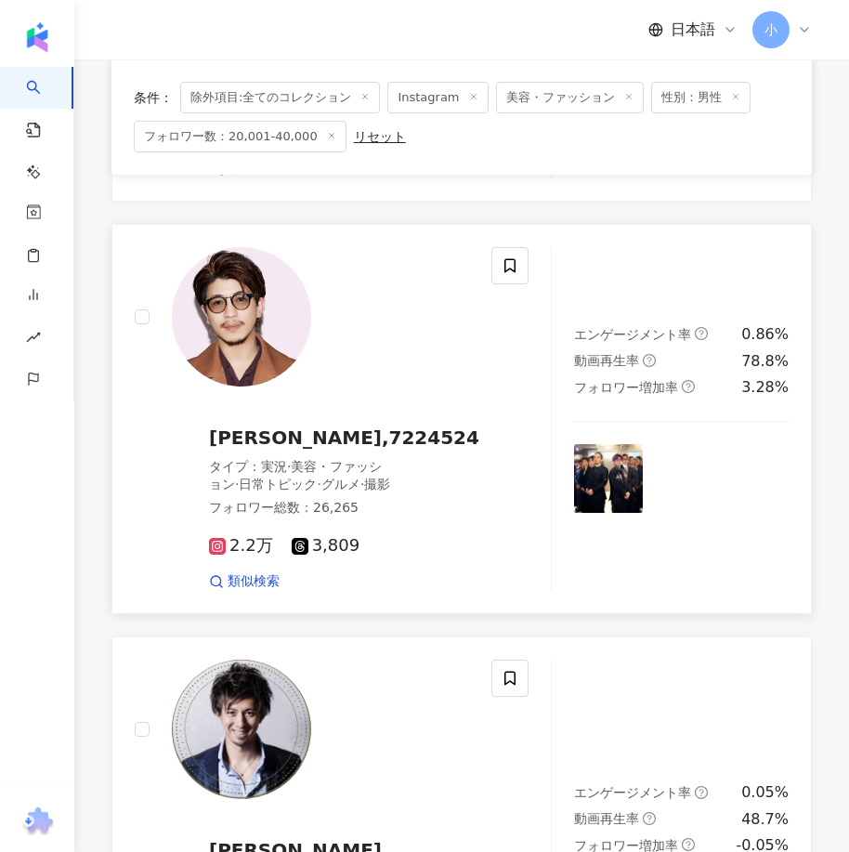
scroll to position [3104, 0]
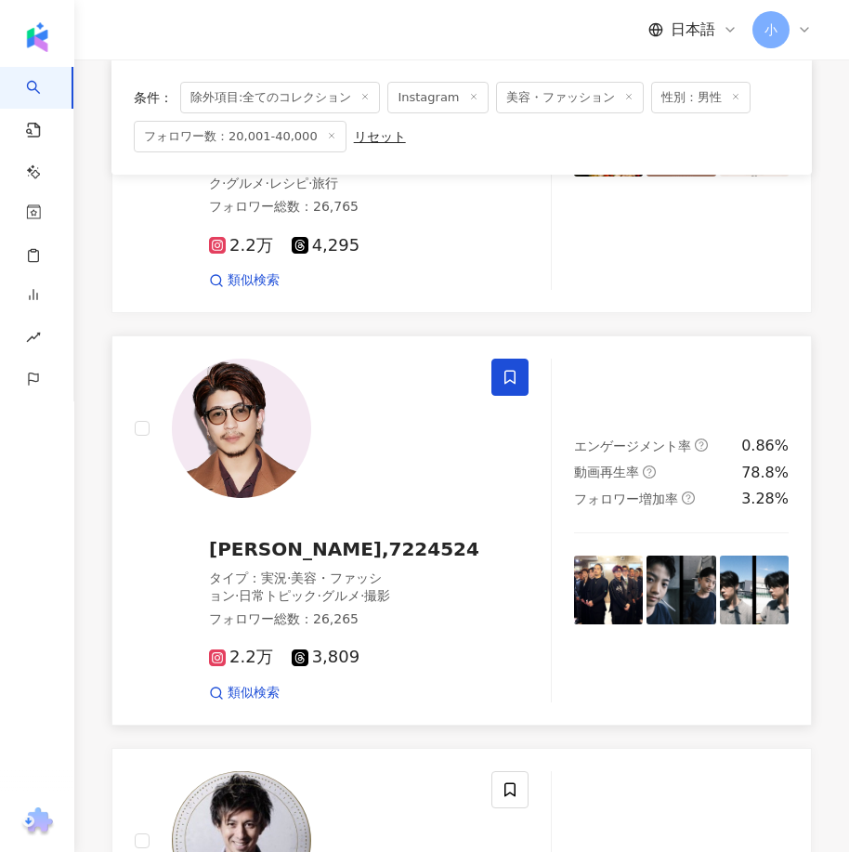
click at [509, 369] on icon at bounding box center [509, 377] width 17 height 17
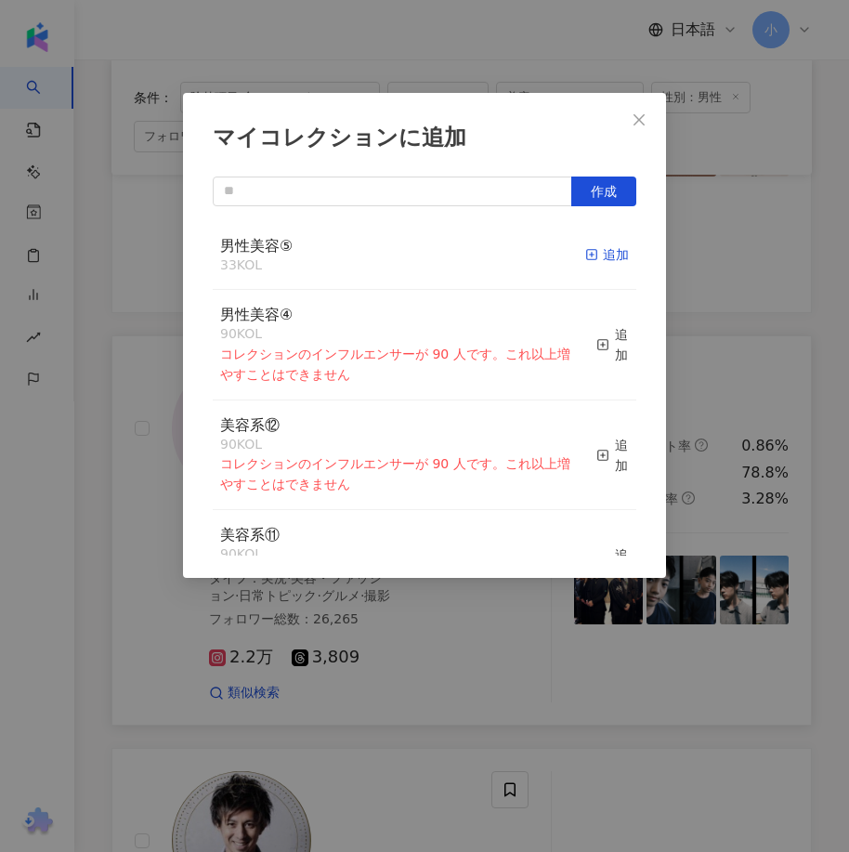
click at [604, 261] on div "追加" at bounding box center [607, 254] width 44 height 20
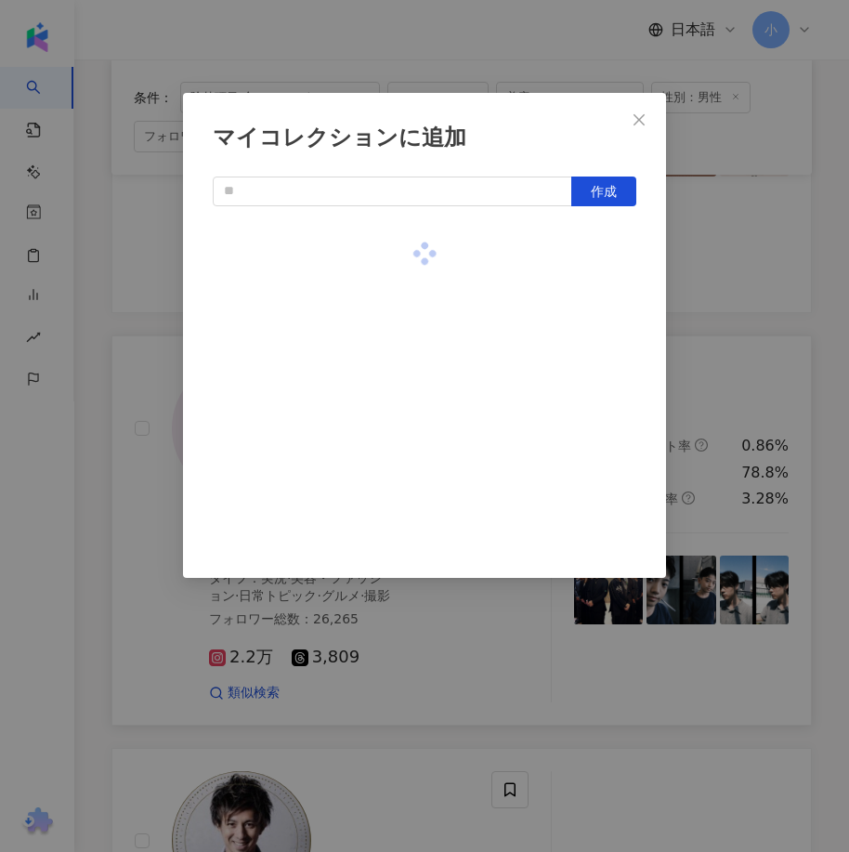
click at [703, 312] on div "マイコレクションに追加 作成" at bounding box center [424, 426] width 849 height 852
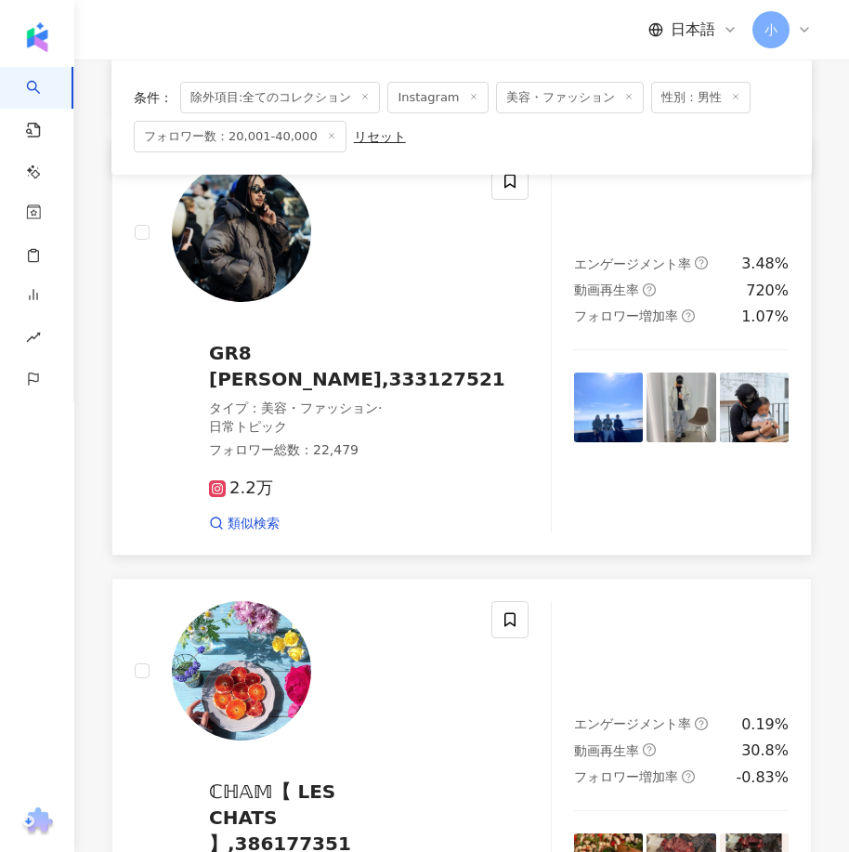
scroll to position [2175, 0]
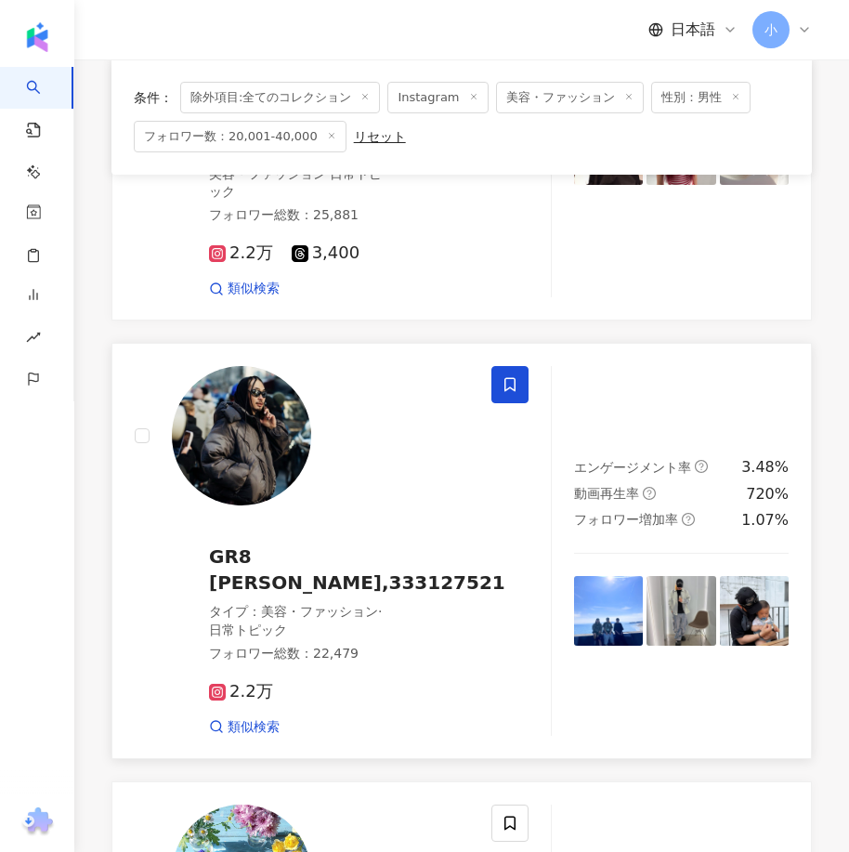
click at [509, 376] on icon at bounding box center [509, 384] width 17 height 17
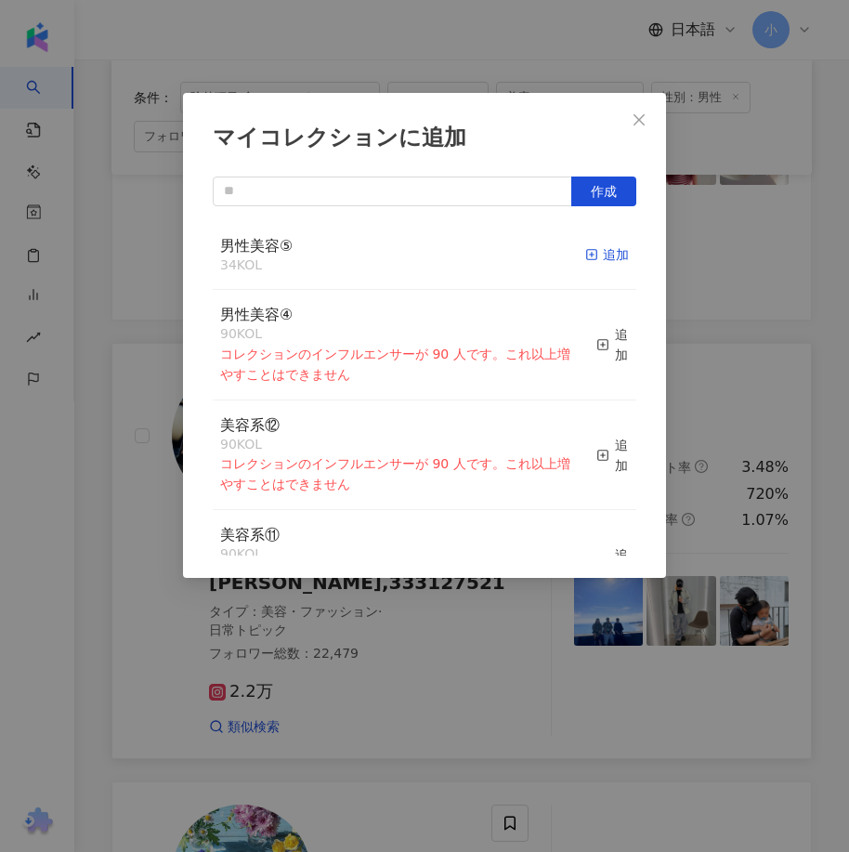
click at [585, 262] on span "button" at bounding box center [591, 254] width 13 height 15
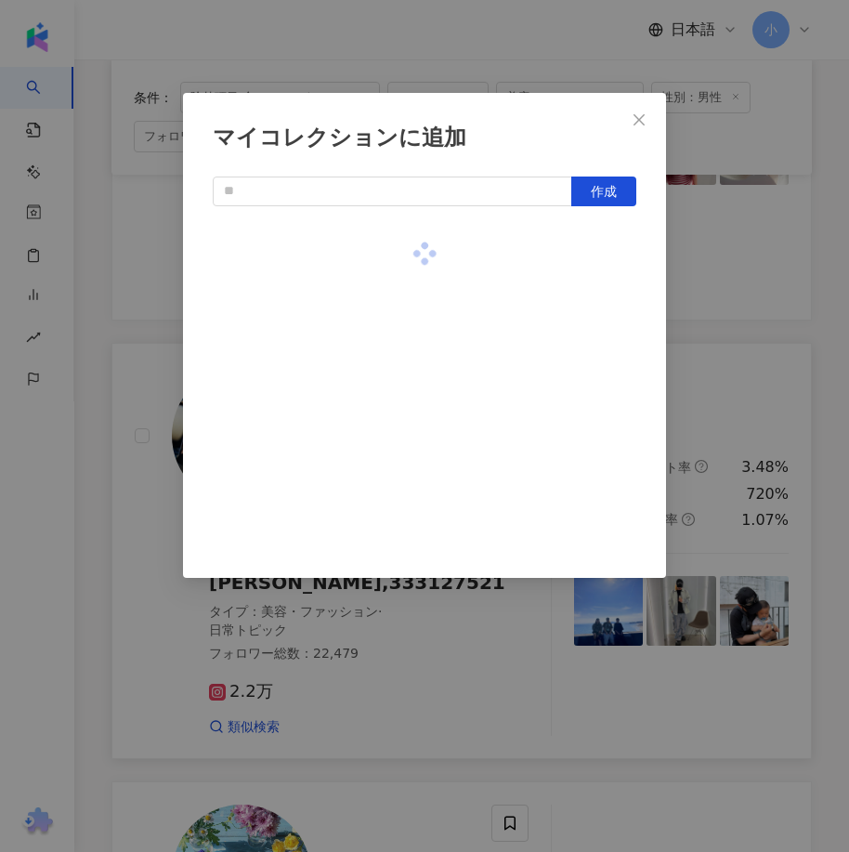
click at [740, 305] on div "マイコレクションに追加 作成" at bounding box center [424, 426] width 849 height 852
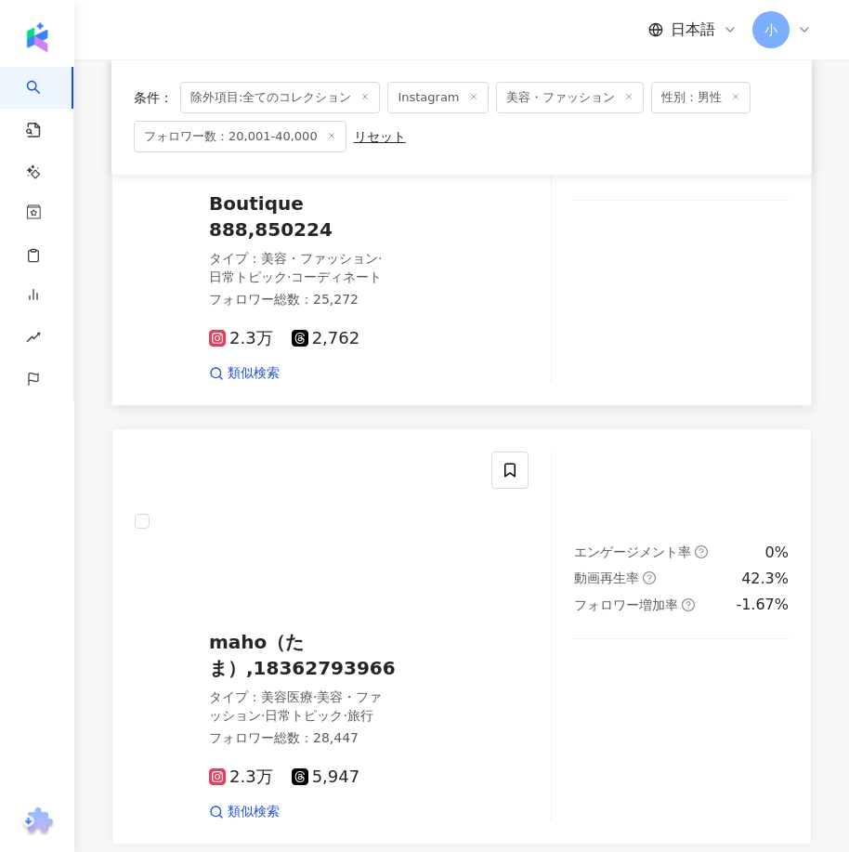
scroll to position [782, 0]
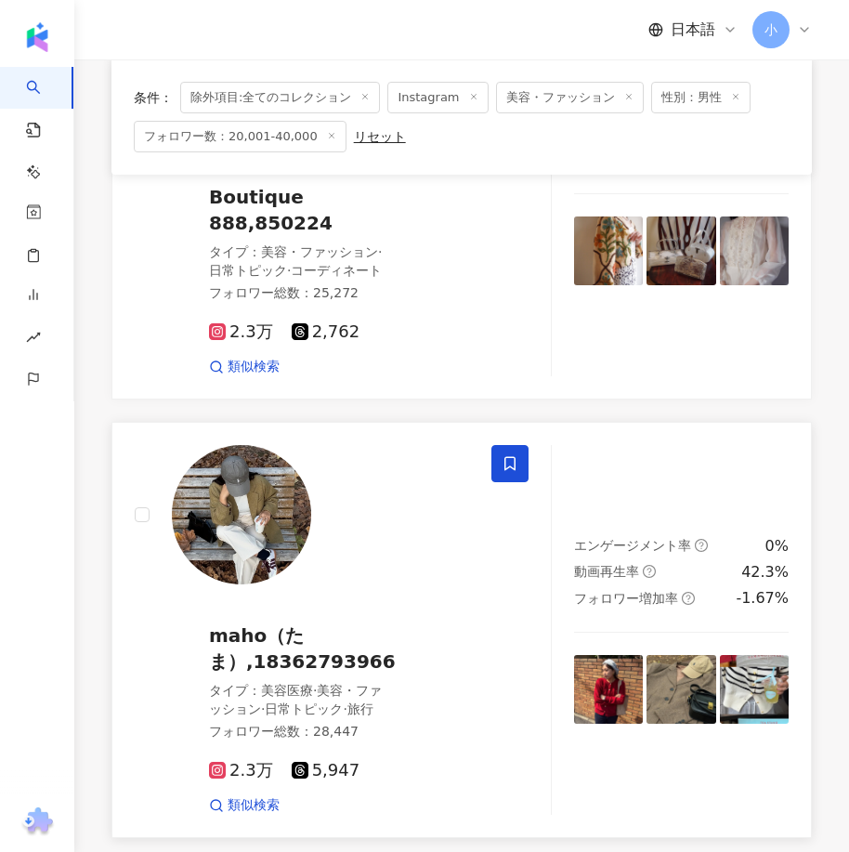
click at [508, 470] on icon at bounding box center [509, 463] width 17 height 17
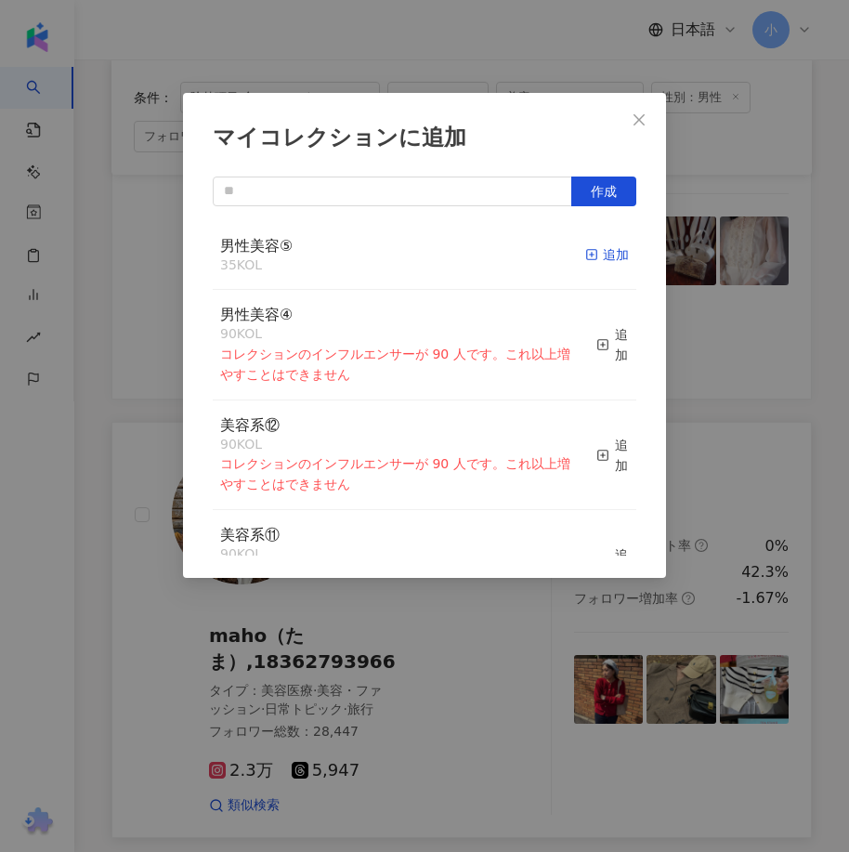
click at [592, 259] on div "追加" at bounding box center [607, 254] width 44 height 20
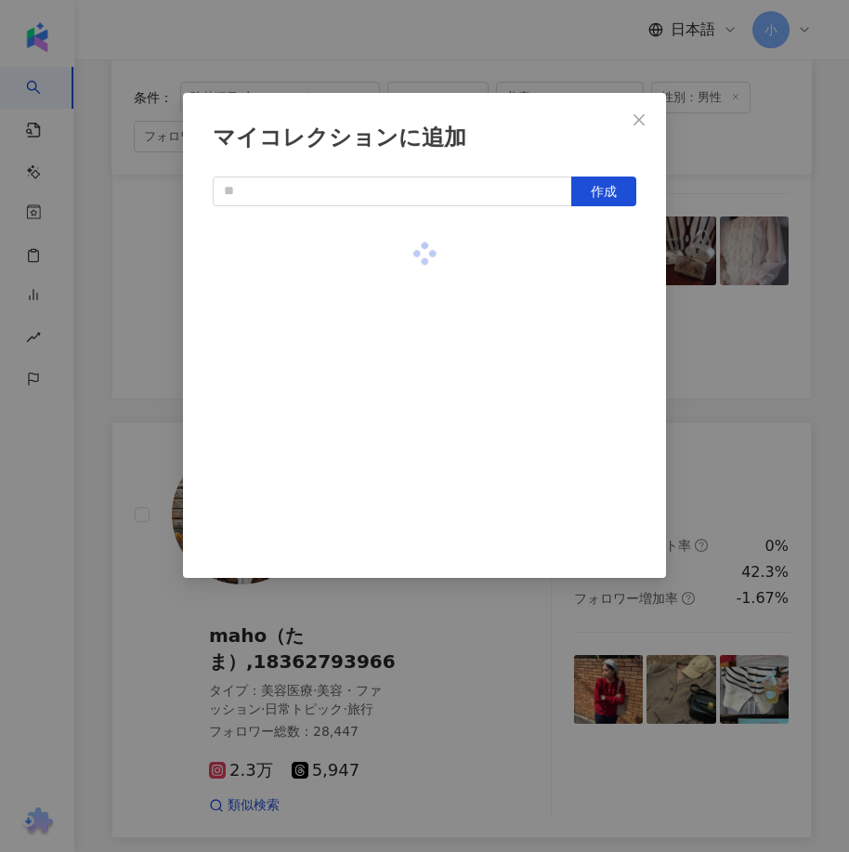
click at [727, 329] on div "マイコレクションに追加 作成" at bounding box center [424, 426] width 849 height 852
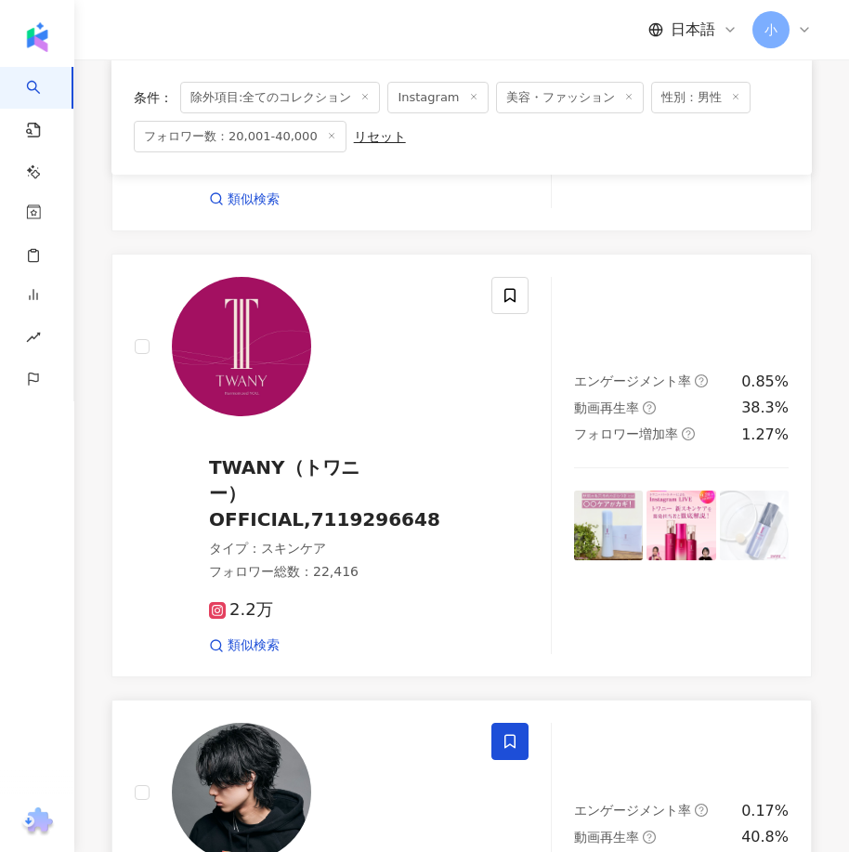
scroll to position [5147, 0]
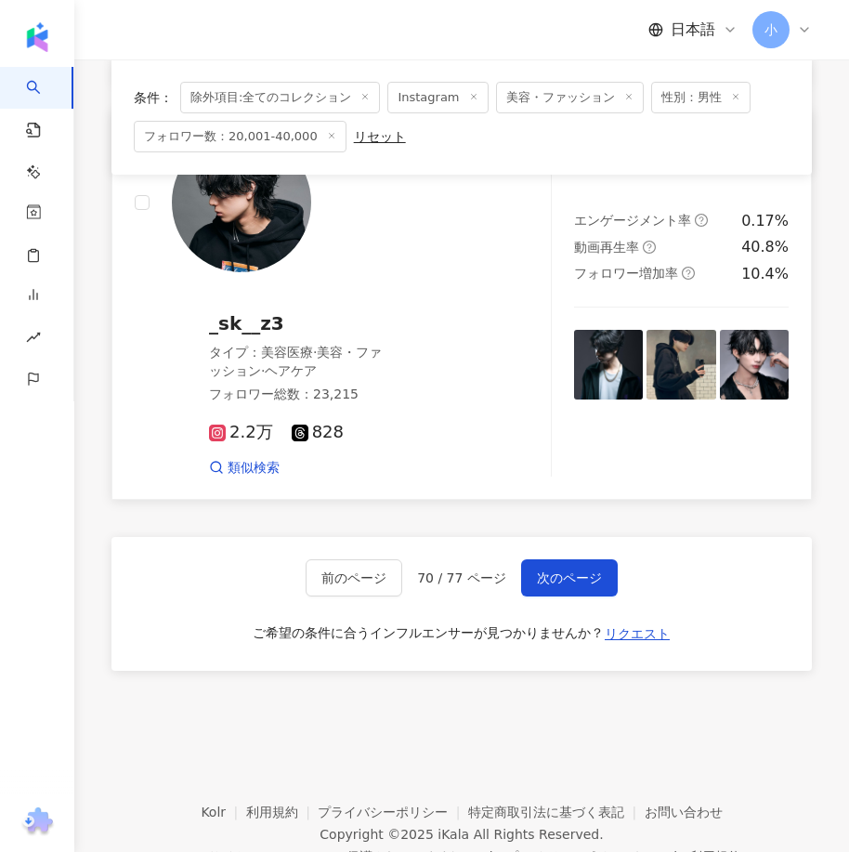
drag, startPoint x: 617, startPoint y: 334, endPoint x: 602, endPoint y: 603, distance: 268.8
click at [567, 570] on span "次のページ" at bounding box center [569, 577] width 65 height 15
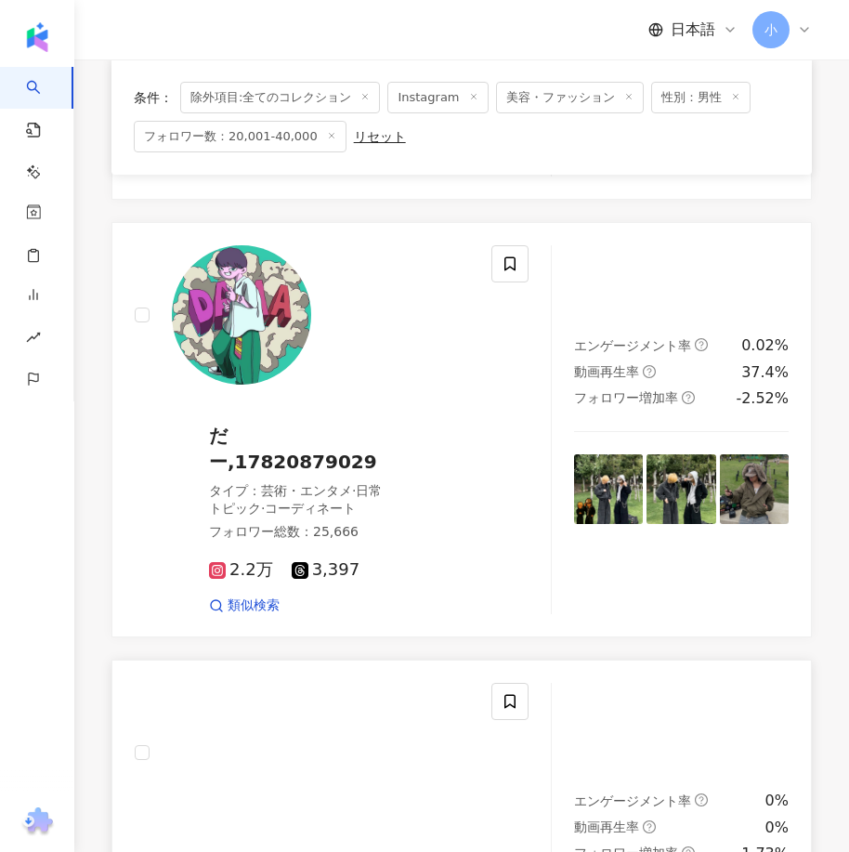
scroll to position [4337, 0]
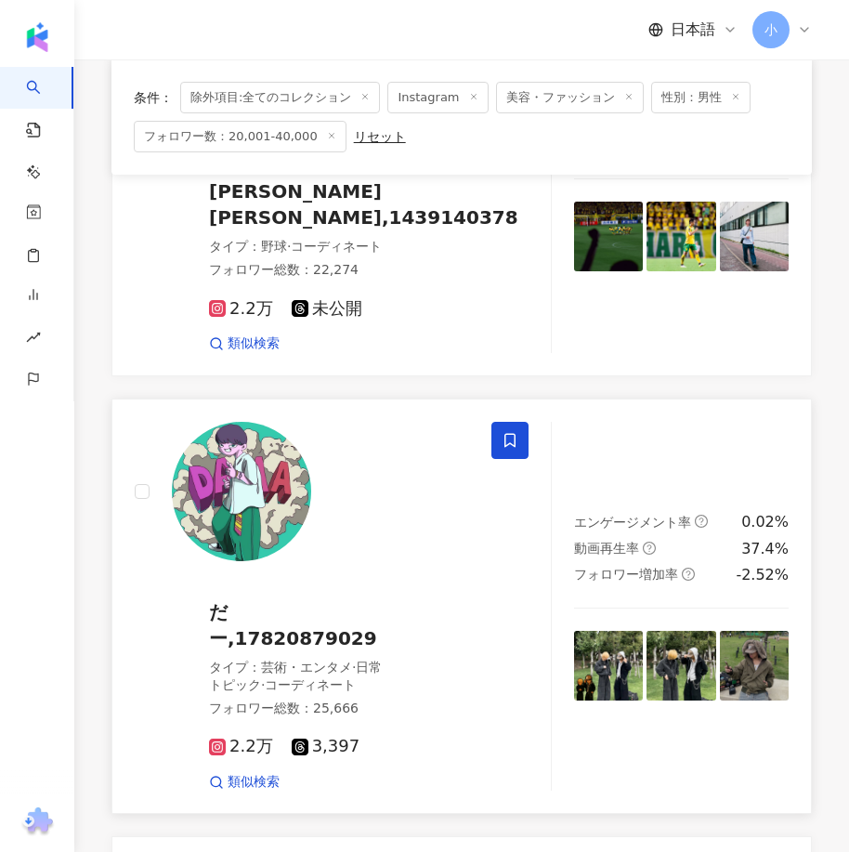
click at [514, 433] on icon at bounding box center [509, 440] width 11 height 14
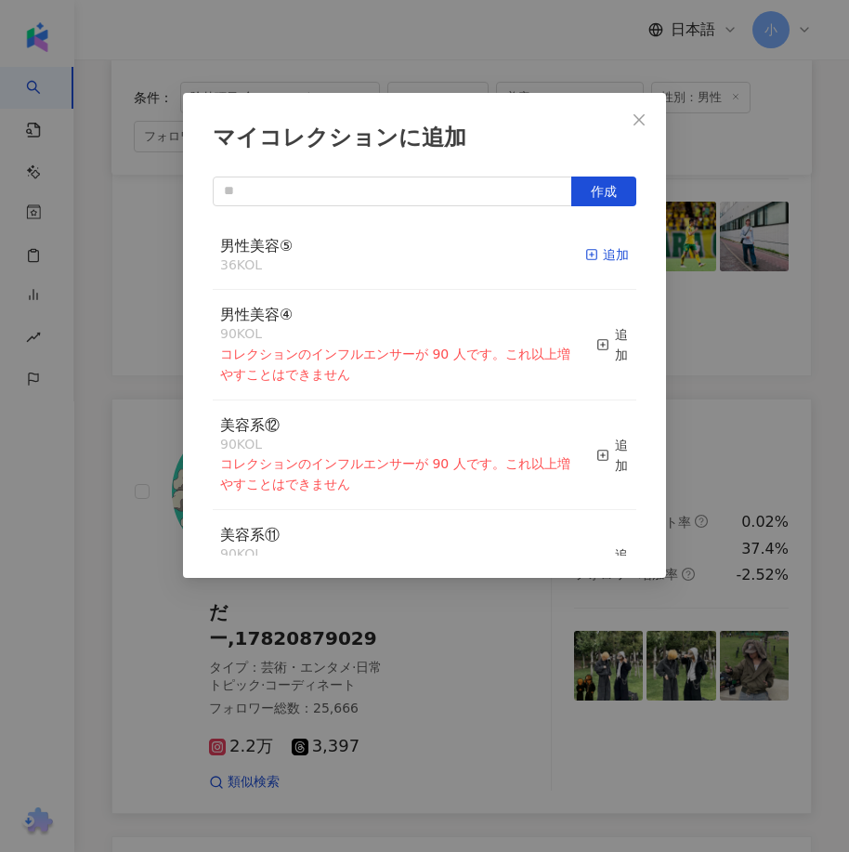
click at [585, 262] on span "button" at bounding box center [591, 254] width 13 height 15
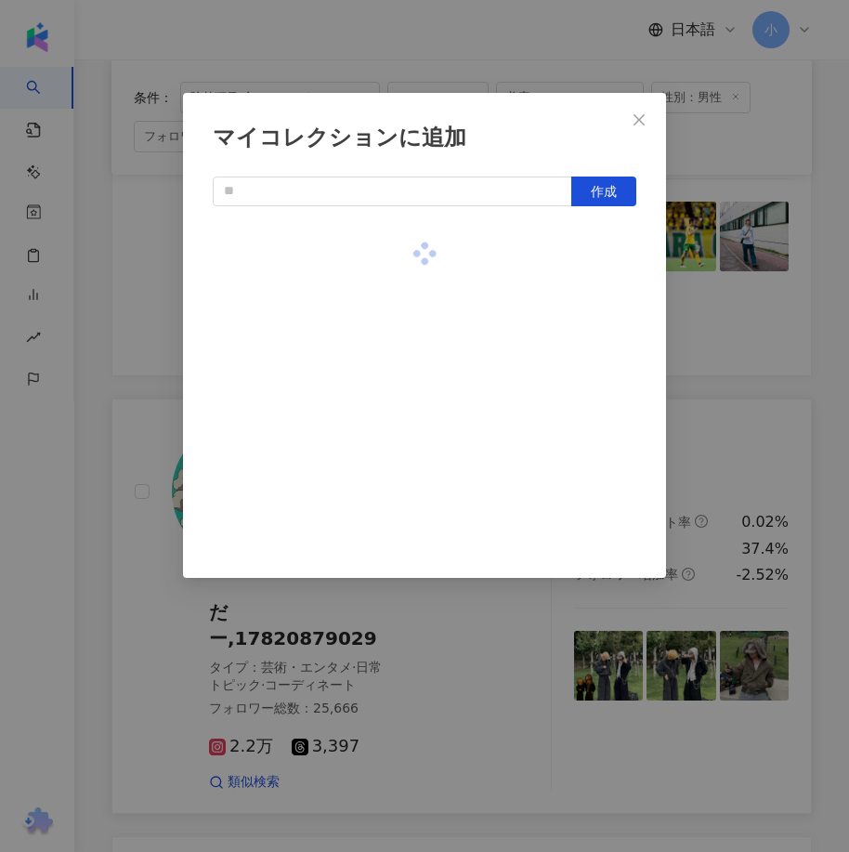
click at [729, 291] on div "マイコレクションに追加 作成" at bounding box center [424, 426] width 849 height 852
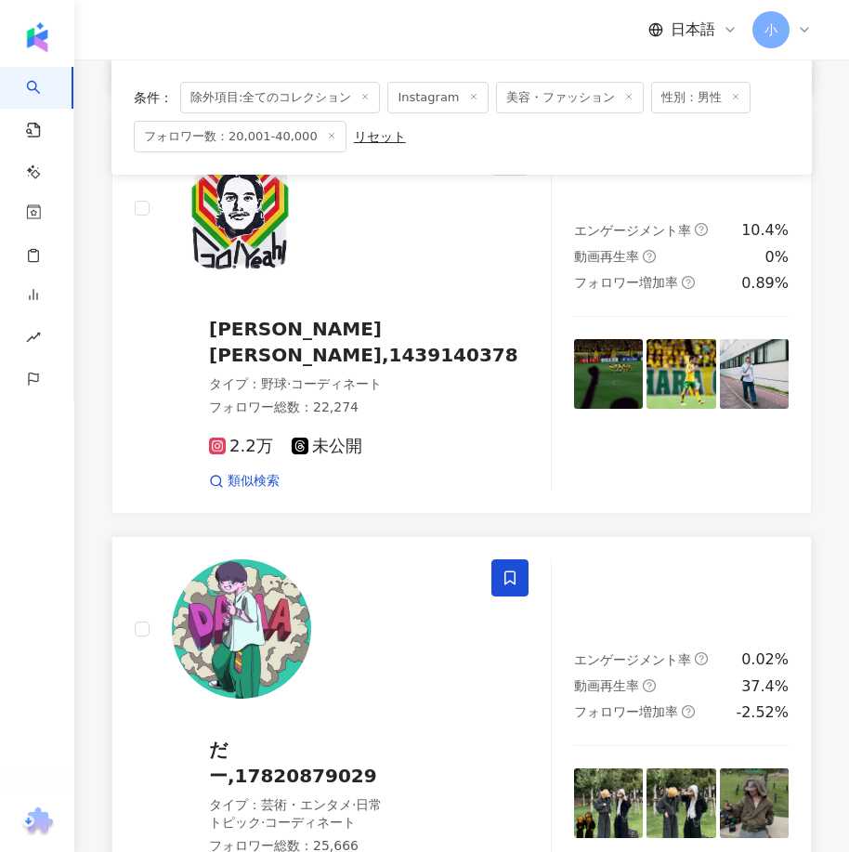
scroll to position [5080, 0]
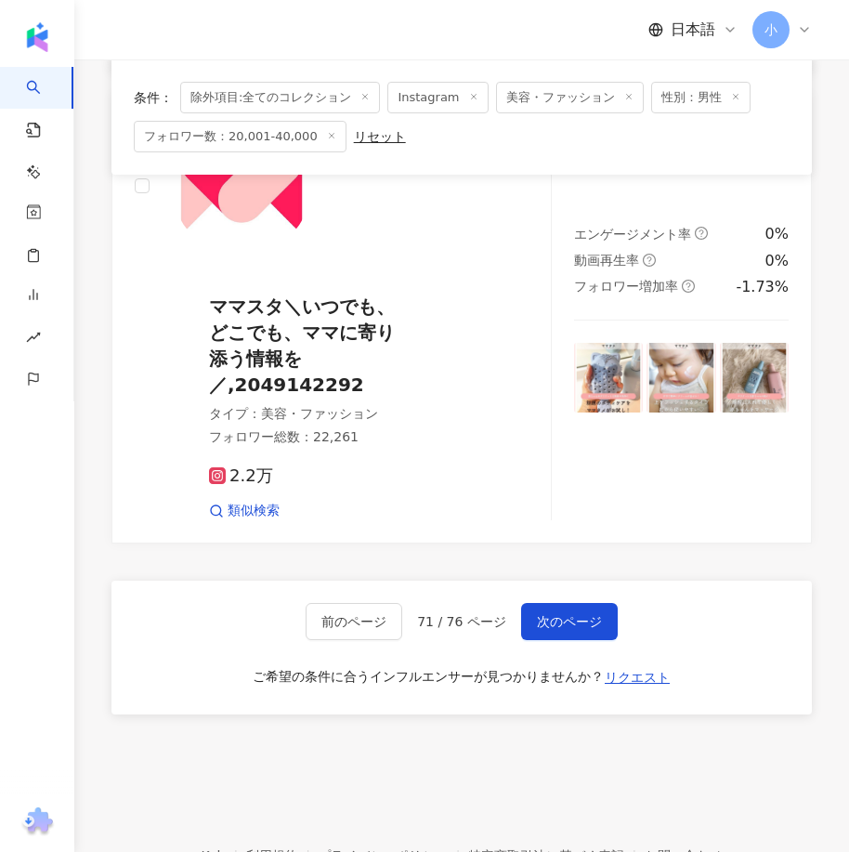
drag, startPoint x: 621, startPoint y: 359, endPoint x: 625, endPoint y: 670, distance: 310.2
click at [566, 614] on span "次のページ" at bounding box center [569, 621] width 65 height 15
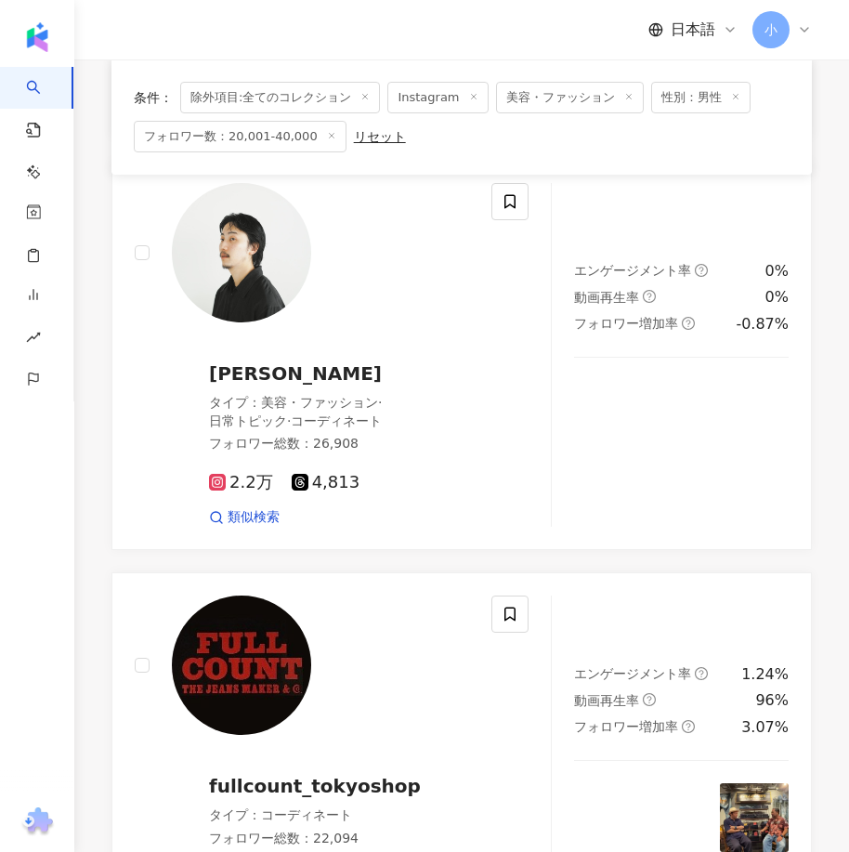
scroll to position [4138, 0]
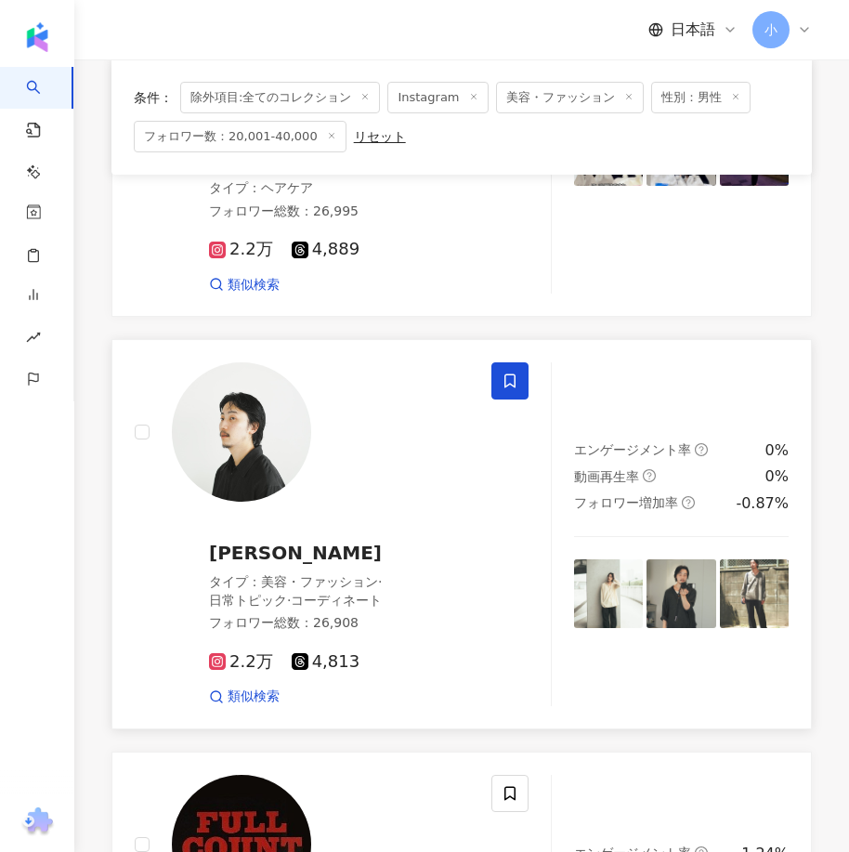
click at [518, 368] on span at bounding box center [509, 380] width 37 height 37
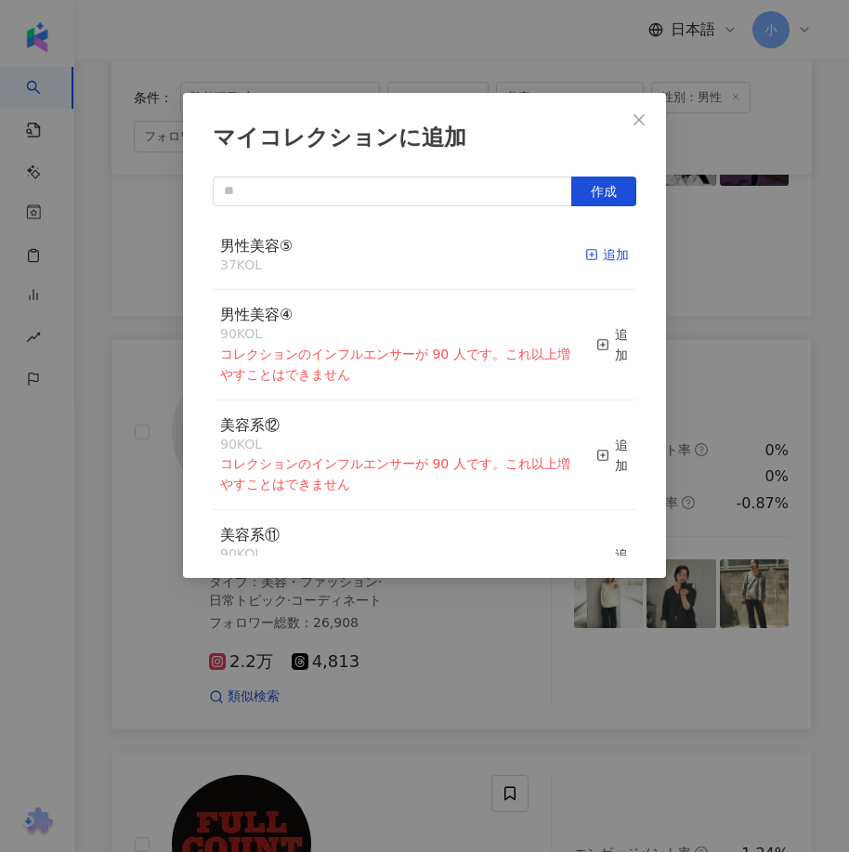
click at [590, 254] on div "追加" at bounding box center [607, 254] width 44 height 20
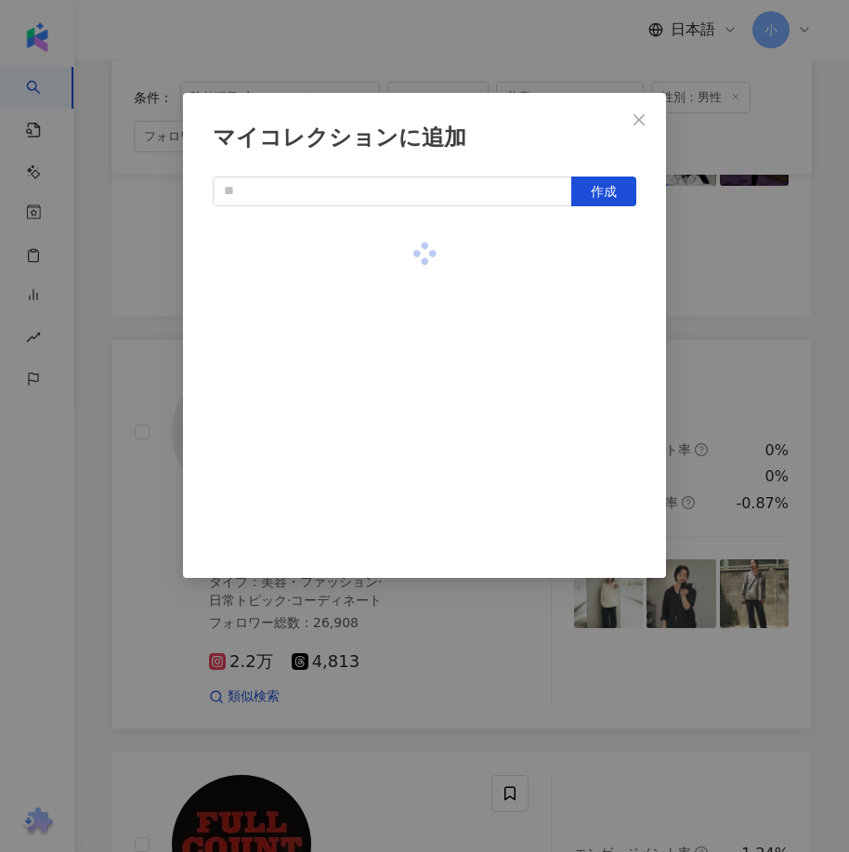
click at [724, 340] on div "マイコレクションに追加 作成" at bounding box center [424, 426] width 849 height 852
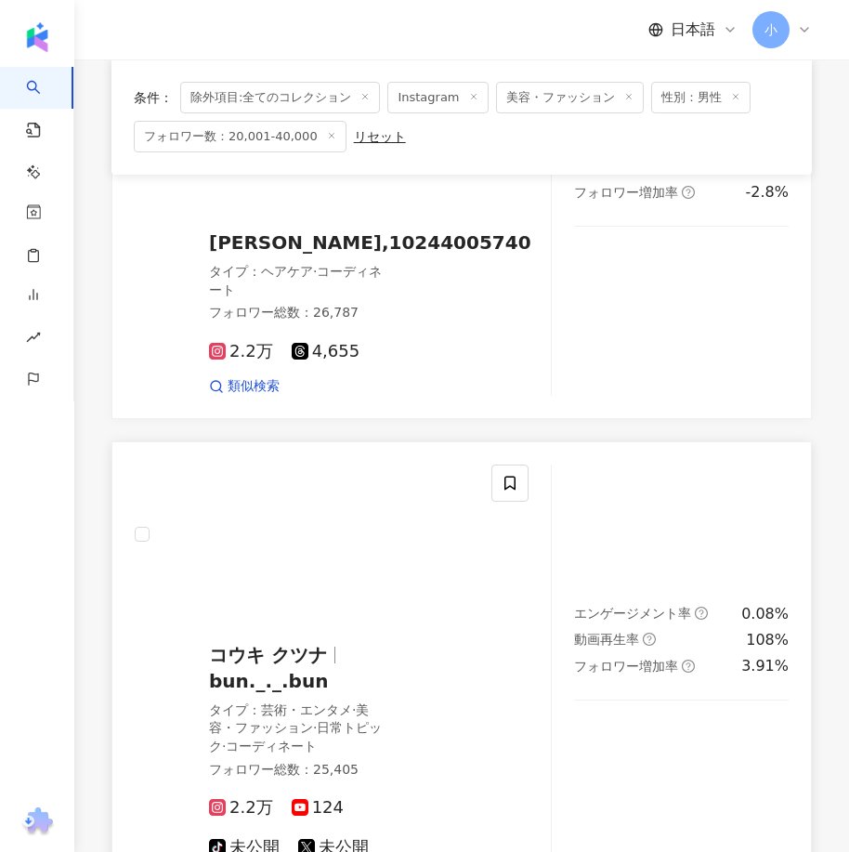
scroll to position [3024, 0]
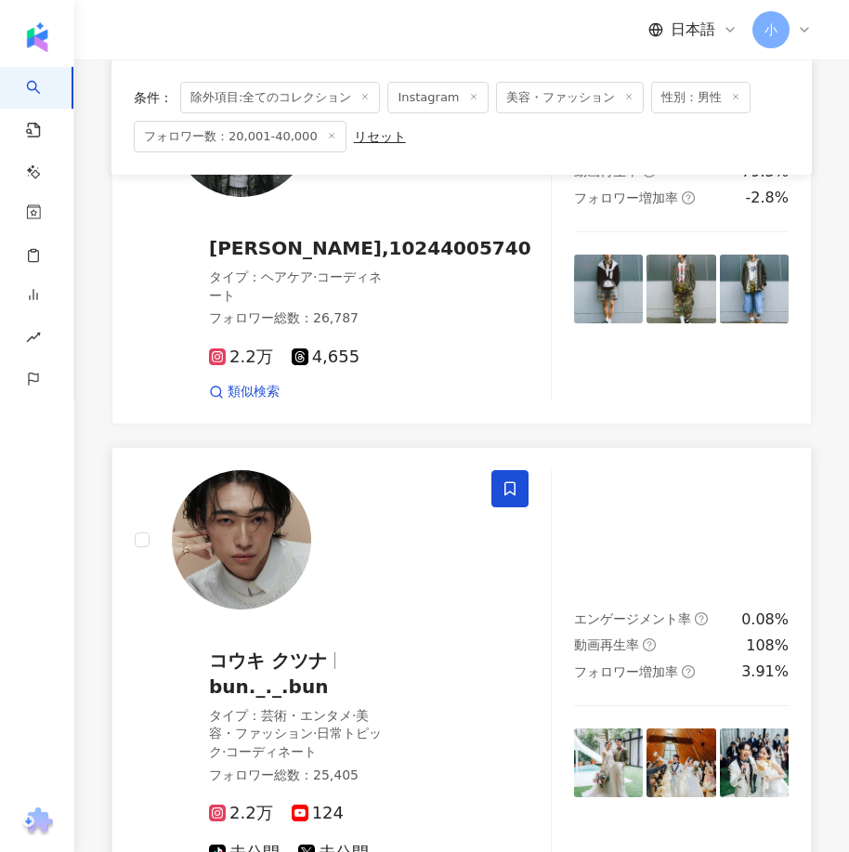
click at [516, 483] on span at bounding box center [509, 488] width 37 height 37
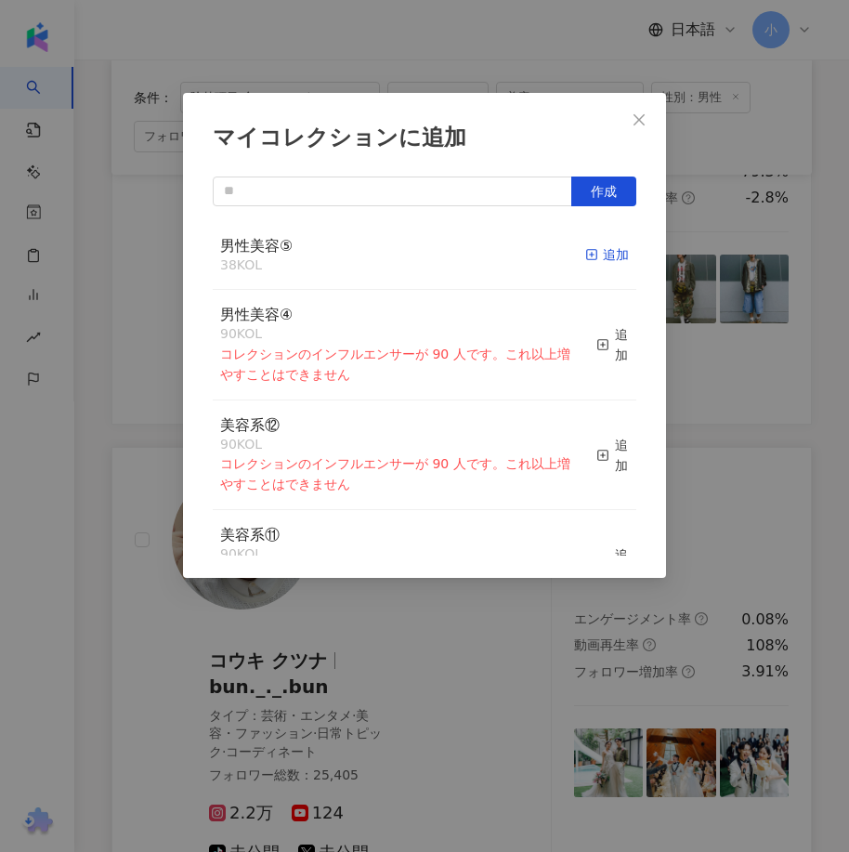
click at [600, 254] on div "追加" at bounding box center [607, 254] width 44 height 20
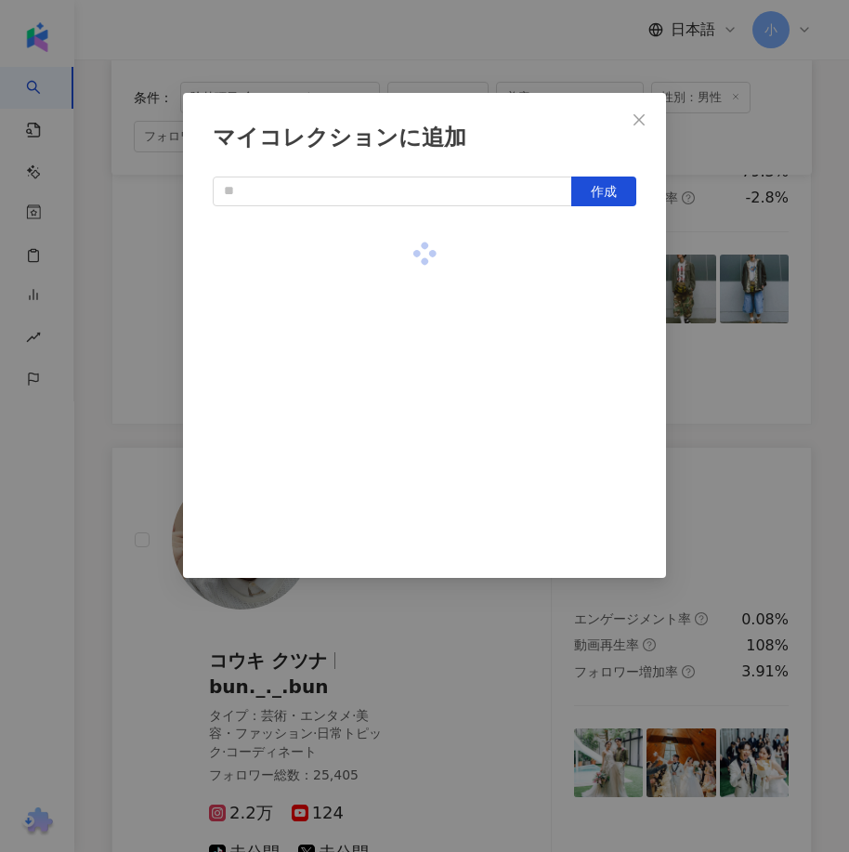
click at [731, 333] on div "マイコレクションに追加 作成" at bounding box center [424, 426] width 849 height 852
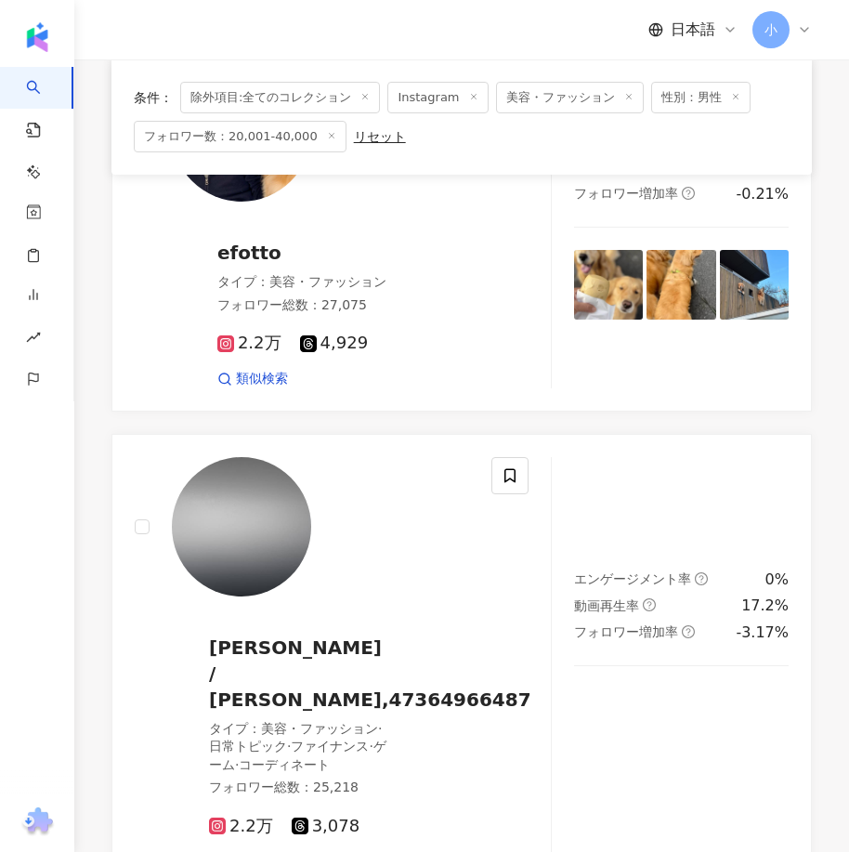
scroll to position [2095, 0]
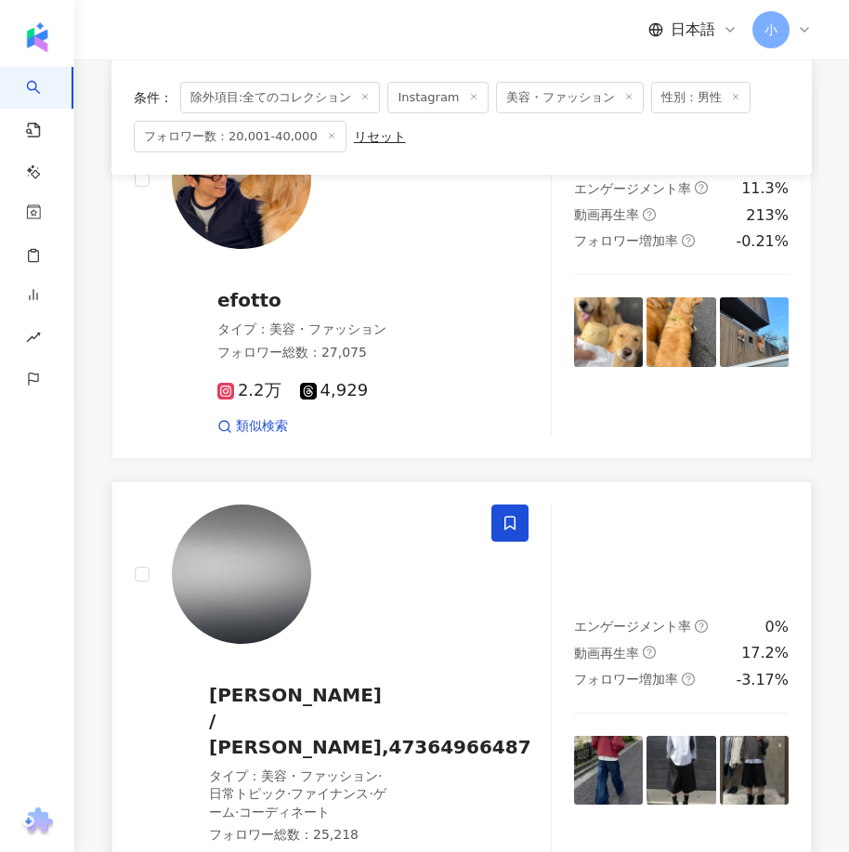
click at [515, 515] on icon at bounding box center [509, 522] width 17 height 17
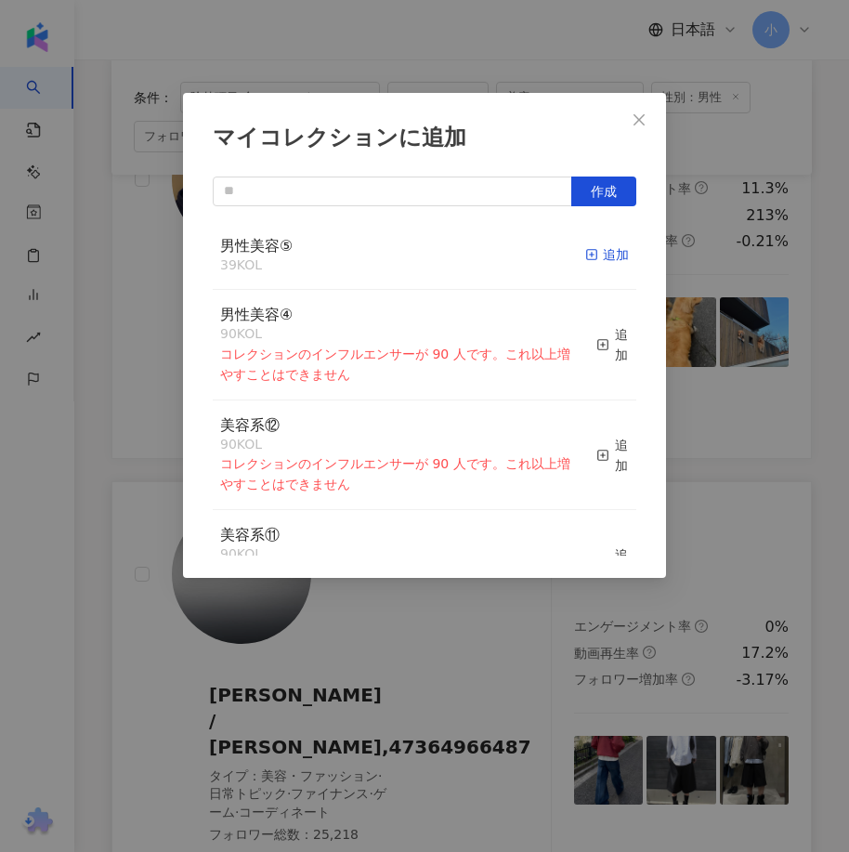
click at [608, 262] on div "追加" at bounding box center [607, 254] width 44 height 20
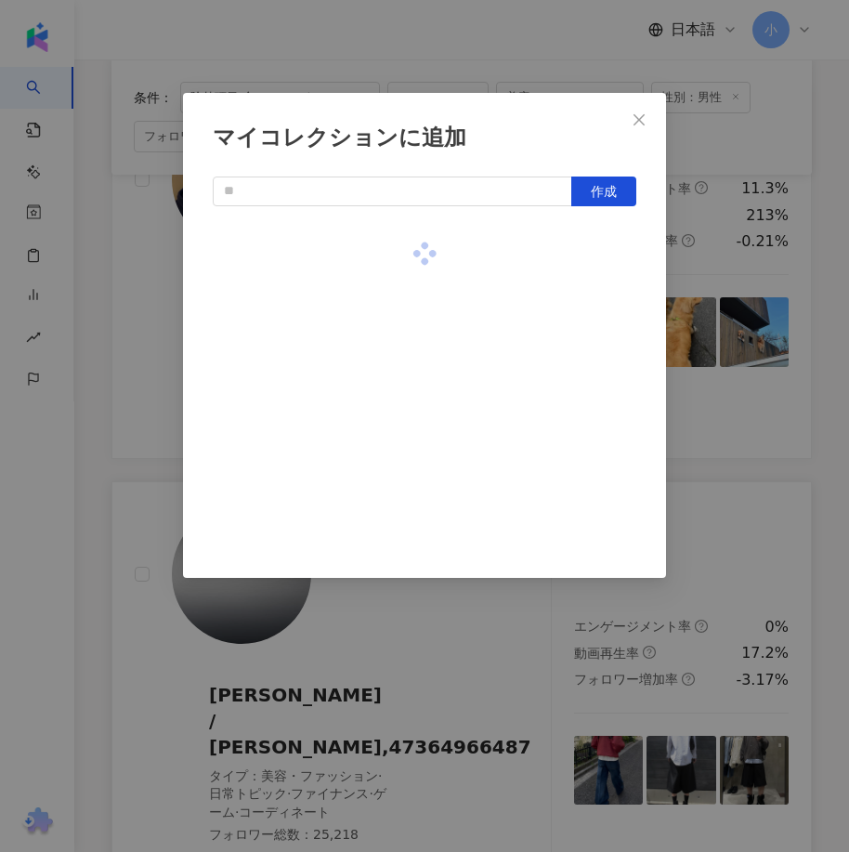
click at [691, 342] on div "マイコレクションに追加 作成" at bounding box center [424, 426] width 849 height 852
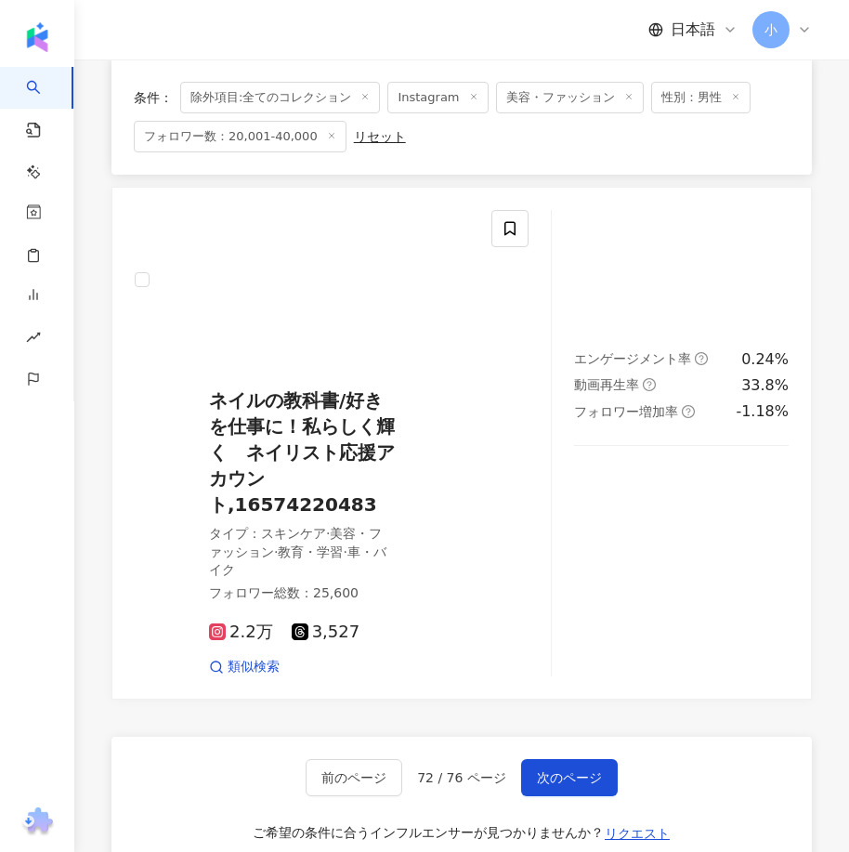
scroll to position [5345, 0]
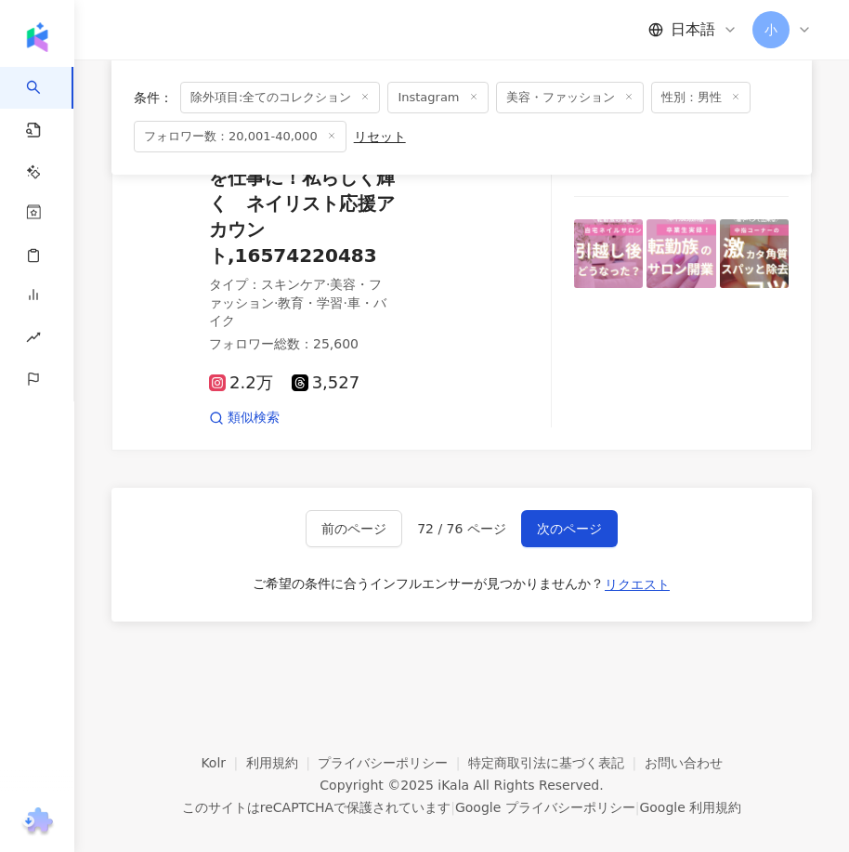
drag, startPoint x: 582, startPoint y: 369, endPoint x: 534, endPoint y: 661, distance: 296.5
click at [568, 521] on span "次のページ" at bounding box center [569, 528] width 65 height 15
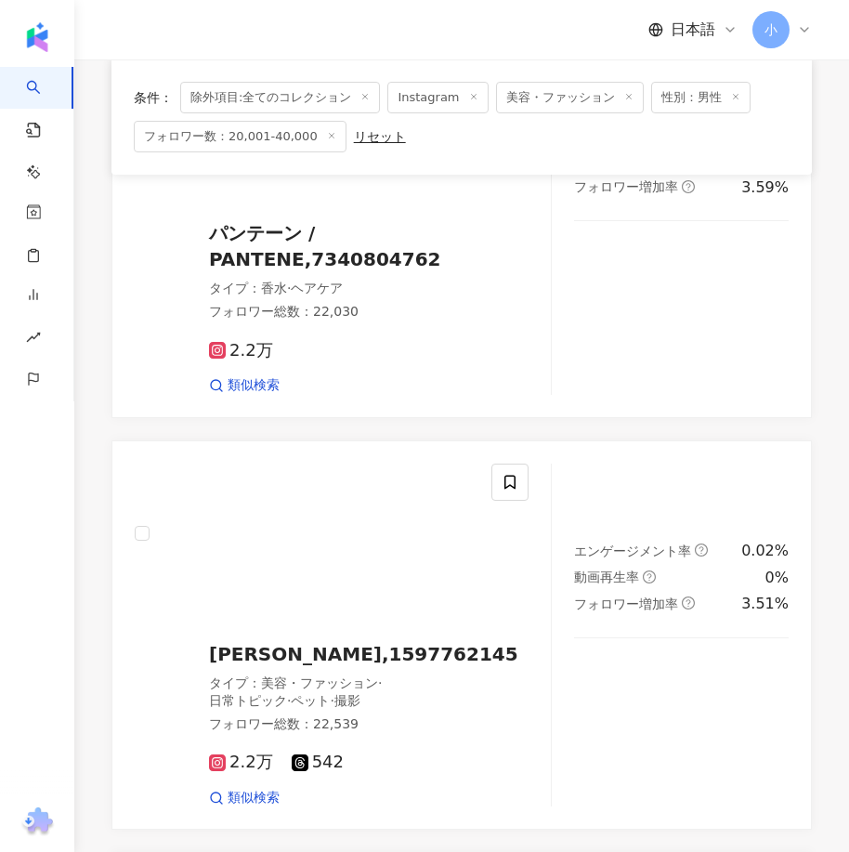
scroll to position [5195, 0]
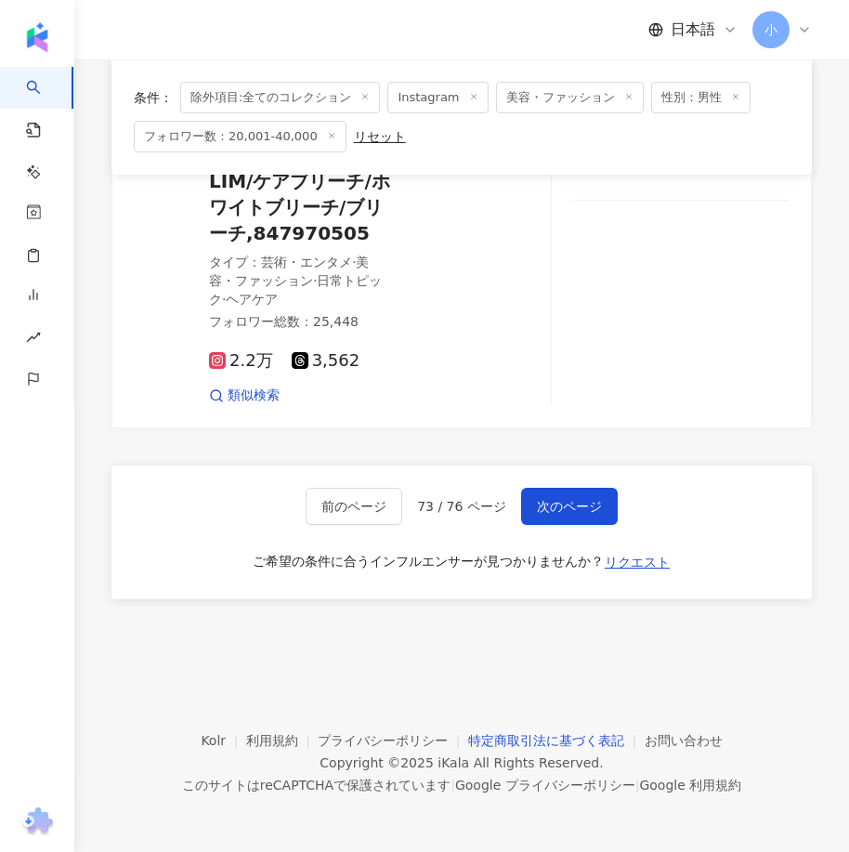
drag, startPoint x: 627, startPoint y: 289, endPoint x: 579, endPoint y: 724, distance: 438.2
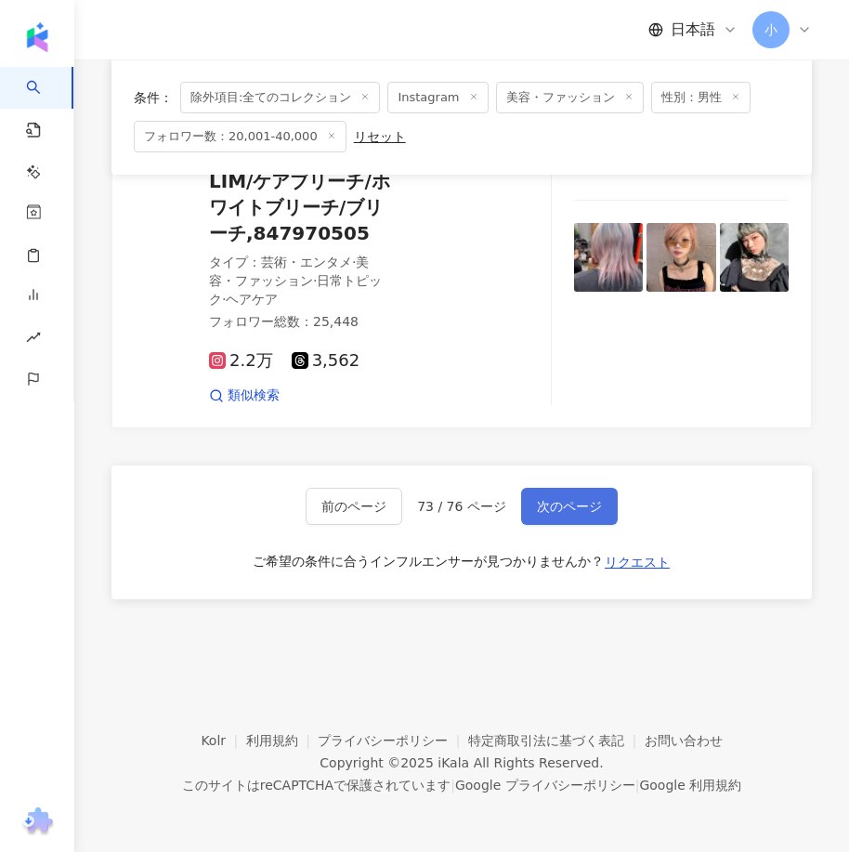
click at [543, 504] on span "次のページ" at bounding box center [569, 506] width 65 height 15
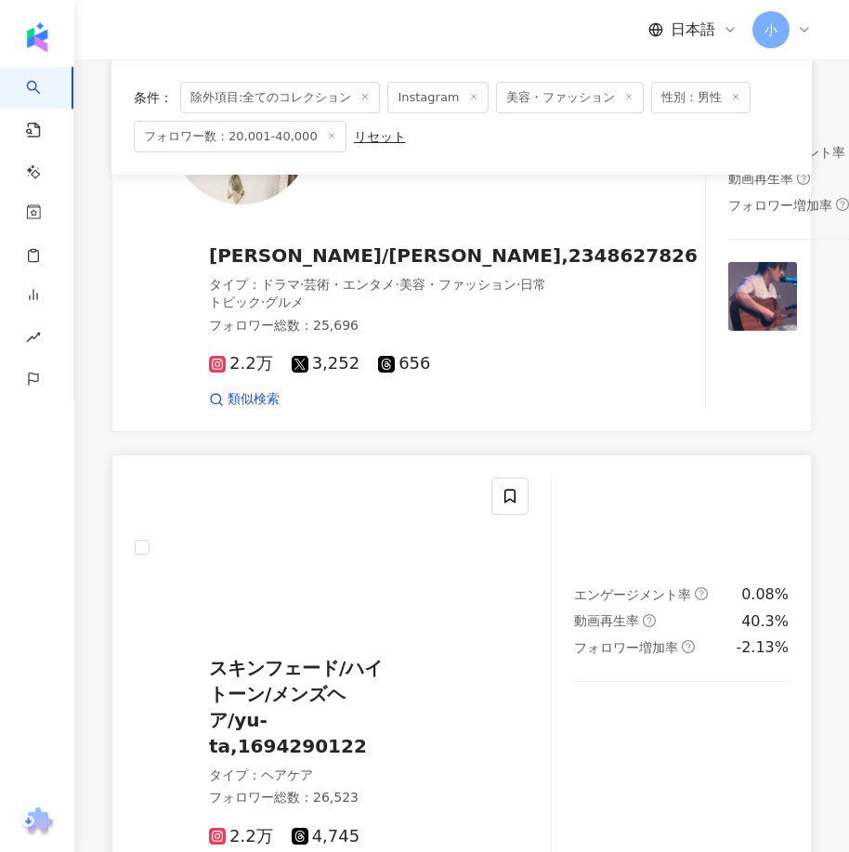
scroll to position [2618, 0]
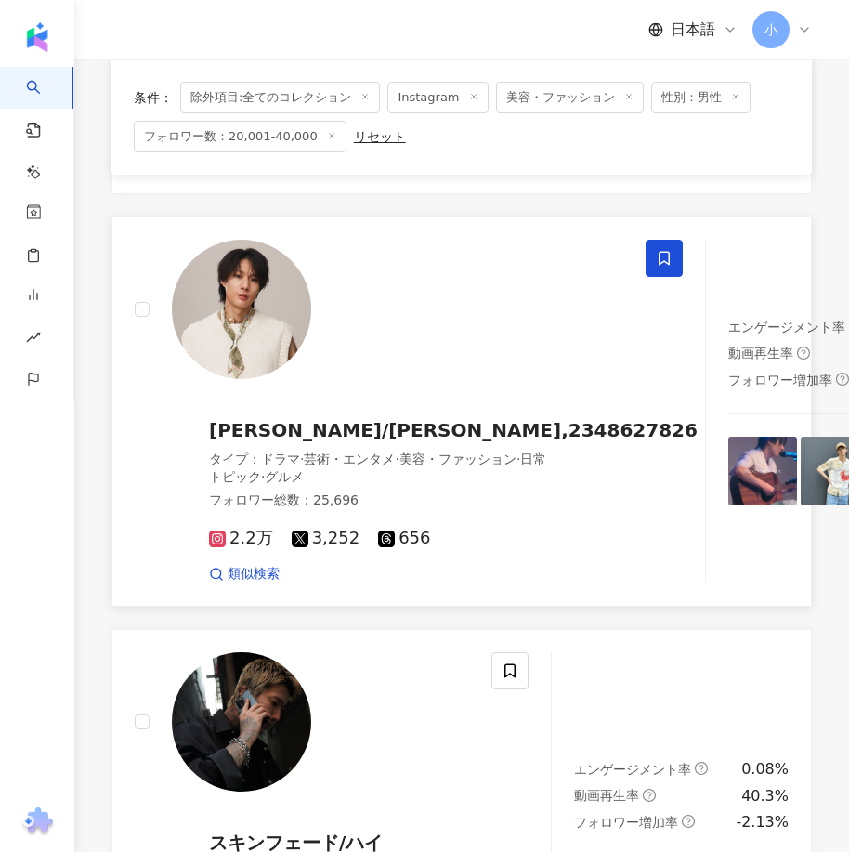
click at [656, 267] on icon at bounding box center [664, 258] width 17 height 17
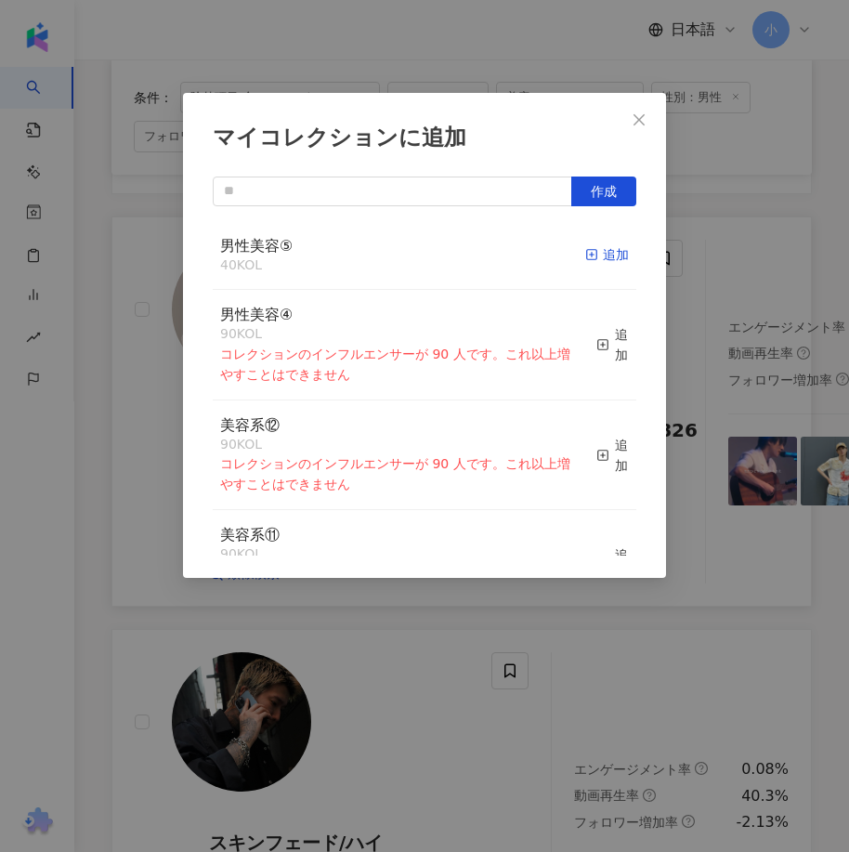
click at [595, 250] on div "追加" at bounding box center [607, 254] width 44 height 20
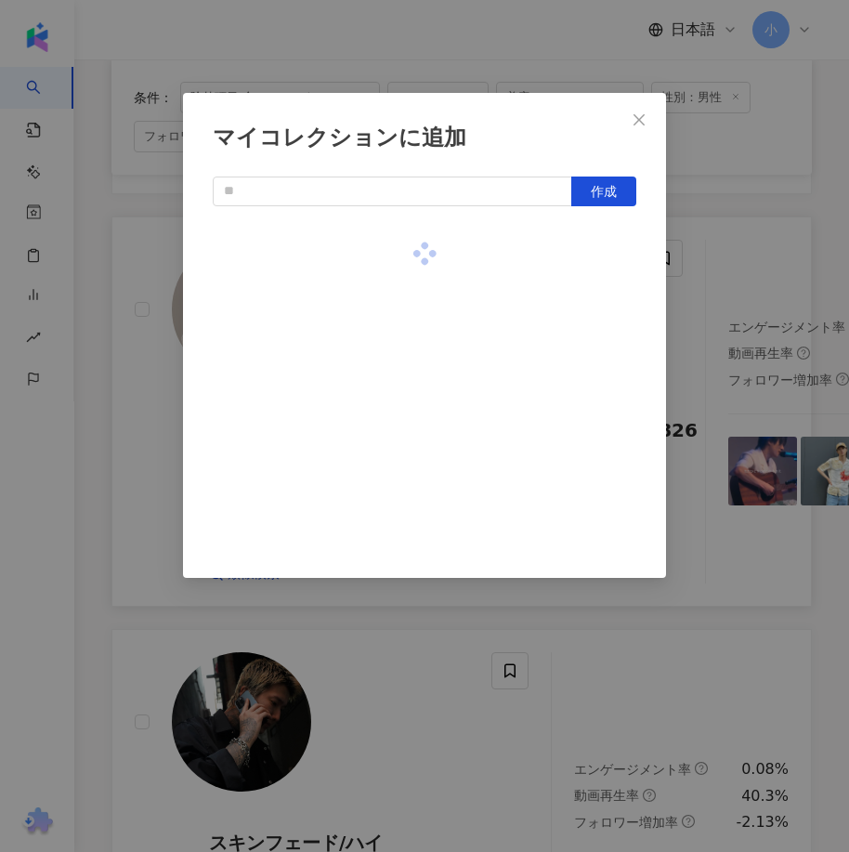
click at [758, 312] on div "マイコレクションに追加 作成" at bounding box center [424, 426] width 849 height 852
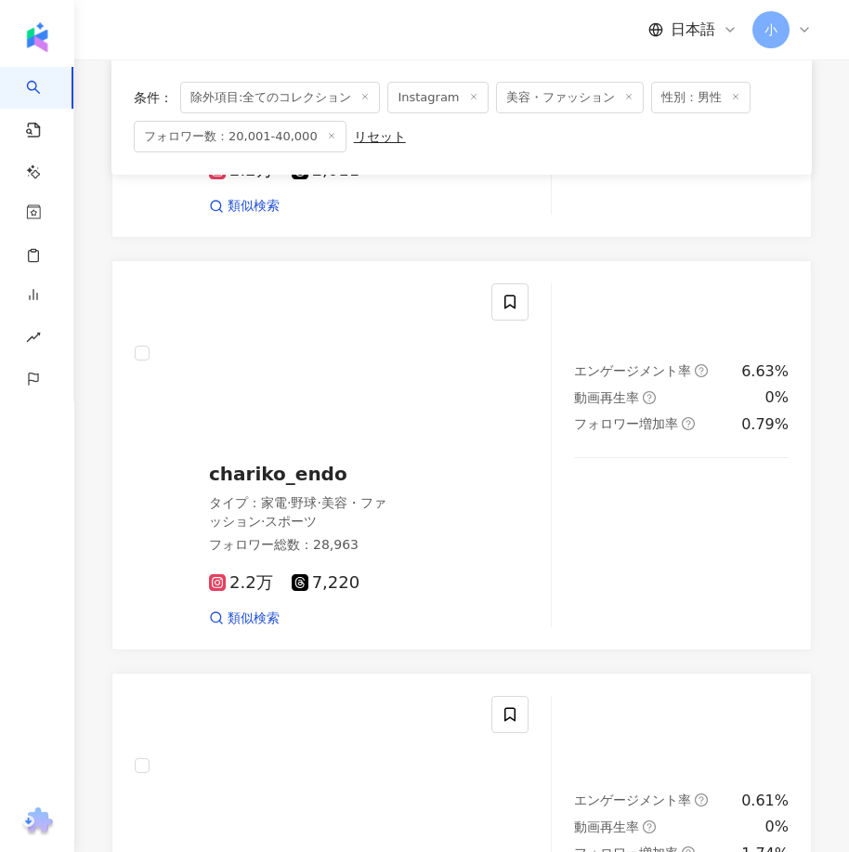
scroll to position [5125, 0]
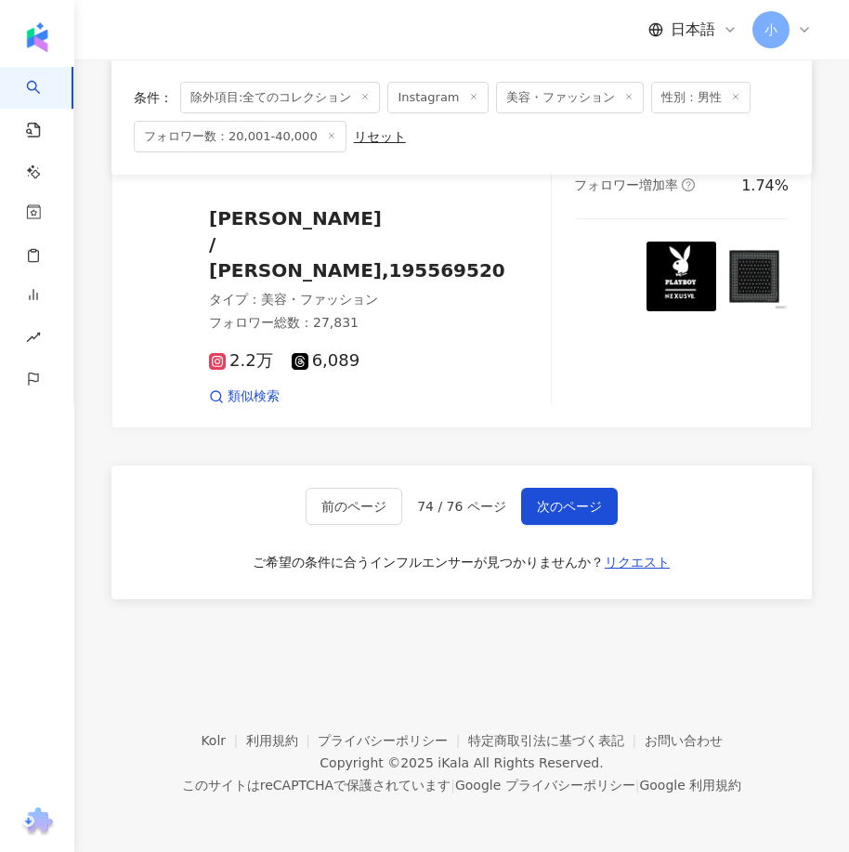
drag, startPoint x: 595, startPoint y: 361, endPoint x: 609, endPoint y: 771, distance: 409.8
click at [567, 511] on span "次のページ" at bounding box center [569, 506] width 65 height 15
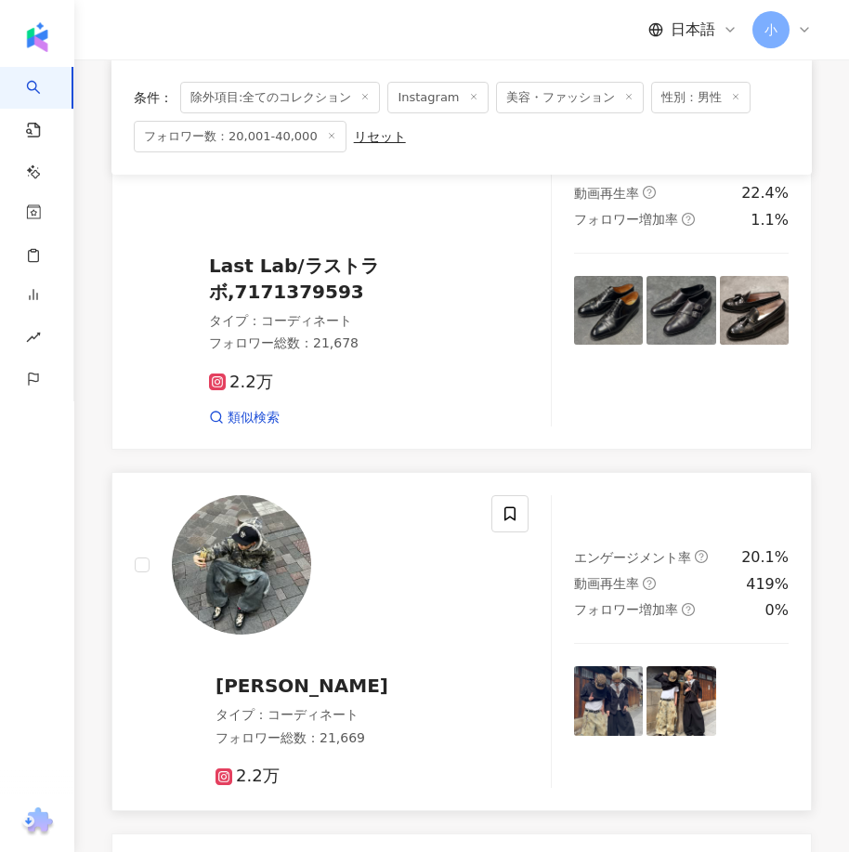
scroll to position [2996, 0]
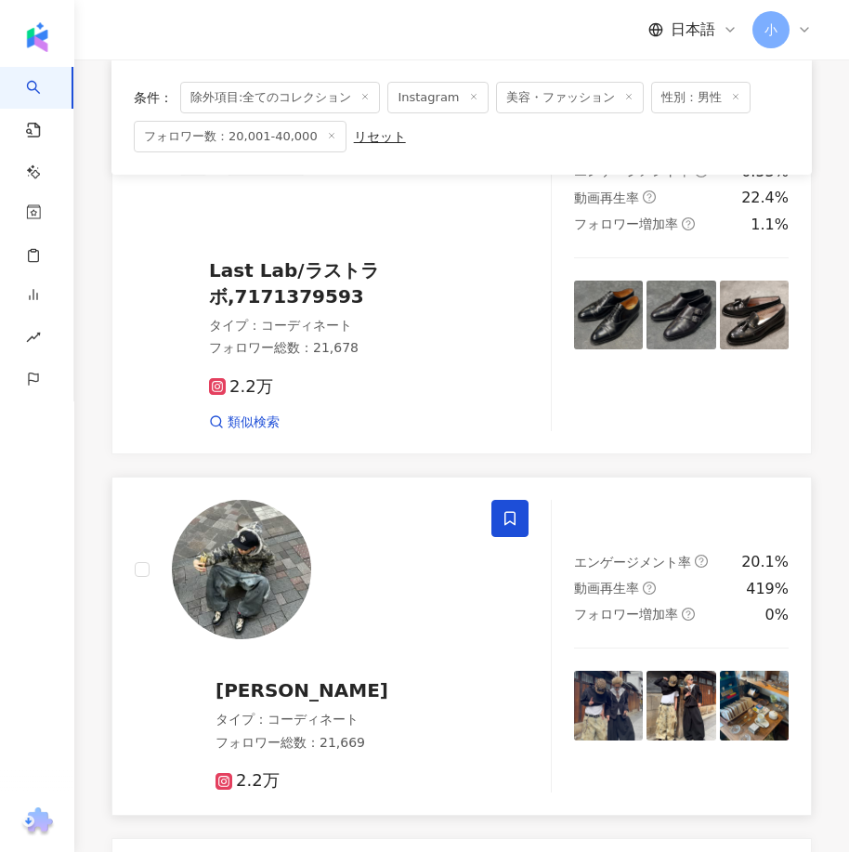
click at [503, 500] on span at bounding box center [509, 518] width 37 height 37
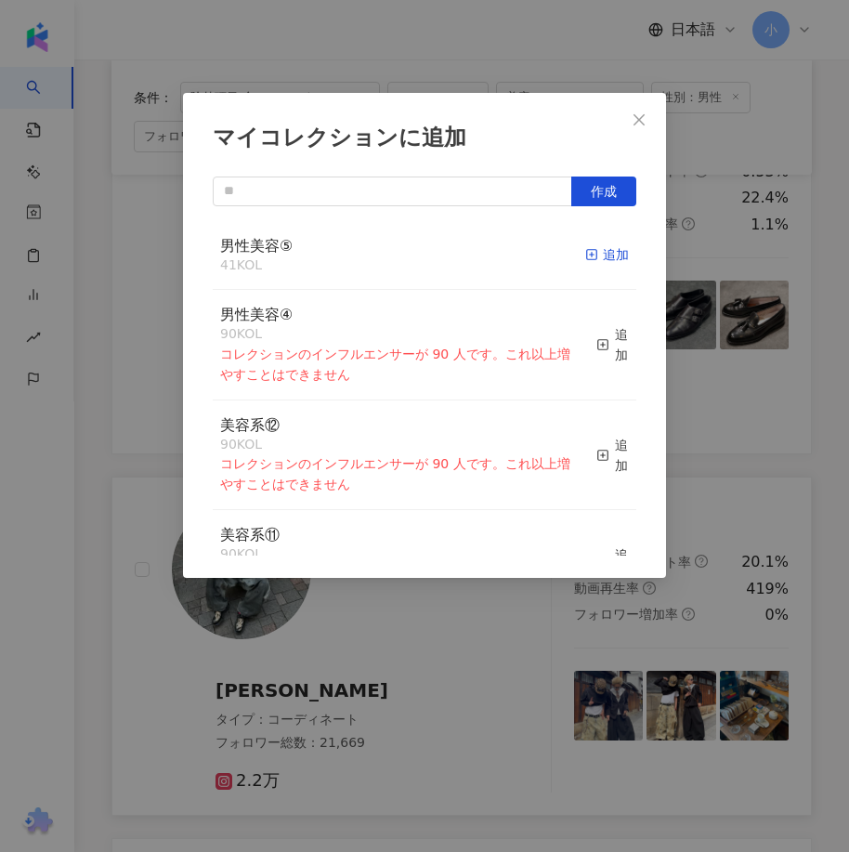
click at [606, 261] on div "追加" at bounding box center [607, 254] width 44 height 20
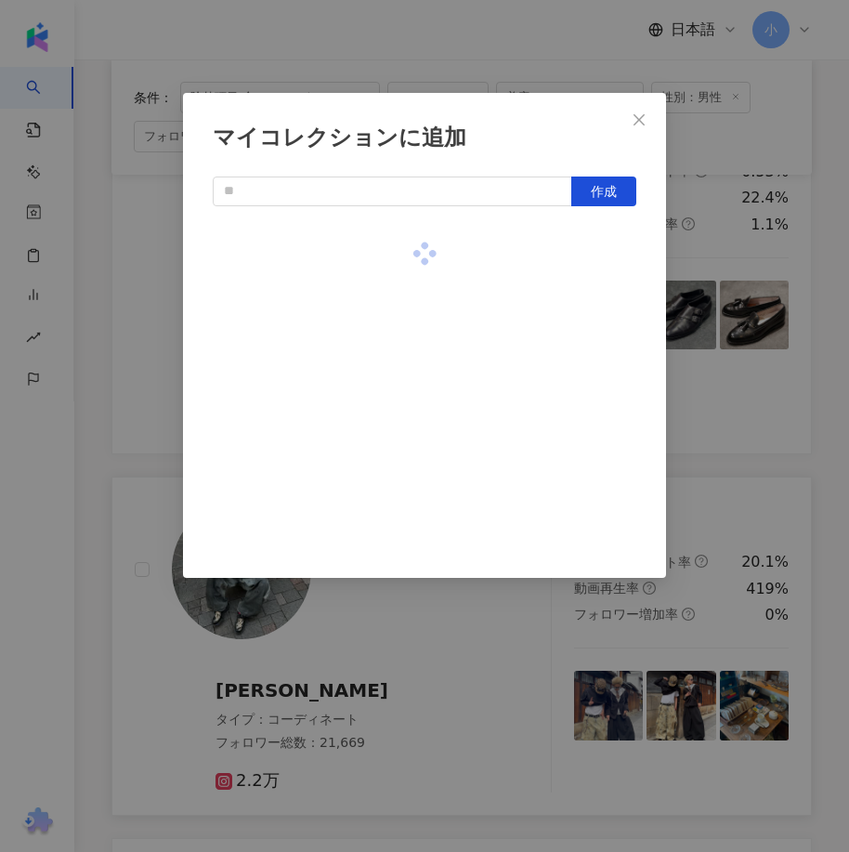
click at [744, 365] on div "マイコレクションに追加 作成" at bounding box center [424, 426] width 849 height 852
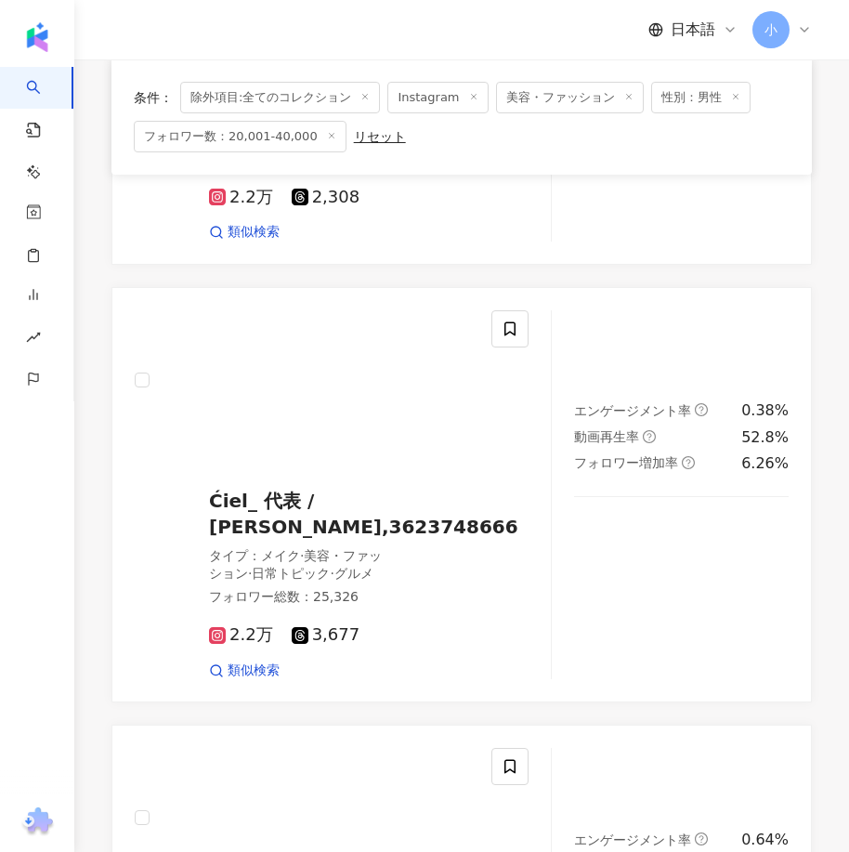
scroll to position [5132, 0]
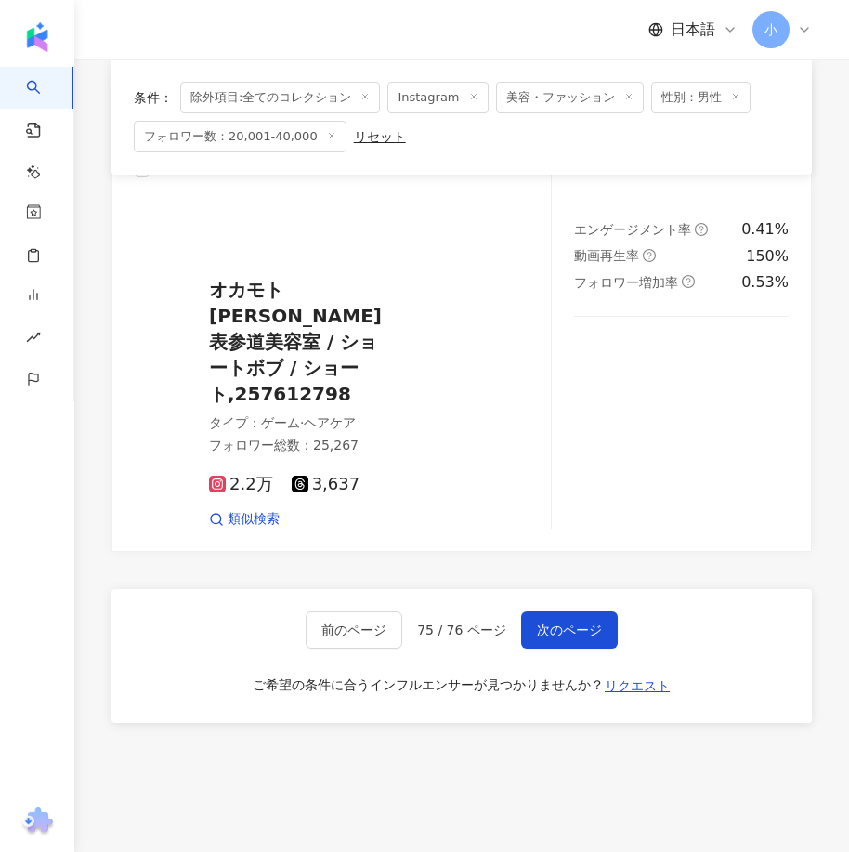
drag, startPoint x: 648, startPoint y: 374, endPoint x: 651, endPoint y: 736, distance: 361.3
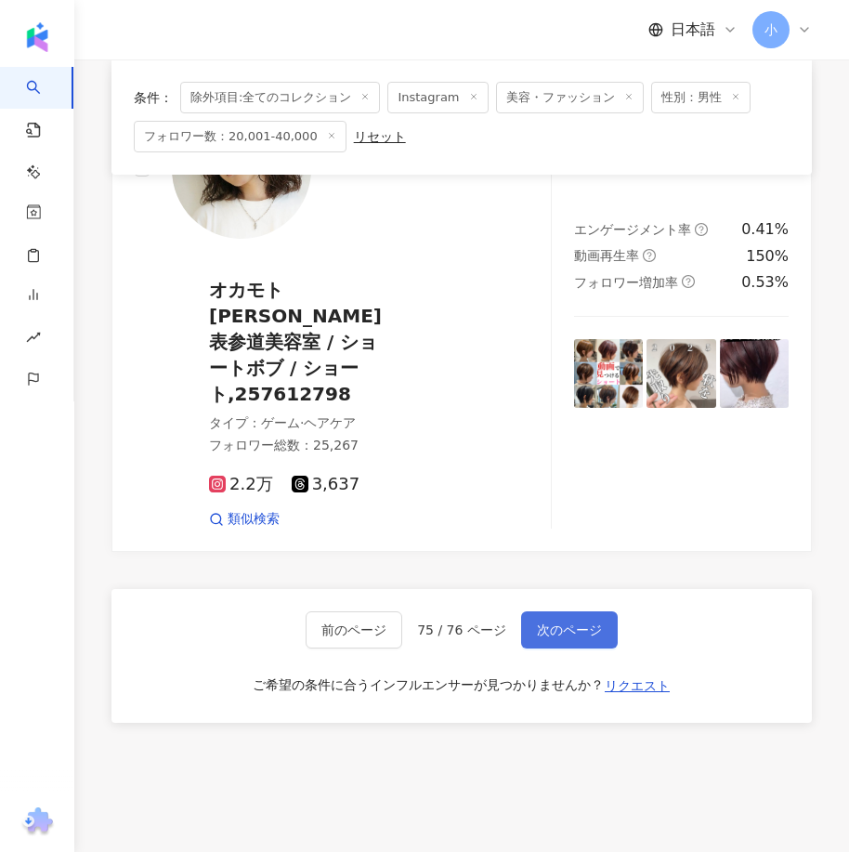
click at [569, 622] on span "次のページ" at bounding box center [569, 629] width 65 height 15
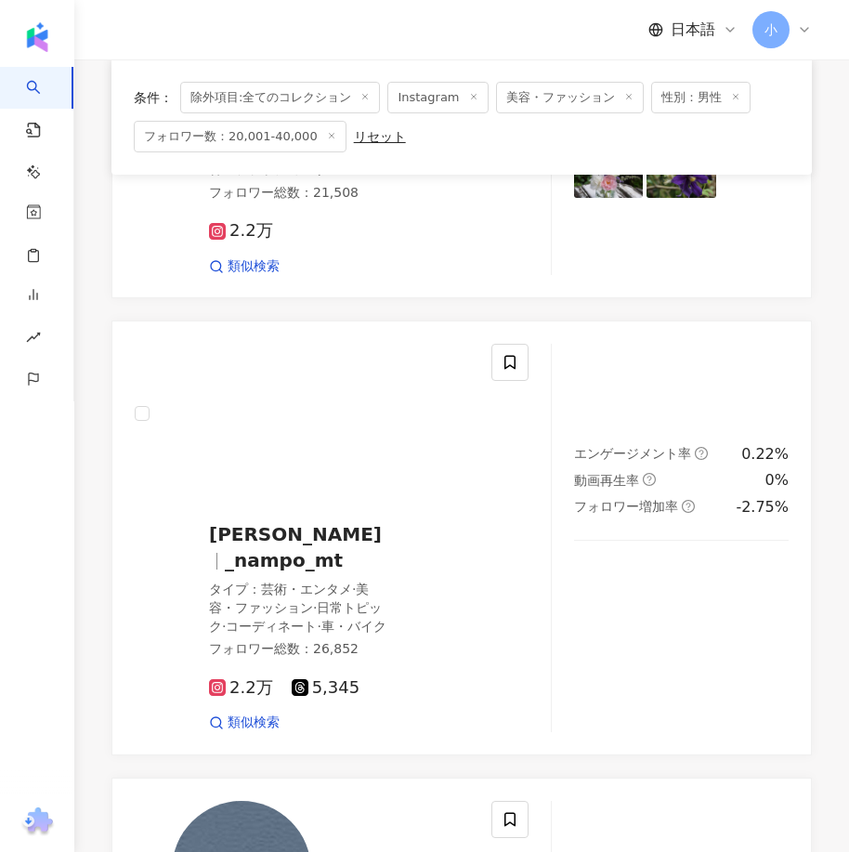
scroll to position [1232, 0]
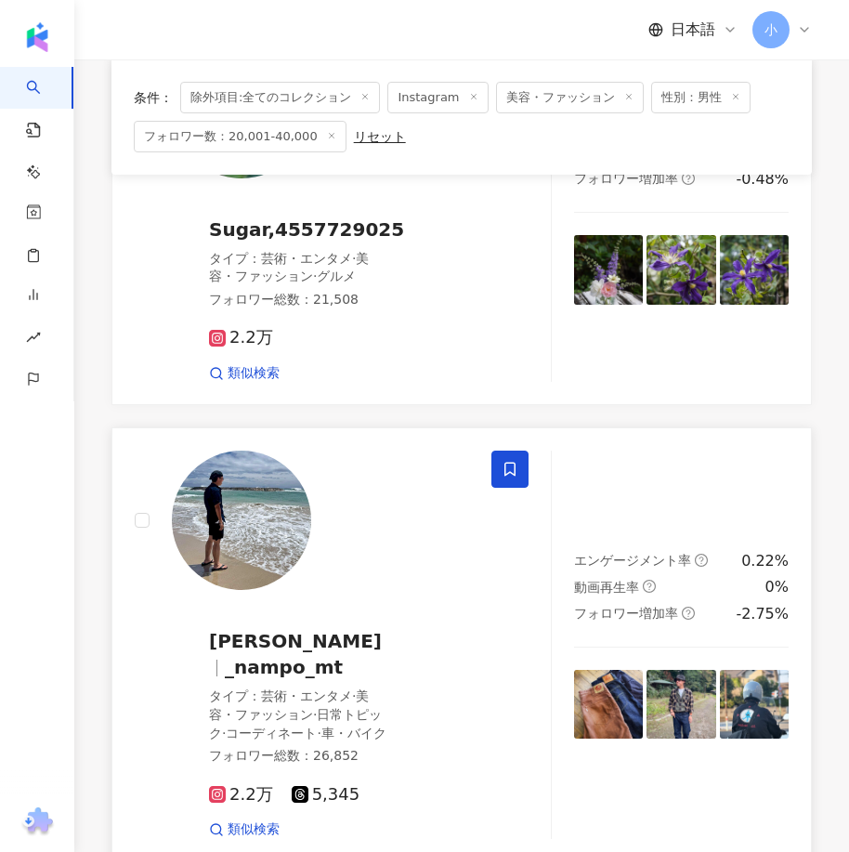
click at [515, 462] on icon at bounding box center [509, 469] width 11 height 14
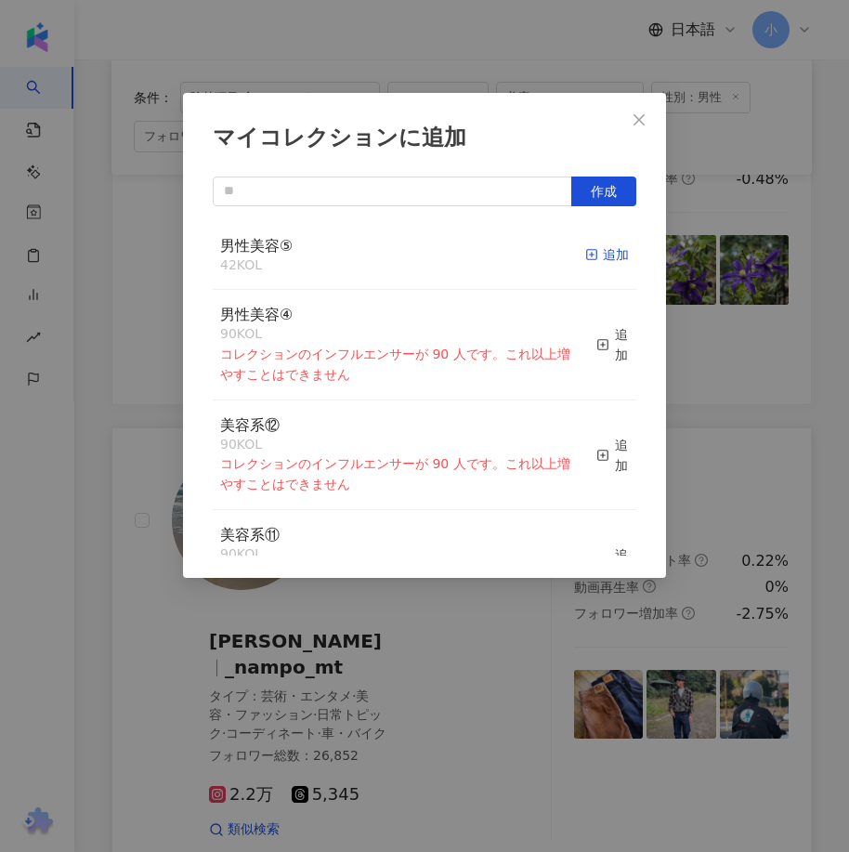
click at [594, 257] on div "追加" at bounding box center [607, 254] width 44 height 20
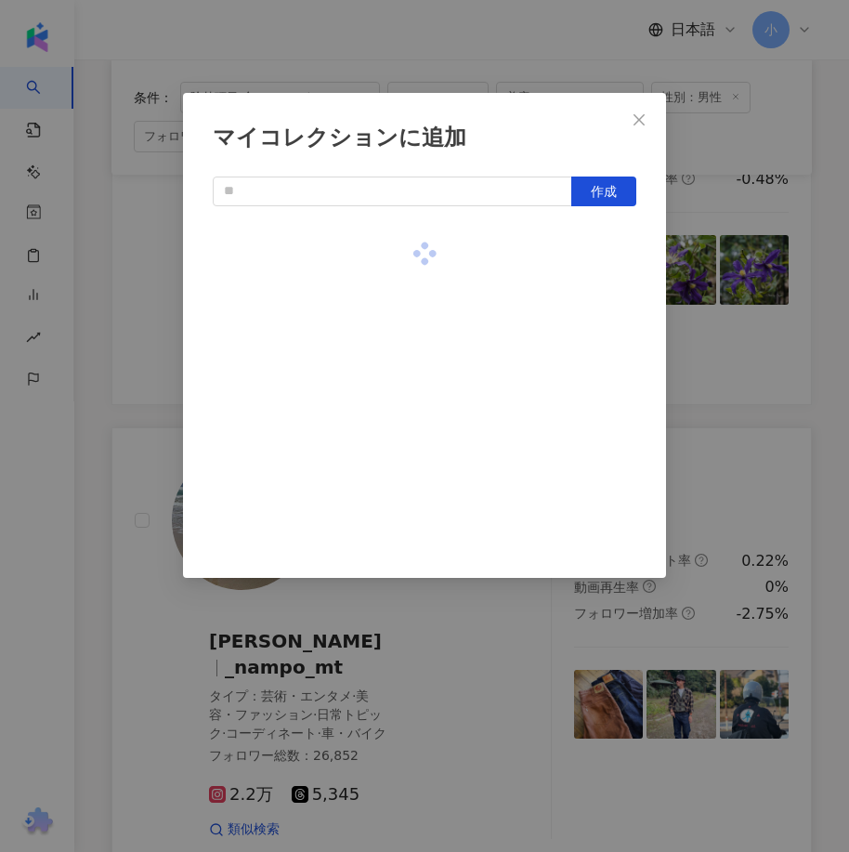
click at [725, 316] on div "マイコレクションに追加 作成" at bounding box center [424, 426] width 849 height 852
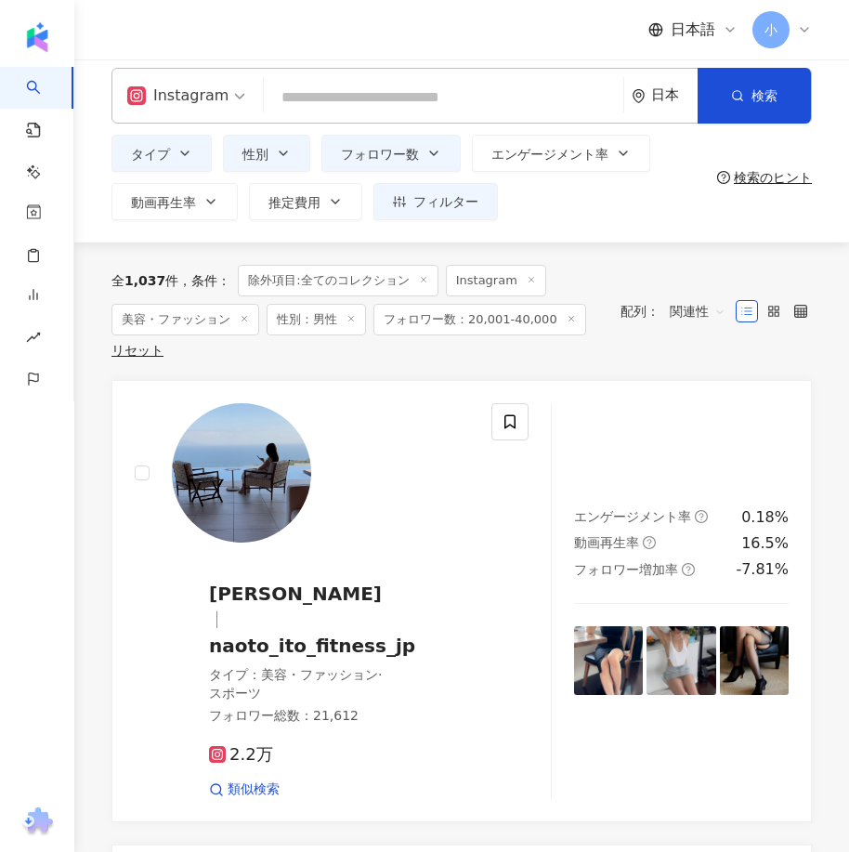
scroll to position [0, 0]
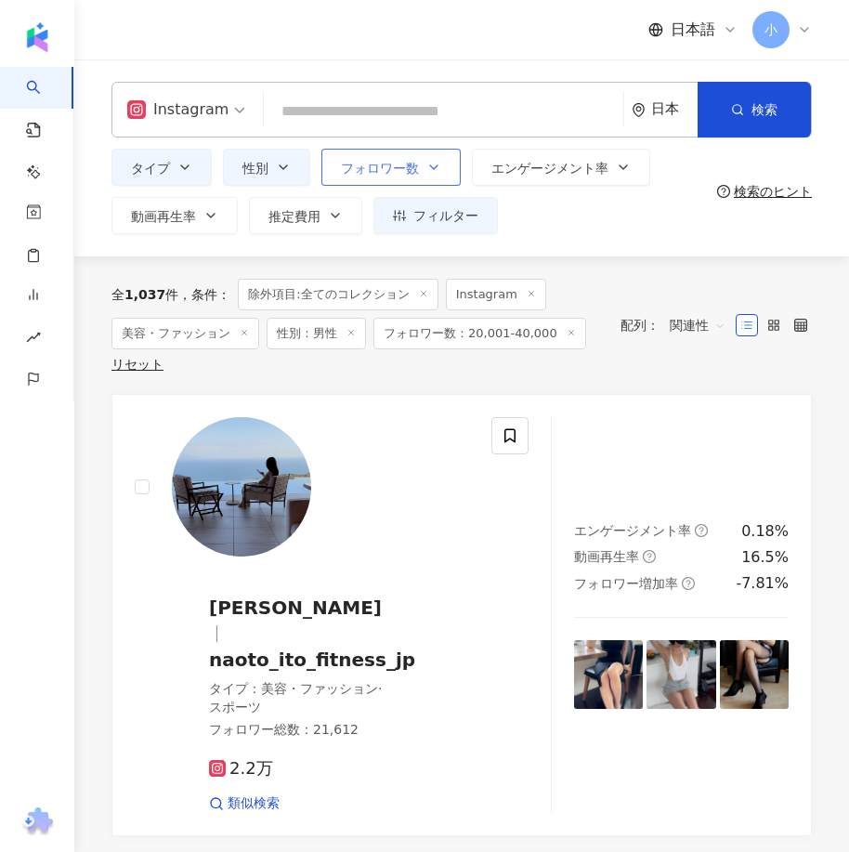
click at [347, 163] on span "フォロワー数" at bounding box center [380, 168] width 78 height 15
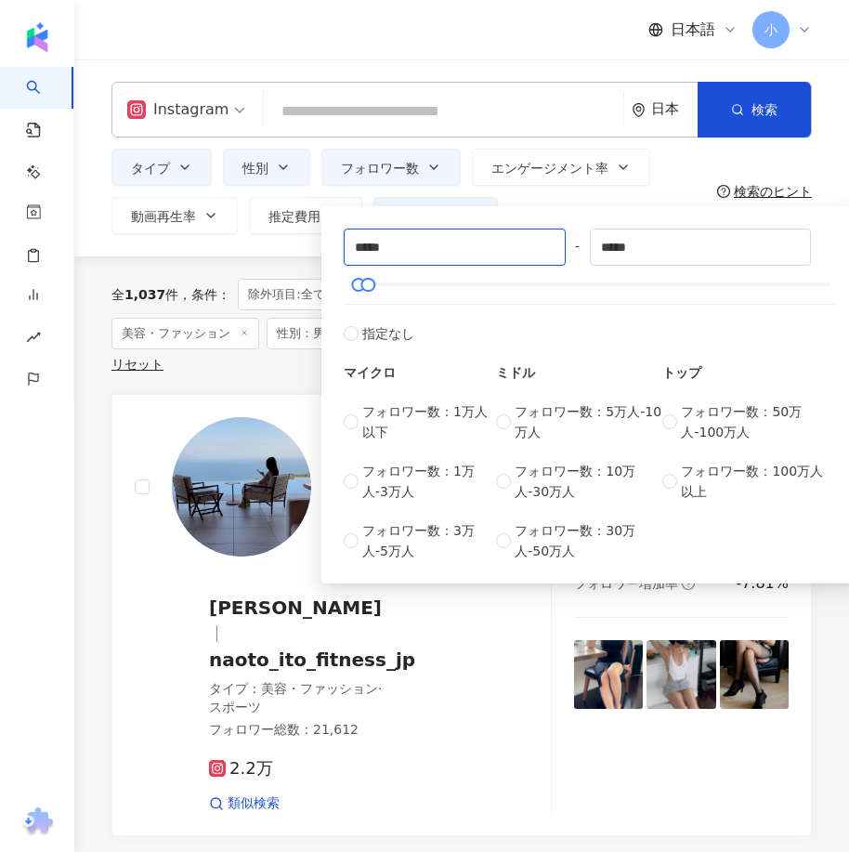
drag, startPoint x: 436, startPoint y: 258, endPoint x: 293, endPoint y: 254, distance: 143.1
click at [293, 254] on div "Instagram 日本 検索 タイプ 性別 フォロワー数 エンゲージメント率 動画再生率 推定費用 フィルター ***** - ***** 指定なし マイク…" at bounding box center [461, 157] width 775 height 197
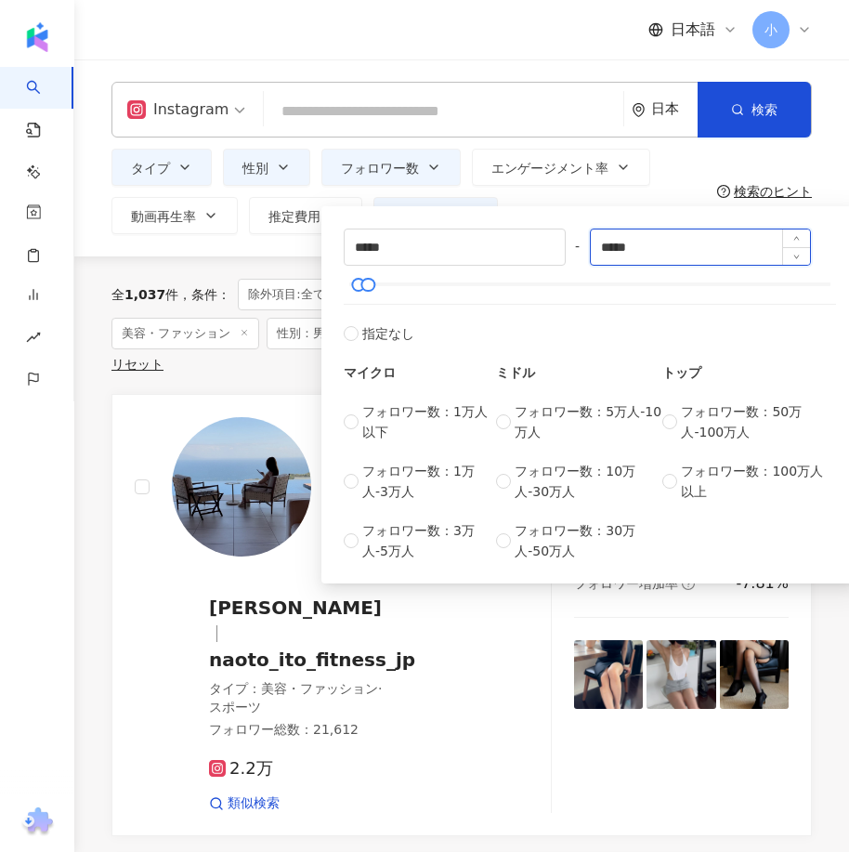
click at [615, 260] on input "*****" at bounding box center [701, 246] width 220 height 35
type input "*****"
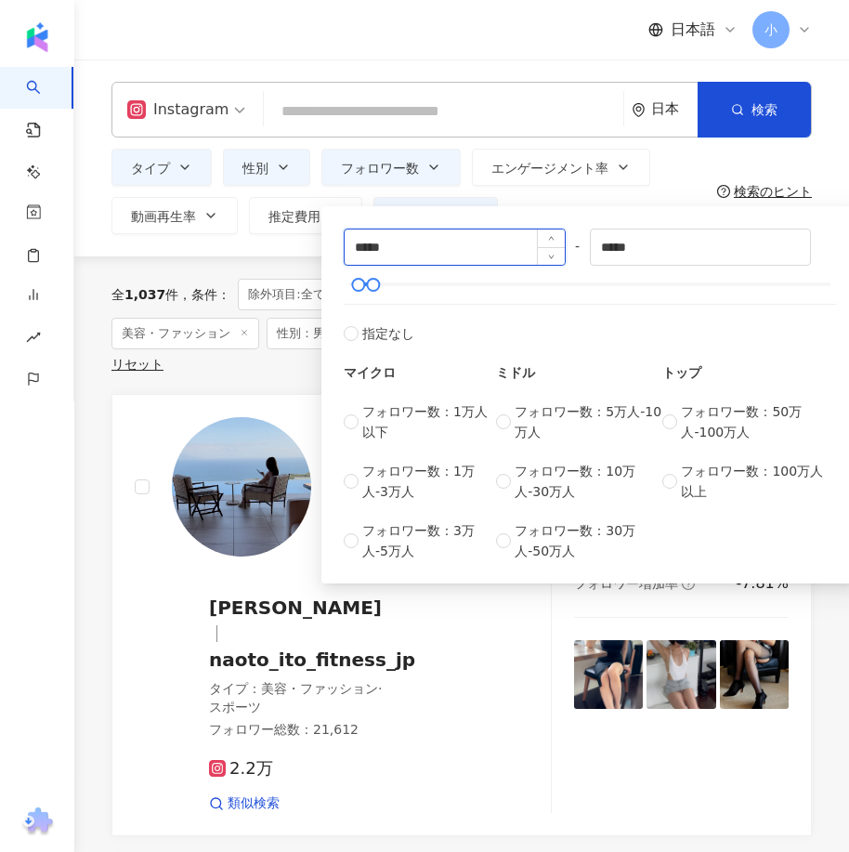
click at [362, 247] on input "*****" at bounding box center [455, 246] width 220 height 35
type input "*****"
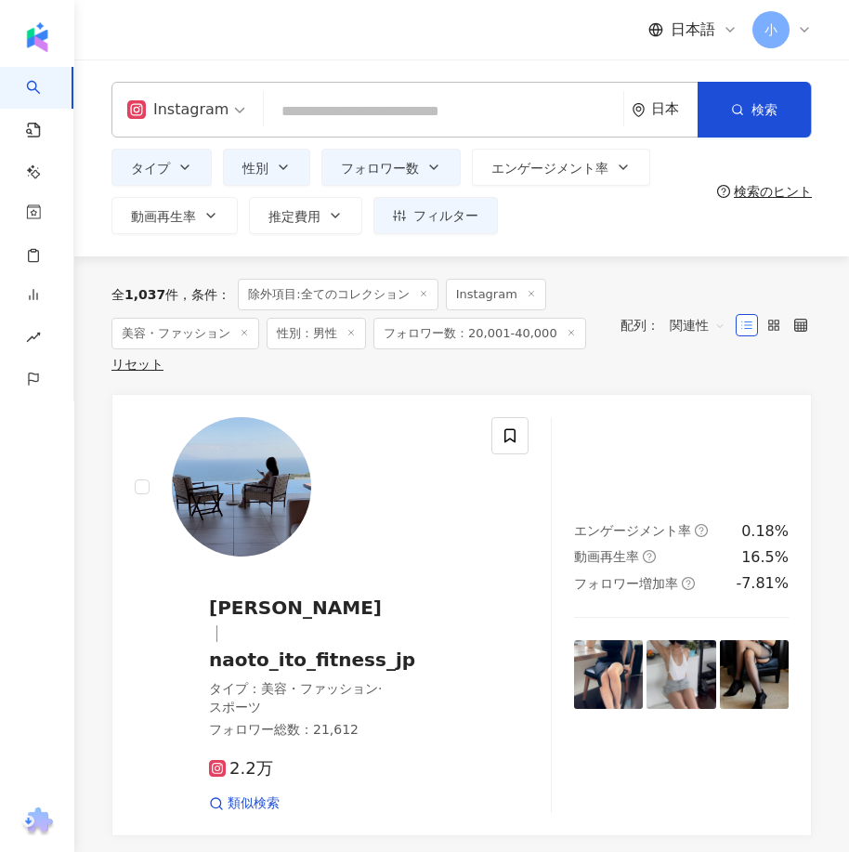
click at [268, 255] on div "Instagram 日本 検索 タイプ 性別 フォロワー数 エンゲージメント率 動画再生率 推定費用 フィルター ***** - ***** 指定なし マイク…" at bounding box center [461, 157] width 775 height 197
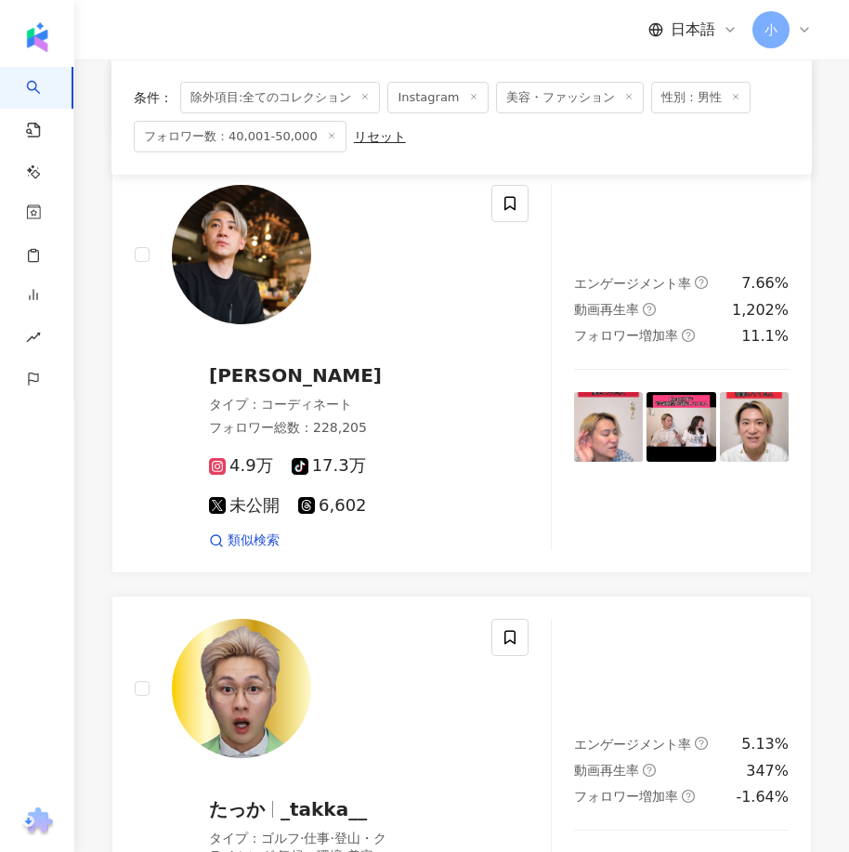
scroll to position [1207, 0]
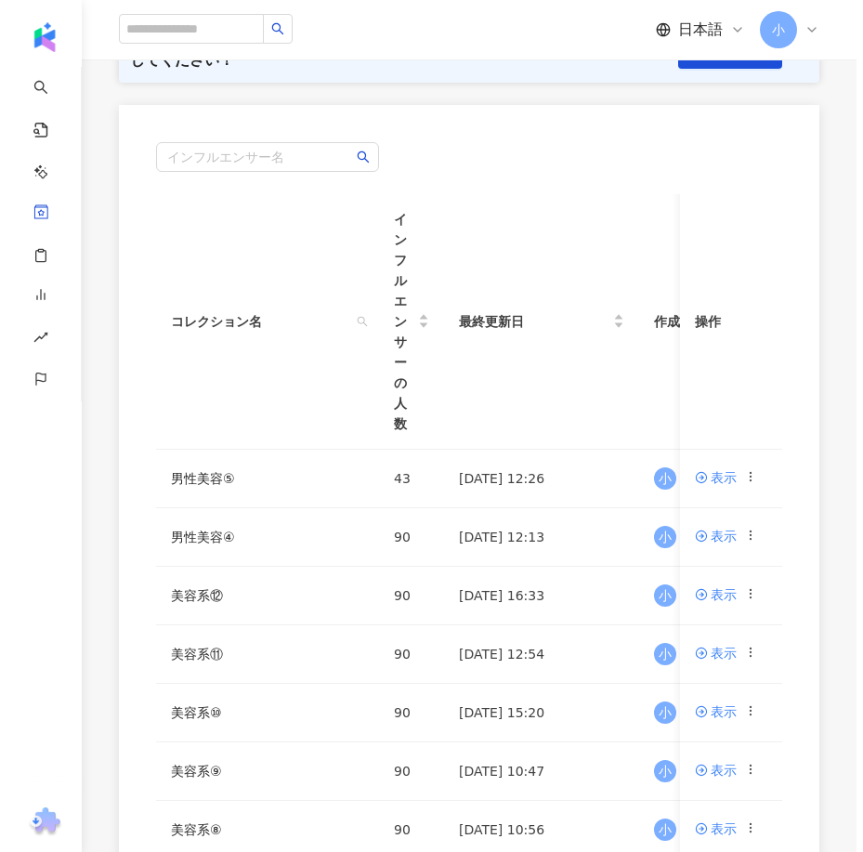
scroll to position [279, 0]
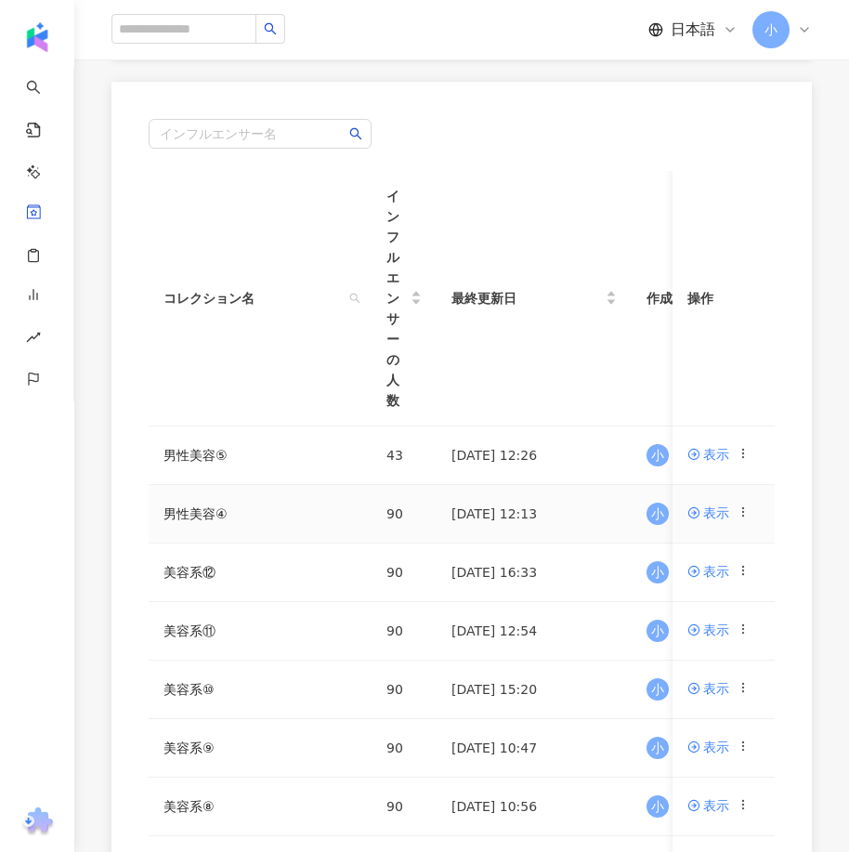
click at [740, 514] on icon at bounding box center [742, 511] width 13 height 13
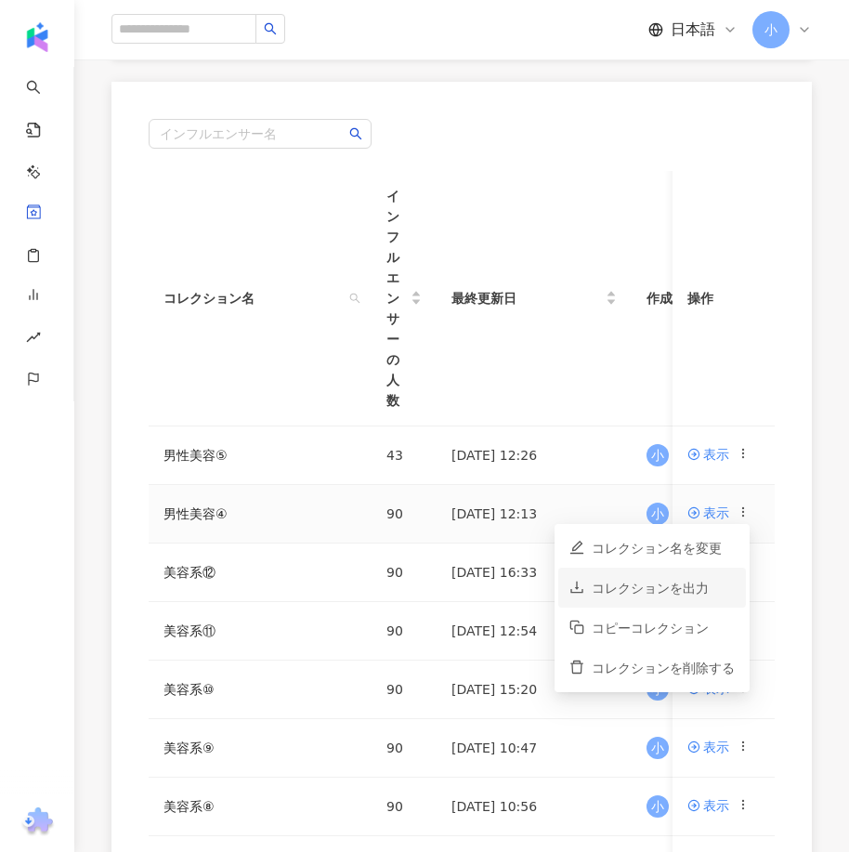
click at [676, 580] on div "コレクションを出力" at bounding box center [663, 588] width 143 height 20
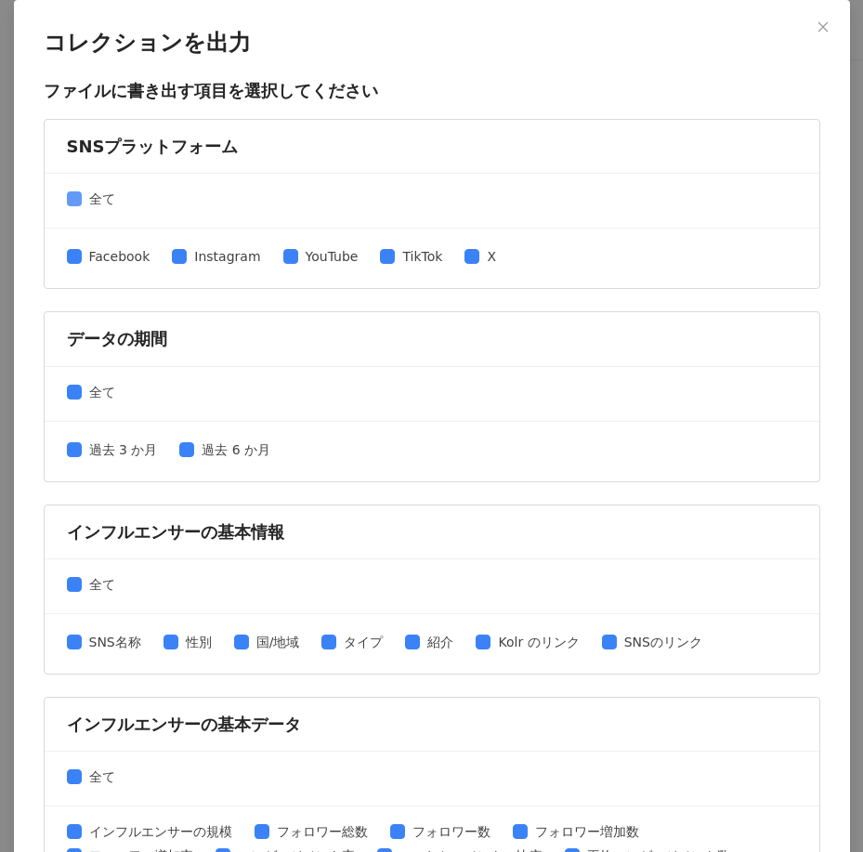
click at [101, 204] on span "全て" at bounding box center [102, 199] width 41 height 20
click at [408, 264] on span "TikTok" at bounding box center [422, 256] width 55 height 20
click at [209, 265] on span "Instagram" at bounding box center [227, 256] width 81 height 20
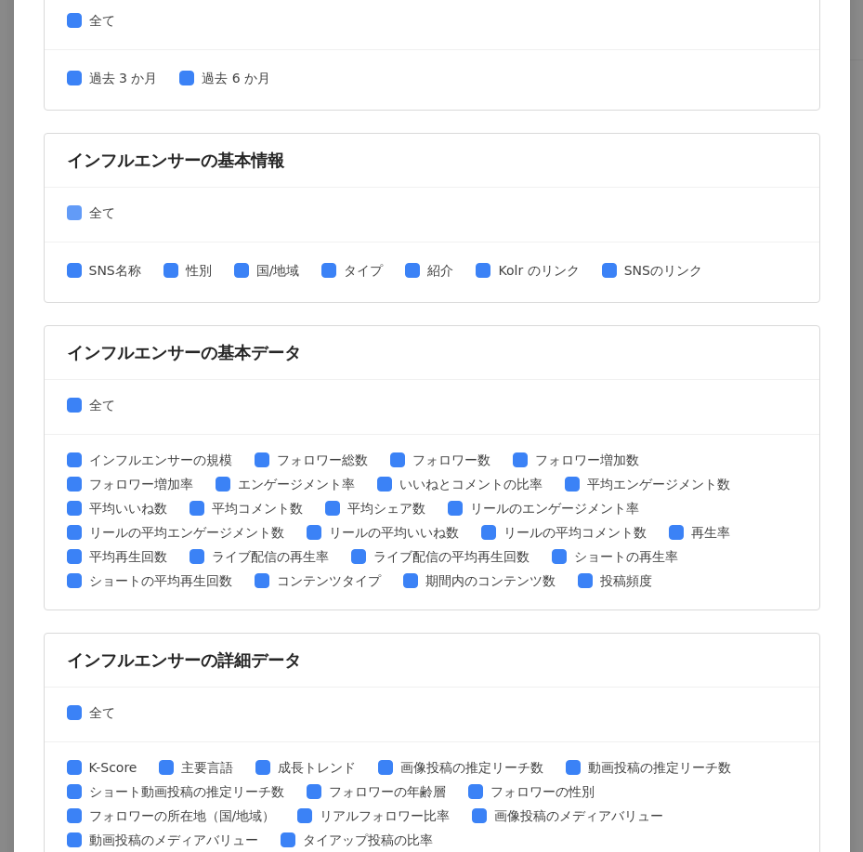
click at [105, 214] on span "全て" at bounding box center [102, 212] width 41 height 20
click at [108, 269] on span "SNS名称" at bounding box center [115, 270] width 67 height 20
click at [195, 273] on span "性別" at bounding box center [198, 270] width 41 height 20
click at [646, 268] on span "SNSのリンク" at bounding box center [663, 270] width 93 height 20
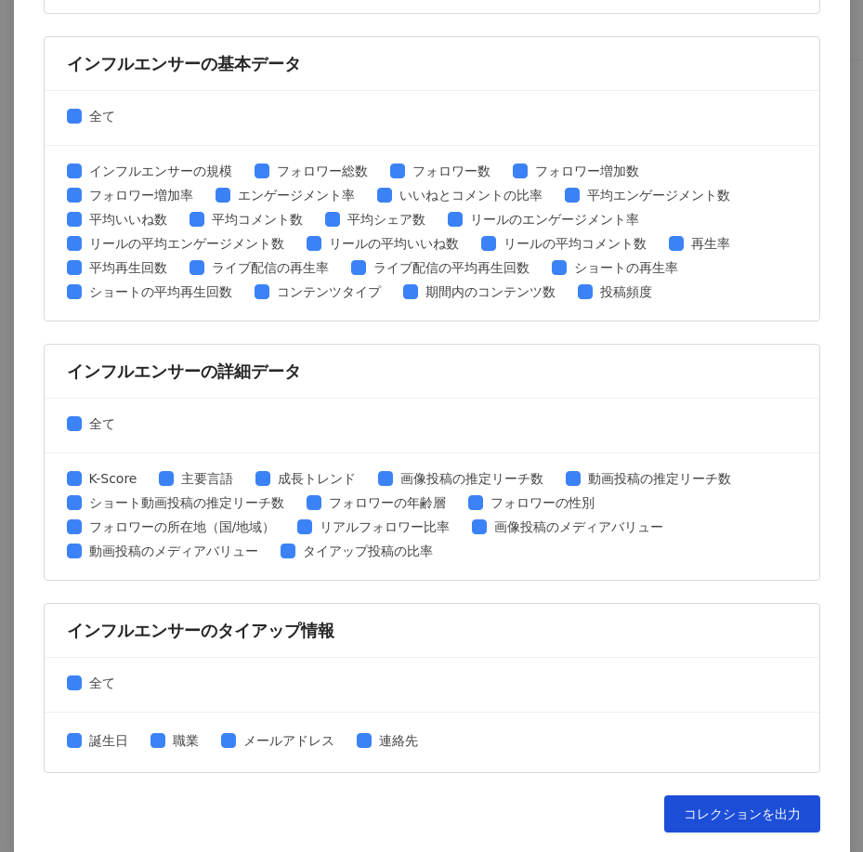
scroll to position [663, 0]
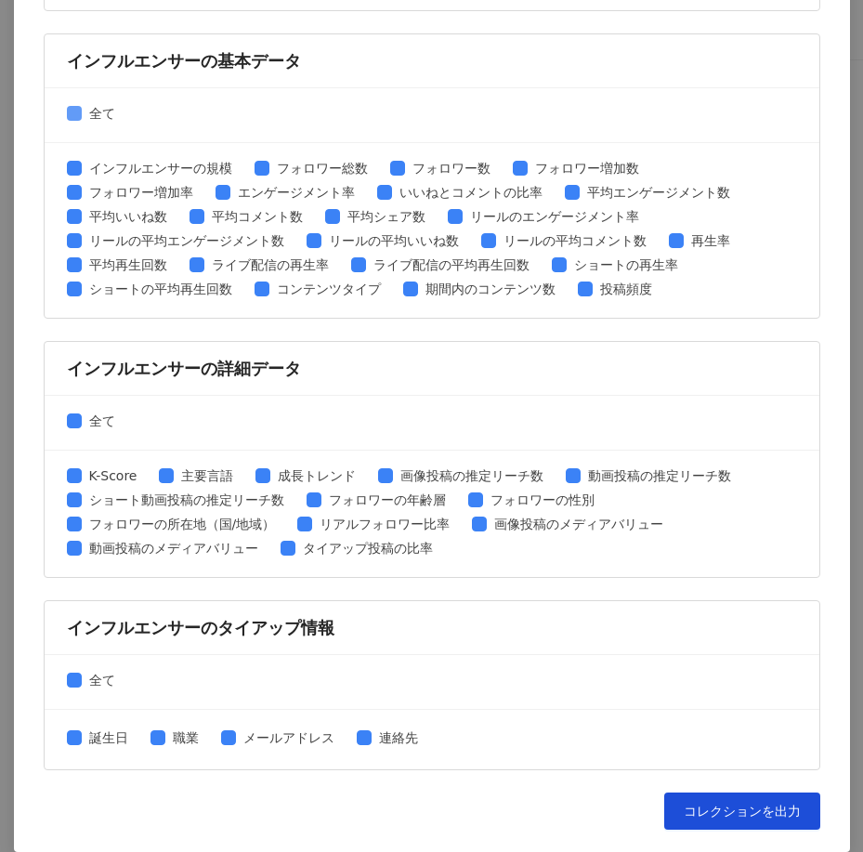
click at [85, 112] on span "全て" at bounding box center [102, 113] width 41 height 20
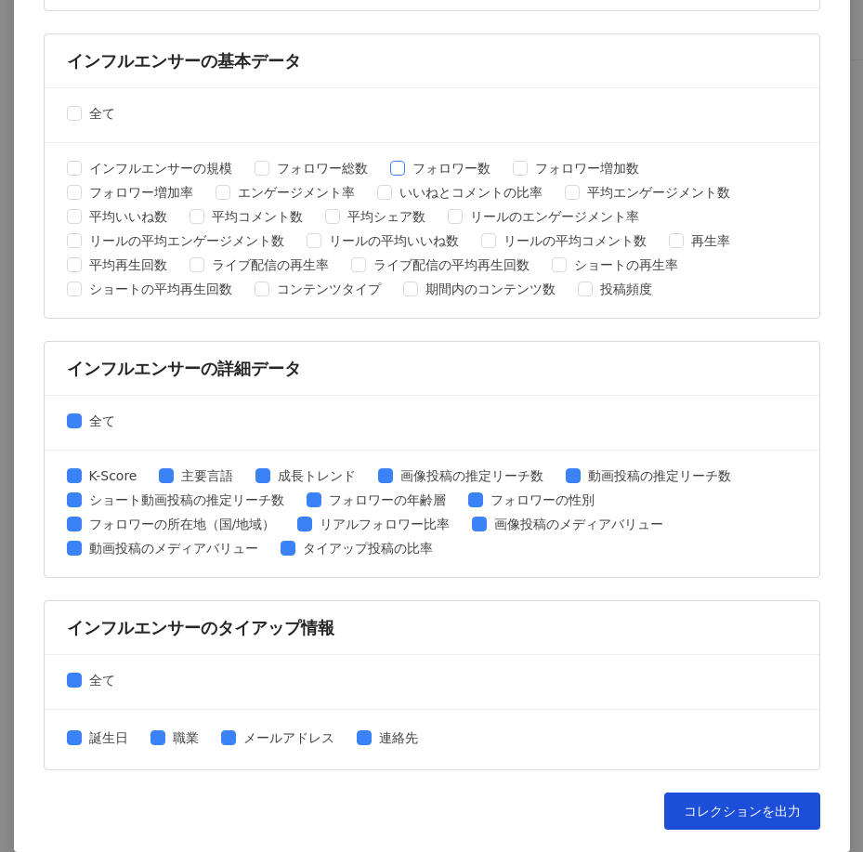
click at [463, 173] on span "フォロワー数" at bounding box center [451, 168] width 93 height 20
click at [628, 189] on span "平均エンゲージメント数" at bounding box center [658, 192] width 158 height 20
click at [140, 215] on span "平均いいね数" at bounding box center [128, 216] width 93 height 20
click at [280, 220] on span "平均コメント数" at bounding box center [257, 216] width 106 height 20
click at [82, 416] on span "全て" at bounding box center [102, 420] width 41 height 20
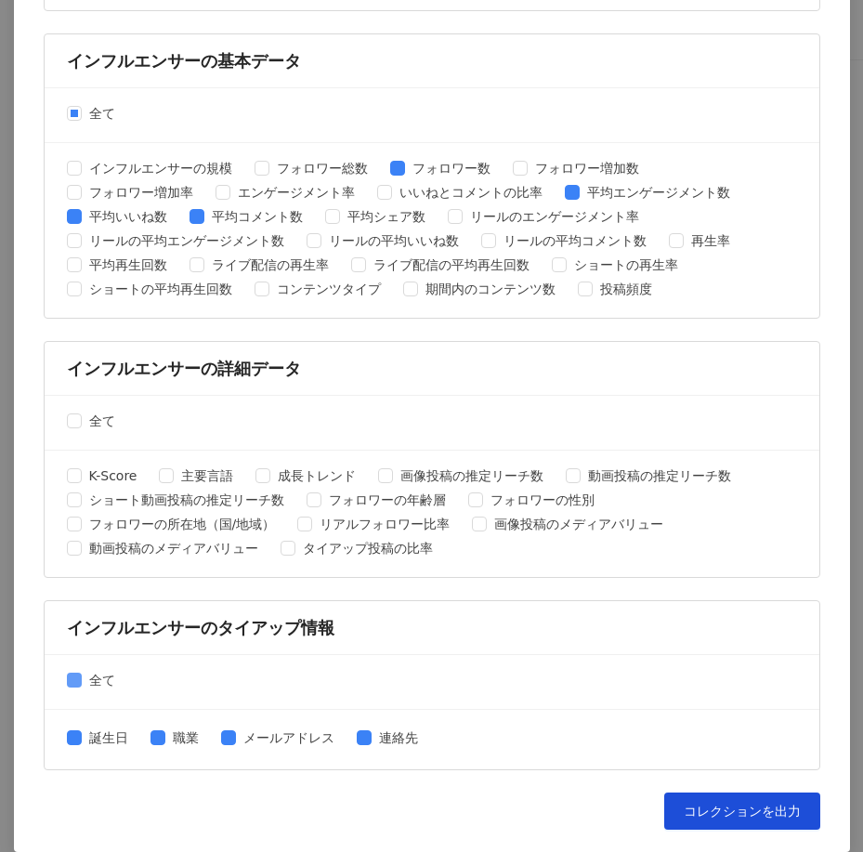
click at [85, 684] on span "全て" at bounding box center [102, 680] width 41 height 20
click at [732, 821] on button "コレクションを出力" at bounding box center [742, 810] width 156 height 37
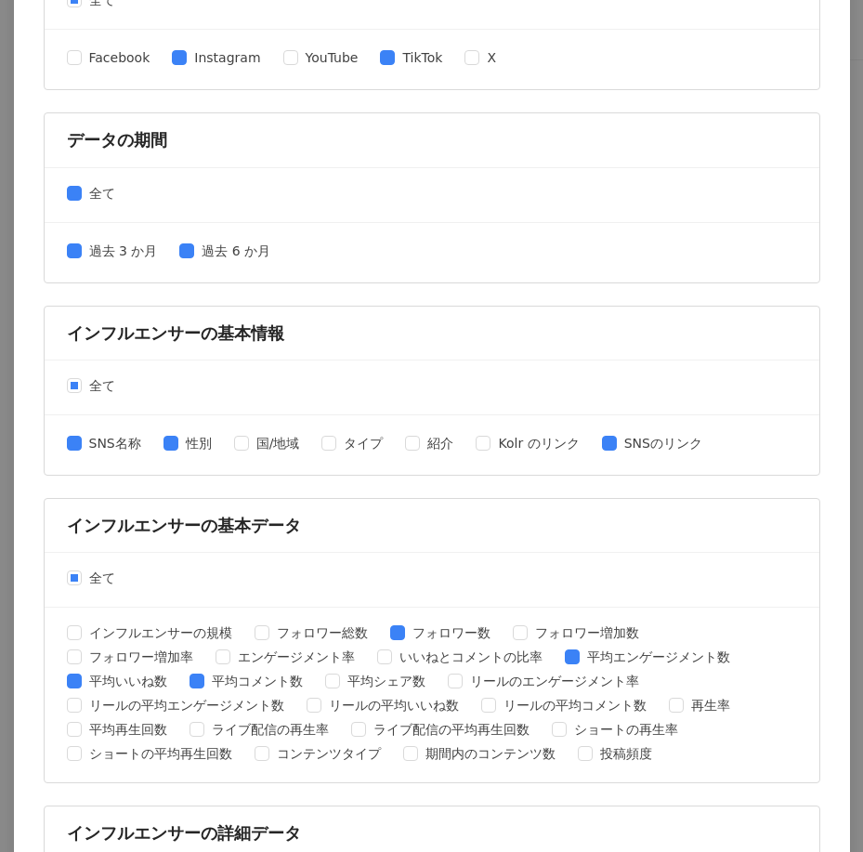
scroll to position [0, 0]
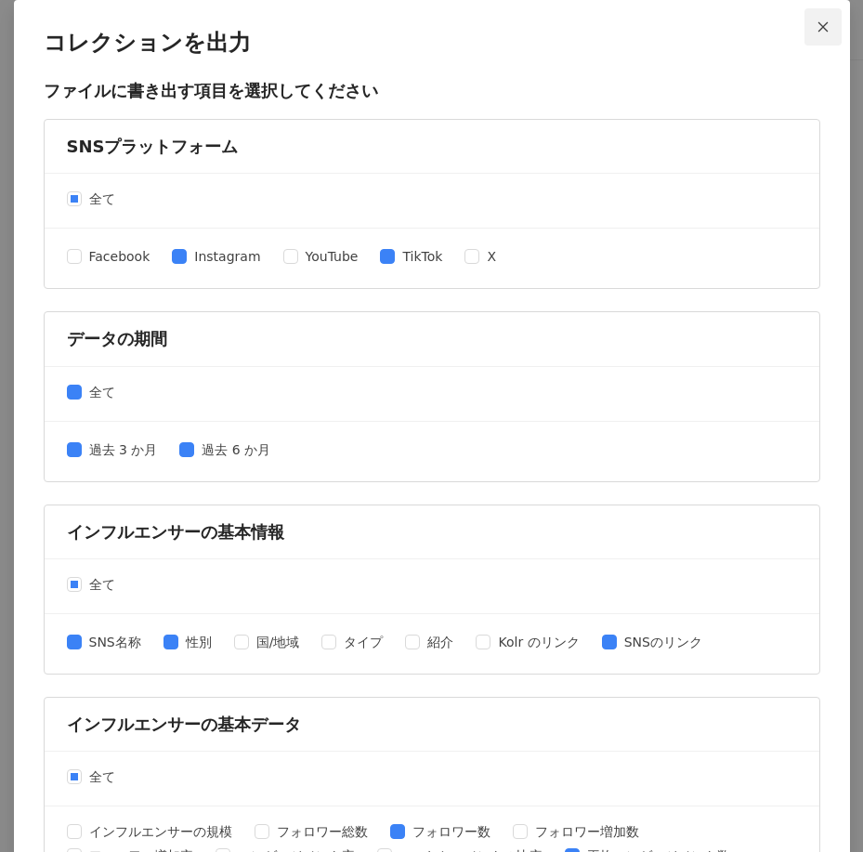
click at [808, 24] on span "Close" at bounding box center [822, 26] width 37 height 13
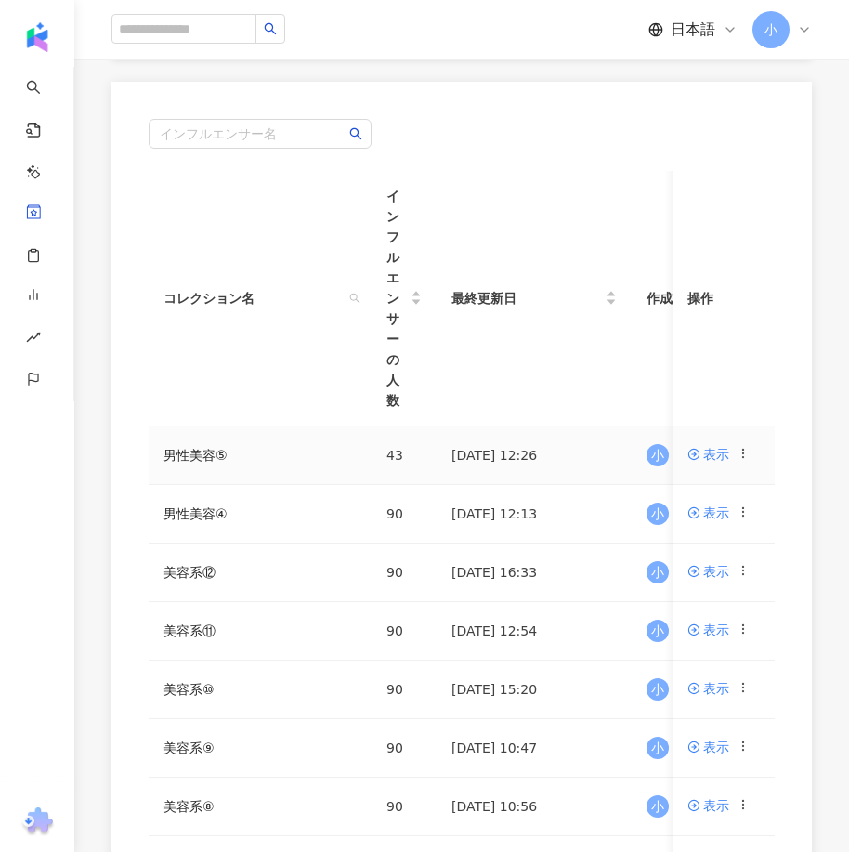
click at [745, 452] on icon at bounding box center [742, 453] width 13 height 13
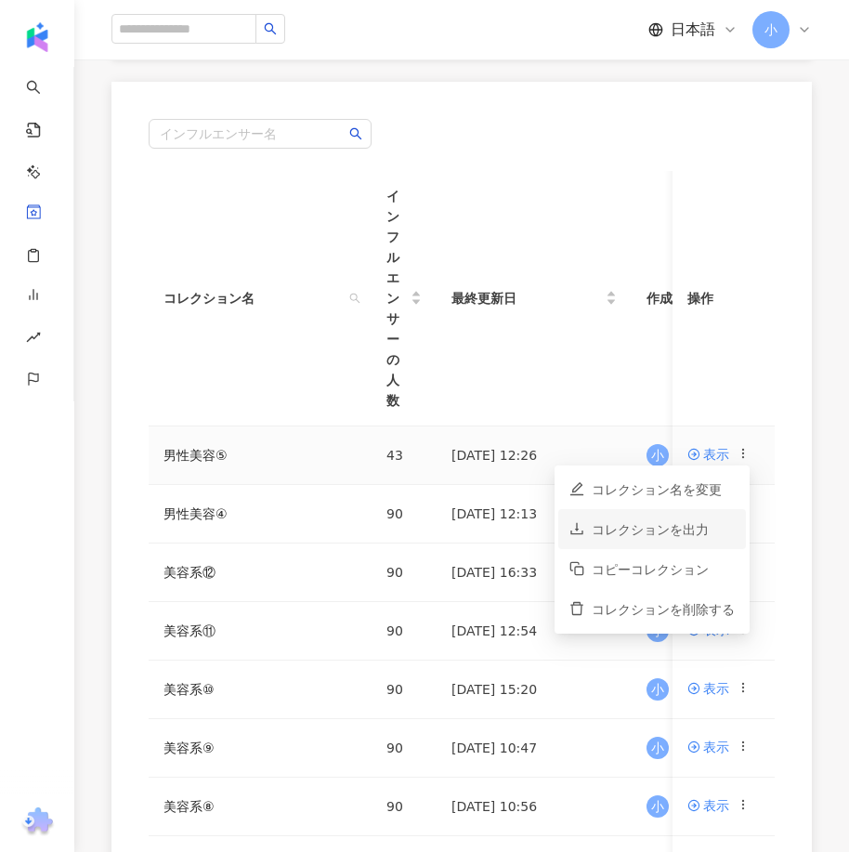
click at [677, 532] on div "コレクションを出力" at bounding box center [663, 529] width 143 height 20
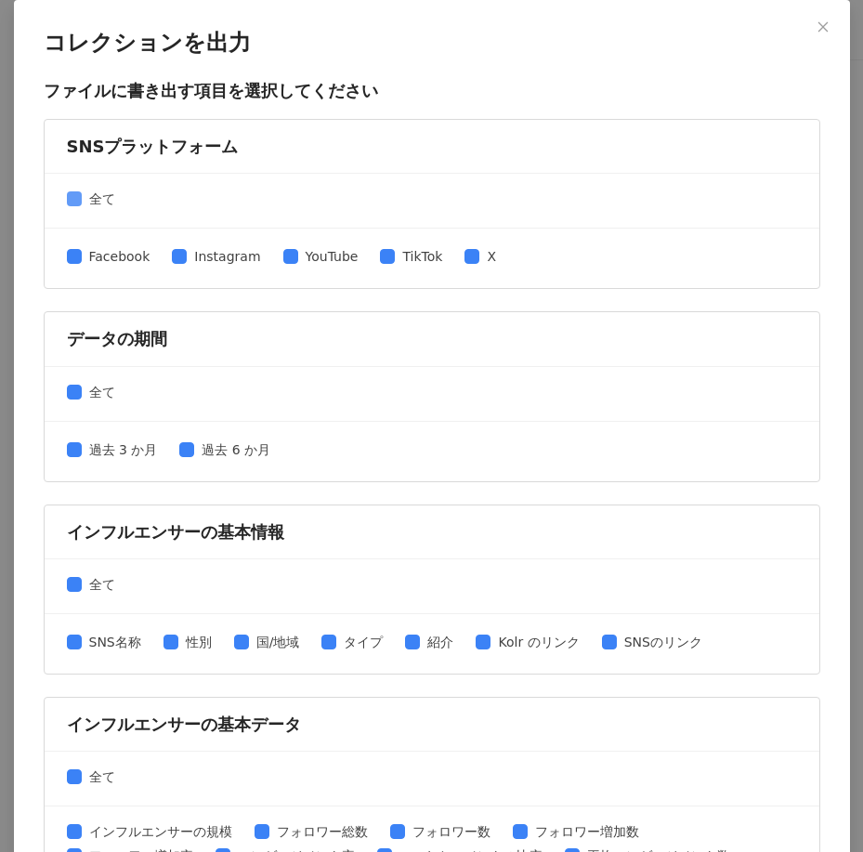
click at [103, 200] on span "全て" at bounding box center [102, 199] width 41 height 20
click at [208, 256] on span "Instagram" at bounding box center [227, 256] width 81 height 20
click at [395, 259] on span "TikTok" at bounding box center [422, 256] width 55 height 20
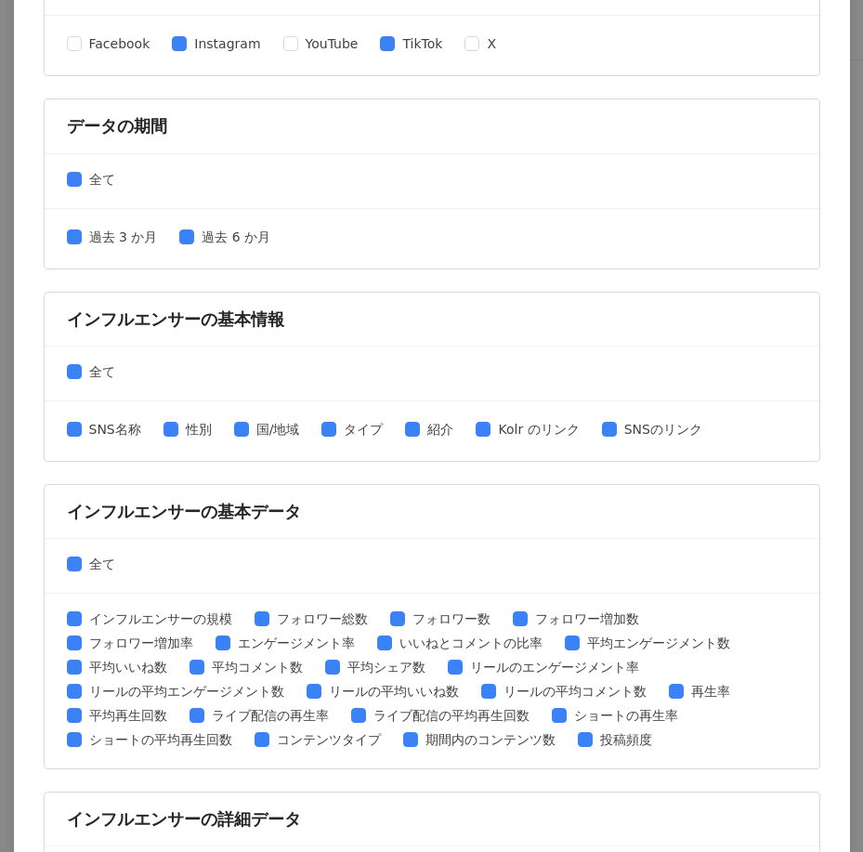
scroll to position [279, 0]
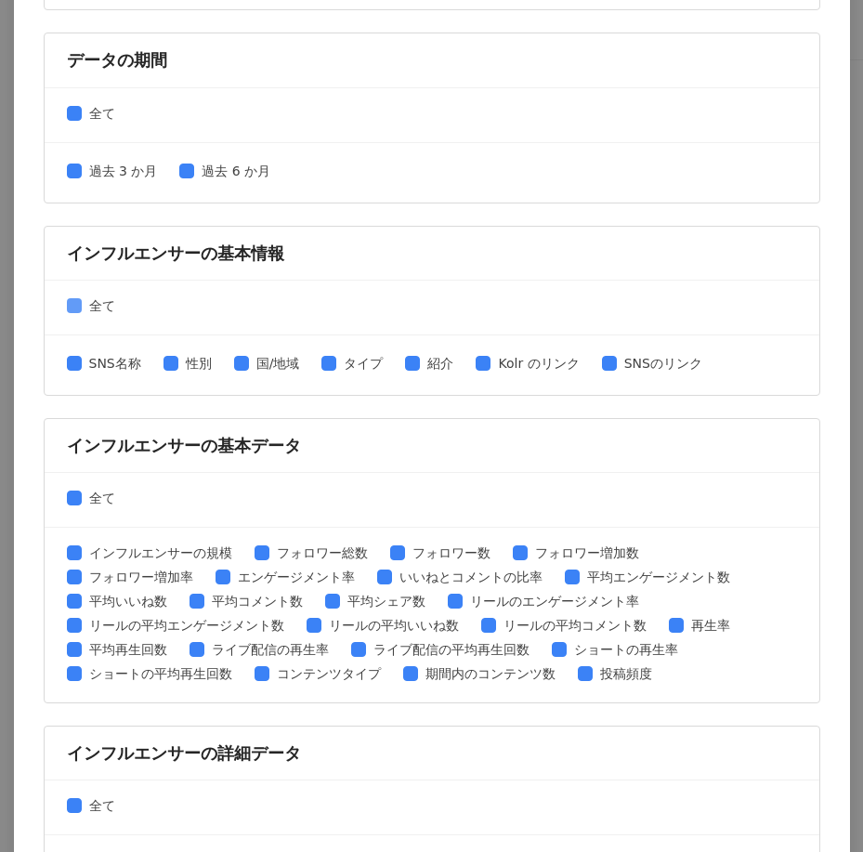
click at [86, 305] on span "全て" at bounding box center [102, 305] width 41 height 20
click at [107, 358] on span "SNS名称" at bounding box center [115, 363] width 67 height 20
click at [189, 363] on span "性別" at bounding box center [198, 363] width 41 height 20
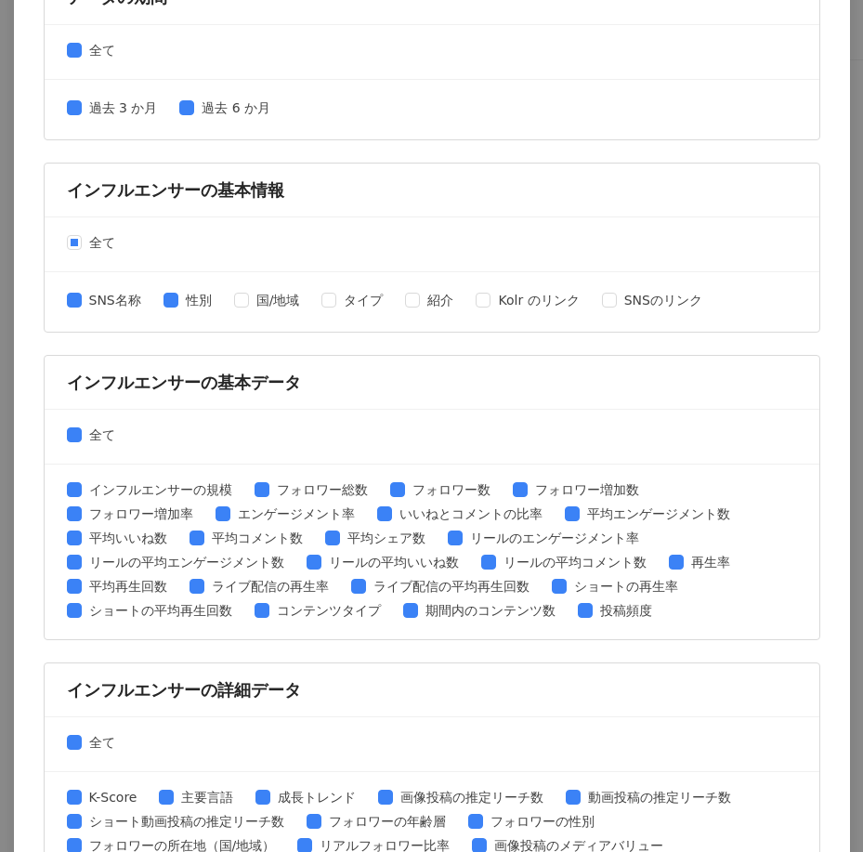
scroll to position [557, 0]
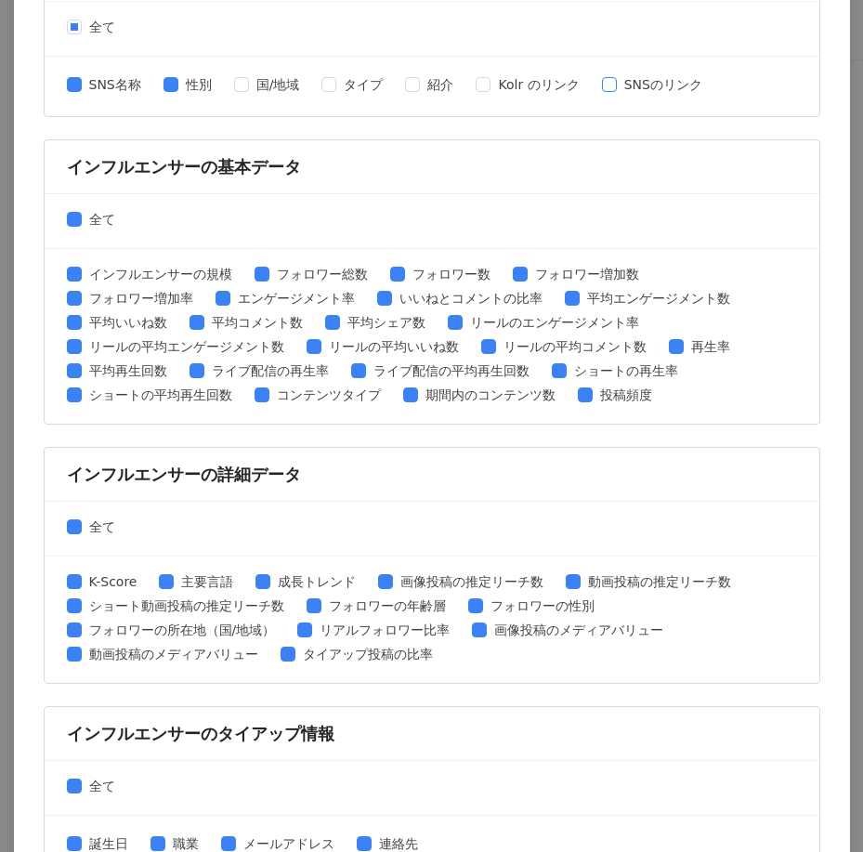
click at [650, 85] on span "SNSのリンク" at bounding box center [663, 84] width 93 height 20
click at [101, 218] on span "全て" at bounding box center [102, 219] width 41 height 20
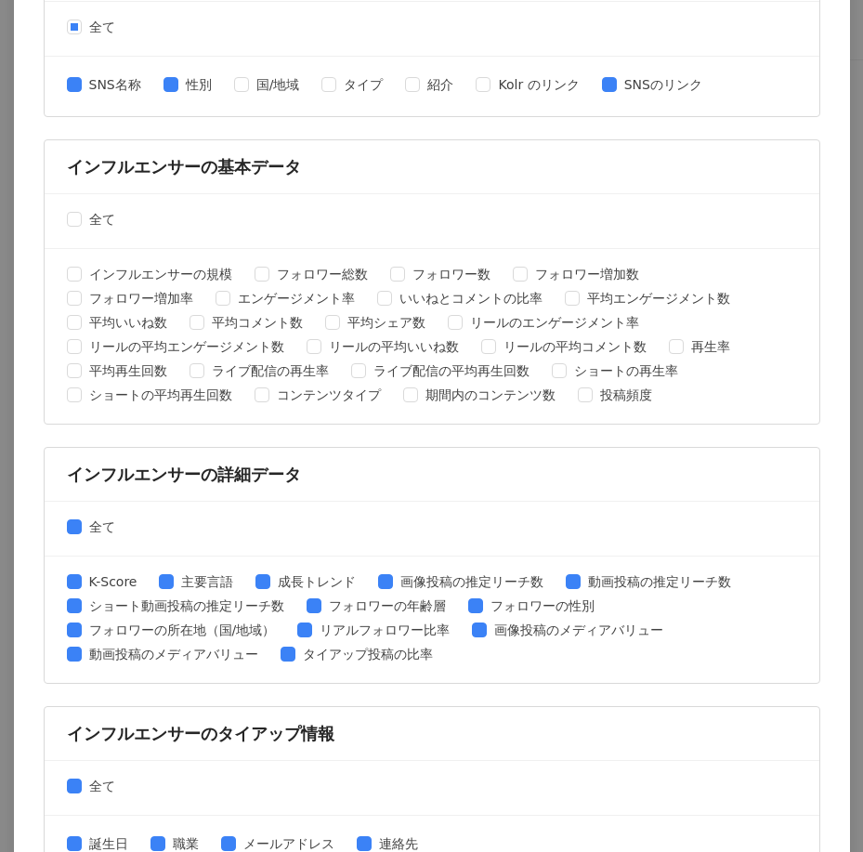
click at [436, 263] on div "インフルエンサーの規模 フォロワー総数 フォロワー数 フォロワー増加数 フォロワー増加率 エンゲージメント率 いいねとコメントの比率 平均エンゲージメント数 …" at bounding box center [432, 336] width 775 height 175
click at [439, 280] on span "フォロワー数" at bounding box center [451, 274] width 93 height 20
click at [618, 300] on span "平均エンゲージメント数" at bounding box center [658, 298] width 158 height 20
click at [138, 315] on span "平均いいね数" at bounding box center [128, 322] width 93 height 20
click at [241, 324] on span "平均コメント数" at bounding box center [257, 322] width 106 height 20
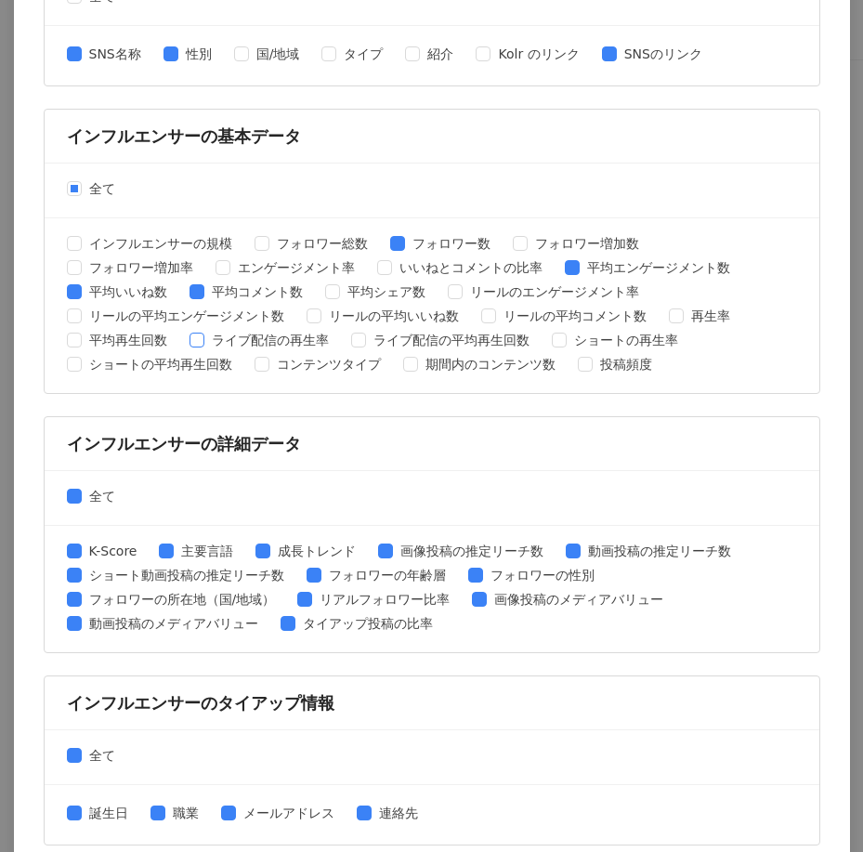
scroll to position [663, 0]
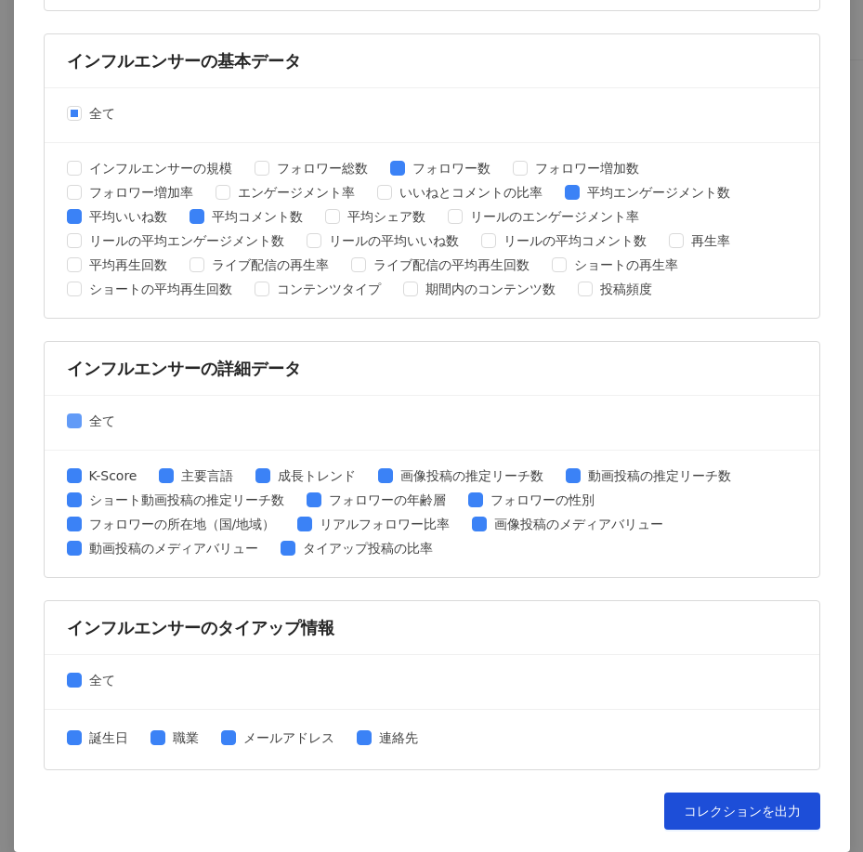
click at [84, 423] on span "全て" at bounding box center [102, 420] width 41 height 20
click at [100, 675] on span "全て" at bounding box center [102, 680] width 41 height 20
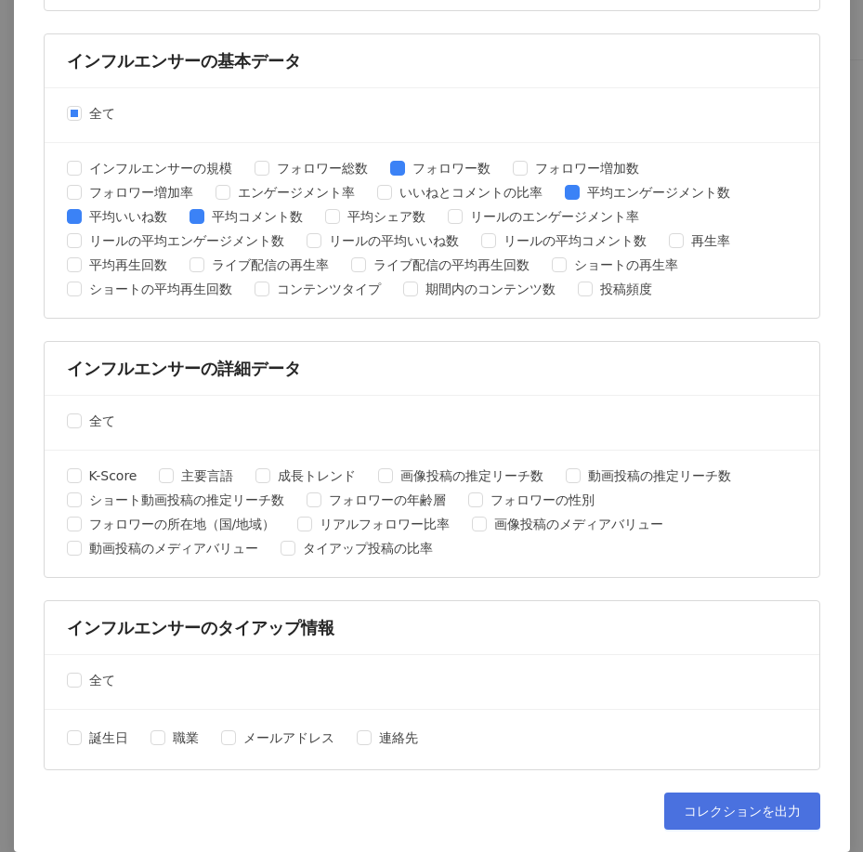
click at [749, 796] on button "コレクションを出力" at bounding box center [742, 810] width 156 height 37
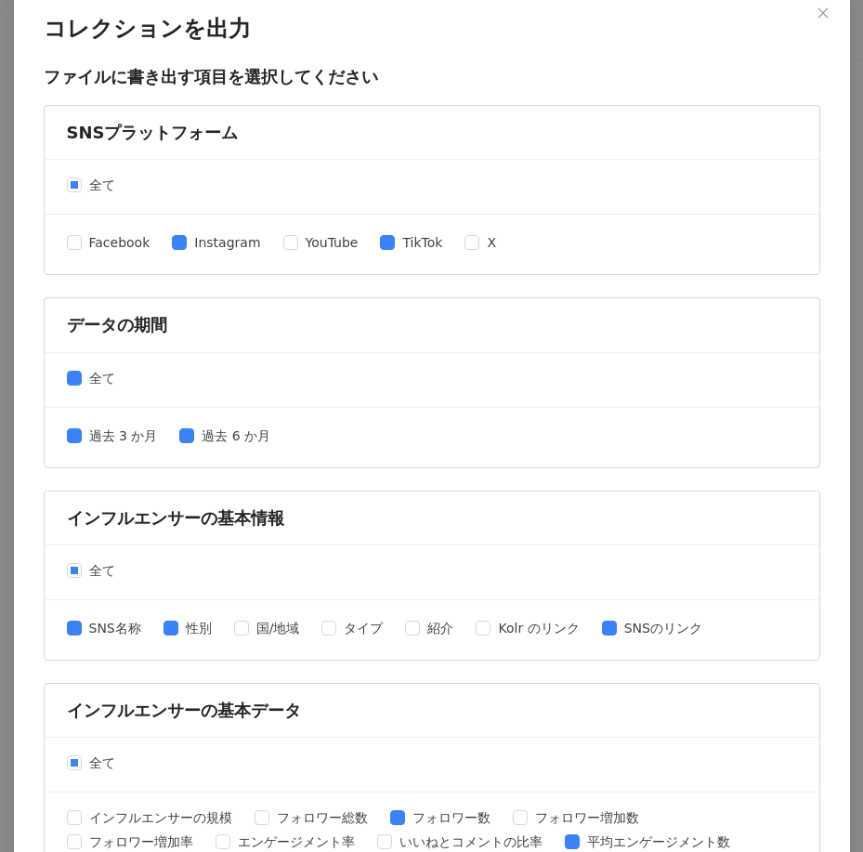
scroll to position [0, 0]
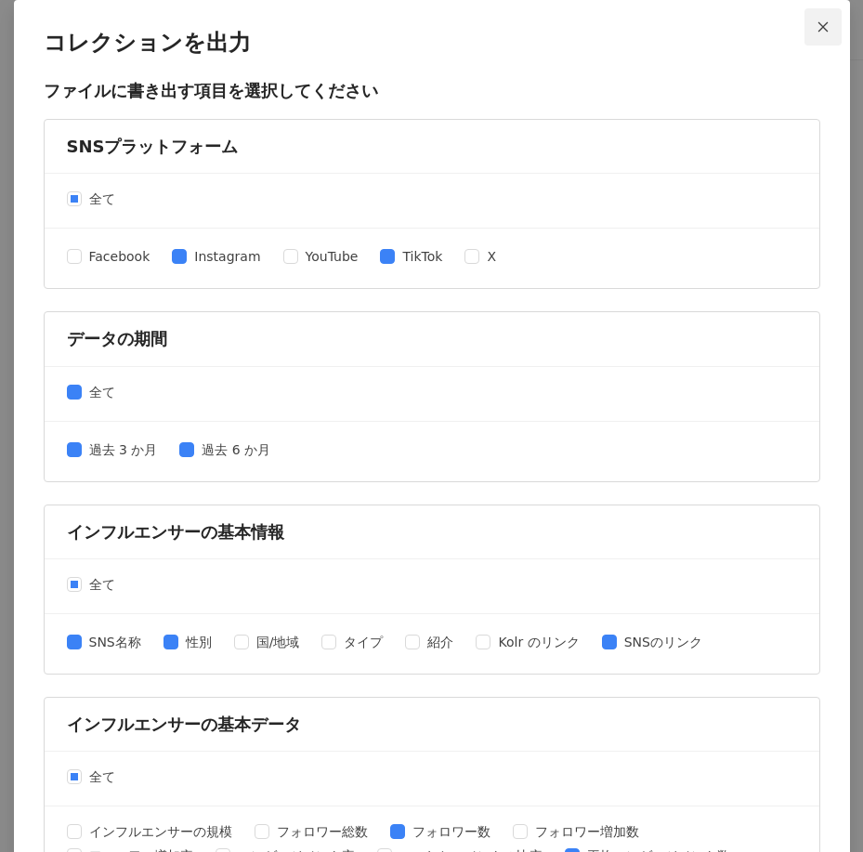
click at [818, 19] on button "Close" at bounding box center [822, 26] width 37 height 37
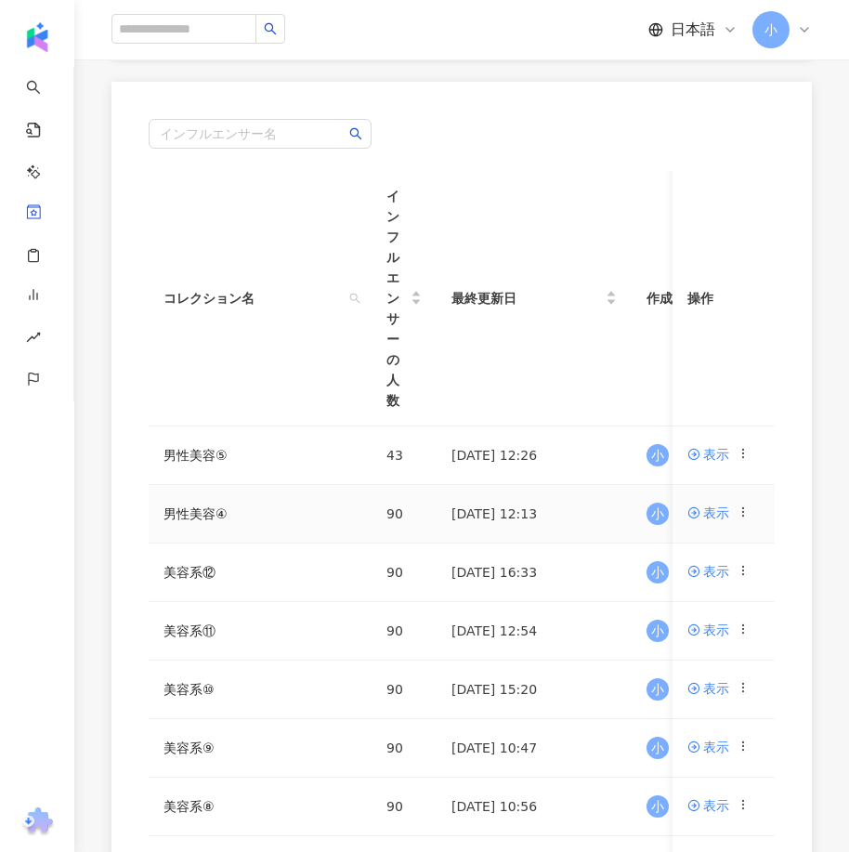
click at [740, 517] on icon at bounding box center [742, 511] width 13 height 13
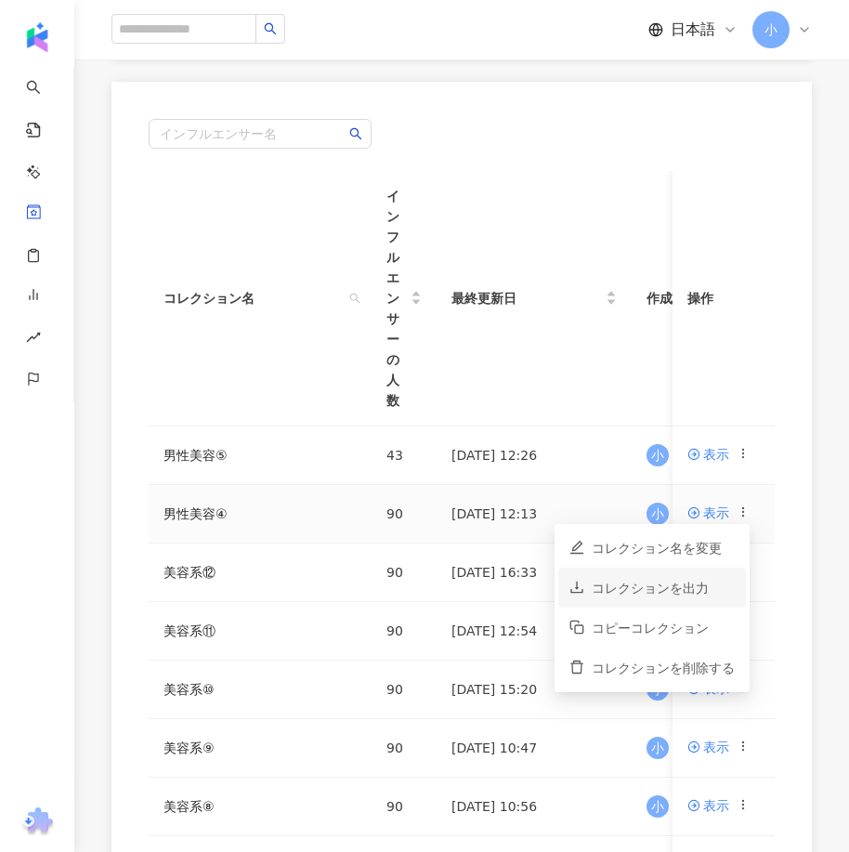
click at [695, 580] on div "コレクションを出力" at bounding box center [663, 588] width 143 height 20
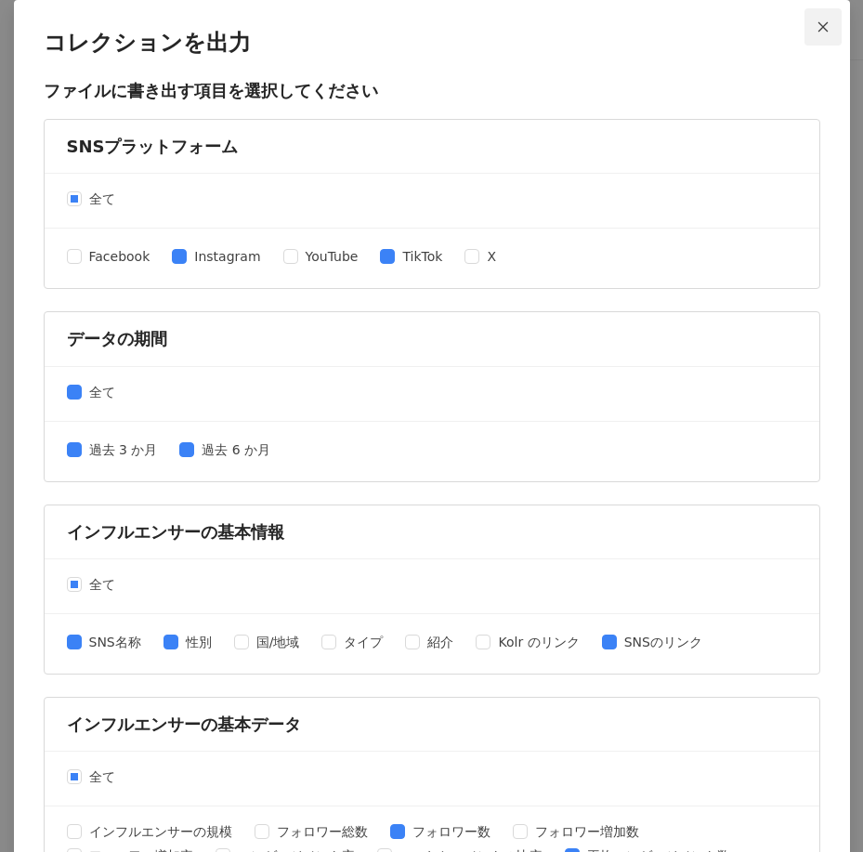
click at [819, 30] on icon "close" at bounding box center [823, 26] width 10 height 10
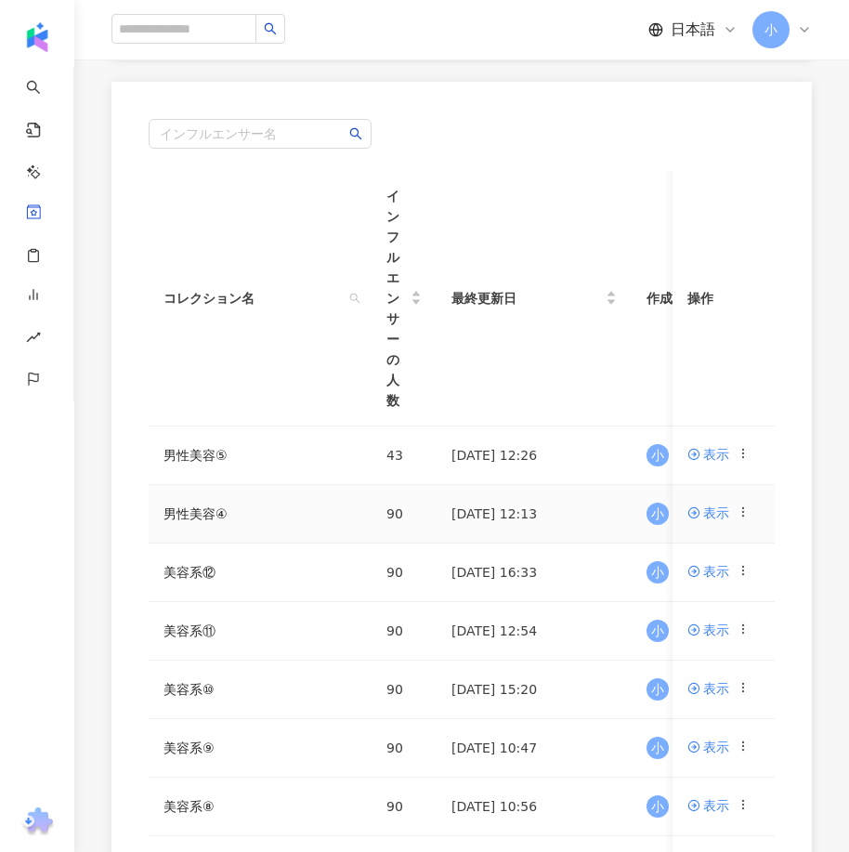
click at [742, 514] on icon at bounding box center [742, 511] width 13 height 13
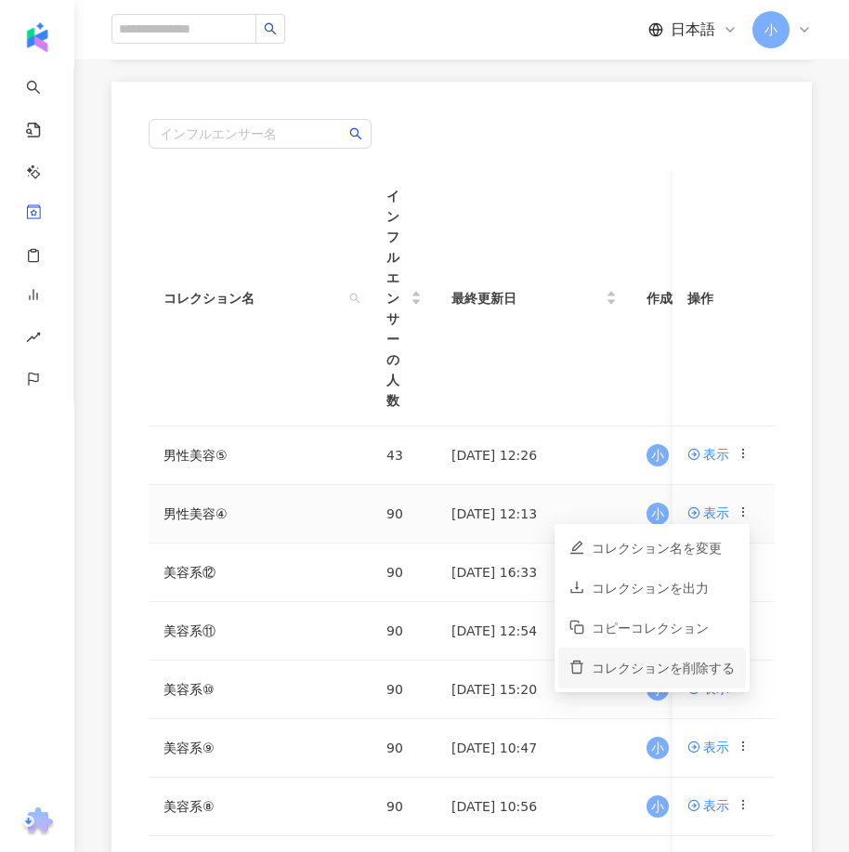
click at [677, 666] on div "コレクションを削除する" at bounding box center [663, 667] width 143 height 20
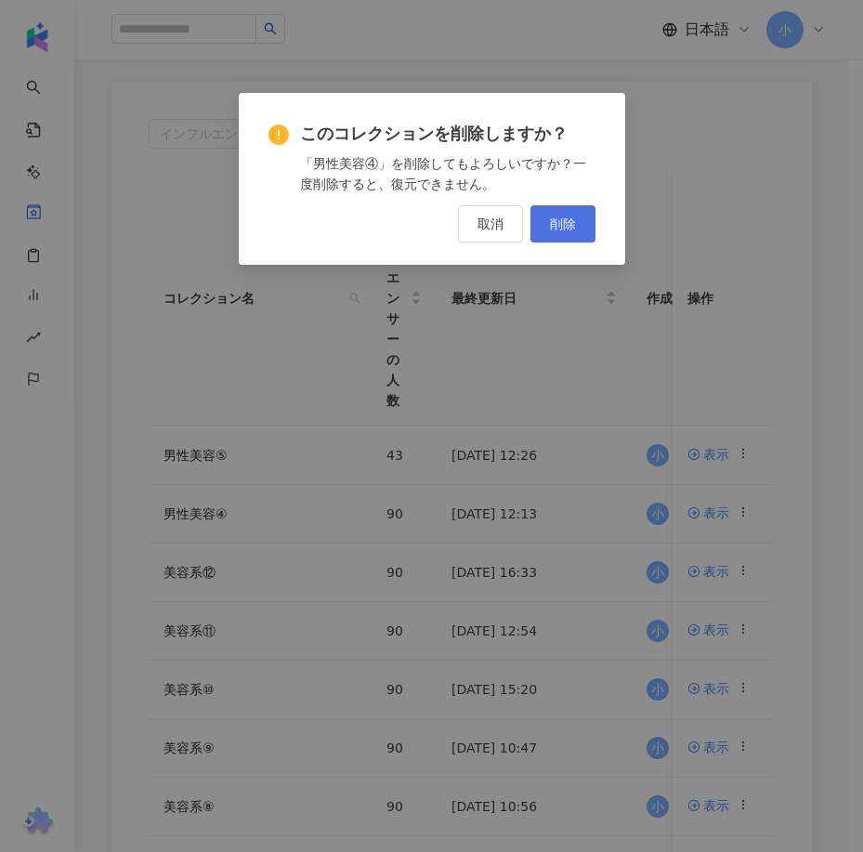
click at [547, 228] on button "削除" at bounding box center [562, 223] width 65 height 37
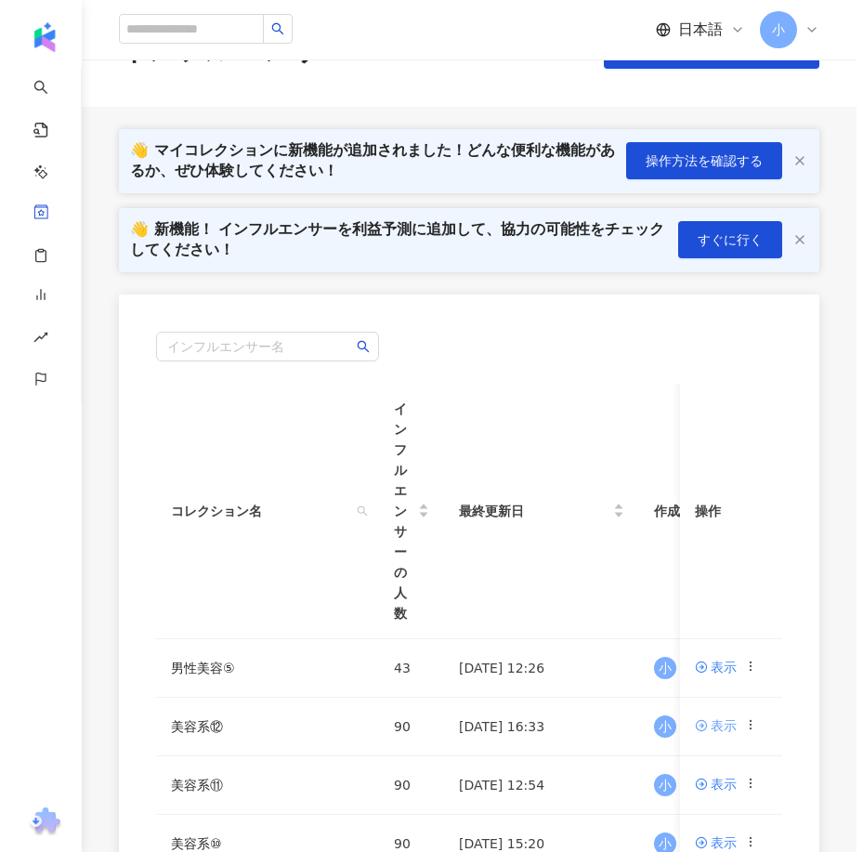
scroll to position [279, 0]
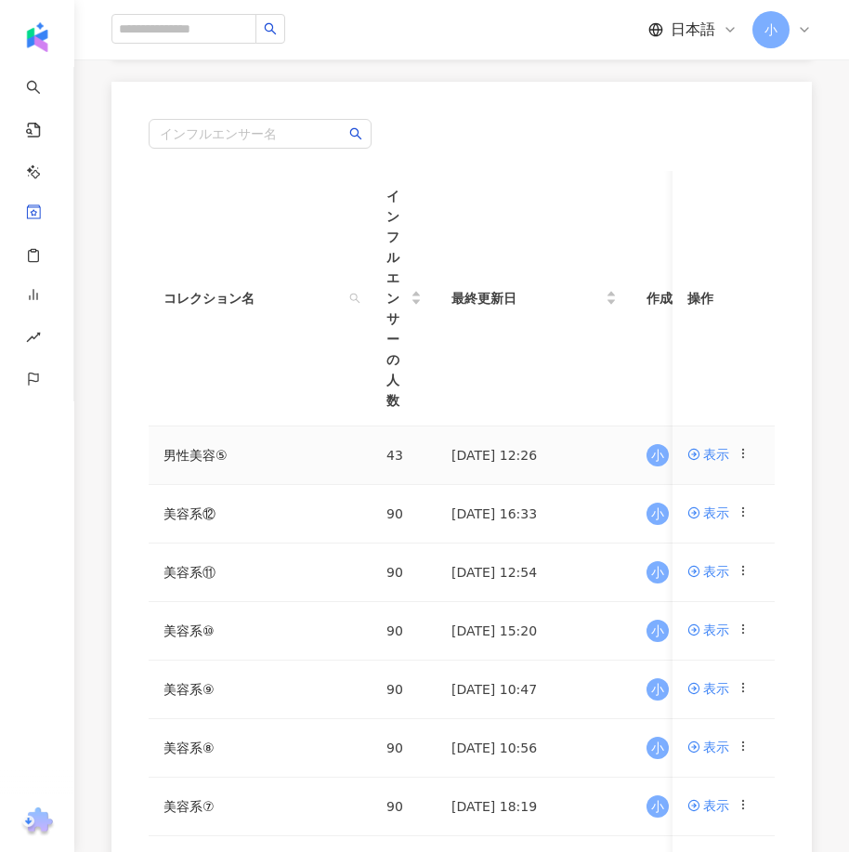
click at [741, 454] on icon at bounding box center [742, 453] width 13 height 13
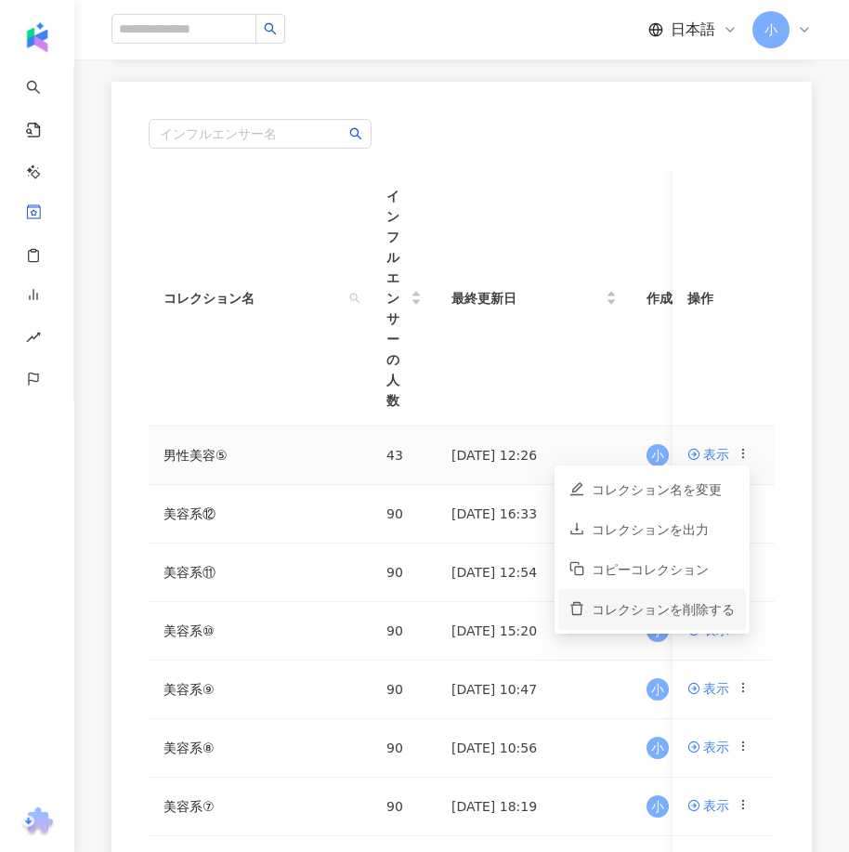
click at [678, 600] on div "コレクションを削除する" at bounding box center [663, 609] width 143 height 20
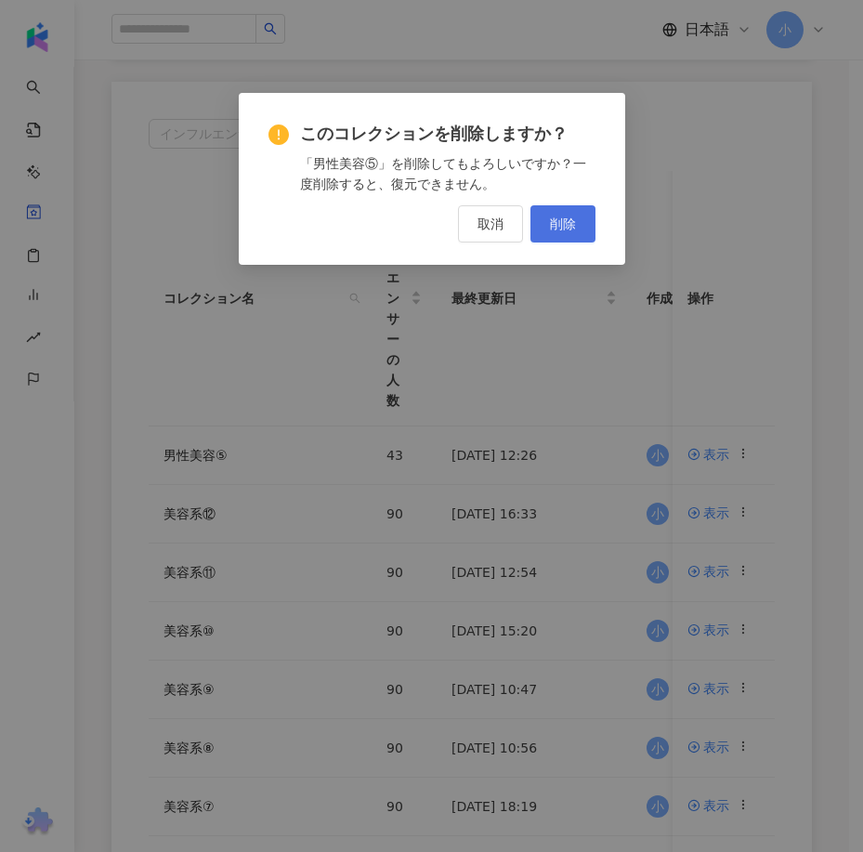
click at [576, 229] on button "削除" at bounding box center [562, 223] width 65 height 37
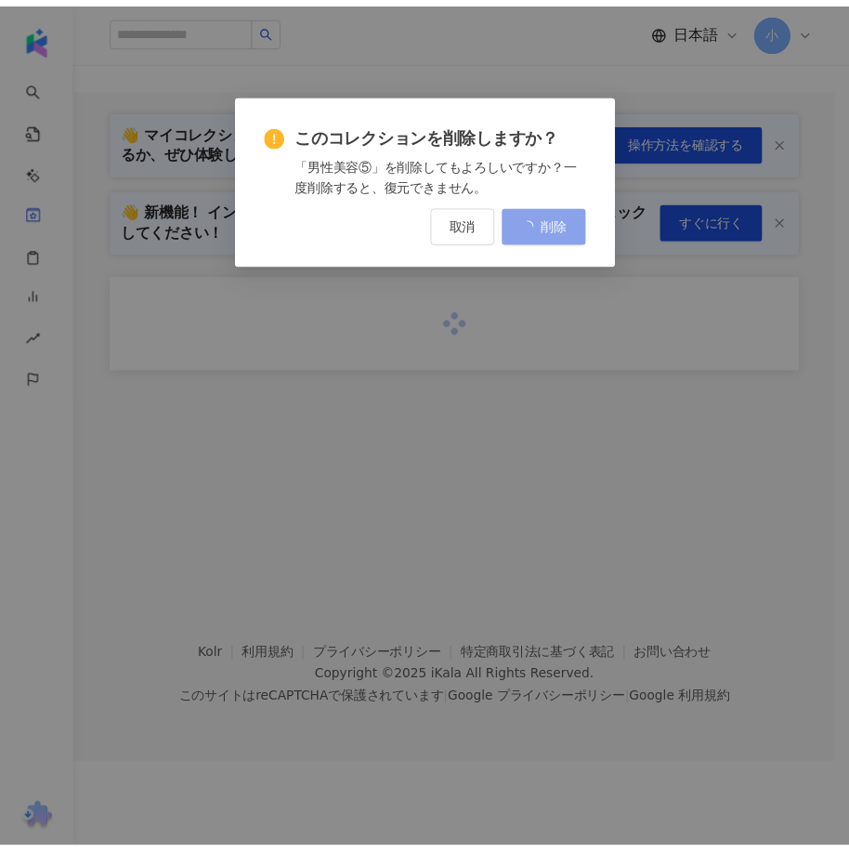
scroll to position [0, 0]
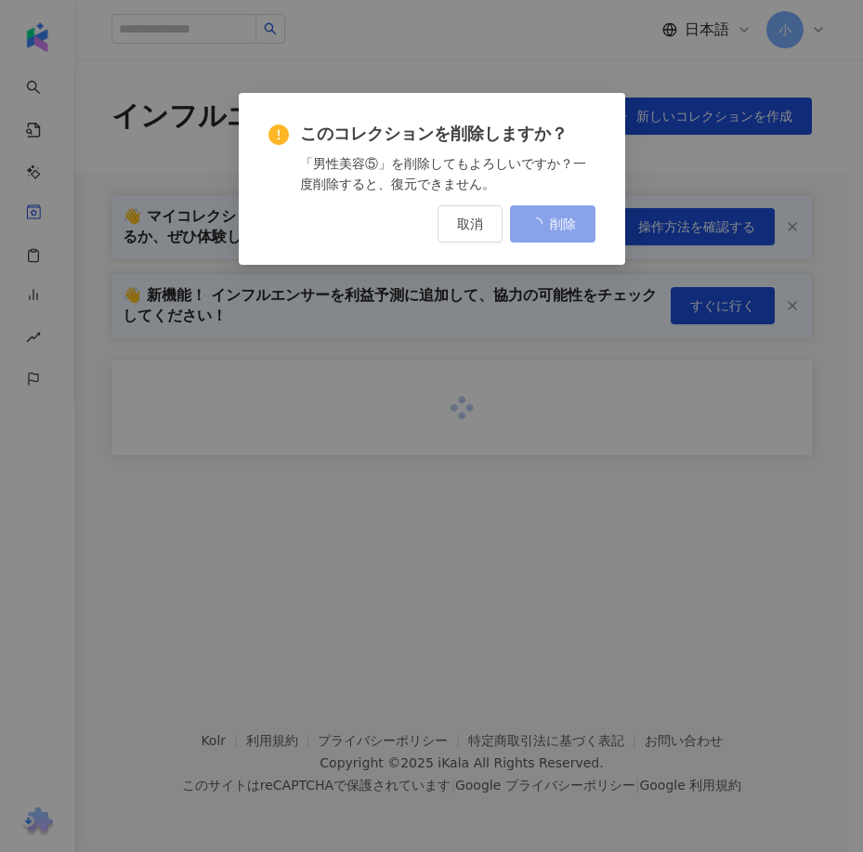
click at [576, 229] on div "このコレクションを削除しますか？ 「男性美容⑤」を削除してもよろしいですか？一度削除すると、復元できません。 取消 削除" at bounding box center [431, 426] width 863 height 852
